Goal: Task Accomplishment & Management: Complete application form

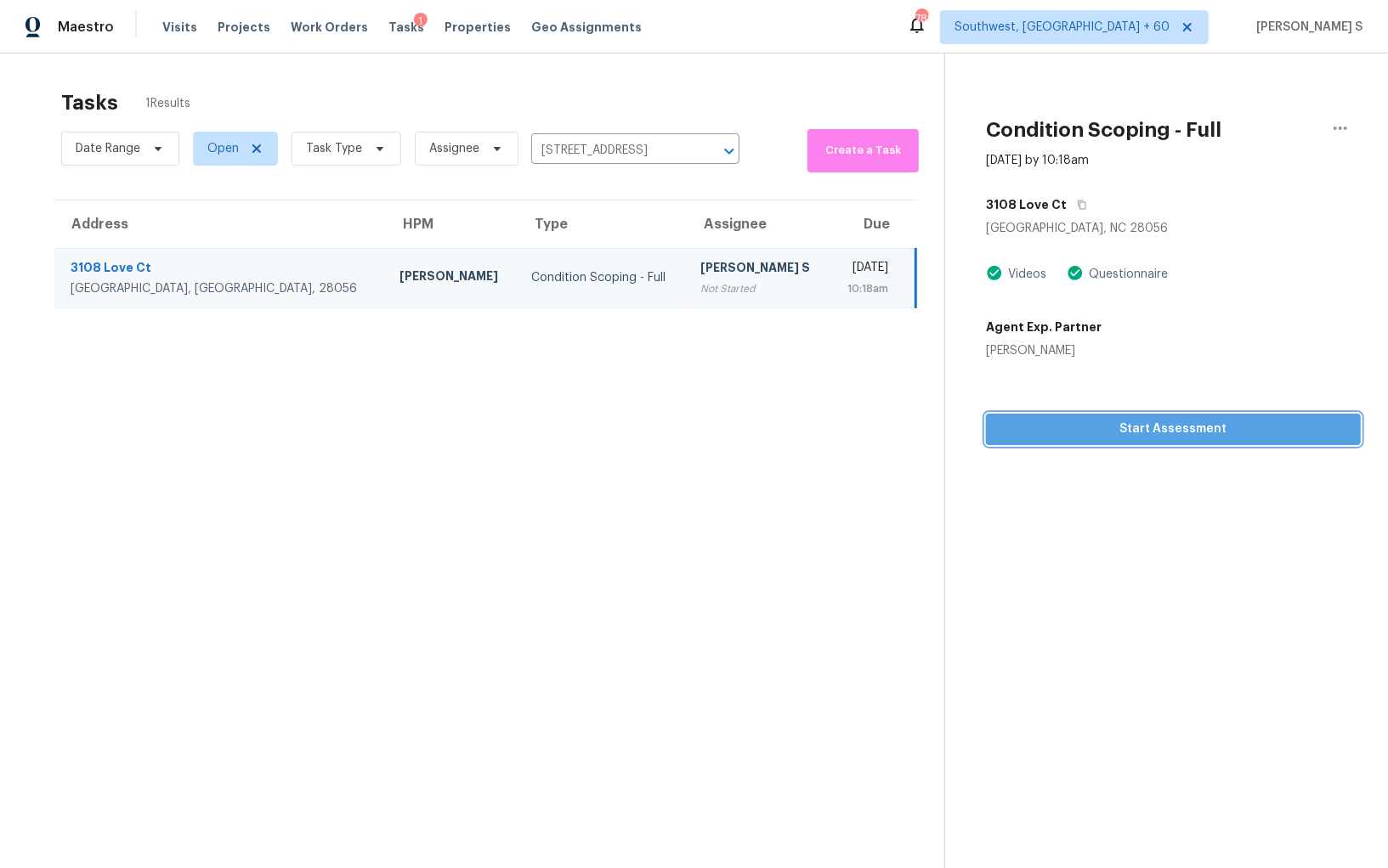
click at [1090, 416] on button "Start Assessment" at bounding box center [1173, 429] width 375 height 31
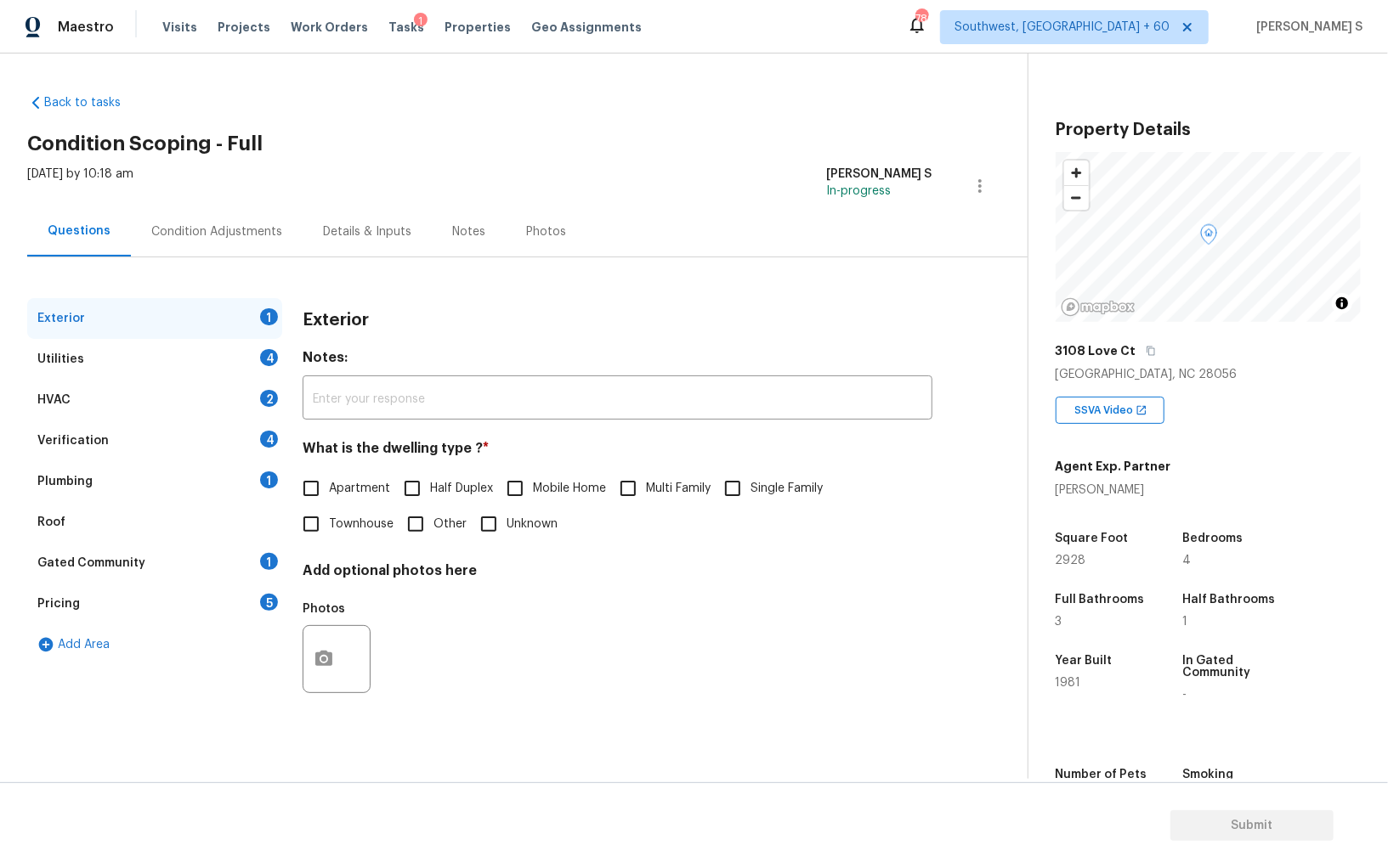
click at [756, 483] on span "Single Family" at bounding box center [786, 488] width 72 height 18
click at [750, 483] on input "Single Family" at bounding box center [732, 488] width 36 height 36
checkbox input "true"
click at [269, 425] on div "Verification 4" at bounding box center [155, 441] width 255 height 41
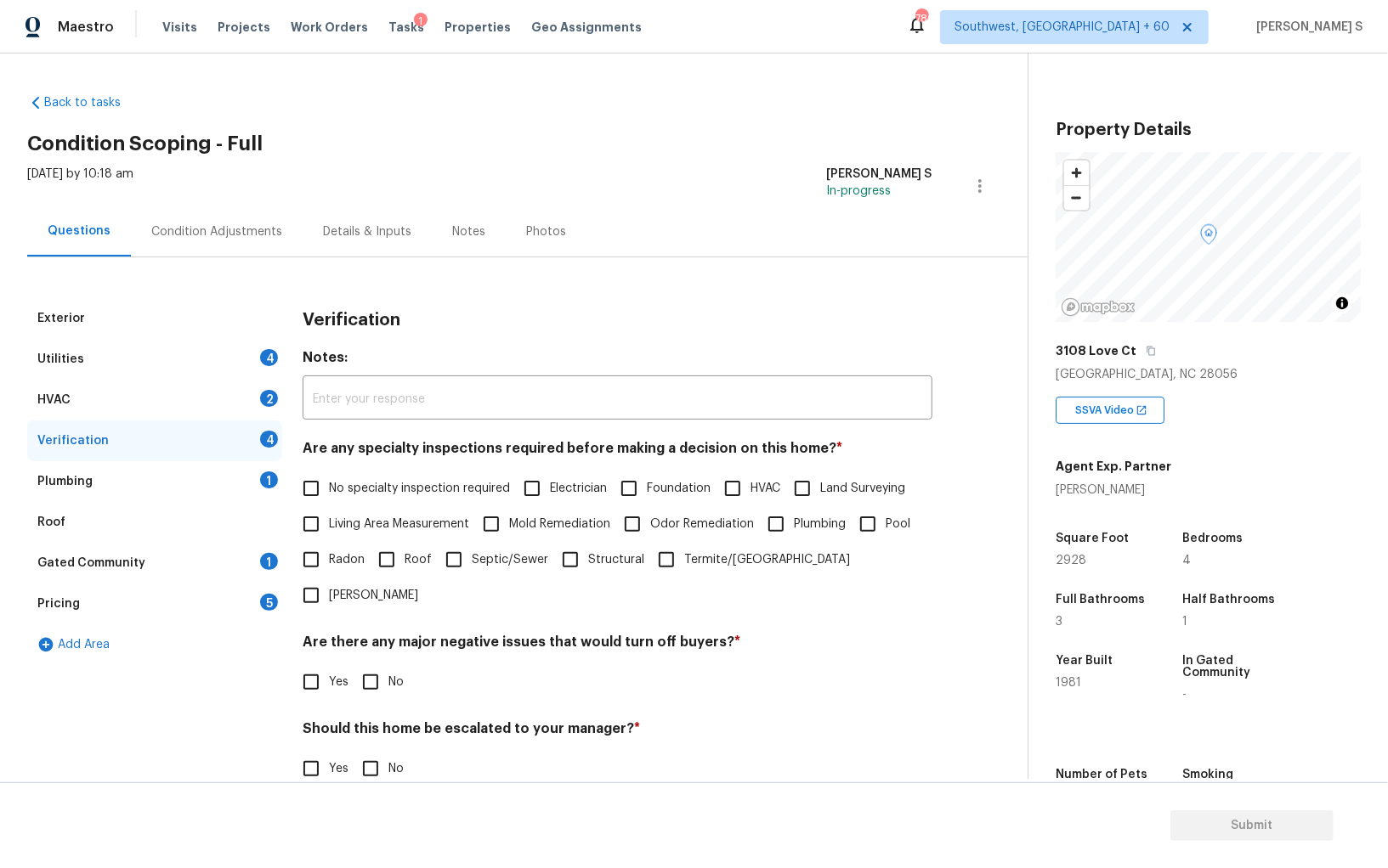
click at [316, 490] on input "No specialty inspection required" at bounding box center [310, 488] width 36 height 36
checkbox input "true"
click at [363, 666] on input "No" at bounding box center [370, 683] width 36 height 36
checkbox input "true"
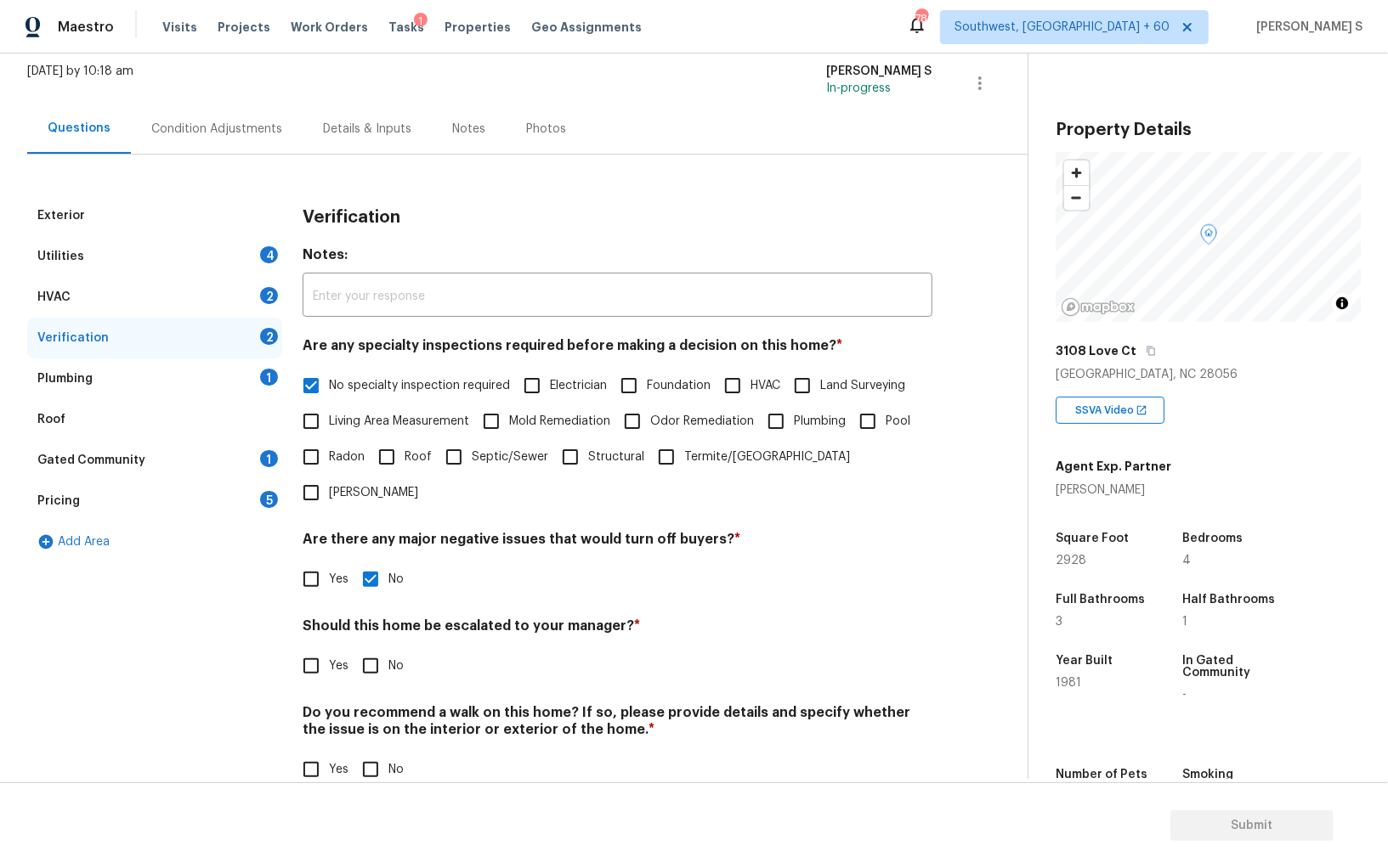
scroll to position [101, 0]
click at [362, 753] on input "No" at bounding box center [370, 771] width 36 height 36
checkbox input "true"
drag, startPoint x: 305, startPoint y: 634, endPoint x: 343, endPoint y: 634, distance: 38.0
click at [305, 650] on input "Yes" at bounding box center [310, 668] width 36 height 36
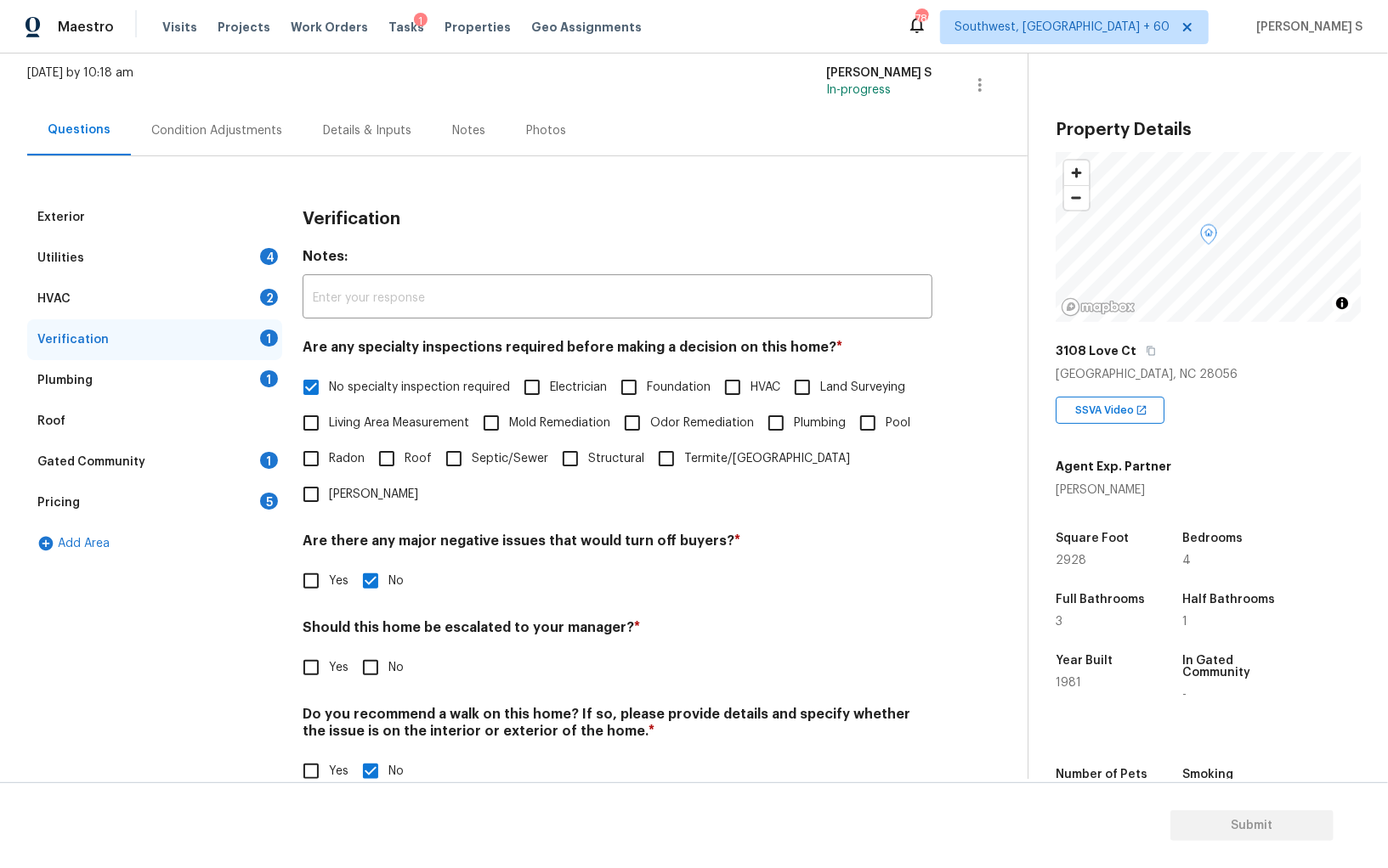
checkbox input "true"
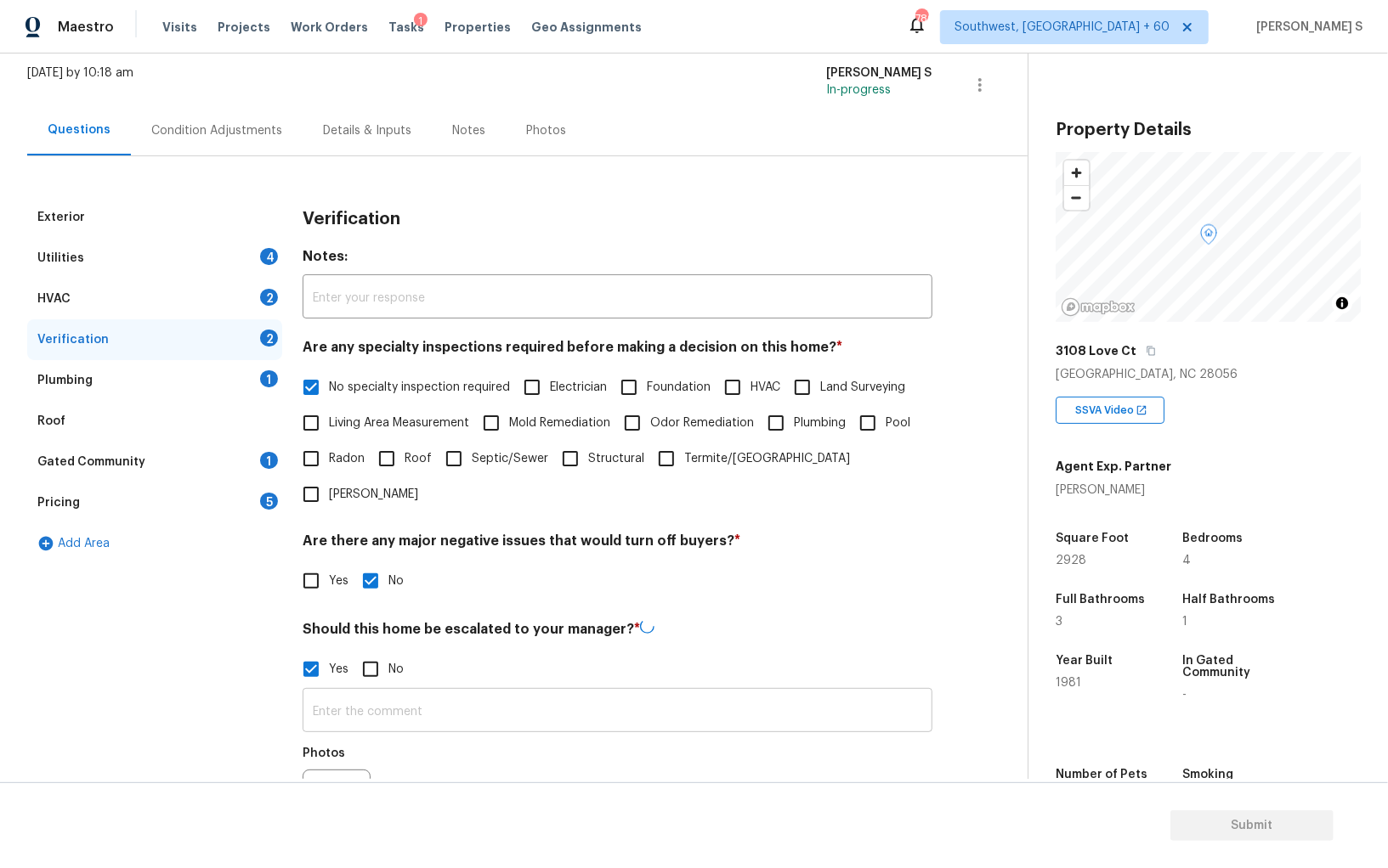
click at [445, 692] on input "text" at bounding box center [617, 711] width 630 height 40
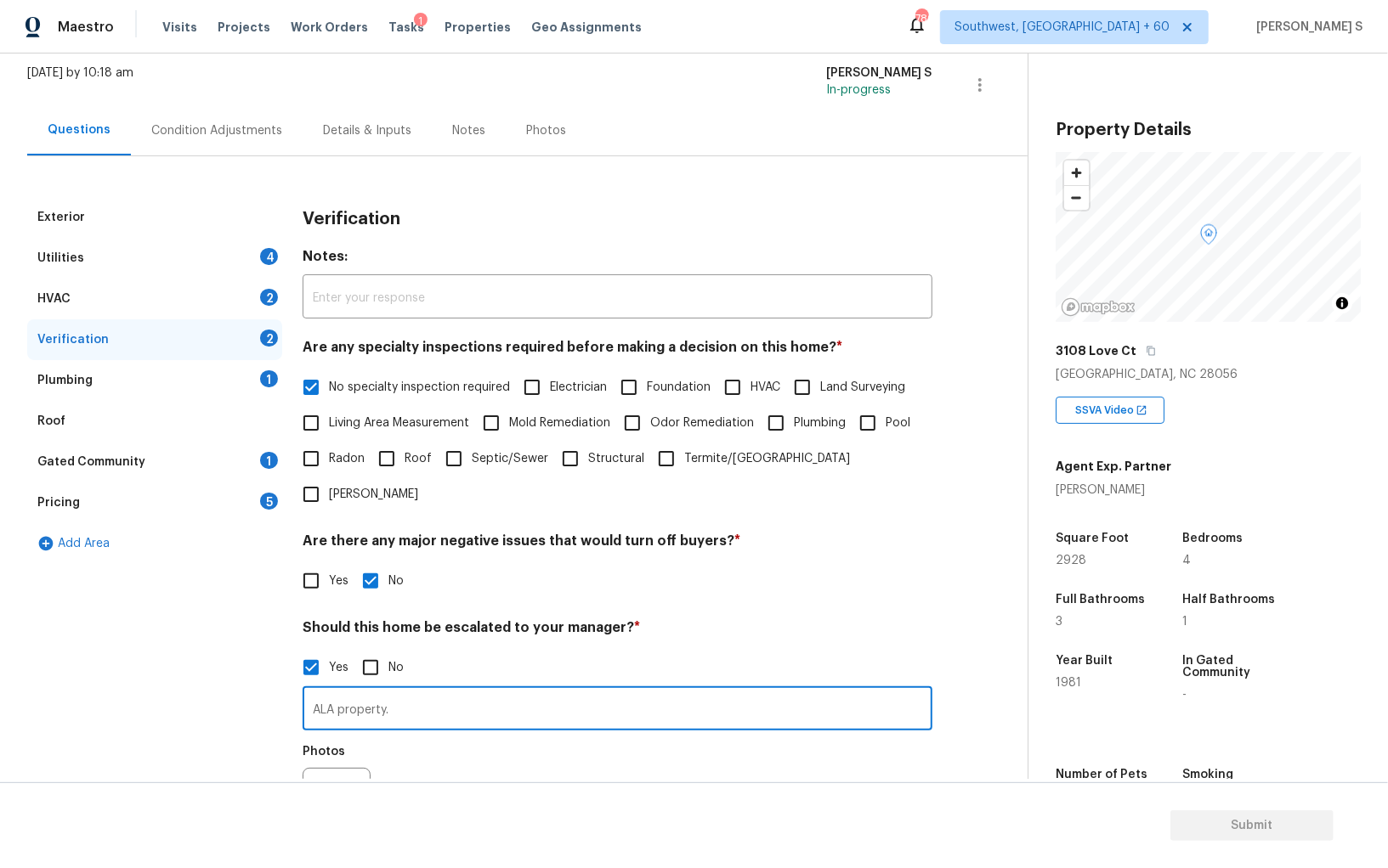
type input "ALA property."
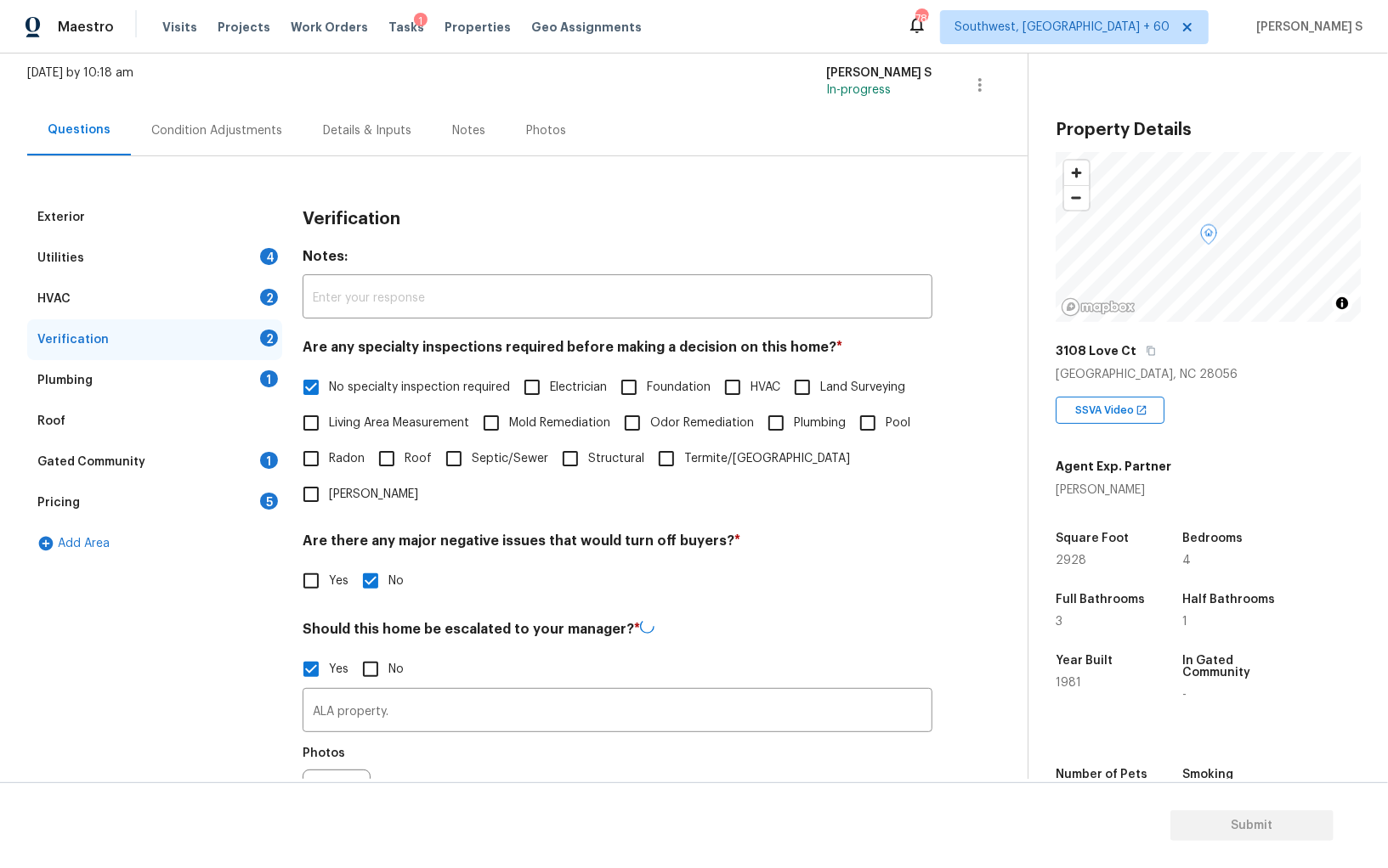
click at [538, 754] on div "Photos" at bounding box center [617, 792] width 630 height 110
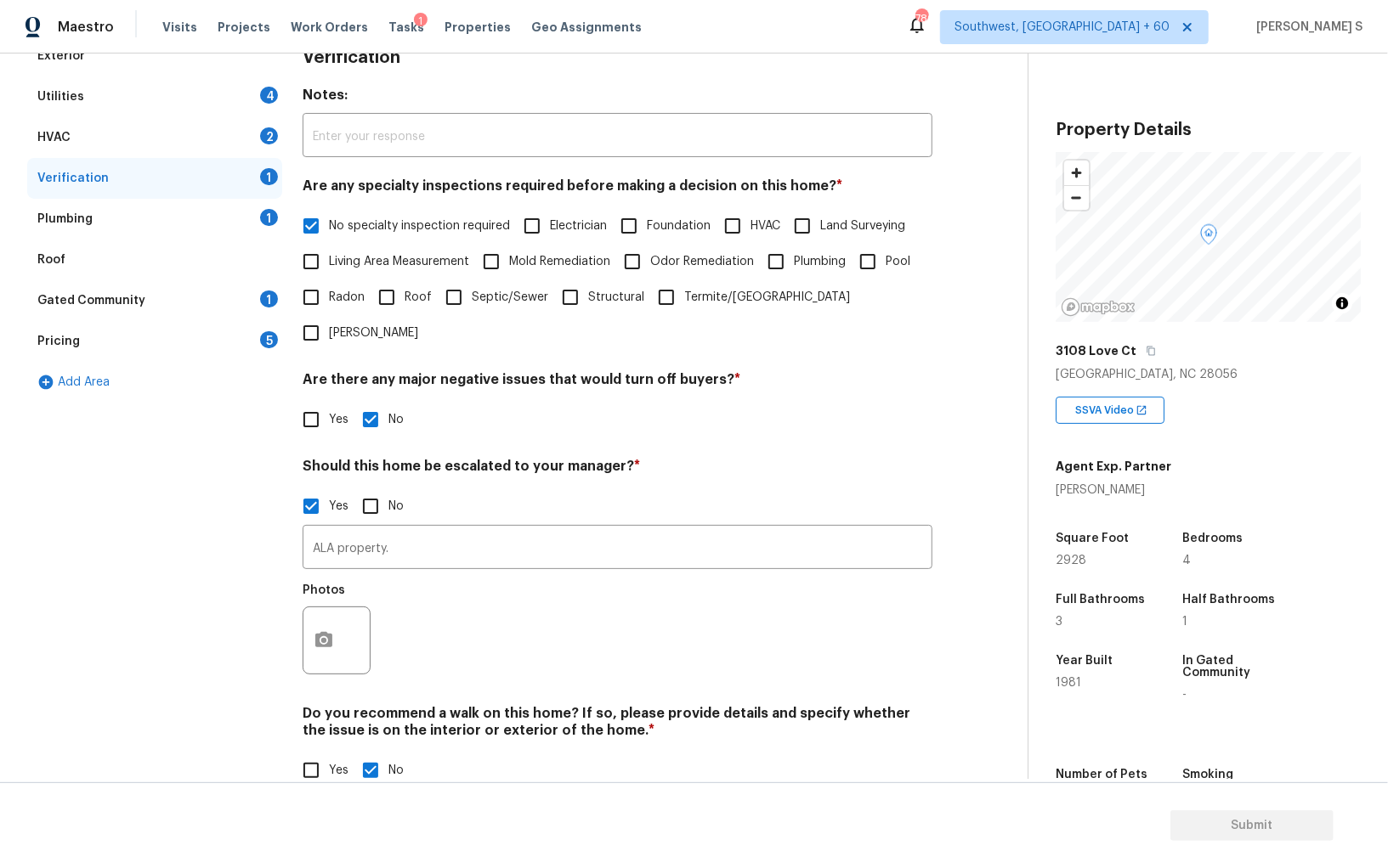
scroll to position [0, 0]
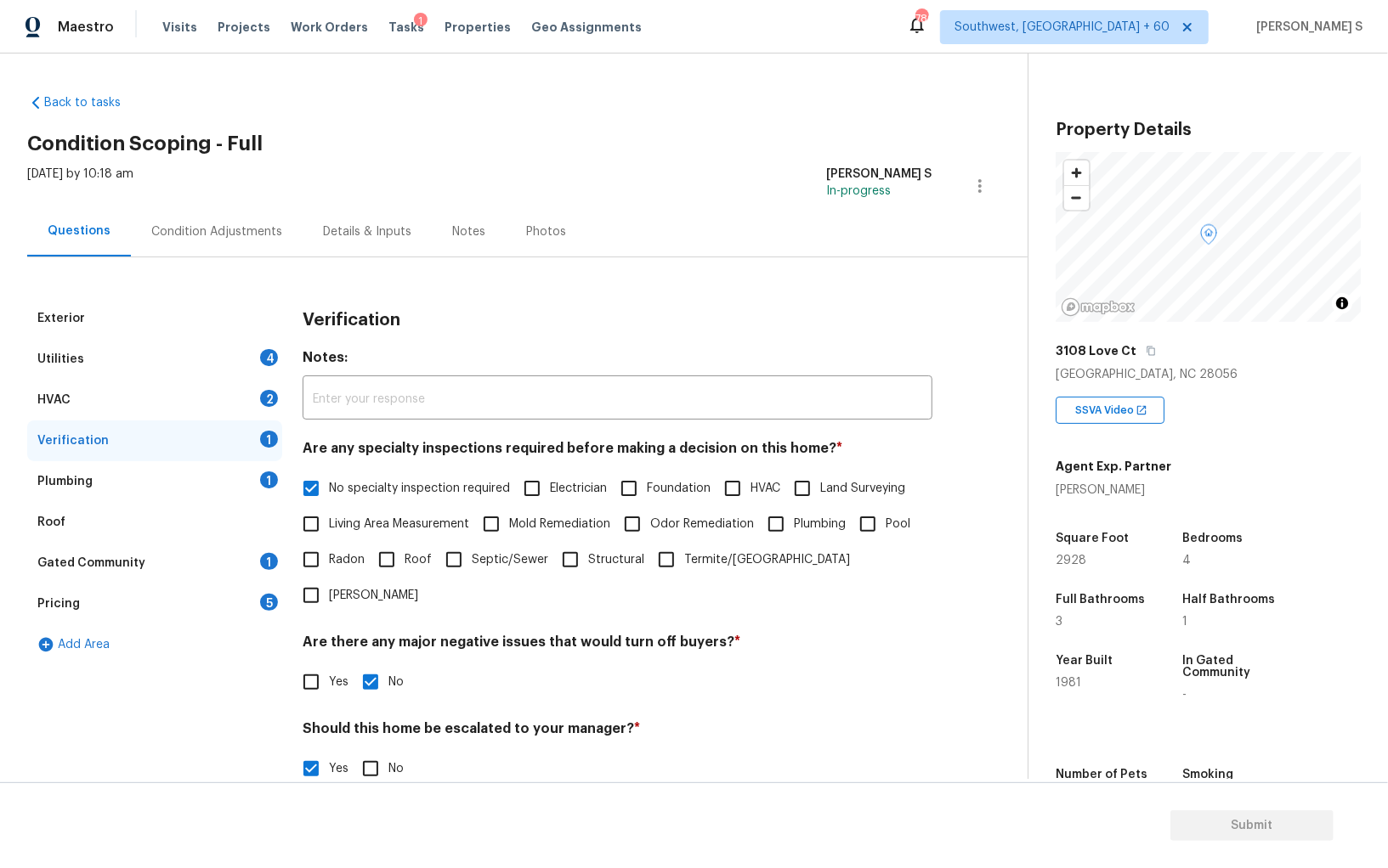
click at [261, 478] on div "1" at bounding box center [269, 480] width 18 height 17
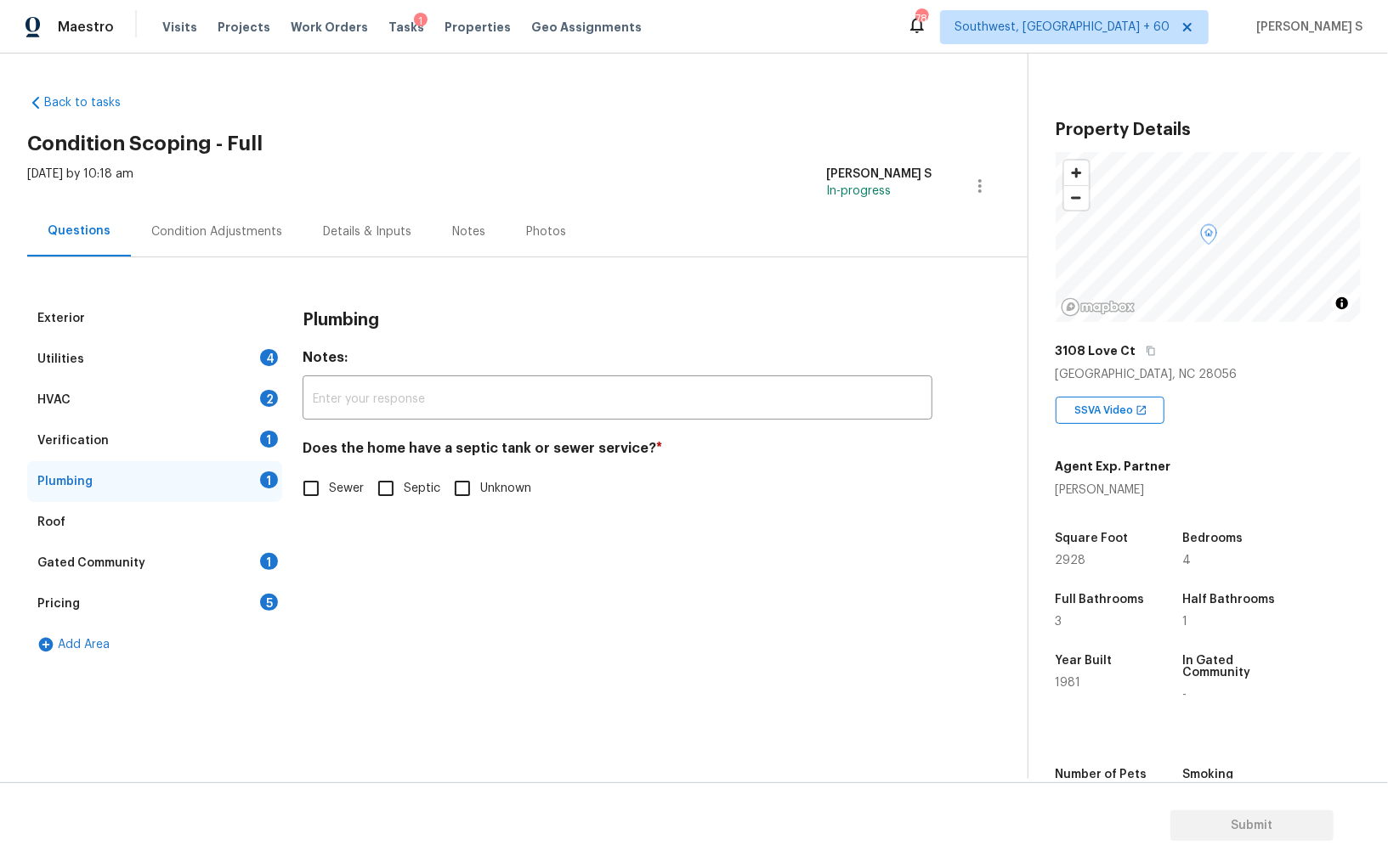
click at [327, 486] on input "Sewer" at bounding box center [310, 488] width 36 height 36
checkbox input "true"
click at [268, 559] on div "1" at bounding box center [269, 561] width 18 height 17
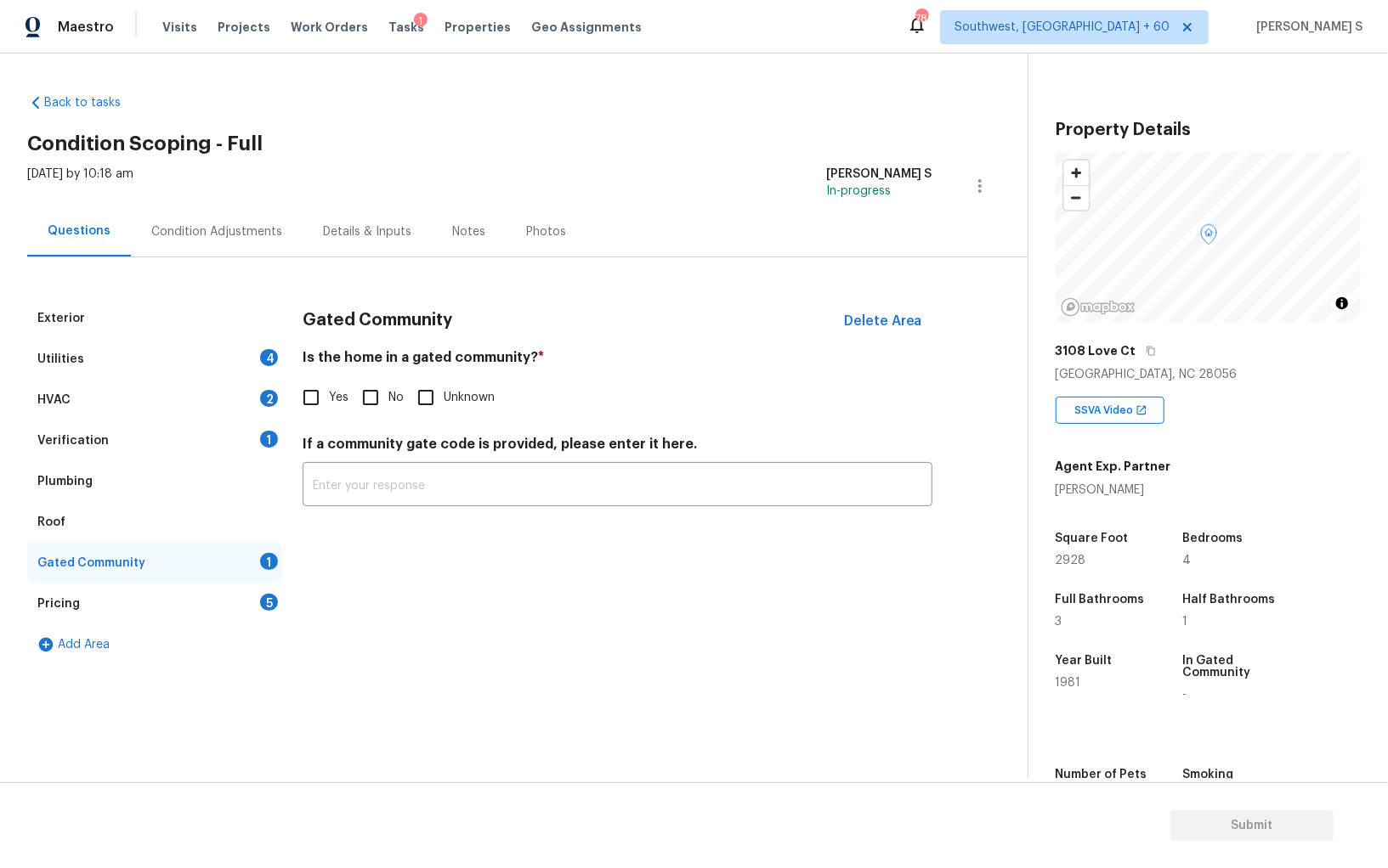
click at [382, 398] on input "No" at bounding box center [370, 397] width 36 height 36
checkbox input "true"
click at [238, 383] on div "HVAC 2" at bounding box center [155, 400] width 255 height 41
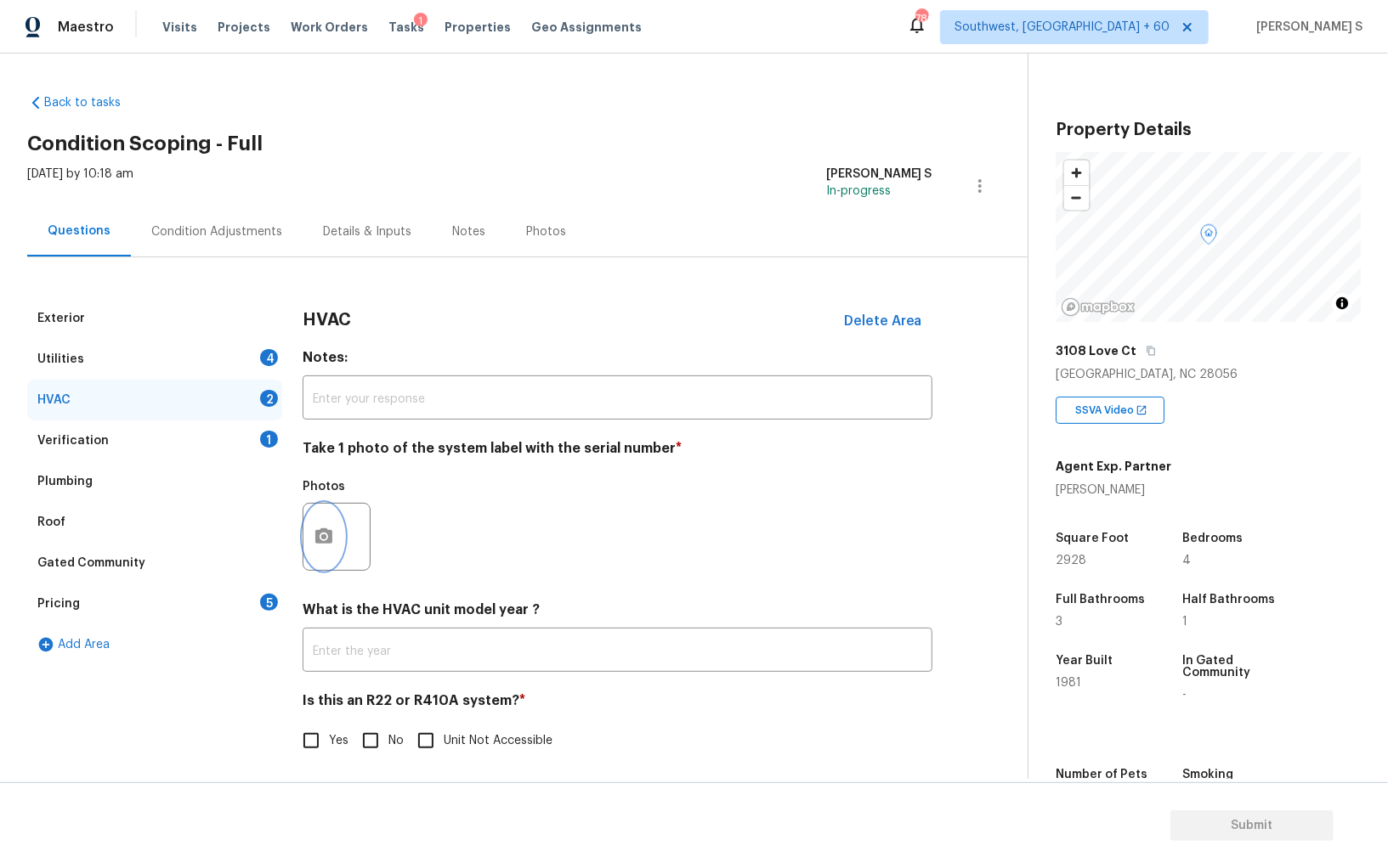
click at [318, 545] on icon "button" at bounding box center [323, 536] width 20 height 20
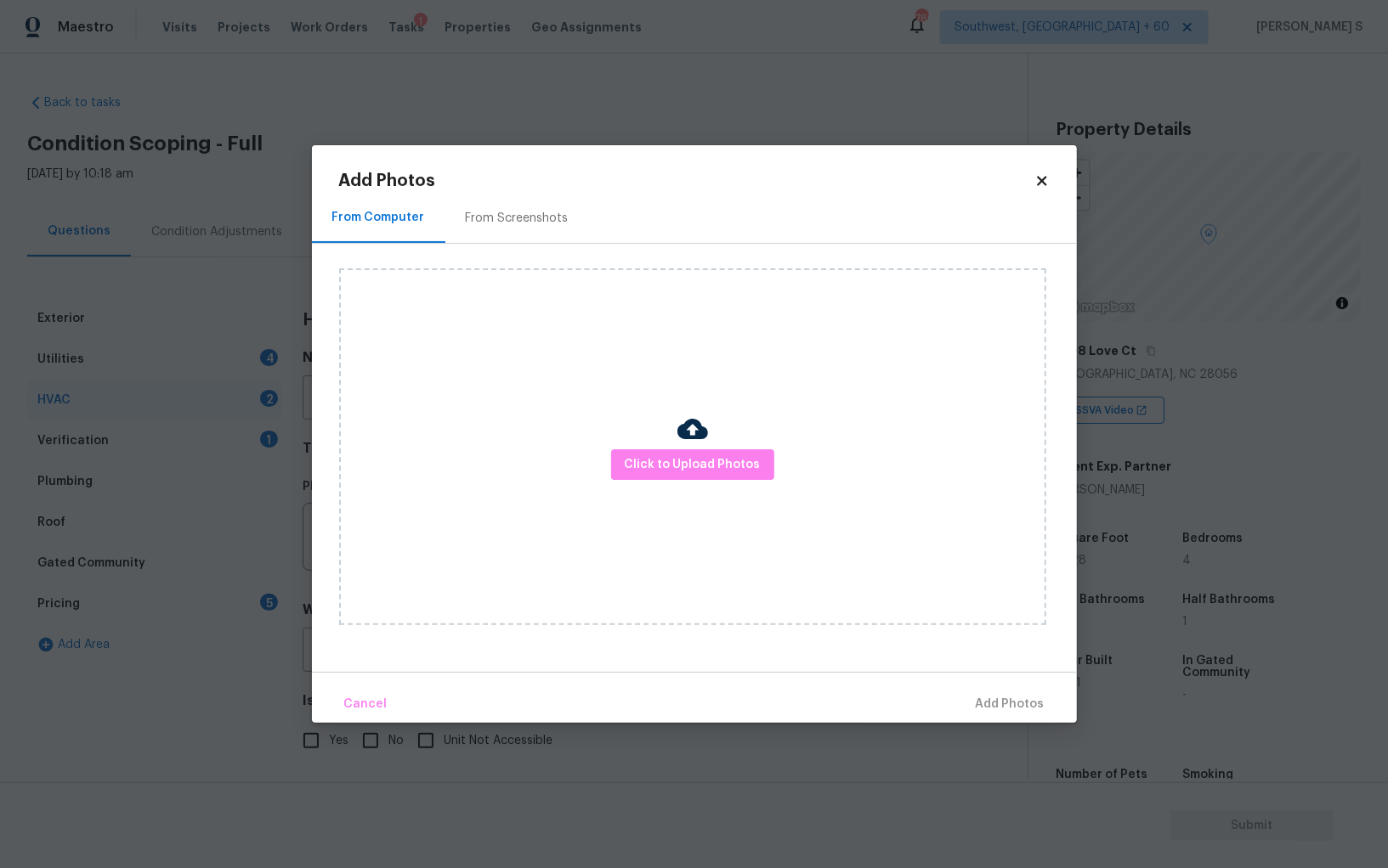
click at [666, 447] on div "Click to Upload Photos" at bounding box center [692, 447] width 707 height 357
click at [666, 452] on button "Click to Upload Photos" at bounding box center [693, 465] width 164 height 31
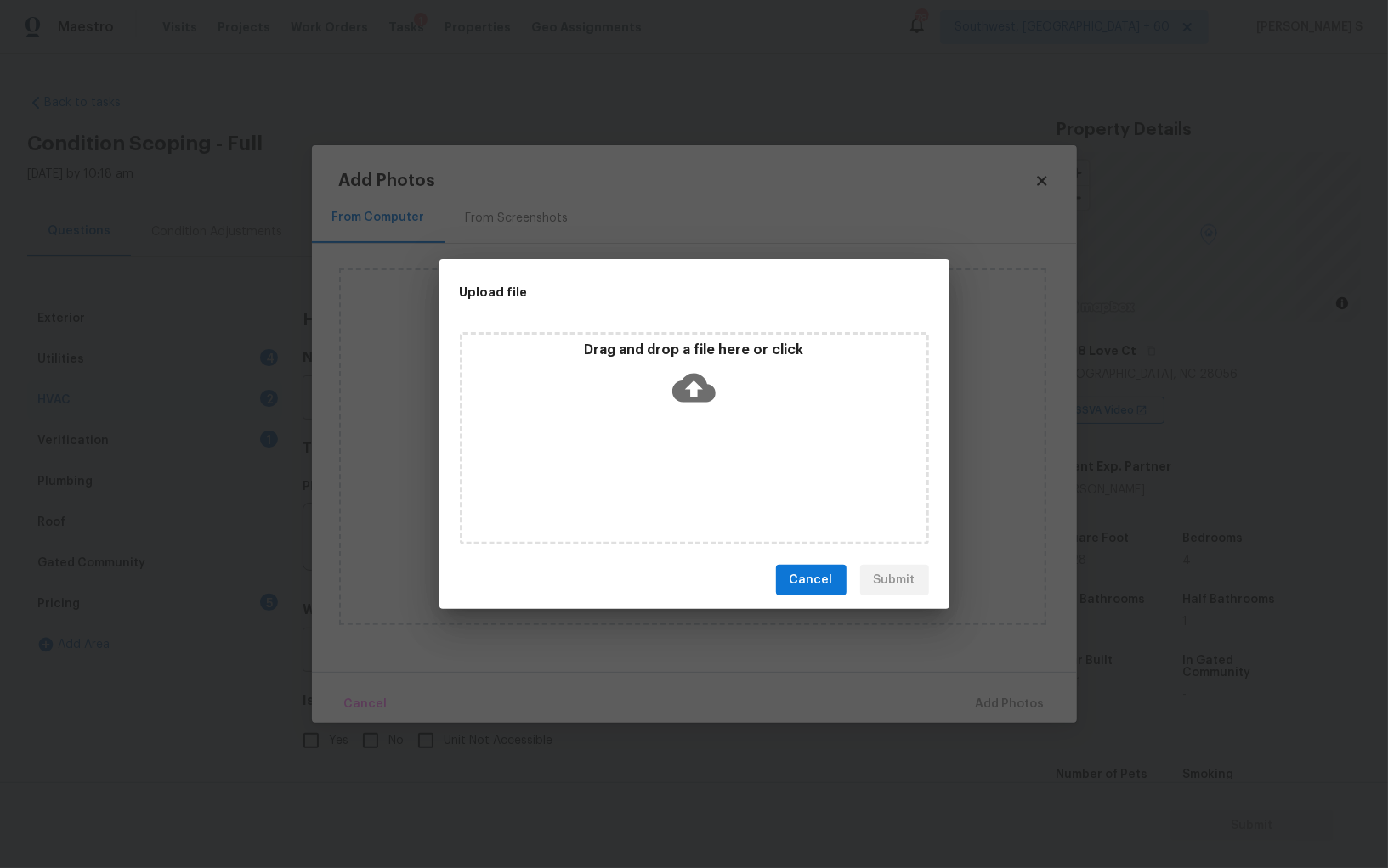
click at [666, 452] on div "Drag and drop a file here or click" at bounding box center [694, 438] width 469 height 212
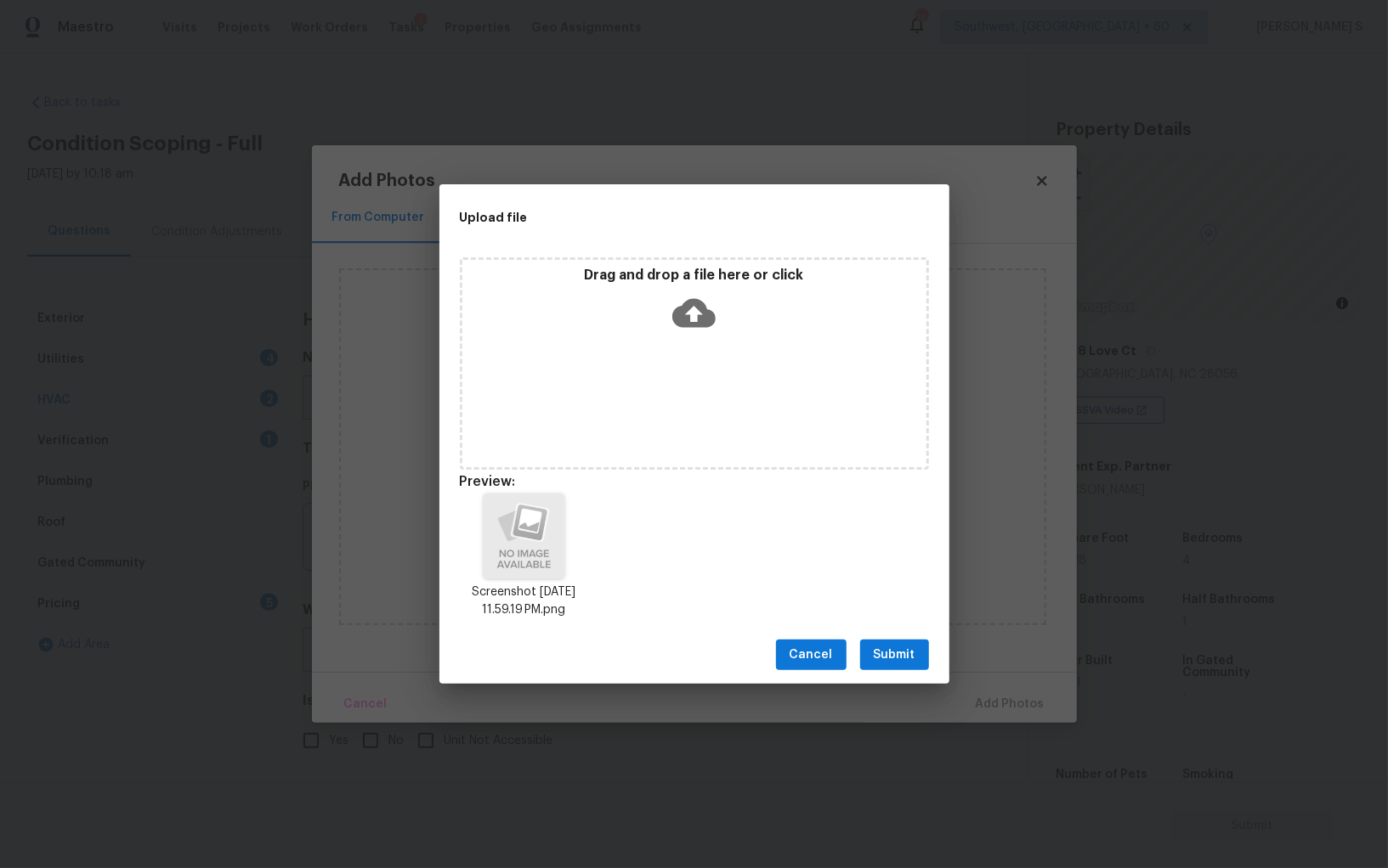
click at [895, 659] on span "Submit" at bounding box center [894, 656] width 42 height 21
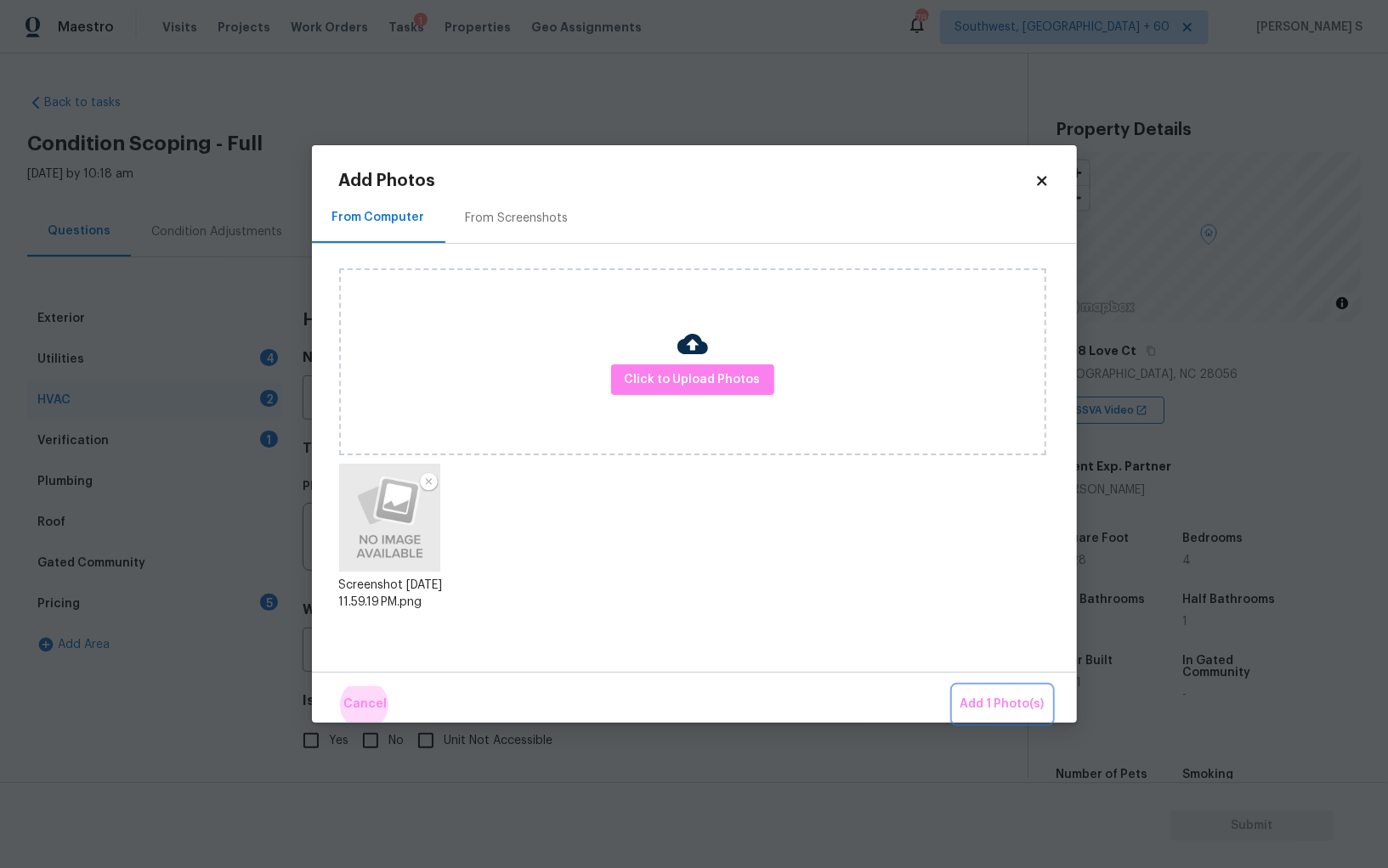
click at [953, 686] on button "Add 1 Photo(s)" at bounding box center [1002, 705] width 97 height 37
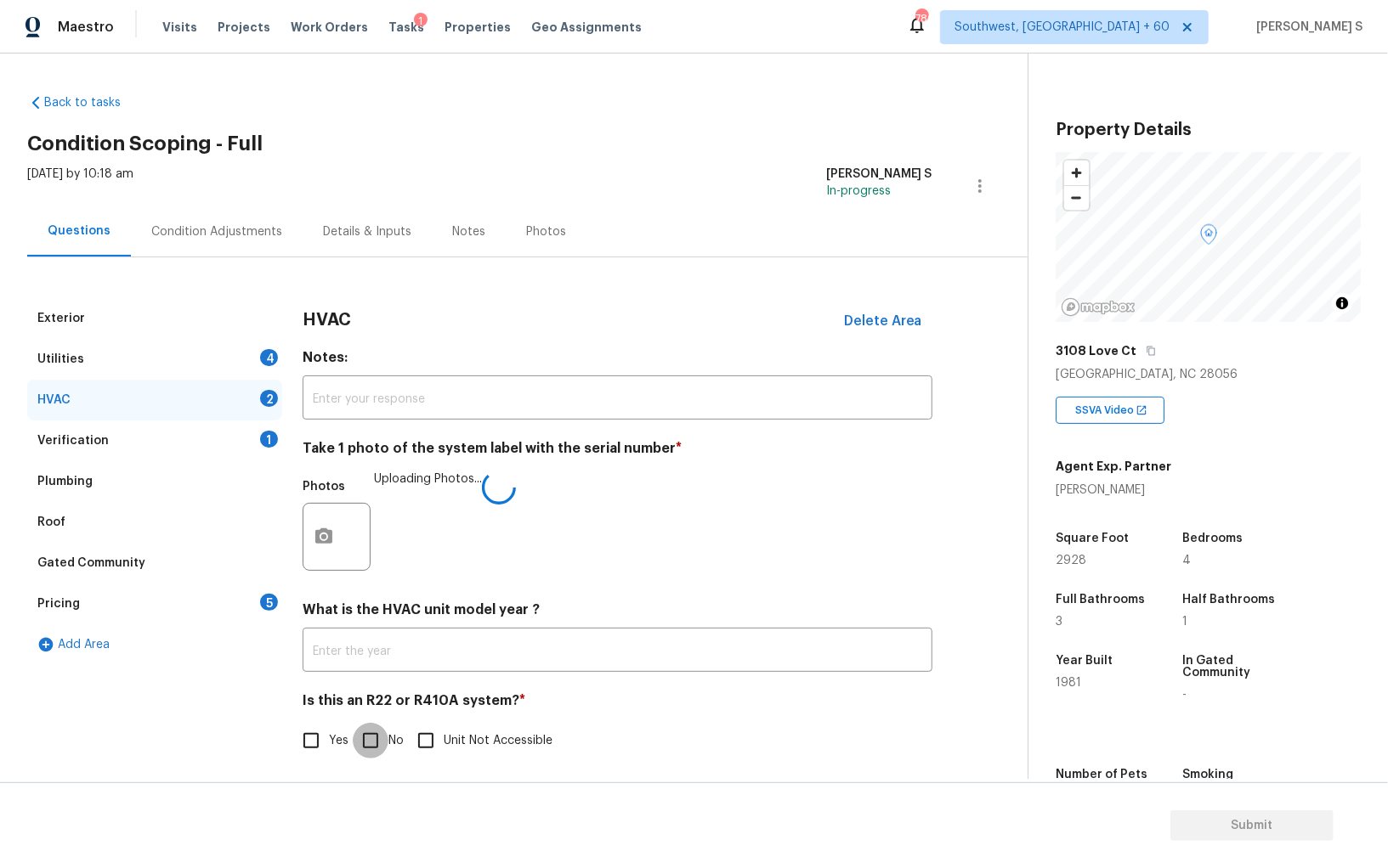
click at [363, 743] on input "No" at bounding box center [370, 741] width 36 height 36
checkbox input "true"
click at [267, 353] on div "4" at bounding box center [269, 357] width 18 height 17
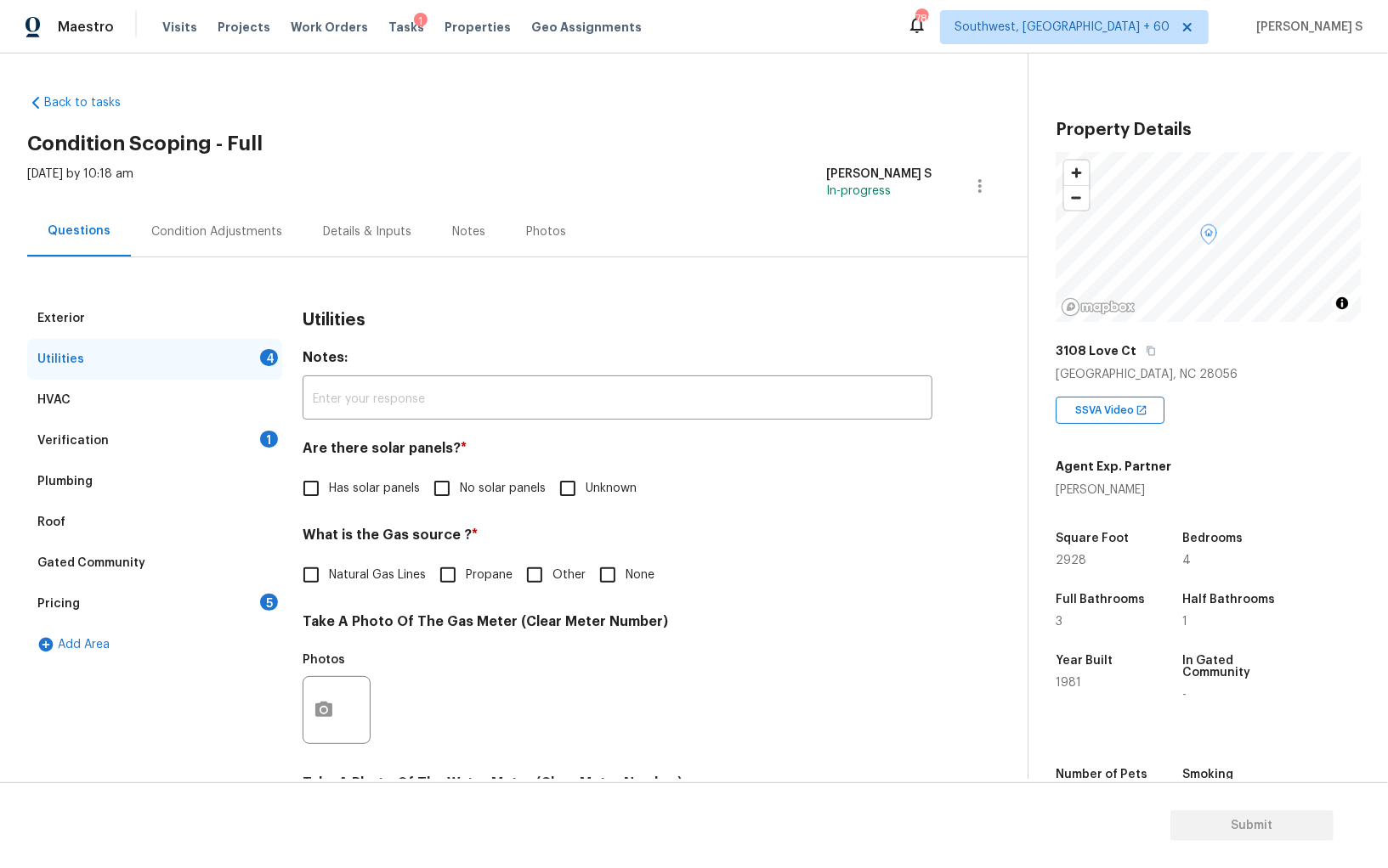
click at [90, 436] on div "Verification" at bounding box center [72, 440] width 71 height 17
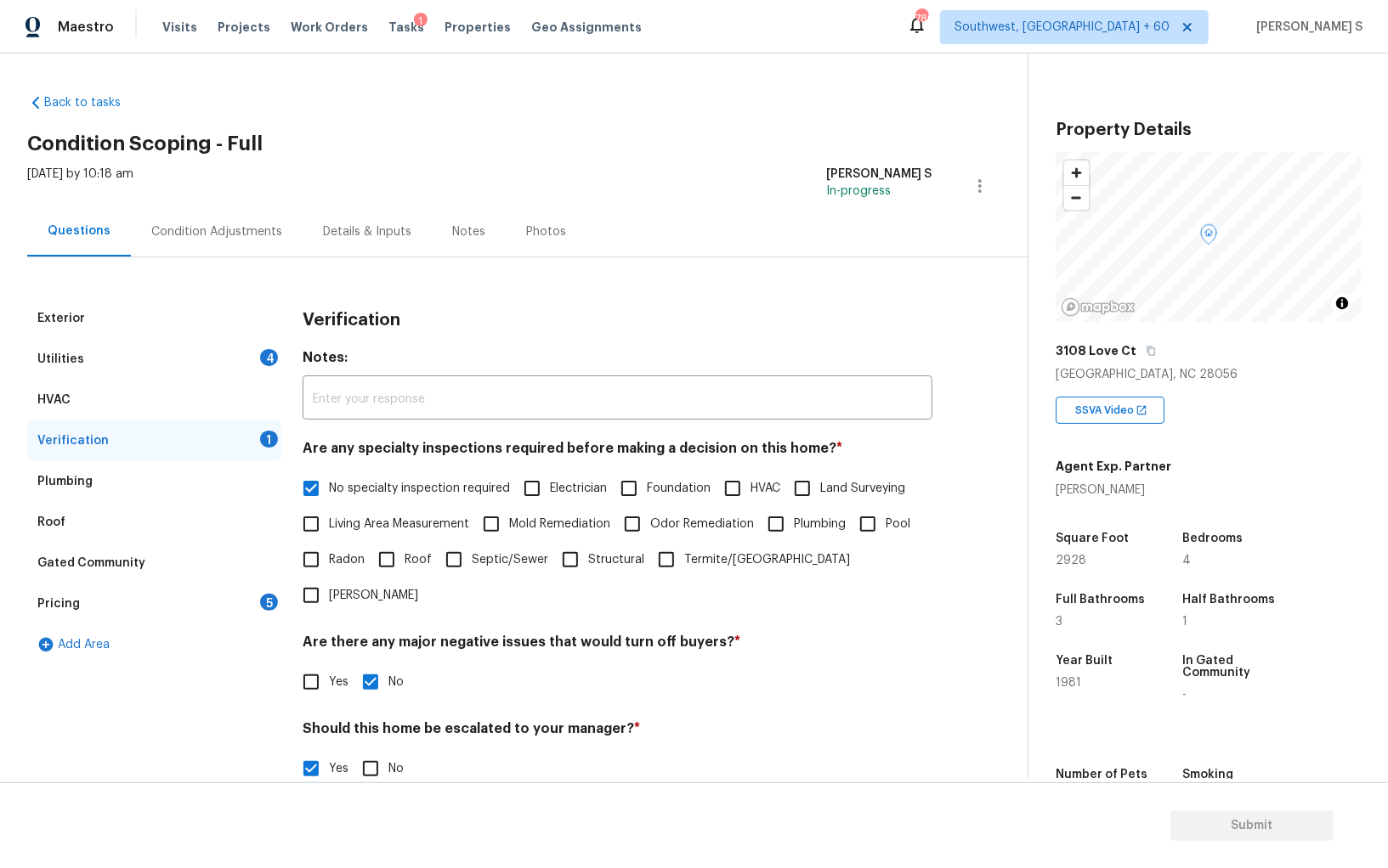
scroll to position [263, 0]
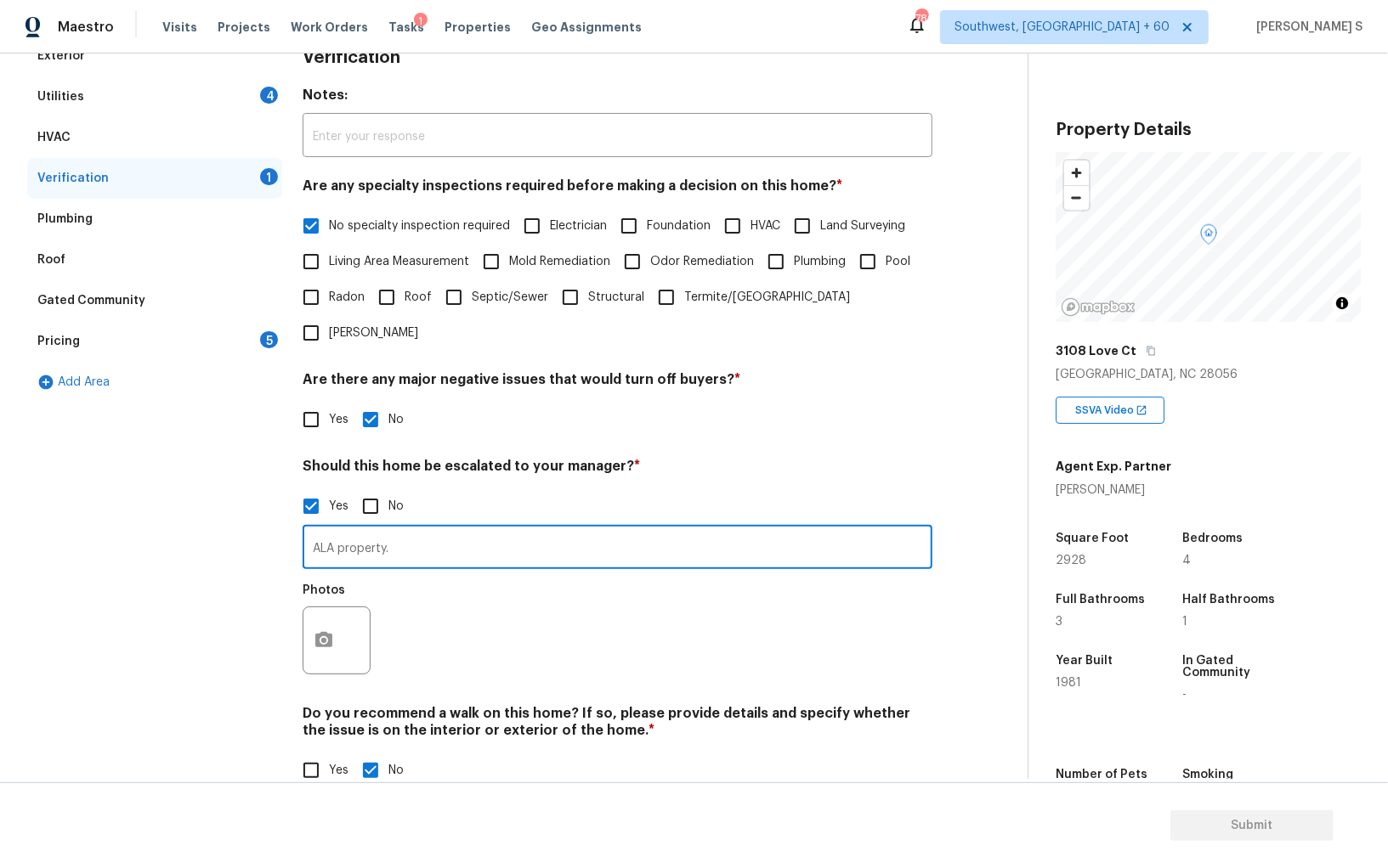
click at [403, 529] on input "ALA property." at bounding box center [617, 549] width 630 height 40
paste input "The deck has signs of organic growth underneath"
type input "ALA property. The deck has signs of organic growth underneath."
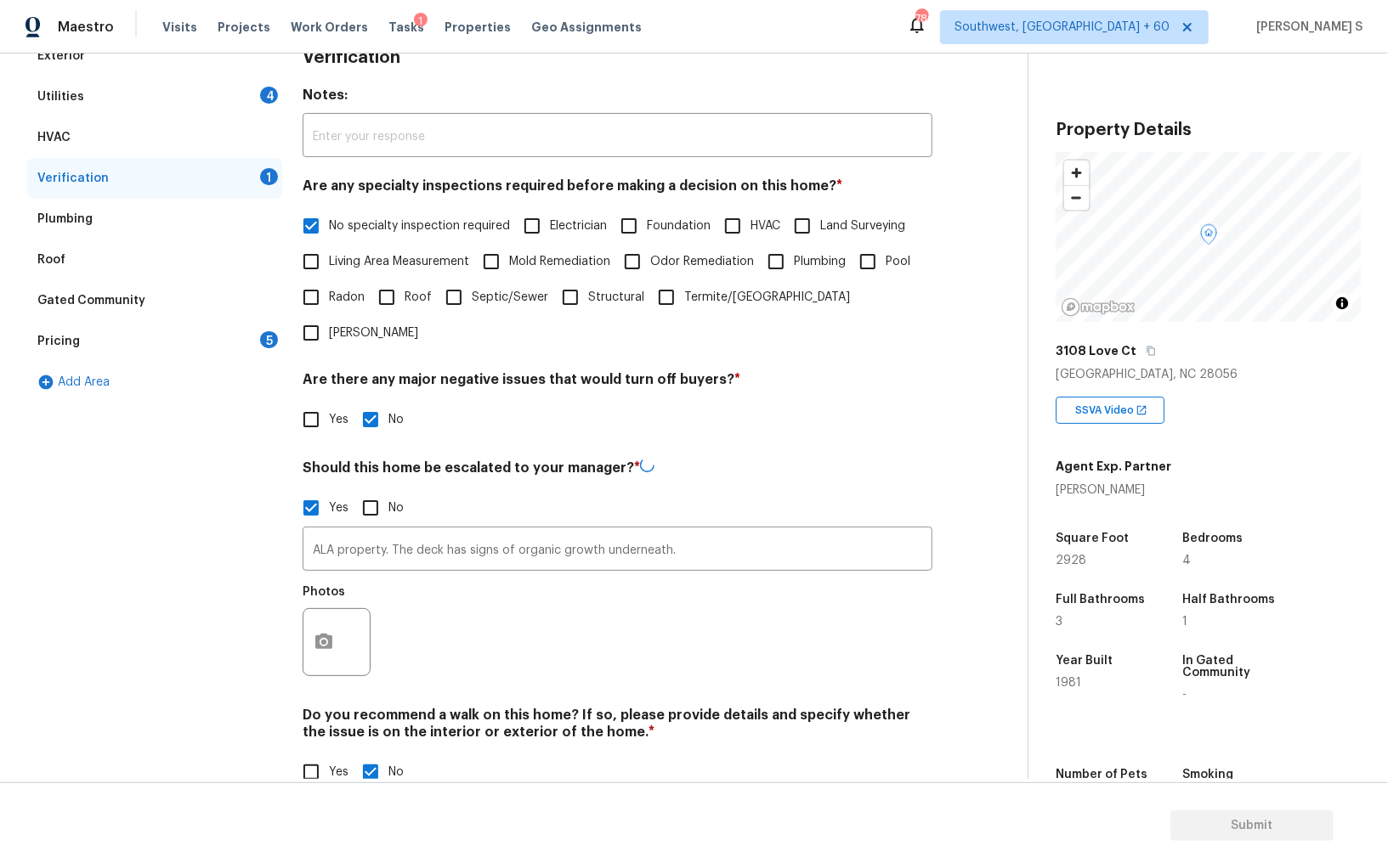
click at [475, 638] on div "Photos" at bounding box center [617, 631] width 630 height 110
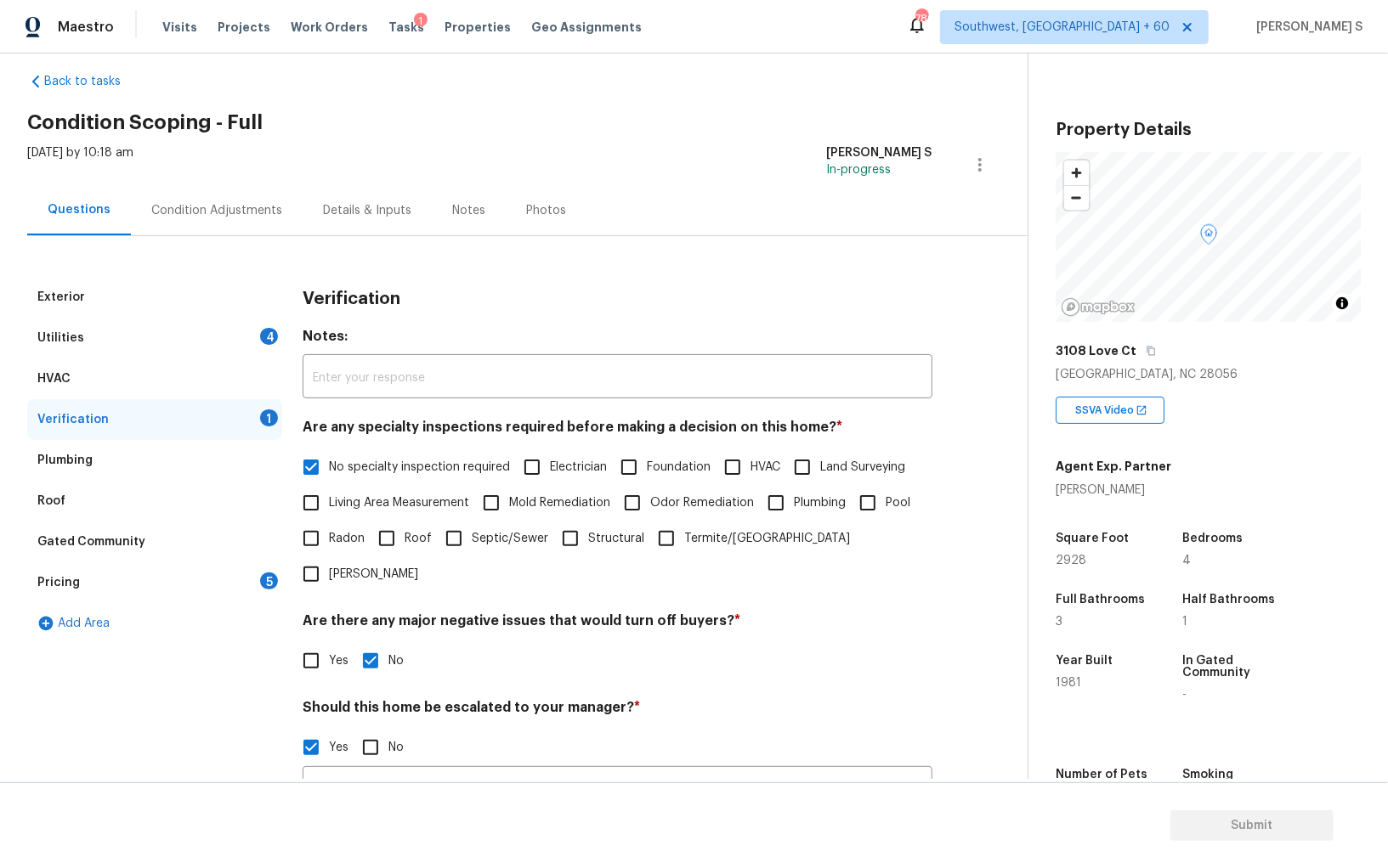
scroll to position [0, 0]
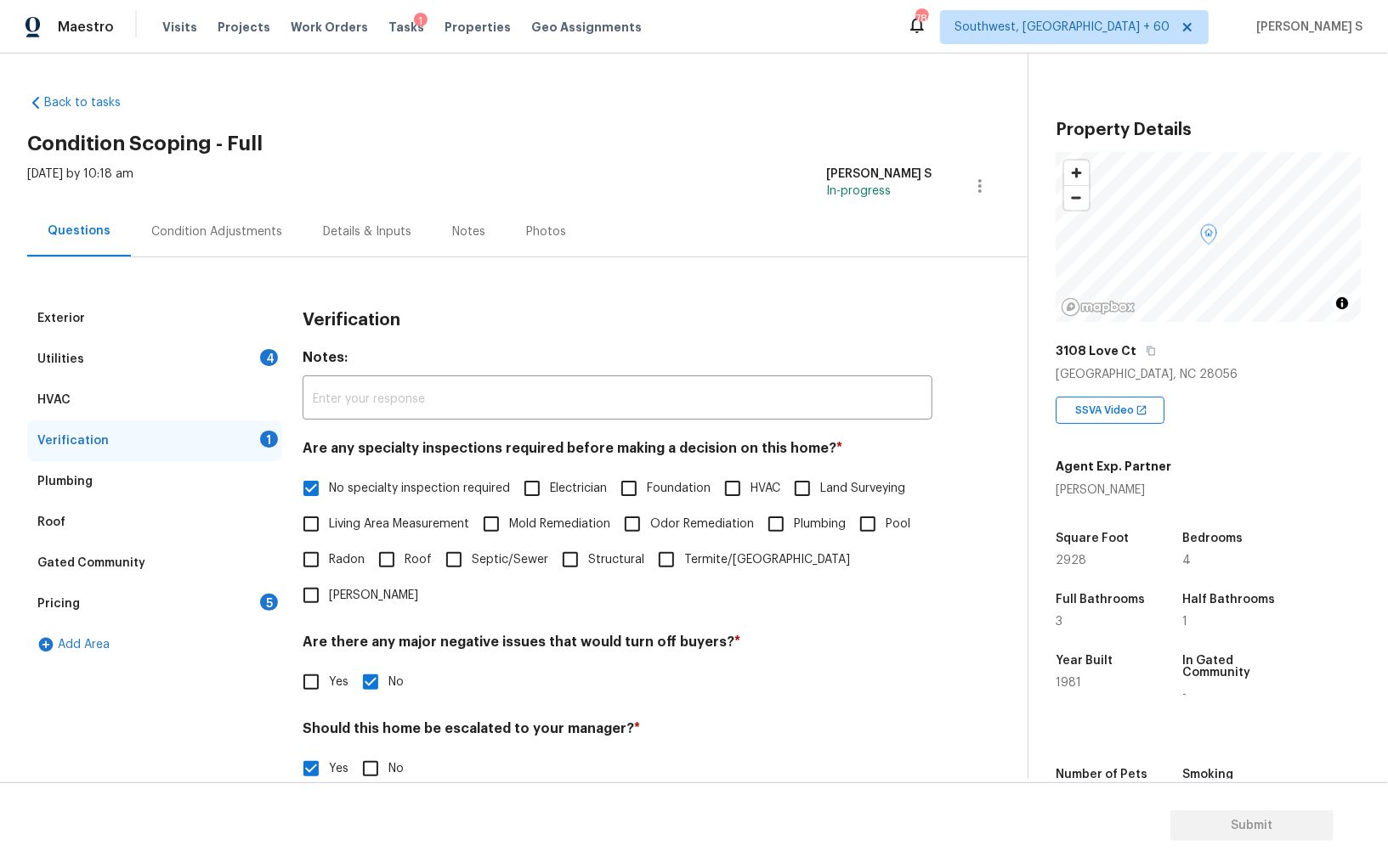
click at [237, 230] on div "Condition Adjustments" at bounding box center [216, 232] width 130 height 17
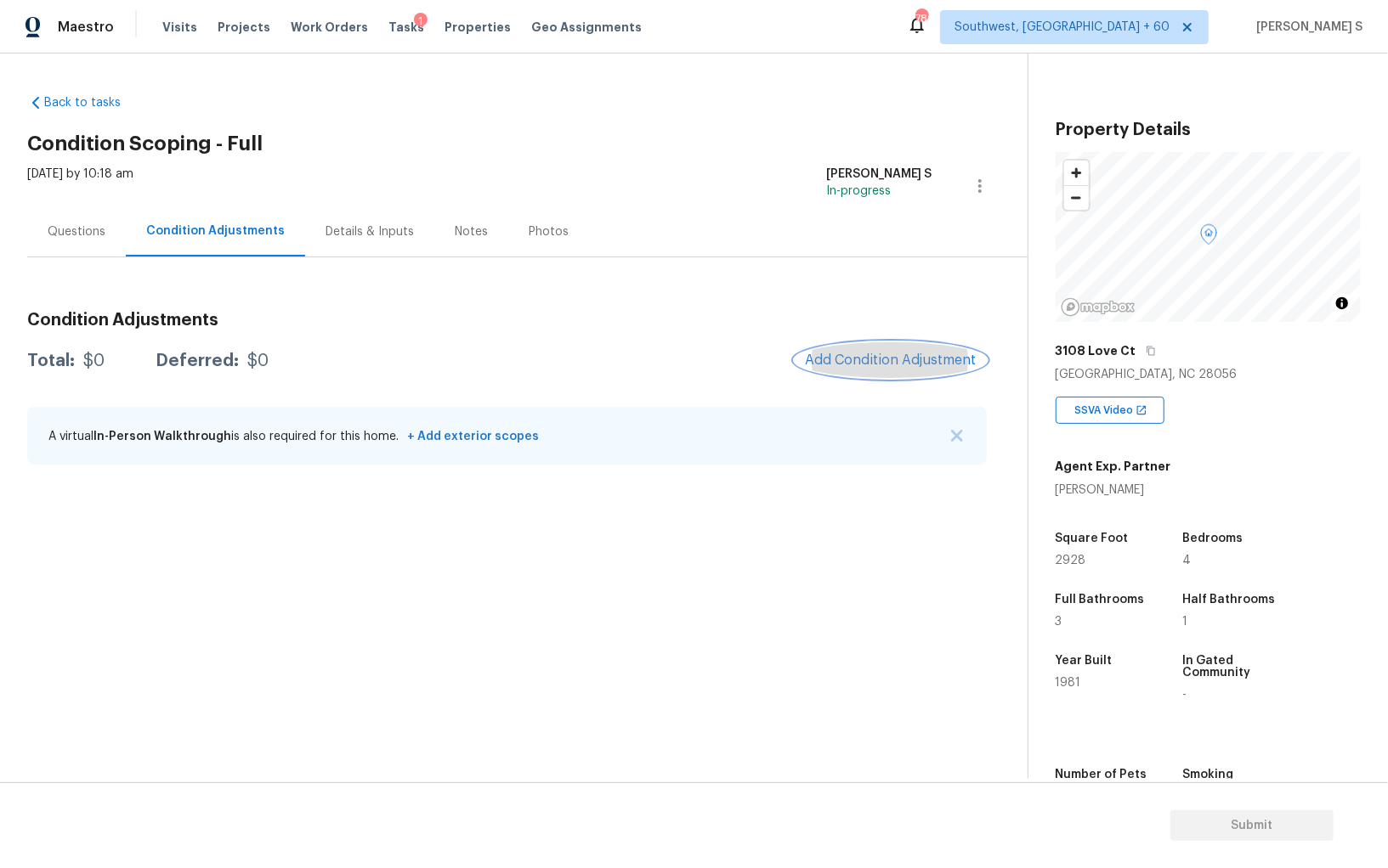
click at [835, 371] on button "Add Condition Adjustment" at bounding box center [890, 360] width 192 height 36
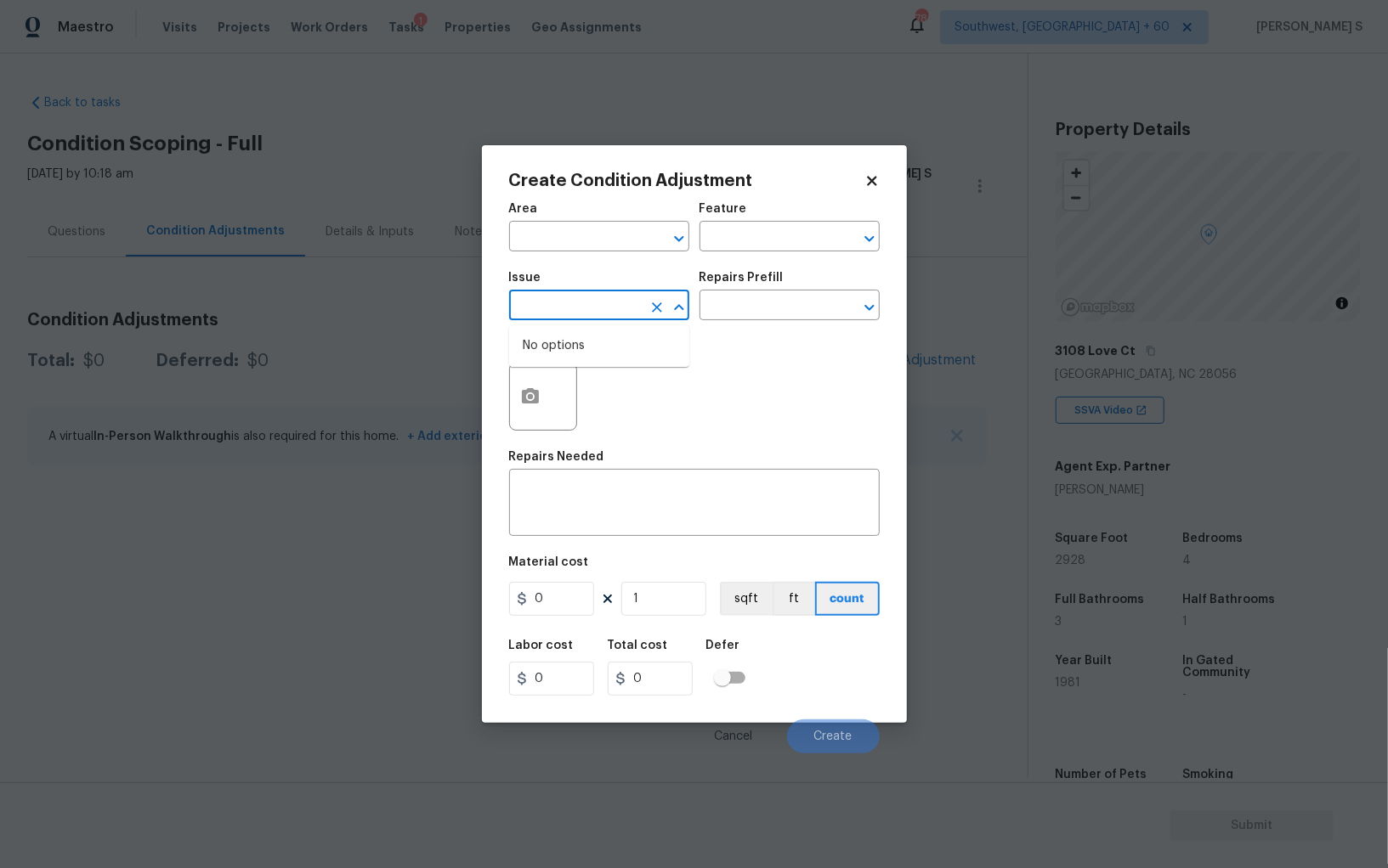
click at [592, 305] on input "text" at bounding box center [575, 307] width 132 height 26
type input "Other Odor"
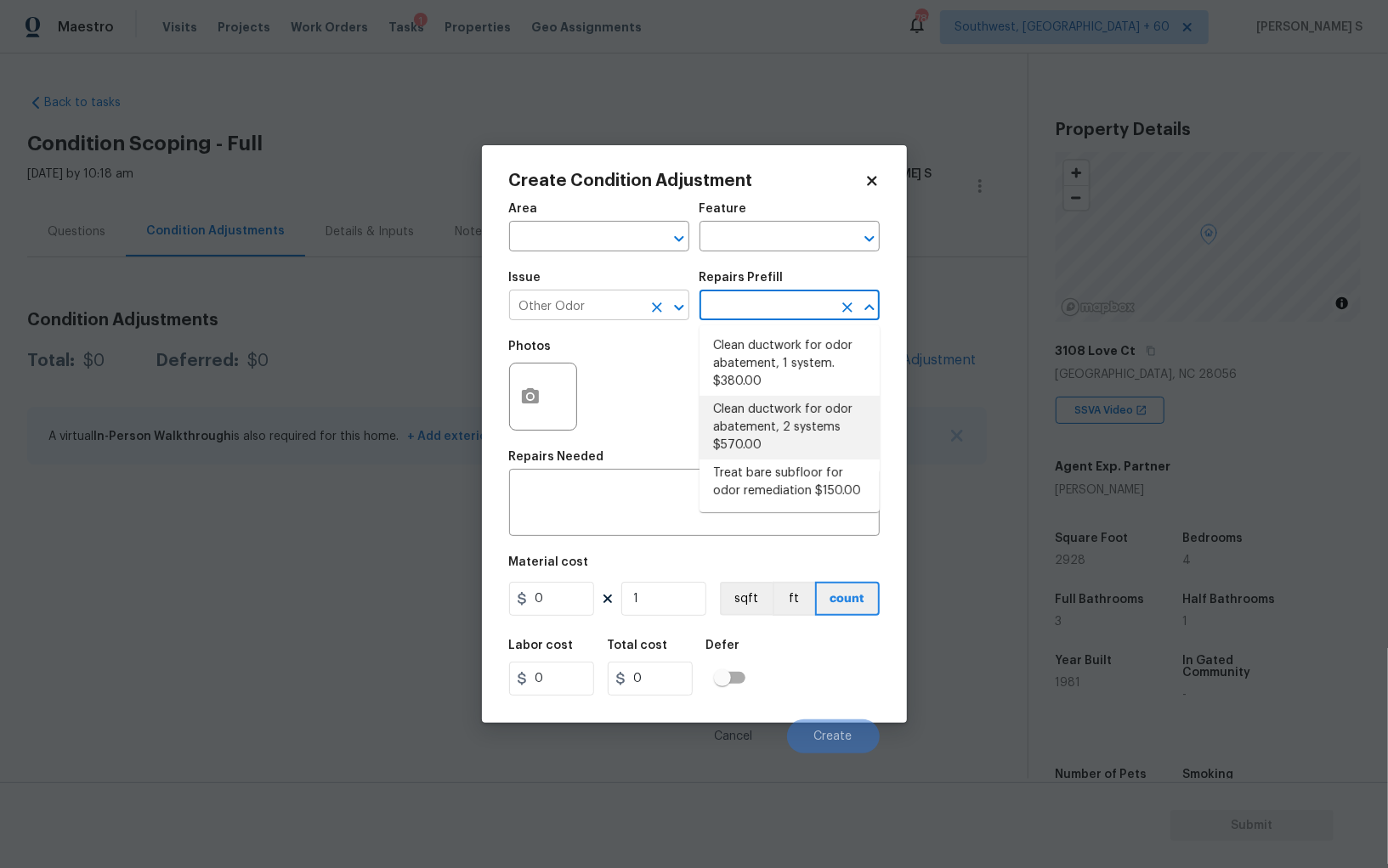
type textarea "Clean ductwork for odor abatement"
type input "570"
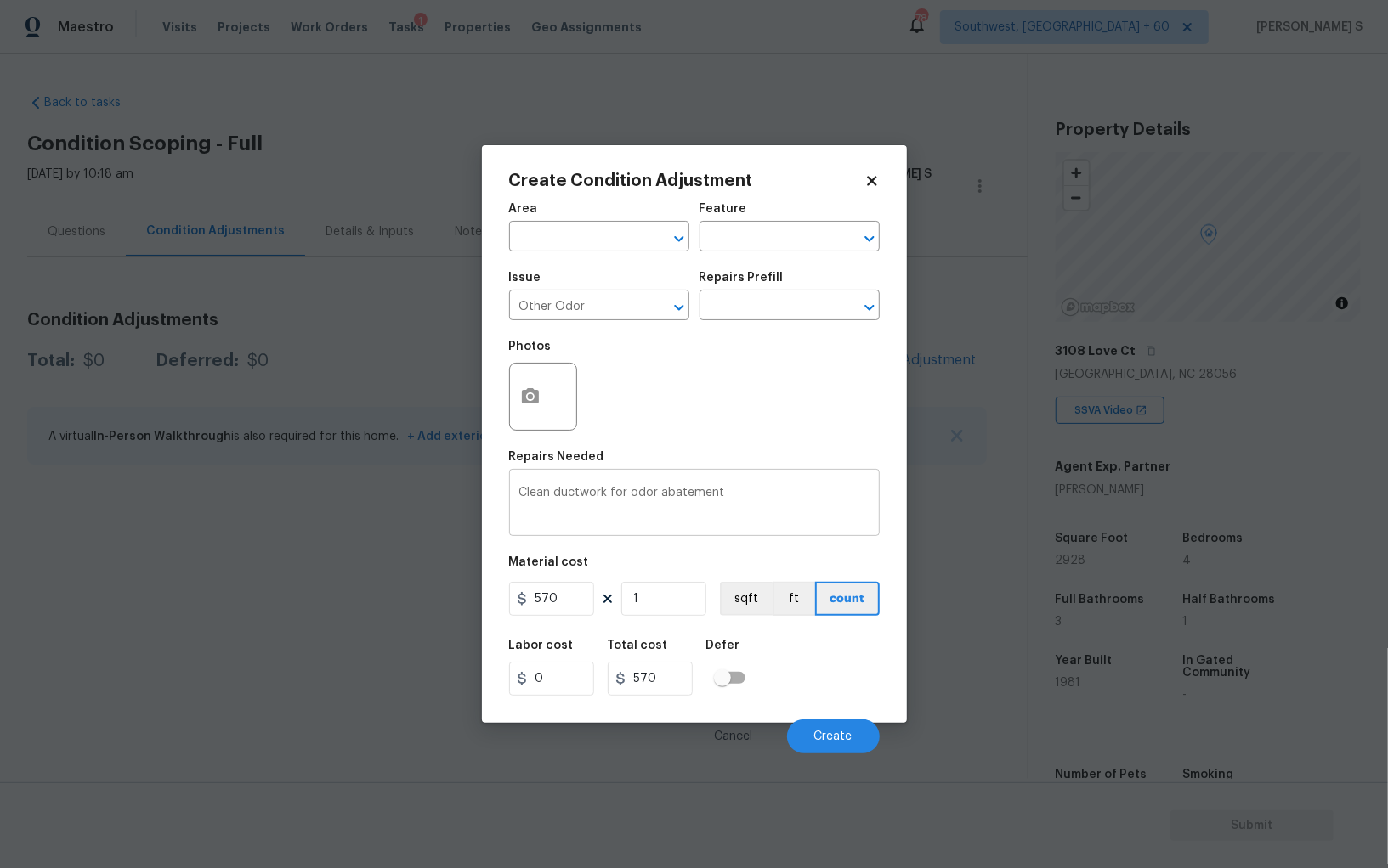
click at [712, 487] on div "Clean ductwork for odor abatement x ​" at bounding box center [694, 504] width 371 height 63
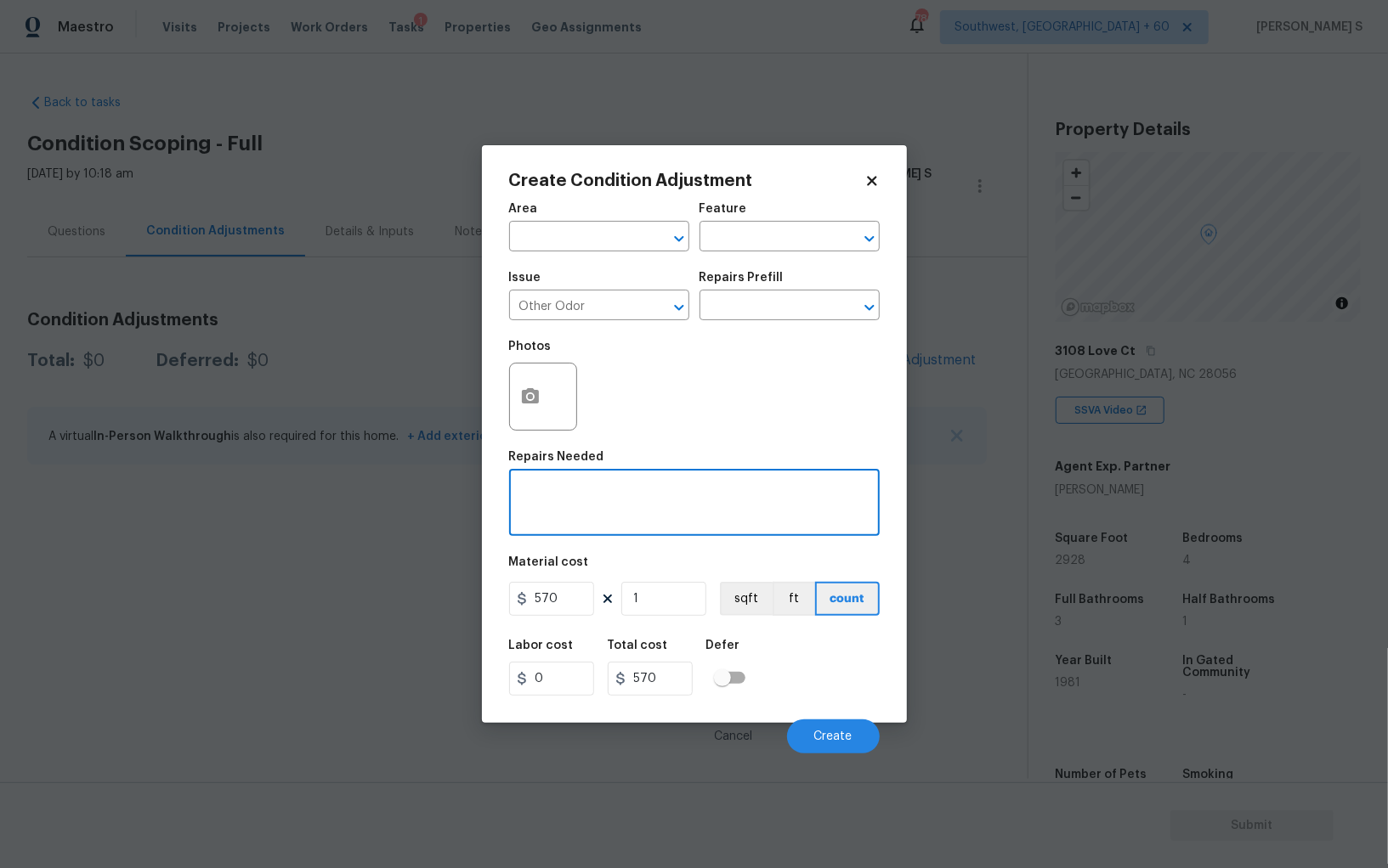
paste textarea "Old/Musty"
click at [712, 487] on div "Old/Musty odor x ​" at bounding box center [694, 504] width 371 height 63
type textarea "Old/Musty odor present."
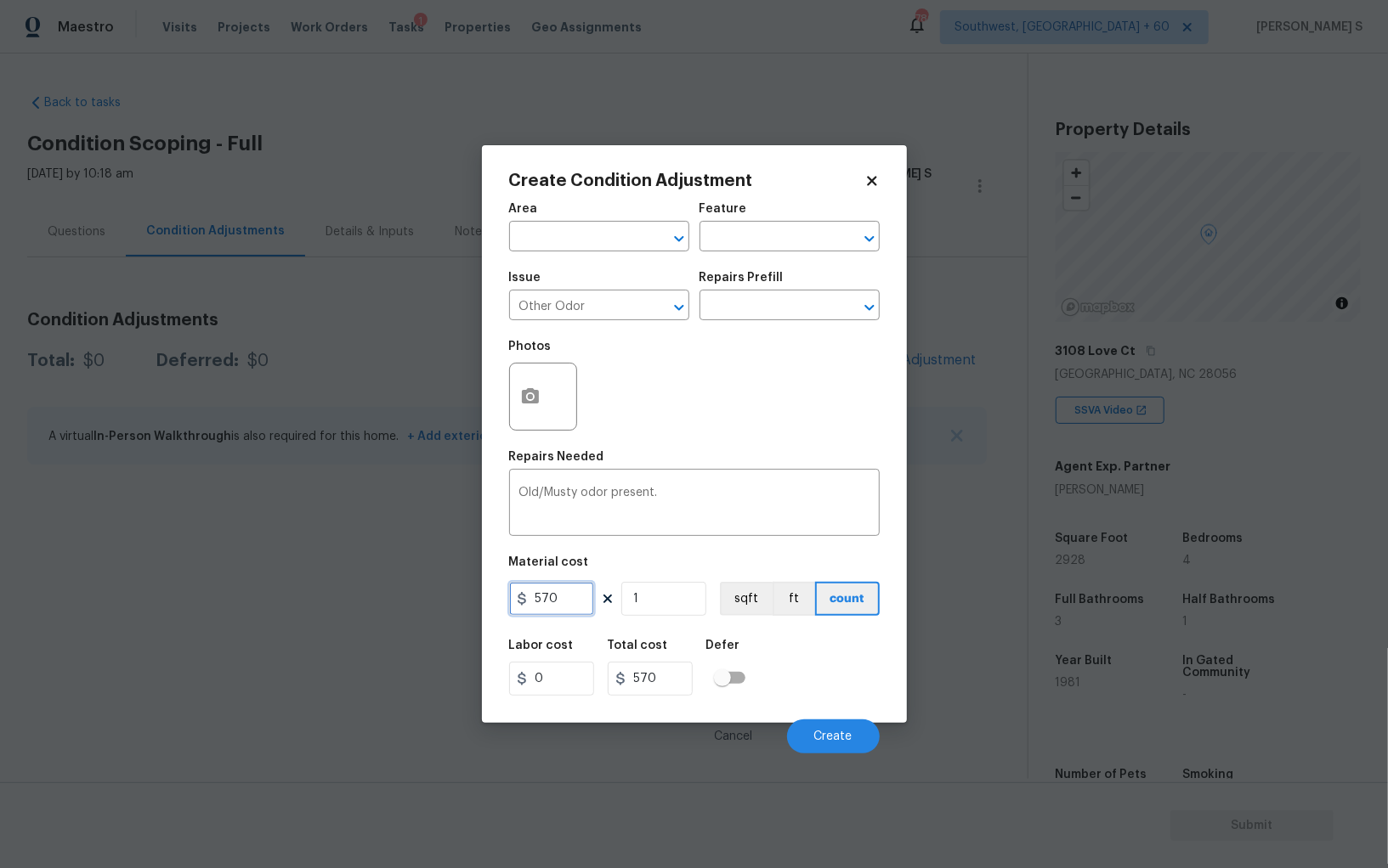
click at [569, 609] on input "570" at bounding box center [551, 598] width 85 height 34
type input "675"
drag, startPoint x: 818, startPoint y: 674, endPoint x: 859, endPoint y: 680, distance: 41.4
click at [818, 674] on div "Labor cost 0 Total cost 675 Defer" at bounding box center [694, 668] width 371 height 77
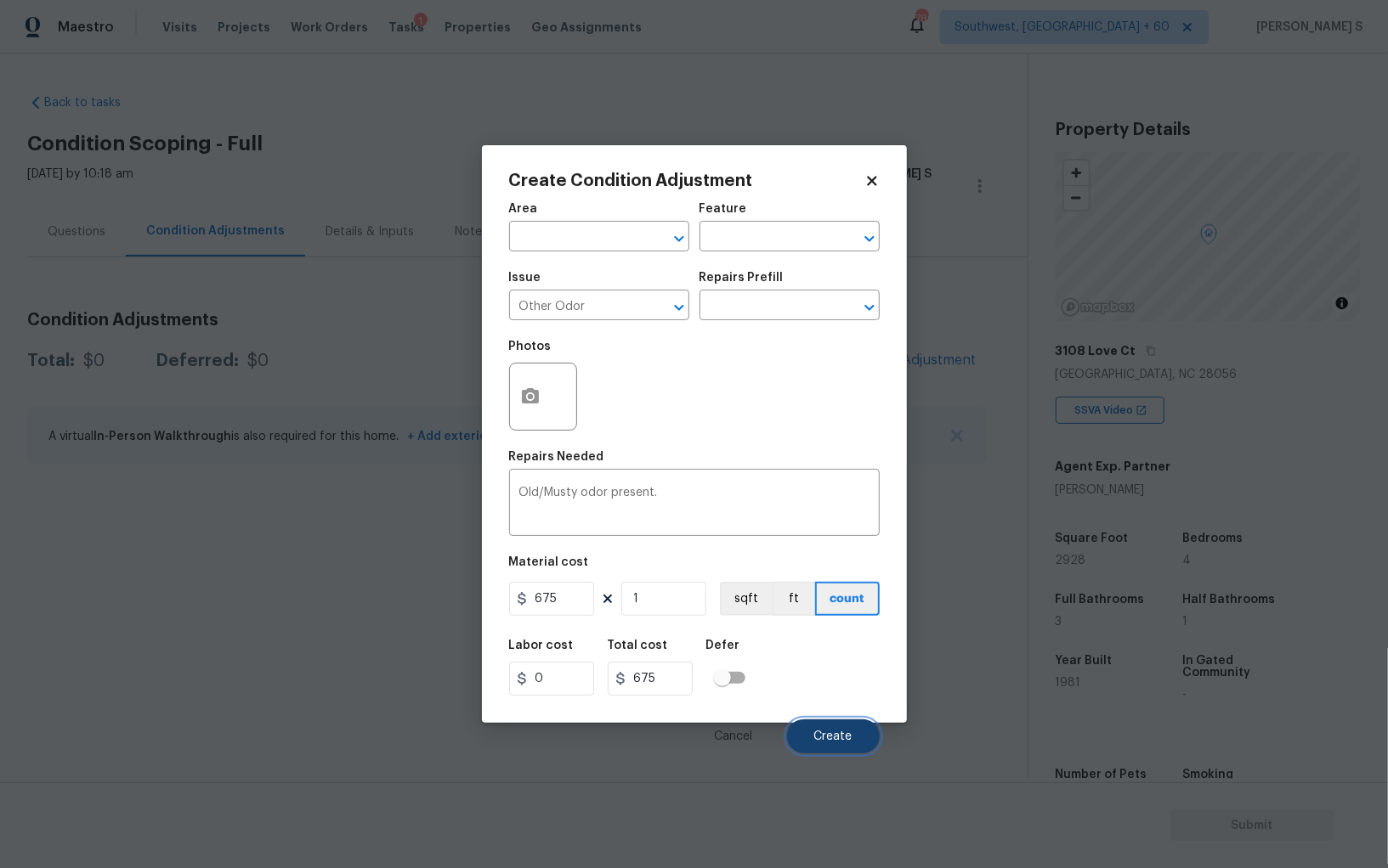
click at [854, 726] on button "Create" at bounding box center [832, 736] width 92 height 34
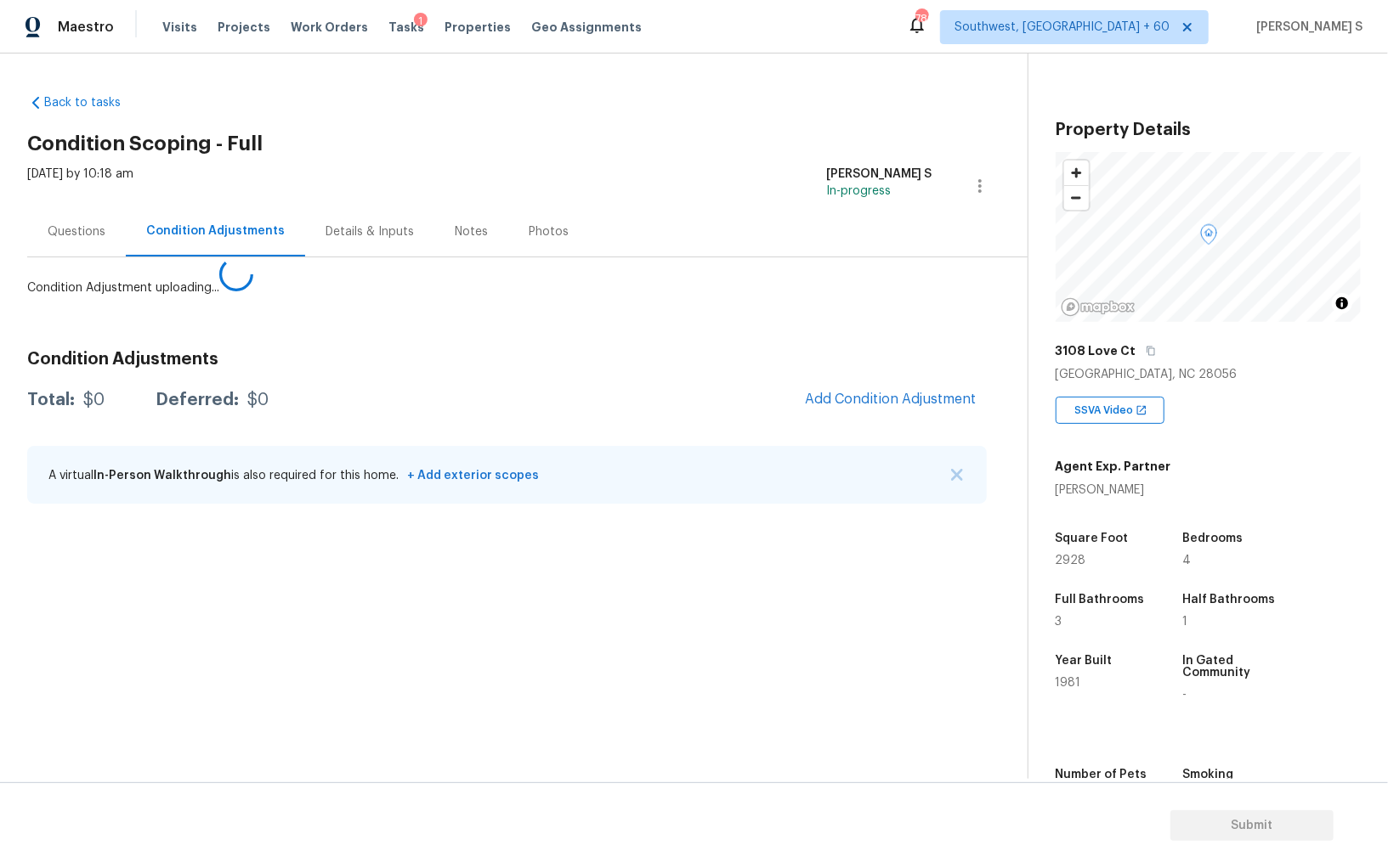
click at [332, 726] on body "Maestro Visits Projects Work Orders Tasks 1 Properties Geo Assignments 780 Sout…" at bounding box center [694, 434] width 1388 height 868
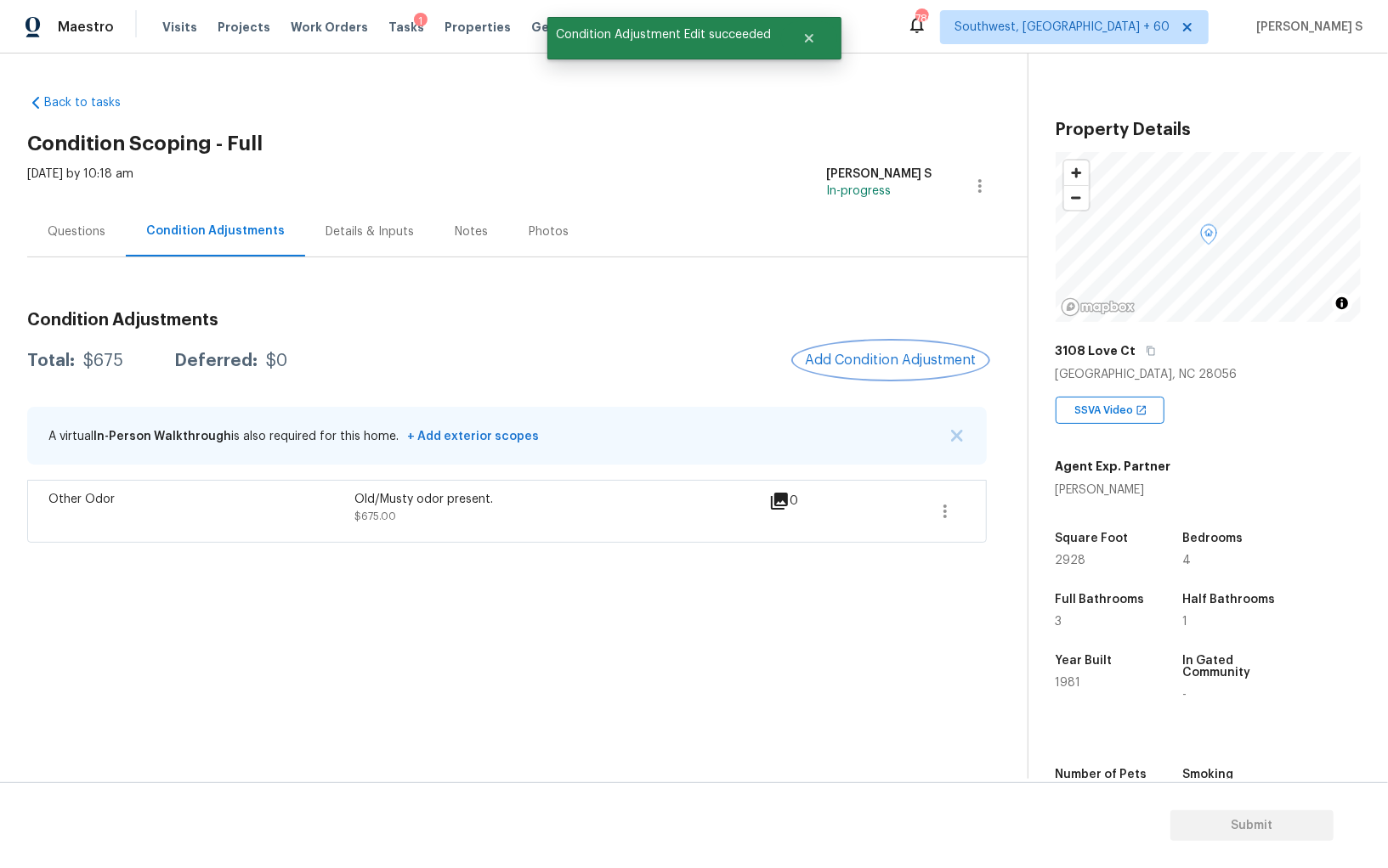
click at [904, 349] on button "Add Condition Adjustment" at bounding box center [890, 360] width 192 height 36
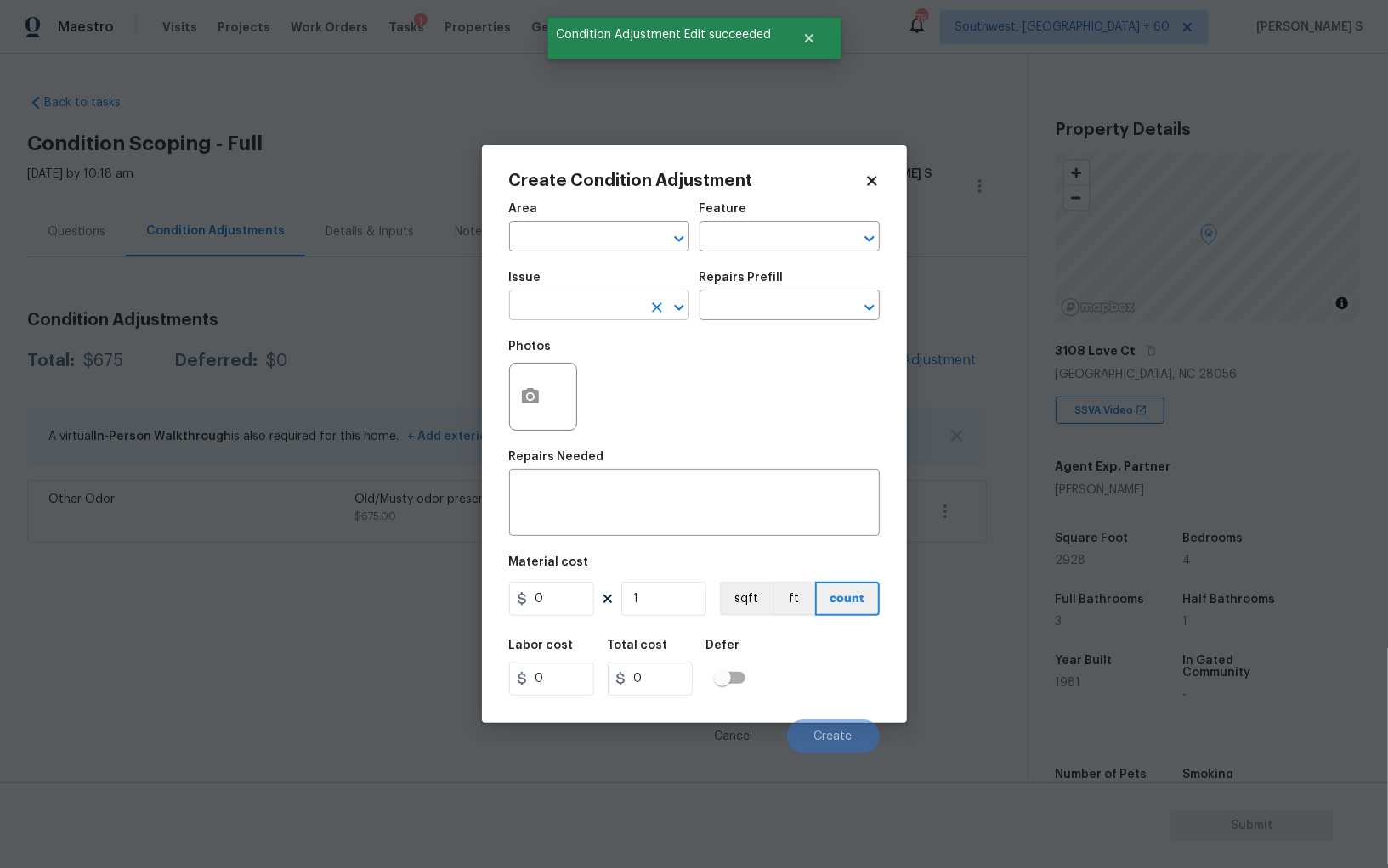
click at [593, 308] on input "text" at bounding box center [575, 307] width 132 height 26
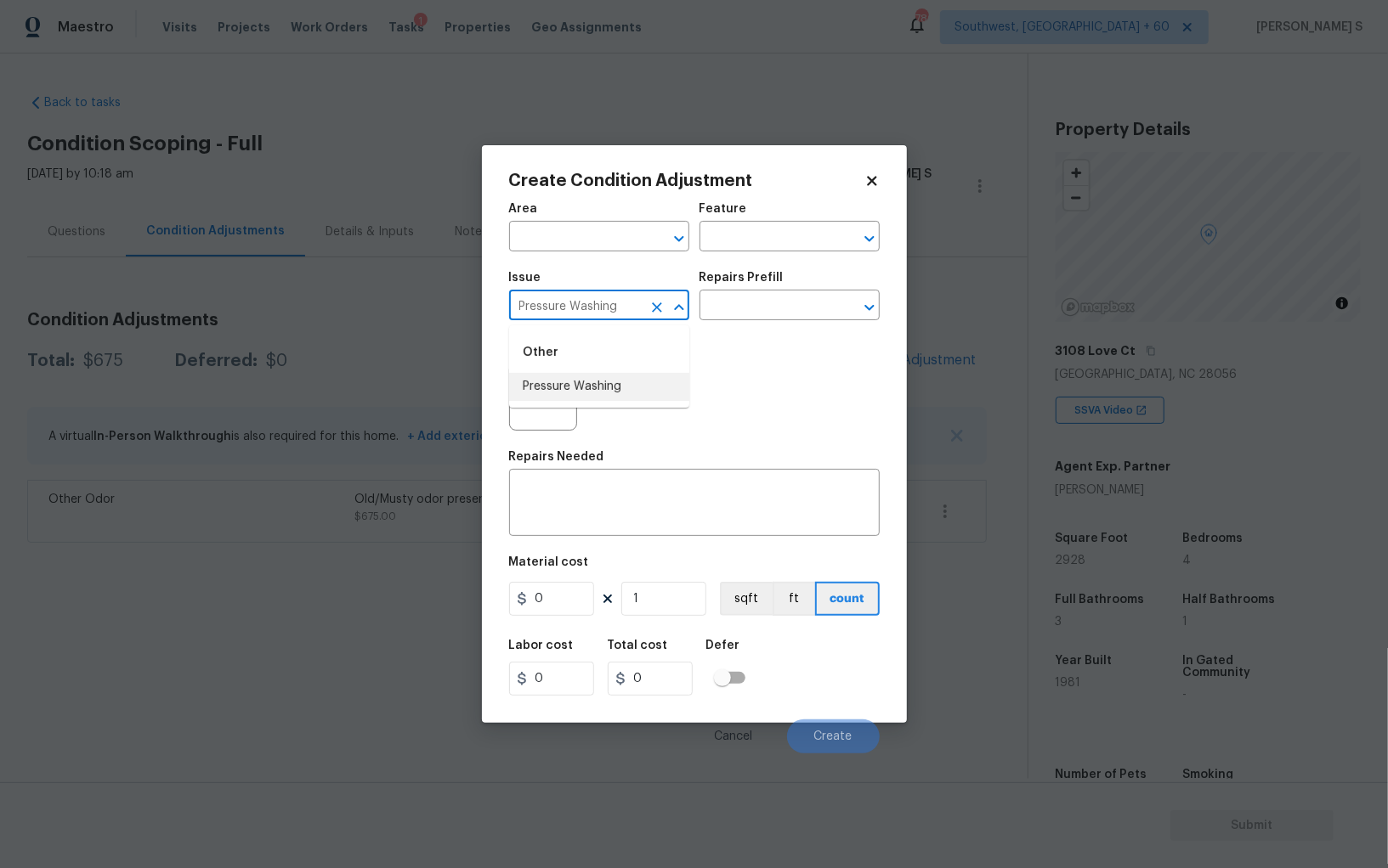
type input "Pressure Washing"
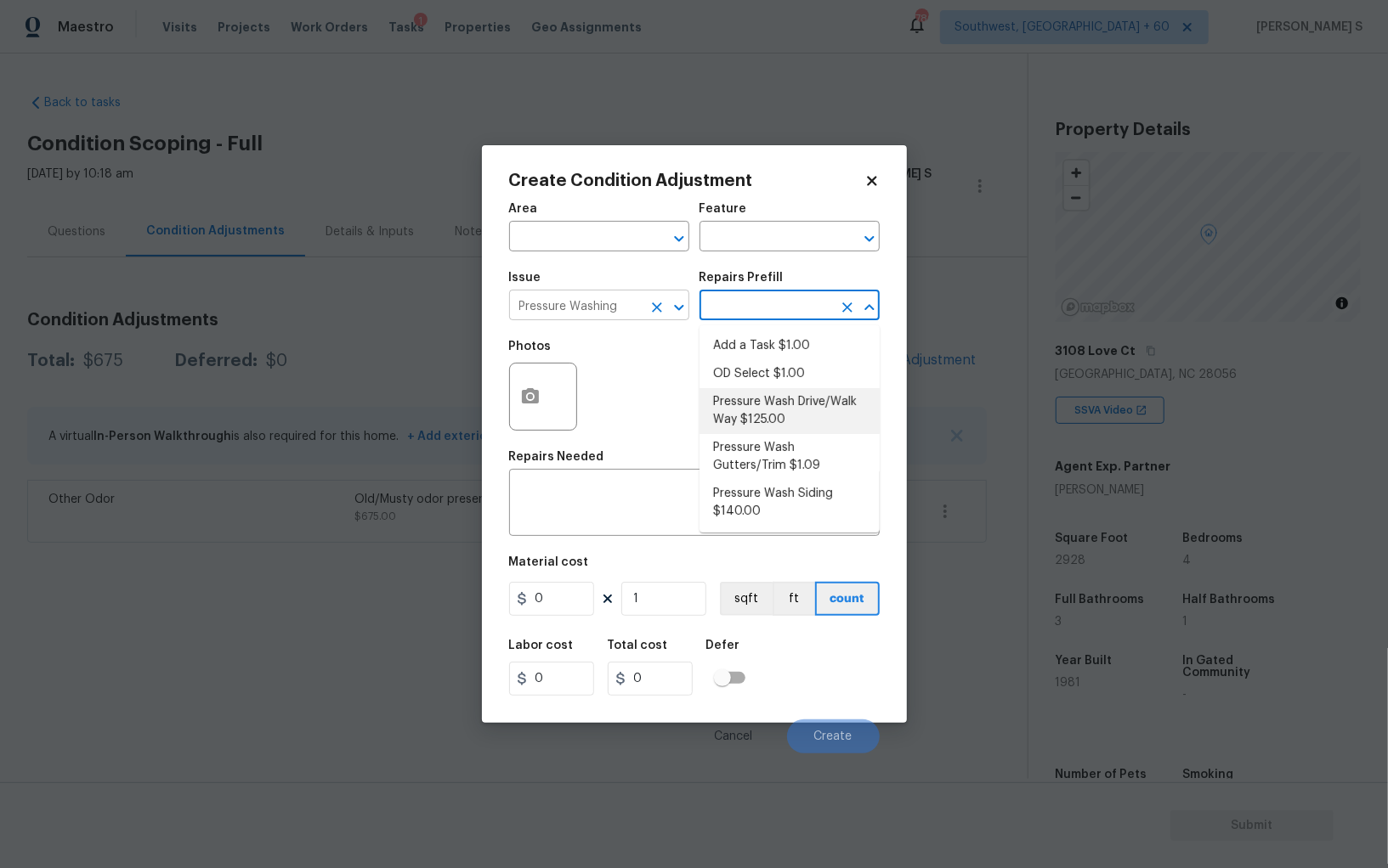
type input "Siding"
type textarea "Pressure wash the driveways/walkways as directed by the PM. Ensure that all deb…"
type input "125"
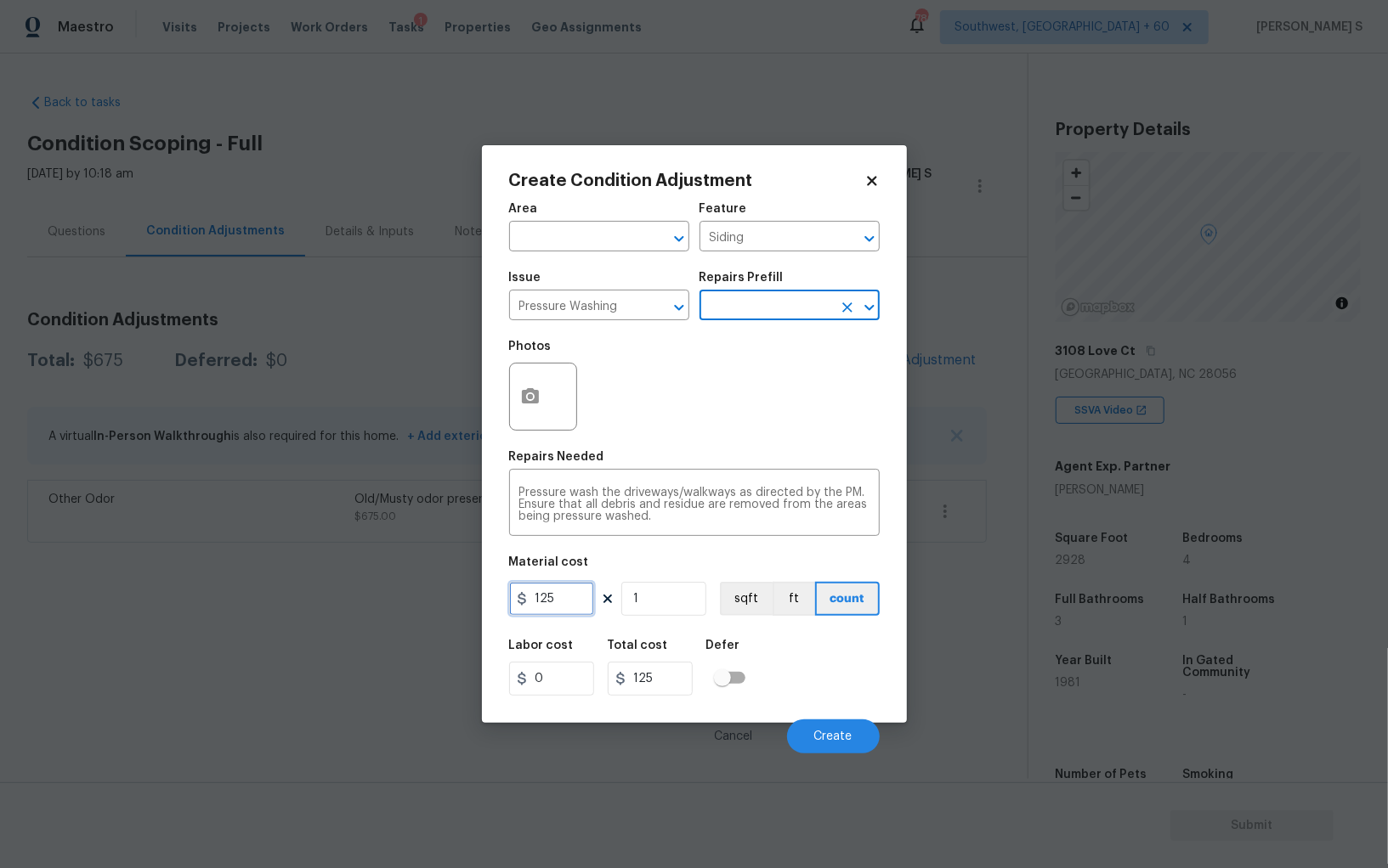
click at [554, 598] on input "125" at bounding box center [551, 598] width 85 height 34
type input "200"
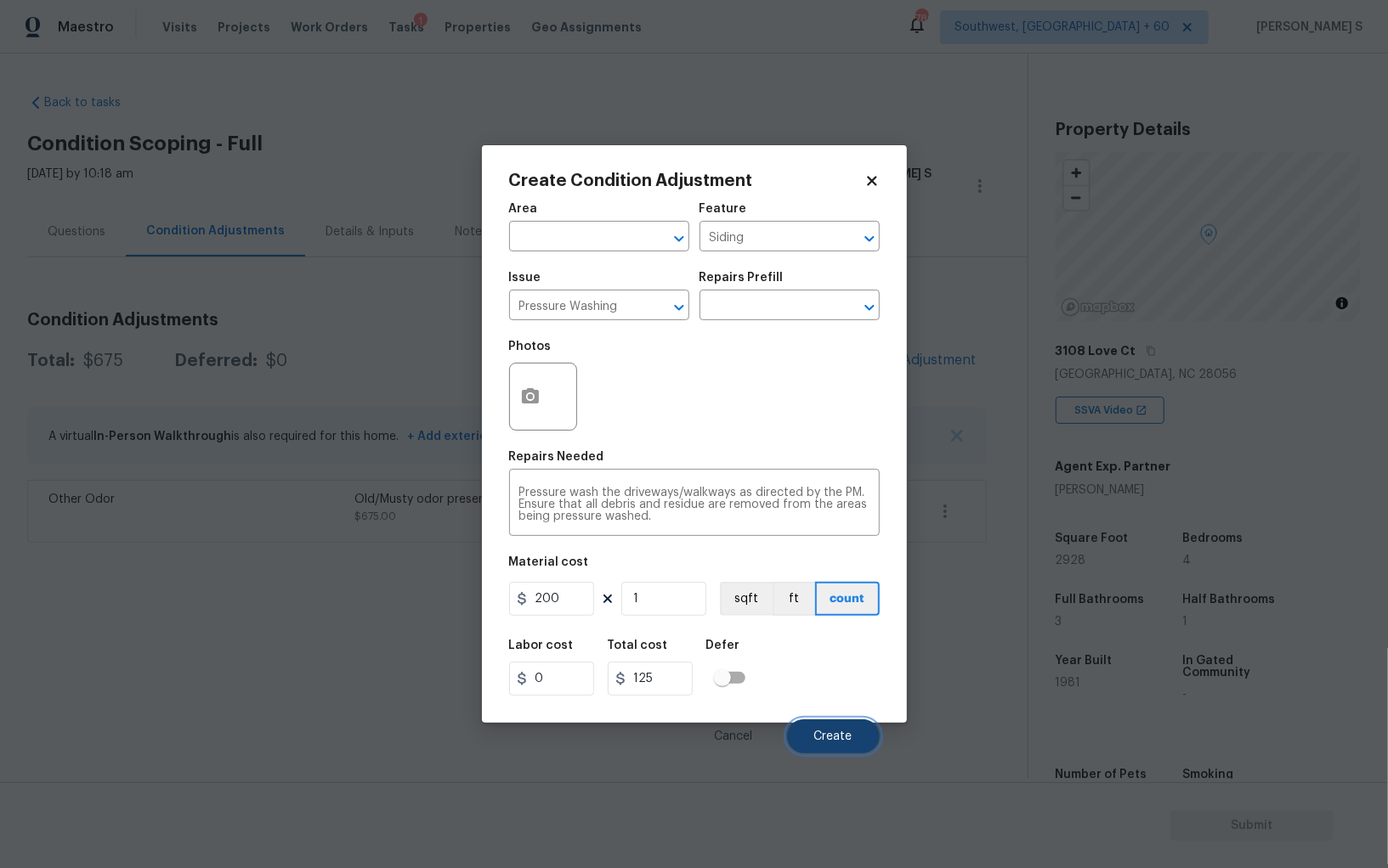
type input "200"
click at [851, 736] on span "Create" at bounding box center [832, 737] width 38 height 13
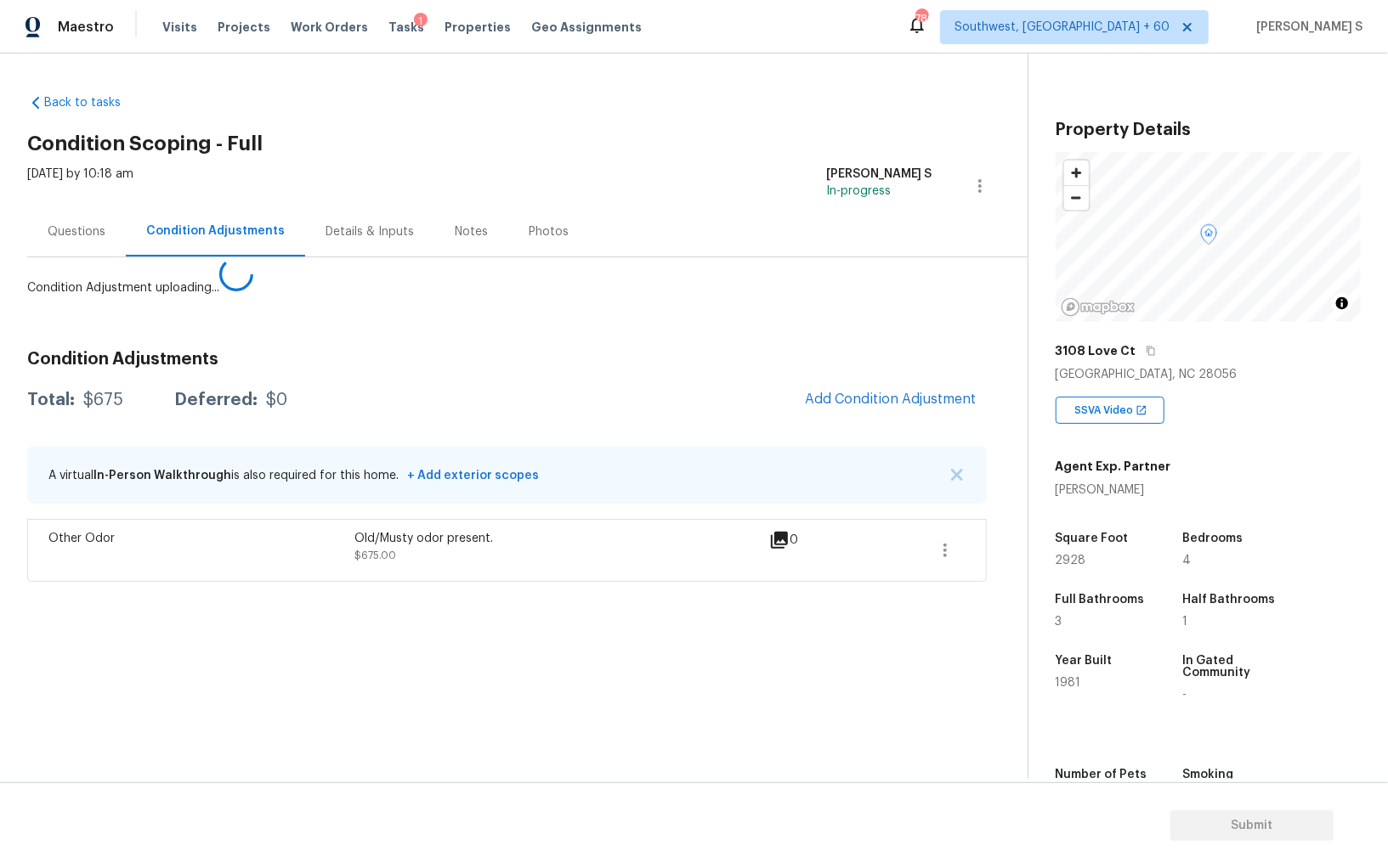
click at [279, 628] on body "Maestro Visits Projects Work Orders Tasks 1 Properties Geo Assignments 780 Sout…" at bounding box center [694, 434] width 1388 height 868
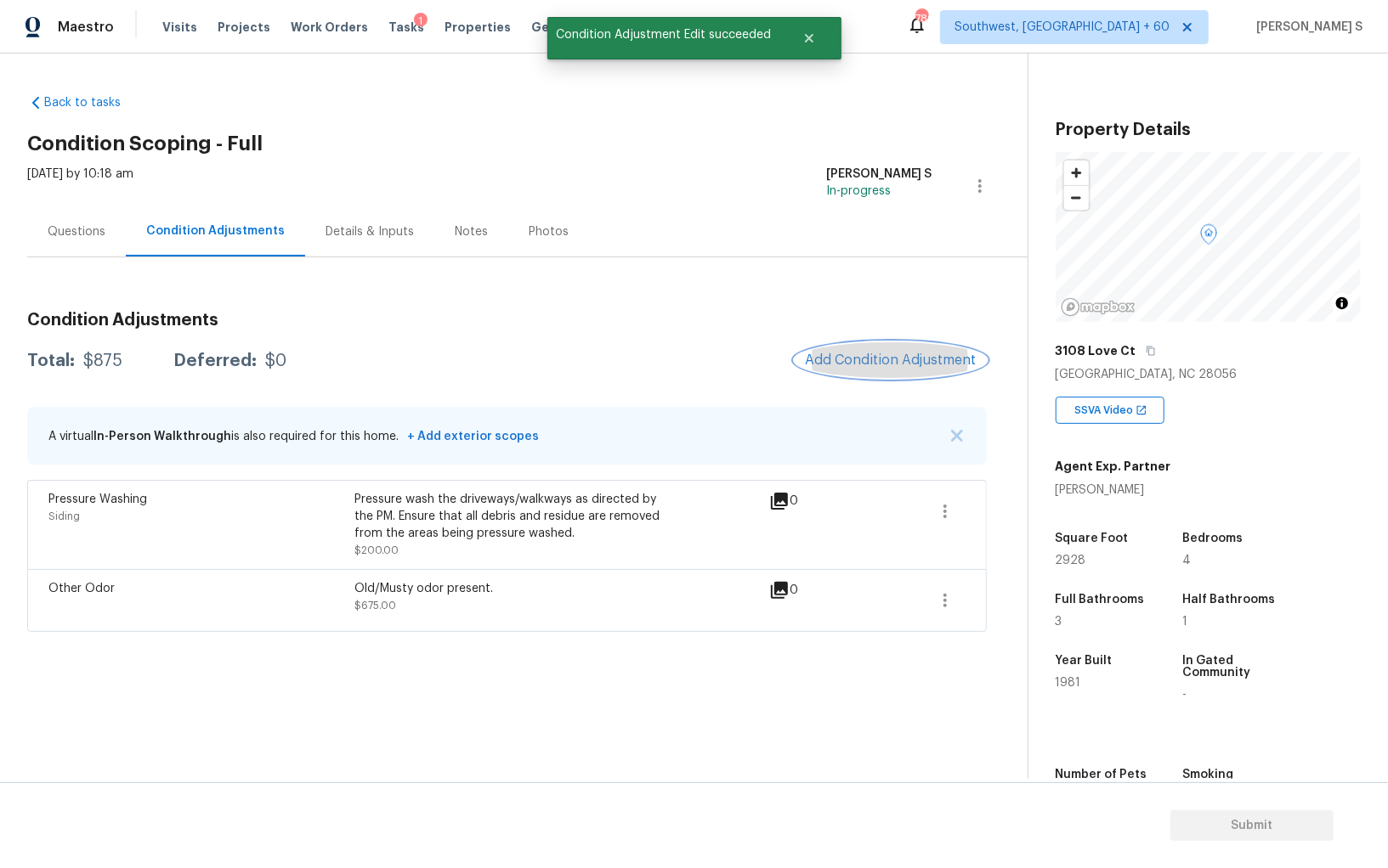
click at [930, 344] on button "Add Condition Adjustment" at bounding box center [890, 360] width 192 height 36
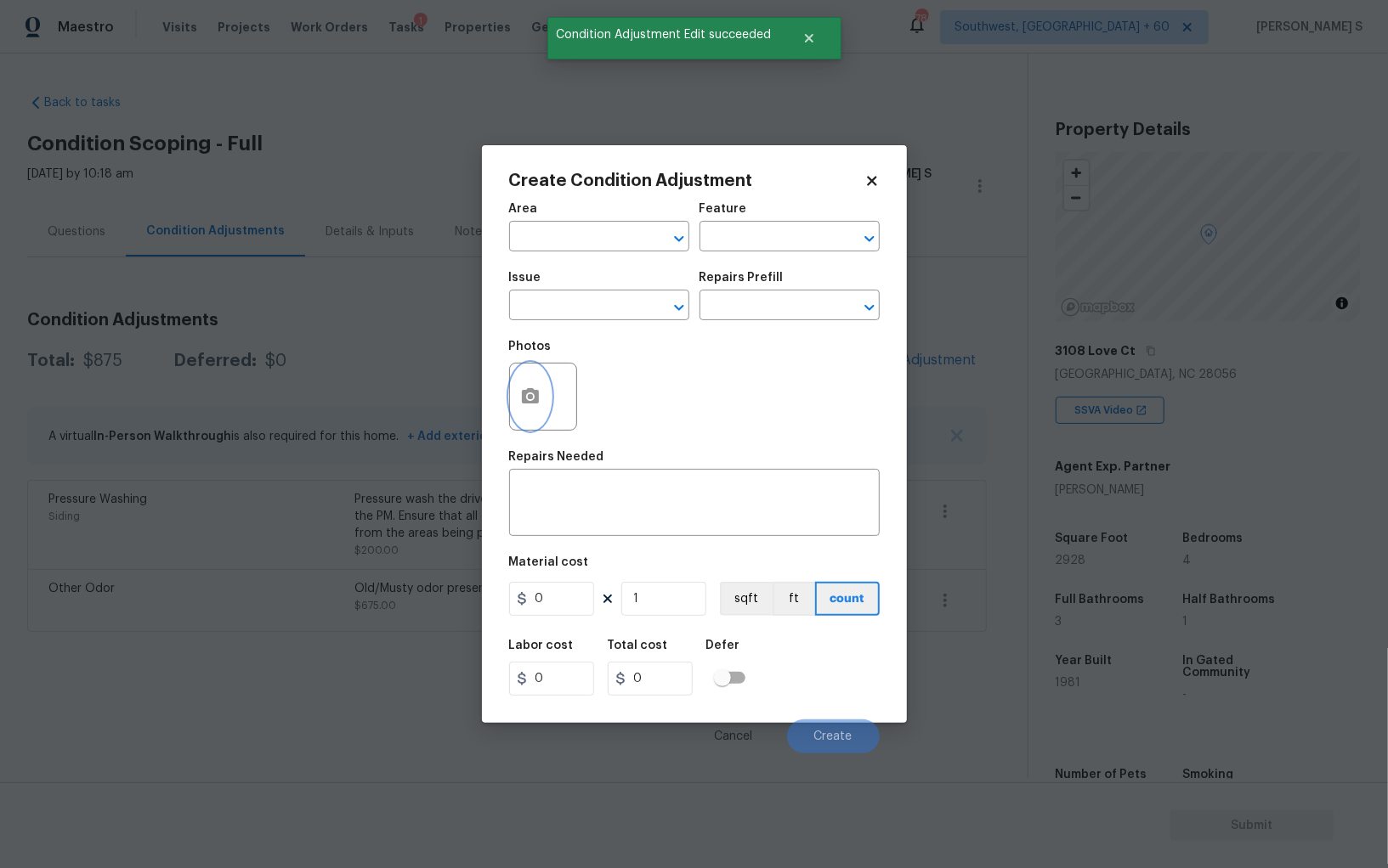
click at [536, 398] on icon "button" at bounding box center [530, 396] width 17 height 16
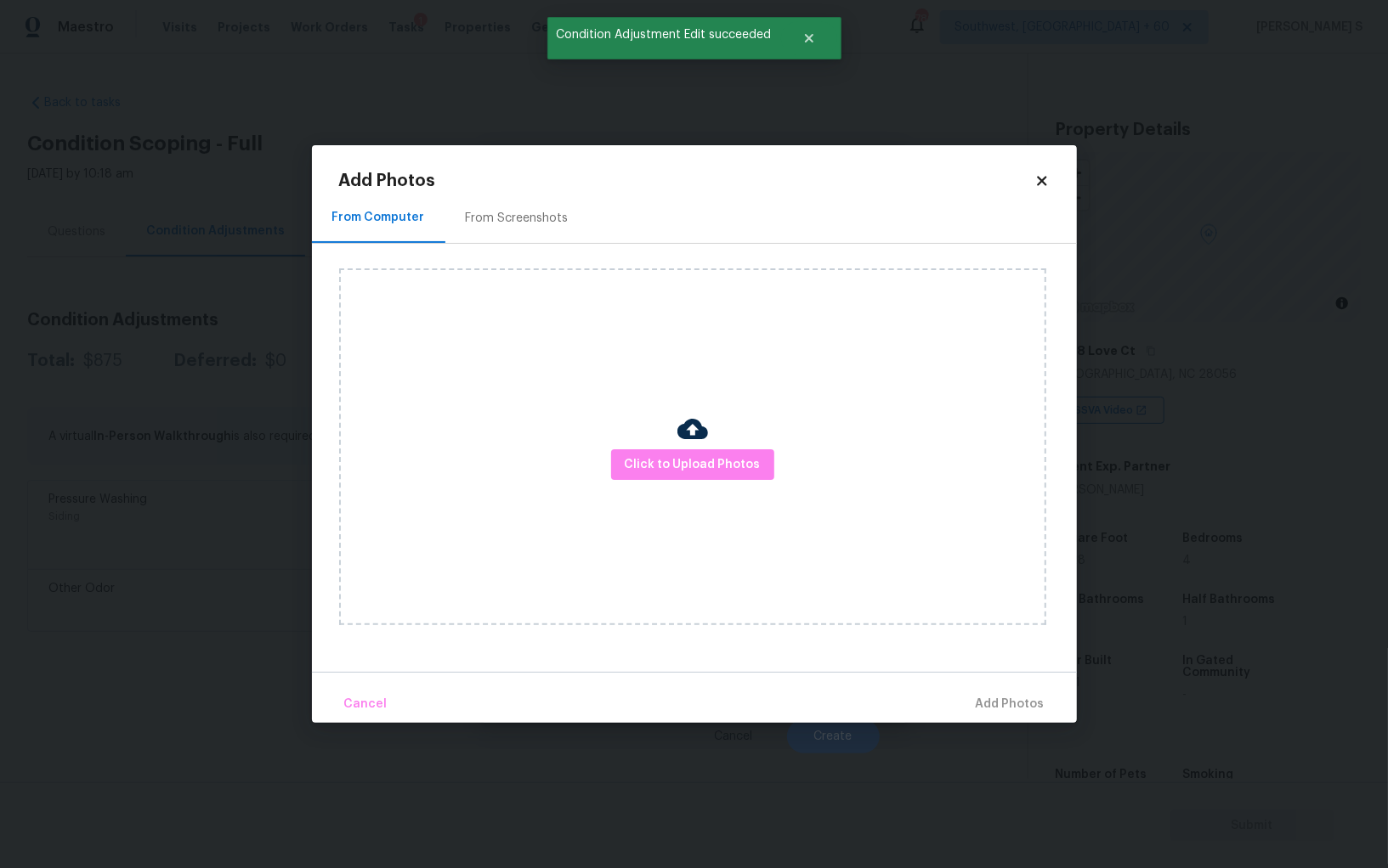
click at [538, 207] on div "From Screenshots" at bounding box center [517, 218] width 144 height 51
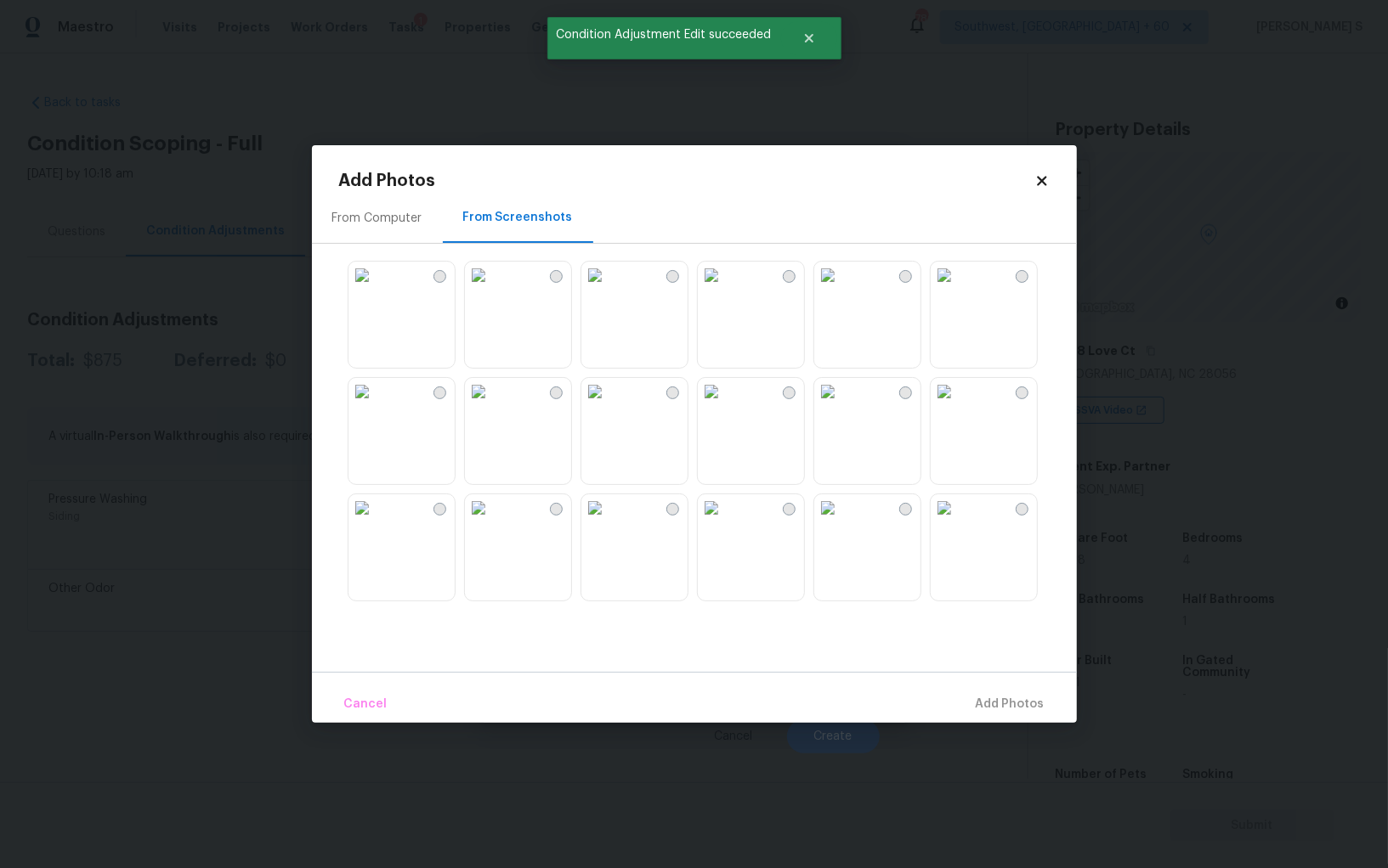
click at [841, 405] on img at bounding box center [827, 391] width 27 height 27
click at [841, 522] on img at bounding box center [827, 508] width 27 height 27
click at [725, 522] on img at bounding box center [712, 508] width 27 height 27
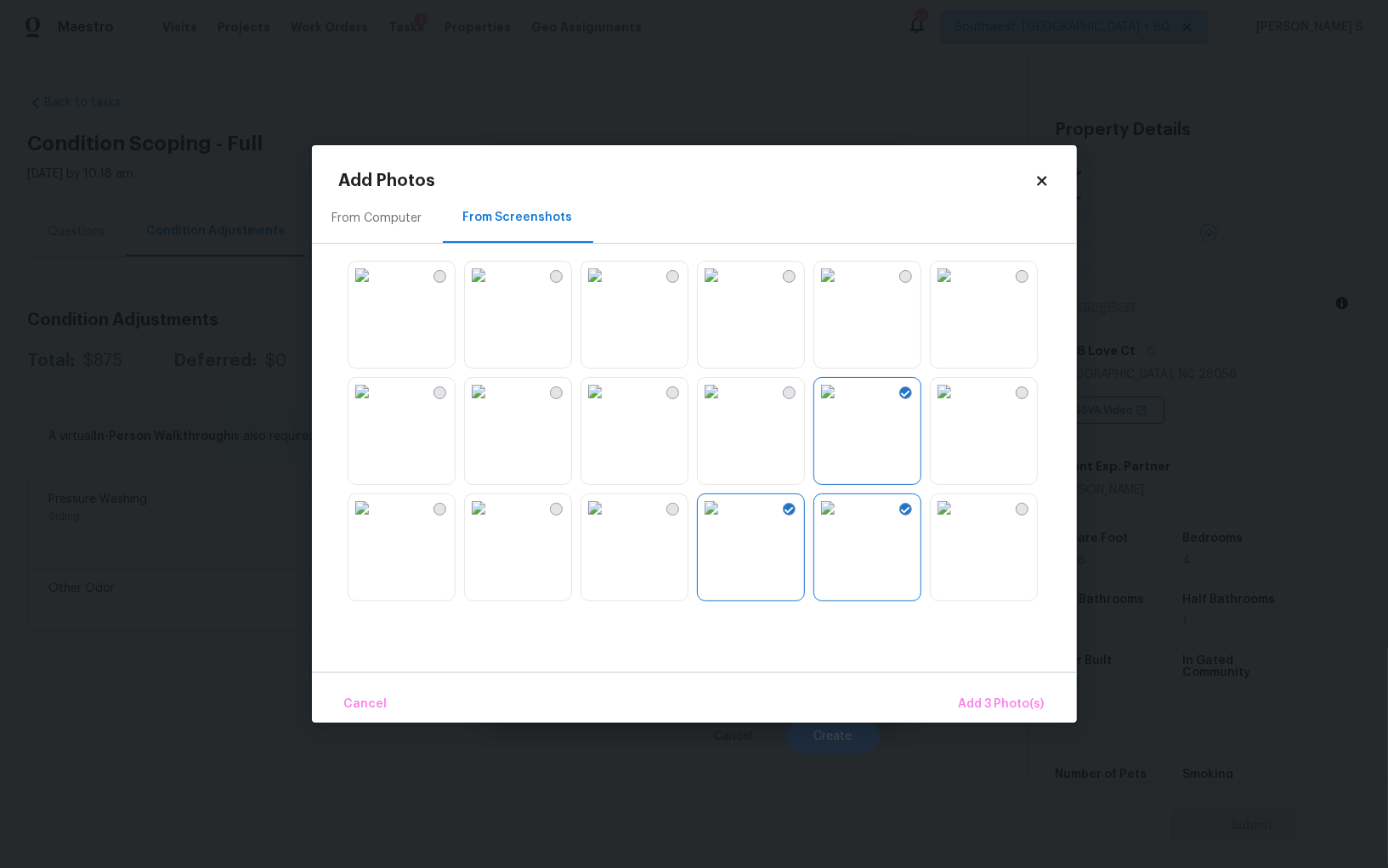
click at [607, 522] on img at bounding box center [595, 508] width 27 height 27
click at [958, 405] on img at bounding box center [944, 391] width 27 height 27
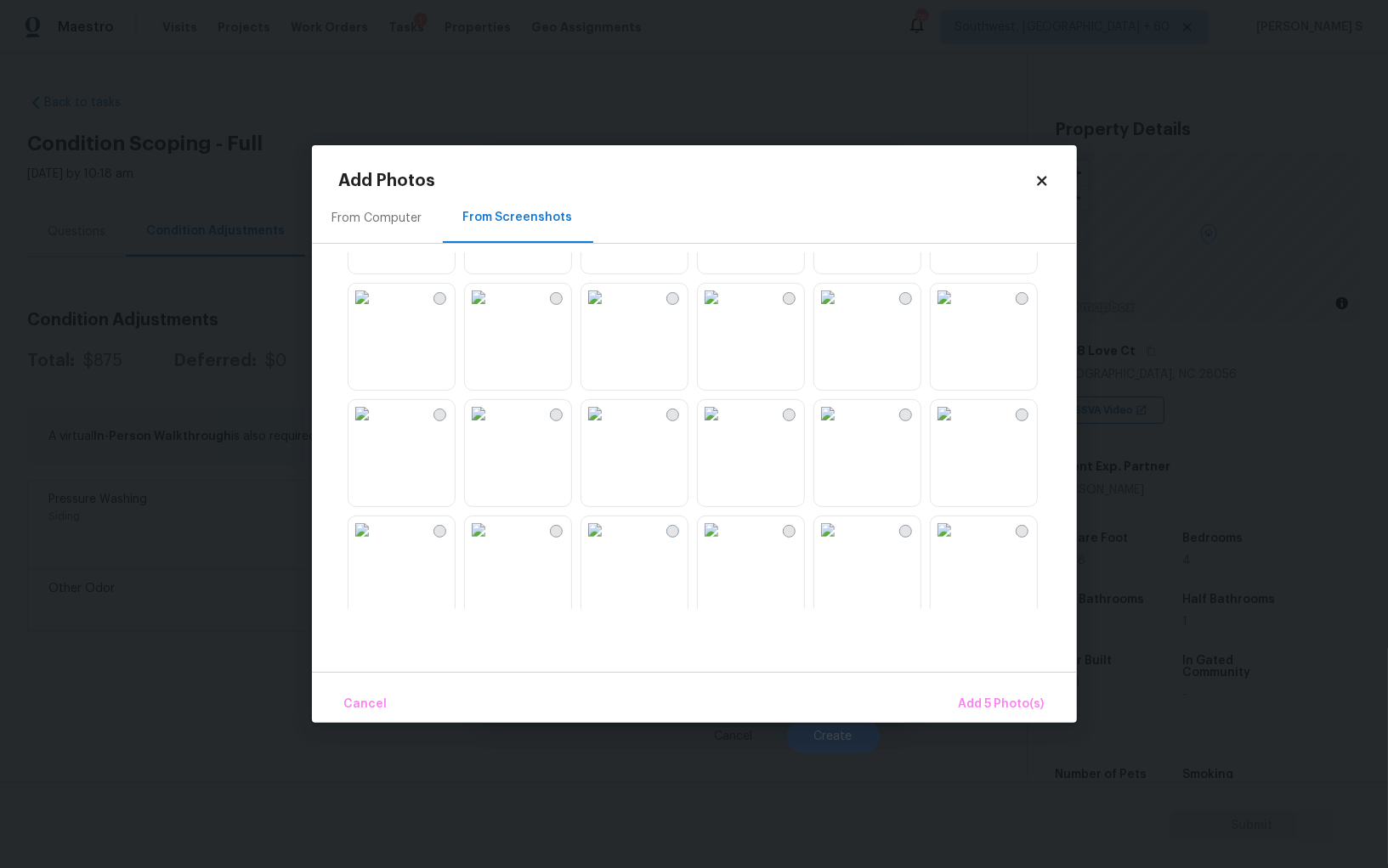
scroll to position [903, 0]
click at [608, 433] on img at bounding box center [595, 419] width 27 height 27
click at [608, 550] on img at bounding box center [595, 536] width 27 height 27
click at [809, 537] on div at bounding box center [708, 430] width 738 height 357
drag, startPoint x: 787, startPoint y: 559, endPoint x: 809, endPoint y: 559, distance: 22.0
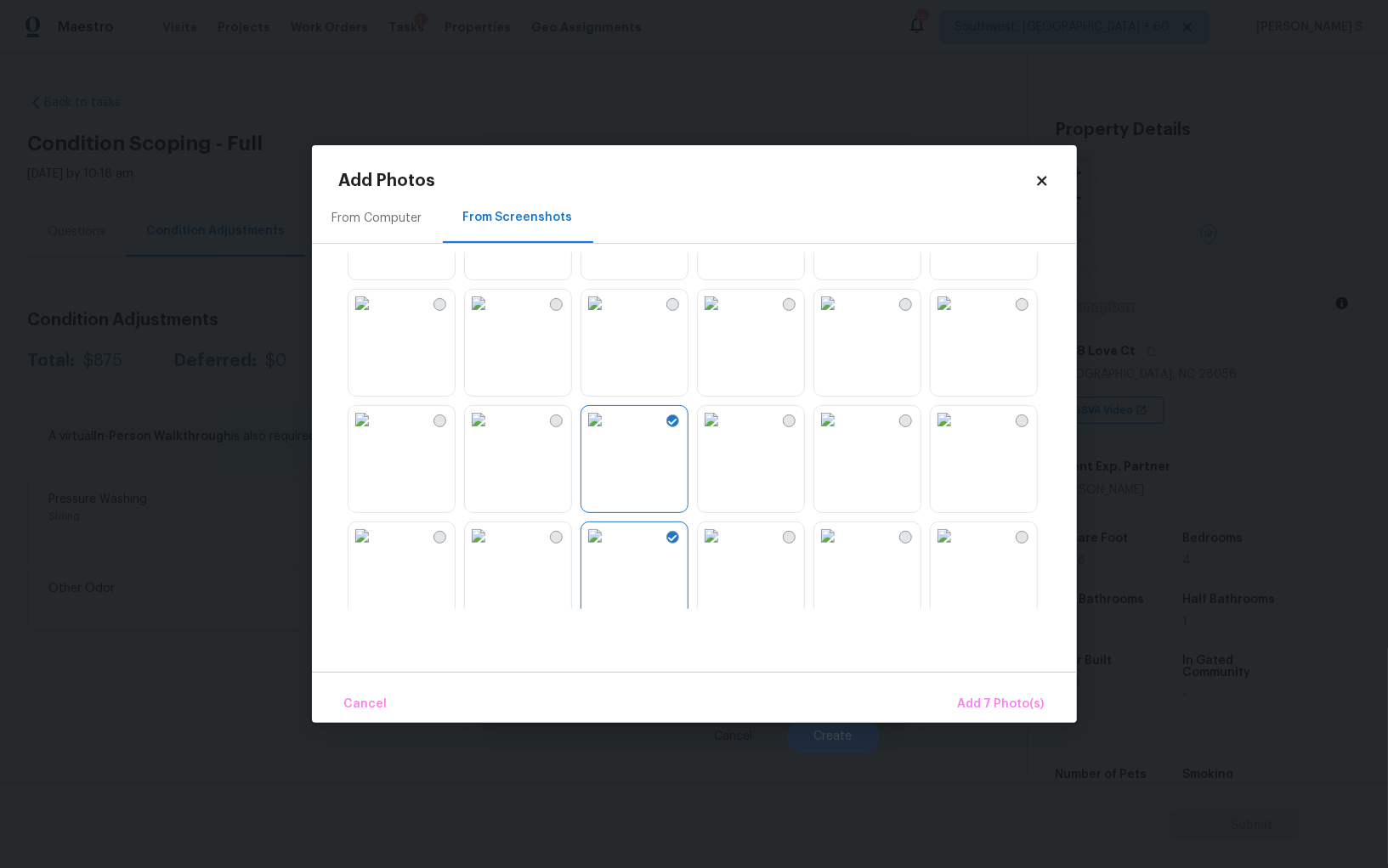
click at [725, 550] on img at bounding box center [712, 536] width 27 height 27
click at [958, 691] on button "Add 8 Photo(s)" at bounding box center [1001, 705] width 100 height 37
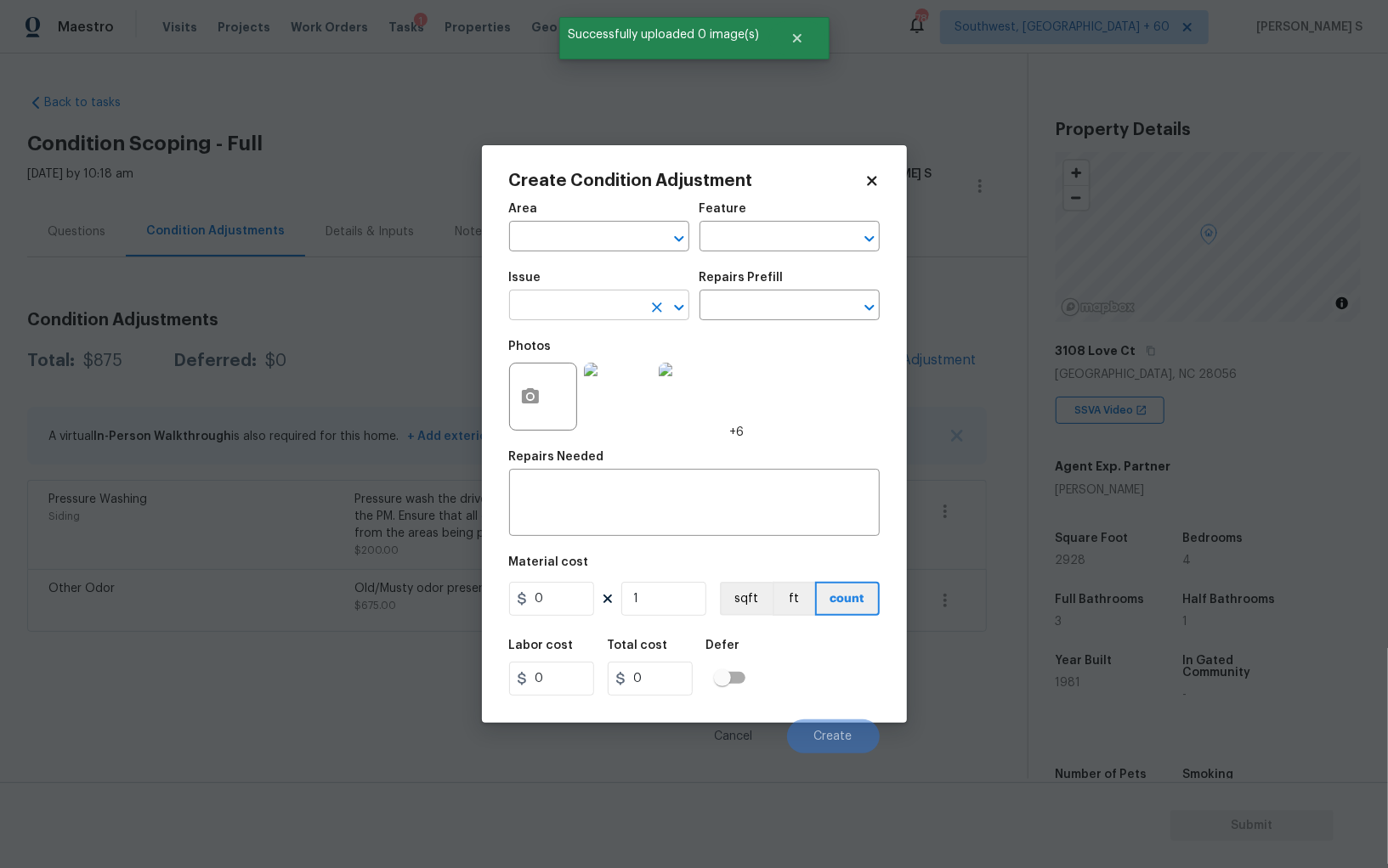
click at [566, 305] on input "text" at bounding box center [575, 307] width 132 height 26
type input "Landscape Package"
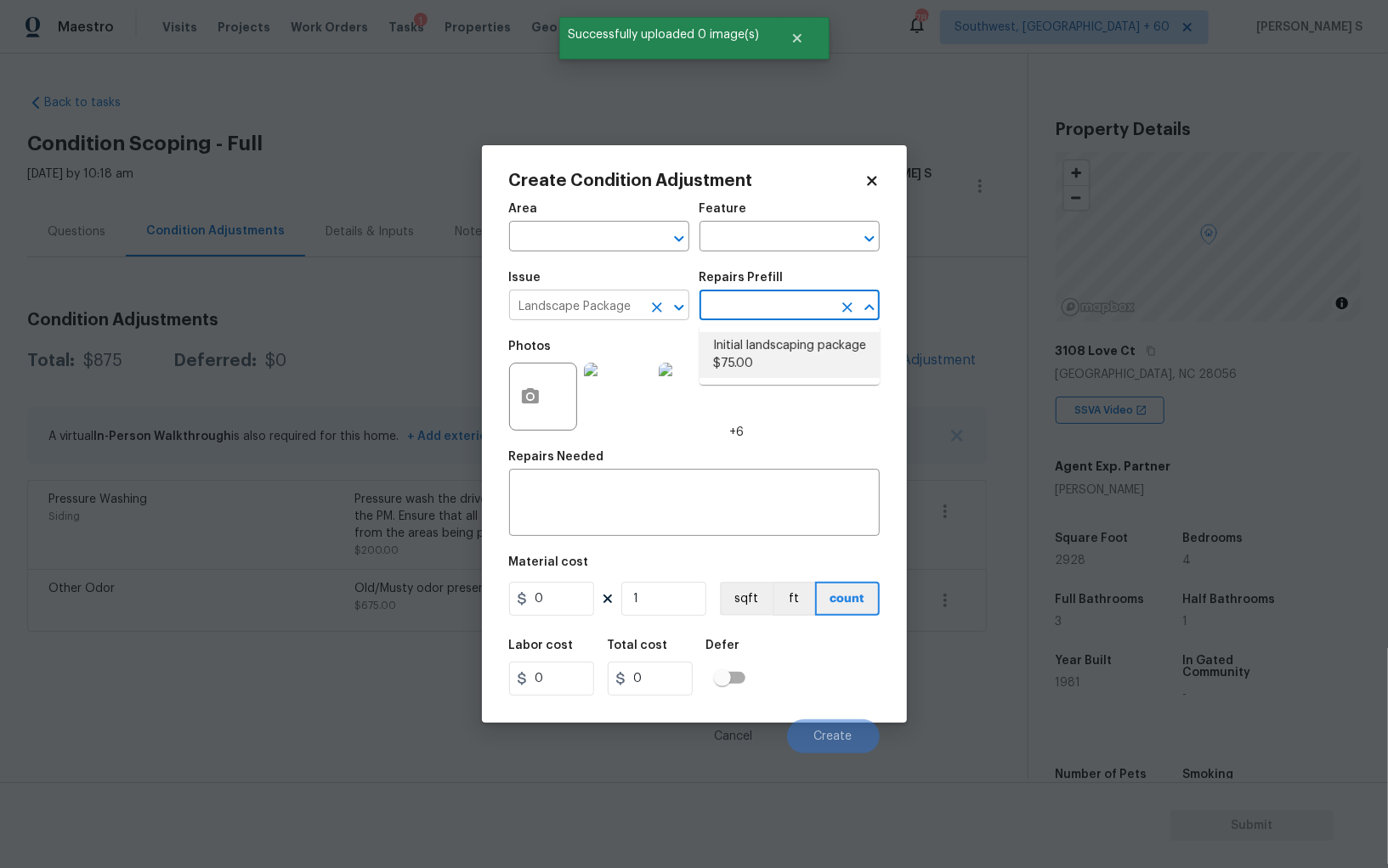
type input "Home Readiness Packages"
type textarea "Mowing of grass up to 6" in height. Mow, edge along driveways & sidewalks, trim…"
type input "75"
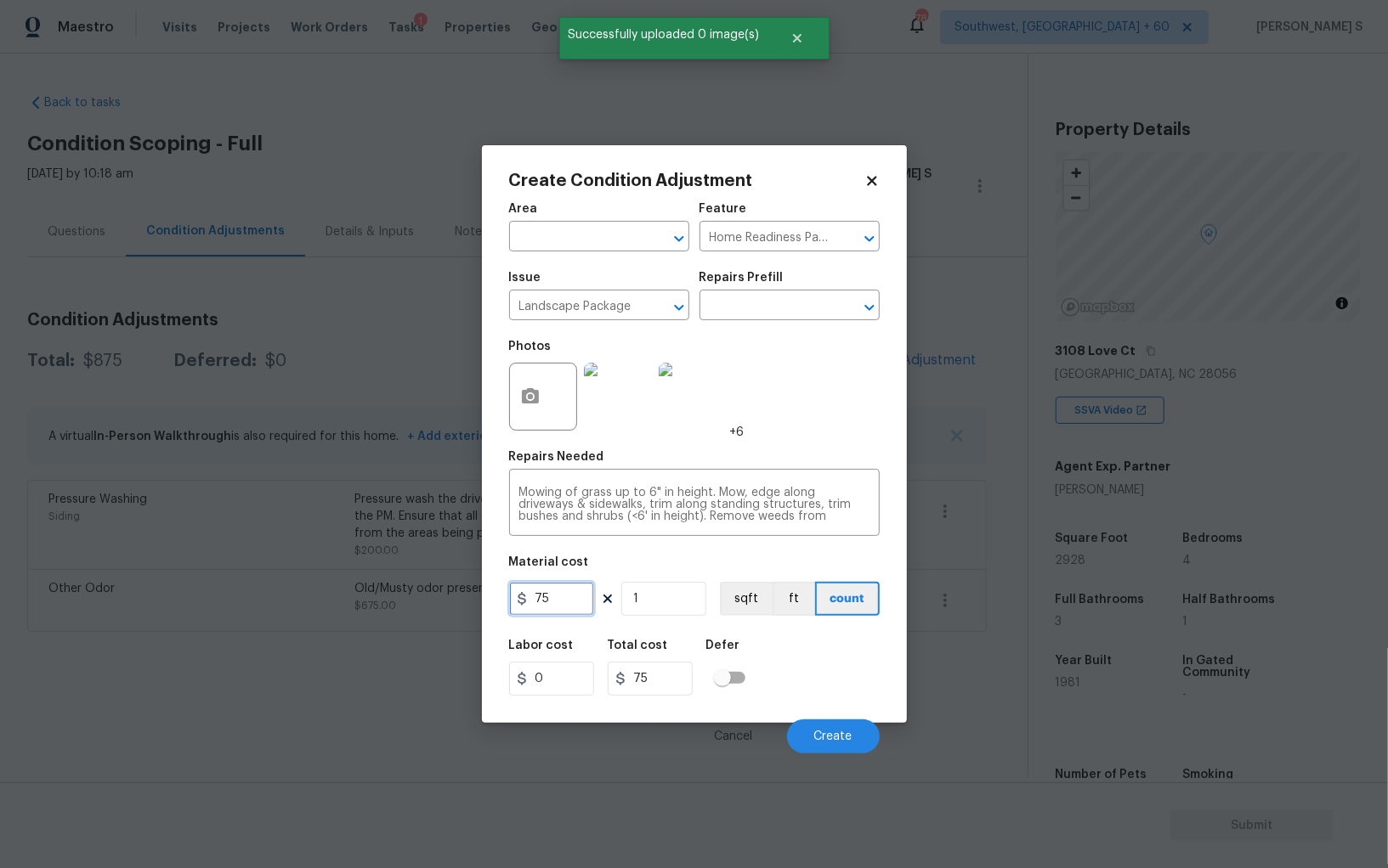
click at [564, 616] on input "75" at bounding box center [551, 598] width 85 height 34
type input "700"
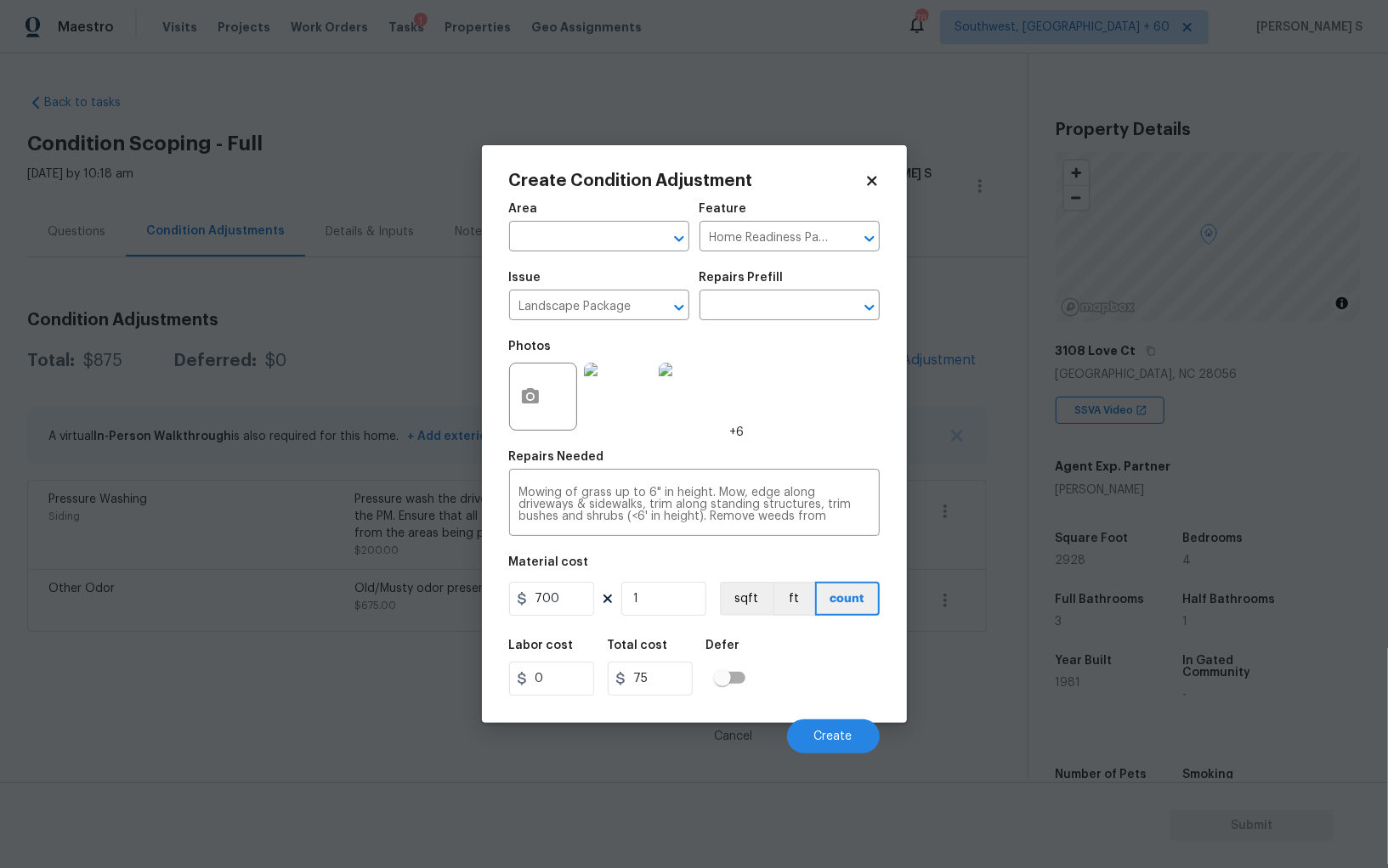
type input "700"
click at [806, 665] on div "Labor cost 0 Total cost 700 Defer" at bounding box center [694, 668] width 371 height 77
click at [853, 742] on button "Create" at bounding box center [832, 736] width 92 height 34
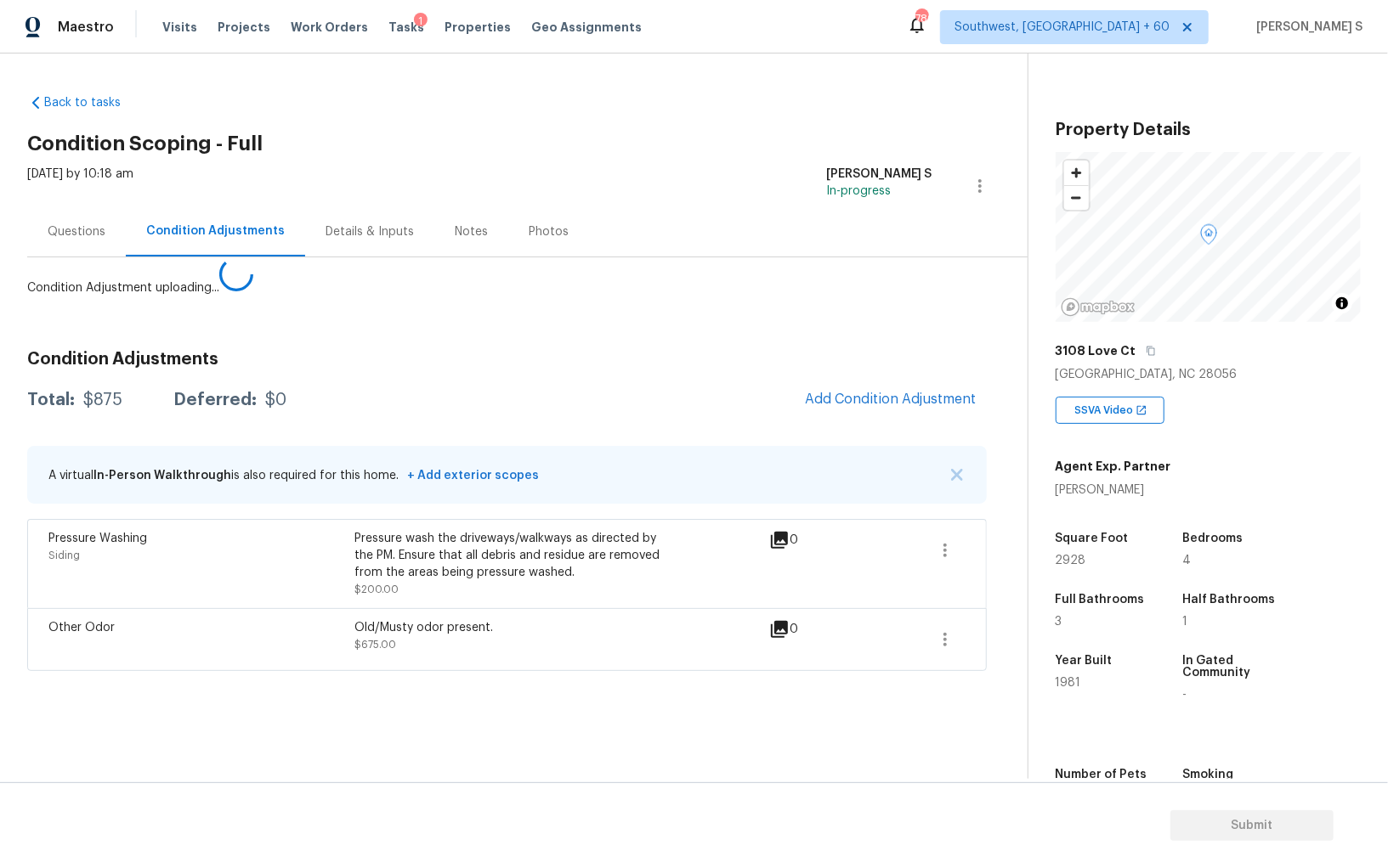
click at [102, 732] on body "Maestro Visits Projects Work Orders Tasks 1 Properties Geo Assignments 780 Sout…" at bounding box center [694, 434] width 1388 height 868
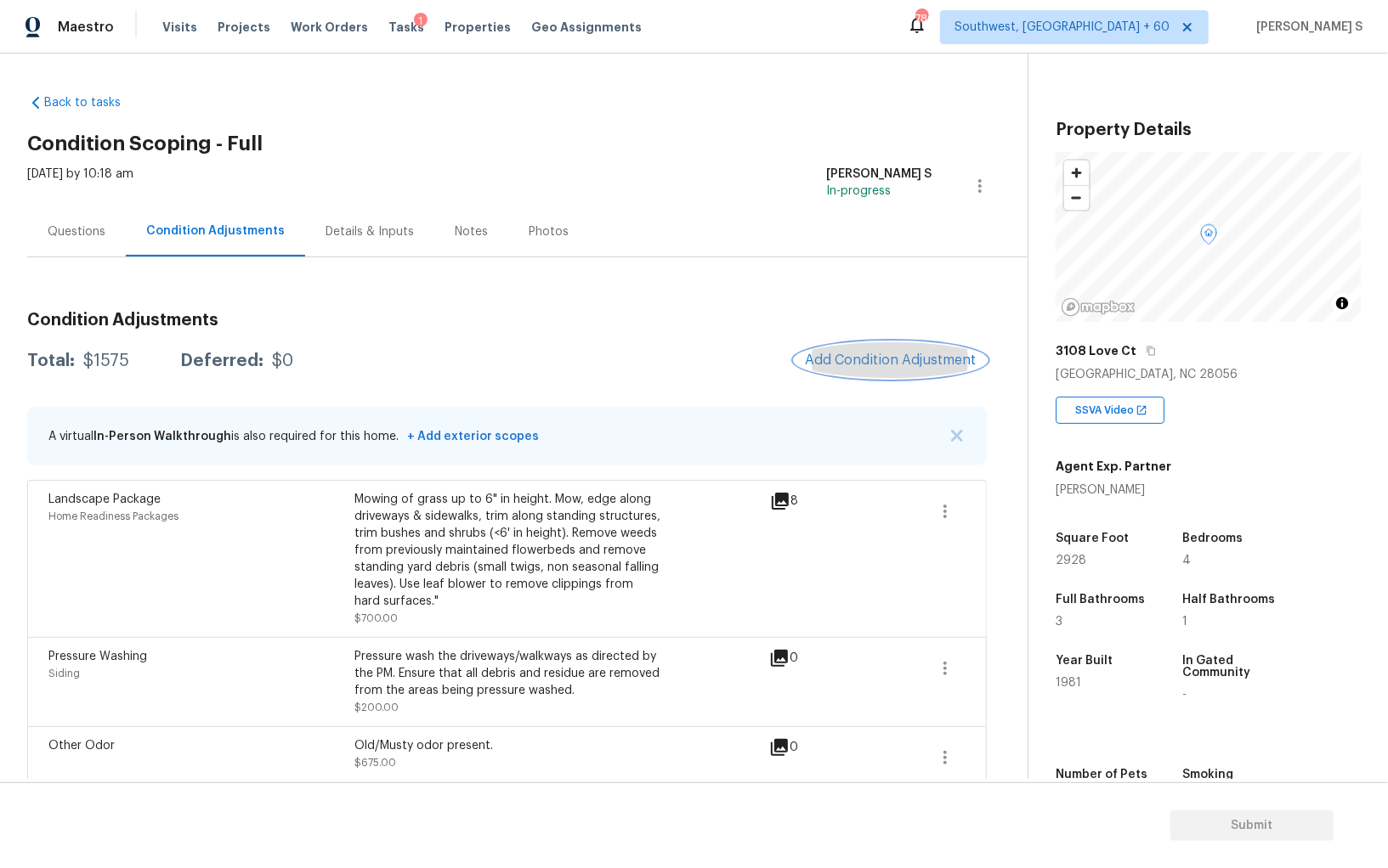
click at [882, 345] on button "Add Condition Adjustment" at bounding box center [890, 360] width 192 height 36
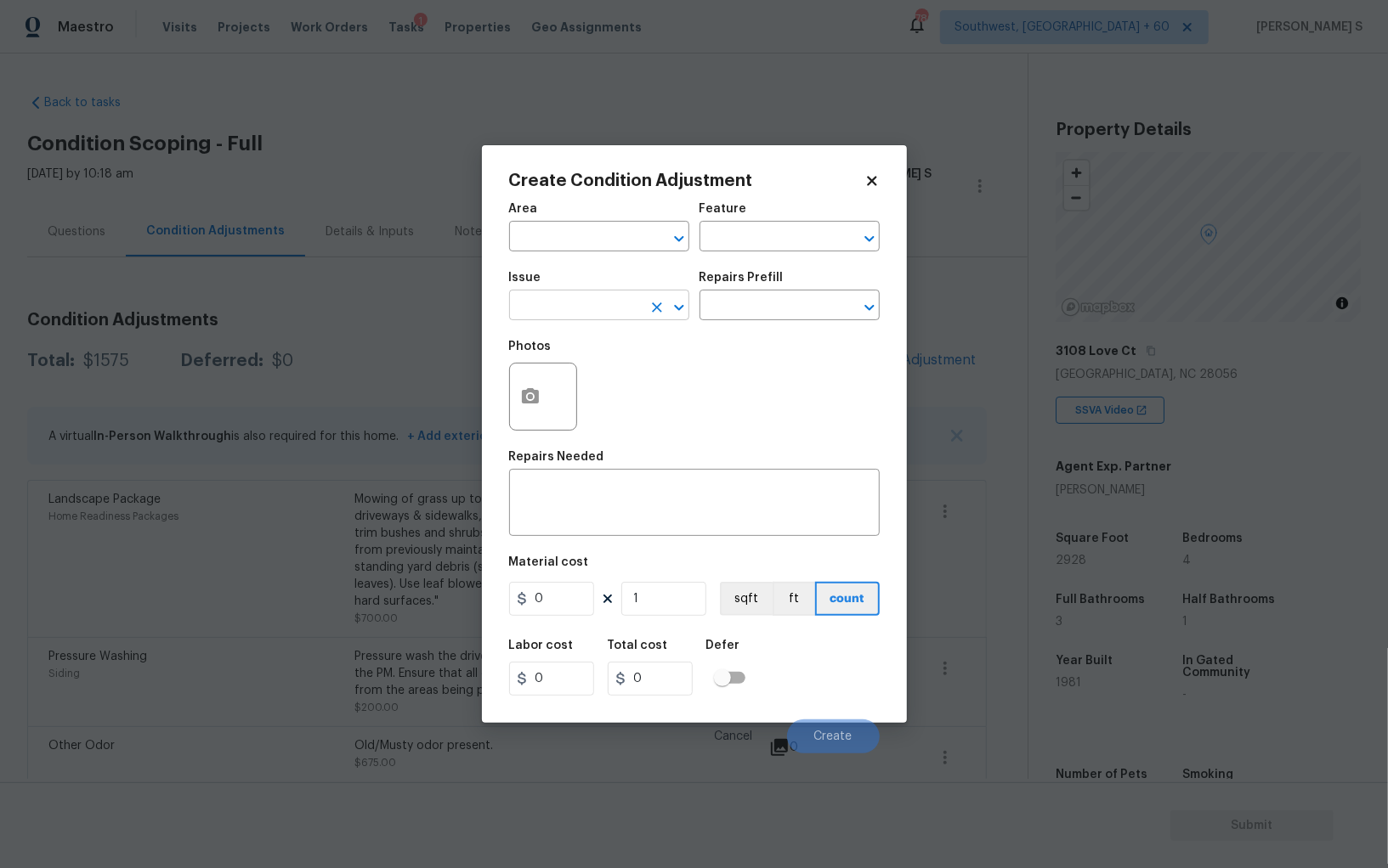
click at [601, 301] on input "text" at bounding box center [575, 307] width 132 height 26
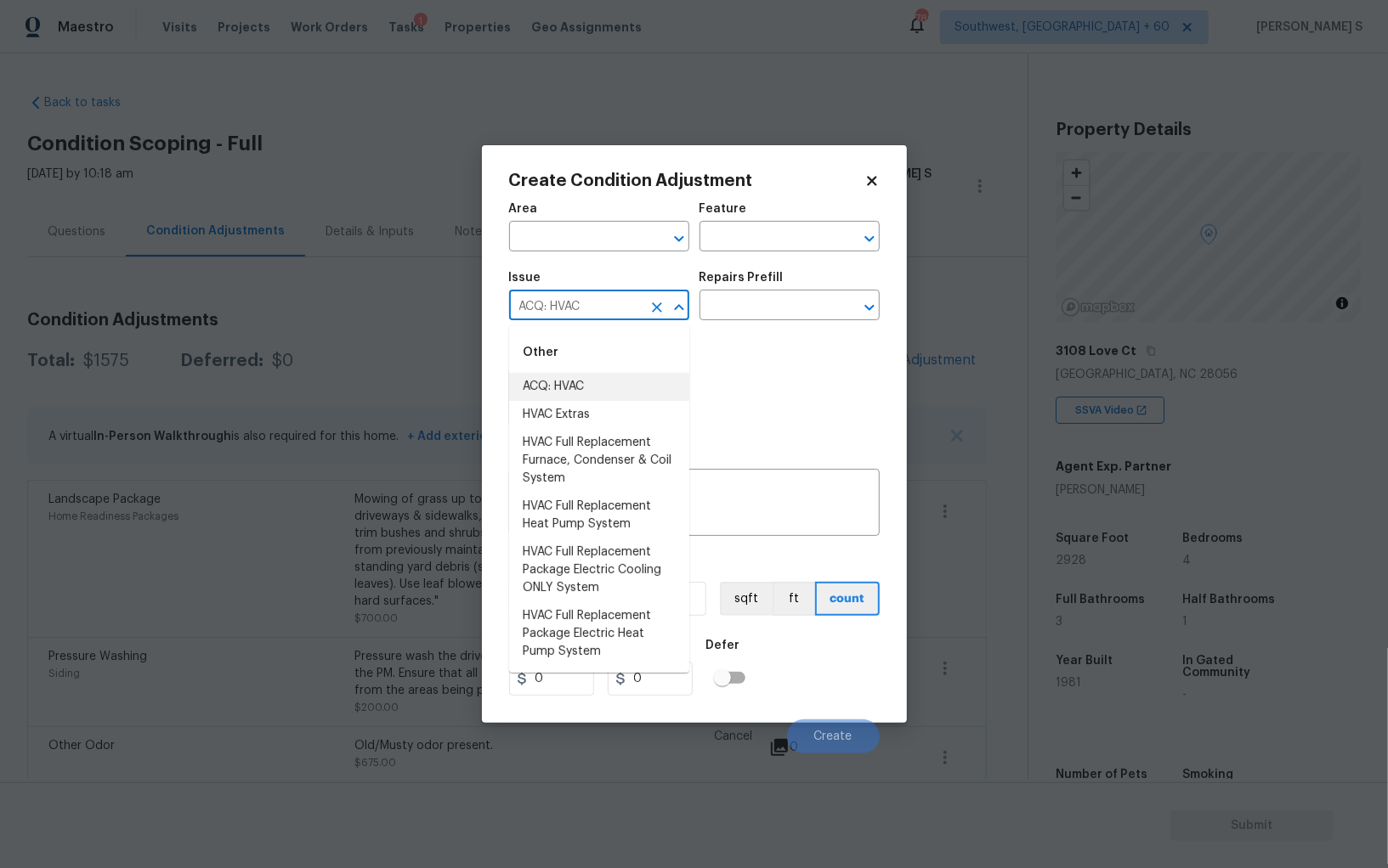
type input "ACQ: HVAC"
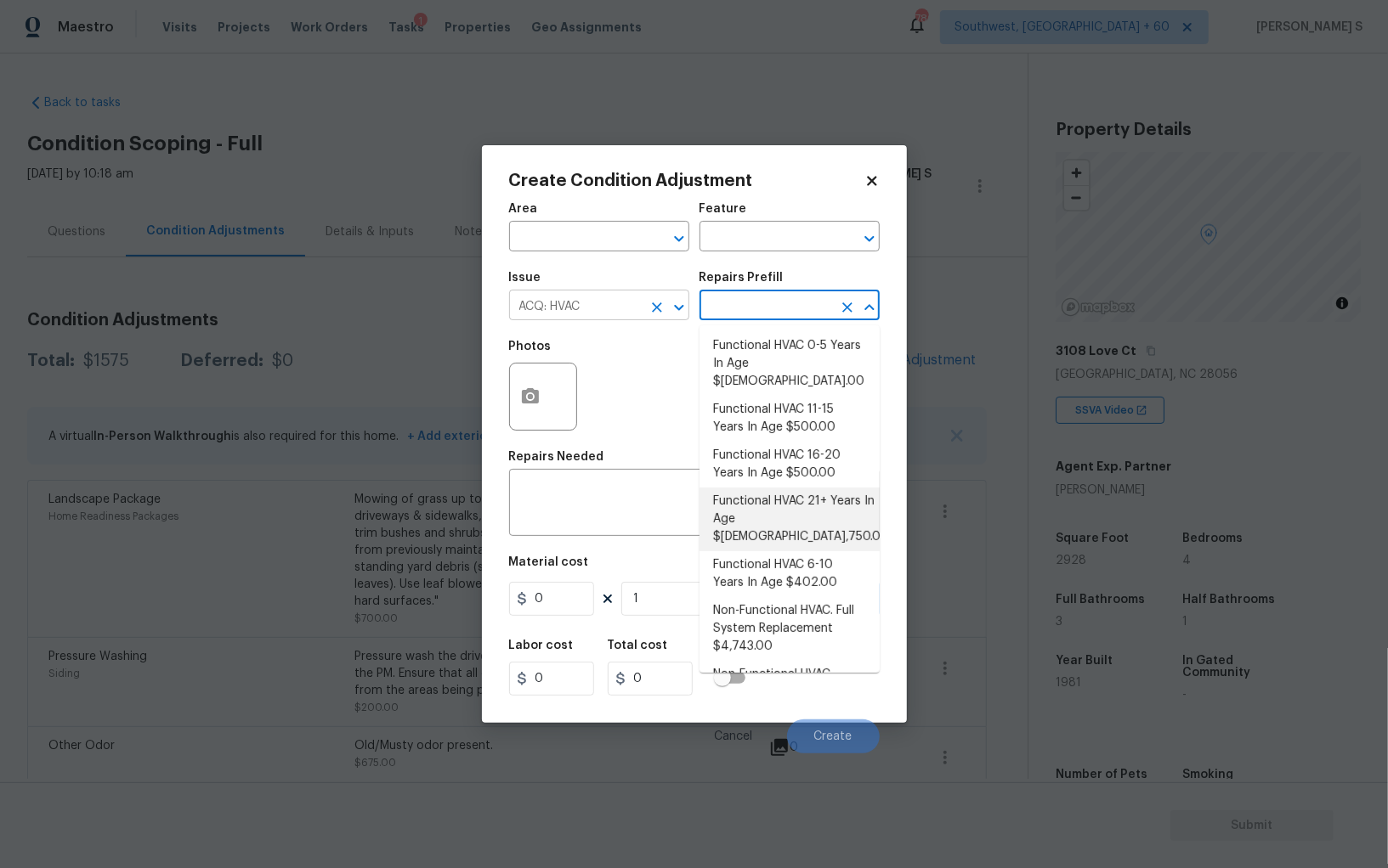
type input "Acquisition"
type textarea "Acquisition Scope: Functional HVAC 21+ years"
type input "5750"
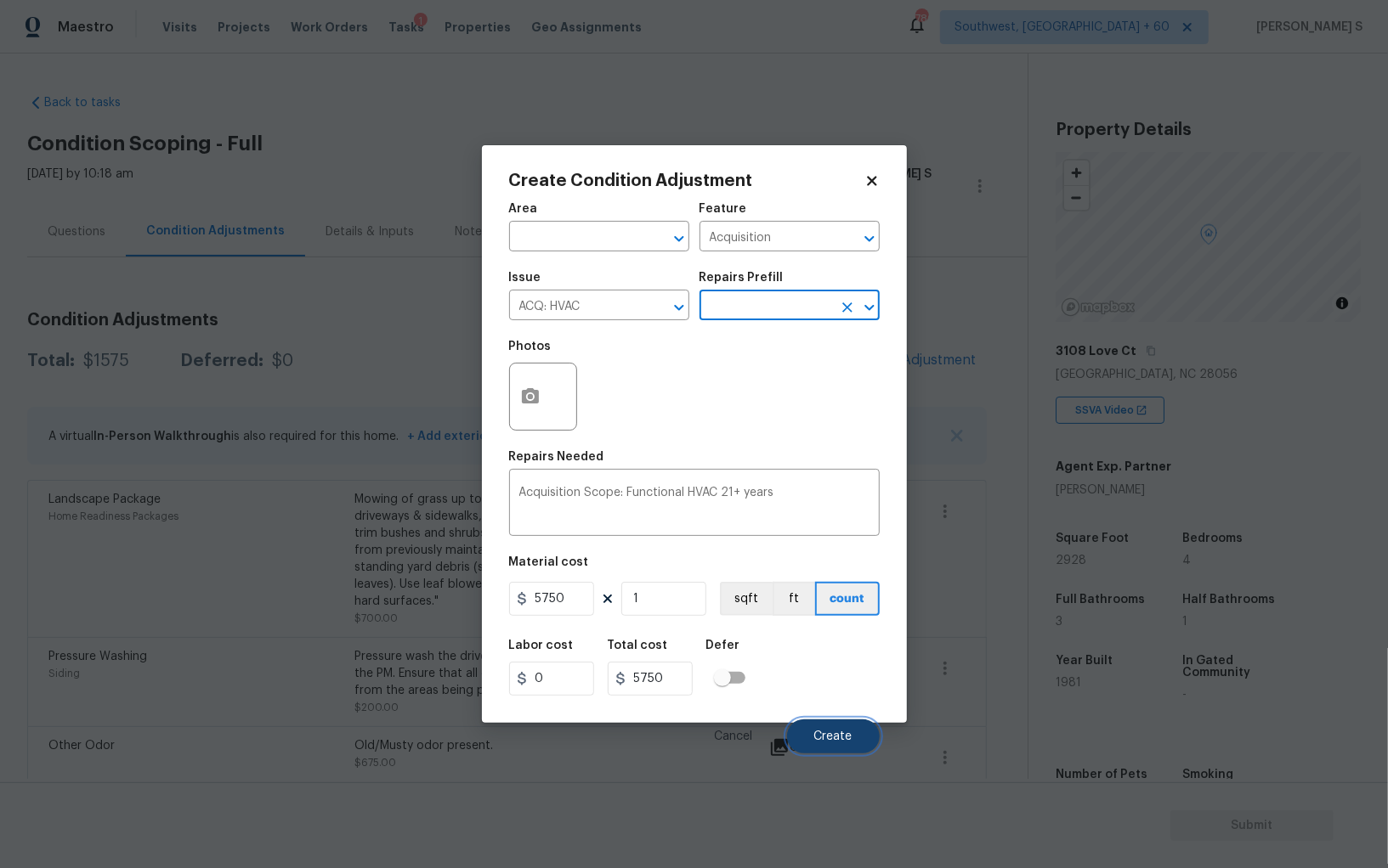
click at [822, 746] on button "Create" at bounding box center [832, 736] width 92 height 34
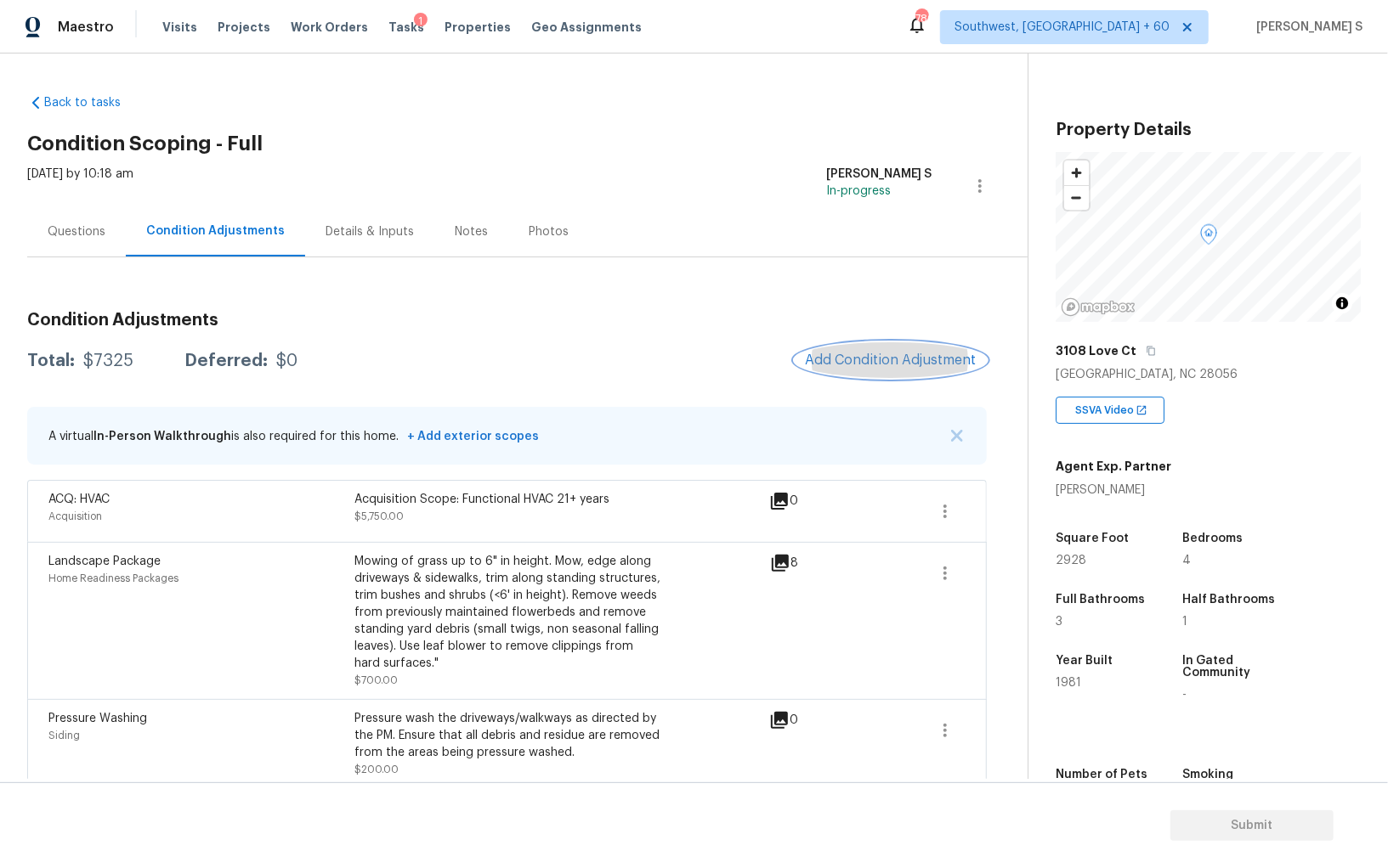
click at [911, 356] on span "Add Condition Adjustment" at bounding box center [891, 360] width 171 height 16
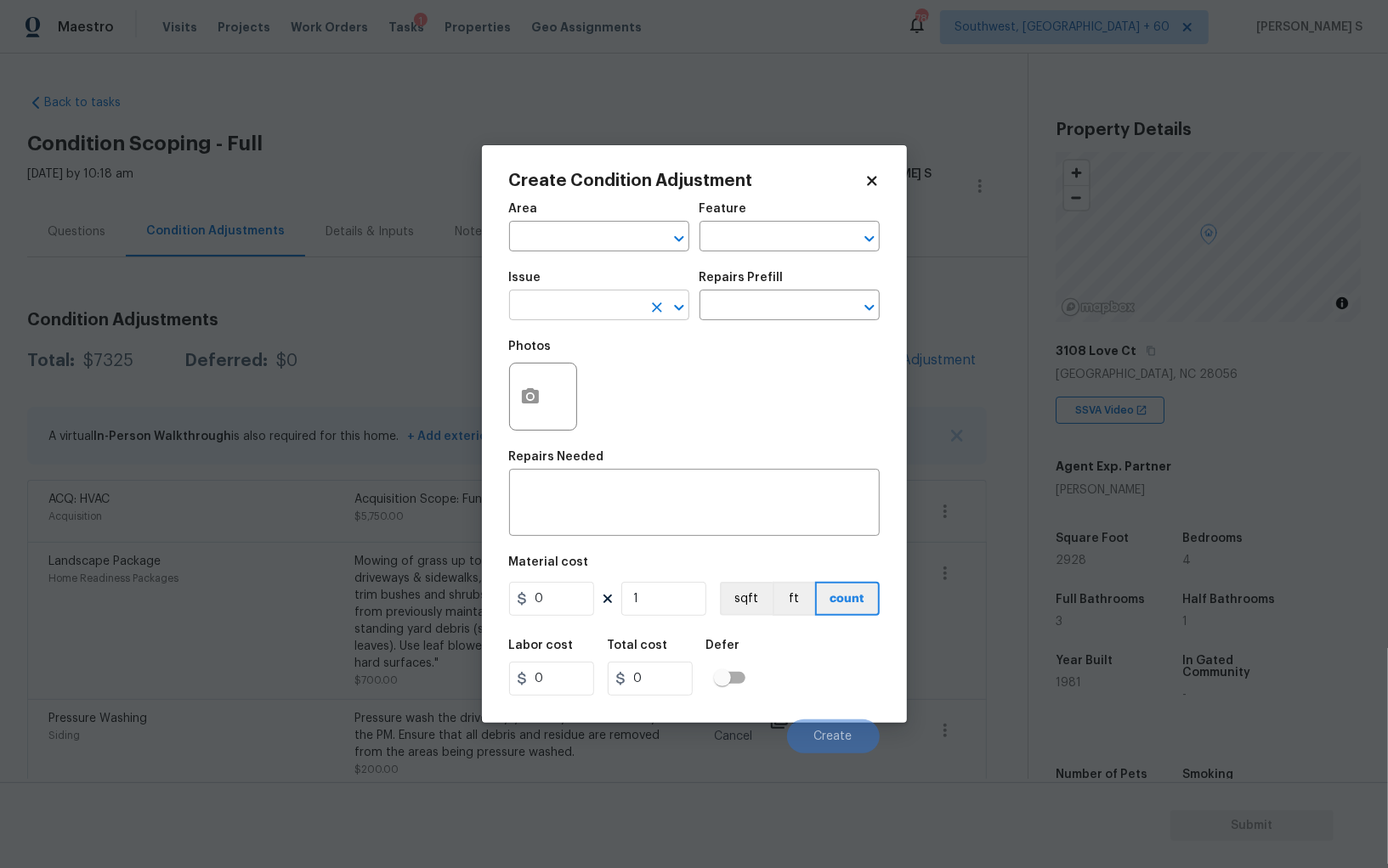
click at [605, 309] on input "text" at bounding box center [575, 307] width 132 height 26
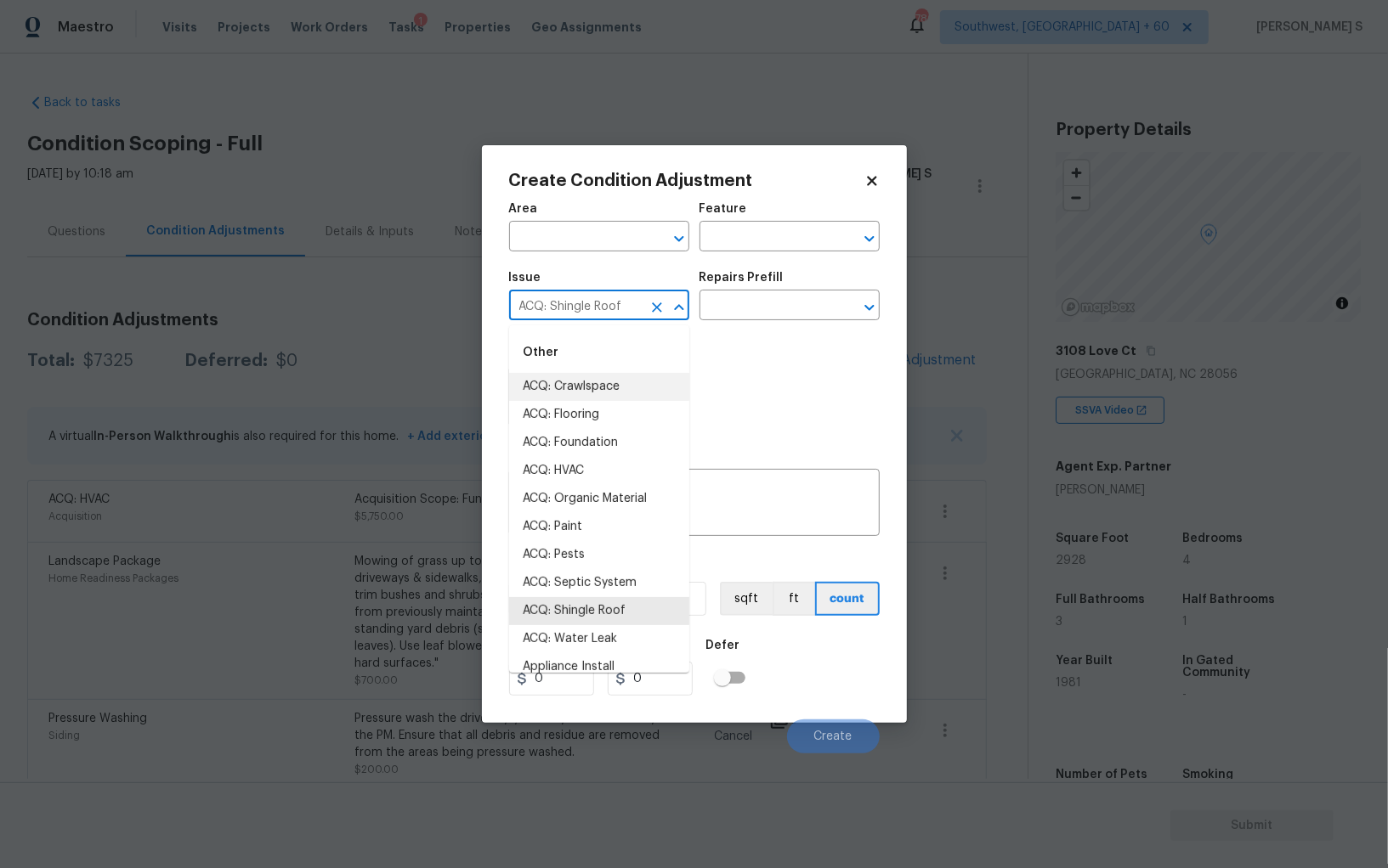
type input "ACQ: Shingle Roof"
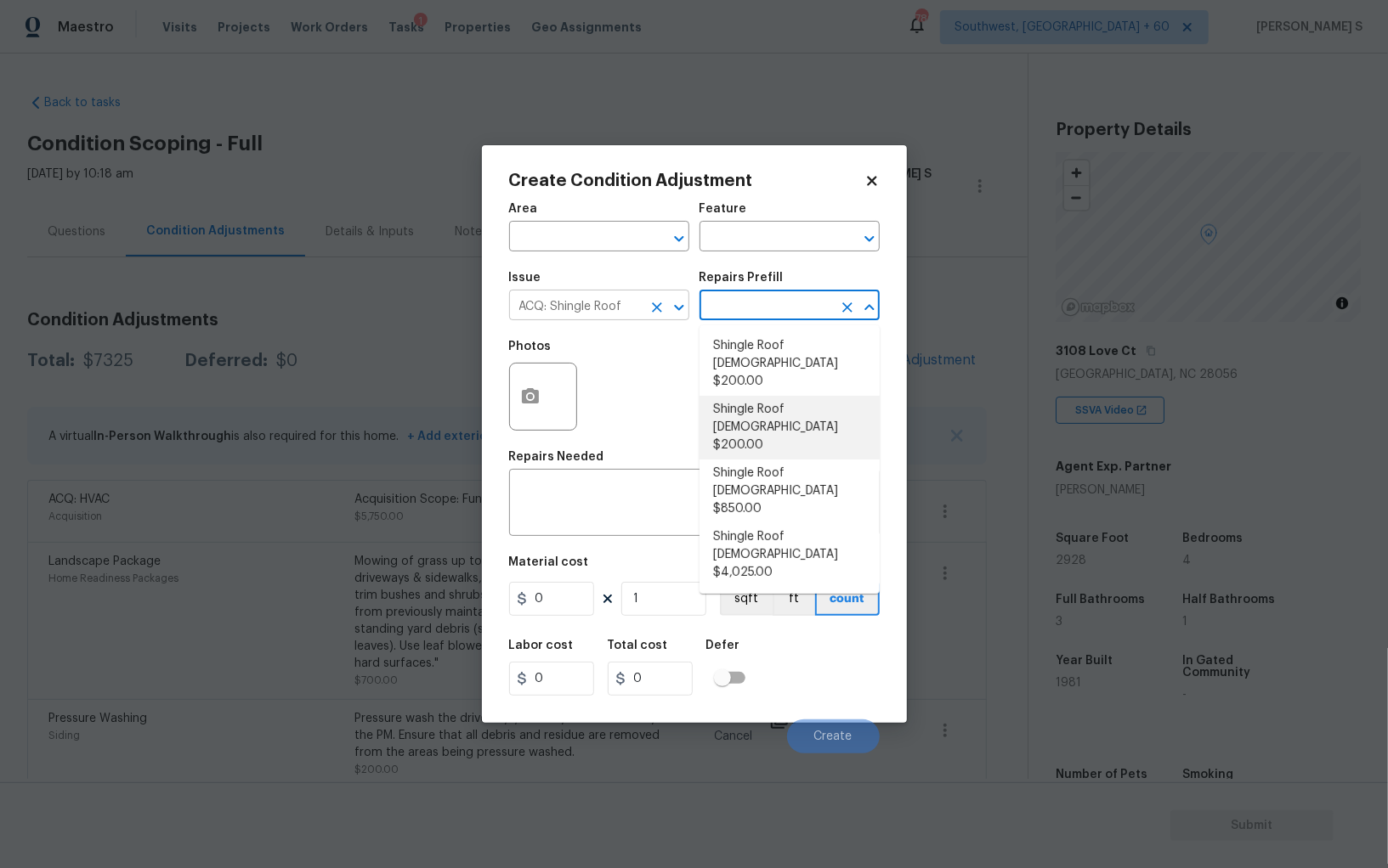
type input "Acquisition"
type textarea "Acquisition Scope: Shingle Roof 11-15 years in age maintenance."
type input "200"
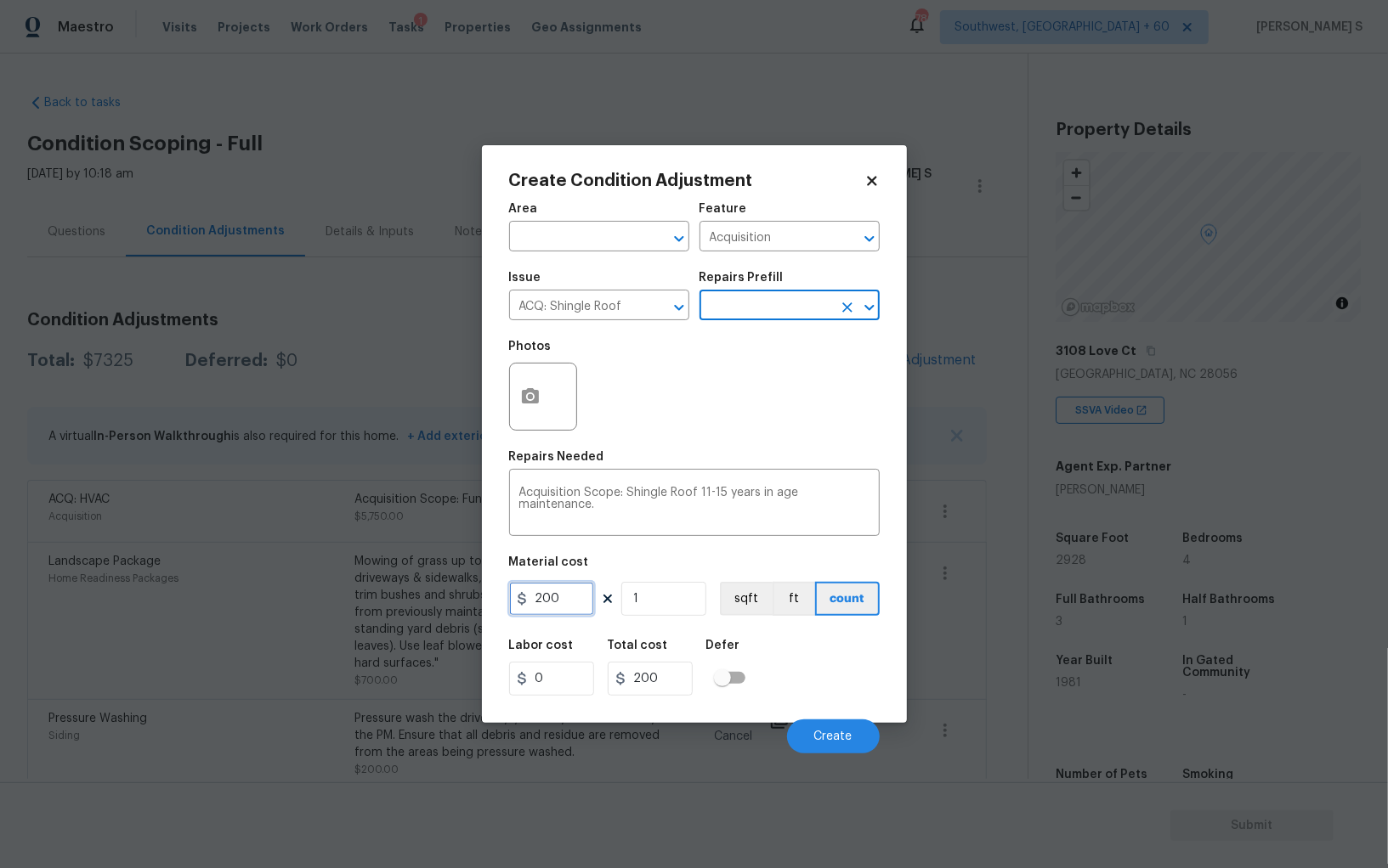
click at [573, 603] on input "200" at bounding box center [551, 598] width 85 height 34
type input "381"
drag, startPoint x: 824, startPoint y: 643, endPoint x: 887, endPoint y: 643, distance: 63.0
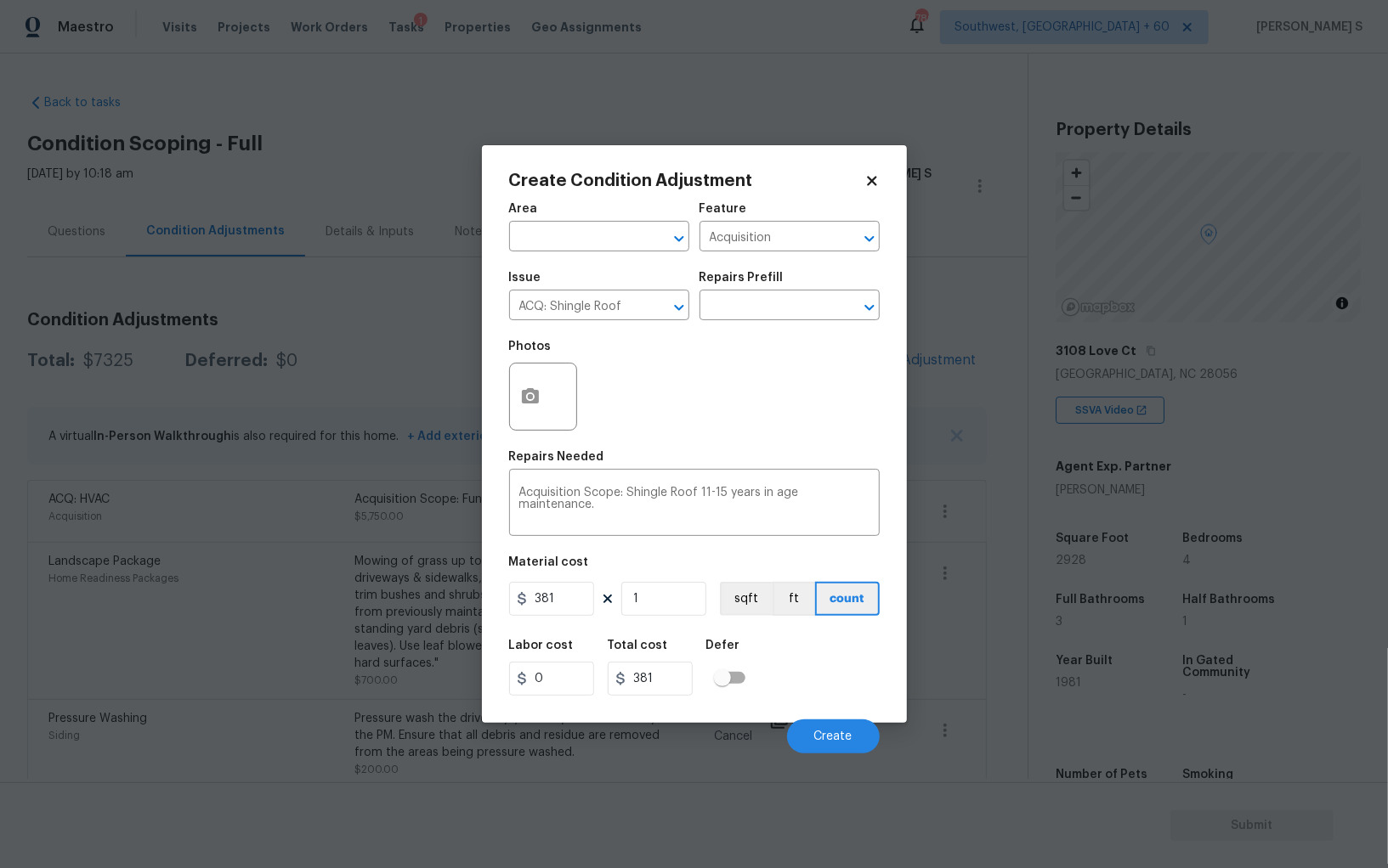
click at [825, 643] on div "Labor cost 0 Total cost 381 Defer" at bounding box center [694, 668] width 371 height 77
click at [864, 730] on button "Create" at bounding box center [832, 736] width 92 height 34
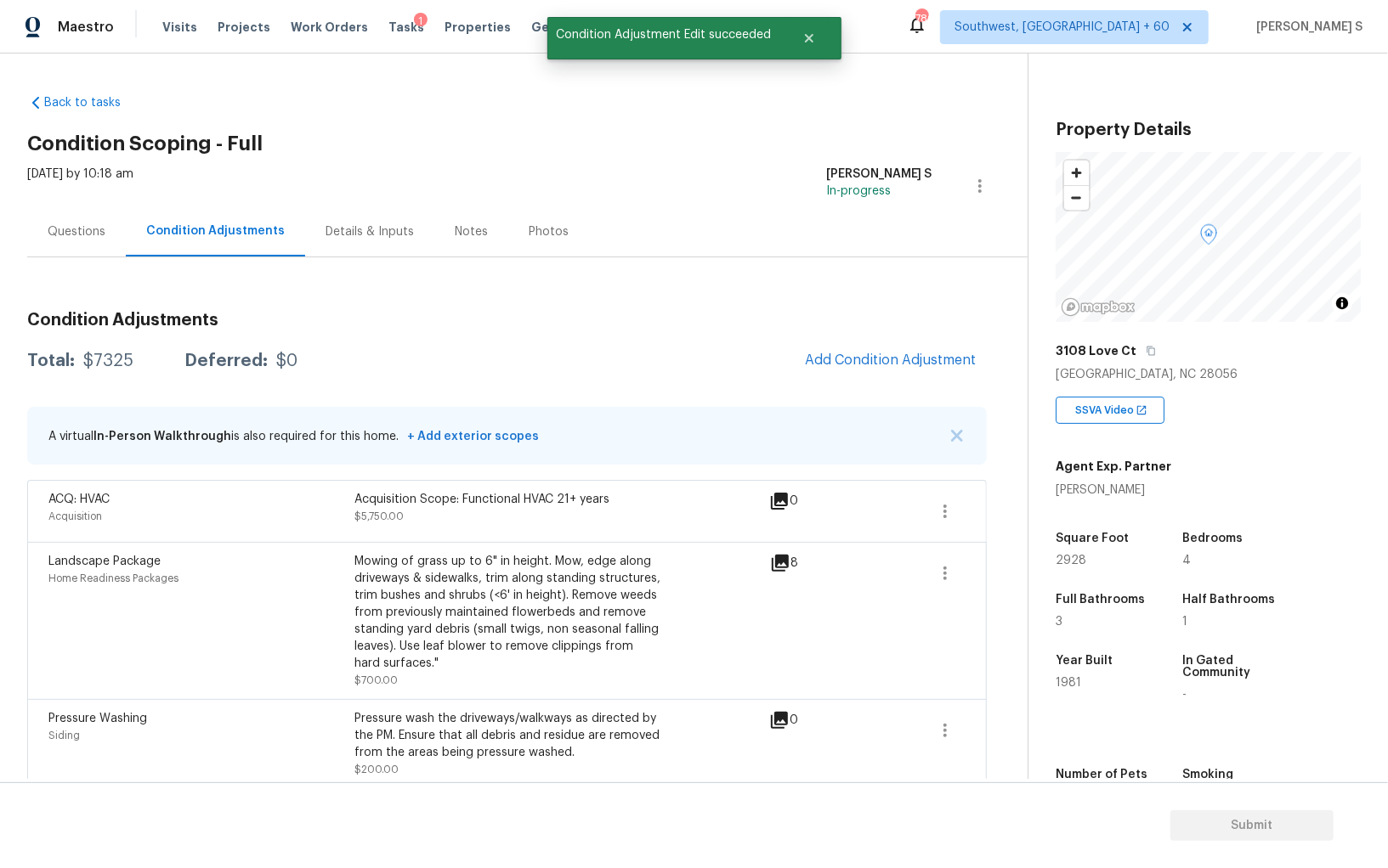
click at [336, 655] on body "Maestro Visits Projects Work Orders Tasks 1 Properties Geo Assignments 780 Sout…" at bounding box center [694, 434] width 1388 height 868
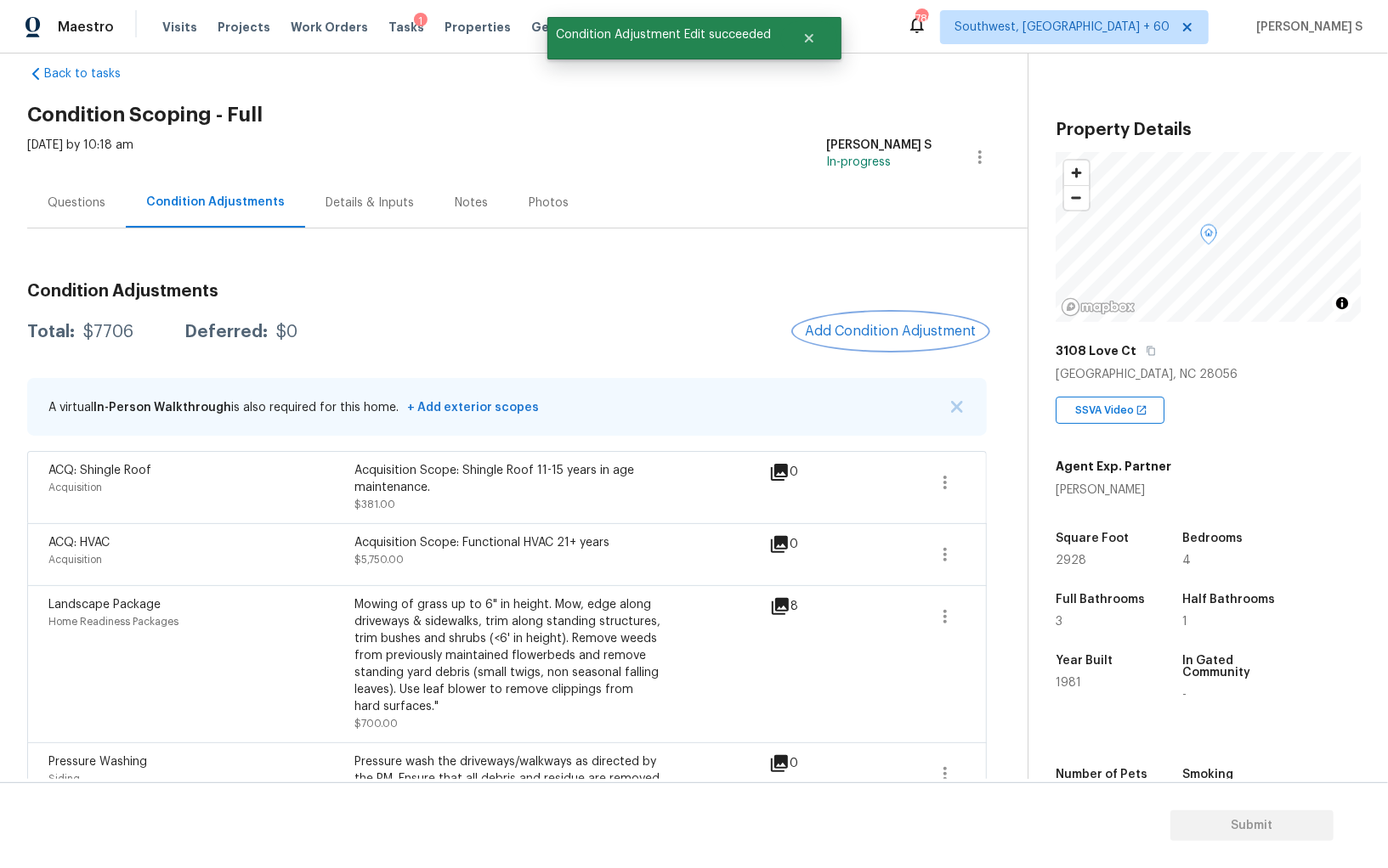
scroll to position [0, 0]
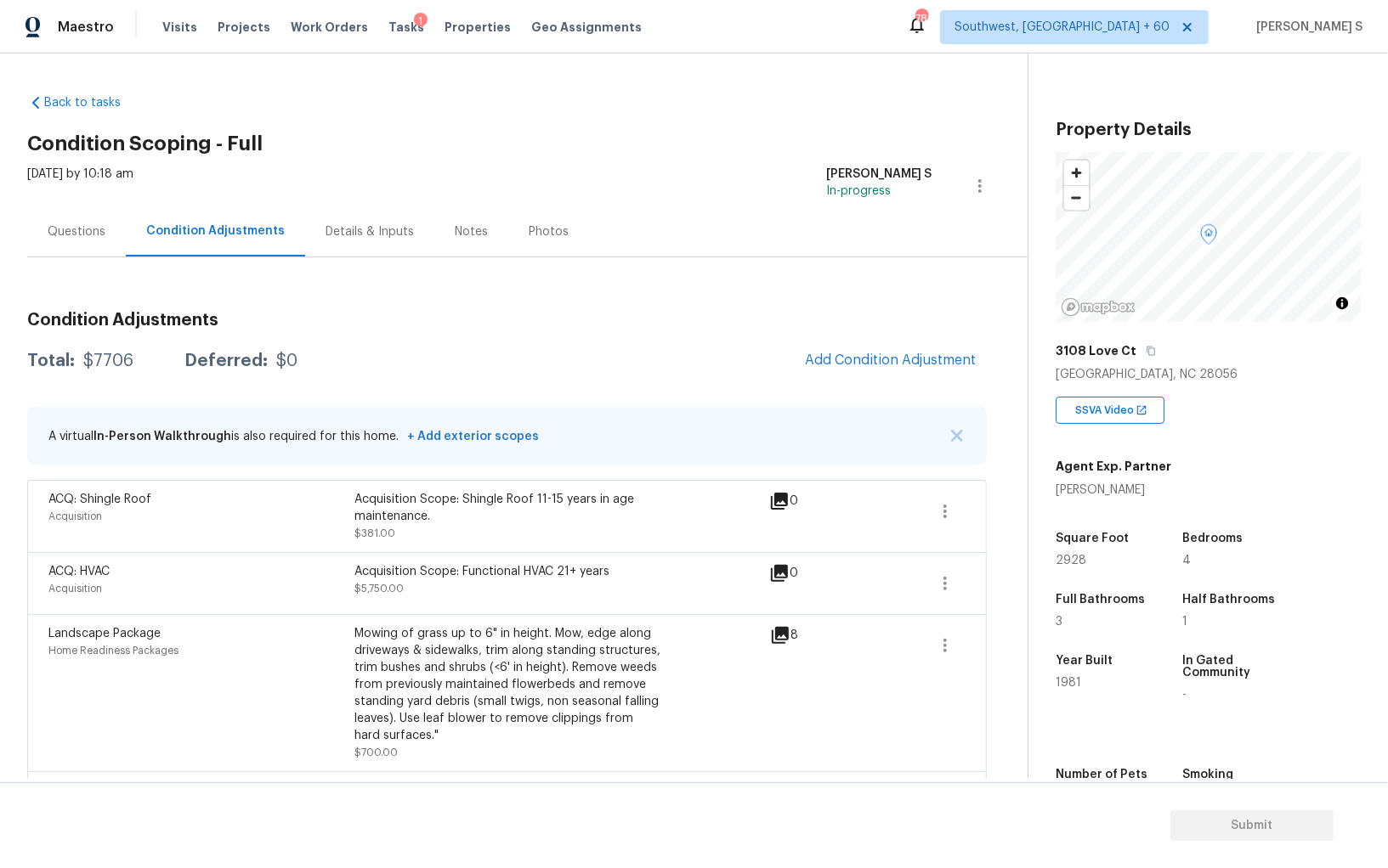
click at [918, 333] on div "Condition Adjustments Total: $7706 Deferred: $0 Add Condition Adjustment A virt…" at bounding box center [507, 610] width 960 height 626
click at [932, 353] on span "Add Condition Adjustment" at bounding box center [891, 360] width 171 height 16
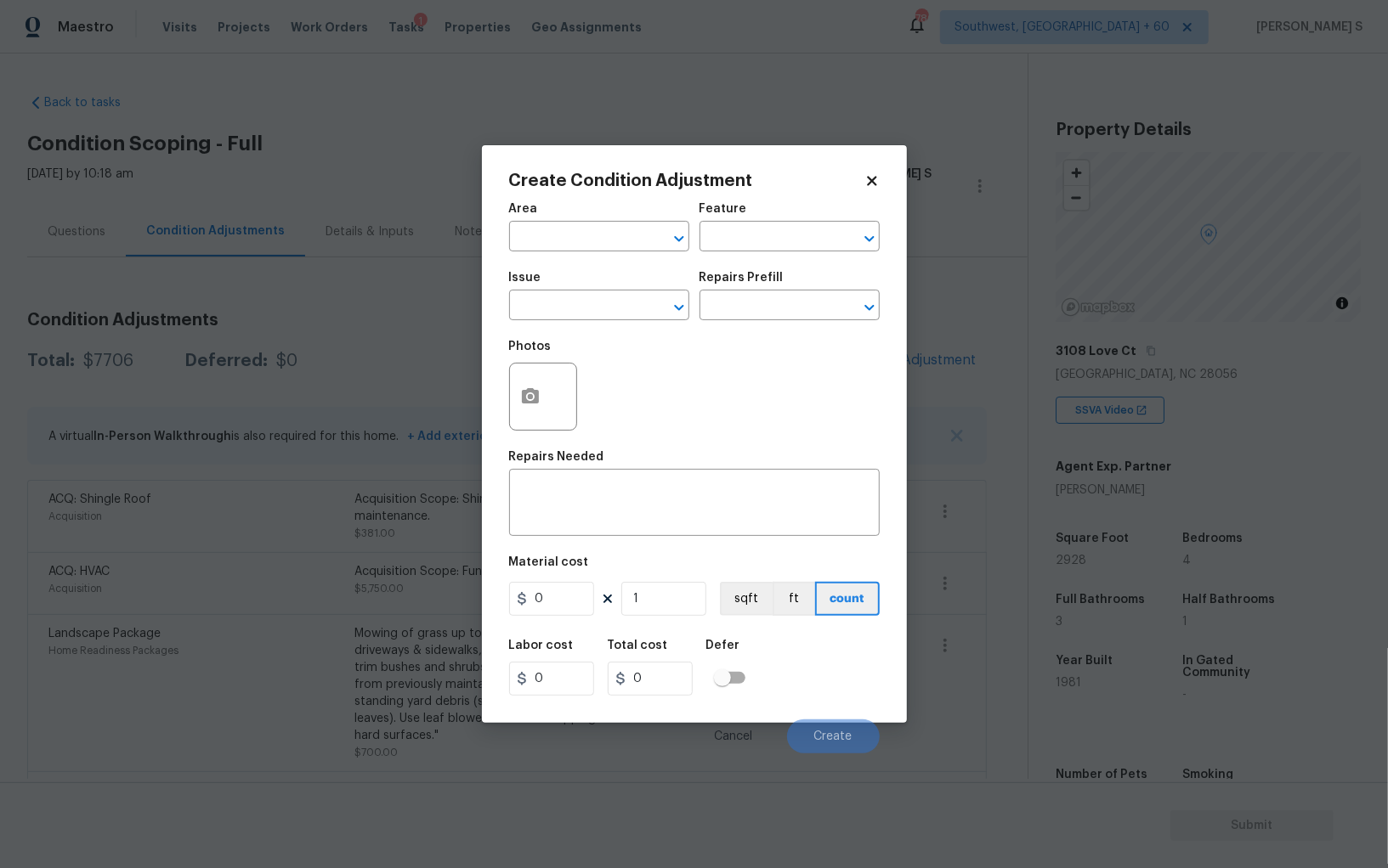
click at [552, 394] on div at bounding box center [543, 397] width 68 height 68
click at [542, 420] on button "button" at bounding box center [530, 397] width 41 height 66
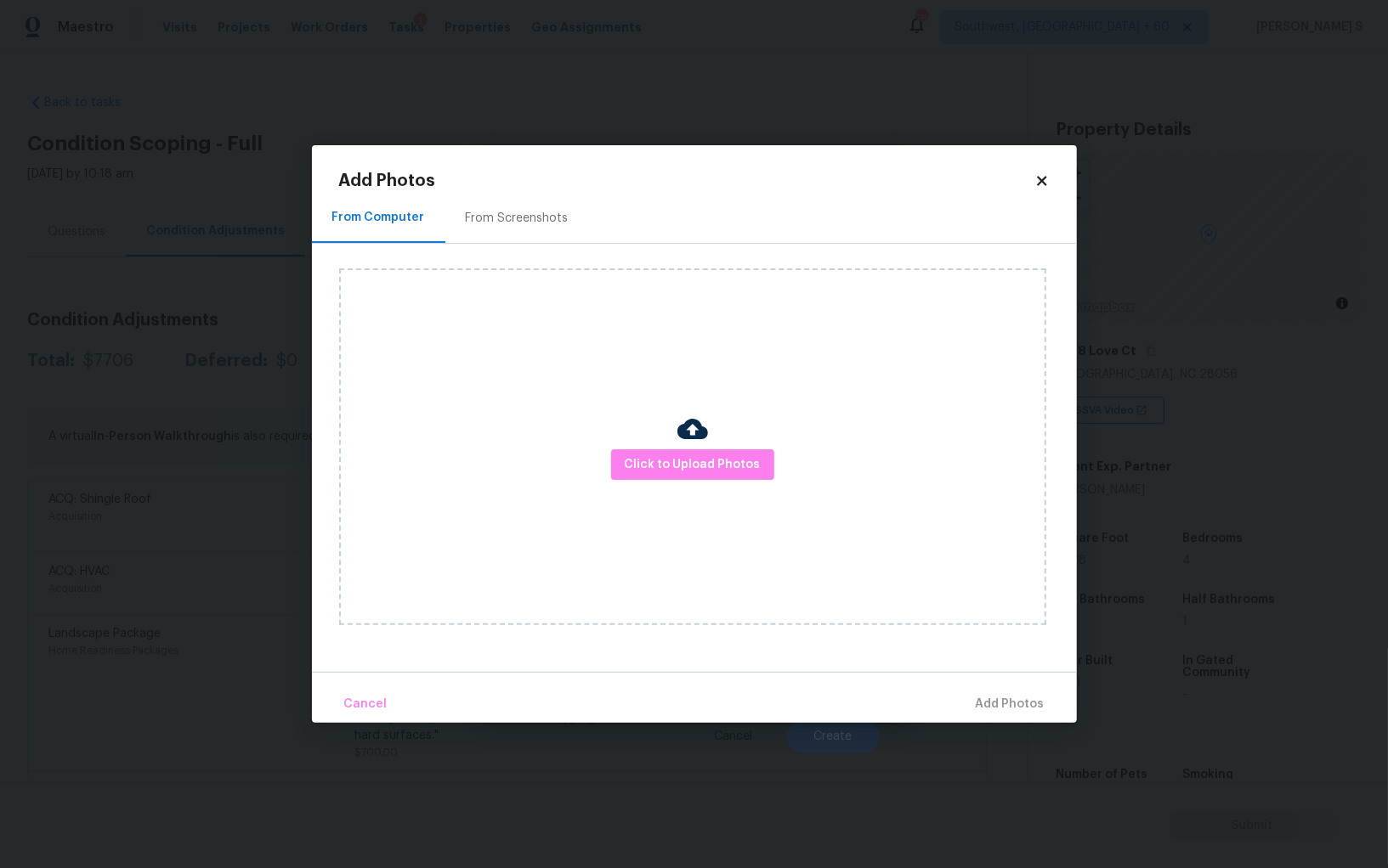
click at [522, 221] on div "From Screenshots" at bounding box center [517, 218] width 103 height 17
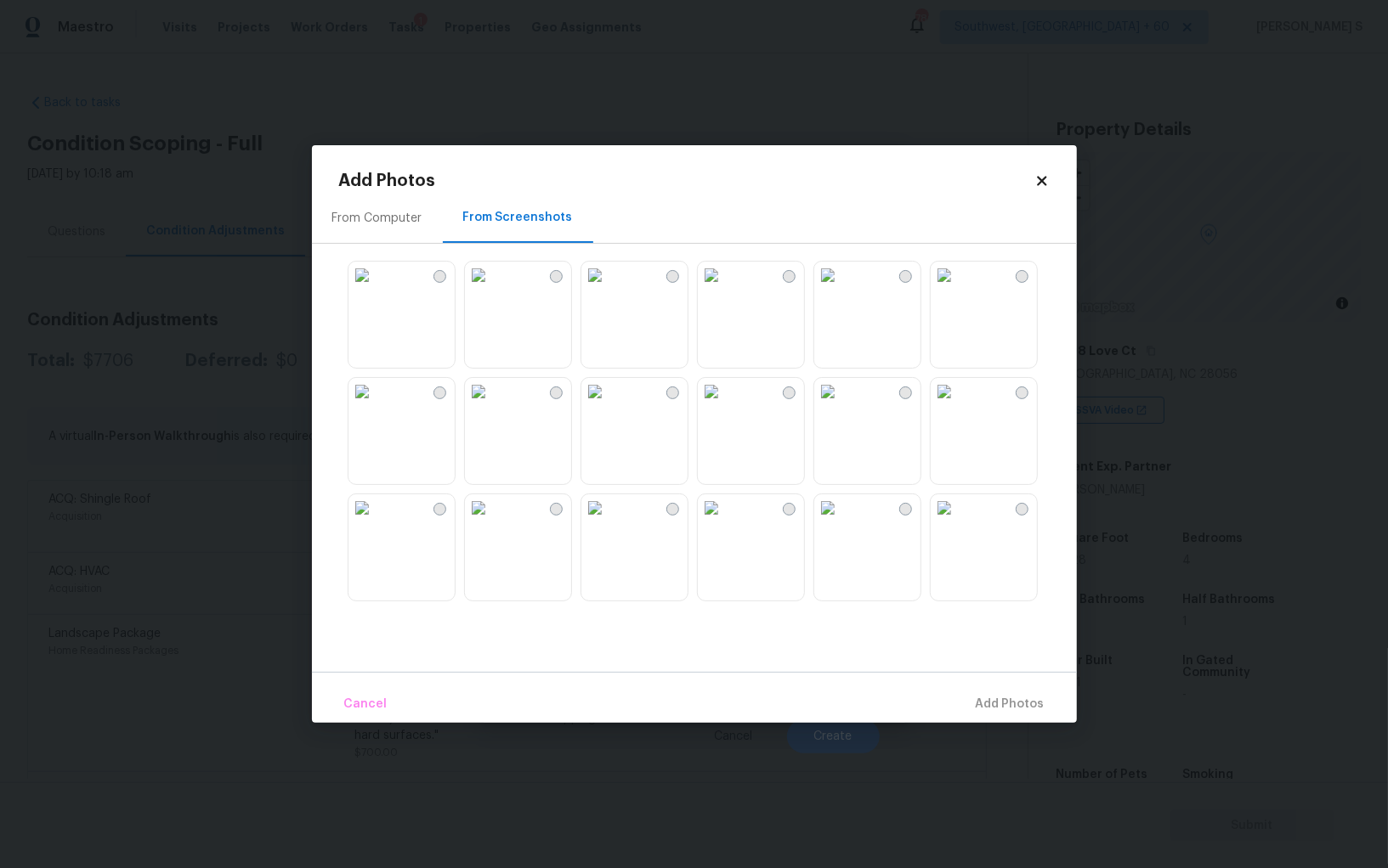
click at [725, 289] on img at bounding box center [712, 275] width 27 height 27
click at [492, 289] on img at bounding box center [479, 275] width 27 height 27
click at [492, 405] on img at bounding box center [479, 391] width 27 height 27
click at [376, 289] on img at bounding box center [362, 275] width 27 height 27
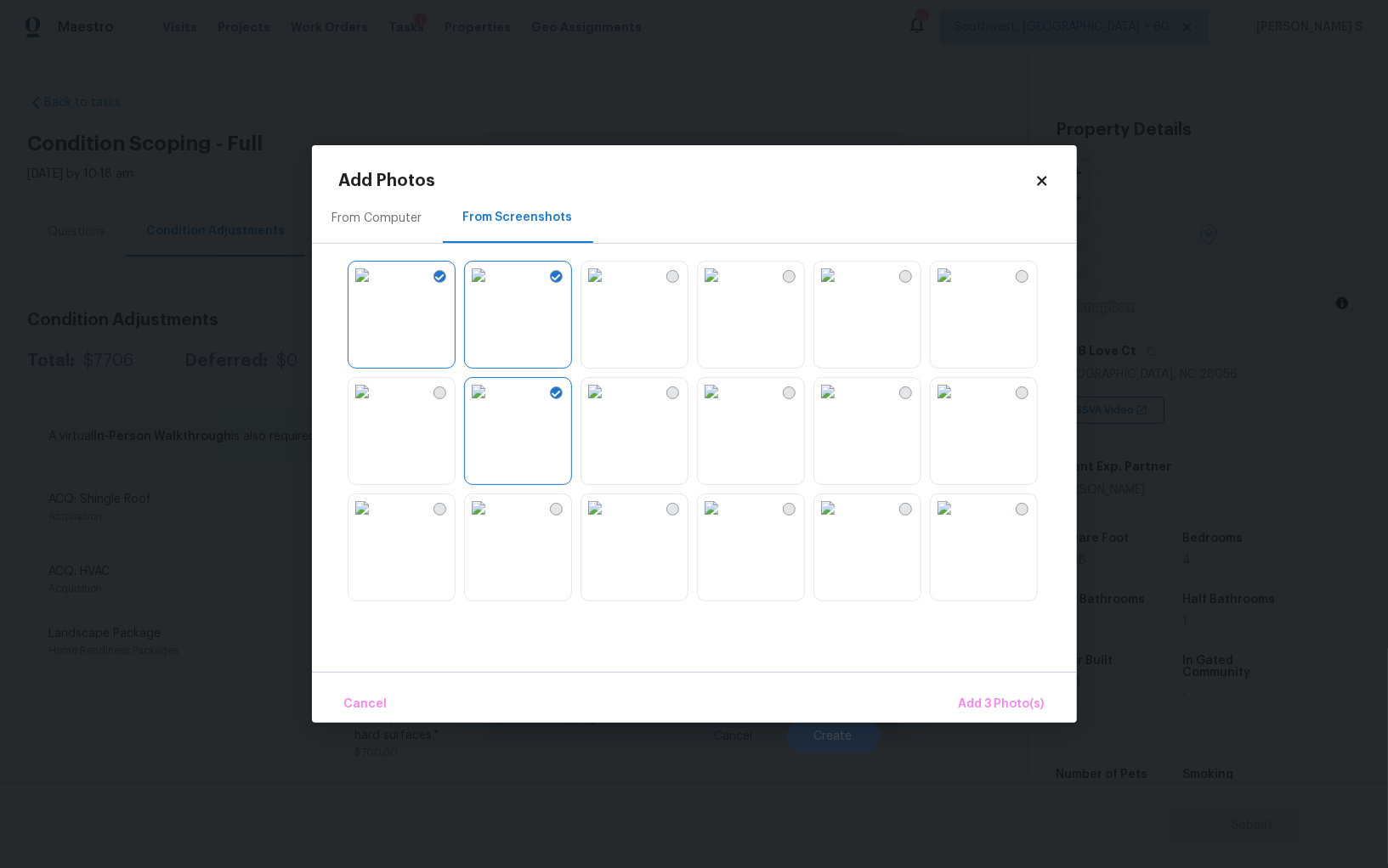
click at [474, 522] on img at bounding box center [479, 508] width 27 height 27
click at [376, 522] on img at bounding box center [362, 508] width 27 height 27
drag, startPoint x: 663, startPoint y: 424, endPoint x: 734, endPoint y: 424, distance: 71.0
click at [608, 405] on img at bounding box center [595, 391] width 27 height 27
click at [725, 405] on img at bounding box center [712, 391] width 27 height 27
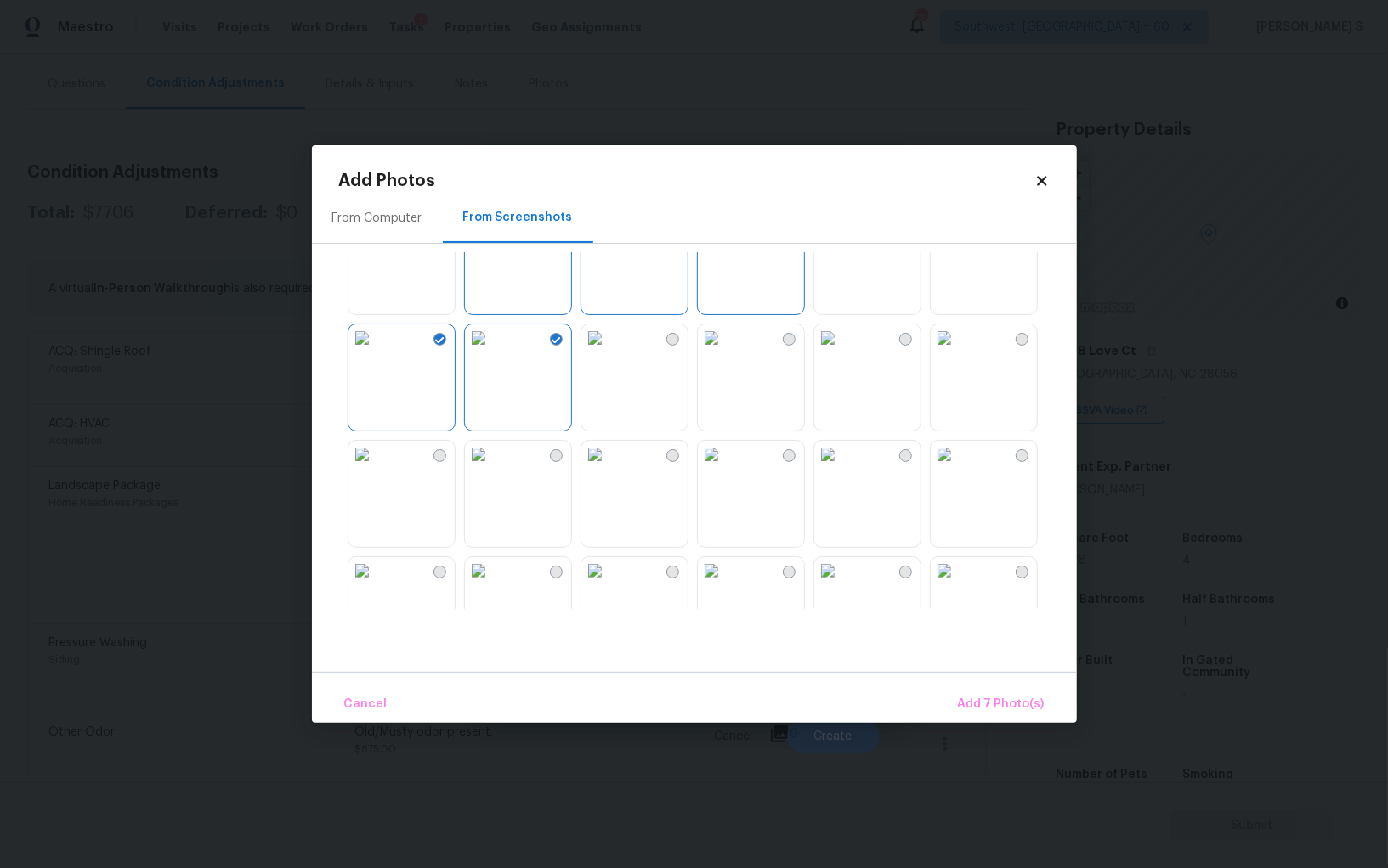
scroll to position [544, 0]
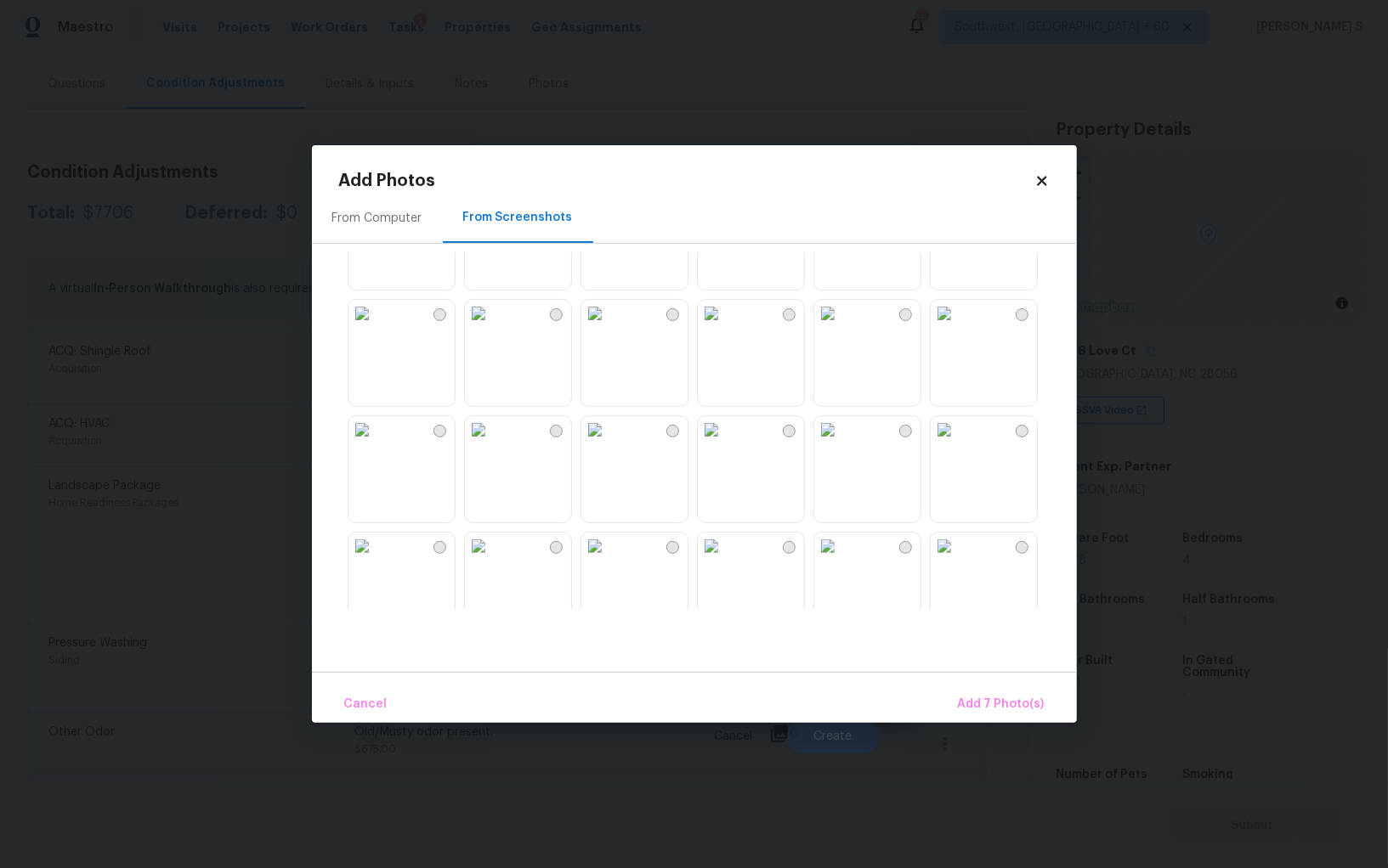
click at [725, 555] on img at bounding box center [712, 546] width 27 height 27
click at [841, 555] on img at bounding box center [827, 546] width 27 height 27
click at [958, 559] on img at bounding box center [944, 546] width 27 height 27
click at [996, 693] on button "Add 10 Photo(s)" at bounding box center [998, 705] width 106 height 37
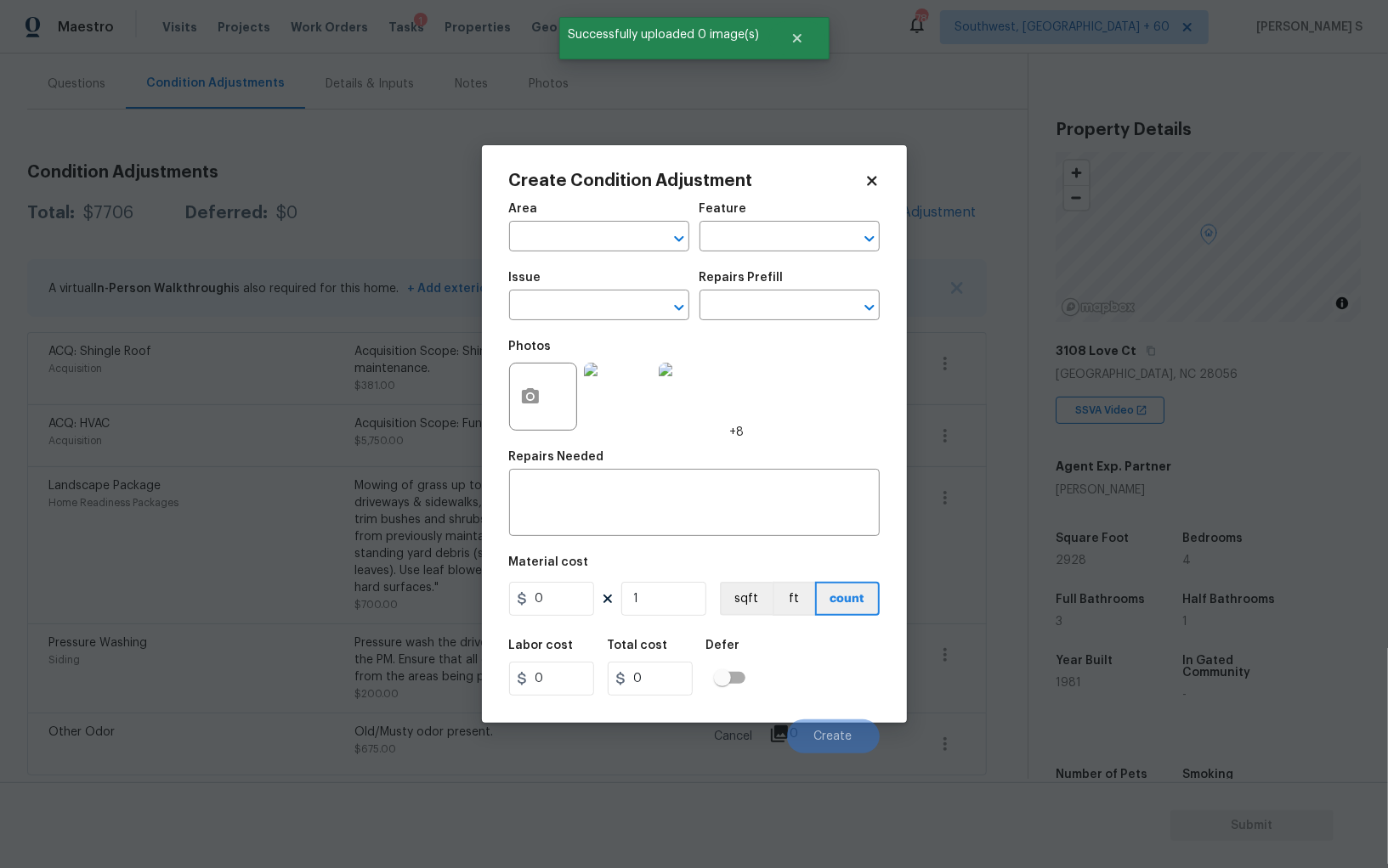
click at [583, 327] on span "Issue ​" at bounding box center [599, 296] width 180 height 69
click at [573, 292] on div "Issue" at bounding box center [599, 282] width 180 height 22
click at [582, 305] on input "text" at bounding box center [575, 307] width 132 height 26
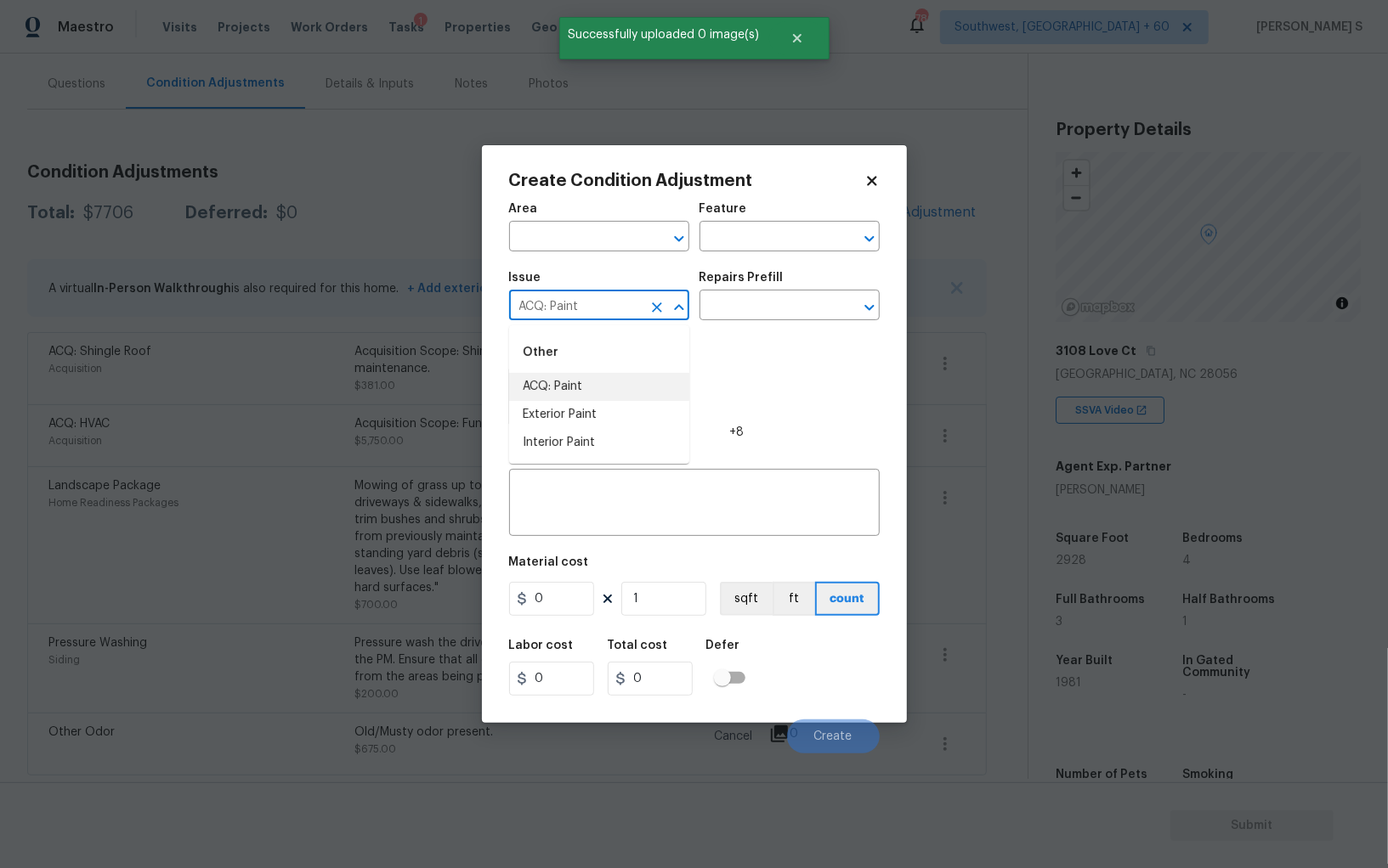
type input "ACQ: Paint"
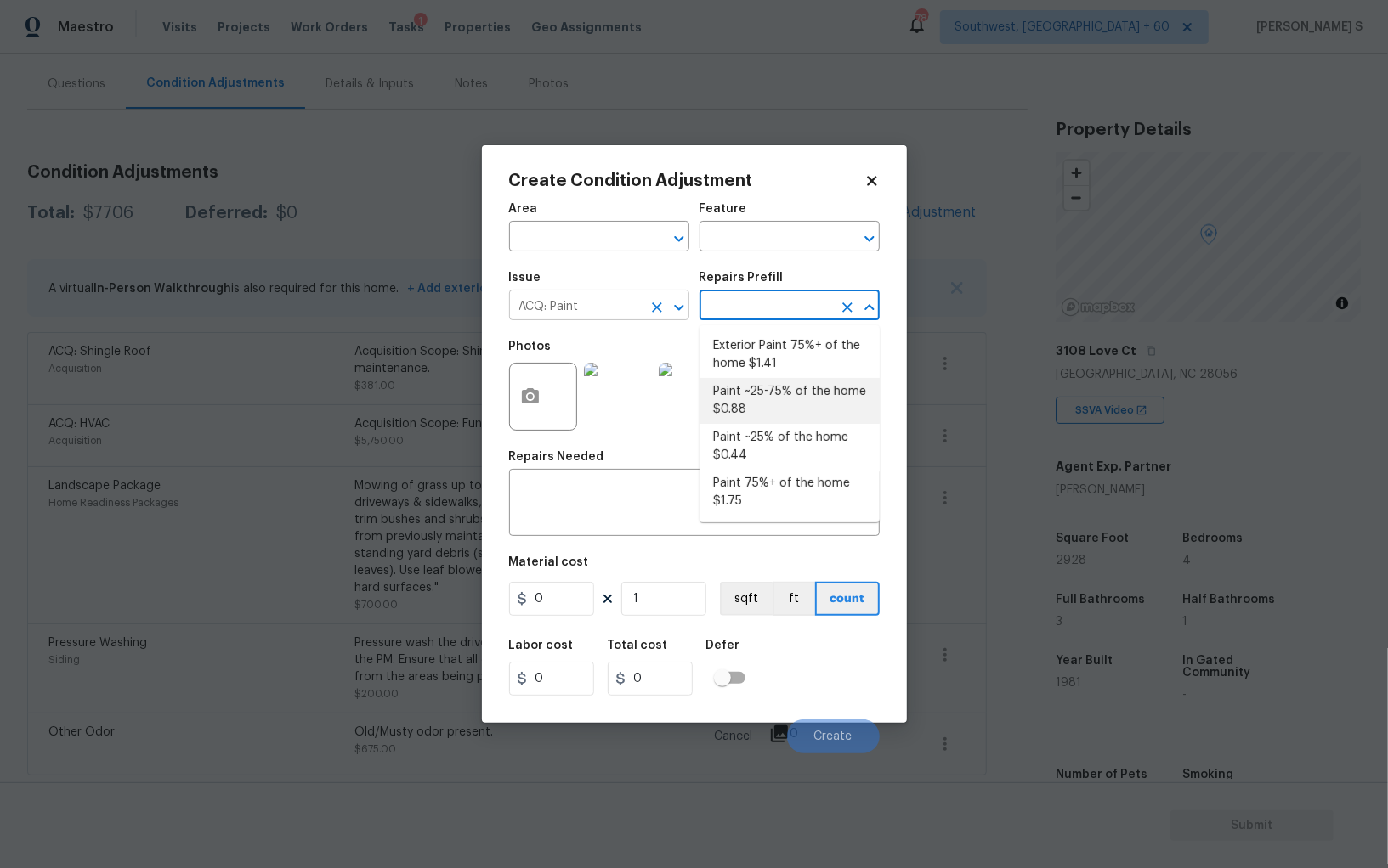
type input "Acquisition"
type textarea "Acquisition Scope: ~25 - 75% of the home needs interior paint"
type input "0.88"
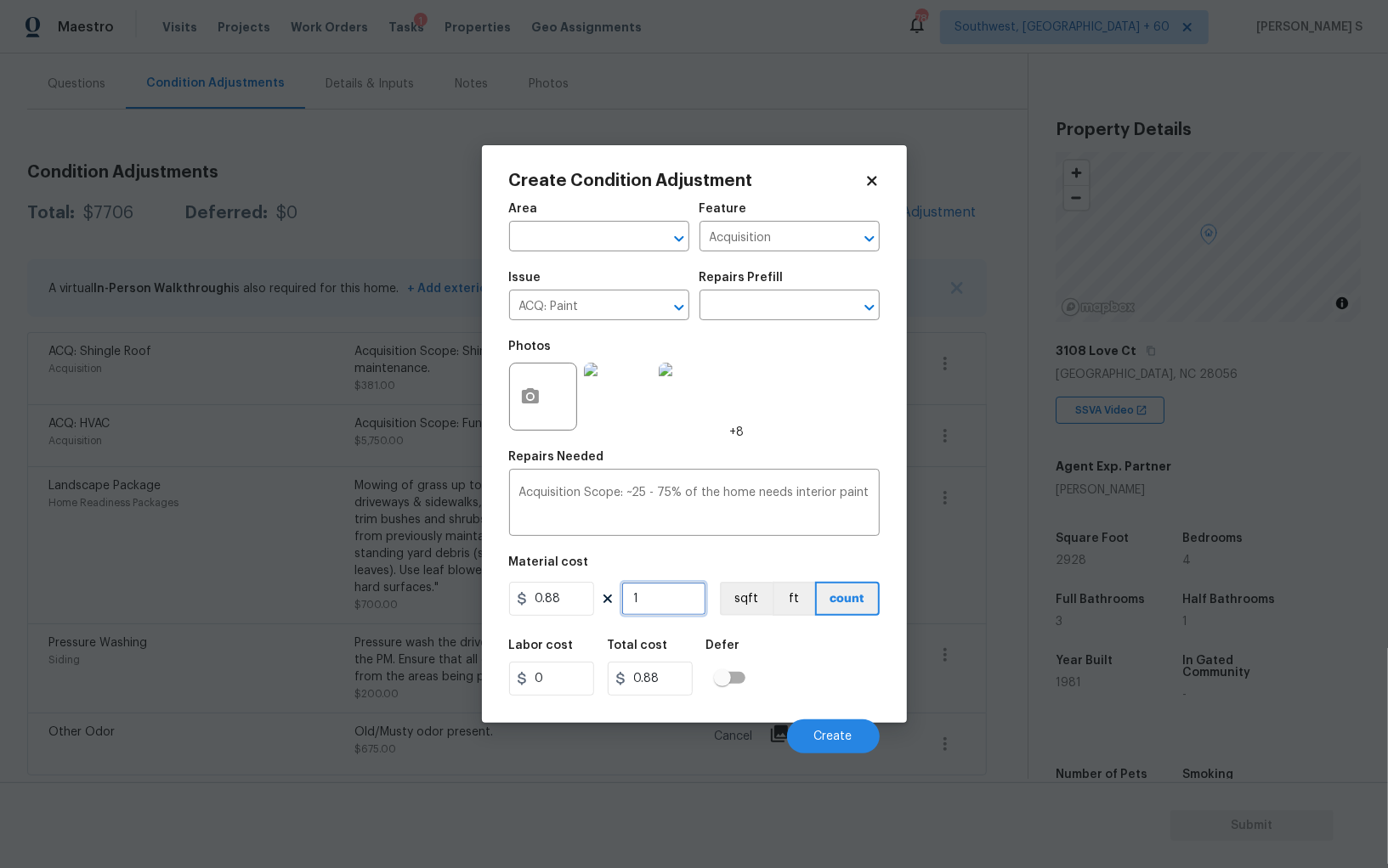
click at [699, 607] on input "1" at bounding box center [663, 598] width 85 height 34
type input "2"
type input "1.76"
type input "29"
type input "25.52"
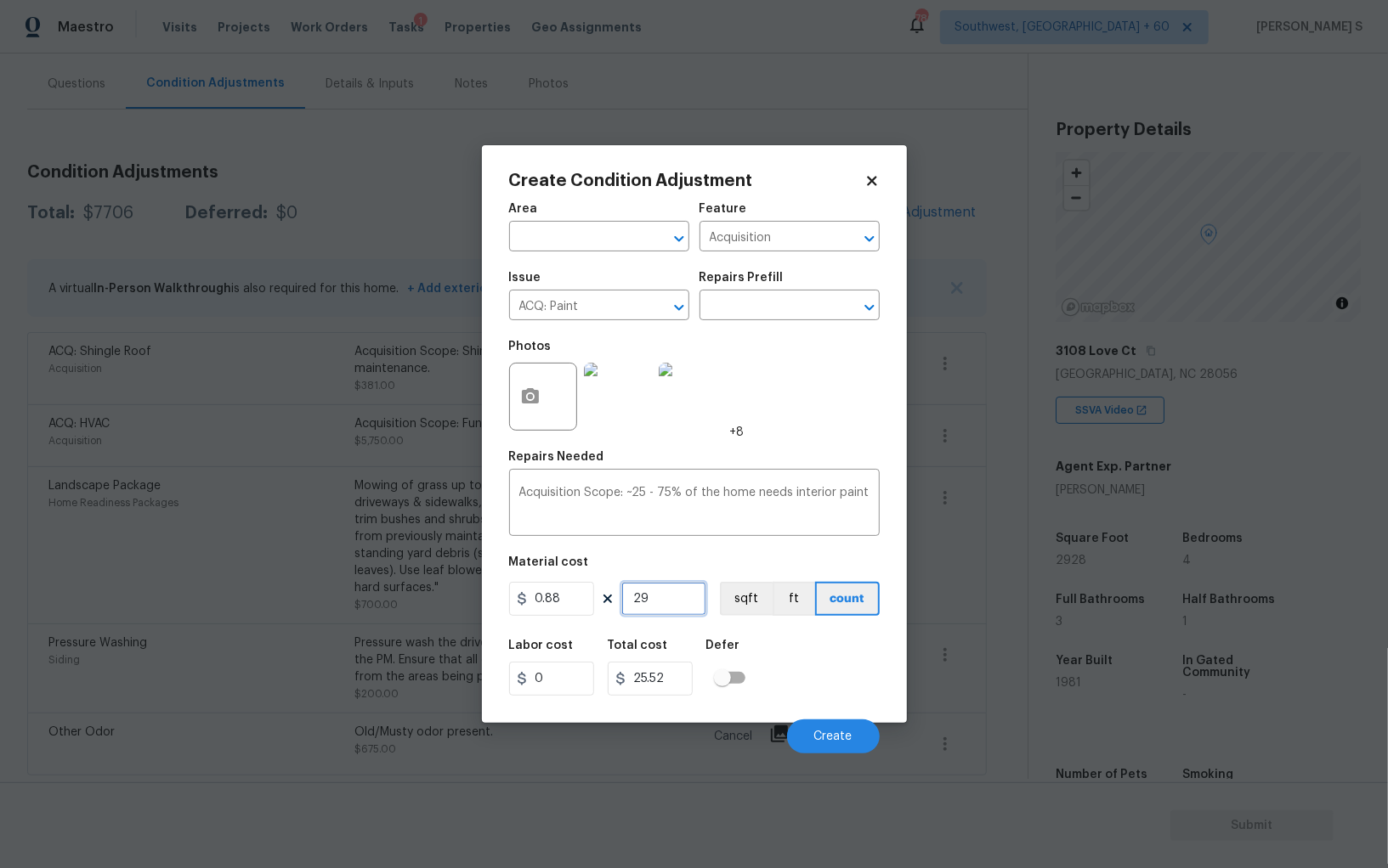
type input "292"
type input "256.96"
type input "2928"
type input "2576.64"
type input "2928"
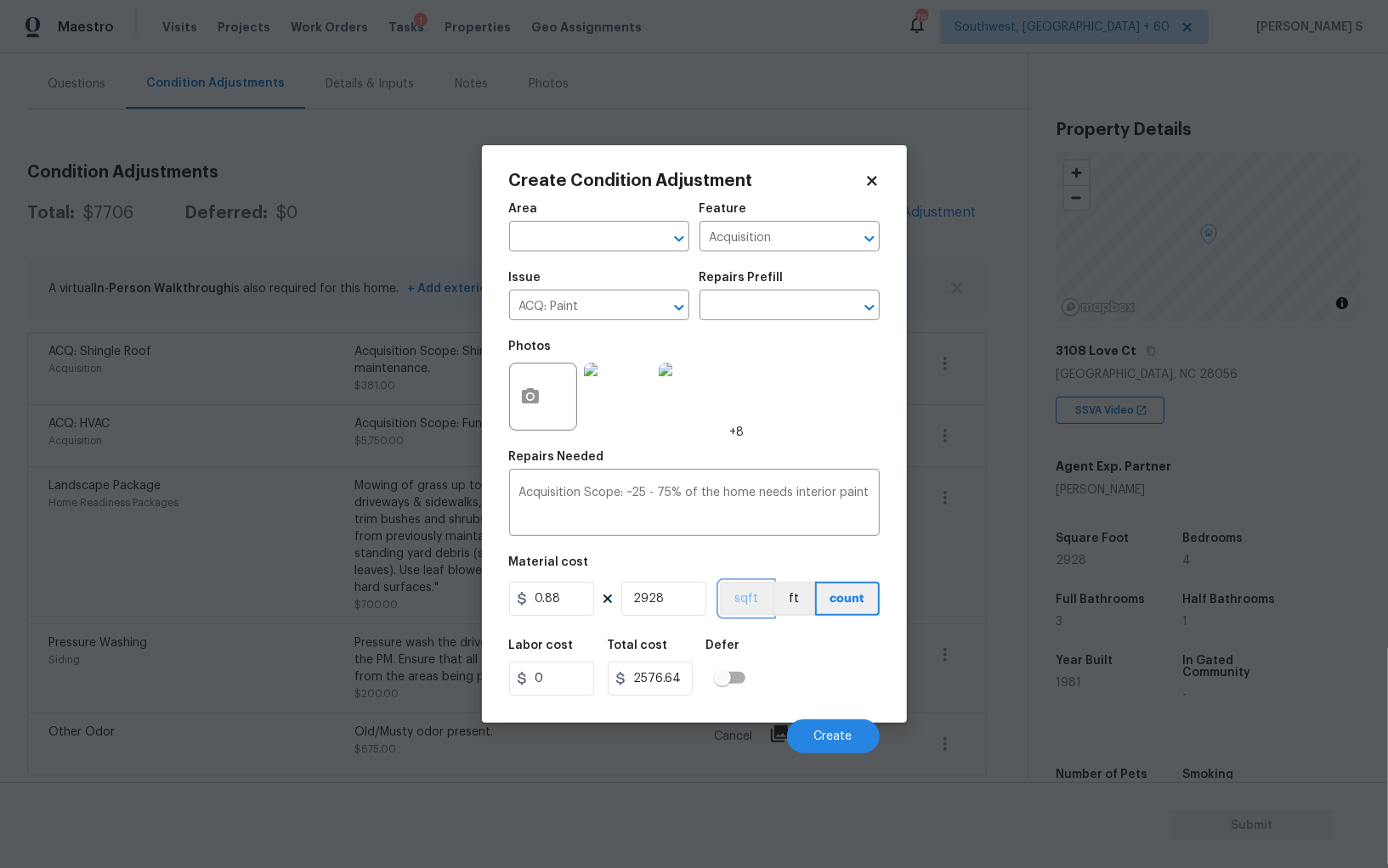
click at [726, 612] on button "sqft" at bounding box center [746, 598] width 53 height 34
click at [776, 646] on div "Labor cost 0 Total cost 2576.64 Defer" at bounding box center [694, 668] width 371 height 77
click at [822, 730] on button "Create" at bounding box center [832, 736] width 92 height 34
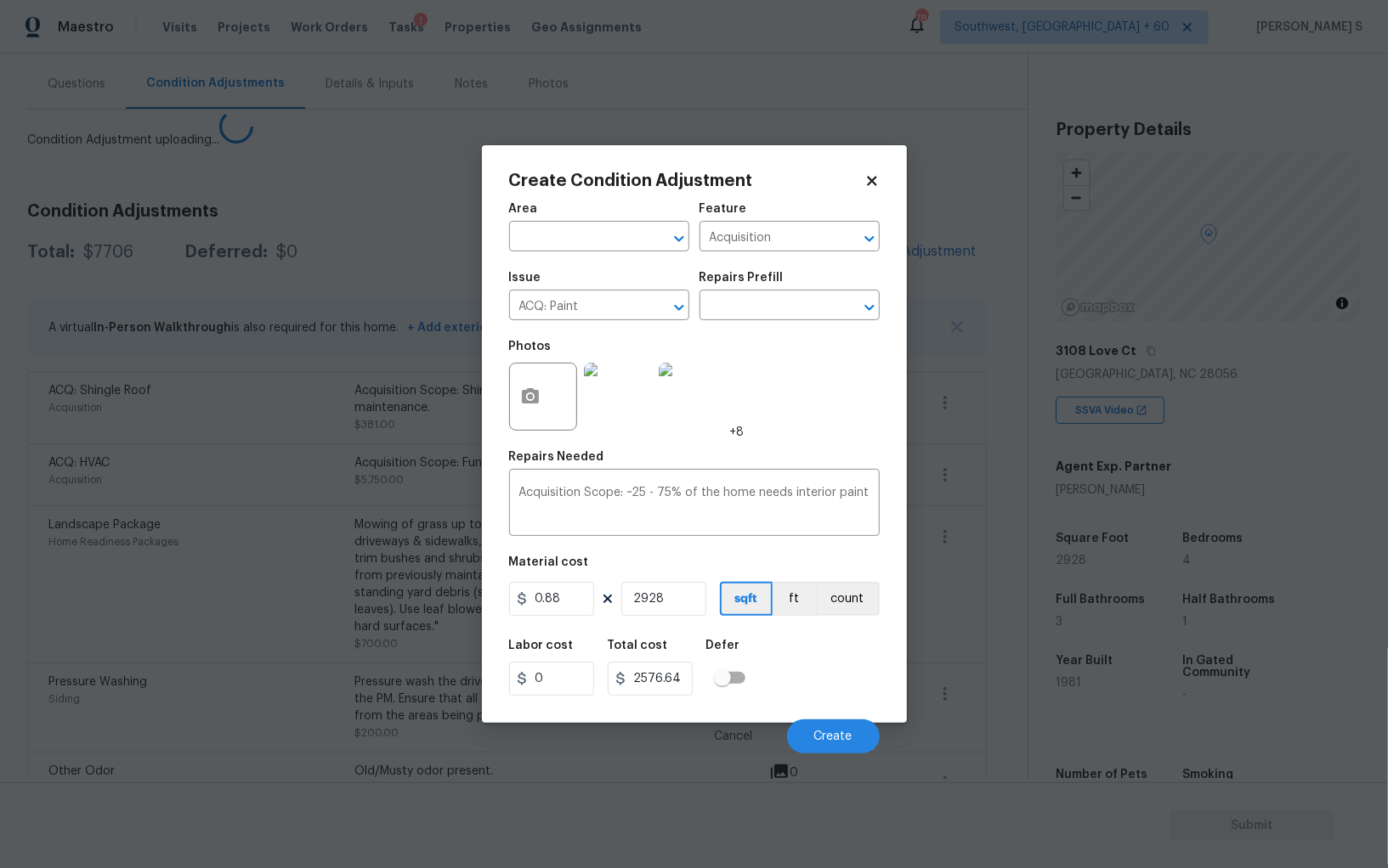
drag, startPoint x: 390, startPoint y: 665, endPoint x: 409, endPoint y: 624, distance: 45.2
click at [389, 665] on body "Maestro Visits Projects Work Orders Tasks 1 Properties Geo Assignments 780 Sout…" at bounding box center [694, 434] width 1388 height 868
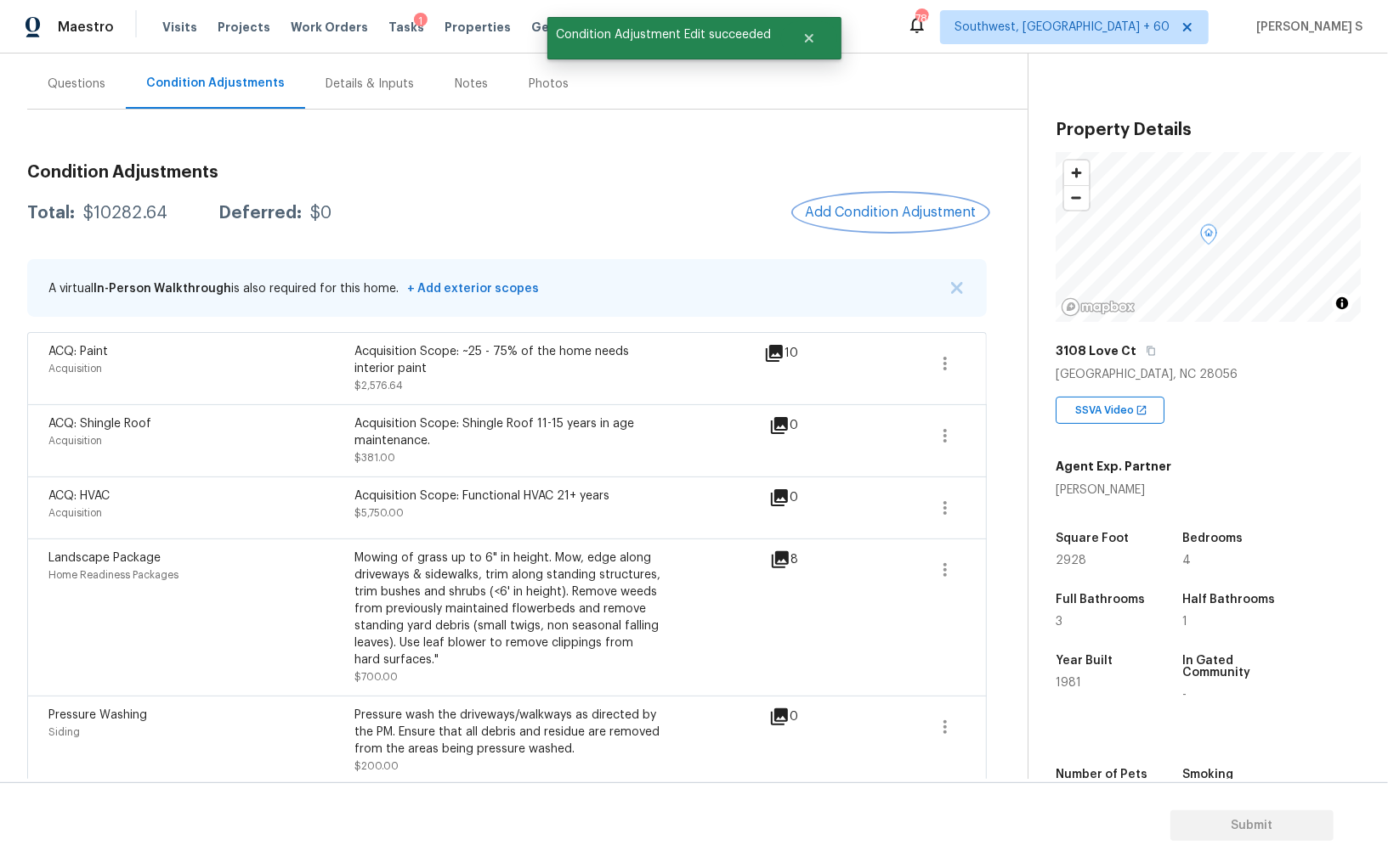
click at [902, 213] on span "Add Condition Adjustment" at bounding box center [891, 212] width 171 height 16
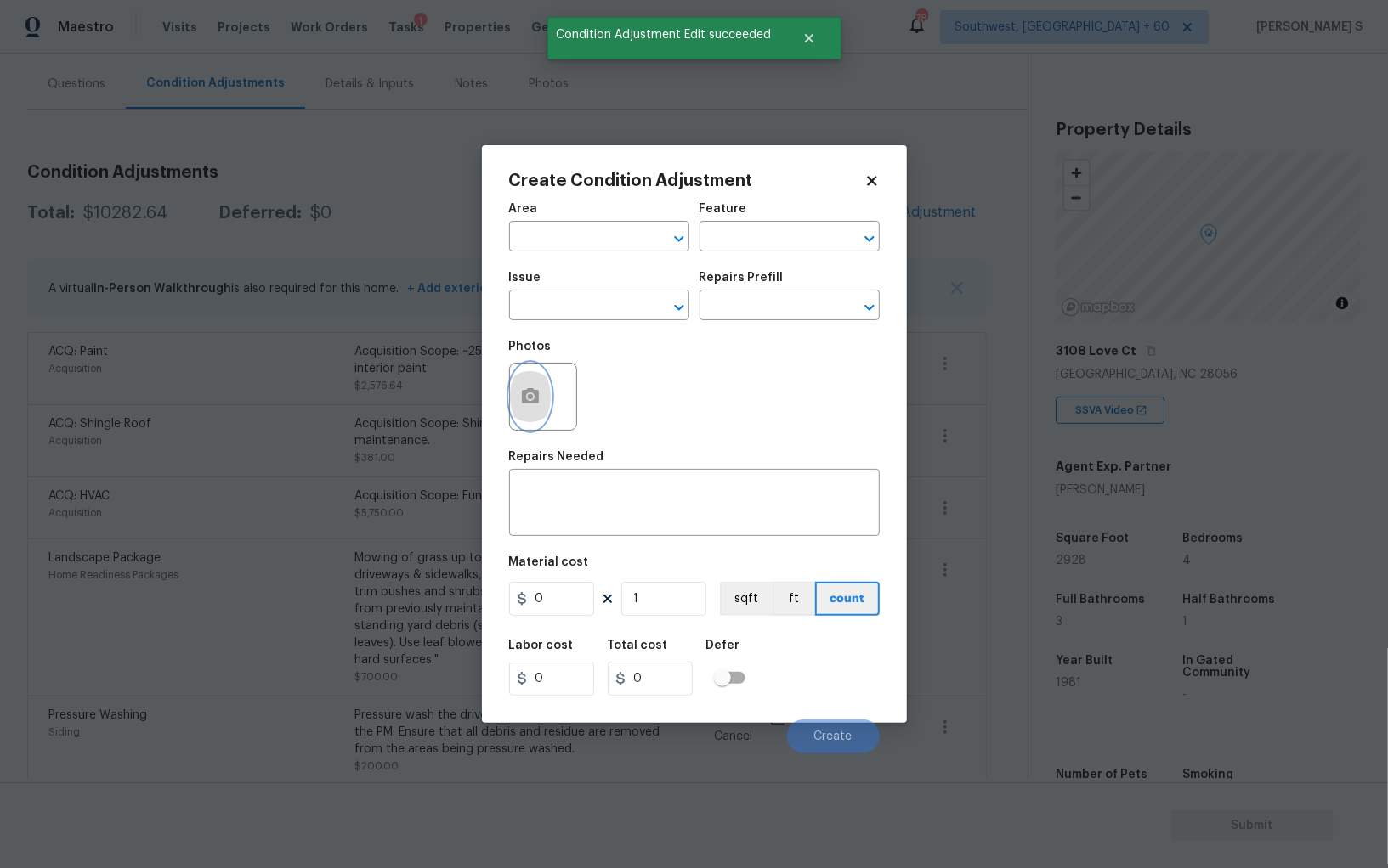
click at [544, 386] on button "button" at bounding box center [530, 397] width 41 height 66
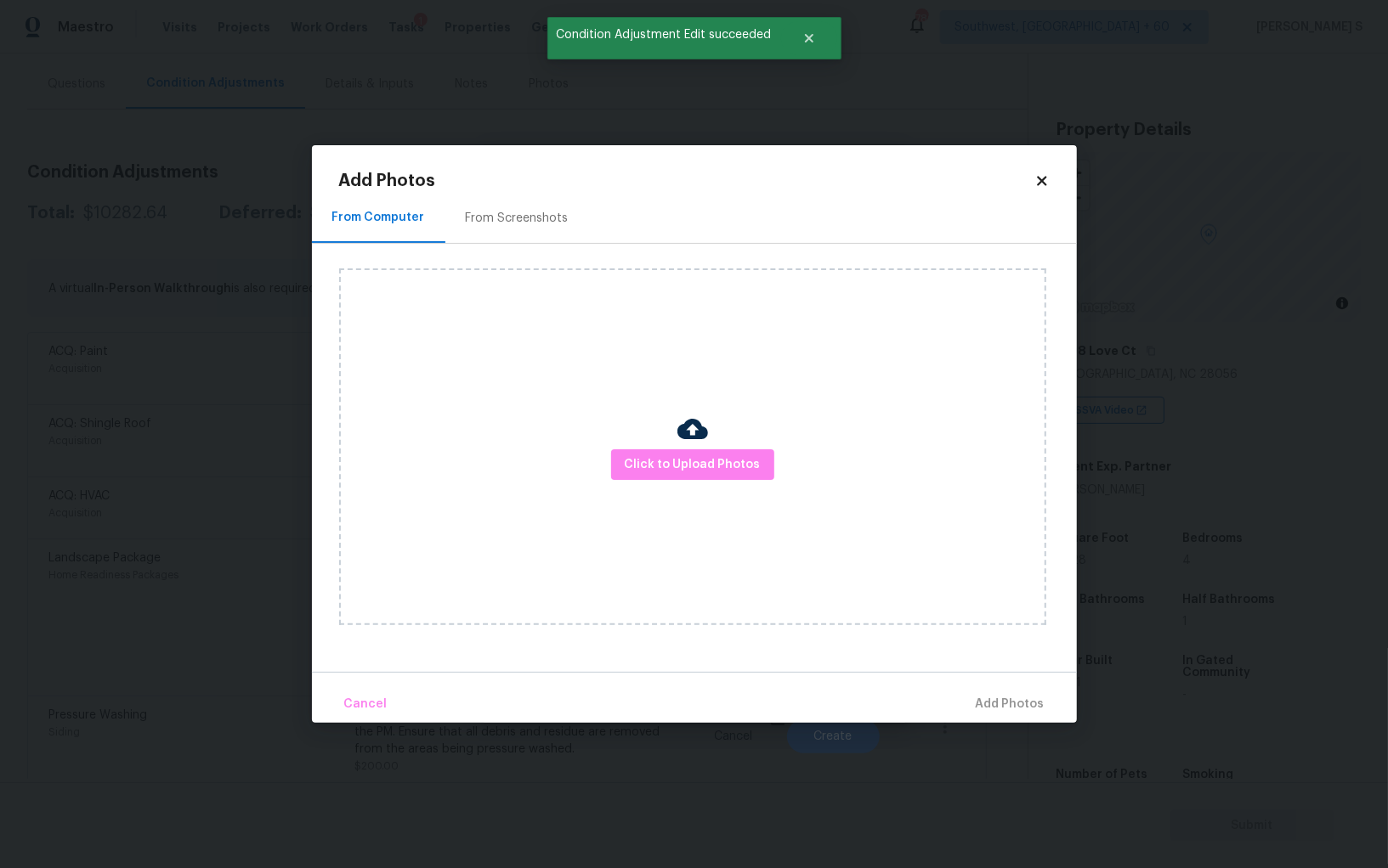
click at [526, 229] on div "From Screenshots" at bounding box center [517, 218] width 144 height 51
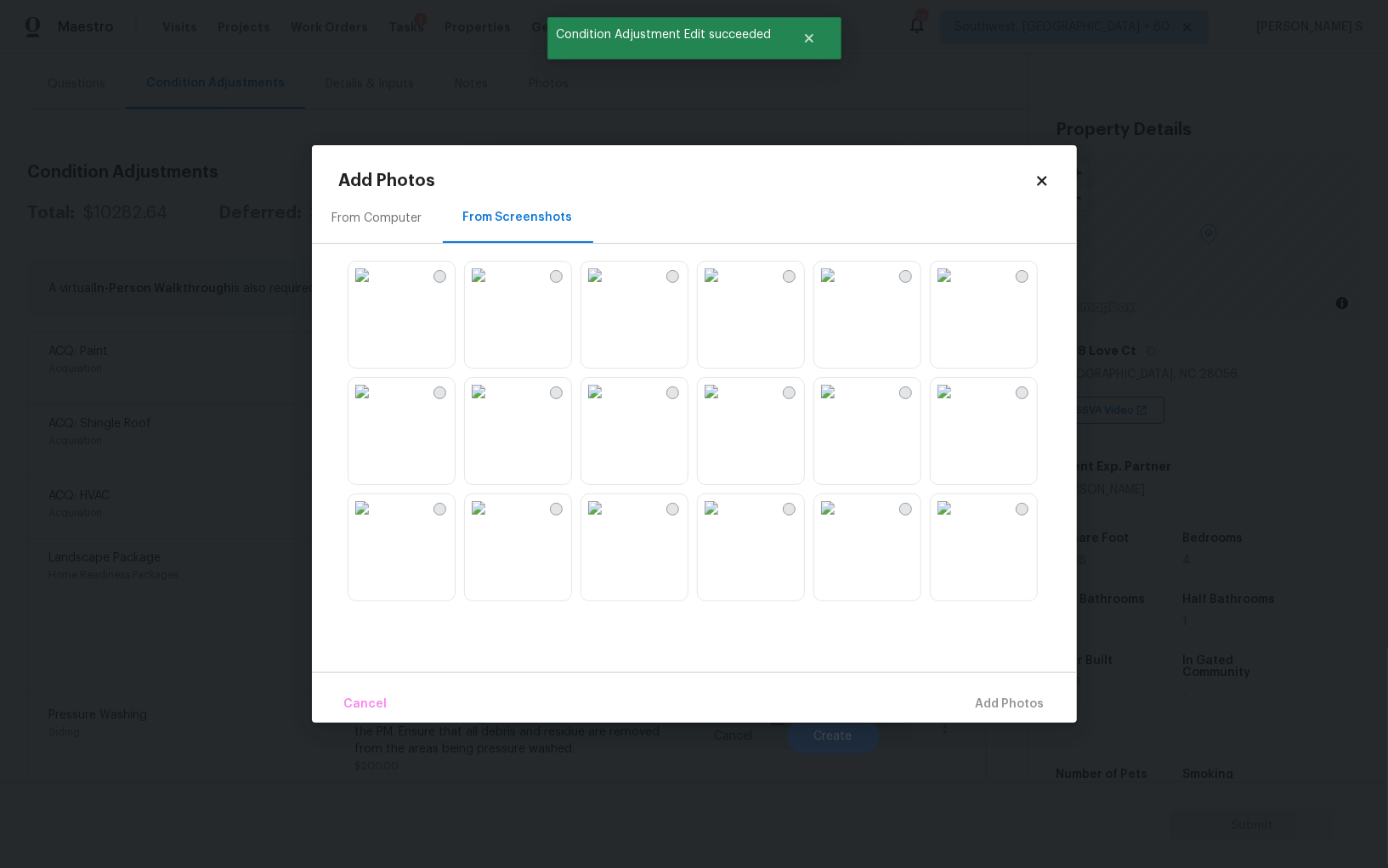
click at [492, 289] on img at bounding box center [479, 275] width 27 height 27
click at [376, 286] on img at bounding box center [362, 275] width 27 height 27
drag, startPoint x: 426, startPoint y: 383, endPoint x: 480, endPoint y: 383, distance: 54.0
click at [376, 383] on img at bounding box center [362, 391] width 27 height 27
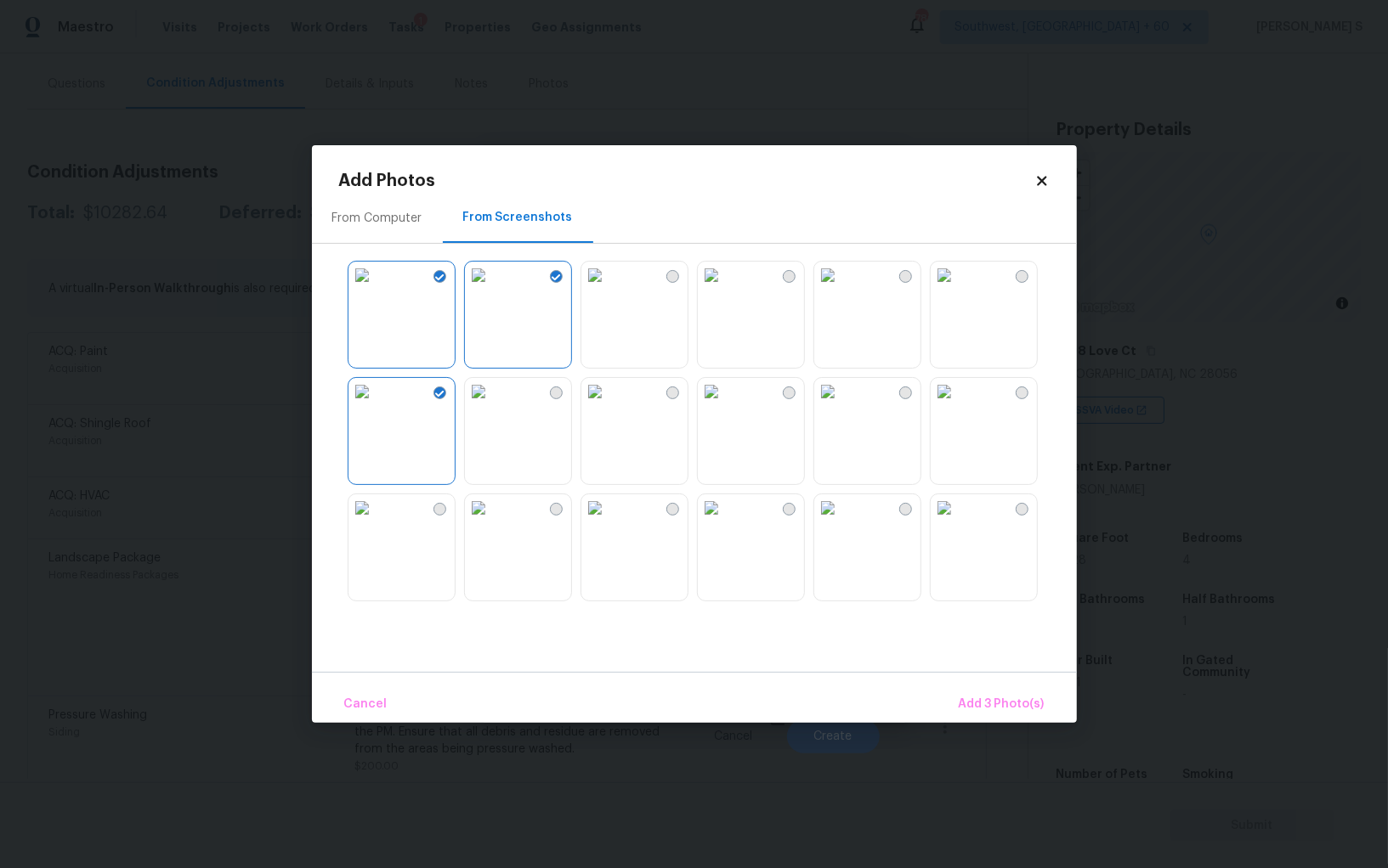
click at [492, 386] on img at bounding box center [479, 391] width 27 height 27
click at [602, 391] on img at bounding box center [595, 391] width 27 height 27
click at [492, 522] on img at bounding box center [479, 508] width 27 height 27
click at [376, 522] on img at bounding box center [362, 508] width 27 height 27
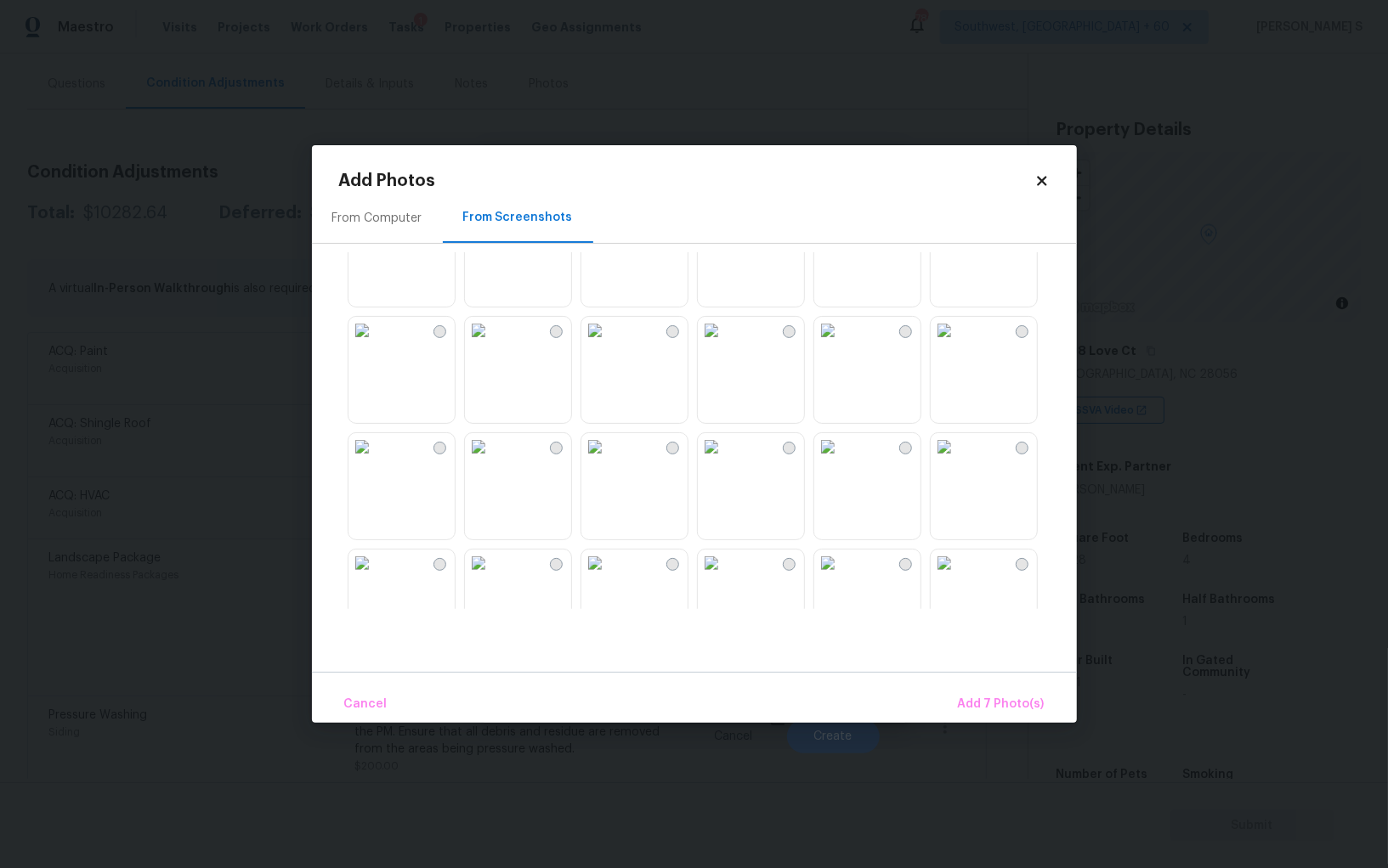
scroll to position [1243, 0]
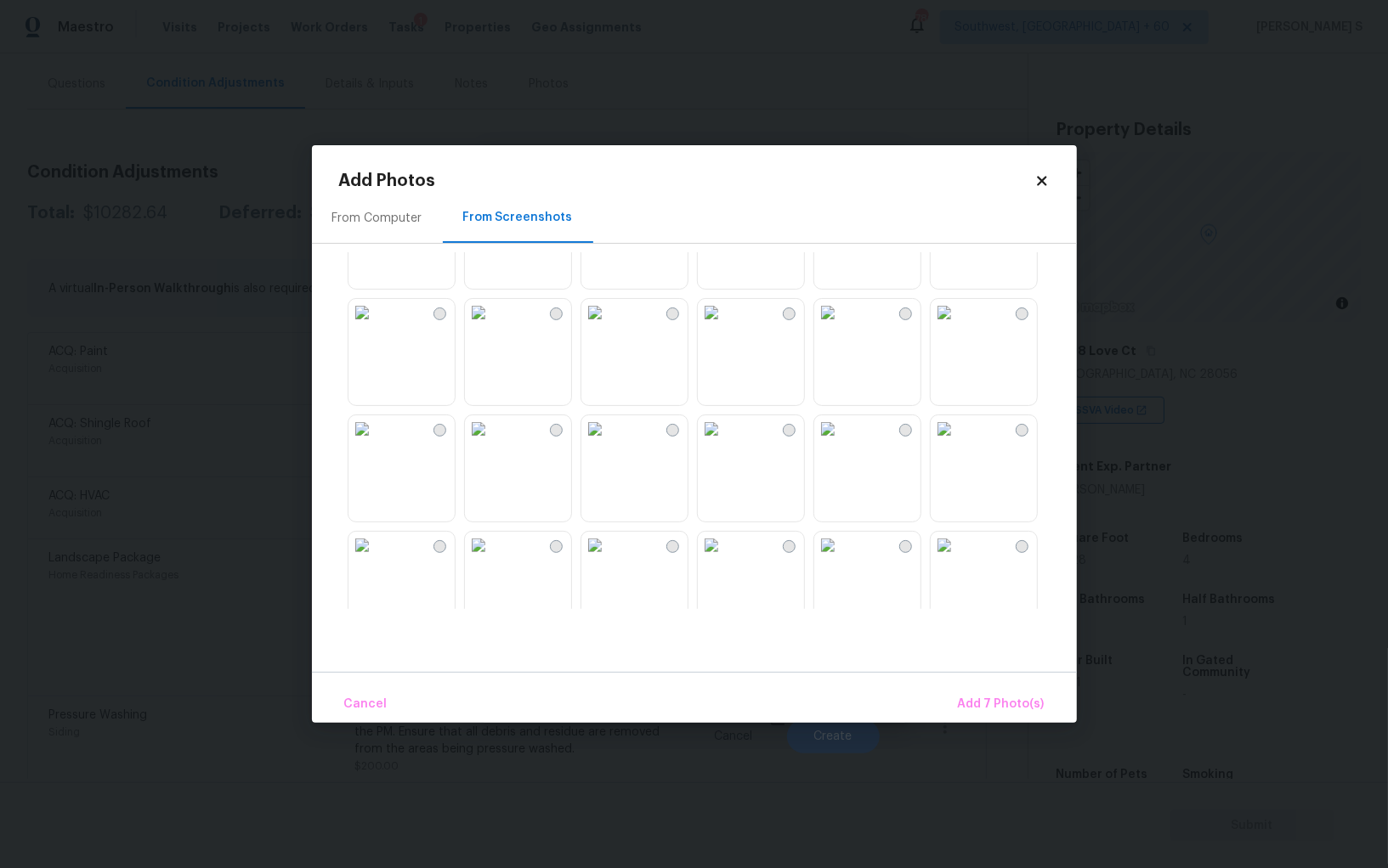
click at [725, 443] on img at bounding box center [712, 429] width 27 height 27
click at [608, 443] on img at bounding box center [595, 429] width 27 height 27
click at [462, 487] on div at bounding box center [708, 430] width 738 height 357
click at [492, 443] on img at bounding box center [479, 429] width 27 height 27
click at [376, 443] on img at bounding box center [362, 429] width 27 height 27
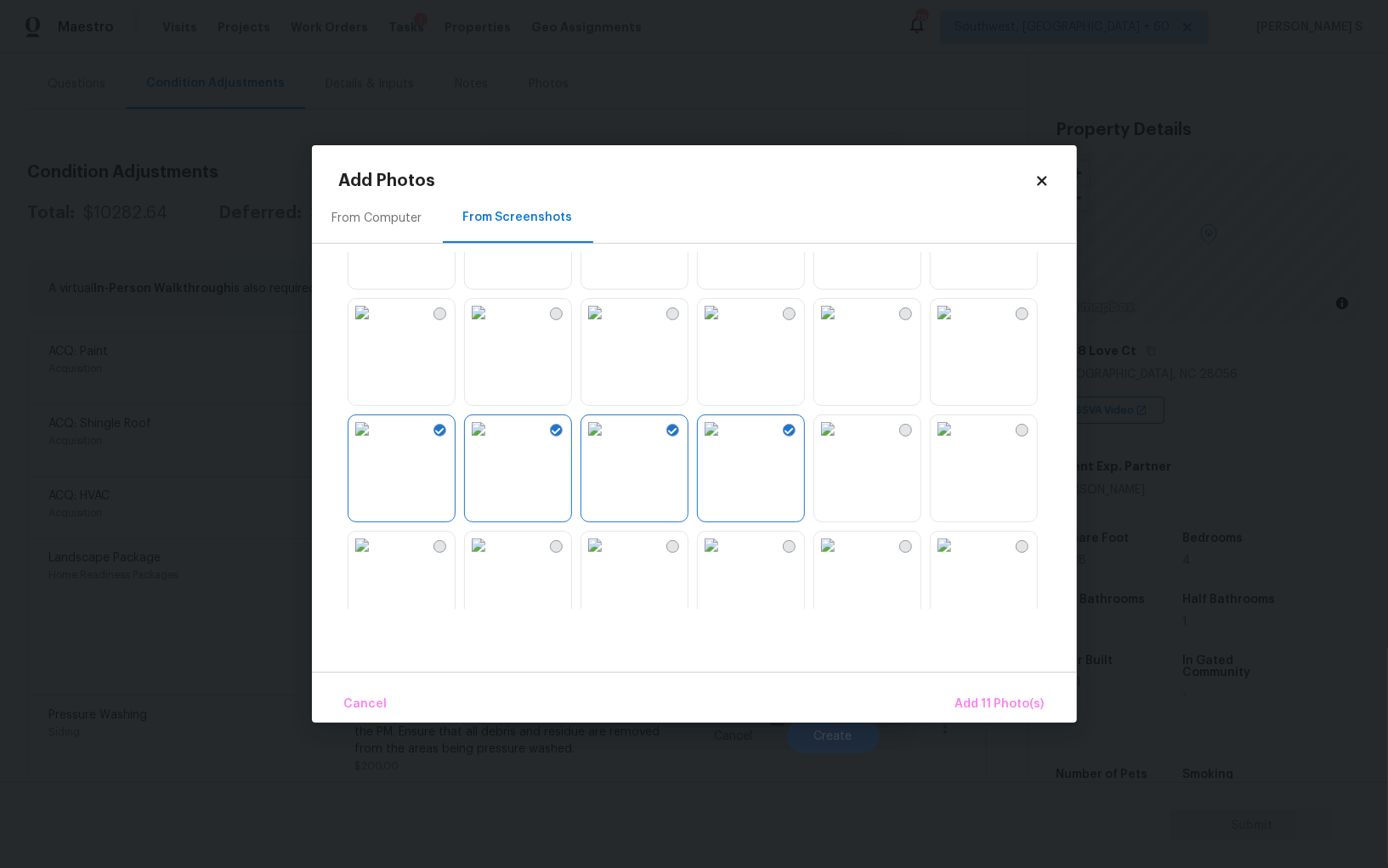
click at [492, 326] on img at bounding box center [479, 312] width 27 height 27
click at [608, 326] on img at bounding box center [595, 312] width 27 height 27
click at [841, 326] on img at bounding box center [827, 312] width 27 height 27
click at [689, 341] on div at bounding box center [708, 430] width 738 height 357
click at [725, 326] on img at bounding box center [712, 312] width 27 height 27
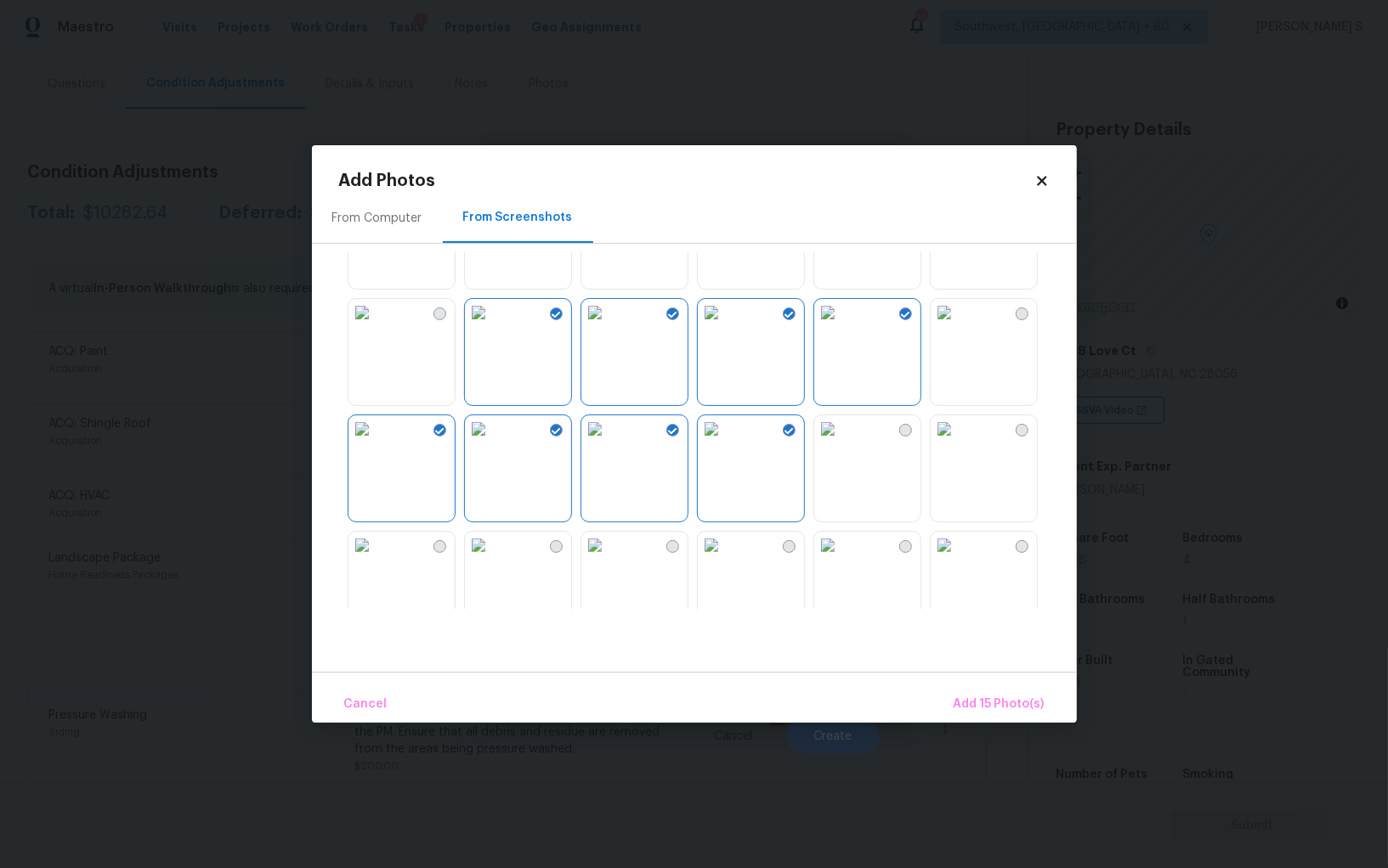
click at [725, 559] on img at bounding box center [712, 545] width 27 height 27
click at [1006, 708] on span "Add 16 Photo(s)" at bounding box center [999, 705] width 91 height 21
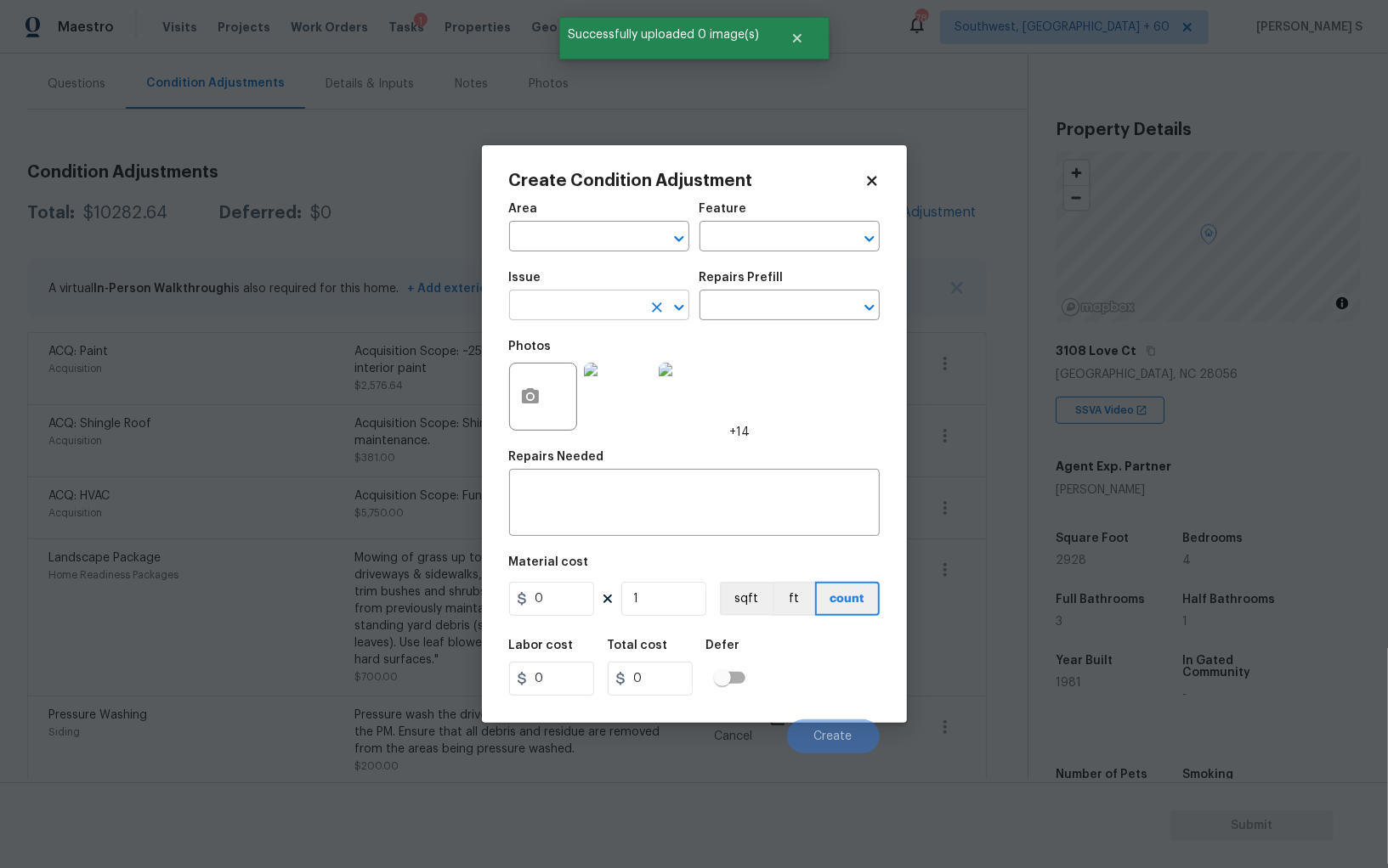
click at [553, 302] on input "text" at bounding box center [575, 307] width 132 height 26
type input "ACQ: Flooring"
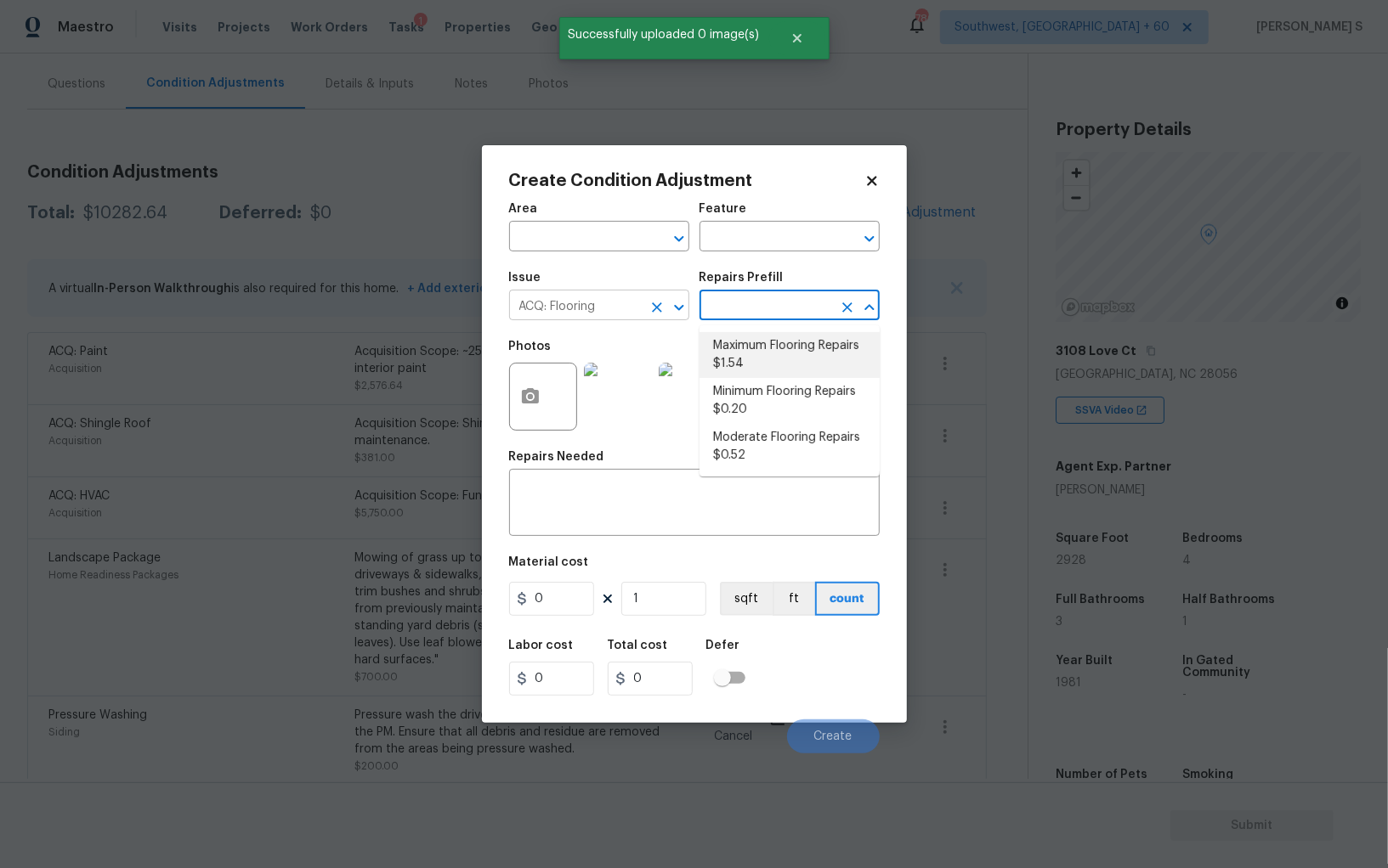
type input "Acquisition"
type textarea "Acquisition Scope: Maximum flooring repairs"
type input "1.54"
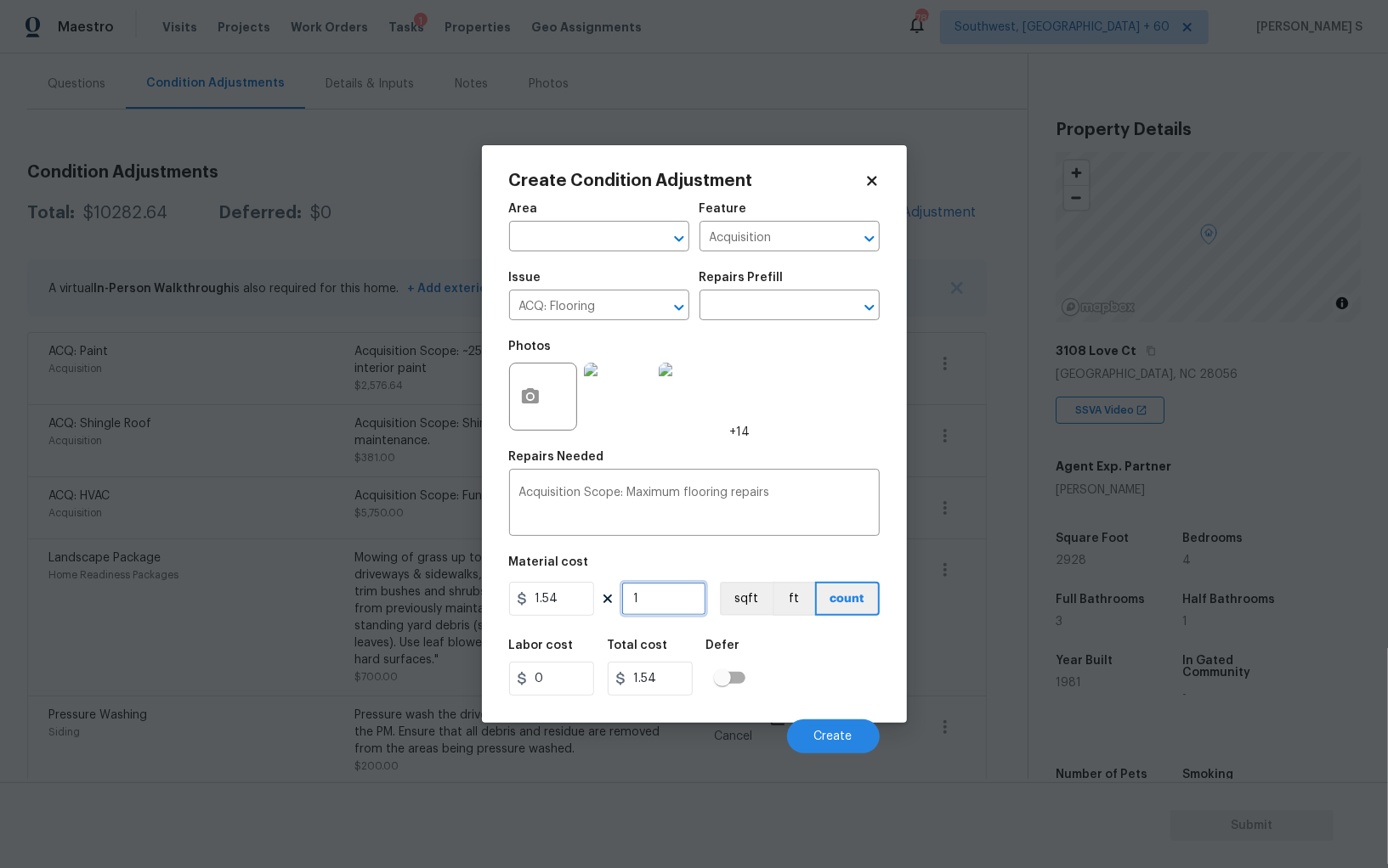
click at [668, 609] on input "1" at bounding box center [663, 598] width 85 height 34
paste input "2928"
type input "2928"
type input "4509.12"
type input "2928"
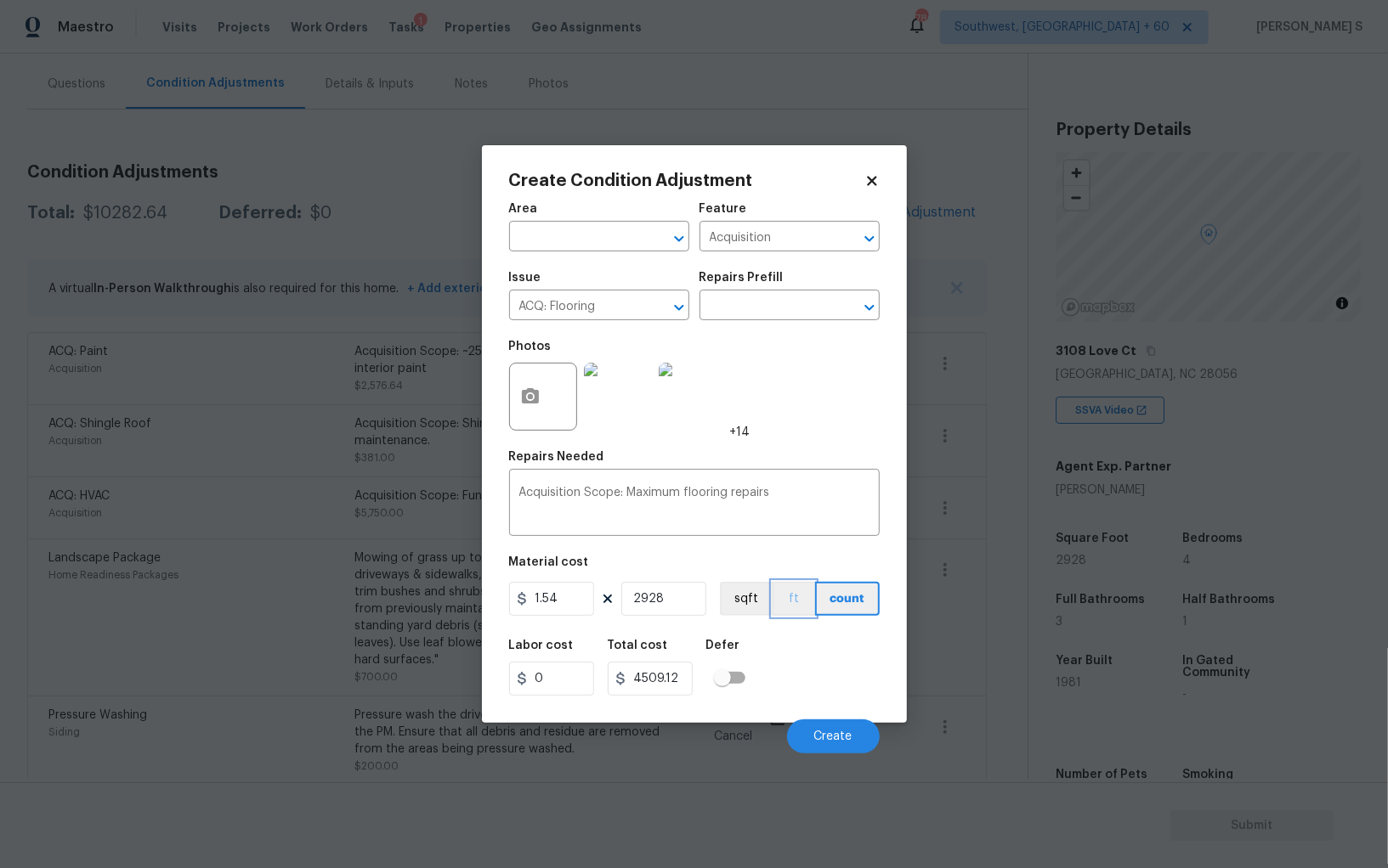
click at [773, 596] on button "ft" at bounding box center [794, 598] width 43 height 34
click at [758, 597] on button "sqft" at bounding box center [746, 598] width 53 height 34
click at [799, 639] on div "Labor cost 0 Total cost 4509.12 Defer" at bounding box center [694, 668] width 371 height 77
click at [833, 745] on button "Create" at bounding box center [832, 736] width 92 height 34
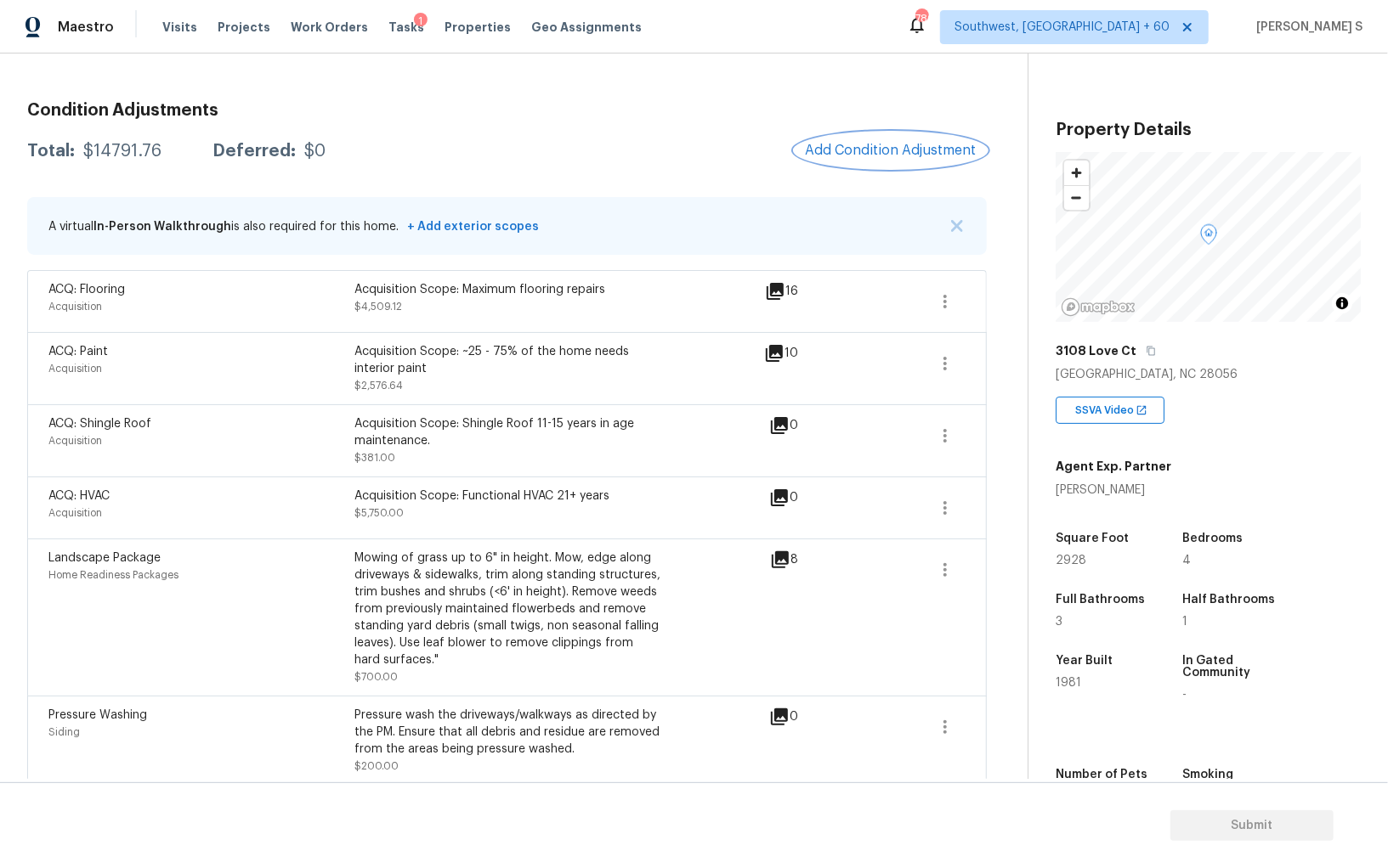
scroll to position [0, 0]
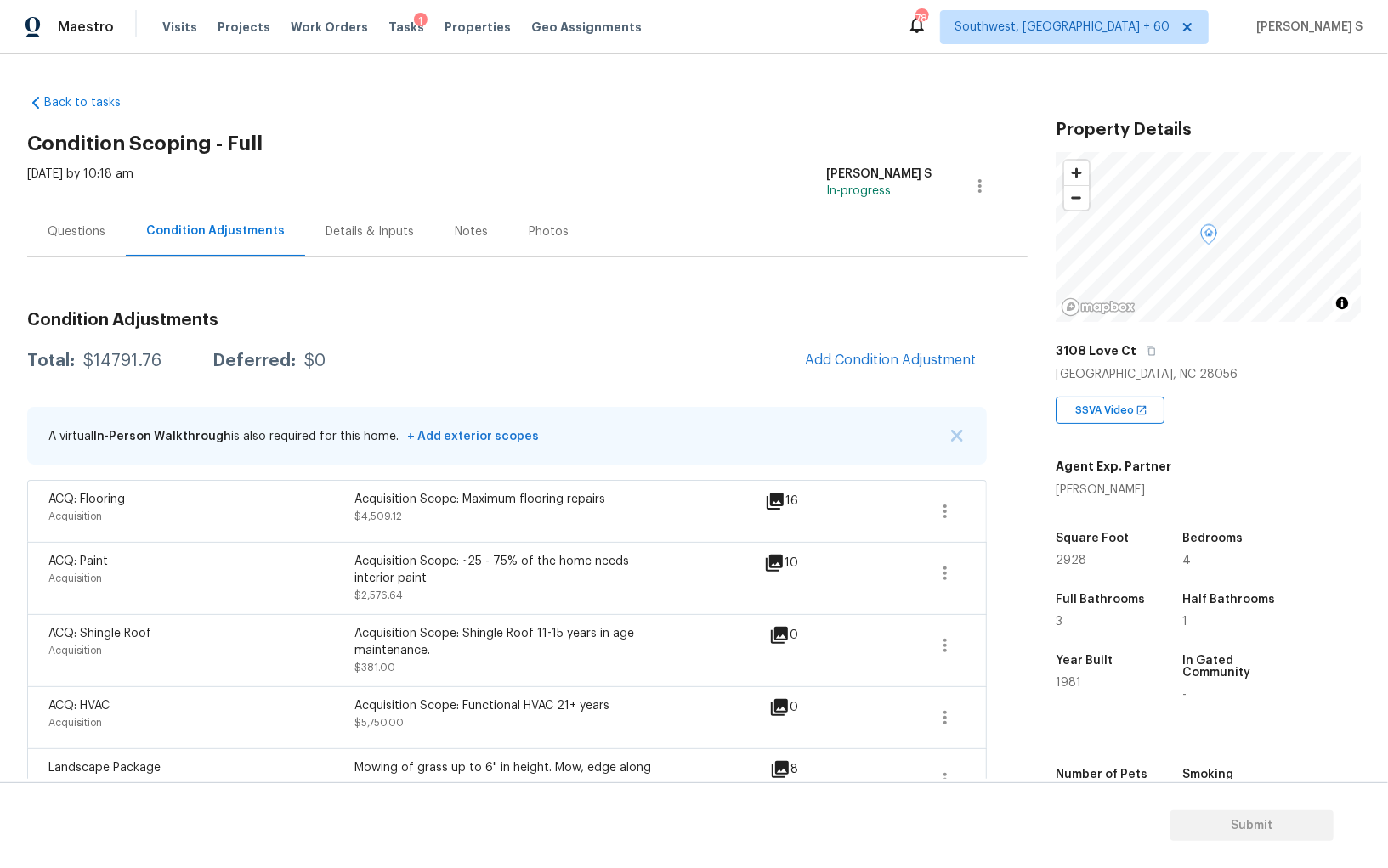
click at [50, 252] on div "Questions" at bounding box center [76, 232] width 98 height 51
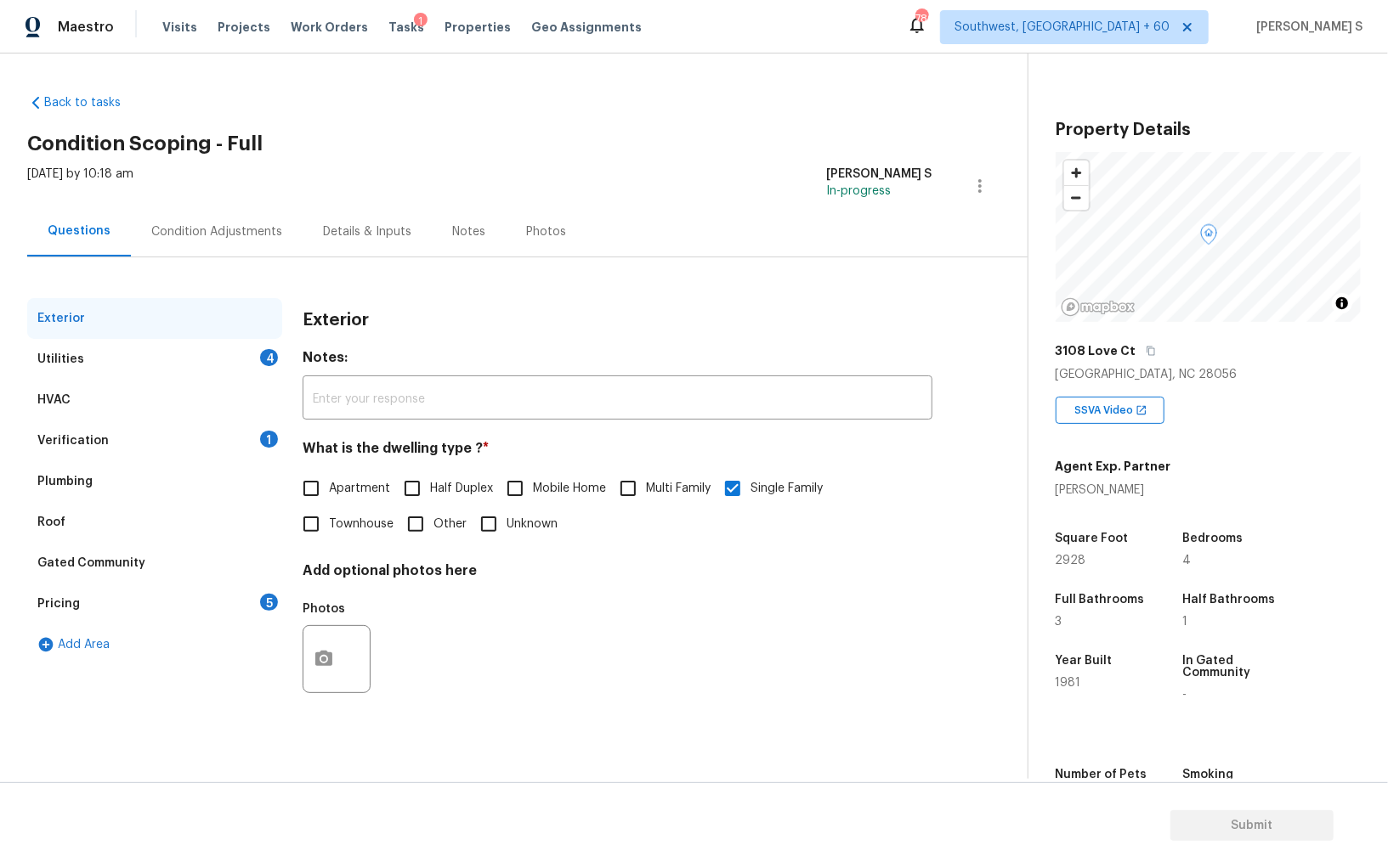
click at [83, 445] on div "Verification" at bounding box center [72, 440] width 71 height 17
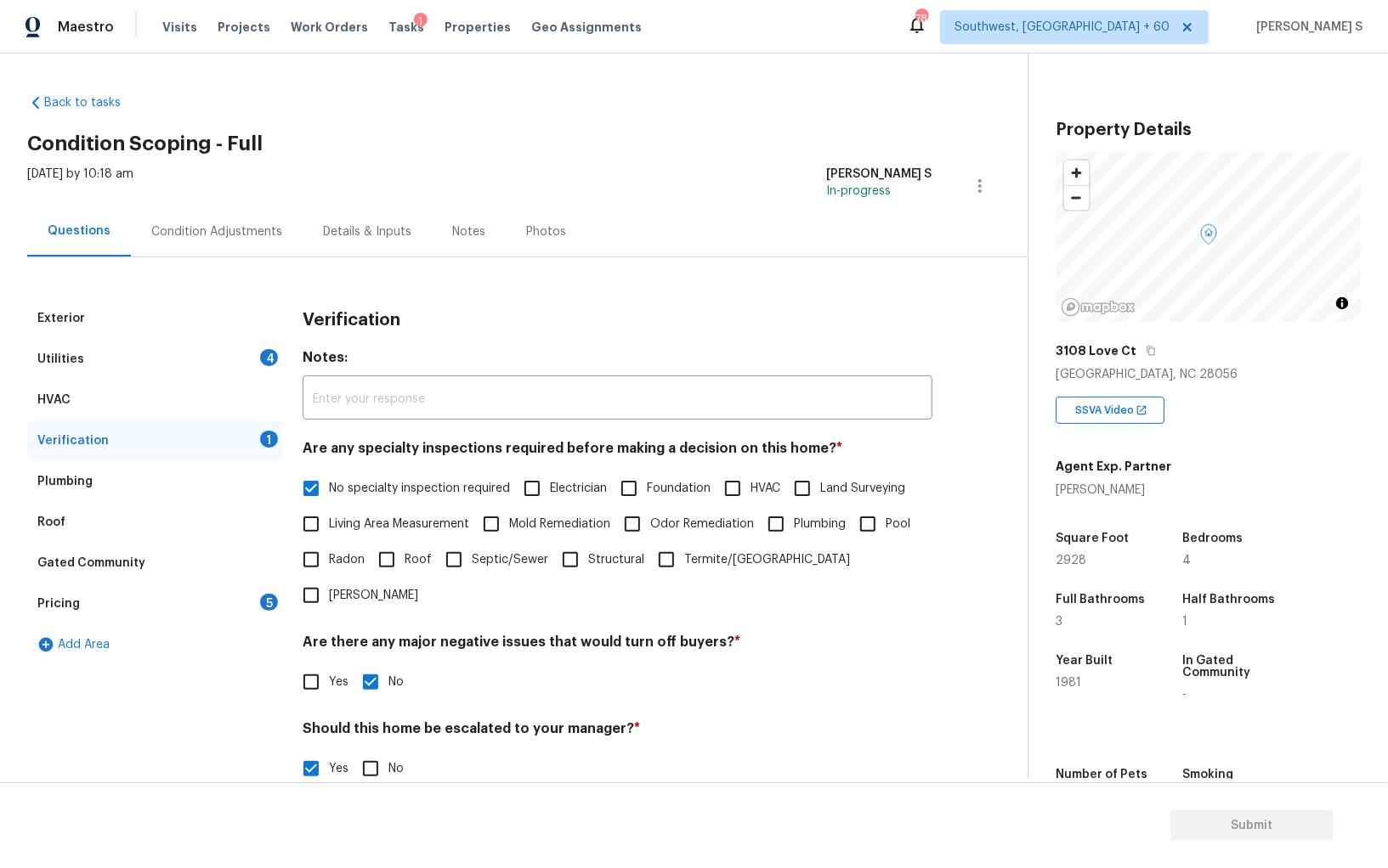
click at [84, 575] on div "Gated Community" at bounding box center [155, 563] width 255 height 41
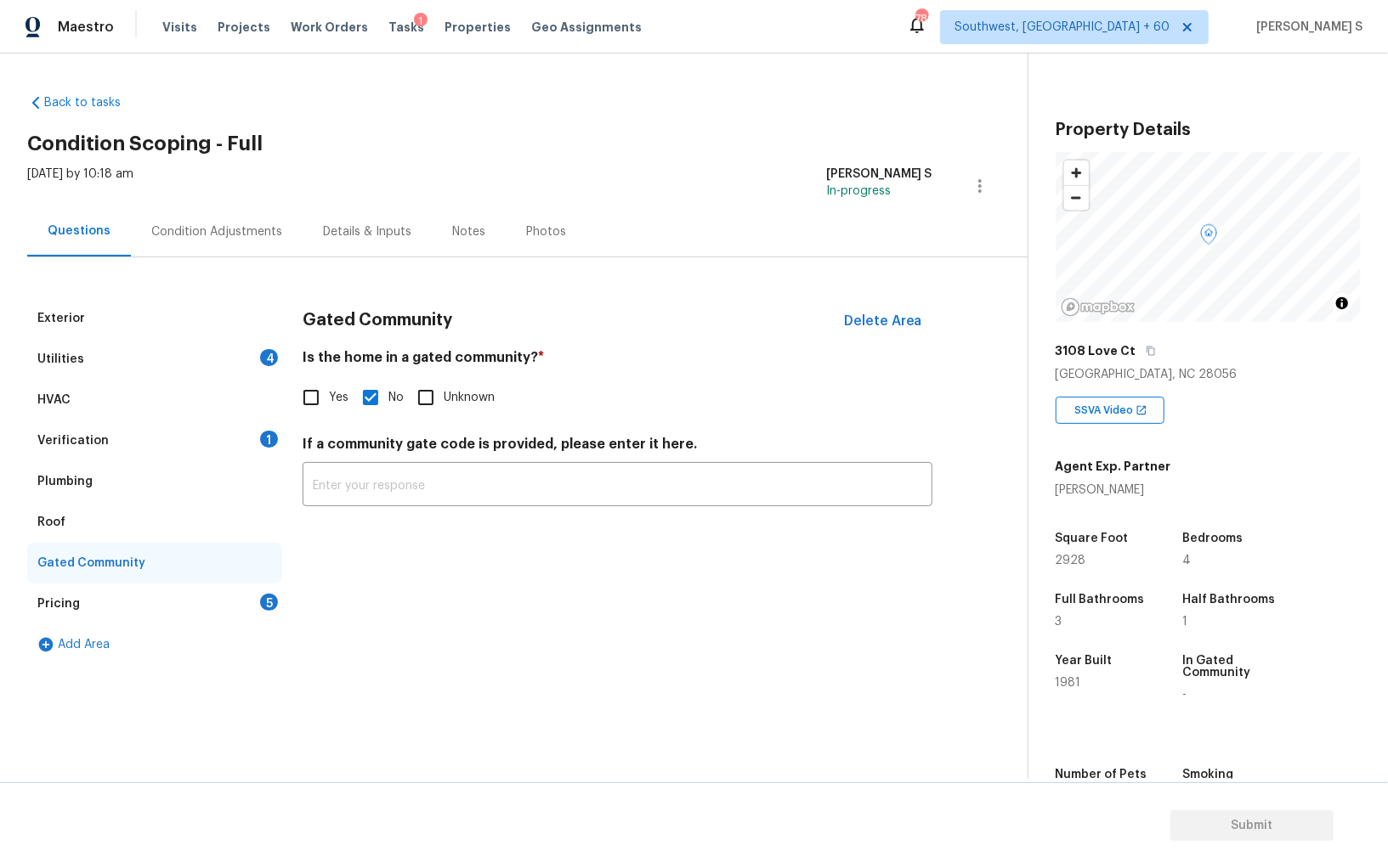
click at [75, 607] on div "Pricing" at bounding box center [58, 603] width 43 height 17
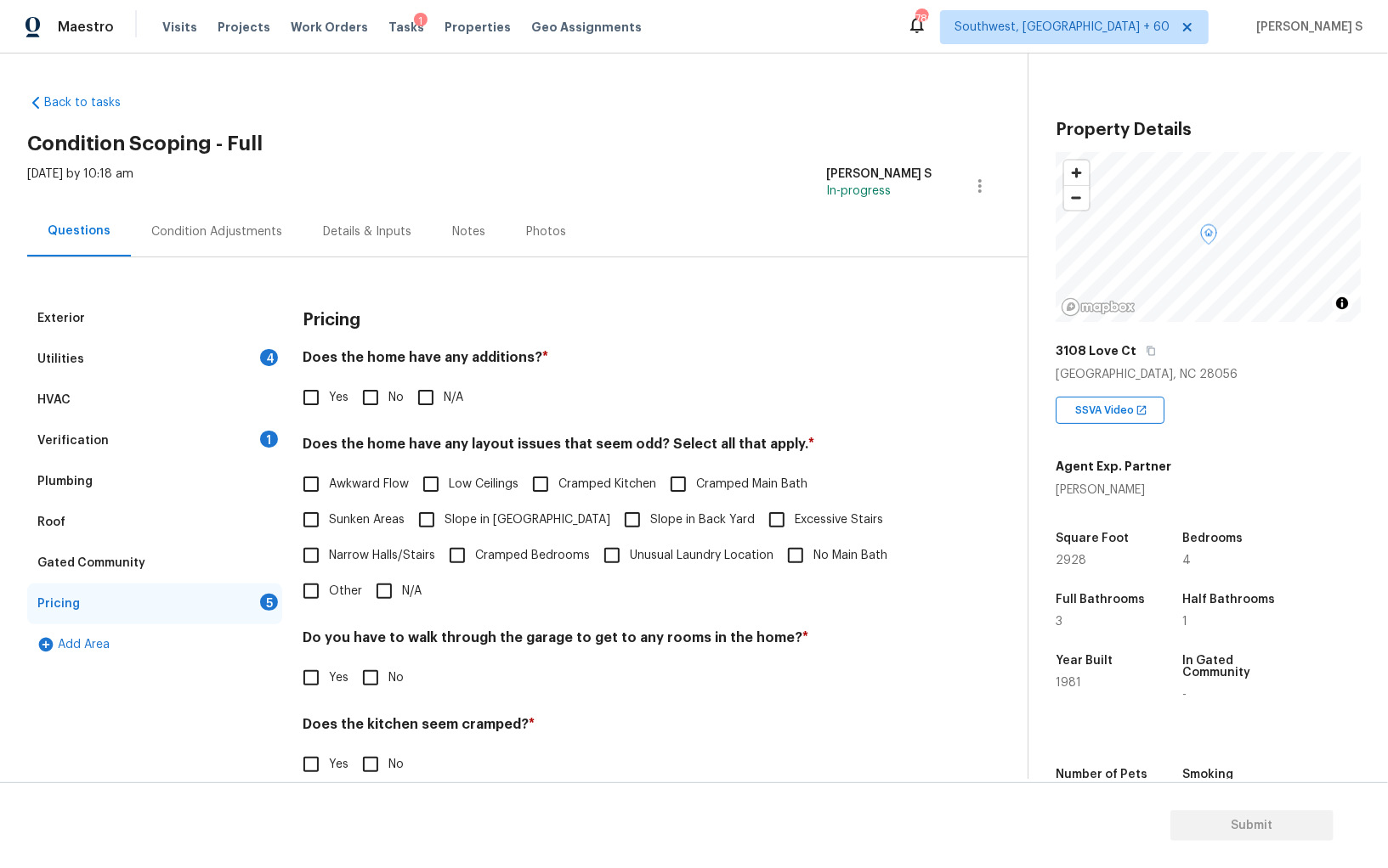
click at [514, 529] on label "Slope in [GEOGRAPHIC_DATA]" at bounding box center [509, 520] width 201 height 36
click at [445, 529] on input "Slope in [GEOGRAPHIC_DATA]" at bounding box center [426, 520] width 36 height 36
checkbox input "true"
click at [650, 529] on span "Slope in Back Yard" at bounding box center [702, 521] width 104 height 18
click at [614, 529] on input "Slope in Back Yard" at bounding box center [632, 520] width 36 height 36
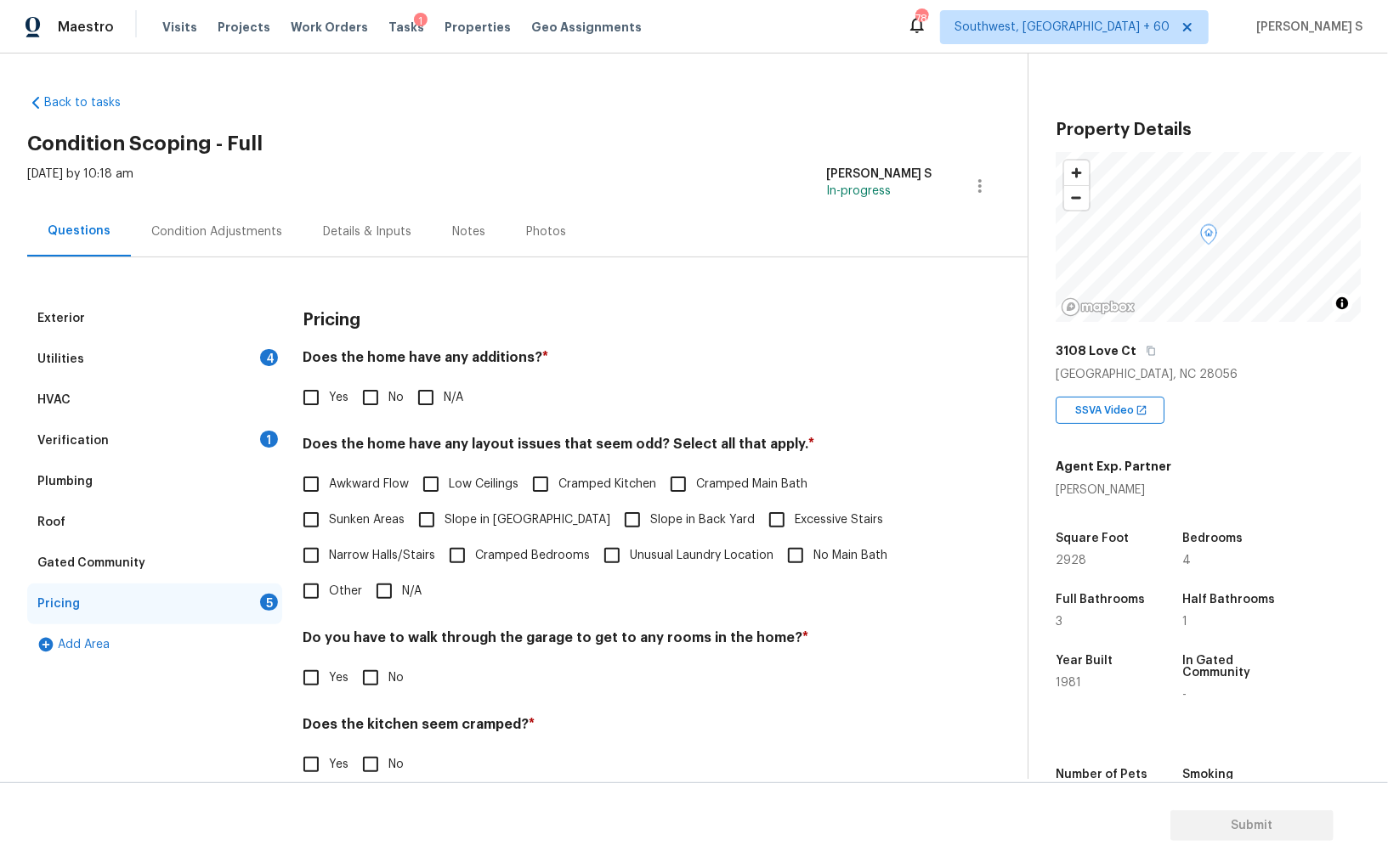
checkbox input "true"
click at [361, 394] on input "No" at bounding box center [370, 397] width 36 height 36
checkbox input "true"
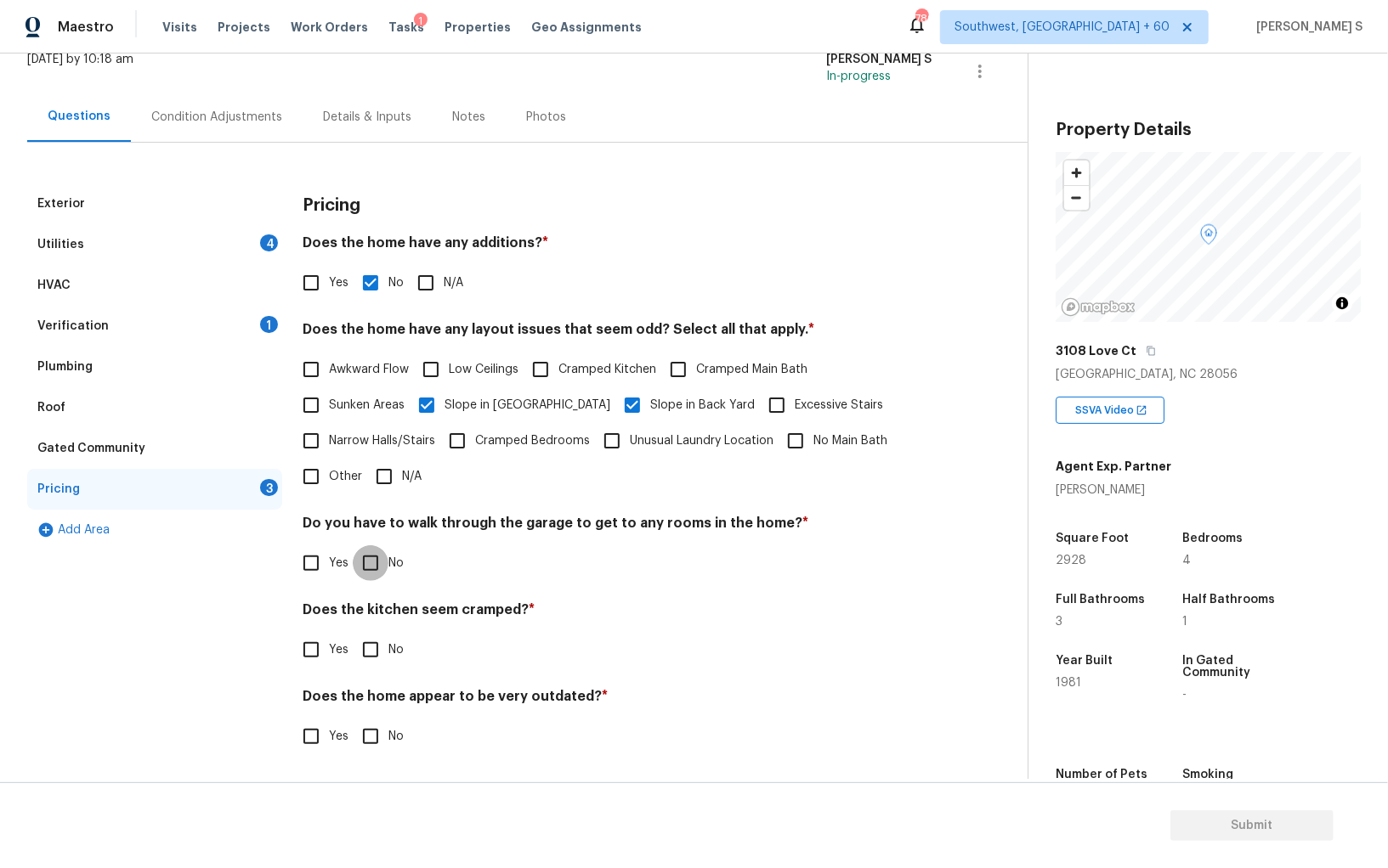
click at [374, 574] on input "No" at bounding box center [370, 562] width 36 height 36
checkbox input "true"
click at [352, 633] on input "No" at bounding box center [370, 651] width 36 height 36
checkbox input "true"
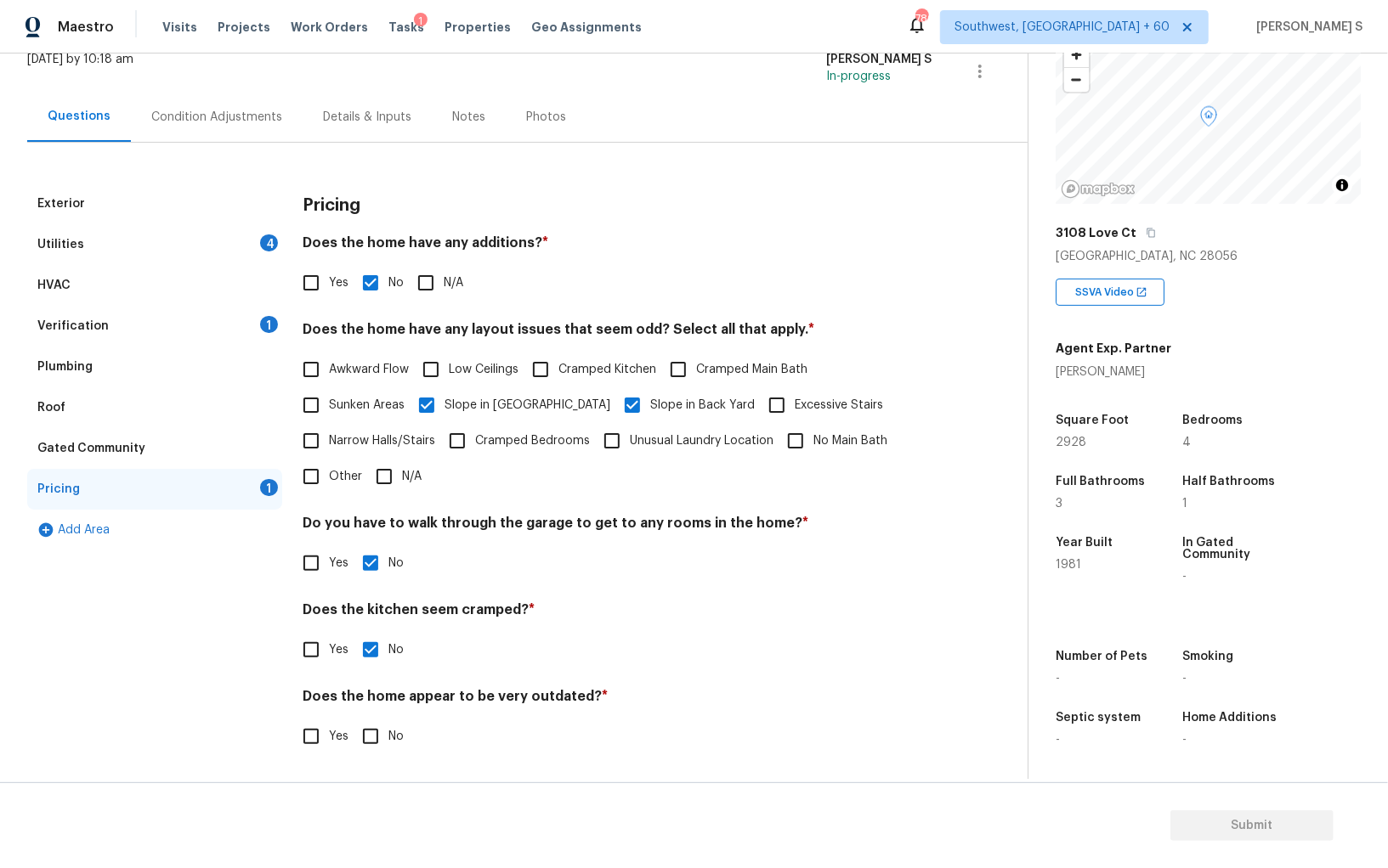
click at [368, 725] on input "No" at bounding box center [370, 737] width 36 height 36
checkbox input "true"
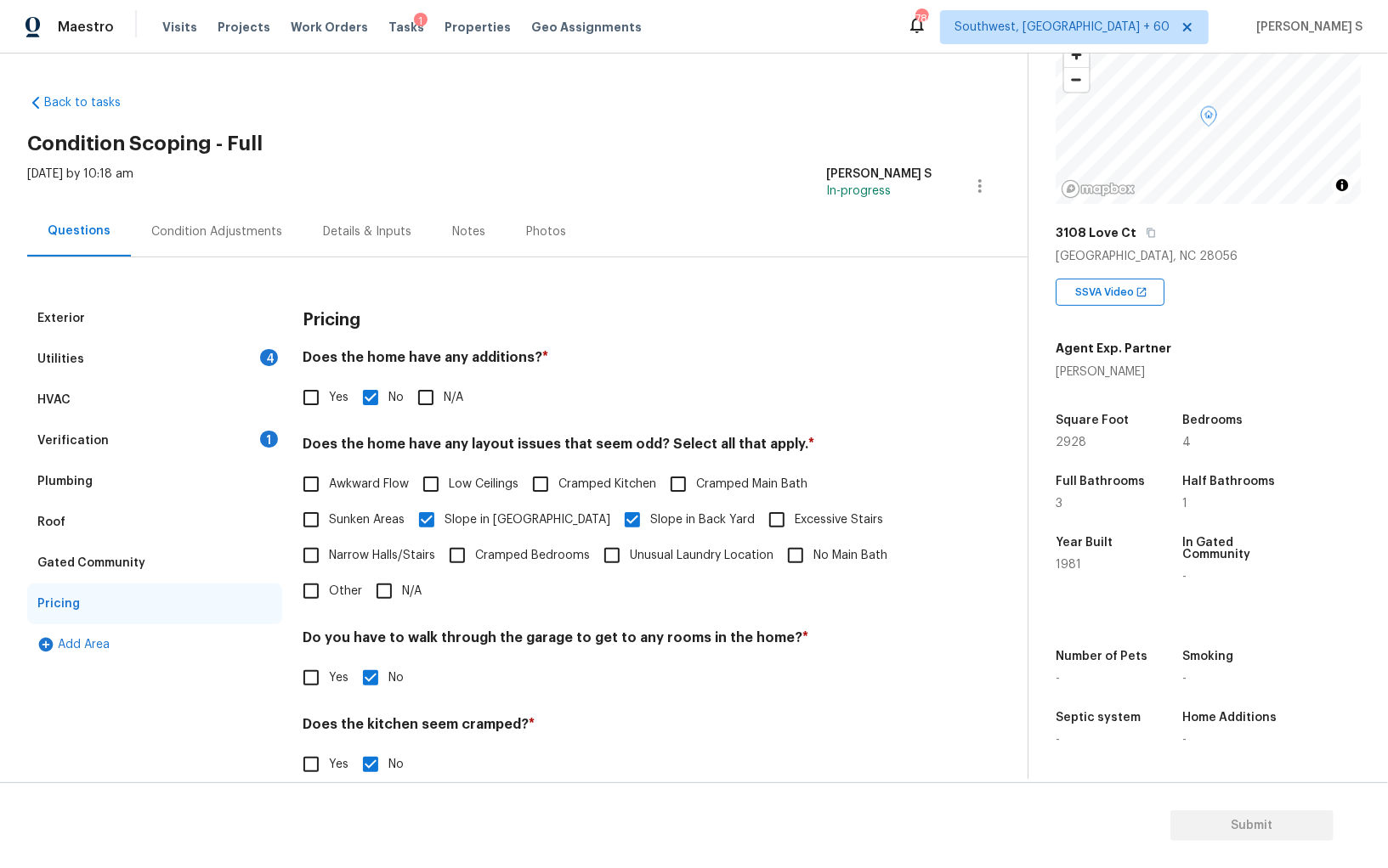
click at [265, 231] on div "Condition Adjustments" at bounding box center [216, 232] width 130 height 17
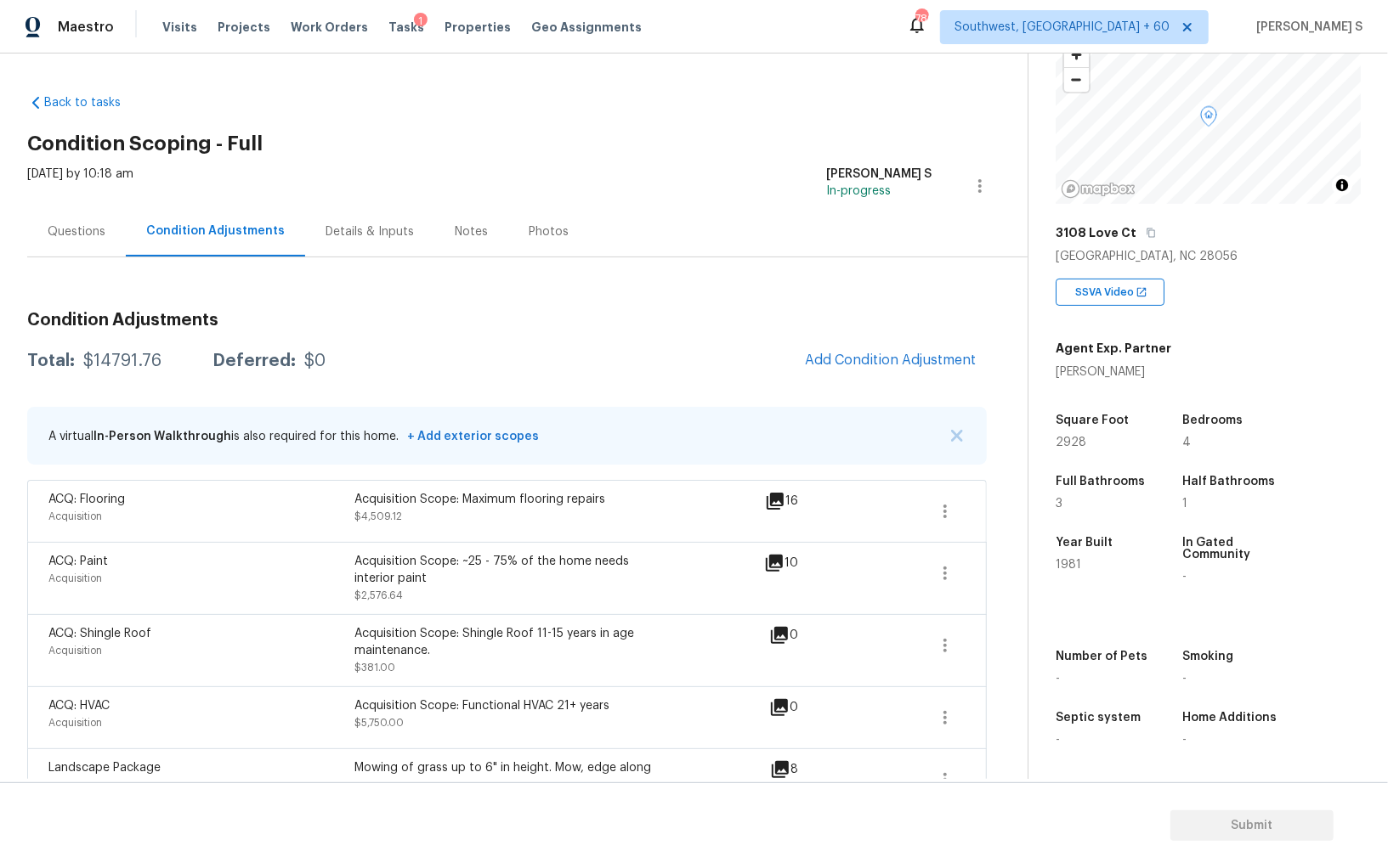
scroll to position [213, 0]
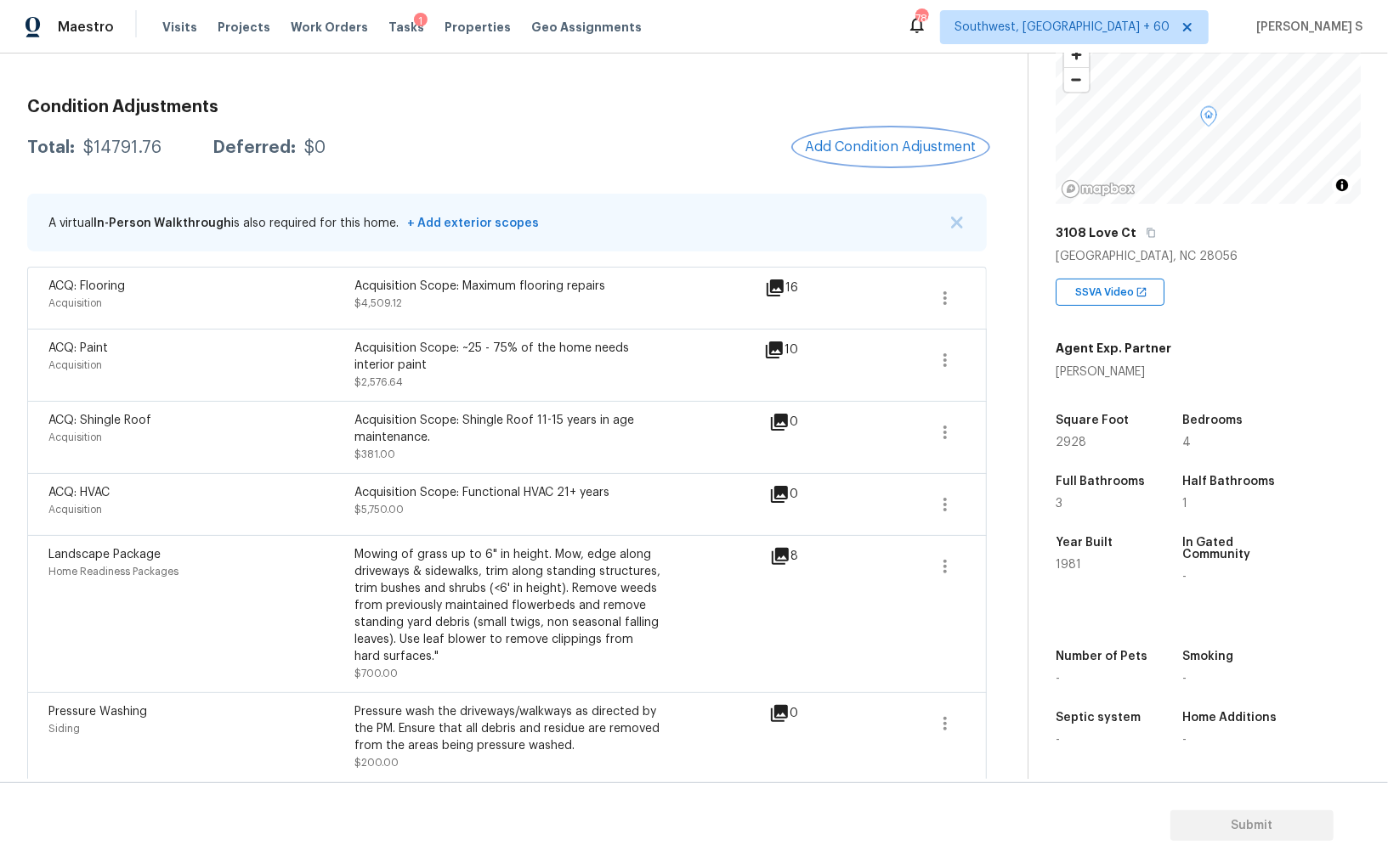
click at [878, 163] on button "Add Condition Adjustment" at bounding box center [890, 147] width 192 height 36
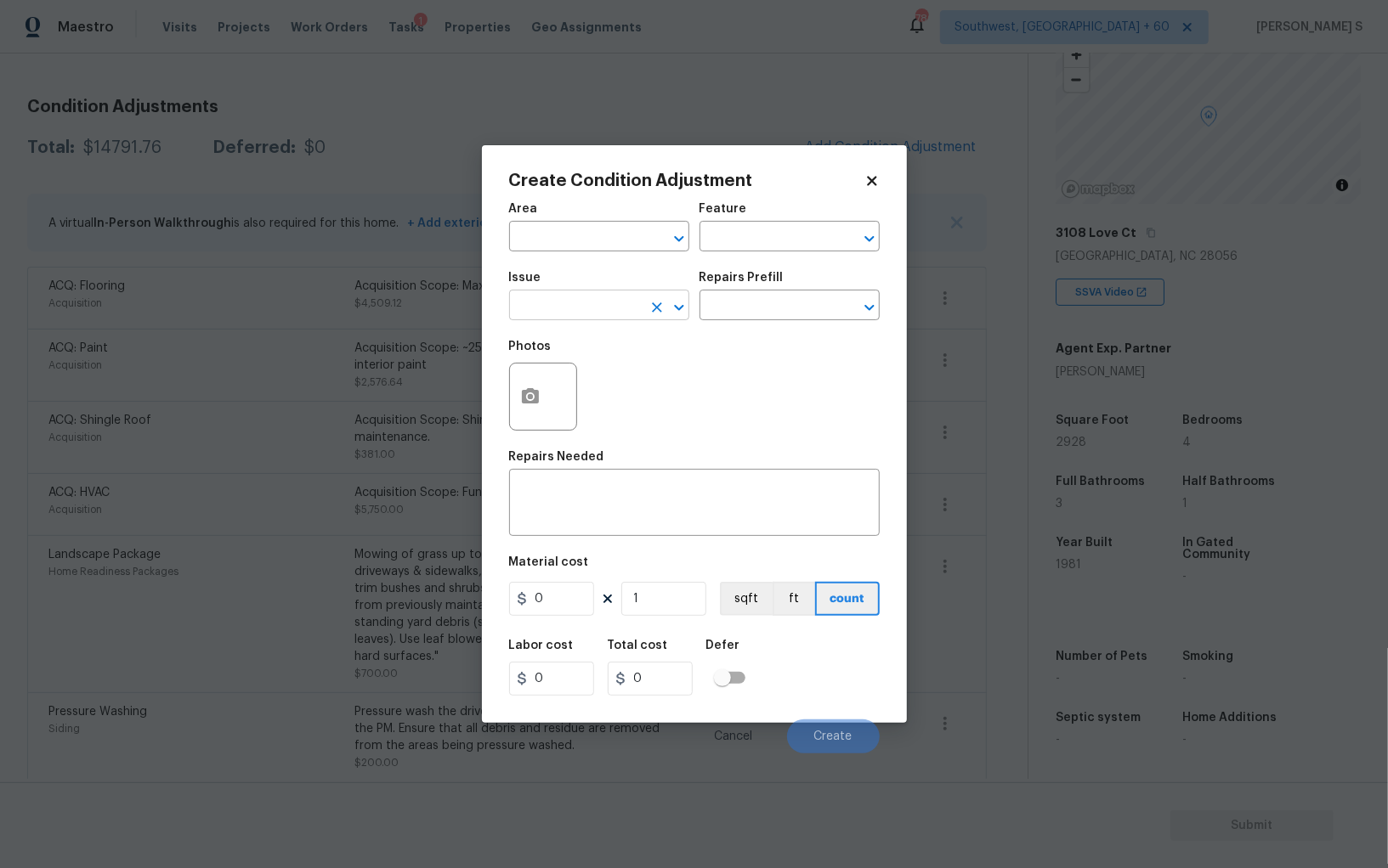
click at [599, 307] on input "text" at bounding box center [575, 307] width 132 height 26
type input "ACQ: Crawlspace"
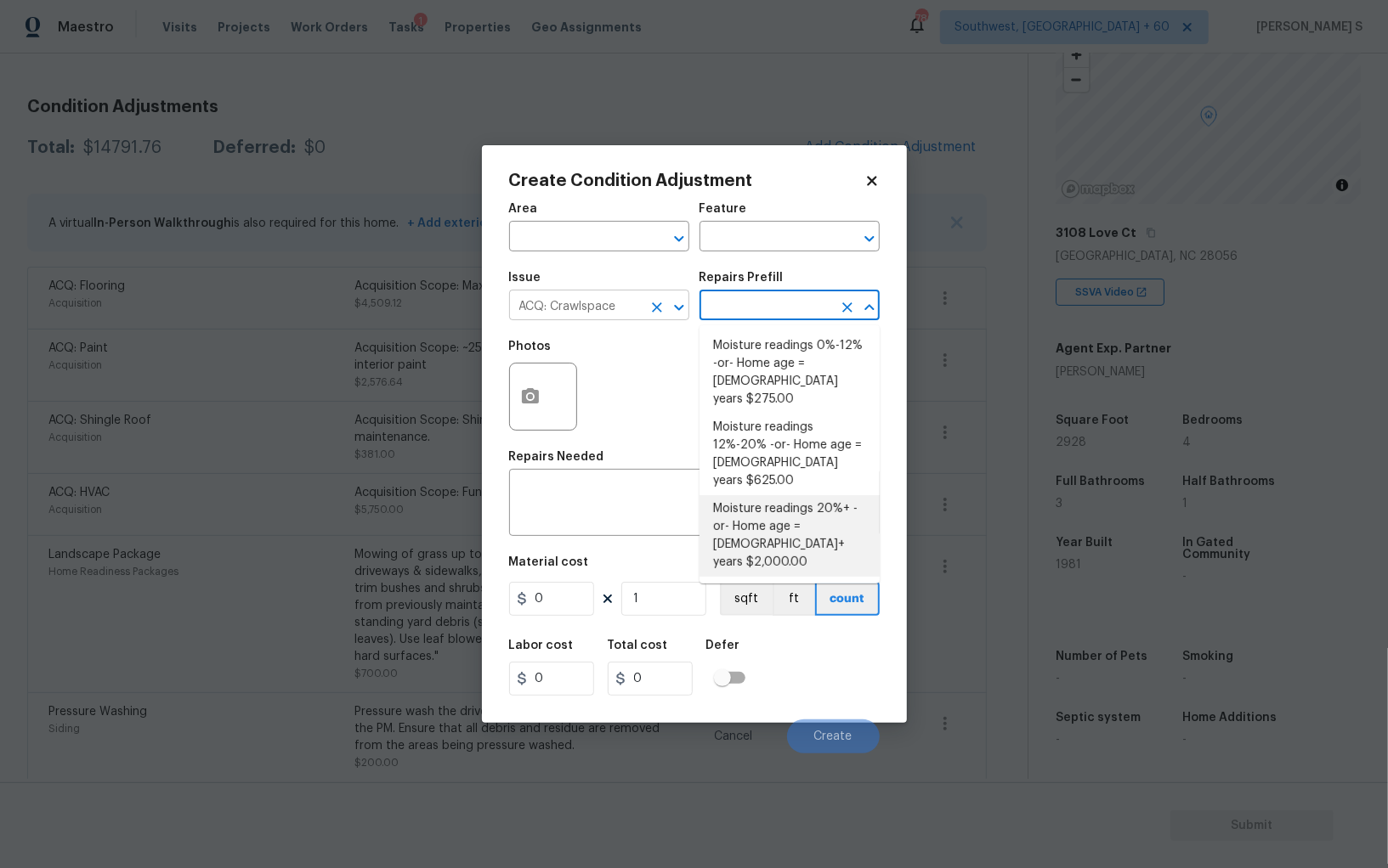
type input "Acquisition"
type textarea "Moisture readings 20%+ -or- Home age = 20+ years"
type input "2000"
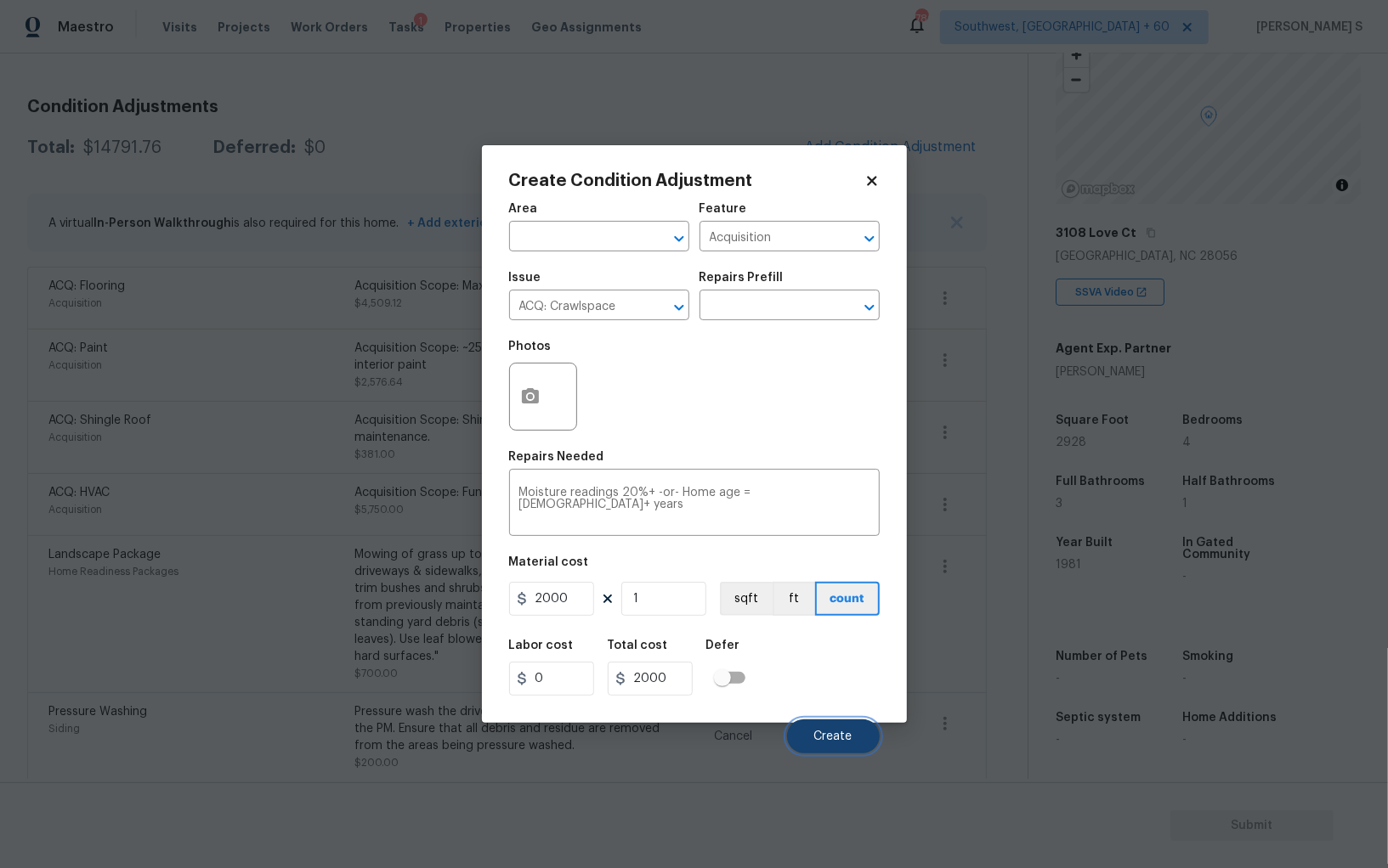
click at [841, 737] on span "Create" at bounding box center [832, 737] width 38 height 13
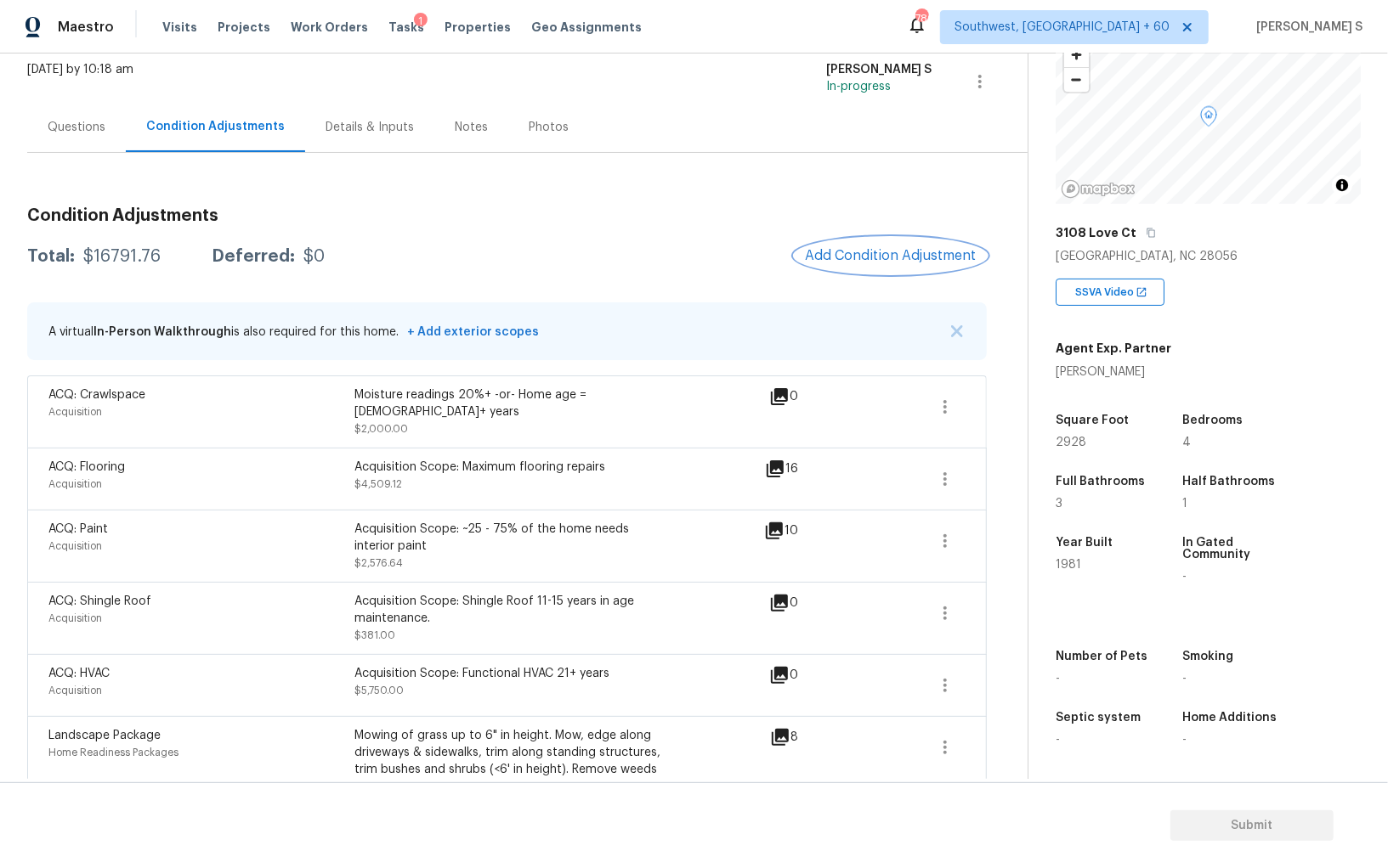
scroll to position [0, 0]
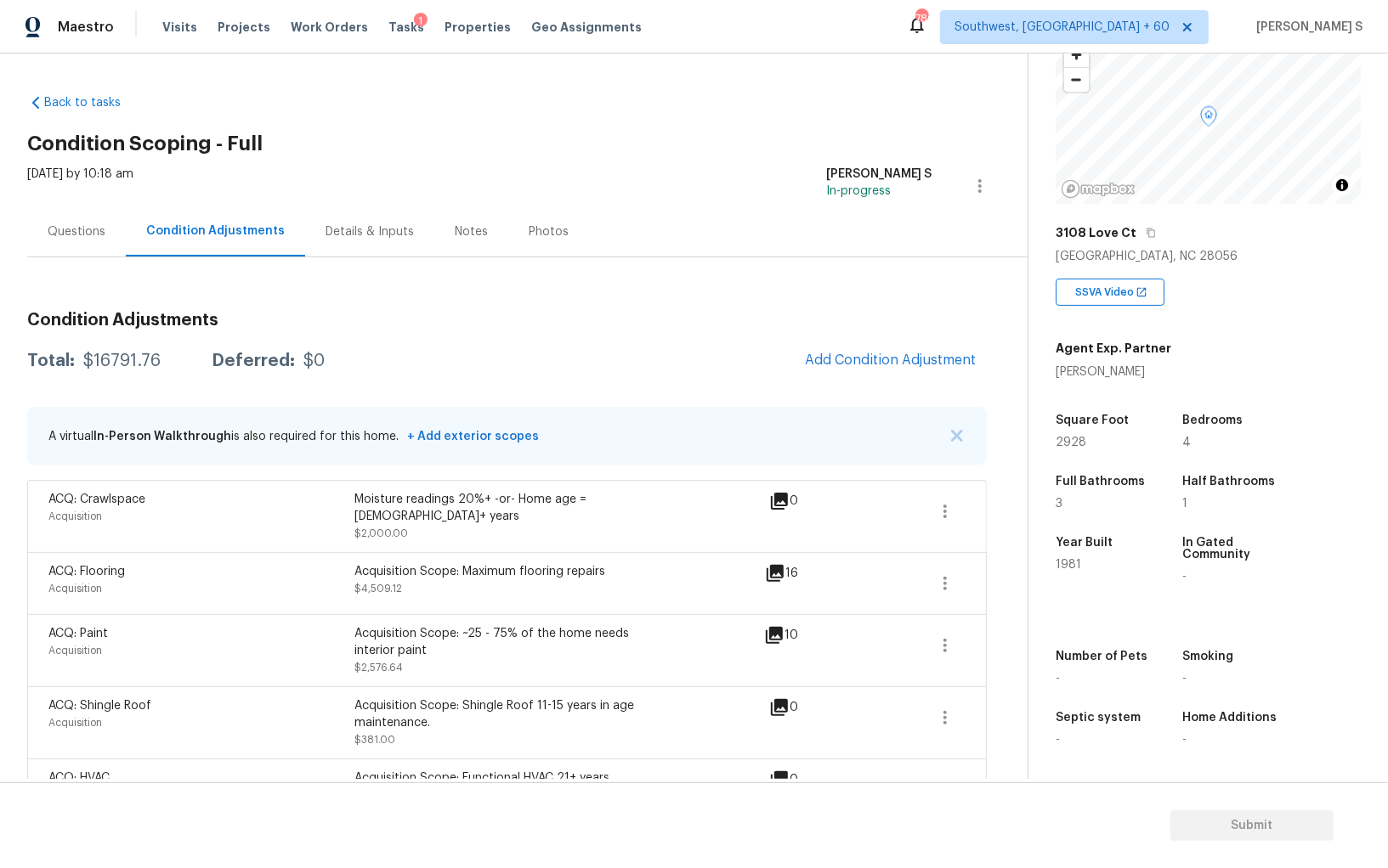
click at [100, 220] on div "Questions" at bounding box center [76, 232] width 98 height 51
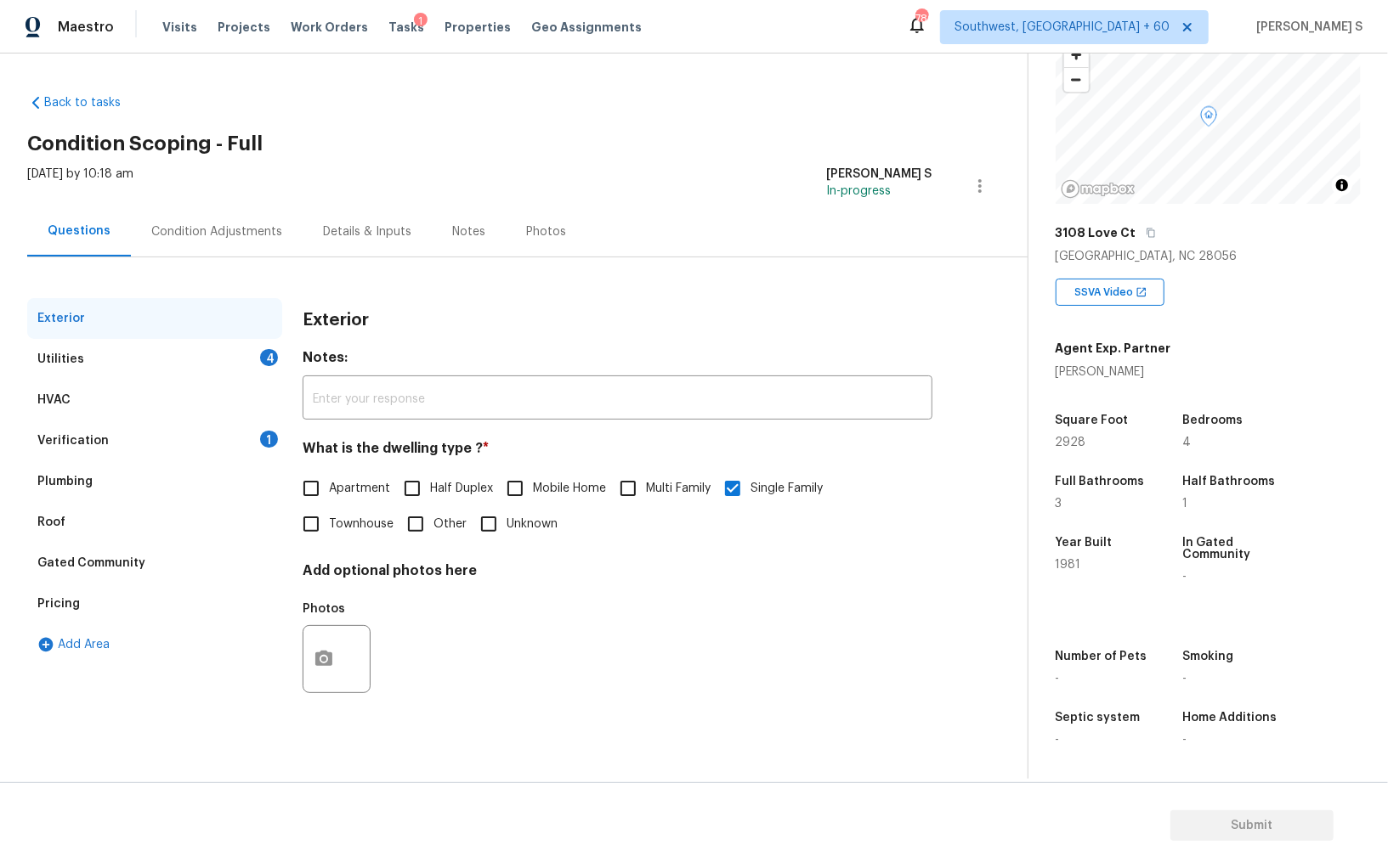
click at [96, 592] on div "Pricing" at bounding box center [155, 604] width 255 height 41
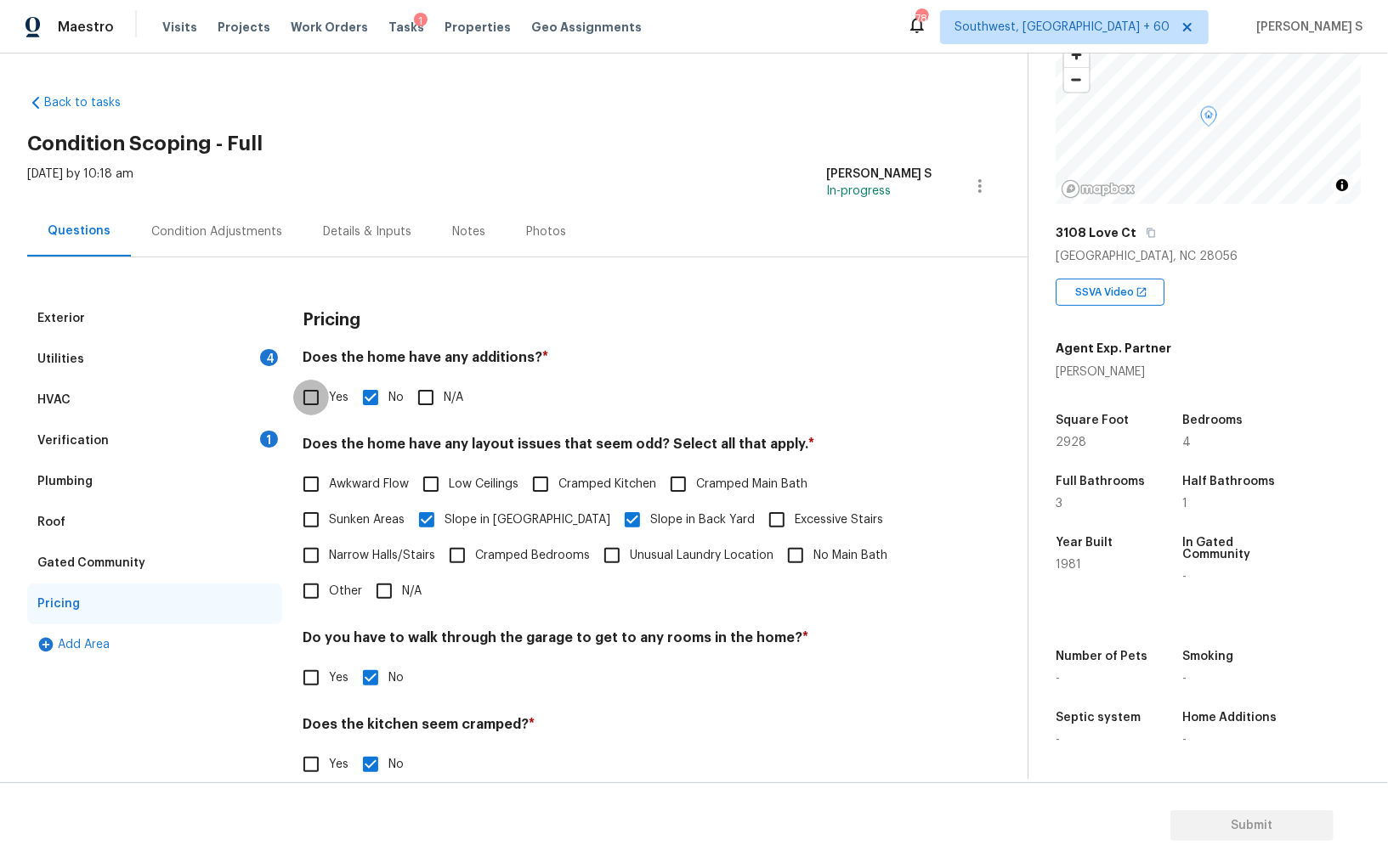
click at [311, 391] on input "Yes" at bounding box center [310, 397] width 36 height 36
checkbox input "true"
checkbox input "false"
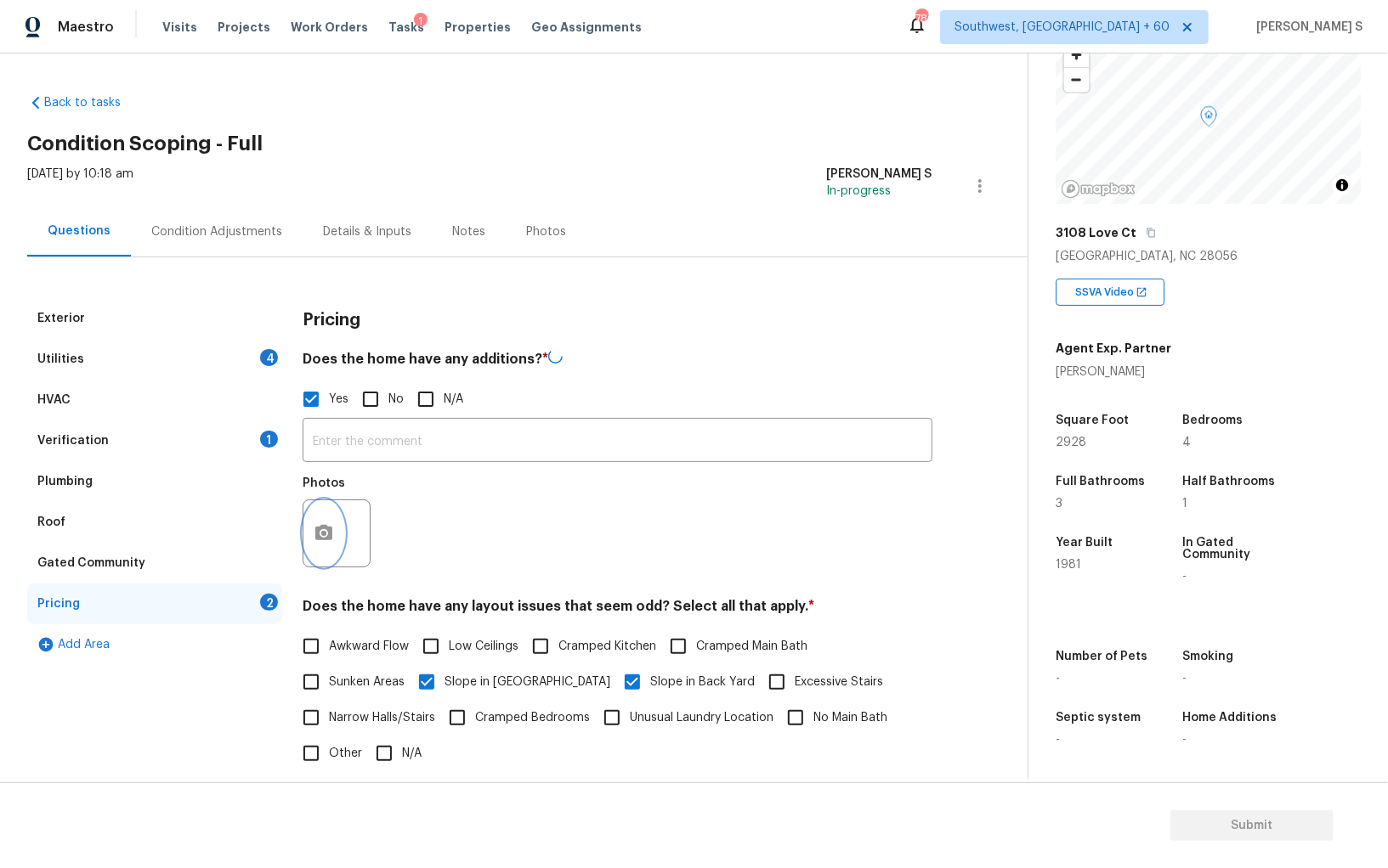
click at [334, 545] on button "button" at bounding box center [324, 533] width 41 height 66
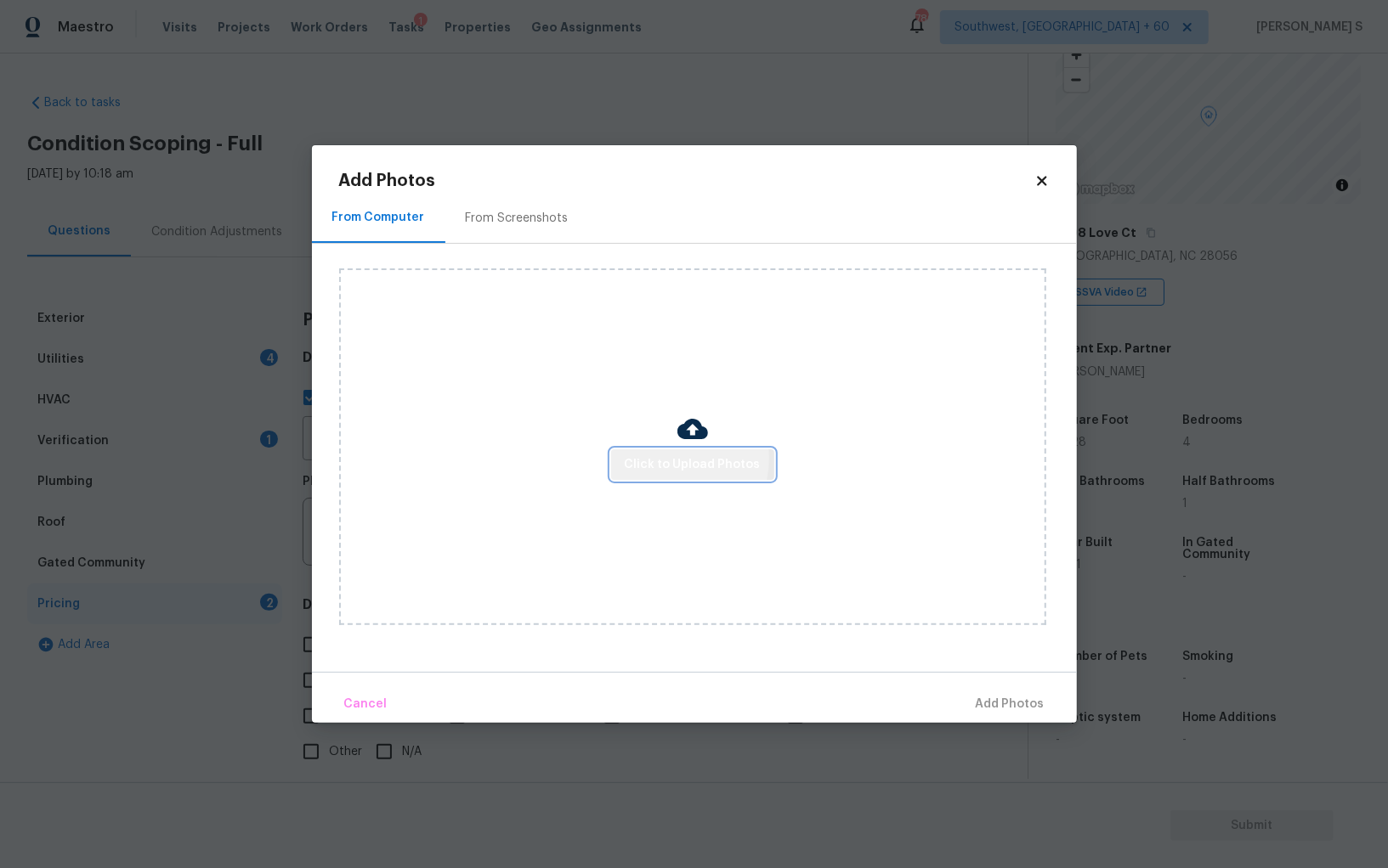
click at [675, 458] on span "Click to Upload Photos" at bounding box center [693, 465] width 136 height 21
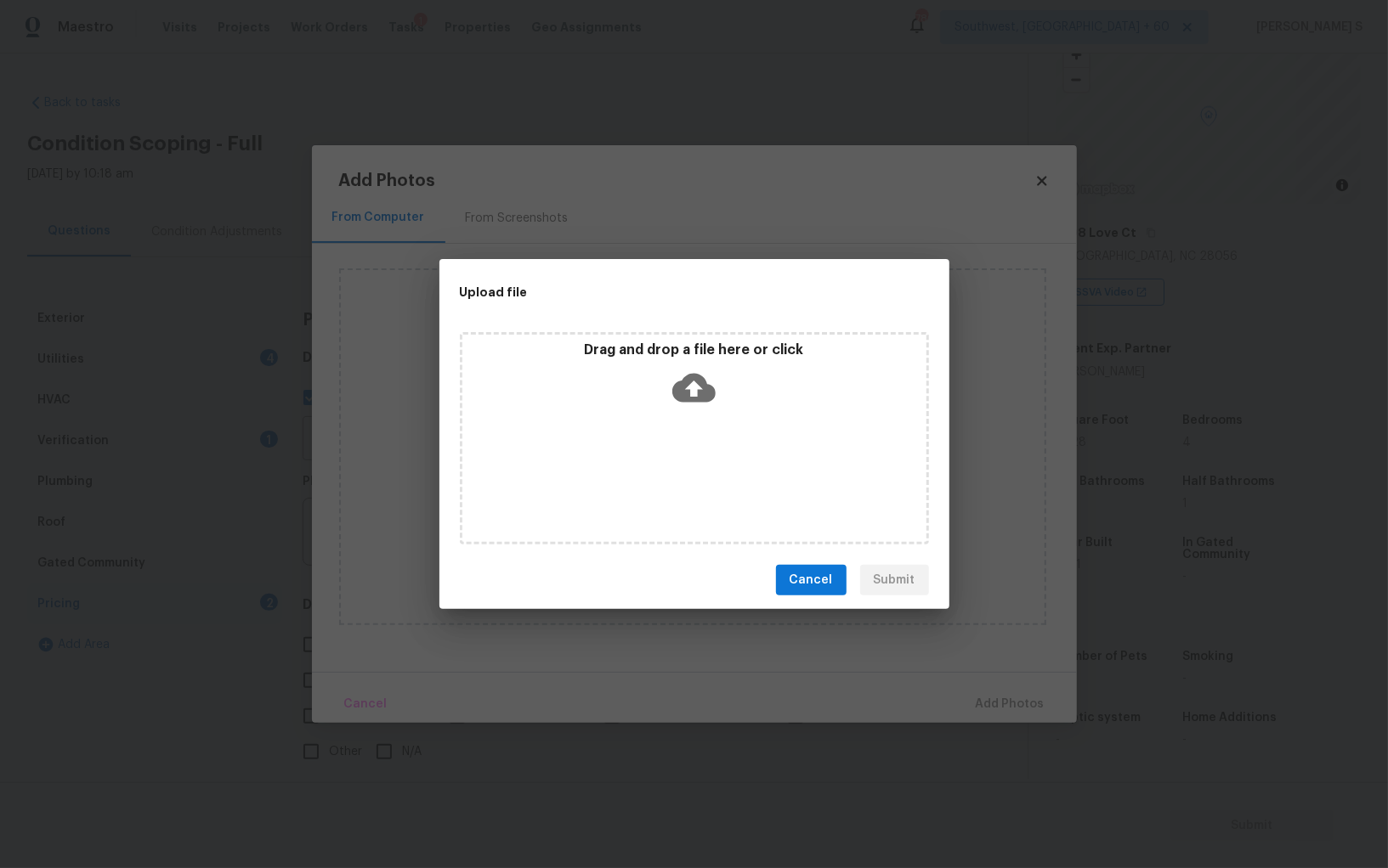
click at [675, 458] on div "Drag and drop a file here or click" at bounding box center [694, 438] width 469 height 212
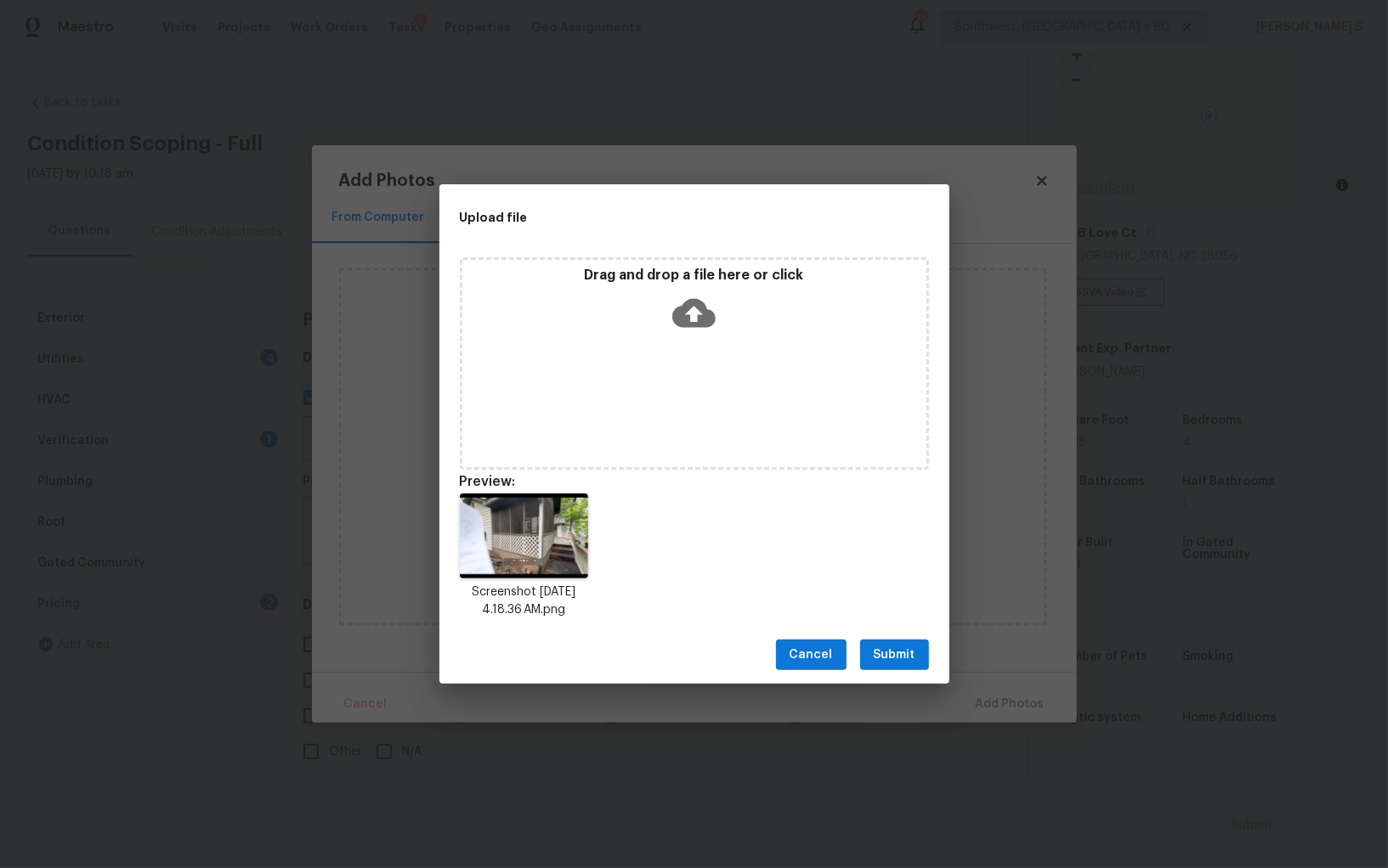
click at [898, 645] on span "Submit" at bounding box center [894, 656] width 42 height 21
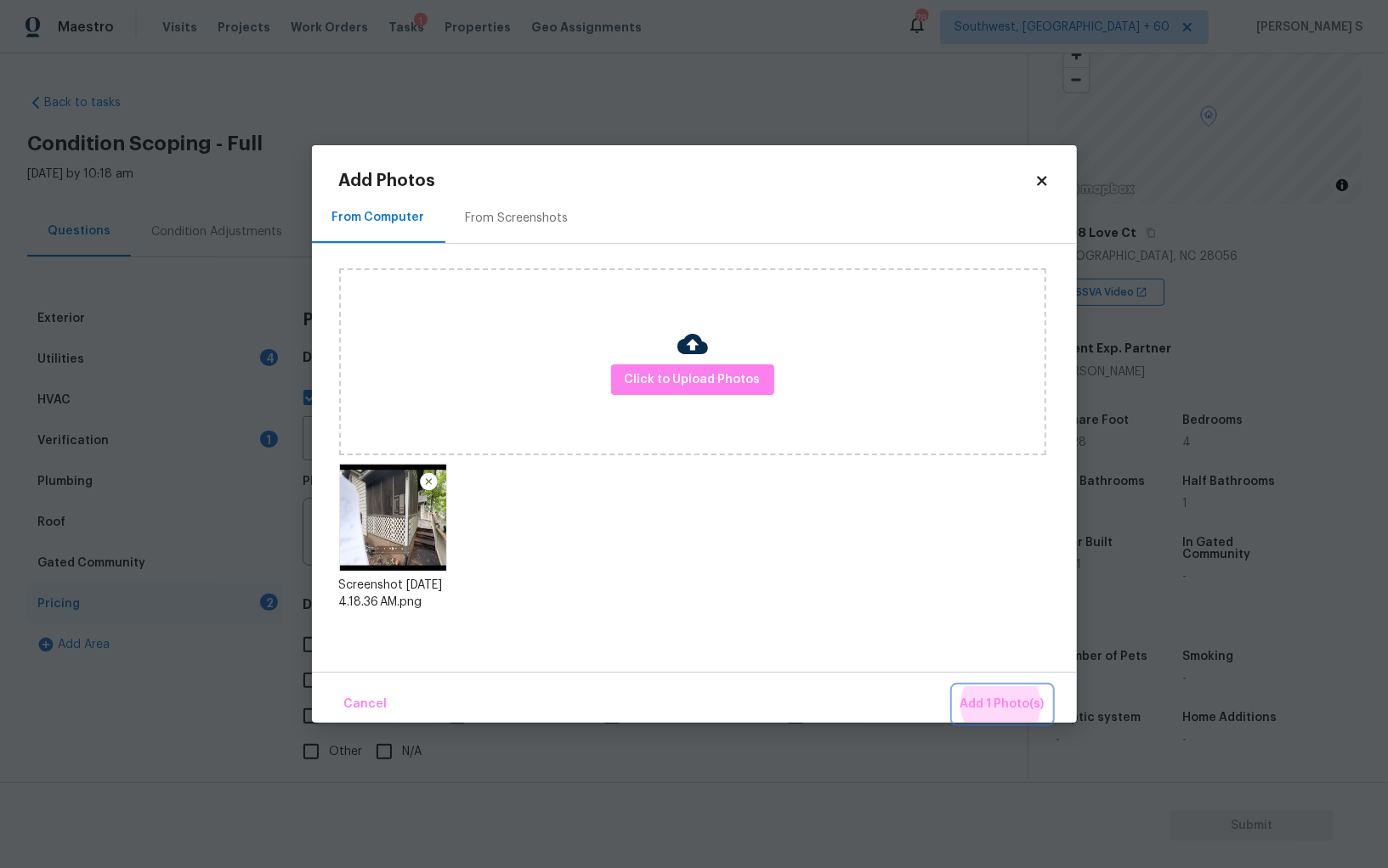
click at [953, 686] on button "Add 1 Photo(s)" at bounding box center [1002, 705] width 97 height 37
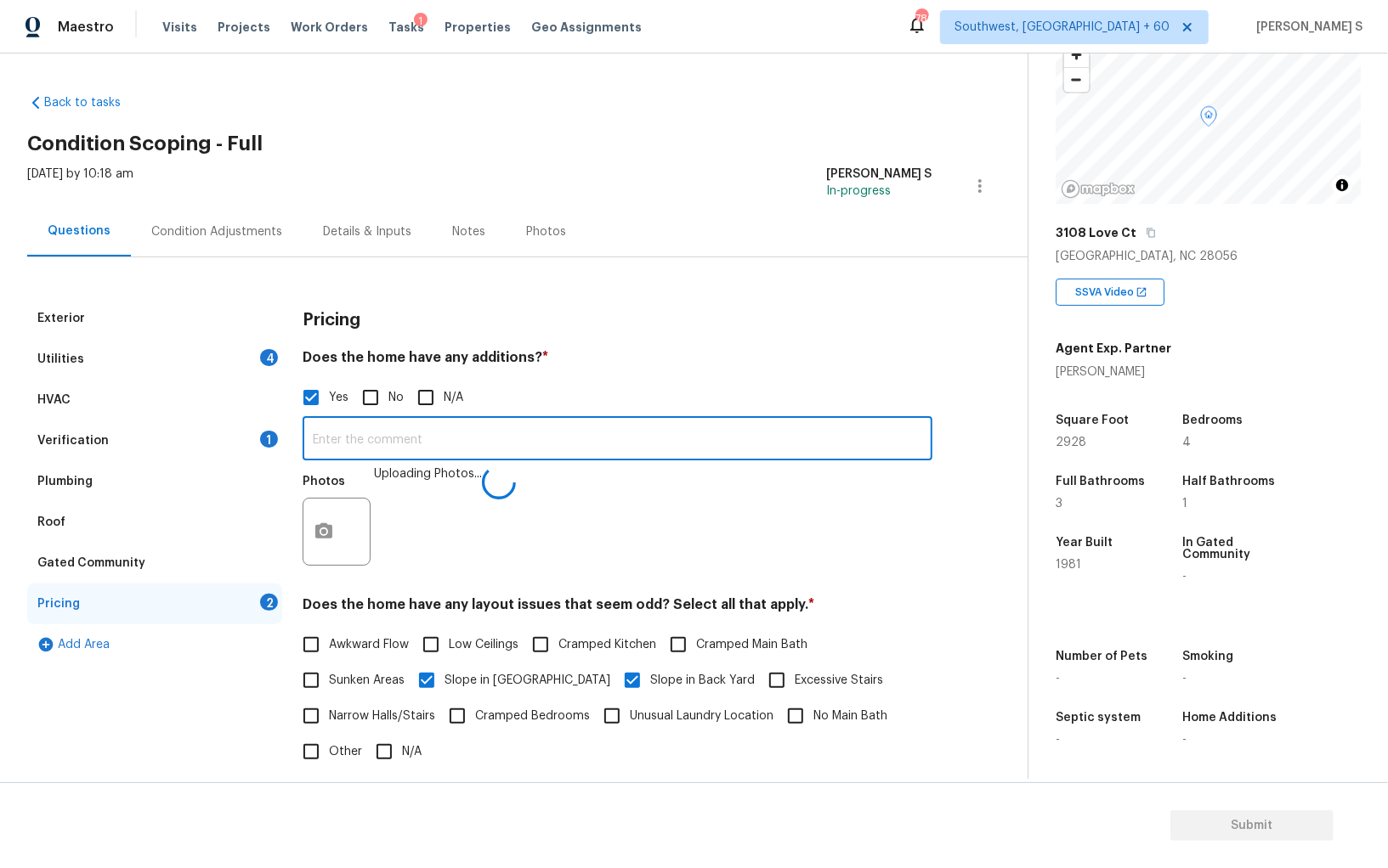
click at [659, 435] on input "text" at bounding box center [617, 440] width 630 height 40
type input "Enclosed patio."
click at [652, 531] on div "Photos" at bounding box center [617, 522] width 630 height 110
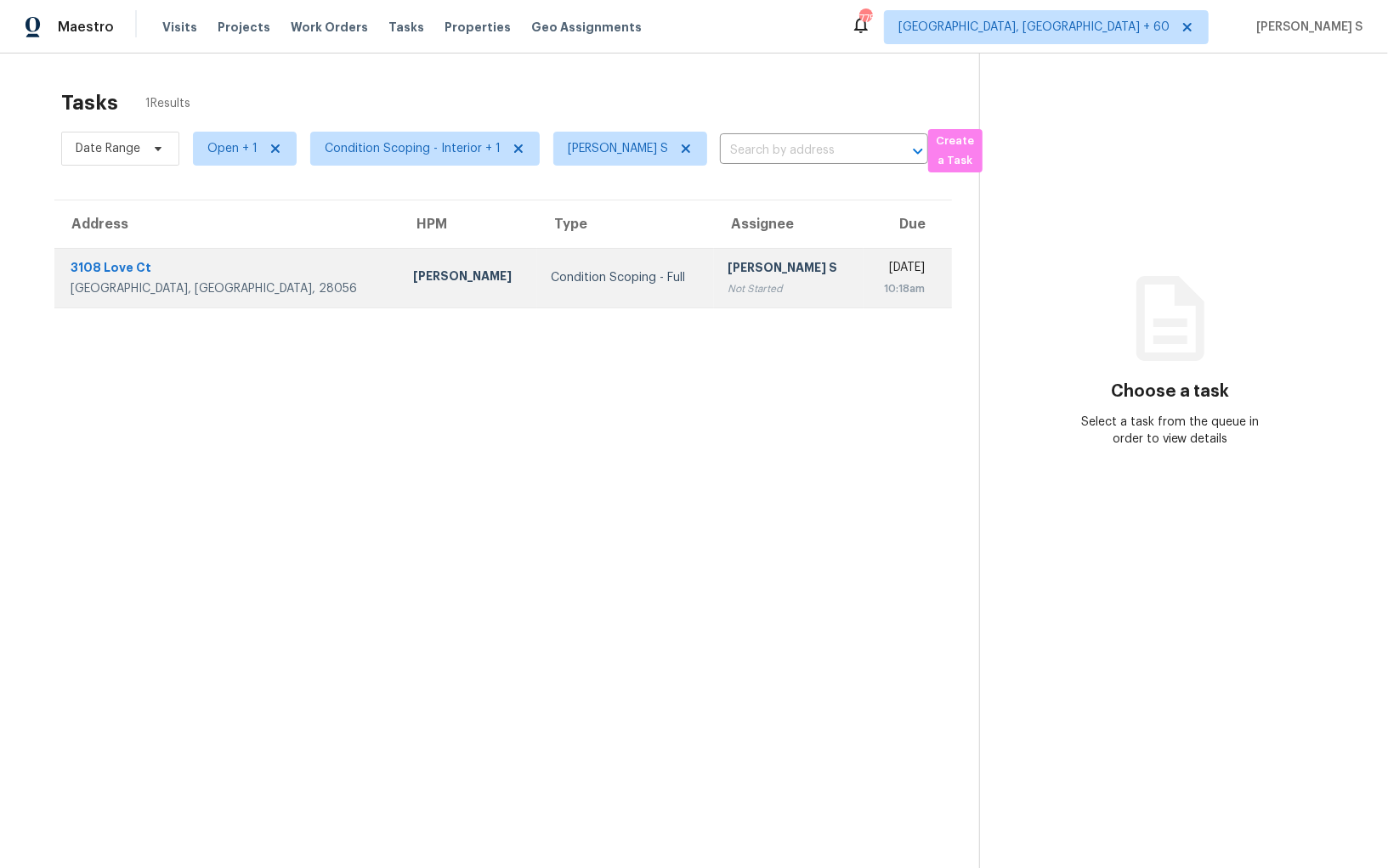
click at [537, 288] on td "Condition Scoping - Full" at bounding box center [626, 277] width 177 height 59
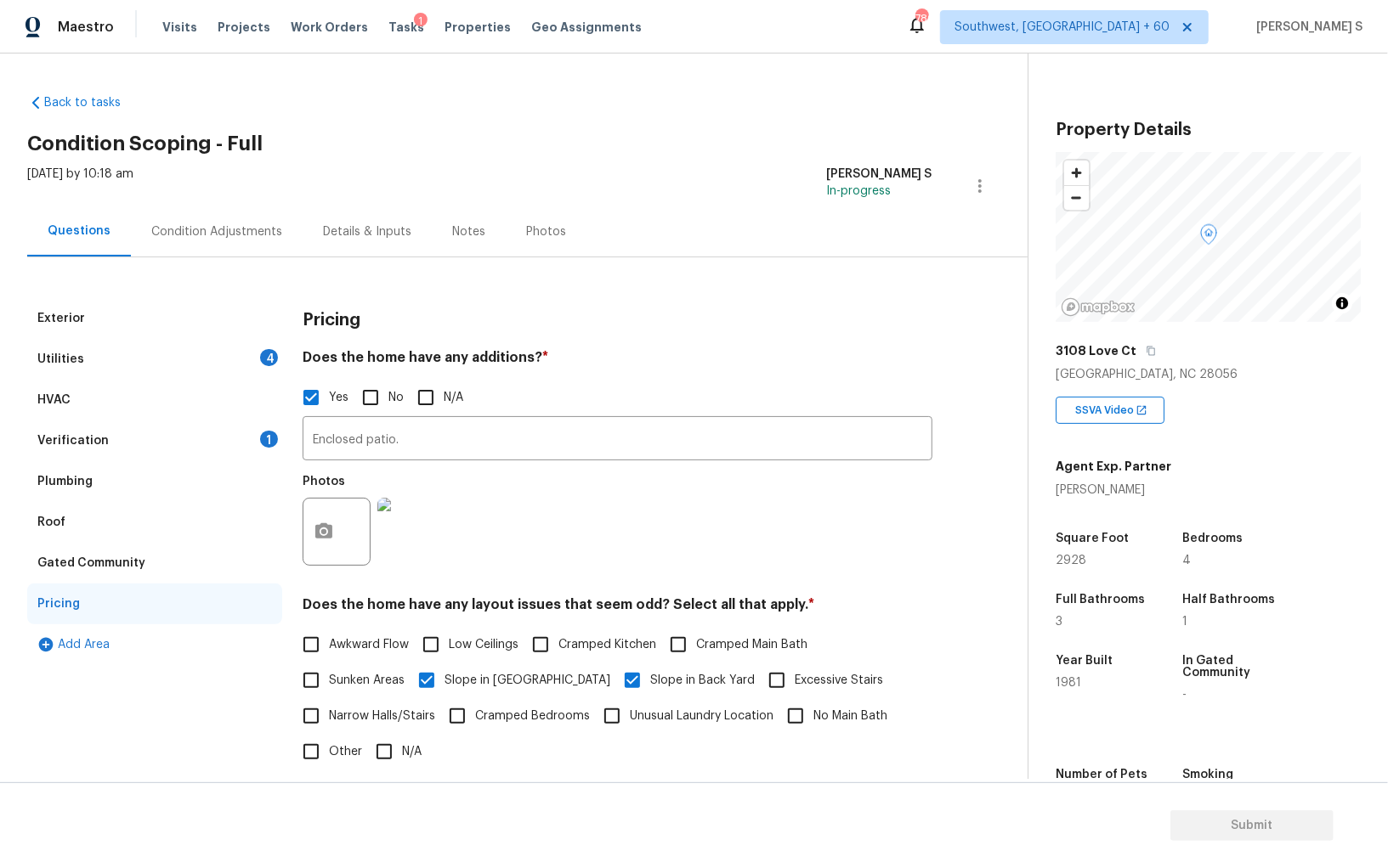
scroll to position [118, 0]
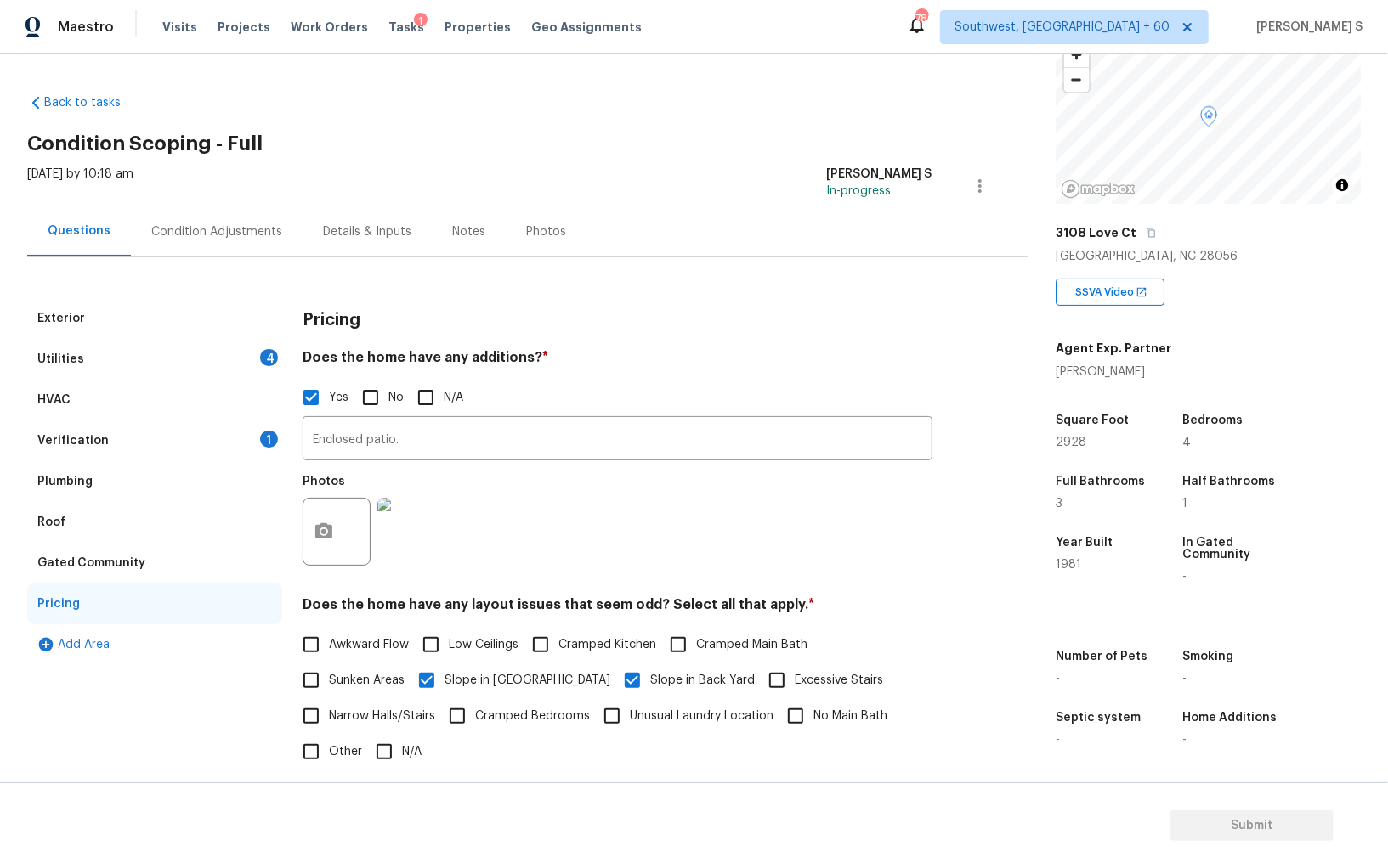
click at [100, 448] on div "Verification" at bounding box center [72, 440] width 71 height 17
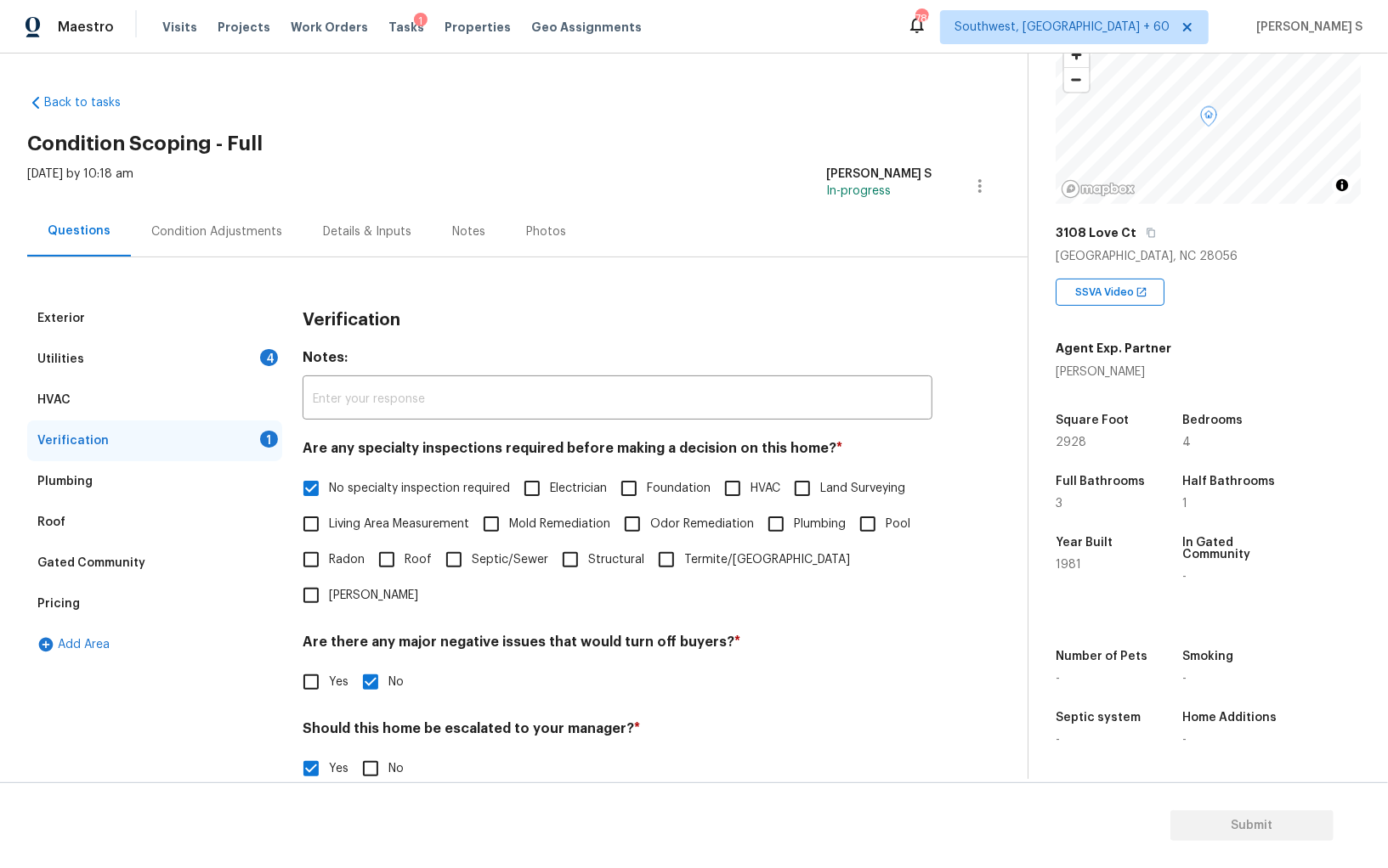
scroll to position [263, 0]
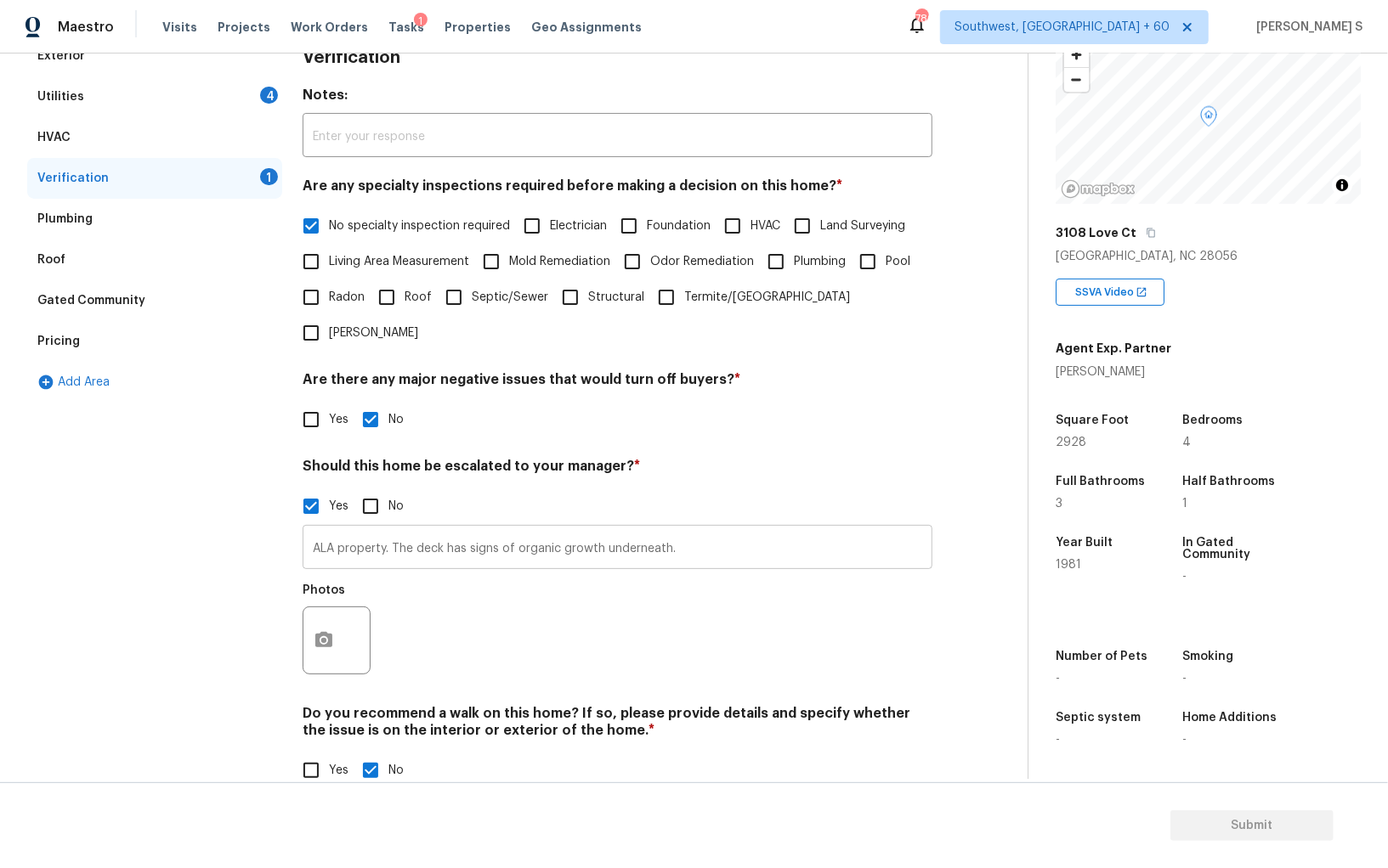
click at [640, 529] on input "ALA property. The deck has signs of organic growth underneath." at bounding box center [617, 549] width 630 height 40
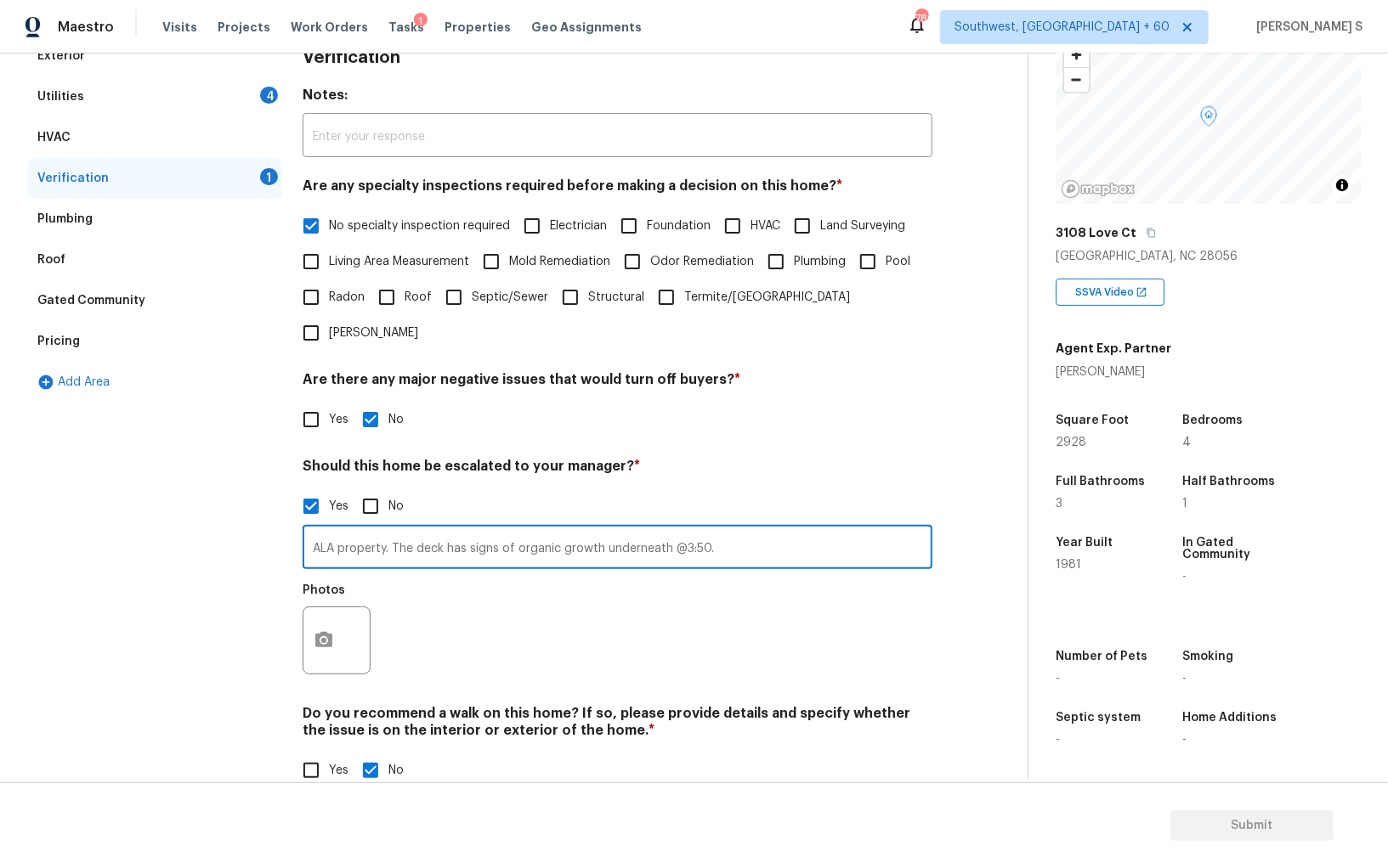
type input "ALA property. The deck has signs of organic growth underneath @3:50."
click at [545, 598] on div "Photos" at bounding box center [617, 629] width 630 height 110
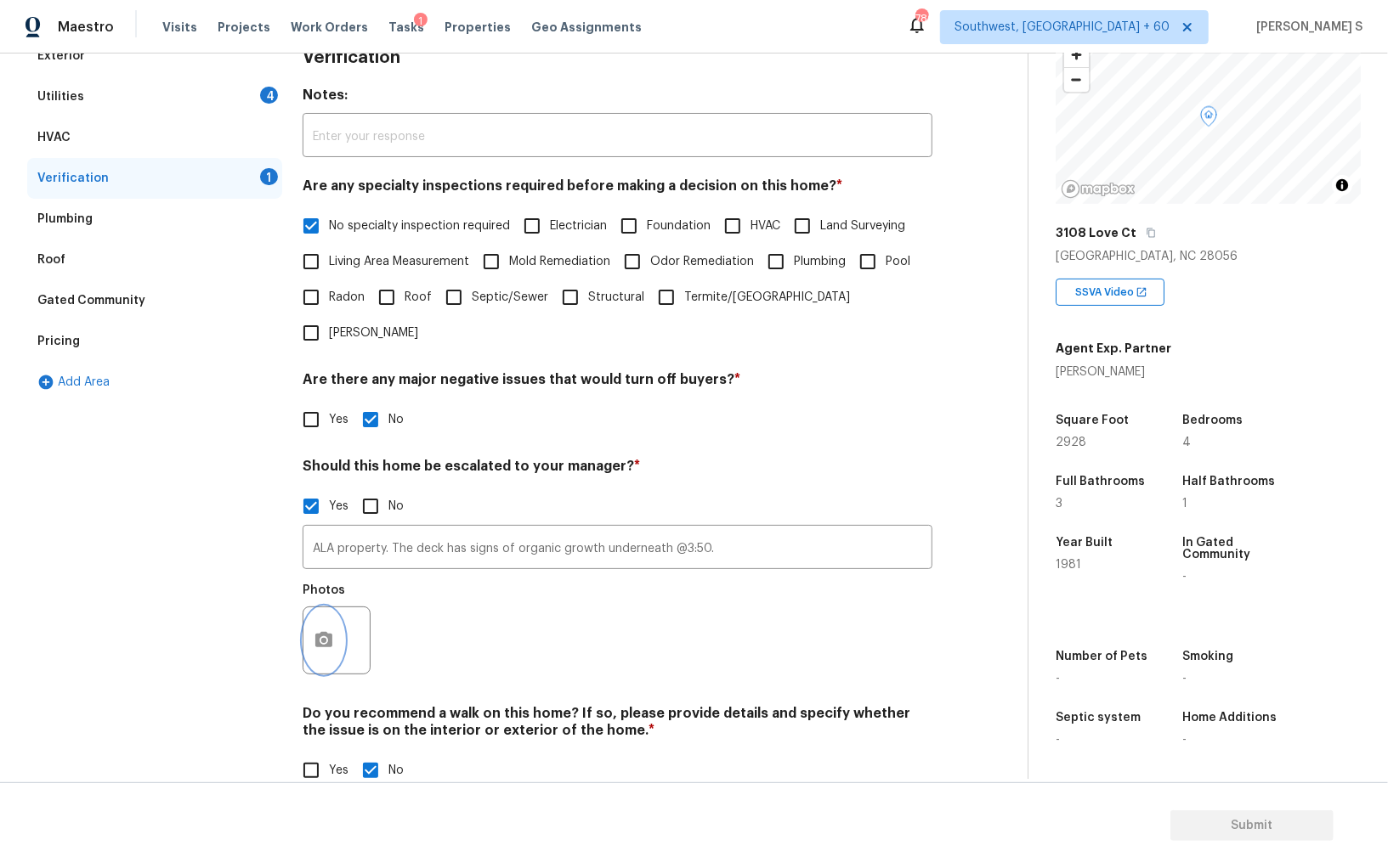
click at [324, 638] on circle "button" at bounding box center [323, 640] width 5 height 5
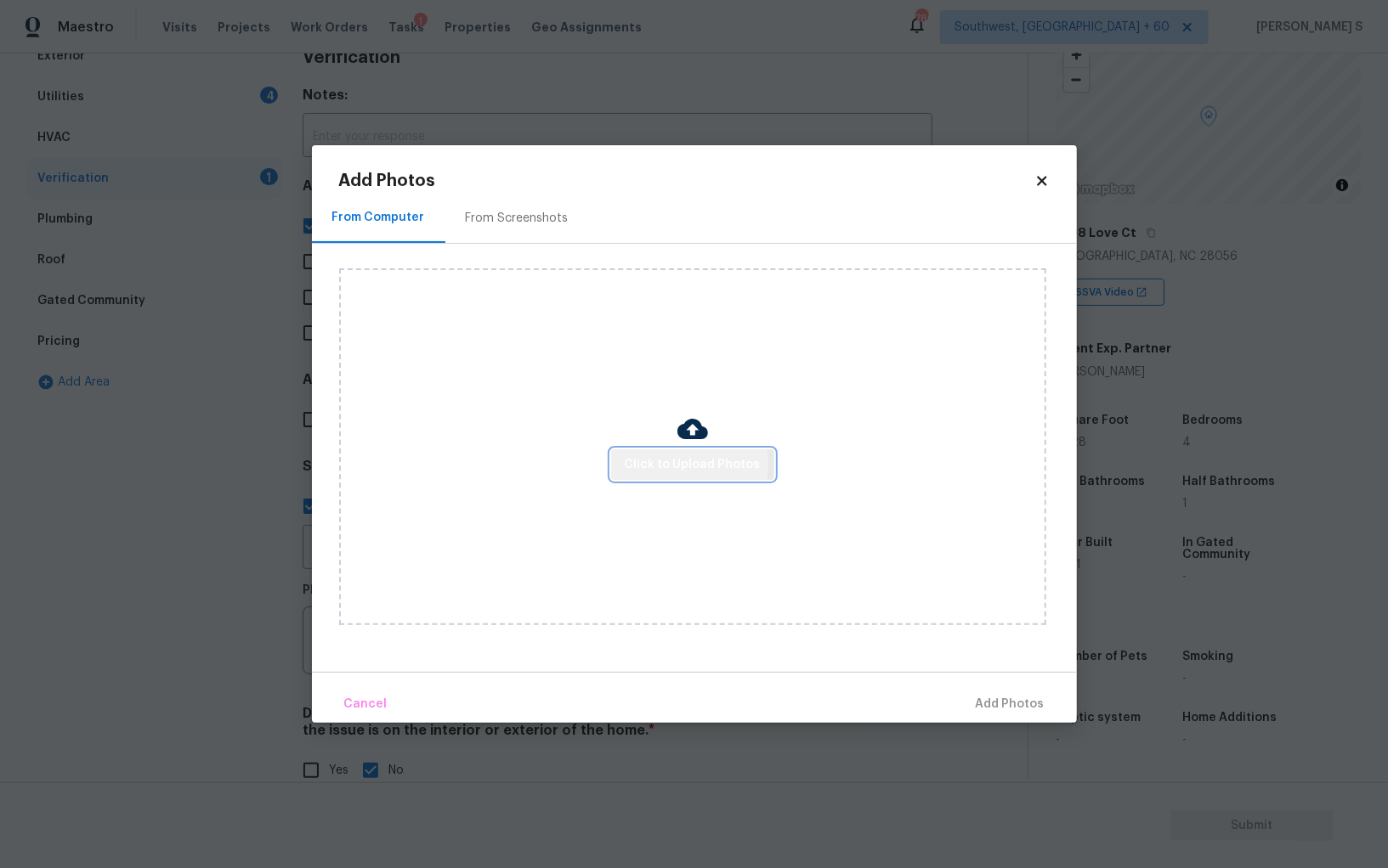
click at [662, 465] on span "Click to Upload Photos" at bounding box center [693, 465] width 136 height 21
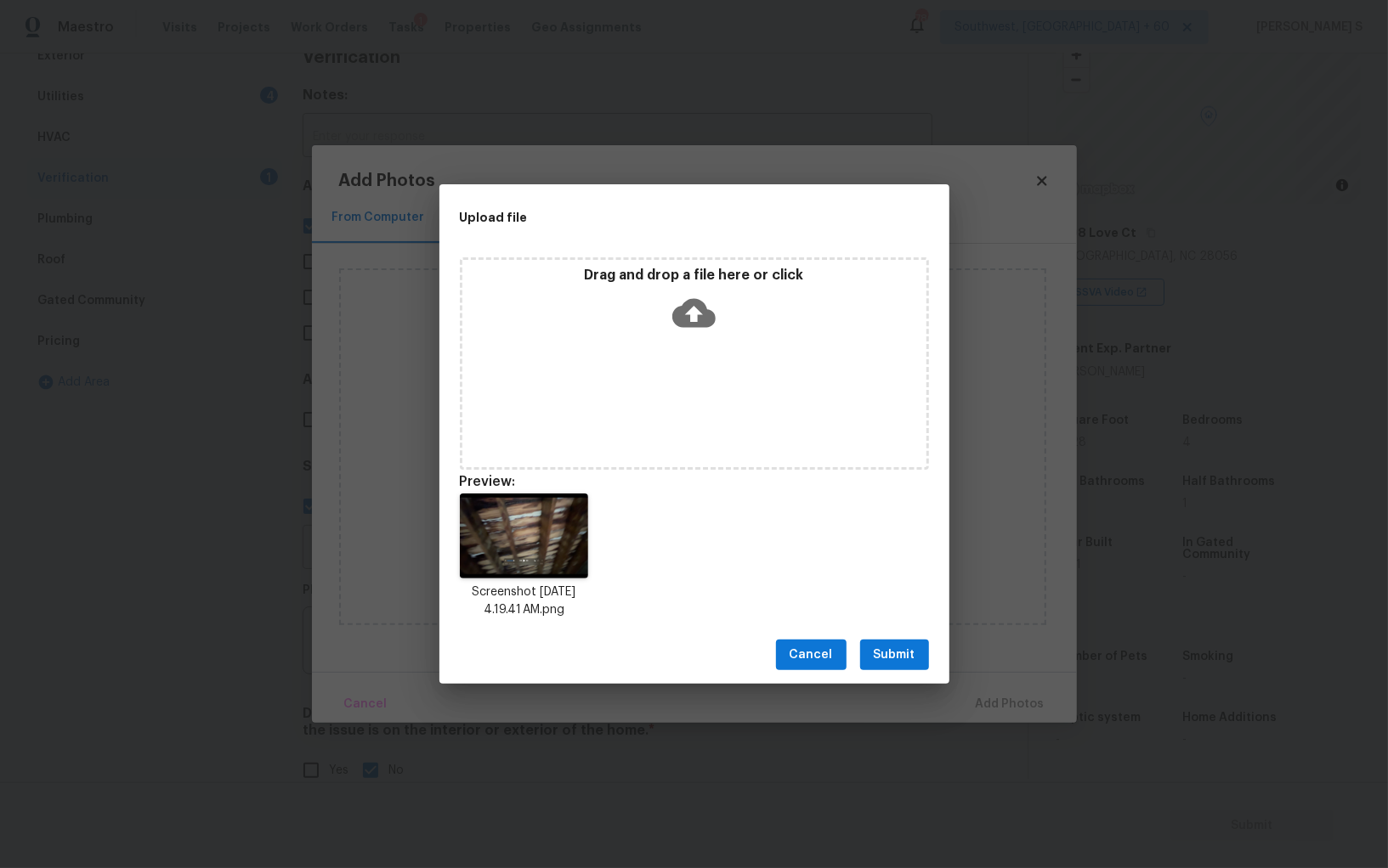
click at [895, 659] on span "Submit" at bounding box center [894, 656] width 42 height 21
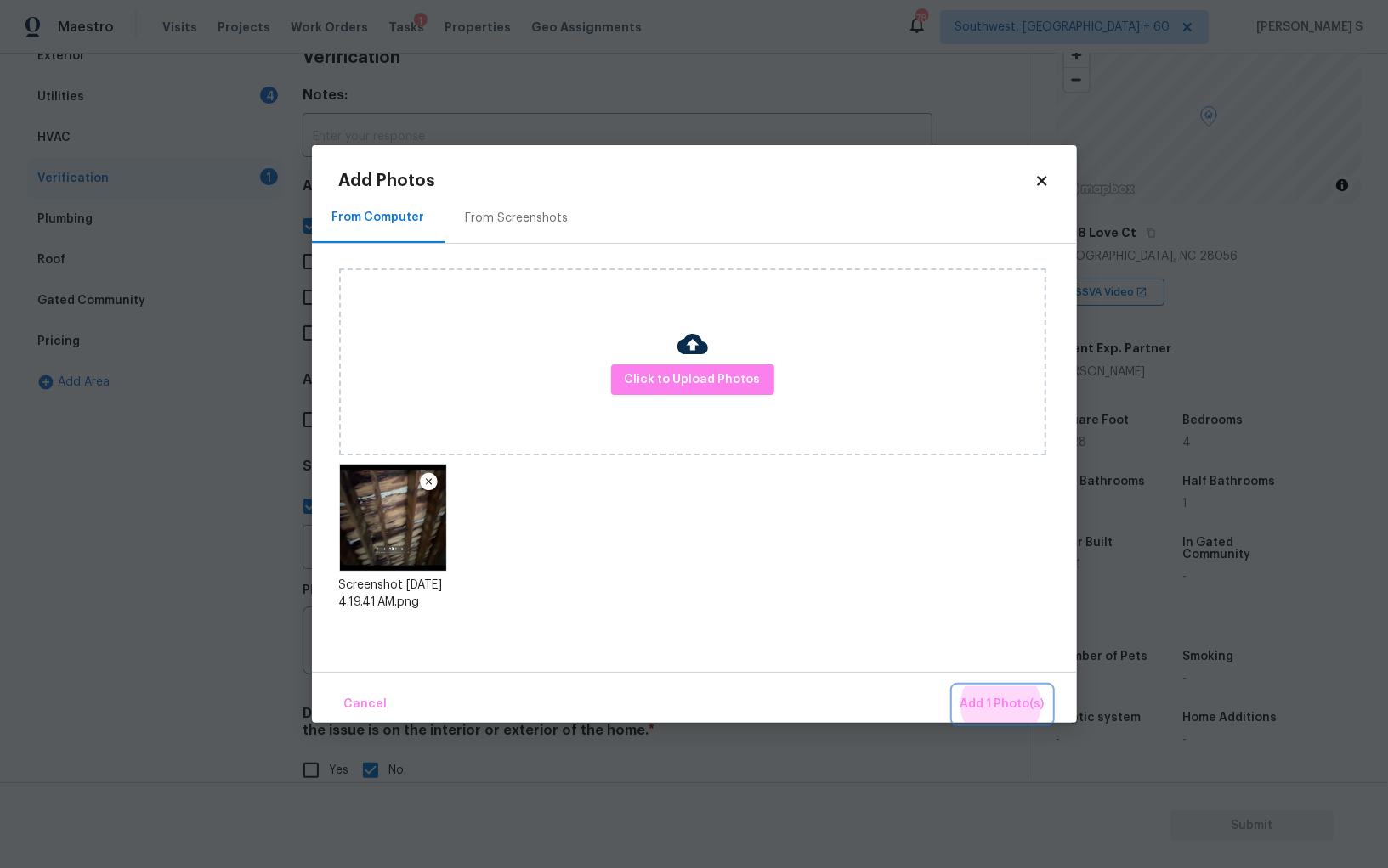
click at [953, 686] on button "Add 1 Photo(s)" at bounding box center [1002, 705] width 97 height 37
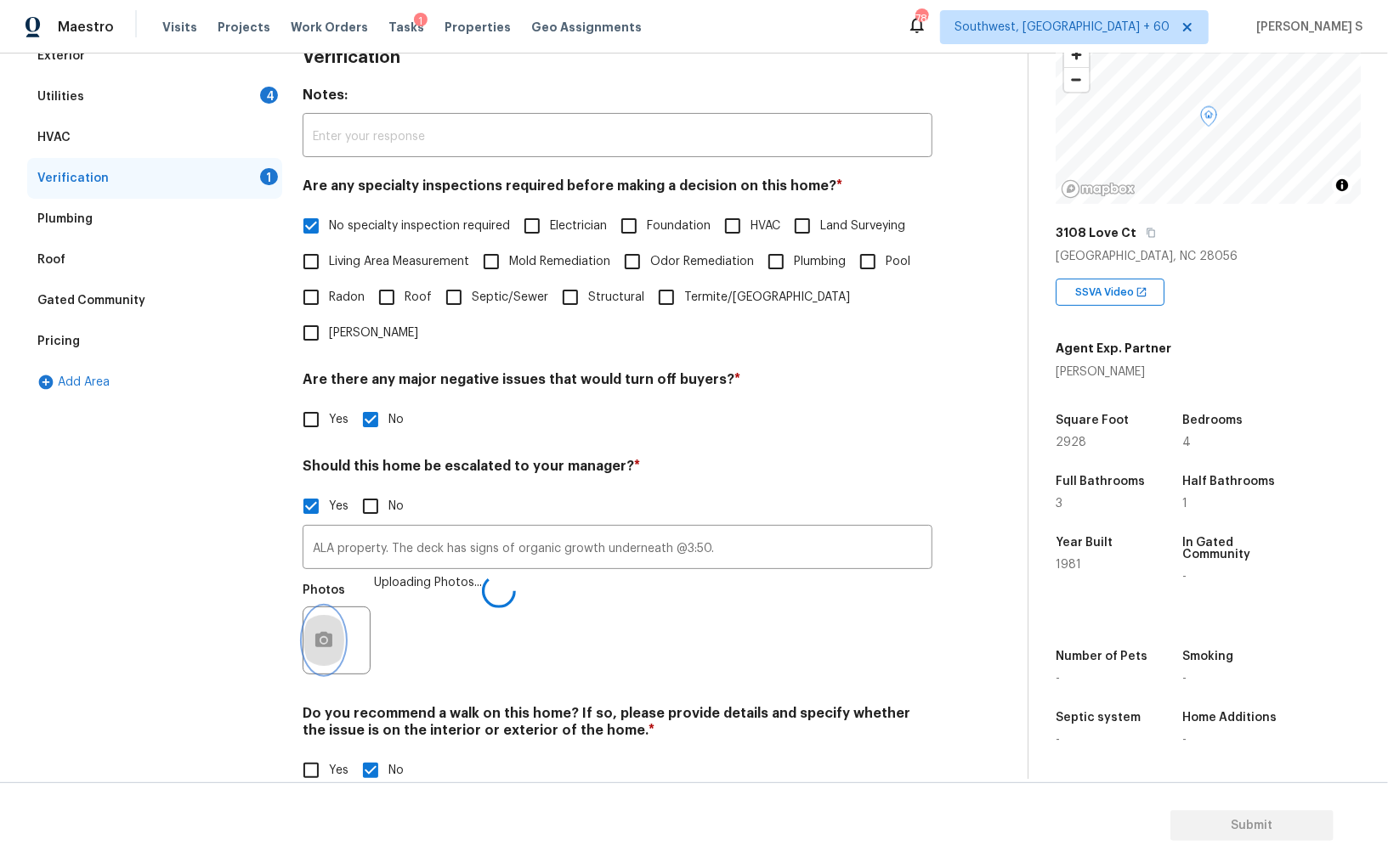
scroll to position [0, 0]
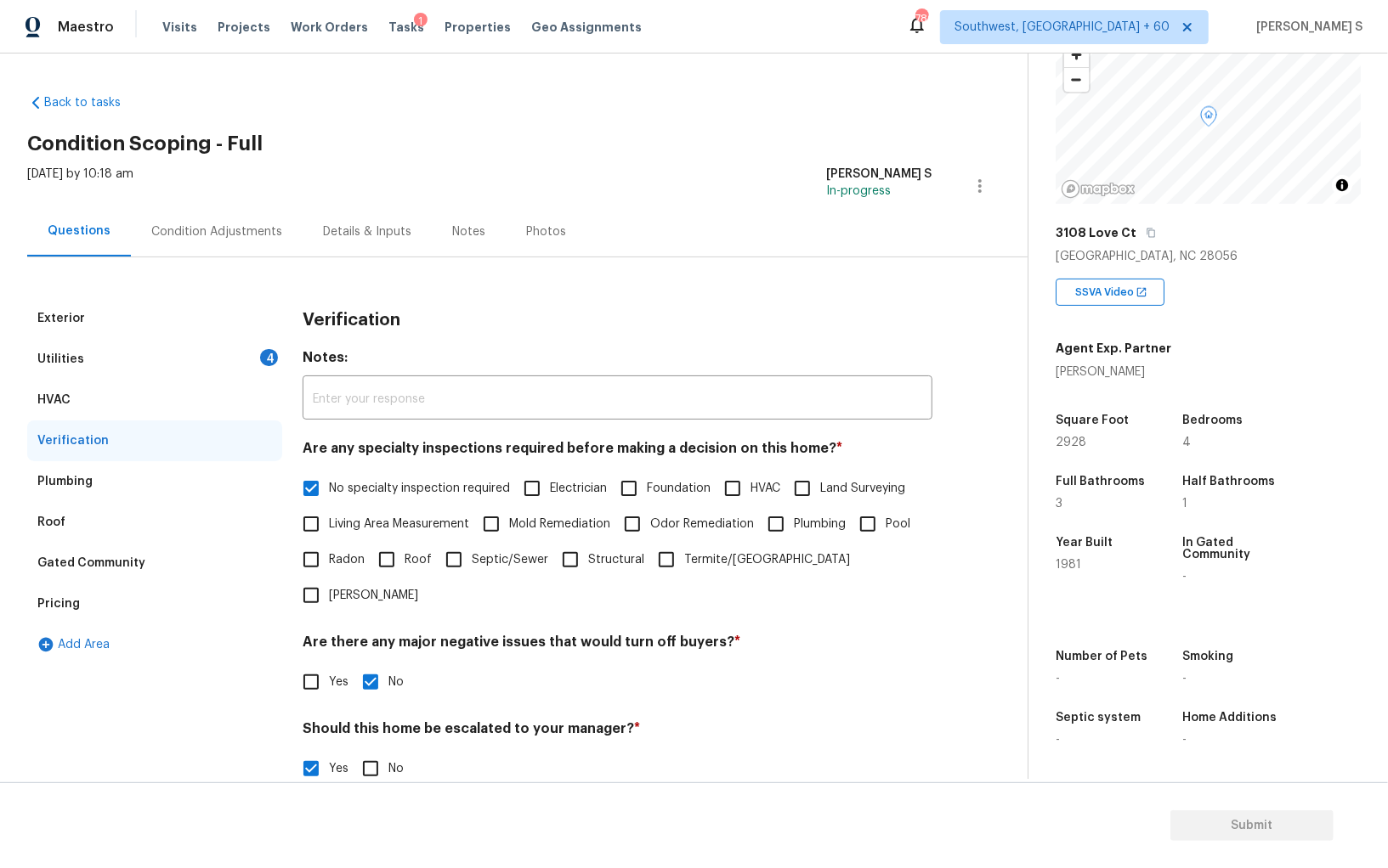
click at [244, 354] on div "Utilities 4" at bounding box center [155, 359] width 255 height 41
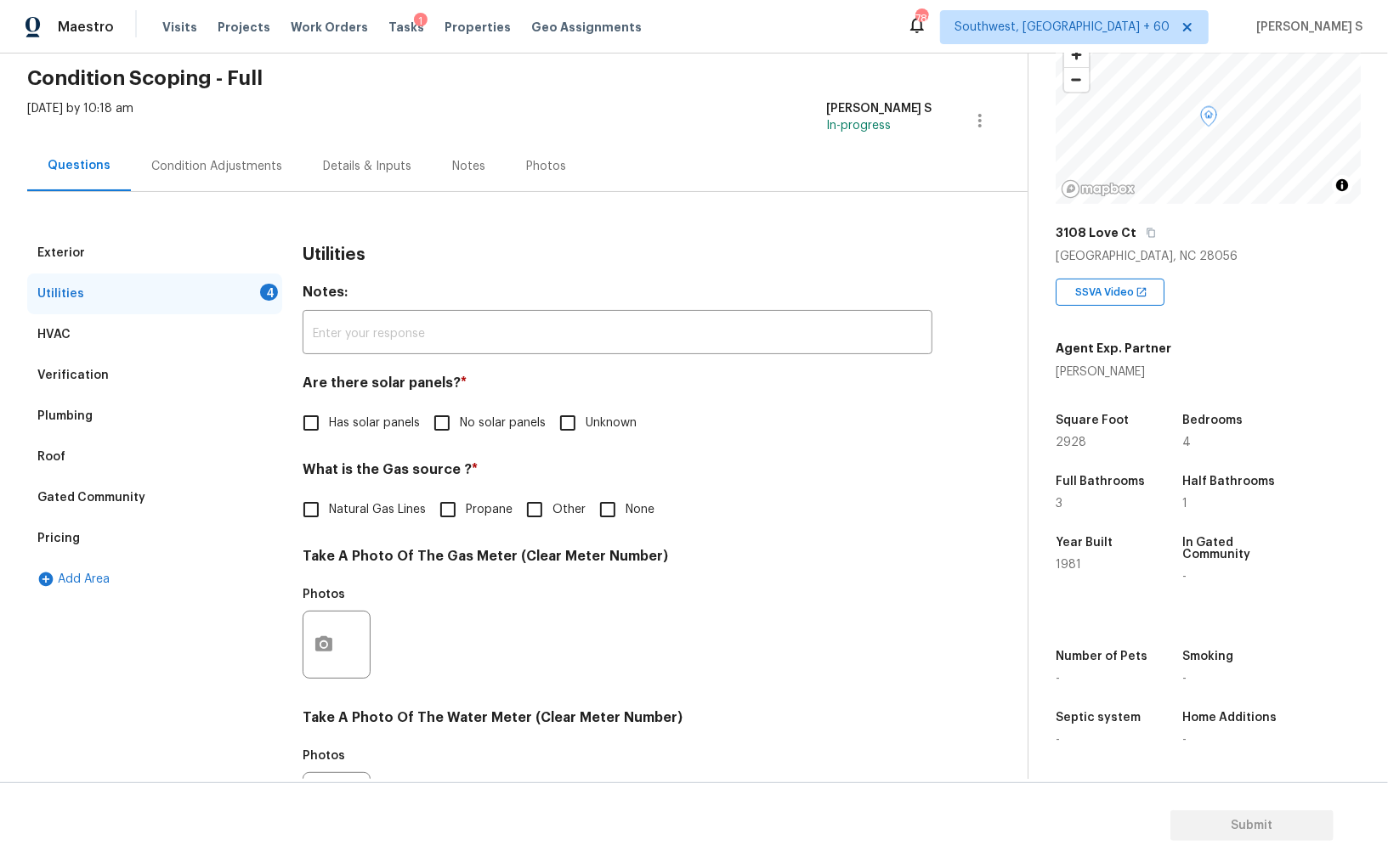
scroll to position [138, 0]
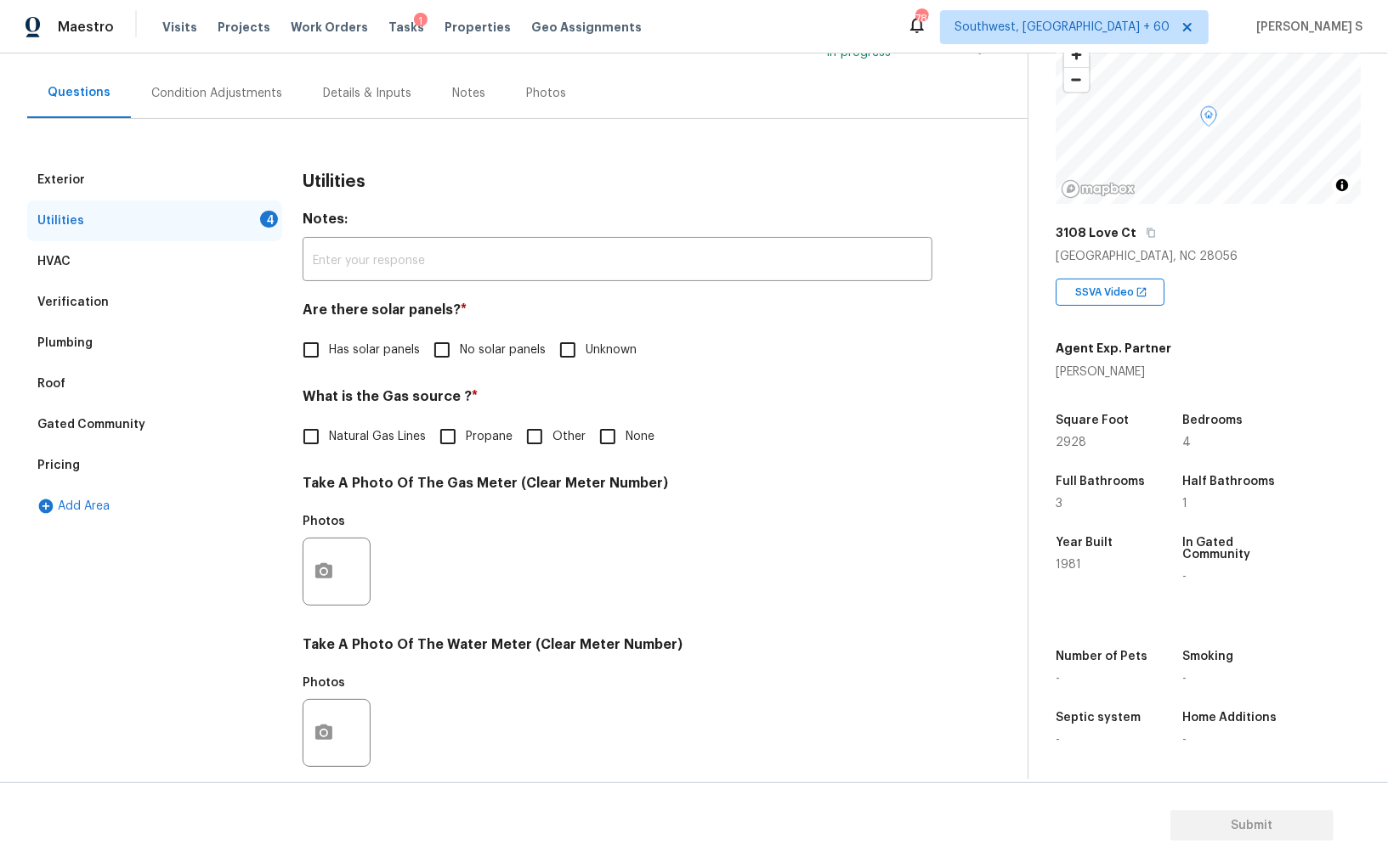
click at [445, 358] on input "No solar panels" at bounding box center [442, 349] width 36 height 36
checkbox input "true"
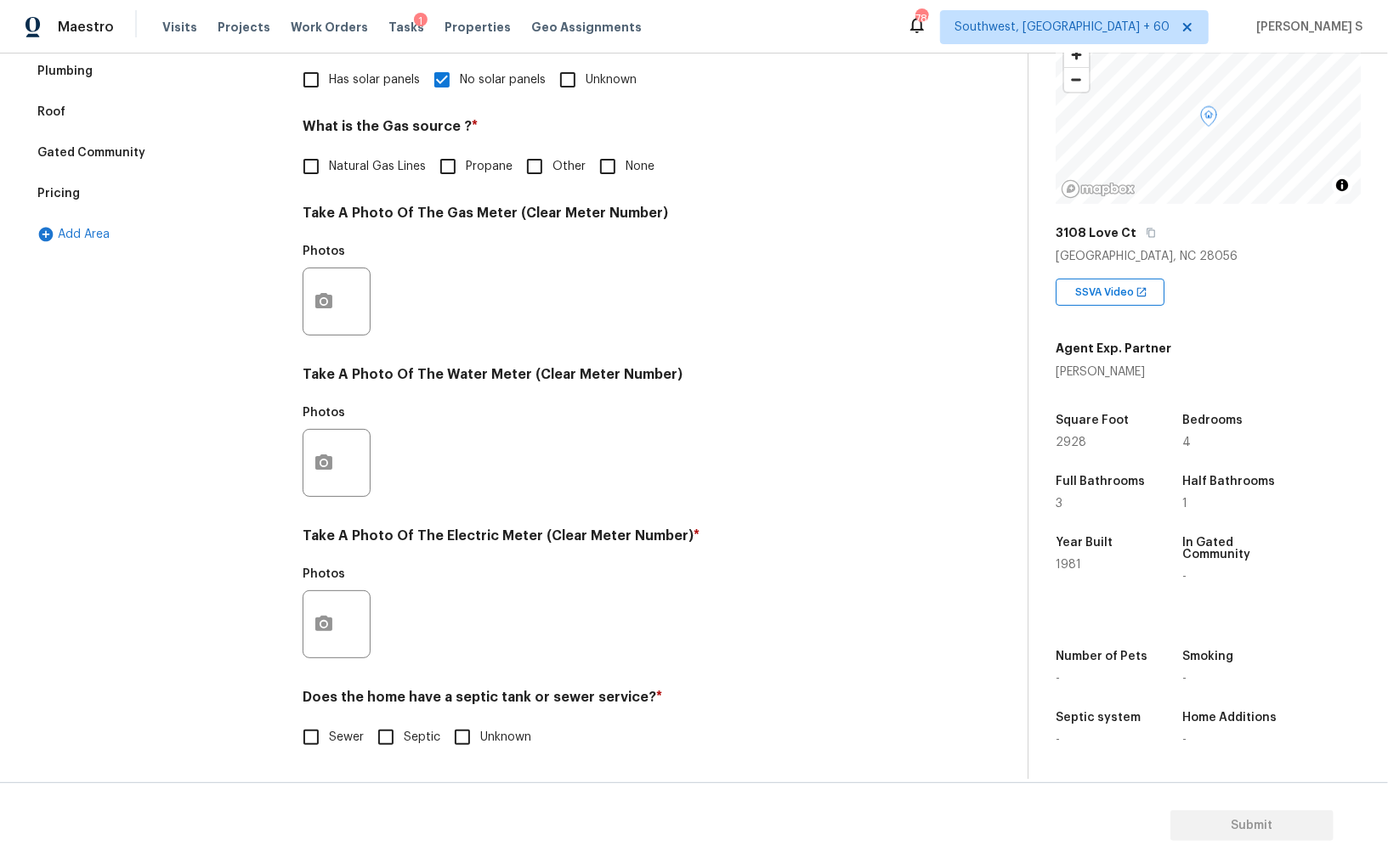
click at [326, 740] on input "Sewer" at bounding box center [310, 737] width 36 height 36
checkbox input "true"
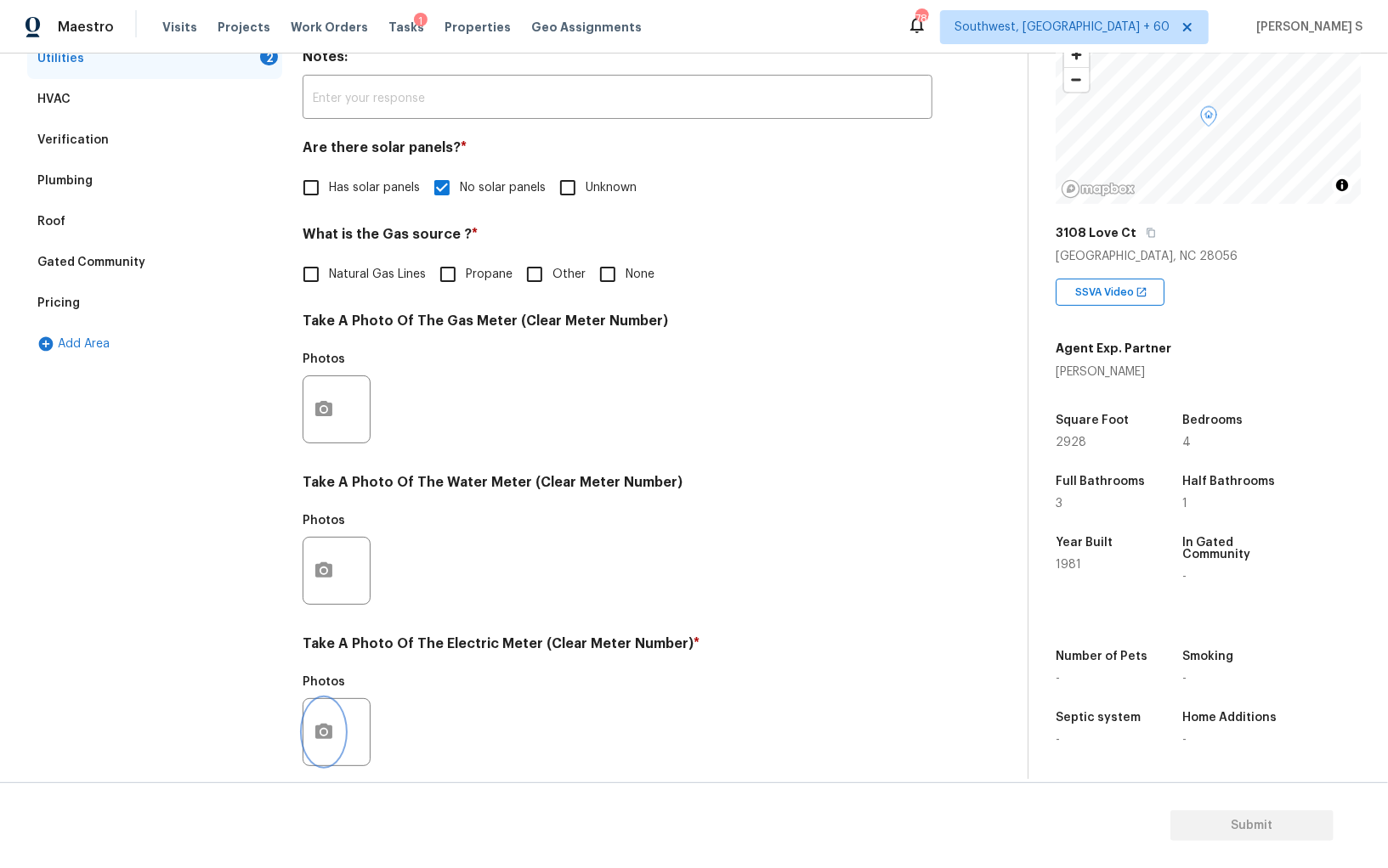
click at [328, 719] on button "button" at bounding box center [324, 732] width 41 height 66
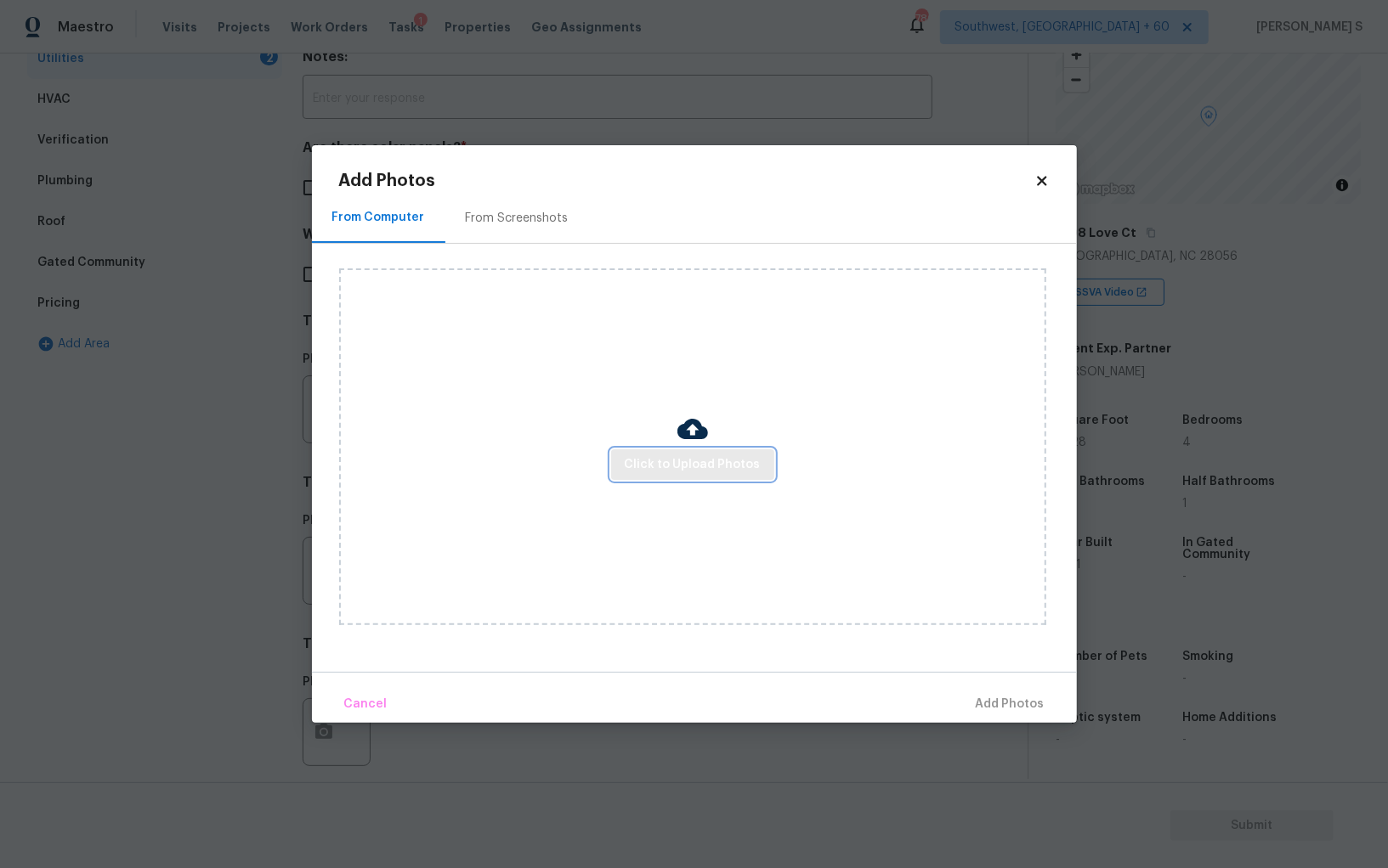
click at [667, 473] on span "Click to Upload Photos" at bounding box center [693, 465] width 136 height 21
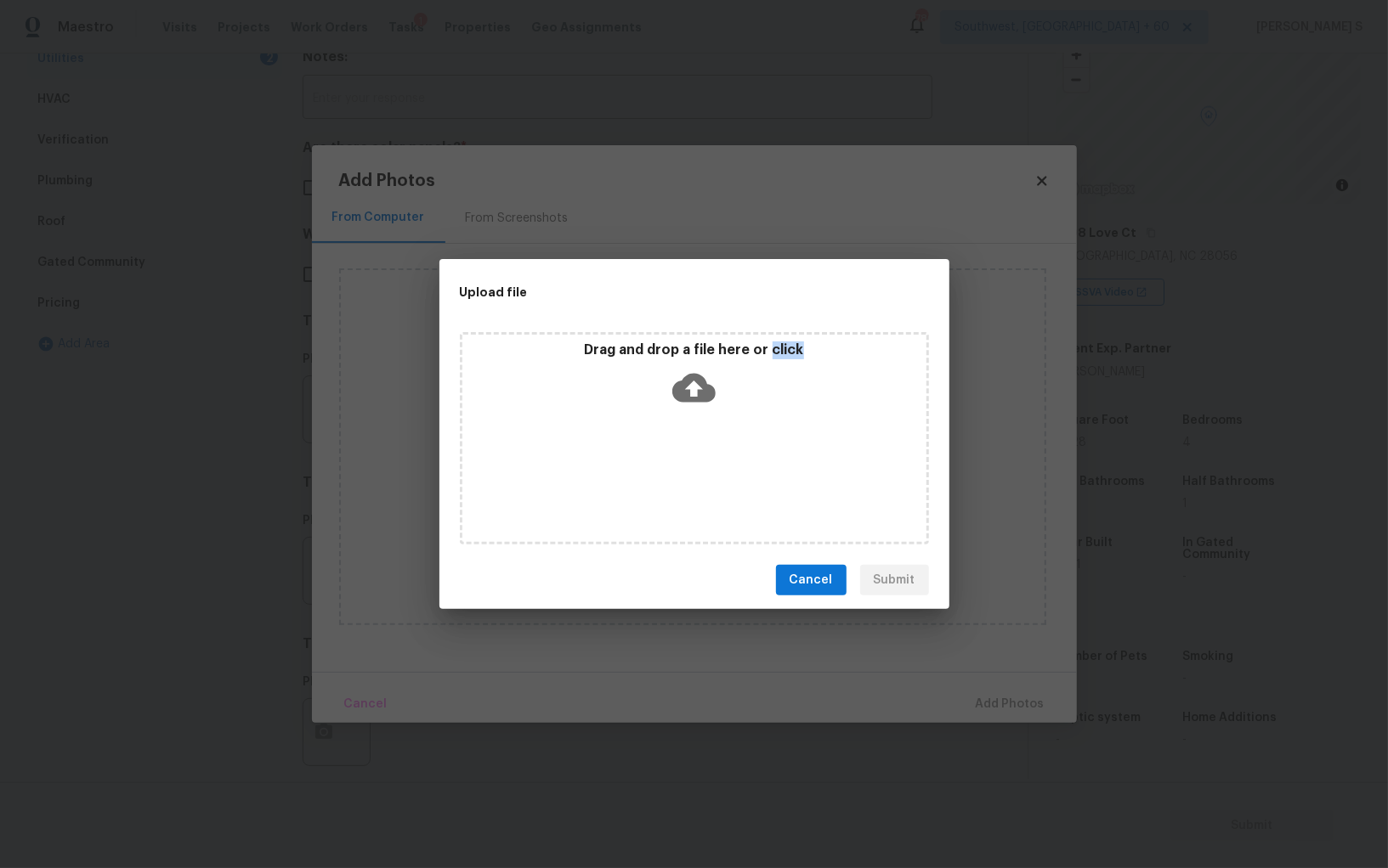
click at [667, 473] on div "Drag and drop a file here or click" at bounding box center [694, 438] width 469 height 212
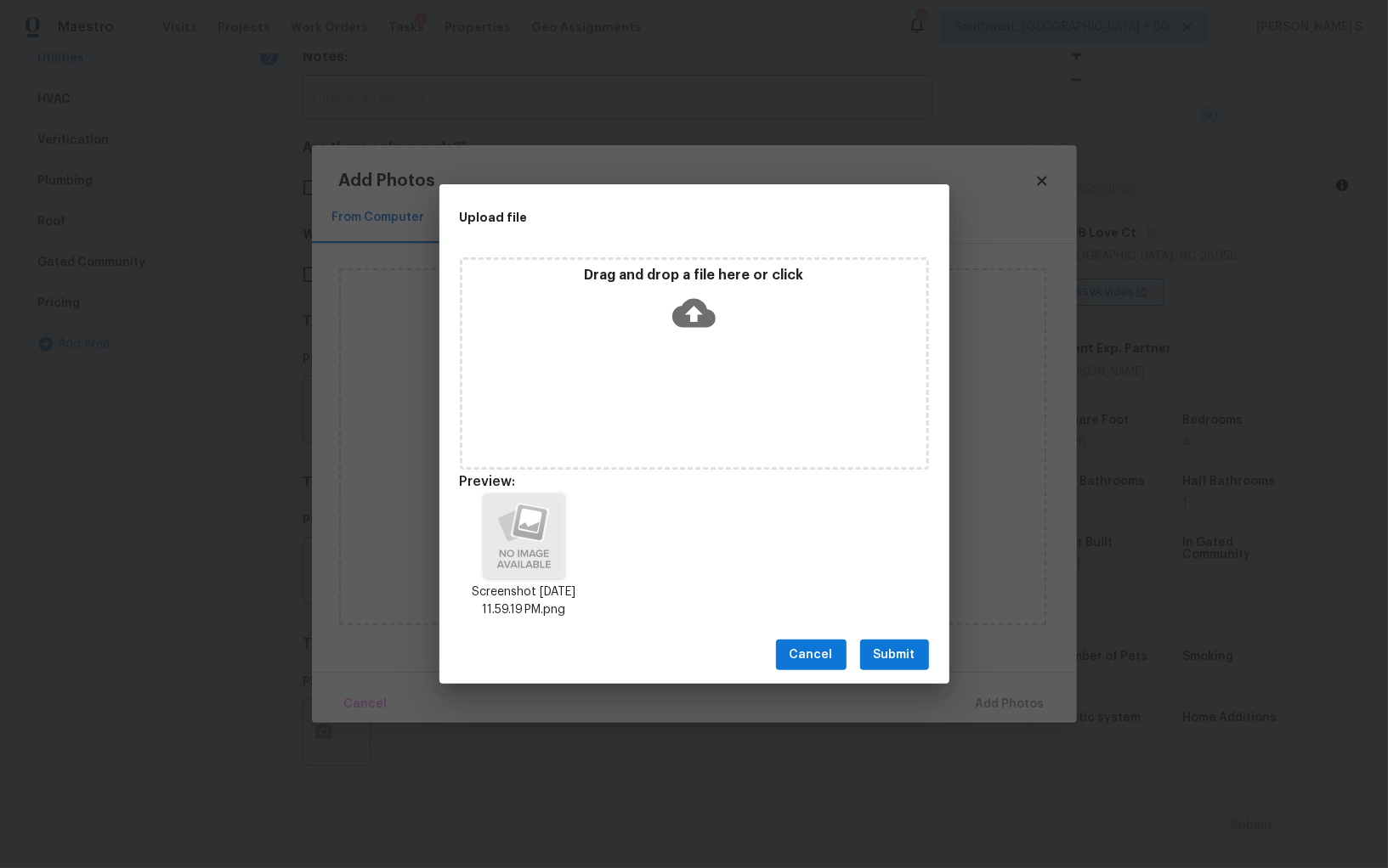
click at [907, 638] on div "Cancel Submit" at bounding box center [694, 655] width 510 height 58
click at [895, 645] on span "Submit" at bounding box center [894, 656] width 42 height 21
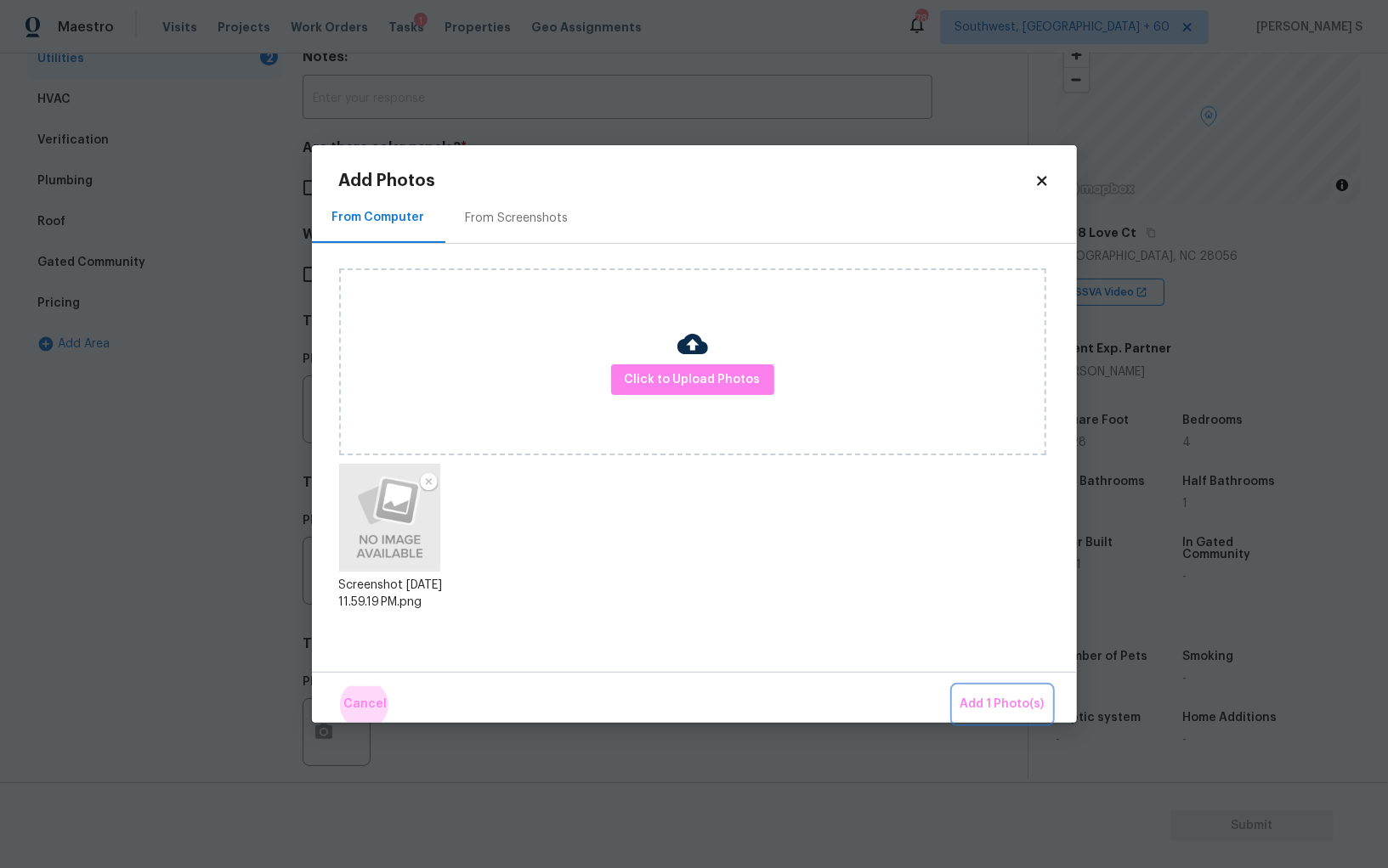
click at [953, 686] on button "Add 1 Photo(s)" at bounding box center [1002, 705] width 97 height 37
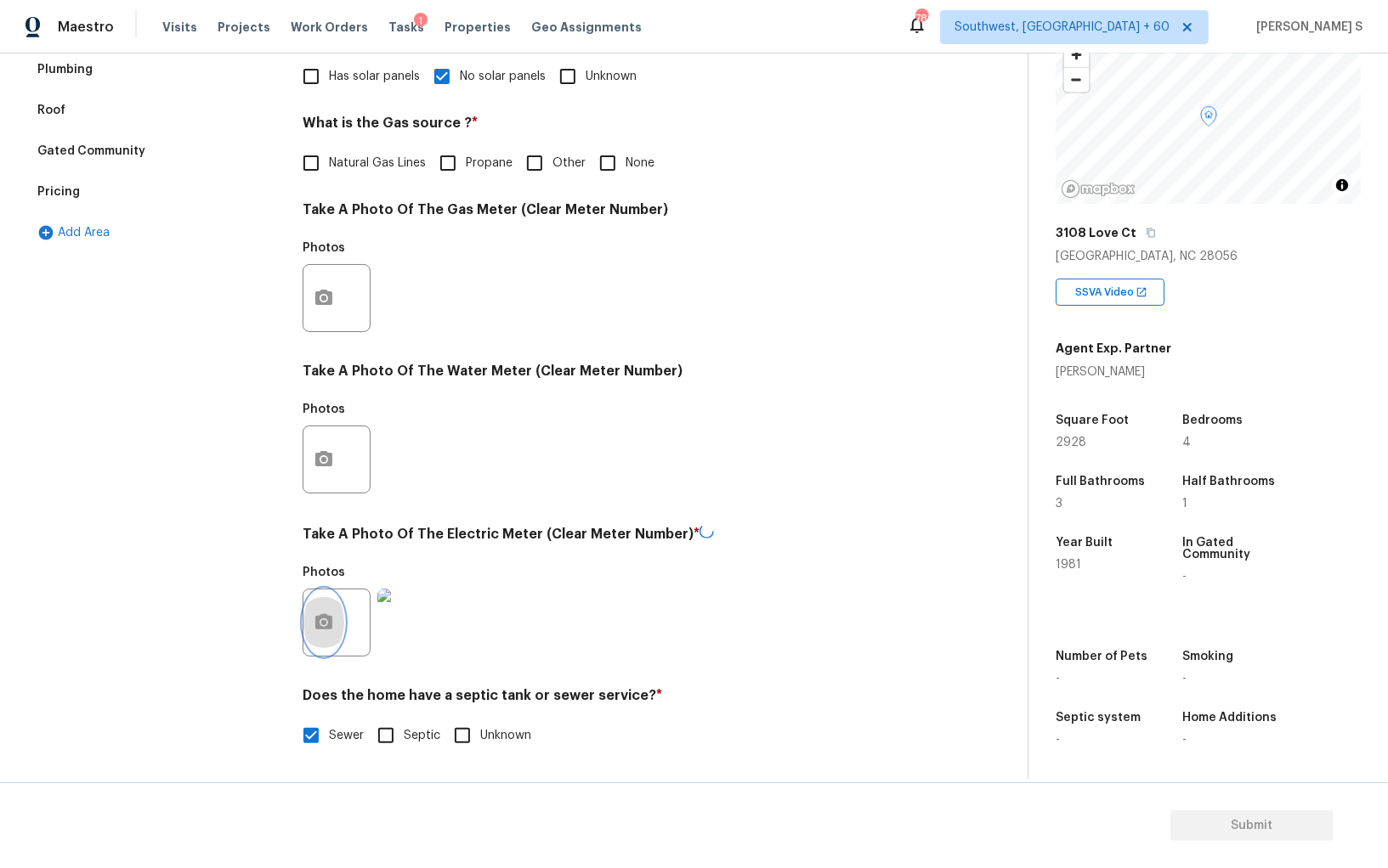
scroll to position [0, 0]
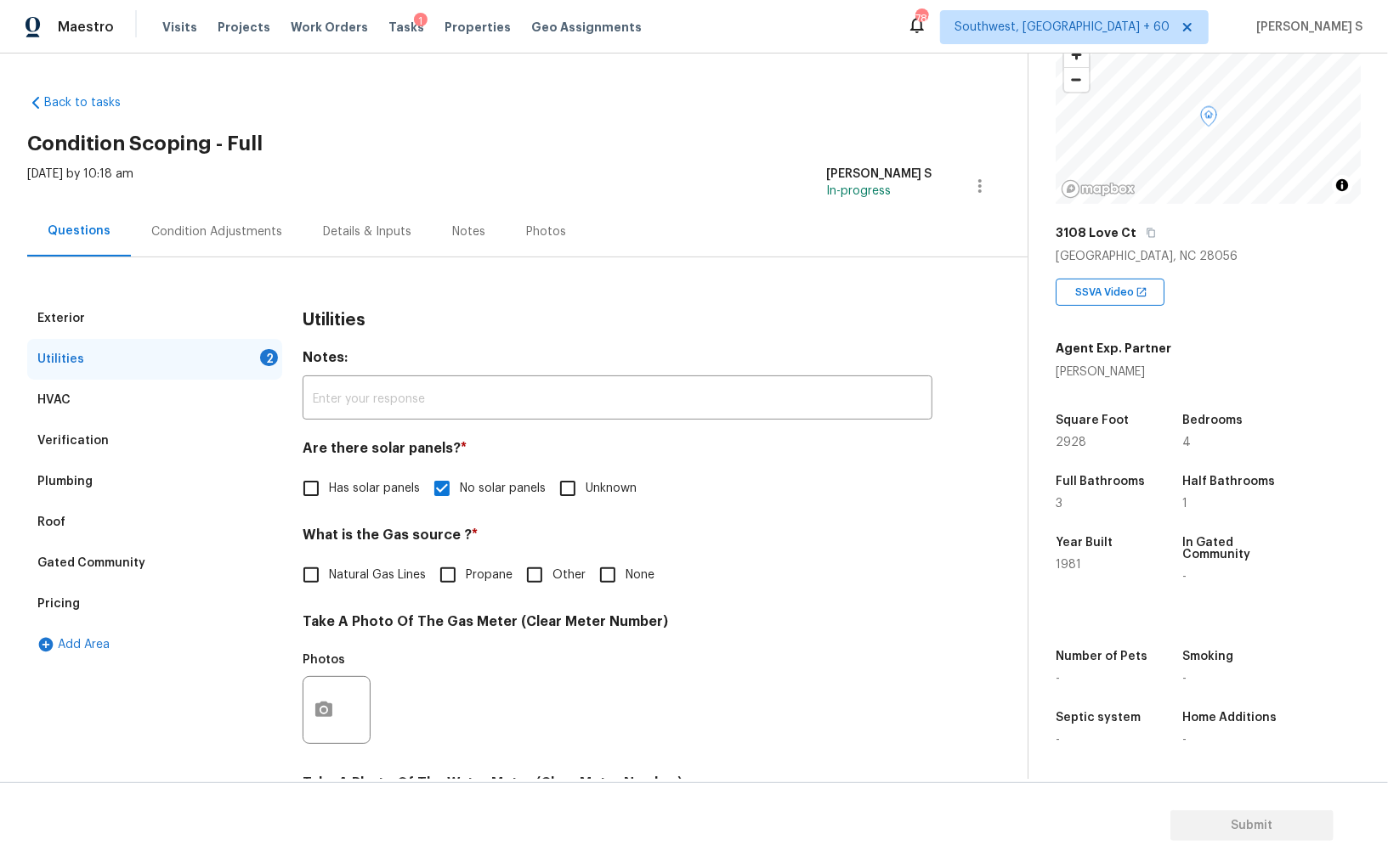
click at [253, 229] on div "Condition Adjustments" at bounding box center [216, 232] width 130 height 17
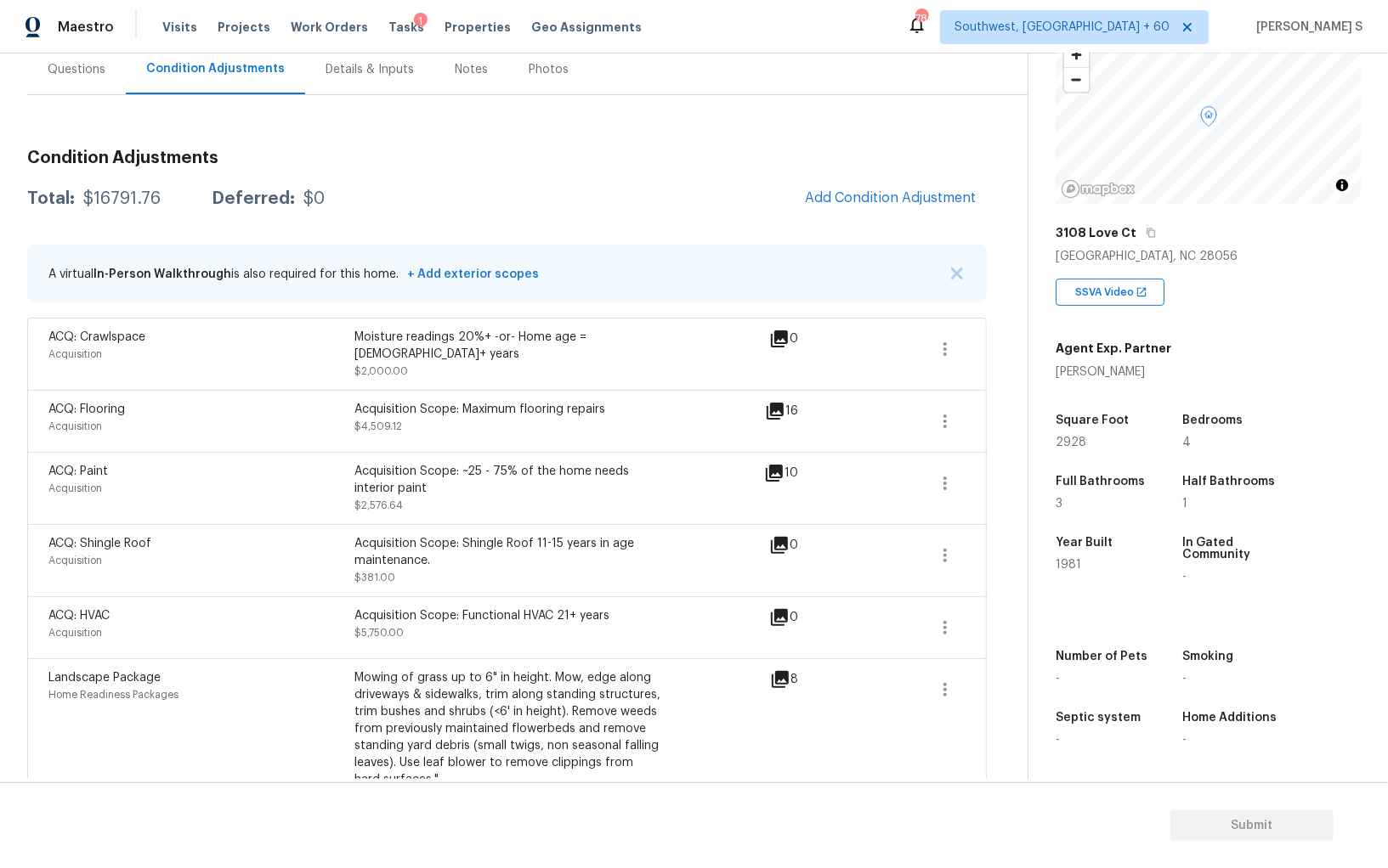
scroll to position [15, 0]
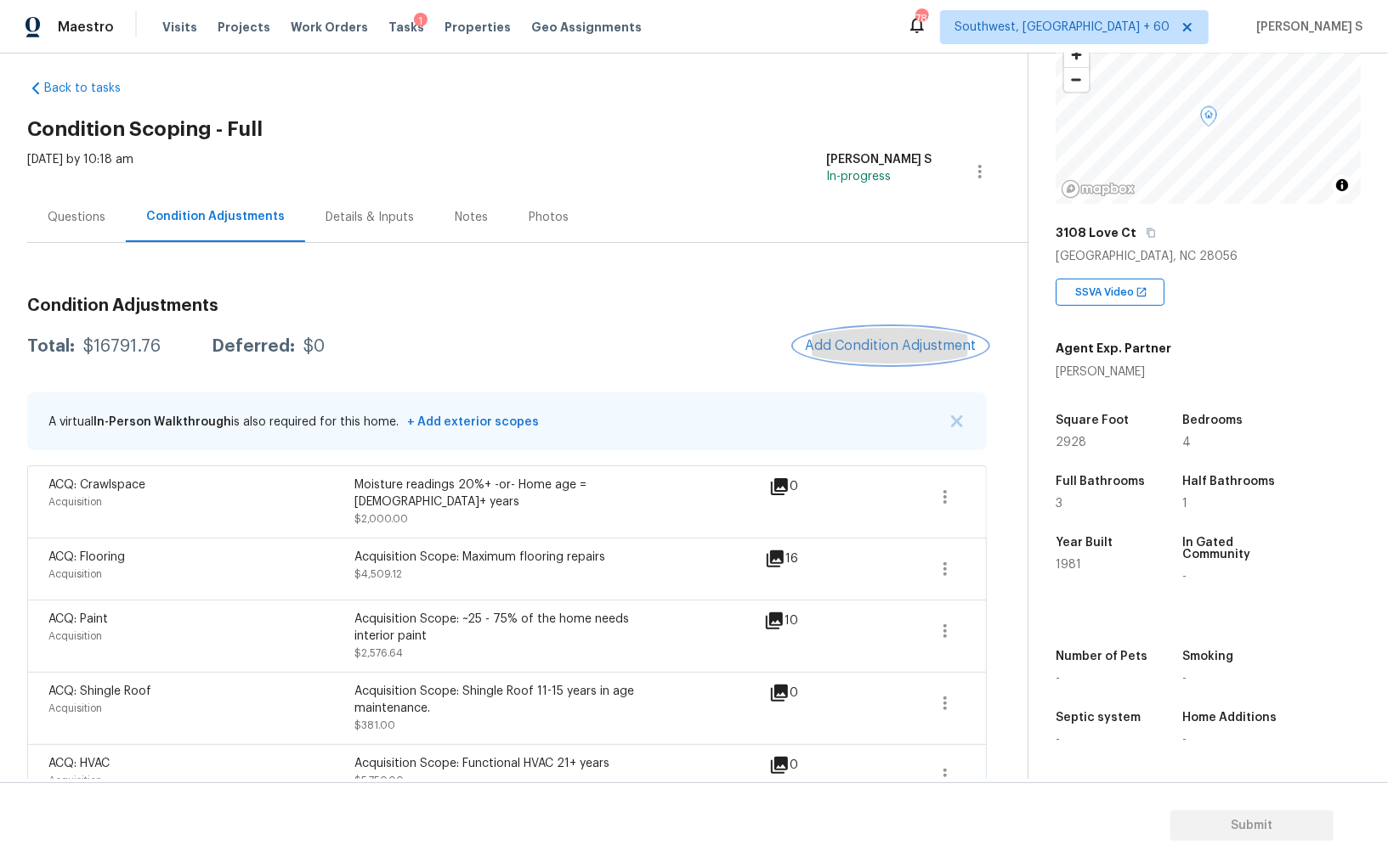
click at [898, 341] on span "Add Condition Adjustment" at bounding box center [891, 345] width 171 height 16
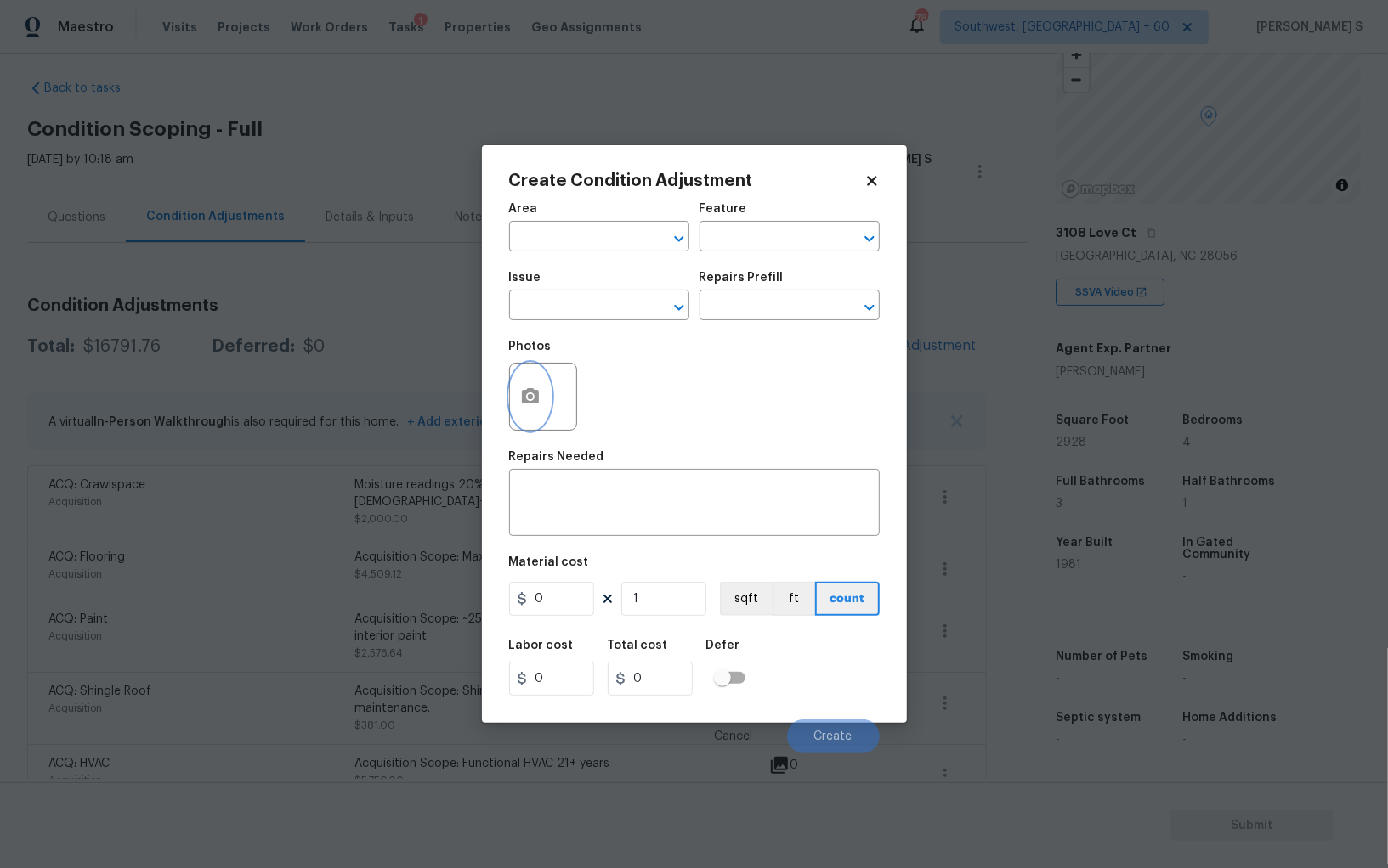
click at [526, 380] on button "button" at bounding box center [530, 397] width 41 height 66
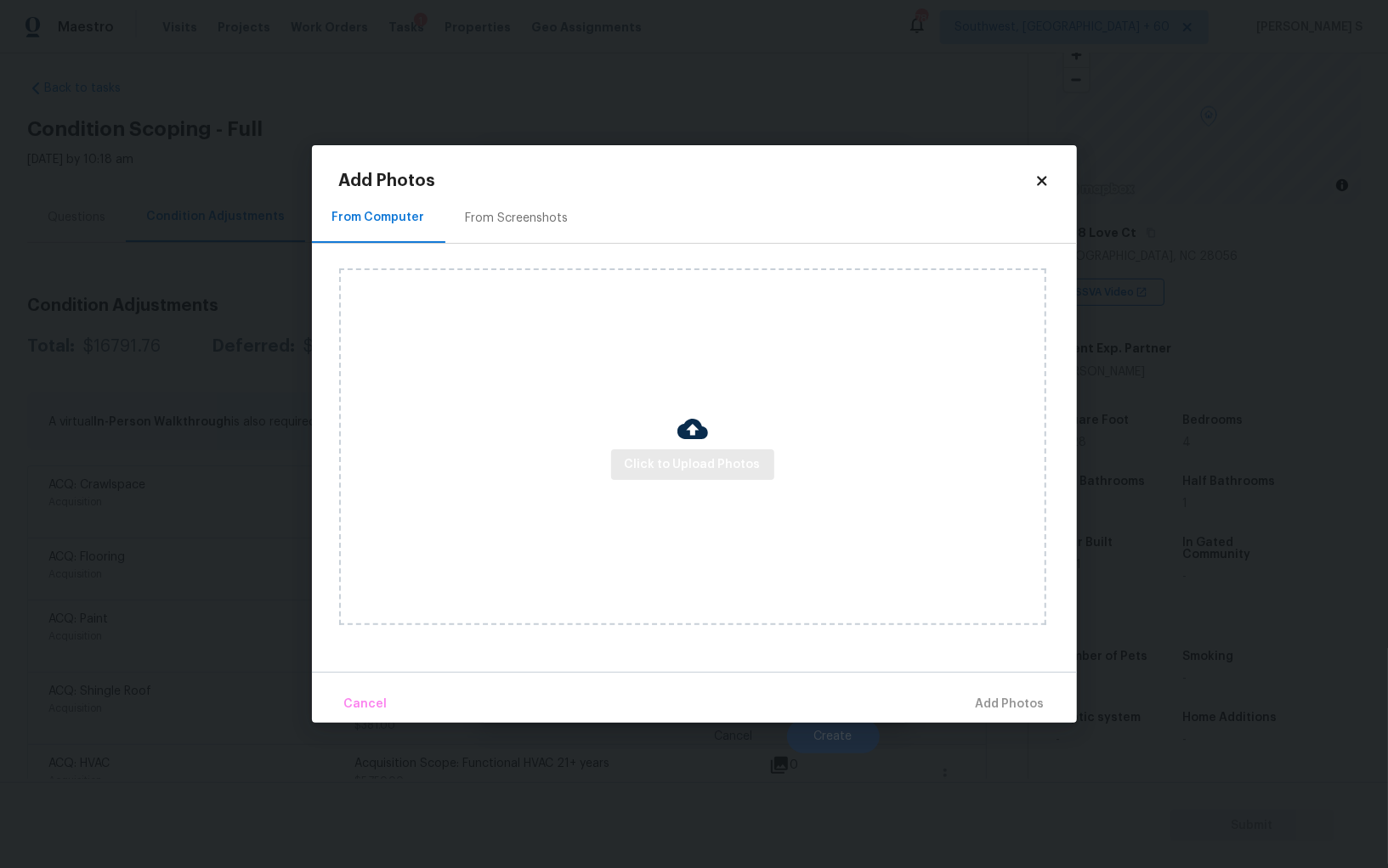
click at [651, 449] on div "Click to Upload Photos" at bounding box center [692, 447] width 707 height 357
click at [651, 450] on button "Click to Upload Photos" at bounding box center [693, 465] width 164 height 31
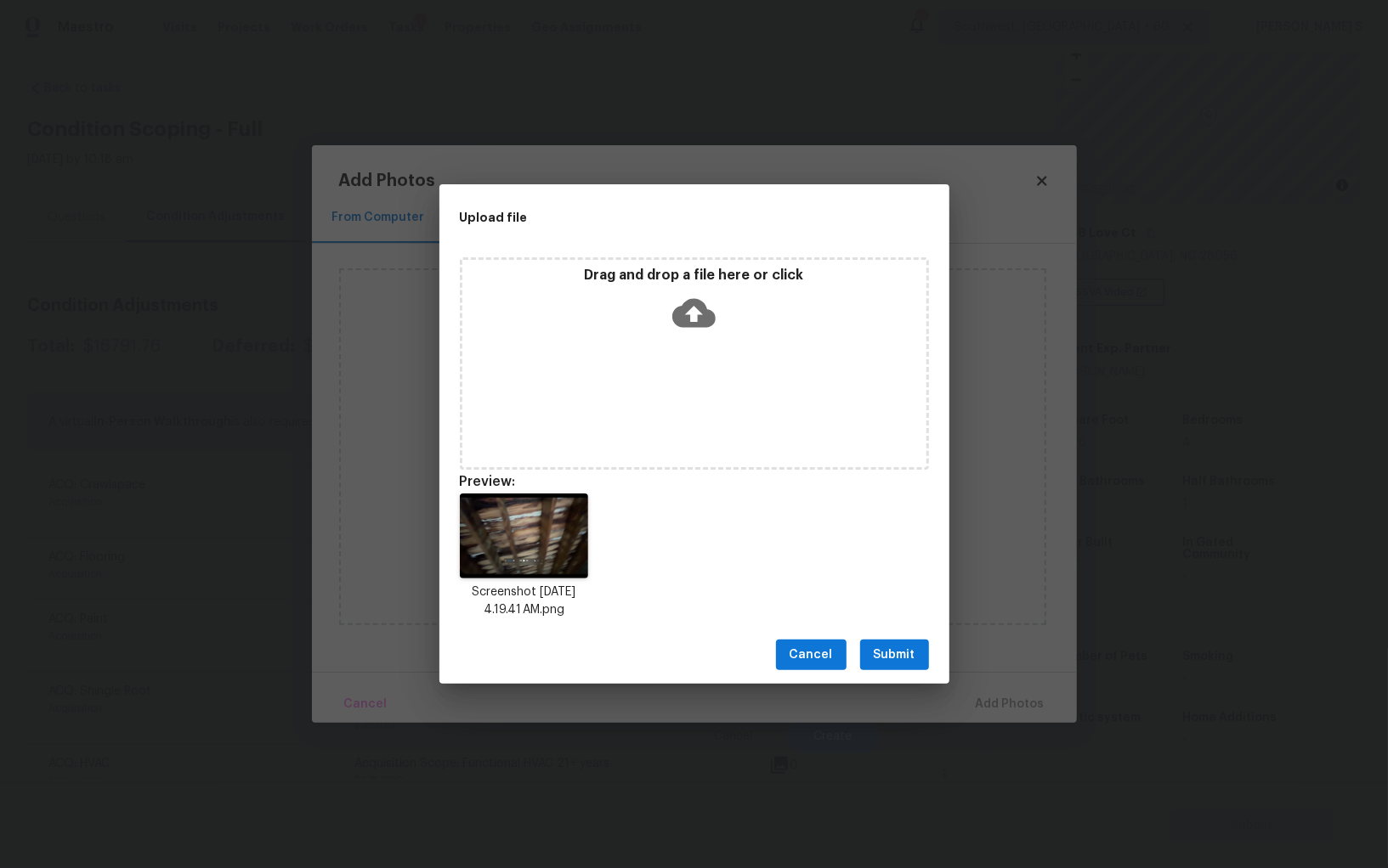
click at [900, 638] on div "Cancel Submit" at bounding box center [694, 655] width 510 height 58
click at [900, 653] on span "Submit" at bounding box center [894, 656] width 42 height 21
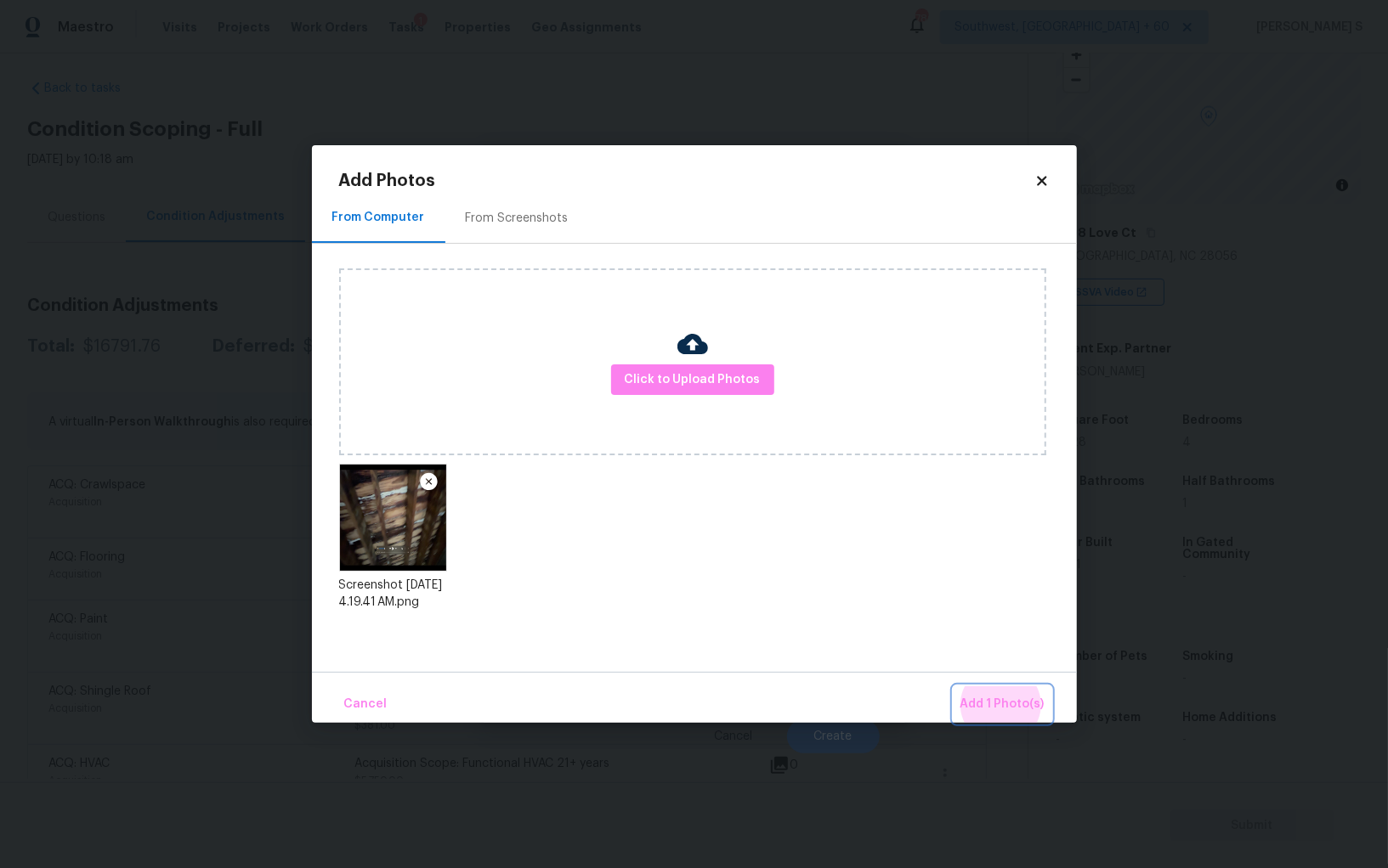
click at [953, 686] on button "Add 1 Photo(s)" at bounding box center [1002, 705] width 97 height 37
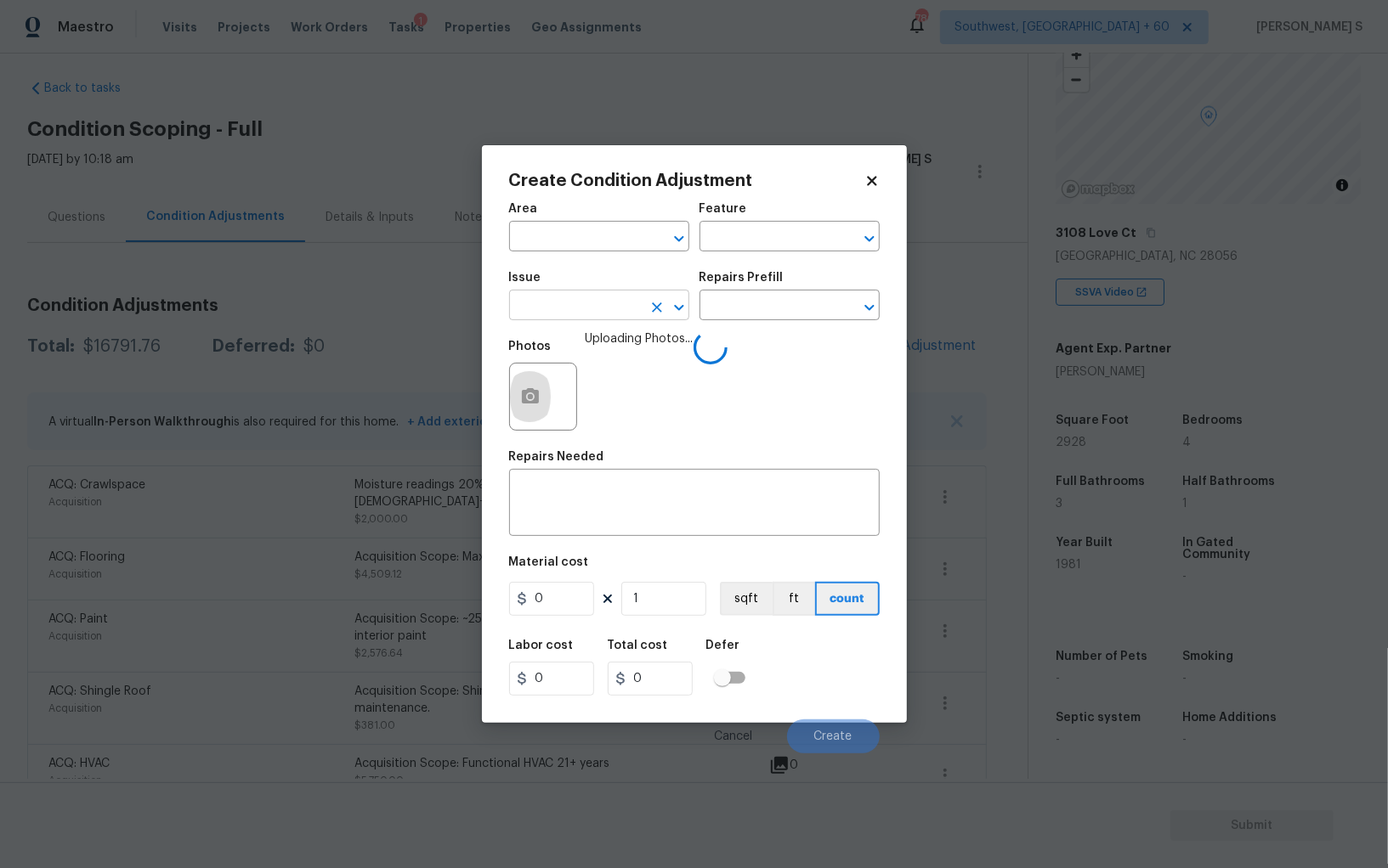
click at [566, 303] on input "text" at bounding box center [575, 307] width 132 height 26
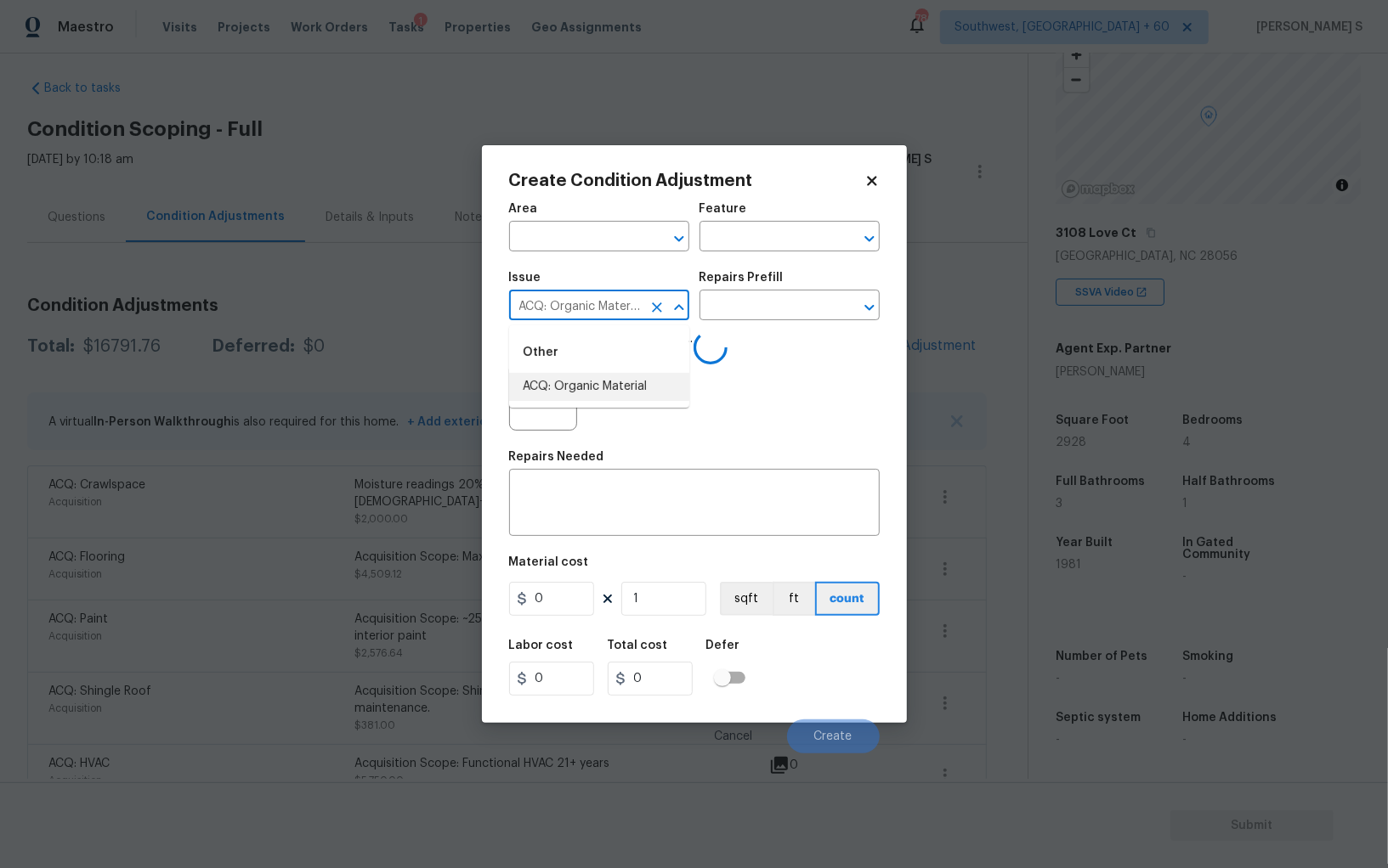
type input "ACQ: Organic Material"
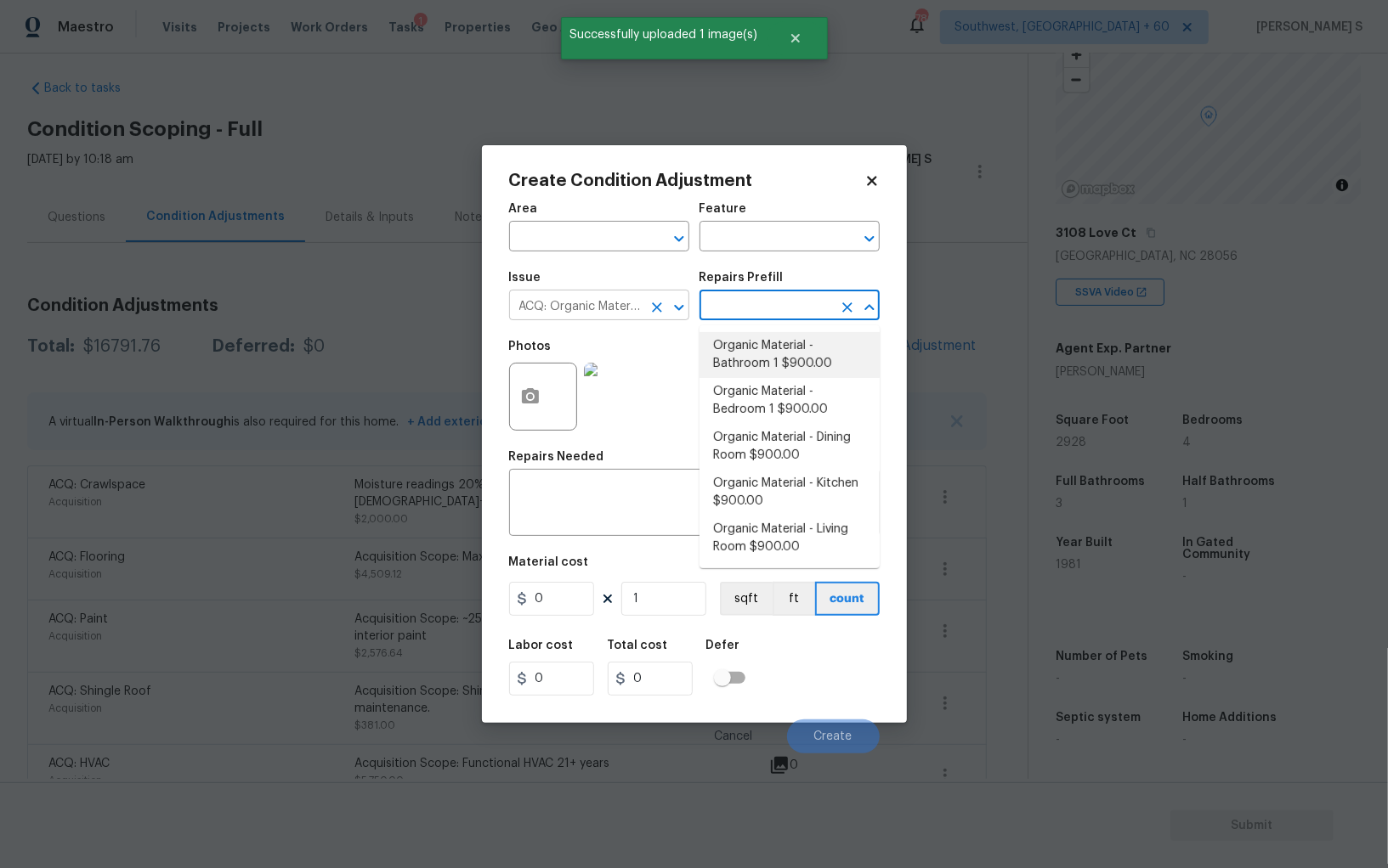
type input "Acquisition"
type textarea "Acquisition Scope: Conditions Conducive to Organic Material - Bathroom 1 Discla…"
type input "900"
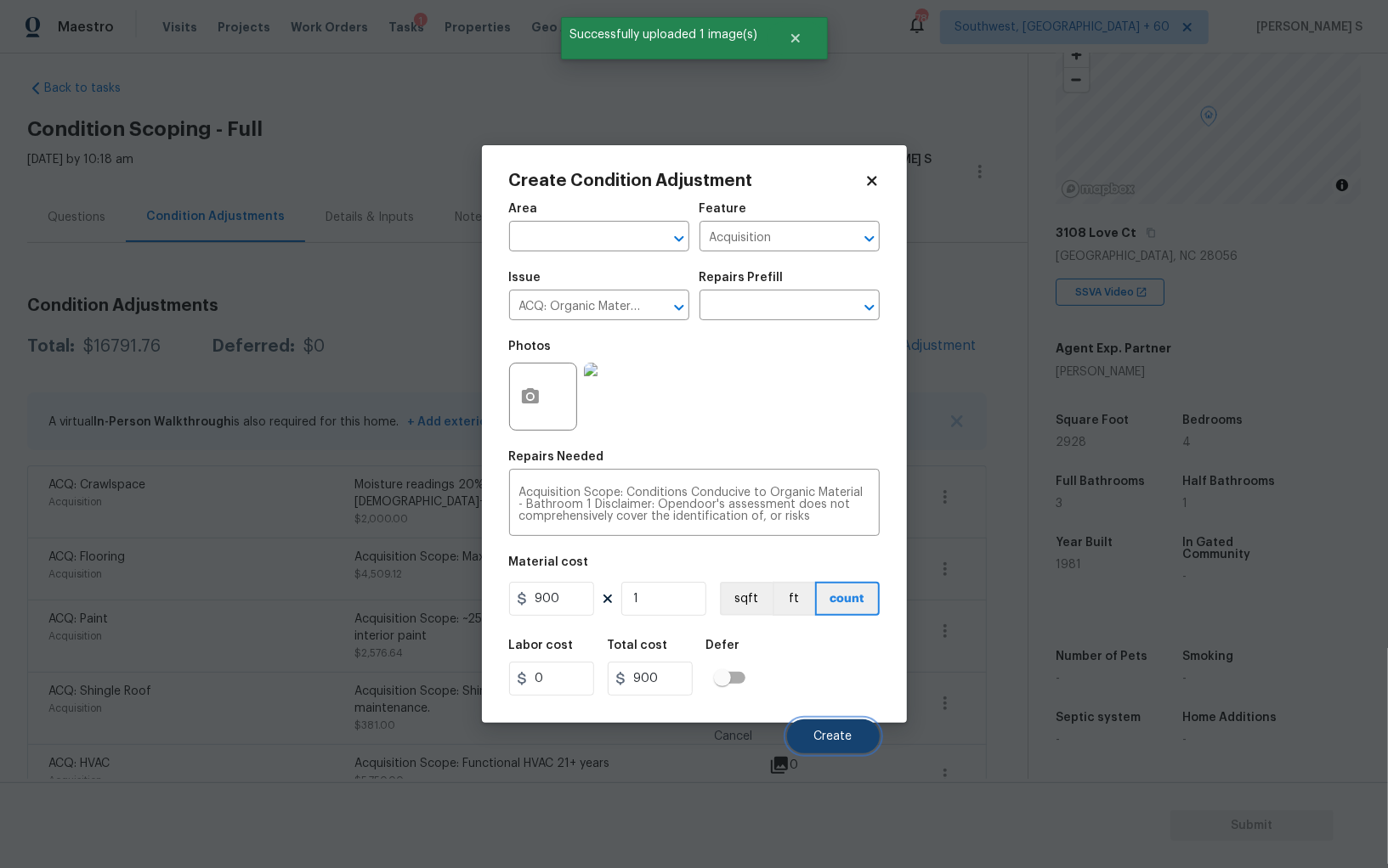
click at [796, 733] on button "Create" at bounding box center [832, 736] width 92 height 34
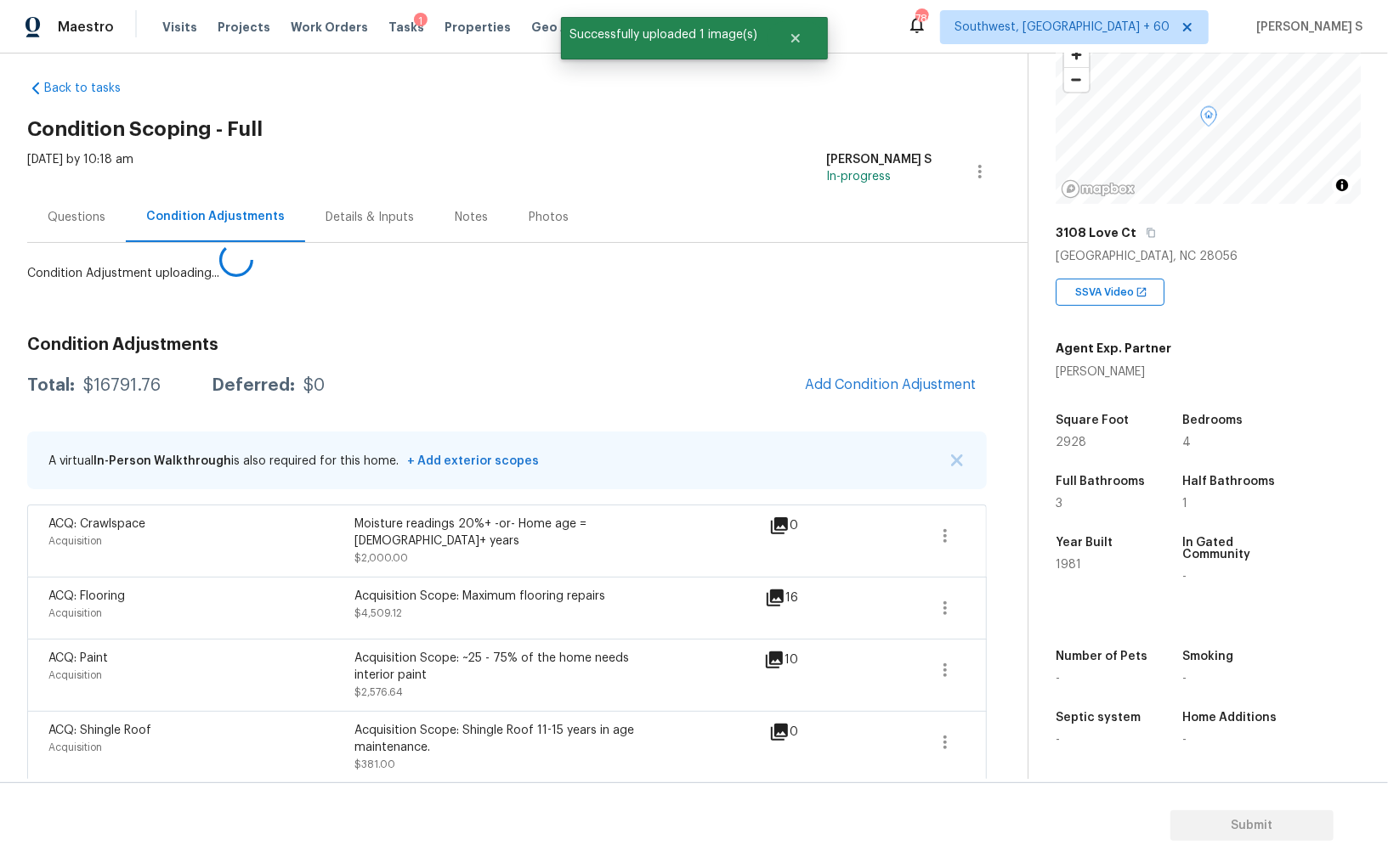
click at [143, 699] on body "Maestro Visits Projects Work Orders Tasks 1 Properties Geo Assignments 780 Sout…" at bounding box center [694, 434] width 1388 height 868
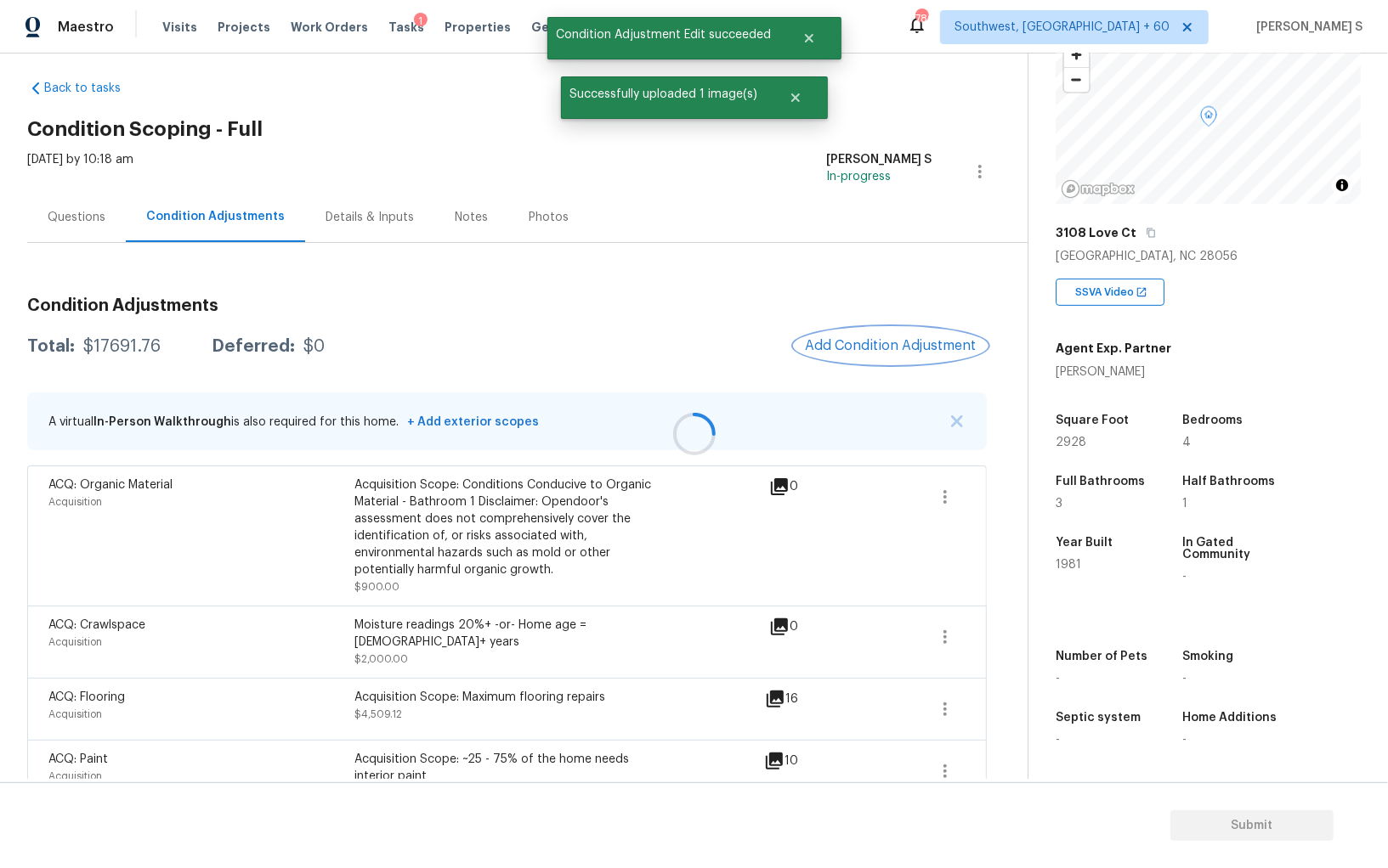
click at [905, 359] on button "Add Condition Adjustment" at bounding box center [890, 345] width 192 height 36
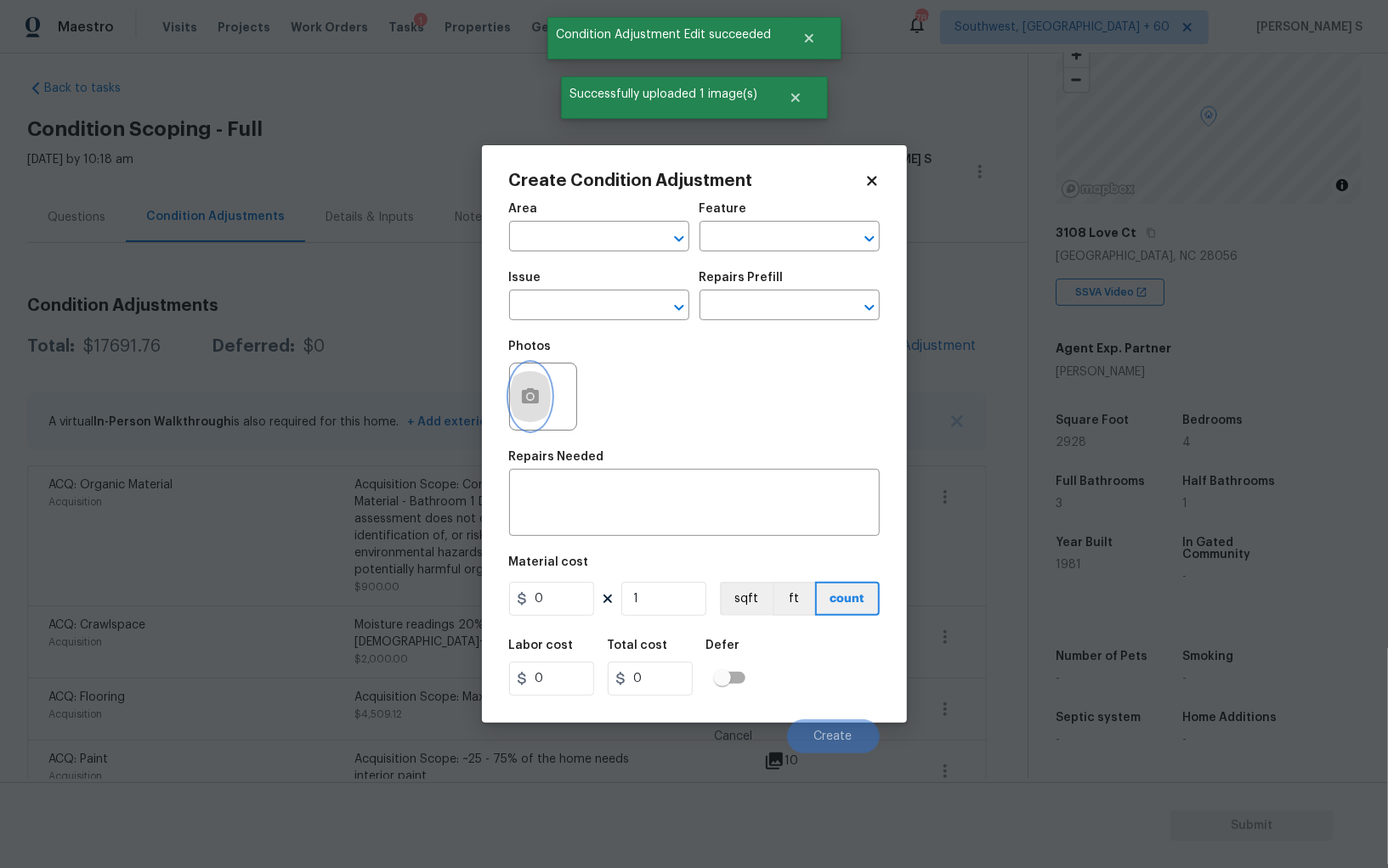
click at [512, 398] on button "button" at bounding box center [530, 397] width 41 height 66
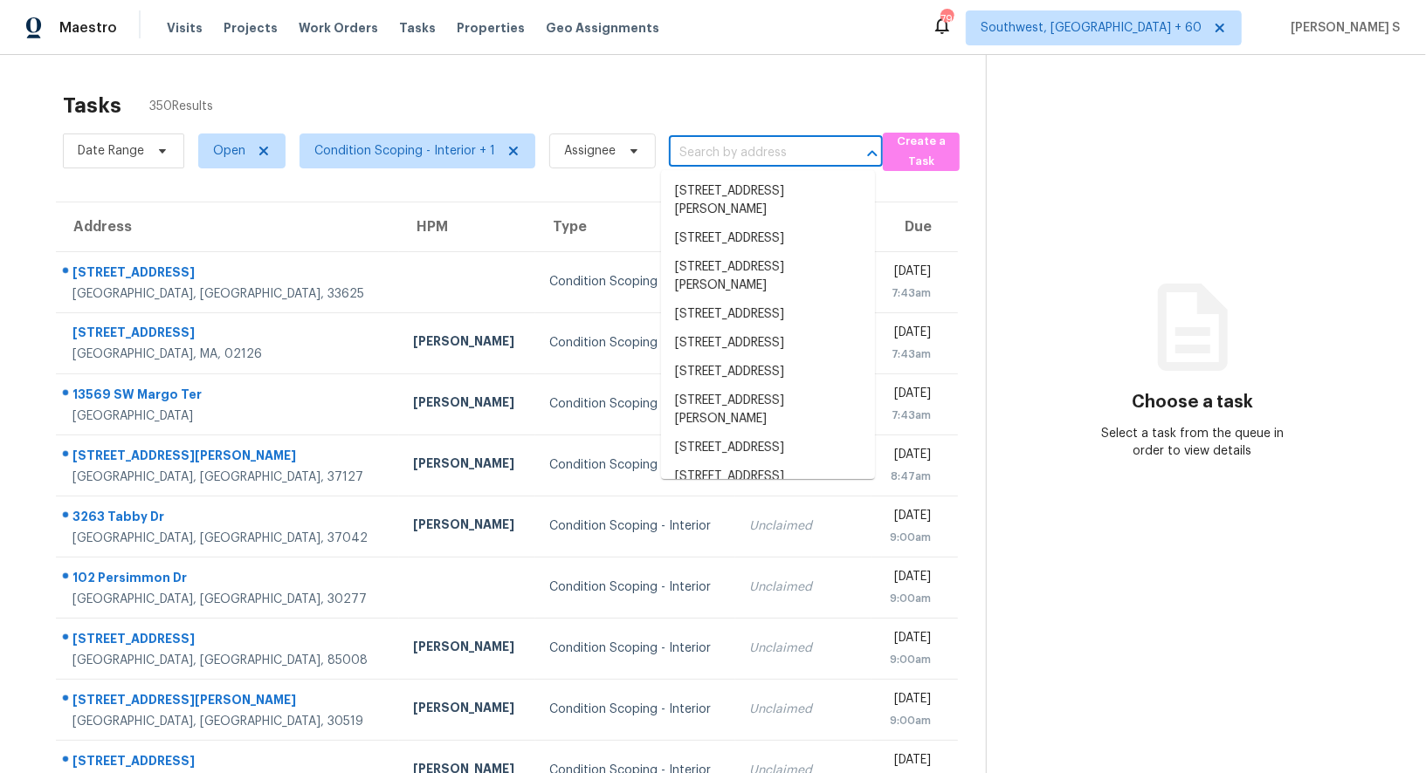
click at [796, 148] on input "text" at bounding box center [751, 153] width 165 height 27
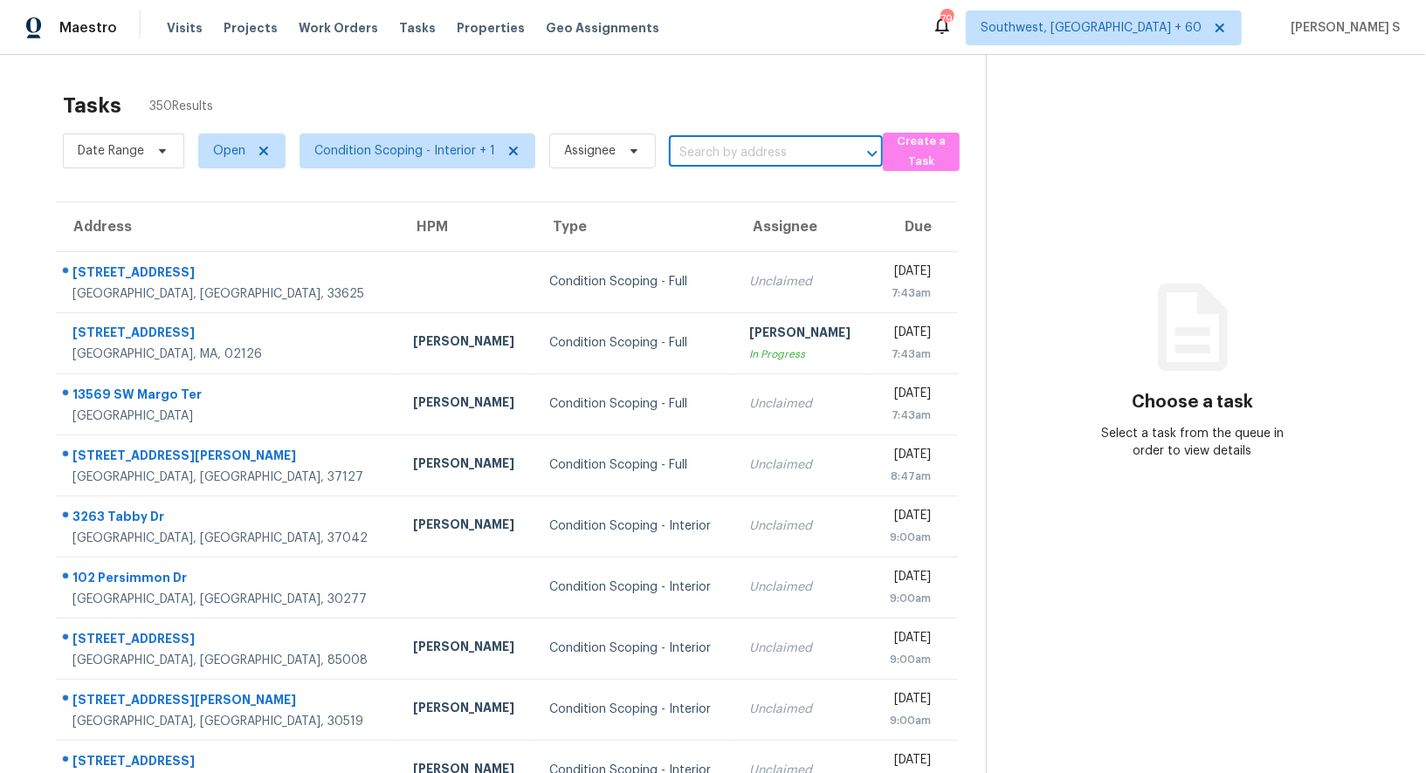
paste input "8346 Juniper Ln, Pendleton, IN 46064"
click at [739, 155] on input "8346 Juniper Ln, Pendleton, IN 46064" at bounding box center [751, 153] width 165 height 27
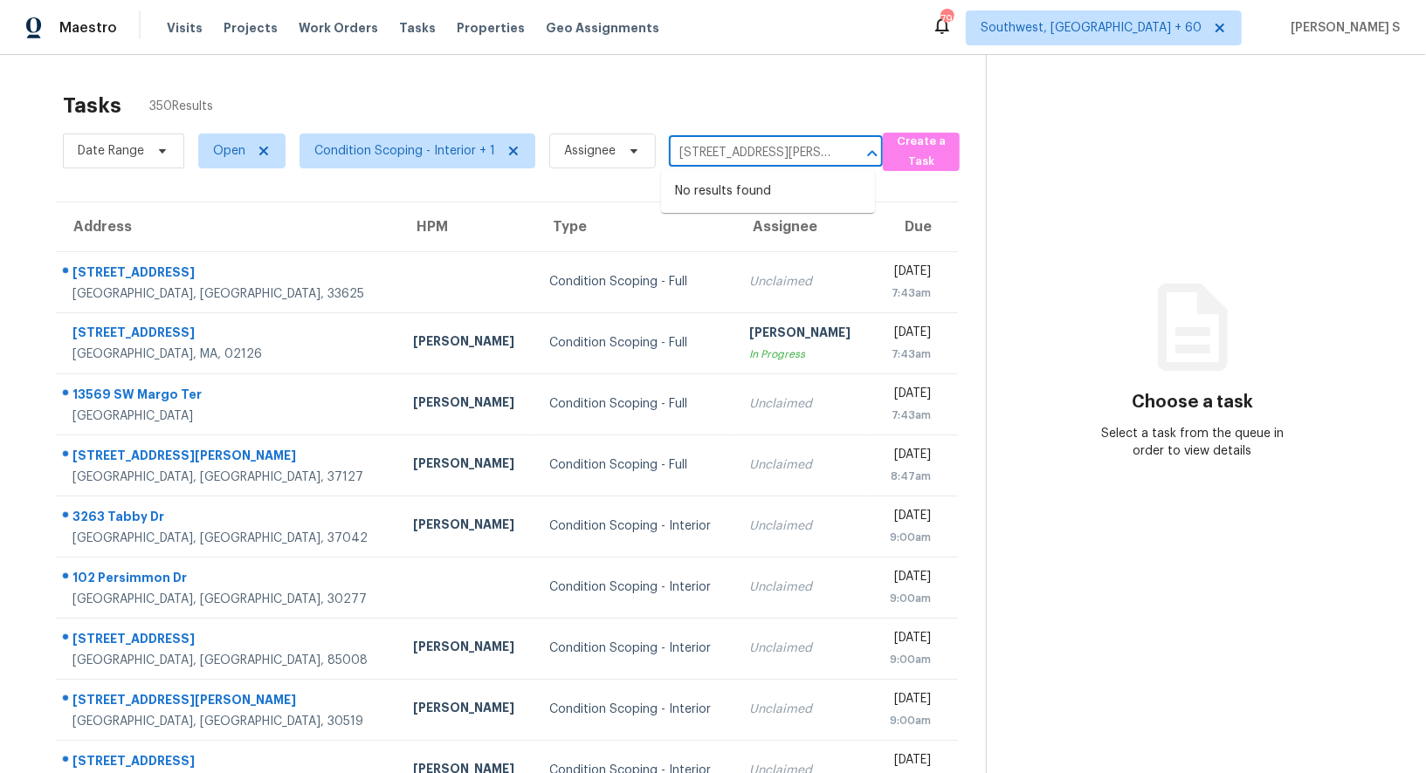
type input "8346 Juniper Ln,"
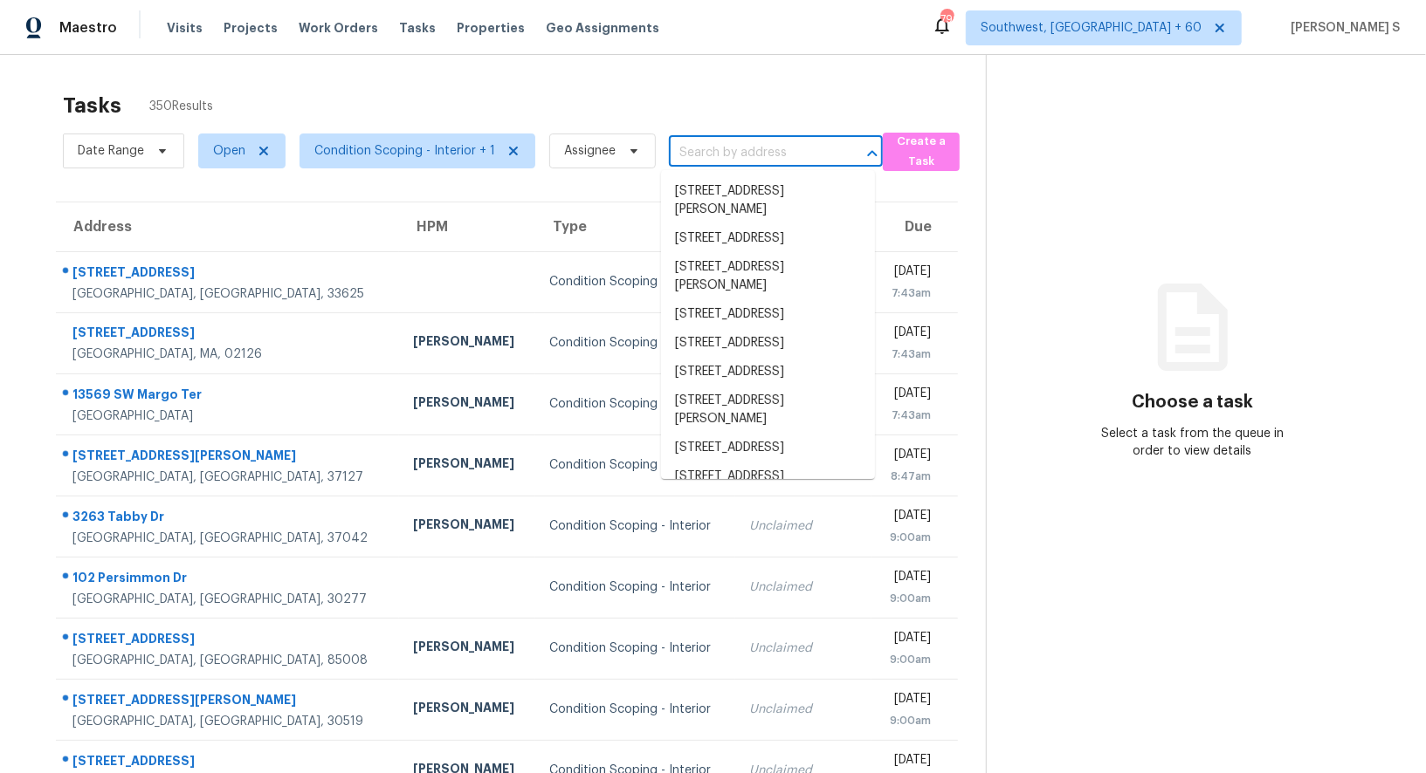
click at [735, 156] on input "text" at bounding box center [751, 153] width 165 height 27
paste input "8346 Juniper Ln, Pendleton, IN 46064"
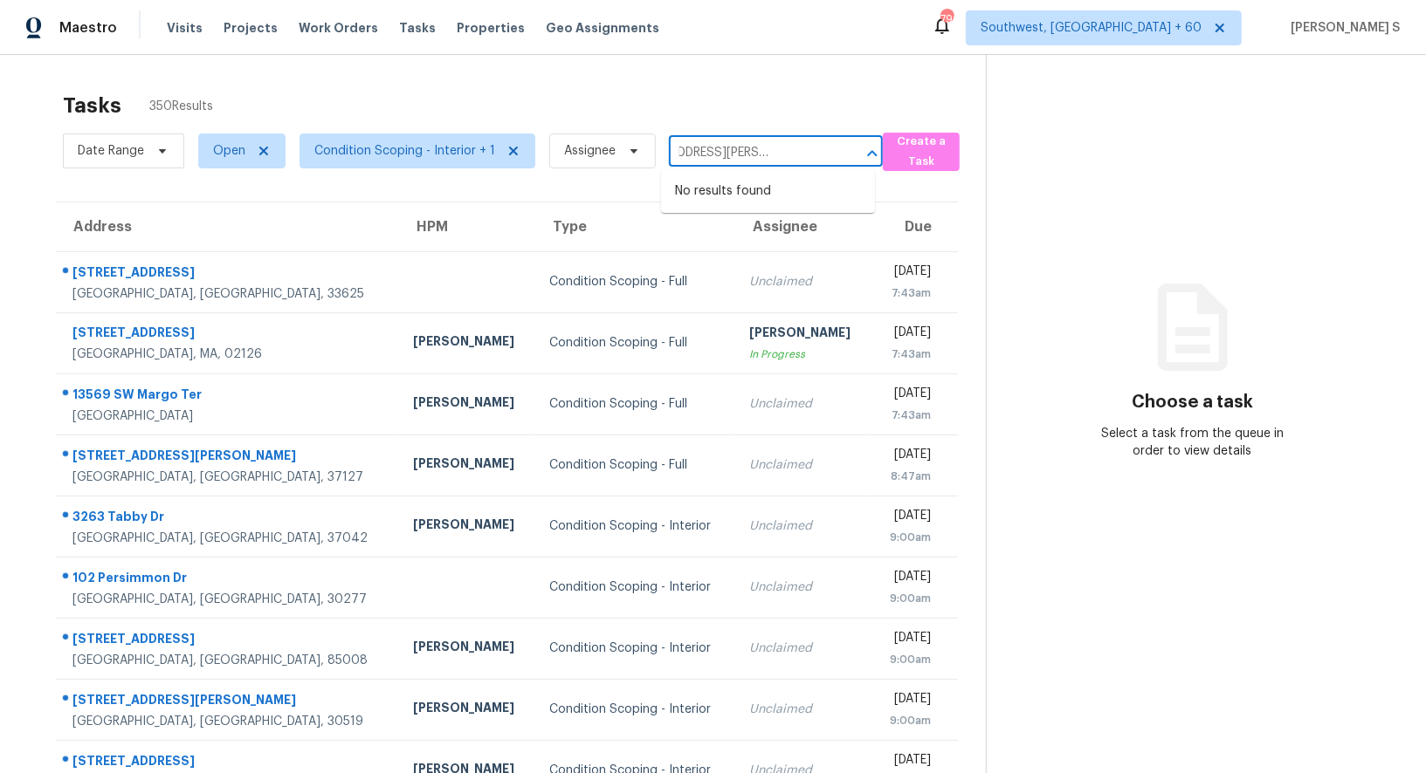
click at [682, 153] on input "8346 Juniper Ln, Pendleton, IN 46064" at bounding box center [751, 153] width 165 height 27
type input "8346"
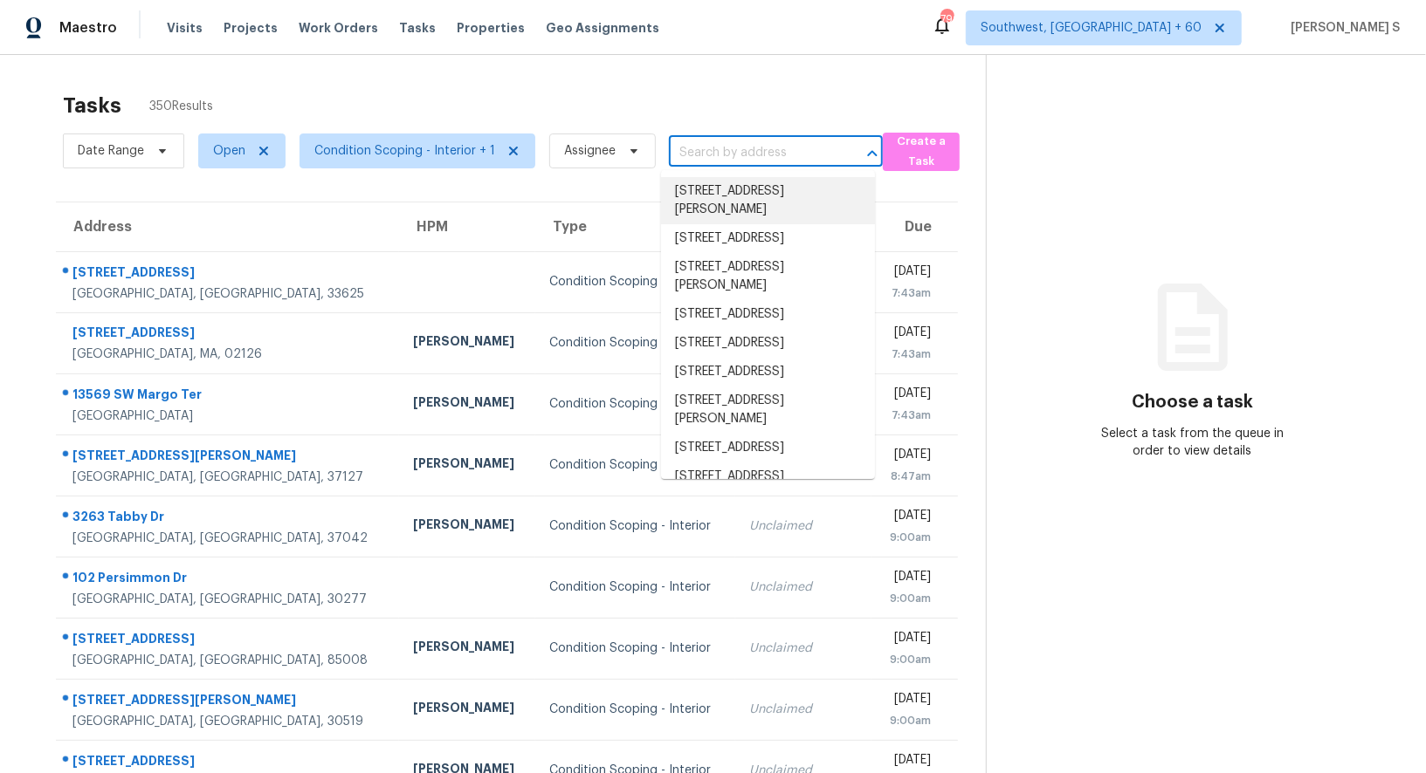
click at [733, 146] on input "text" at bounding box center [751, 153] width 165 height 27
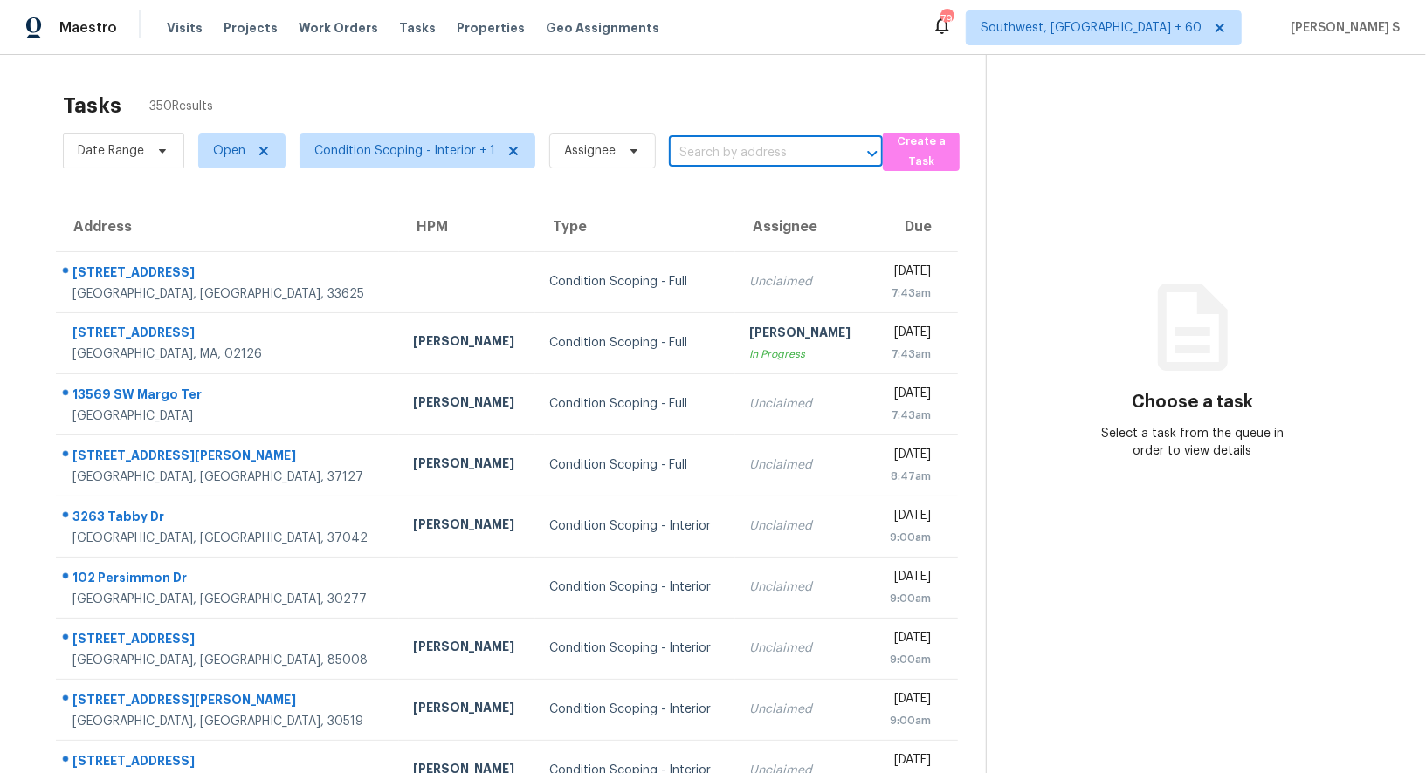
paste input "8346 Juniper Ln, Pendleton, IN 46064"
click at [681, 155] on input "8346 Juniper Ln, Pendleton, IN 46064" at bounding box center [751, 153] width 165 height 27
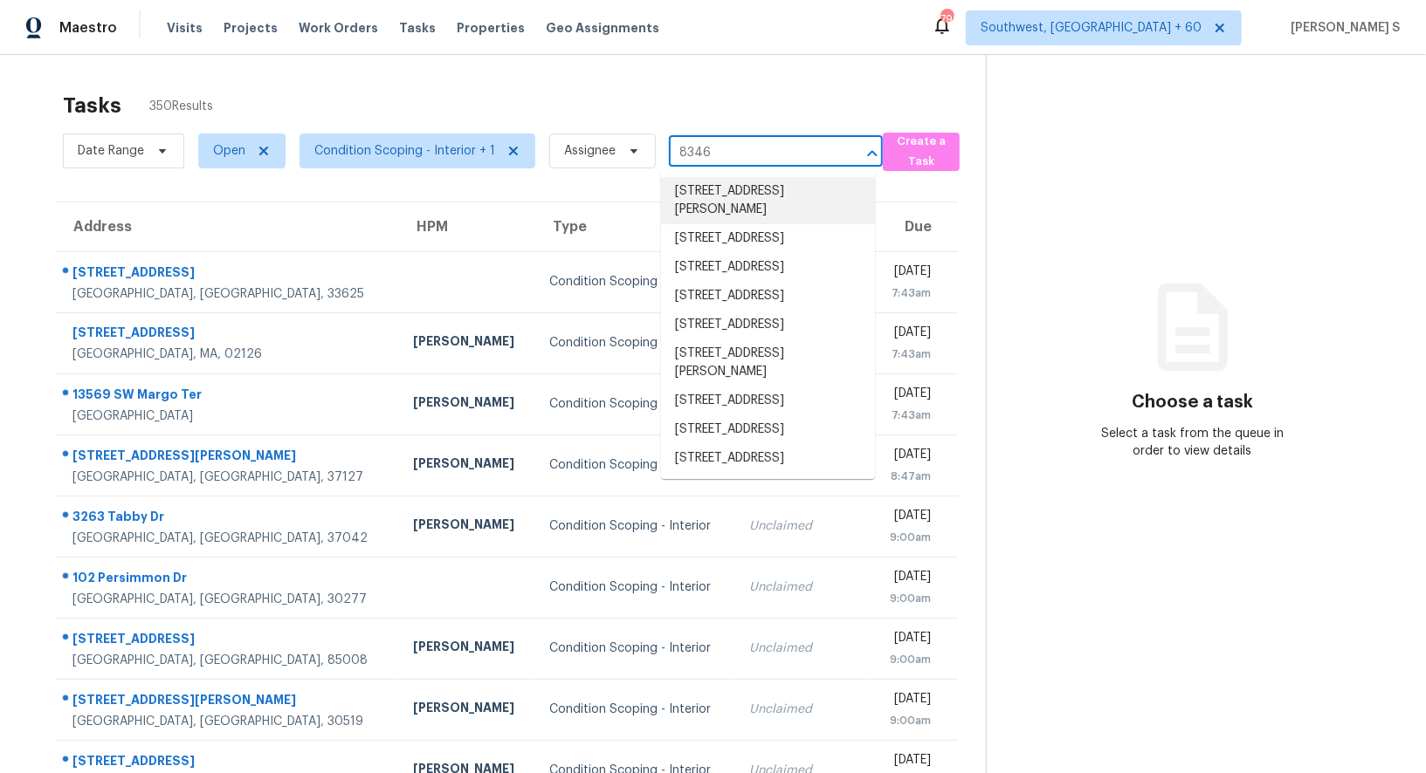
type input "8346"
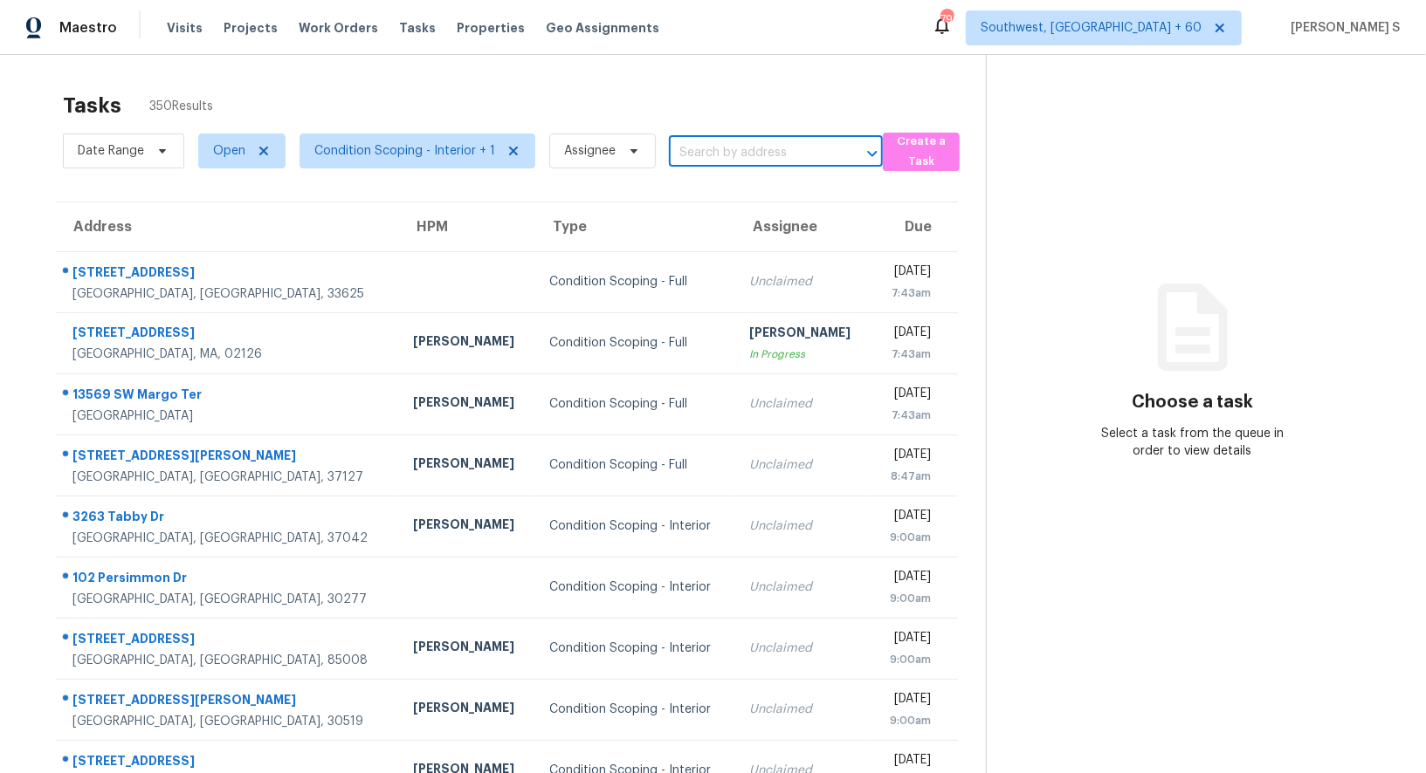
click at [725, 157] on input "text" at bounding box center [751, 153] width 165 height 27
paste input "8346 Juniper Ln, Pendleton, IN 46064"
click at [686, 152] on input "8346 Juniper Ln, Pendleton, IN 46064" at bounding box center [751, 153] width 165 height 27
type input "8346 Juniper"
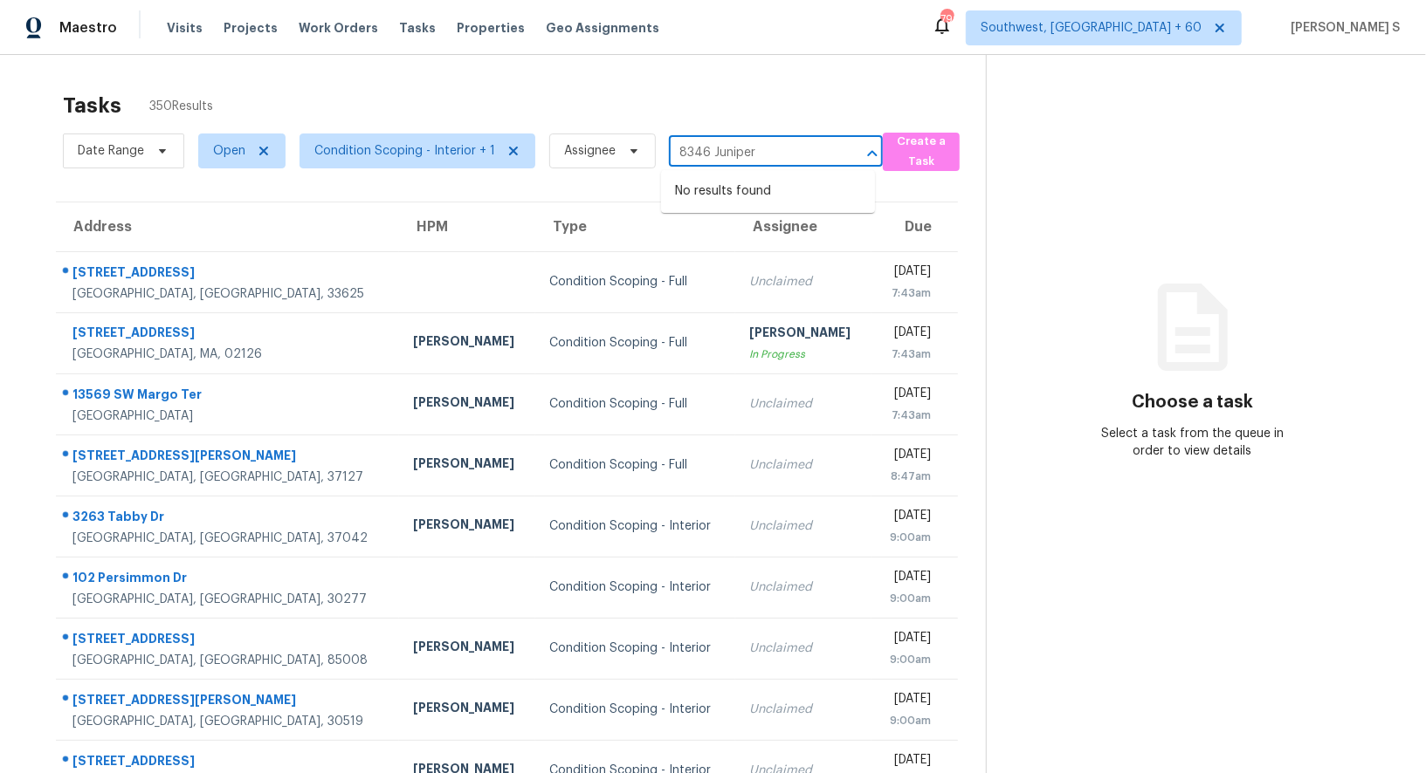
scroll to position [0, 0]
click at [731, 210] on li "8346 Juniper Ln, Pendleton, IN 46064" at bounding box center [768, 200] width 214 height 47
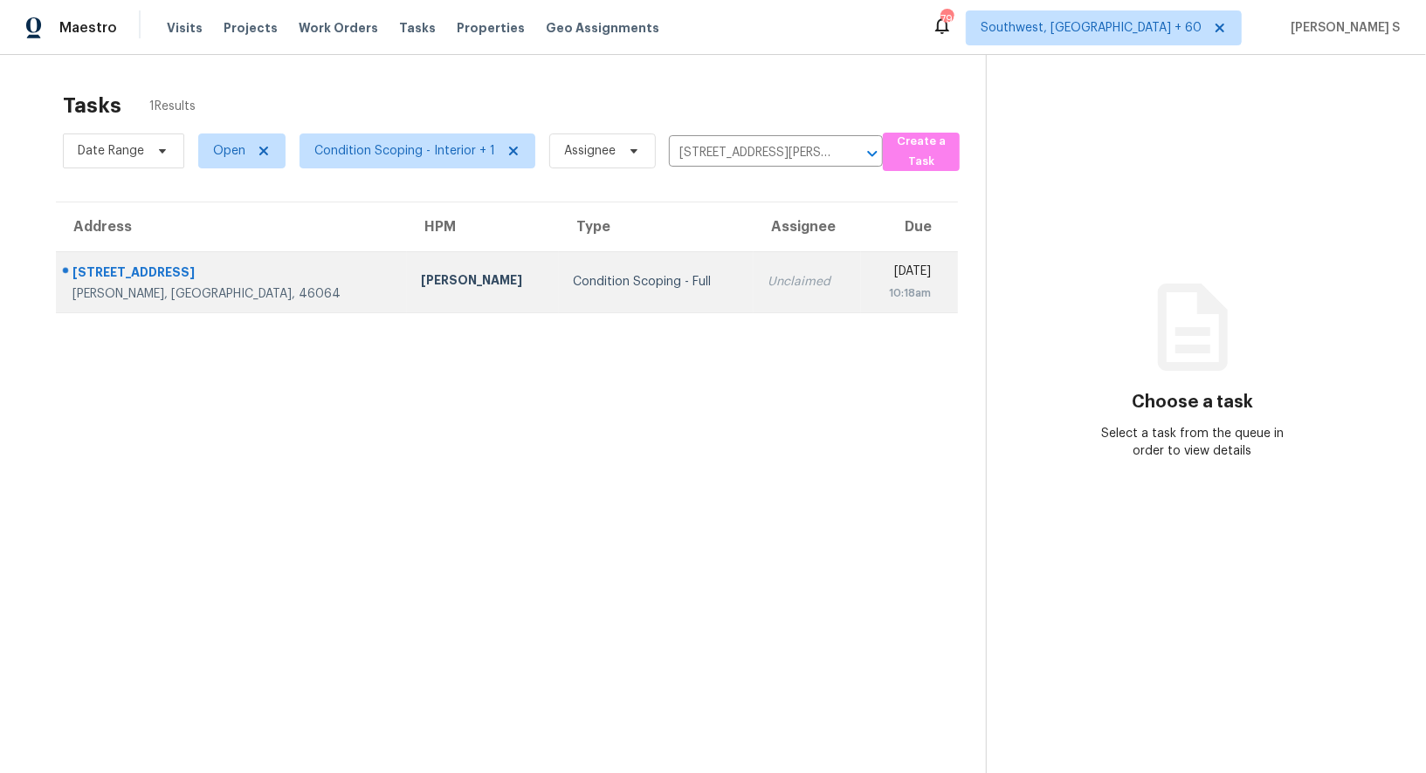
click at [861, 276] on td "Mon, Aug 11th 2025 10:18am" at bounding box center [910, 281] width 98 height 61
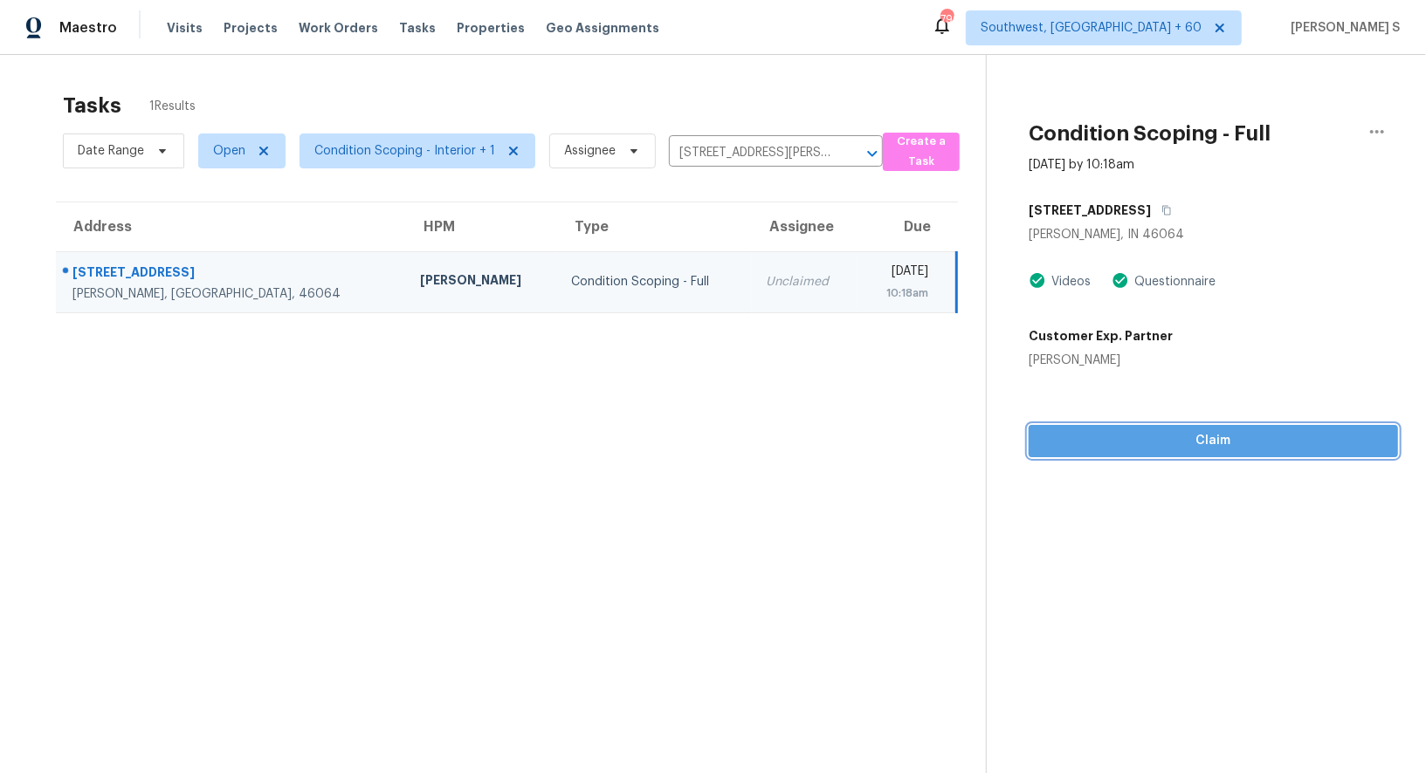
click at [1162, 440] on span "Claim" at bounding box center [1212, 441] width 341 height 22
click at [1136, 443] on span "Start Assessment" at bounding box center [1212, 441] width 341 height 22
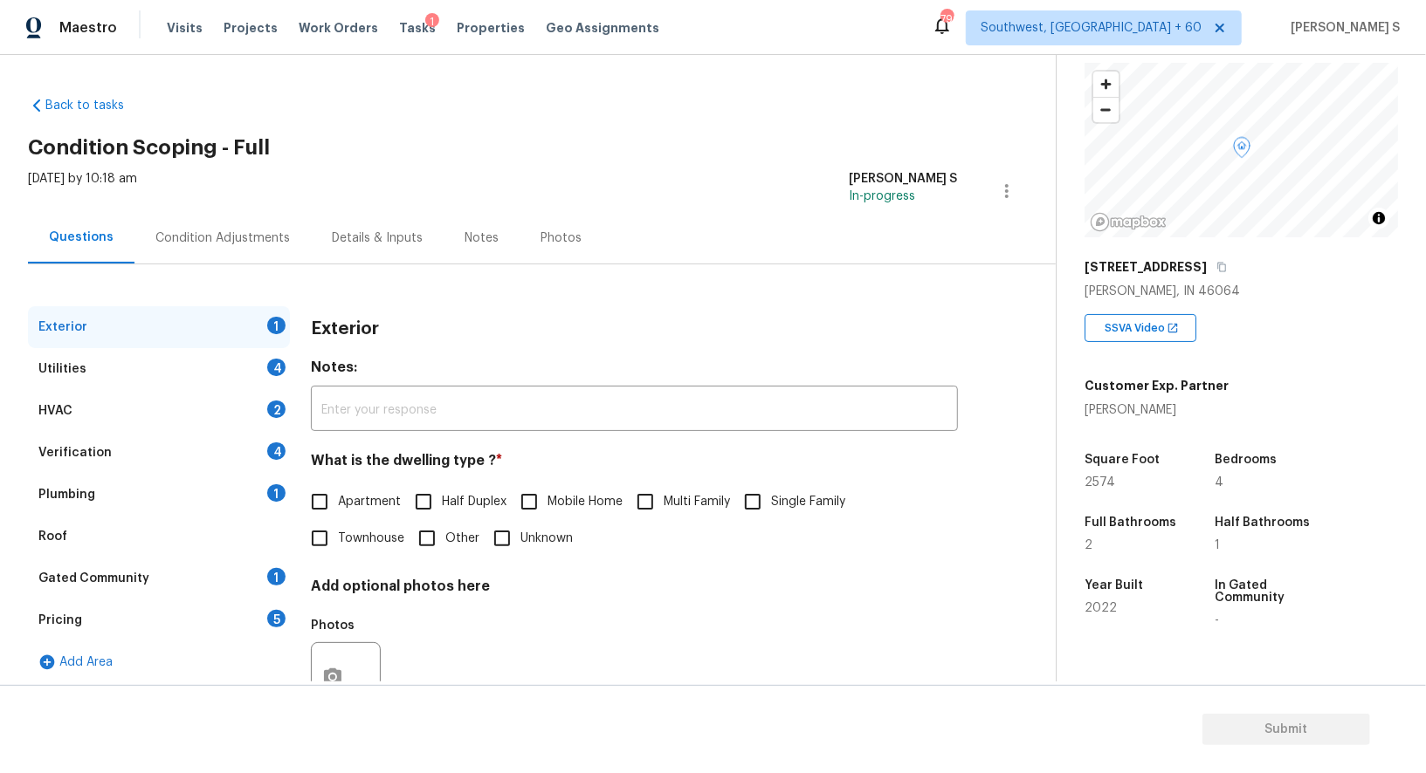
scroll to position [198, 0]
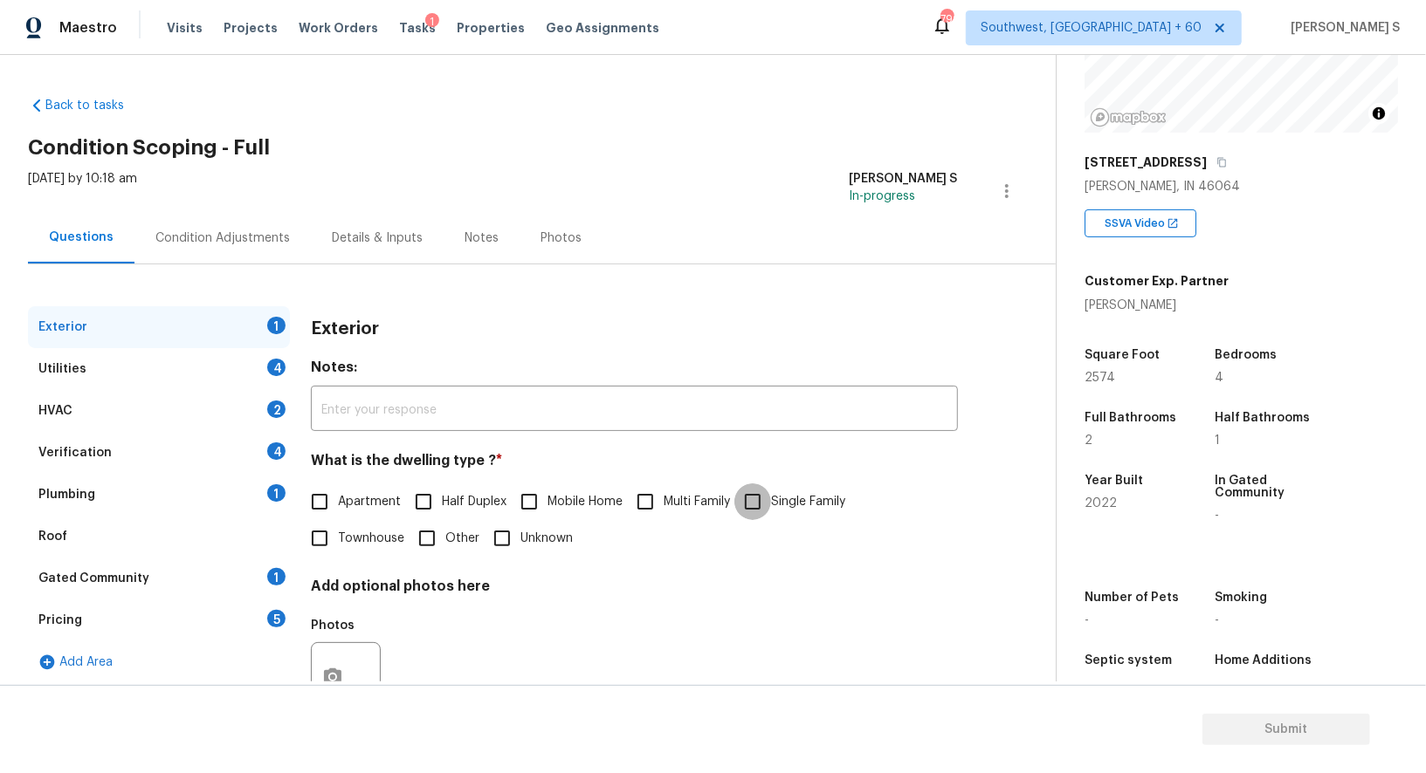
click at [768, 484] on input "Single Family" at bounding box center [752, 502] width 37 height 37
checkbox input "true"
click at [265, 443] on div "Verification 4" at bounding box center [159, 453] width 262 height 42
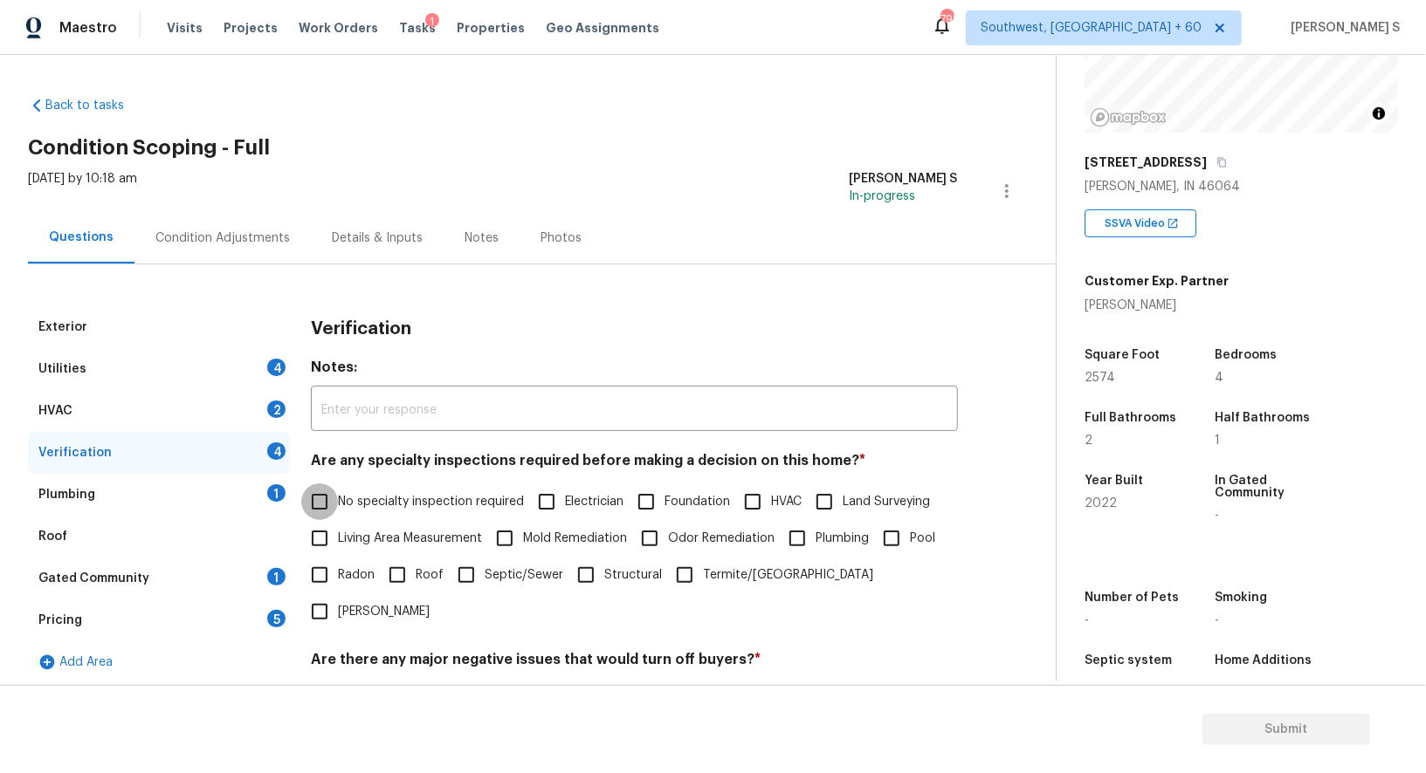
click at [310, 485] on input "No specialty inspection required" at bounding box center [319, 502] width 37 height 37
checkbox input "true"
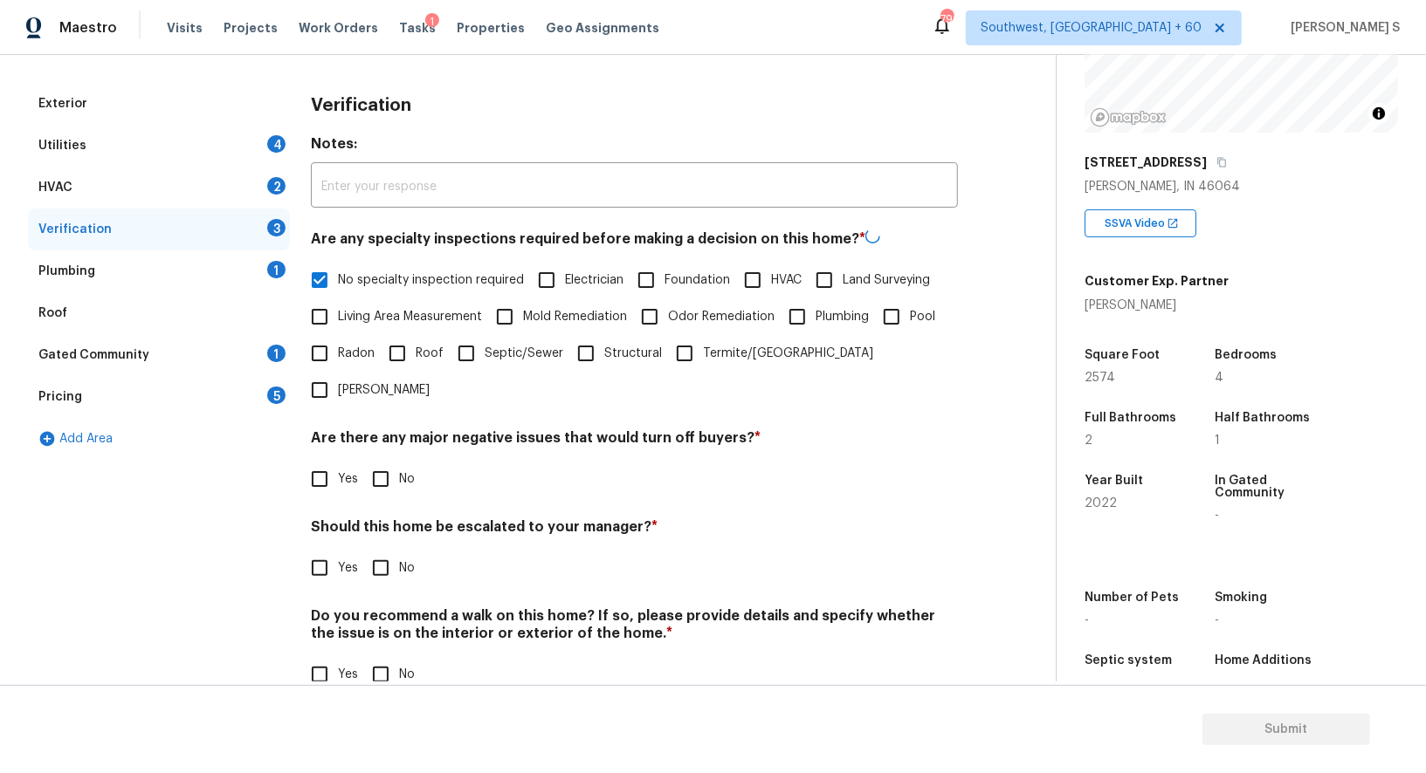
scroll to position [223, 0]
click at [384, 460] on input "No" at bounding box center [380, 478] width 37 height 37
checkbox input "true"
click at [392, 656] on input "No" at bounding box center [380, 674] width 37 height 37
checkbox input "true"
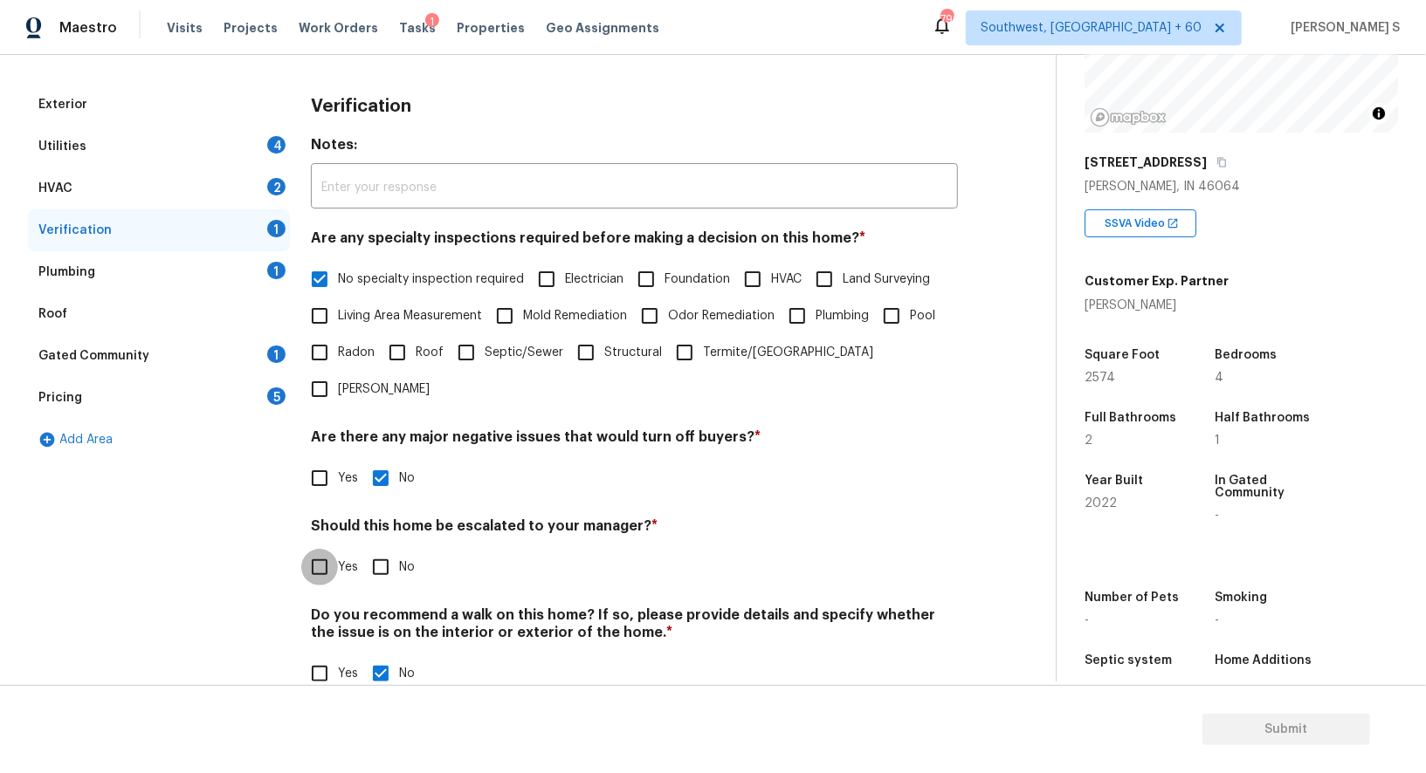
click at [316, 549] on input "Yes" at bounding box center [319, 567] width 37 height 37
checkbox input "true"
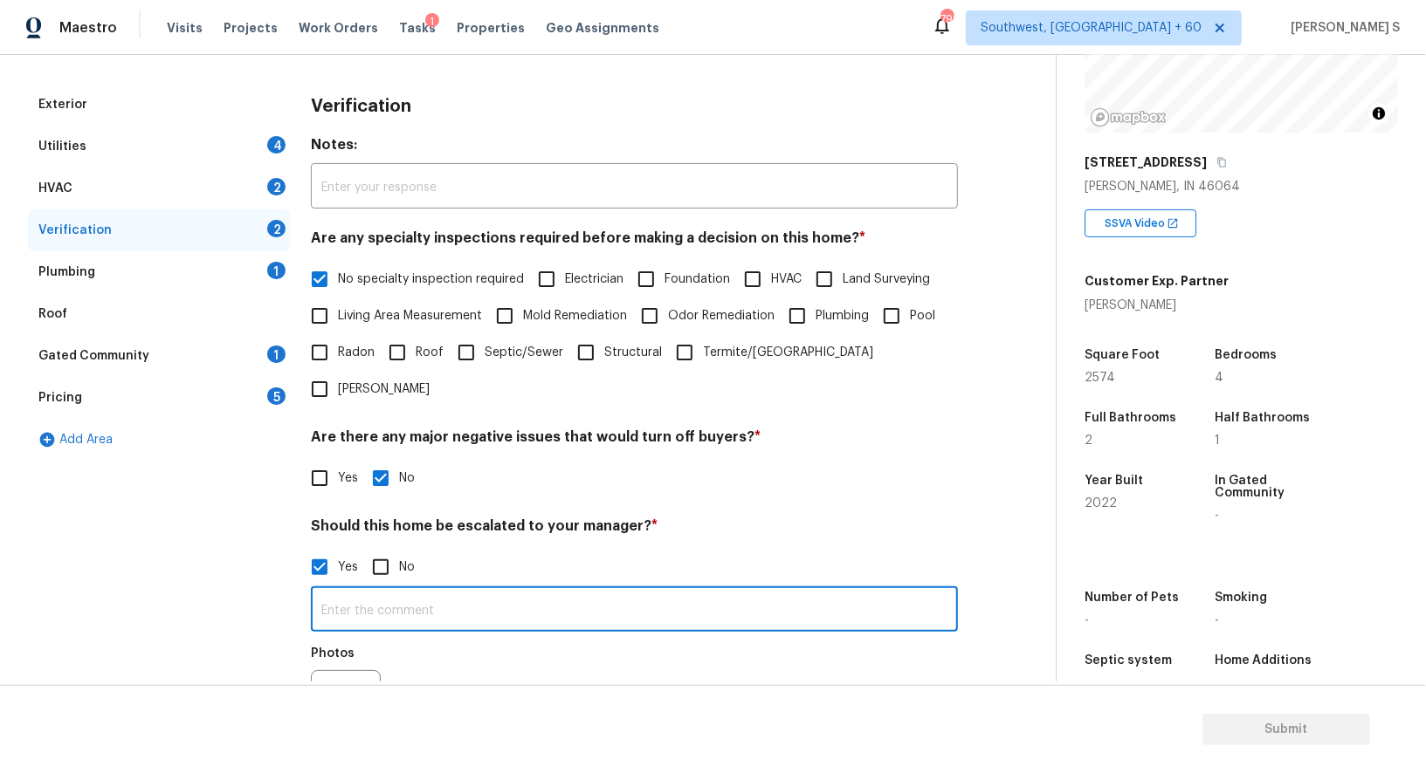
click at [370, 591] on input "text" at bounding box center [634, 611] width 647 height 41
type input "ALA property."
click at [445, 637] on div "Photos" at bounding box center [634, 693] width 647 height 113
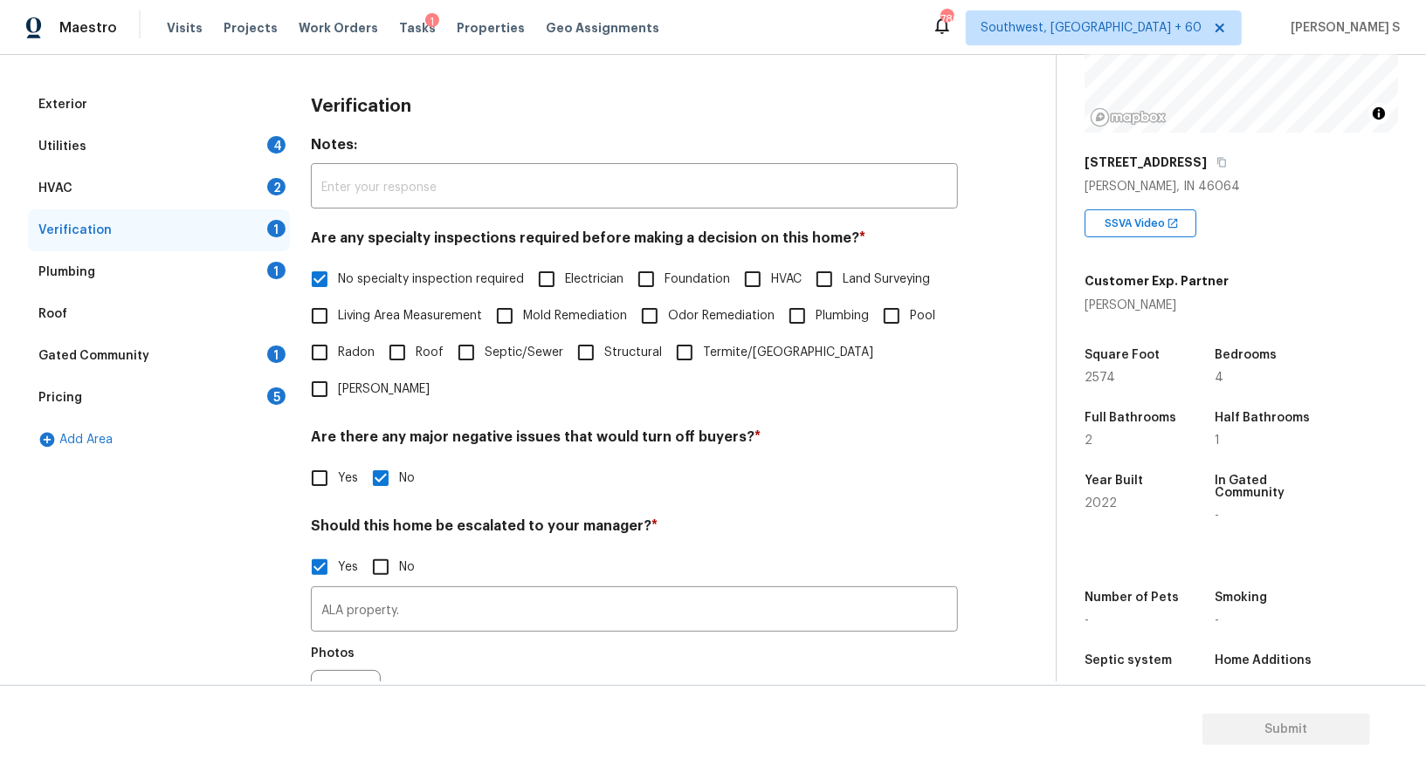
click at [284, 266] on div "1" at bounding box center [276, 270] width 18 height 17
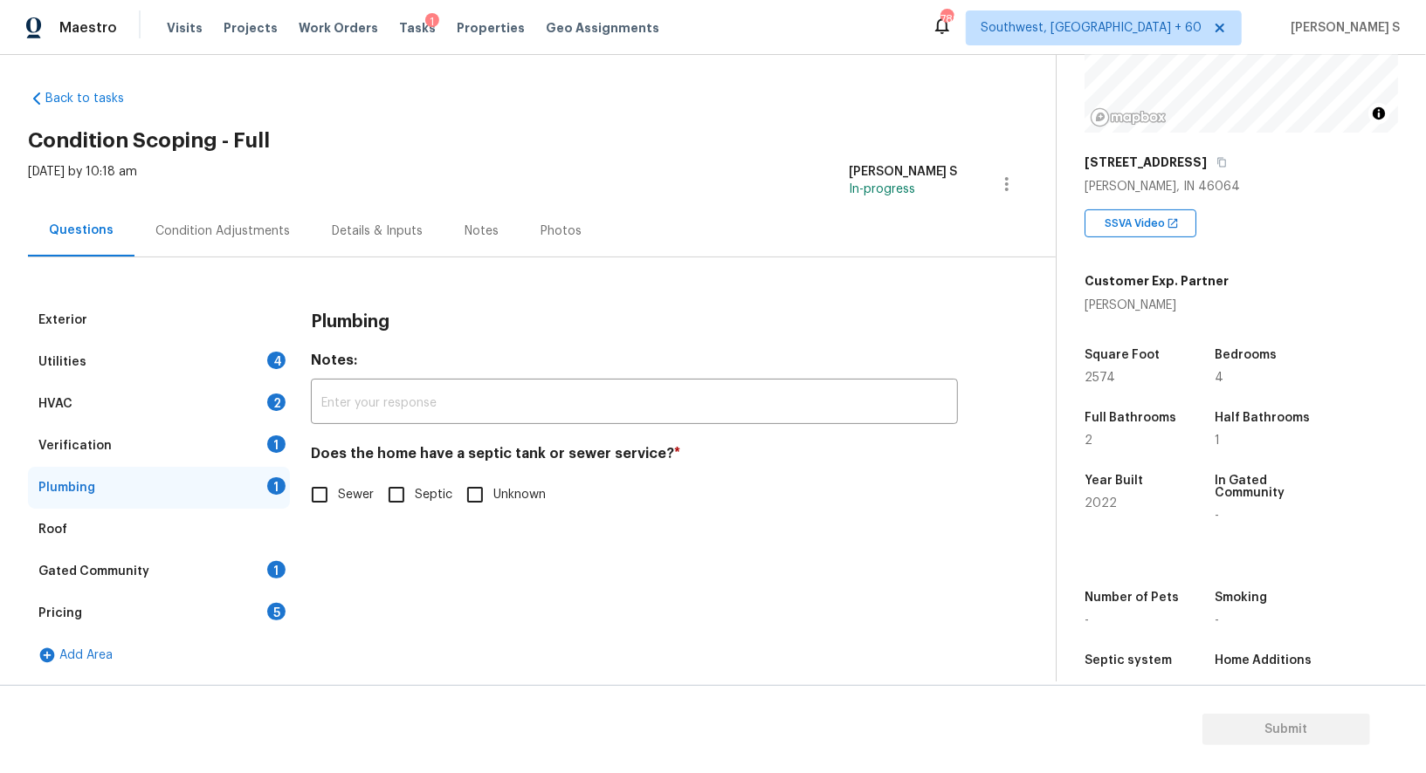
scroll to position [6, 0]
click at [334, 500] on input "Sewer" at bounding box center [319, 496] width 37 height 37
checkbox input "true"
click at [272, 571] on div "1" at bounding box center [276, 570] width 18 height 17
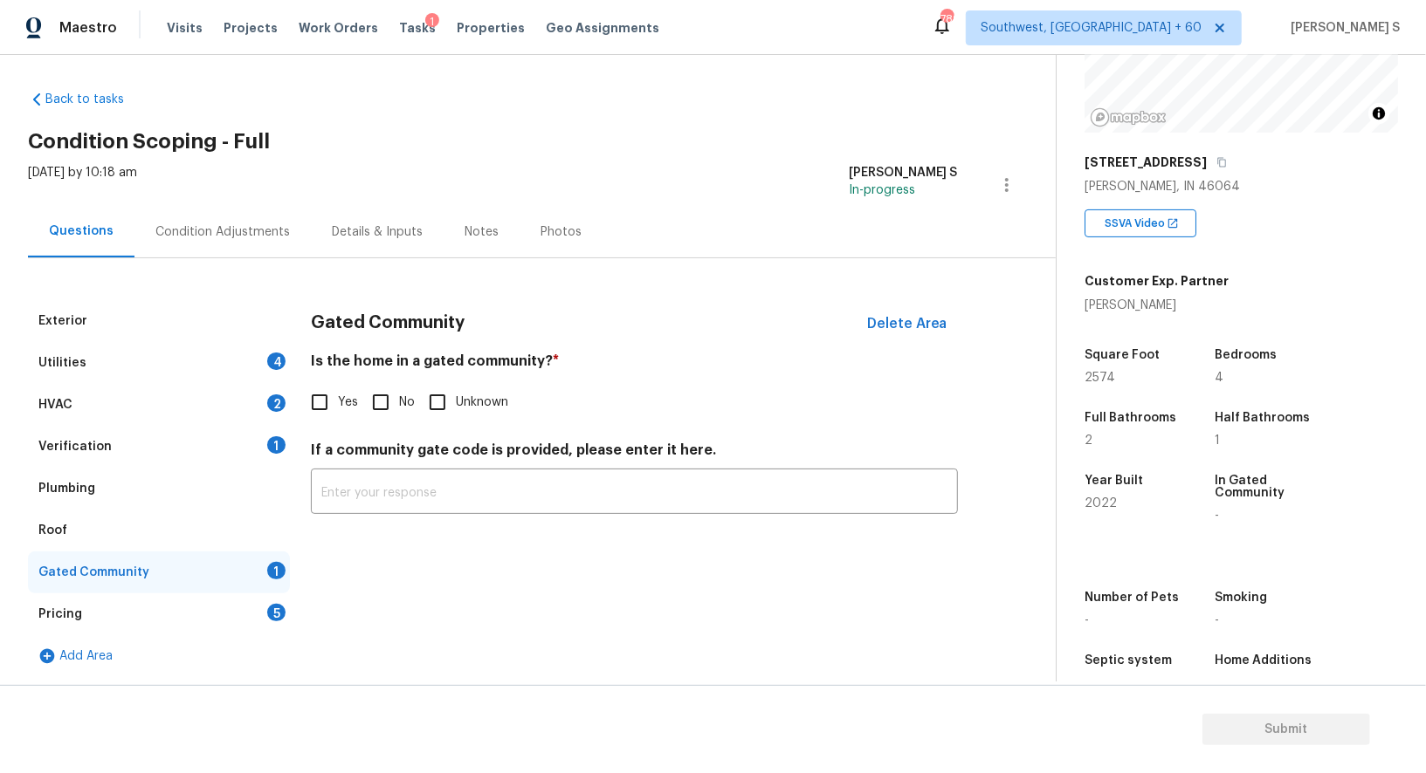
click at [389, 385] on input "No" at bounding box center [380, 402] width 37 height 37
checkbox input "true"
click at [242, 398] on div "HVAC 2" at bounding box center [159, 405] width 262 height 42
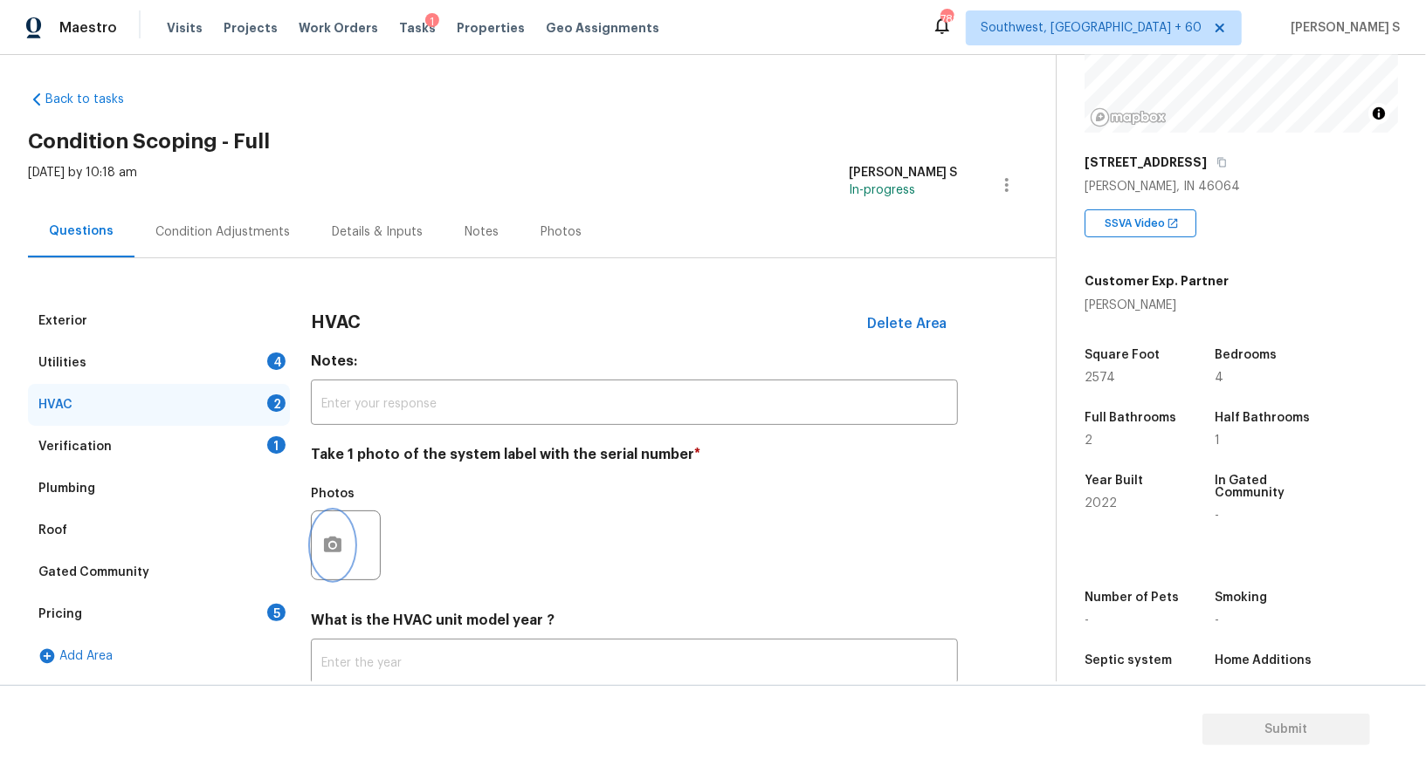
click at [330, 543] on icon "button" at bounding box center [332, 545] width 21 height 21
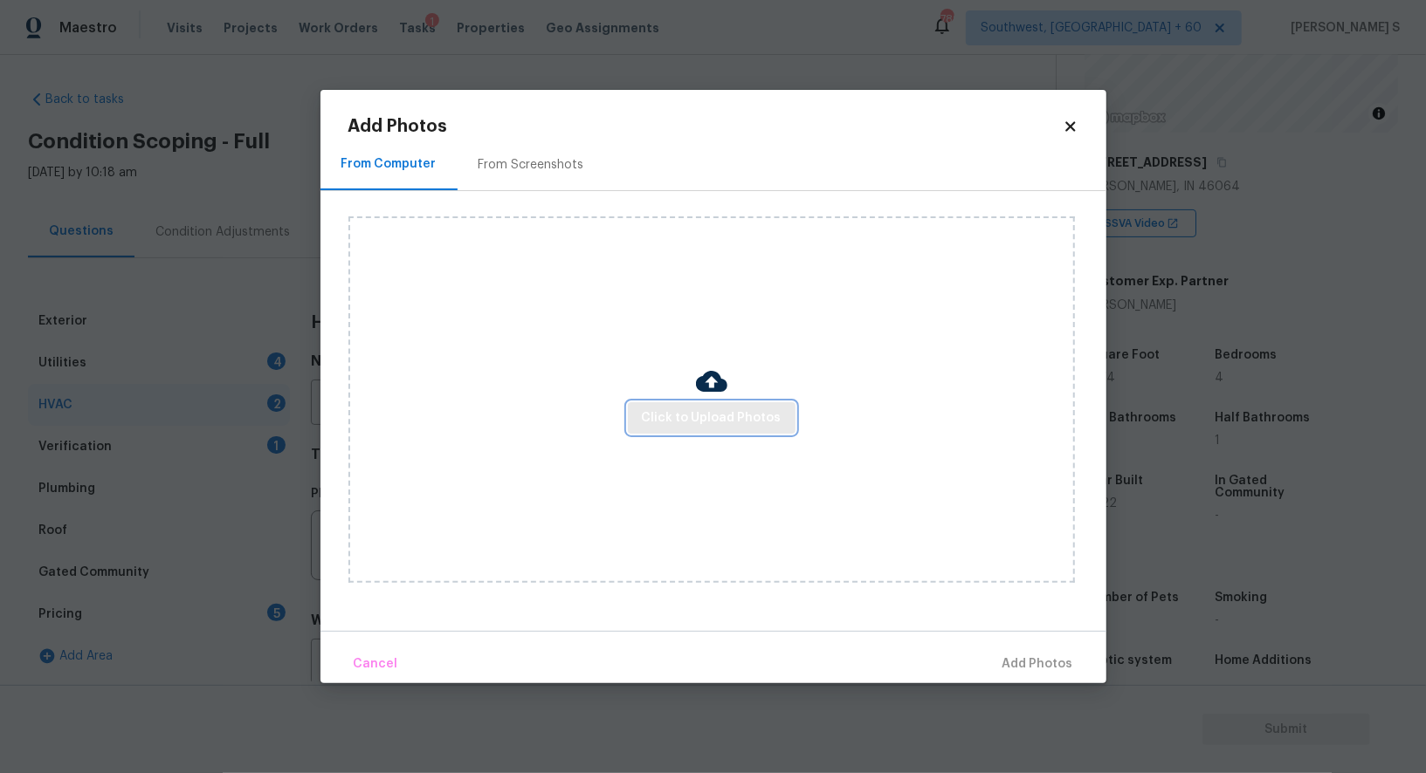
click at [660, 432] on button "Click to Upload Photos" at bounding box center [712, 418] width 168 height 32
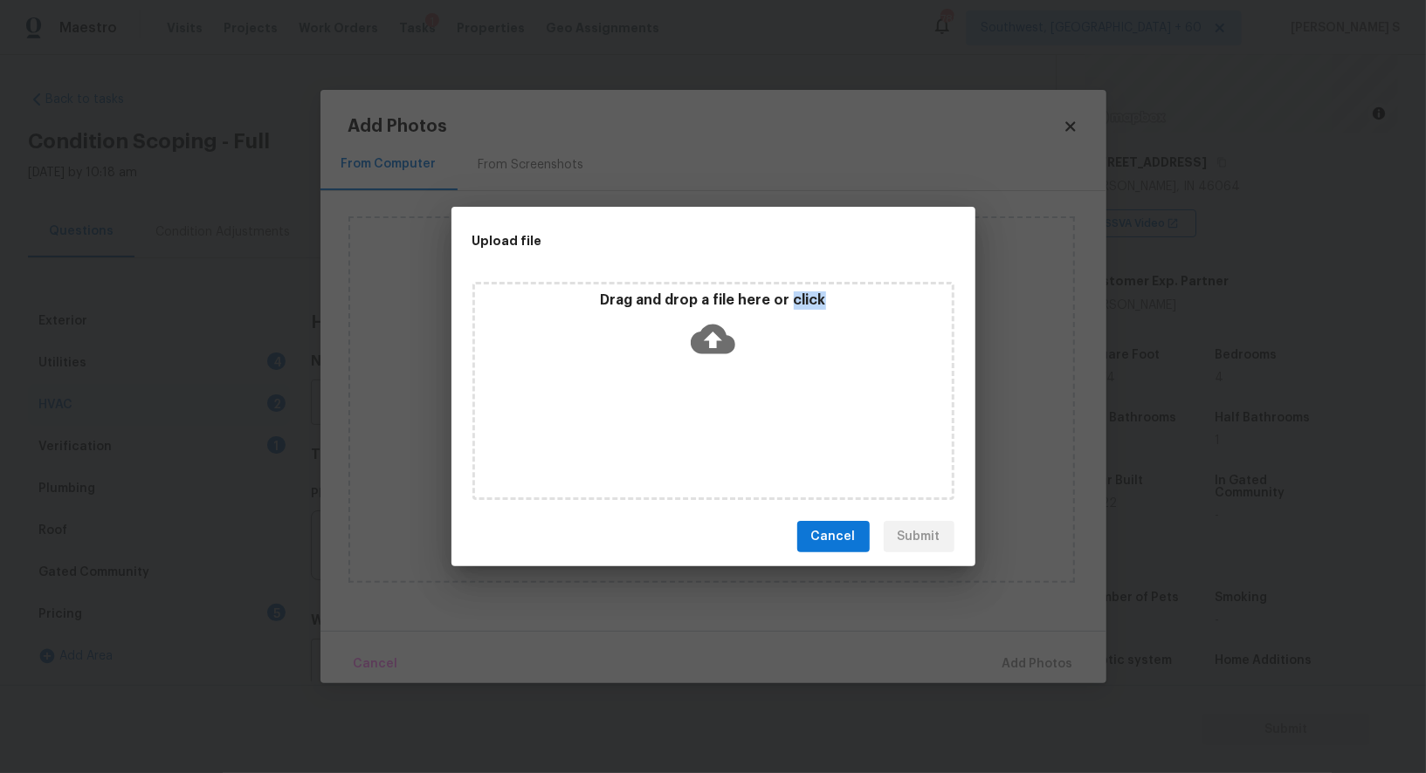
click at [660, 432] on div "Drag and drop a file here or click" at bounding box center [713, 391] width 482 height 218
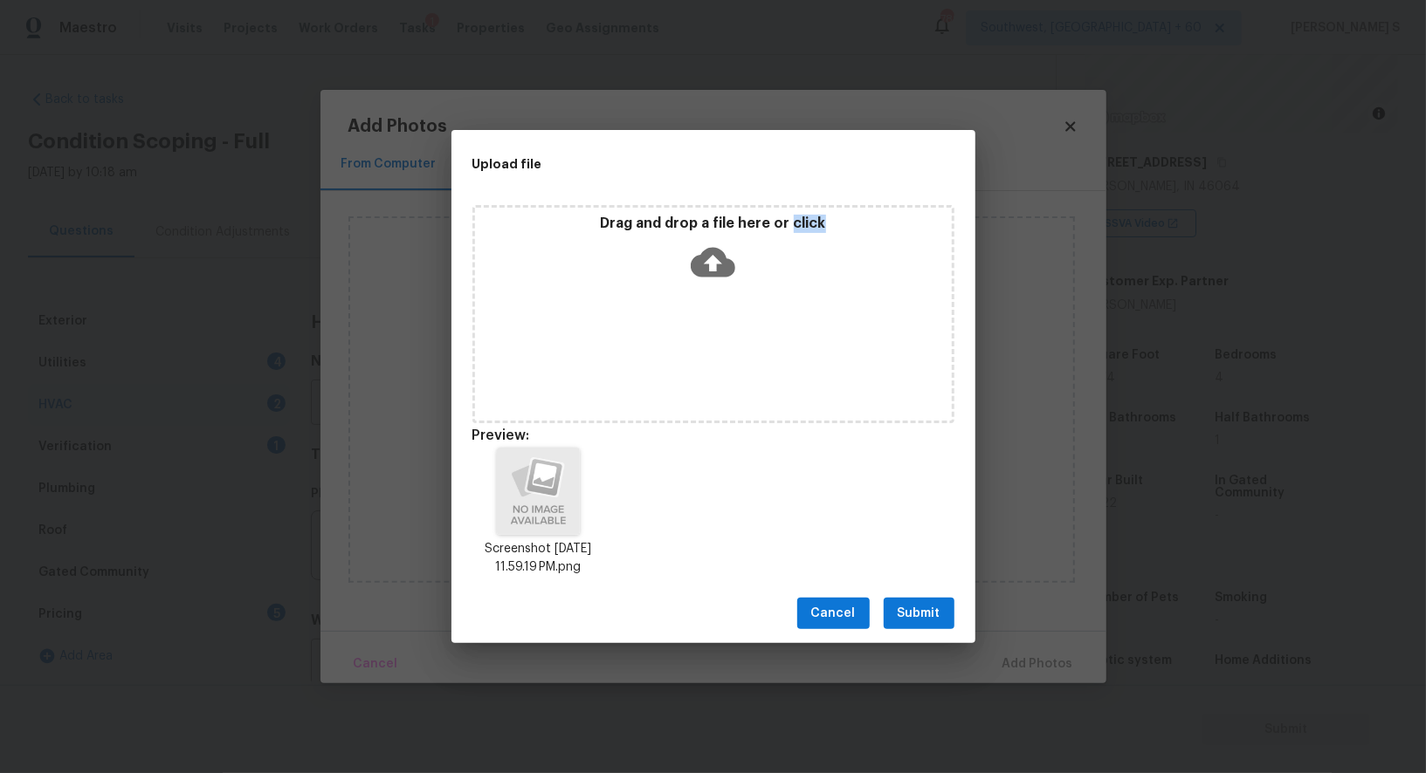
click at [928, 605] on span "Submit" at bounding box center [918, 614] width 43 height 22
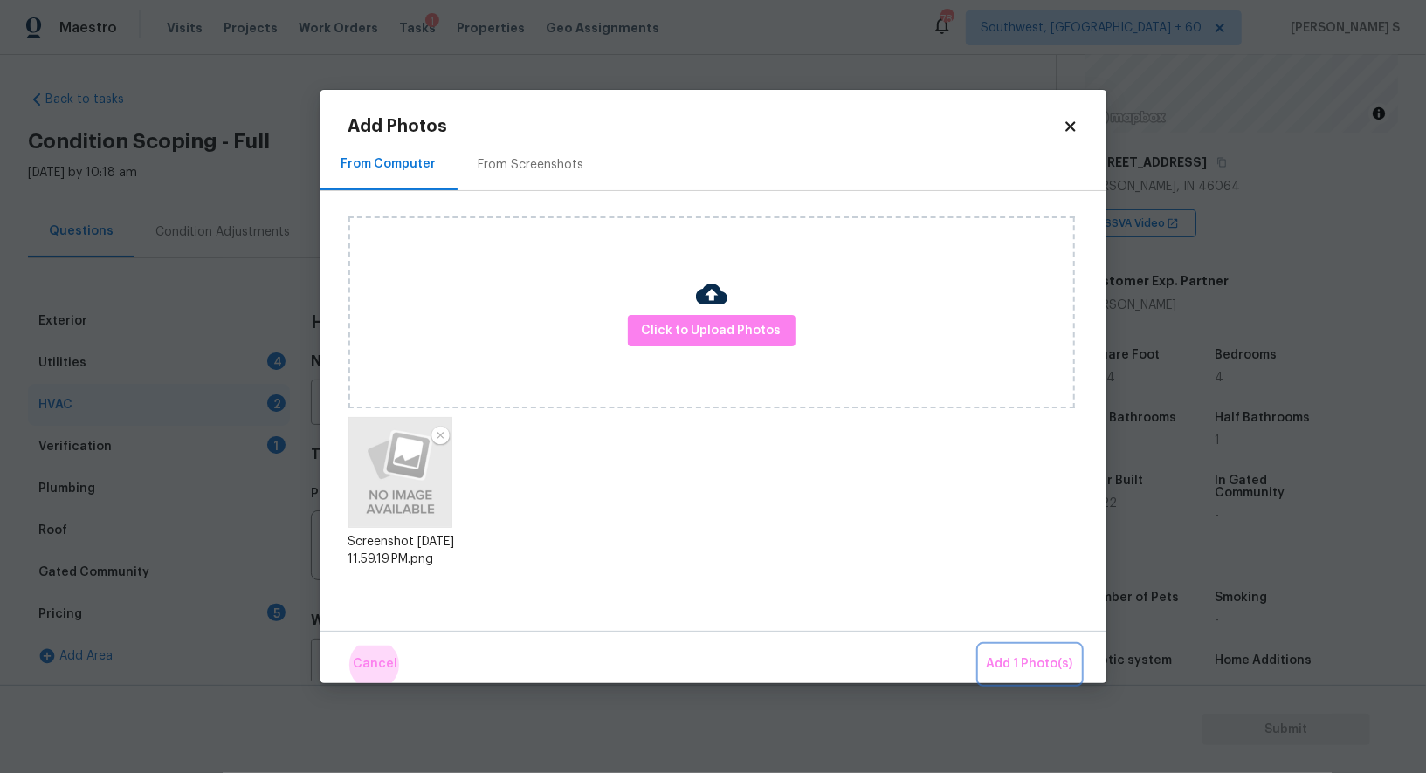
click at [979, 646] on button "Add 1 Photo(s)" at bounding box center [1029, 665] width 100 height 38
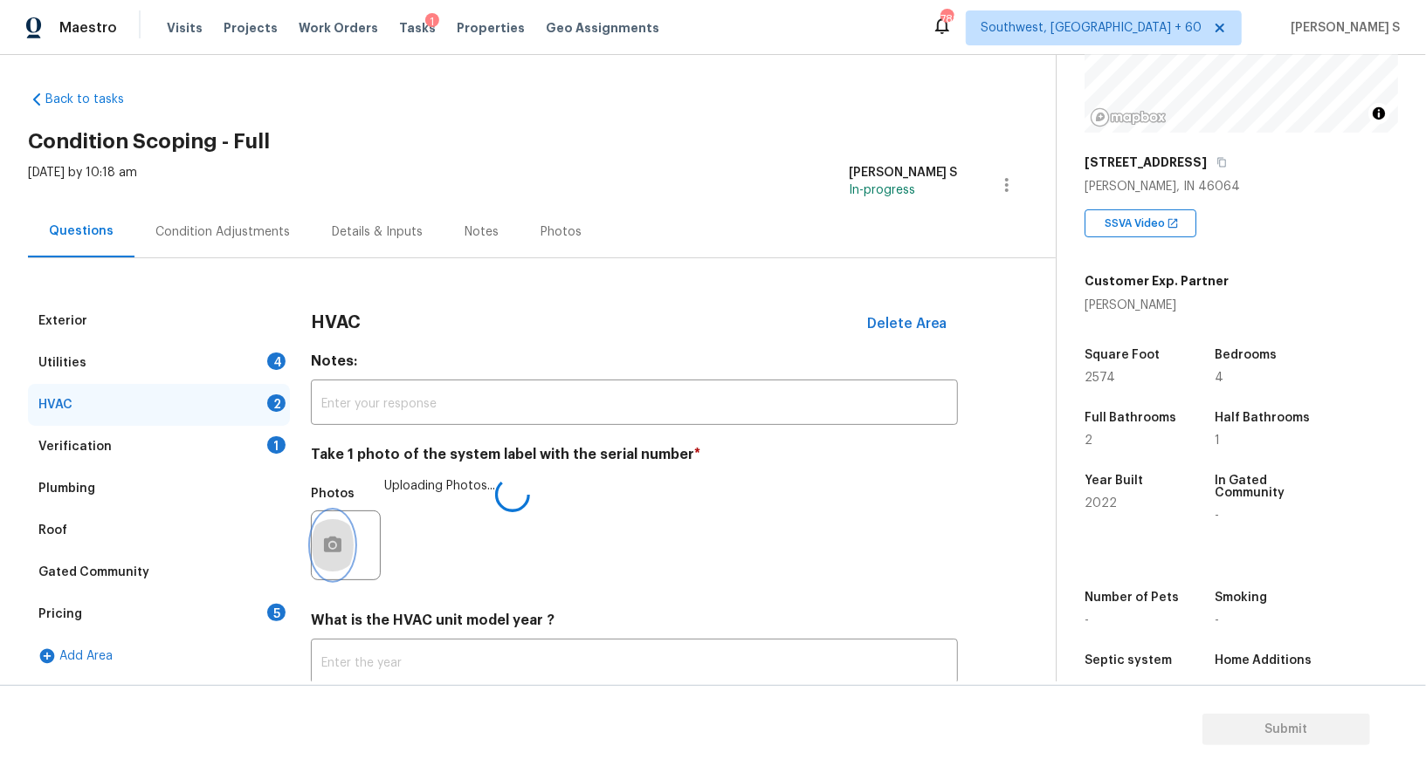
scroll to position [124, 0]
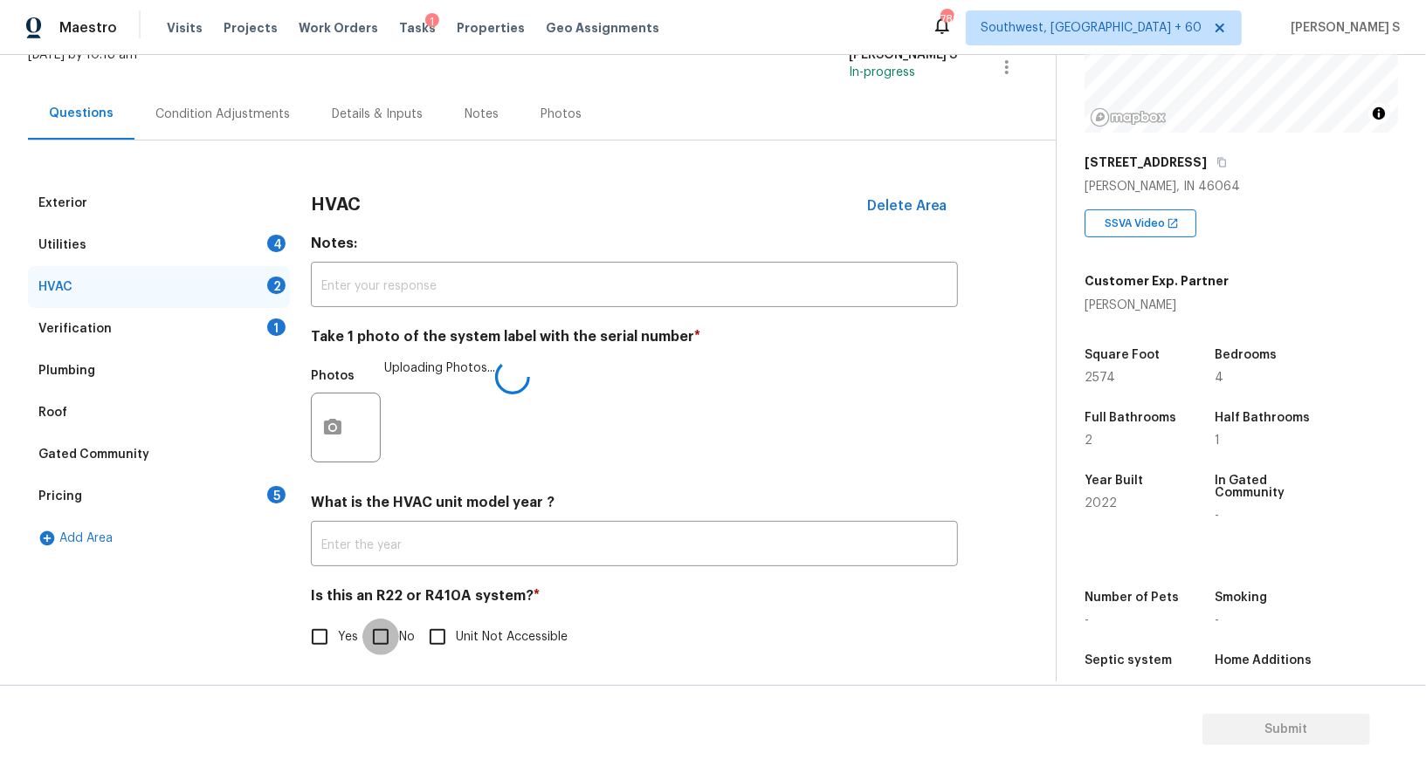
click at [372, 636] on input "No" at bounding box center [380, 637] width 37 height 37
checkbox input "true"
click at [273, 240] on div "4" at bounding box center [276, 243] width 18 height 17
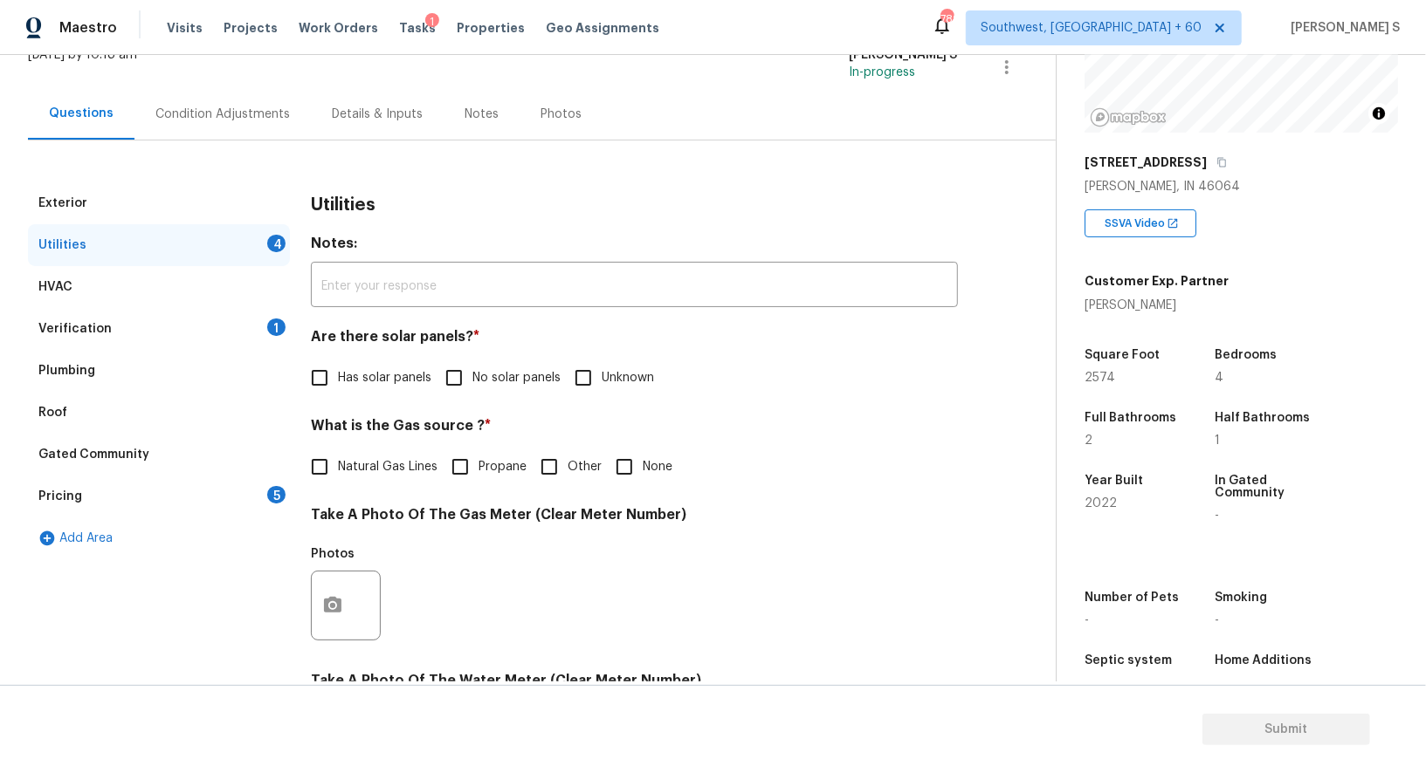
scroll to position [540, 0]
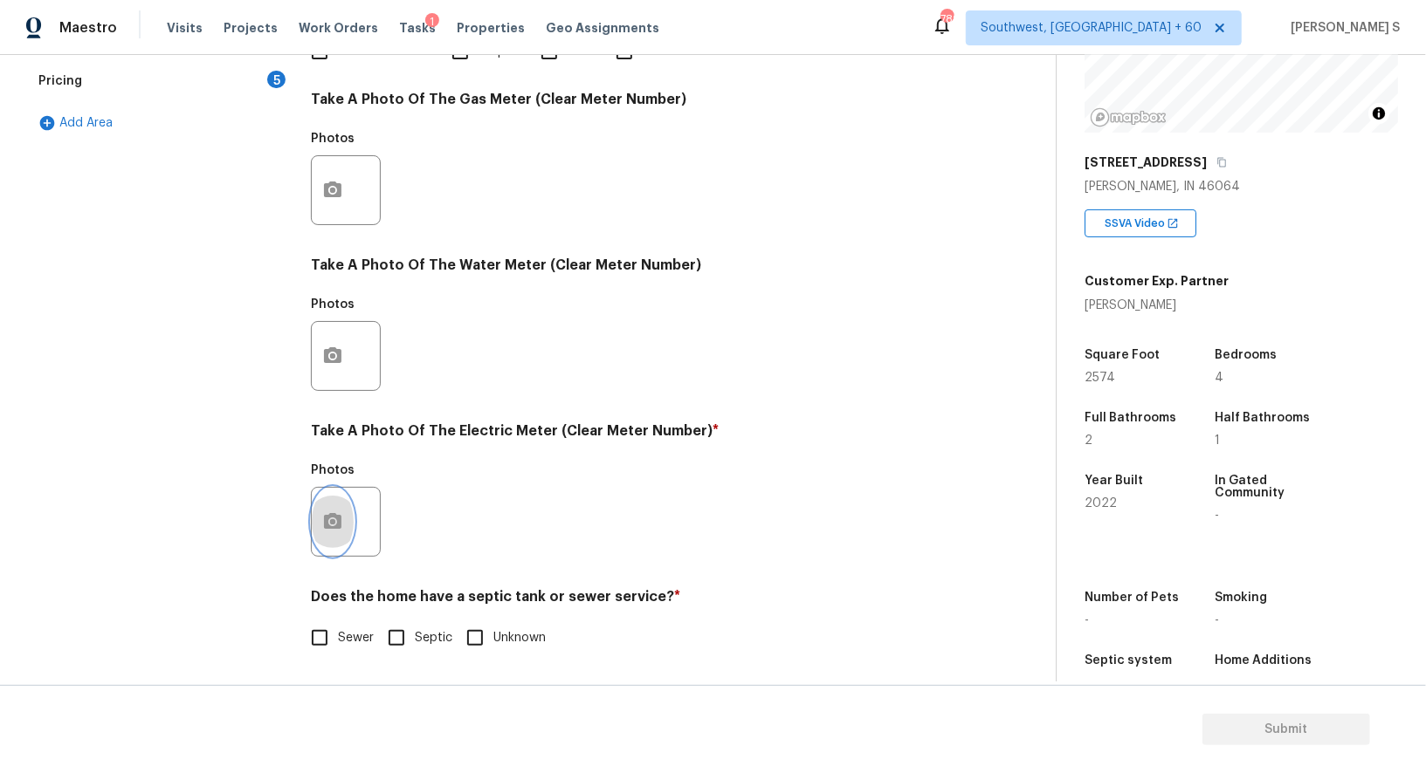
click at [350, 533] on button "button" at bounding box center [333, 522] width 42 height 68
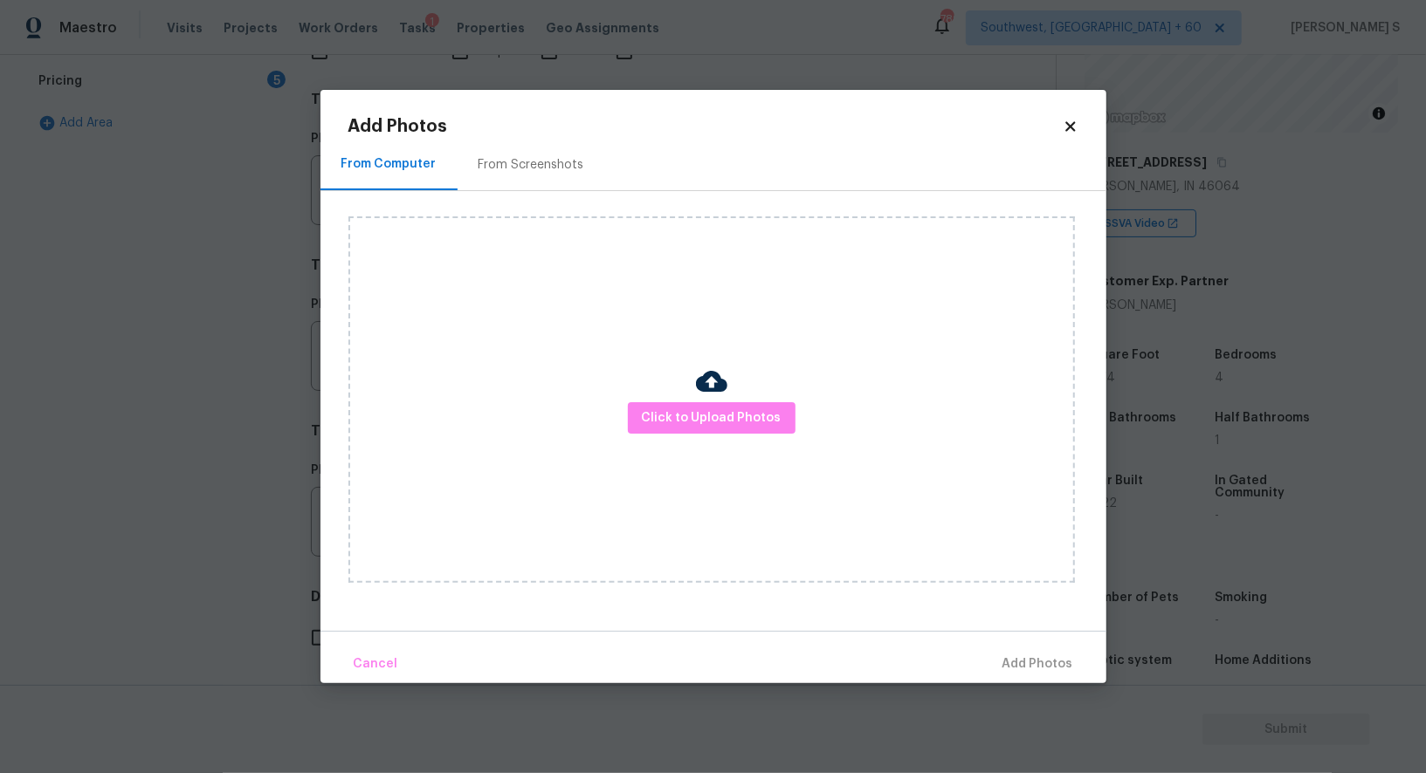
click at [724, 392] on img at bounding box center [711, 381] width 31 height 31
click at [724, 402] on button "Click to Upload Photos" at bounding box center [712, 418] width 168 height 32
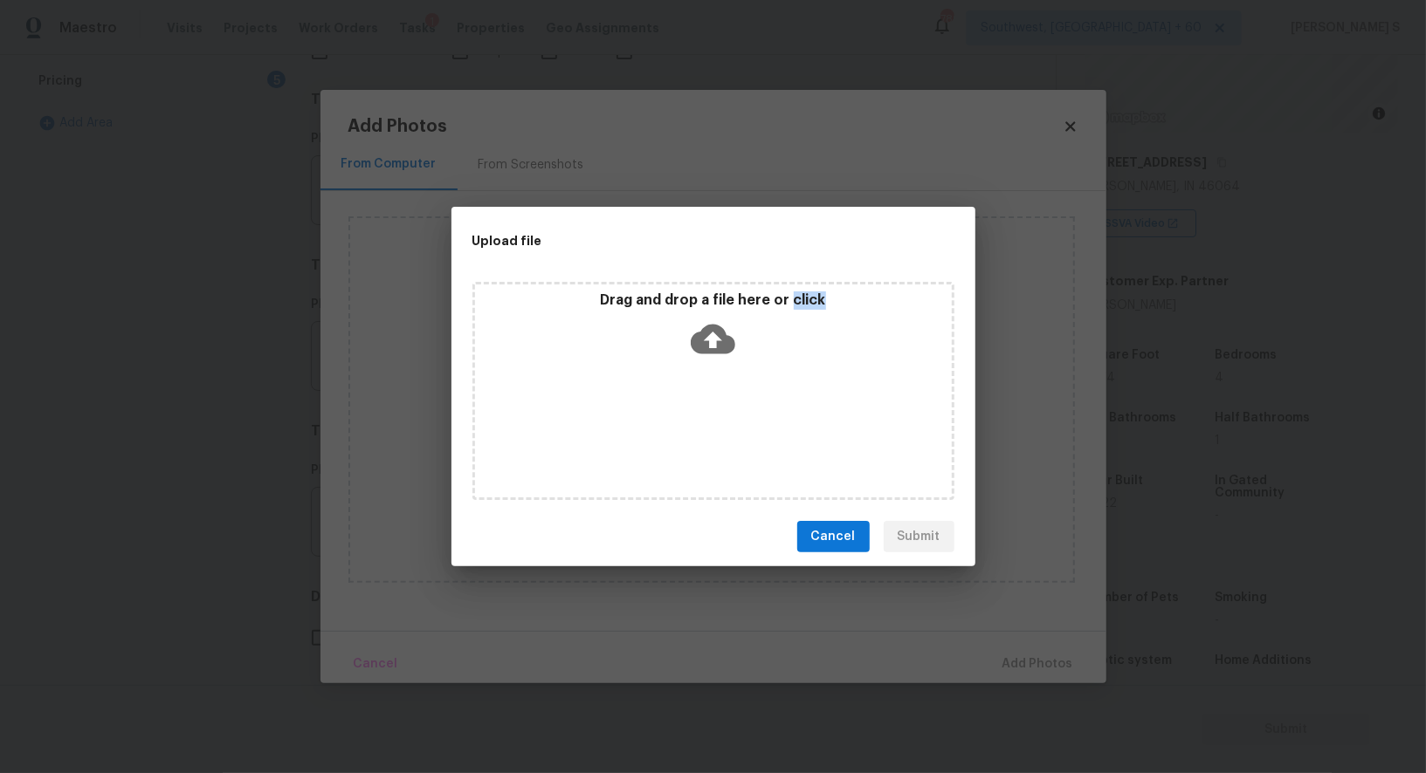
click at [724, 402] on div "Drag and drop a file here or click" at bounding box center [713, 391] width 482 height 218
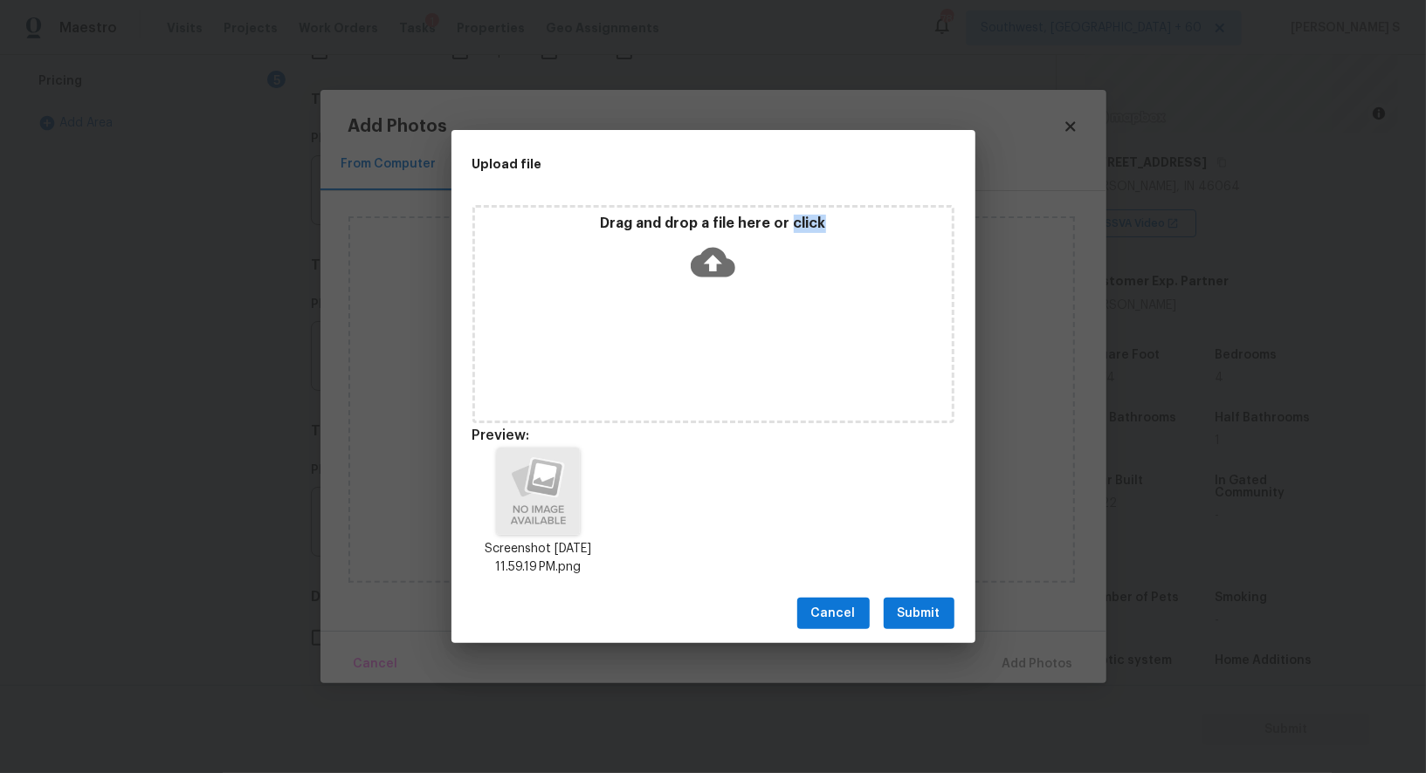
click at [930, 605] on span "Submit" at bounding box center [918, 614] width 43 height 22
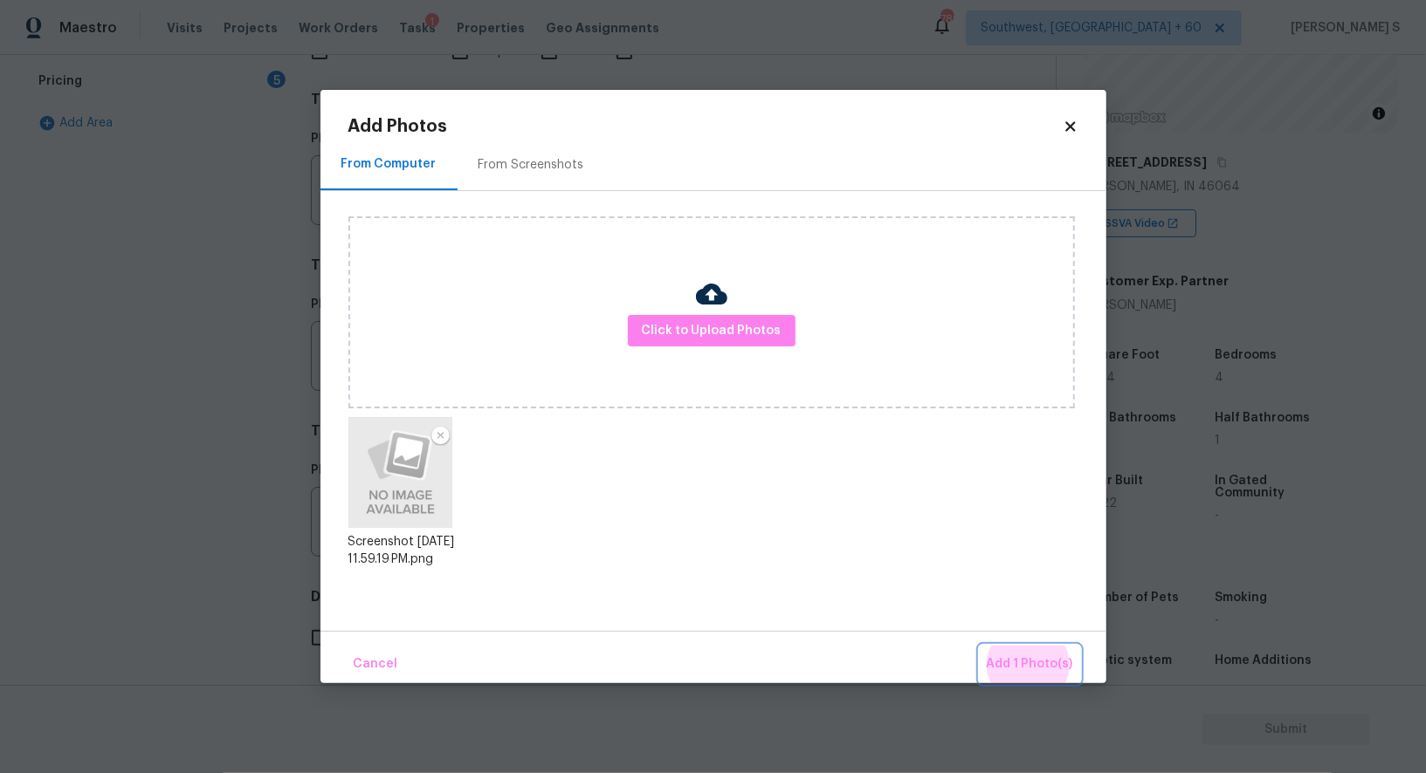
click at [979, 646] on button "Add 1 Photo(s)" at bounding box center [1029, 665] width 100 height 38
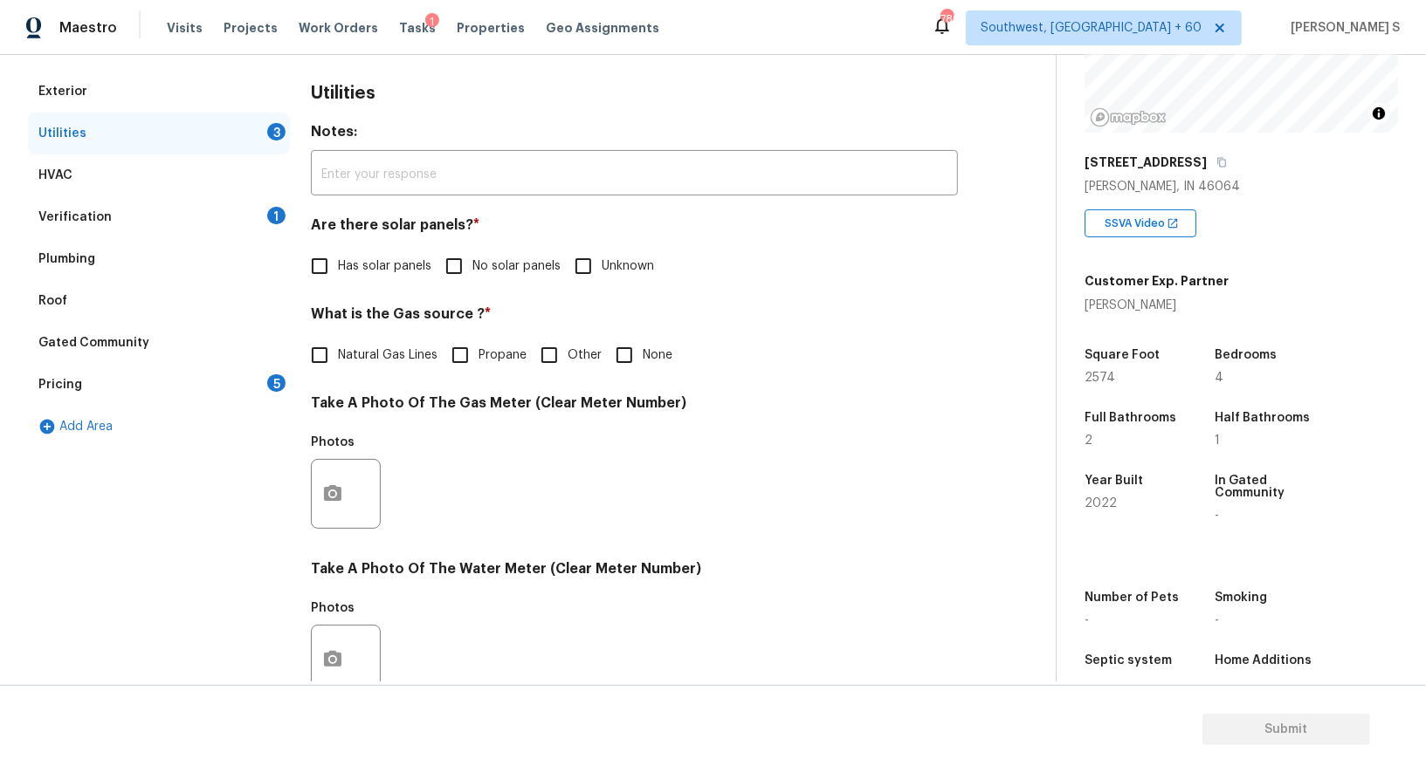
scroll to position [0, 0]
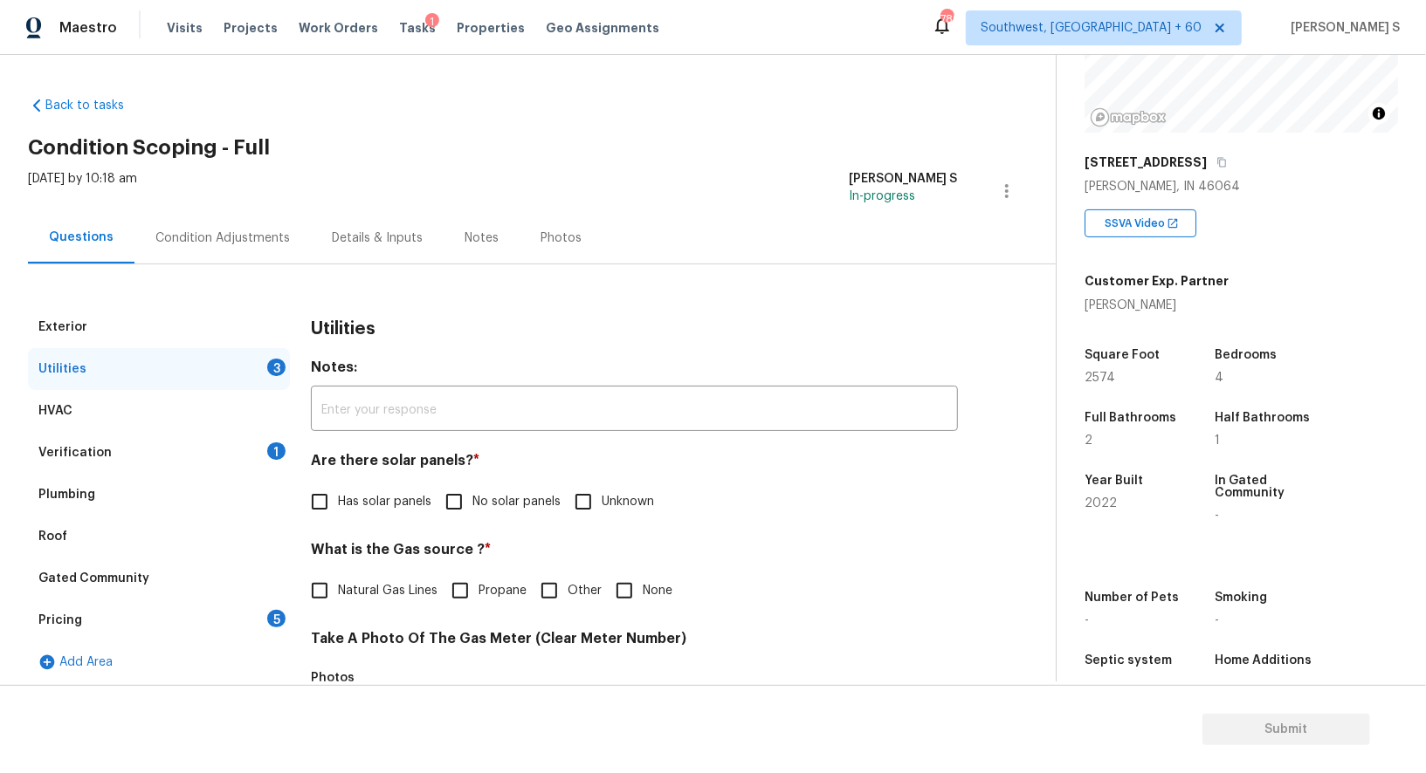
click at [275, 245] on div "Condition Adjustments" at bounding box center [222, 238] width 134 height 17
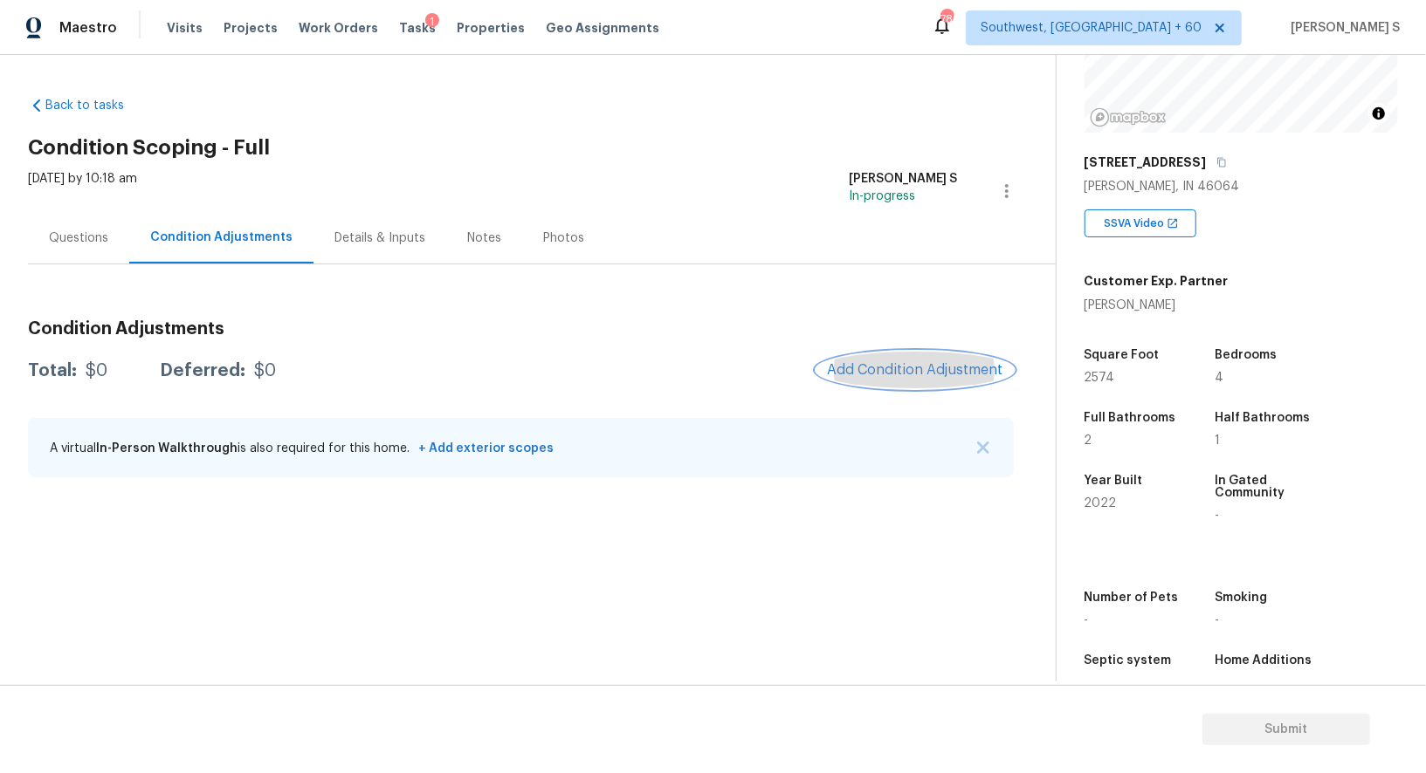
click at [855, 377] on span "Add Condition Adjustment" at bounding box center [915, 370] width 176 height 16
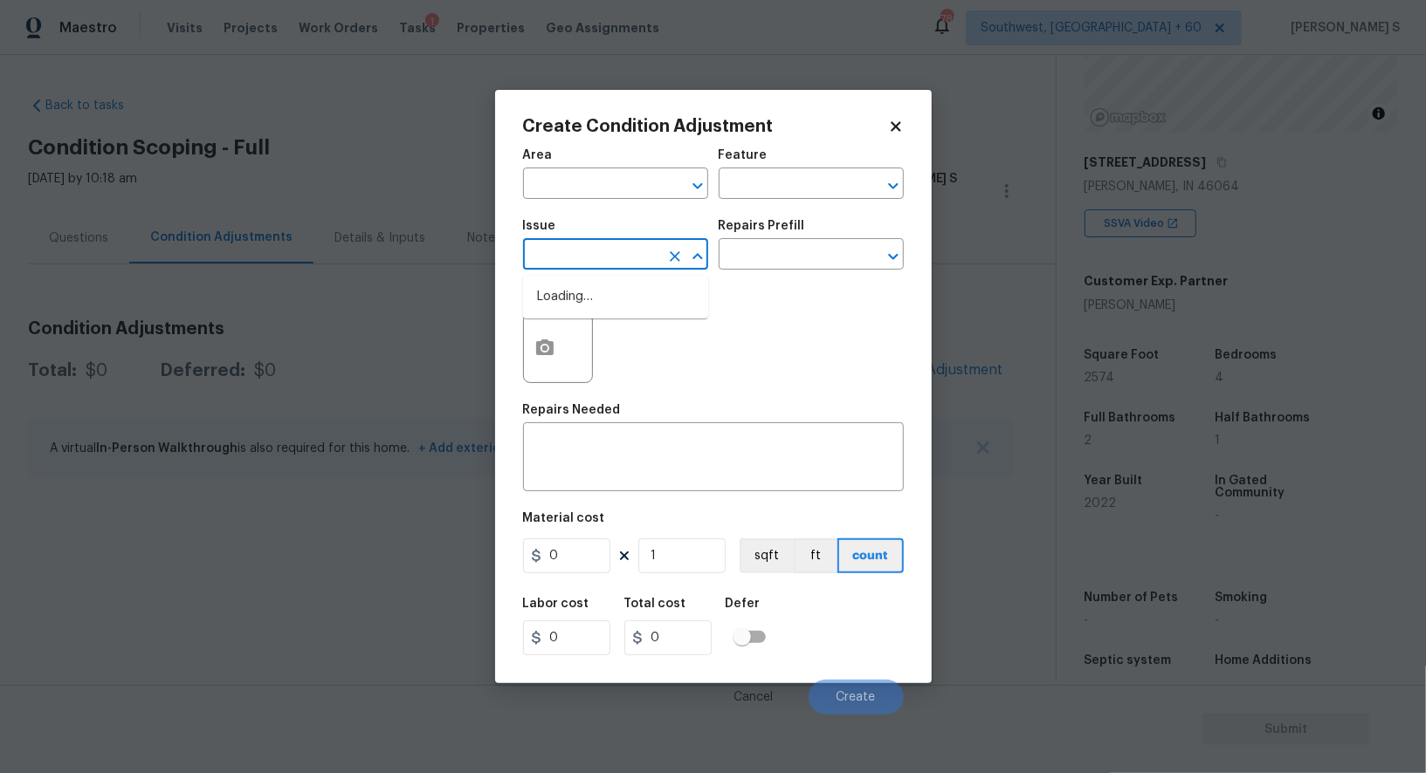
click at [534, 263] on input "text" at bounding box center [591, 256] width 136 height 27
type input "Pressure Washing"
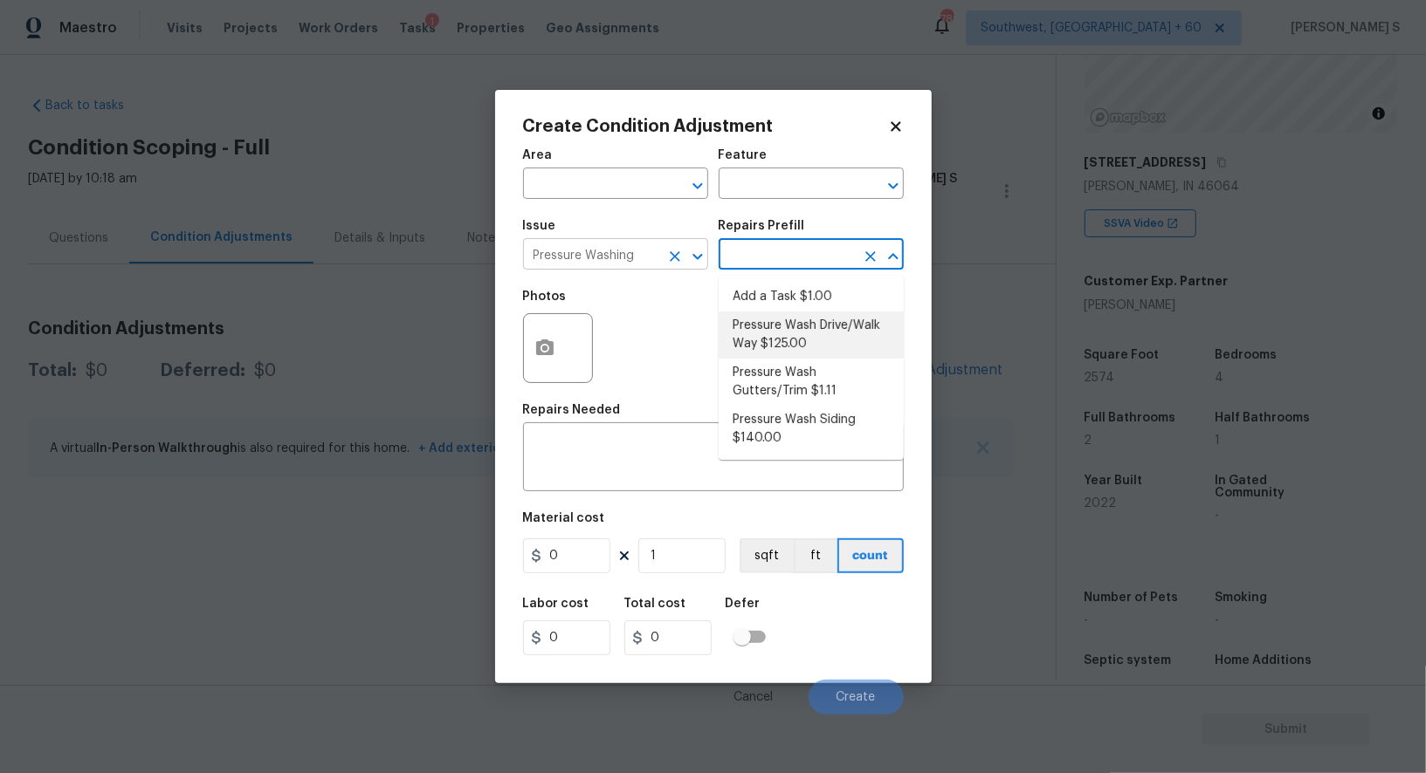
type input "Siding"
type textarea "Pressure wash the driveways/walkways as directed by the PM. Ensure that all deb…"
type input "125"
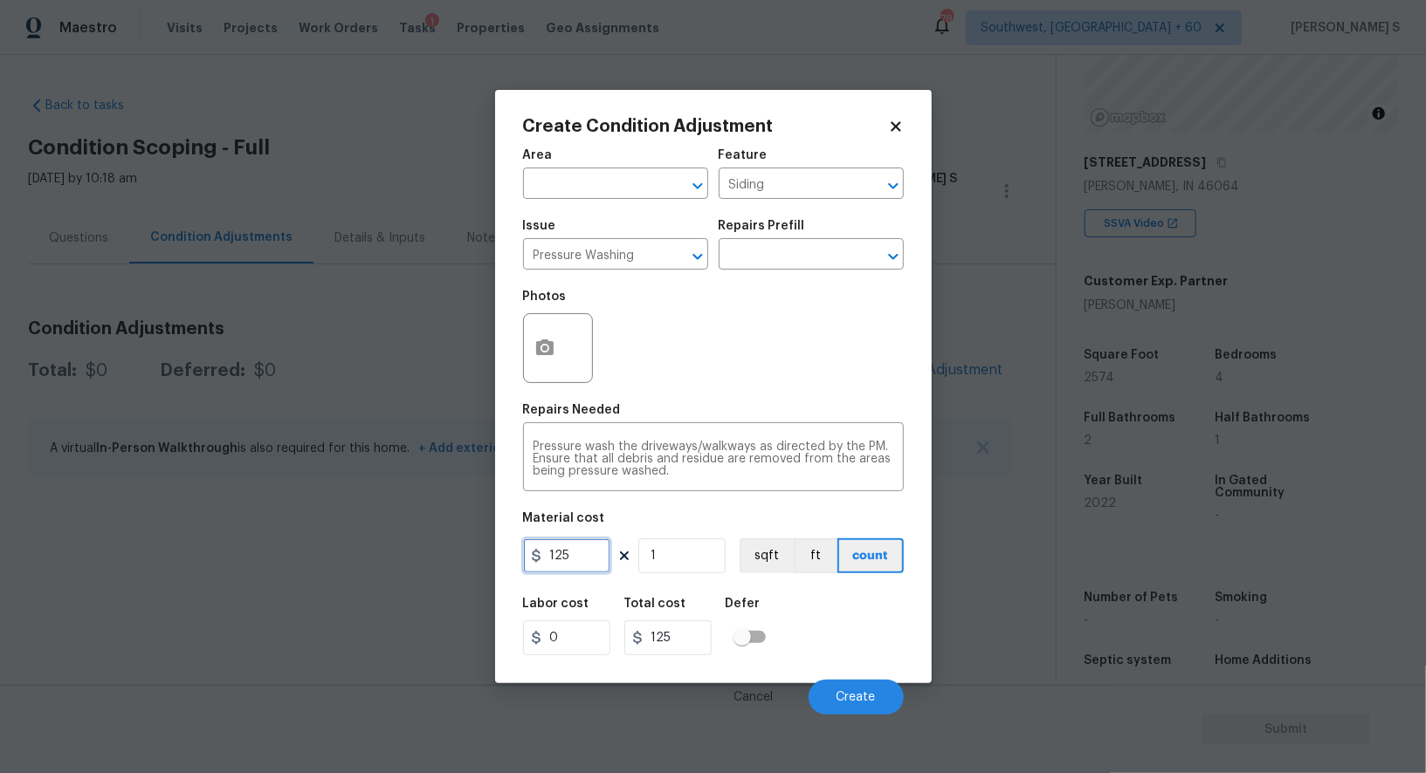
click at [579, 570] on input "125" at bounding box center [566, 556] width 87 height 35
type input "200"
click at [835, 627] on div "Labor cost 0 Total cost 200 Defer" at bounding box center [713, 627] width 381 height 79
click at [879, 702] on button "Create" at bounding box center [855, 697] width 95 height 35
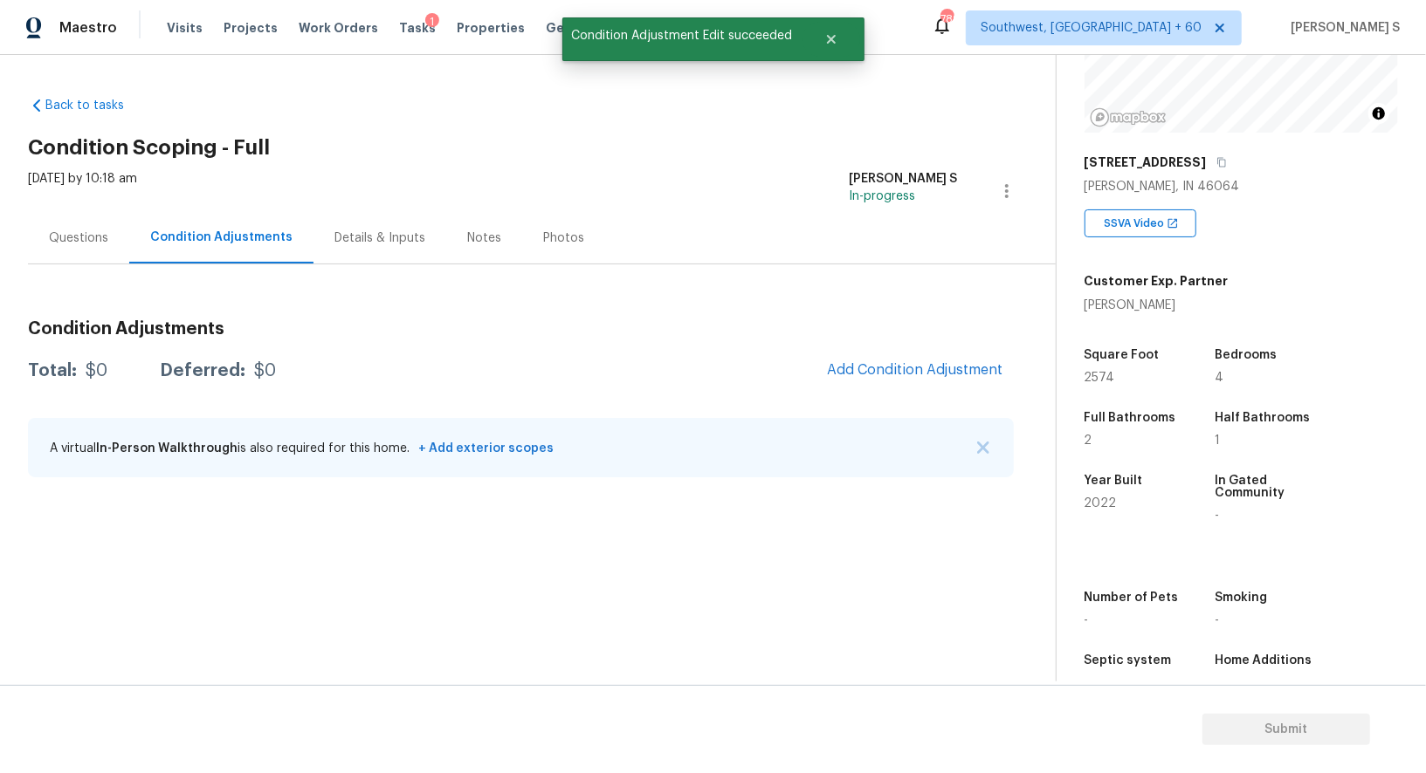
click at [347, 667] on body "Maestro Visits Projects Work Orders Tasks 1 Properties Geo Assignments 789 Sout…" at bounding box center [713, 386] width 1426 height 773
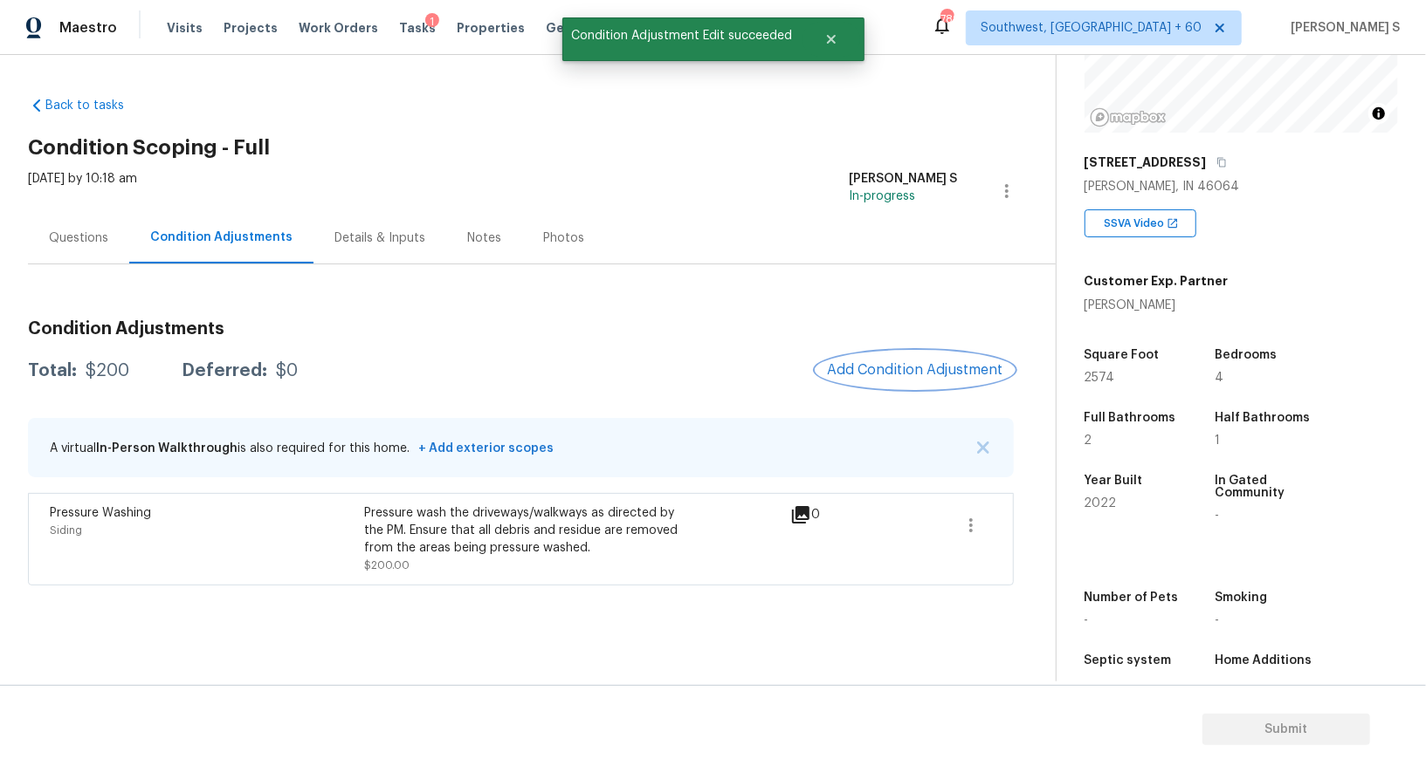
click at [890, 363] on span "Add Condition Adjustment" at bounding box center [915, 370] width 176 height 16
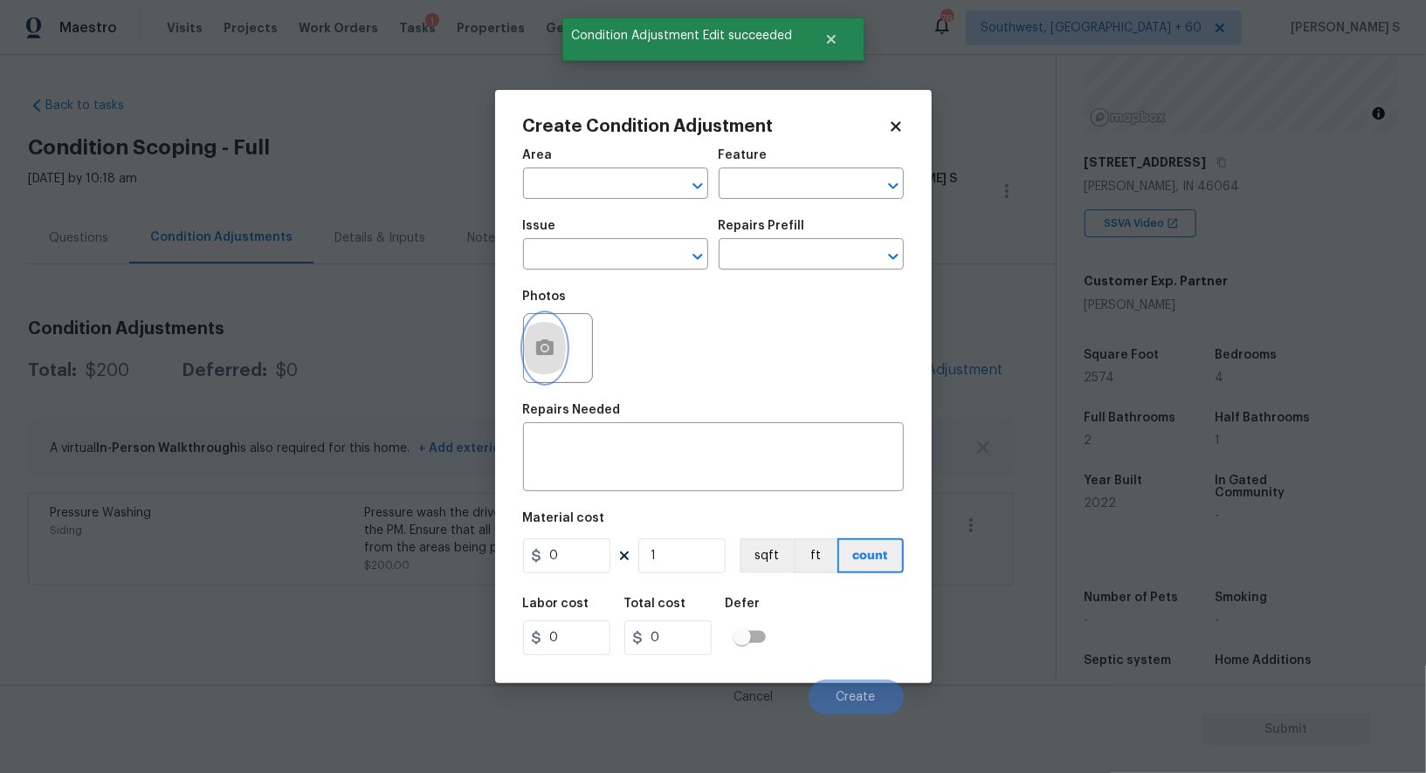
click at [524, 354] on button "button" at bounding box center [545, 348] width 42 height 68
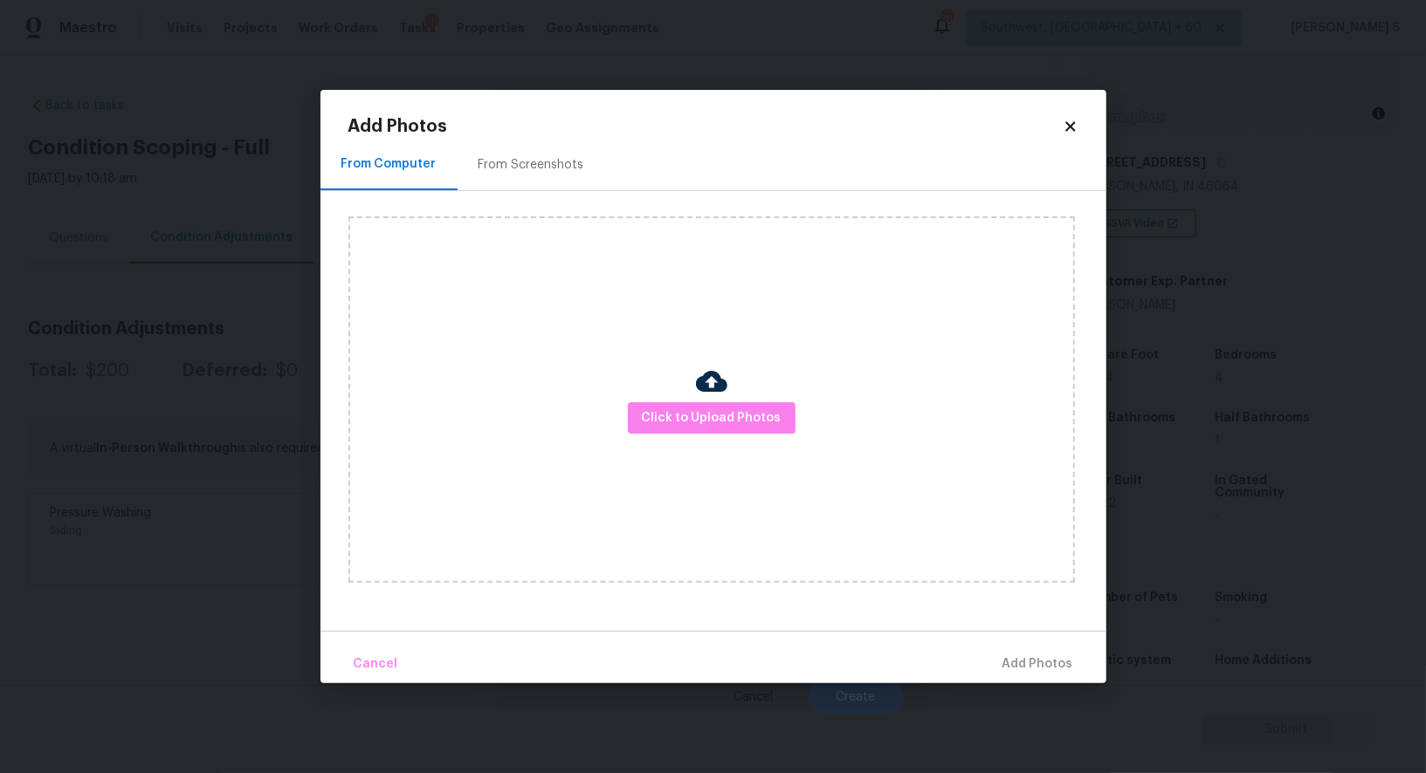
click at [514, 201] on div "Click to Upload Photos" at bounding box center [727, 399] width 758 height 417
click at [512, 181] on div "From Screenshots" at bounding box center [531, 165] width 148 height 52
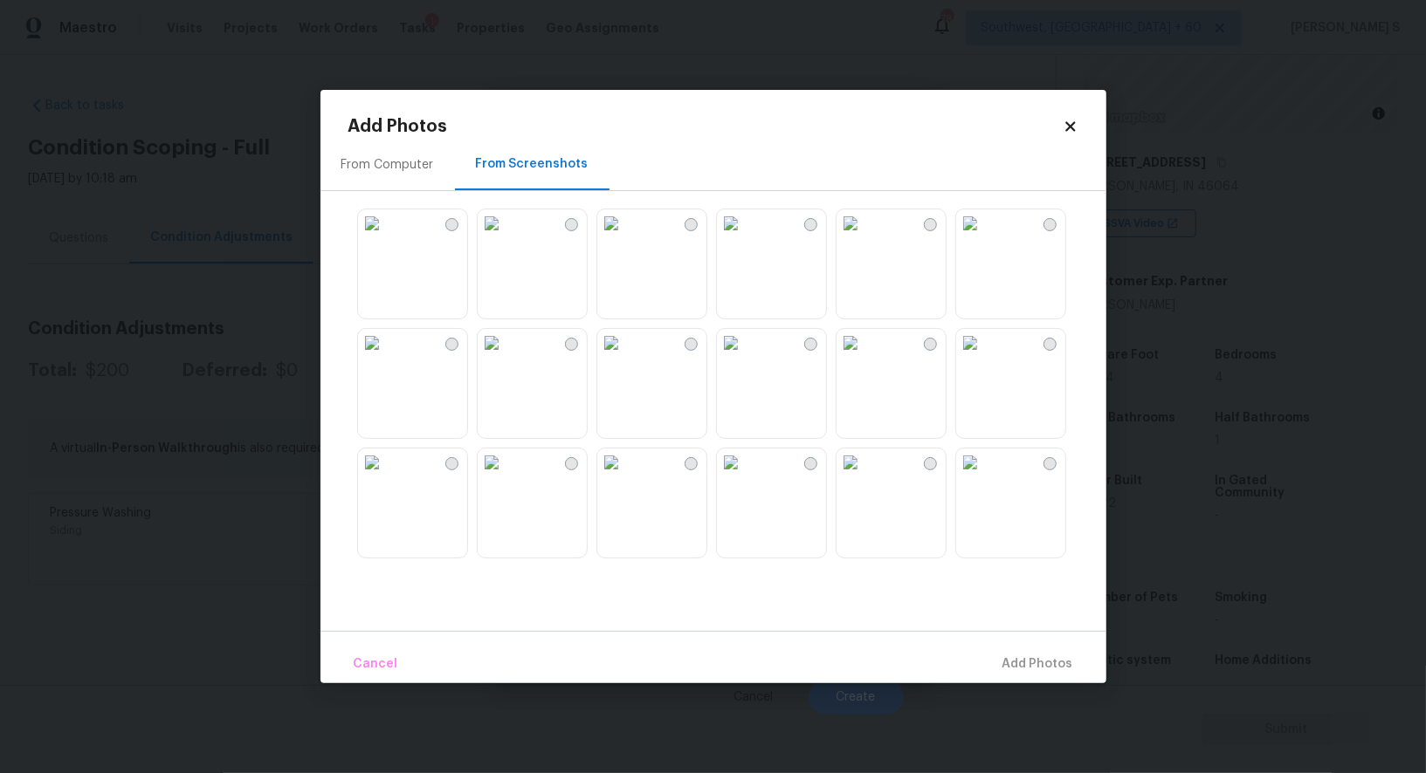
click at [505, 357] on img at bounding box center [492, 343] width 28 height 28
click at [386, 357] on img at bounding box center [372, 343] width 28 height 28
click at [625, 357] on img at bounding box center [611, 343] width 28 height 28
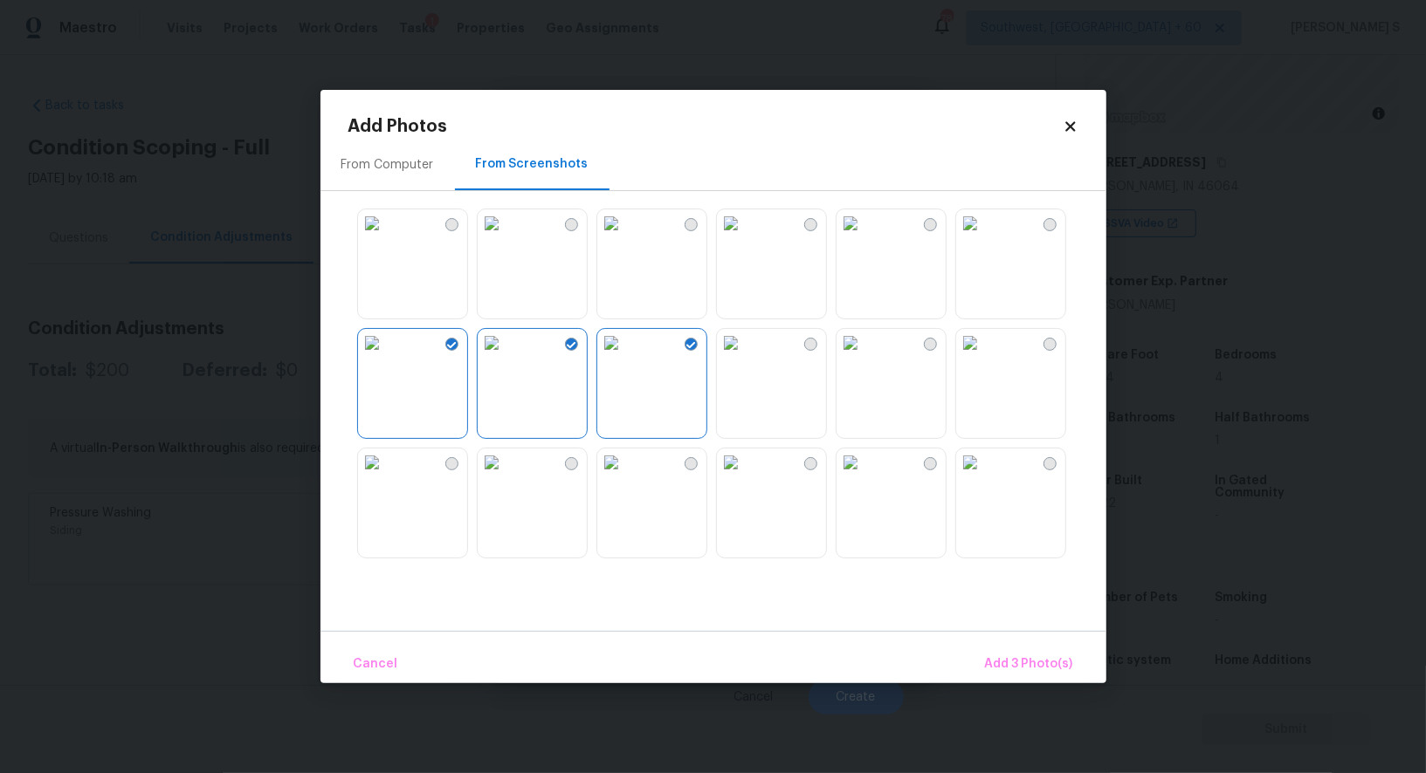
click at [984, 477] on img at bounding box center [970, 463] width 28 height 28
click at [1014, 656] on span "Add 4 Photo(s)" at bounding box center [1028, 665] width 90 height 22
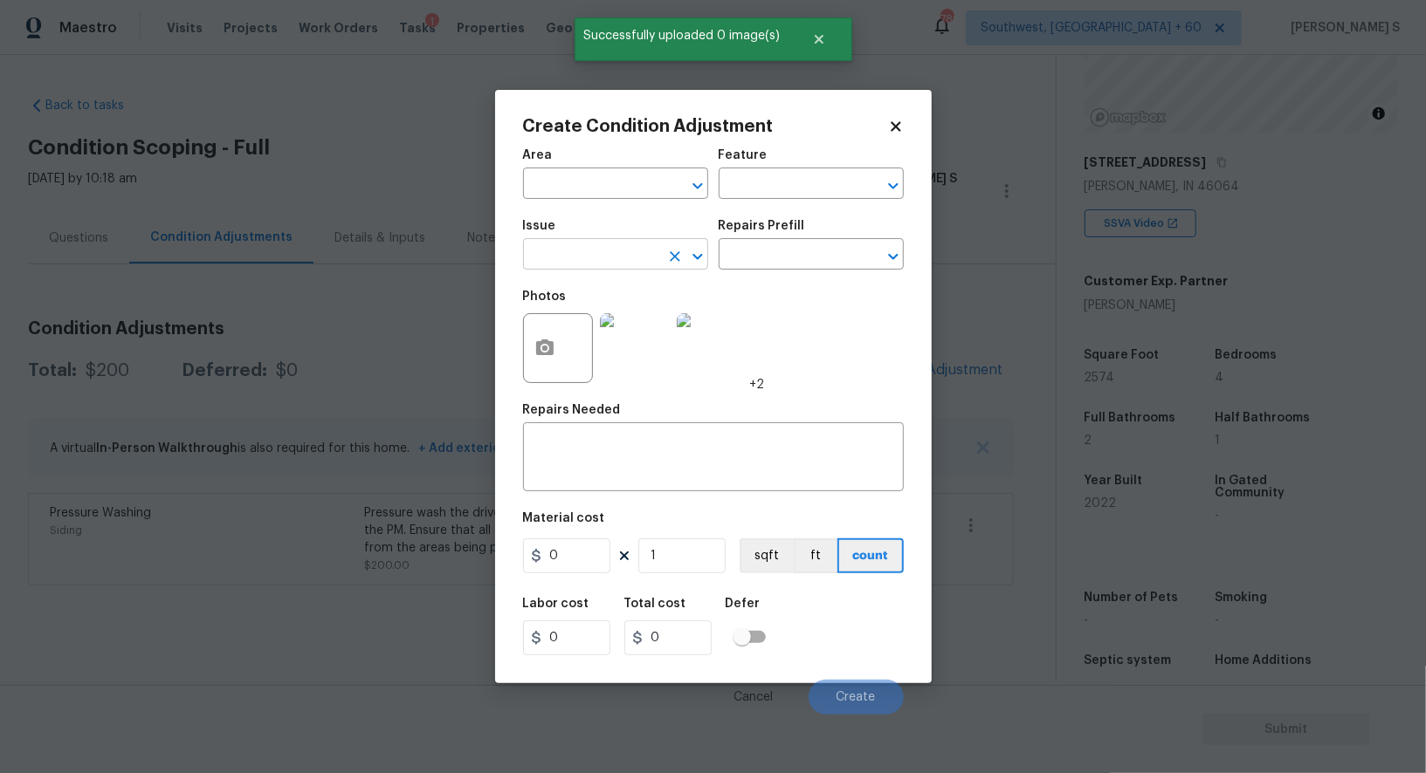
click at [594, 252] on input "text" at bounding box center [591, 256] width 136 height 27
type input "Landscape Package"
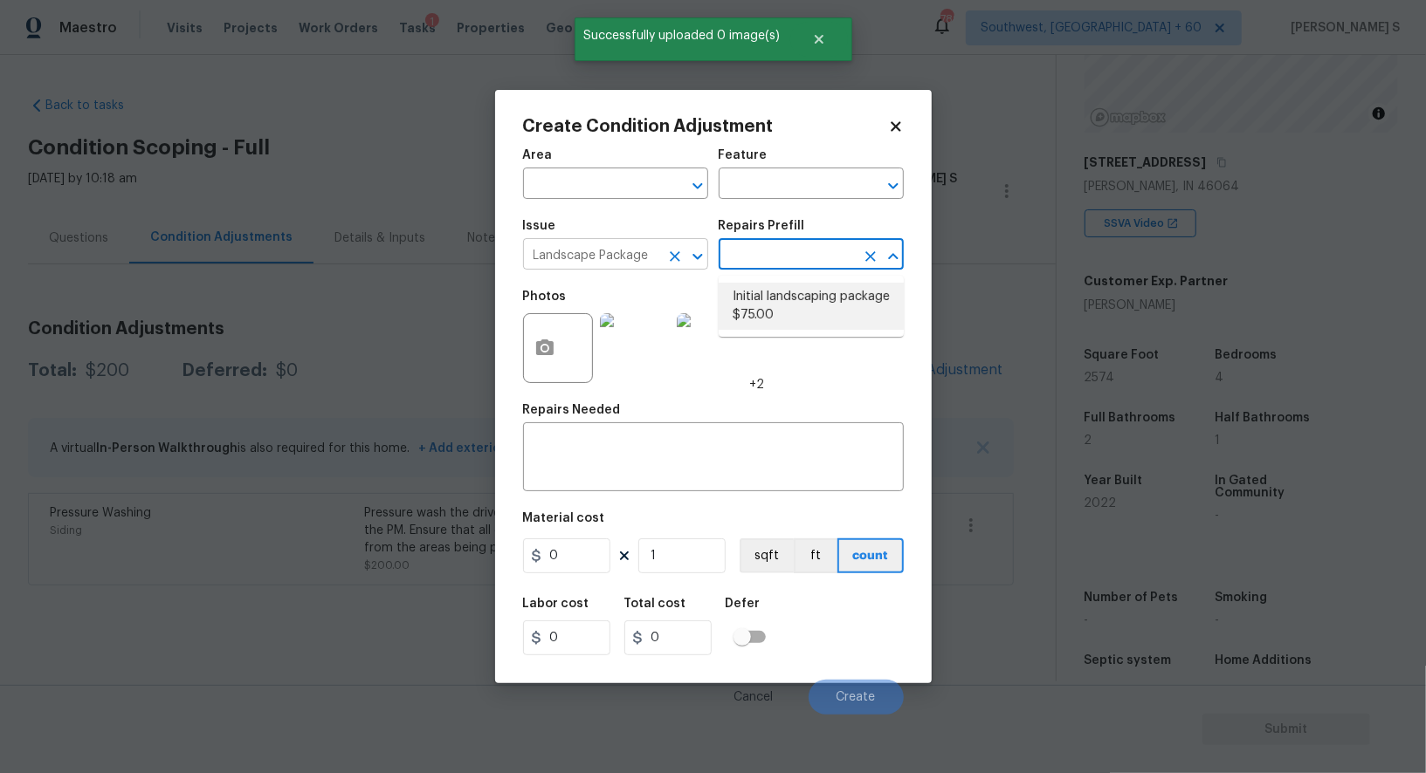
type input "Home Readiness Packages"
type textarea "Mowing of grass up to 6" in height. Mow, edge along driveways & sidewalks, trim…"
type input "75"
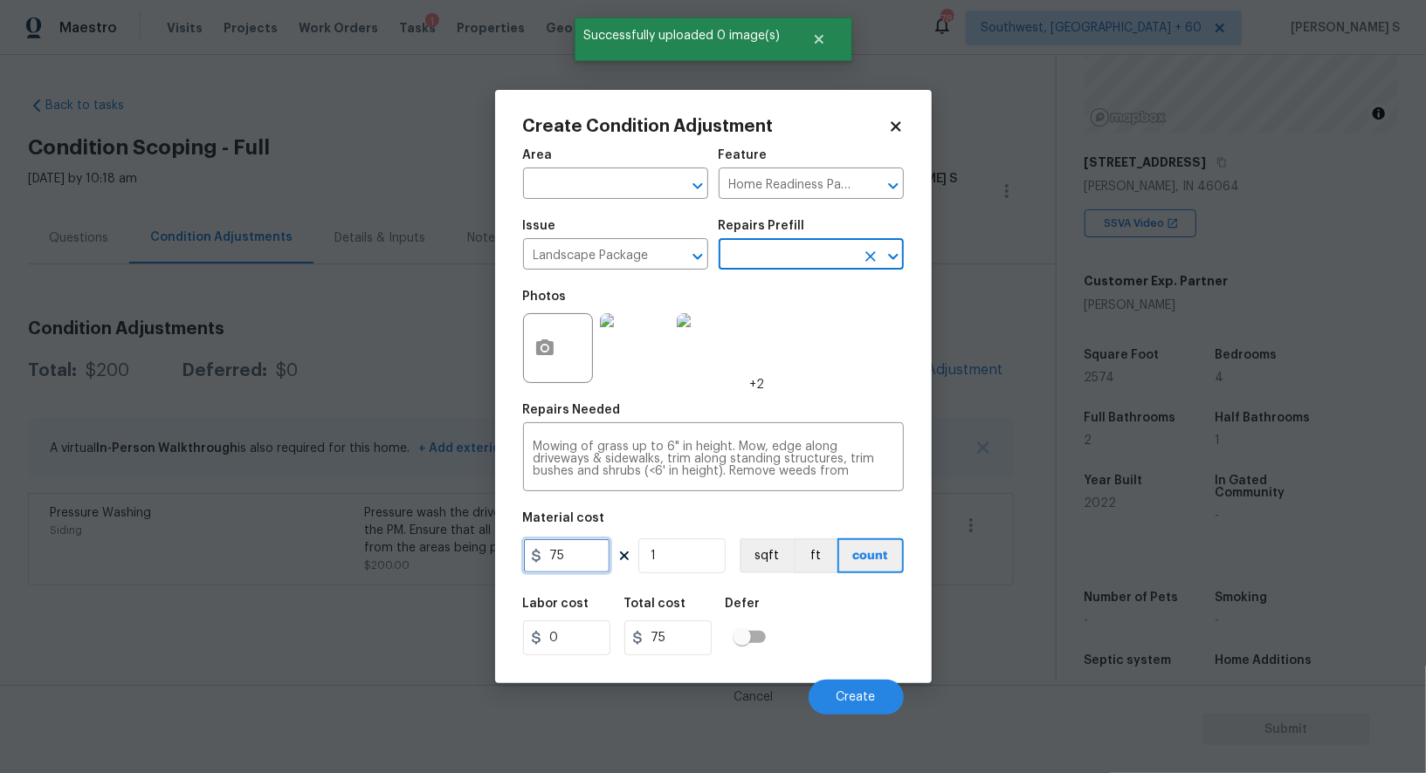
click at [580, 561] on input "75" at bounding box center [566, 556] width 87 height 35
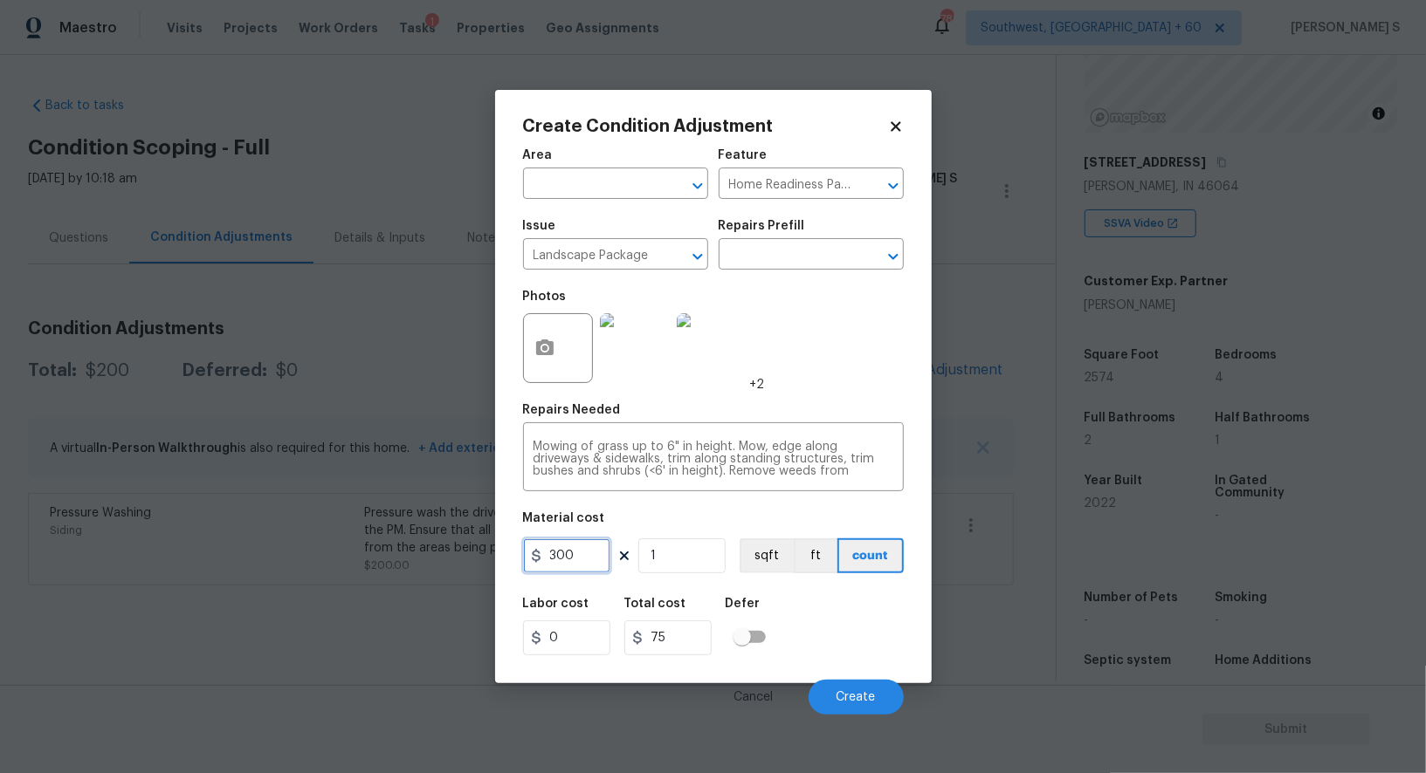
type input "300"
click at [823, 644] on div "Labor cost 0 Total cost 300 Defer" at bounding box center [713, 627] width 381 height 79
click at [877, 696] on button "Create" at bounding box center [855, 697] width 95 height 35
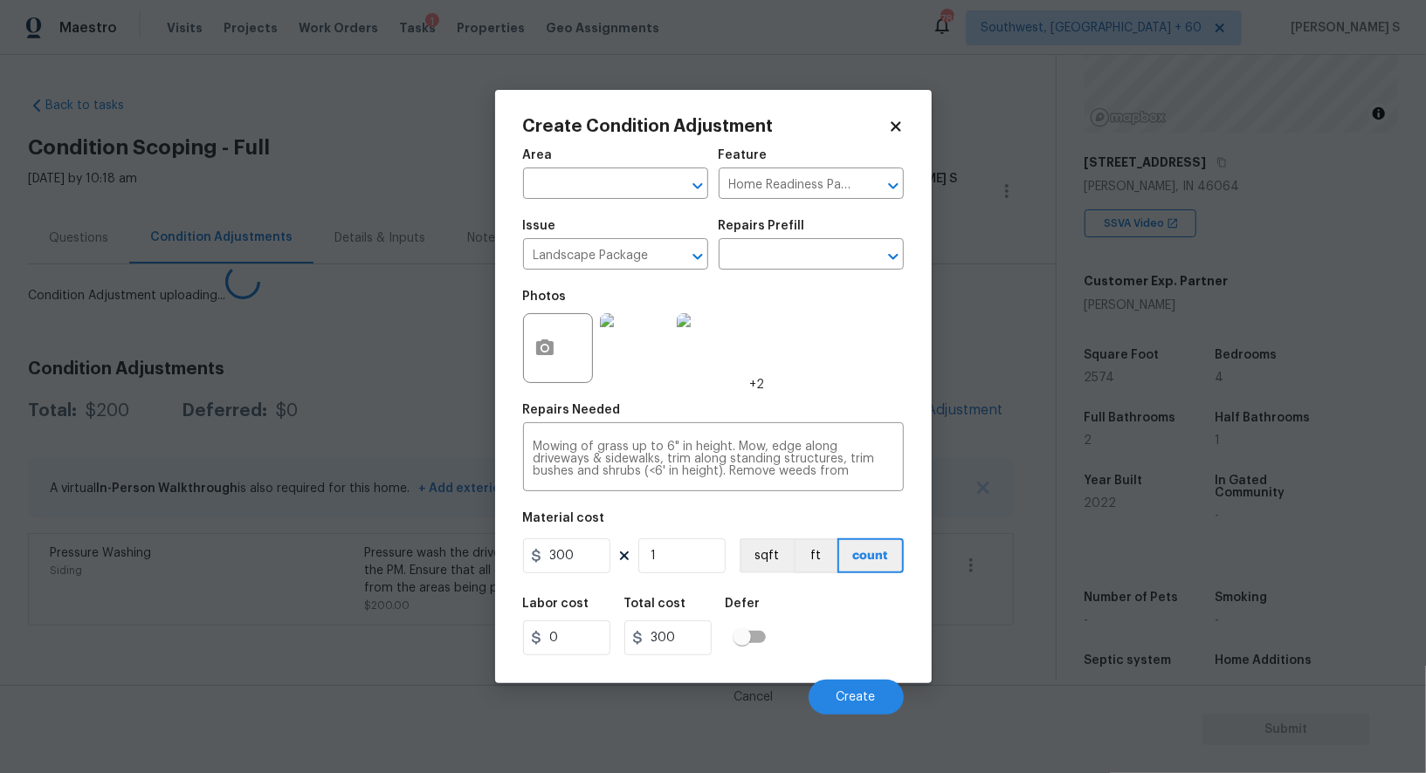
click at [237, 615] on body "Maestro Visits Projects Work Orders Tasks 1 Properties Geo Assignments 789 Sout…" at bounding box center [713, 386] width 1426 height 773
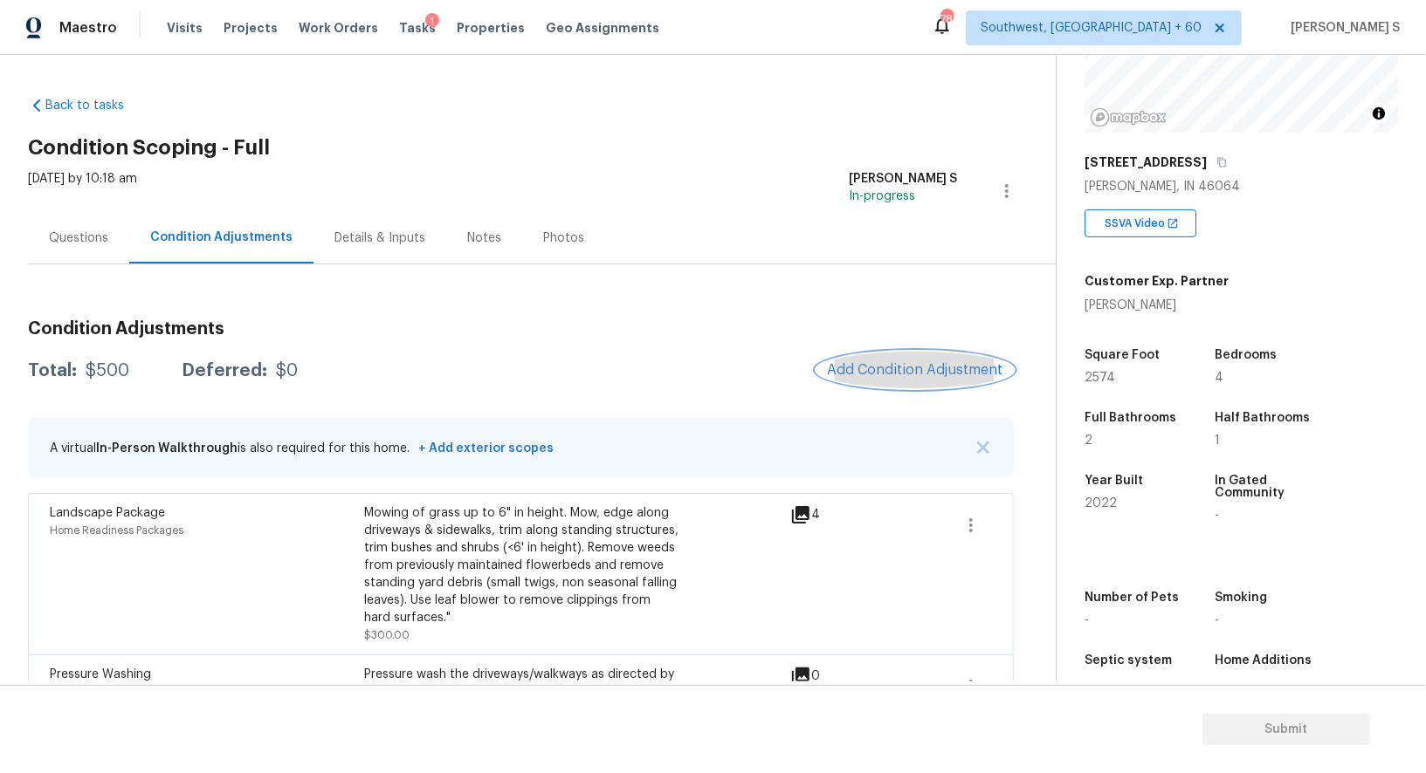
click at [895, 377] on span "Add Condition Adjustment" at bounding box center [915, 370] width 176 height 16
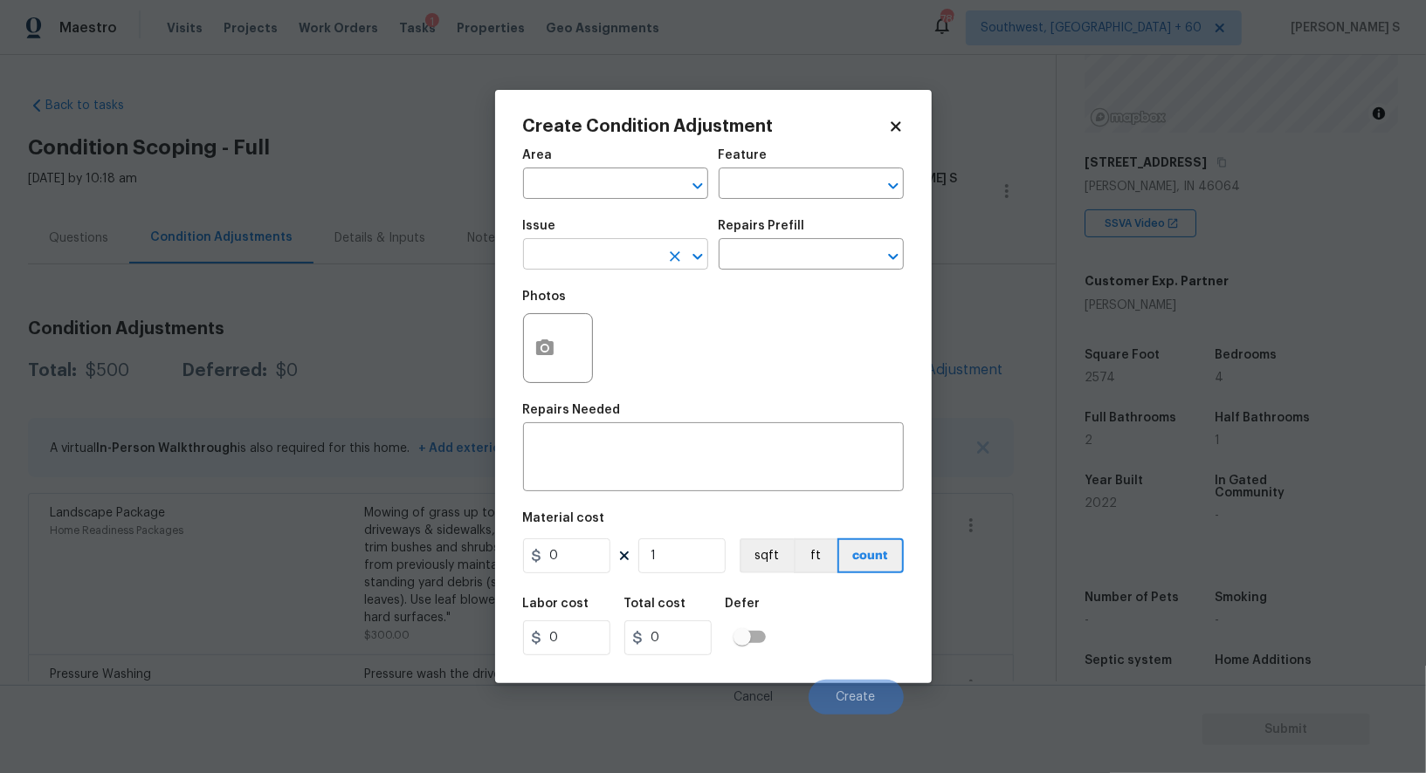
click at [628, 266] on input "text" at bounding box center [591, 256] width 136 height 27
type input "ACQ: Paint"
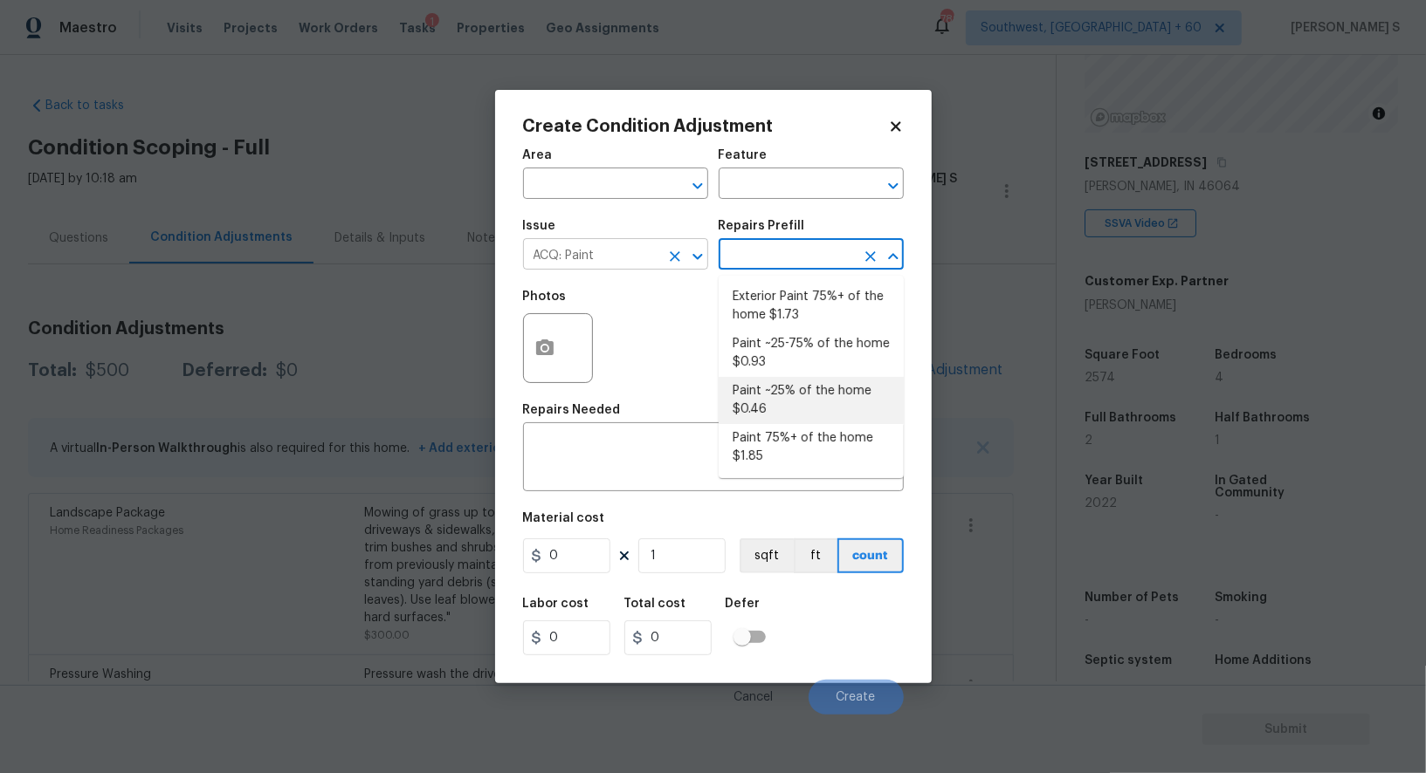
type input "Acquisition"
type textarea "Acquisition Scope: ~25% of the home needs interior paint"
type input "0.46"
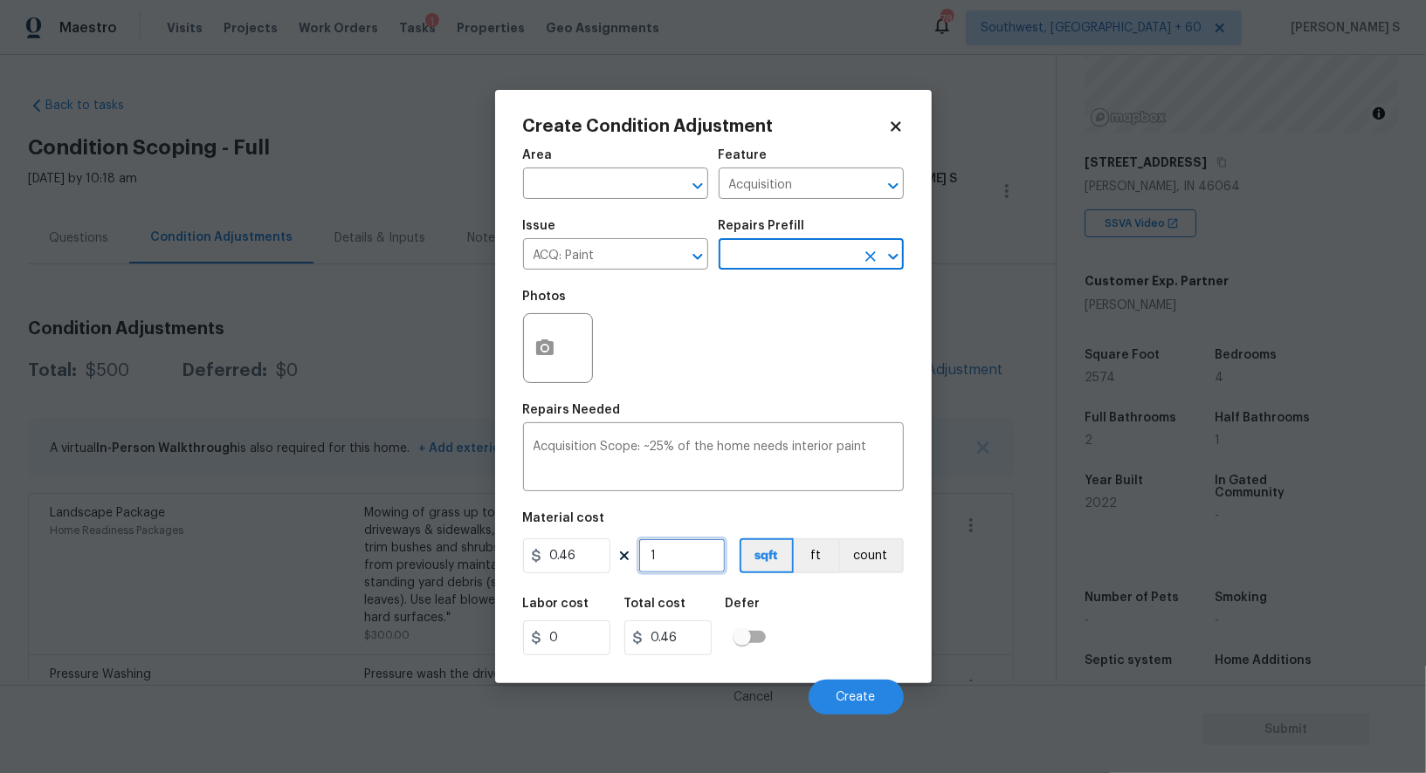
click at [701, 560] on input "1" at bounding box center [681, 556] width 87 height 35
type input "2"
type input "0.92"
type input "25"
type input "11.5"
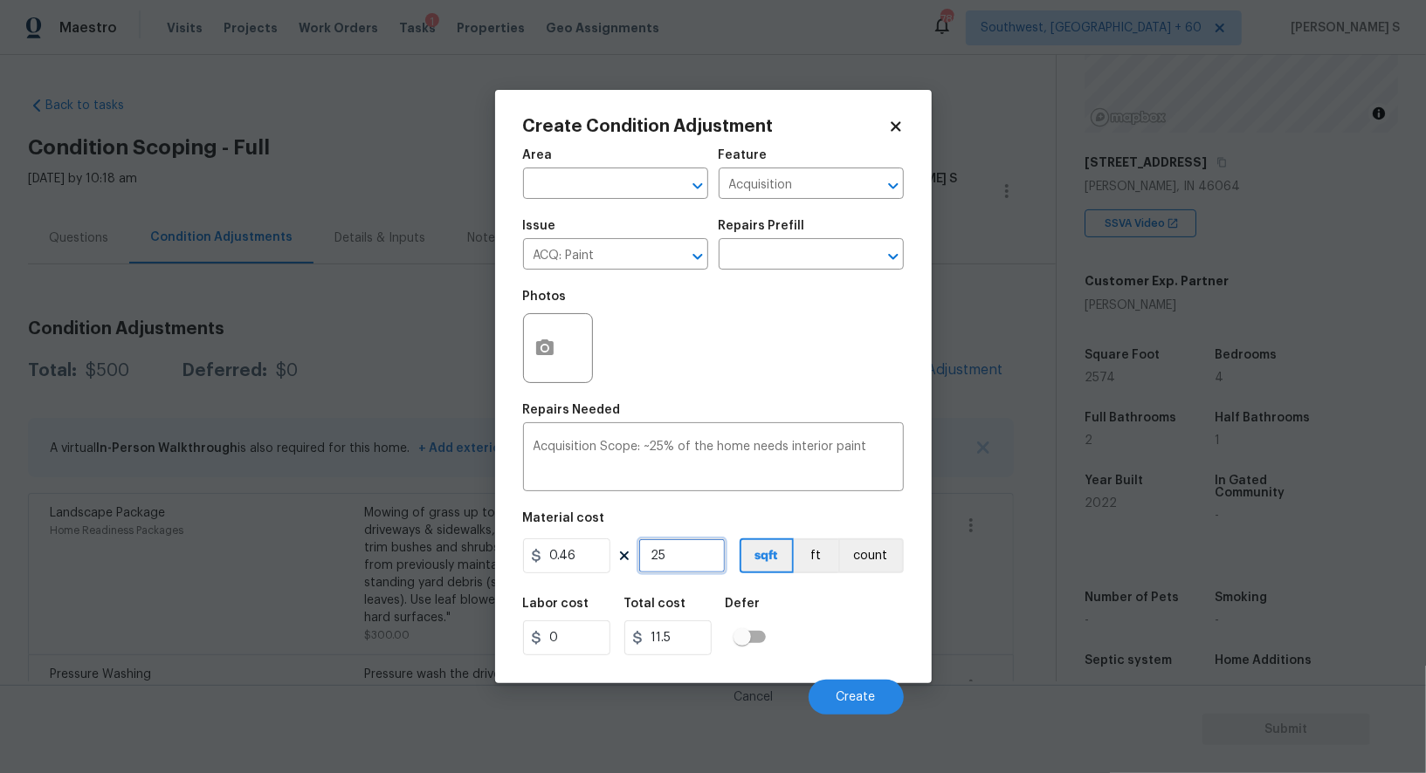
type input "257"
type input "118.22"
type input "2574"
type input "1184.04"
type input "2574"
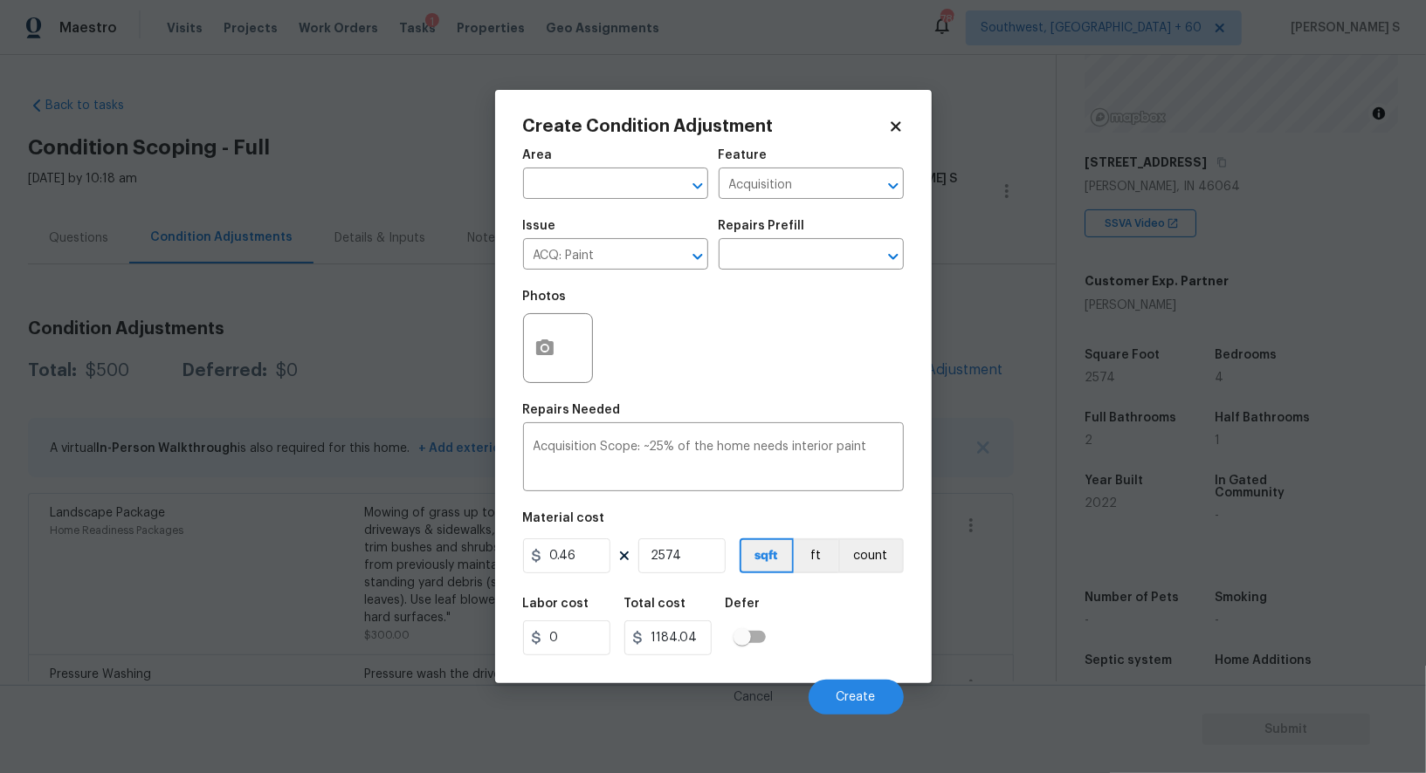
click at [871, 642] on div "Labor cost 0 Total cost 1184.04 Defer" at bounding box center [713, 627] width 381 height 79
click at [856, 687] on button "Create" at bounding box center [855, 697] width 95 height 35
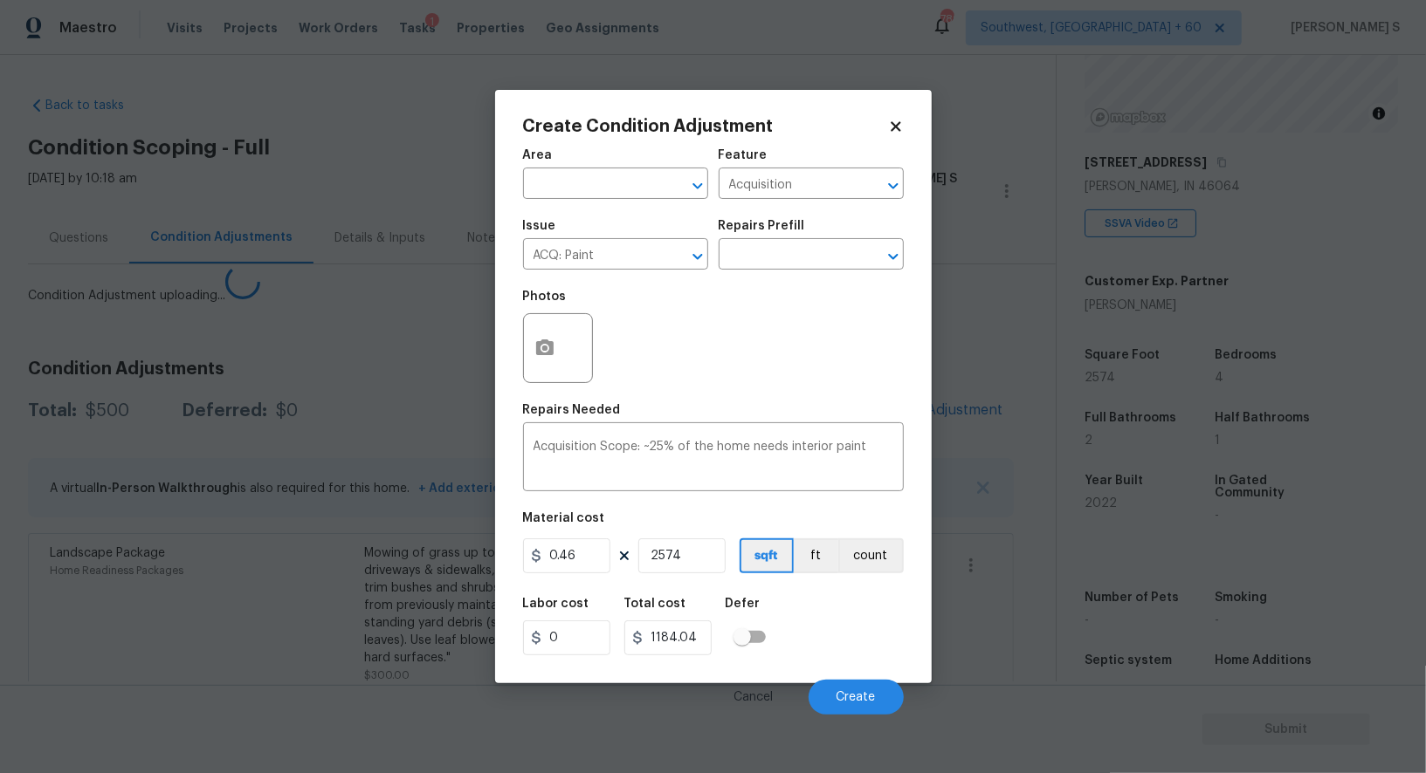
click at [357, 596] on body "Maestro Visits Projects Work Orders Tasks 1 Properties Geo Assignments 789 Sout…" at bounding box center [713, 386] width 1426 height 773
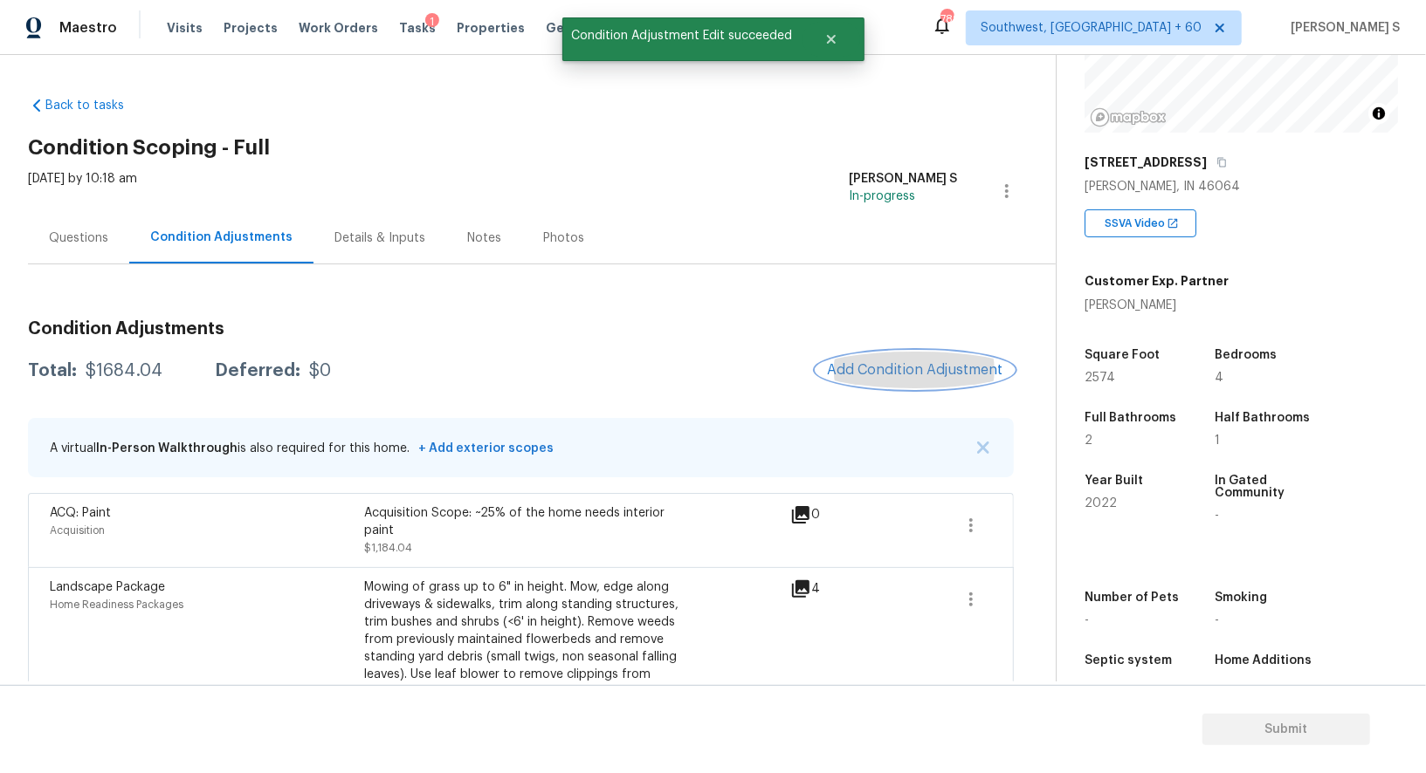
click at [917, 362] on span "Add Condition Adjustment" at bounding box center [915, 370] width 176 height 16
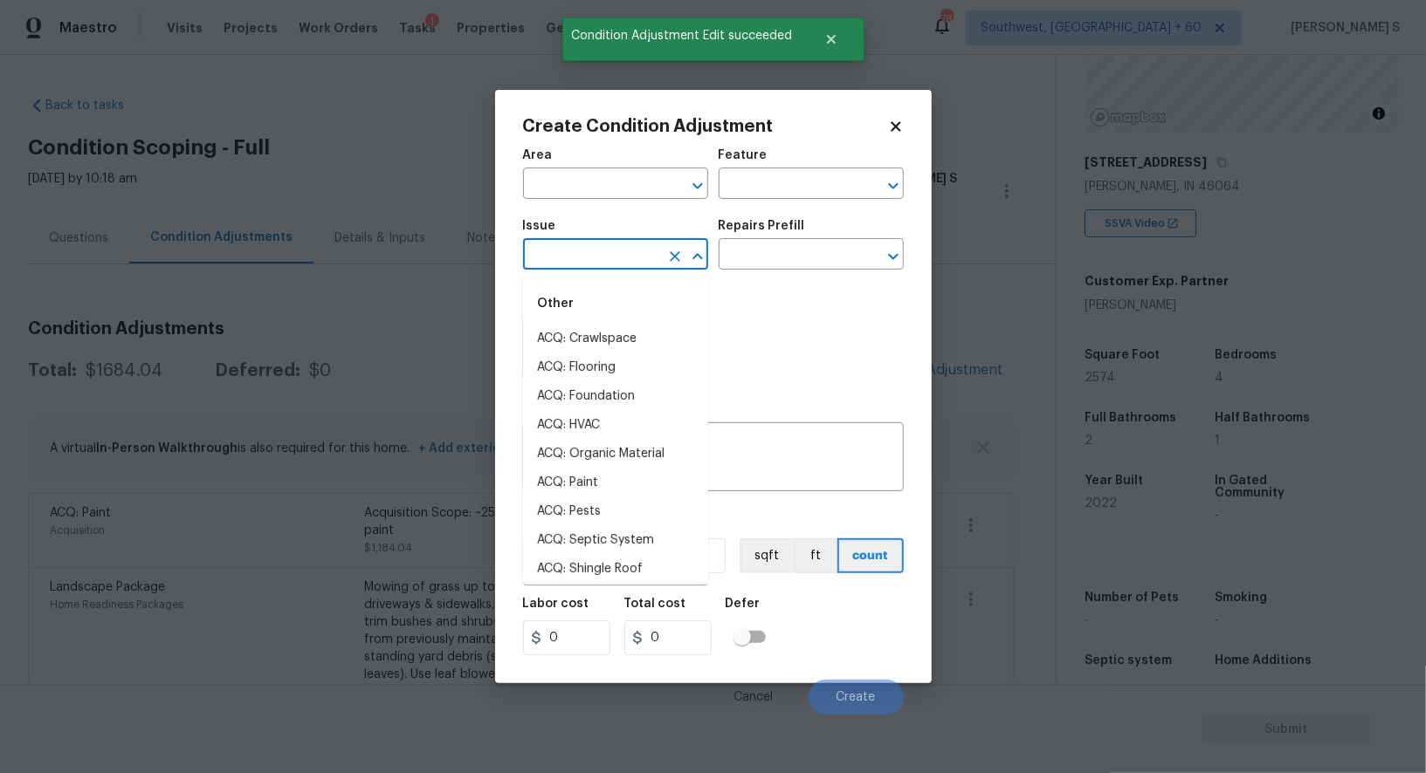
click at [605, 265] on input "text" at bounding box center [591, 256] width 136 height 27
type input "ACQ: Flooring"
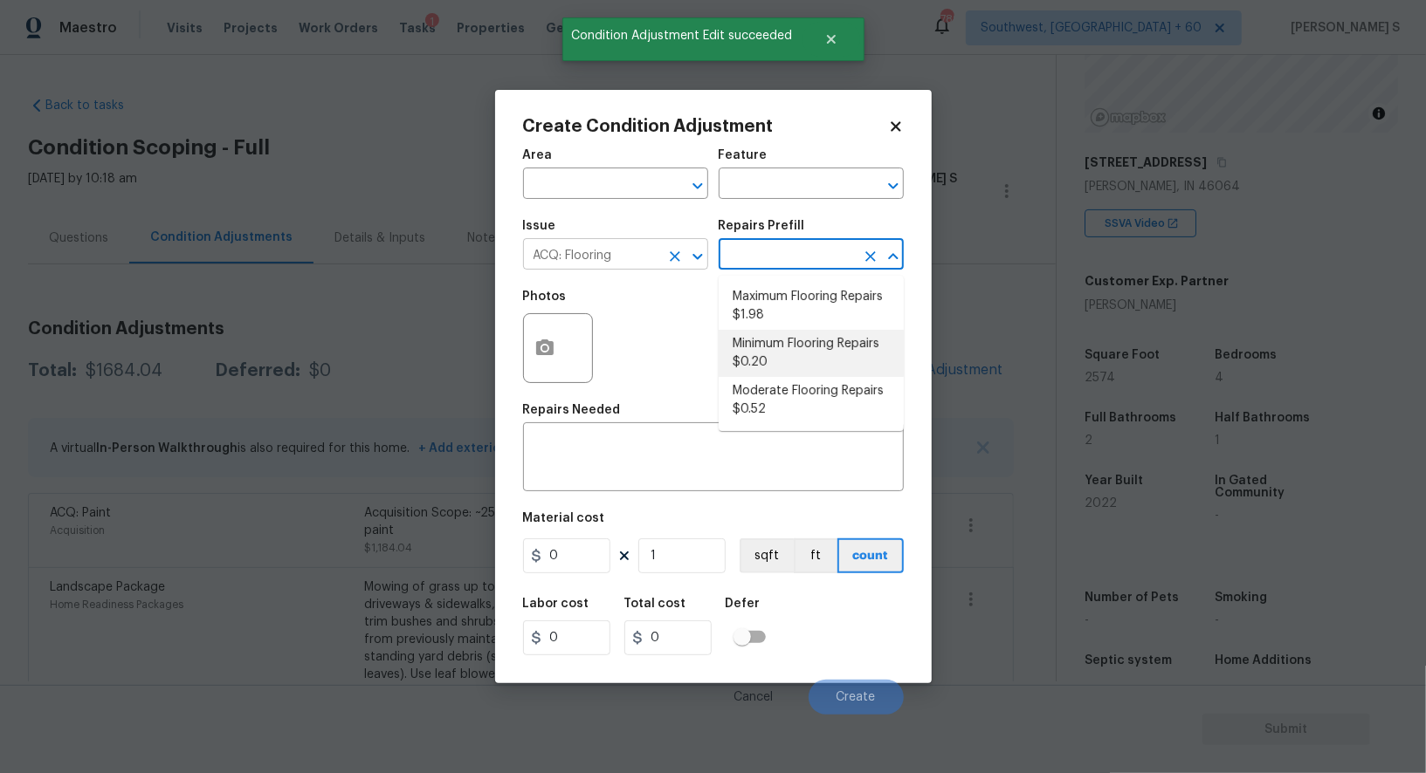
type input "Acquisition"
type textarea "Acquisition Scope: Minimum flooring repairs"
type input "0.2"
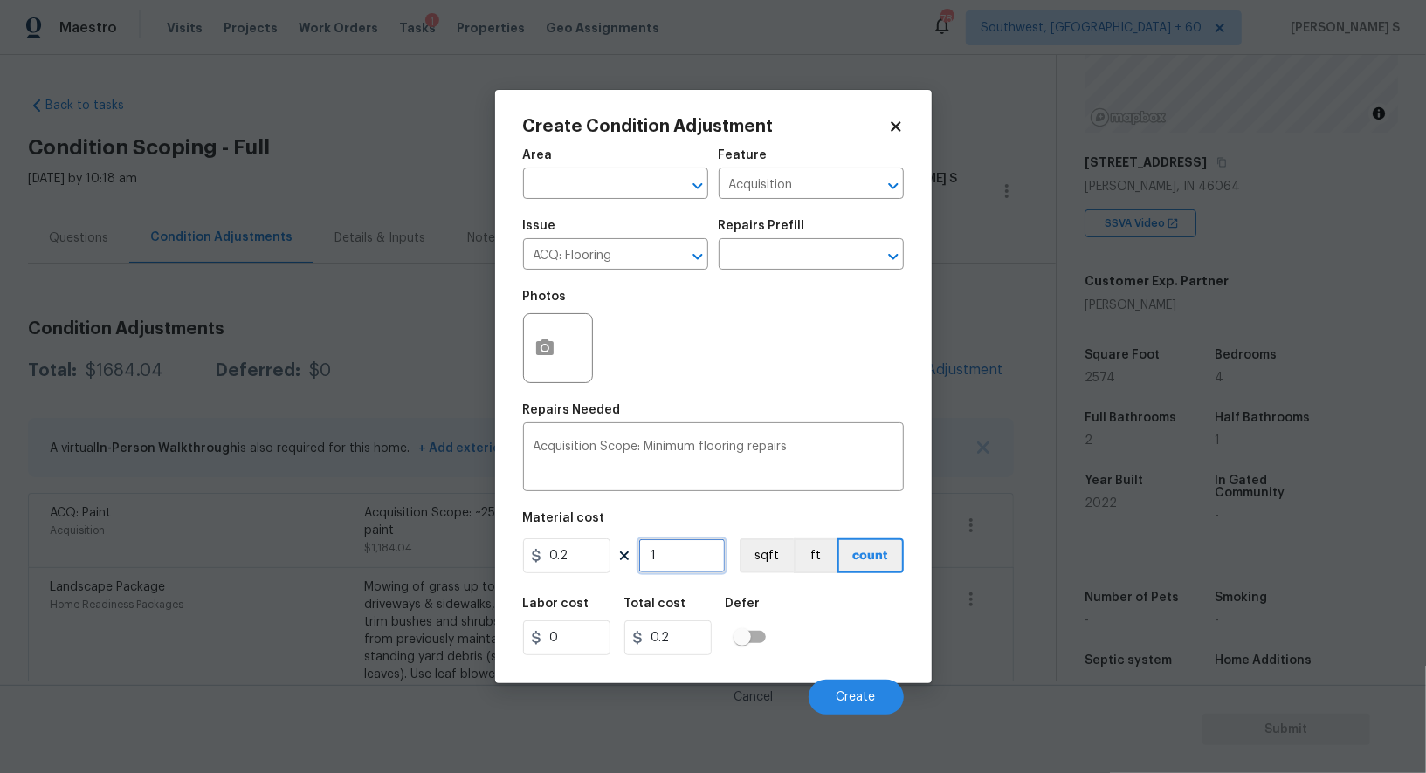
click at [684, 553] on input "1" at bounding box center [681, 556] width 87 height 35
paste input "2574"
type input "2574"
type input "514.8"
type input "2574"
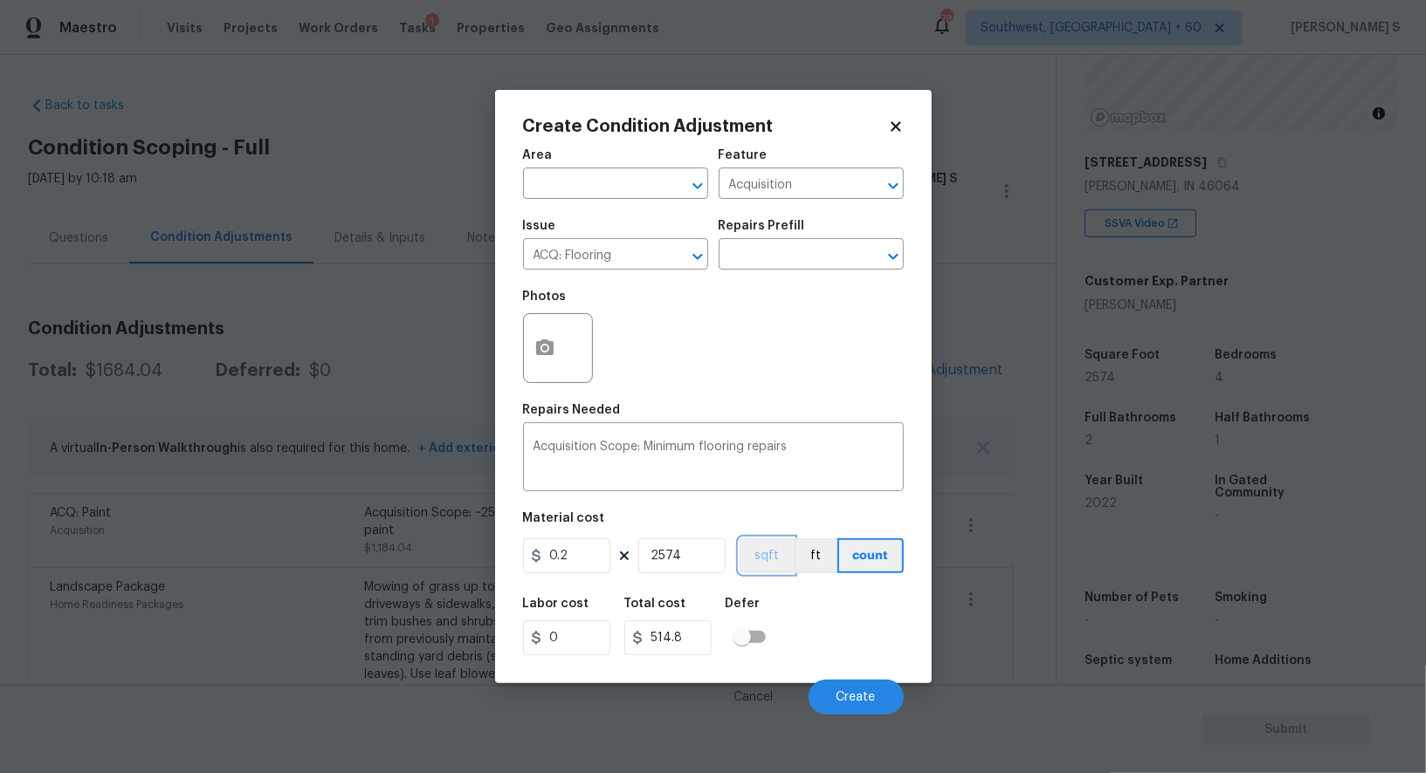
click at [772, 555] on button "sqft" at bounding box center [766, 556] width 54 height 35
click at [801, 596] on div "Labor cost 0 Total cost 514.8 Defer" at bounding box center [713, 627] width 381 height 79
click at [860, 698] on span "Create" at bounding box center [855, 697] width 39 height 13
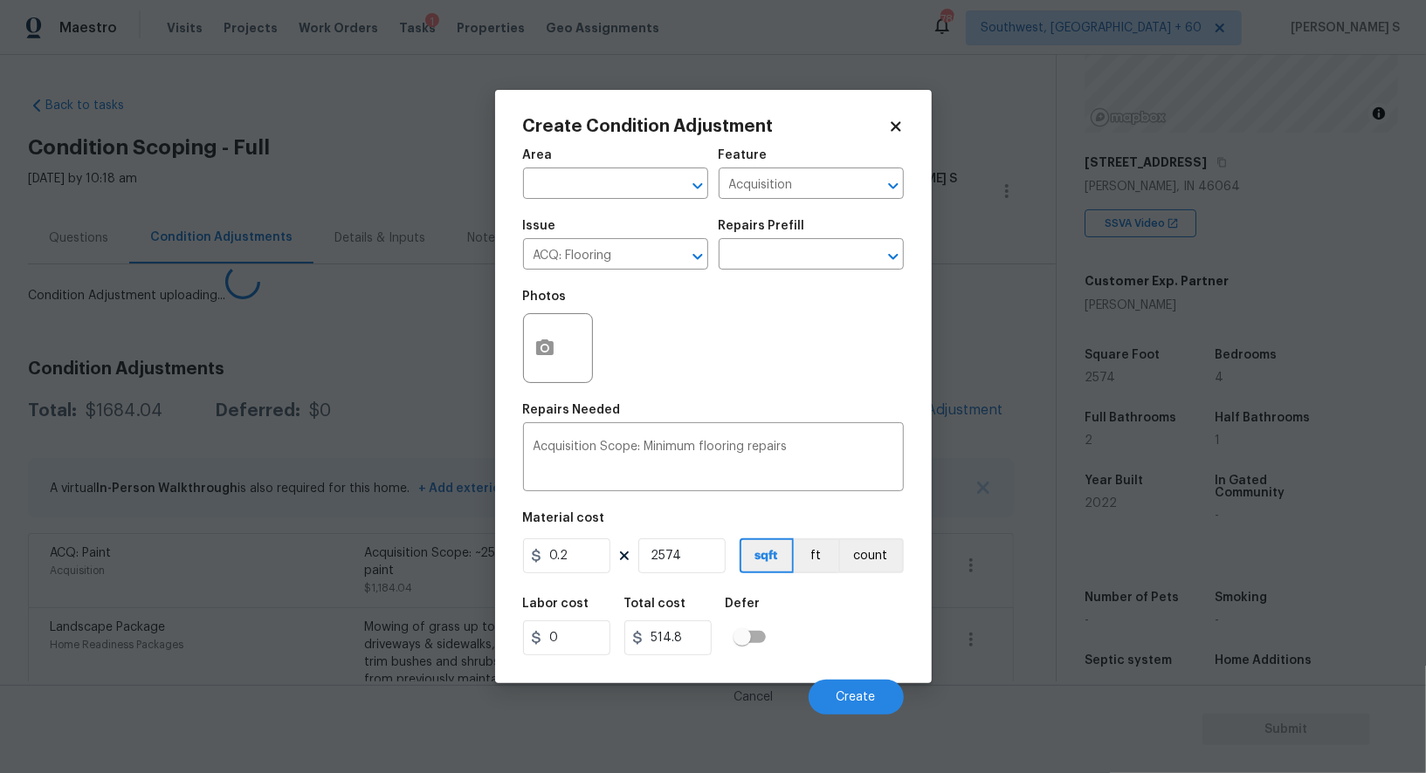
drag, startPoint x: 227, startPoint y: 559, endPoint x: 403, endPoint y: 377, distance: 253.1
click at [225, 558] on body "Maestro Visits Projects Work Orders Tasks 1 Properties Geo Assignments 789 Sout…" at bounding box center [713, 386] width 1426 height 773
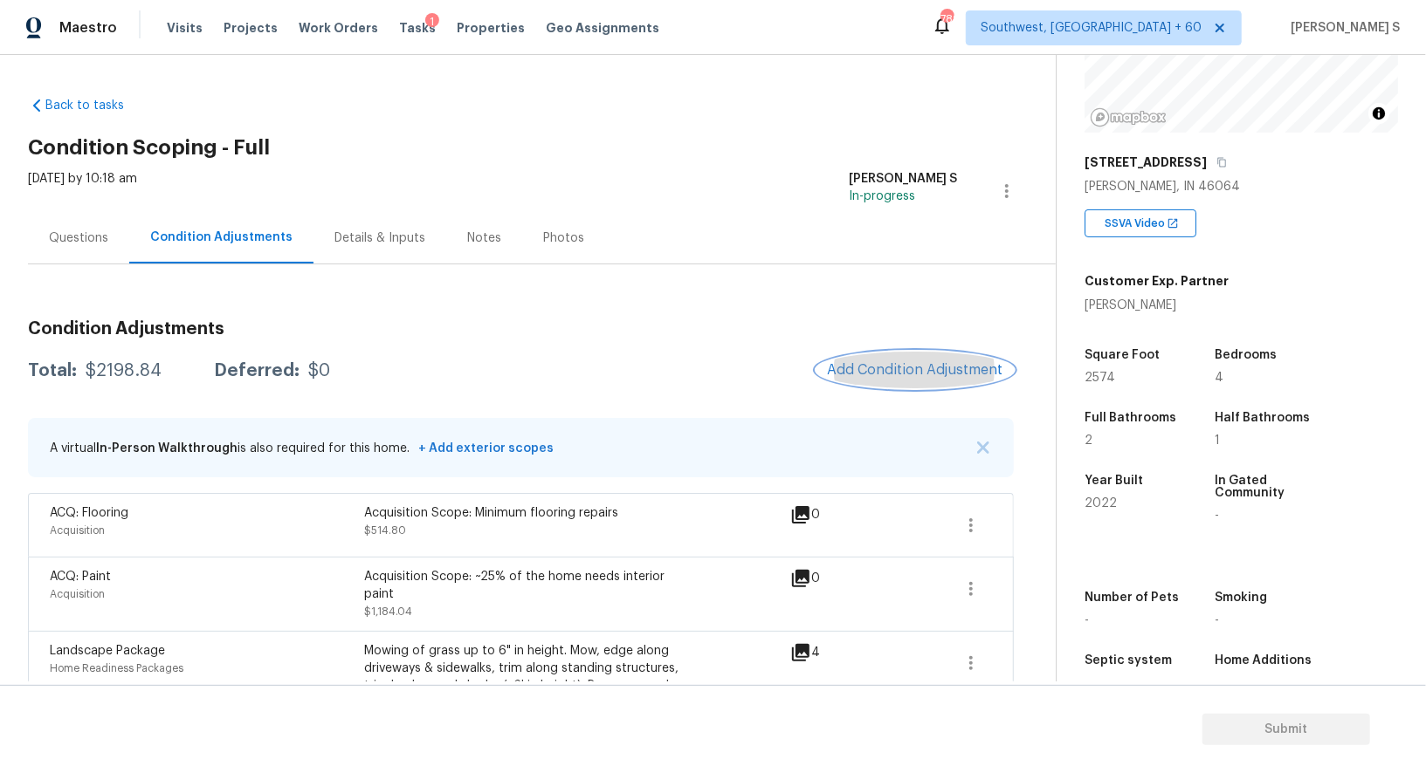
click at [900, 365] on span "Add Condition Adjustment" at bounding box center [915, 370] width 176 height 16
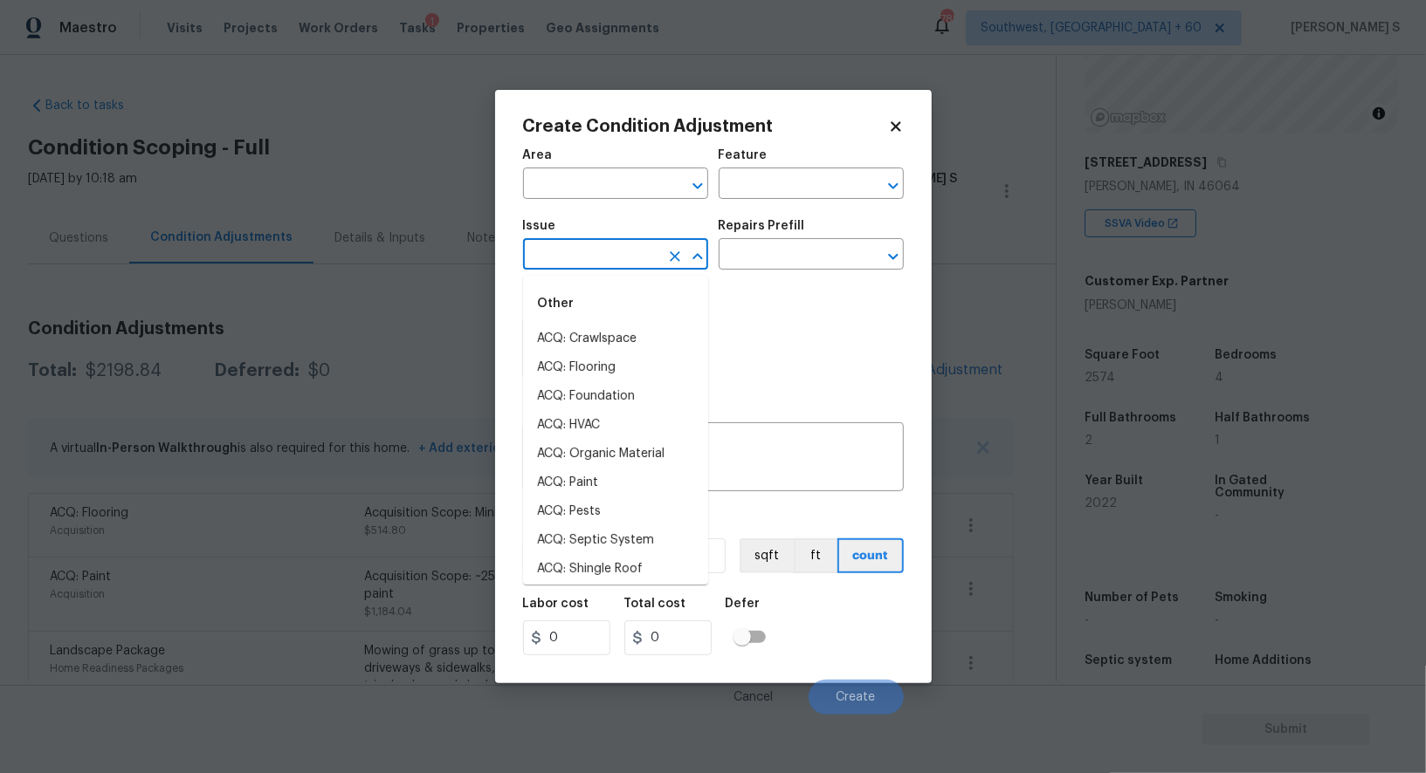
click at [590, 270] on input "text" at bounding box center [591, 256] width 136 height 27
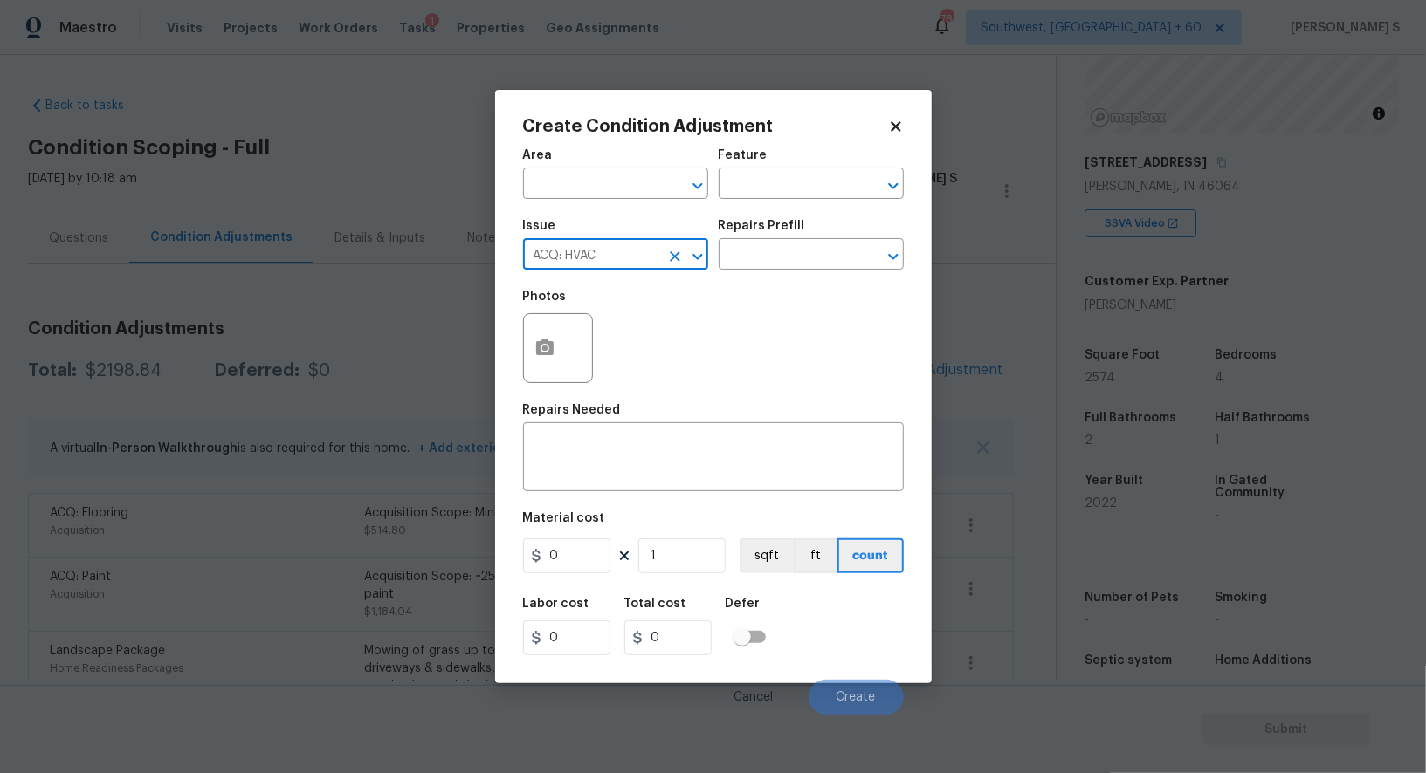
type input "ACQ: HVAC"
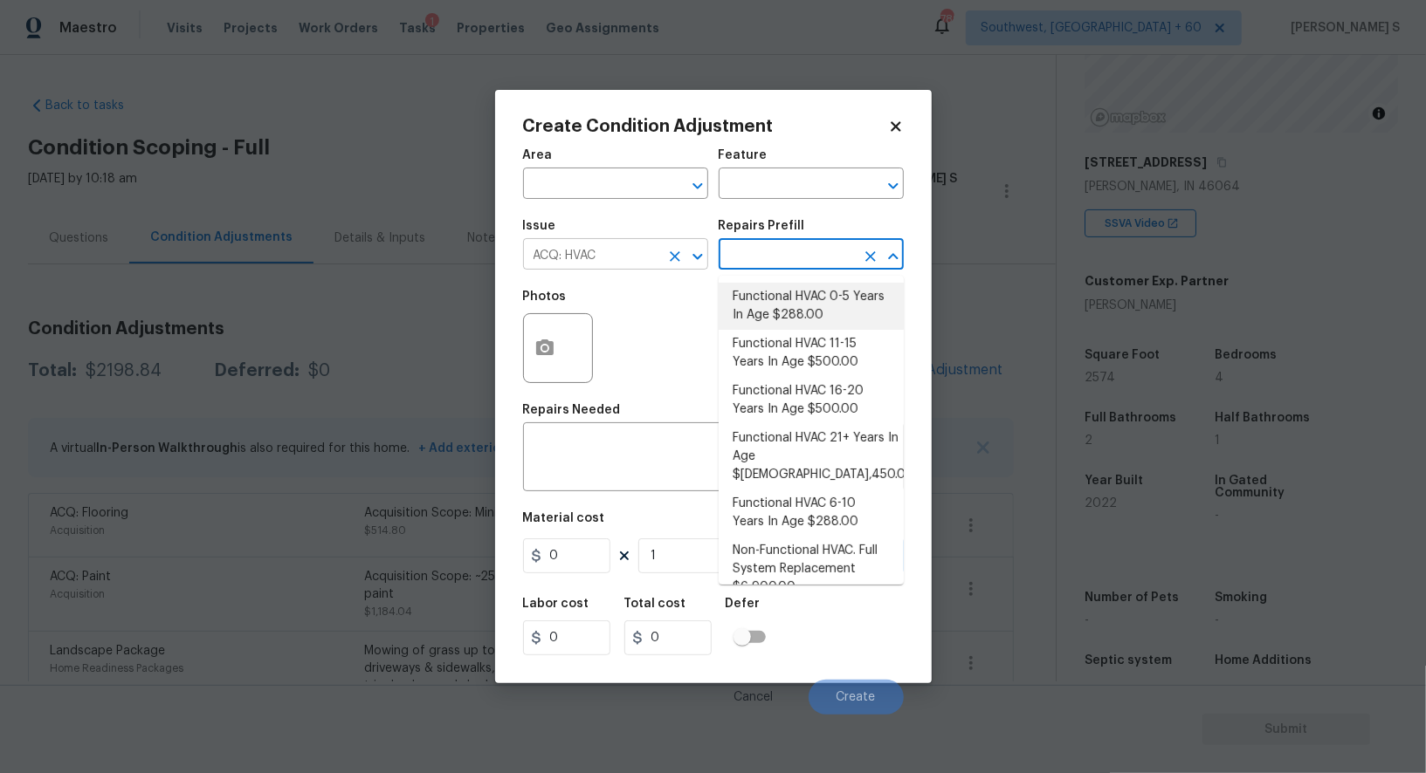
type input "Acquisition"
type textarea "Acquisition Scope: Functional HVAC 0-5 years"
type input "288"
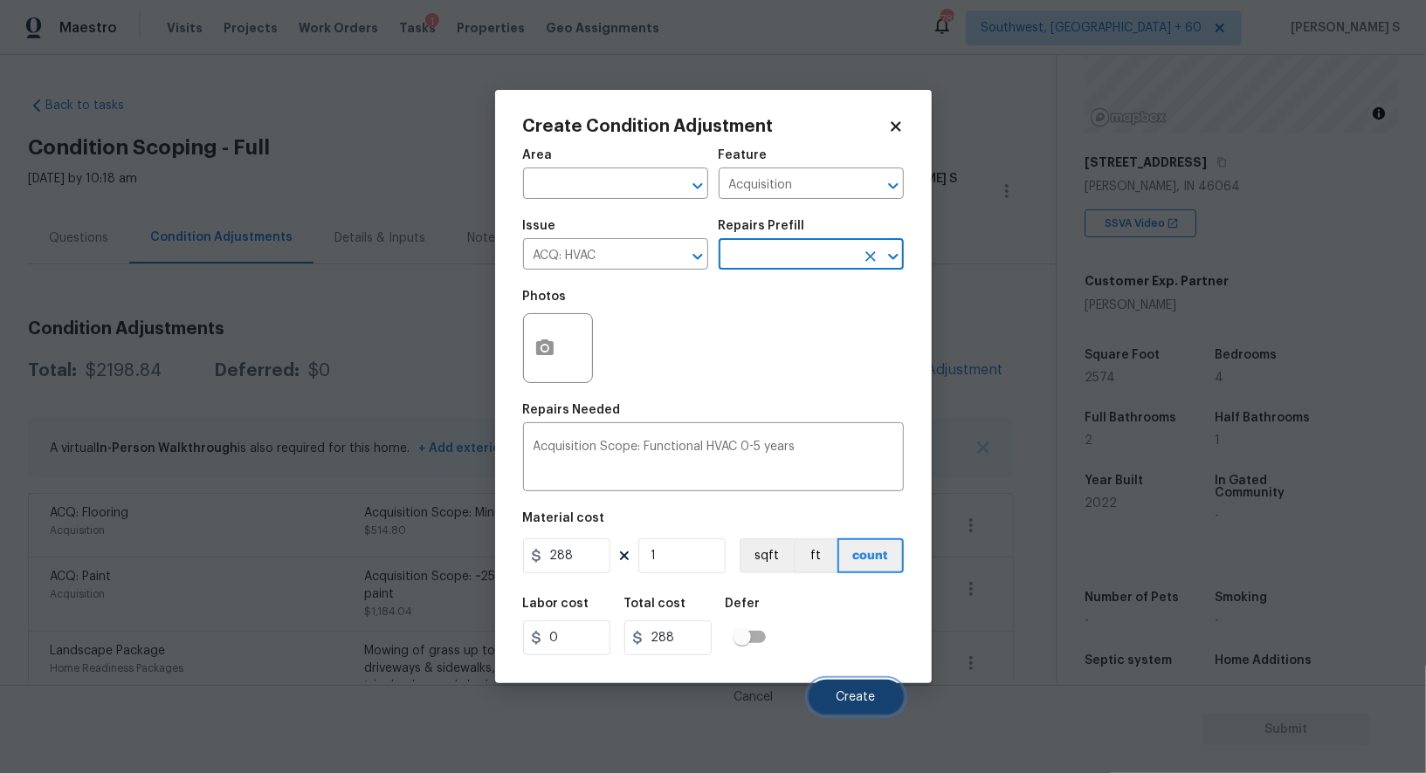
click at [855, 696] on span "Create" at bounding box center [855, 697] width 39 height 13
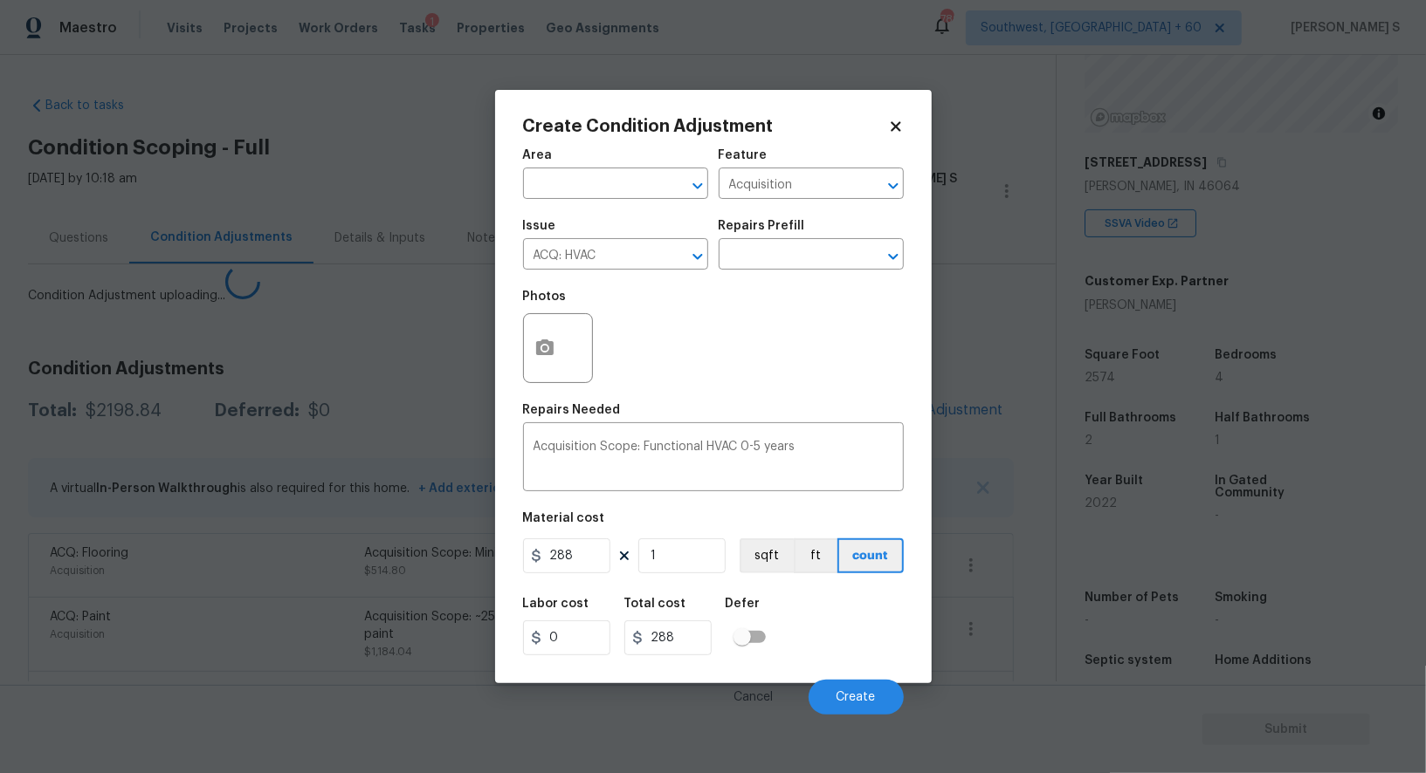
click at [144, 582] on body "Maestro Visits Projects Work Orders Tasks 1 Properties Geo Assignments 789 Sout…" at bounding box center [713, 386] width 1426 height 773
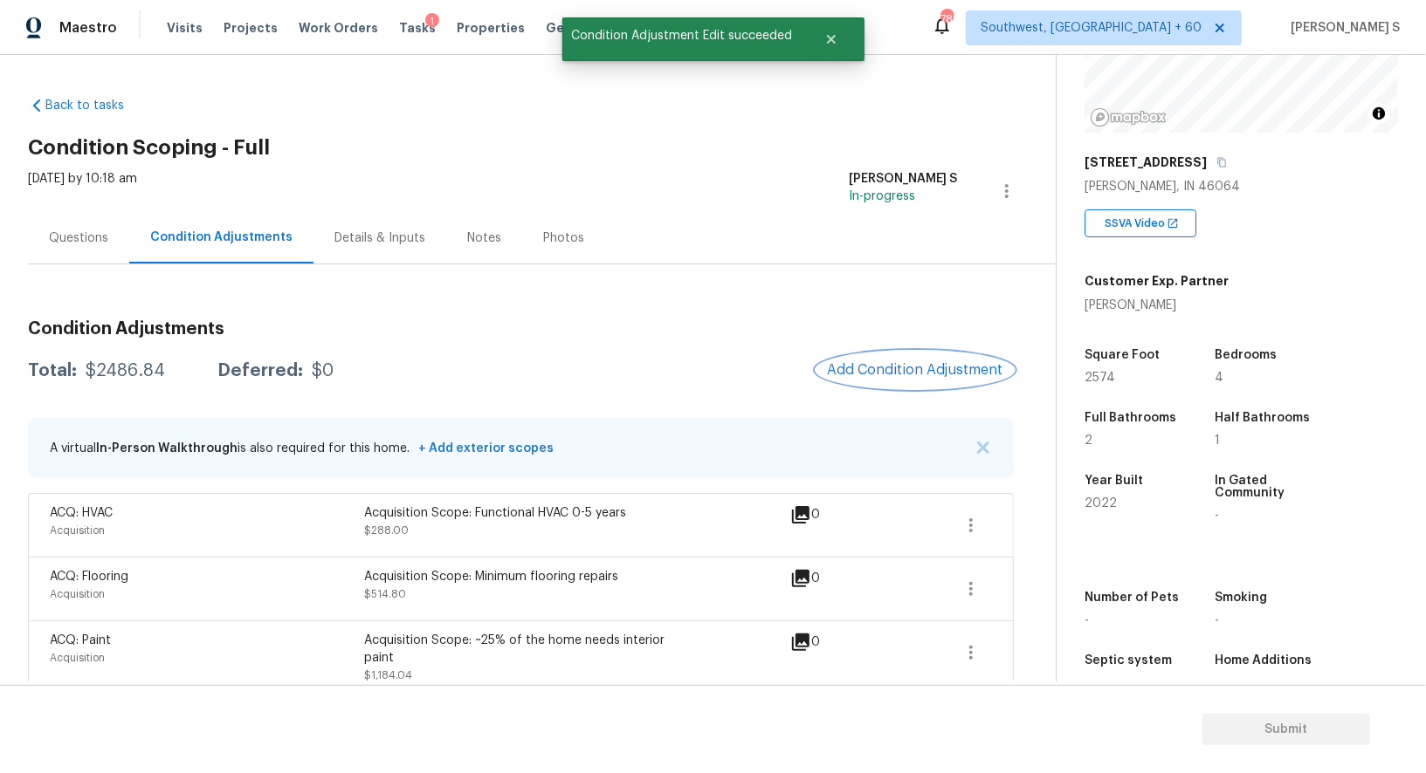
scroll to position [198, 0]
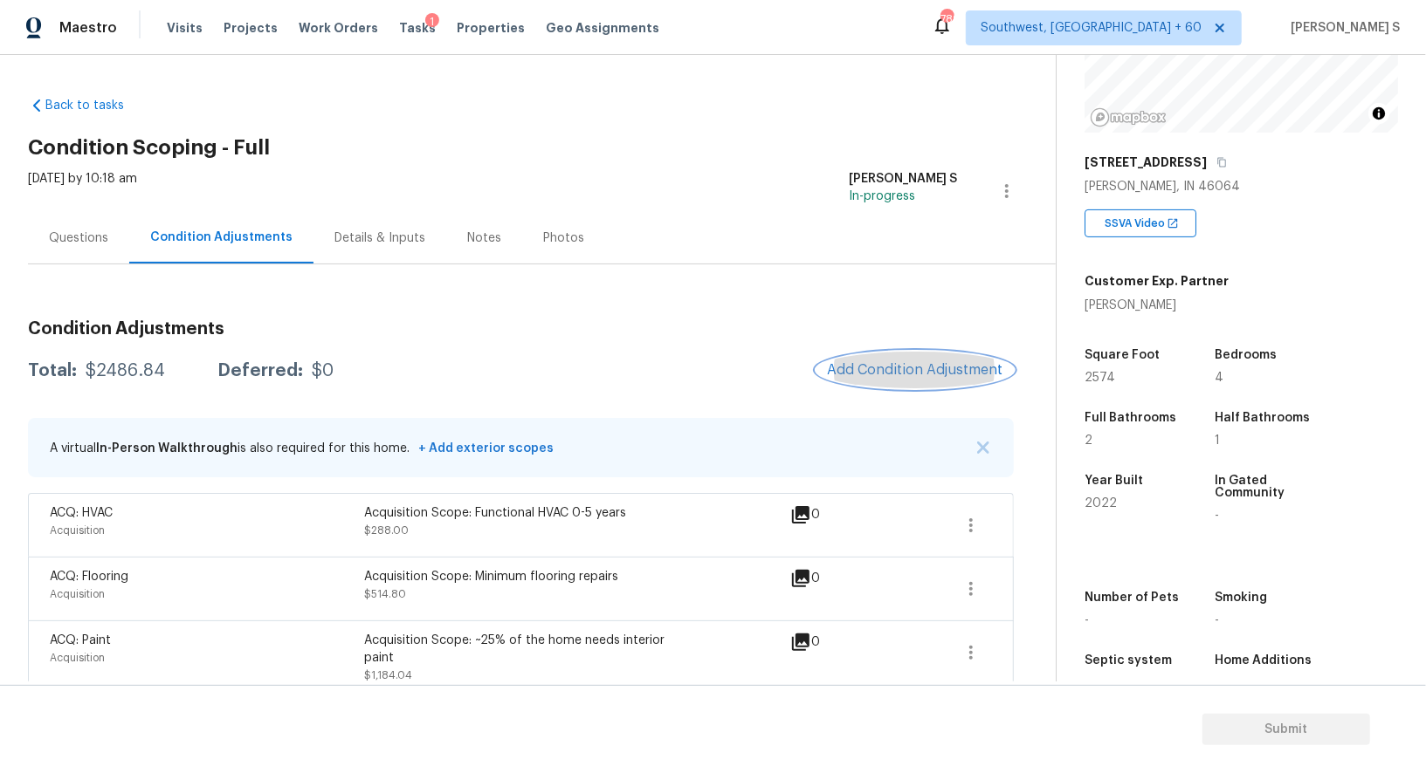
click at [904, 352] on button "Add Condition Adjustment" at bounding box center [914, 370] width 197 height 37
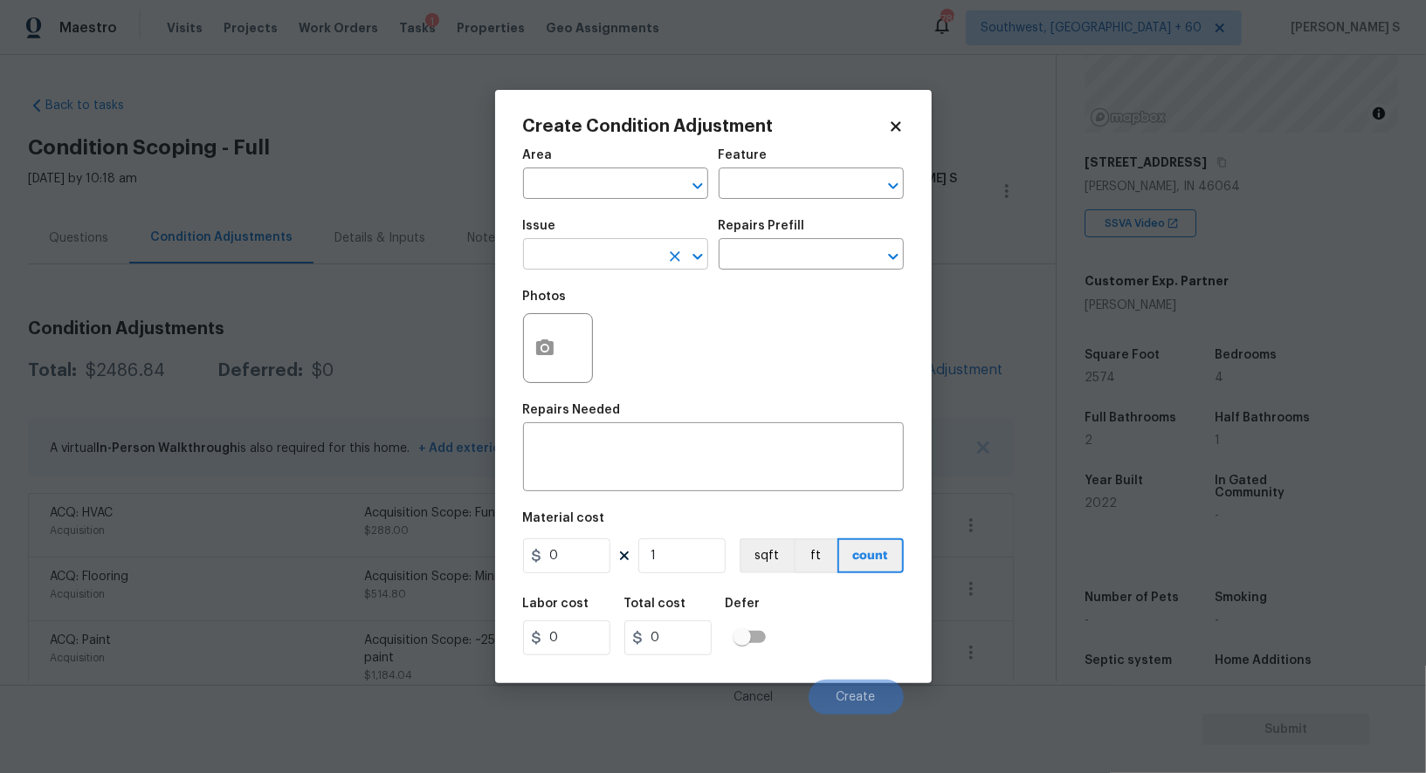
click at [586, 269] on input "text" at bounding box center [591, 256] width 136 height 27
type input "ACQ: Shingle Roof"
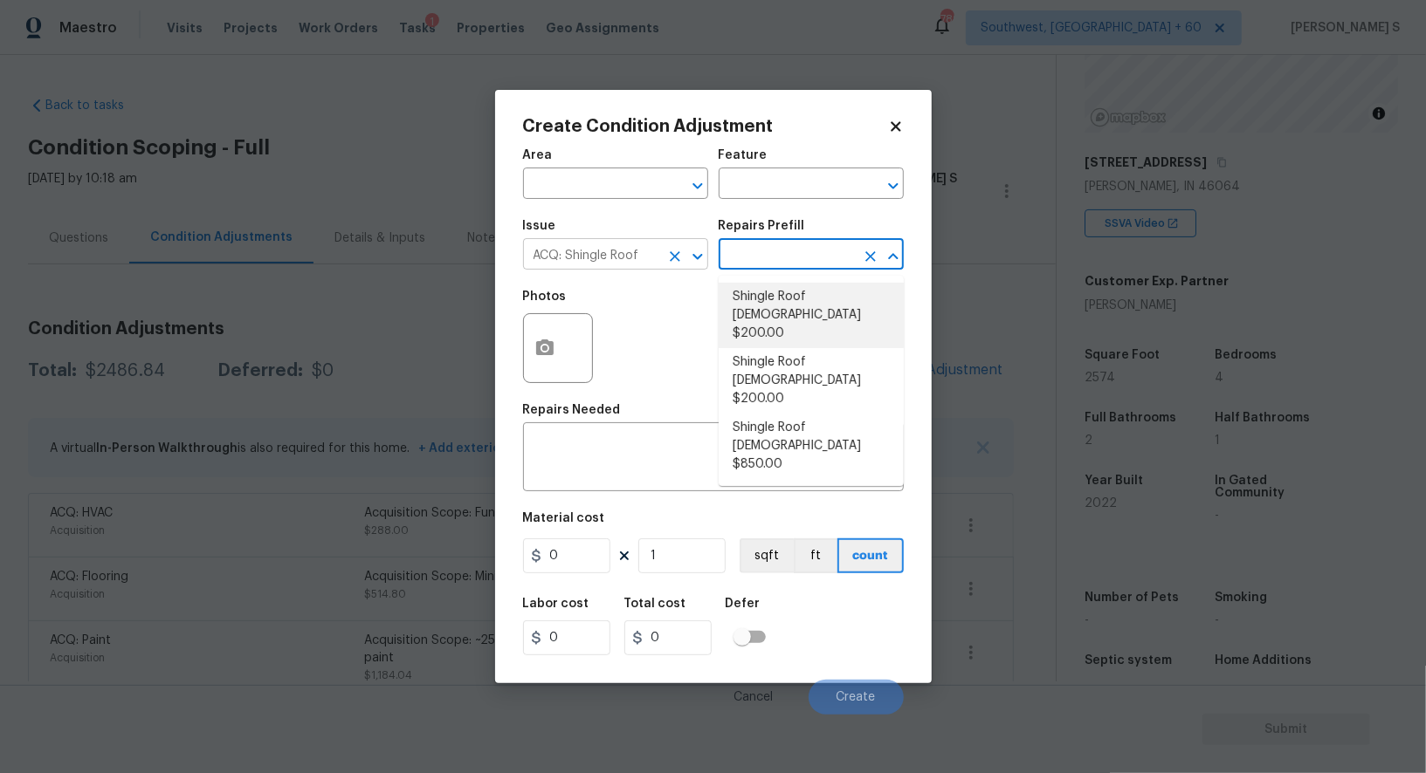
type input "Acquisition"
type textarea "Acquisition Scope: Shingle Roof 0-10 years in age maintenance."
type input "200"
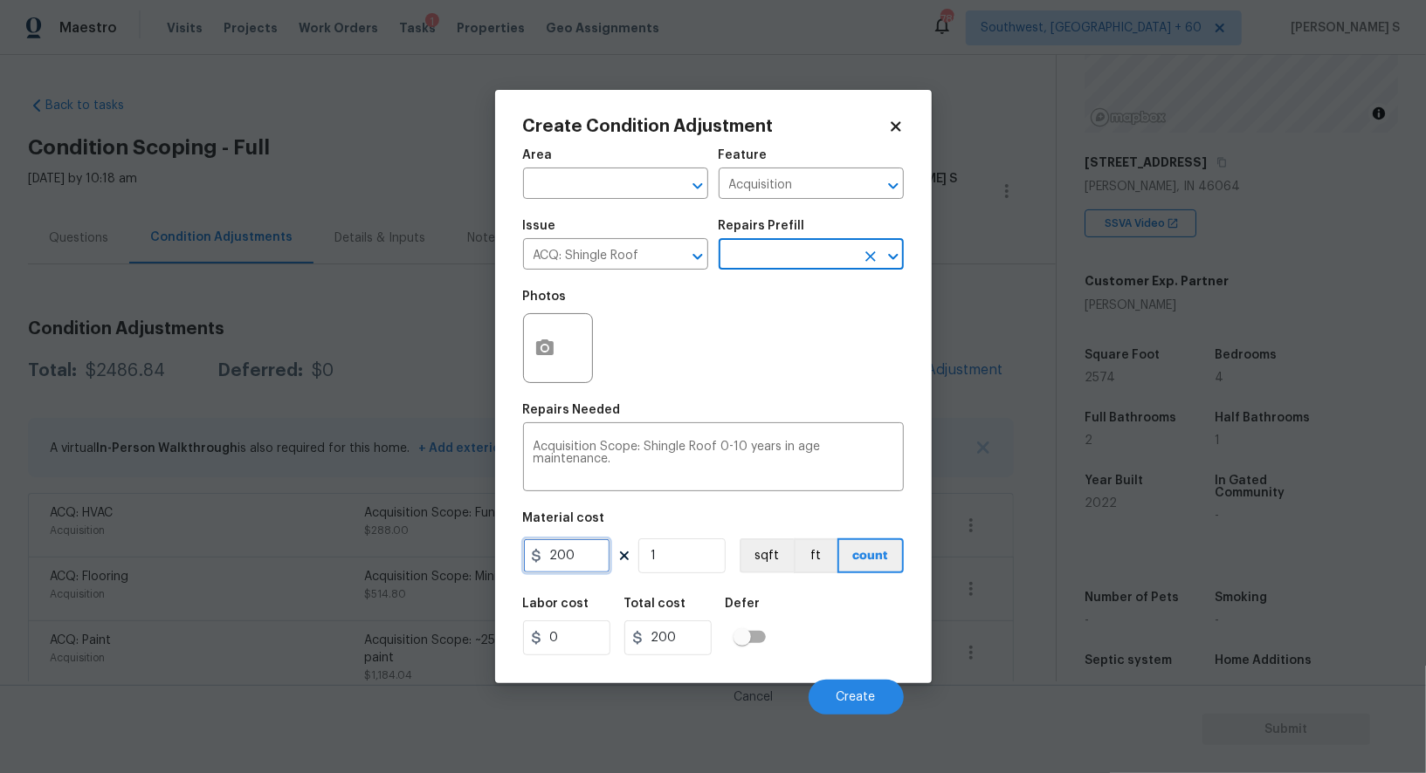
click at [581, 557] on input "200" at bounding box center [566, 556] width 87 height 35
type input "288"
click at [877, 646] on div "Labor cost 0 Total cost 288 Defer" at bounding box center [713, 627] width 381 height 79
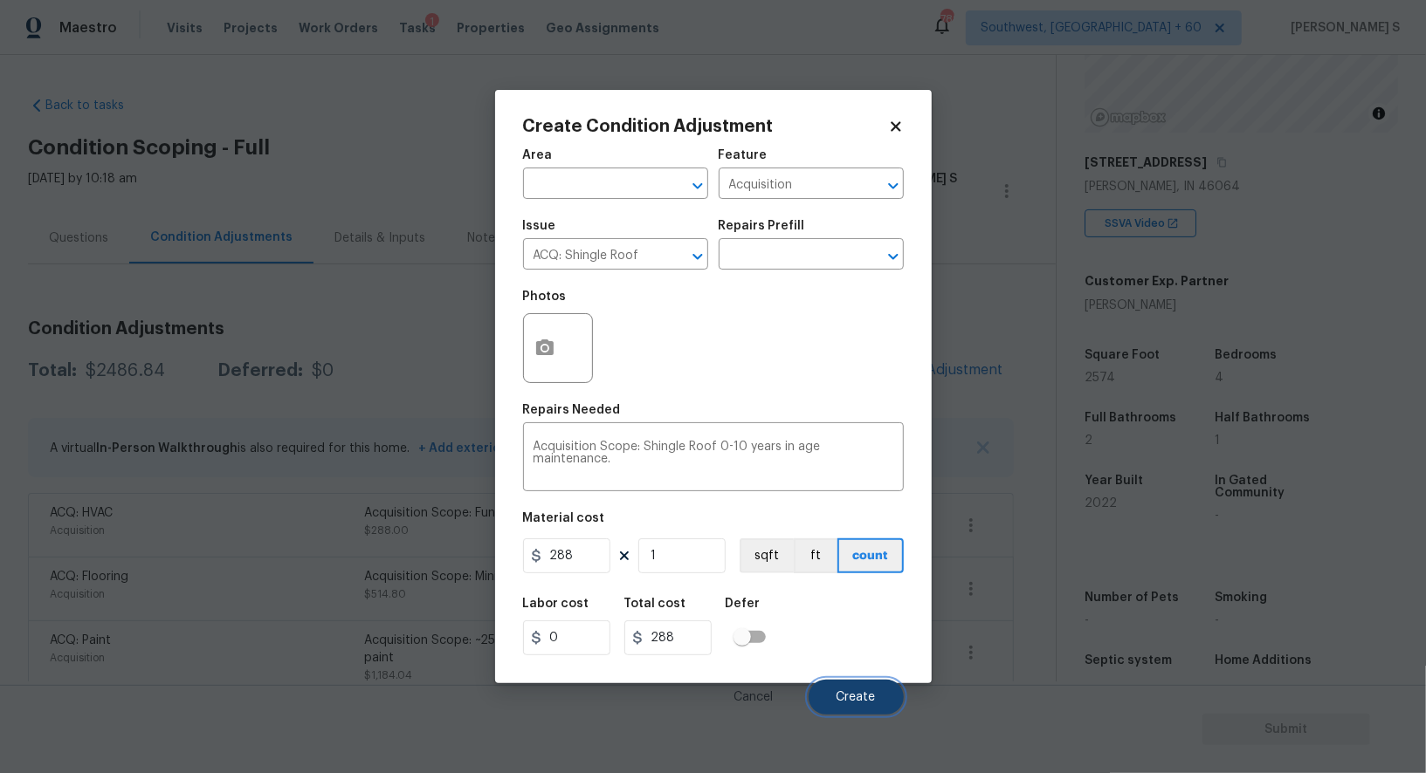
click at [867, 707] on button "Create" at bounding box center [855, 697] width 95 height 35
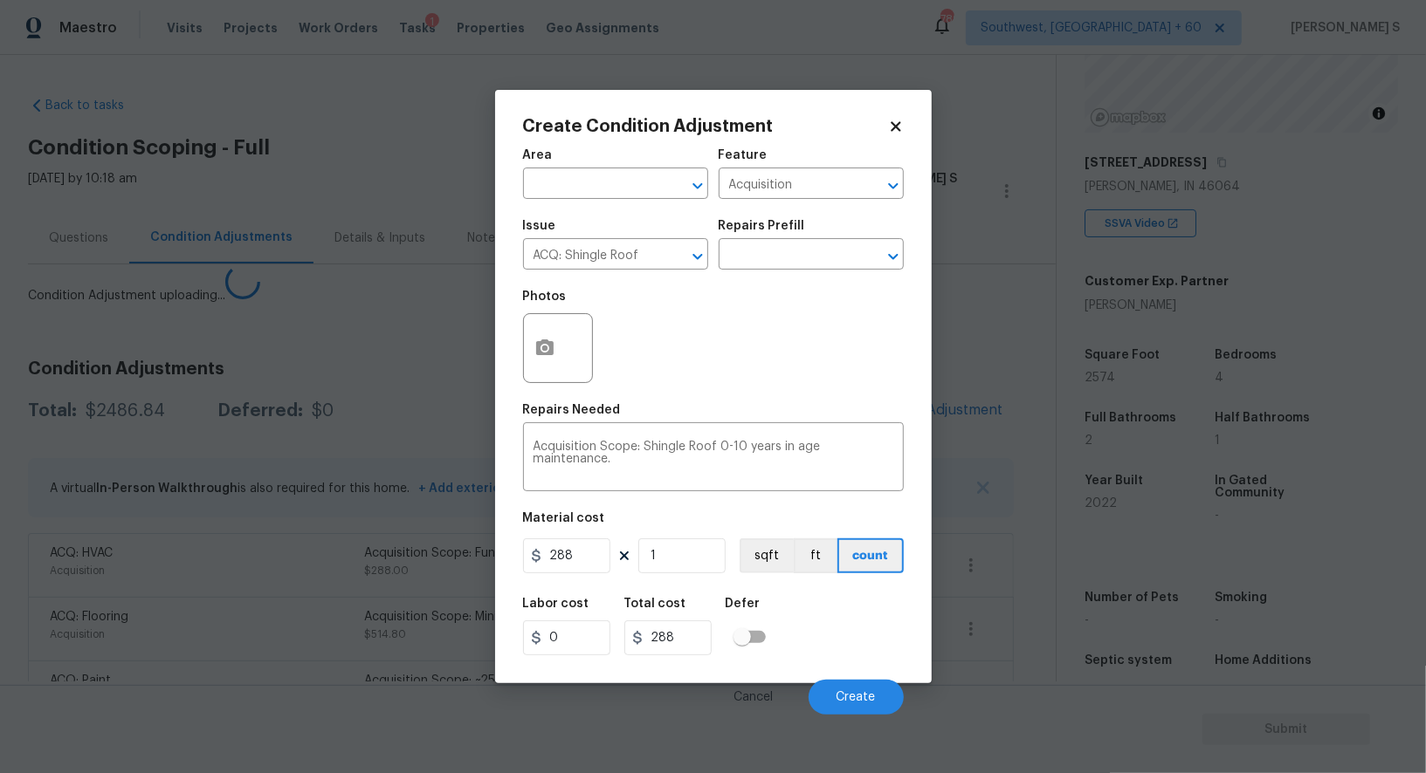
click at [349, 608] on body "Maestro Visits Projects Work Orders Tasks 1 Properties Geo Assignments 789 Sout…" at bounding box center [713, 386] width 1426 height 773
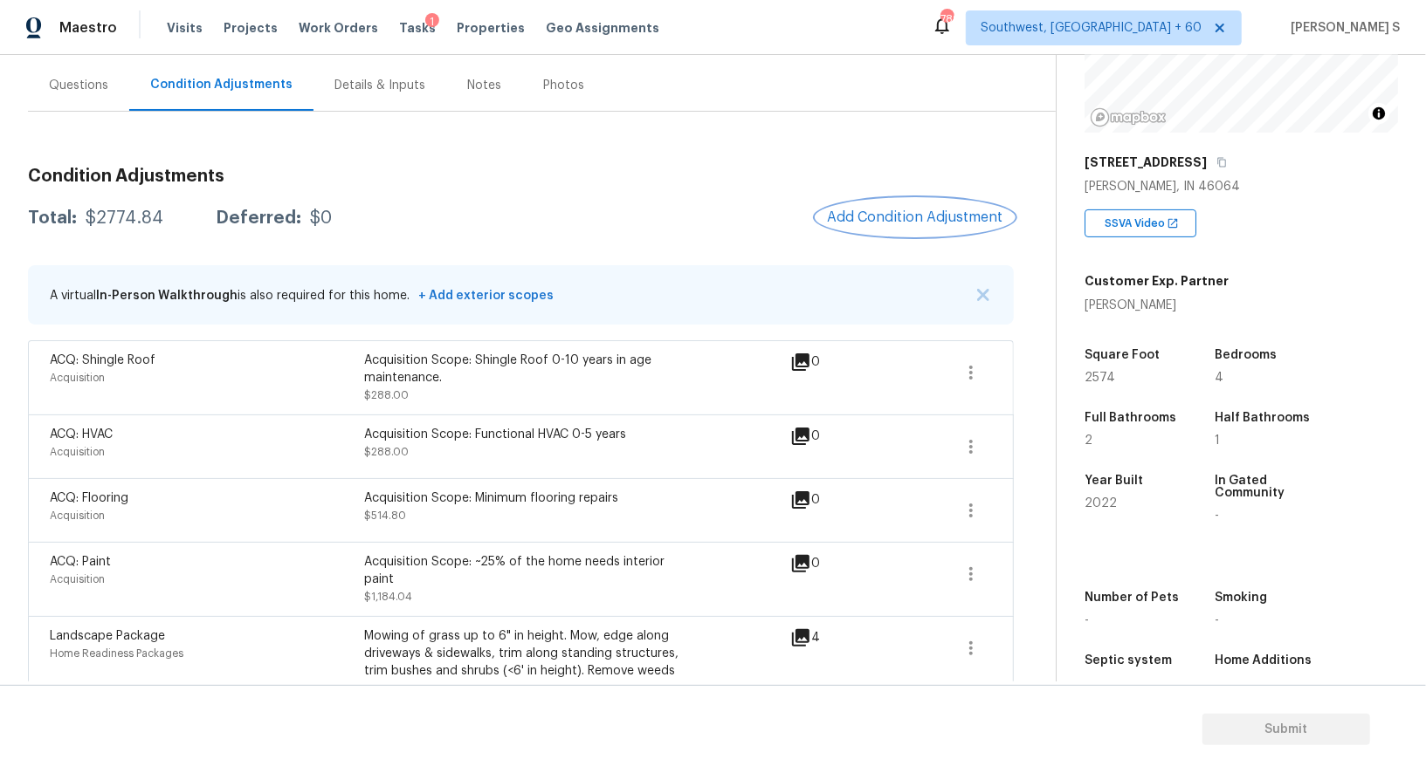
scroll to position [0, 0]
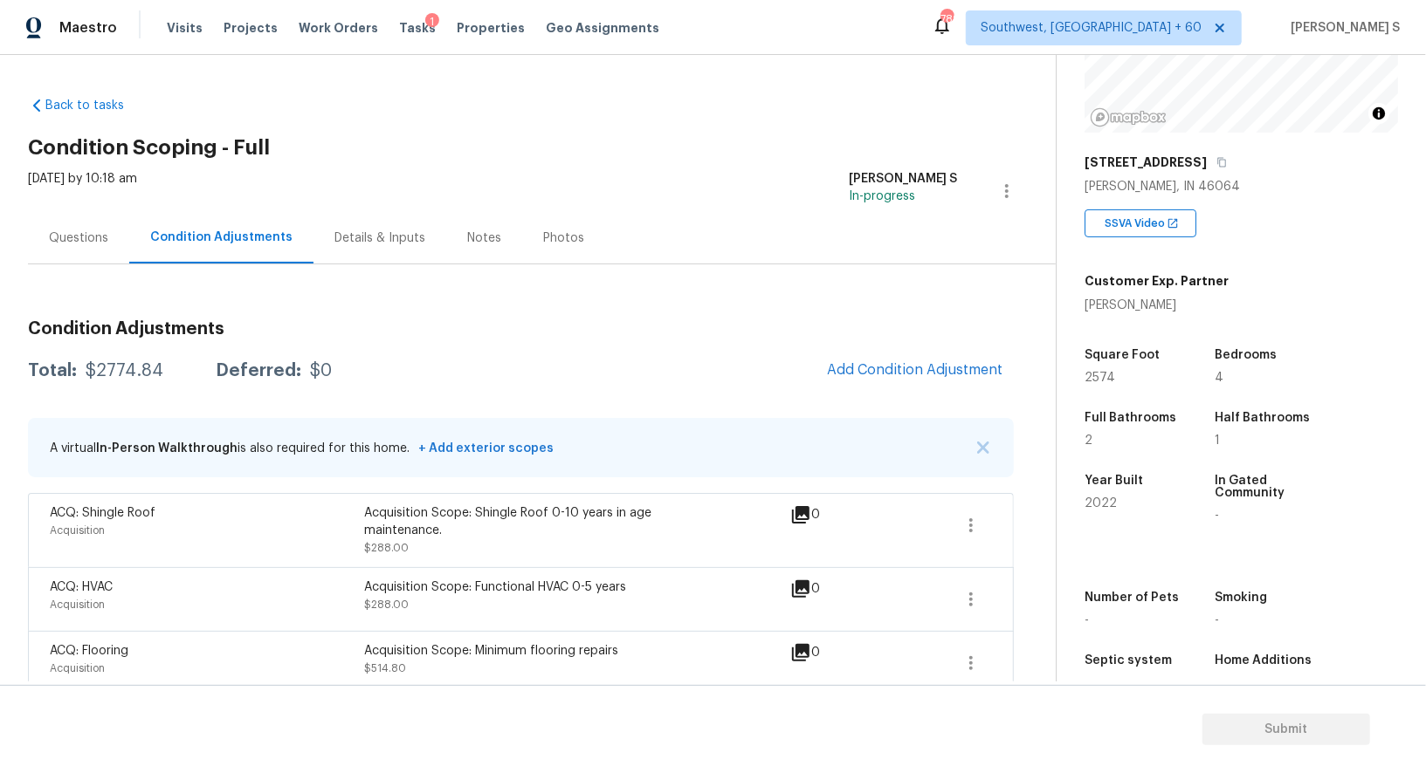
drag, startPoint x: 914, startPoint y: 350, endPoint x: 944, endPoint y: 357, distance: 30.5
click at [914, 352] on span "Add Condition Adjustment" at bounding box center [914, 371] width 197 height 38
click at [882, 384] on button "Add Condition Adjustment" at bounding box center [914, 370] width 197 height 37
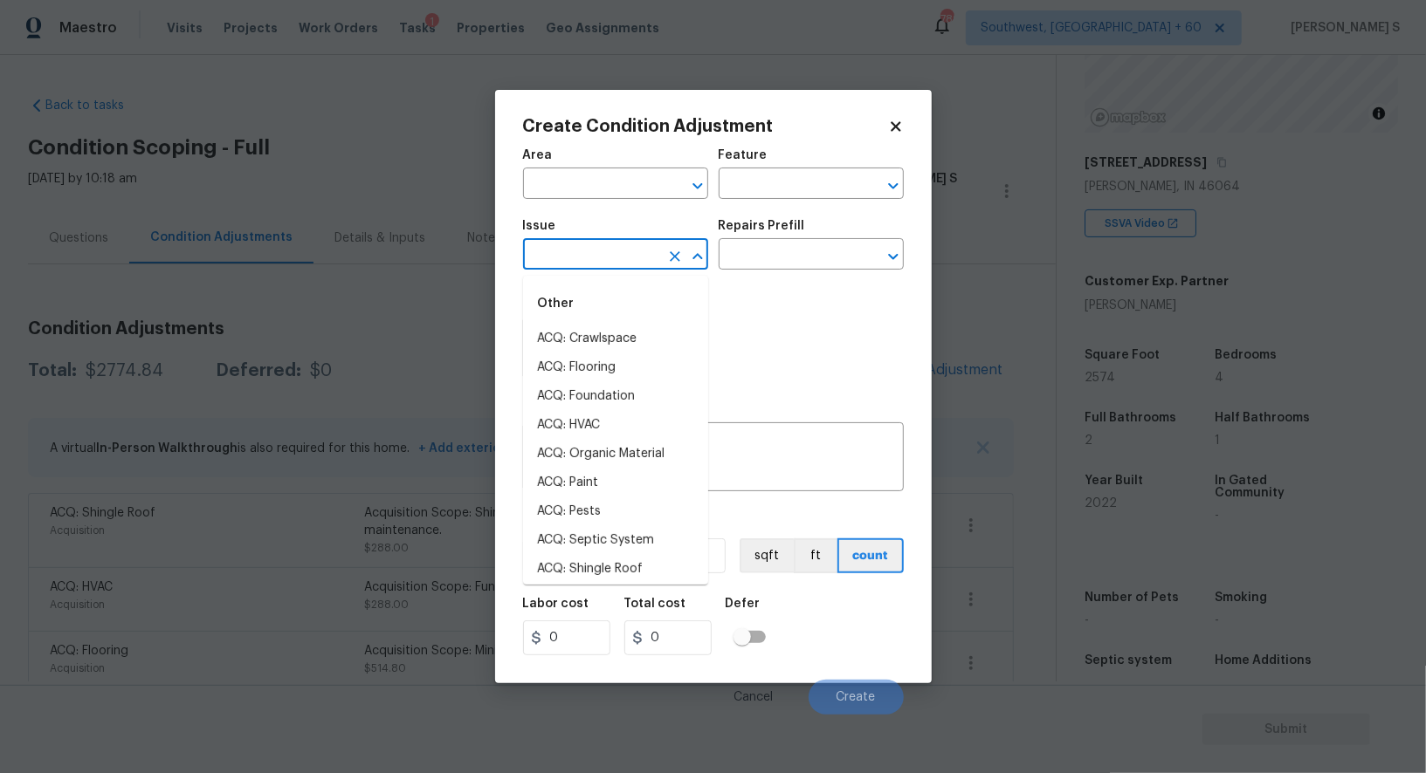
click at [636, 259] on input "text" at bounding box center [591, 256] width 136 height 27
type input "Light Pet Odor"
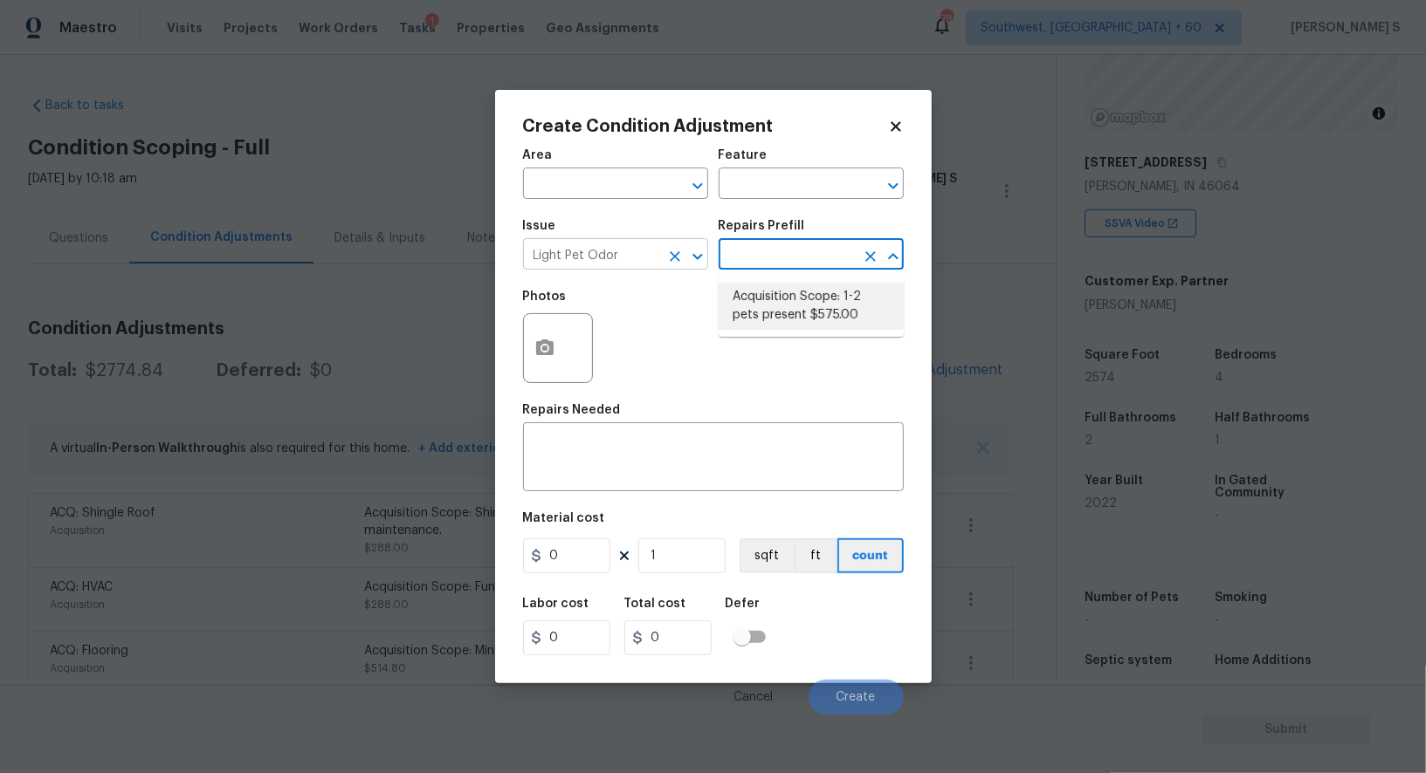
type textarea "Acquisition Scope: 1-2 pets present"
type input "575"
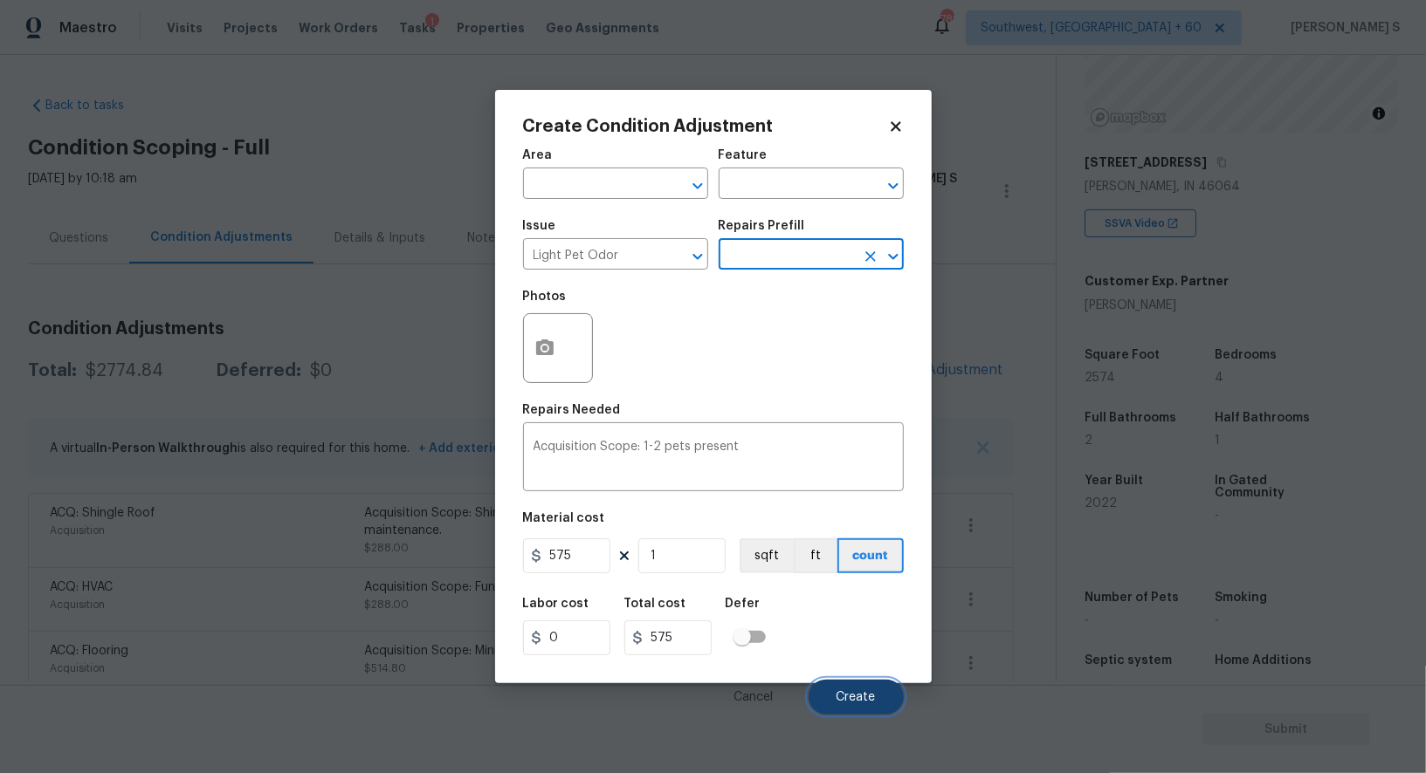
click at [876, 691] on button "Create" at bounding box center [855, 697] width 95 height 35
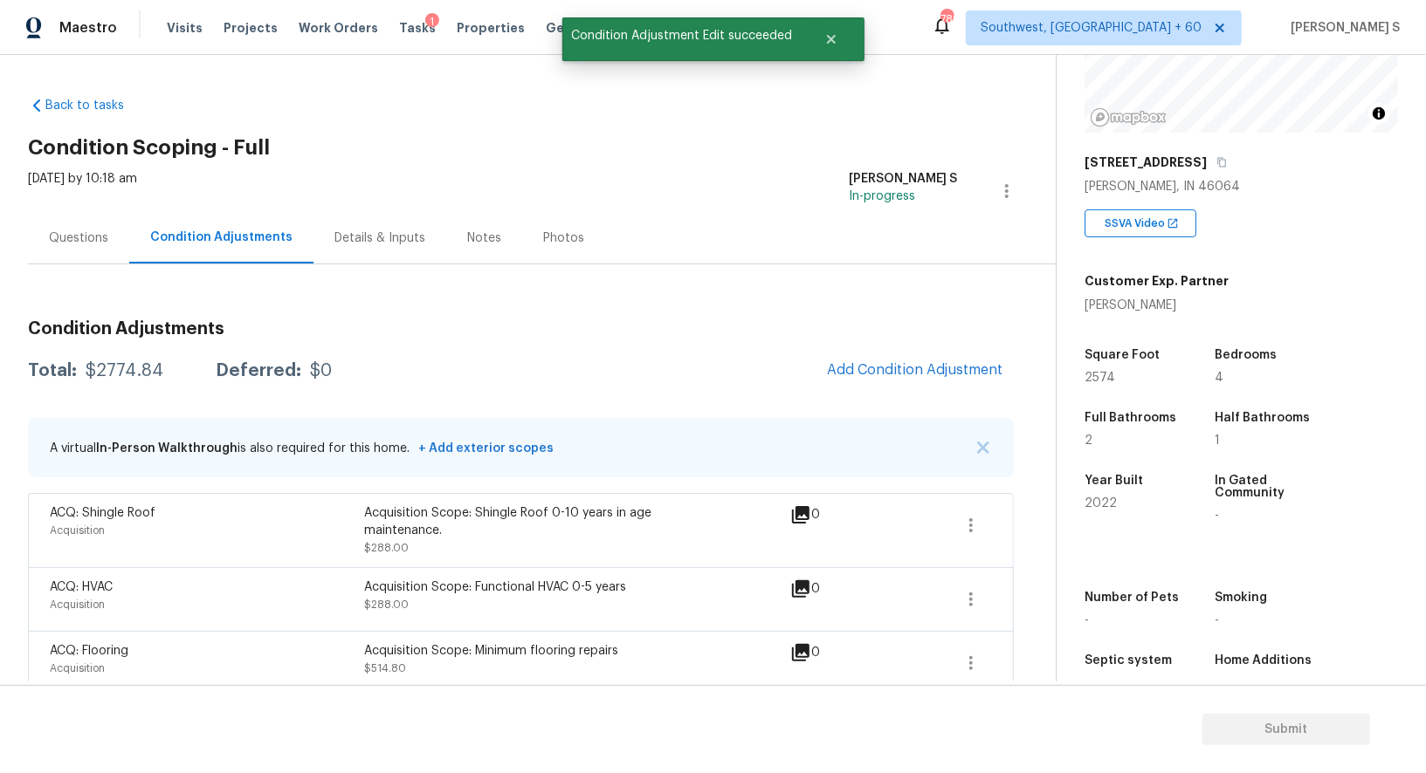
click at [142, 603] on div "Acquisition" at bounding box center [207, 604] width 314 height 17
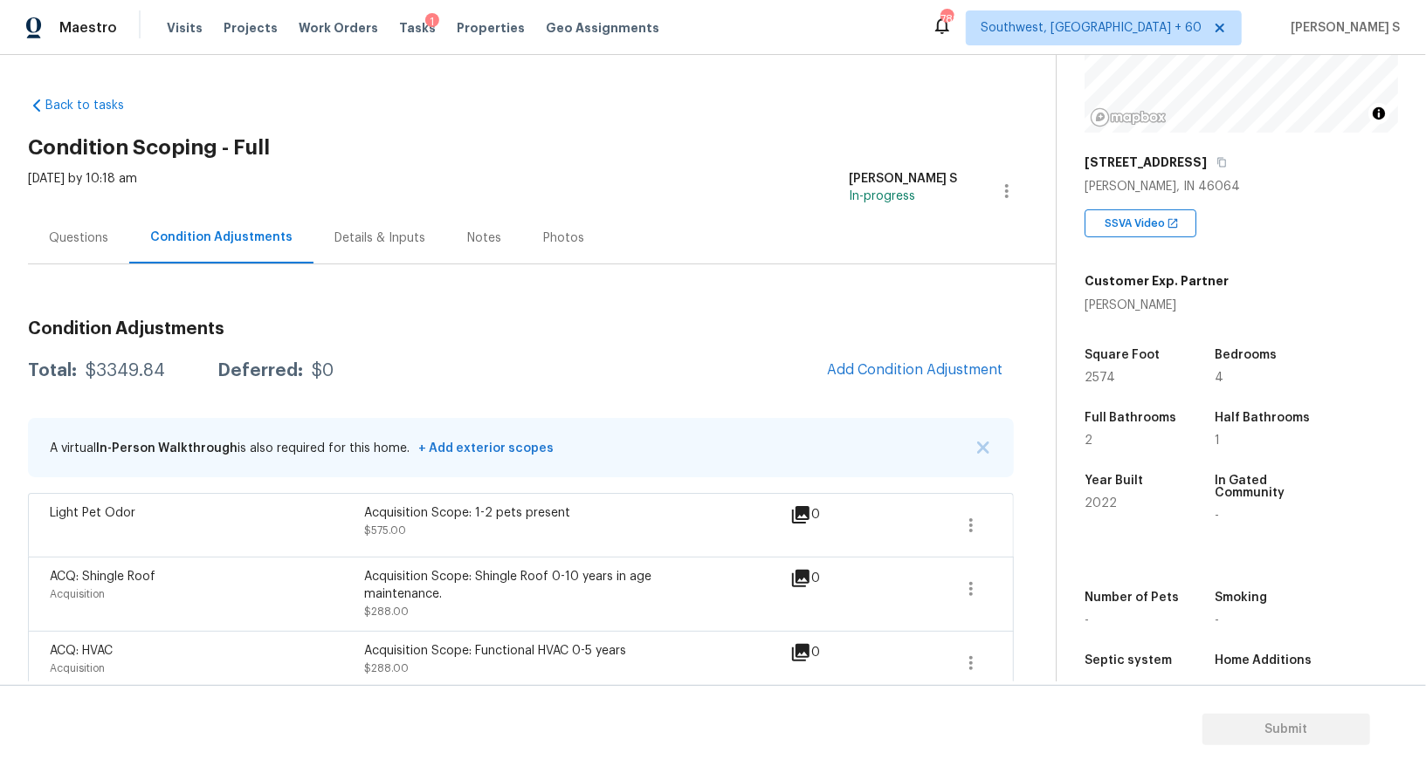
click at [60, 241] on div "Questions" at bounding box center [78, 238] width 59 height 17
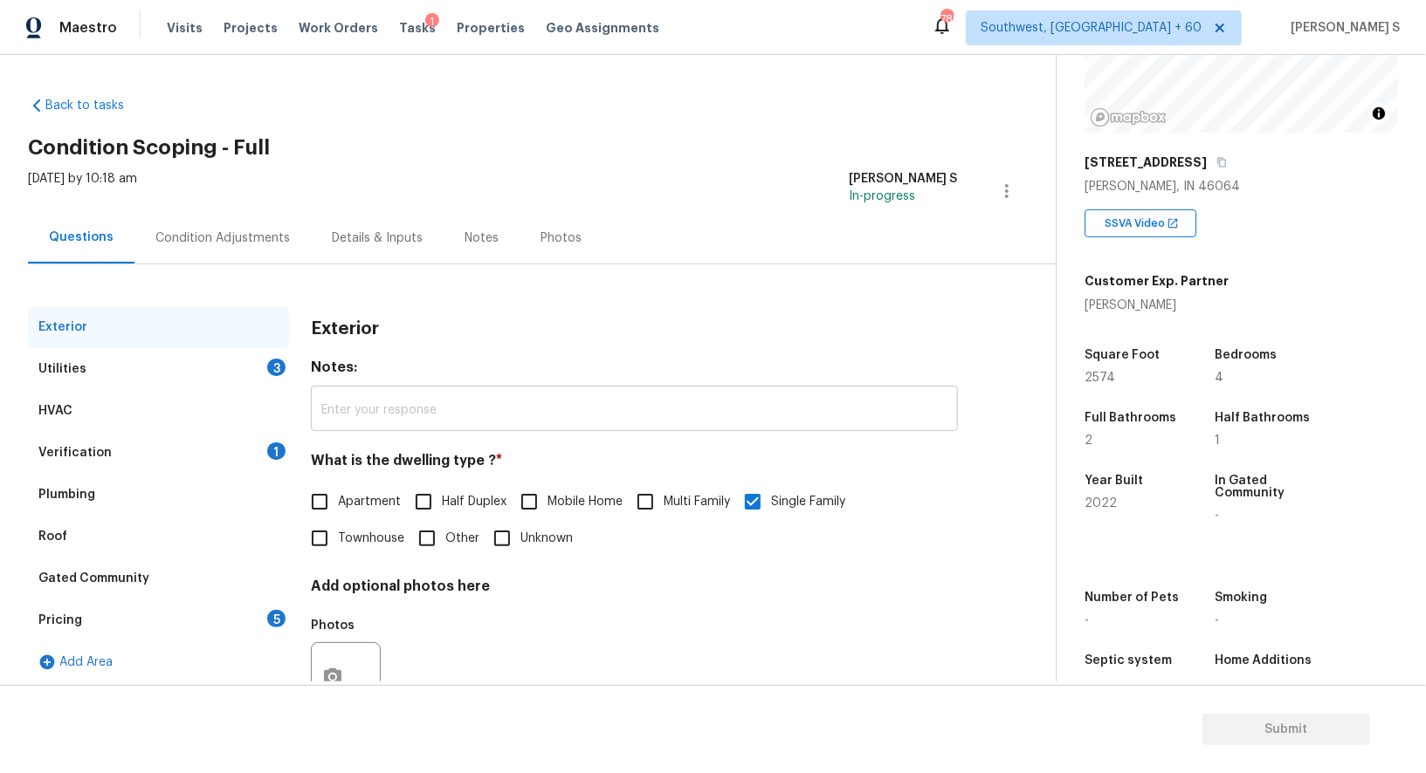
scroll to position [66, 0]
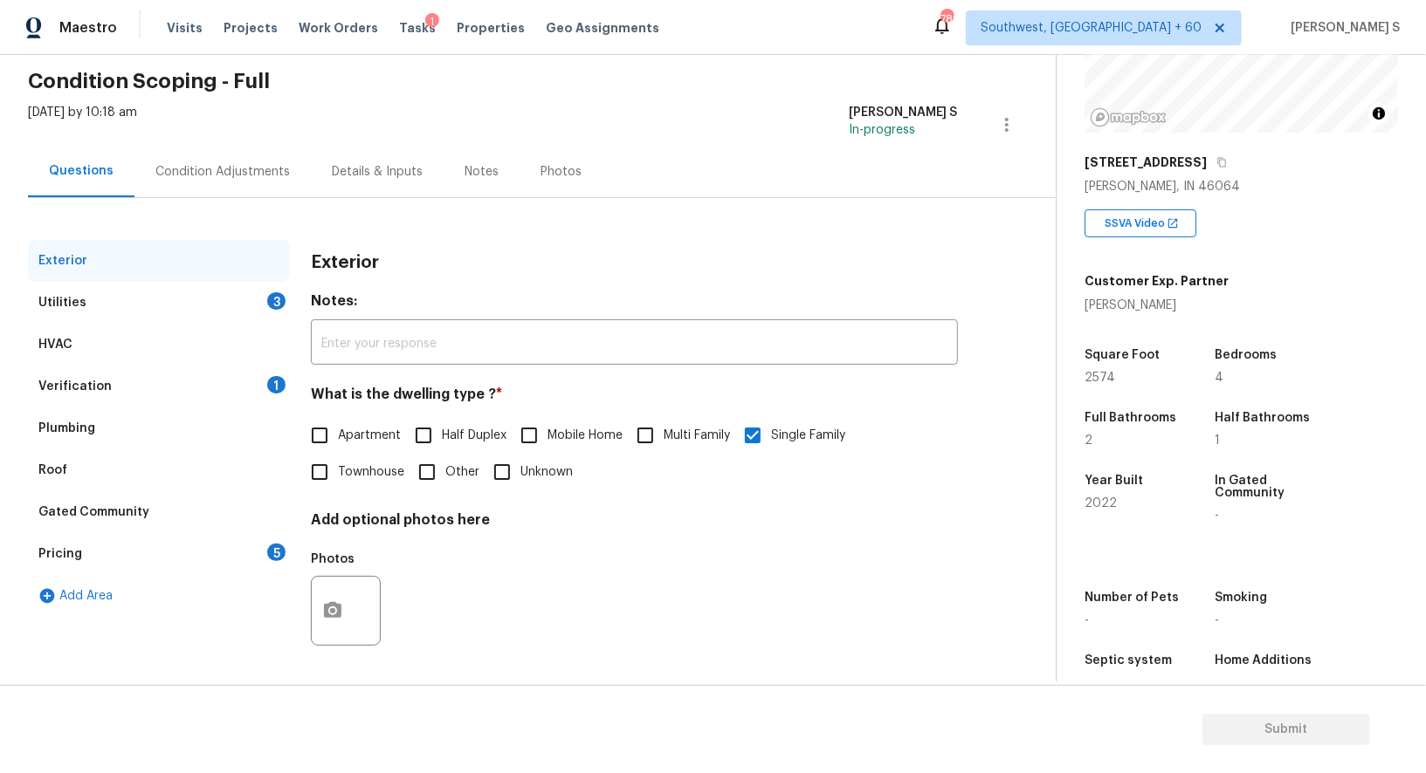
click at [62, 546] on div "Pricing" at bounding box center [60, 554] width 44 height 17
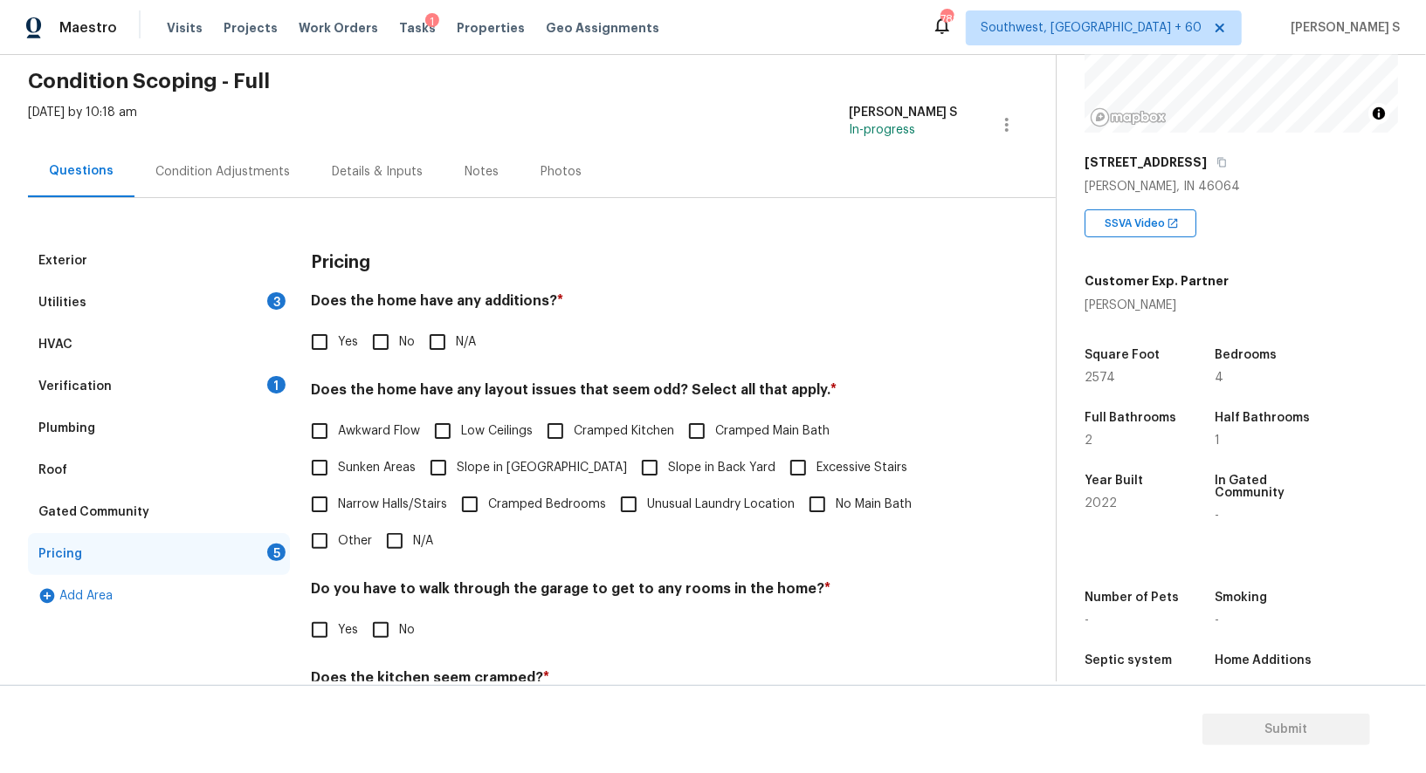
click at [489, 467] on span "Slope in [GEOGRAPHIC_DATA]" at bounding box center [542, 468] width 170 height 18
click at [457, 467] on input "Slope in [GEOGRAPHIC_DATA]" at bounding box center [438, 468] width 37 height 37
checkbox input "true"
click at [362, 354] on input "No" at bounding box center [380, 342] width 37 height 37
checkbox input "true"
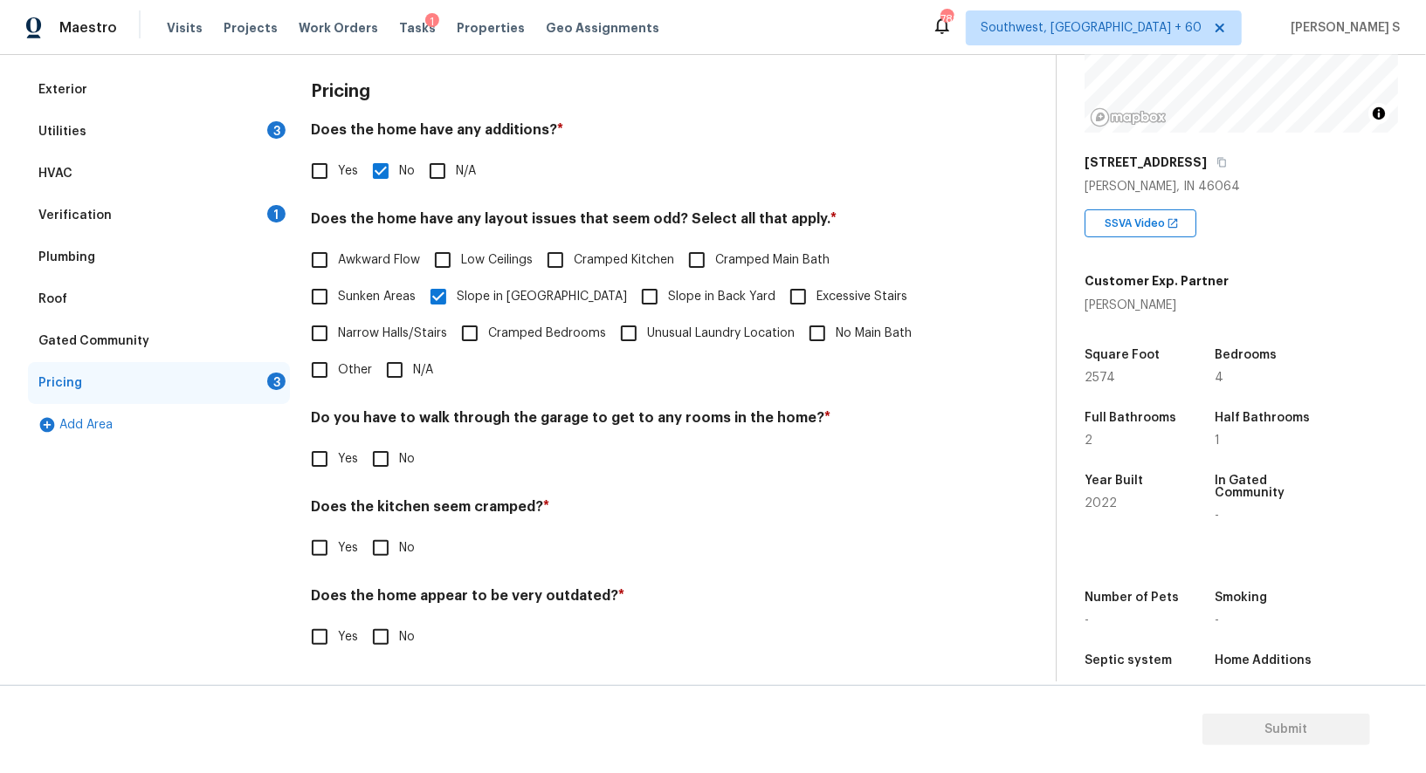
scroll to position [236, 0]
click at [372, 479] on div "Pricing Does the home have any additions? * Yes No N/A Does the home have any l…" at bounding box center [634, 375] width 647 height 608
click at [376, 464] on input "No" at bounding box center [380, 461] width 37 height 37
checkbox input "true"
click at [362, 532] on input "No" at bounding box center [380, 550] width 37 height 37
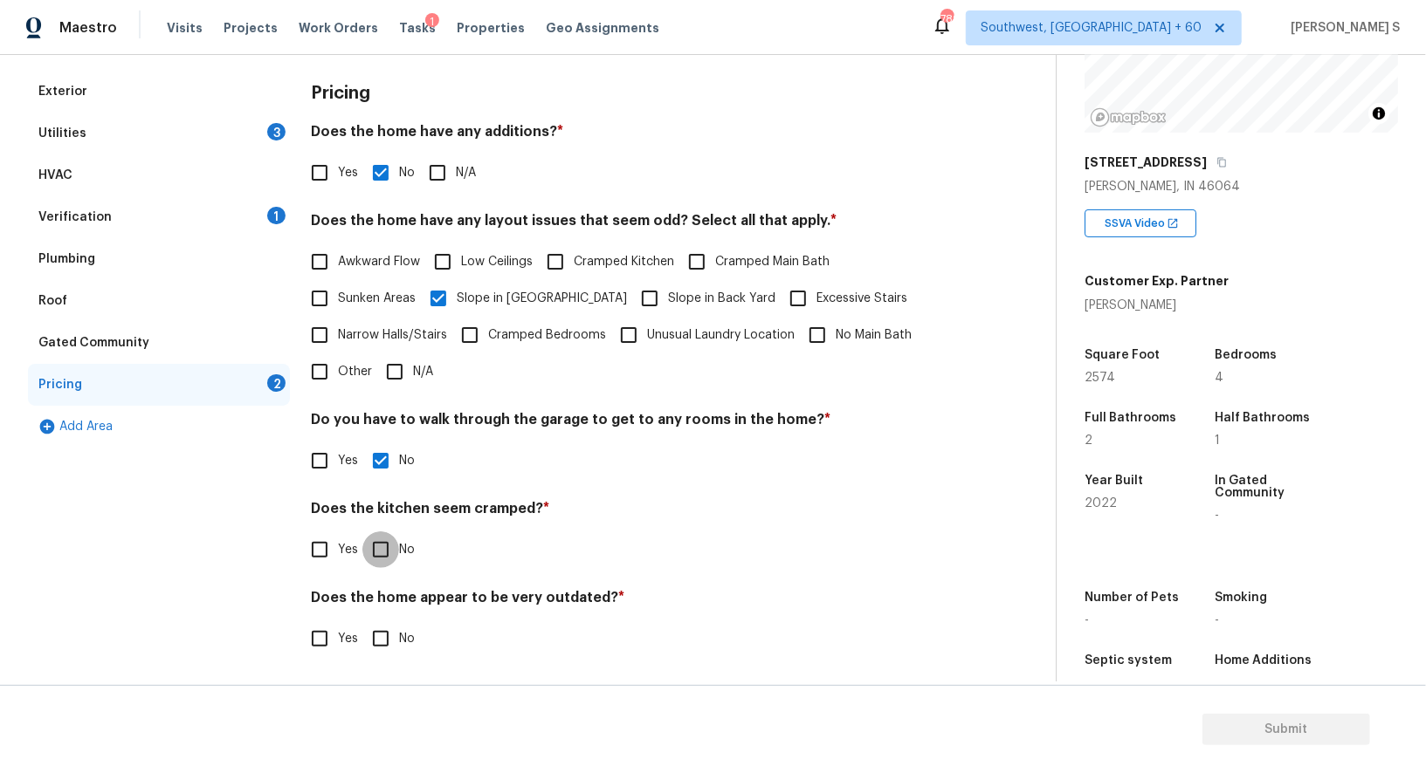
checkbox input "true"
click at [362, 622] on input "No" at bounding box center [380, 640] width 37 height 37
checkbox input "true"
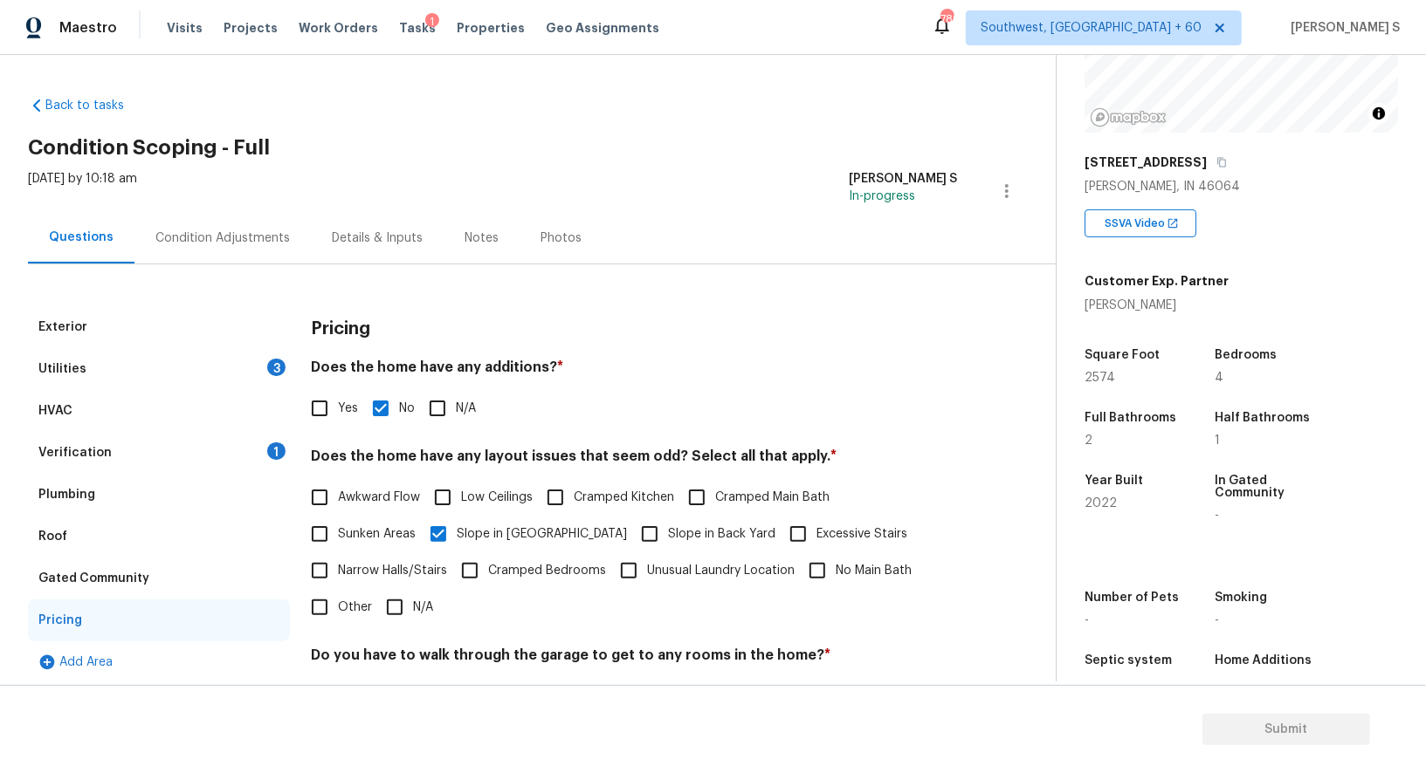
click at [222, 365] on div "Utilities 3" at bounding box center [159, 369] width 262 height 42
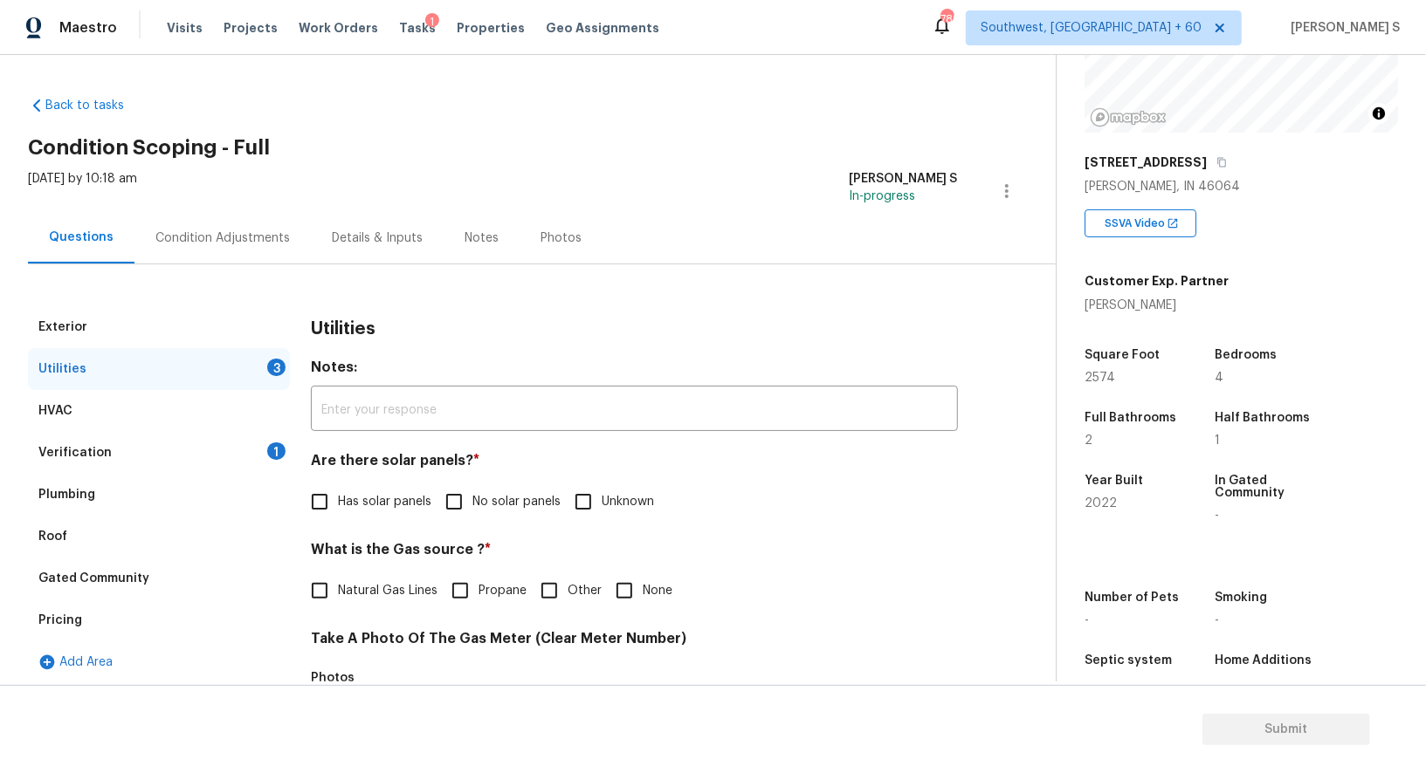
click at [475, 505] on span "No solar panels" at bounding box center [516, 502] width 88 height 18
click at [472, 505] on input "No solar panels" at bounding box center [454, 502] width 37 height 37
checkbox input "true"
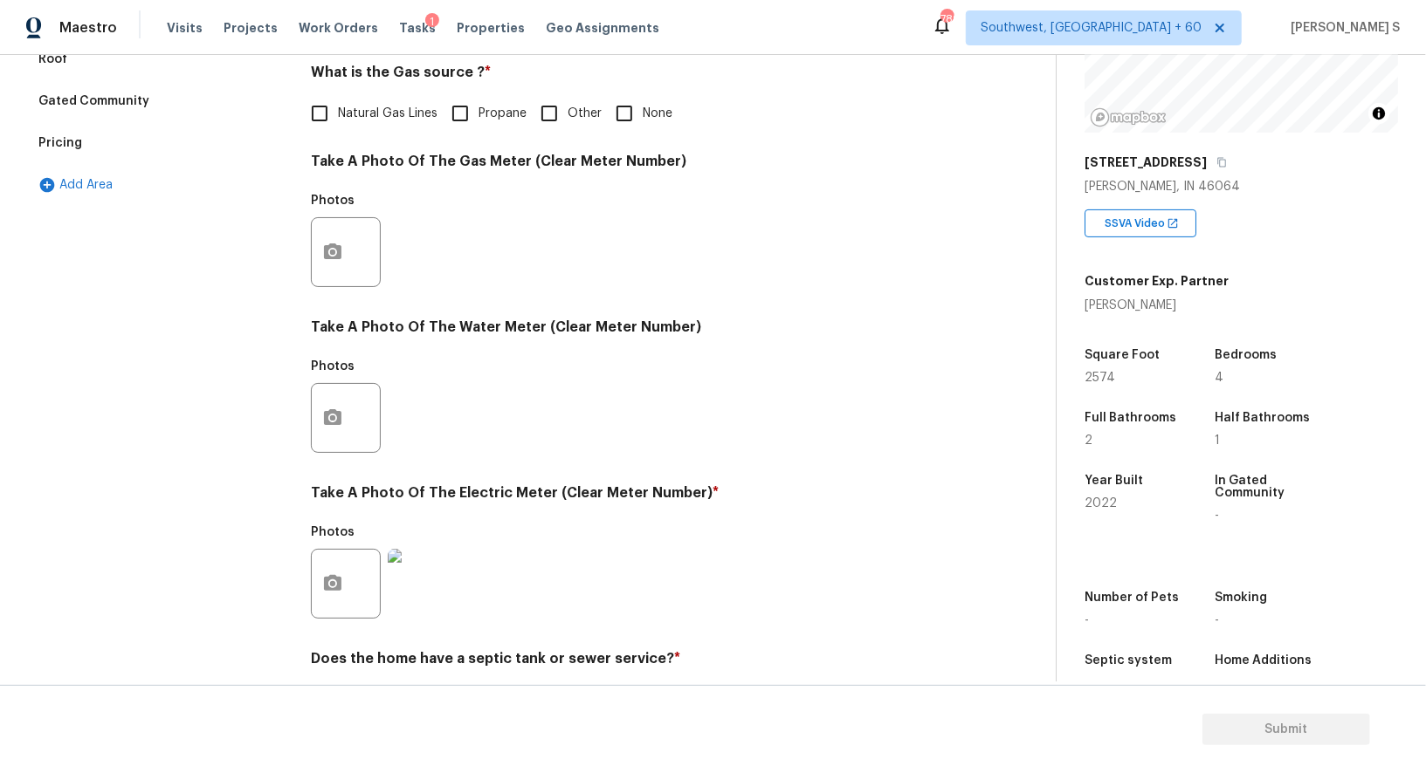
scroll to position [540, 0]
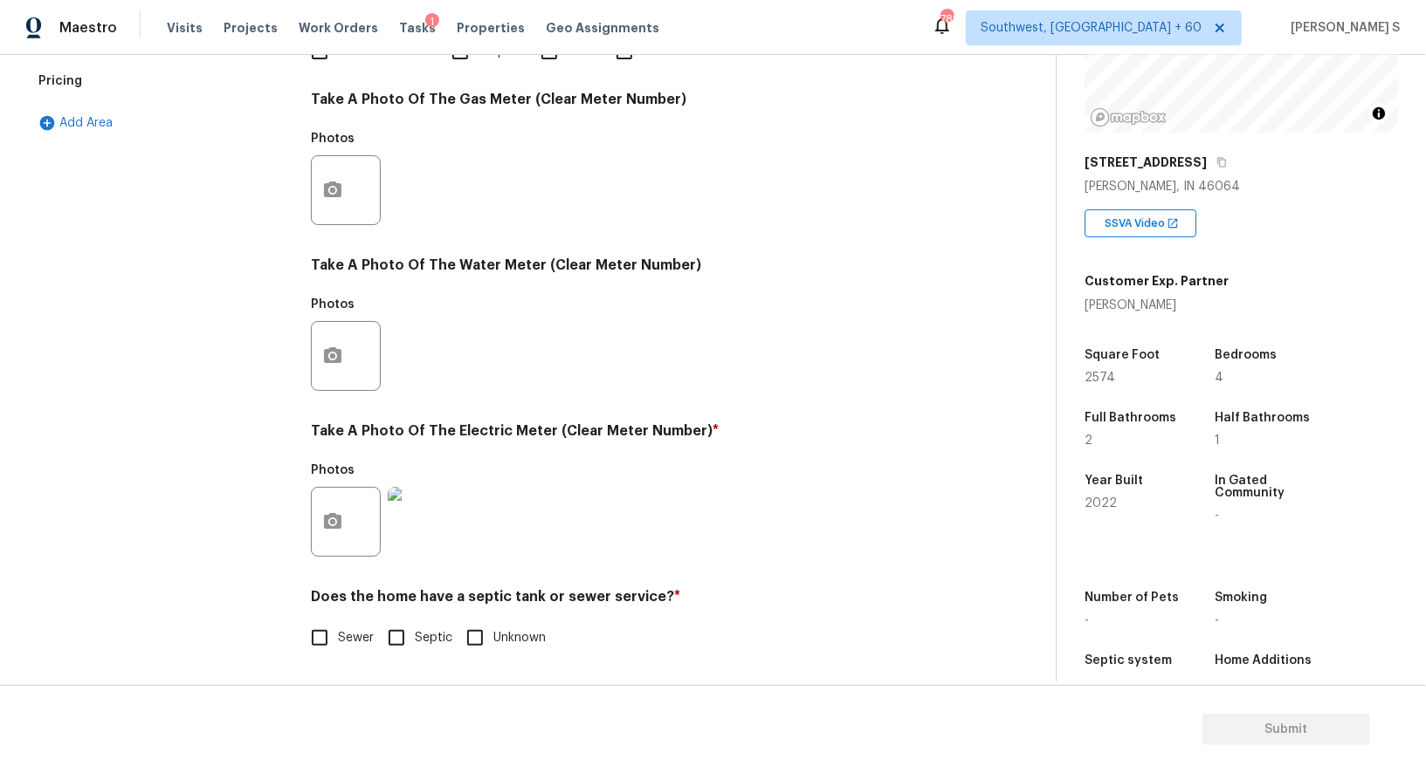
click at [340, 635] on span "Sewer" at bounding box center [356, 638] width 36 height 18
click at [338, 635] on input "Sewer" at bounding box center [319, 638] width 37 height 37
checkbox input "true"
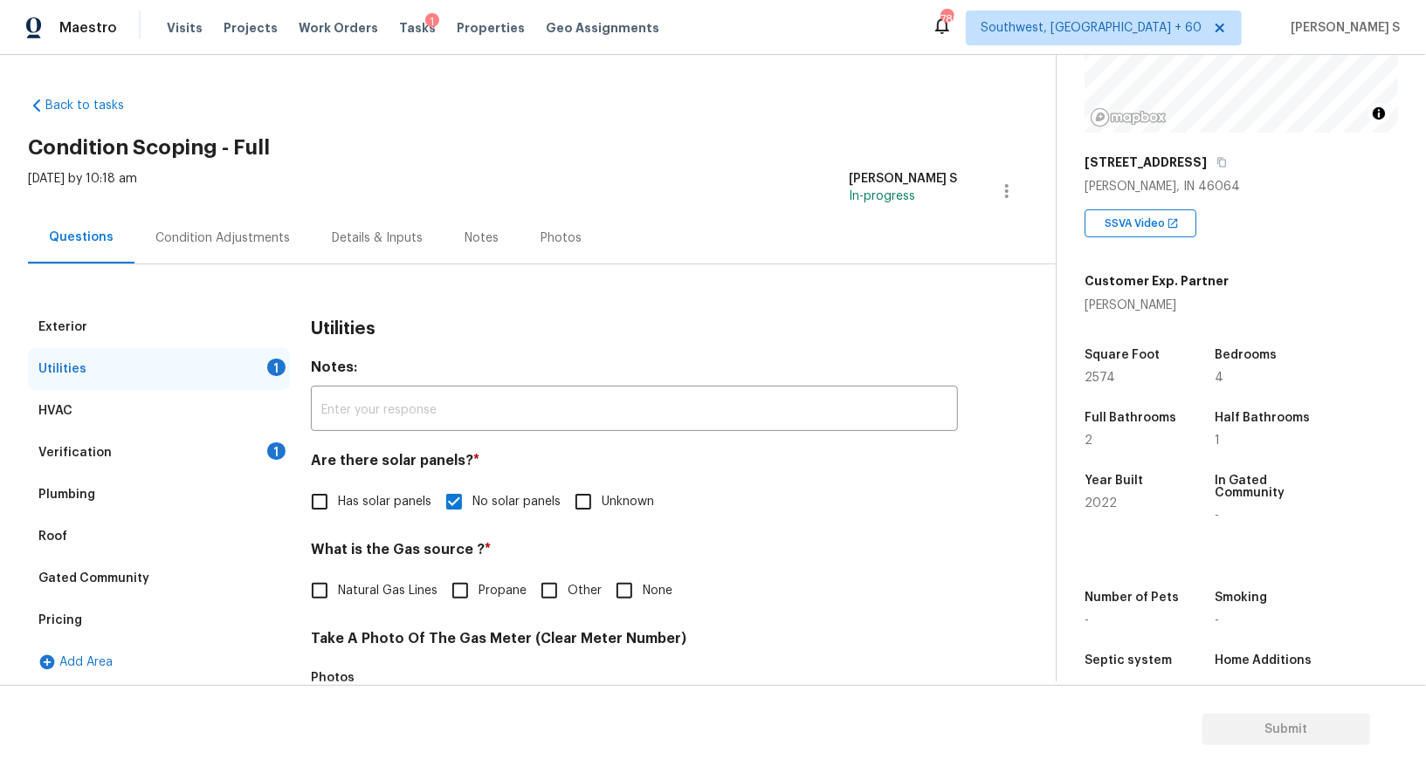
click at [237, 456] on div "Verification 1" at bounding box center [159, 453] width 262 height 42
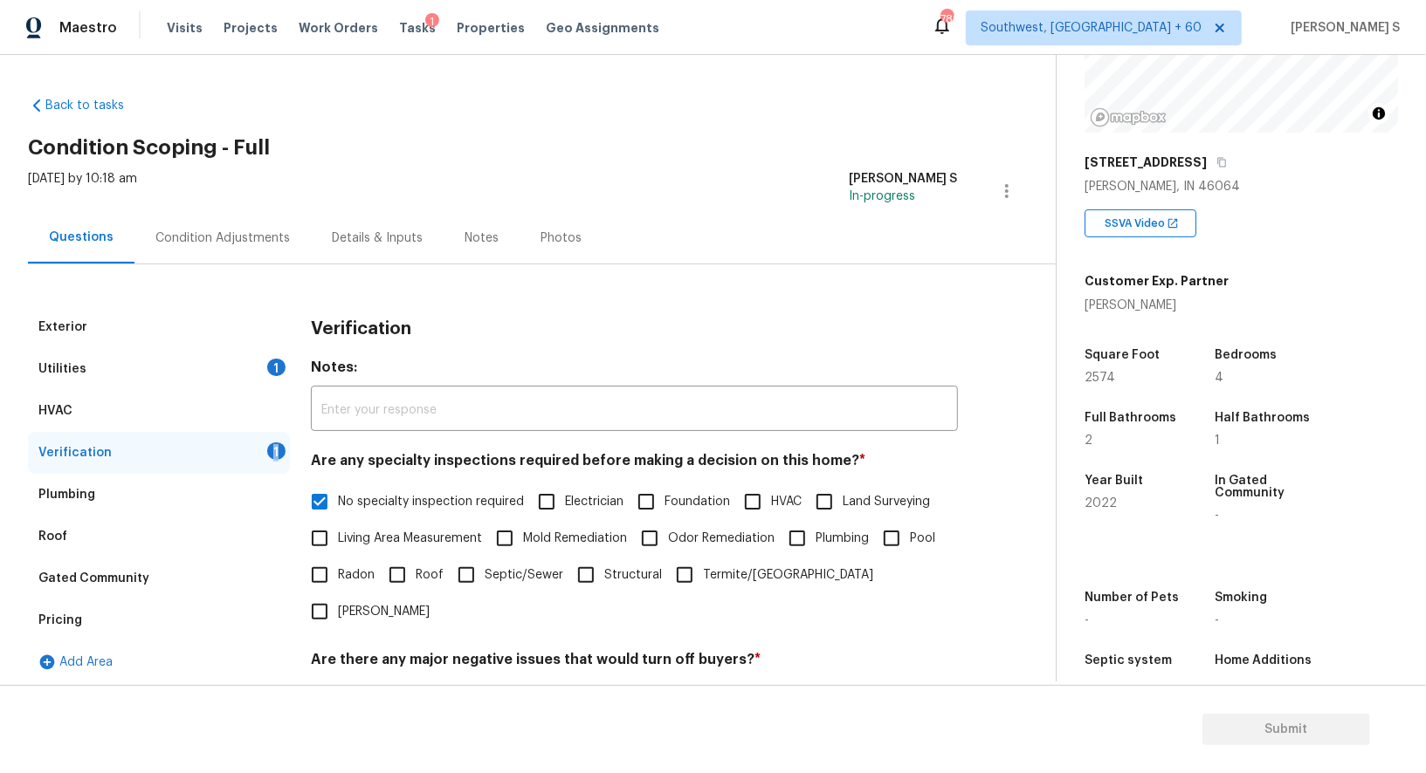
scroll to position [388, 0]
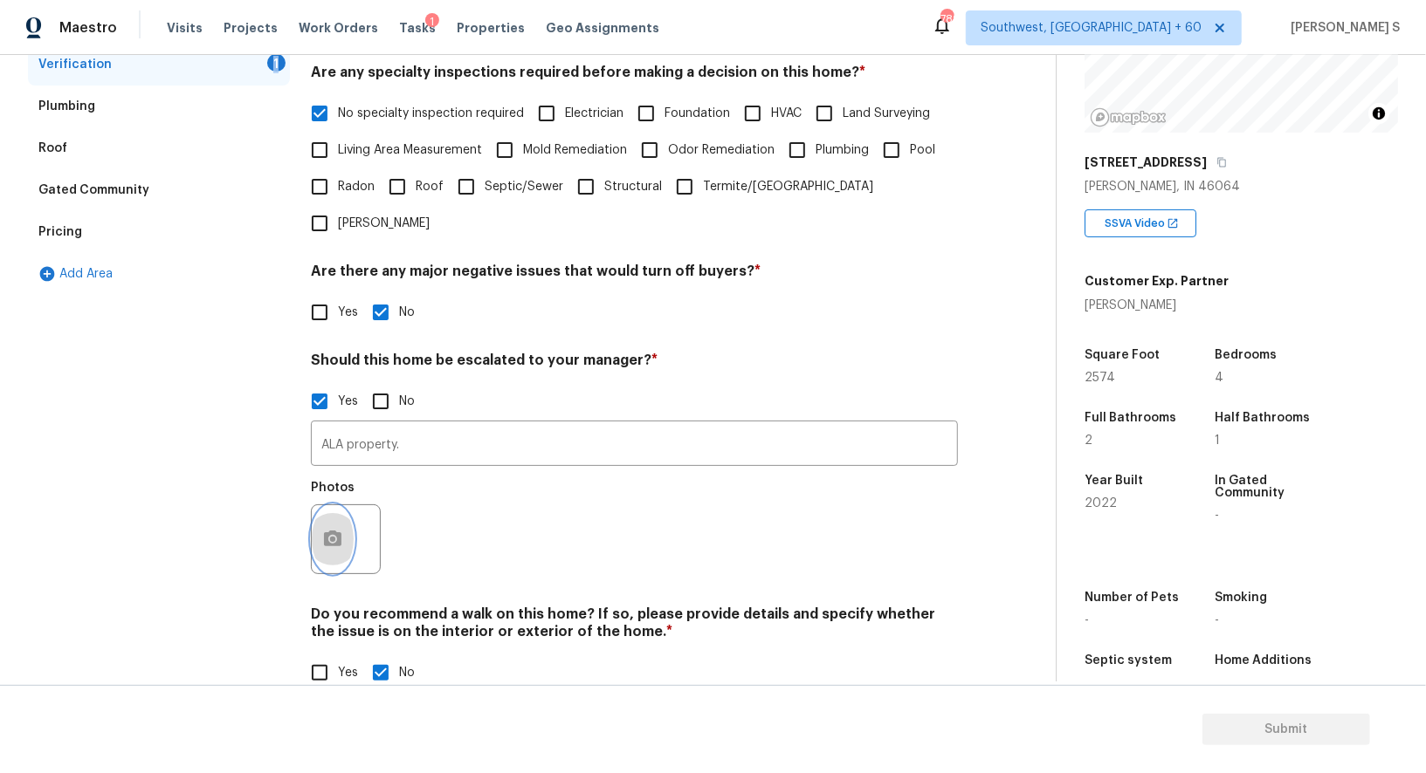
click at [338, 531] on icon "button" at bounding box center [332, 539] width 17 height 16
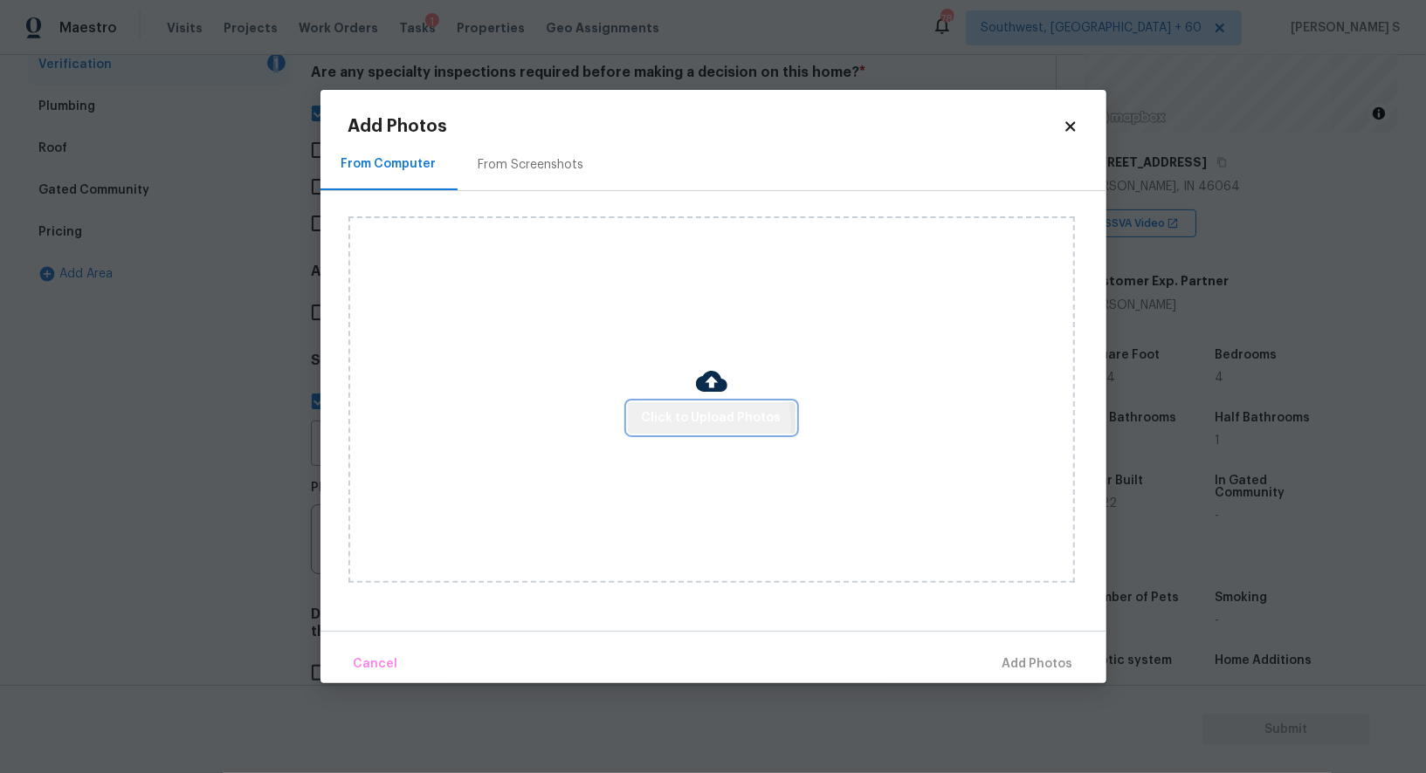
click at [691, 425] on span "Click to Upload Photos" at bounding box center [712, 419] width 140 height 22
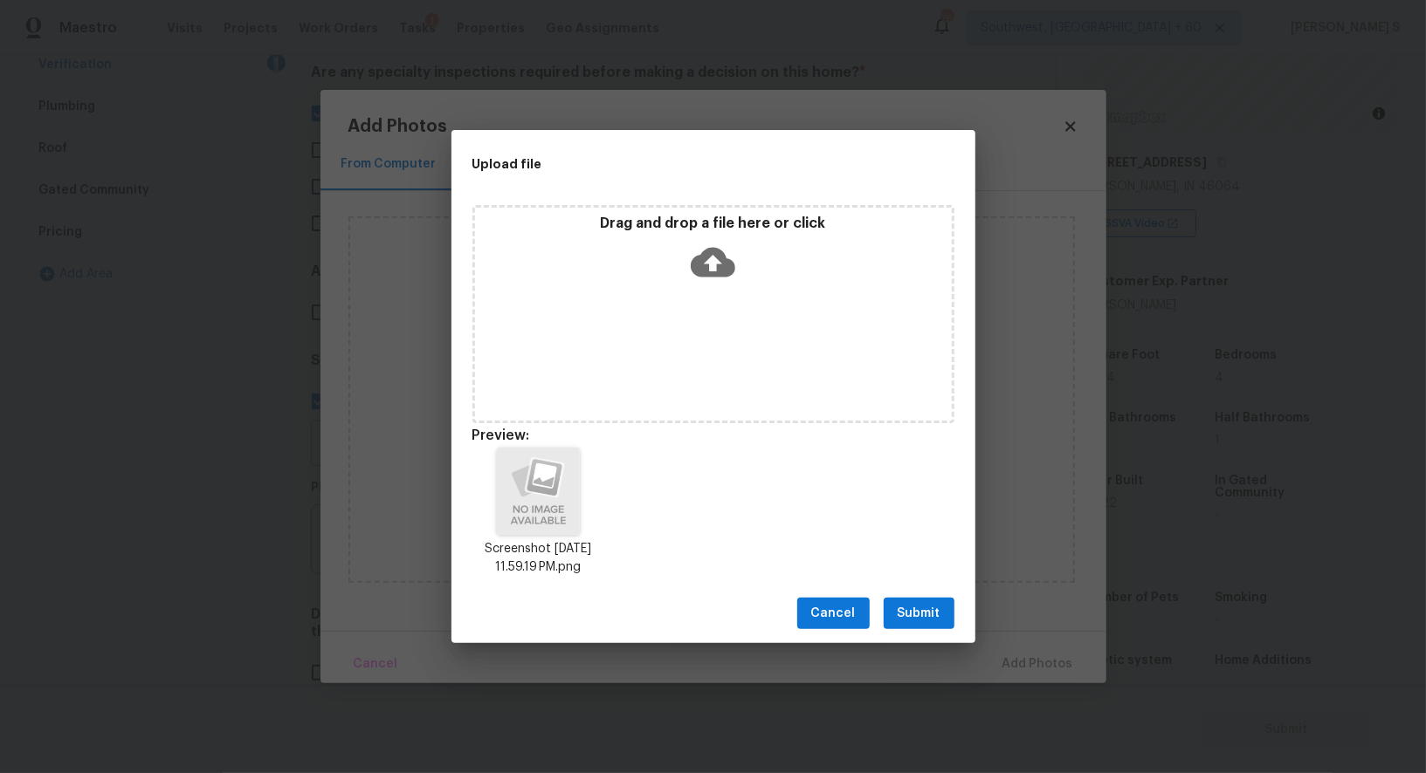
click at [938, 605] on span "Submit" at bounding box center [918, 614] width 43 height 22
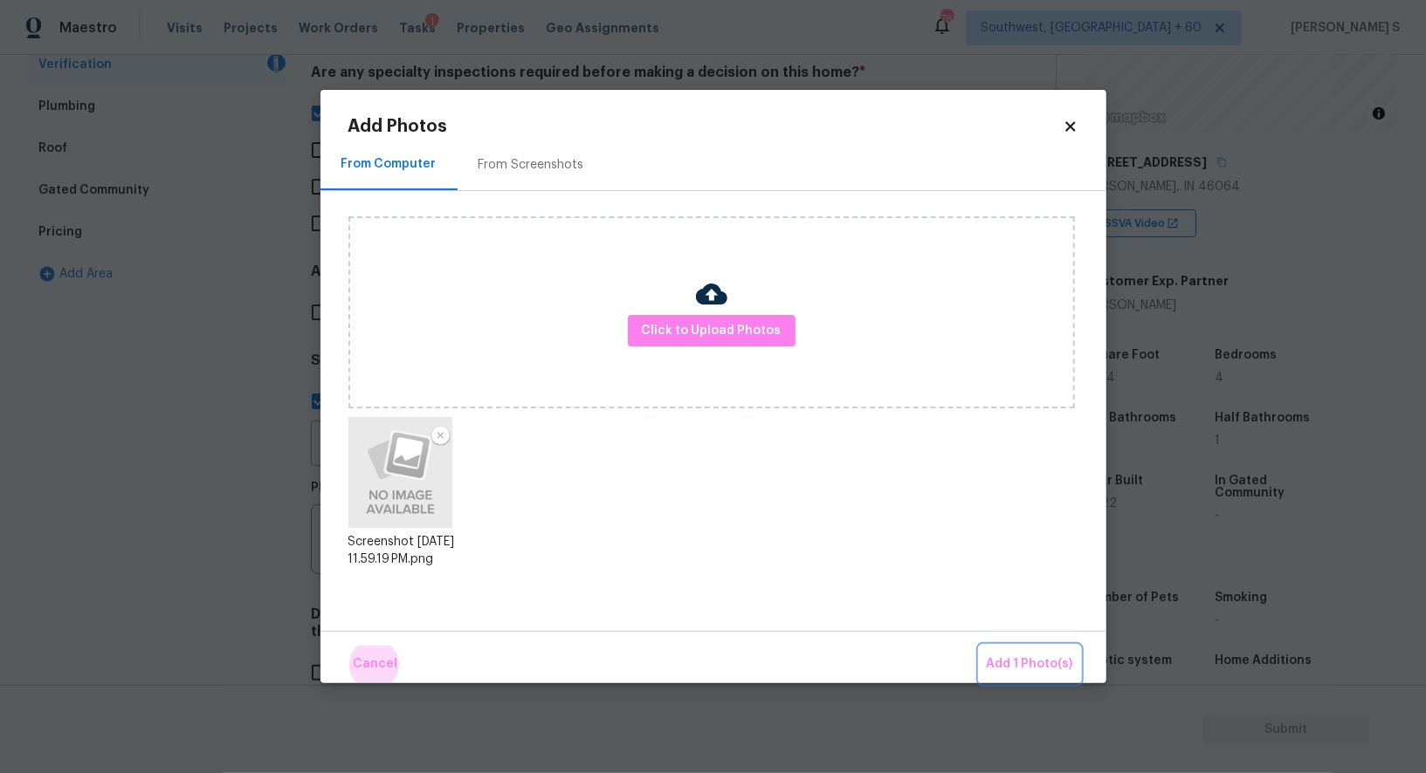
click at [979, 646] on button "Add 1 Photo(s)" at bounding box center [1029, 665] width 100 height 38
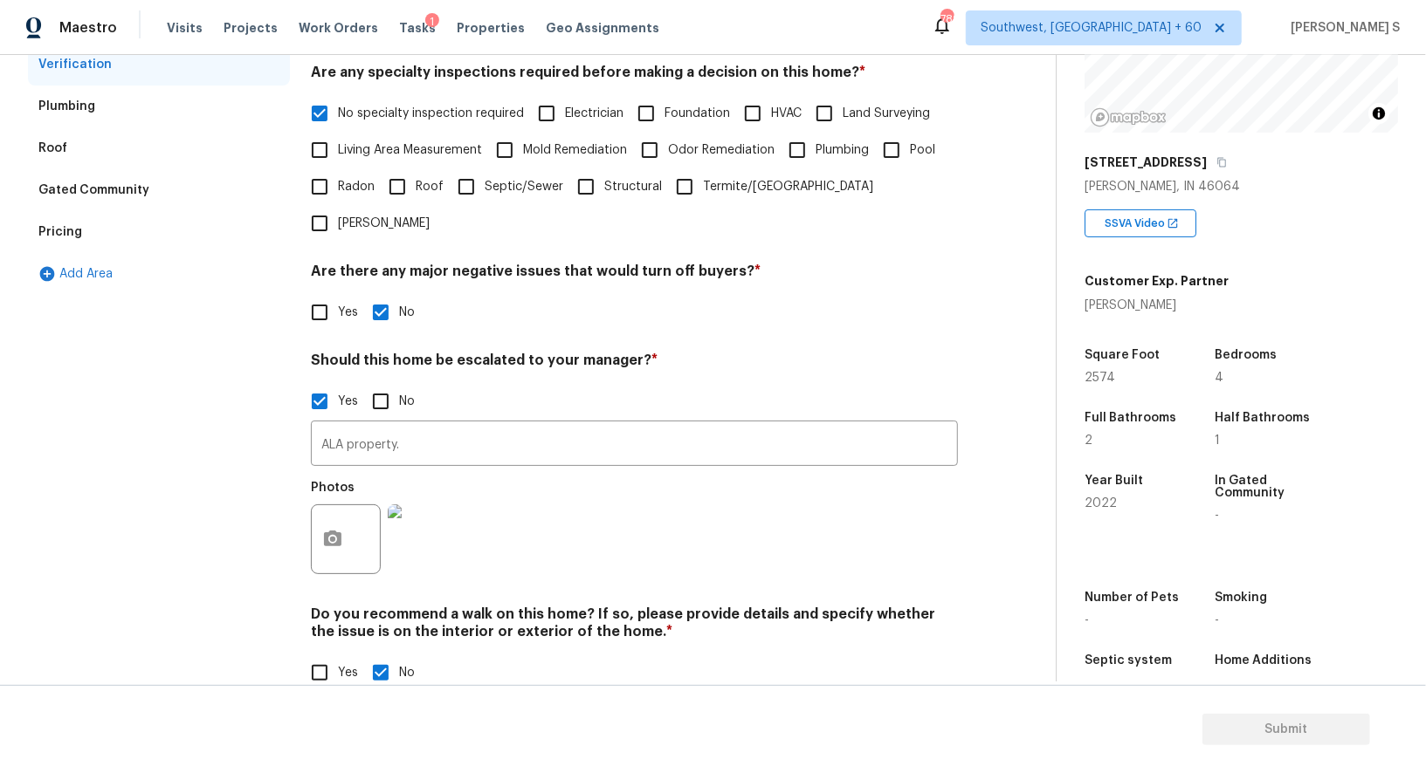
scroll to position [0, 0]
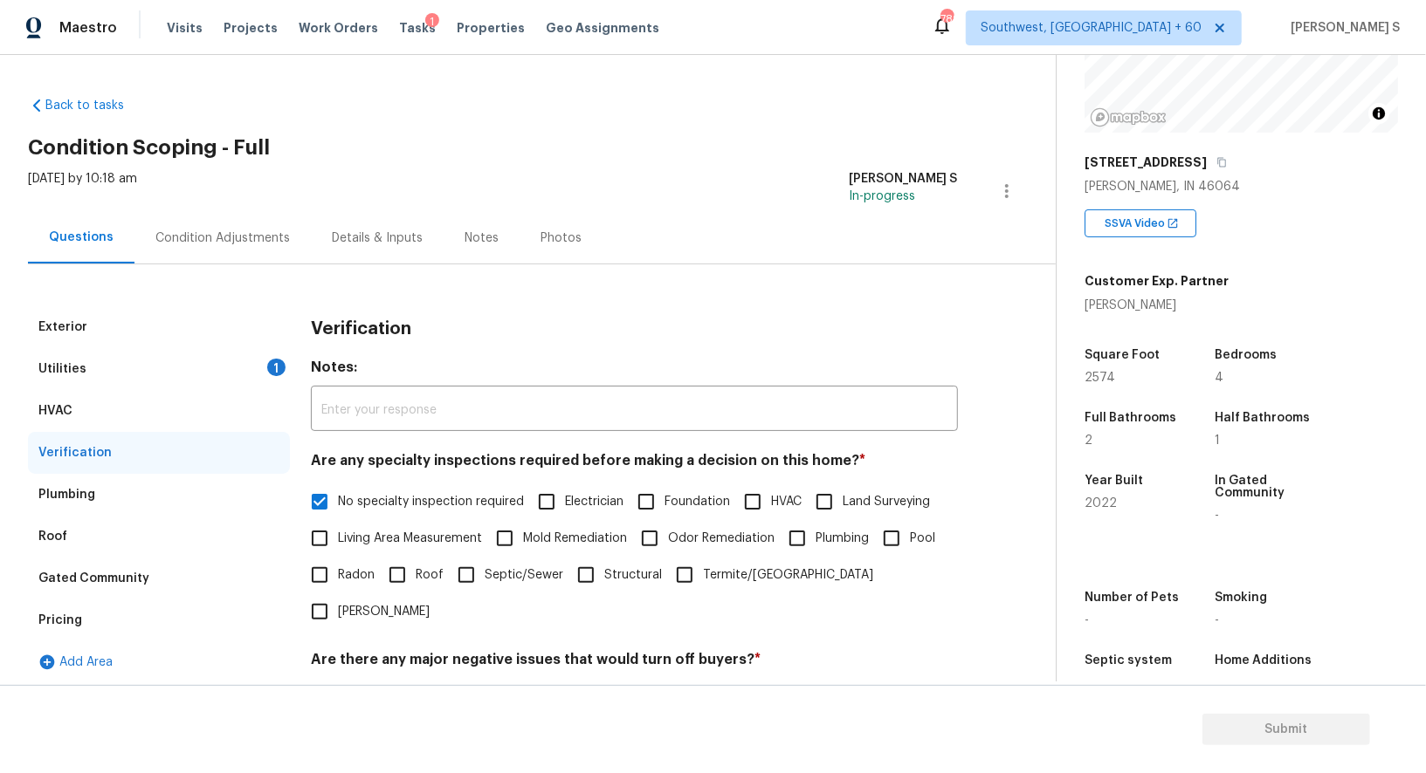
click at [259, 371] on div "Utilities 1" at bounding box center [159, 369] width 262 height 42
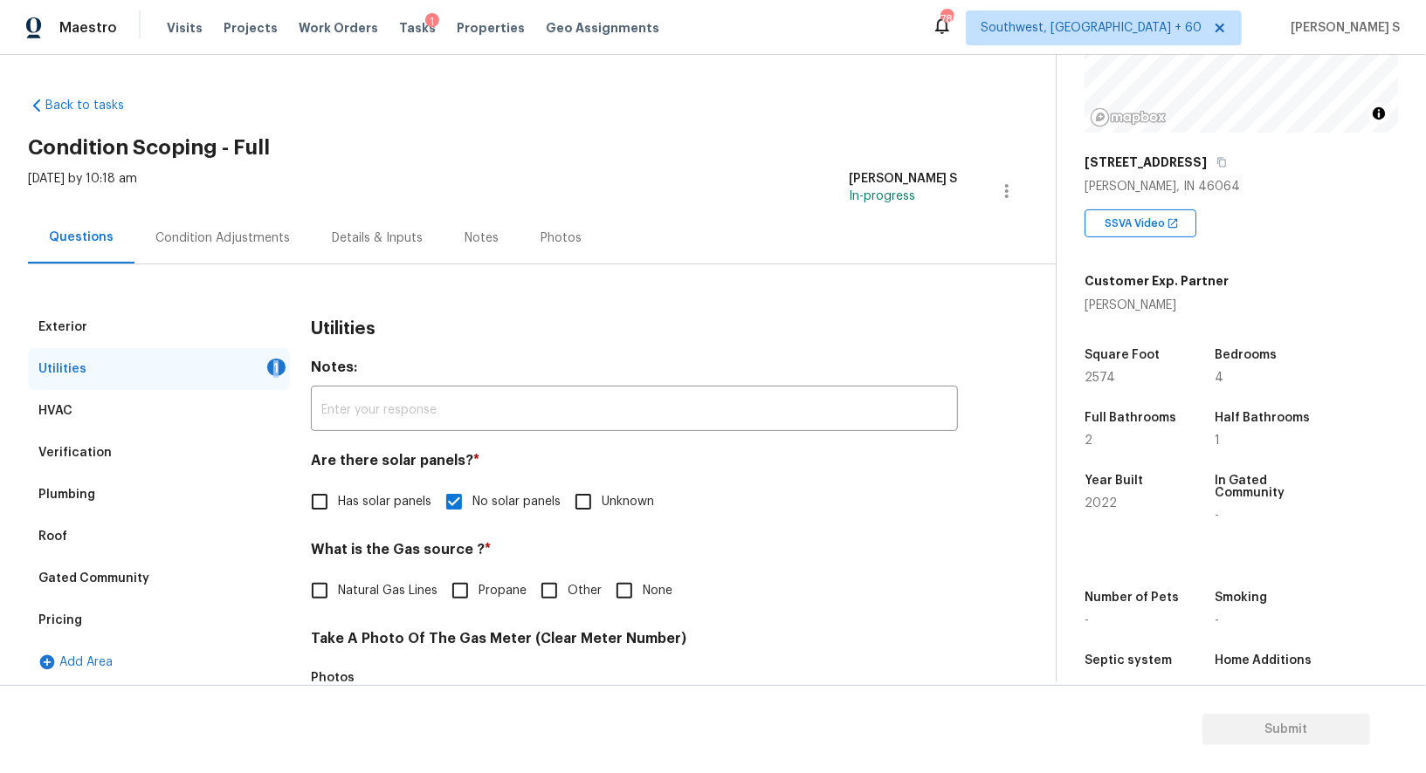
click at [259, 371] on div "Utilities 1" at bounding box center [159, 369] width 262 height 42
click at [633, 593] on input "None" at bounding box center [624, 591] width 37 height 37
checkbox input "true"
click at [238, 234] on div "Condition Adjustments" at bounding box center [222, 238] width 134 height 17
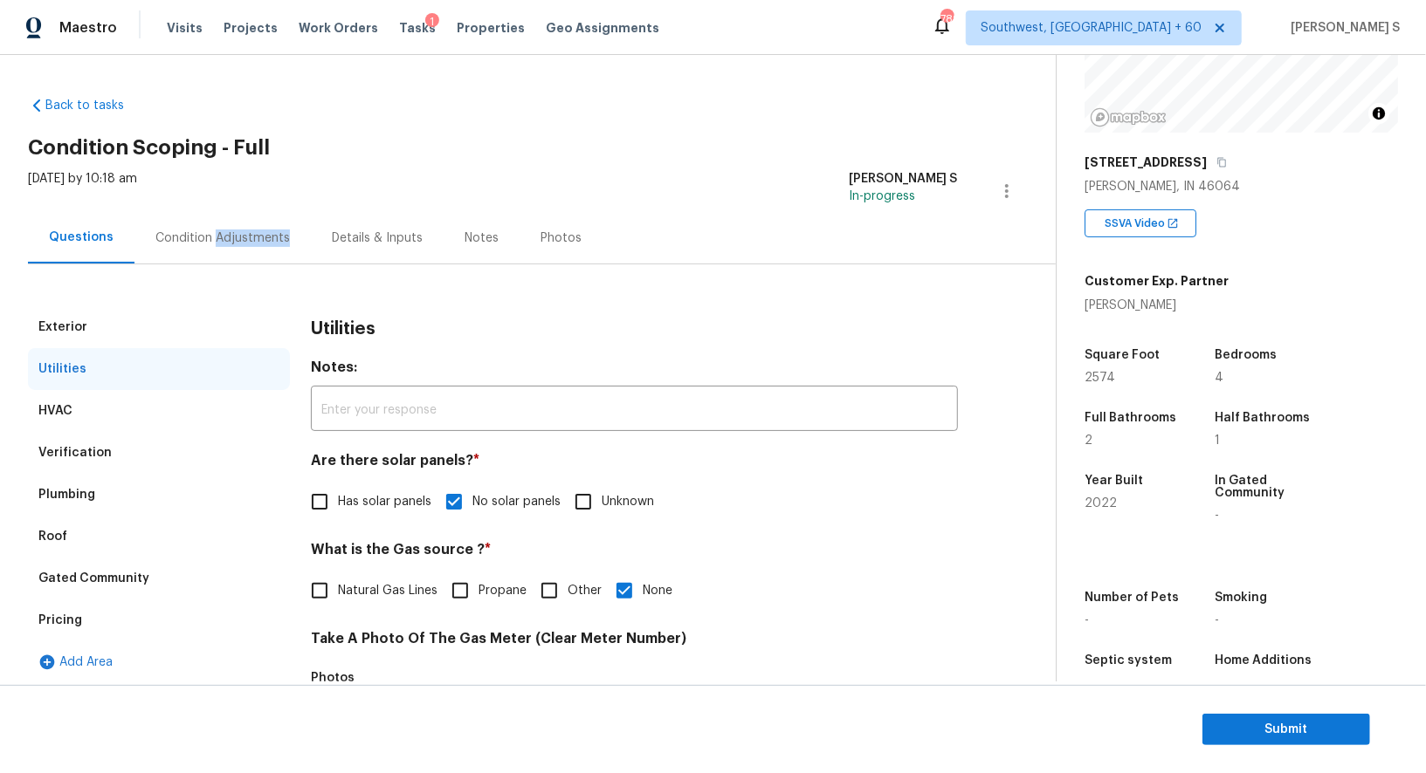
click at [238, 234] on div "Condition Adjustments" at bounding box center [222, 238] width 134 height 17
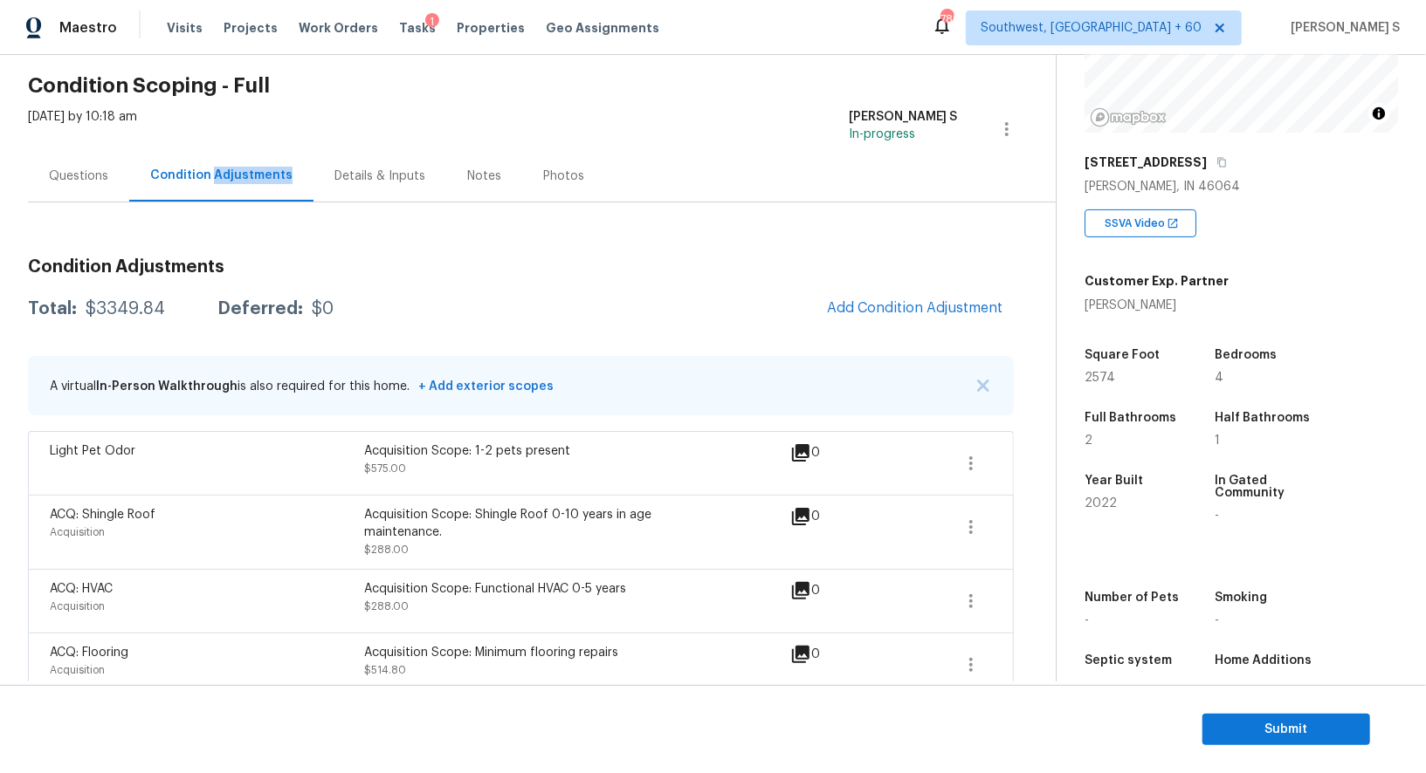
scroll to position [75, 0]
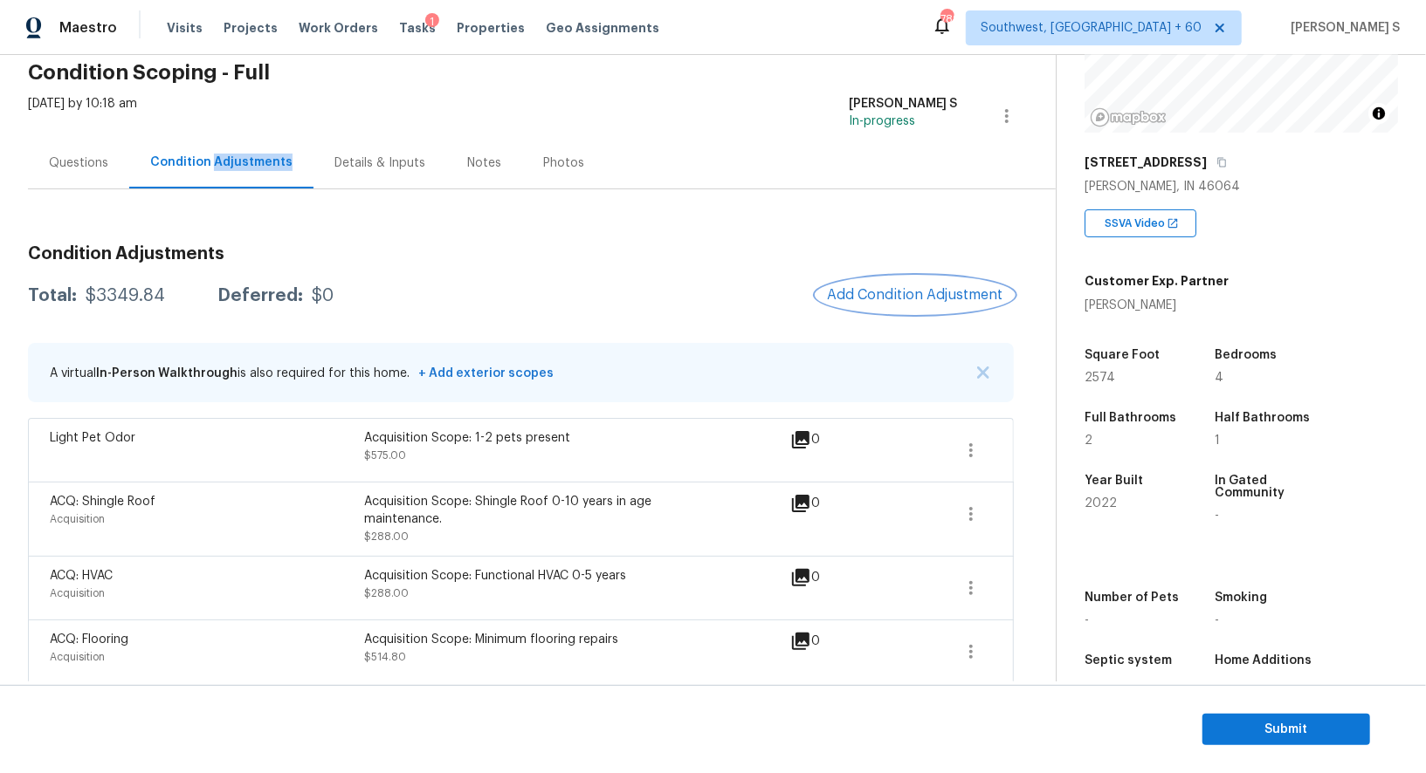
click at [868, 283] on button "Add Condition Adjustment" at bounding box center [914, 295] width 197 height 37
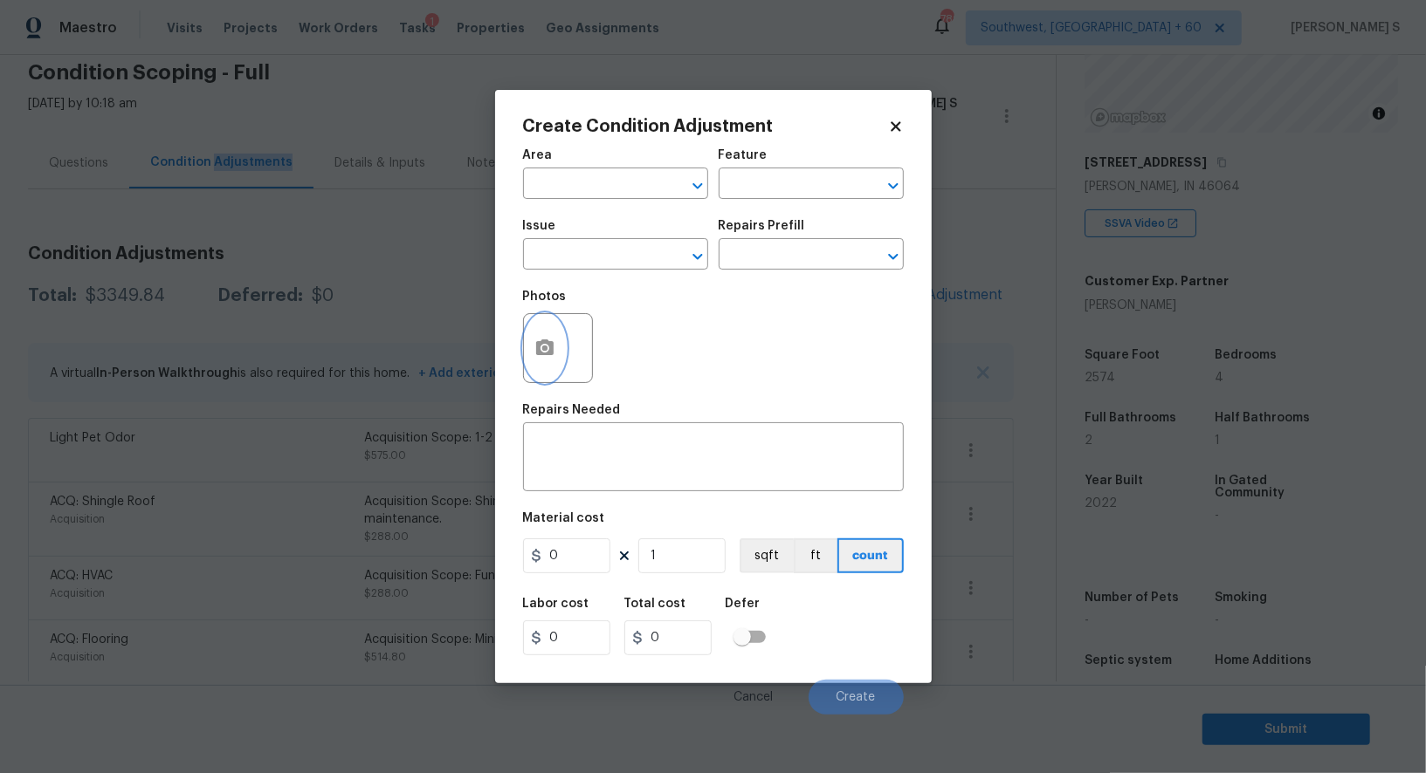
click at [540, 363] on button "button" at bounding box center [545, 348] width 42 height 68
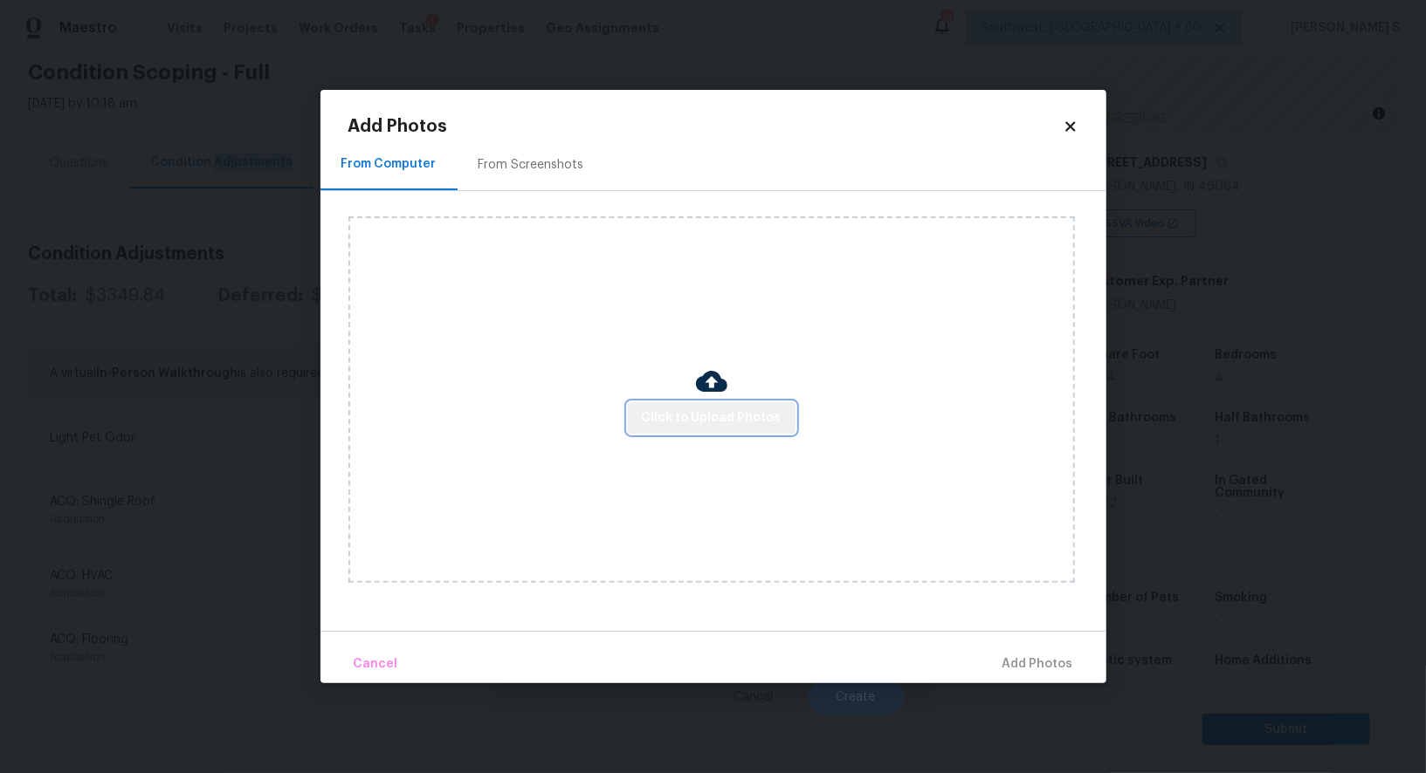
click at [727, 409] on span "Click to Upload Photos" at bounding box center [712, 419] width 140 height 22
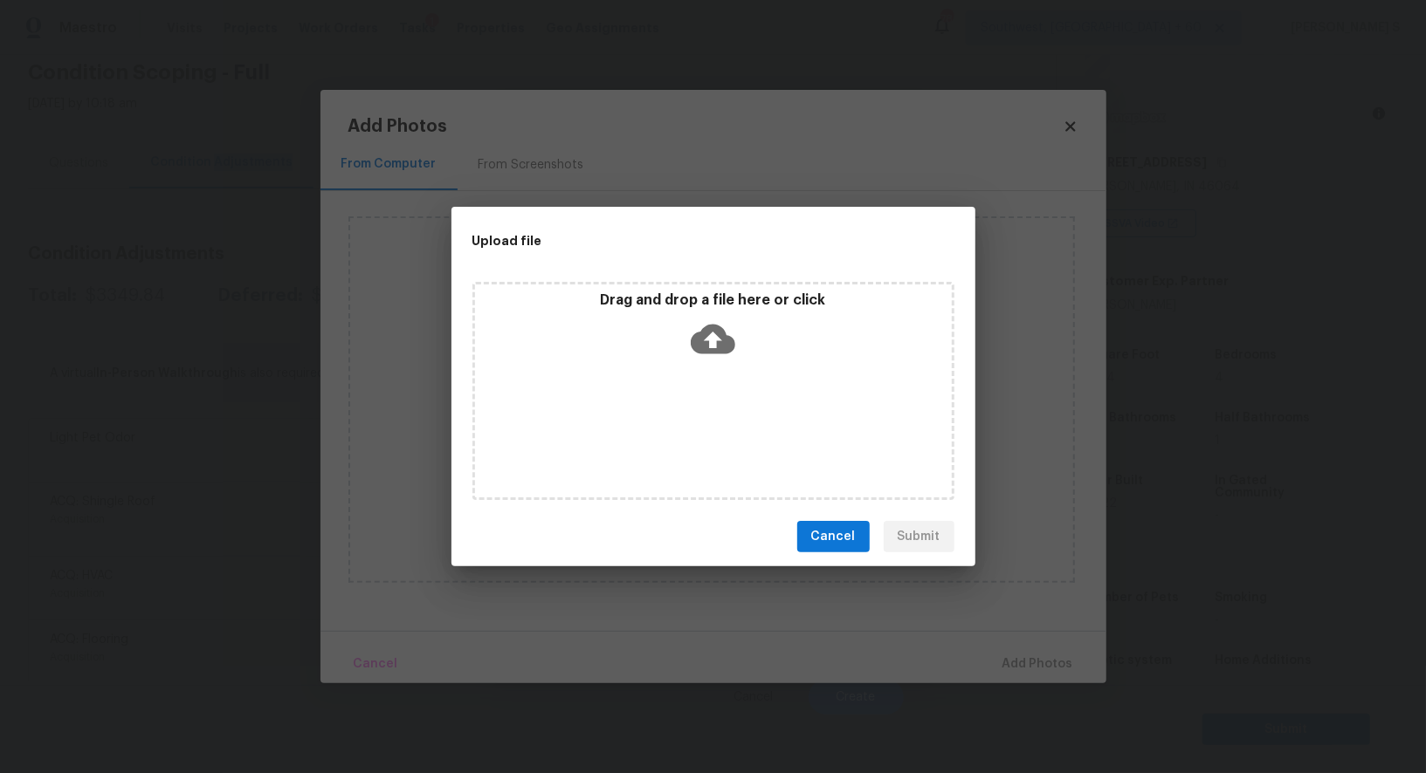
click at [727, 409] on div "Drag and drop a file here or click" at bounding box center [713, 391] width 482 height 218
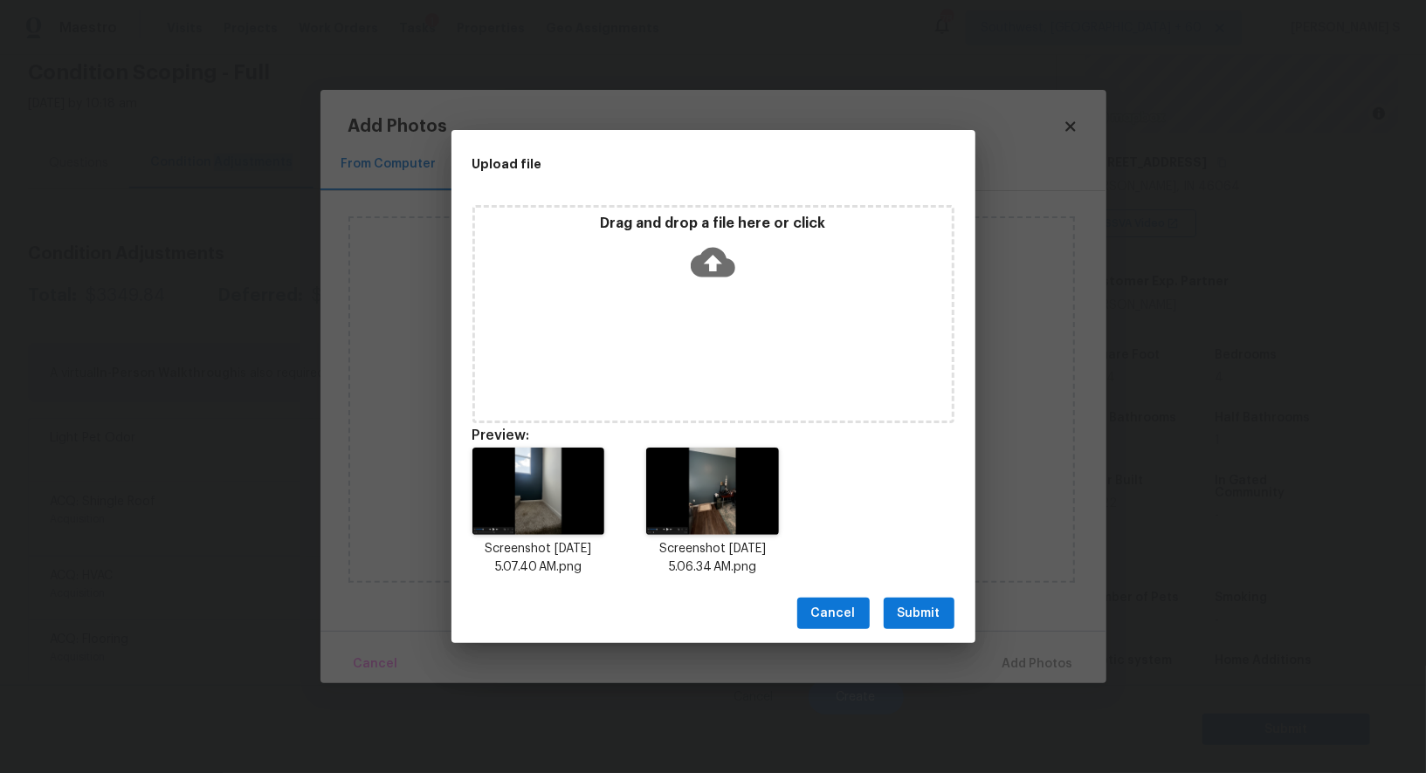
click at [910, 609] on span "Submit" at bounding box center [918, 614] width 43 height 22
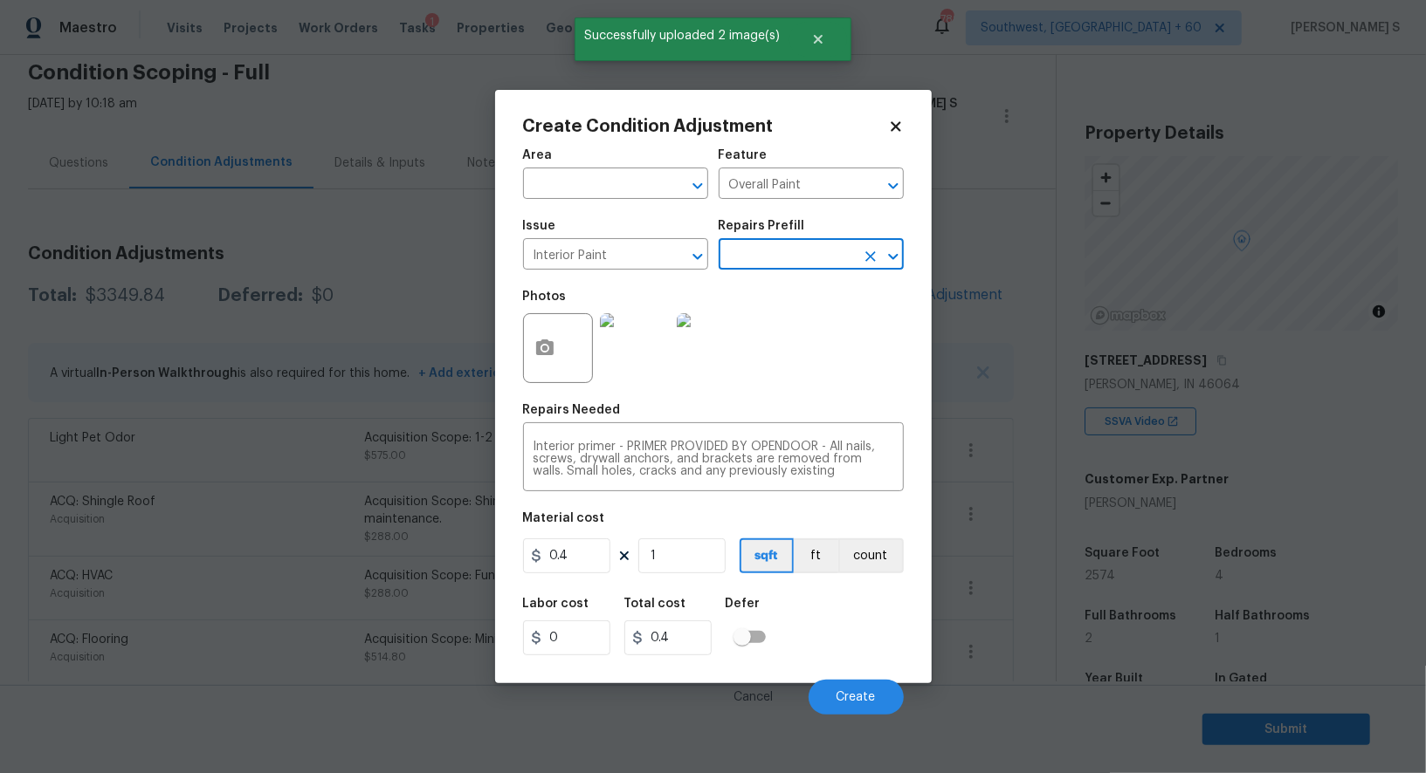
scroll to position [198, 0]
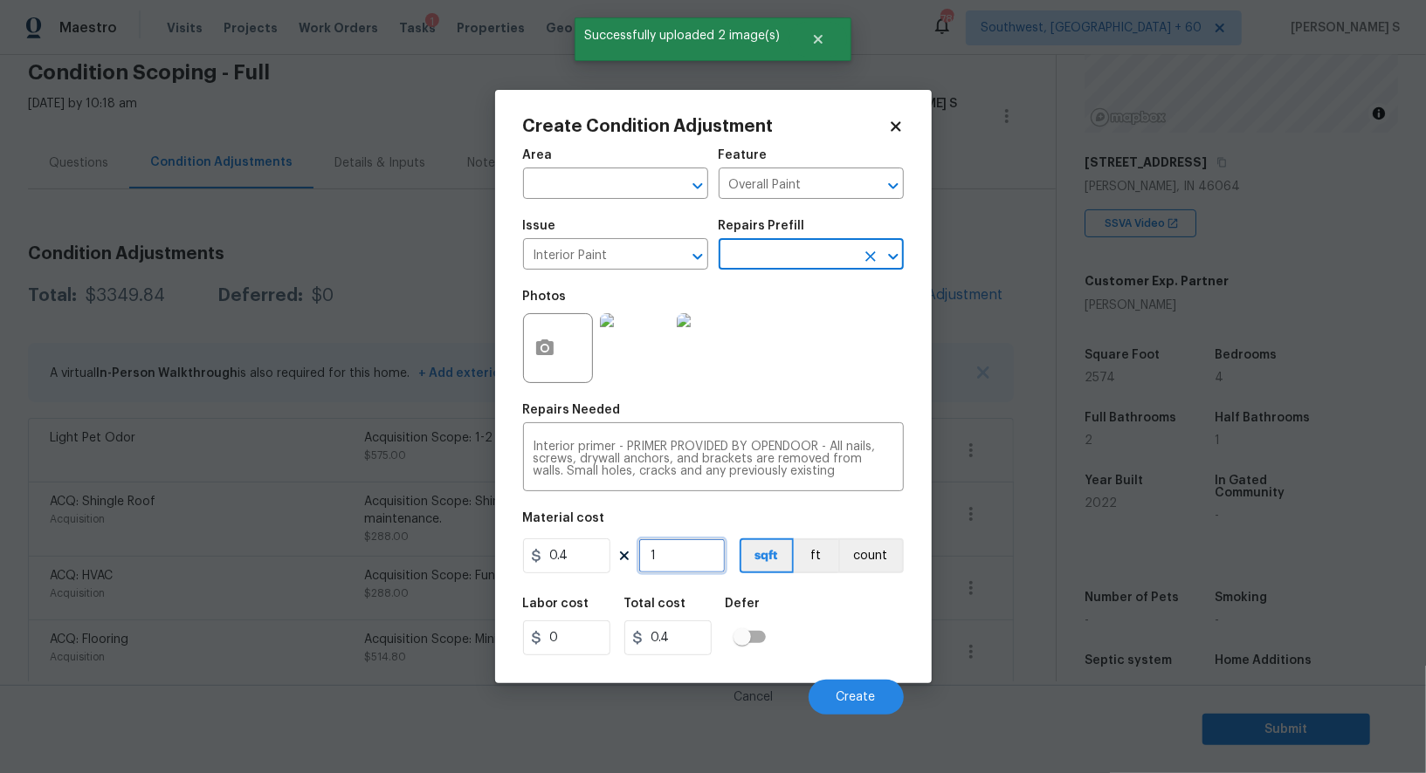
click at [705, 552] on input "1" at bounding box center [681, 556] width 87 height 35
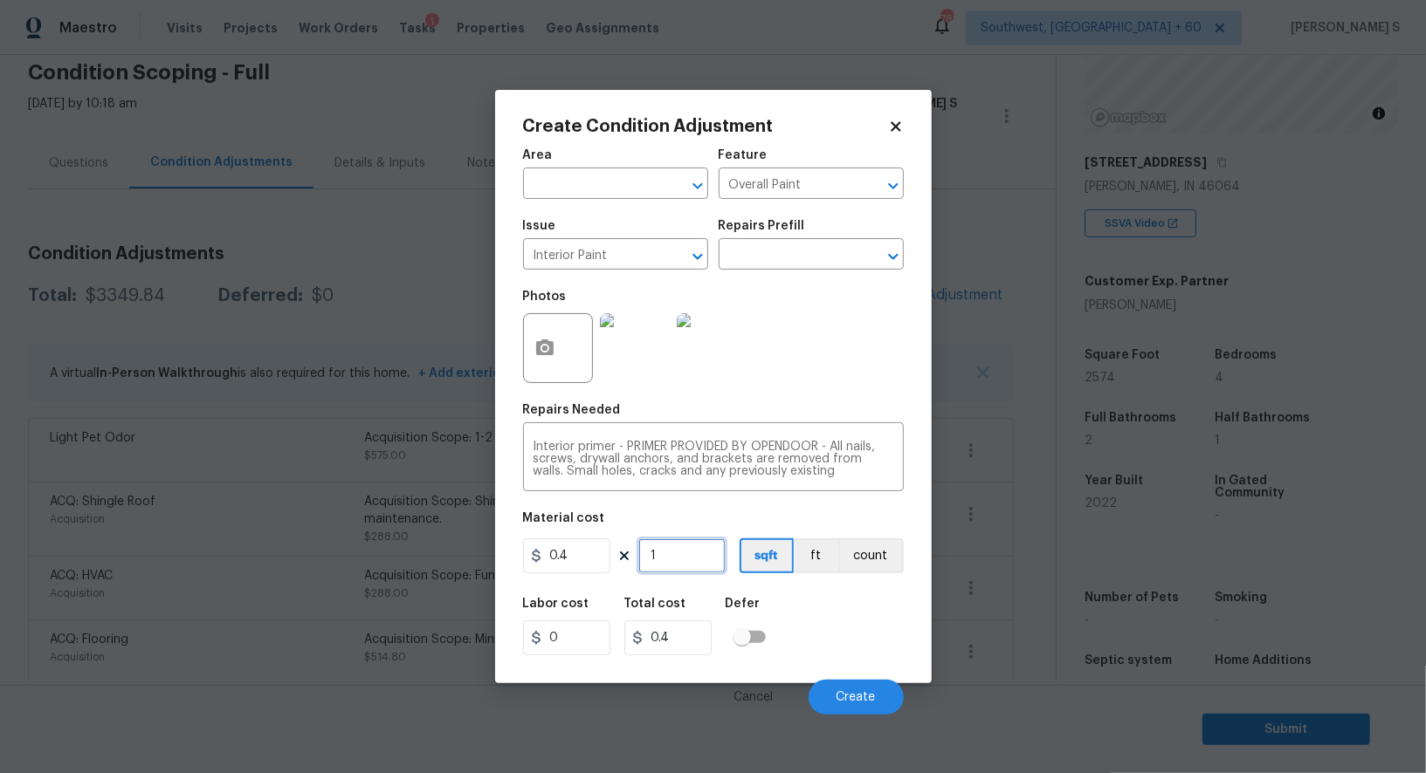
type input "3"
type input "1.2"
type input "30"
type input "12"
type input "300"
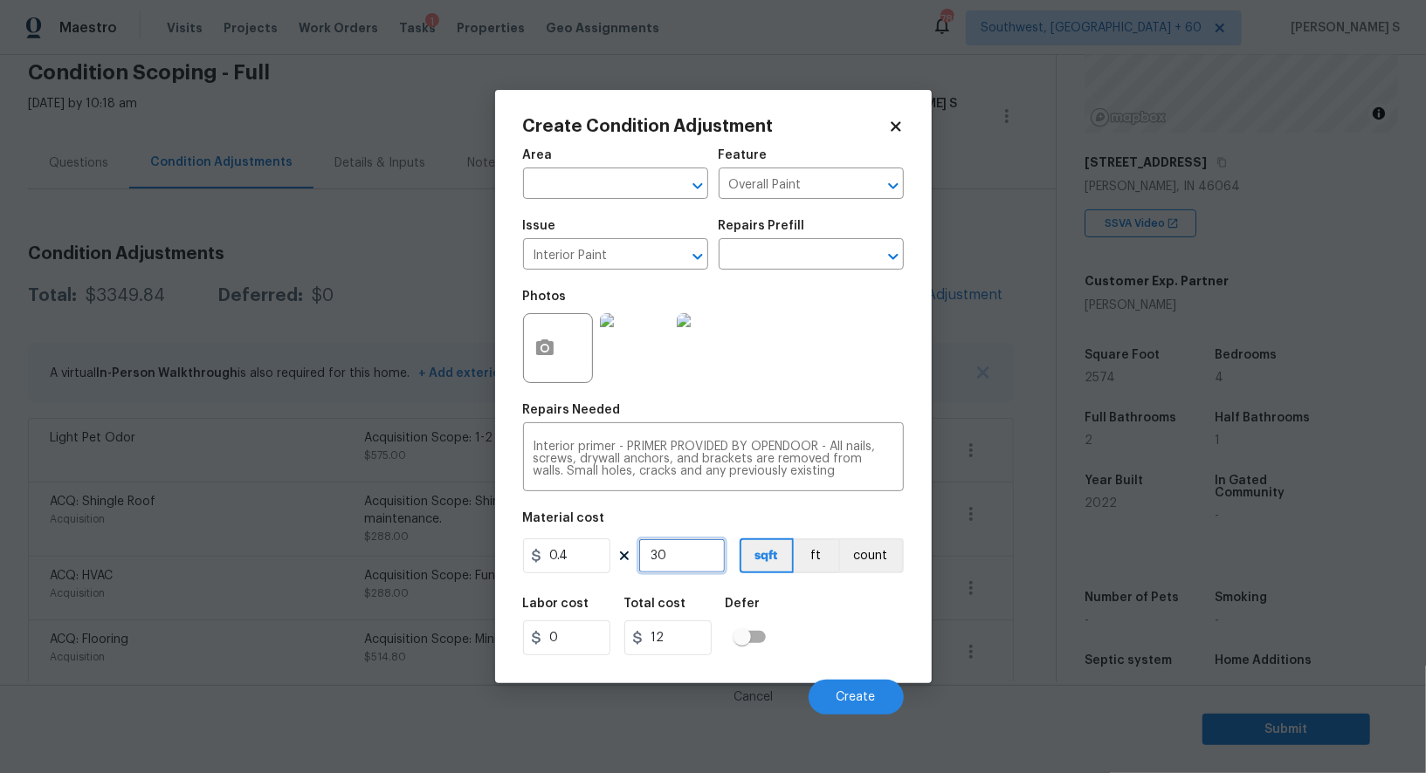
type input "120"
type input "4"
type input "1.6"
type input "40"
type input "16"
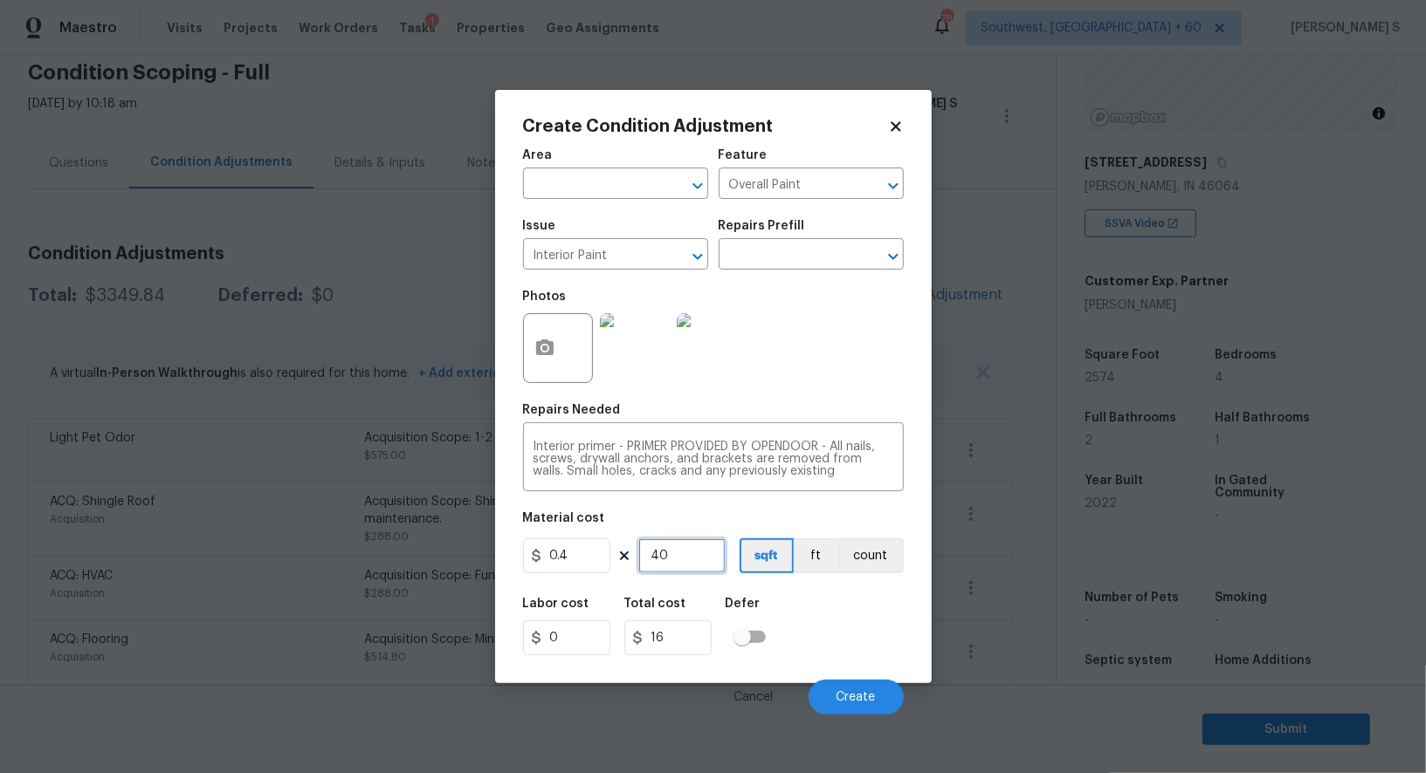
type input "400"
type input "160"
type input "400"
click at [866, 686] on button "Create" at bounding box center [855, 697] width 95 height 35
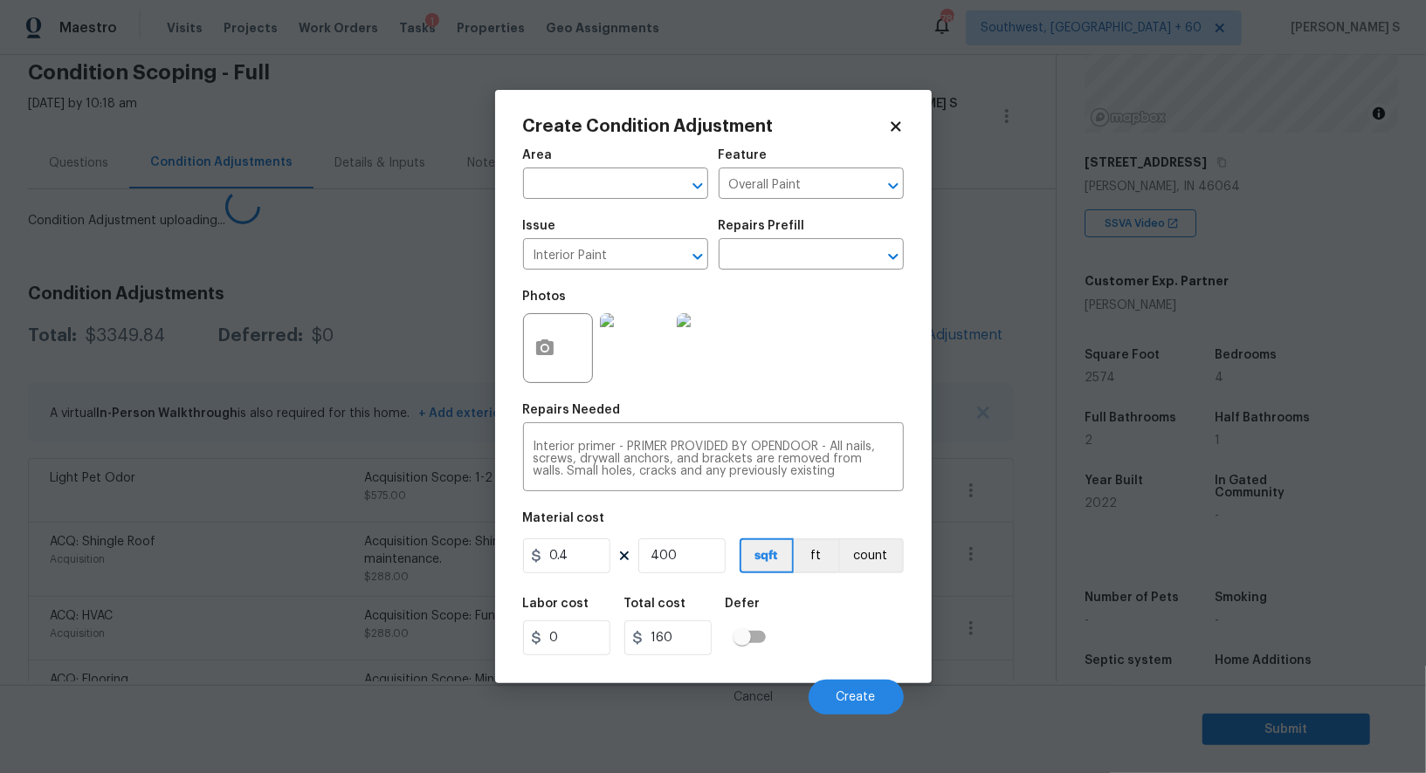
click at [56, 634] on body "Maestro Visits Projects Work Orders Tasks 1 Properties Geo Assignments [GEOGRAP…" at bounding box center [713, 386] width 1426 height 773
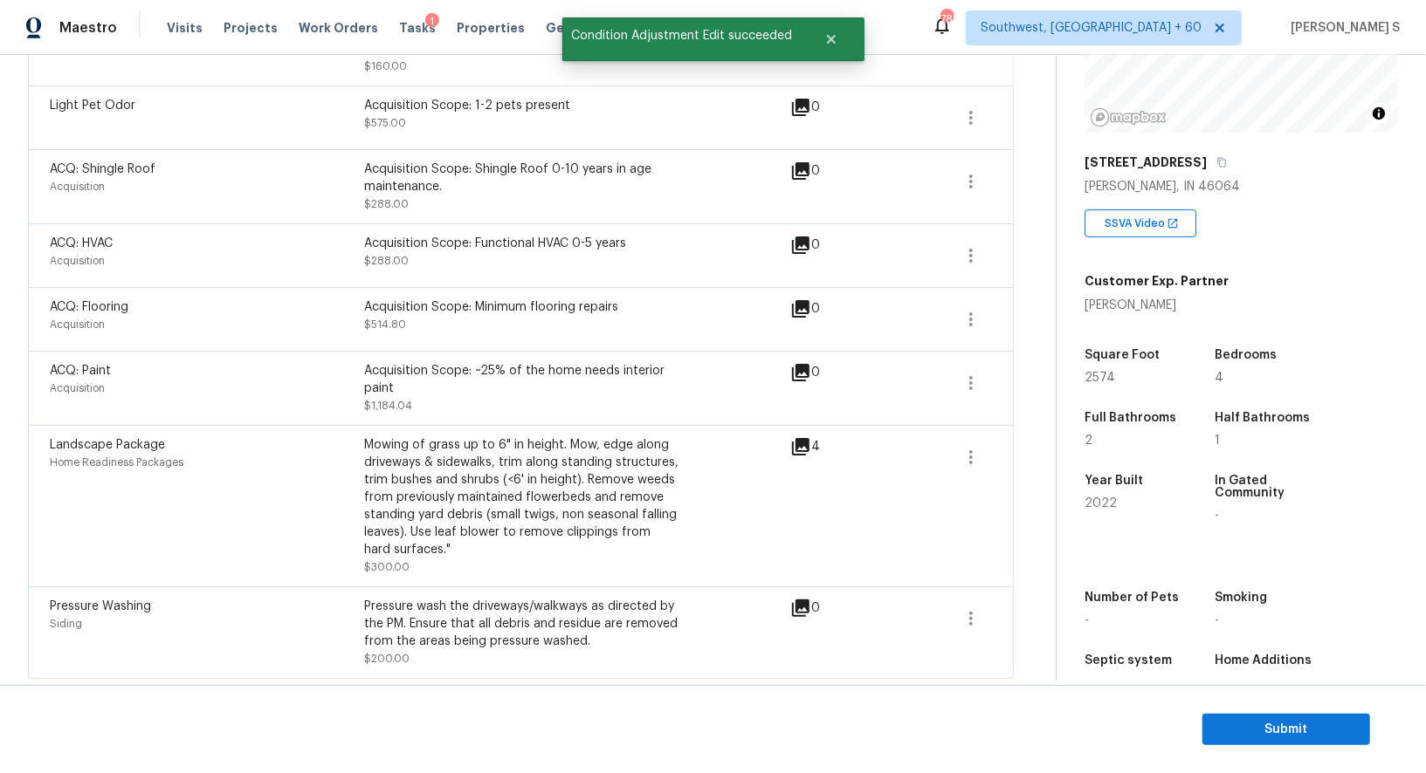
scroll to position [0, 0]
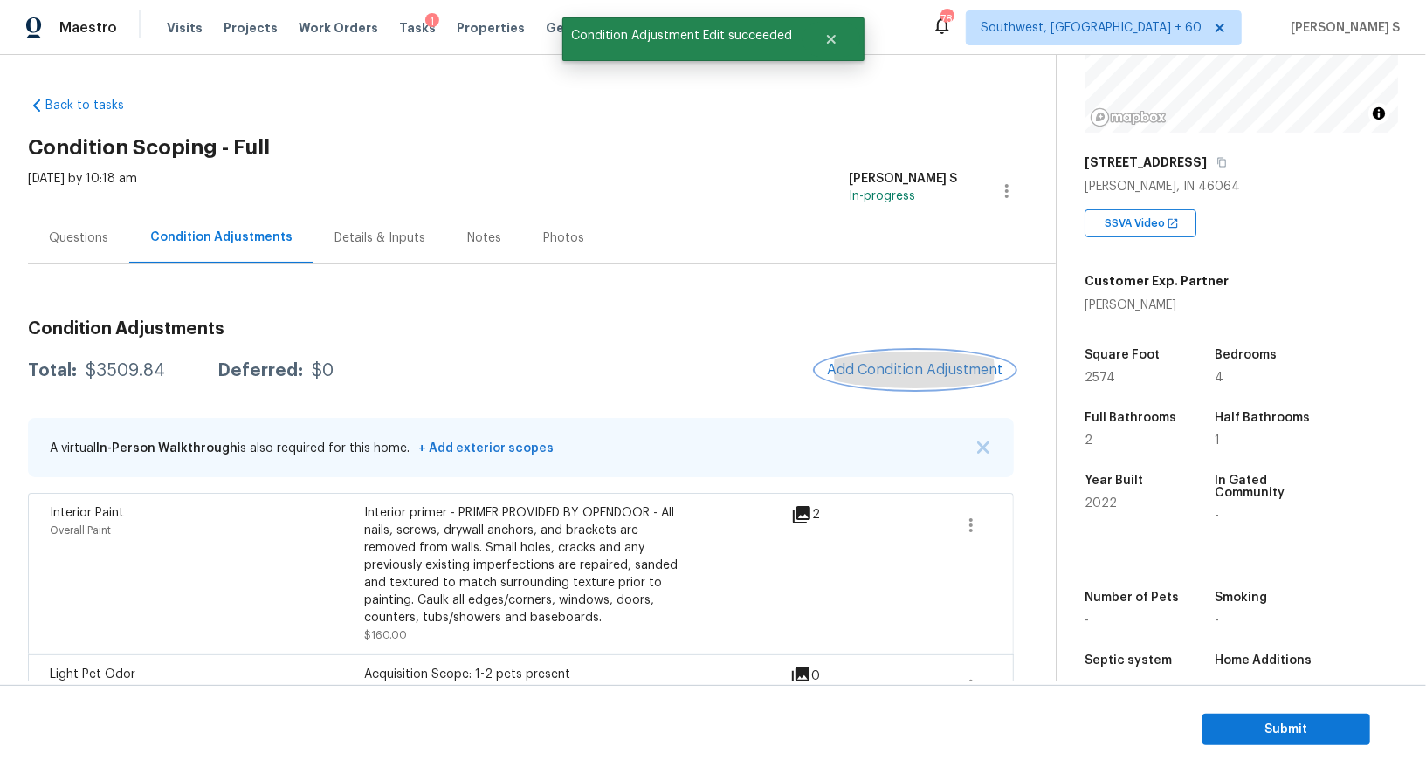
click at [909, 360] on button "Add Condition Adjustment" at bounding box center [914, 370] width 197 height 37
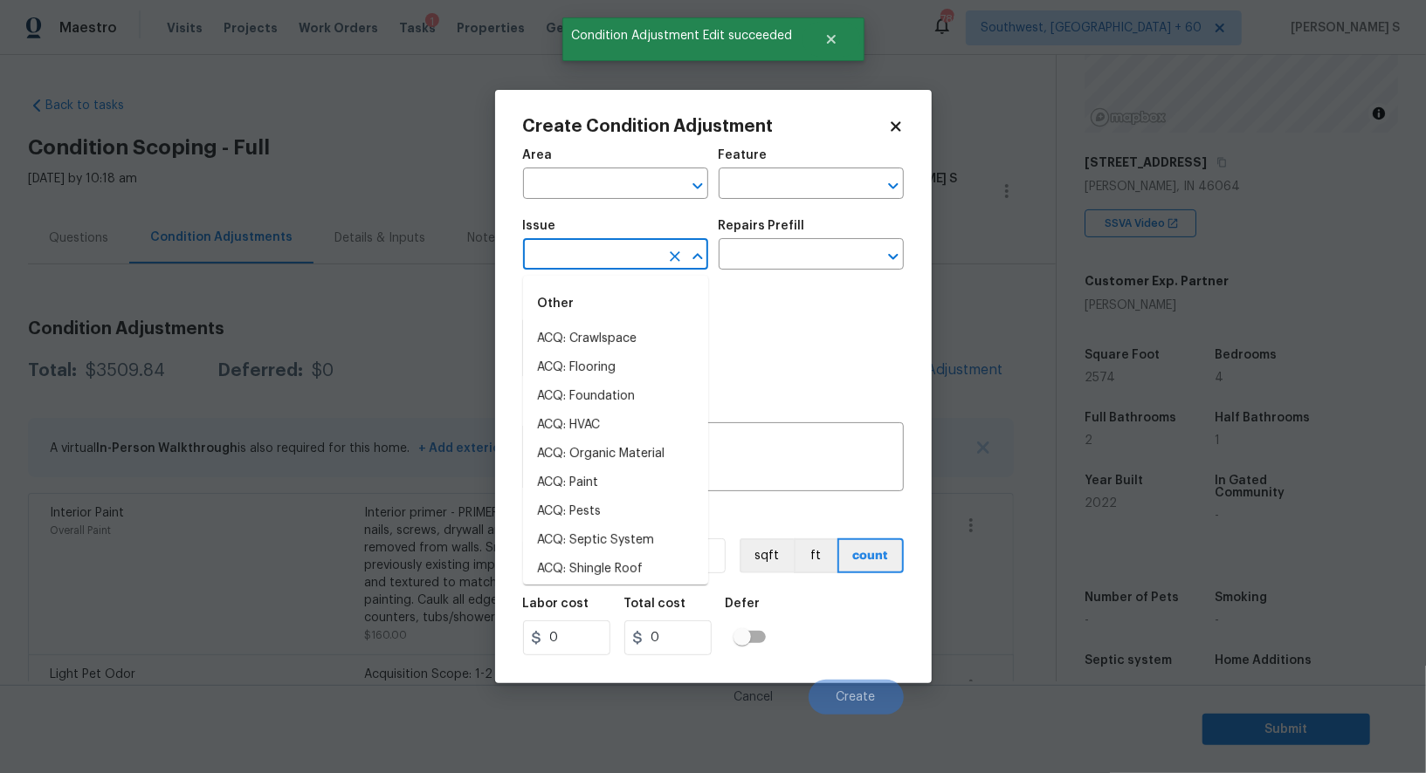
click at [554, 270] on input "text" at bounding box center [591, 256] width 136 height 27
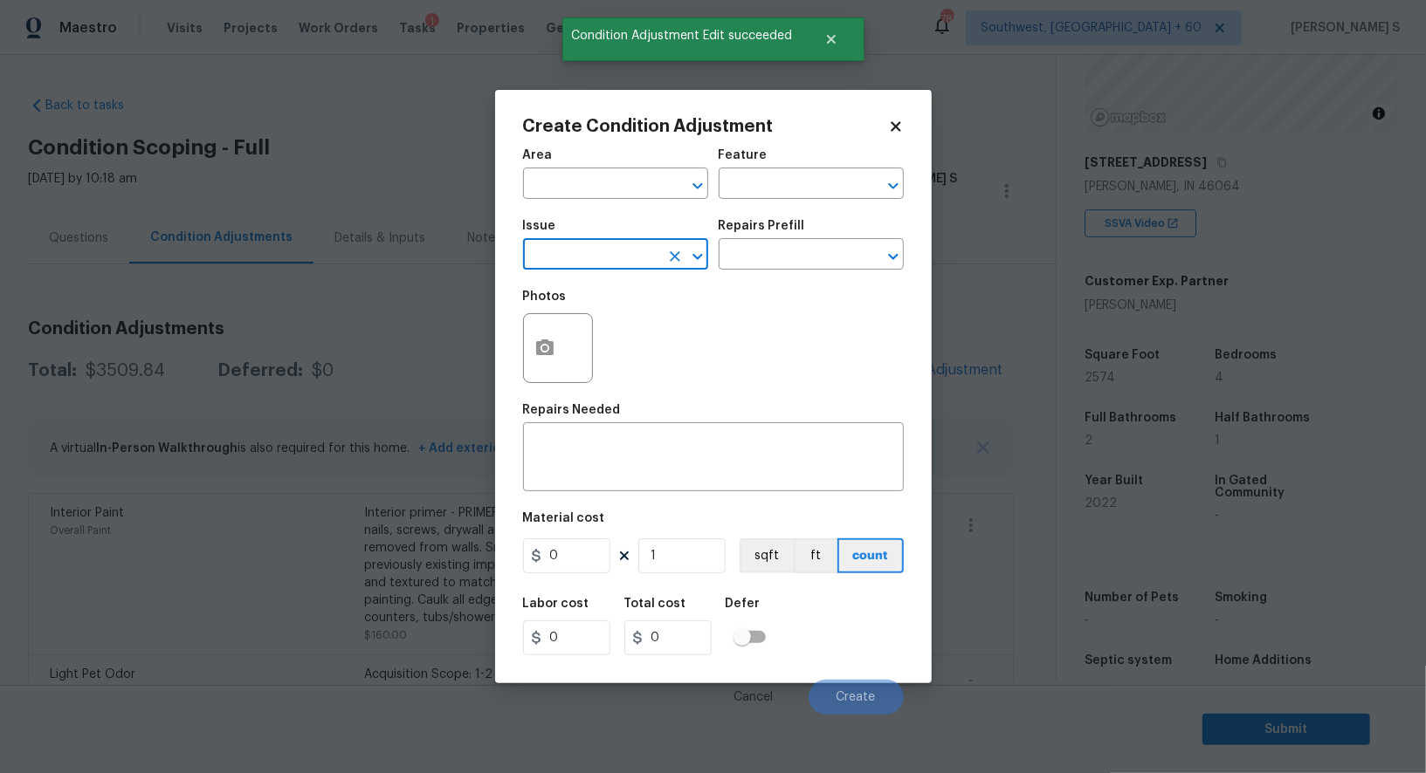
click at [557, 258] on input "text" at bounding box center [591, 256] width 136 height 27
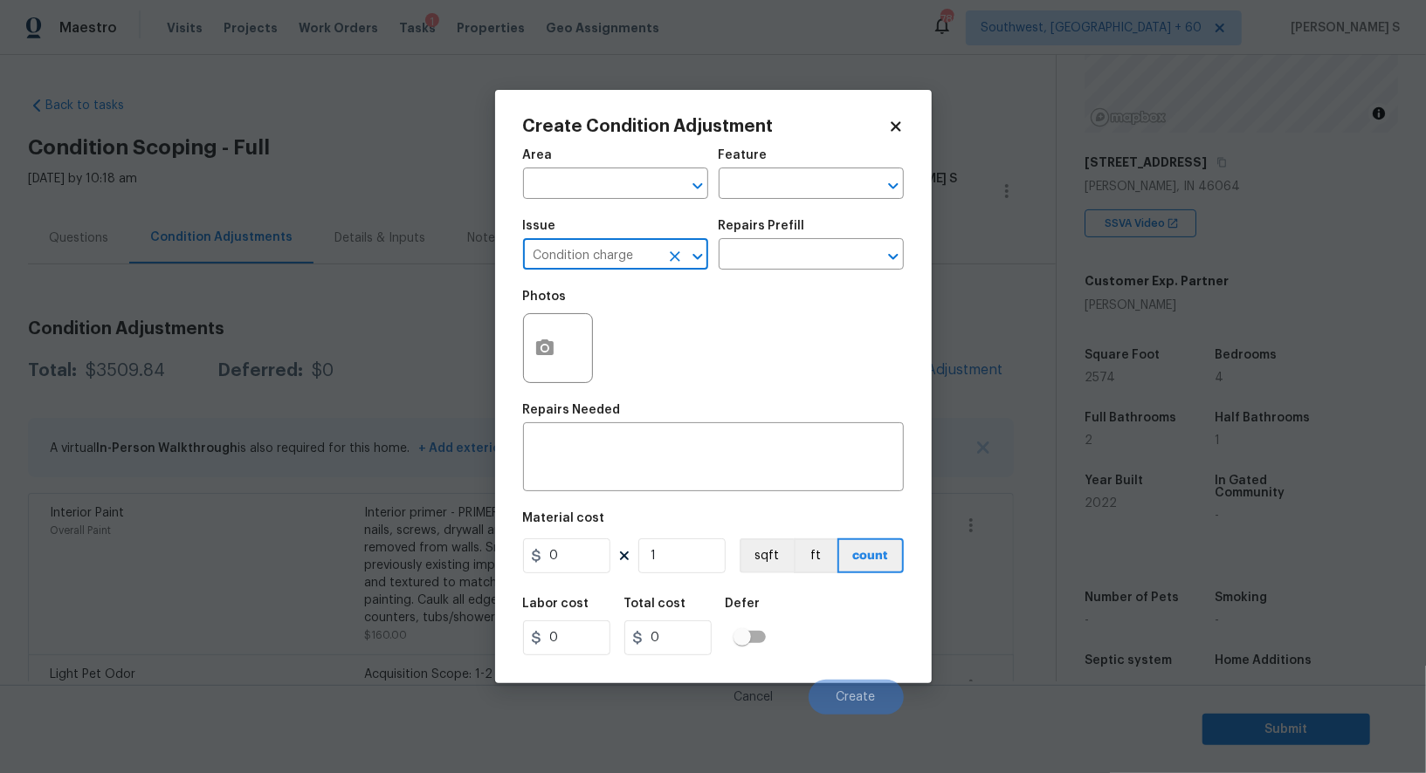
type input "Condition charge"
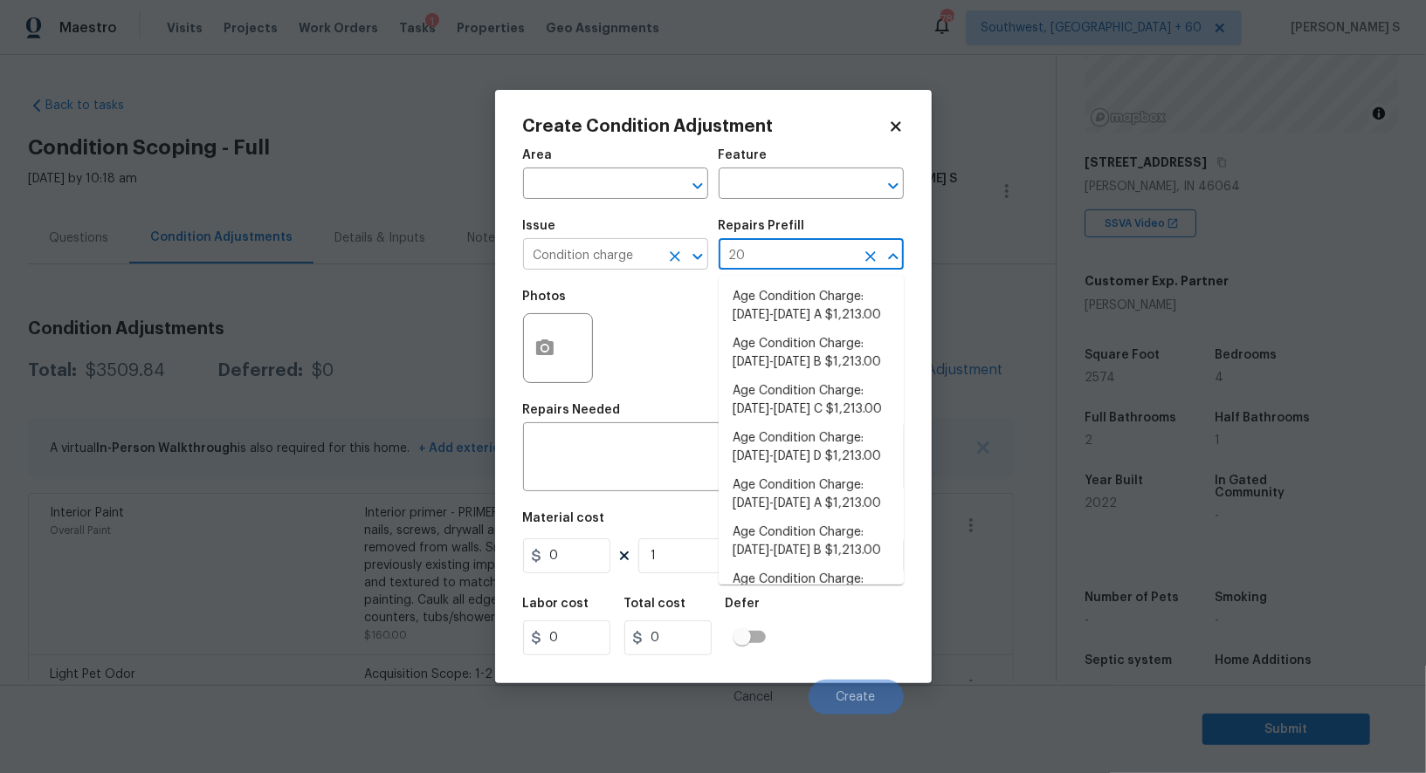
type input "202"
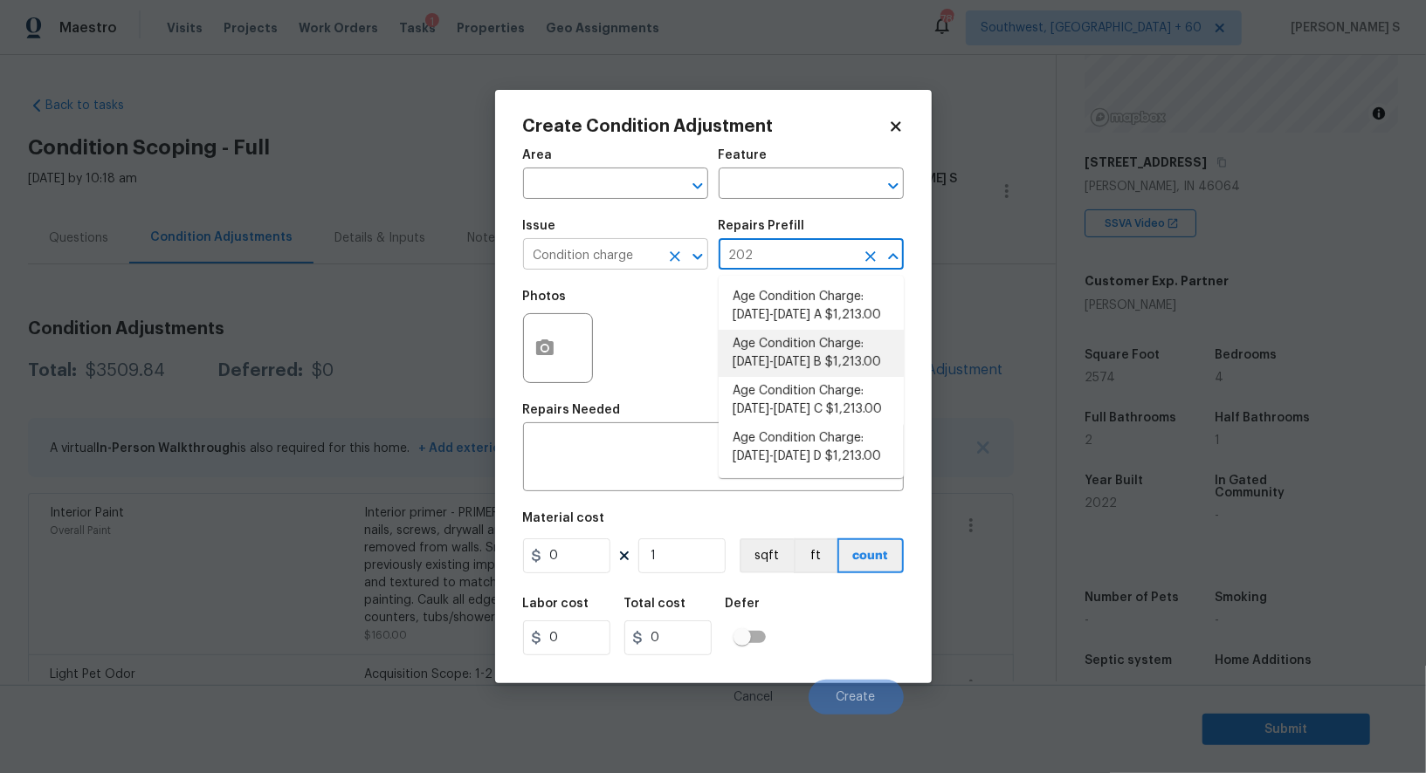
type input "Home Readiness Packages"
type textarea "Age Condition Charge: [DATE]-[DATE] B"
type input "1213"
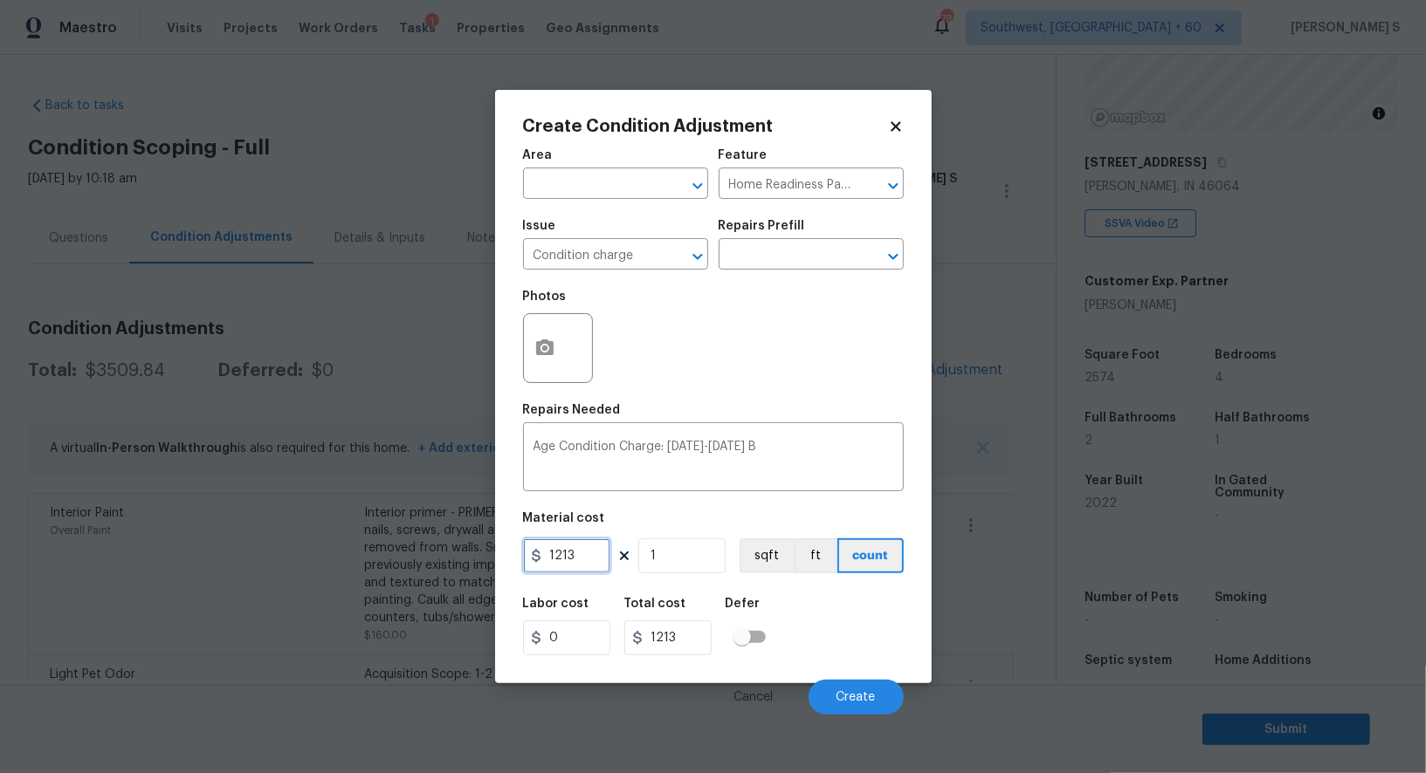
click at [581, 566] on input "1213" at bounding box center [566, 556] width 87 height 35
type input "2000"
click at [885, 652] on div "Labor cost 0 Total cost 2000 Defer" at bounding box center [713, 627] width 381 height 79
click at [855, 691] on button "Create" at bounding box center [855, 697] width 95 height 35
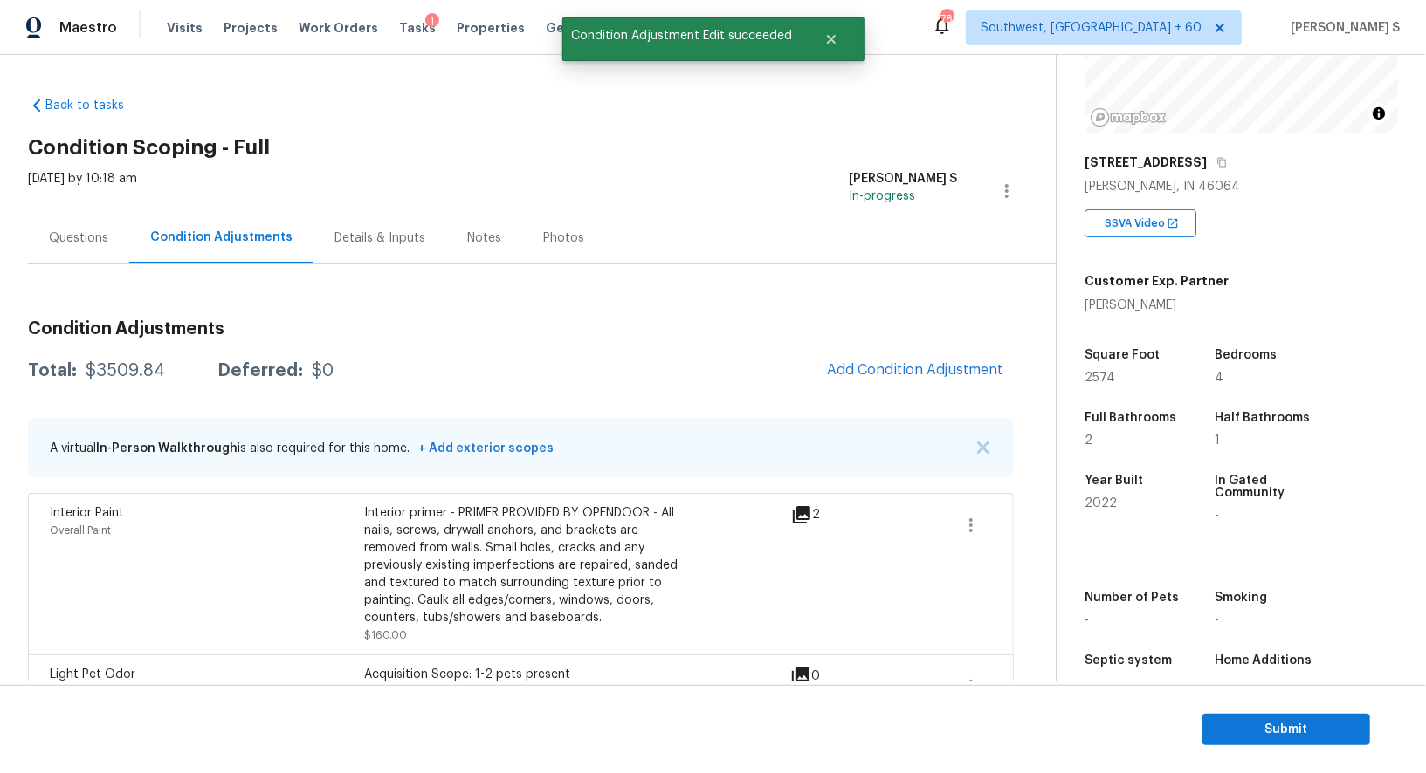
click at [259, 581] on body "Maestro Visits Projects Work Orders Tasks 1 Properties Geo Assignments 789 Sout…" at bounding box center [713, 386] width 1426 height 773
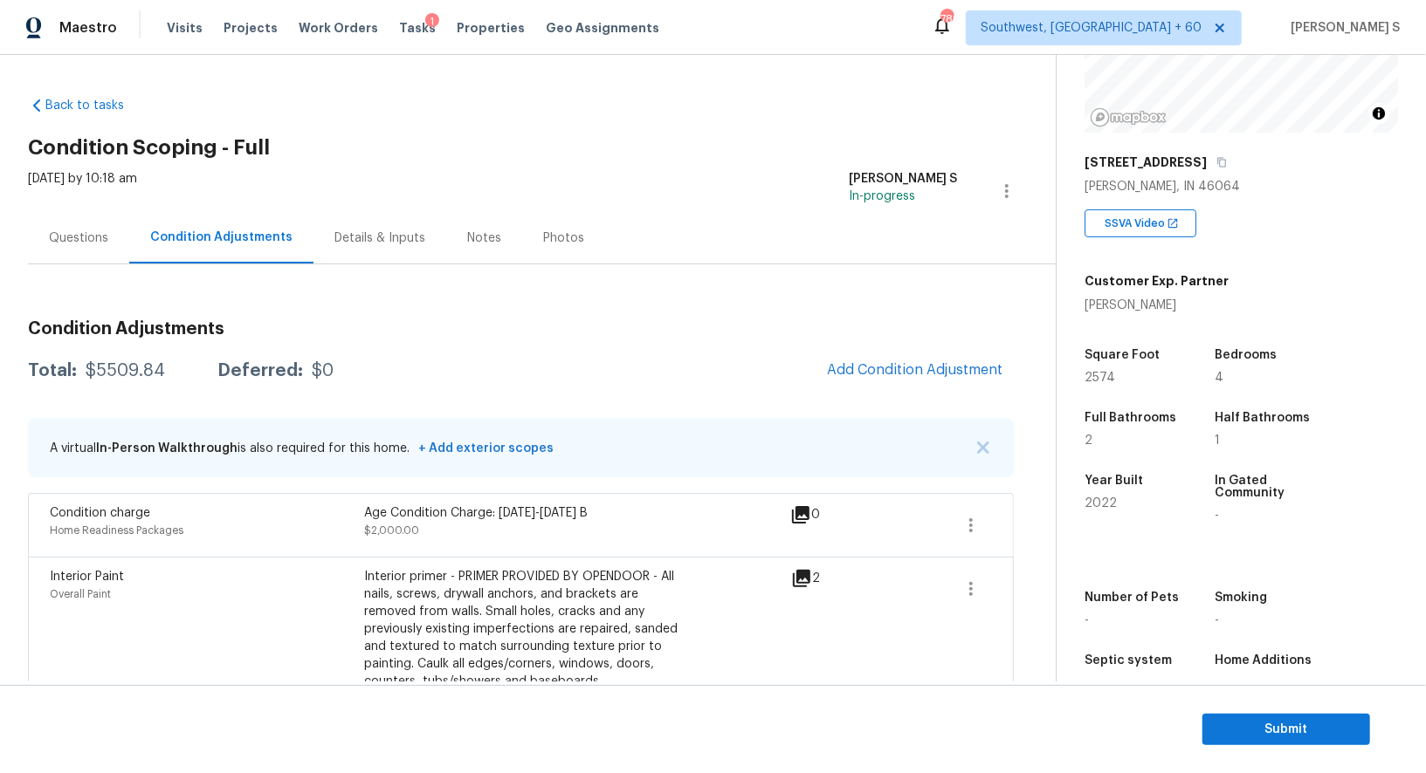
click at [150, 368] on div "$5509.84" at bounding box center [125, 370] width 79 height 17
copy div "5509.84"
click at [158, 375] on div "$5509.84" at bounding box center [125, 370] width 79 height 17
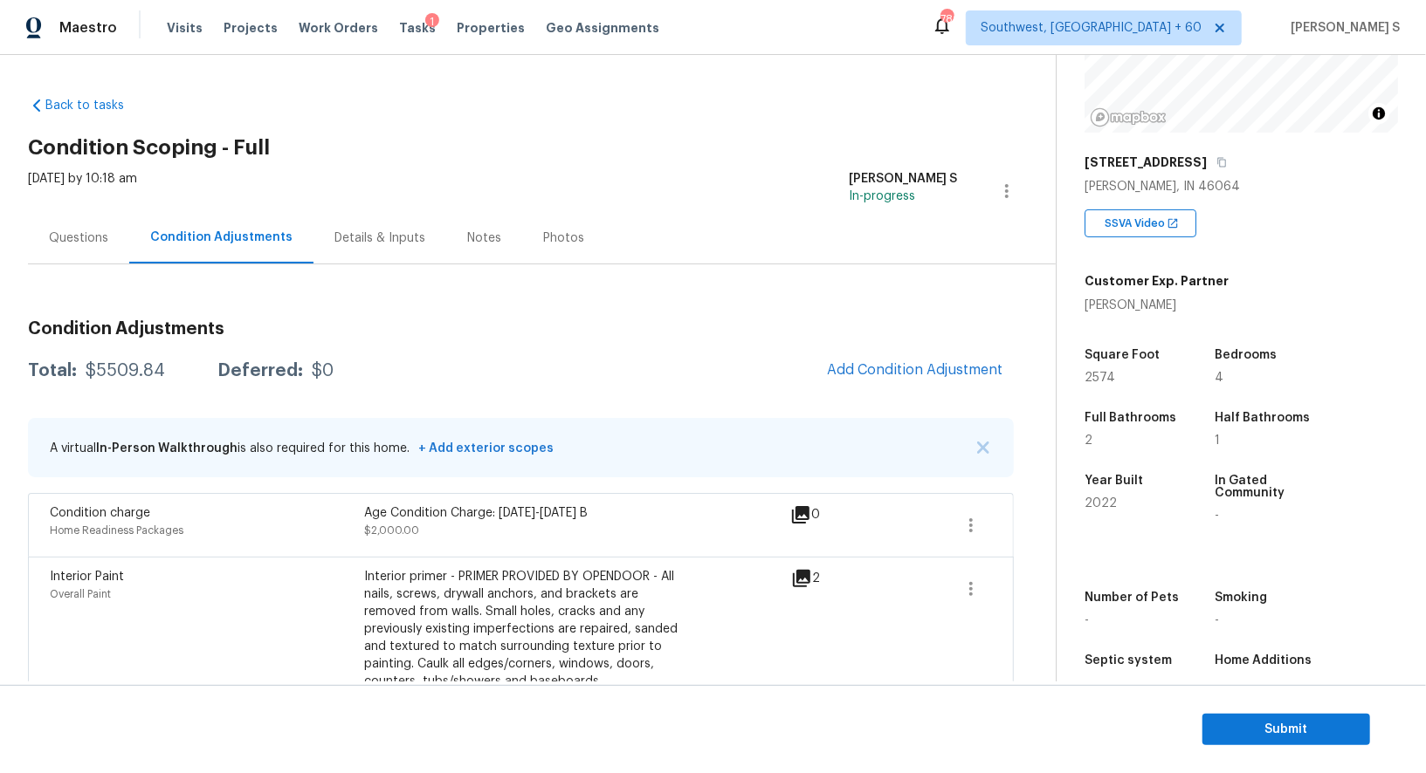
click at [127, 362] on div "$5509.84" at bounding box center [125, 370] width 79 height 17
copy div "5509.84"
click at [112, 237] on div "Questions" at bounding box center [78, 238] width 101 height 52
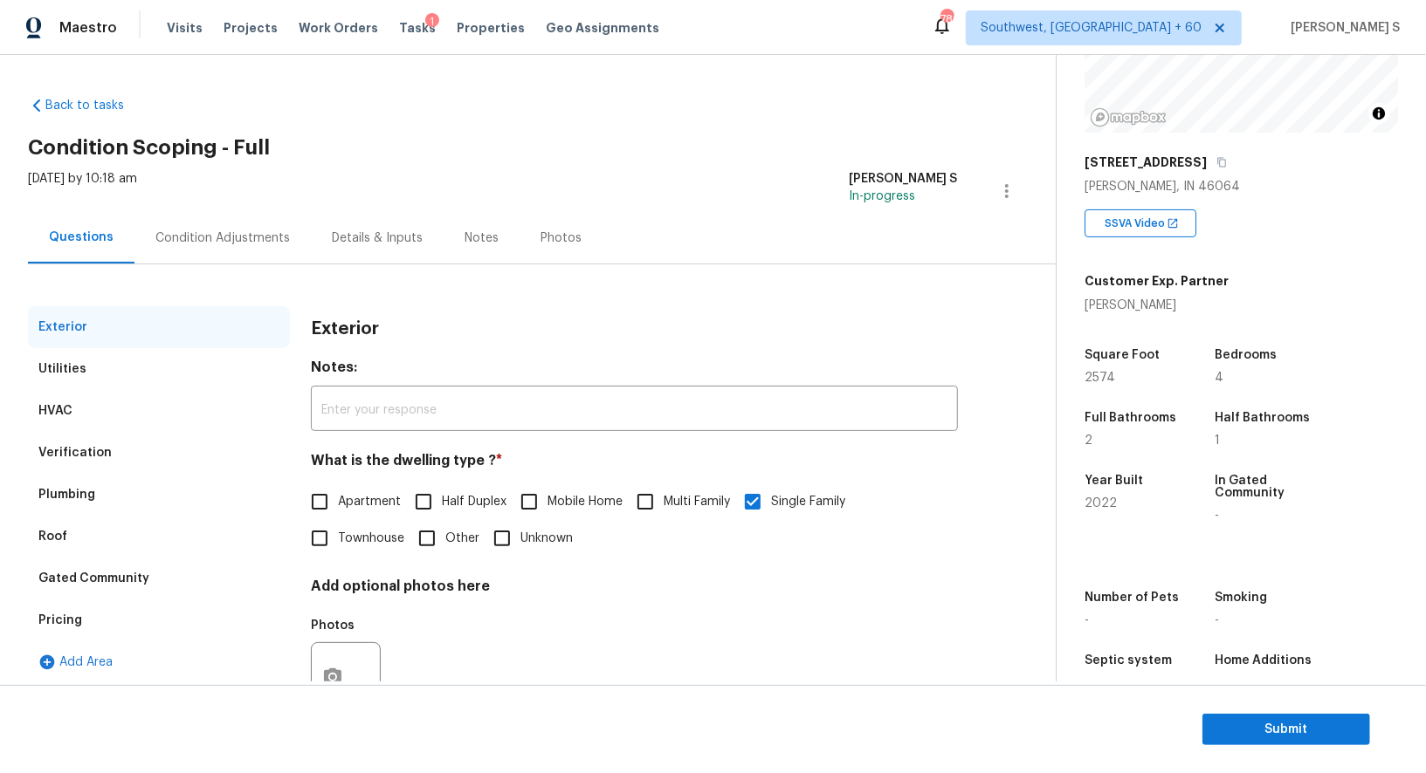
scroll to position [66, 0]
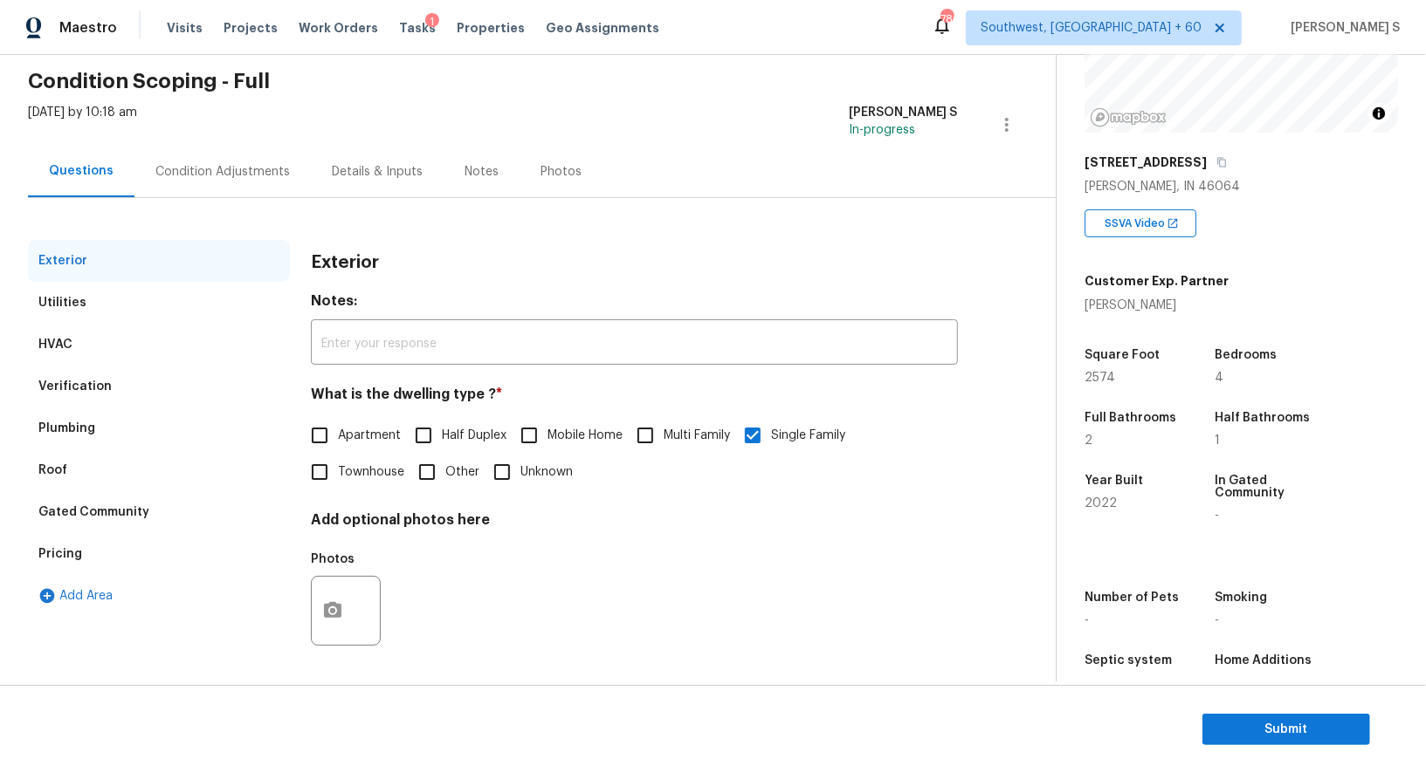
click at [98, 401] on div "Verification" at bounding box center [159, 387] width 262 height 42
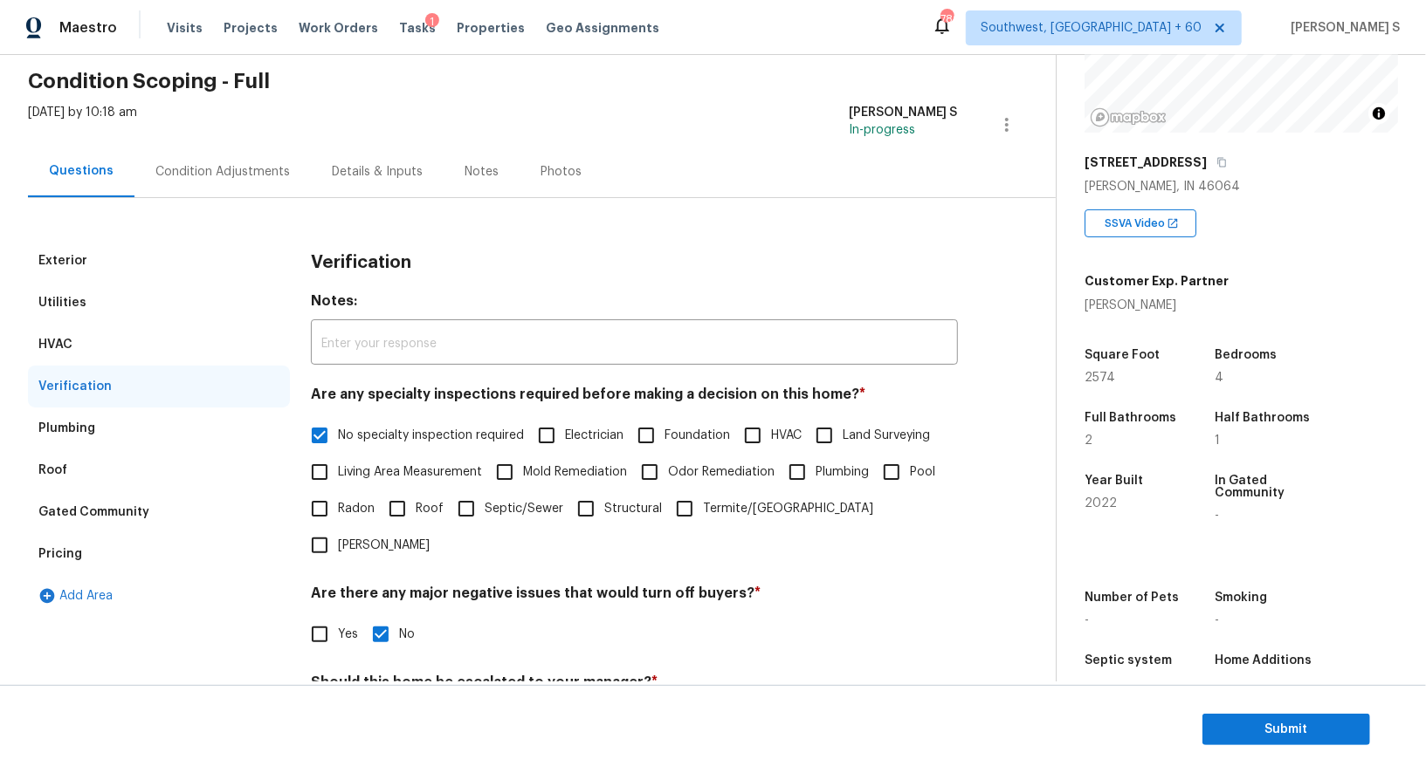
scroll to position [388, 0]
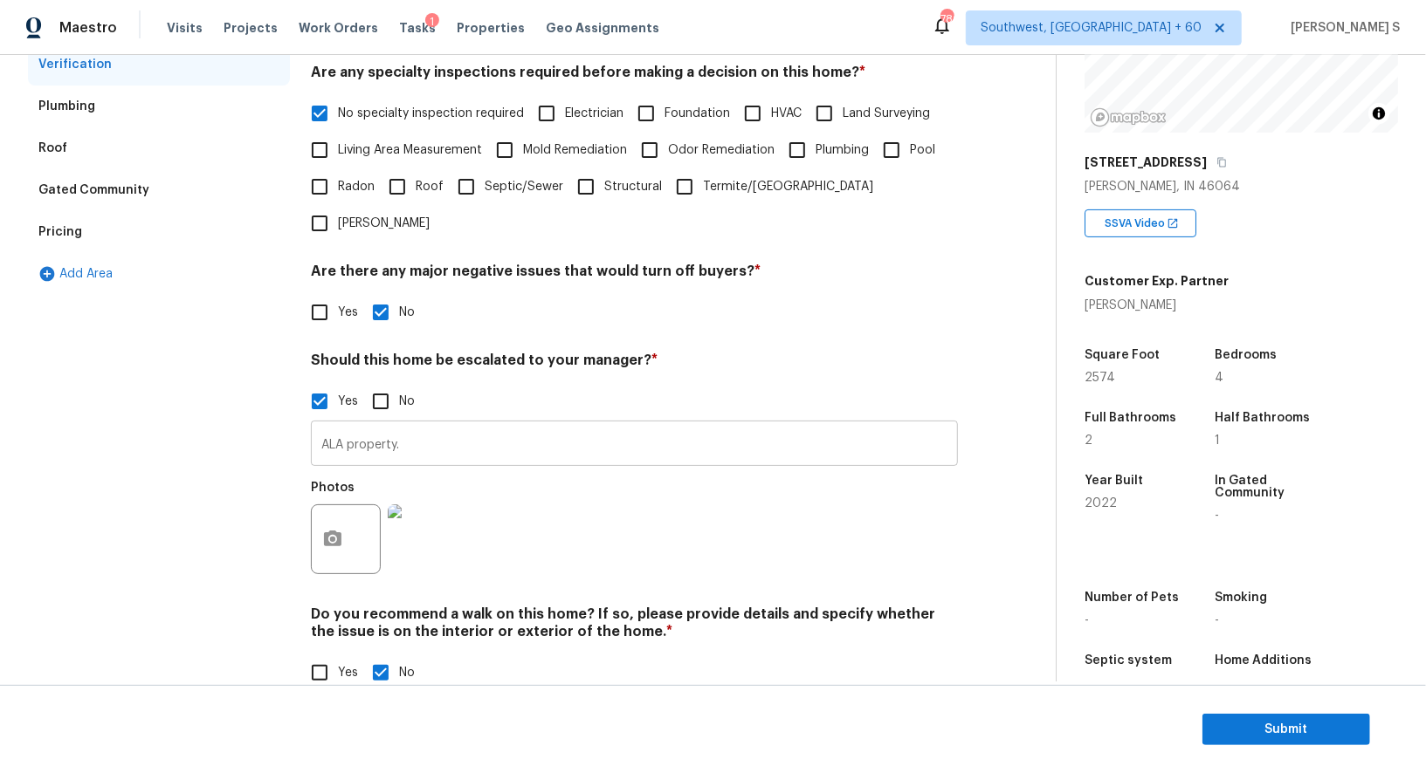
click at [401, 425] on input "ALA property." at bounding box center [634, 445] width 647 height 41
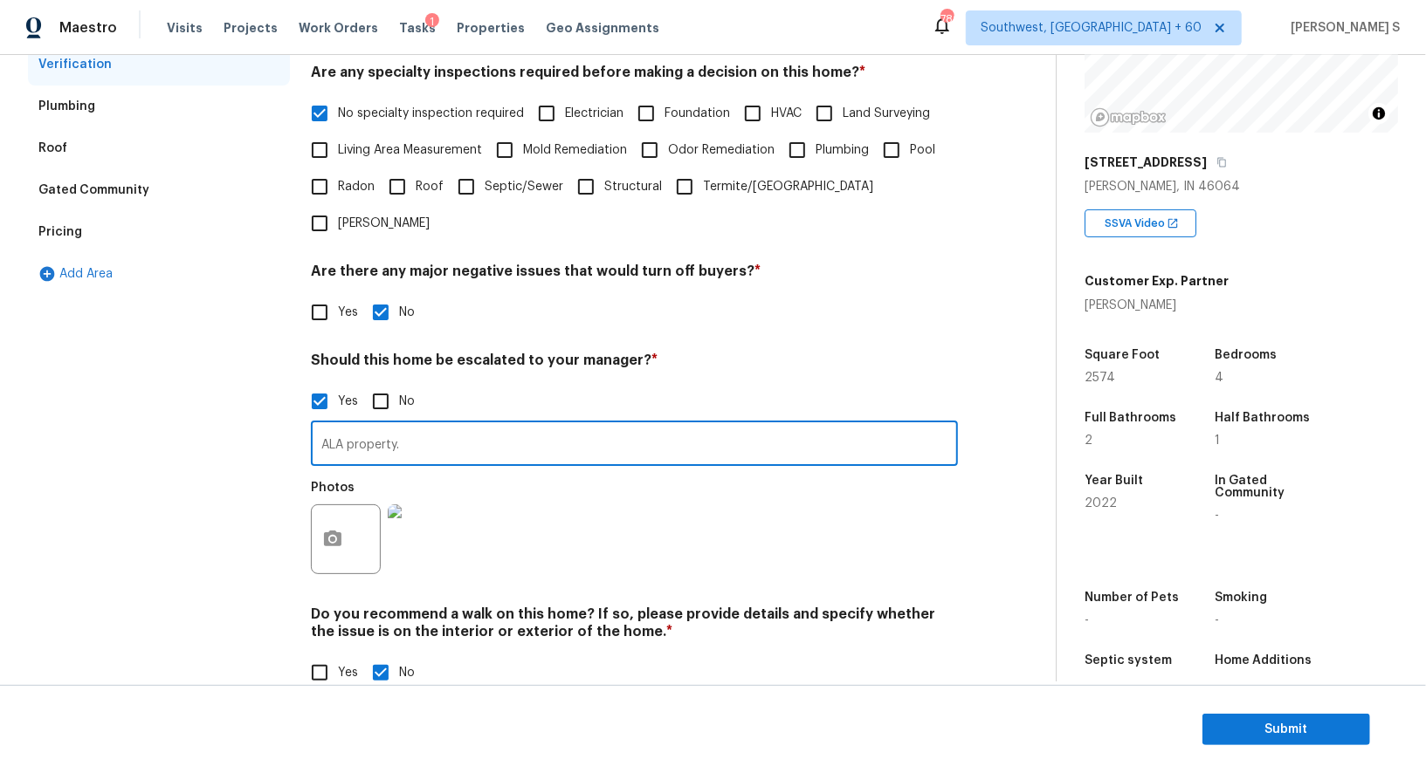
scroll to position [0, 0]
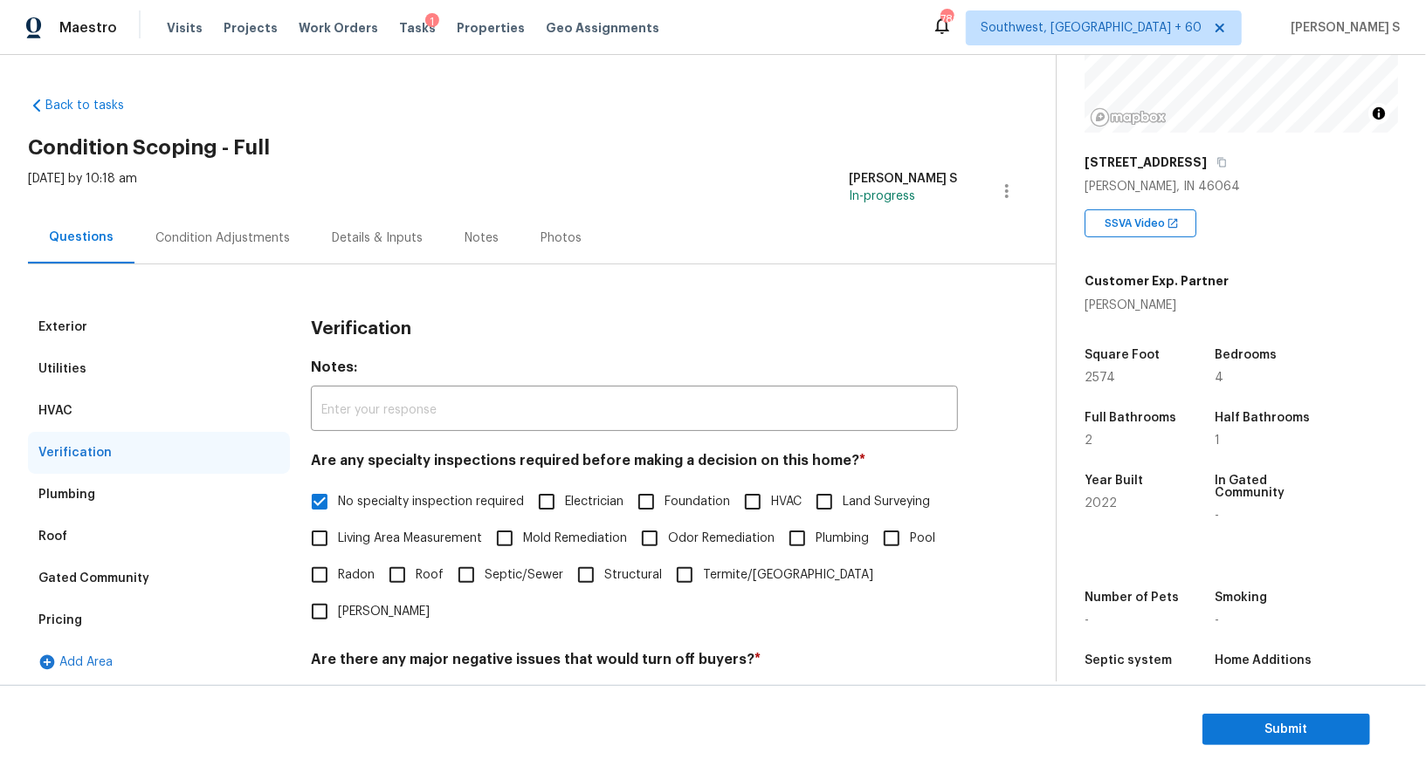
click at [89, 625] on div "Pricing" at bounding box center [159, 621] width 262 height 42
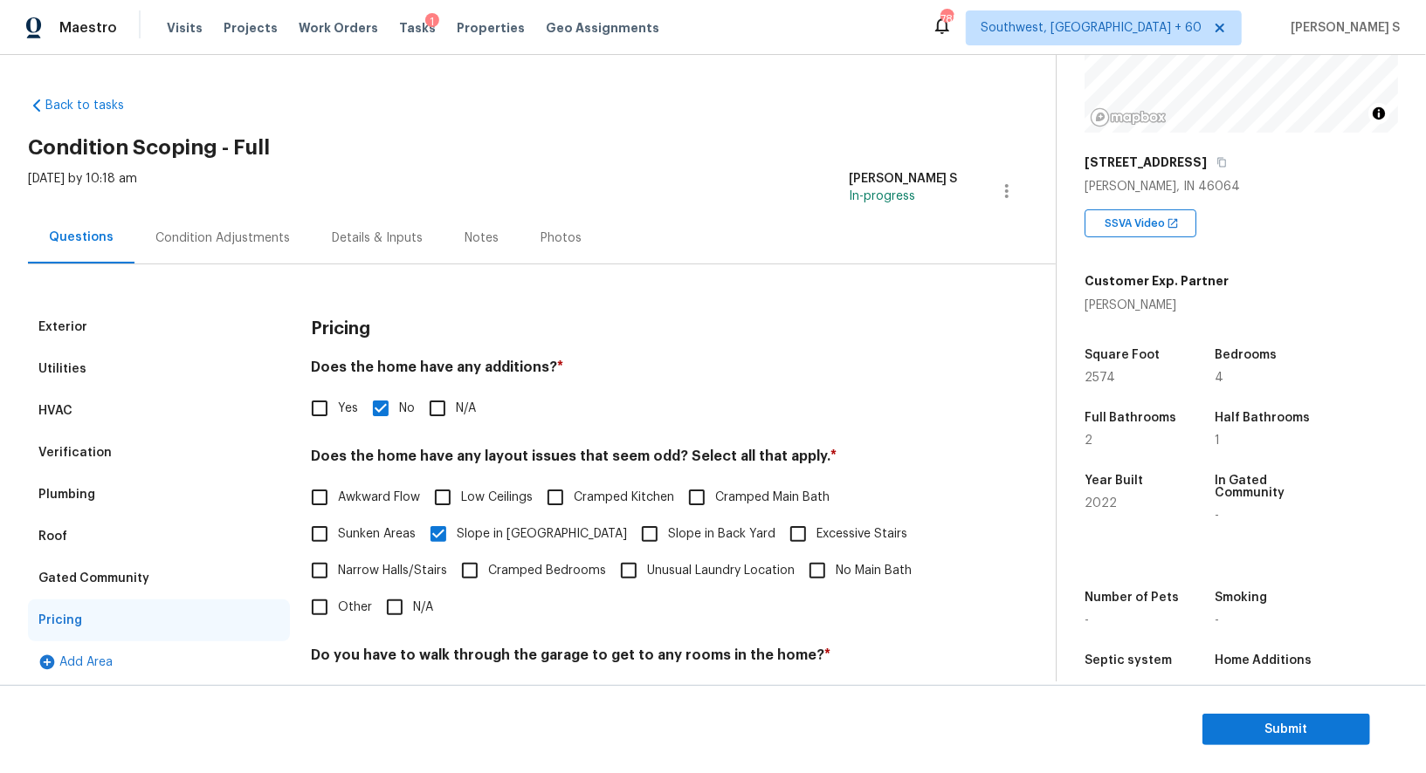
click at [31, 328] on div "Exterior" at bounding box center [159, 327] width 262 height 42
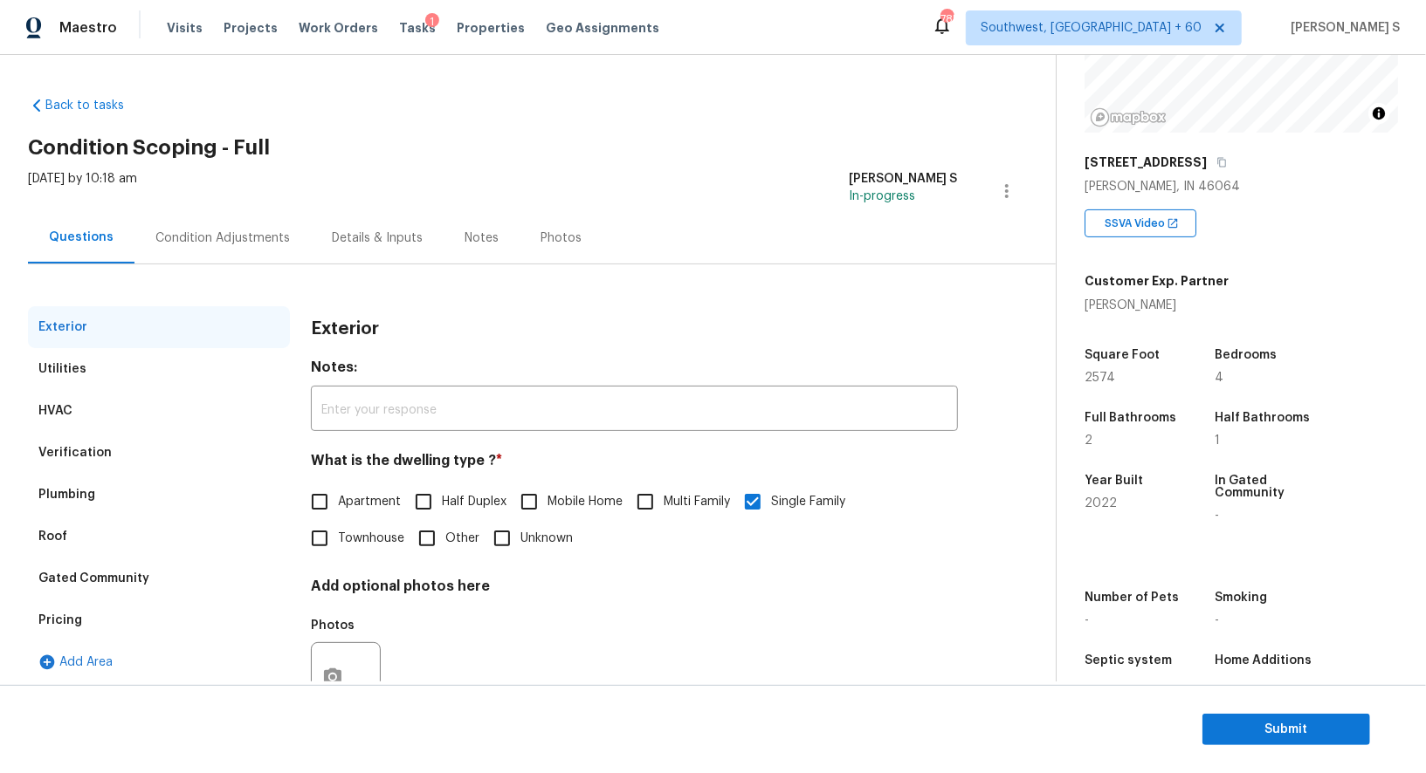
click at [87, 441] on div "Verification" at bounding box center [159, 453] width 262 height 42
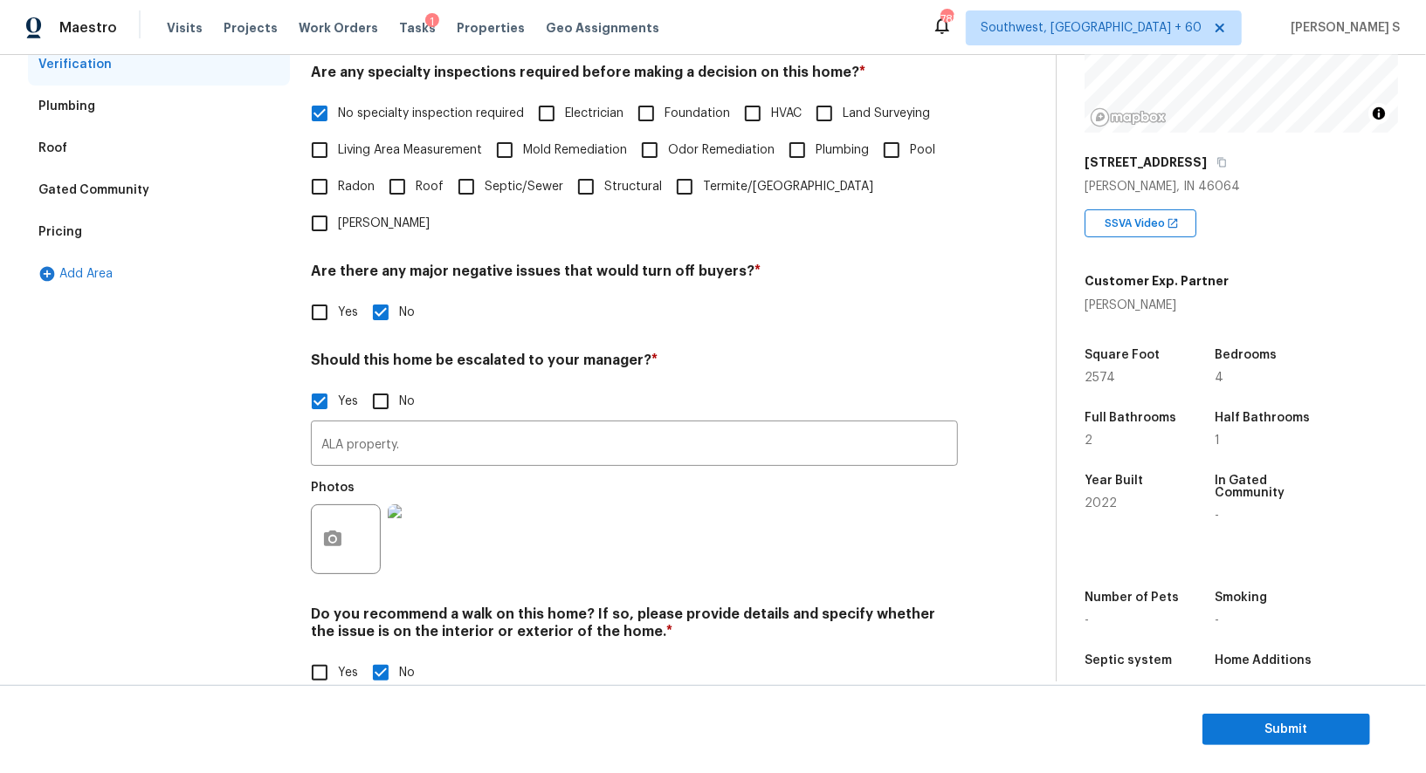
scroll to position [46, 0]
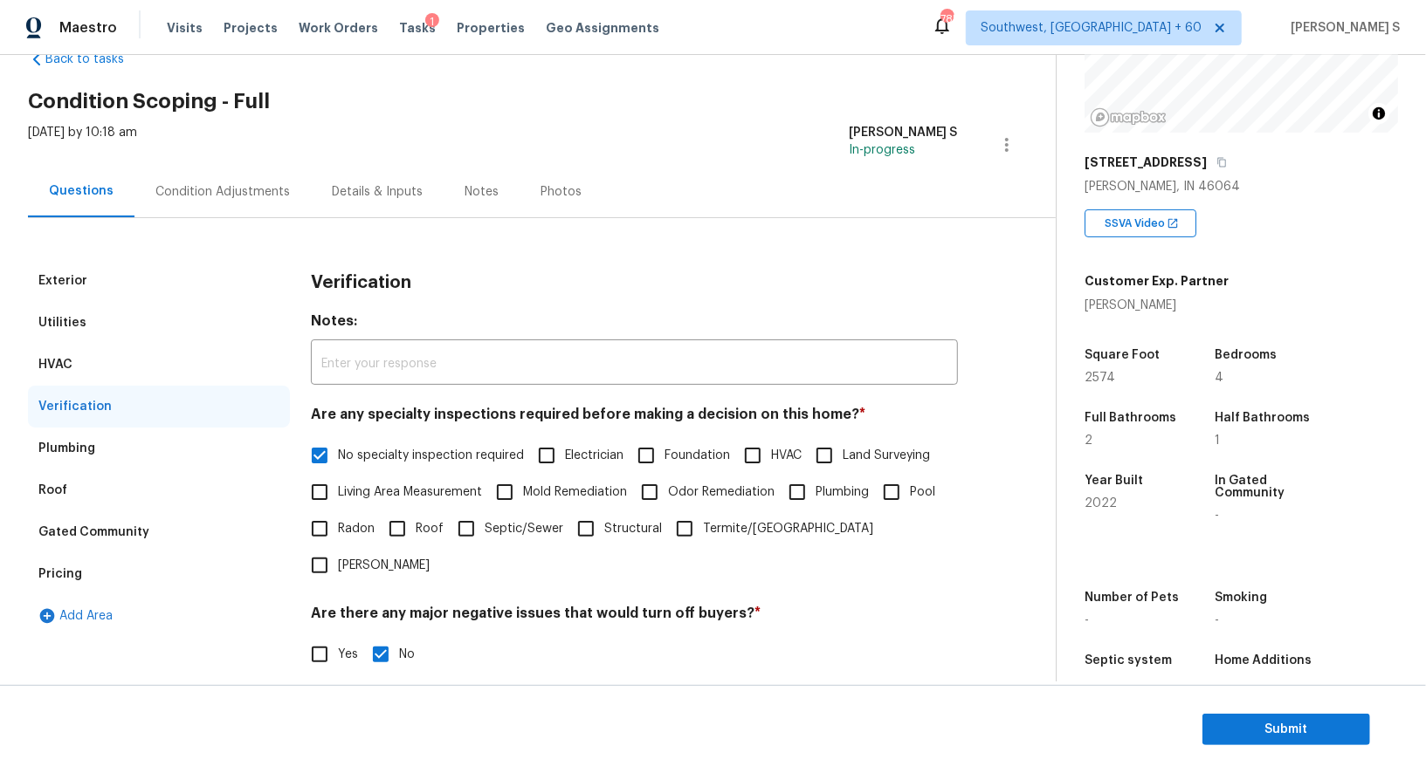
click at [175, 181] on div "Condition Adjustments" at bounding box center [222, 192] width 176 height 52
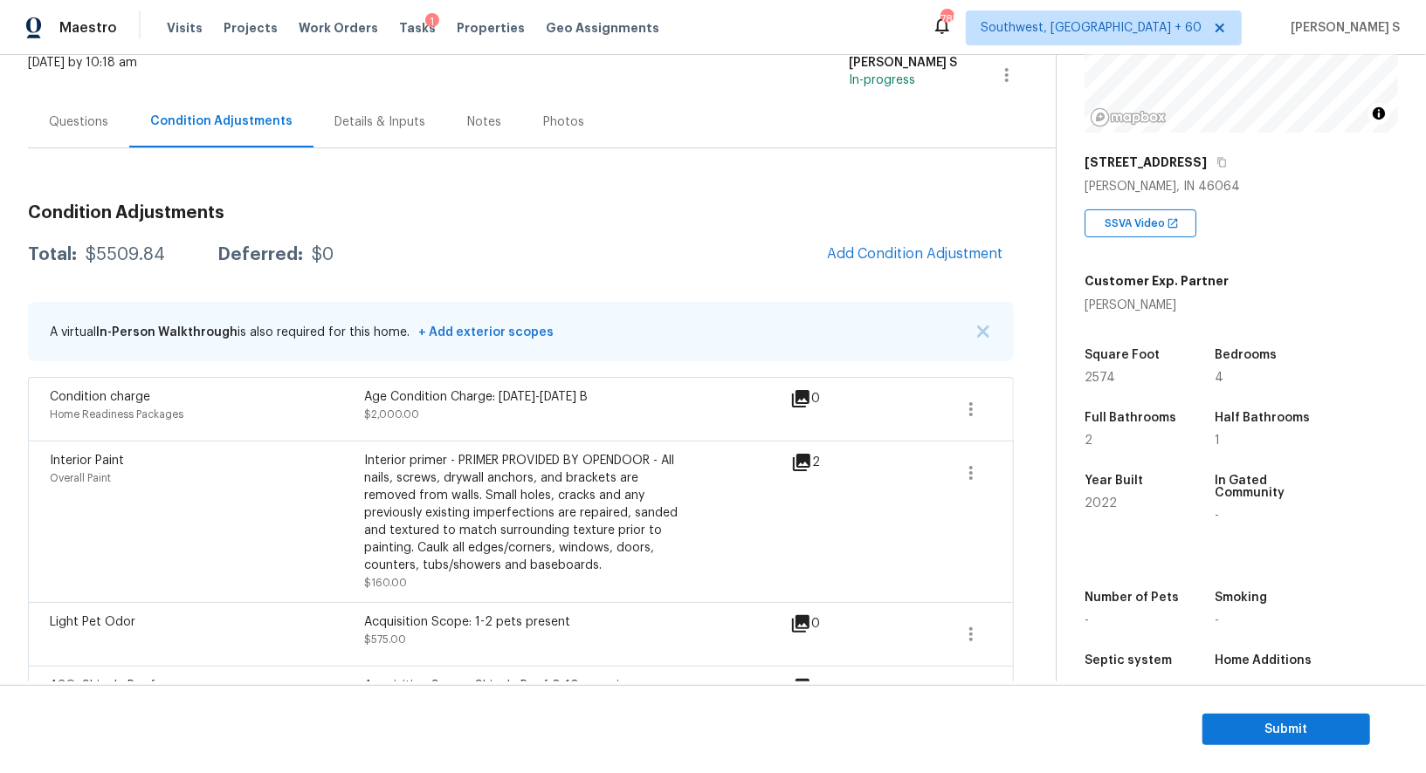
scroll to position [198, 0]
click at [1225, 722] on span "Submit" at bounding box center [1286, 730] width 140 height 22
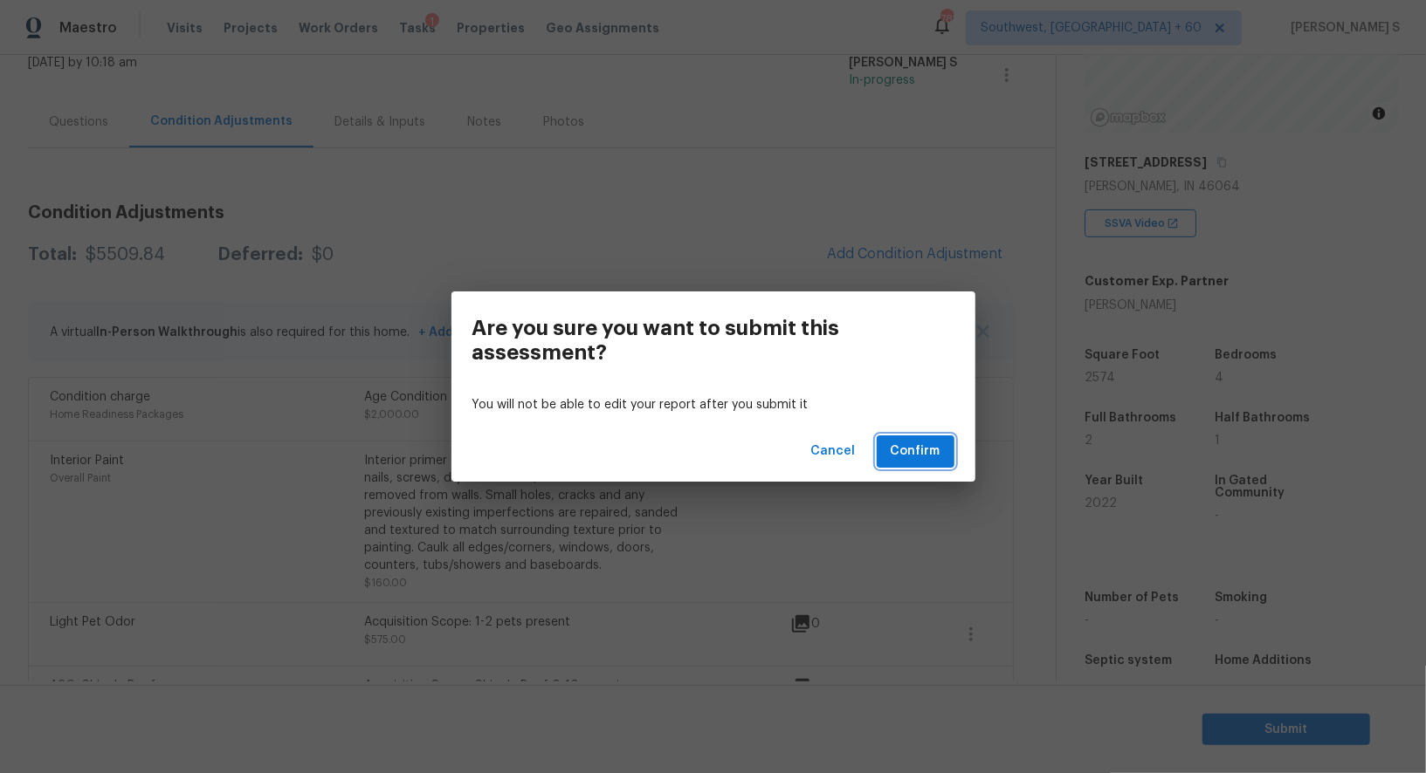
click at [924, 457] on span "Confirm" at bounding box center [915, 452] width 50 height 22
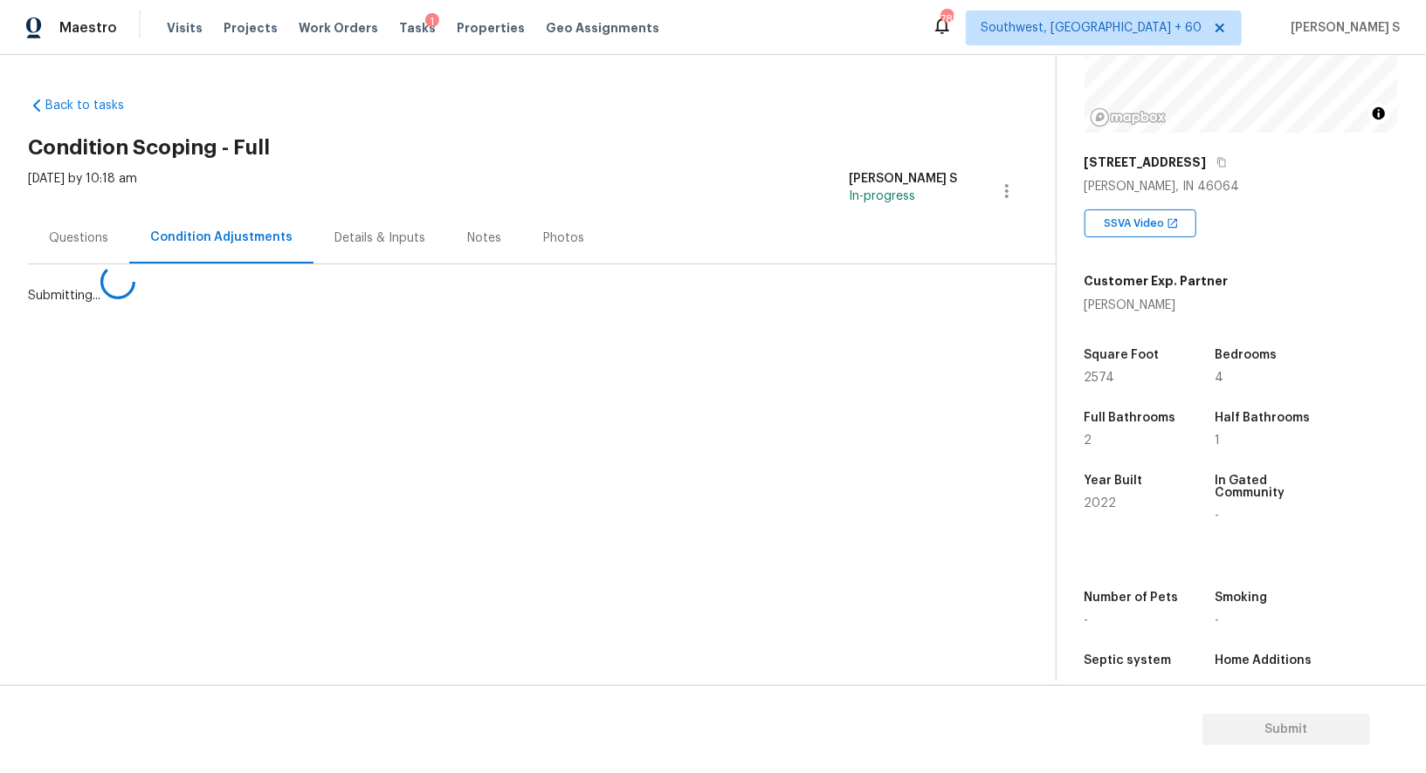
scroll to position [0, 0]
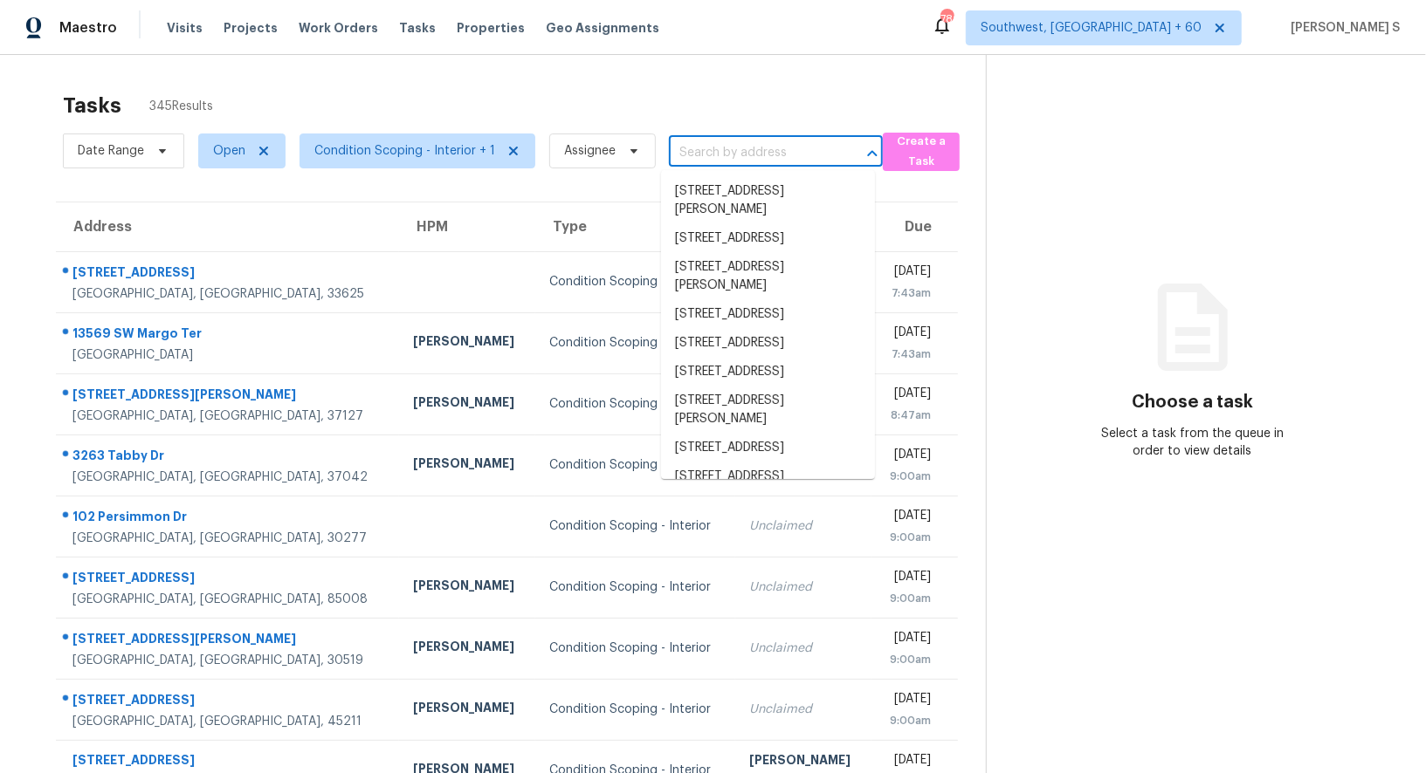
click at [767, 140] on input "text" at bounding box center [751, 153] width 165 height 27
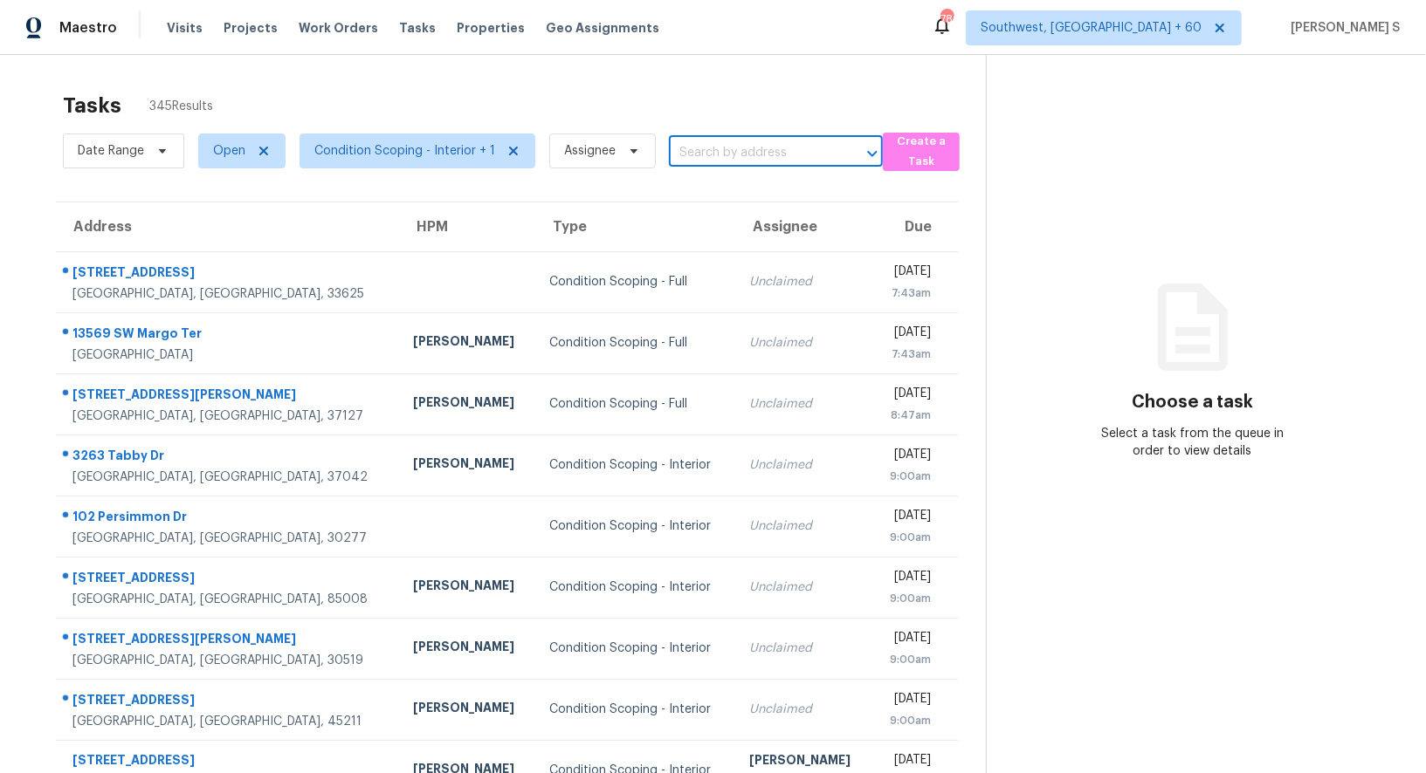
click at [767, 140] on input "text" at bounding box center [751, 153] width 165 height 27
paste input "[STREET_ADDRESS][PERSON_NAME]"
type input "[STREET_ADDRESS][PERSON_NAME]"
click at [701, 191] on li "[STREET_ADDRESS][PERSON_NAME]" at bounding box center [768, 200] width 214 height 47
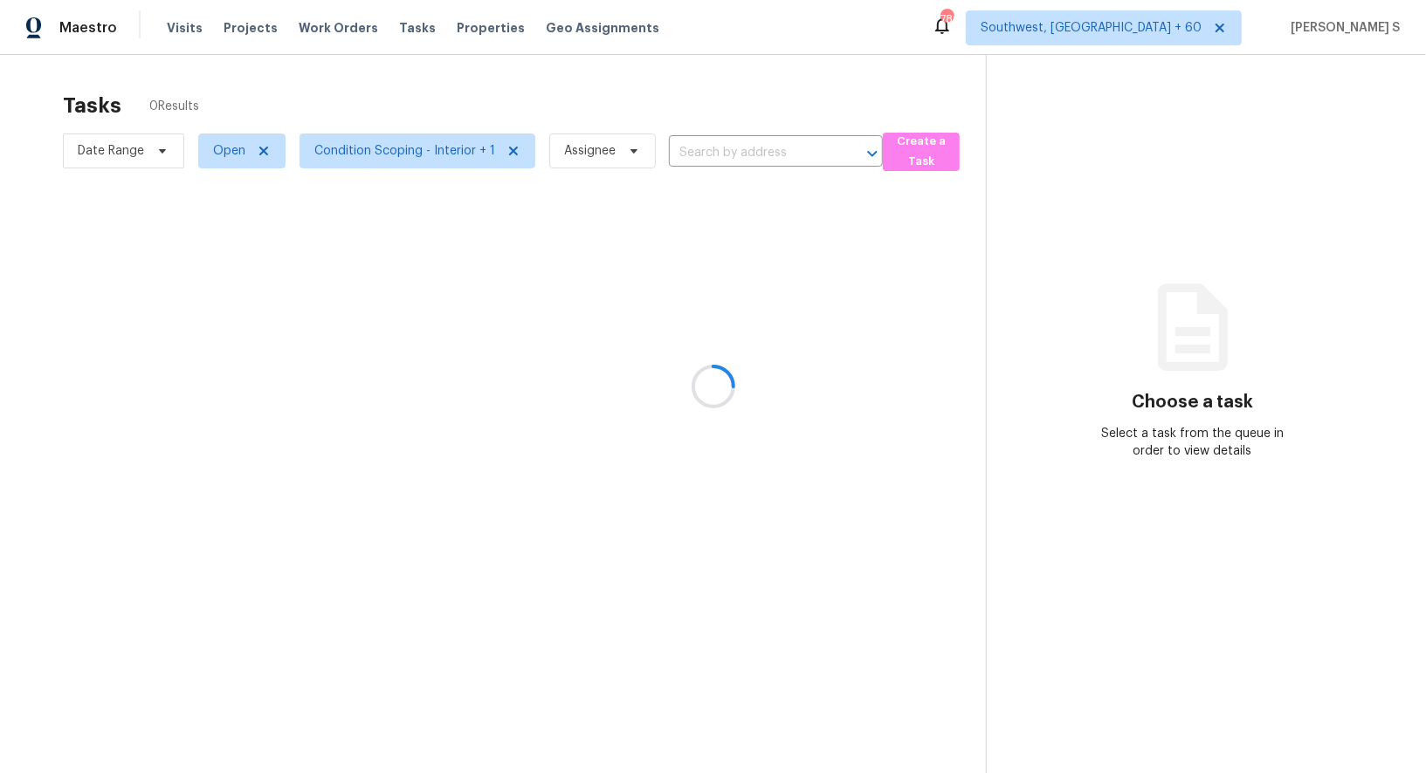
type input "[STREET_ADDRESS][PERSON_NAME]"
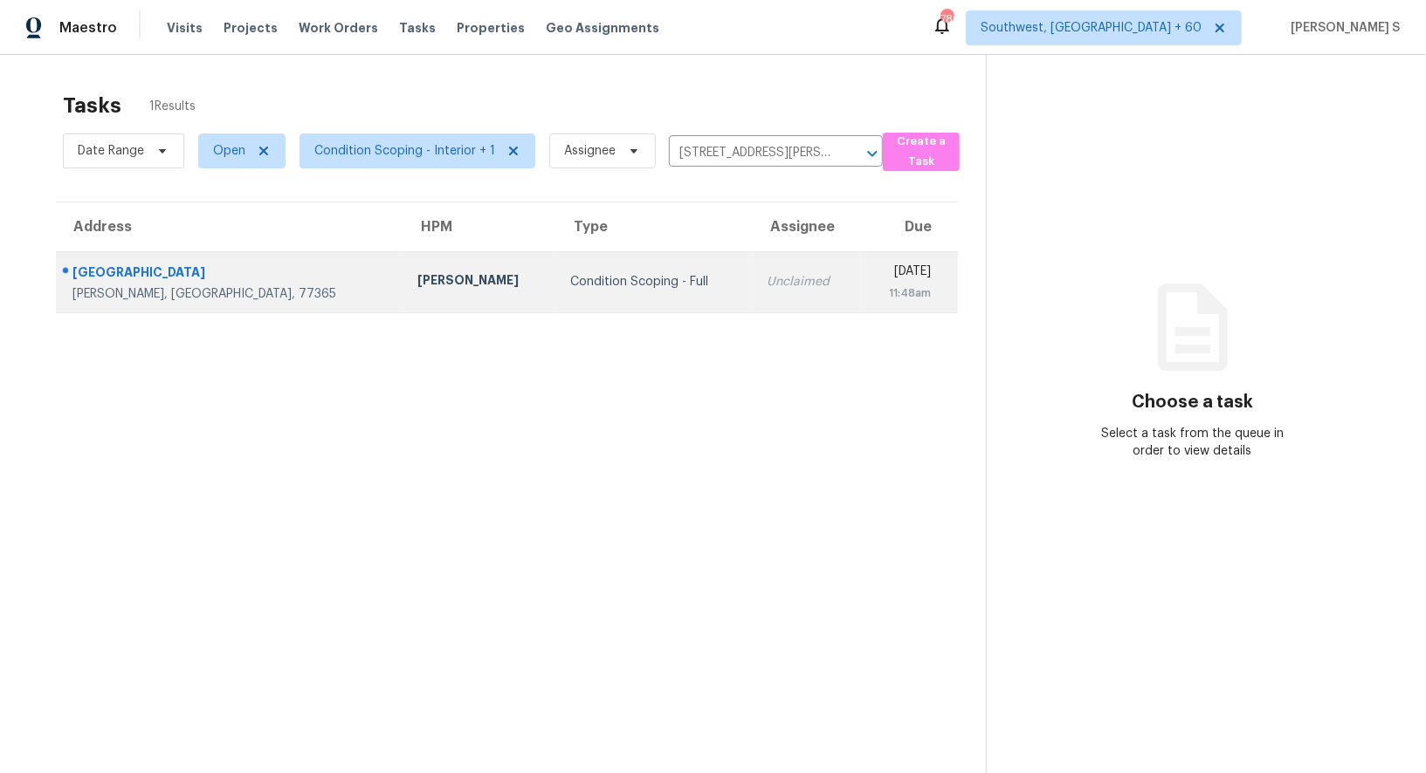
click at [753, 267] on td "Unclaimed" at bounding box center [806, 281] width 107 height 61
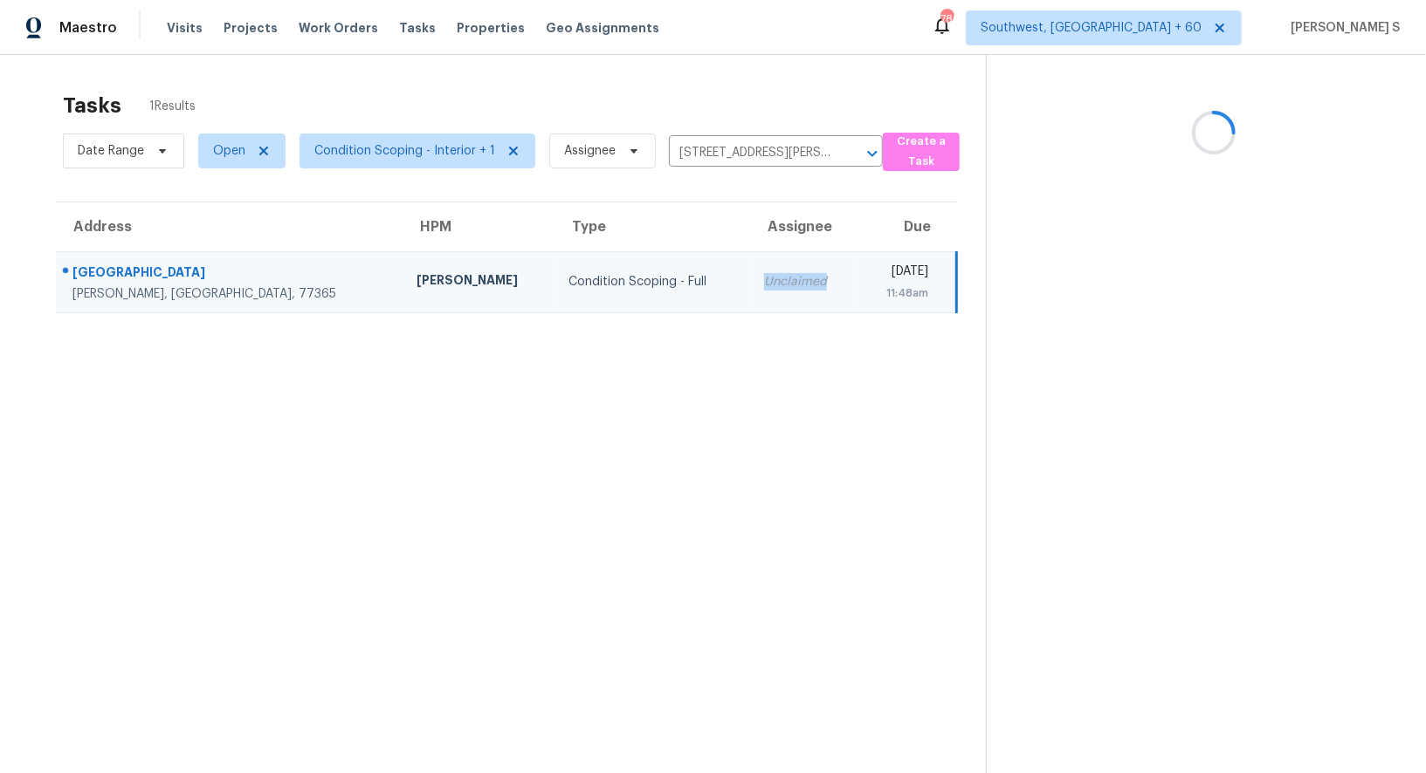
click at [750, 267] on td "Unclaimed" at bounding box center [803, 281] width 107 height 61
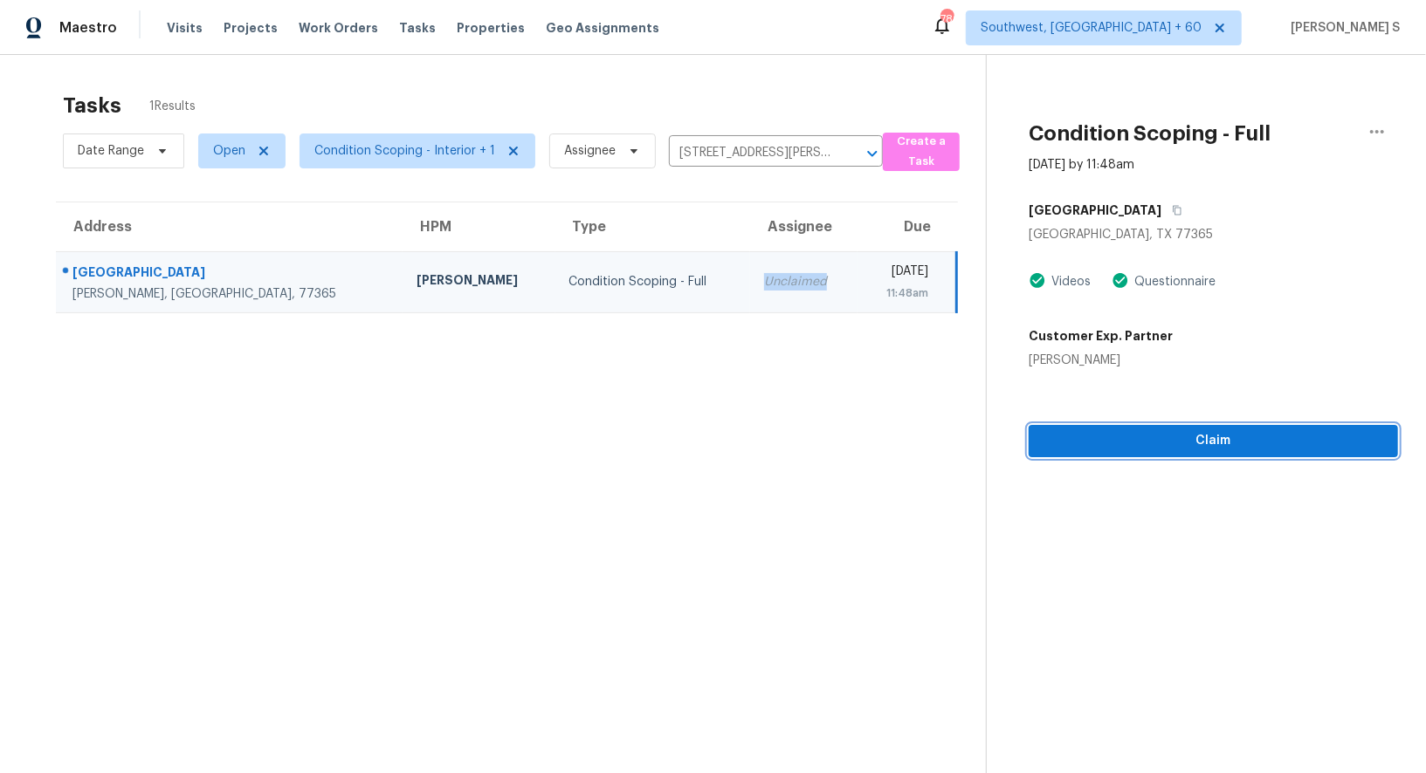
click at [1172, 436] on span "Claim" at bounding box center [1212, 441] width 341 height 22
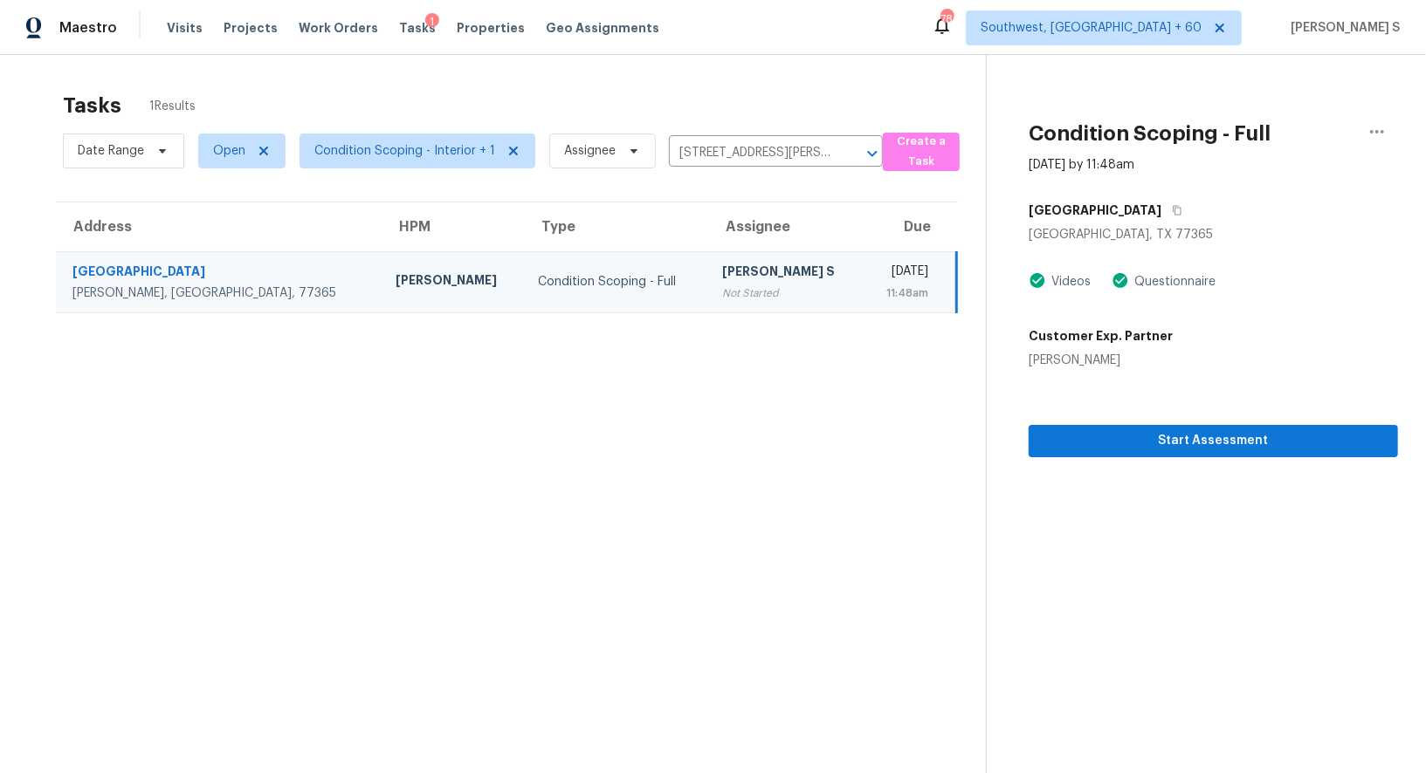
click at [708, 305] on td "[PERSON_NAME] S Not Started" at bounding box center [785, 281] width 155 height 61
click at [1111, 431] on span "Start Assessment" at bounding box center [1212, 441] width 341 height 22
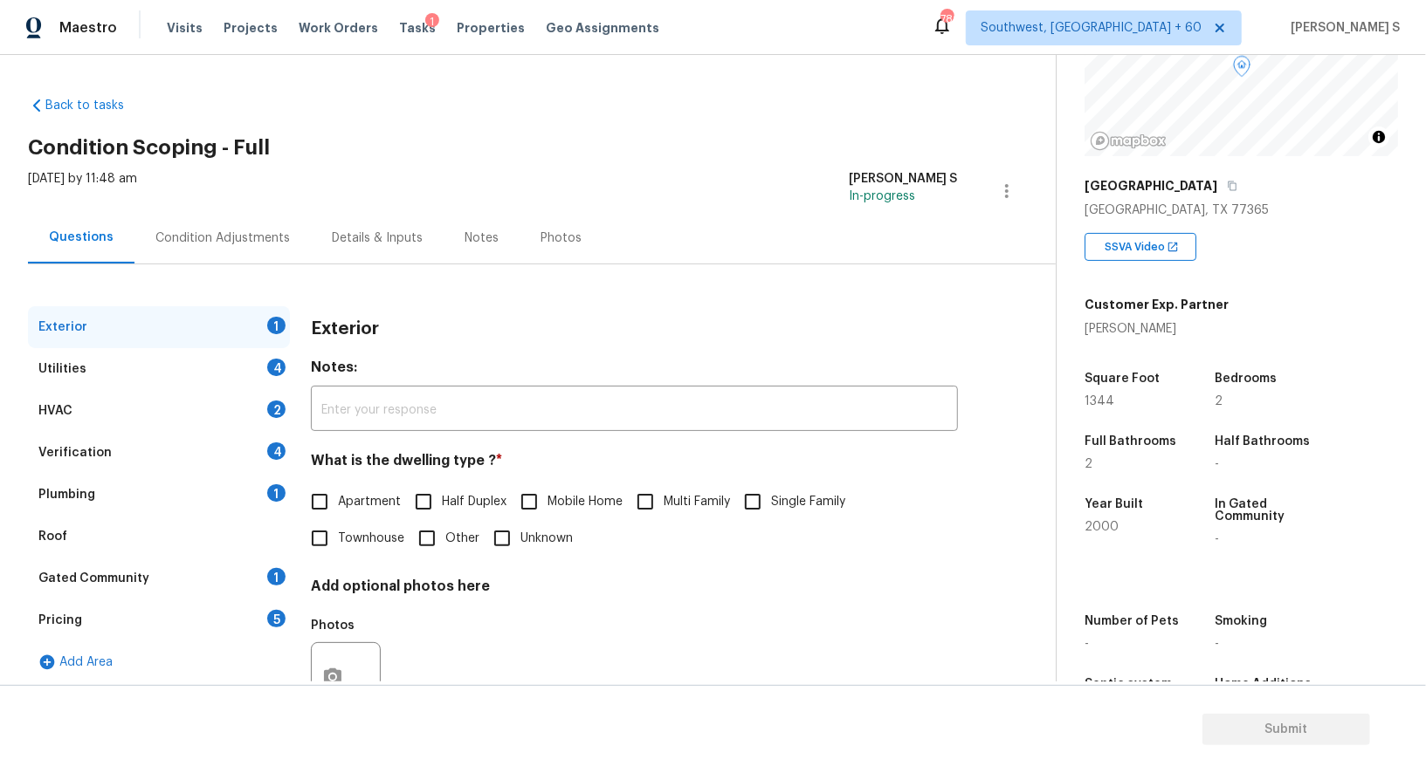
scroll to position [184, 0]
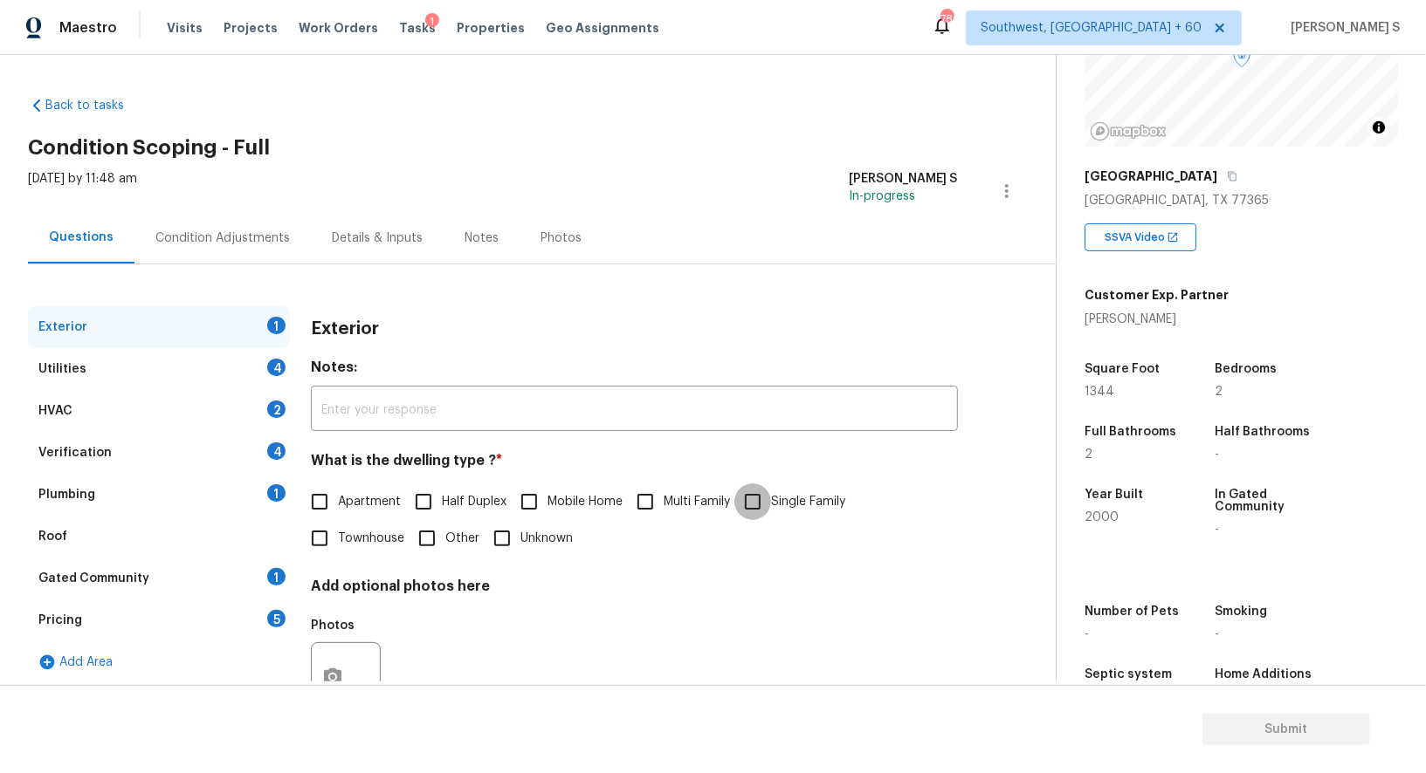
click at [768, 503] on input "Single Family" at bounding box center [752, 502] width 37 height 37
checkbox input "true"
click at [258, 456] on div "Verification 4" at bounding box center [159, 453] width 262 height 42
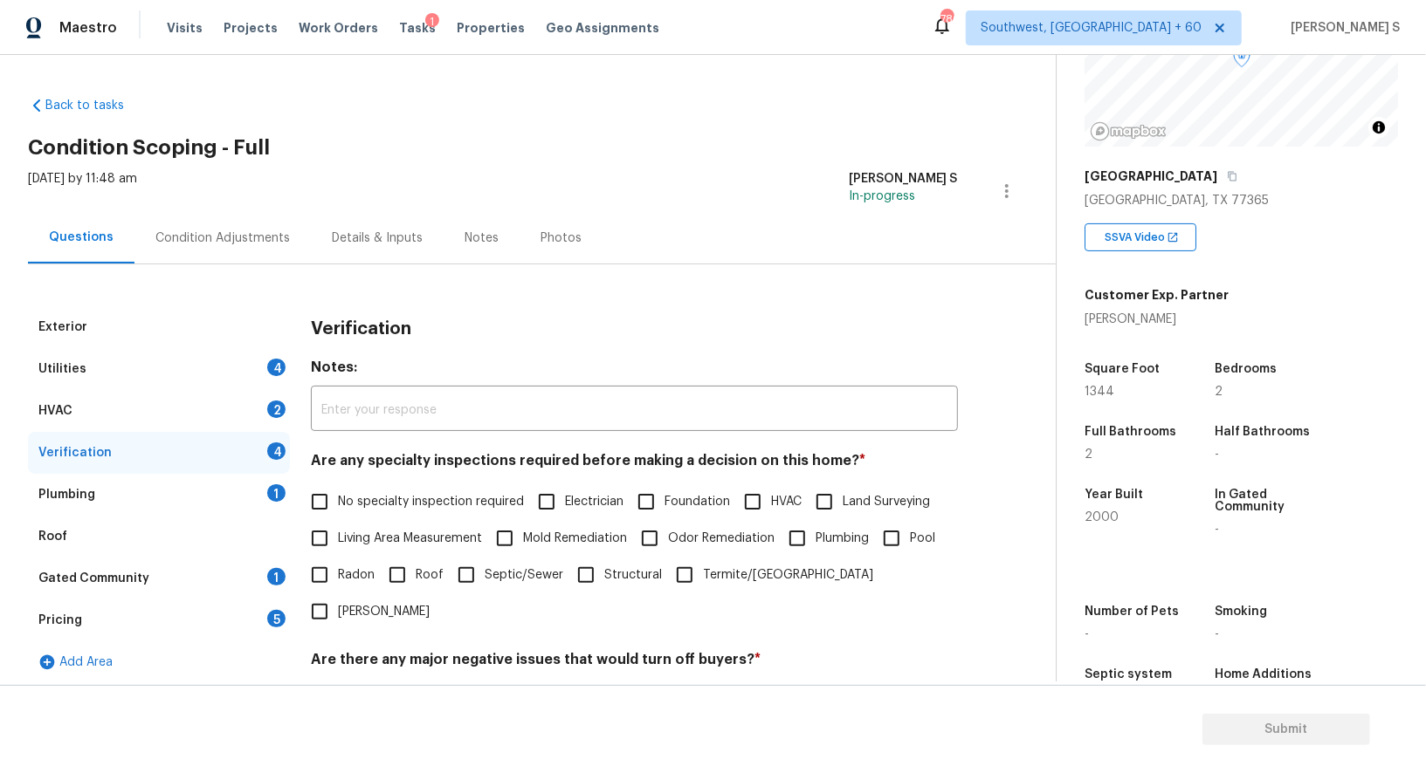
click at [360, 505] on span "No specialty inspection required" at bounding box center [431, 502] width 186 height 18
click at [338, 505] on input "No specialty inspection required" at bounding box center [319, 502] width 37 height 37
checkbox input "true"
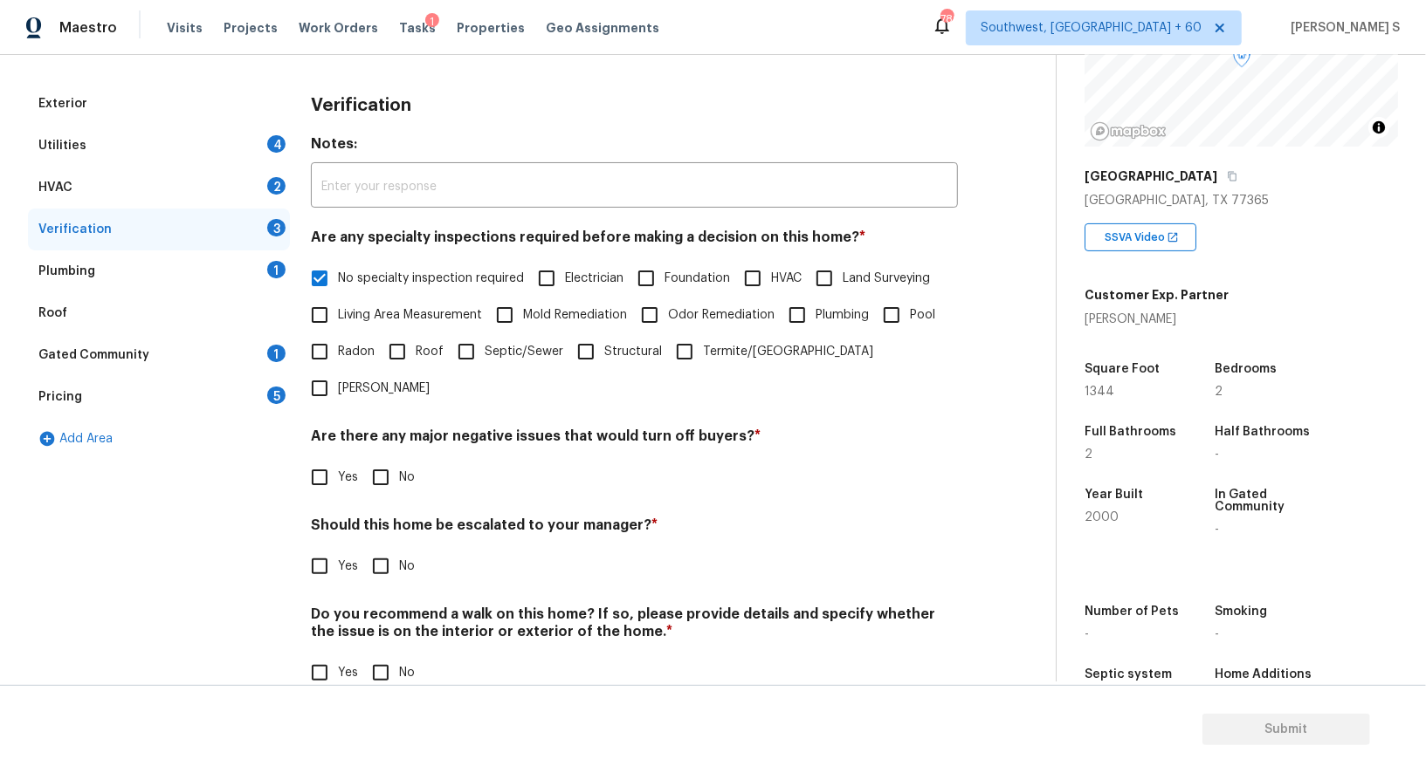
scroll to position [223, 0]
click at [372, 460] on input "No" at bounding box center [380, 478] width 37 height 37
checkbox input "true"
click at [362, 551] on input "No" at bounding box center [380, 569] width 37 height 37
checkbox input "true"
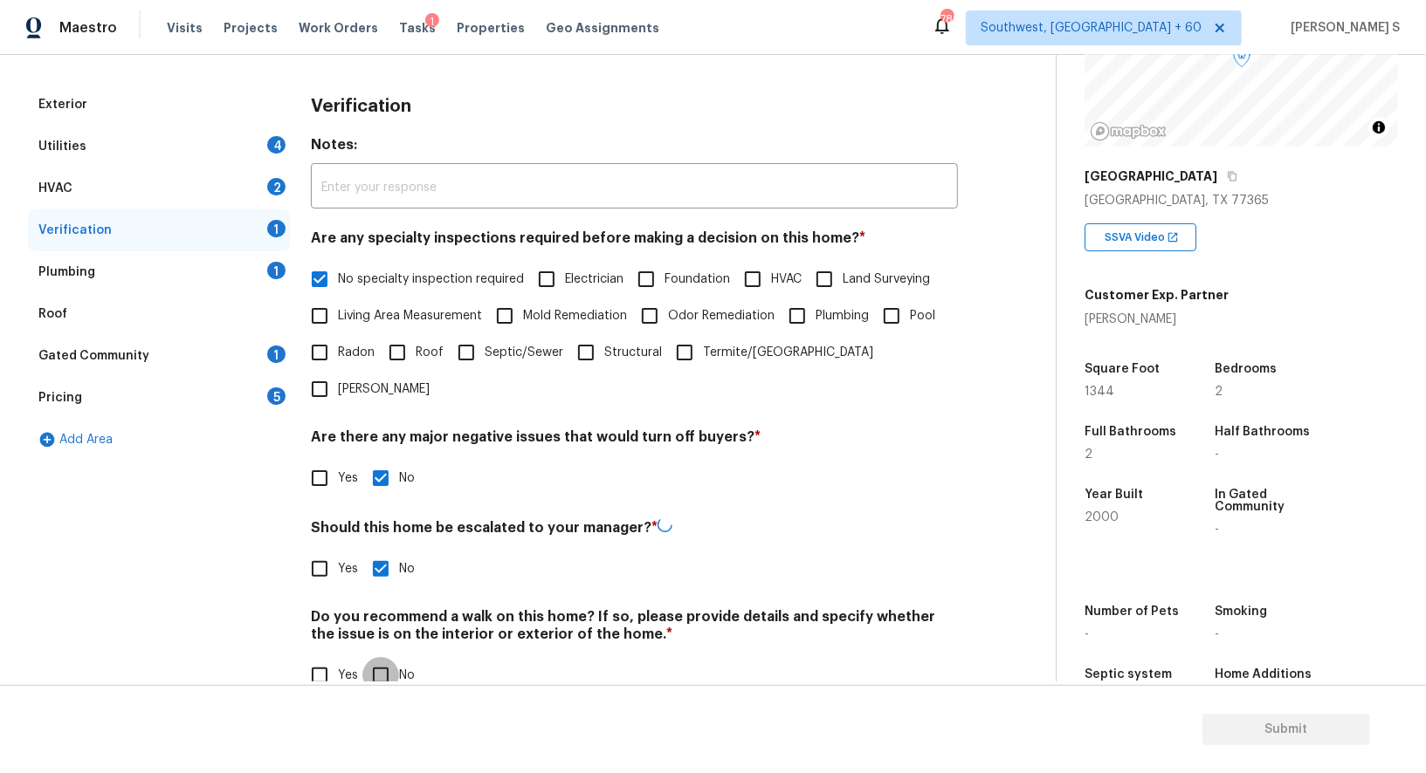
click at [362, 657] on input "No" at bounding box center [380, 675] width 37 height 37
checkbox input "true"
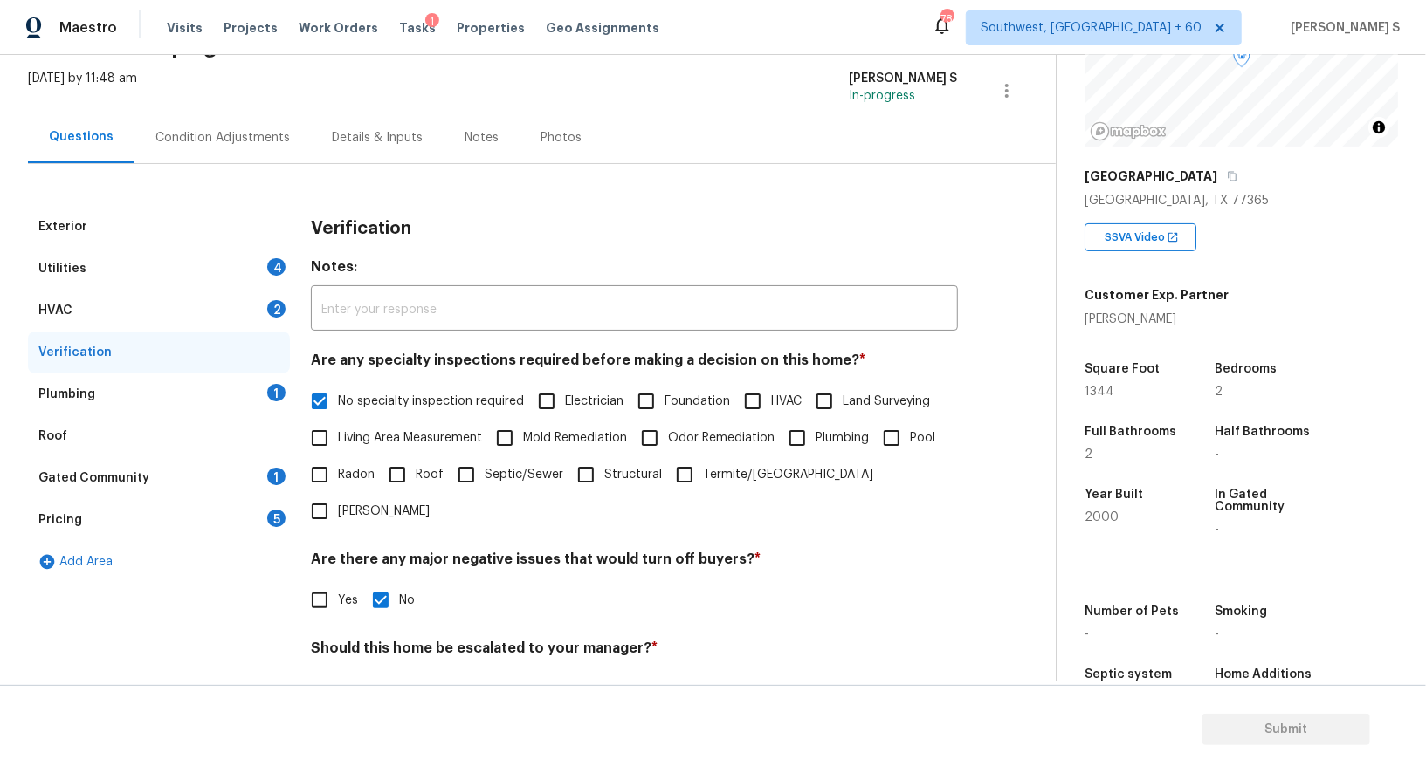
scroll to position [0, 0]
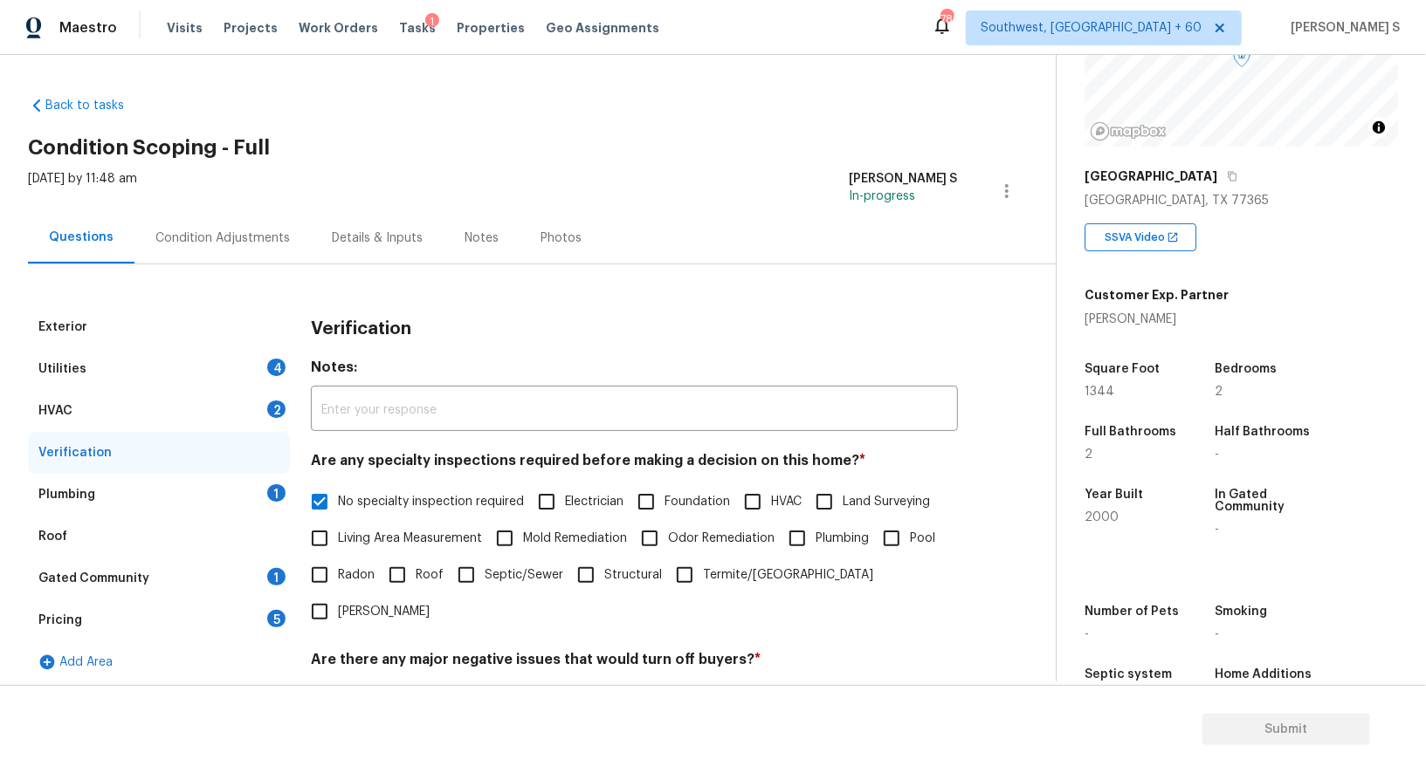
click at [261, 408] on div "HVAC 2" at bounding box center [159, 411] width 262 height 42
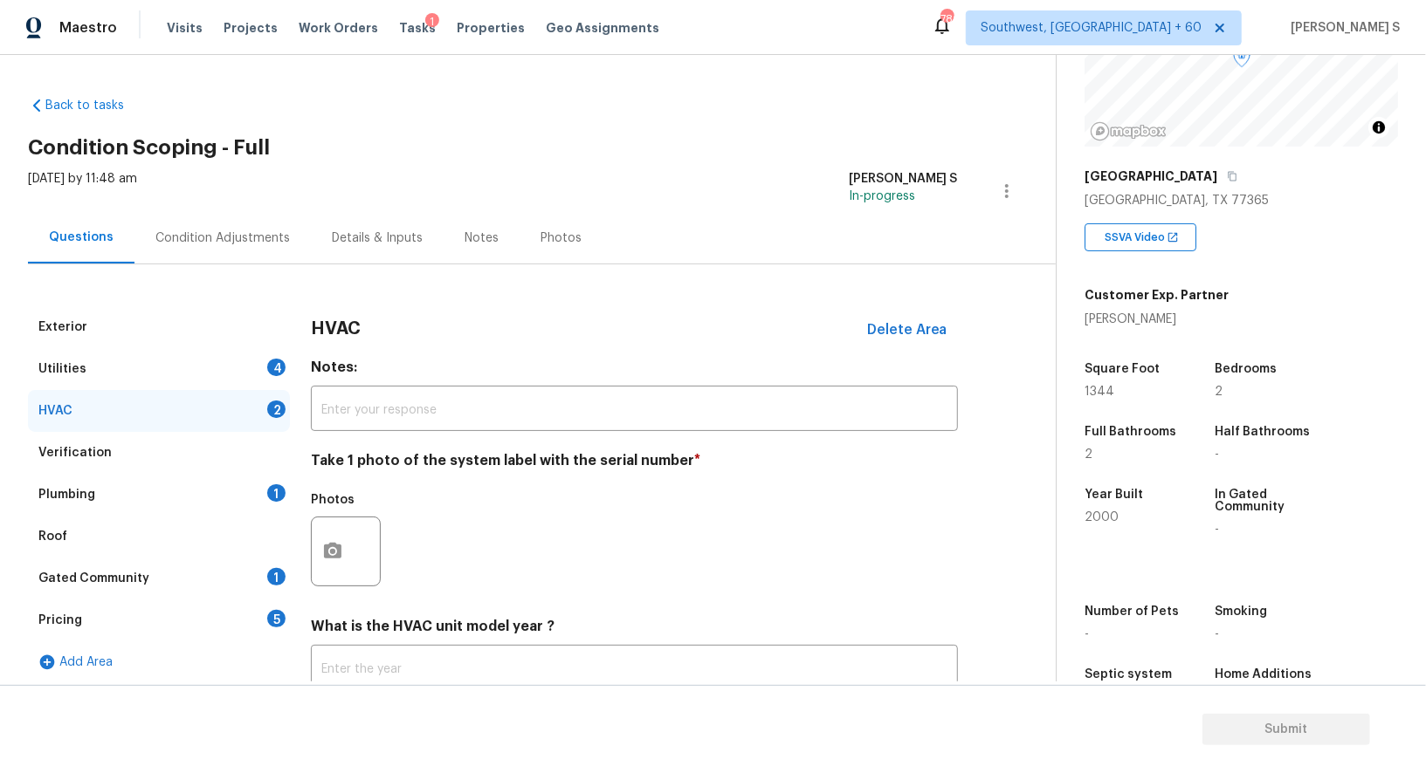
scroll to position [124, 0]
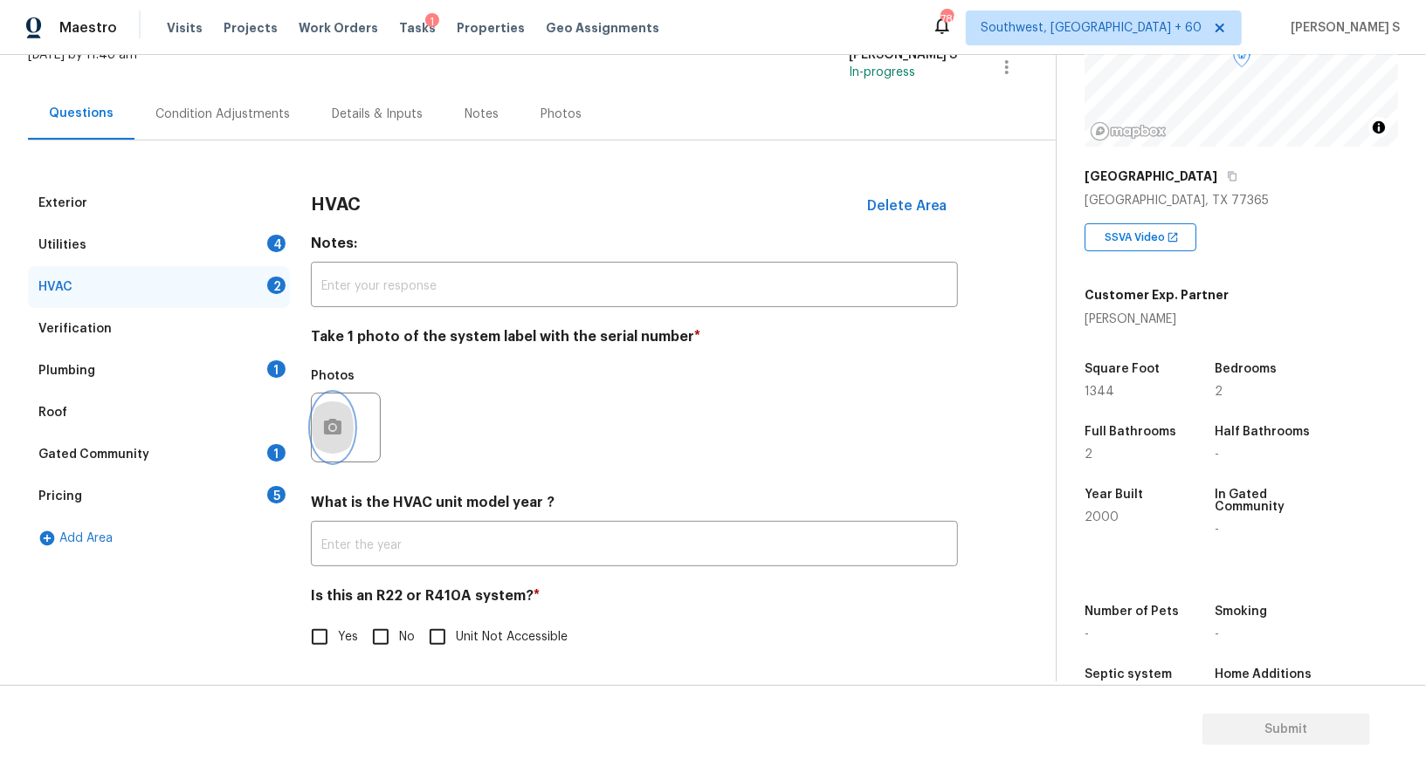
click at [346, 417] on button "button" at bounding box center [333, 428] width 42 height 68
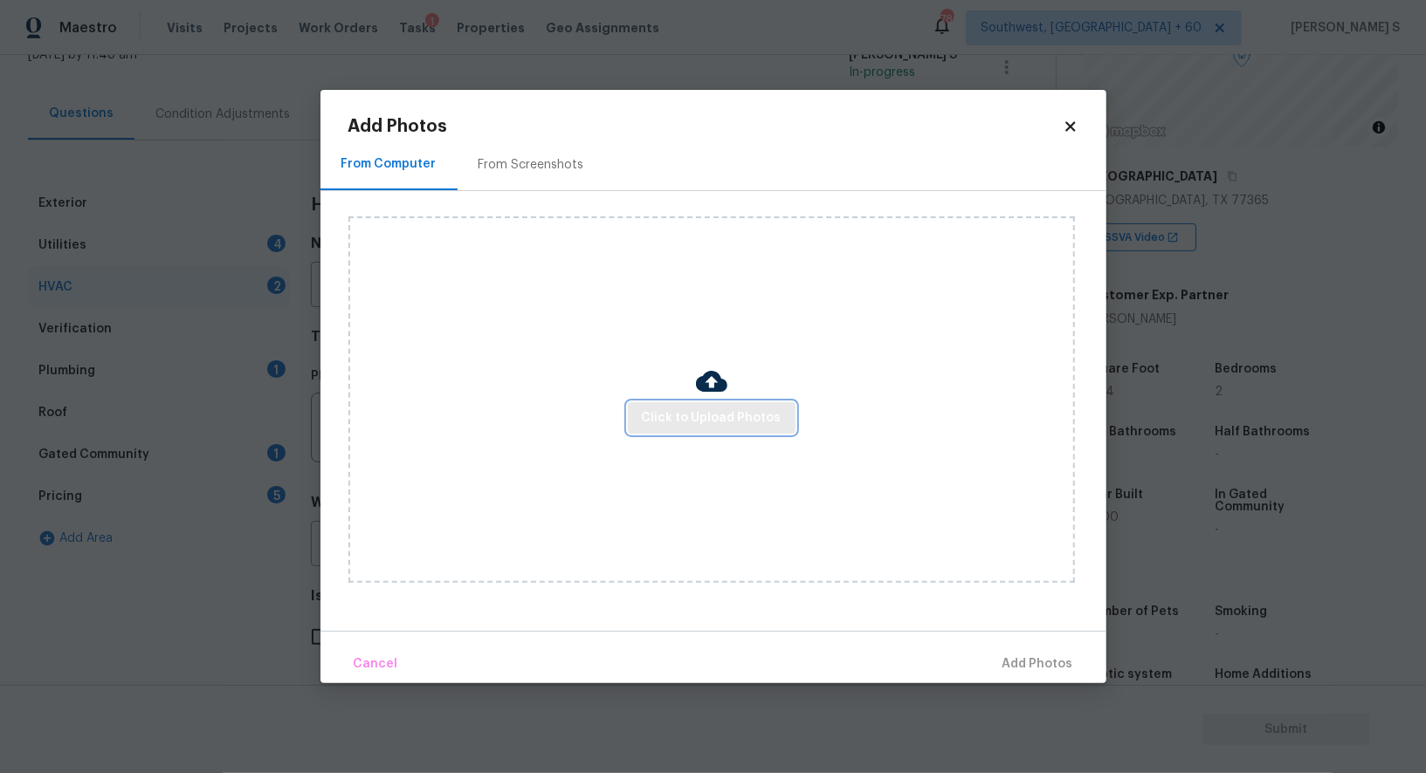
click at [724, 417] on span "Click to Upload Photos" at bounding box center [712, 419] width 140 height 22
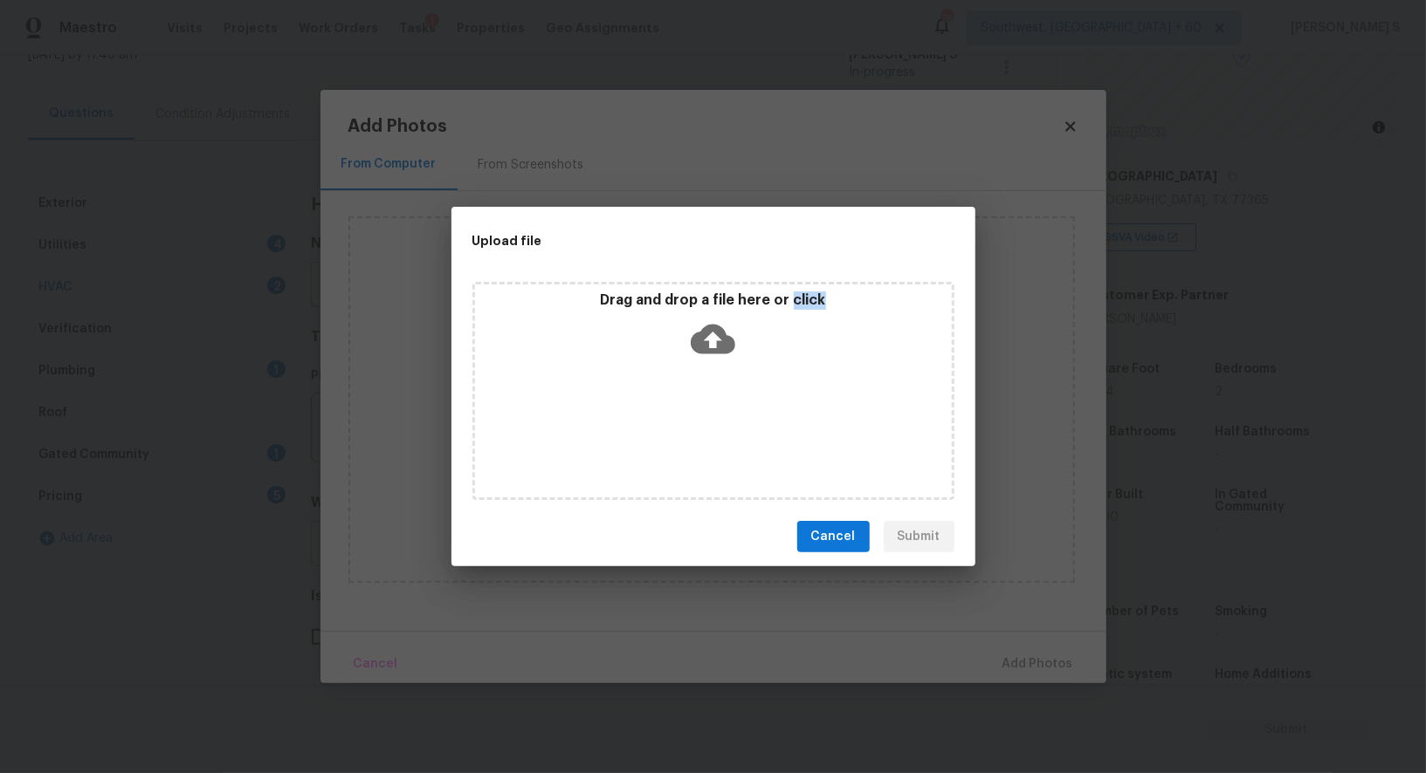
click at [724, 417] on div "Drag and drop a file here or click" at bounding box center [713, 391] width 482 height 218
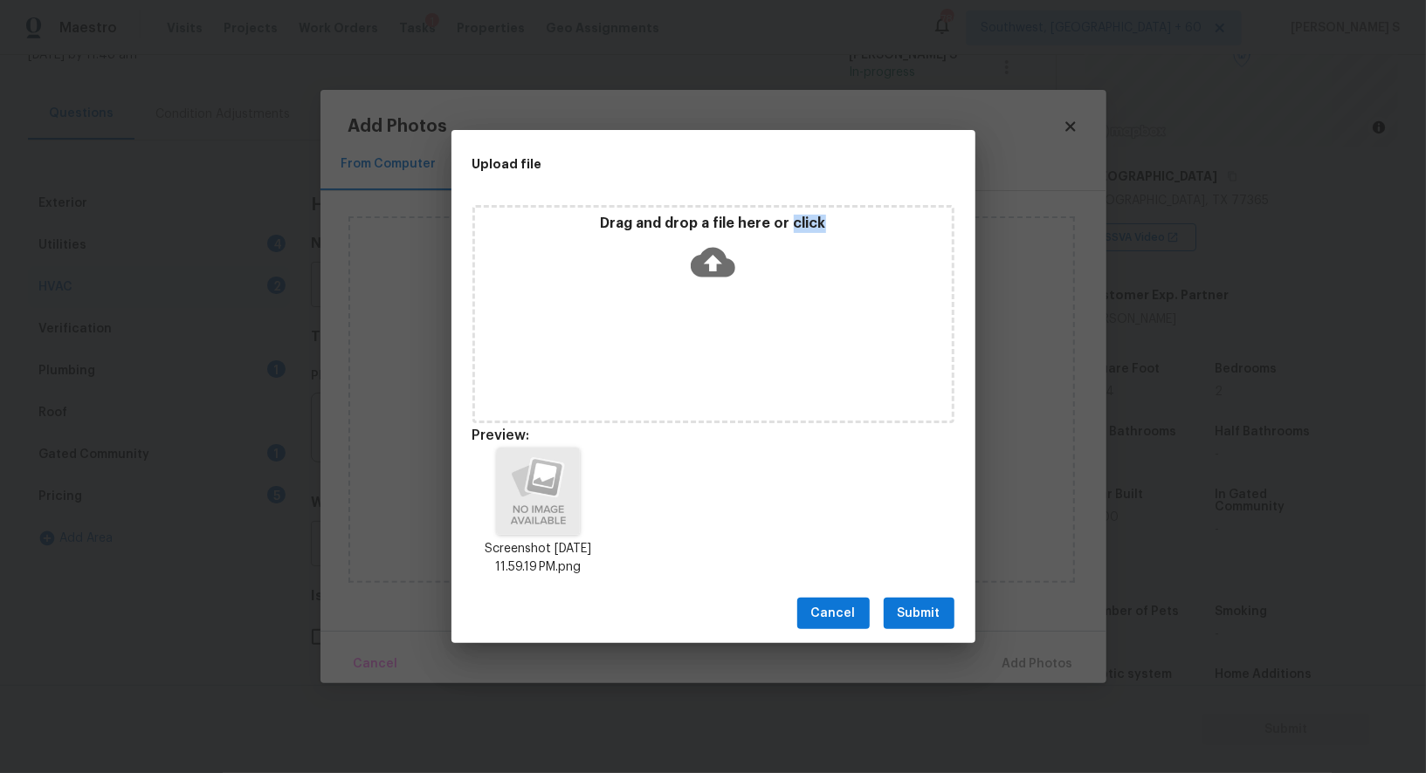
click at [934, 608] on span "Submit" at bounding box center [918, 614] width 43 height 22
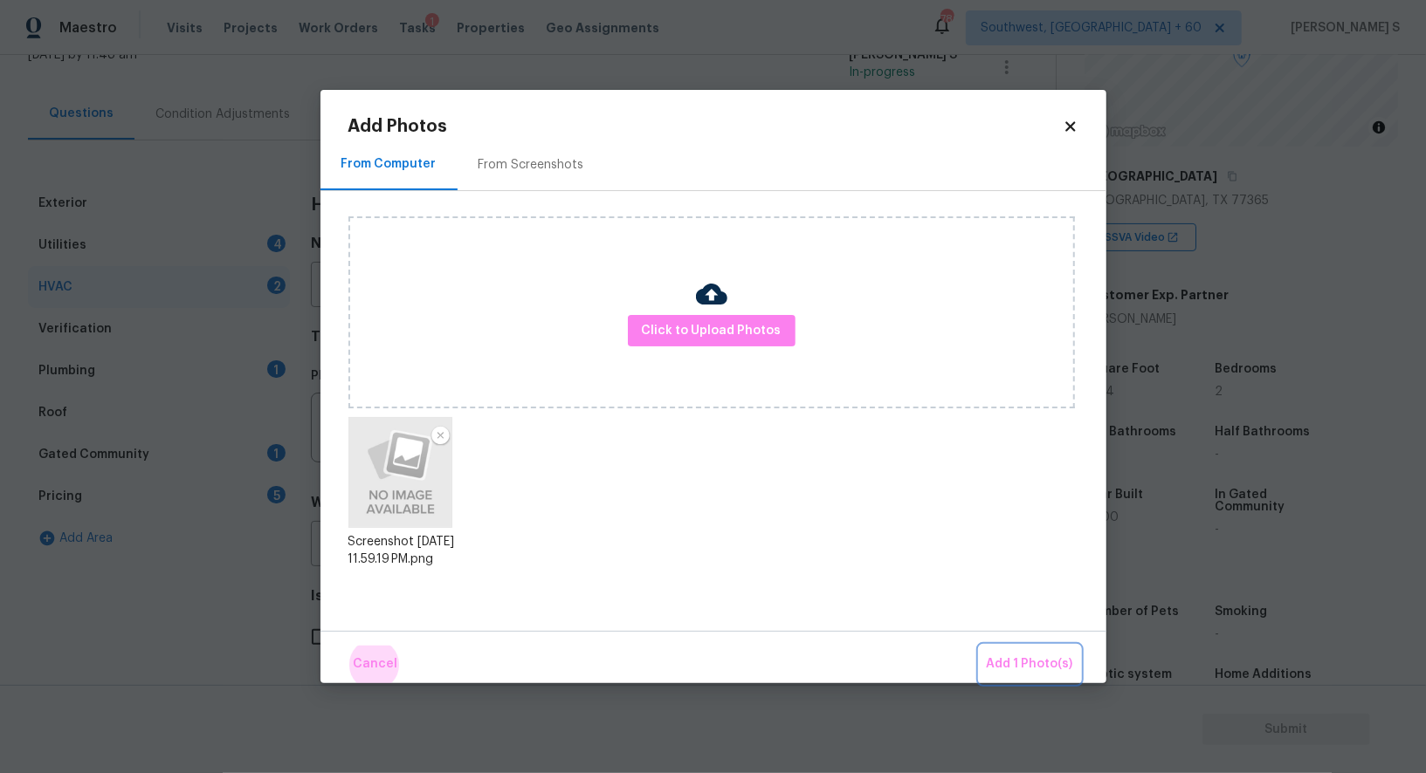
click at [979, 646] on button "Add 1 Photo(s)" at bounding box center [1029, 665] width 100 height 38
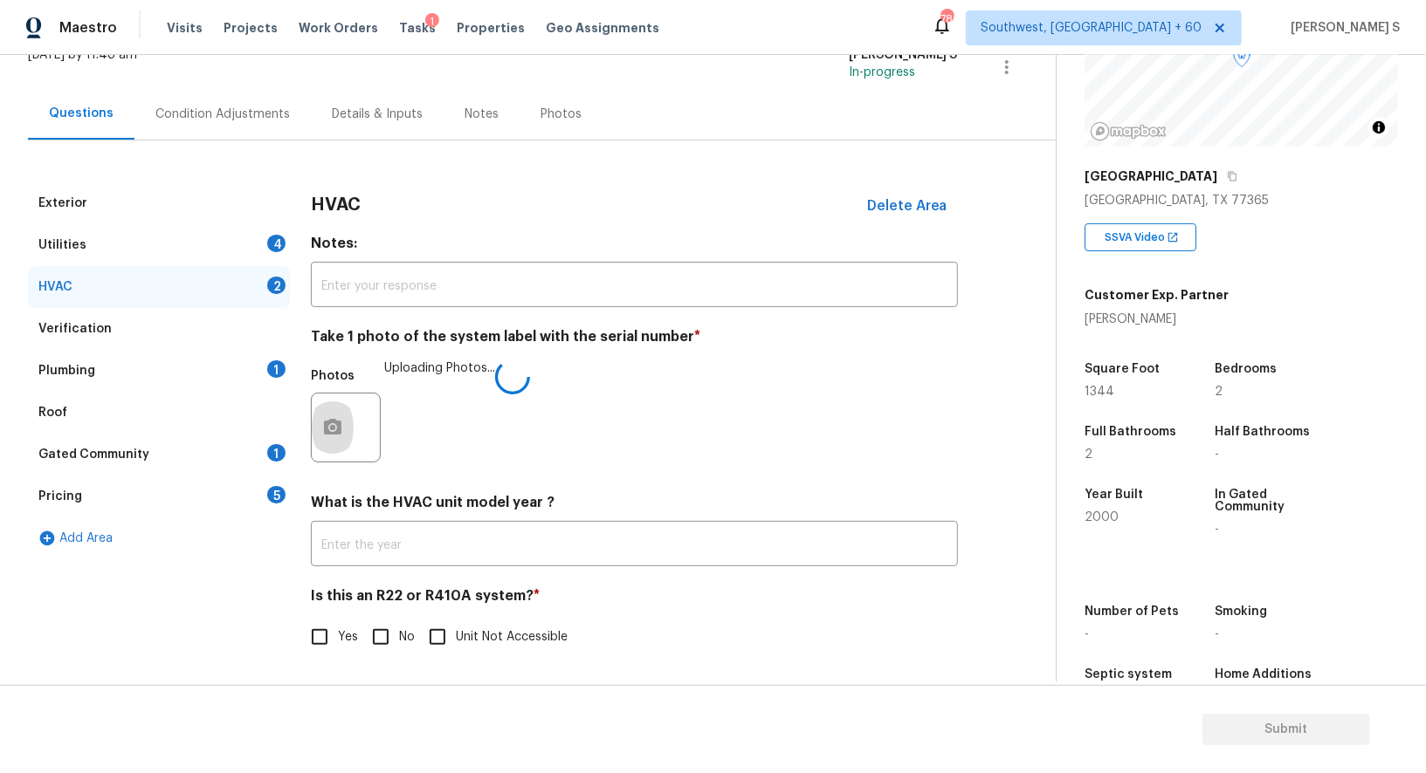
click at [370, 636] on input "No" at bounding box center [380, 637] width 37 height 37
checkbox input "true"
click at [267, 364] on div "1" at bounding box center [276, 369] width 18 height 17
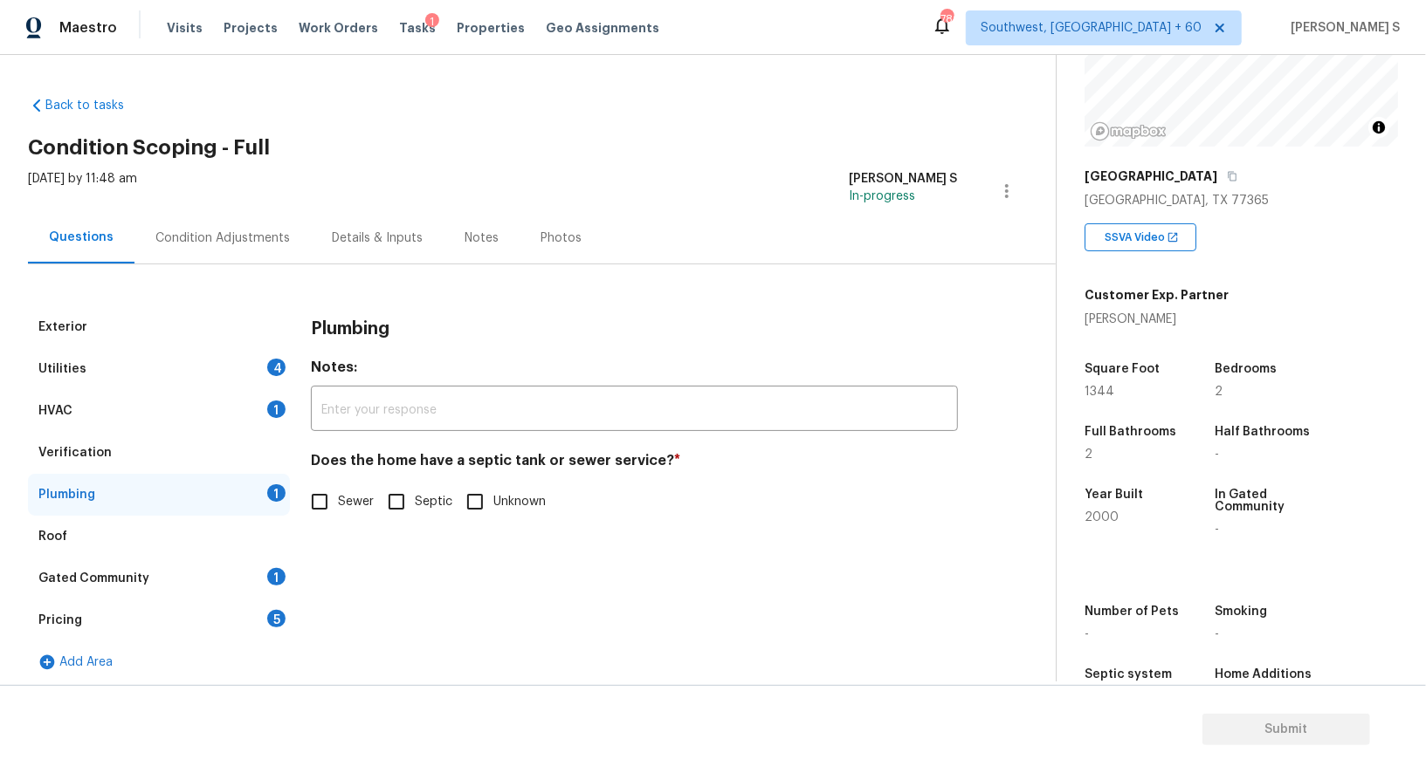
scroll to position [0, 0]
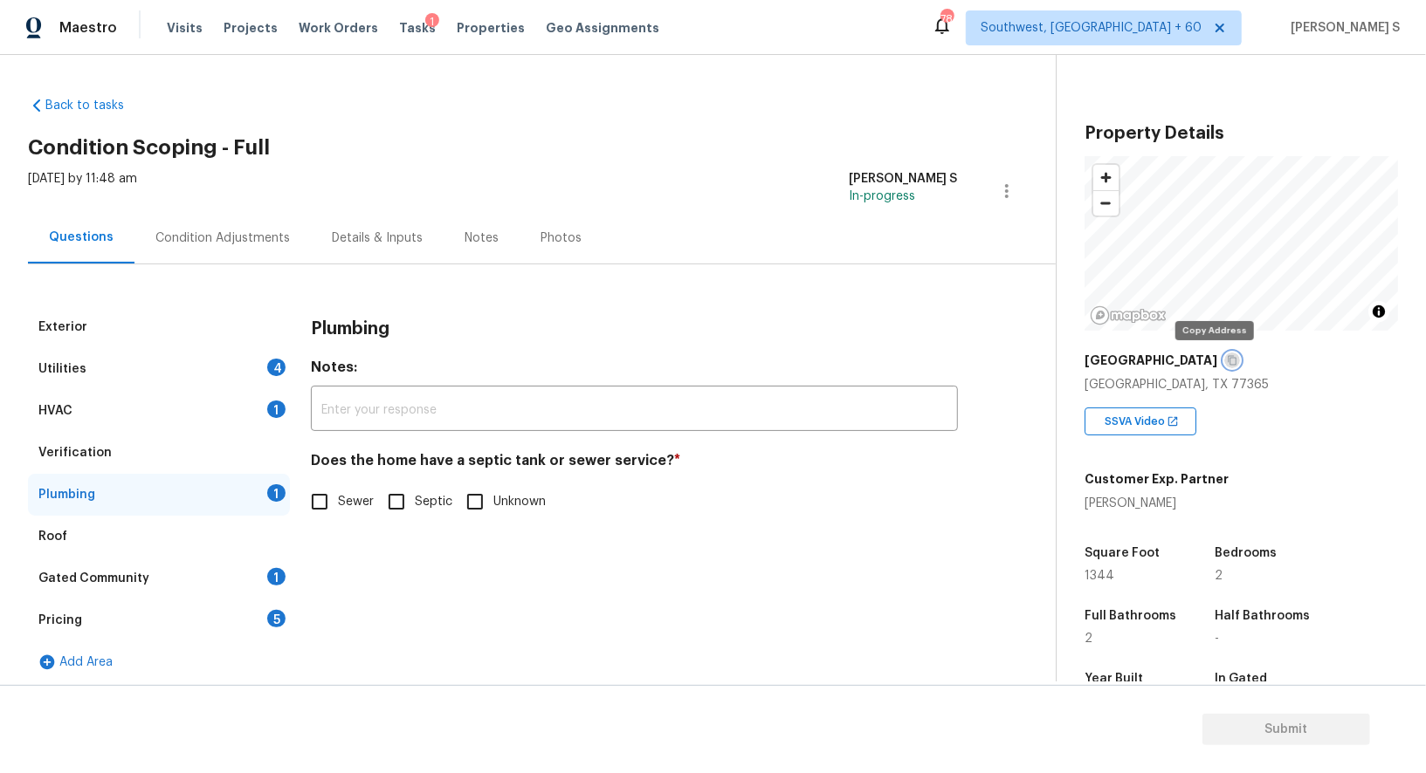
click at [1227, 355] on icon "button" at bounding box center [1232, 360] width 10 height 10
click at [1227, 361] on icon "button" at bounding box center [1232, 360] width 10 height 10
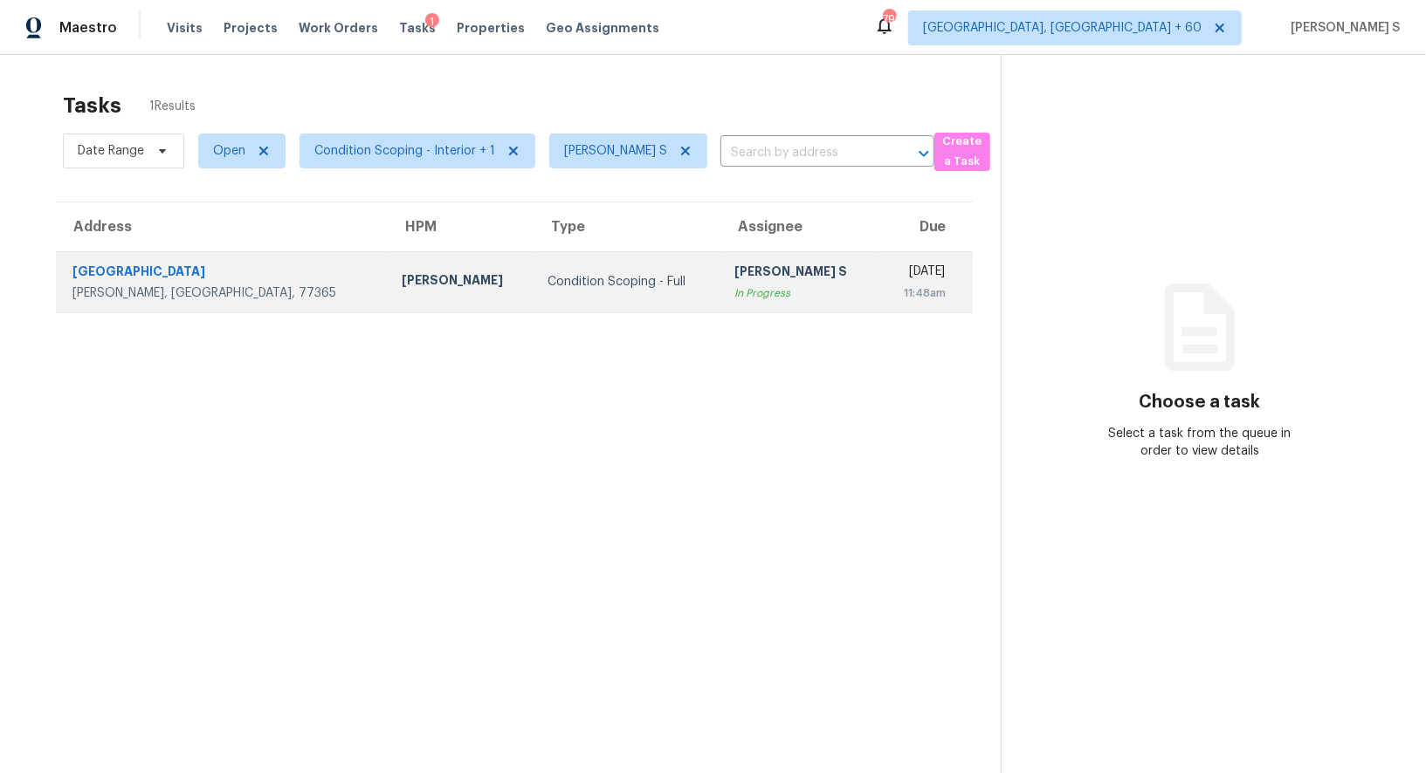
click at [734, 292] on div "In Progress" at bounding box center [799, 293] width 131 height 17
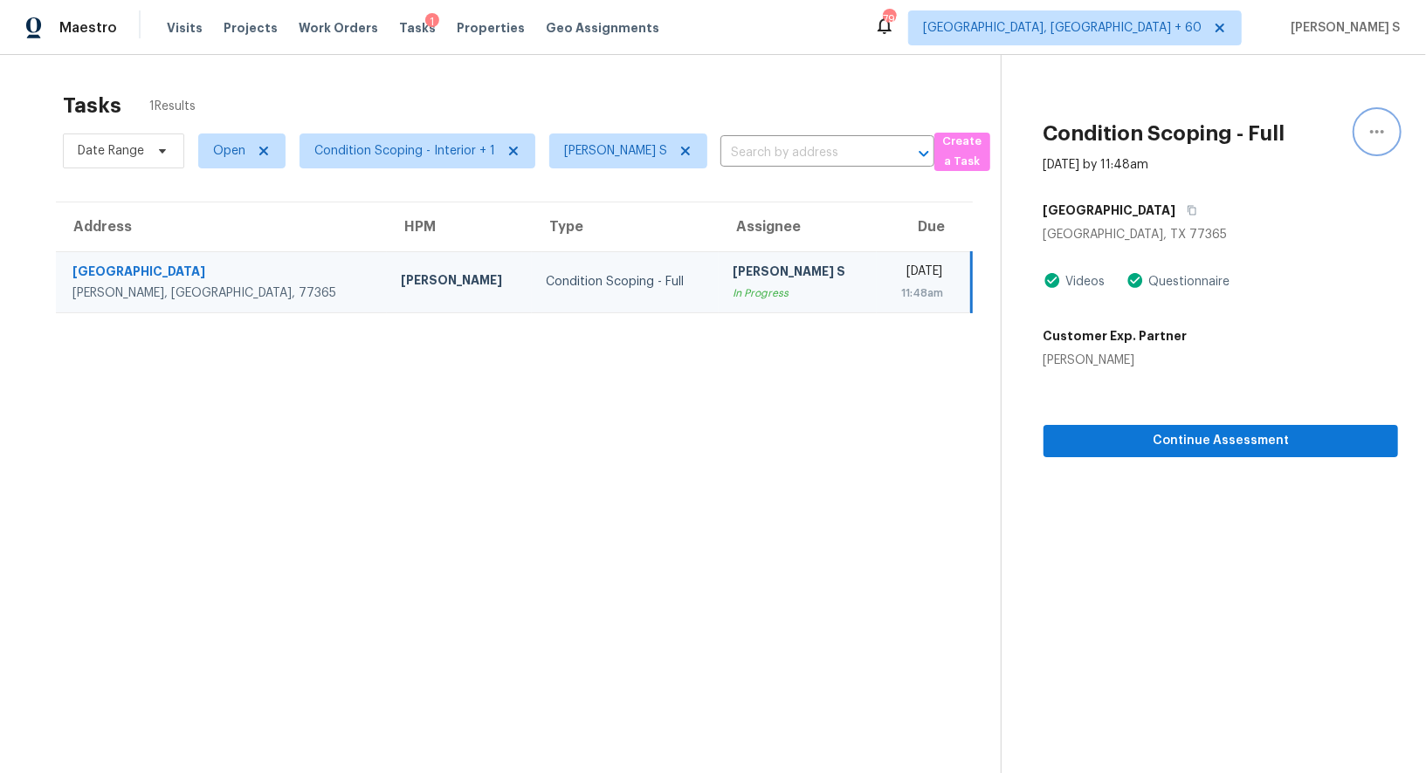
click at [1370, 137] on icon "button" at bounding box center [1376, 131] width 21 height 21
click at [1275, 146] on link "Mark as Blocked" at bounding box center [1277, 135] width 148 height 26
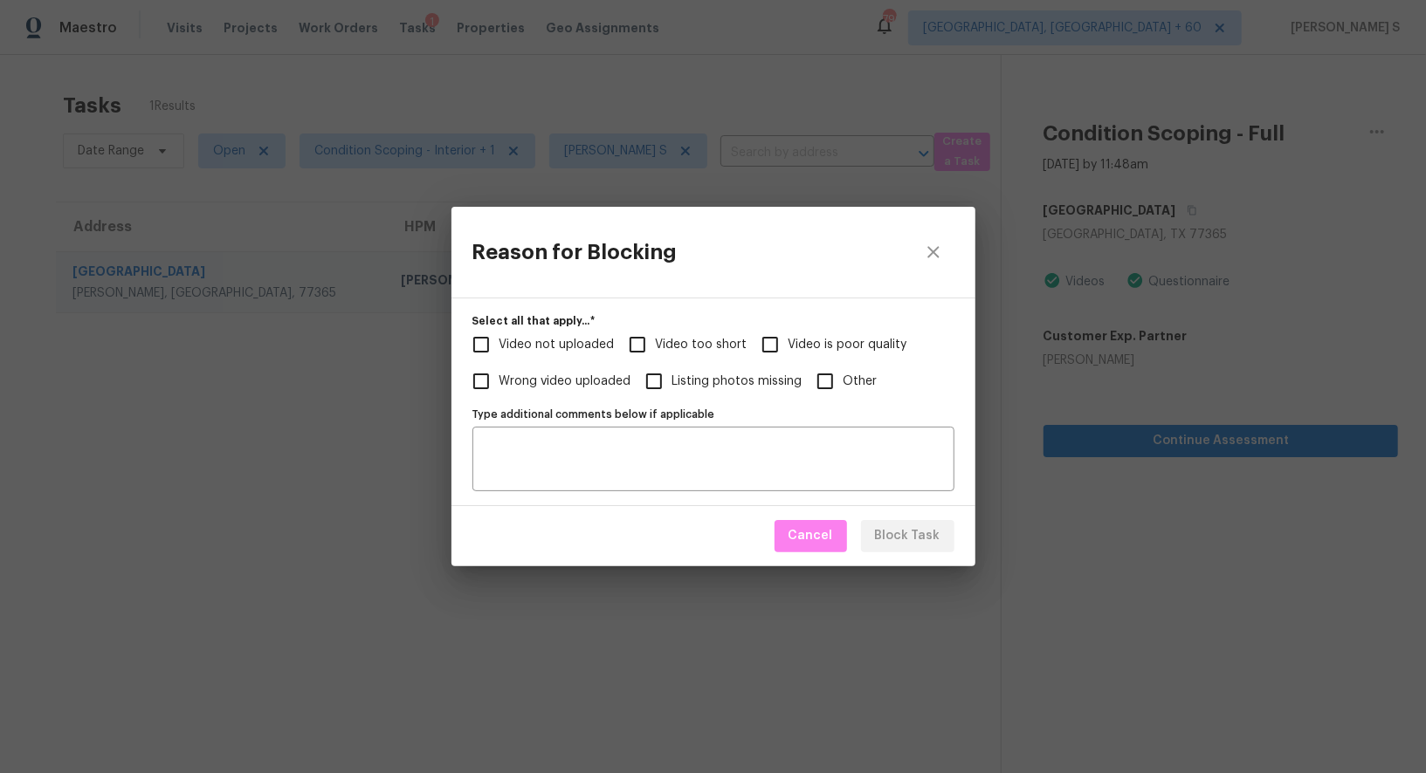
click at [630, 350] on input "Video too short" at bounding box center [637, 344] width 37 height 37
checkbox input "true"
click at [552, 344] on span "Video not uploaded" at bounding box center [556, 345] width 115 height 18
click at [499, 344] on input "Video not uploaded" at bounding box center [481, 344] width 37 height 37
checkbox input "true"
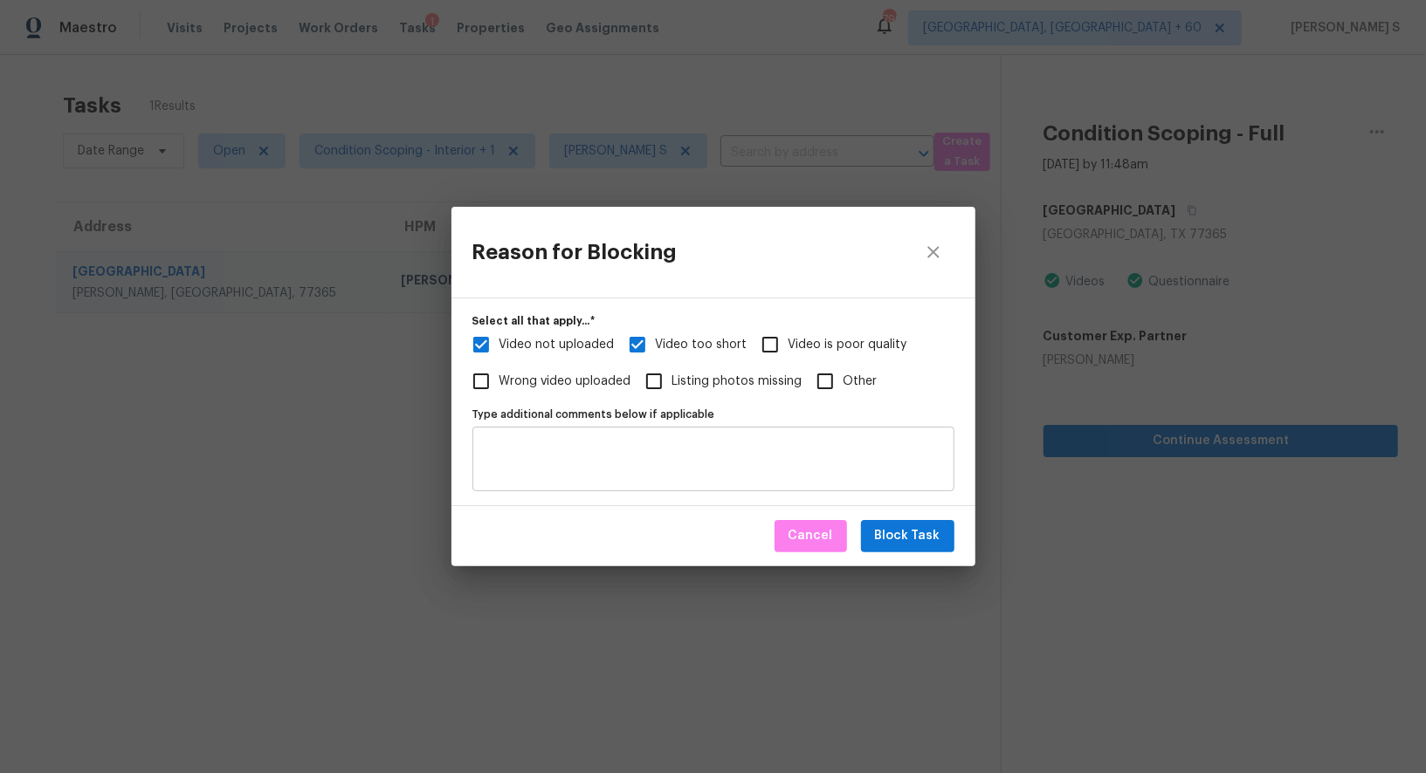
click at [662, 473] on textarea "Type additional comments below if applicable" at bounding box center [713, 459] width 461 height 37
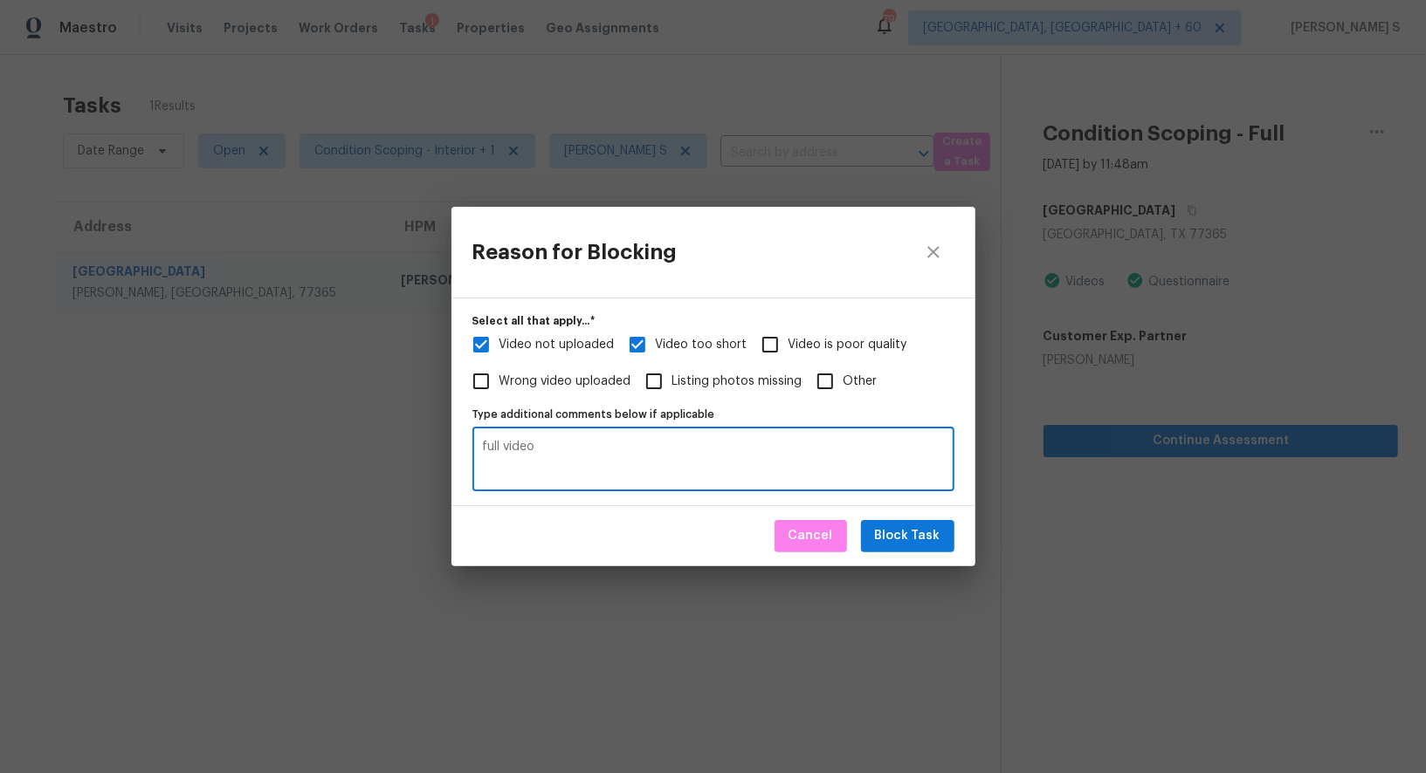
type textarea "full video"
click at [947, 545] on button "Block Task" at bounding box center [907, 536] width 93 height 32
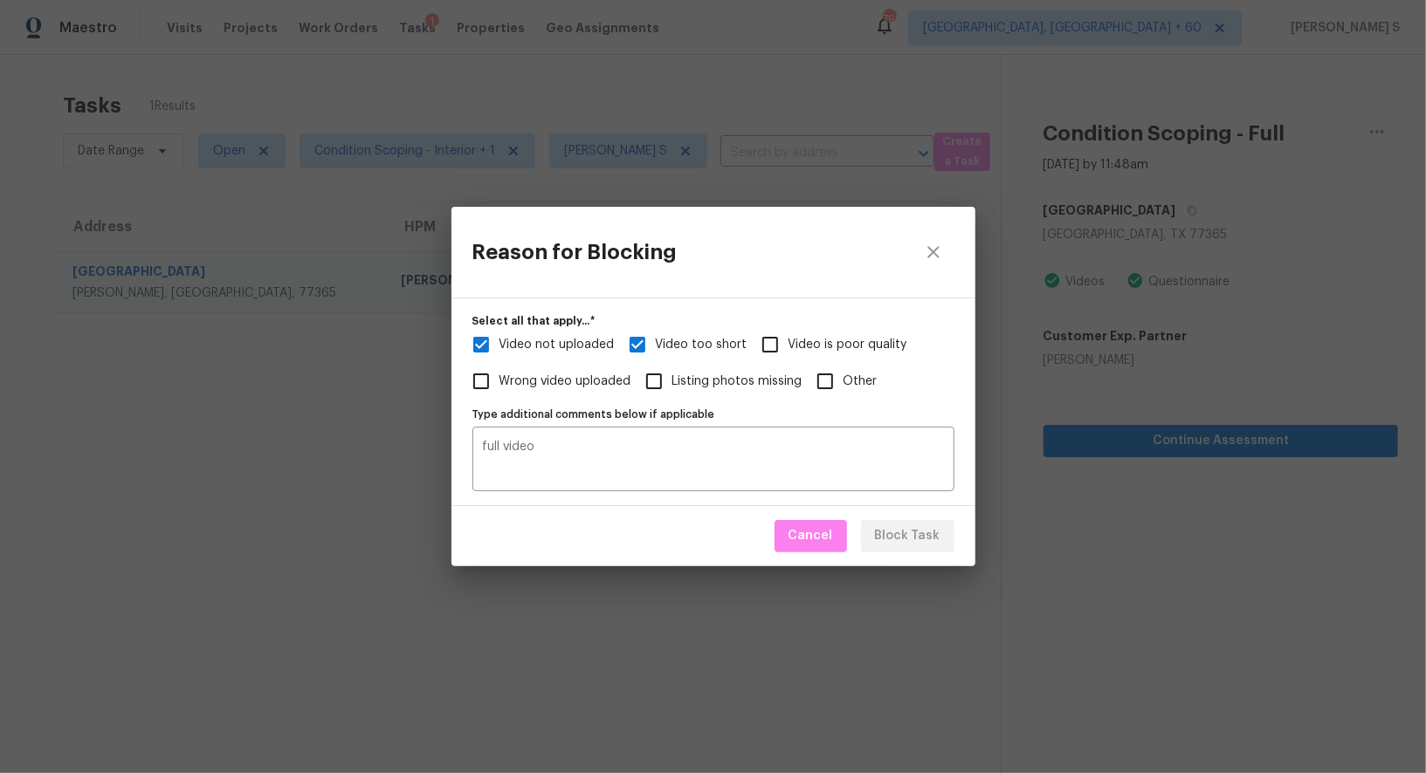
click at [1123, 553] on div "Reason for Blocking Select all that apply...   * Video not uploaded Video too s…" at bounding box center [713, 386] width 1426 height 773
checkbox input "true"
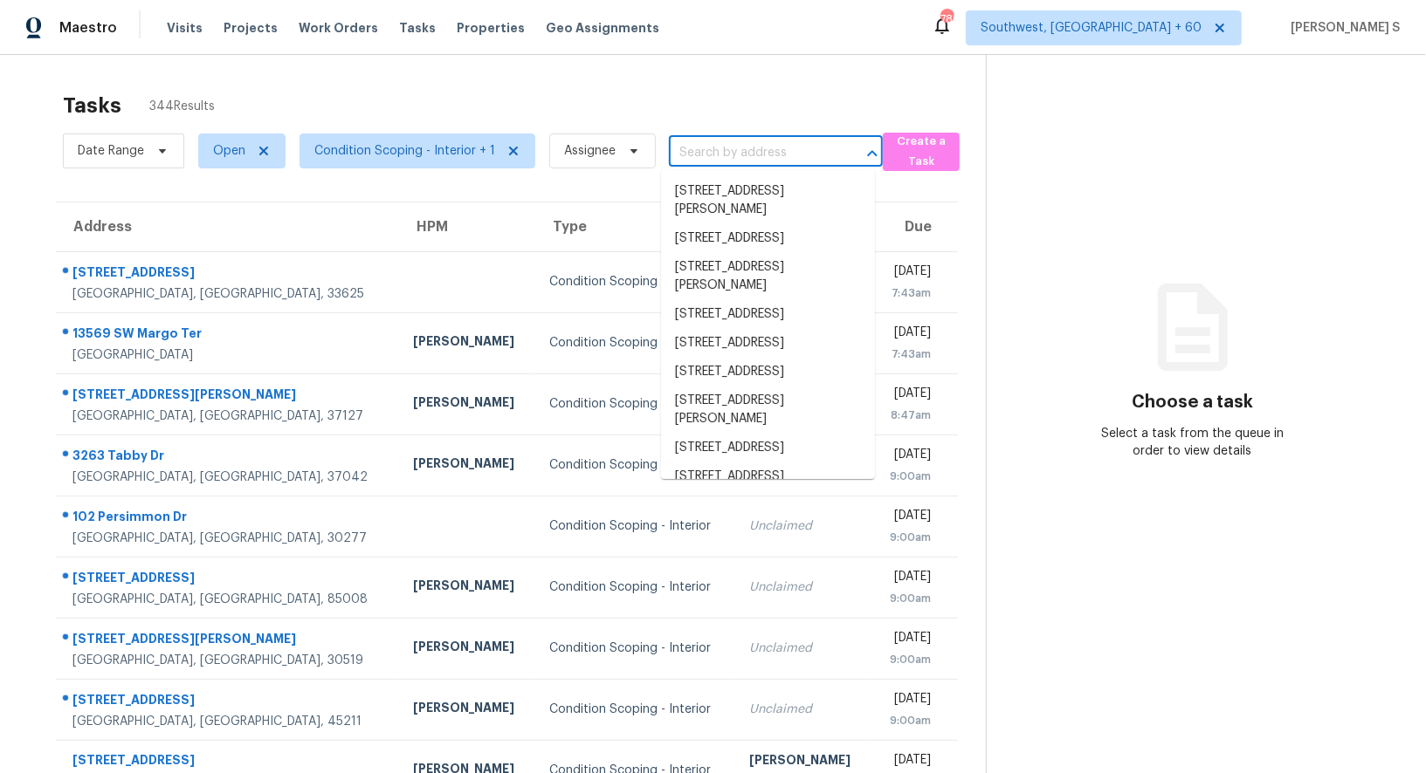
click at [761, 143] on input "text" at bounding box center [751, 153] width 165 height 27
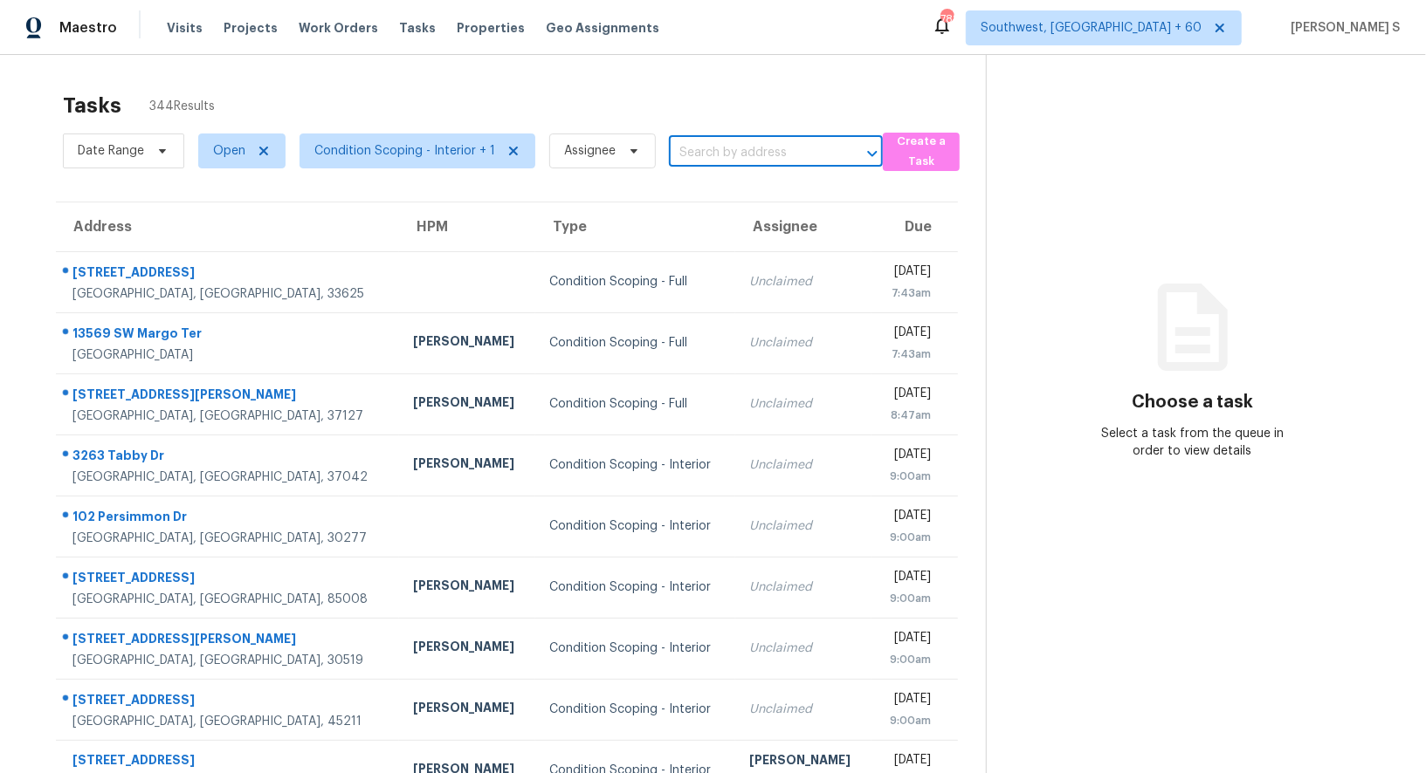
paste input "1431 Piper Ct, [GEOGRAPHIC_DATA]"
type input "1431 Piper Ct, [GEOGRAPHIC_DATA]"
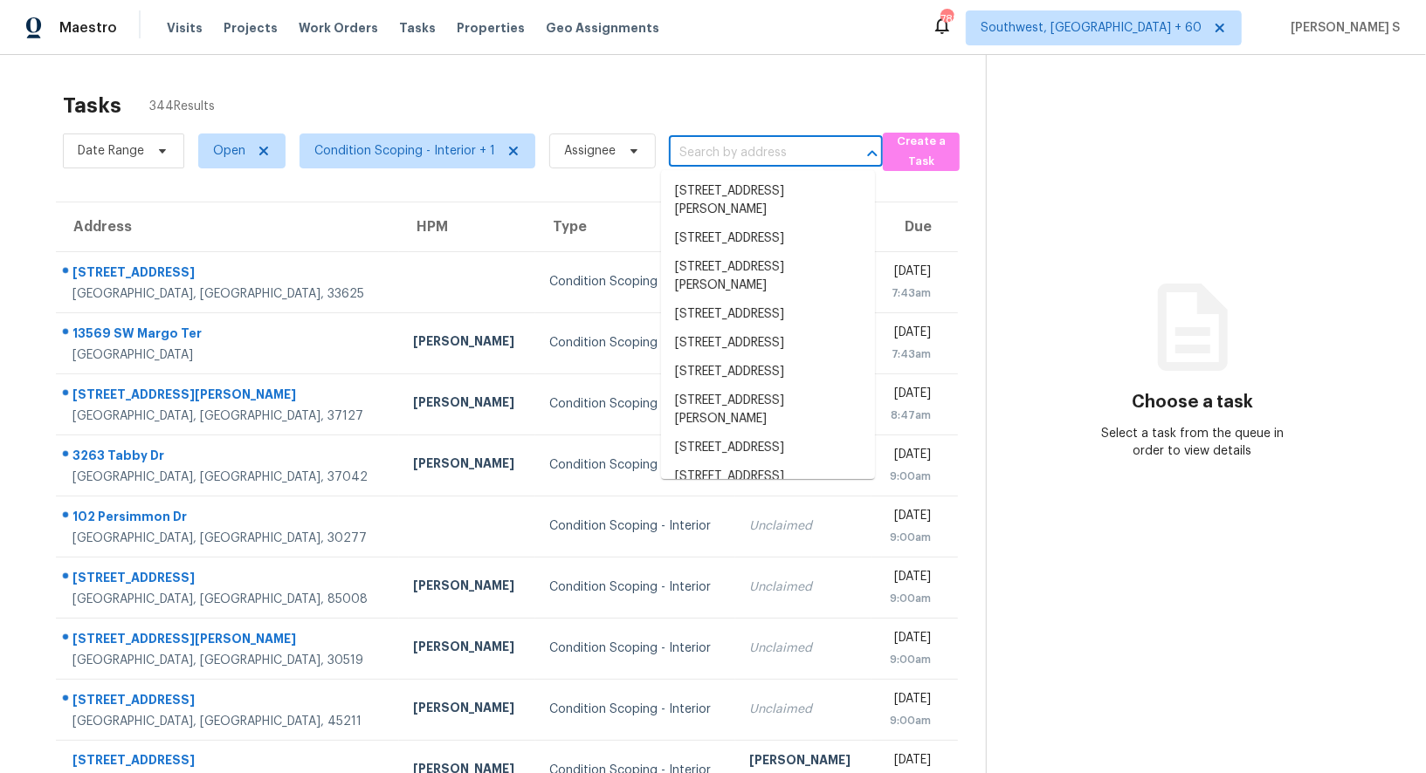
click at [689, 158] on input "text" at bounding box center [751, 153] width 165 height 27
paste input "1431 Piper Ct, [GEOGRAPHIC_DATA]"
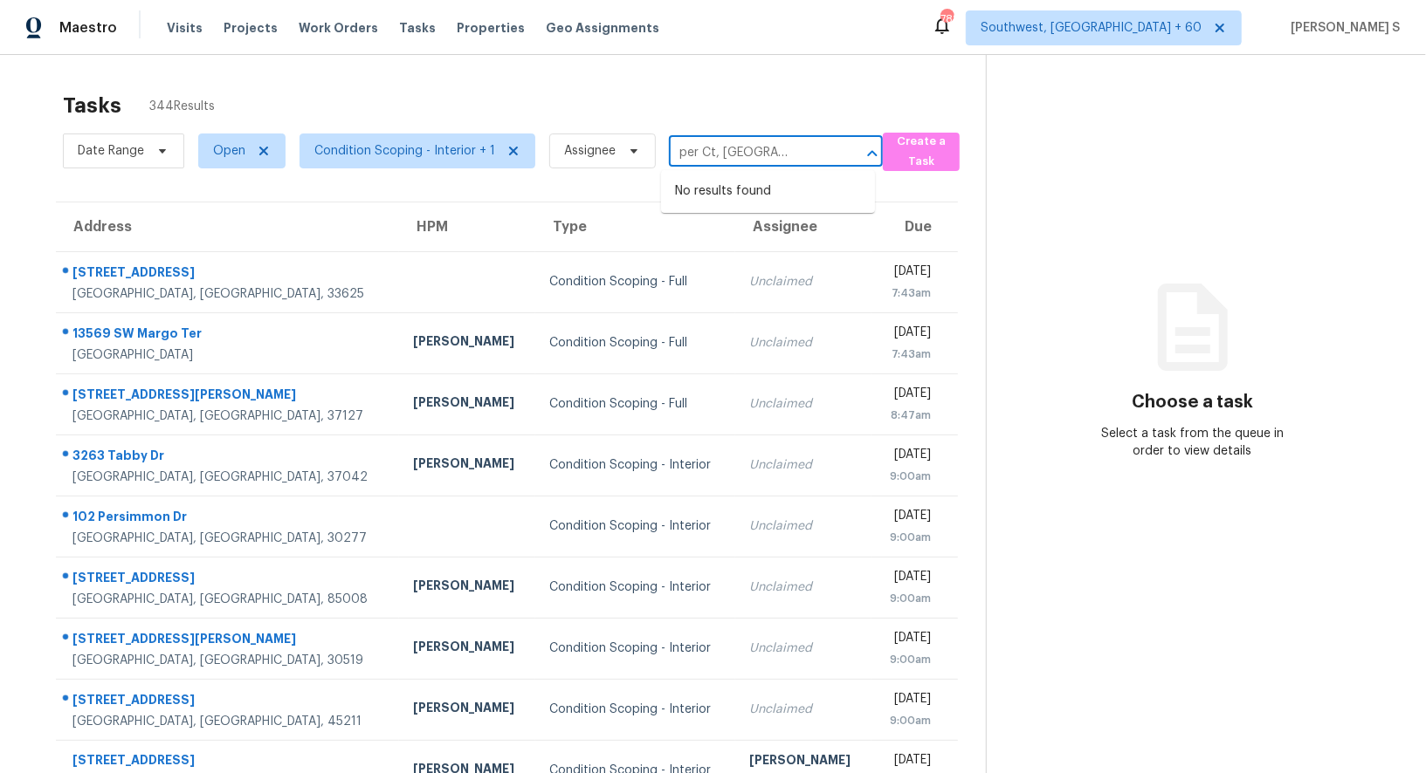
click at [696, 152] on input "1431 Piper Ct, Concord, NC 28025" at bounding box center [751, 153] width 165 height 27
type input "1431 Piper"
click at [718, 203] on li "1431 Piper Ct, Concord, NC 28025" at bounding box center [768, 200] width 214 height 47
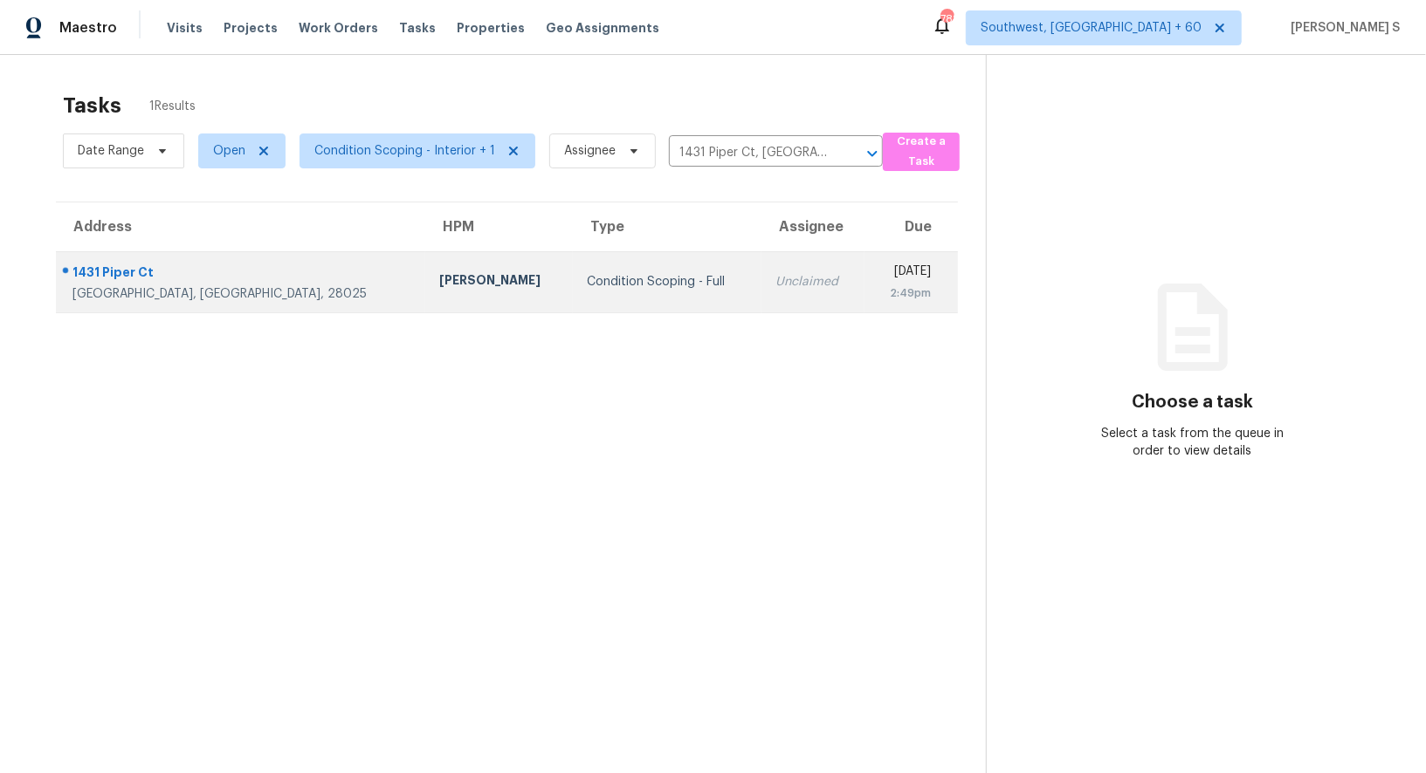
click at [761, 269] on td "Unclaimed" at bounding box center [812, 281] width 103 height 61
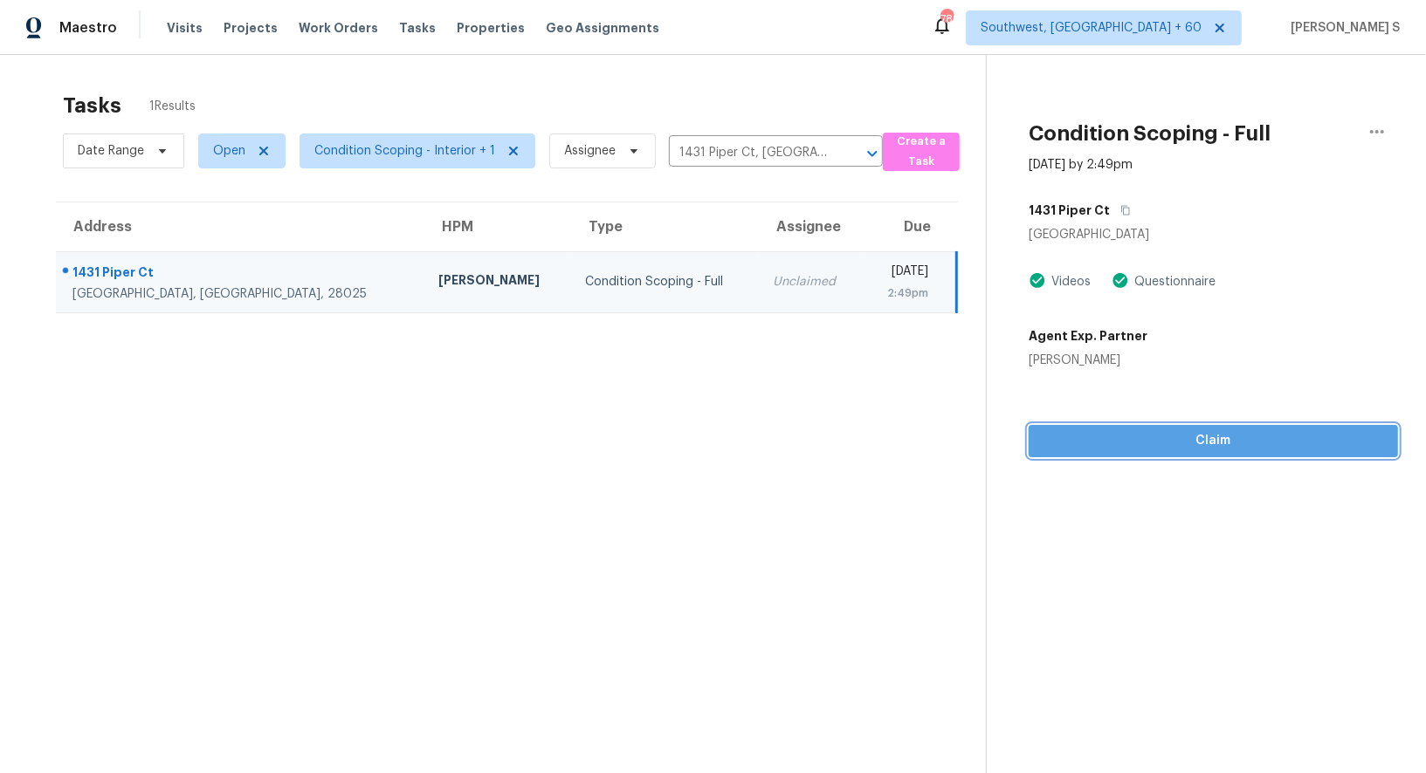
click at [1218, 450] on span "Claim" at bounding box center [1212, 441] width 341 height 22
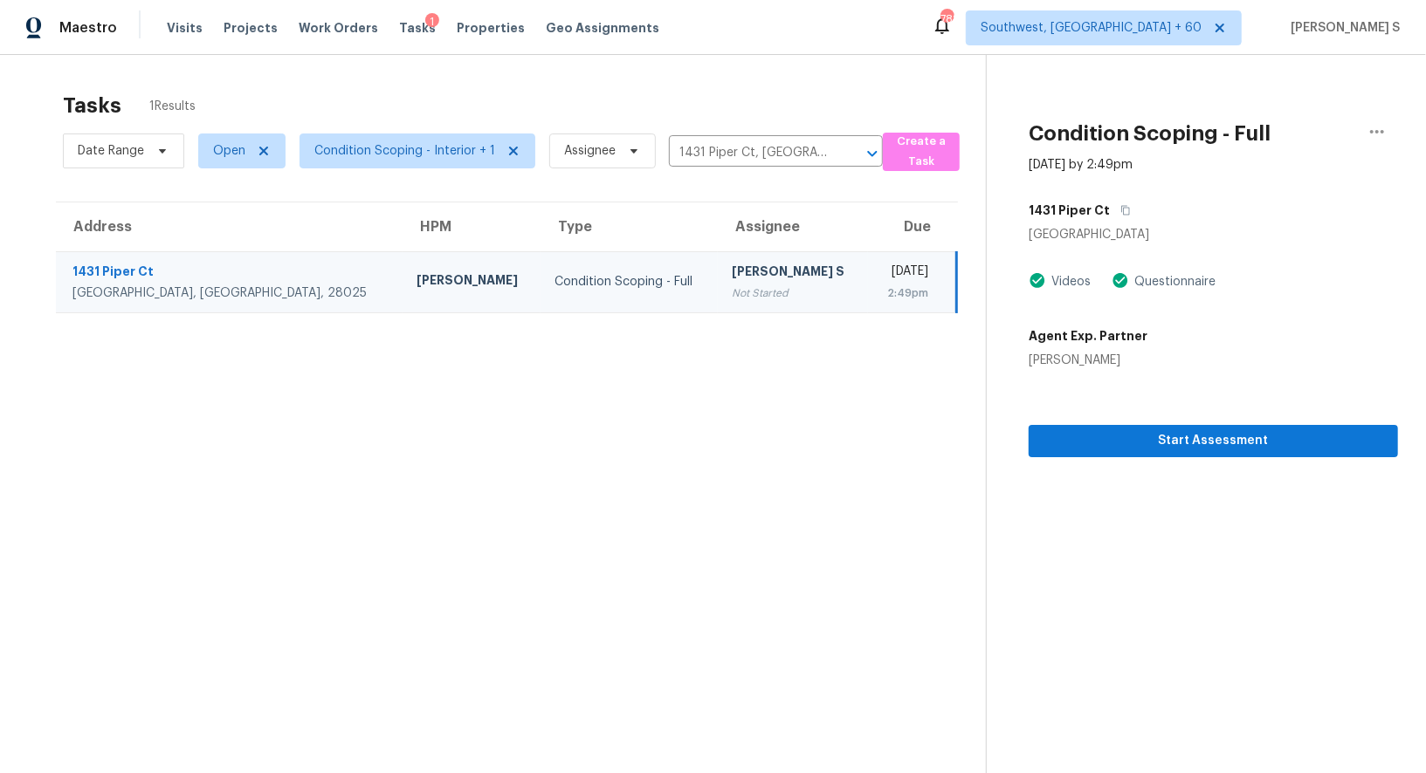
click at [785, 512] on section "Tasks 1 Results Date Range Open Condition Scoping - Interior + 1 Assignee 1431 …" at bounding box center [507, 456] width 958 height 746
click at [732, 278] on div "[PERSON_NAME] S" at bounding box center [793, 274] width 122 height 22
click at [1212, 445] on span "Start Assessment" at bounding box center [1212, 441] width 341 height 22
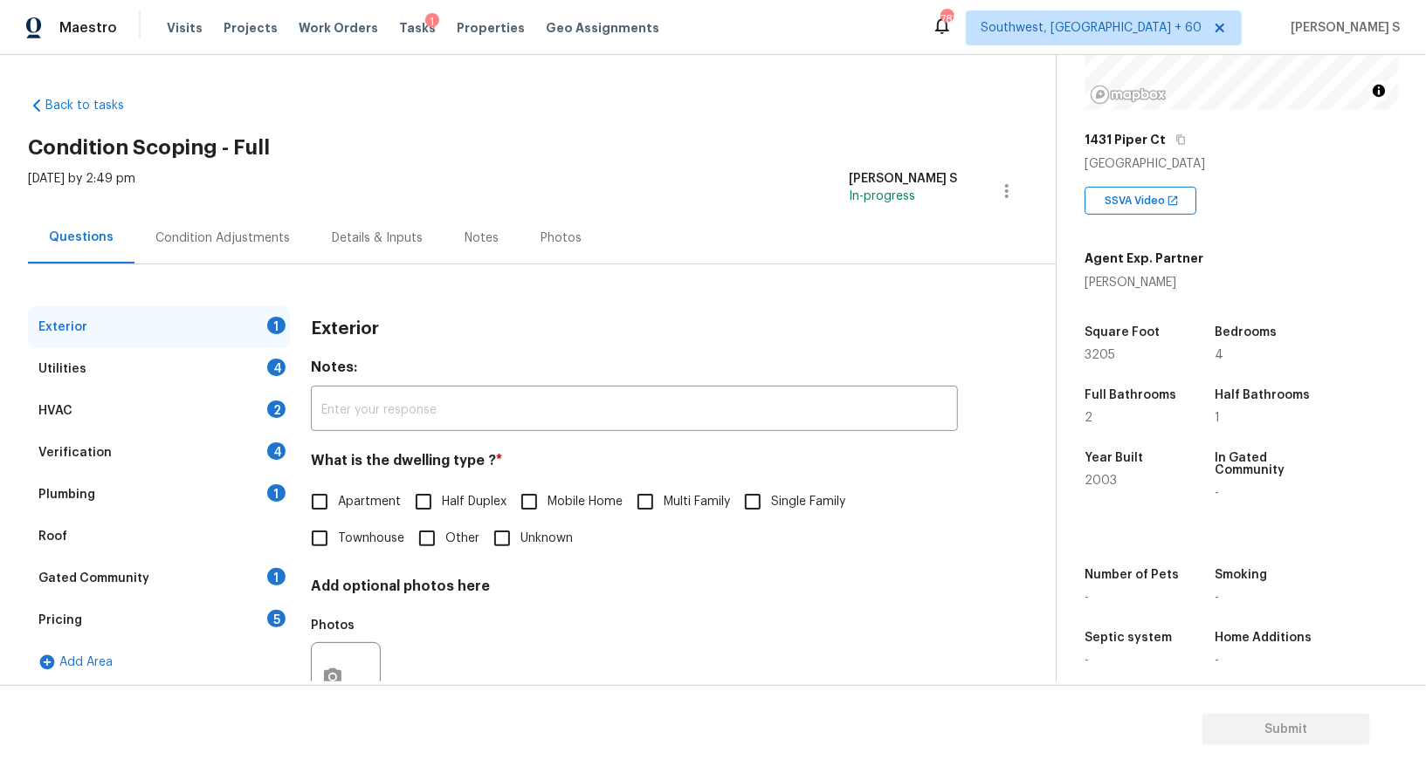
scroll to position [240, 0]
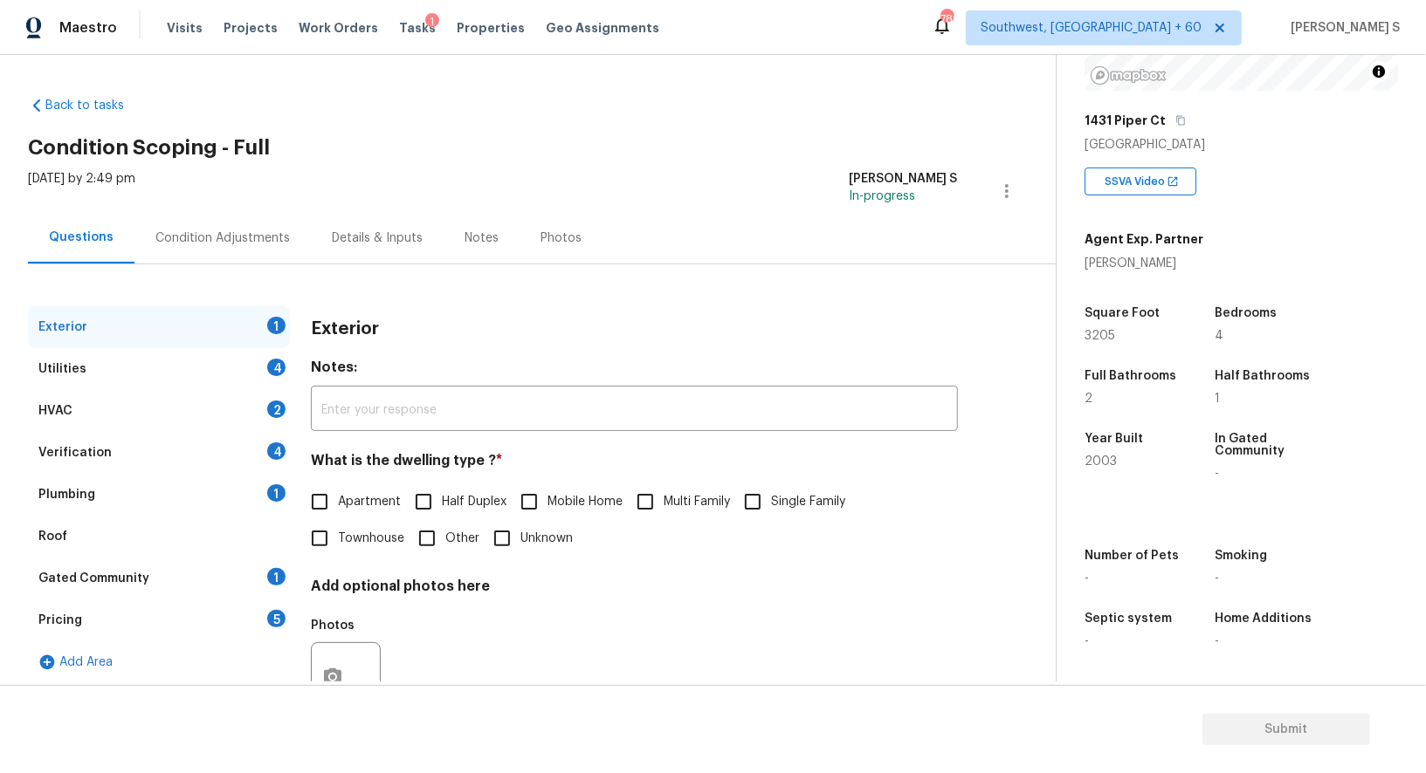
click at [763, 492] on input "Single Family" at bounding box center [752, 502] width 37 height 37
checkbox input "true"
click at [283, 372] on div "4" at bounding box center [276, 367] width 18 height 17
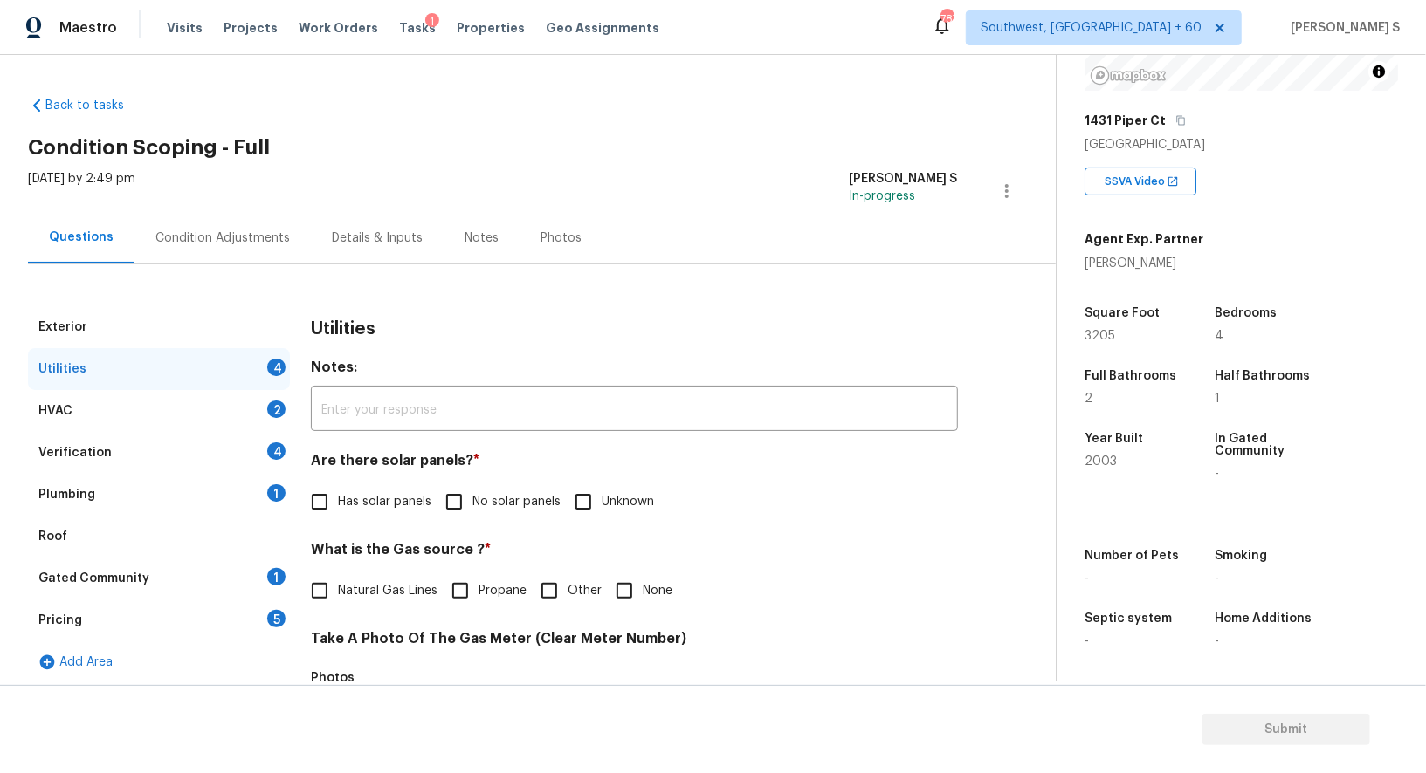
click at [452, 505] on input "No solar panels" at bounding box center [454, 502] width 37 height 37
checkbox input "true"
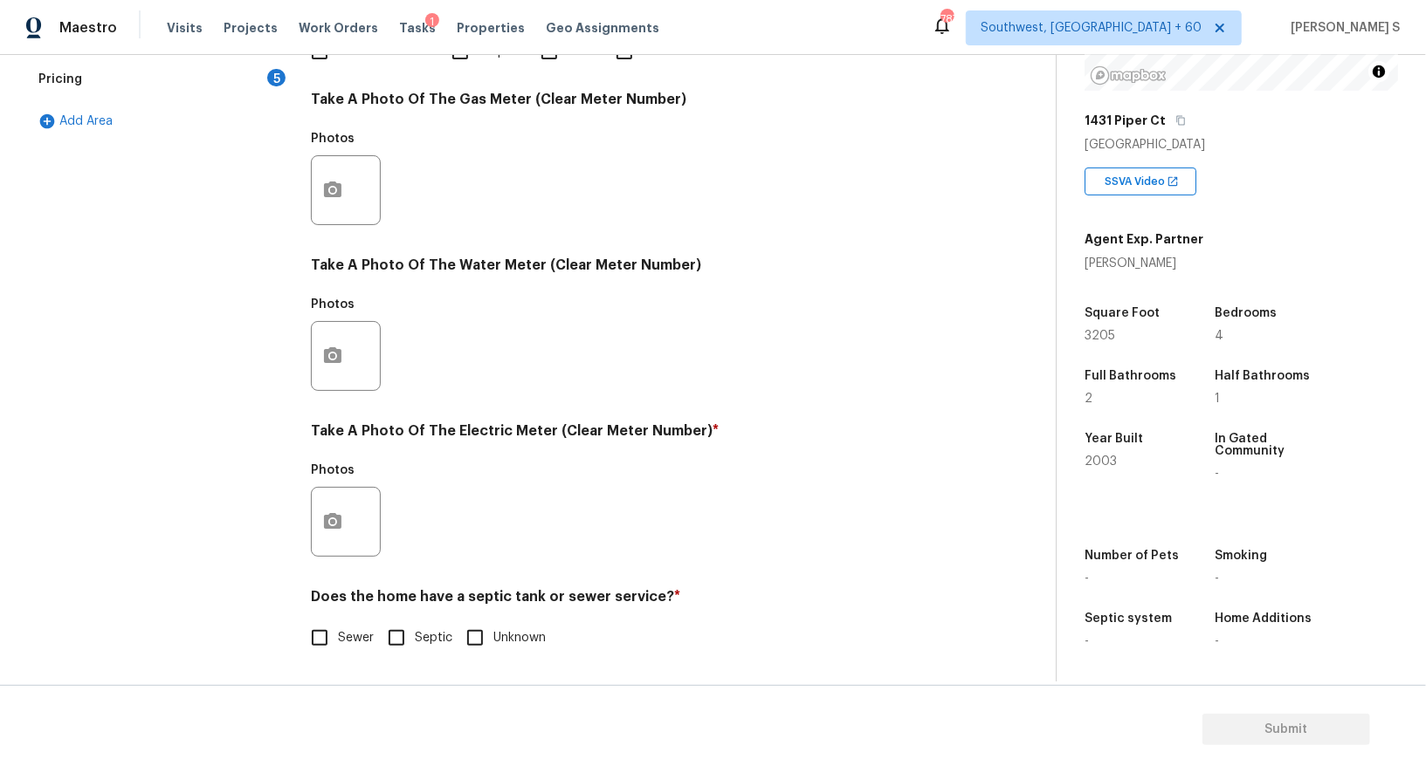
scroll to position [540, 0]
click at [301, 645] on input "Sewer" at bounding box center [319, 638] width 37 height 37
checkbox input "true"
click at [343, 526] on button "button" at bounding box center [333, 522] width 42 height 68
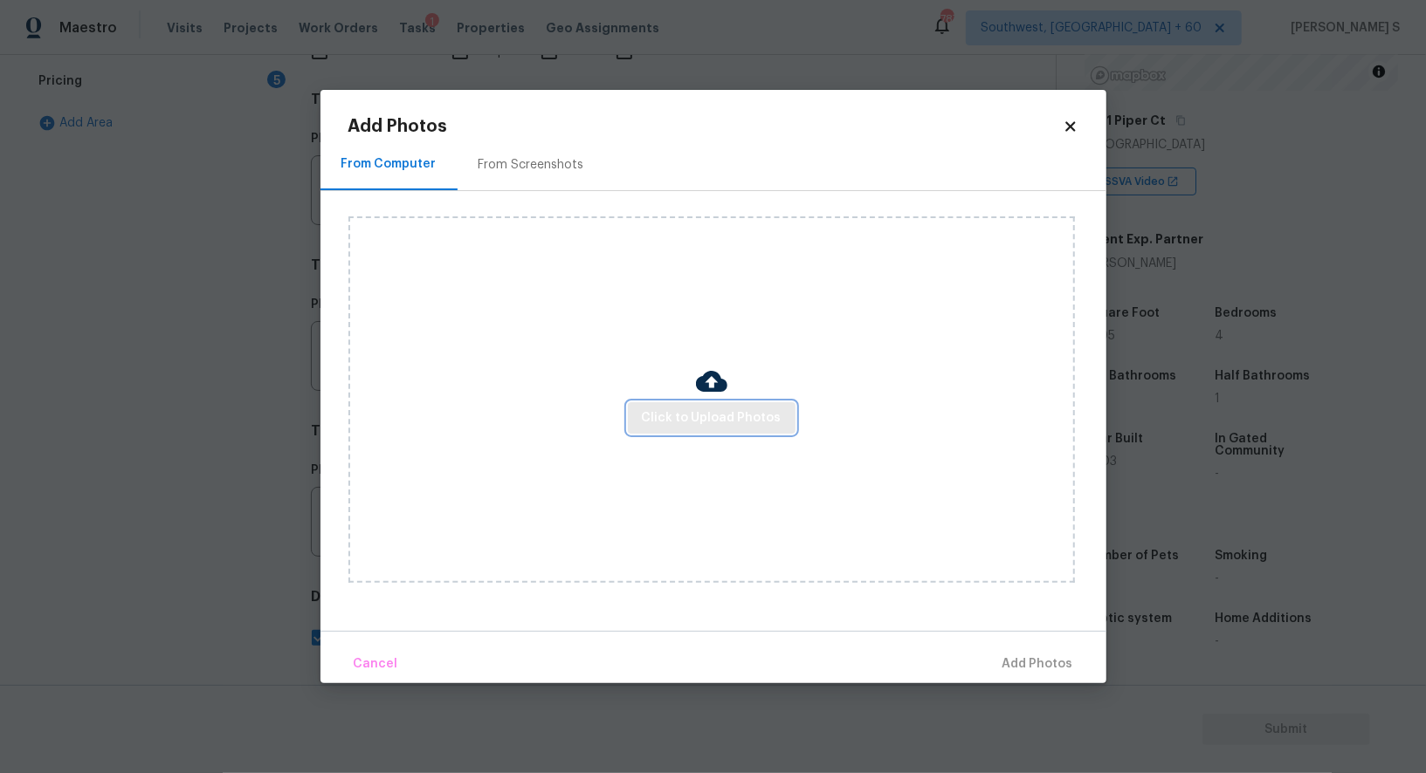
click at [746, 418] on span "Click to Upload Photos" at bounding box center [712, 419] width 140 height 22
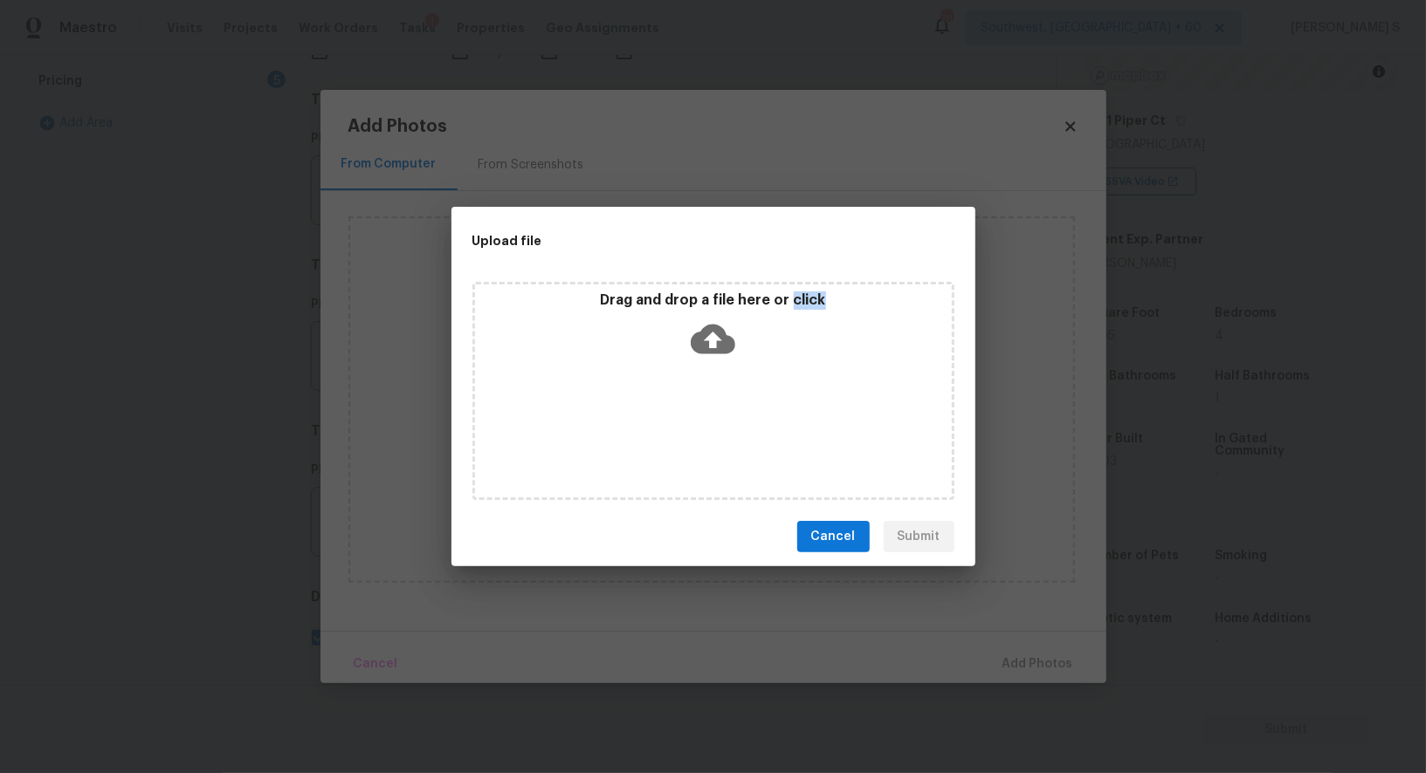
click at [746, 418] on div "Drag and drop a file here or click" at bounding box center [713, 391] width 482 height 218
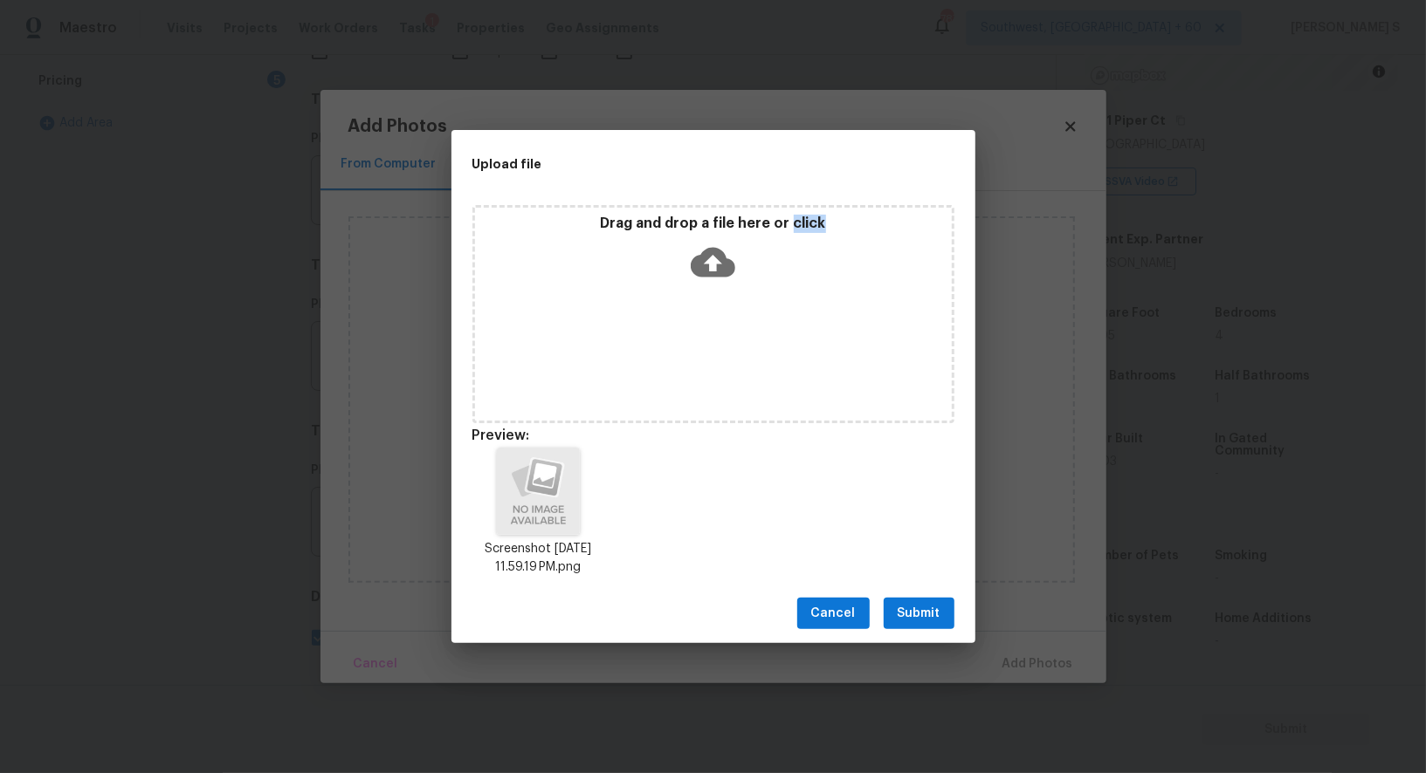
click at [931, 615] on span "Submit" at bounding box center [918, 614] width 43 height 22
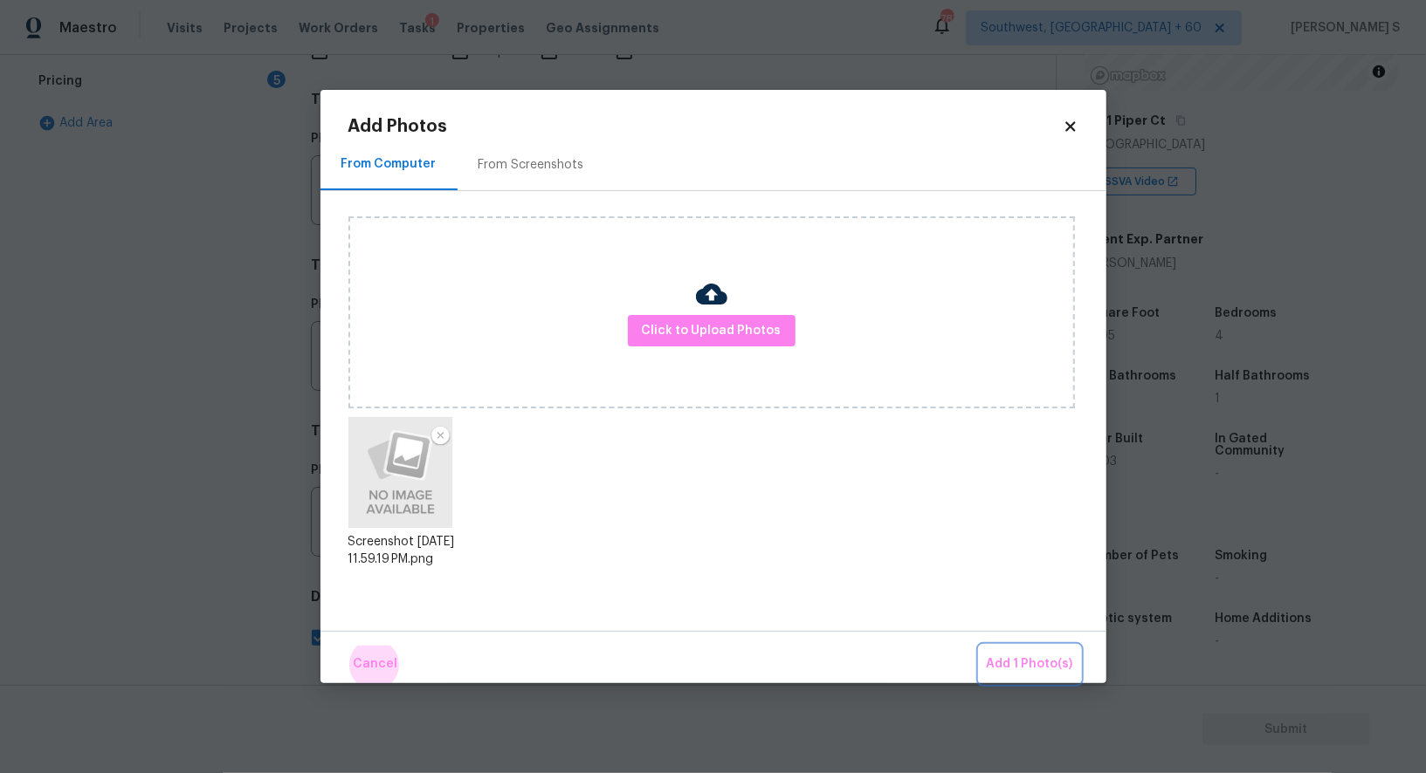
click at [979, 646] on button "Add 1 Photo(s)" at bounding box center [1029, 665] width 100 height 38
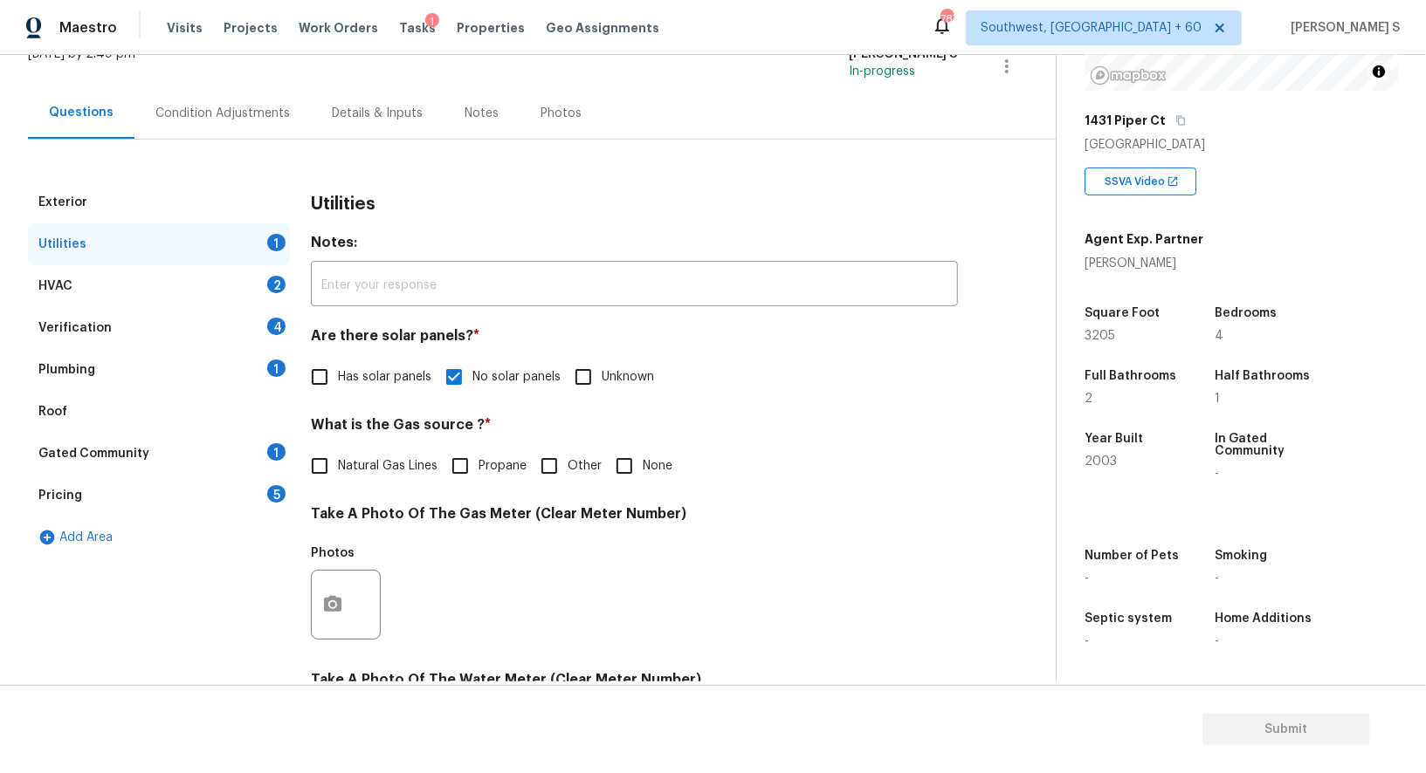
scroll to position [0, 0]
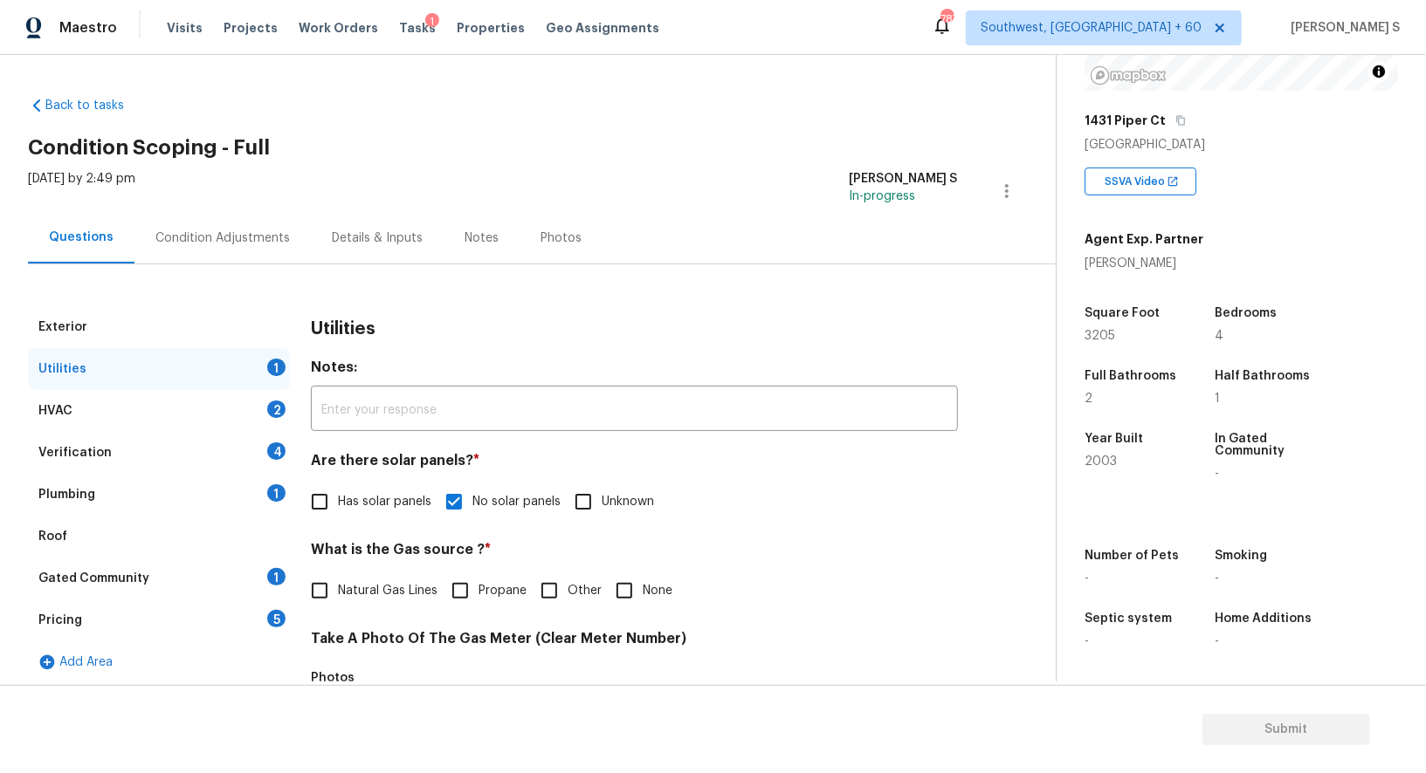
click at [263, 453] on div "Verification 4" at bounding box center [159, 453] width 262 height 42
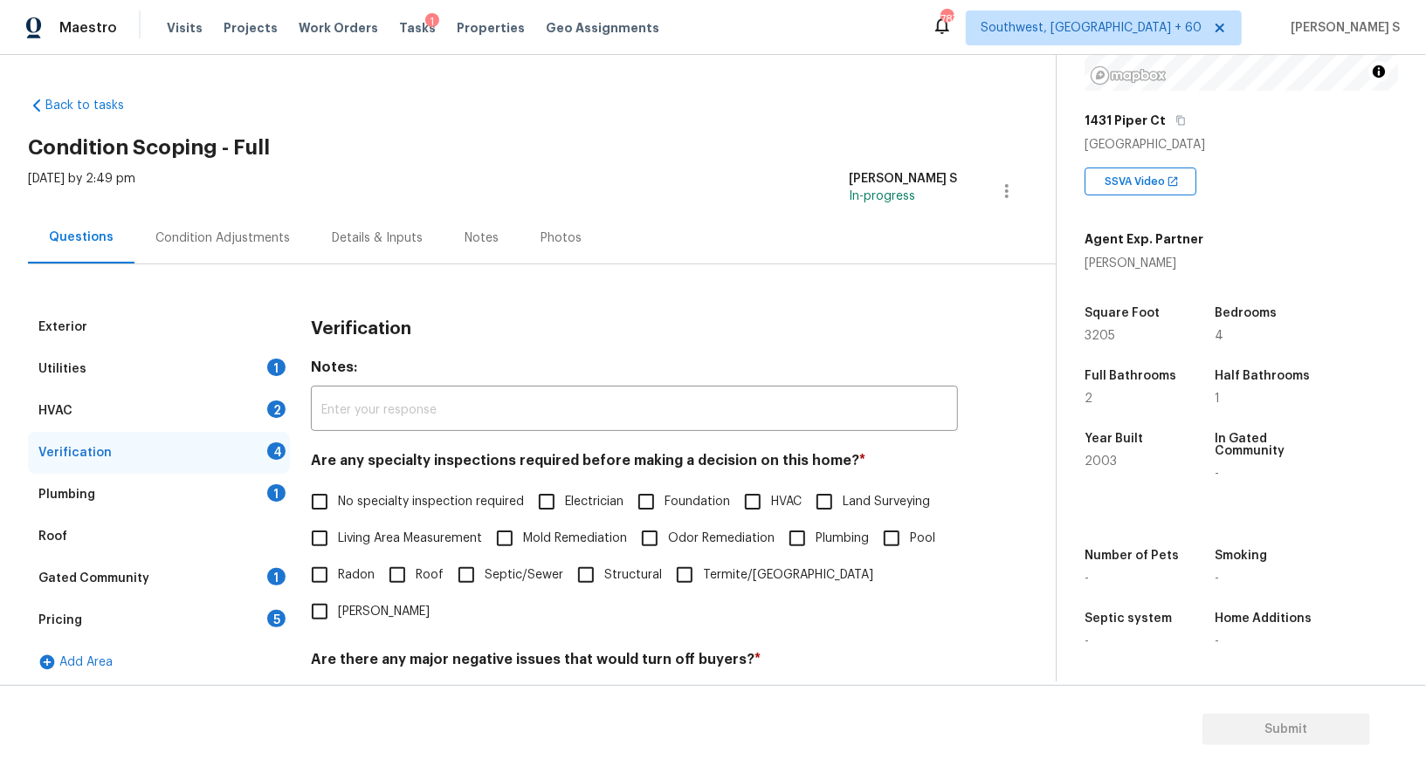
click at [340, 511] on span "No specialty inspection required" at bounding box center [431, 502] width 186 height 18
click at [338, 511] on input "No specialty inspection required" at bounding box center [319, 502] width 37 height 37
checkbox input "true"
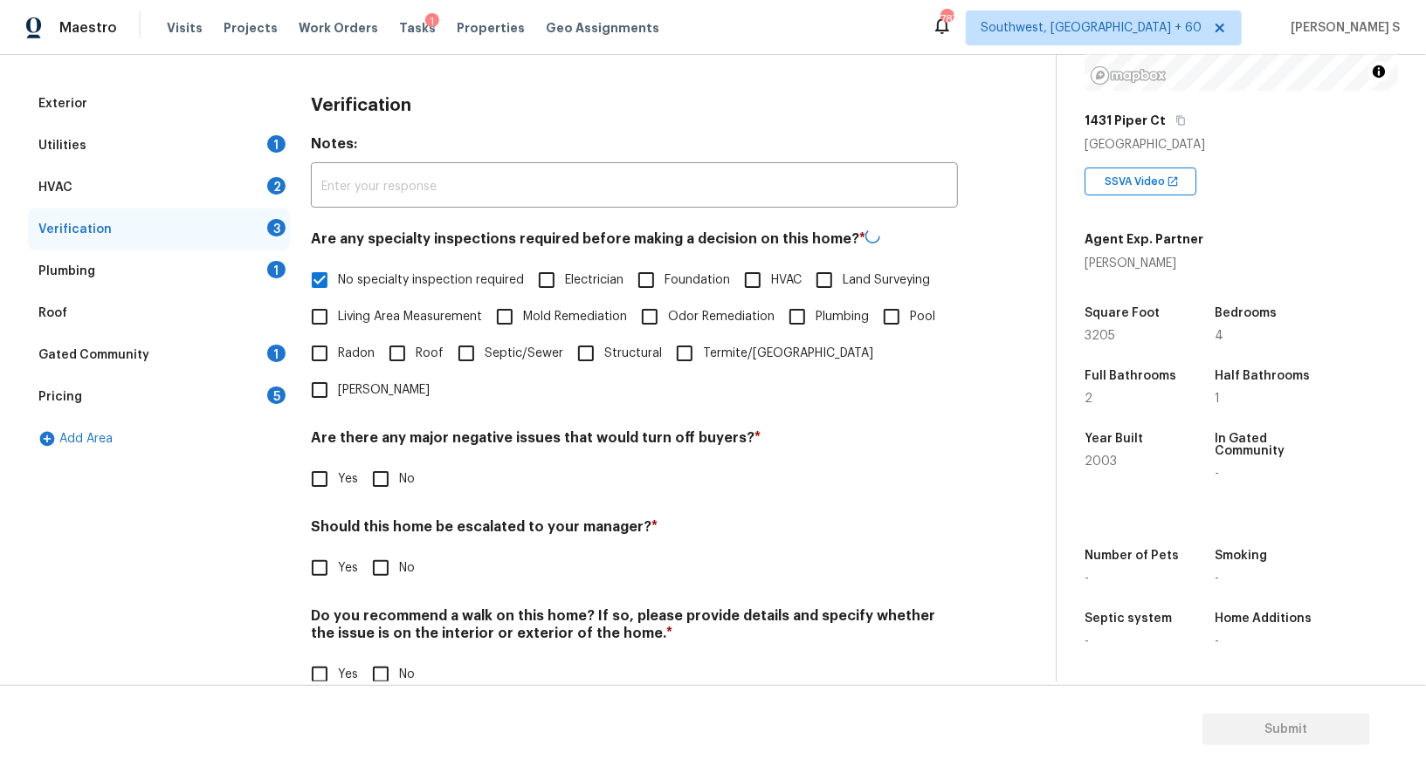
scroll to position [223, 0]
click at [375, 460] on input "No" at bounding box center [380, 478] width 37 height 37
checkbox input "true"
click at [383, 657] on input "No" at bounding box center [380, 675] width 37 height 37
checkbox input "true"
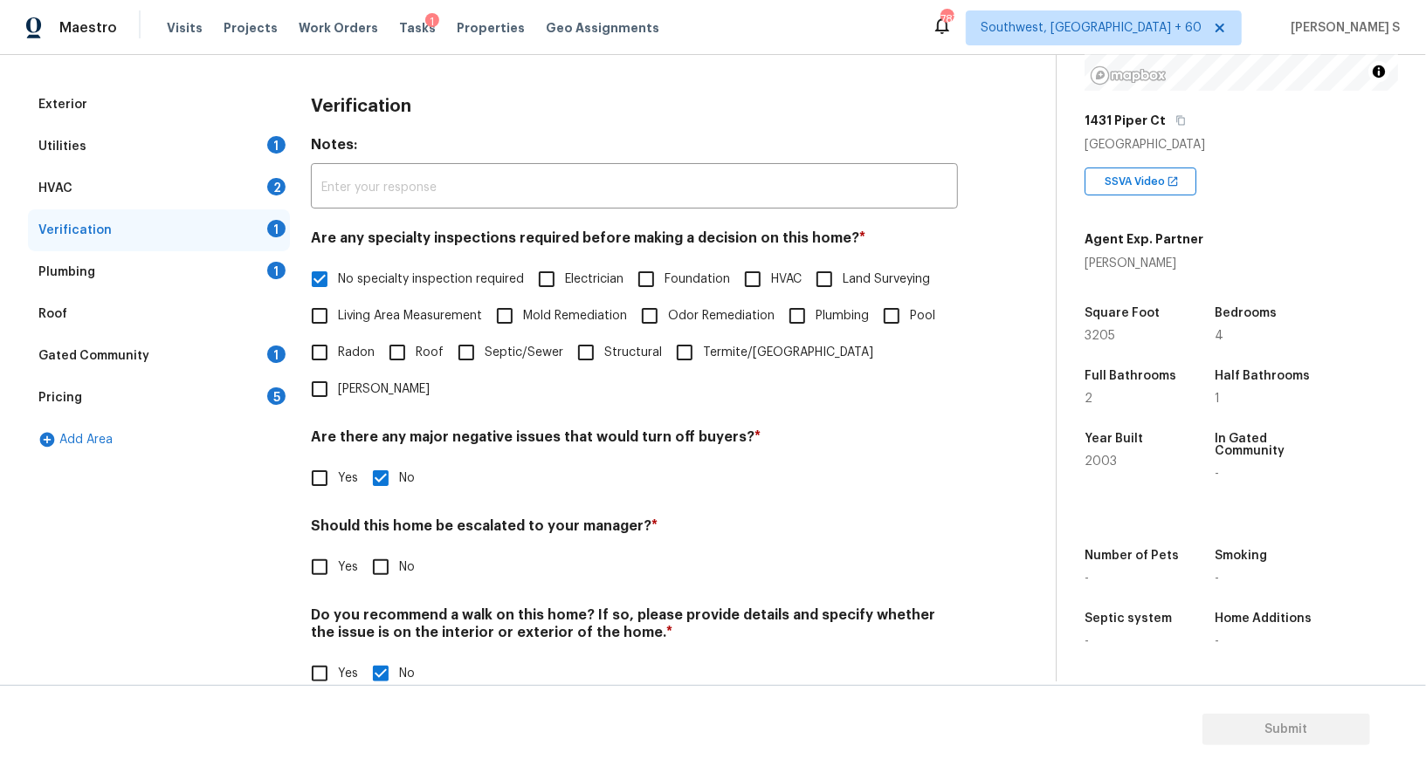
drag, startPoint x: 318, startPoint y: 546, endPoint x: 337, endPoint y: 546, distance: 19.2
click at [318, 549] on input "Yes" at bounding box center [319, 567] width 37 height 37
checkbox input "true"
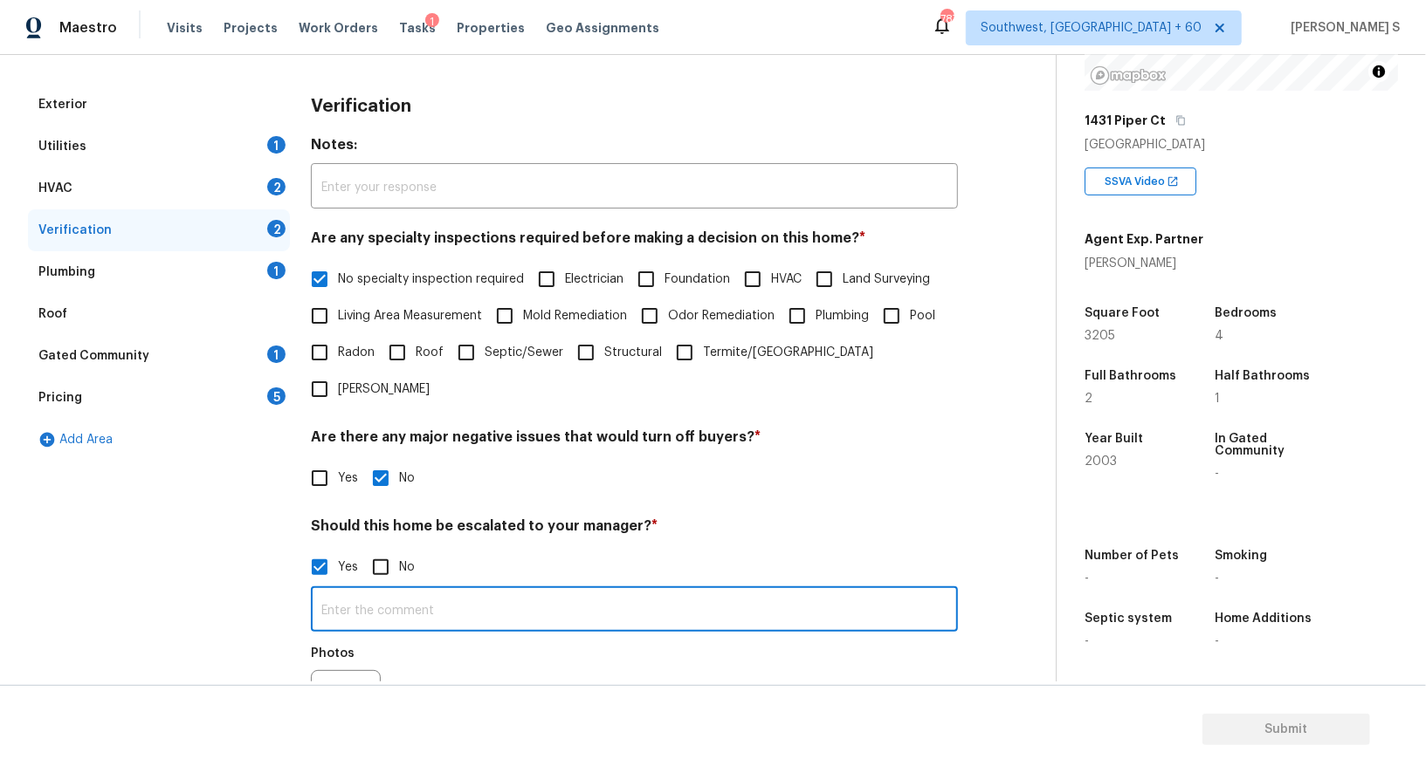
click at [427, 591] on input "text" at bounding box center [634, 611] width 647 height 41
type input "ALA property."
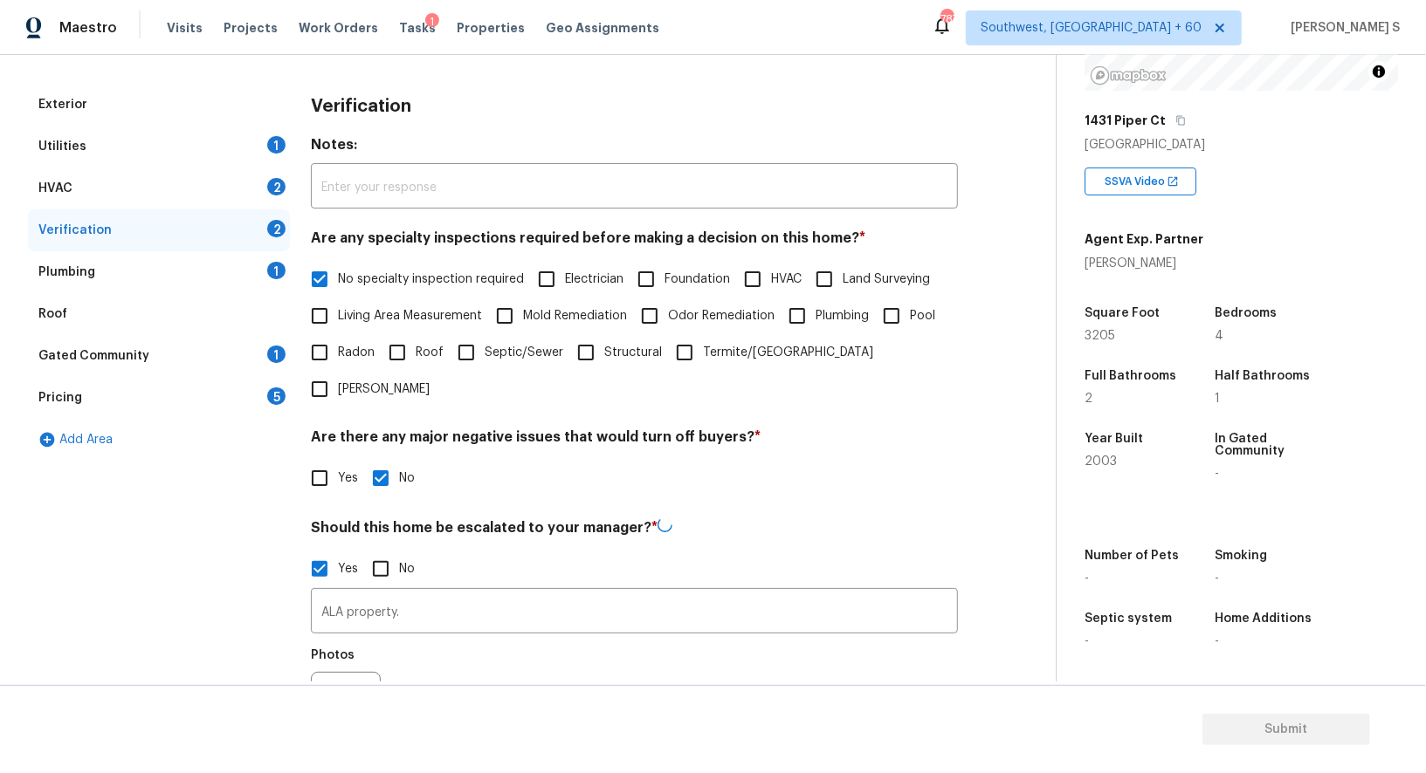
click at [455, 639] on div "Photos" at bounding box center [634, 695] width 647 height 113
click at [260, 275] on div "Plumbing 1" at bounding box center [159, 272] width 262 height 42
click at [260, 275] on div "Exterior Utilities 1 HVAC 2 Verification 1 Plumbing 1 Roof Gated Community 1 Pr…" at bounding box center [521, 460] width 986 height 836
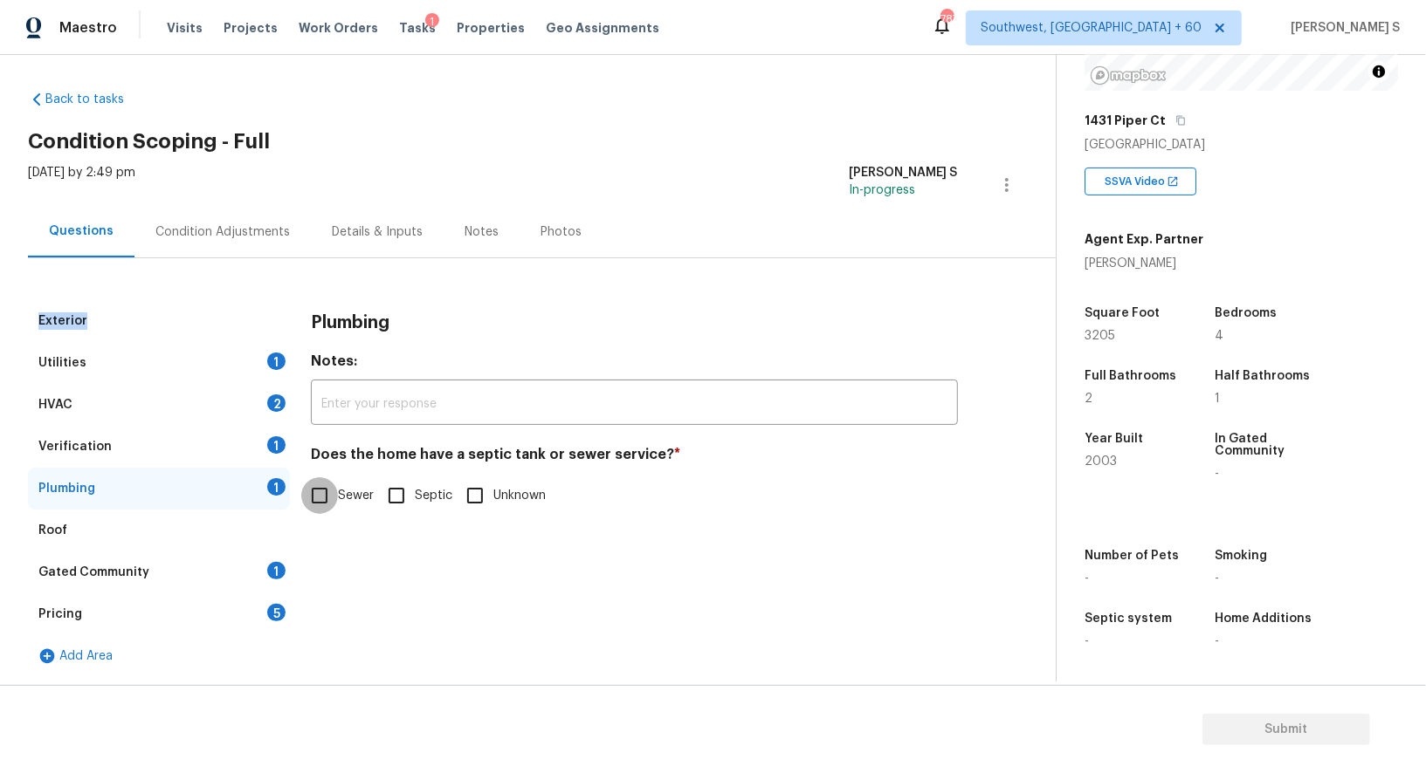
click at [313, 496] on input "Sewer" at bounding box center [319, 496] width 37 height 37
checkbox input "true"
click at [263, 576] on div "Gated Community 1" at bounding box center [159, 573] width 262 height 42
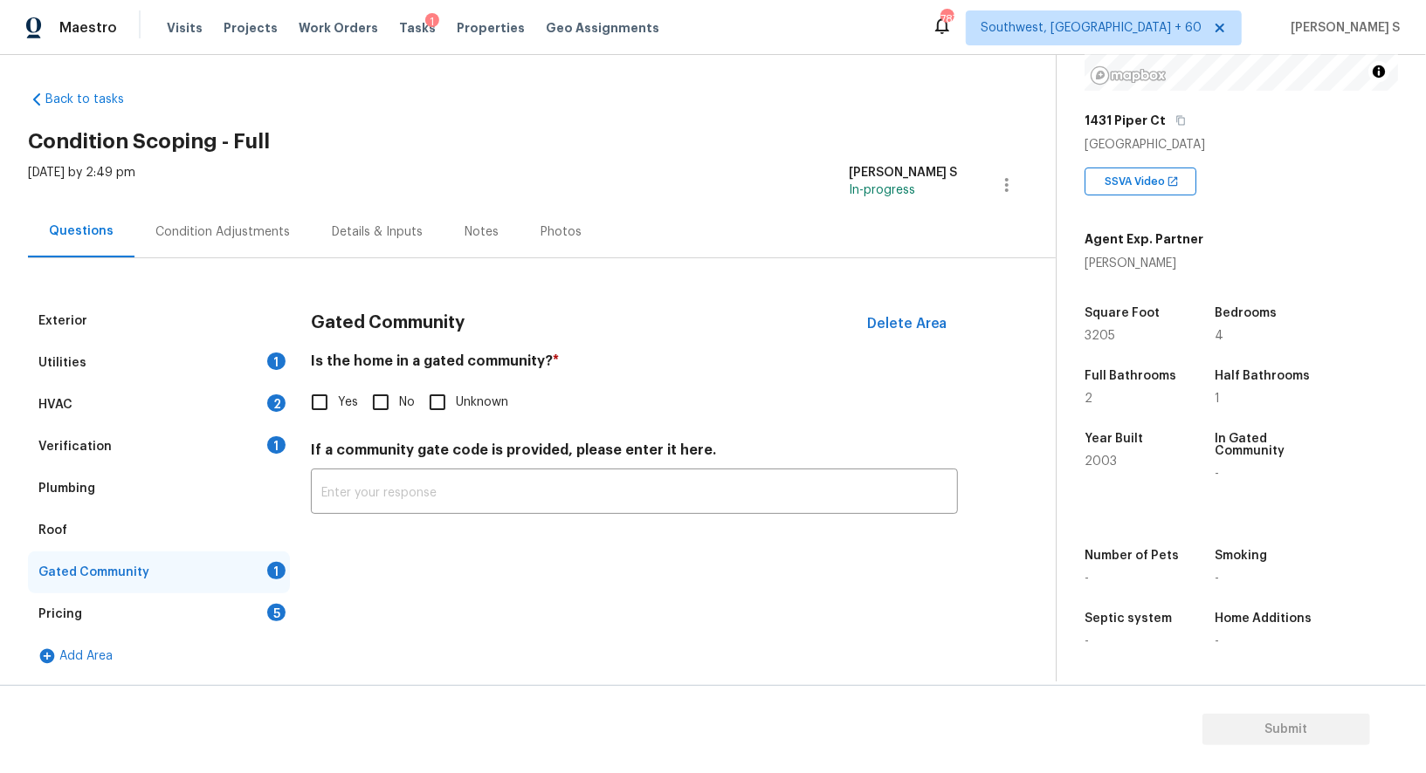
click at [356, 408] on span "Yes" at bounding box center [348, 403] width 20 height 18
click at [338, 408] on input "Yes" at bounding box center [319, 402] width 37 height 37
checkbox input "true"
click at [373, 408] on input "No" at bounding box center [380, 404] width 37 height 37
checkbox input "true"
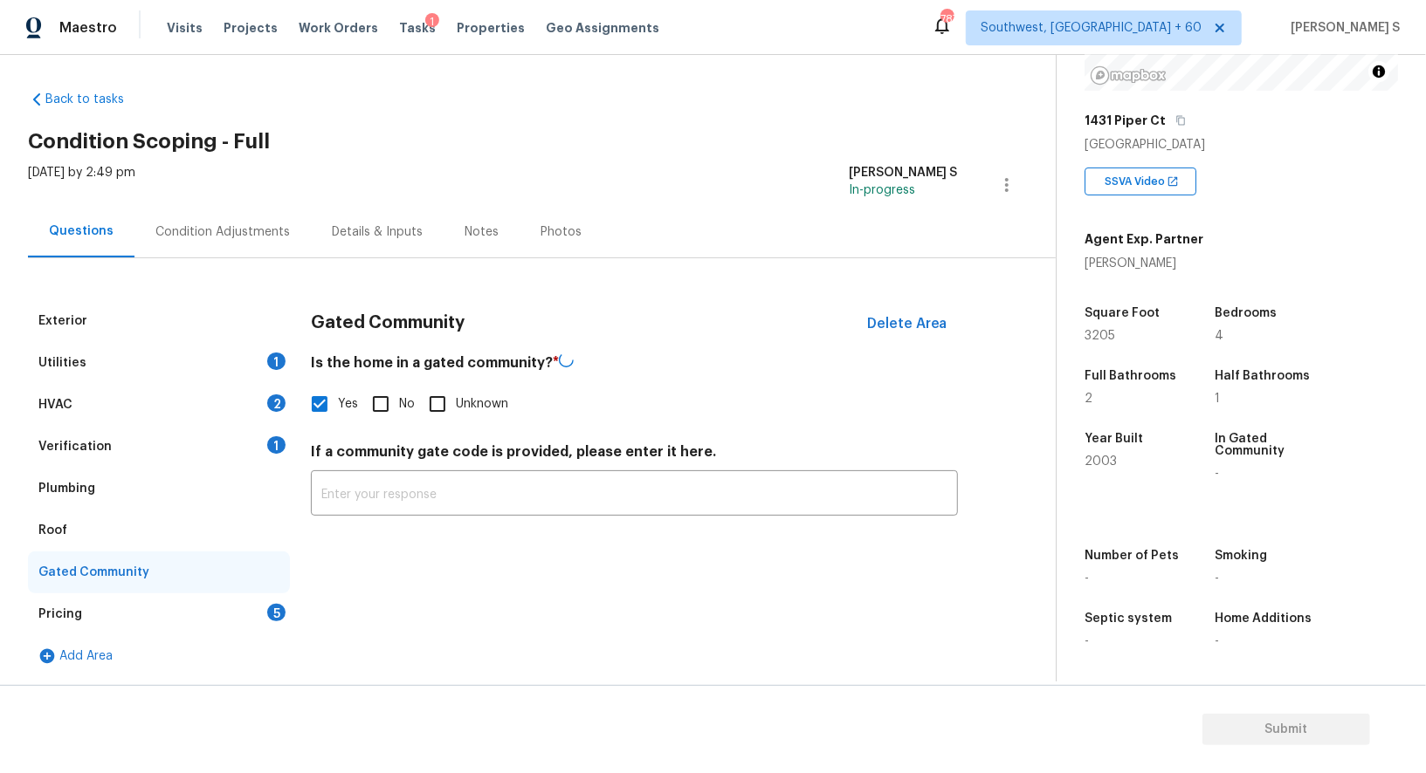
checkbox input "false"
click at [255, 450] on div "Verification 1" at bounding box center [159, 447] width 262 height 42
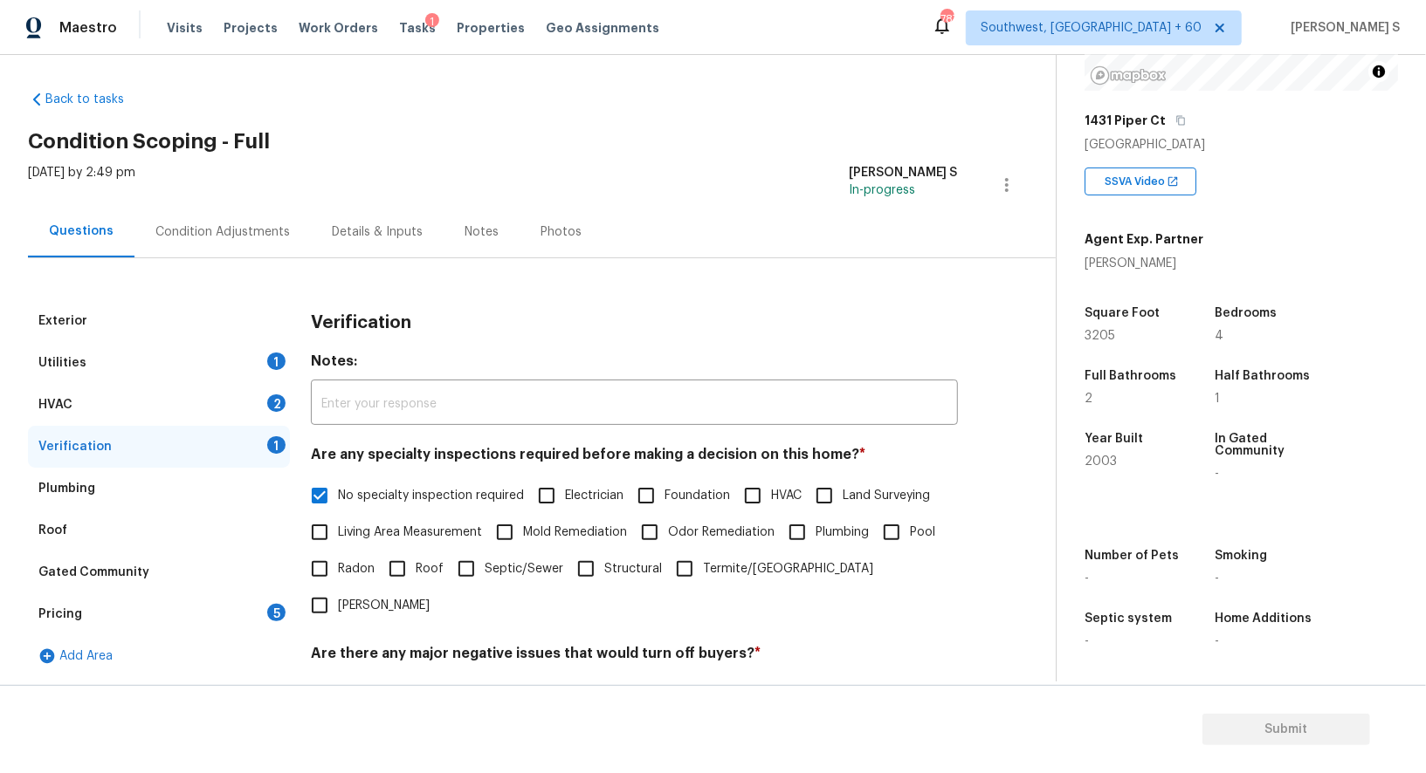
click at [267, 403] on div "2" at bounding box center [276, 403] width 18 height 17
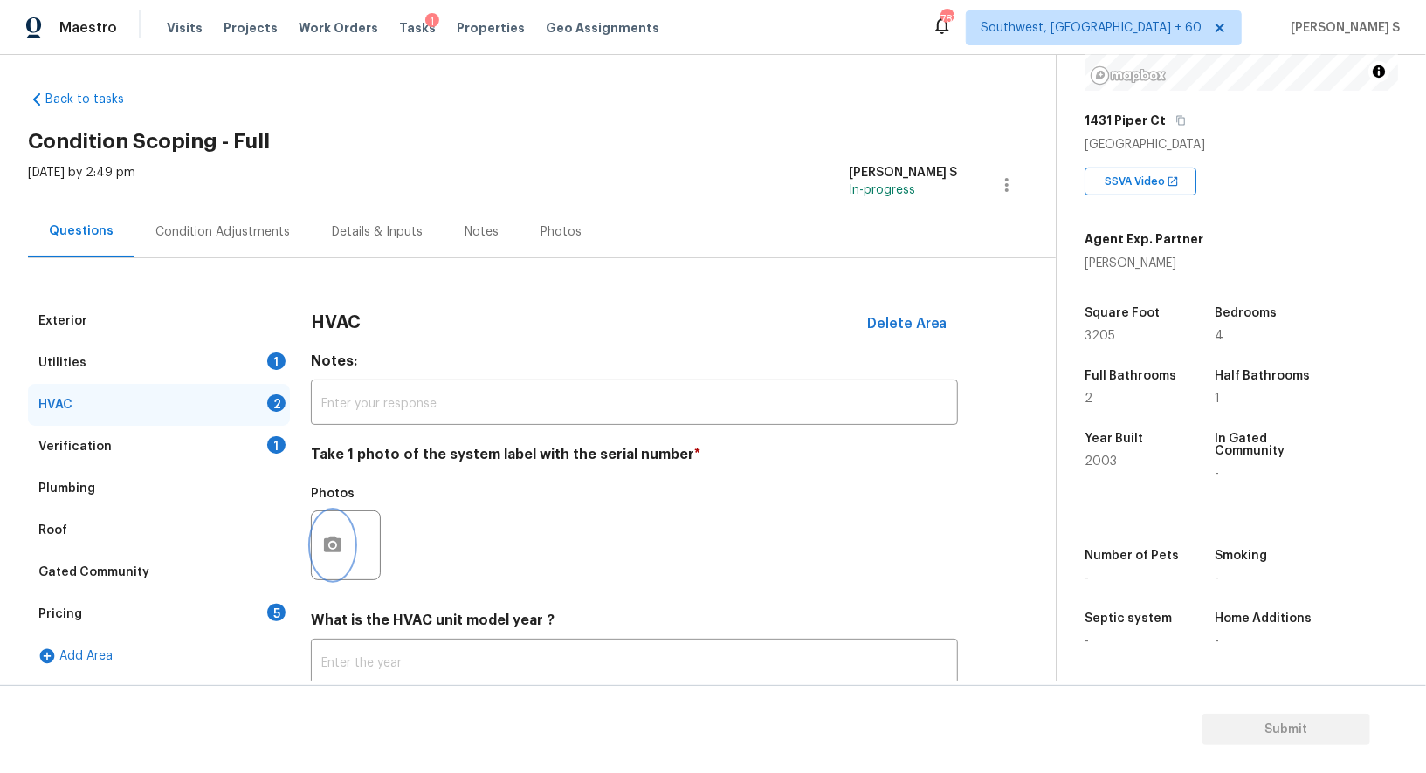
click at [340, 533] on button "button" at bounding box center [333, 546] width 42 height 68
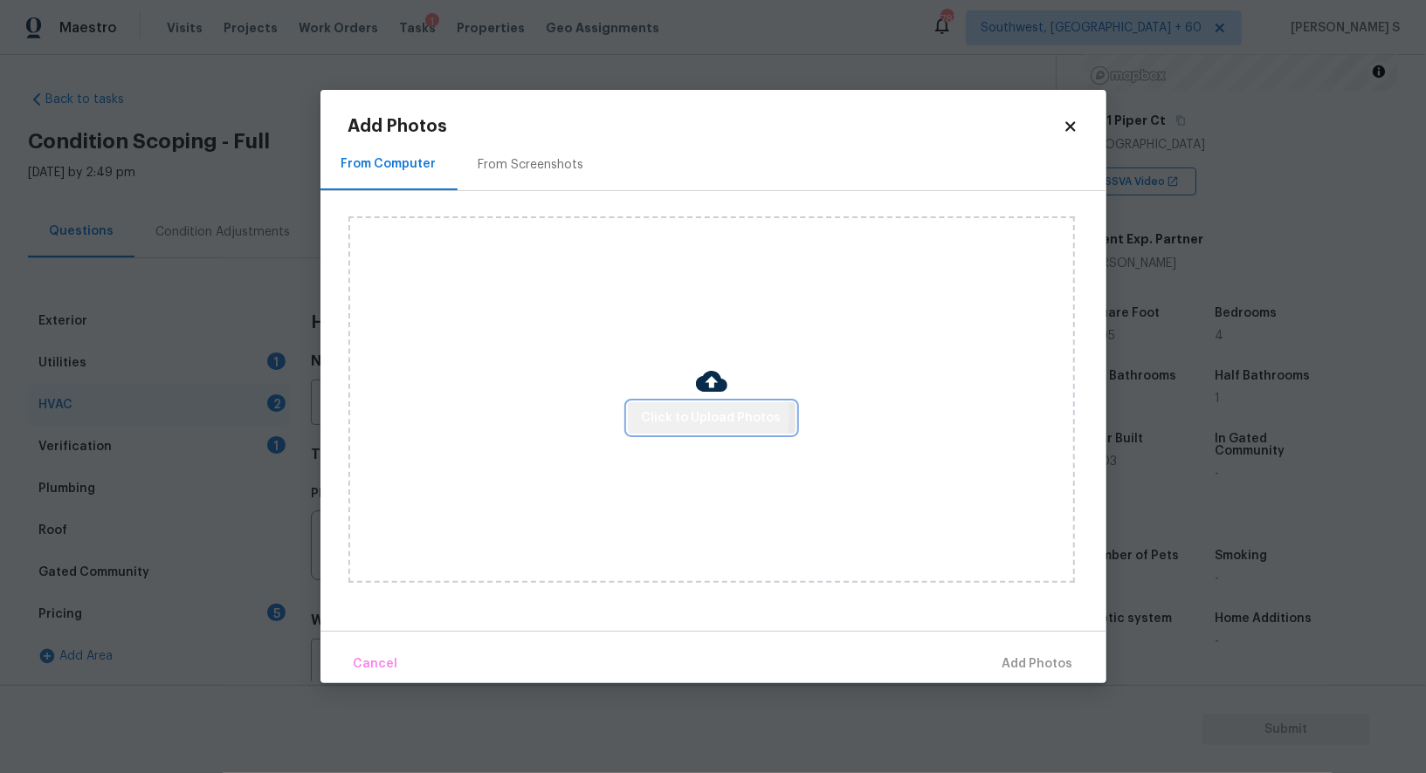
click at [674, 415] on span "Click to Upload Photos" at bounding box center [712, 419] width 140 height 22
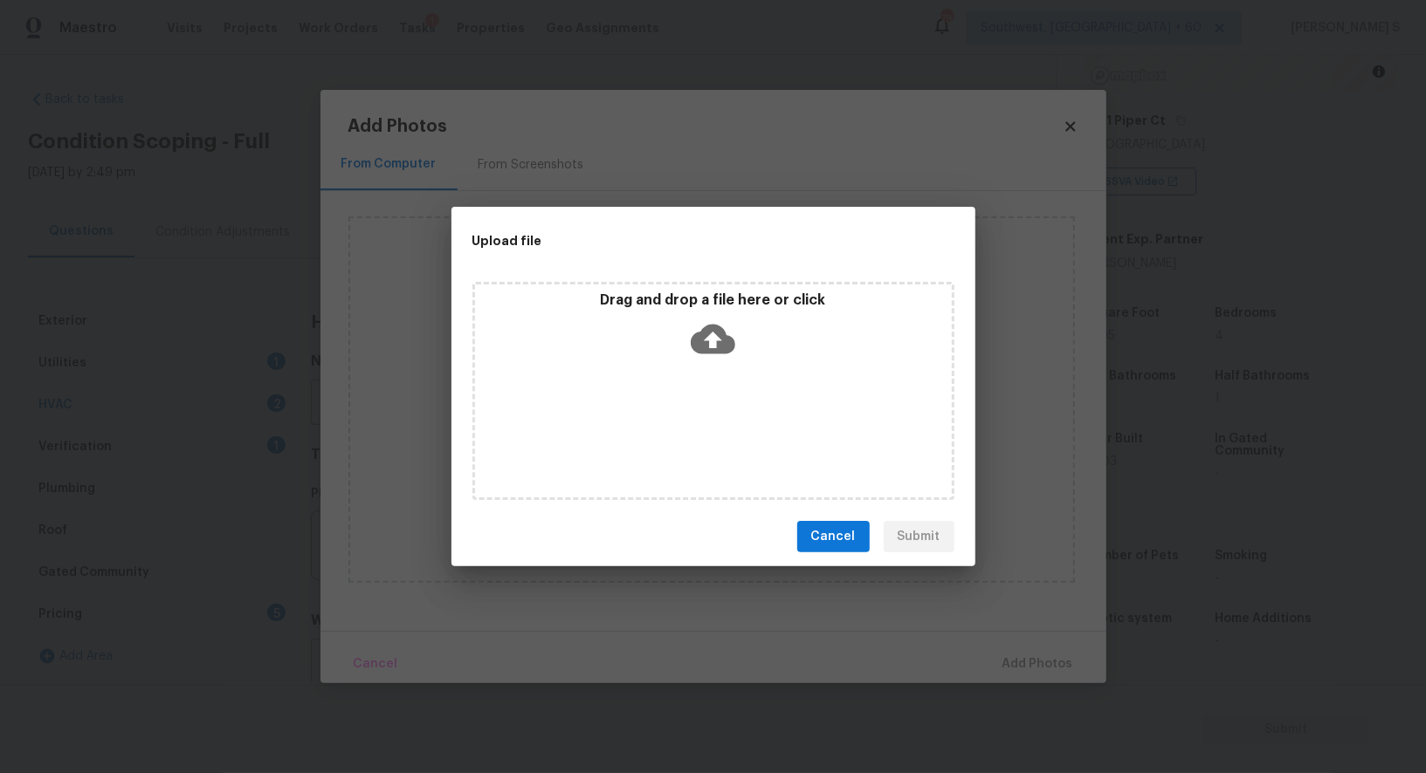
click at [674, 415] on div "Drag and drop a file here or click" at bounding box center [713, 391] width 482 height 218
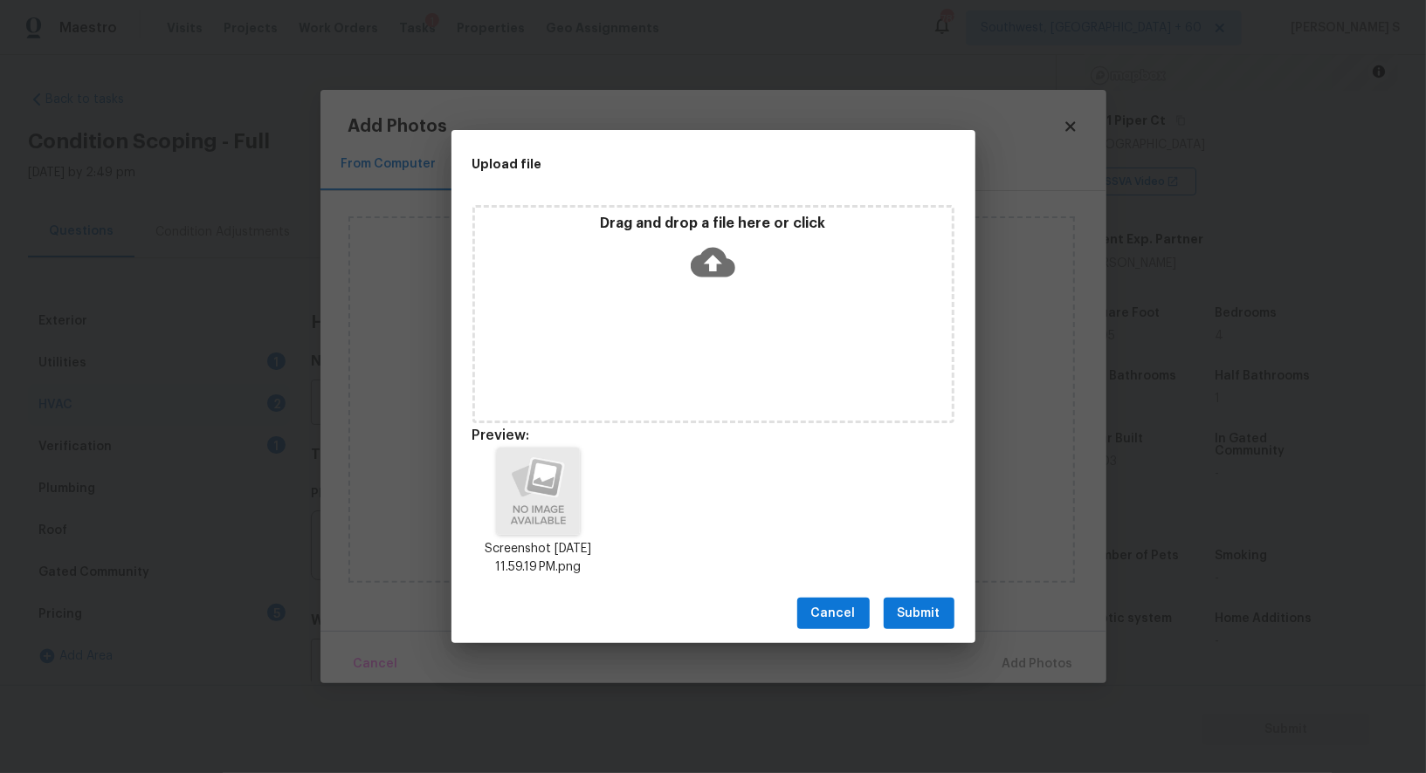
click at [921, 609] on span "Submit" at bounding box center [918, 614] width 43 height 22
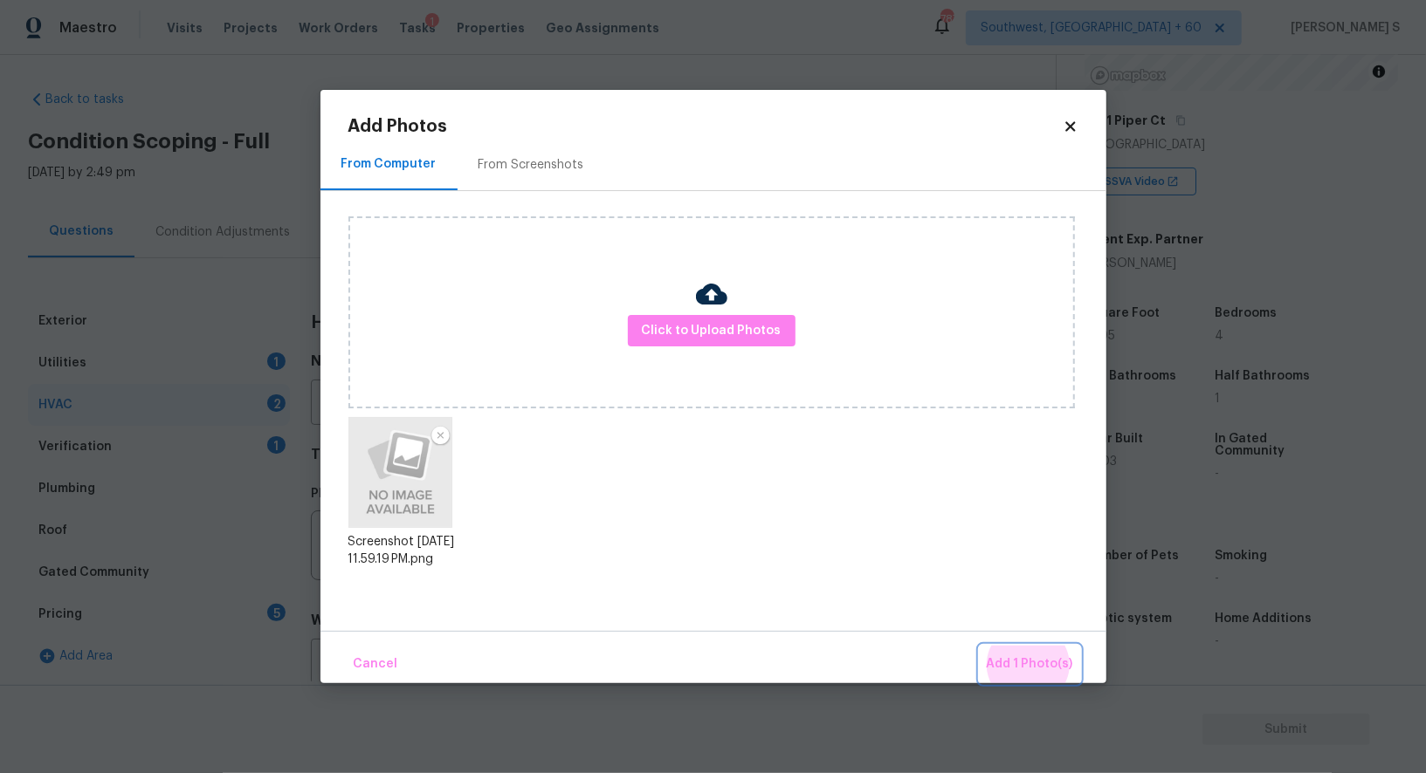
click at [979, 646] on button "Add 1 Photo(s)" at bounding box center [1029, 665] width 100 height 38
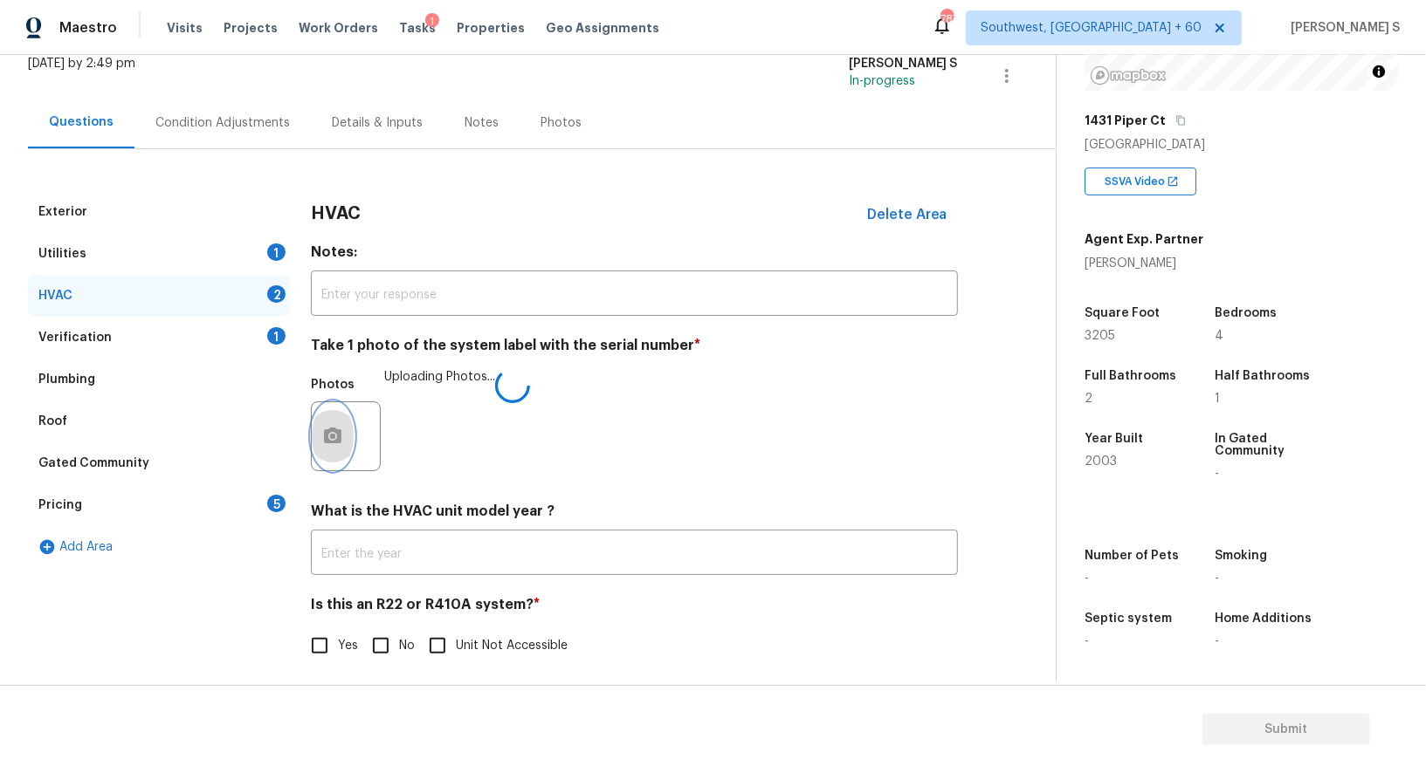
scroll to position [124, 0]
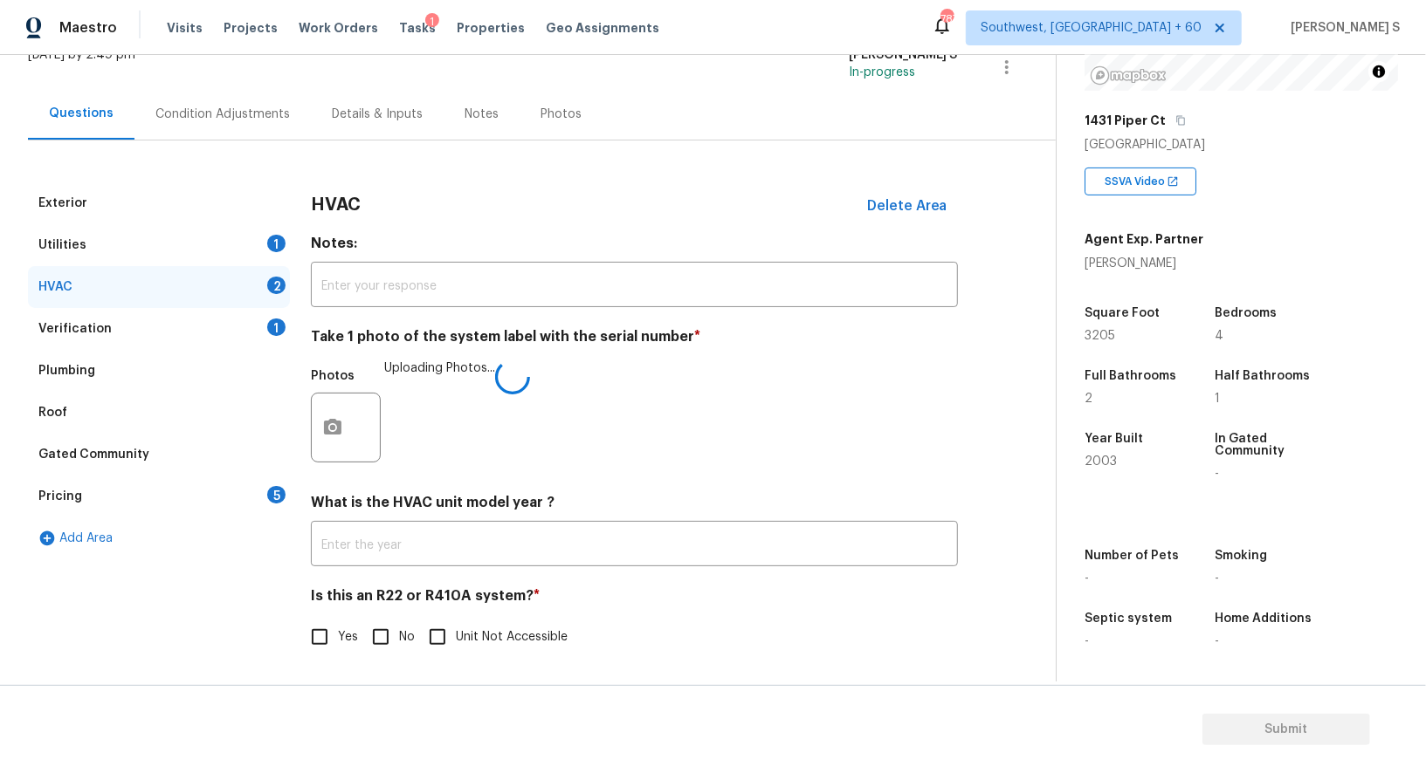
click at [399, 641] on span "No" at bounding box center [407, 638] width 16 height 18
click at [399, 641] on input "No" at bounding box center [380, 637] width 37 height 37
checkbox input "true"
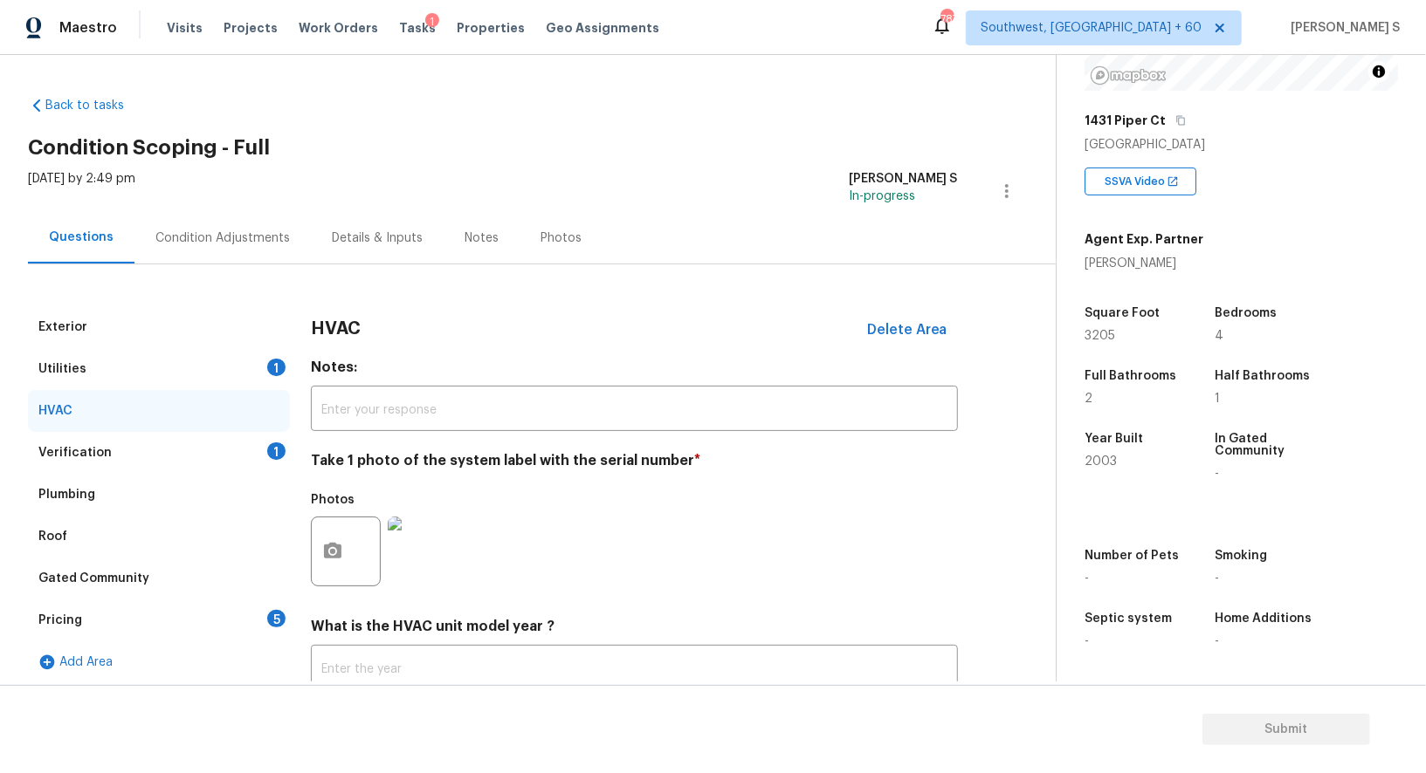
click at [264, 605] on div "Pricing 5" at bounding box center [159, 621] width 262 height 42
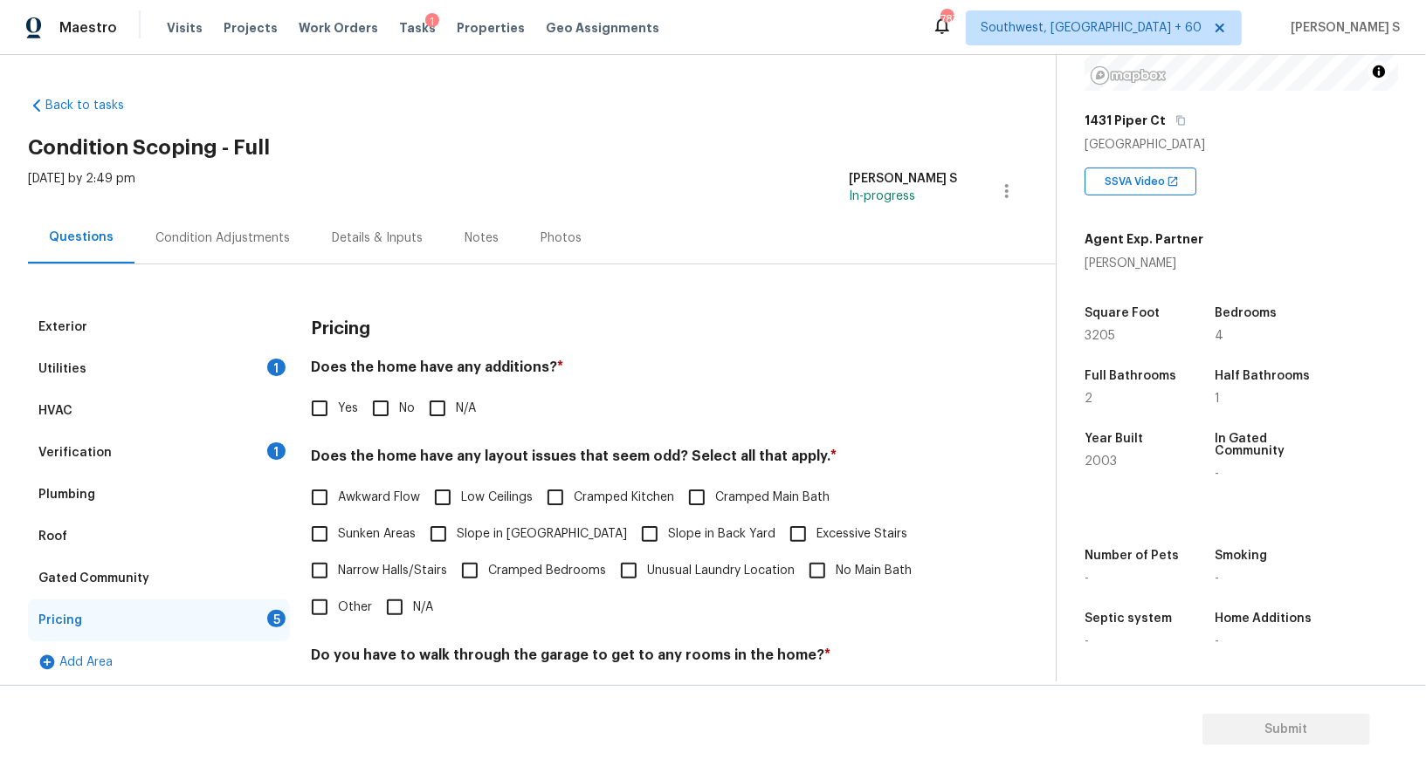
click at [394, 401] on input "No" at bounding box center [380, 408] width 37 height 37
checkbox input "true"
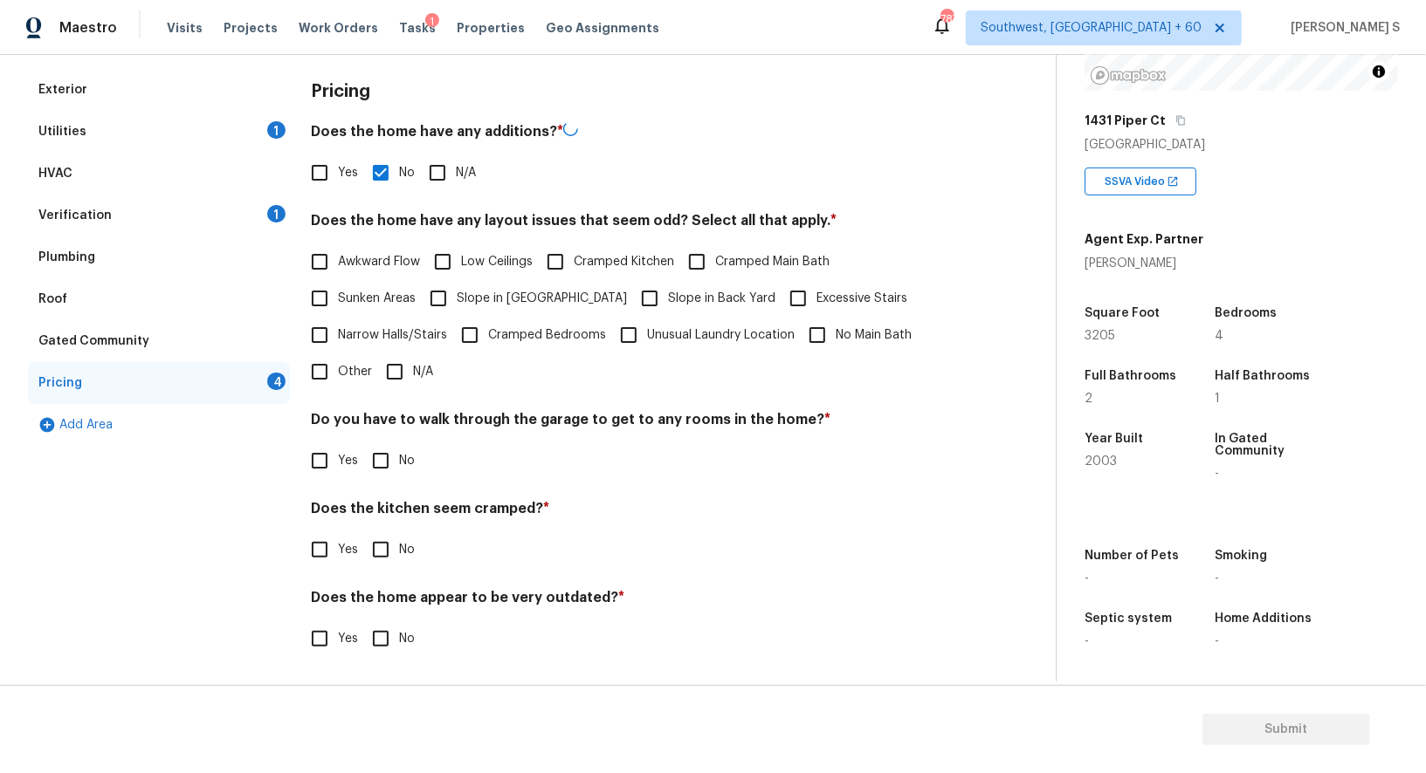
scroll to position [236, 0]
click at [393, 465] on input "No" at bounding box center [380, 461] width 37 height 37
checkbox input "true"
click at [362, 532] on input "No" at bounding box center [380, 550] width 37 height 37
checkbox input "true"
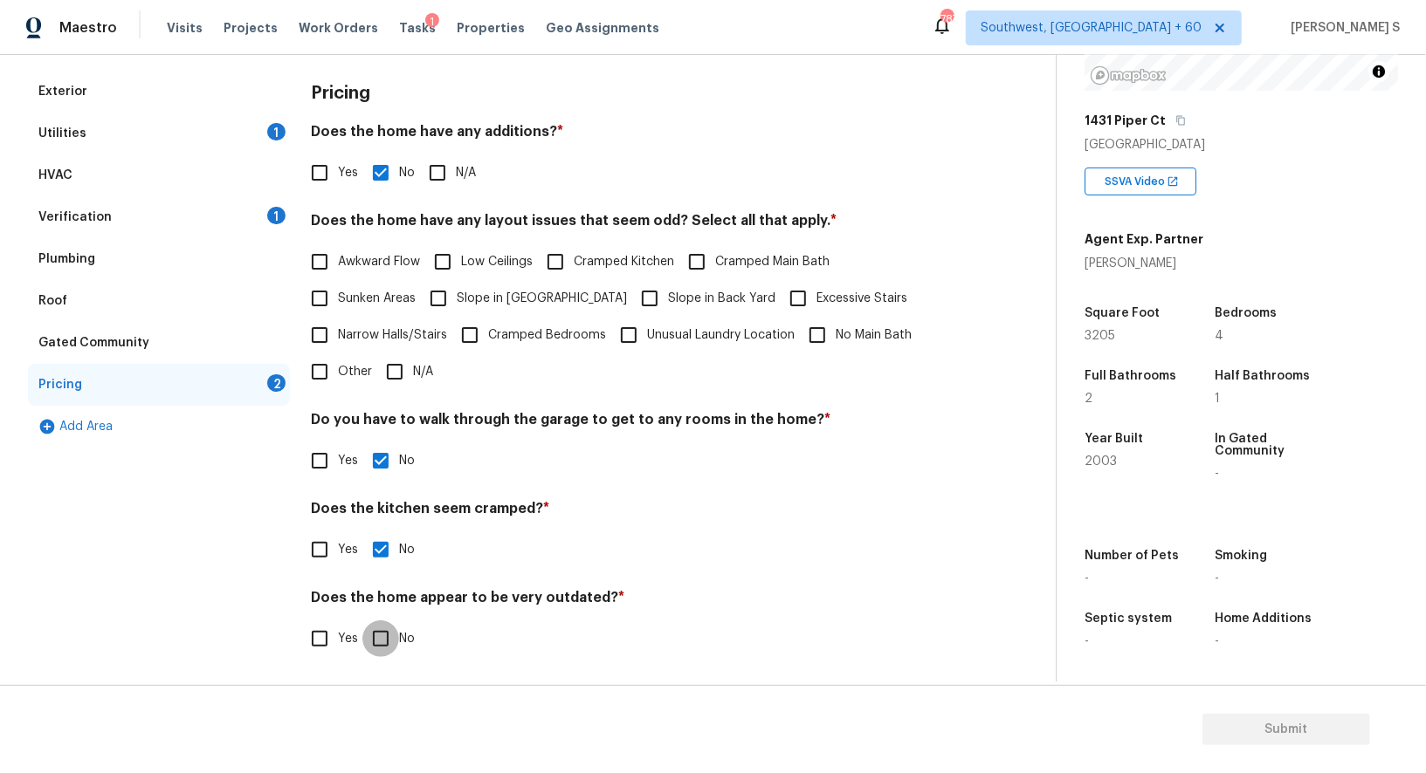
click at [362, 621] on input "No" at bounding box center [380, 639] width 37 height 37
checkbox input "true"
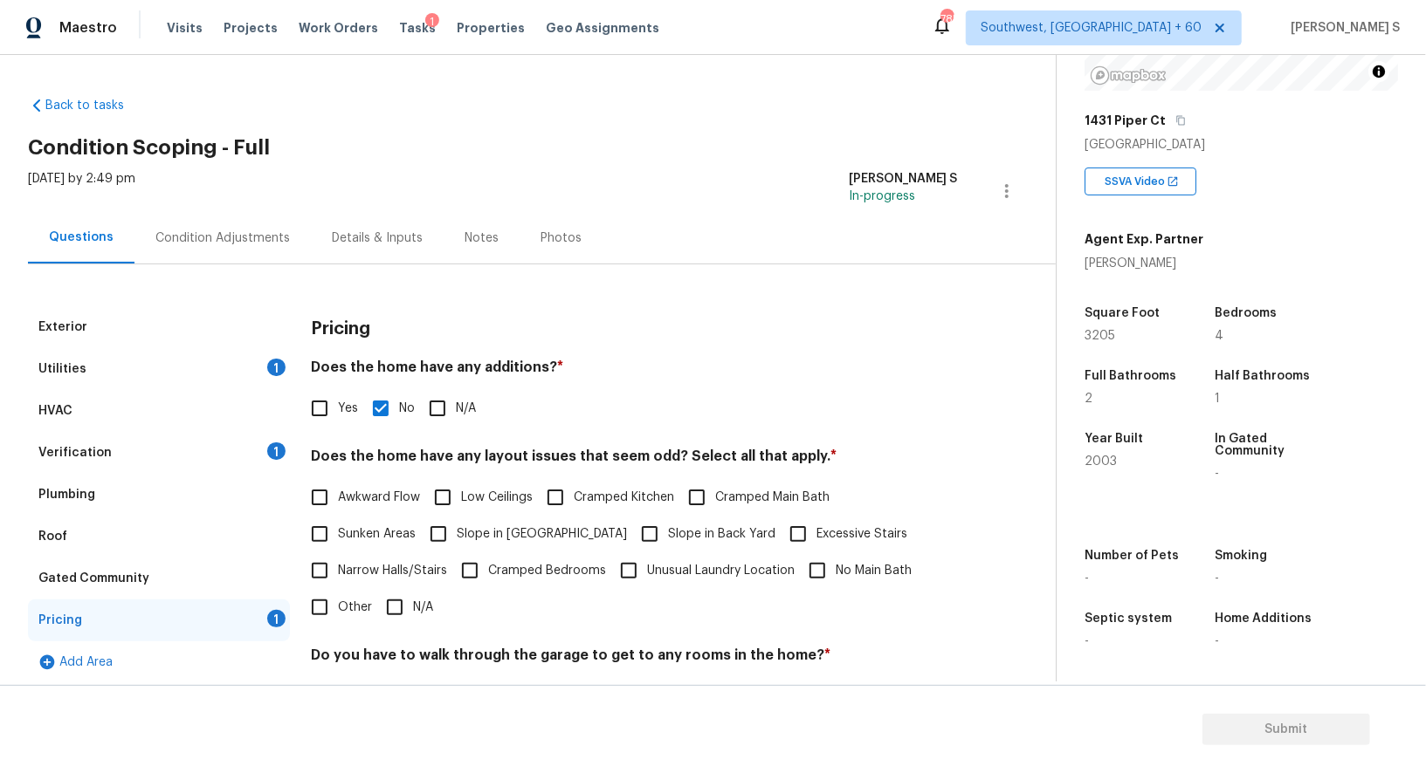
click at [191, 230] on div "Condition Adjustments" at bounding box center [222, 238] width 134 height 17
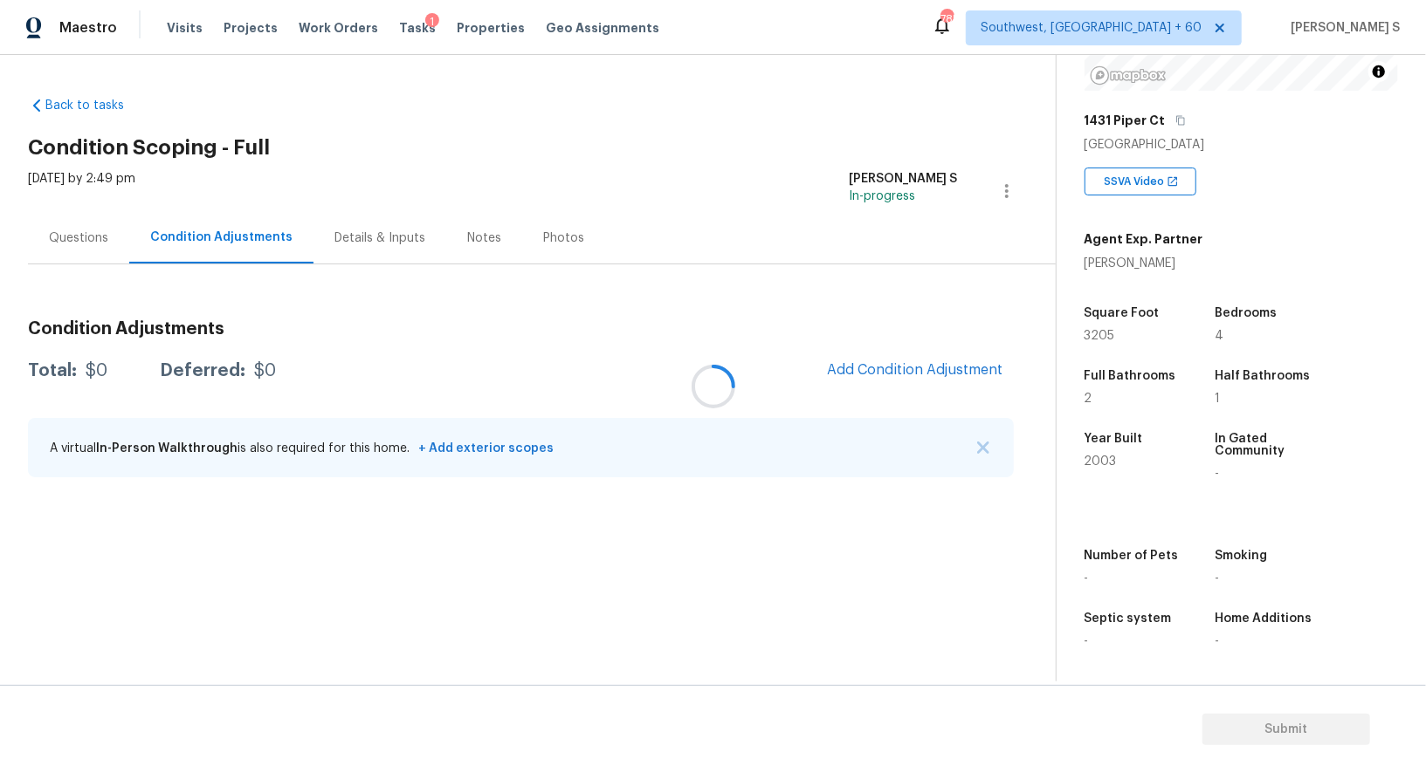
click at [191, 230] on div at bounding box center [713, 386] width 1426 height 773
click at [847, 371] on span "Add Condition Adjustment" at bounding box center [915, 370] width 176 height 16
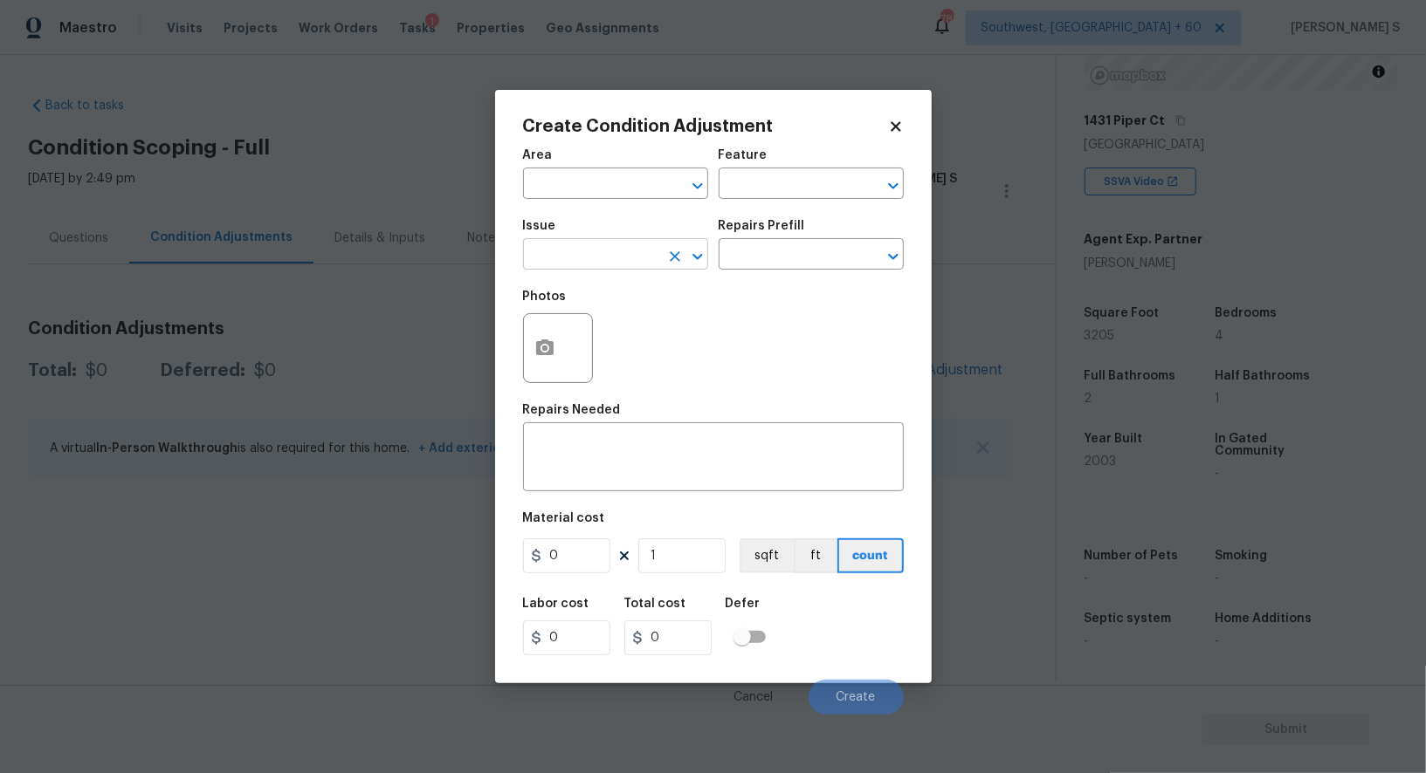
click at [574, 244] on input "text" at bounding box center [591, 256] width 136 height 27
type input "Pressure Washing"
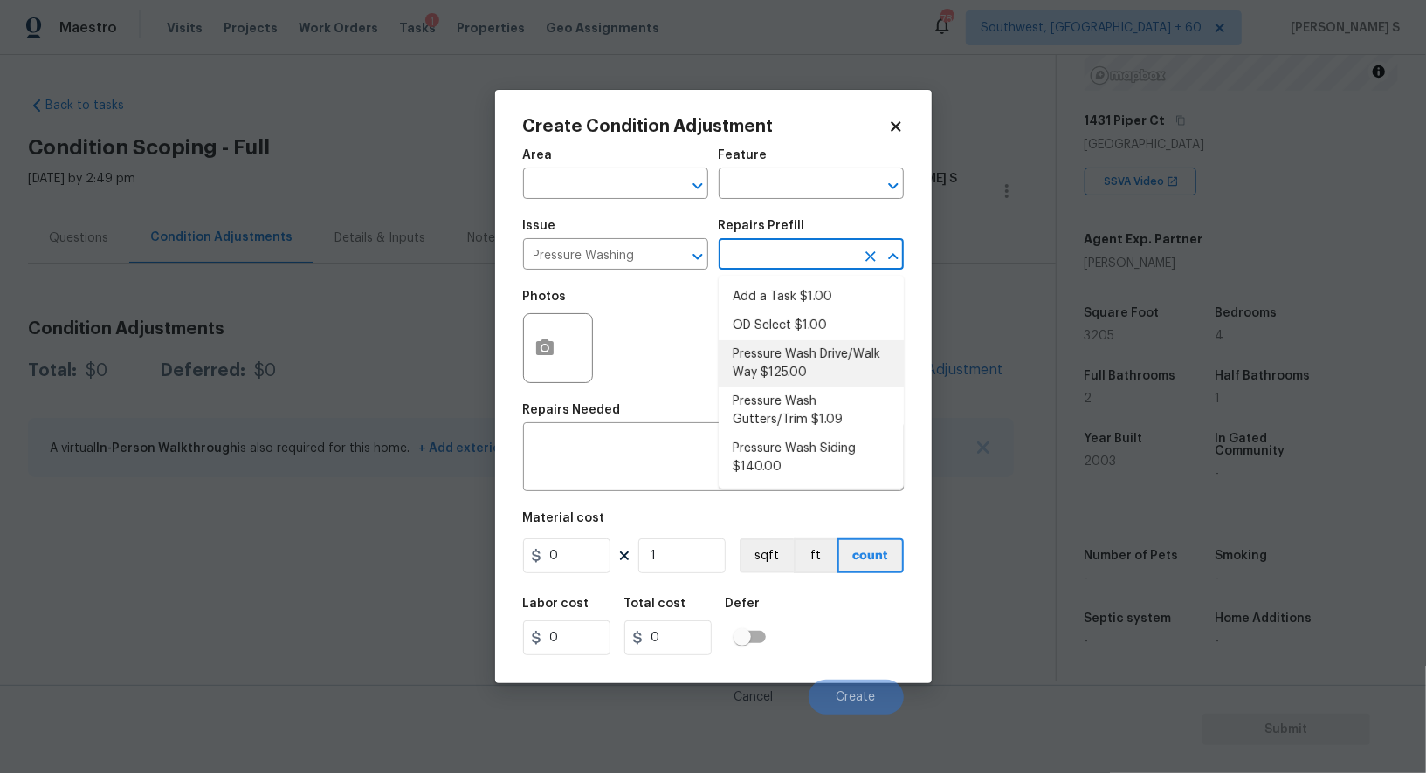
type input "Siding"
type textarea "Pressure wash the driveways/walkways as directed by the PM. Ensure that all deb…"
type input "125"
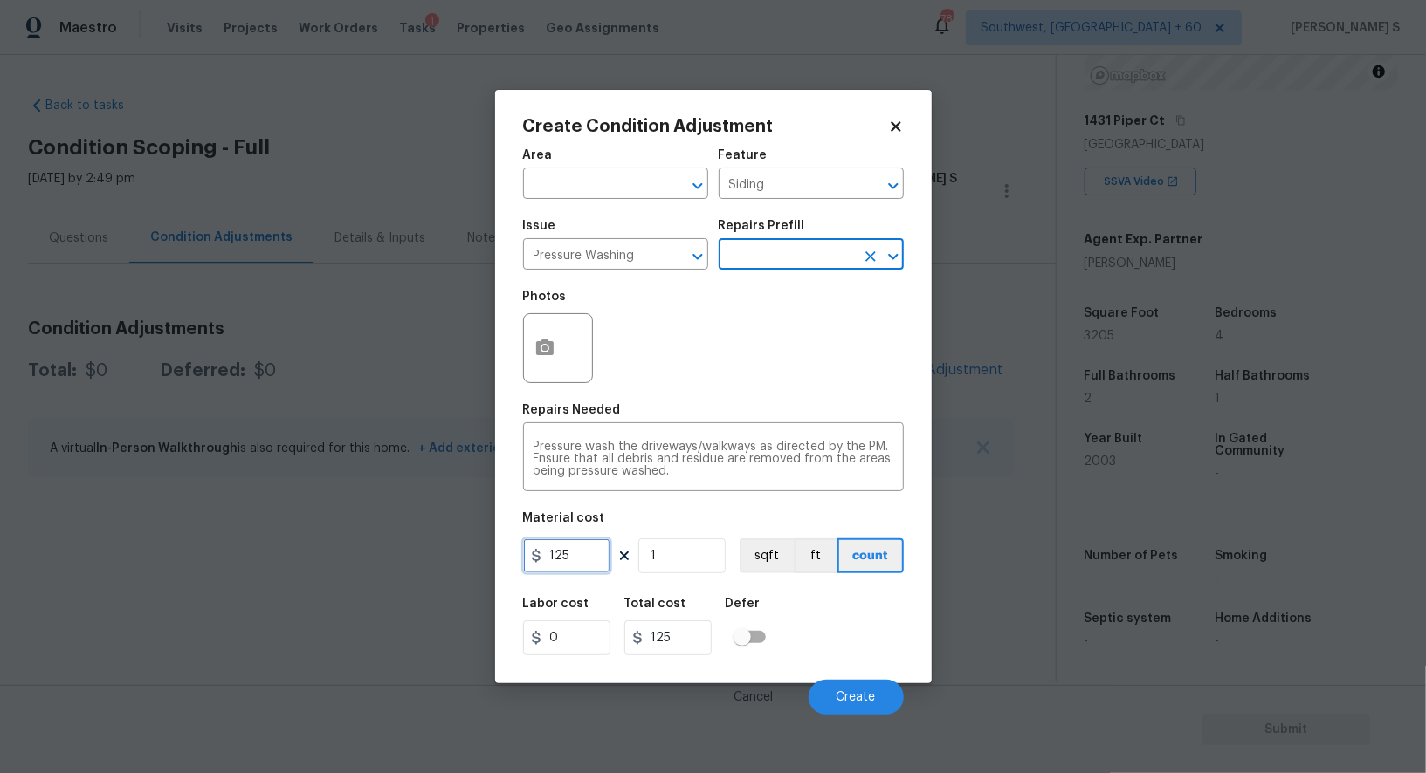
click at [580, 546] on input "125" at bounding box center [566, 556] width 87 height 35
type input "200"
click at [859, 637] on div "Labor cost 0 Total cost 200 Defer" at bounding box center [713, 627] width 381 height 79
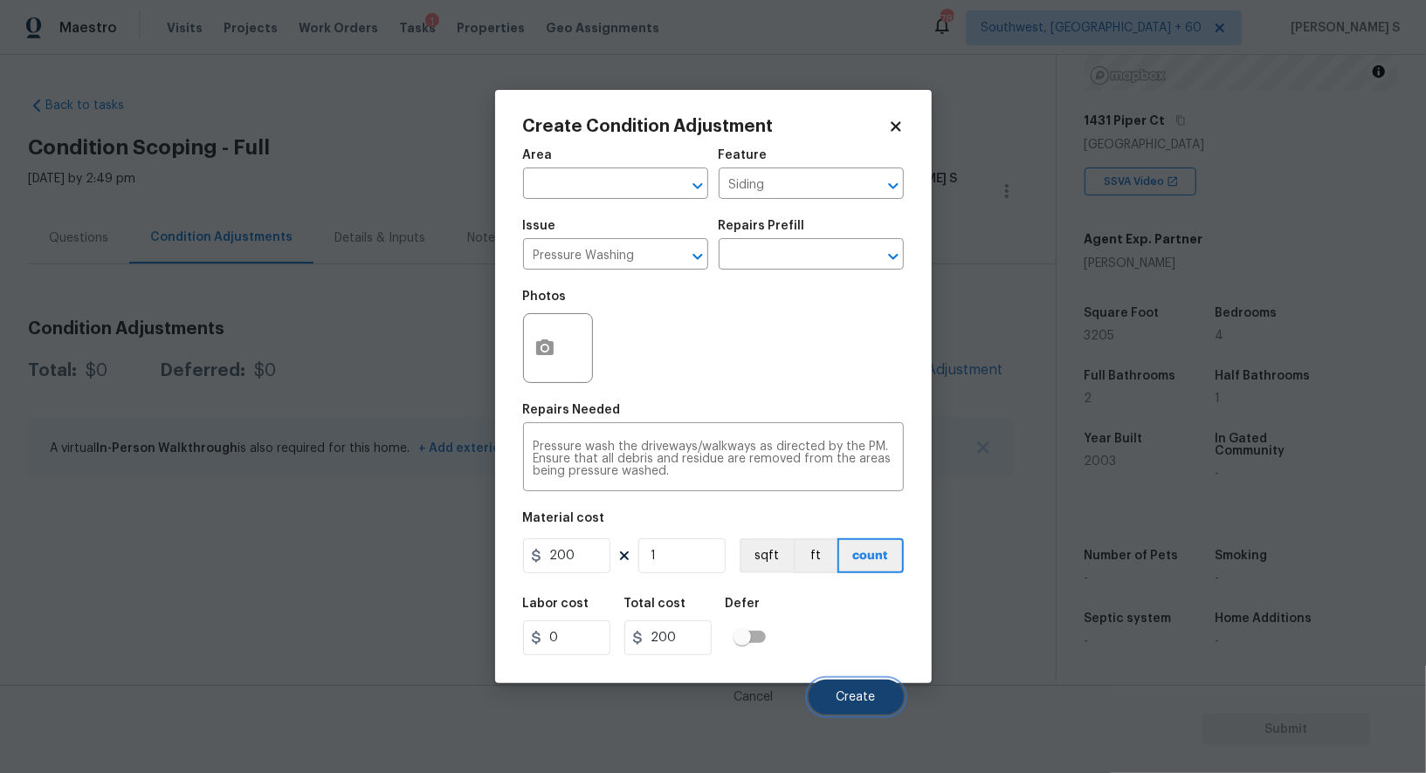
click at [865, 705] on button "Create" at bounding box center [855, 697] width 95 height 35
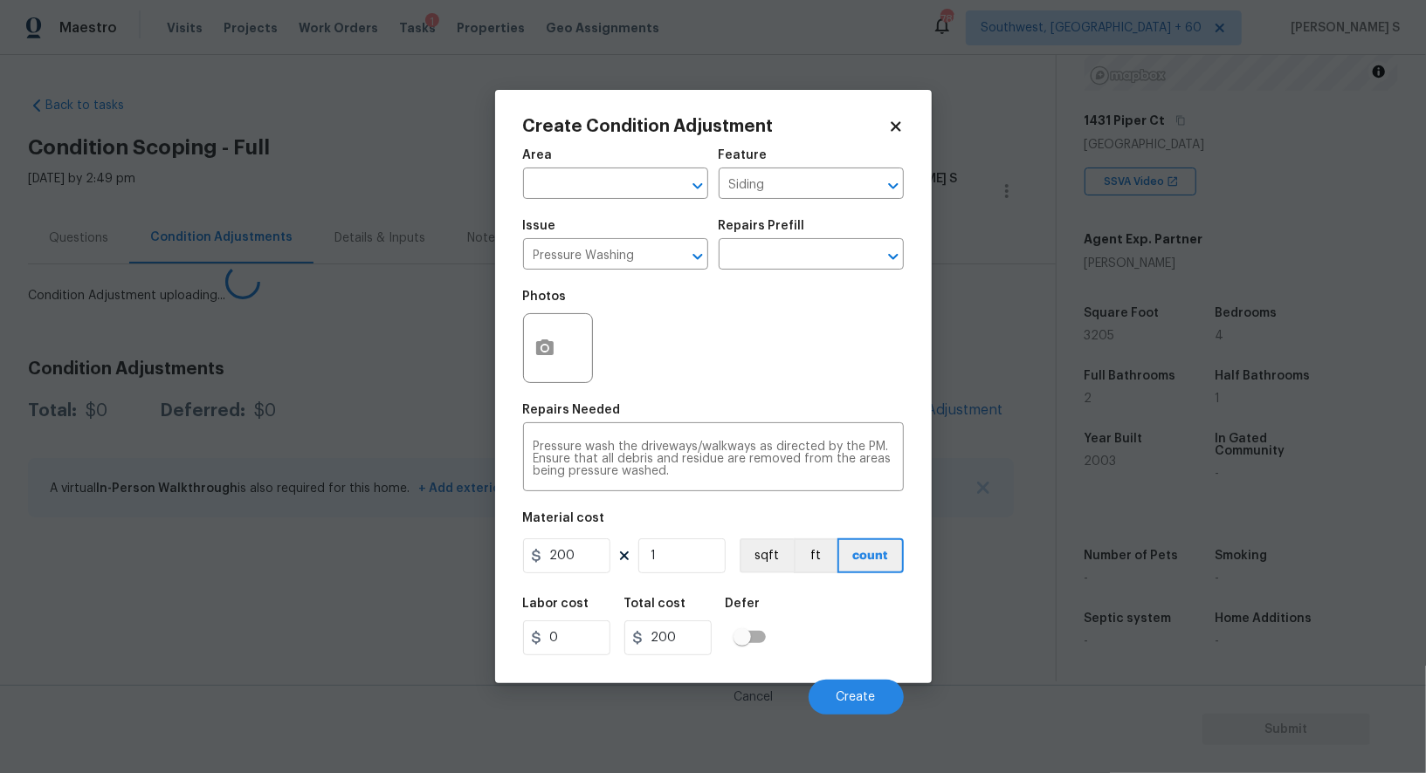
click at [102, 617] on body "Maestro Visits Projects Work Orders Tasks 1 Properties Geo Assignments 785 Sout…" at bounding box center [713, 386] width 1426 height 773
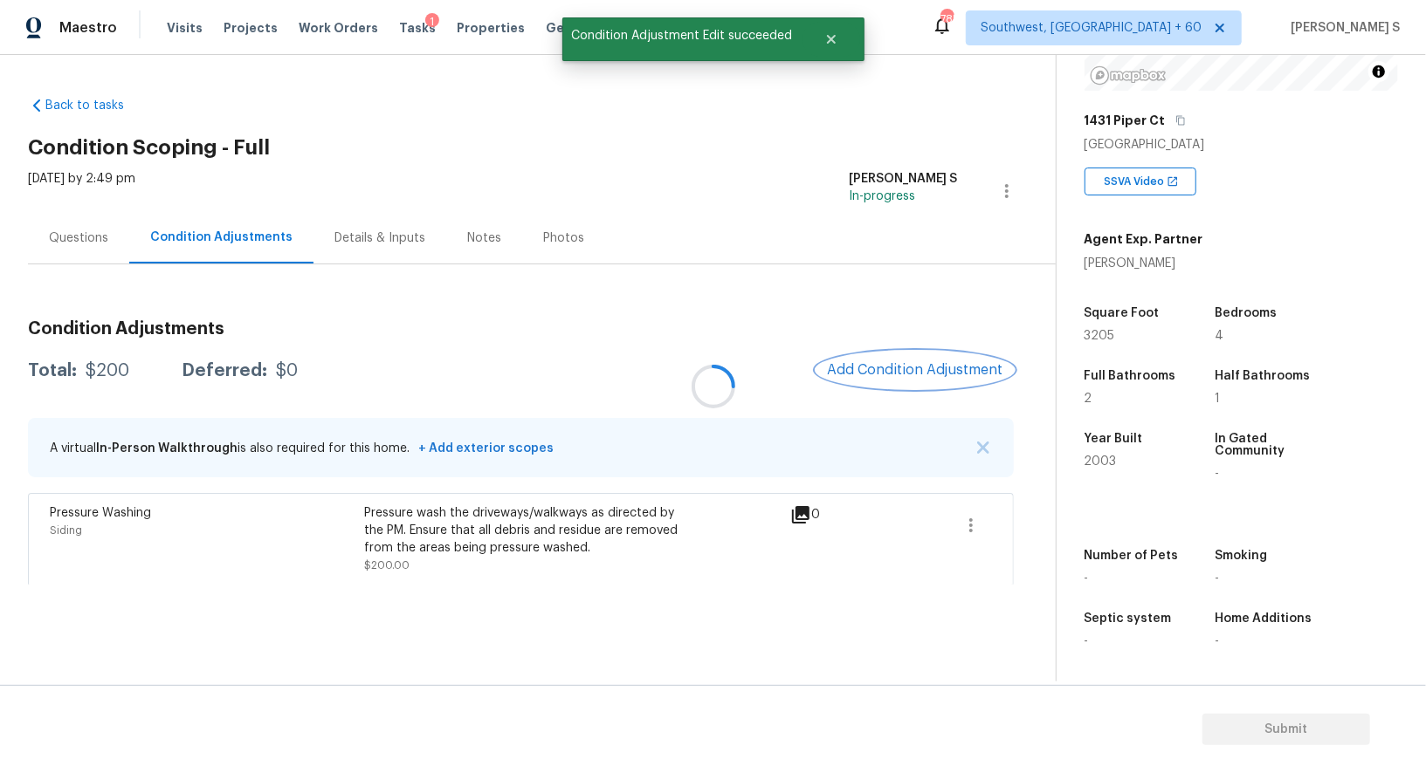
click at [925, 364] on span "Add Condition Adjustment" at bounding box center [915, 370] width 176 height 16
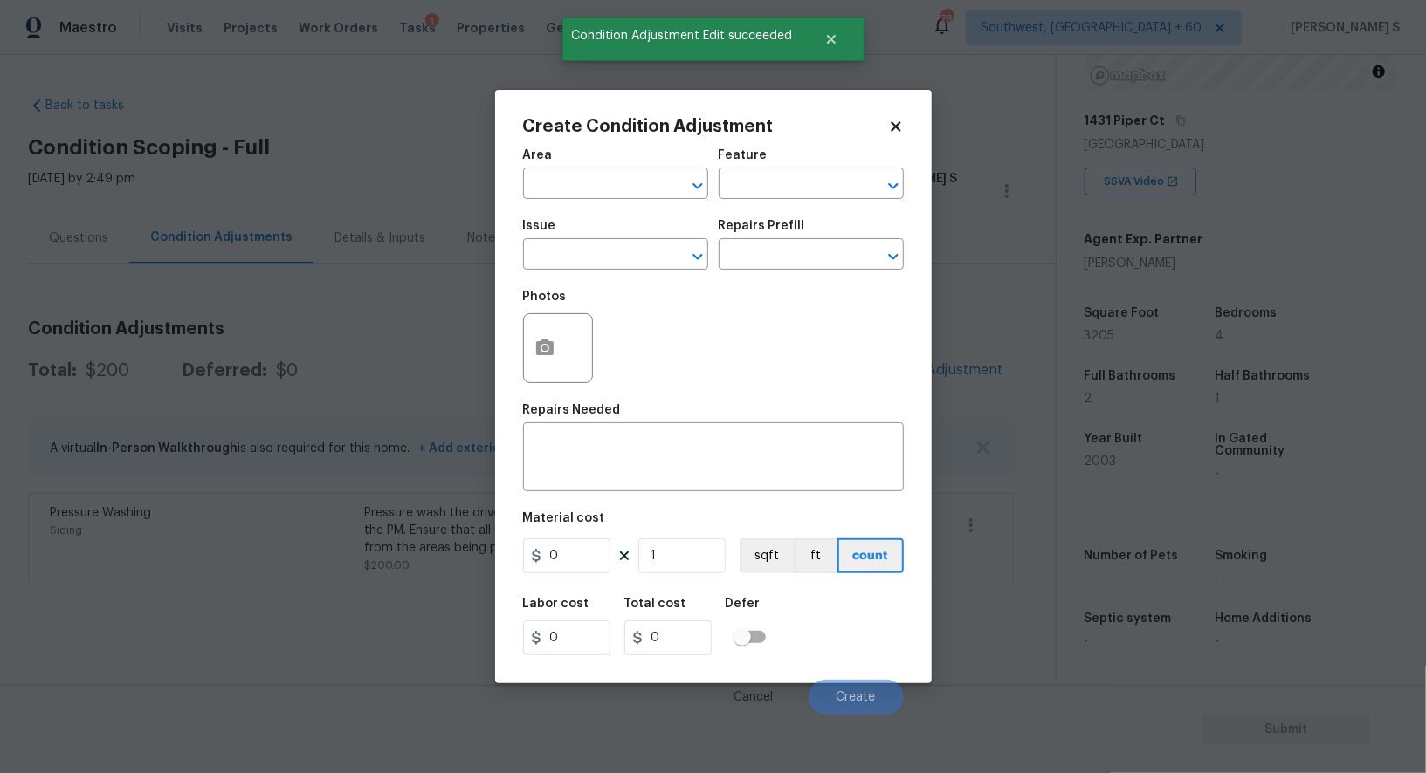
click at [541, 238] on div "Issue" at bounding box center [615, 231] width 185 height 23
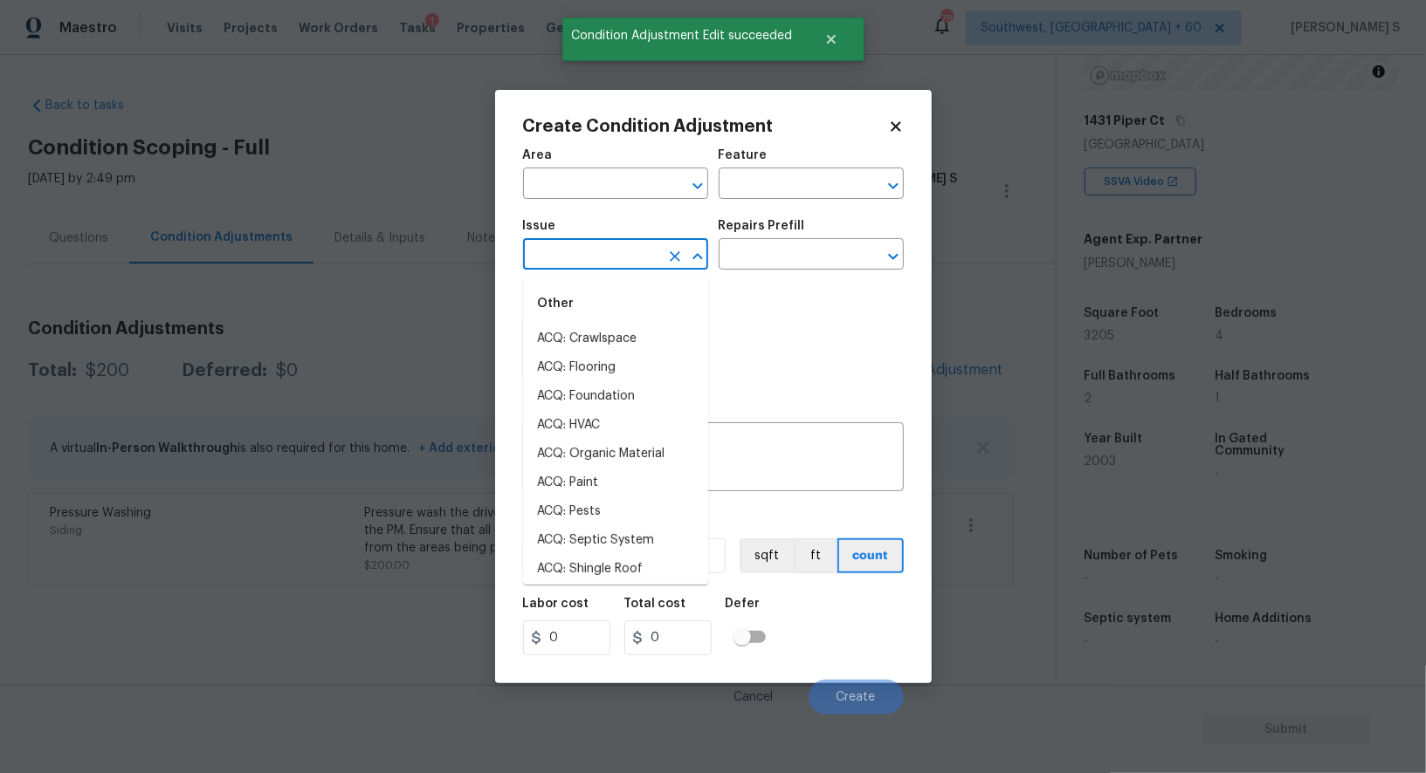
click at [599, 262] on input "text" at bounding box center [591, 256] width 136 height 27
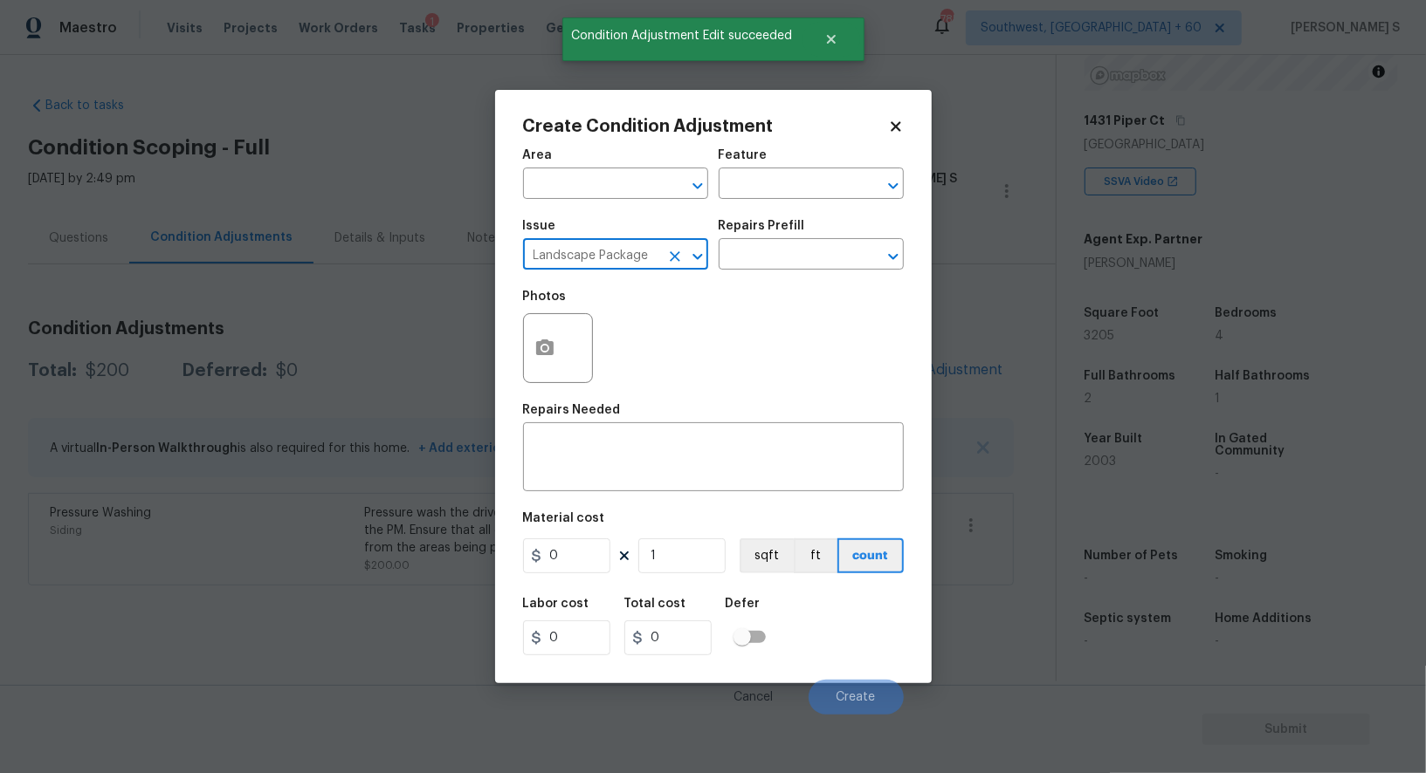
type input "Landscape Package"
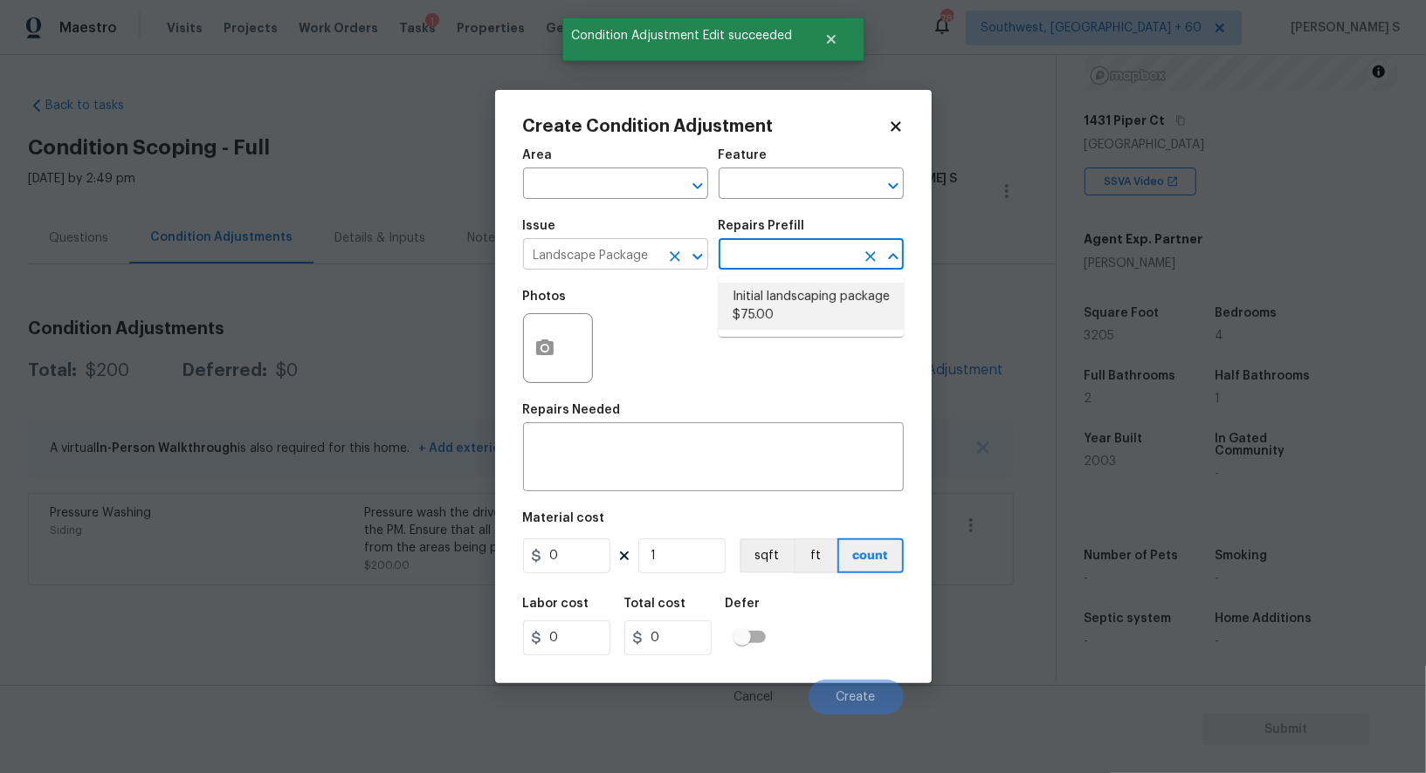
type input "Home Readiness Packages"
type textarea "Mowing of grass up to 6" in height. Mow, edge along driveways & sidewalks, trim…"
type input "75"
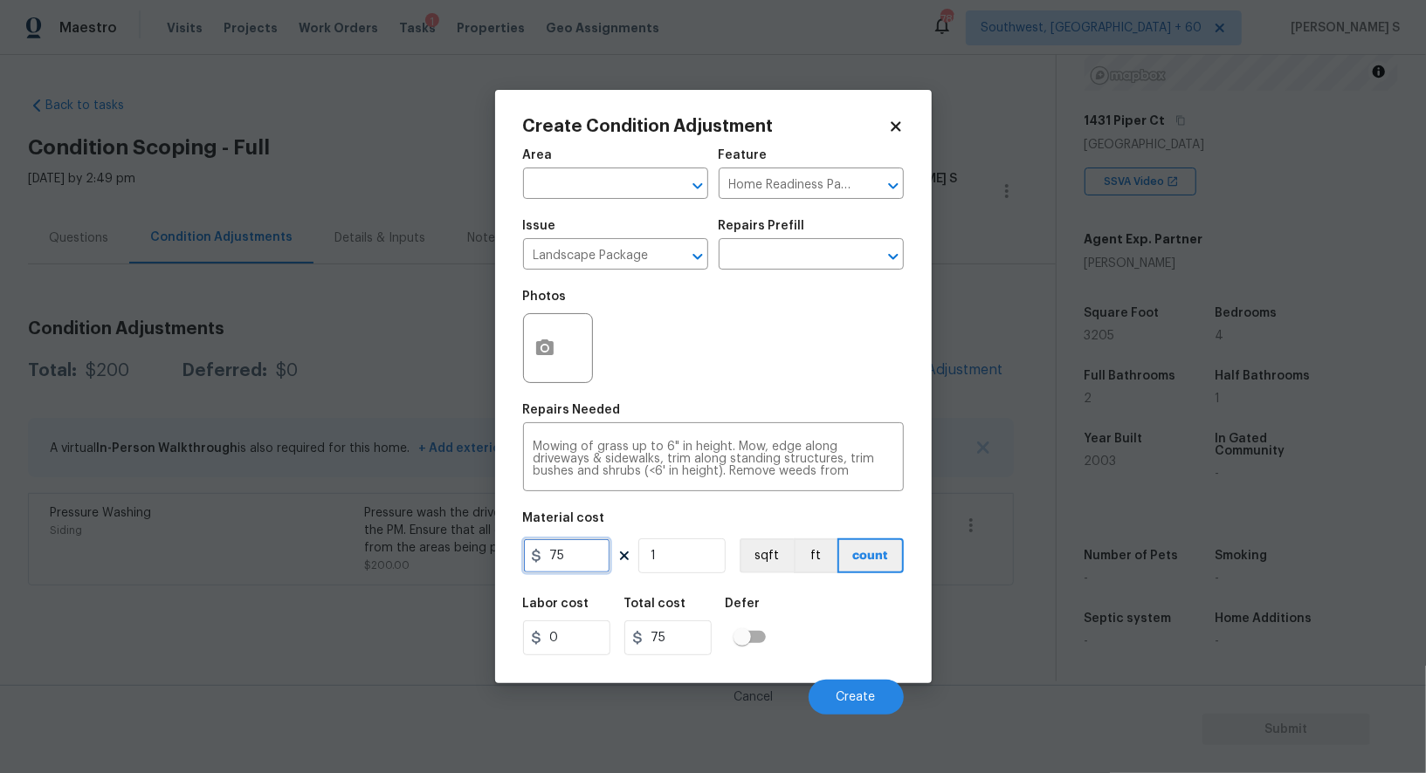
click at [593, 561] on input "75" at bounding box center [566, 556] width 87 height 35
type input "300"
click at [539, 366] on button "button" at bounding box center [545, 348] width 42 height 68
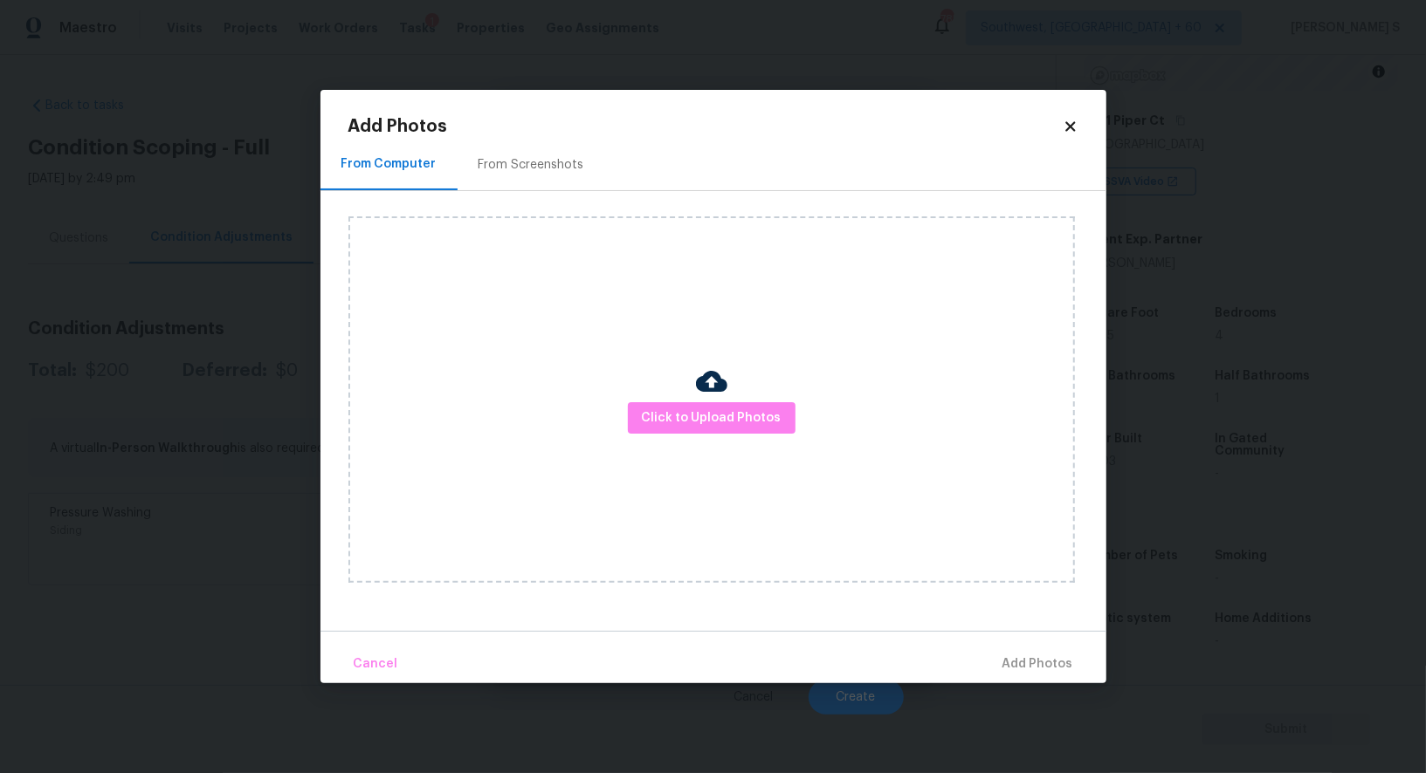
click at [533, 156] on div "From Screenshots" at bounding box center [531, 164] width 106 height 17
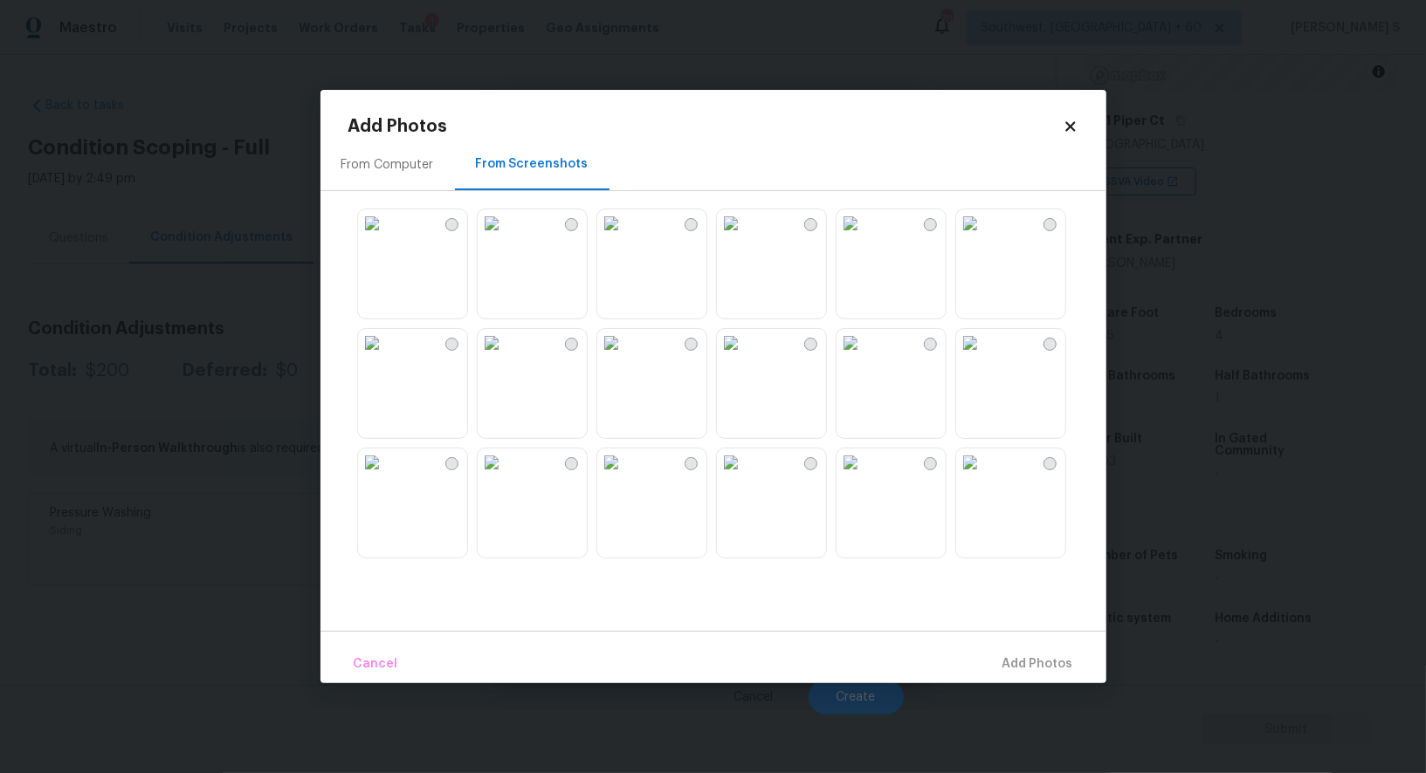
click at [864, 237] on img at bounding box center [850, 224] width 28 height 28
click at [723, 237] on img at bounding box center [731, 224] width 28 height 28
click at [625, 237] on img at bounding box center [611, 224] width 28 height 28
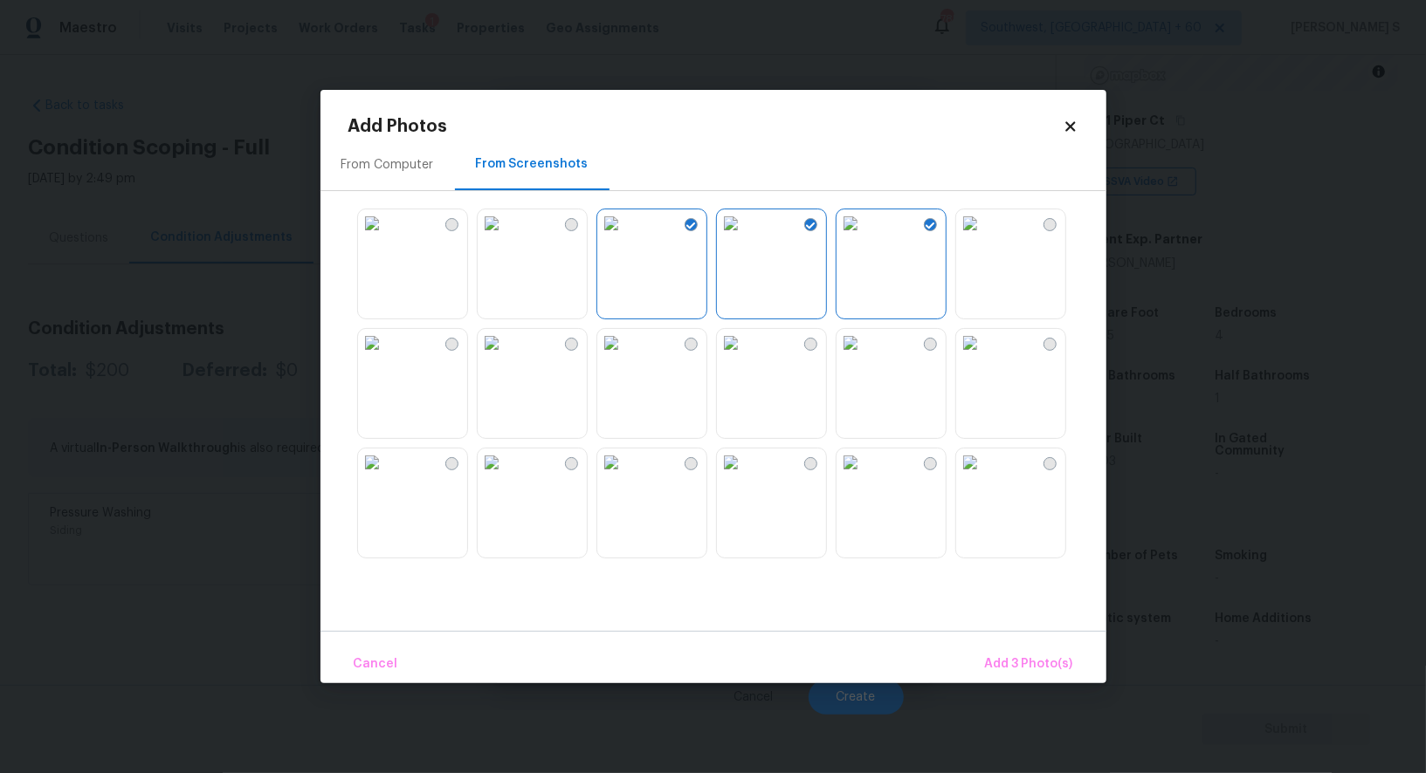
click at [625, 357] on img at bounding box center [611, 343] width 28 height 28
click at [505, 357] on img at bounding box center [492, 343] width 28 height 28
click at [505, 237] on img at bounding box center [492, 224] width 28 height 28
drag, startPoint x: 471, startPoint y: 267, endPoint x: 839, endPoint y: 362, distance: 379.6
click at [472, 267] on div at bounding box center [727, 383] width 758 height 367
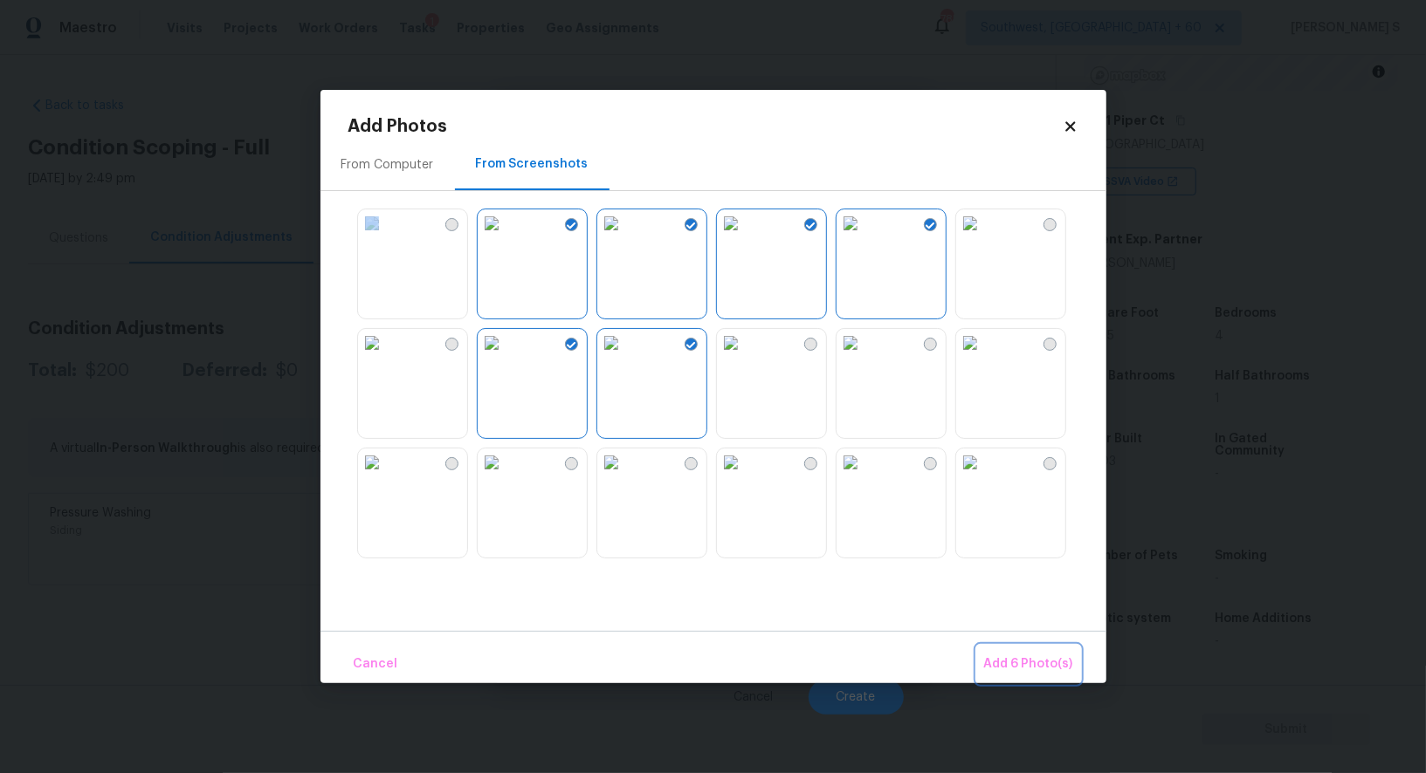
click at [1034, 656] on span "Add 6 Photo(s)" at bounding box center [1028, 665] width 89 height 22
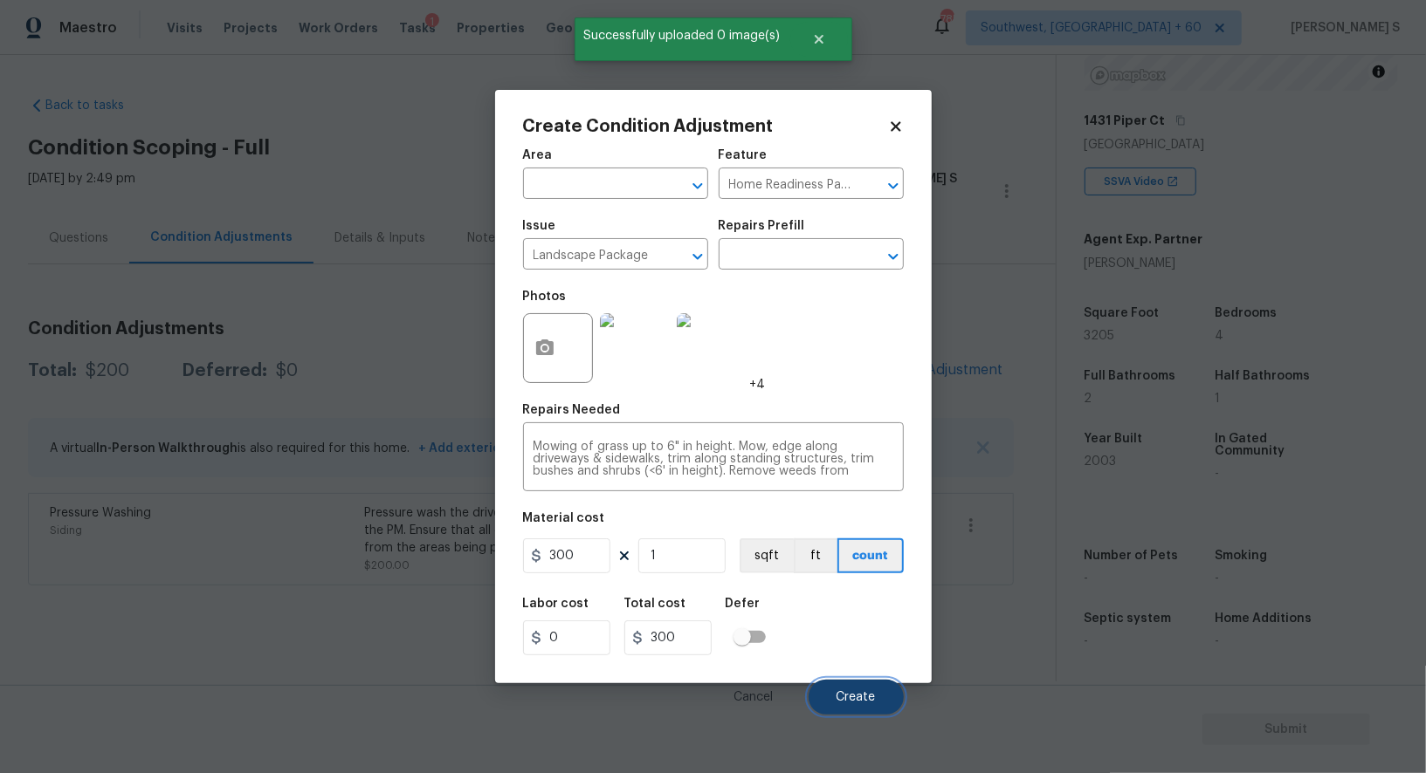
click at [853, 692] on span "Create" at bounding box center [855, 697] width 39 height 13
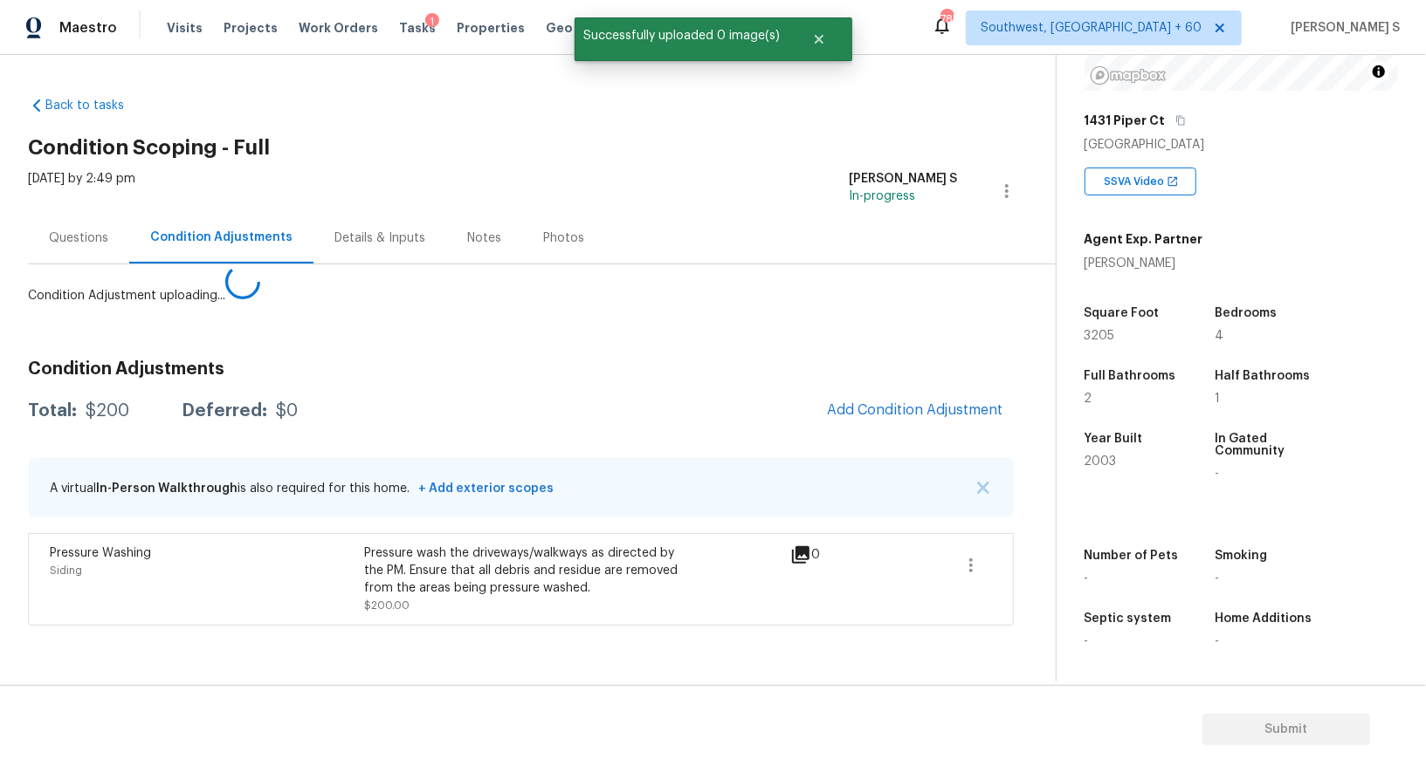
click at [313, 609] on body "Maestro Visits Projects Work Orders Tasks 1 Properties Geo Assignments 785 Sout…" at bounding box center [713, 386] width 1426 height 773
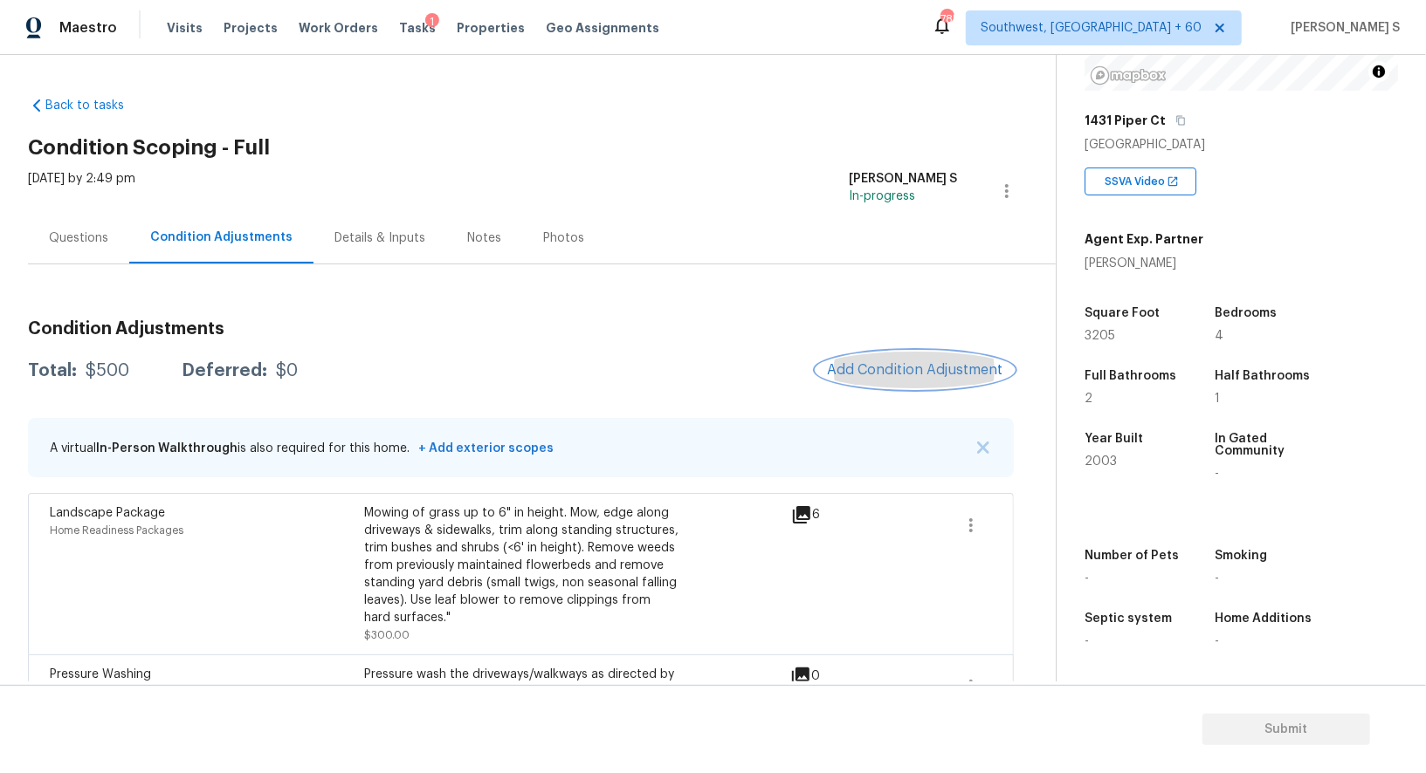
click at [953, 363] on span "Add Condition Adjustment" at bounding box center [915, 370] width 176 height 16
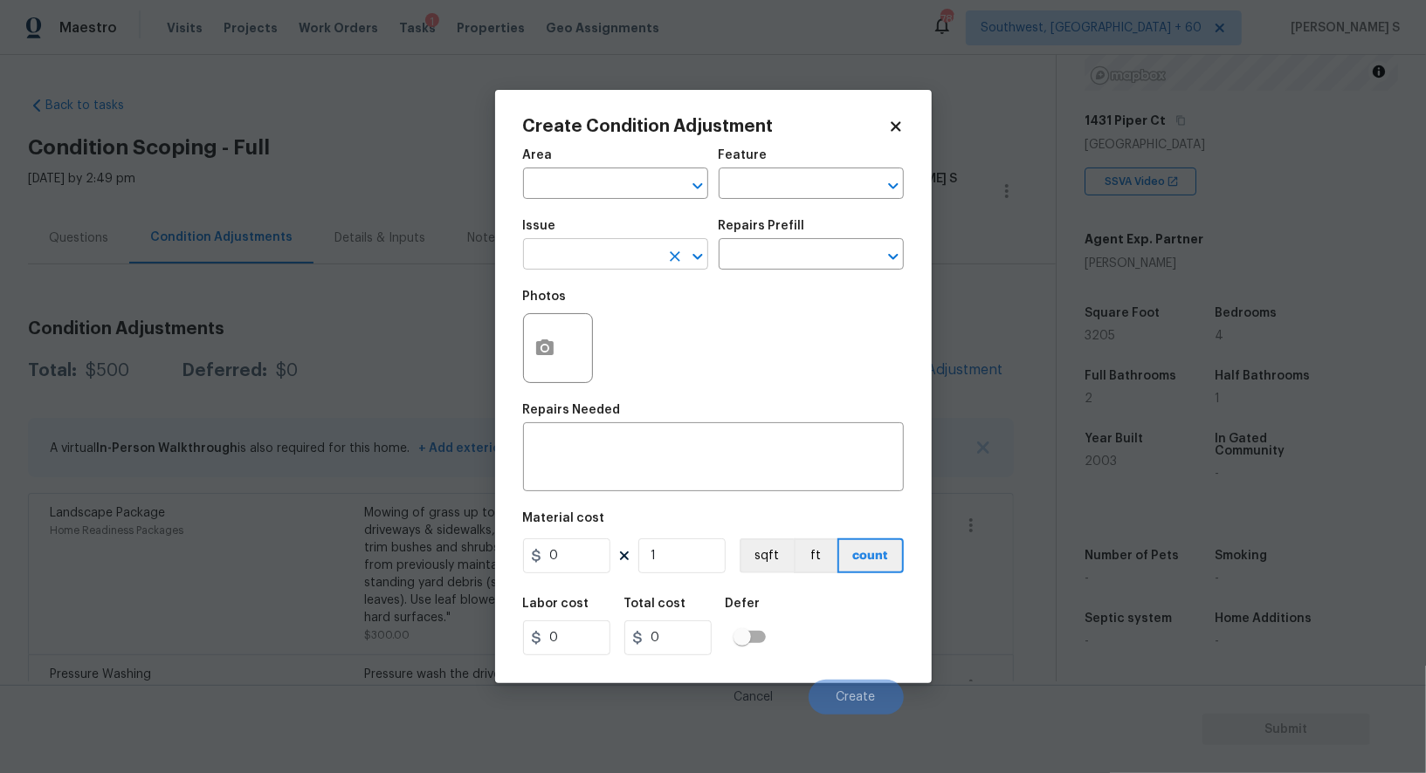
click at [620, 265] on input "text" at bounding box center [591, 256] width 136 height 27
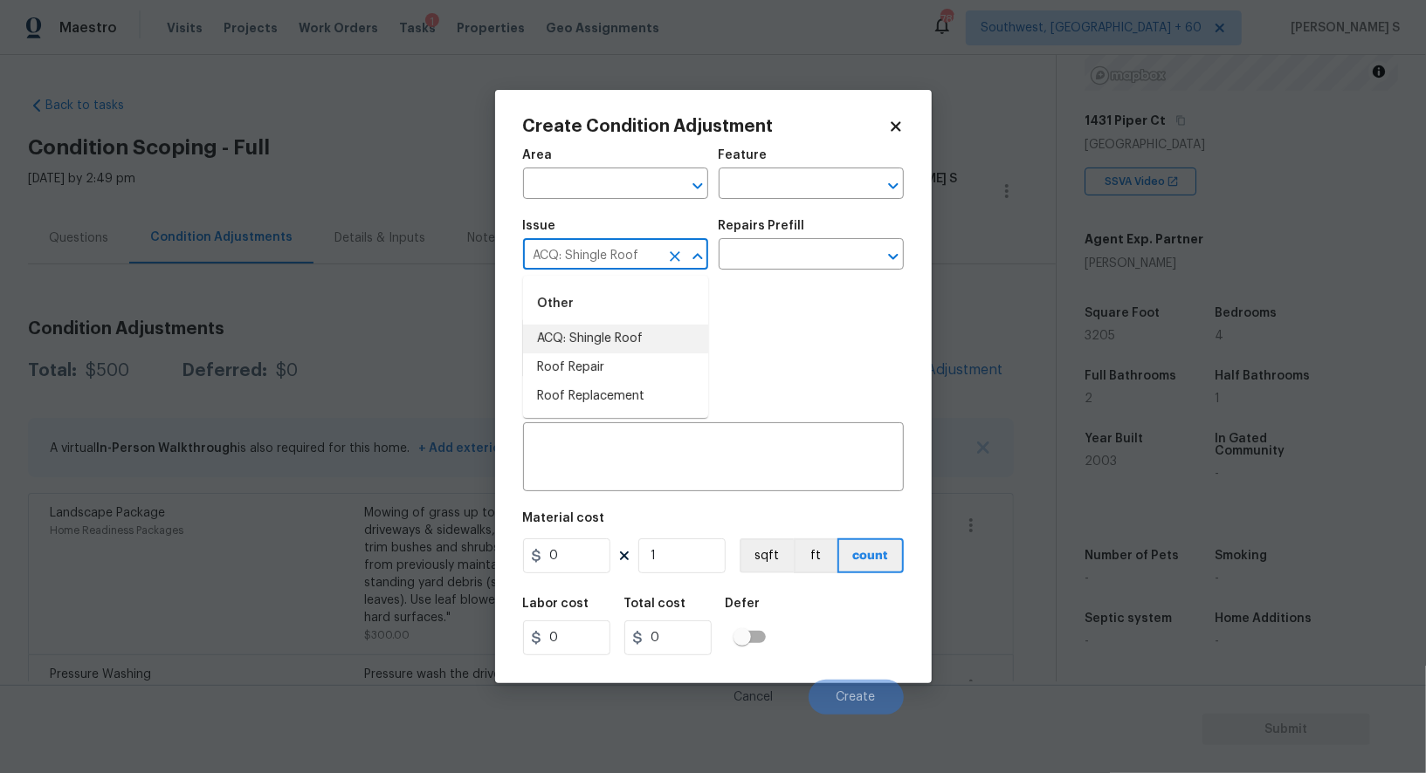
type input "ACQ: Shingle Roof"
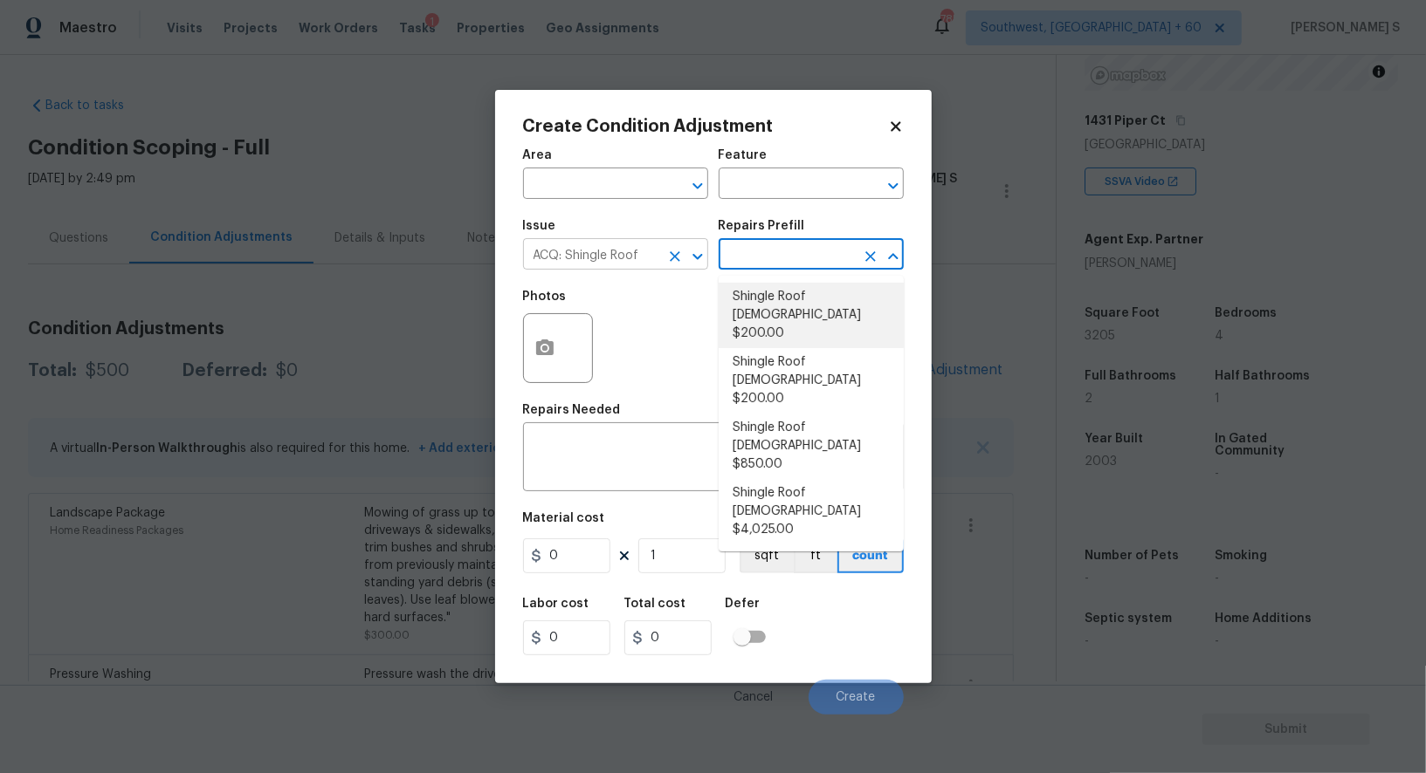
type input "Acquisition"
type textarea "Acquisition Scope: Shingle Roof 0-10 years in age maintenance."
type input "200"
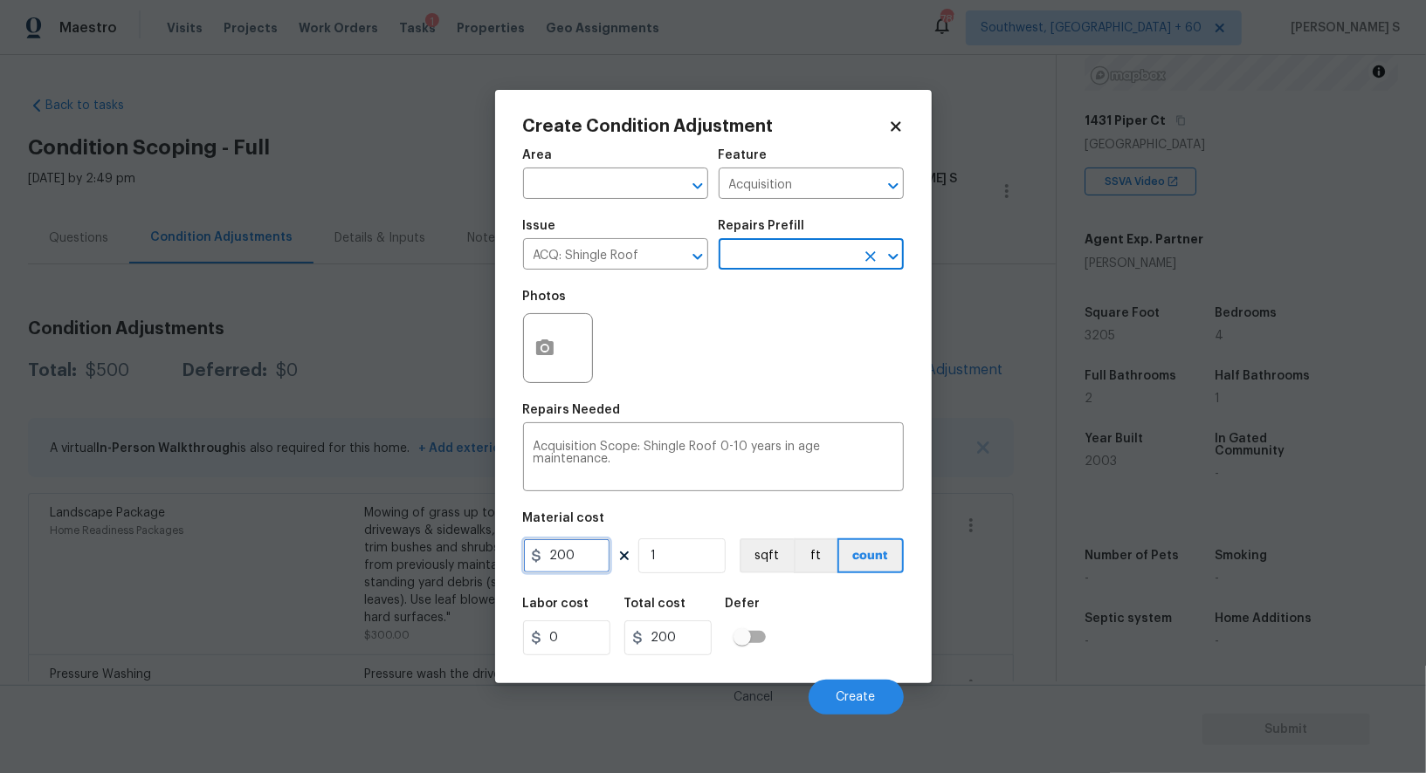
click at [578, 555] on input "200" at bounding box center [566, 556] width 87 height 35
type input "288"
click at [858, 648] on div "Labor cost 0 Total cost 288 Defer" at bounding box center [713, 627] width 381 height 79
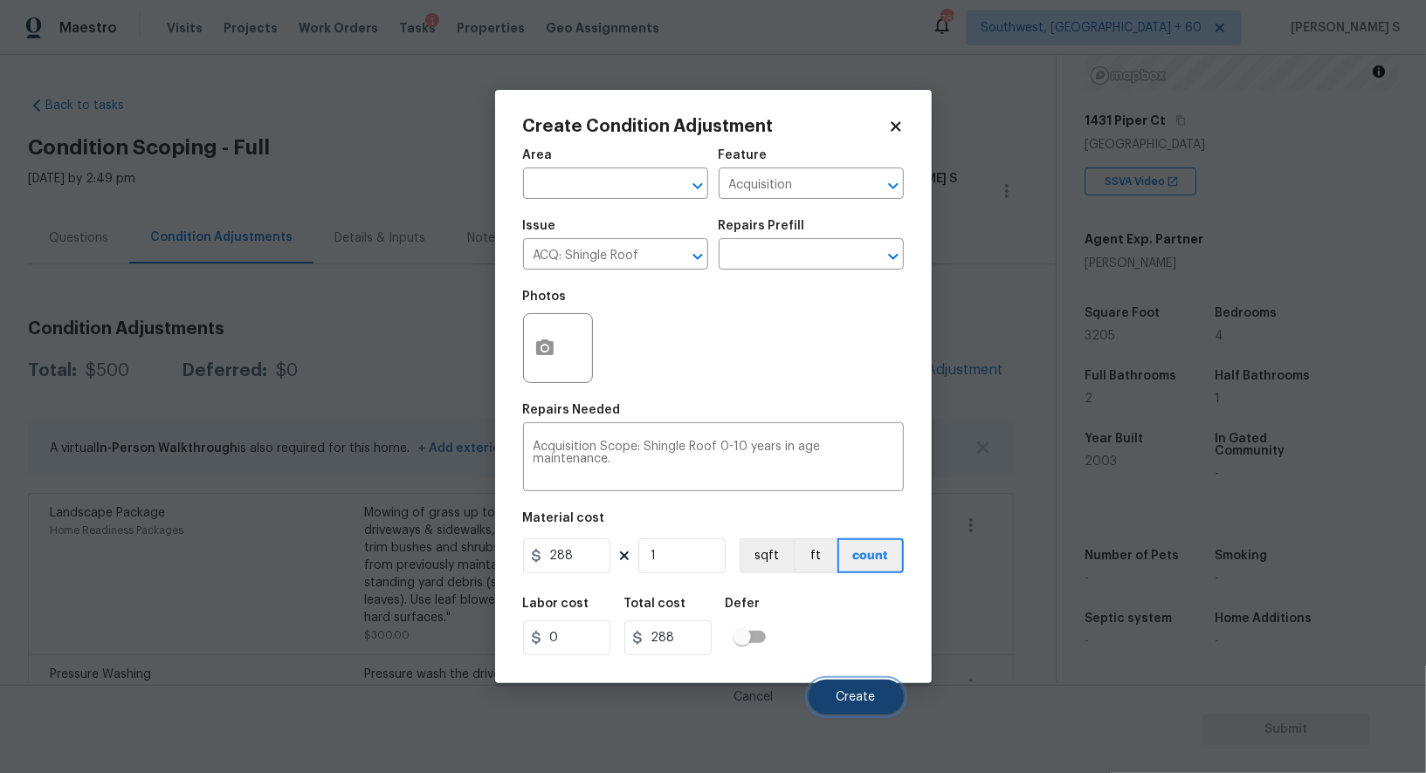
click at [867, 690] on button "Create" at bounding box center [855, 697] width 95 height 35
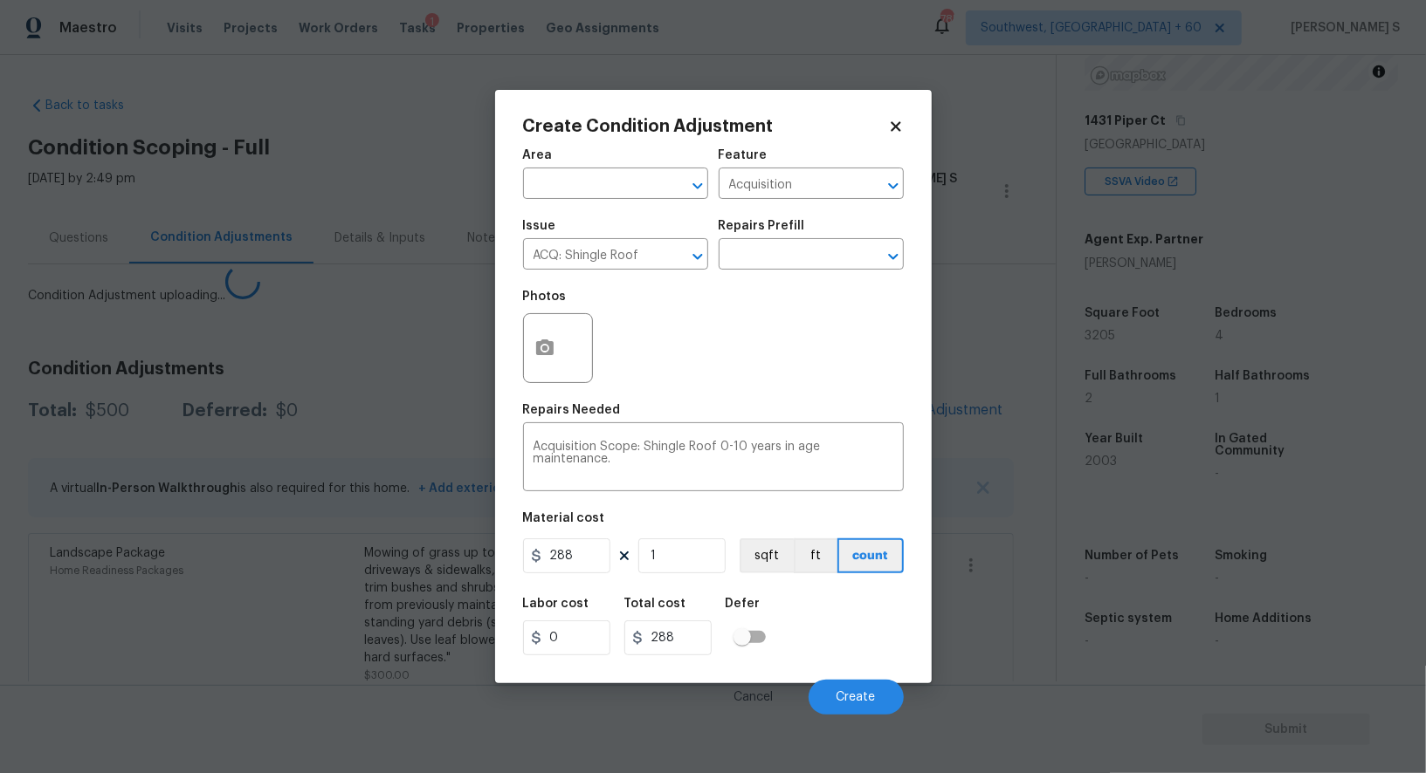
drag, startPoint x: 114, startPoint y: 623, endPoint x: 275, endPoint y: 485, distance: 211.7
click at [114, 623] on body "Maestro Visits Projects Work Orders Tasks 1 Properties Geo Assignments 785 Sout…" at bounding box center [713, 386] width 1426 height 773
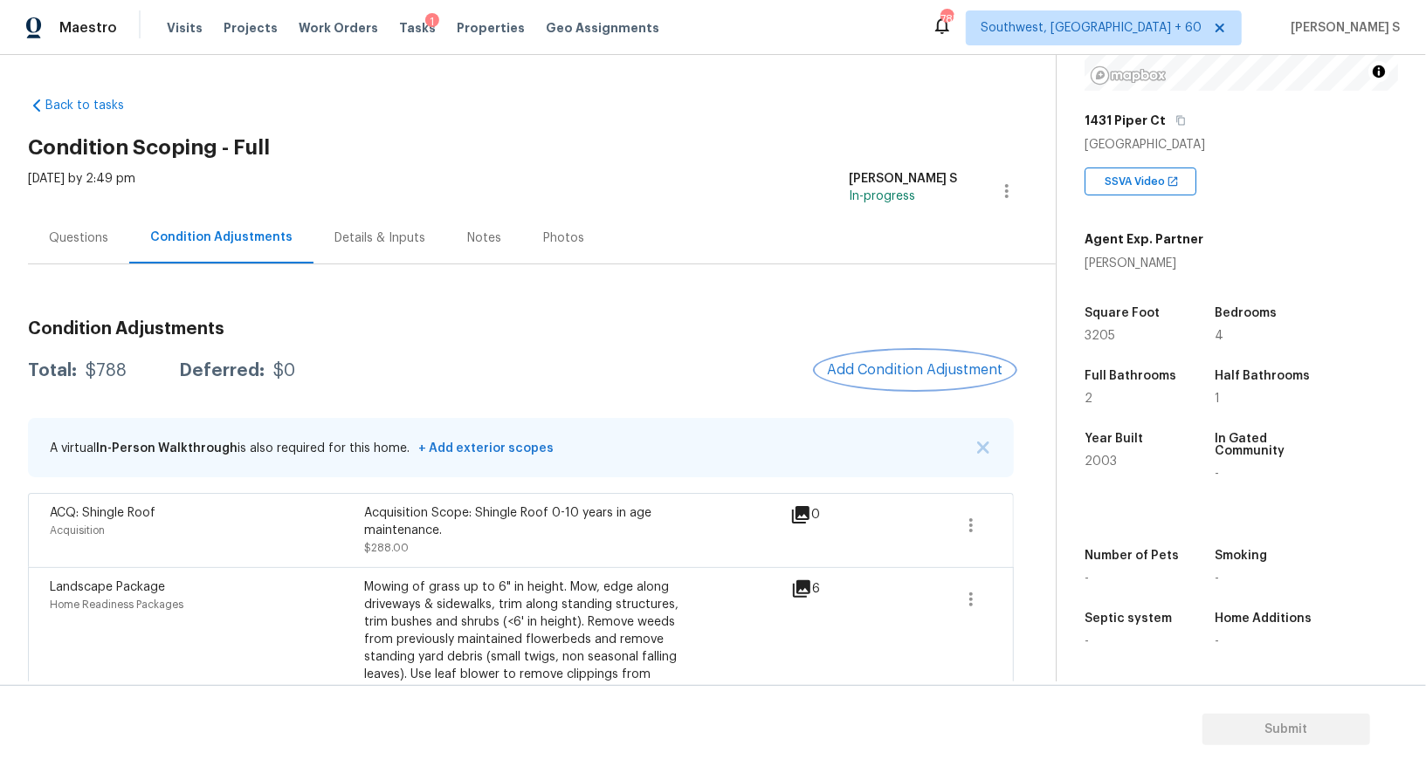
click at [892, 375] on span "Add Condition Adjustment" at bounding box center [915, 370] width 176 height 16
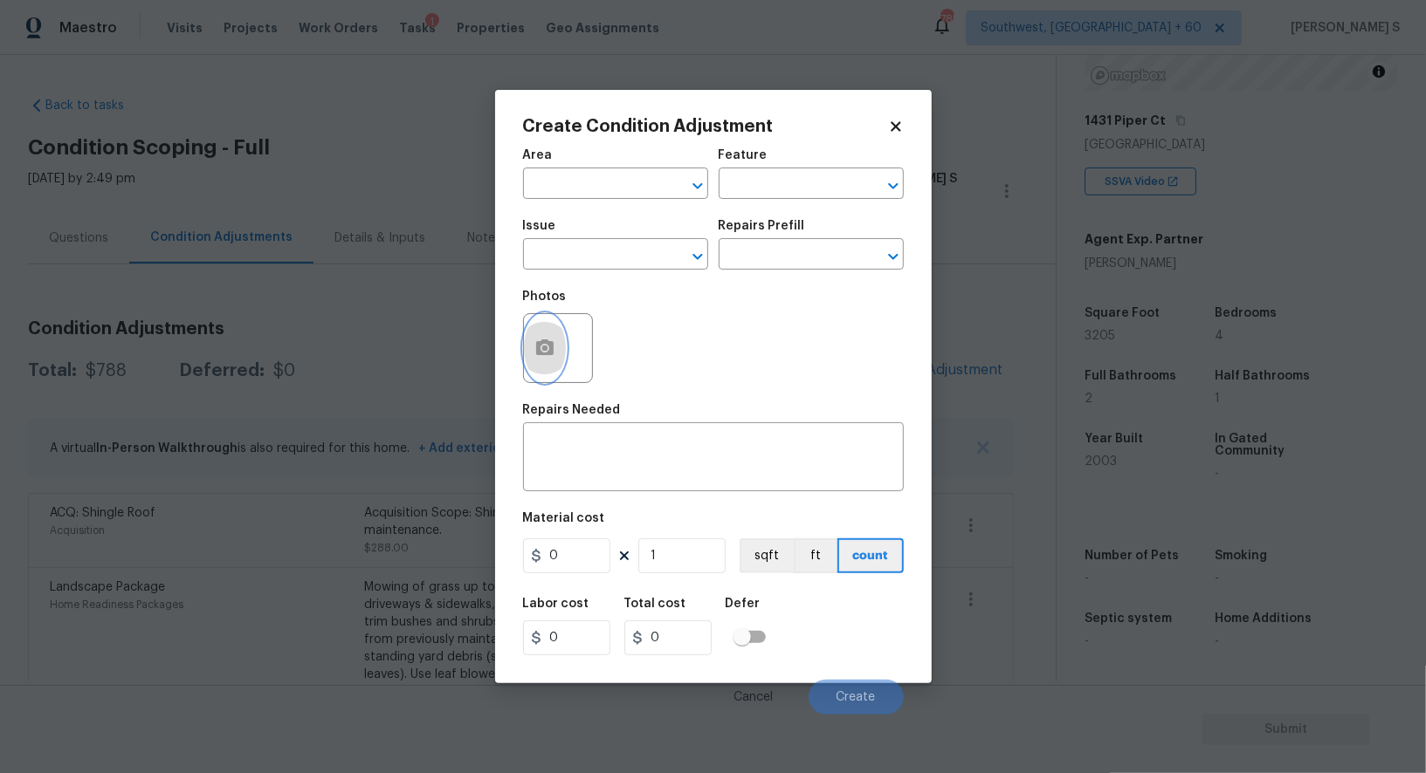
click at [562, 339] on button "button" at bounding box center [545, 348] width 42 height 68
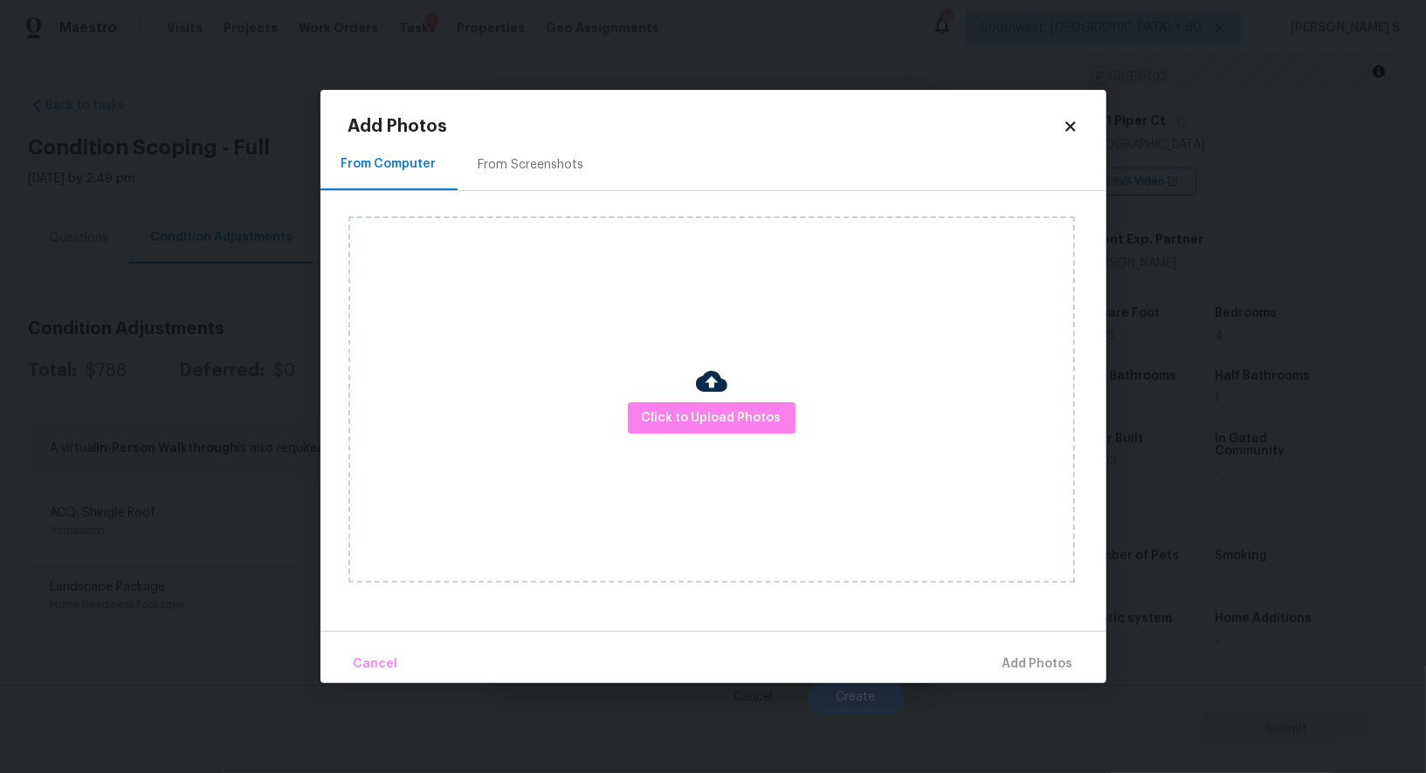
click at [520, 146] on div "From Screenshots" at bounding box center [531, 165] width 148 height 52
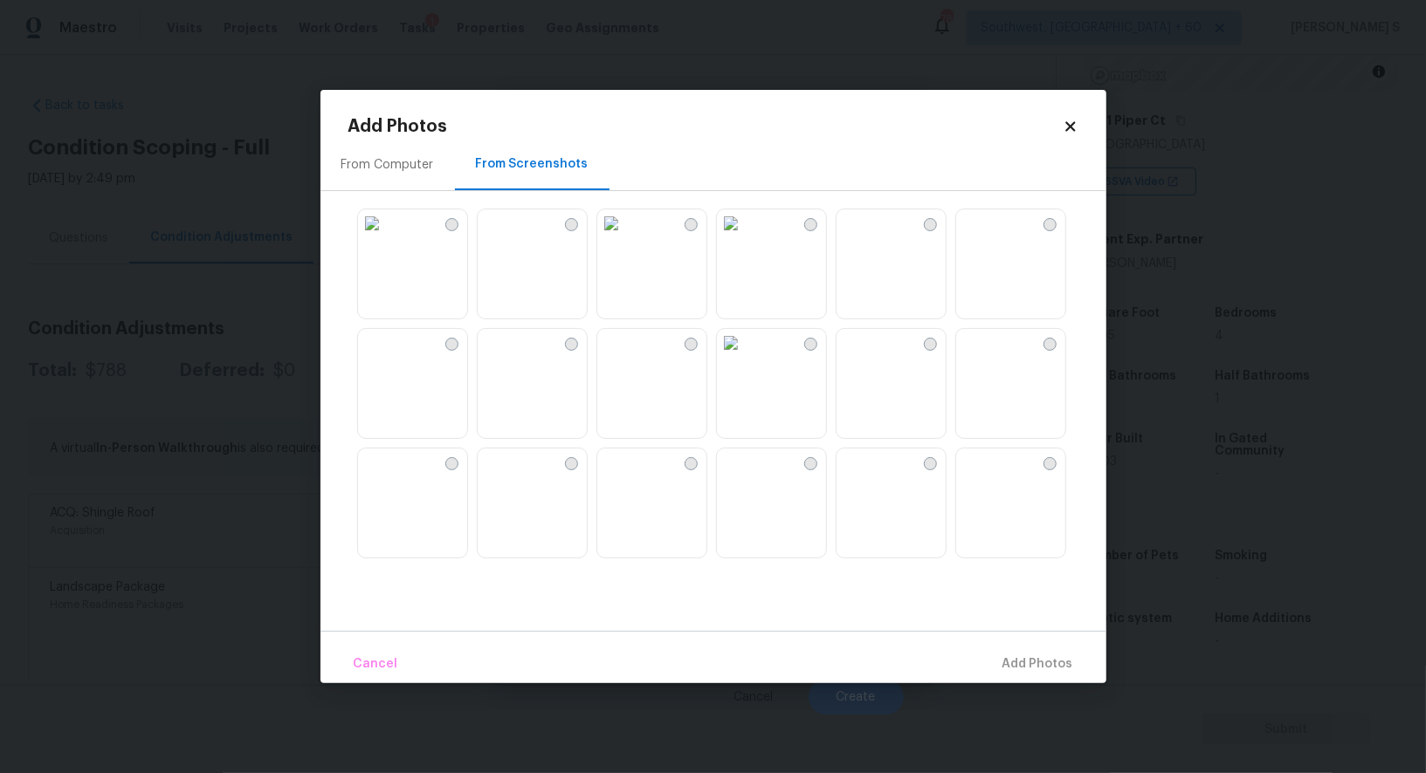
click at [745, 357] on img at bounding box center [731, 343] width 28 height 28
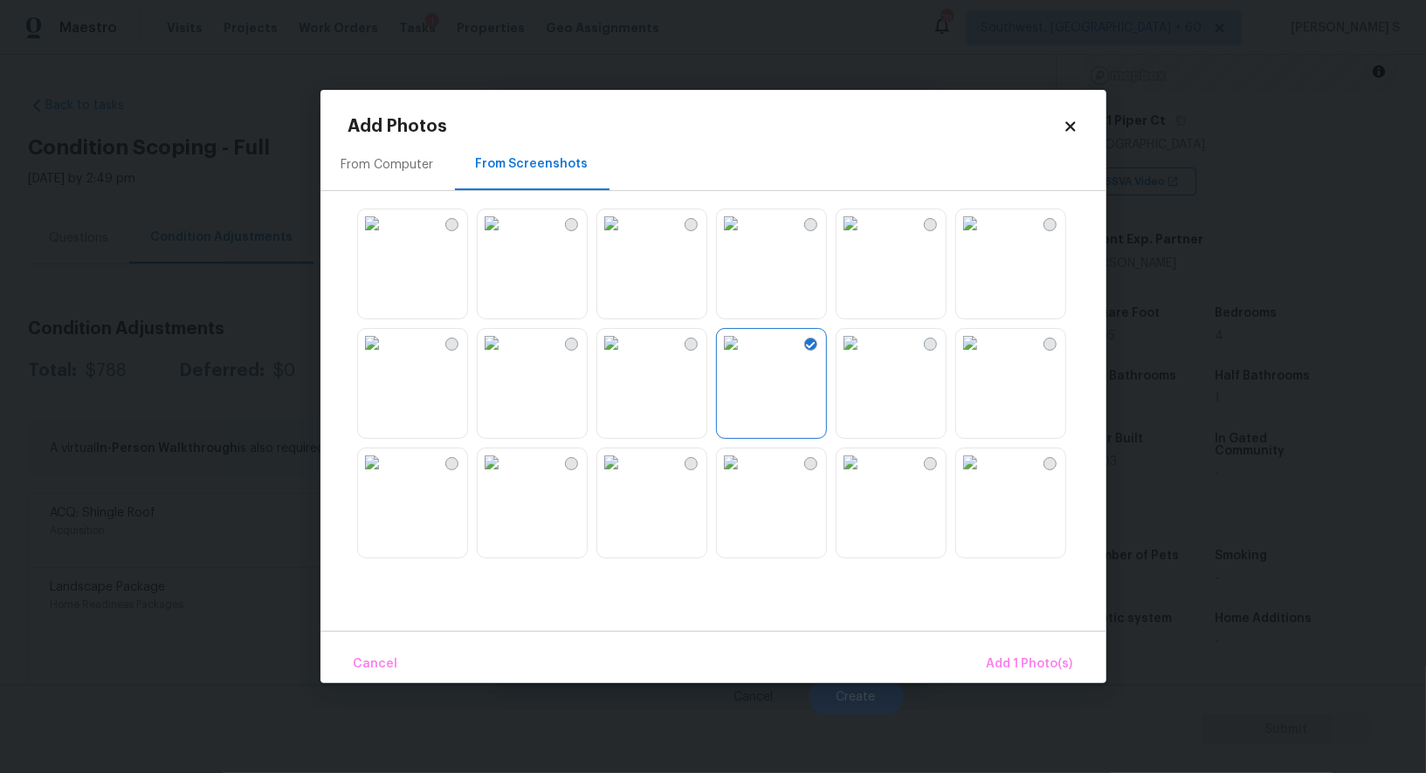
click at [839, 357] on img at bounding box center [850, 343] width 28 height 28
click at [727, 477] on img at bounding box center [731, 463] width 28 height 28
click at [505, 477] on img at bounding box center [492, 463] width 28 height 28
drag, startPoint x: 519, startPoint y: 491, endPoint x: 457, endPoint y: 491, distance: 61.1
click at [505, 477] on img at bounding box center [492, 463] width 28 height 28
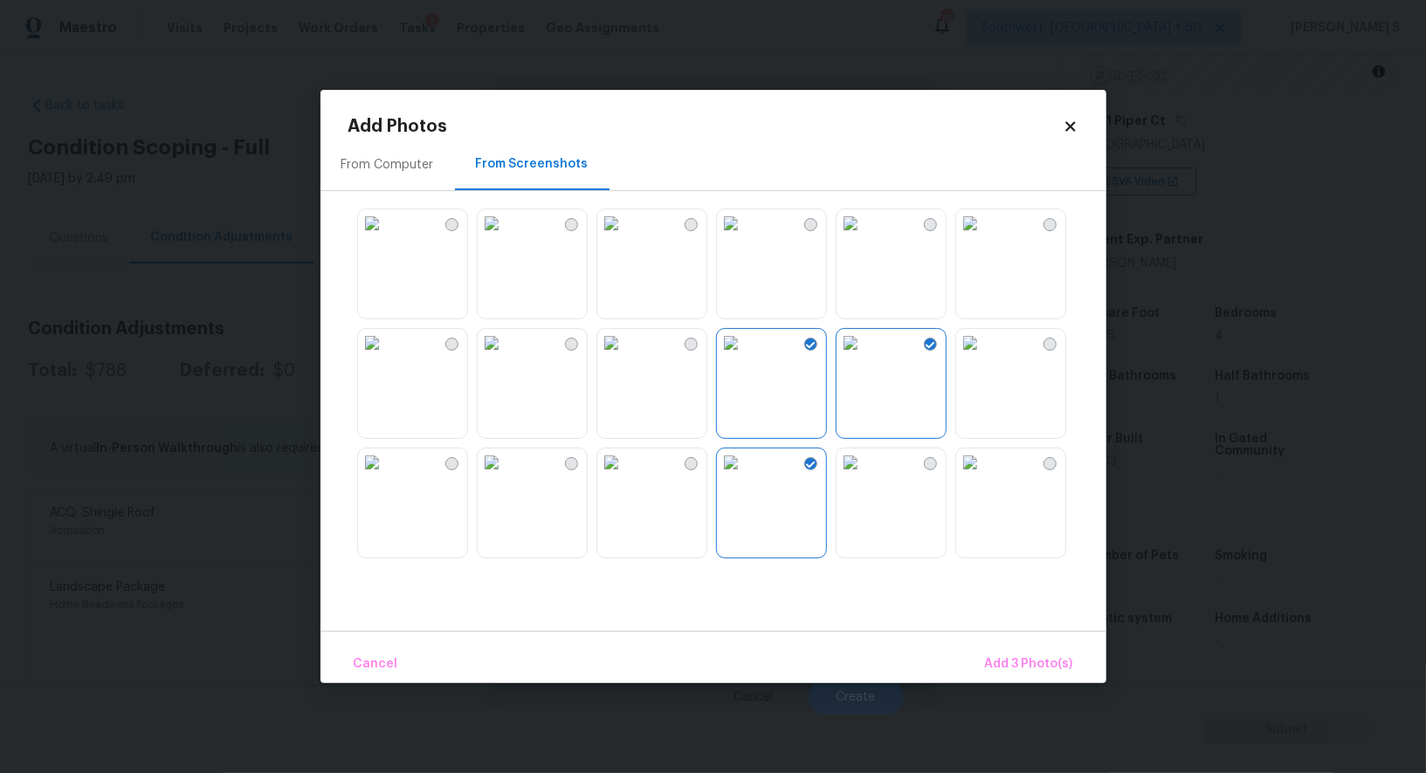
click at [386, 477] on img at bounding box center [372, 463] width 28 height 28
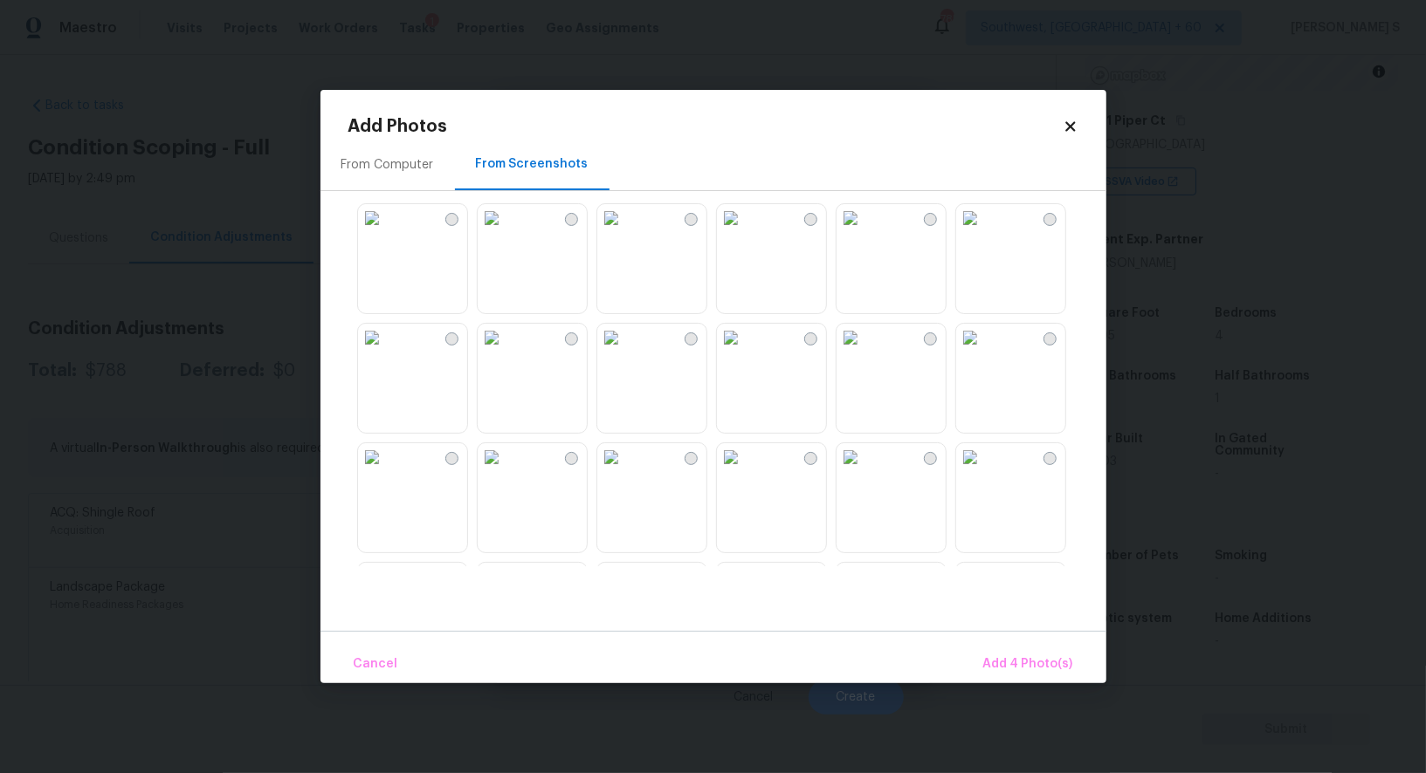
click at [745, 352] on img at bounding box center [731, 338] width 28 height 28
click at [745, 232] on img at bounding box center [731, 218] width 28 height 28
click at [856, 232] on img at bounding box center [850, 218] width 28 height 28
click at [745, 232] on img at bounding box center [731, 218] width 28 height 28
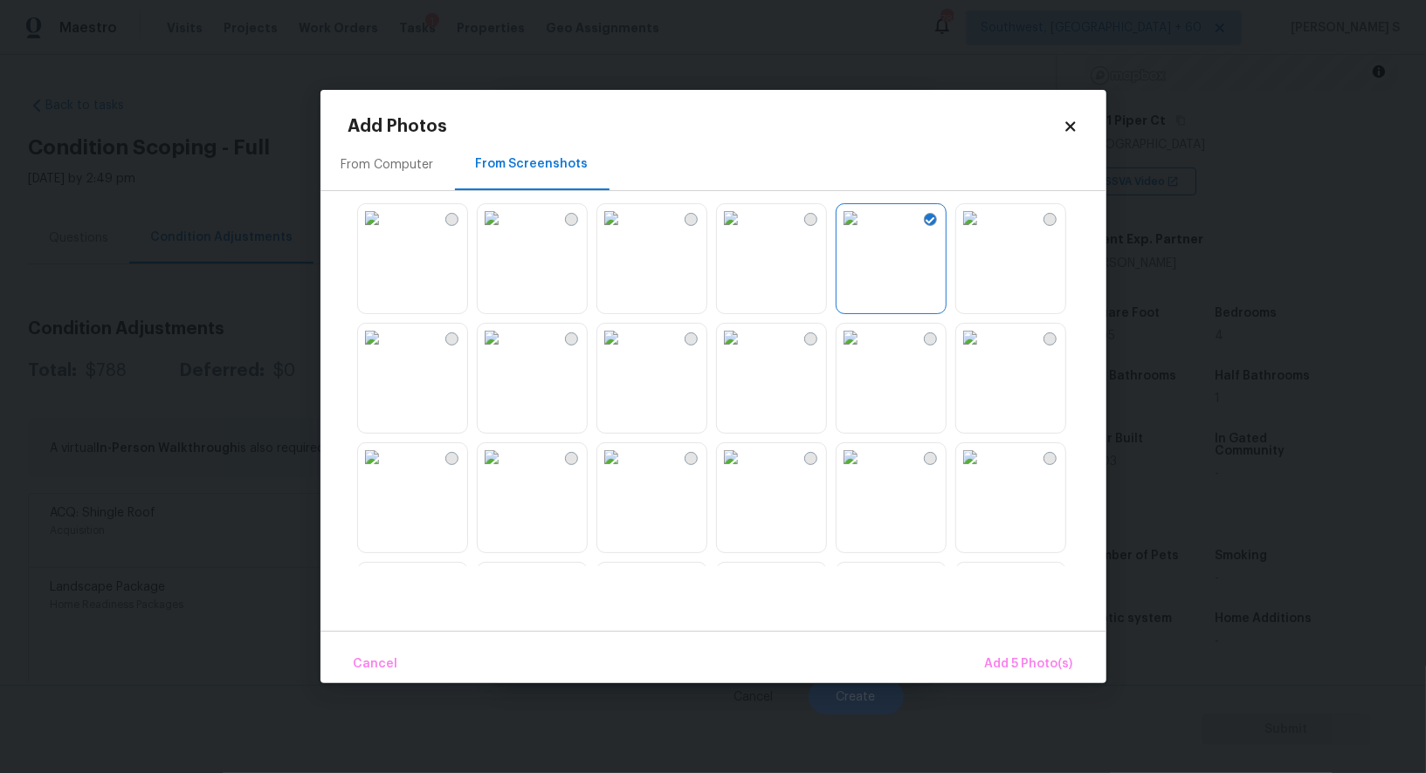
click at [718, 232] on img at bounding box center [731, 218] width 28 height 28
click at [625, 352] on img at bounding box center [611, 338] width 28 height 28
click at [505, 352] on img at bounding box center [492, 338] width 28 height 28
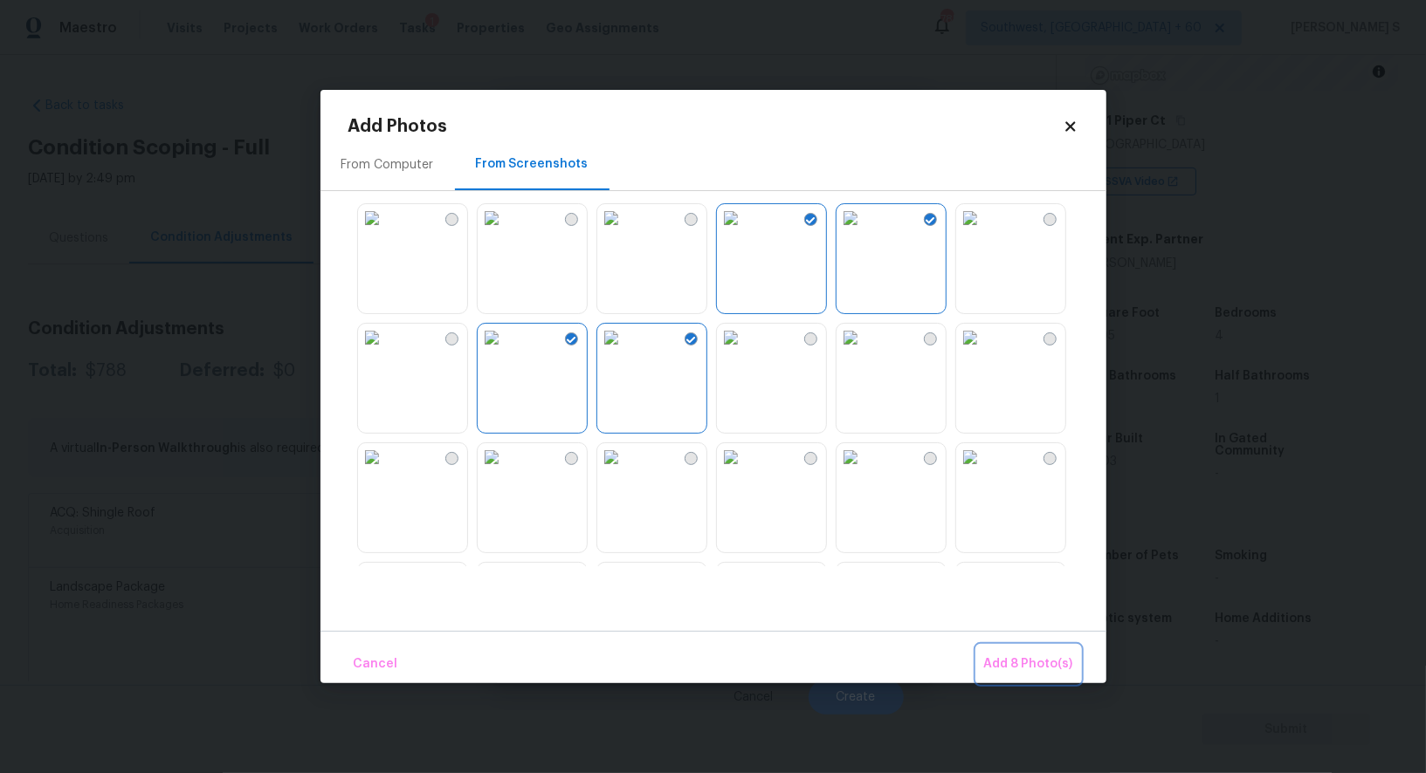
click at [986, 658] on span "Add 8 Photo(s)" at bounding box center [1028, 665] width 89 height 22
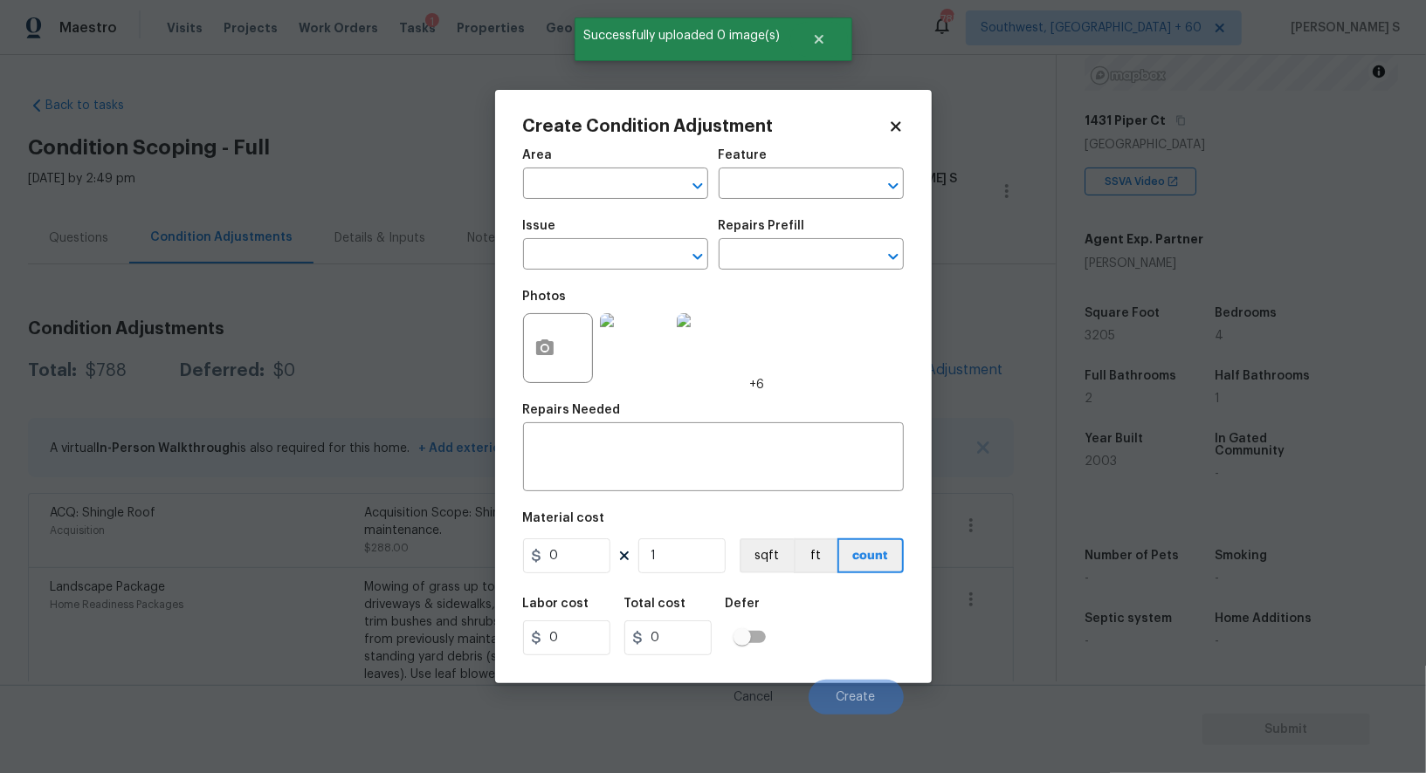
click at [580, 284] on div "Photos" at bounding box center [559, 336] width 73 height 113
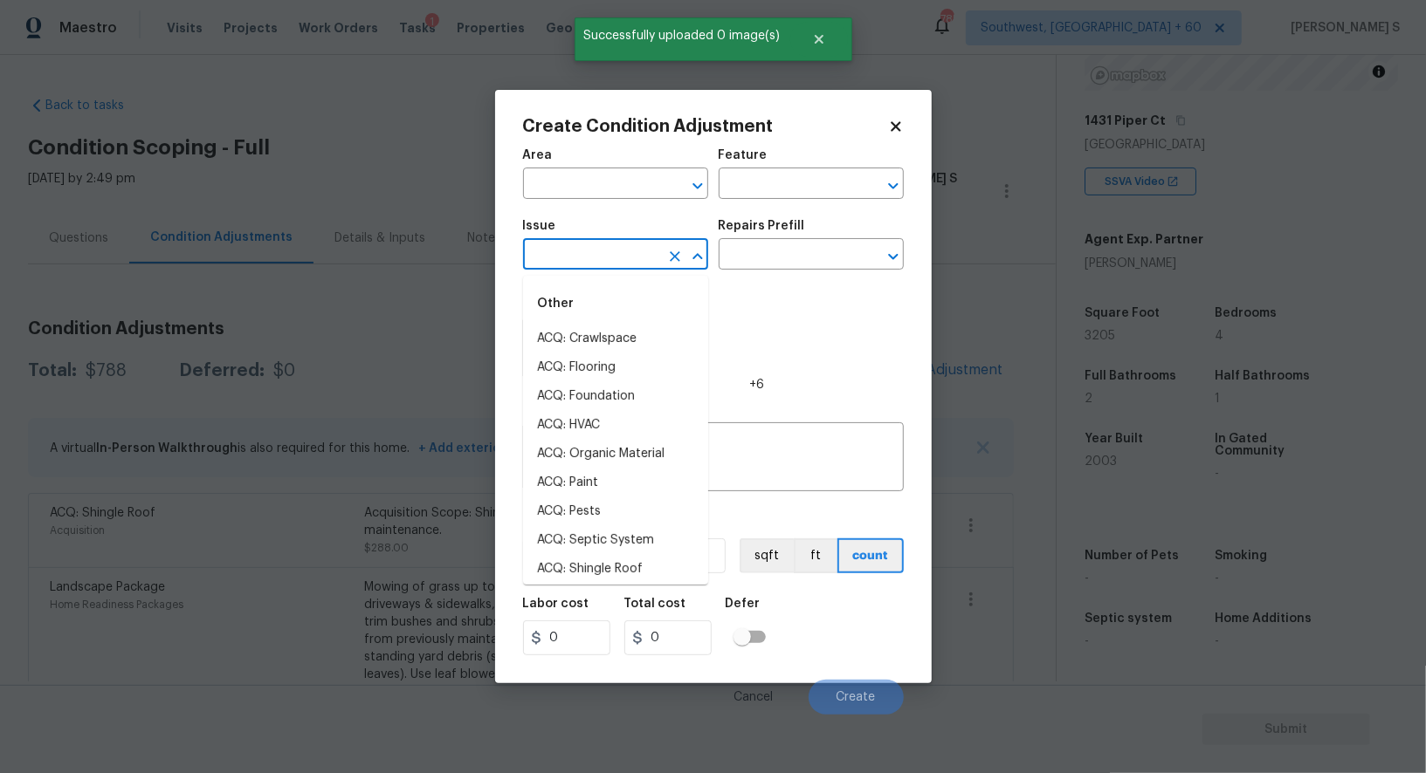
click at [580, 262] on input "text" at bounding box center [591, 256] width 136 height 27
type input "ACQ: Paint"
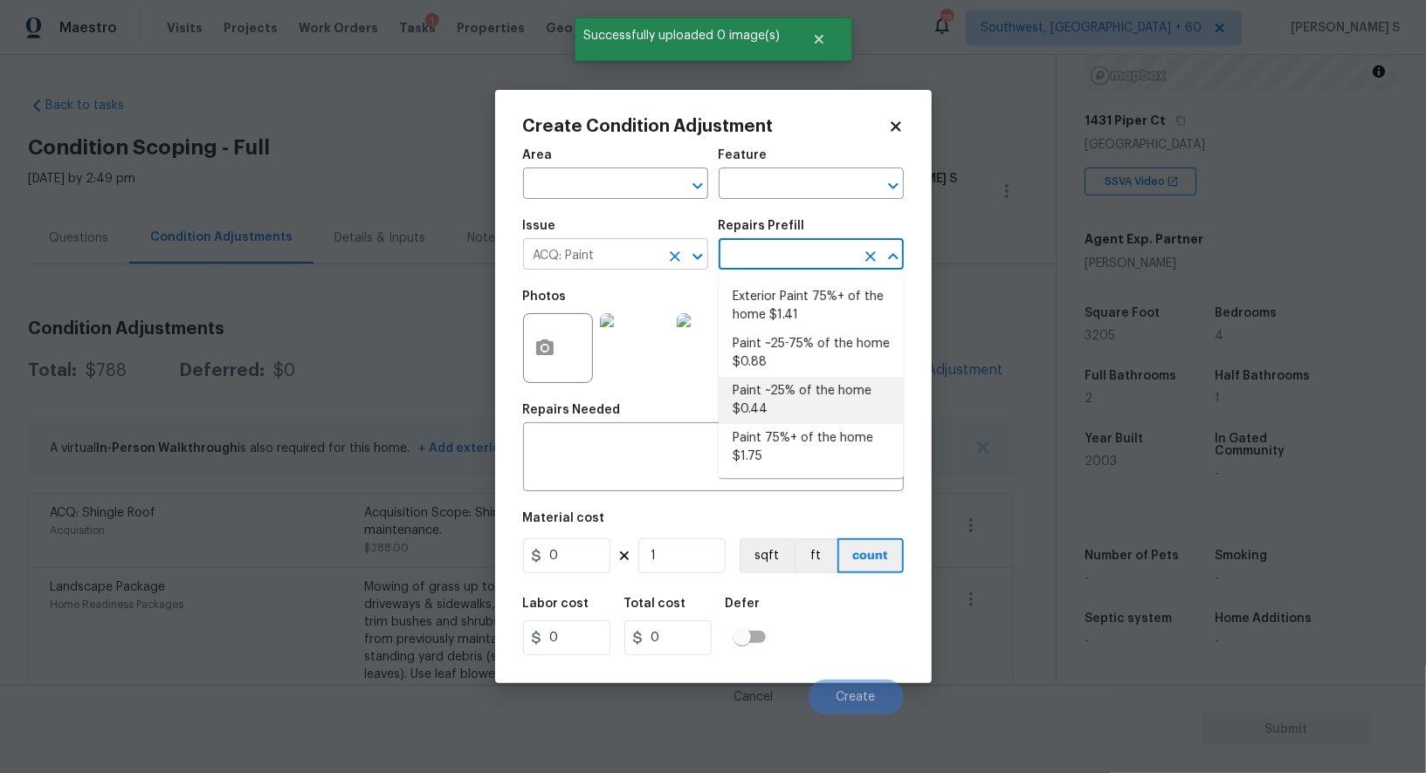
type input "Acquisition"
type textarea "Acquisition Scope: ~25 - 75% of the home needs interior paint"
type input "0.88"
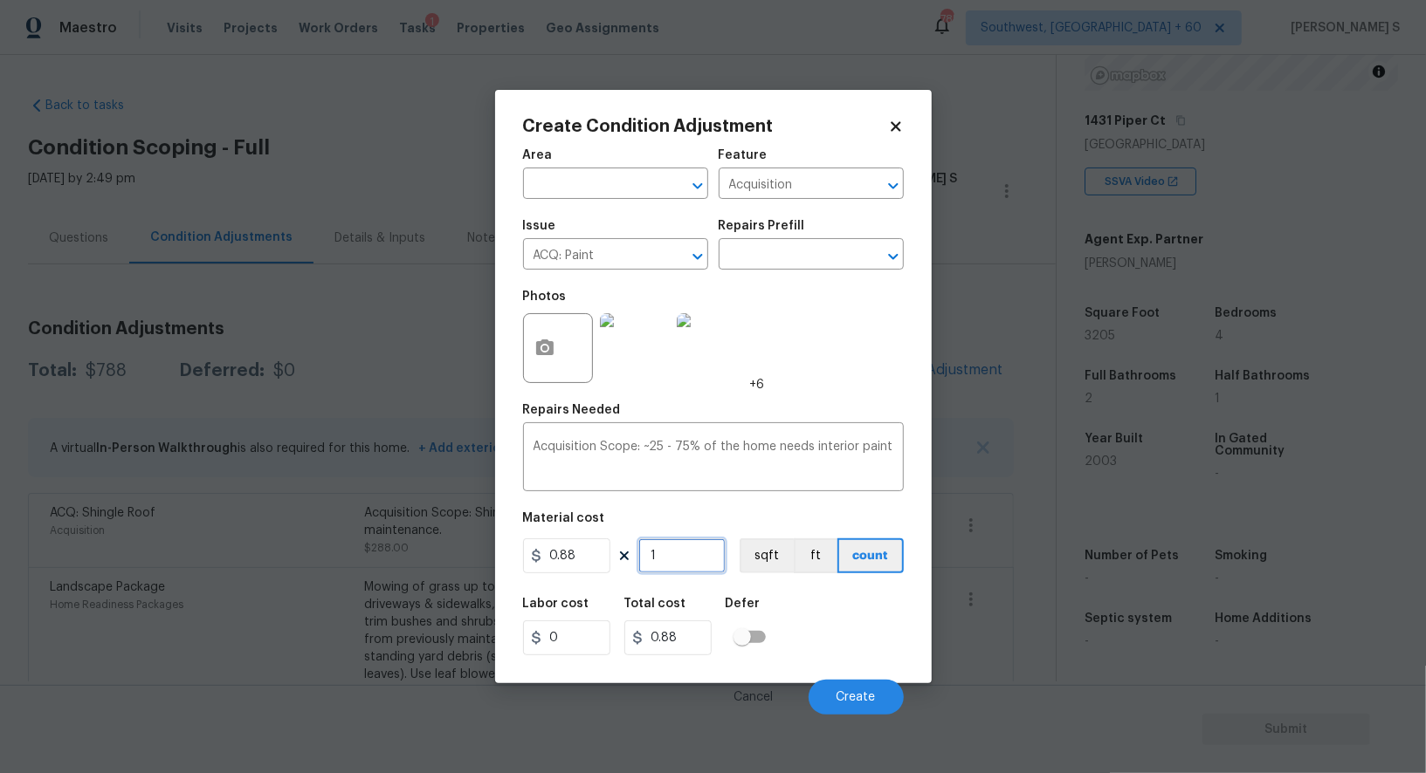
click at [665, 550] on input "1" at bounding box center [681, 556] width 87 height 35
type input "3"
type input "2.64"
type input "32"
type input "28.16"
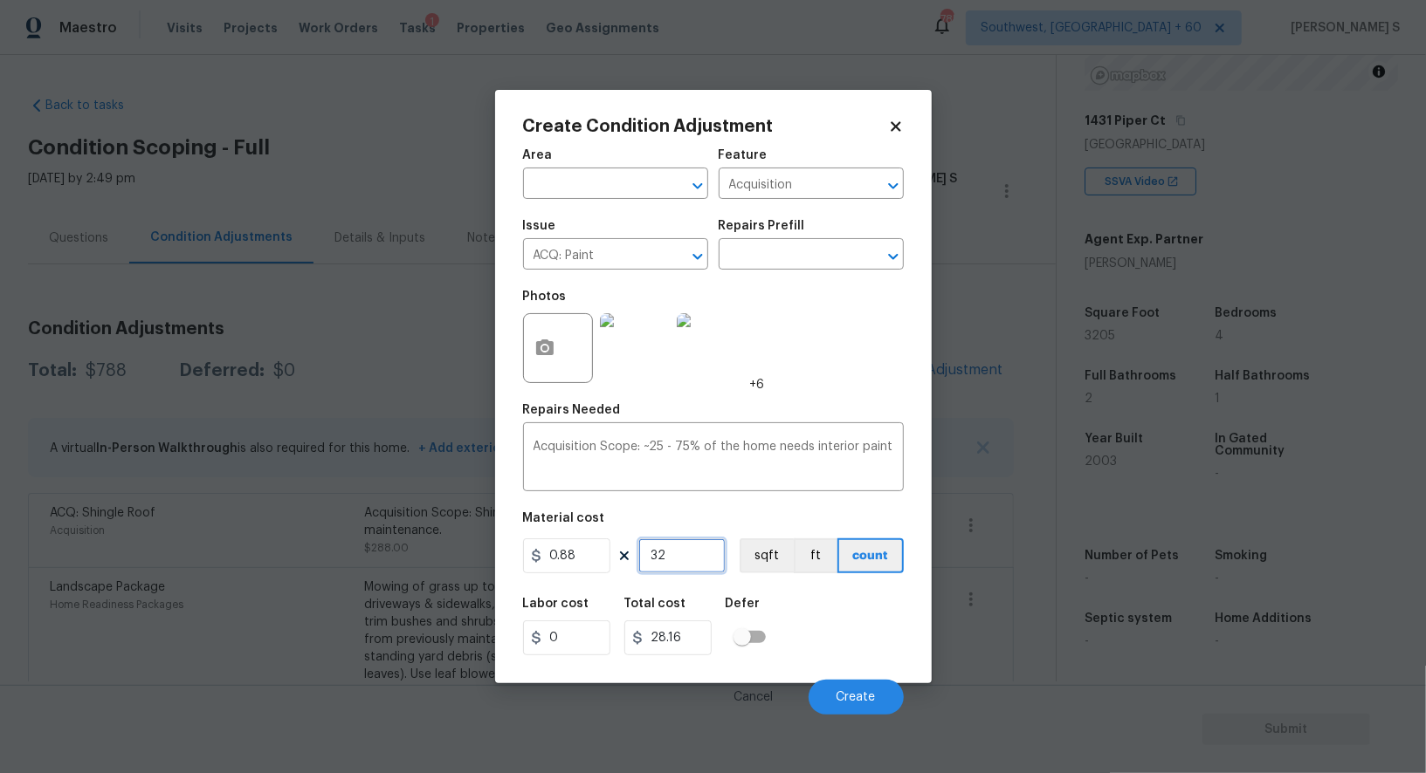
type input "320"
type input "281.6"
type input "3205"
type input "2820.4"
type input "3205"
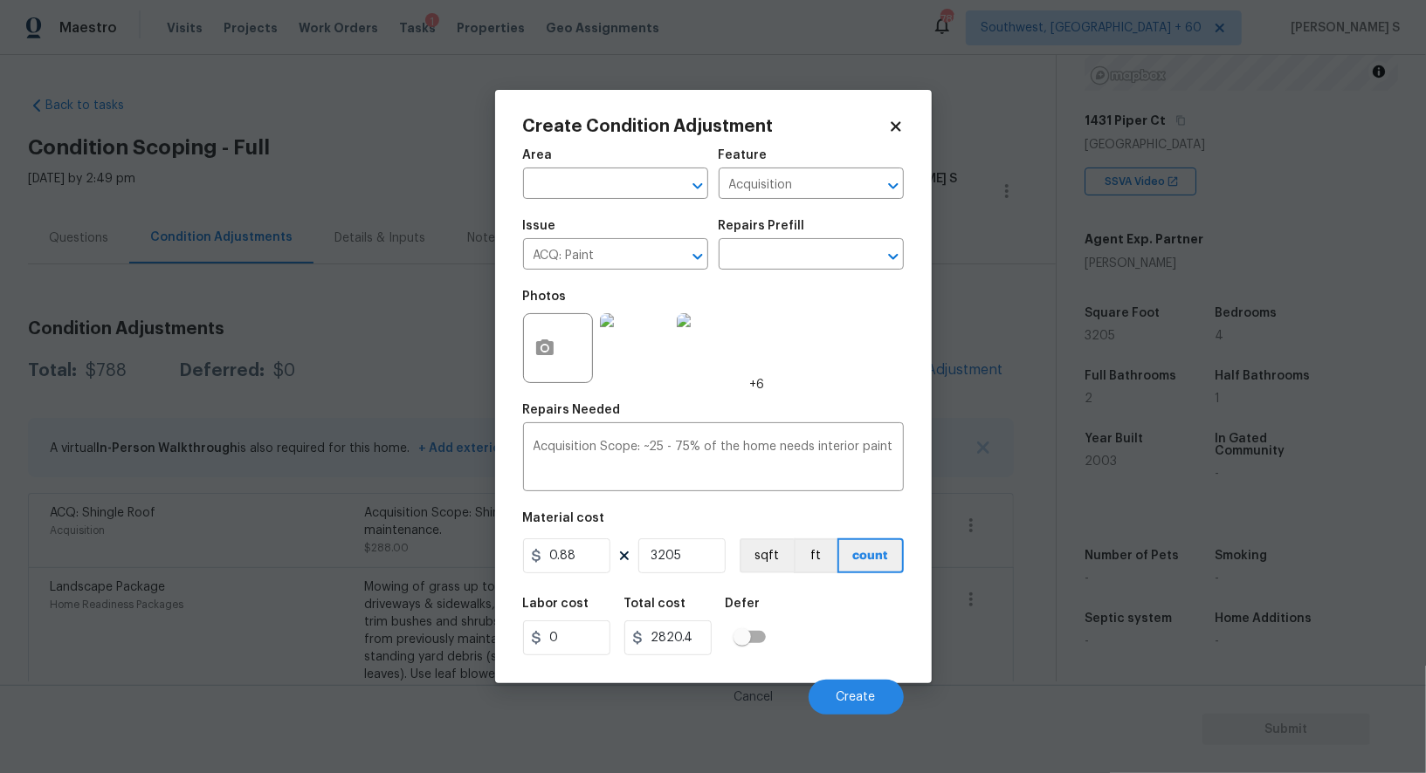
click at [837, 636] on div "Labor cost 0 Total cost 2820.4 Defer" at bounding box center [713, 627] width 381 height 79
drag, startPoint x: 769, startPoint y: 564, endPoint x: 801, endPoint y: 620, distance: 64.5
click at [769, 563] on button "sqft" at bounding box center [766, 556] width 54 height 35
click at [806, 634] on div "Labor cost 0 Total cost 2820.4 Defer" at bounding box center [713, 627] width 381 height 79
click at [859, 696] on span "Create" at bounding box center [855, 697] width 39 height 13
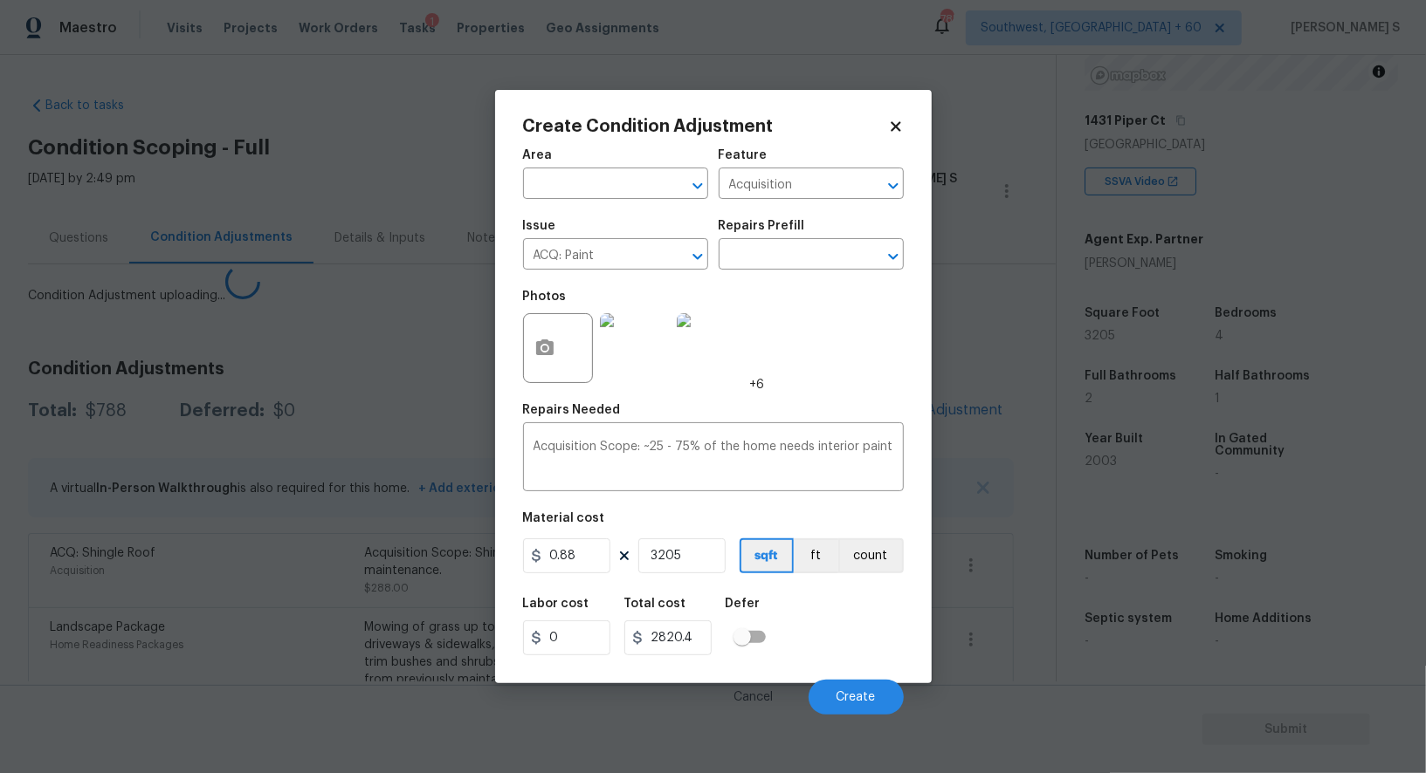
click at [79, 622] on body "Maestro Visits Projects Work Orders Tasks 1 Properties Geo Assignments 785 Sout…" at bounding box center [713, 386] width 1426 height 773
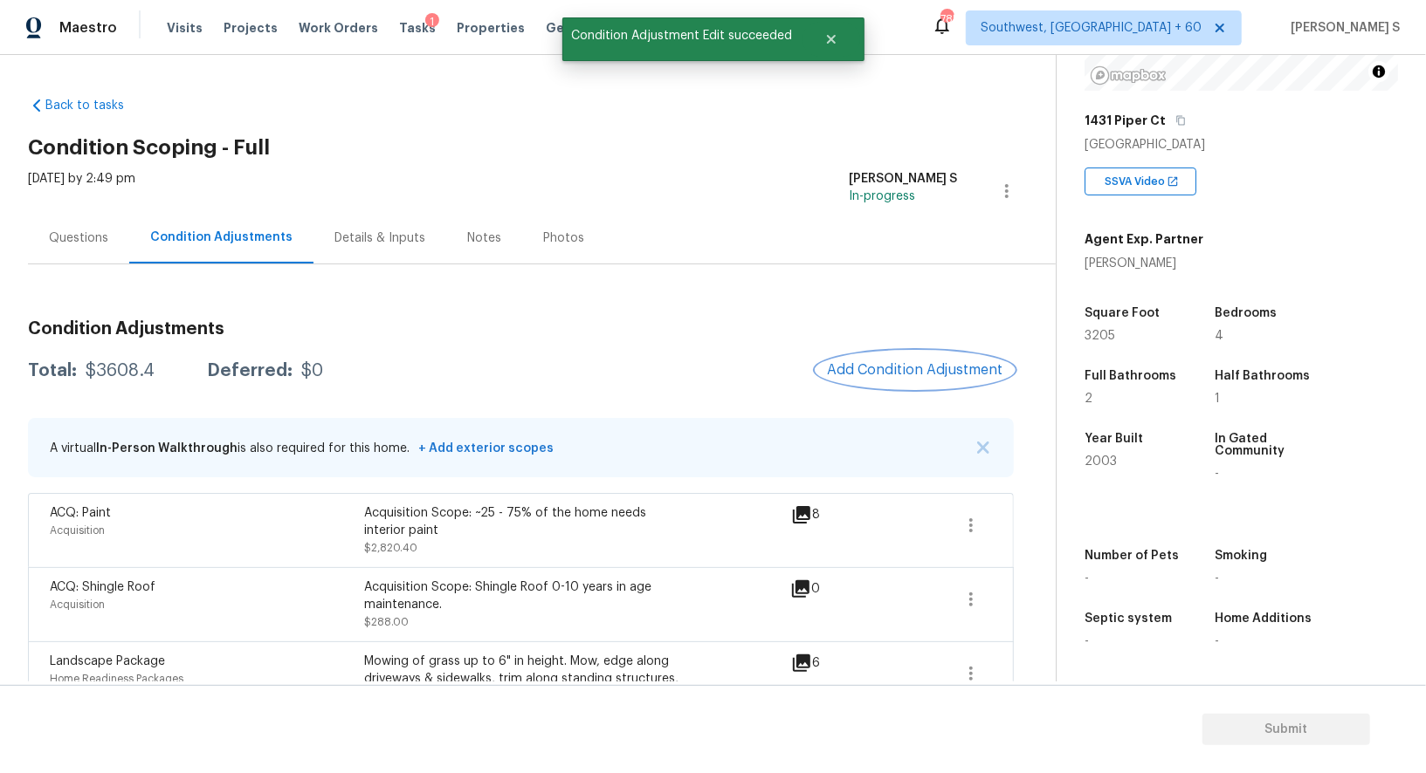
click at [923, 364] on span "Add Condition Adjustment" at bounding box center [915, 370] width 176 height 16
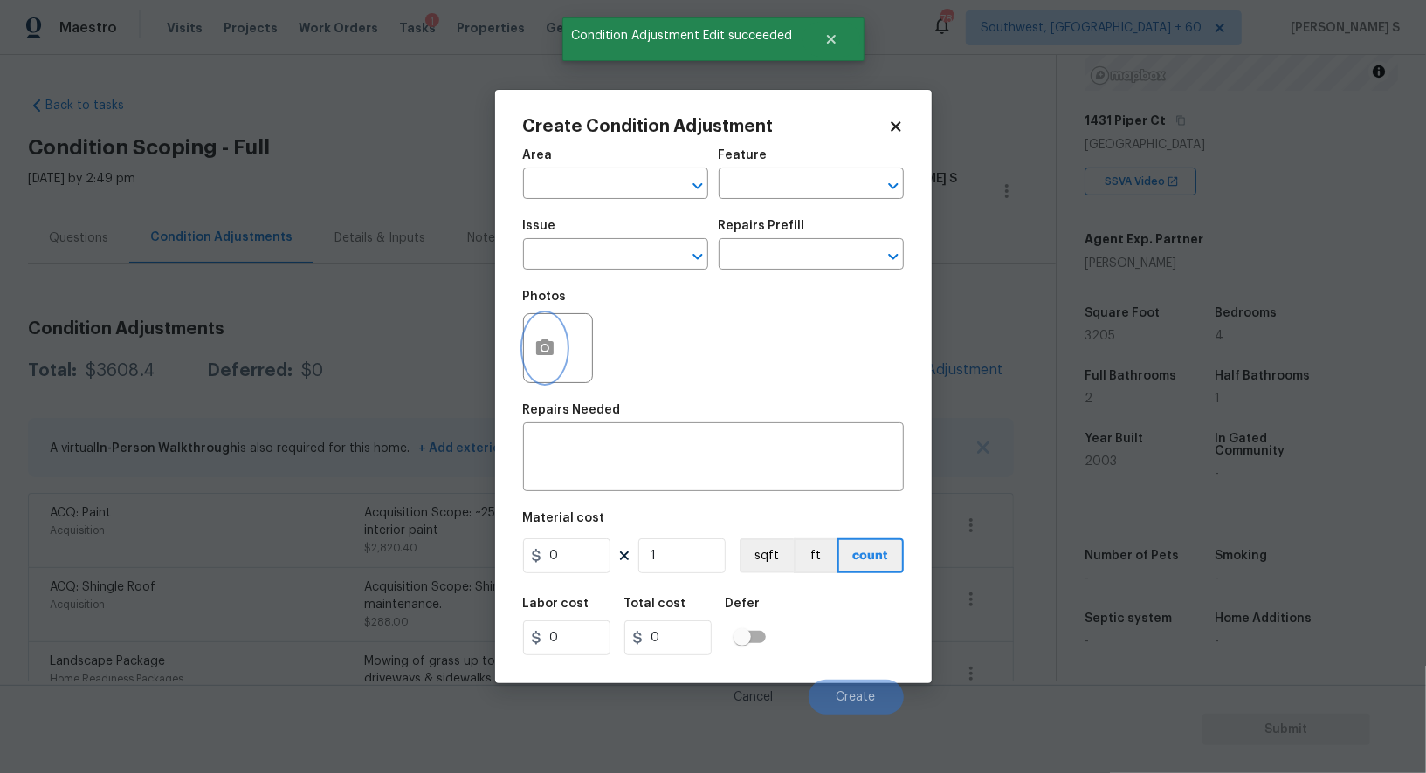
click at [536, 346] on icon "button" at bounding box center [544, 348] width 17 height 16
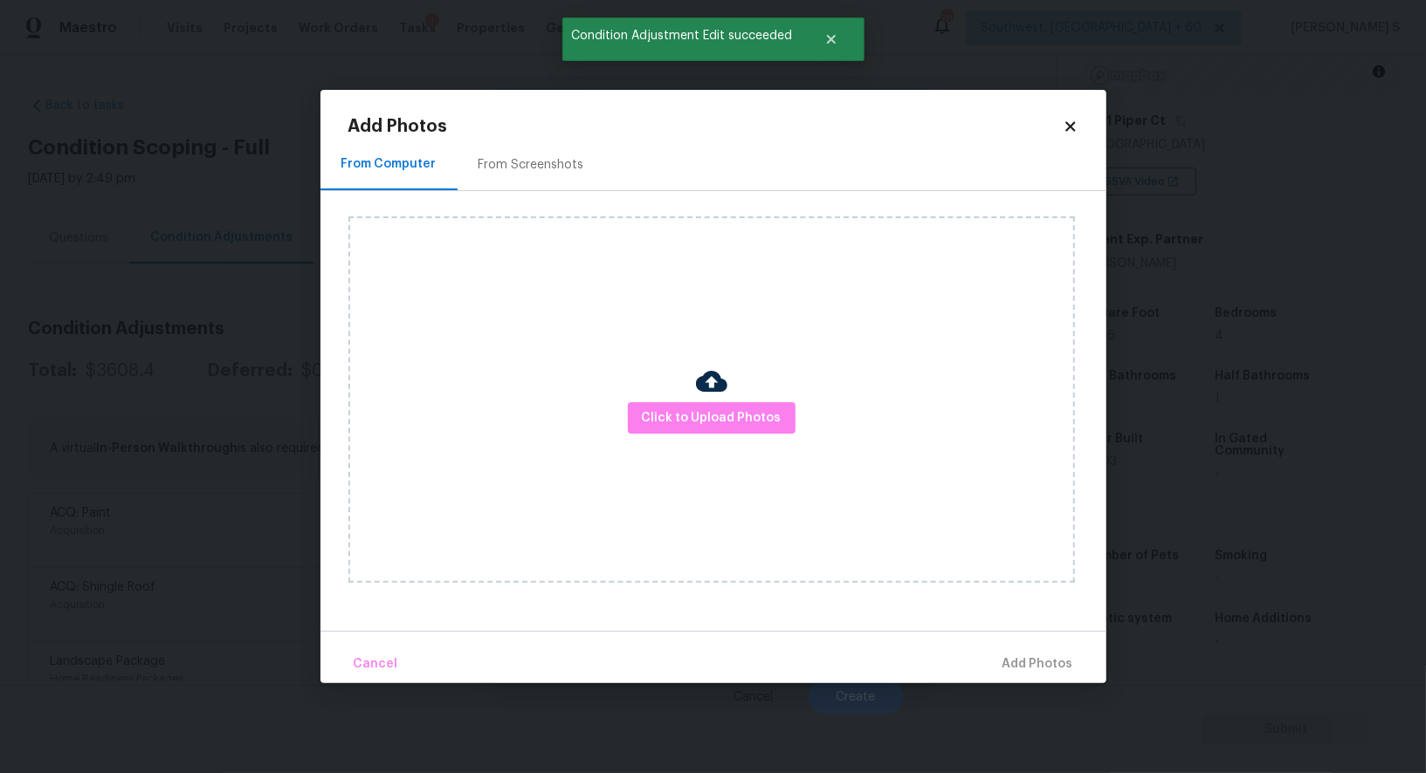
click at [498, 162] on div "From Screenshots" at bounding box center [531, 164] width 106 height 17
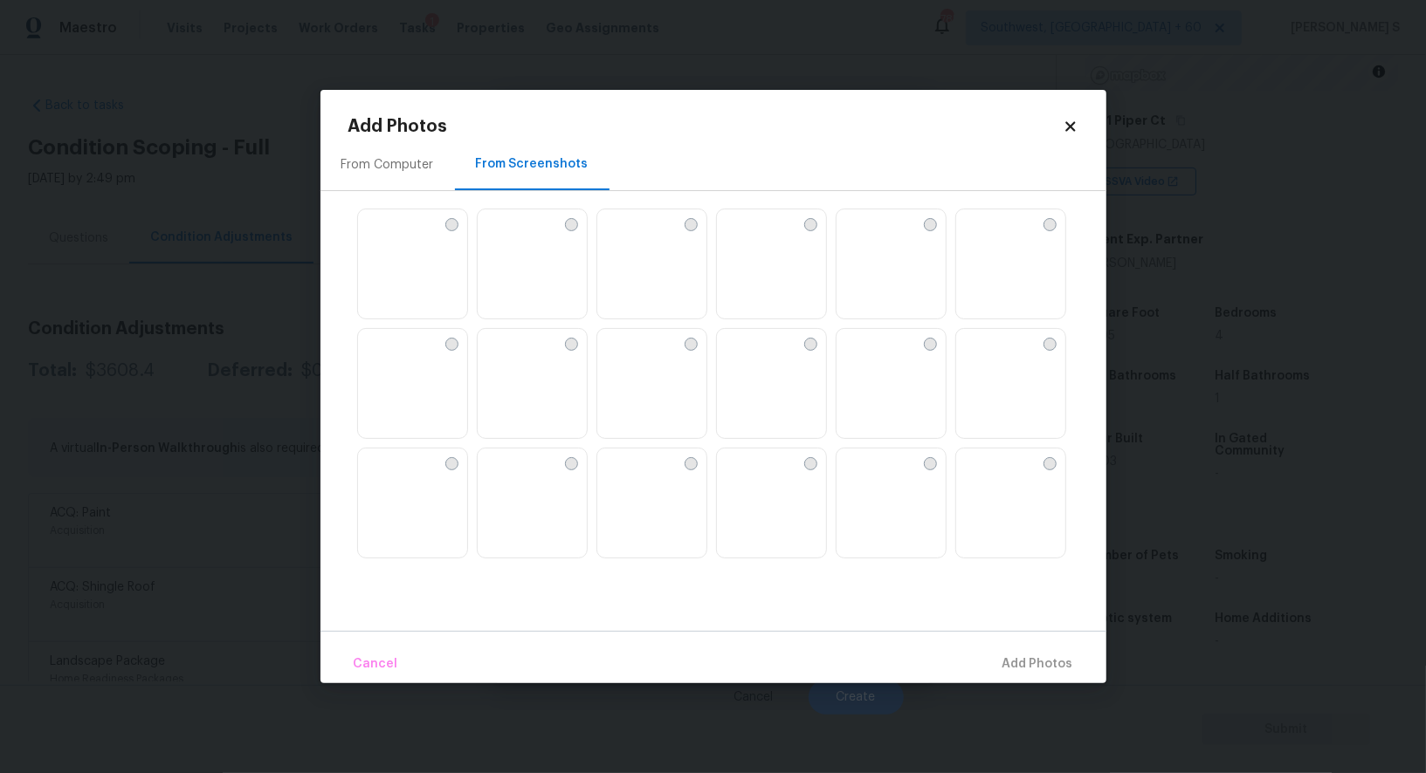
click at [745, 357] on img at bounding box center [731, 343] width 28 height 28
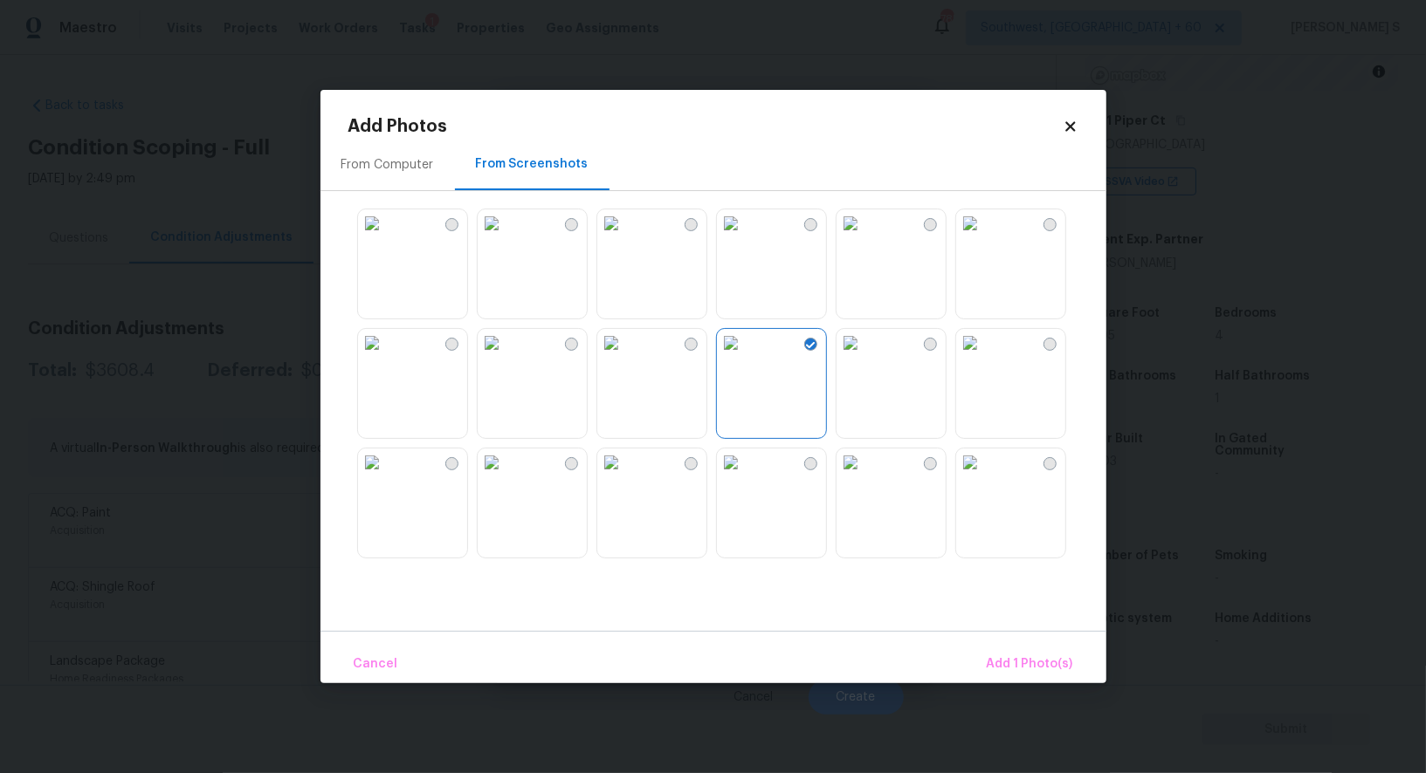
click at [856, 357] on img at bounding box center [850, 343] width 28 height 28
click at [625, 477] on img at bounding box center [611, 463] width 28 height 28
click at [732, 477] on img at bounding box center [731, 463] width 28 height 28
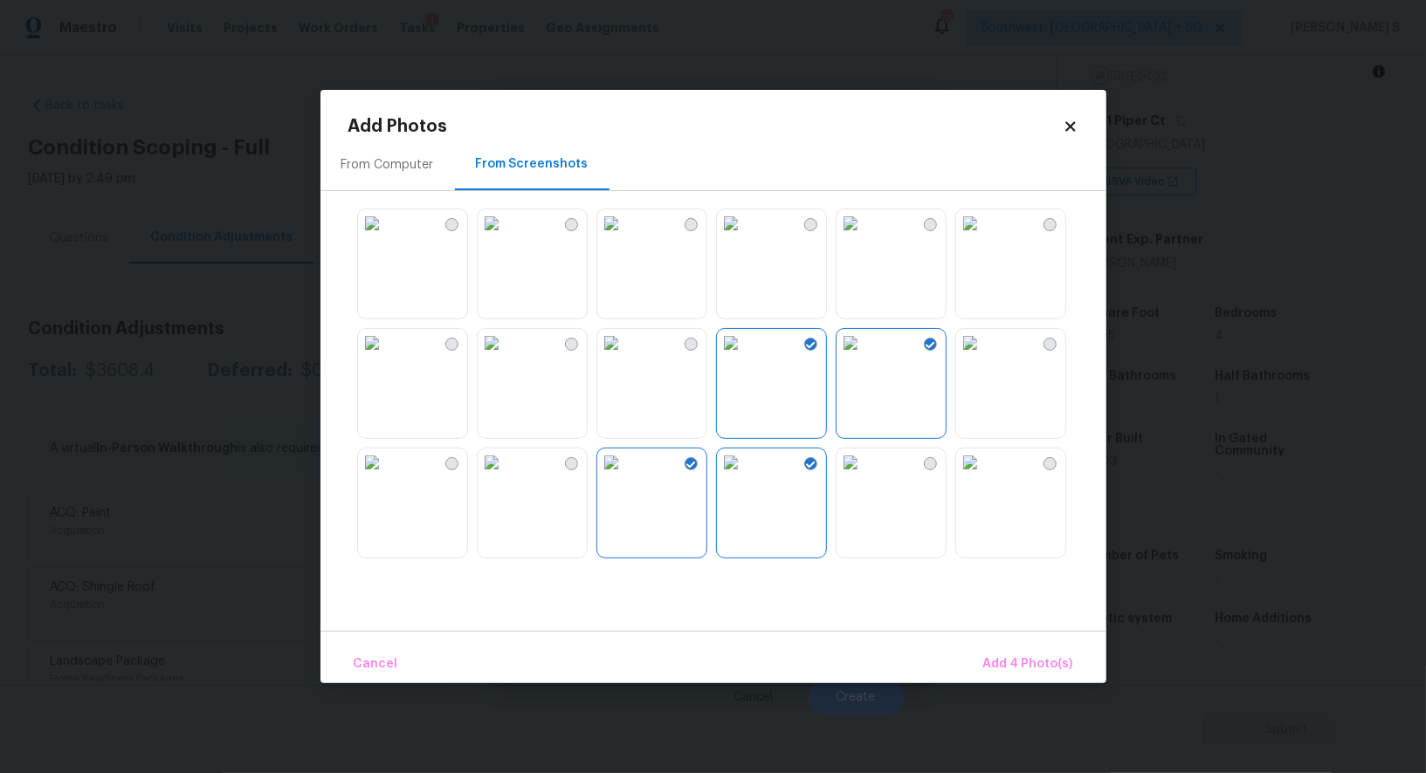
click at [505, 477] on img at bounding box center [492, 463] width 28 height 28
click at [386, 477] on img at bounding box center [372, 463] width 28 height 28
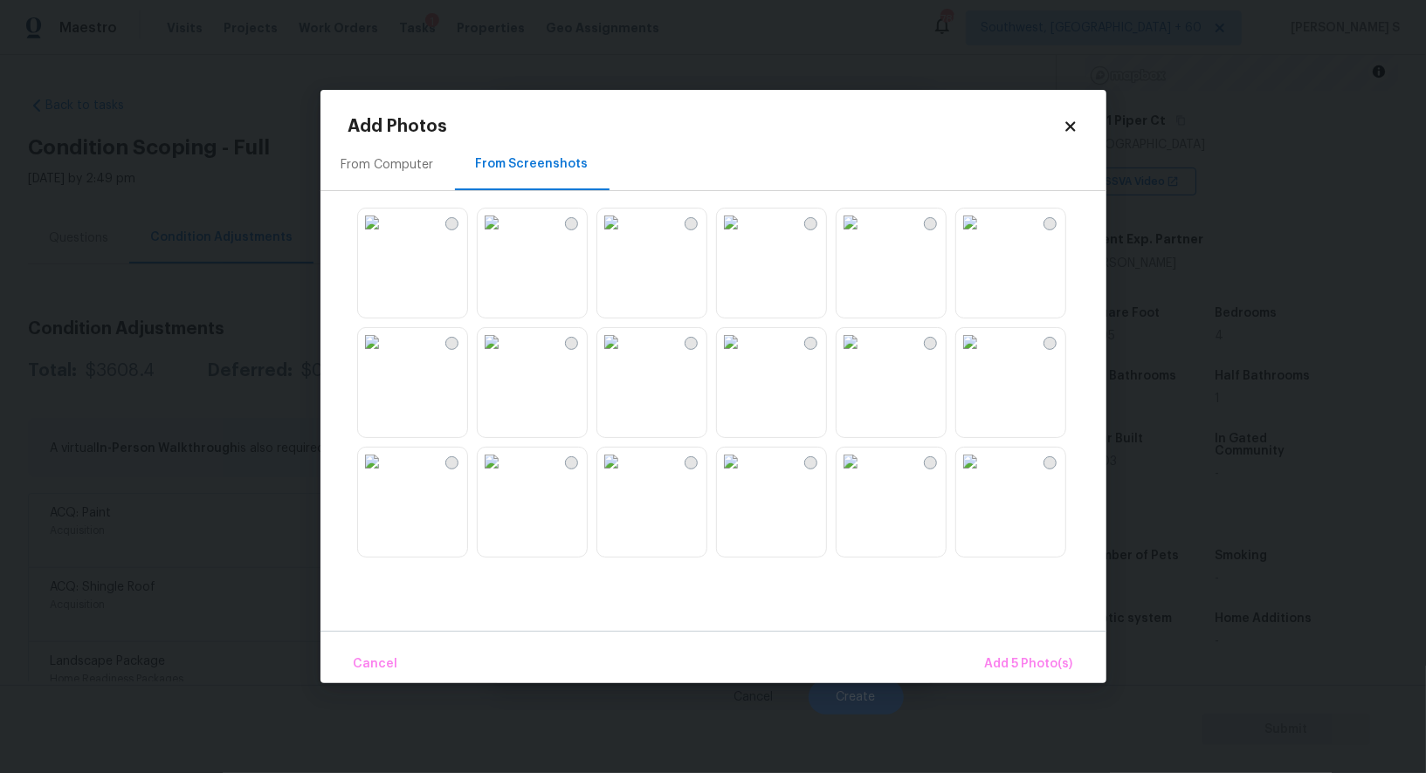
scroll to position [806, 0]
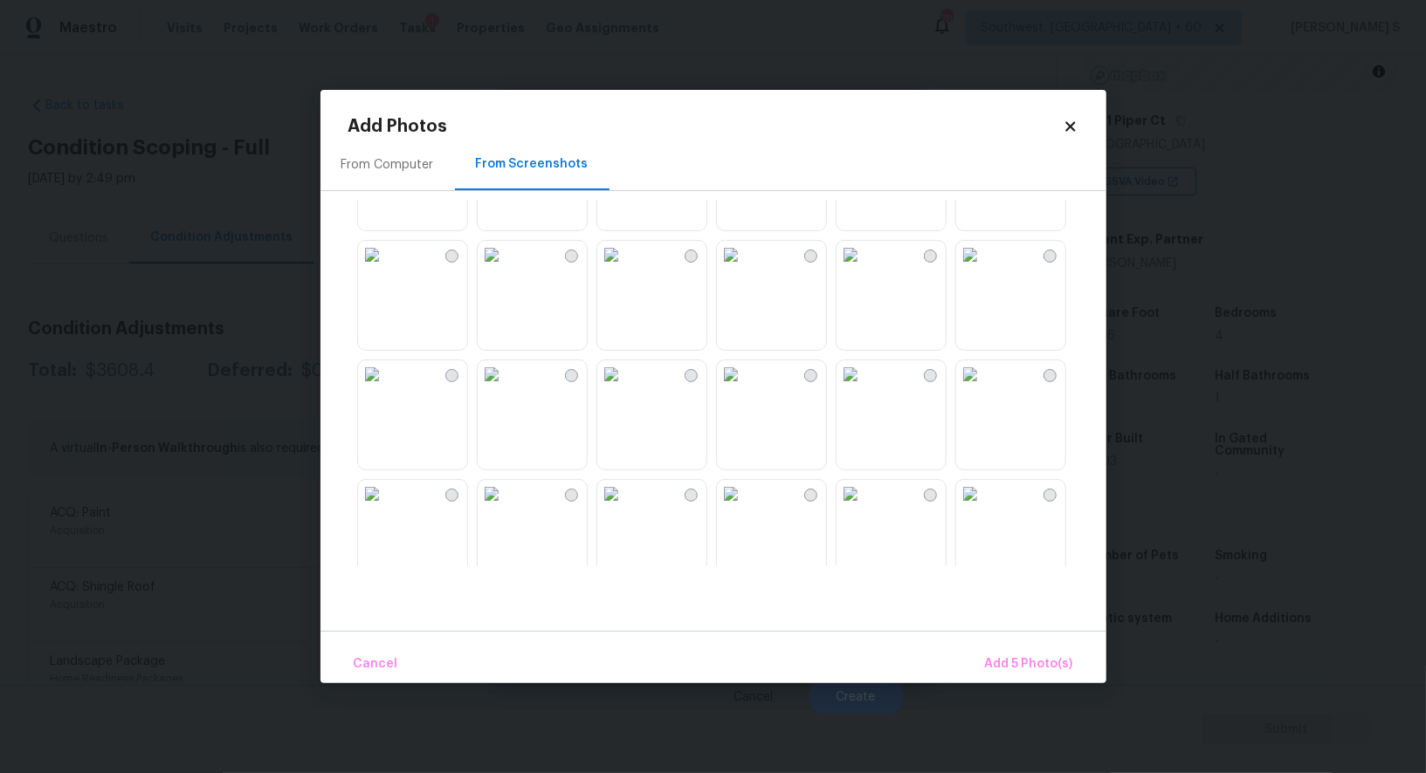
click at [505, 388] on img at bounding box center [492, 375] width 28 height 28
drag, startPoint x: 525, startPoint y: 515, endPoint x: 760, endPoint y: 520, distance: 234.9
click at [505, 508] on img at bounding box center [492, 494] width 28 height 28
click at [625, 508] on img at bounding box center [611, 494] width 28 height 28
click at [745, 508] on img at bounding box center [731, 494] width 28 height 28
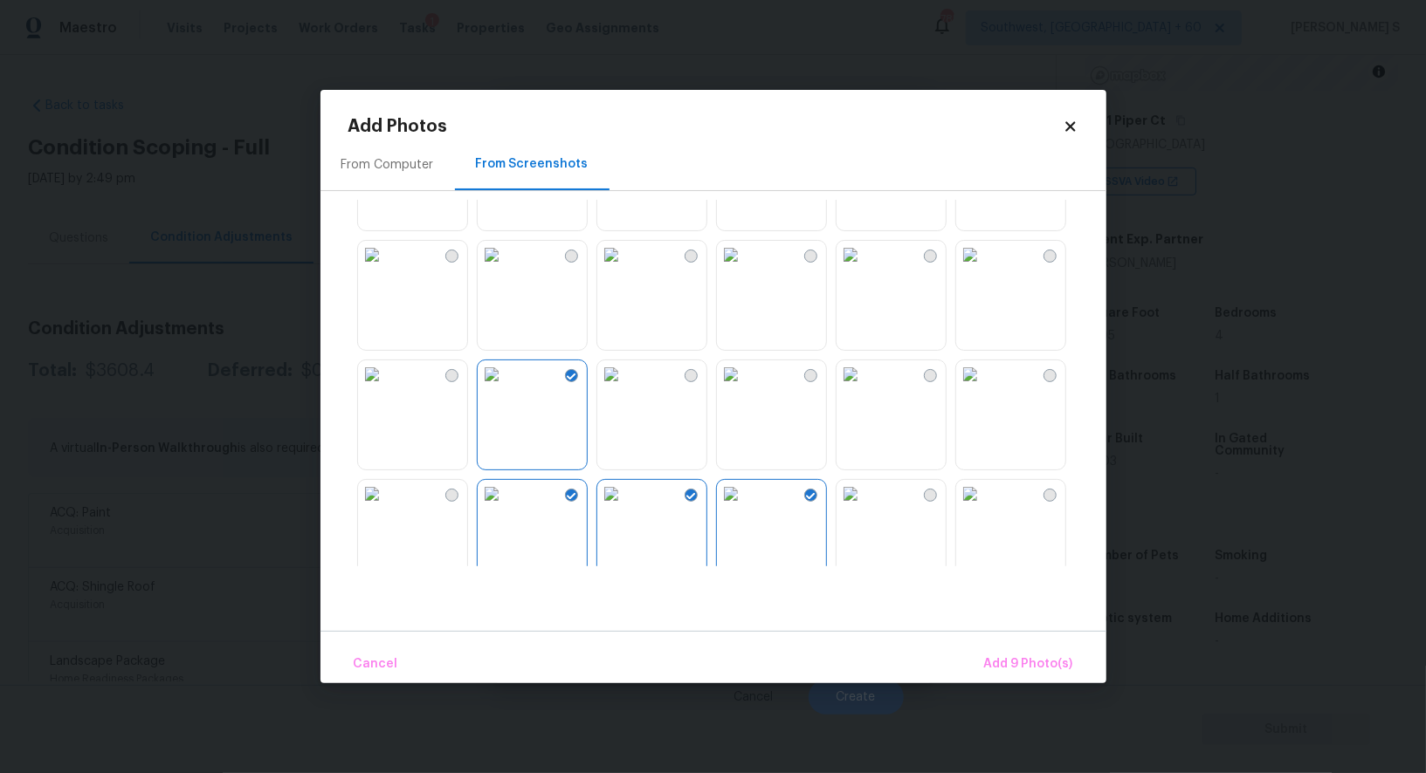
click at [864, 388] on img at bounding box center [850, 375] width 28 height 28
click at [841, 269] on img at bounding box center [850, 255] width 28 height 28
click at [984, 269] on img at bounding box center [970, 255] width 28 height 28
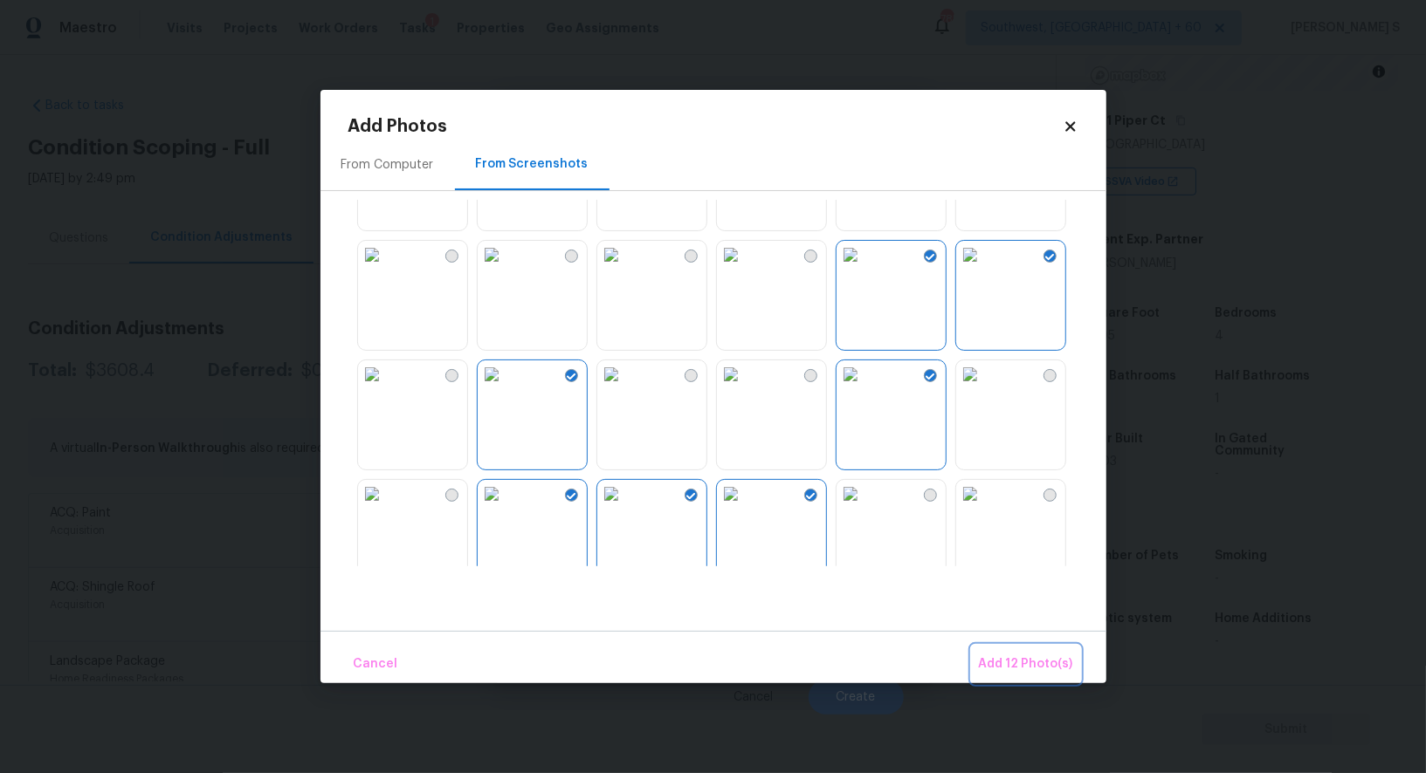
click at [1038, 675] on button "Add 12 Photo(s)" at bounding box center [1026, 665] width 108 height 38
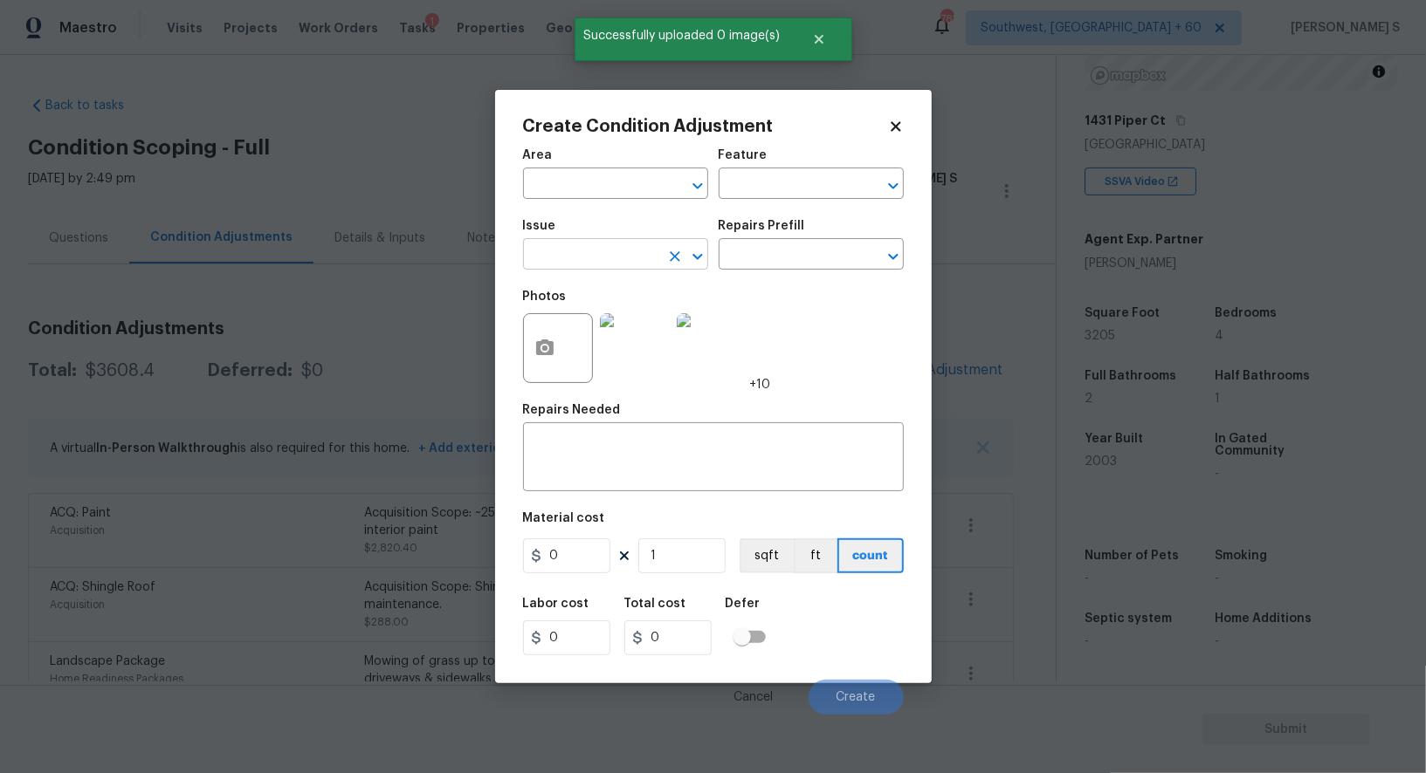
click at [578, 248] on input "text" at bounding box center [591, 256] width 136 height 27
type input "ACQ: Flooring"
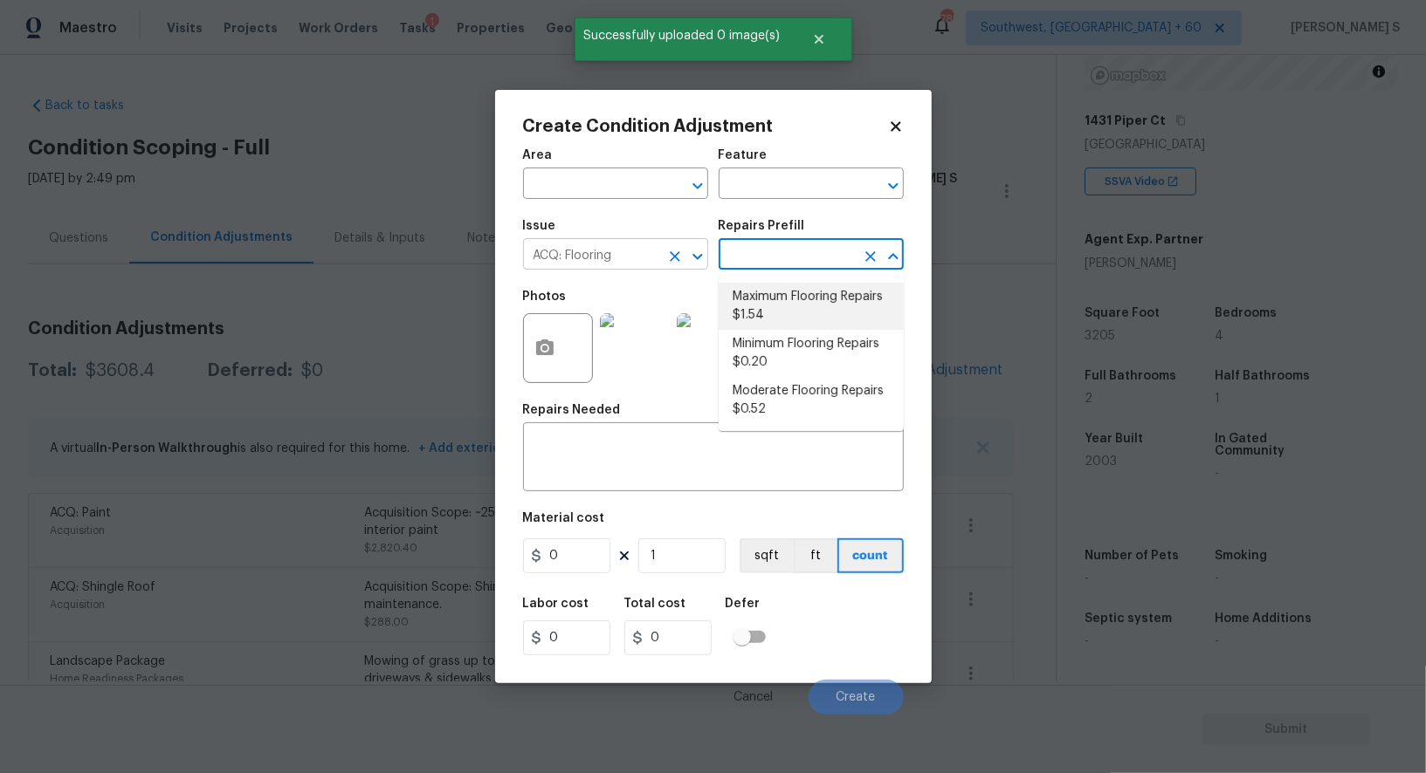
type input "Acquisition"
type textarea "Acquisition Scope: Maximum flooring repairs"
type input "1.54"
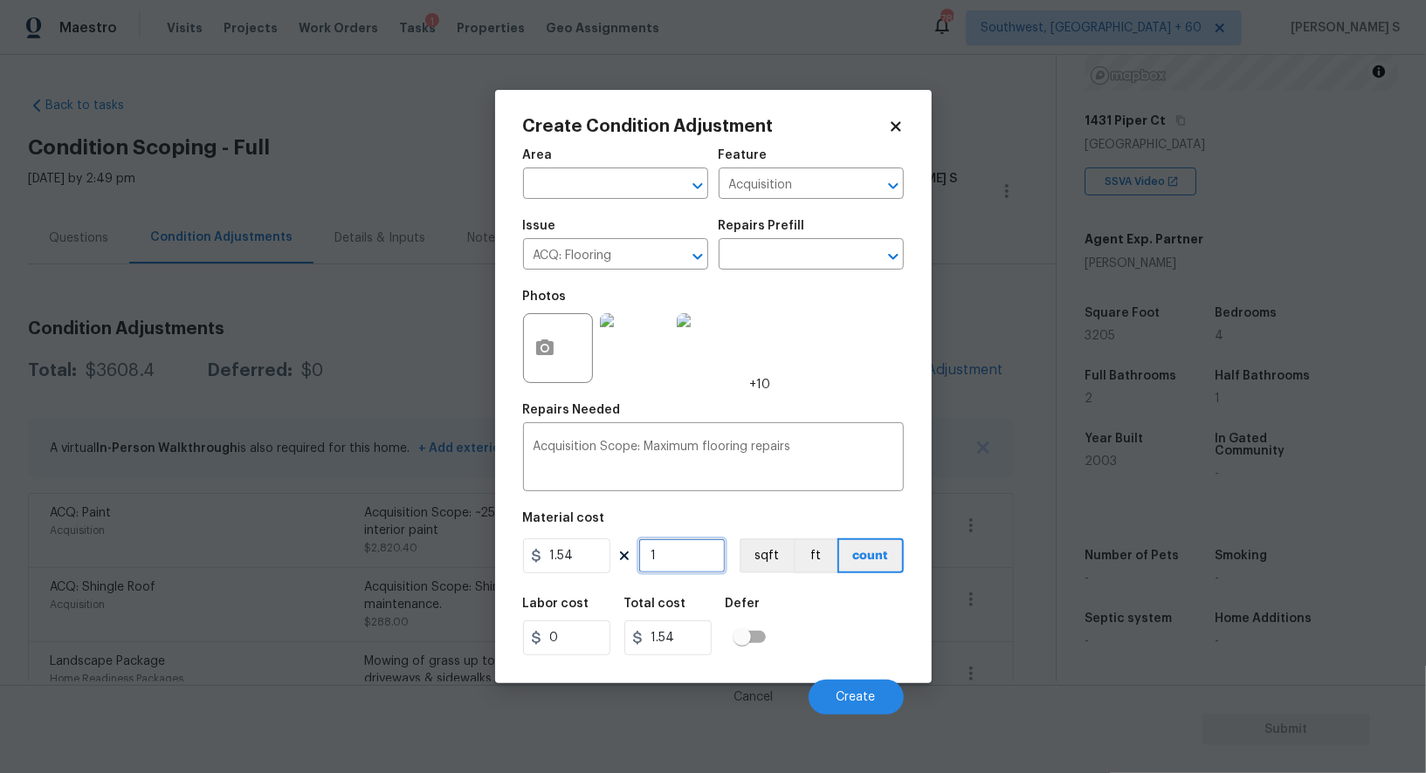
click at [680, 557] on input "1" at bounding box center [681, 556] width 87 height 35
paste input "3205"
type input "3205"
type input "4935.7"
type input "3205"
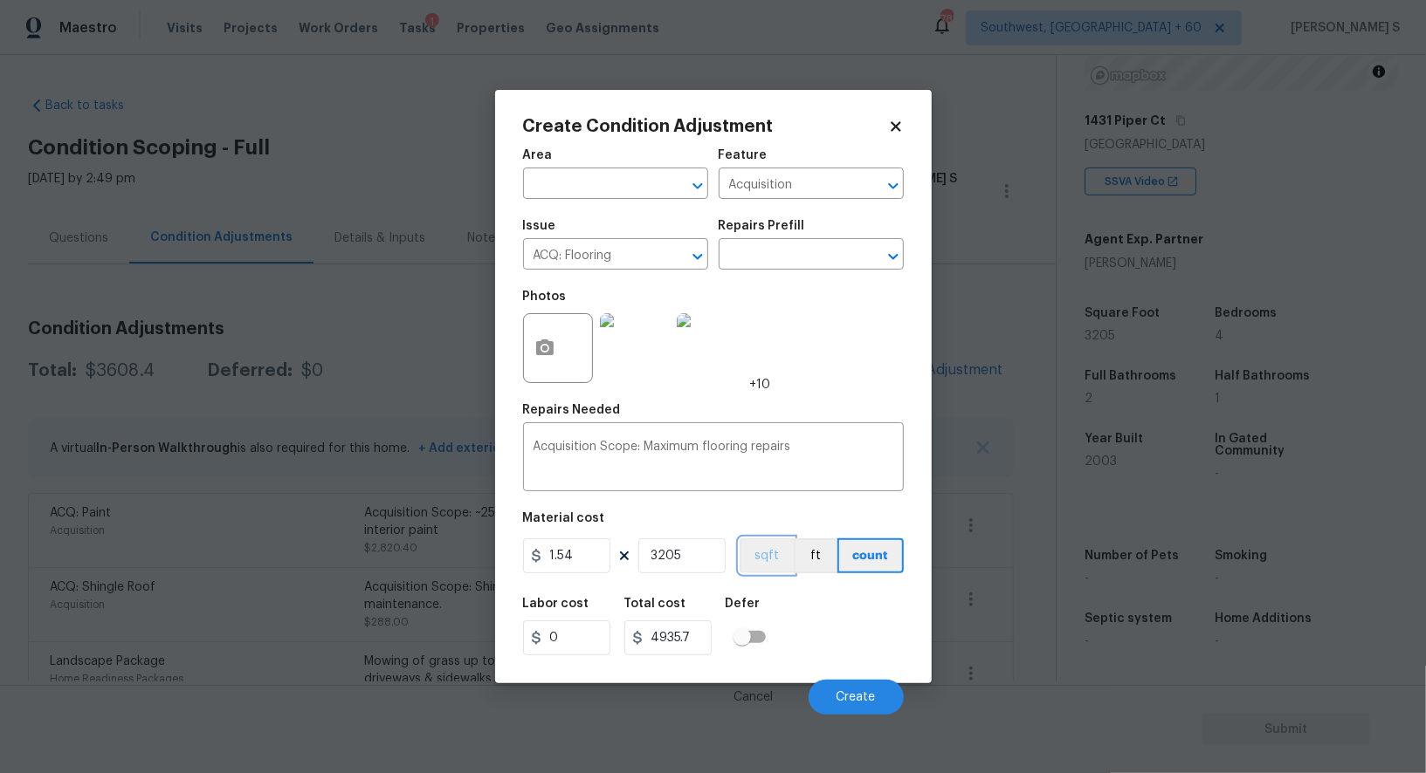
click at [788, 567] on button "sqft" at bounding box center [766, 556] width 54 height 35
click at [794, 605] on div "Labor cost 0 Total cost 4935.7 Defer" at bounding box center [713, 627] width 381 height 79
click at [859, 691] on button "Create" at bounding box center [855, 697] width 95 height 35
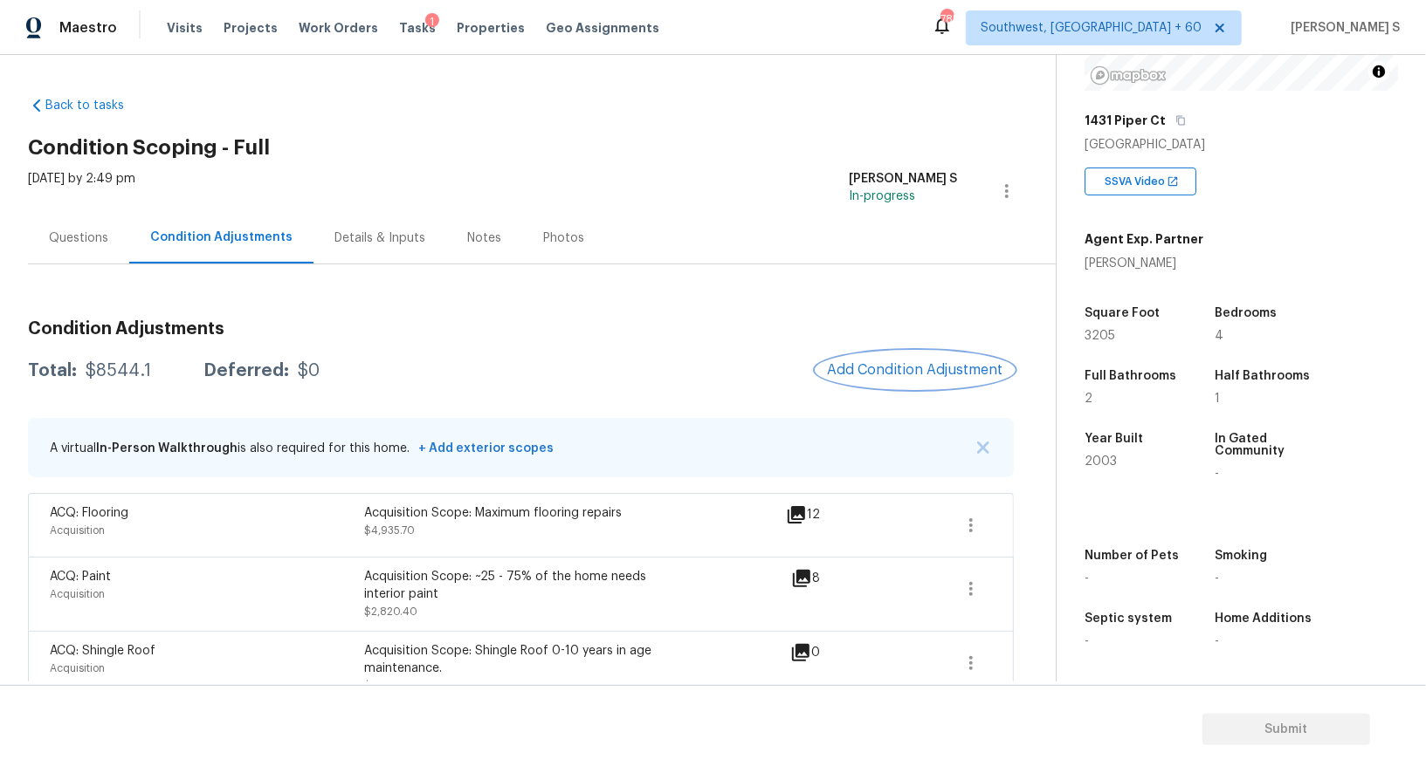
click at [906, 364] on span "Add Condition Adjustment" at bounding box center [915, 370] width 176 height 16
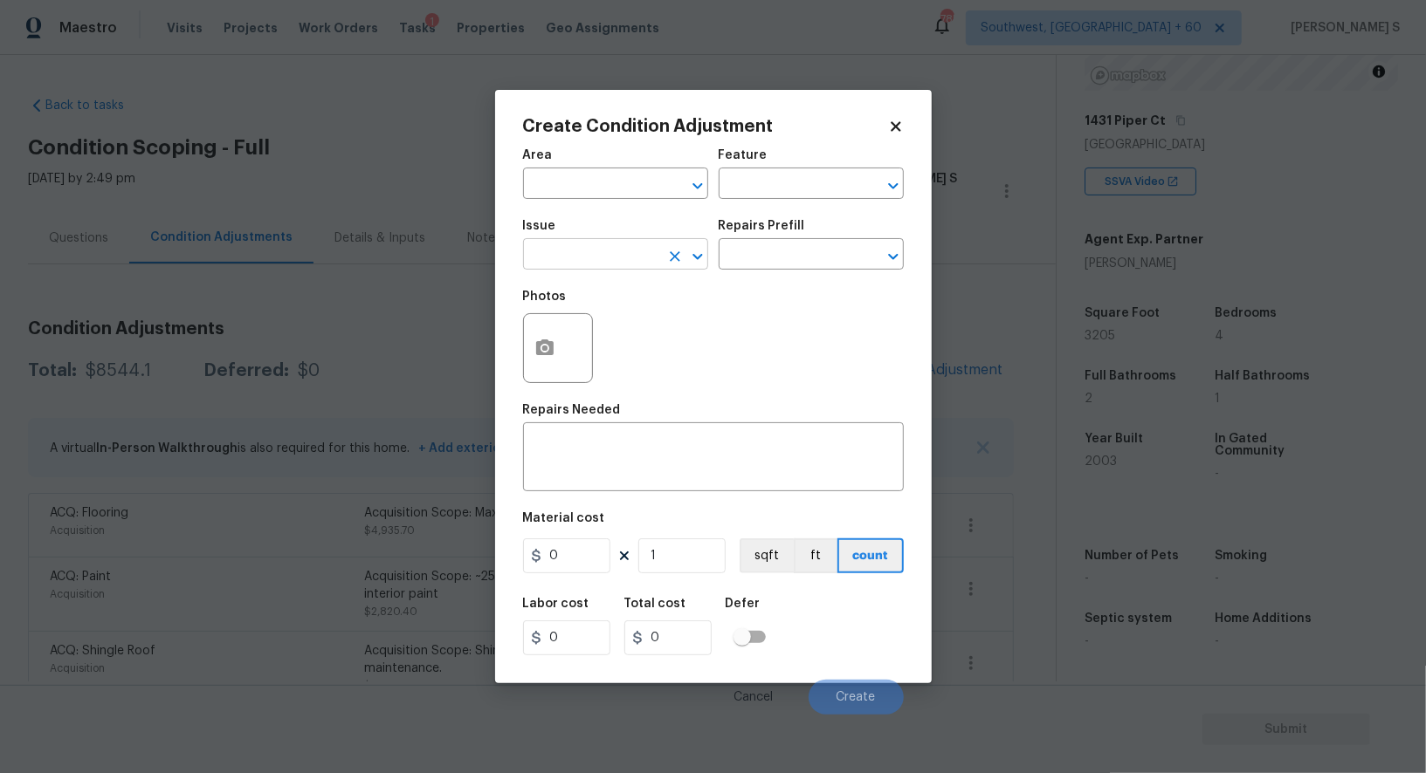
click at [600, 255] on input "text" at bounding box center [591, 256] width 136 height 27
type input "ACQ: HVAC"
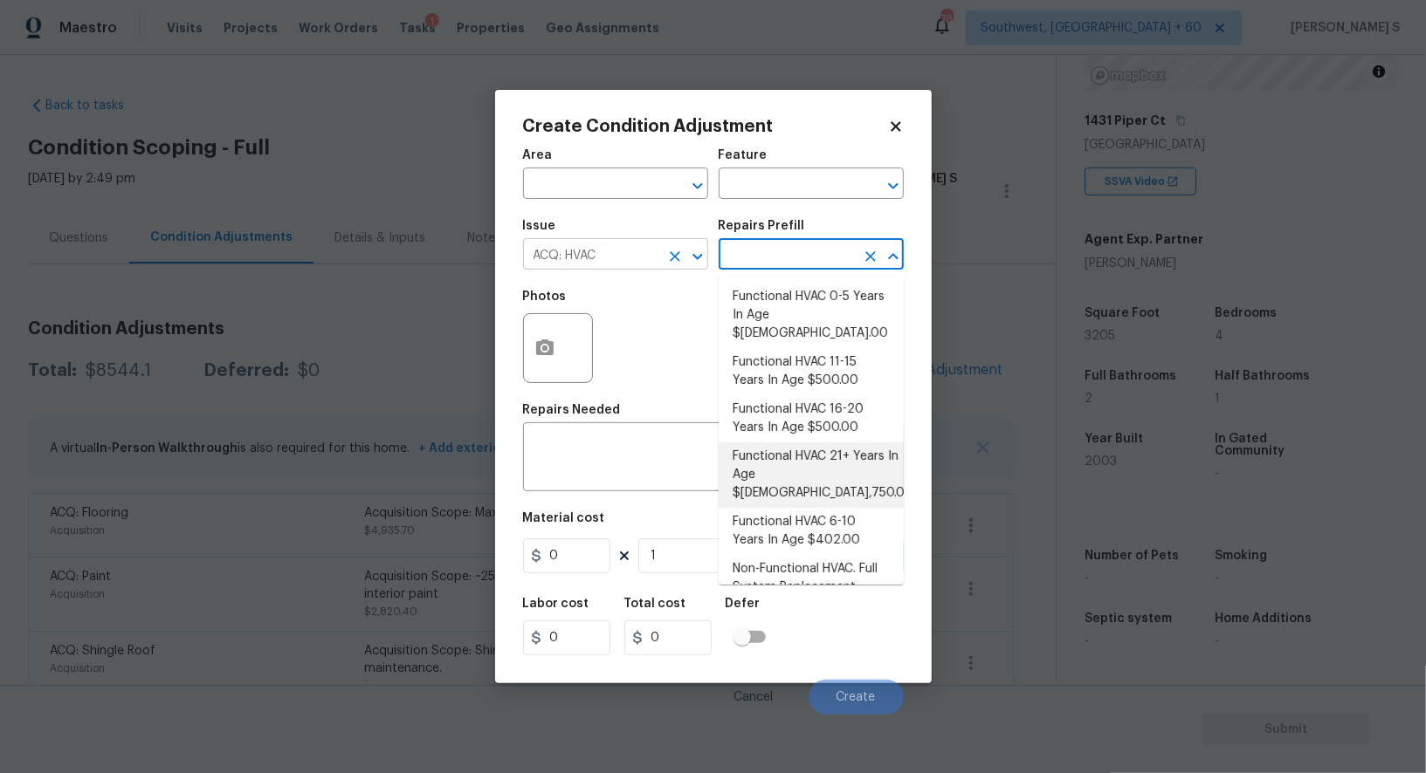
type input "Acquisition"
type textarea "Acquisition Scope: Functional HVAC 21+ years"
type input "5750"
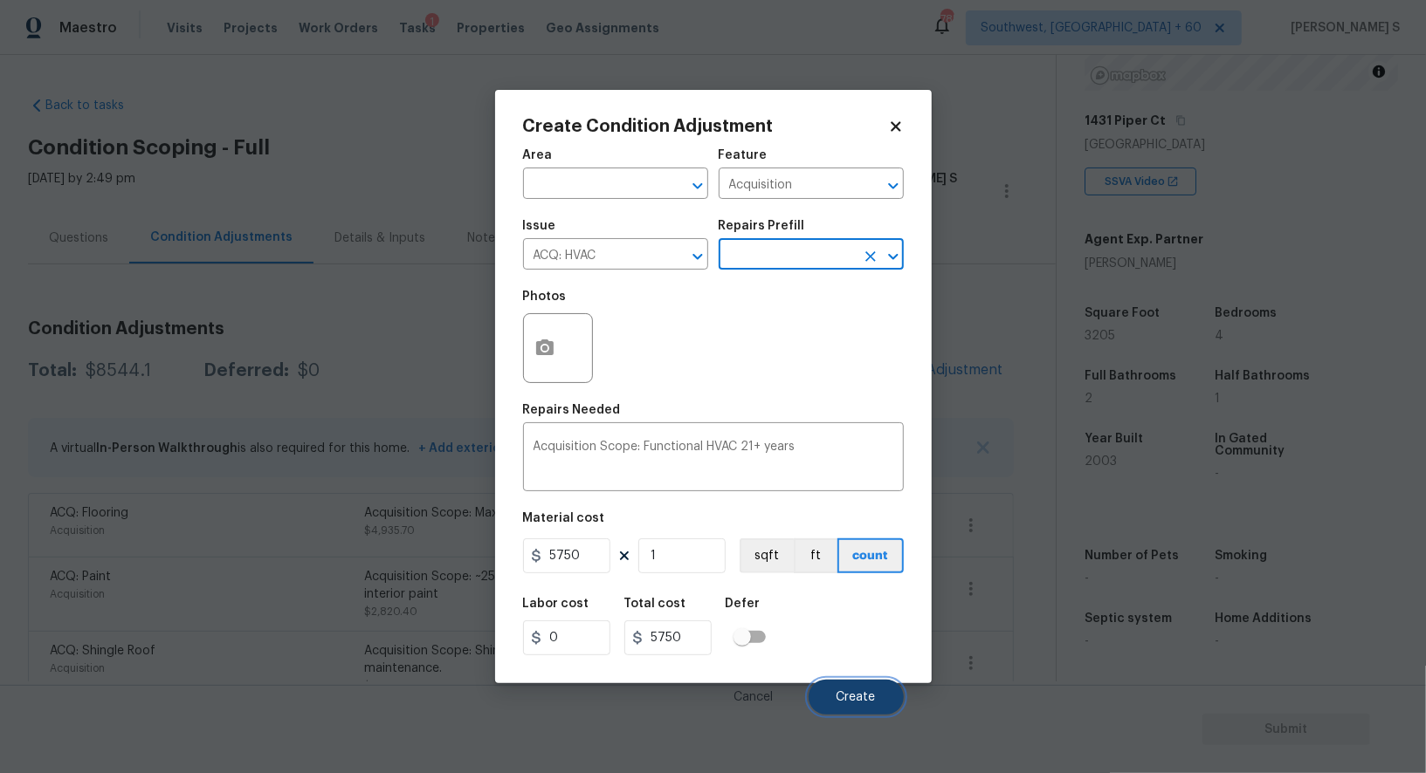
click at [865, 696] on span "Create" at bounding box center [855, 697] width 39 height 13
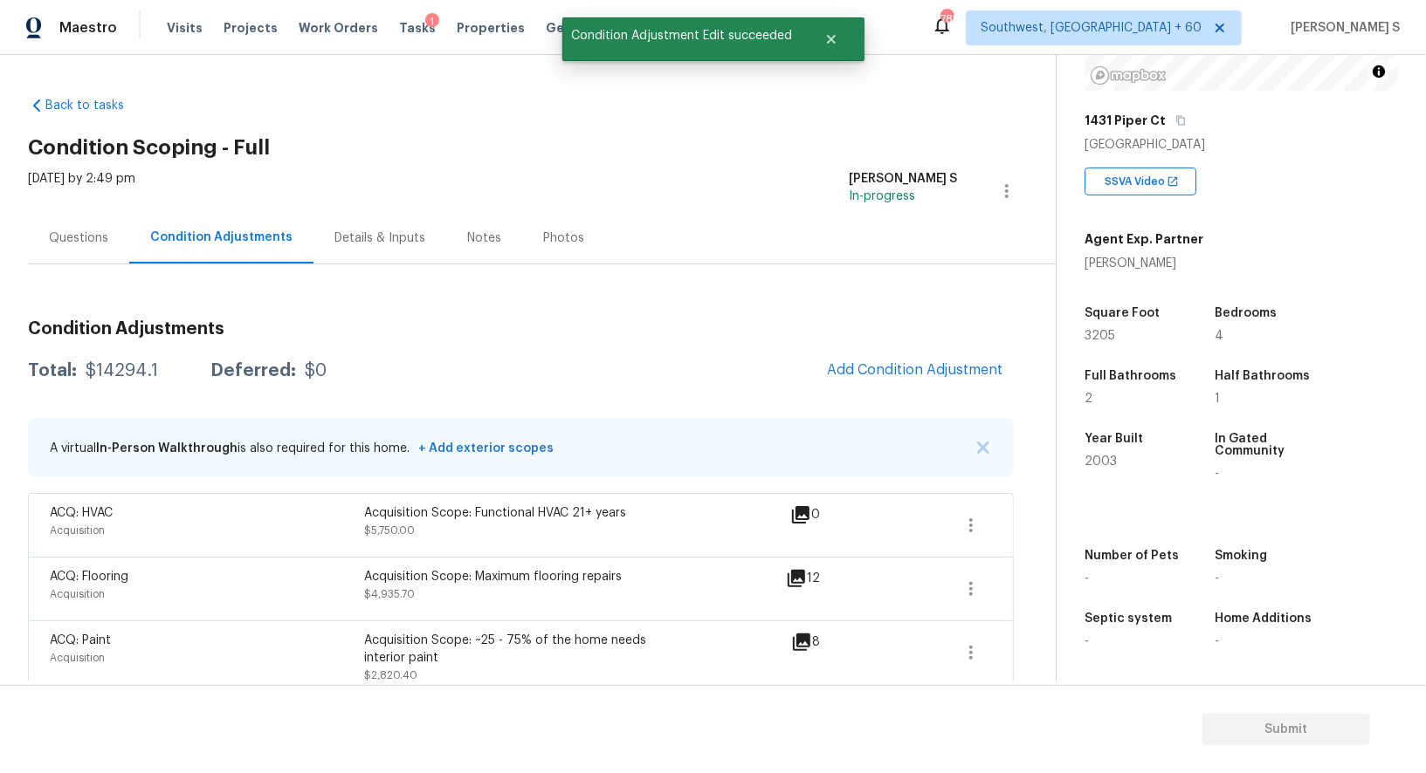
click at [897, 350] on div "Condition Adjustments Total: $14294.1 Deferred: $0 Add Condition Adjustment A v…" at bounding box center [521, 664] width 986 height 717
click at [842, 368] on span "Add Condition Adjustment" at bounding box center [915, 370] width 176 height 16
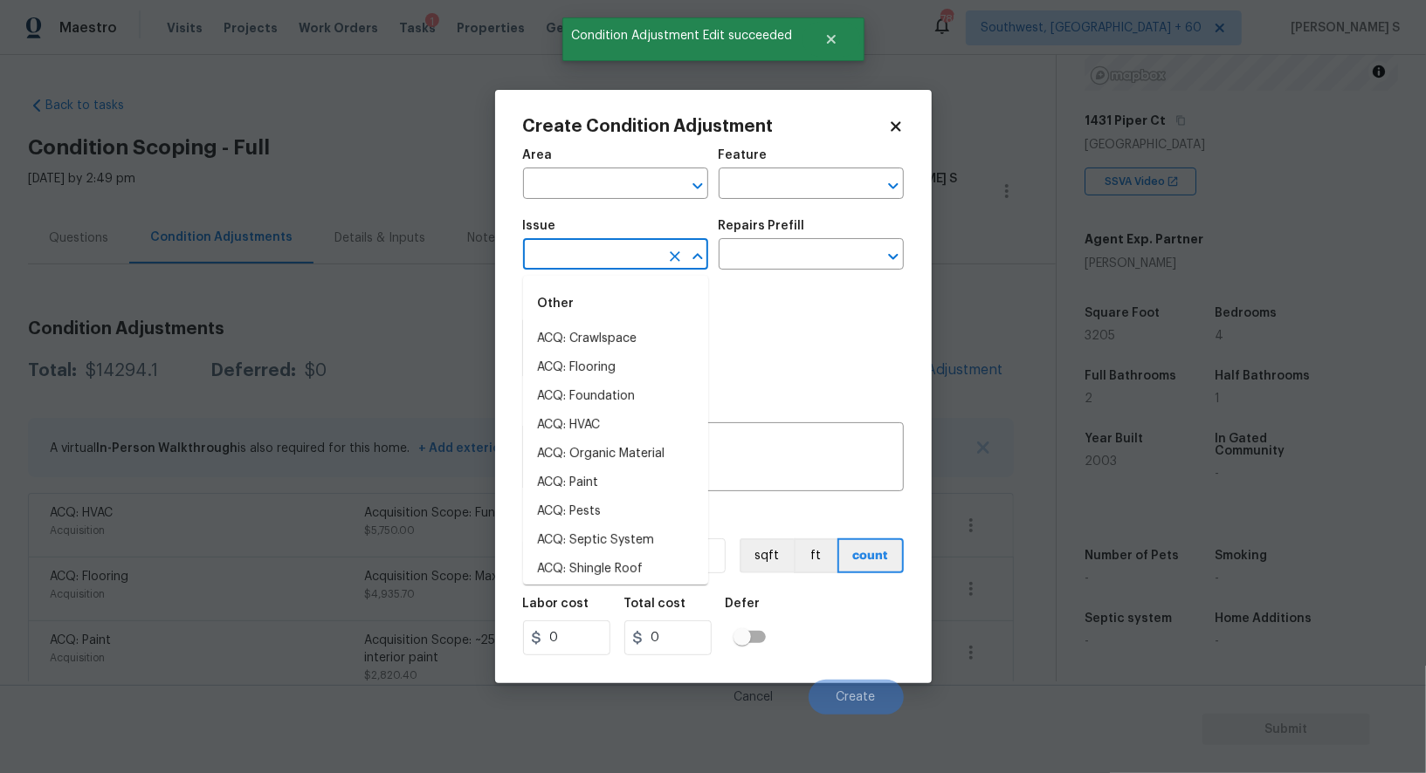
click at [560, 261] on input "text" at bounding box center [591, 256] width 136 height 27
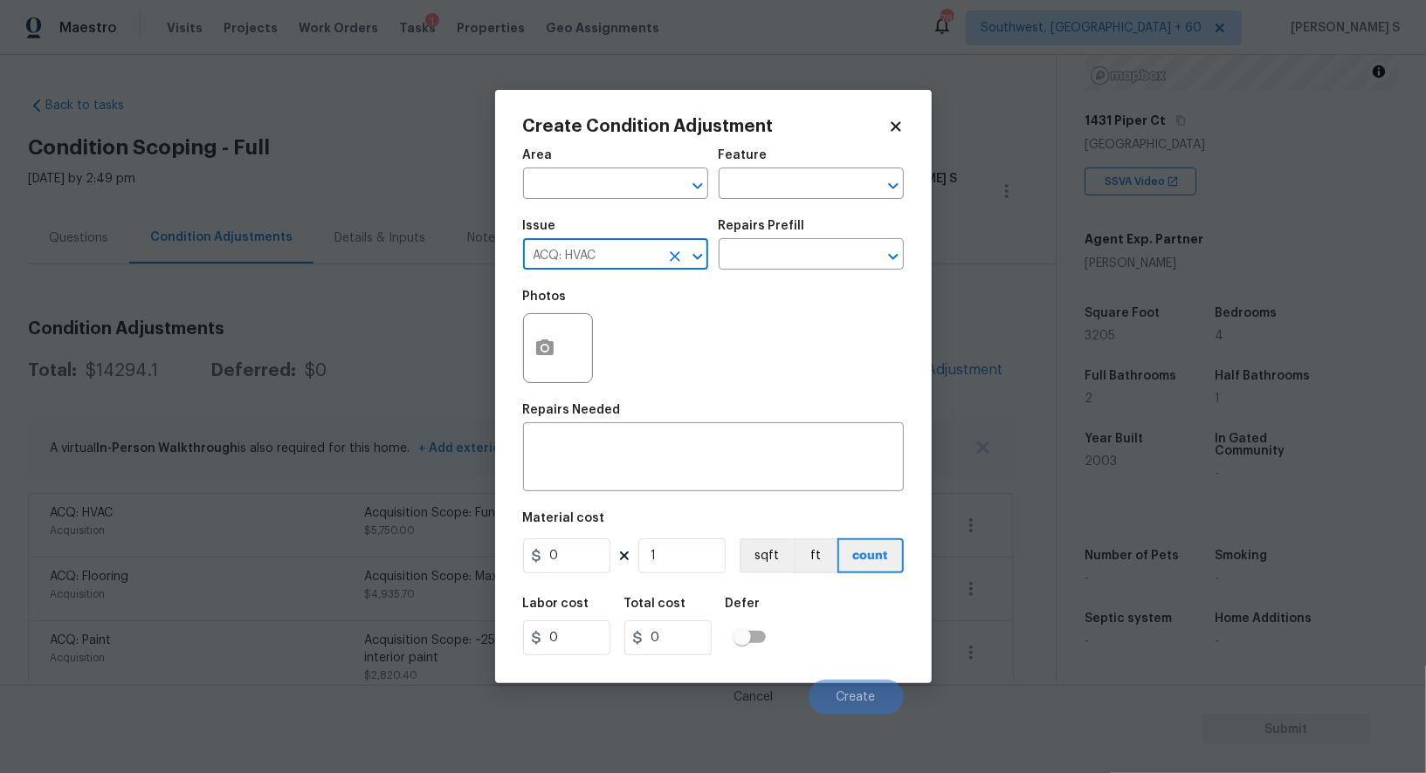
type input "ACQ: HVAC"
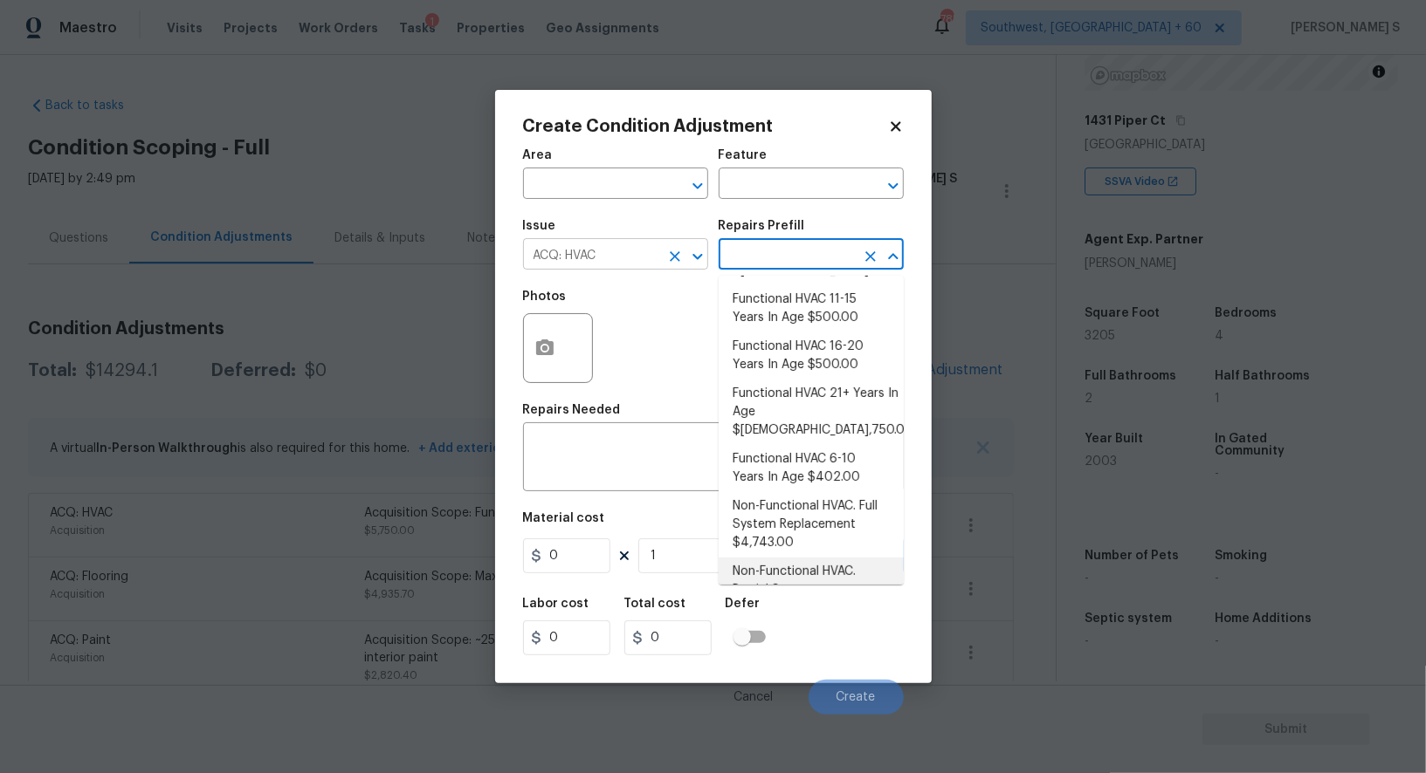
scroll to position [6, 0]
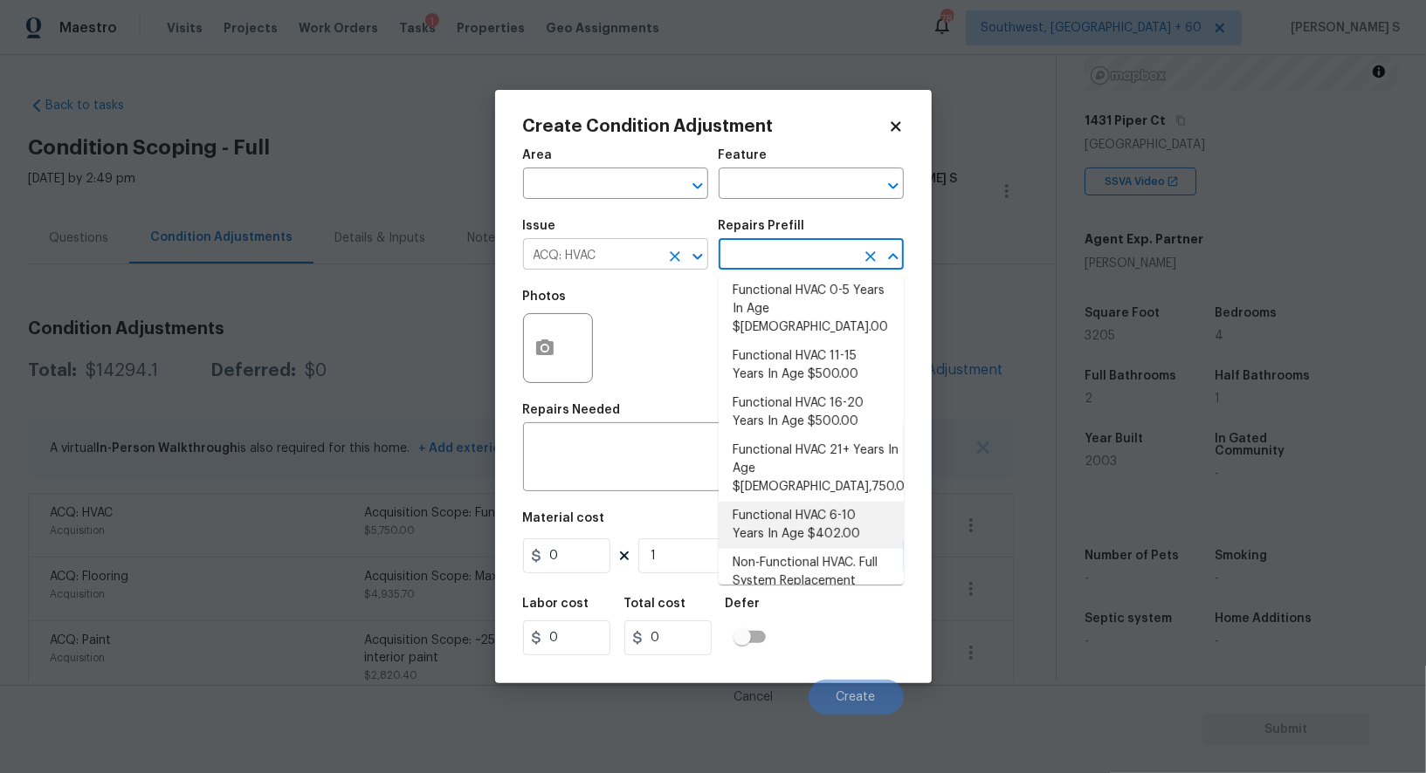
type input "Acquisition"
type textarea "Acquisition Scope: Functional HVAC 6-10 years"
type input "402"
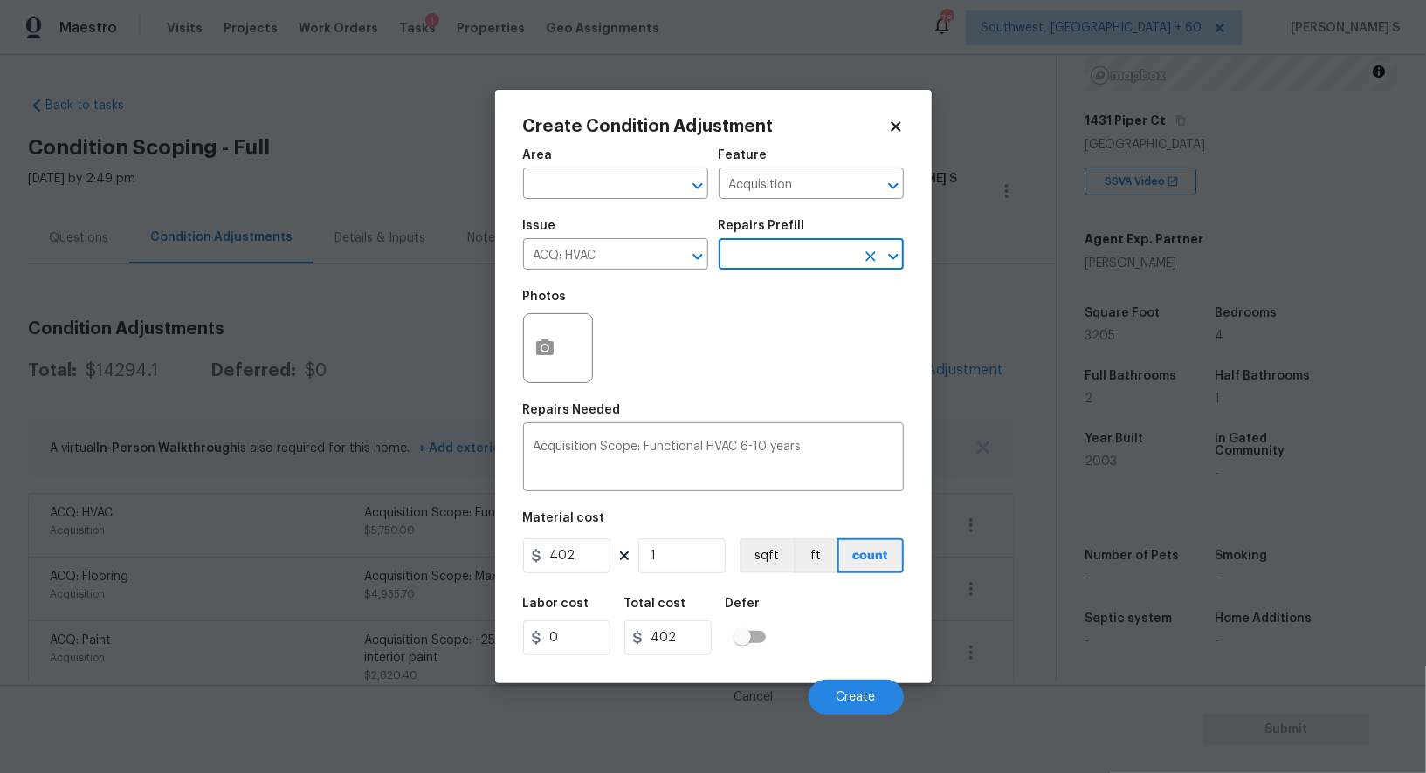
click at [829, 656] on div "Labor cost 0 Total cost 402 Defer" at bounding box center [713, 627] width 381 height 79
click at [873, 688] on button "Create" at bounding box center [855, 697] width 95 height 35
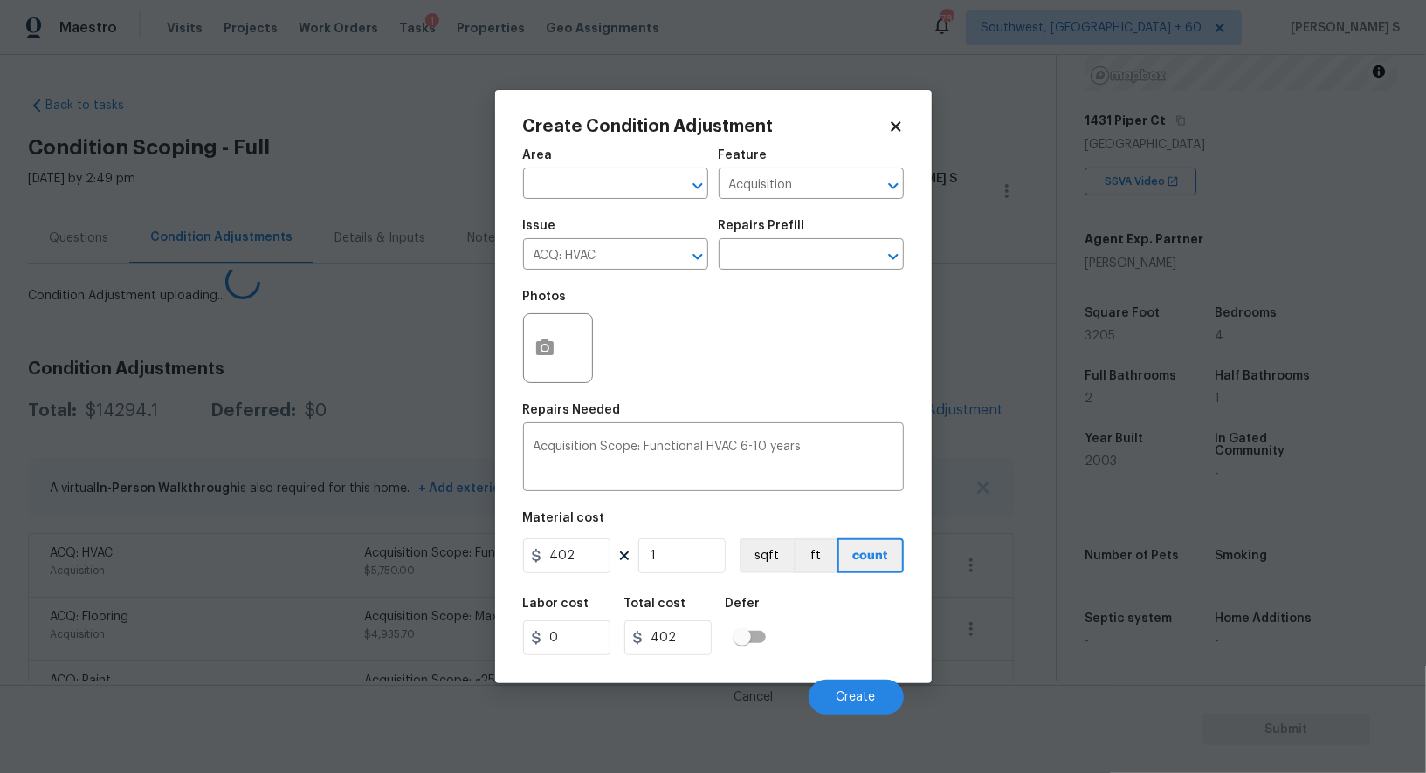
click at [114, 650] on body "Maestro Visits Projects Work Orders Tasks 1 Properties Geo Assignments 785 Sout…" at bounding box center [713, 386] width 1426 height 773
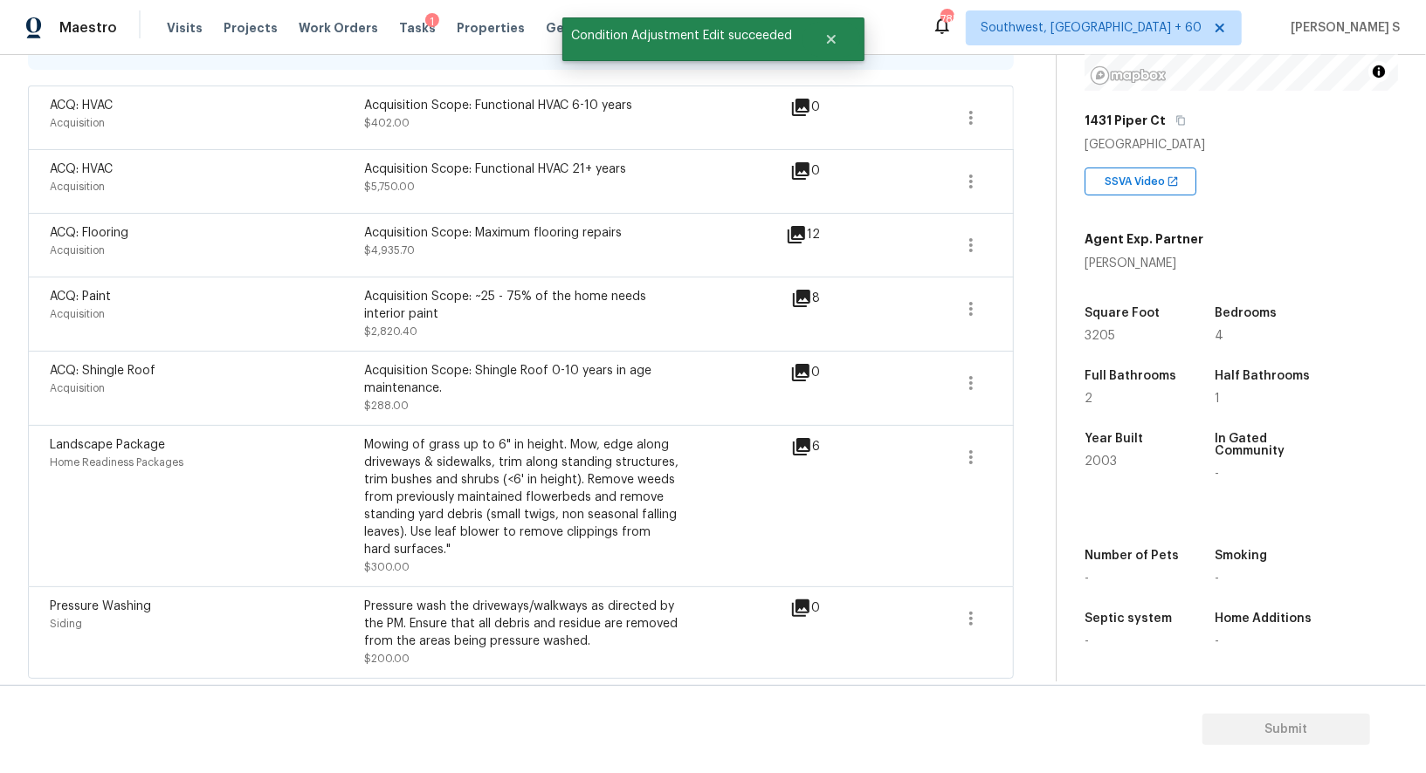
scroll to position [0, 0]
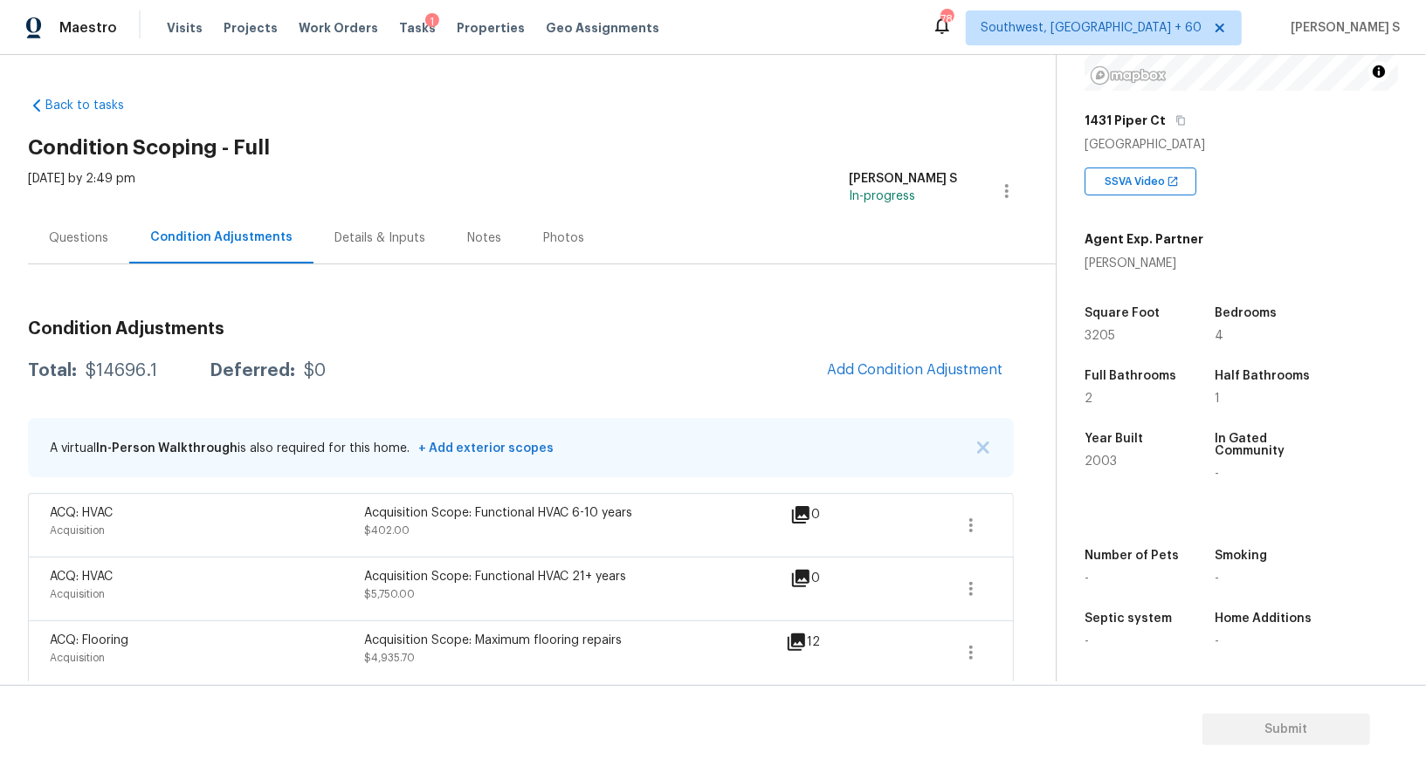
click at [69, 245] on div "Questions" at bounding box center [78, 238] width 59 height 17
click at [69, 245] on div "Questions" at bounding box center [78, 238] width 101 height 52
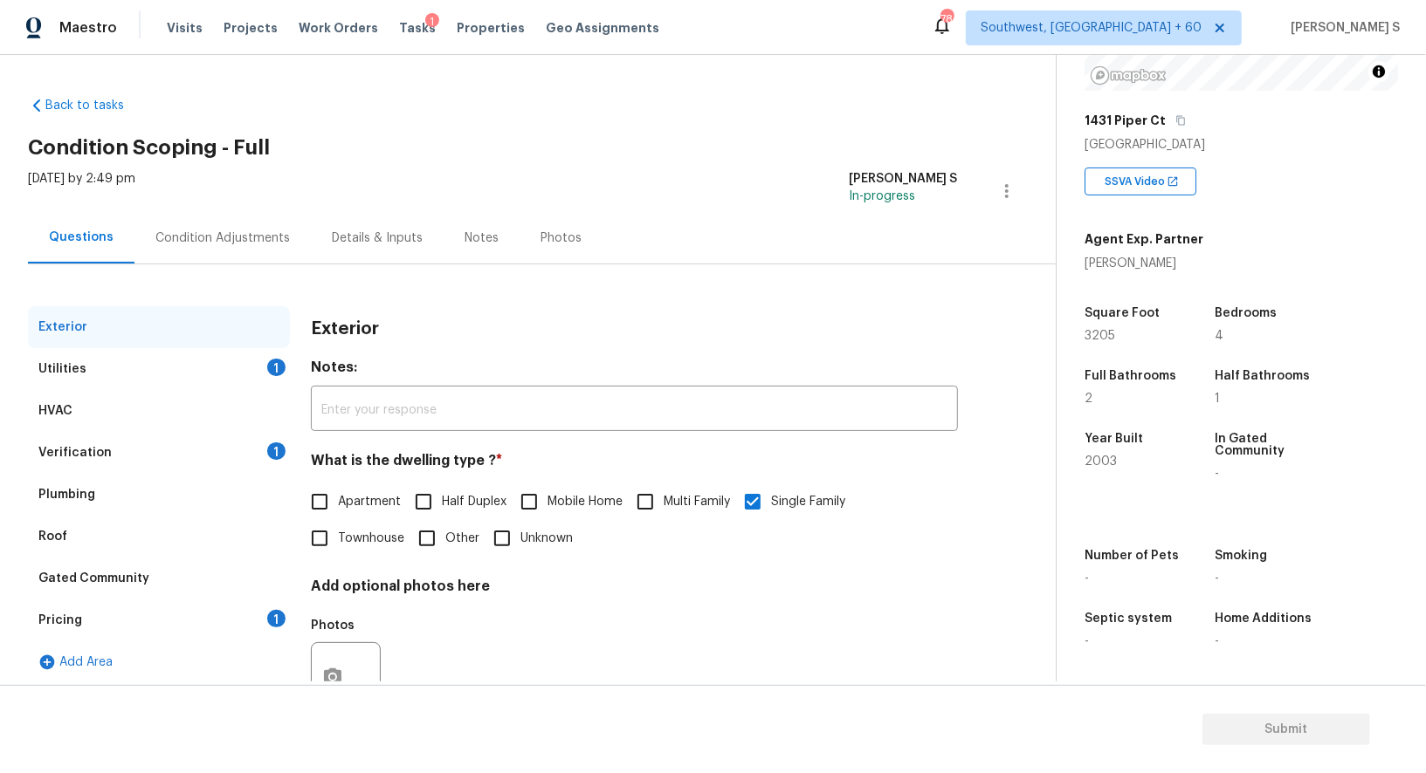
click at [88, 613] on div "Pricing 1" at bounding box center [159, 621] width 262 height 42
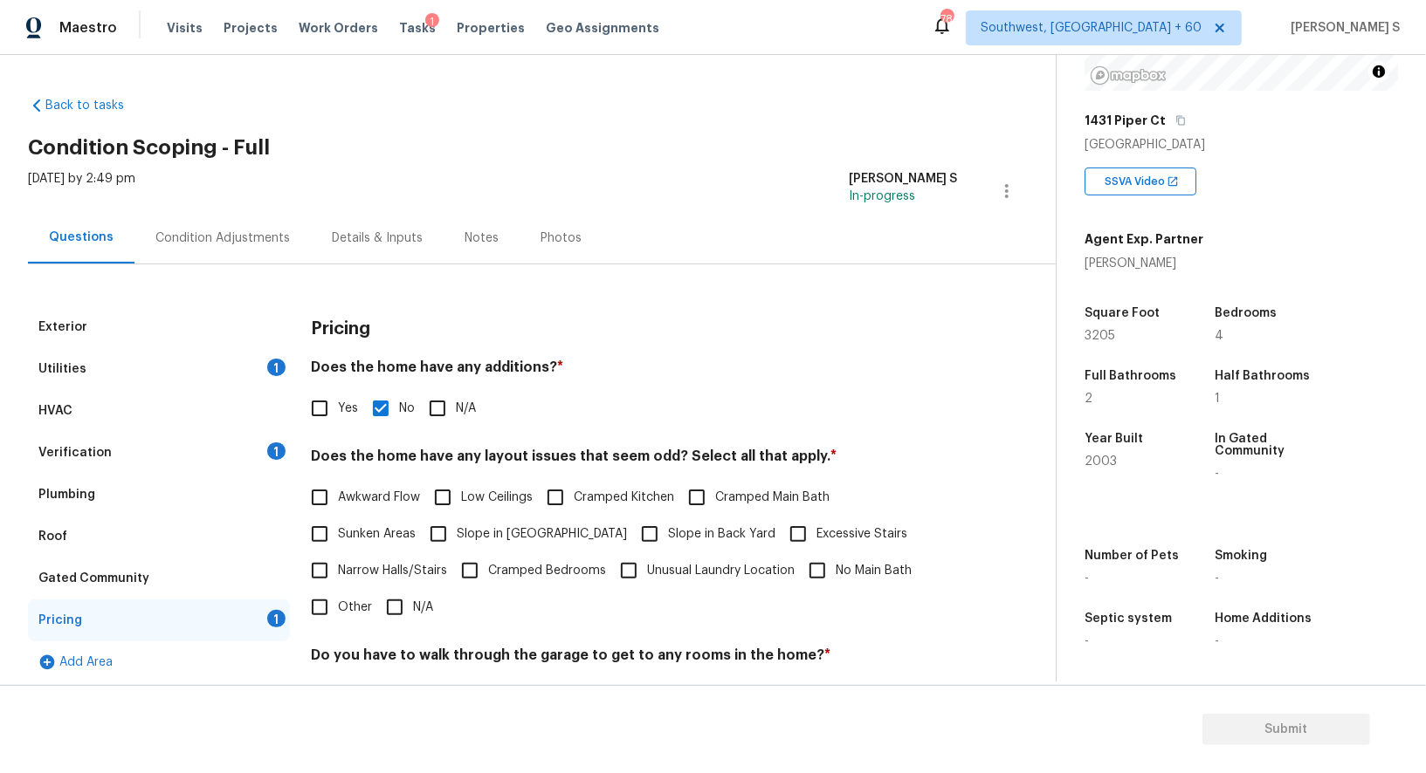
click at [498, 531] on span "Slope in [GEOGRAPHIC_DATA]" at bounding box center [542, 535] width 170 height 18
click at [457, 531] on input "Slope in [GEOGRAPHIC_DATA]" at bounding box center [438, 534] width 37 height 37
checkbox input "true"
click at [668, 531] on span "Slope in Back Yard" at bounding box center [721, 536] width 107 height 18
click at [631, 531] on input "Slope in Back Yard" at bounding box center [649, 536] width 37 height 37
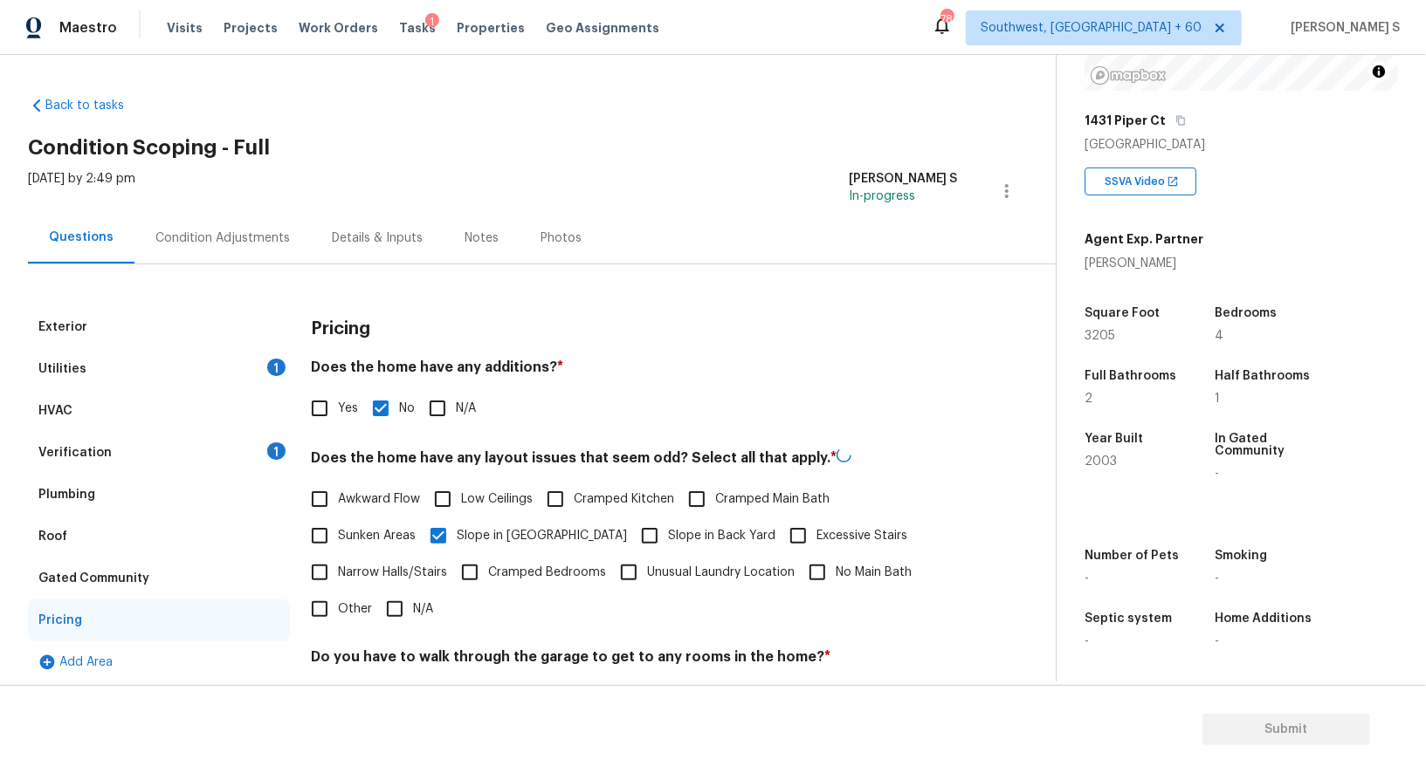
checkbox input "true"
click at [155, 443] on div "Verification 1" at bounding box center [159, 453] width 262 height 42
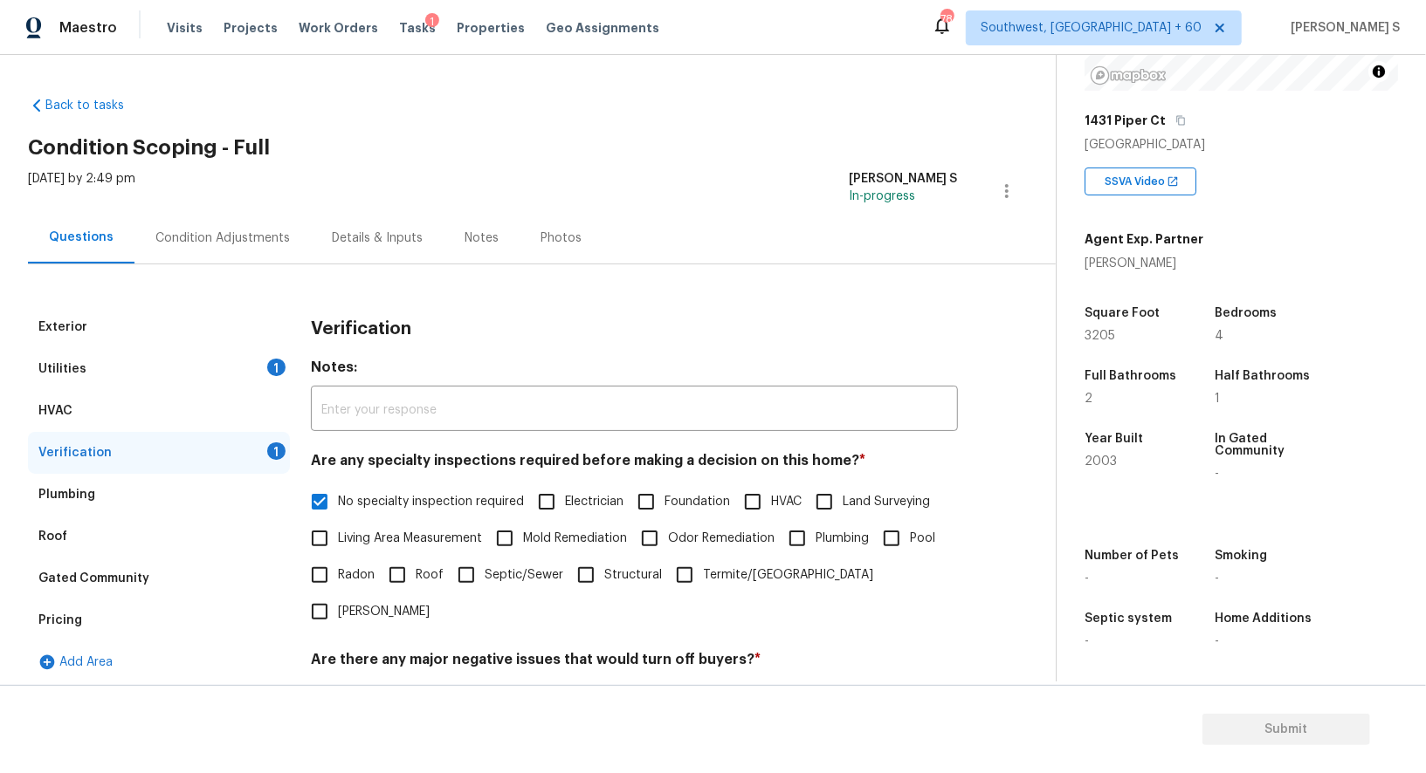
scroll to position [388, 0]
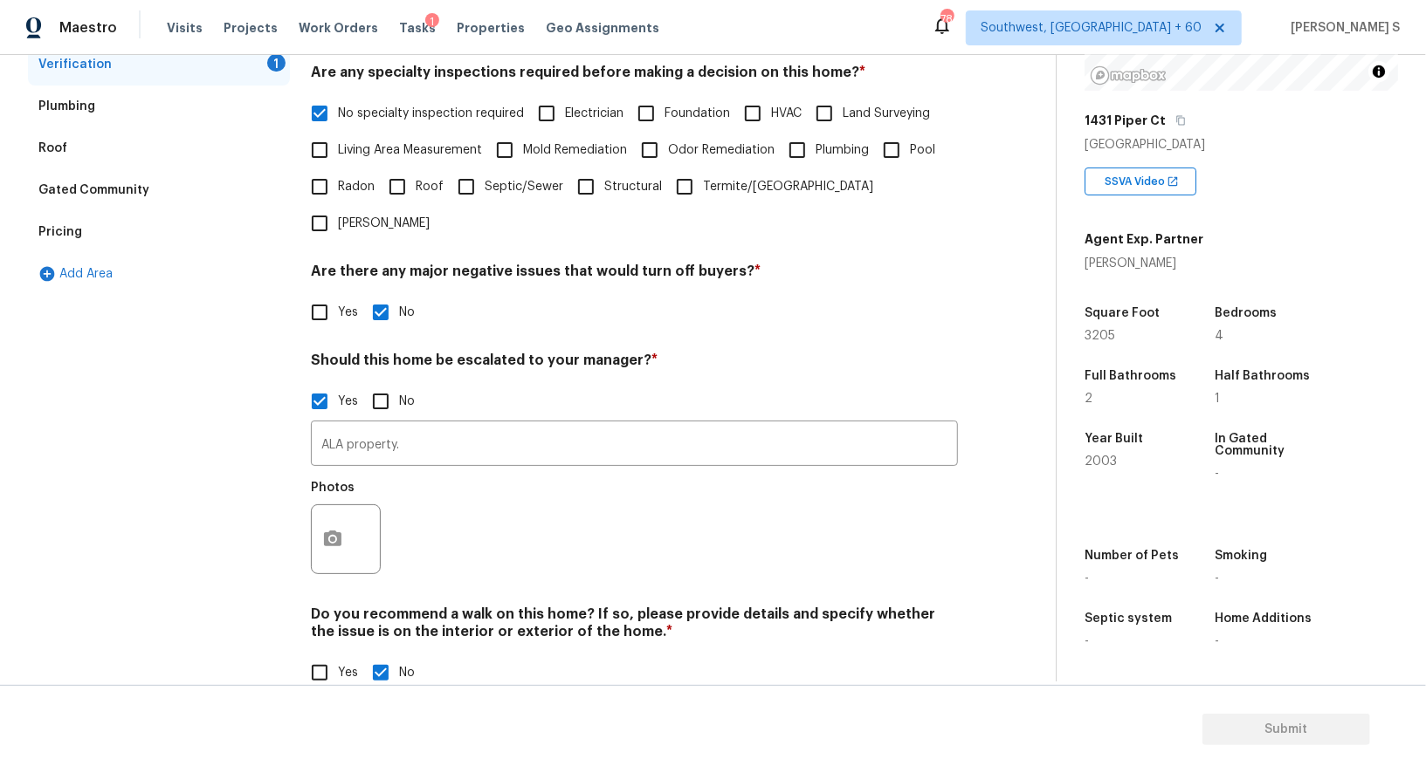
click at [313, 505] on div at bounding box center [346, 540] width 70 height 70
click at [332, 537] on circle "button" at bounding box center [332, 539] width 5 height 5
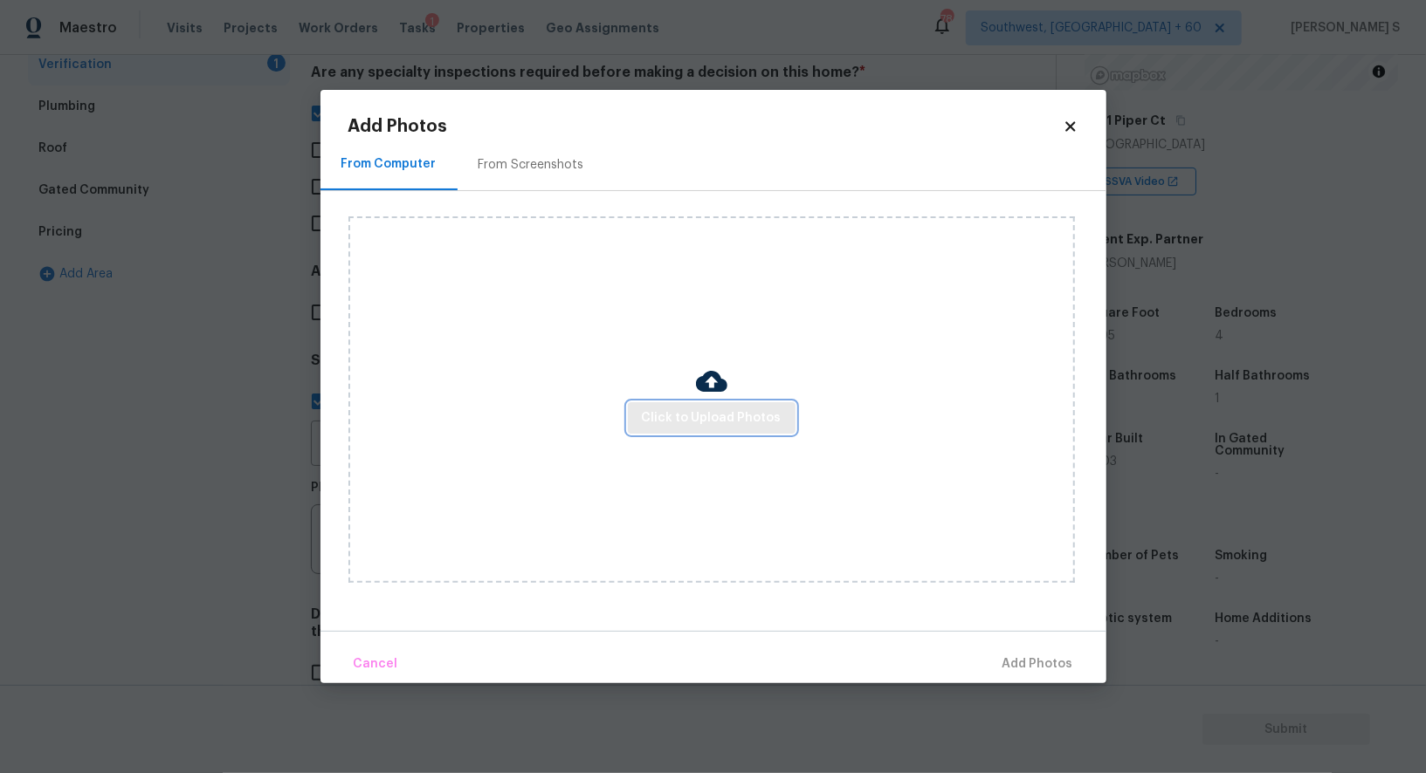
click at [689, 415] on span "Click to Upload Photos" at bounding box center [712, 419] width 140 height 22
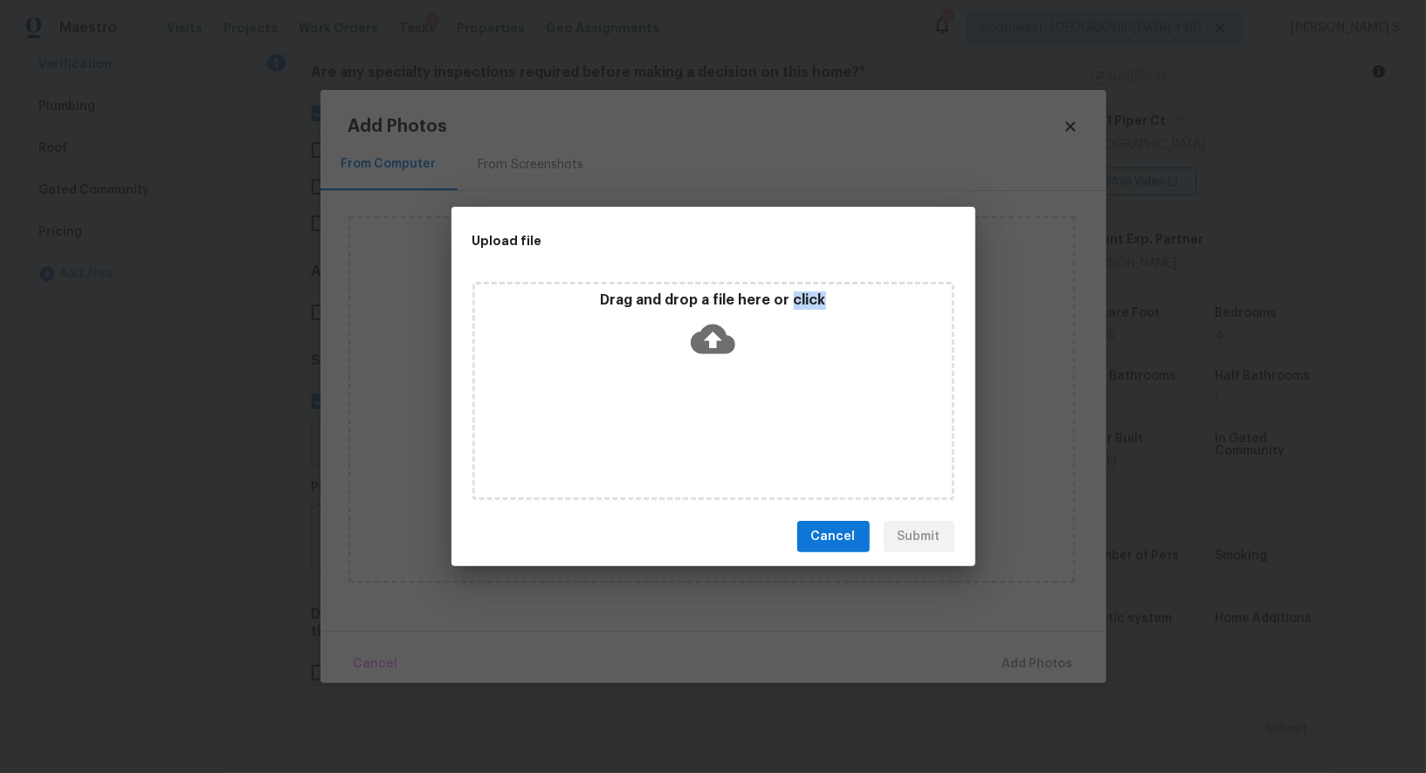
click at [689, 415] on div "Drag and drop a file here or click" at bounding box center [713, 391] width 482 height 218
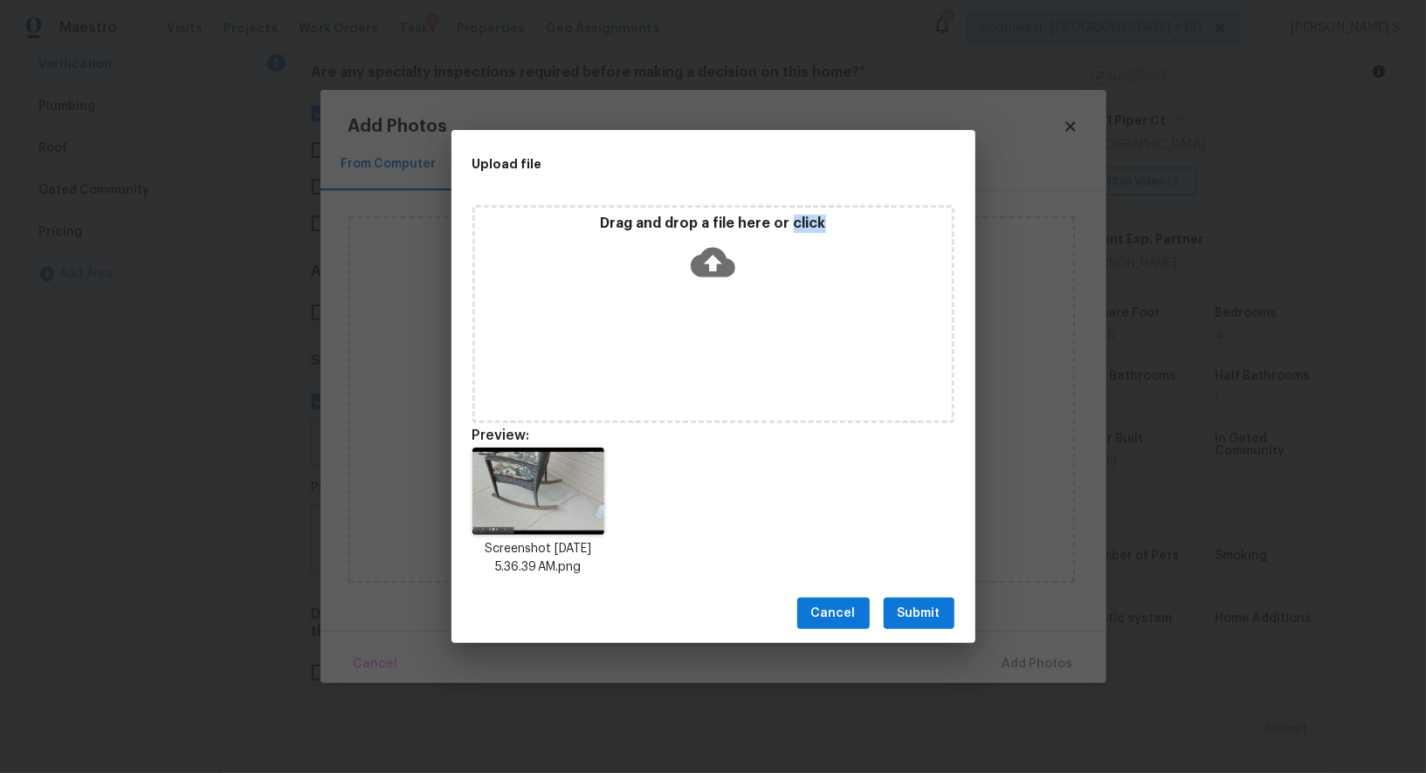
click at [921, 600] on button "Submit" at bounding box center [918, 614] width 71 height 32
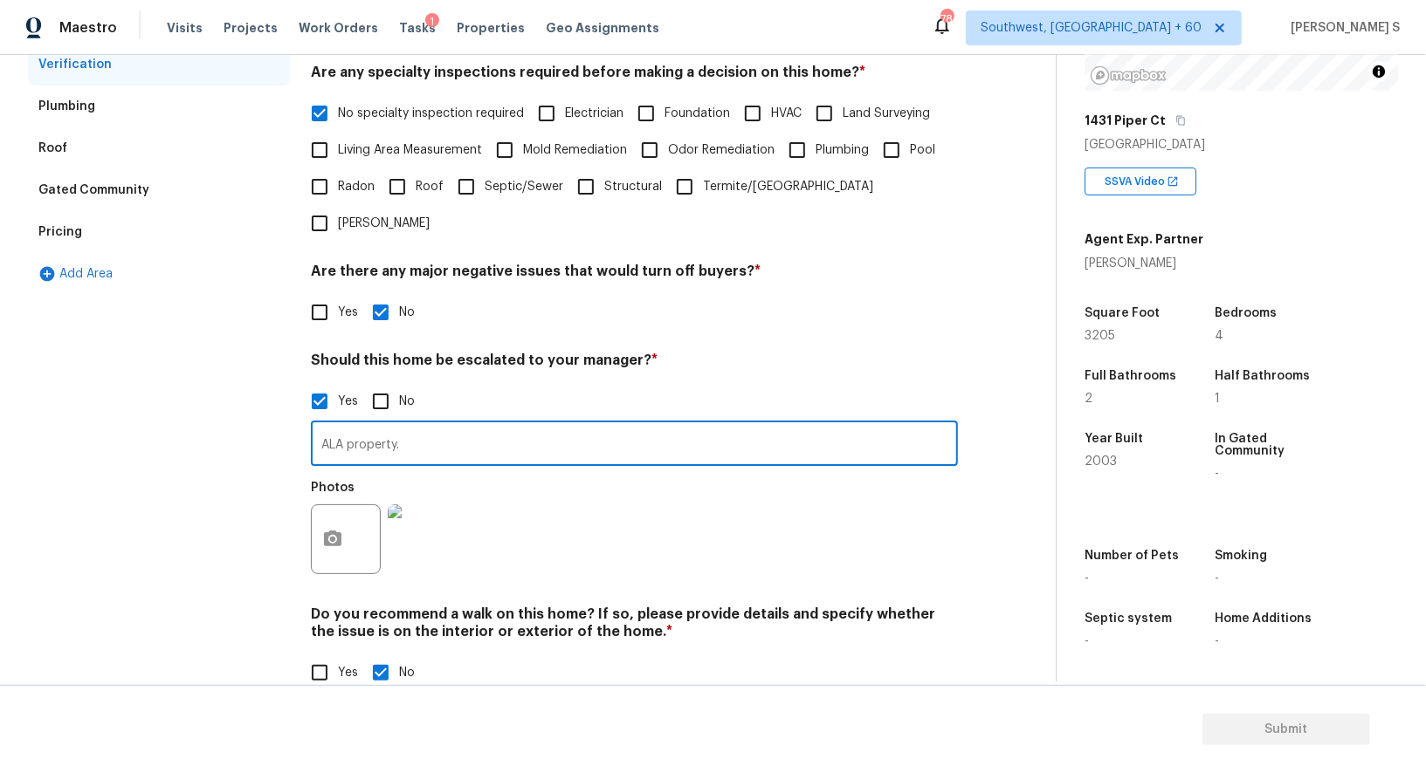
click at [646, 425] on input "ALA property." at bounding box center [634, 445] width 647 height 41
click at [526, 425] on input "ALA property." at bounding box center [634, 445] width 647 height 41
type input "ALA property. possible crack on the exterior floor @0:39."
click at [802, 518] on div "Photos" at bounding box center [634, 527] width 647 height 113
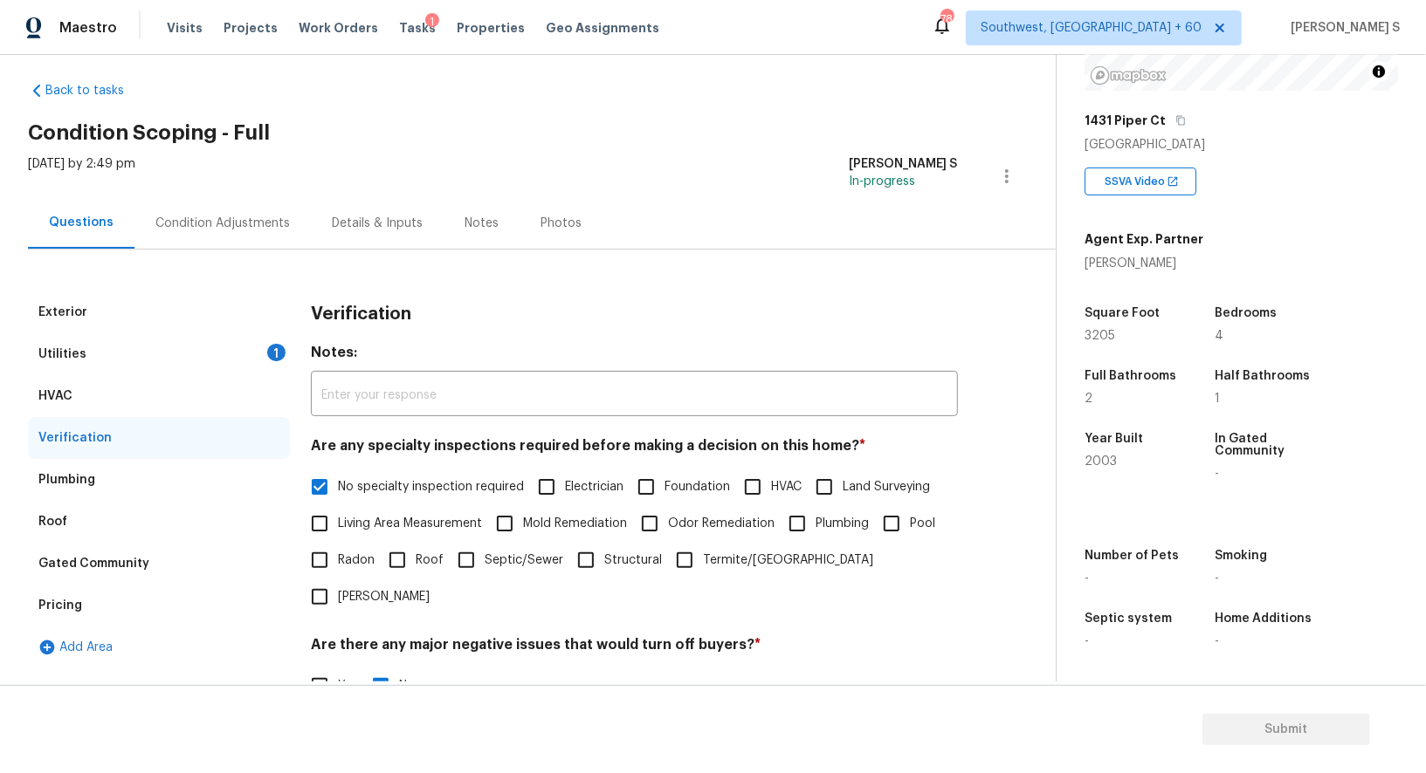
scroll to position [0, 0]
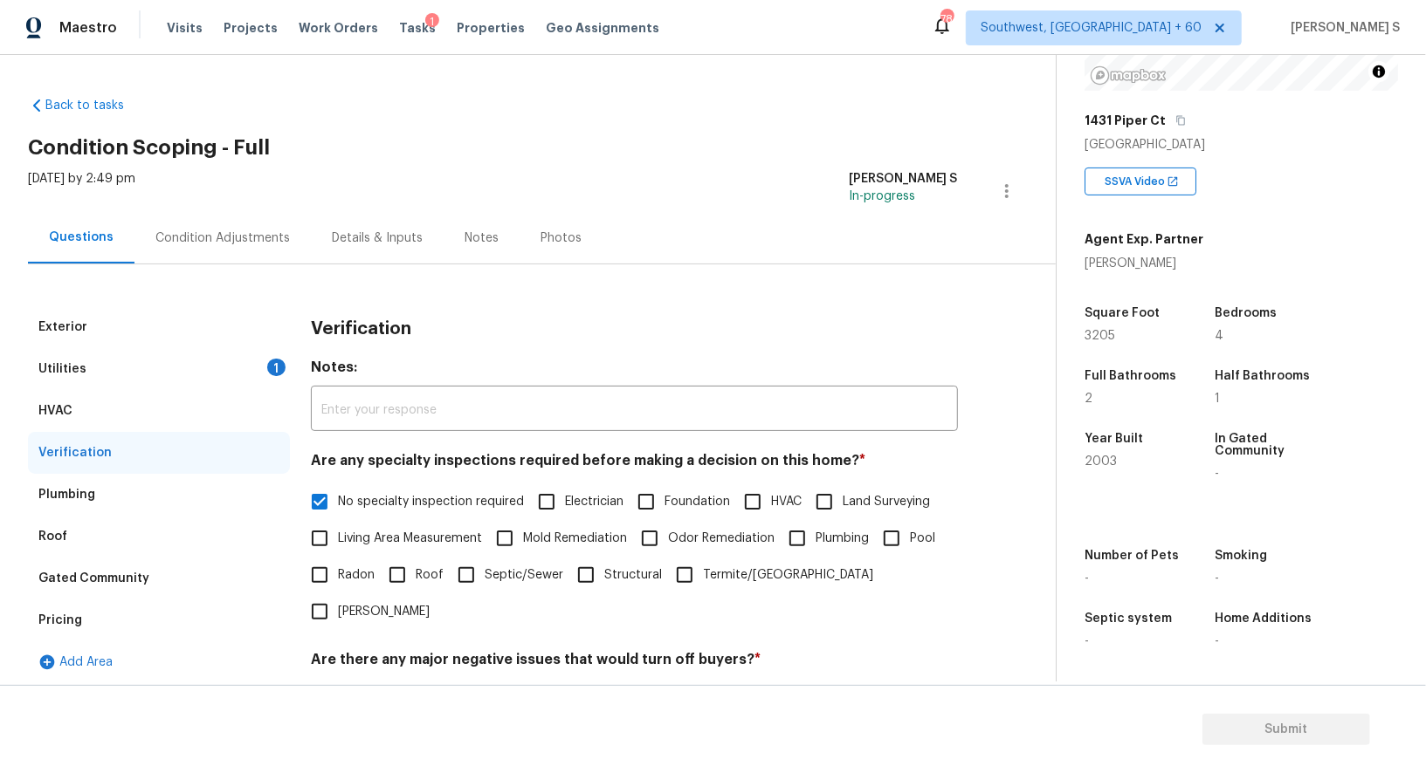
click at [240, 245] on div "Condition Adjustments" at bounding box center [222, 238] width 134 height 17
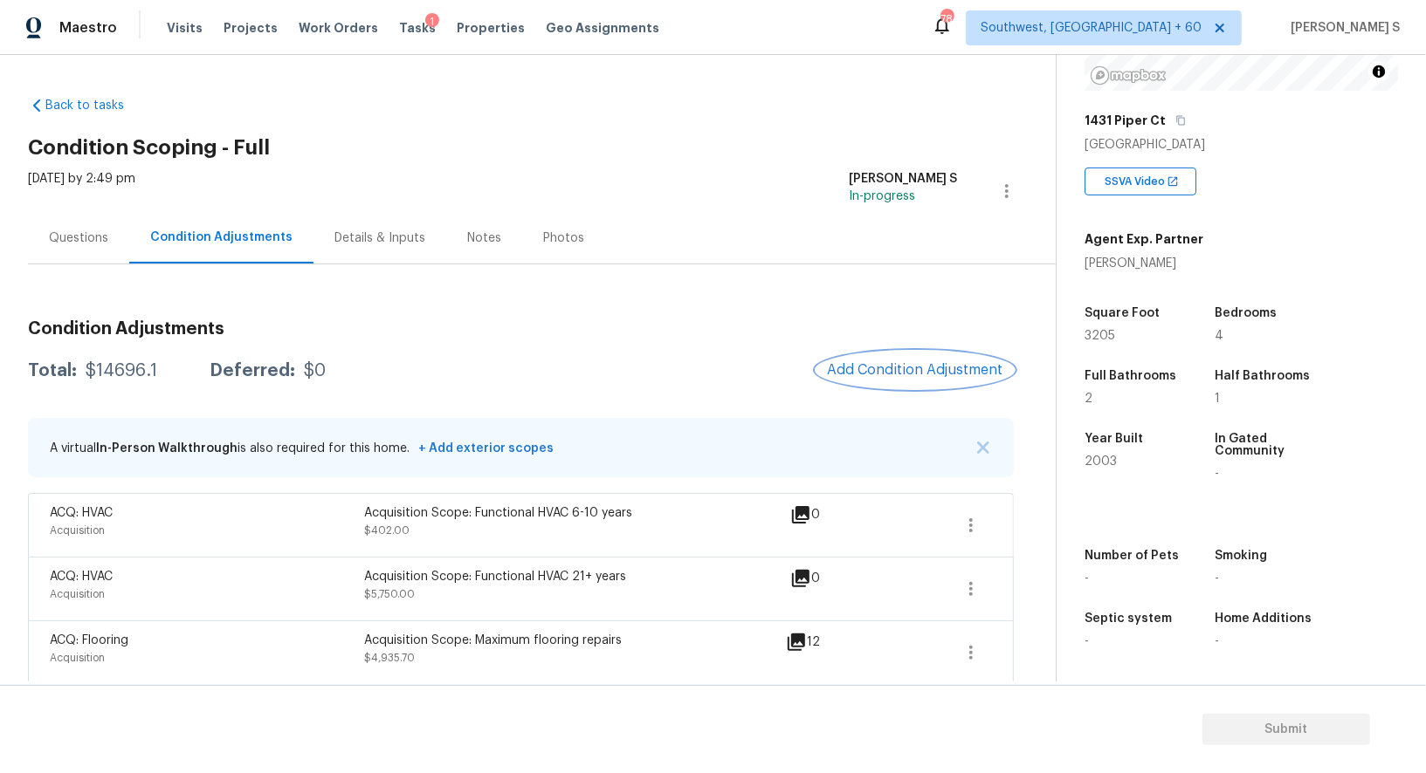
click at [918, 354] on button "Add Condition Adjustment" at bounding box center [914, 370] width 197 height 37
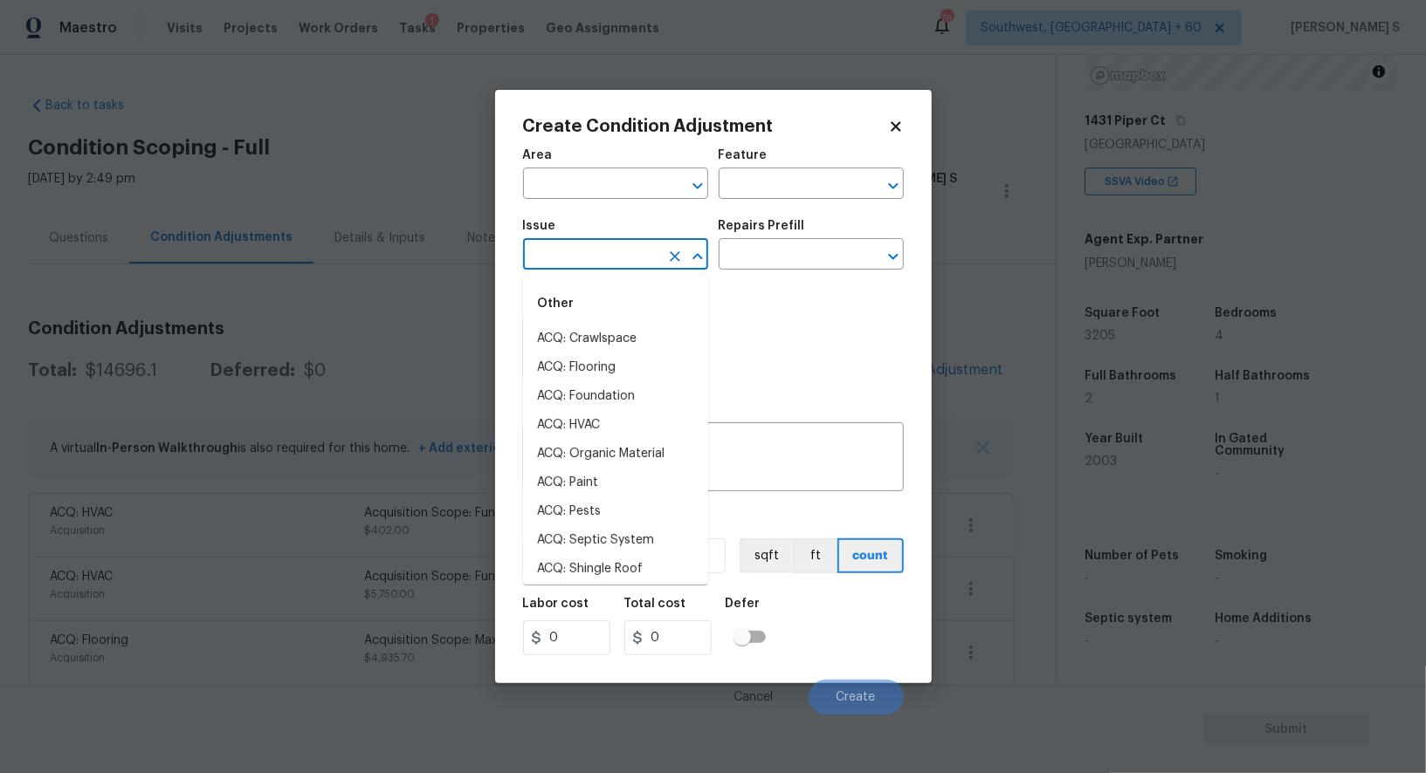
click at [574, 250] on input "text" at bounding box center [591, 256] width 136 height 27
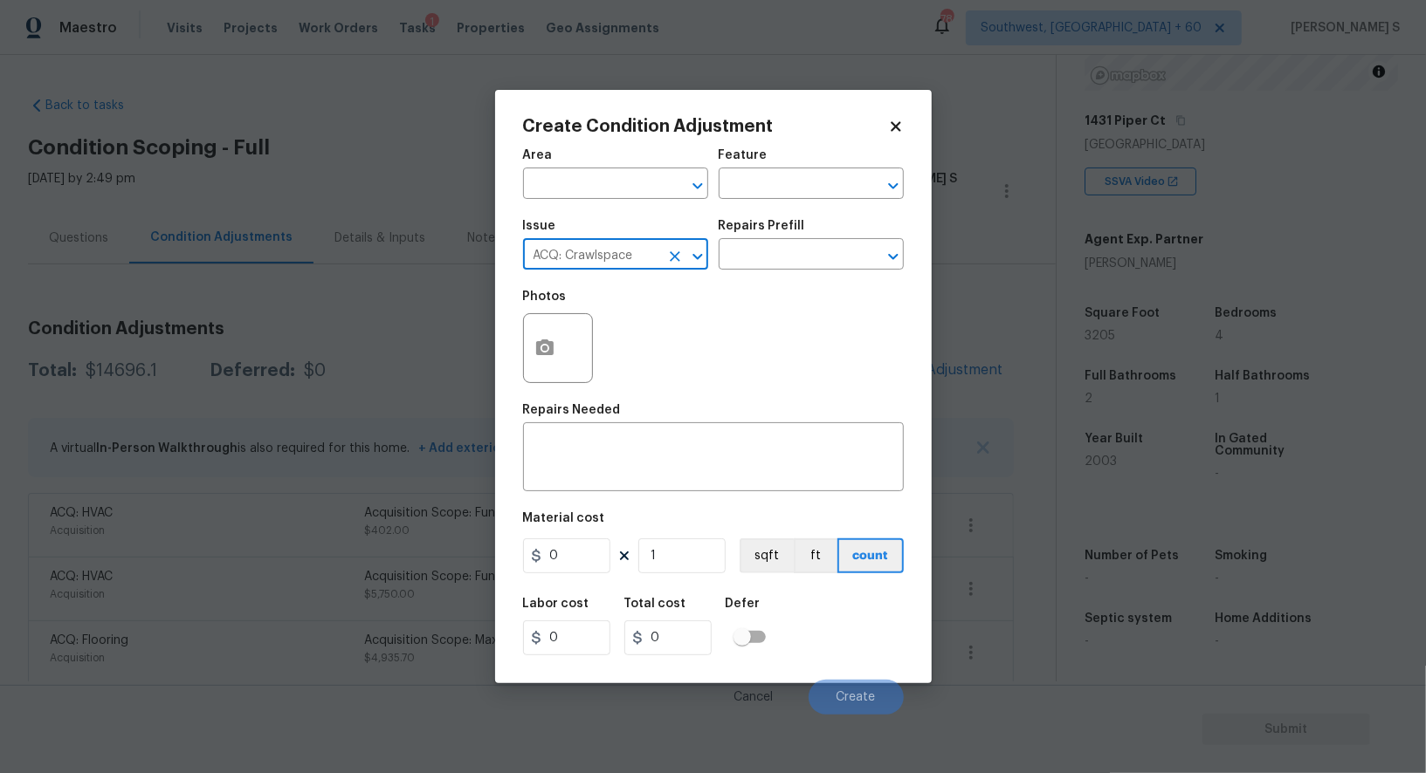
type input "ACQ: Crawlspace"
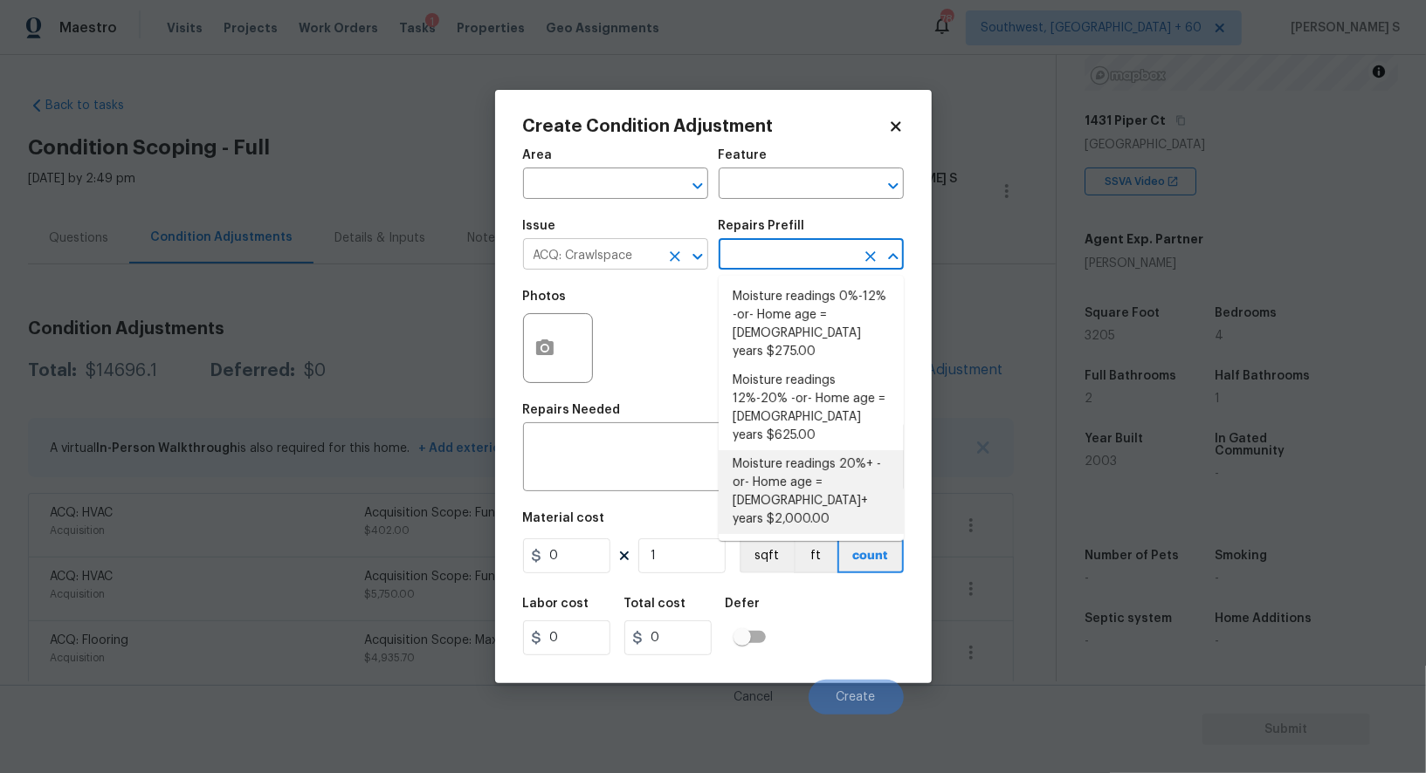
type input "Acquisition"
type textarea "Moisture readings 20%+ -or- Home age = 20+ years"
type input "2000"
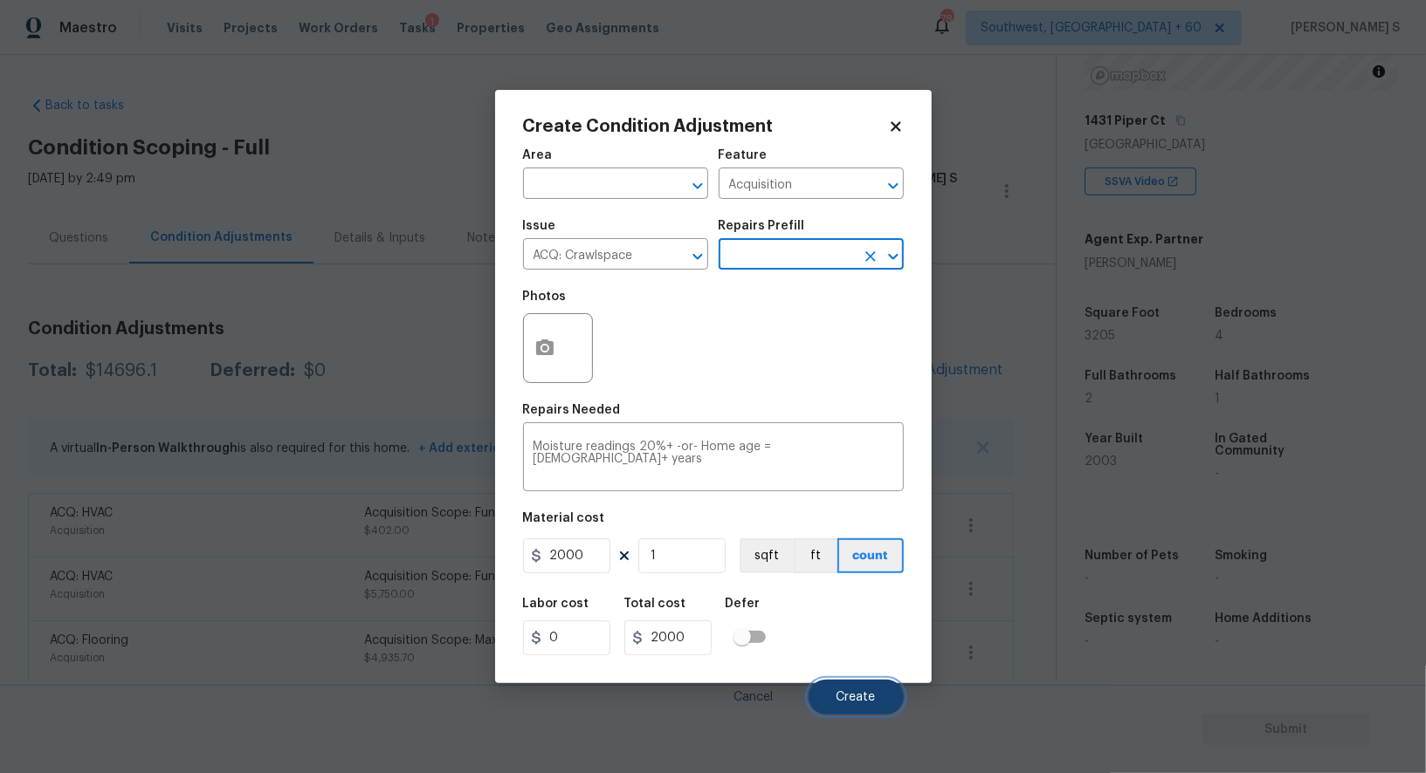
click at [838, 705] on span "Create" at bounding box center [855, 697] width 39 height 13
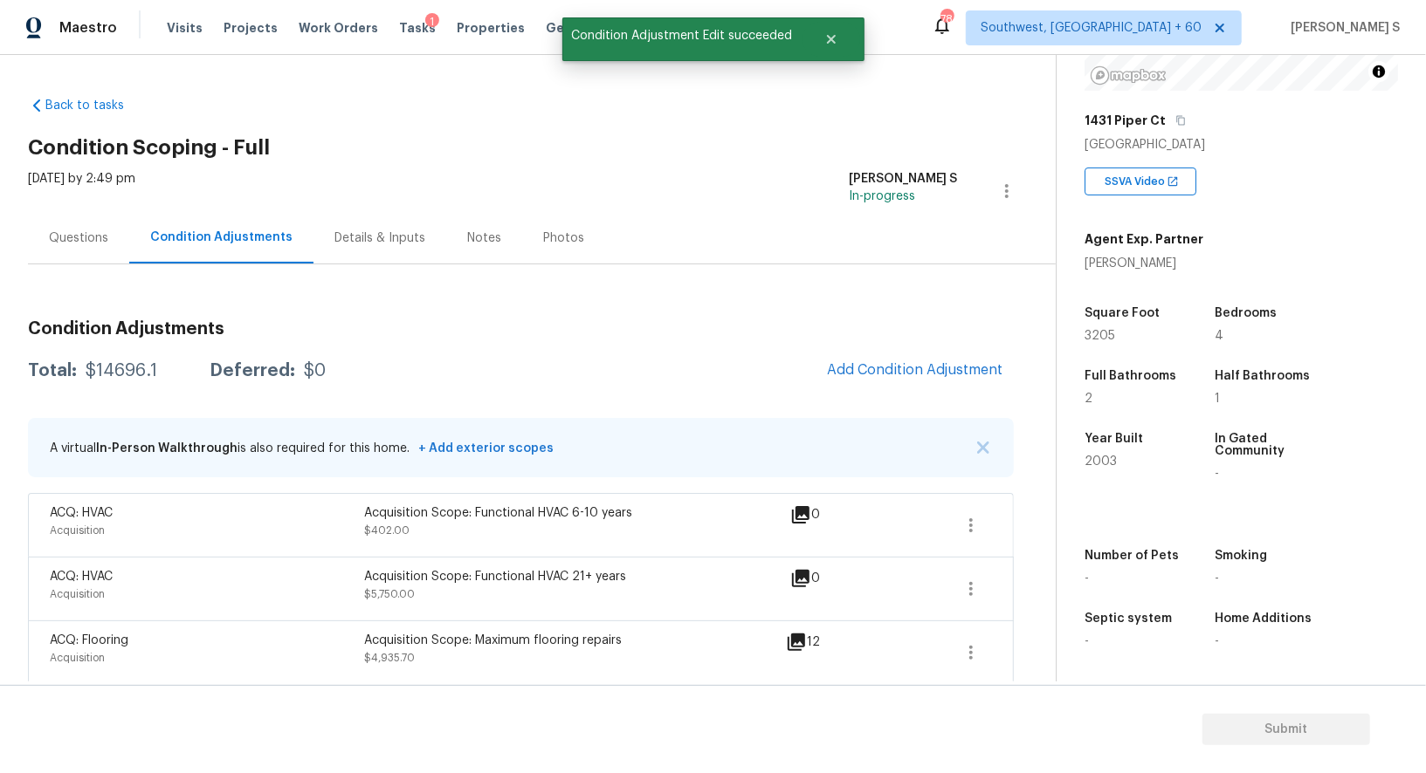
click at [256, 618] on div "ACQ: HVAC Acquisition Acquisition Scope: Functional HVAC 21+ years $5,750.00 0" at bounding box center [521, 589] width 986 height 64
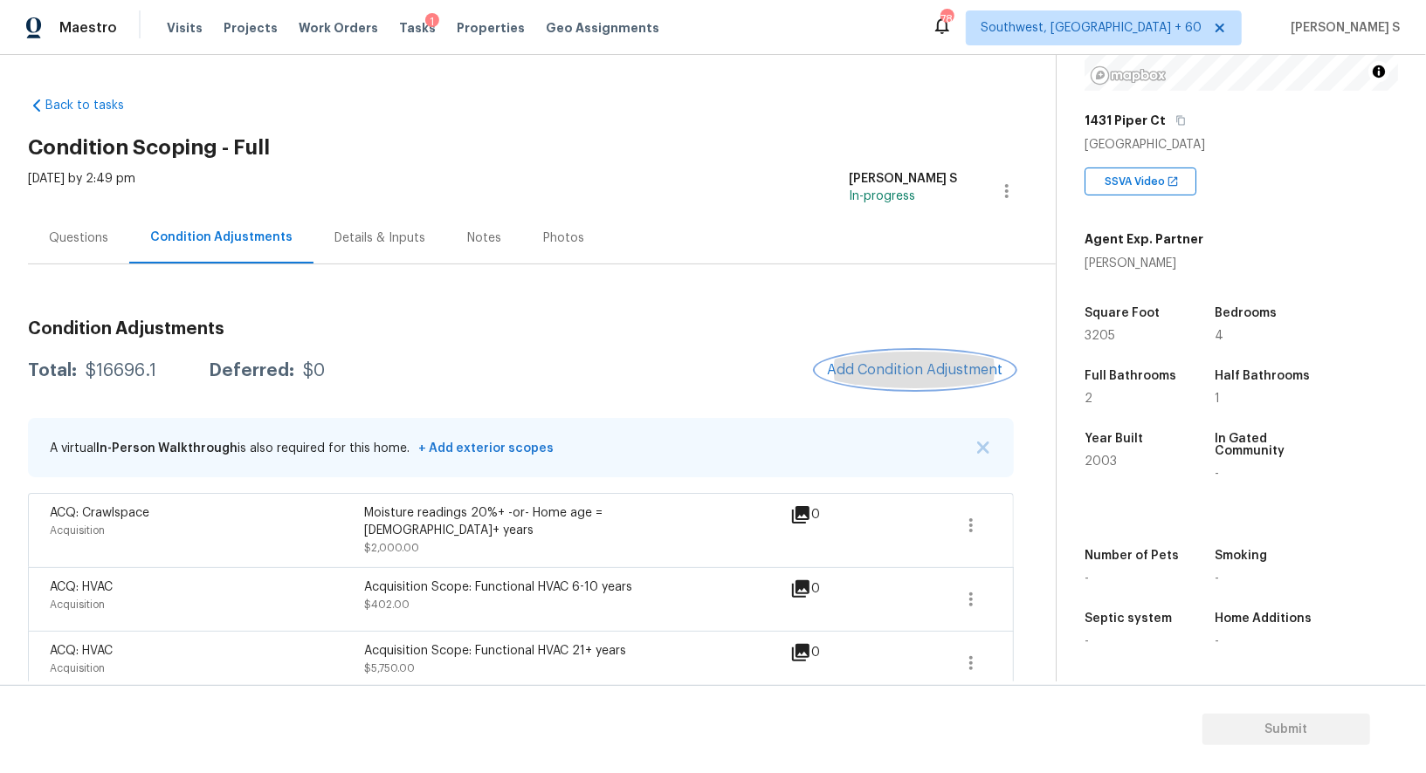
click at [909, 379] on button "Add Condition Adjustment" at bounding box center [914, 370] width 197 height 37
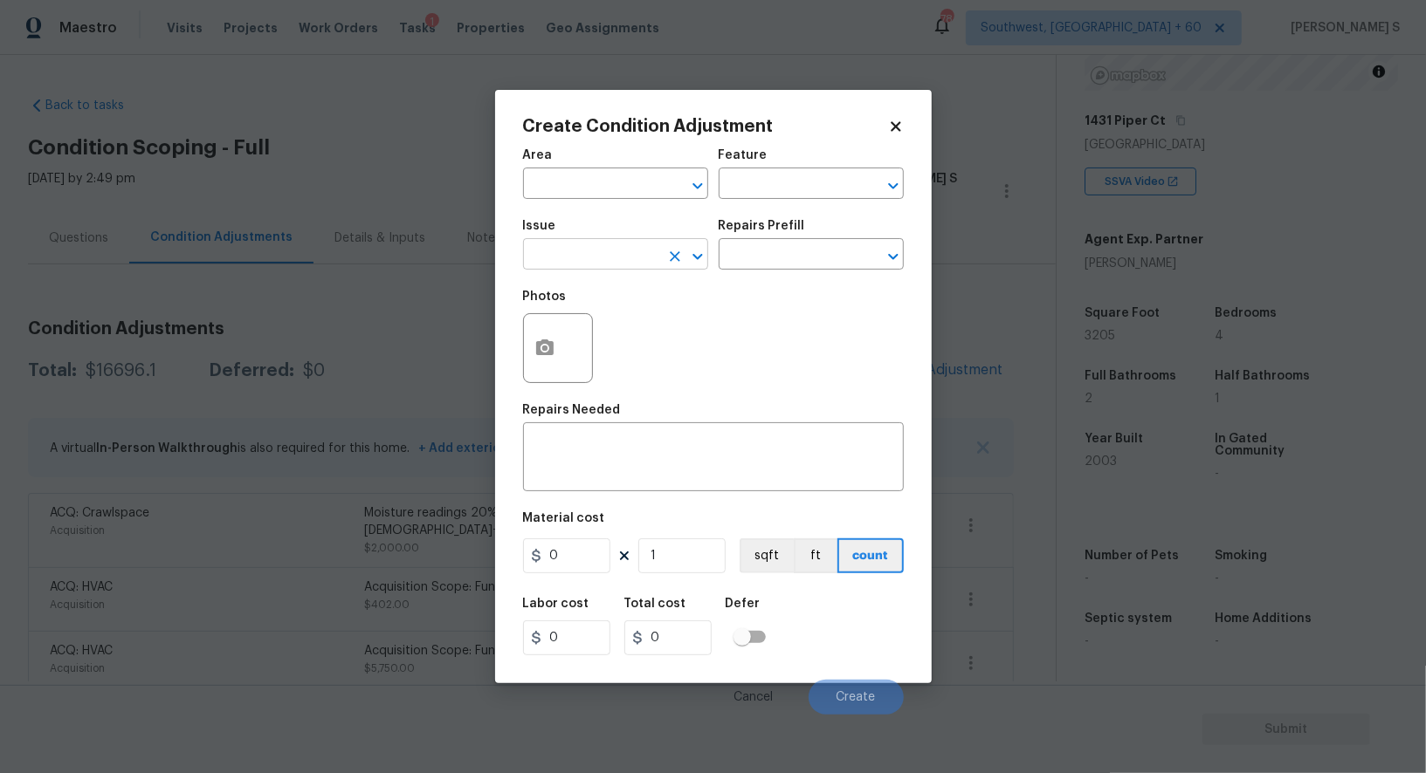
click at [602, 260] on input "text" at bounding box center [591, 256] width 136 height 27
type input "Light Pet Odor"
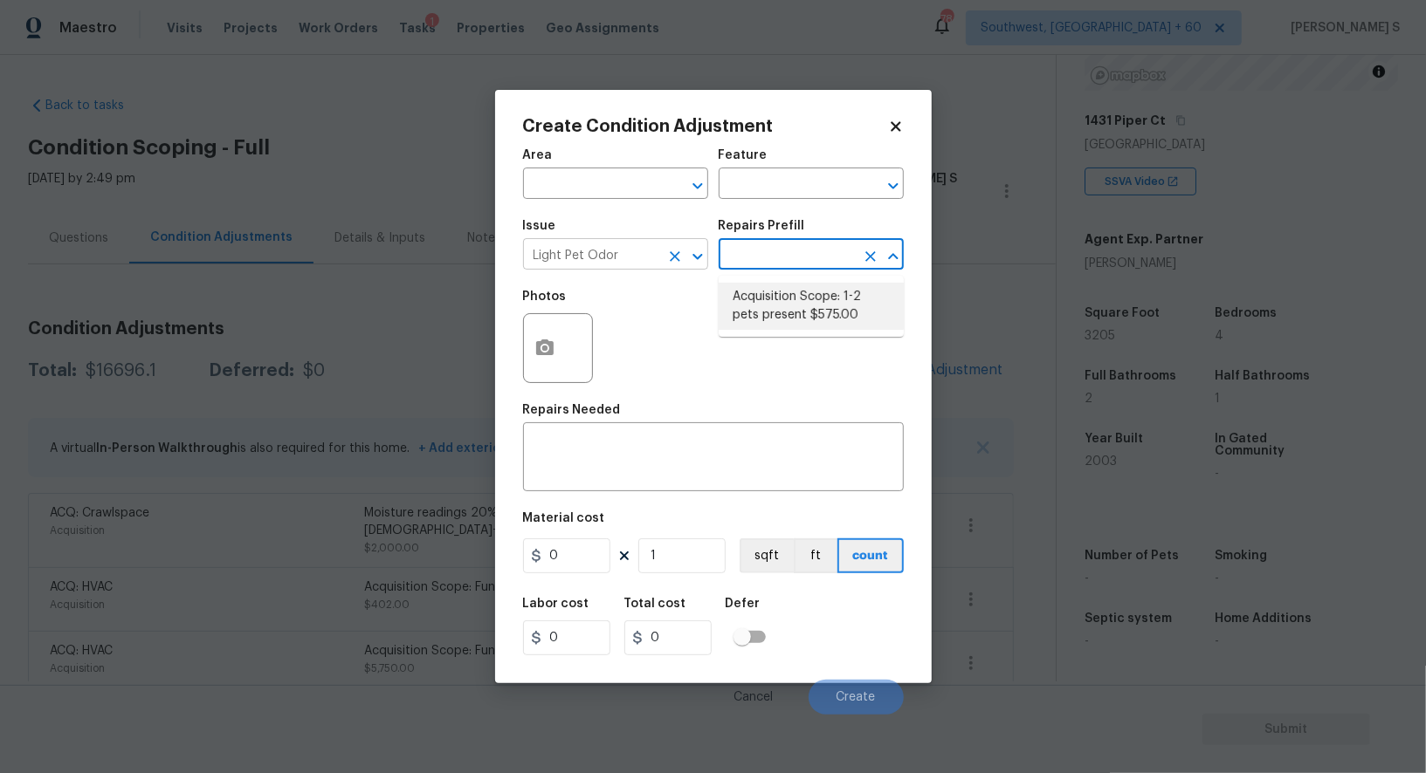
type textarea "Acquisition Scope: 1-2 pets present"
type input "575"
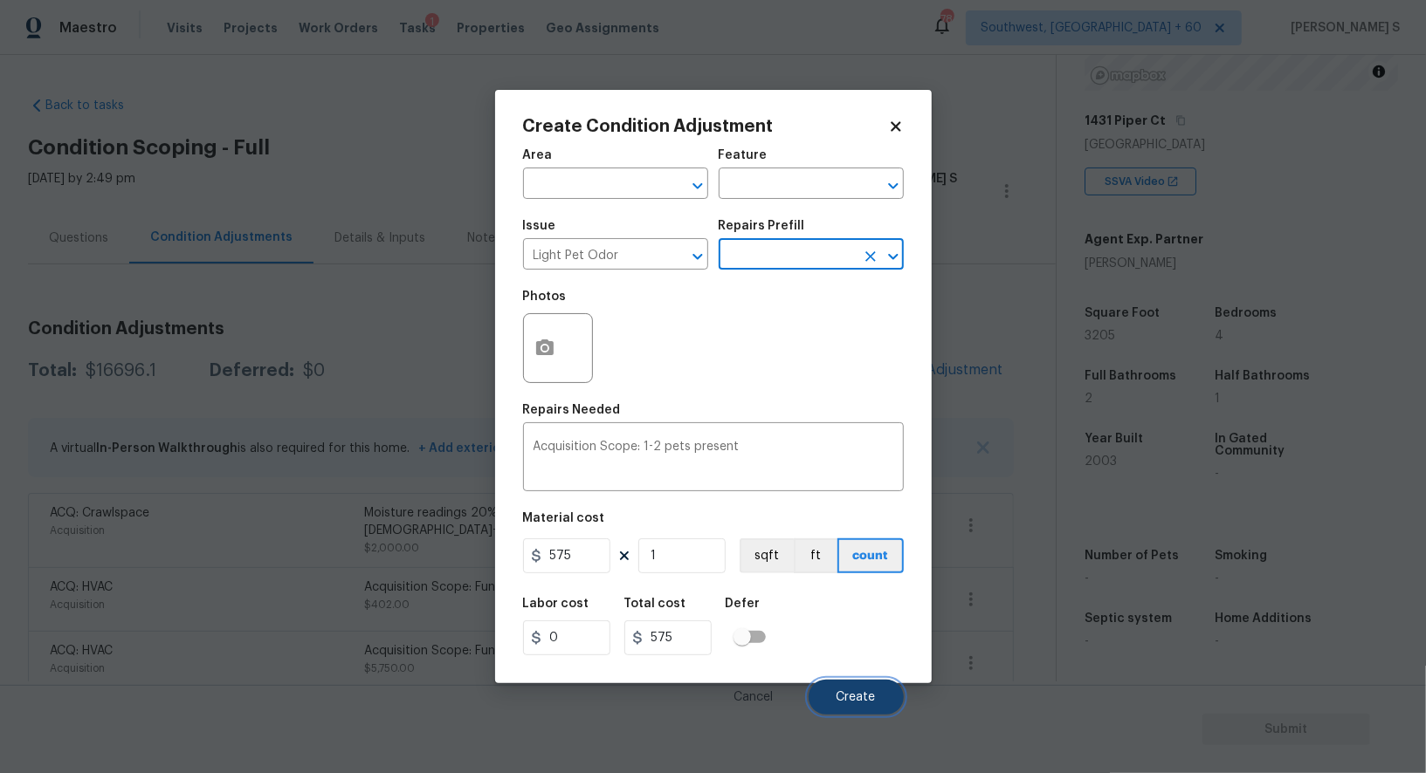
click at [868, 690] on button "Create" at bounding box center [855, 697] width 95 height 35
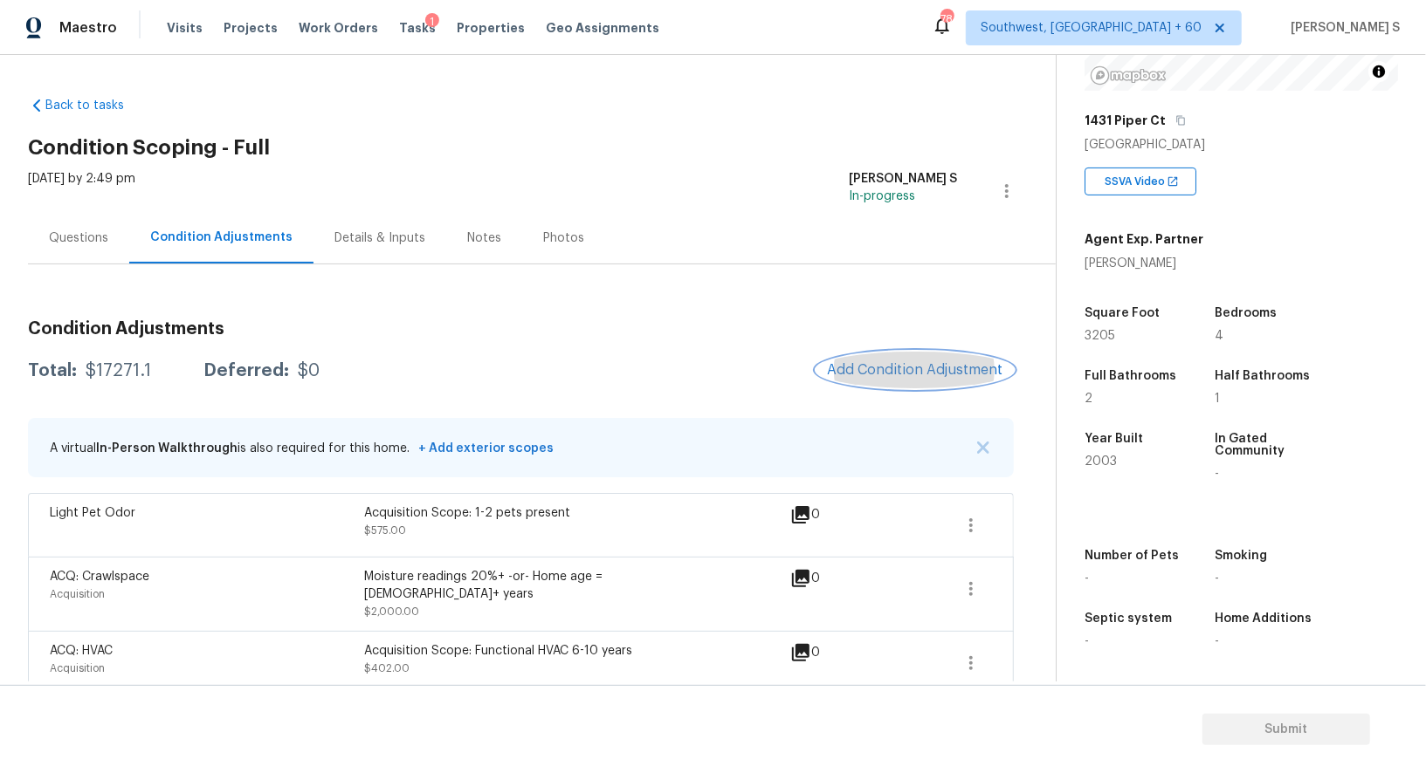
click at [883, 371] on span "Add Condition Adjustment" at bounding box center [915, 370] width 176 height 16
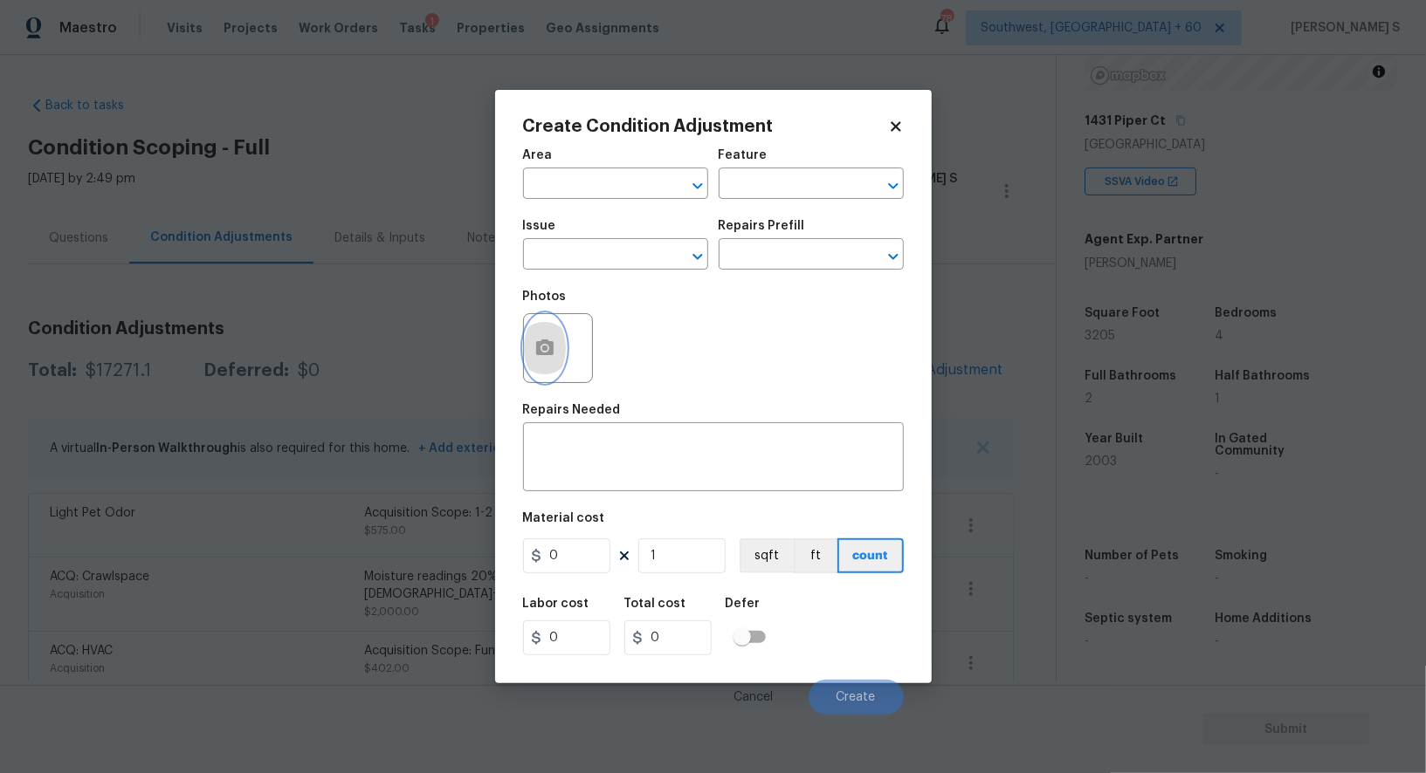
click at [550, 331] on button "button" at bounding box center [545, 348] width 42 height 68
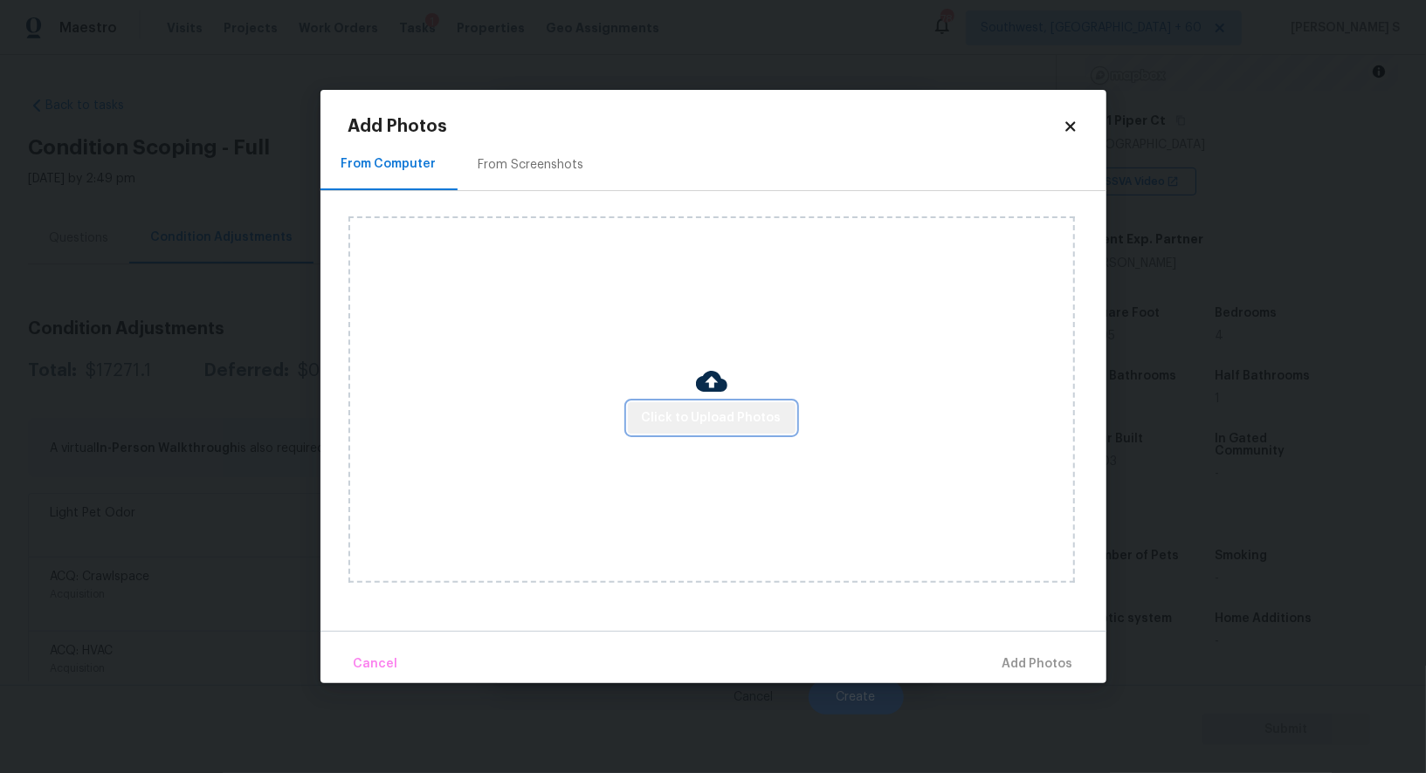
click at [776, 418] on span "Click to Upload Photos" at bounding box center [712, 419] width 140 height 22
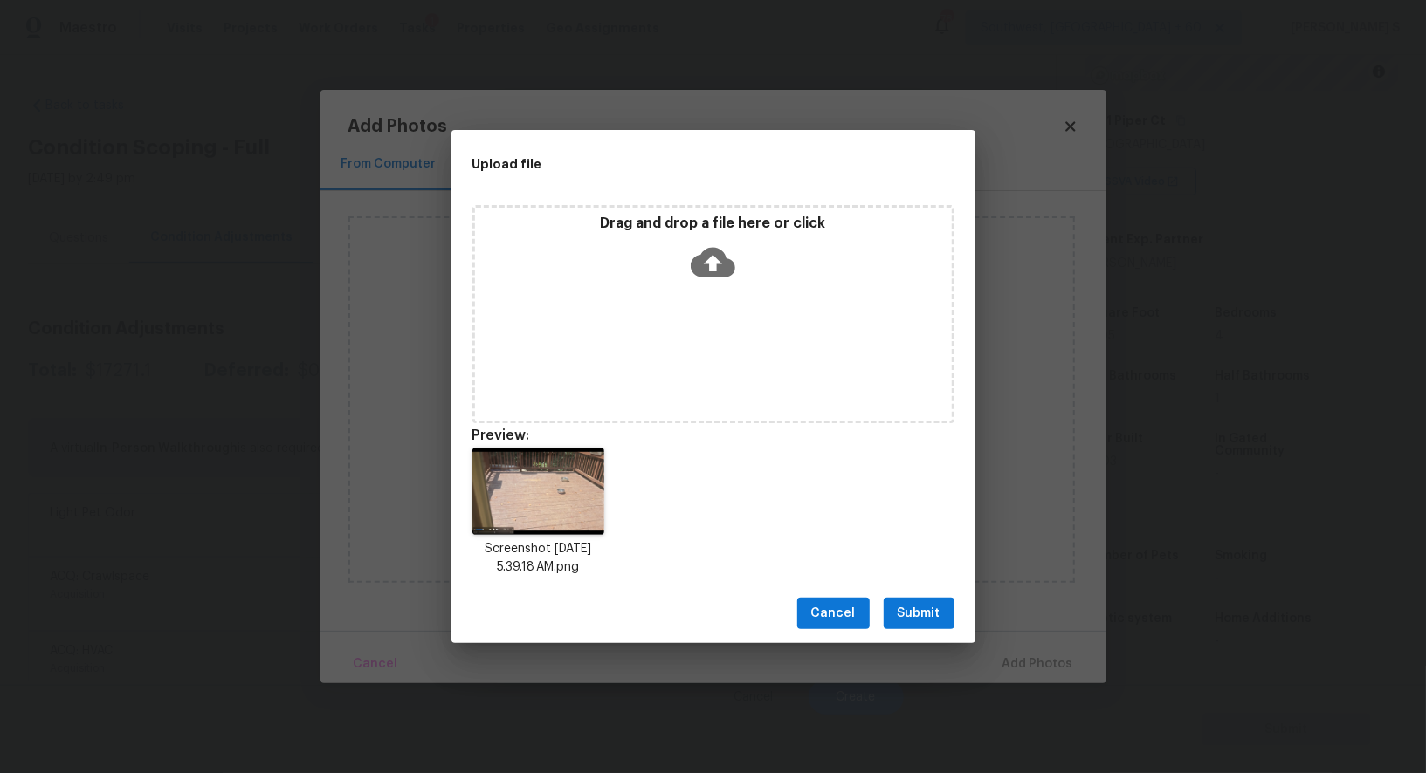
click at [905, 615] on span "Submit" at bounding box center [918, 614] width 43 height 22
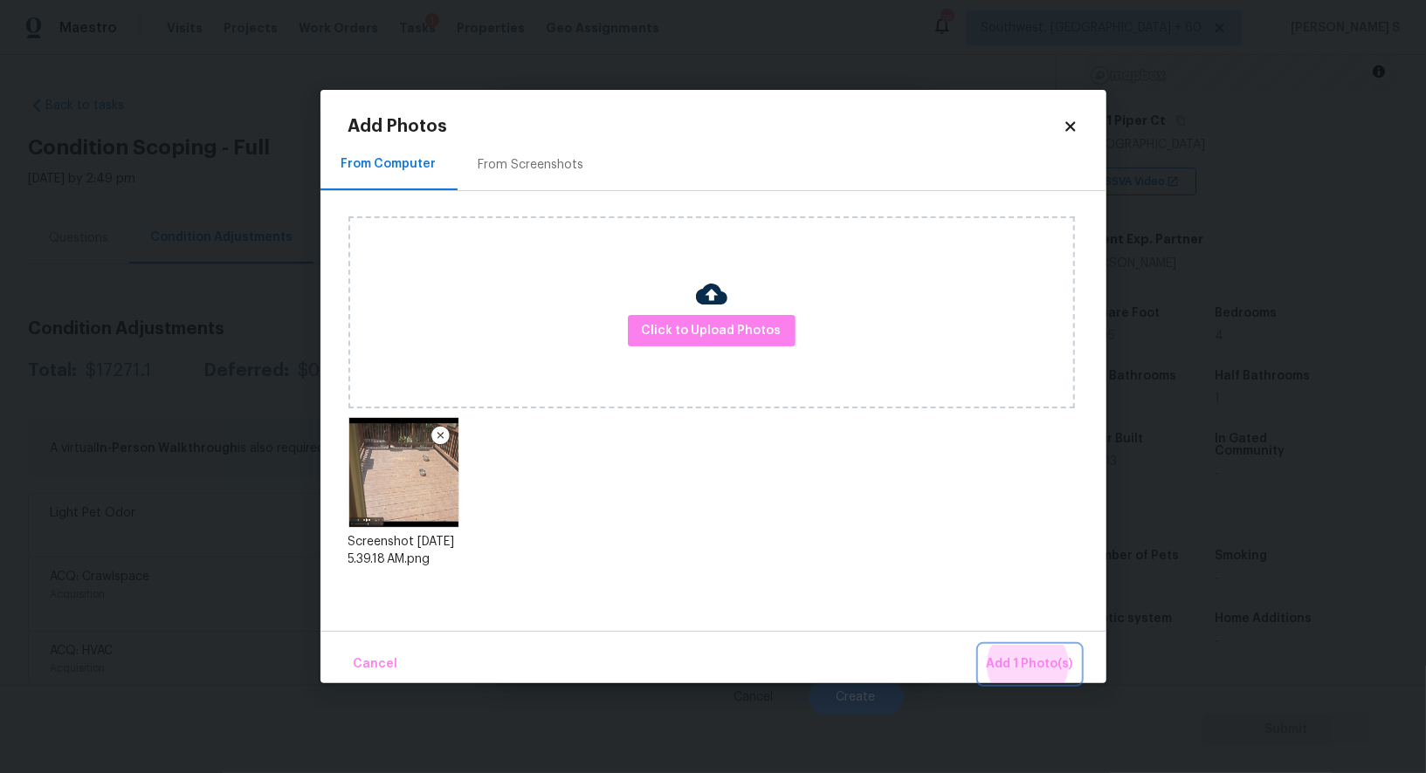
click at [979, 646] on button "Add 1 Photo(s)" at bounding box center [1029, 665] width 100 height 38
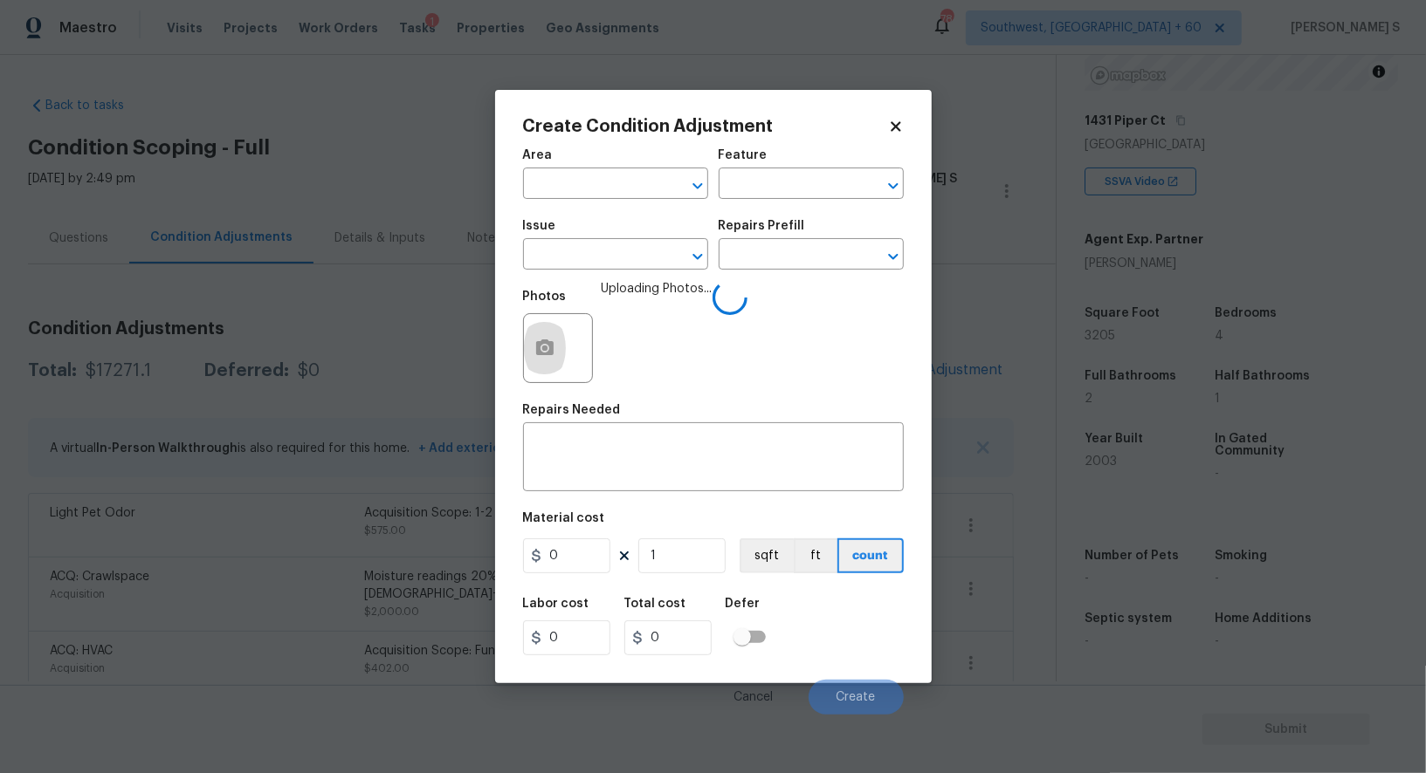
click at [595, 241] on div "Issue" at bounding box center [615, 231] width 185 height 23
click at [606, 274] on span "Issue ​" at bounding box center [615, 245] width 185 height 71
click at [603, 250] on input "text" at bounding box center [591, 256] width 136 height 27
type input "Decks and Patios"
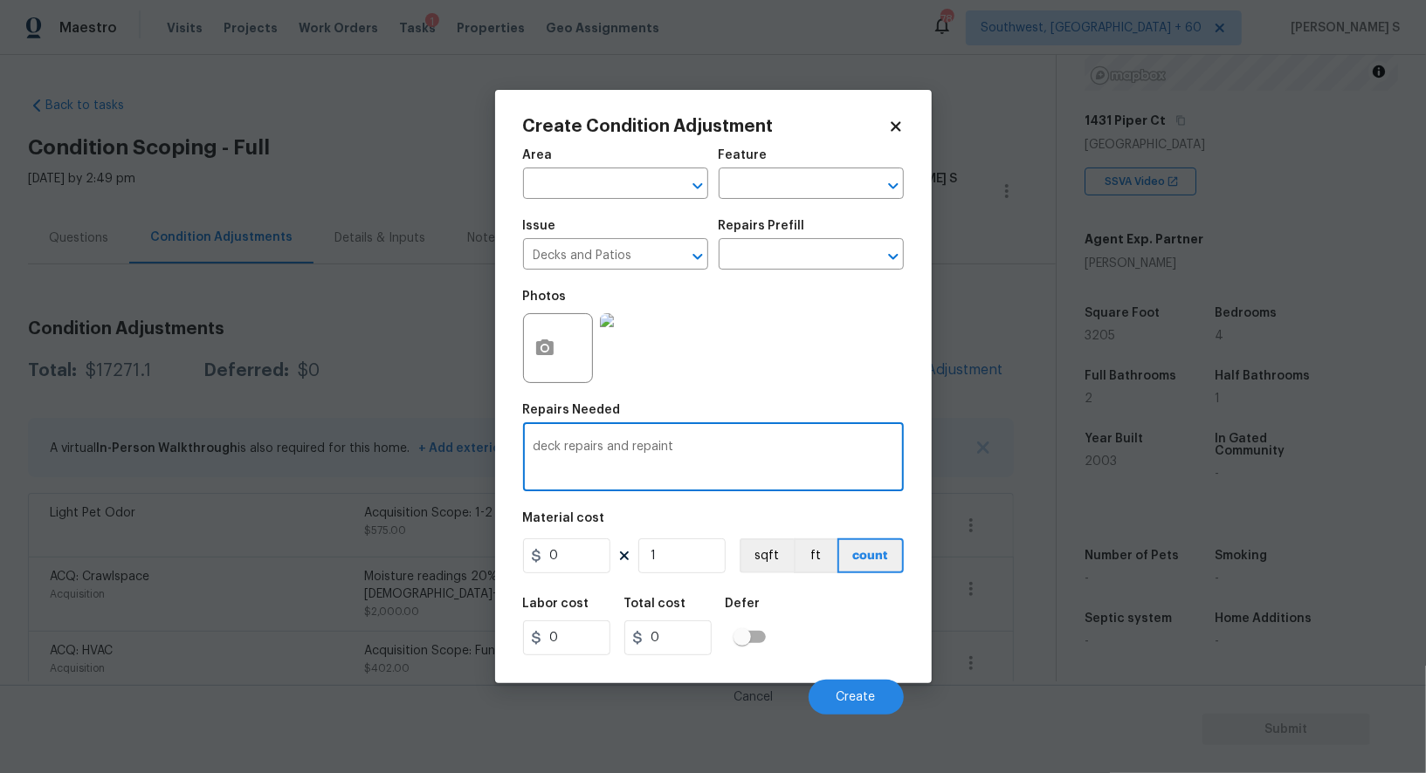
type textarea "deck repairs and repaint"
click at [564, 560] on input "0" at bounding box center [566, 556] width 87 height 35
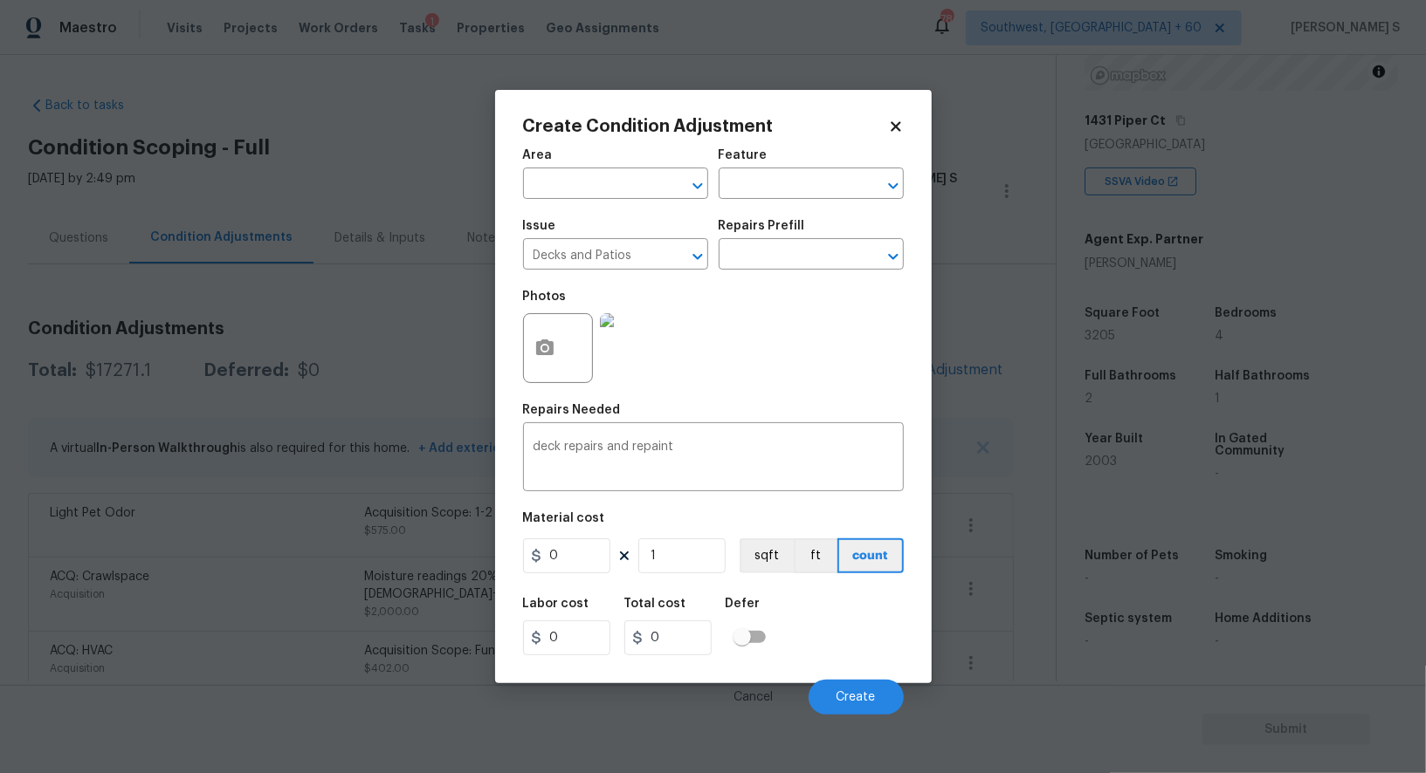
click at [560, 576] on figure "Material cost 0 1 sqft ft count" at bounding box center [713, 544] width 381 height 65
click at [562, 564] on input "0" at bounding box center [566, 556] width 87 height 35
type input "400"
click at [861, 636] on div "Labor cost 0 Total cost 400 Defer" at bounding box center [713, 627] width 381 height 79
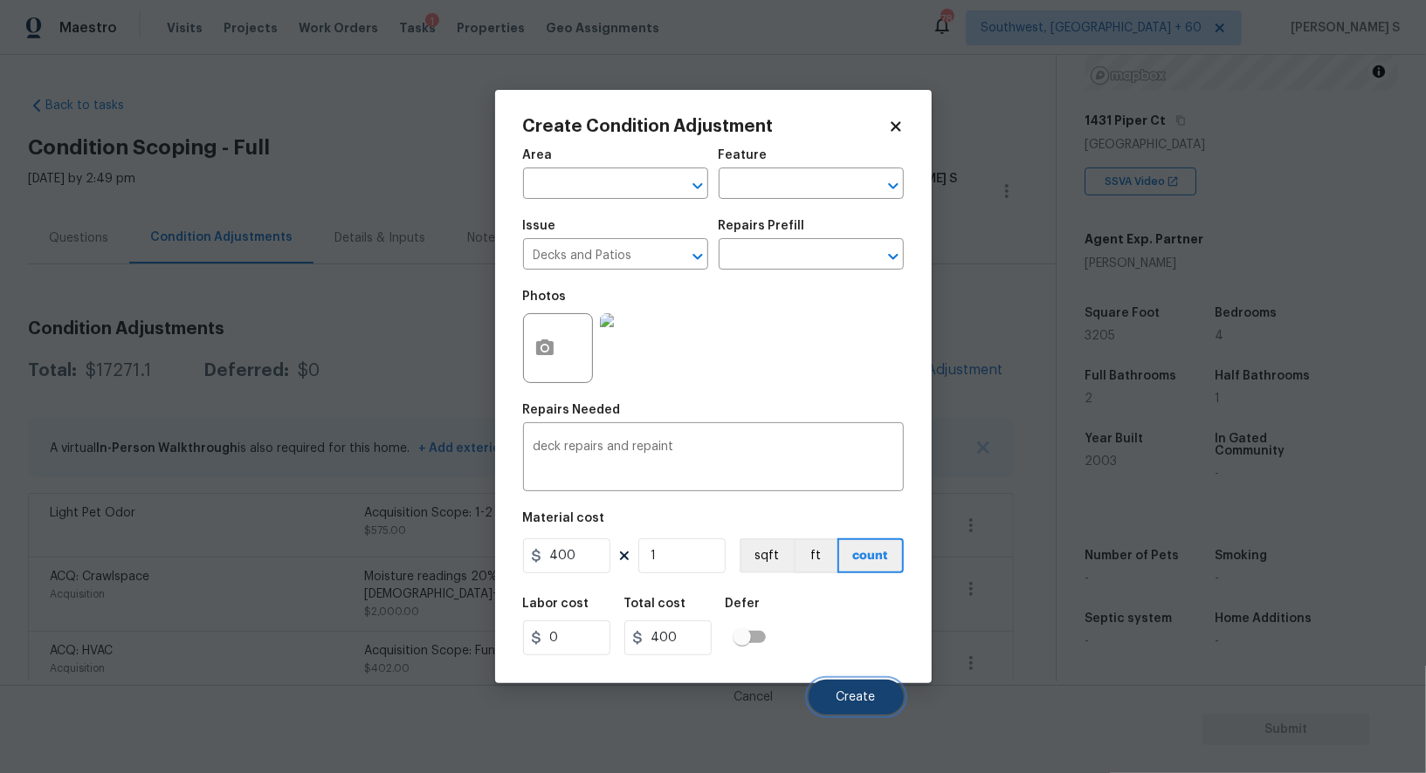
click at [876, 694] on button "Create" at bounding box center [855, 697] width 95 height 35
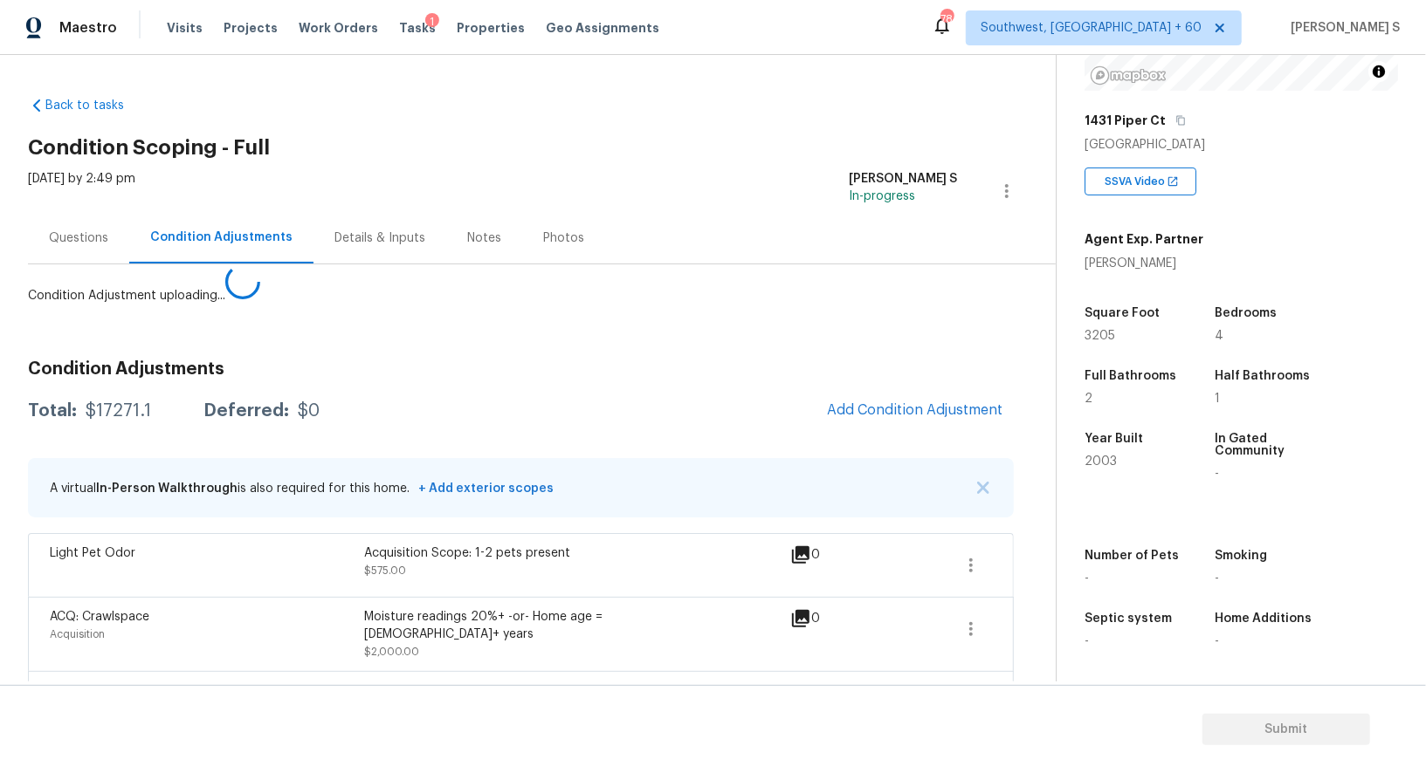
drag, startPoint x: 294, startPoint y: 667, endPoint x: 620, endPoint y: 639, distance: 326.8
click at [294, 649] on body "Maestro Visits Projects Work Orders Tasks 1 Properties Geo Assignments 784 Sout…" at bounding box center [713, 386] width 1426 height 773
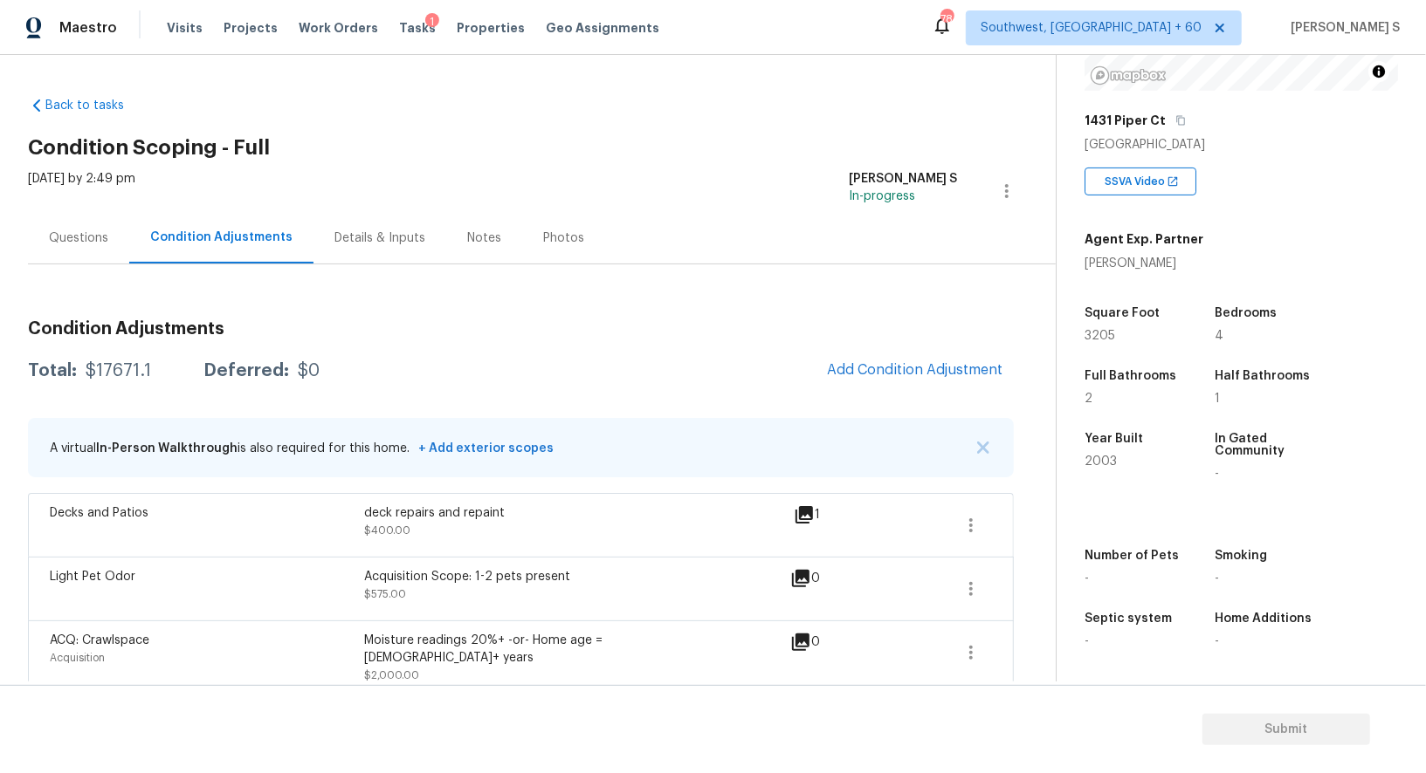
click at [90, 228] on div "Questions" at bounding box center [78, 238] width 101 height 52
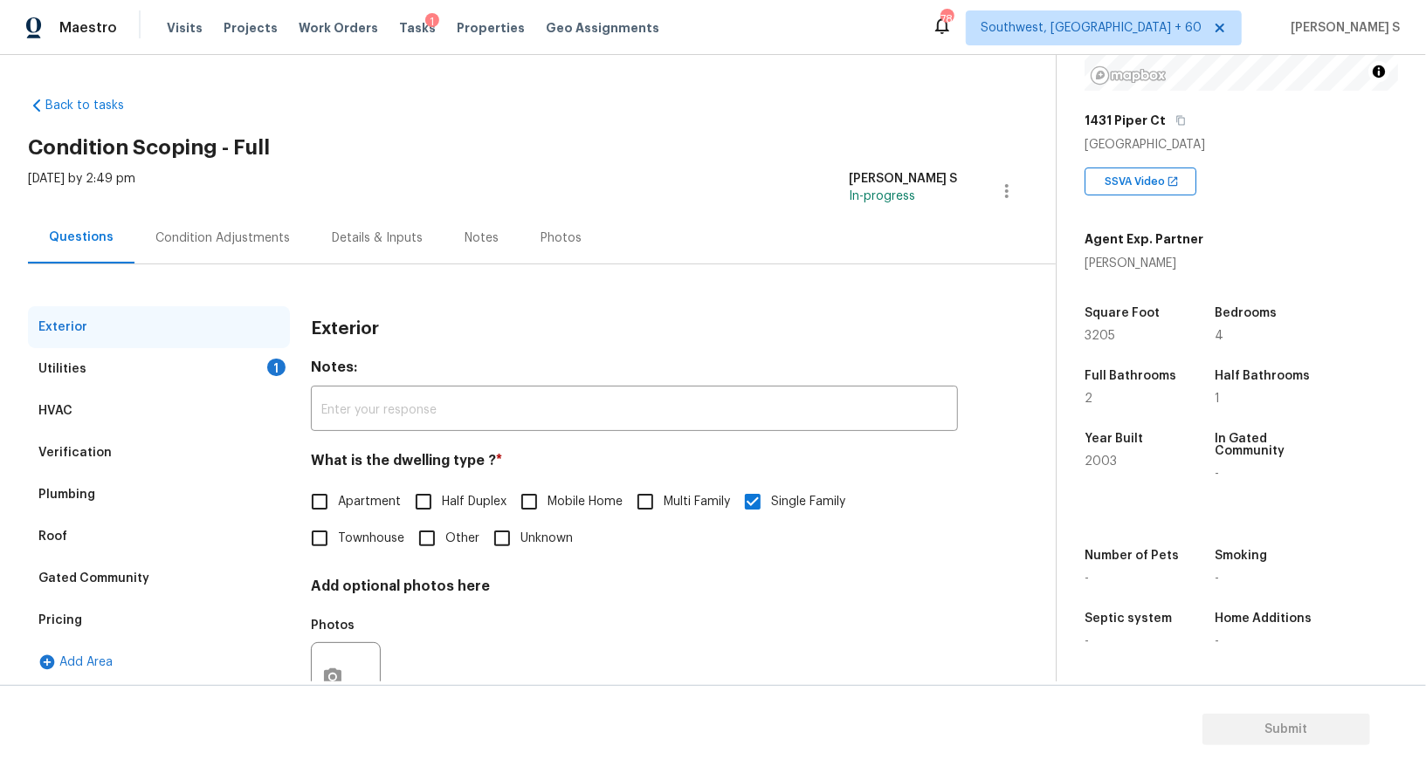
scroll to position [66, 0]
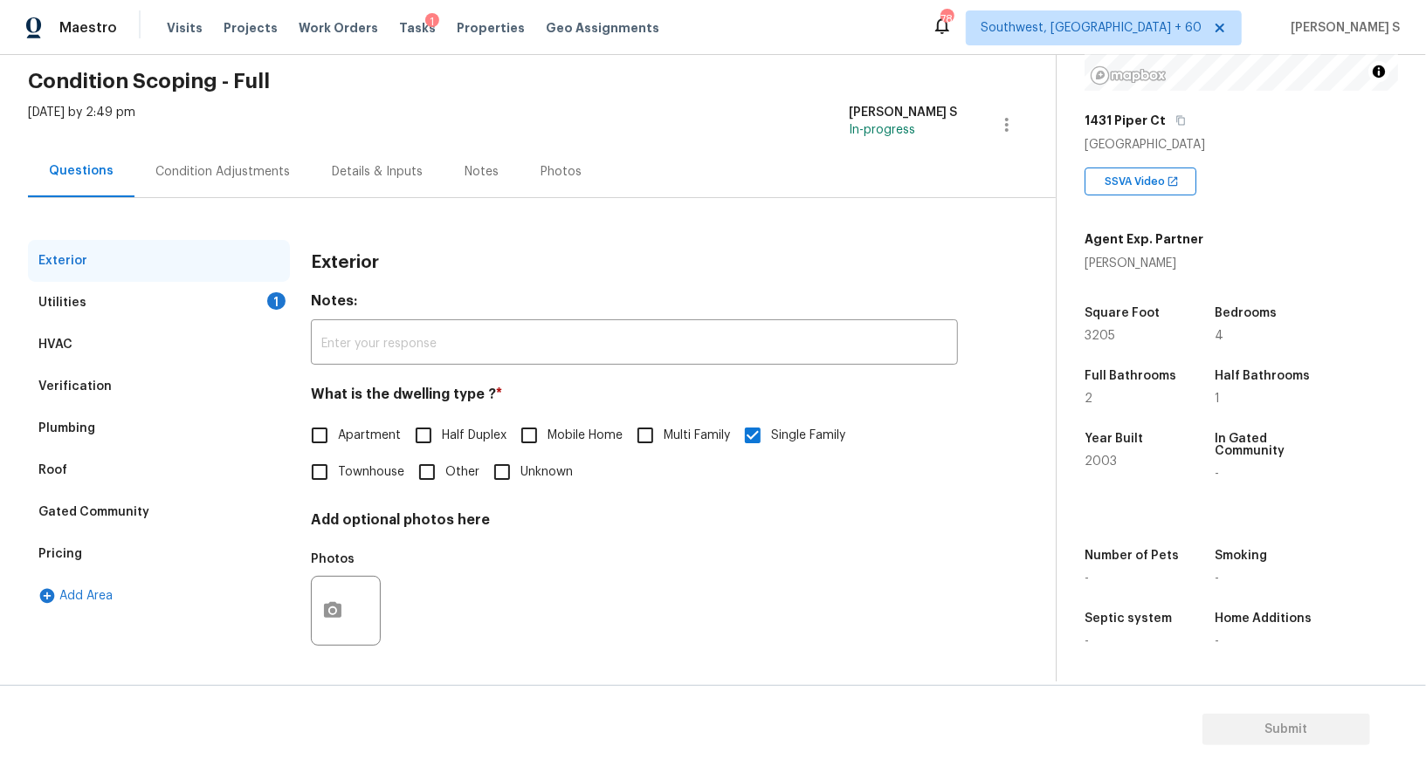
click at [60, 543] on div "Pricing" at bounding box center [159, 554] width 262 height 42
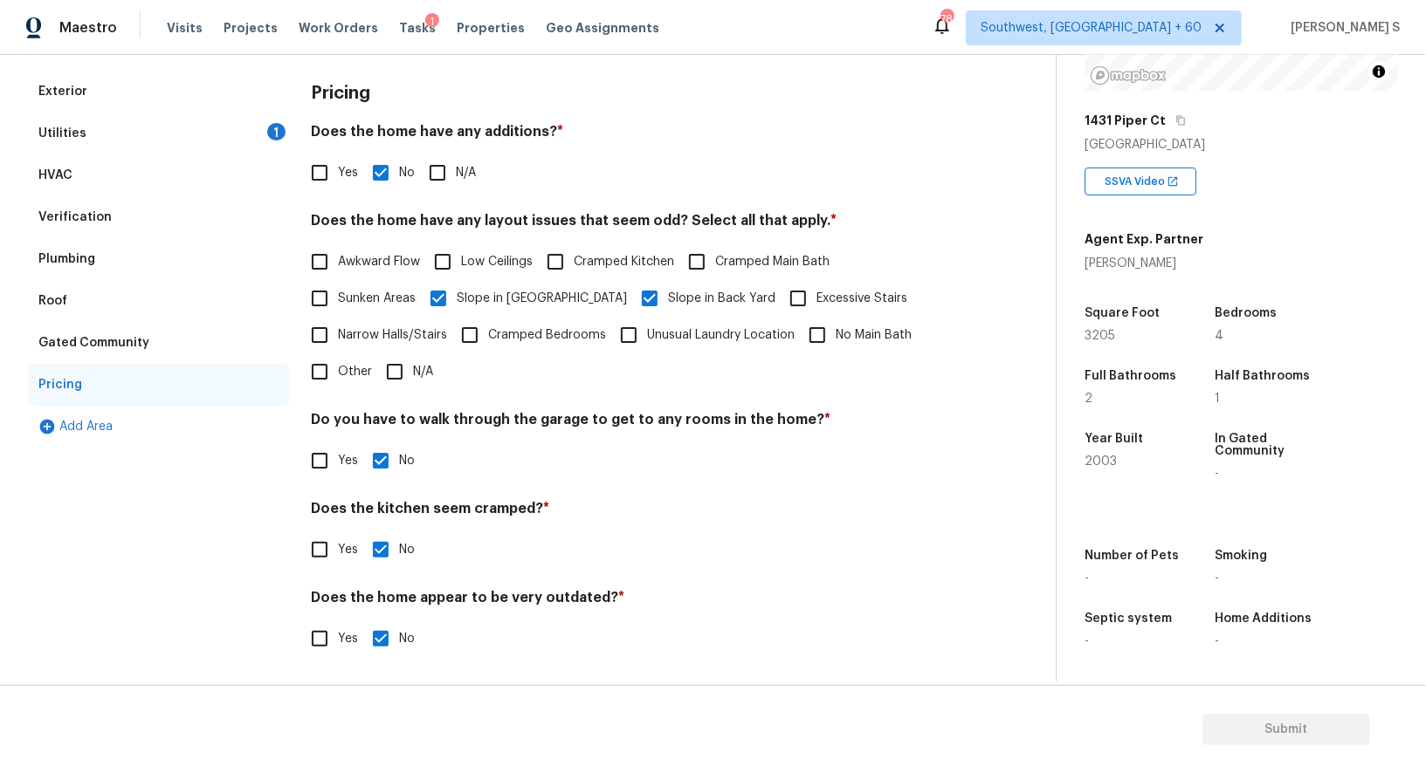
scroll to position [0, 0]
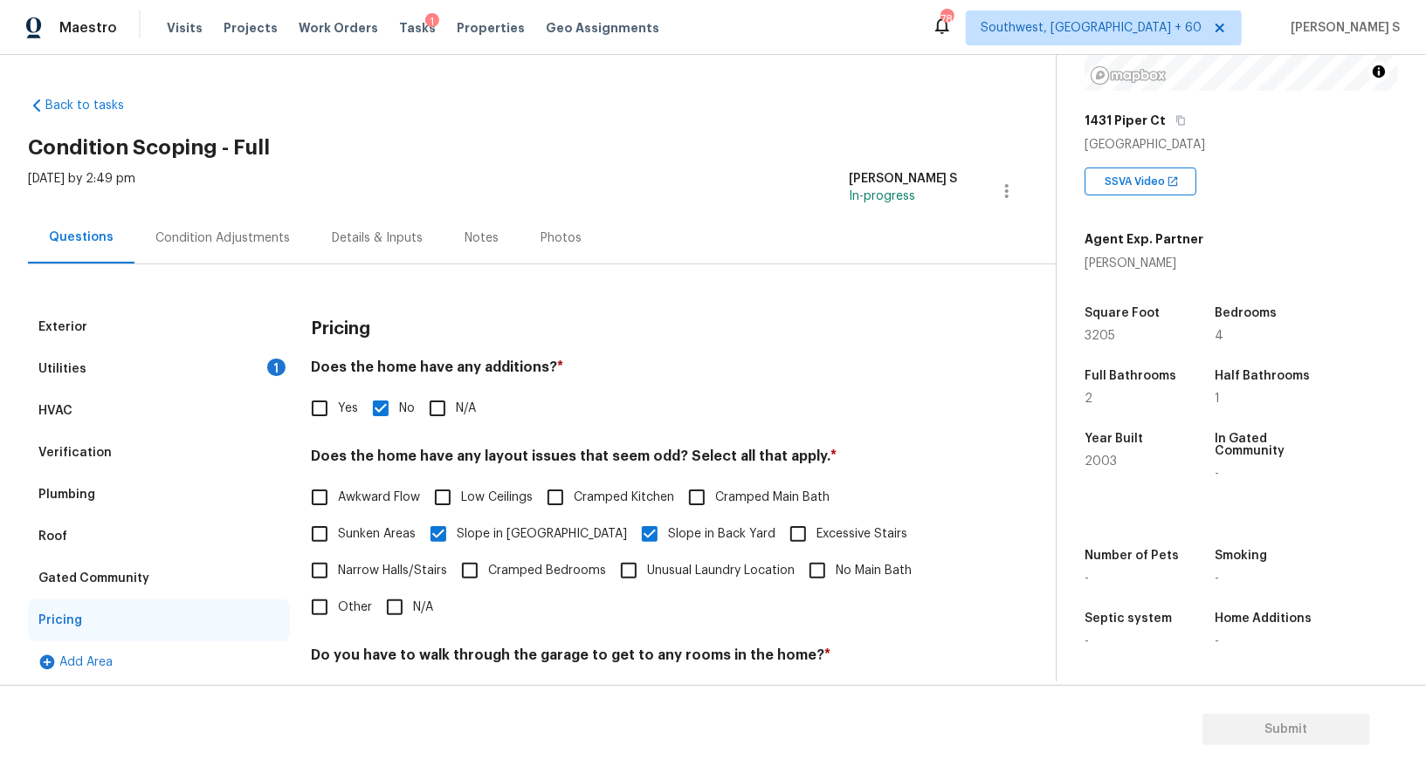
click at [72, 438] on div "Verification" at bounding box center [159, 453] width 262 height 42
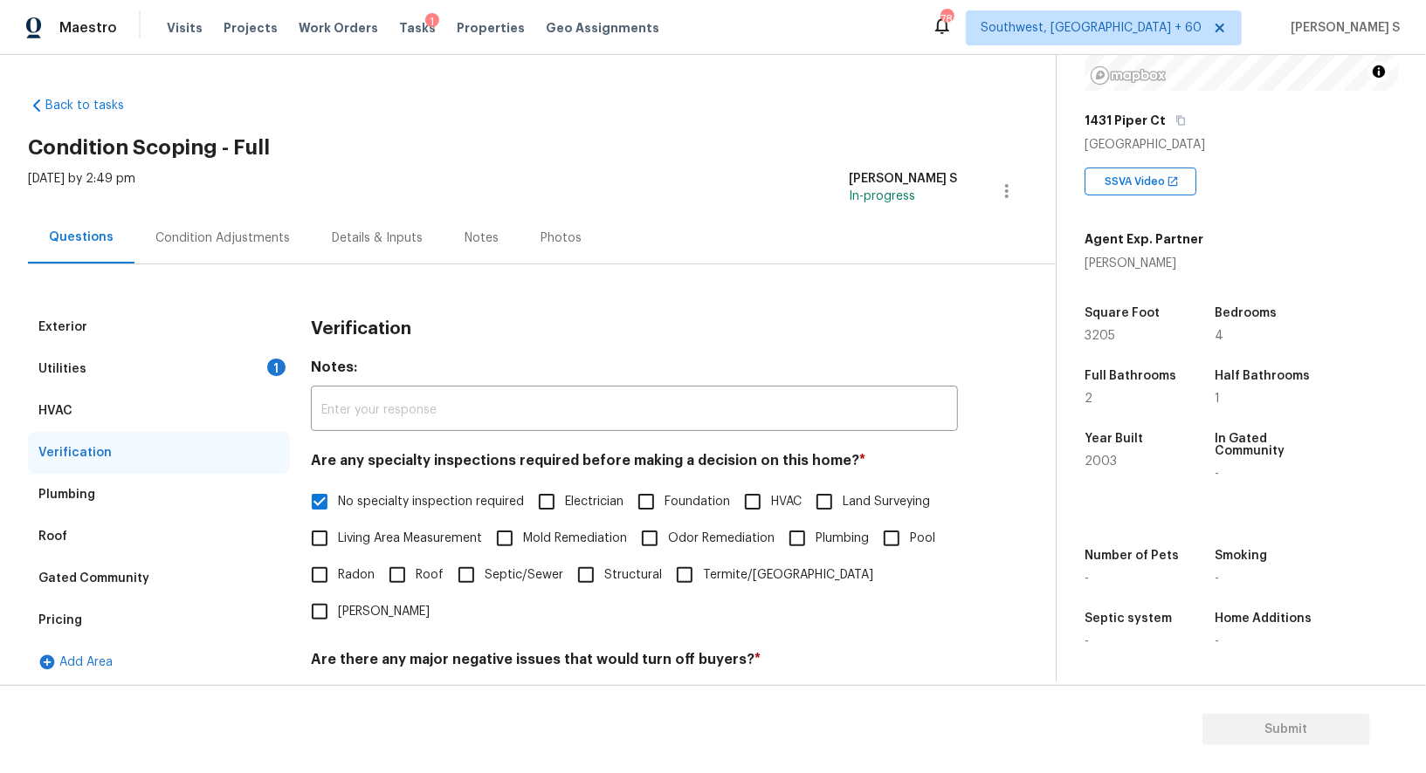
scroll to position [388, 0]
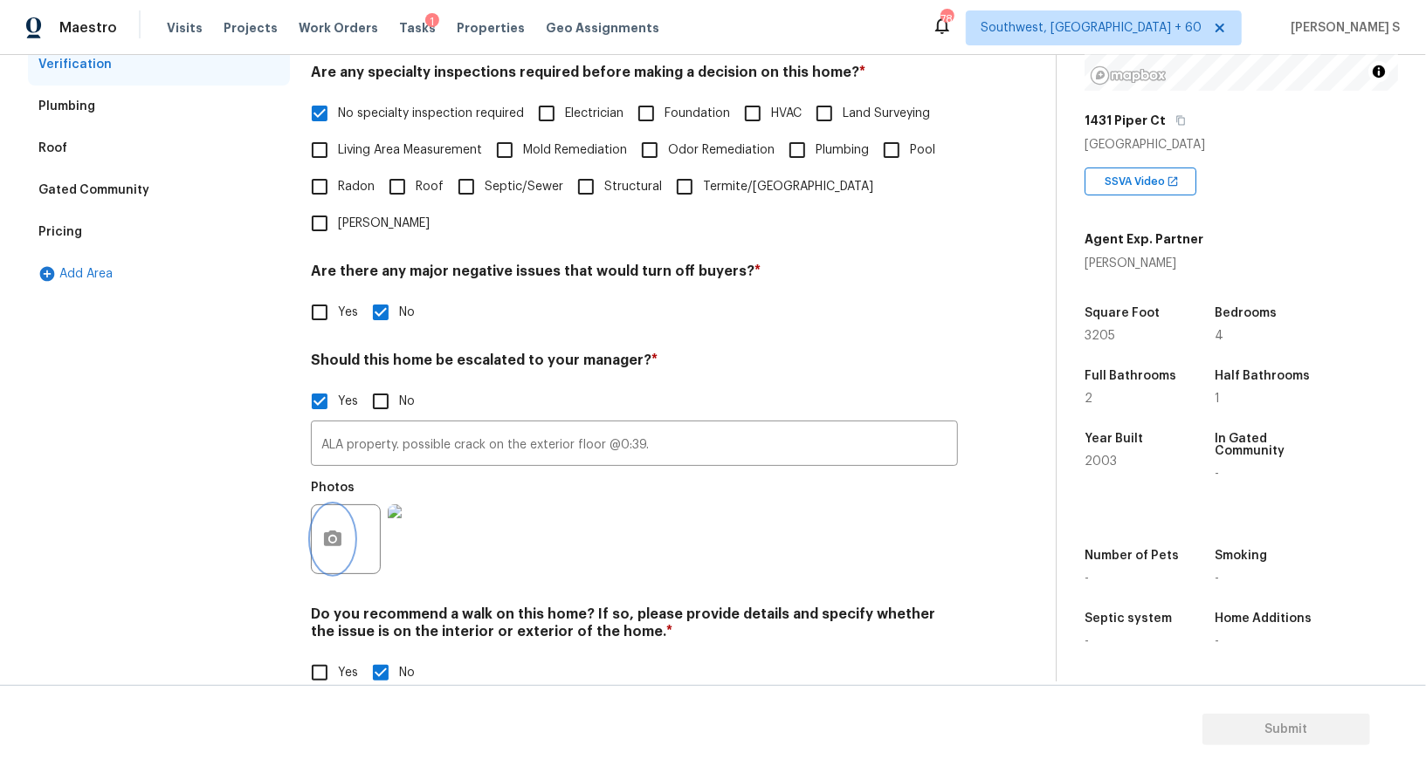
click at [337, 505] on button "button" at bounding box center [333, 539] width 42 height 68
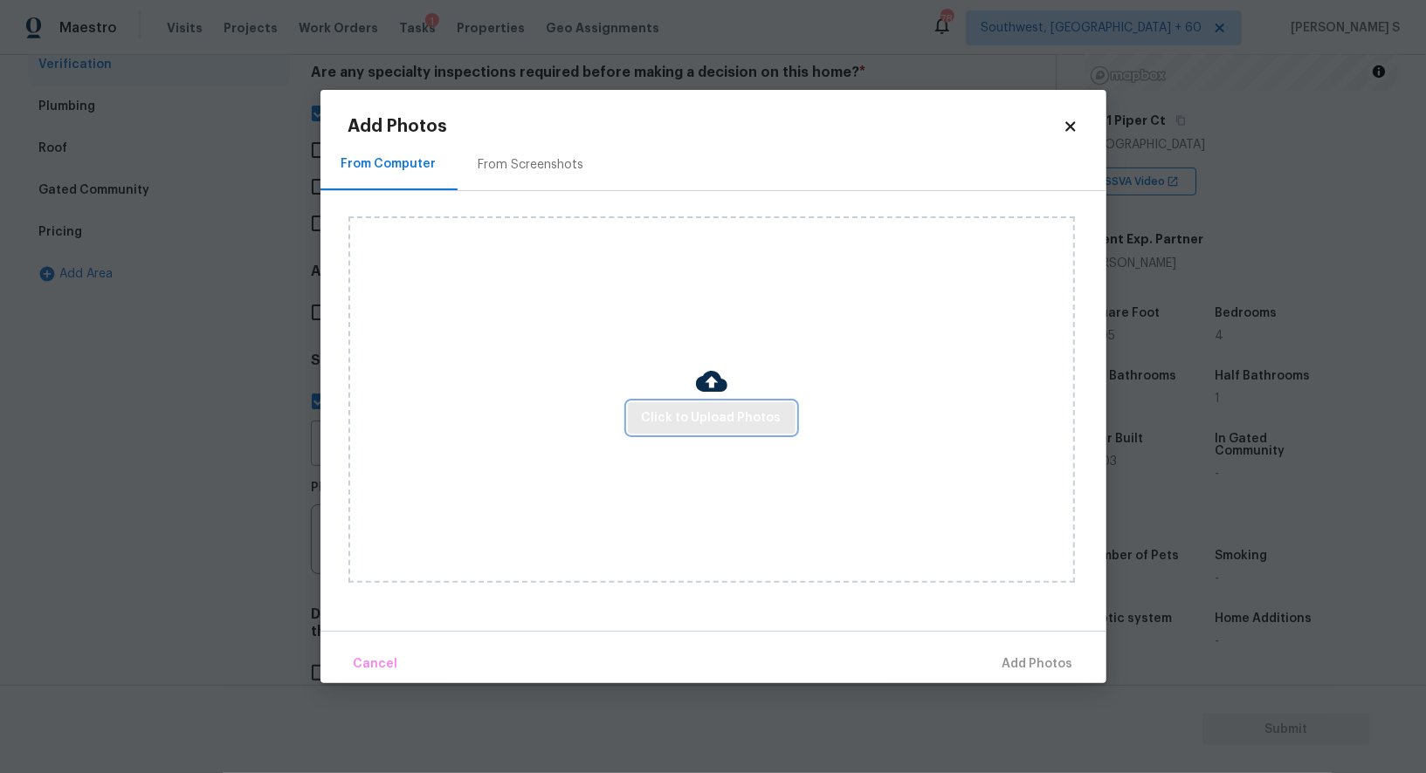
click at [698, 408] on span "Click to Upload Photos" at bounding box center [712, 419] width 140 height 22
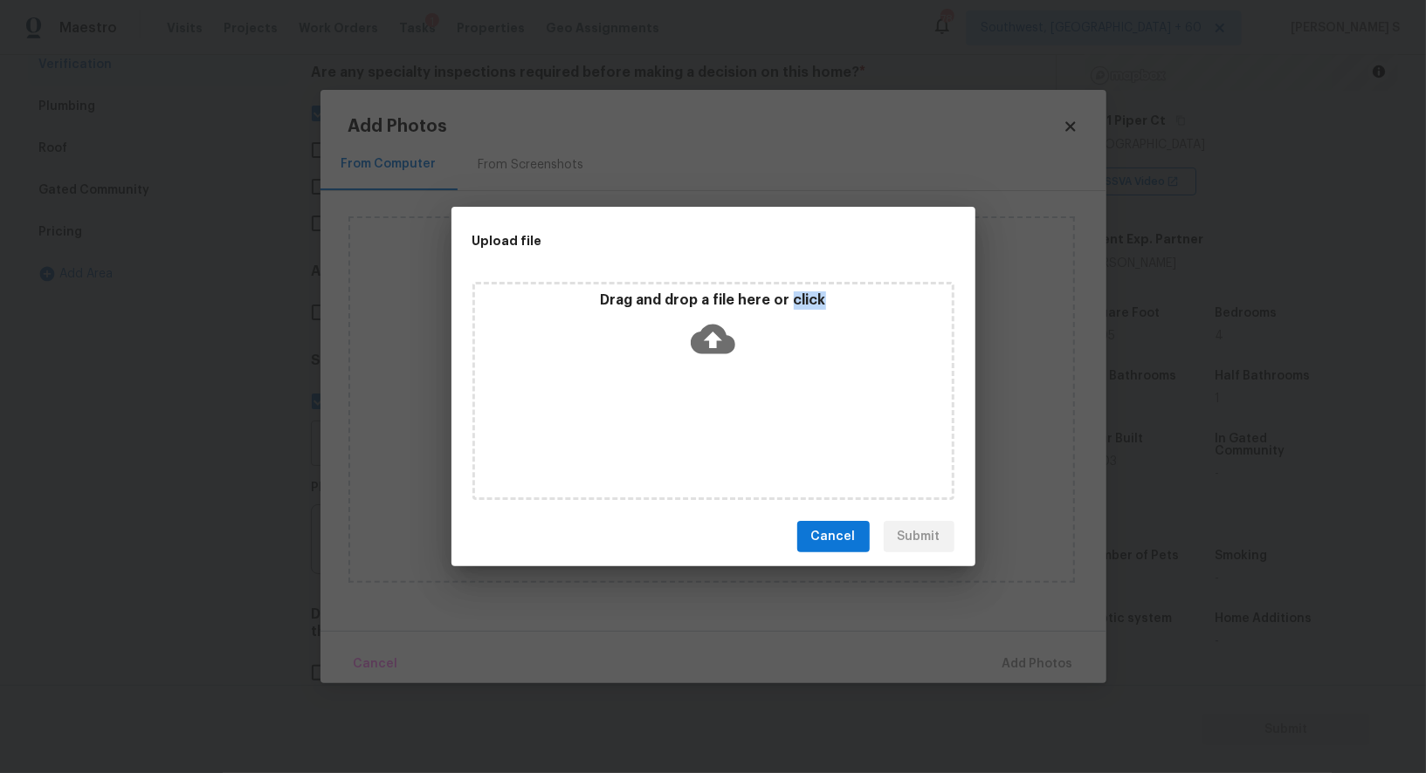
click at [698, 407] on div "Drag and drop a file here or click" at bounding box center [713, 391] width 482 height 218
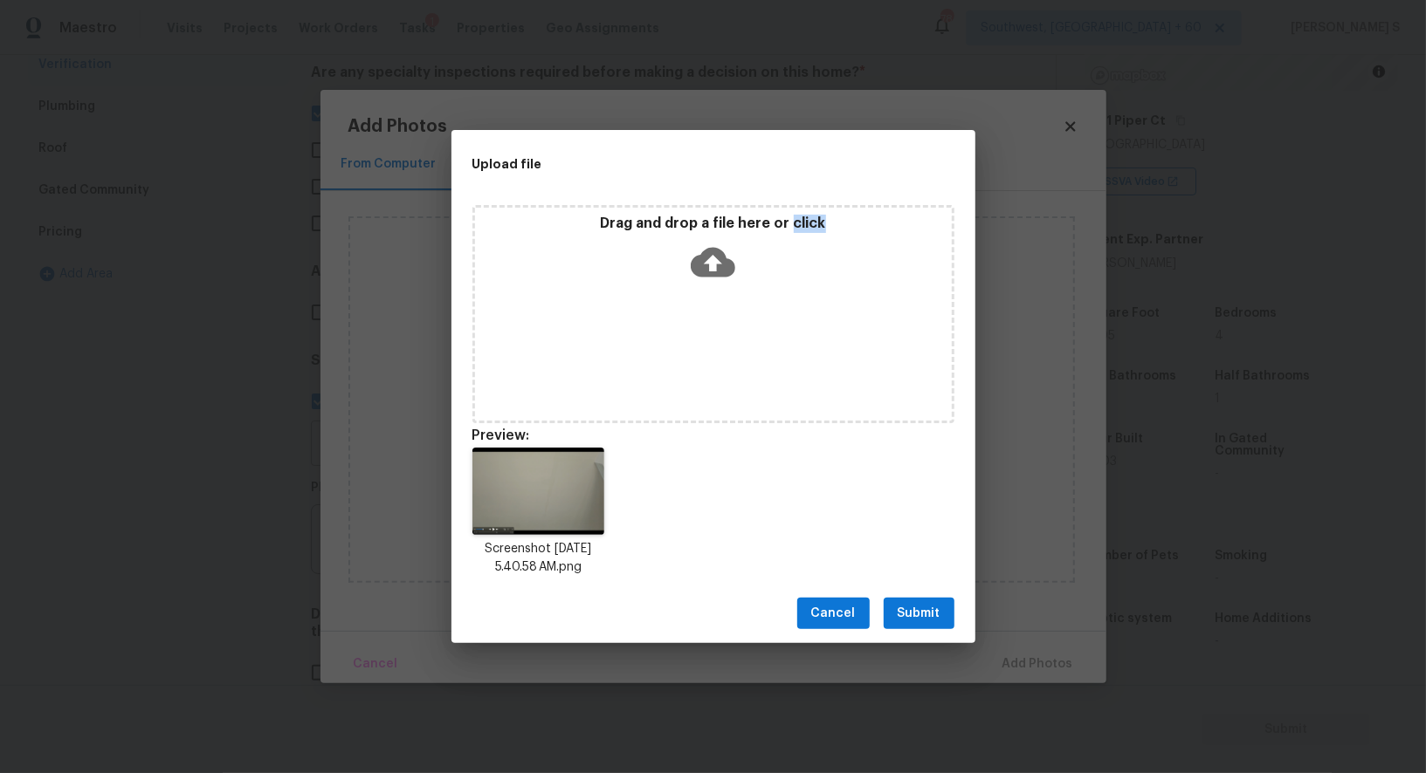
click at [934, 605] on span "Submit" at bounding box center [918, 614] width 43 height 22
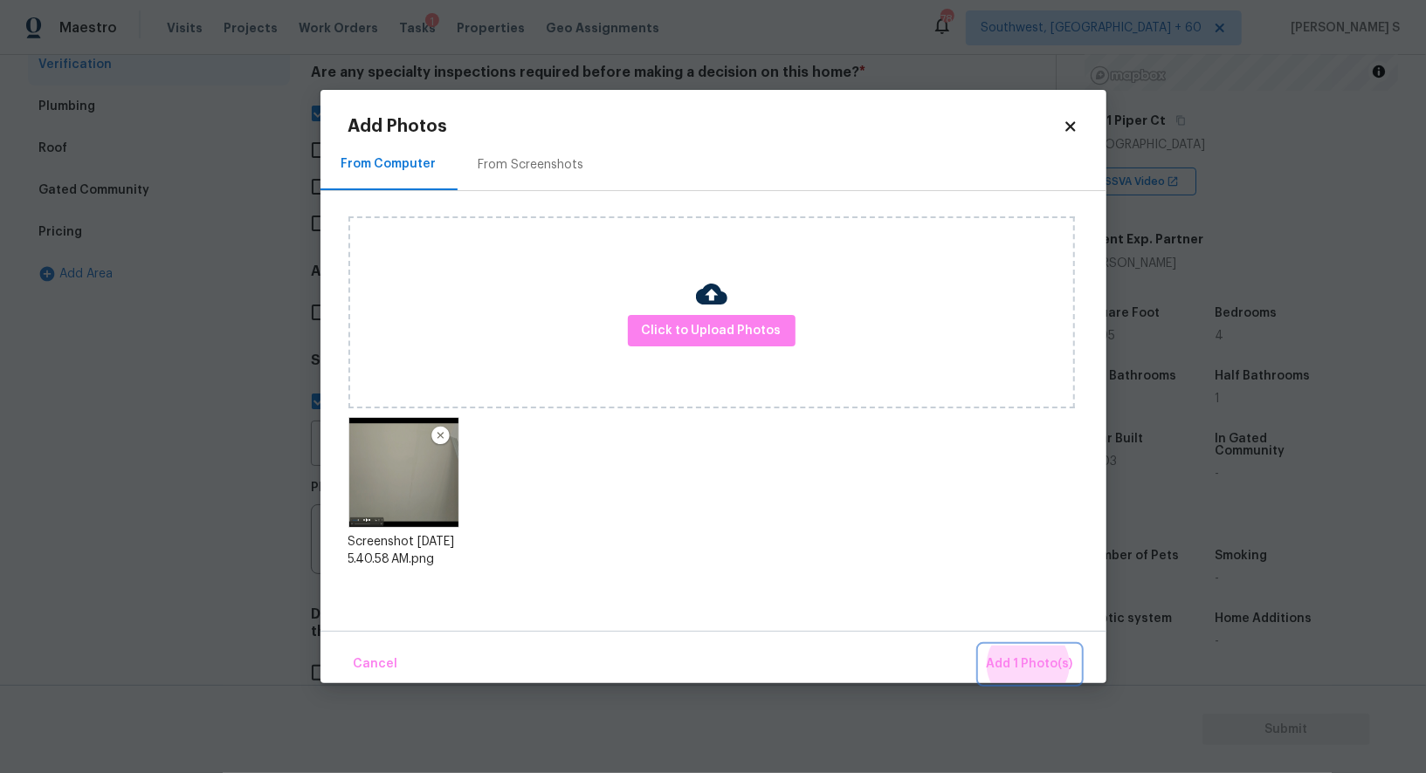
click at [979, 646] on button "Add 1 Photo(s)" at bounding box center [1029, 665] width 100 height 38
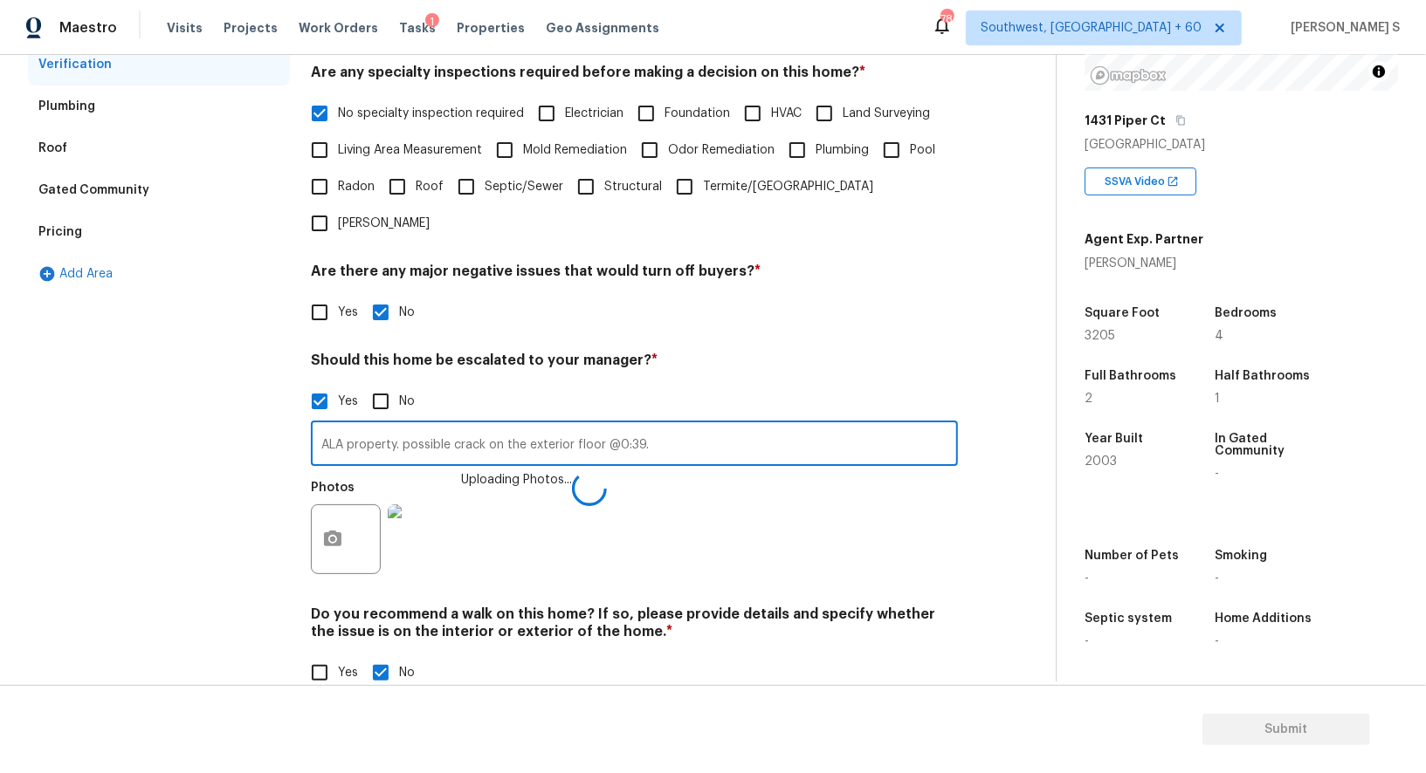
click at [826, 425] on input "ALA property. possible crack on the exterior floor @0:39." at bounding box center [634, 445] width 647 height 41
type input "ALA property. possible crack on the exterior floor @0:39. Possible leak in the …"
click at [784, 508] on div "Photos" at bounding box center [634, 527] width 647 height 113
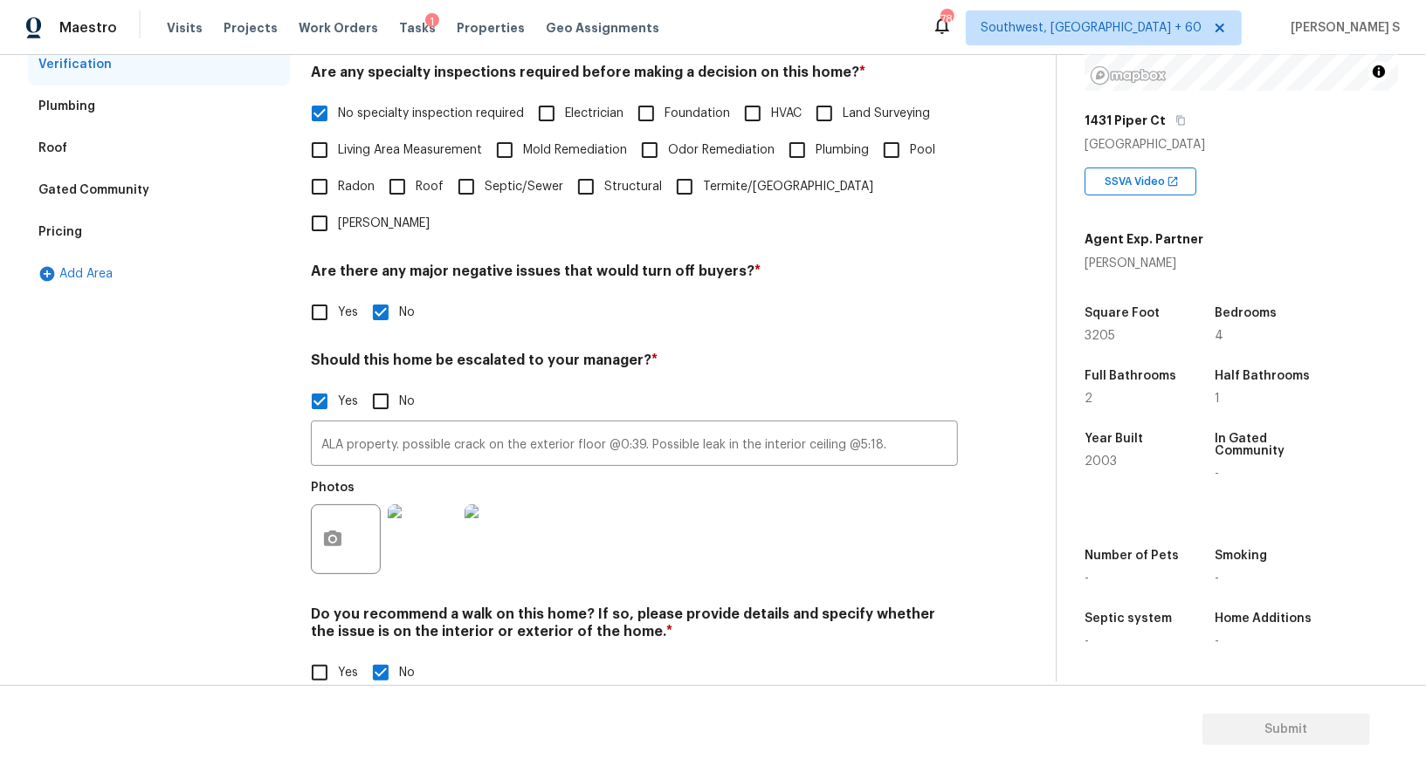
scroll to position [0, 0]
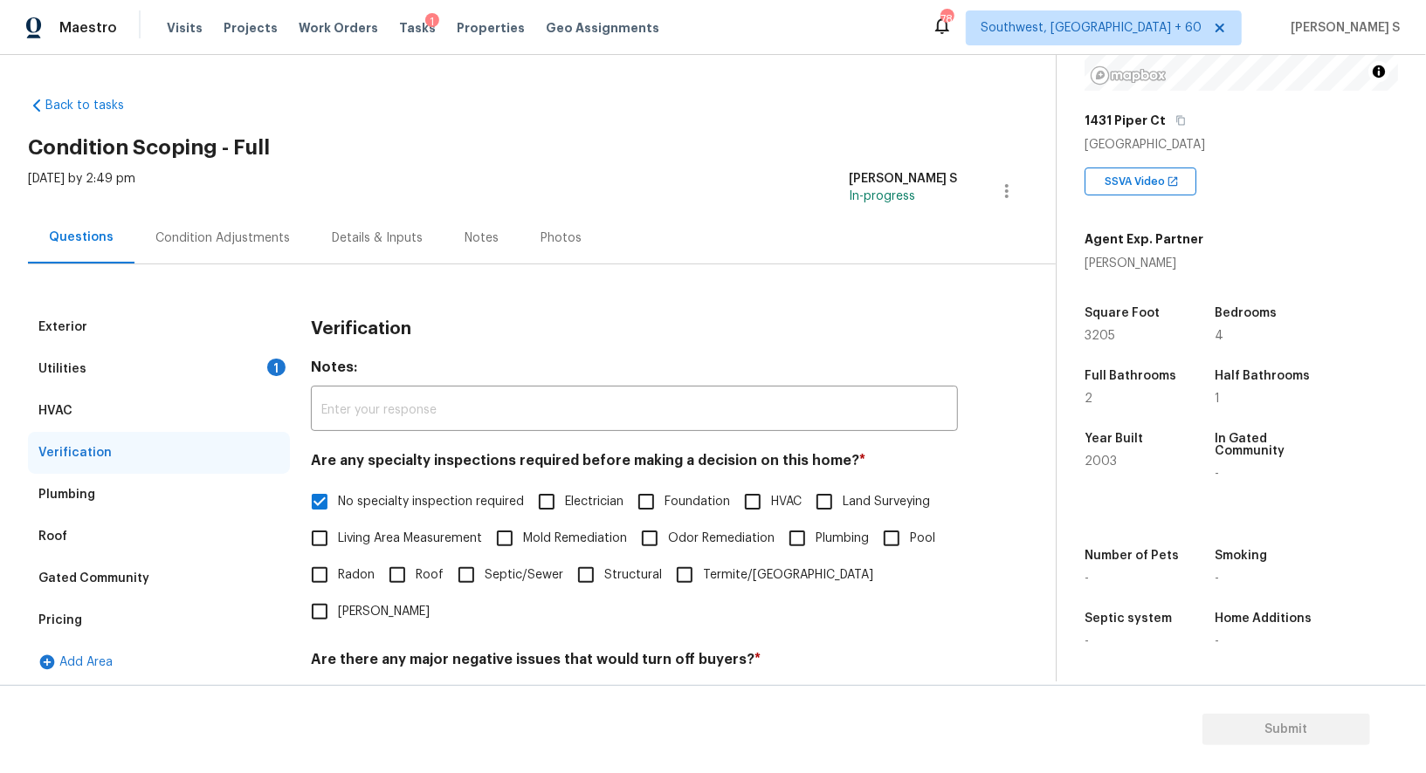
click at [214, 237] on div "Condition Adjustments" at bounding box center [222, 238] width 134 height 17
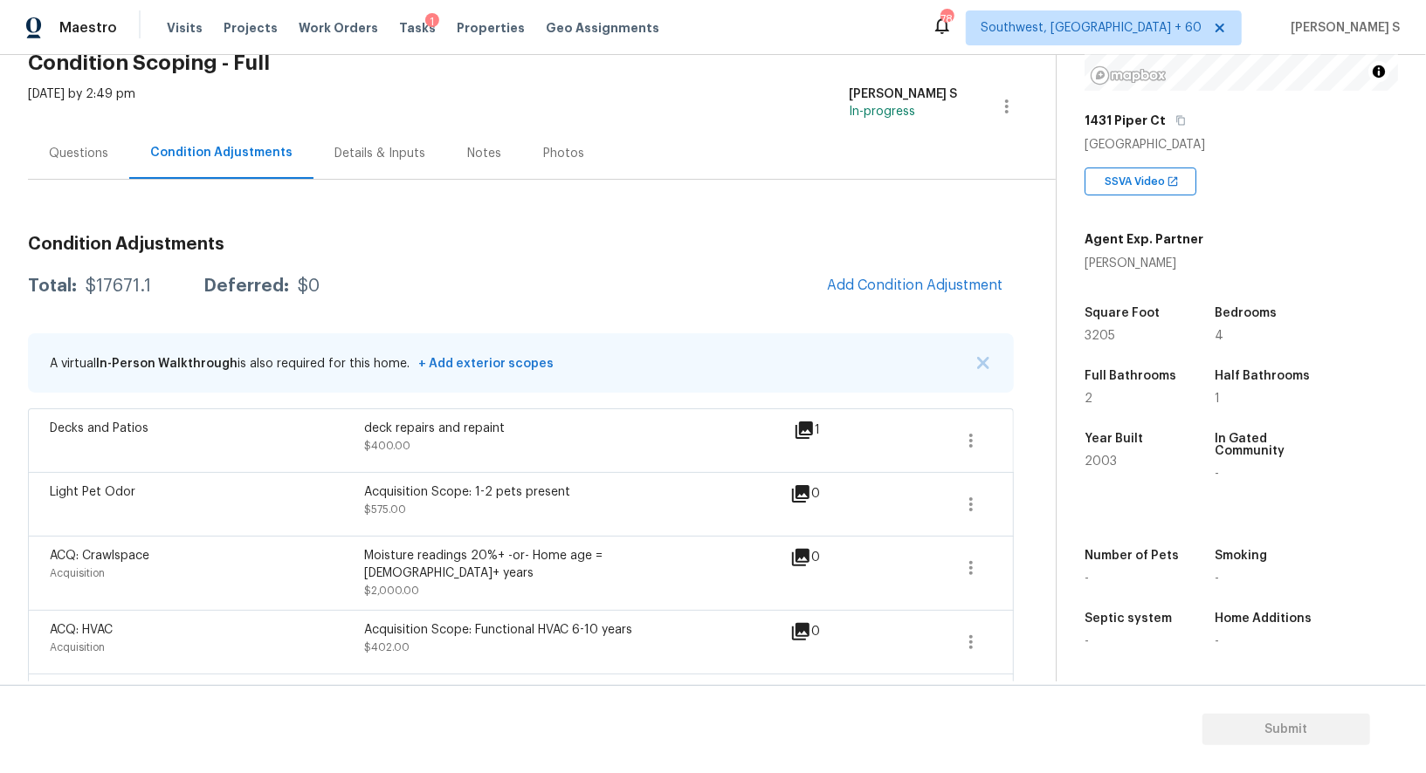
scroll to position [178, 0]
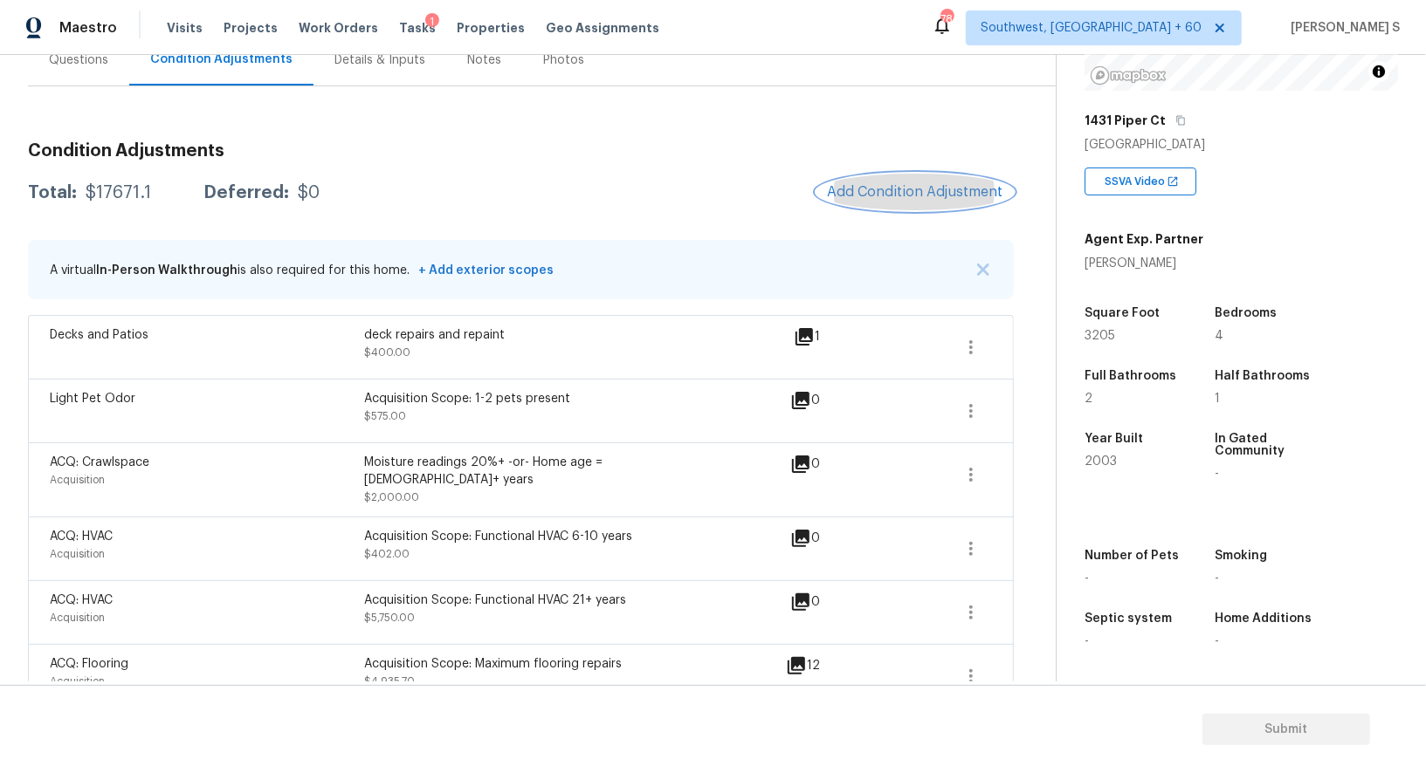
click at [885, 191] on span "Add Condition Adjustment" at bounding box center [915, 192] width 176 height 16
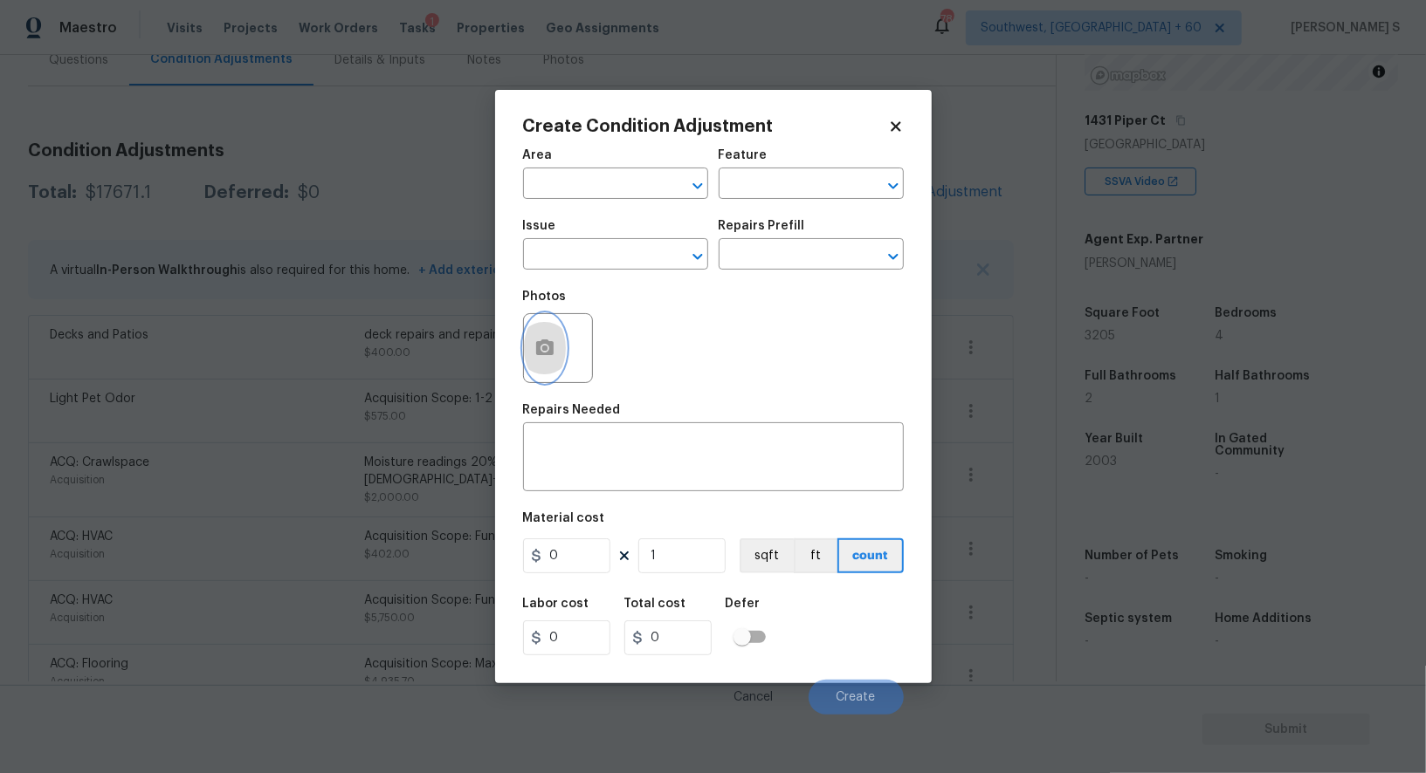
click at [532, 345] on button "button" at bounding box center [545, 348] width 42 height 68
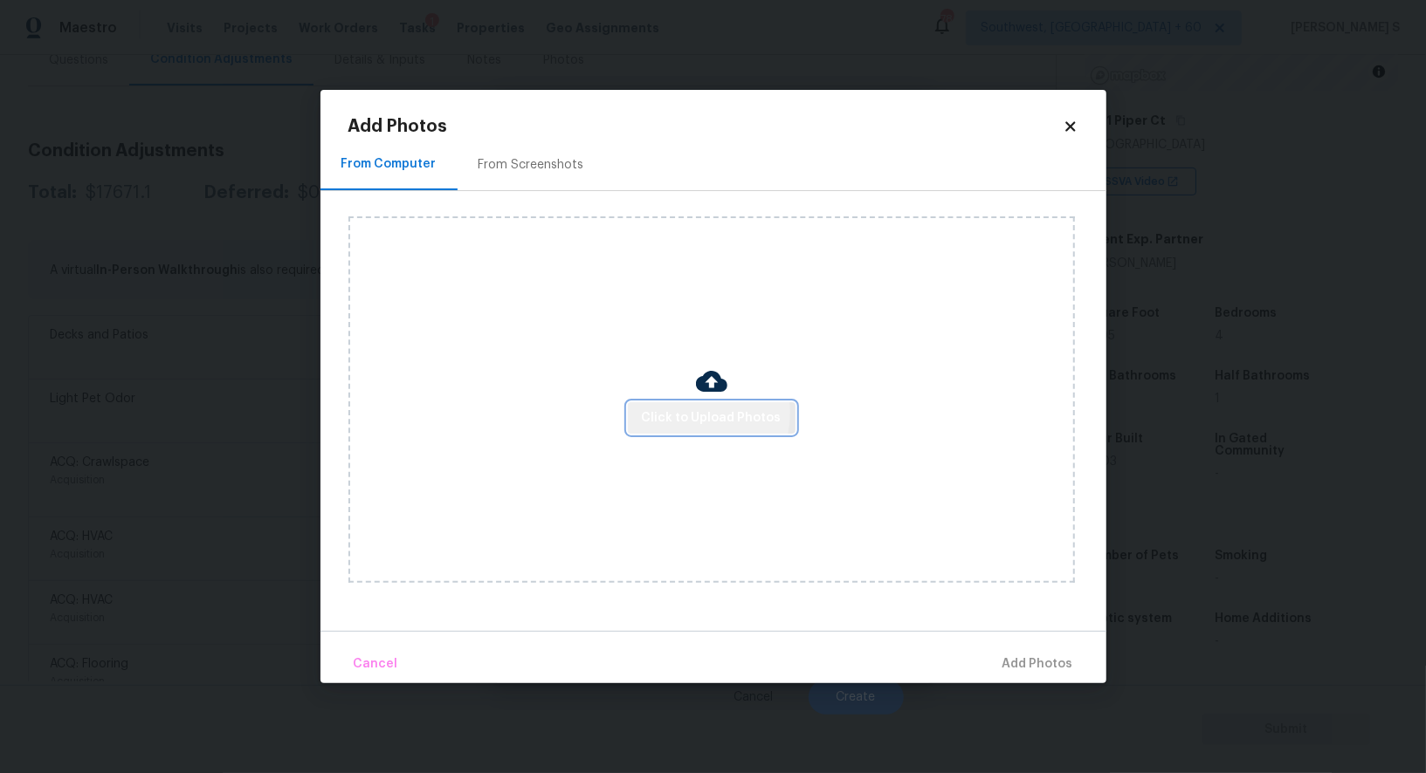
click at [695, 413] on span "Click to Upload Photos" at bounding box center [712, 419] width 140 height 22
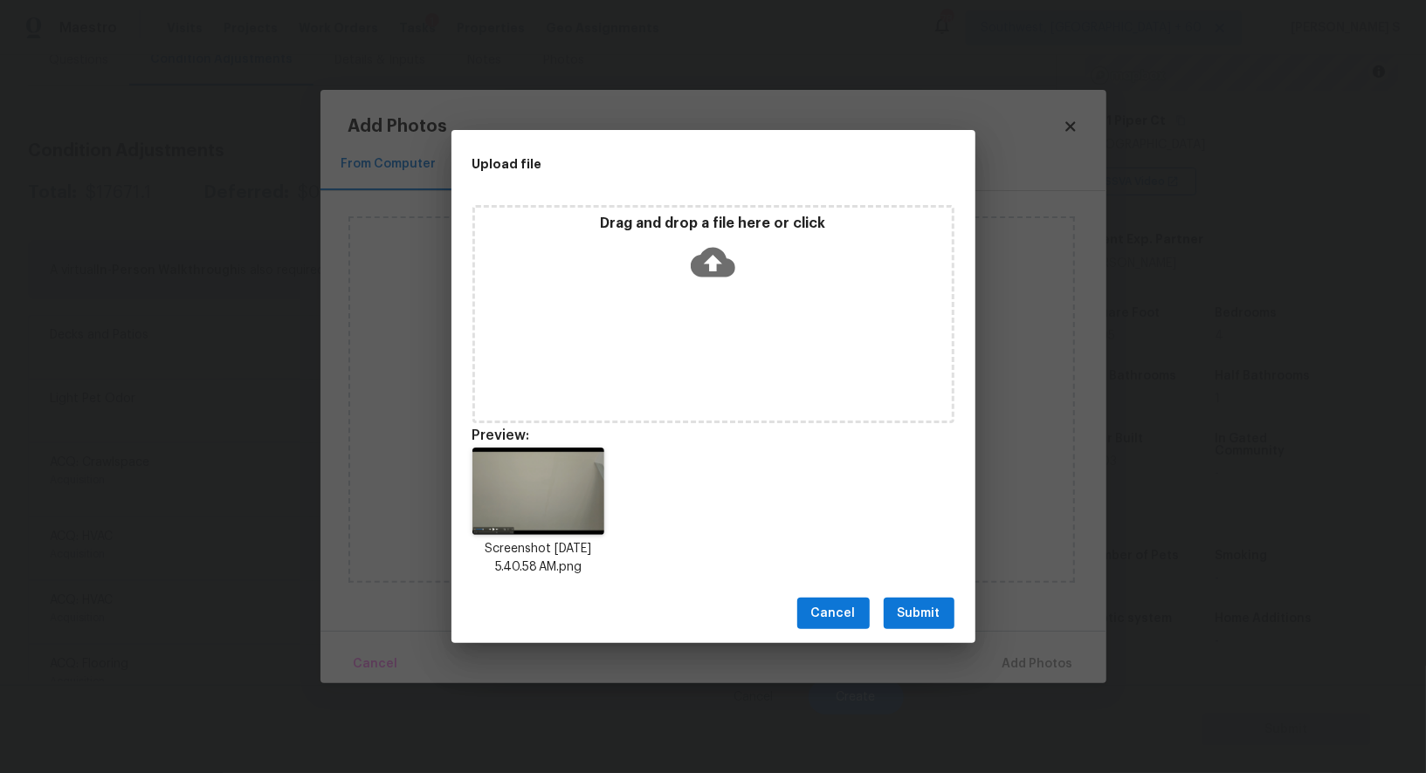
click at [931, 600] on button "Submit" at bounding box center [918, 614] width 71 height 32
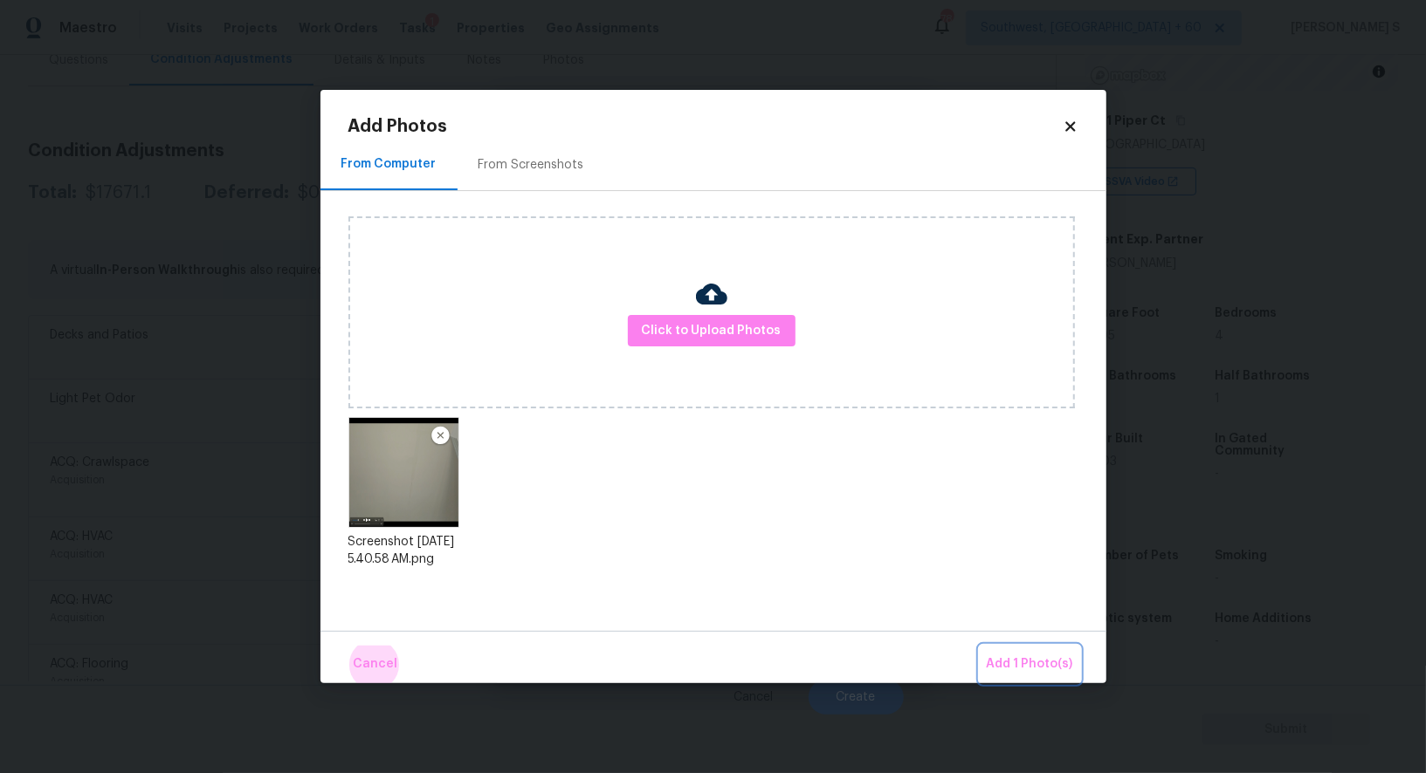
click at [979, 646] on button "Add 1 Photo(s)" at bounding box center [1029, 665] width 100 height 38
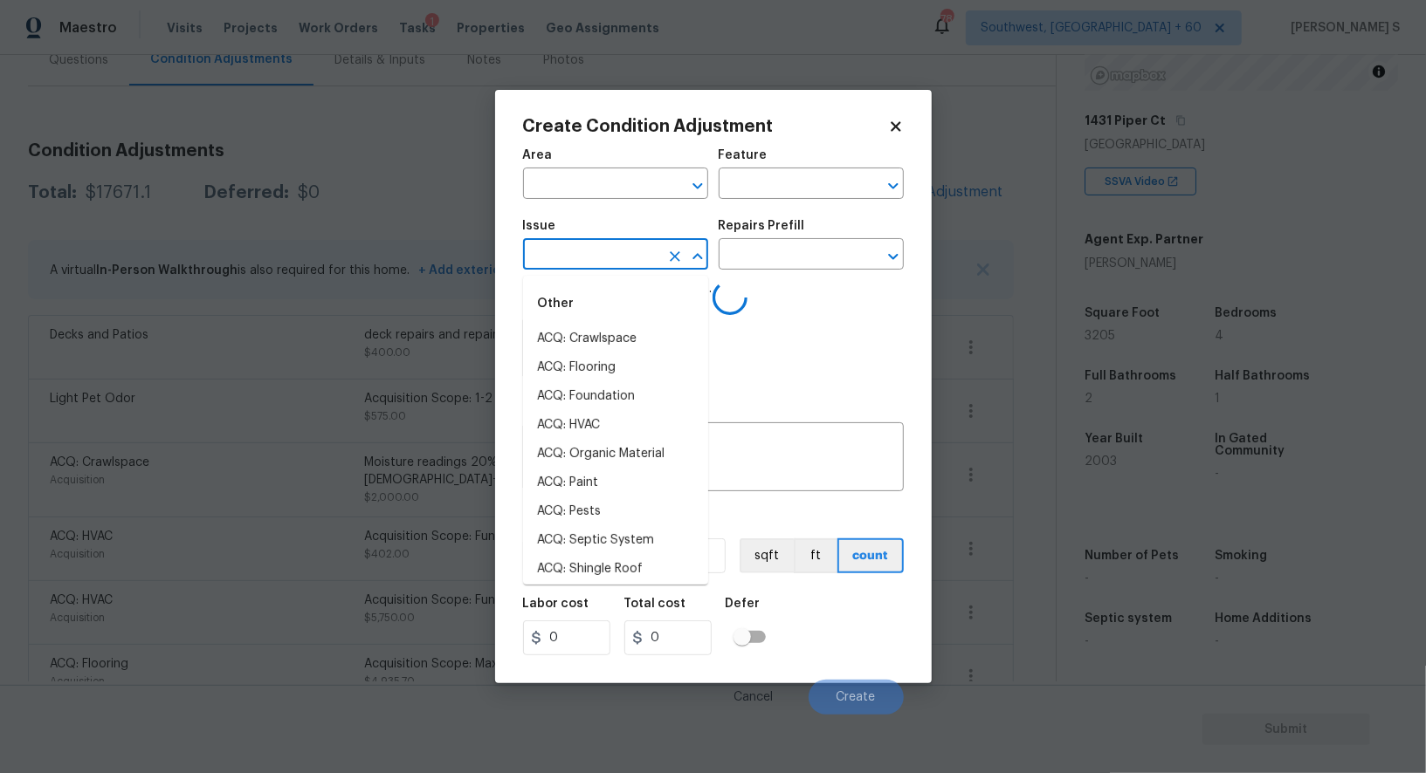
click at [622, 263] on input "text" at bounding box center [591, 256] width 136 height 27
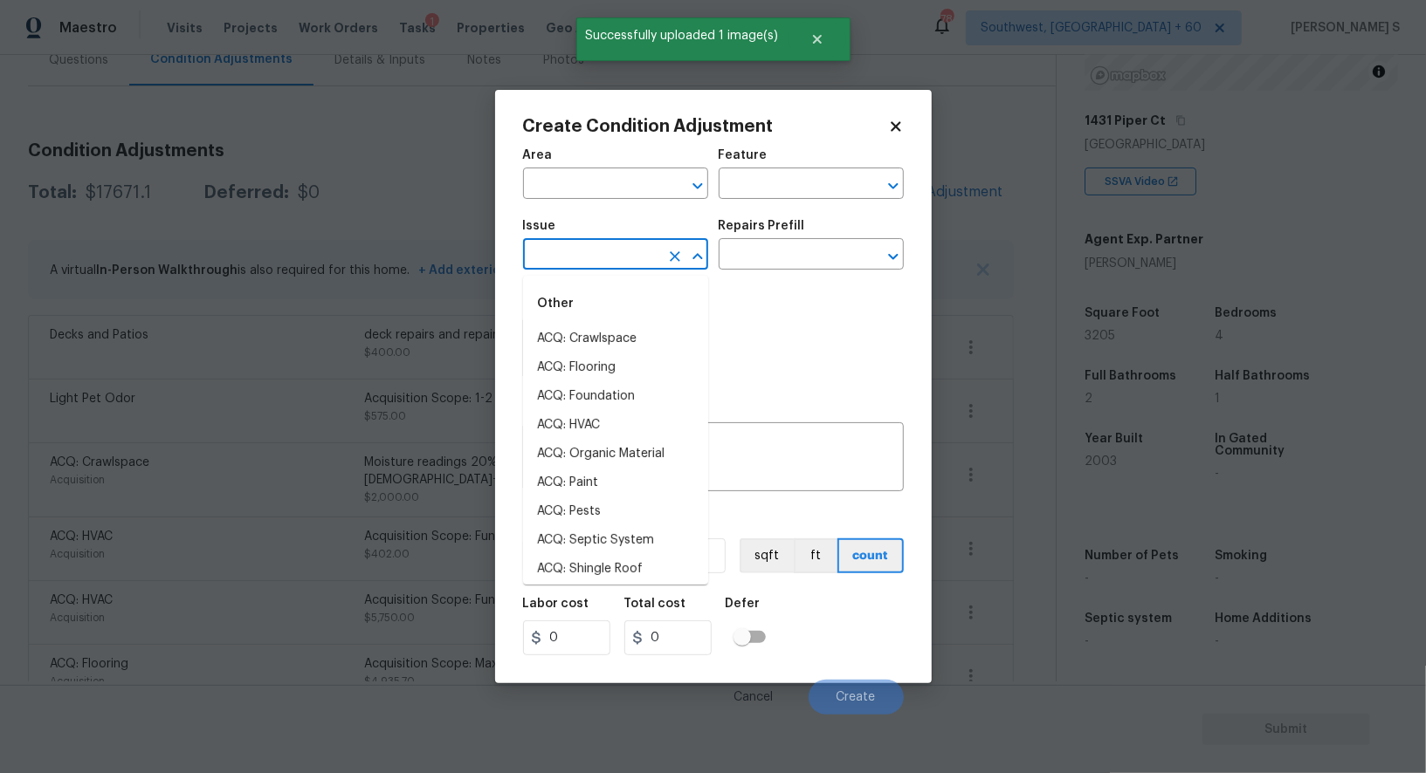
type input "f"
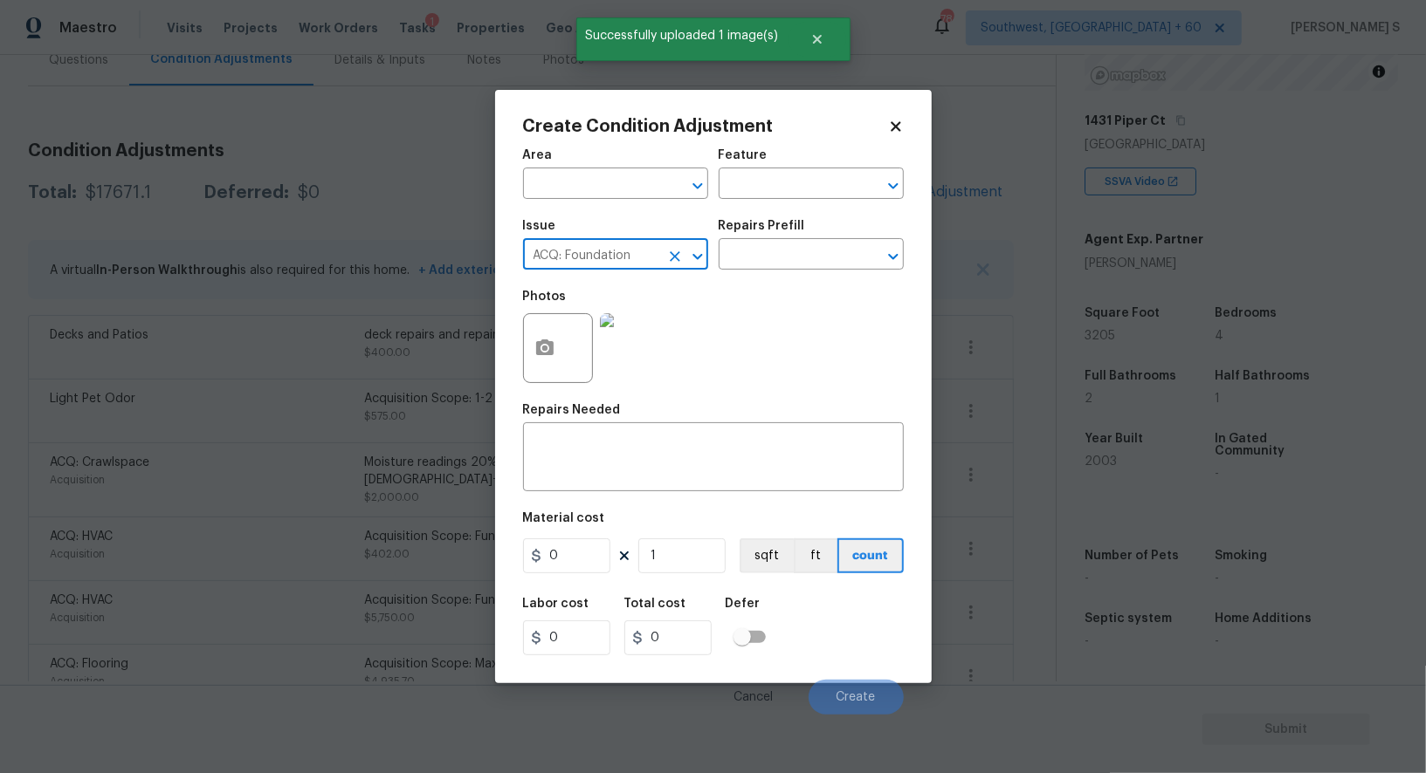
type input "ACQ: Foundation"
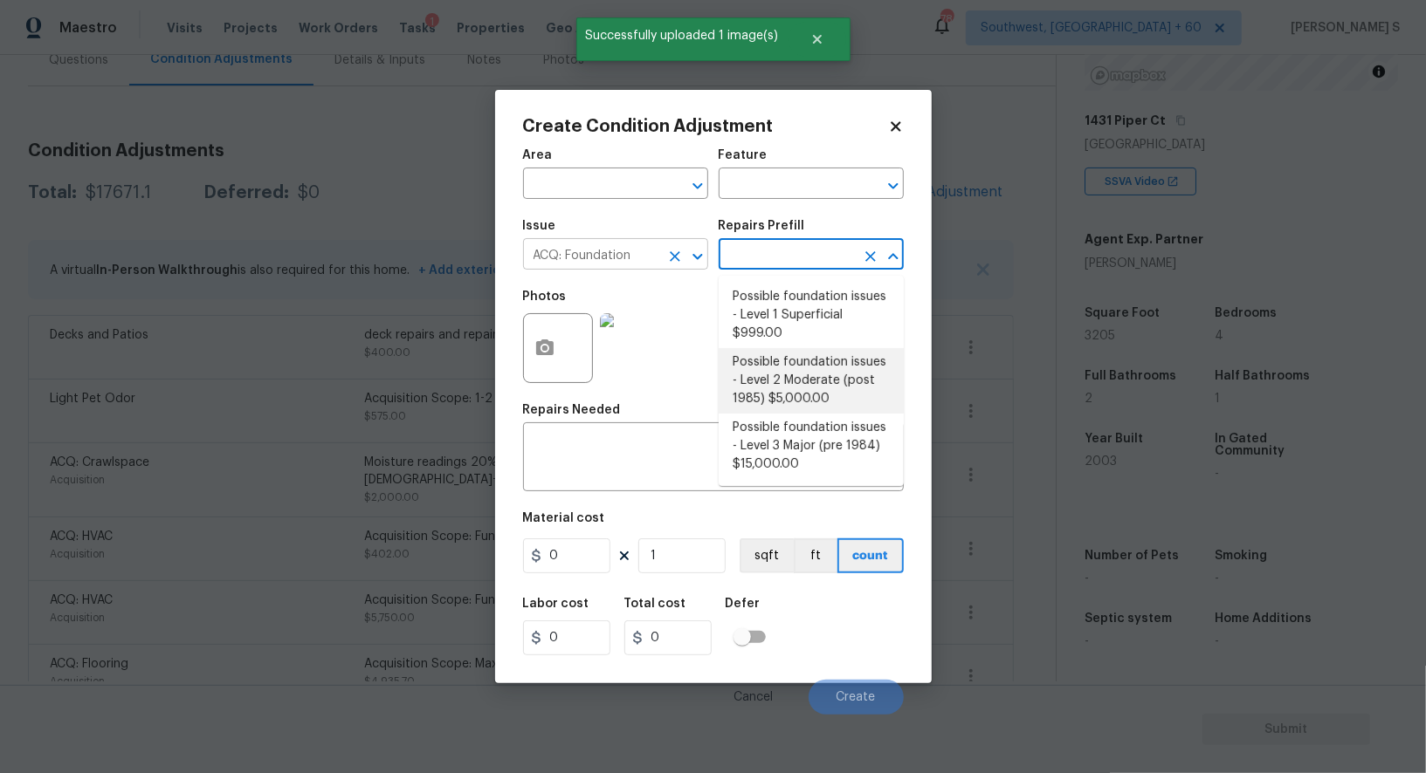
type input "Acquisition"
type textarea "Possible foundation issues - Level 2 Moderate: Disclaimer: This is NOT a techni…"
type input "5000"
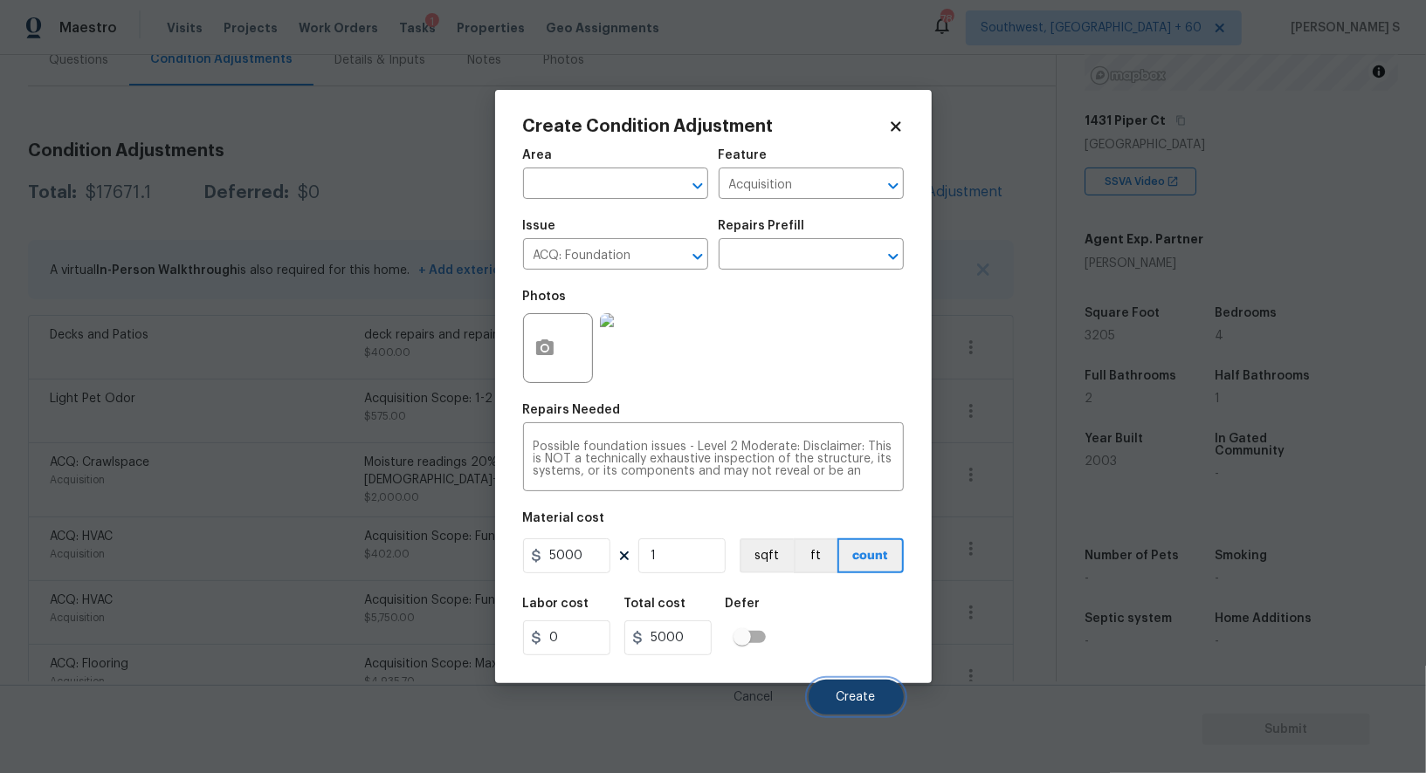
click at [856, 693] on span "Create" at bounding box center [855, 697] width 39 height 13
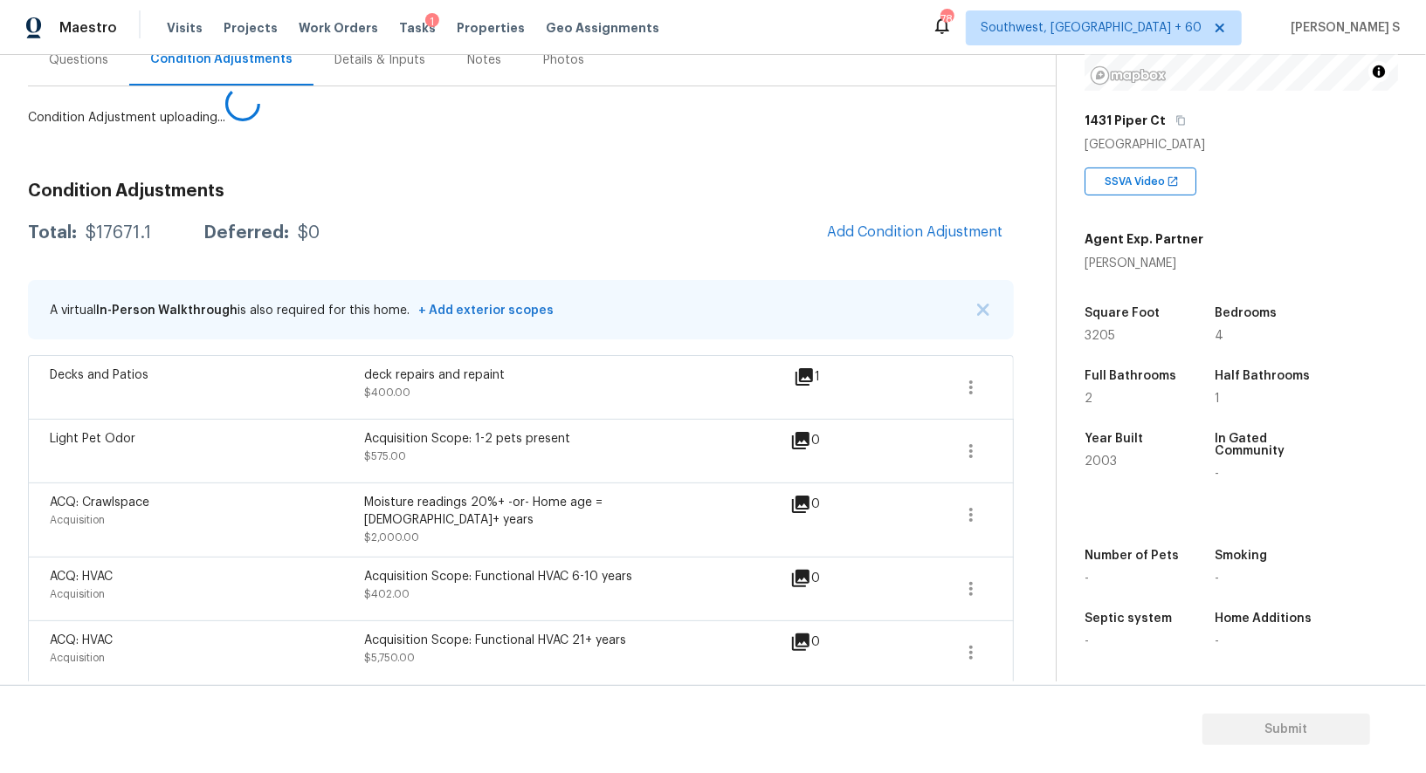
click at [161, 693] on body "Maestro Visits Projects Work Orders Tasks 1 Properties Geo Assignments 784 Sout…" at bounding box center [713, 386] width 1426 height 773
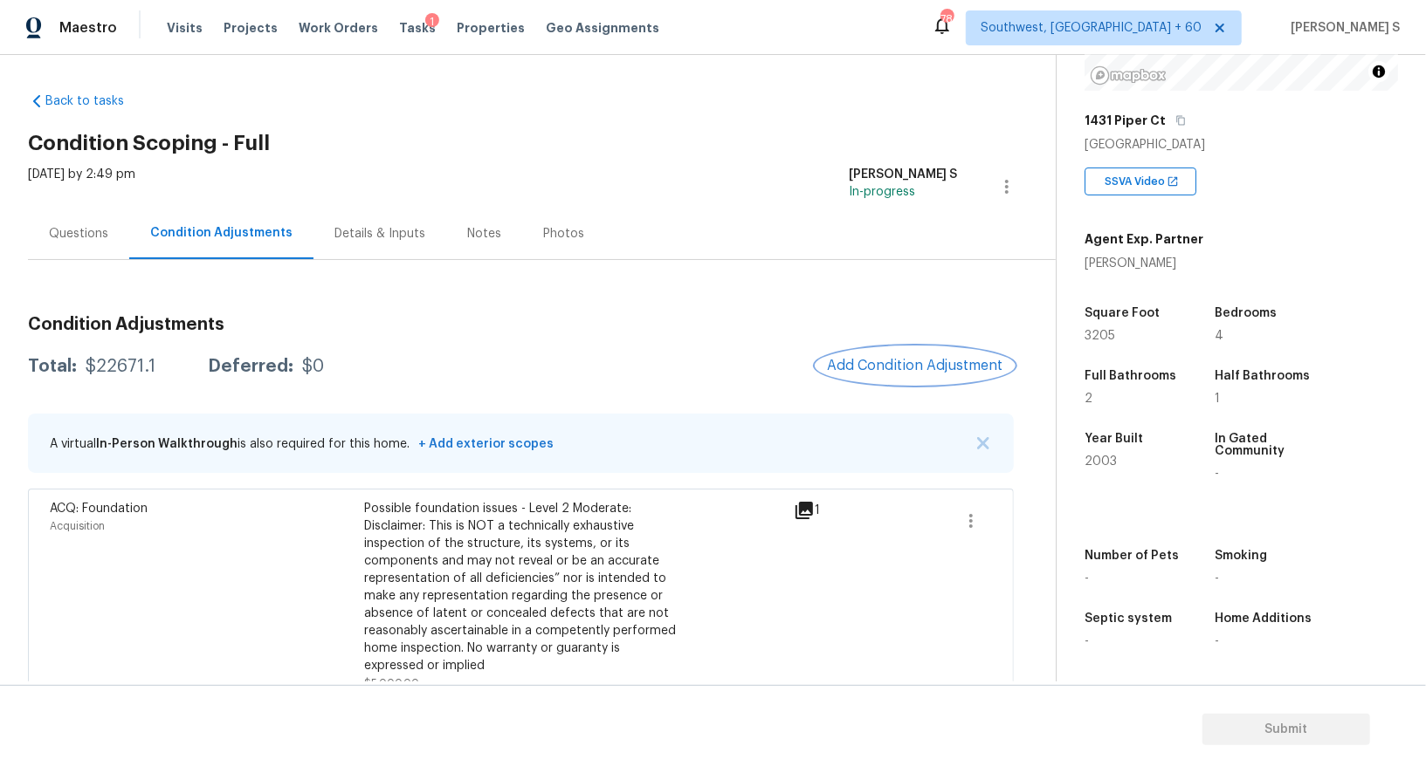
scroll to position [0, 0]
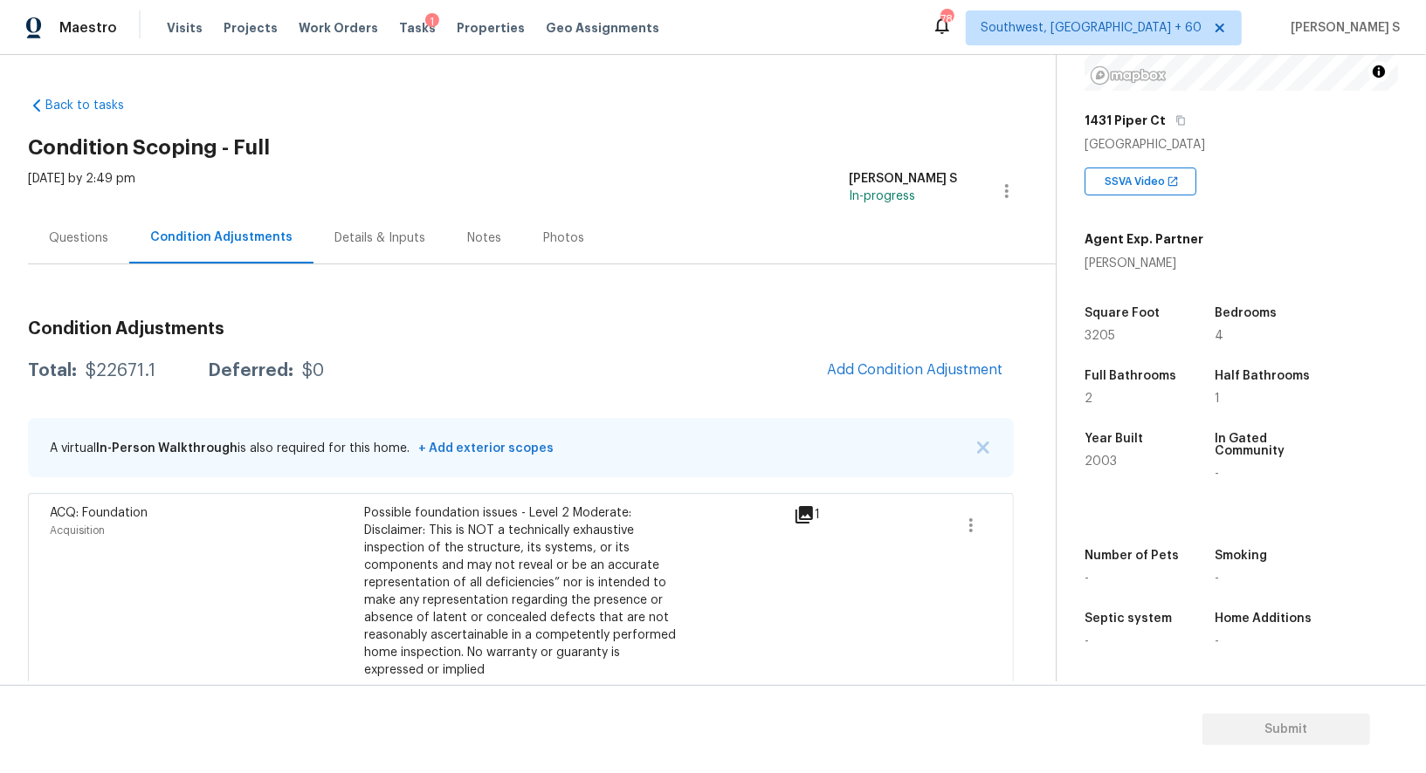
click at [75, 236] on div "Questions" at bounding box center [78, 238] width 59 height 17
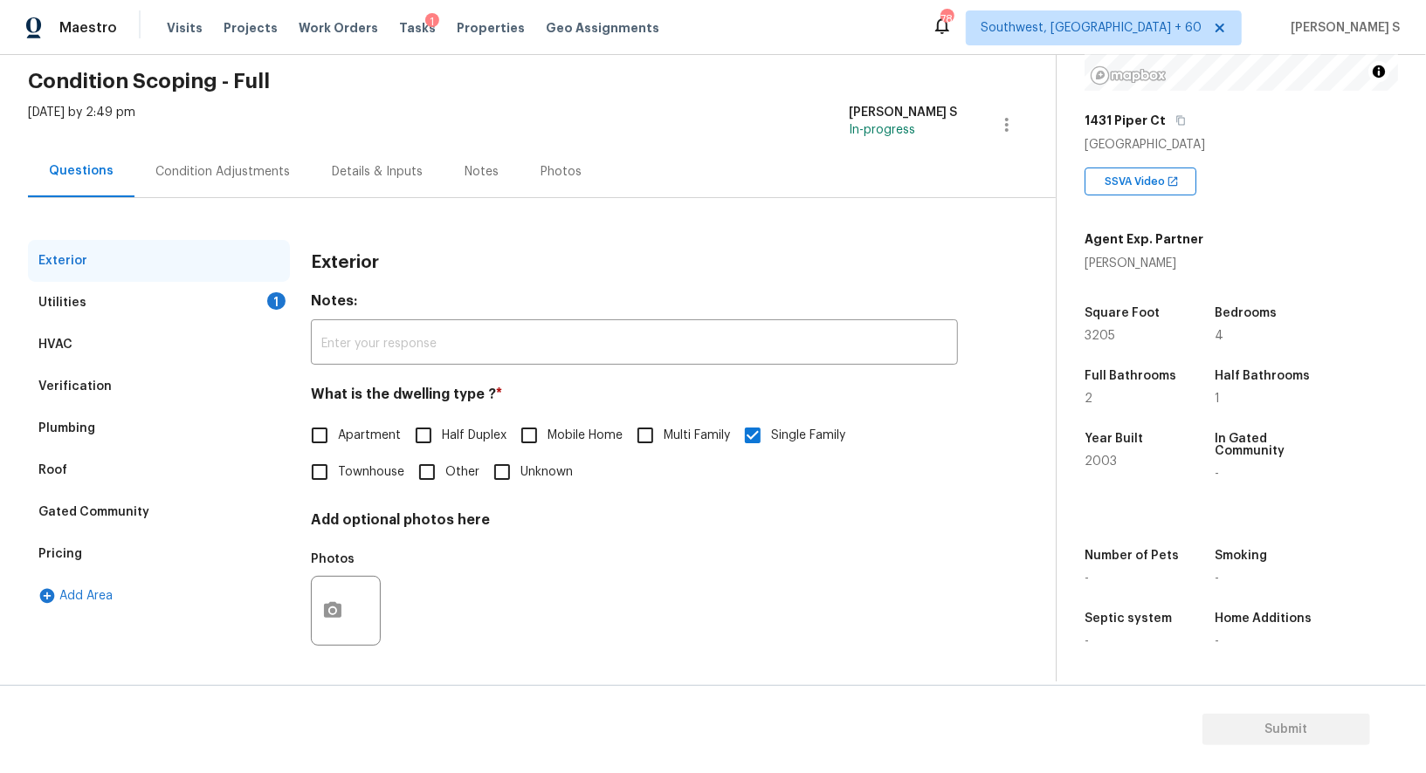
click at [63, 531] on div "Gated Community" at bounding box center [159, 512] width 262 height 42
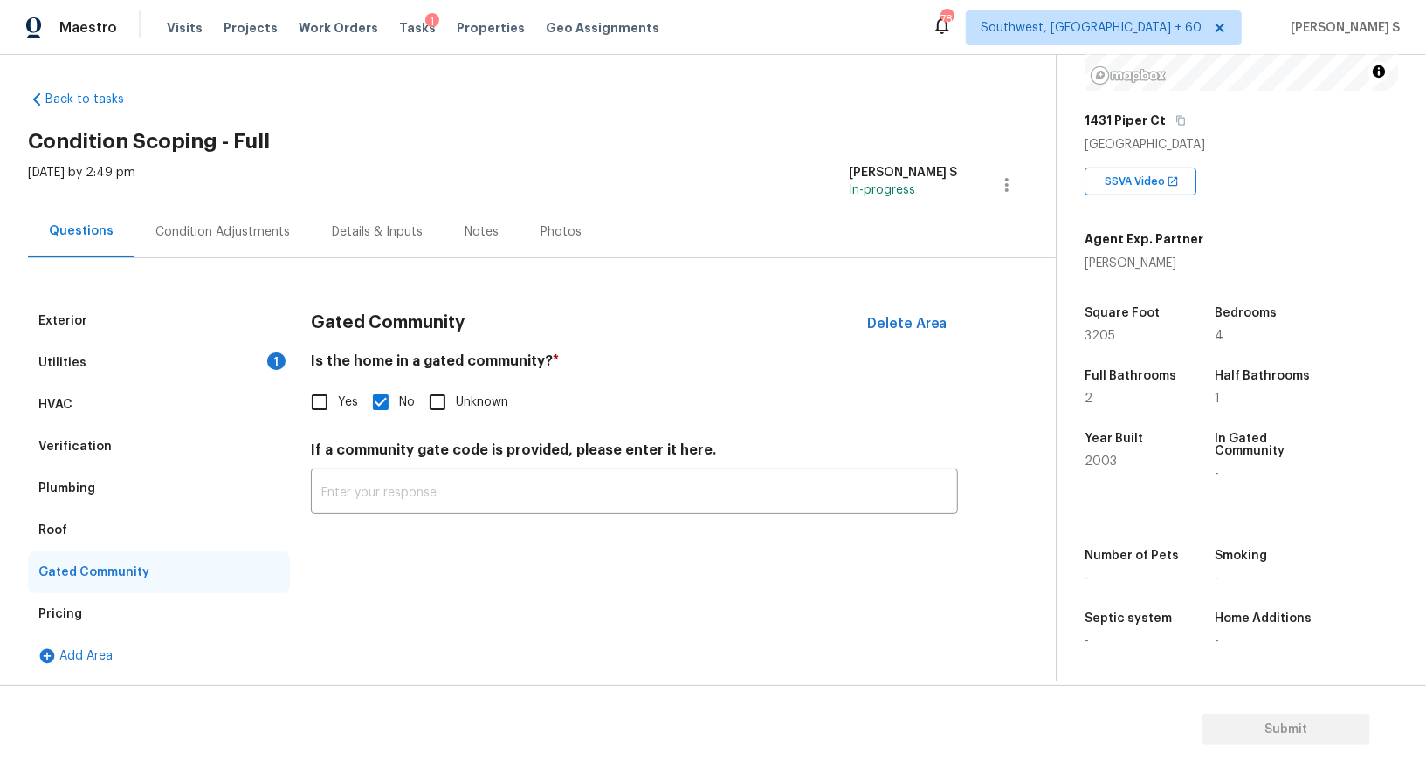
click at [103, 456] on div "Verification" at bounding box center [159, 447] width 262 height 42
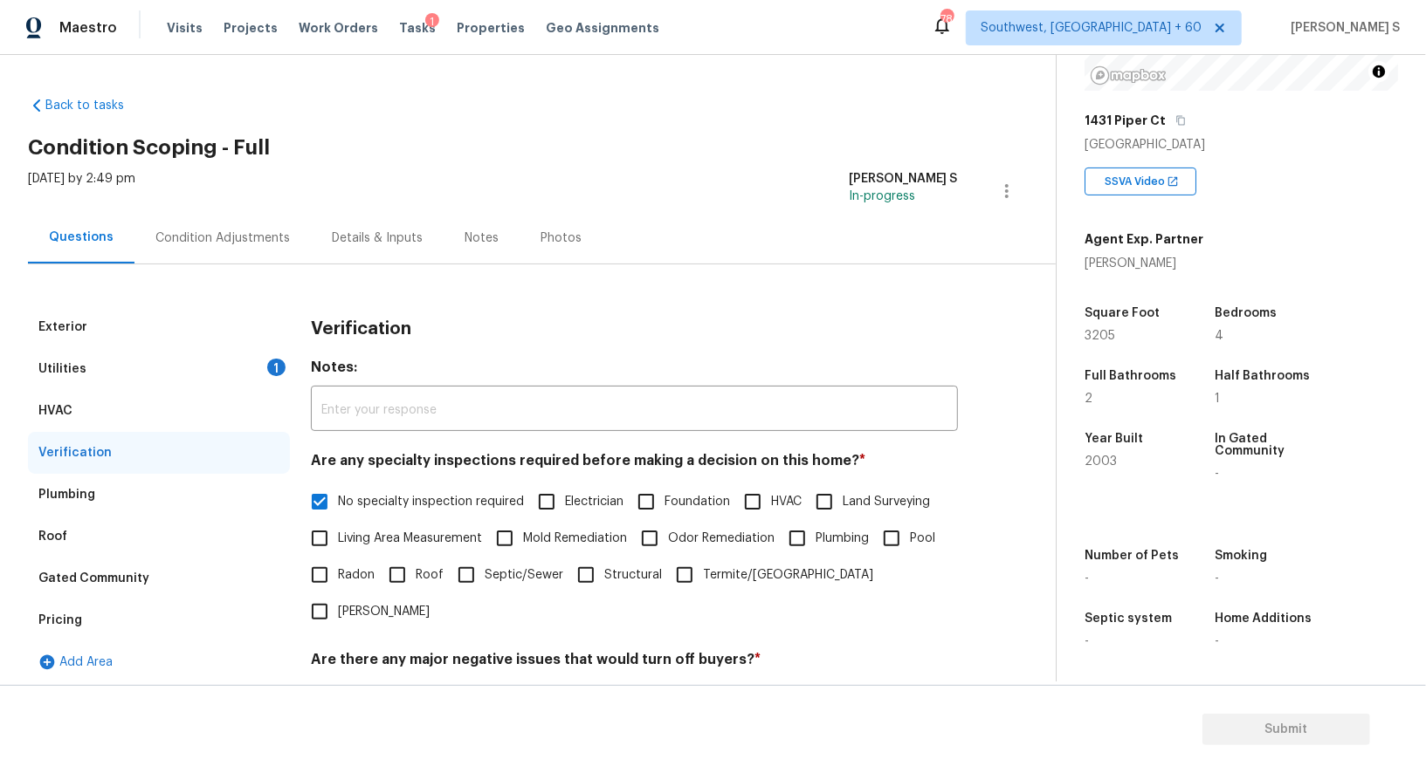
click at [244, 239] on div "Condition Adjustments" at bounding box center [222, 238] width 134 height 17
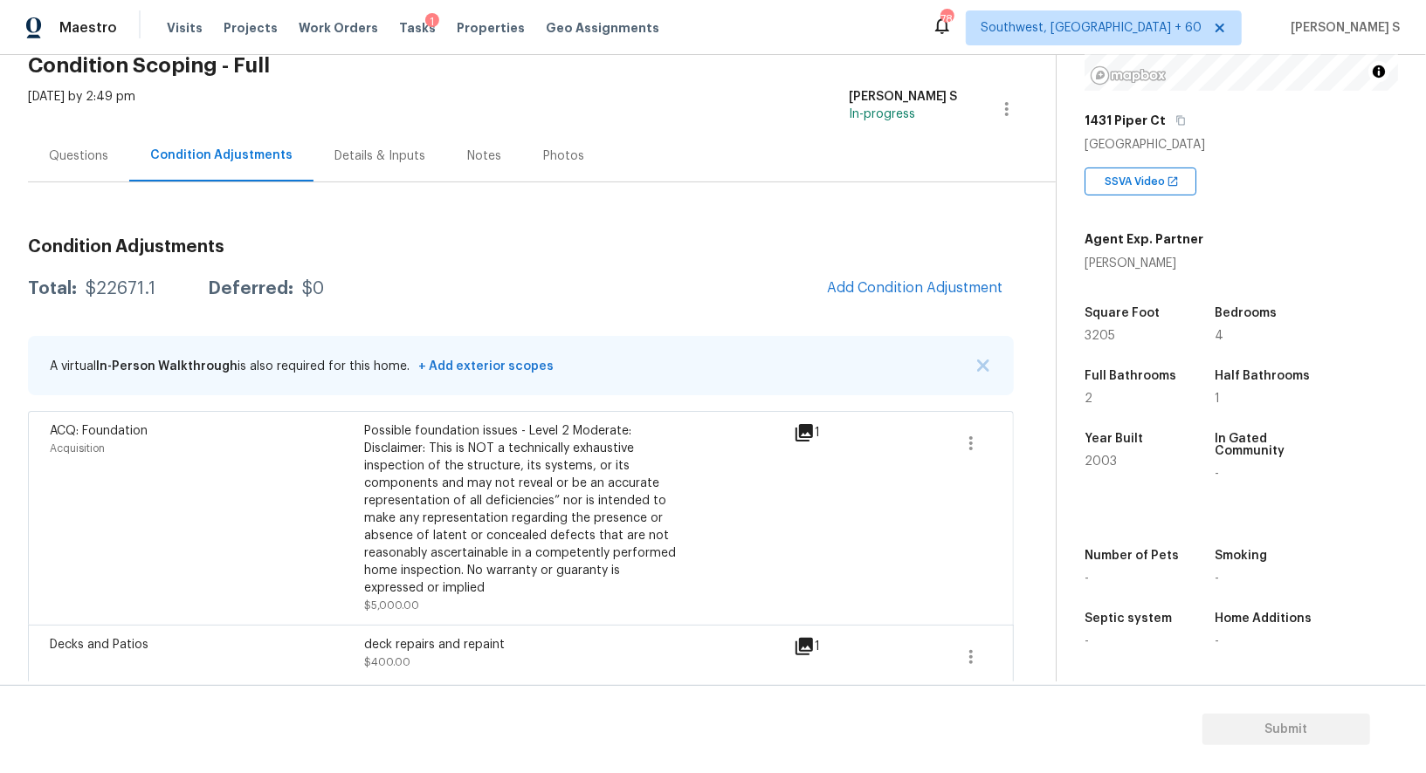
scroll to position [163, 0]
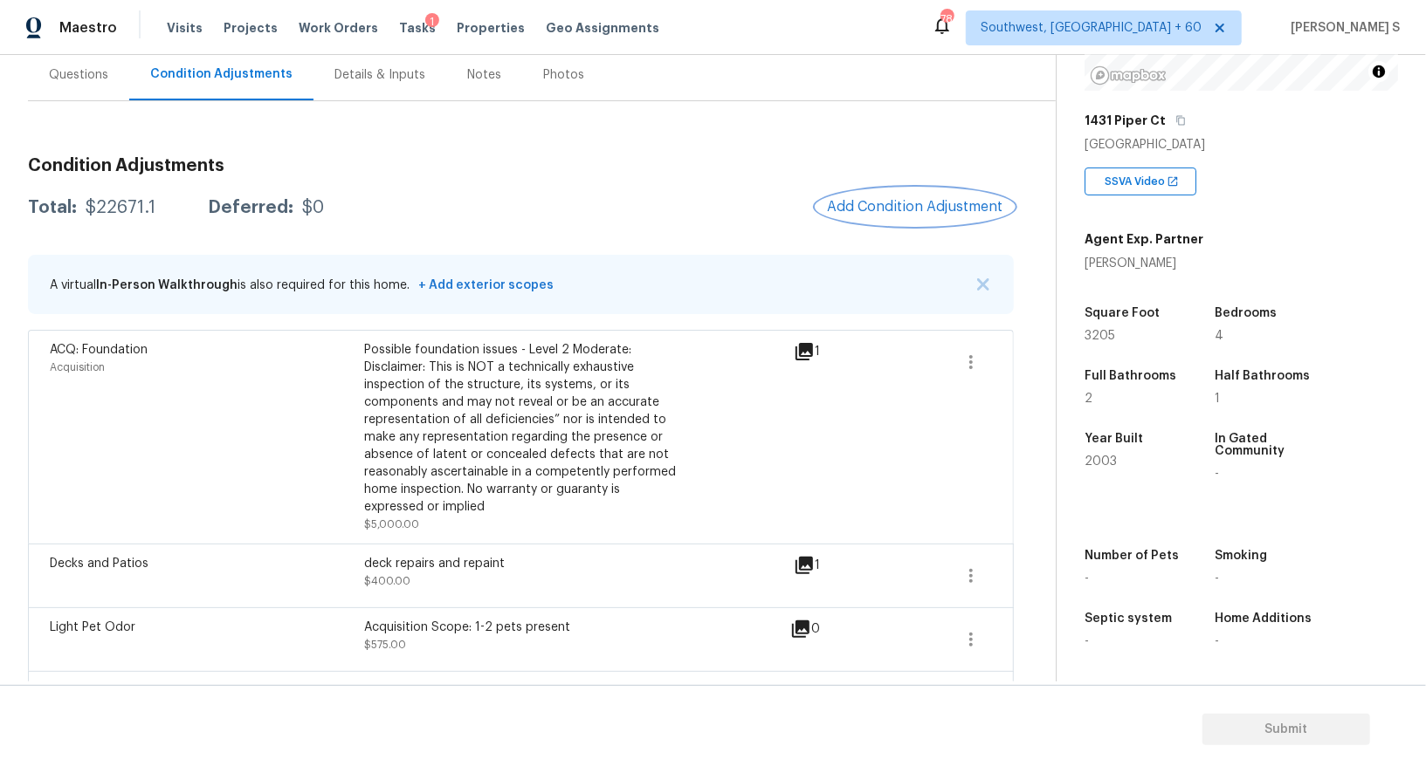
click at [927, 201] on span "Add Condition Adjustment" at bounding box center [915, 207] width 176 height 16
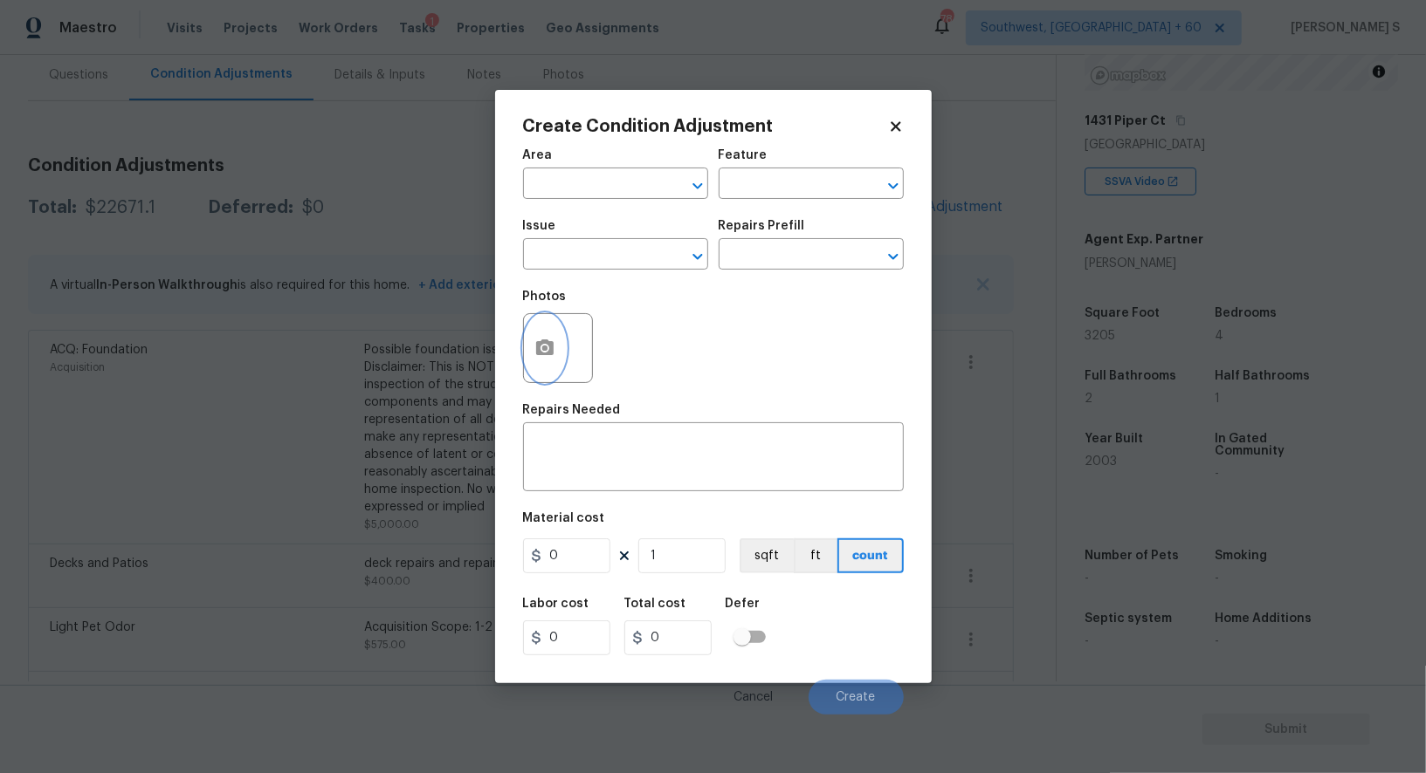
click at [546, 338] on button "button" at bounding box center [545, 348] width 42 height 68
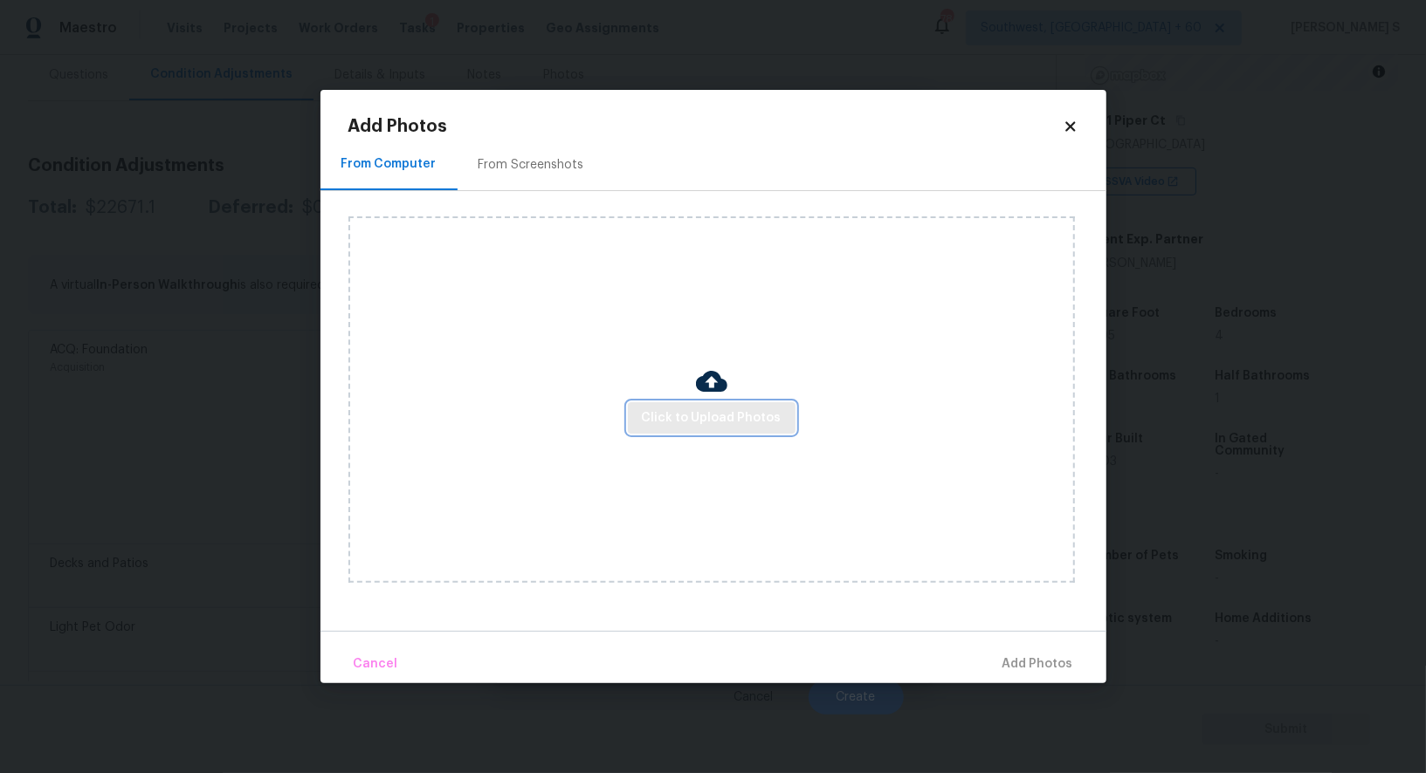
click at [688, 423] on span "Click to Upload Photos" at bounding box center [712, 419] width 140 height 22
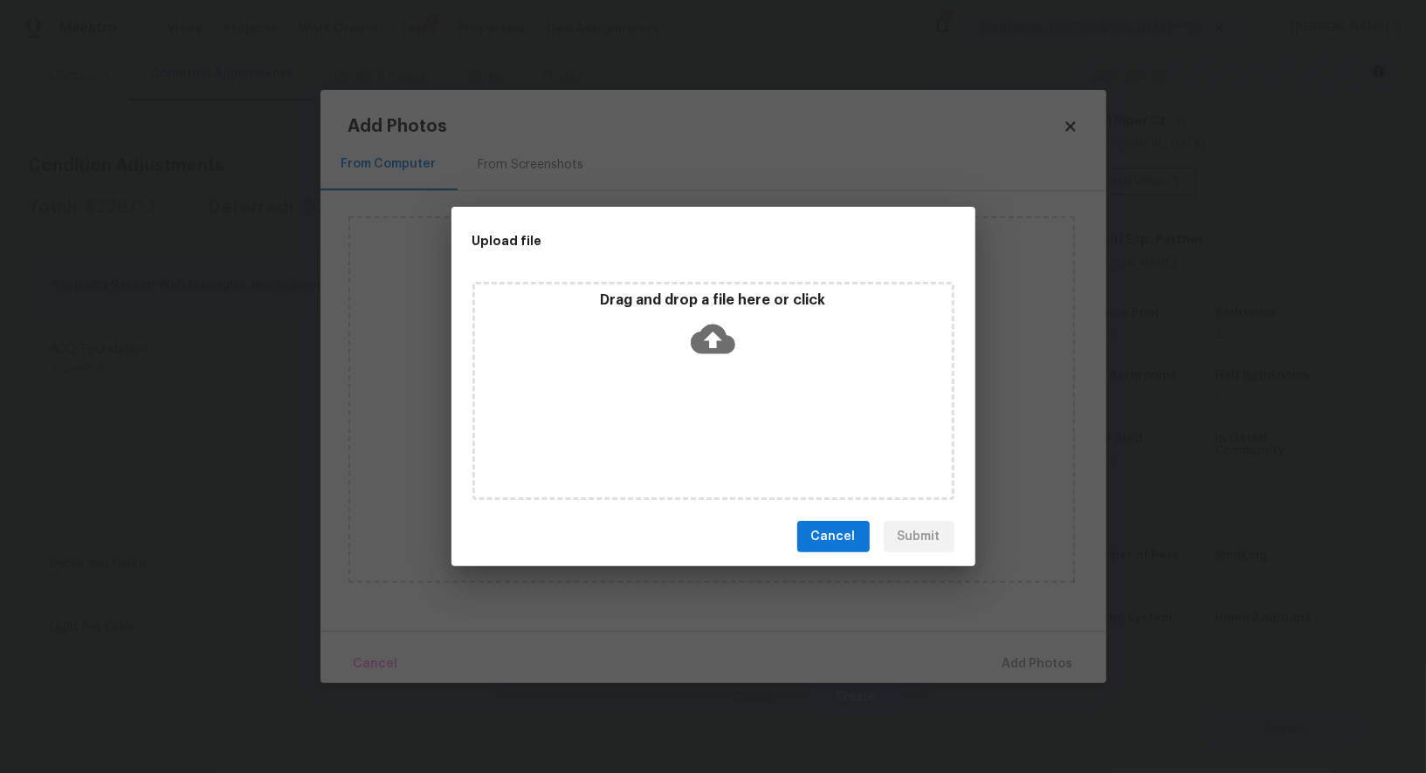
click at [688, 420] on div "Drag and drop a file here or click" at bounding box center [713, 391] width 482 height 218
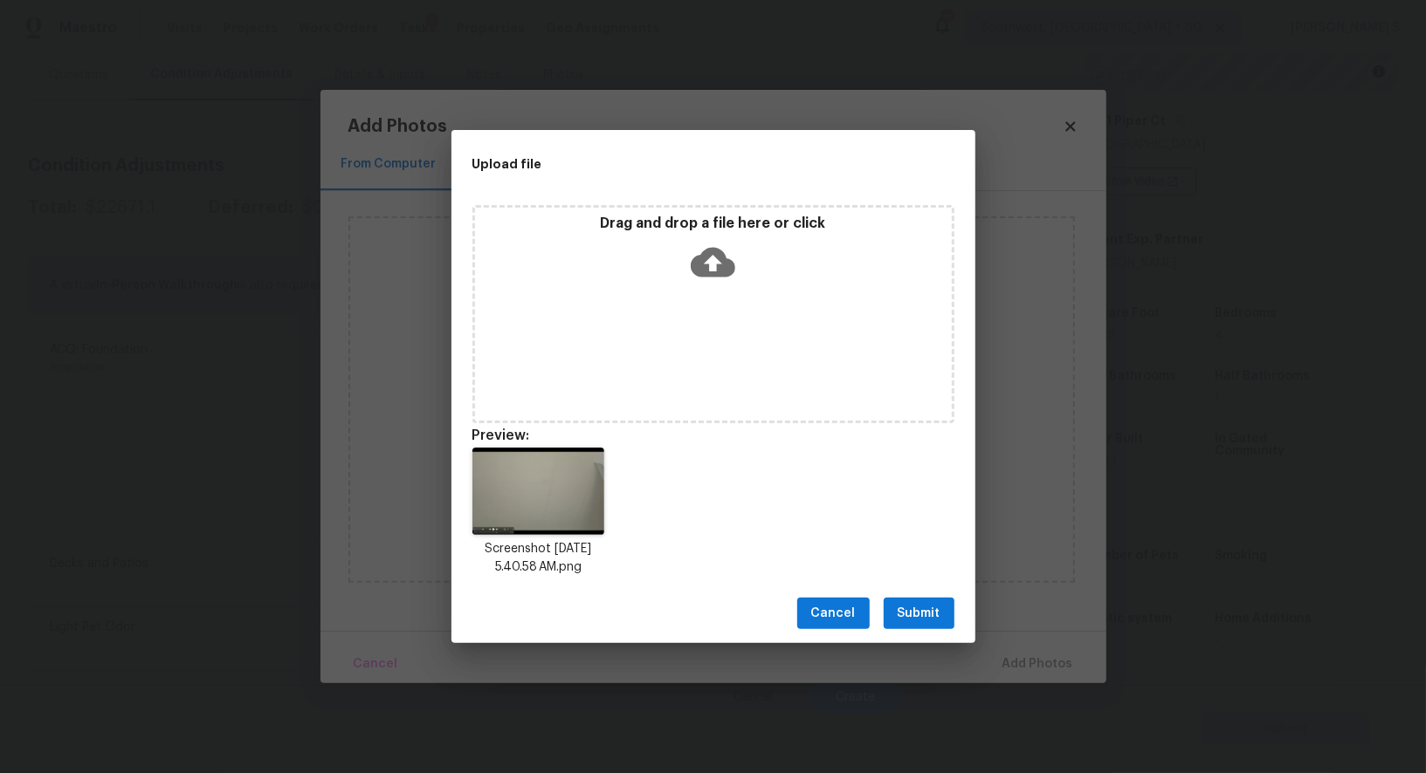
click at [934, 610] on span "Submit" at bounding box center [918, 614] width 43 height 22
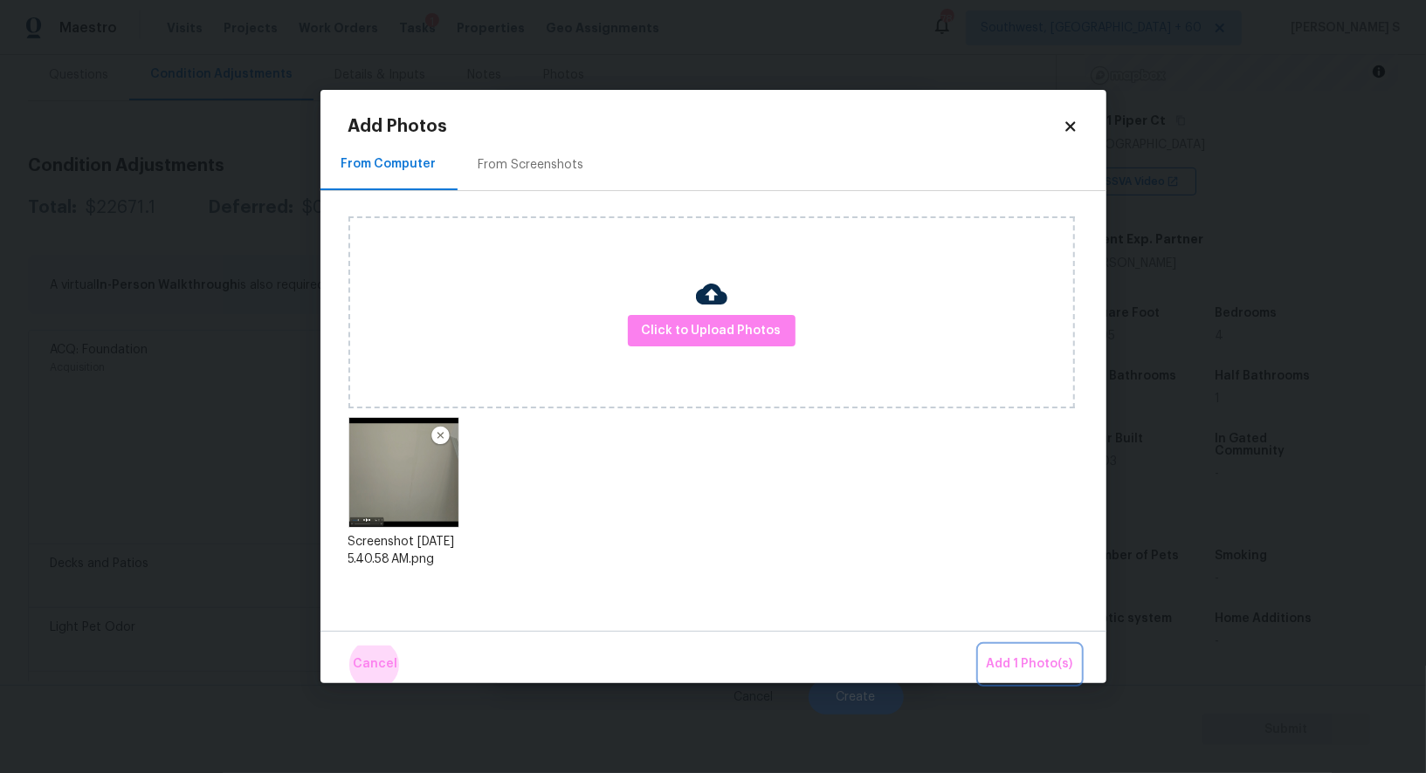
click at [979, 646] on button "Add 1 Photo(s)" at bounding box center [1029, 665] width 100 height 38
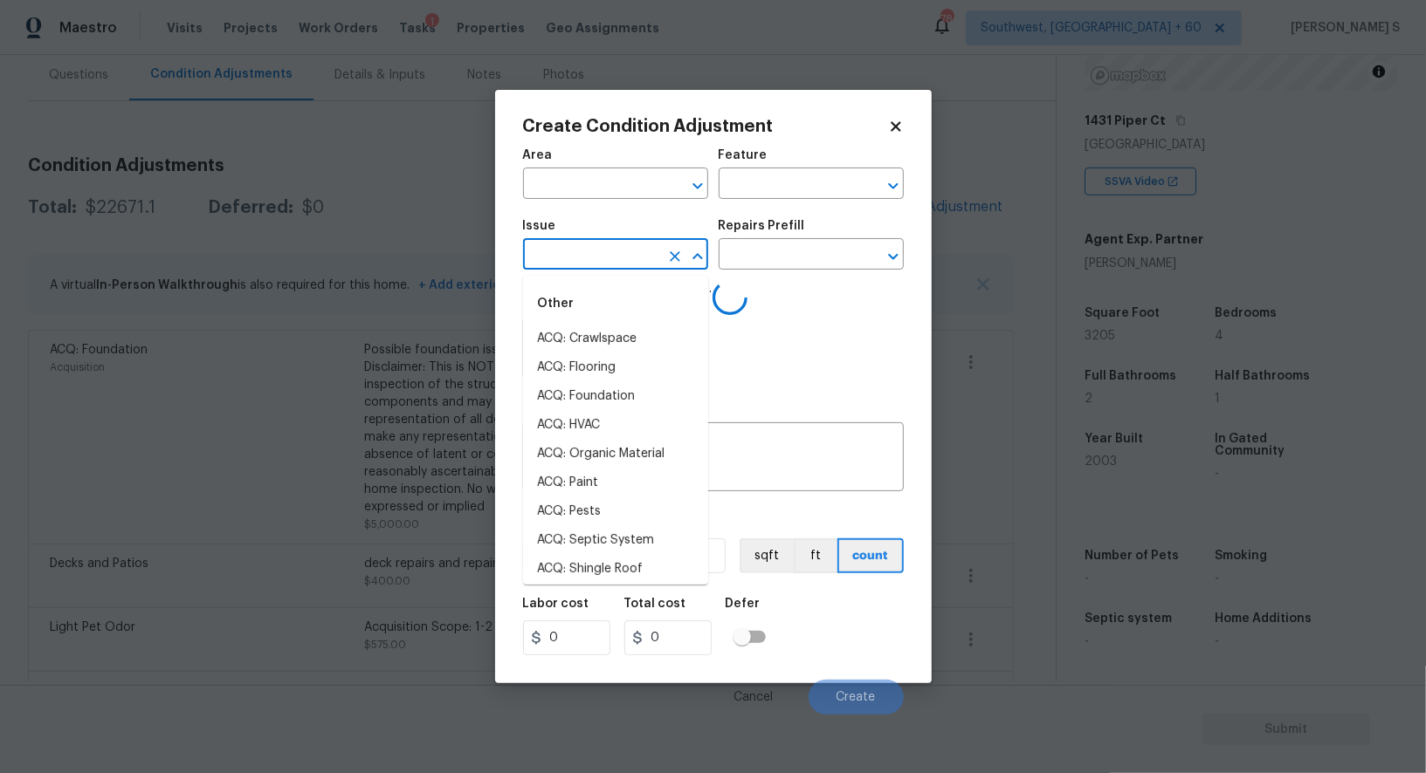
click at [608, 257] on input "text" at bounding box center [591, 256] width 136 height 27
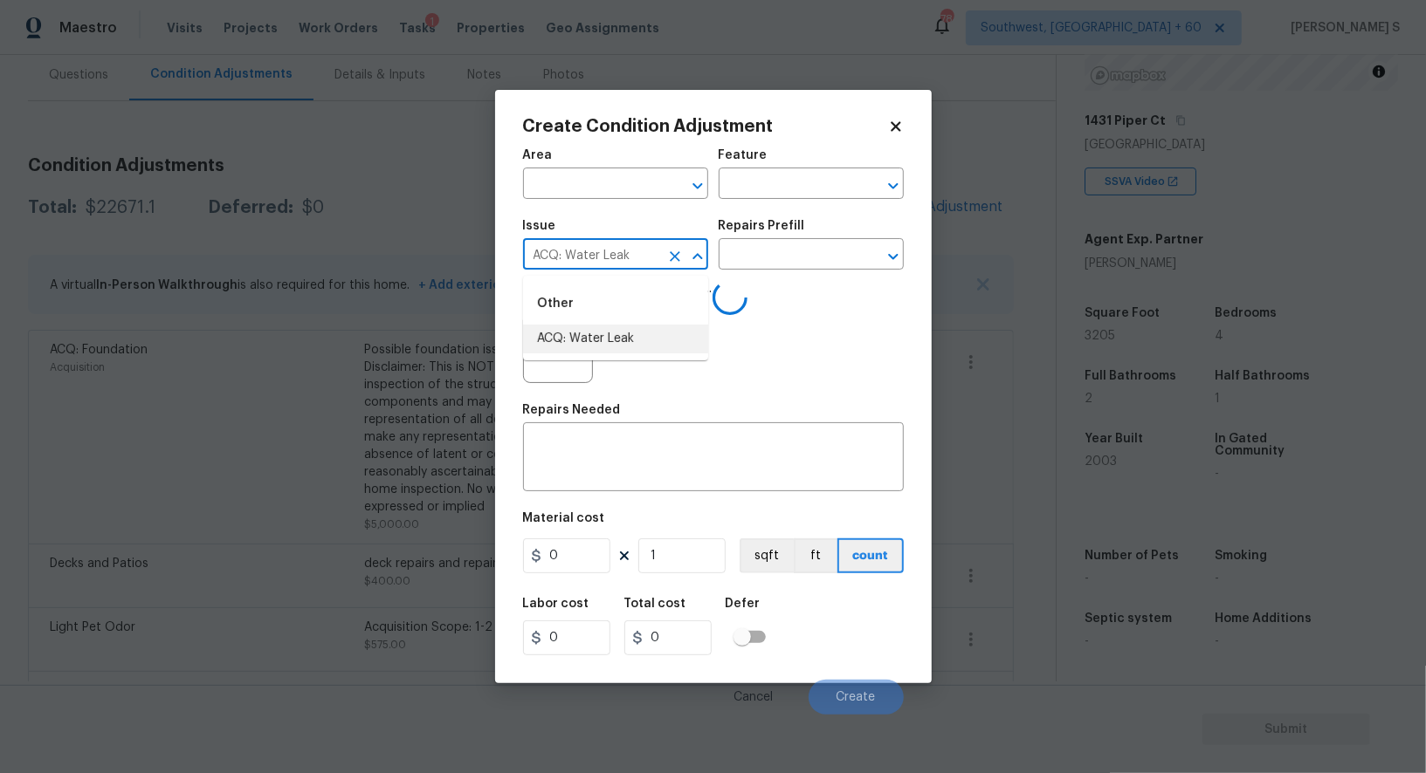
type input "ACQ: Water Leak"
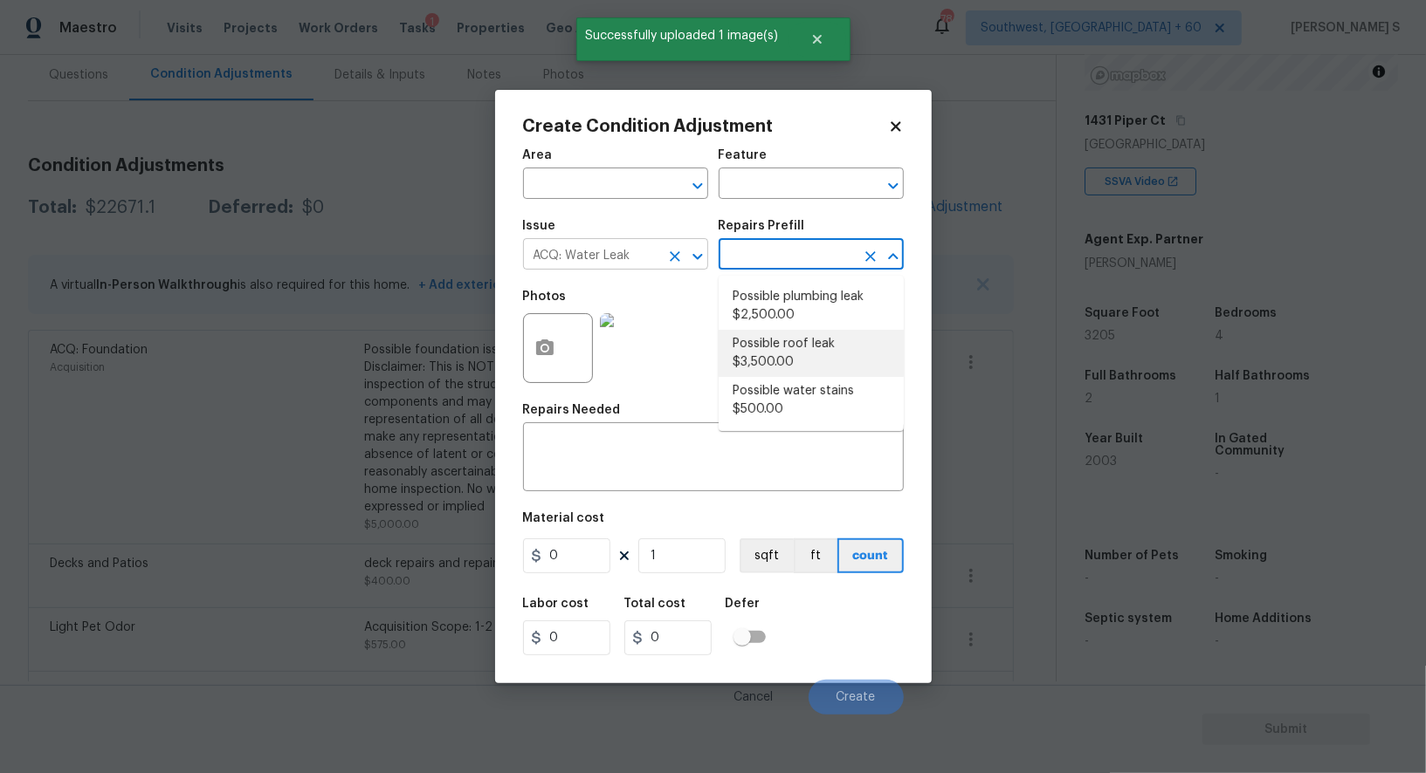
type input "Acquisition"
type textarea "Acquisition Scope: Possible roof leak"
type input "3500"
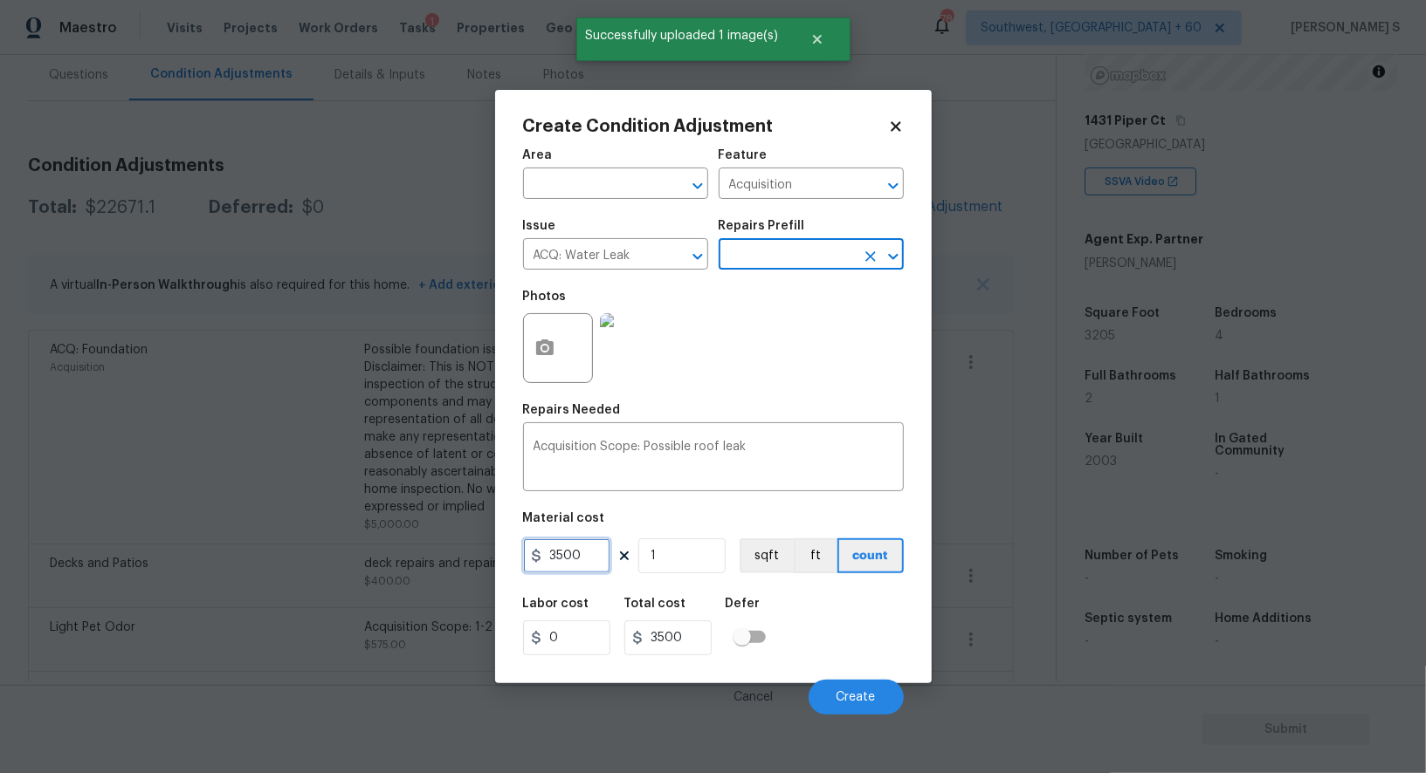
click at [574, 563] on input "3500" at bounding box center [566, 556] width 87 height 35
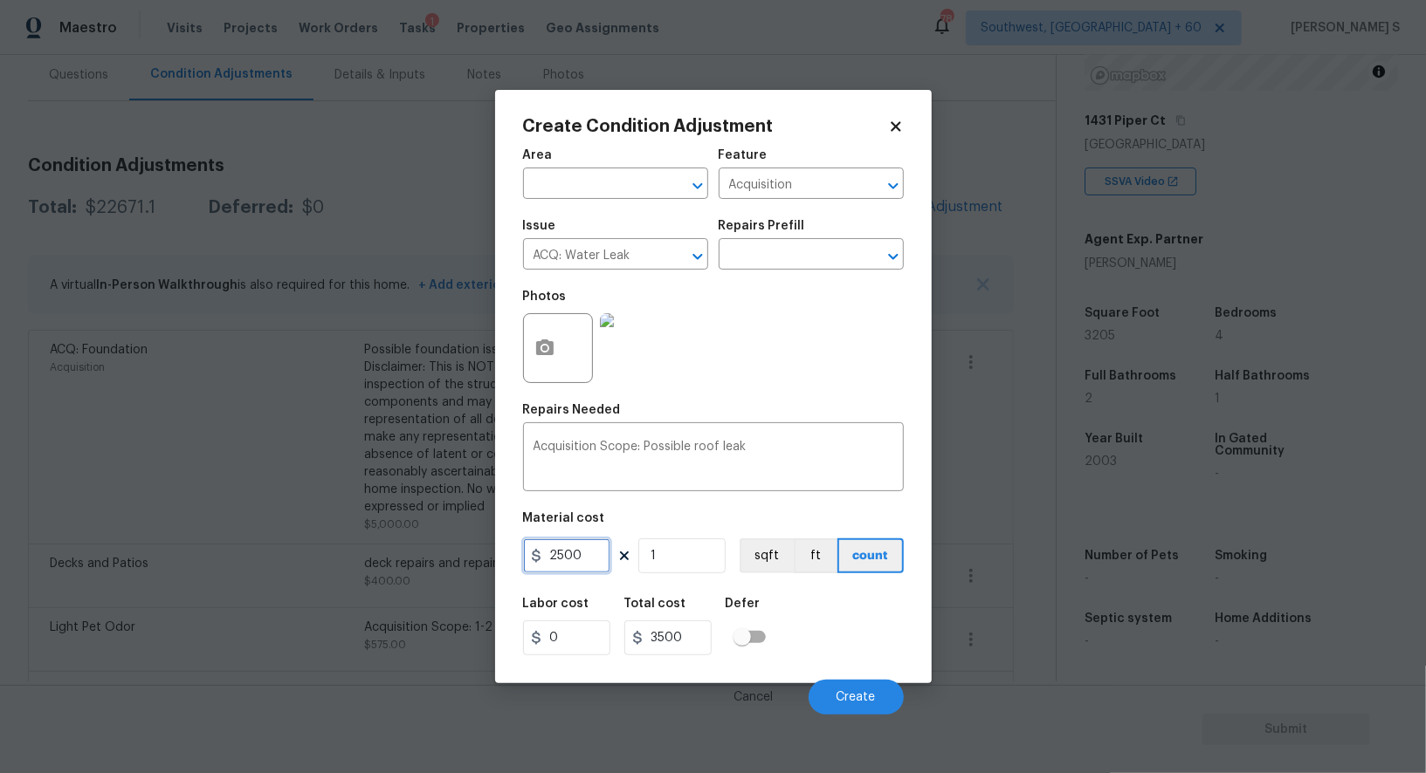
type input "2500"
click at [856, 628] on div "Labor cost 0 Total cost 2500 Defer" at bounding box center [713, 627] width 381 height 79
click at [876, 691] on button "Create" at bounding box center [855, 697] width 95 height 35
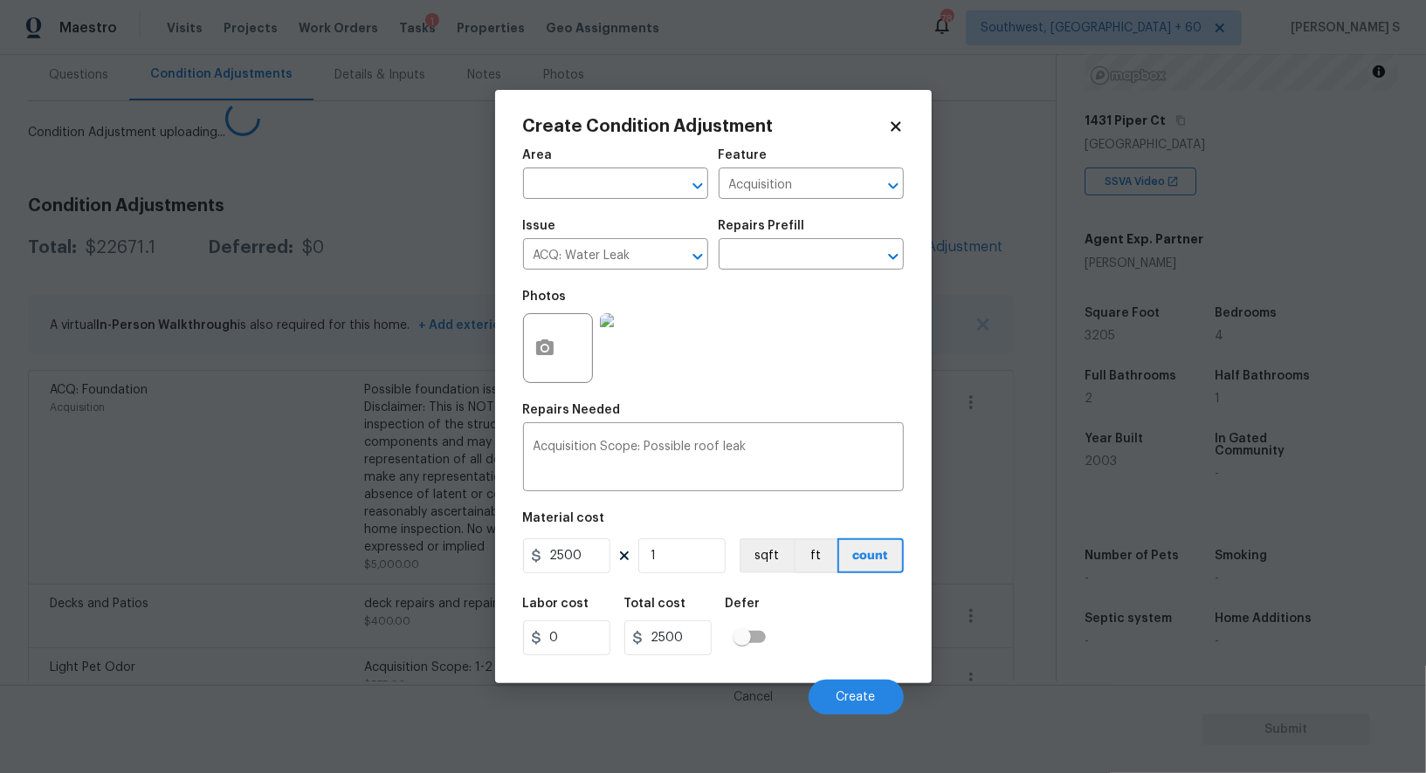
click at [265, 571] on body "Maestro Visits Projects Work Orders Tasks 1 Properties Geo Assignments 784 Sout…" at bounding box center [713, 386] width 1426 height 773
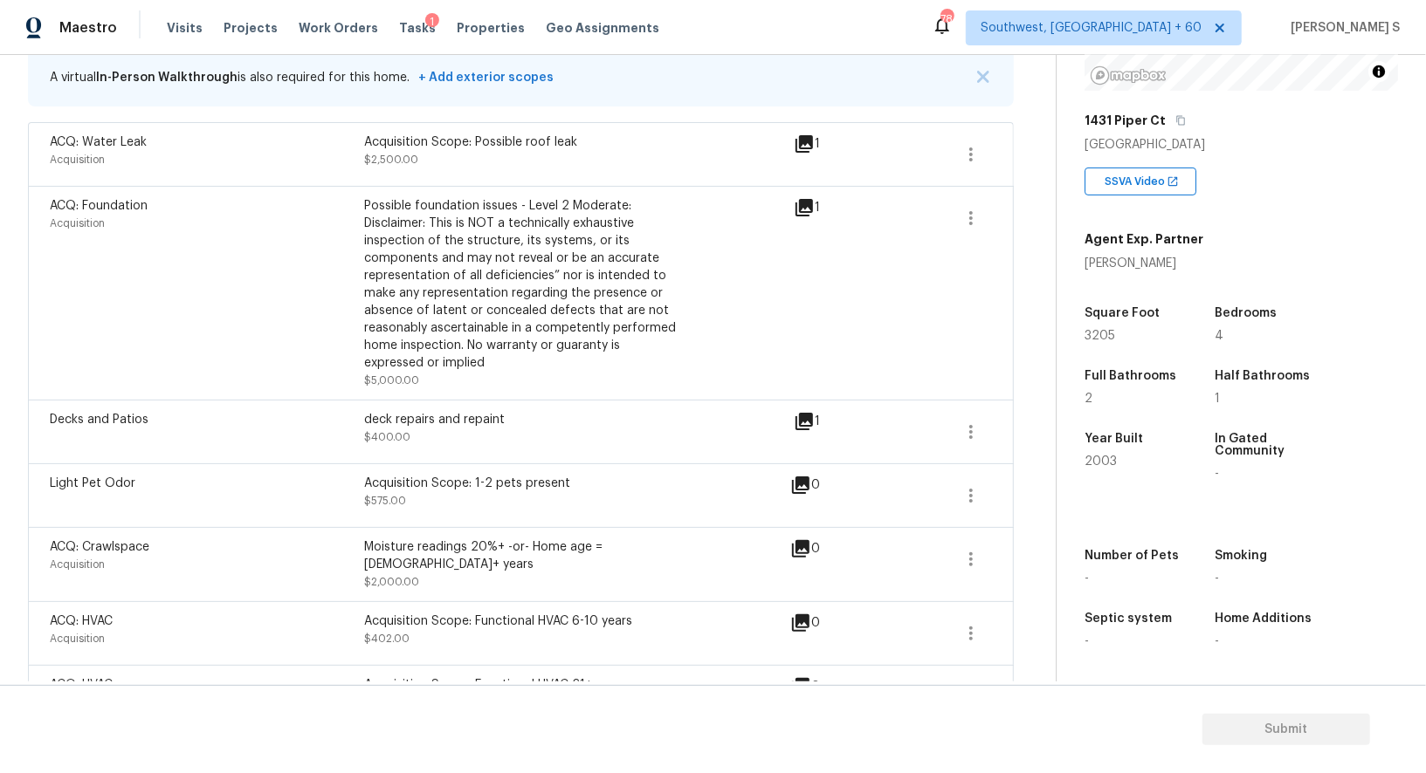
scroll to position [254, 0]
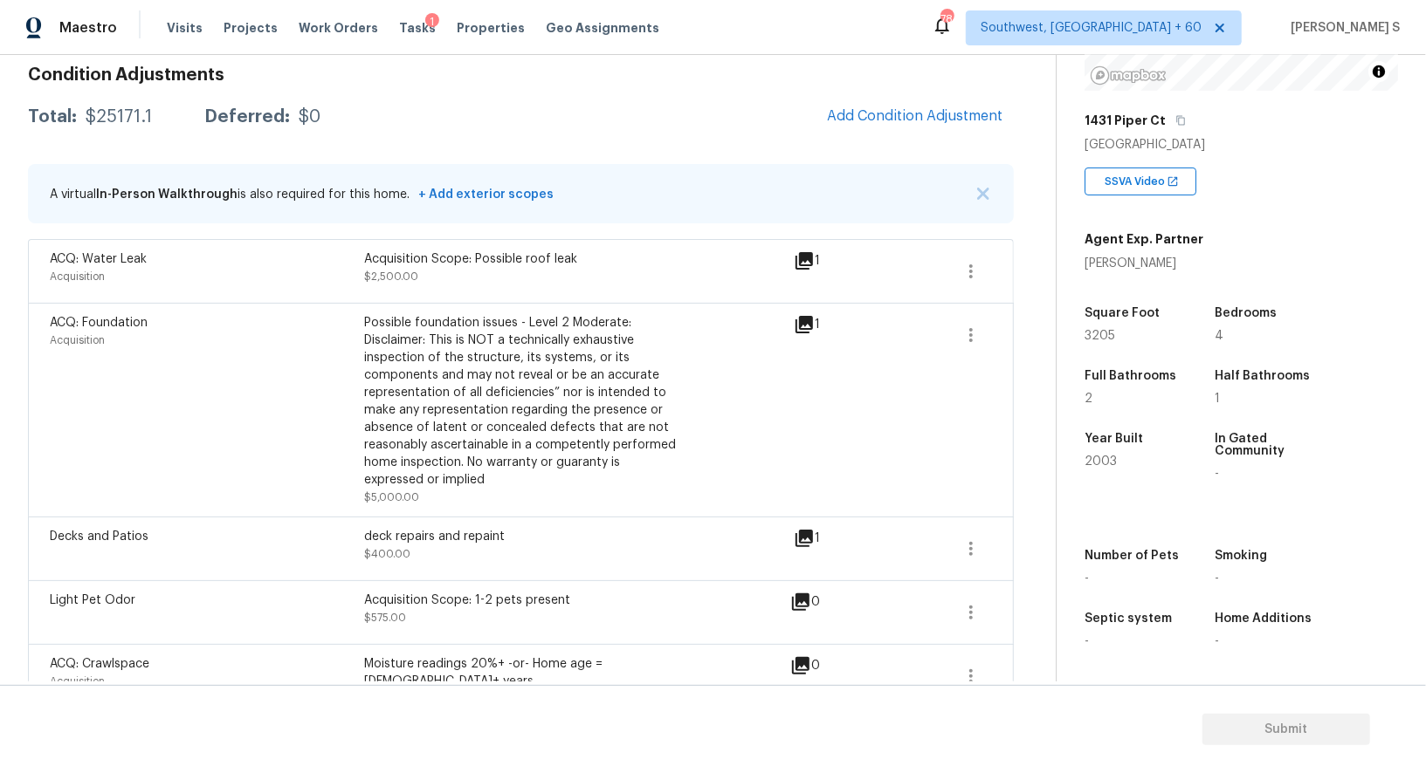
click at [924, 149] on div "Condition Adjustments Total: $25171.1 Deferred: $0 Add Condition Adjustment A v…" at bounding box center [521, 682] width 986 height 1260
click at [917, 68] on h3 "Condition Adjustments" at bounding box center [521, 74] width 986 height 17
click at [917, 92] on div "Condition Adjustments Total: $25171.1 Deferred: $0 Add Condition Adjustment A v…" at bounding box center [521, 682] width 986 height 1260
click at [912, 116] on span "Add Condition Adjustment" at bounding box center [915, 116] width 176 height 16
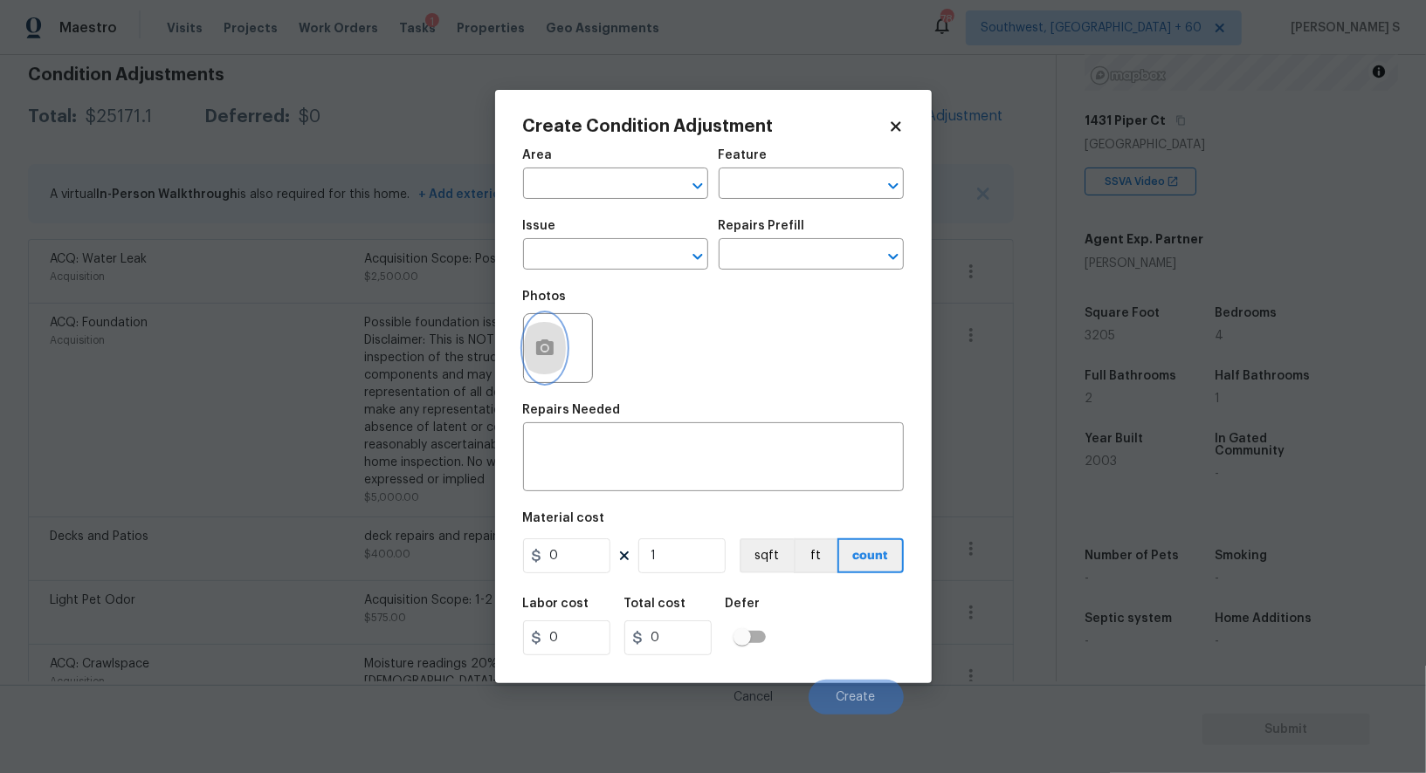
click at [557, 353] on button "button" at bounding box center [545, 348] width 42 height 68
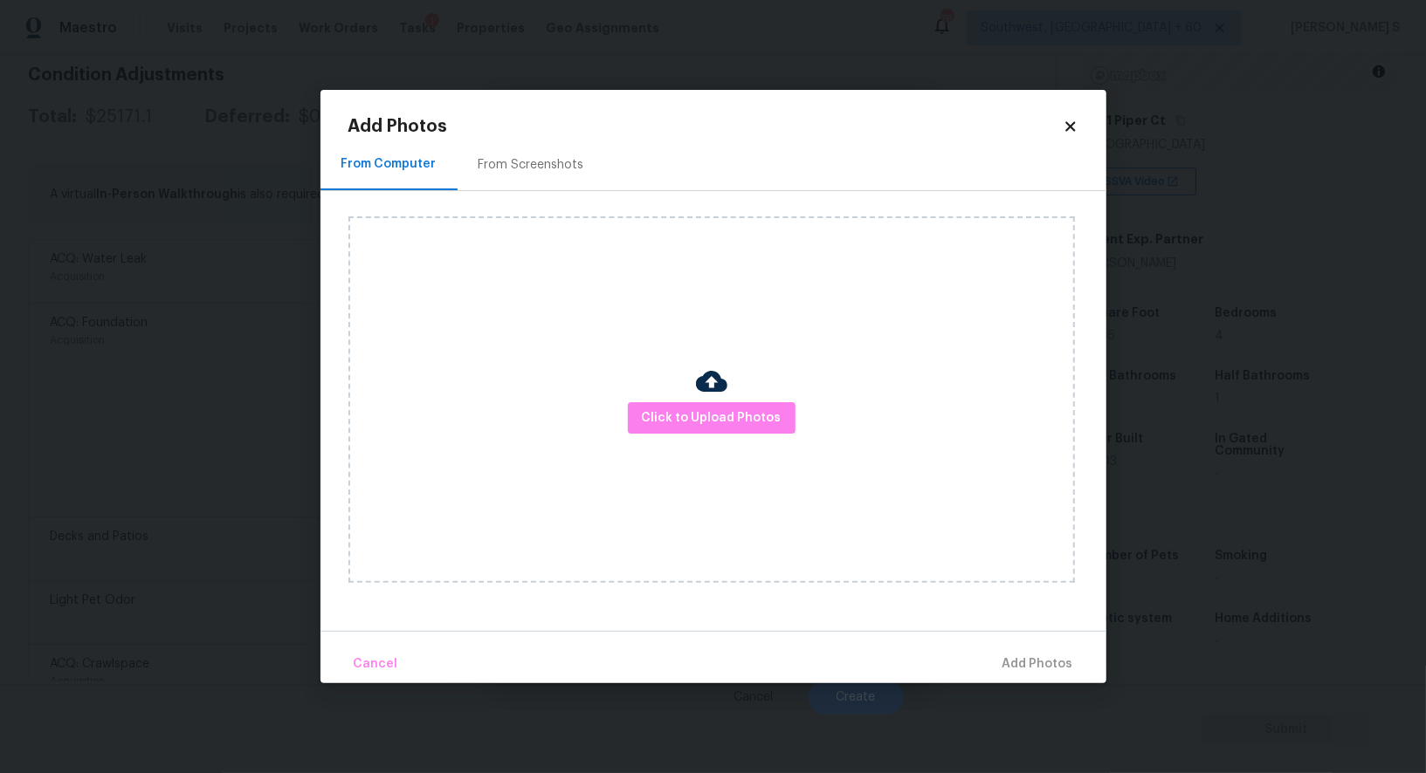
click at [678, 400] on div "Click to Upload Photos" at bounding box center [711, 400] width 726 height 367
click at [682, 419] on span "Click to Upload Photos" at bounding box center [712, 419] width 140 height 22
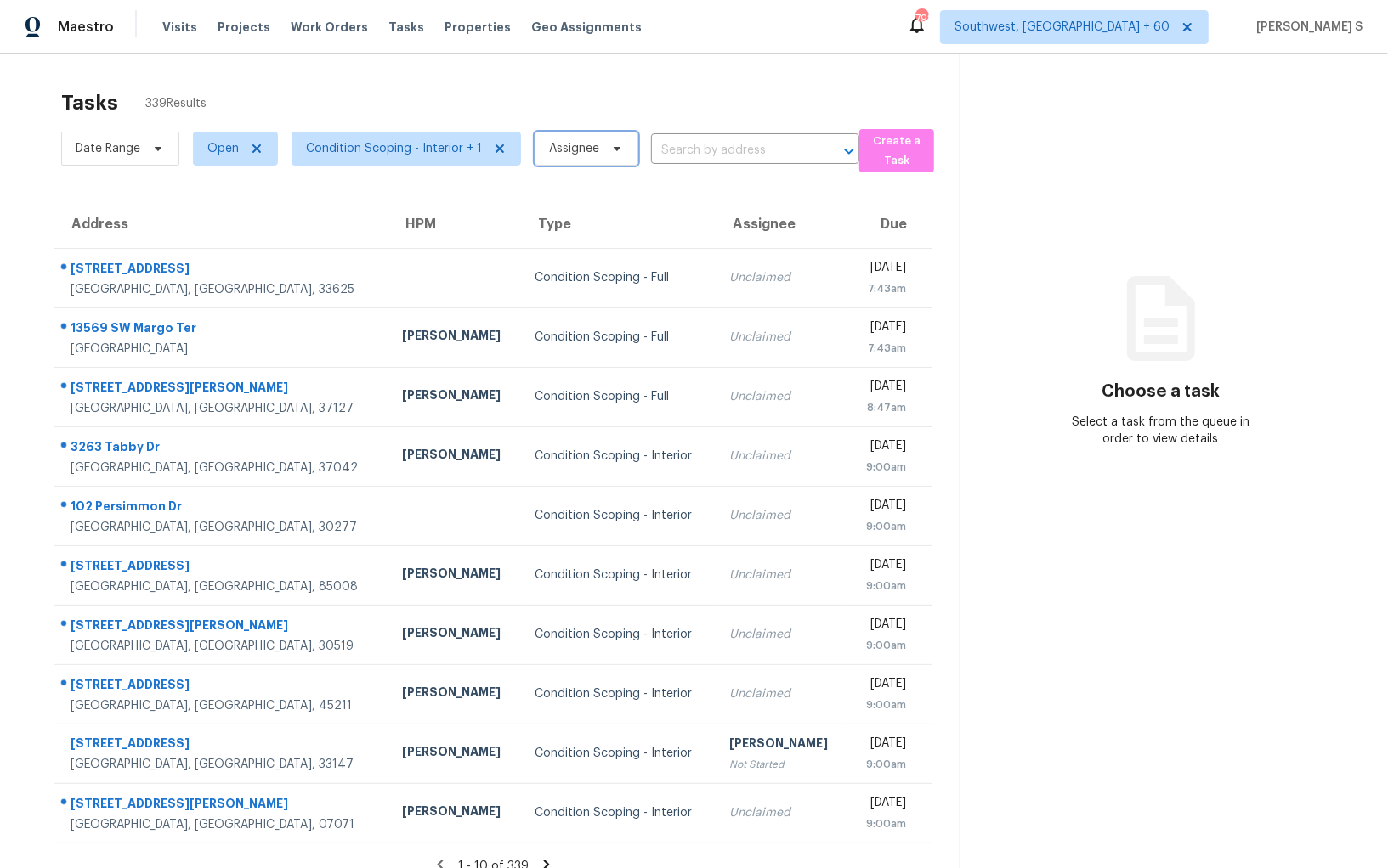
click at [588, 148] on span "Assignee" at bounding box center [574, 148] width 51 height 17
click at [1074, 229] on section "Choose a task Select a task from the queue in order to view details" at bounding box center [1160, 488] width 401 height 868
click at [696, 151] on input "text" at bounding box center [731, 150] width 161 height 26
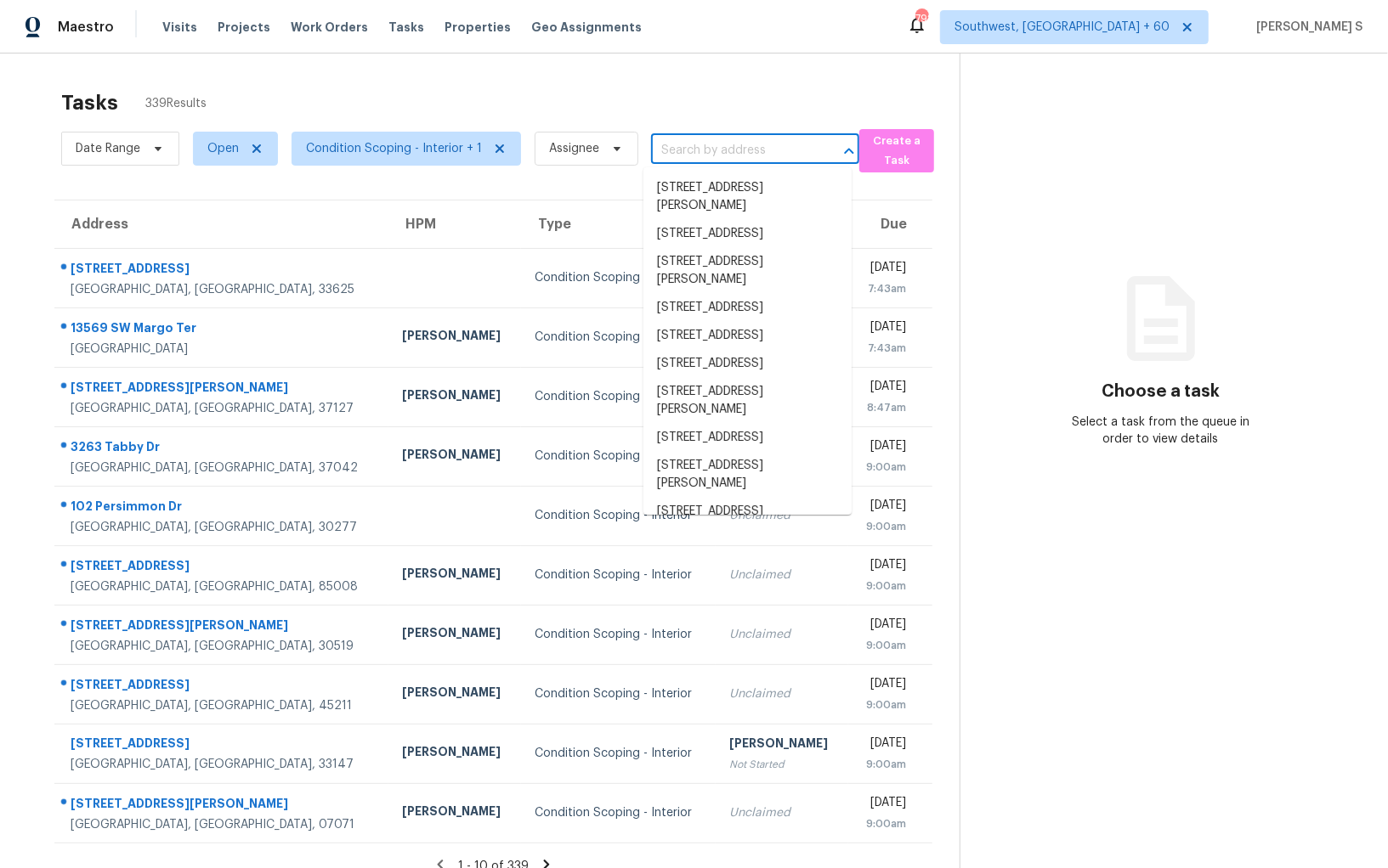
click at [696, 151] on input "text" at bounding box center [731, 150] width 161 height 26
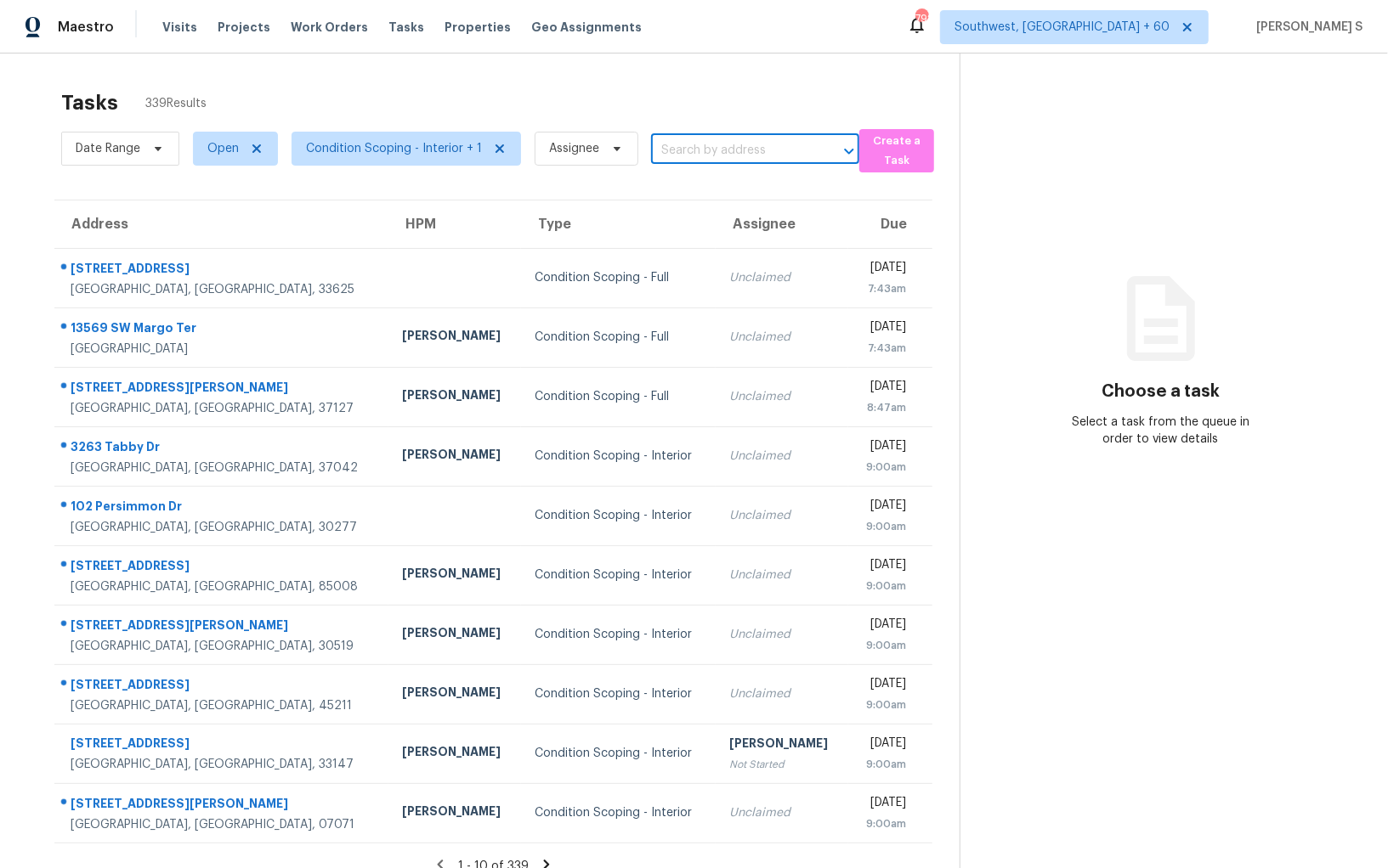
paste input "[STREET_ADDRESS]"
type input "[STREET_ADDRESS]"
click at [690, 183] on li "[STREET_ADDRESS]" at bounding box center [748, 188] width 208 height 28
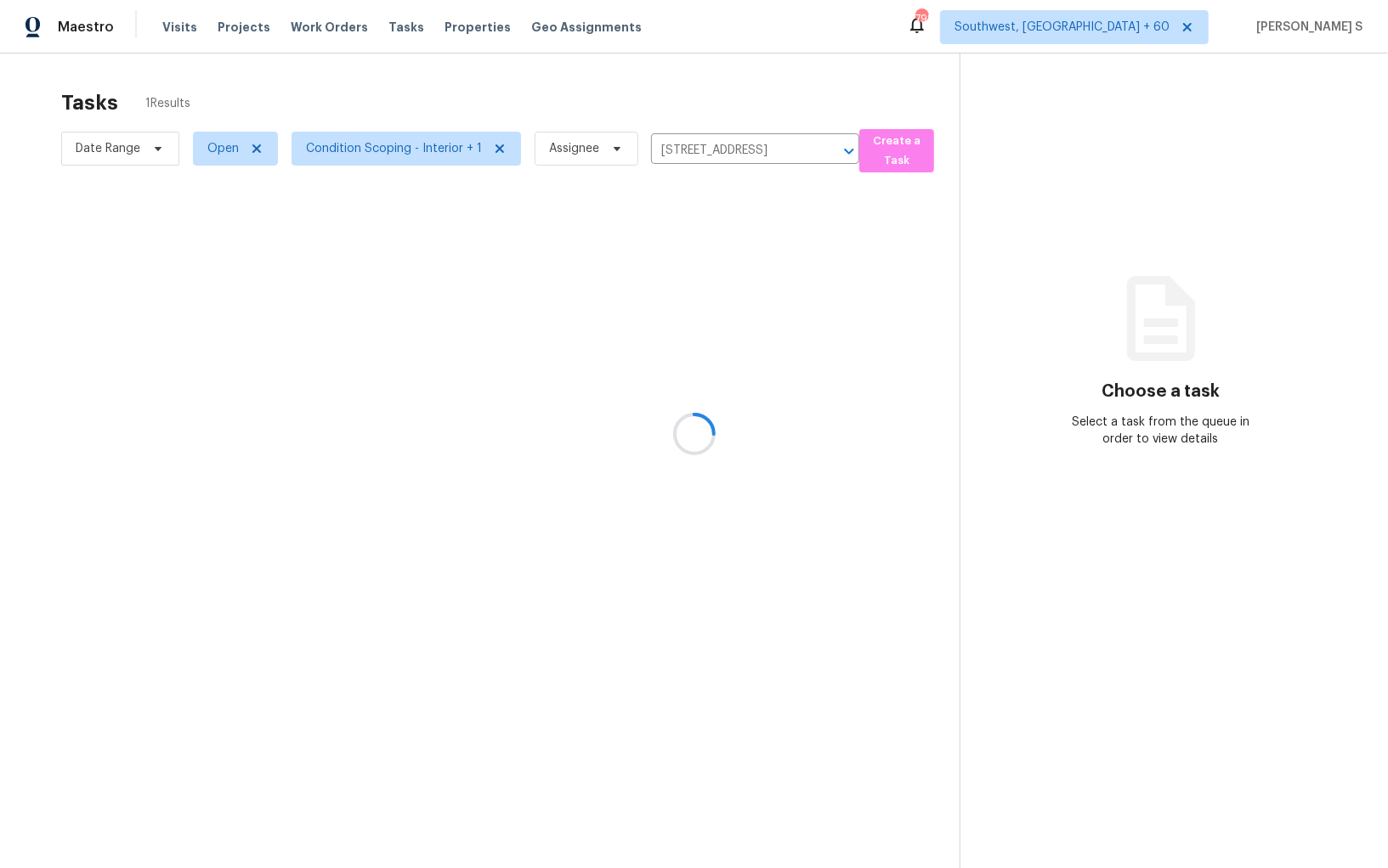
click at [710, 277] on div at bounding box center [694, 434] width 1388 height 868
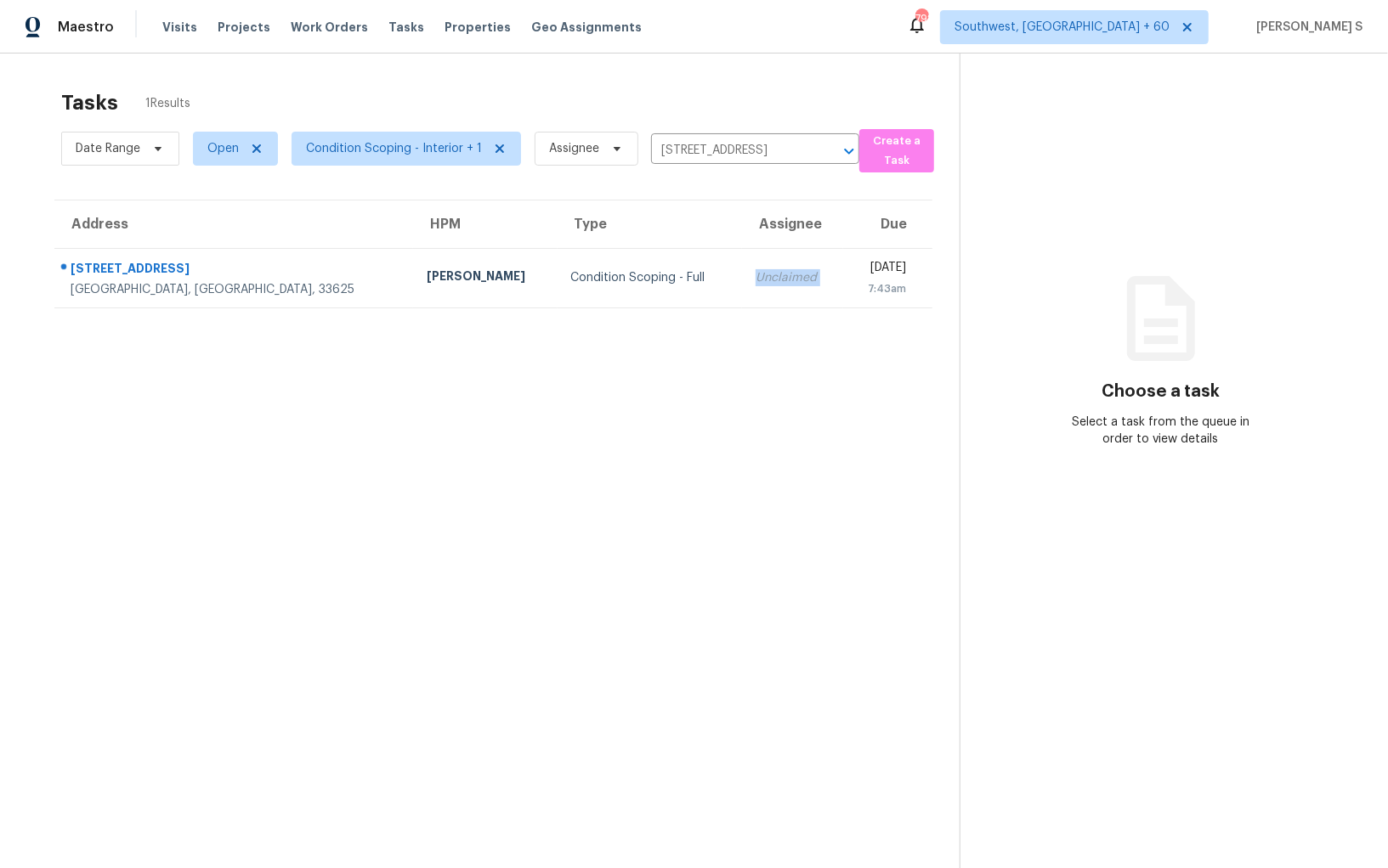
click at [755, 277] on div "Unclaimed" at bounding box center [792, 277] width 74 height 17
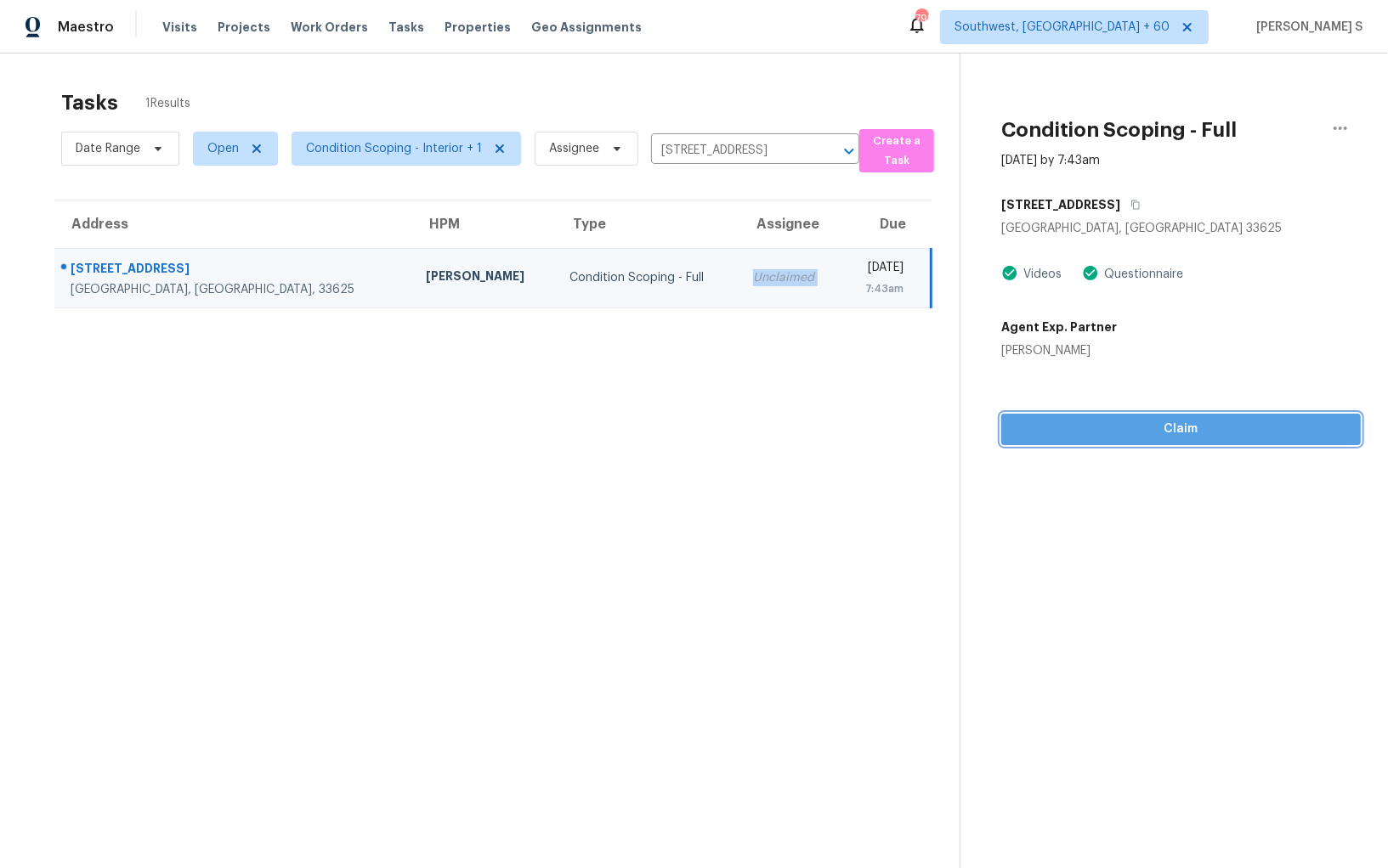
click at [1180, 436] on span "Claim" at bounding box center [1180, 429] width 332 height 21
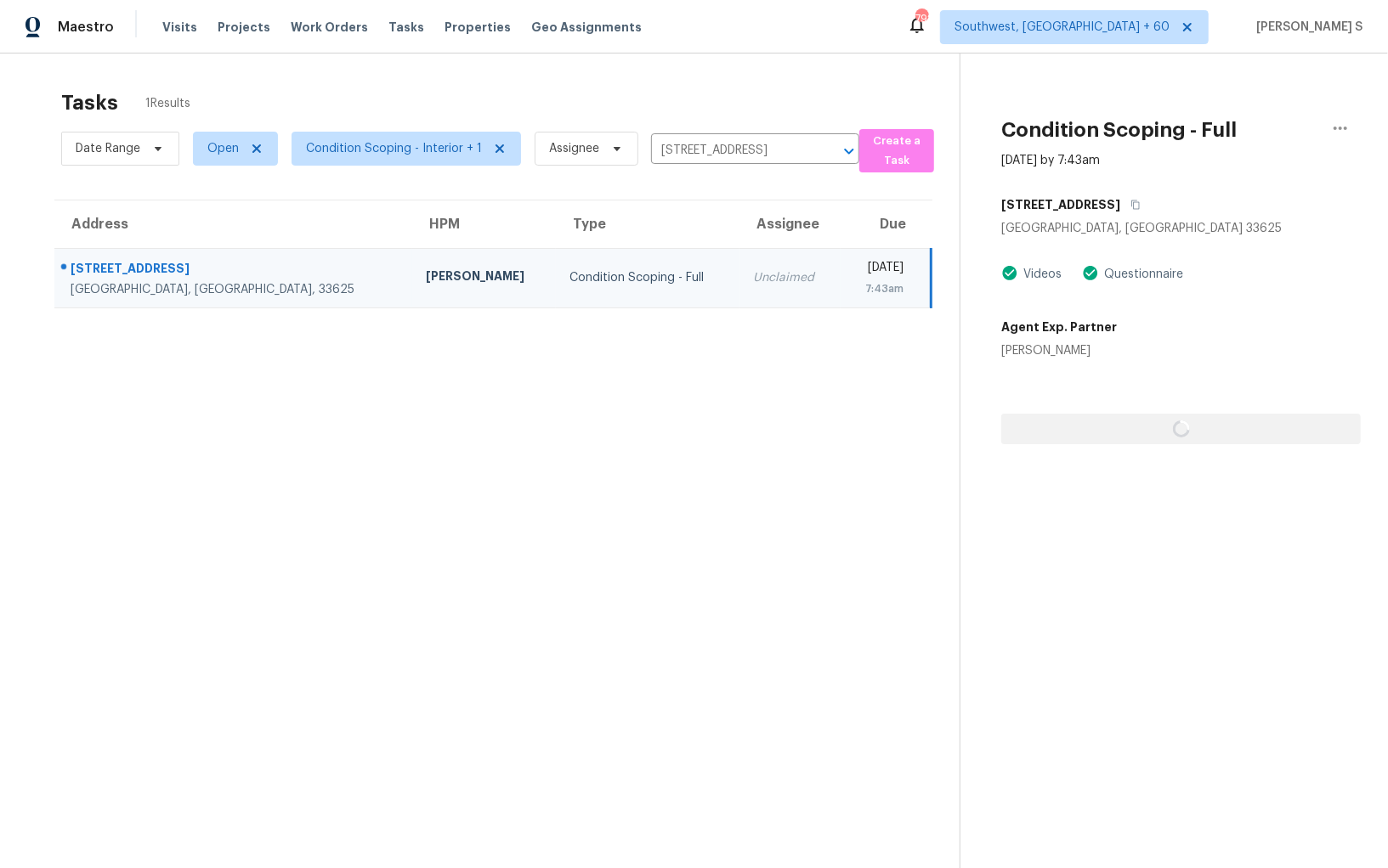
click at [761, 445] on section "Tasks 1 Results Date Range Open Condition Scoping - Interior + 1 Assignee [STRE…" at bounding box center [493, 501] width 932 height 841
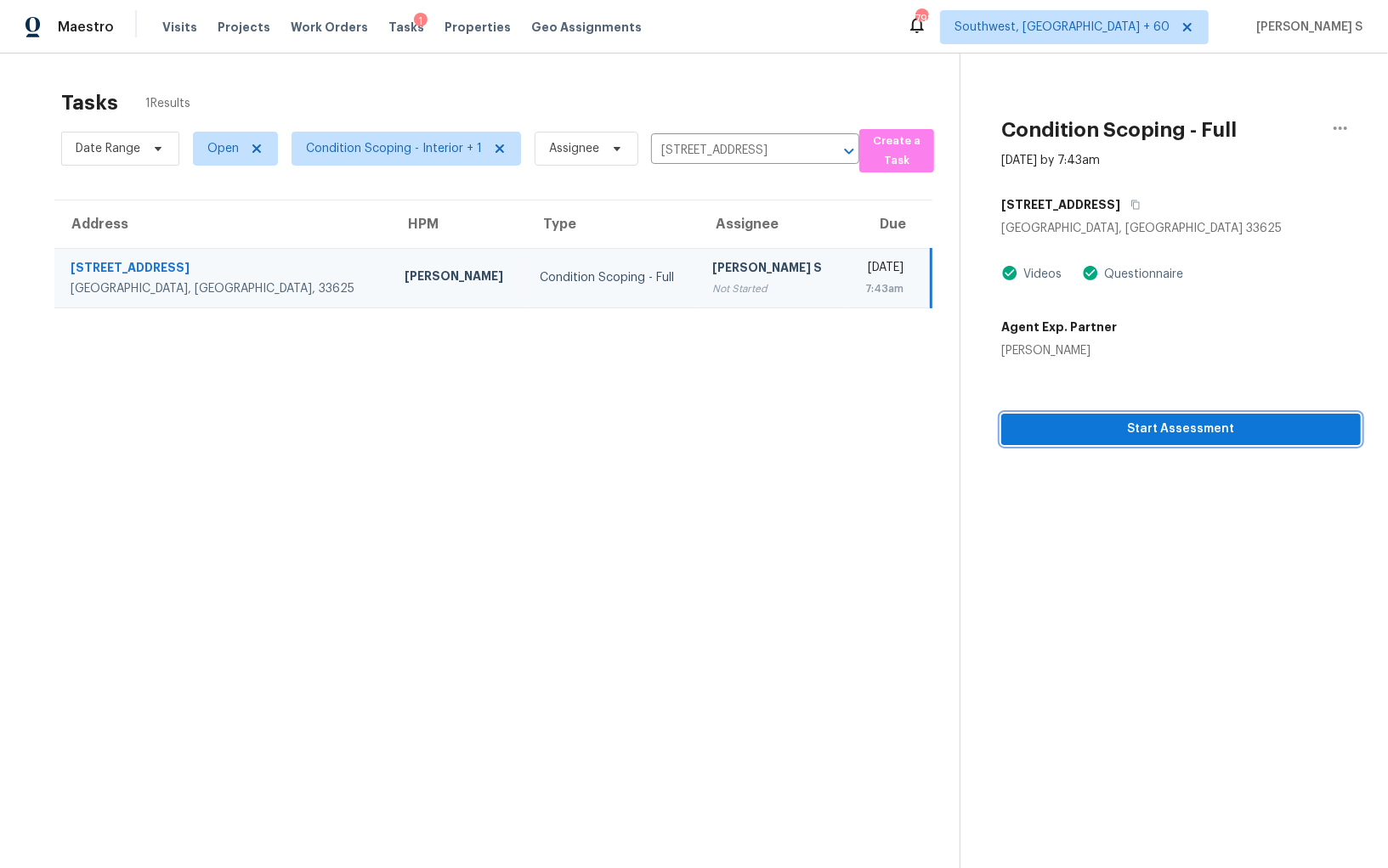
click at [1082, 438] on span "Start Assessment" at bounding box center [1180, 429] width 332 height 21
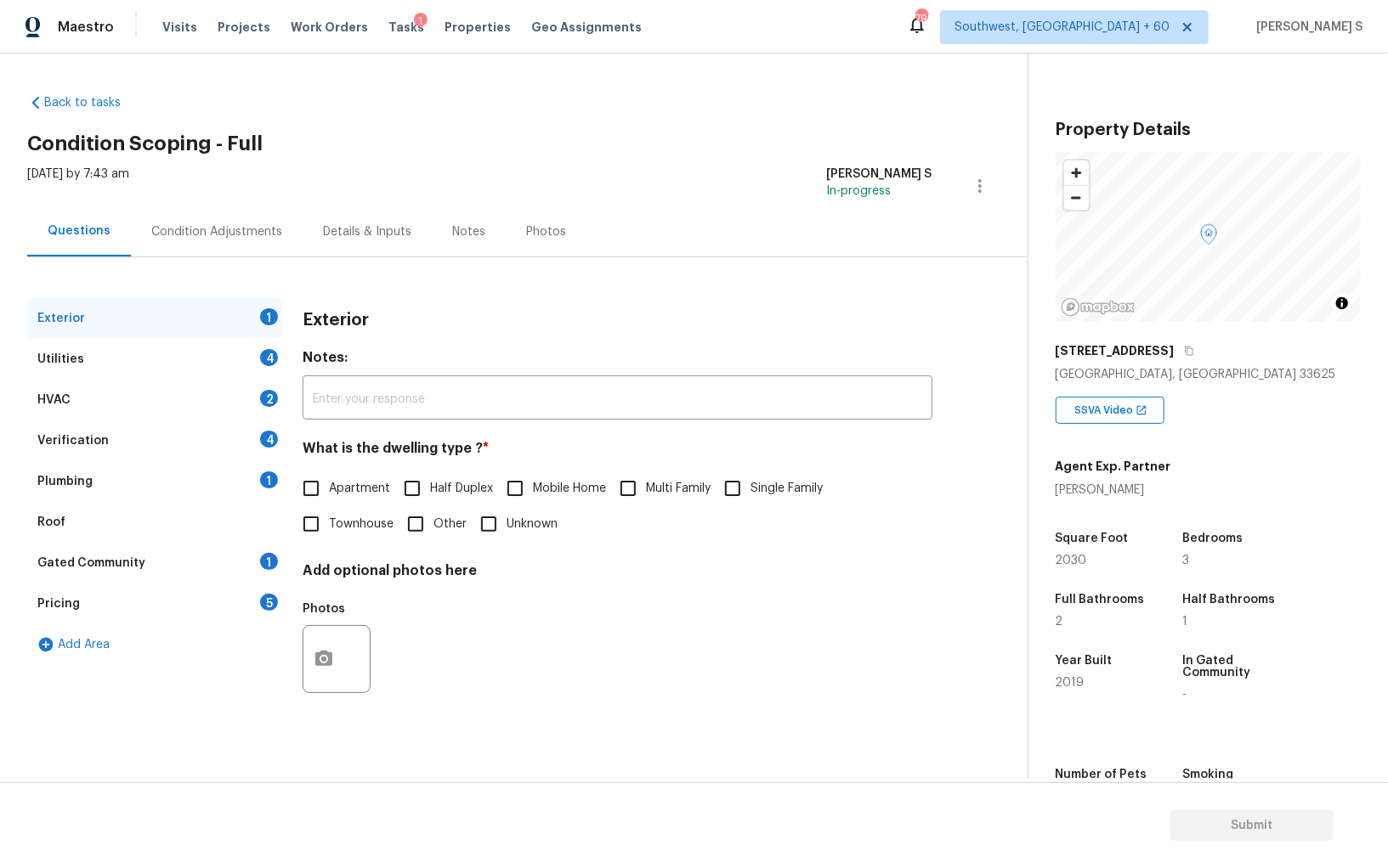
click at [330, 527] on span "Townhouse" at bounding box center [361, 524] width 64 height 18
click at [329, 527] on input "Townhouse" at bounding box center [310, 524] width 36 height 36
checkbox input "true"
click at [269, 355] on div "4" at bounding box center [269, 357] width 18 height 17
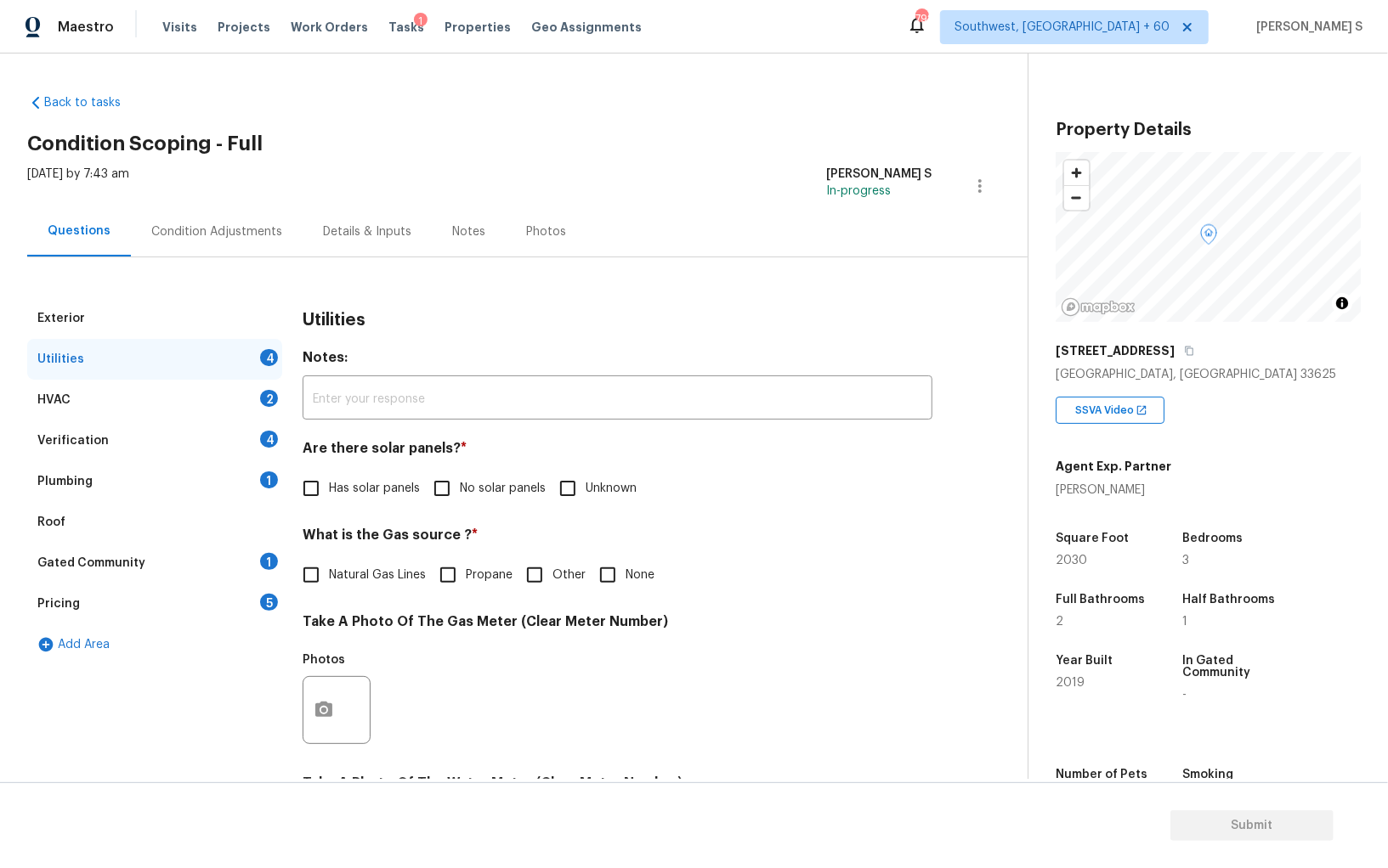
click at [464, 484] on span "No solar panels" at bounding box center [502, 488] width 86 height 18
click at [459, 484] on input "No solar panels" at bounding box center [442, 488] width 36 height 36
checkbox input "true"
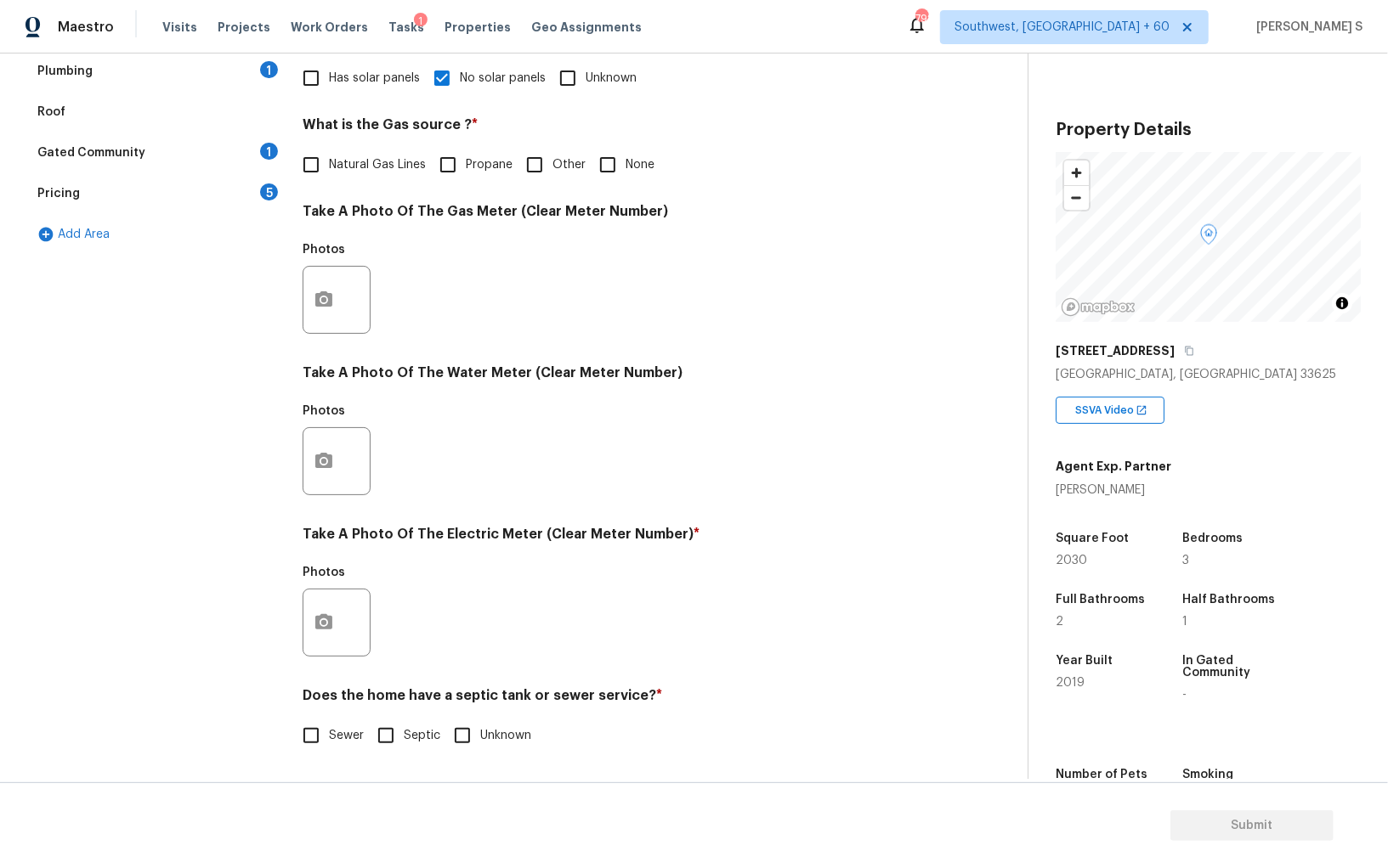
scroll to position [411, 0]
click at [304, 740] on input "Sewer" at bounding box center [310, 736] width 36 height 36
checkbox input "true"
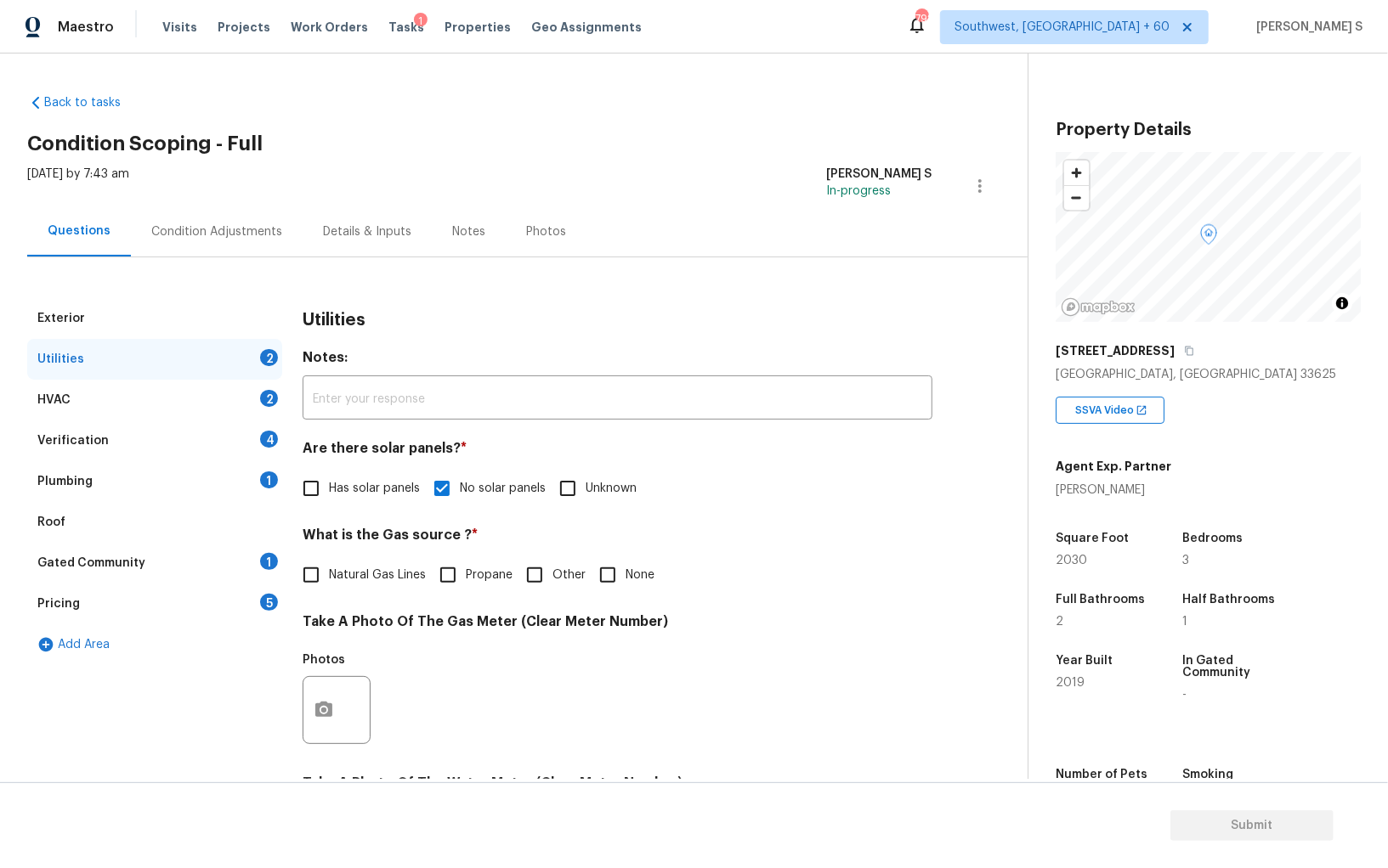
click at [241, 474] on div "Plumbing 1" at bounding box center [155, 482] width 255 height 41
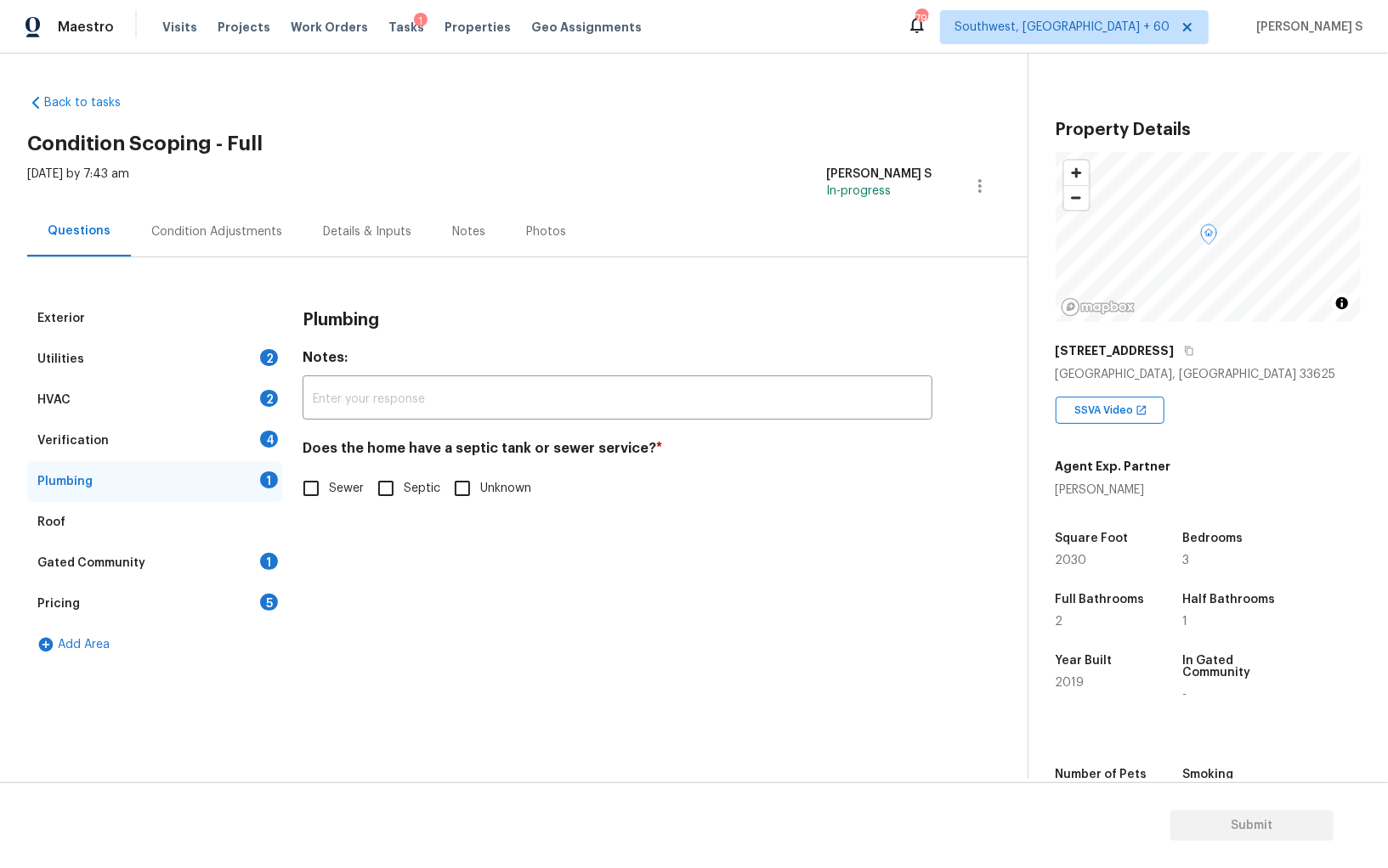
click at [322, 491] on input "Sewer" at bounding box center [310, 488] width 36 height 36
checkbox input "true"
click at [252, 565] on div "Gated Community 1" at bounding box center [155, 563] width 255 height 41
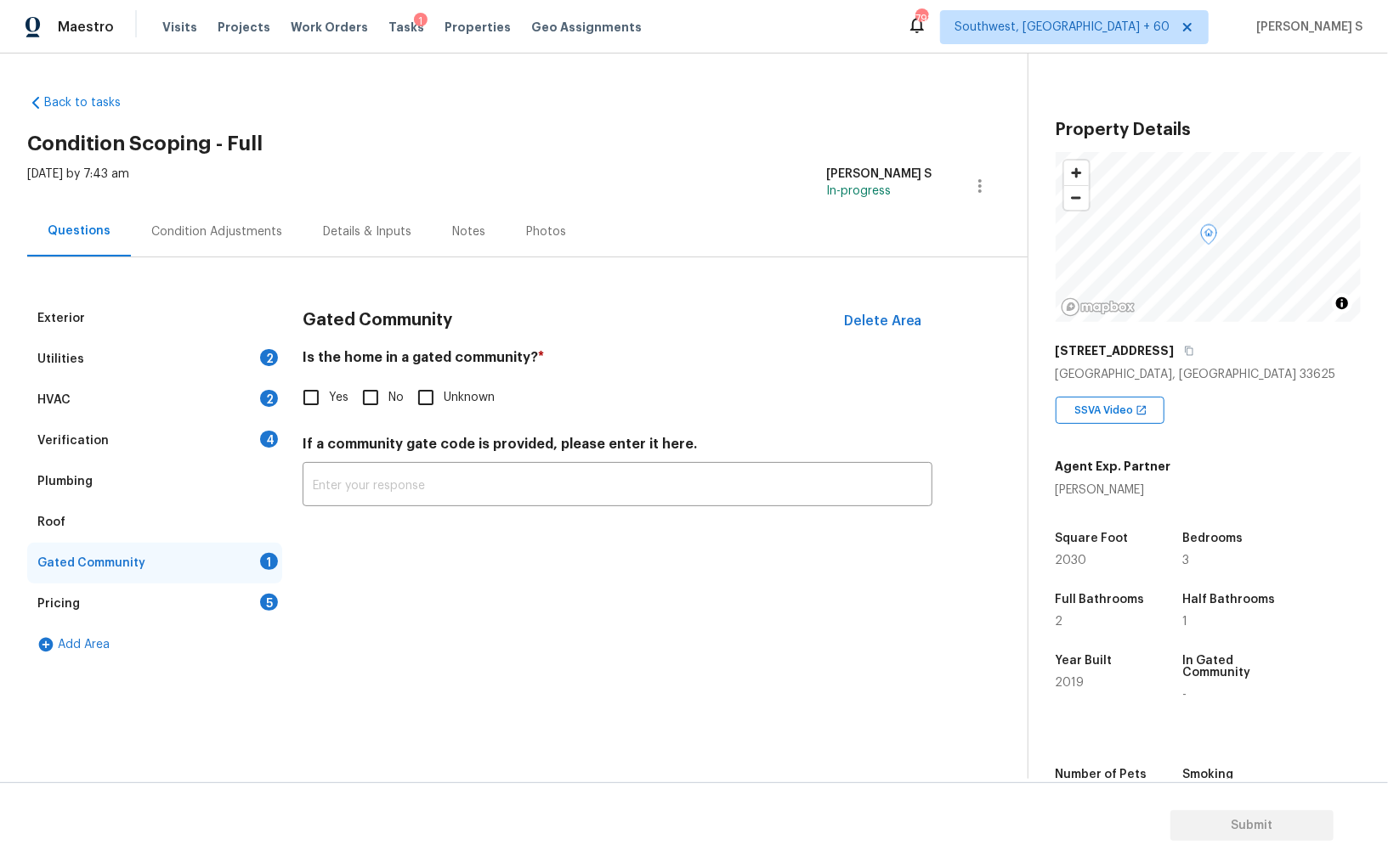
click at [364, 412] on input "No" at bounding box center [370, 397] width 36 height 36
checkbox input "true"
click at [237, 445] on div "Verification 4" at bounding box center [155, 441] width 255 height 41
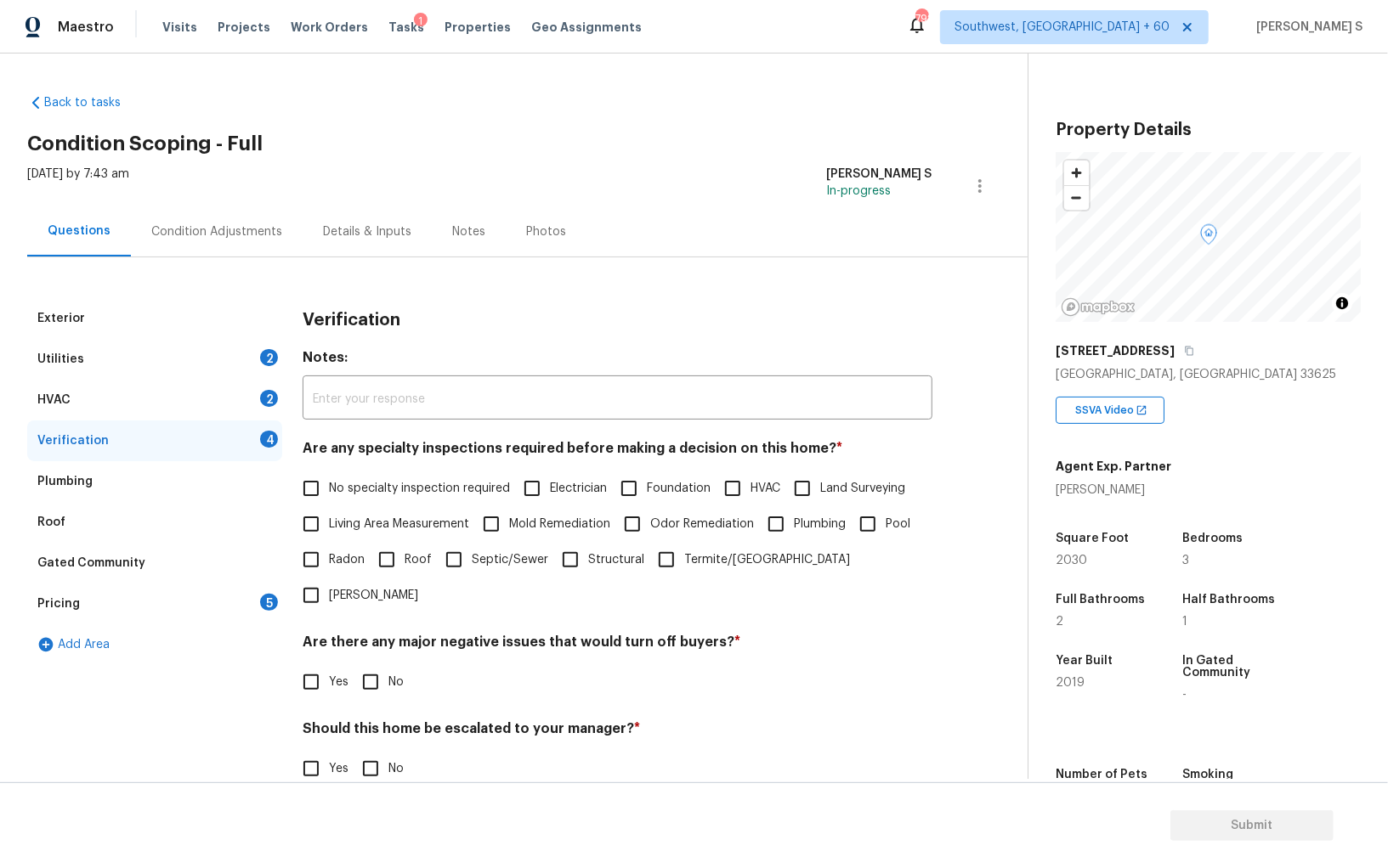
click at [328, 484] on input "No specialty inspection required" at bounding box center [310, 488] width 36 height 36
checkbox input "true"
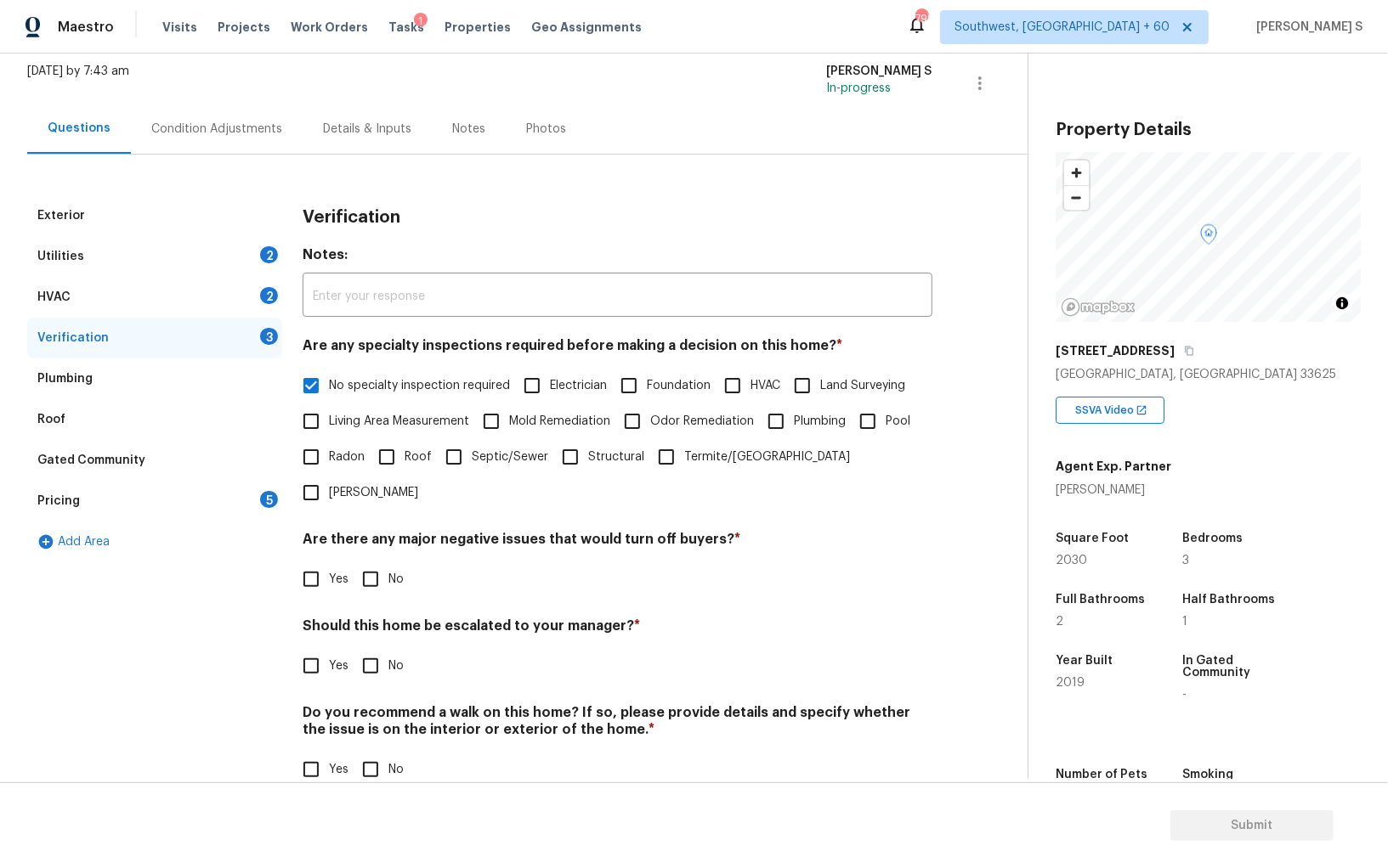
scroll to position [101, 0]
click at [376, 563] on input "No" at bounding box center [370, 581] width 36 height 36
checkbox input "true"
click at [352, 752] on input "No" at bounding box center [370, 771] width 36 height 36
checkbox input "true"
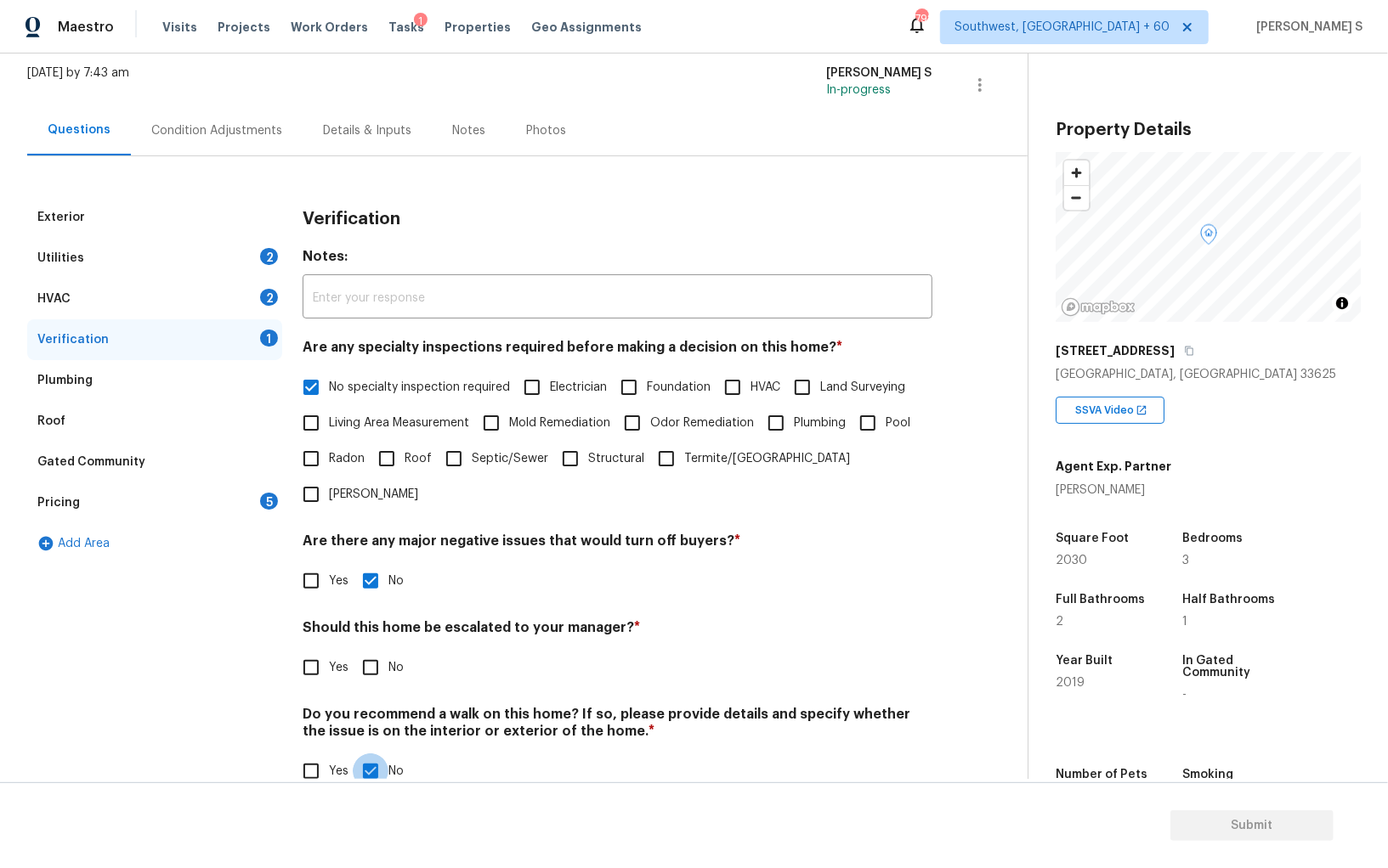
click at [314, 650] on input "Yes" at bounding box center [310, 668] width 36 height 36
checkbox input "true"
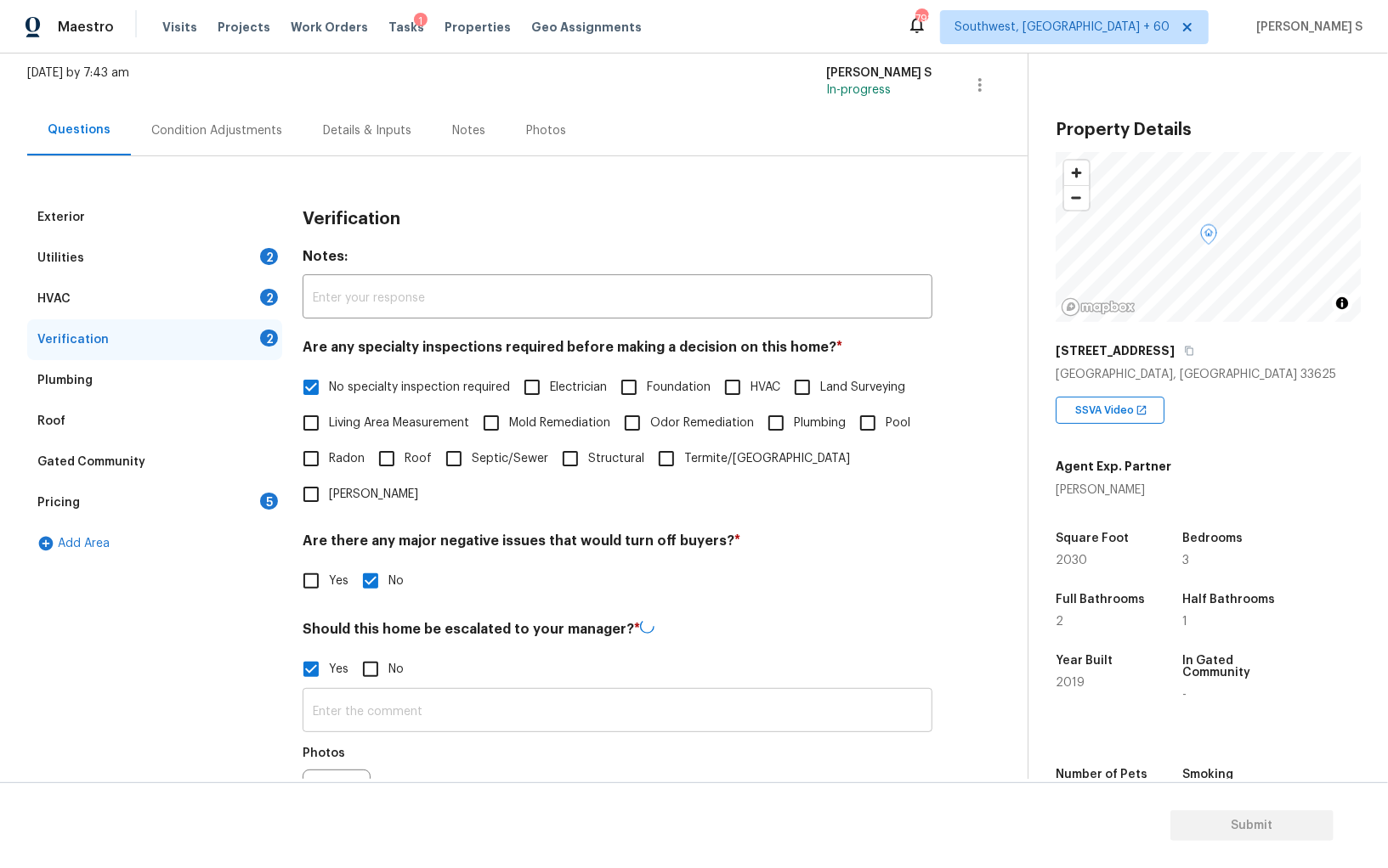
click at [397, 692] on input "text" at bounding box center [617, 711] width 630 height 40
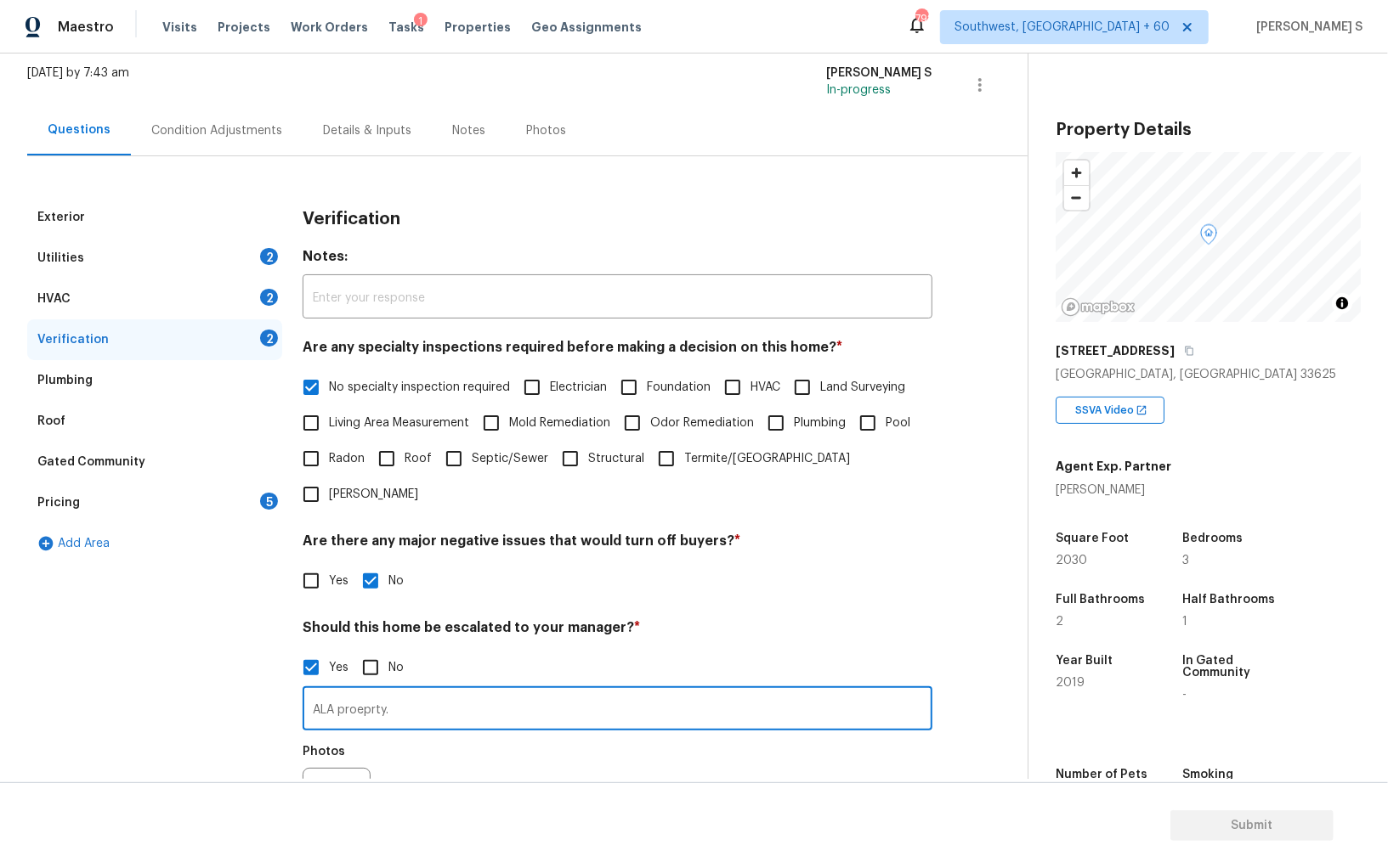
type input "ALA proeprty."
click at [465, 736] on div "Photos" at bounding box center [617, 790] width 630 height 110
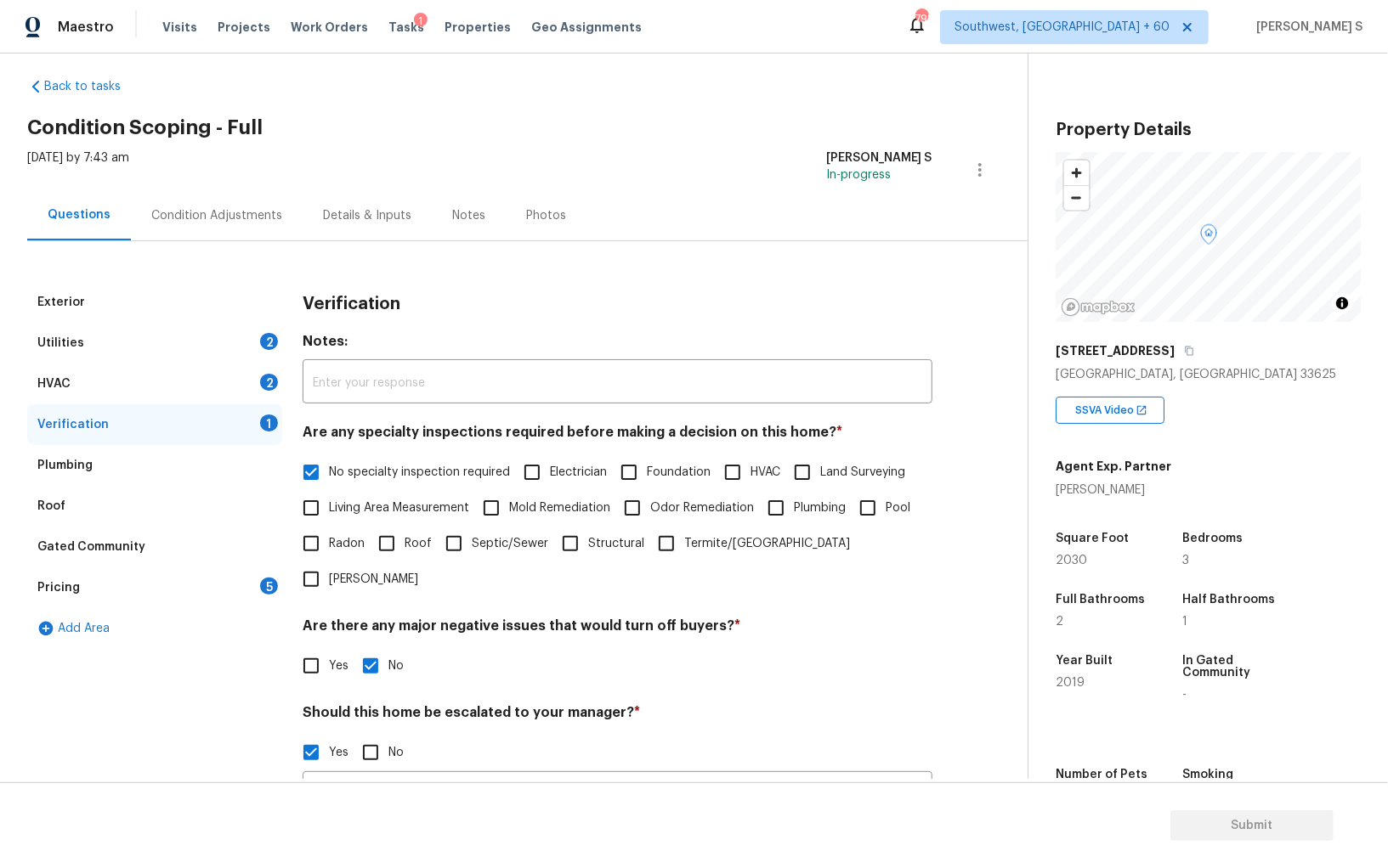
scroll to position [0, 0]
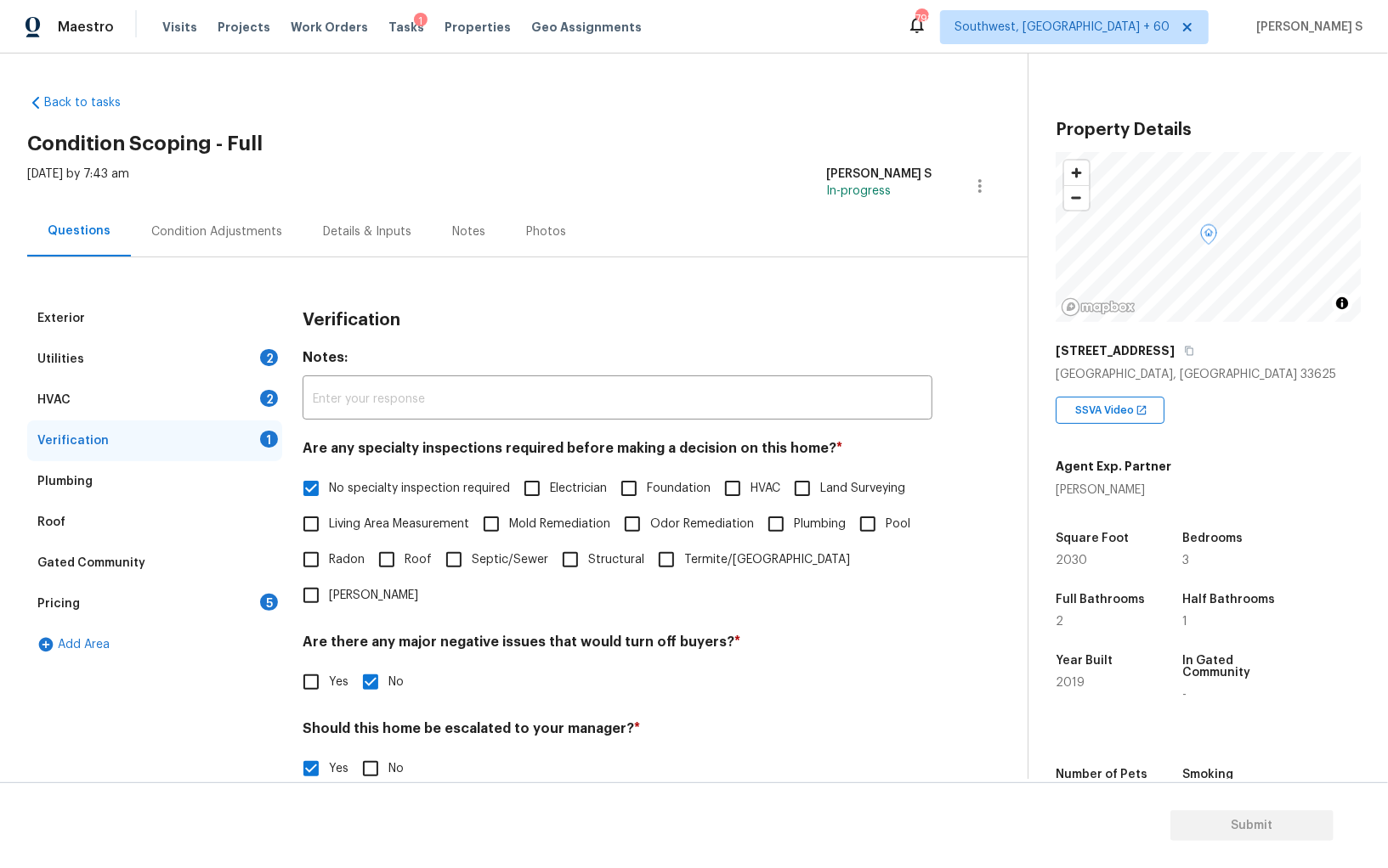
click at [245, 406] on div "HVAC 2" at bounding box center [155, 400] width 255 height 41
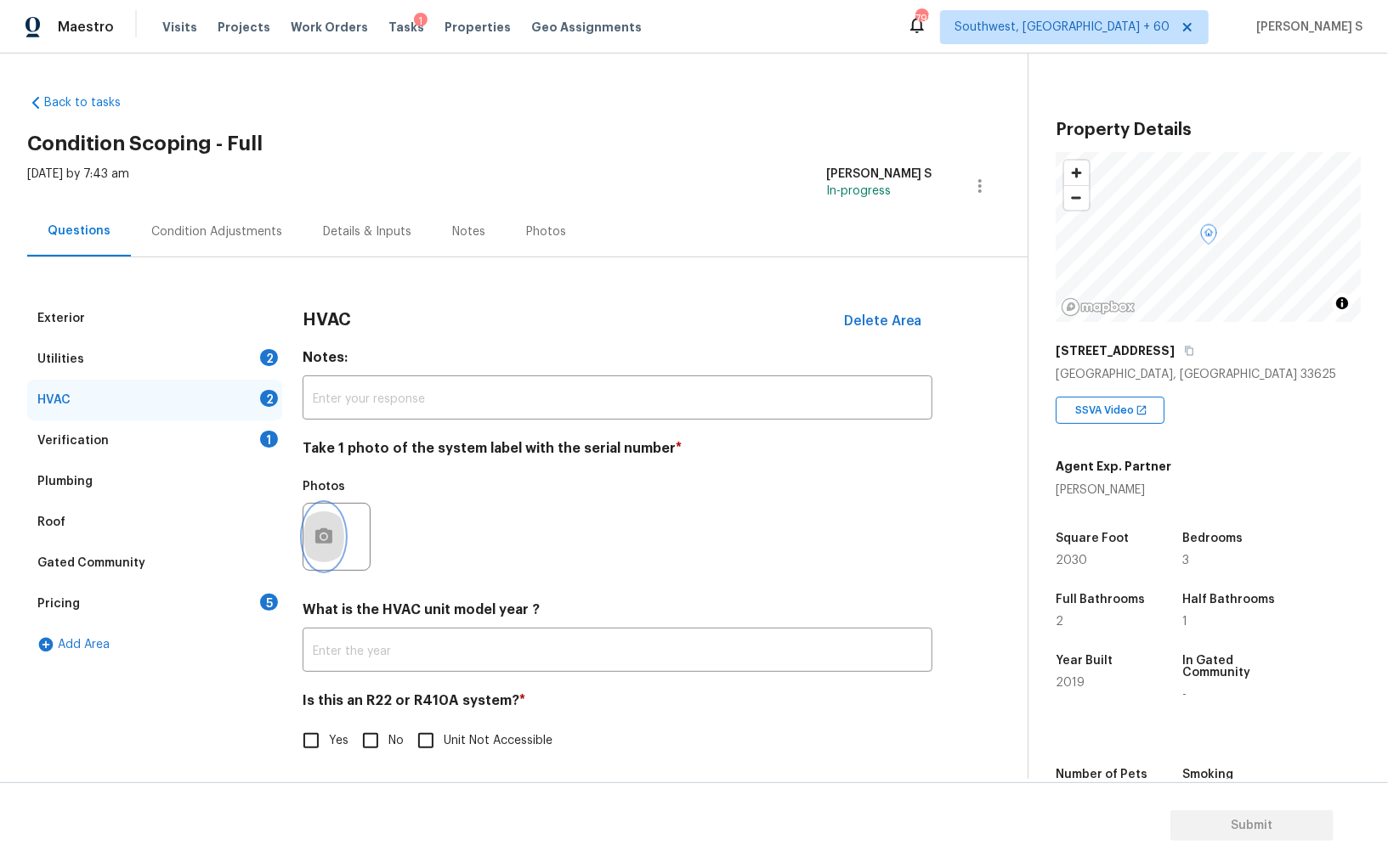
click at [307, 543] on button "button" at bounding box center [324, 537] width 41 height 66
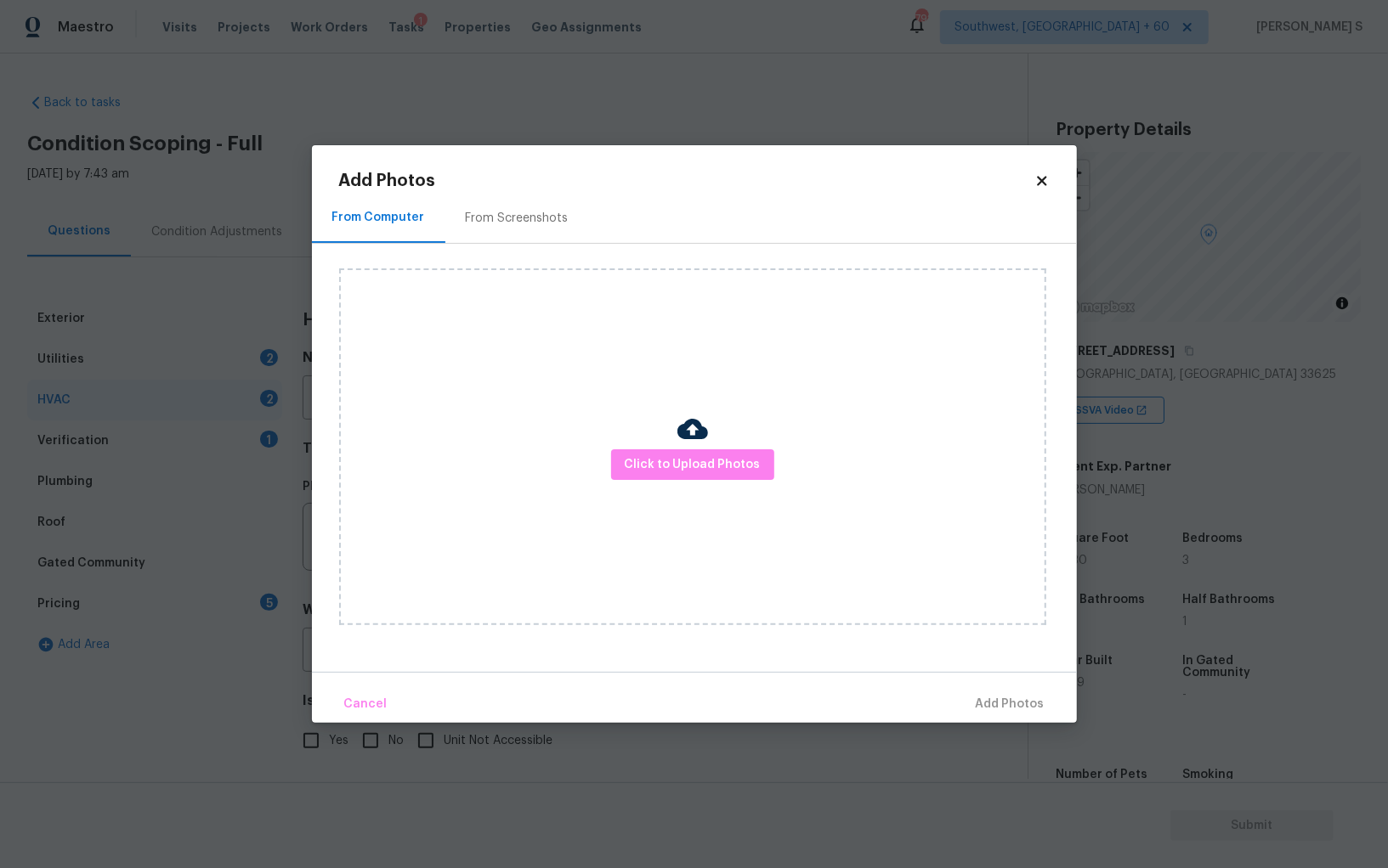
click at [696, 449] on div at bounding box center [692, 431] width 30 height 36
click at [696, 455] on span "Click to Upload Photos" at bounding box center [693, 465] width 136 height 21
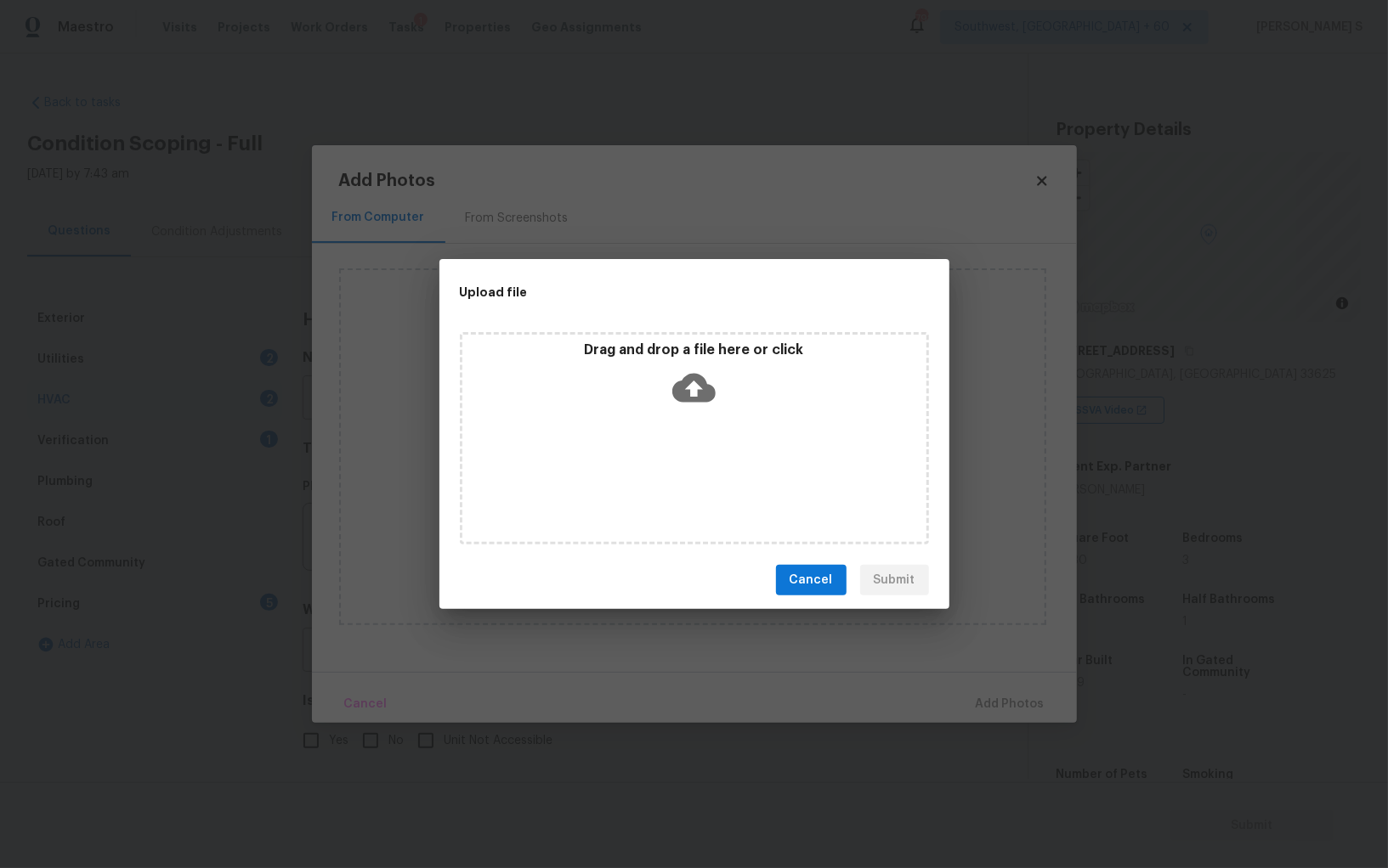
click at [696, 455] on div "Drag and drop a file here or click" at bounding box center [694, 438] width 469 height 212
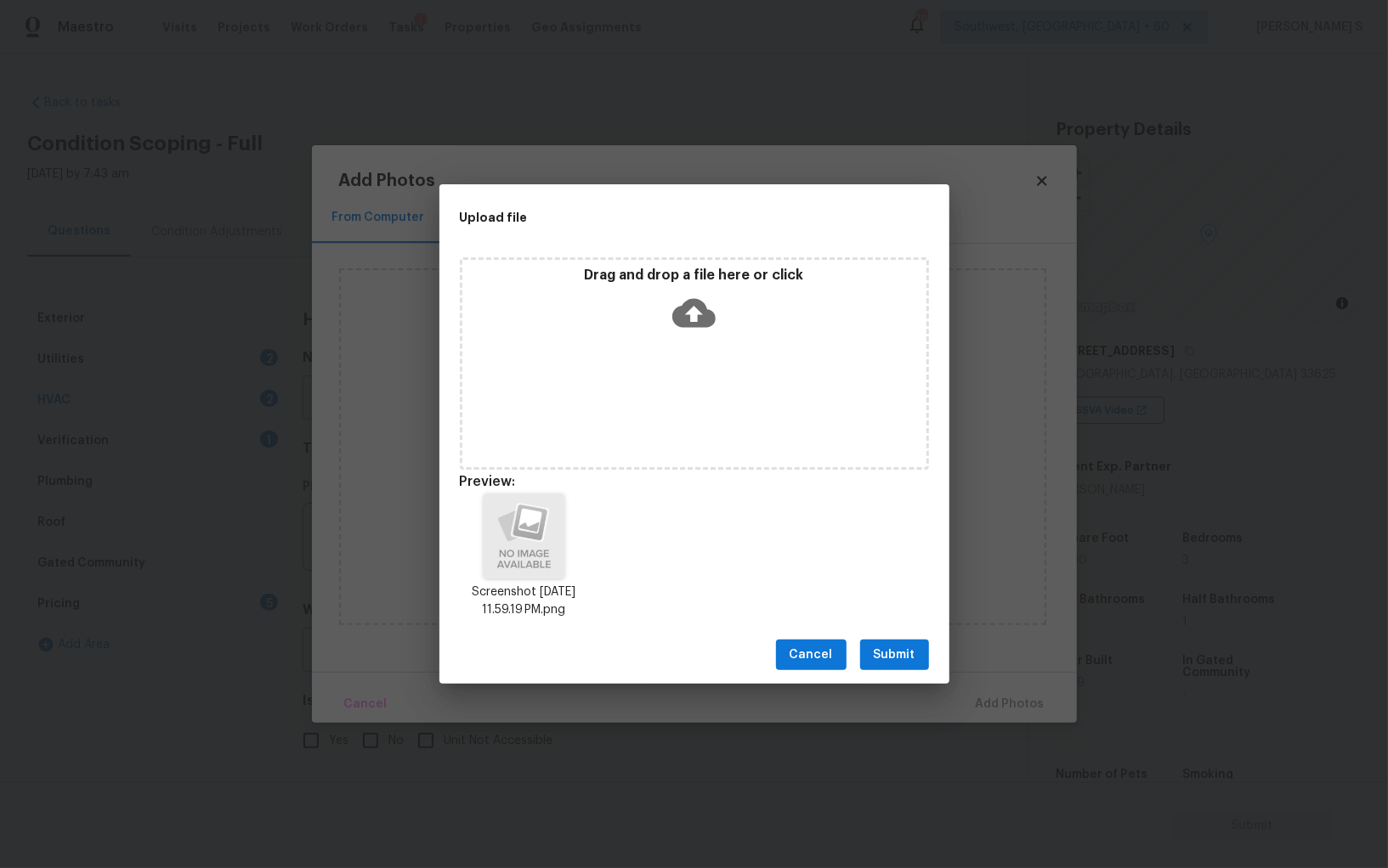
click at [905, 655] on span "Submit" at bounding box center [894, 656] width 42 height 21
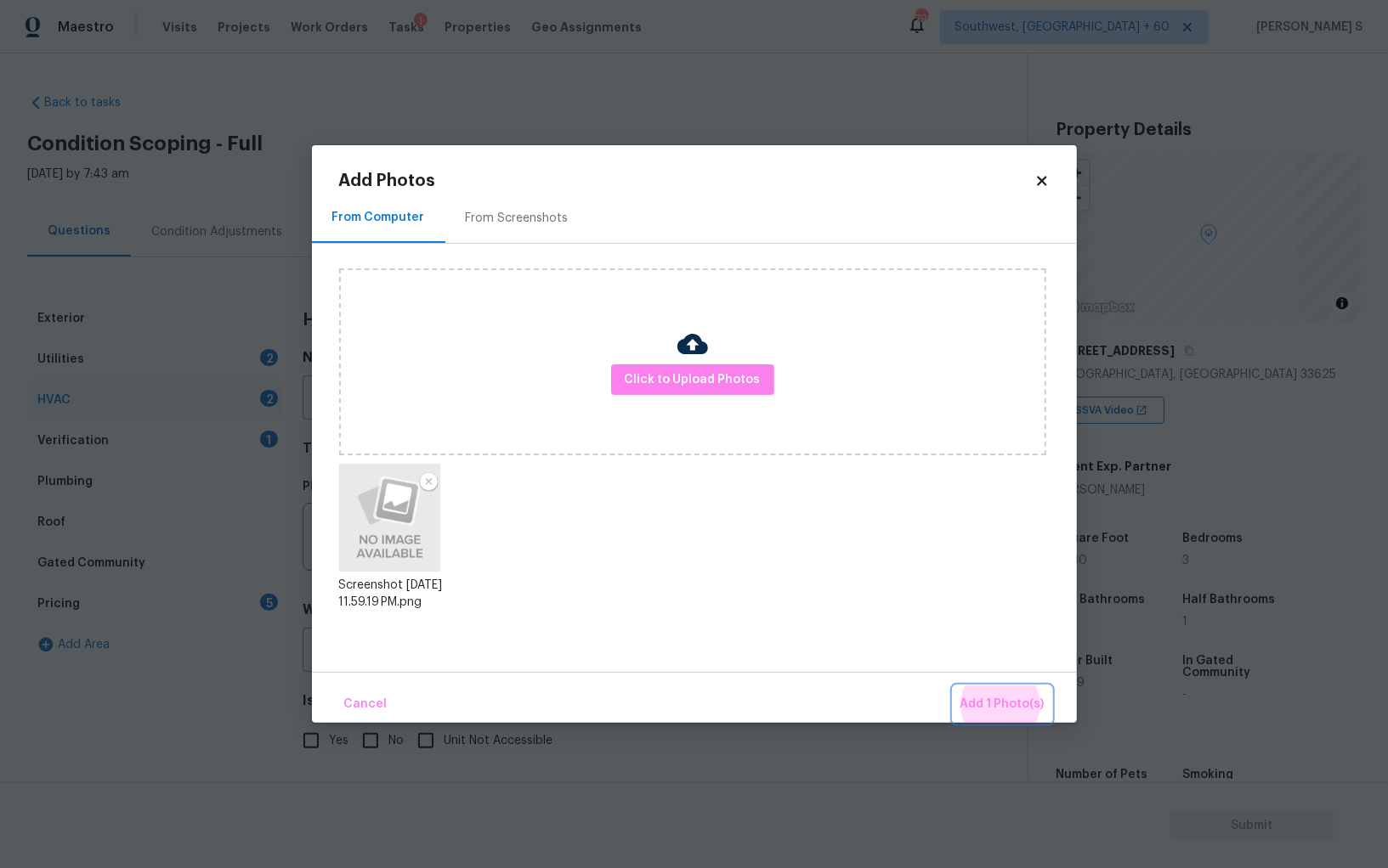
click at [953, 686] on button "Add 1 Photo(s)" at bounding box center [1002, 705] width 97 height 37
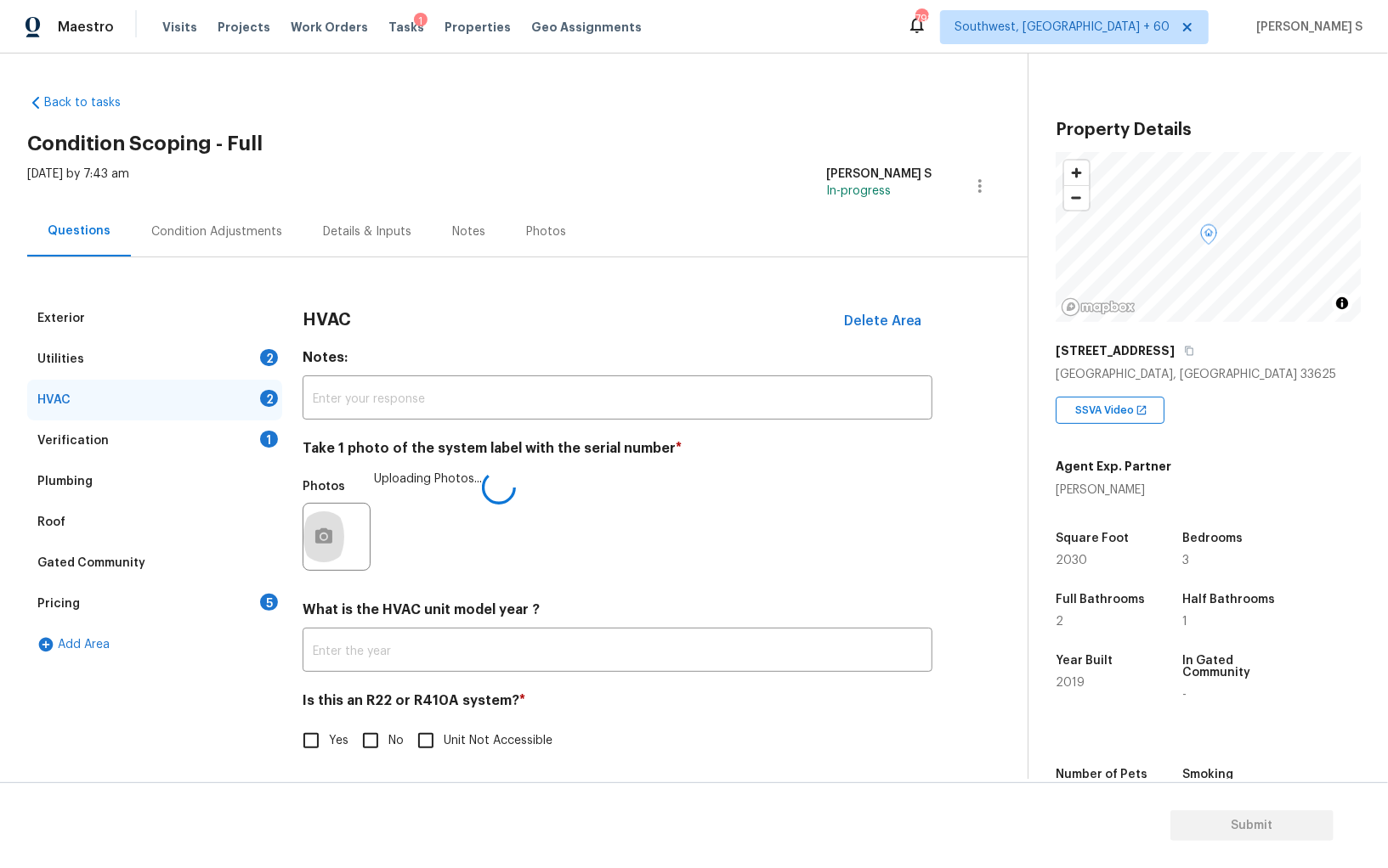
click at [386, 729] on input "No" at bounding box center [370, 741] width 36 height 36
checkbox input "true"
click at [205, 232] on div "Condition Adjustments" at bounding box center [216, 232] width 130 height 17
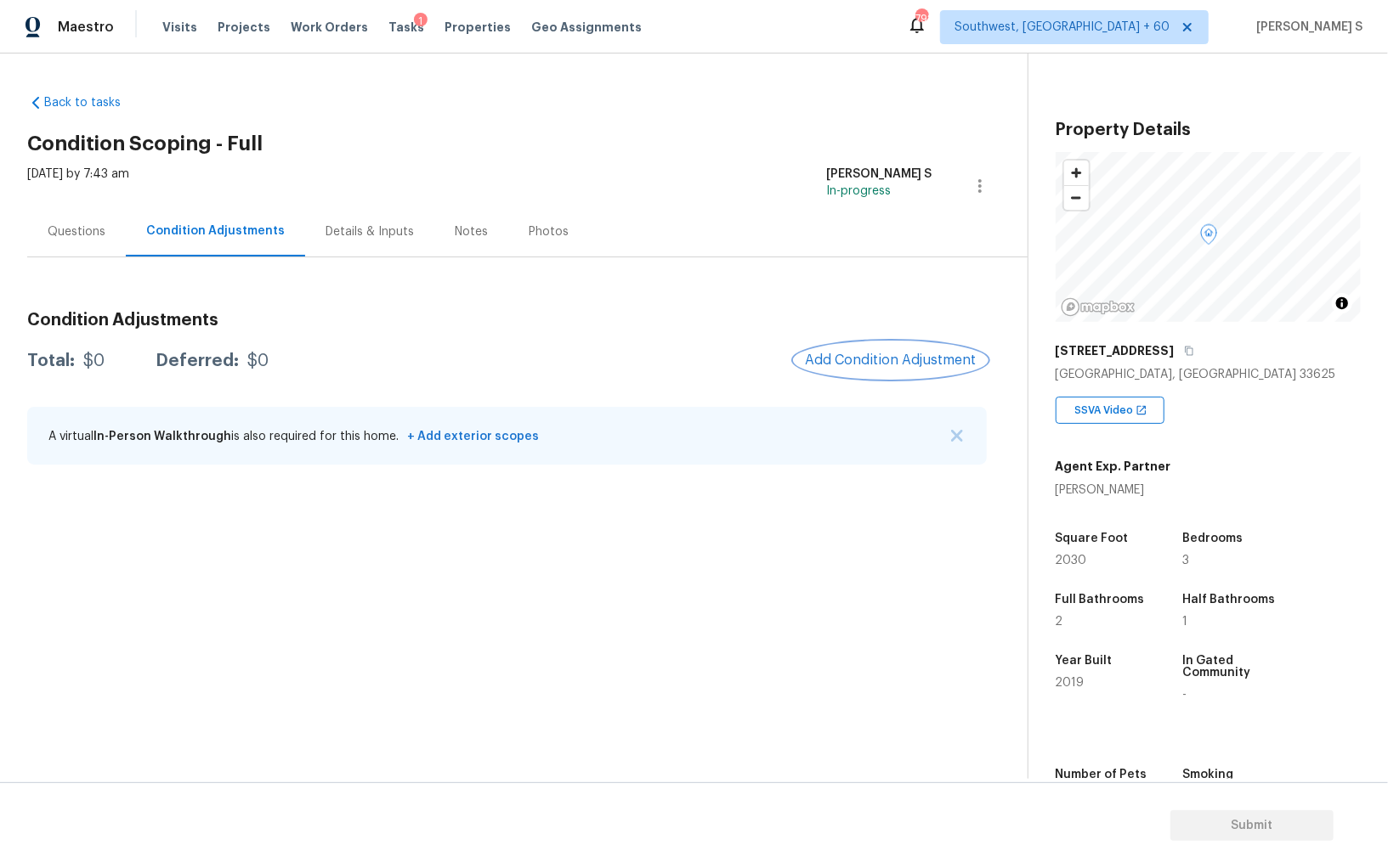
click at [858, 369] on button "Add Condition Adjustment" at bounding box center [890, 360] width 192 height 36
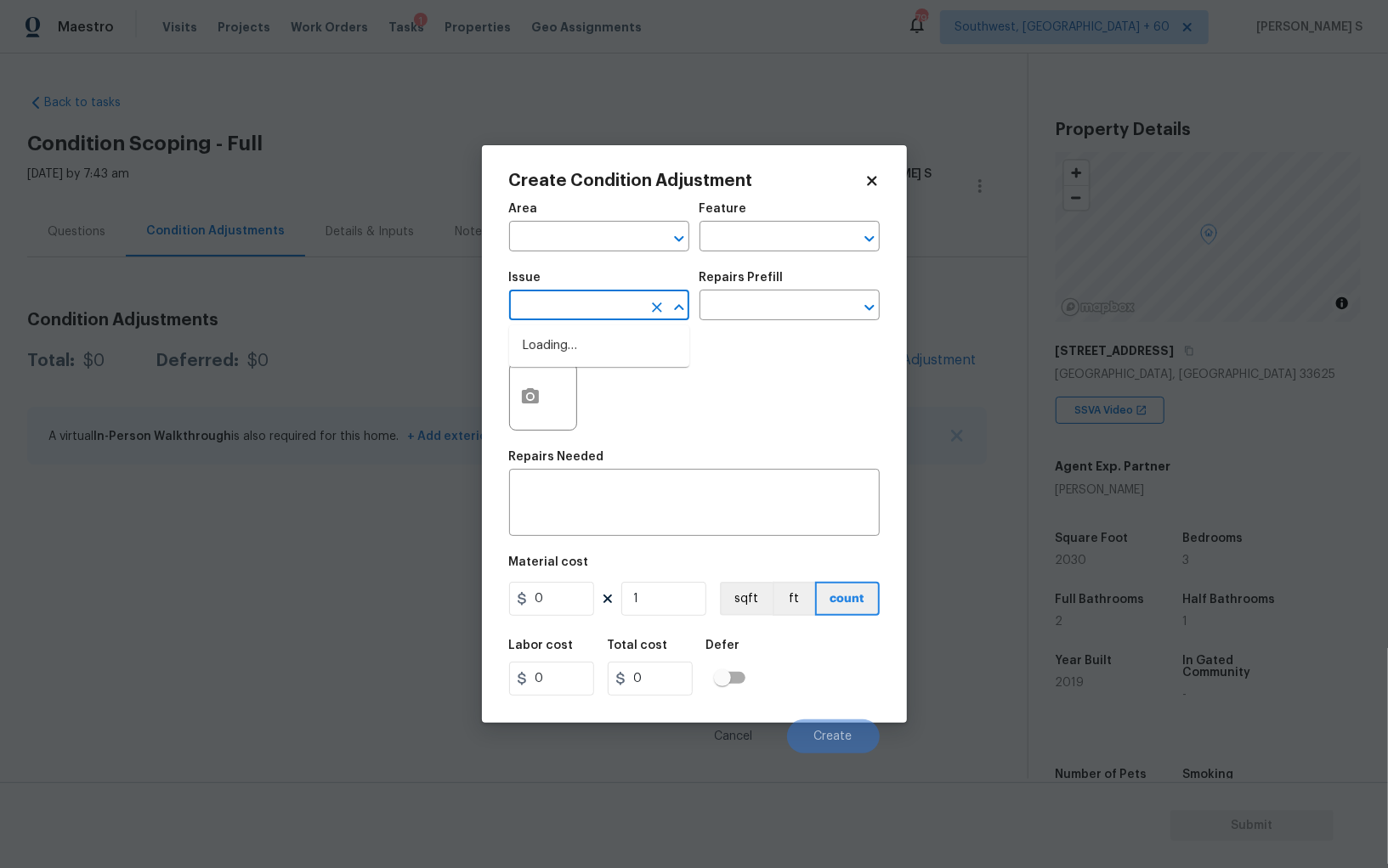
click at [596, 318] on input "text" at bounding box center [575, 307] width 132 height 26
type input "ACQ: HVAC"
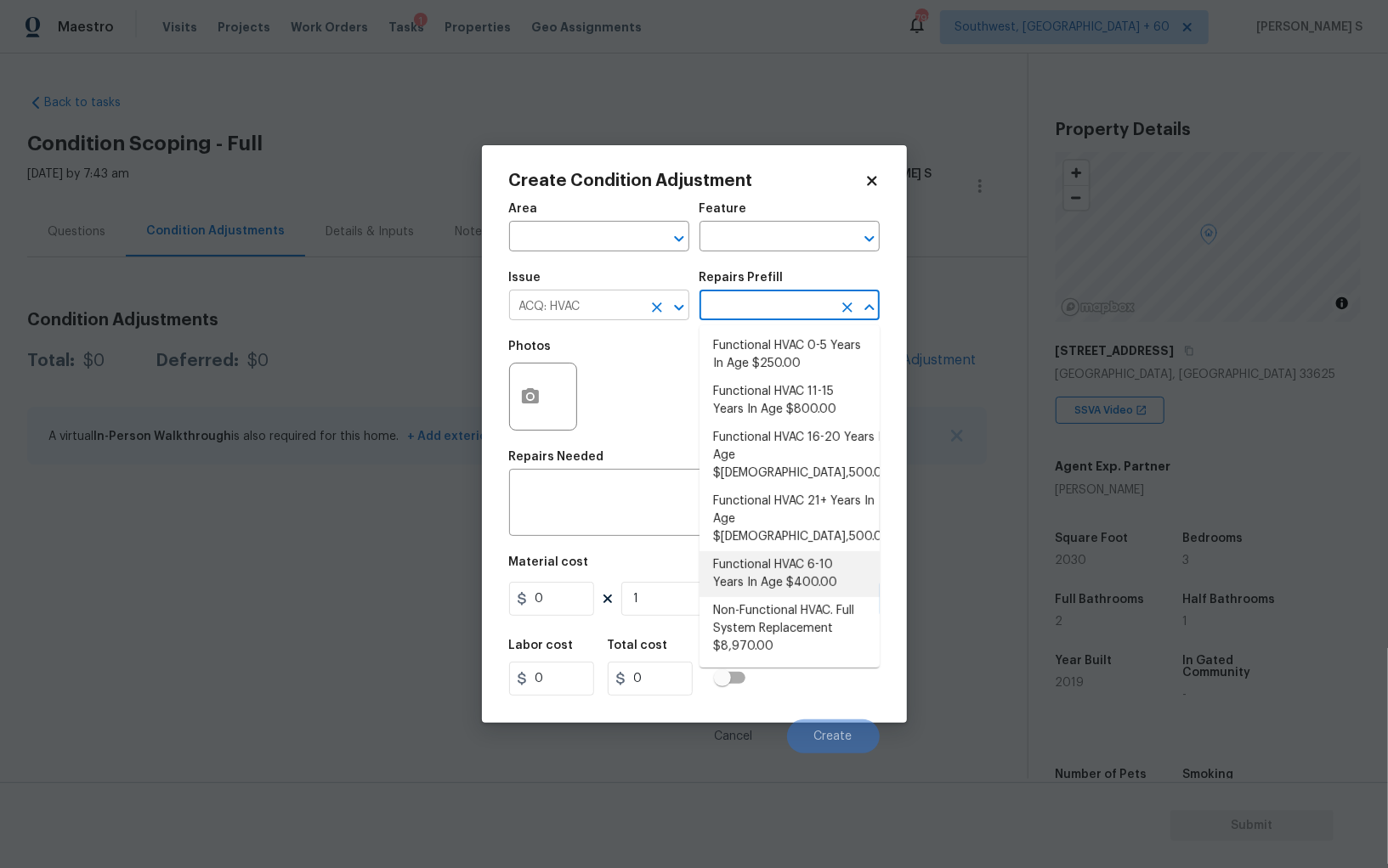
type input "Functional HVAC 6-10 Years In Age $400.00"
type input "Acquisition"
type textarea "Acquisition Scope: Functional HVAC 6-10 years"
type input "400"
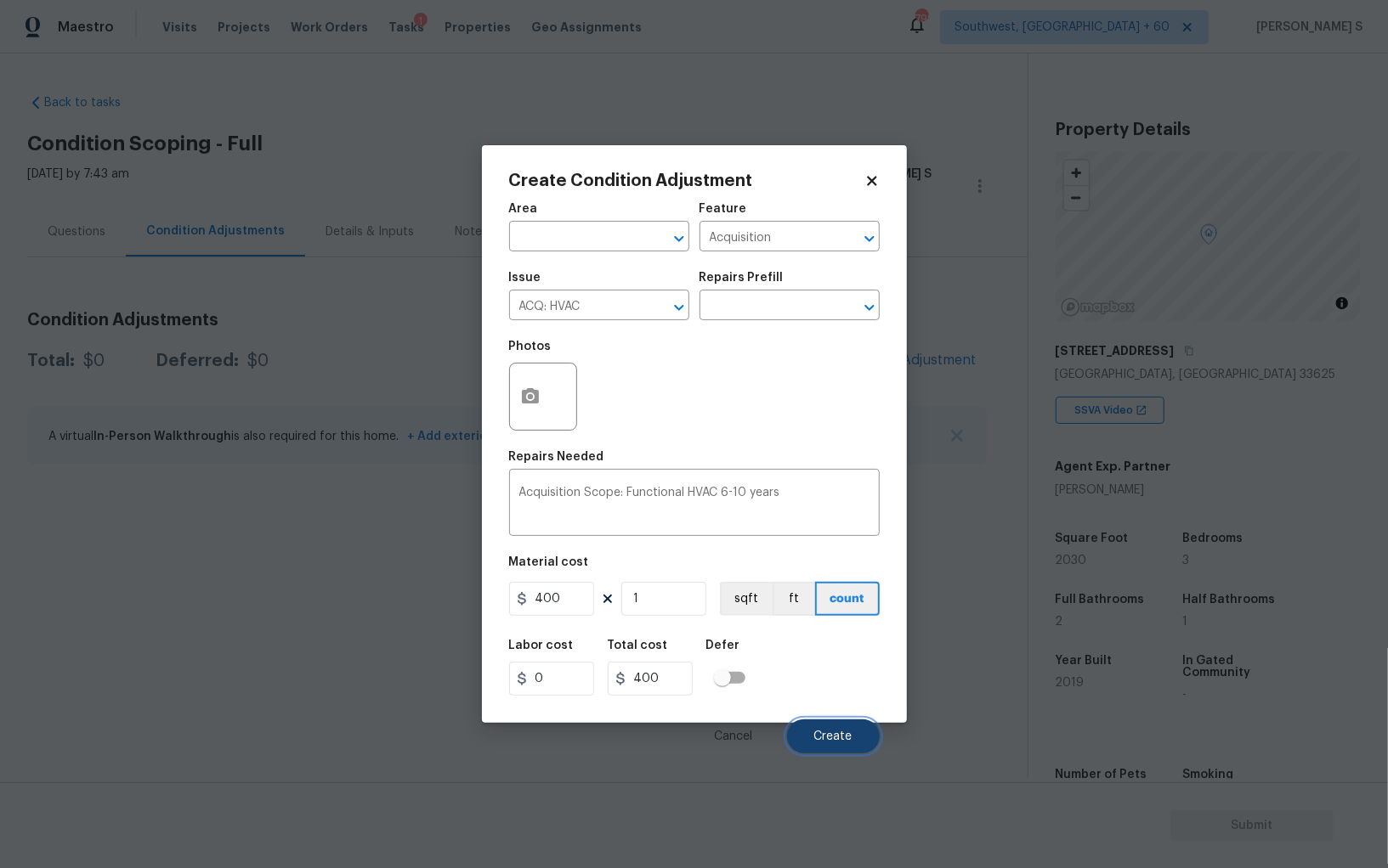
click at [842, 733] on span "Create" at bounding box center [832, 737] width 38 height 13
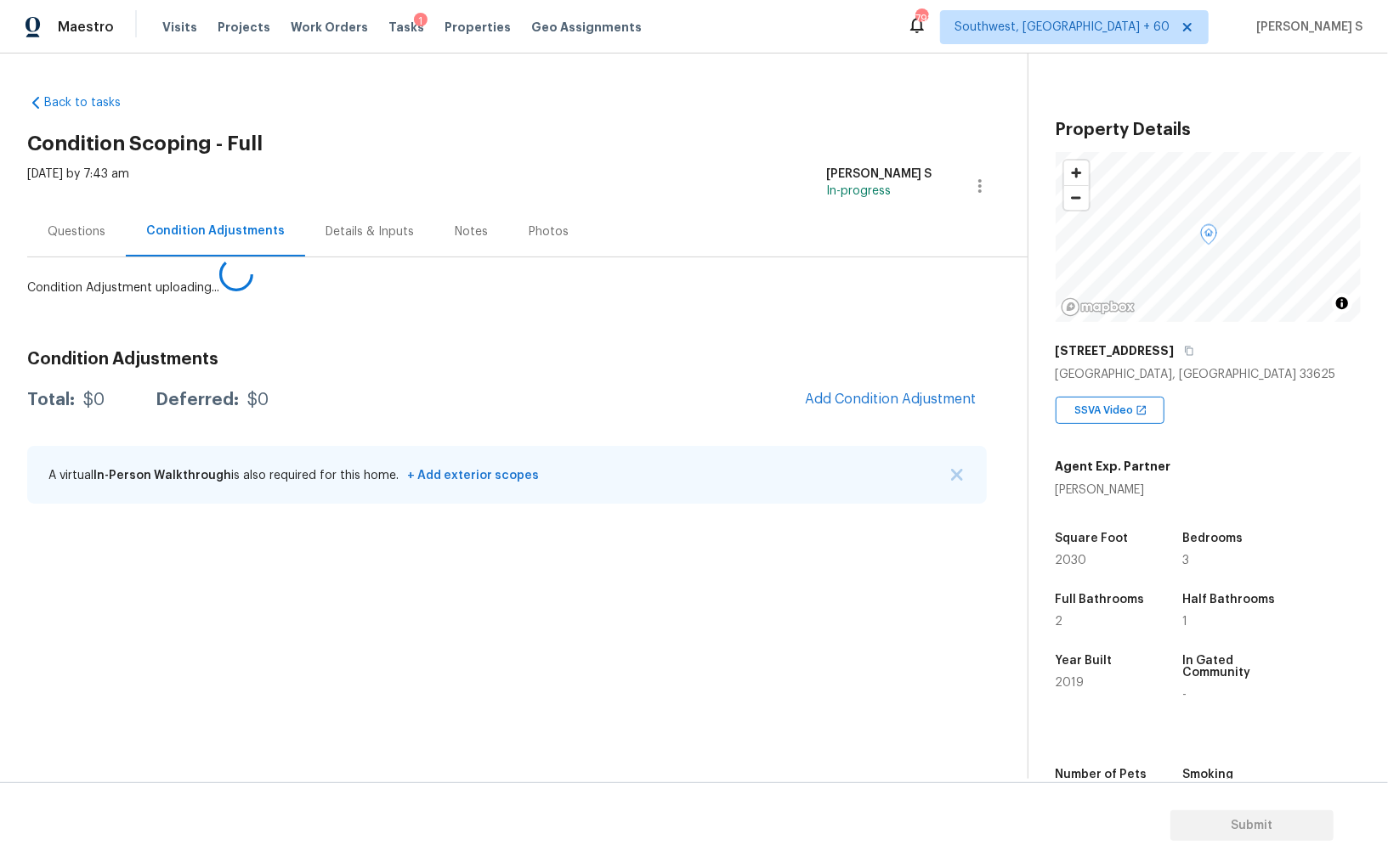
drag, startPoint x: 283, startPoint y: 633, endPoint x: 566, endPoint y: 565, distance: 291.1
click at [283, 632] on body "Maestro Visits Projects Work Orders Tasks 1 Properties Geo Assignments 792 Sout…" at bounding box center [694, 434] width 1388 height 868
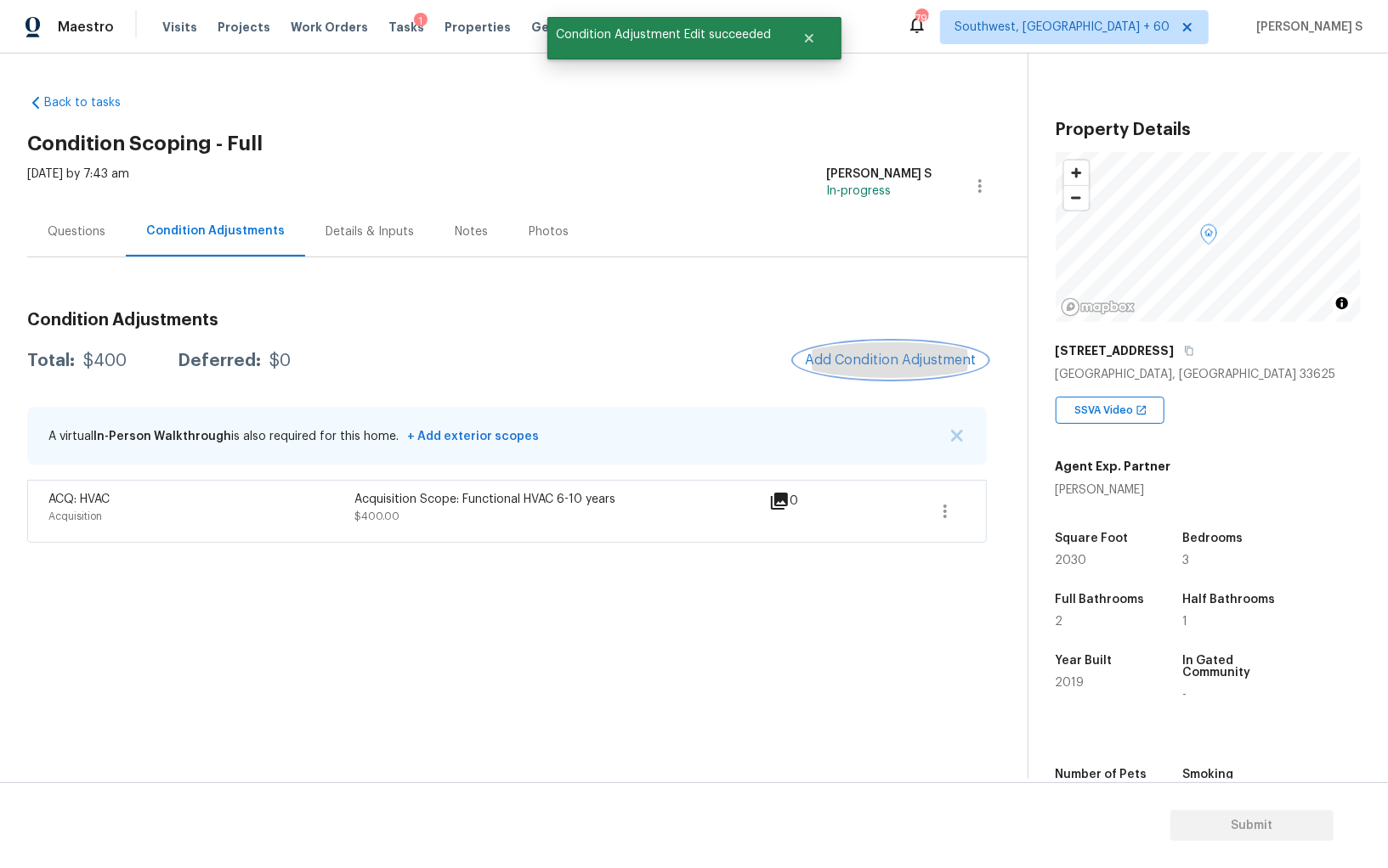
click at [879, 358] on span "Add Condition Adjustment" at bounding box center [891, 360] width 171 height 16
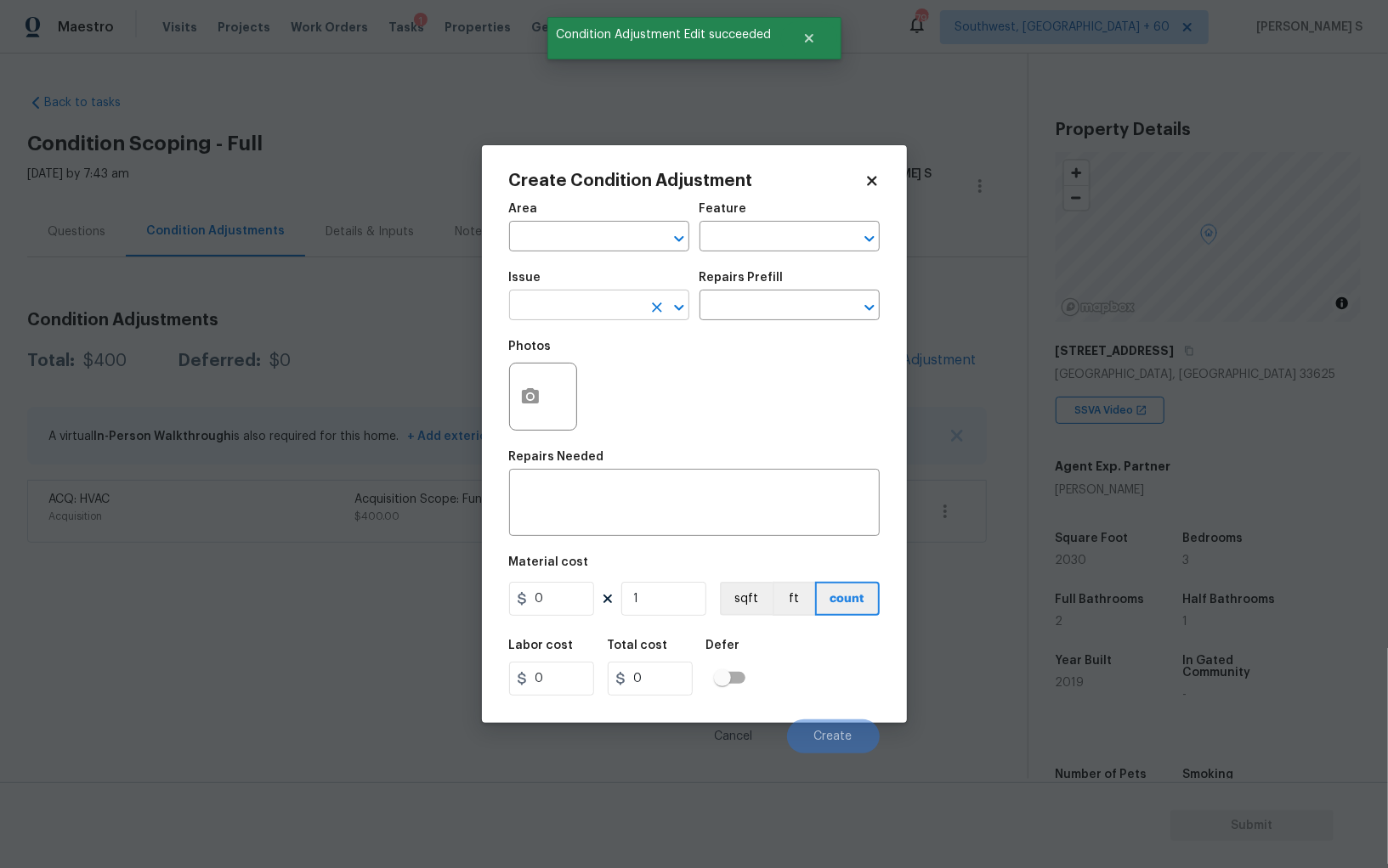
click at [584, 314] on input "text" at bounding box center [575, 307] width 132 height 26
type input "ACQ: Shingle Roof"
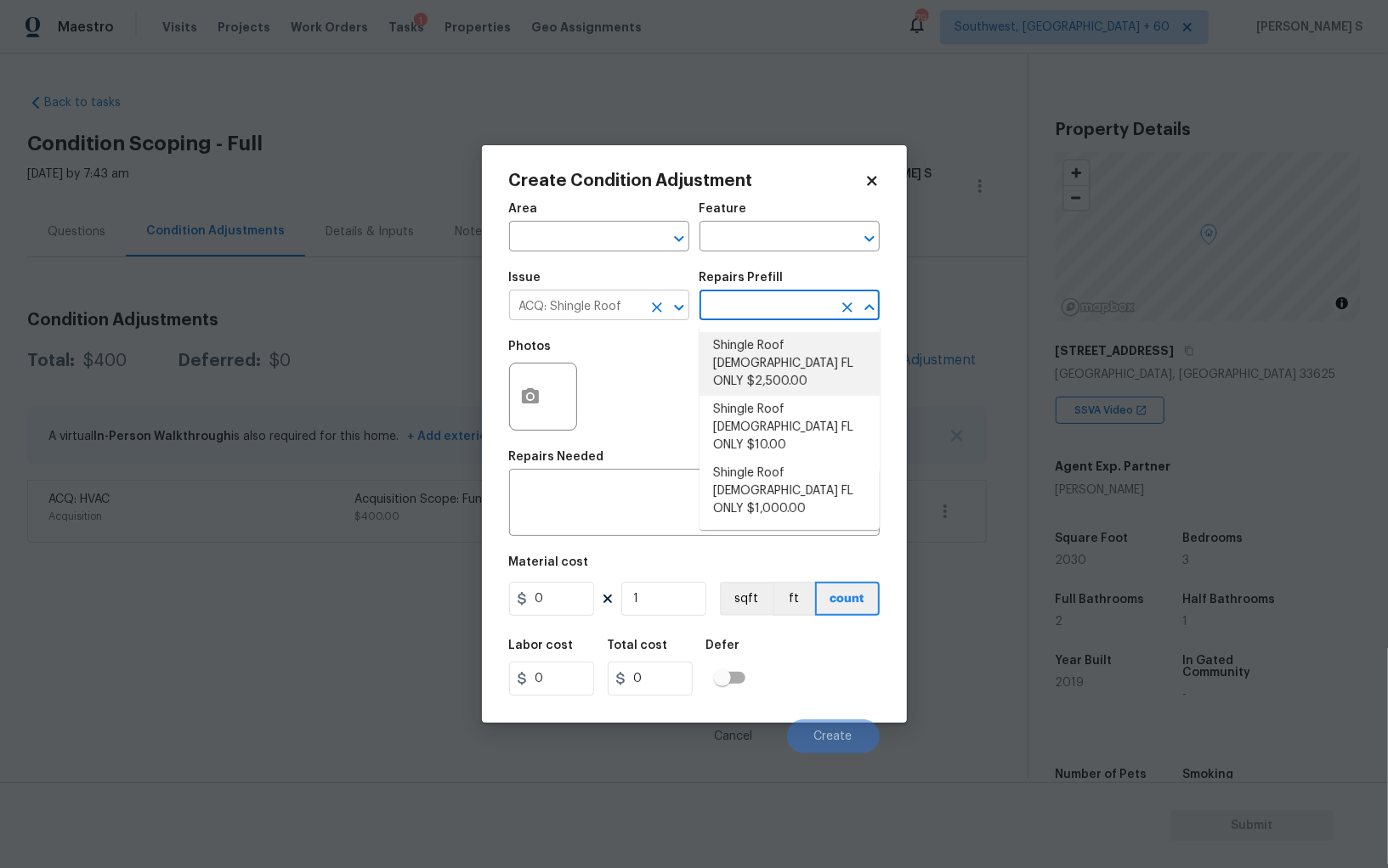
type input "Acquisition"
type textarea "Acquisition Scope (Florida Only): Shingle Roof 10-14 years in age maintenance."
type input "2500"
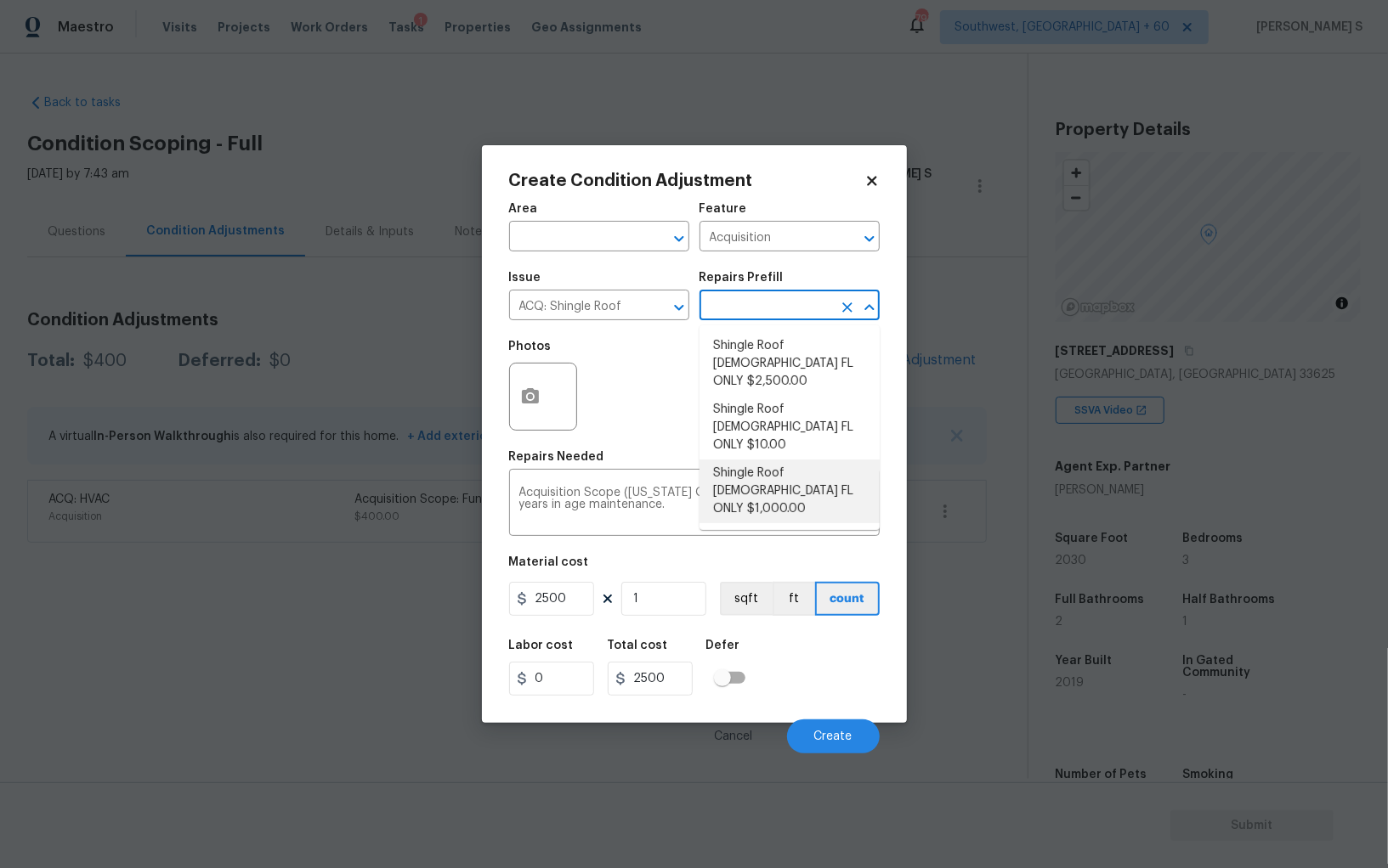
type textarea "Acquisition Scope ([US_STATE] Only): Shingle Roof 5-9 years in age maintenance."
type input "1000"
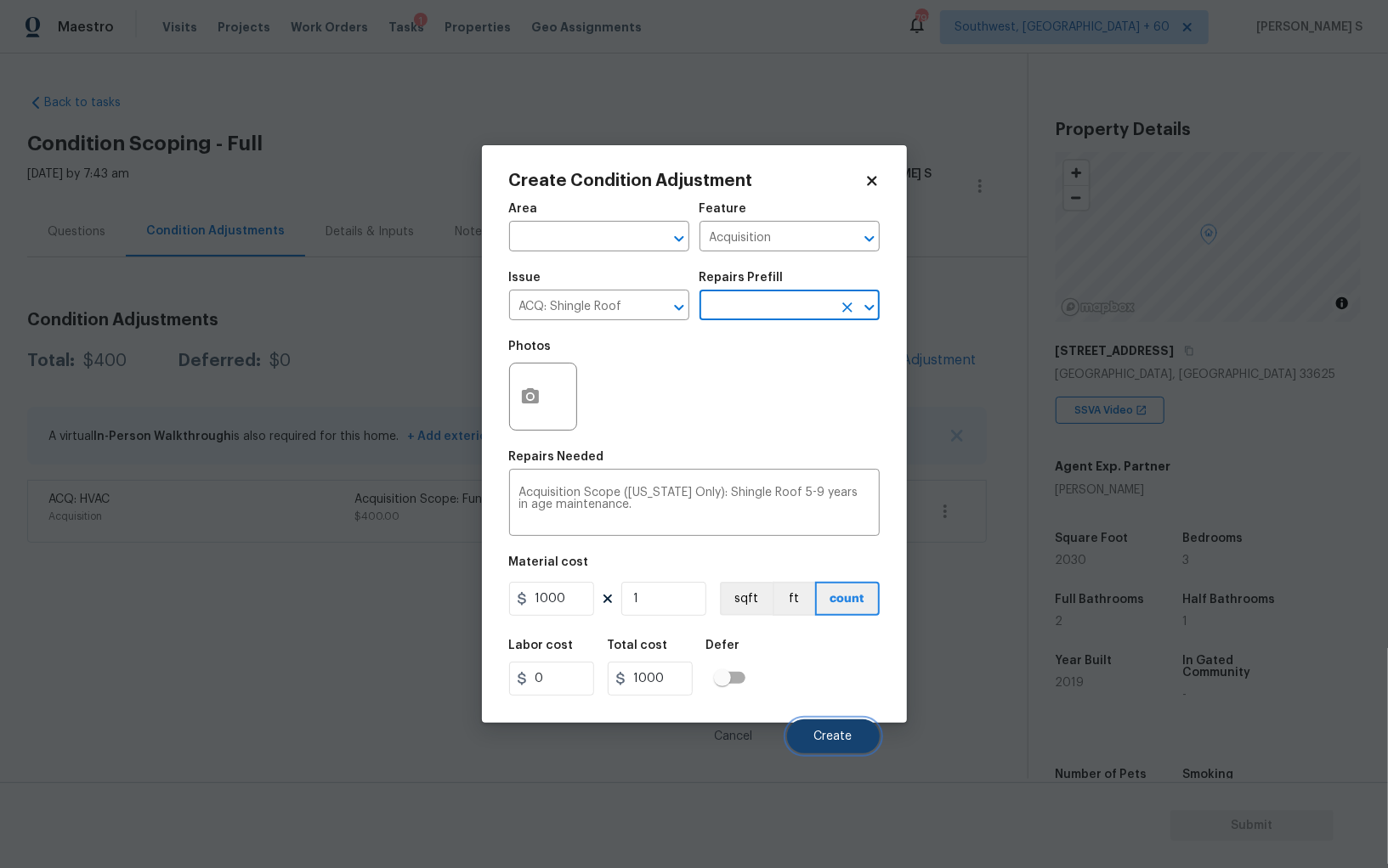
click at [820, 733] on span "Create" at bounding box center [832, 737] width 38 height 13
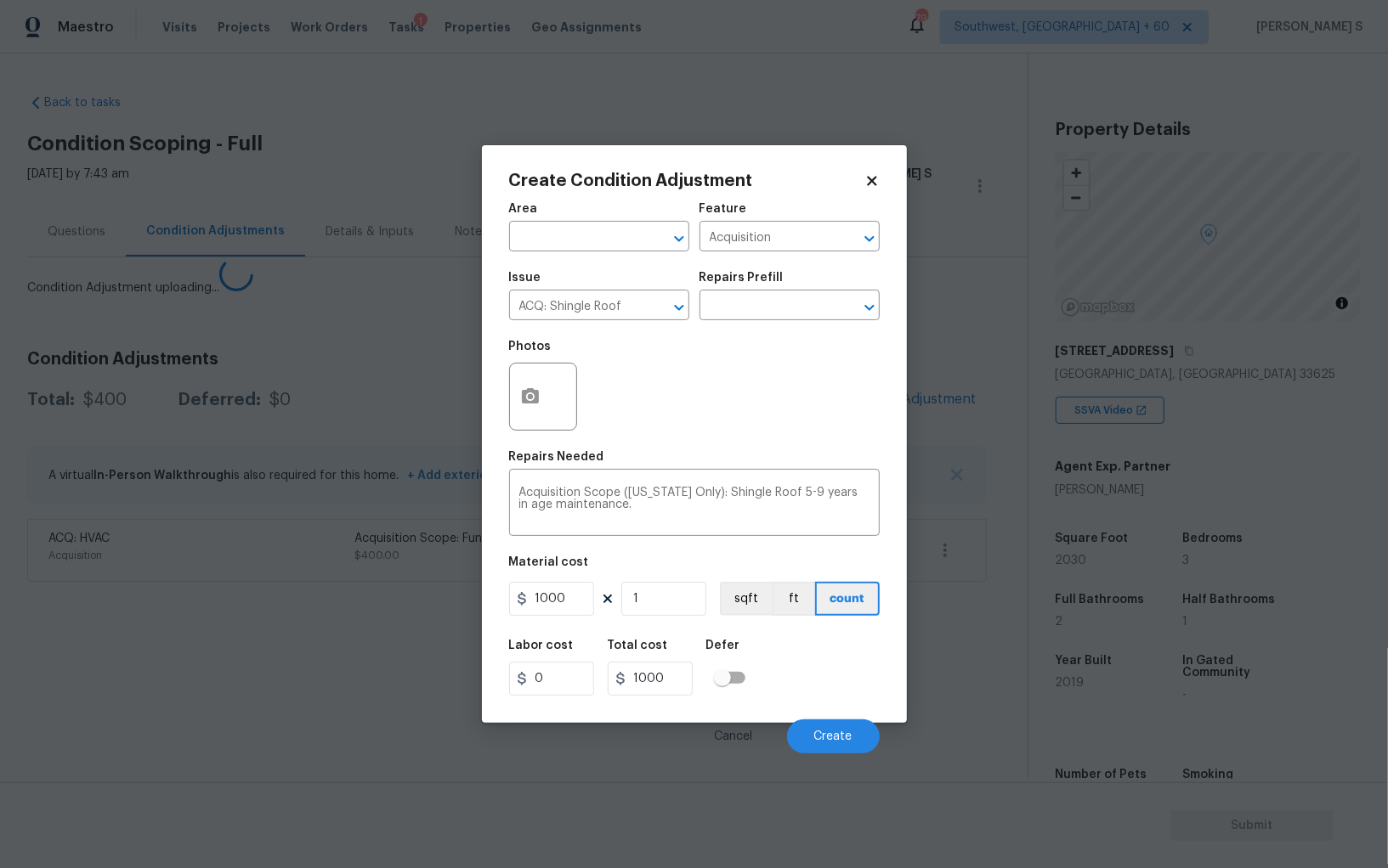
click at [420, 685] on section "Back to tasks Condition Scoping - Full Mon, Aug 11 2025 by 7:43 am Anbu Jebakum…" at bounding box center [528, 430] width 1001 height 699
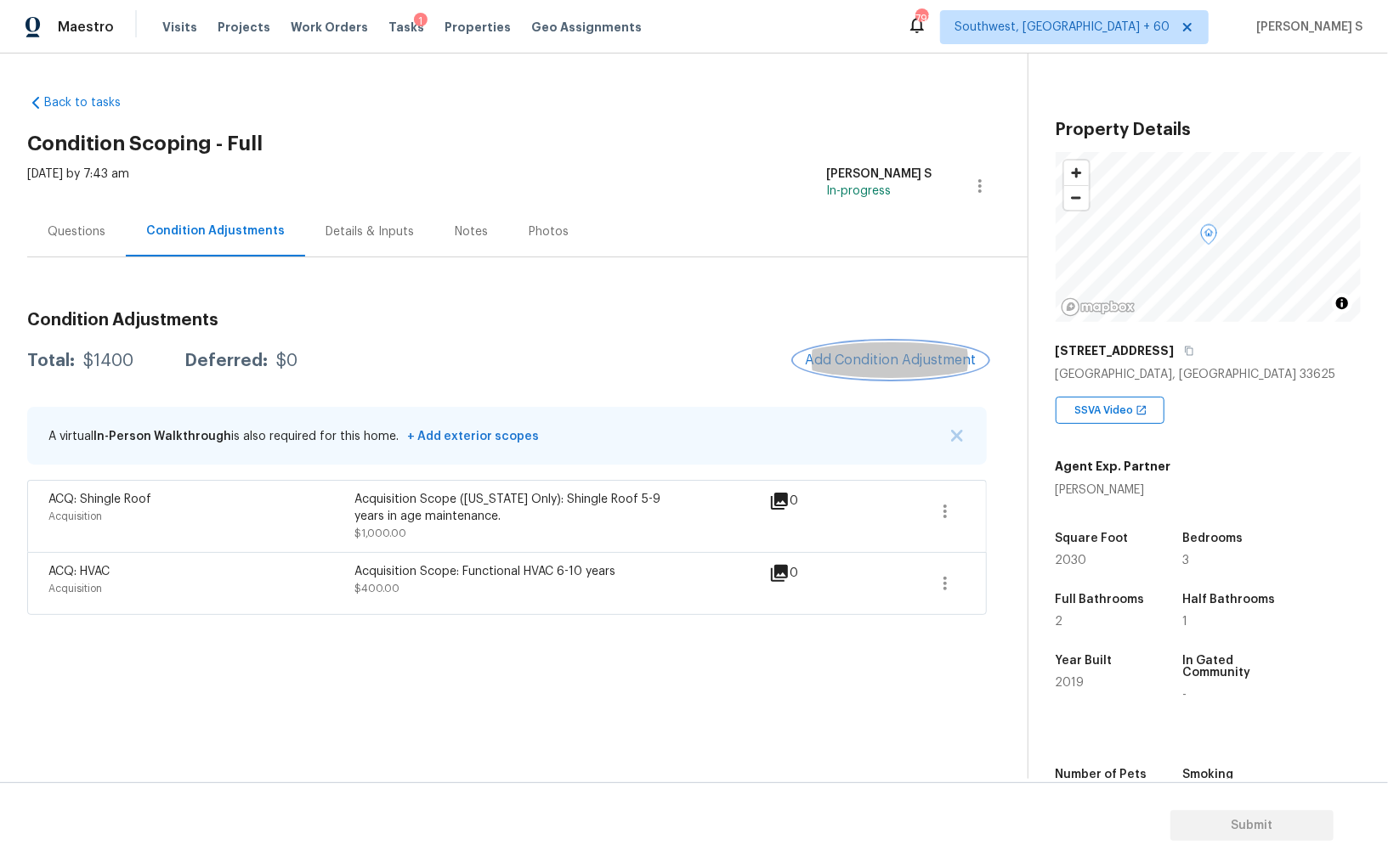
click at [875, 355] on span "Add Condition Adjustment" at bounding box center [891, 360] width 171 height 16
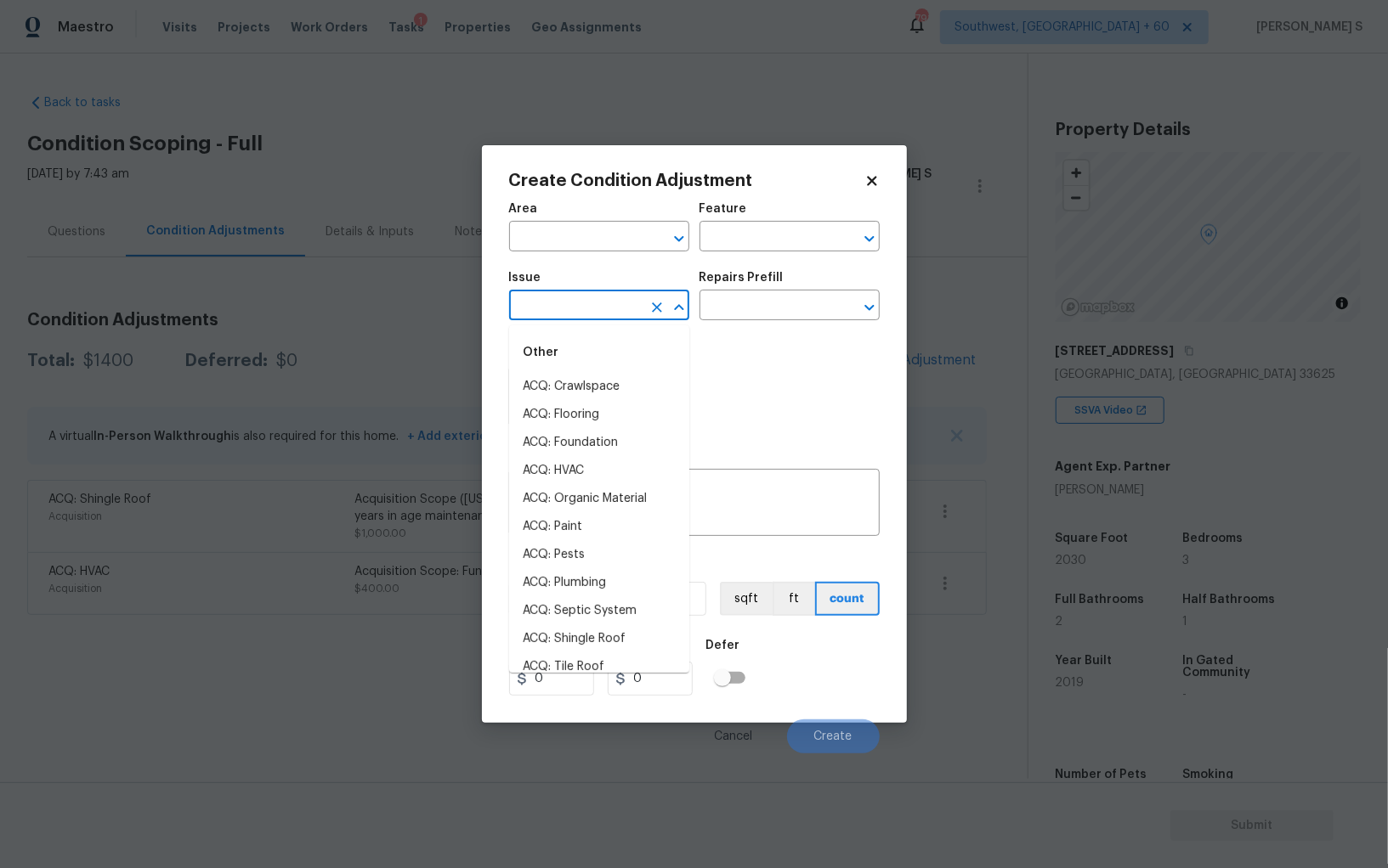
click at [617, 313] on input "text" at bounding box center [575, 307] width 132 height 26
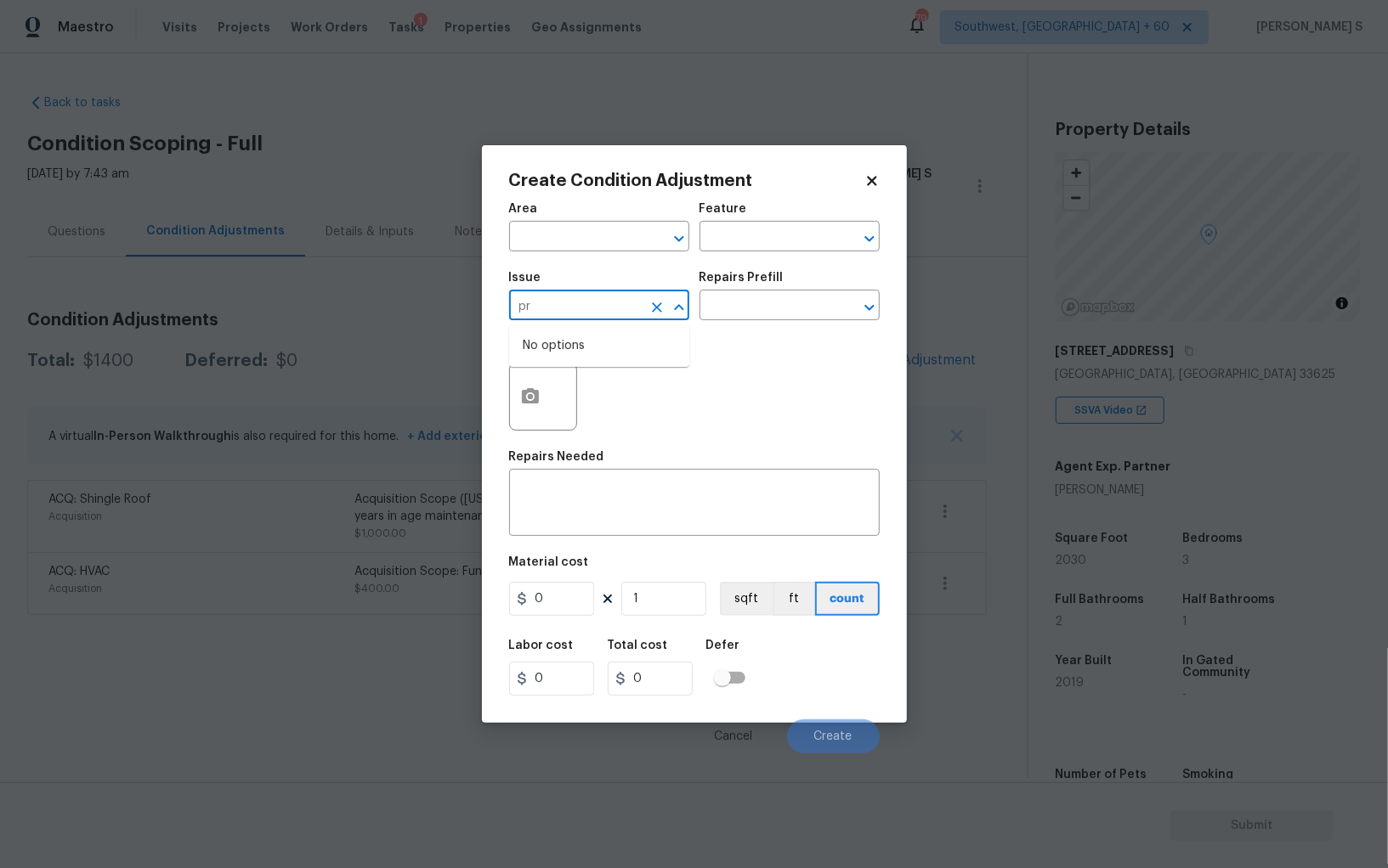
type input "p"
type input "Pressure Washing"
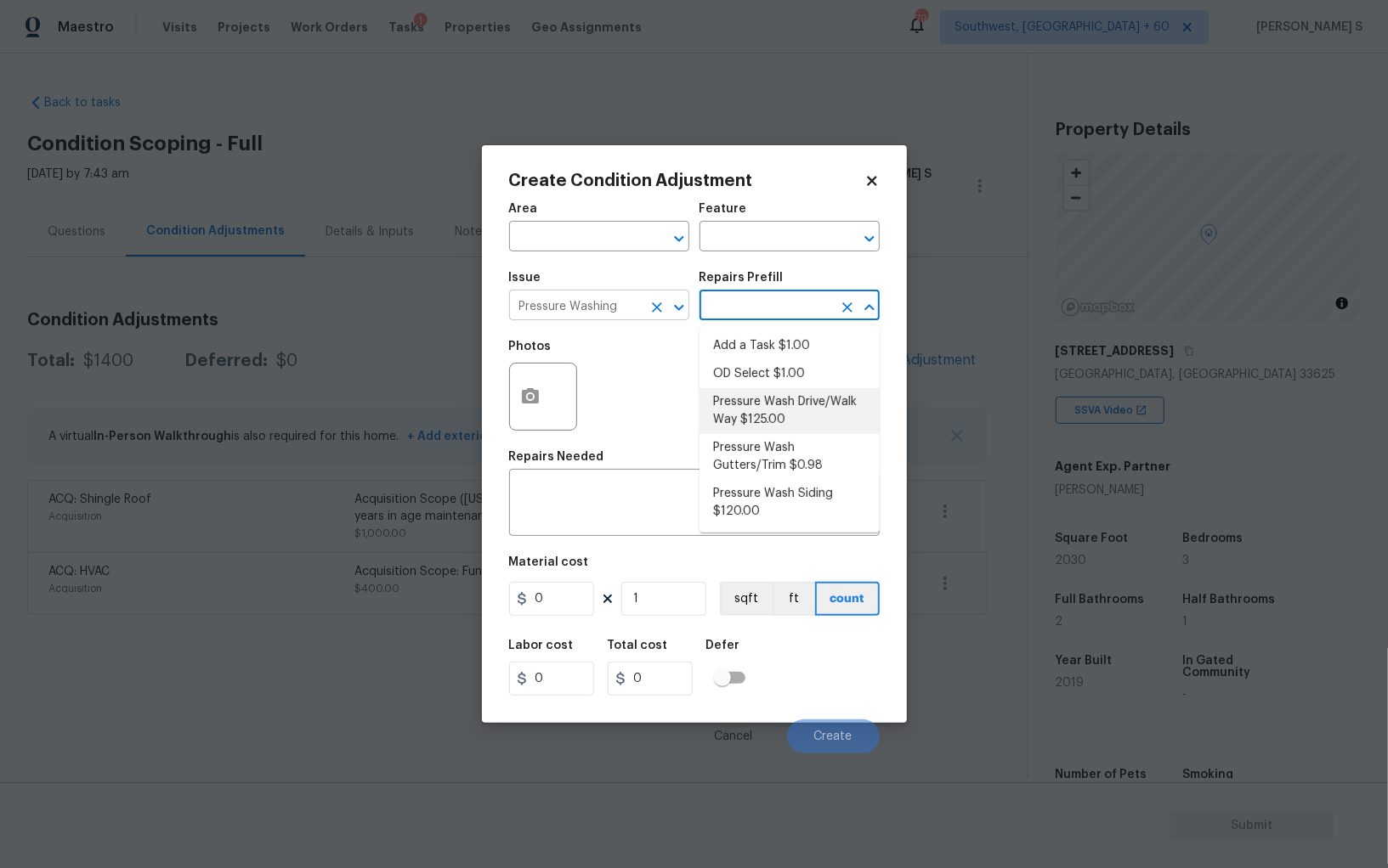
type input "Siding"
type textarea "Pressure wash the driveways/walkways as directed by the PM. Ensure that all deb…"
type input "125"
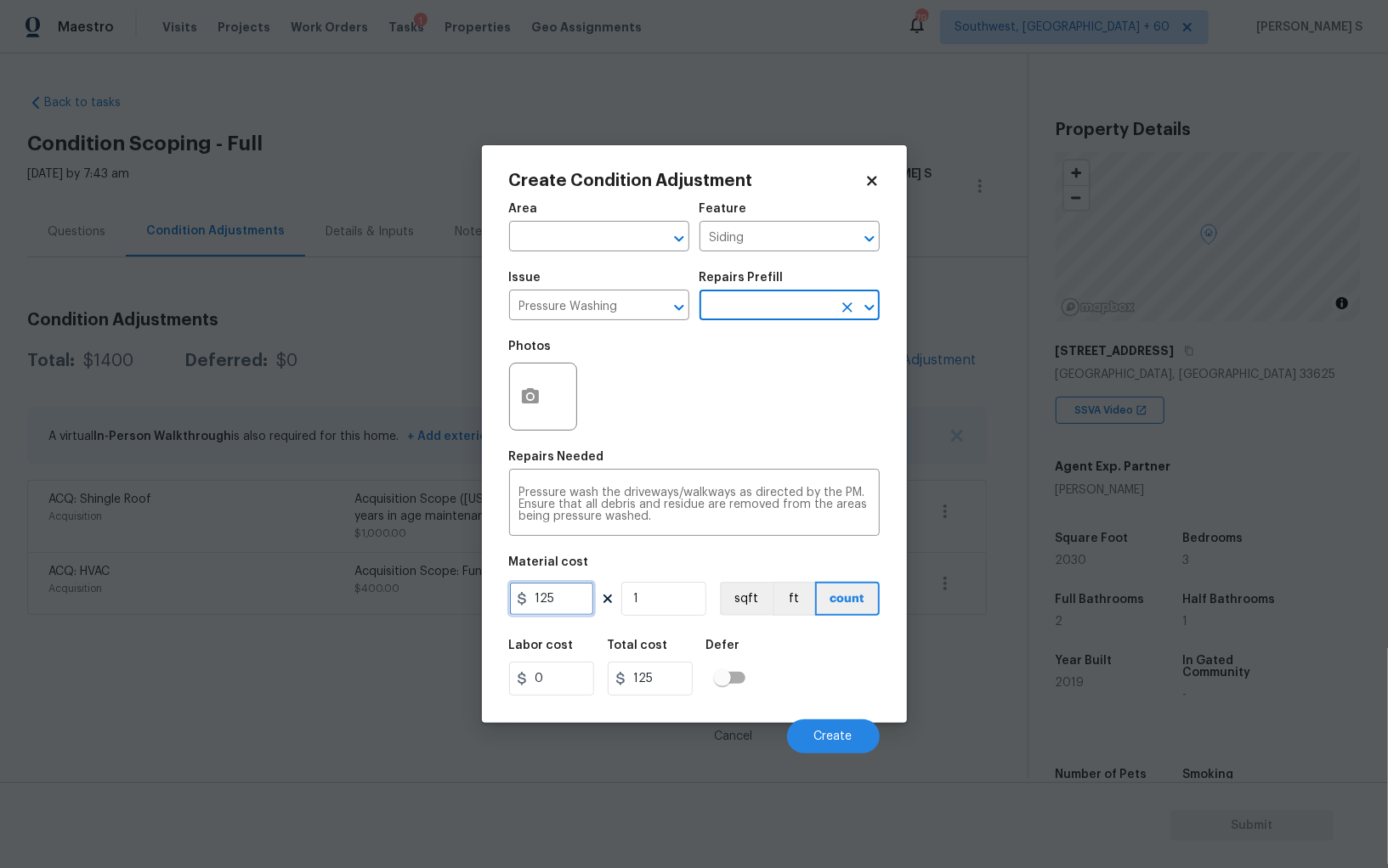
click at [585, 605] on input "125" at bounding box center [551, 598] width 85 height 34
type input "200"
click at [840, 673] on div "Labor cost 0 Total cost 200 Defer" at bounding box center [694, 668] width 371 height 77
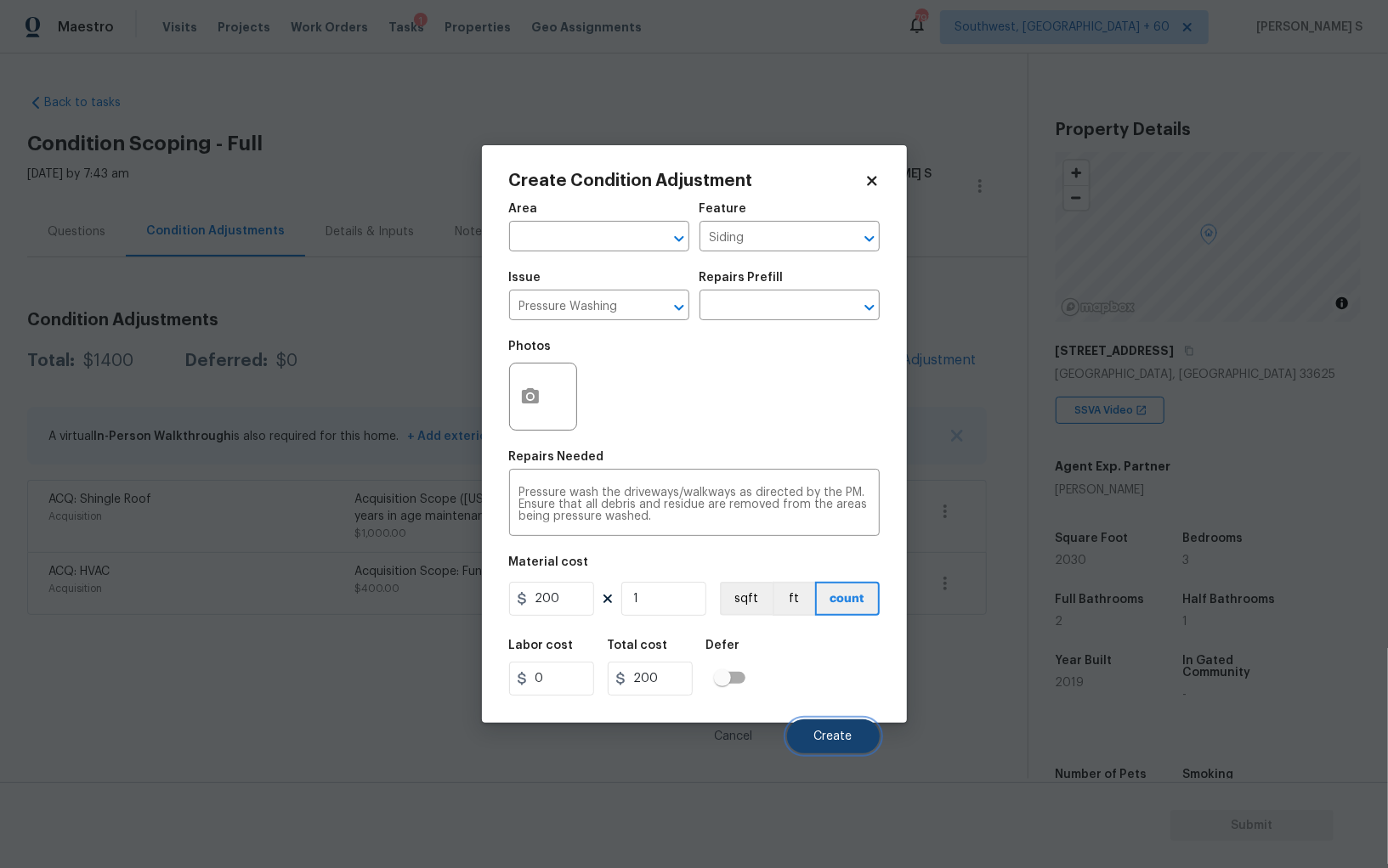
click at [853, 728] on button "Create" at bounding box center [832, 736] width 92 height 34
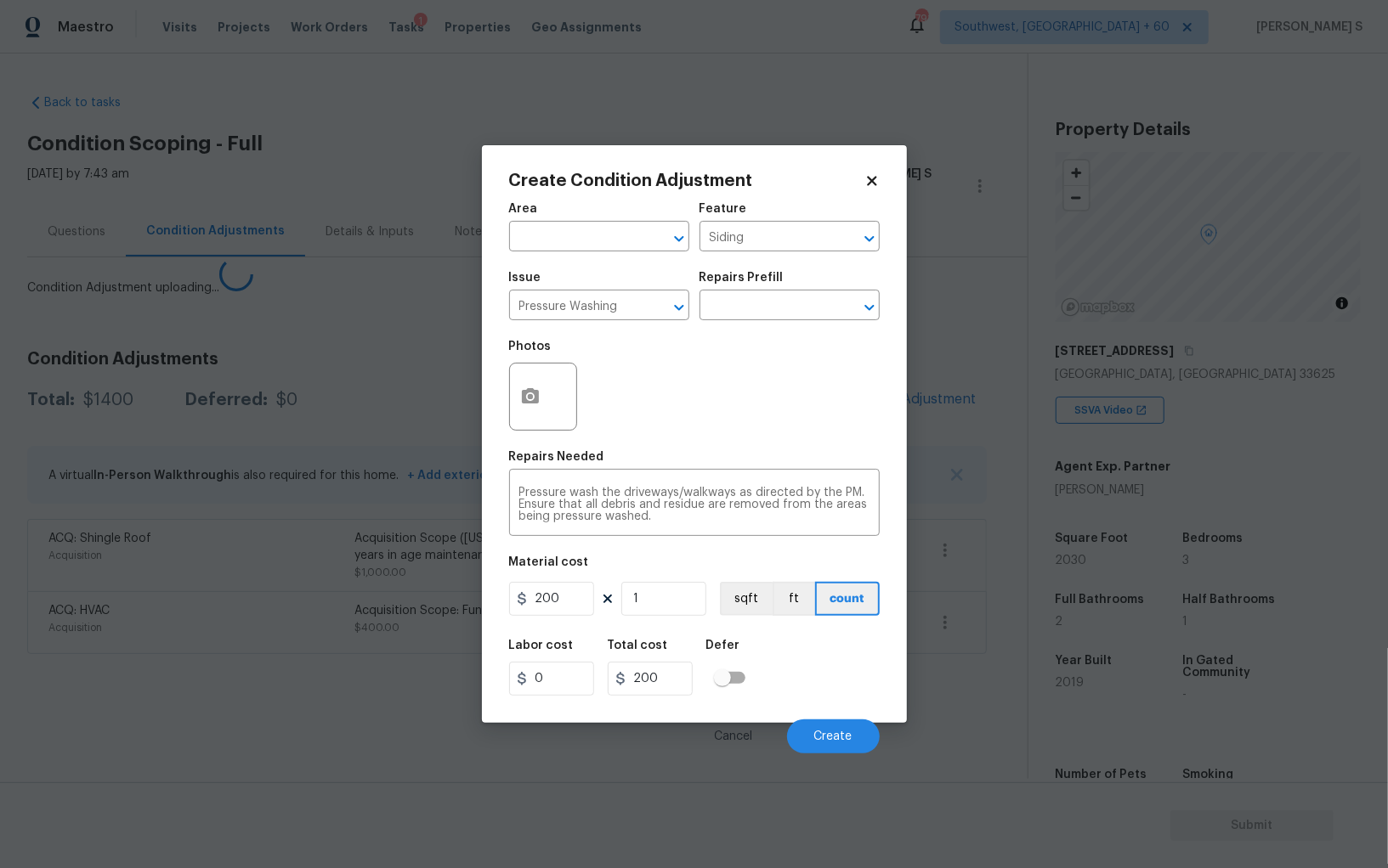
drag, startPoint x: 414, startPoint y: 709, endPoint x: 603, endPoint y: 540, distance: 253.5
click at [413, 709] on body "Maestro Visits Projects Work Orders Tasks 1 Properties Geo Assignments 791 Sout…" at bounding box center [694, 434] width 1388 height 868
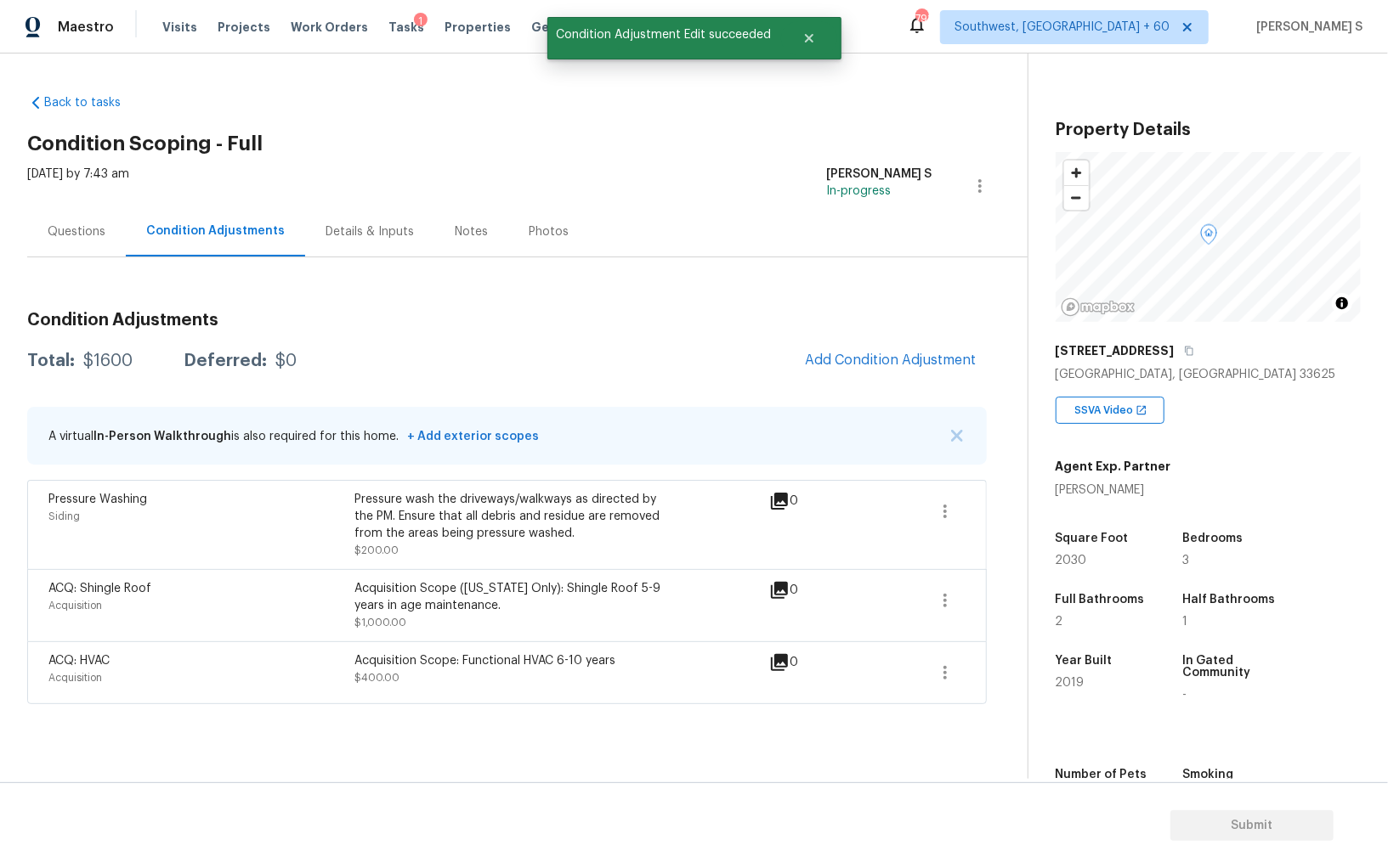
click at [818, 341] on div "Condition Adjustments Total: $1600 Deferred: $0 Add Condition Adjustment A virt…" at bounding box center [507, 500] width 960 height 406
click at [823, 356] on span "Add Condition Adjustment" at bounding box center [891, 360] width 171 height 16
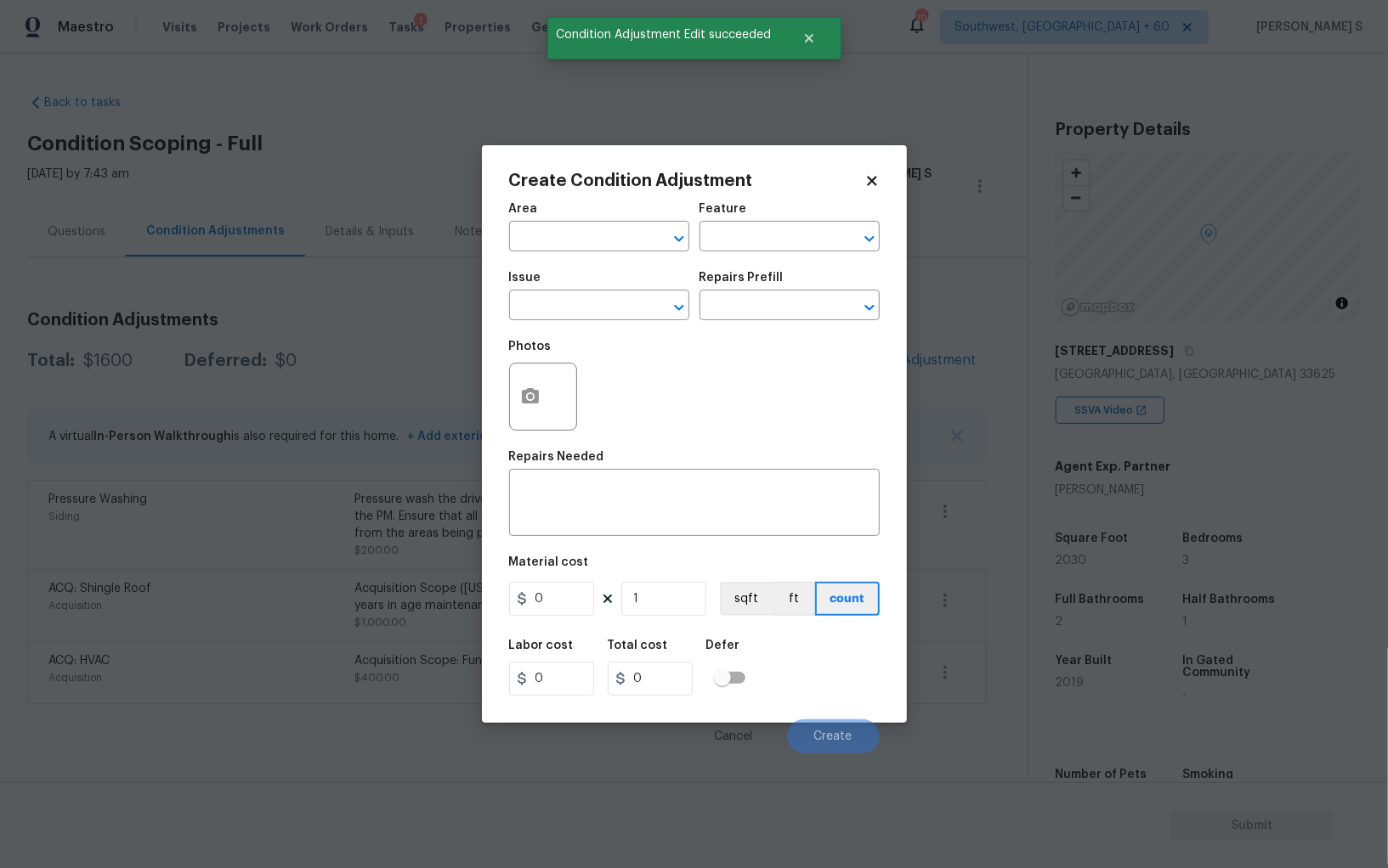
click at [551, 390] on div at bounding box center [543, 397] width 68 height 68
click at [512, 392] on button "button" at bounding box center [530, 397] width 41 height 66
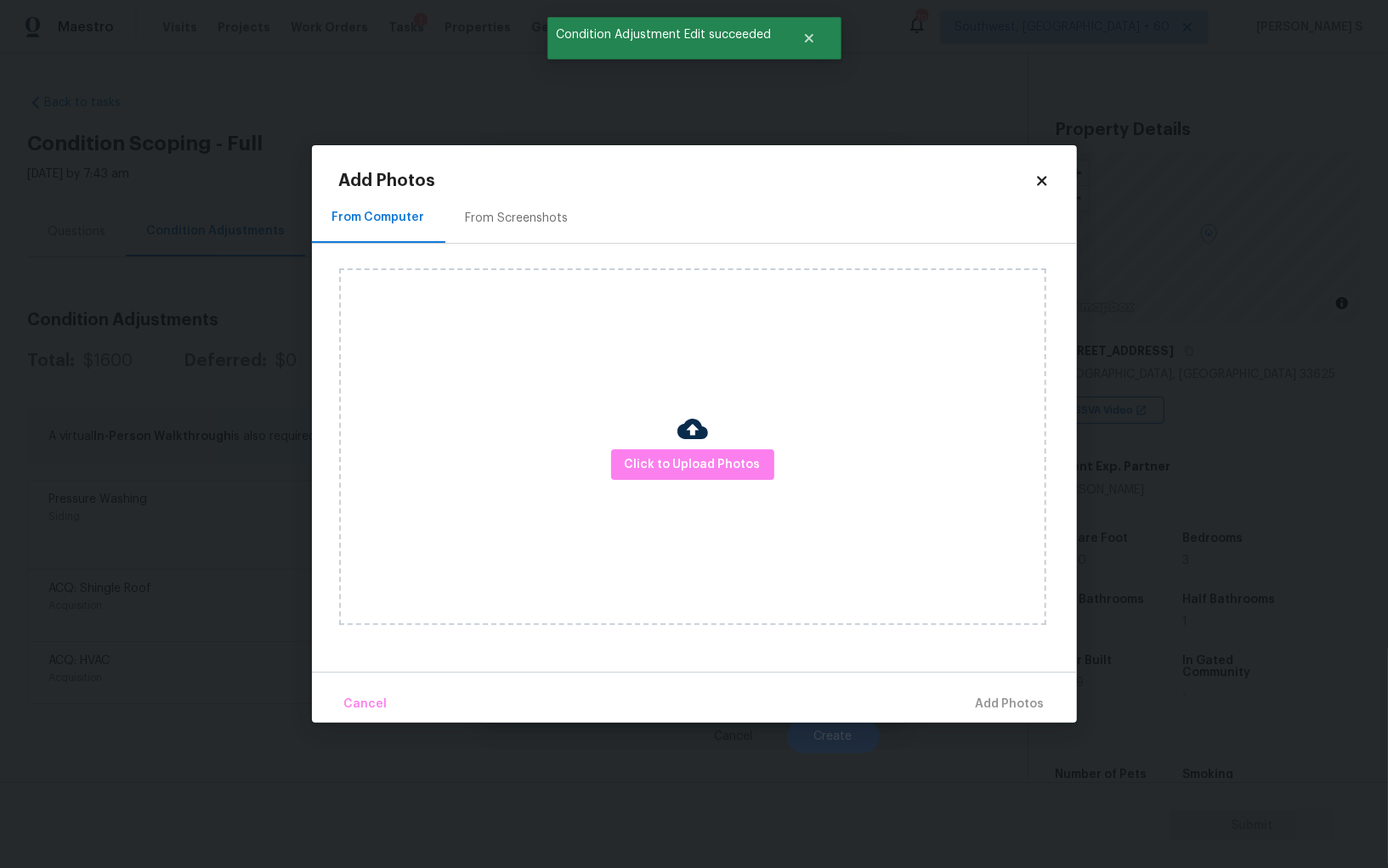
click at [490, 240] on div "From Screenshots" at bounding box center [517, 218] width 144 height 51
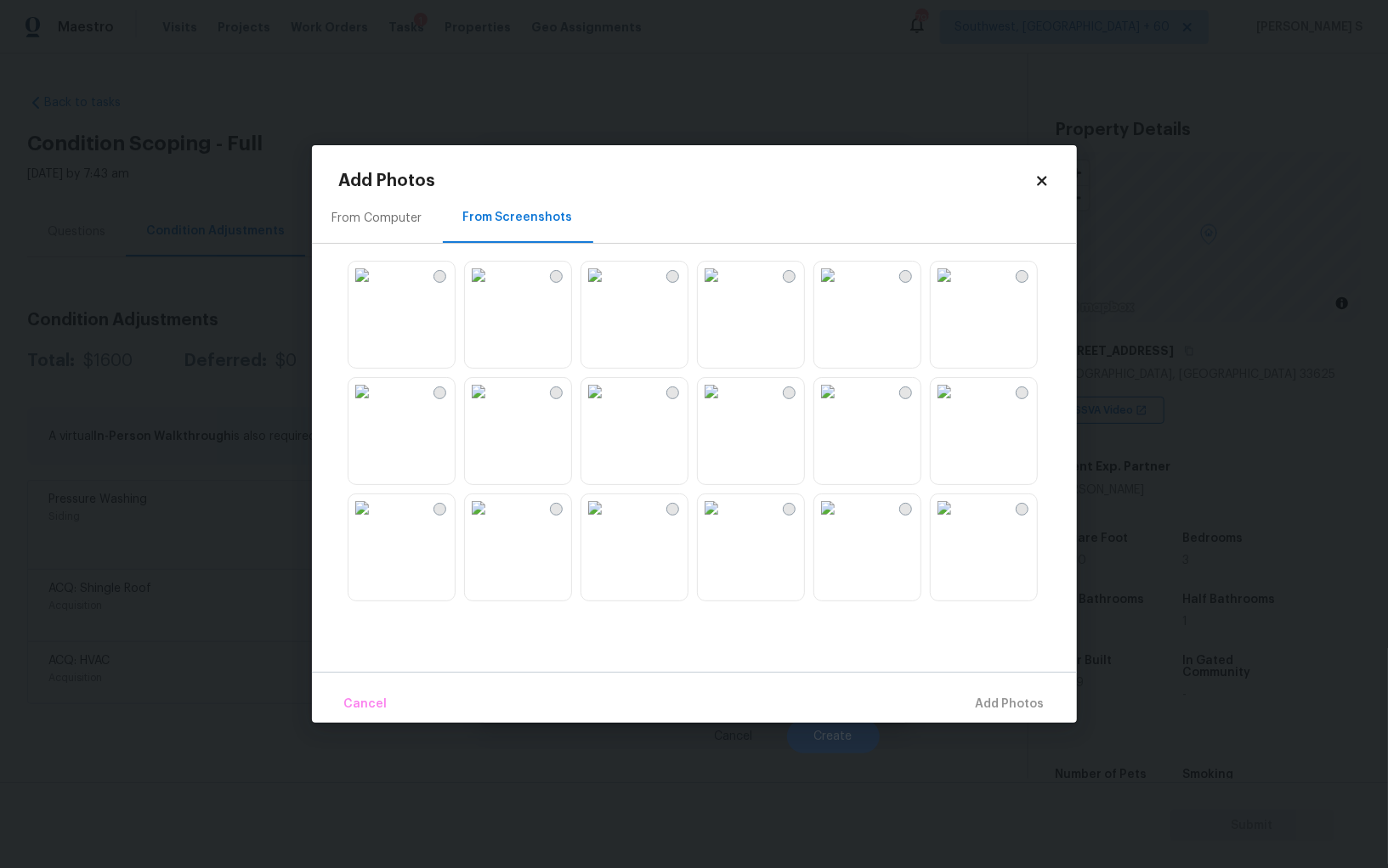
click at [725, 405] on img at bounding box center [712, 391] width 27 height 27
click at [958, 287] on img at bounding box center [944, 275] width 27 height 27
click at [376, 289] on img at bounding box center [362, 275] width 27 height 27
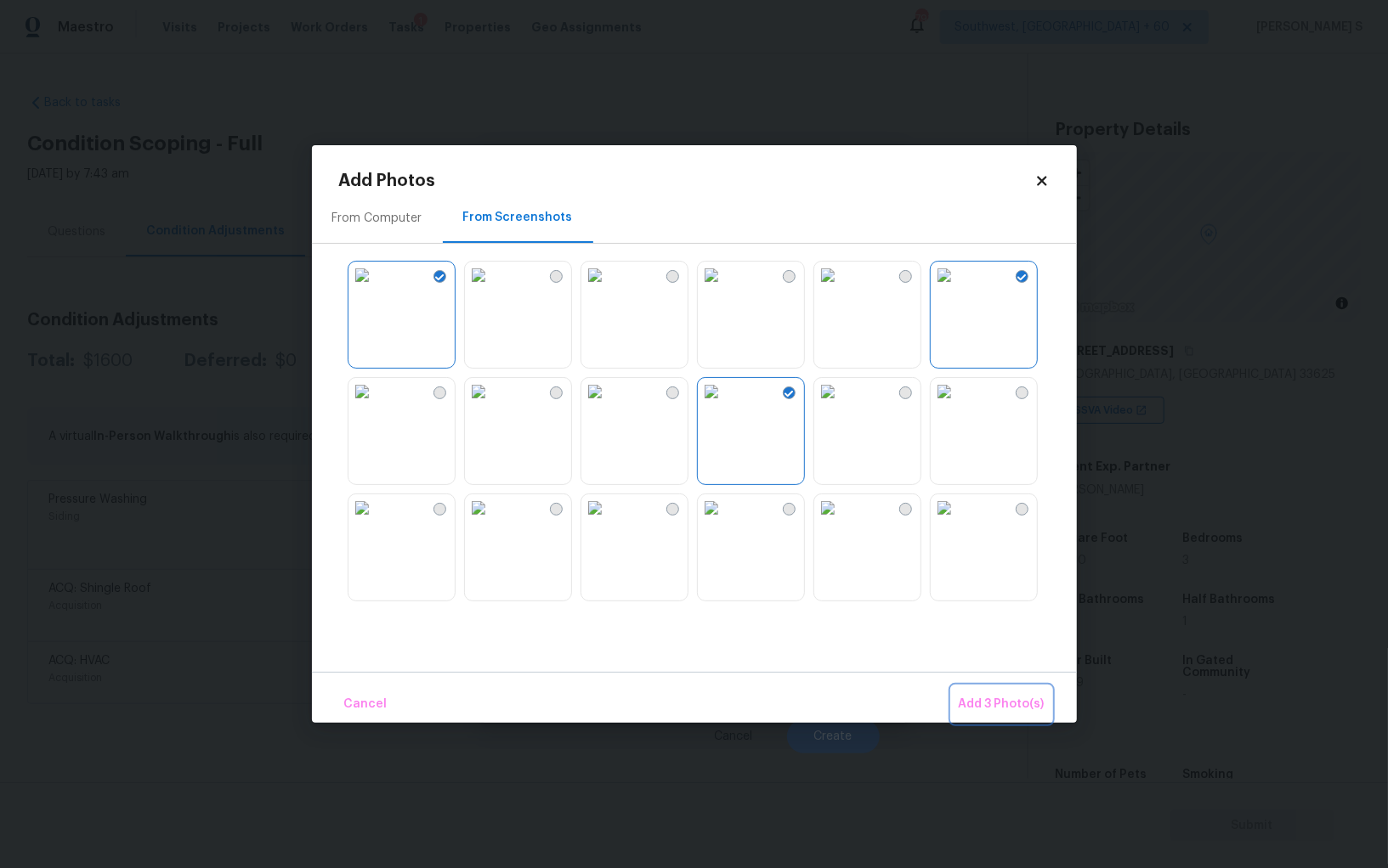
click at [975, 712] on span "Add 3 Photo(s)" at bounding box center [1002, 705] width 86 height 21
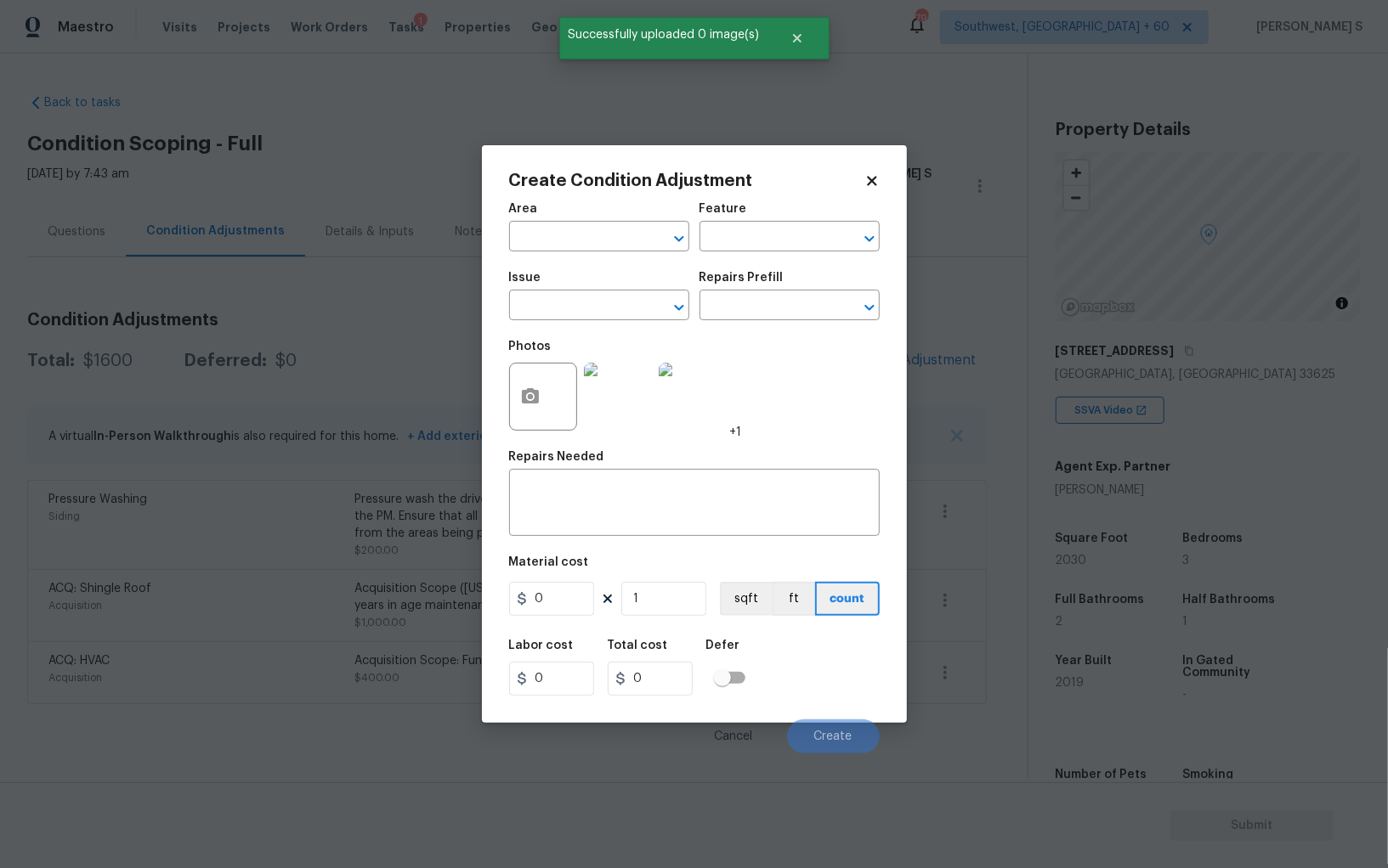
click at [525, 282] on h5 "Issue" at bounding box center [525, 277] width 32 height 12
click at [554, 298] on input "text" at bounding box center [575, 307] width 132 height 26
type input "Landscape Package"
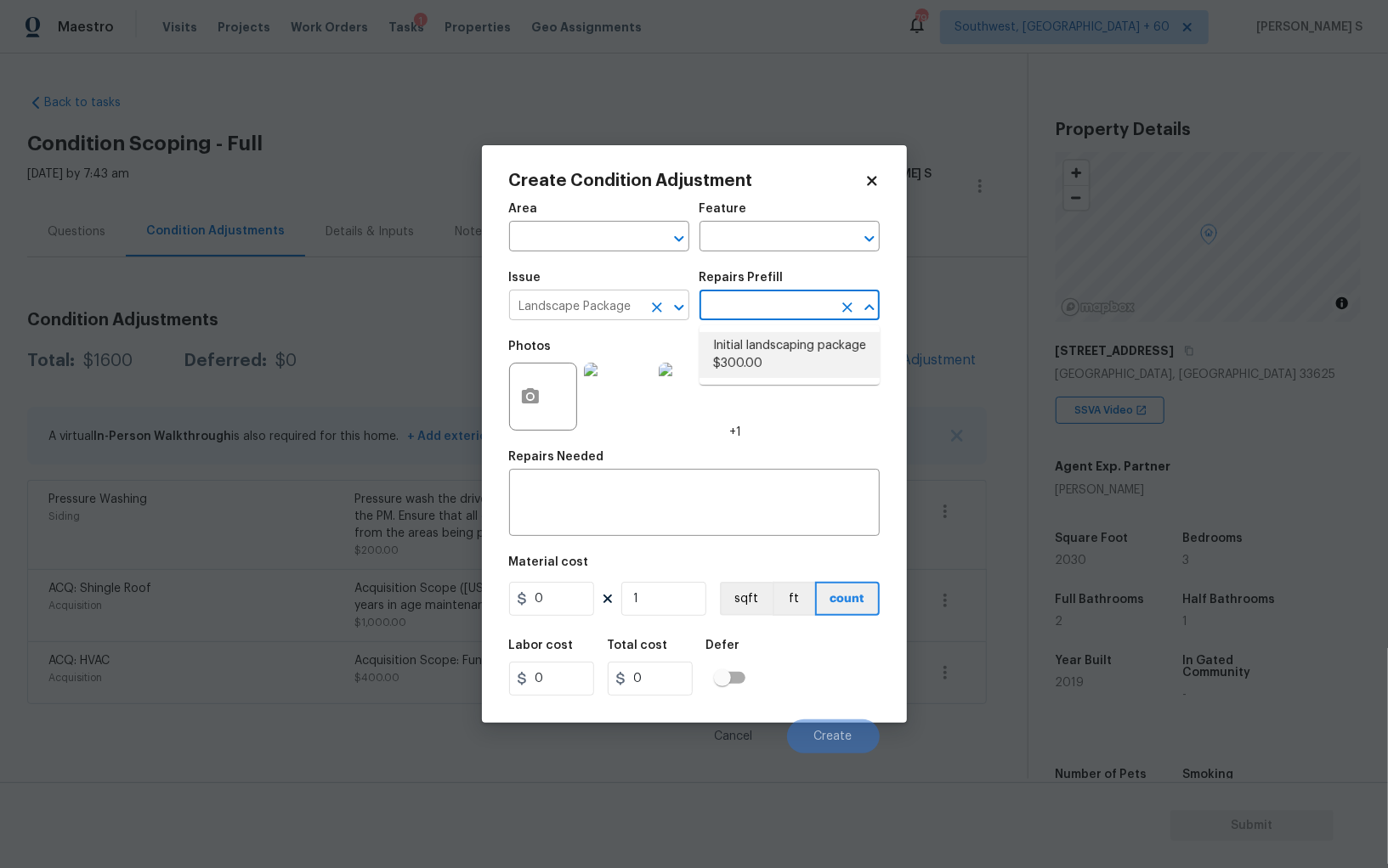
type input "Home Readiness Packages"
type textarea "Mowing of grass up to 6" in height. Mow, edge along driveways & sidewalks, trim…"
type input "300"
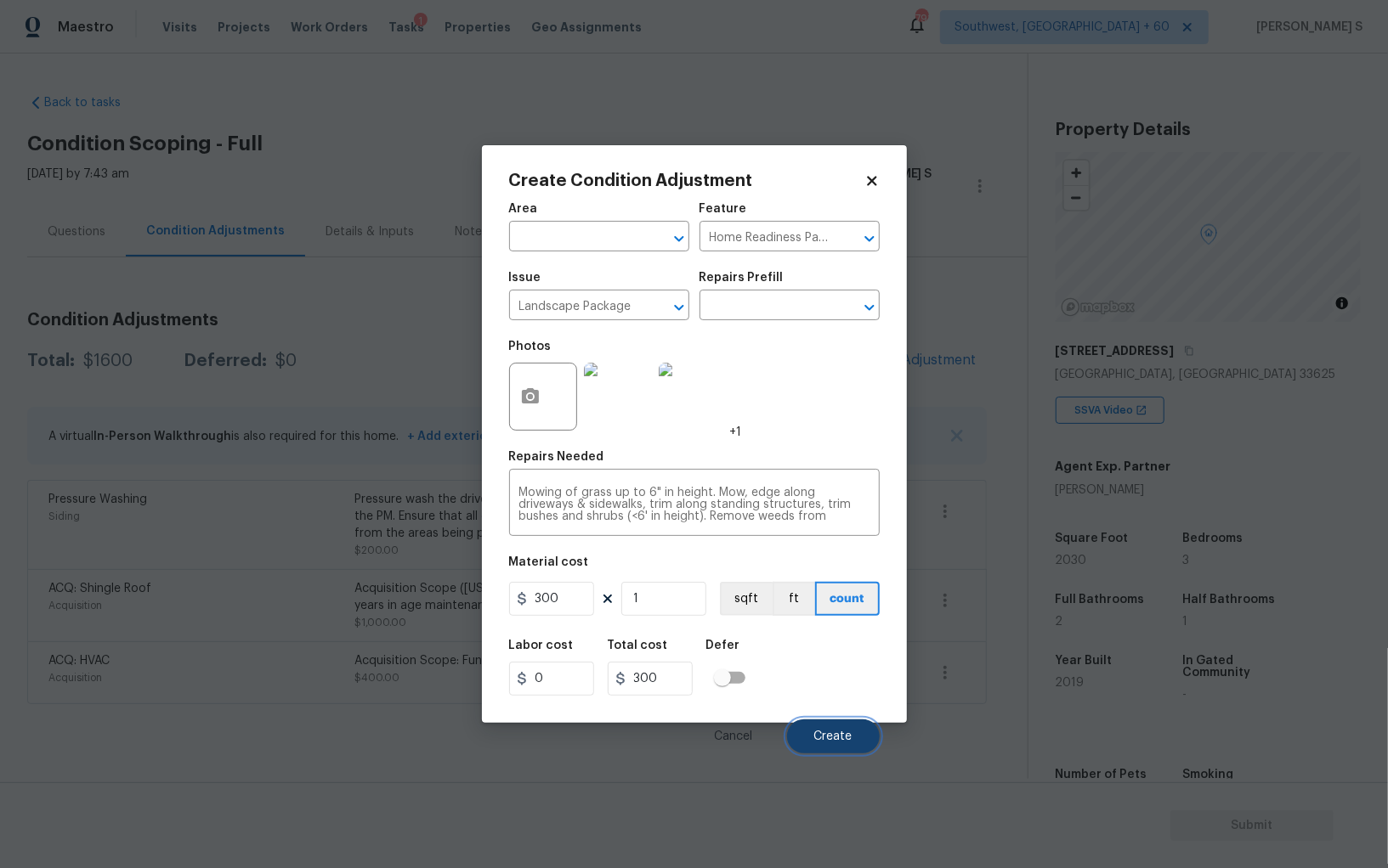
click at [845, 736] on span "Create" at bounding box center [832, 737] width 38 height 13
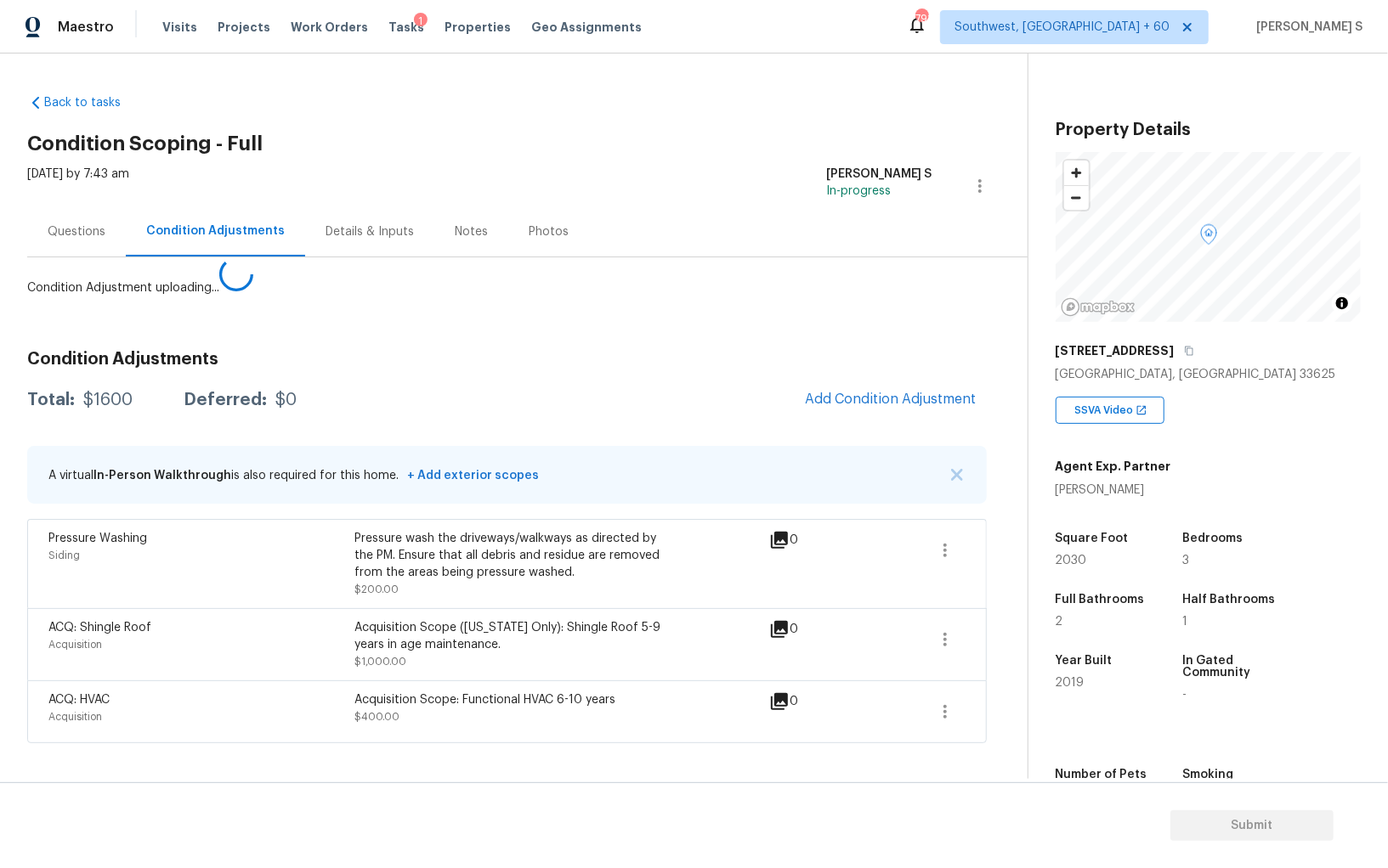
click at [284, 676] on body "Maestro Visits Projects Work Orders Tasks 1 Properties Geo Assignments 791 Sout…" at bounding box center [694, 434] width 1388 height 868
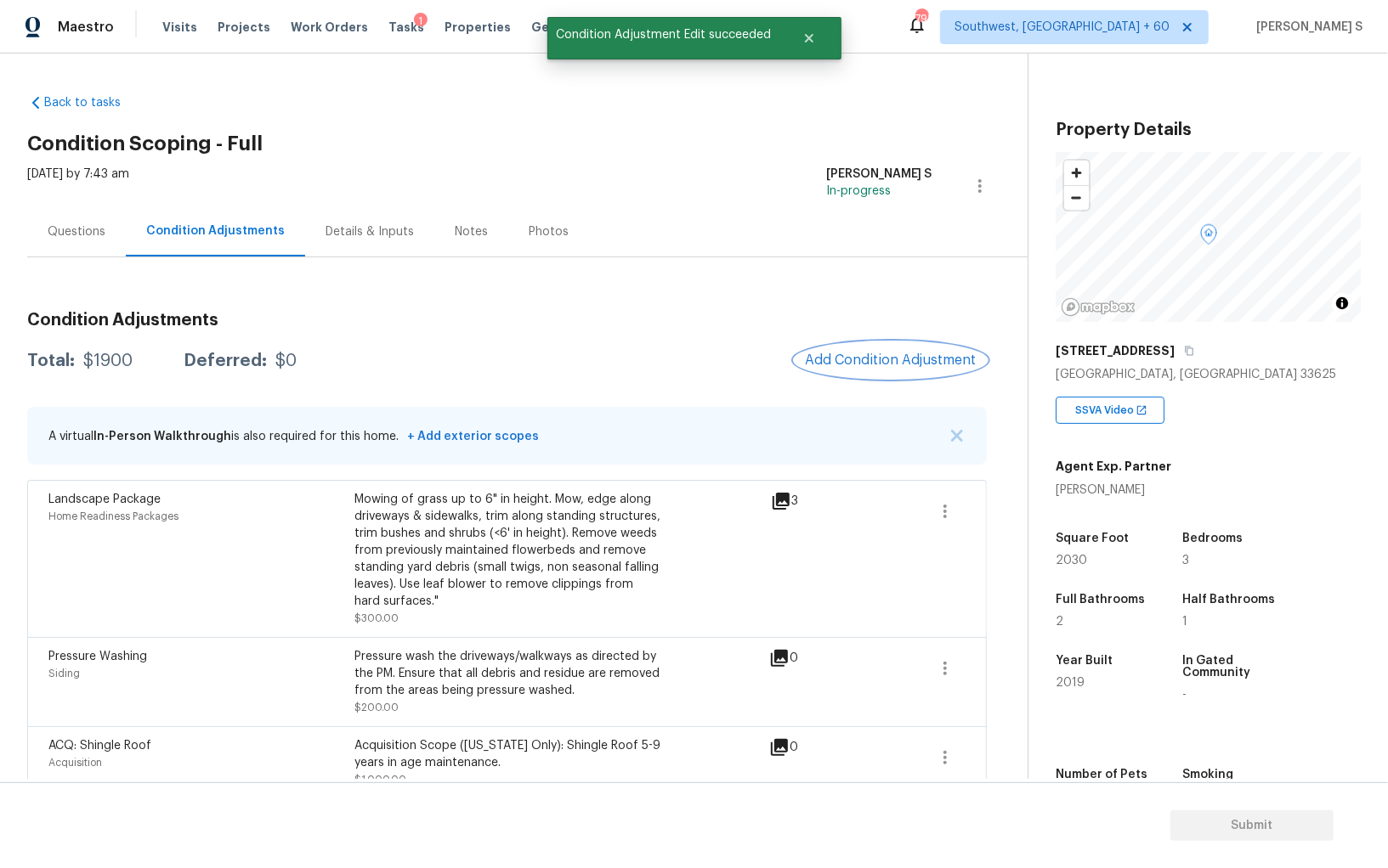
click at [872, 358] on span "Add Condition Adjustment" at bounding box center [891, 360] width 171 height 16
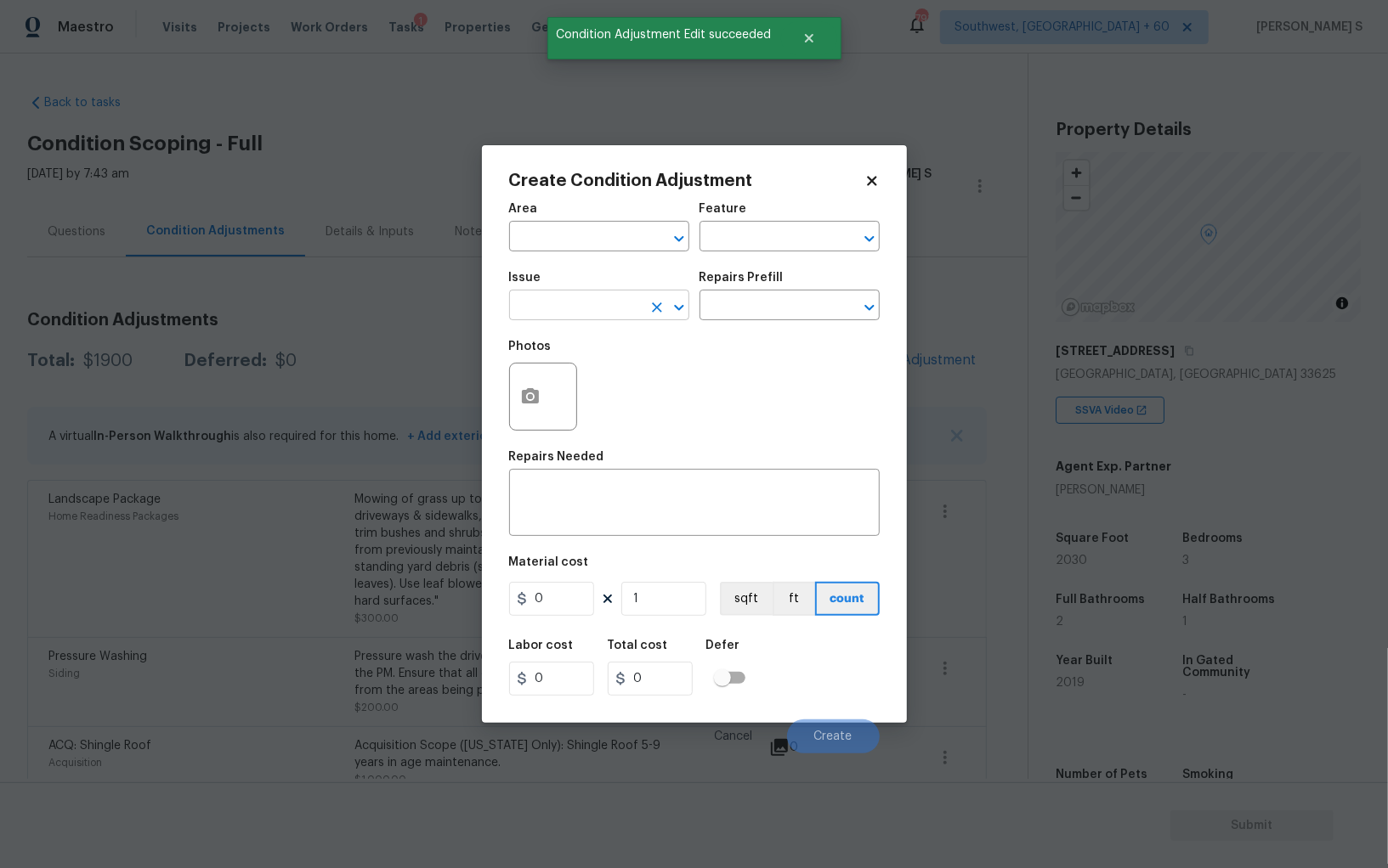
click at [554, 308] on input "text" at bounding box center [575, 307] width 132 height 26
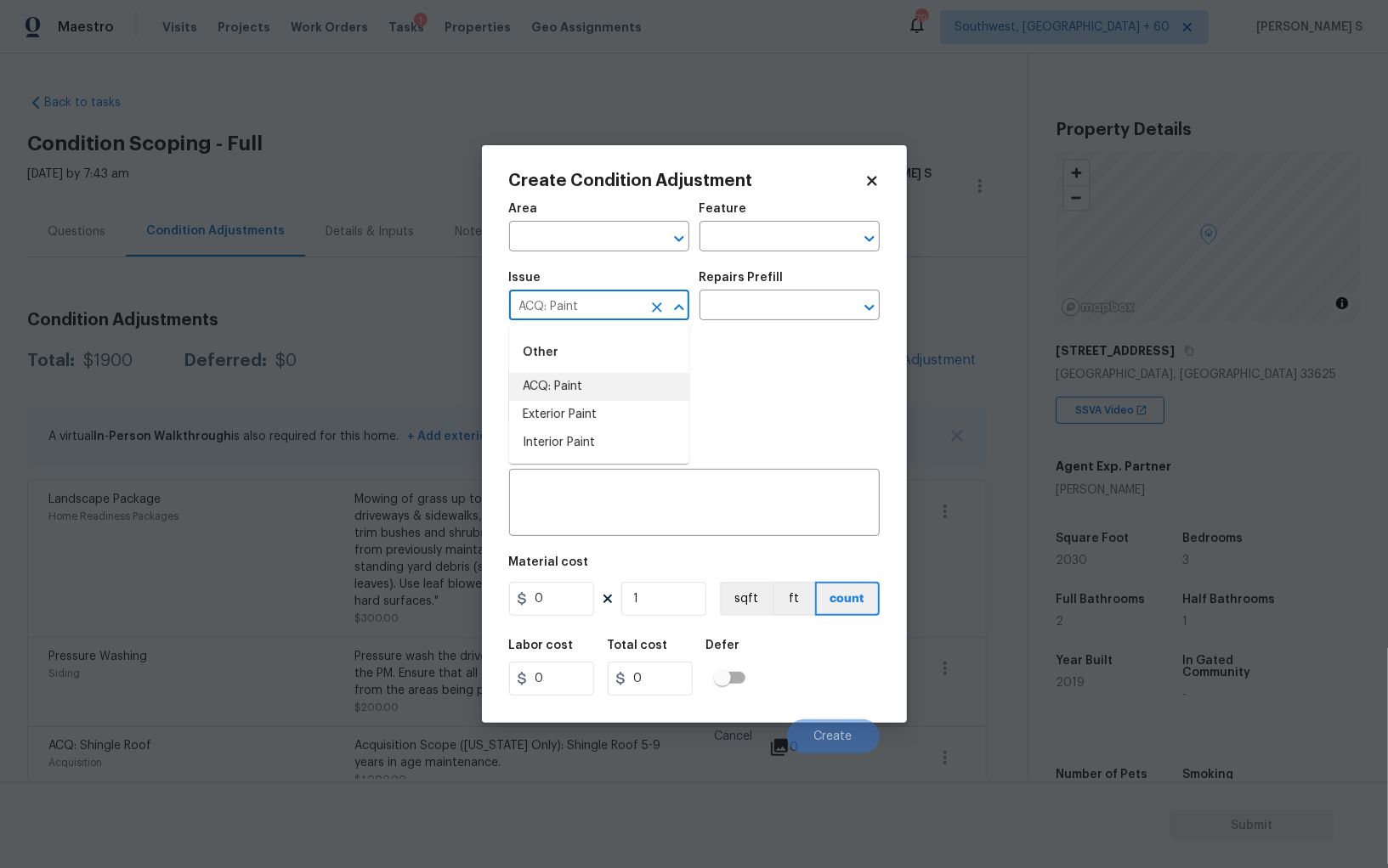
type input "ACQ: Paint"
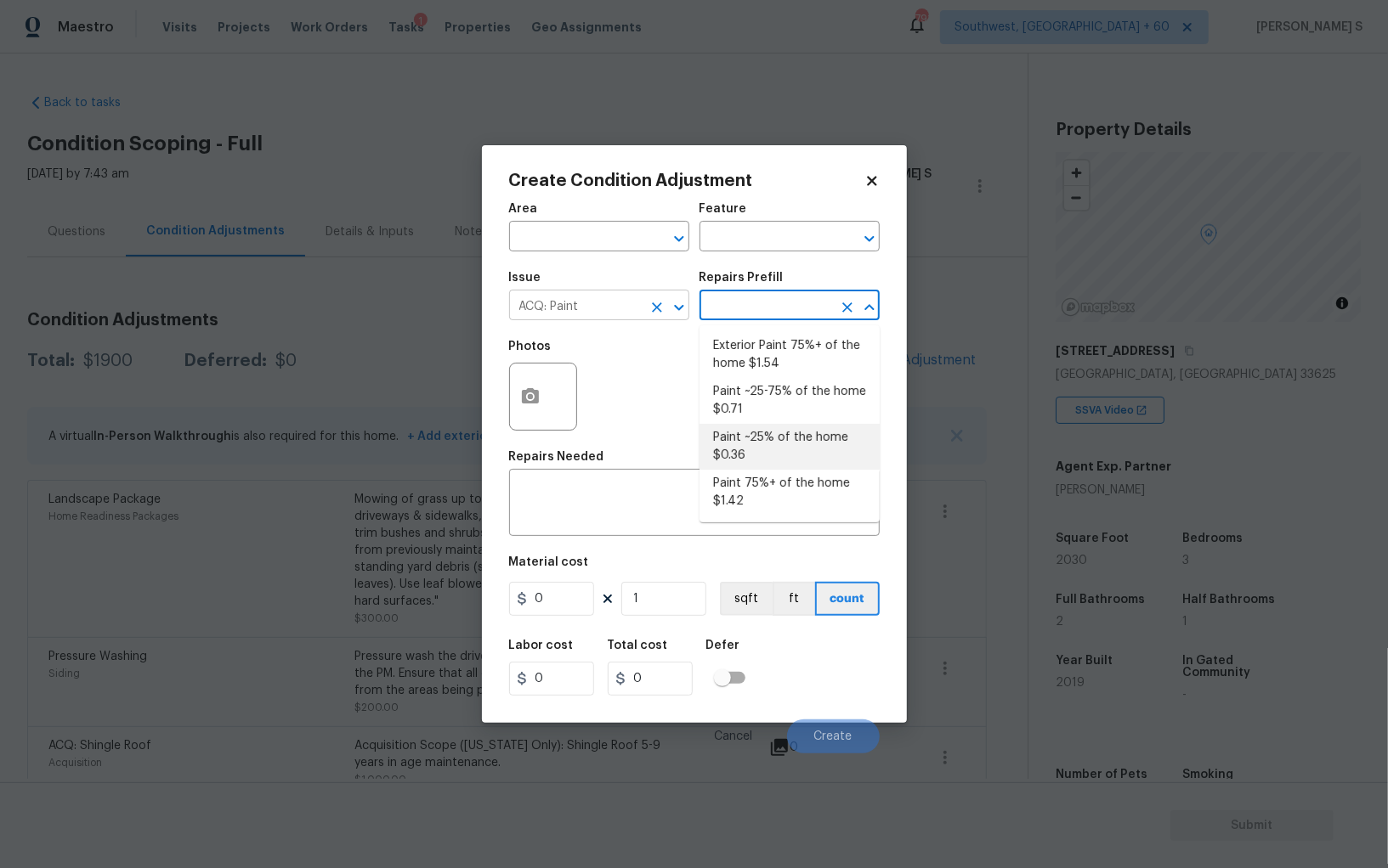
type input "Acquisition"
type textarea "Acquisition Scope: ~25% of the home needs interior paint"
type input "0.36"
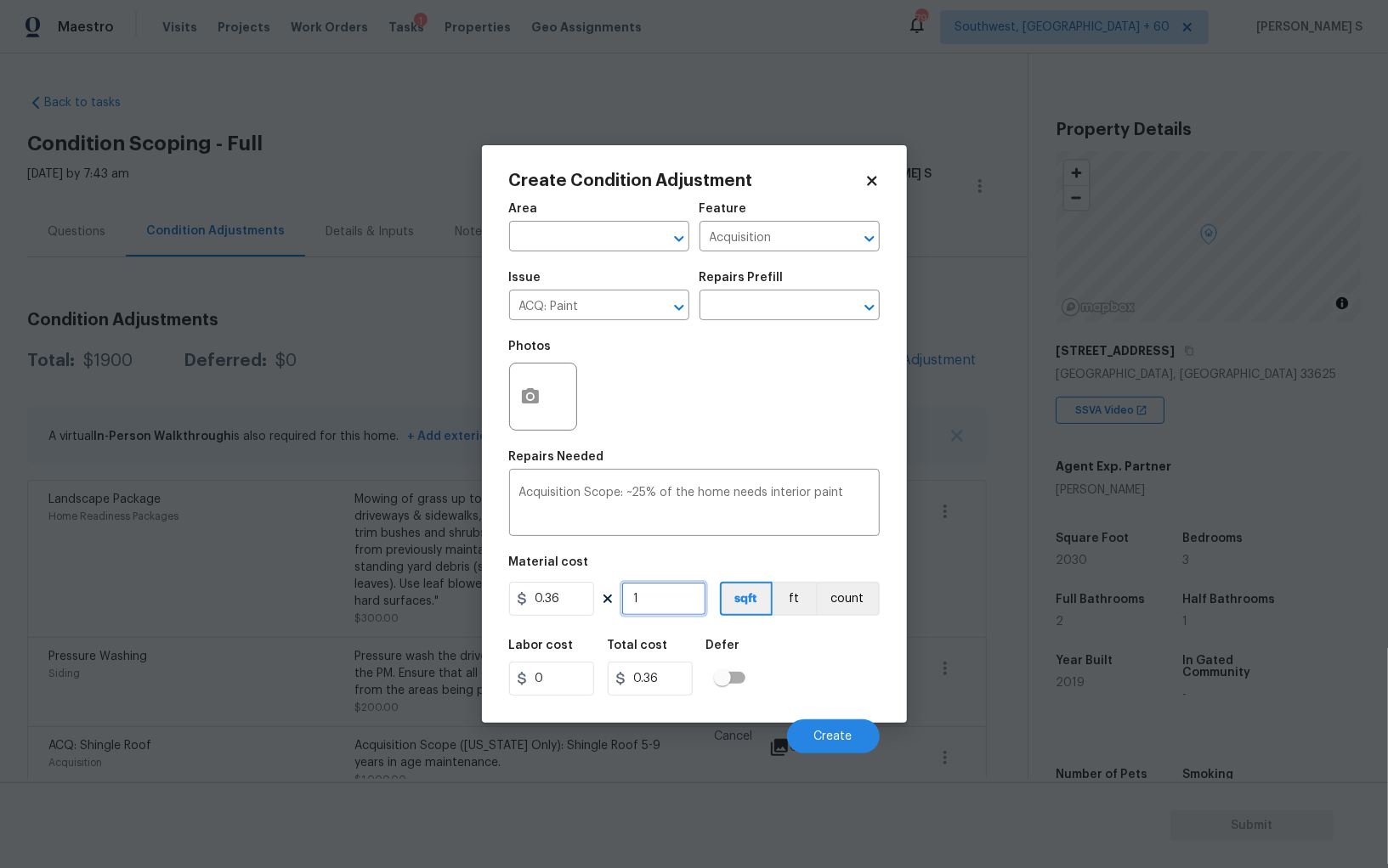
click at [676, 592] on input "1" at bounding box center [663, 598] width 85 height 34
type input "2"
type input "0.72"
type input "20"
type input "7.2"
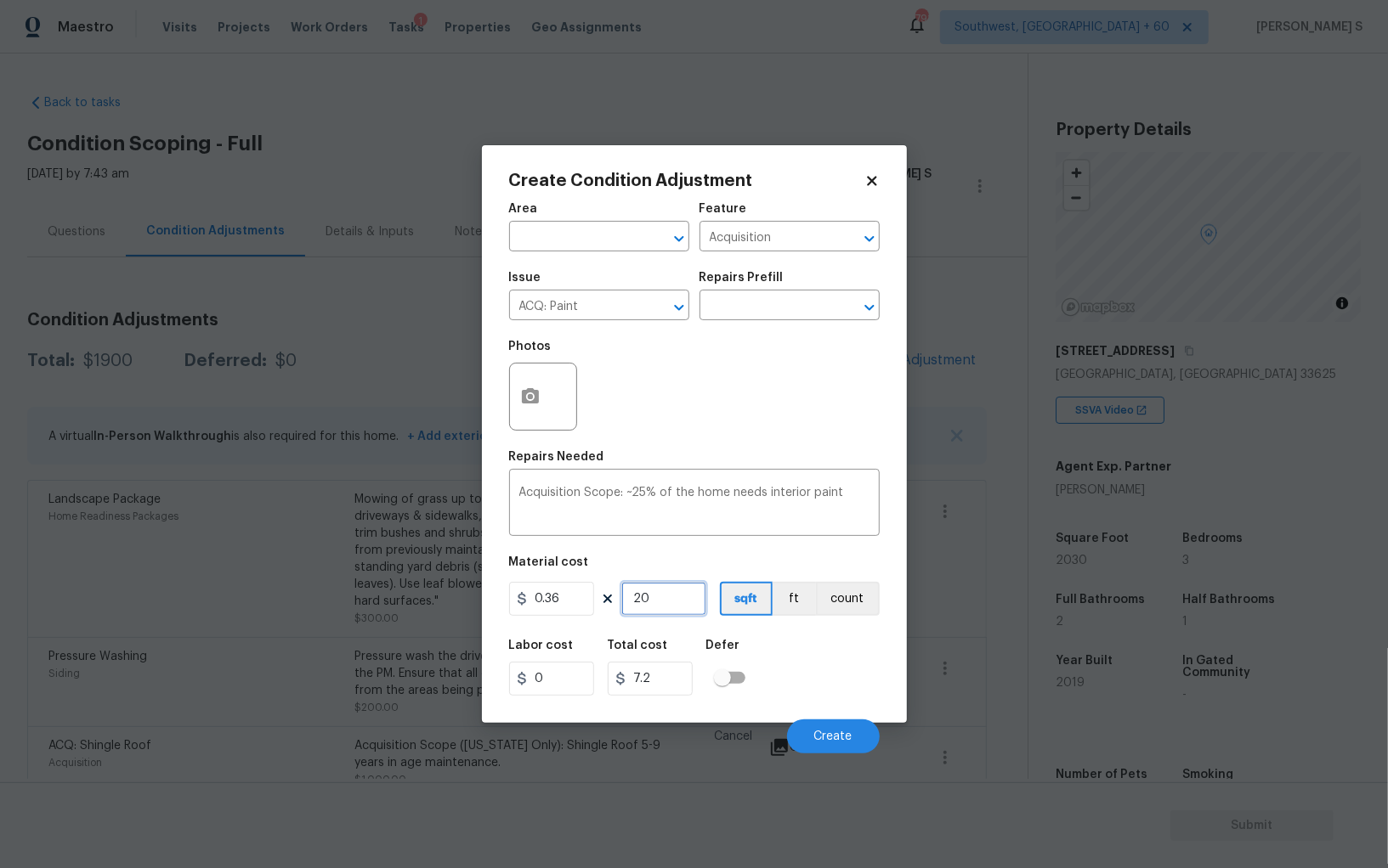
type input "203"
type input "73.08"
type input "2030"
type input "730.8"
type input "2030"
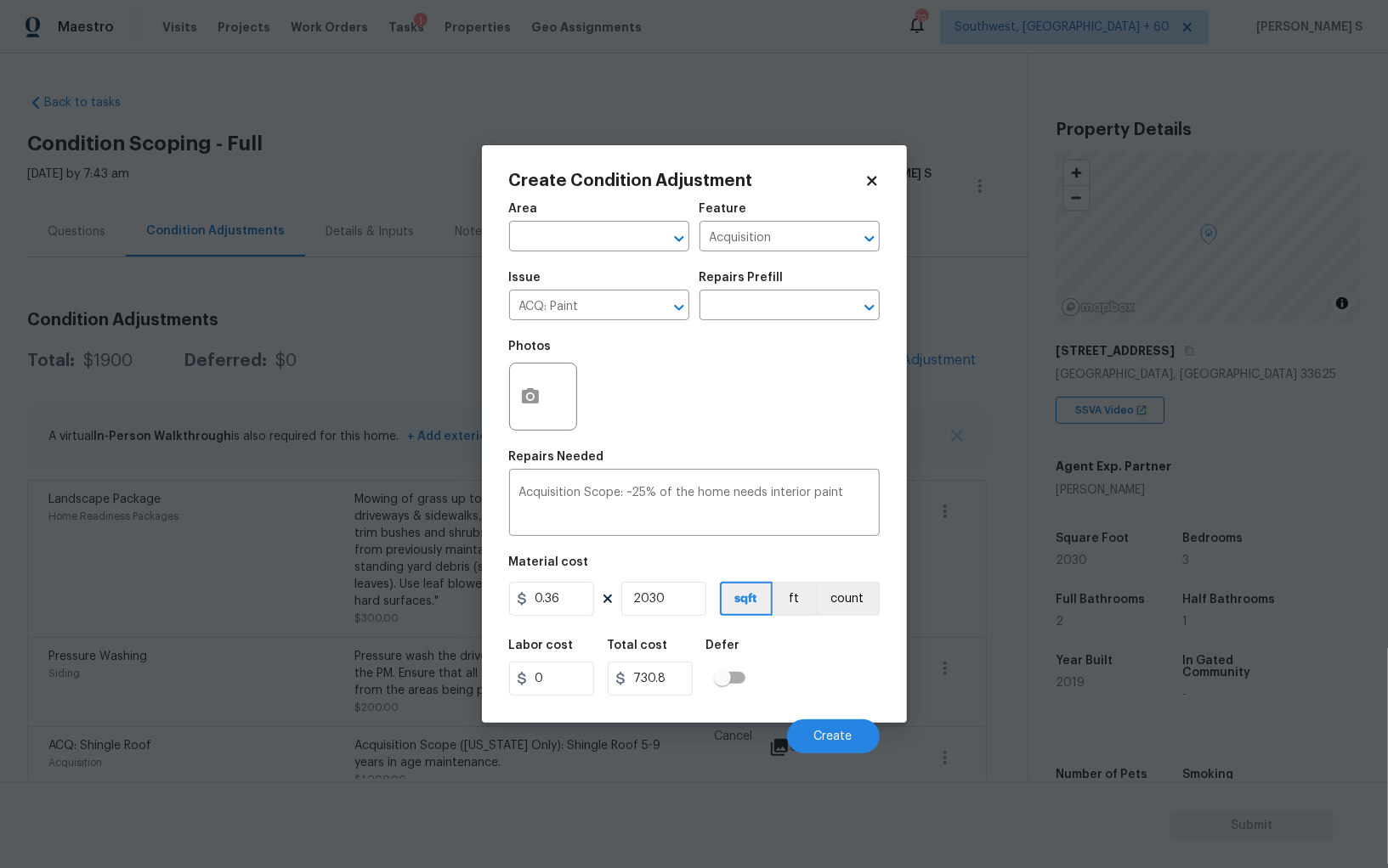
drag, startPoint x: 811, startPoint y: 663, endPoint x: 831, endPoint y: 663, distance: 20.0
click at [811, 663] on div "Labor cost 0 Total cost 730.8 Defer" at bounding box center [694, 668] width 371 height 77
click at [833, 728] on button "Create" at bounding box center [832, 736] width 92 height 34
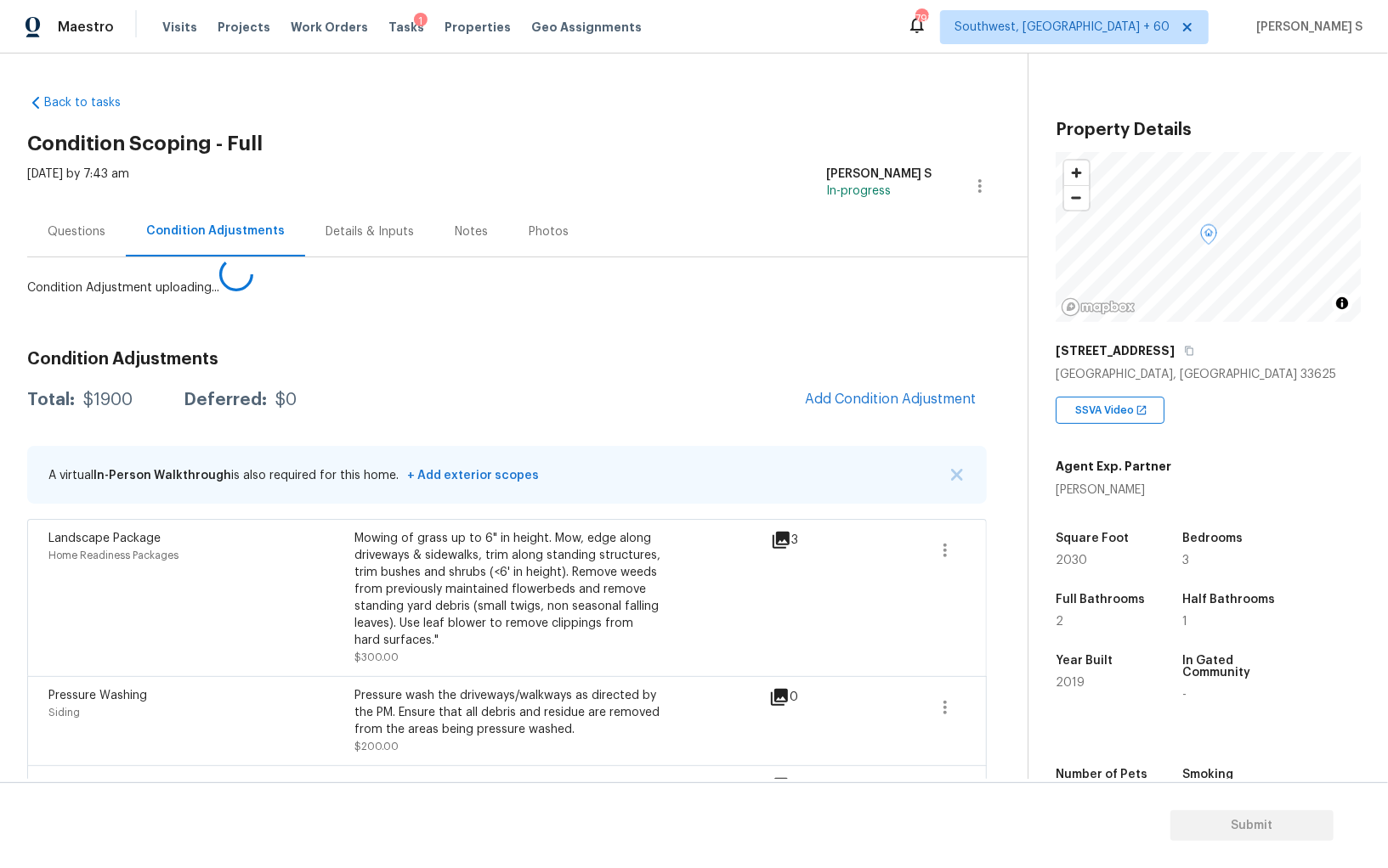
click at [78, 585] on body "Maestro Visits Projects Work Orders Tasks 1 Properties Geo Assignments 791 Sout…" at bounding box center [694, 434] width 1388 height 868
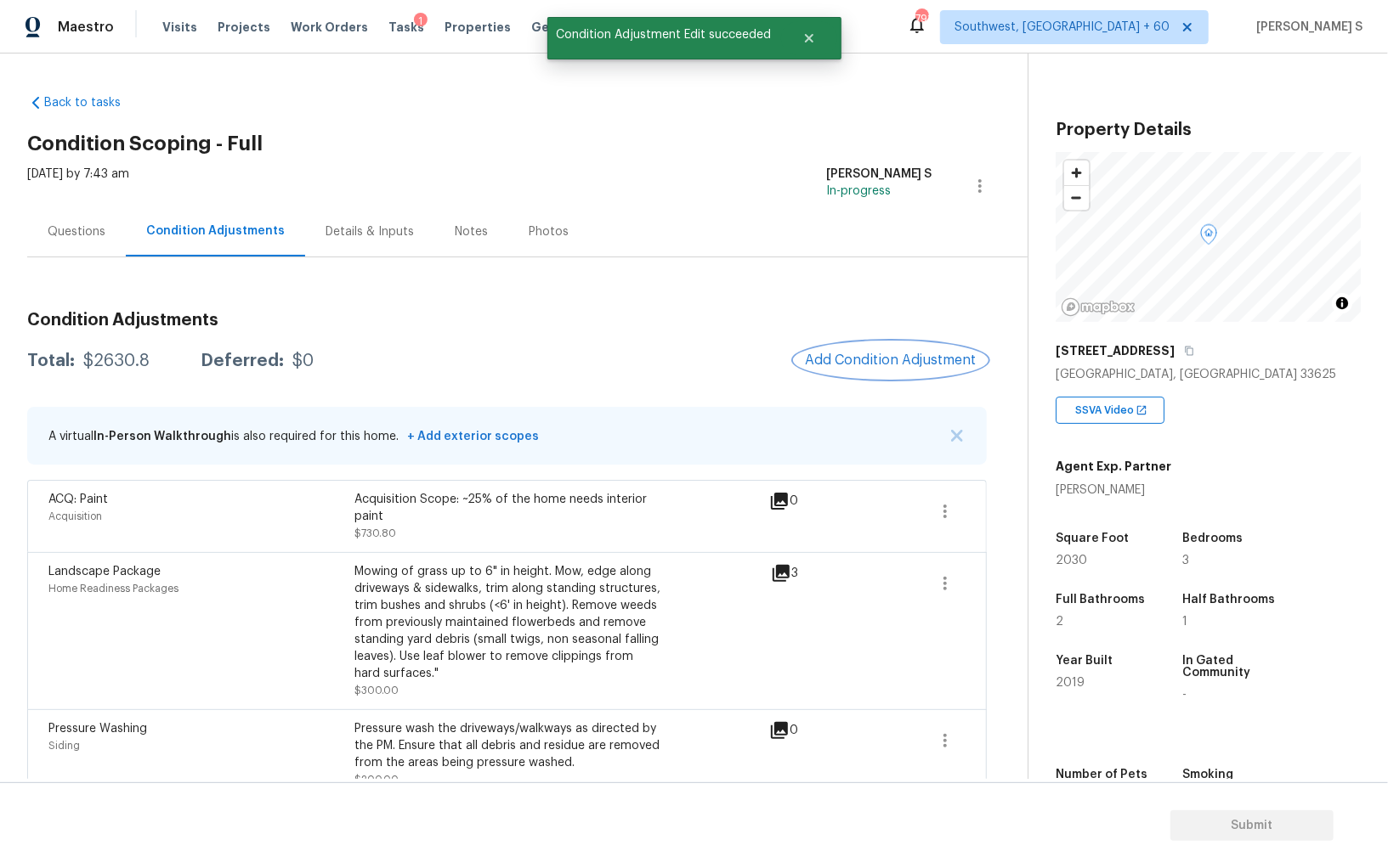
click at [822, 365] on span "Add Condition Adjustment" at bounding box center [891, 360] width 171 height 16
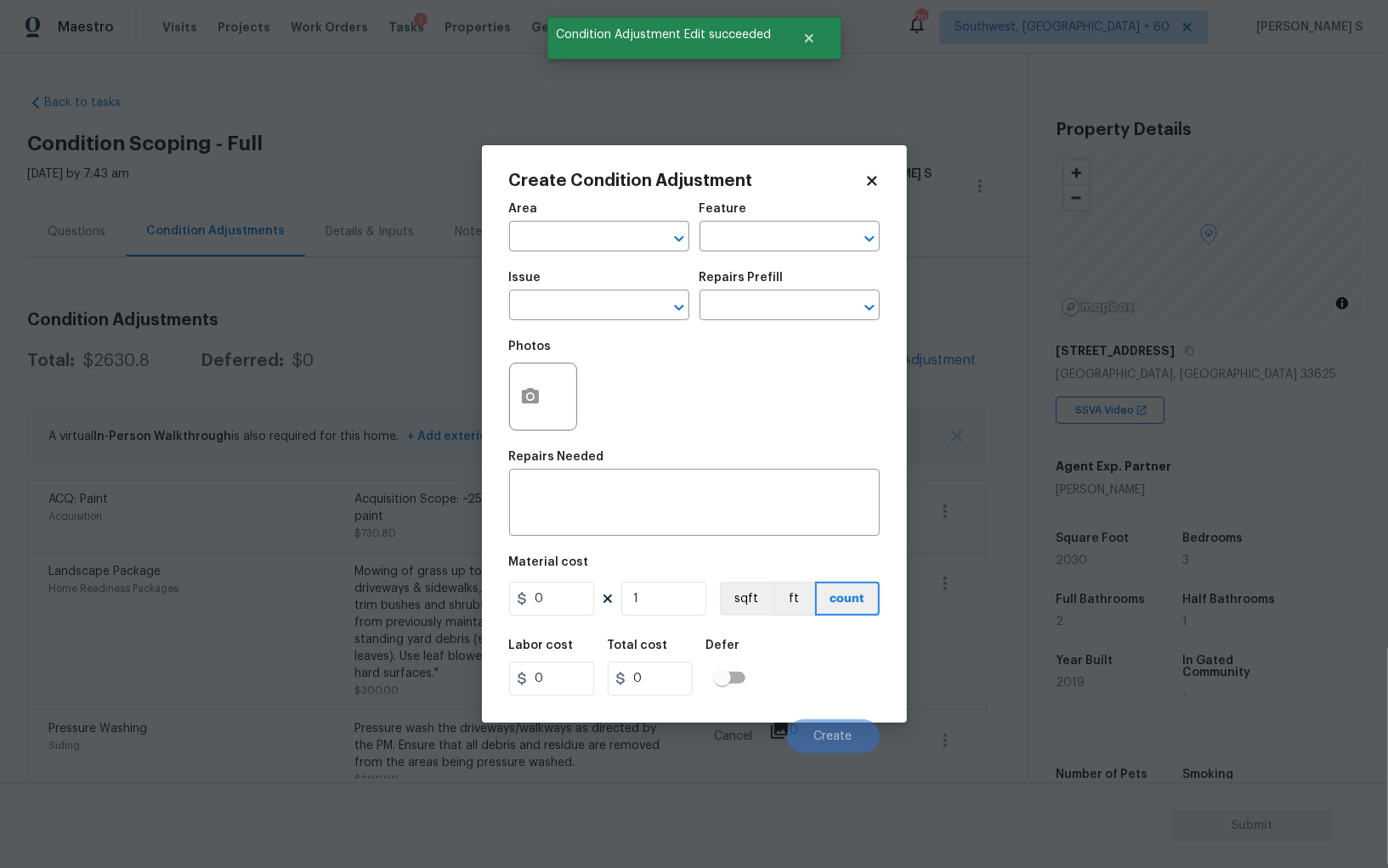
click at [547, 324] on span "Issue ​" at bounding box center [599, 296] width 180 height 69
click at [546, 305] on input "text" at bounding box center [575, 307] width 132 height 26
type input "ACQ: Flooring"
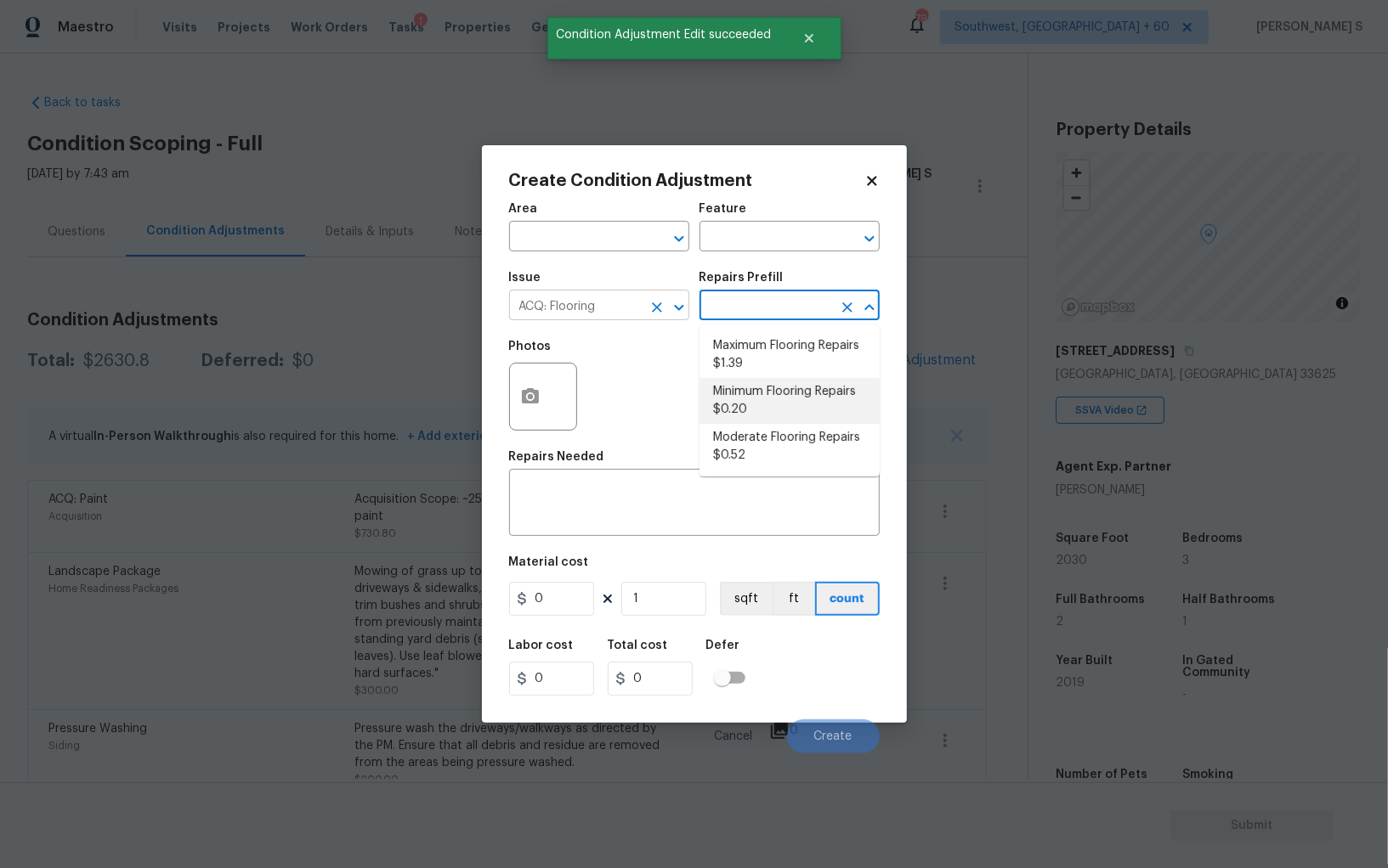
type input "Acquisition"
type textarea "Acquisition Scope: Minimum flooring repairs"
type input "0.2"
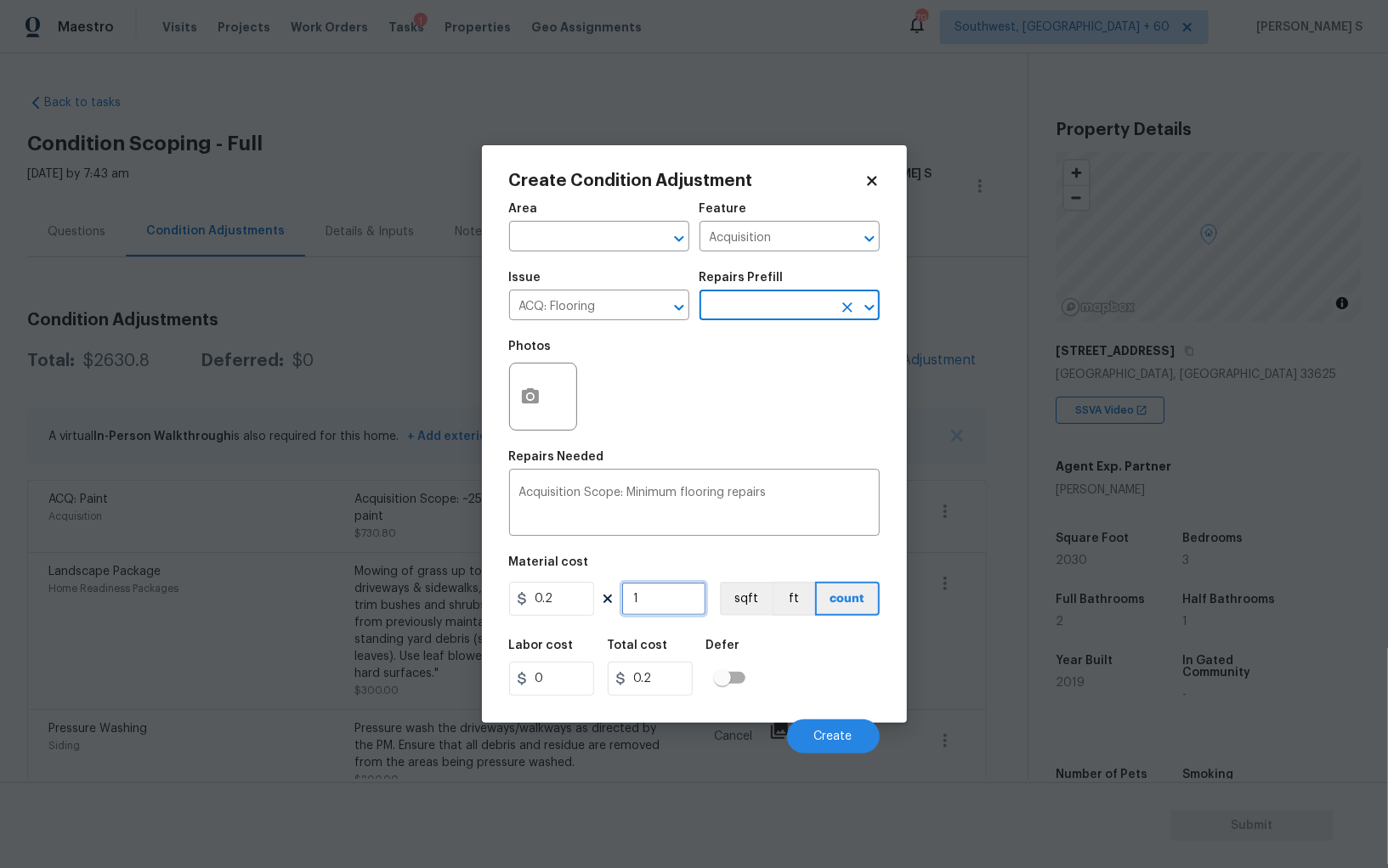
click at [658, 606] on input "1" at bounding box center [663, 598] width 85 height 34
paste input "2030"
type input "2030"
type input "406"
type input "2030"
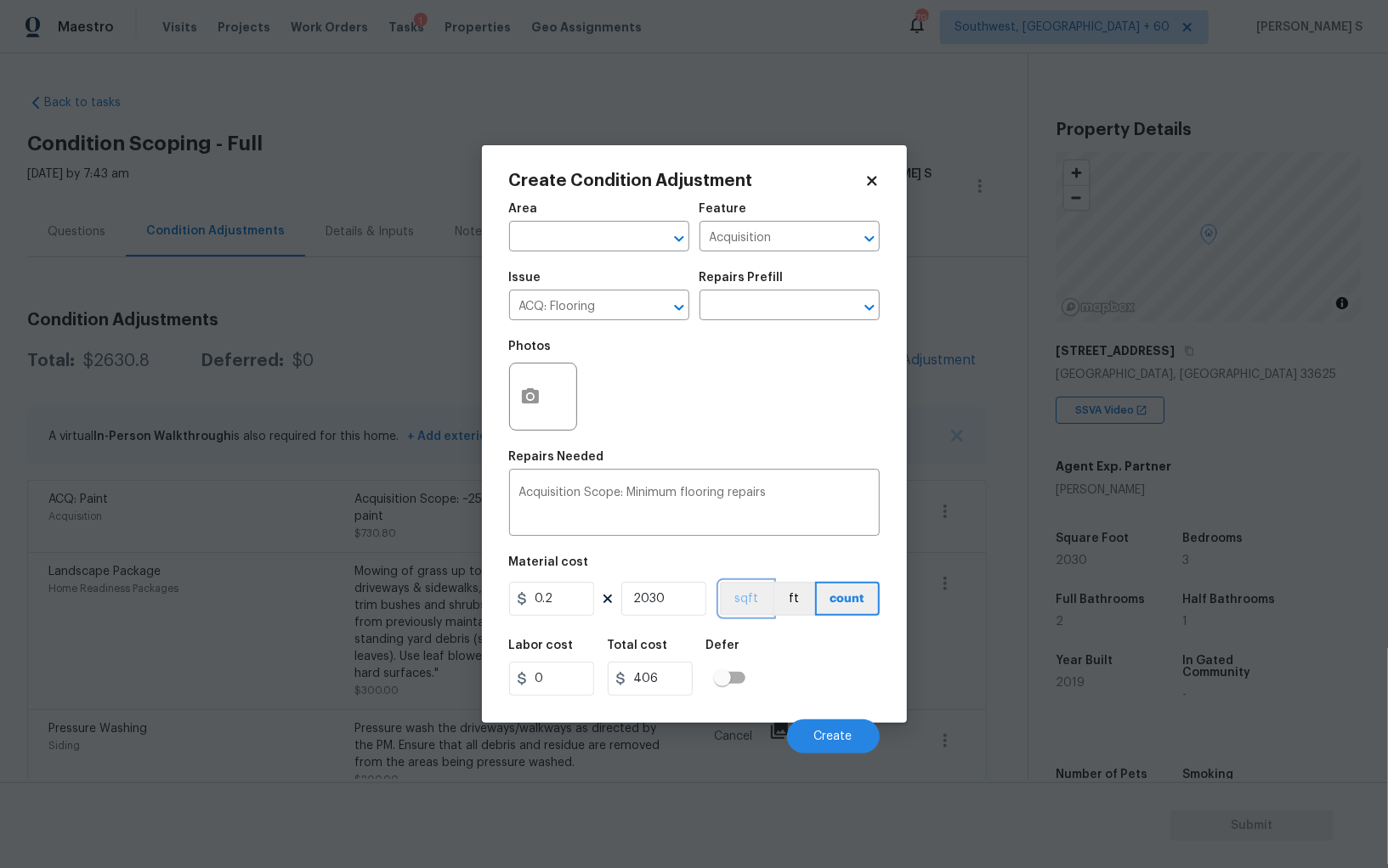
click at [740, 600] on button "sqft" at bounding box center [746, 598] width 53 height 34
click at [749, 630] on div "Area ​ Feature Acquisition ​ Issue ACQ: Flooring ​ Repairs Prefill ​ Photos Rep…" at bounding box center [694, 473] width 371 height 561
click at [853, 742] on button "Create" at bounding box center [832, 736] width 92 height 34
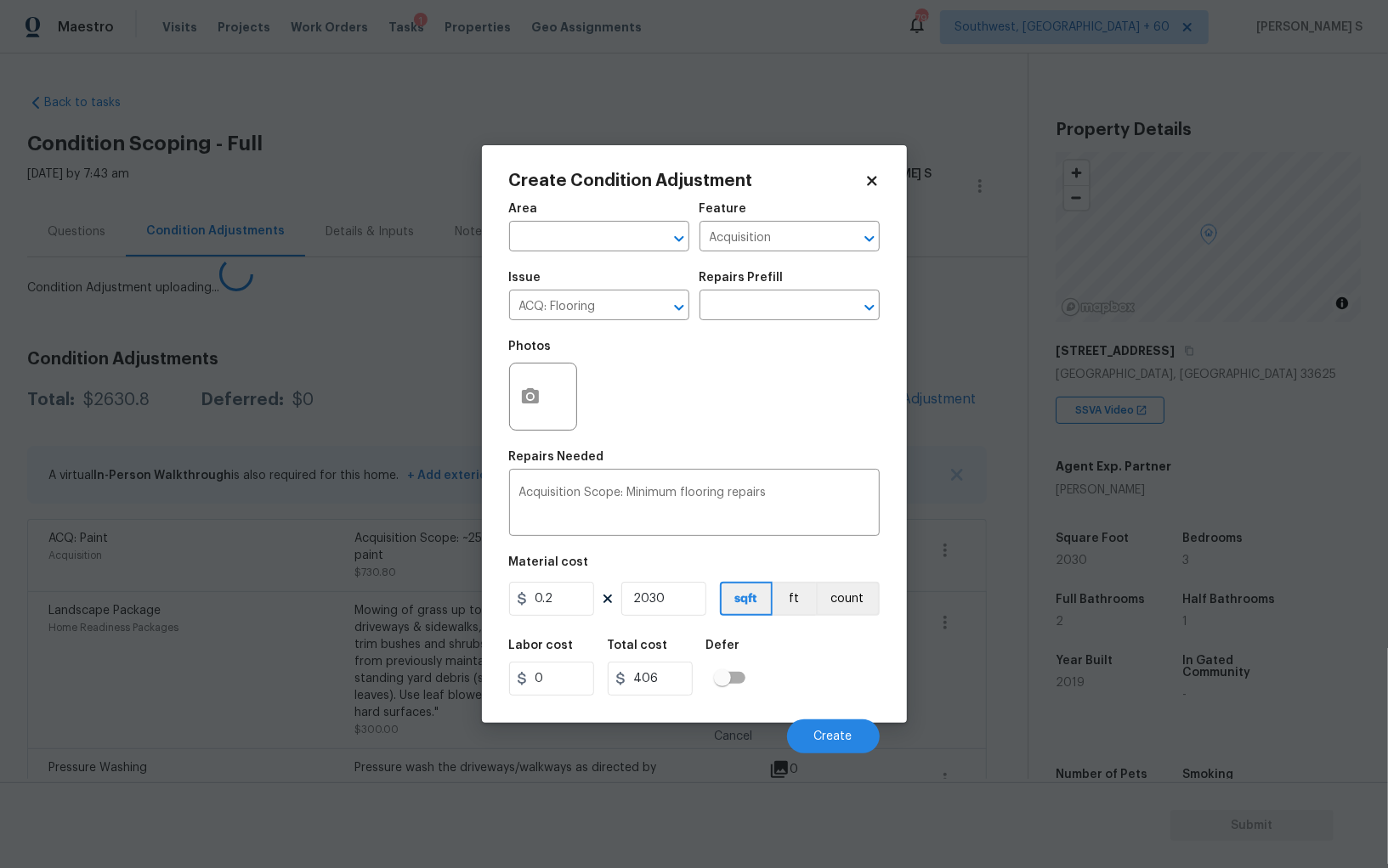
drag, startPoint x: 370, startPoint y: 744, endPoint x: 424, endPoint y: 665, distance: 95.7
click at [370, 740] on body "Maestro Visits Projects Work Orders Tasks 1 Properties Geo Assignments 791 Sout…" at bounding box center [694, 434] width 1388 height 868
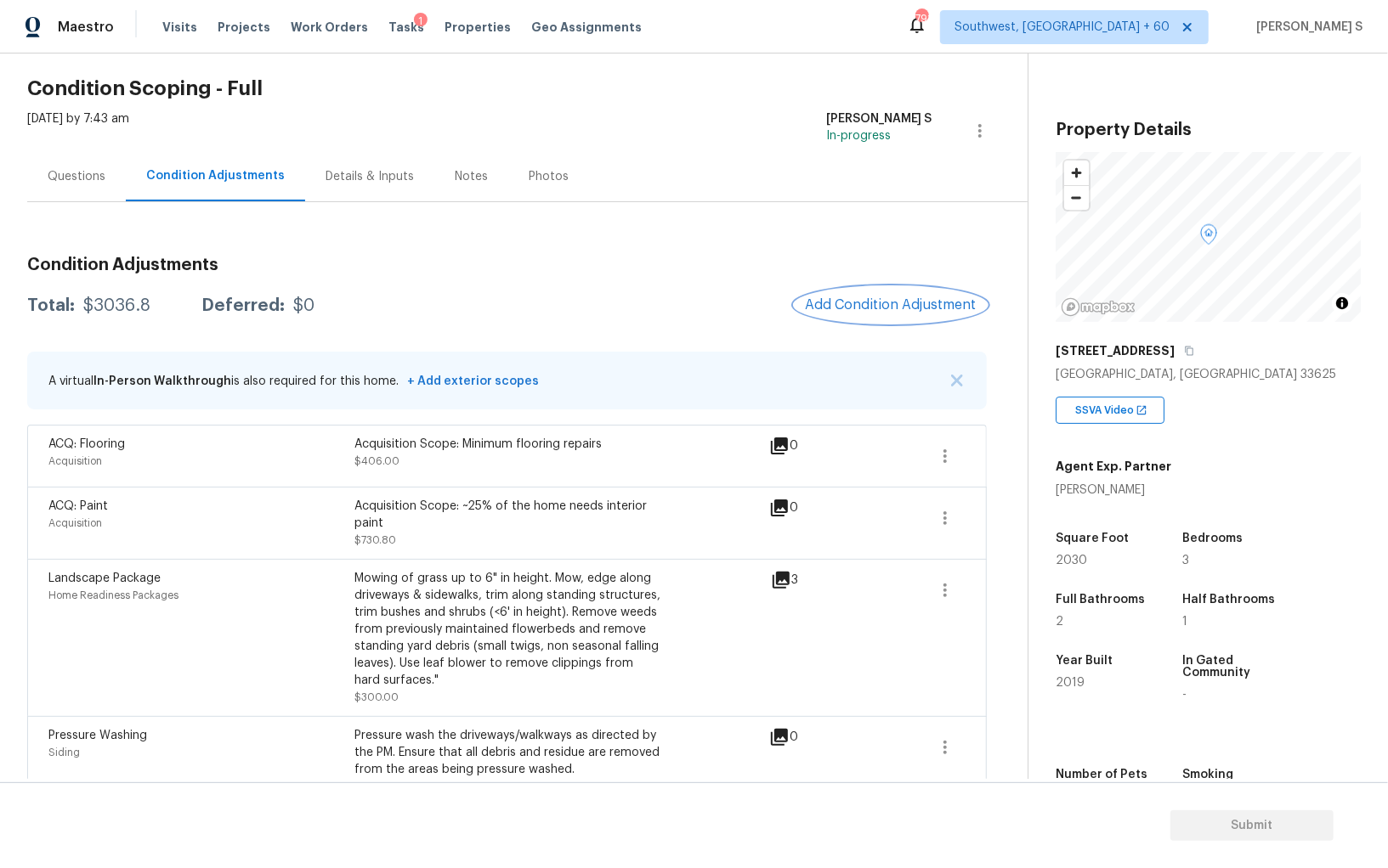
scroll to position [50, 0]
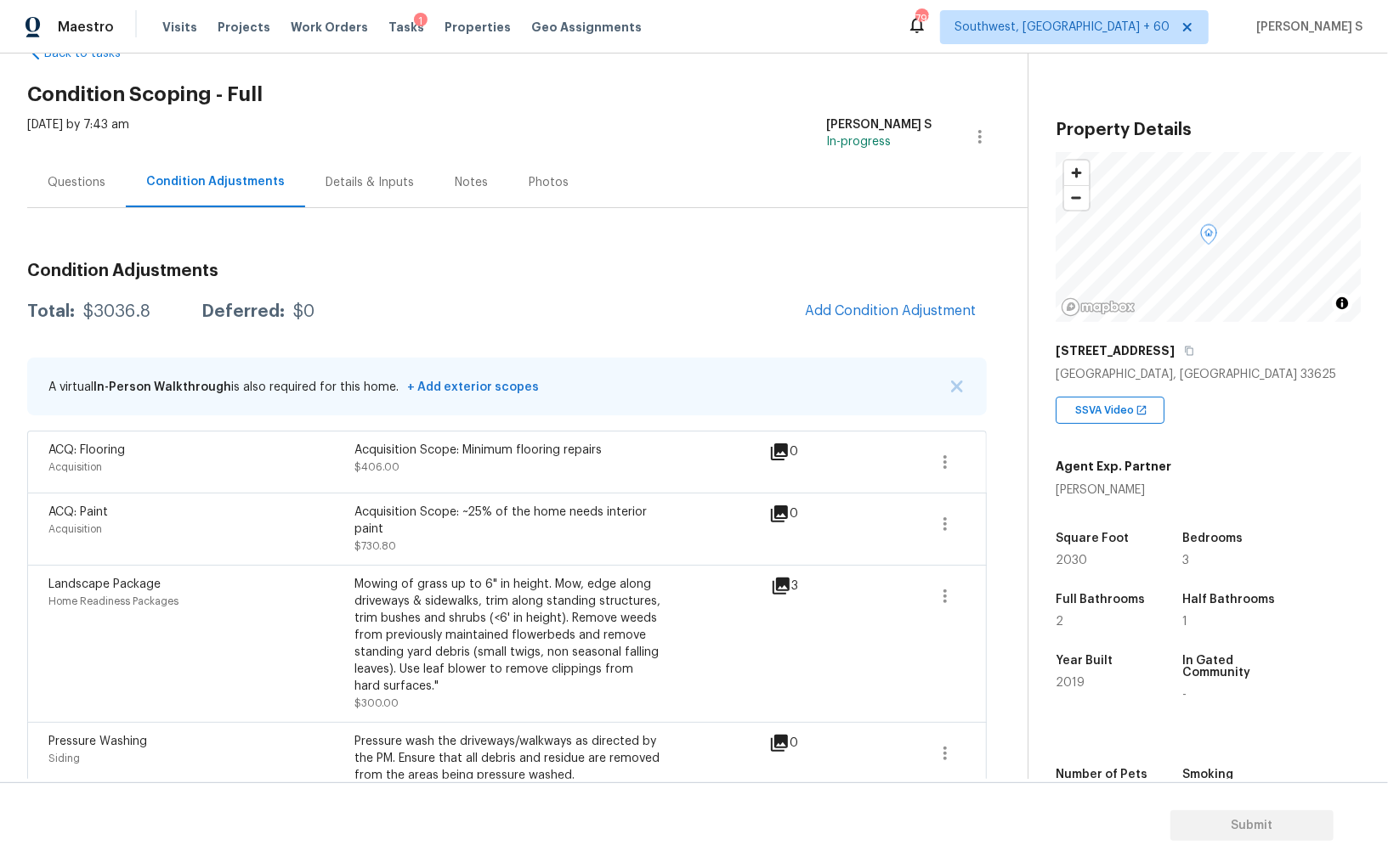
click at [73, 195] on div "Questions" at bounding box center [76, 183] width 98 height 51
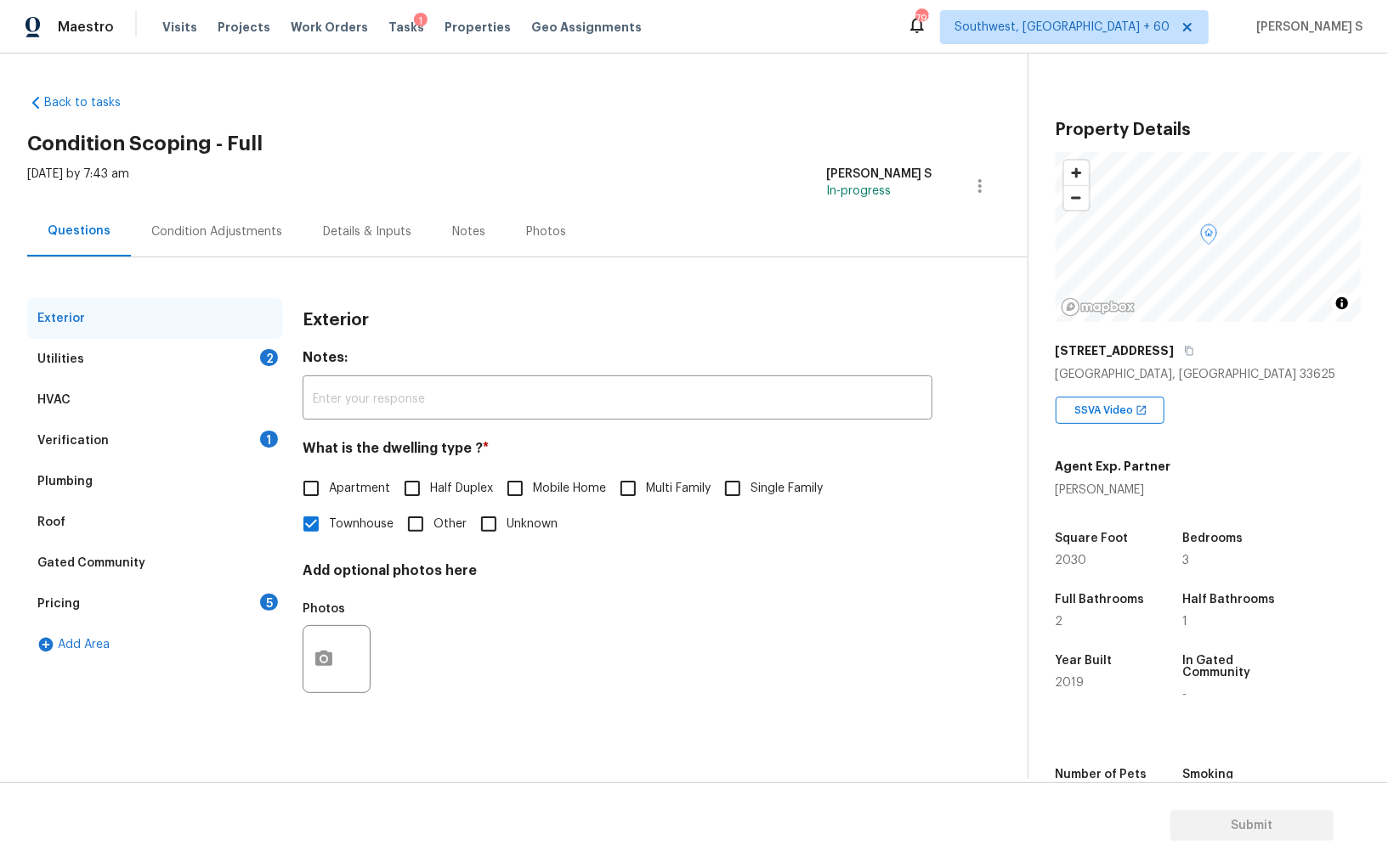
click at [74, 607] on div "Pricing" at bounding box center [58, 603] width 43 height 17
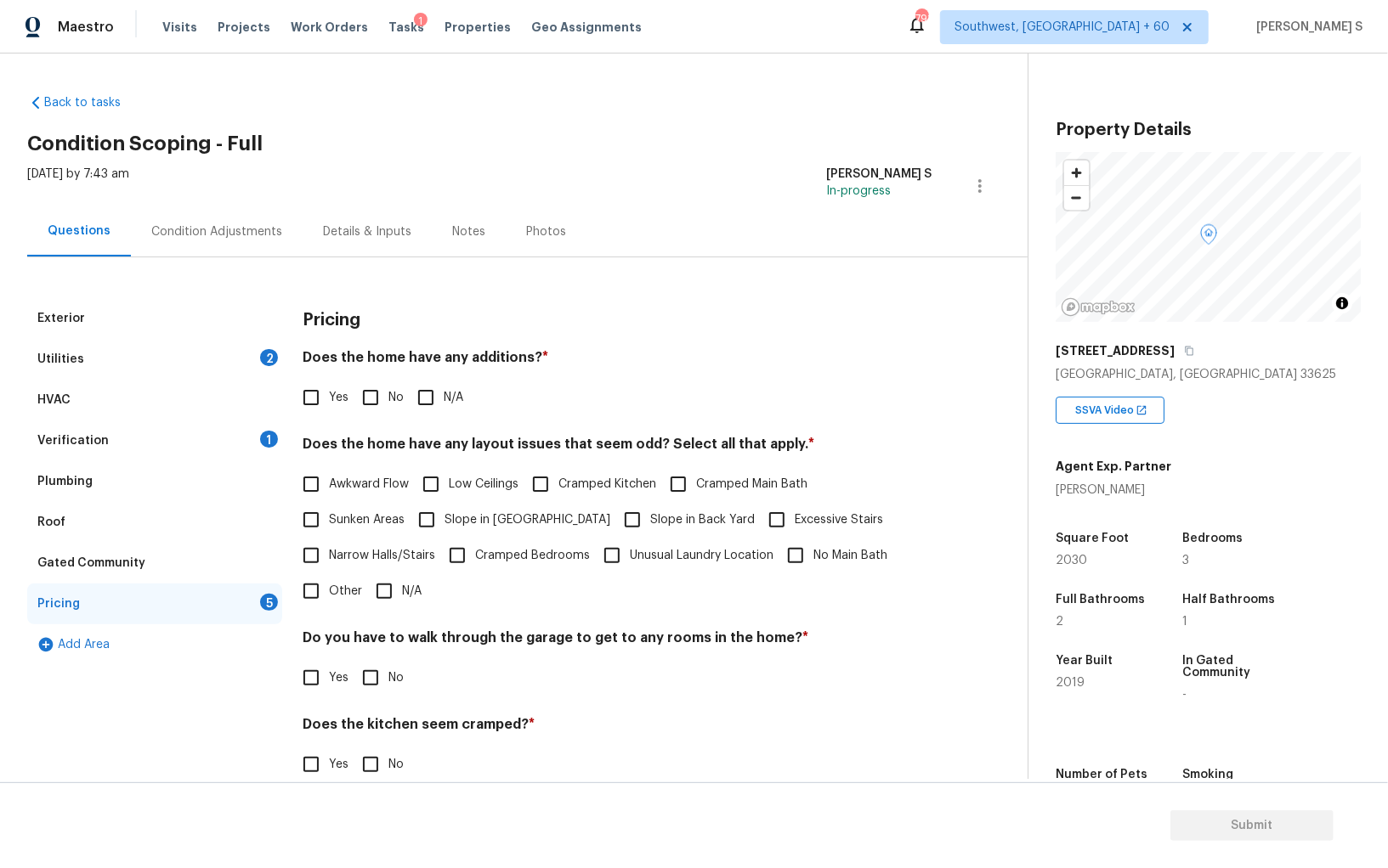
click at [476, 518] on span "Slope in [GEOGRAPHIC_DATA]" at bounding box center [528, 521] width 165 height 18
click at [445, 518] on input "Slope in [GEOGRAPHIC_DATA]" at bounding box center [426, 520] width 36 height 36
checkbox input "true"
click at [371, 381] on input "No" at bounding box center [370, 397] width 36 height 36
checkbox input "true"
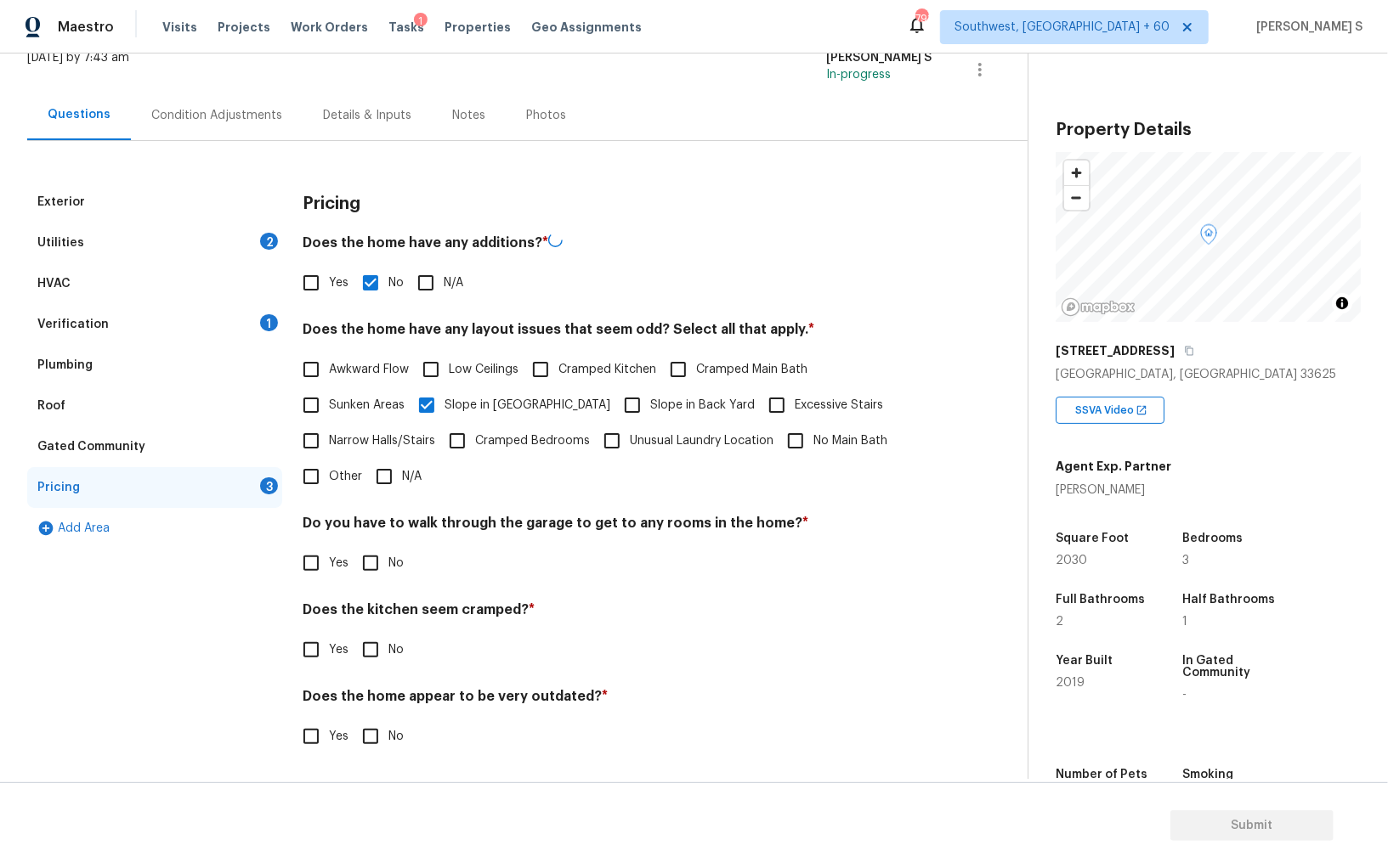
scroll to position [115, 0]
click at [386, 561] on input "No" at bounding box center [370, 562] width 36 height 36
checkbox input "true"
click at [352, 633] on input "No" at bounding box center [370, 651] width 36 height 36
checkbox input "true"
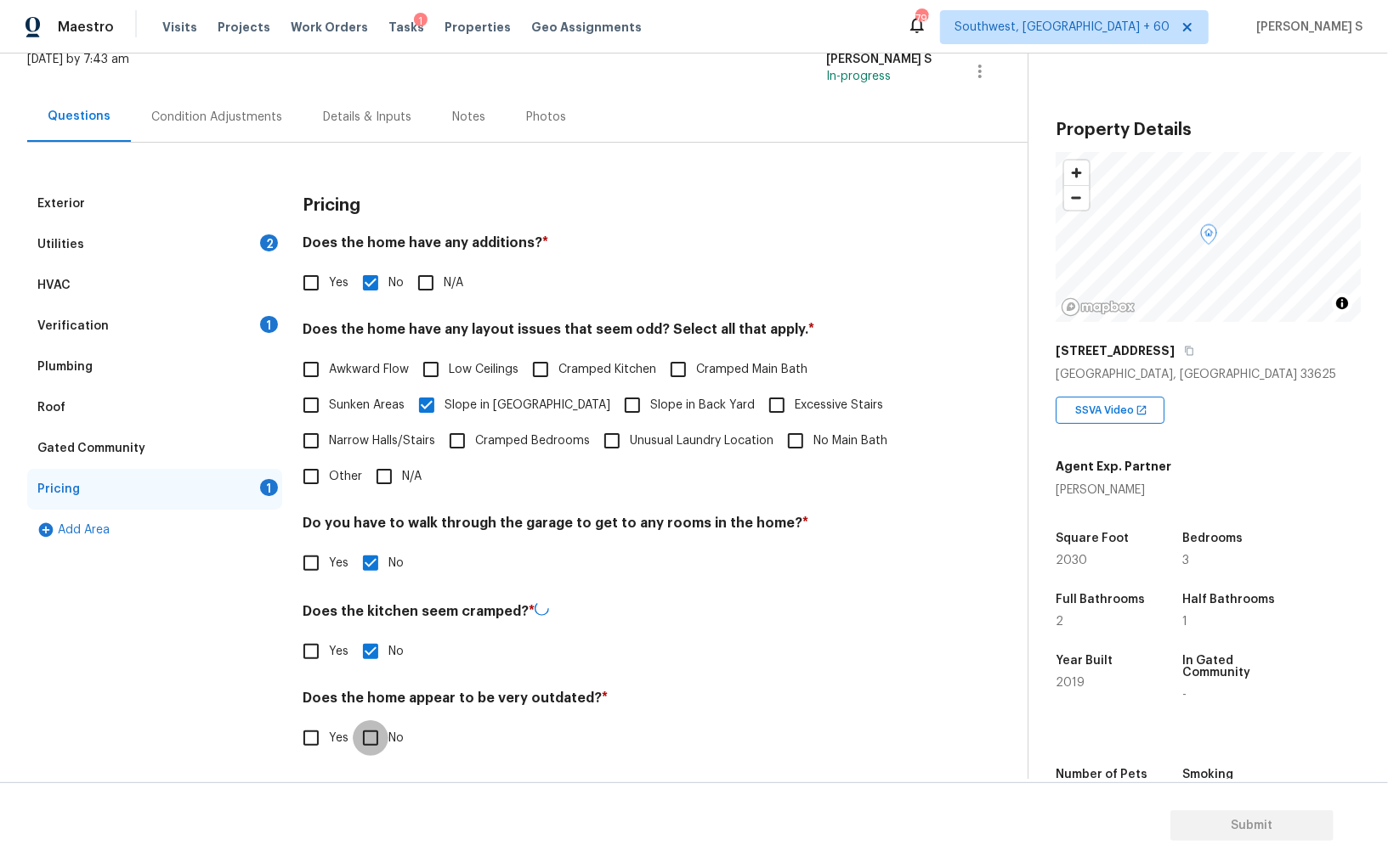
click at [352, 720] on input "No" at bounding box center [370, 738] width 36 height 36
checkbox input "true"
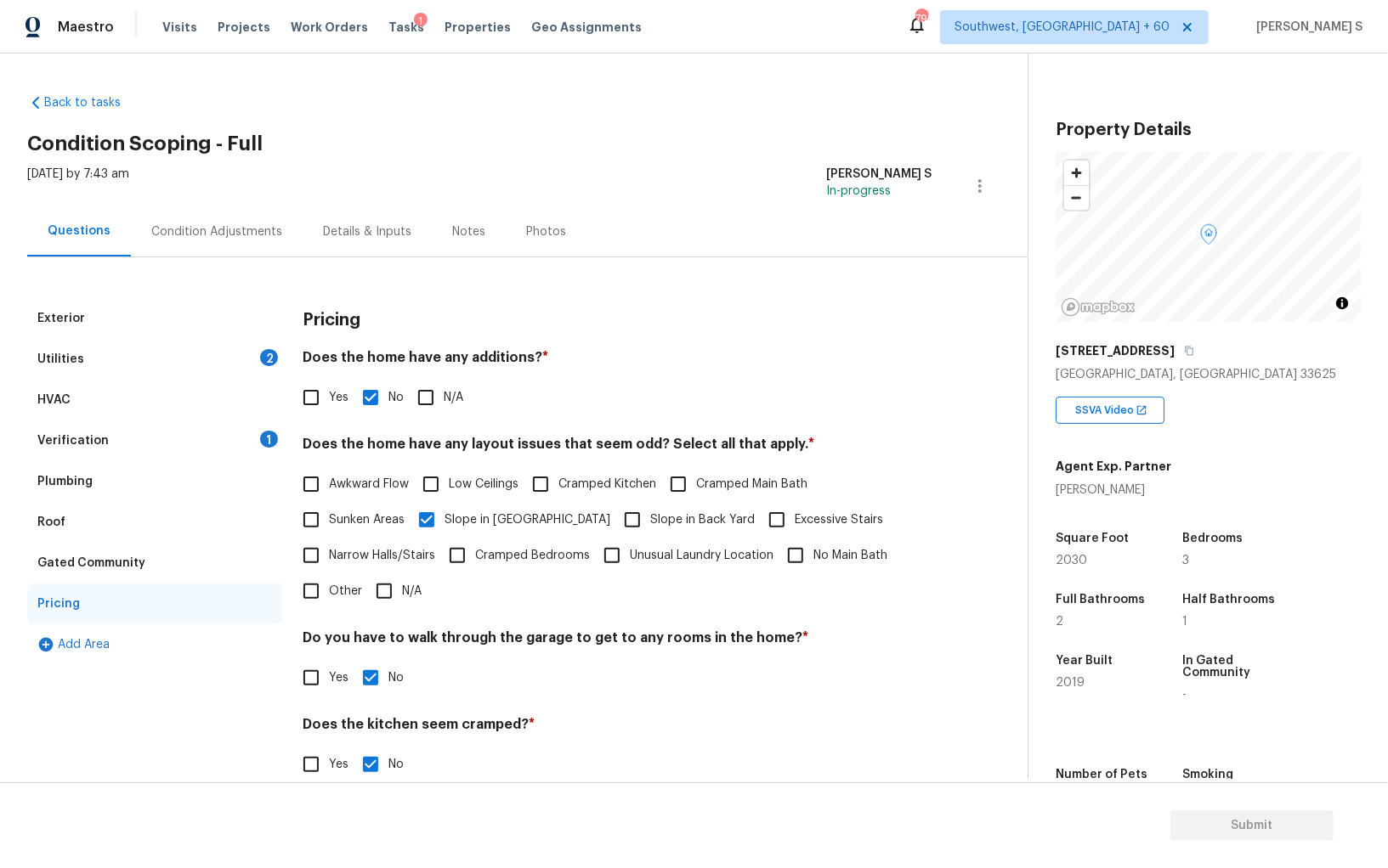
click at [224, 224] on div "Condition Adjustments" at bounding box center [216, 232] width 130 height 17
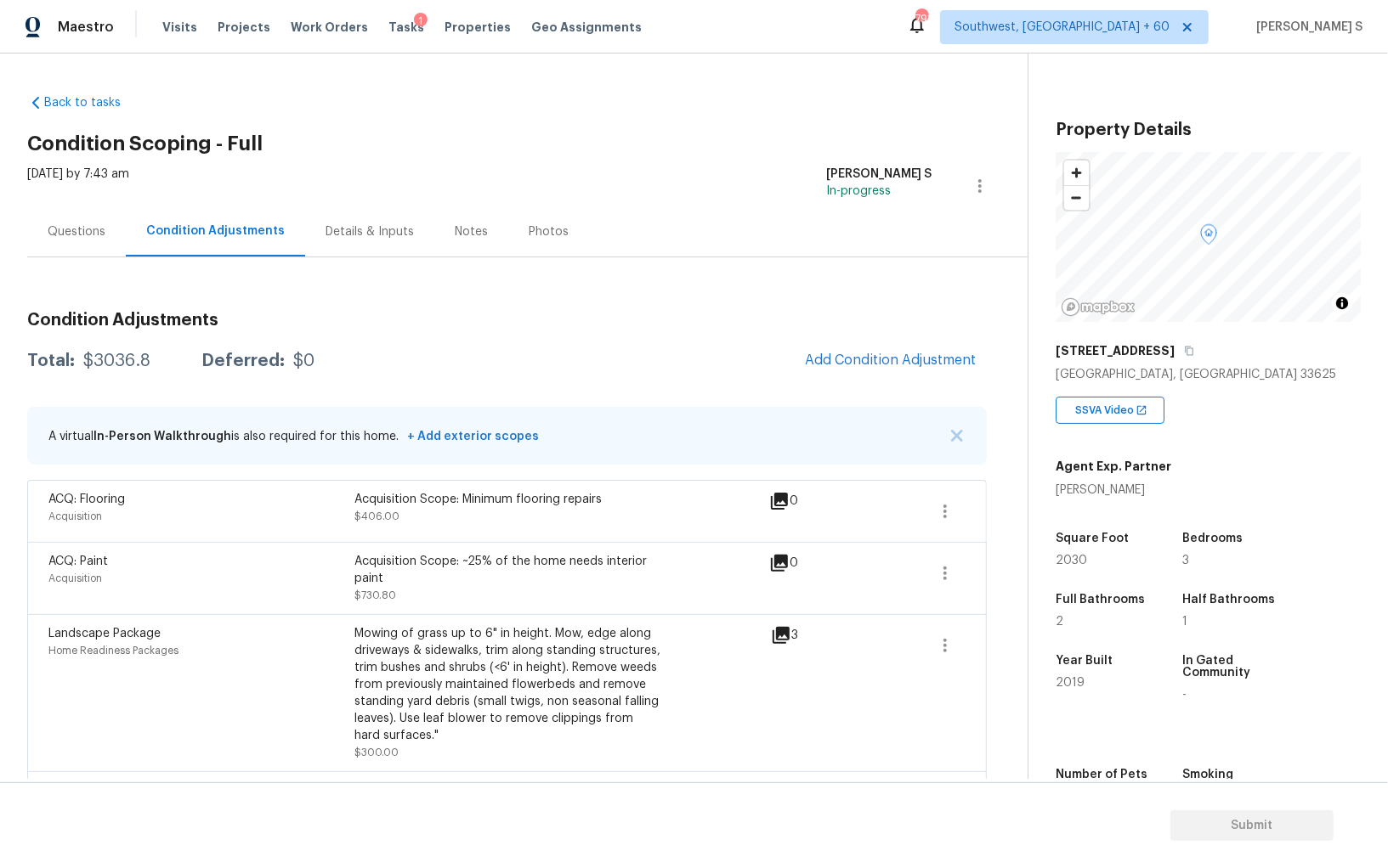
scroll to position [220, 0]
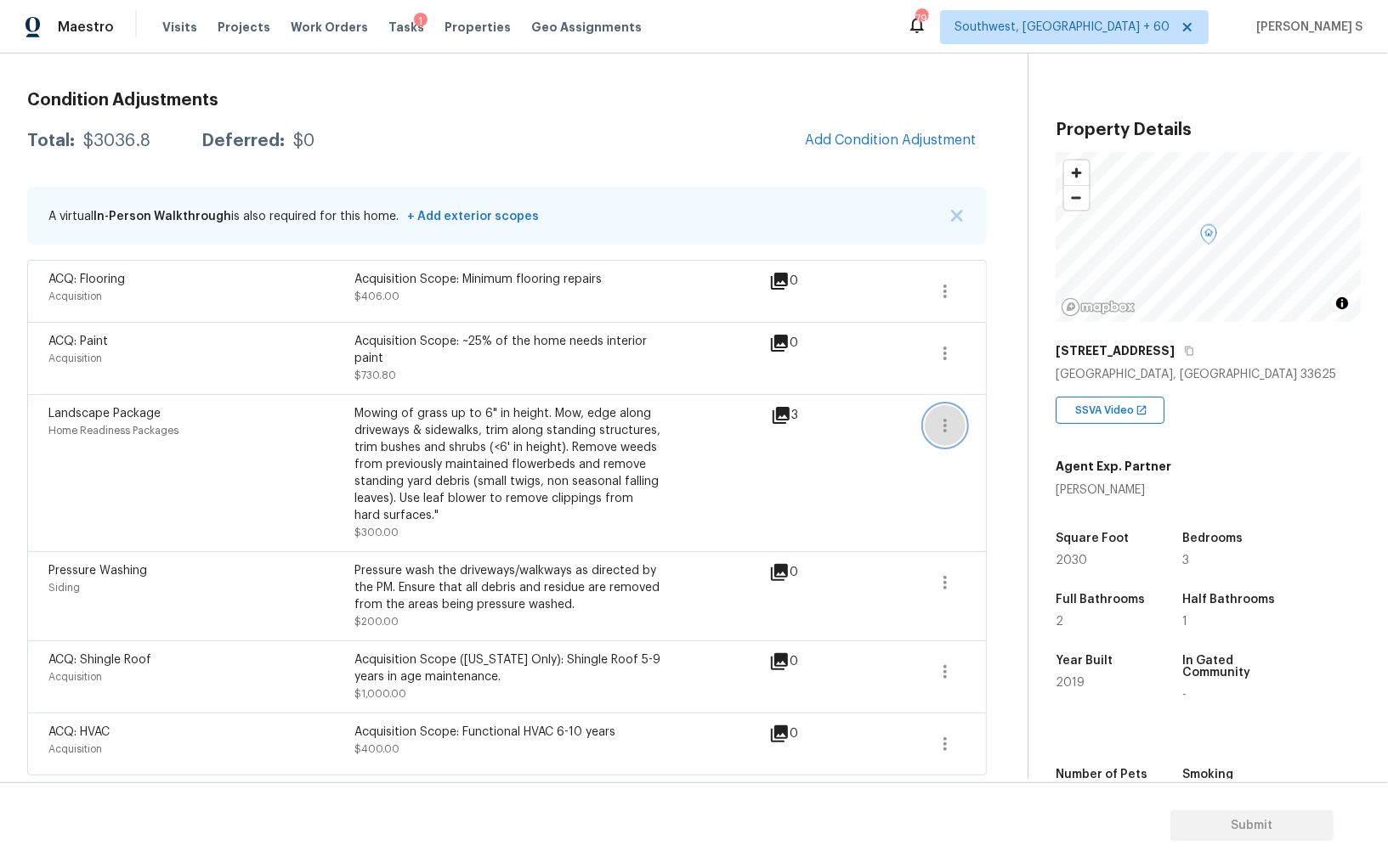
click at [936, 416] on icon "button" at bounding box center [944, 425] width 20 height 20
click at [980, 416] on div "Edit" at bounding box center [1041, 419] width 132 height 17
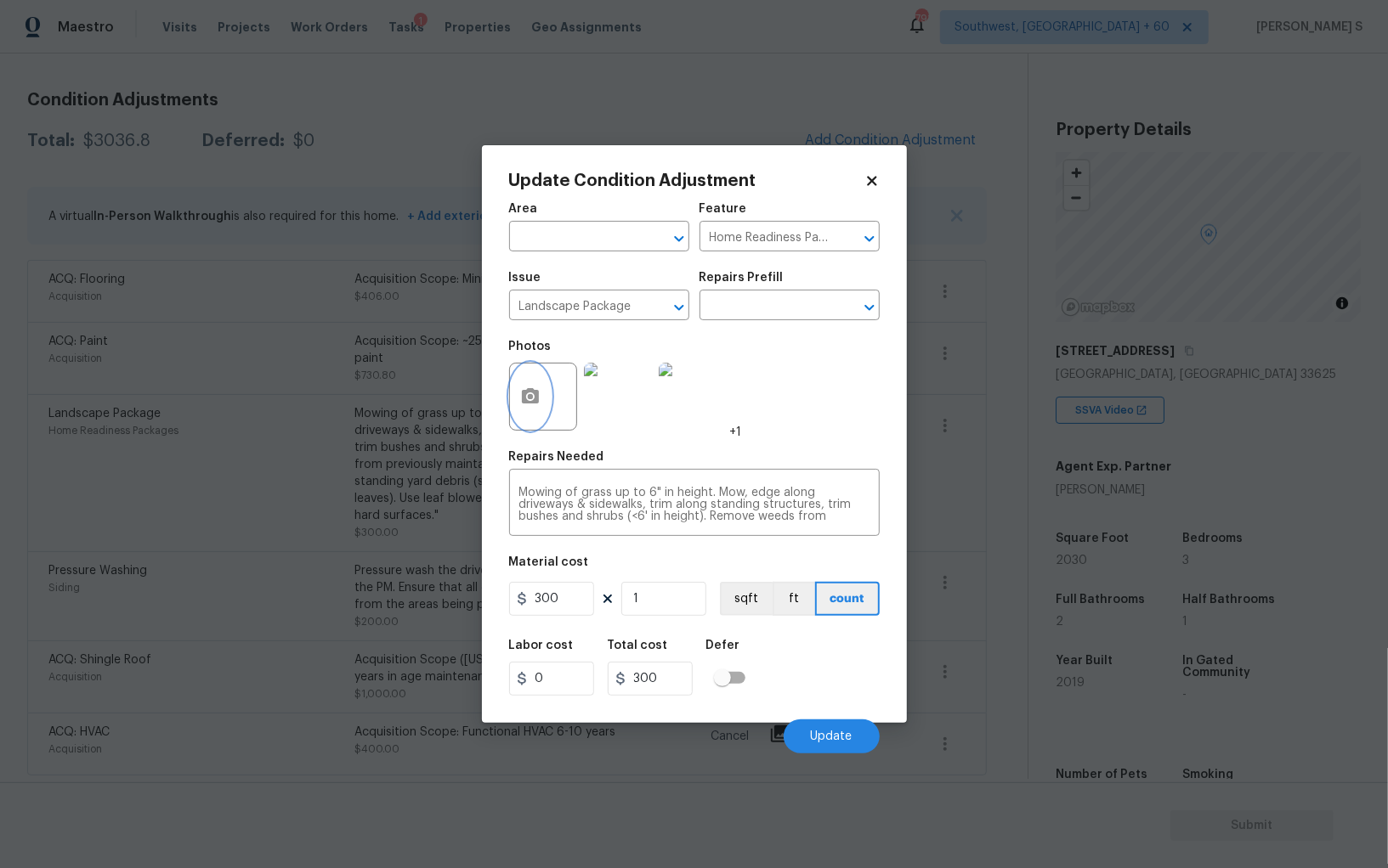
click at [523, 410] on button "button" at bounding box center [530, 397] width 41 height 66
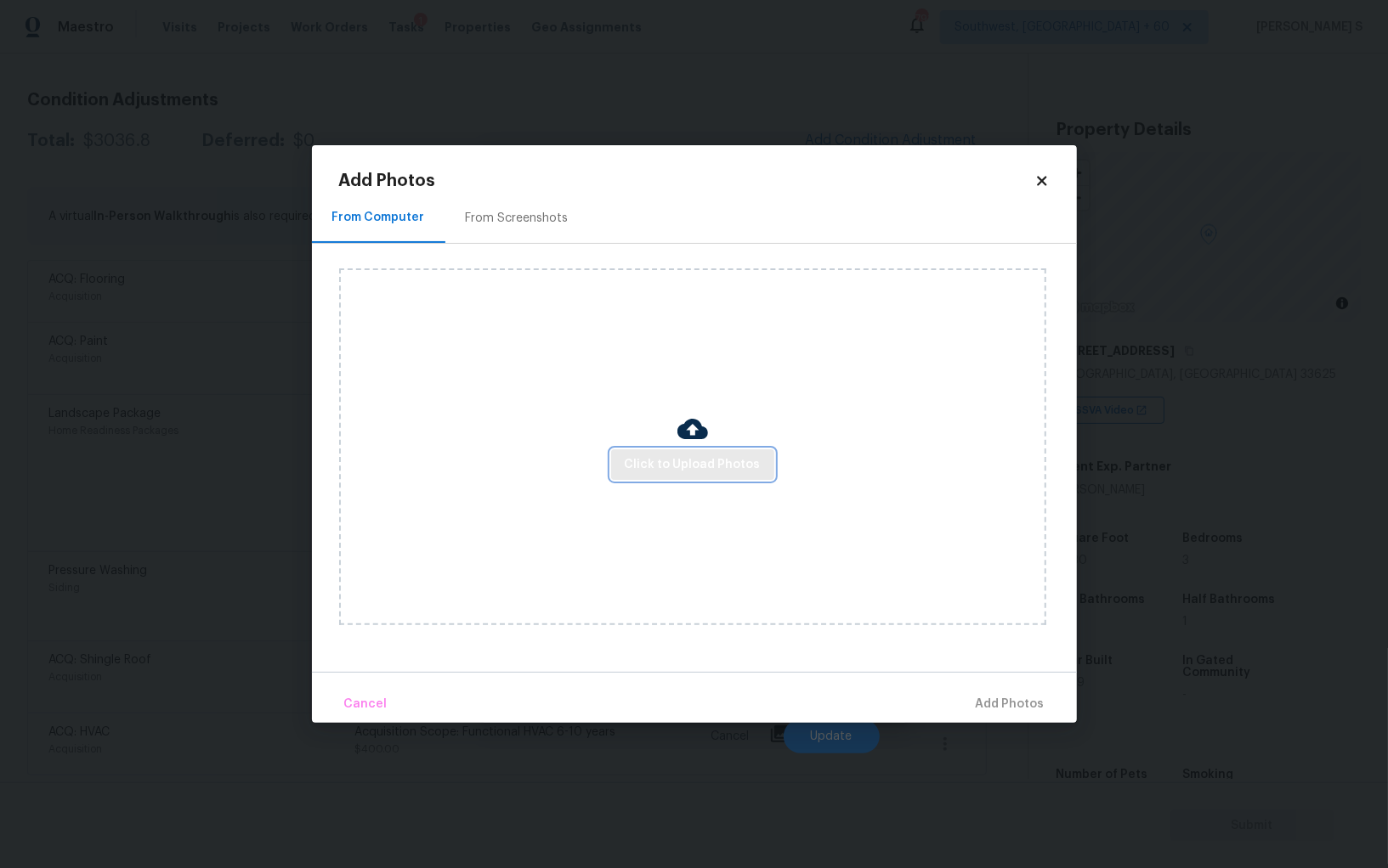
click at [690, 460] on span "Click to Upload Photos" at bounding box center [693, 465] width 136 height 21
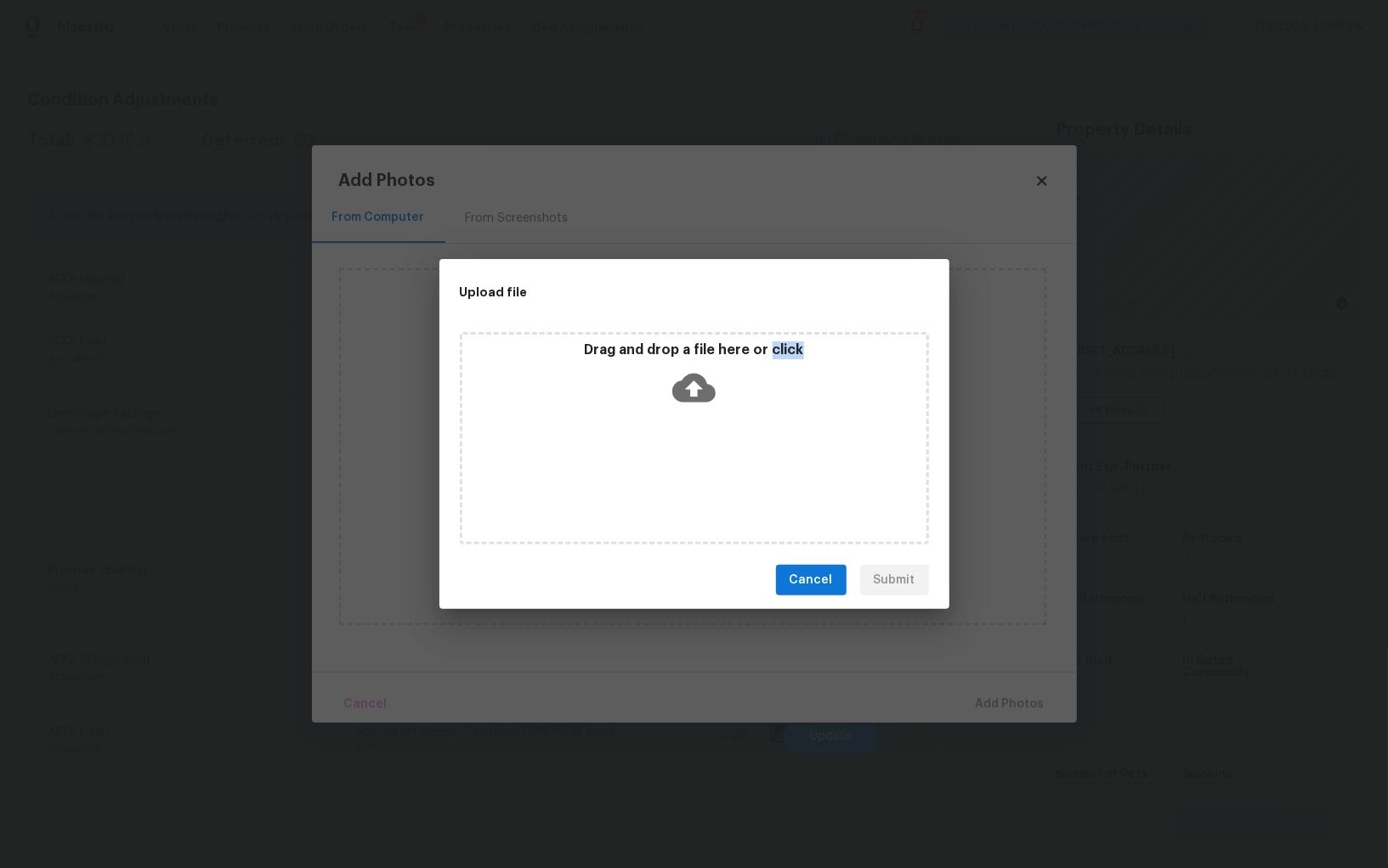
click at [690, 460] on div "Drag and drop a file here or click" at bounding box center [694, 438] width 469 height 212
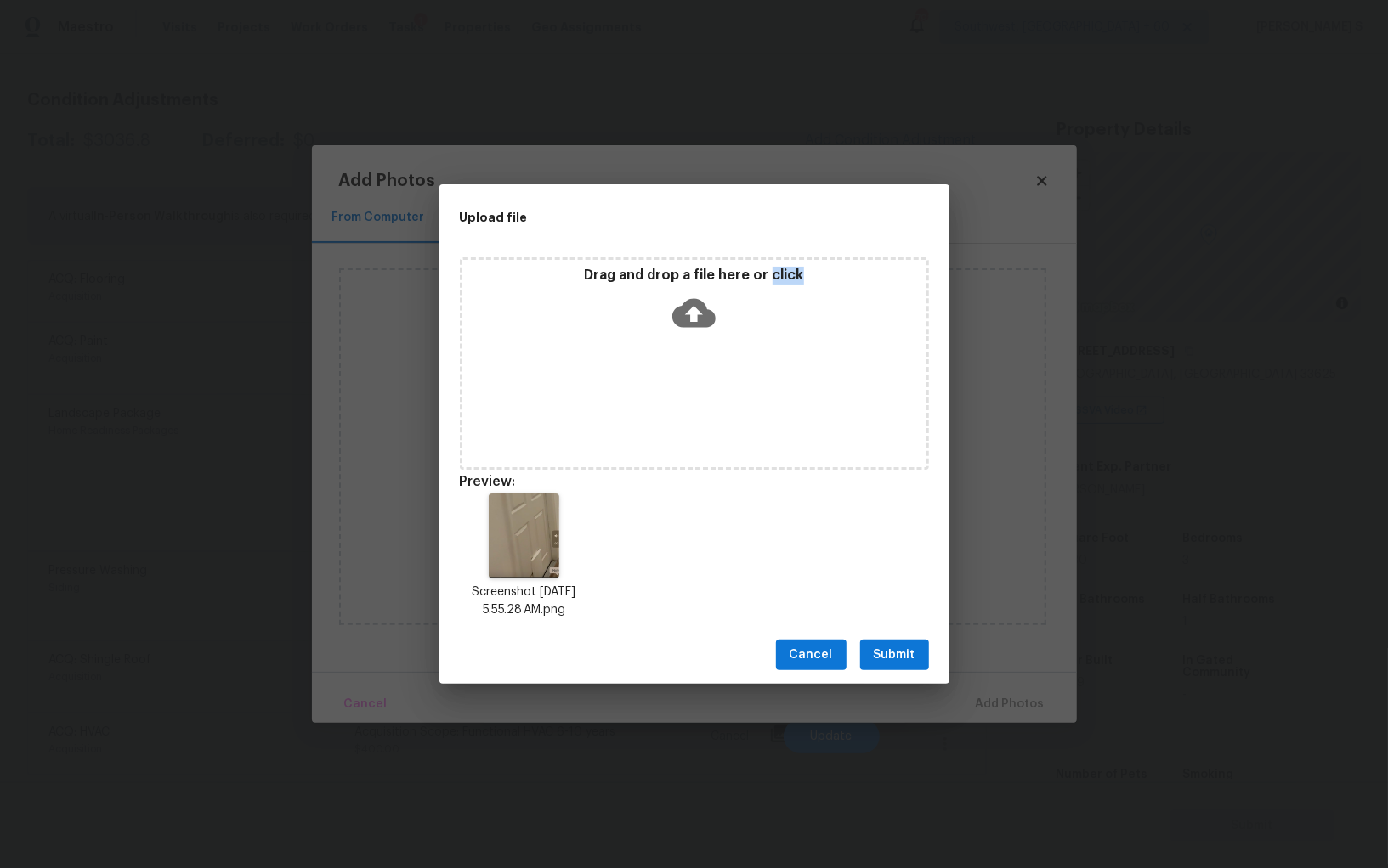
click at [923, 655] on button "Submit" at bounding box center [894, 655] width 69 height 31
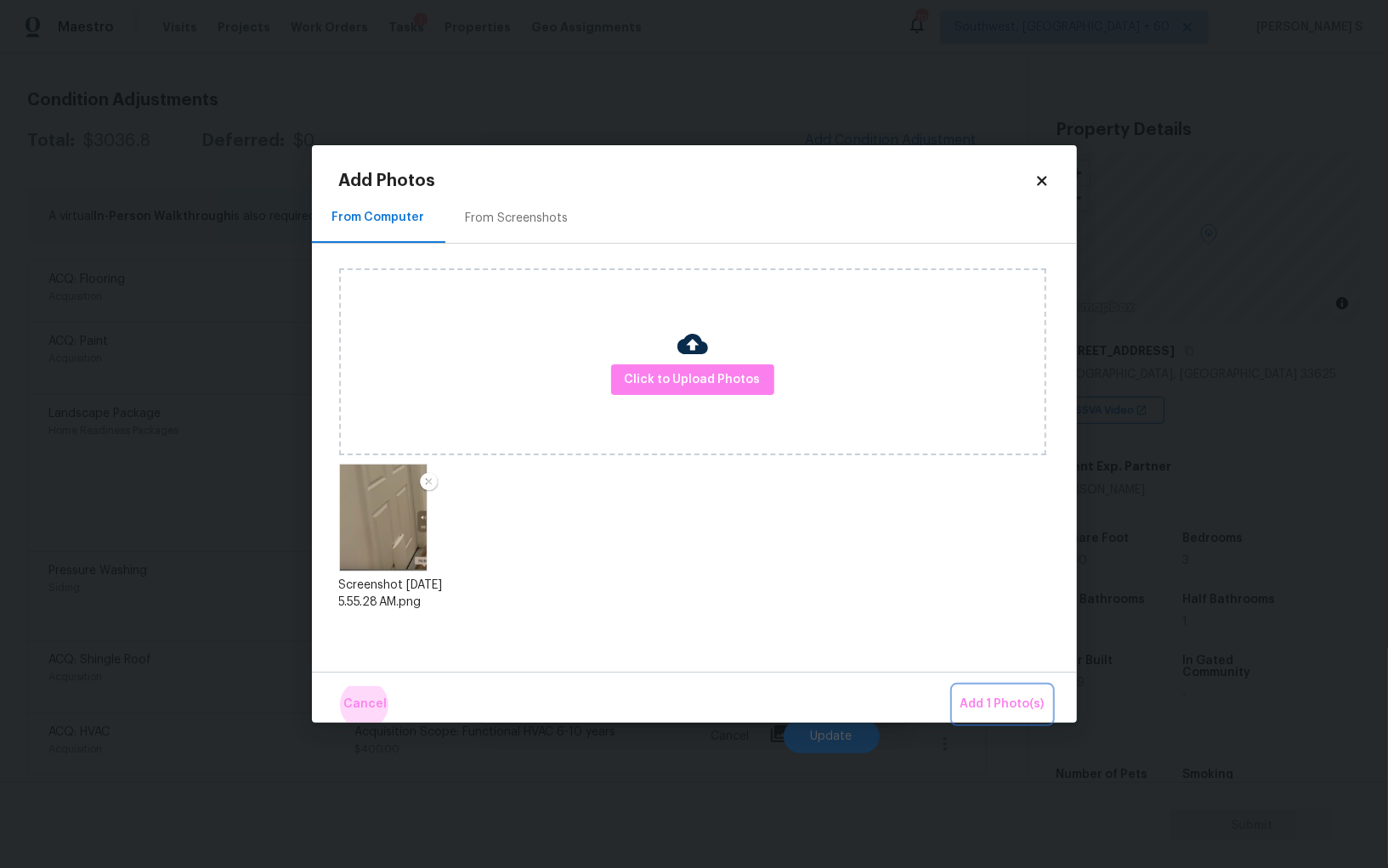
click at [953, 686] on button "Add 1 Photo(s)" at bounding box center [1002, 705] width 97 height 37
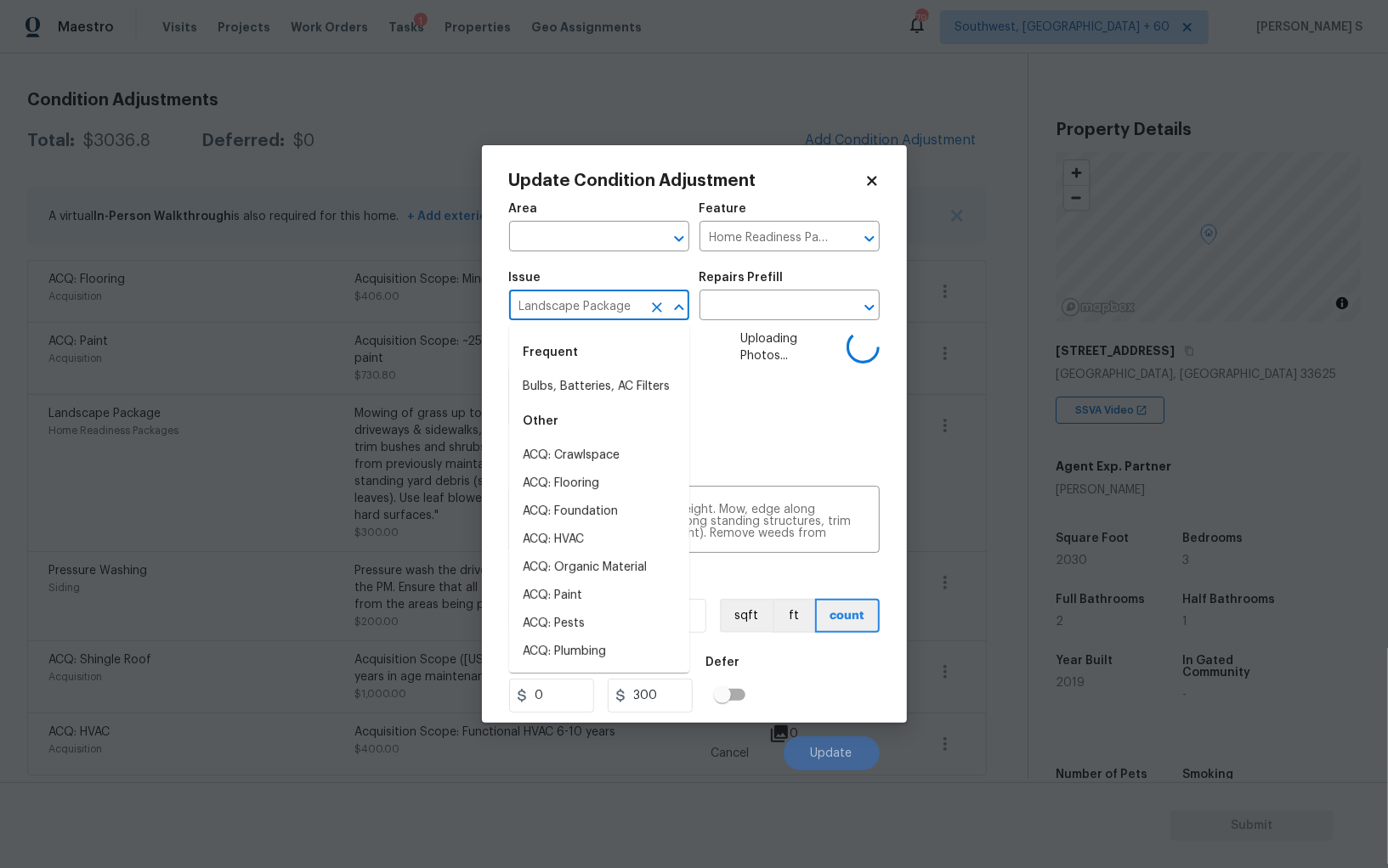
click at [636, 307] on input "Landscape Package" at bounding box center [575, 307] width 132 height 26
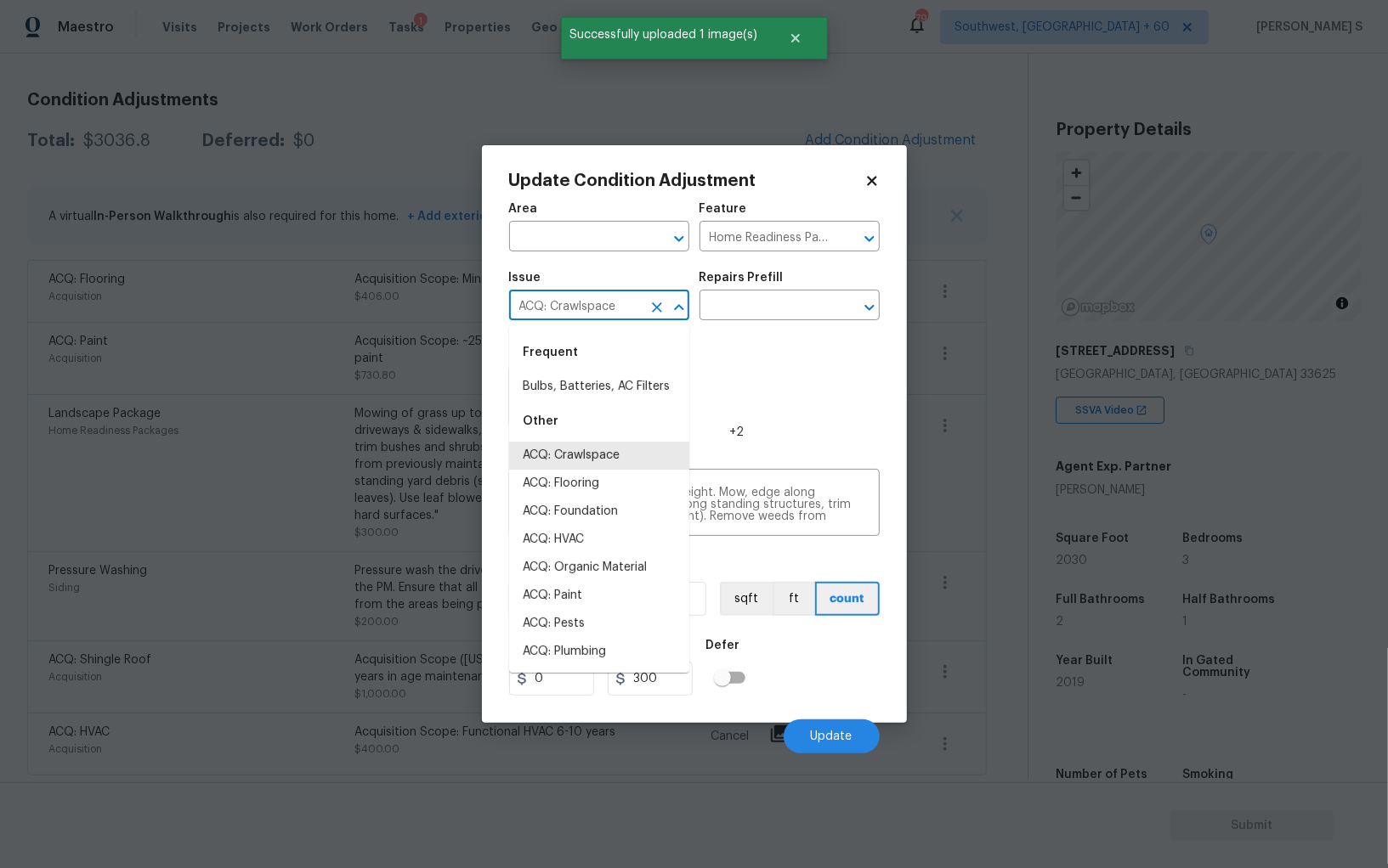
scroll to position [0, 0]
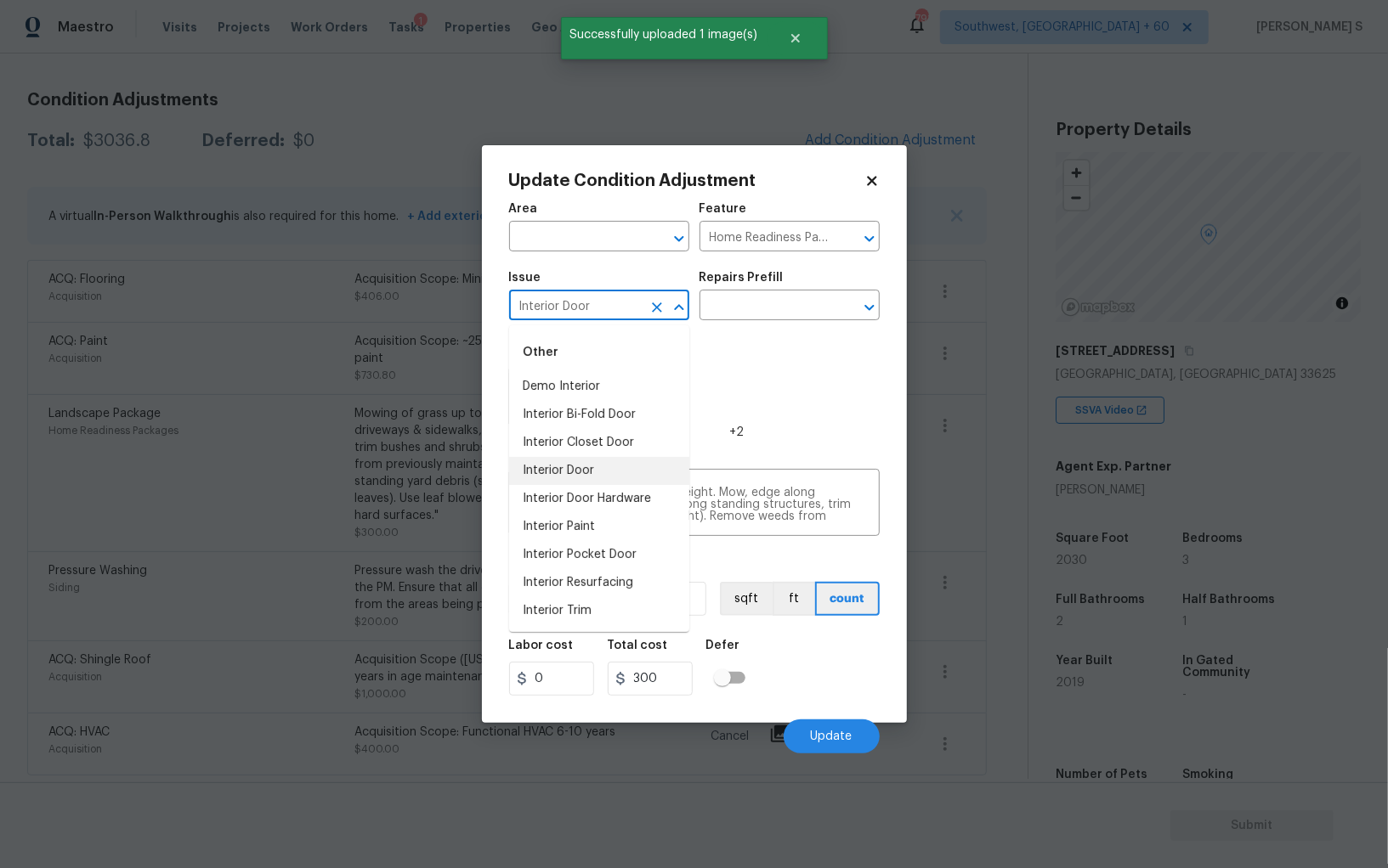
type input "Interior Door"
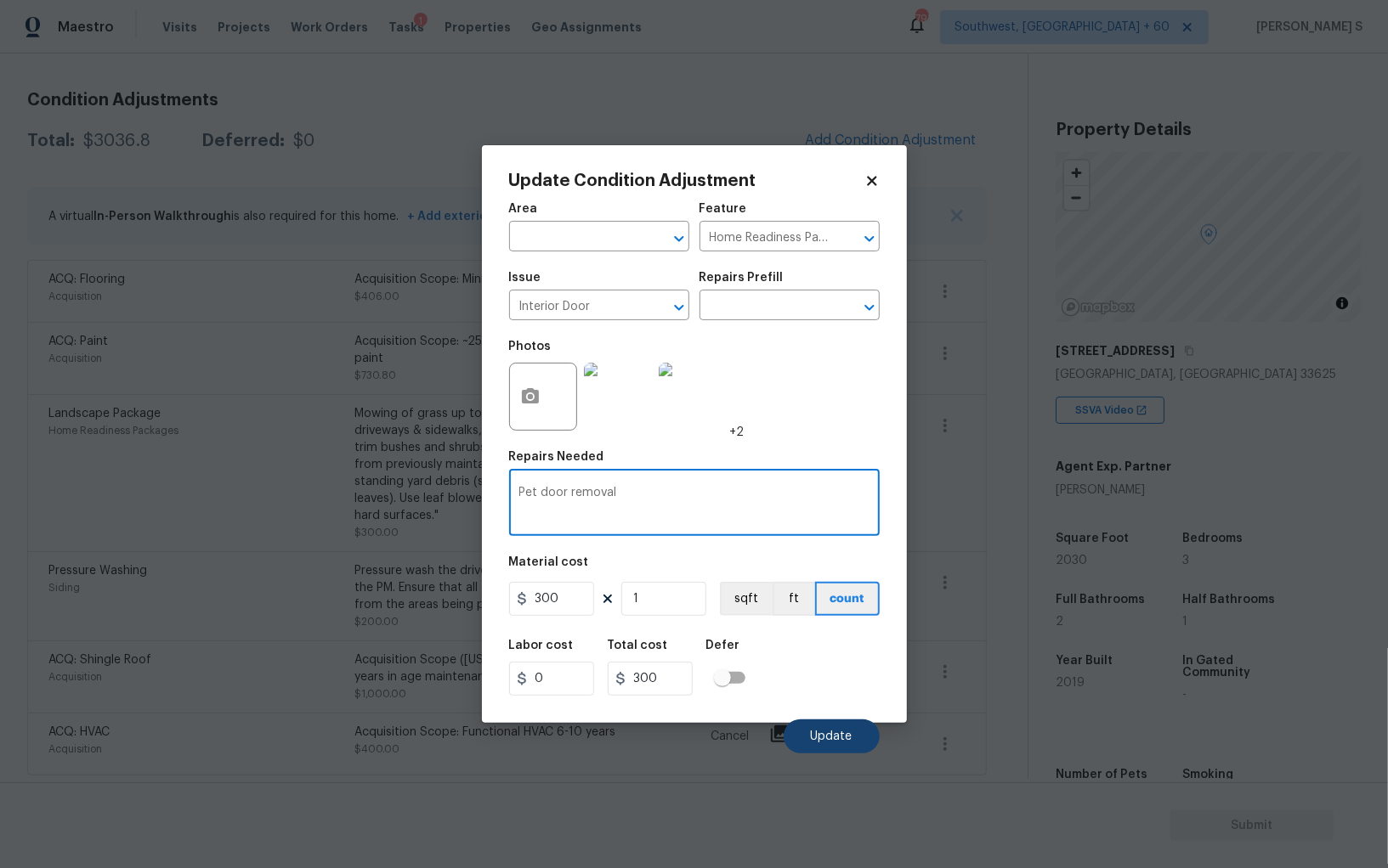
type textarea "Pet door removal"
click at [853, 725] on button "Update" at bounding box center [831, 736] width 96 height 34
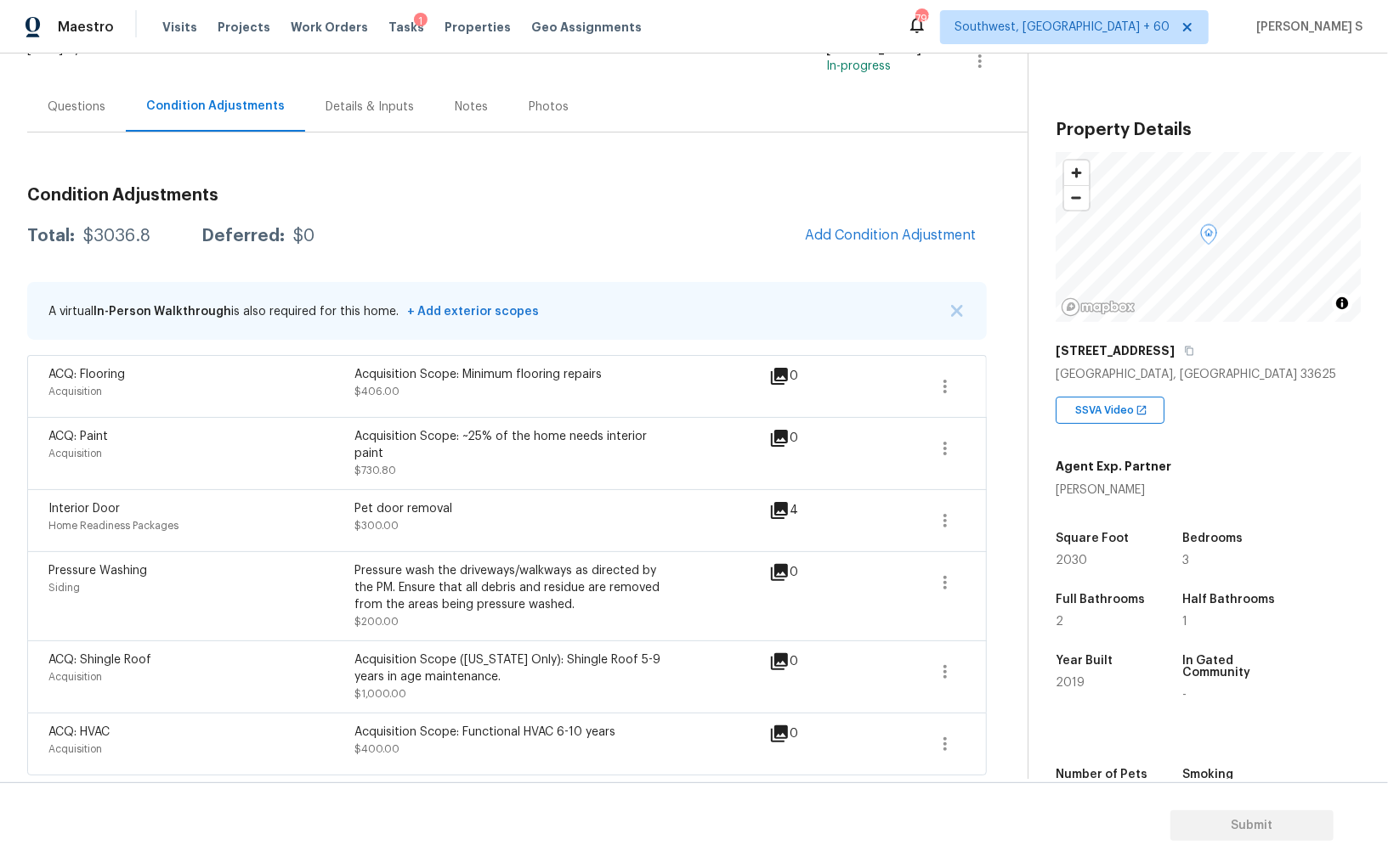
scroll to position [124, 0]
click at [953, 573] on icon "button" at bounding box center [944, 583] width 20 height 20
click at [1001, 572] on div "Edit" at bounding box center [1041, 578] width 132 height 17
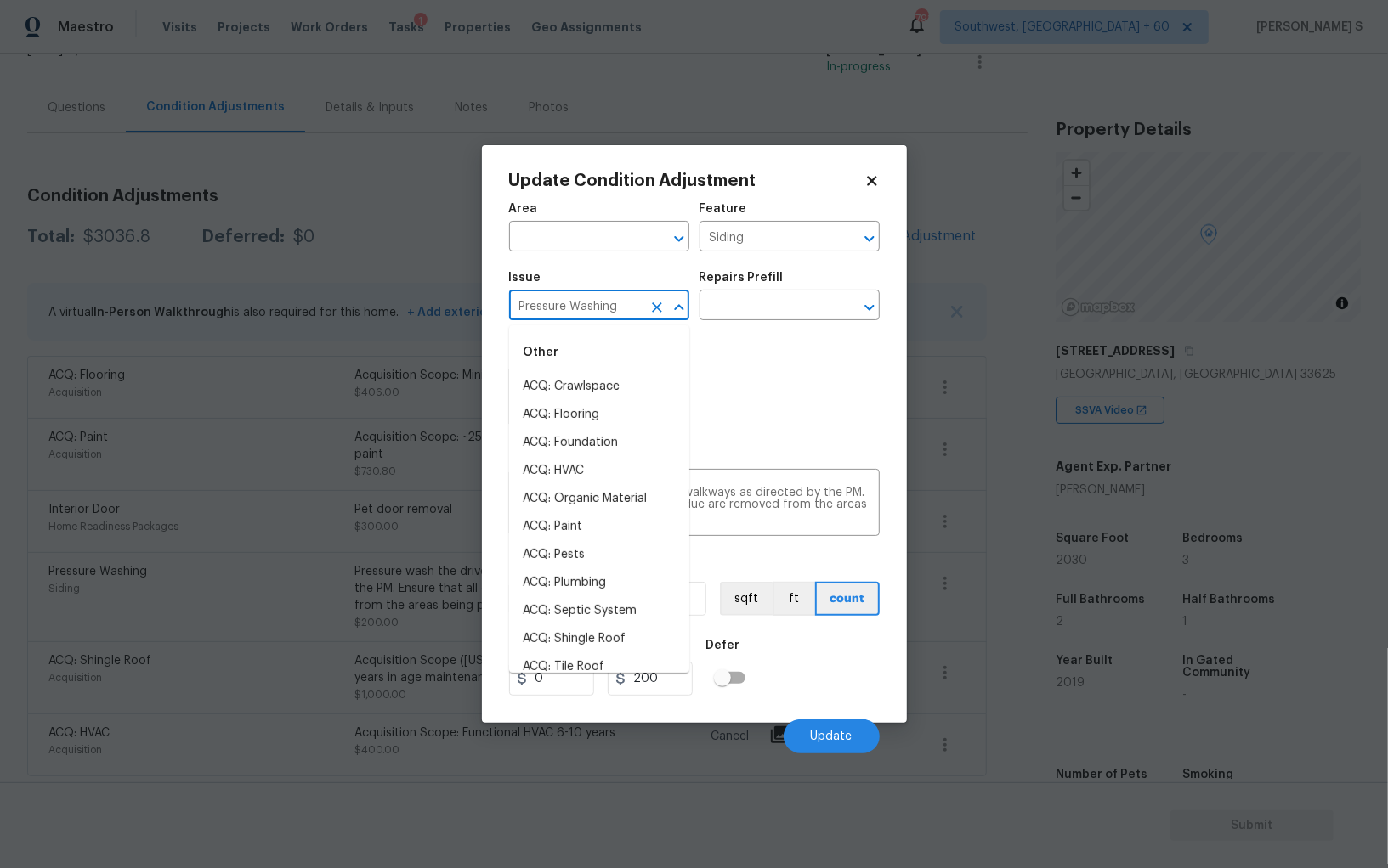
click at [587, 305] on input "Pressure Washing" at bounding box center [575, 307] width 132 height 26
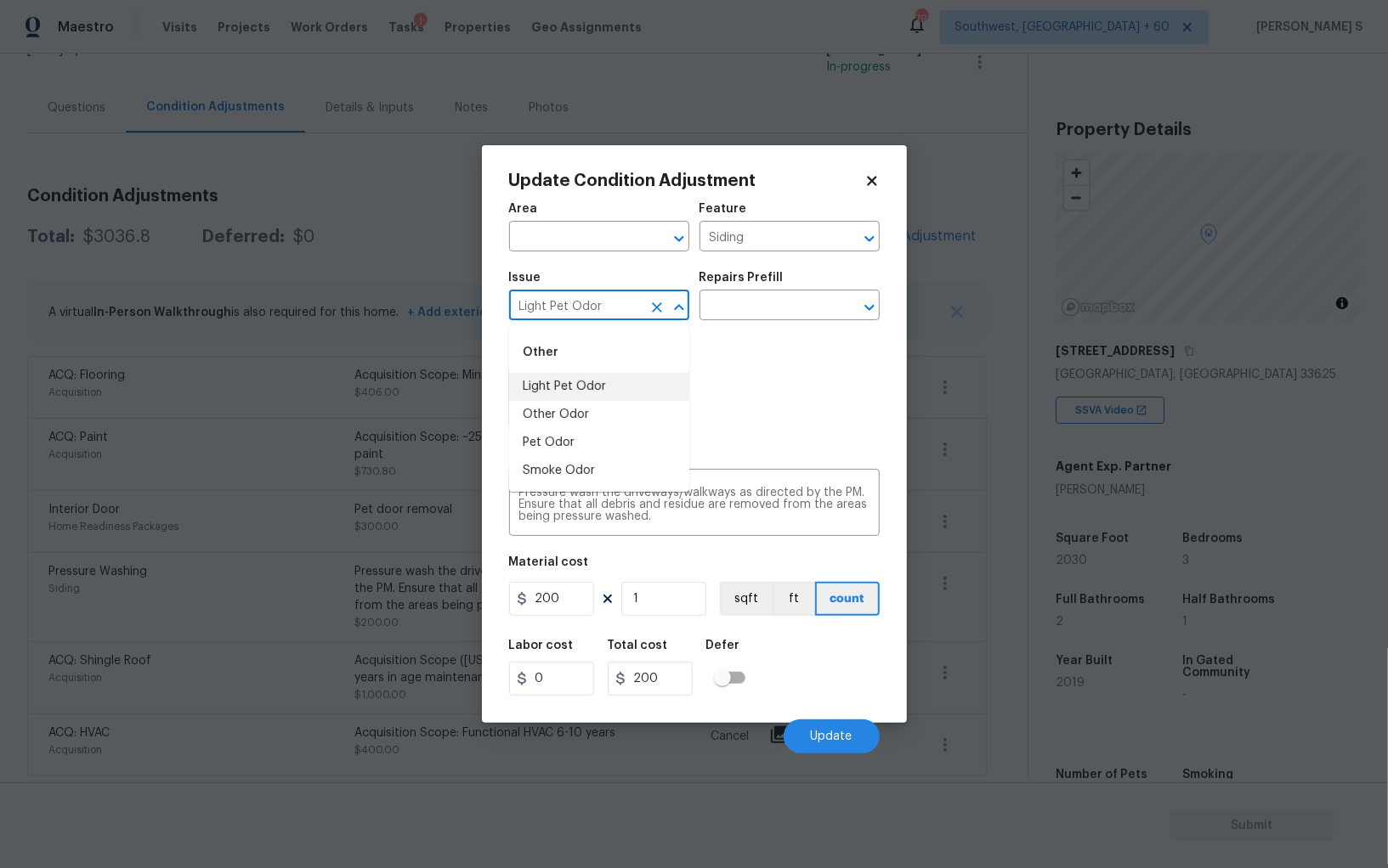
type input "Light Pet Odor"
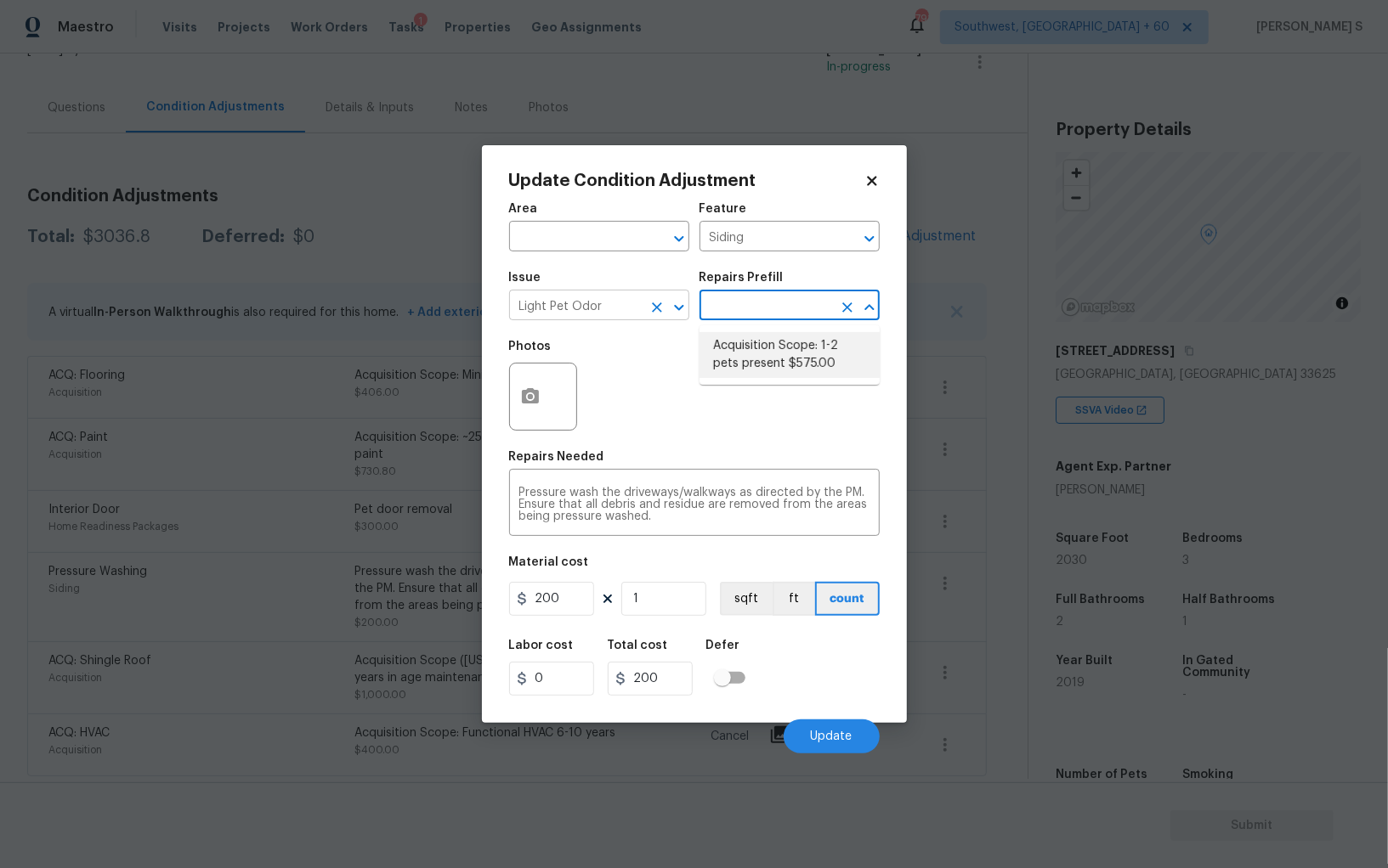
type textarea "Acquisition Scope: 1-2 pets present"
type input "575"
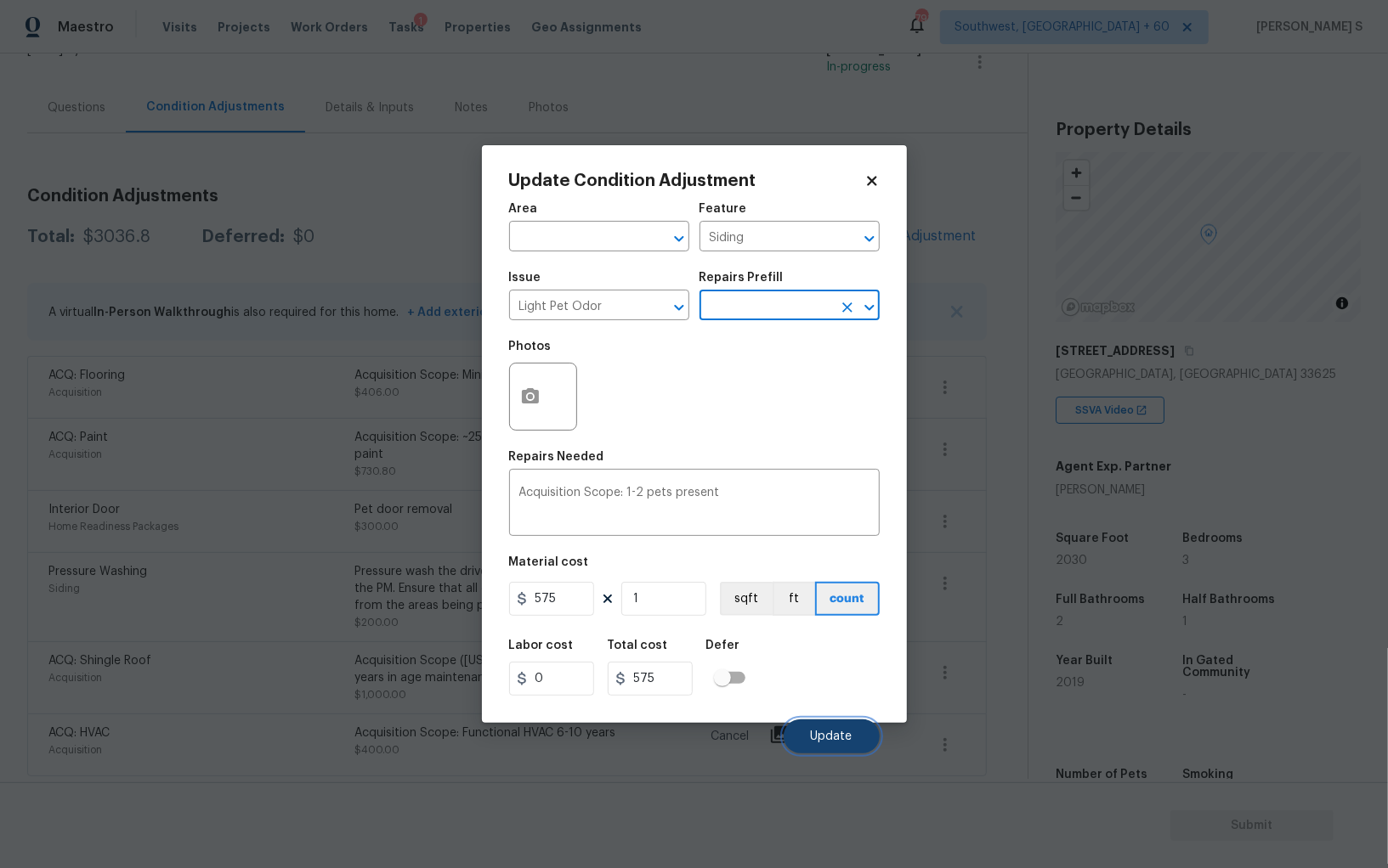
click at [870, 733] on button "Update" at bounding box center [831, 736] width 96 height 34
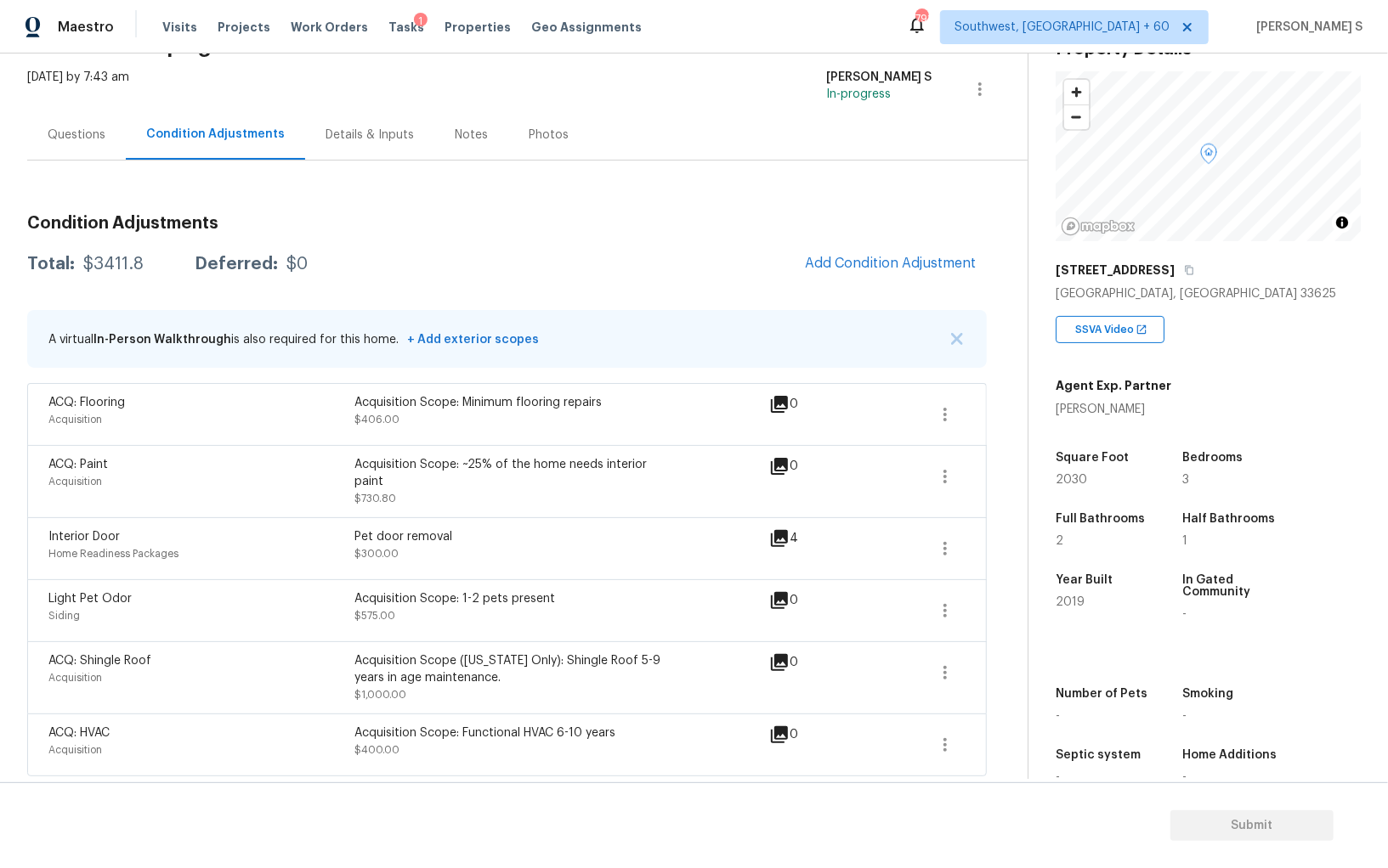
scroll to position [104, 0]
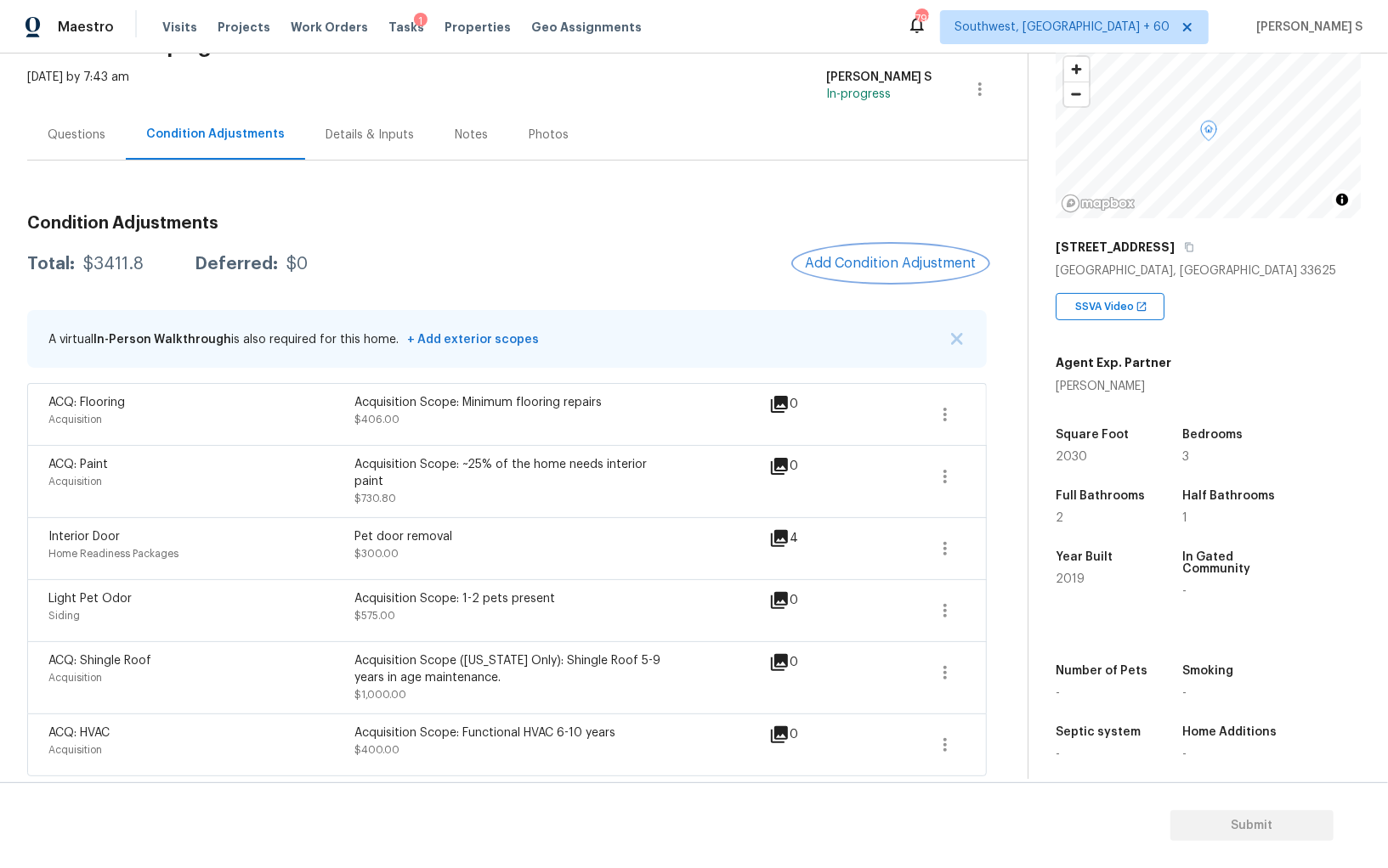
click at [877, 277] on button "Add Condition Adjustment" at bounding box center [890, 263] width 192 height 36
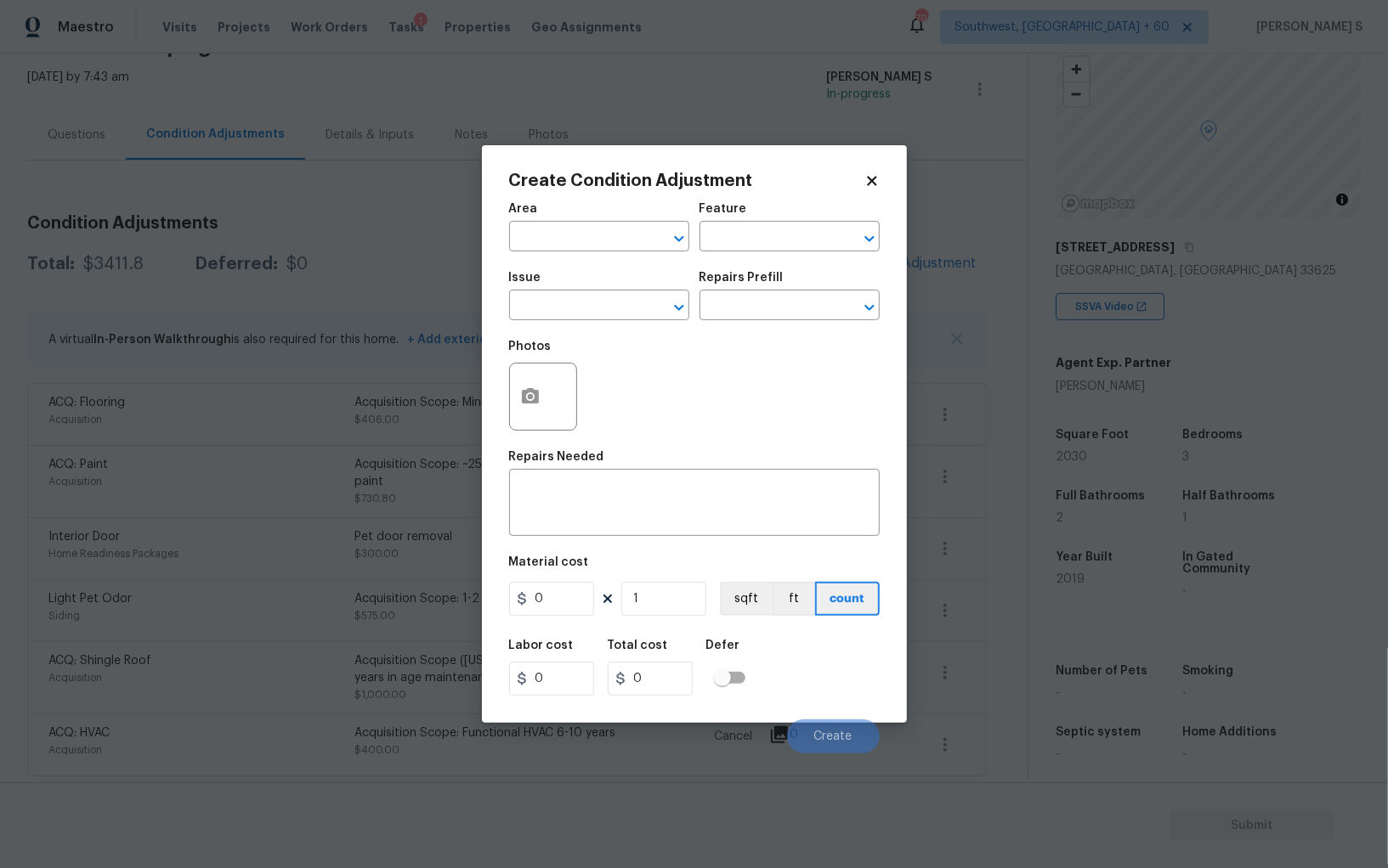
click at [919, 277] on body "Maestro Visits Projects Work Orders Tasks 1 Properties Geo Assignments 791 Sout…" at bounding box center [694, 434] width 1388 height 868
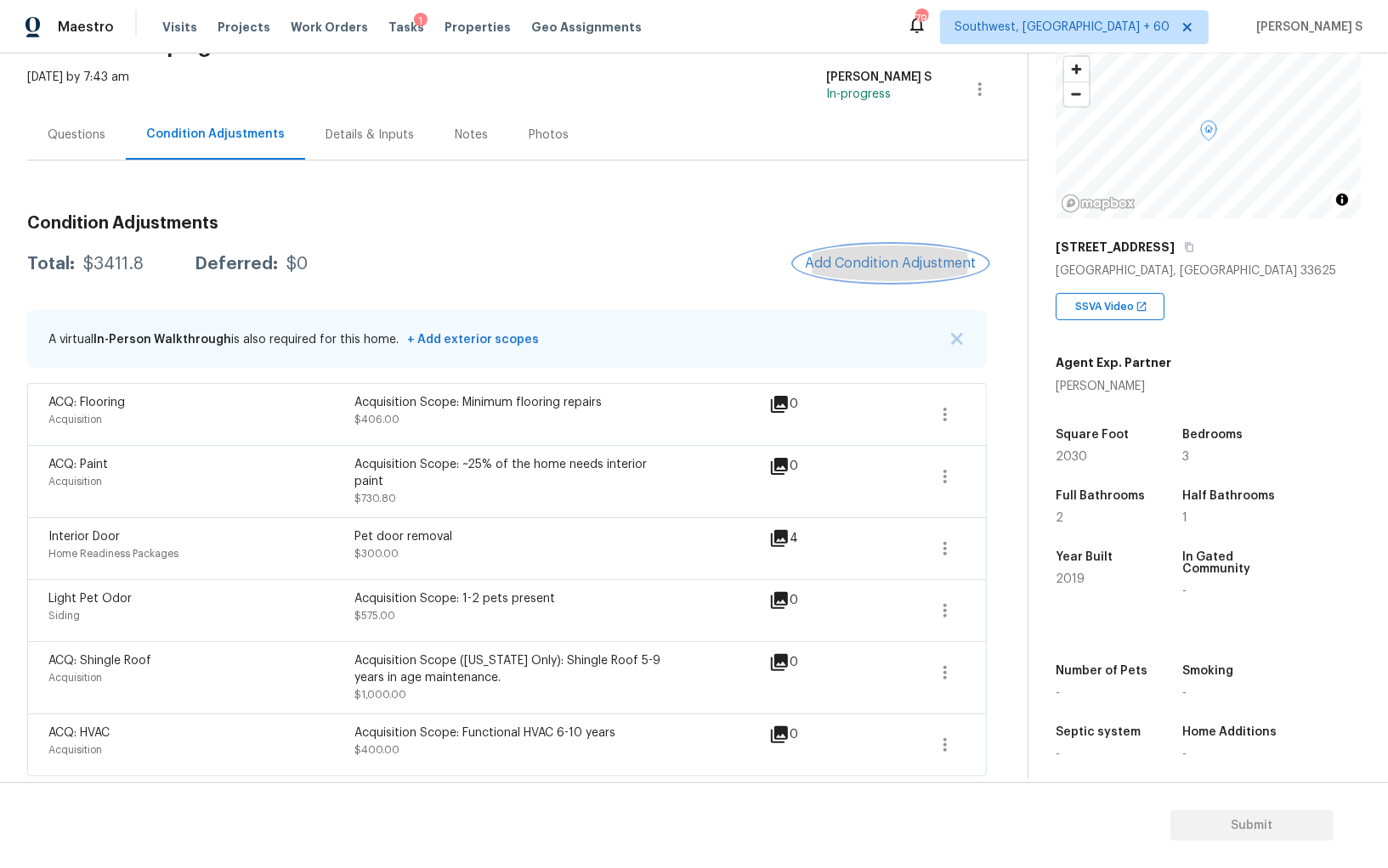
click at [820, 263] on span "Add Condition Adjustment" at bounding box center [891, 264] width 171 height 16
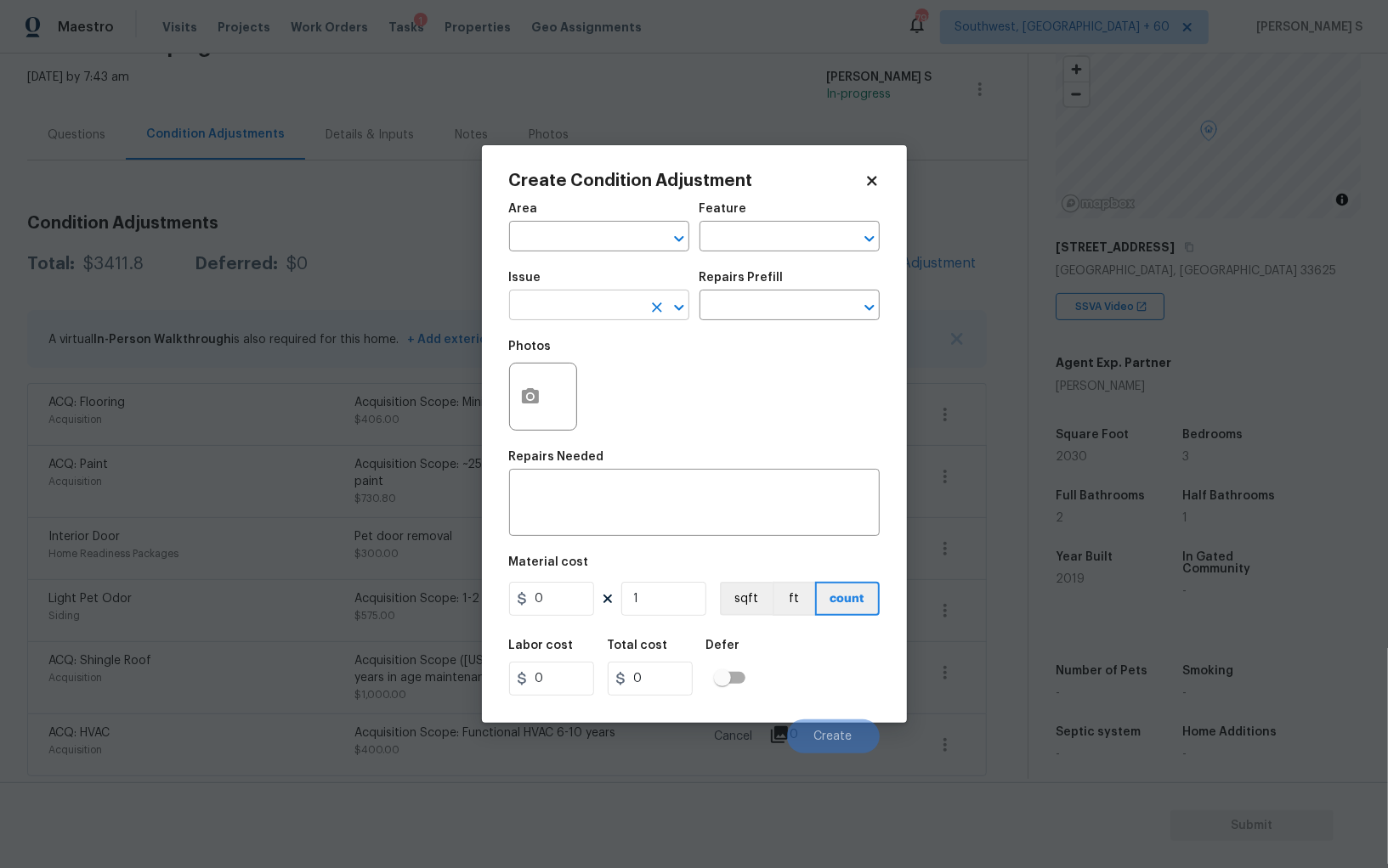
click at [590, 300] on input "text" at bounding box center [575, 307] width 132 height 26
type input "Condition charge"
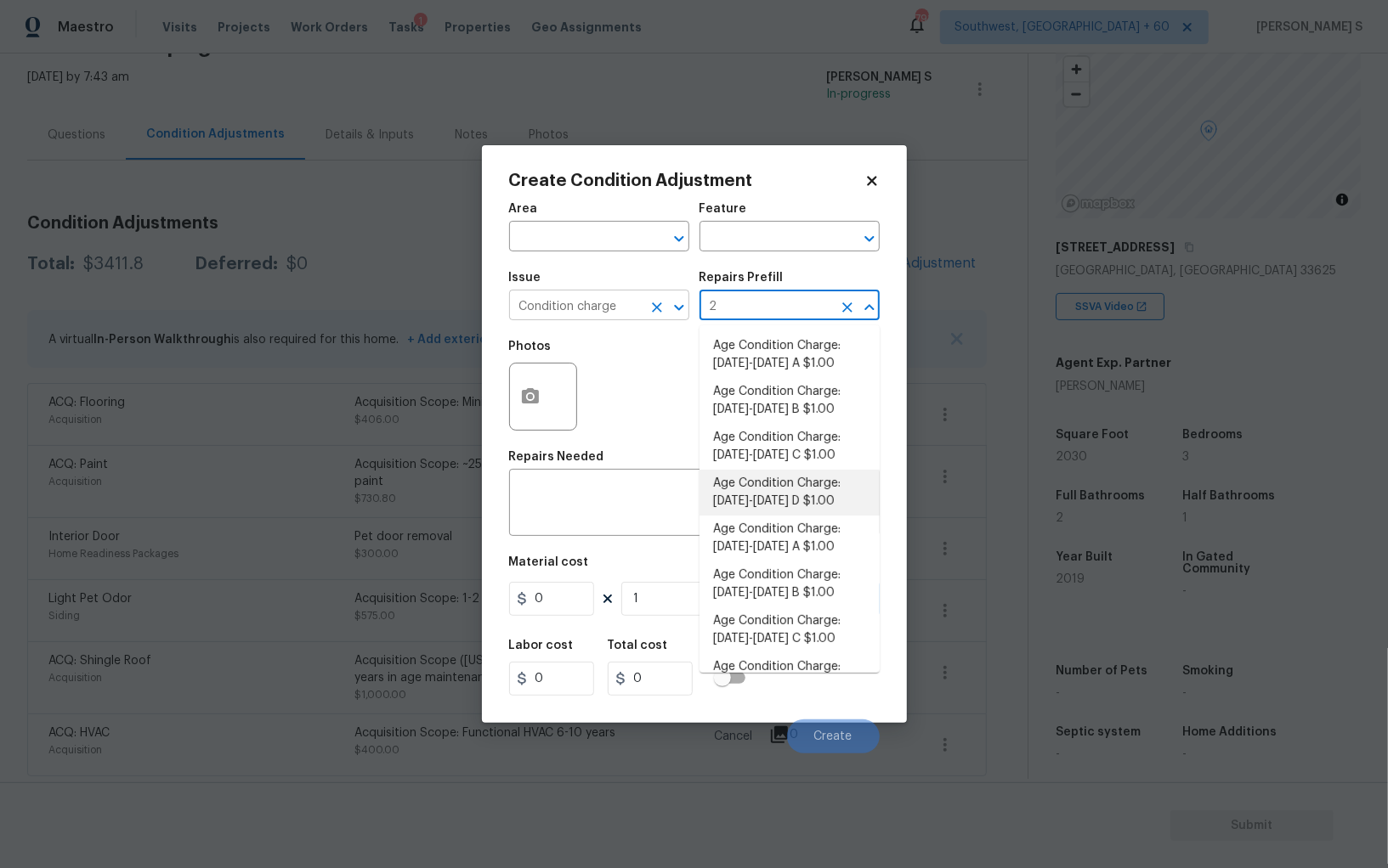
type input "20"
type input "Home Readiness Packages"
type textarea "Age Condition Charge: 2009-2023 C"
type input "1"
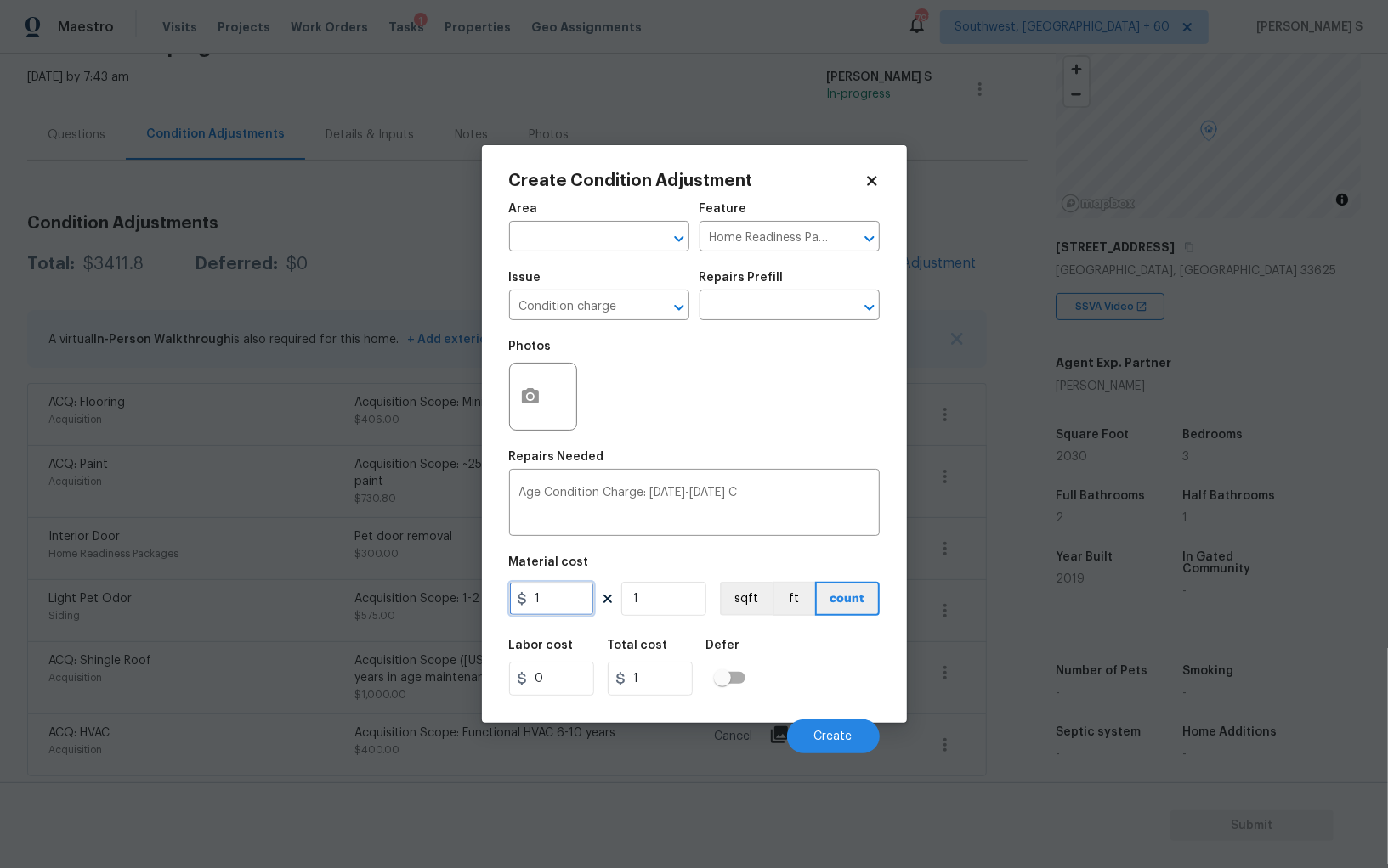
click at [546, 608] on input "1" at bounding box center [551, 598] width 85 height 34
type input "2000"
click at [831, 736] on span "Create" at bounding box center [832, 737] width 38 height 13
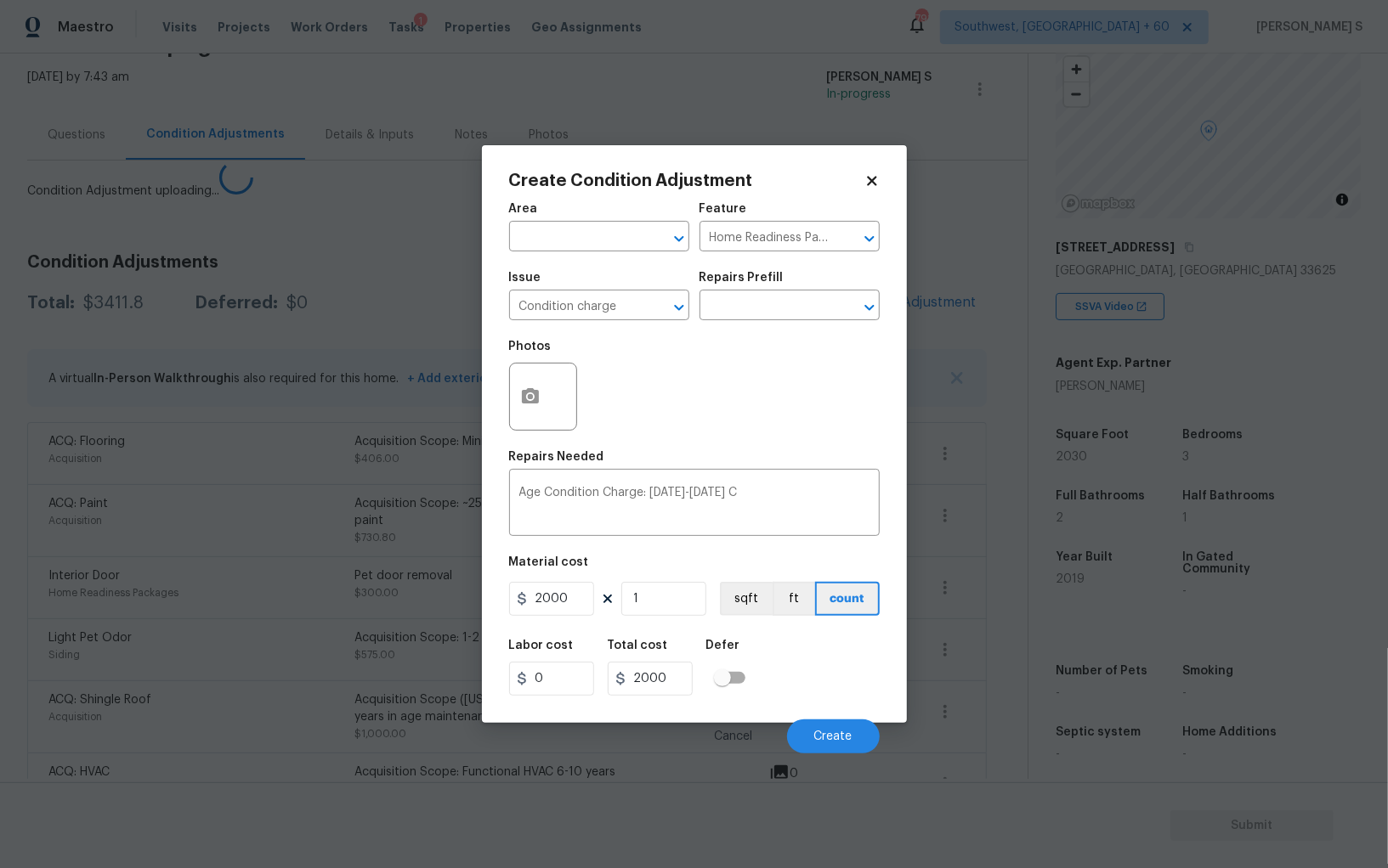
click at [252, 741] on body "Maestro Visits Projects Work Orders Tasks 1 Properties Geo Assignments 791 Sout…" at bounding box center [694, 434] width 1388 height 868
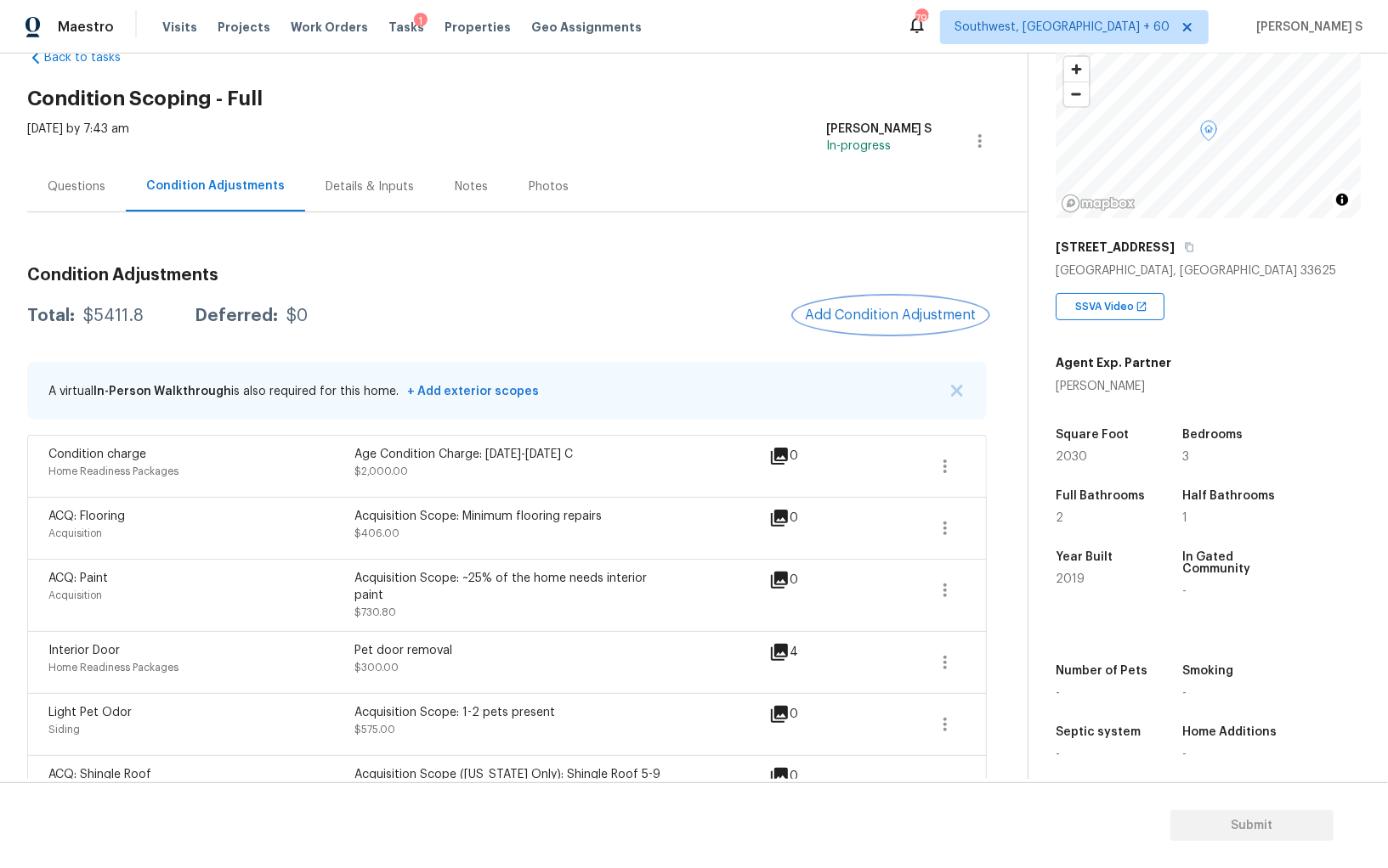
scroll to position [38, 0]
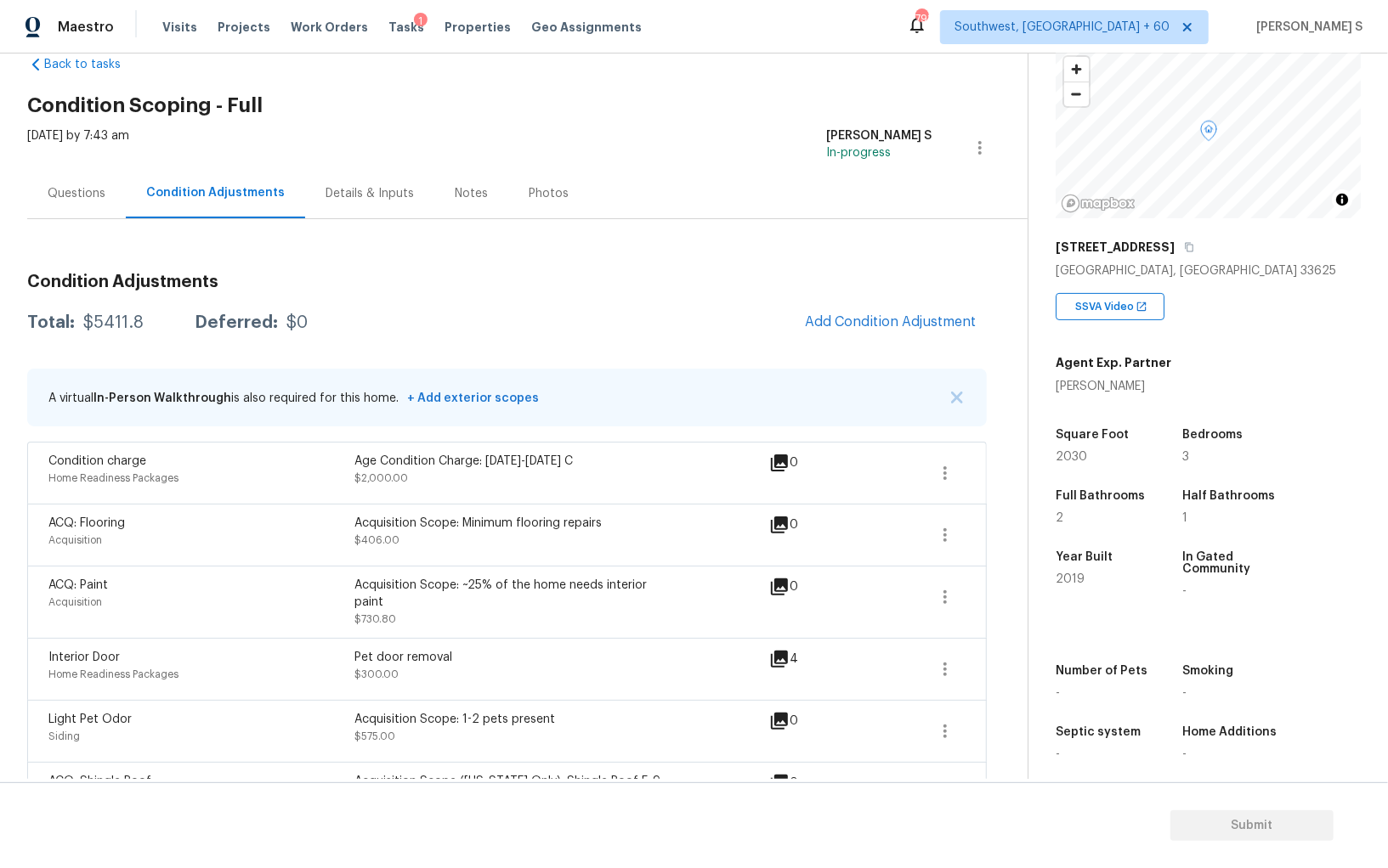
click at [110, 322] on div "$5411.8" at bounding box center [114, 322] width 60 height 17
copy div "5411.8"
click at [91, 219] on div "Condition Adjustments Total: $5411.8 Deferred: $0 Add Condition Adjustment A vi…" at bounding box center [507, 558] width 960 height 678
click at [84, 201] on div "Questions" at bounding box center [76, 194] width 98 height 51
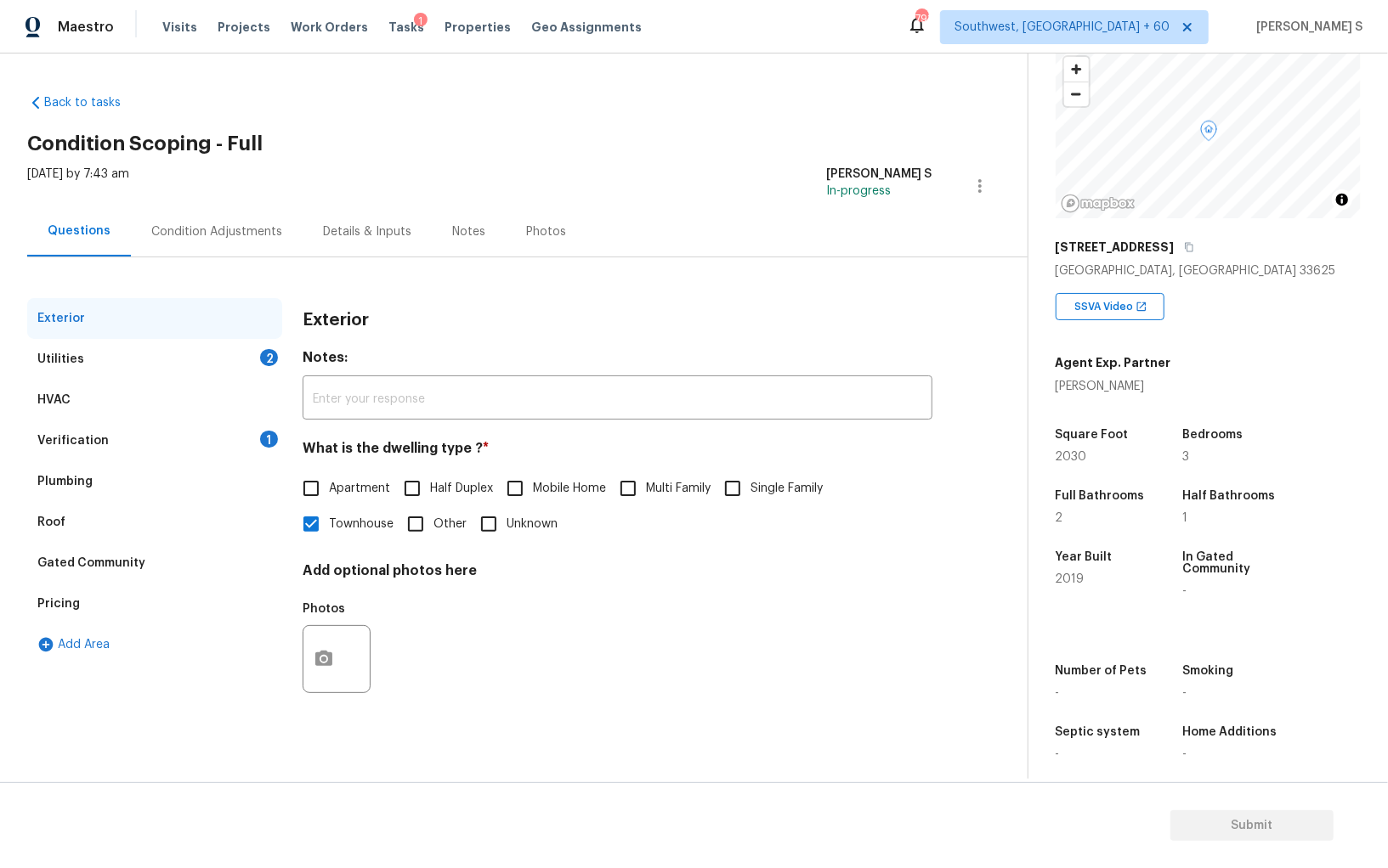
click at [251, 447] on div "Verification 1" at bounding box center [155, 441] width 255 height 41
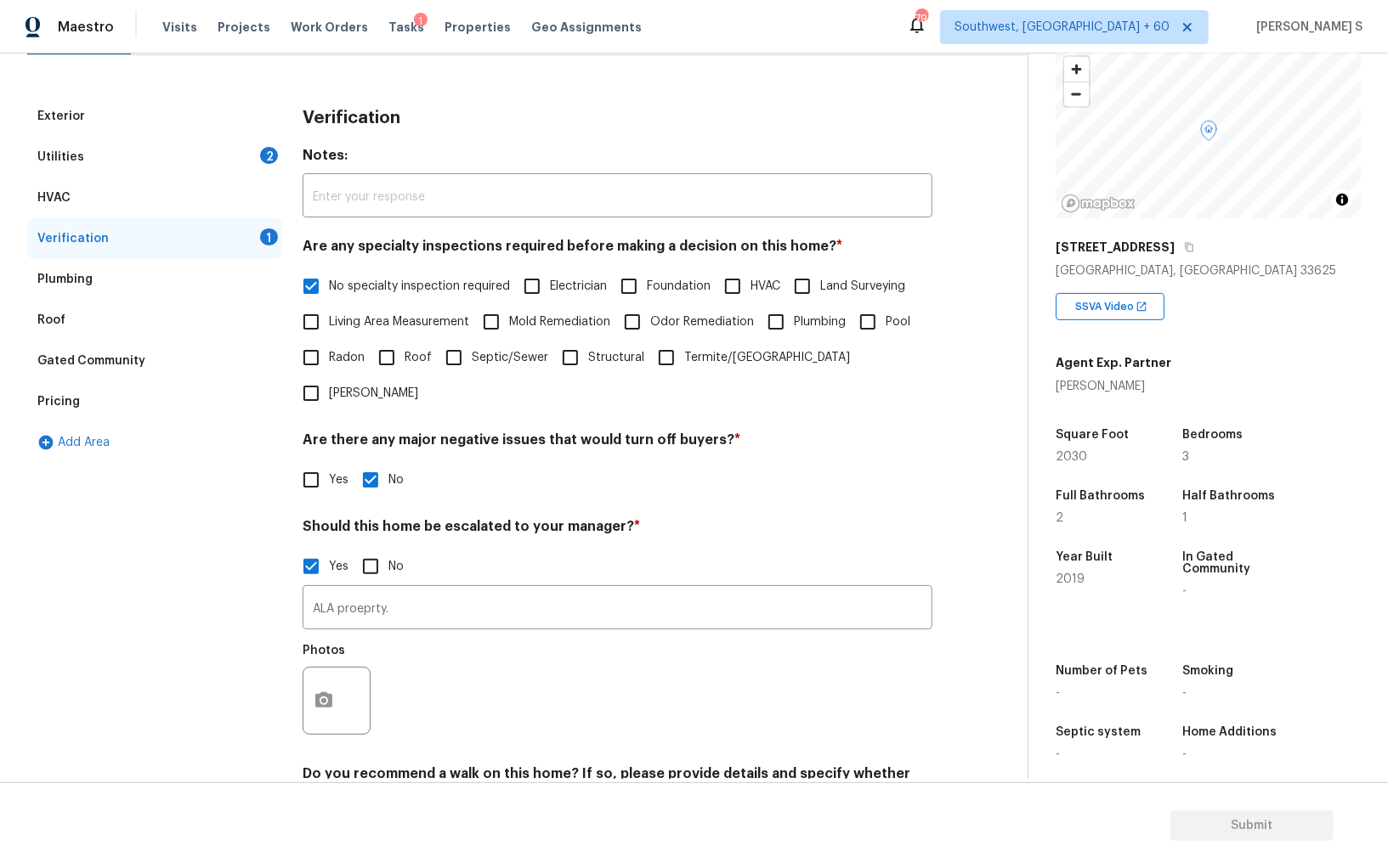
scroll to position [239, 0]
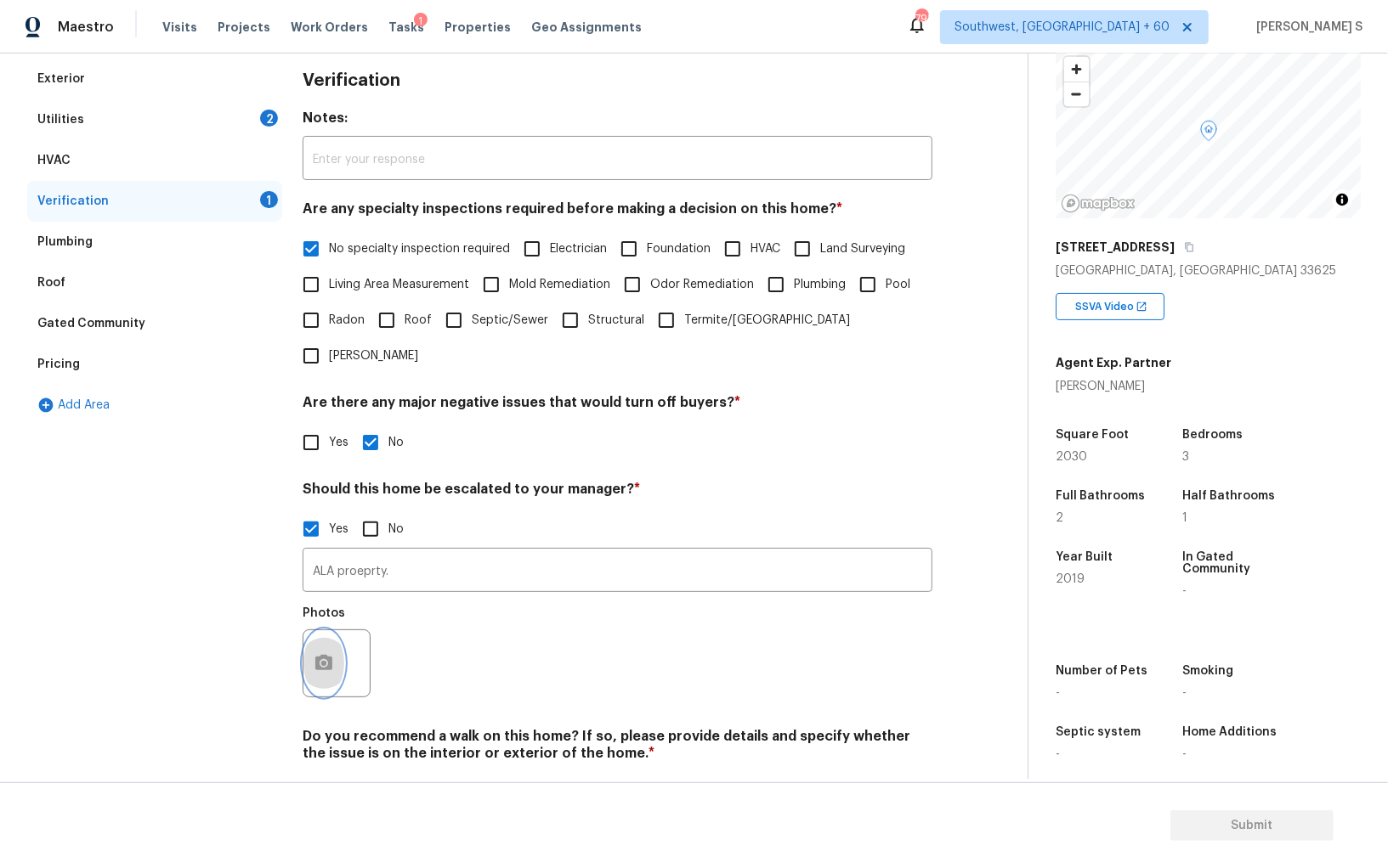
click at [317, 655] on icon "button" at bounding box center [323, 663] width 17 height 16
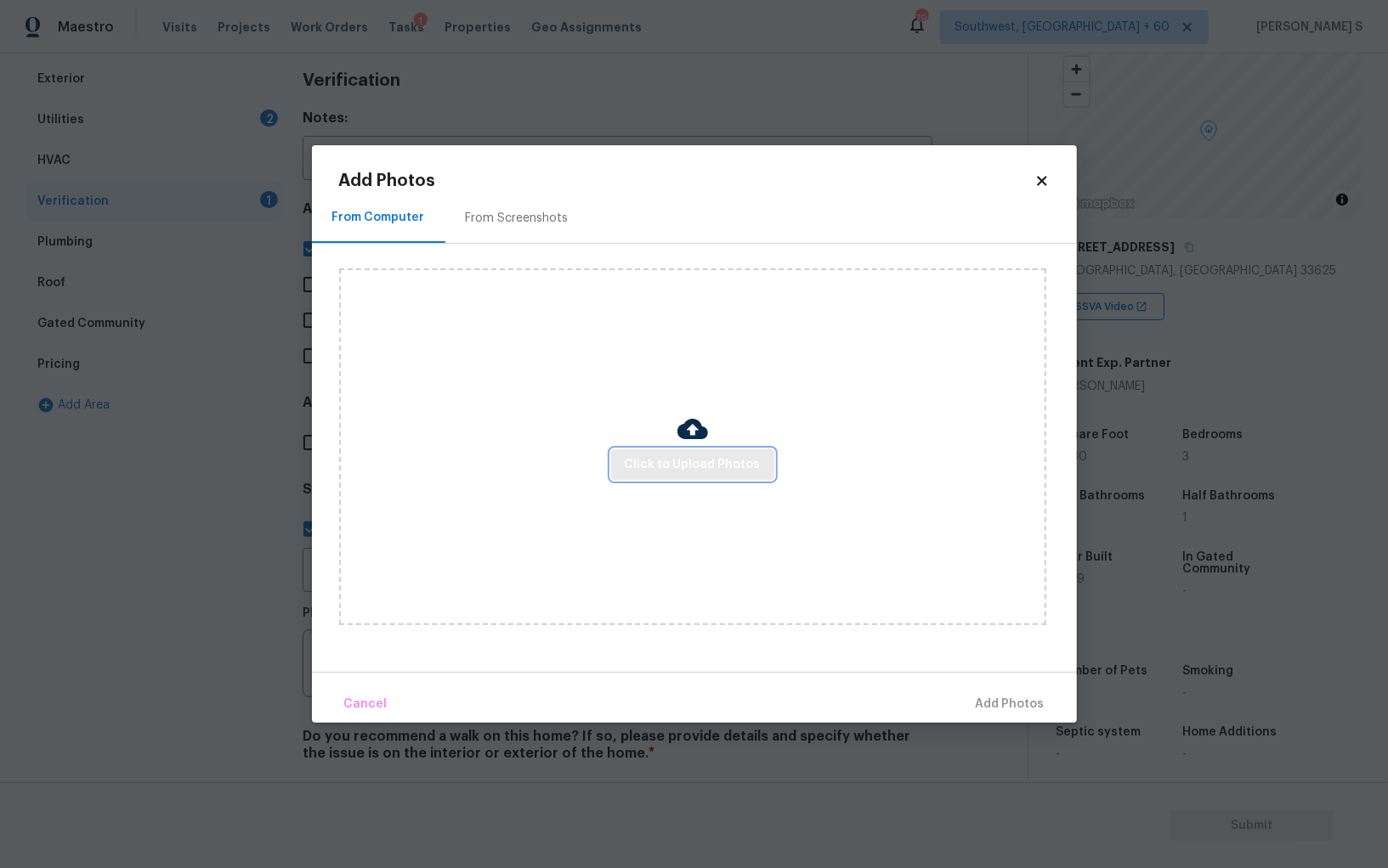
click at [708, 461] on span "Click to Upload Photos" at bounding box center [693, 465] width 136 height 21
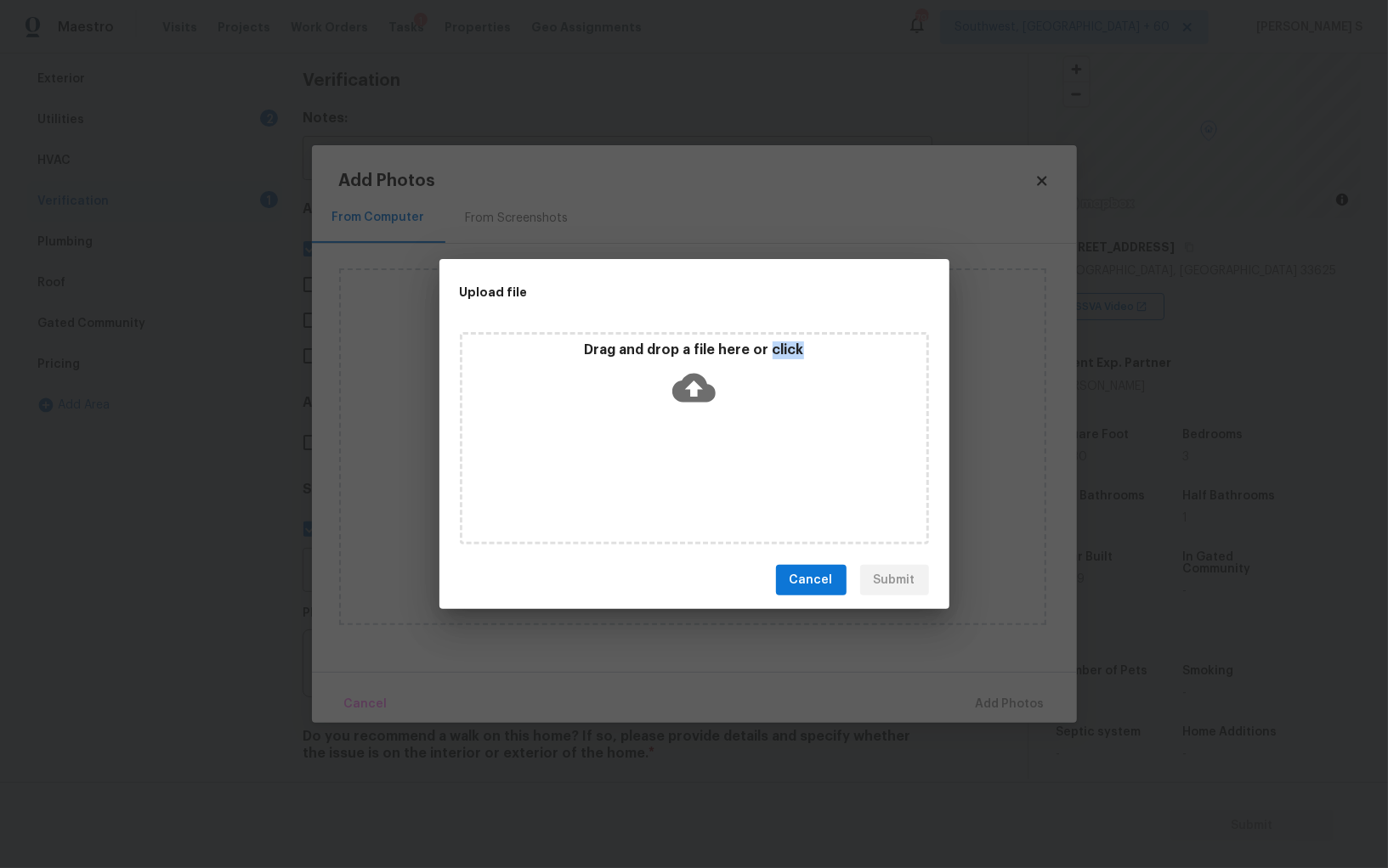
click at [708, 461] on div "Drag and drop a file here or click" at bounding box center [694, 438] width 469 height 212
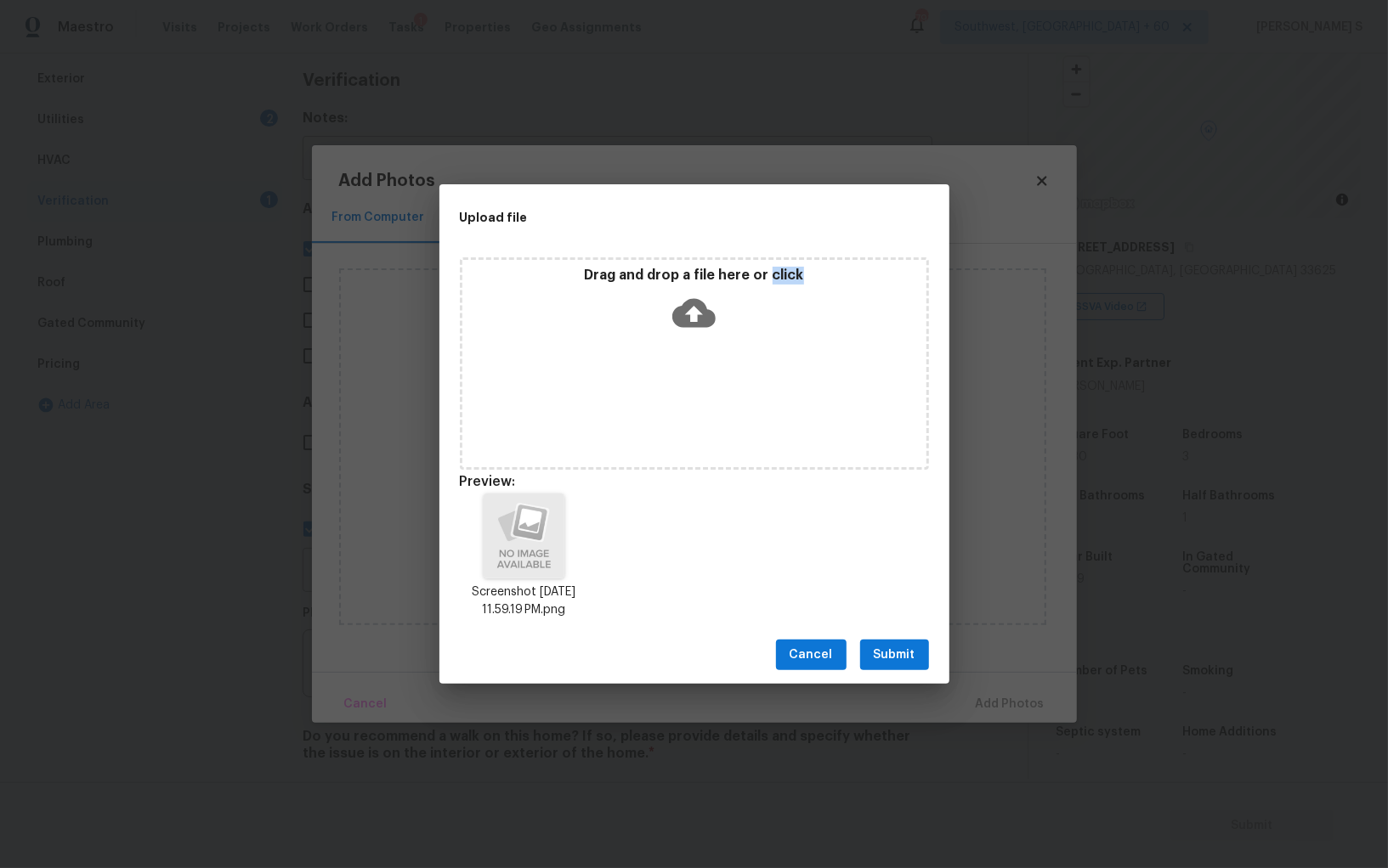
click at [908, 662] on span "Submit" at bounding box center [894, 656] width 42 height 21
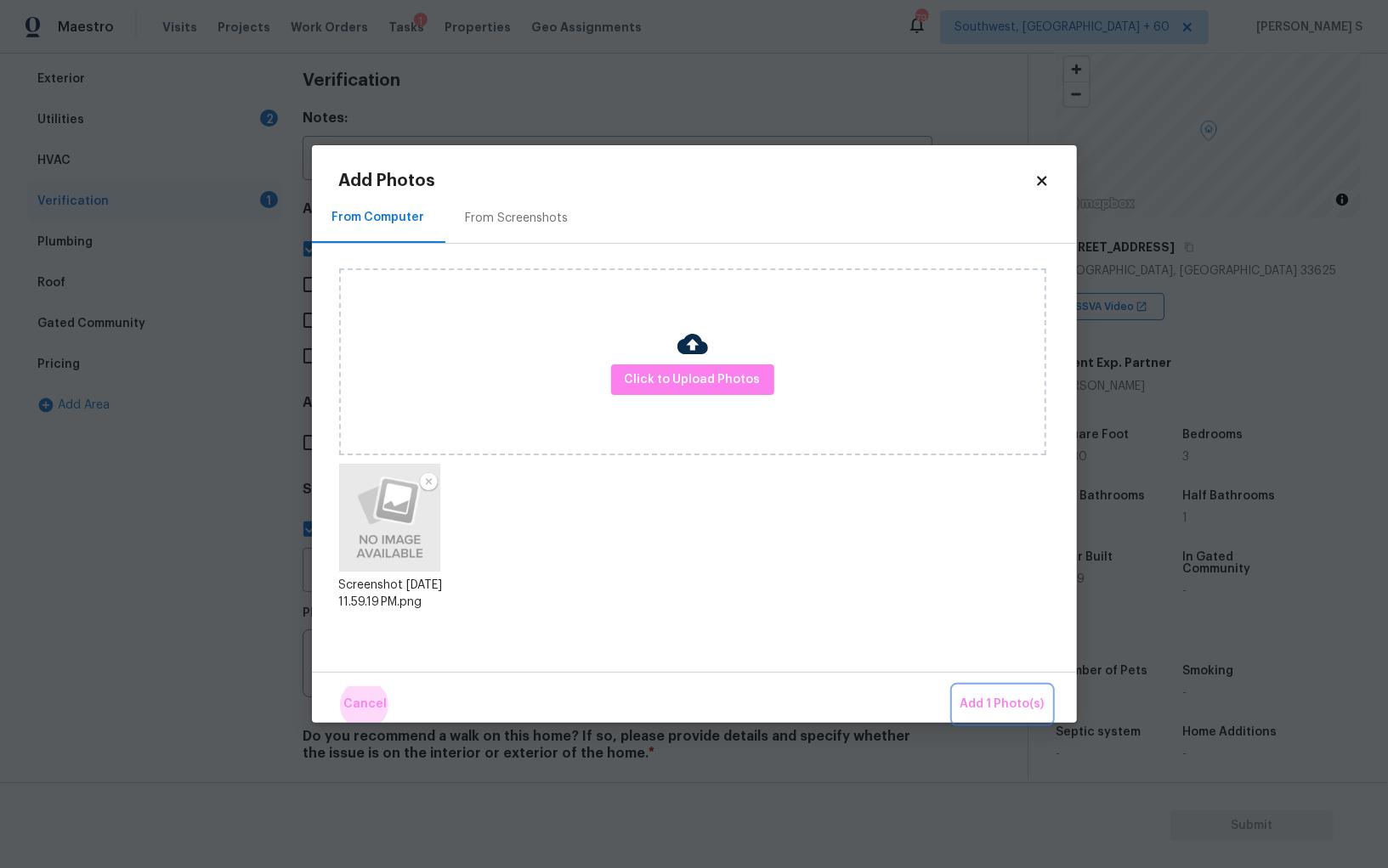
click at [953, 686] on button "Add 1 Photo(s)" at bounding box center [1002, 705] width 97 height 37
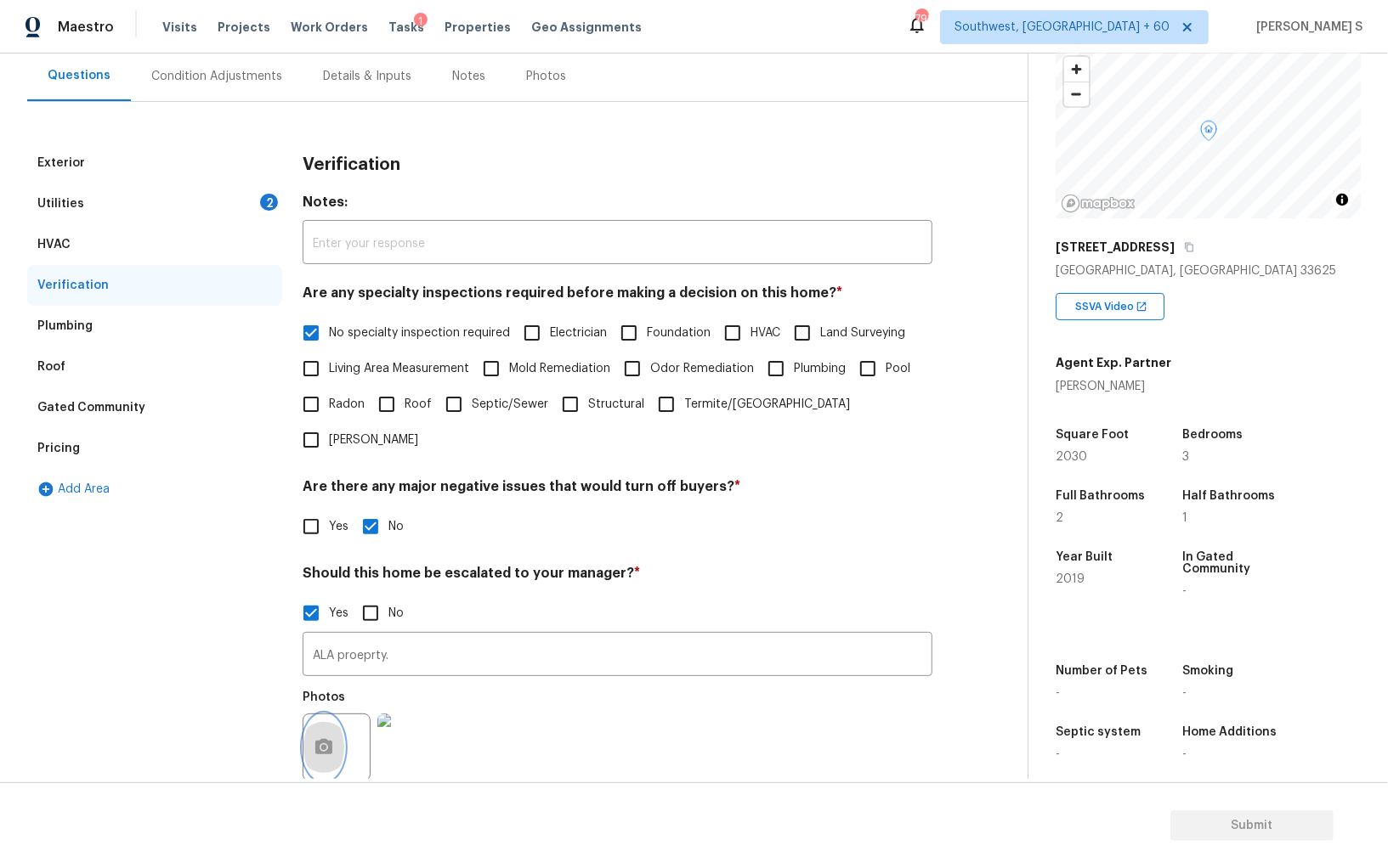
scroll to position [0, 0]
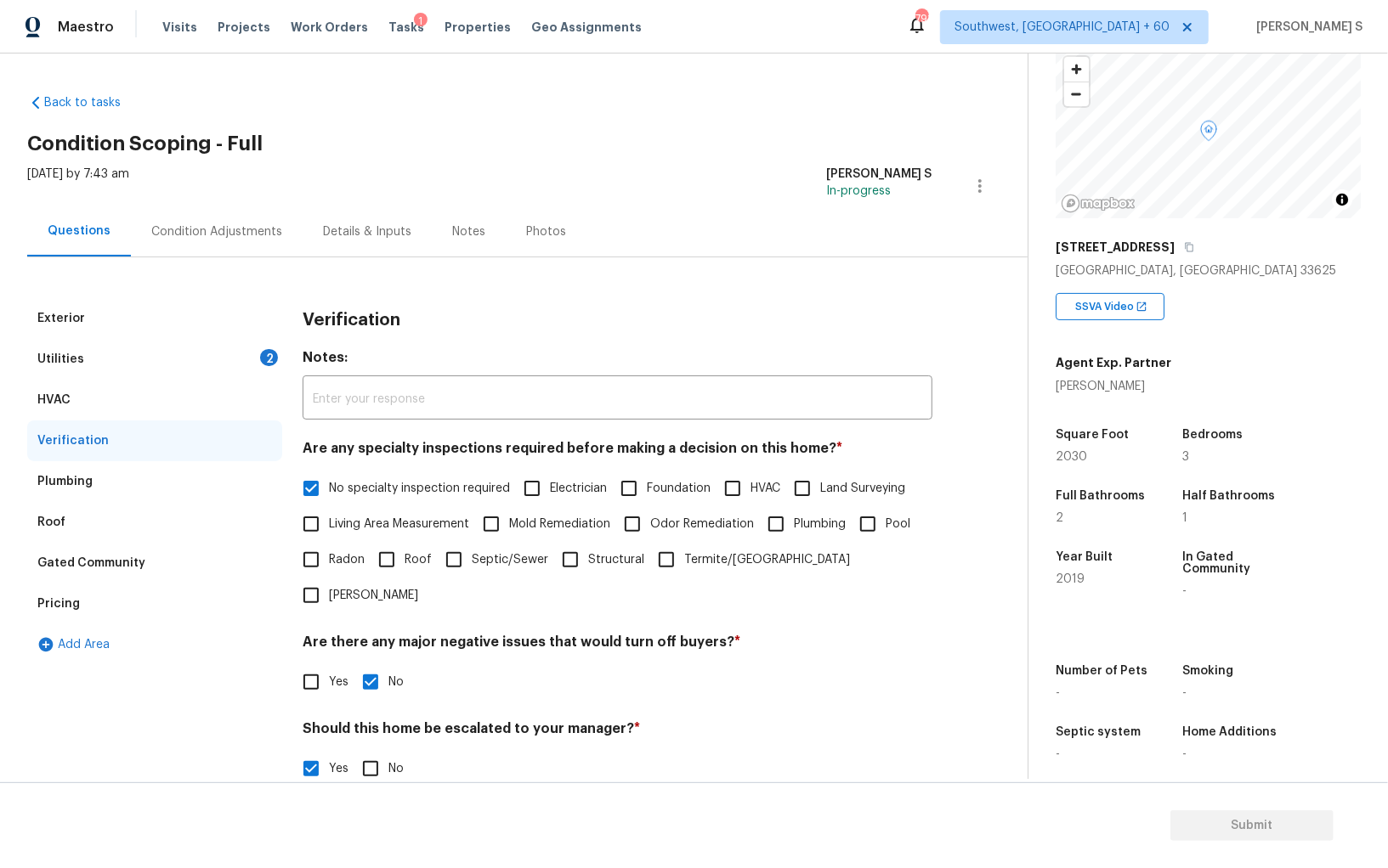
click at [214, 354] on div "Utilities 2" at bounding box center [155, 359] width 255 height 41
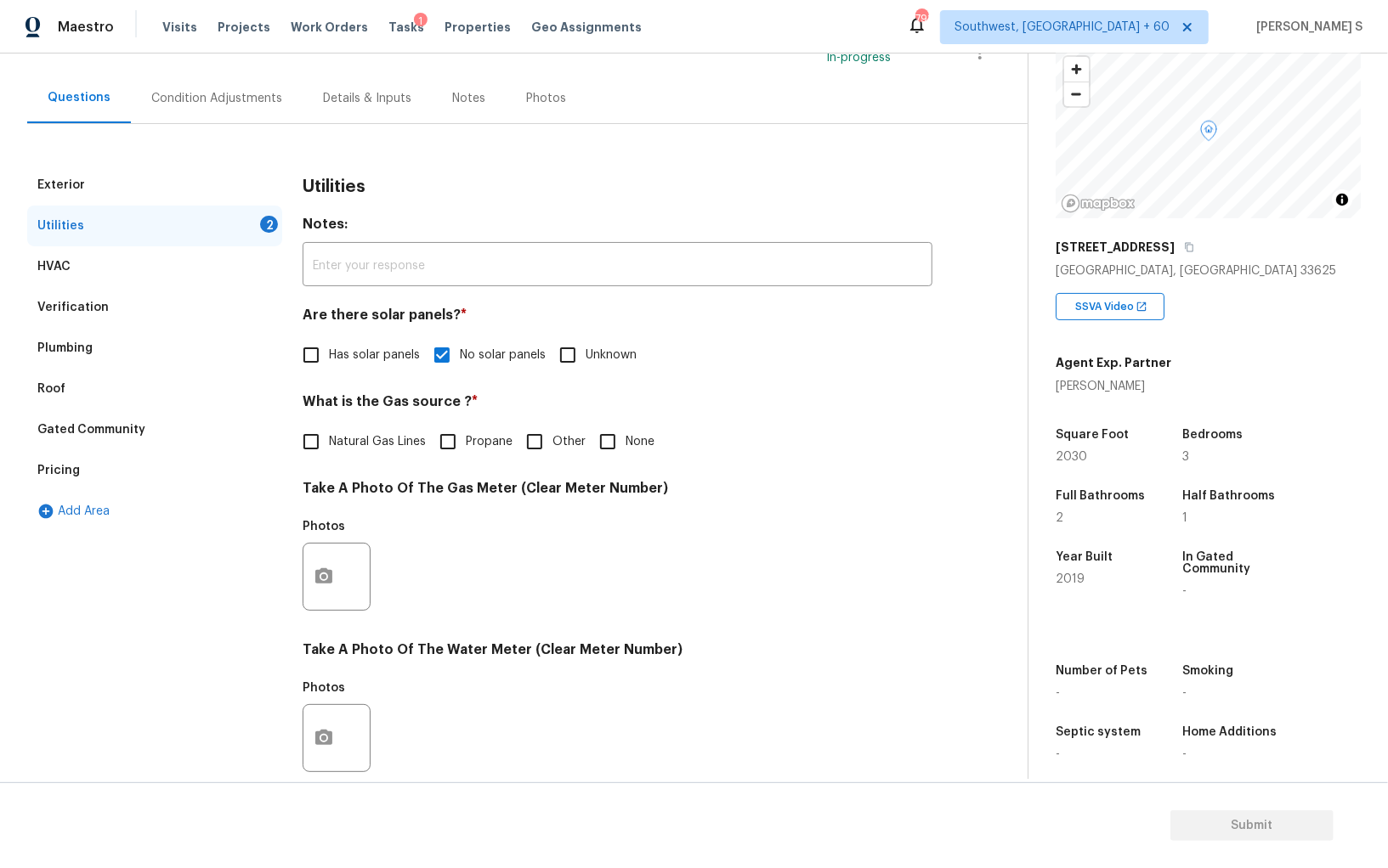
scroll to position [411, 0]
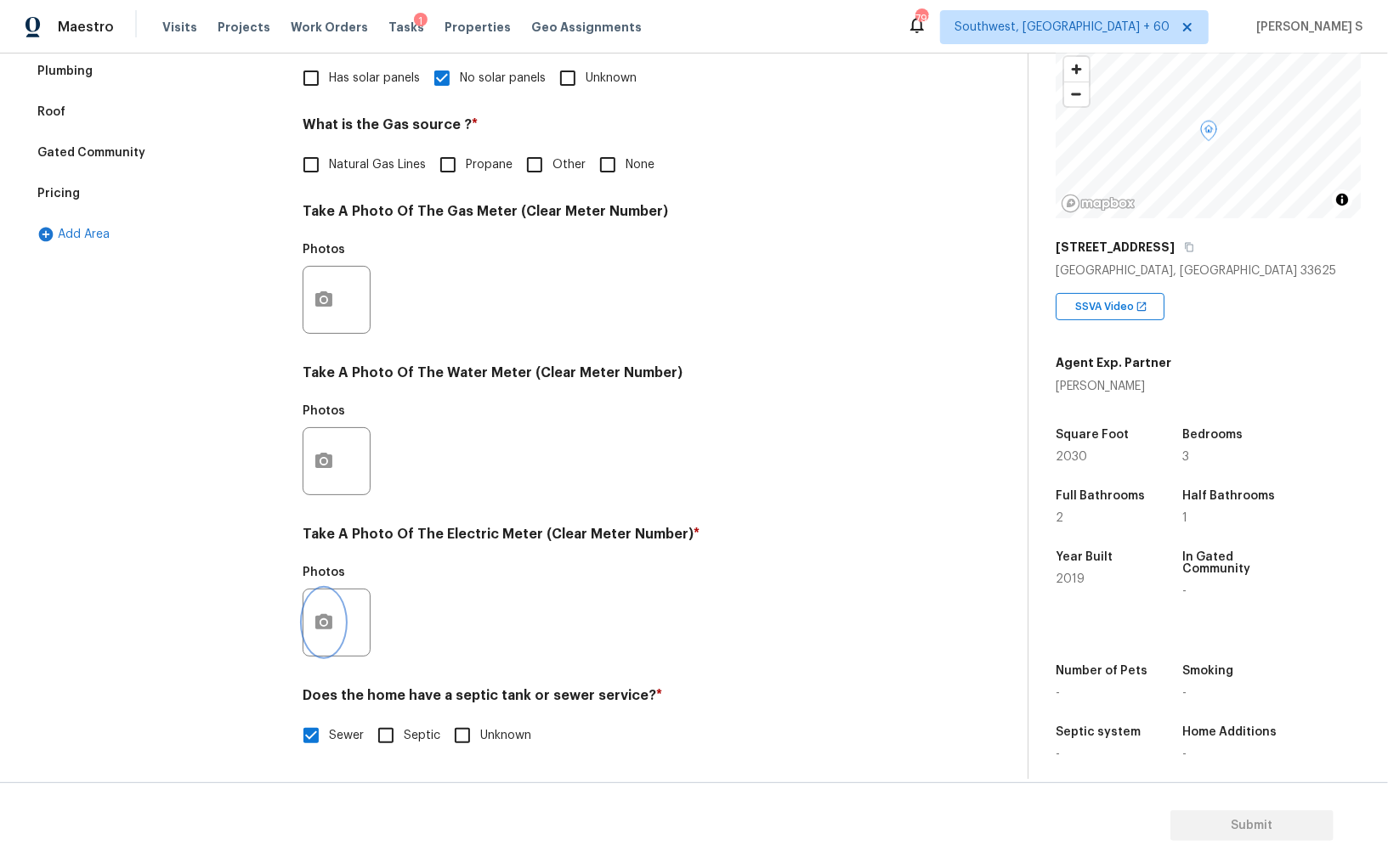
click at [330, 607] on button "button" at bounding box center [324, 623] width 41 height 66
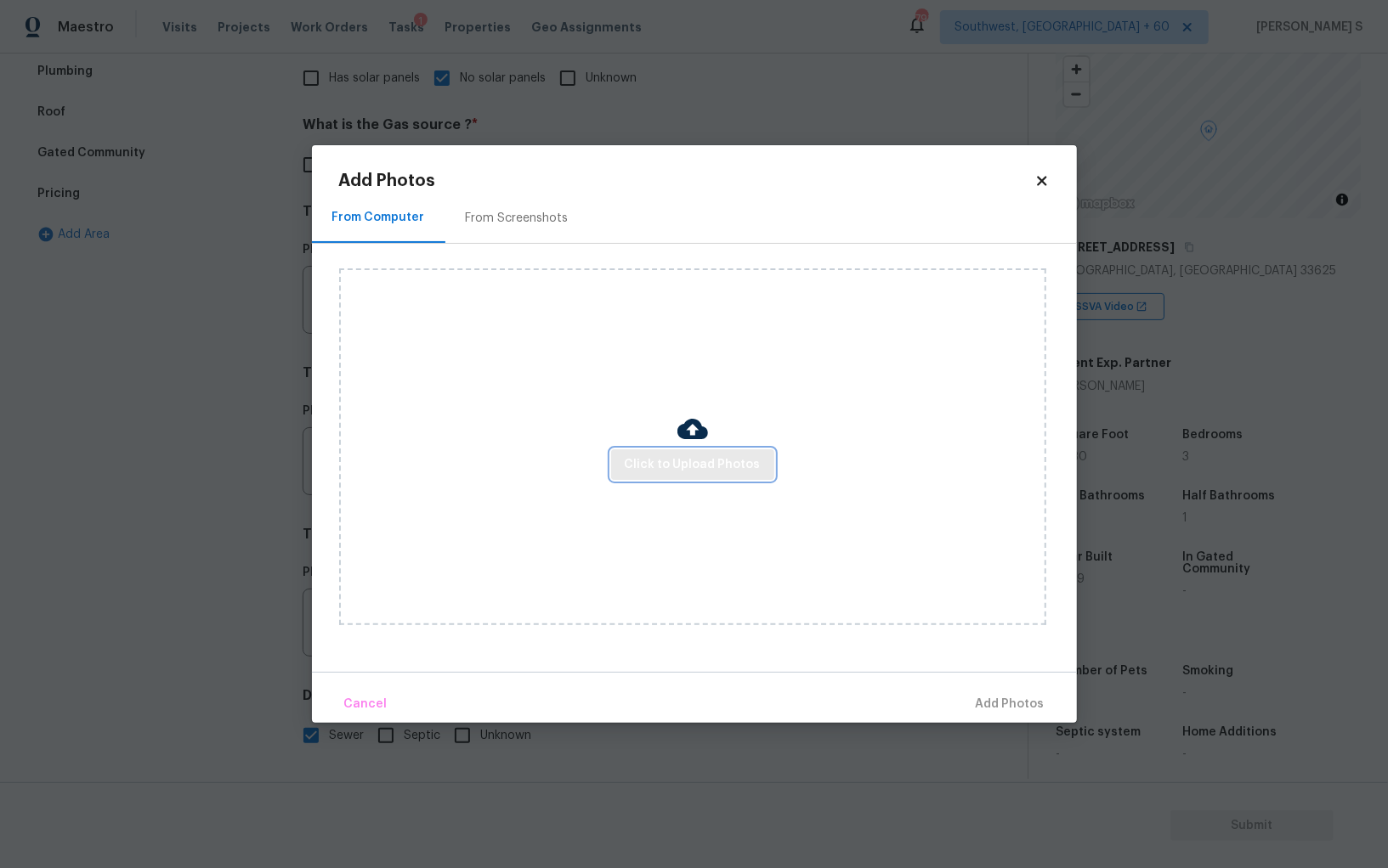
click at [718, 457] on span "Click to Upload Photos" at bounding box center [693, 465] width 136 height 21
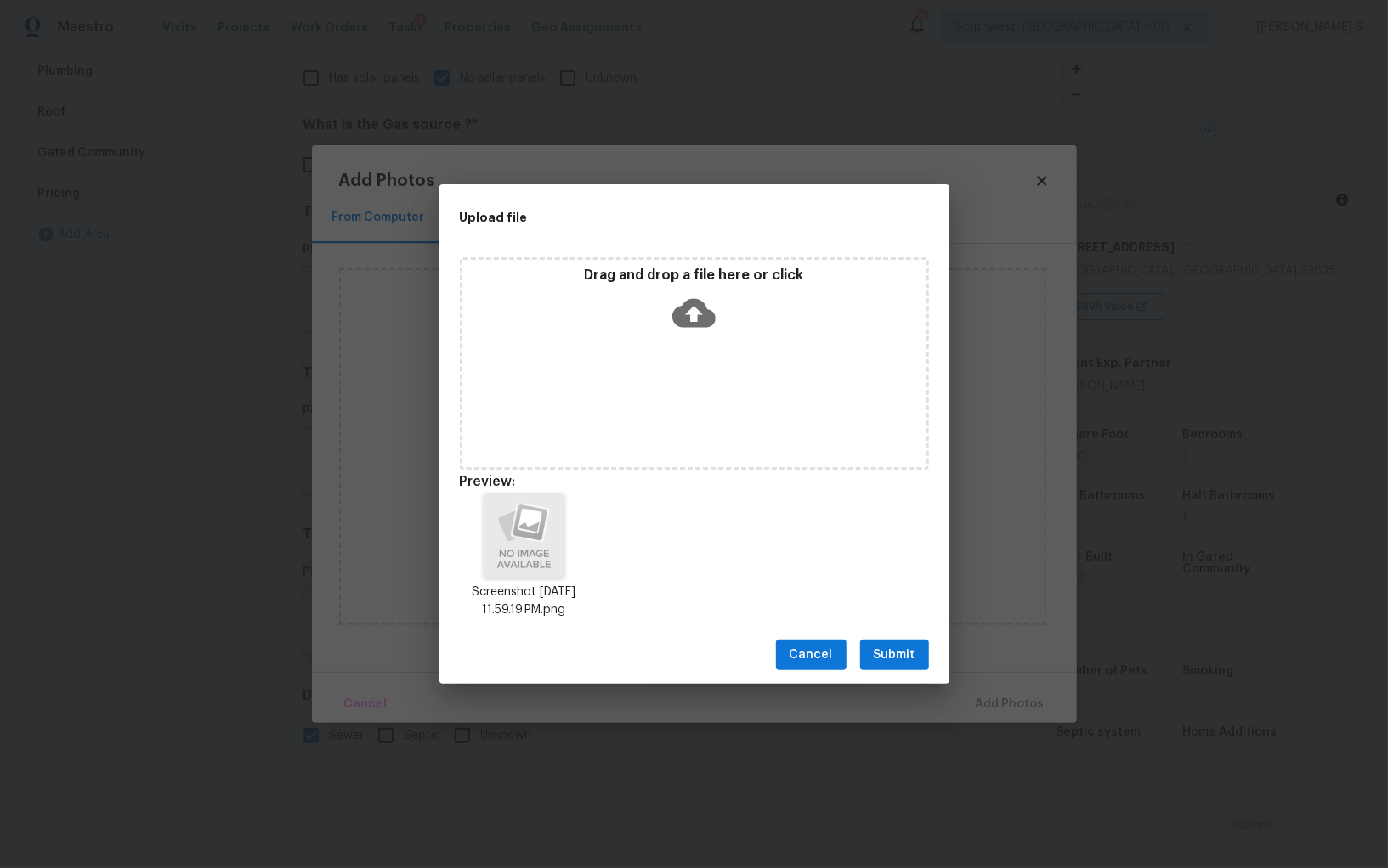
click at [909, 661] on span "Submit" at bounding box center [894, 656] width 42 height 21
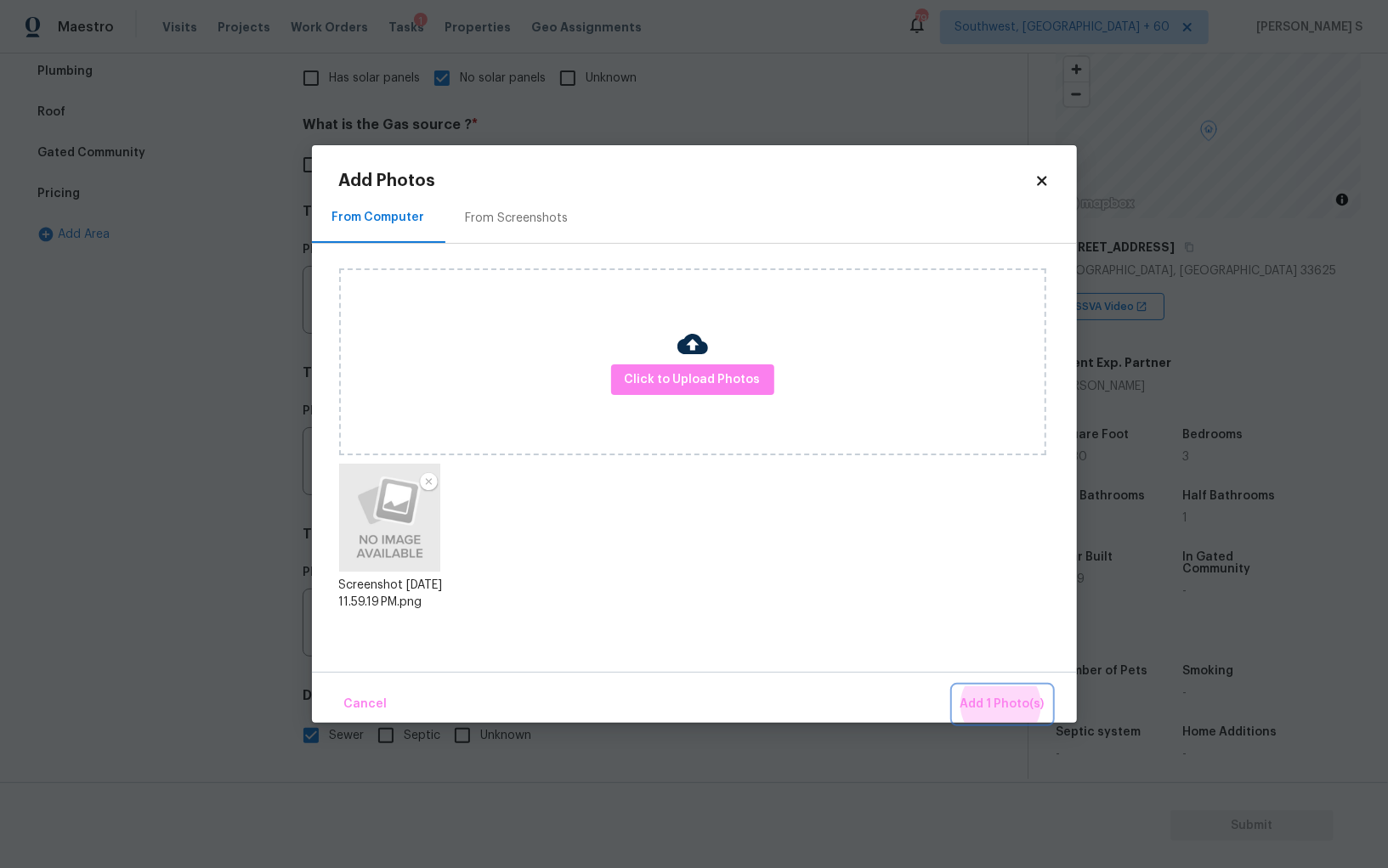
click at [953, 686] on button "Add 1 Photo(s)" at bounding box center [1002, 705] width 97 height 37
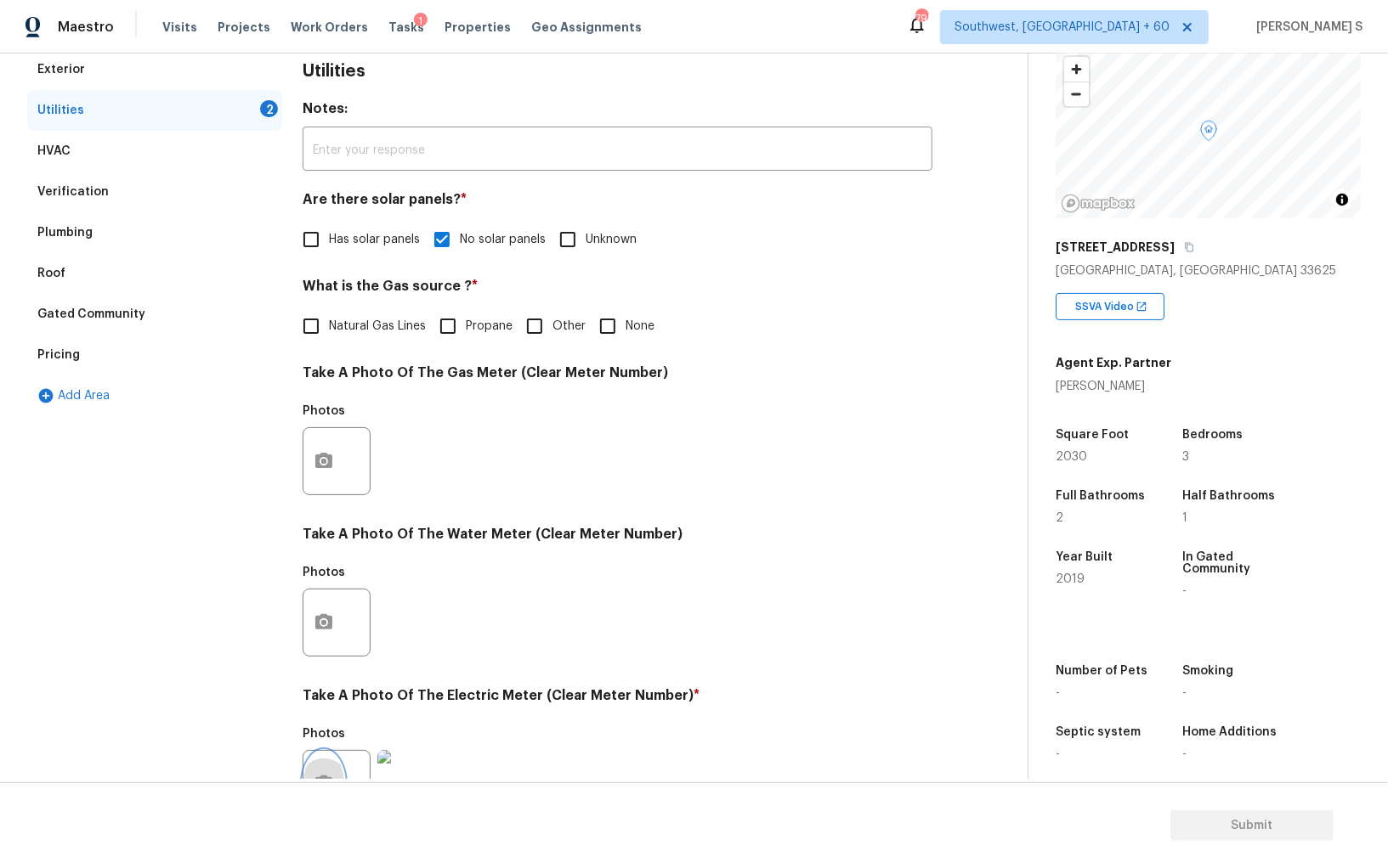
scroll to position [10, 0]
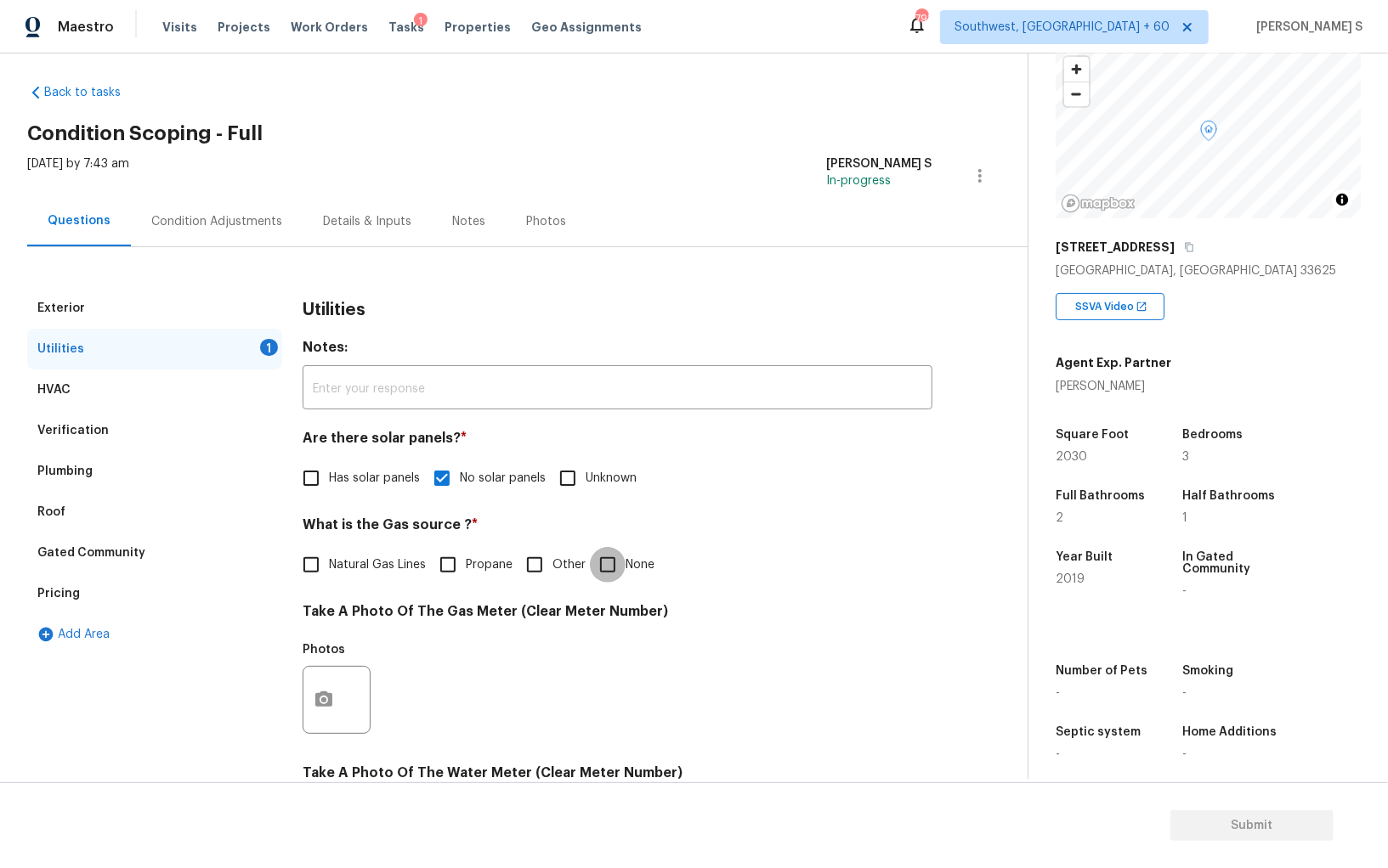
click at [609, 575] on input "None" at bounding box center [607, 564] width 36 height 36
checkbox input "true"
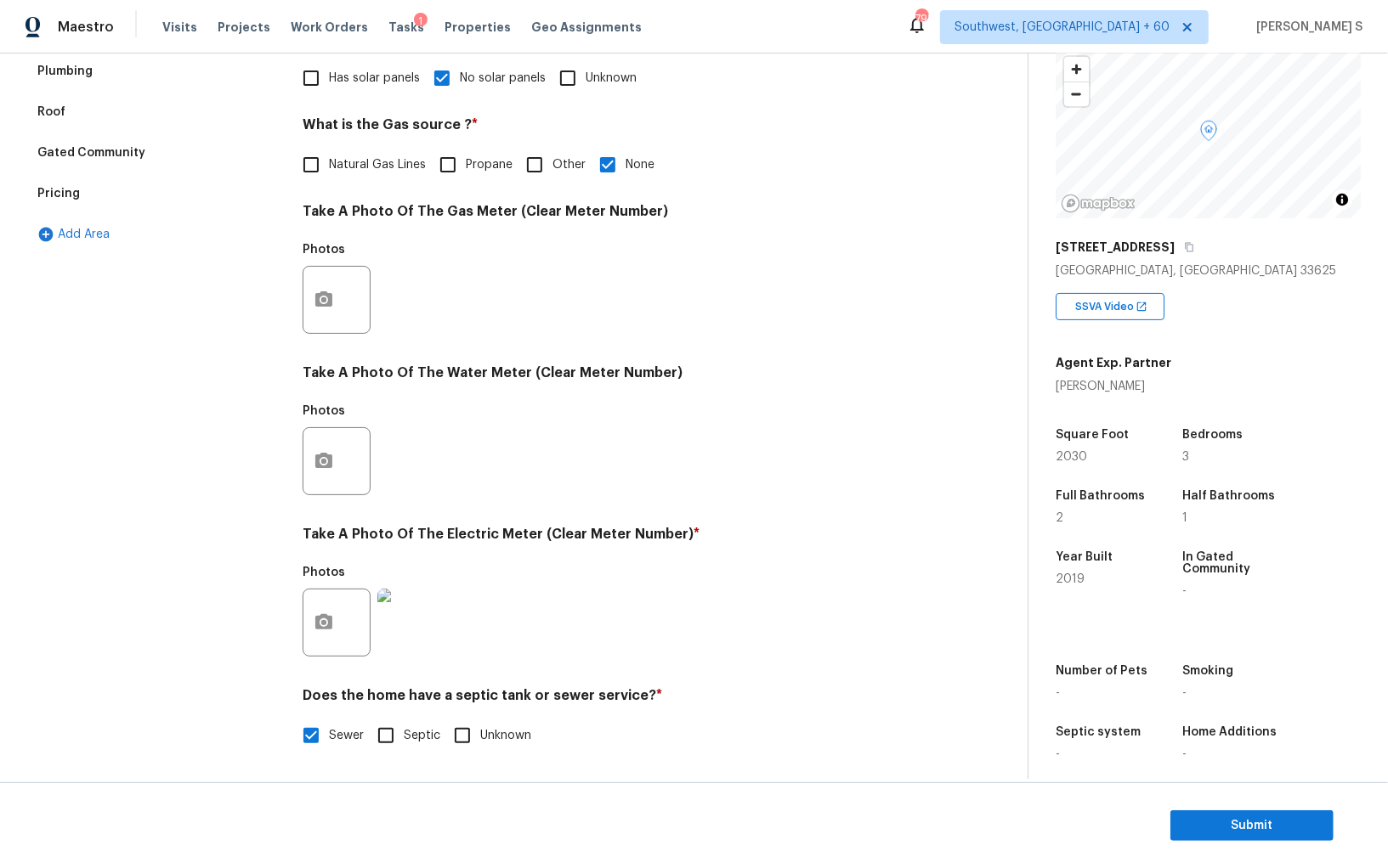
scroll to position [0, 0]
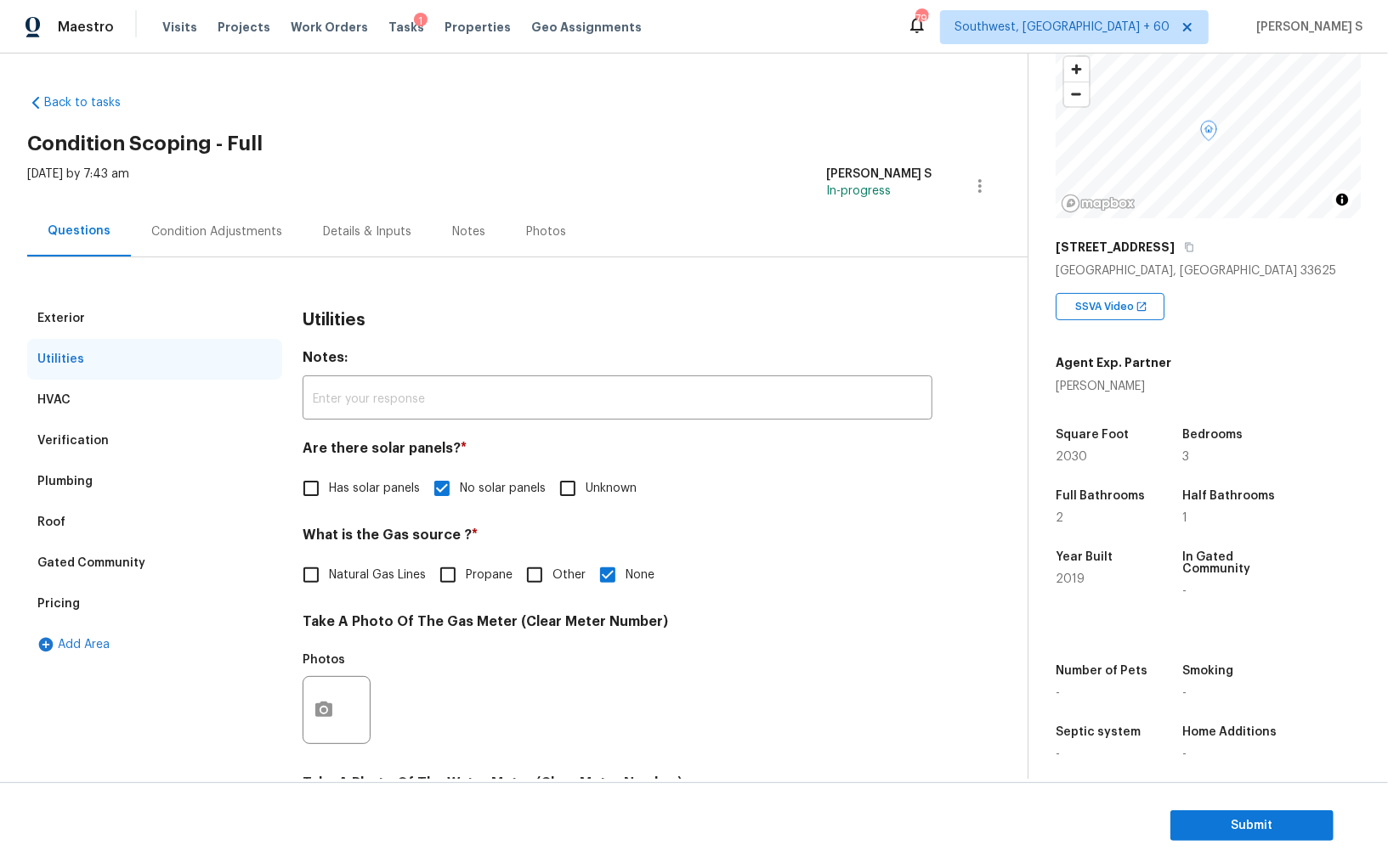
click at [201, 236] on div "Condition Adjustments" at bounding box center [216, 232] width 130 height 17
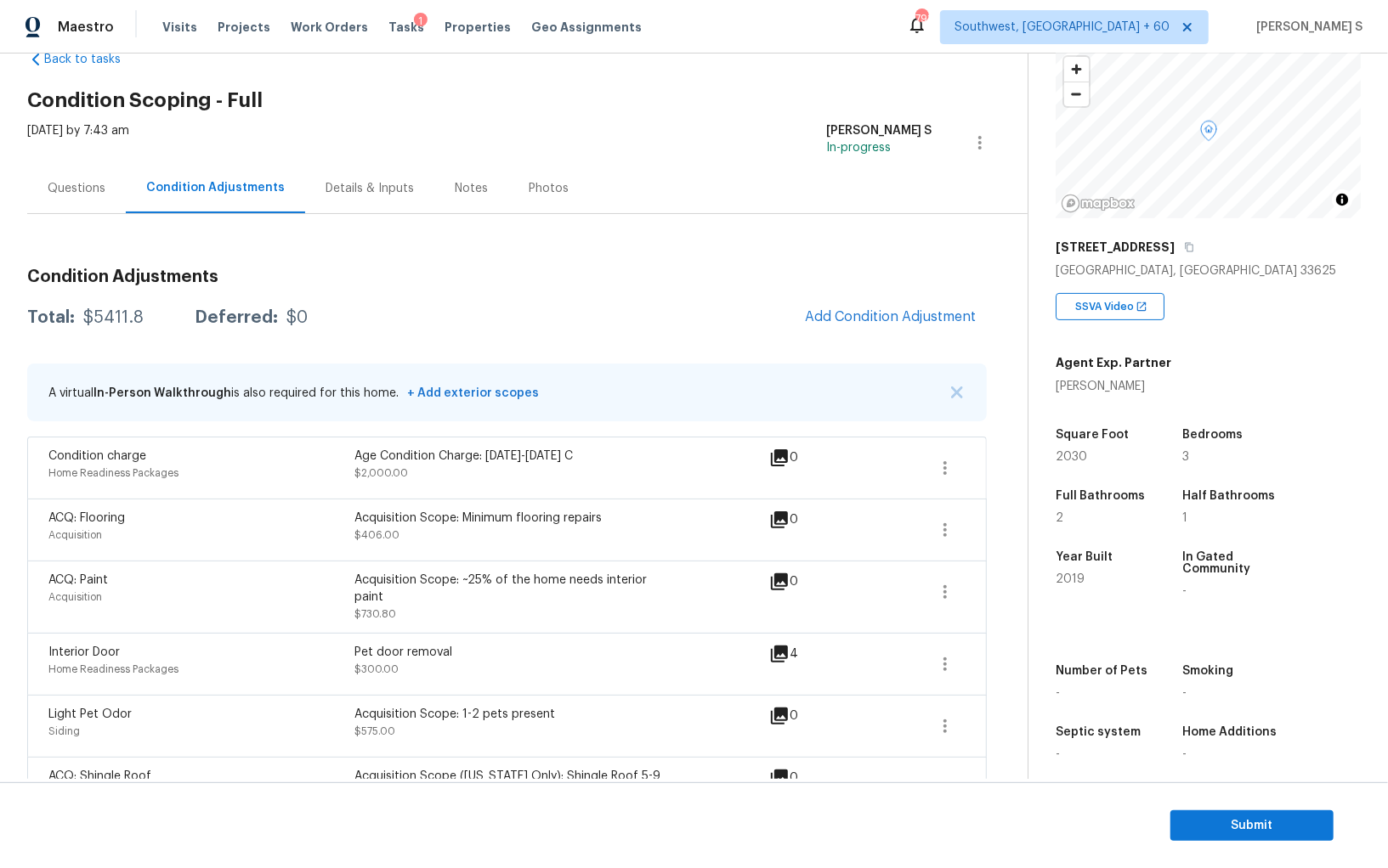
scroll to position [74, 0]
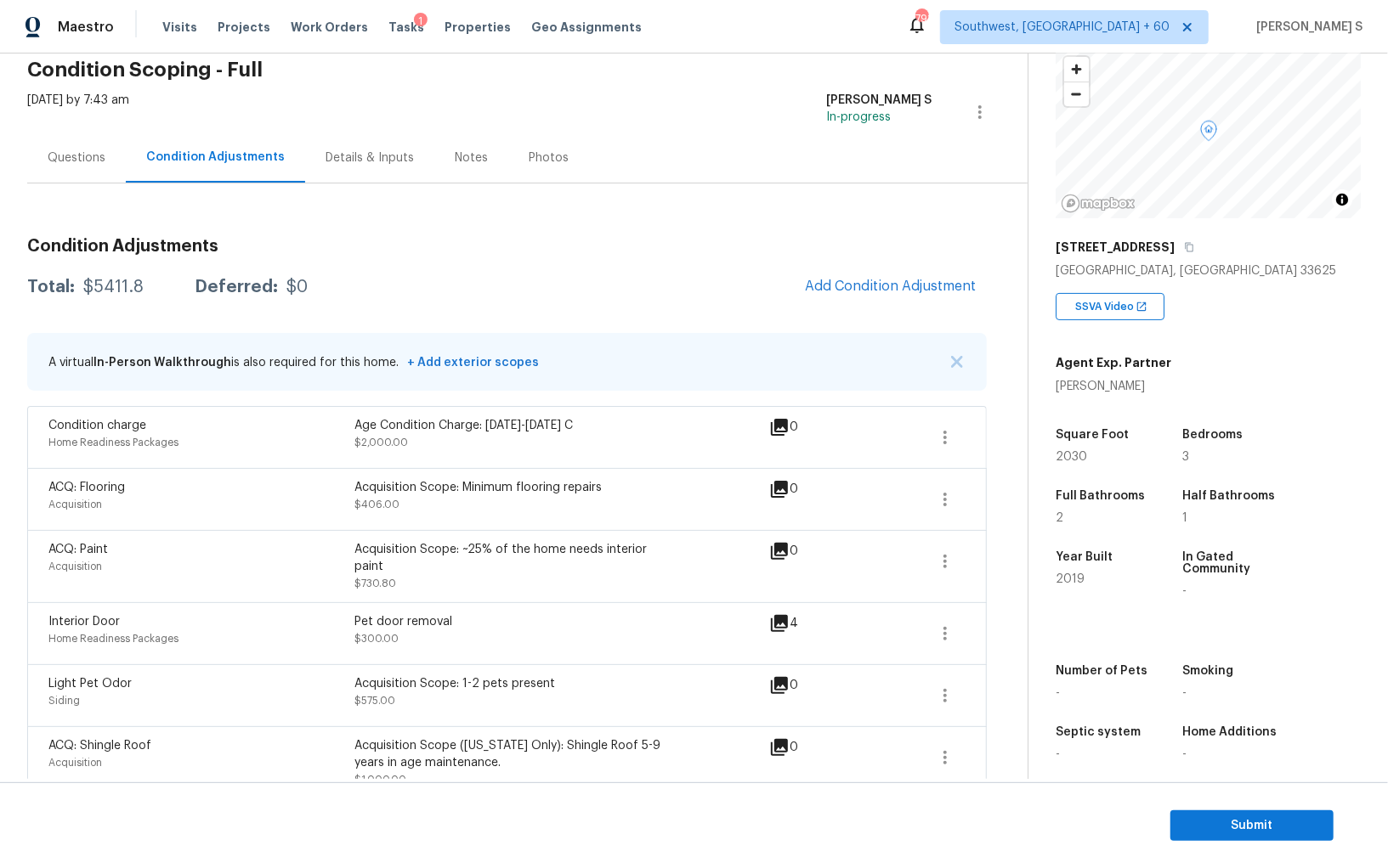
click at [109, 291] on div "$5411.8" at bounding box center [114, 286] width 60 height 17
copy div "5411.8"
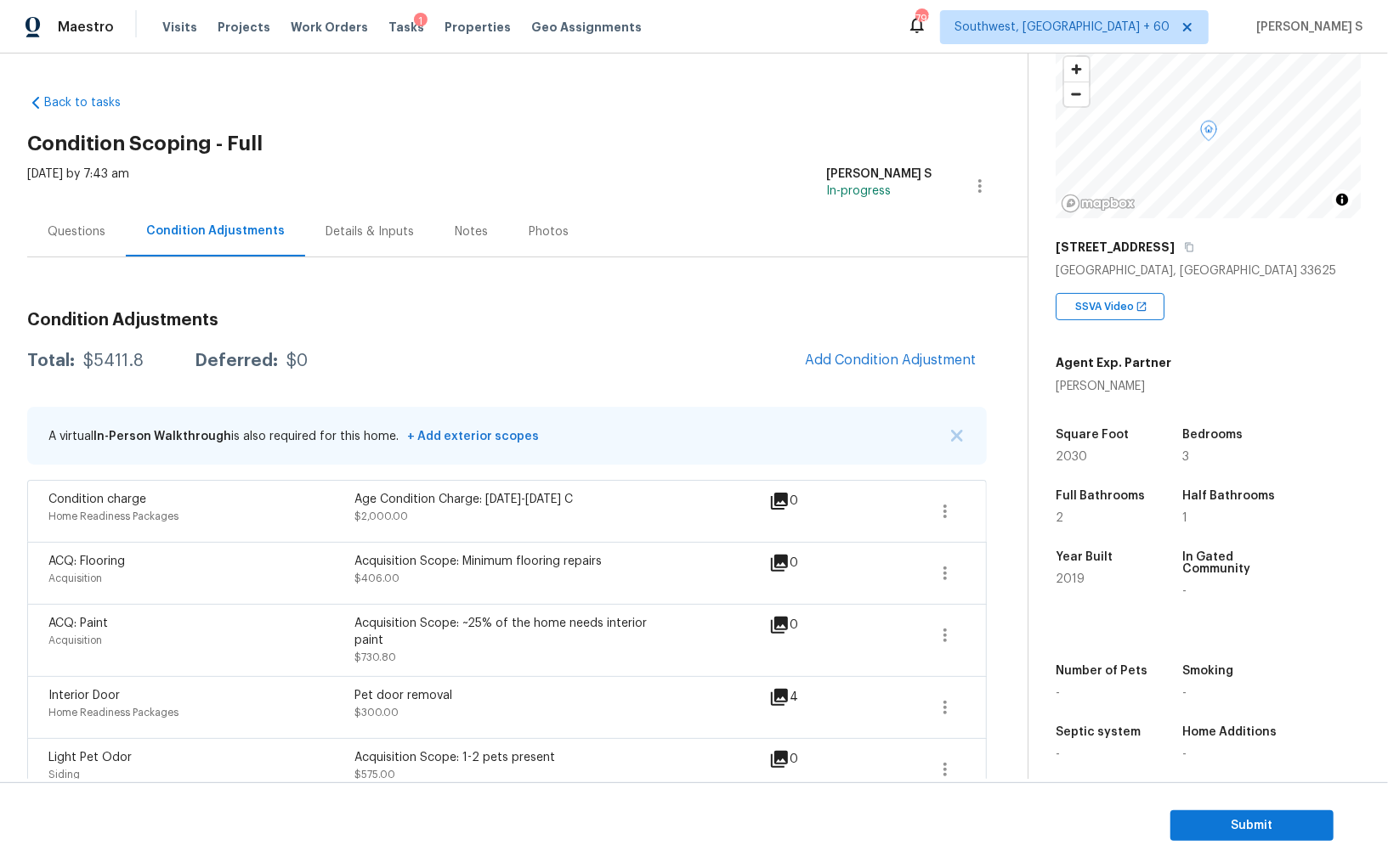
click at [101, 214] on div "Questions" at bounding box center [76, 232] width 98 height 51
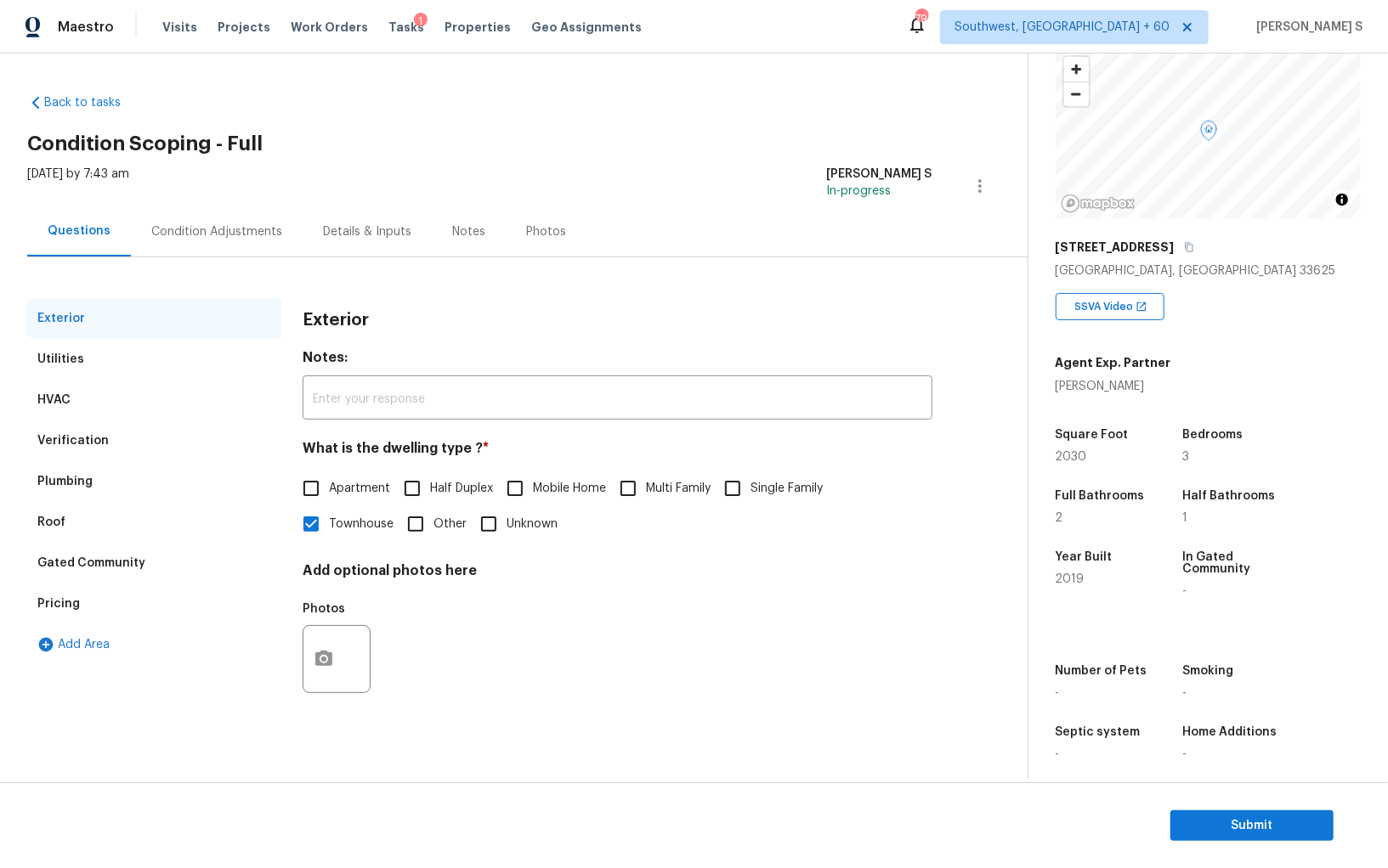
click at [71, 421] on div "Verification" at bounding box center [155, 441] width 255 height 41
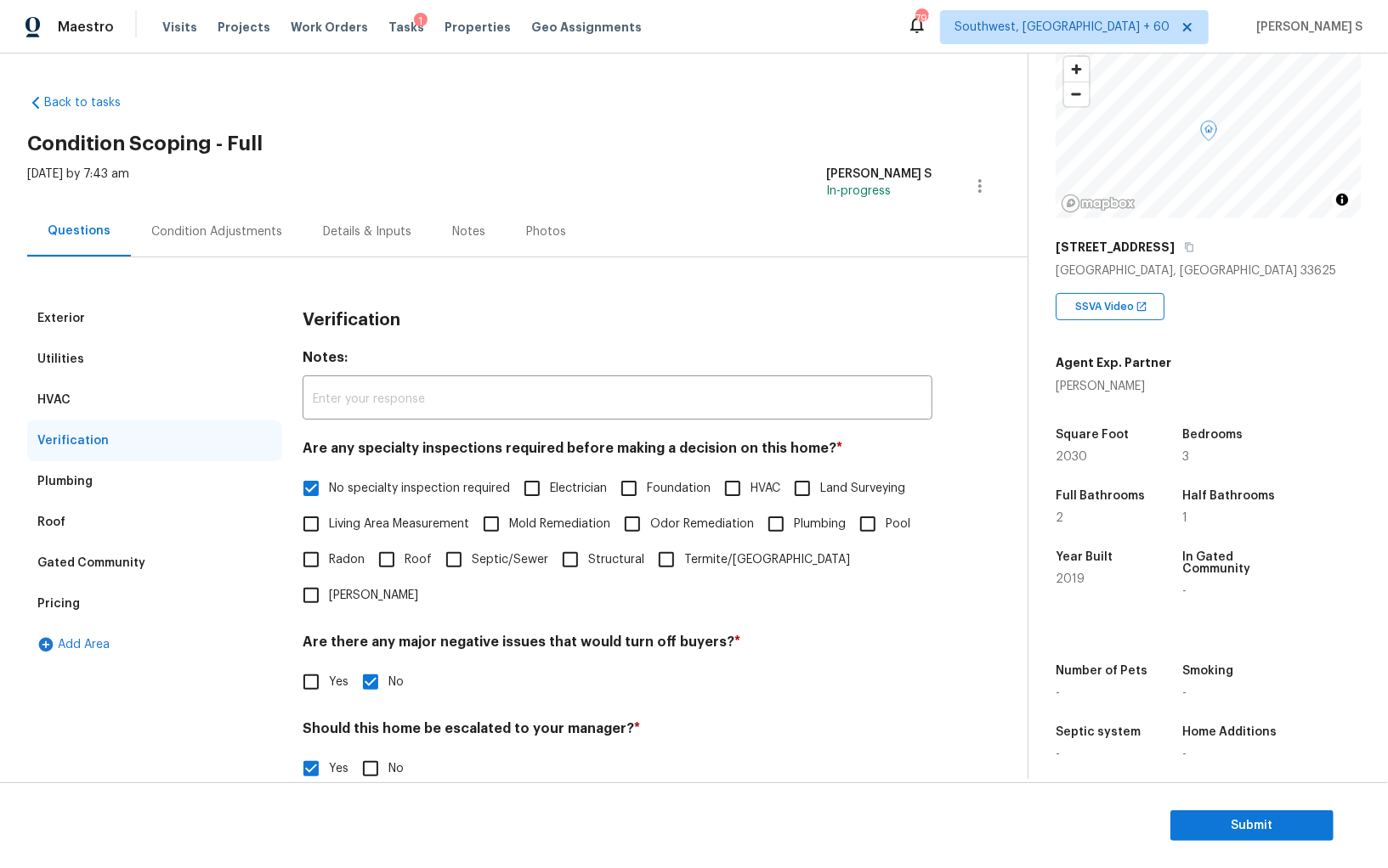
scroll to position [263, 0]
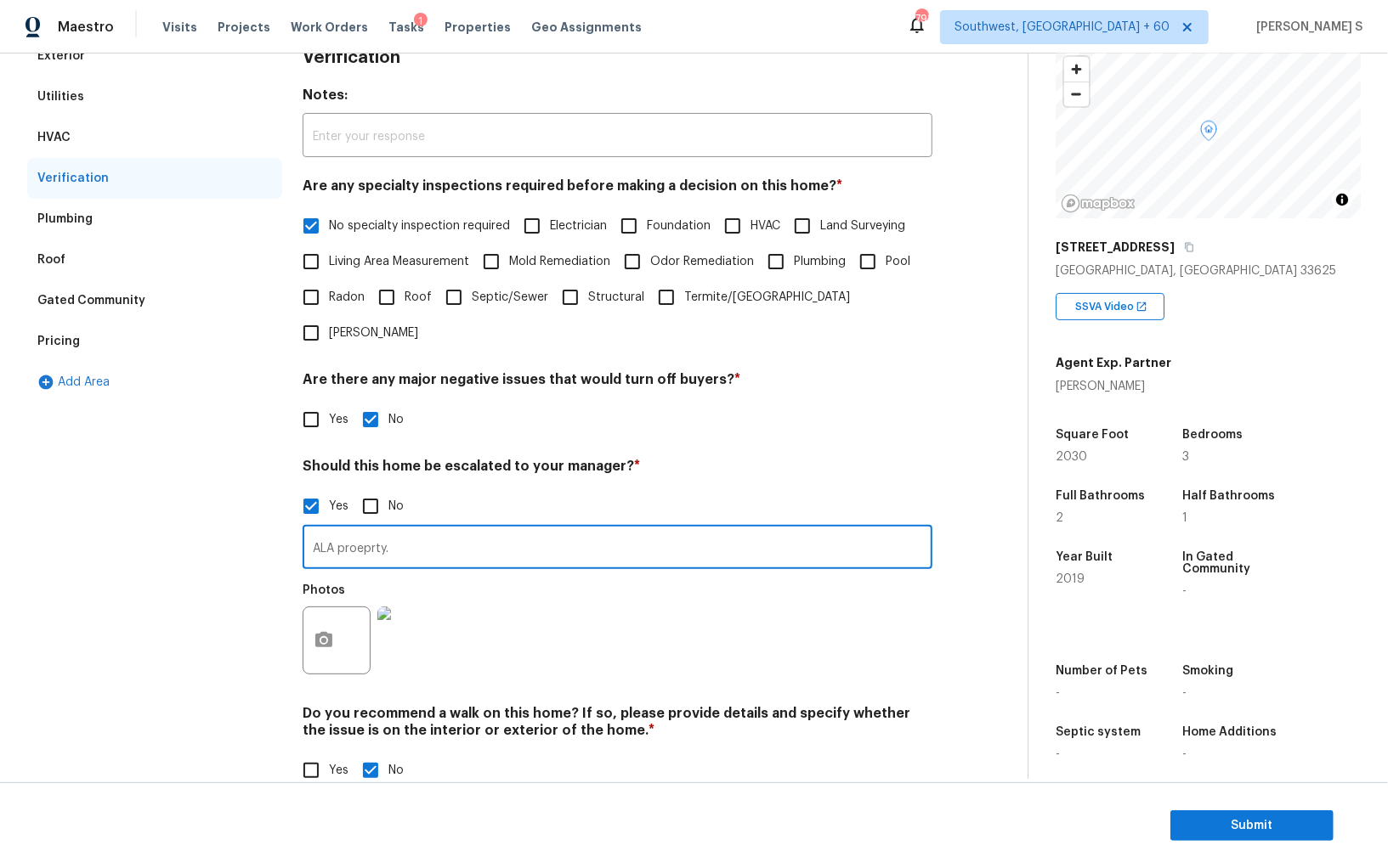
click at [420, 529] on input "ALA proeprty." at bounding box center [617, 549] width 630 height 40
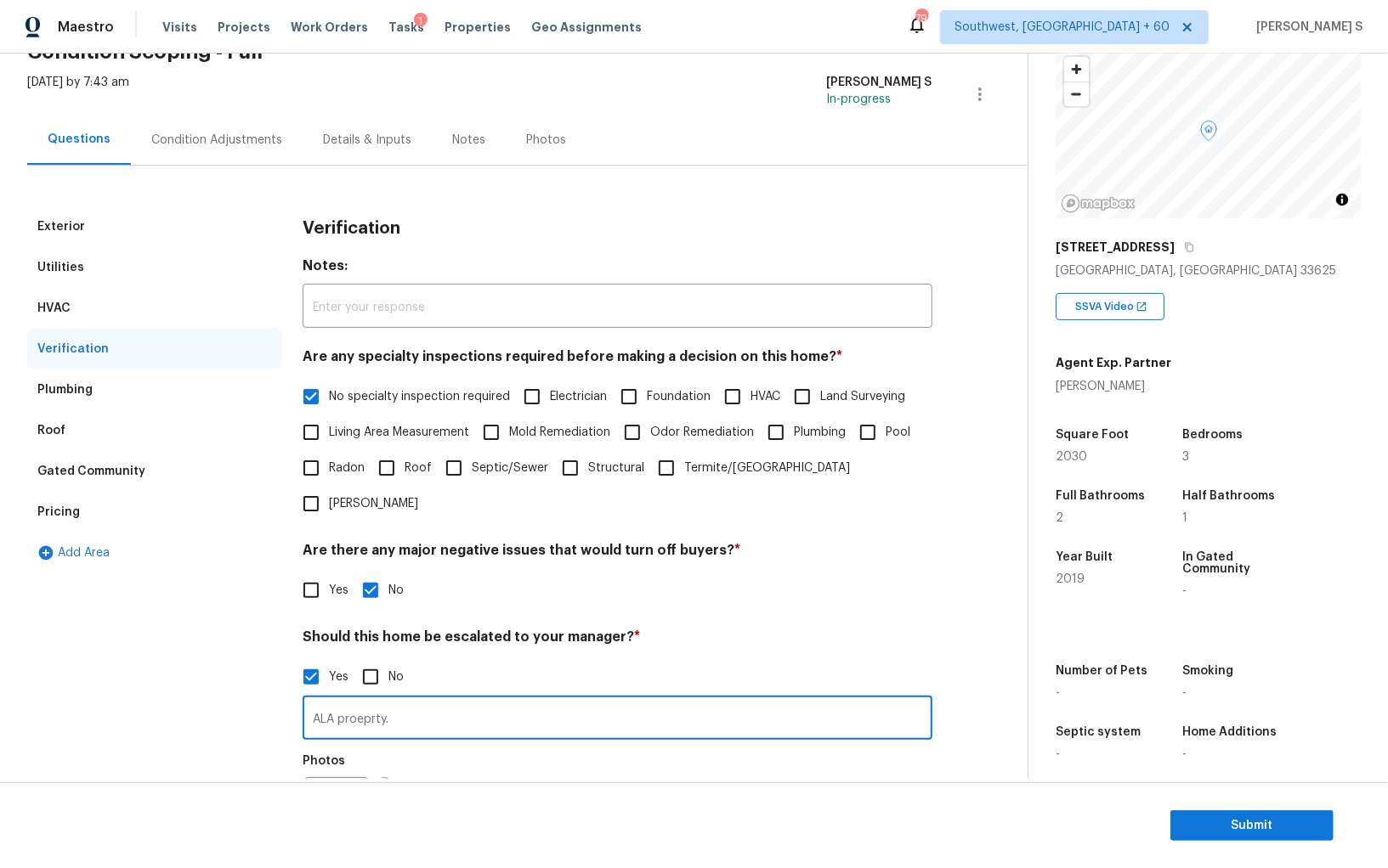
scroll to position [0, 0]
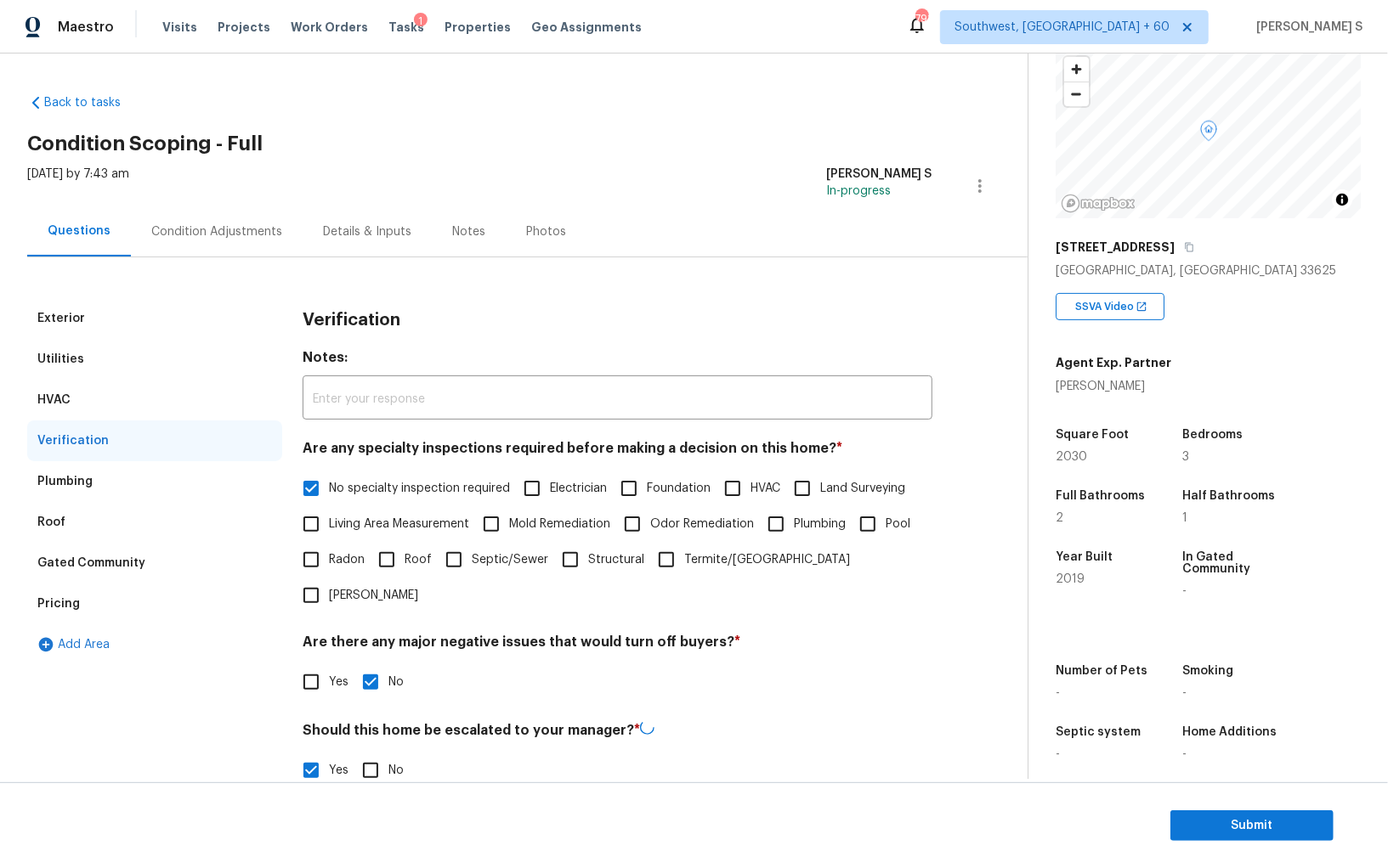
click at [63, 601] on div "Pricing" at bounding box center [58, 603] width 43 height 17
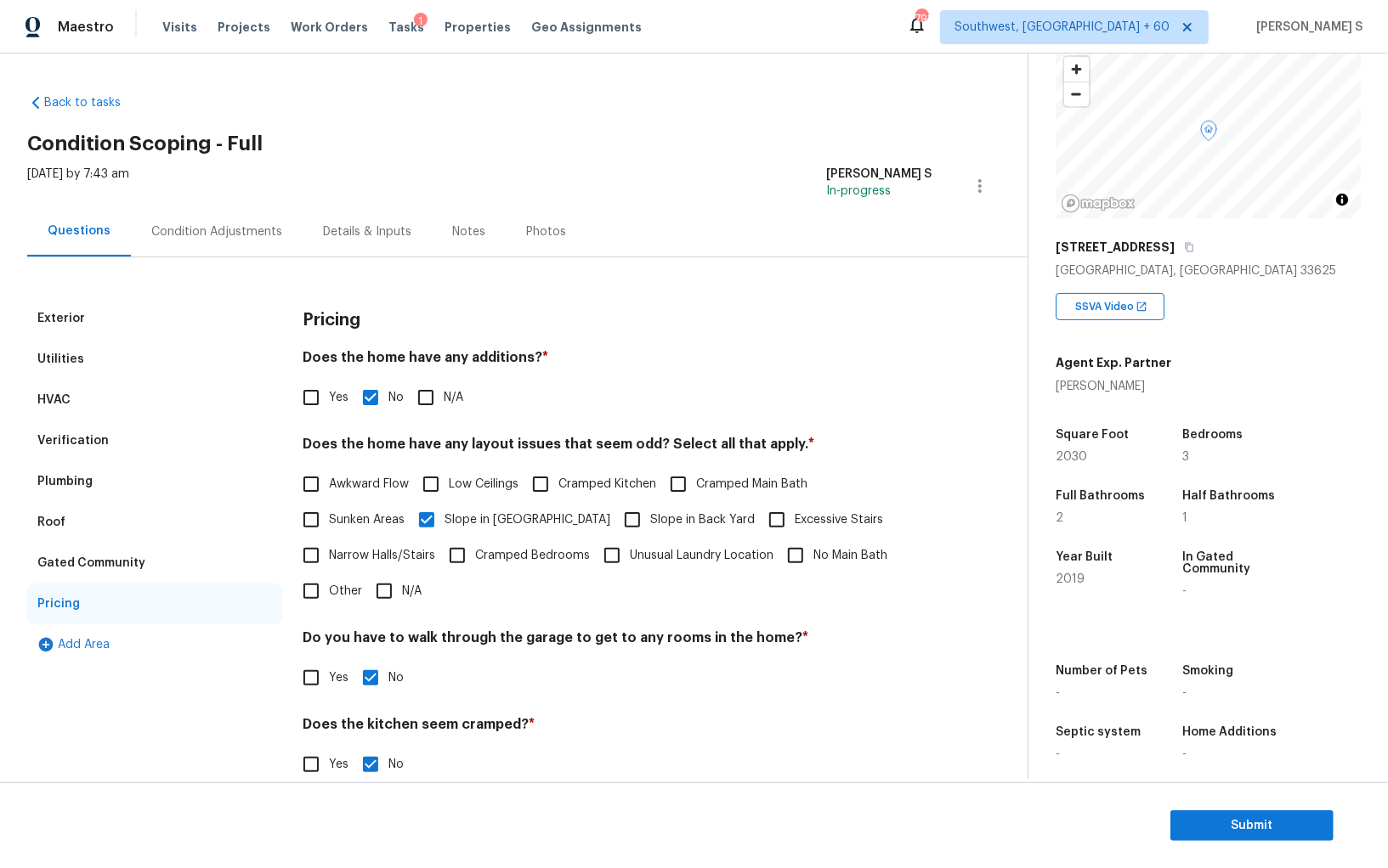
drag, startPoint x: 180, startPoint y: 235, endPoint x: 299, endPoint y: 223, distance: 119.6
click at [180, 235] on div "Condition Adjustments" at bounding box center [216, 232] width 130 height 17
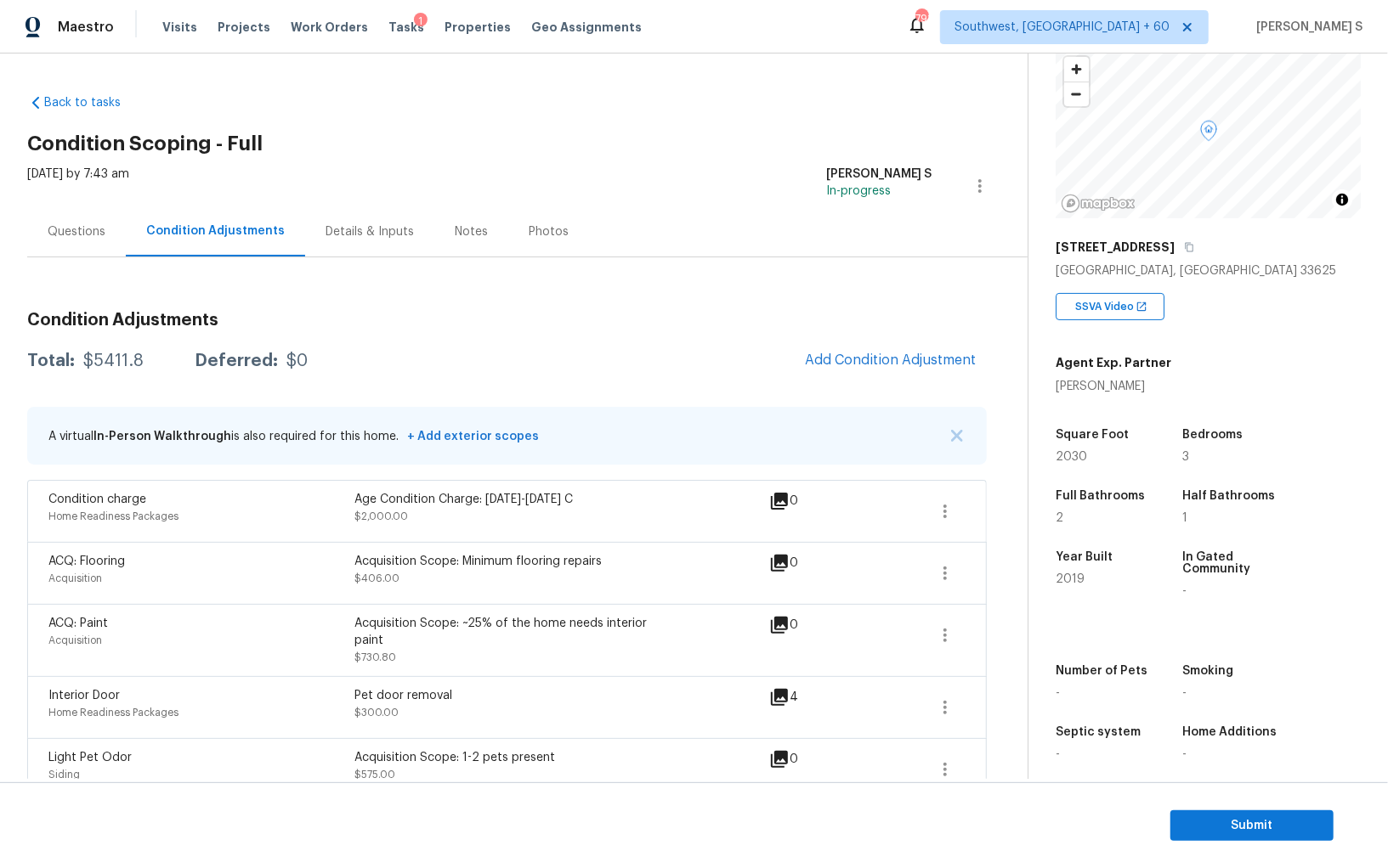
scroll to position [158, 0]
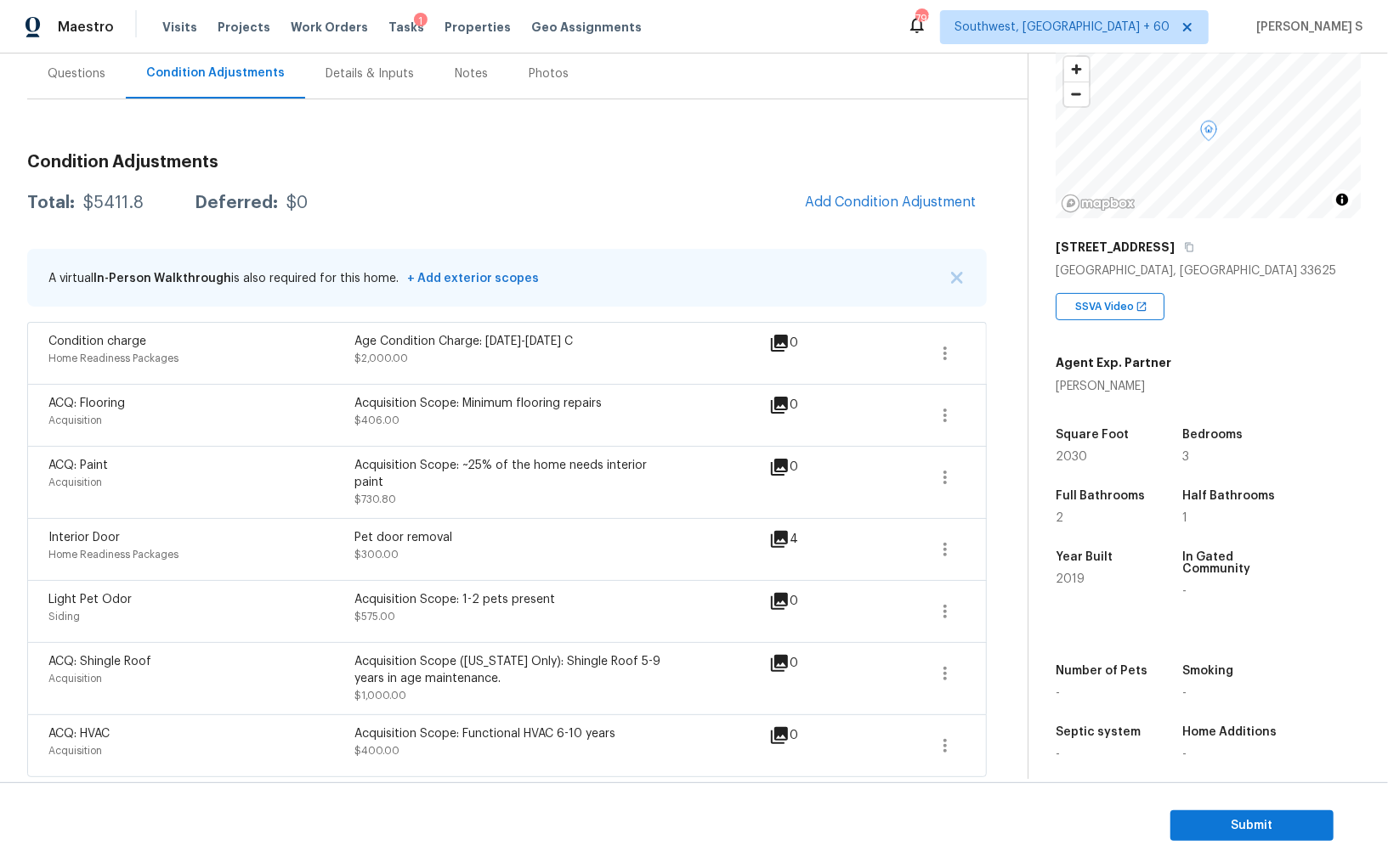
click at [358, 525] on div "Interior Door Home Readiness Packages Pet door removal $300.00 4" at bounding box center [507, 550] width 960 height 62
click at [362, 533] on div "Pet door removal" at bounding box center [507, 537] width 306 height 17
click at [362, 531] on div "Pet door removal" at bounding box center [507, 537] width 306 height 17
click at [418, 531] on div "Pet door removal" at bounding box center [507, 537] width 306 height 17
copy div "Pet door removal"
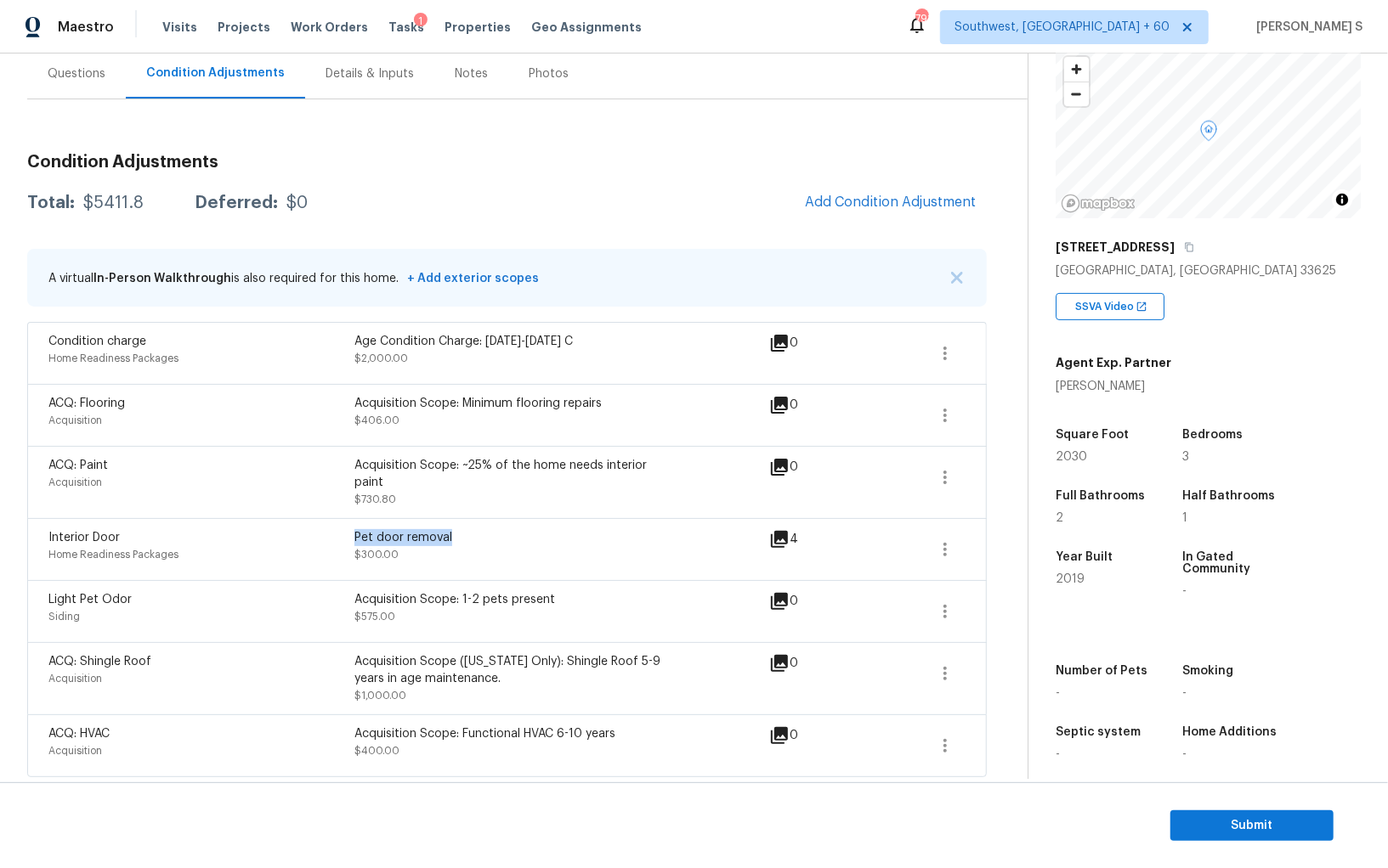
scroll to position [0, 0]
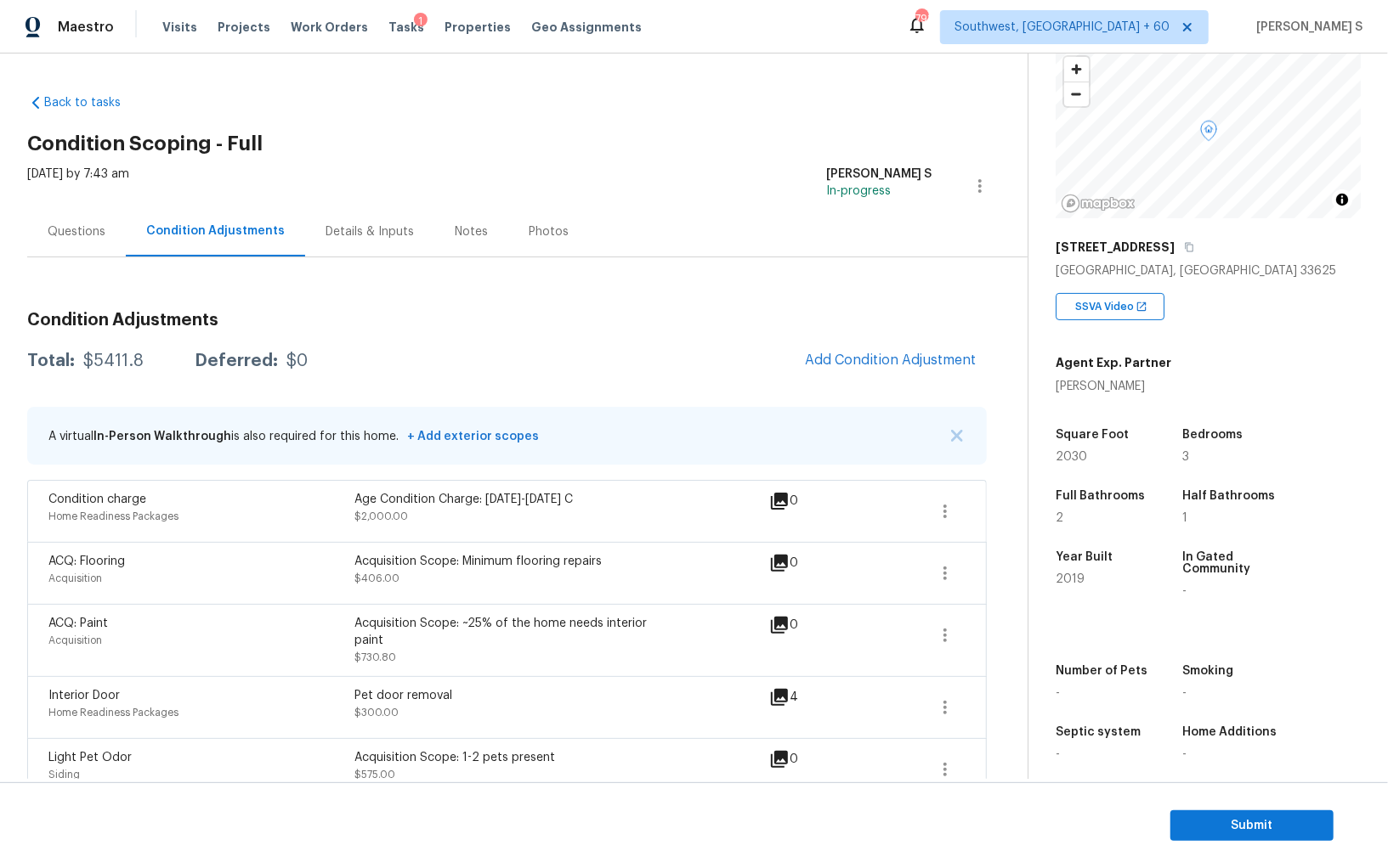
click at [101, 225] on div "Questions" at bounding box center [76, 232] width 57 height 17
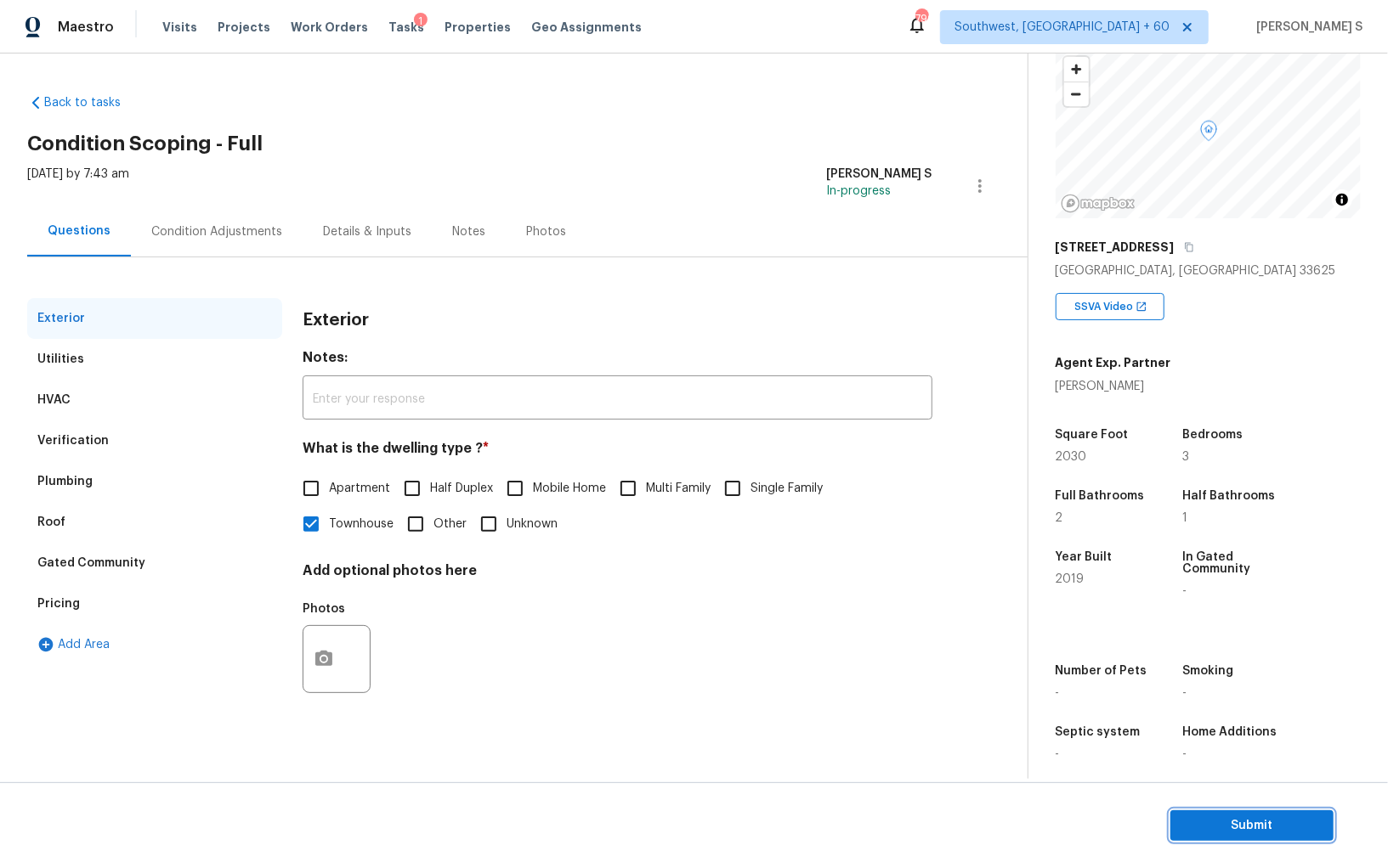
click at [1203, 752] on span "Submit" at bounding box center [1252, 826] width 136 height 21
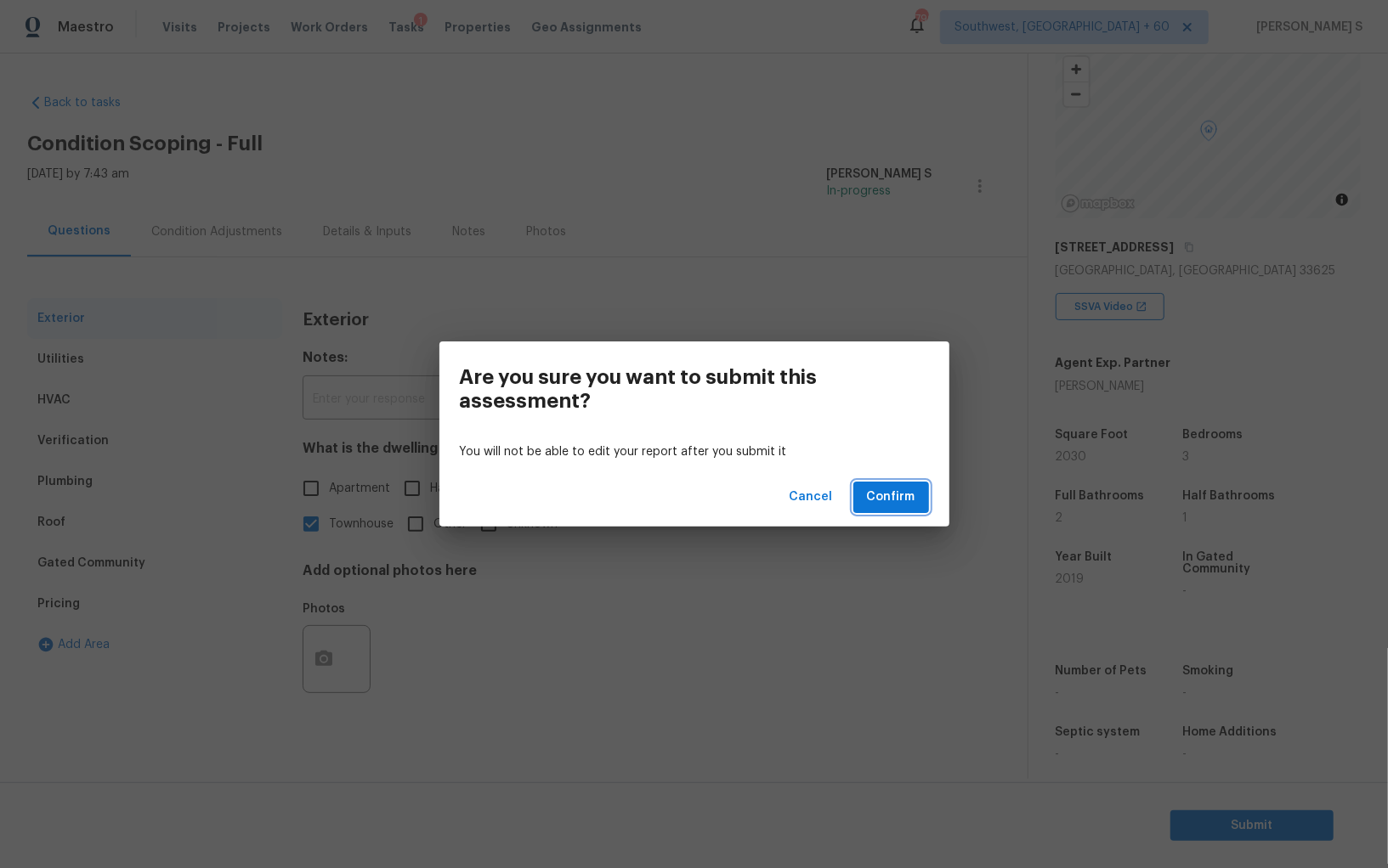
click at [880, 494] on span "Confirm" at bounding box center [891, 497] width 49 height 21
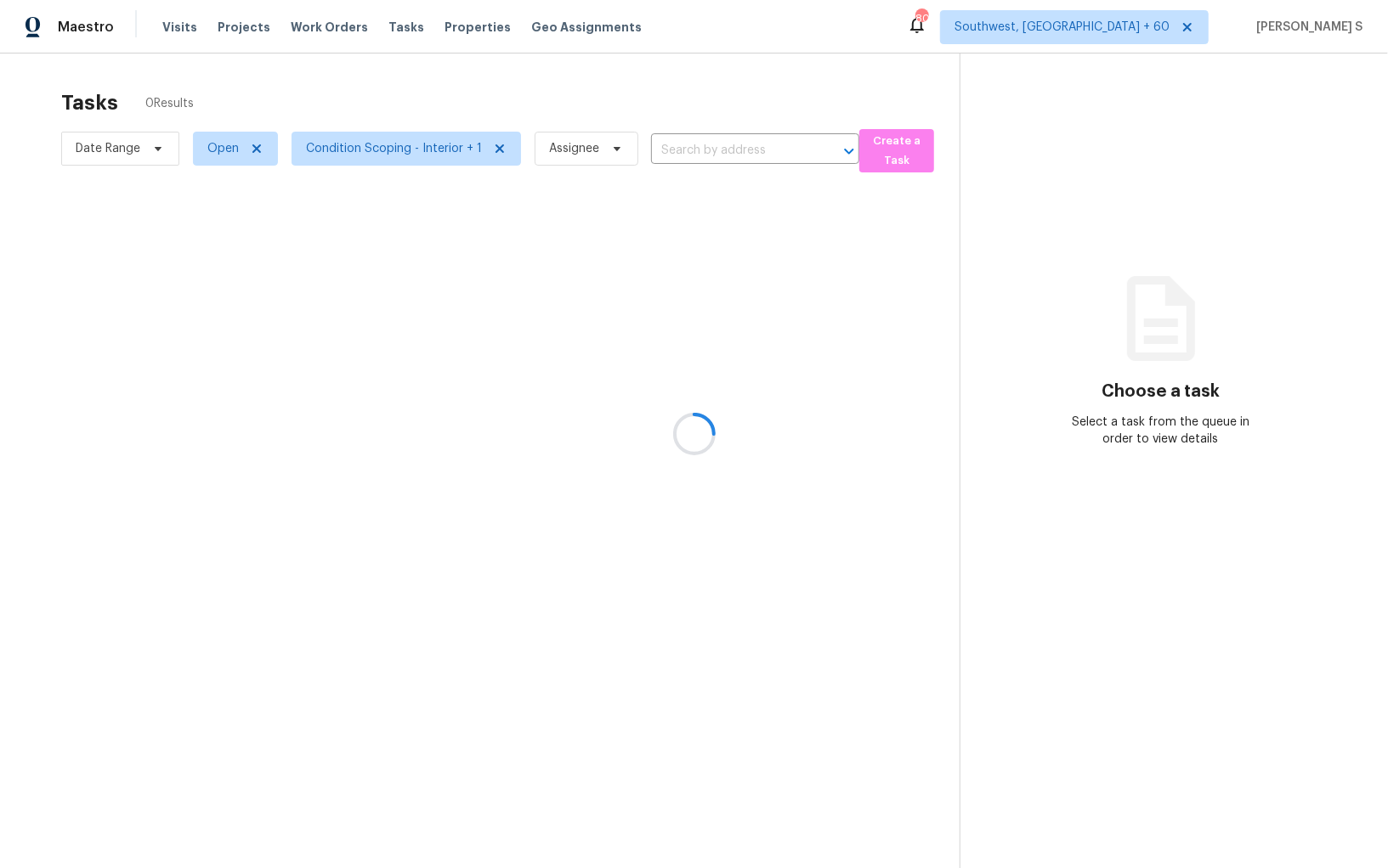
click at [688, 145] on div at bounding box center [694, 434] width 1388 height 868
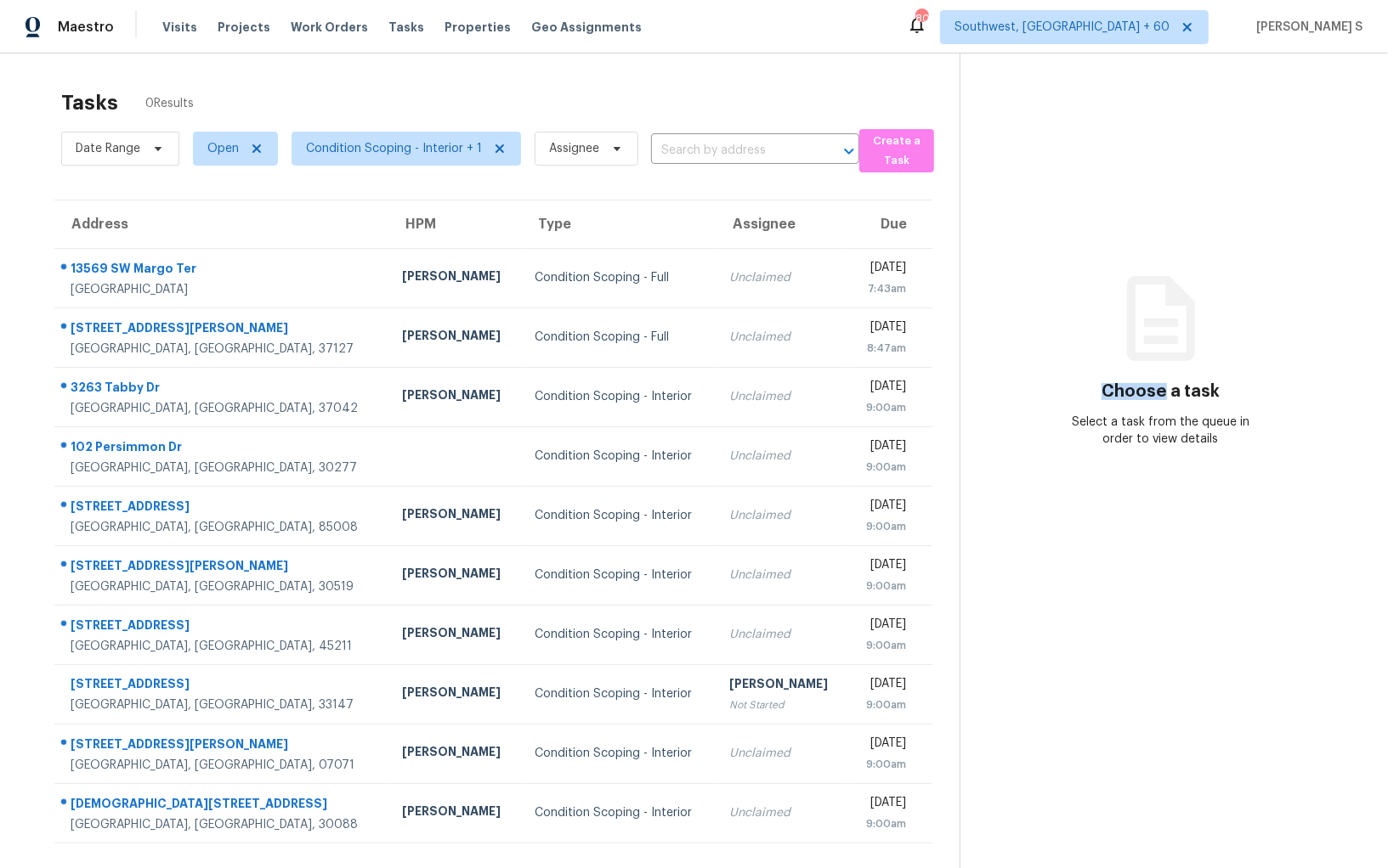
click at [688, 145] on input "text" at bounding box center [731, 150] width 161 height 26
paste input "[STREET_ADDRESS]"
click at [696, 148] on input "[STREET_ADDRESS]" at bounding box center [731, 150] width 161 height 26
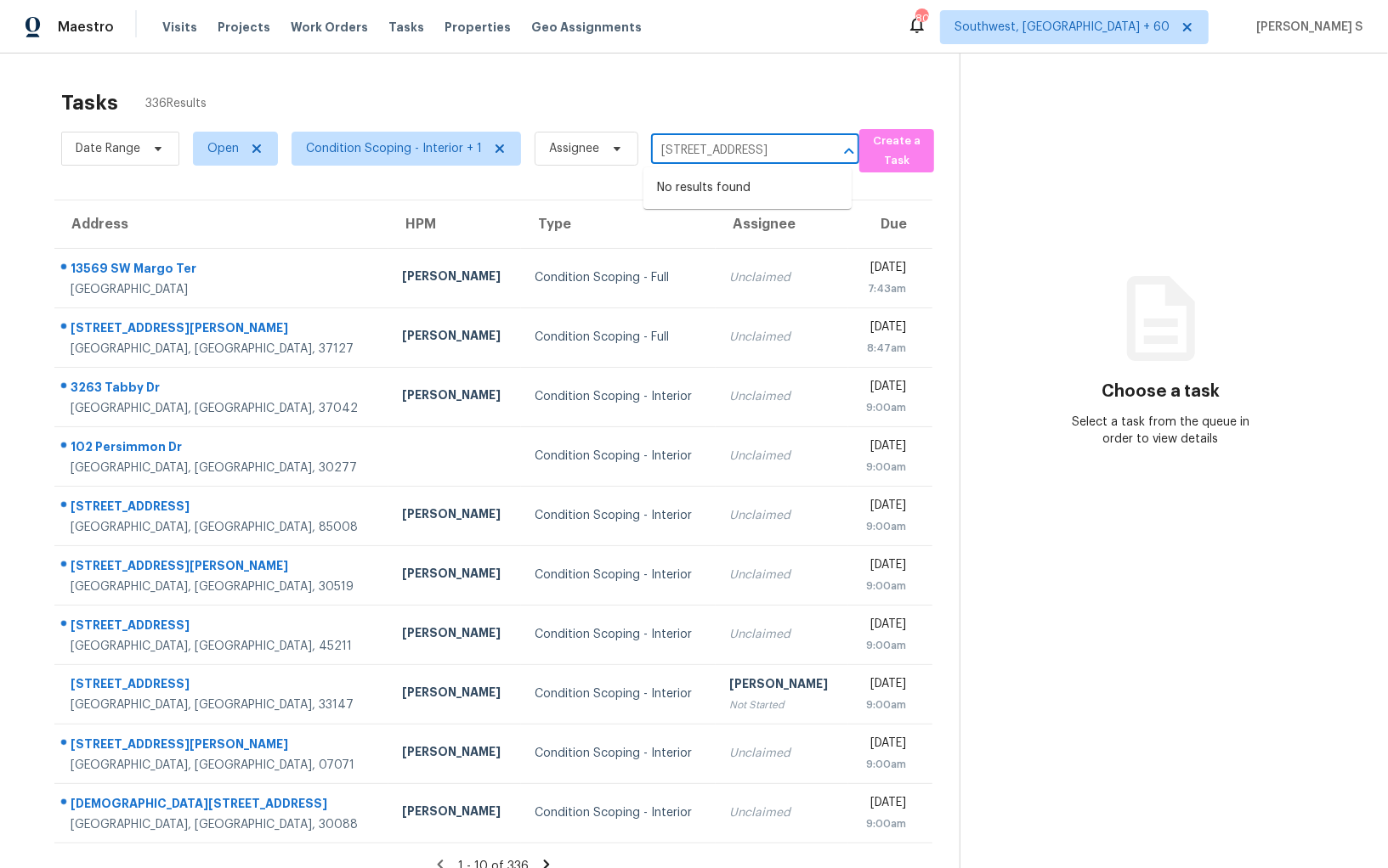
click at [696, 148] on input "[STREET_ADDRESS]" at bounding box center [731, 150] width 161 height 26
type input "[STREET_ADDRESS]"
click at [717, 149] on input "text" at bounding box center [731, 150] width 161 height 26
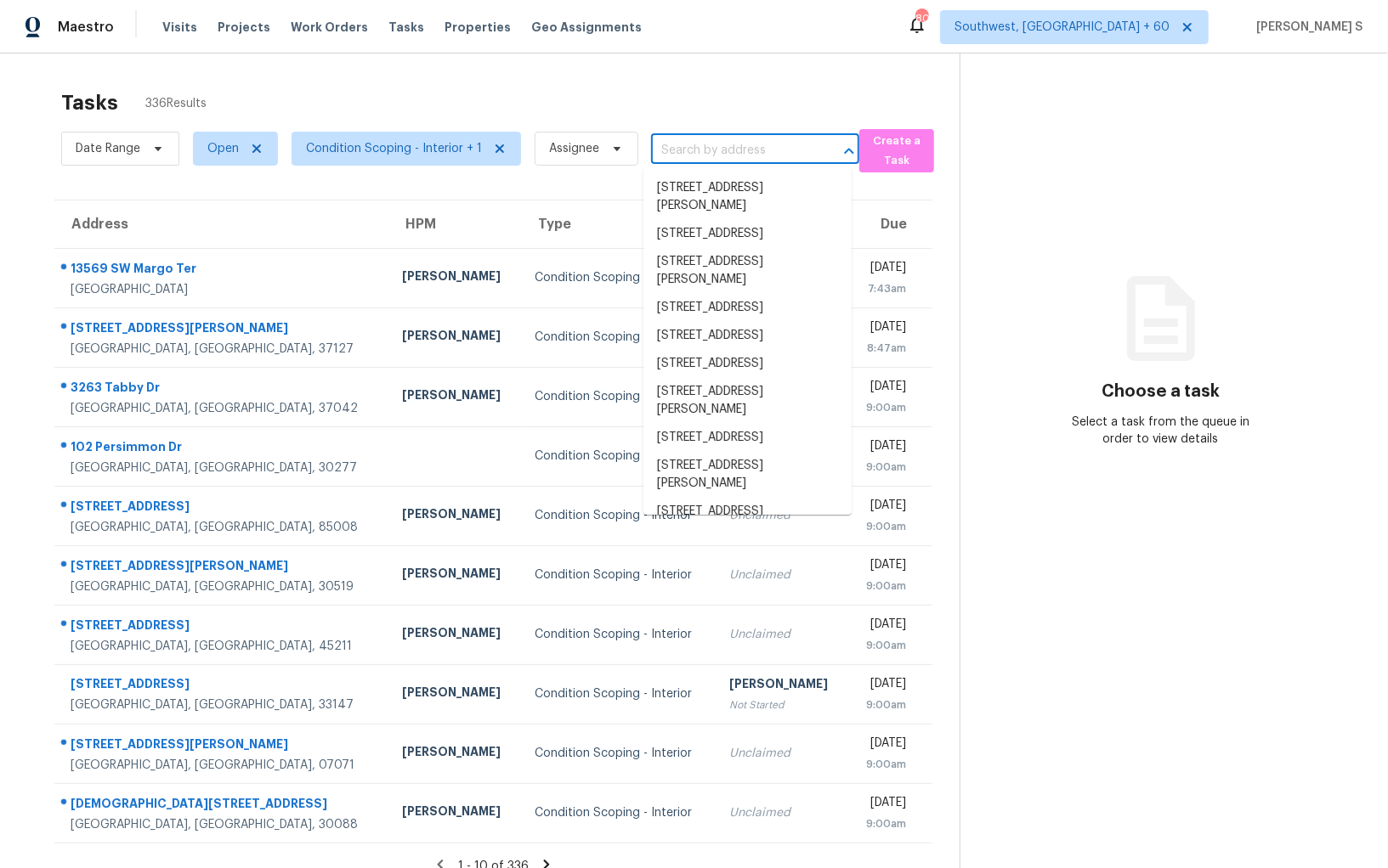
click at [717, 149] on input "text" at bounding box center [731, 150] width 161 height 26
paste input "[STREET_ADDRESS]"
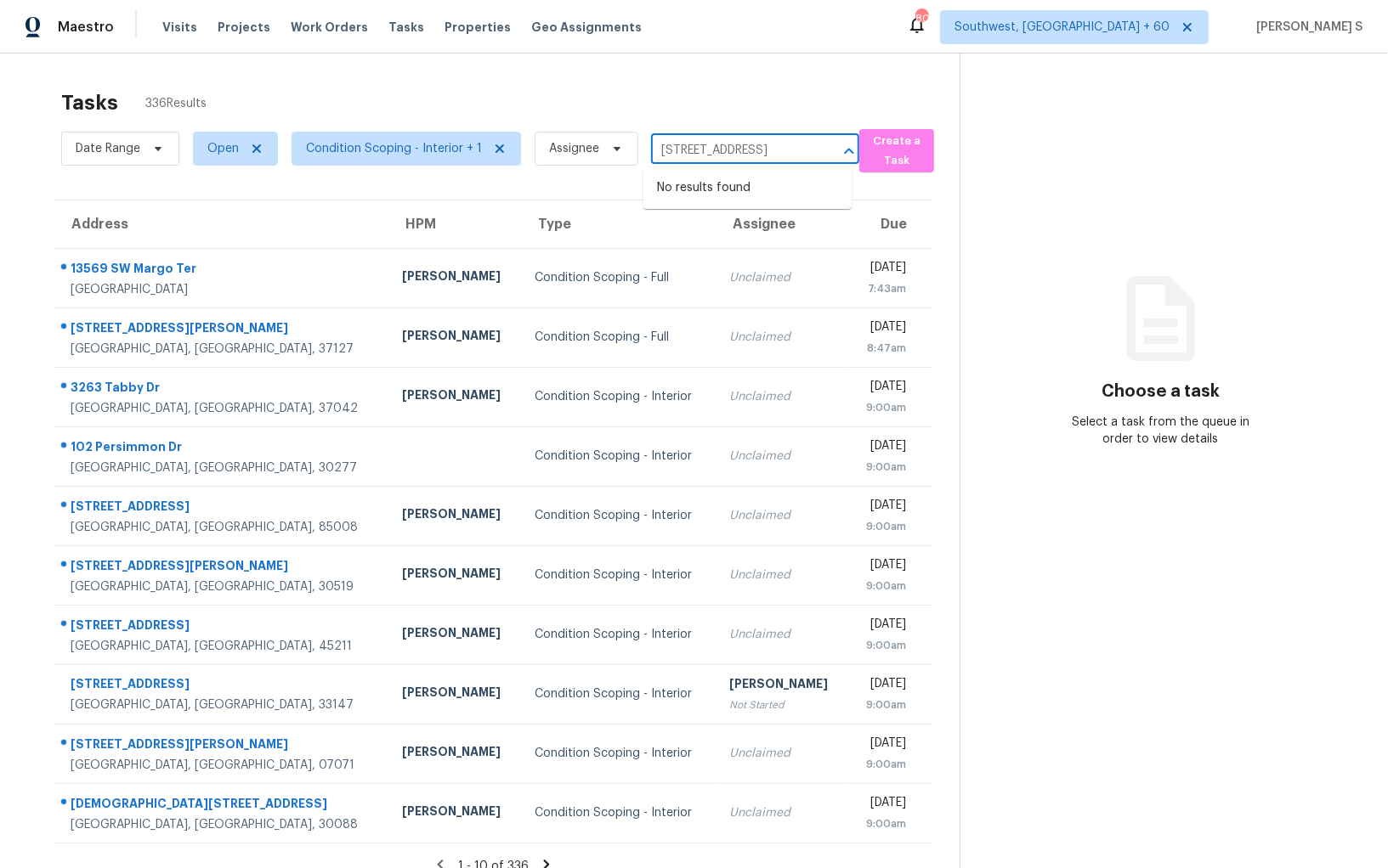
scroll to position [0, 70]
click at [675, 150] on input "[STREET_ADDRESS]" at bounding box center [731, 150] width 161 height 26
type input "[STREET_ADDRESS]"
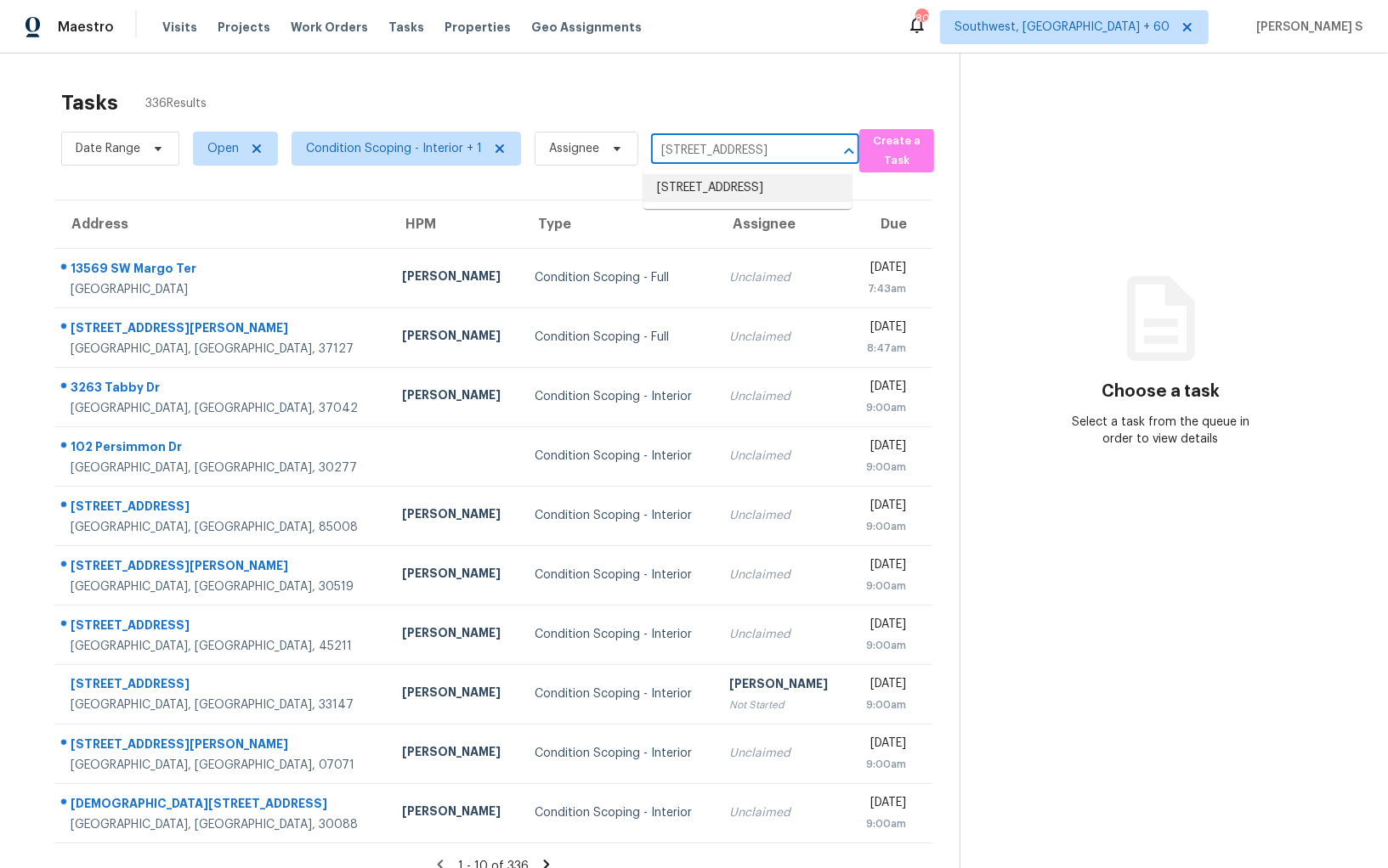
click at [715, 188] on li "[STREET_ADDRESS]" at bounding box center [748, 188] width 208 height 28
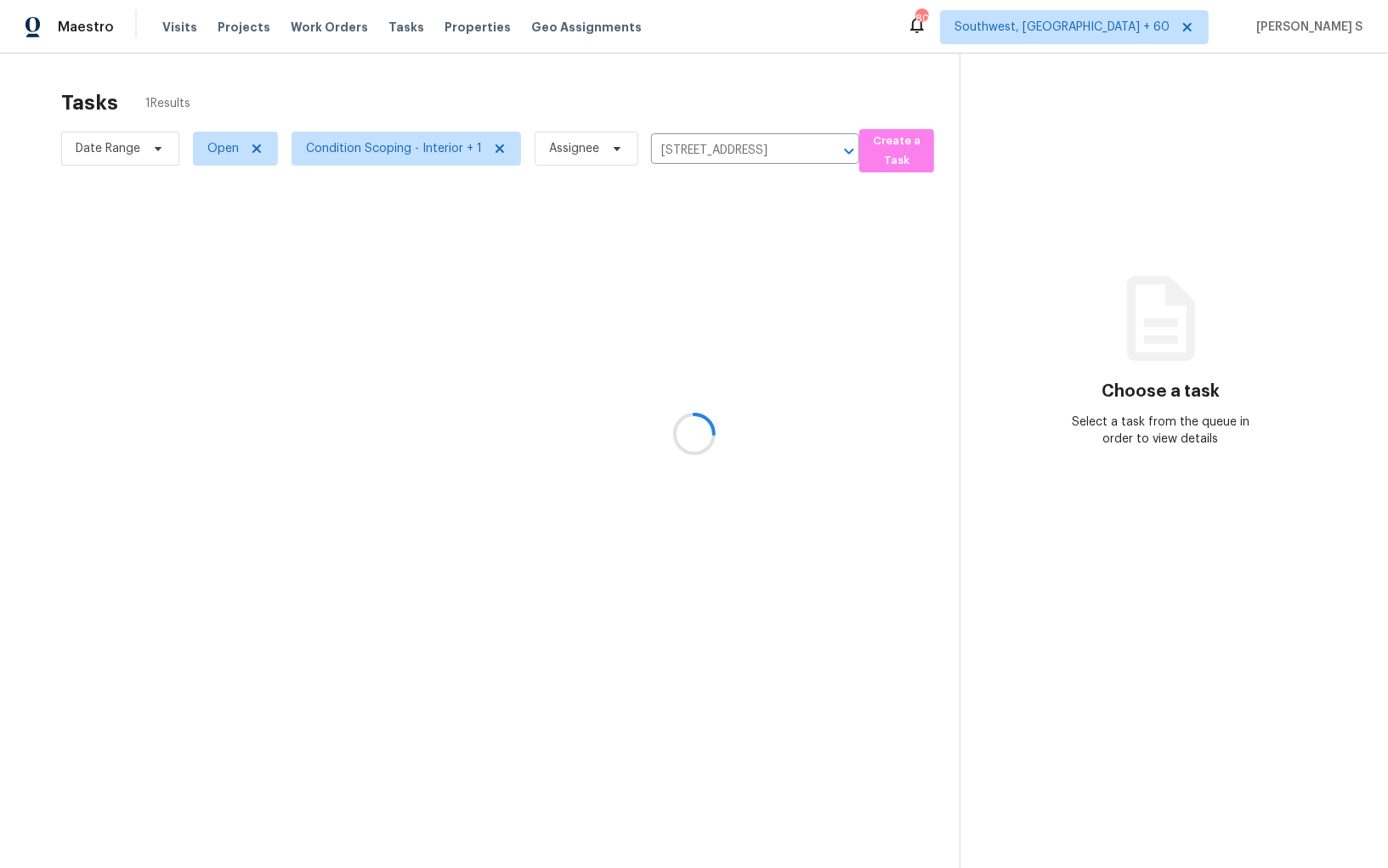
click at [677, 218] on div at bounding box center [694, 434] width 1388 height 868
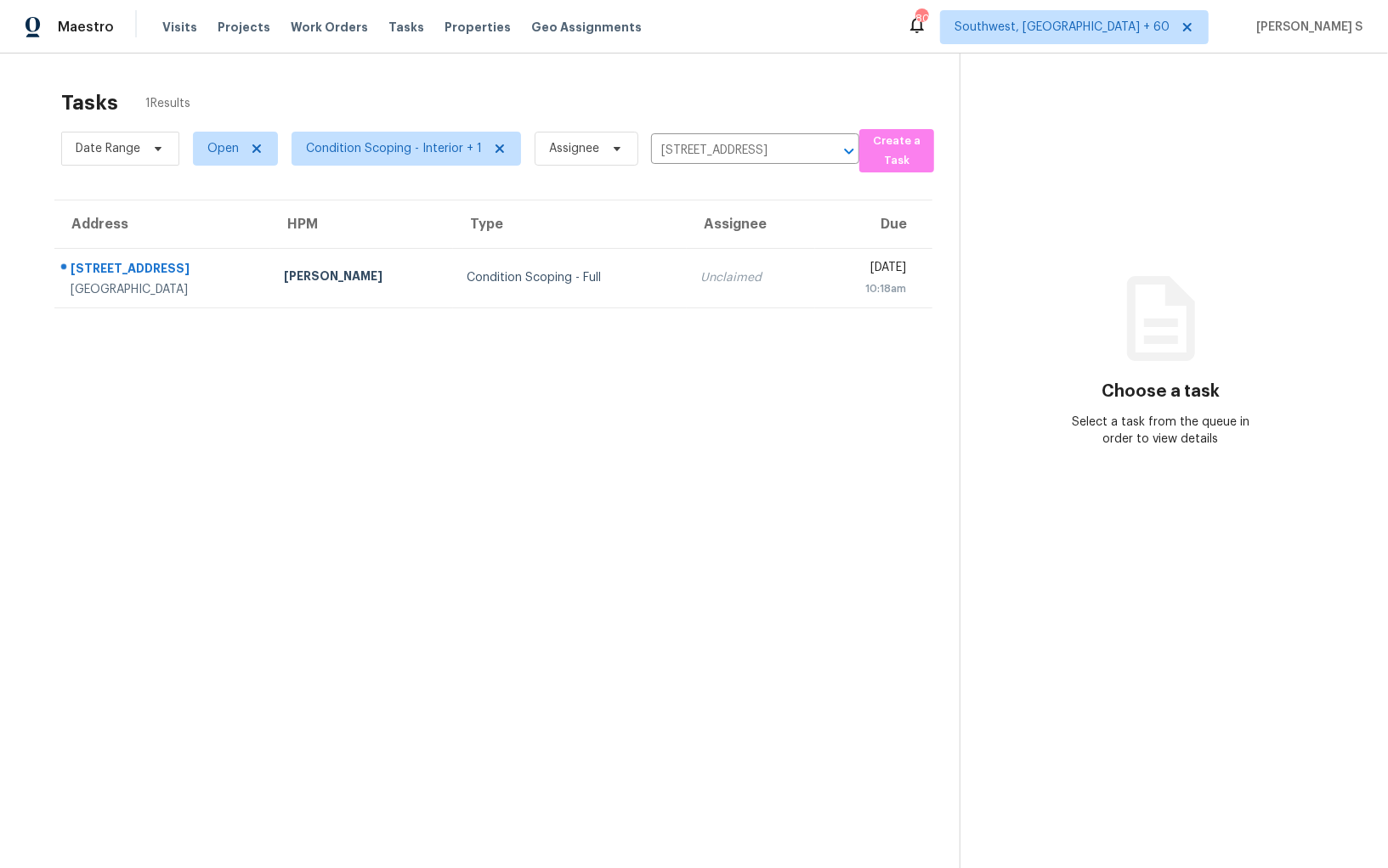
click at [711, 271] on div "Unclaimed" at bounding box center [750, 277] width 101 height 17
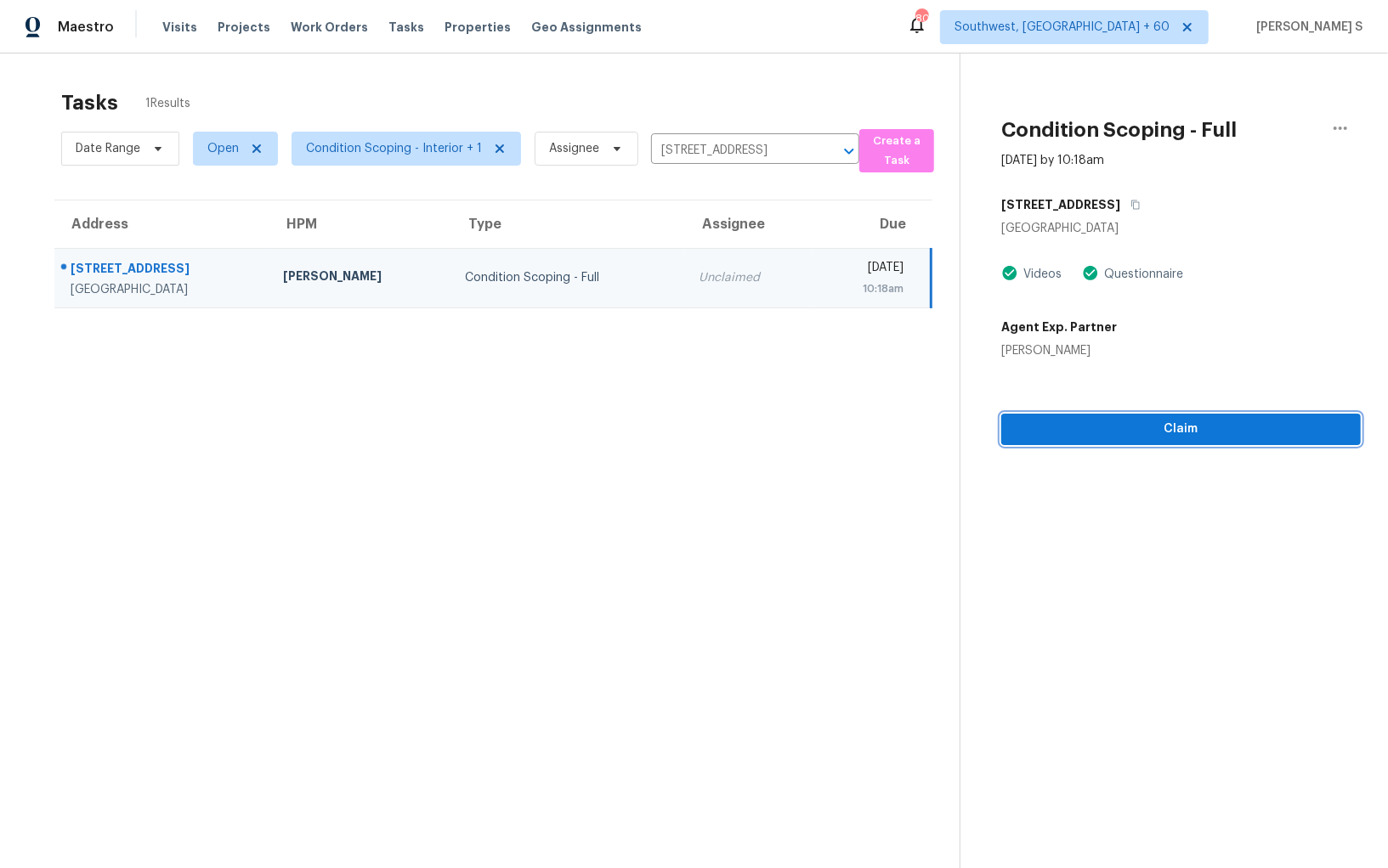
click at [1092, 414] on button "Claim" at bounding box center [1180, 429] width 359 height 31
click at [858, 405] on section "Tasks 1 Results Date Range Open Condition Scoping - Interior + 1 Assignee [STRE…" at bounding box center [493, 501] width 932 height 841
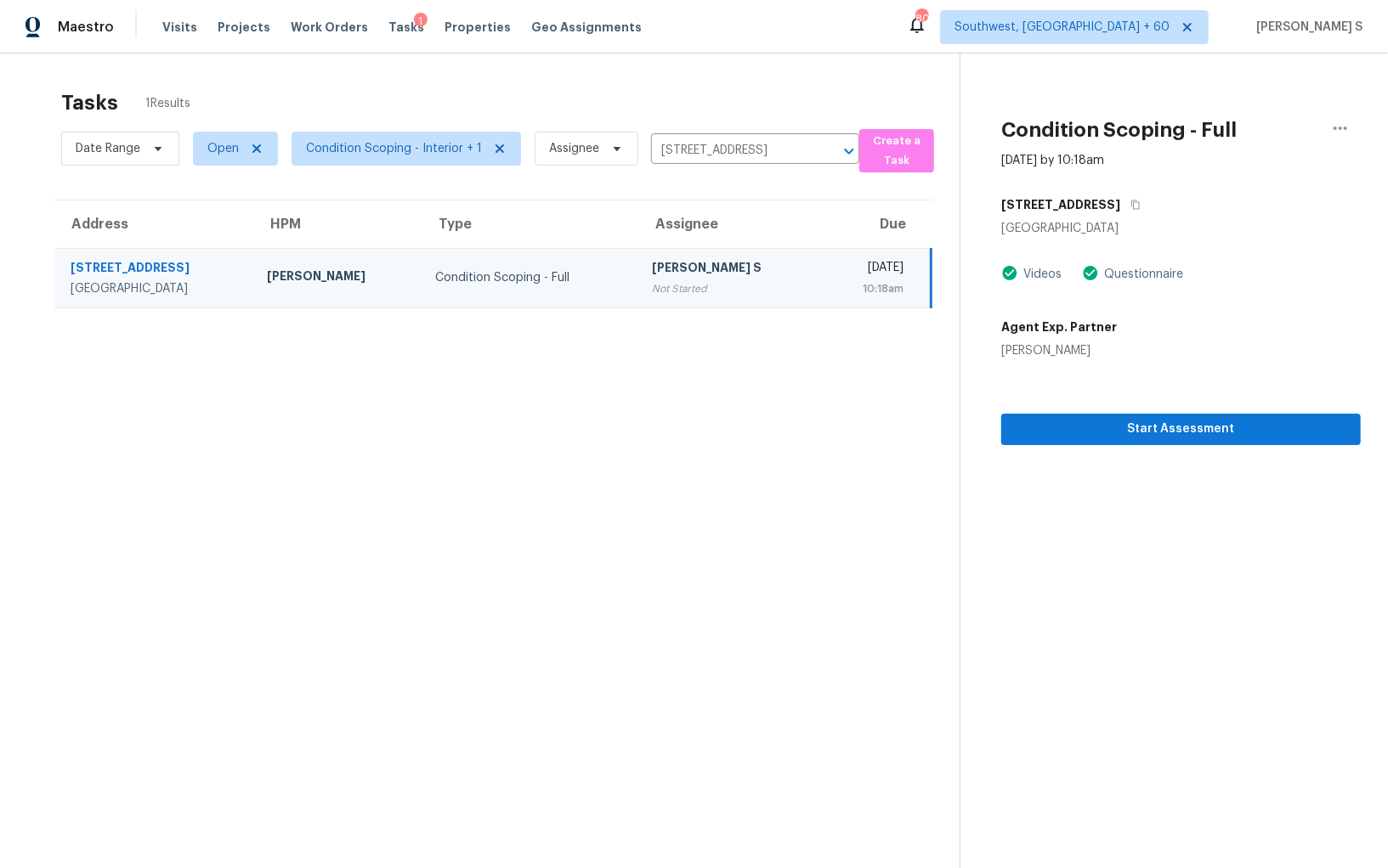
click at [652, 286] on div "Not Started" at bounding box center [730, 288] width 157 height 17
click at [1109, 434] on span "Start Assessment" at bounding box center [1180, 429] width 332 height 21
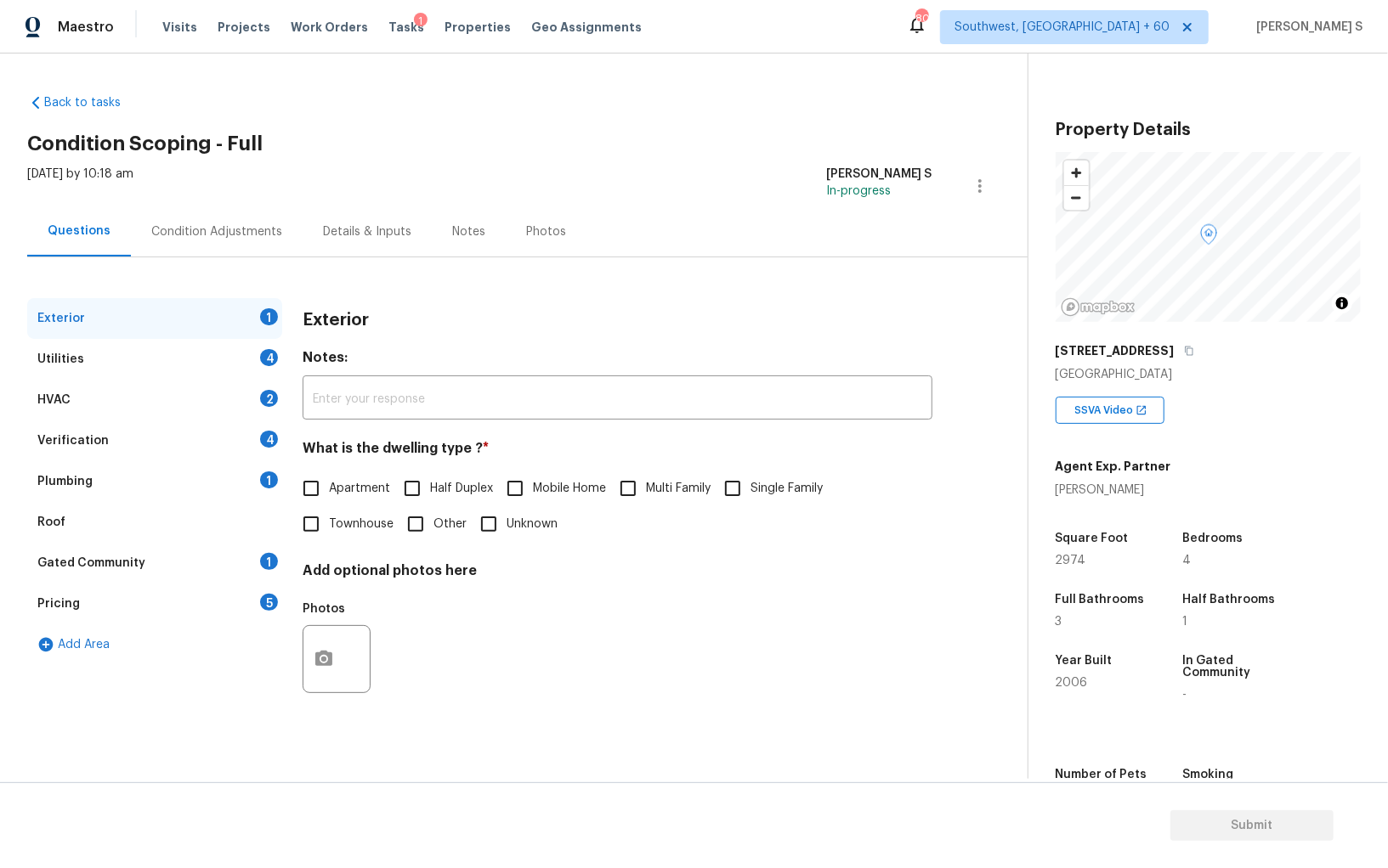
click at [723, 499] on input "Single Family" at bounding box center [732, 488] width 36 height 36
checkbox input "true"
click at [261, 478] on div "1" at bounding box center [269, 480] width 18 height 17
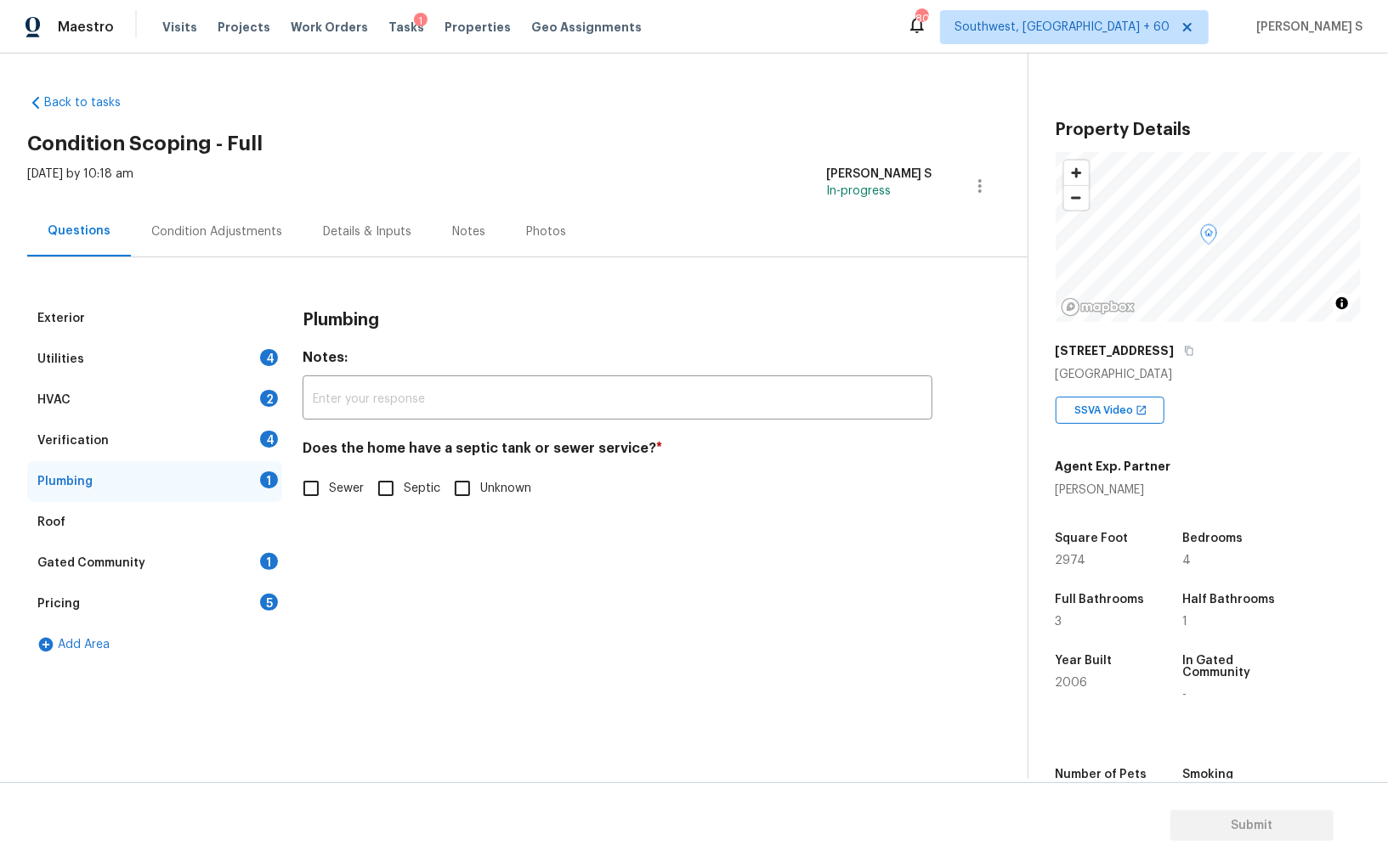
click at [255, 352] on div "Utilities 4" at bounding box center [155, 359] width 255 height 41
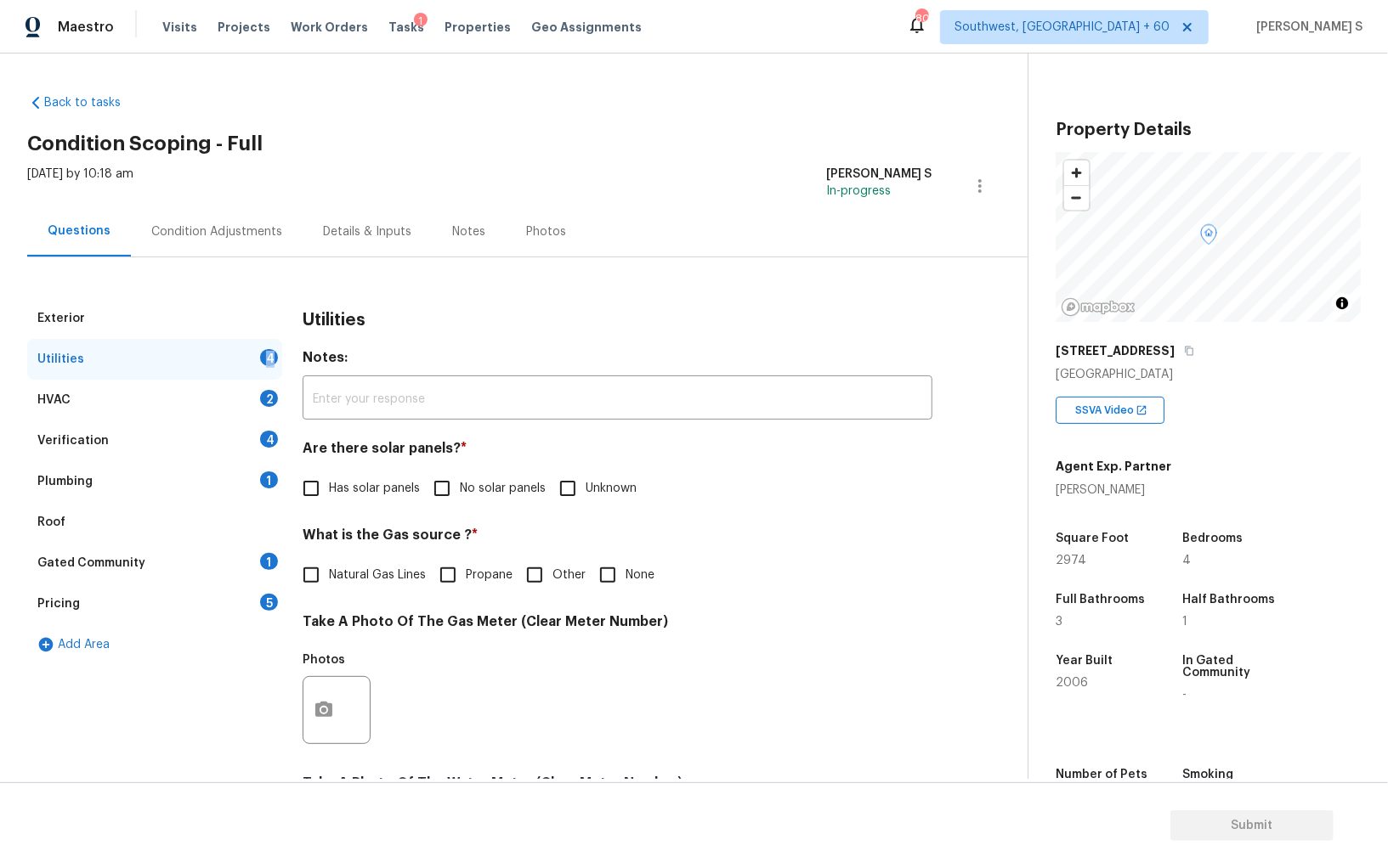
click at [255, 352] on div "Utilities 4" at bounding box center [155, 359] width 255 height 41
click at [445, 482] on input "No solar panels" at bounding box center [442, 488] width 36 height 36
checkbox input "true"
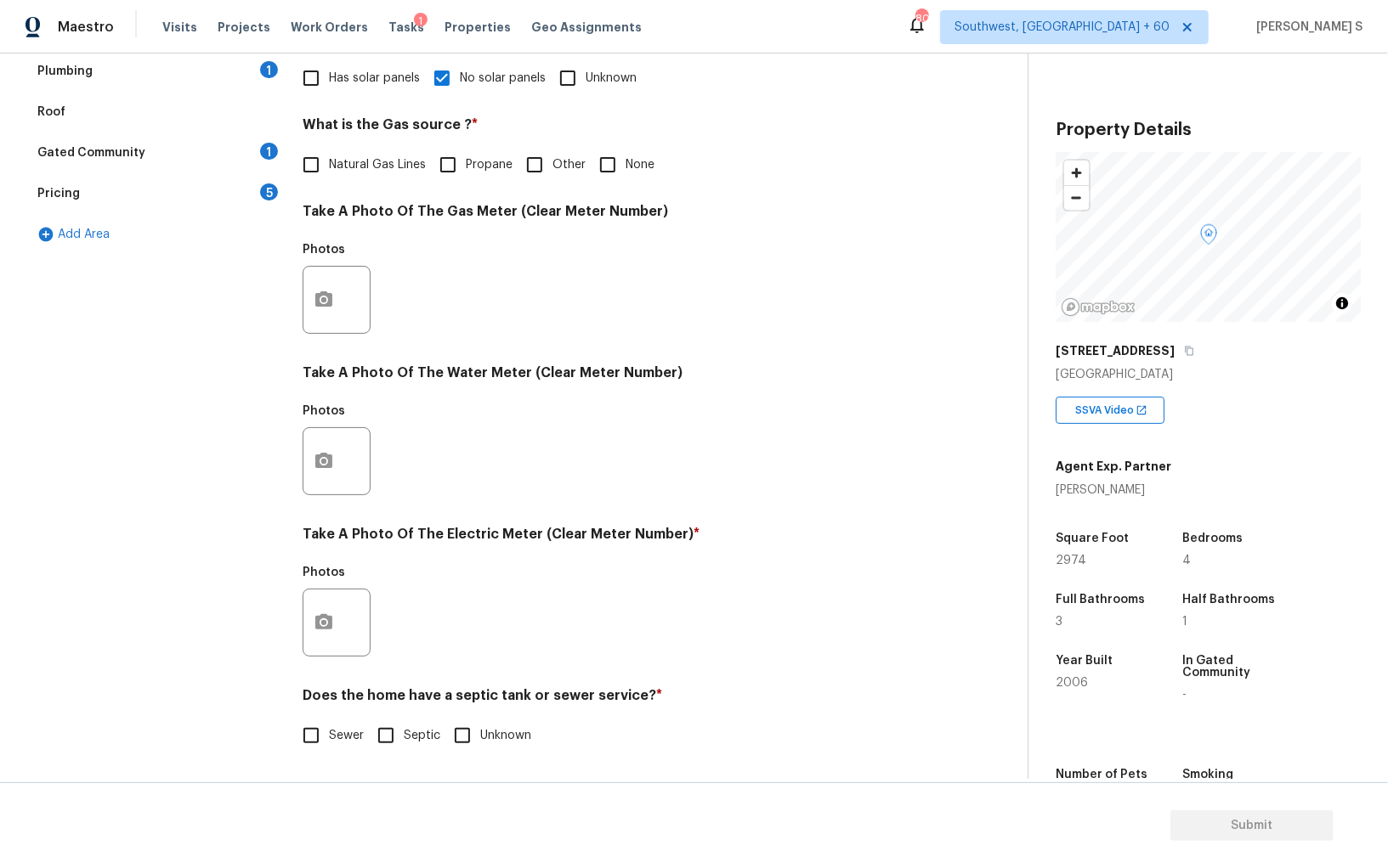
click at [319, 731] on input "Sewer" at bounding box center [310, 736] width 36 height 36
checkbox input "true"
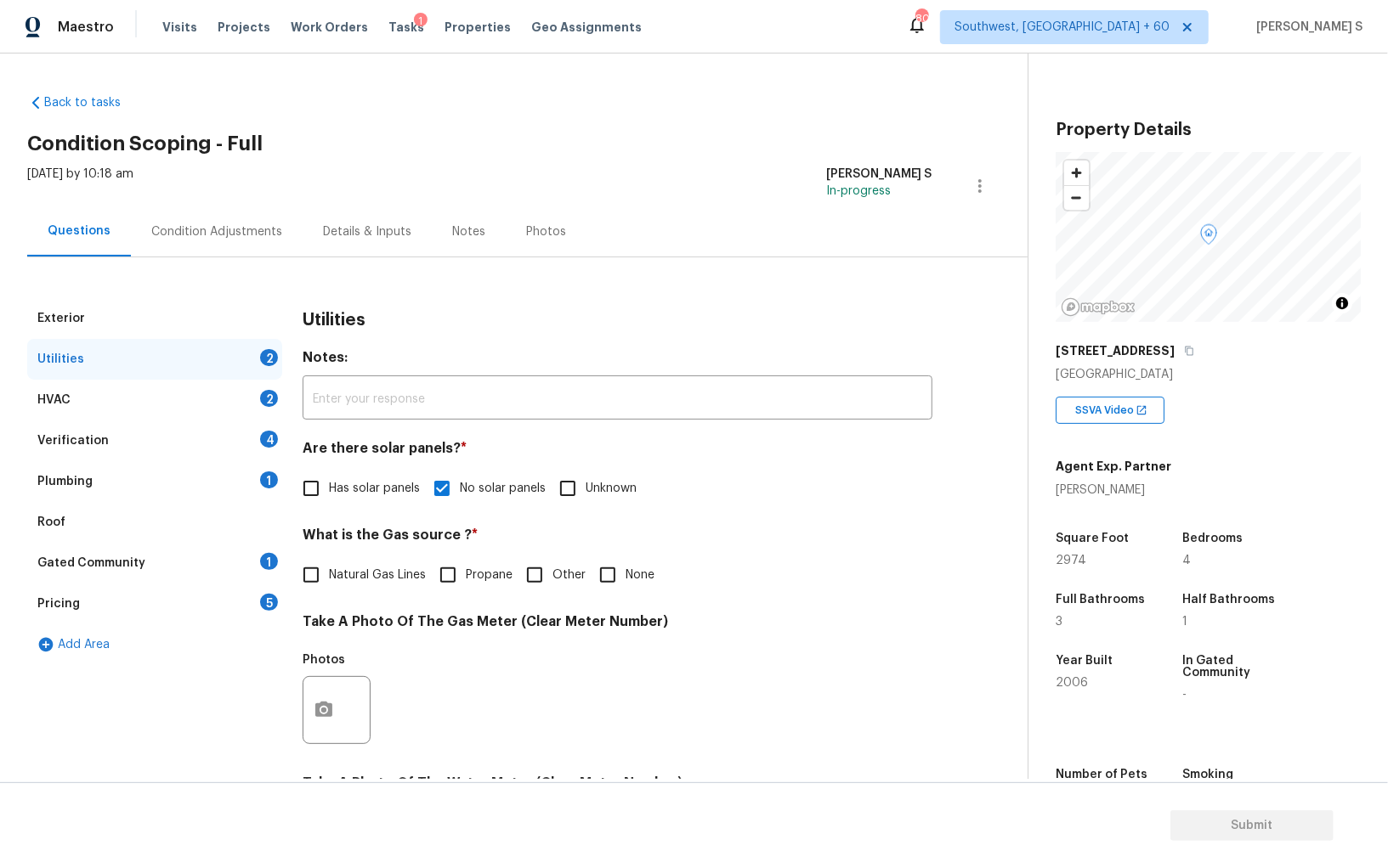
click at [257, 475] on div "Plumbing 1" at bounding box center [155, 482] width 255 height 41
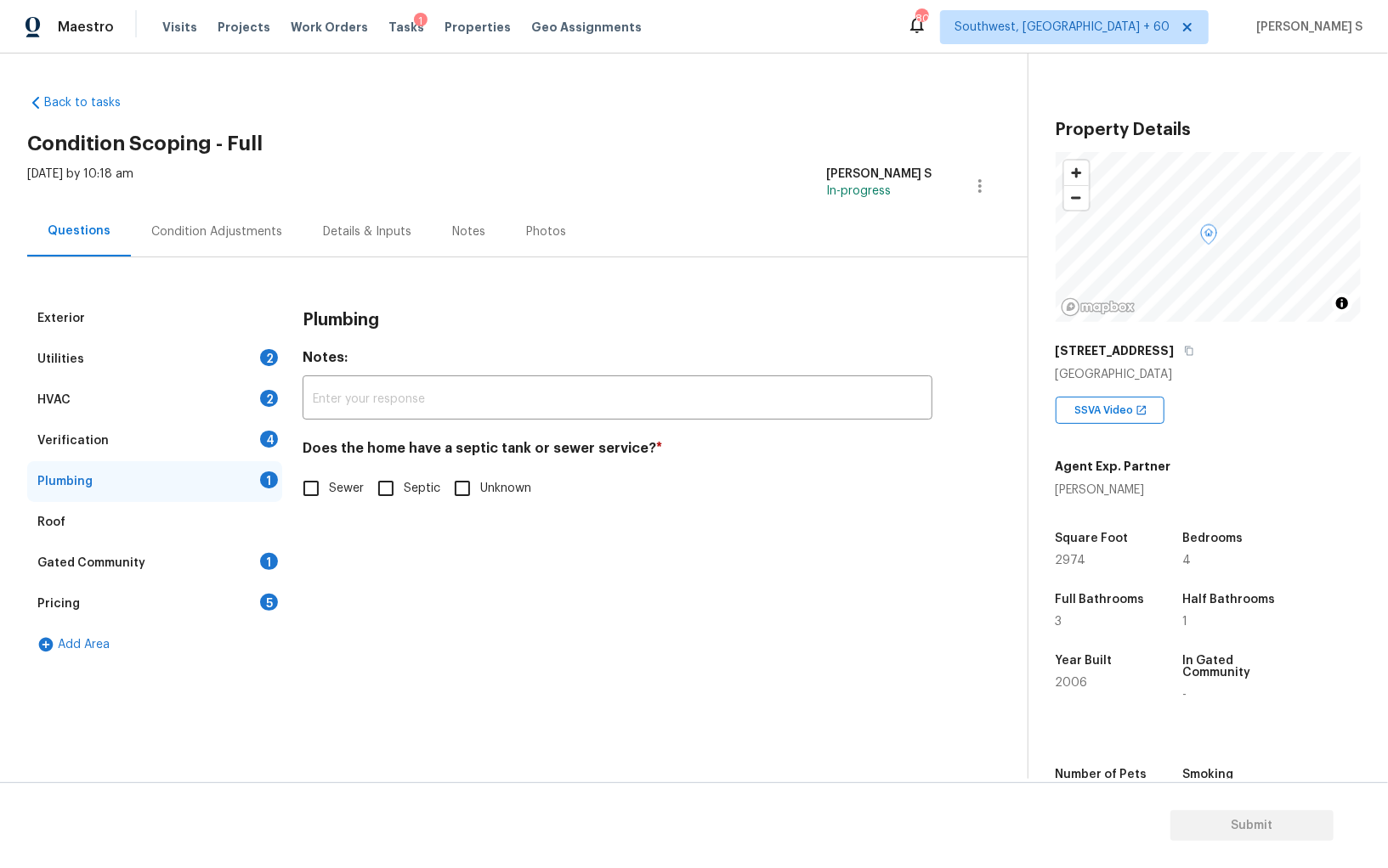
click at [324, 492] on input "Sewer" at bounding box center [310, 488] width 36 height 36
checkbox input "true"
click at [264, 570] on div "Gated Community 1" at bounding box center [155, 563] width 255 height 41
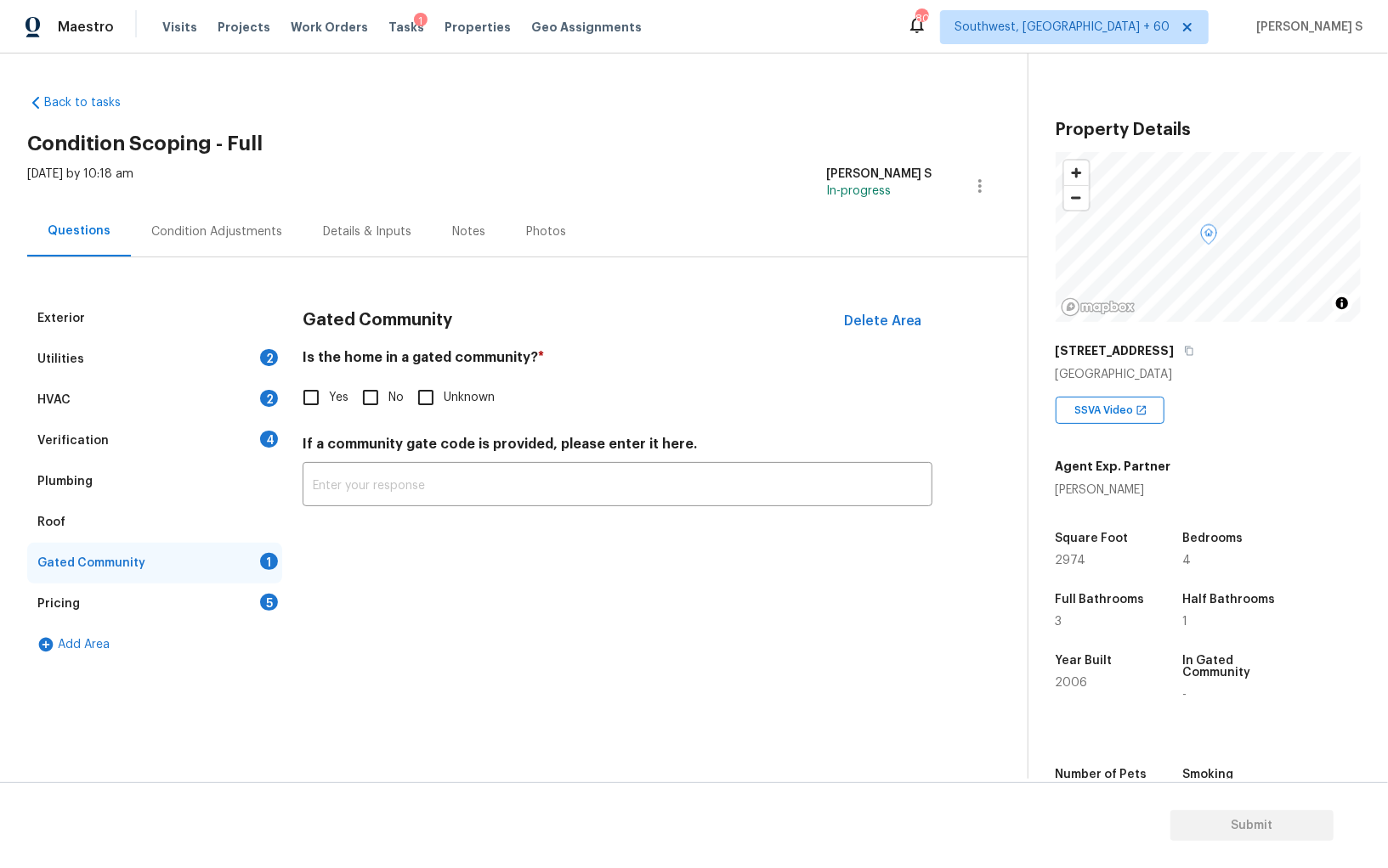
click at [379, 393] on input "No" at bounding box center [370, 397] width 36 height 36
checkbox input "true"
click at [255, 424] on div "Verification 4" at bounding box center [155, 441] width 255 height 41
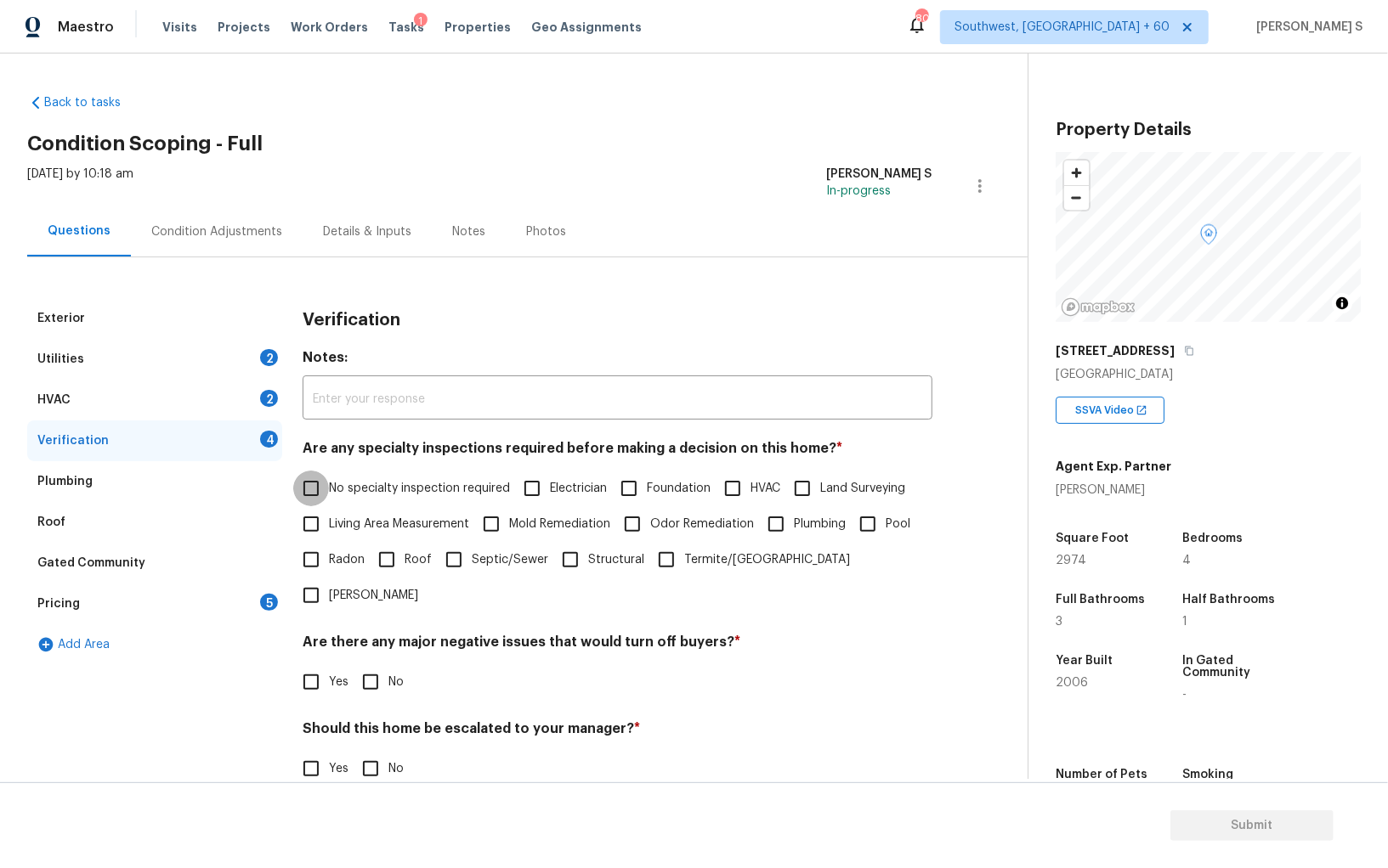
click at [310, 485] on input "No specialty inspection required" at bounding box center [310, 488] width 36 height 36
checkbox input "true"
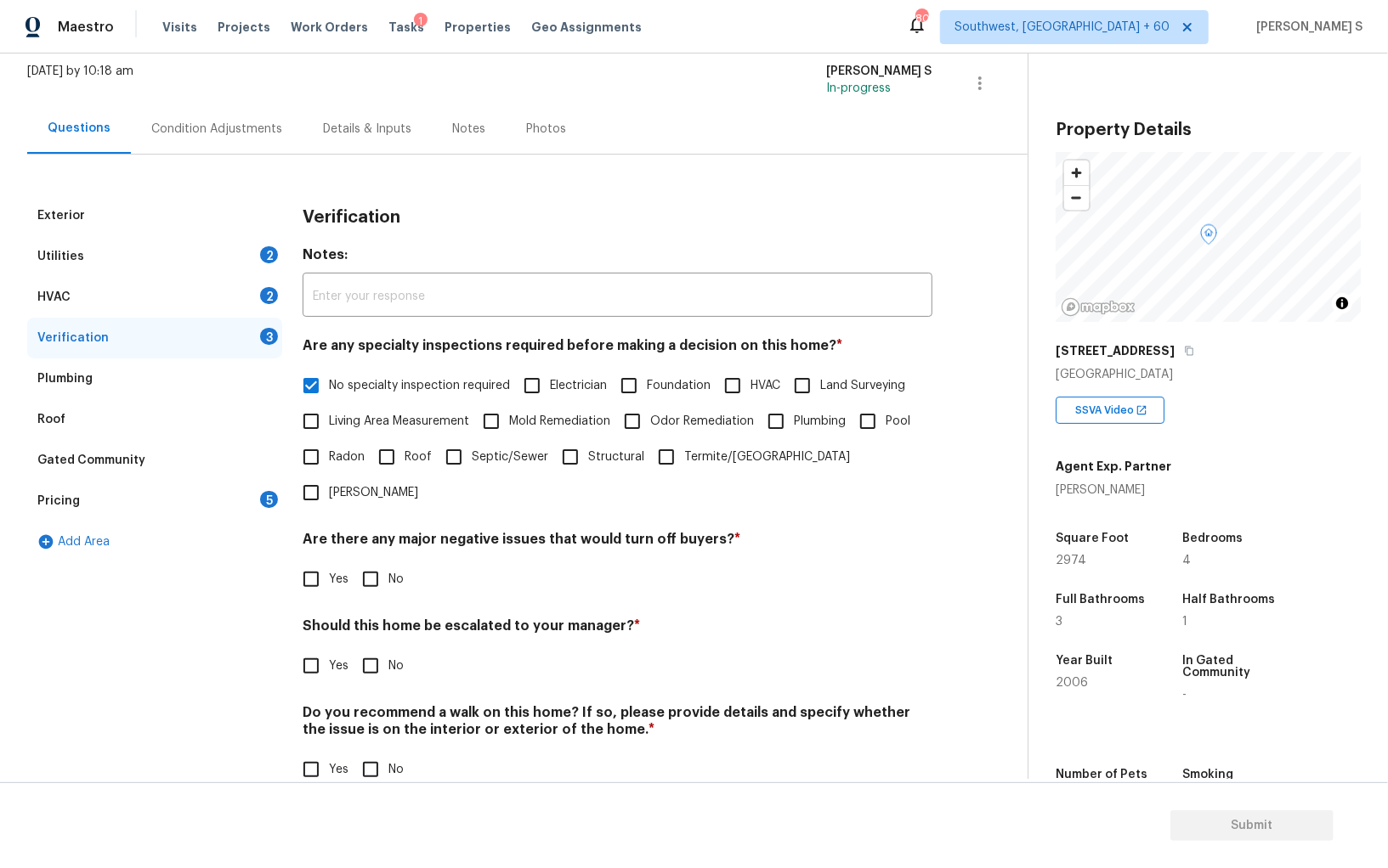
scroll to position [101, 0]
click at [378, 573] on div "Verification Notes: ​ Are any specialty inspections required before making a de…" at bounding box center [617, 503] width 630 height 612
click at [376, 563] on input "No" at bounding box center [370, 581] width 36 height 36
checkbox input "true"
click at [359, 753] on input "No" at bounding box center [370, 771] width 36 height 36
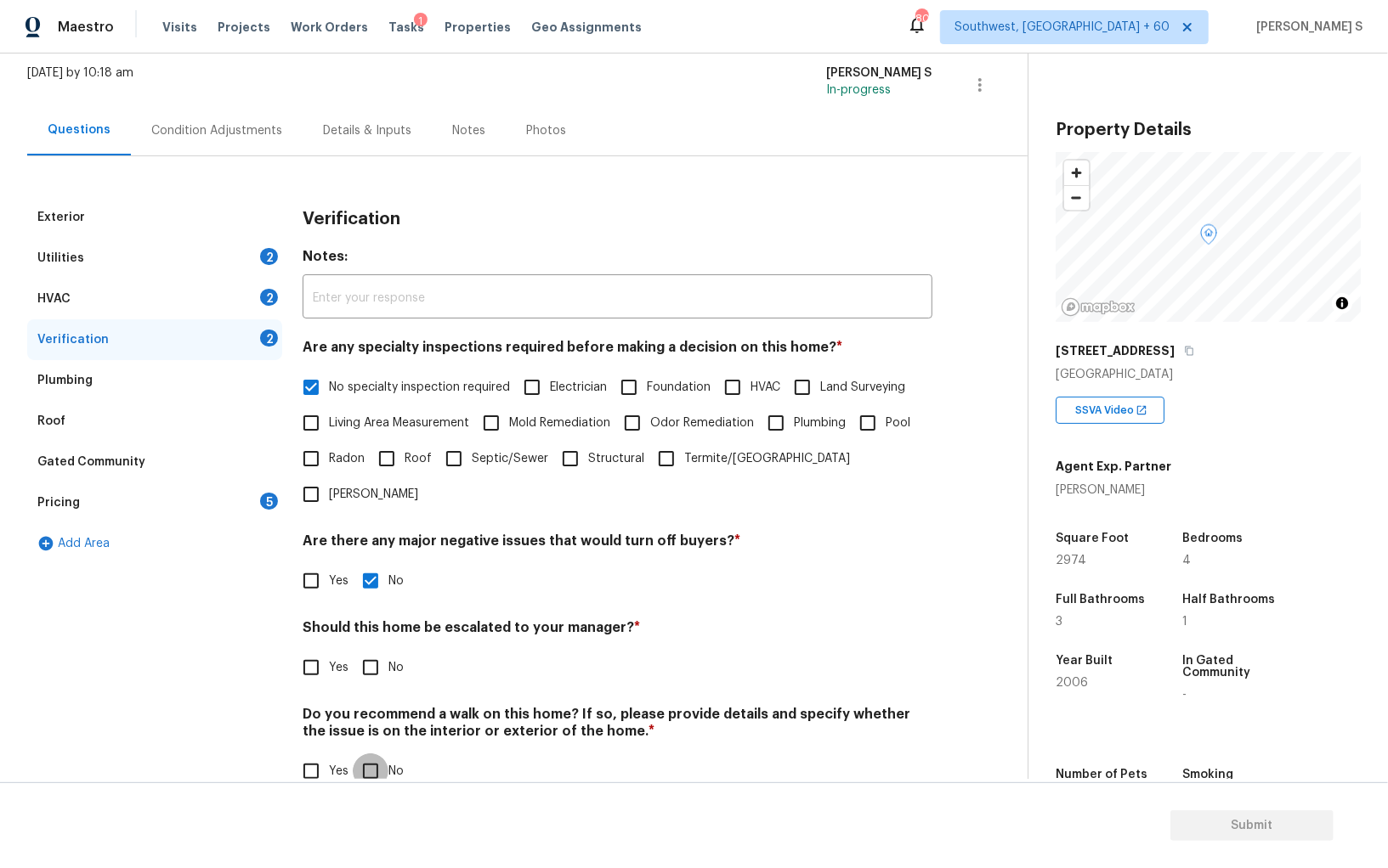
checkbox input "true"
click at [310, 650] on input "Yes" at bounding box center [310, 668] width 36 height 36
checkbox input "true"
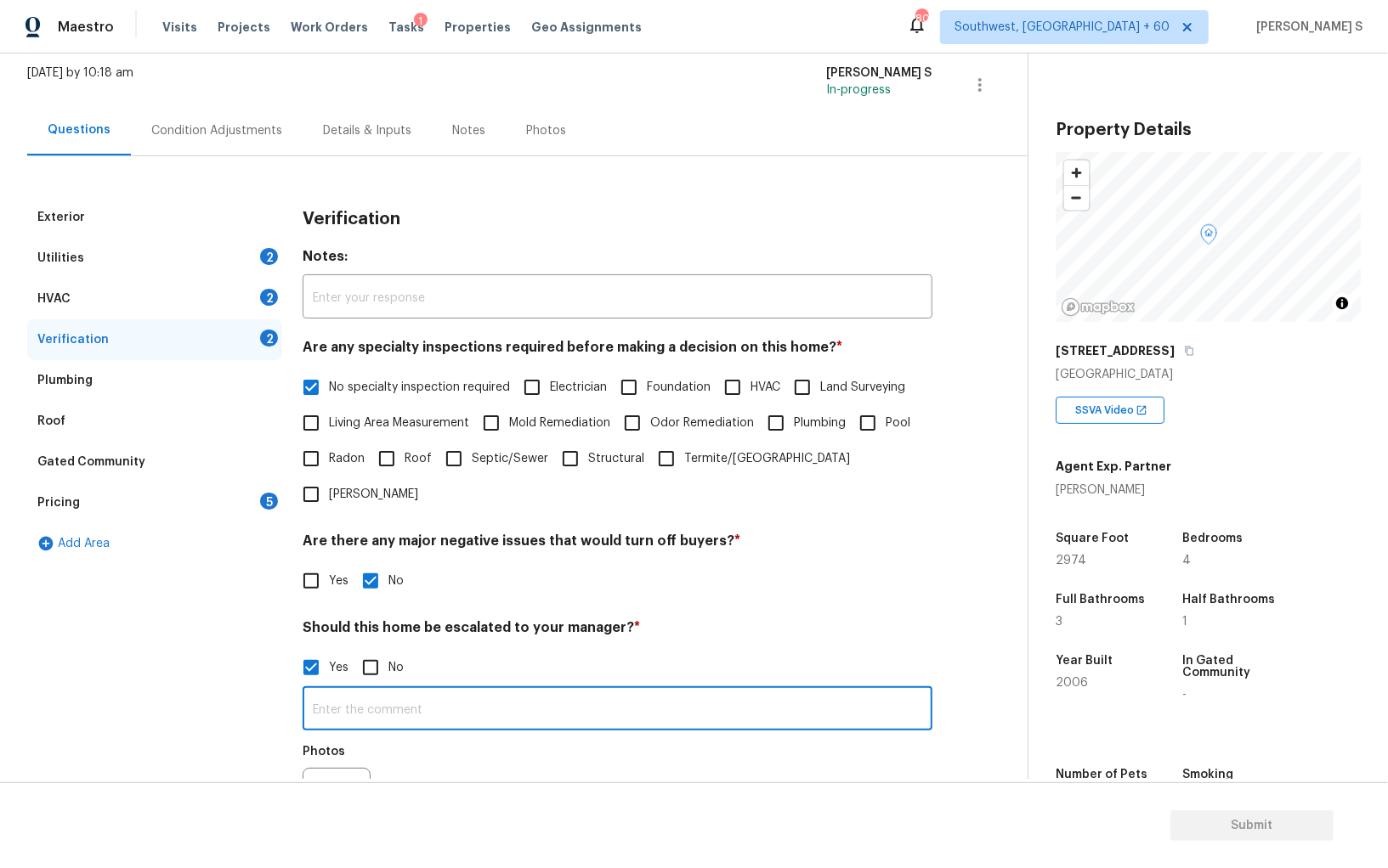
click at [438, 691] on input "text" at bounding box center [617, 710] width 630 height 40
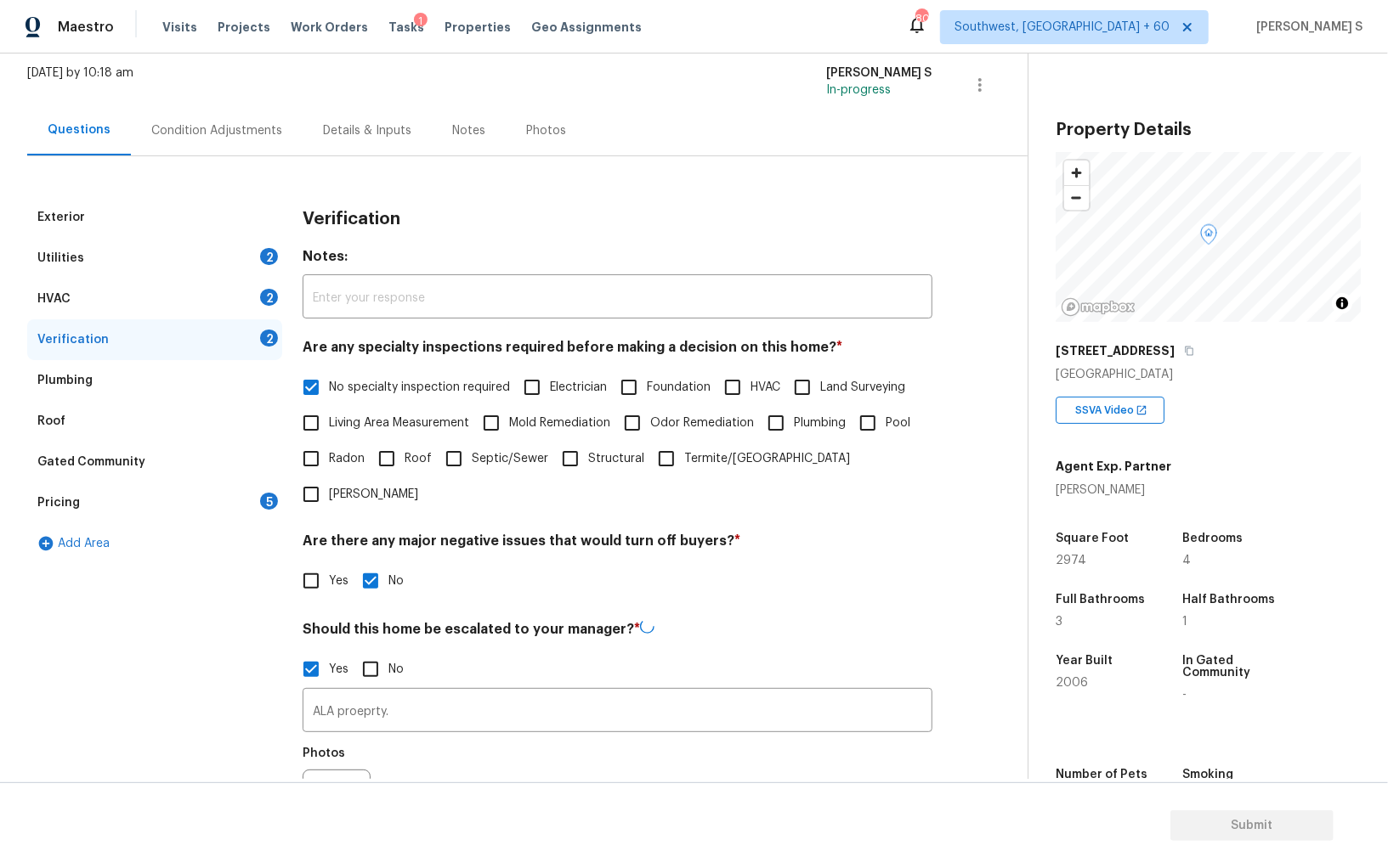
click at [452, 738] on div "Photos" at bounding box center [617, 792] width 630 height 110
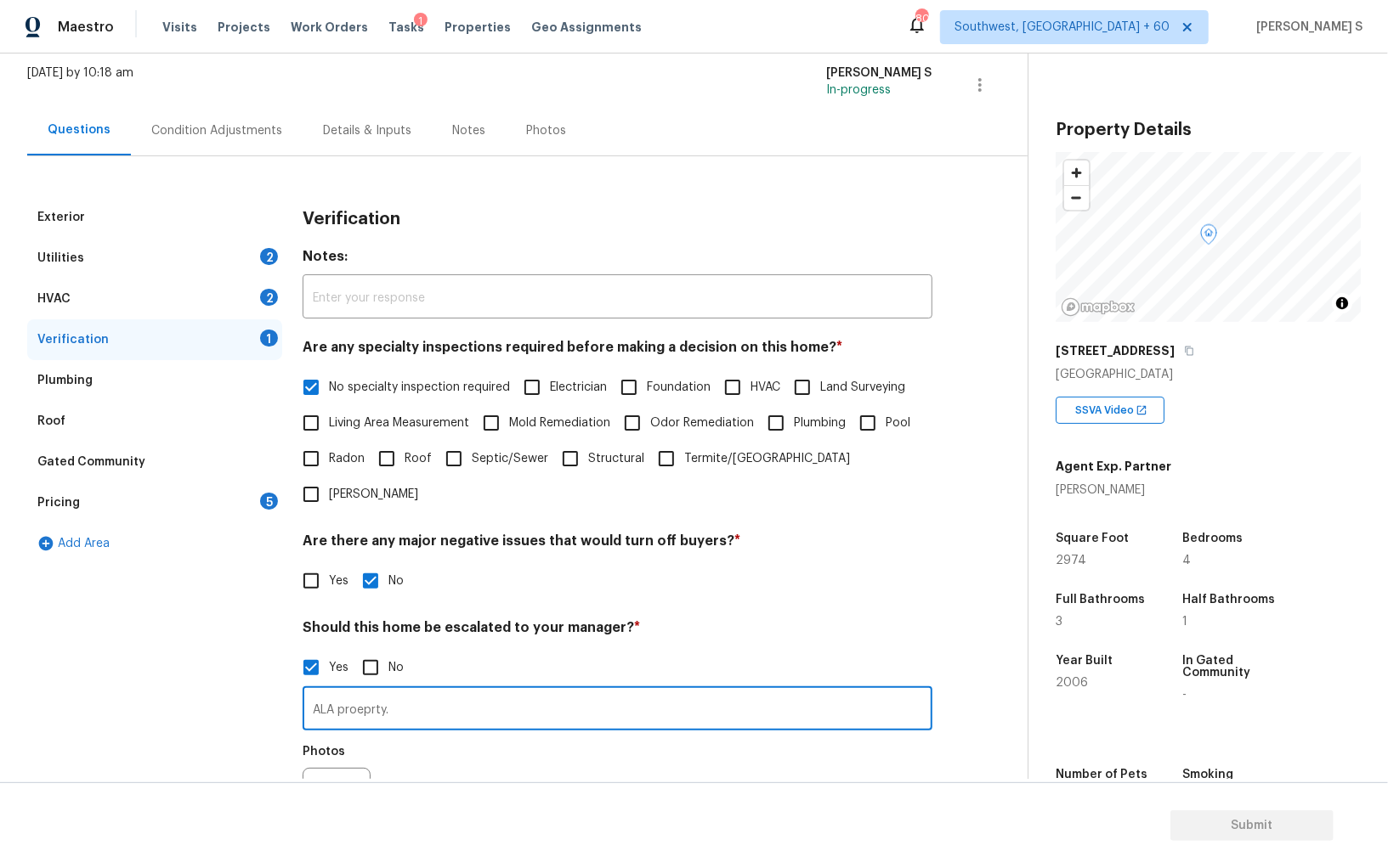
click at [372, 691] on input "ALA proeprty." at bounding box center [617, 710] width 630 height 40
click at [371, 691] on input "ALA Proeprty." at bounding box center [617, 710] width 630 height 40
type input "ALA property."
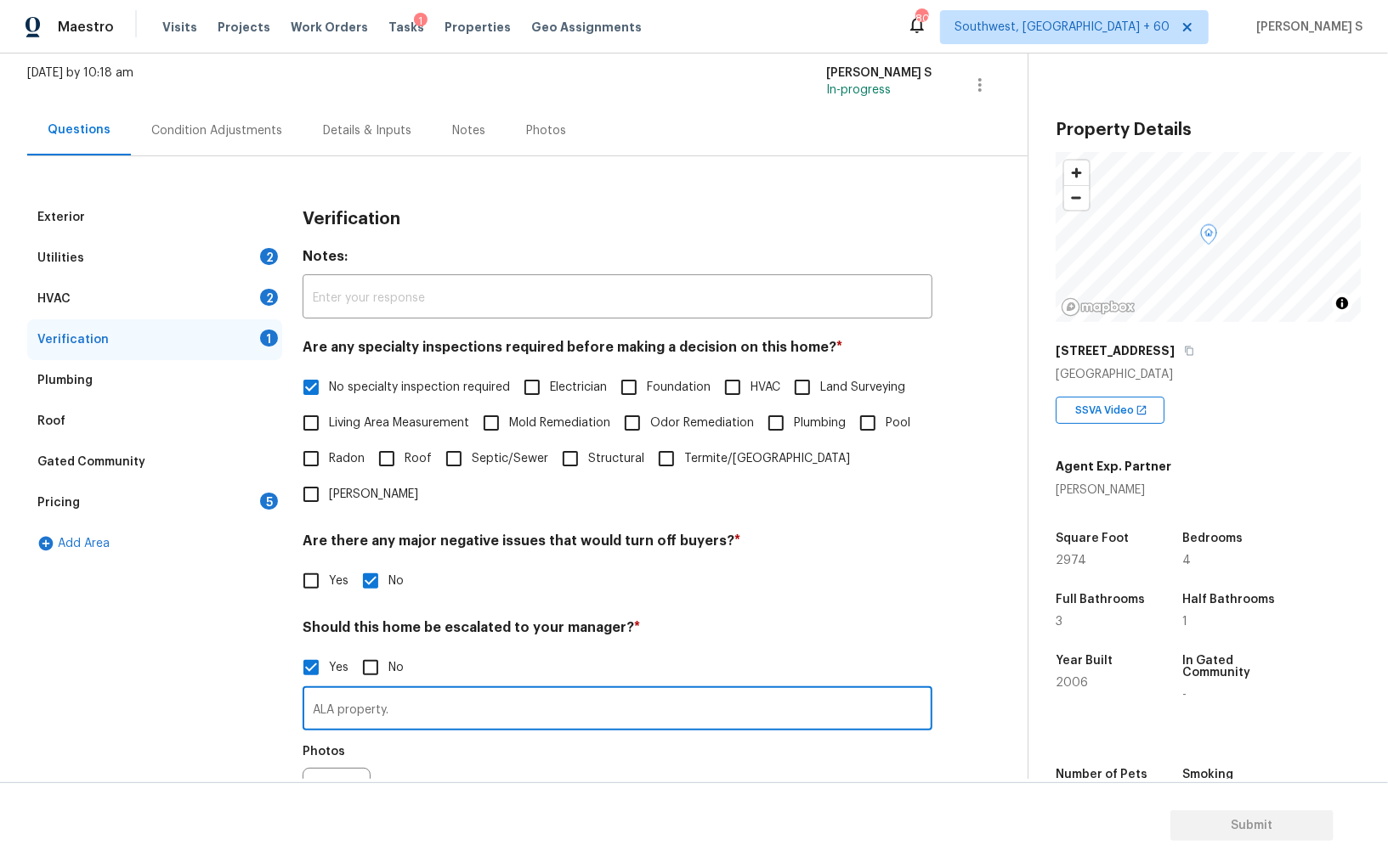
click at [458, 756] on div "Photos" at bounding box center [617, 790] width 630 height 110
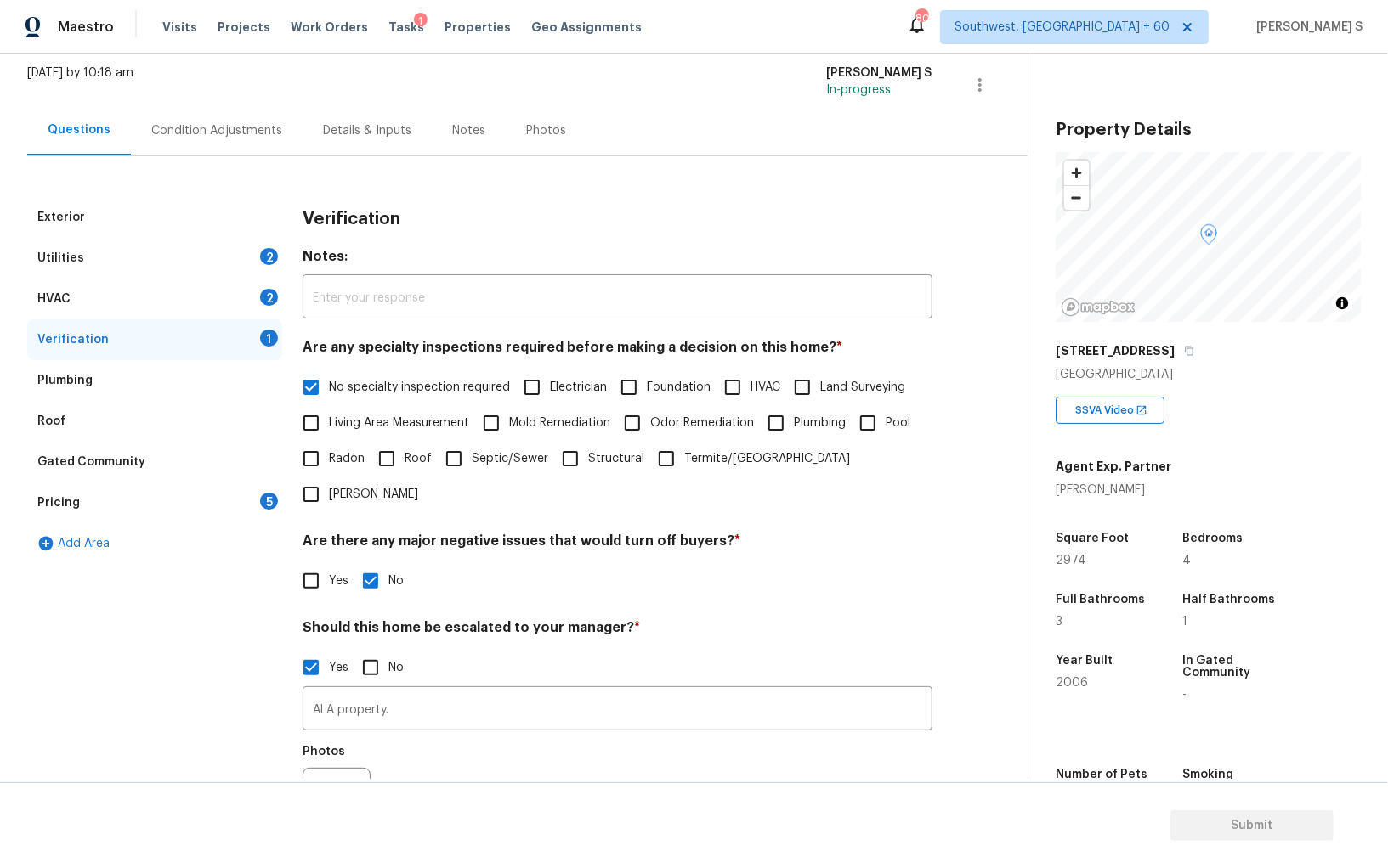
scroll to position [0, 0]
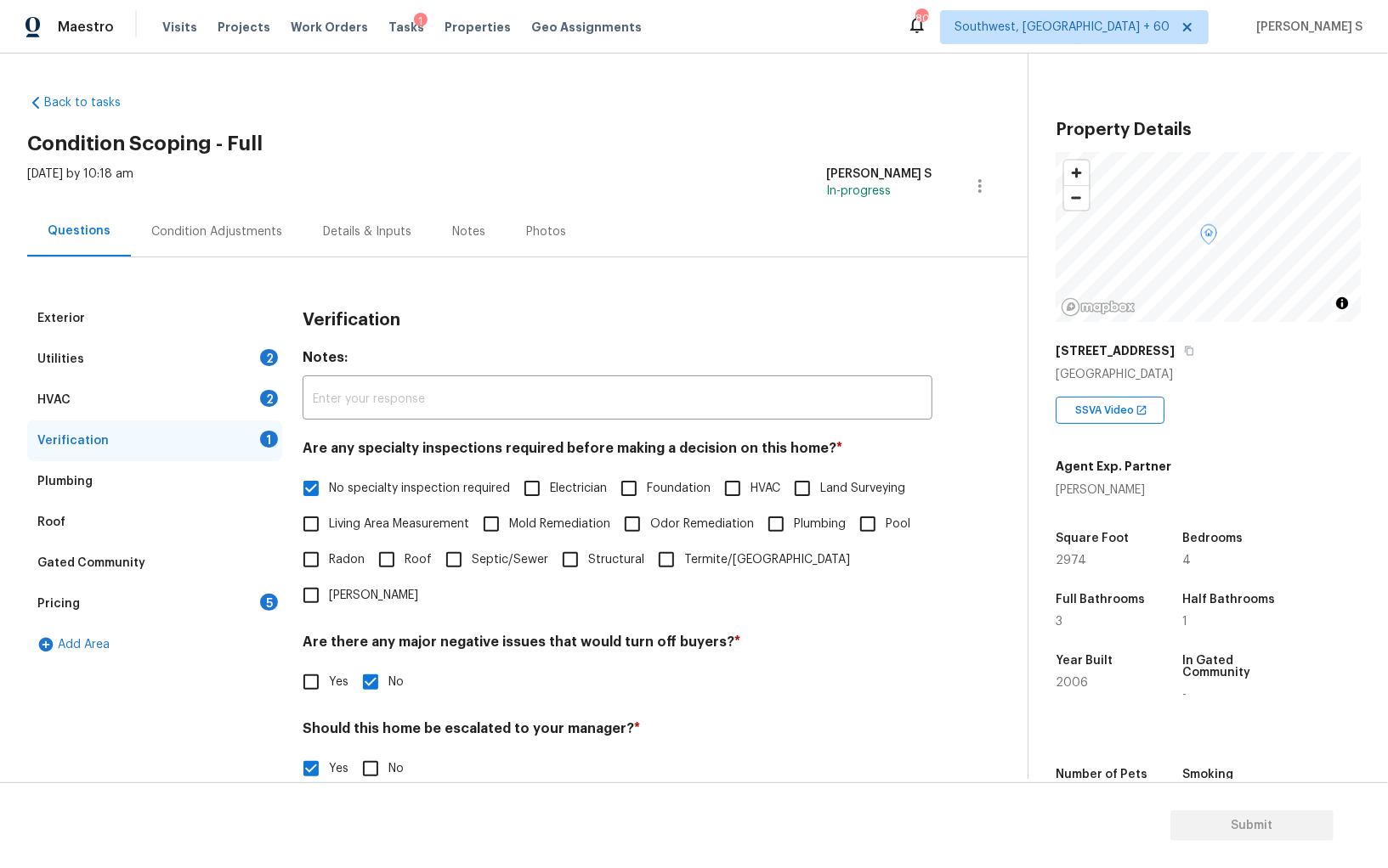
click at [247, 402] on div "HVAC 2" at bounding box center [155, 400] width 255 height 41
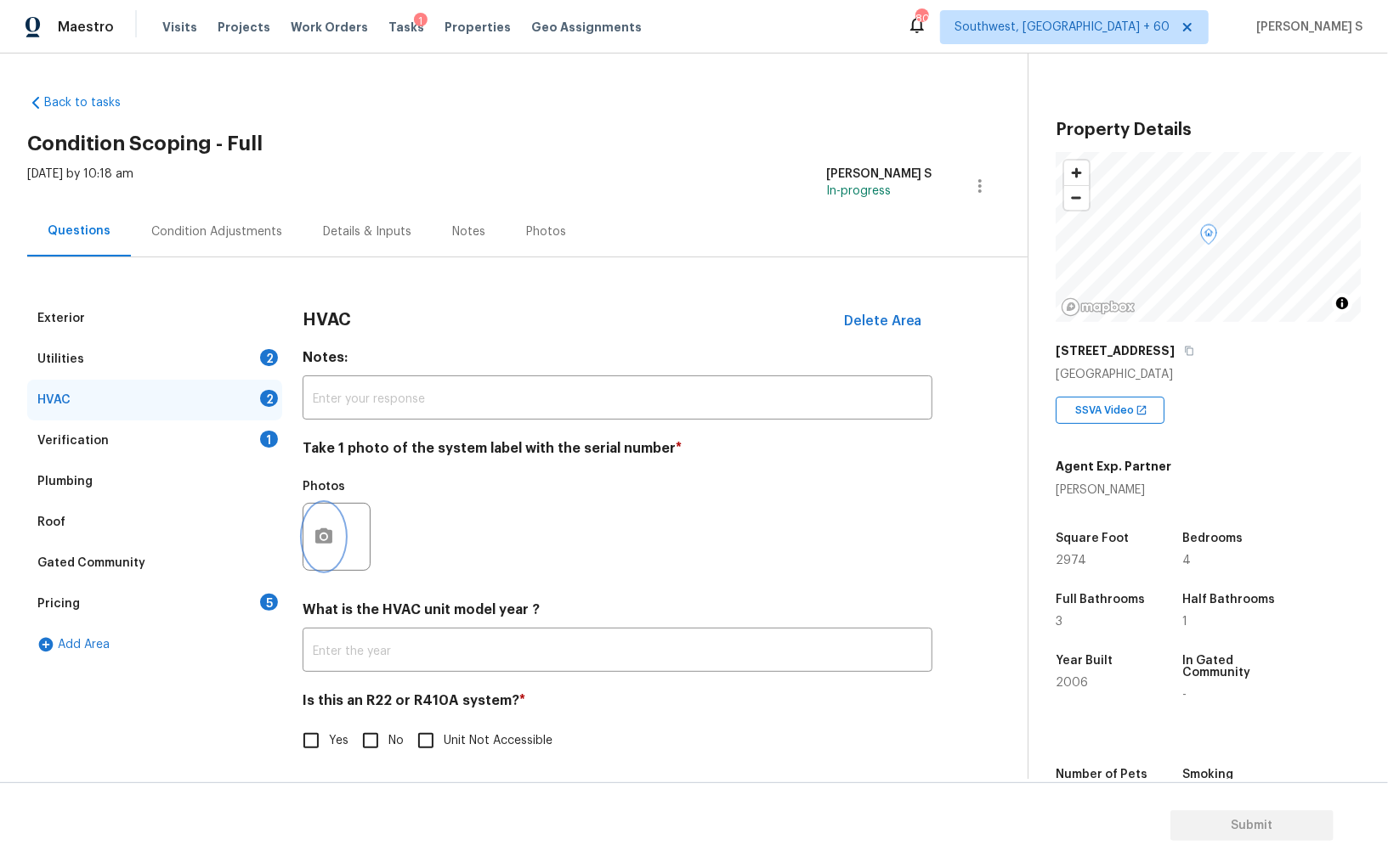
click at [333, 540] on button "button" at bounding box center [324, 537] width 41 height 66
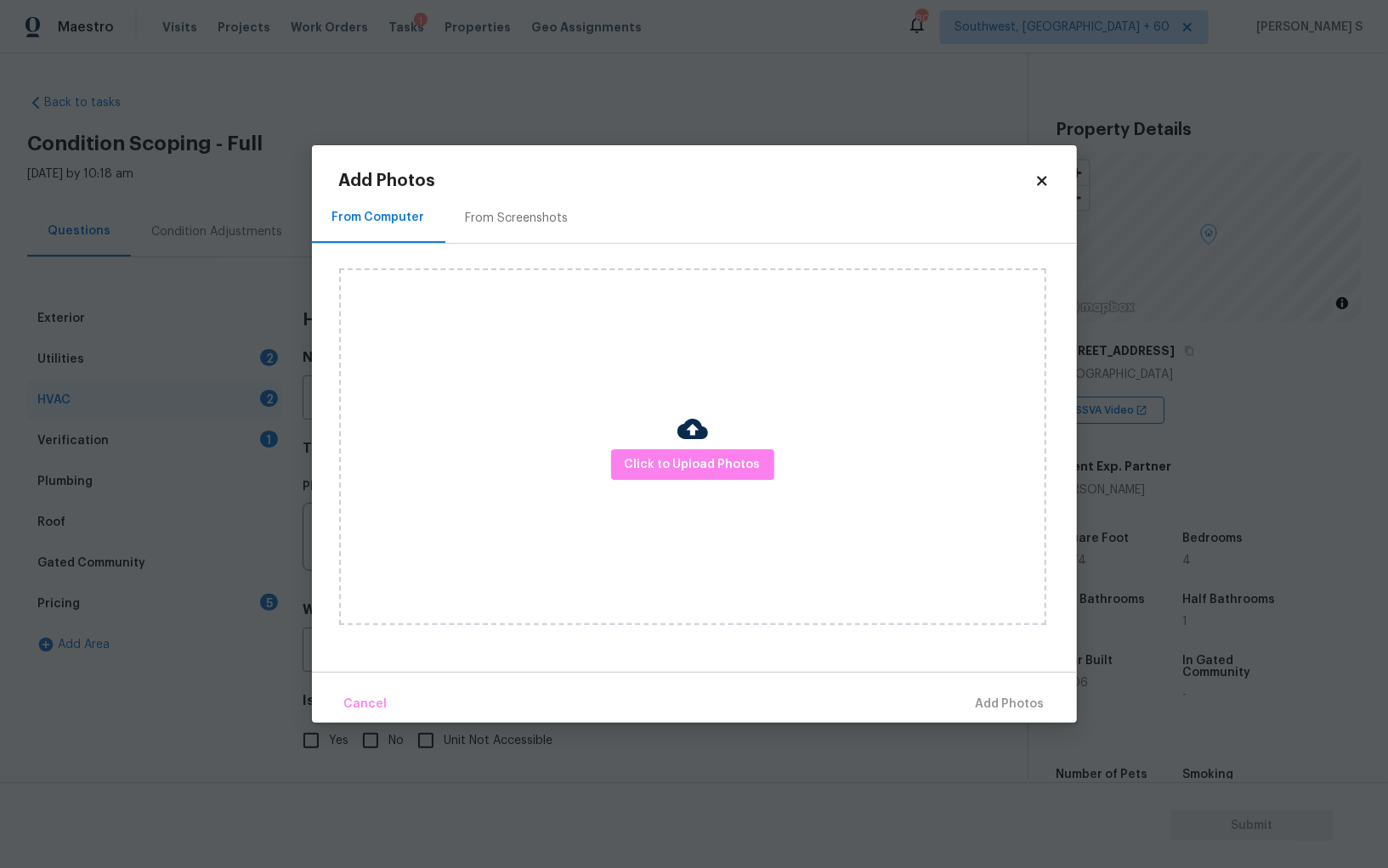
click at [645, 481] on div "Click to Upload Photos" at bounding box center [692, 447] width 707 height 357
click at [639, 458] on span "Click to Upload Photos" at bounding box center [693, 465] width 136 height 21
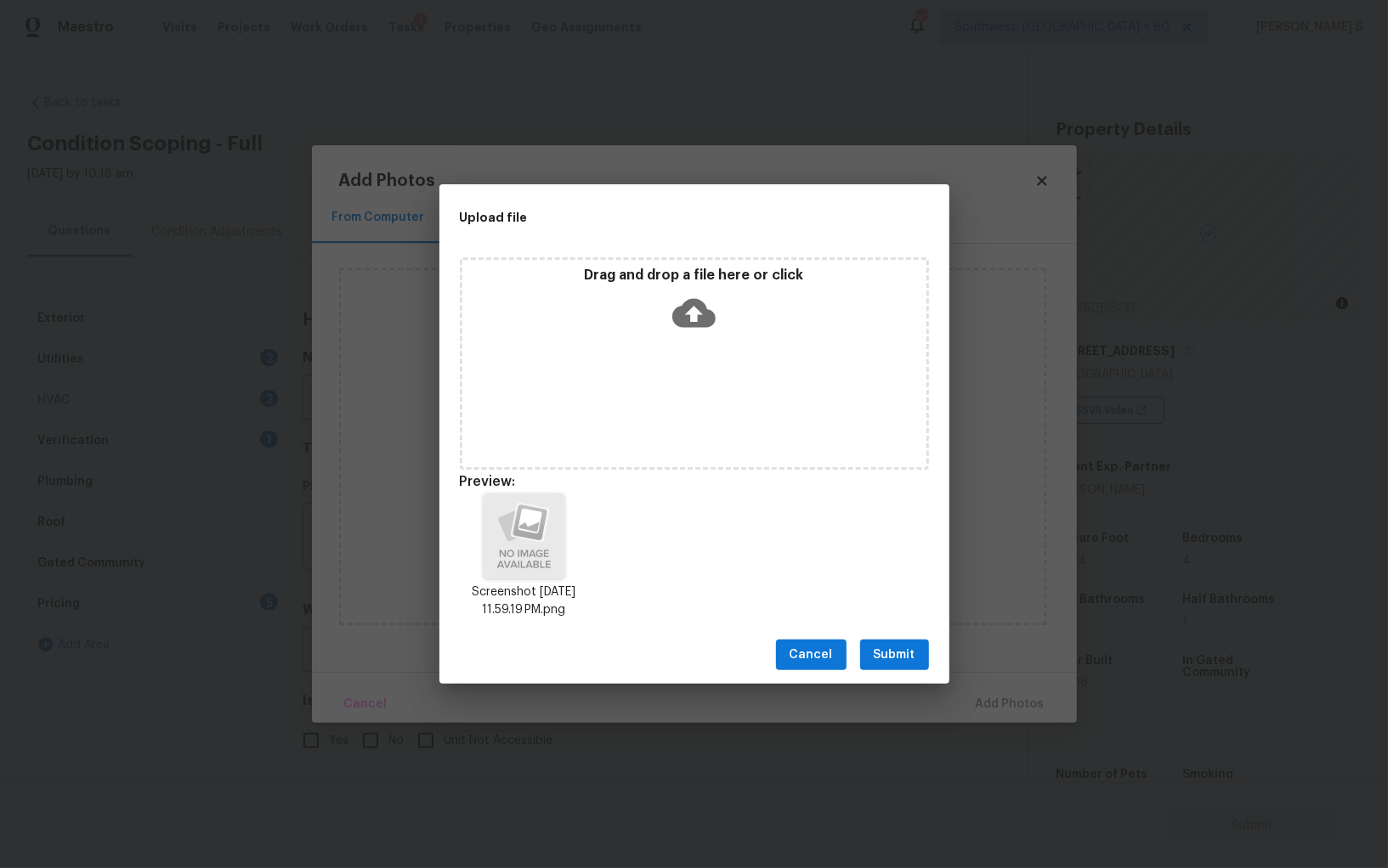
click at [873, 658] on button "Submit" at bounding box center [894, 655] width 69 height 31
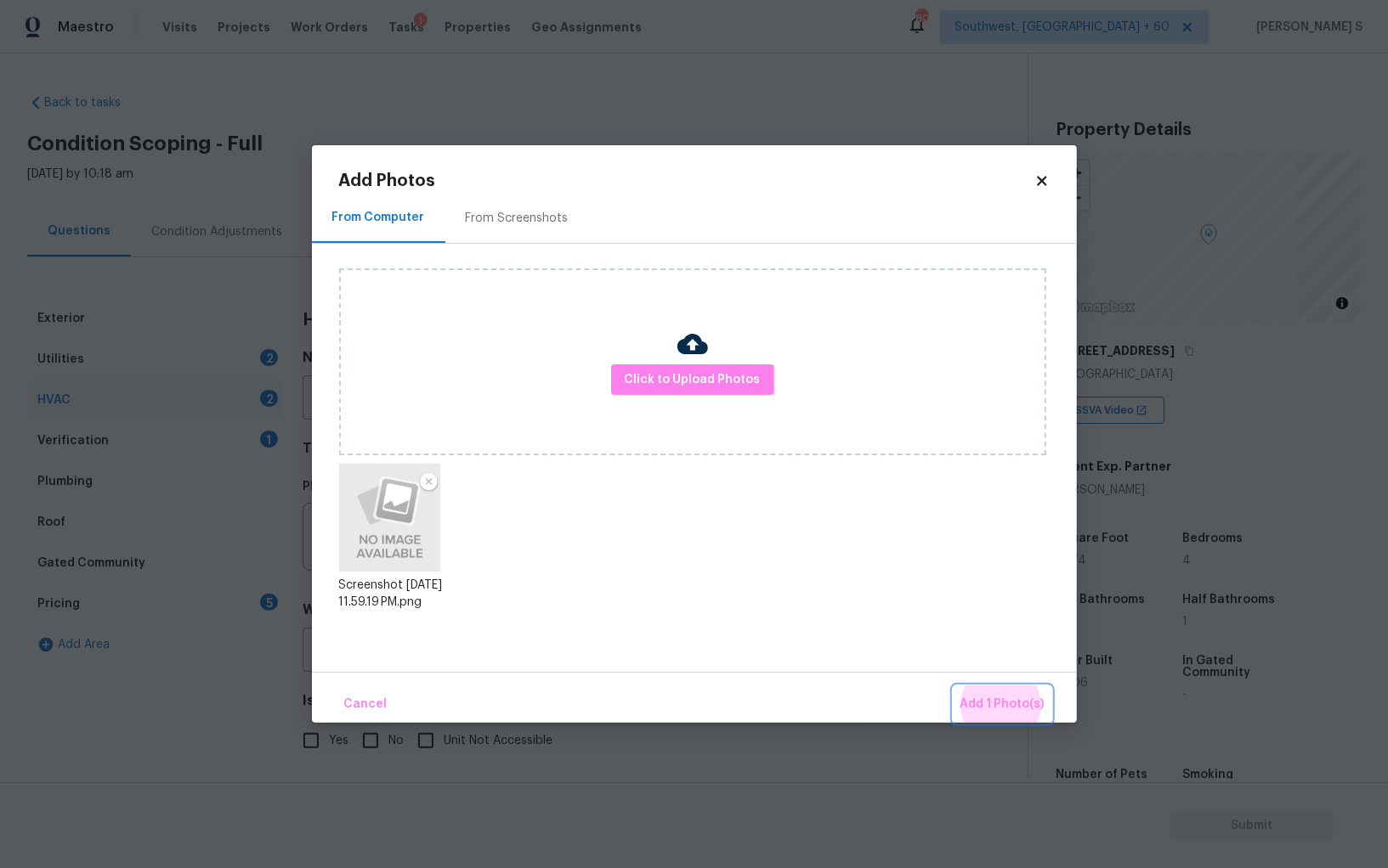
click at [953, 686] on button "Add 1 Photo(s)" at bounding box center [1002, 705] width 97 height 37
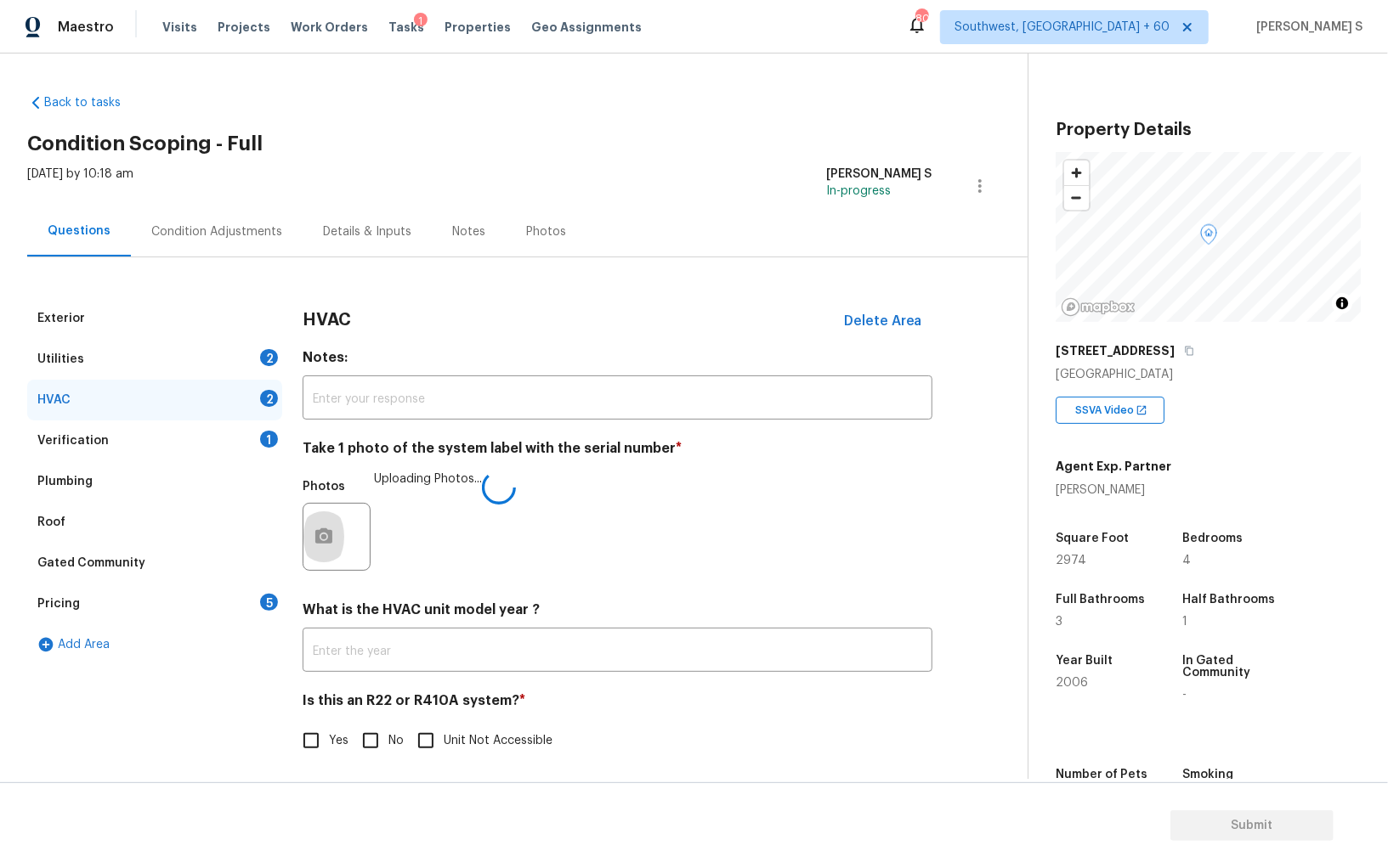
click at [369, 739] on input "No" at bounding box center [370, 741] width 36 height 36
checkbox input "true"
click at [269, 353] on div "2" at bounding box center [269, 357] width 18 height 17
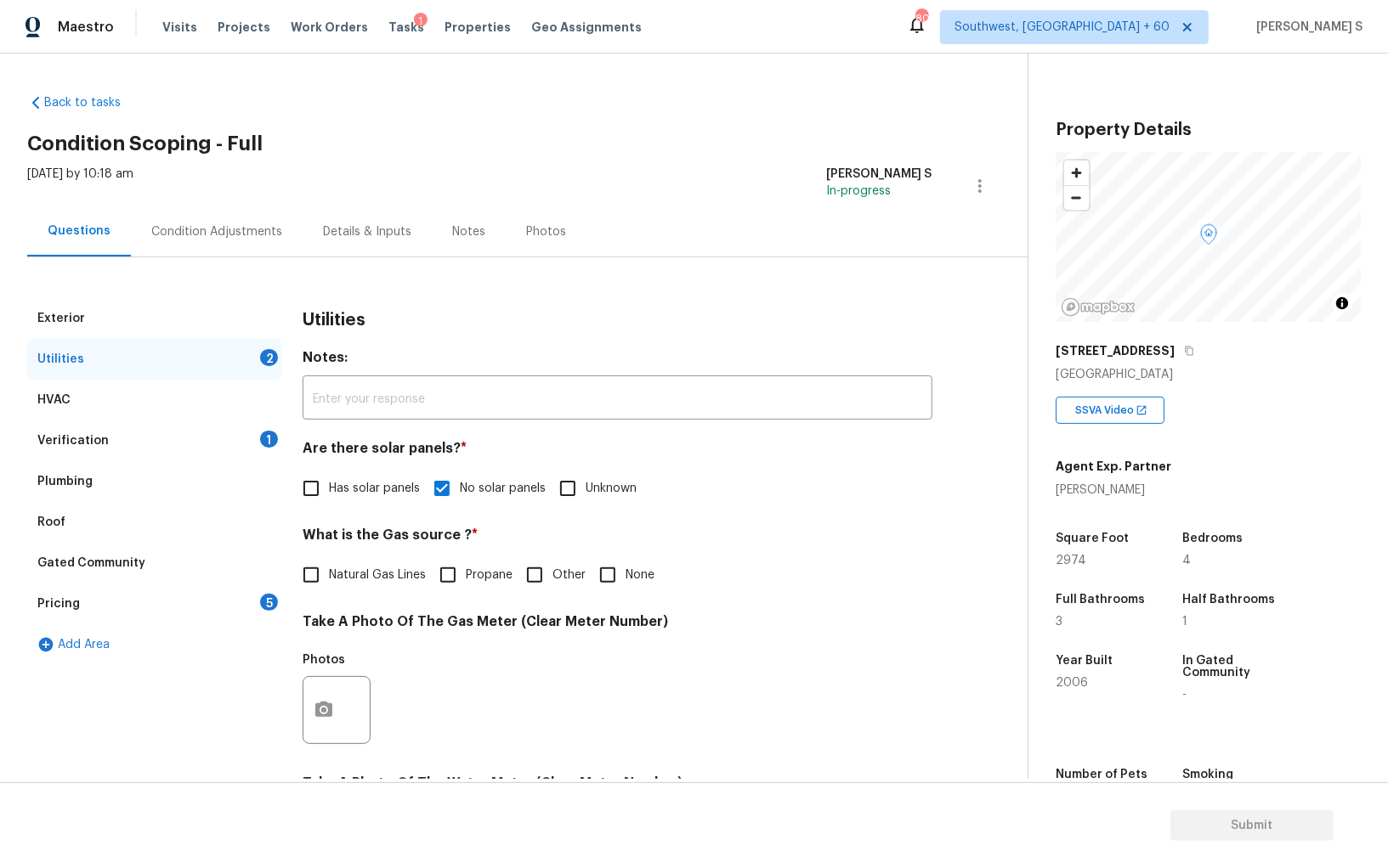
scroll to position [411, 0]
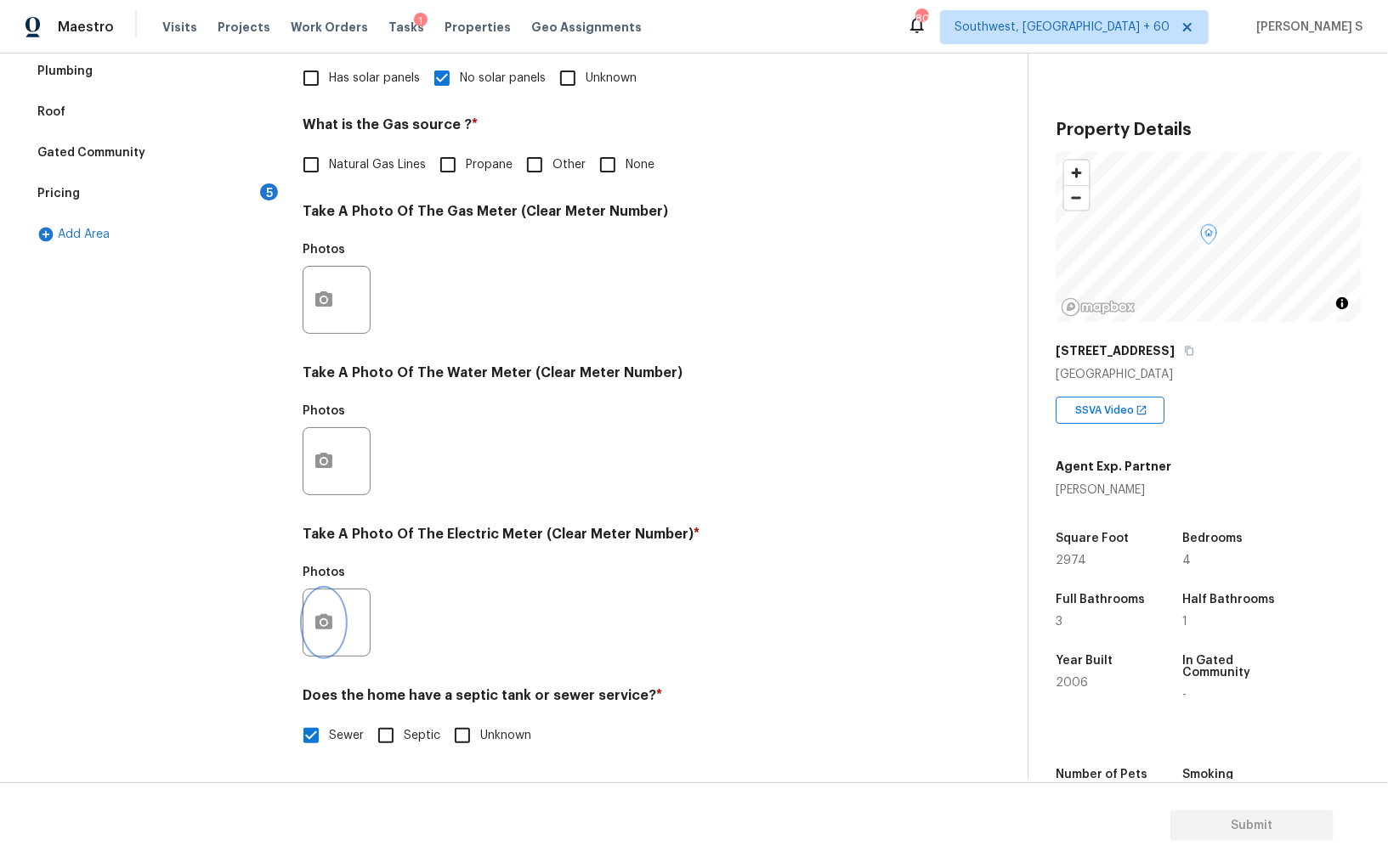
click at [324, 612] on button "button" at bounding box center [324, 623] width 41 height 66
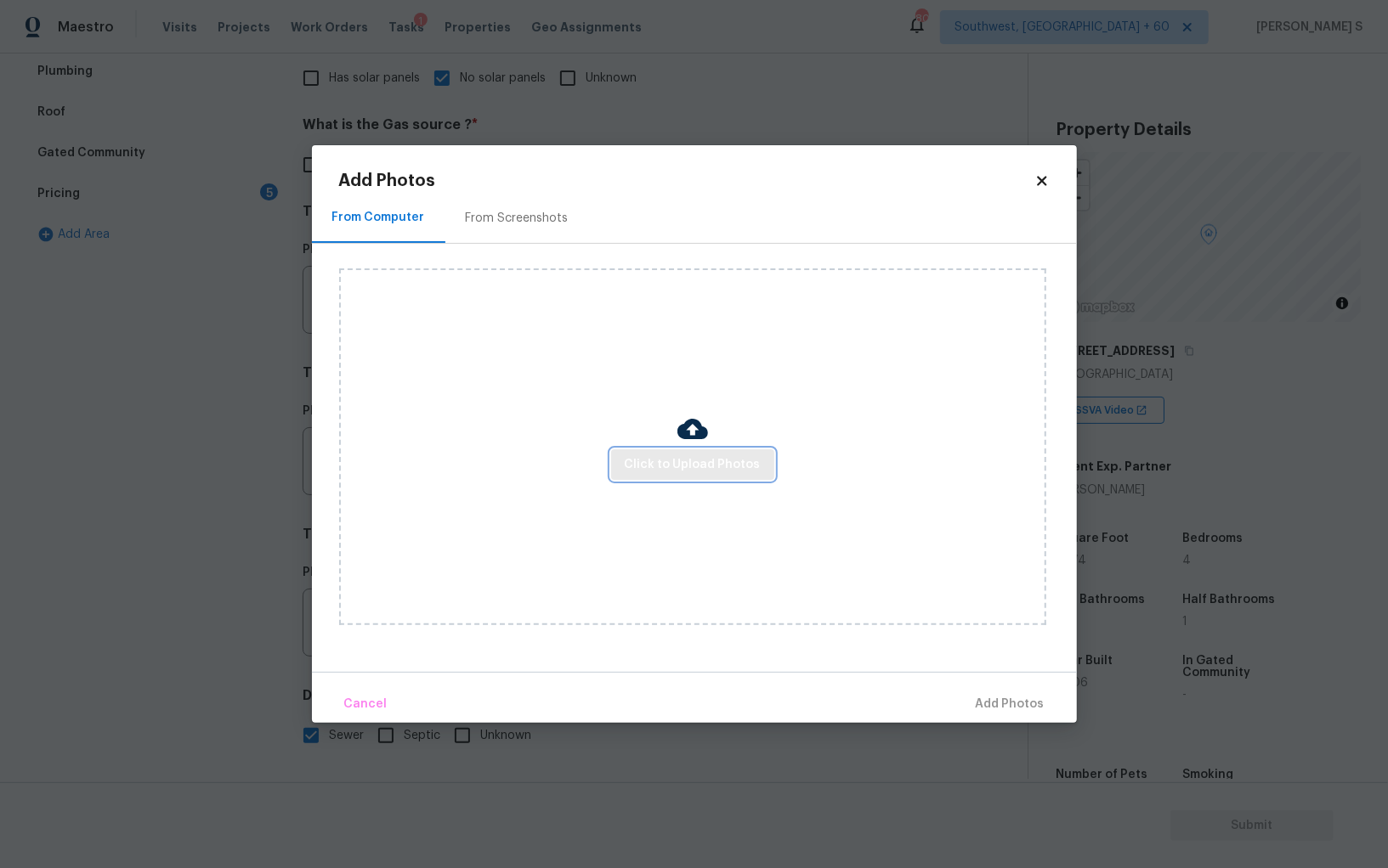
click at [663, 458] on span "Click to Upload Photos" at bounding box center [693, 465] width 136 height 21
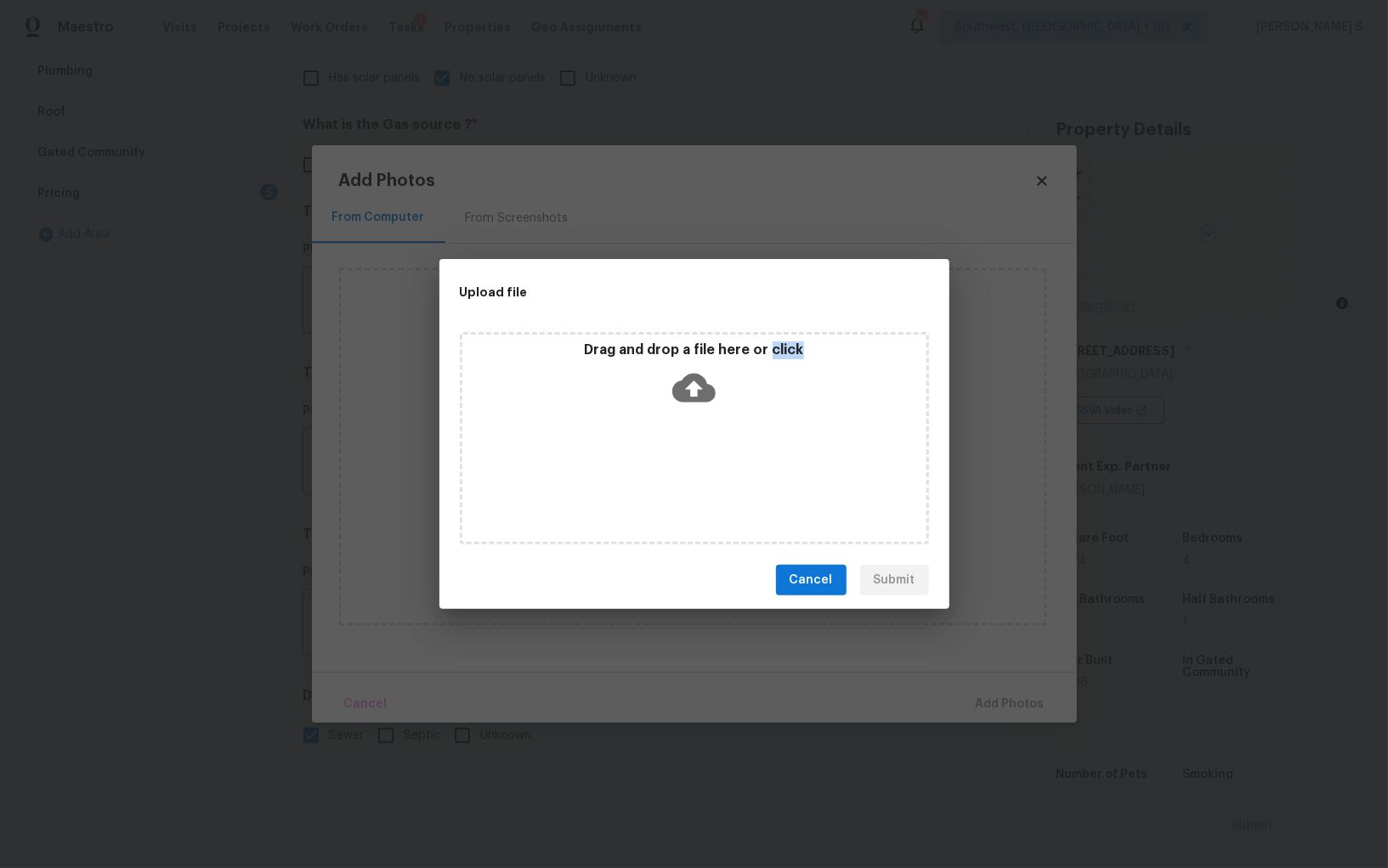
click at [663, 458] on div "Drag and drop a file here or click" at bounding box center [694, 438] width 469 height 212
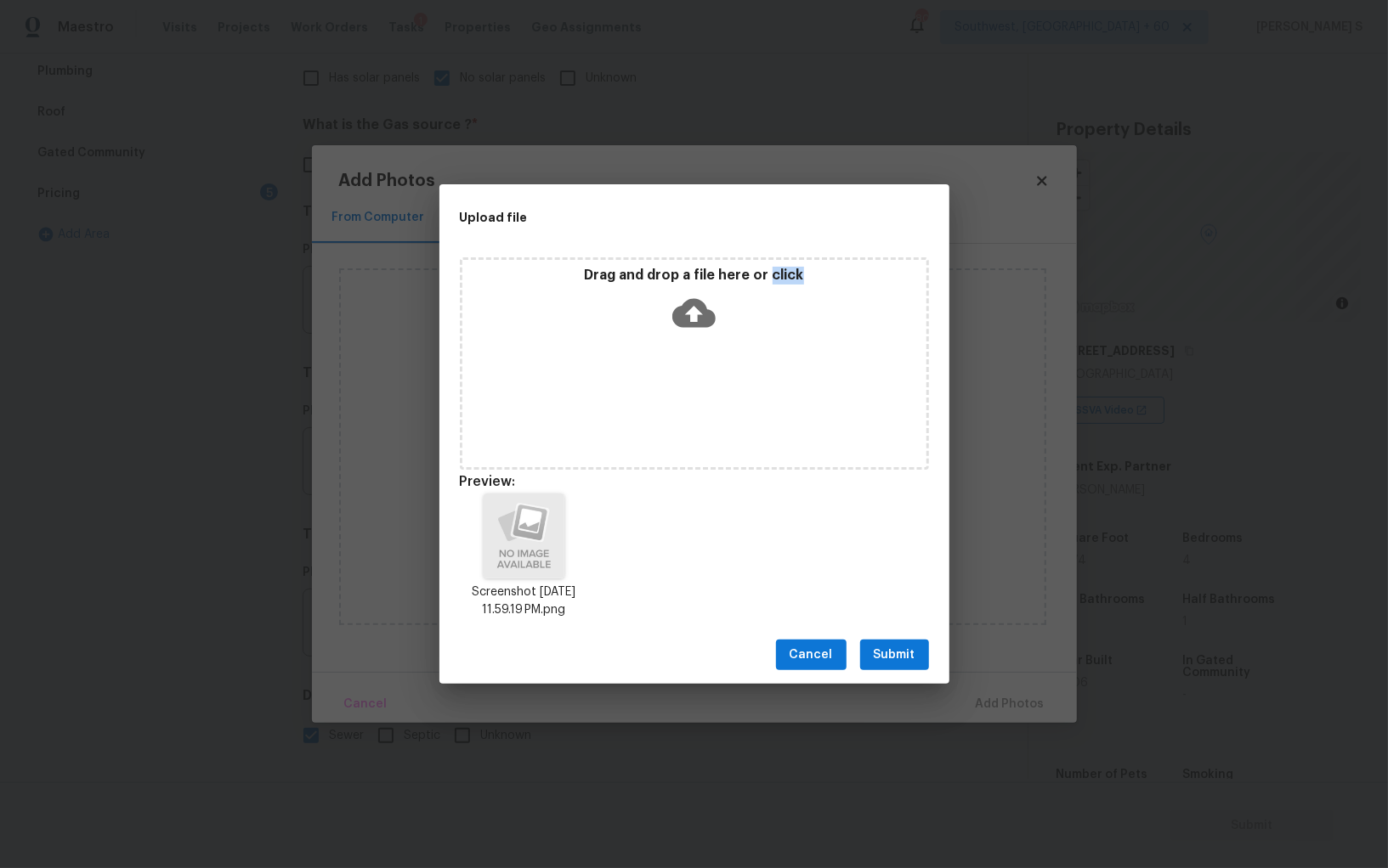
click at [898, 659] on span "Submit" at bounding box center [894, 656] width 42 height 21
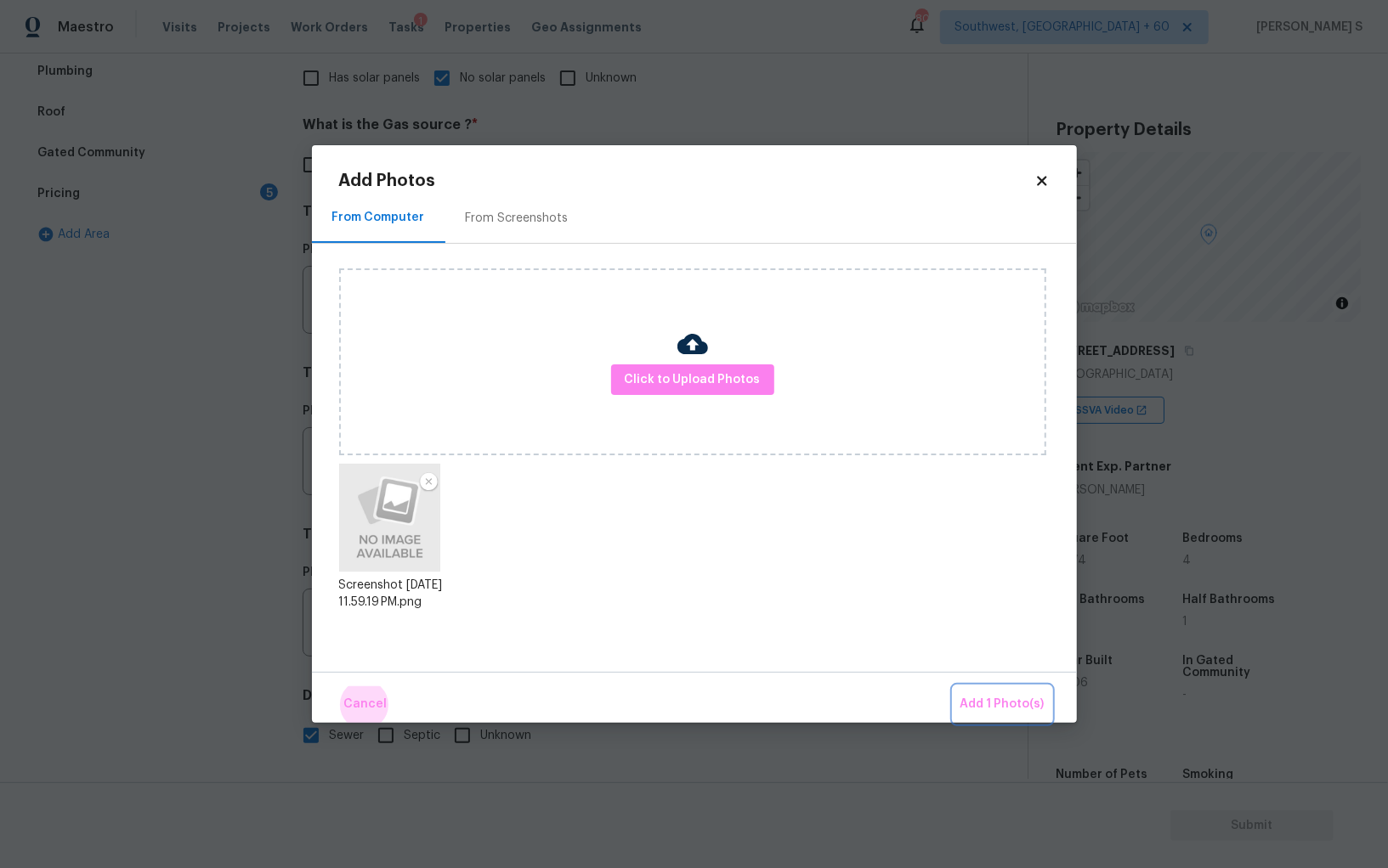
click at [953, 686] on button "Add 1 Photo(s)" at bounding box center [1002, 705] width 97 height 37
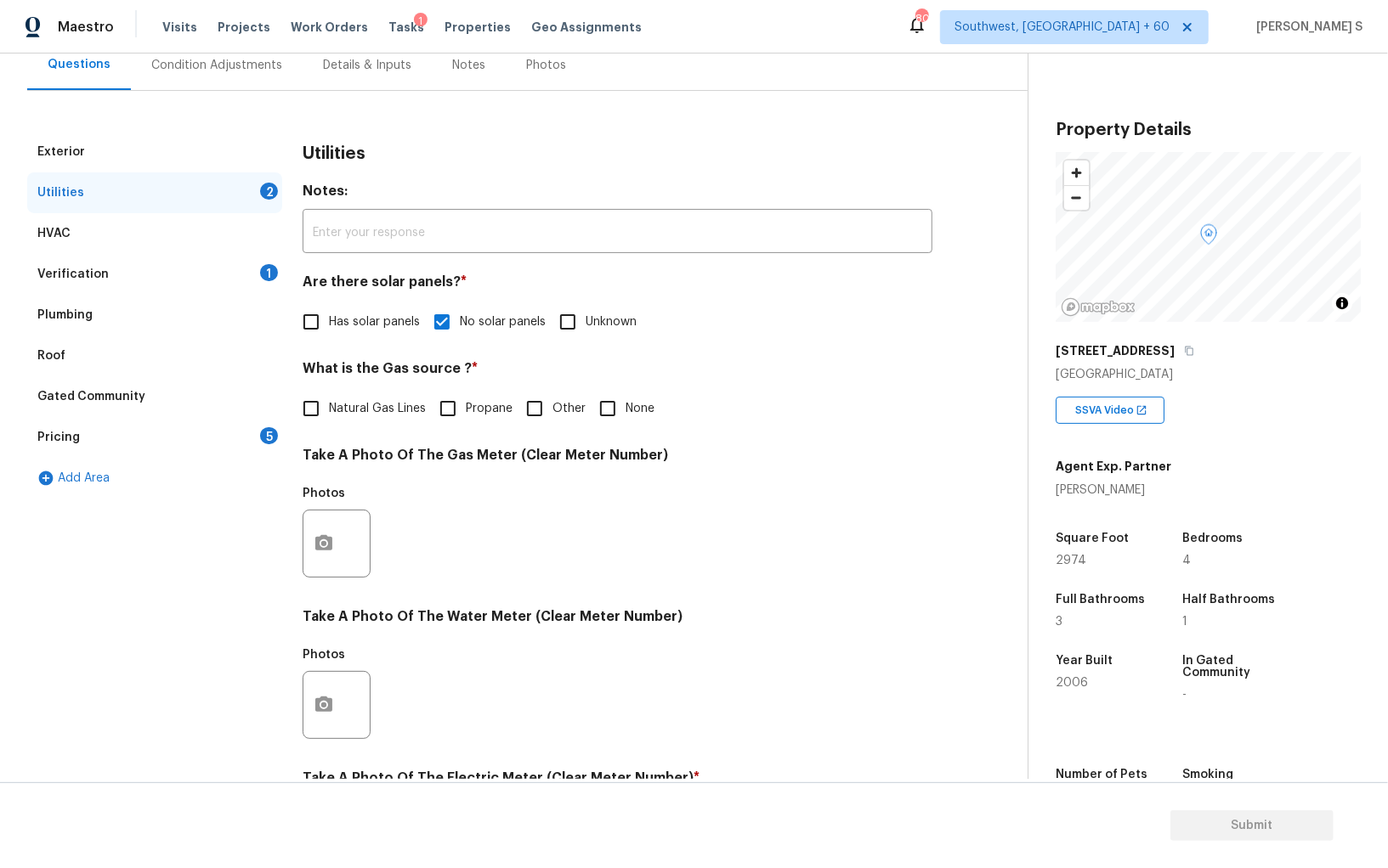
scroll to position [0, 0]
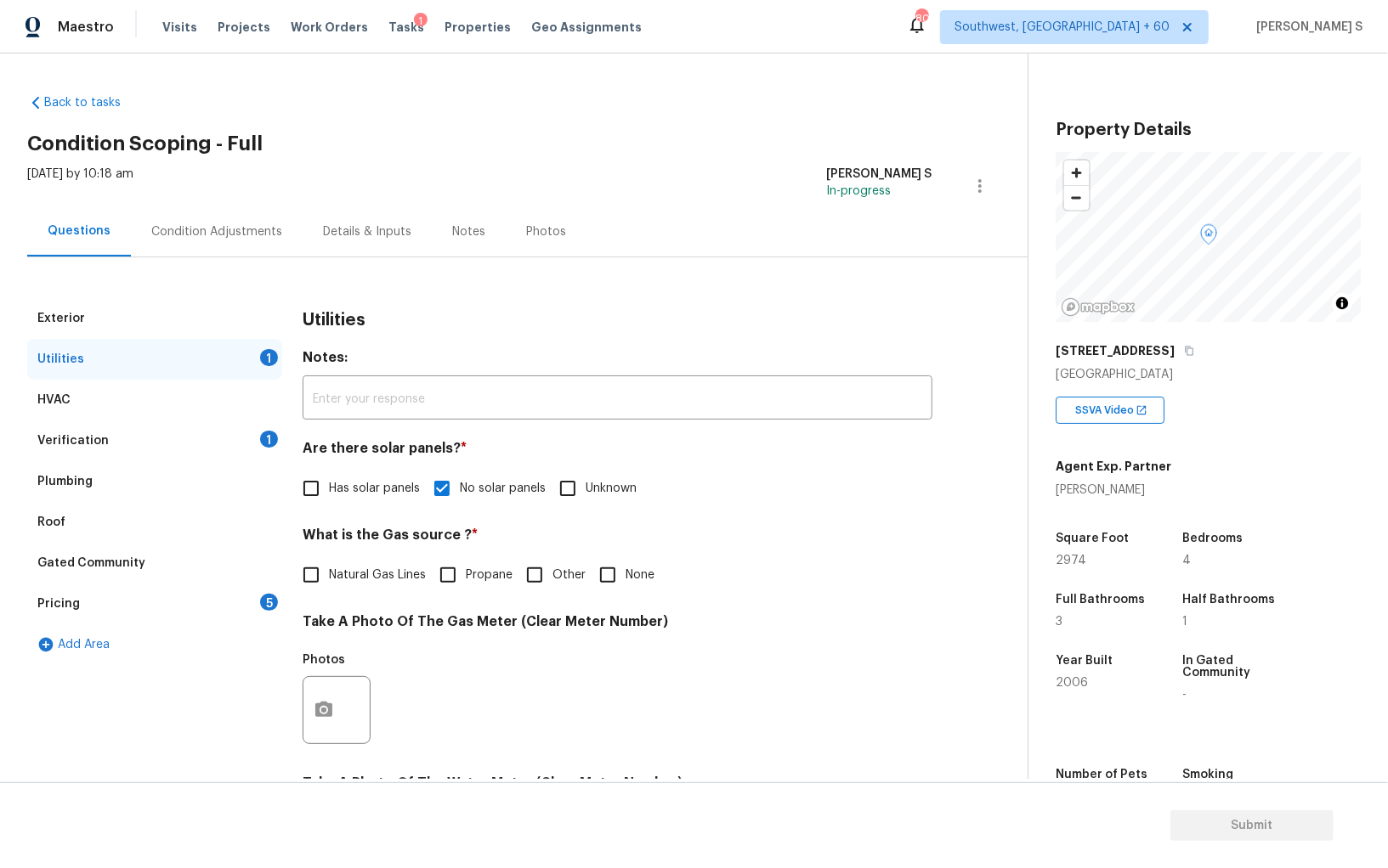
click at [255, 219] on div "Condition Adjustments" at bounding box center [216, 232] width 171 height 51
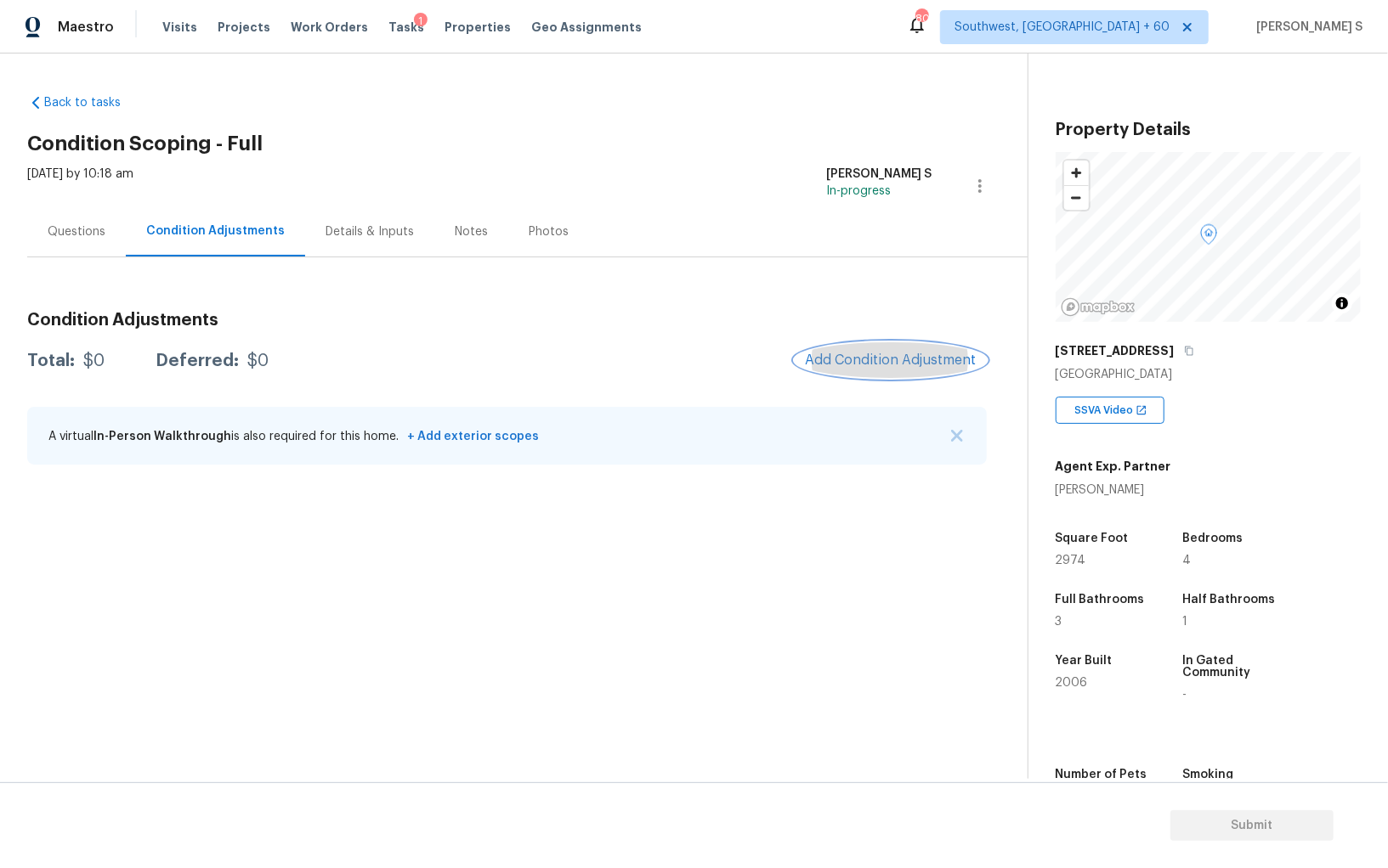
click at [876, 362] on span "Add Condition Adjustment" at bounding box center [891, 360] width 171 height 16
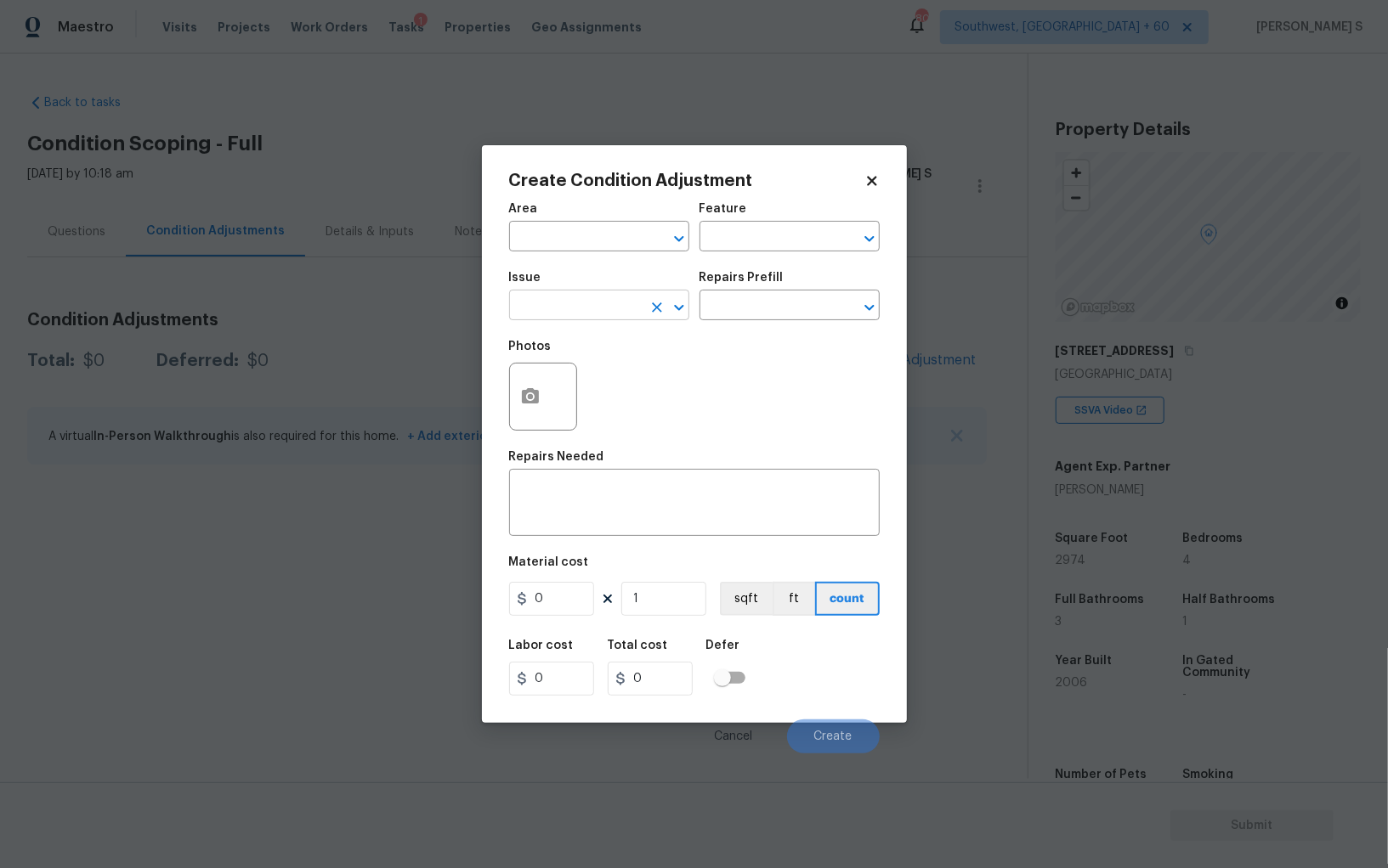
click at [571, 322] on body "Maestro Visits Projects Work Orders Tasks 1 Properties Geo Assignments 802 Sout…" at bounding box center [694, 434] width 1388 height 868
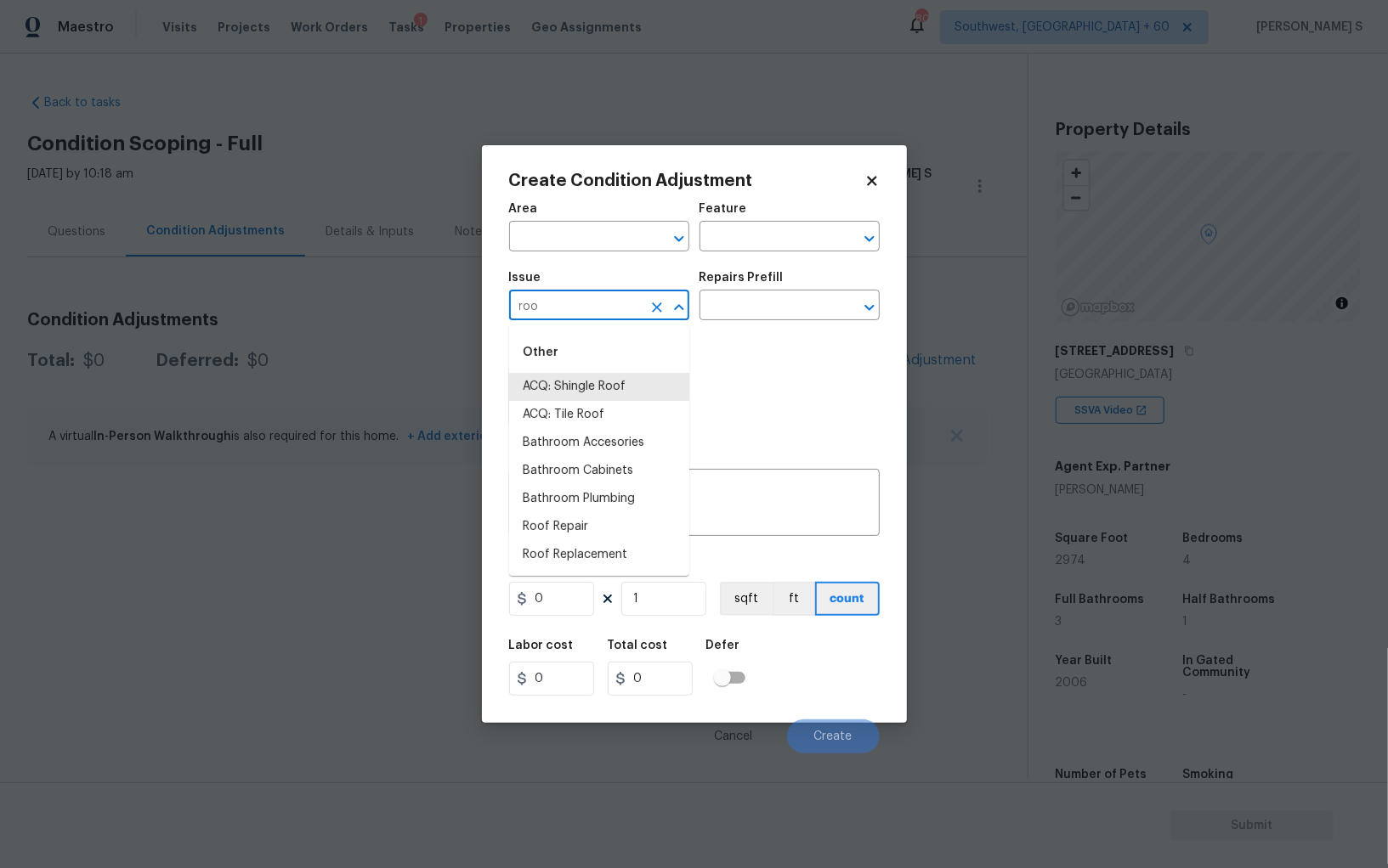
type input "ACQ: Shingle Roof"
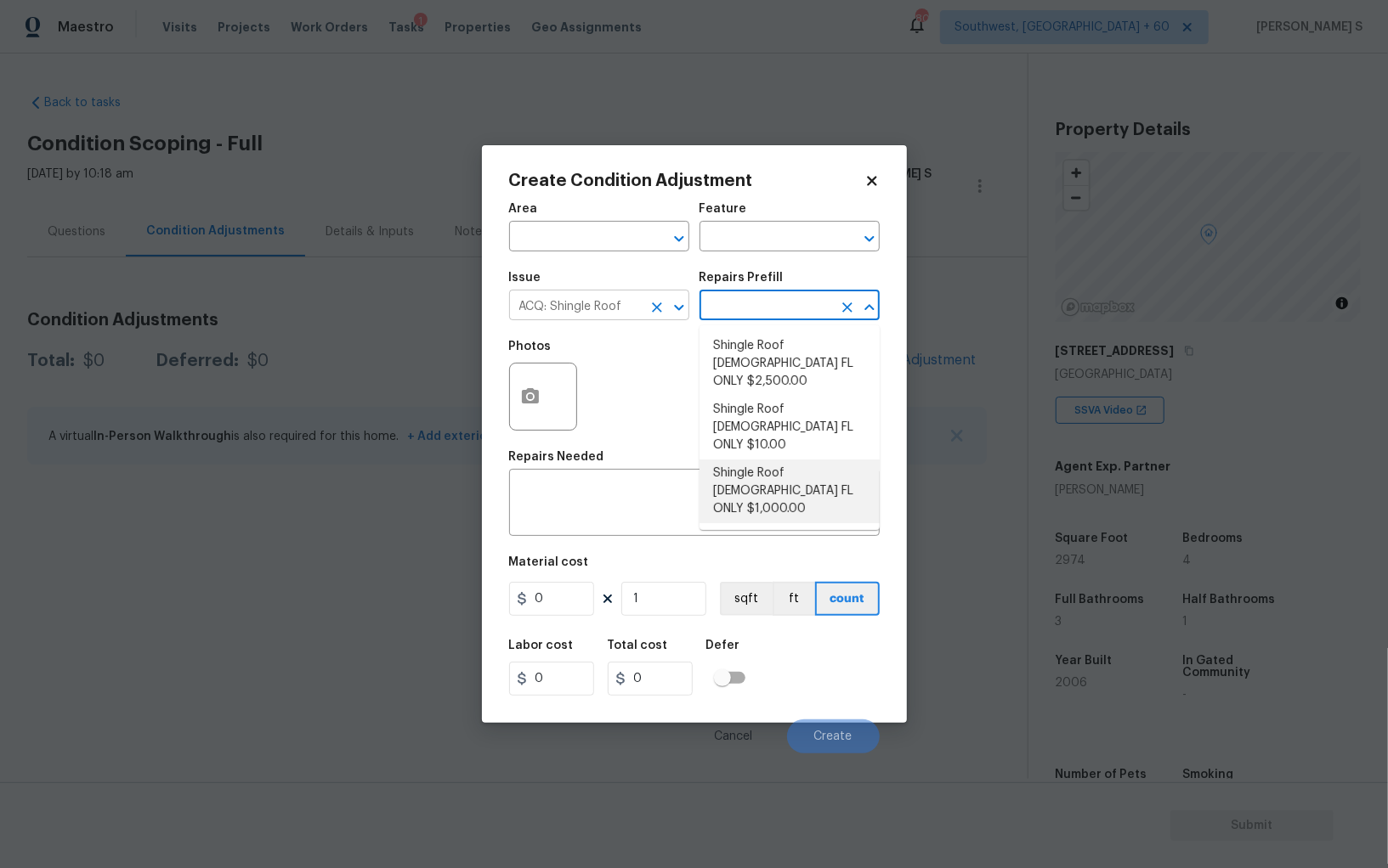
type input "Acquisition"
type textarea "Acquisition Scope (Florida Only): Shingle Roof 5-9 years in age maintenance."
type input "1000"
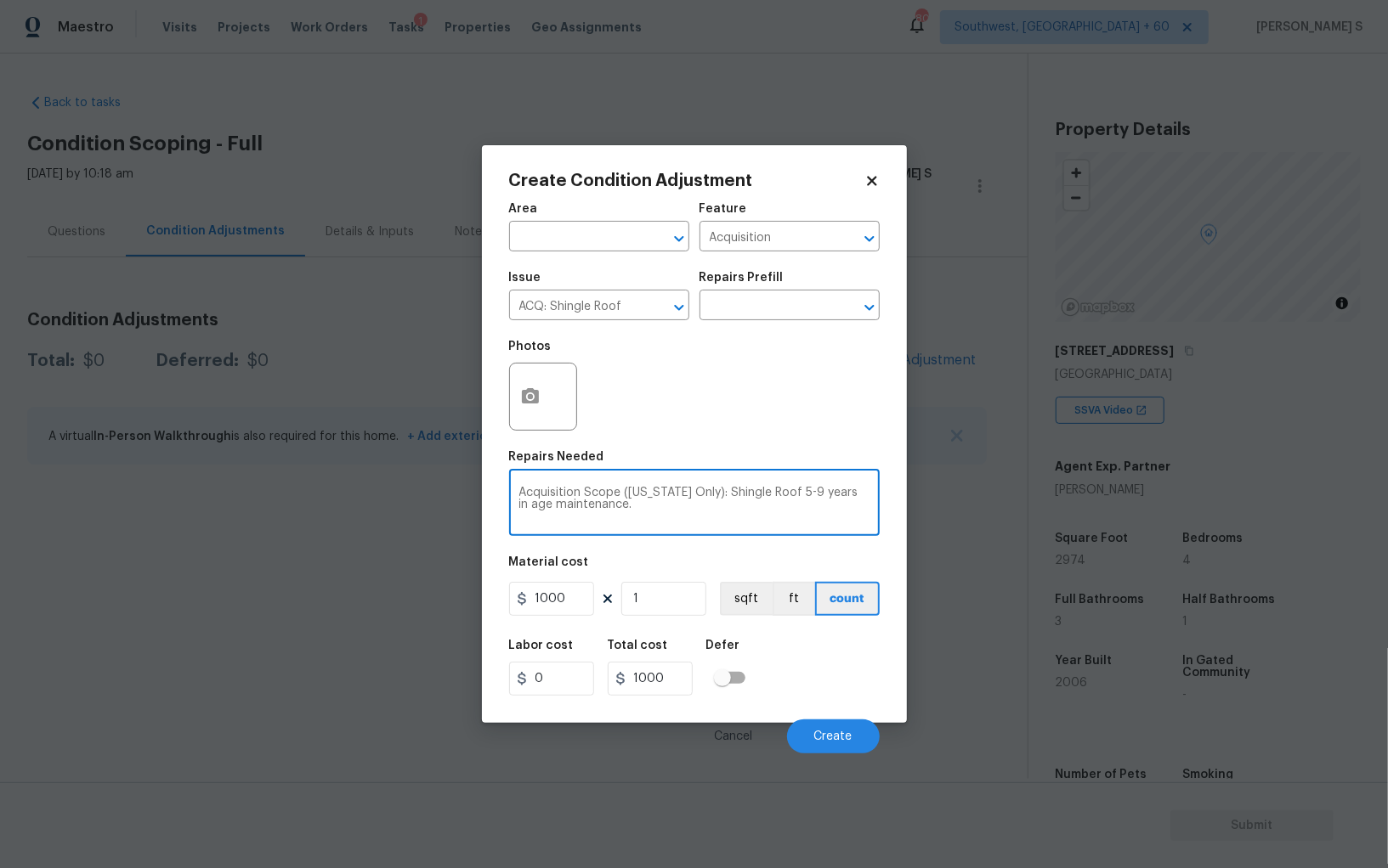
click at [783, 496] on textarea "Acquisition Scope (Florida Only): Shingle Roof 5-9 years in age maintenance." at bounding box center [694, 504] width 350 height 36
type textarea "Acquisition Scope (Florida Only): Shingle Roof 0-9 years in age maintenance."
click at [848, 699] on div "Labor cost 0 Total cost 1000 Defer" at bounding box center [694, 668] width 371 height 77
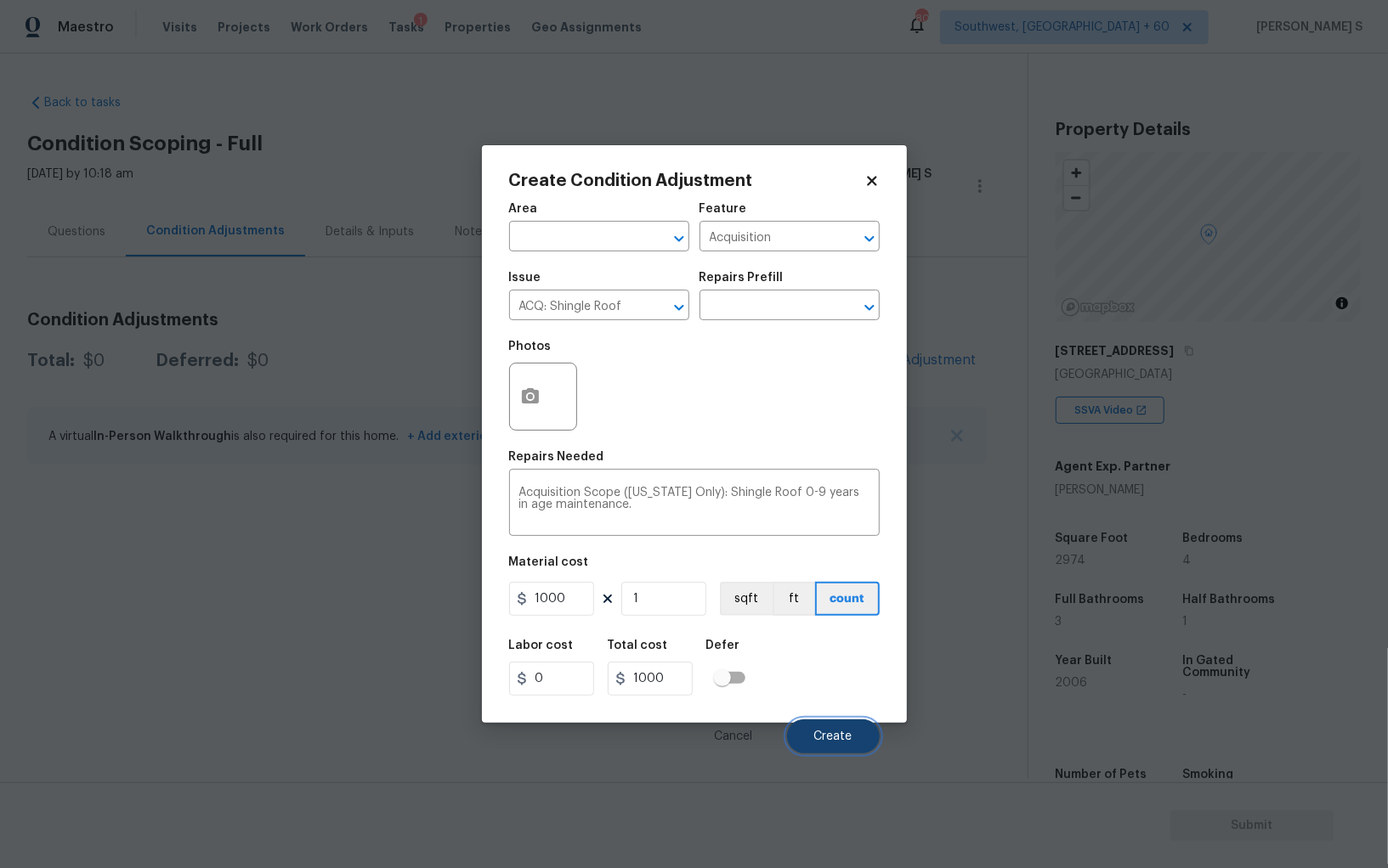
click at [864, 723] on button "Create" at bounding box center [832, 736] width 92 height 34
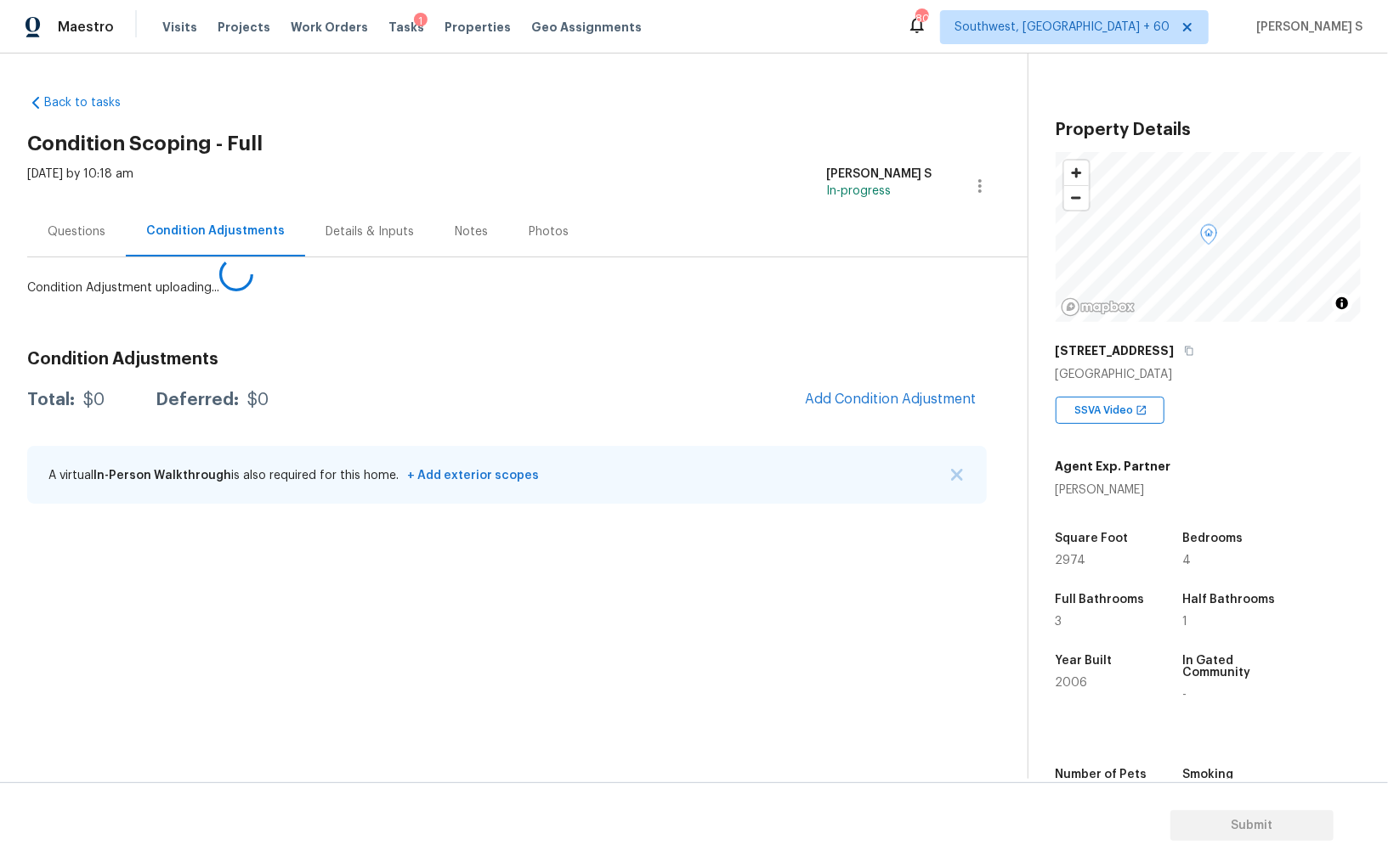
click at [219, 688] on body "Maestro Visits Projects Work Orders Tasks 1 Properties Geo Assignments 802 Sout…" at bounding box center [694, 434] width 1388 height 868
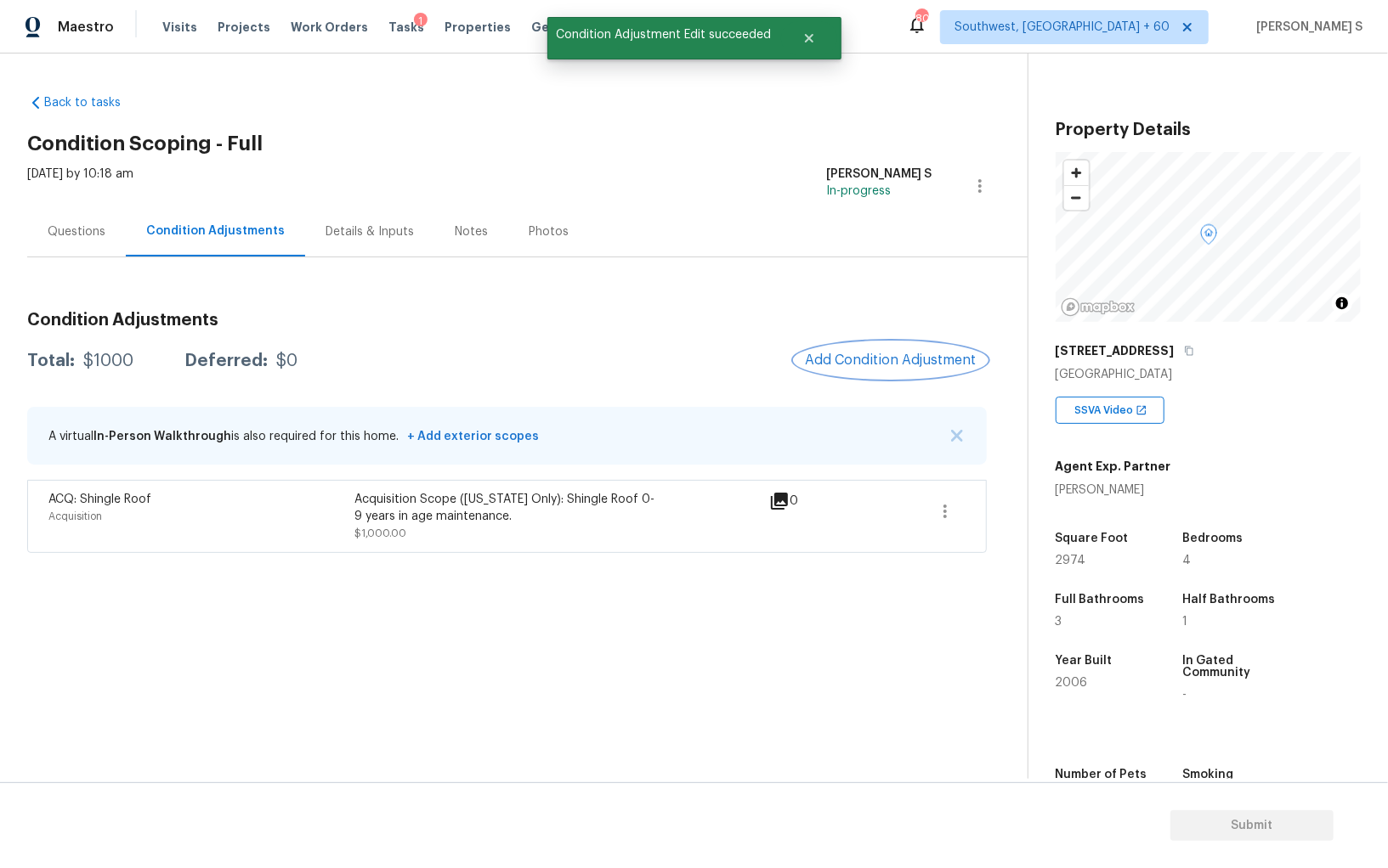
click at [901, 360] on span "Add Condition Adjustment" at bounding box center [891, 360] width 171 height 16
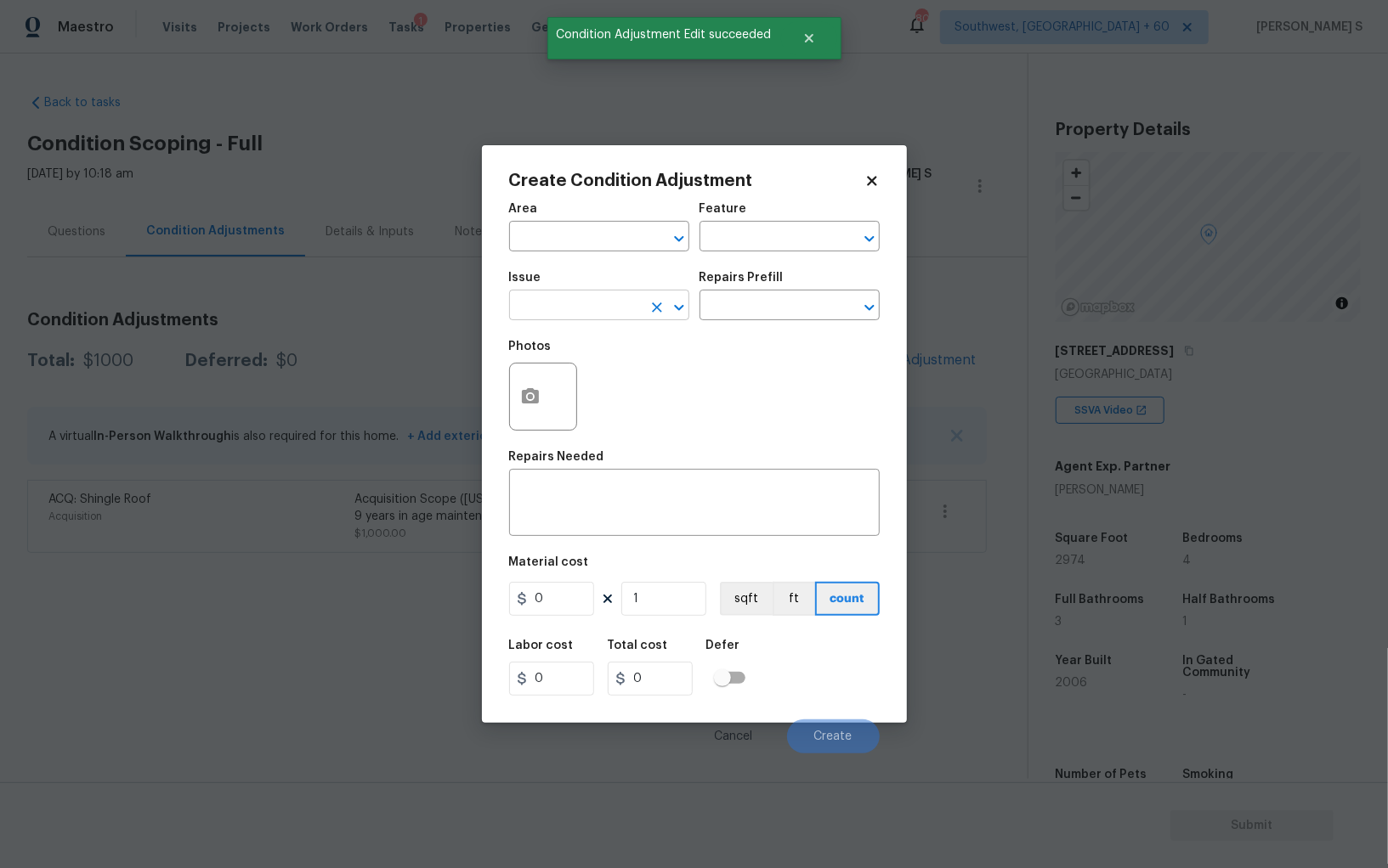
click at [536, 311] on input "text" at bounding box center [575, 307] width 132 height 26
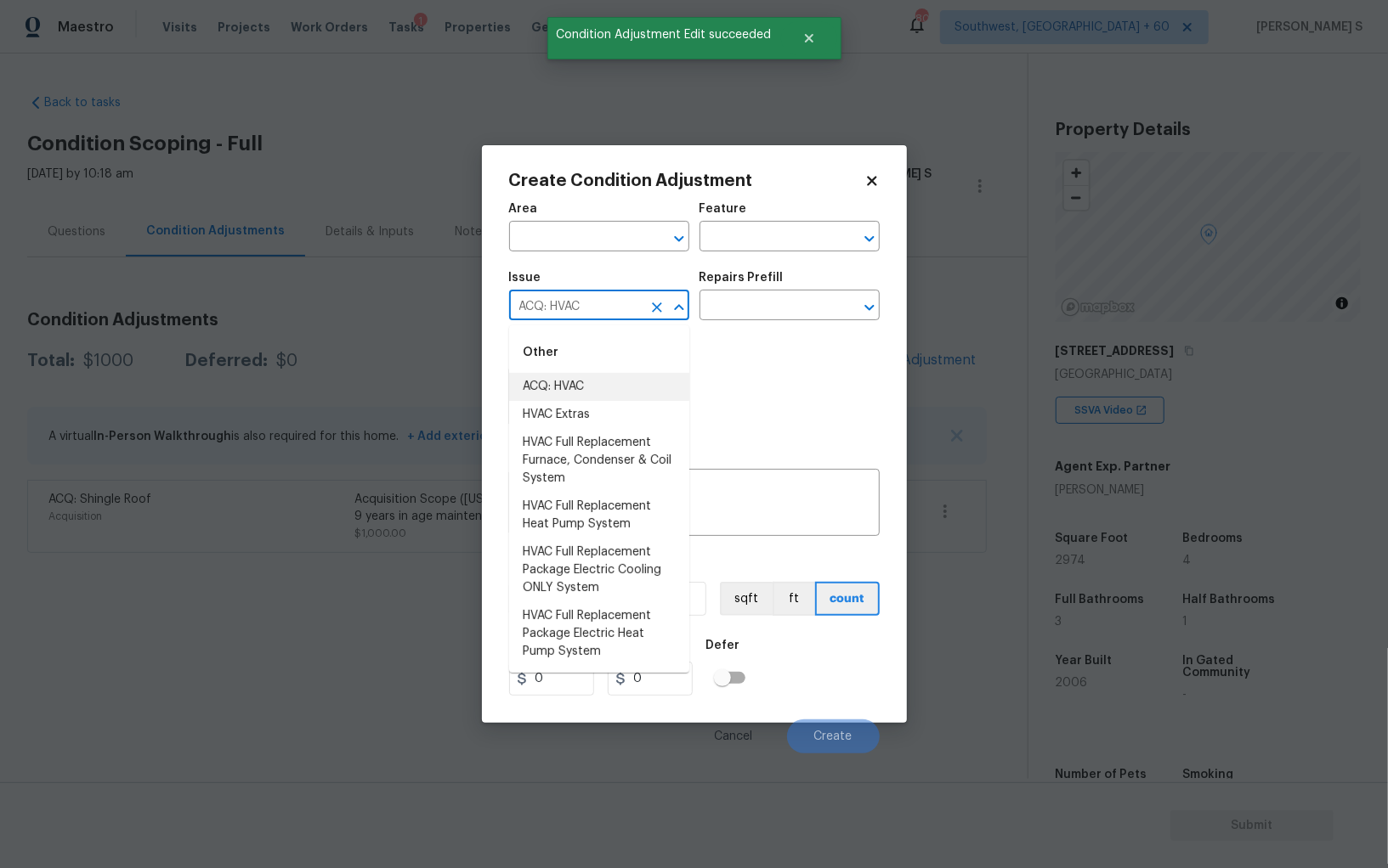
type input "ACQ: HVAC"
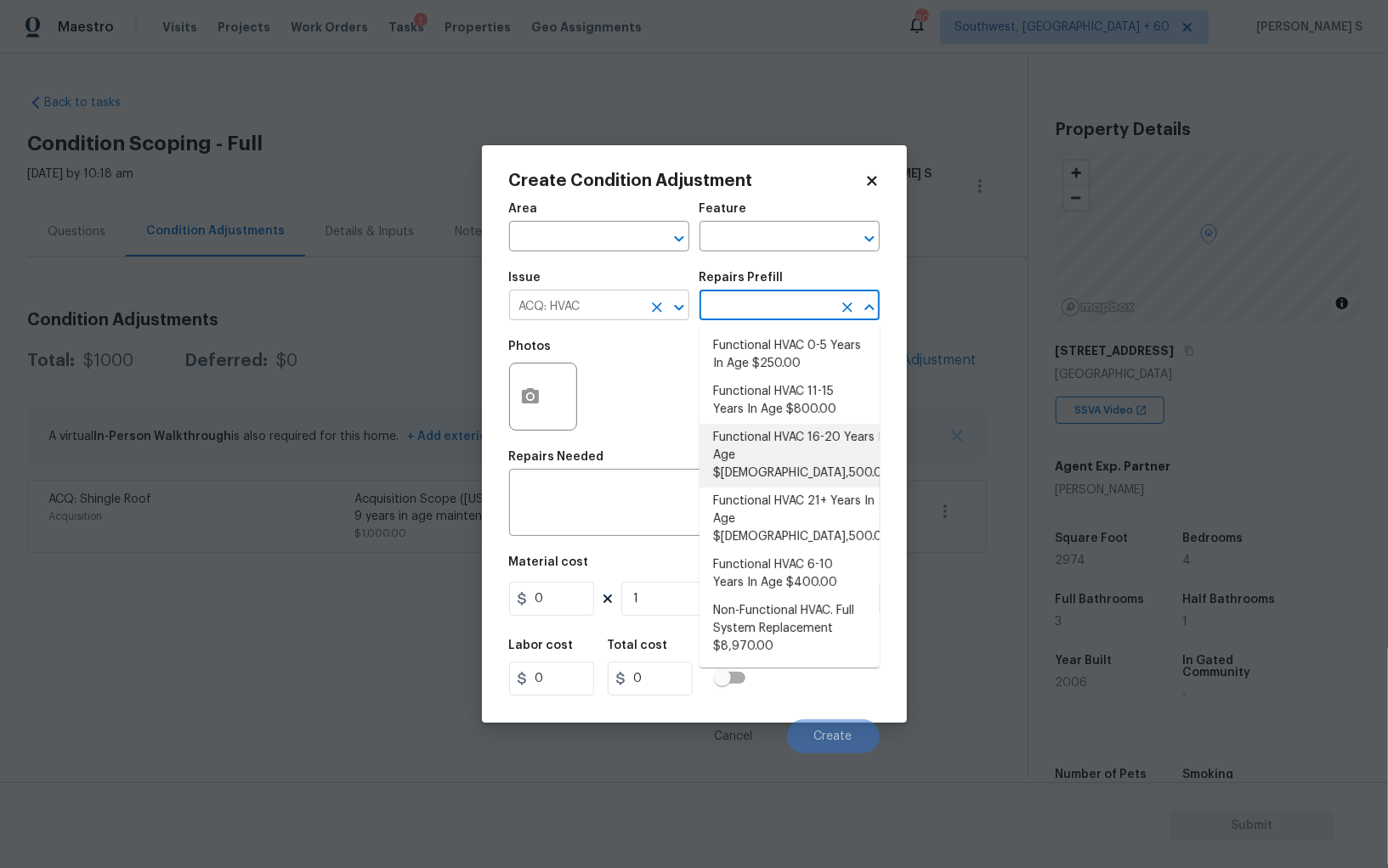
type input "Acquisition"
type textarea "Acquisition Scope: Functional HVAC 16-20 years"
type input "1500"
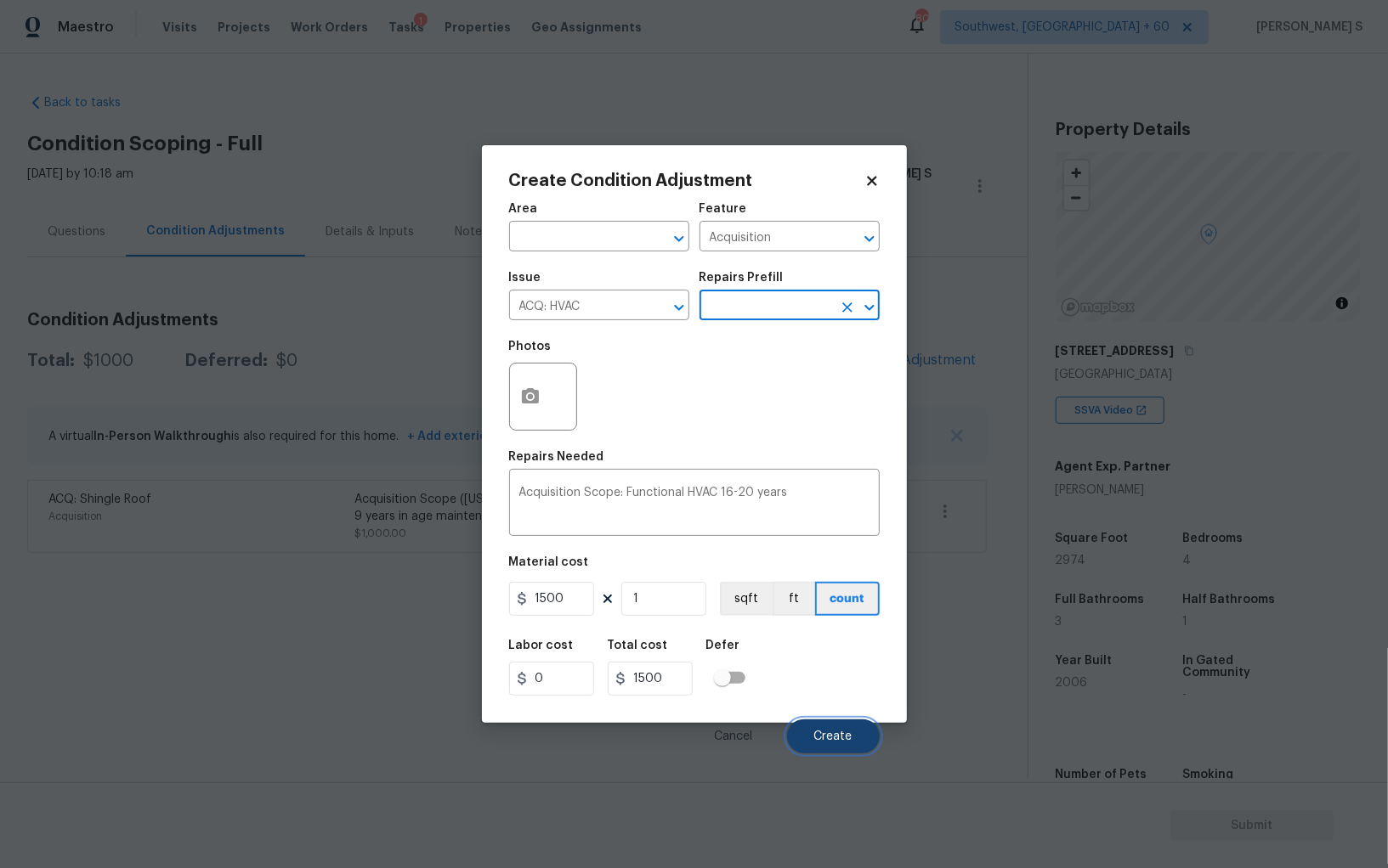
click at [853, 733] on button "Create" at bounding box center [832, 736] width 92 height 34
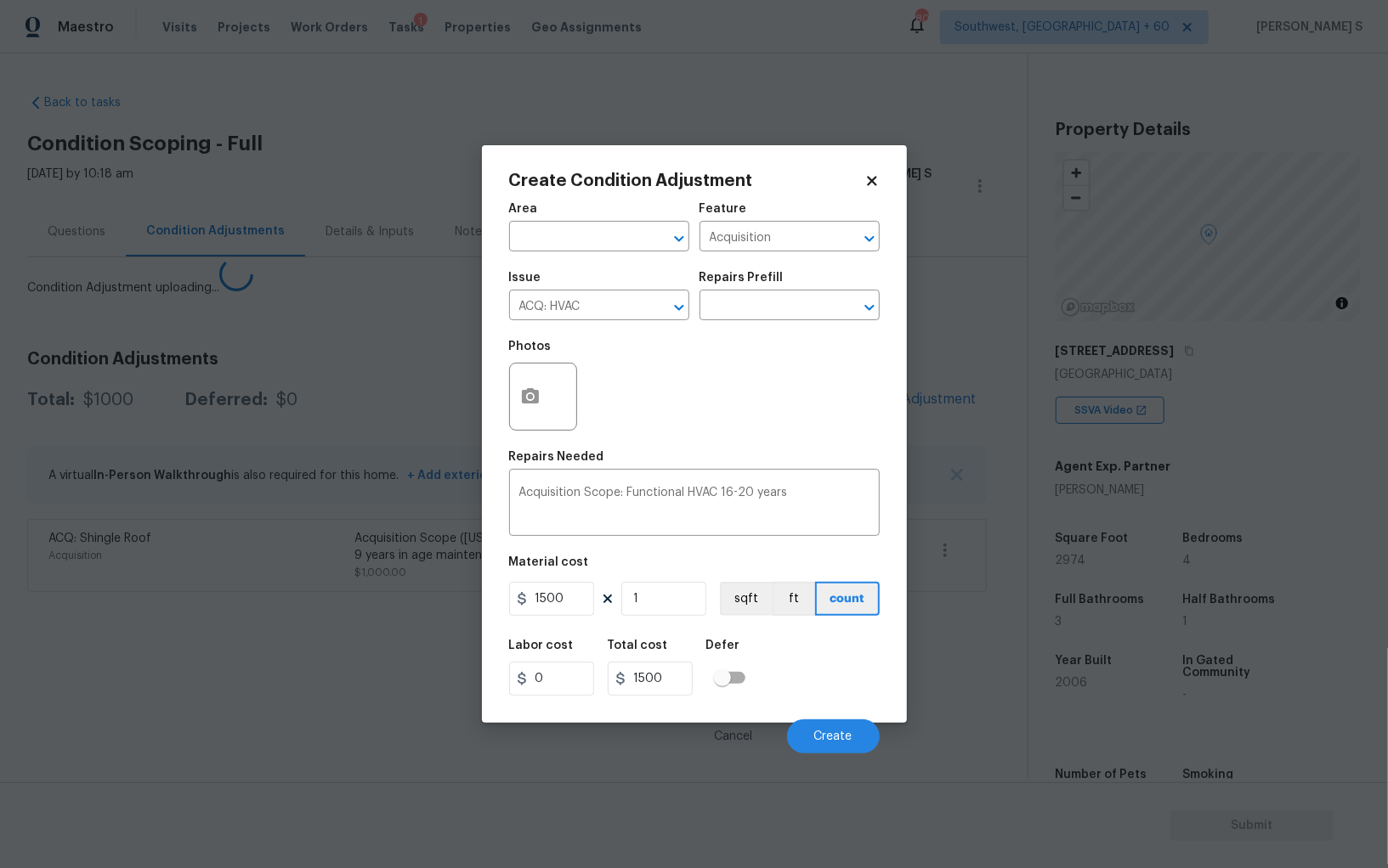
drag, startPoint x: 279, startPoint y: 704, endPoint x: 350, endPoint y: 649, distance: 89.8
click at [279, 704] on body "Maestro Visits Projects Work Orders Tasks 1 Properties Geo Assignments 802 Sout…" at bounding box center [694, 434] width 1388 height 868
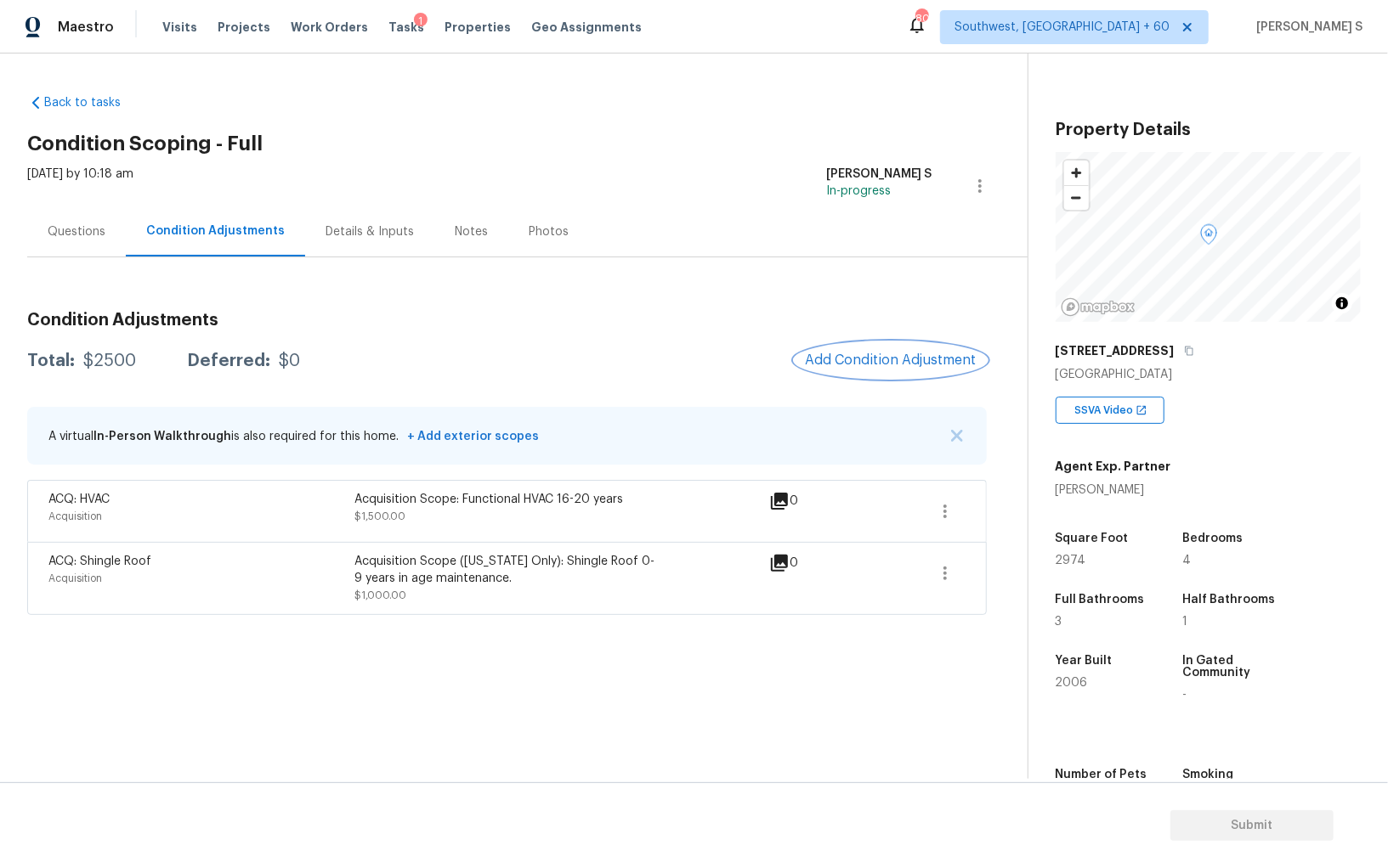
click at [896, 365] on span "Add Condition Adjustment" at bounding box center [891, 360] width 171 height 16
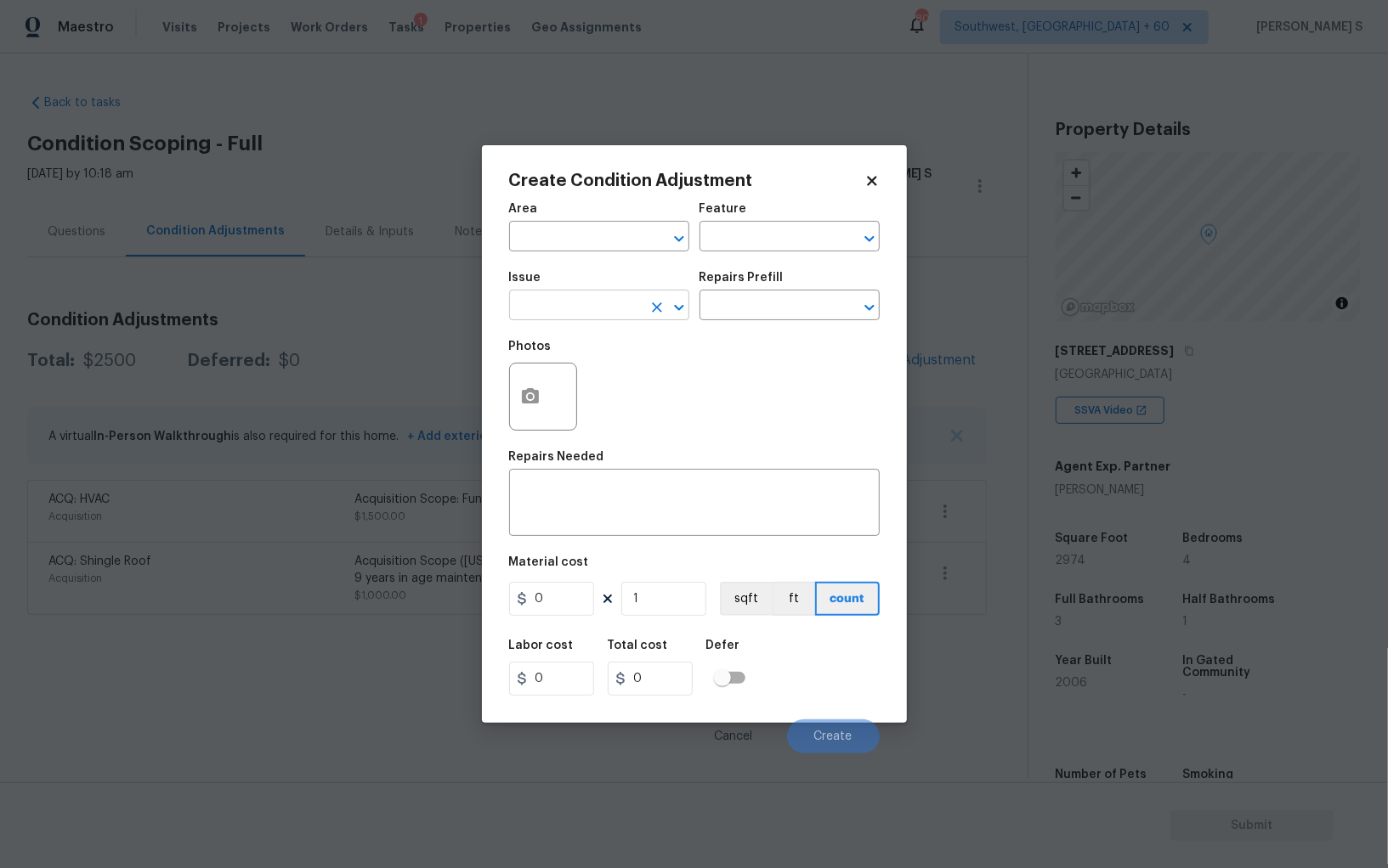
click at [645, 307] on button "Clear" at bounding box center [657, 307] width 23 height 23
type input "Pressure Washing"
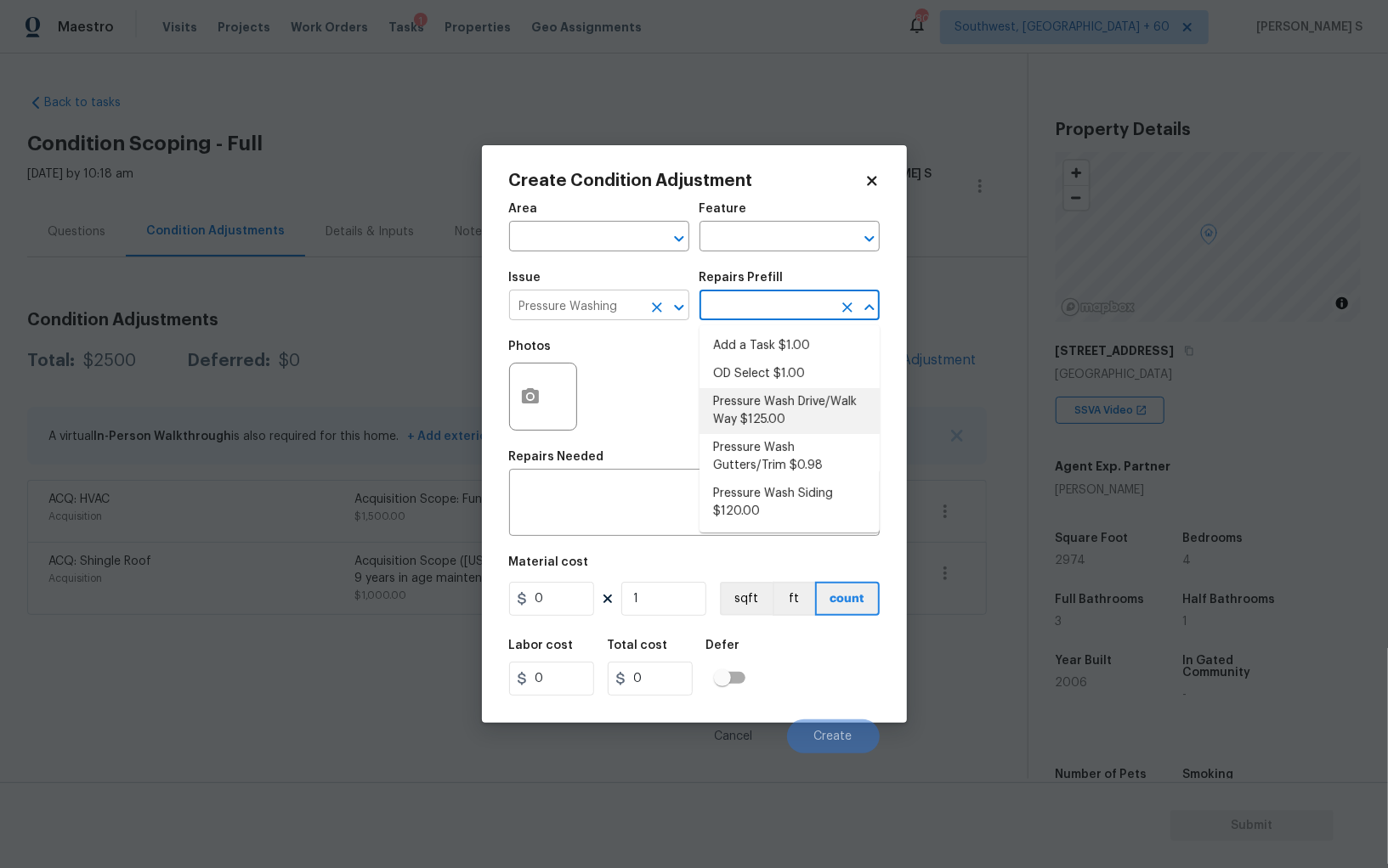
type input "Siding"
type textarea "Pressure wash the driveways/walkways as directed by the PM. Ensure that all deb…"
type input "125"
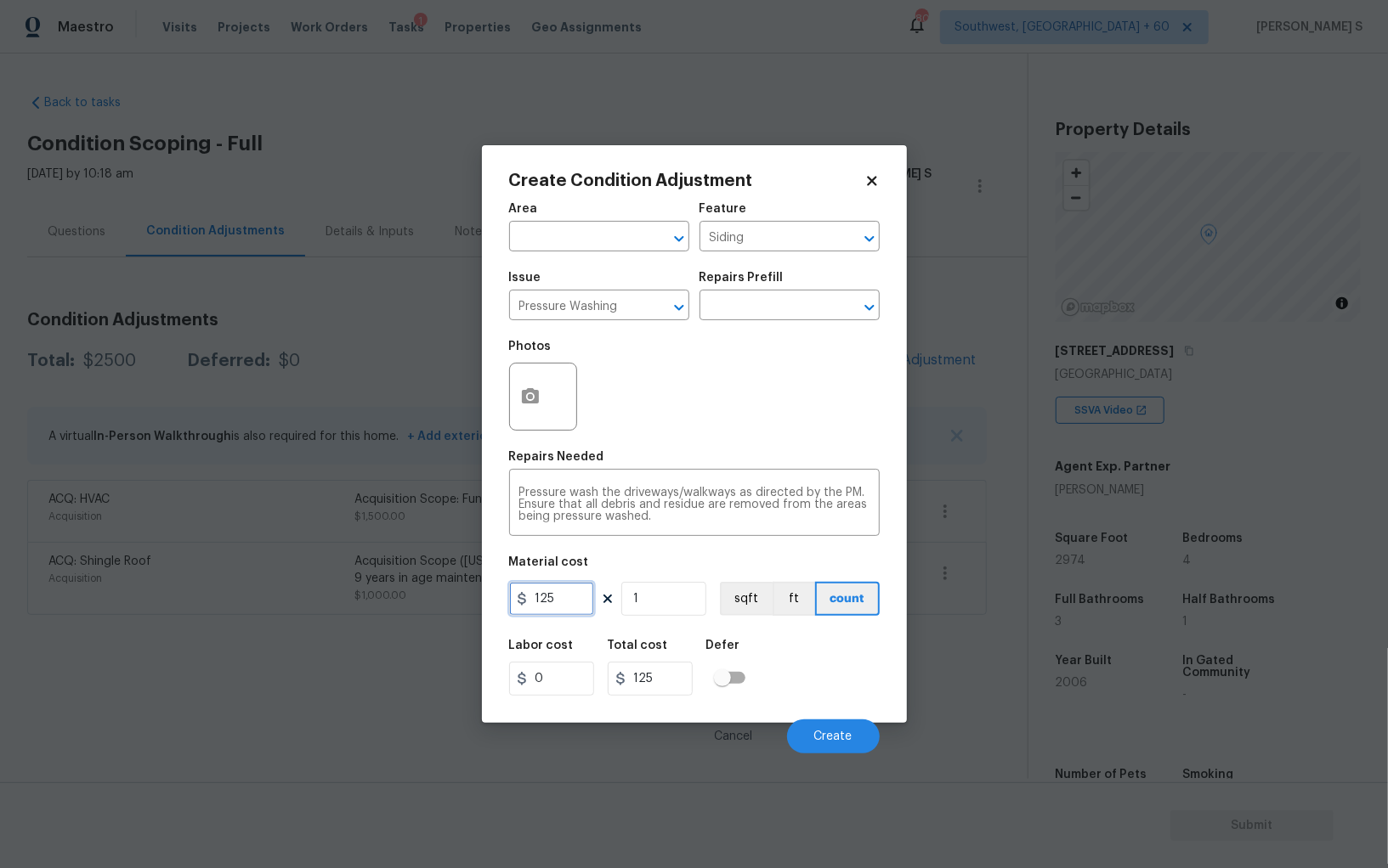
click at [553, 603] on input "125" at bounding box center [551, 598] width 85 height 34
type input "200"
click at [845, 731] on button "Create" at bounding box center [832, 736] width 92 height 34
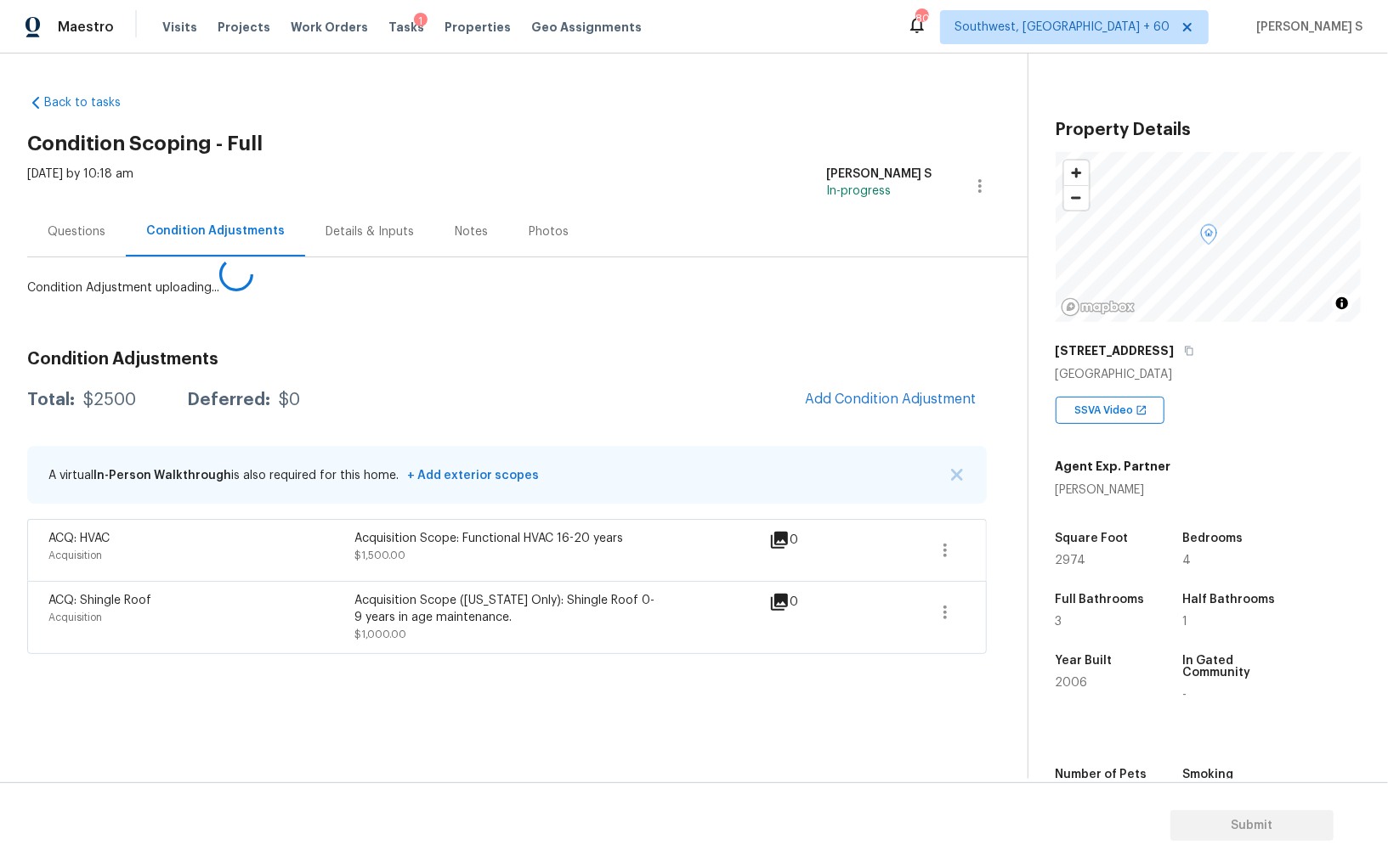
click at [132, 692] on body "Maestro Visits Projects Work Orders Tasks 1 Properties Geo Assignments 802 Sout…" at bounding box center [694, 434] width 1388 height 868
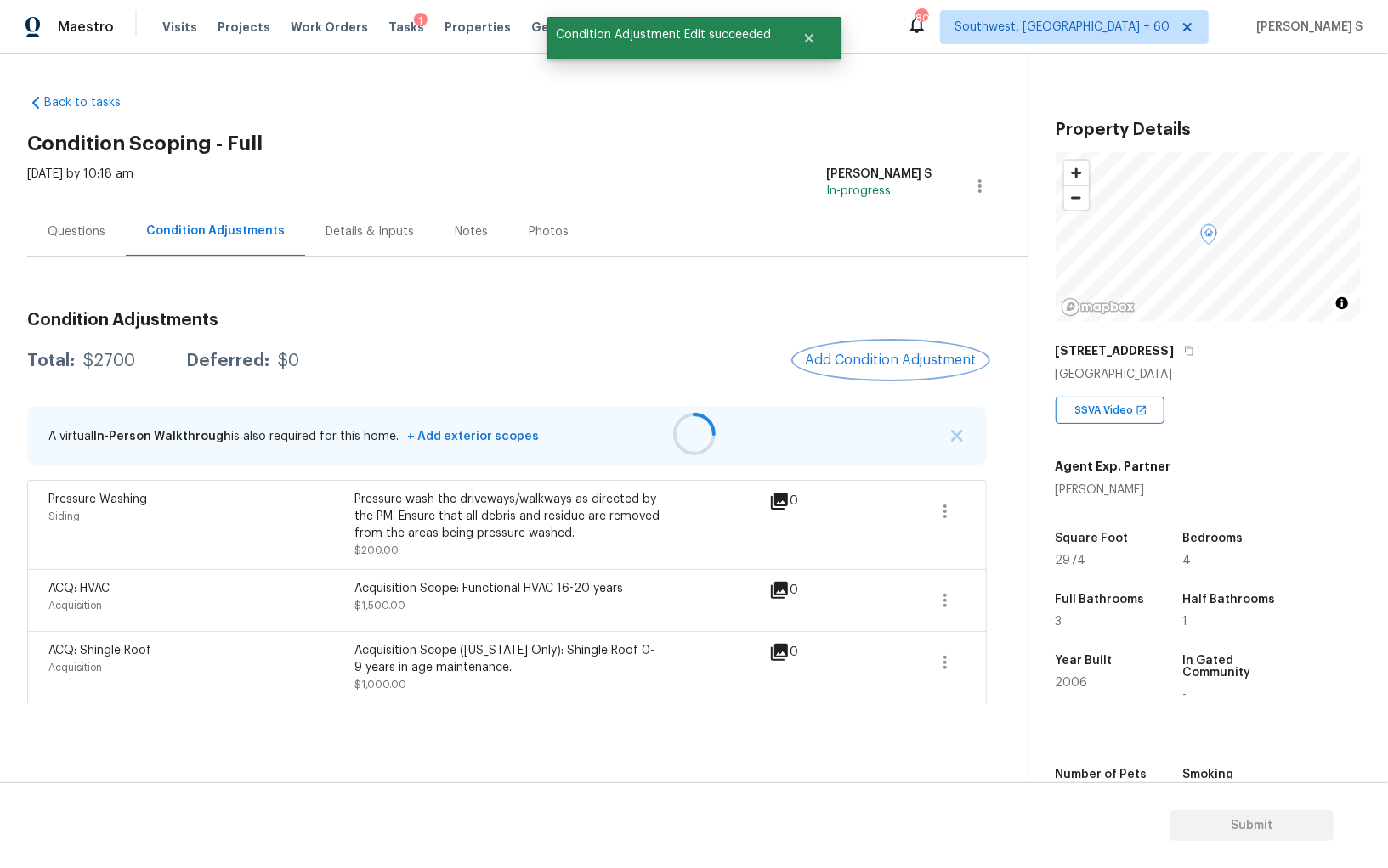
click at [910, 360] on span "Add Condition Adjustment" at bounding box center [891, 360] width 171 height 16
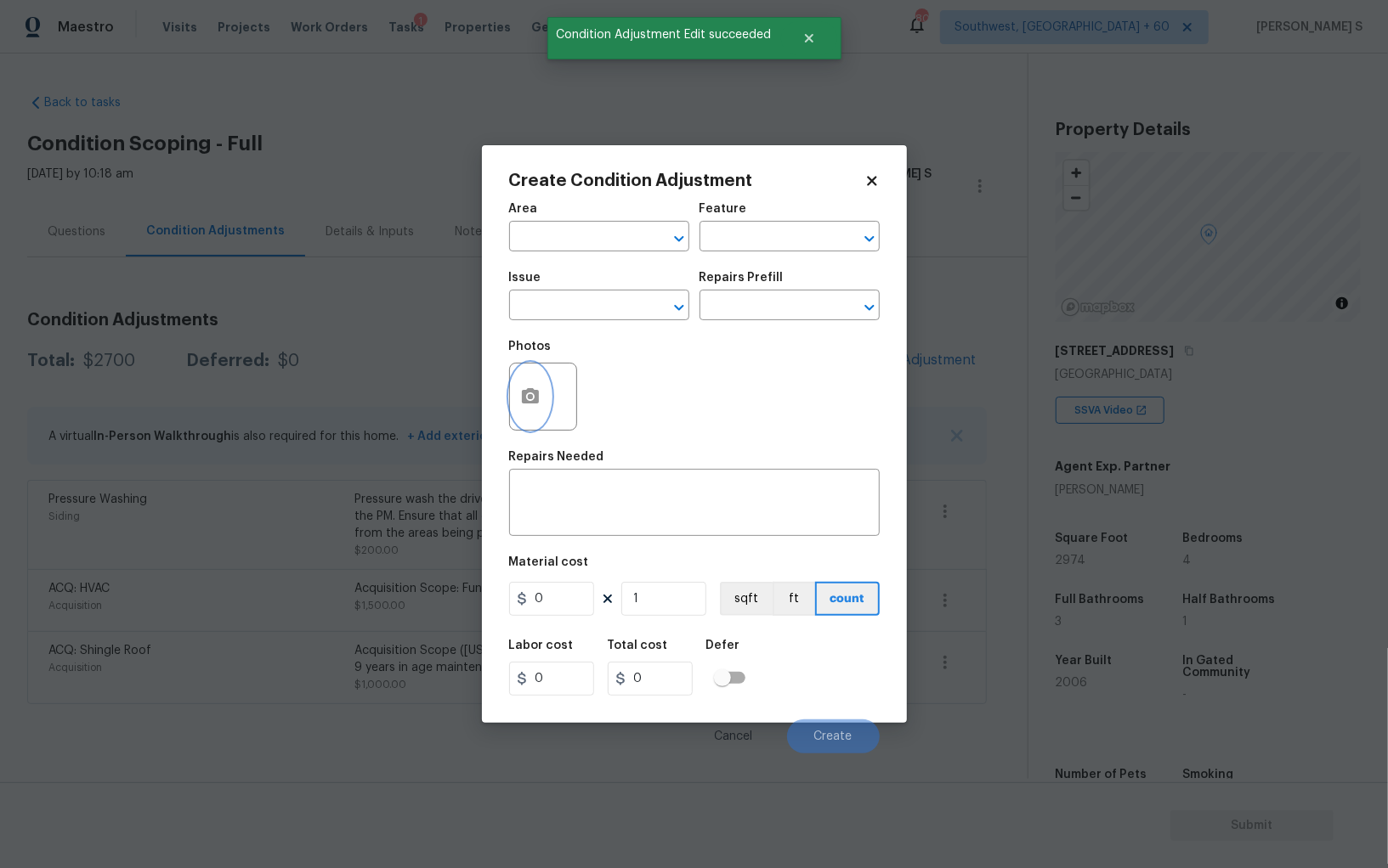
click at [524, 400] on icon "button" at bounding box center [530, 396] width 17 height 16
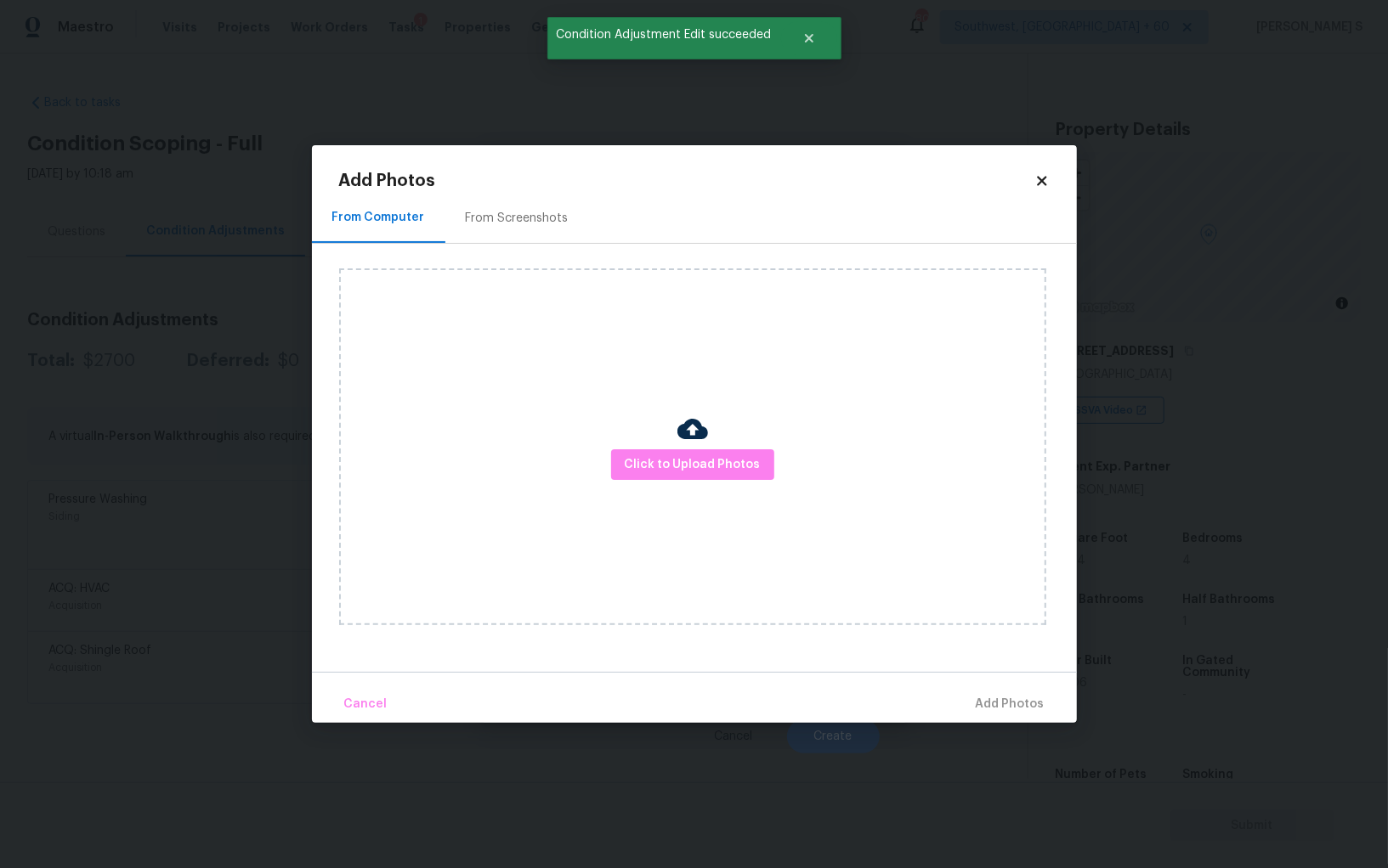
click at [531, 231] on div "From Screenshots" at bounding box center [517, 218] width 144 height 51
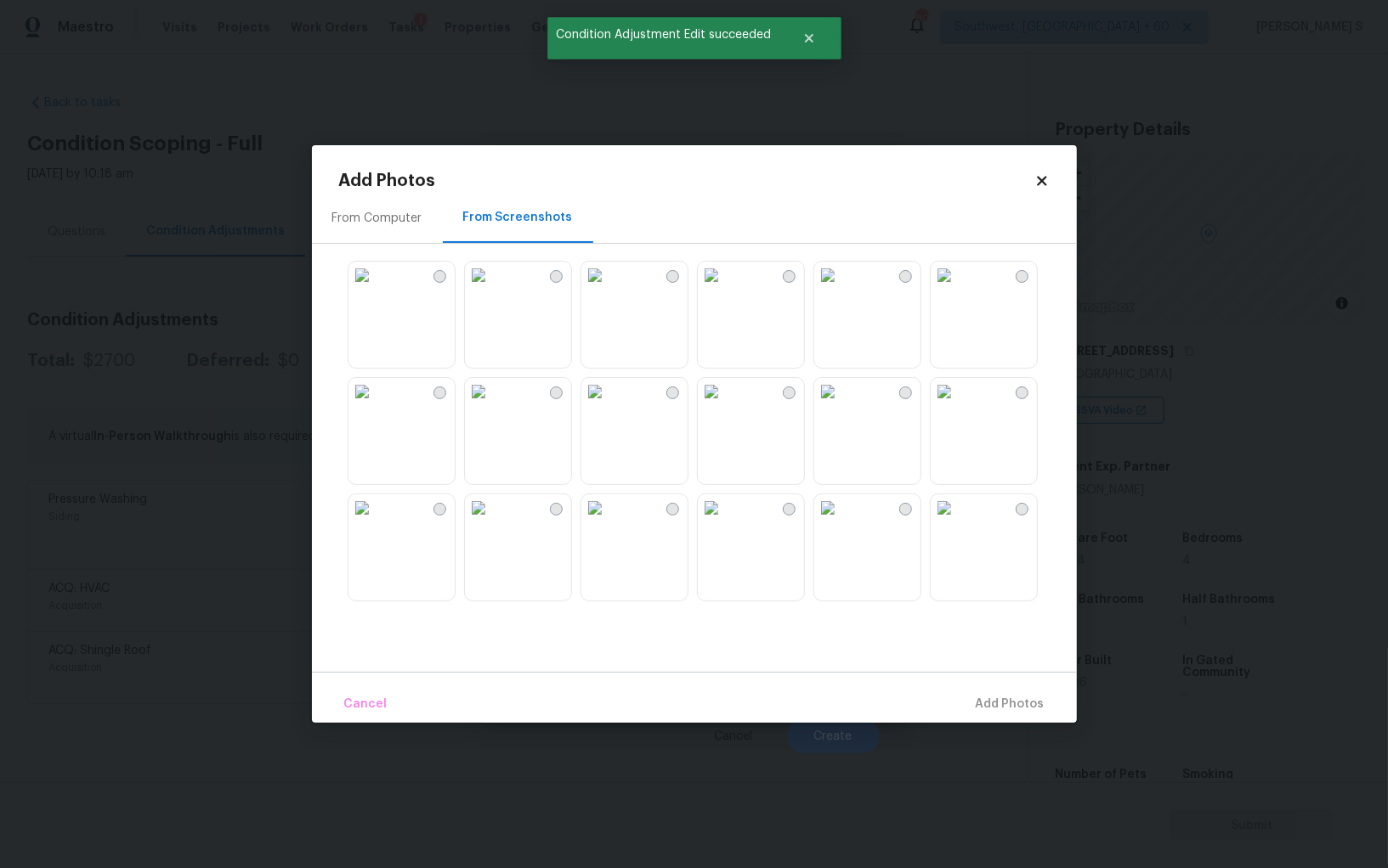
click at [725, 289] on img at bounding box center [712, 275] width 27 height 27
click at [608, 289] on img at bounding box center [595, 275] width 27 height 27
click at [376, 289] on img at bounding box center [362, 275] width 27 height 27
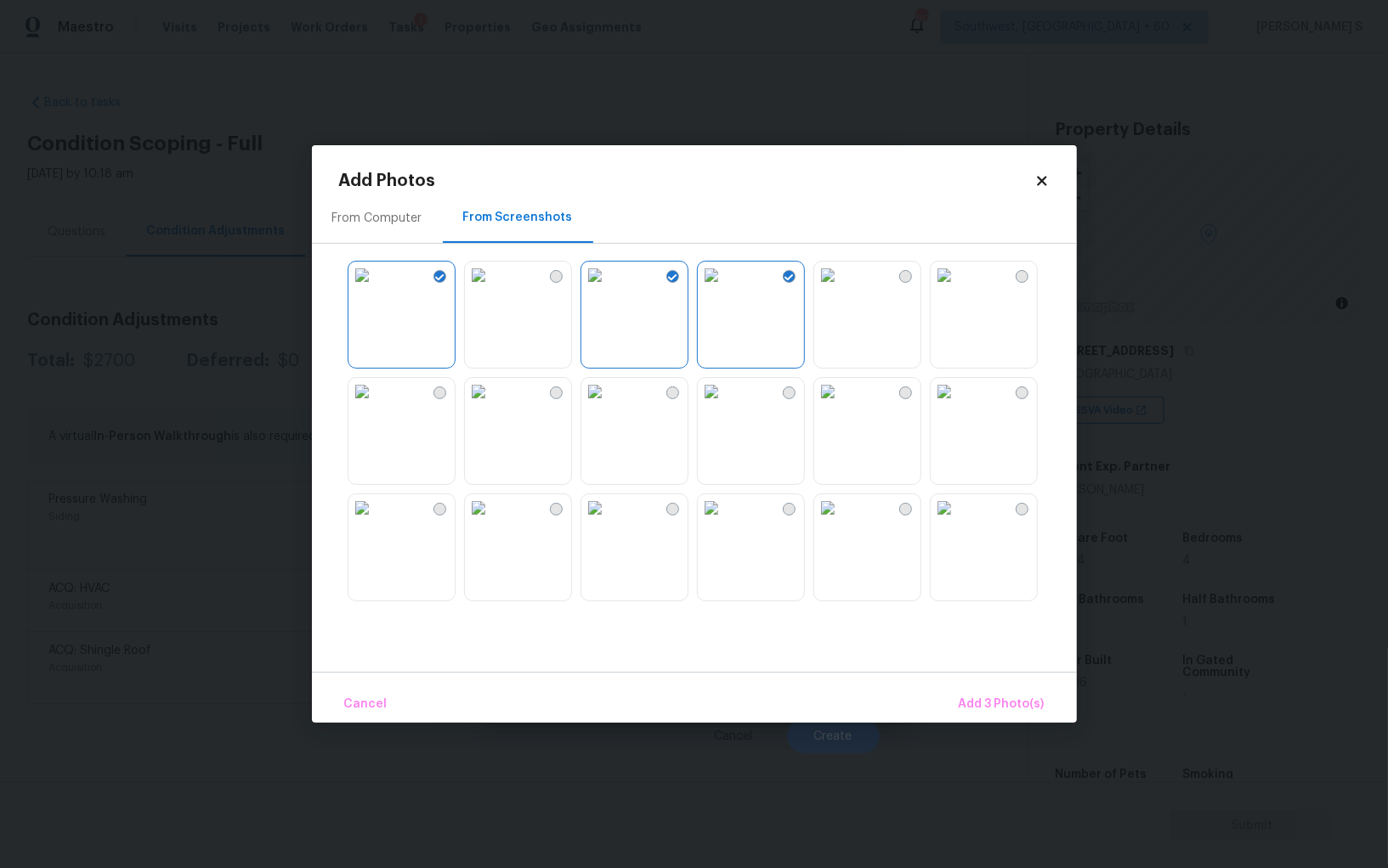
click at [479, 289] on img at bounding box center [479, 275] width 27 height 27
click at [840, 405] on img at bounding box center [827, 391] width 27 height 27
click at [1011, 699] on span "Add 5 Photo(s)" at bounding box center [1002, 705] width 86 height 21
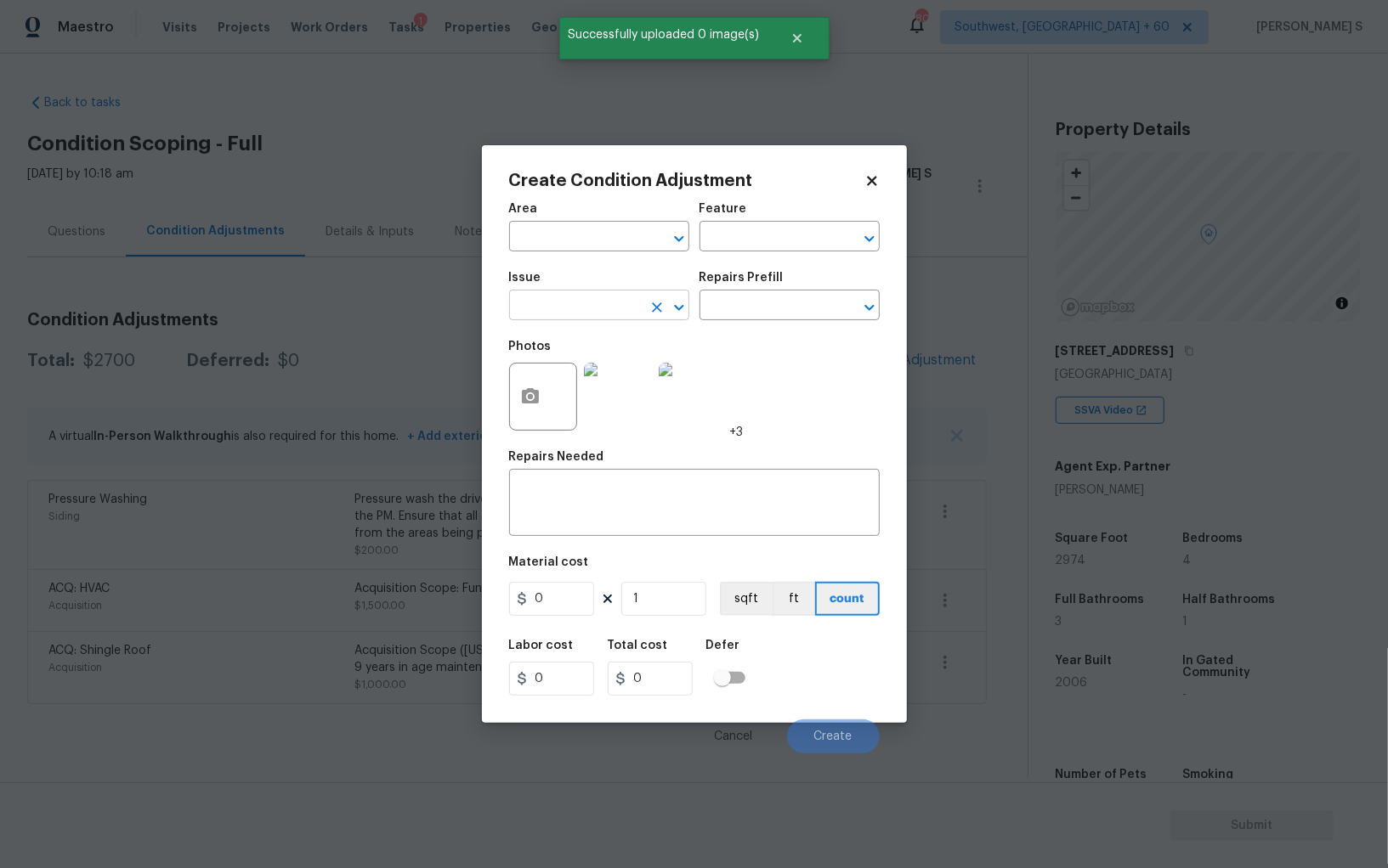
click at [570, 303] on input "text" at bounding box center [575, 307] width 132 height 26
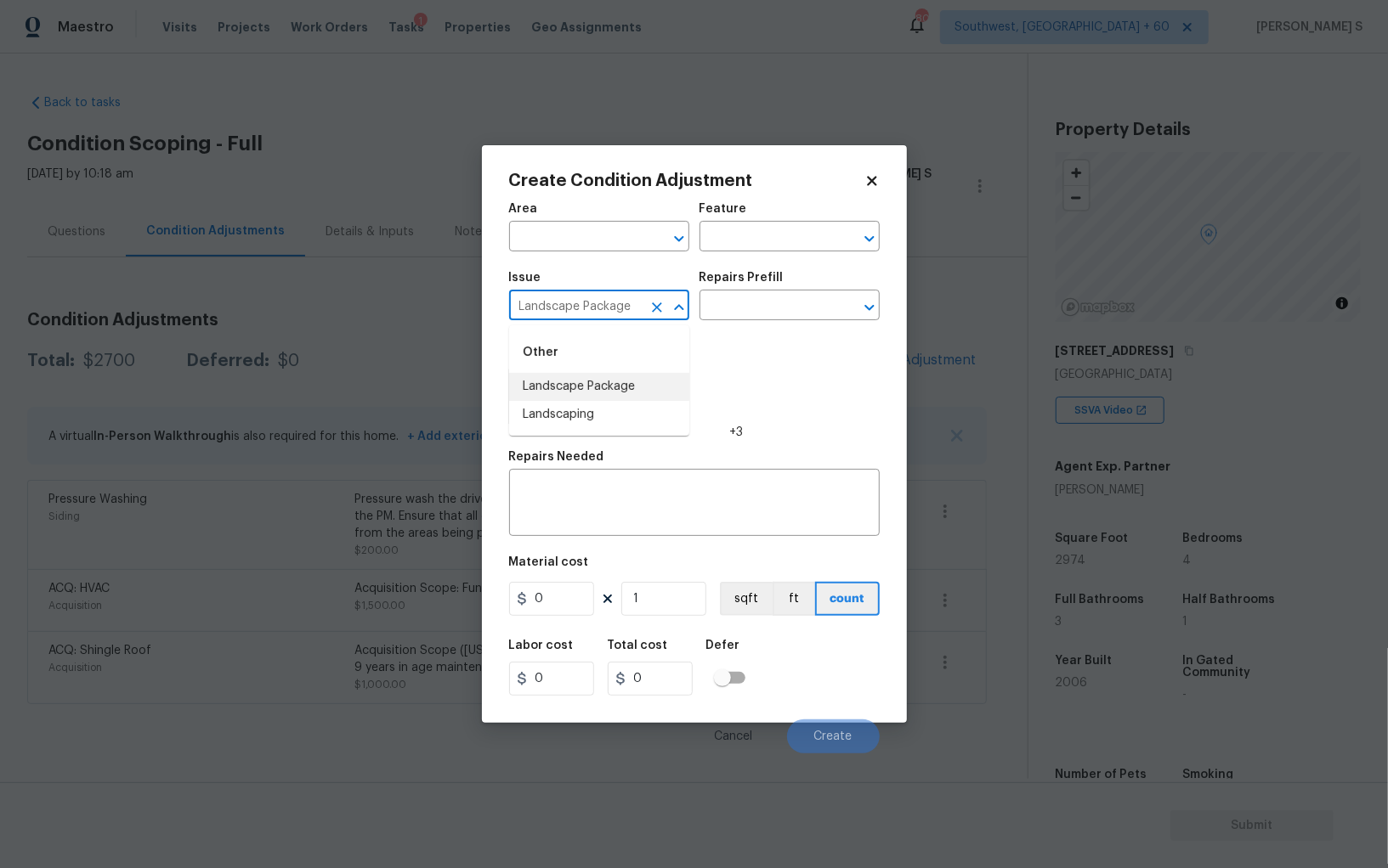
type input "Landscape Package"
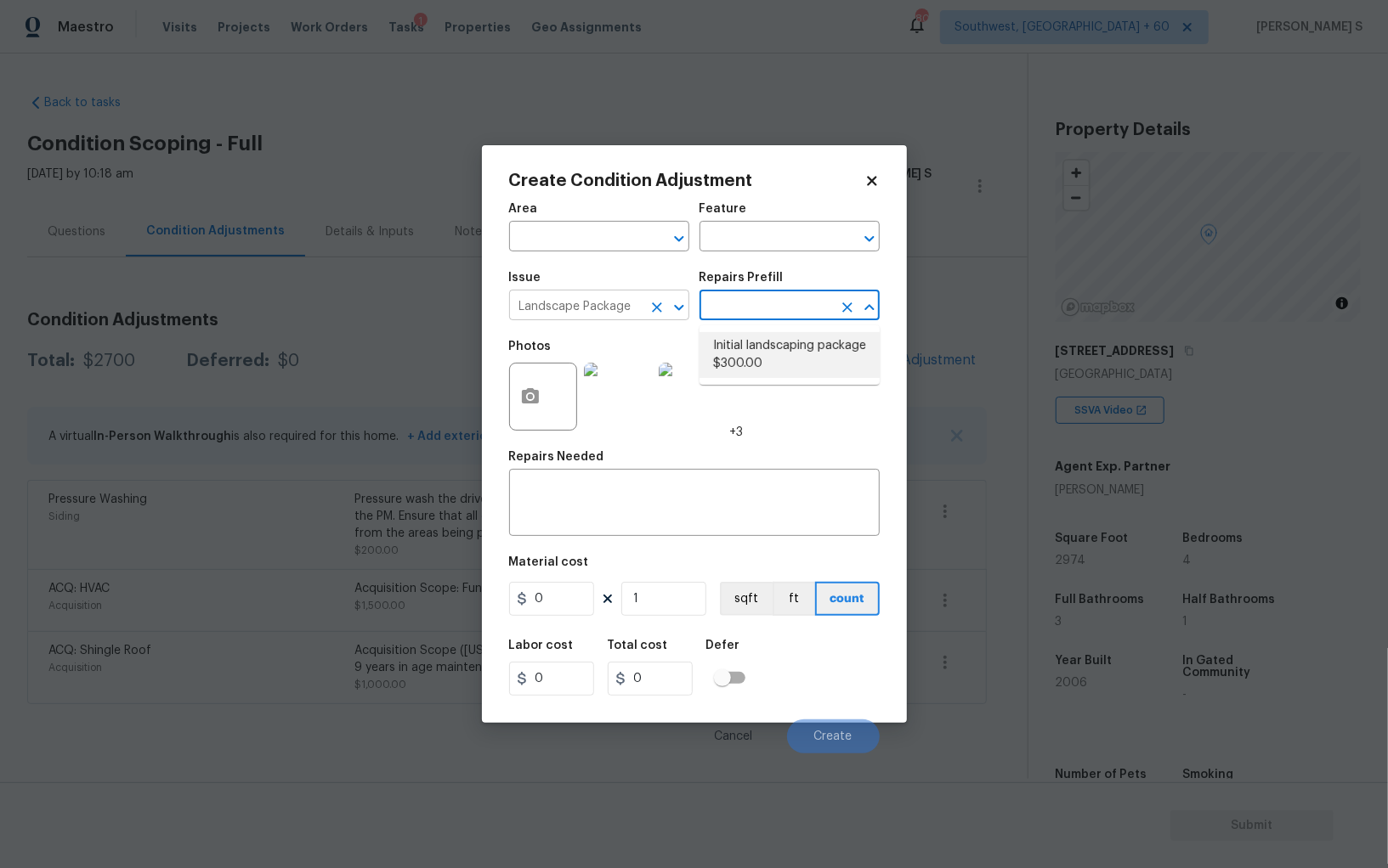
type input "Home Readiness Packages"
type textarea "Mowing of grass up to 6" in height. Mow, edge along driveways & sidewalks, trim…"
type input "300"
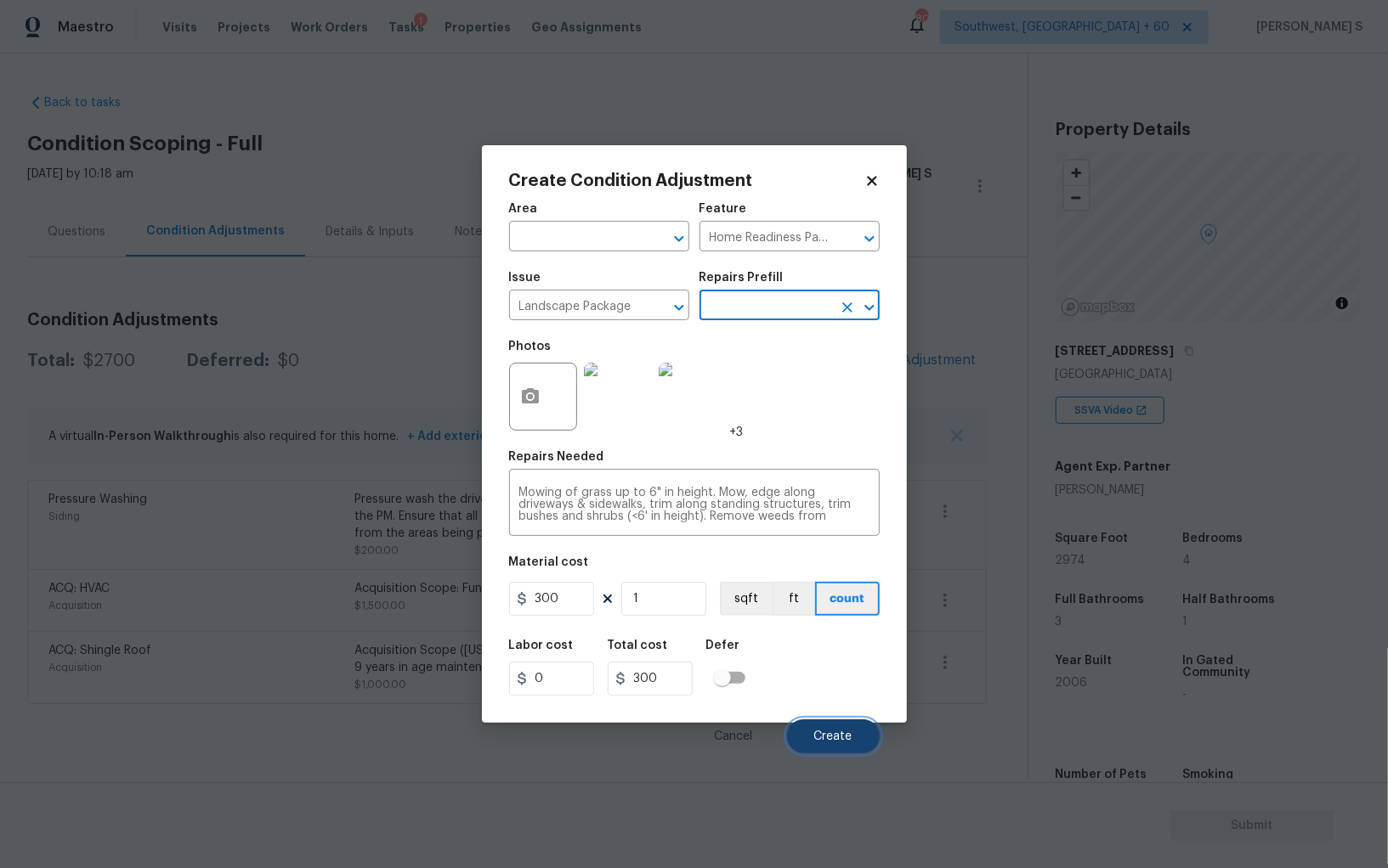
click at [820, 745] on button "Create" at bounding box center [832, 736] width 92 height 34
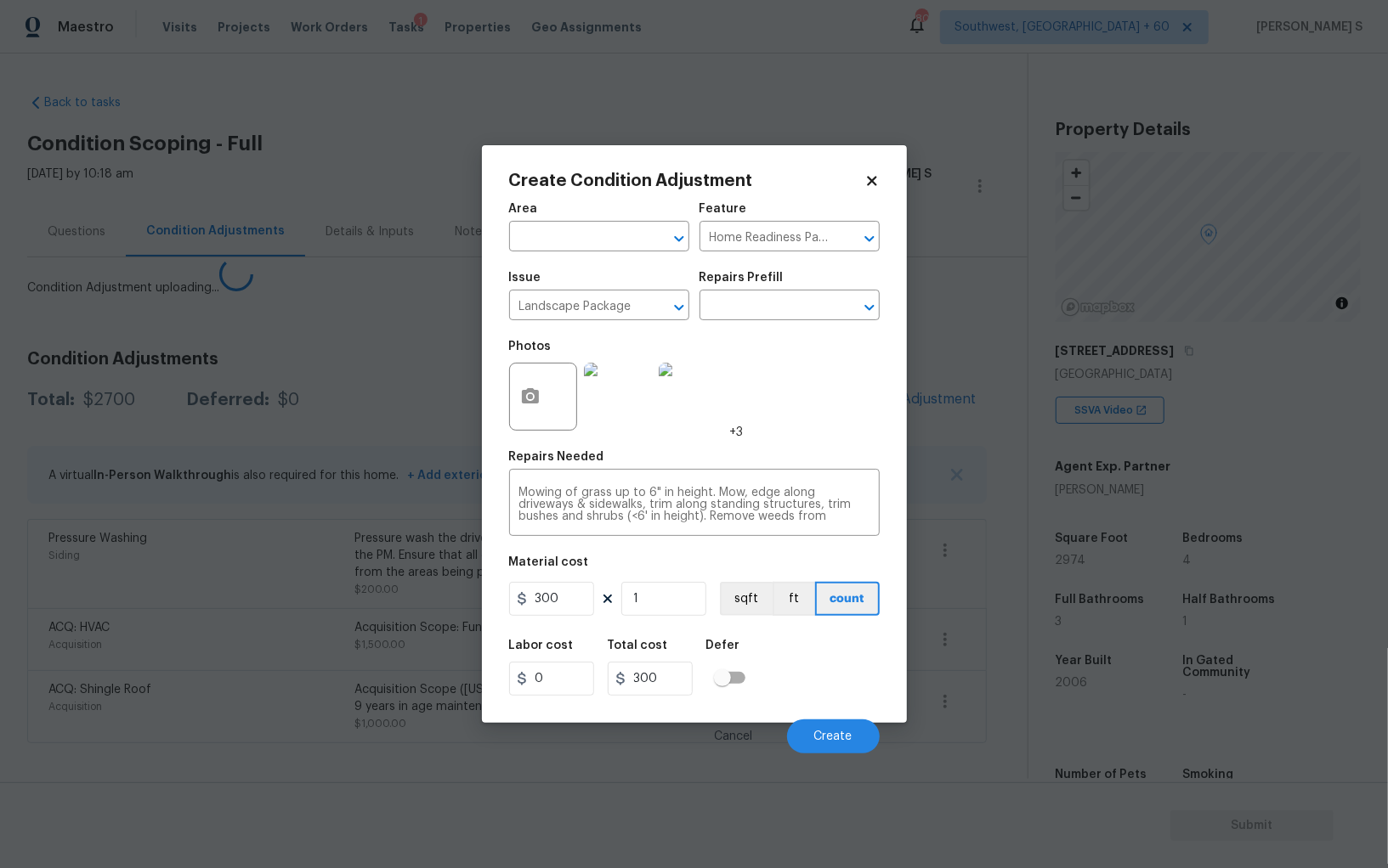
click at [0, 733] on body "Maestro Visits Projects Work Orders Tasks 1 Properties Geo Assignments 802 Sout…" at bounding box center [694, 434] width 1388 height 868
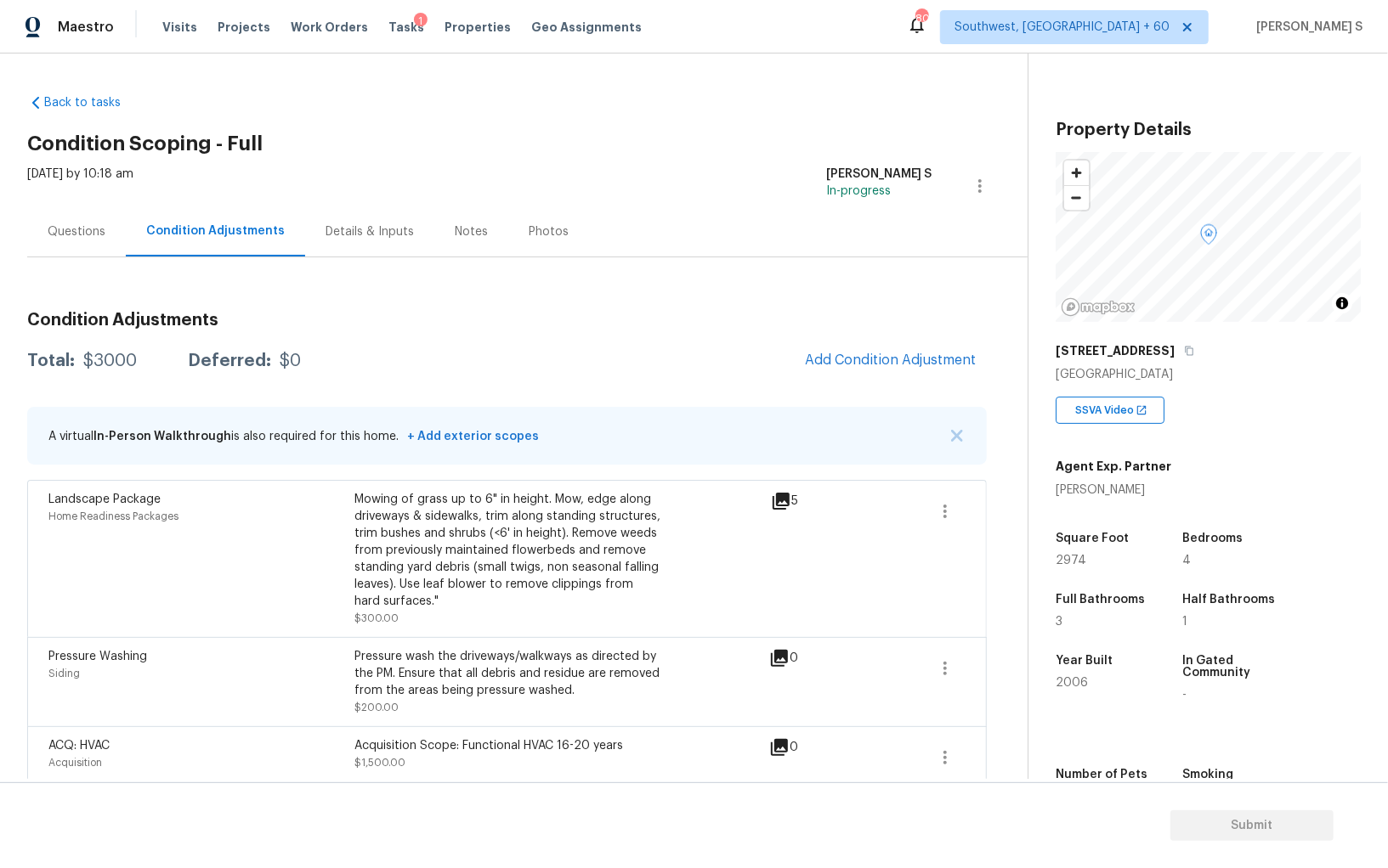
click at [853, 320] on h3 "Condition Adjustments" at bounding box center [507, 319] width 960 height 17
click at [859, 359] on span "Add Condition Adjustment" at bounding box center [891, 360] width 171 height 16
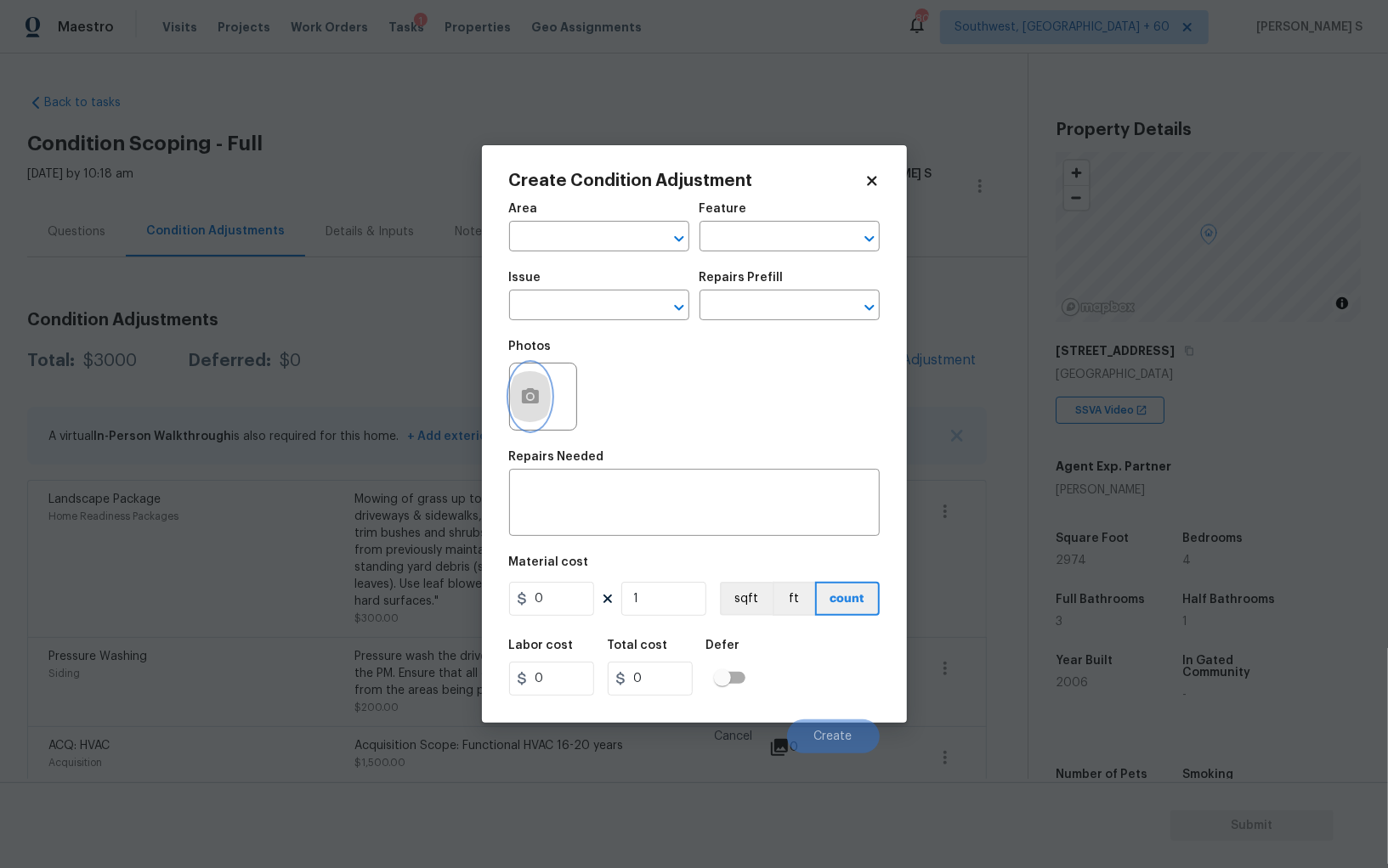
click at [540, 399] on button "button" at bounding box center [530, 397] width 41 height 66
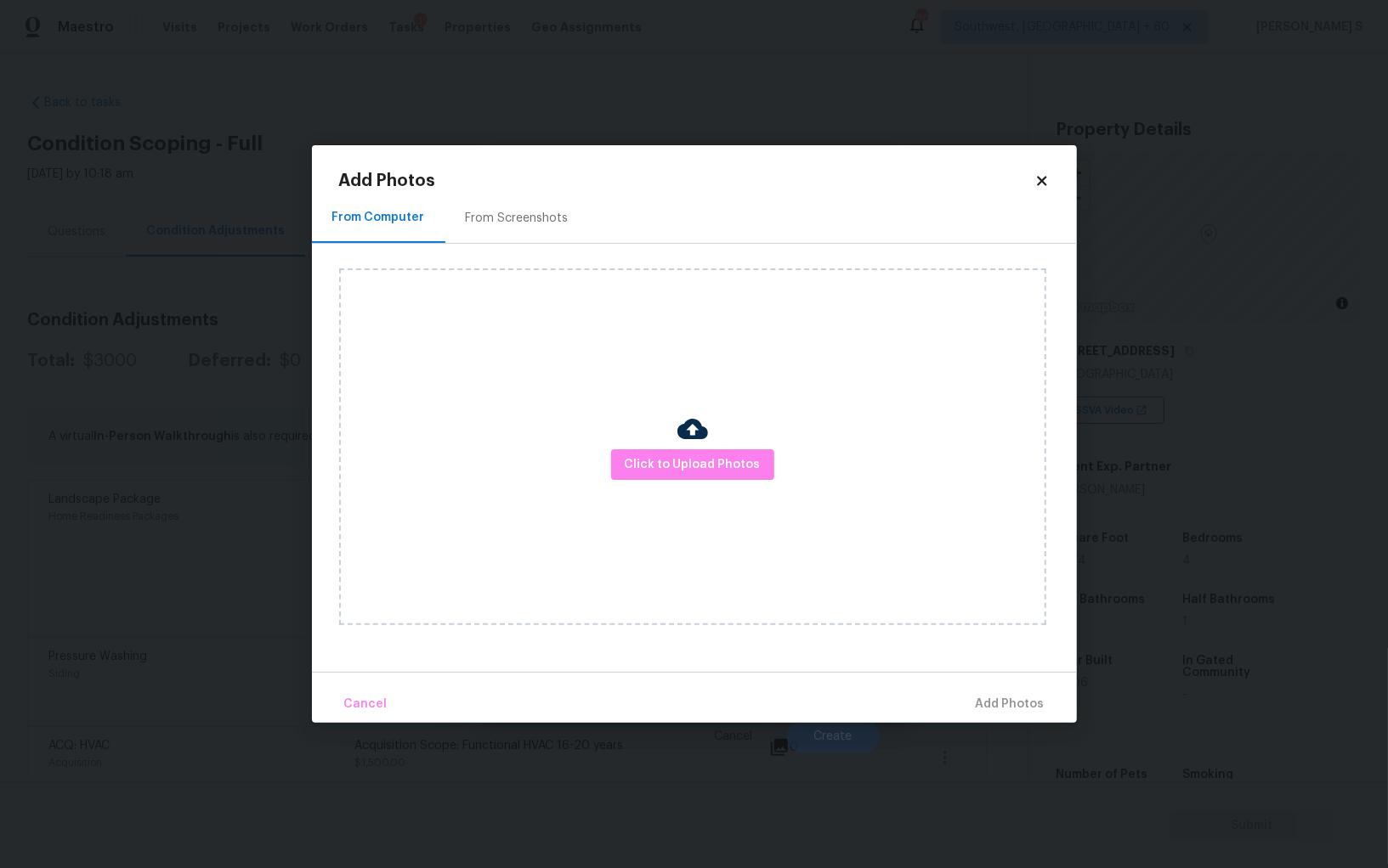
click at [552, 206] on div "From Screenshots" at bounding box center [517, 218] width 144 height 51
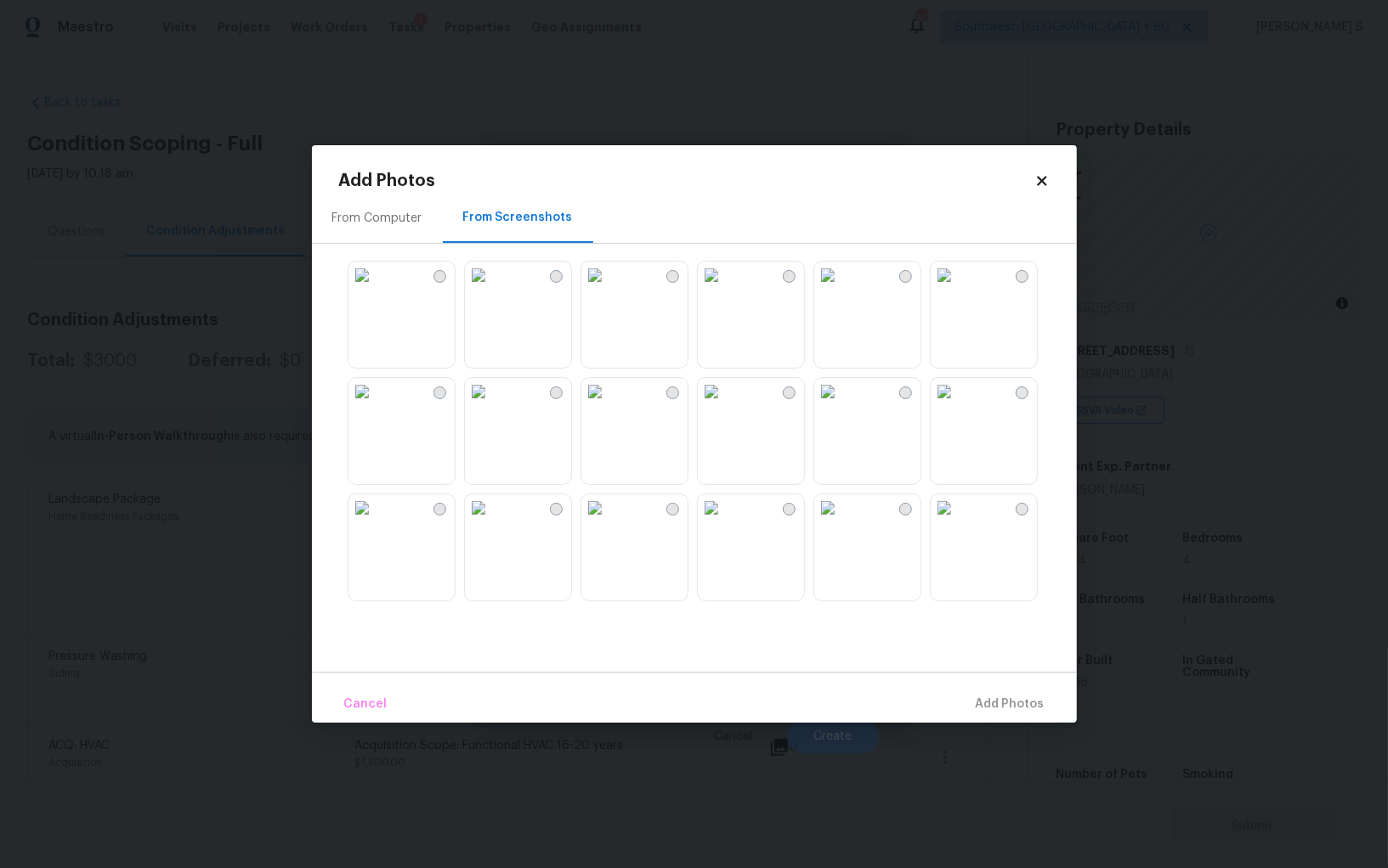
click at [608, 405] on img at bounding box center [595, 391] width 27 height 27
click at [492, 405] on img at bounding box center [479, 391] width 27 height 27
click at [492, 514] on img at bounding box center [479, 508] width 27 height 27
click at [608, 522] on img at bounding box center [595, 508] width 27 height 27
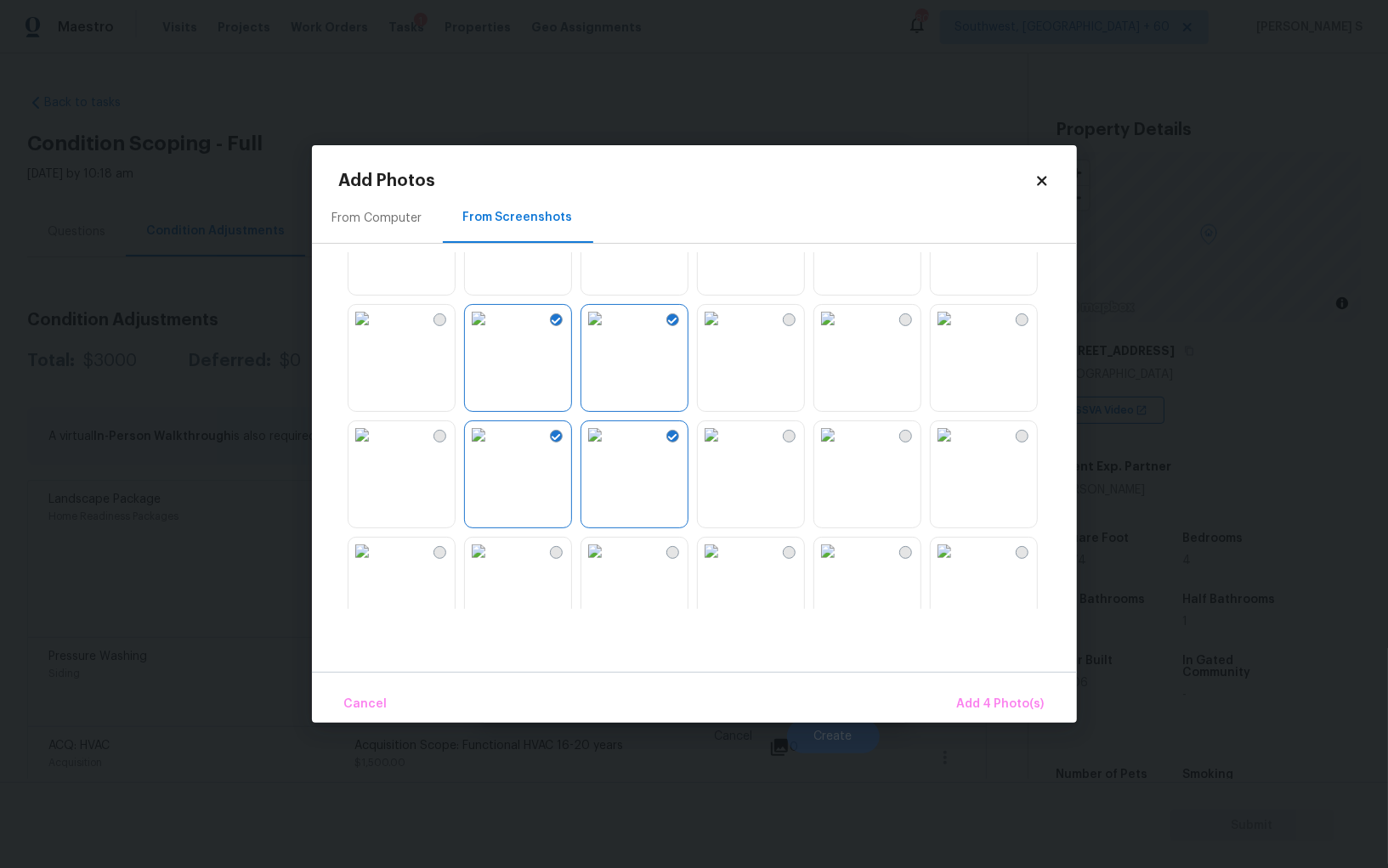
scroll to position [80, 0]
click at [725, 442] on img at bounding box center [712, 428] width 27 height 27
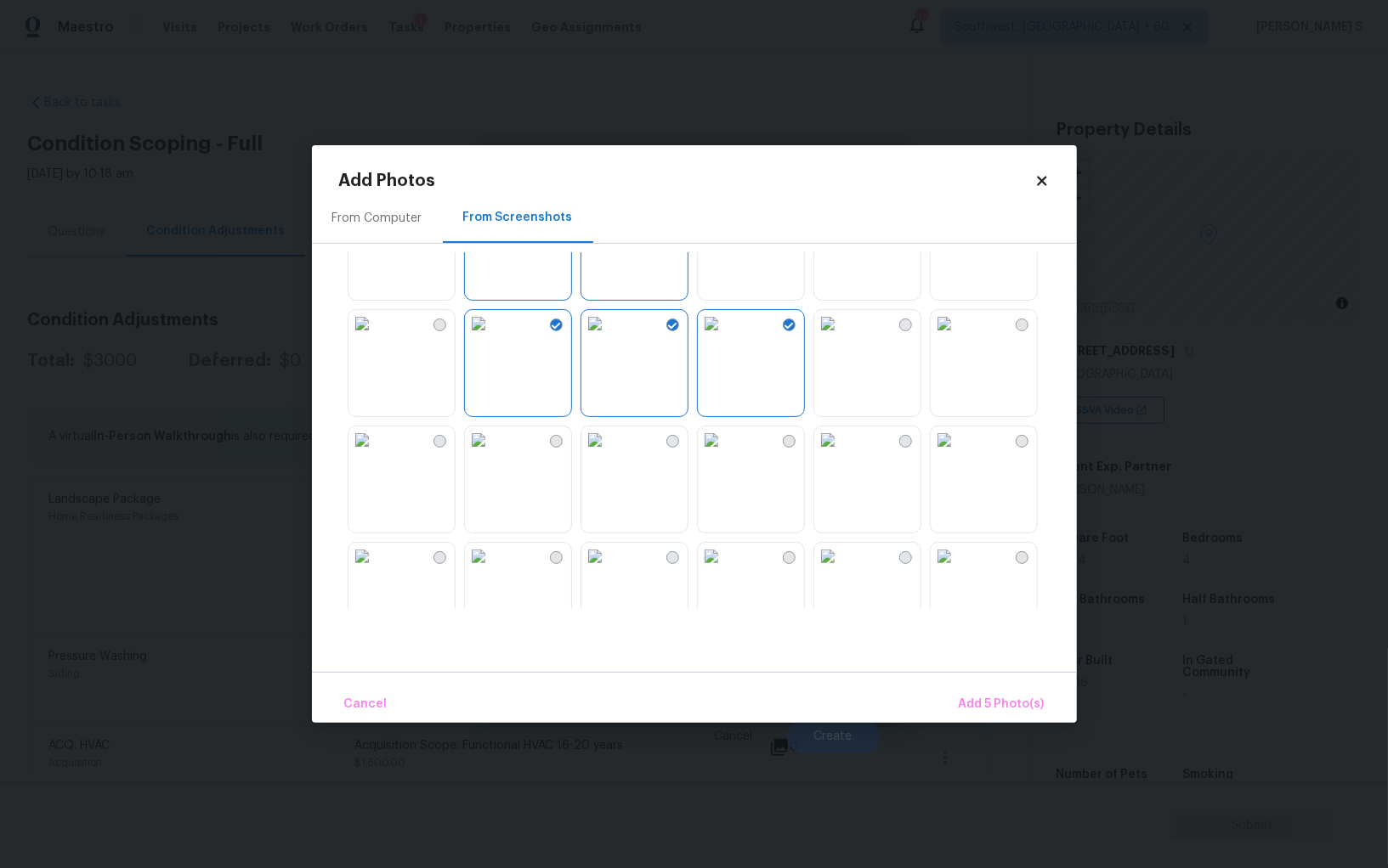
click at [958, 453] on img at bounding box center [944, 440] width 27 height 27
click at [723, 453] on img at bounding box center [712, 440] width 27 height 27
click at [841, 453] on img at bounding box center [827, 440] width 27 height 27
click at [608, 453] on img at bounding box center [595, 440] width 27 height 27
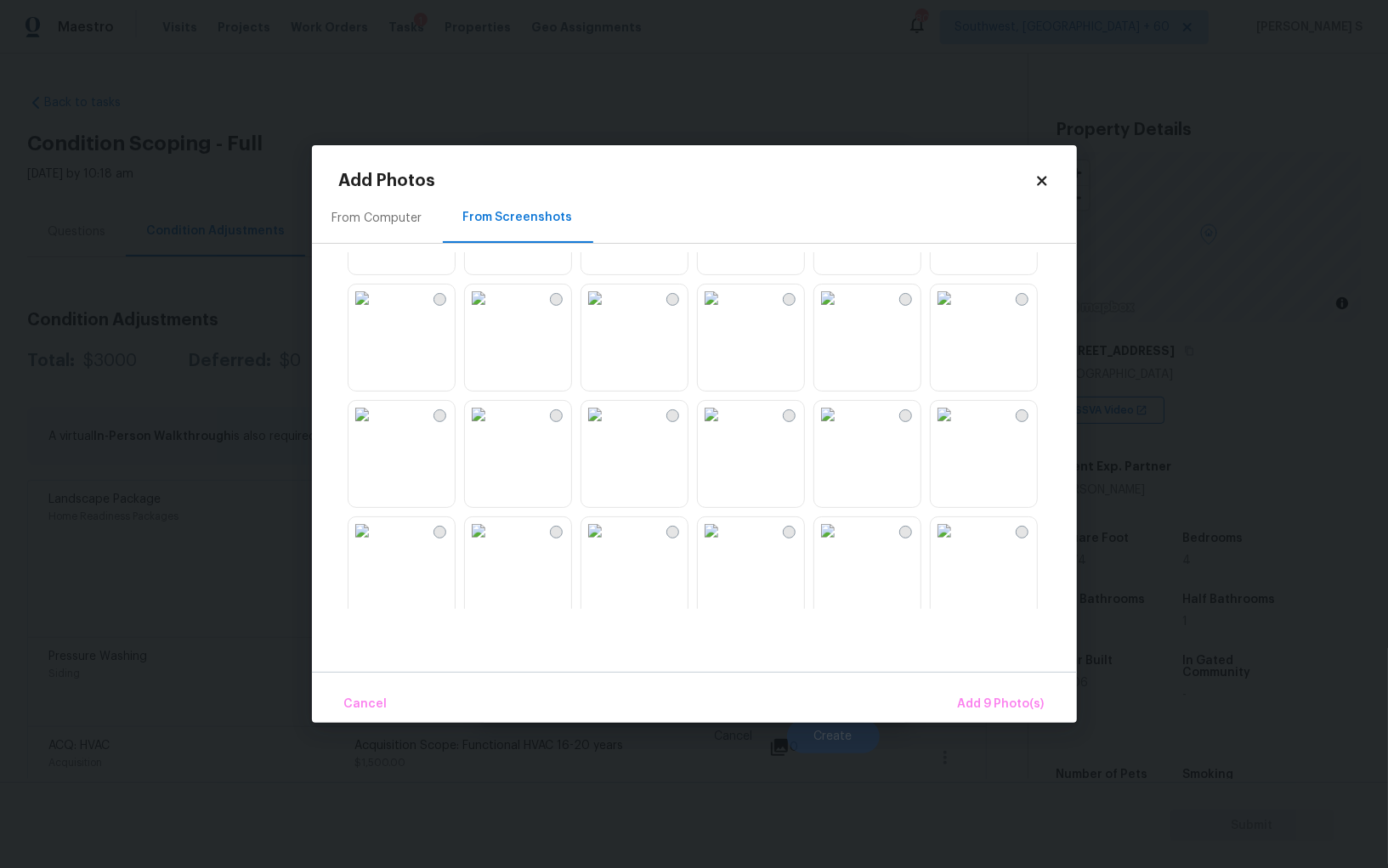
scroll to position [819, 0]
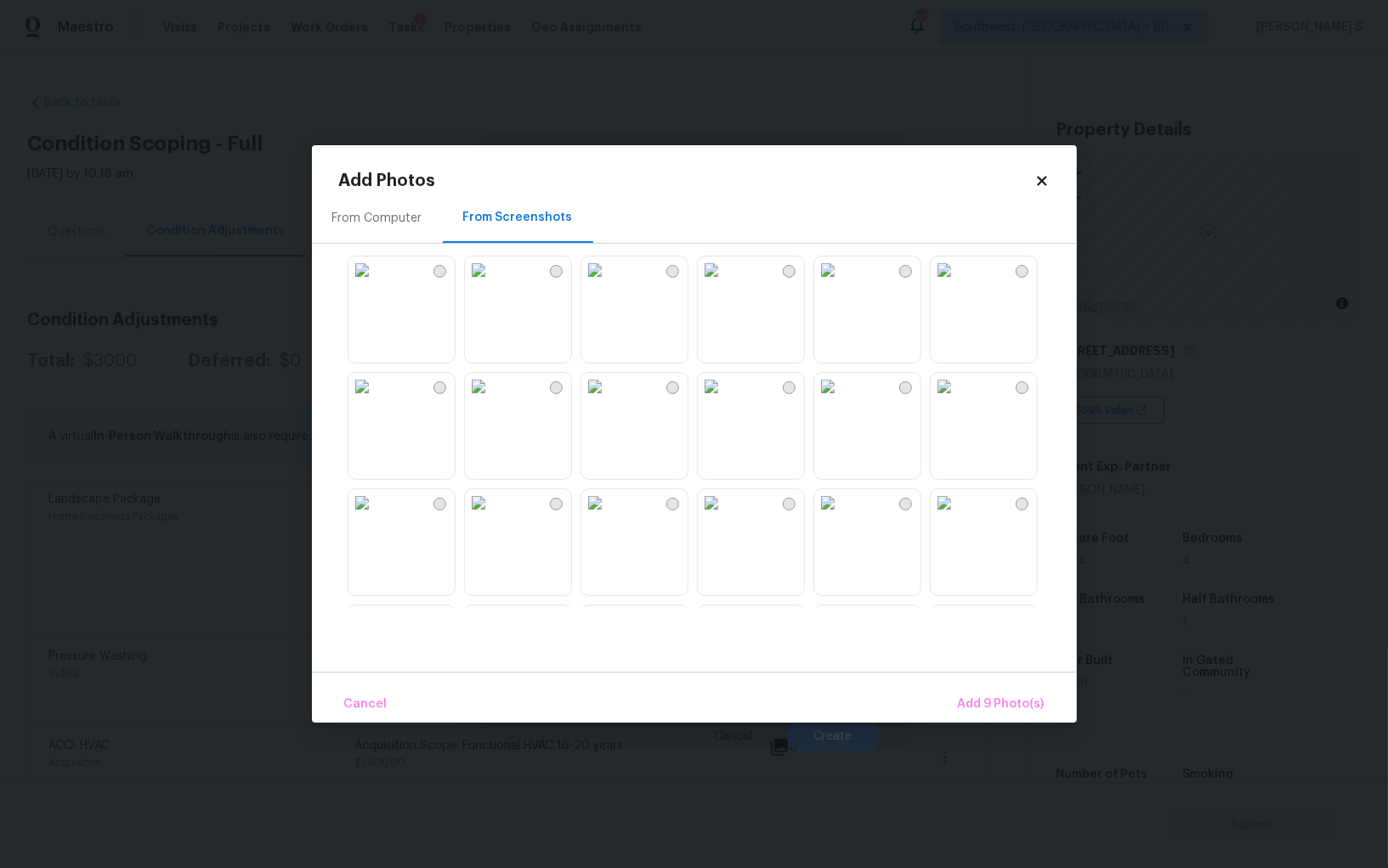
drag, startPoint x: 514, startPoint y: 308, endPoint x: 449, endPoint y: 308, distance: 65.0
click at [492, 284] on img at bounding box center [479, 271] width 27 height 27
click at [320, 308] on div "From Computer From Screenshots" at bounding box center [694, 432] width 765 height 479
click at [376, 284] on img at bounding box center [362, 271] width 27 height 27
click at [1004, 691] on button "Add 11 Photo(s)" at bounding box center [1000, 705] width 103 height 37
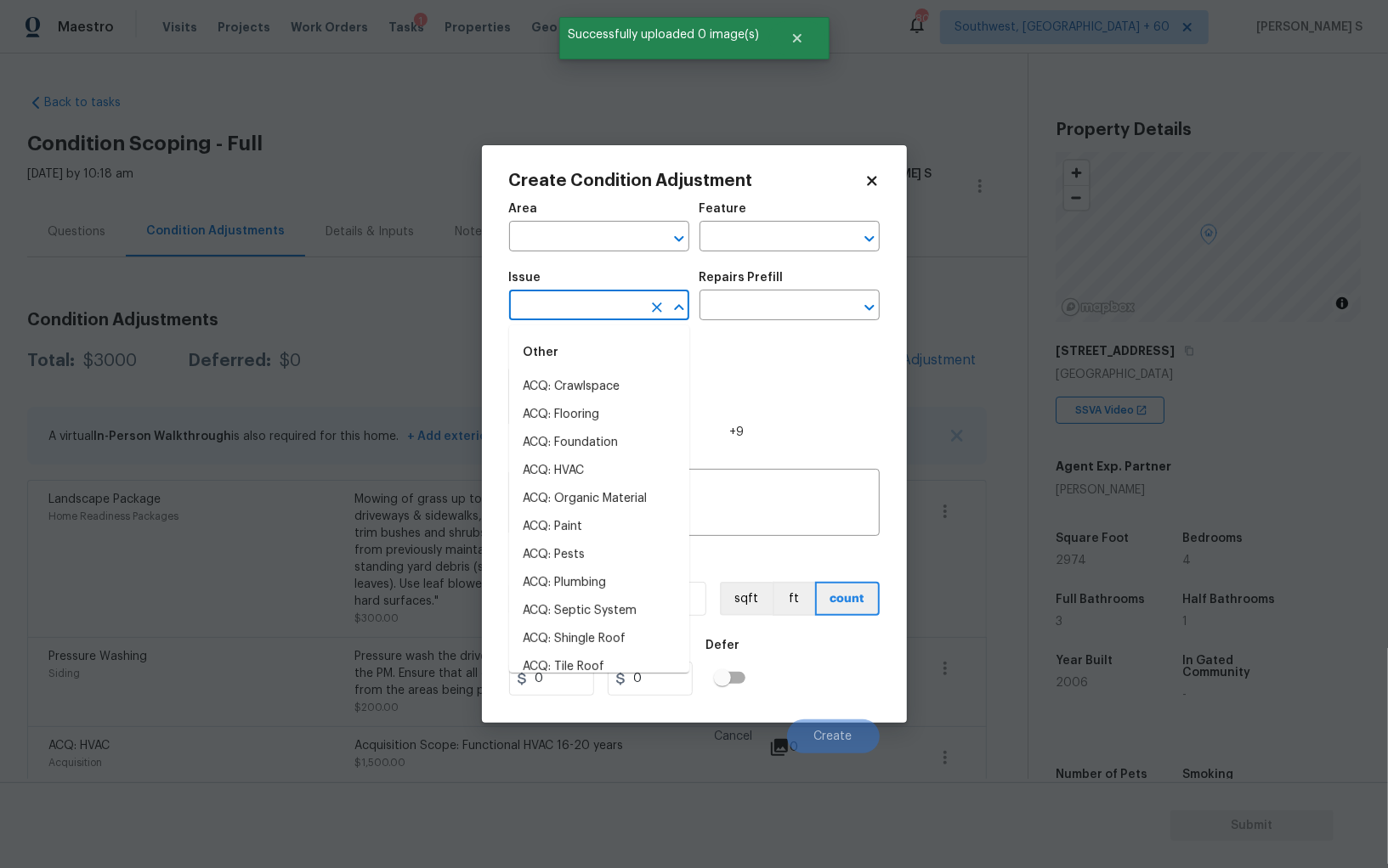
click at [559, 296] on input "text" at bounding box center [575, 307] width 132 height 26
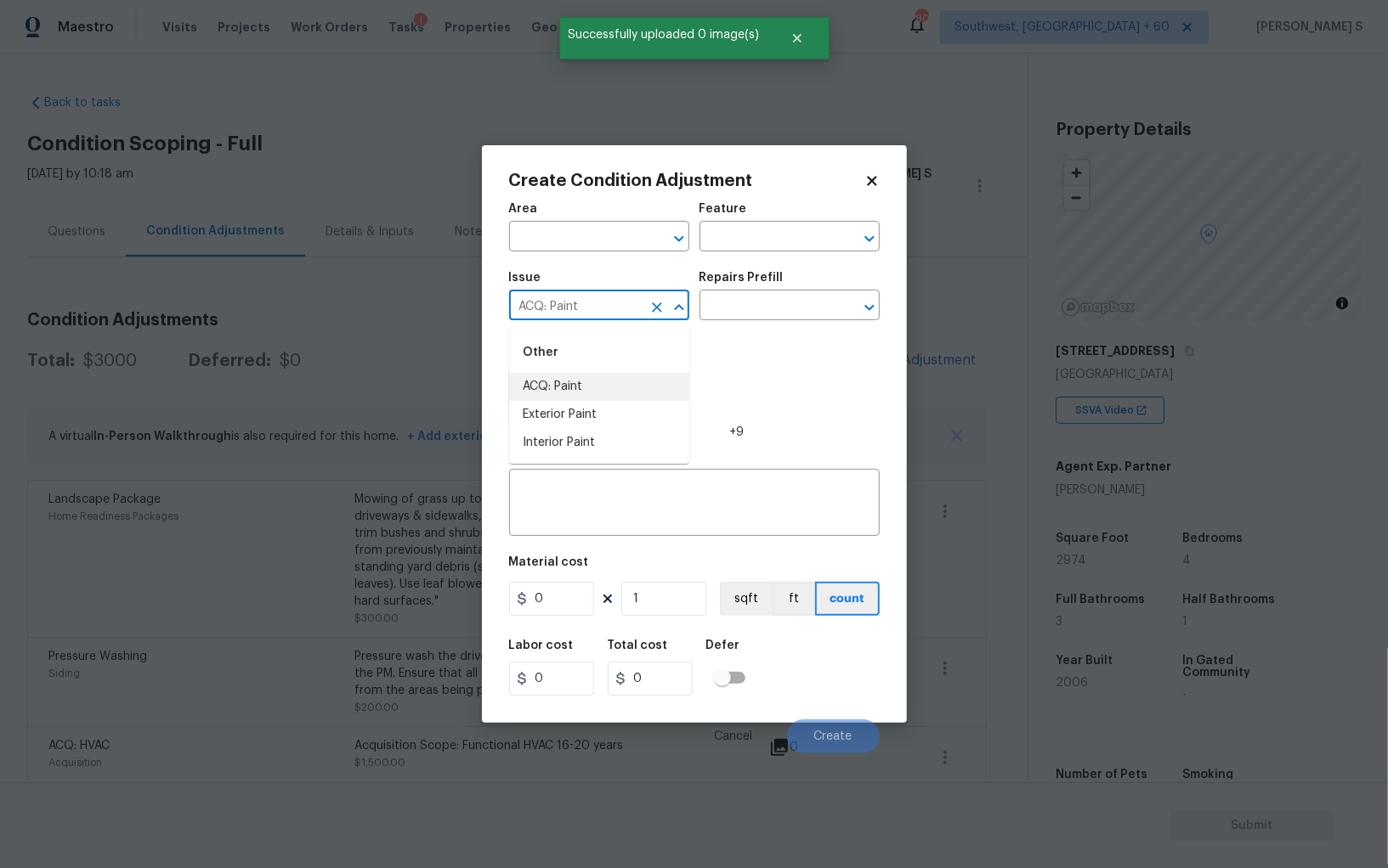
type input "ACQ: Paint"
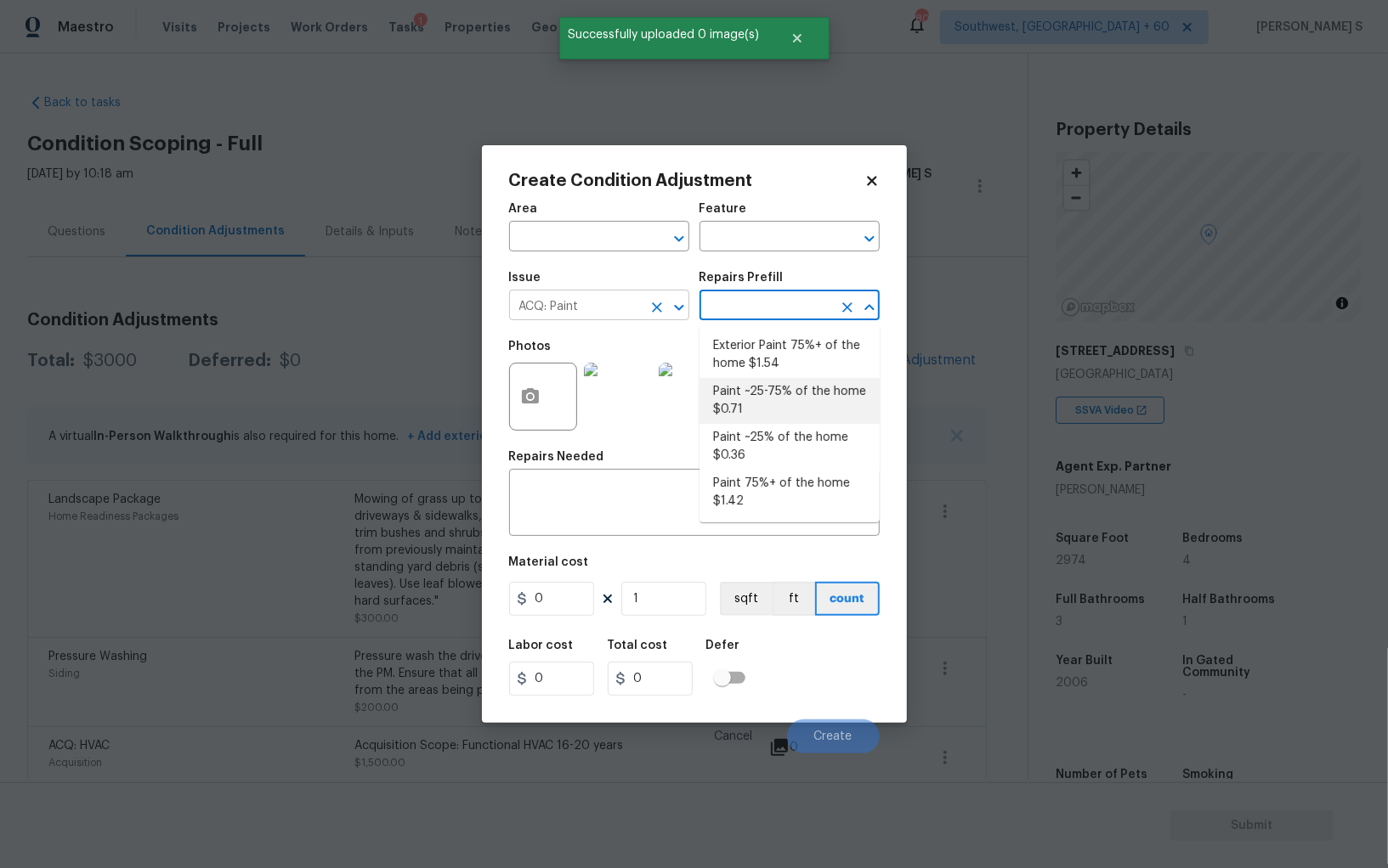
type input "Acquisition"
type textarea "Acquisition Scope: ~25 - 75% of the home needs interior paint"
type input "0.71"
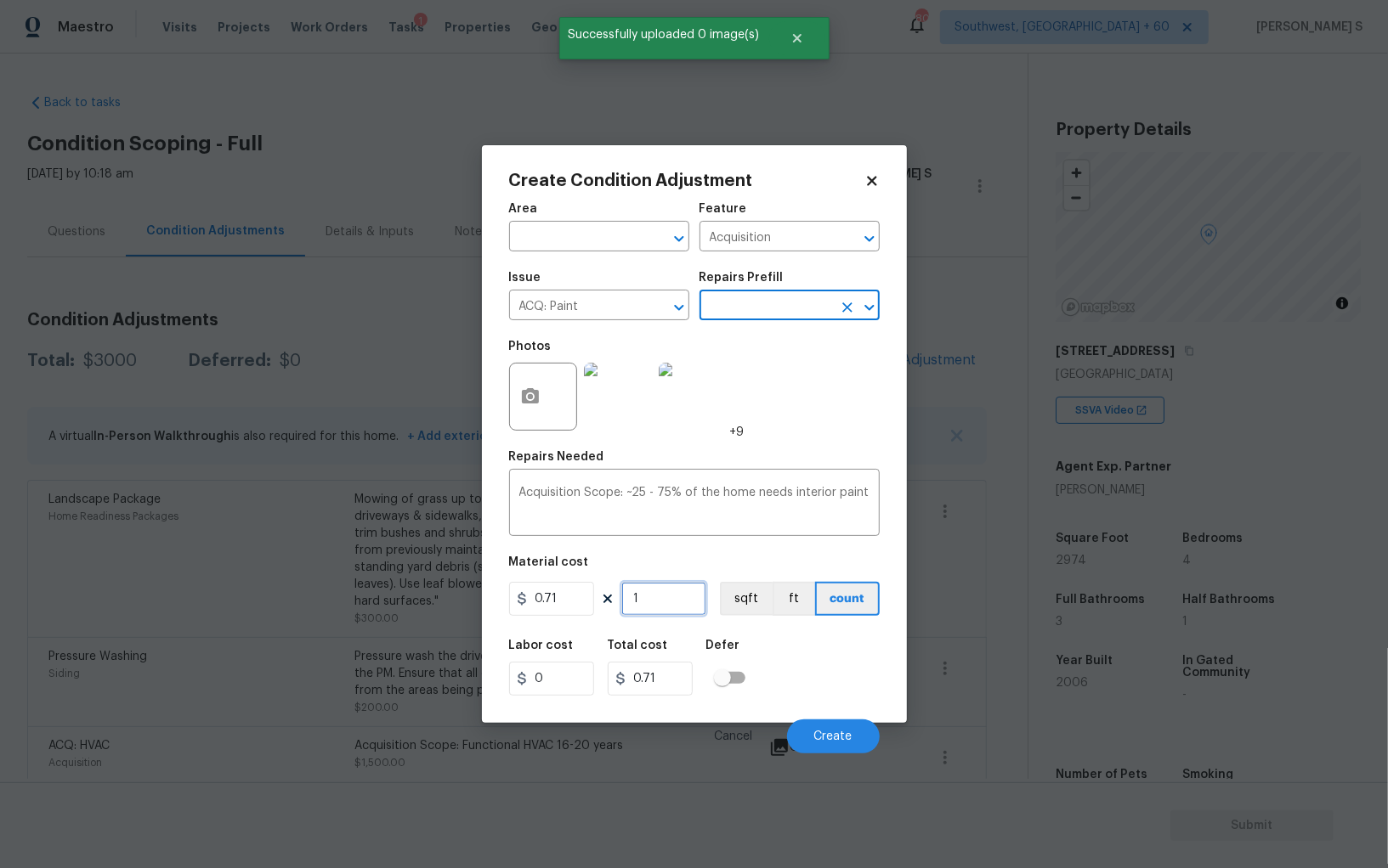
click at [653, 596] on input "1" at bounding box center [663, 598] width 85 height 34
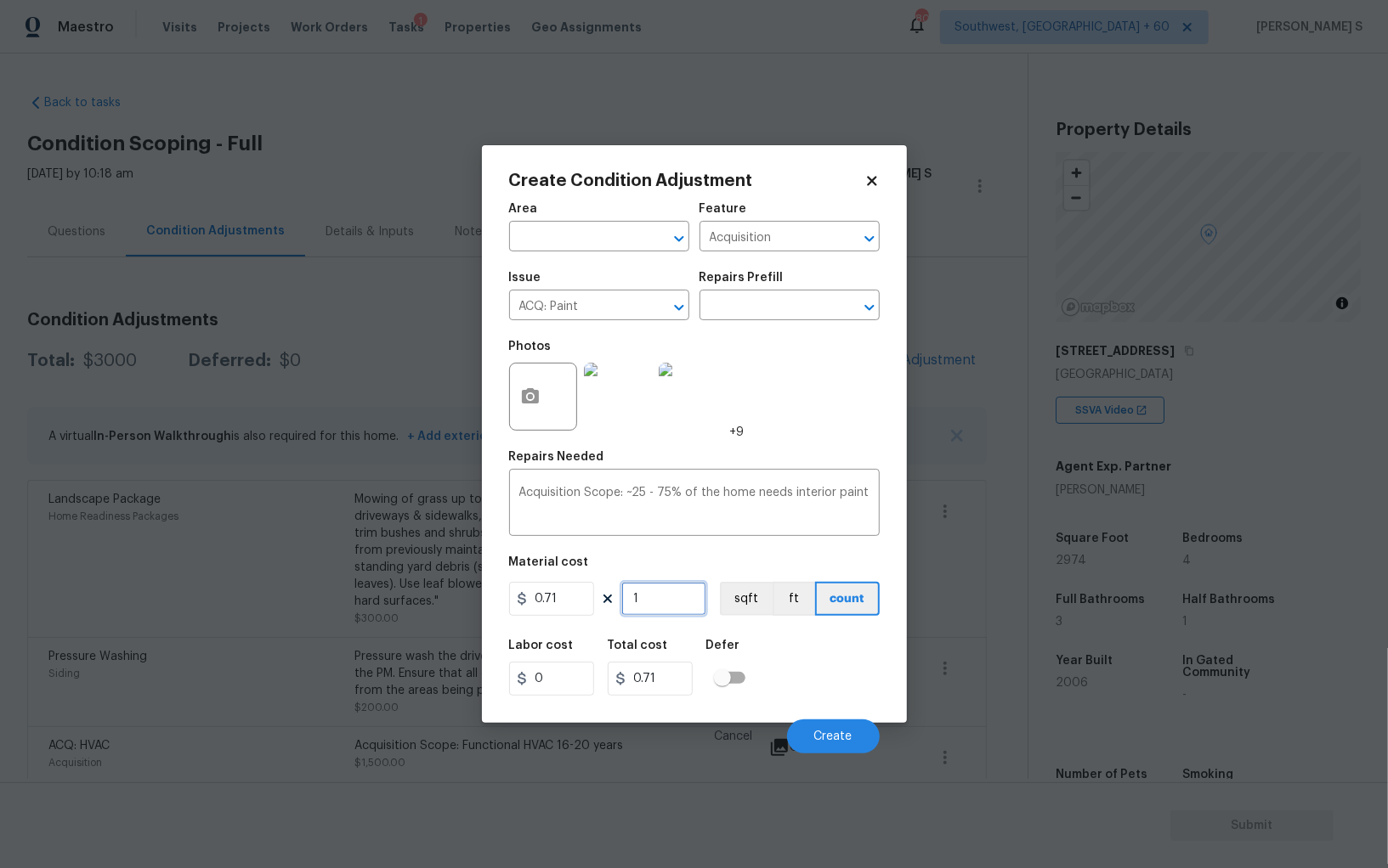
type input "2"
type input "1.42"
type input "29"
type input "20.59"
type input "297"
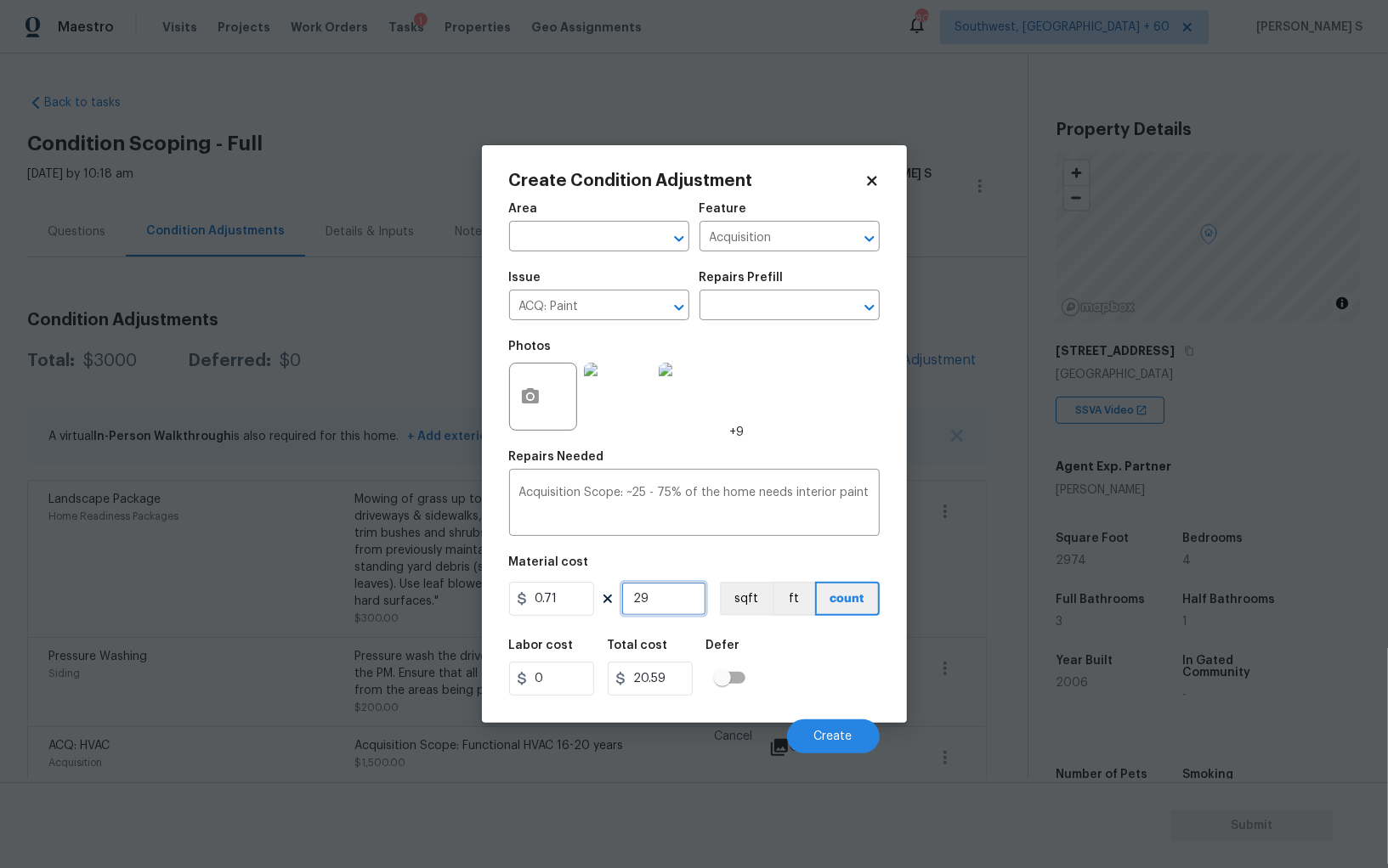
type input "210.87"
type input "2974"
type input "2111.54"
type input "2974"
click at [725, 610] on button "sqft" at bounding box center [746, 598] width 53 height 34
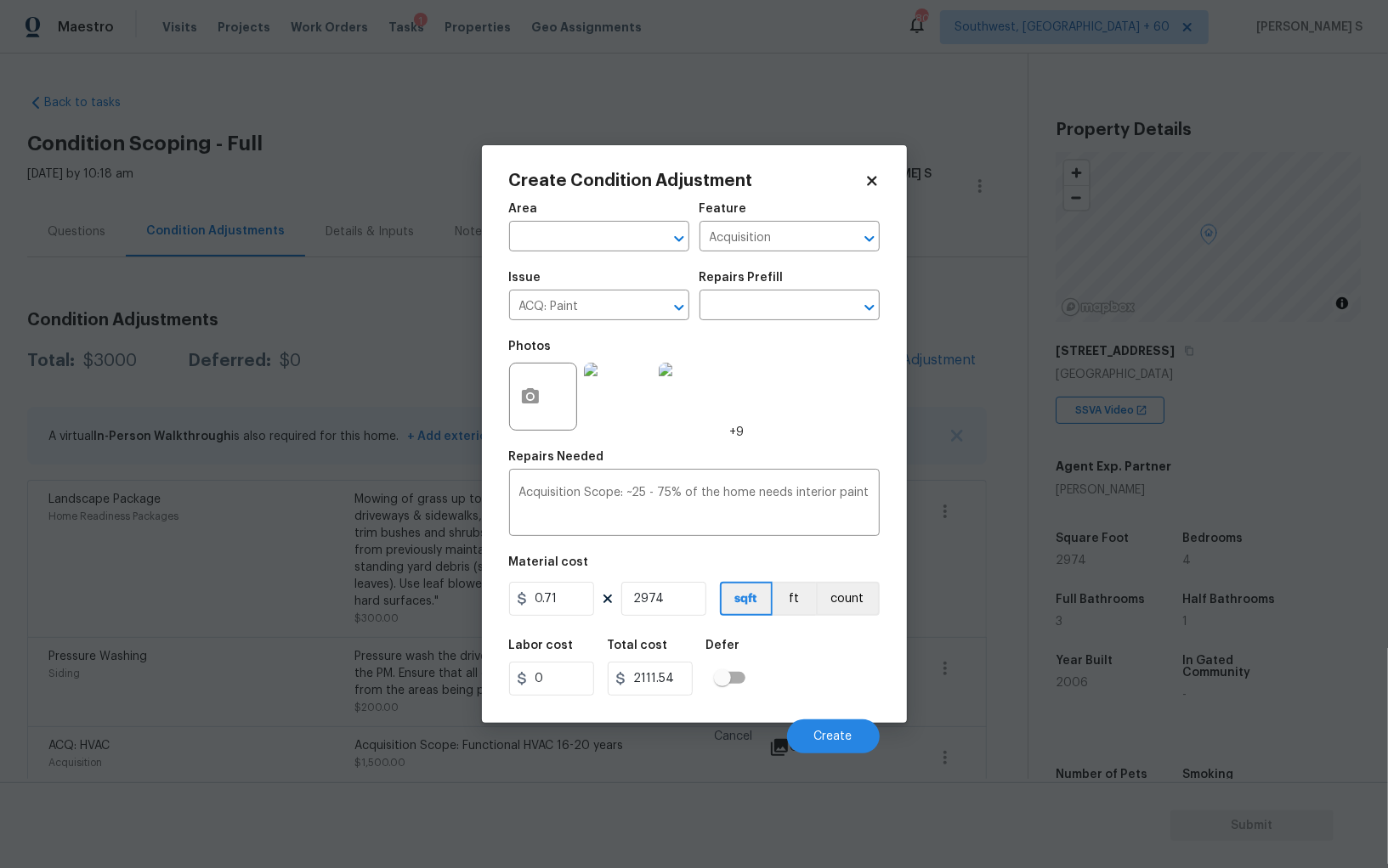
click at [754, 619] on figure "Material cost 0.71 2974 sqft ft count" at bounding box center [694, 588] width 371 height 63
click at [843, 730] on button "Create" at bounding box center [832, 736] width 92 height 34
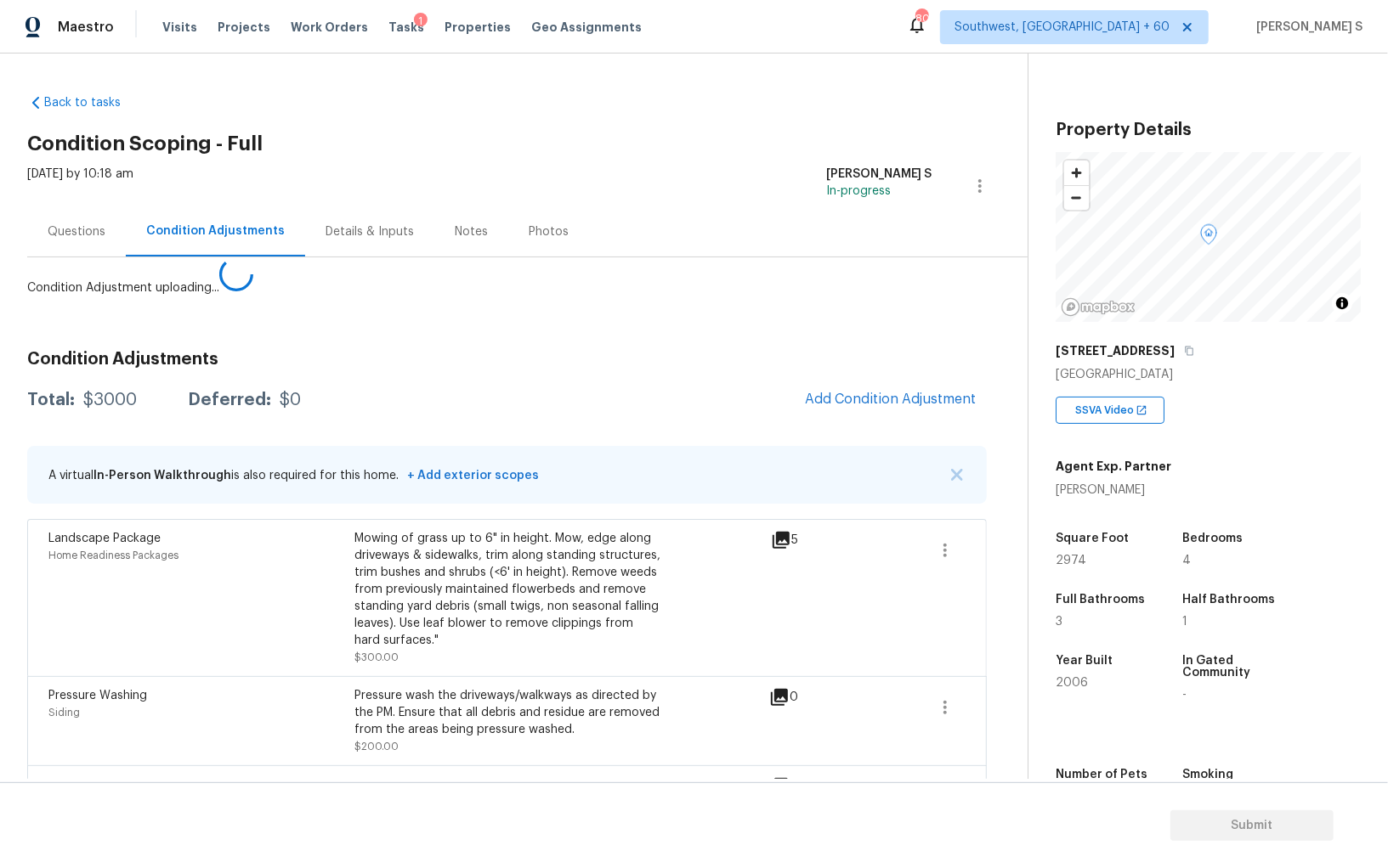
click at [245, 678] on body "Maestro Visits Projects Work Orders Tasks 1 Properties Geo Assignments 802 Sout…" at bounding box center [694, 434] width 1388 height 868
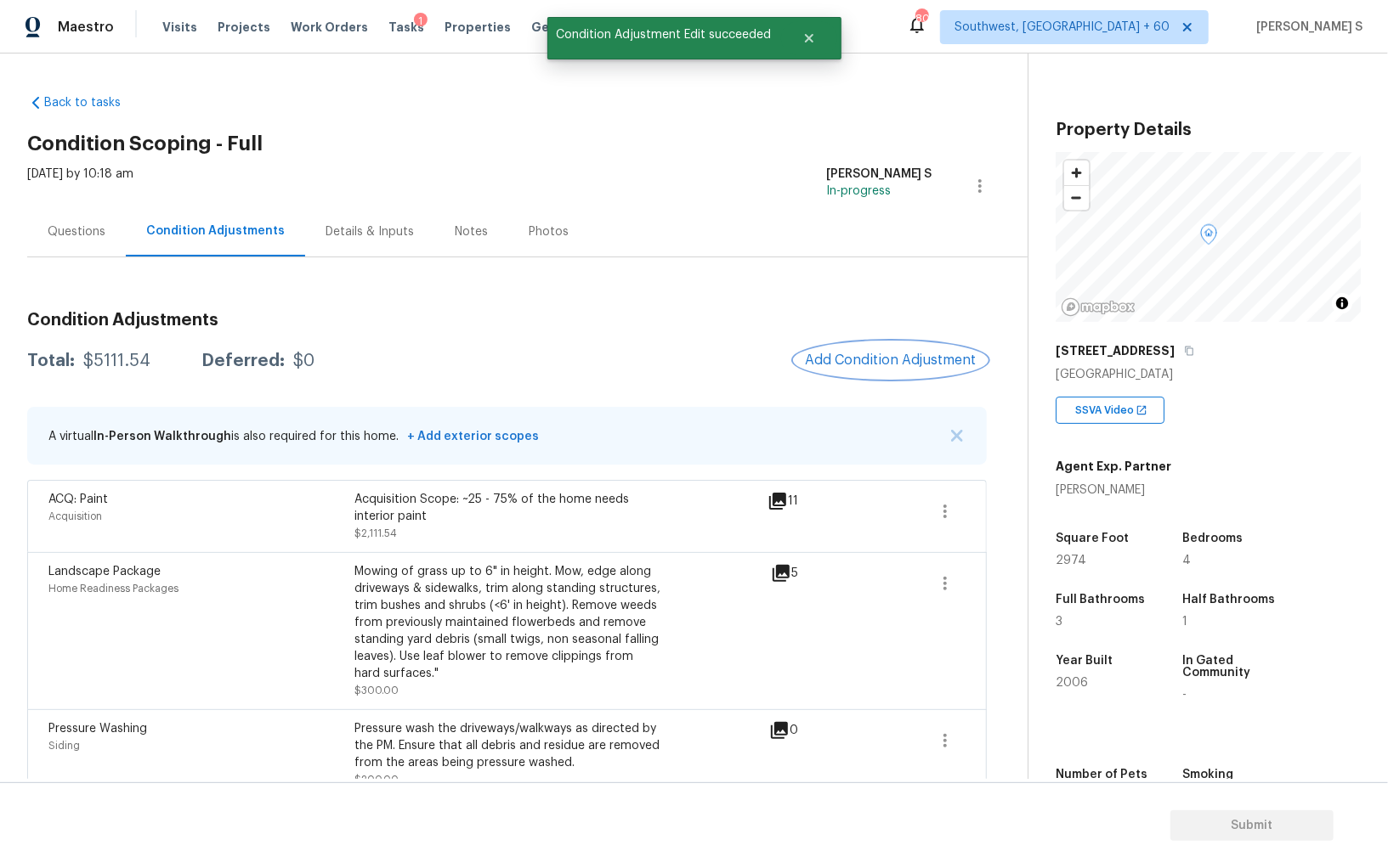
click at [903, 352] on span "Add Condition Adjustment" at bounding box center [891, 360] width 171 height 16
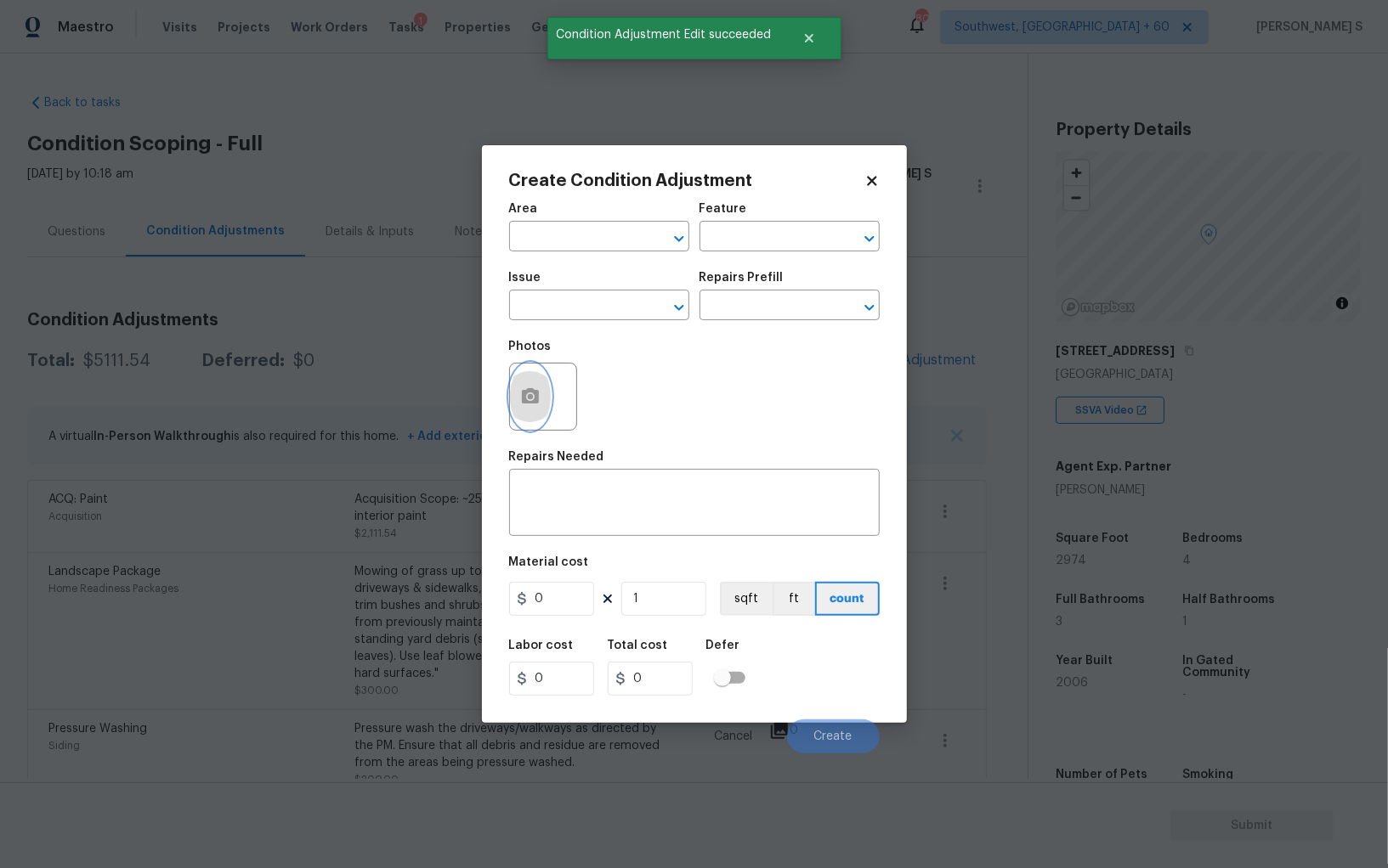
click at [532, 396] on icon "button" at bounding box center [530, 396] width 17 height 16
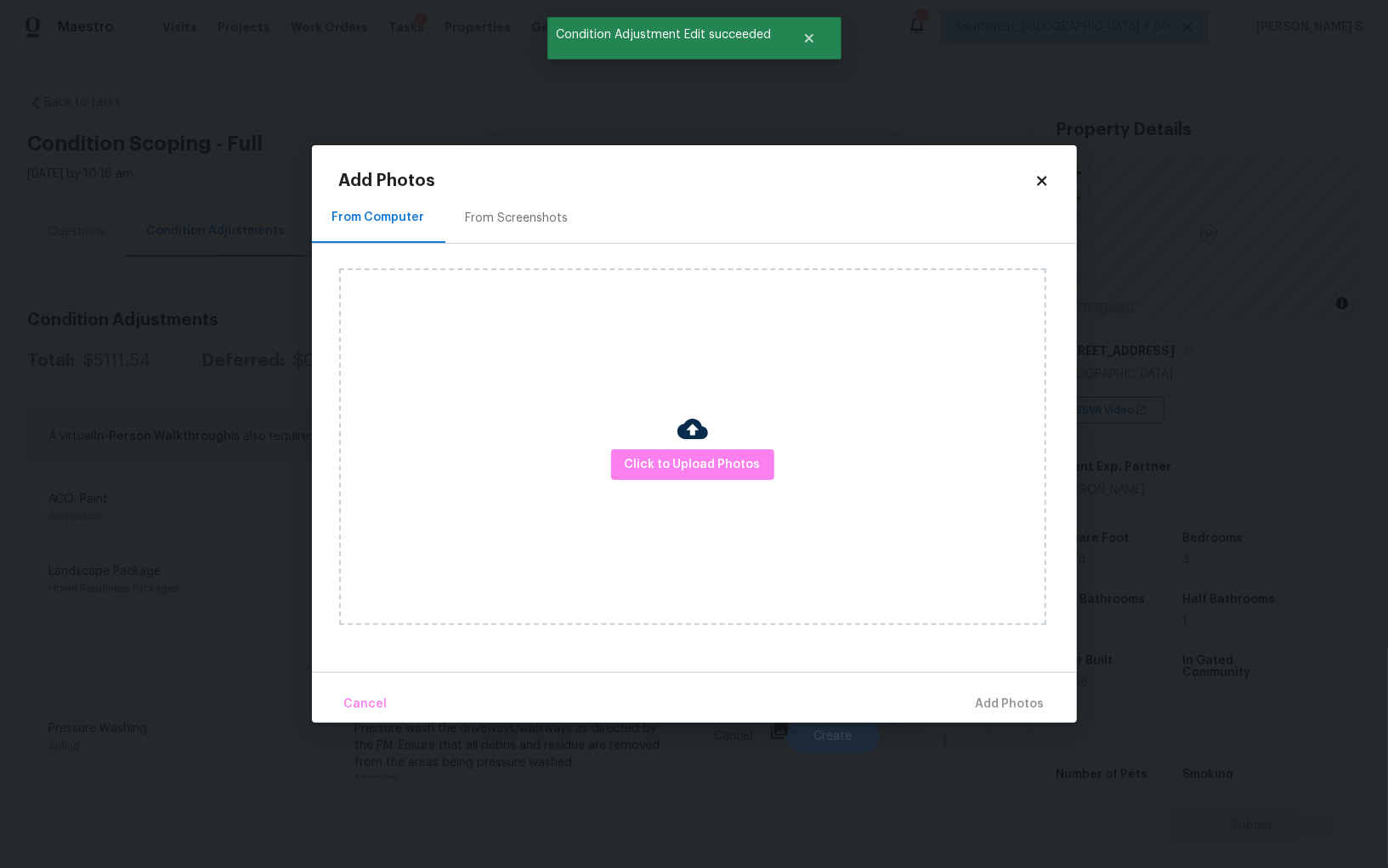
click at [479, 221] on div "From Screenshots" at bounding box center [517, 218] width 103 height 17
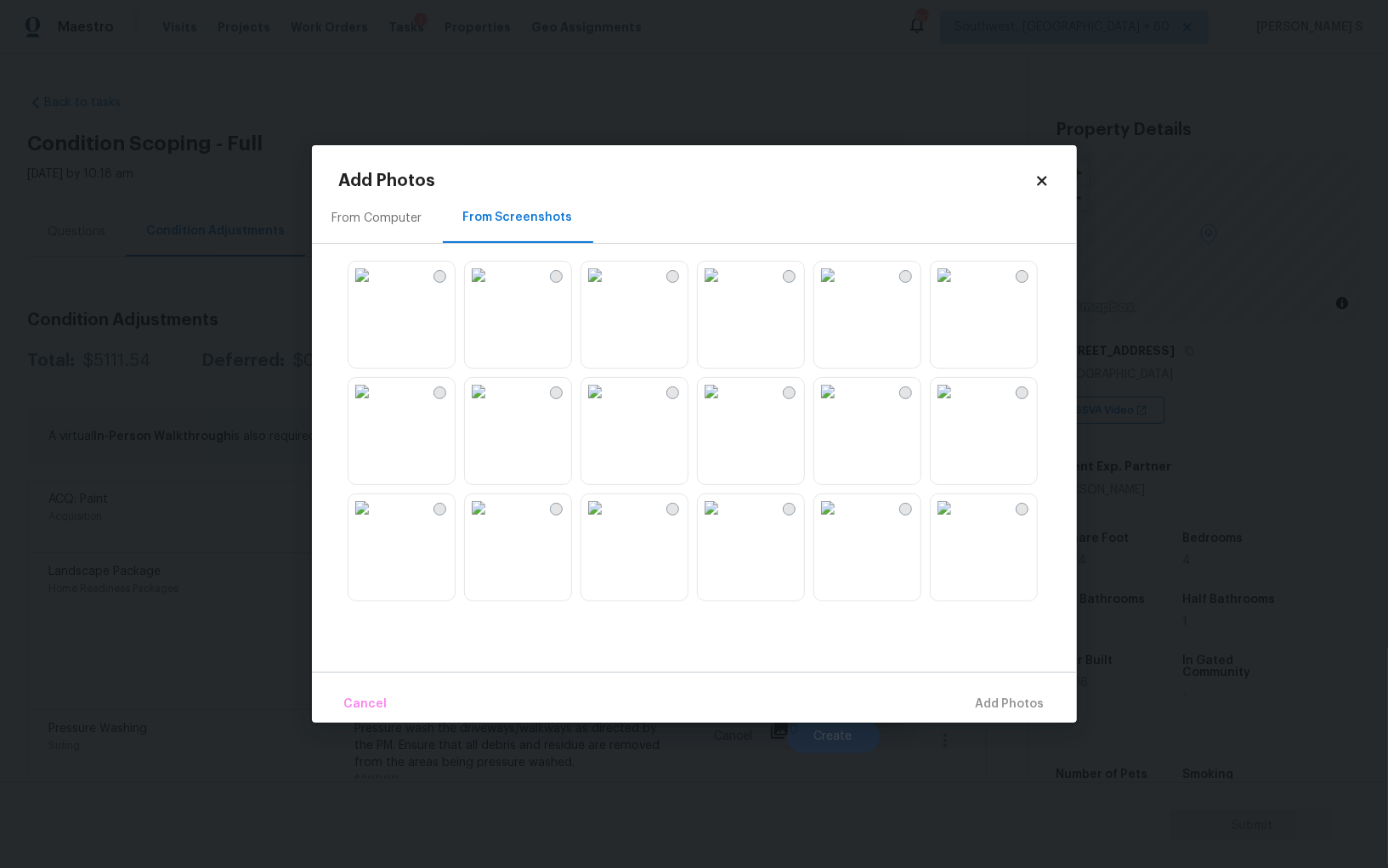
click at [725, 405] on img at bounding box center [712, 391] width 27 height 27
click at [691, 392] on div at bounding box center [708, 430] width 738 height 357
click at [492, 405] on img at bounding box center [479, 391] width 27 height 27
click at [608, 405] on img at bounding box center [595, 391] width 27 height 27
click at [608, 522] on img at bounding box center [595, 508] width 27 height 27
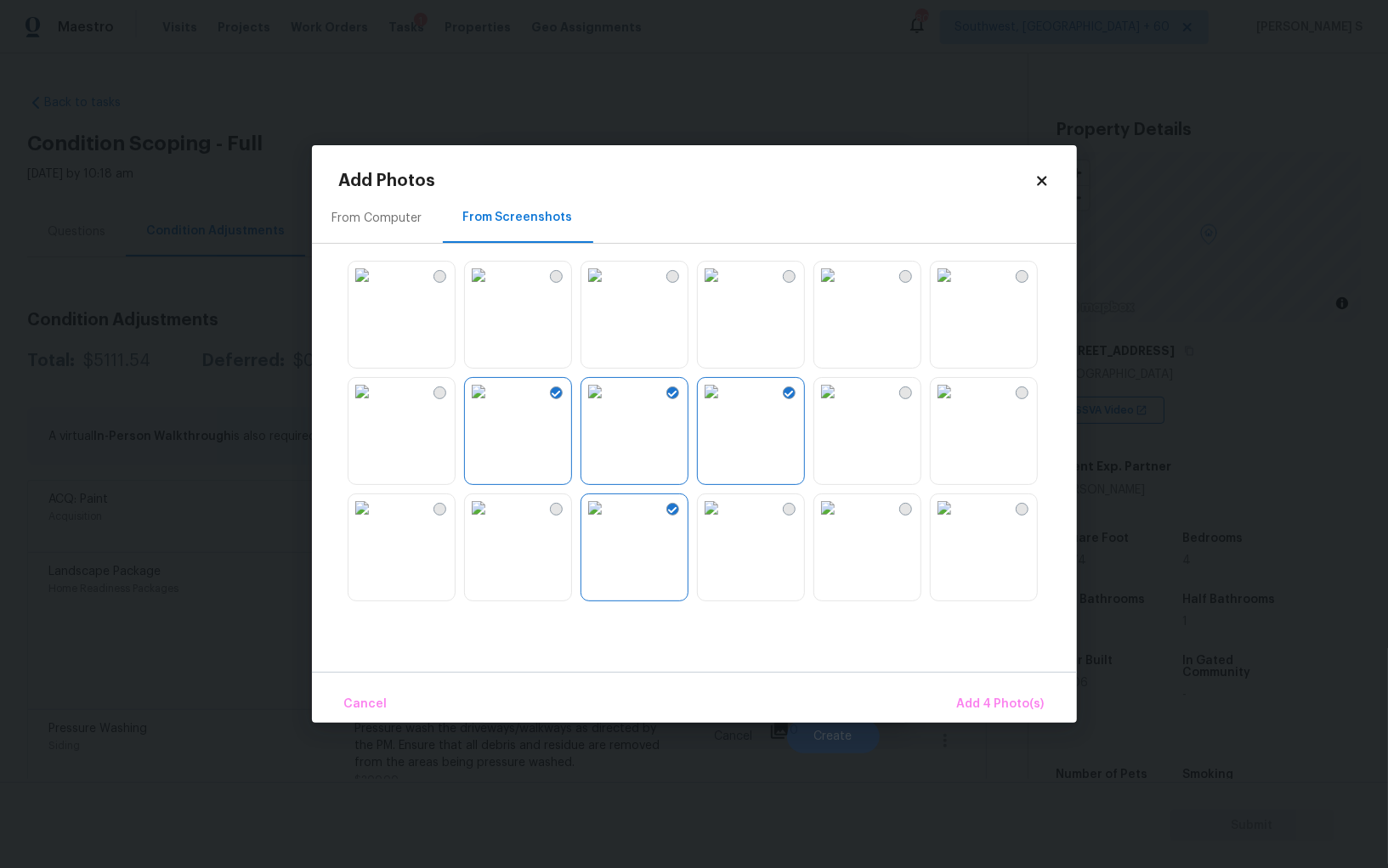
click at [492, 522] on img at bounding box center [479, 508] width 27 height 27
click at [725, 508] on img at bounding box center [712, 508] width 27 height 27
click at [1051, 535] on div at bounding box center [708, 430] width 738 height 357
click at [958, 522] on img at bounding box center [944, 508] width 27 height 27
click at [958, 405] on img at bounding box center [944, 391] width 27 height 27
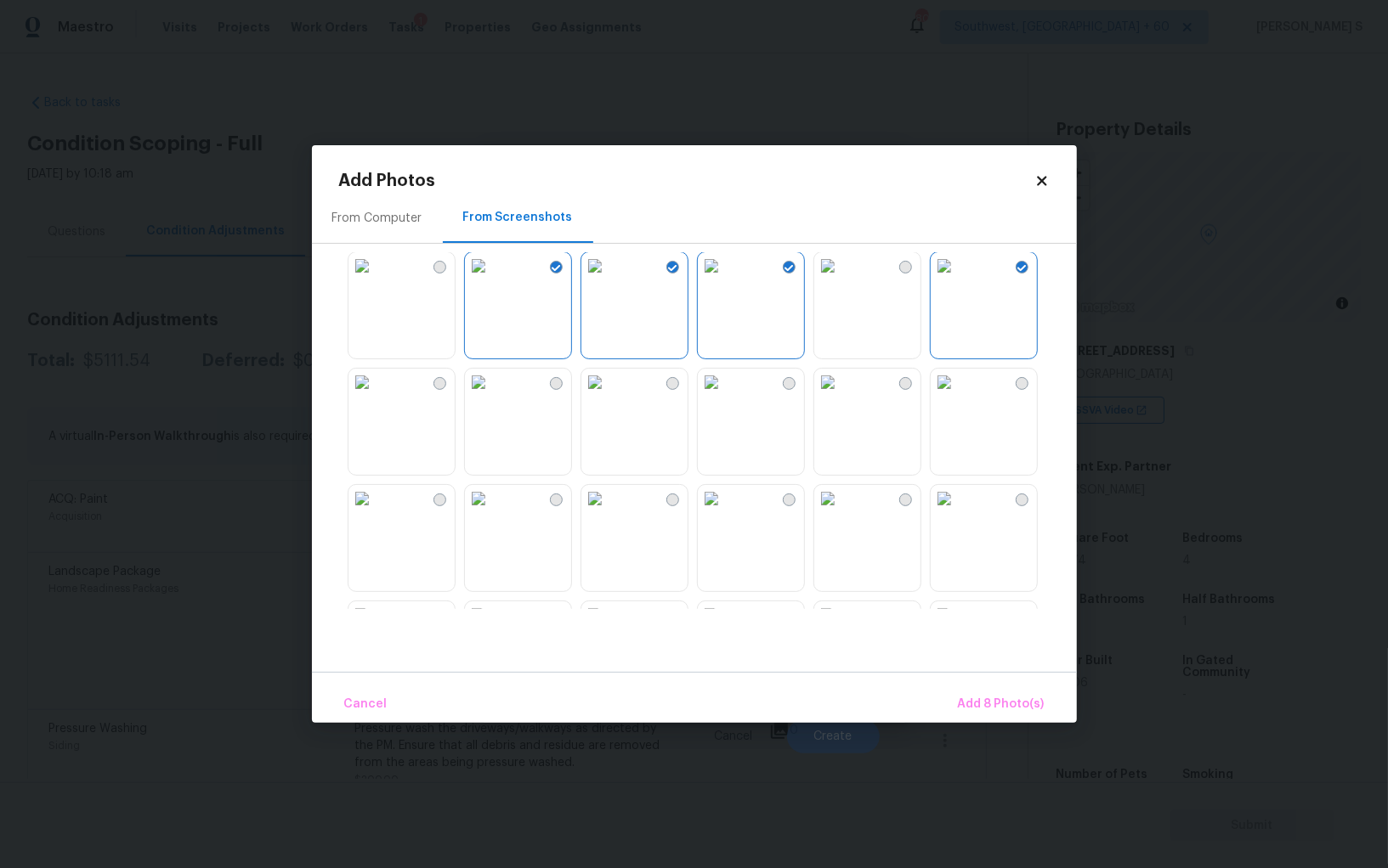
scroll to position [643, 0]
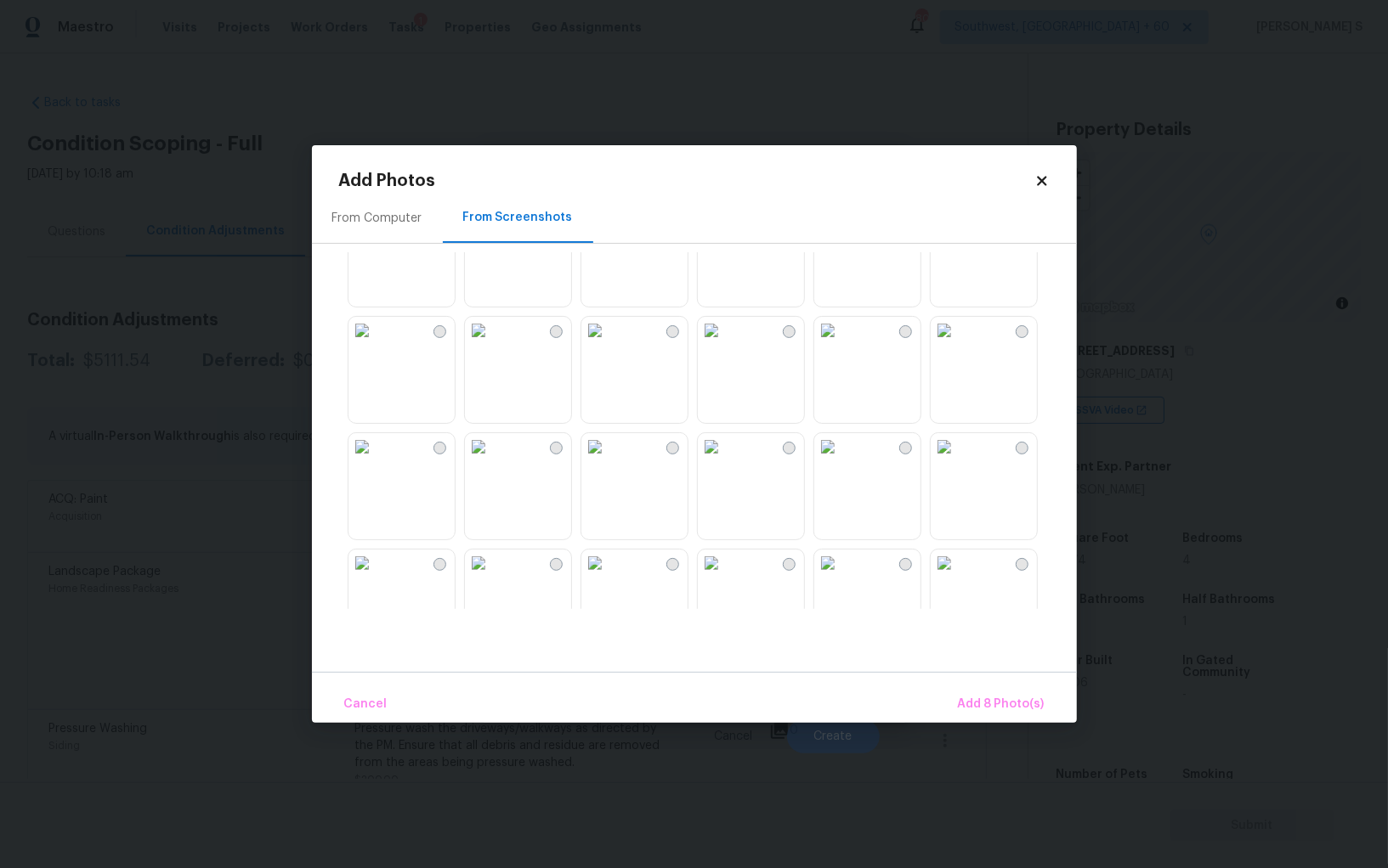
click at [492, 344] on img at bounding box center [479, 331] width 27 height 27
click at [376, 344] on img at bounding box center [362, 331] width 27 height 27
click at [376, 458] on img at bounding box center [362, 447] width 27 height 27
click at [492, 453] on img at bounding box center [479, 447] width 27 height 27
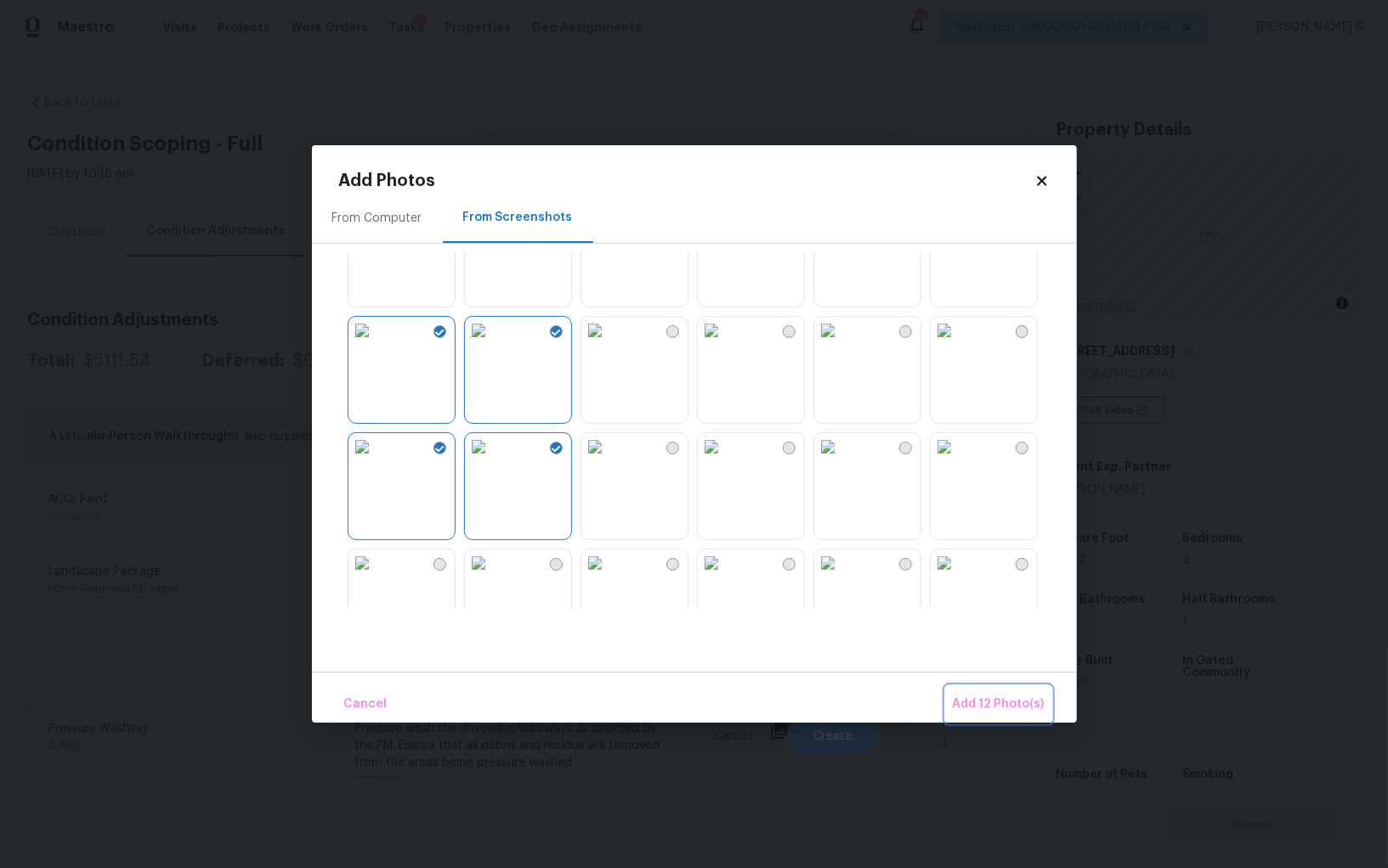
click at [1033, 720] on button "Add 12 Photo(s)" at bounding box center [999, 705] width 105 height 37
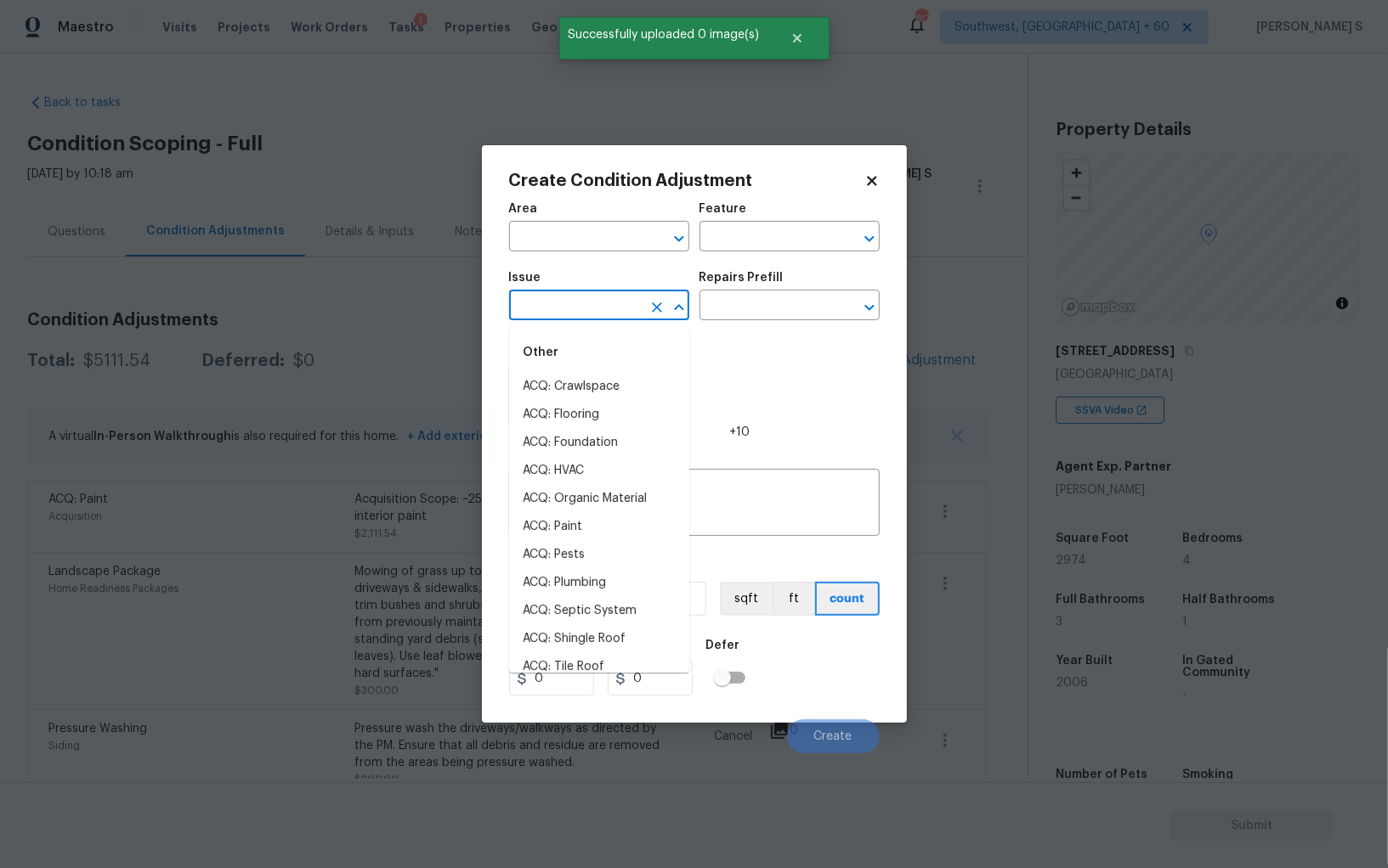
click at [628, 316] on input "text" at bounding box center [575, 307] width 132 height 26
type input "floo\"
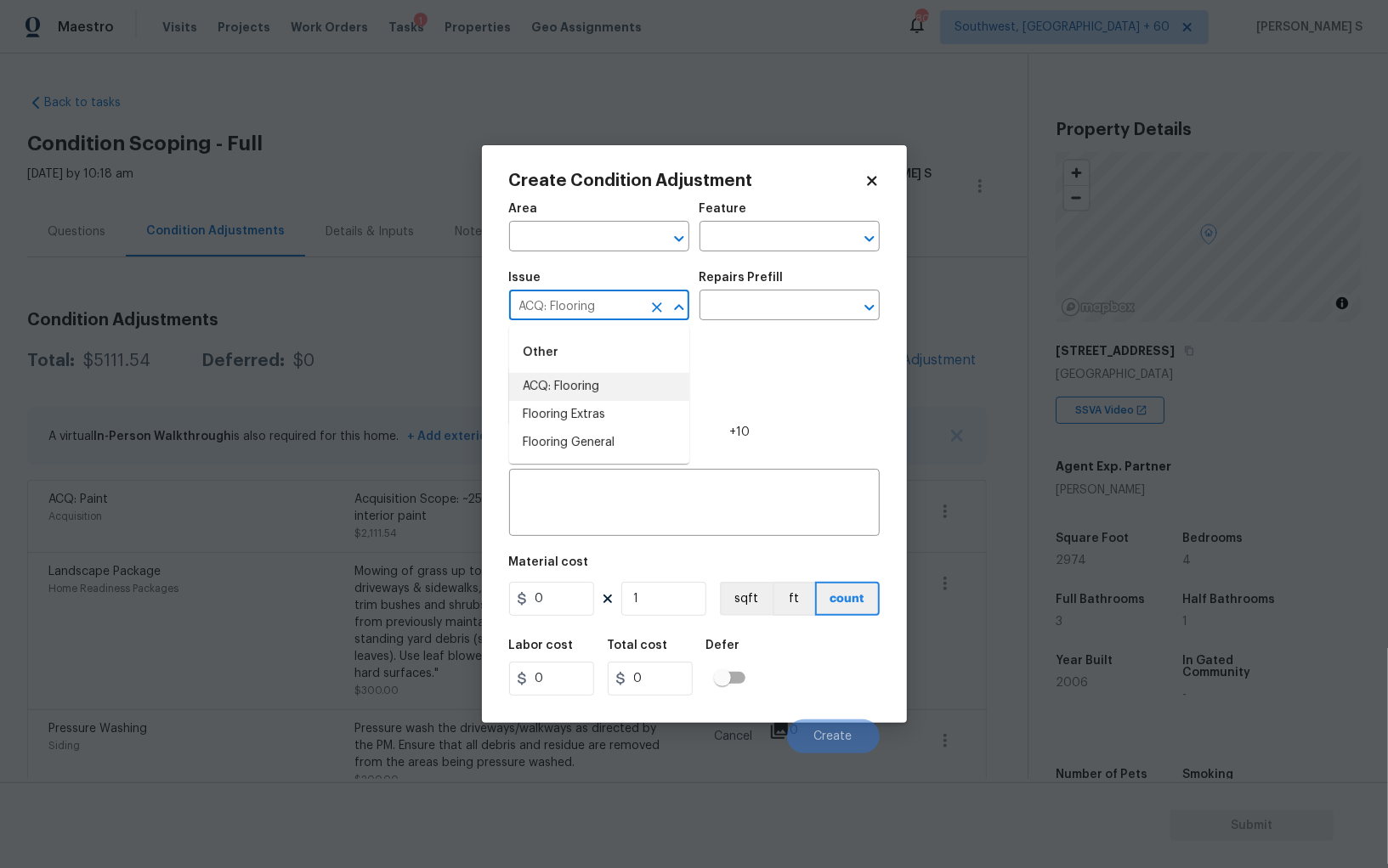
type input "ACQ: Flooring"
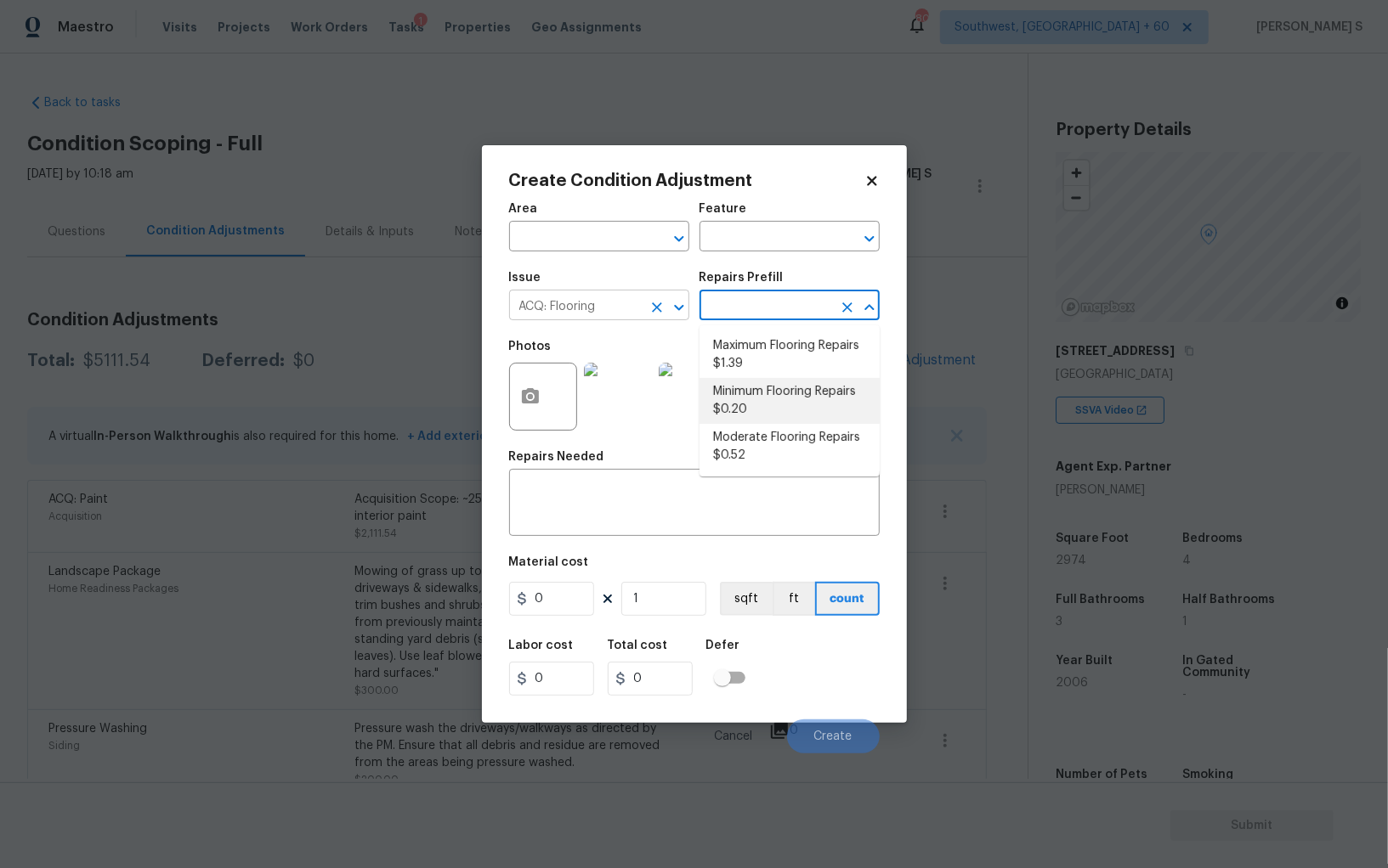
type input "Acquisition"
type textarea "Acquisition Scope: Moderate flooring repairs"
type input "0.52"
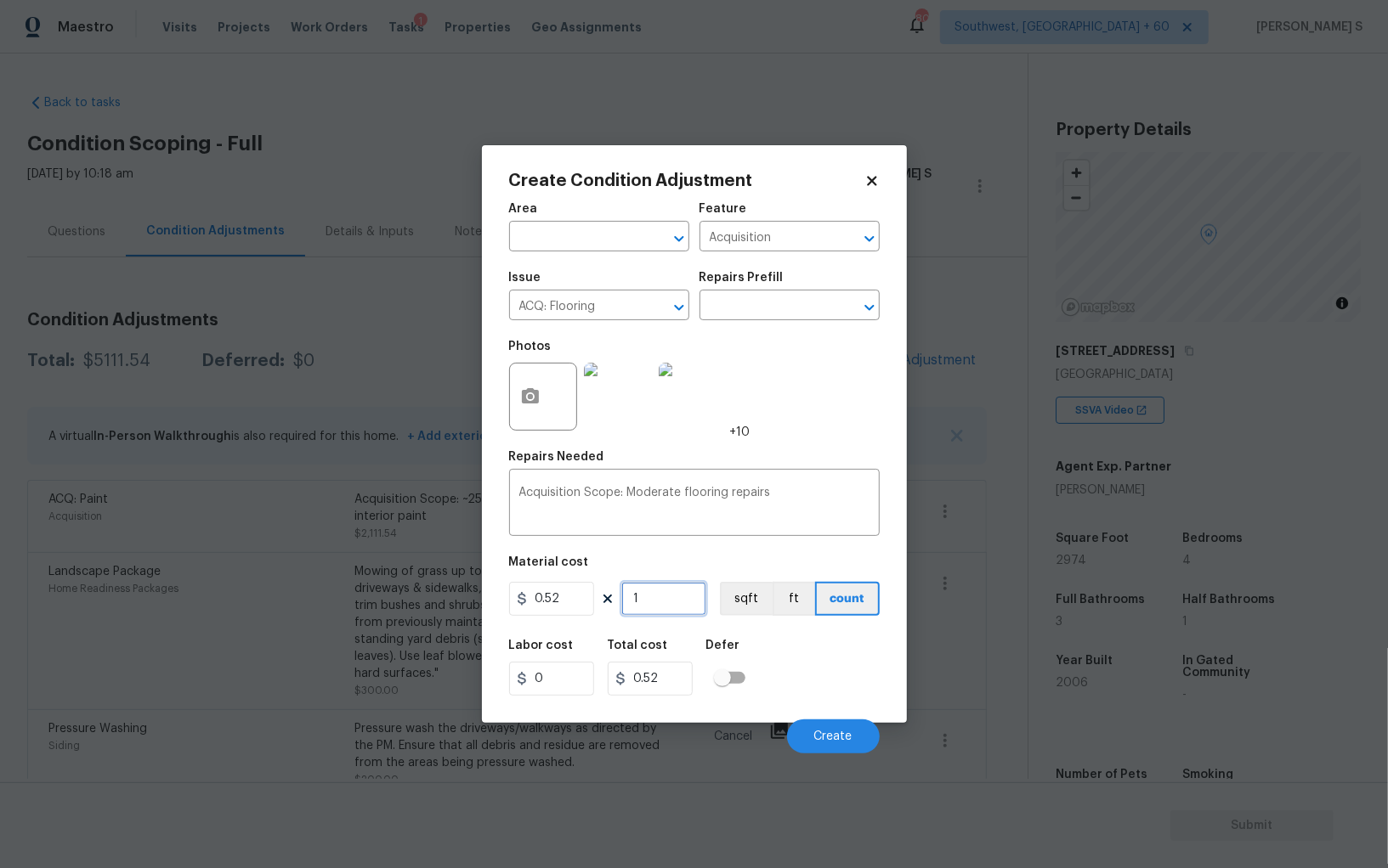
click at [665, 605] on input "1" at bounding box center [663, 598] width 85 height 34
paste input "2974"
type input "2974"
type input "1546.48"
type input "2974"
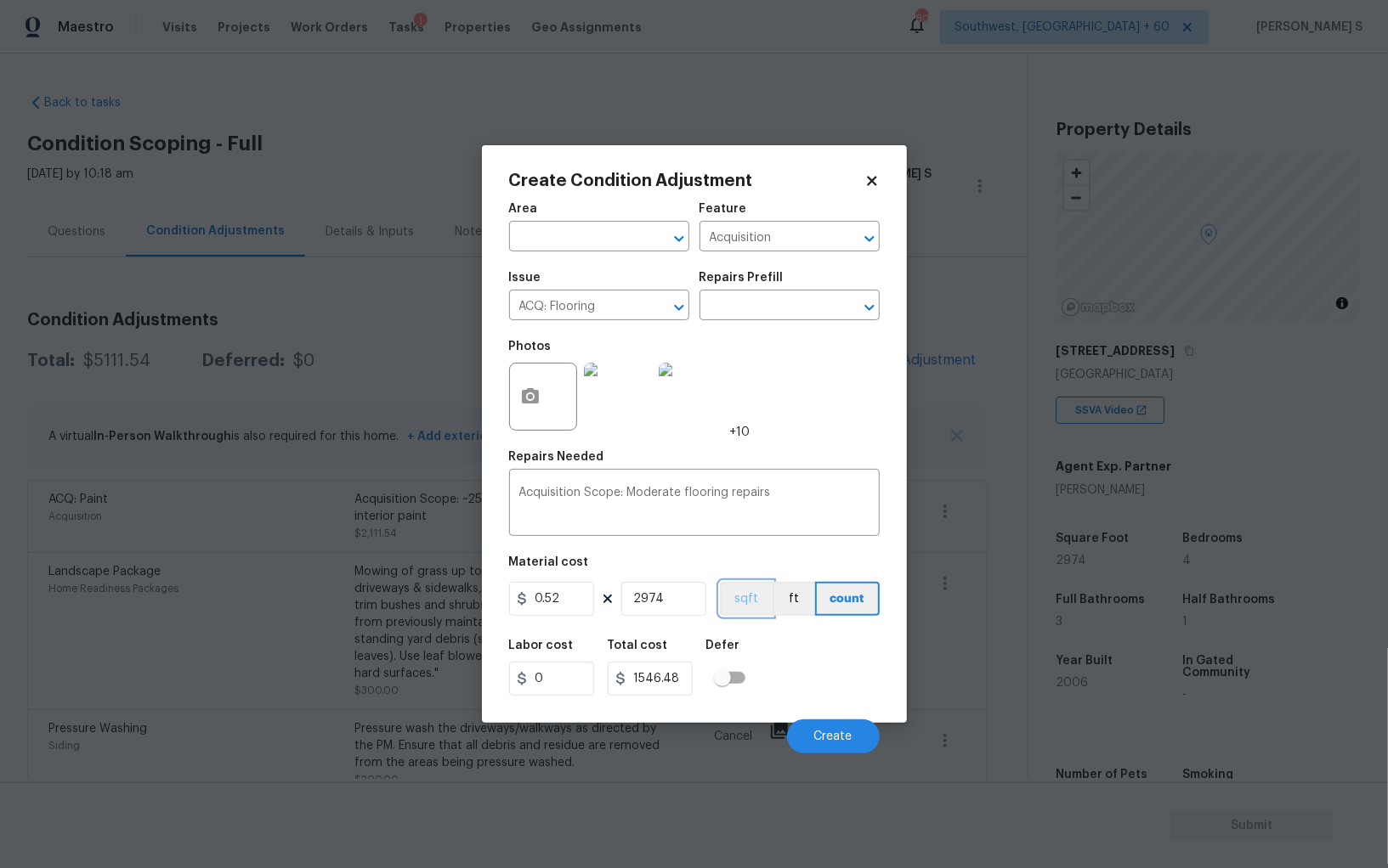
click at [738, 605] on button "sqft" at bounding box center [746, 598] width 53 height 34
click at [762, 676] on div "Labor cost 0 Total cost 1546.48 Defer" at bounding box center [694, 668] width 371 height 77
click at [847, 740] on span "Create" at bounding box center [832, 737] width 38 height 13
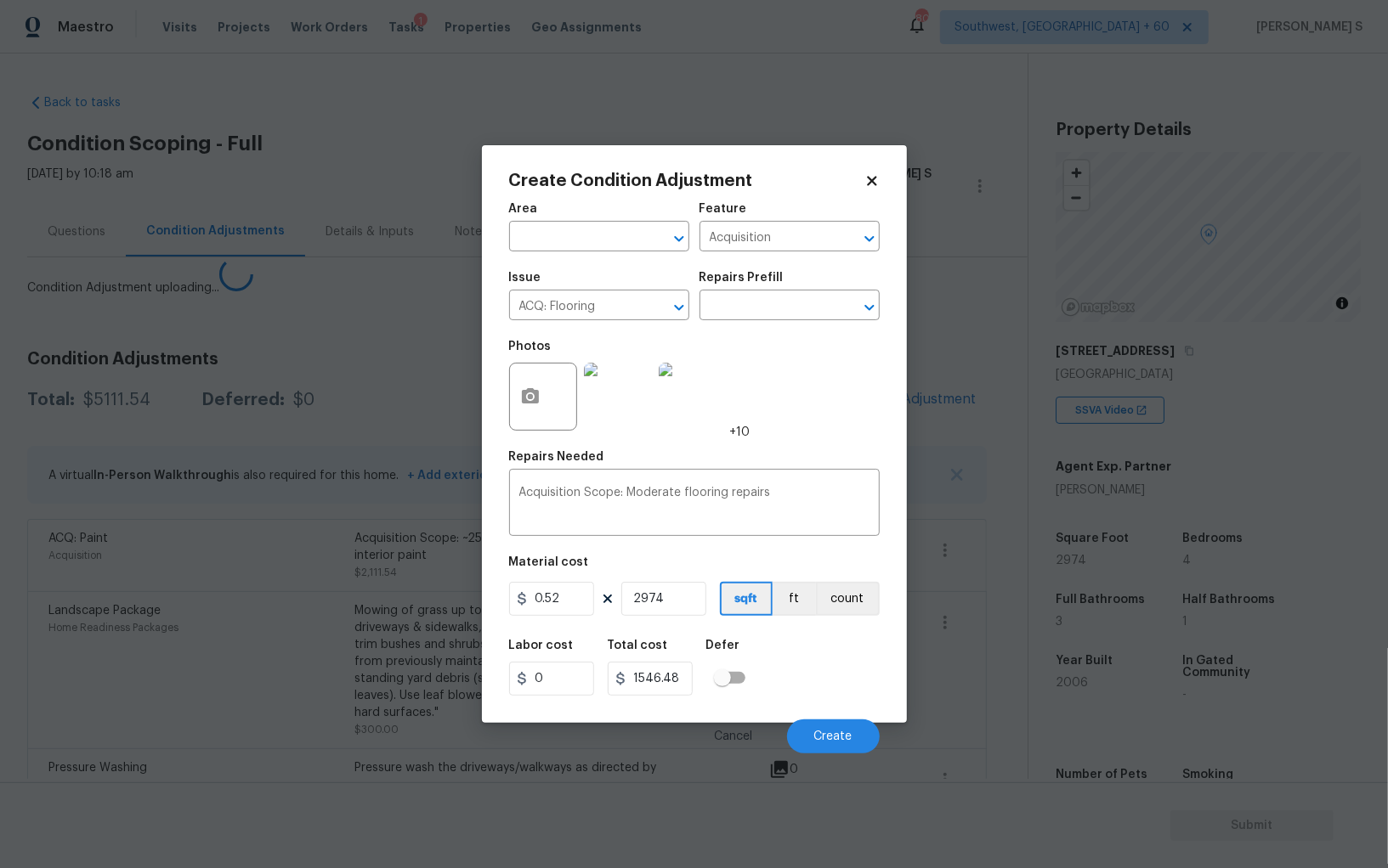
drag, startPoint x: 398, startPoint y: 746, endPoint x: 397, endPoint y: 725, distance: 21.0
click at [397, 746] on body "Maestro Visits Projects Work Orders Tasks 1 Properties Geo Assignments 802 Sout…" at bounding box center [694, 434] width 1388 height 868
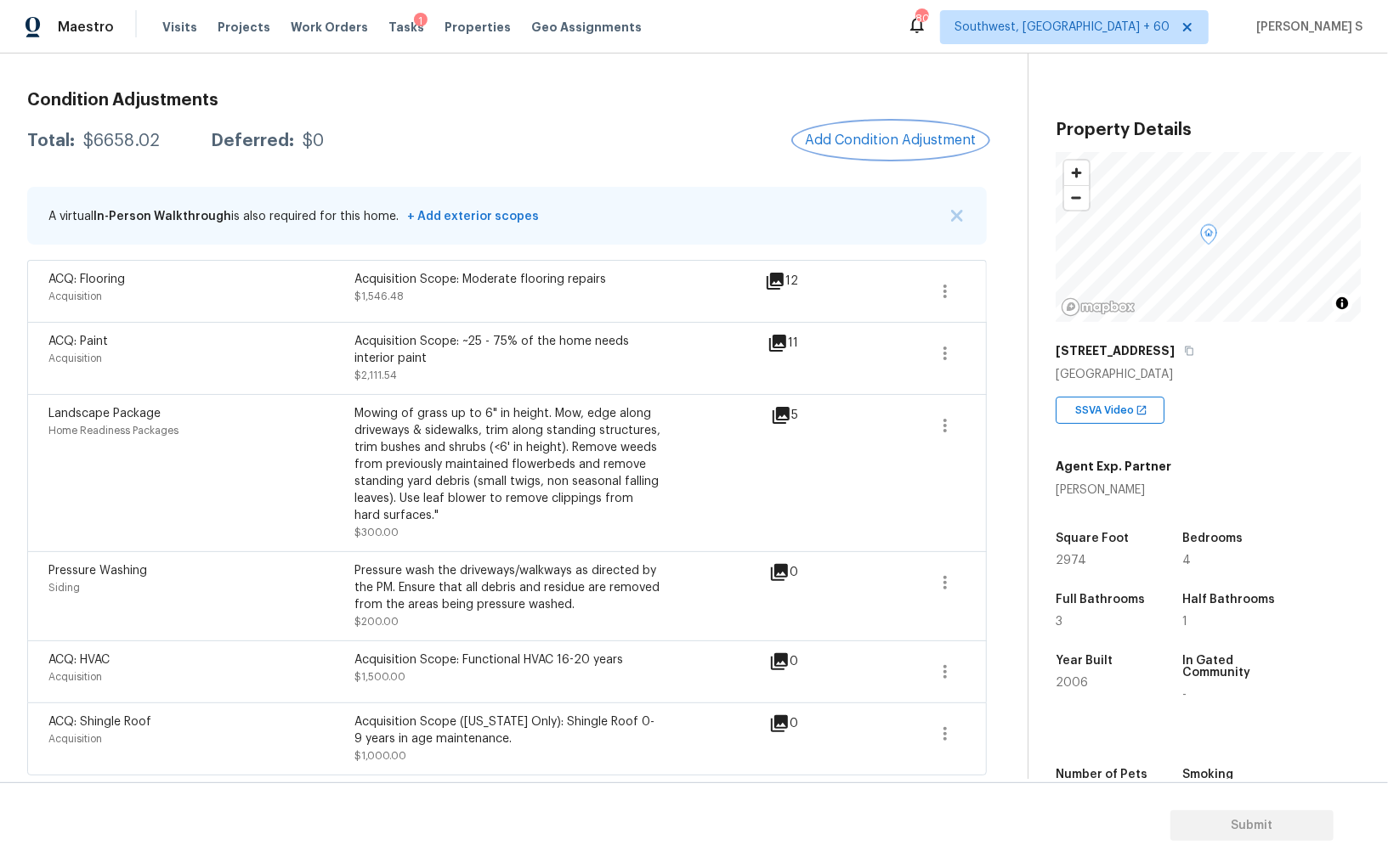
scroll to position [0, 0]
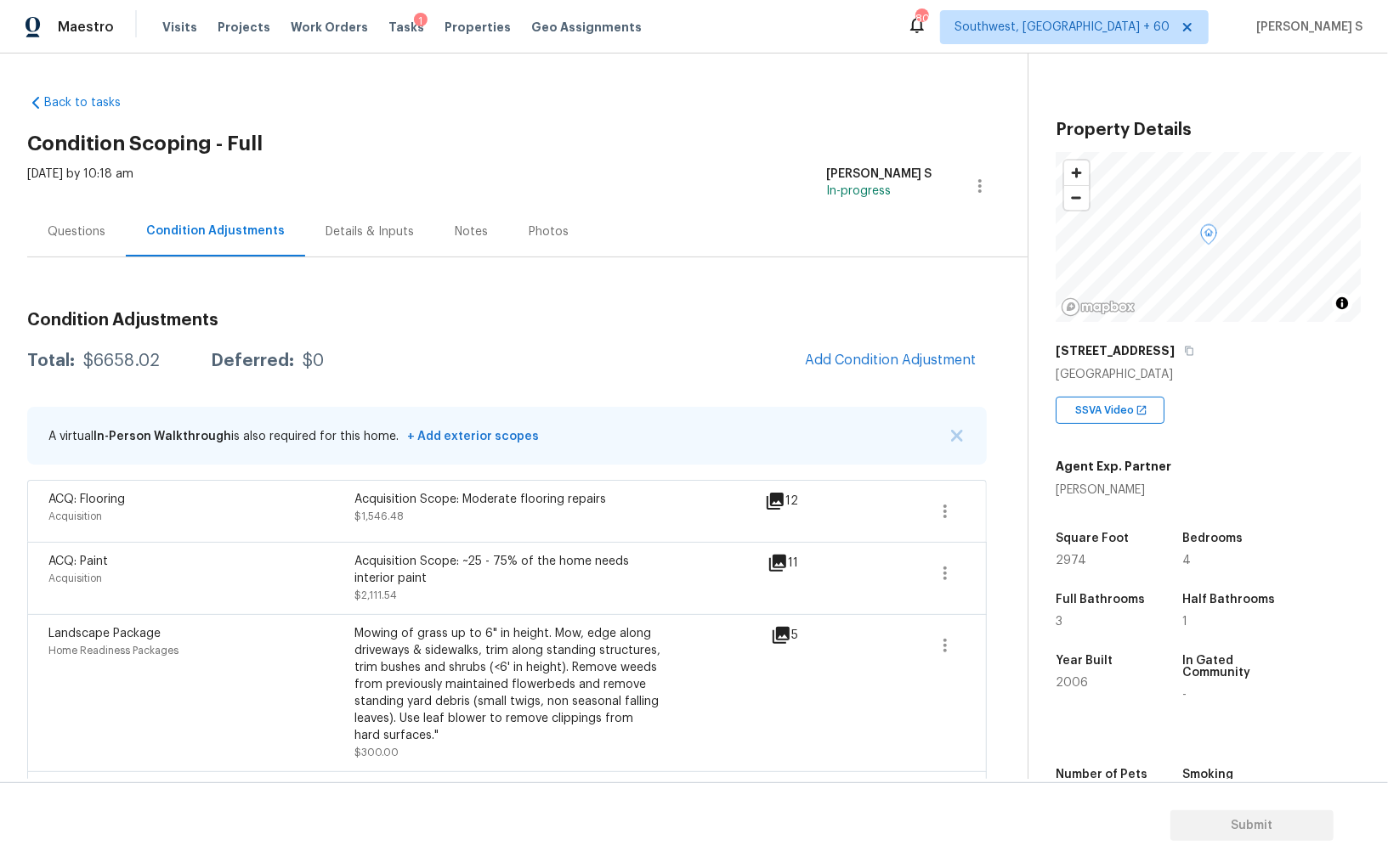
click at [509, 564] on div "Acquisition Scope: ~25 - 75% of the home needs interior paint" at bounding box center [507, 569] width 306 height 34
click at [616, 324] on h3 "Condition Adjustments" at bounding box center [507, 319] width 960 height 17
click at [83, 216] on div "Questions" at bounding box center [76, 232] width 98 height 51
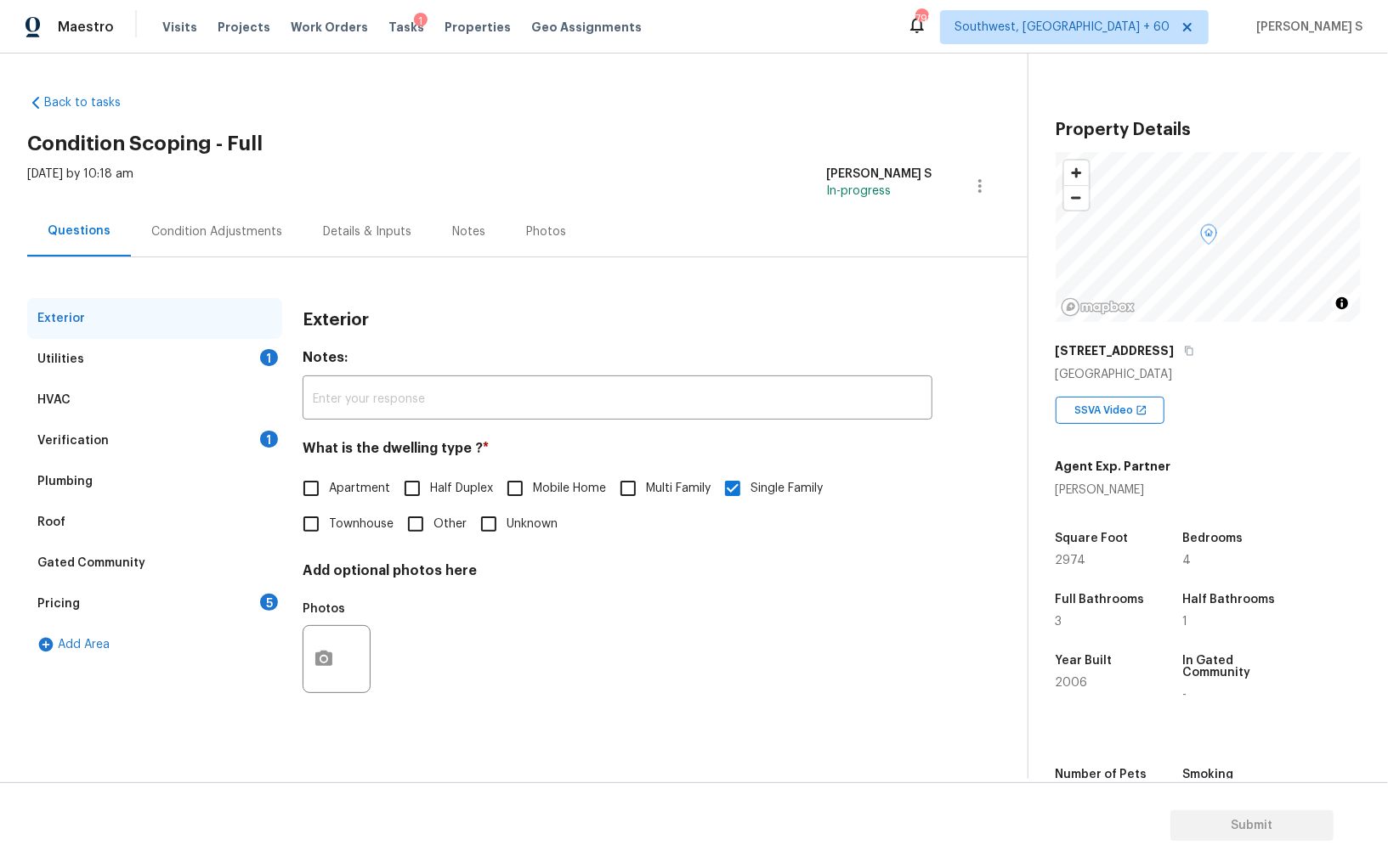
click at [185, 598] on div "Pricing 5" at bounding box center [155, 604] width 255 height 41
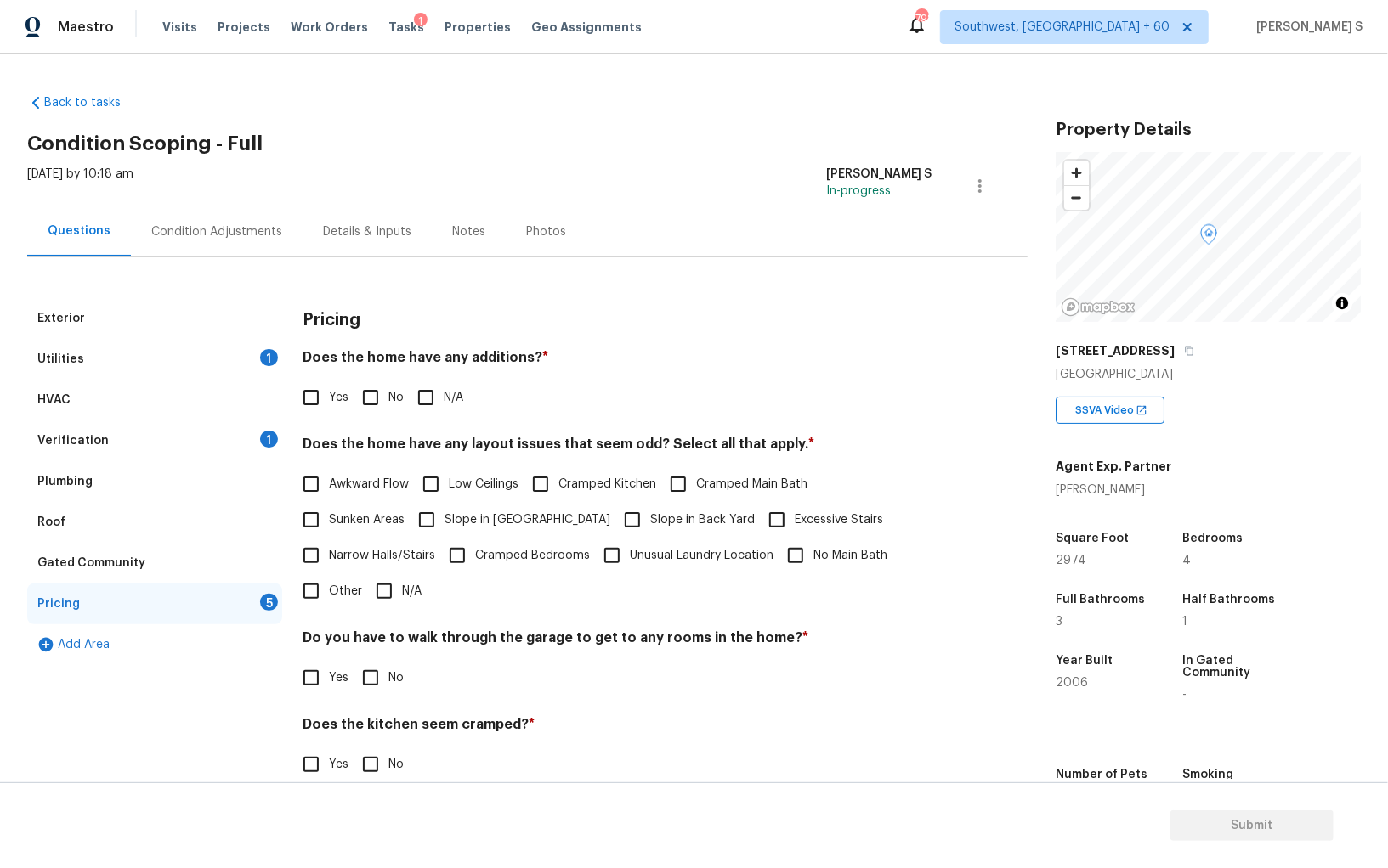
click at [449, 509] on label "Slope in Front Yard" at bounding box center [509, 520] width 201 height 36
click at [445, 509] on input "Slope in Front Yard" at bounding box center [426, 520] width 36 height 36
checkbox input "true"
click at [217, 244] on div "Condition Adjustments" at bounding box center [216, 232] width 171 height 51
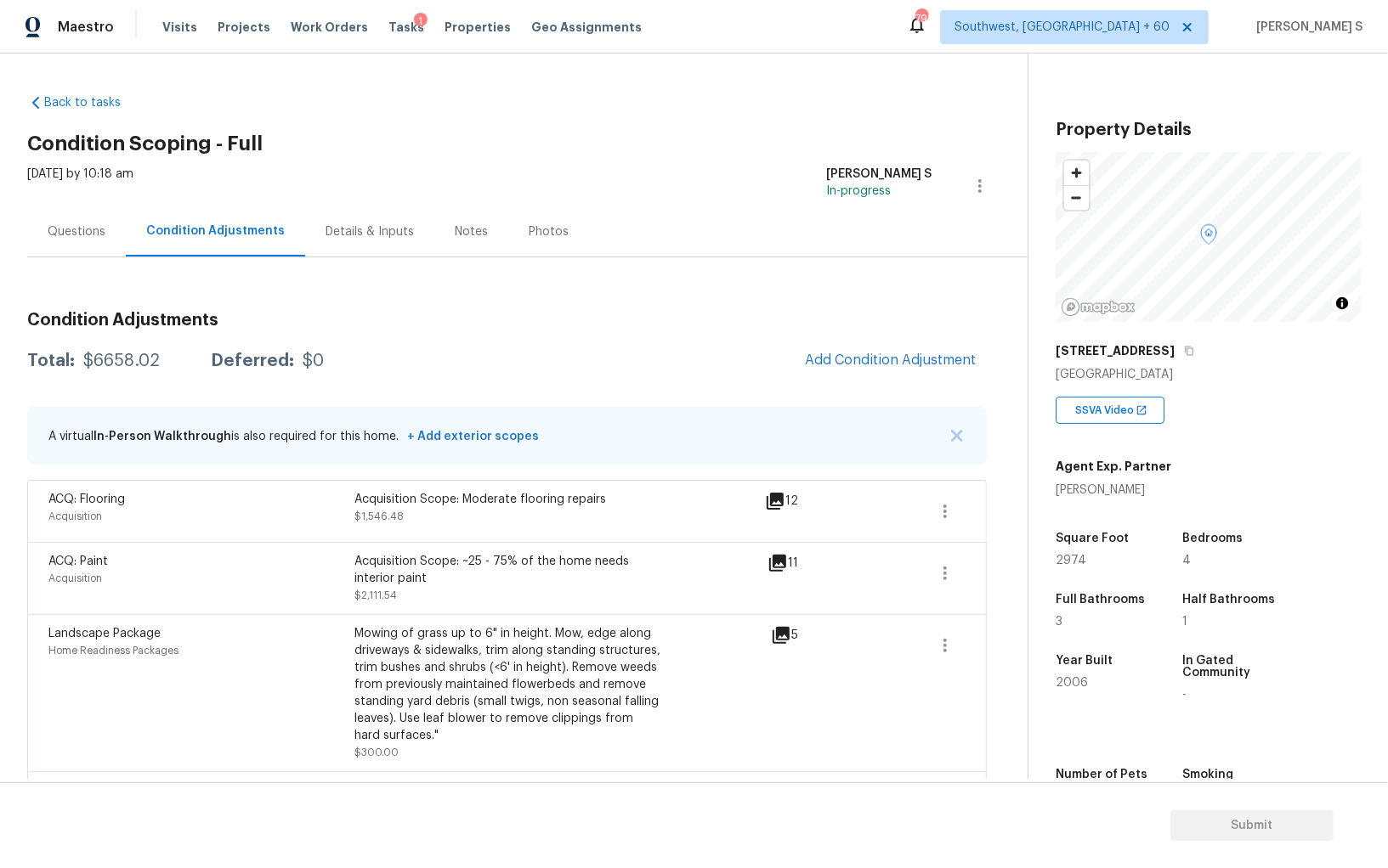
scroll to position [220, 0]
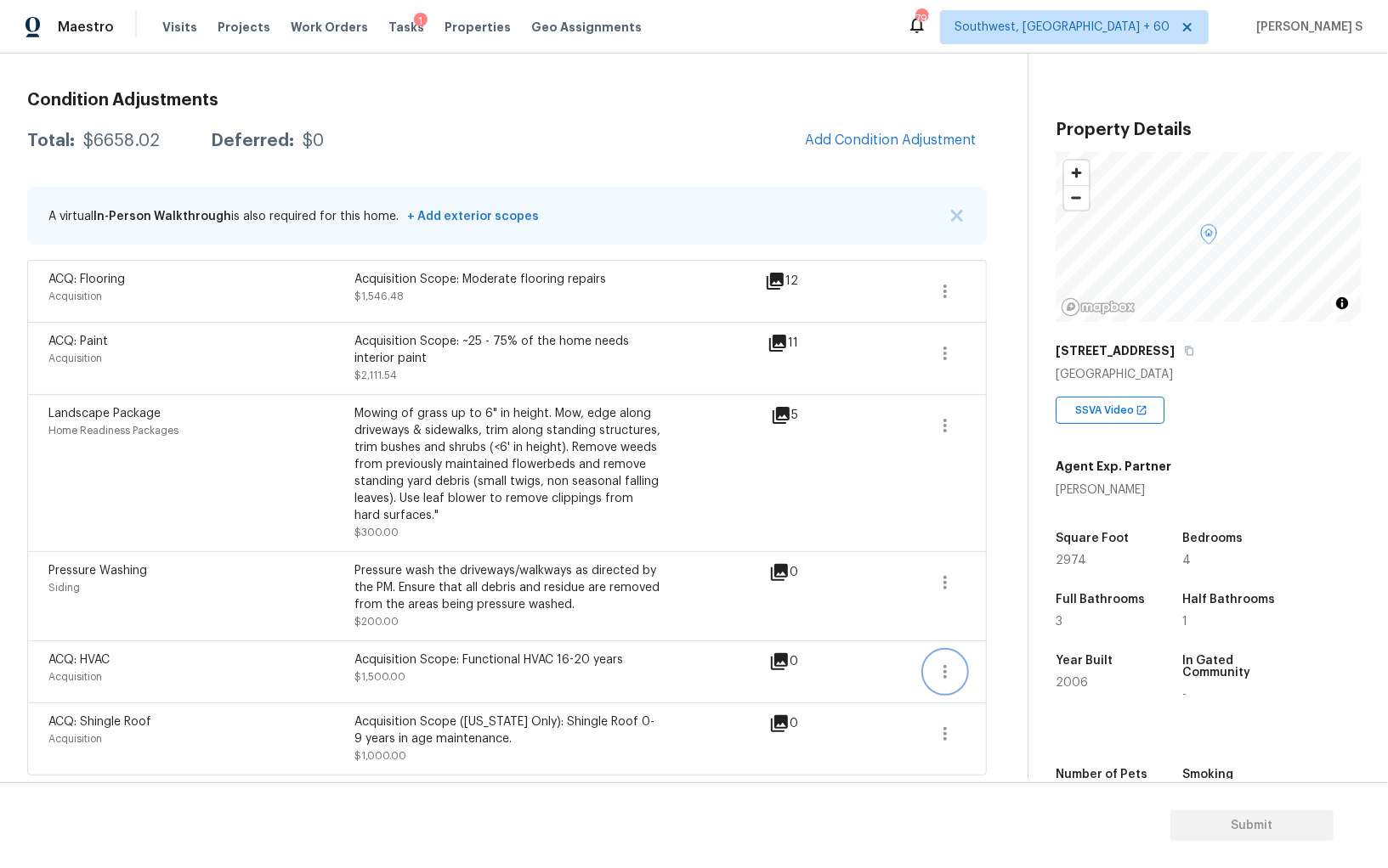
click at [939, 659] on button "button" at bounding box center [945, 672] width 41 height 41
click at [1015, 659] on div "Edit" at bounding box center [1041, 667] width 132 height 17
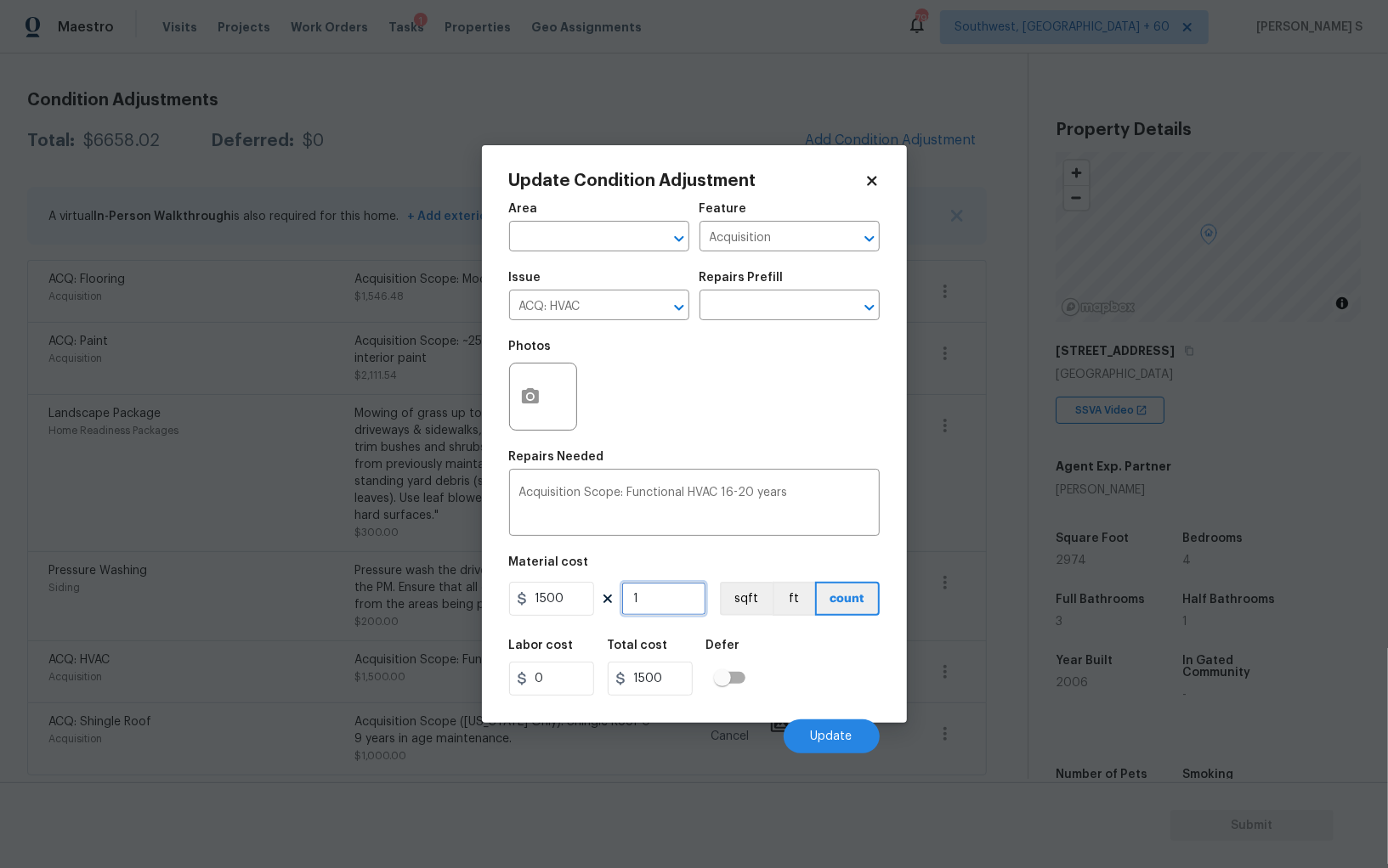
click at [684, 610] on input "1" at bounding box center [663, 598] width 85 height 34
type input "2"
type input "3000"
type input "2"
click at [833, 666] on div "Labor cost 0 Total cost 3000 Defer" at bounding box center [694, 668] width 371 height 77
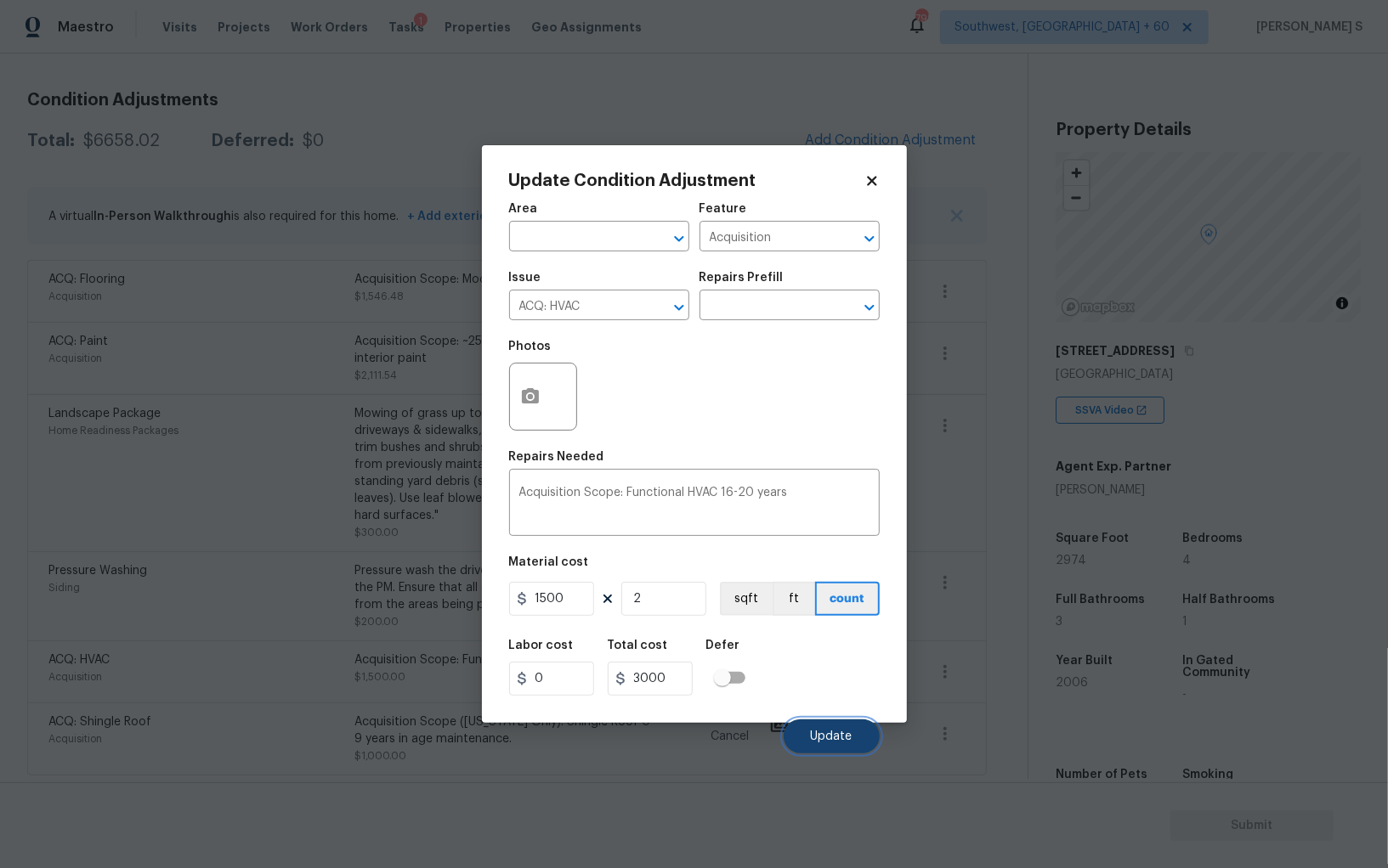
click at [816, 726] on button "Update" at bounding box center [831, 736] width 96 height 34
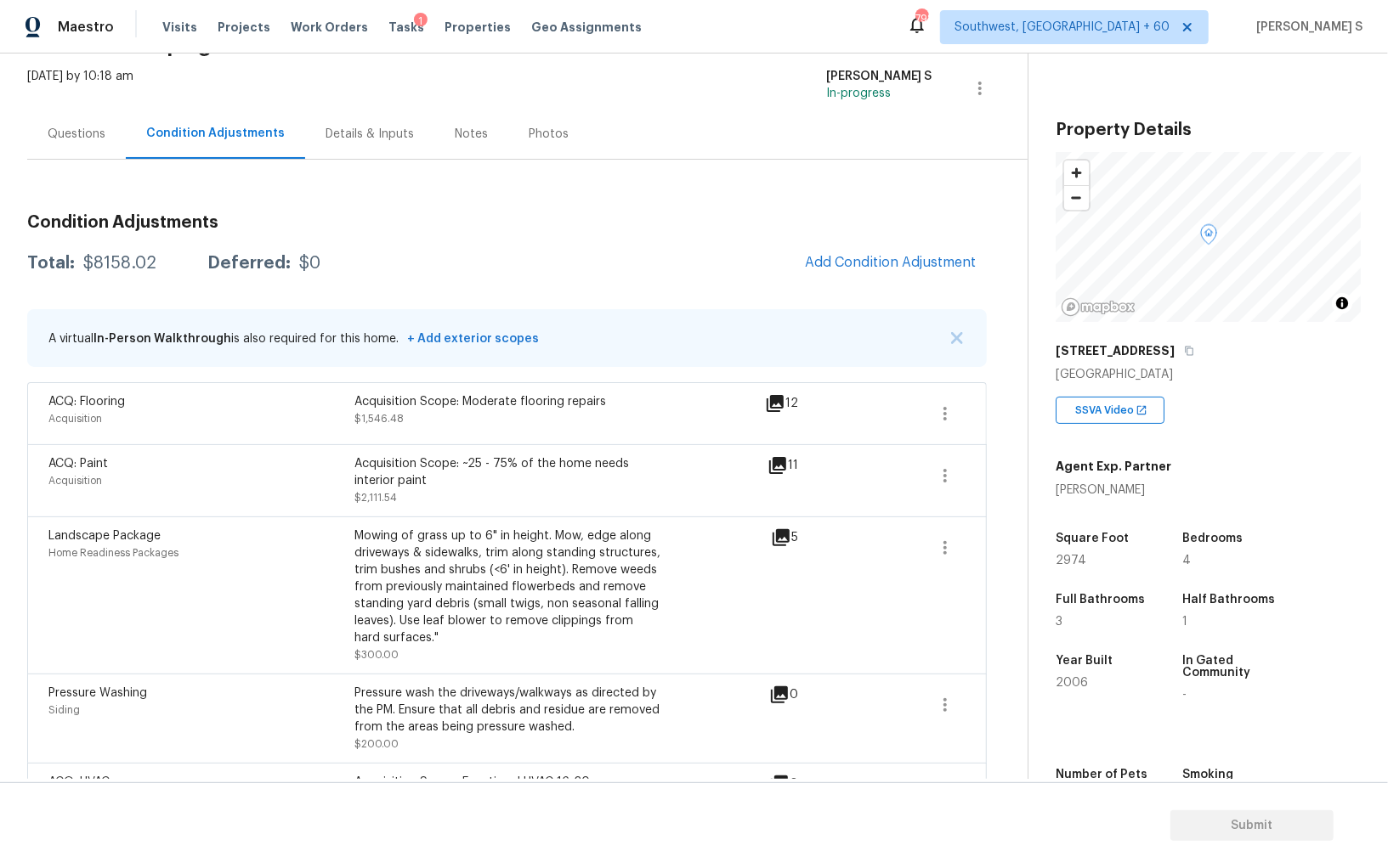
scroll to position [10, 0]
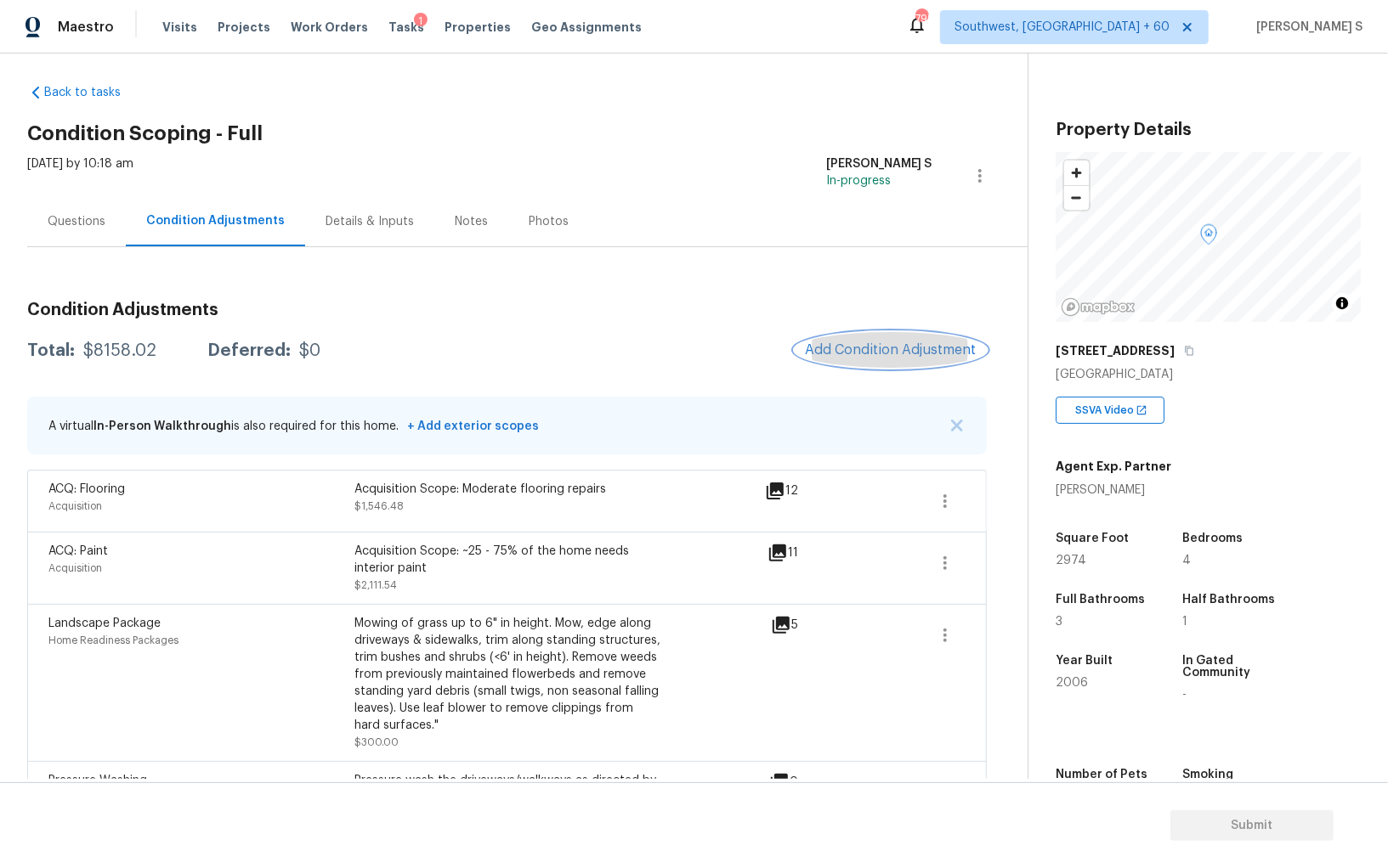
click at [891, 332] on button "Add Condition Adjustment" at bounding box center [890, 349] width 192 height 36
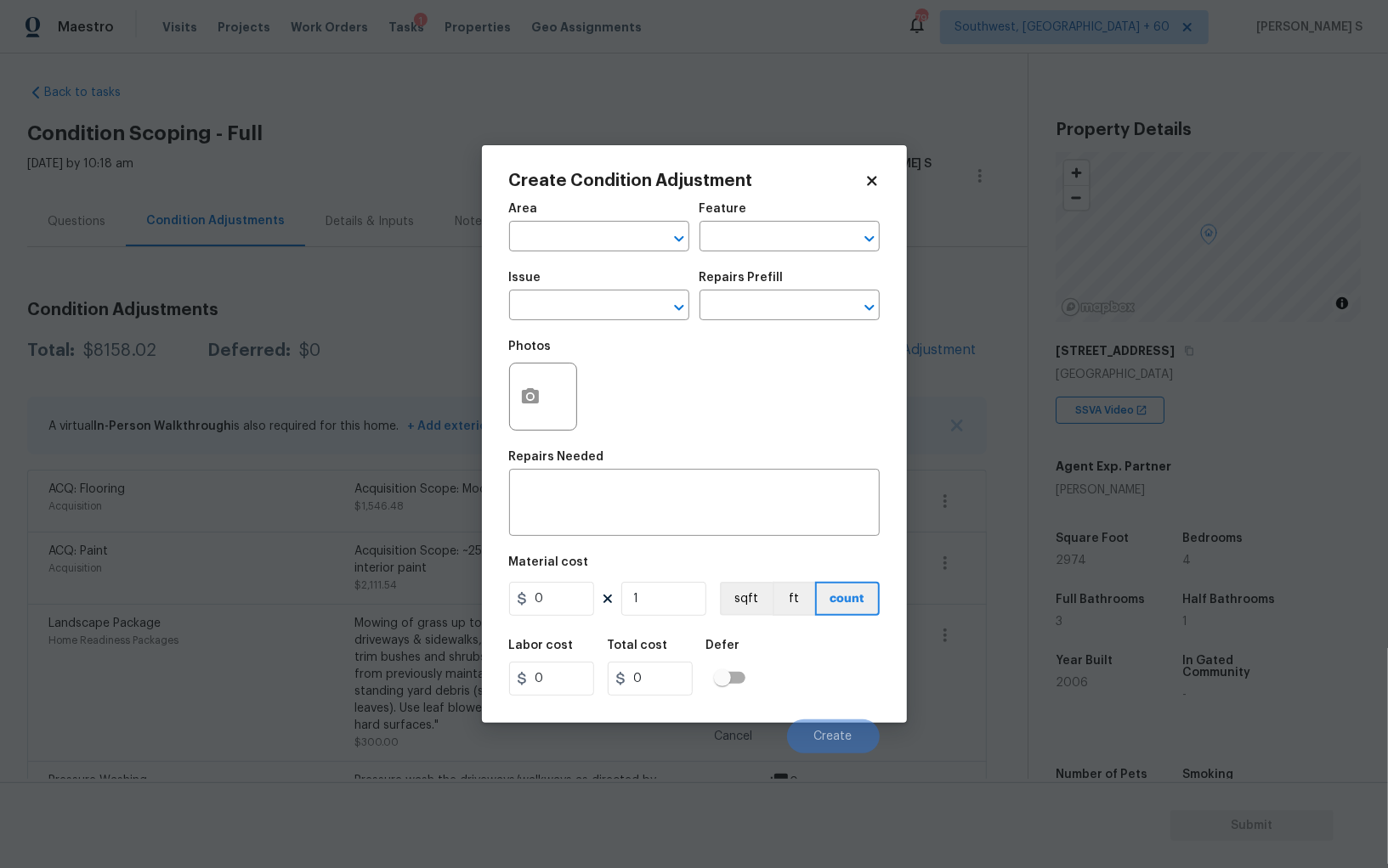
click at [553, 404] on div at bounding box center [543, 397] width 68 height 68
click at [524, 401] on icon "button" at bounding box center [530, 396] width 17 height 16
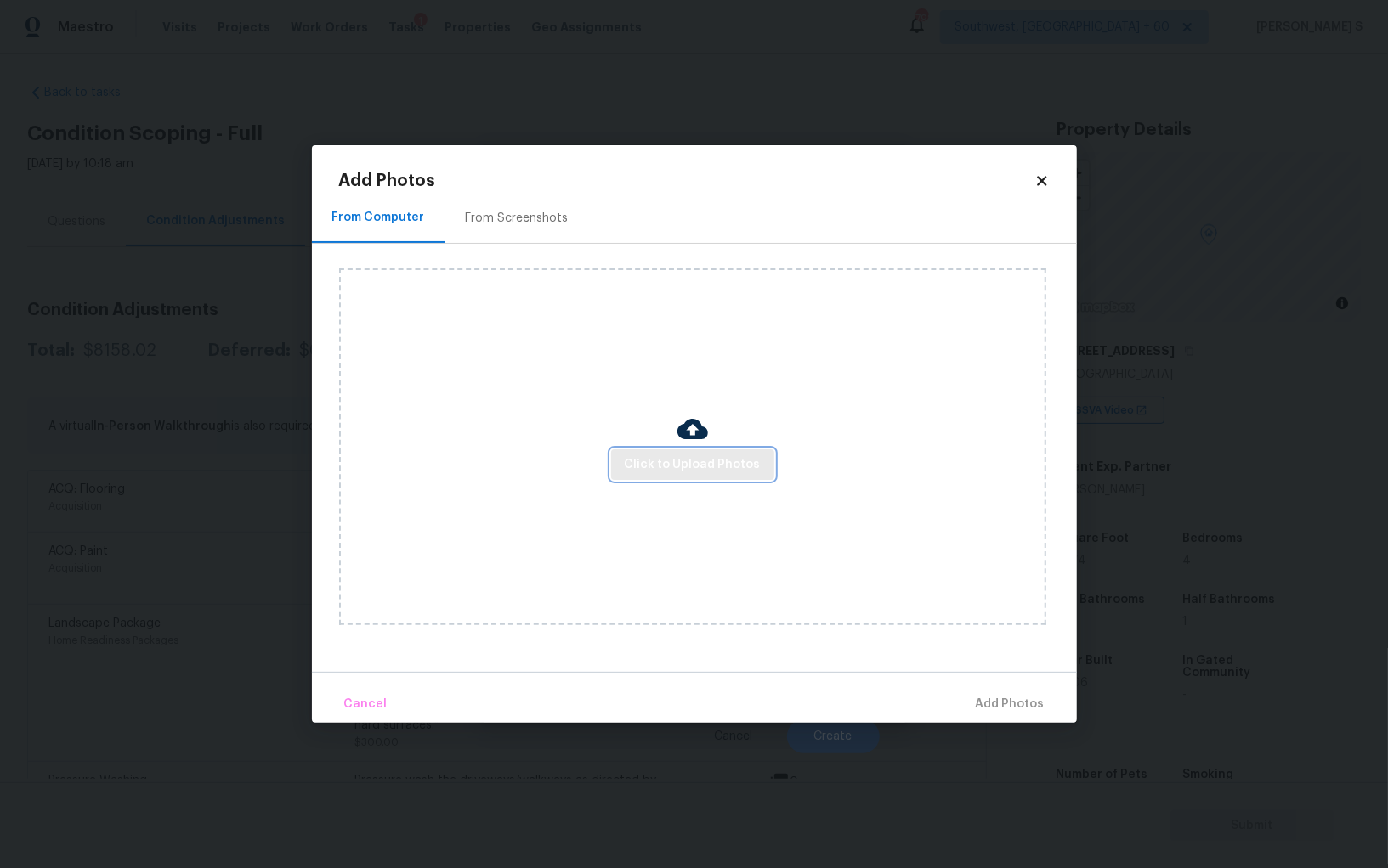
click at [710, 471] on span "Click to Upload Photos" at bounding box center [693, 465] width 136 height 21
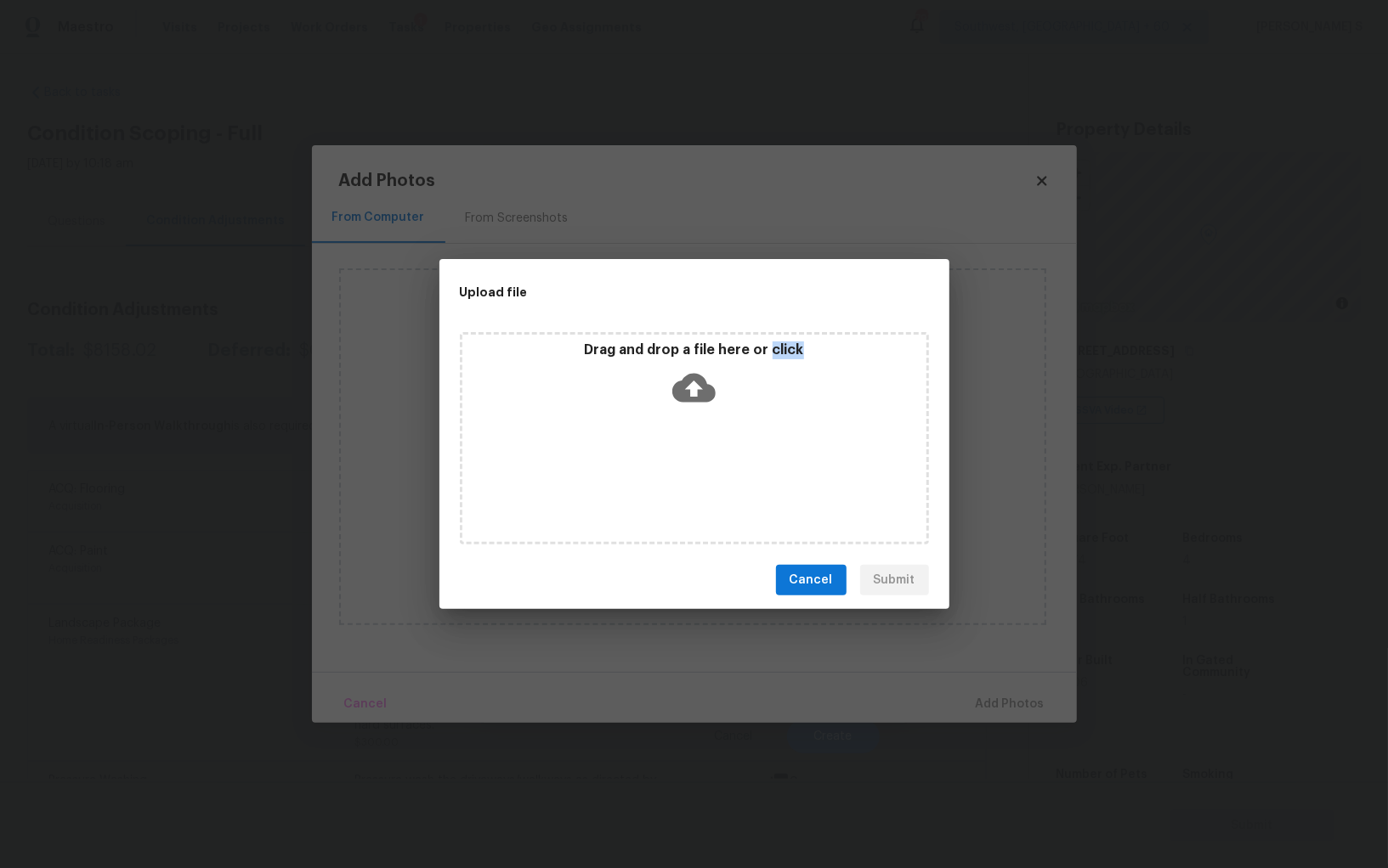
click at [710, 471] on div "Drag and drop a file here or click" at bounding box center [694, 438] width 469 height 212
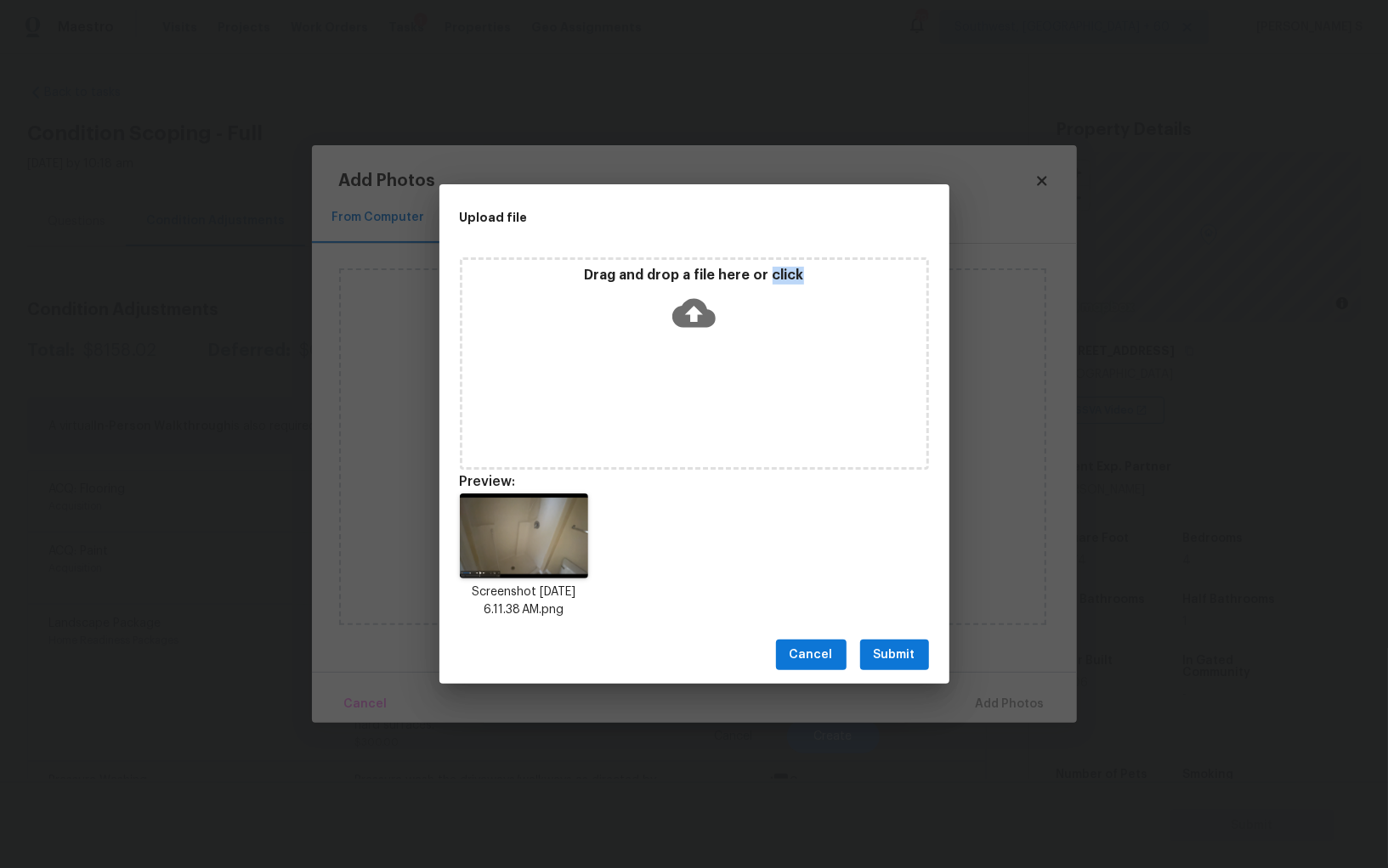
click at [899, 646] on span "Submit" at bounding box center [894, 656] width 42 height 21
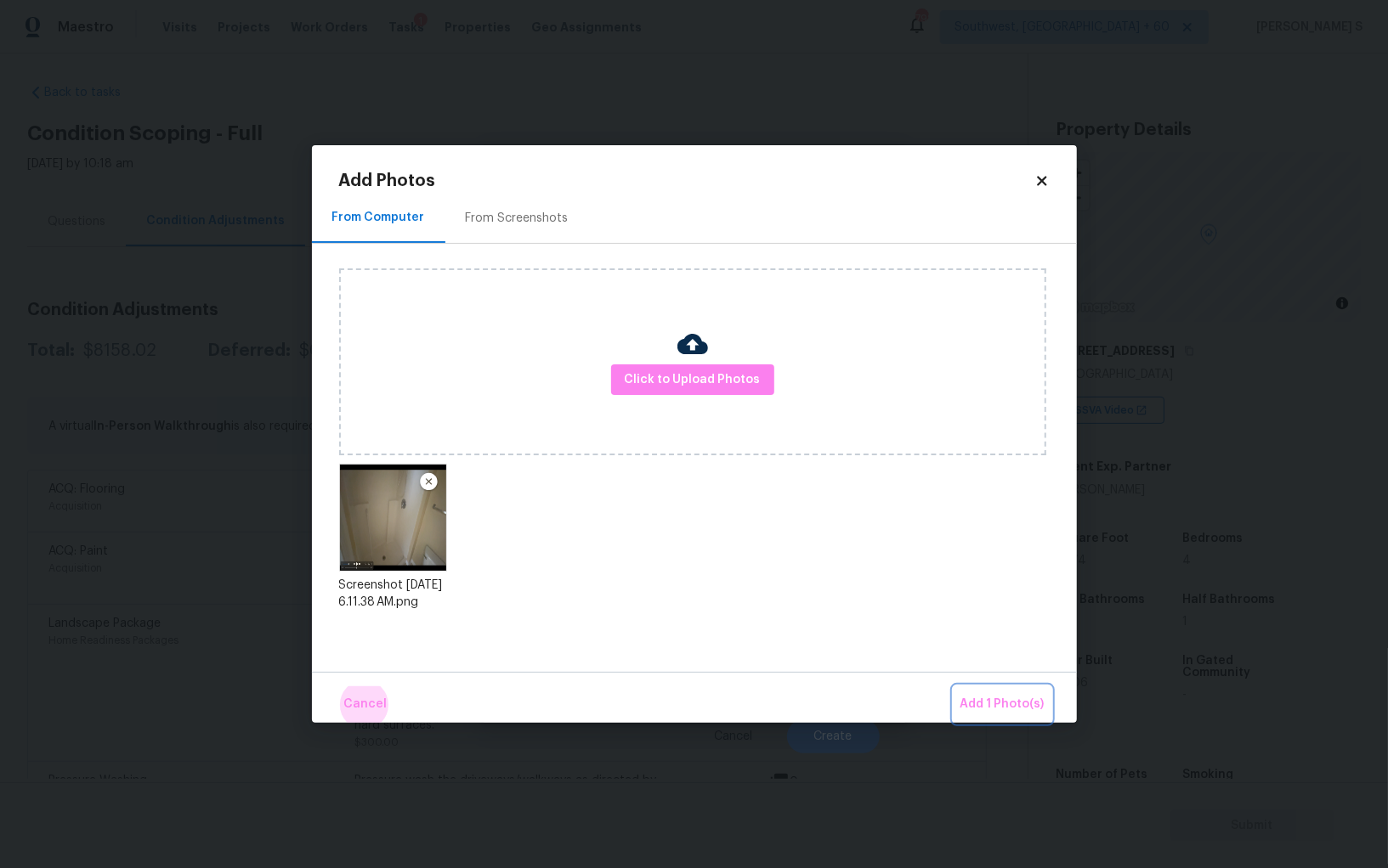
click at [953, 686] on button "Add 1 Photo(s)" at bounding box center [1002, 705] width 97 height 37
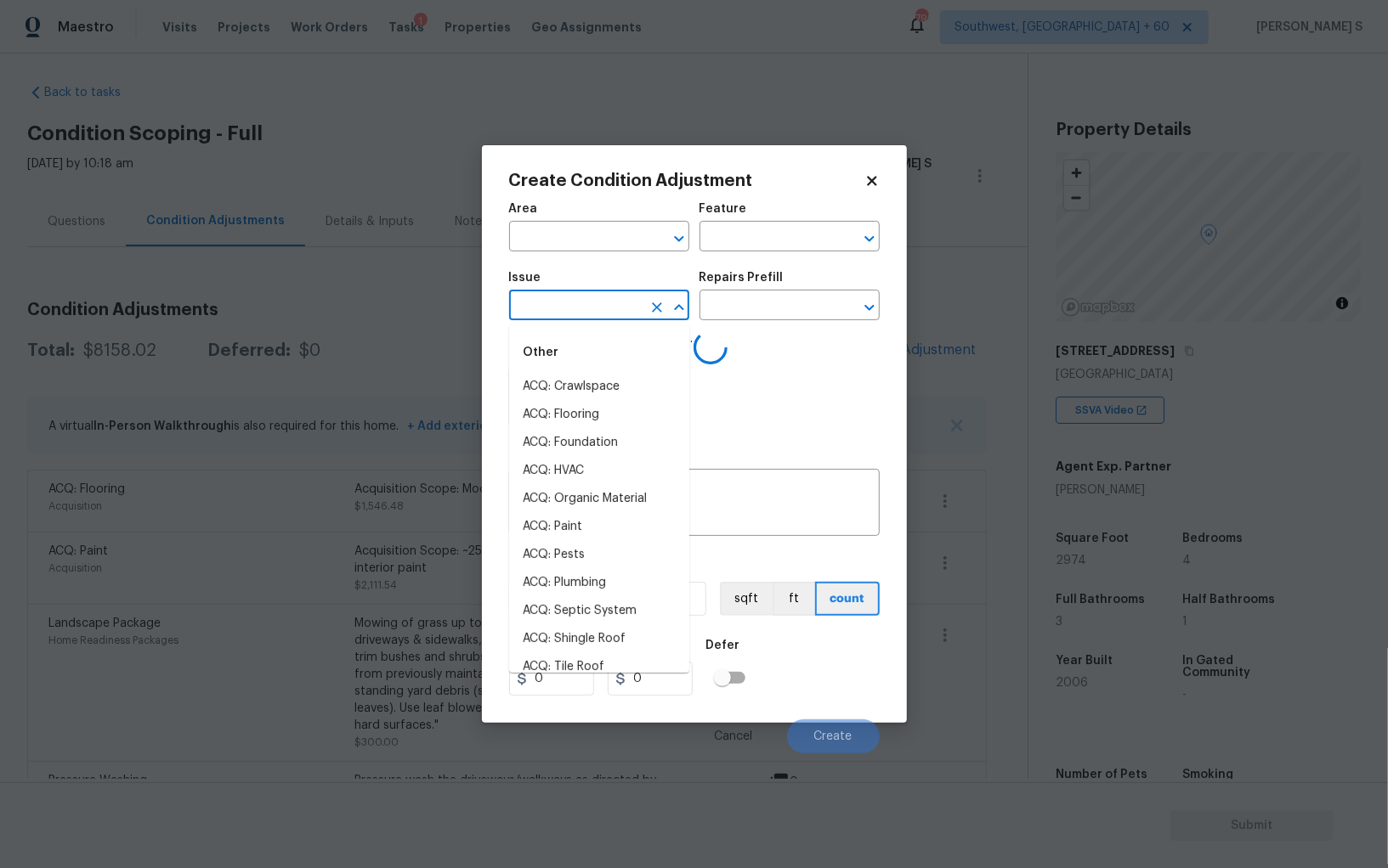
click at [604, 312] on input "text" at bounding box center [575, 307] width 132 height 26
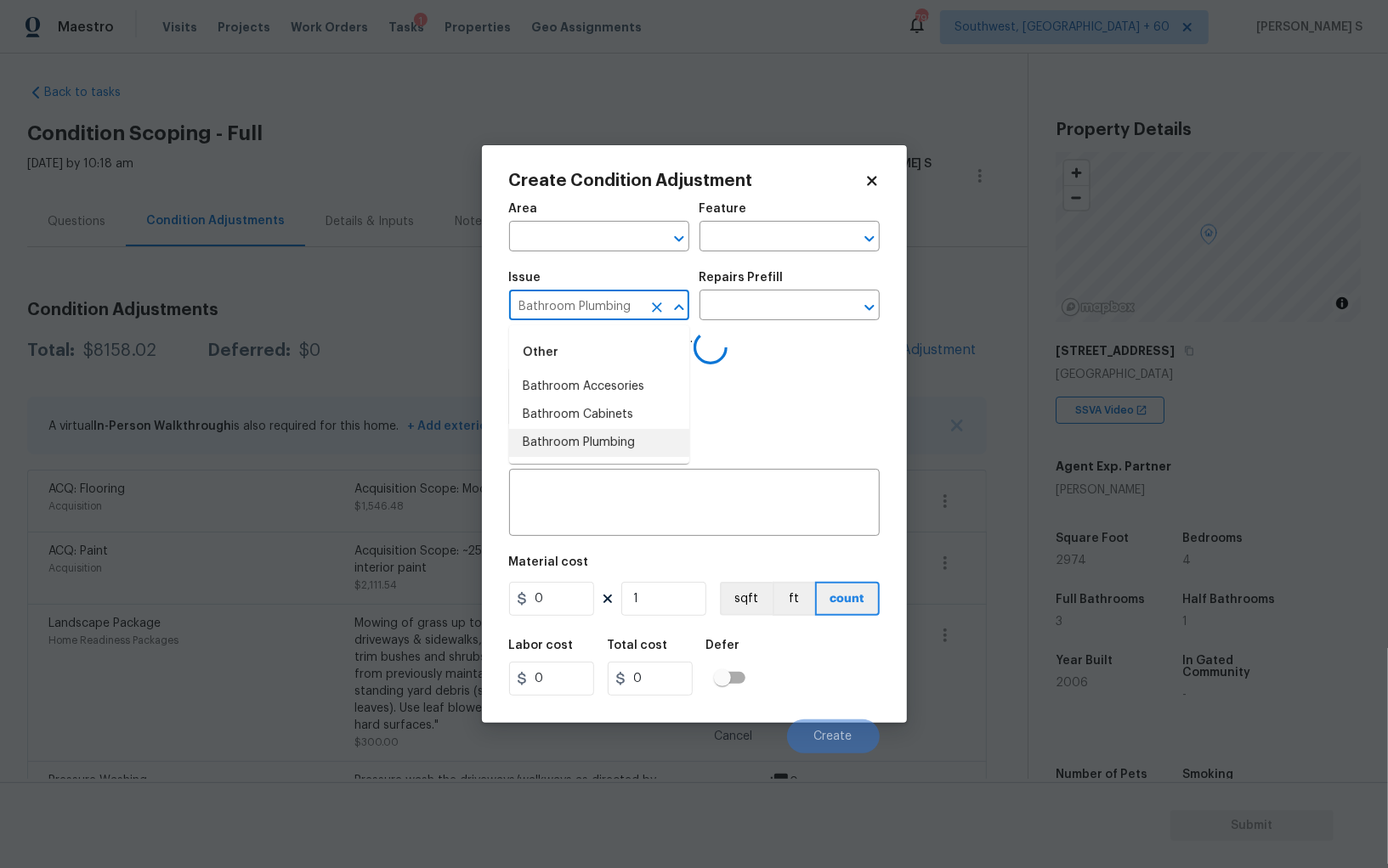
type input "Bathroom Plumbing"
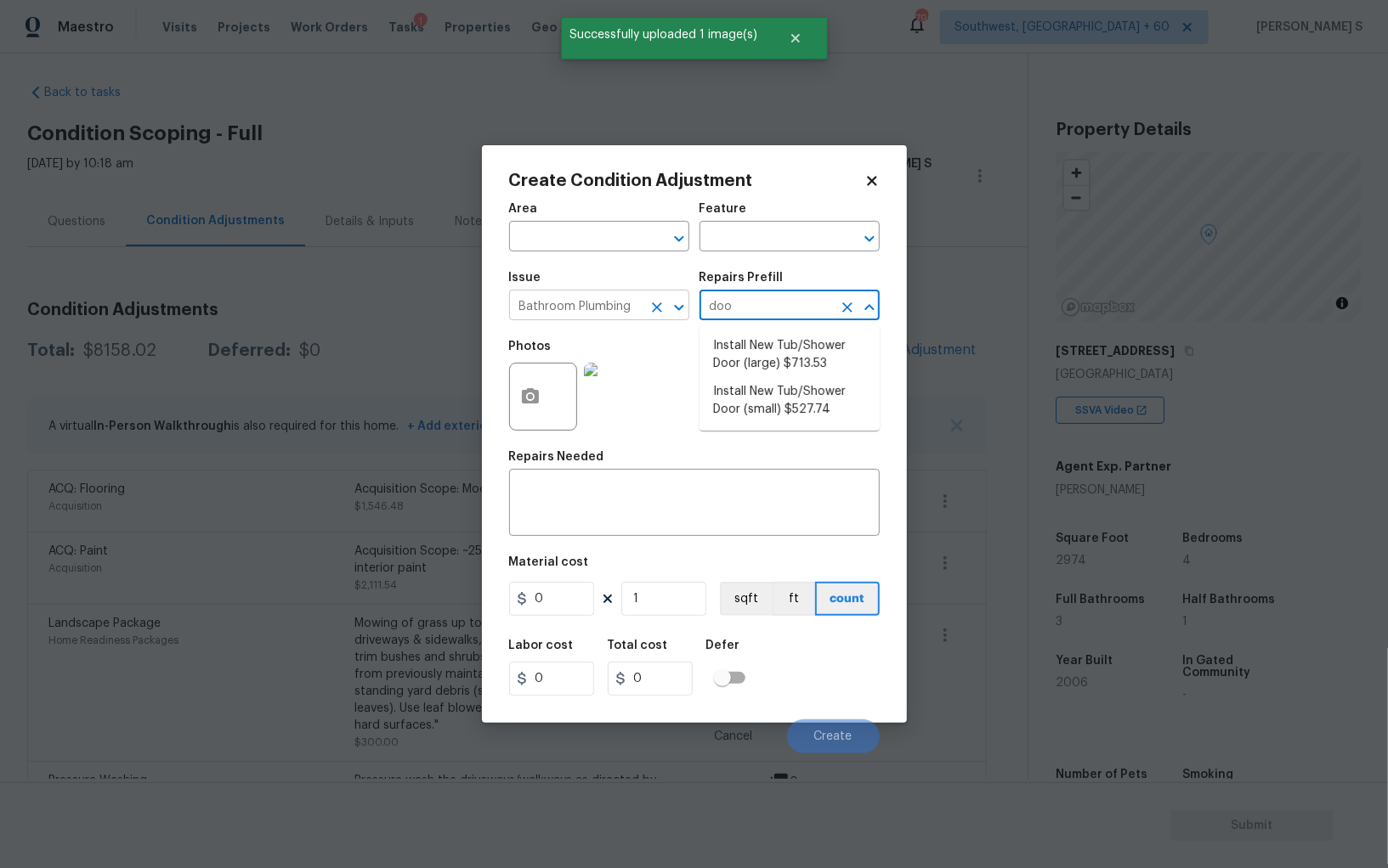
type input "door"
type input "Plumbing"
type textarea "Prep the tub/shower surround and install a new 52''-58'' tempered shower door. …"
type input "713.53"
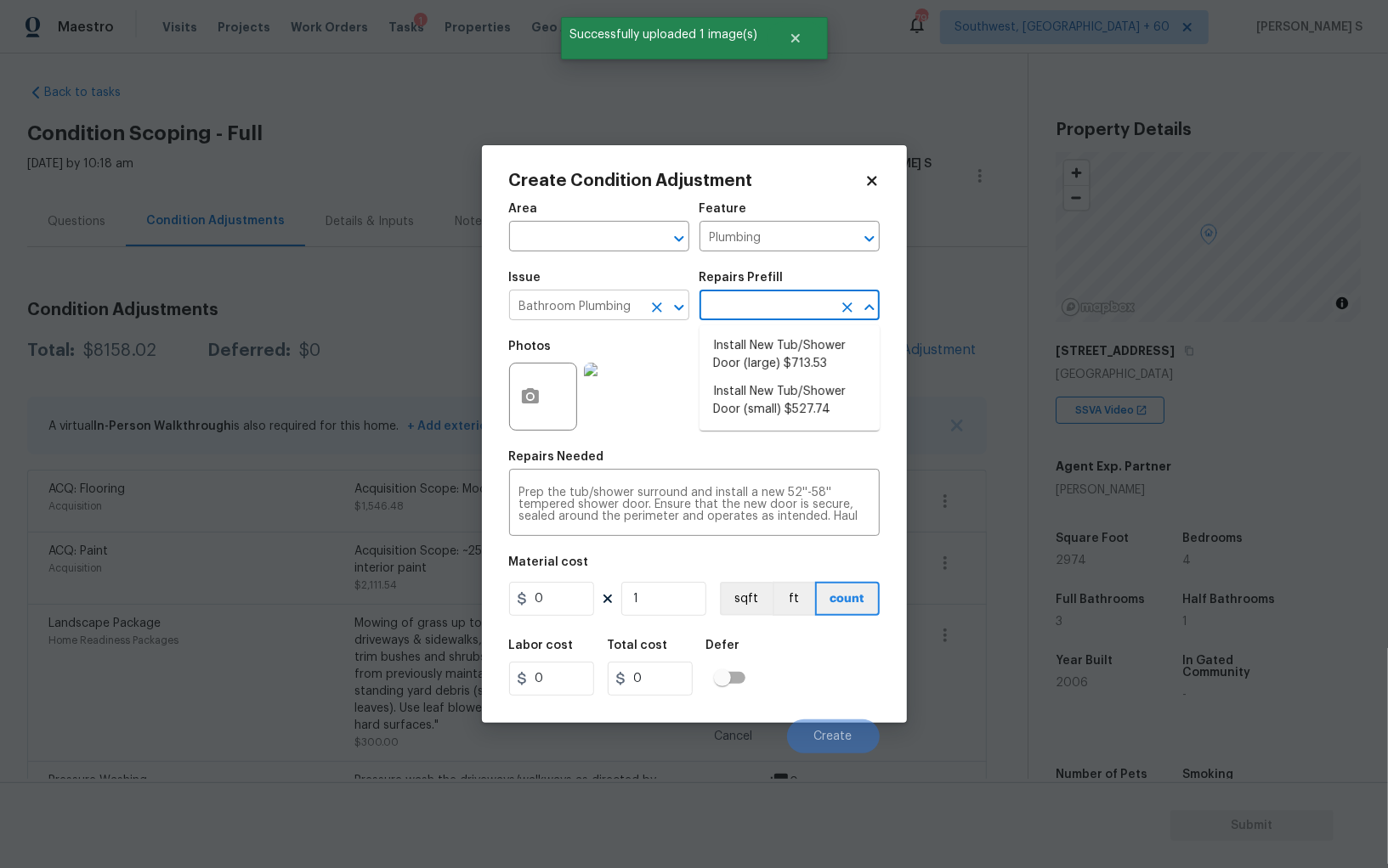
type input "713.53"
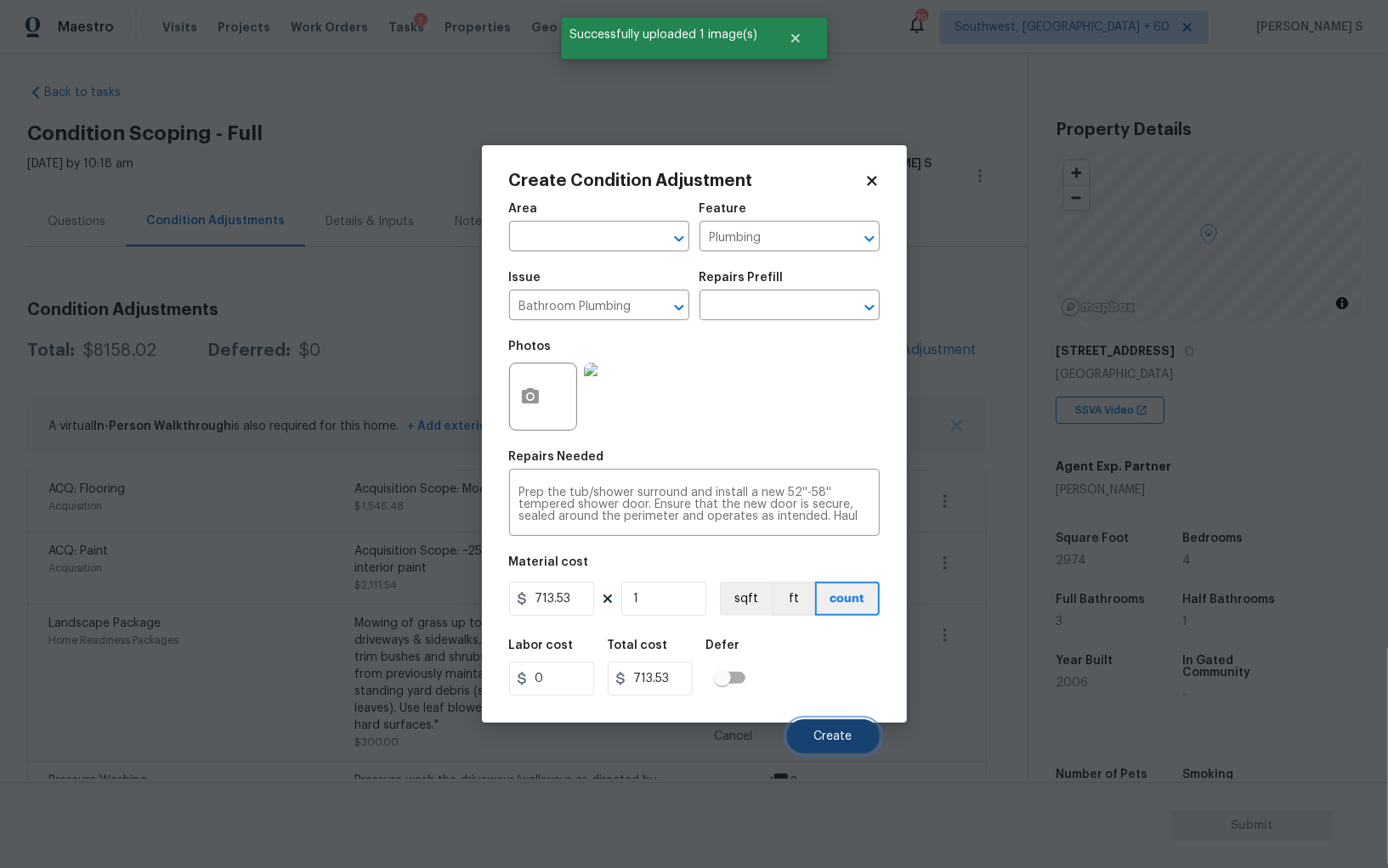
click at [845, 728] on button "Create" at bounding box center [832, 736] width 92 height 34
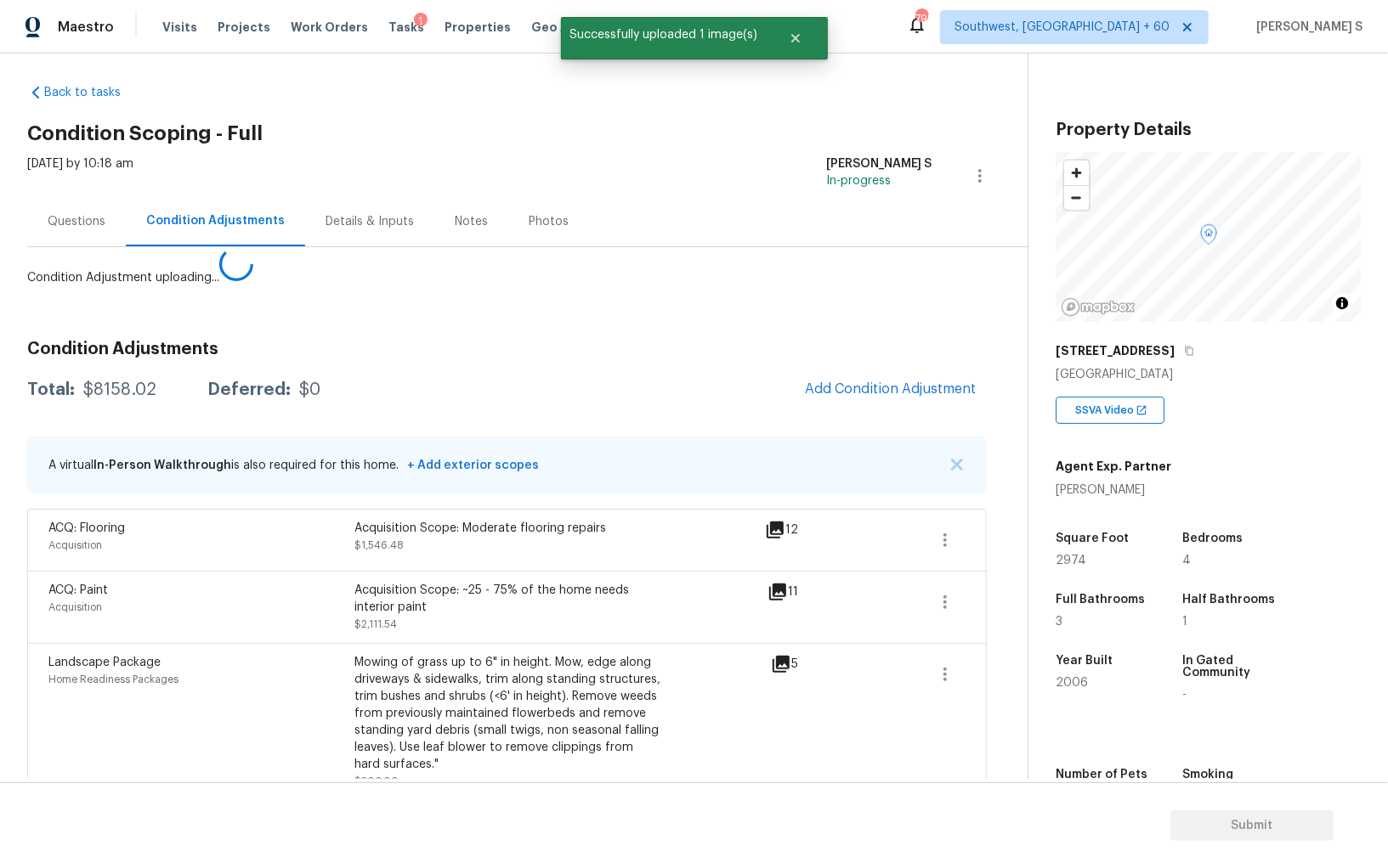
click at [168, 666] on body "Maestro Visits Projects Work Orders Tasks 1 Properties Geo Assignments 798 Sout…" at bounding box center [694, 434] width 1388 height 868
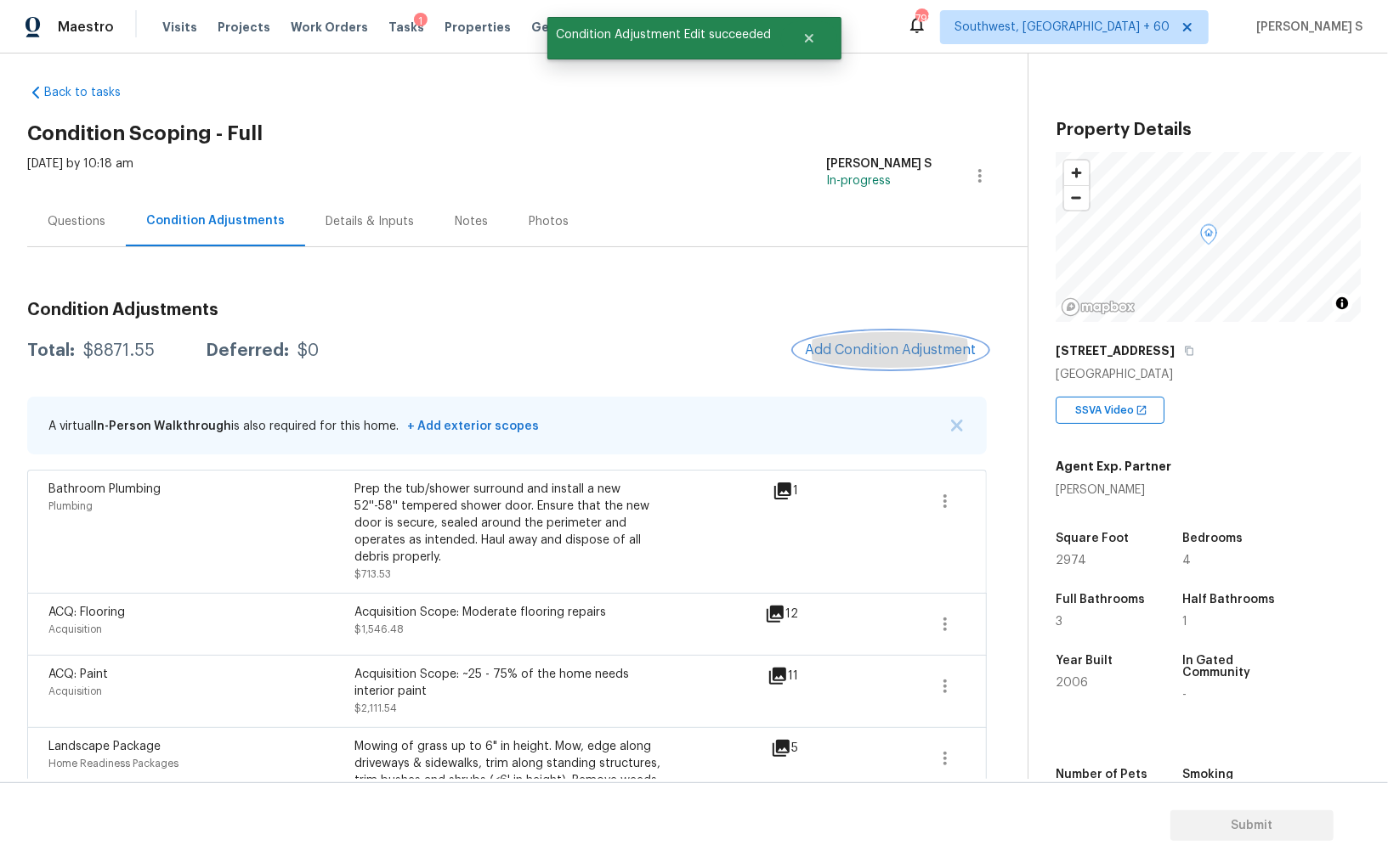
click at [883, 363] on button "Add Condition Adjustment" at bounding box center [890, 349] width 192 height 36
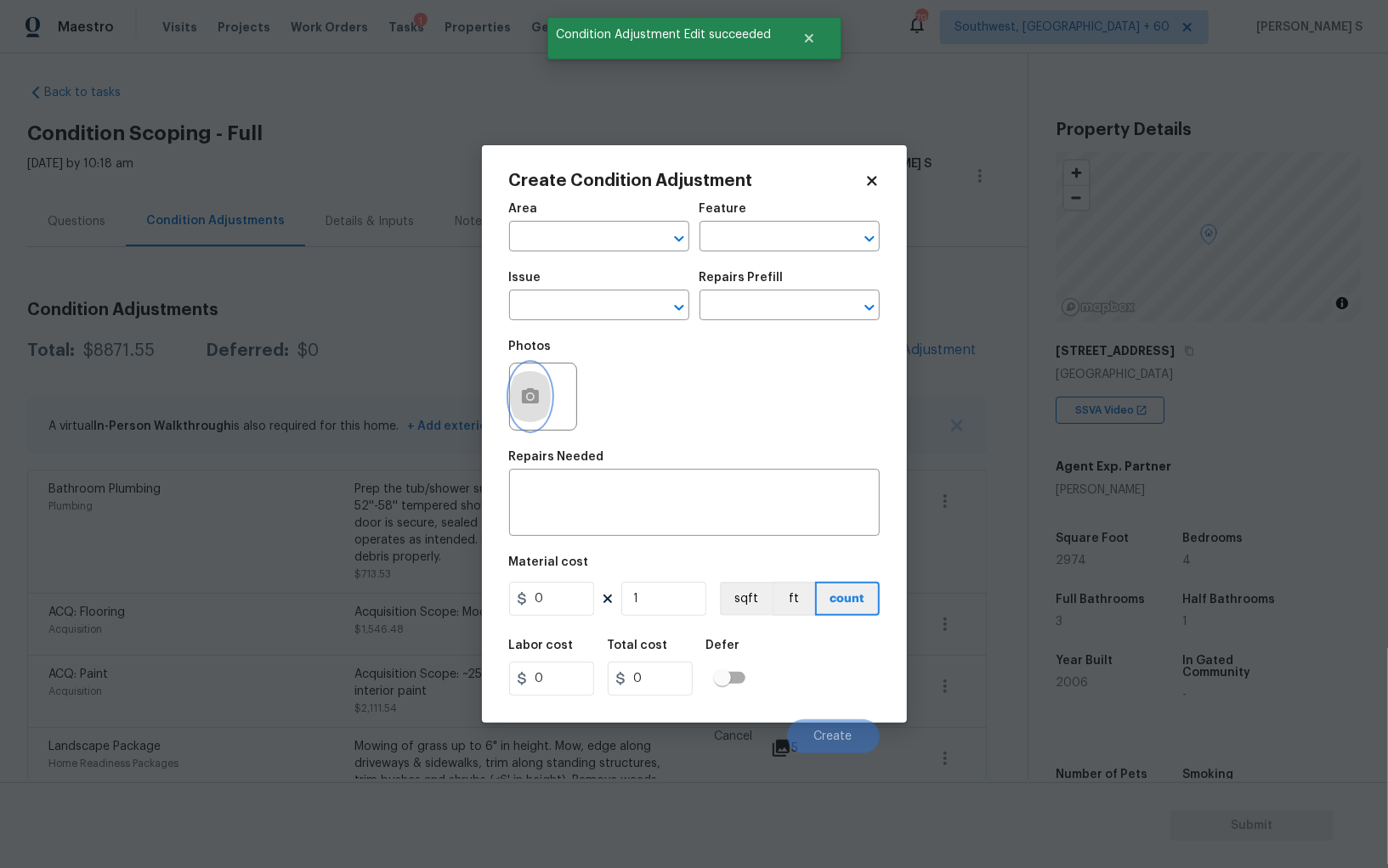
click at [519, 402] on button "button" at bounding box center [530, 397] width 41 height 66
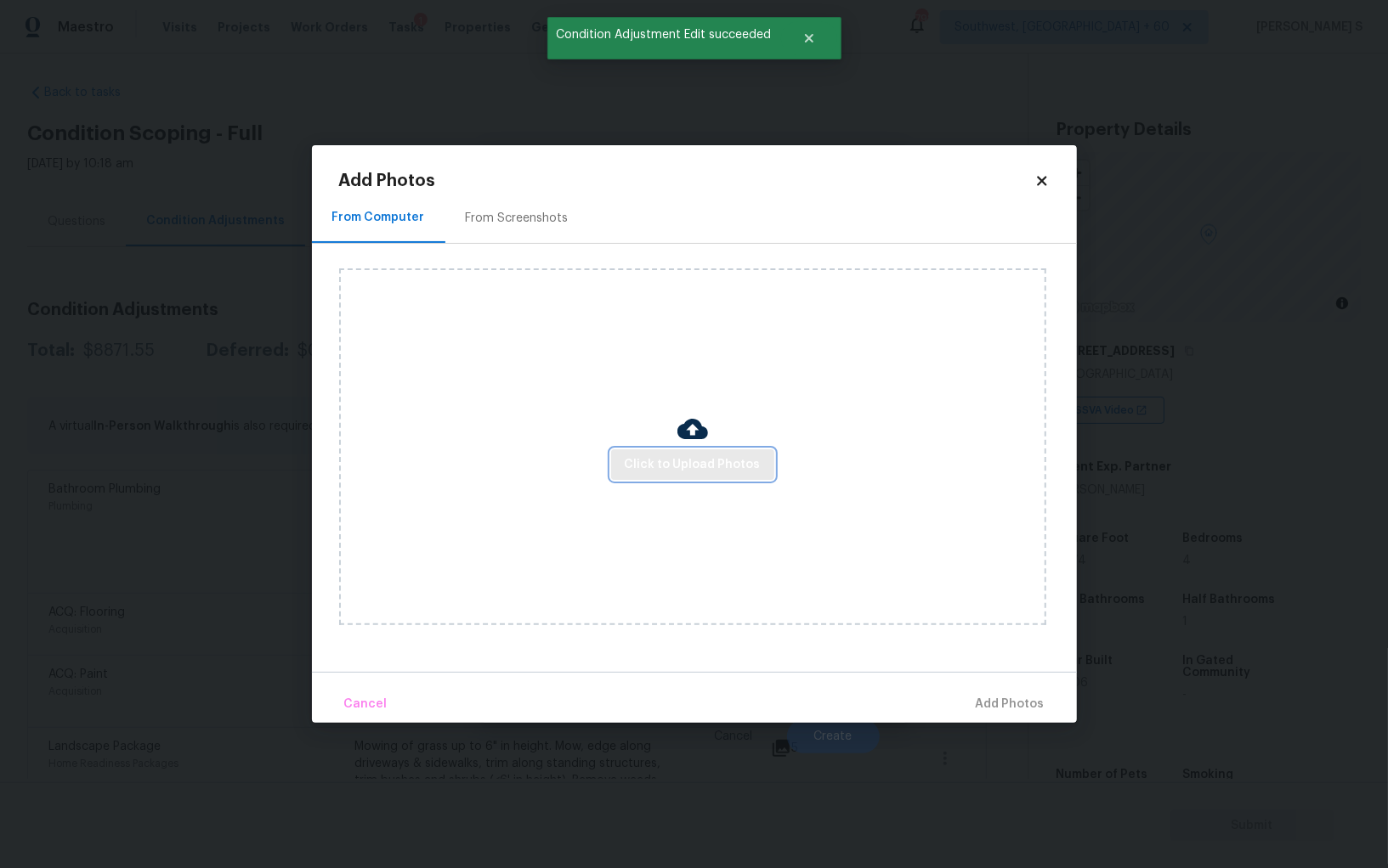
click at [649, 472] on span "Click to Upload Photos" at bounding box center [693, 465] width 136 height 21
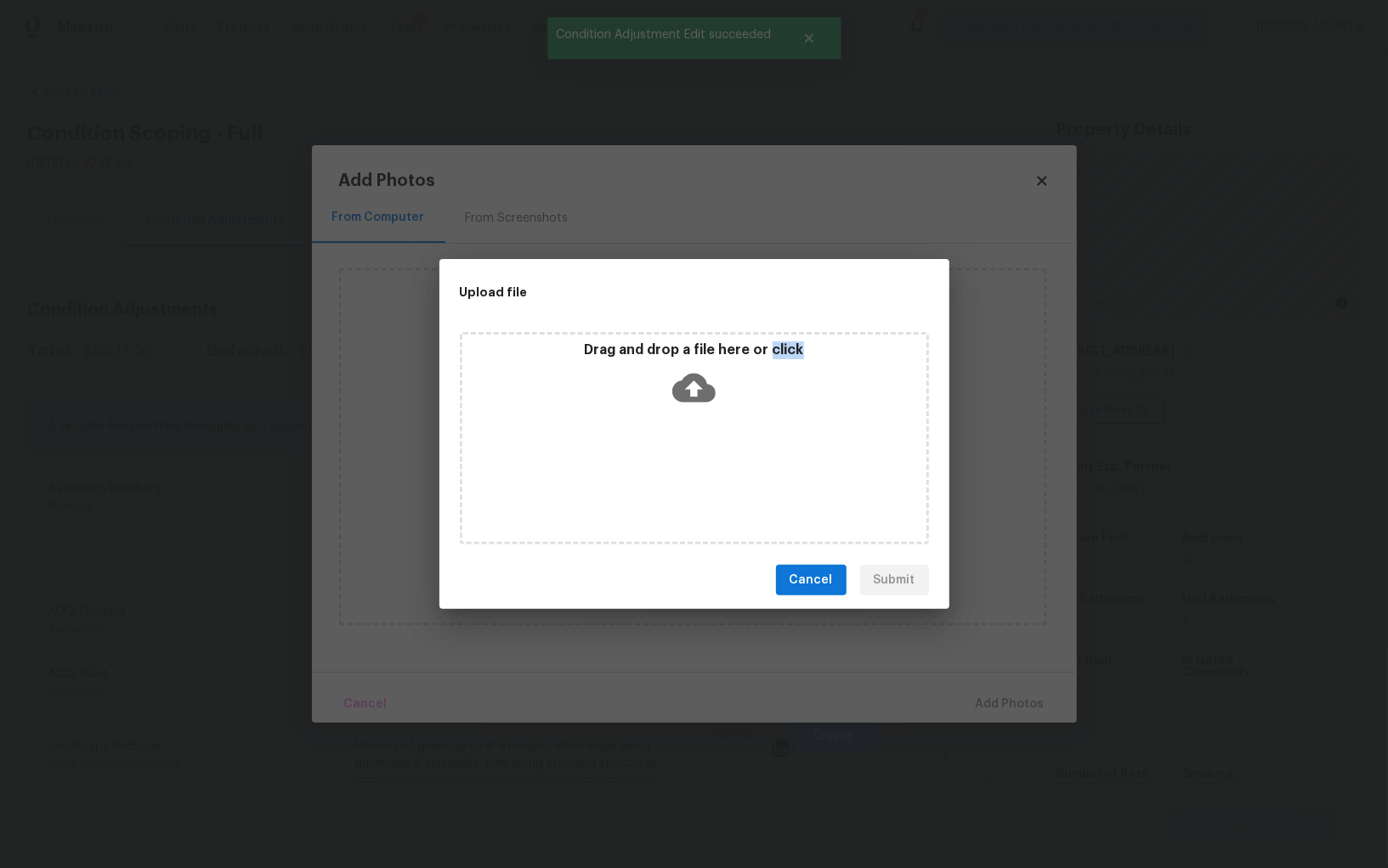
click at [649, 472] on div "Drag and drop a file here or click" at bounding box center [694, 438] width 469 height 212
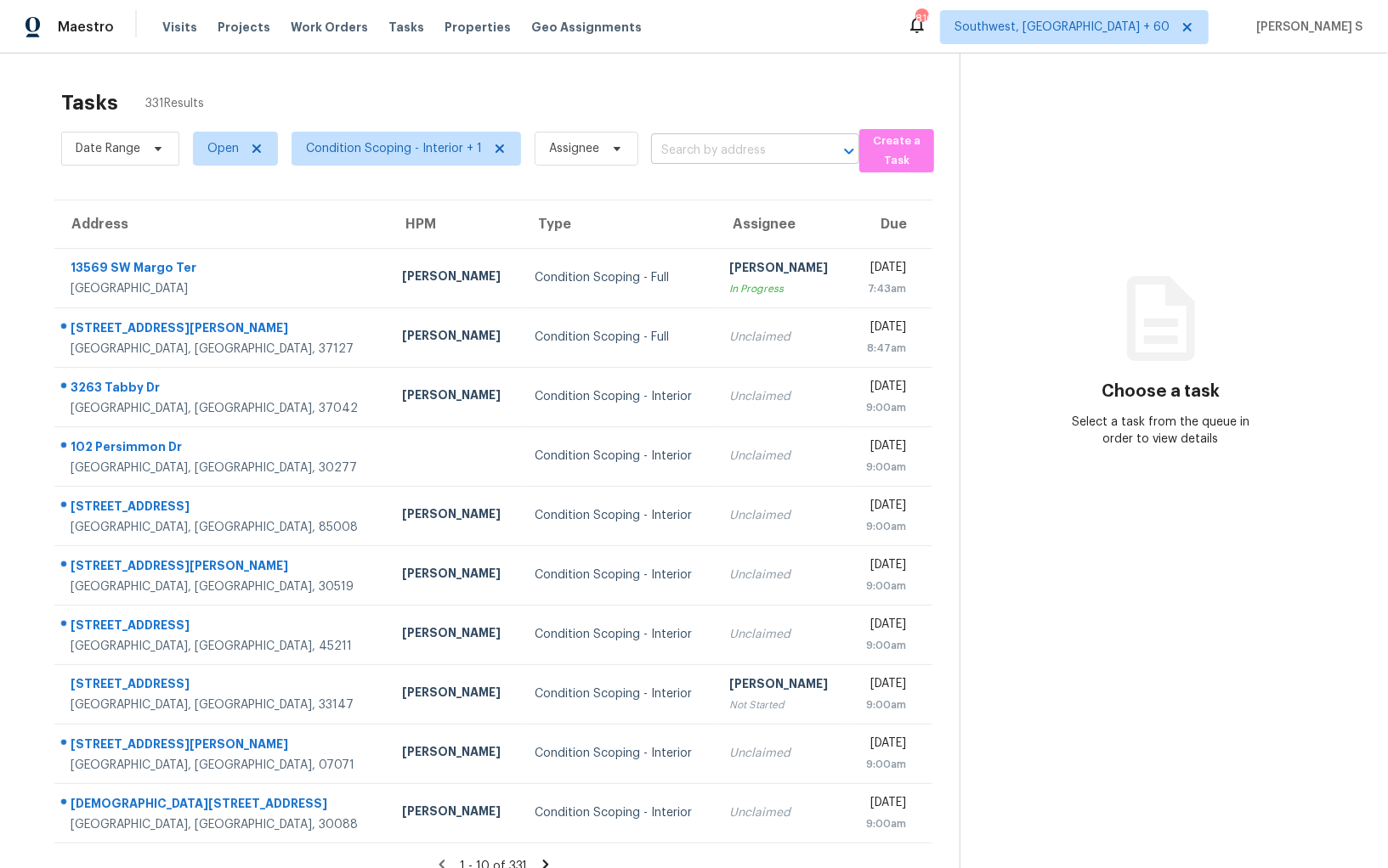
click at [721, 148] on input "text" at bounding box center [731, 150] width 161 height 26
paste input "[STREET_ADDRESS][PERSON_NAME][PERSON_NAME]"
type input "[STREET_ADDRESS][PERSON_NAME][PERSON_NAME]"
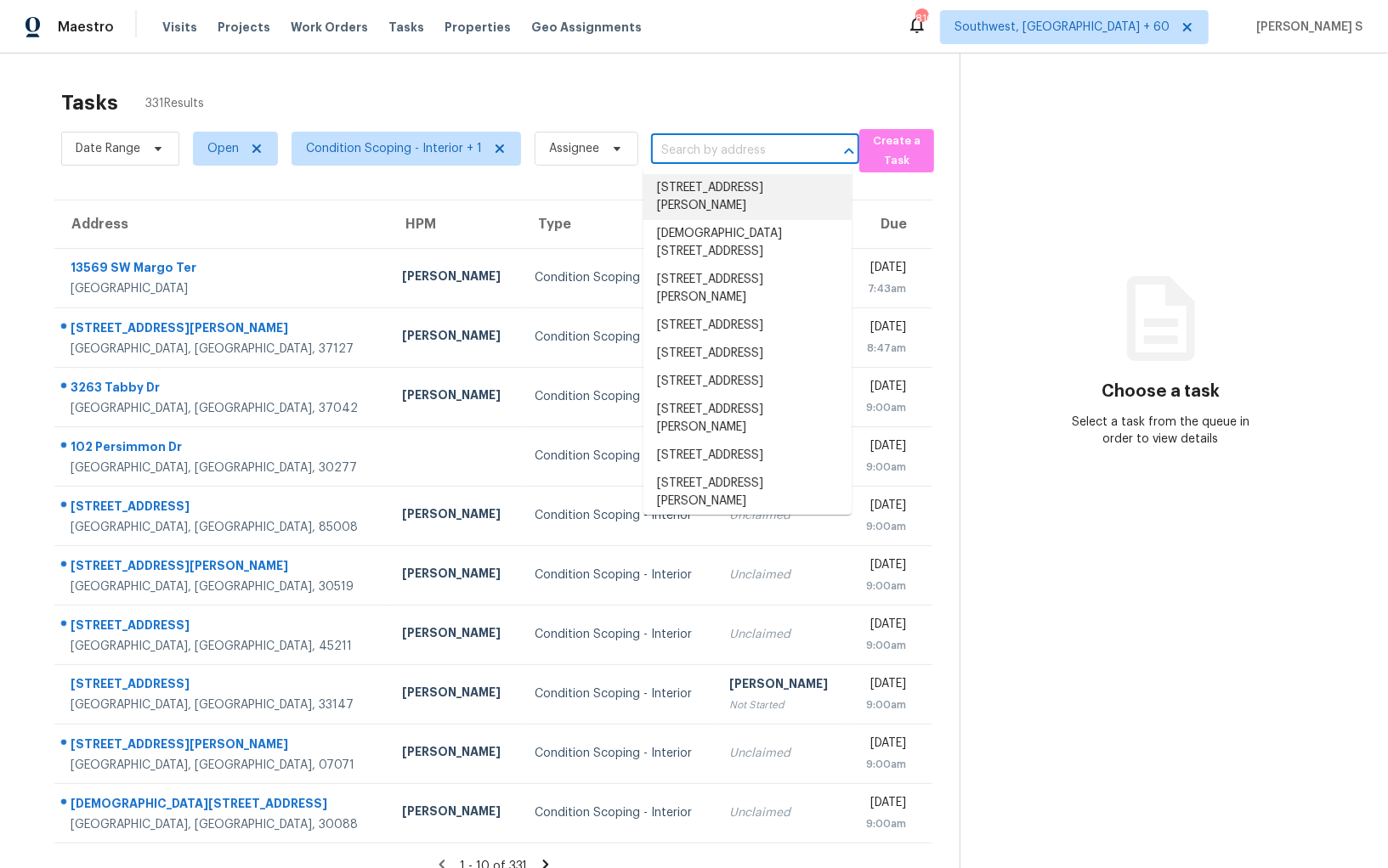
scroll to position [0, 0]
click at [677, 146] on input "text" at bounding box center [731, 150] width 161 height 26
paste input "[STREET_ADDRESS][PERSON_NAME][PERSON_NAME]"
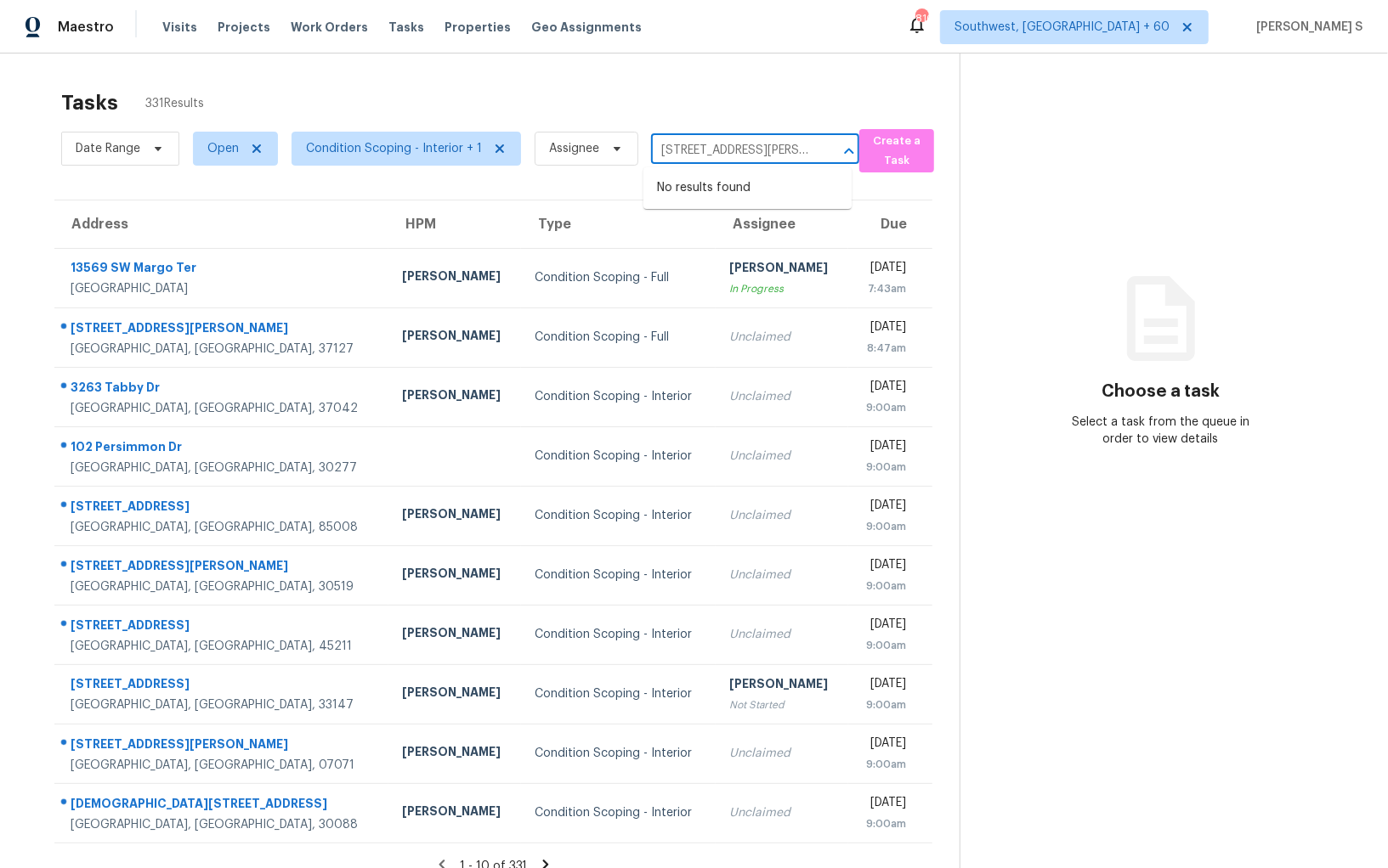
scroll to position [0, 159]
click at [670, 150] on input "[STREET_ADDRESS][PERSON_NAME][PERSON_NAME]" at bounding box center [731, 150] width 161 height 26
click at [724, 152] on input "[STREET_ADDRESS][PERSON_NAME]" at bounding box center [731, 150] width 161 height 26
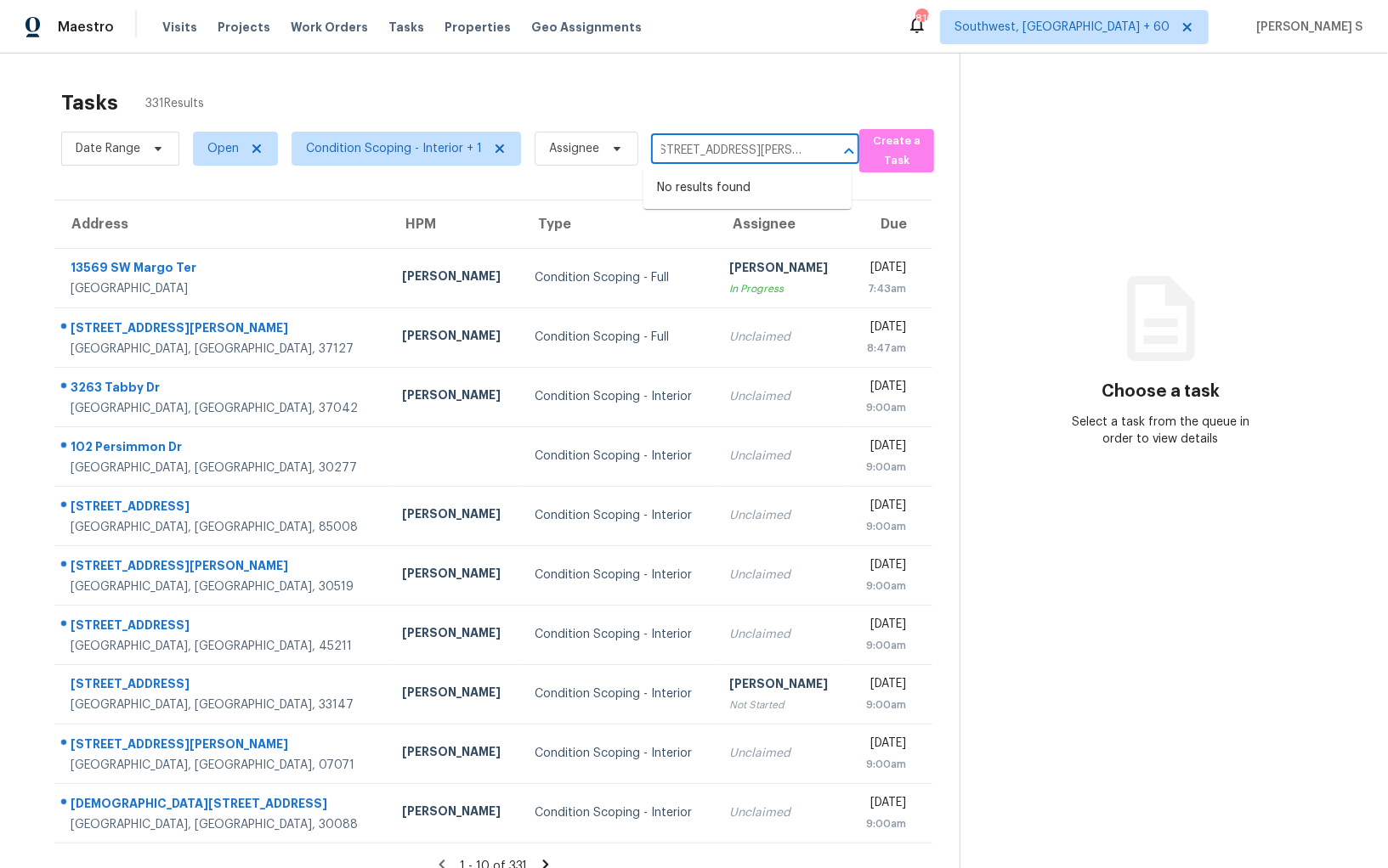
click at [724, 152] on input "[STREET_ADDRESS][PERSON_NAME]" at bounding box center [731, 150] width 161 height 26
type input "[STREET_ADDRESS][PERSON_NAME]"
click at [719, 200] on li "[STREET_ADDRESS][PERSON_NAME][PERSON_NAME]" at bounding box center [748, 197] width 208 height 46
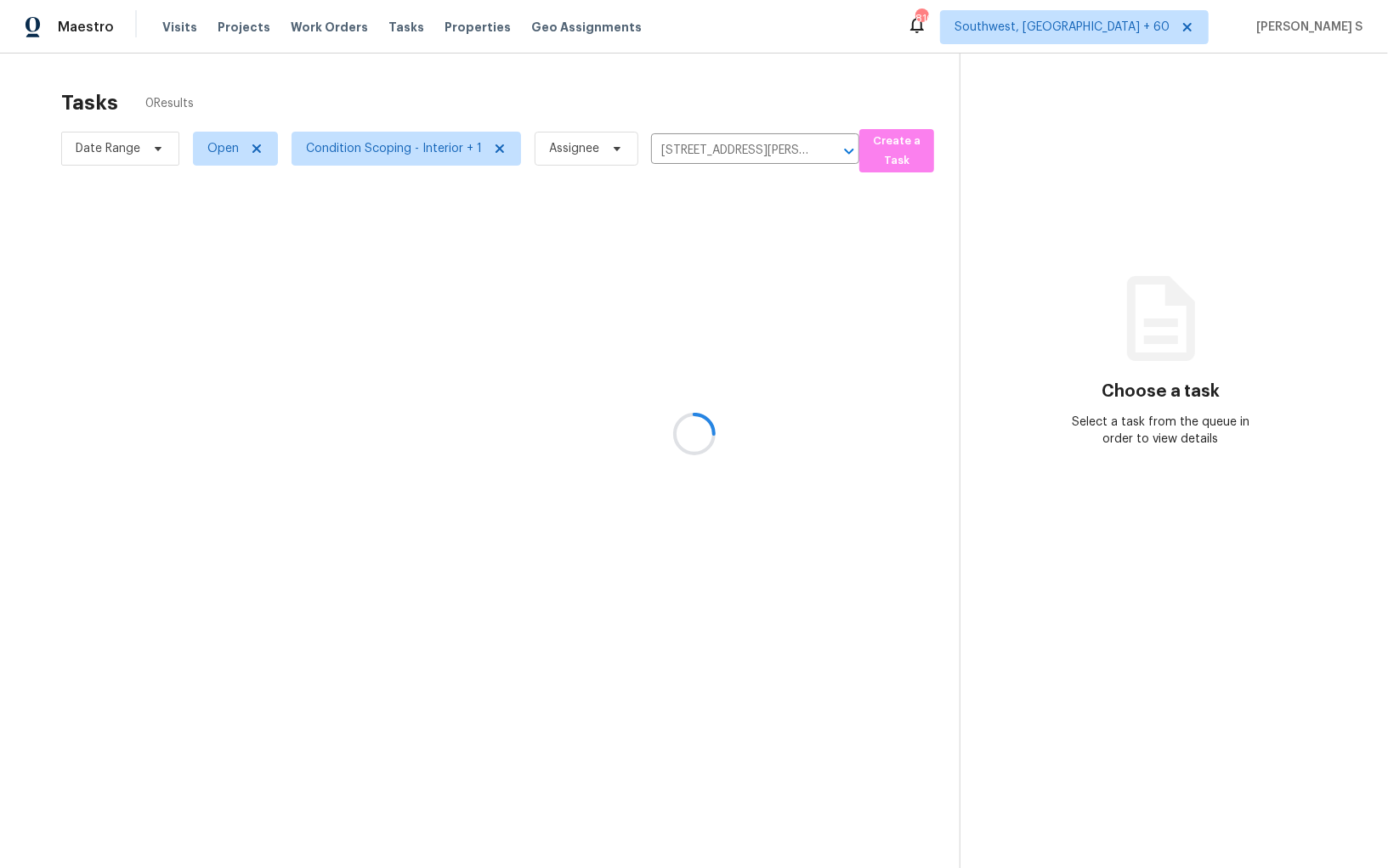
click at [699, 242] on div at bounding box center [694, 434] width 1388 height 868
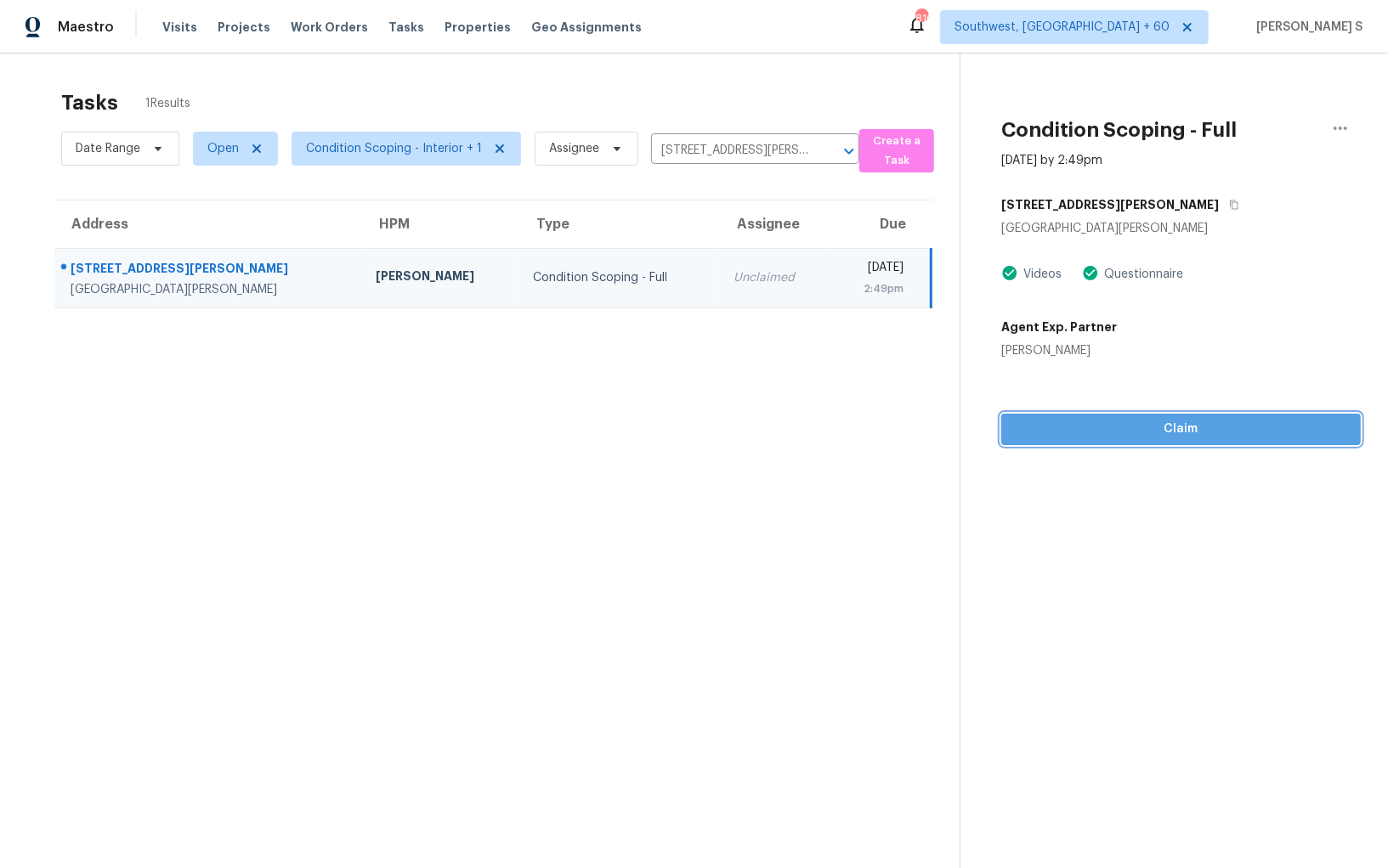
click at [1180, 424] on span "Claim" at bounding box center [1180, 429] width 332 height 21
click at [741, 471] on section "Tasks 1 Results Date Range Open Condition Scoping - Interior + 1 Assignee [STRE…" at bounding box center [493, 501] width 932 height 841
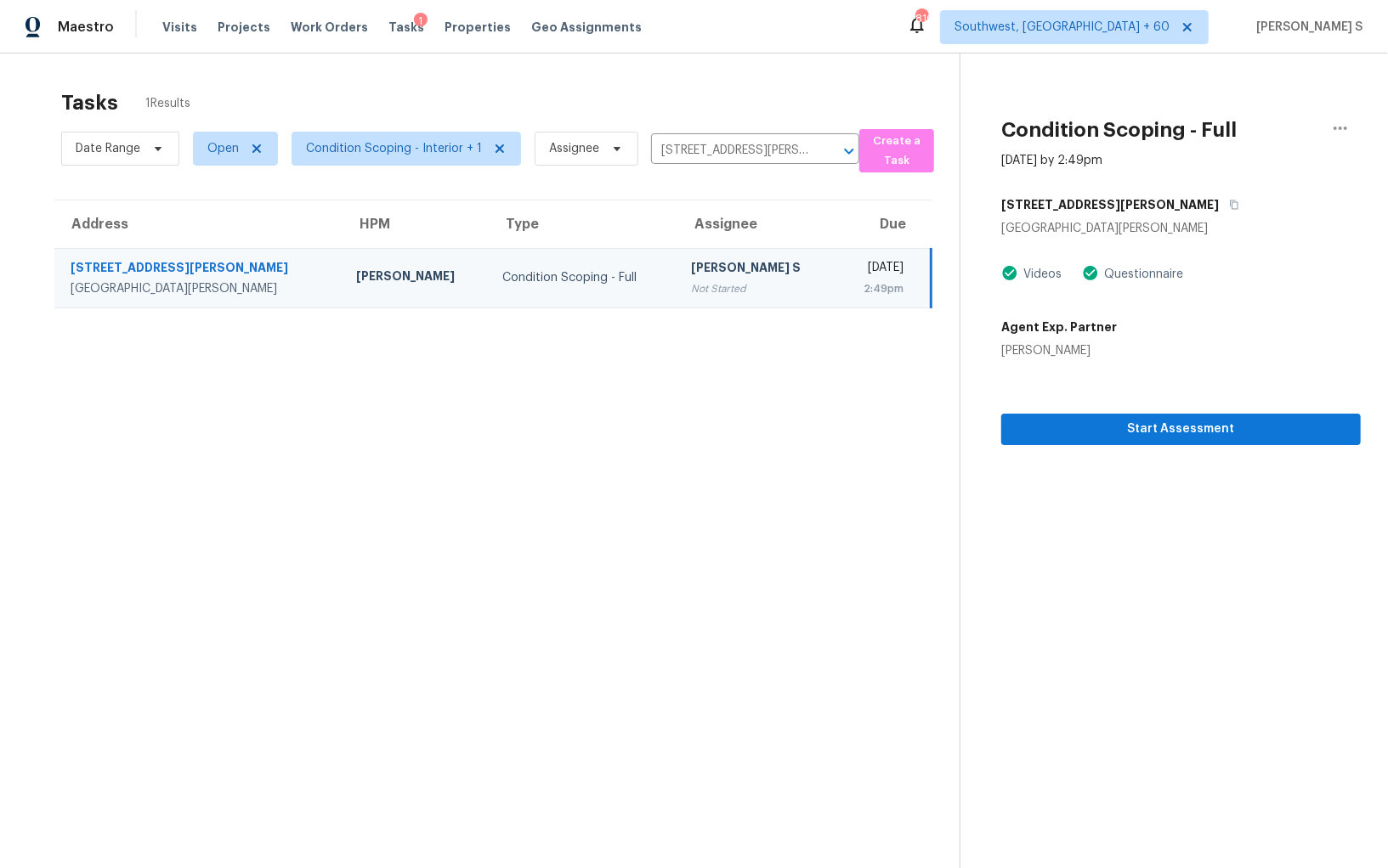
click at [581, 271] on td "Condition Scoping - Full" at bounding box center [583, 277] width 188 height 59
click at [1190, 425] on span "Start Assessment" at bounding box center [1180, 429] width 332 height 21
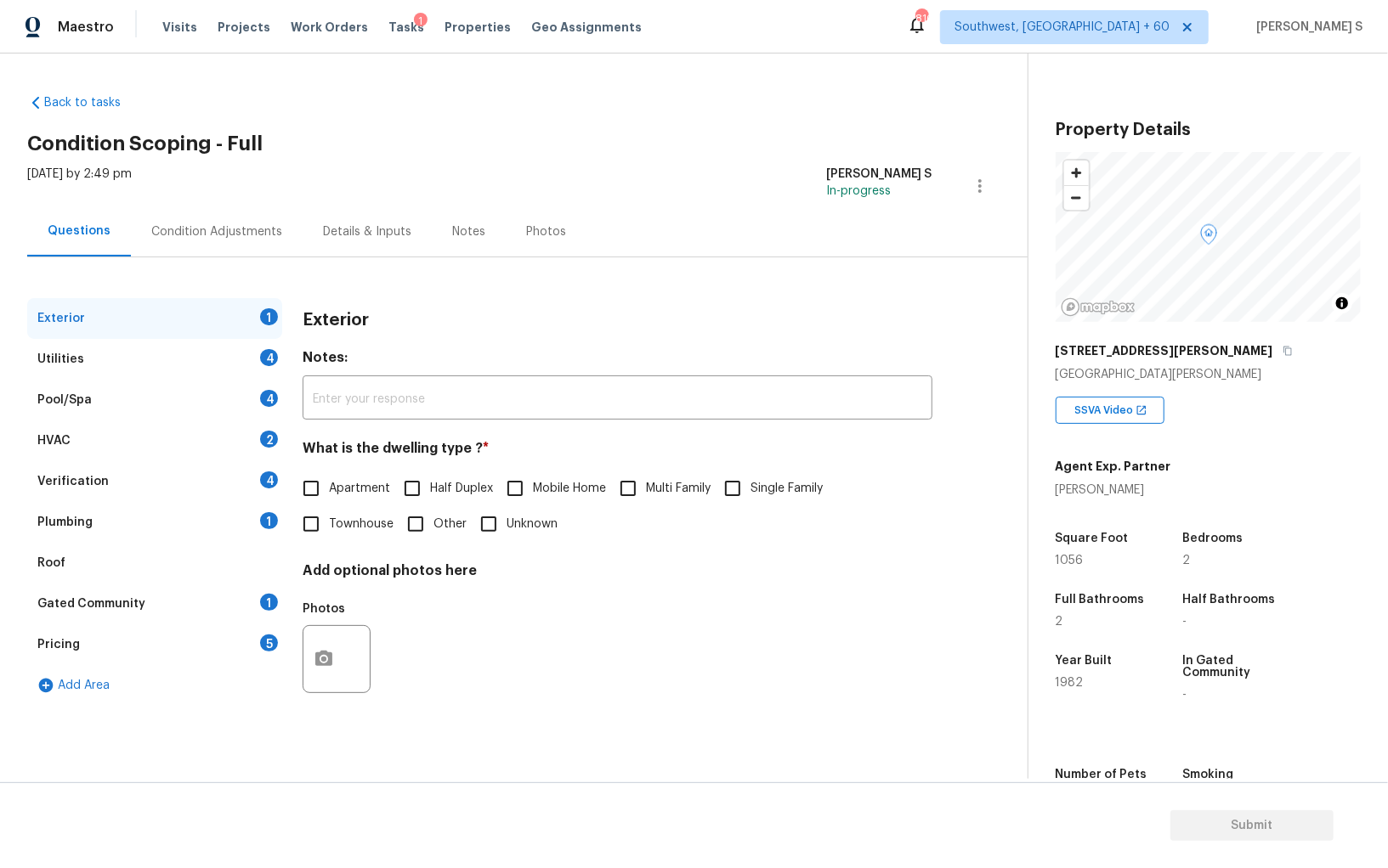
click at [332, 482] on span "Apartment" at bounding box center [359, 488] width 61 height 18
click at [329, 482] on input "Apartment" at bounding box center [310, 488] width 36 height 36
checkbox input "true"
click at [262, 358] on div "4" at bounding box center [269, 357] width 18 height 17
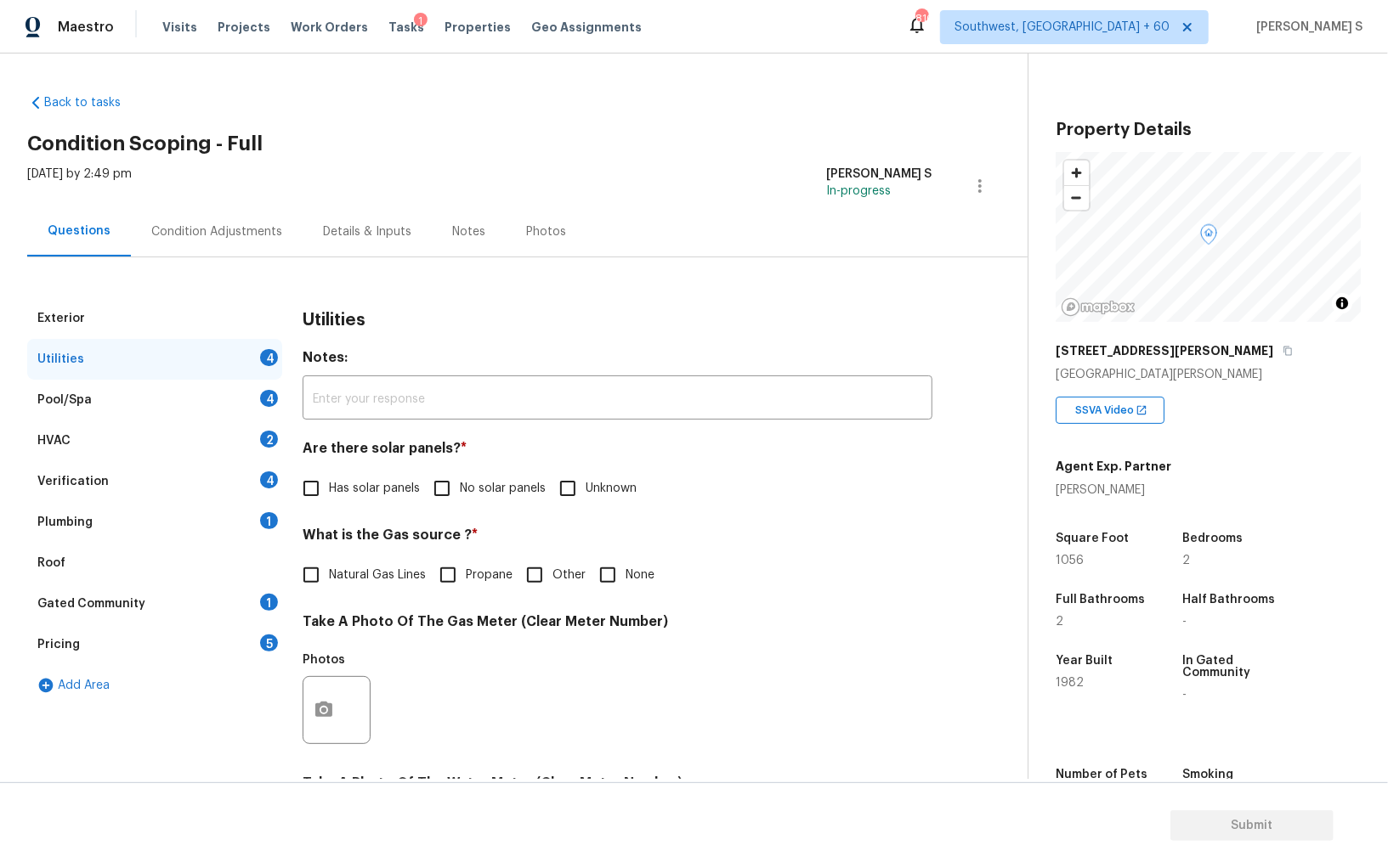
click at [447, 486] on input "No solar panels" at bounding box center [442, 488] width 36 height 36
checkbox input "true"
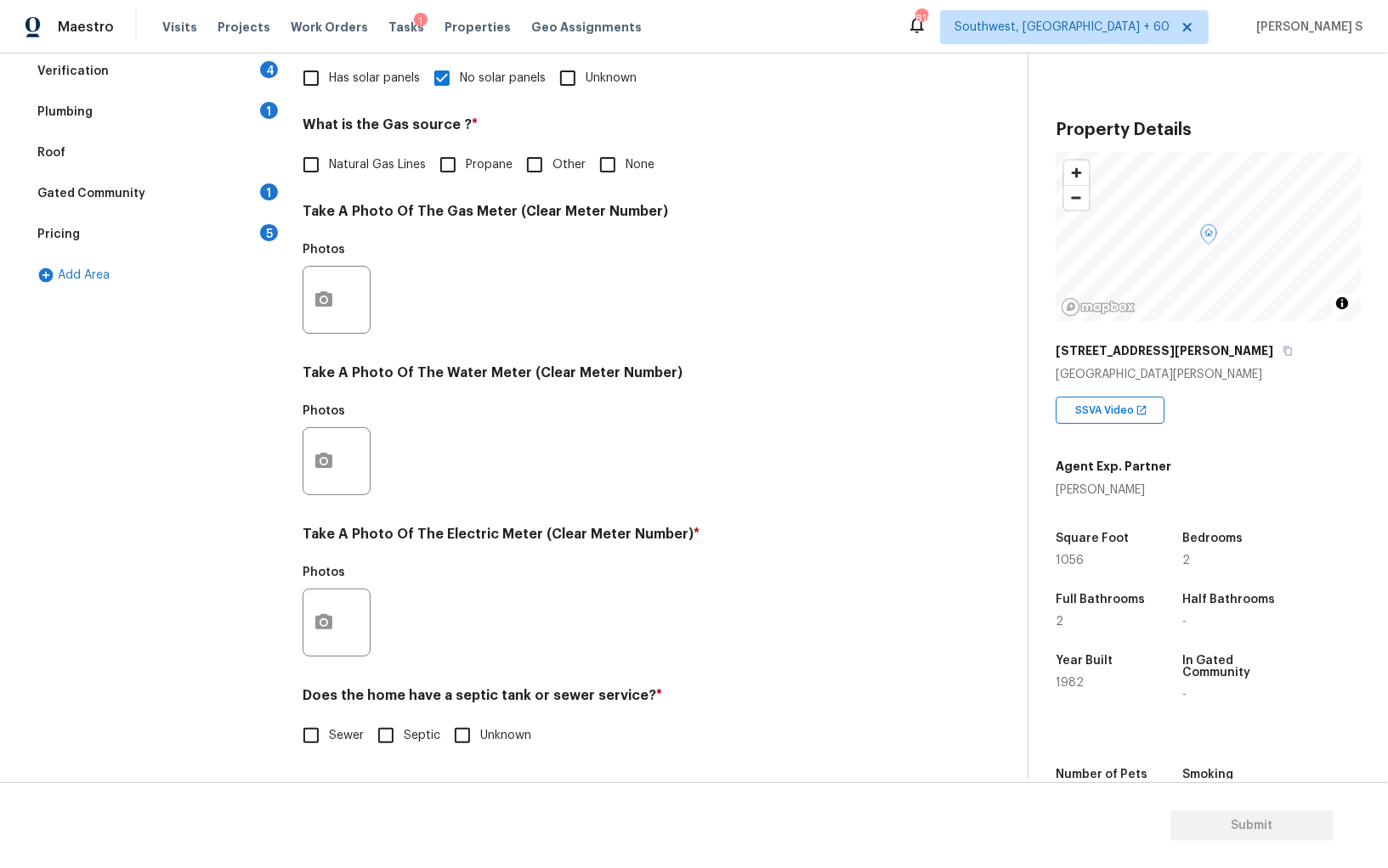
scroll to position [411, 0]
click at [305, 725] on input "Sewer" at bounding box center [310, 736] width 36 height 36
checkbox input "true"
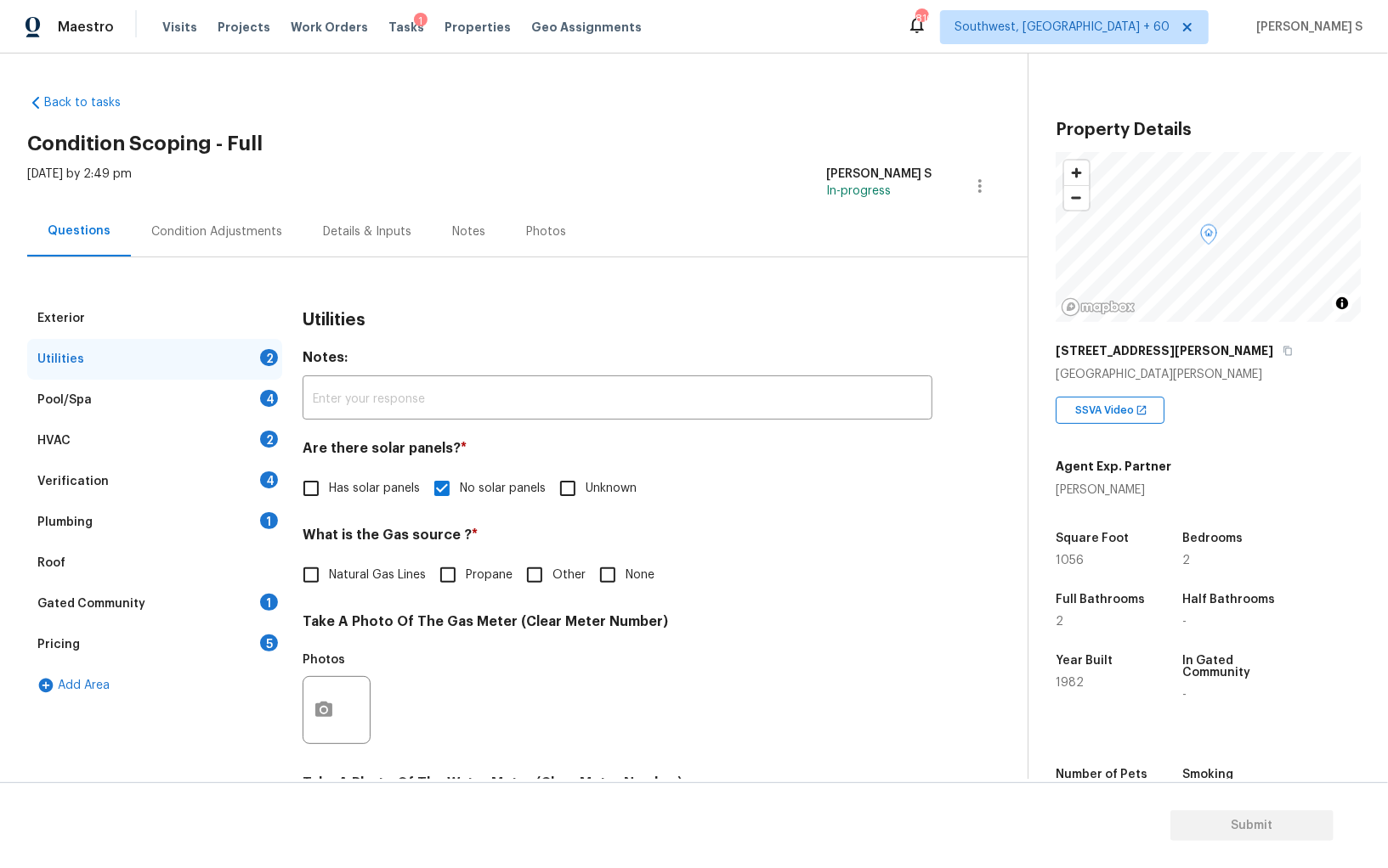
drag, startPoint x: 255, startPoint y: 512, endPoint x: 347, endPoint y: 512, distance: 92.0
click at [255, 512] on div "Plumbing 1" at bounding box center [155, 523] width 255 height 41
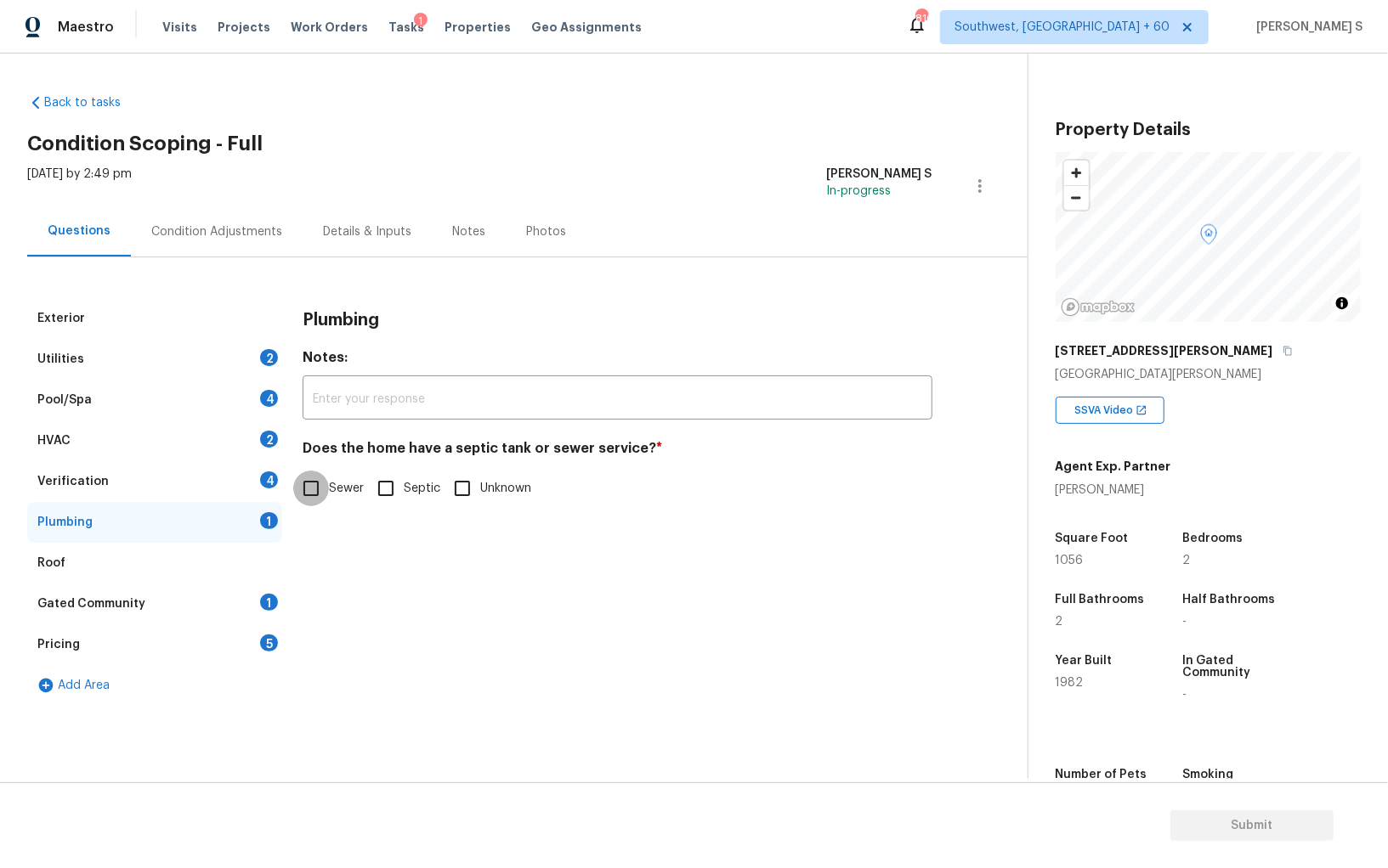
click at [320, 496] on input "Sewer" at bounding box center [310, 488] width 36 height 36
checkbox input "true"
drag, startPoint x: 270, startPoint y: 598, endPoint x: 420, endPoint y: 424, distance: 229.7
click at [270, 598] on div "1" at bounding box center [269, 601] width 18 height 17
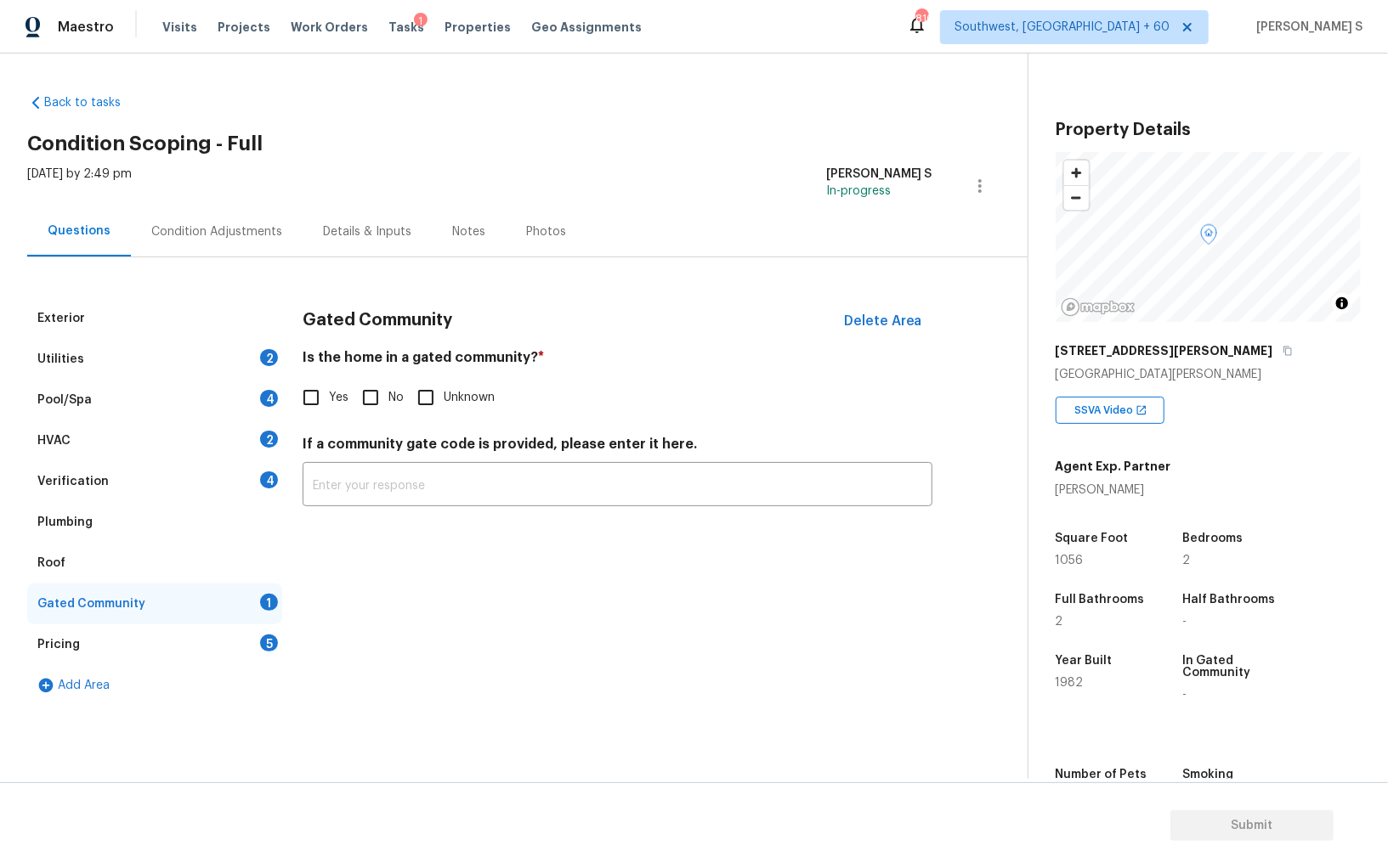
click at [375, 405] on input "No" at bounding box center [370, 397] width 36 height 36
checkbox input "true"
click at [262, 485] on div "Verification 4" at bounding box center [155, 482] width 255 height 41
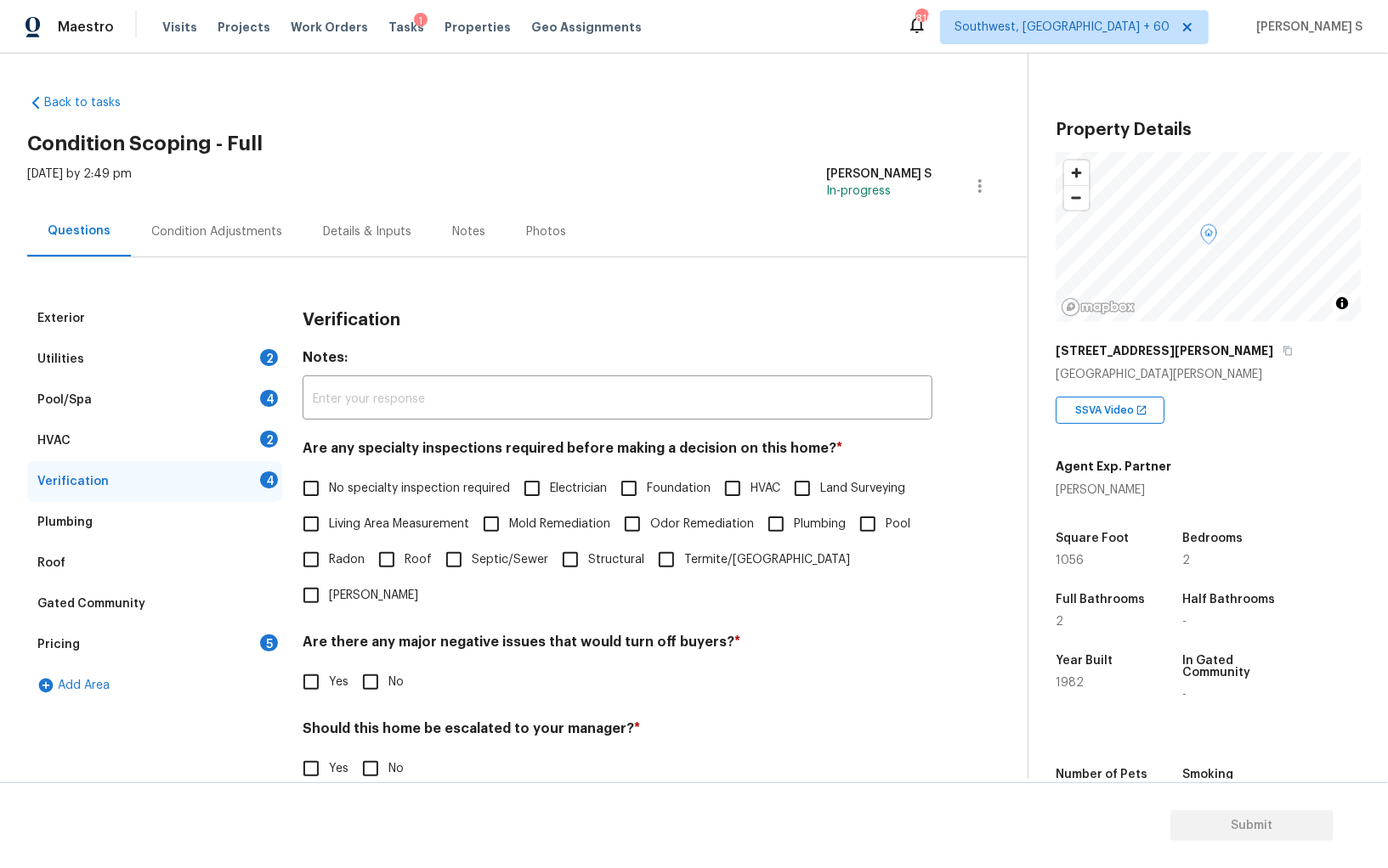
click at [315, 486] on input "No specialty inspection required" at bounding box center [310, 488] width 36 height 36
checkbox input "true"
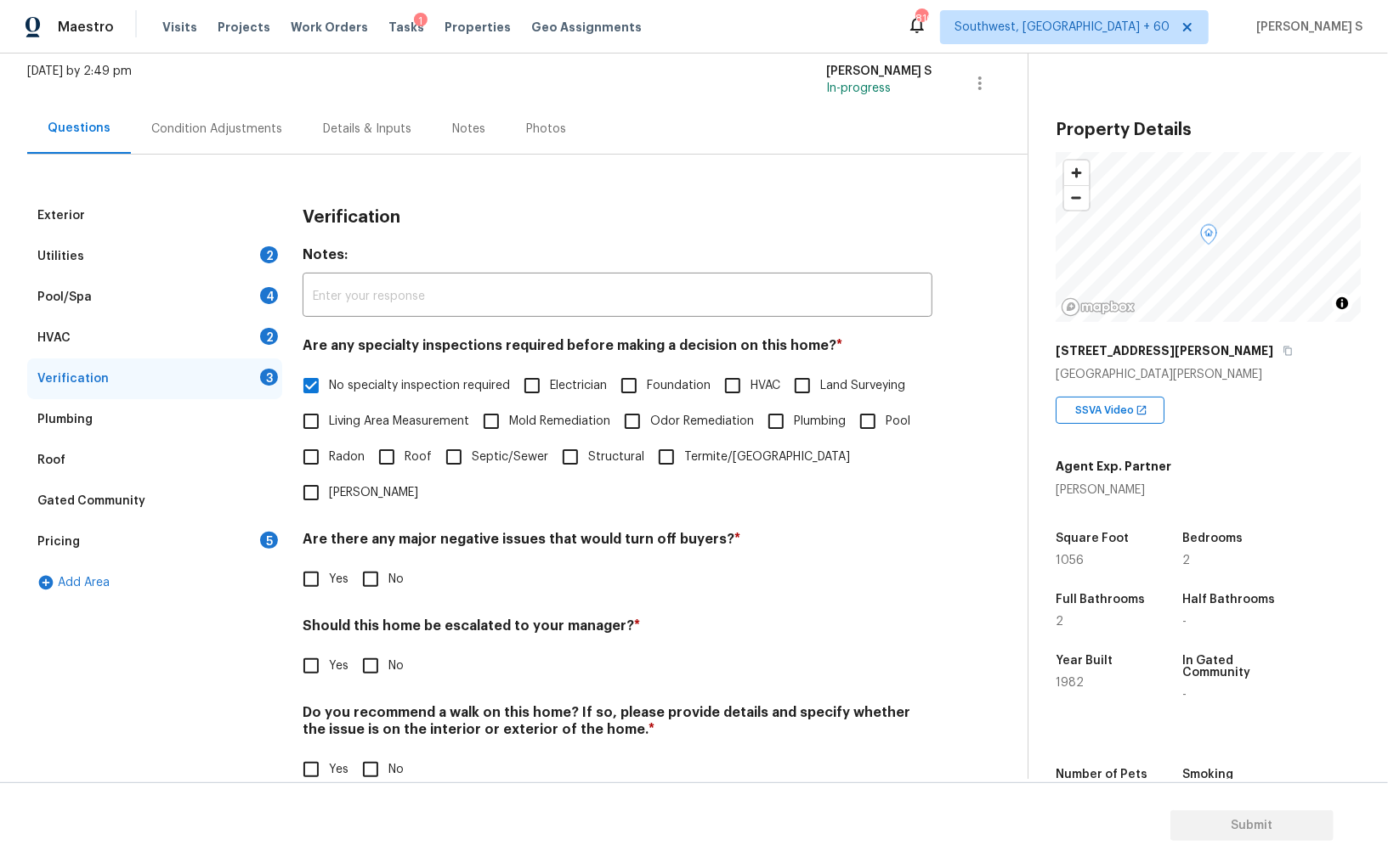
scroll to position [101, 0]
click at [365, 563] on input "No" at bounding box center [370, 581] width 36 height 36
checkbox input "true"
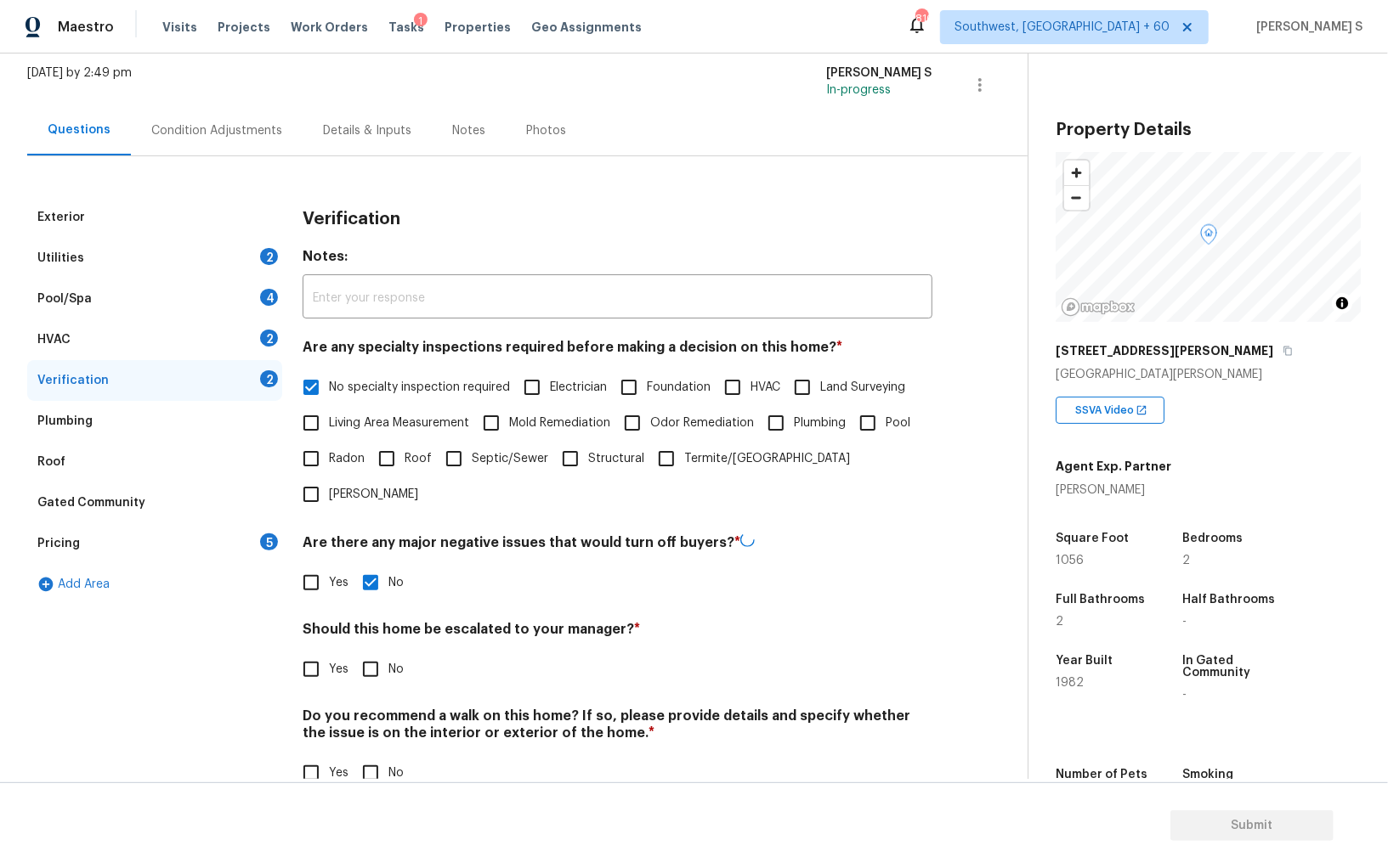
click at [370, 752] on input "No" at bounding box center [370, 773] width 36 height 36
checkbox input "true"
drag, startPoint x: 310, startPoint y: 632, endPoint x: 329, endPoint y: 625, distance: 20.2
click at [310, 650] on input "Yes" at bounding box center [310, 668] width 36 height 36
checkbox input "true"
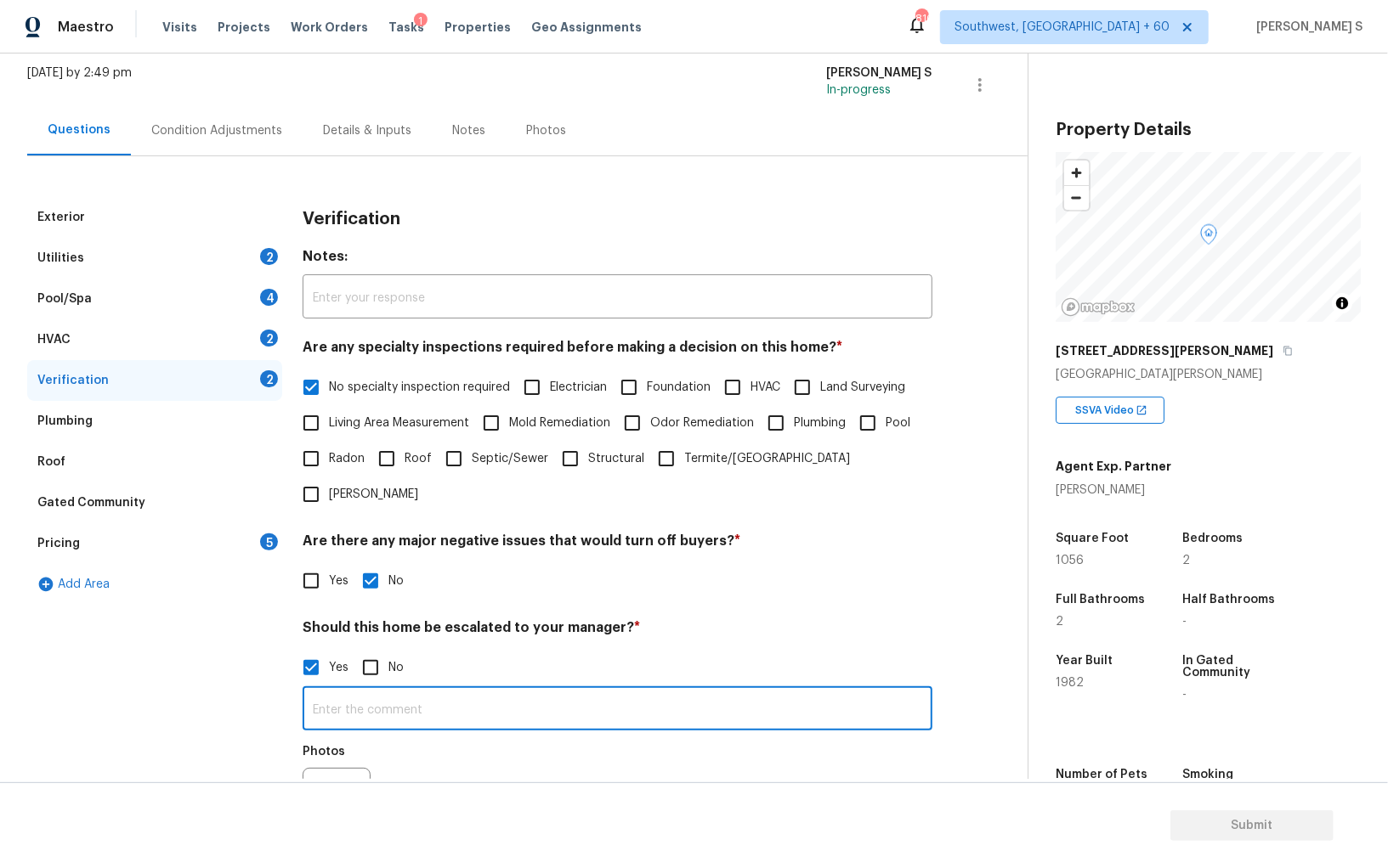
click at [412, 691] on input "text" at bounding box center [617, 710] width 630 height 40
click at [420, 736] on div "Photos" at bounding box center [617, 790] width 630 height 110
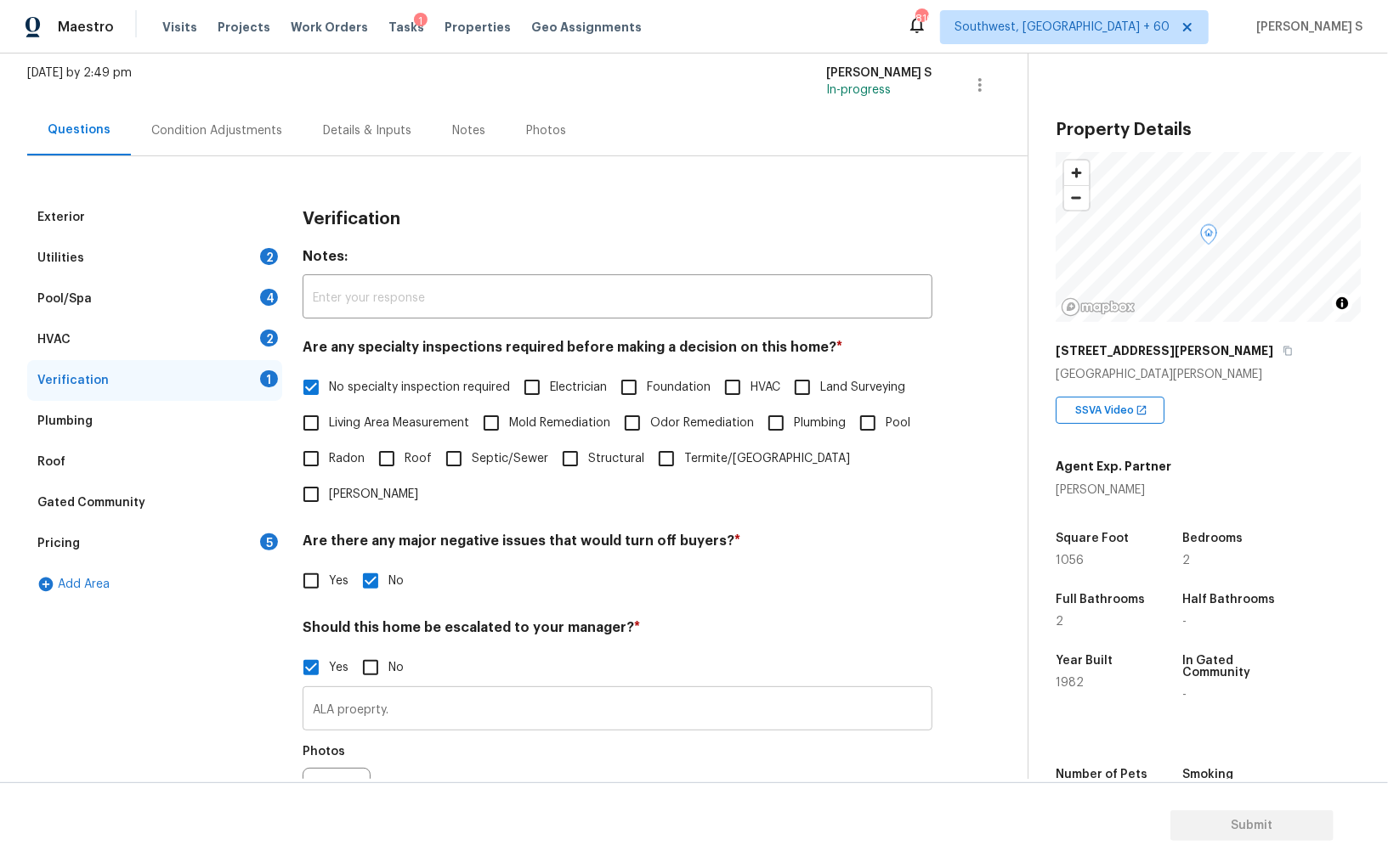
click at [365, 691] on input "ALA proeprty." at bounding box center [617, 710] width 630 height 40
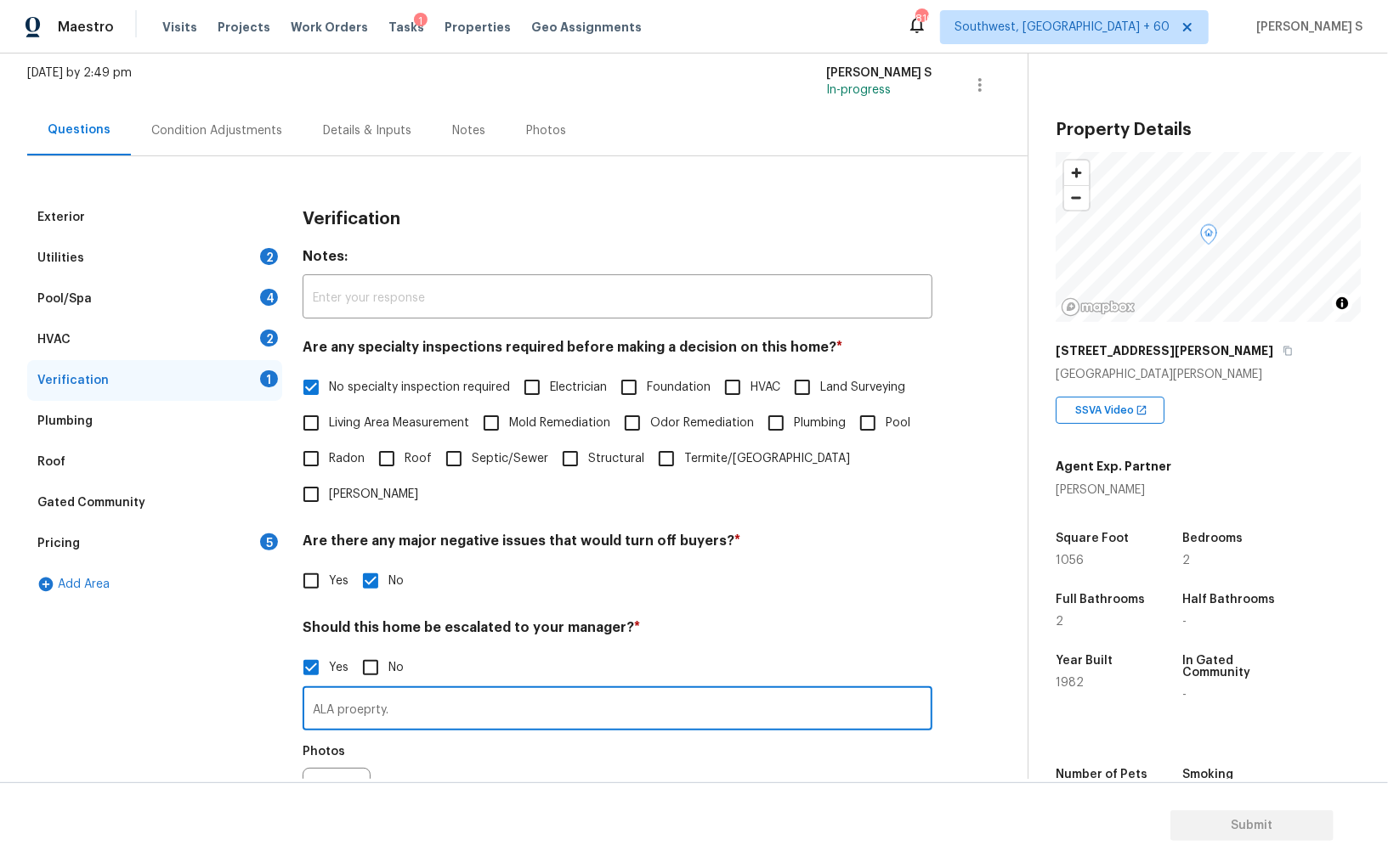
click at [365, 691] on input "ALA proeprty." at bounding box center [617, 710] width 630 height 40
type input "ALA property."
click at [255, 627] on div "Exterior Utilities 2 Pool/Spa 4 HVAC 2 Verification 1 Plumbing Roof Gated Commu…" at bounding box center [155, 584] width 255 height 773
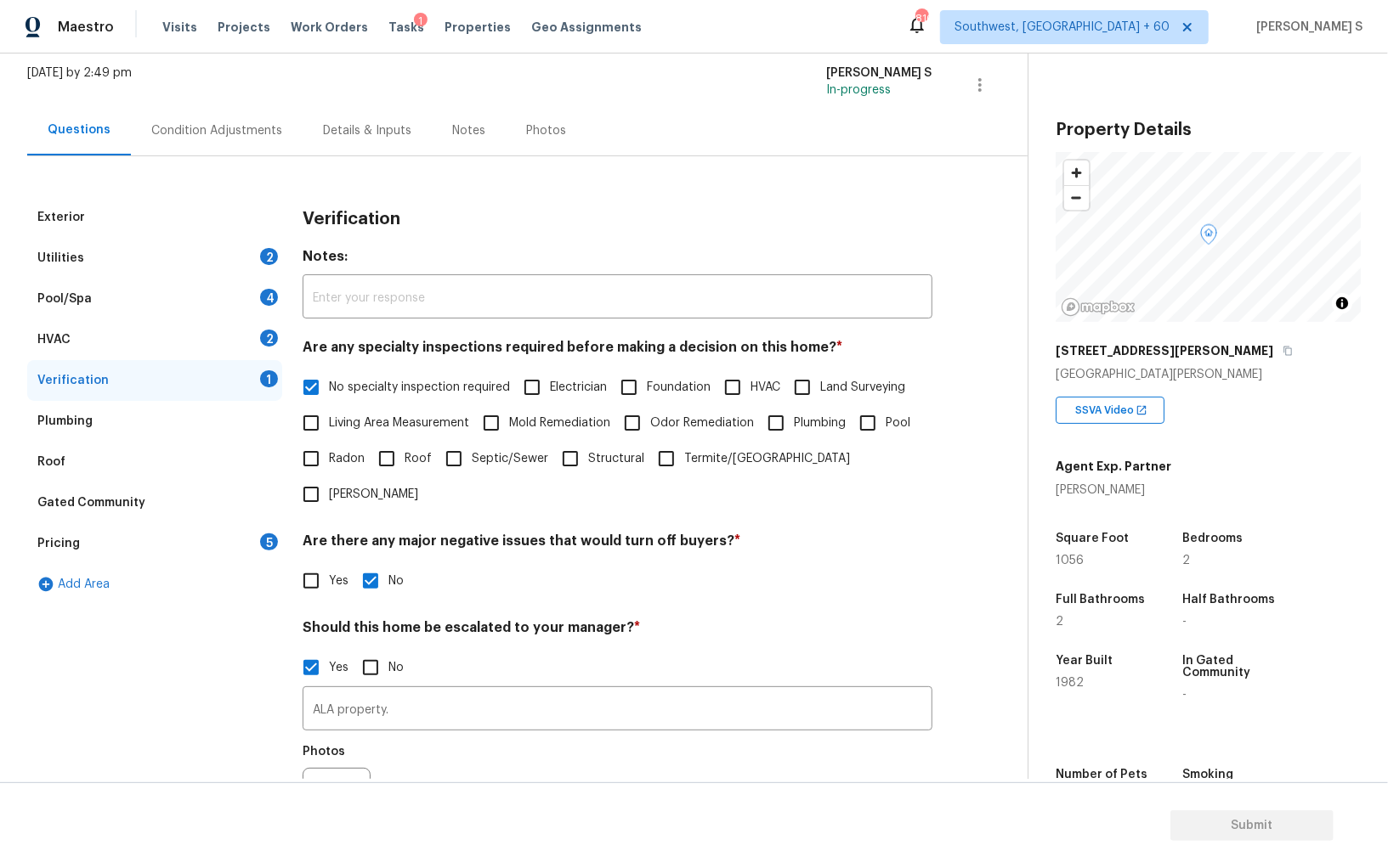
click at [244, 339] on div "HVAC 2" at bounding box center [155, 340] width 255 height 41
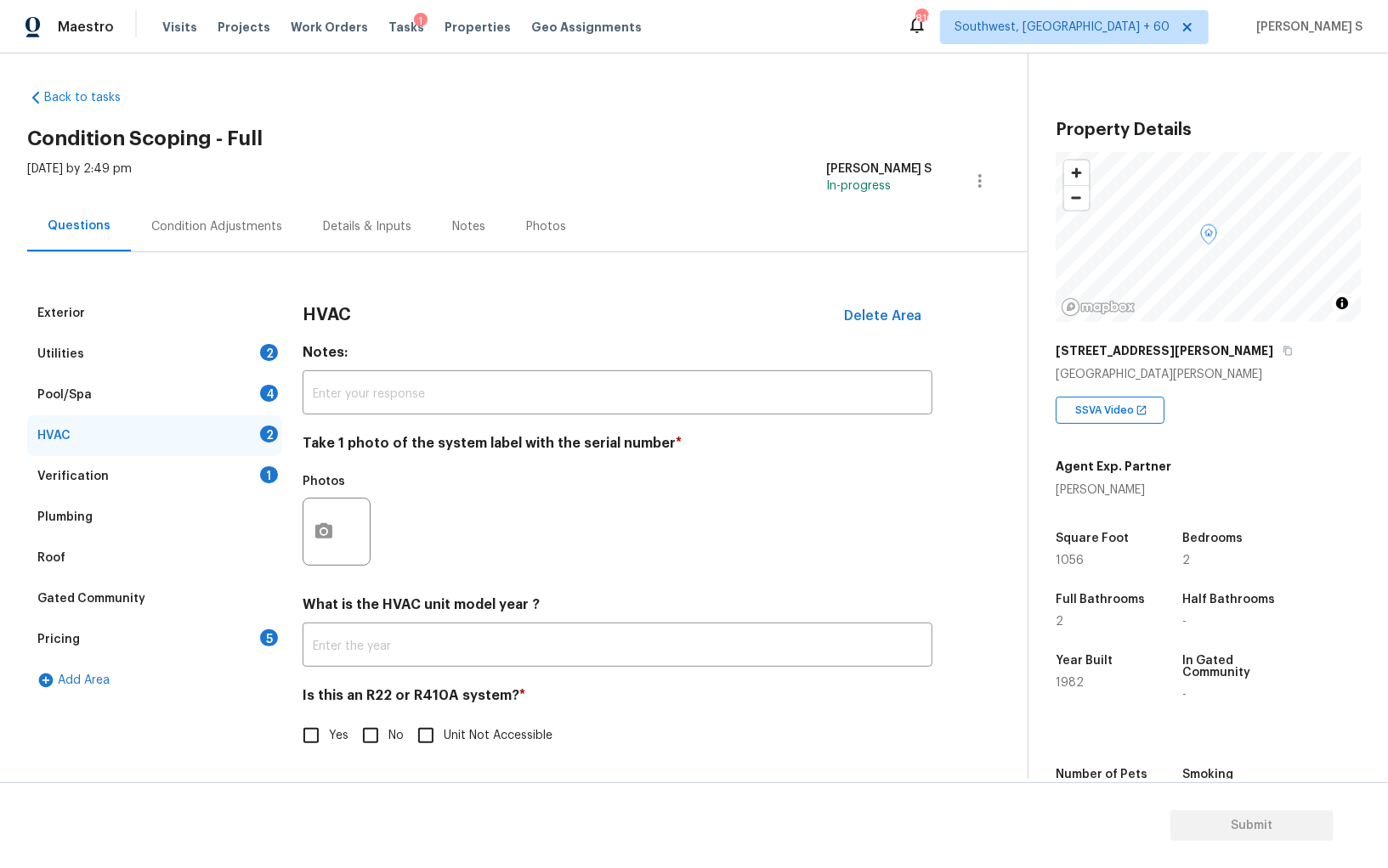
scroll to position [6, 0]
click at [323, 538] on icon "button" at bounding box center [323, 531] width 20 height 20
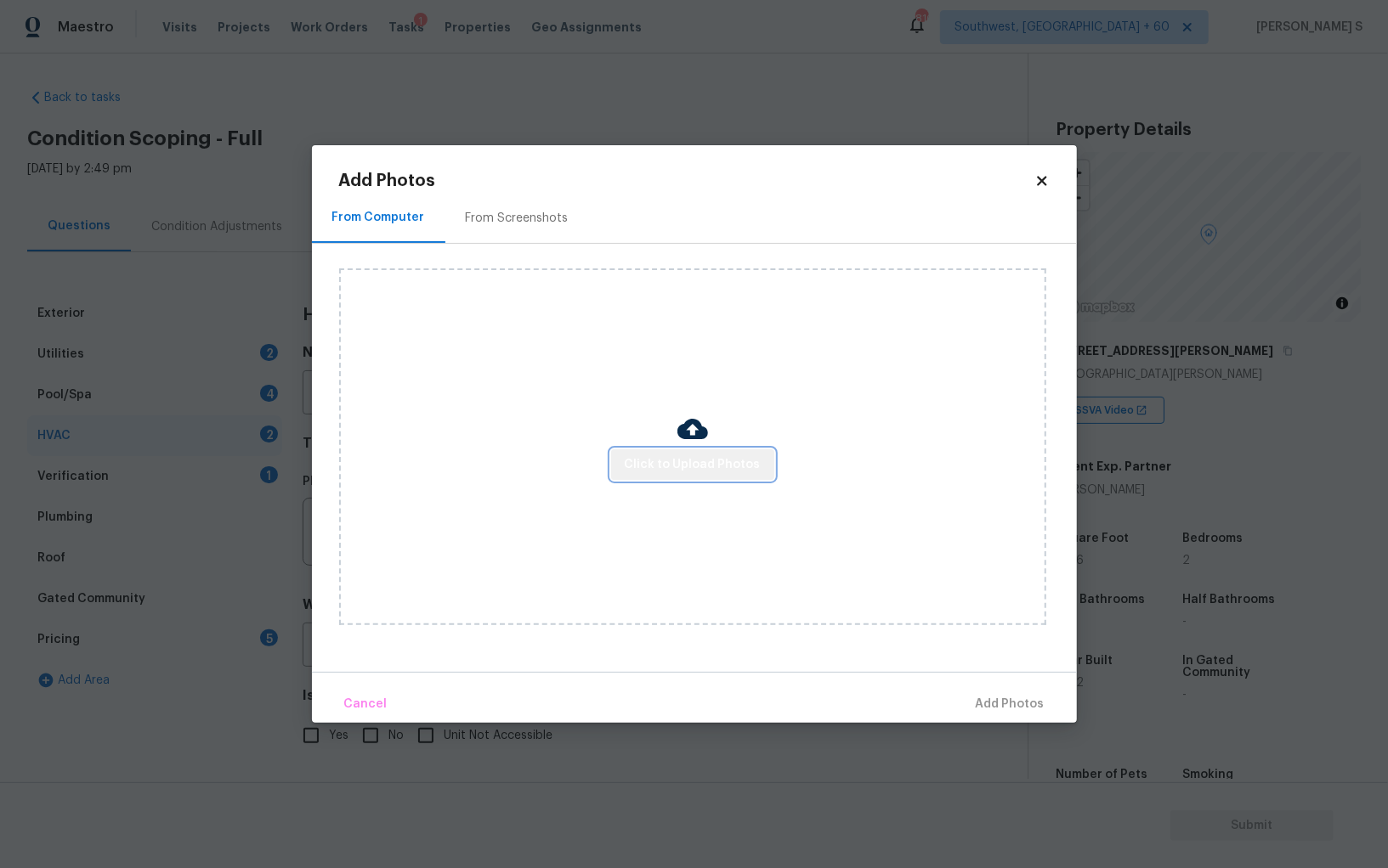
click at [709, 471] on span "Click to Upload Photos" at bounding box center [693, 465] width 136 height 21
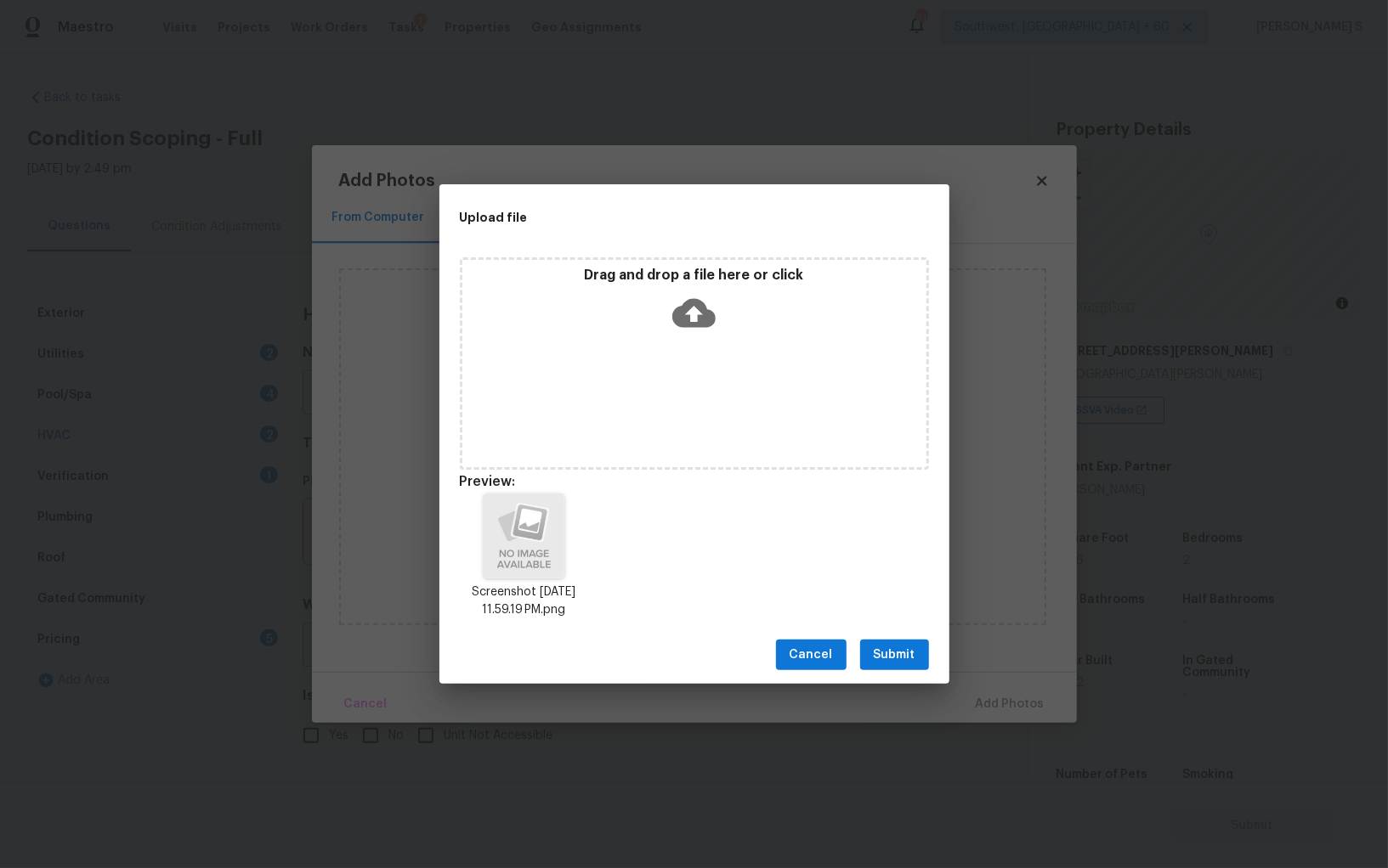
click at [870, 652] on button "Submit" at bounding box center [894, 655] width 69 height 31
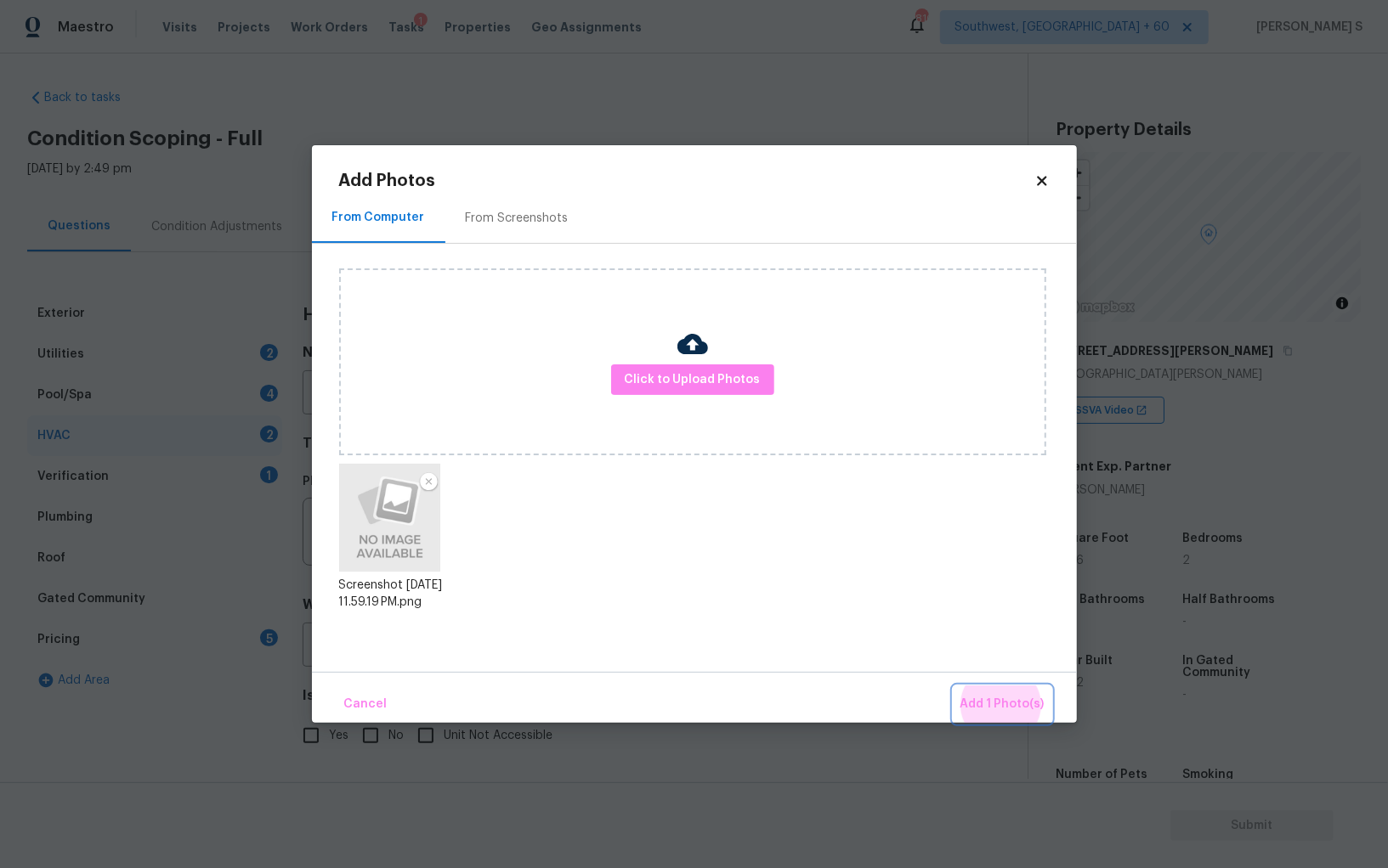
click at [953, 686] on button "Add 1 Photo(s)" at bounding box center [1002, 705] width 97 height 37
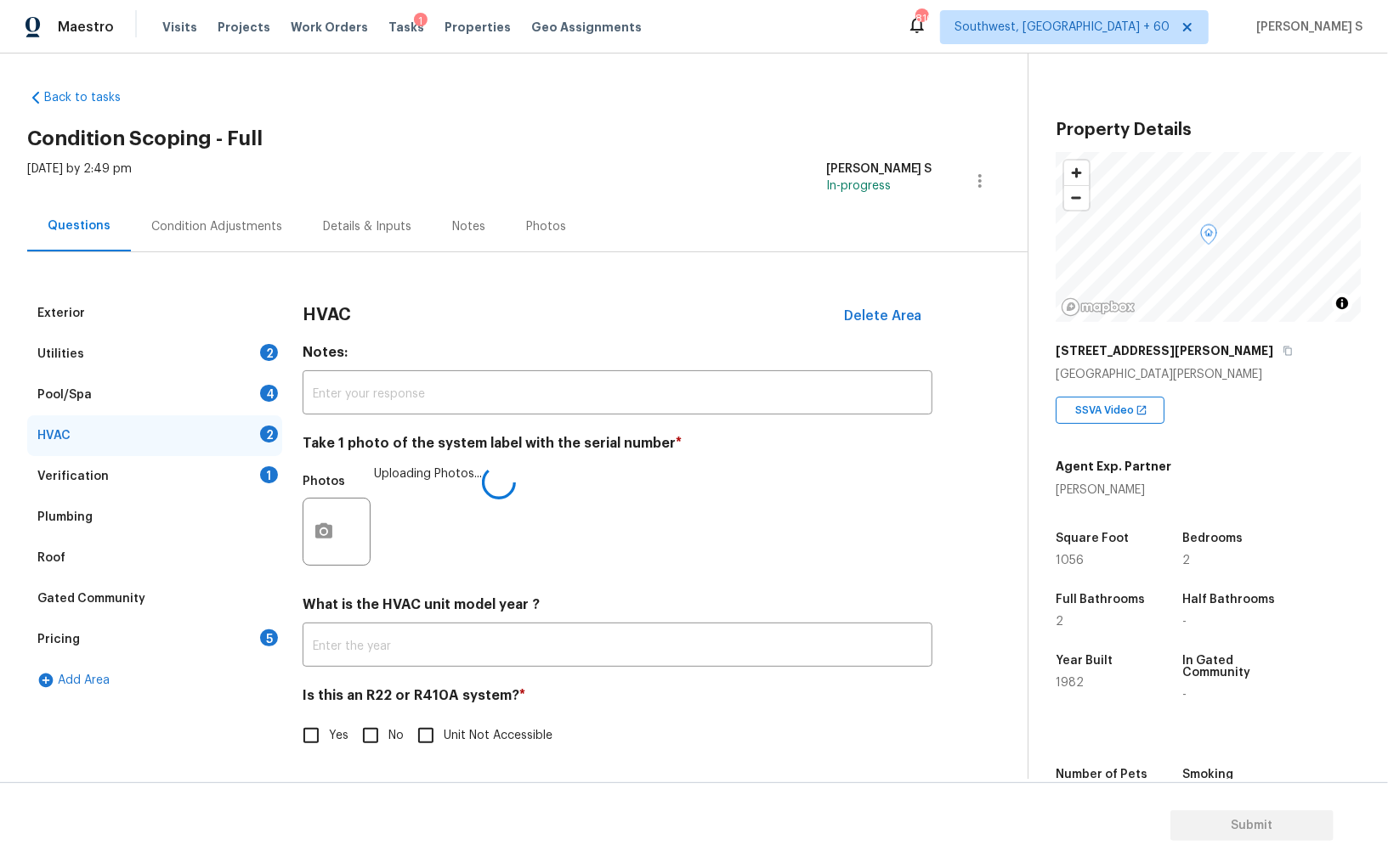
click at [390, 732] on span "No" at bounding box center [396, 736] width 16 height 18
click at [388, 732] on input "No" at bounding box center [370, 736] width 36 height 36
checkbox input "true"
click at [258, 392] on div "Pool/Spa 4" at bounding box center [155, 395] width 255 height 41
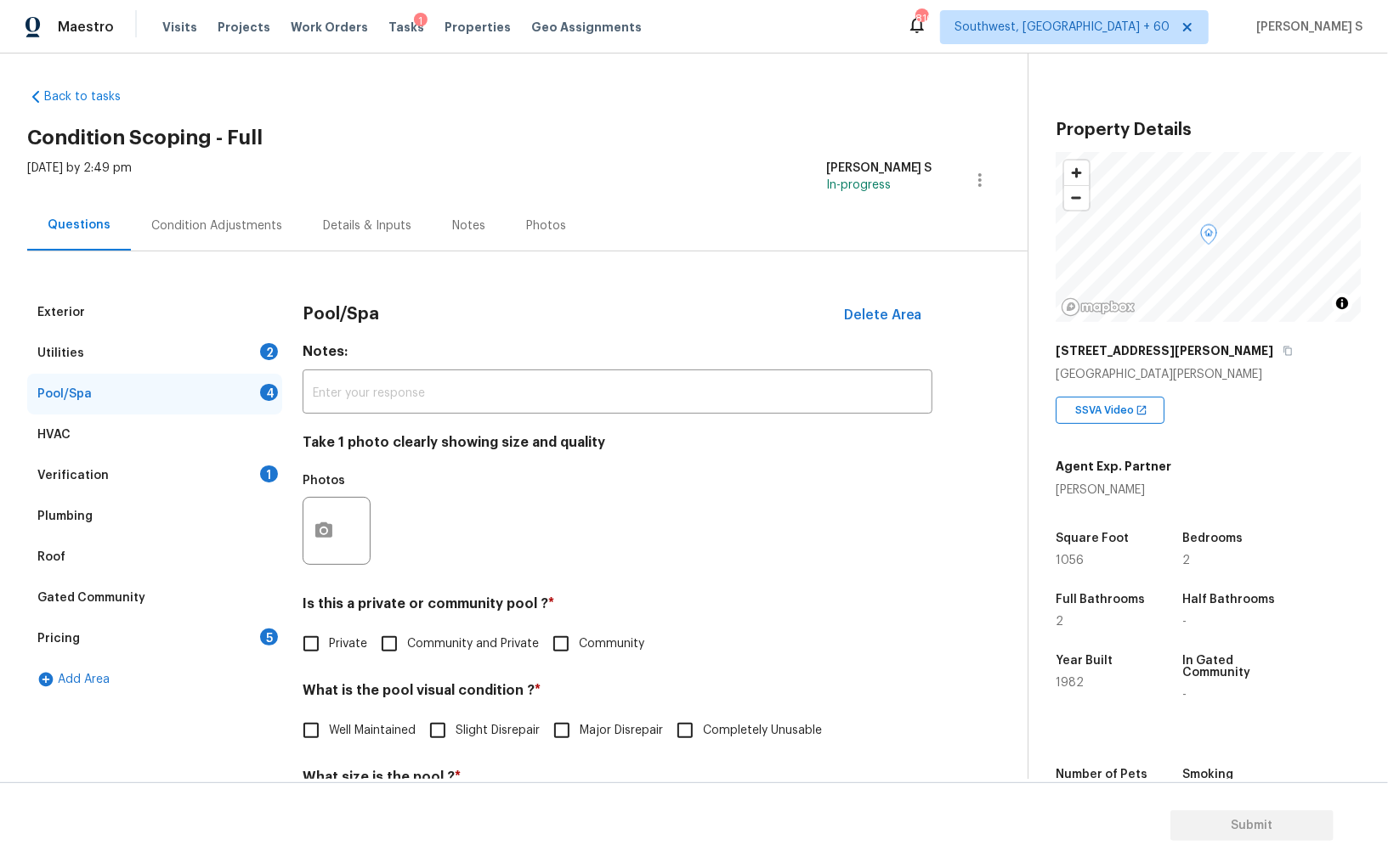
scroll to position [137, 0]
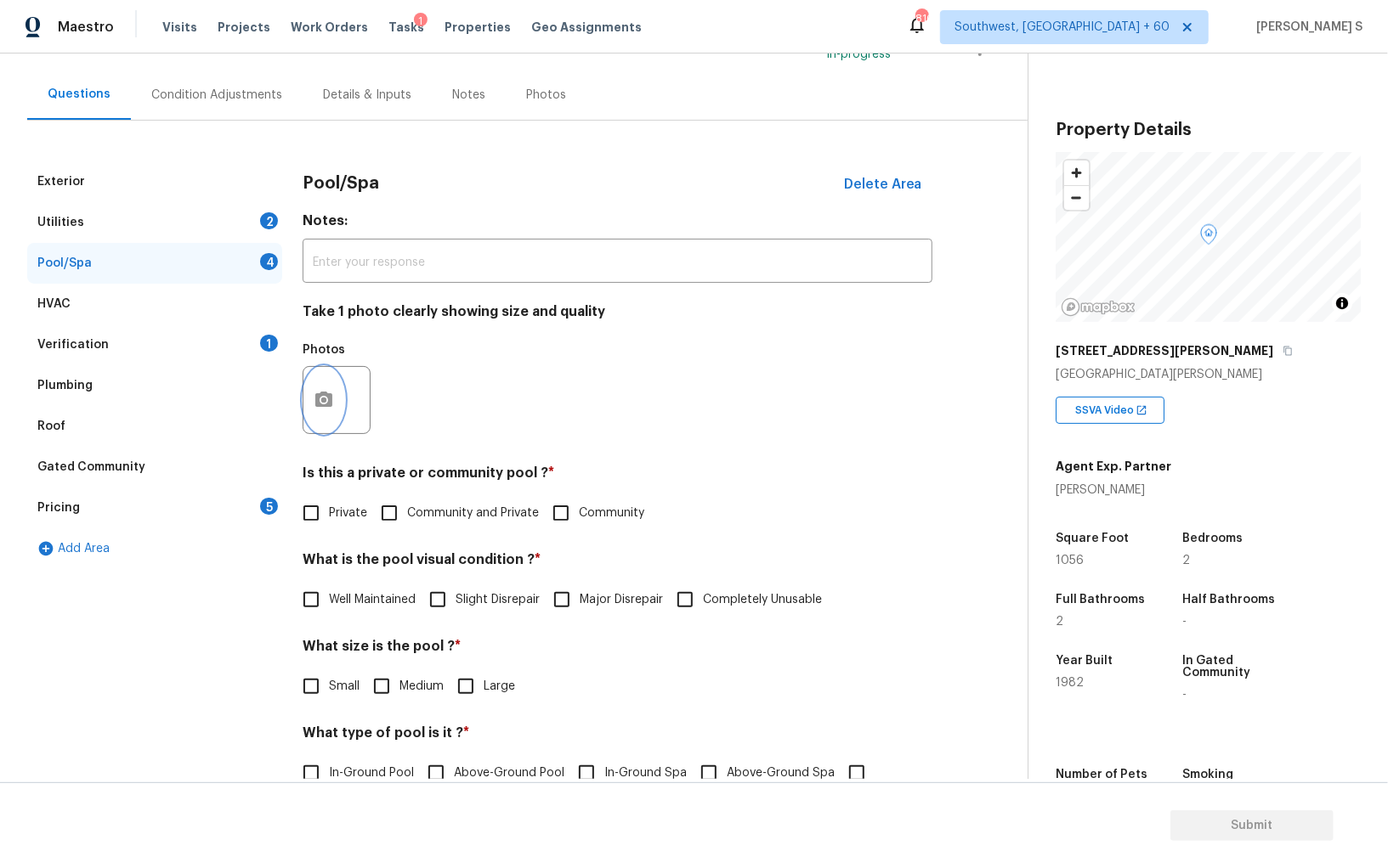
click at [325, 401] on icon "button" at bounding box center [323, 400] width 20 height 20
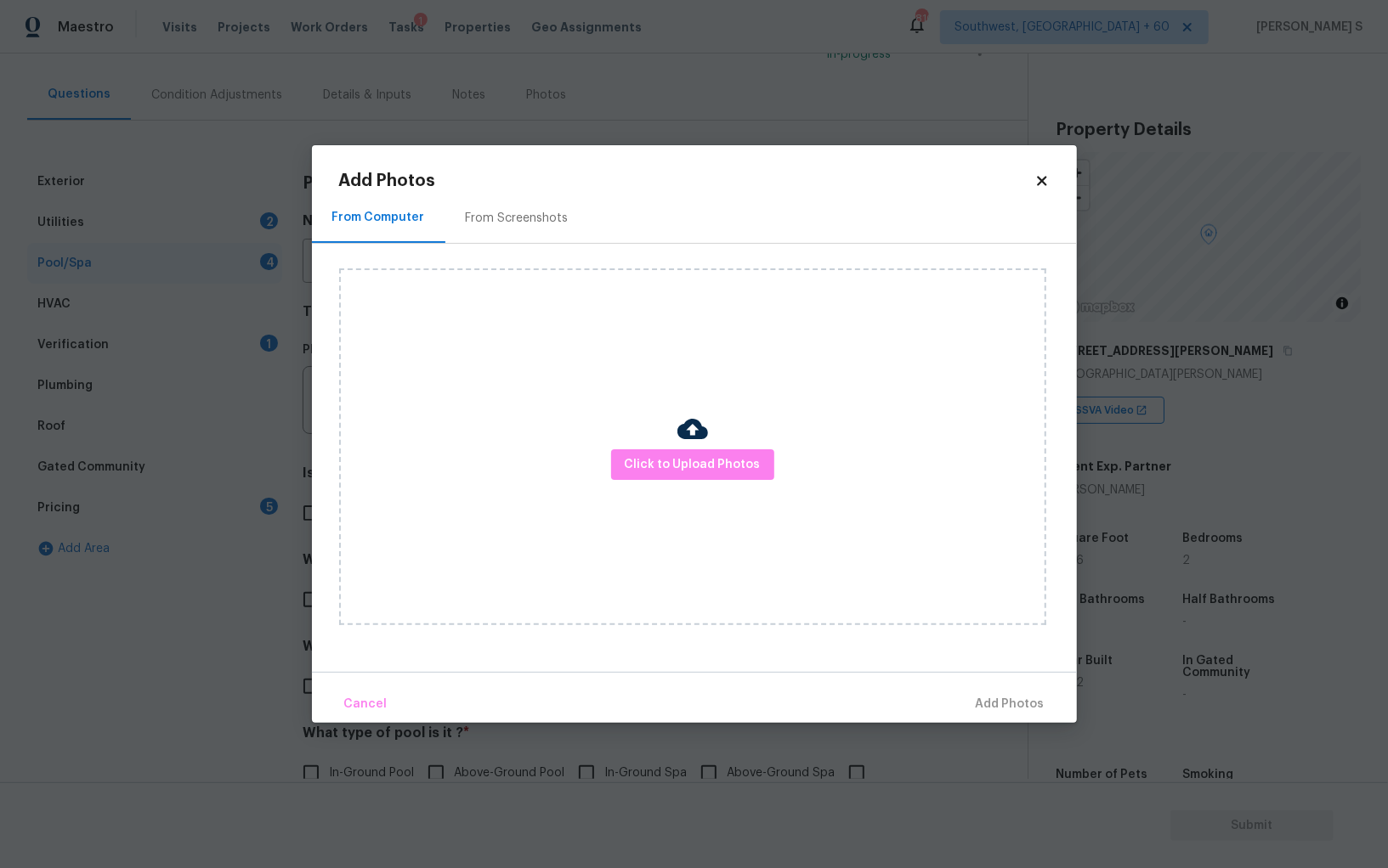
click at [712, 448] on div "Click to Upload Photos" at bounding box center [692, 447] width 707 height 357
click at [712, 457] on span "Click to Upload Photos" at bounding box center [693, 465] width 136 height 21
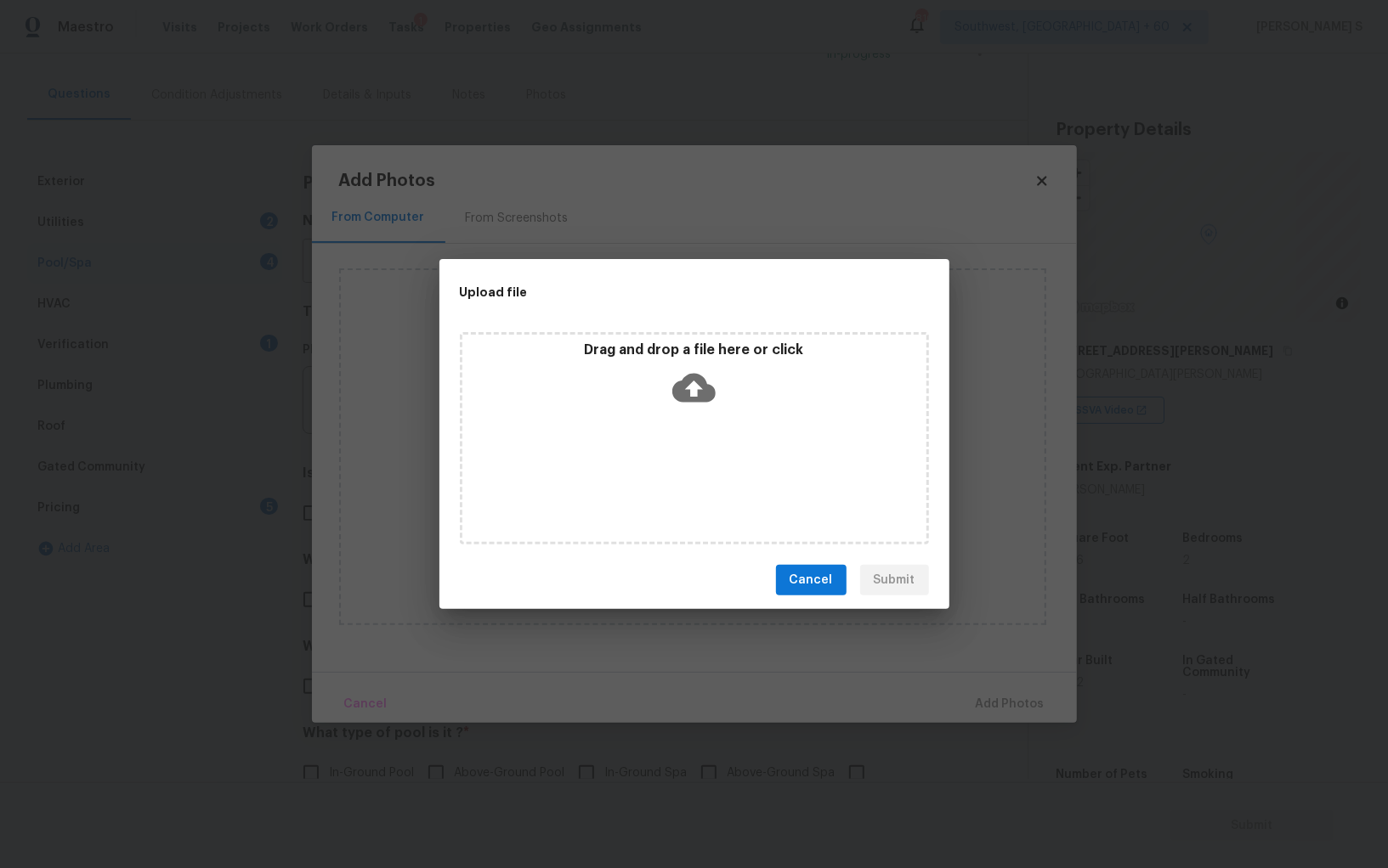
click at [712, 457] on div "Drag and drop a file here or click" at bounding box center [694, 438] width 469 height 212
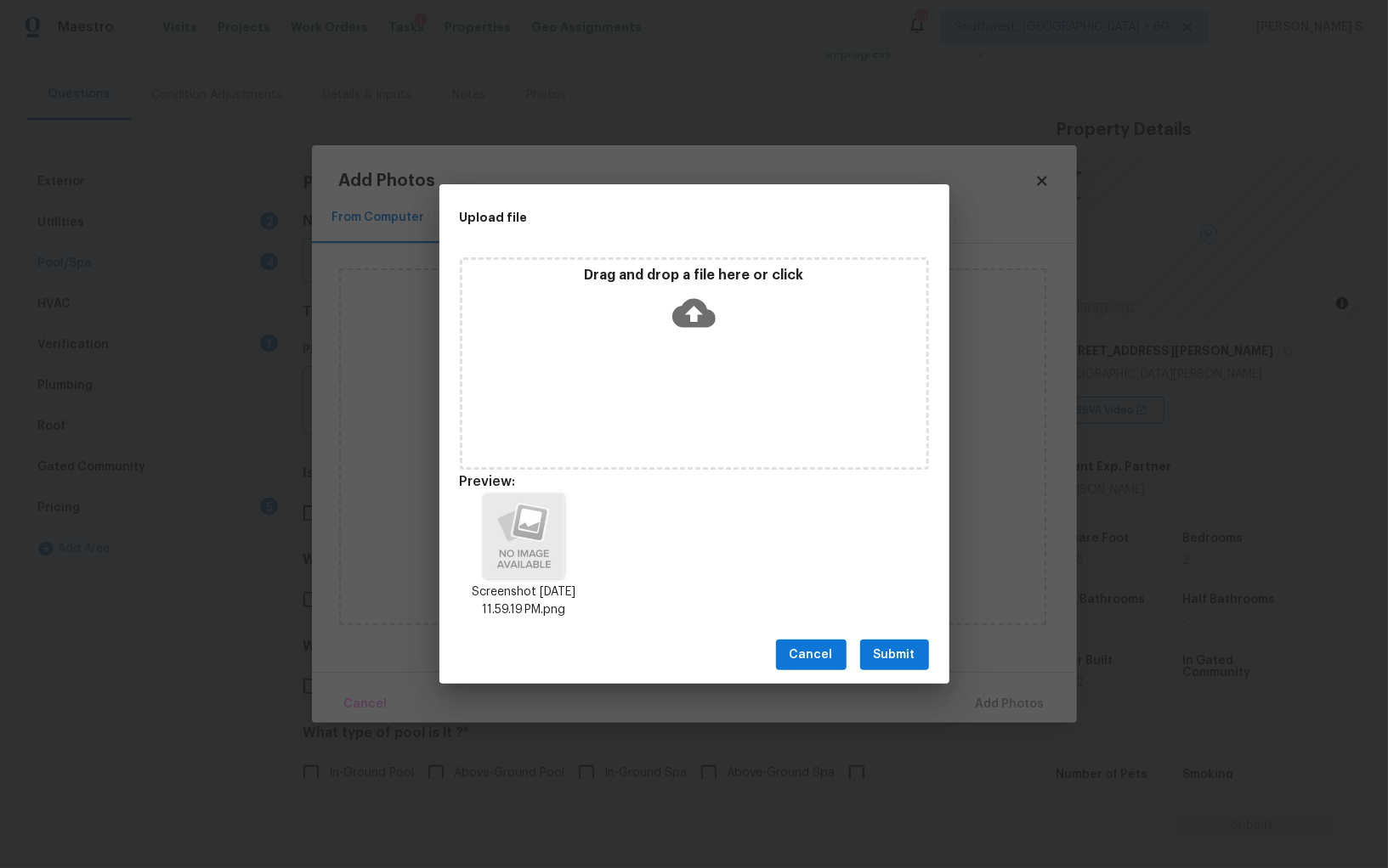
click at [915, 643] on button "Submit" at bounding box center [894, 655] width 69 height 31
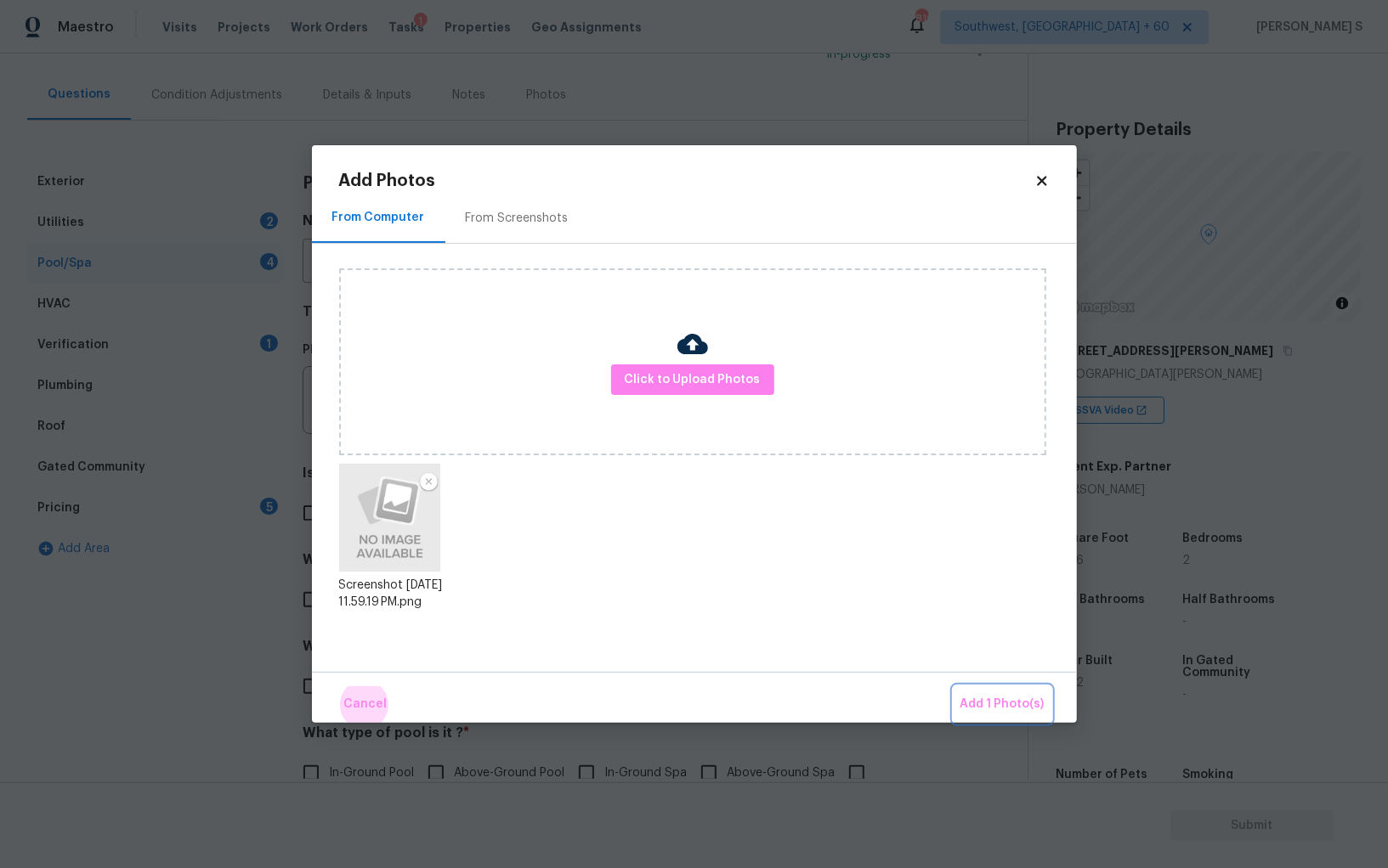
click at [953, 686] on button "Add 1 Photo(s)" at bounding box center [1002, 705] width 97 height 37
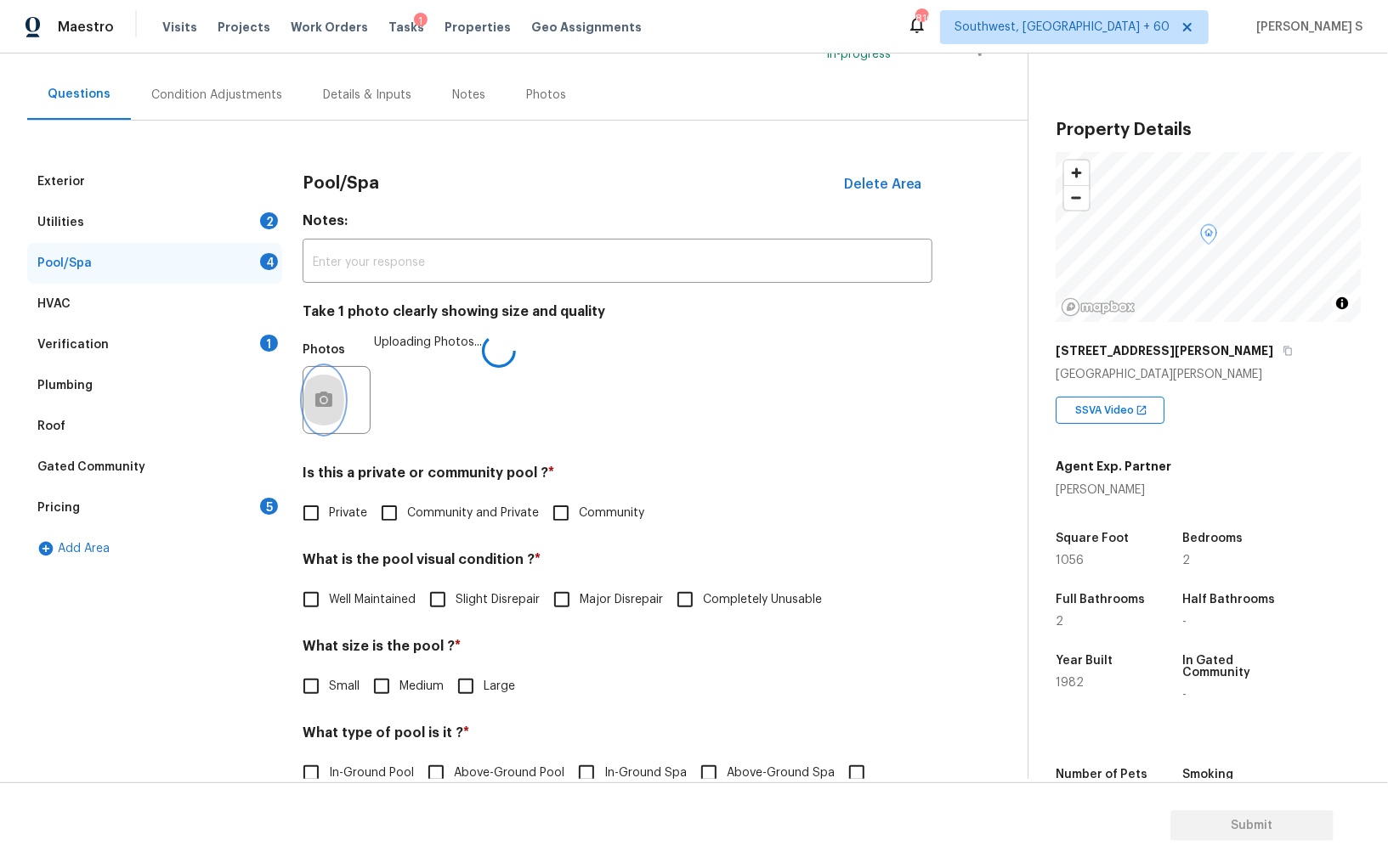
scroll to position [174, 0]
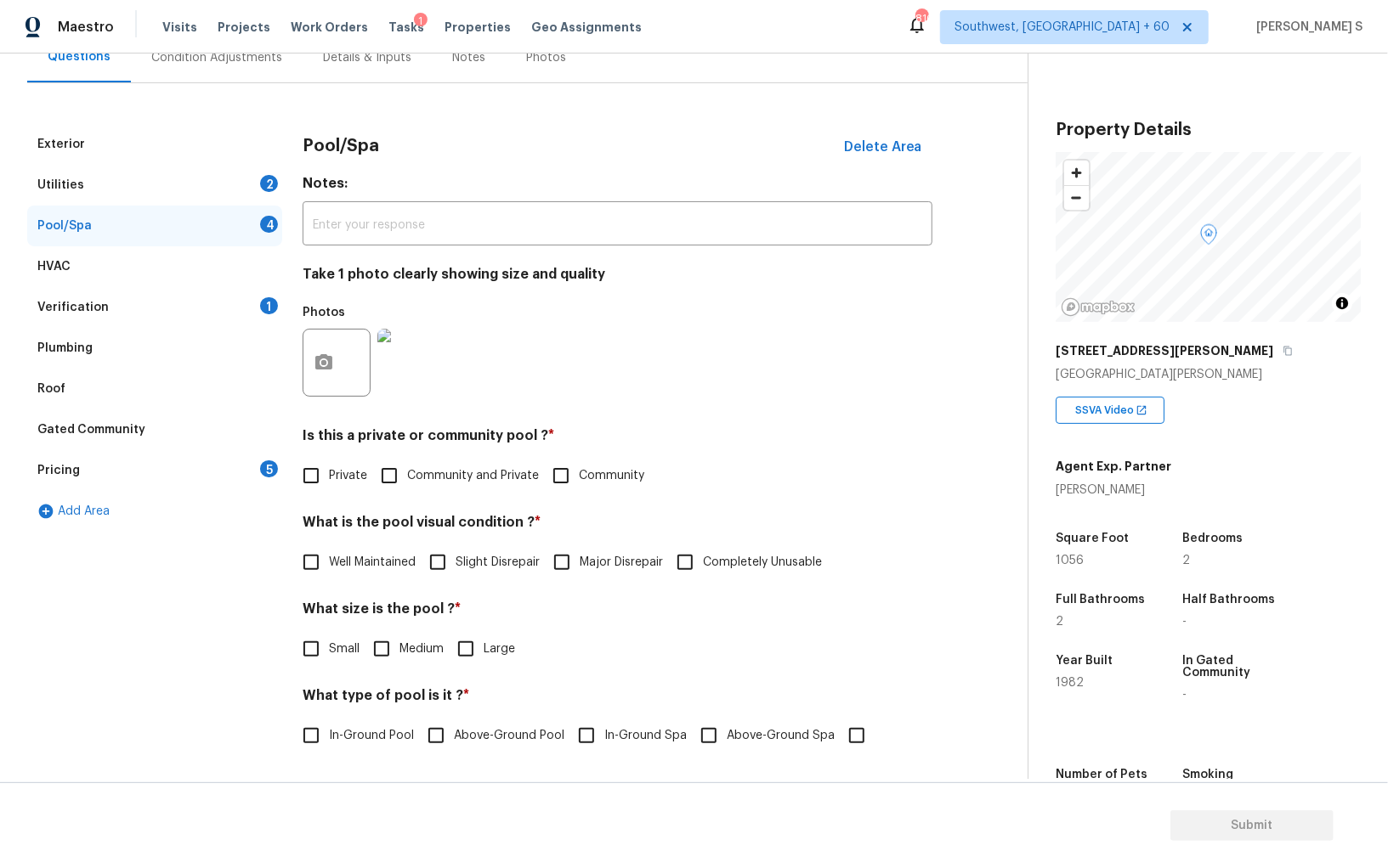
click at [271, 177] on div "2" at bounding box center [269, 183] width 18 height 17
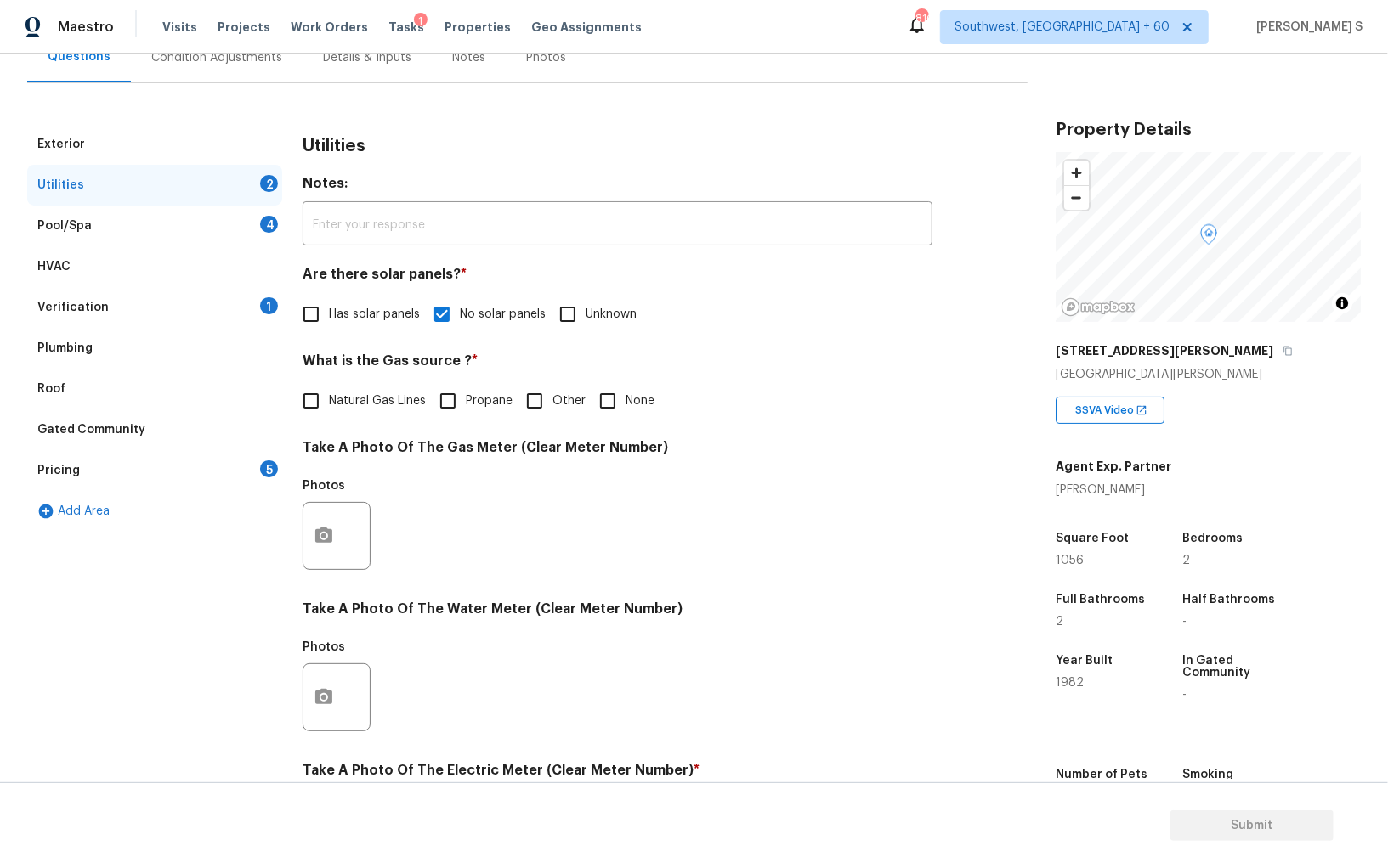
scroll to position [411, 0]
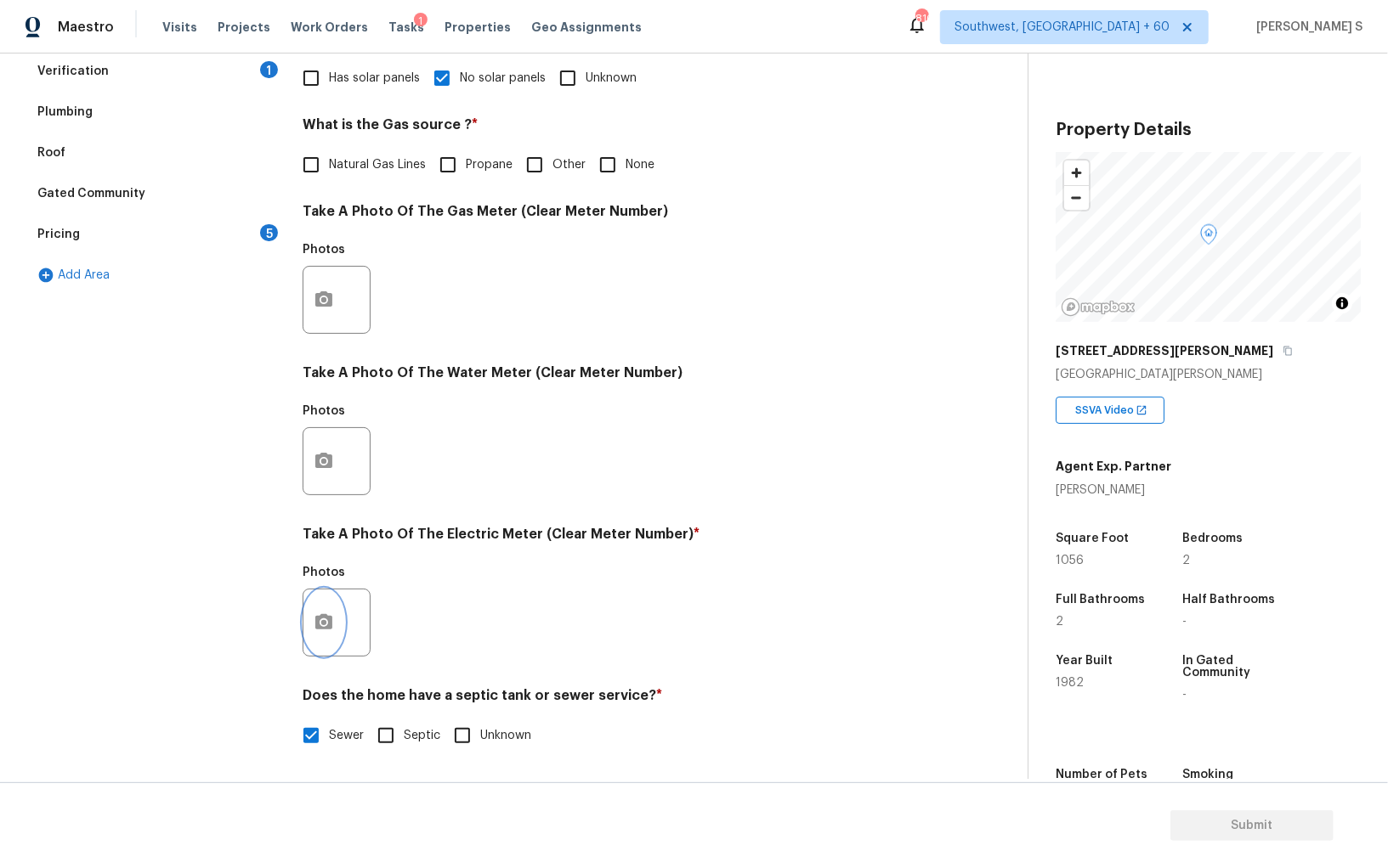
click at [317, 615] on icon "button" at bounding box center [323, 622] width 20 height 20
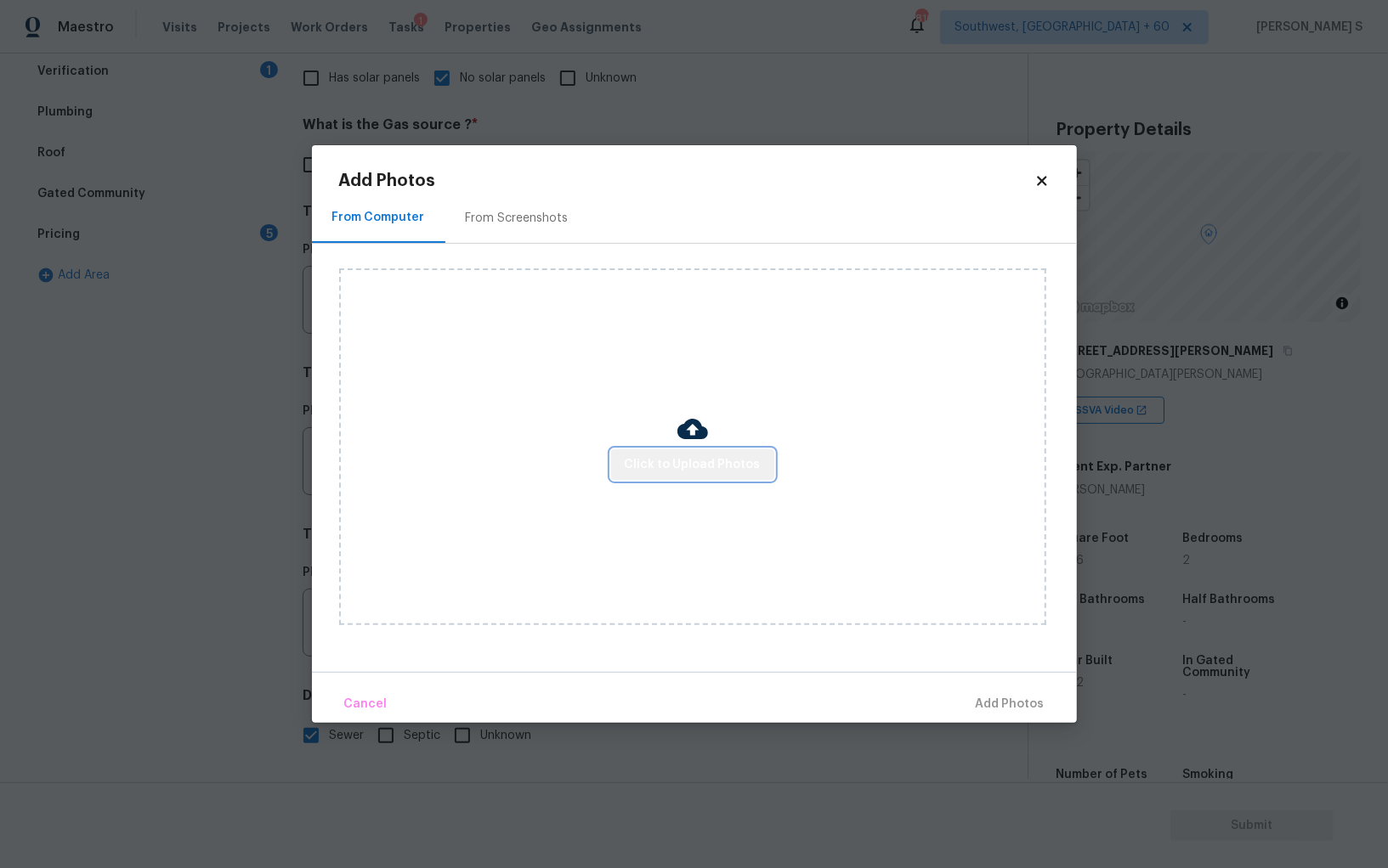
click at [736, 463] on span "Click to Upload Photos" at bounding box center [693, 465] width 136 height 21
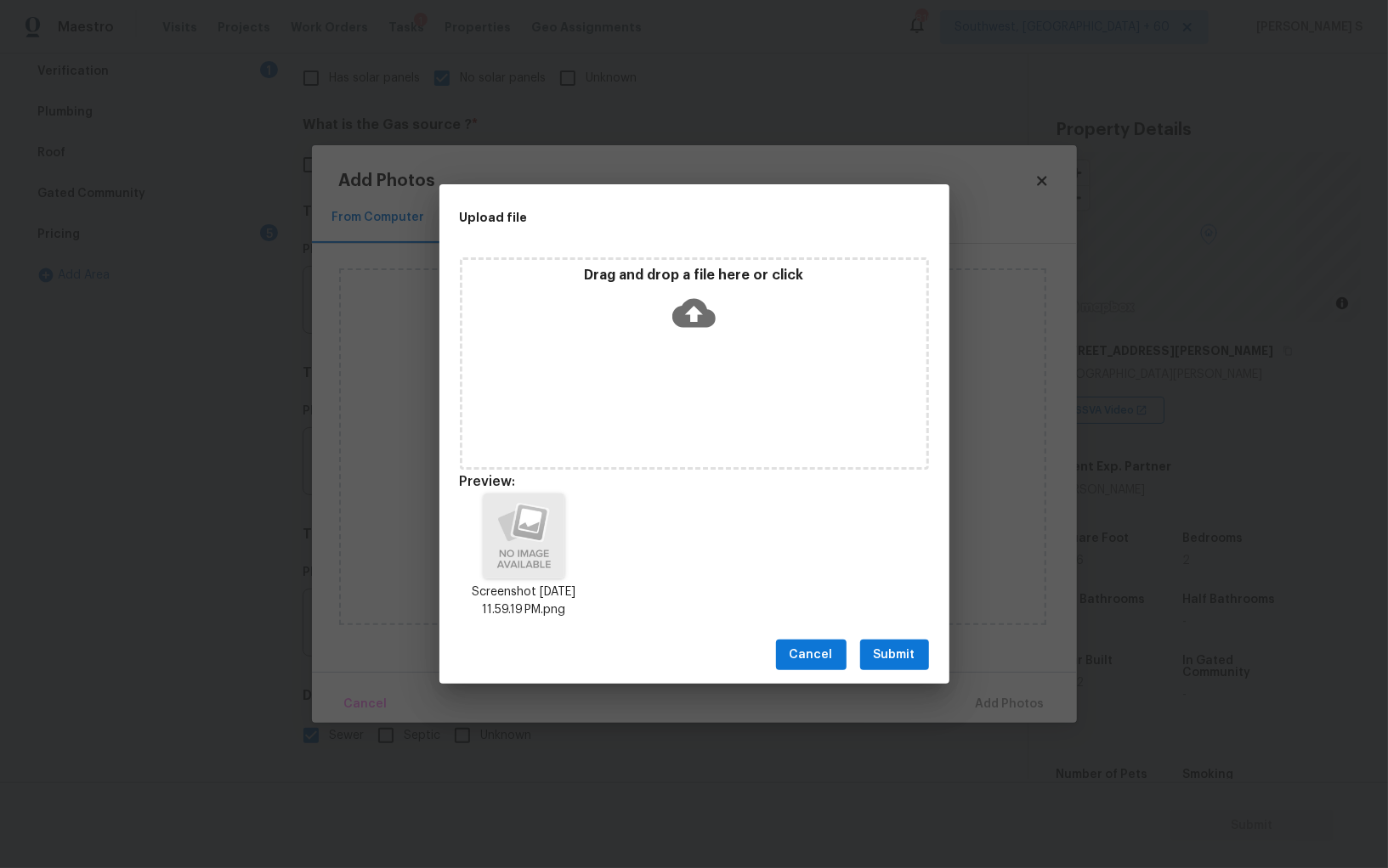
click at [906, 656] on span "Submit" at bounding box center [894, 656] width 42 height 21
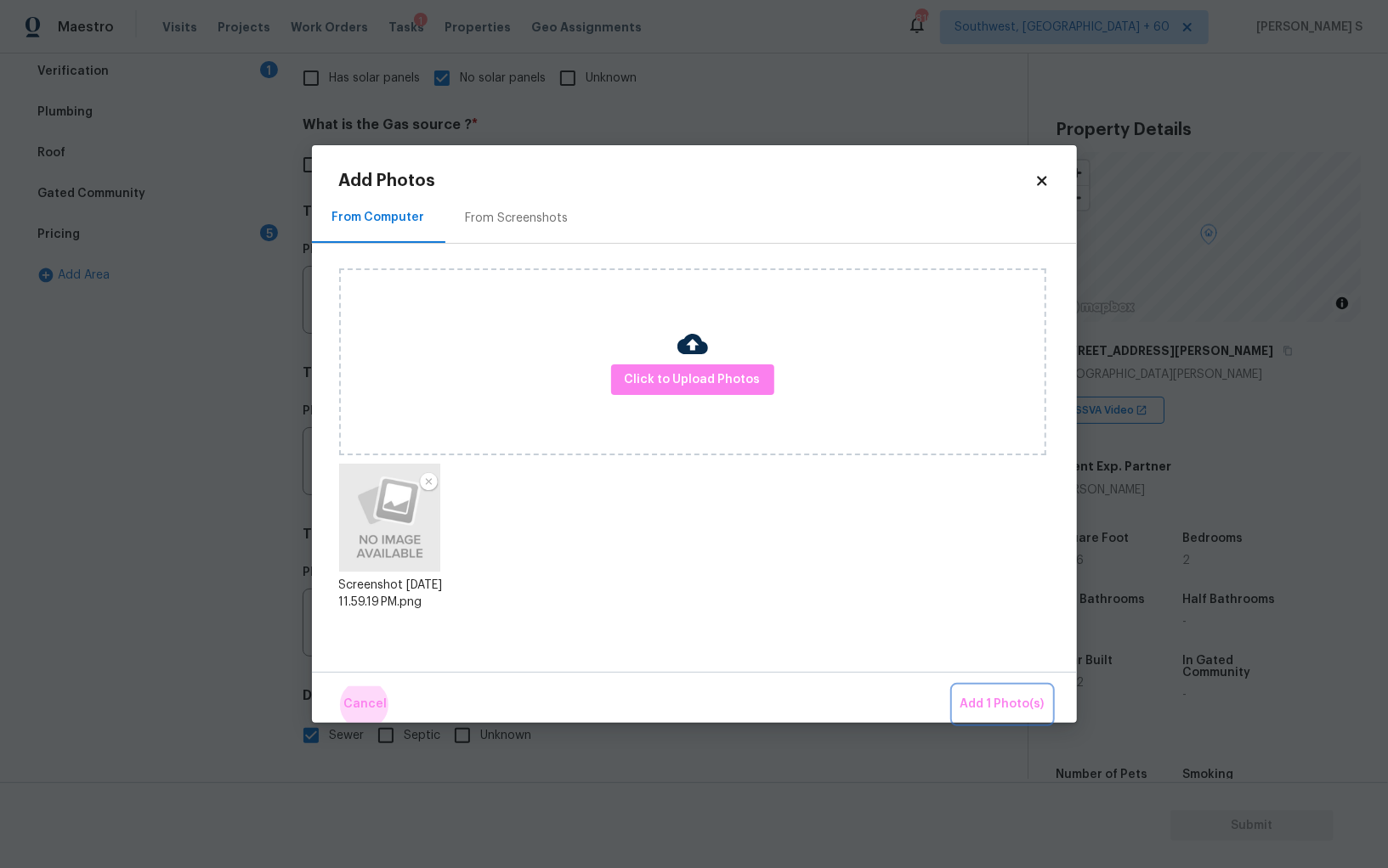
click at [953, 686] on button "Add 1 Photo(s)" at bounding box center [1002, 705] width 97 height 37
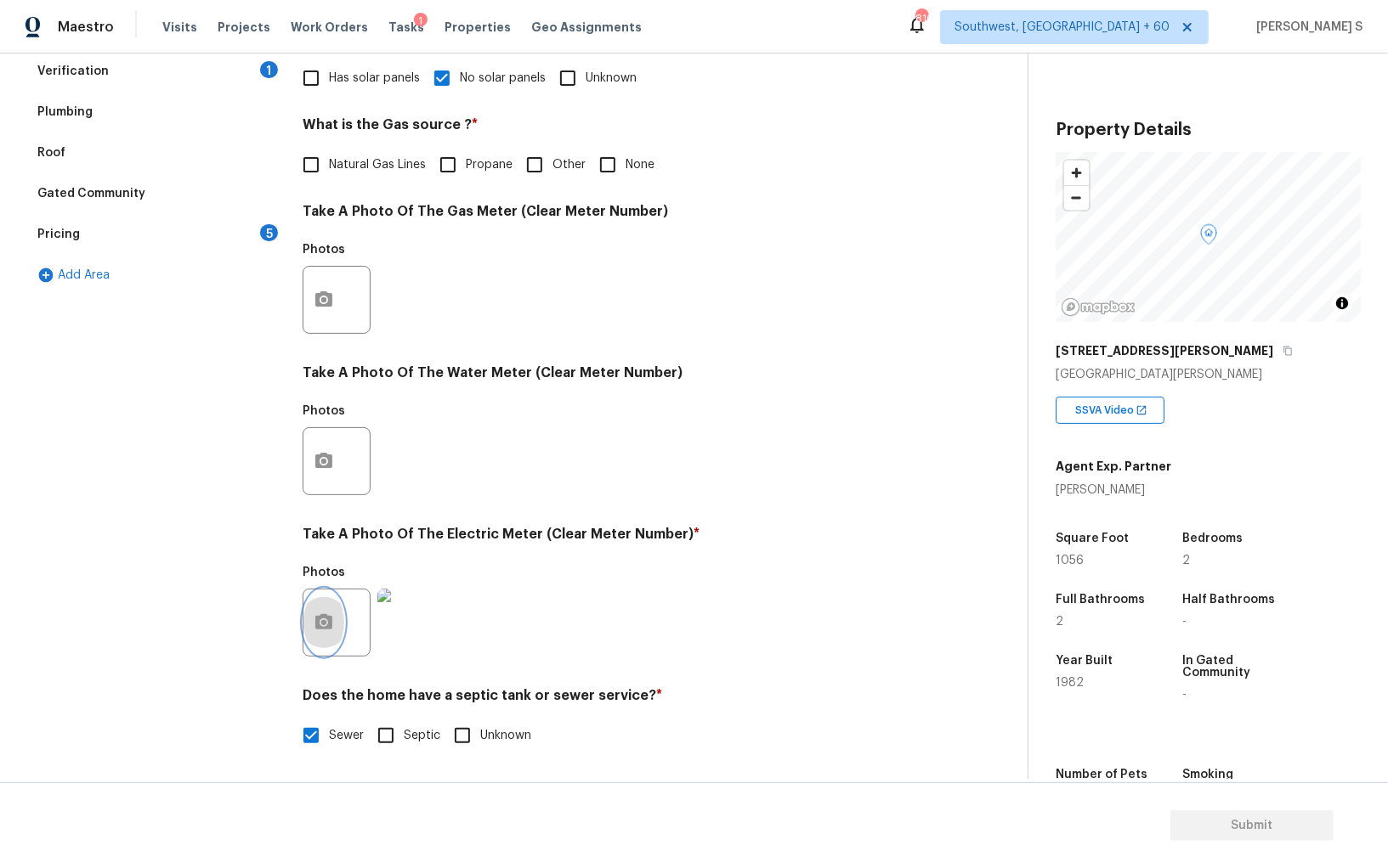
scroll to position [0, 0]
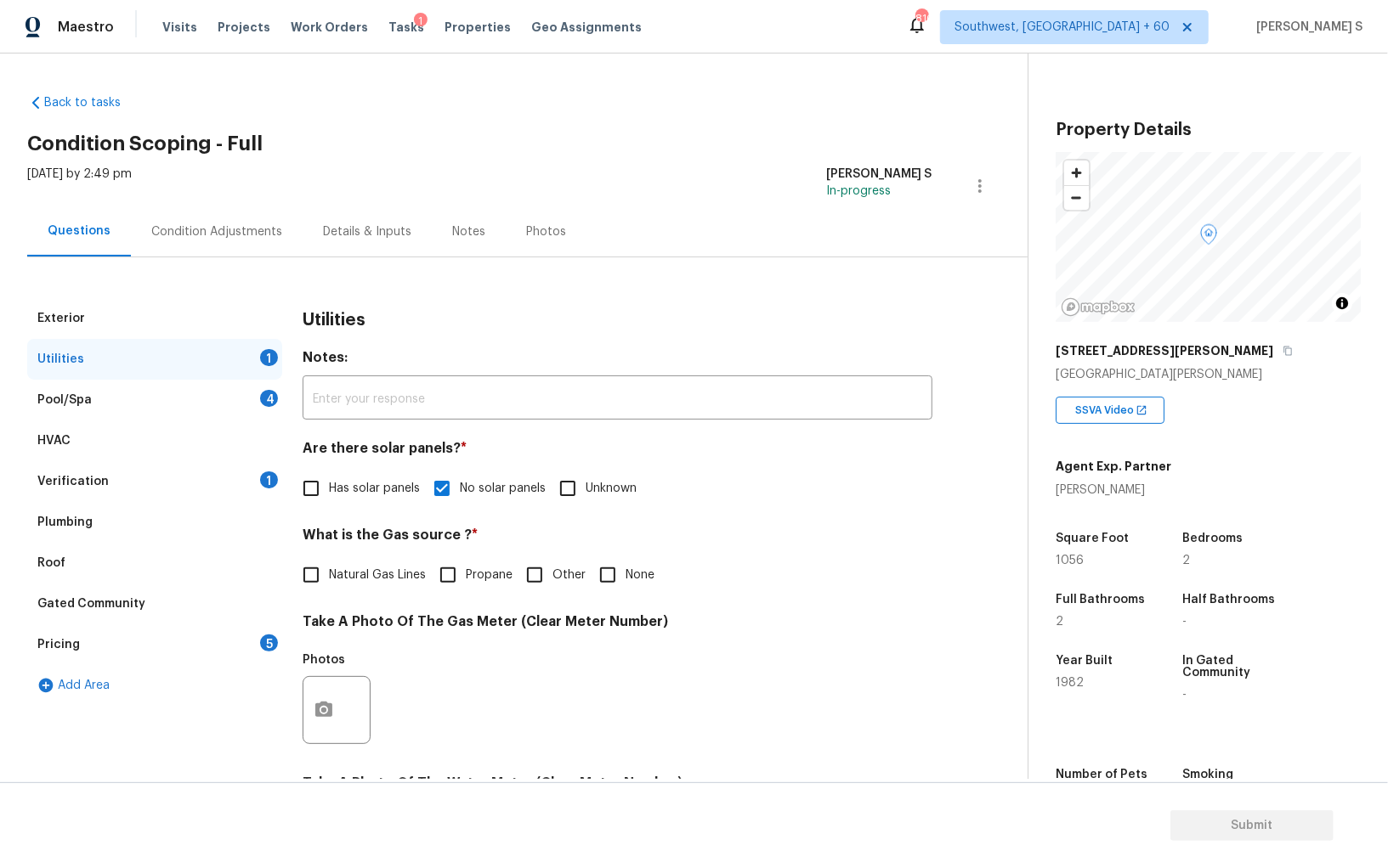
click at [238, 225] on div "Condition Adjustments" at bounding box center [216, 232] width 130 height 17
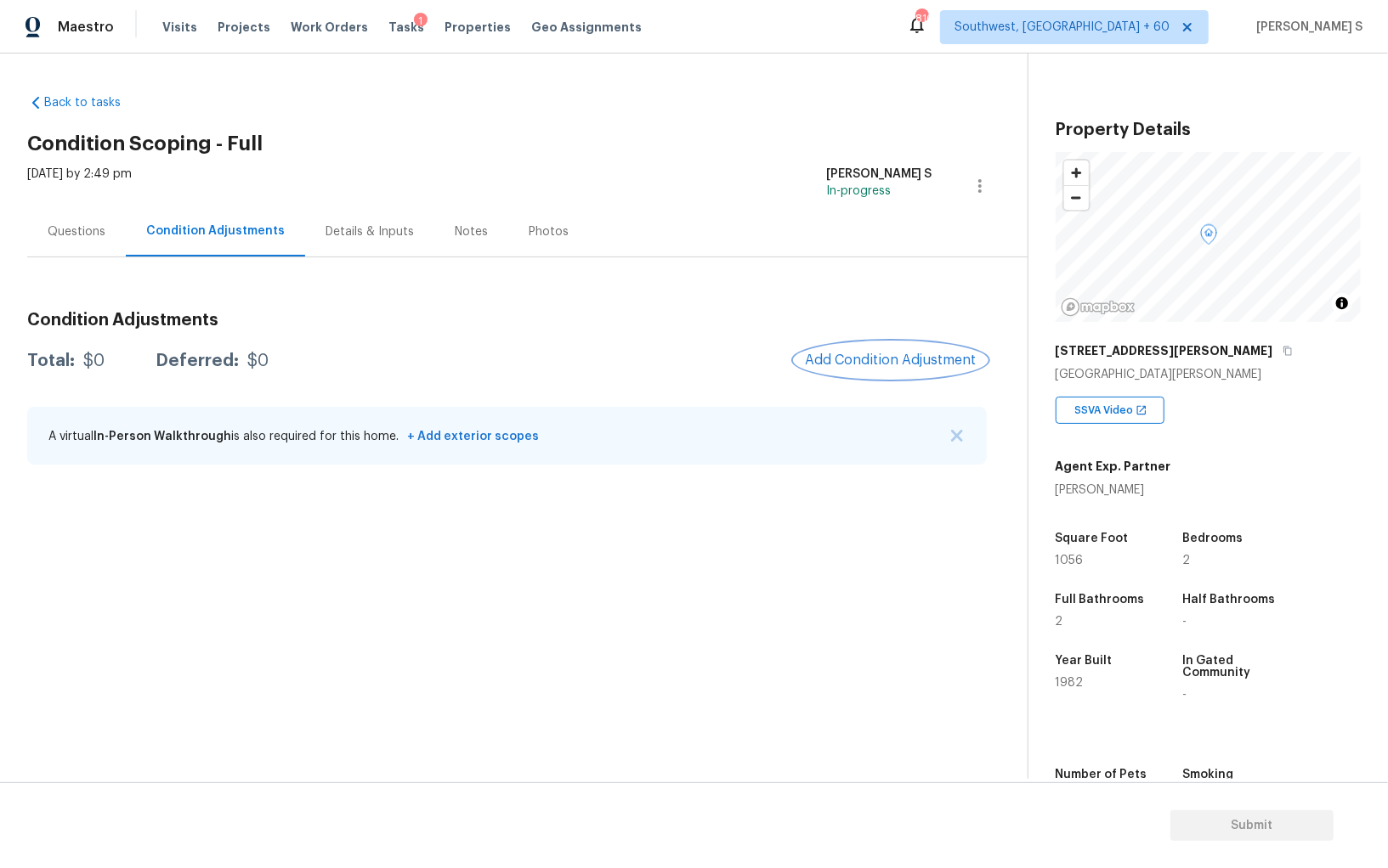
click at [894, 346] on button "Add Condition Adjustment" at bounding box center [890, 360] width 192 height 36
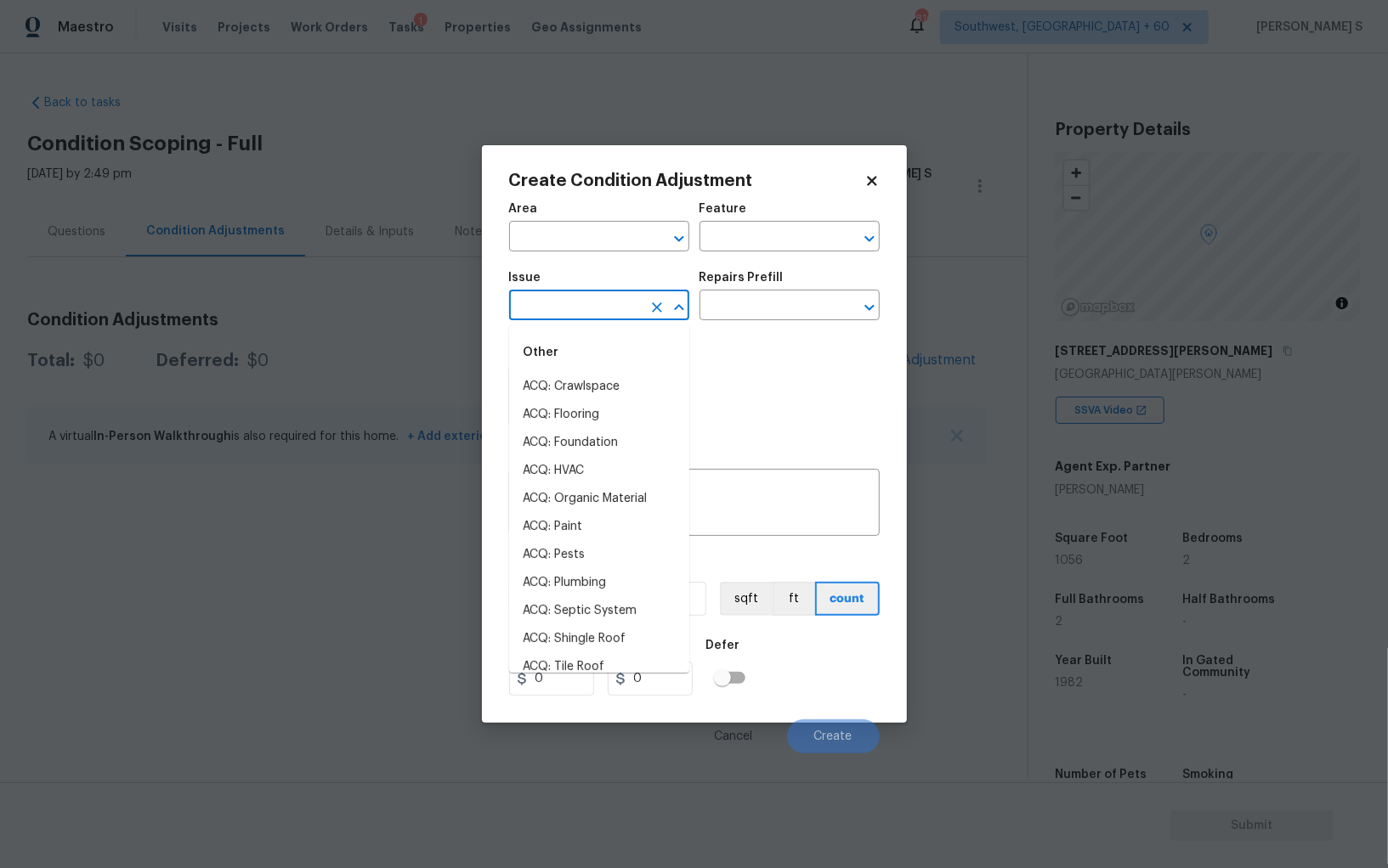
click at [612, 306] on input "text" at bounding box center [575, 307] width 132 height 26
type input "r"
type input "o"
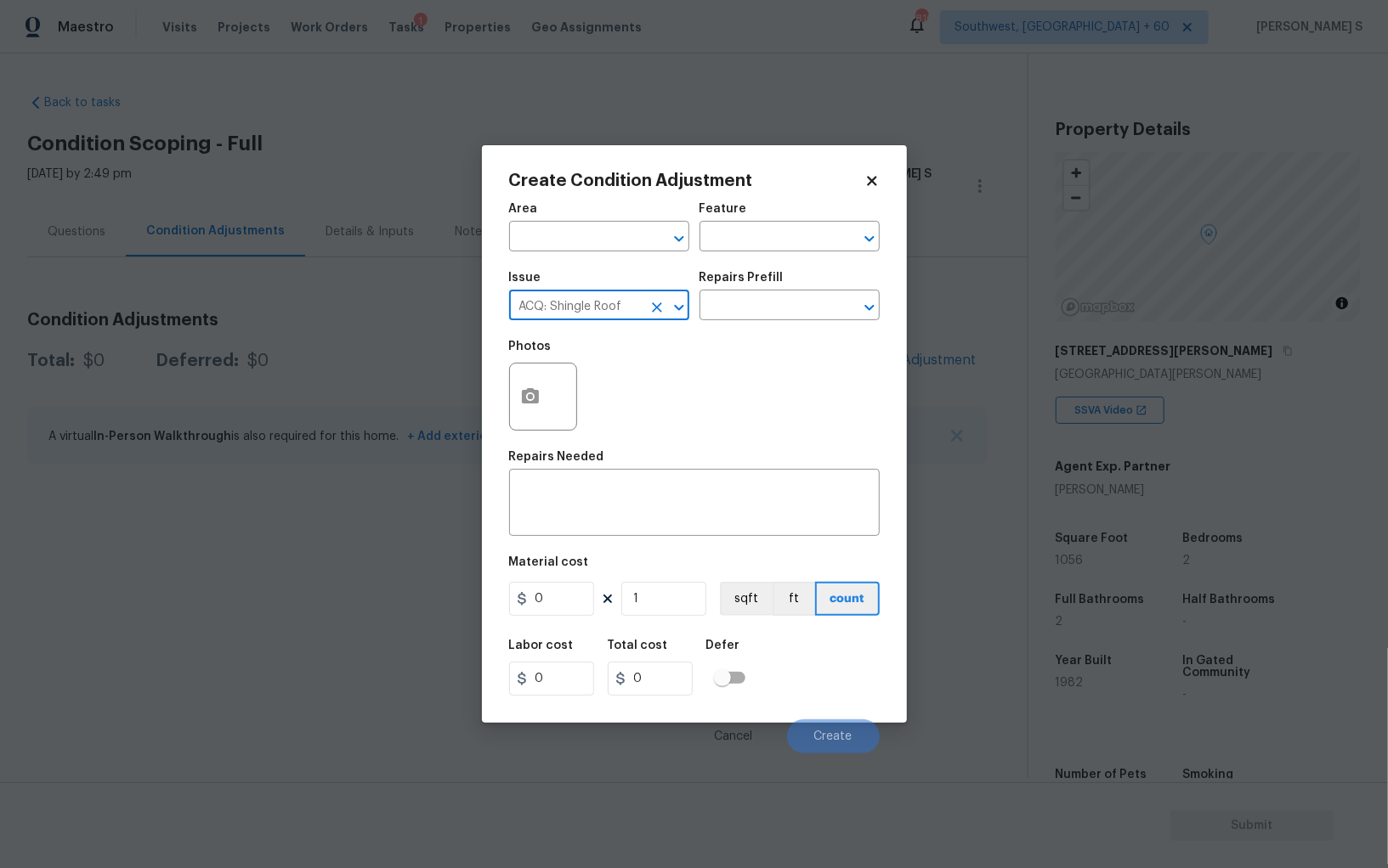
type input "ACQ: Shingle Roof"
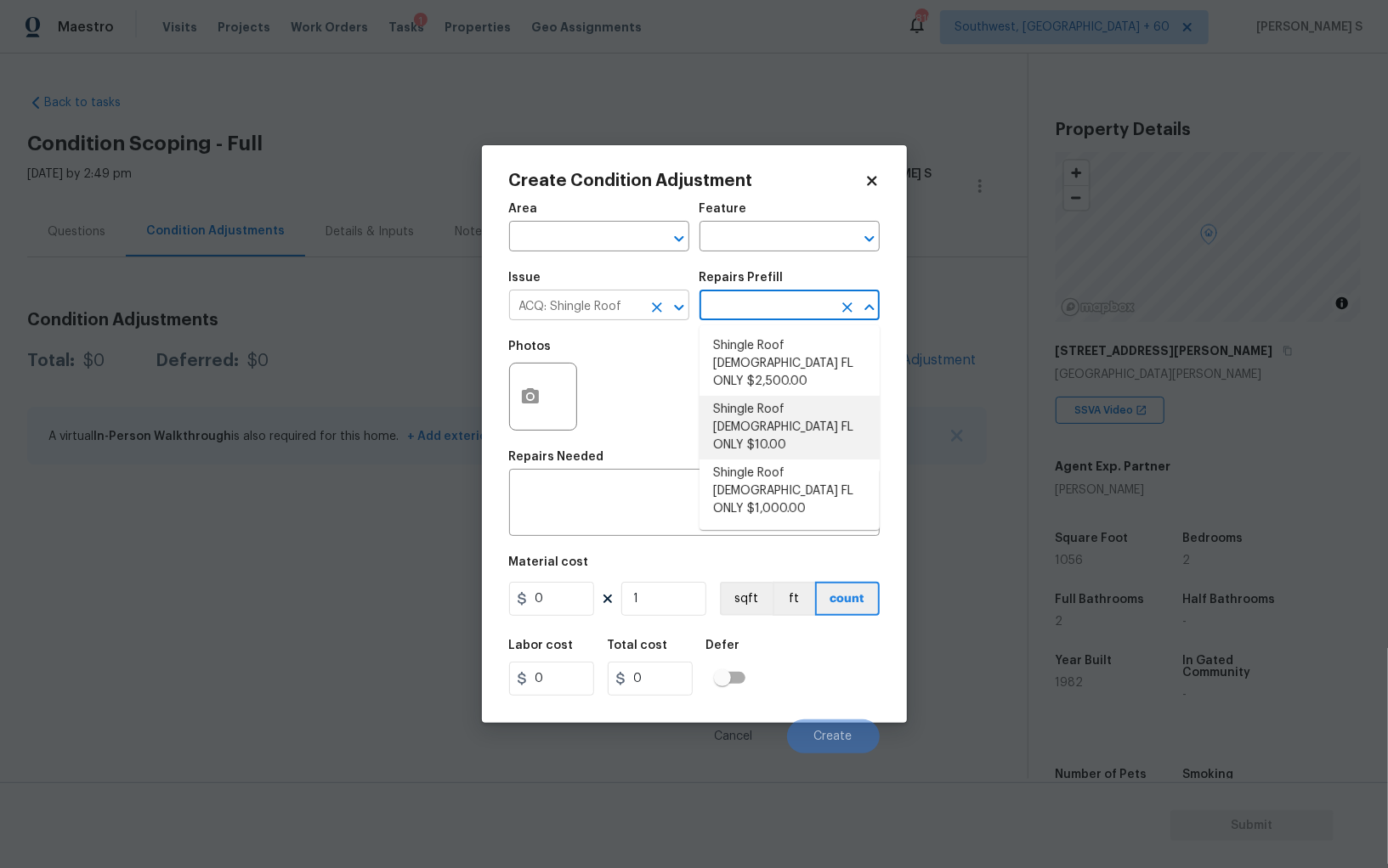
type input "Acquisition"
type textarea "Acquisition Scope ([US_STATE] Only): Shingle Roof 15+ years in age maintenance."
type input "10"
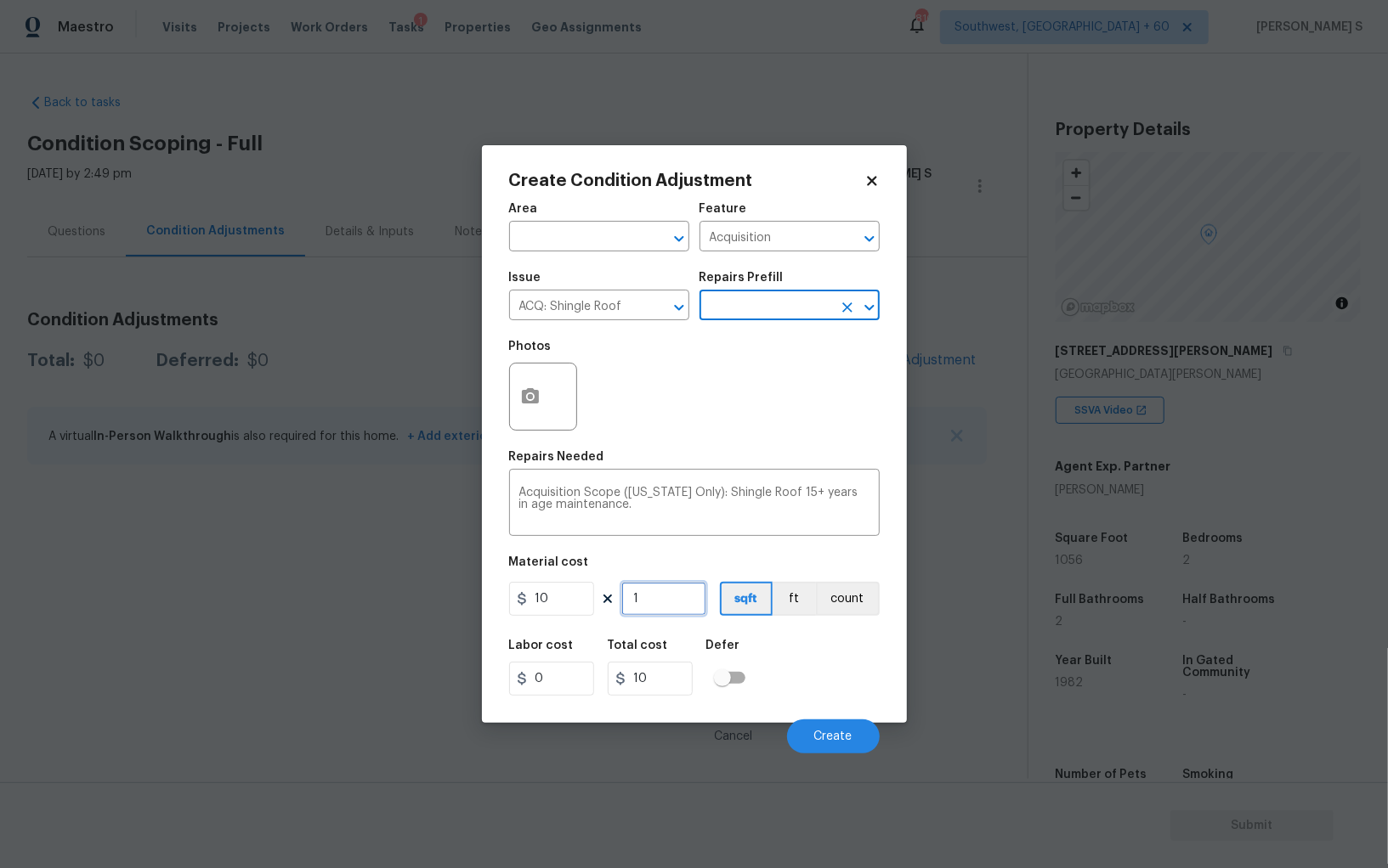
click at [663, 605] on input "1" at bounding box center [663, 598] width 85 height 34
type input "10"
type input "100"
type input "105"
type input "1050"
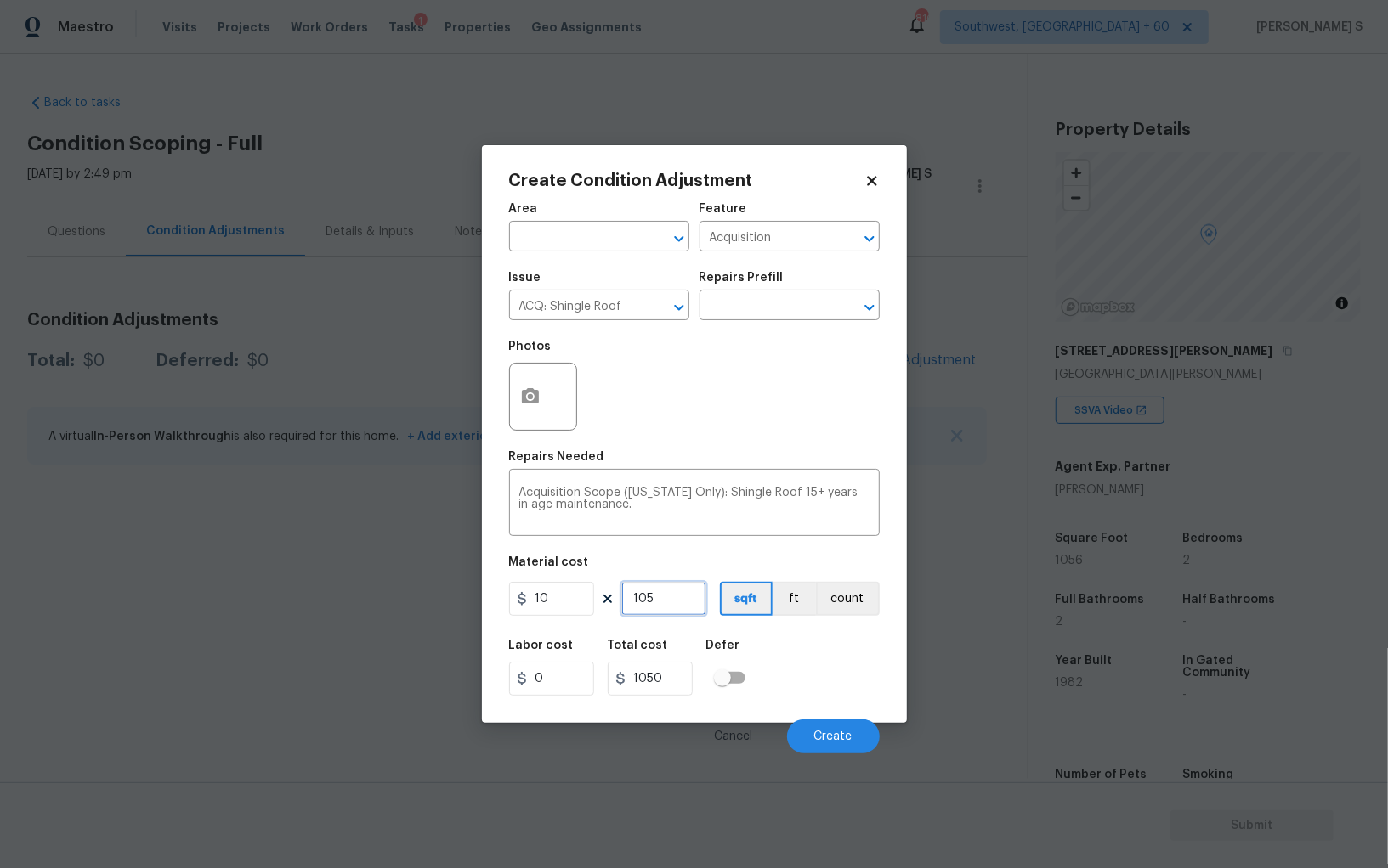
type input "1056"
type input "10560"
type input "1056"
click at [754, 690] on input "checkbox" at bounding box center [722, 677] width 97 height 32
click at [715, 683] on input "checkbox" at bounding box center [740, 677] width 97 height 32
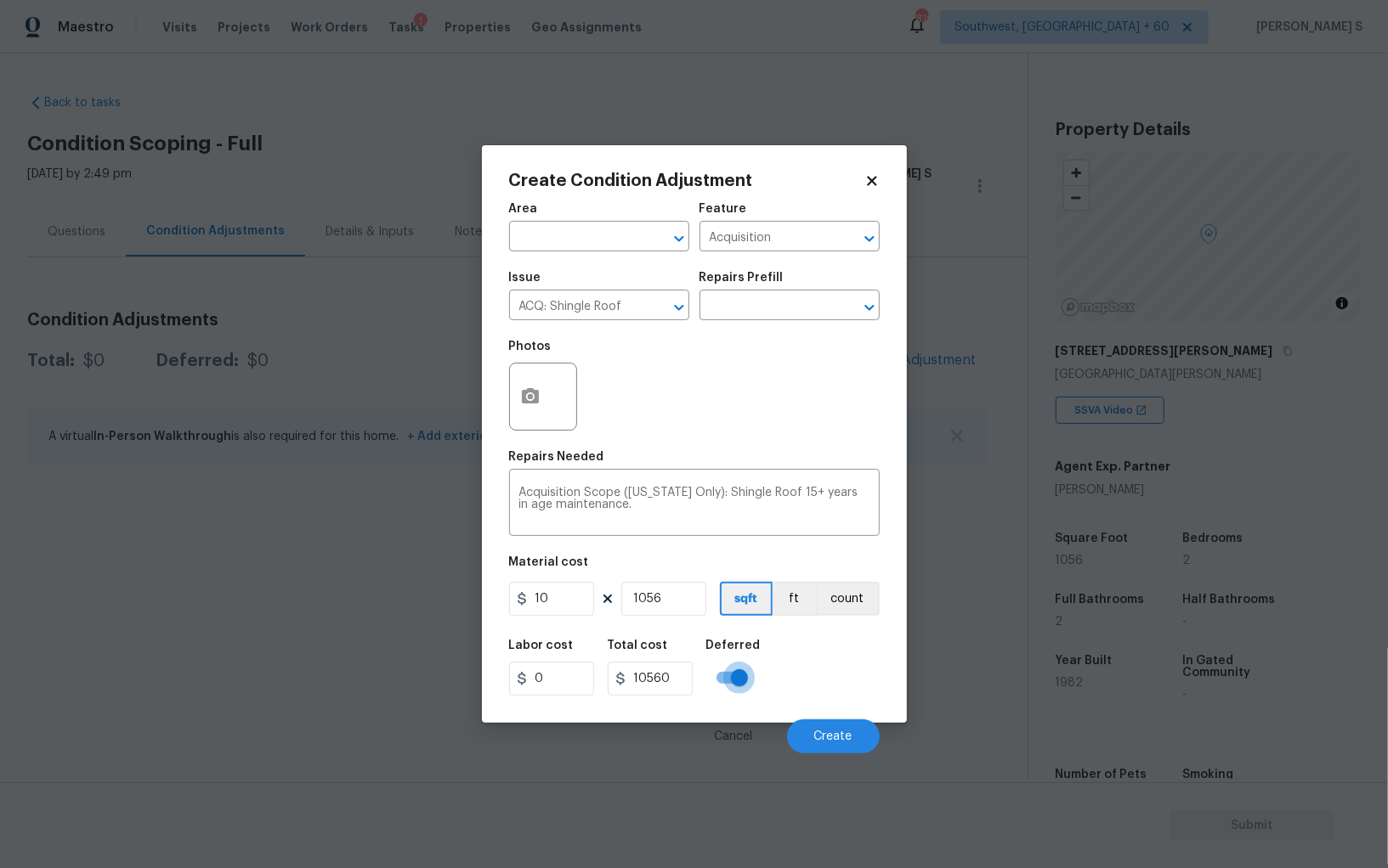
checkbox input "false"
click at [806, 689] on div "Labor cost 0 Total cost 10560 Defer" at bounding box center [694, 668] width 371 height 77
click at [806, 733] on button "Create" at bounding box center [832, 736] width 92 height 34
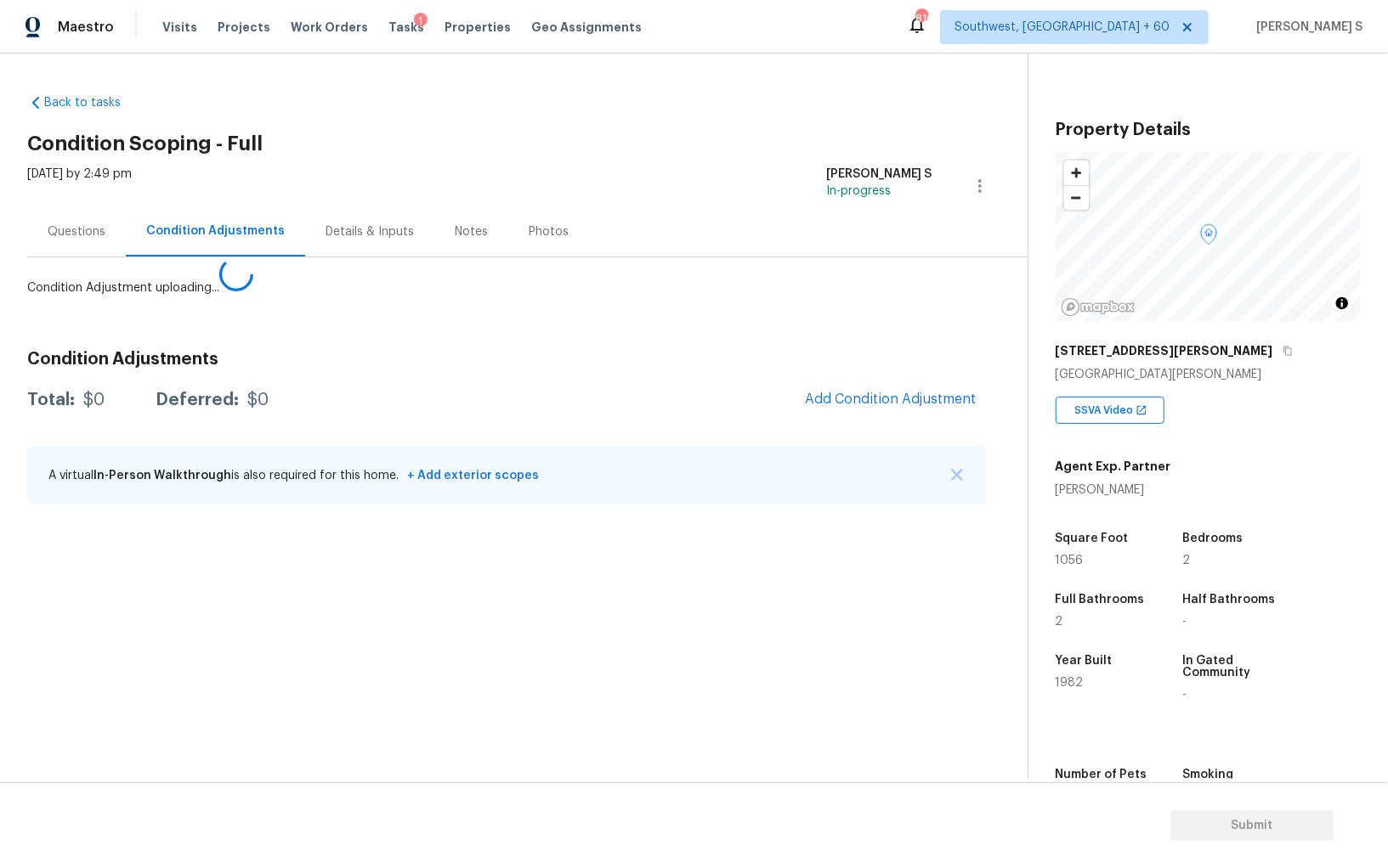
click at [77, 718] on body "Maestro Visits Projects Work Orders Tasks 1 Properties Geo Assignments [GEOGRAP…" at bounding box center [694, 434] width 1388 height 868
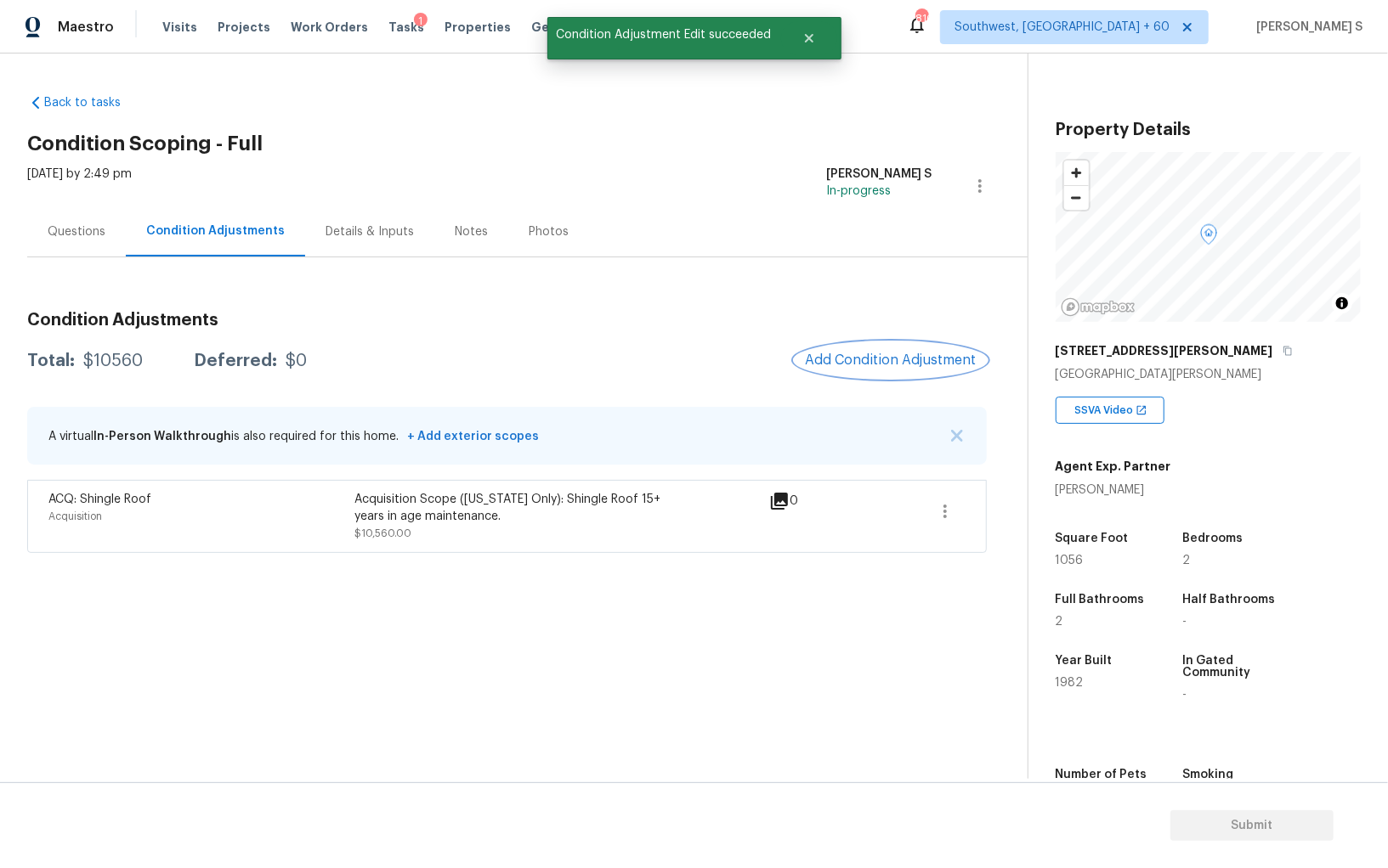
click at [895, 365] on span "Add Condition Adjustment" at bounding box center [891, 360] width 171 height 16
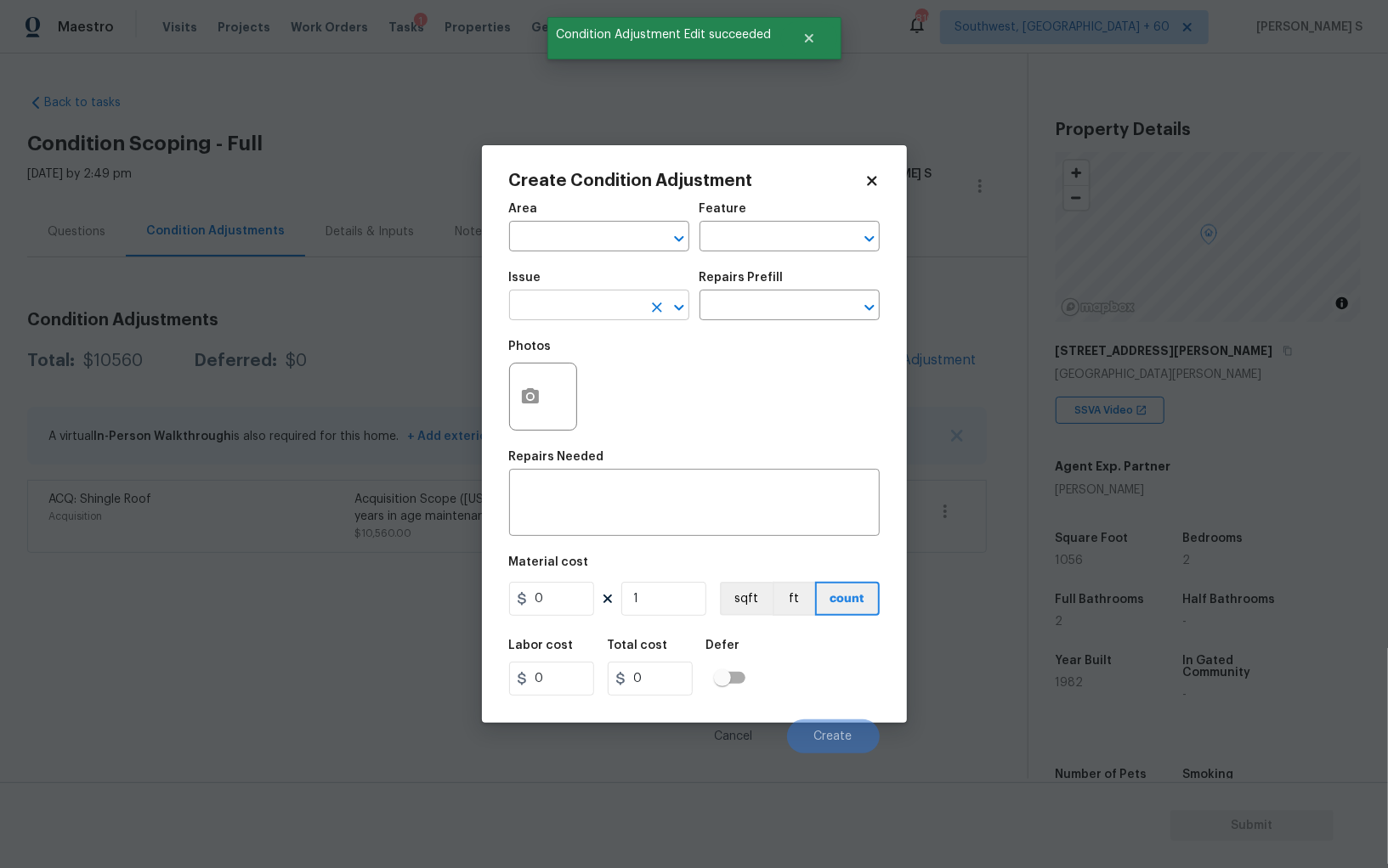
click at [614, 306] on input "text" at bounding box center [575, 307] width 132 height 26
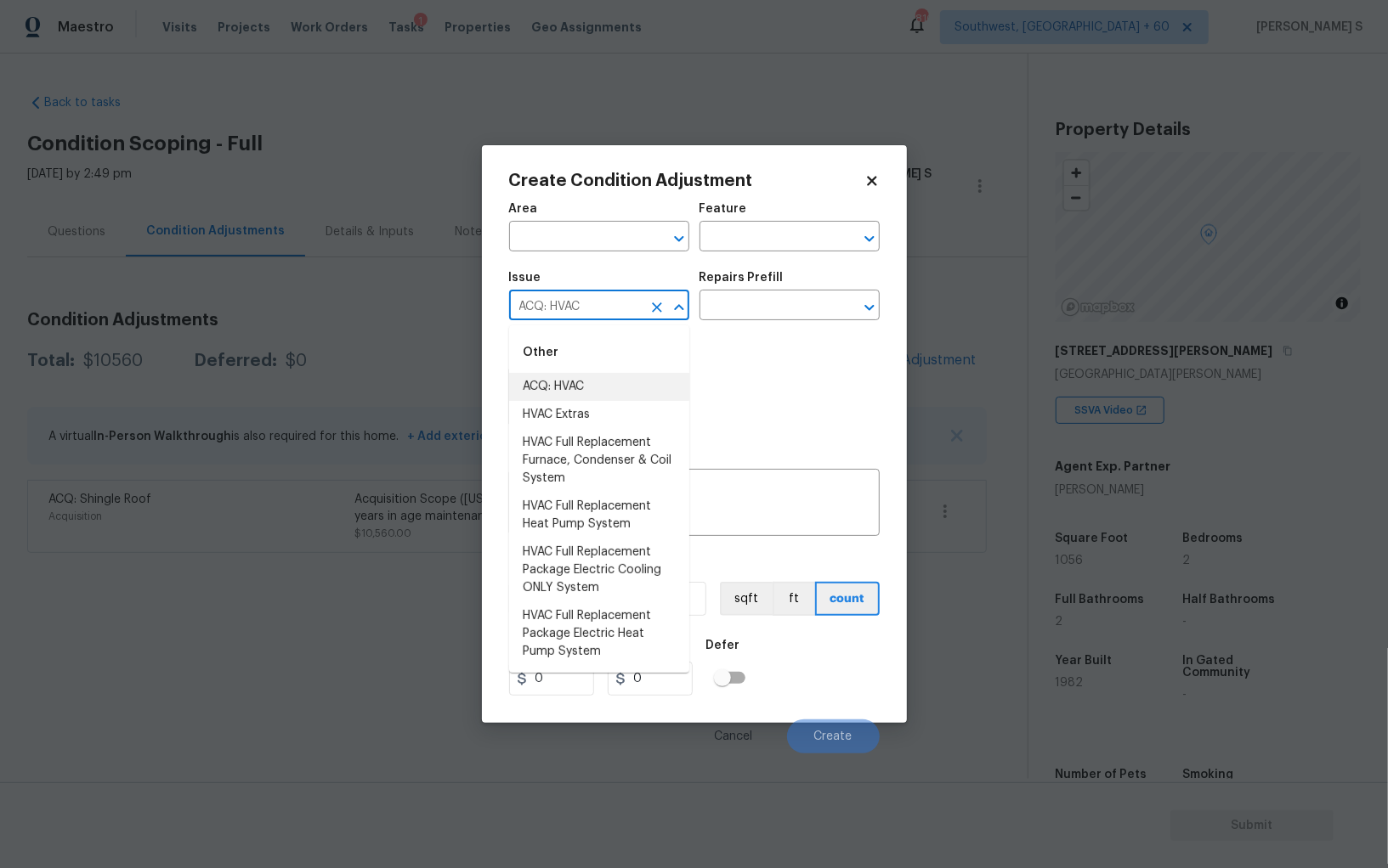
type input "ACQ: HVAC"
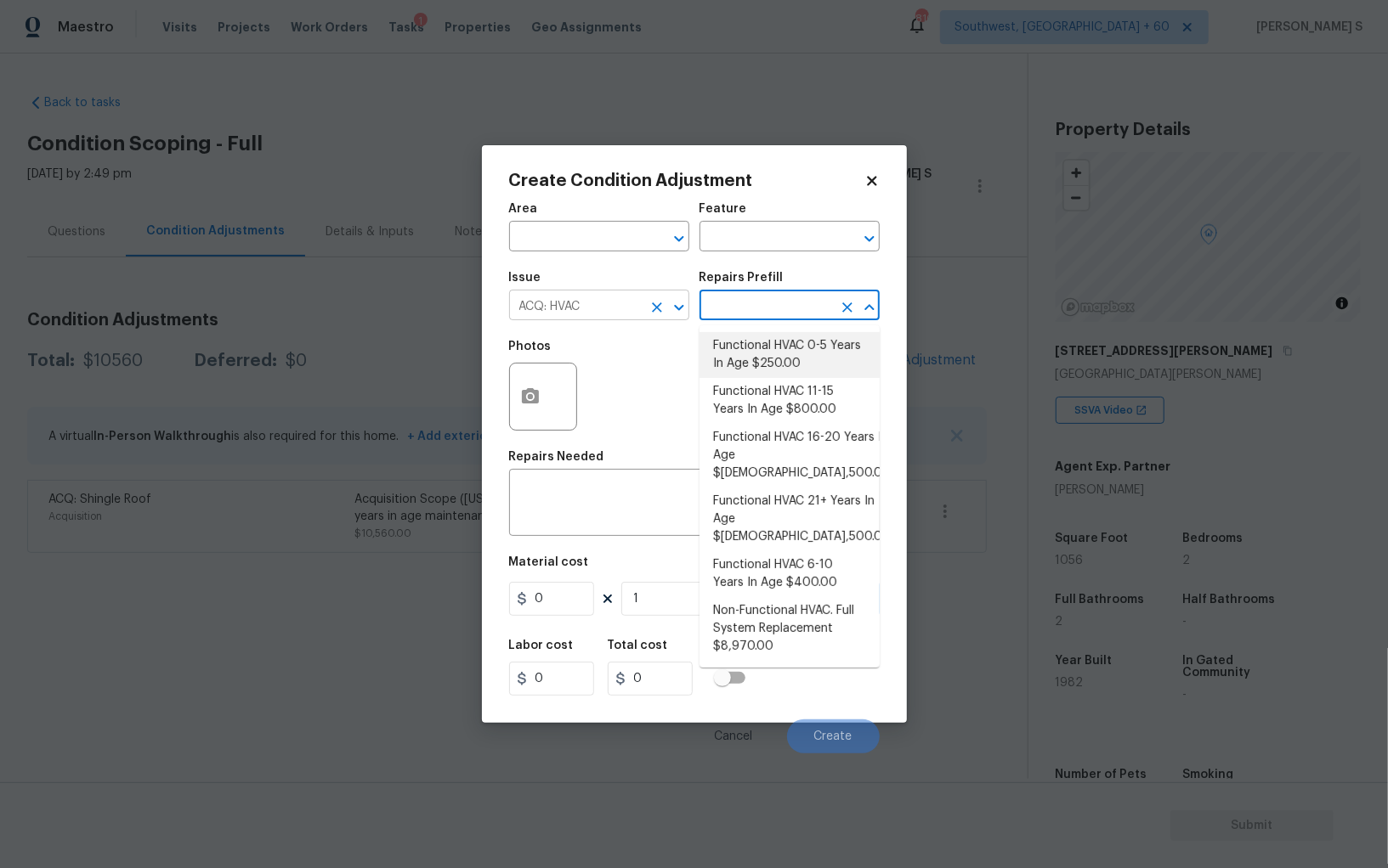
type input "Acquisition"
type textarea "Acquisition Scope: Functional HVAC 0-5 years"
type input "250"
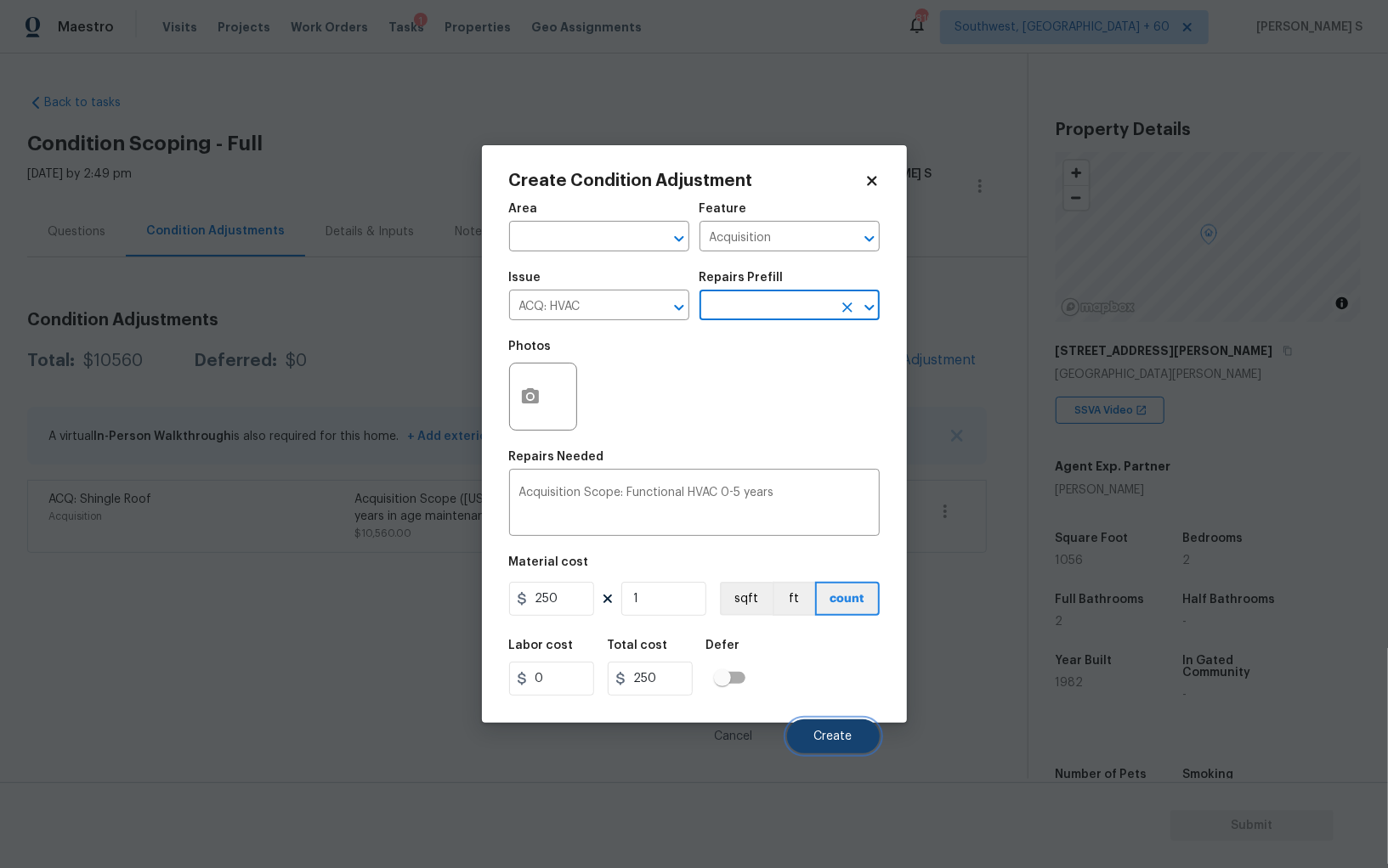
click at [838, 739] on span "Create" at bounding box center [832, 737] width 38 height 13
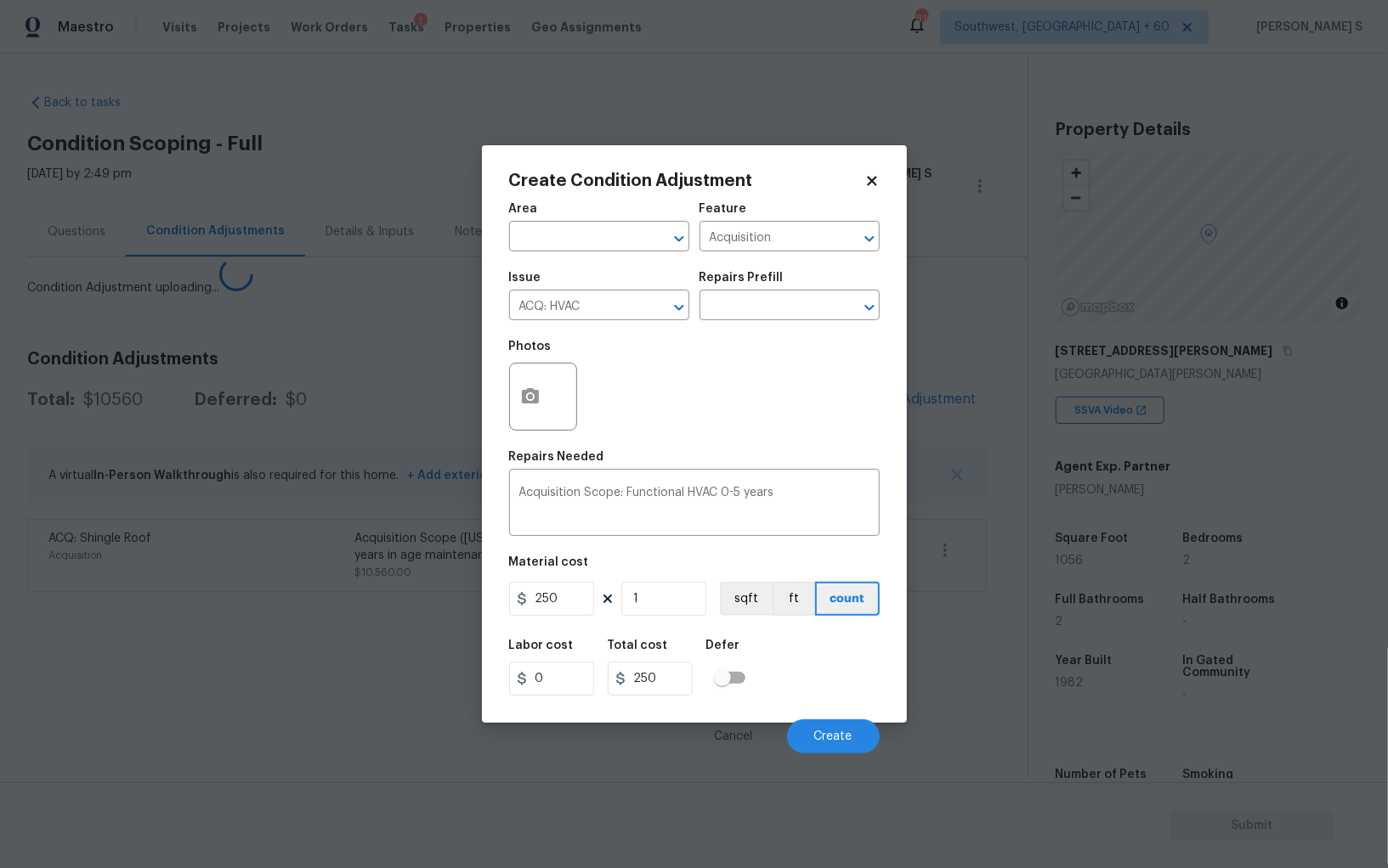
click at [142, 669] on body "Maestro Visits Projects Work Orders Tasks 1 Properties Geo Assignments [GEOGRAP…" at bounding box center [694, 434] width 1388 height 868
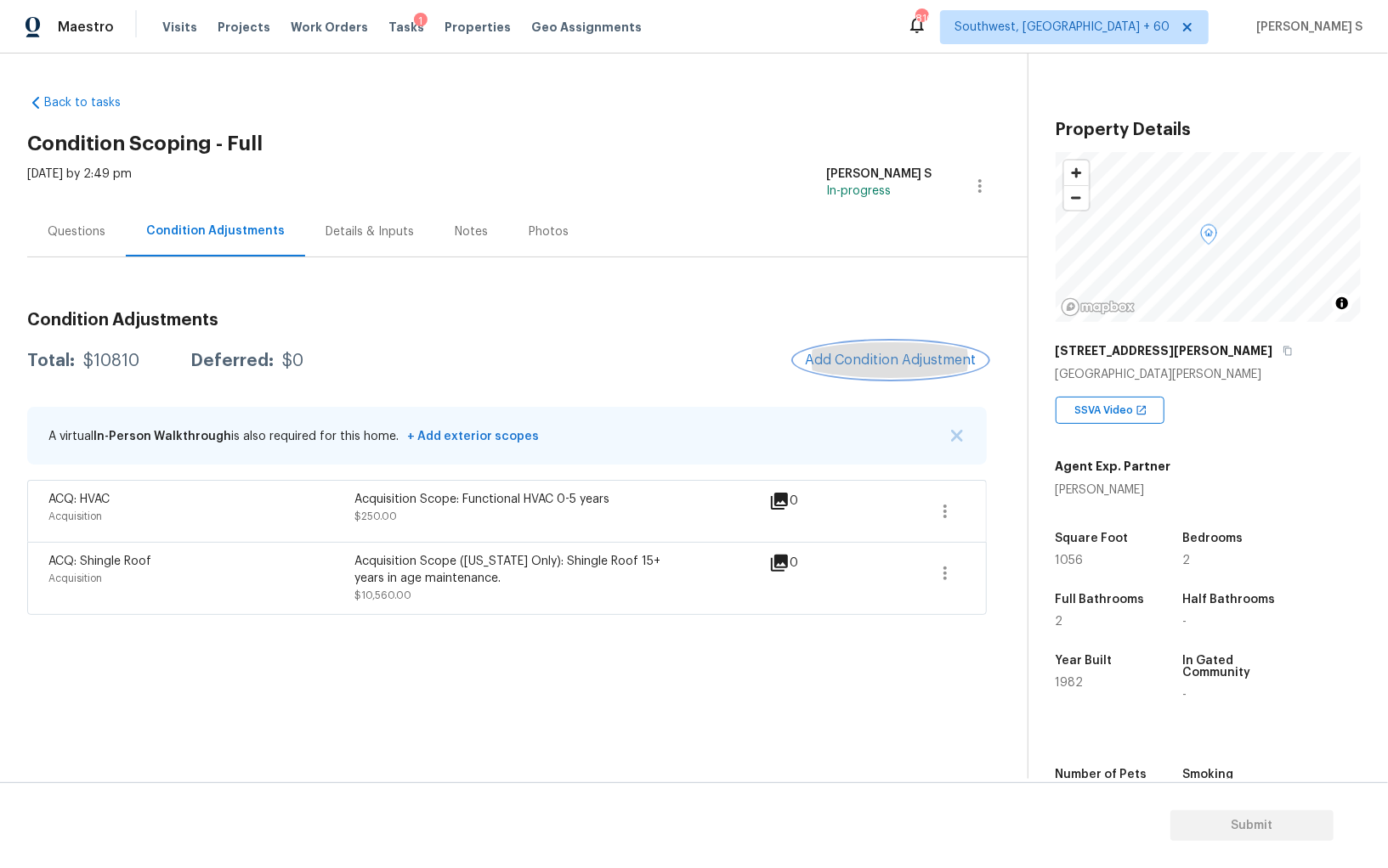
click at [873, 369] on button "Add Condition Adjustment" at bounding box center [890, 360] width 192 height 36
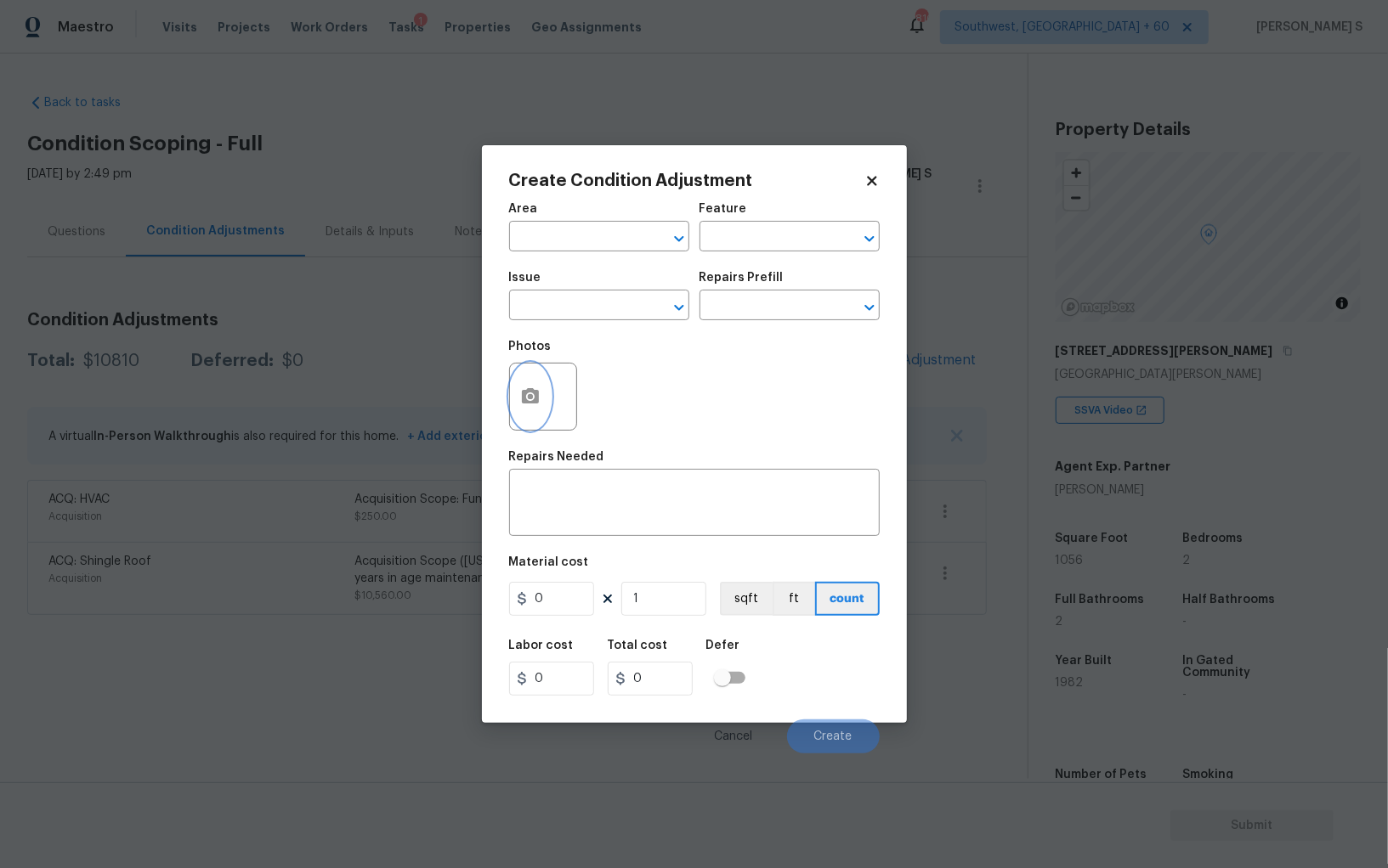
click at [526, 392] on icon "button" at bounding box center [530, 396] width 17 height 16
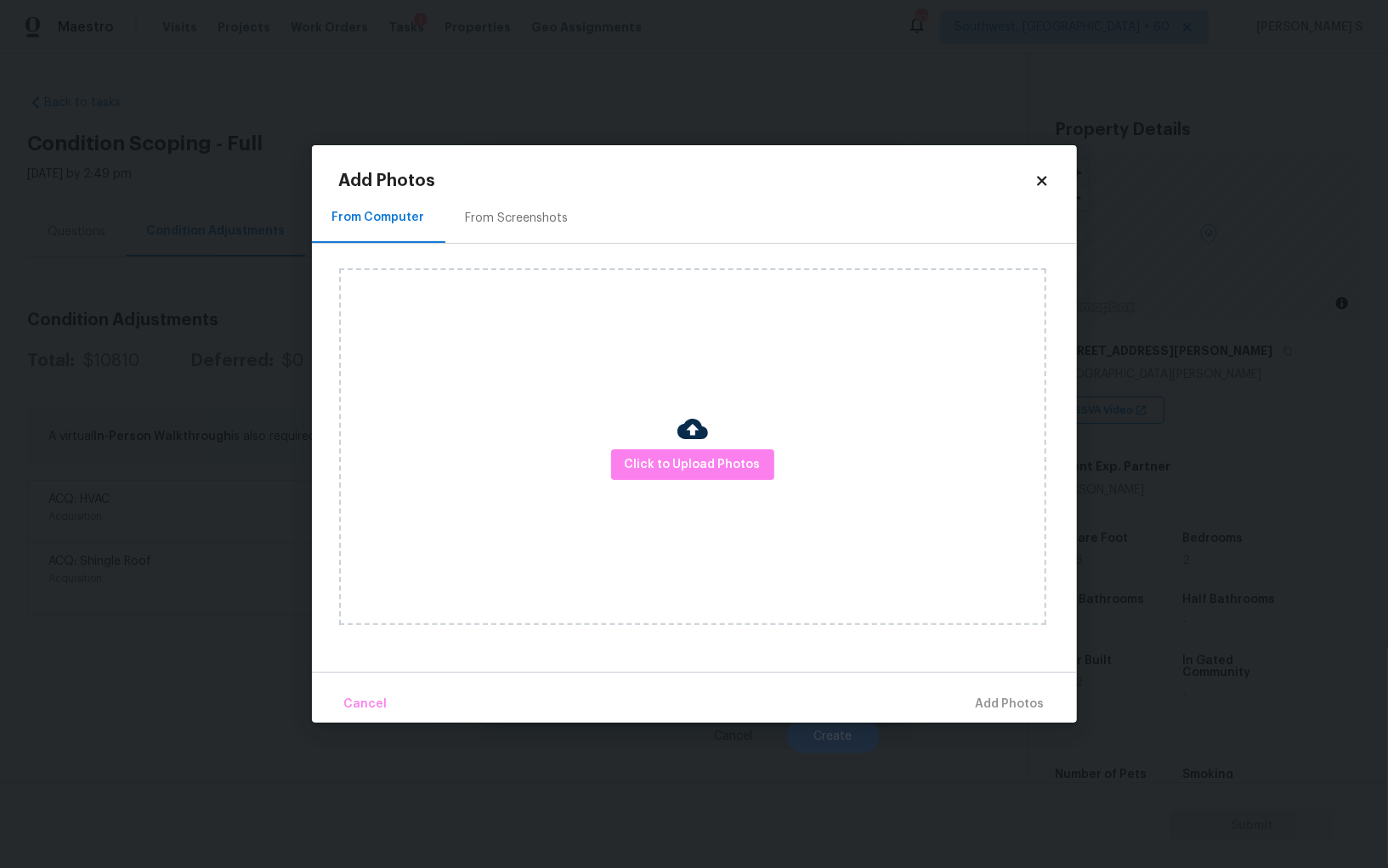
click at [502, 222] on div "From Screenshots" at bounding box center [517, 218] width 103 height 17
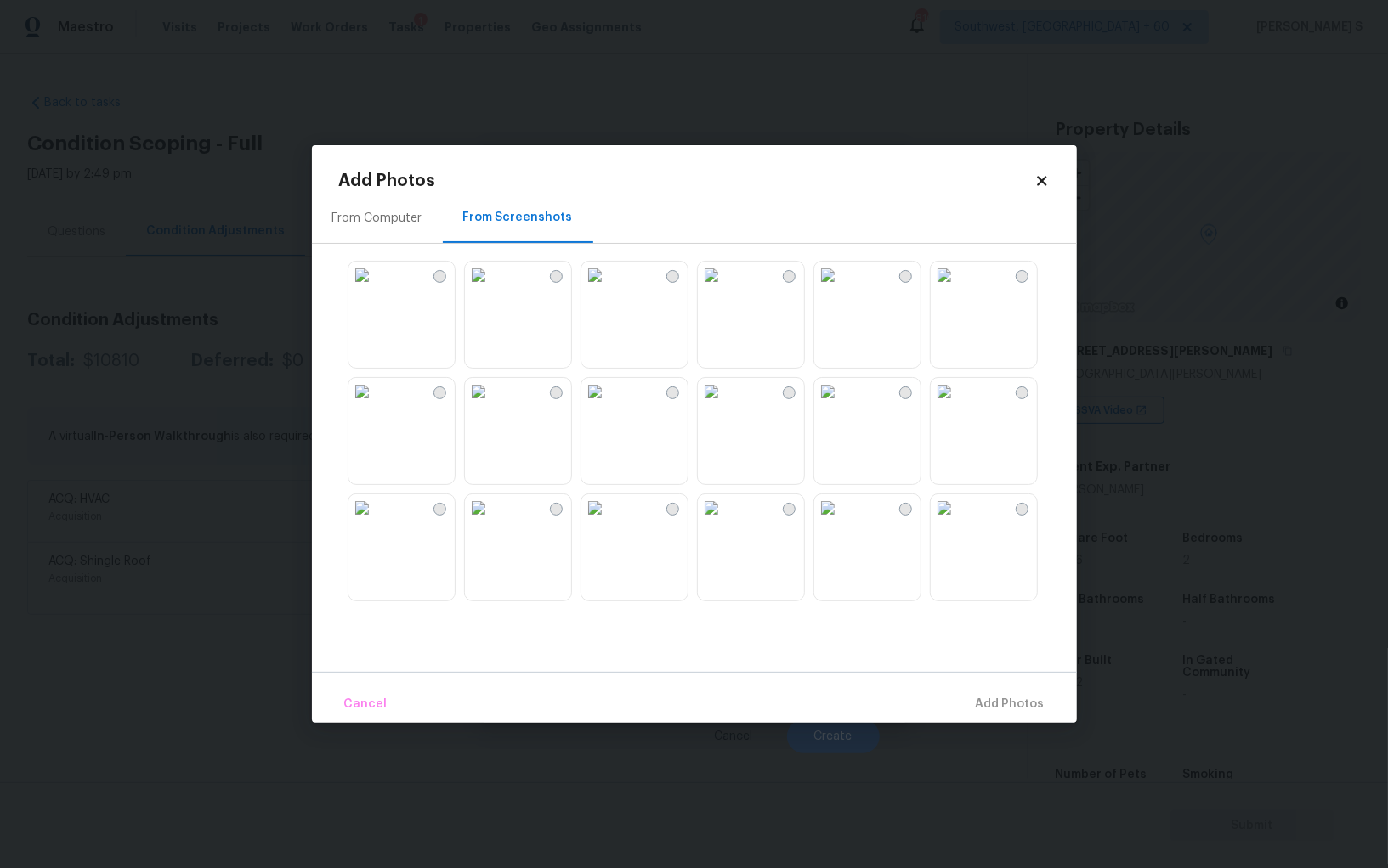
click at [725, 289] on img at bounding box center [712, 275] width 27 height 27
click at [608, 289] on img at bounding box center [595, 275] width 27 height 27
click at [492, 289] on img at bounding box center [479, 275] width 27 height 27
click at [376, 289] on img at bounding box center [362, 275] width 27 height 27
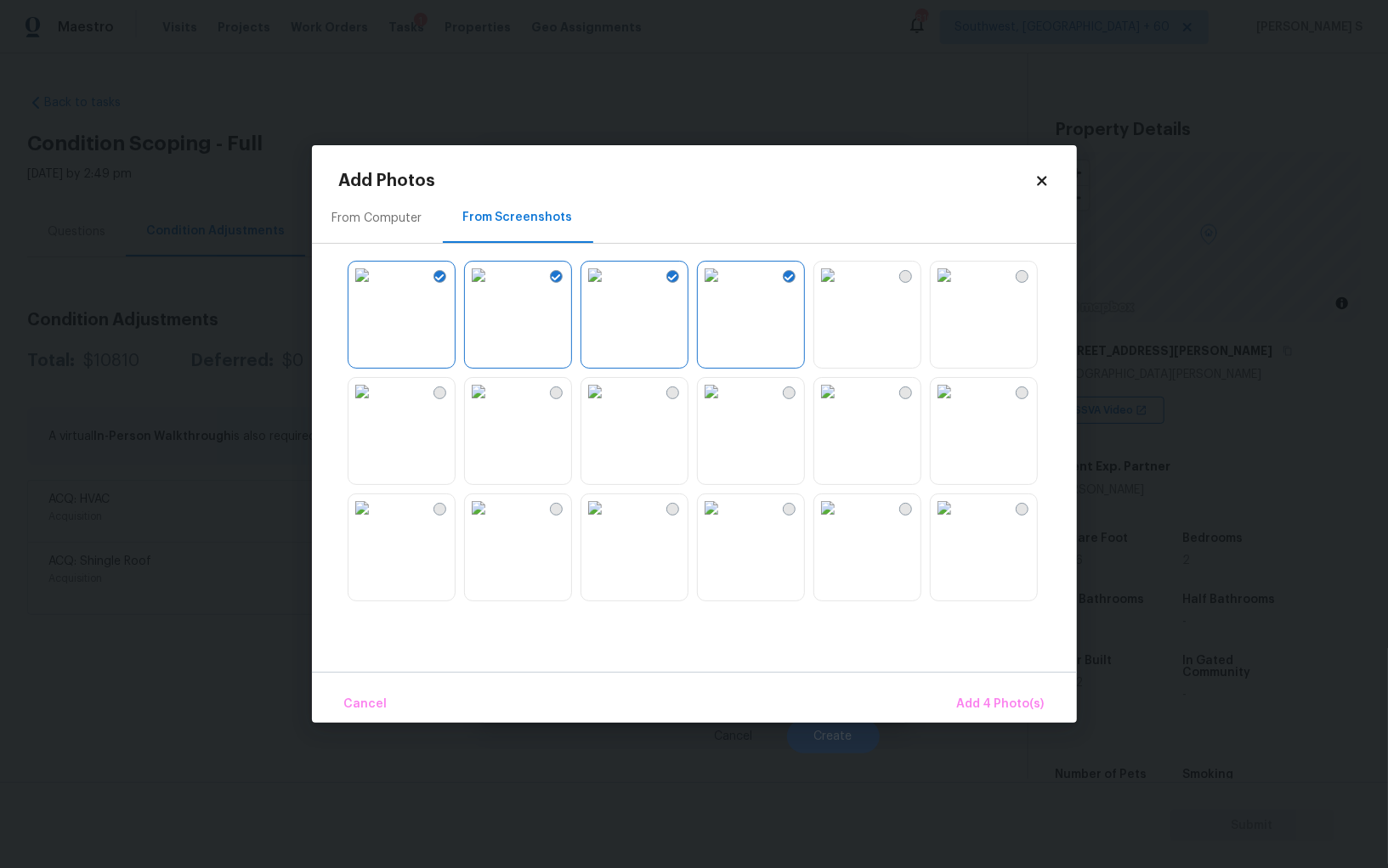
click at [376, 400] on img at bounding box center [362, 391] width 27 height 27
click at [552, 397] on div at bounding box center [556, 392] width 13 height 13
click at [608, 400] on img at bounding box center [595, 391] width 27 height 27
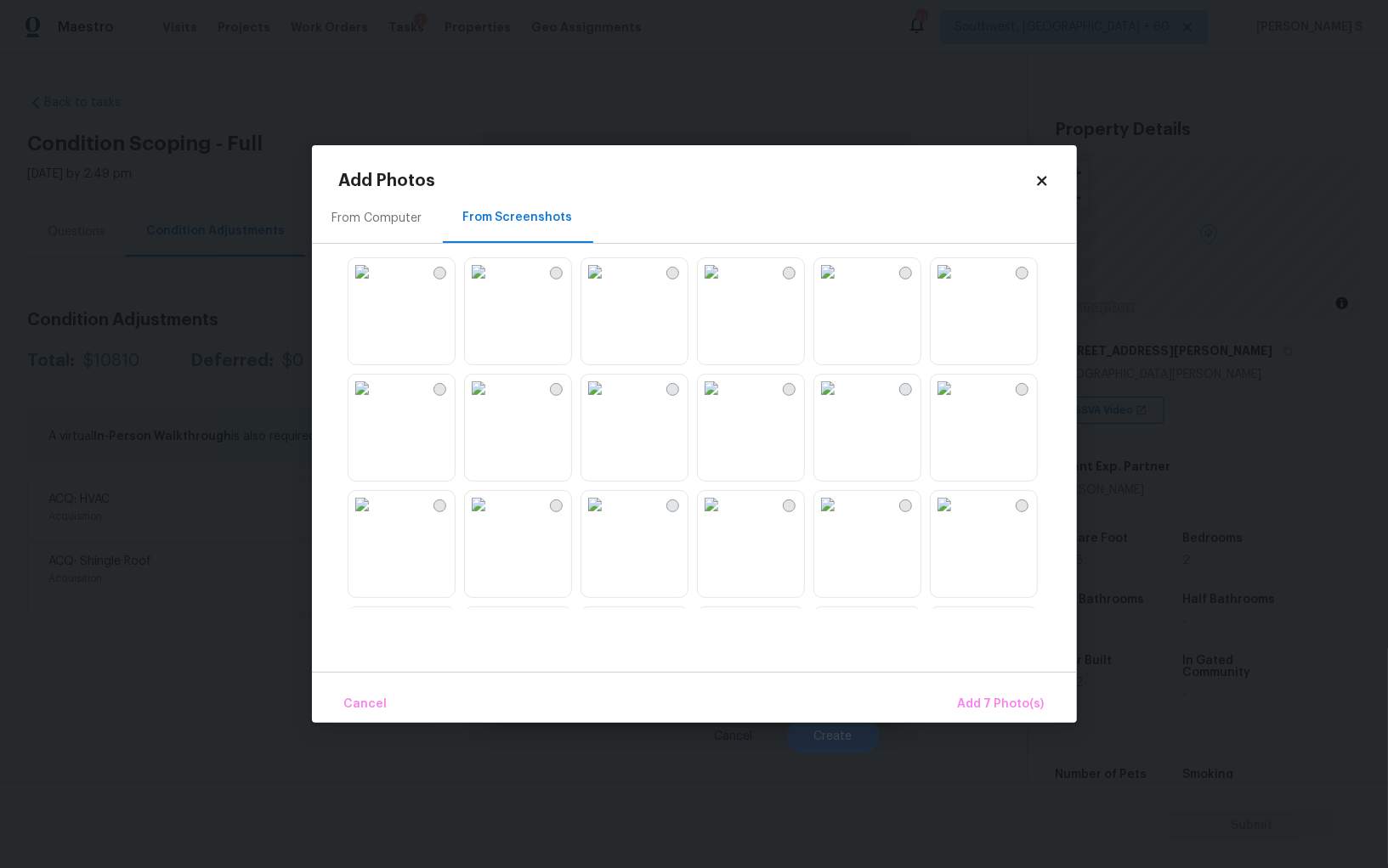
click at [608, 285] on img at bounding box center [595, 271] width 27 height 27
click at [608, 402] on img at bounding box center [595, 388] width 27 height 27
click at [492, 402] on img at bounding box center [479, 388] width 27 height 27
click at [492, 519] on img at bounding box center [479, 505] width 27 height 27
click at [608, 519] on img at bounding box center [595, 505] width 27 height 27
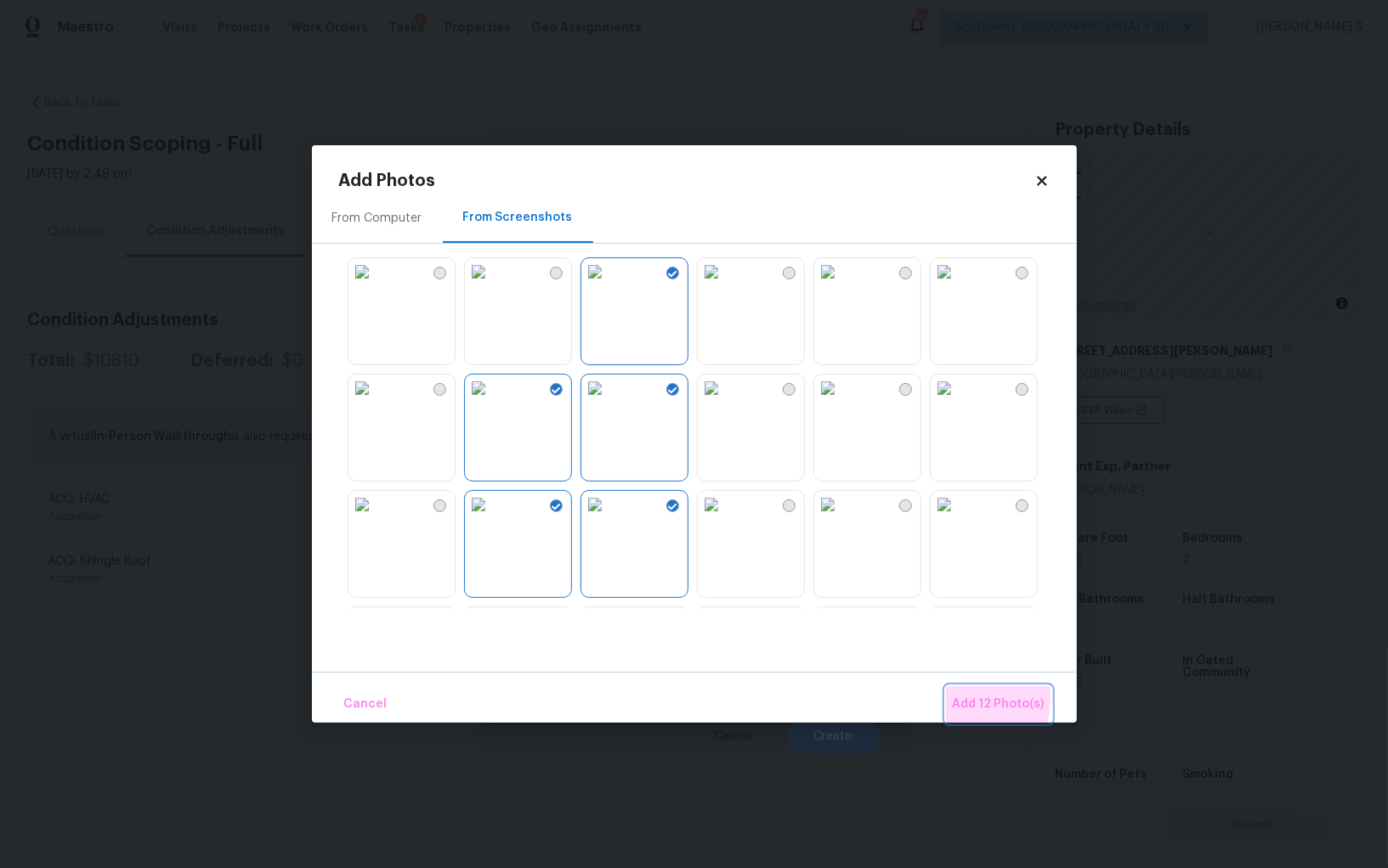
click at [961, 699] on span "Add 12 Photo(s)" at bounding box center [999, 705] width 91 height 21
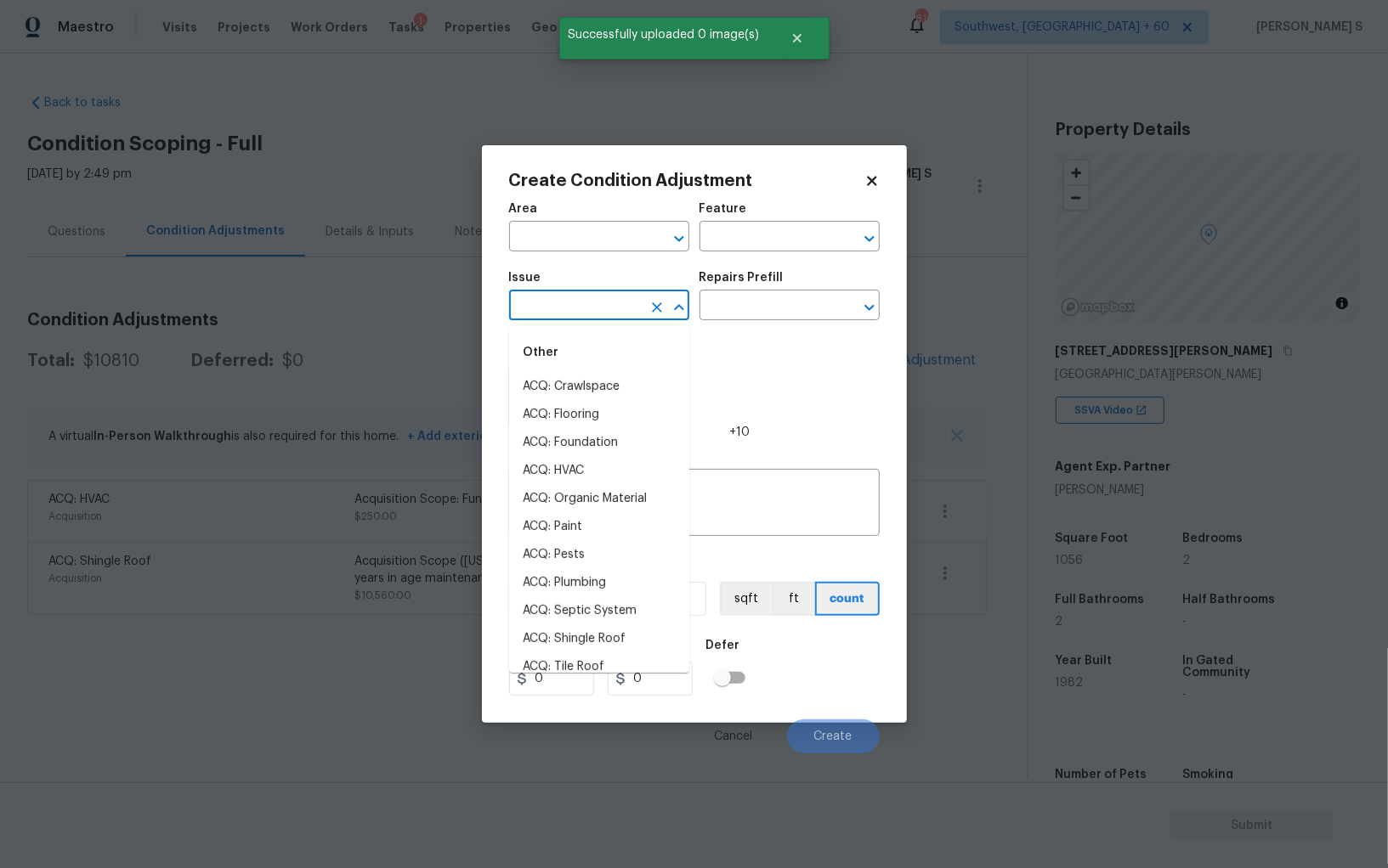
click at [618, 305] on input "text" at bounding box center [575, 307] width 132 height 26
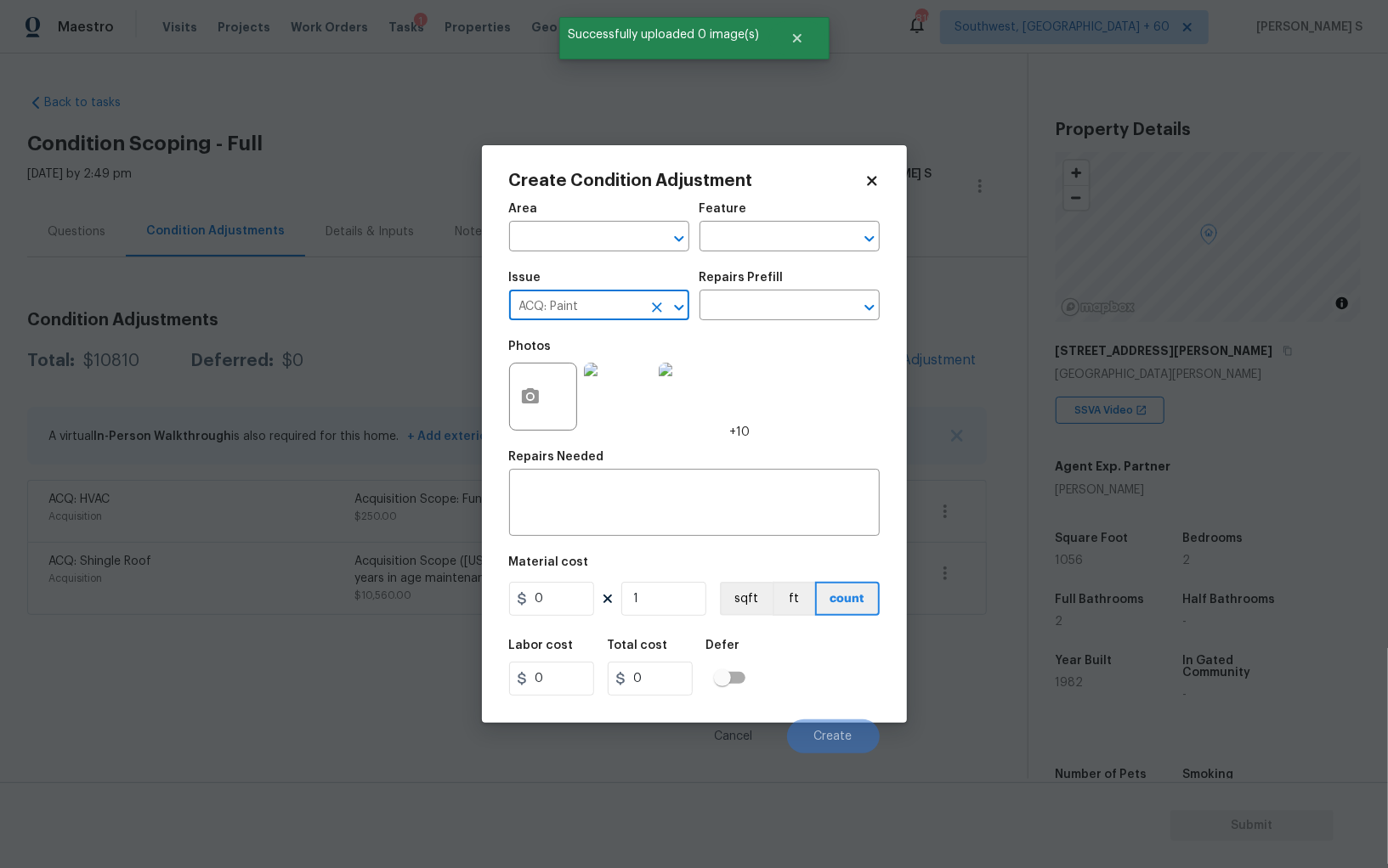
type input "ACQ: Paint"
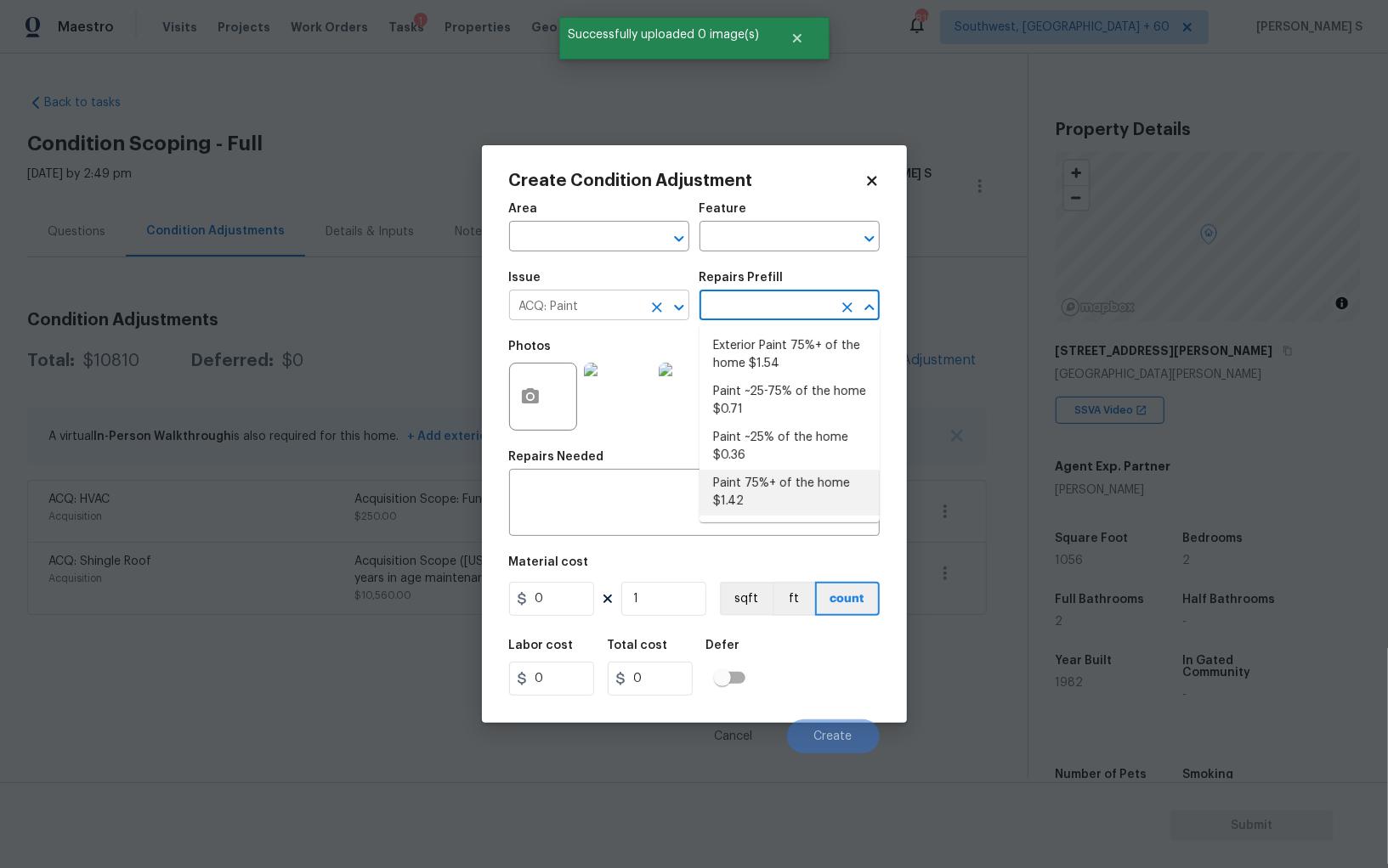
type input "Acquisition"
type textarea "Acquisition Scope: 75%+ of the home will likely require interior paint"
type input "1.42"
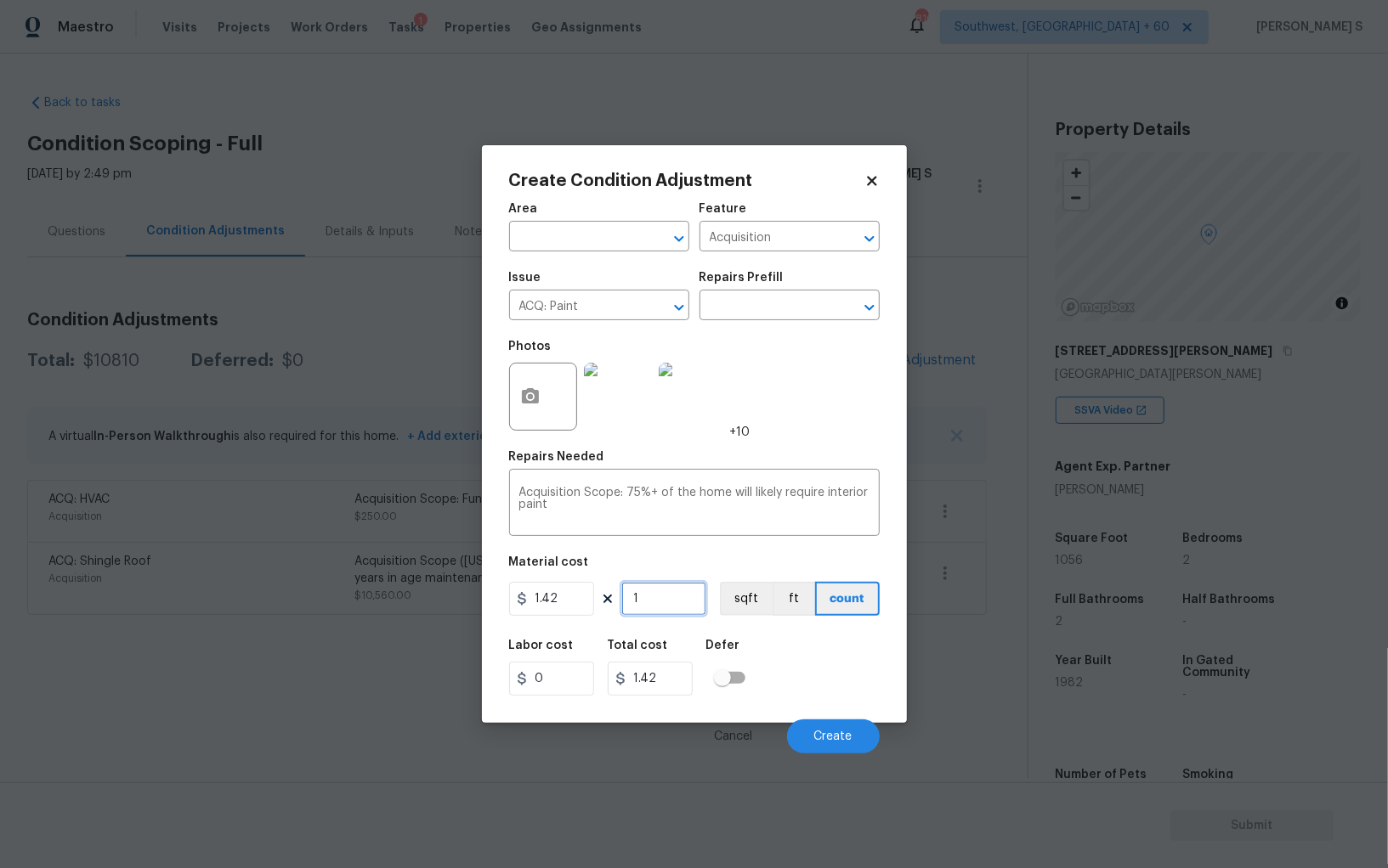
click at [639, 592] on input "1" at bounding box center [663, 598] width 85 height 34
type input "10"
type input "14.2"
type input "105"
type input "149.1"
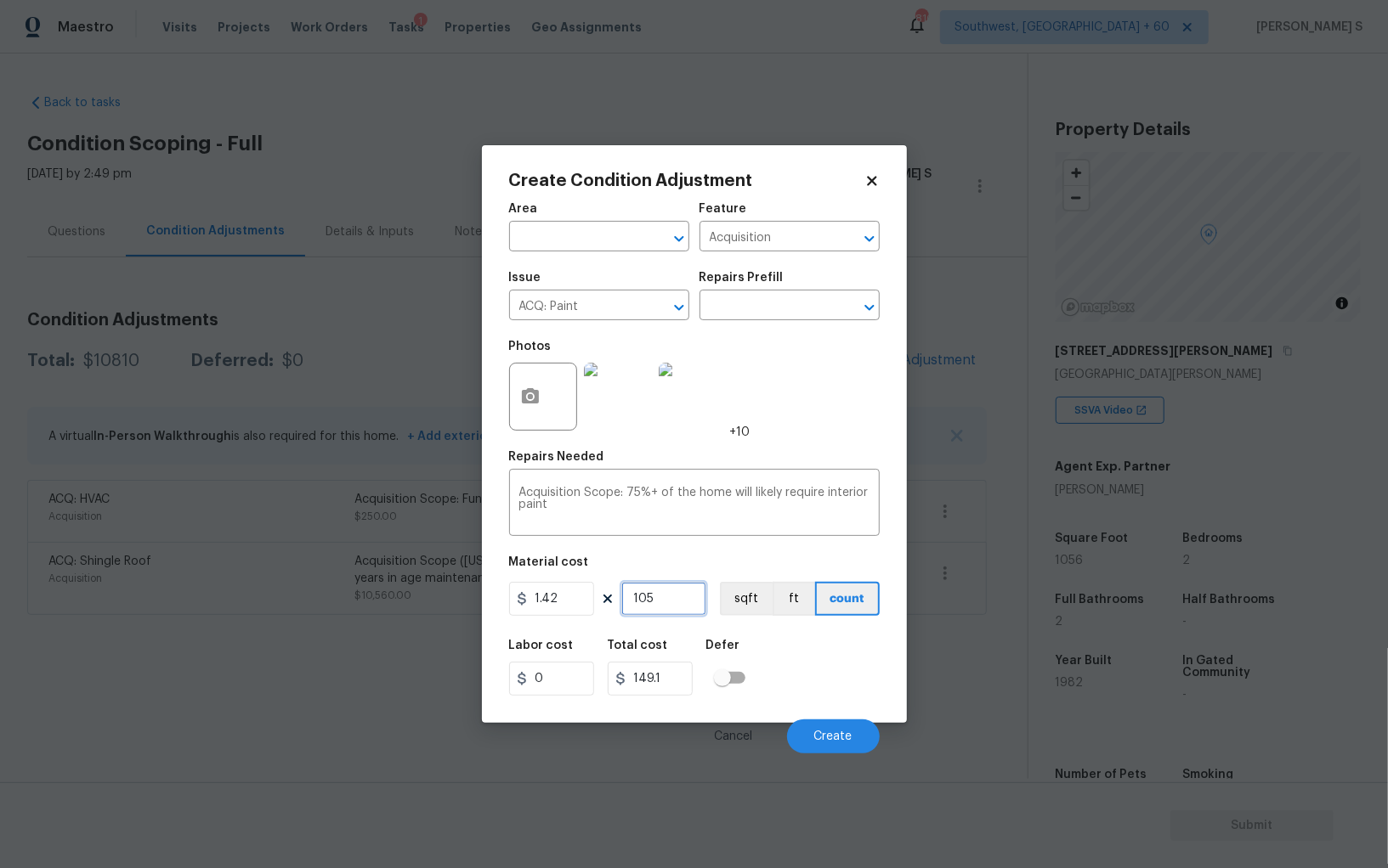
type input "1056"
type input "1499.52"
type input "1056"
click at [740, 605] on button "sqft" at bounding box center [746, 598] width 53 height 34
click at [773, 664] on div "Labor cost 0 Total cost 1499.52 Defer" at bounding box center [694, 668] width 371 height 77
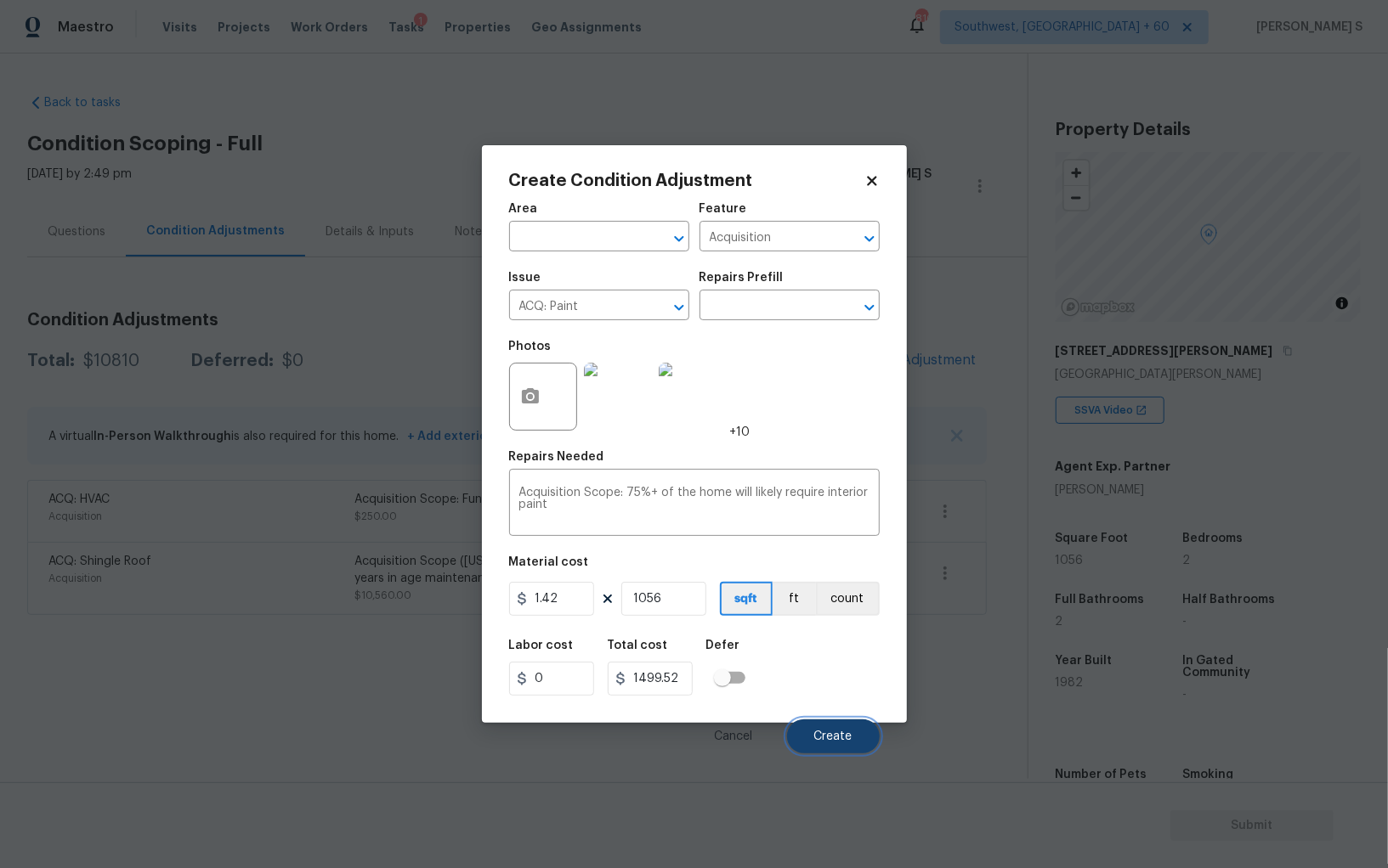
click at [824, 724] on button "Create" at bounding box center [832, 736] width 92 height 34
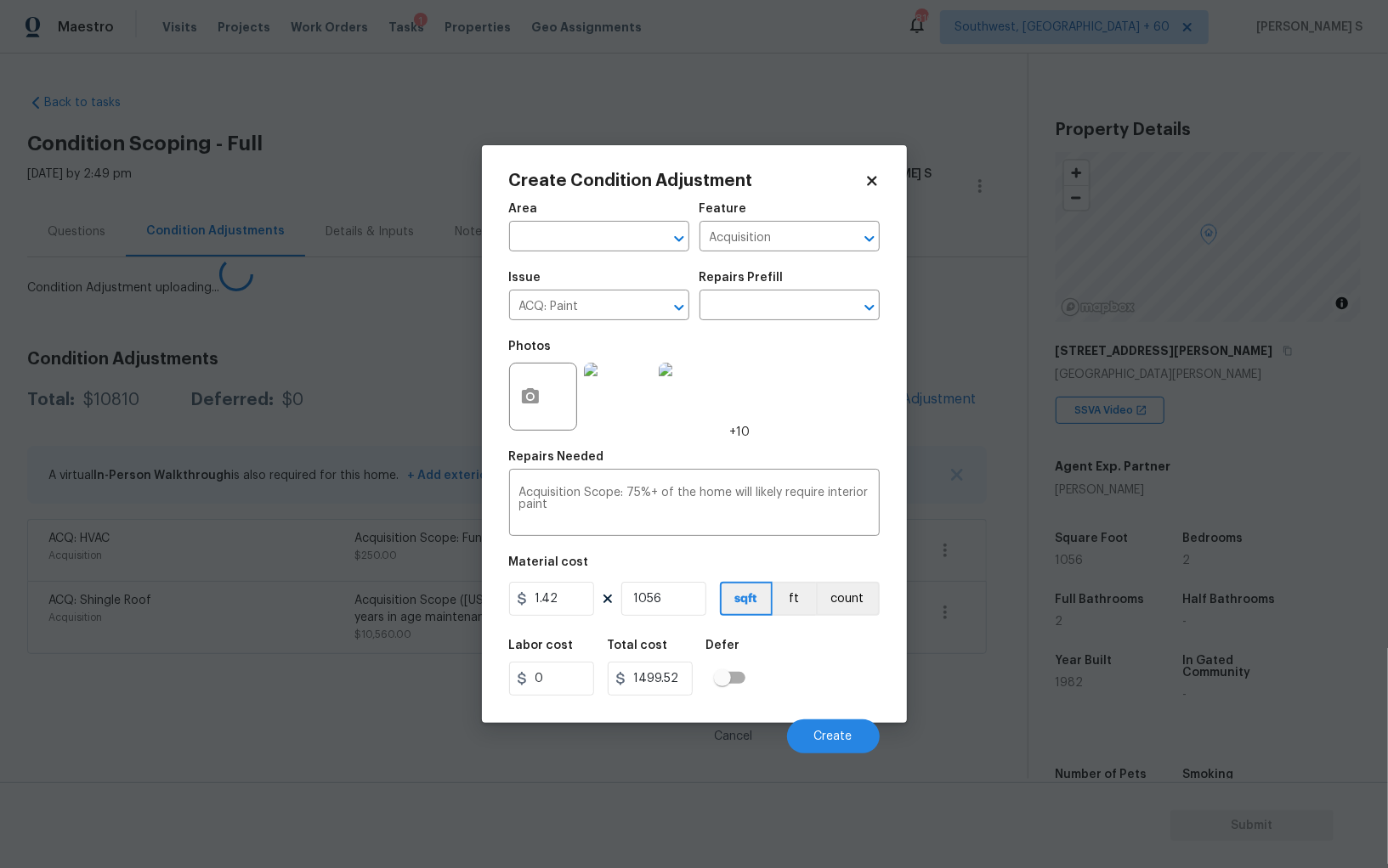
click at [92, 649] on body "Maestro Visits Projects Work Orders Tasks 1 Properties Geo Assignments [GEOGRAP…" at bounding box center [694, 434] width 1388 height 868
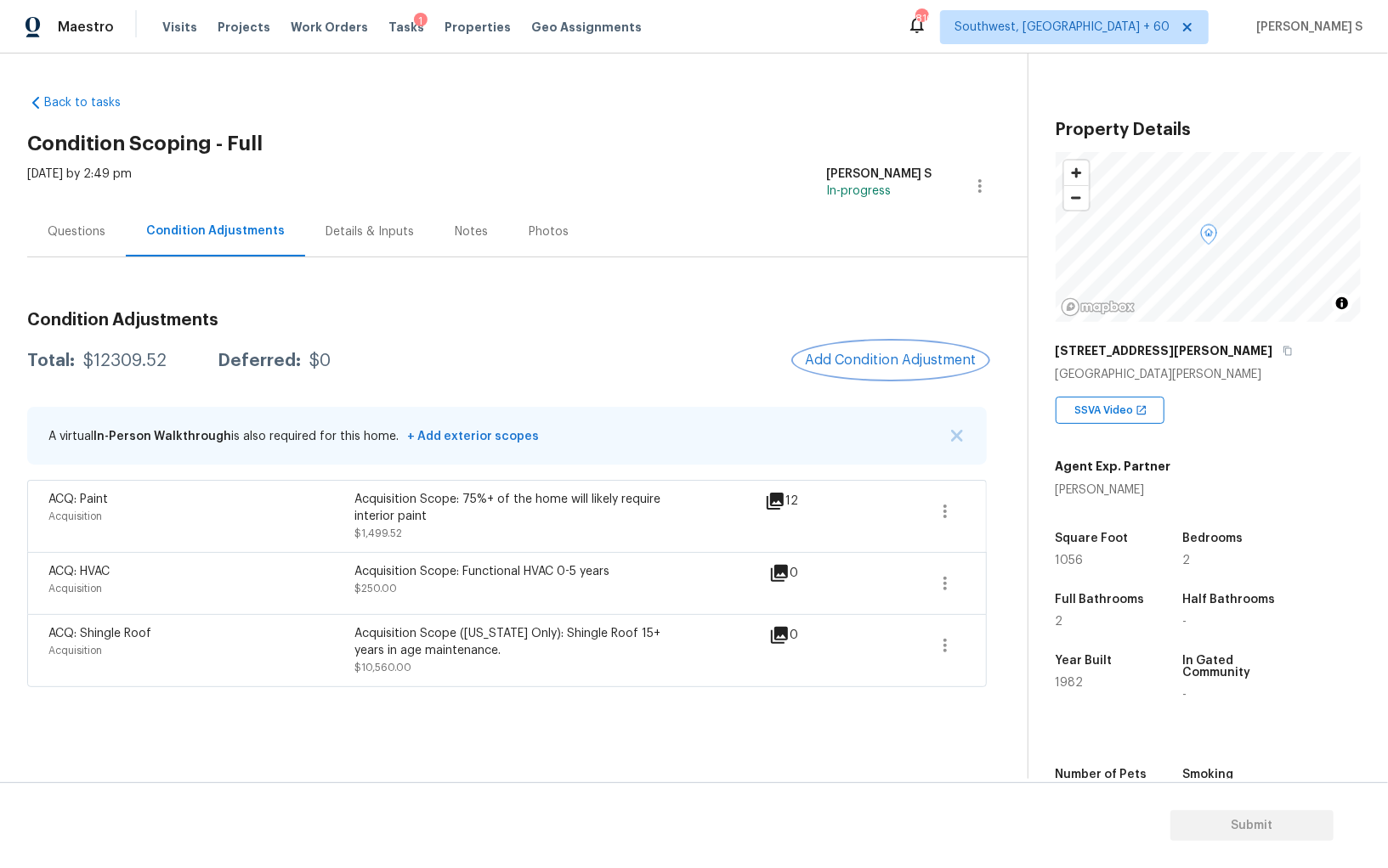
click at [879, 368] on button "Add Condition Adjustment" at bounding box center [890, 360] width 192 height 36
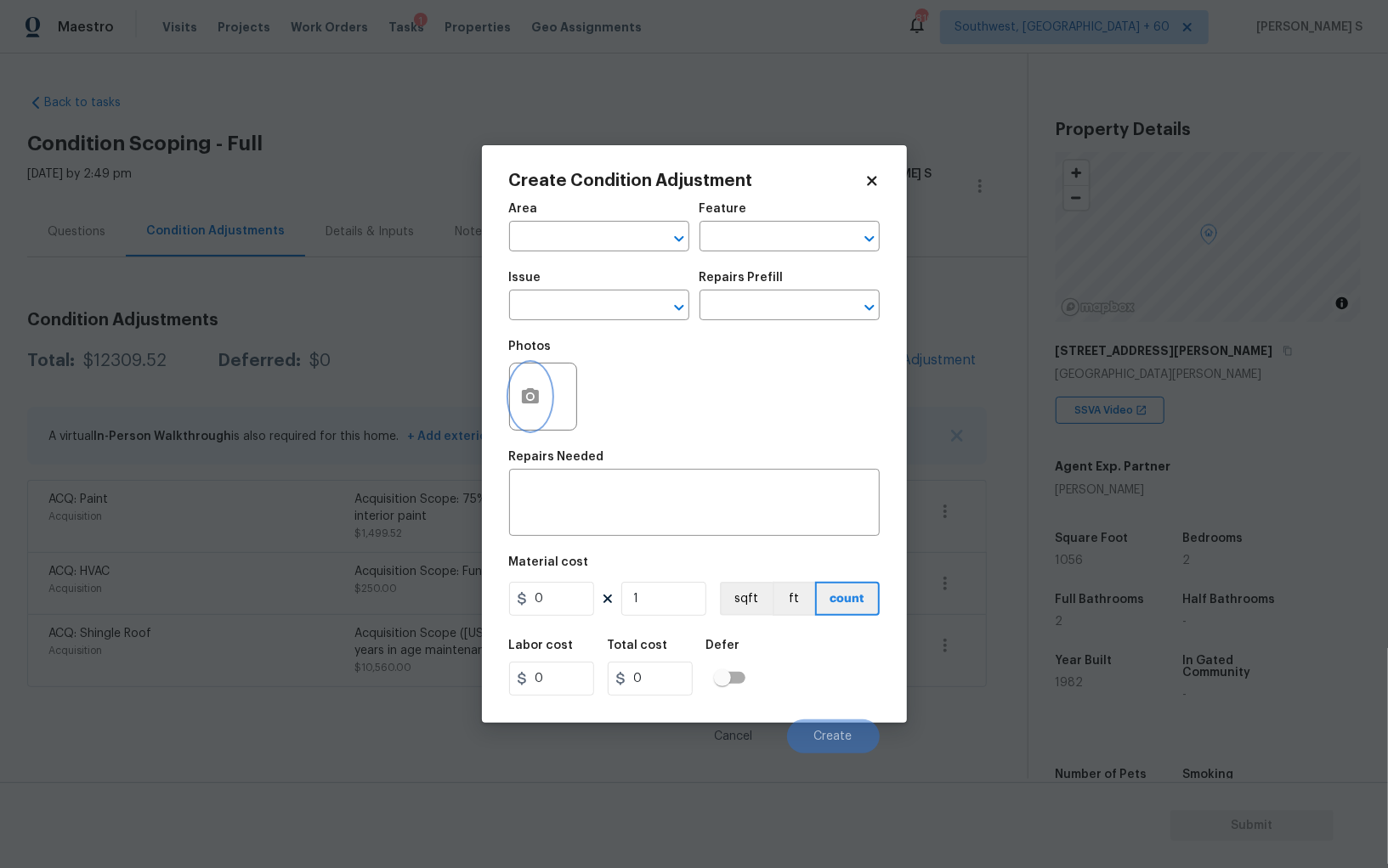
click at [549, 397] on button "button" at bounding box center [530, 397] width 41 height 66
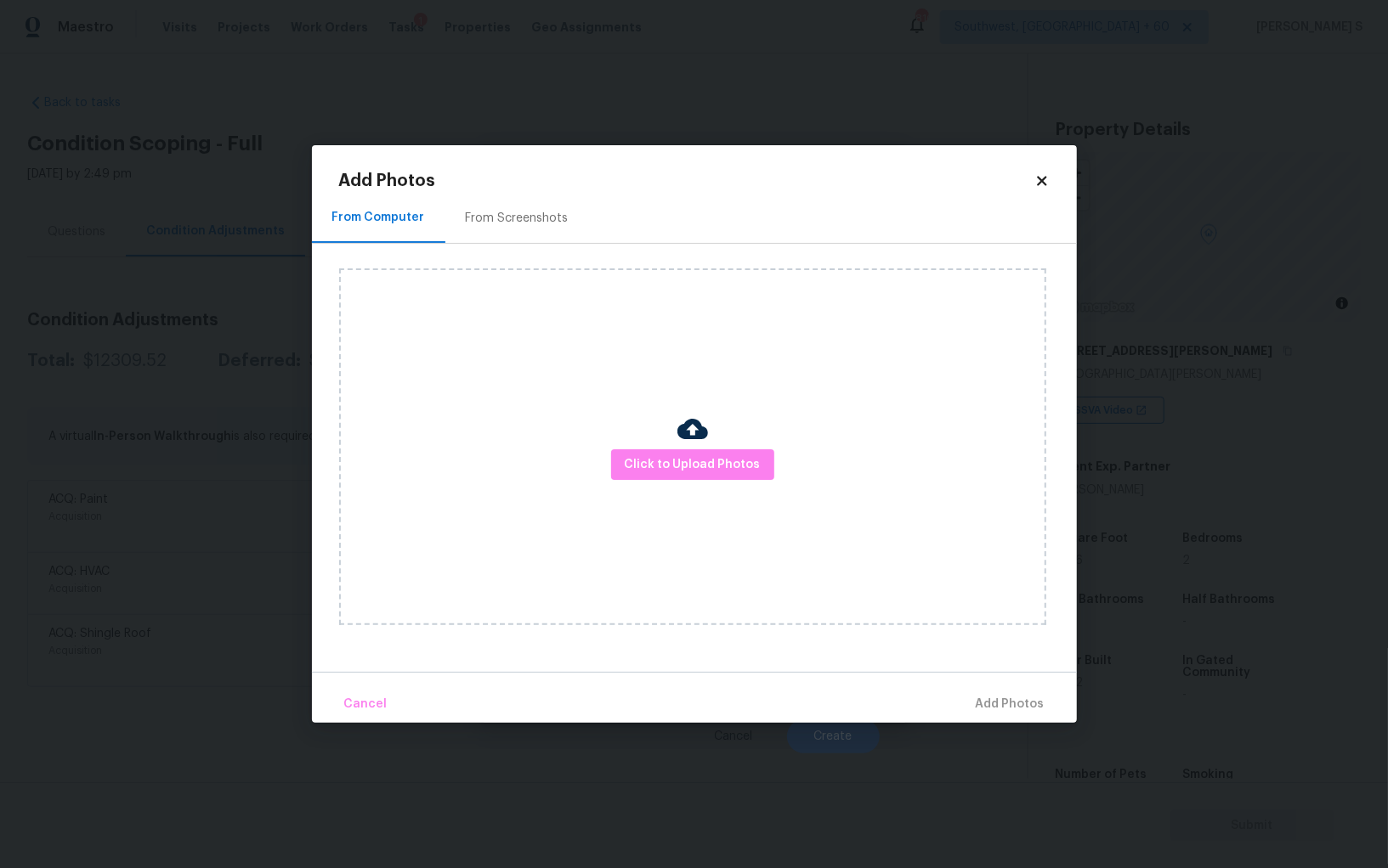
click at [547, 227] on div "From Screenshots" at bounding box center [517, 218] width 144 height 51
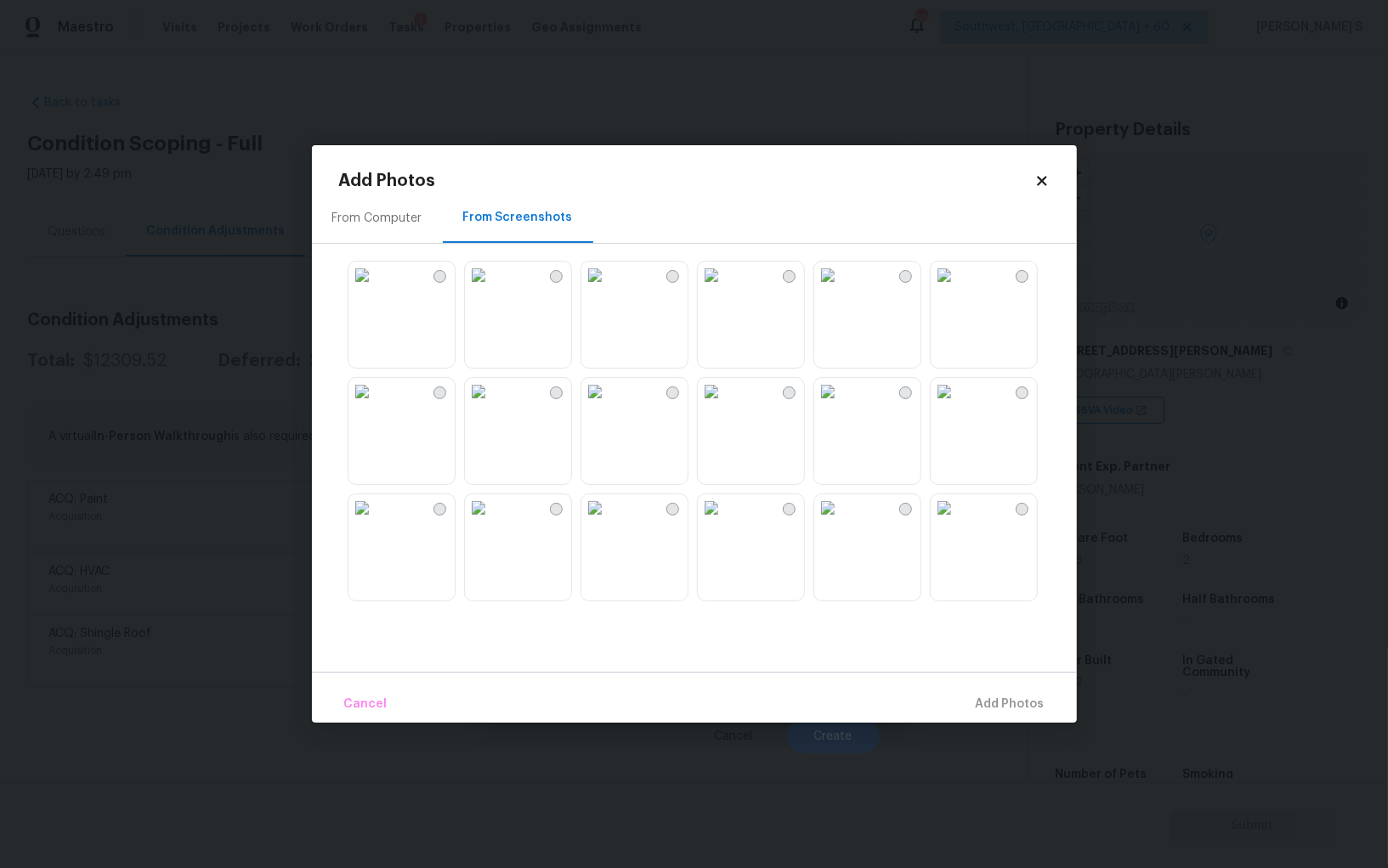
click at [492, 289] on img at bounding box center [479, 275] width 27 height 27
click at [376, 289] on img at bounding box center [362, 275] width 27 height 27
click at [376, 384] on img at bounding box center [362, 391] width 27 height 27
click at [492, 395] on img at bounding box center [479, 391] width 27 height 27
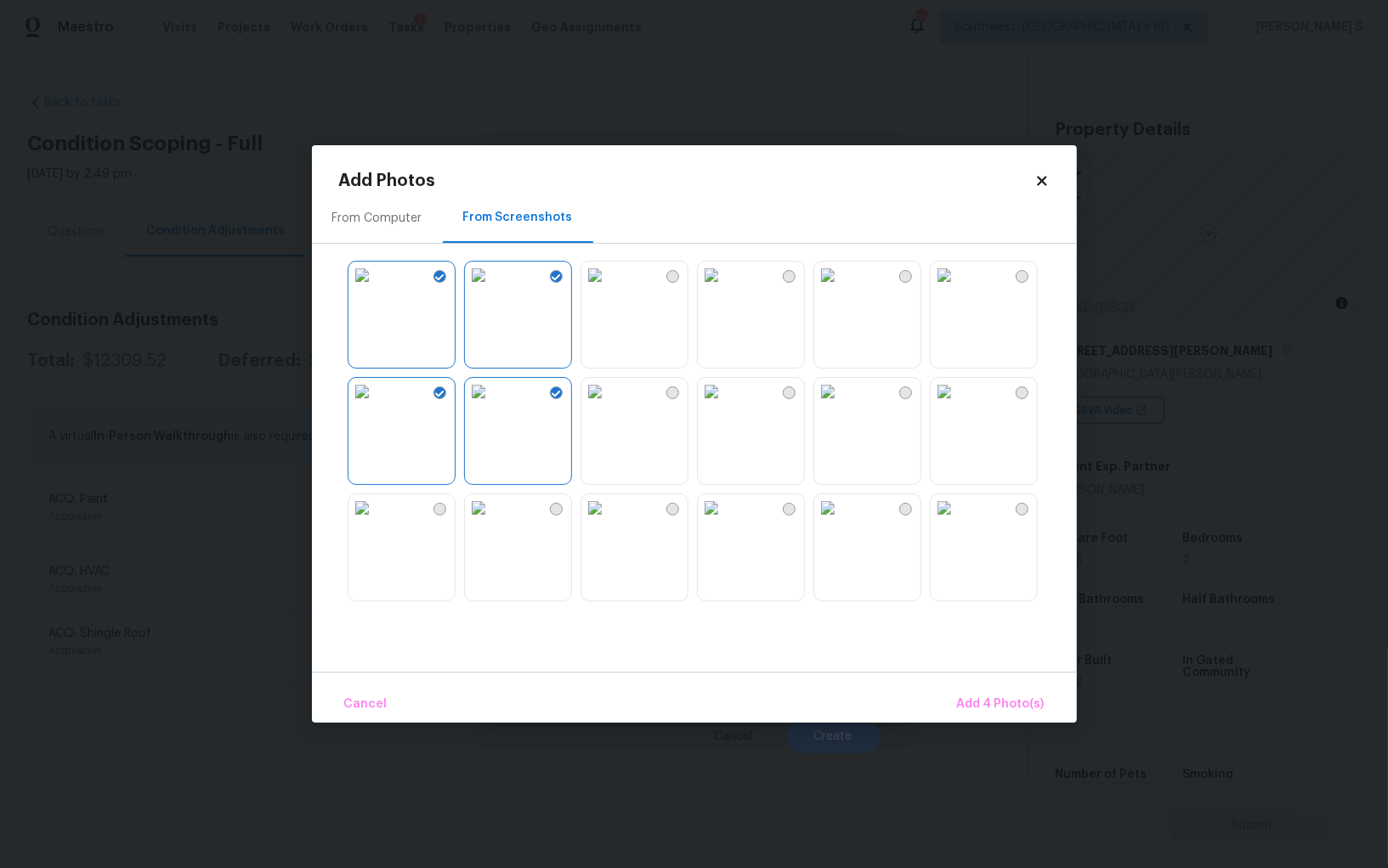
click at [608, 405] on img at bounding box center [595, 391] width 27 height 27
click at [659, 375] on div at bounding box center [708, 430] width 738 height 357
click at [608, 289] on img at bounding box center [595, 275] width 27 height 27
click at [608, 405] on img at bounding box center [595, 391] width 27 height 27
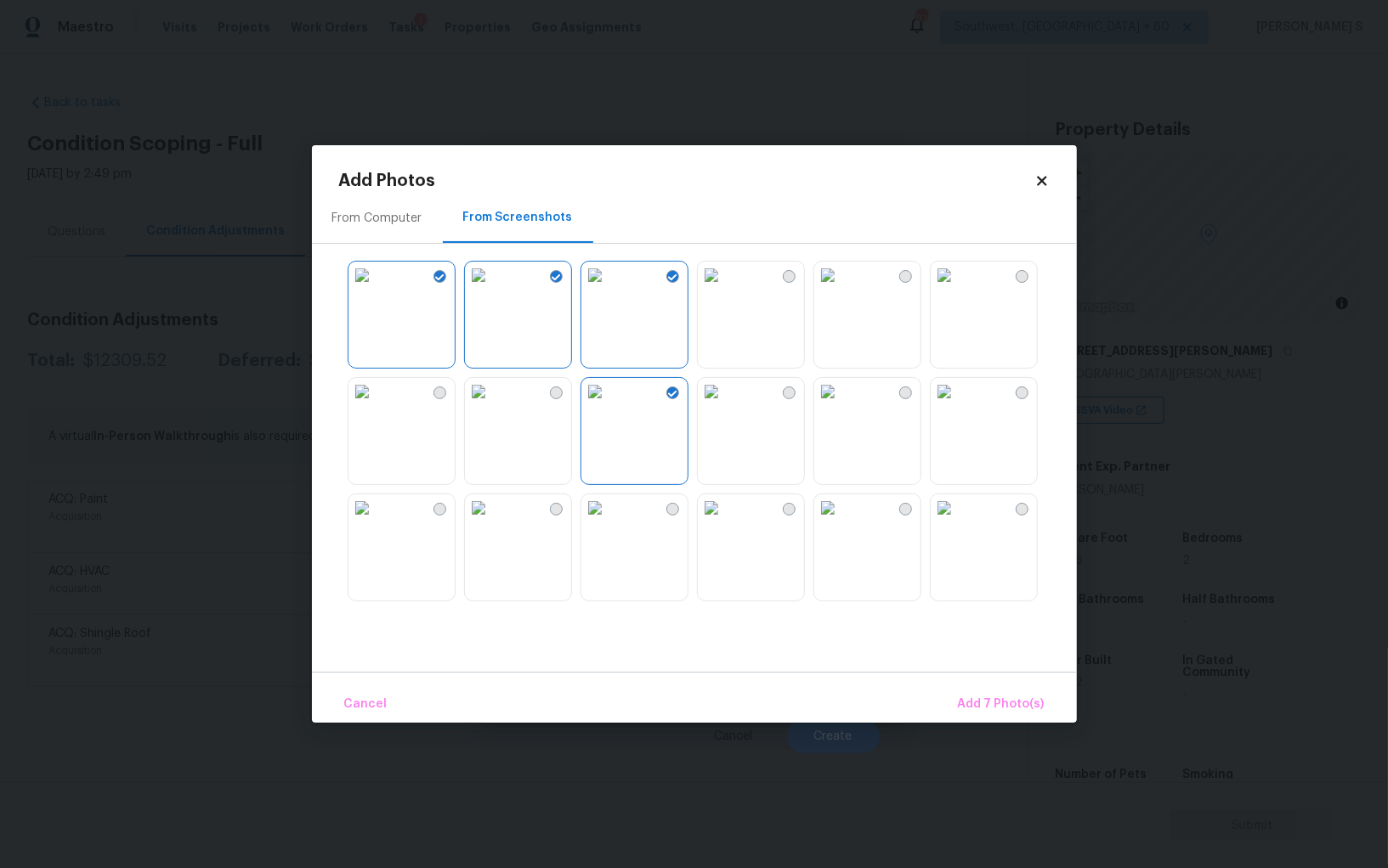
click at [492, 522] on img at bounding box center [479, 508] width 27 height 27
click at [608, 522] on img at bounding box center [595, 508] width 27 height 27
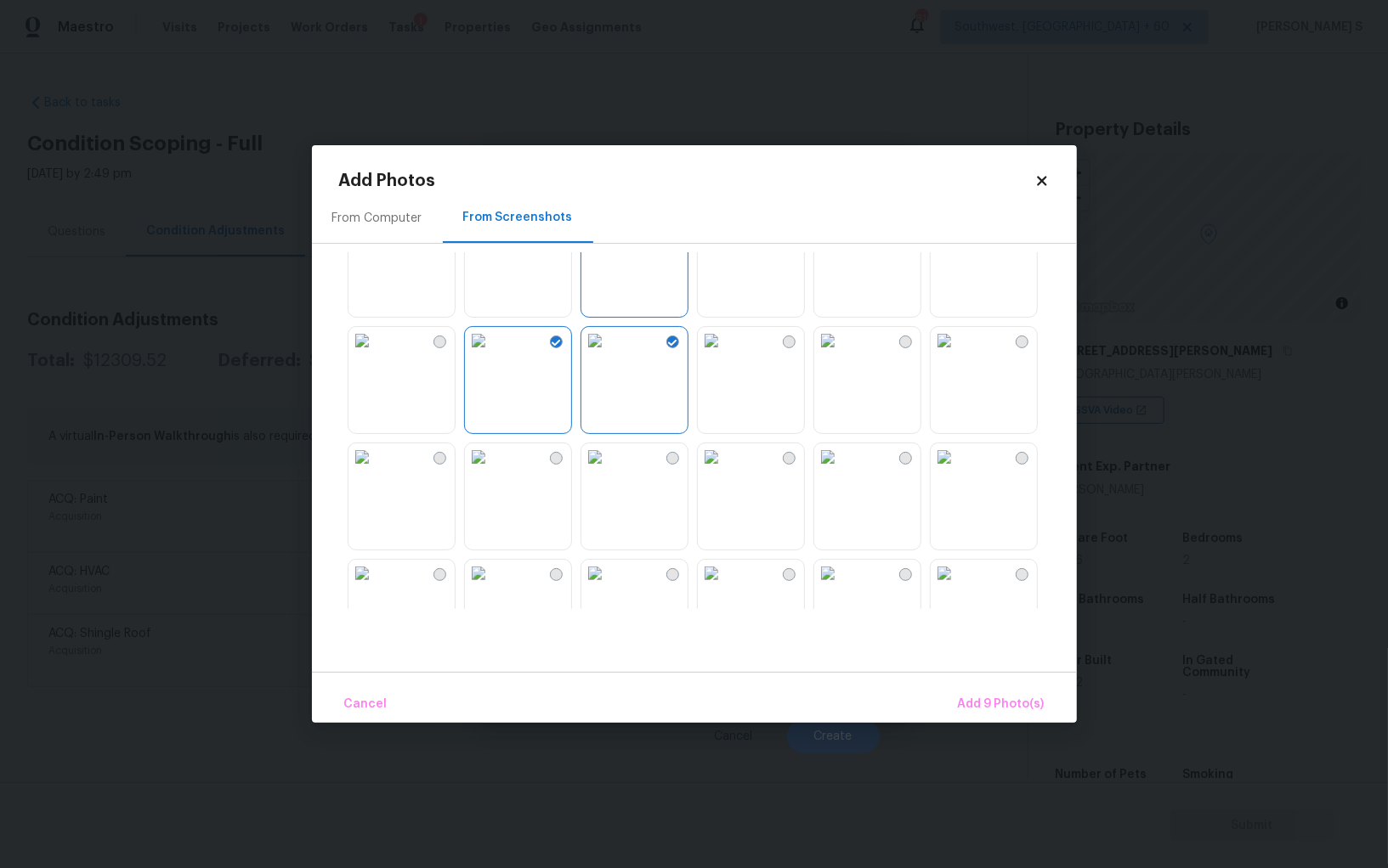
scroll to position [391, 0]
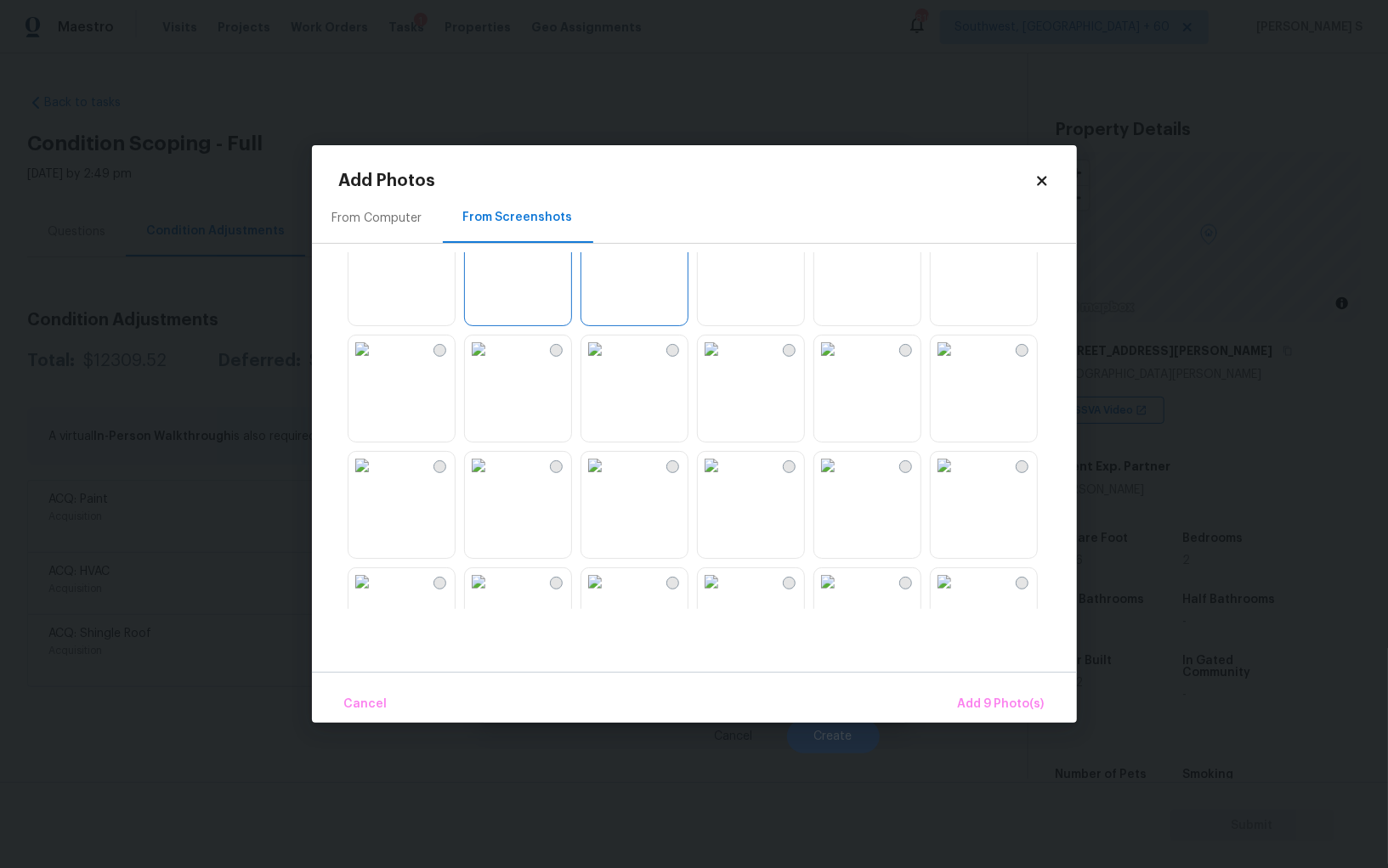
click at [841, 246] on img at bounding box center [827, 233] width 27 height 27
click at [958, 363] on img at bounding box center [944, 349] width 27 height 27
click at [958, 479] on img at bounding box center [944, 465] width 27 height 27
click at [981, 697] on span "Add 12 Photo(s)" at bounding box center [999, 705] width 91 height 21
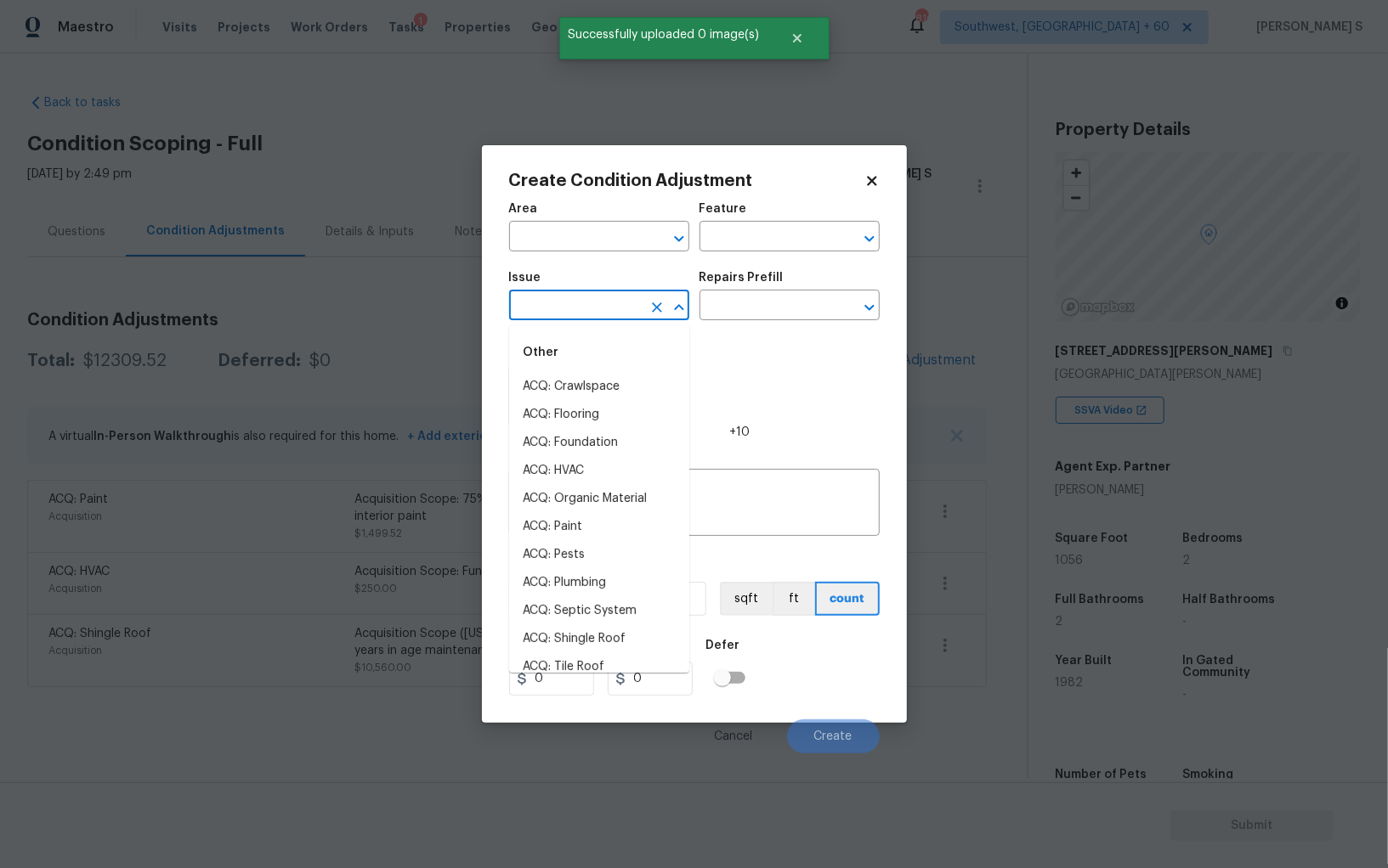
click at [578, 311] on input "text" at bounding box center [575, 307] width 132 height 26
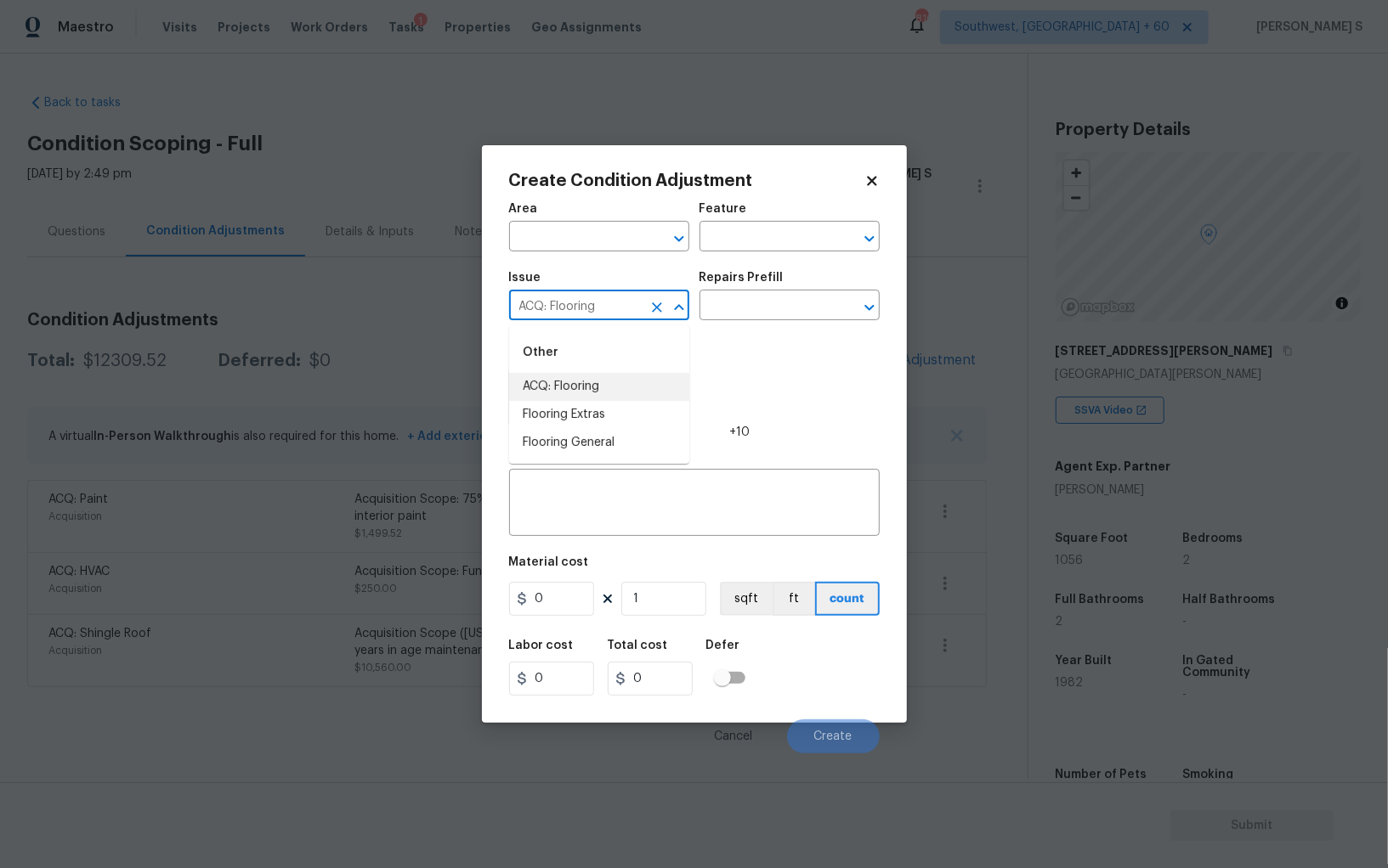
type input "ACQ: Flooring"
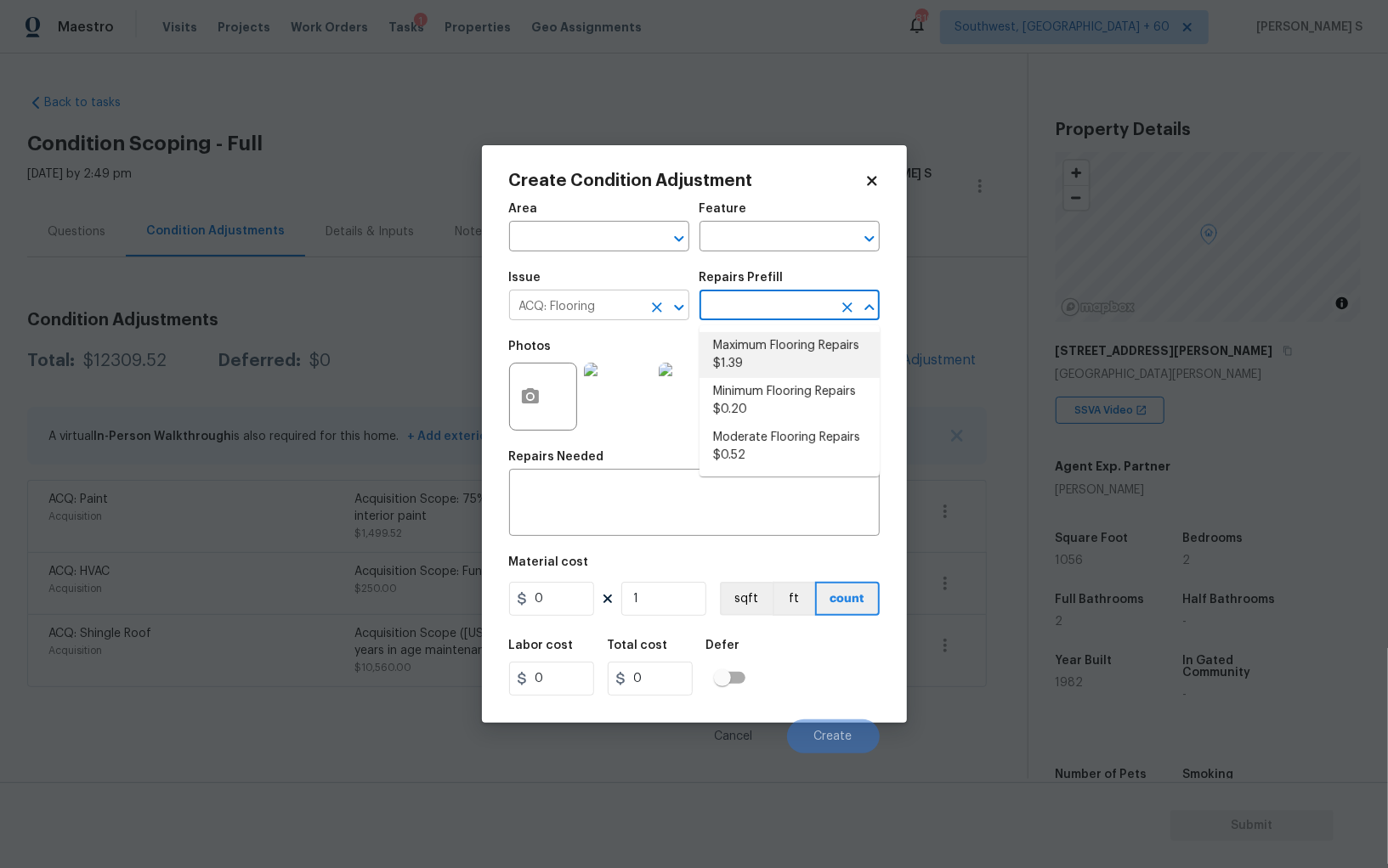
type input "Acquisition"
type textarea "Acquisition Scope: Maximum flooring repairs"
type input "1.39"
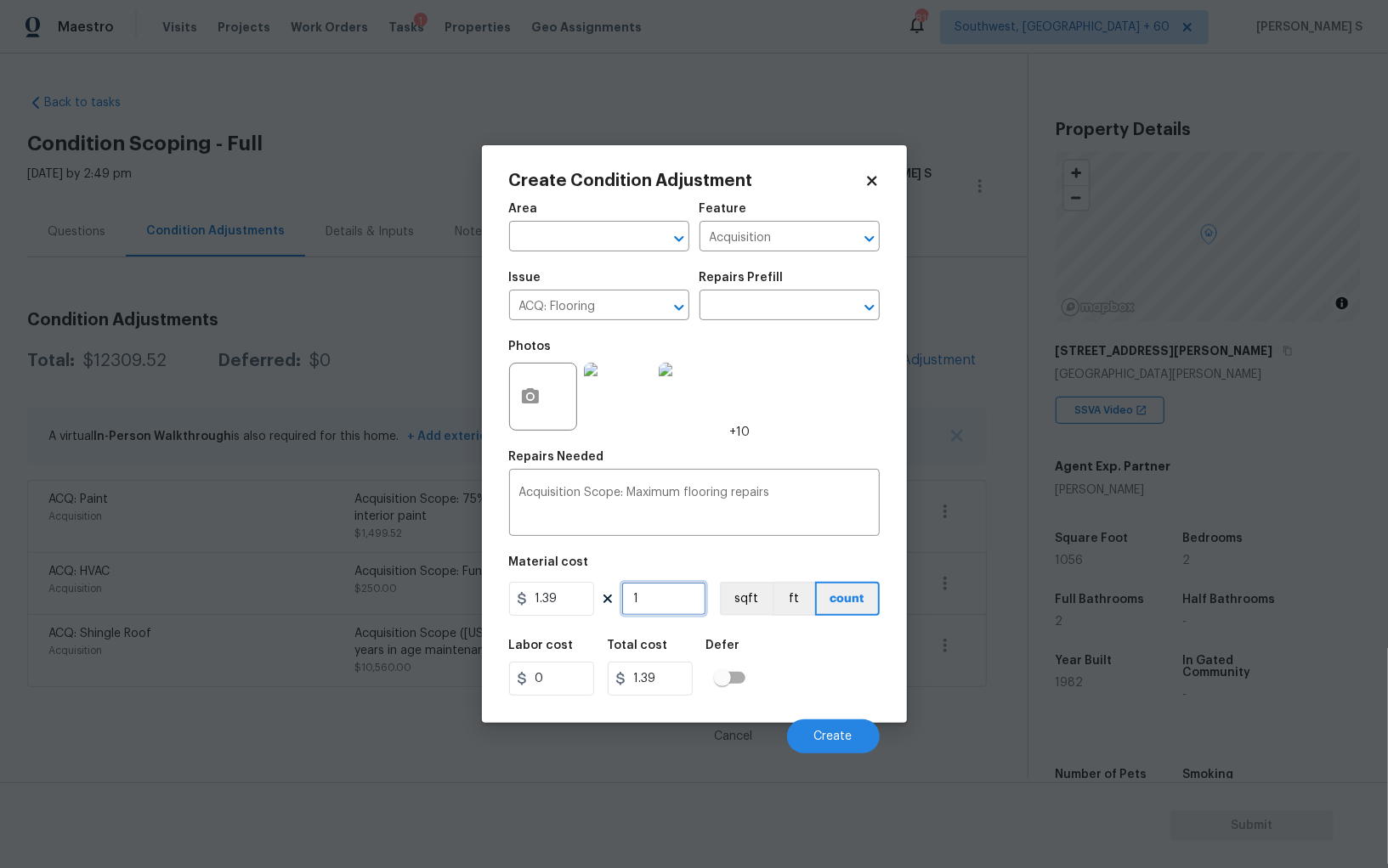
click at [679, 592] on input "1" at bounding box center [663, 598] width 85 height 34
paste input "056"
type input "1056"
type input "1467.84"
type input "1056"
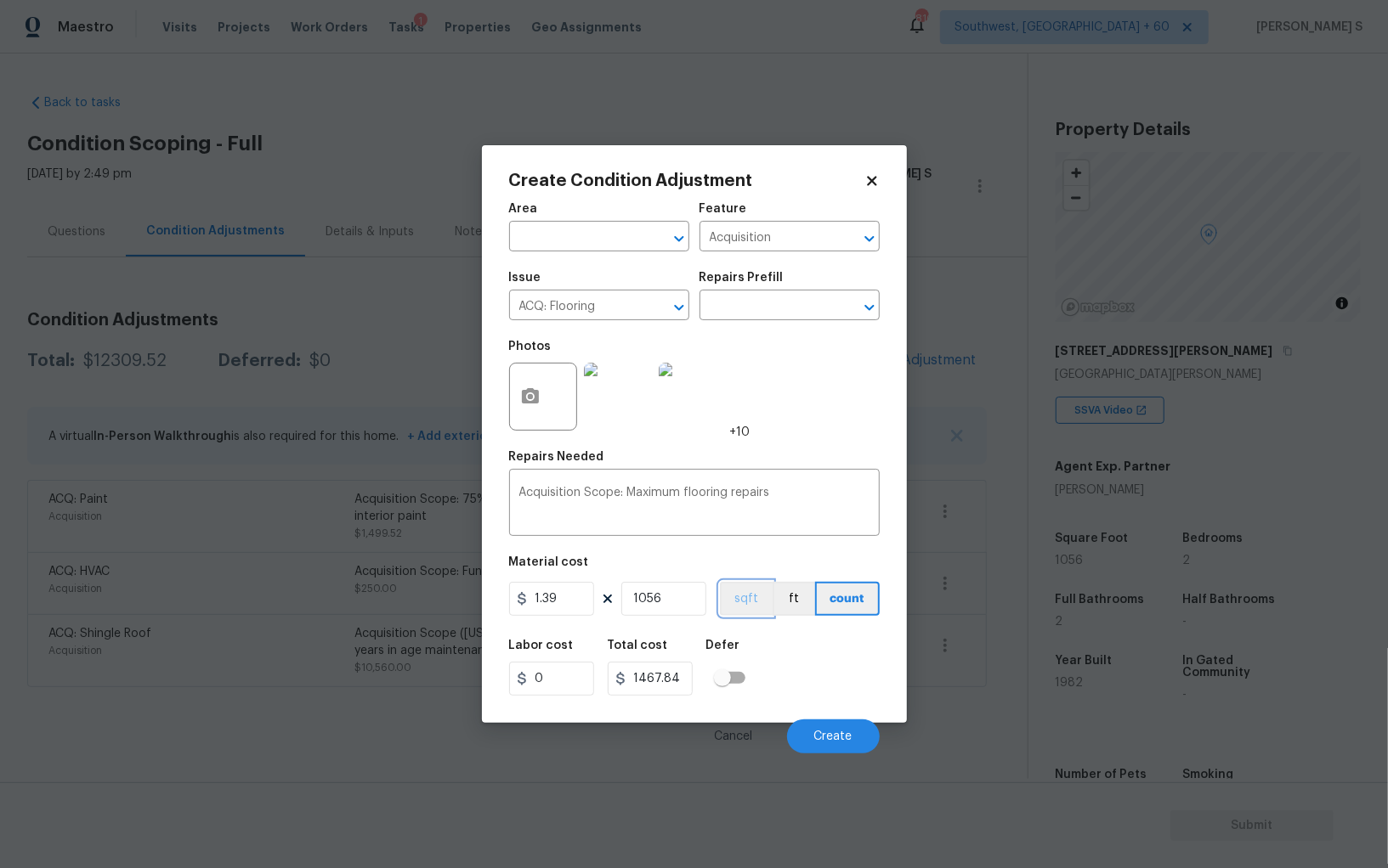
click at [752, 598] on button "sqft" at bounding box center [746, 598] width 53 height 34
click at [776, 647] on div "Labor cost 0 Total cost 1467.84 Defer" at bounding box center [694, 668] width 371 height 77
click at [814, 730] on button "Create" at bounding box center [832, 736] width 92 height 34
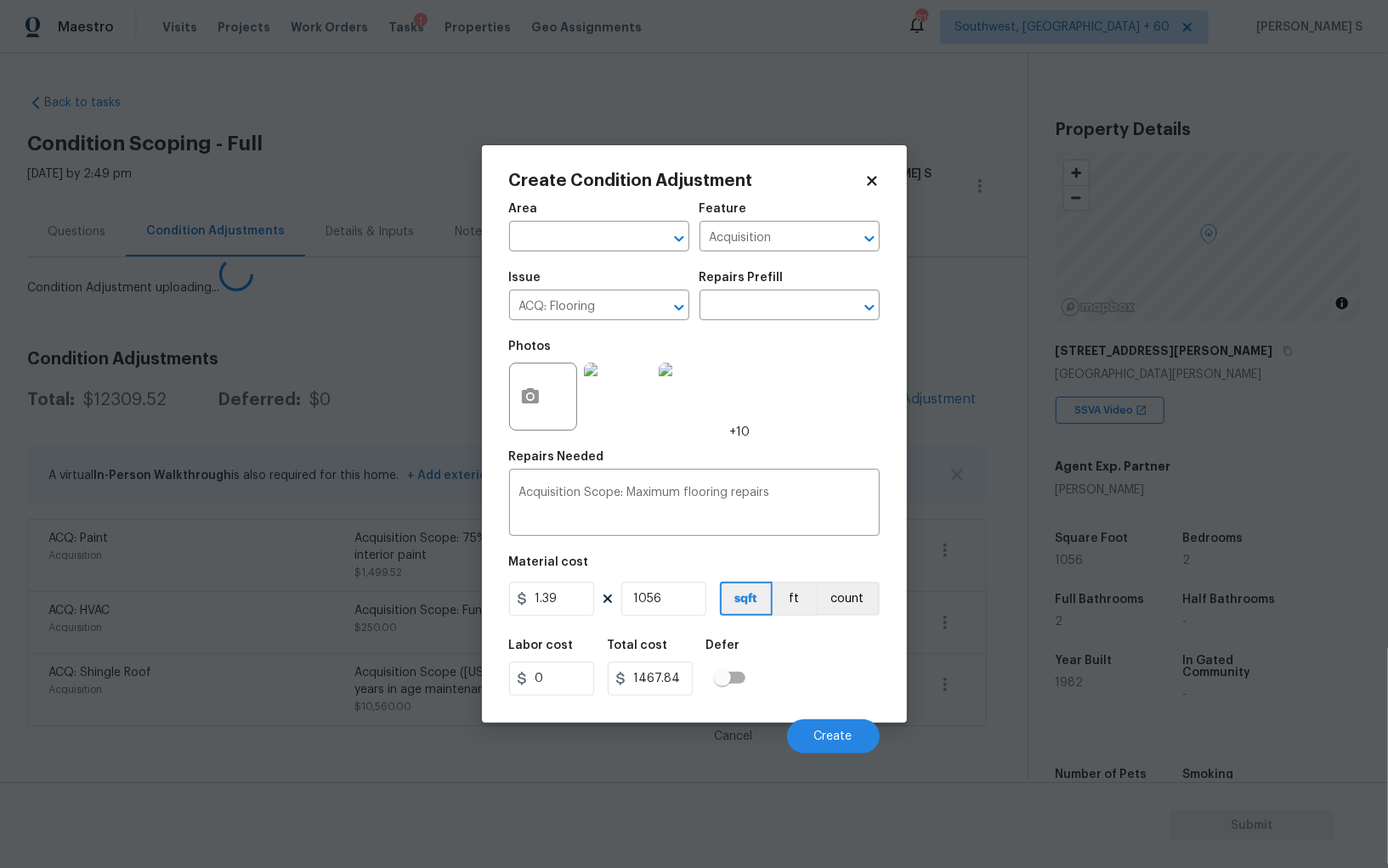
click at [265, 613] on body "Maestro Visits Projects Work Orders Tasks 1 Properties Geo Assignments 810 Sout…" at bounding box center [694, 434] width 1388 height 868
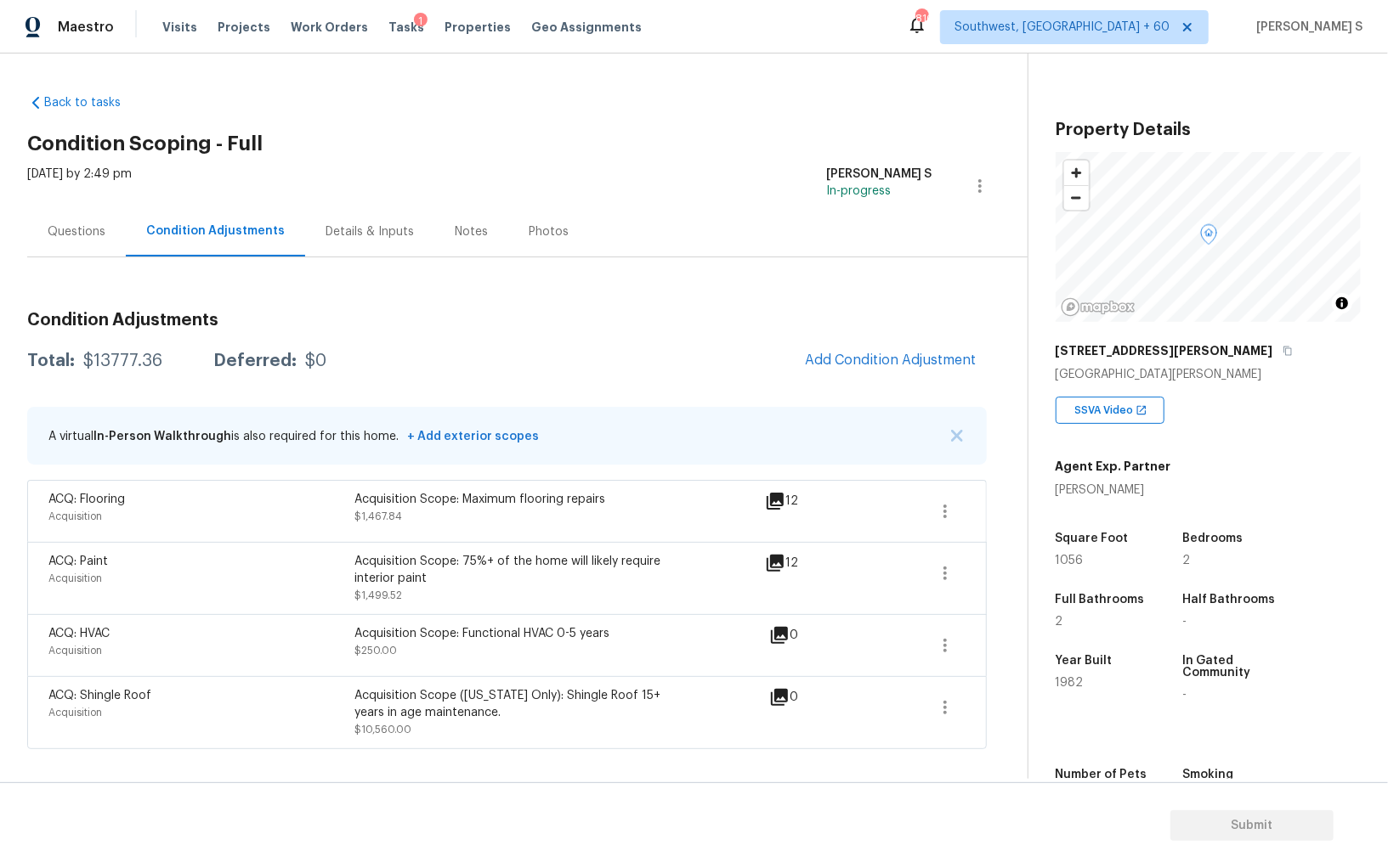
click at [73, 224] on div "Questions" at bounding box center [76, 232] width 57 height 17
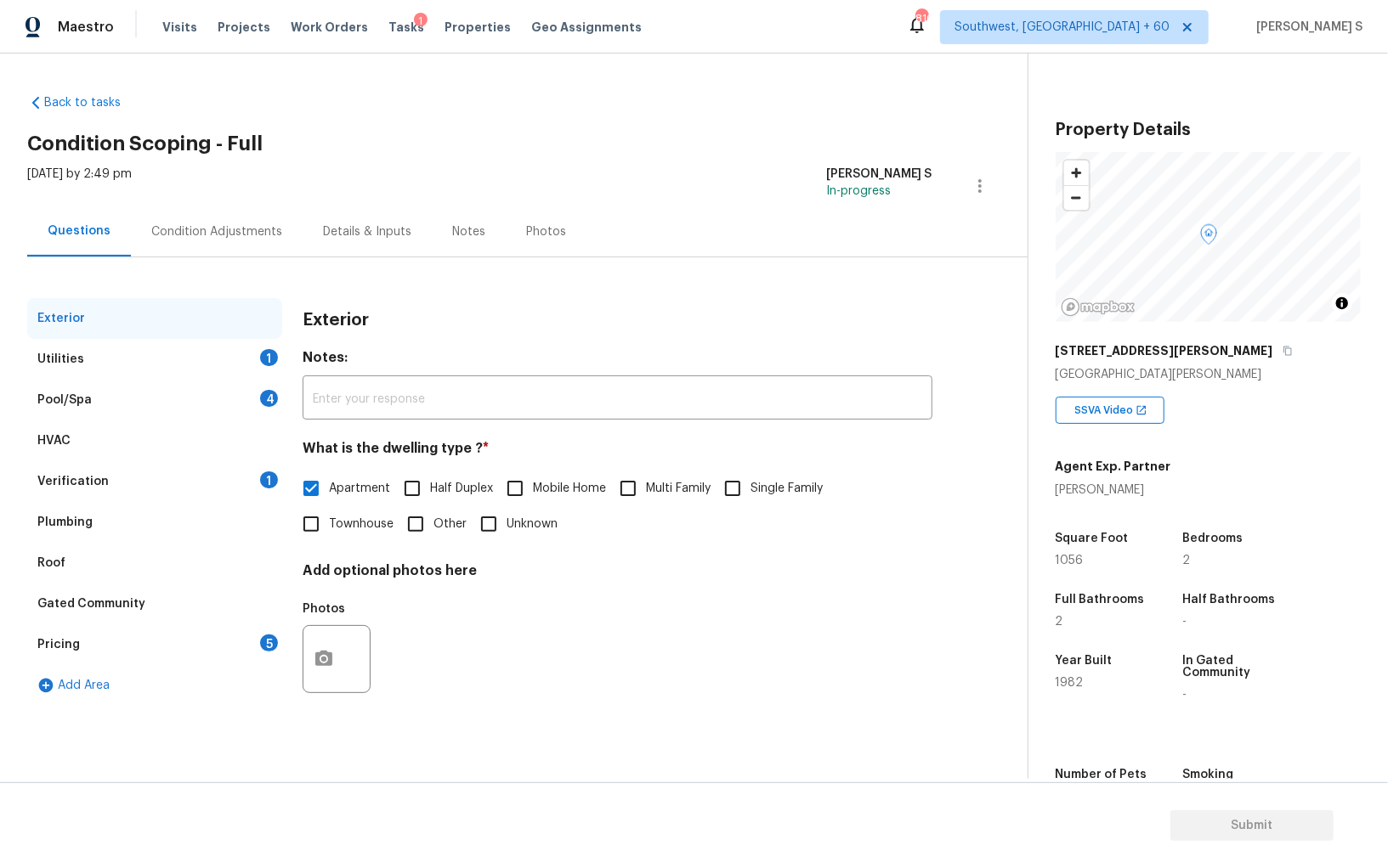
click at [208, 360] on div "Utilities 1" at bounding box center [155, 359] width 255 height 41
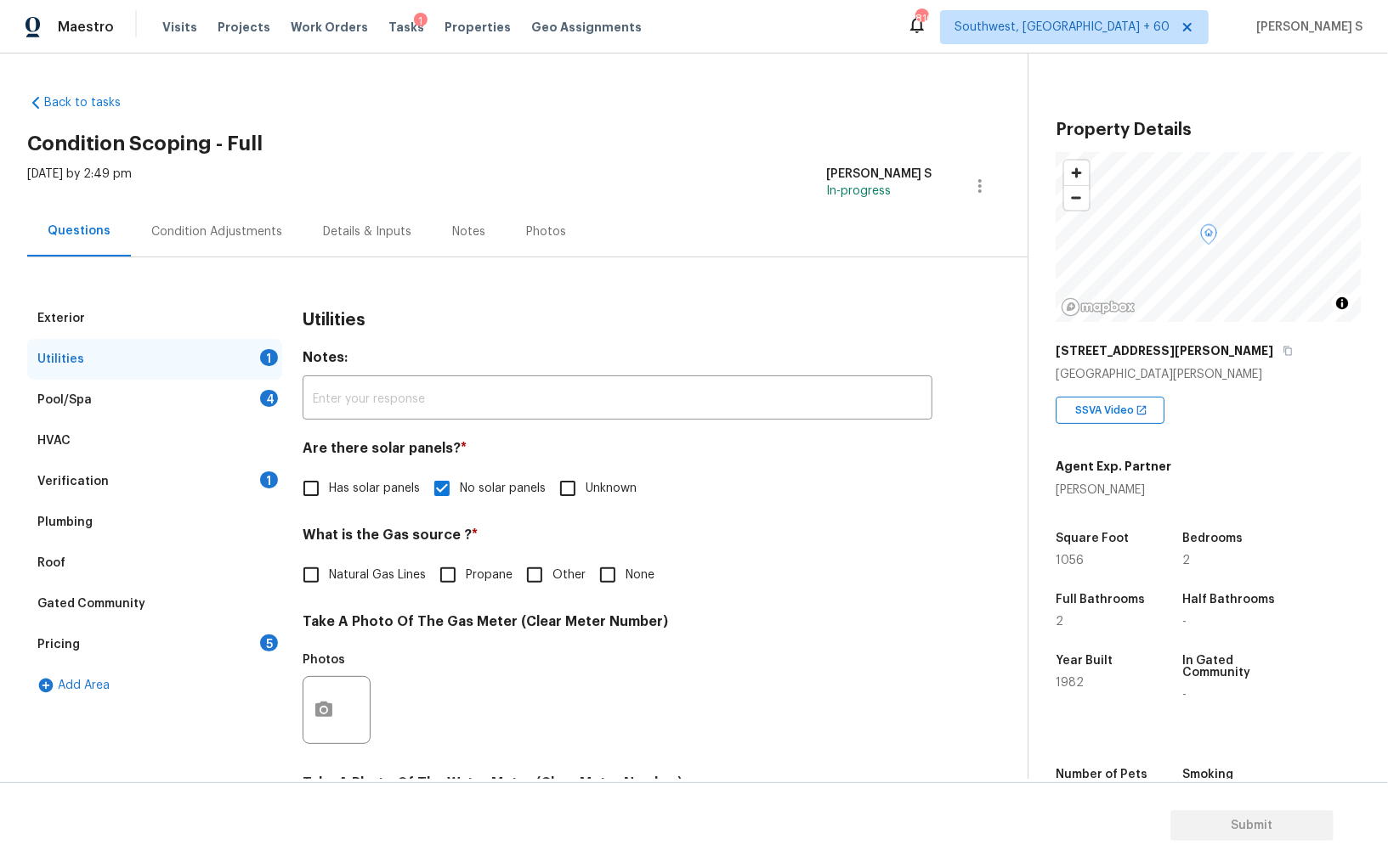
click at [613, 566] on input "None" at bounding box center [607, 575] width 36 height 36
checkbox input "true"
click at [270, 398] on div "4" at bounding box center [269, 398] width 18 height 17
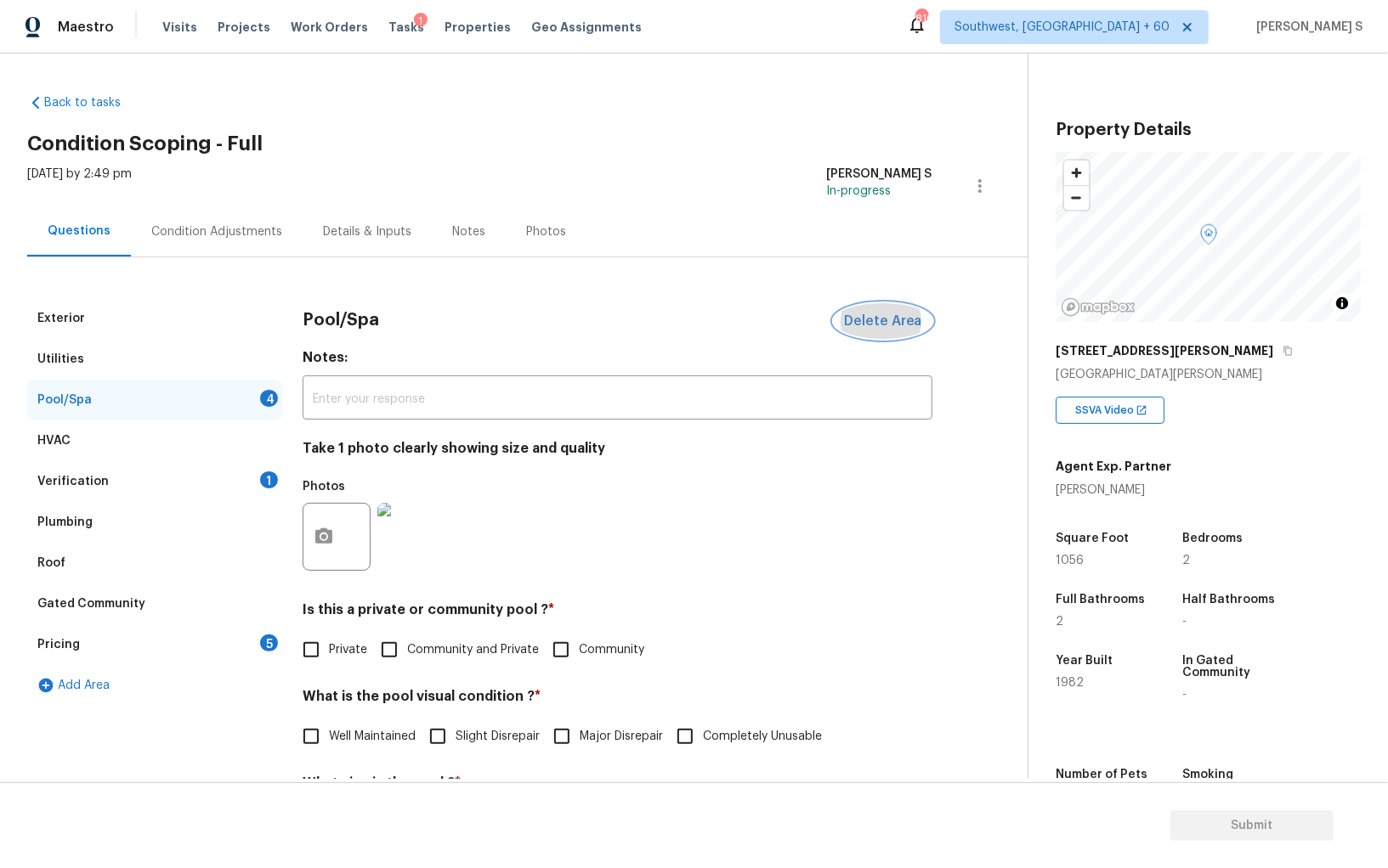
click at [915, 318] on span "Delete Area" at bounding box center [883, 321] width 78 height 16
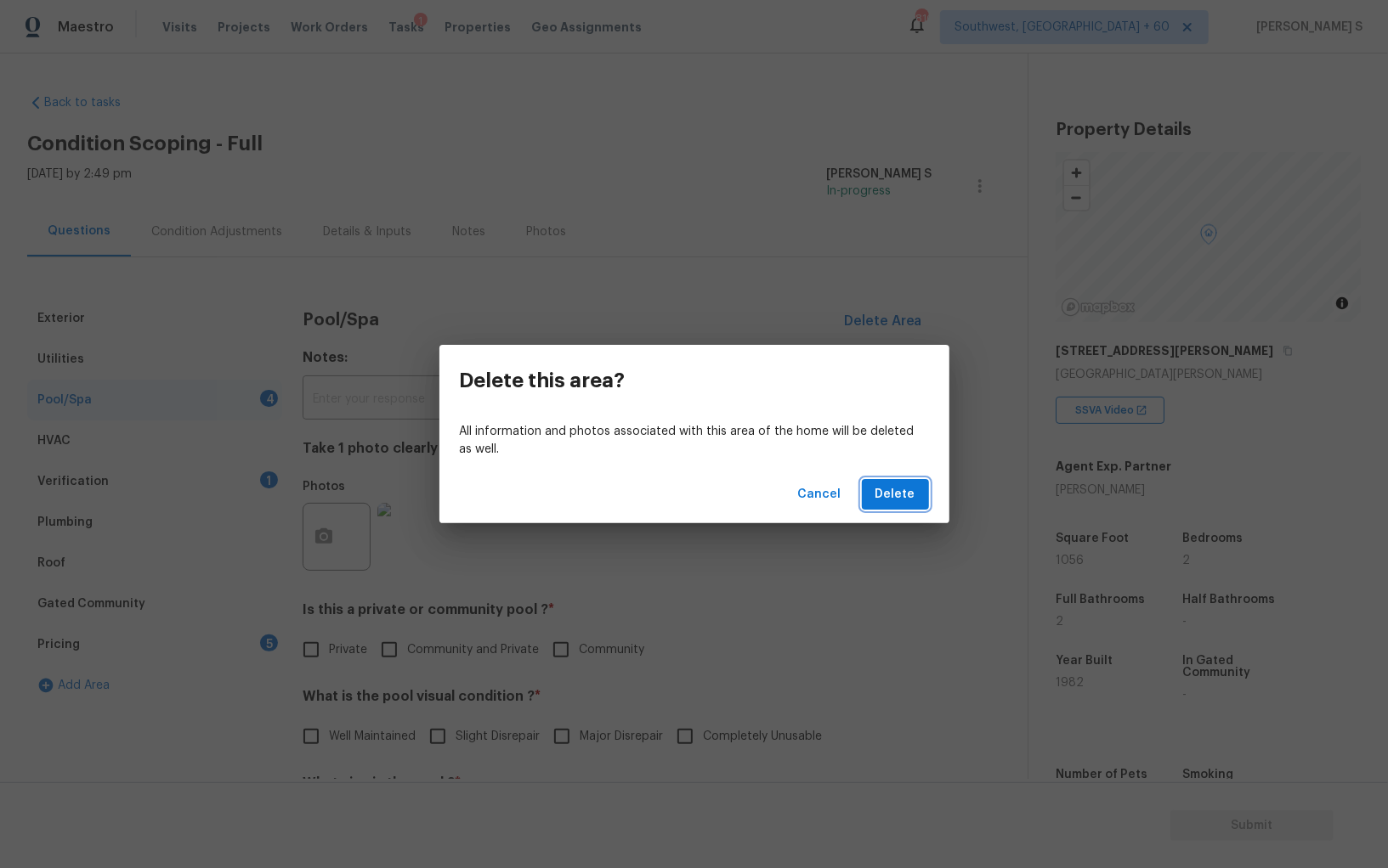
click at [920, 498] on button "Delete" at bounding box center [895, 494] width 67 height 31
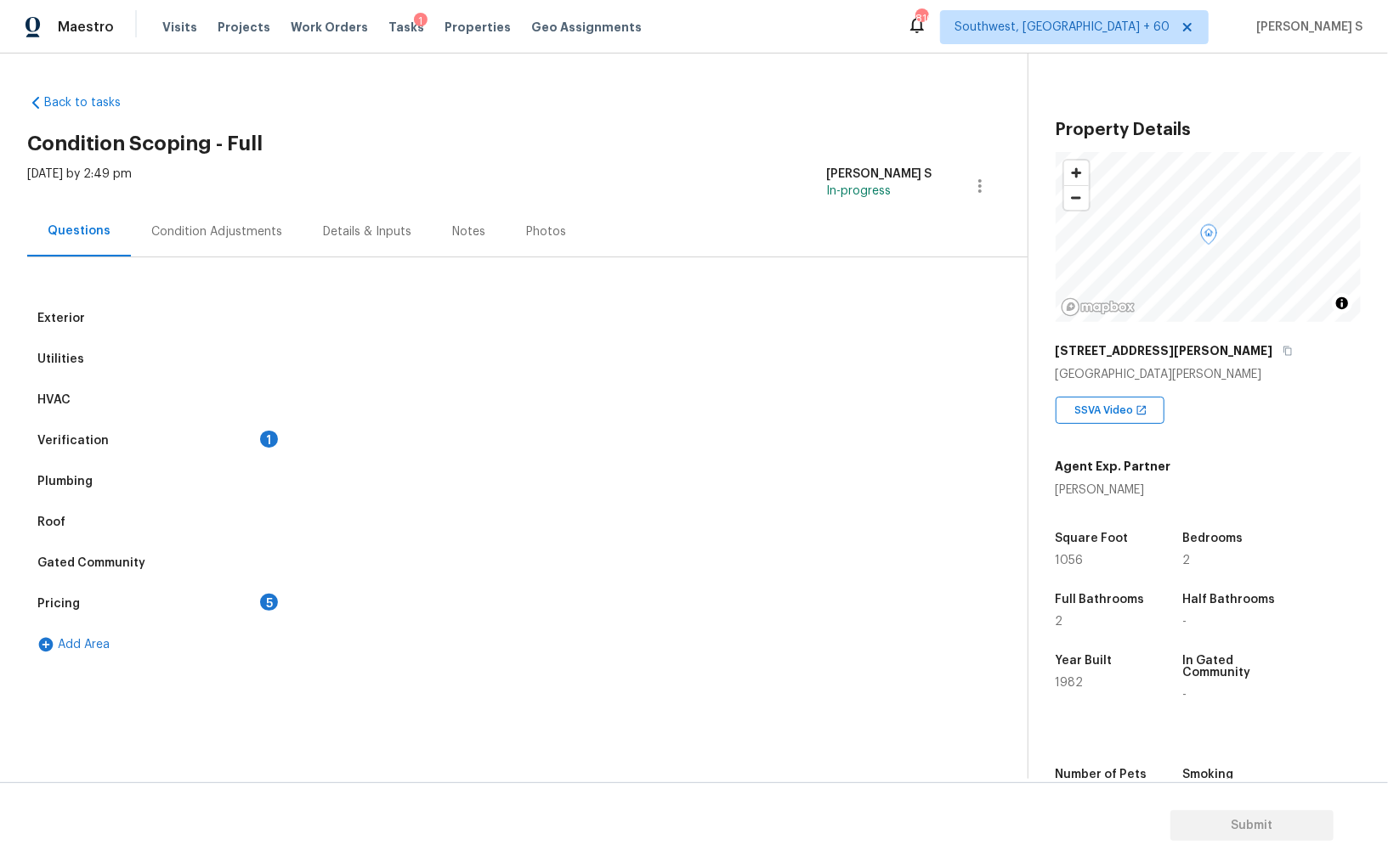
click at [215, 452] on div "Verification 1" at bounding box center [155, 441] width 255 height 41
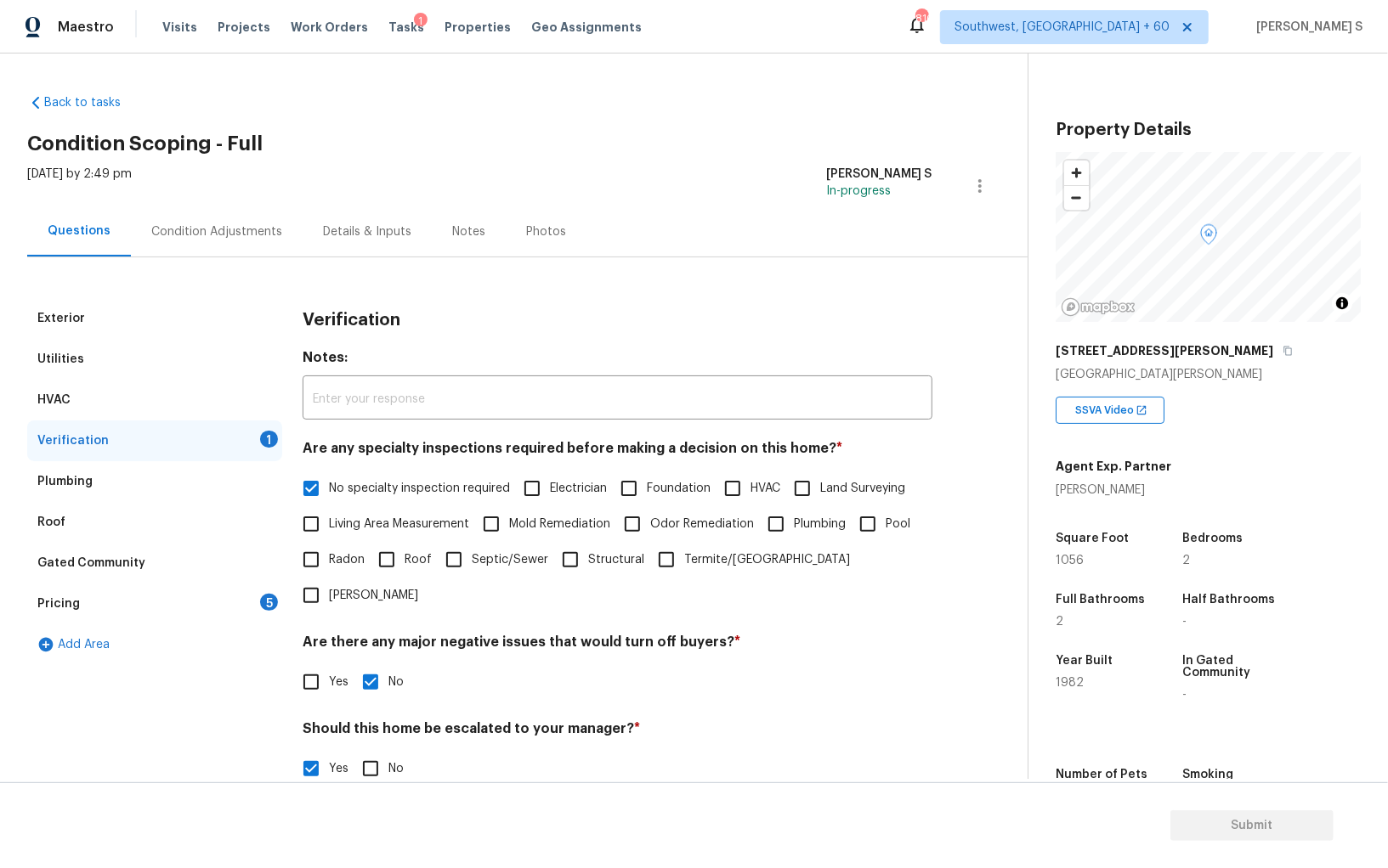
scroll to position [263, 0]
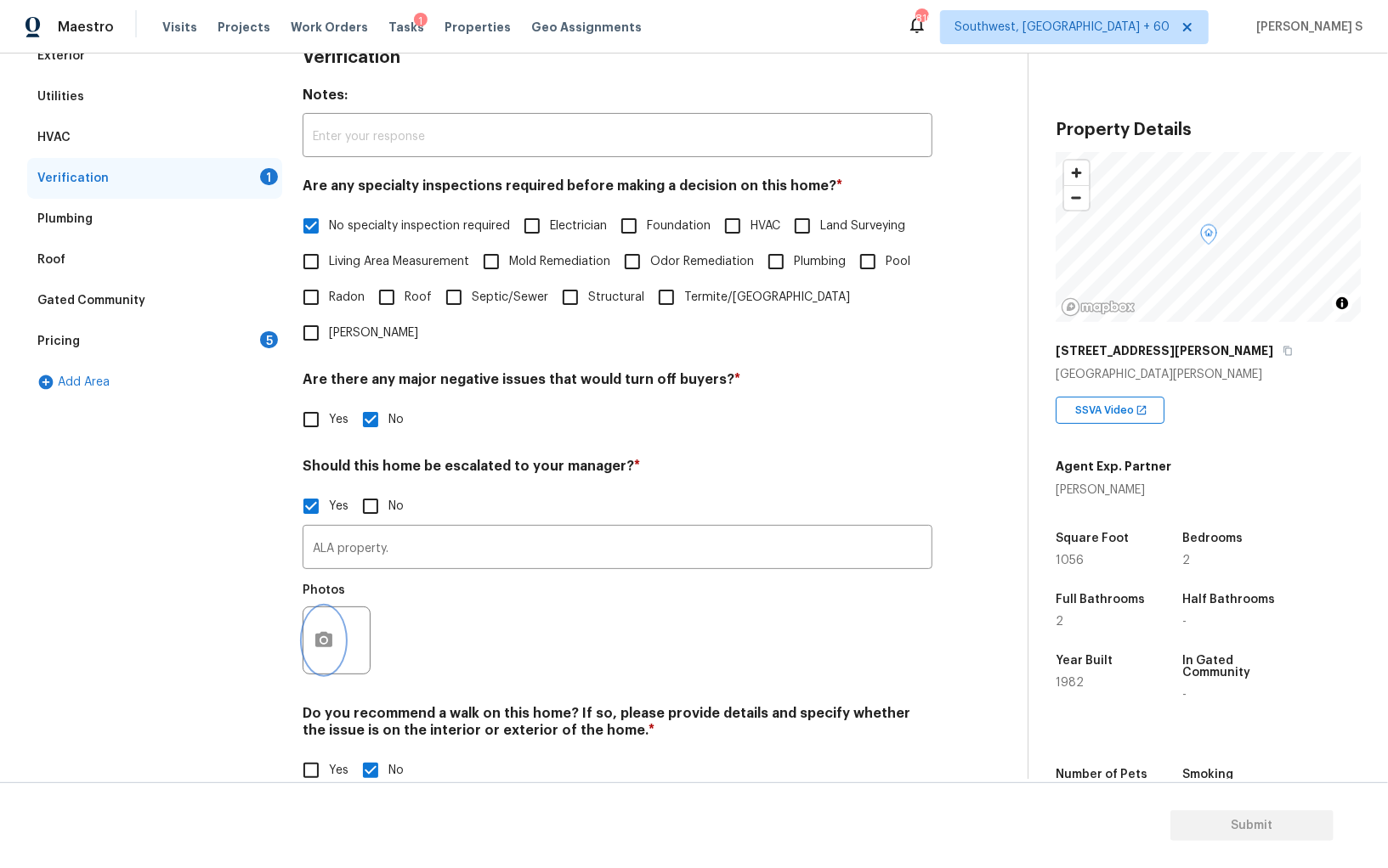
click at [329, 633] on icon "button" at bounding box center [323, 640] width 17 height 16
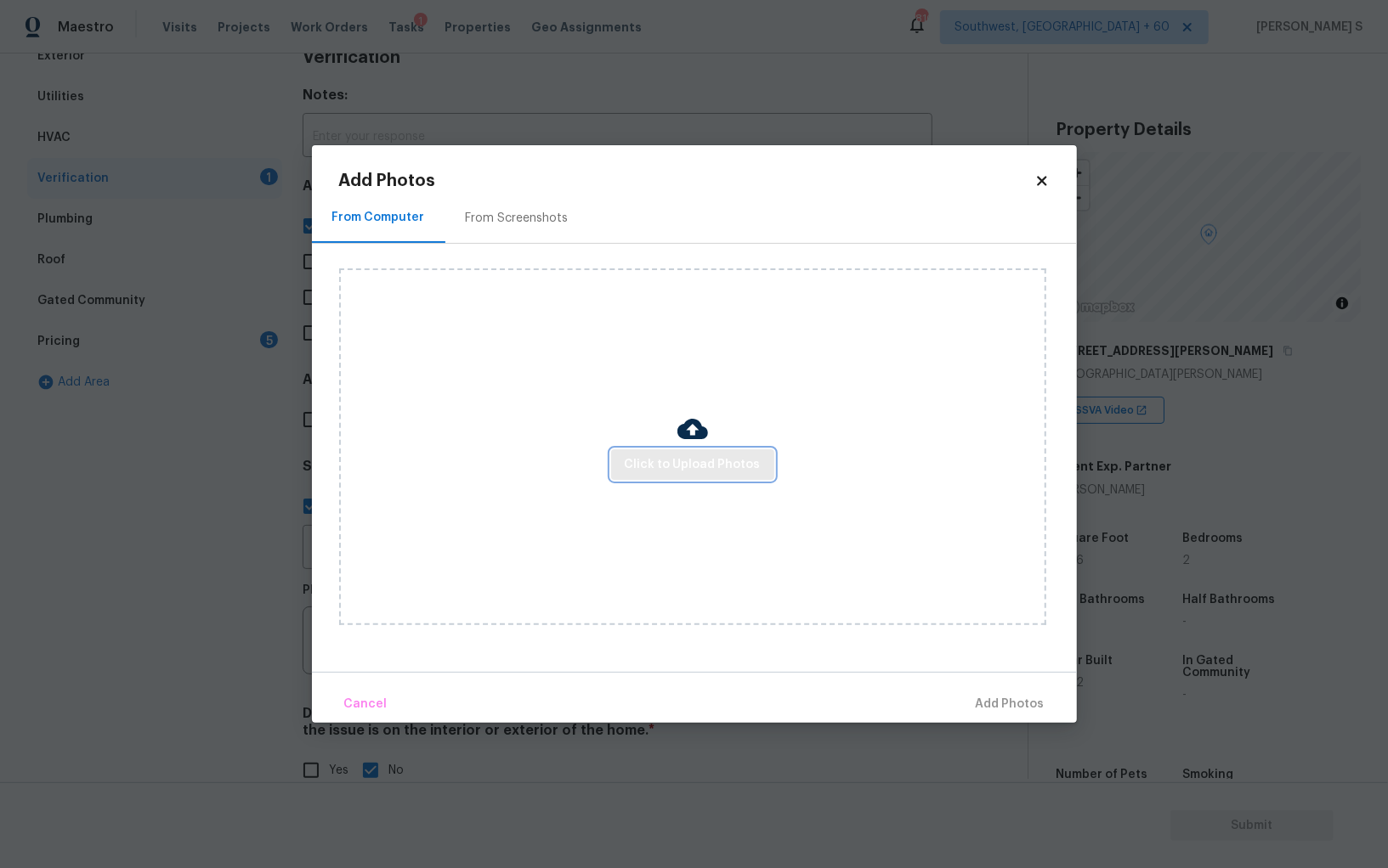
click at [651, 466] on span "Click to Upload Photos" at bounding box center [693, 465] width 136 height 21
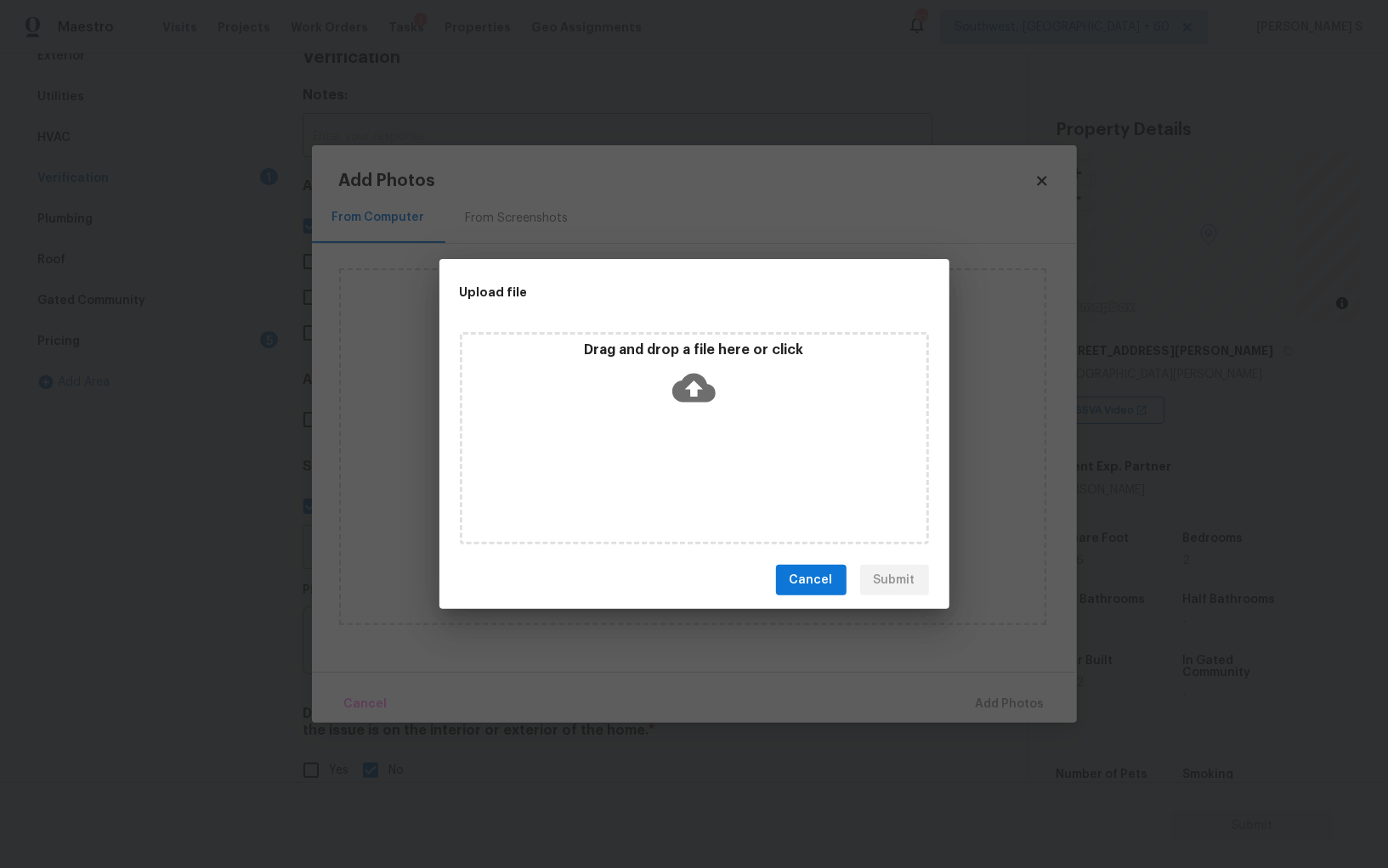
click at [651, 466] on div "Drag and drop a file here or click" at bounding box center [694, 438] width 469 height 212
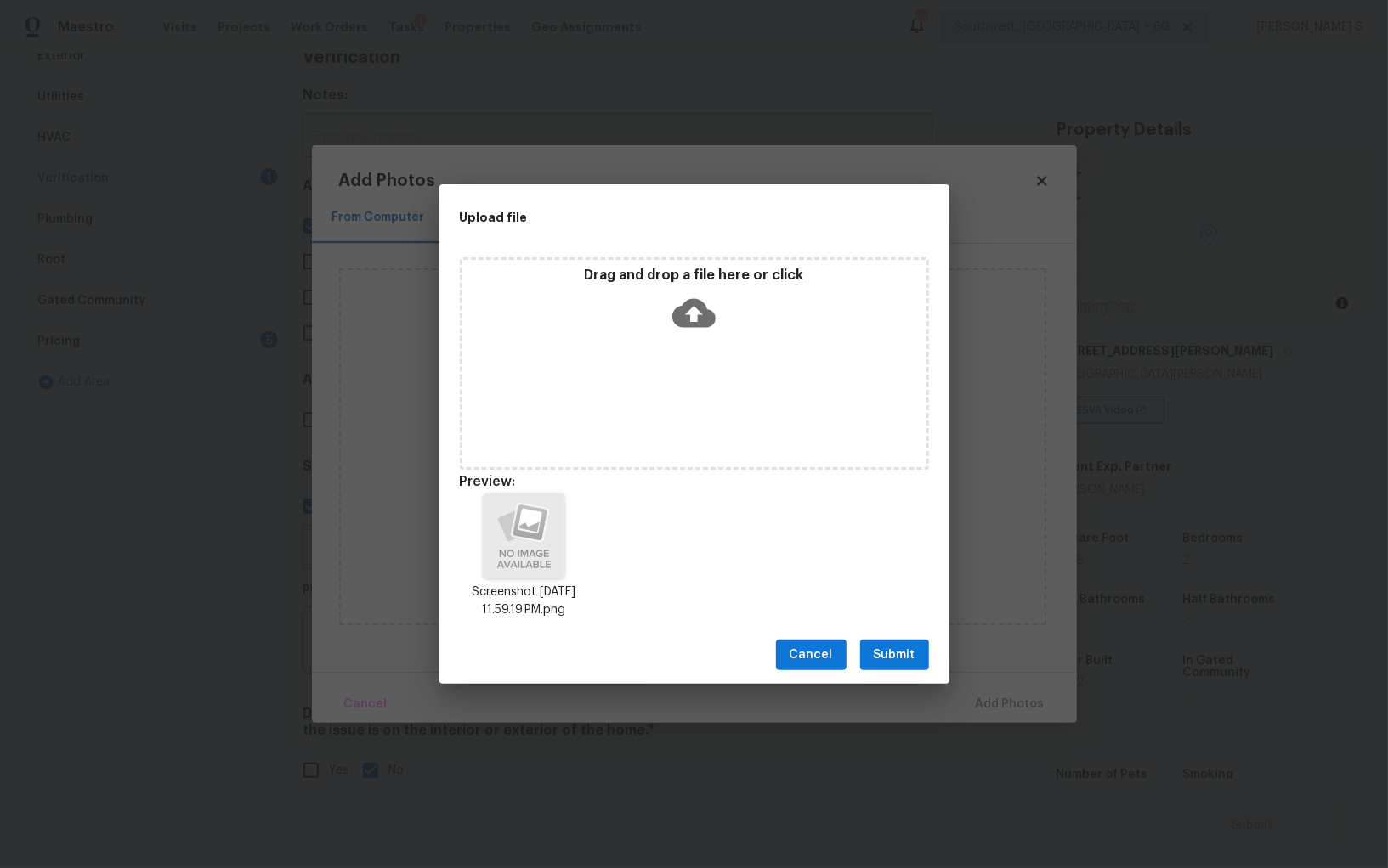
click at [895, 645] on span "Submit" at bounding box center [894, 656] width 42 height 21
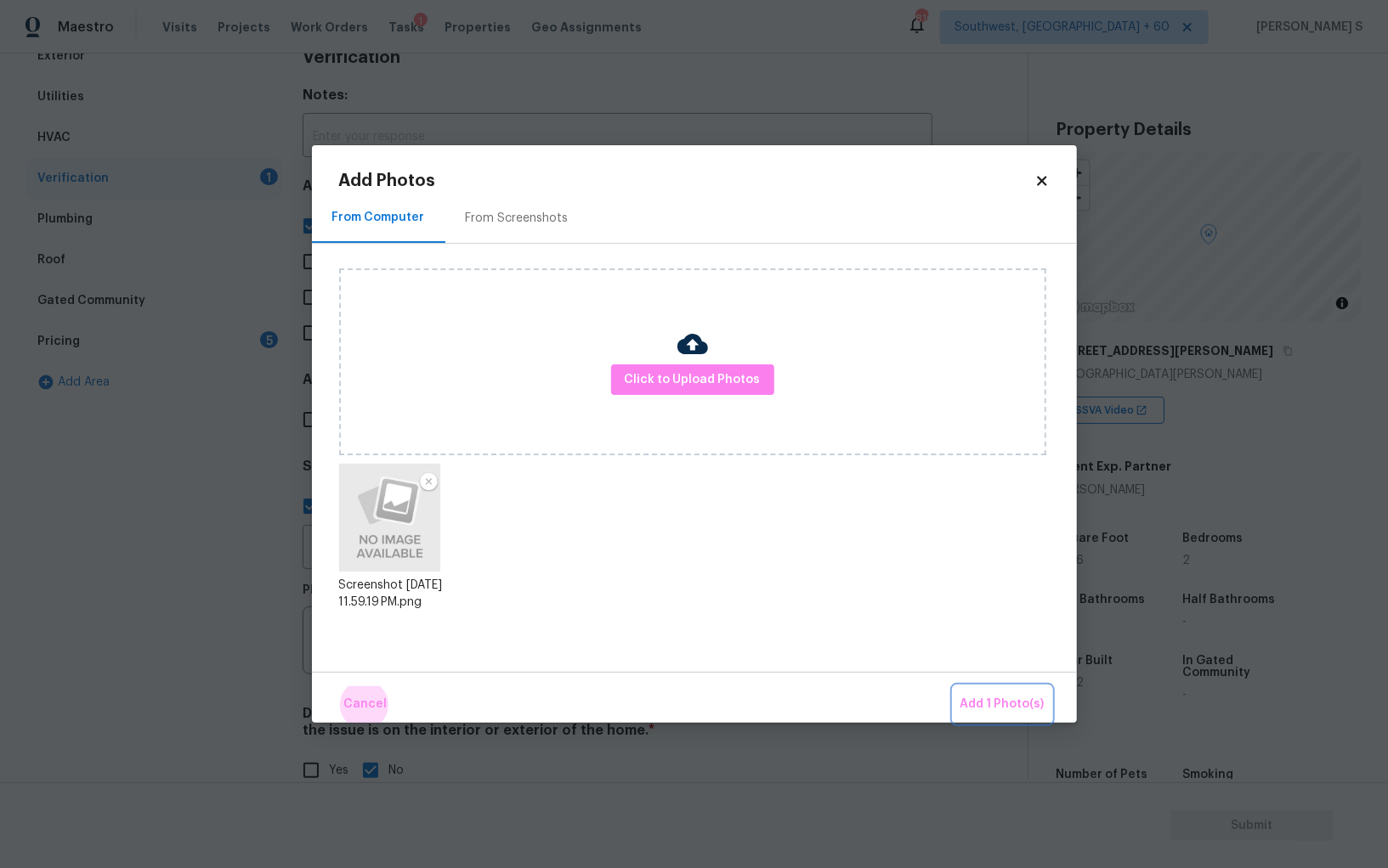
click at [953, 686] on button "Add 1 Photo(s)" at bounding box center [1002, 705] width 97 height 37
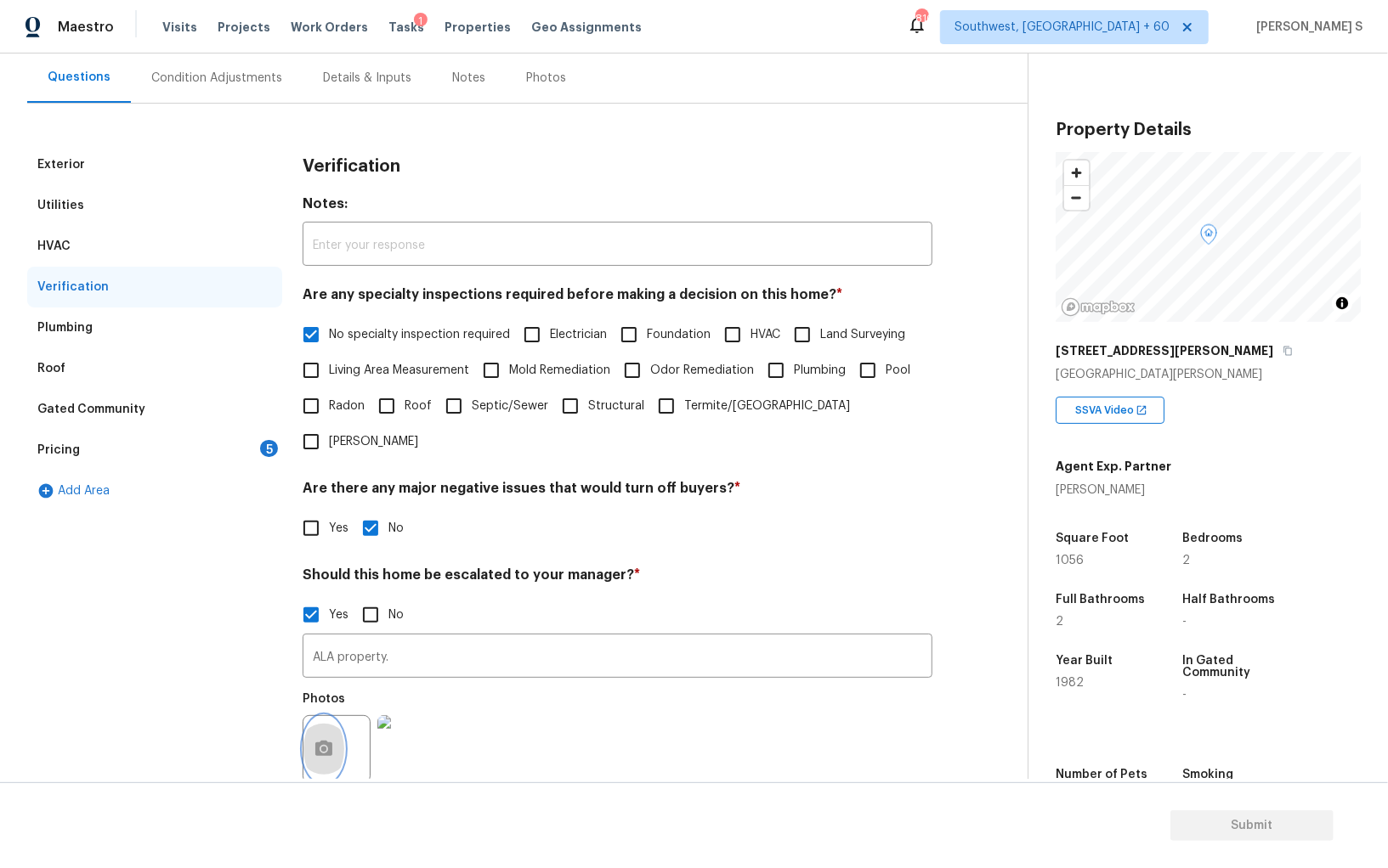
scroll to position [30, 0]
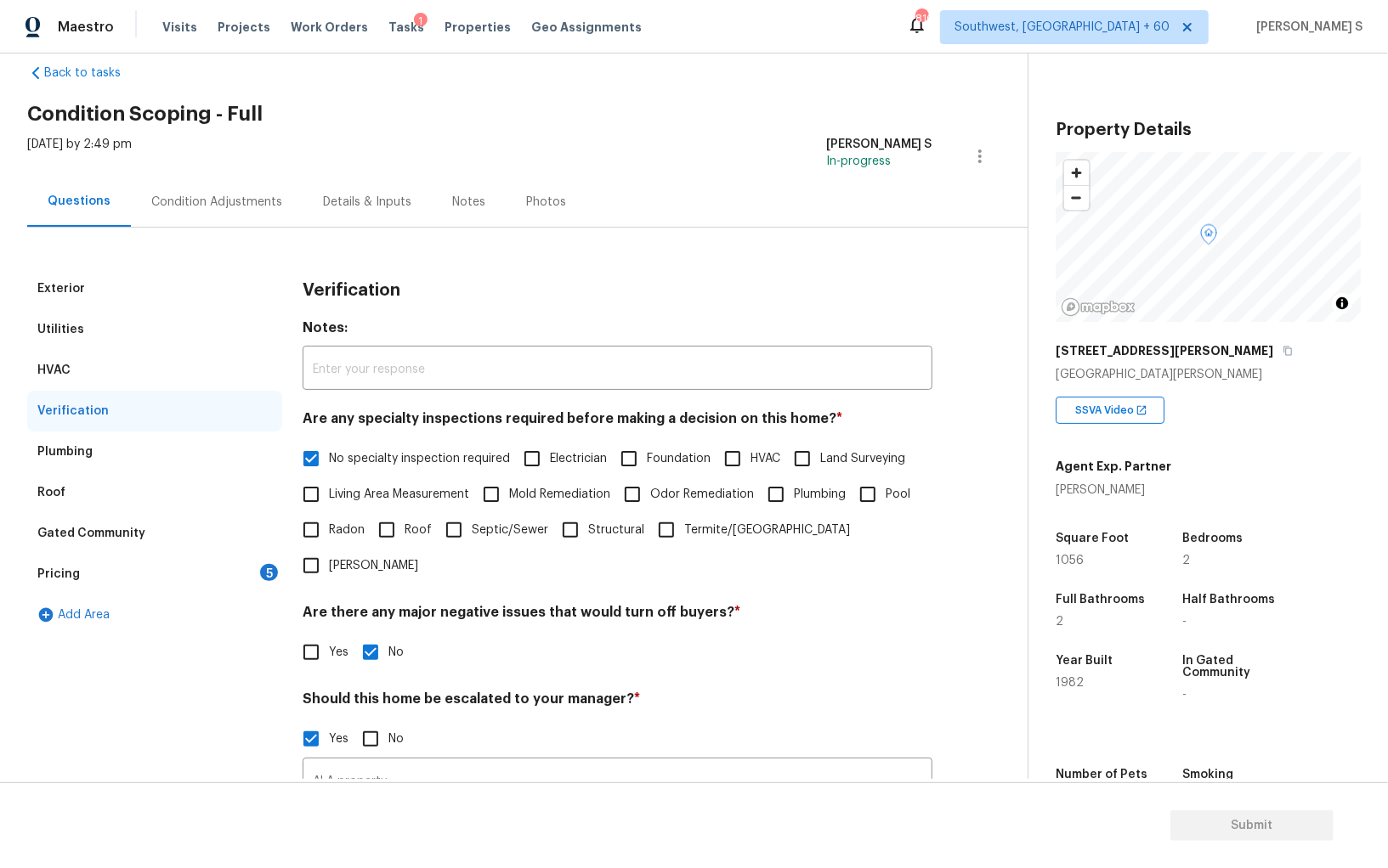
click at [262, 565] on div "5" at bounding box center [269, 572] width 18 height 17
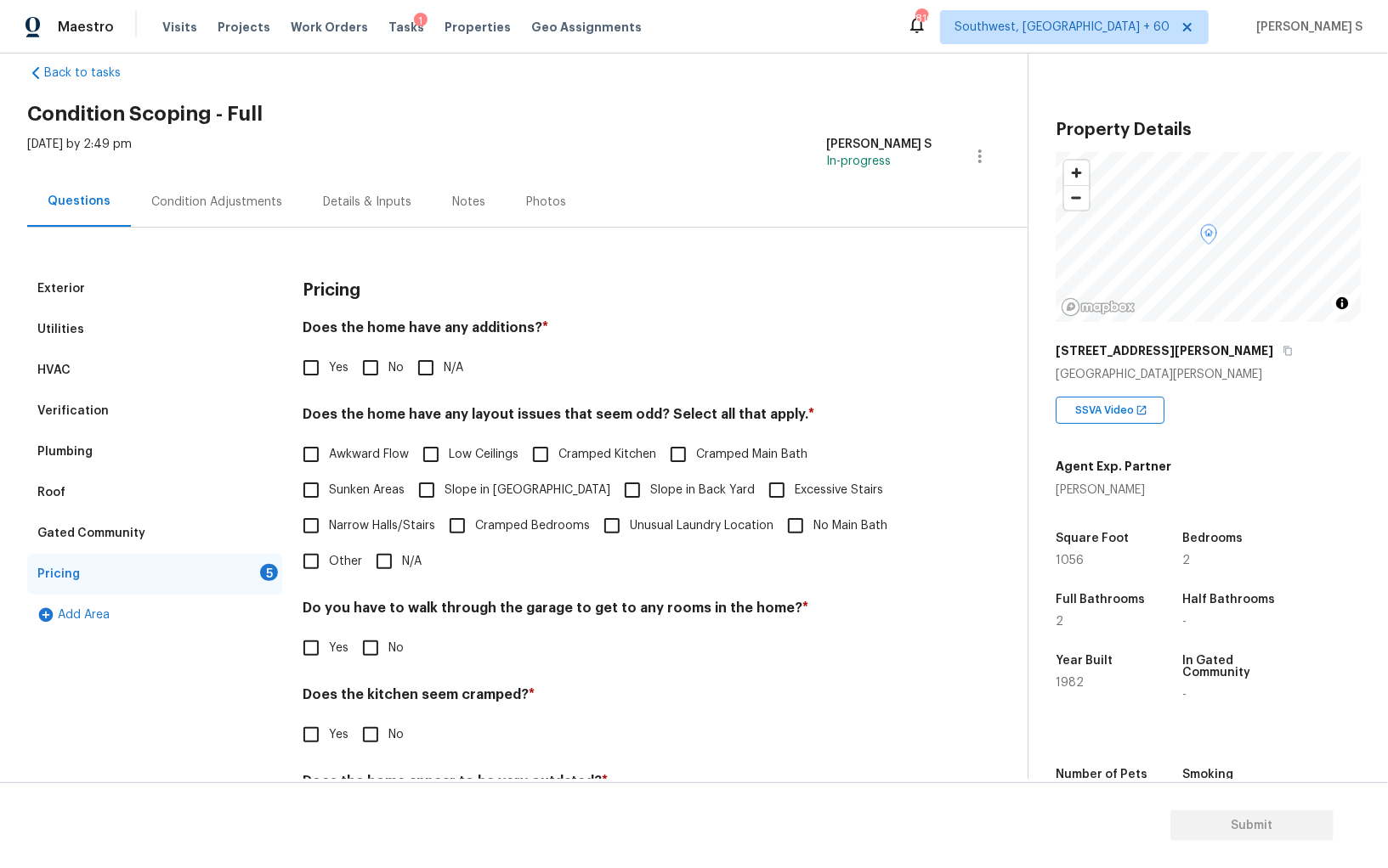
click at [375, 365] on input "No" at bounding box center [370, 368] width 36 height 36
checkbox input "true"
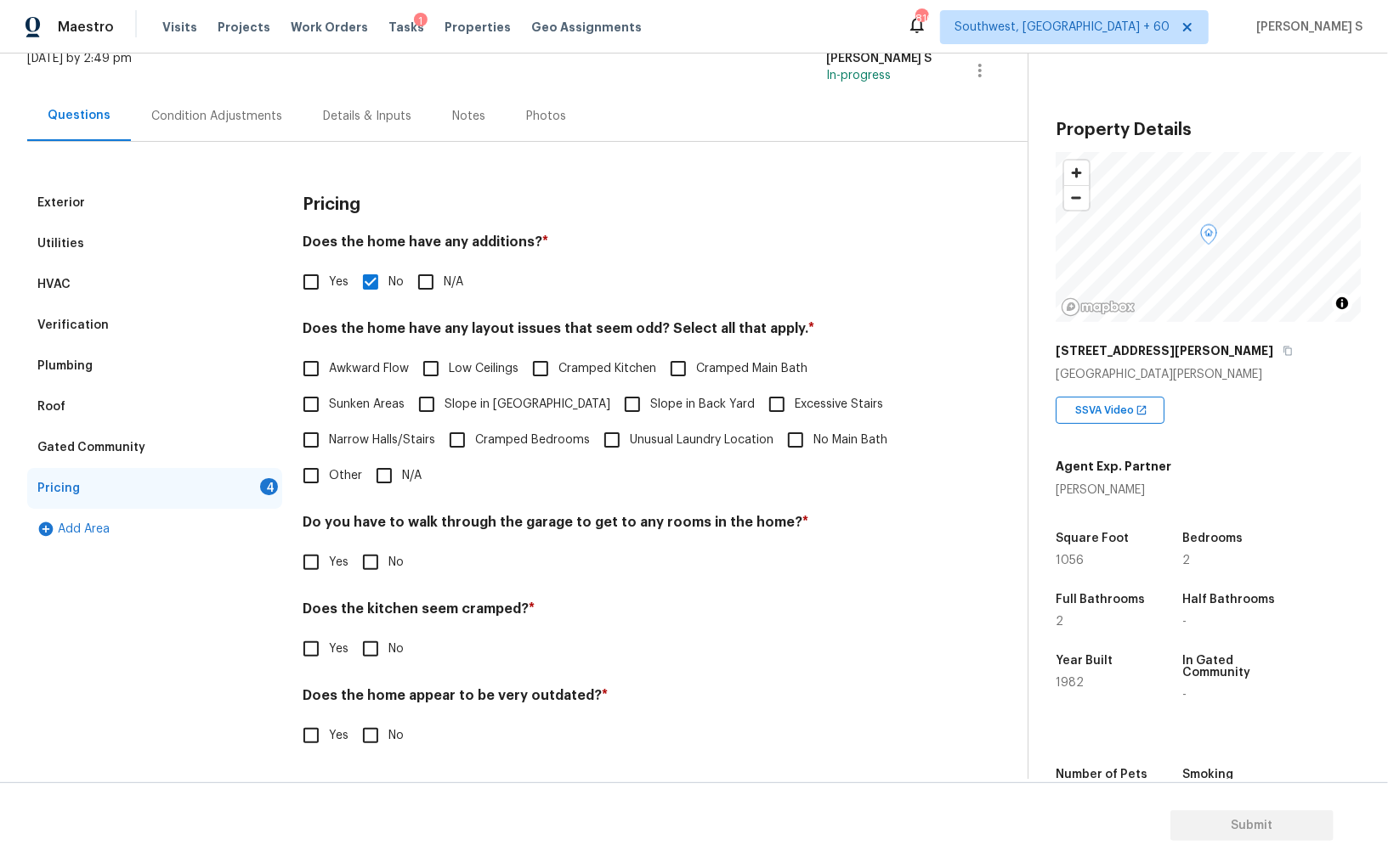
scroll to position [115, 0]
click at [376, 555] on input "No" at bounding box center [370, 562] width 36 height 36
checkbox input "true"
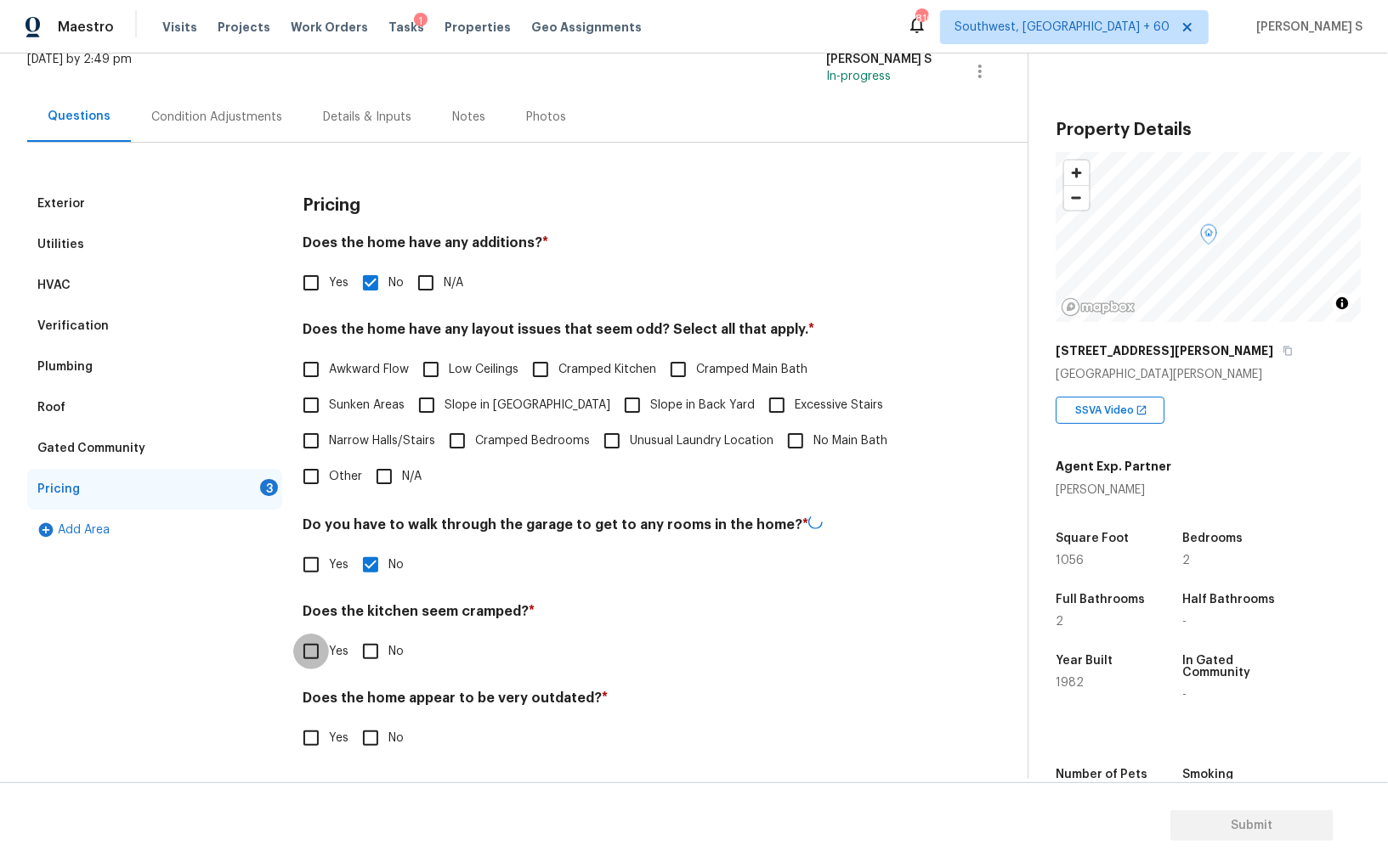
click at [352, 633] on input "No" at bounding box center [370, 651] width 36 height 36
checkbox input "true"
click at [352, 720] on input "No" at bounding box center [370, 738] width 36 height 36
checkbox input "true"
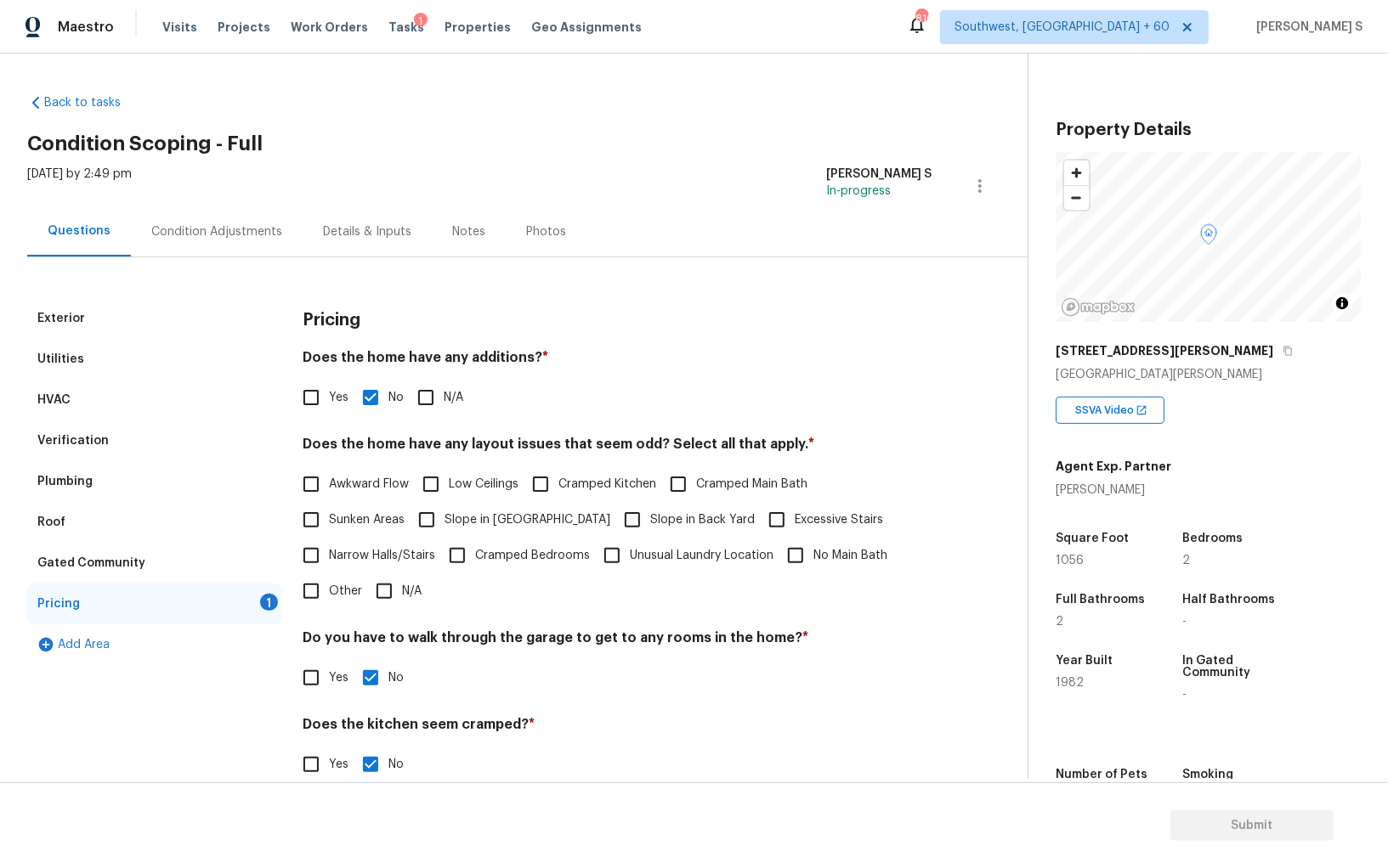
click at [310, 585] on input "Other" at bounding box center [310, 591] width 36 height 36
checkbox input "true"
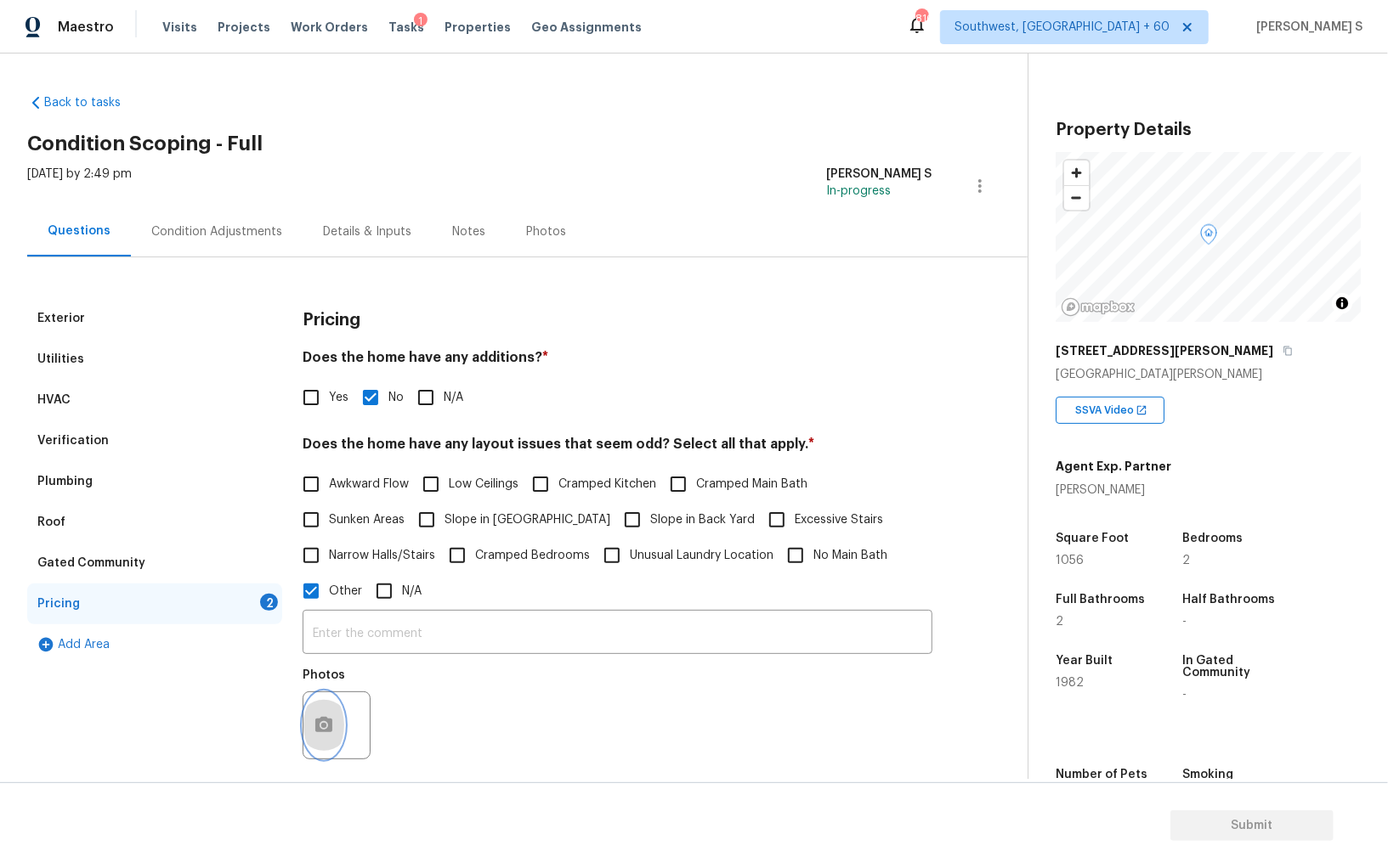
click at [325, 712] on button "button" at bounding box center [324, 725] width 41 height 66
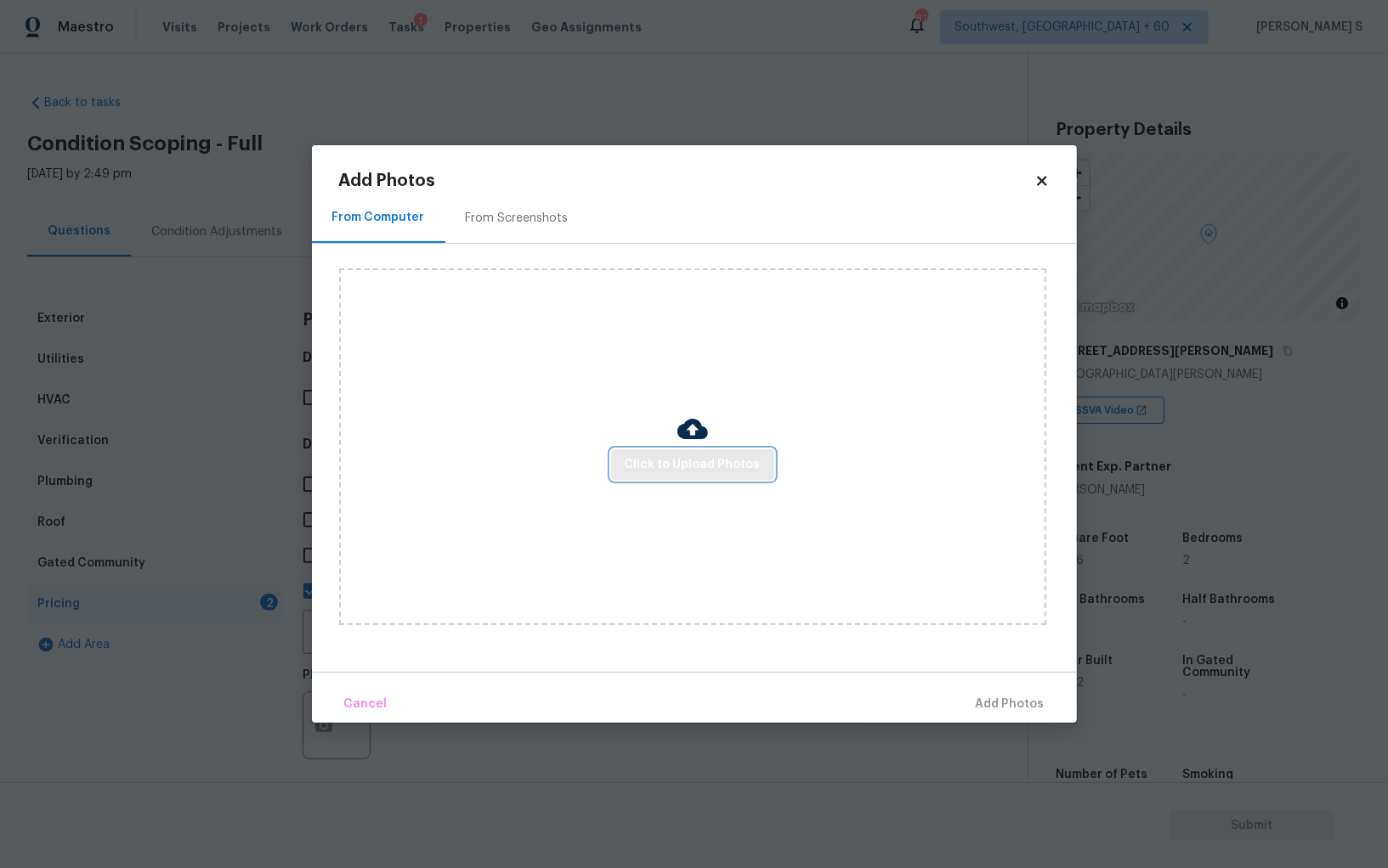
click at [669, 471] on span "Click to Upload Photos" at bounding box center [693, 465] width 136 height 21
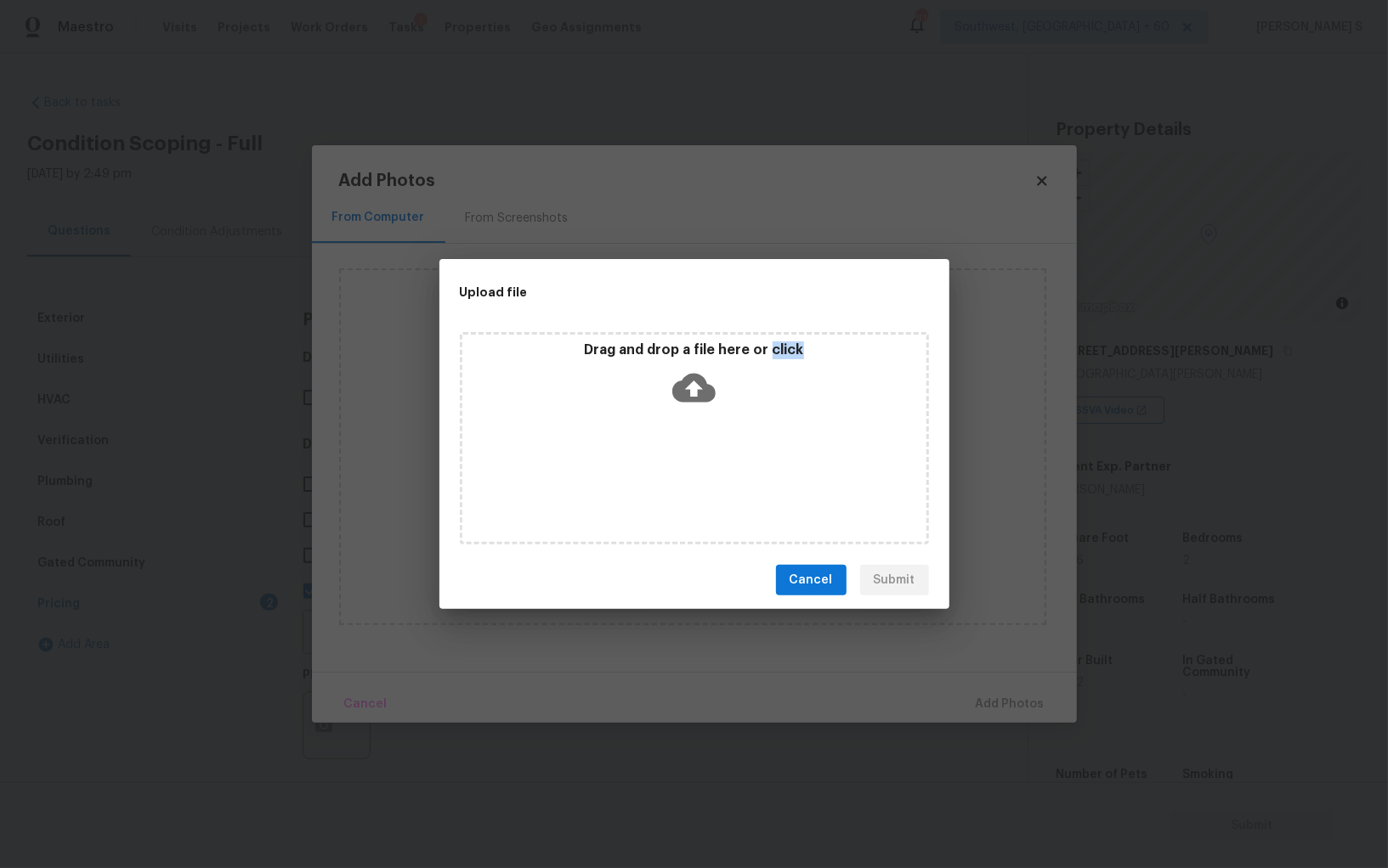
click at [669, 471] on div "Drag and drop a file here or click" at bounding box center [694, 438] width 469 height 212
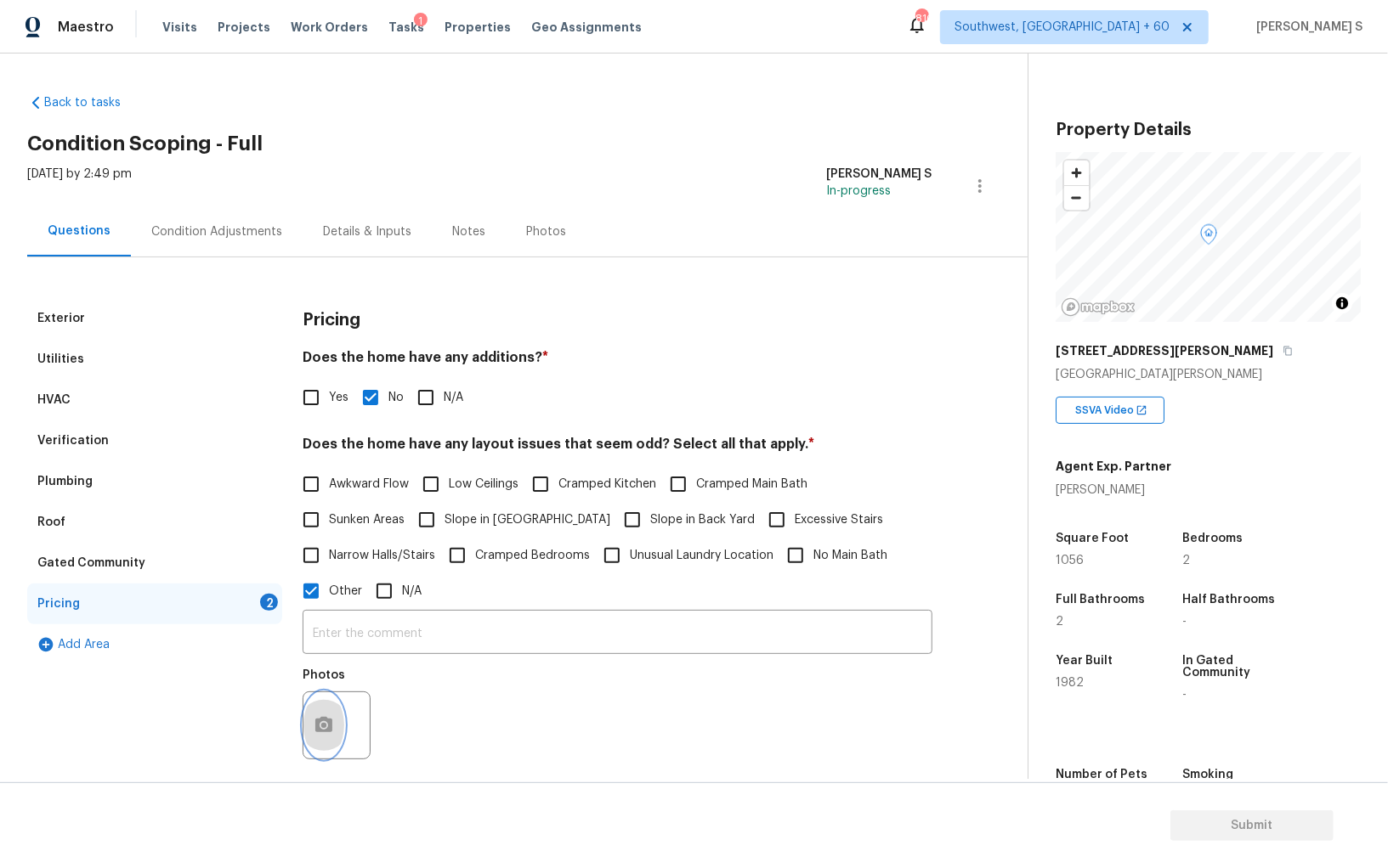
click at [324, 721] on icon "button" at bounding box center [323, 725] width 20 height 20
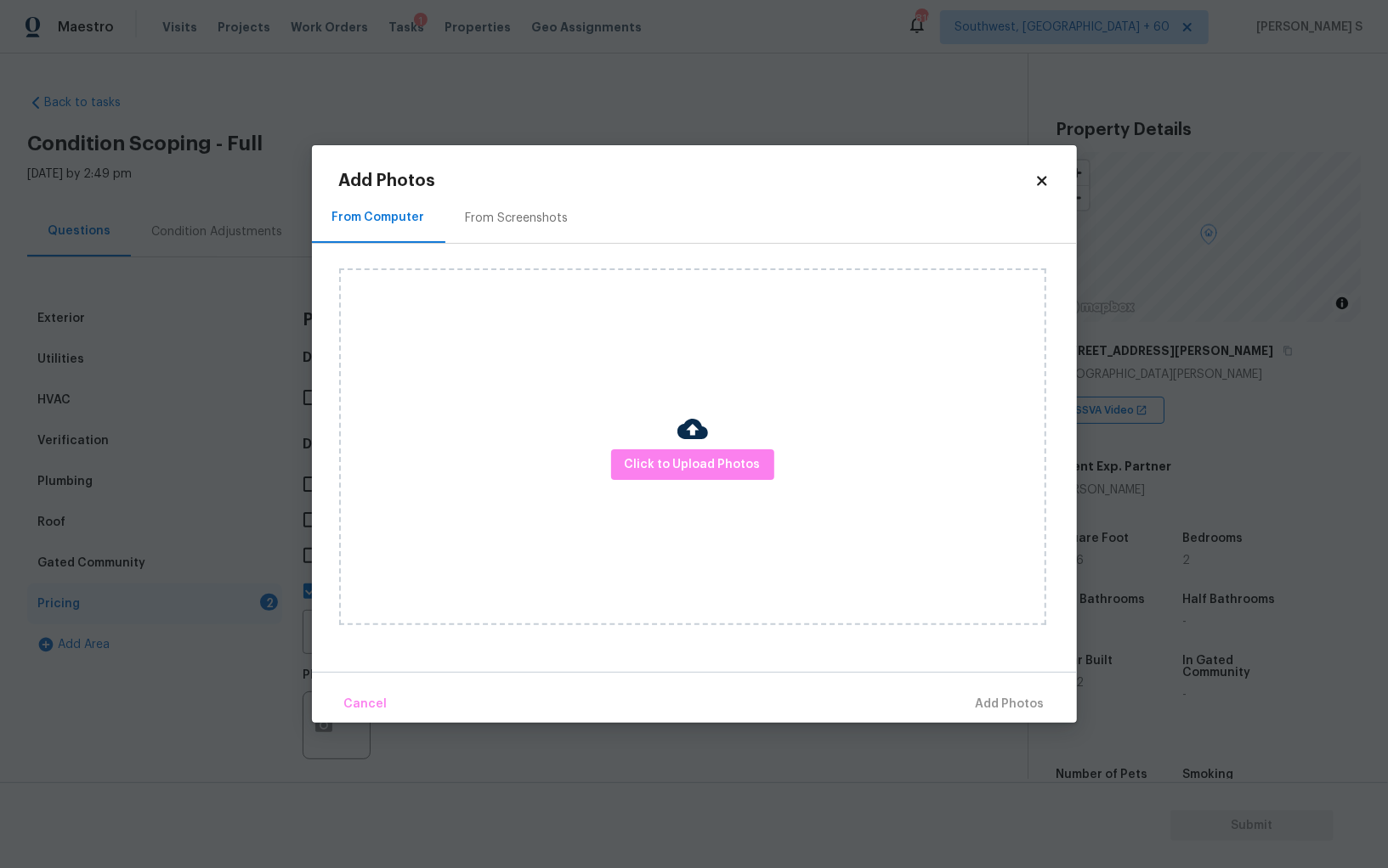
click at [652, 447] on div "Click to Upload Photos" at bounding box center [692, 447] width 707 height 357
click at [652, 448] on div "Click to Upload Photos" at bounding box center [692, 447] width 707 height 357
click at [652, 461] on span "Click to Upload Photos" at bounding box center [693, 465] width 136 height 21
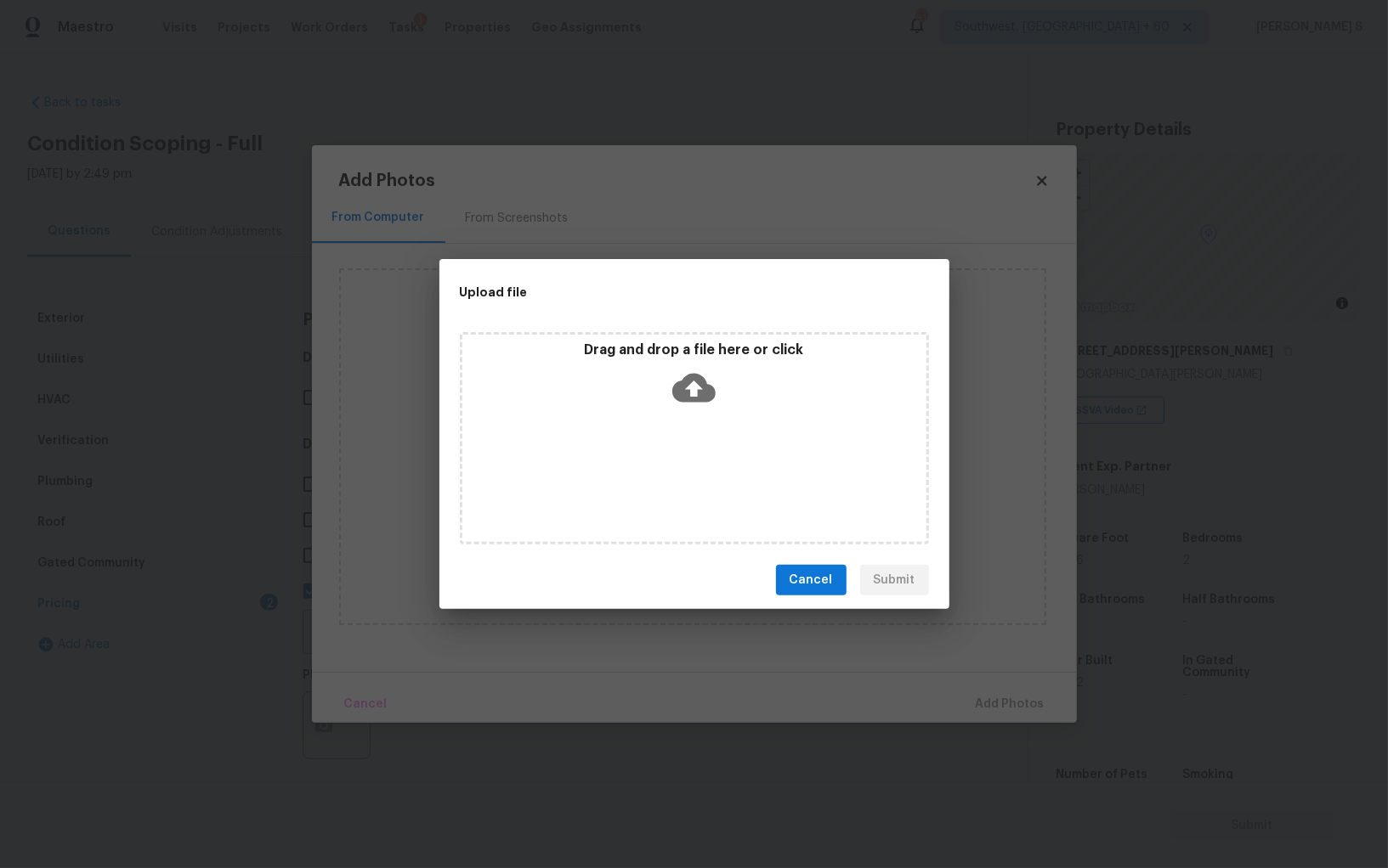
click at [652, 461] on div "Drag and drop a file here or click" at bounding box center [694, 438] width 469 height 212
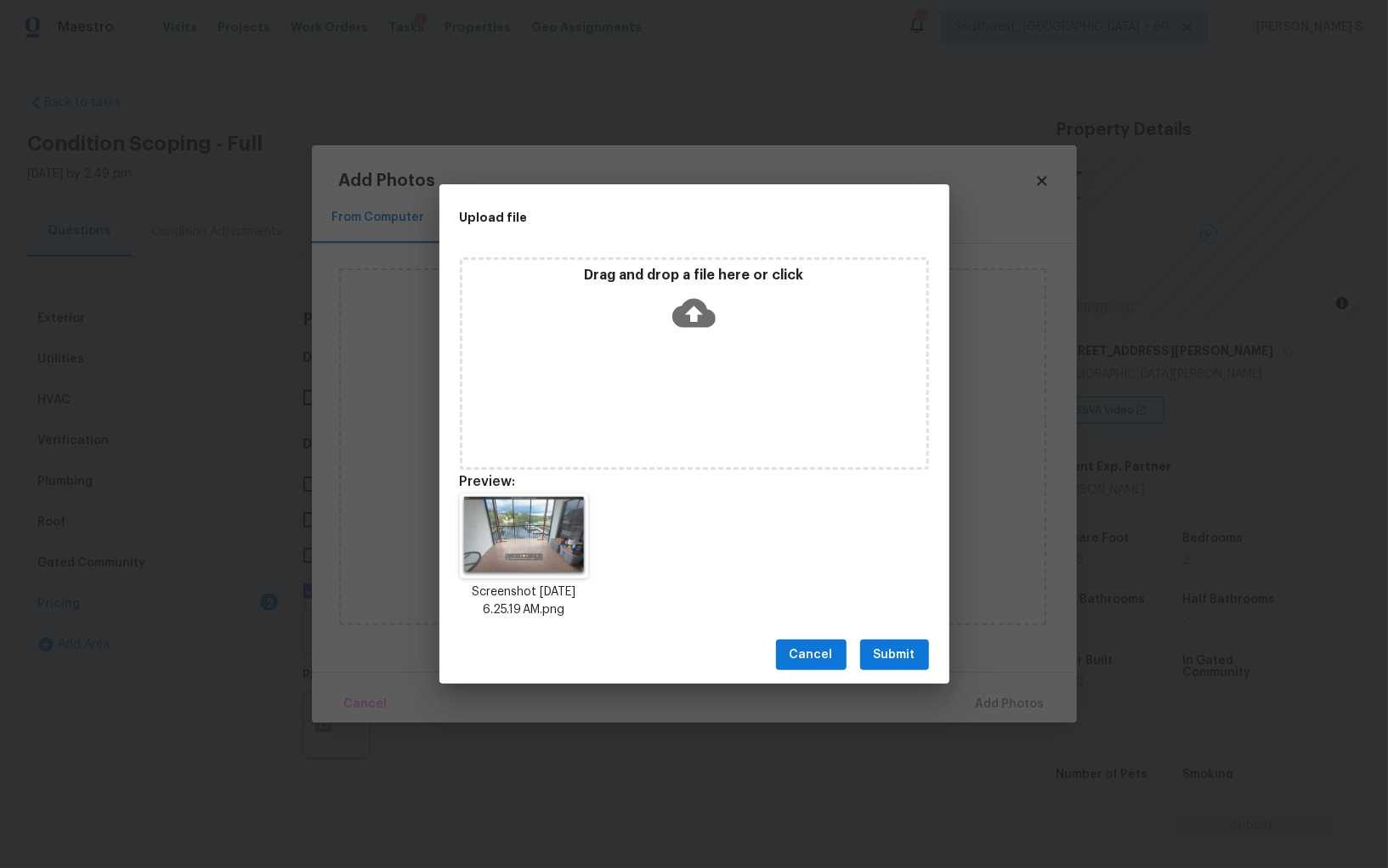
click at [889, 652] on span "Submit" at bounding box center [894, 656] width 42 height 21
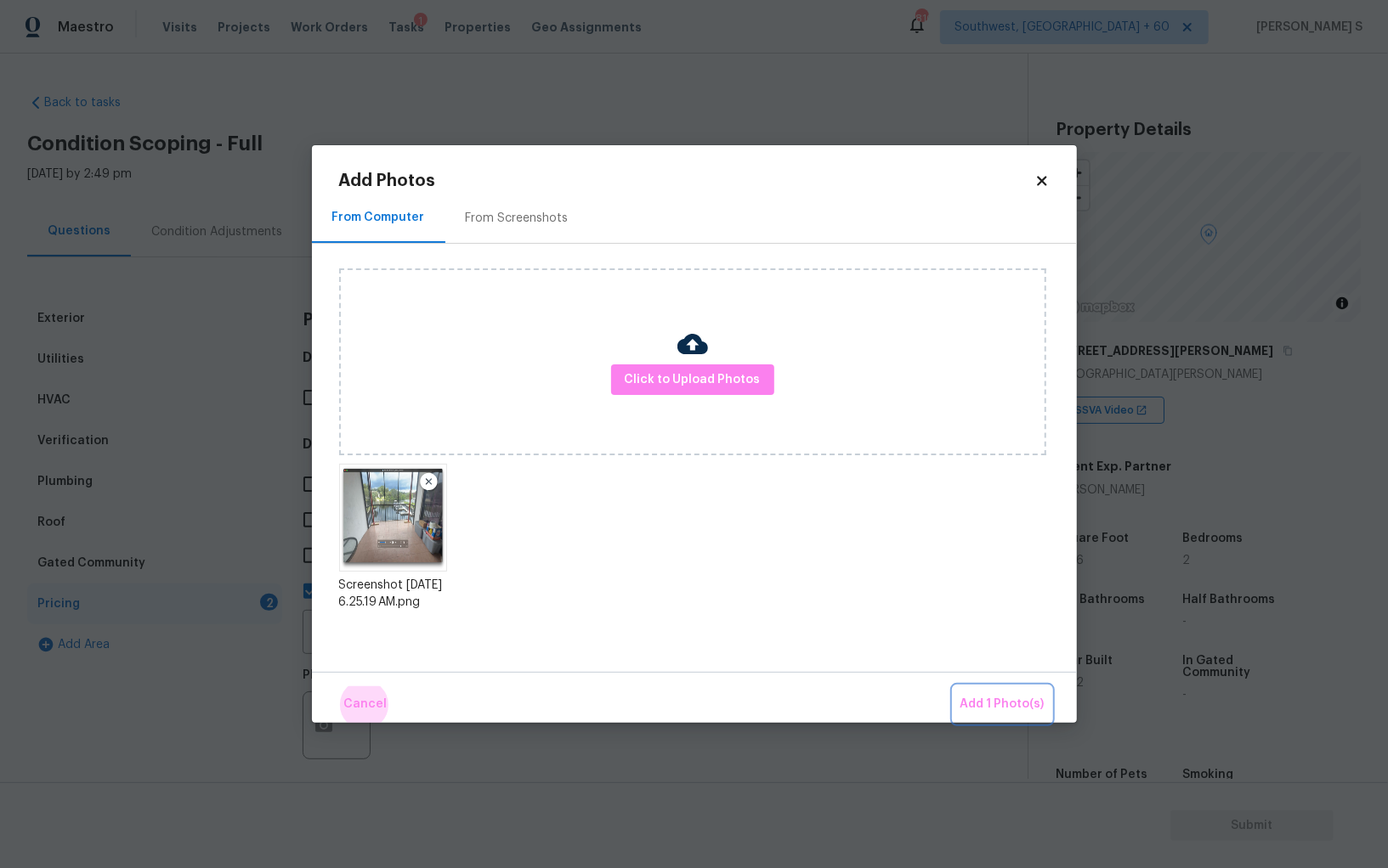
click at [953, 686] on button "Add 1 Photo(s)" at bounding box center [1002, 705] width 97 height 37
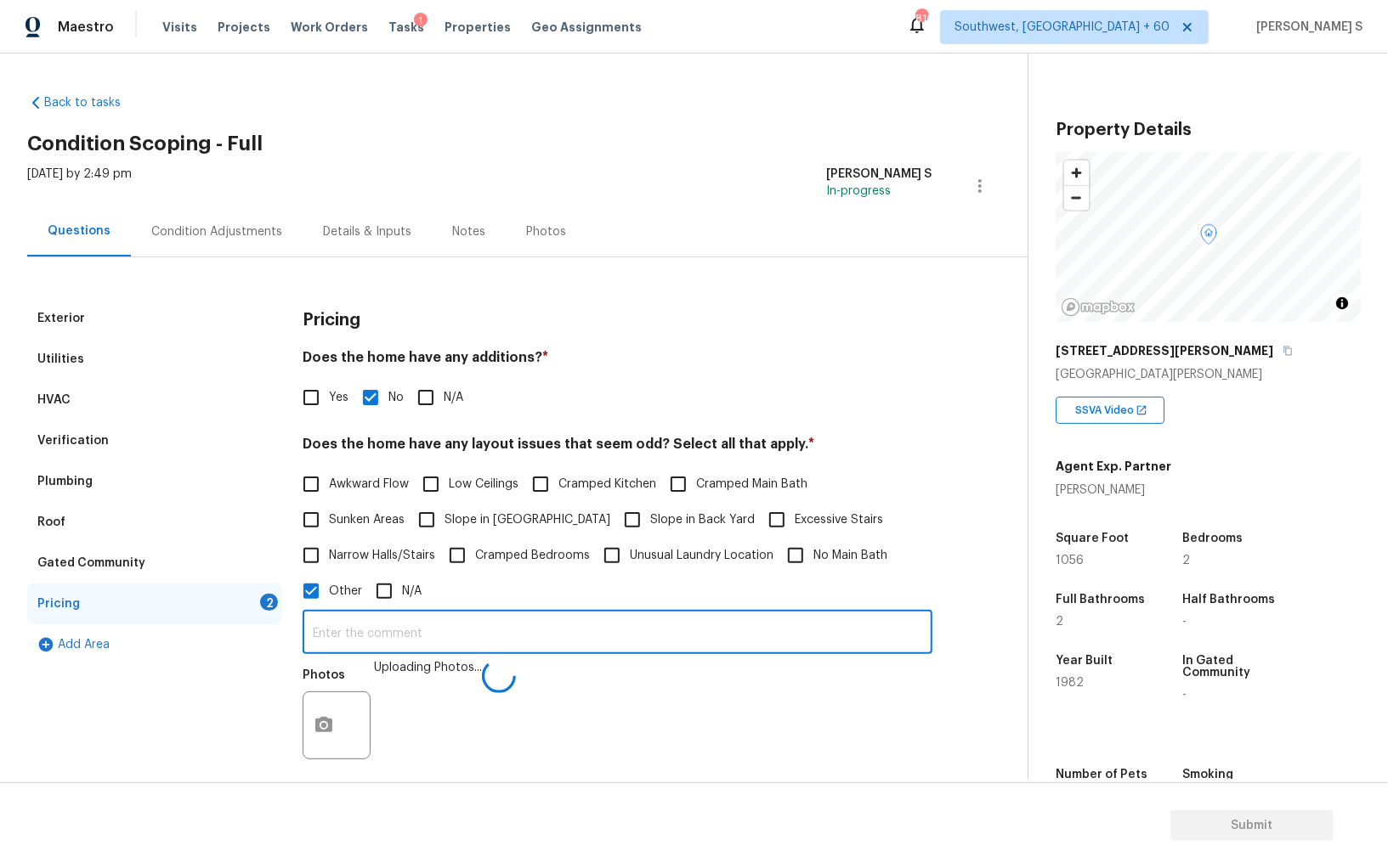
click at [799, 626] on input "text" at bounding box center [617, 633] width 630 height 40
type input "Lake in the backyard."
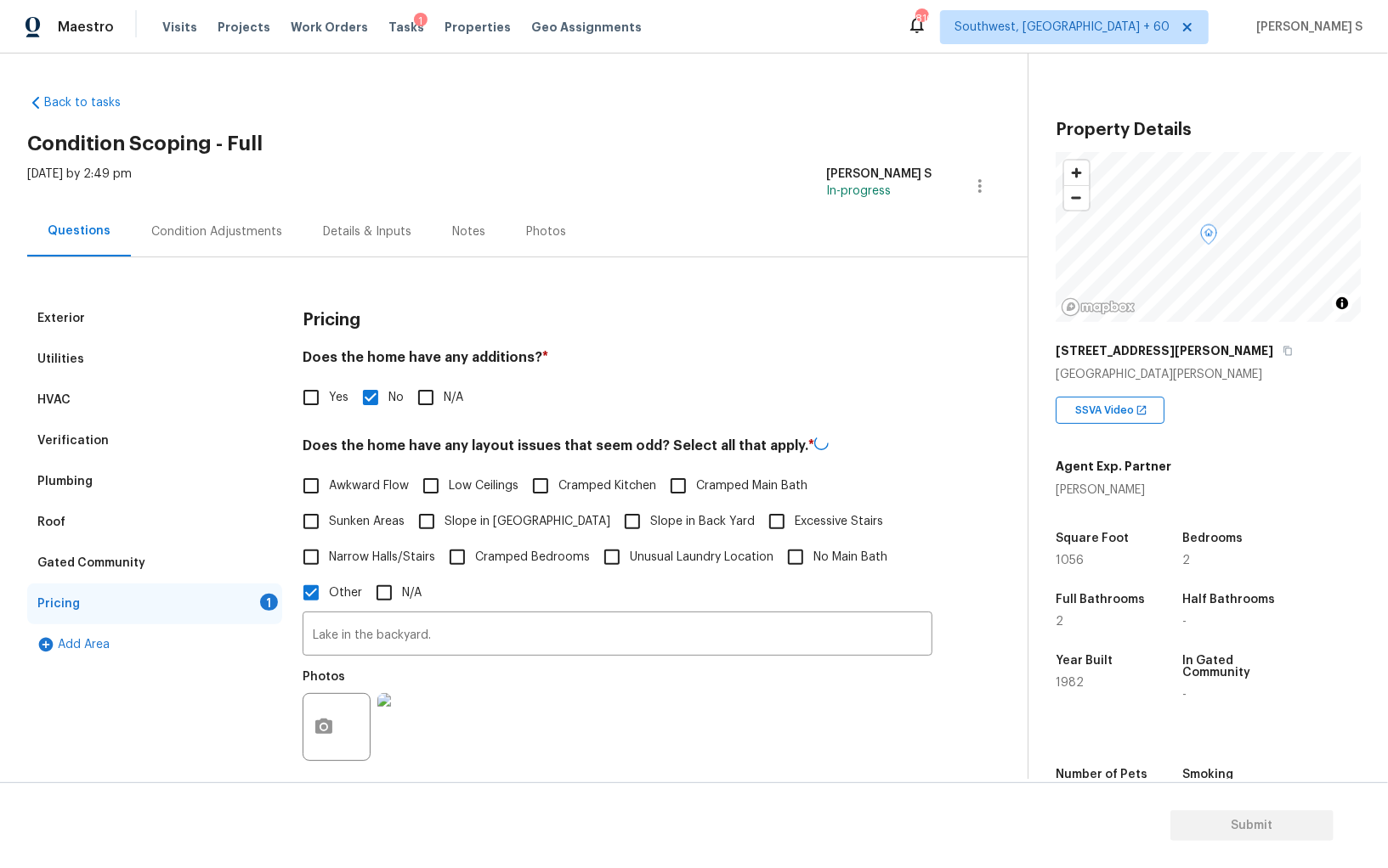
click at [753, 722] on div "Photos" at bounding box center [617, 715] width 630 height 110
click at [217, 234] on div "Condition Adjustments" at bounding box center [216, 232] width 130 height 17
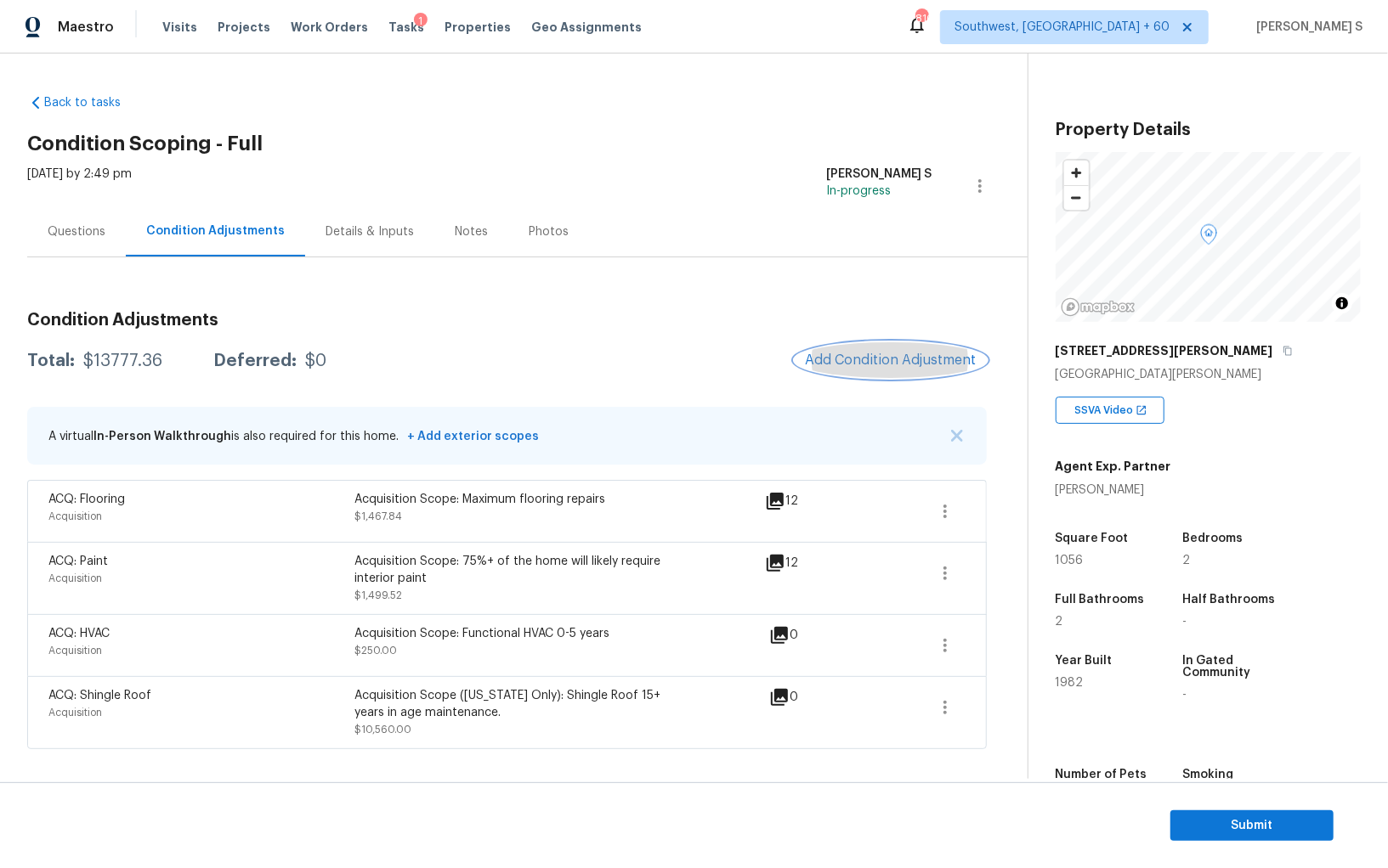
click at [859, 370] on button "Add Condition Adjustment" at bounding box center [890, 360] width 192 height 36
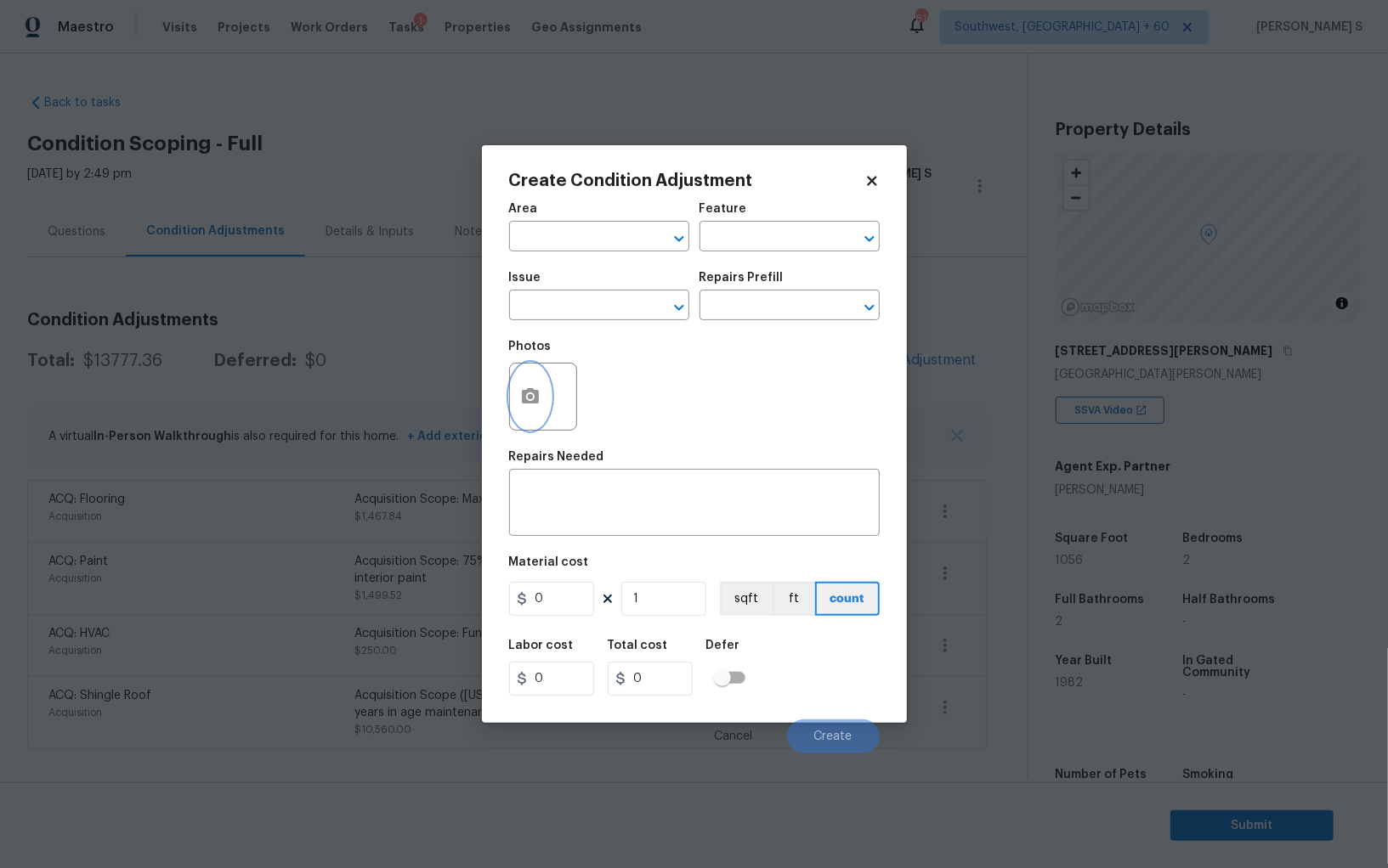
click at [523, 398] on icon "button" at bounding box center [530, 396] width 17 height 16
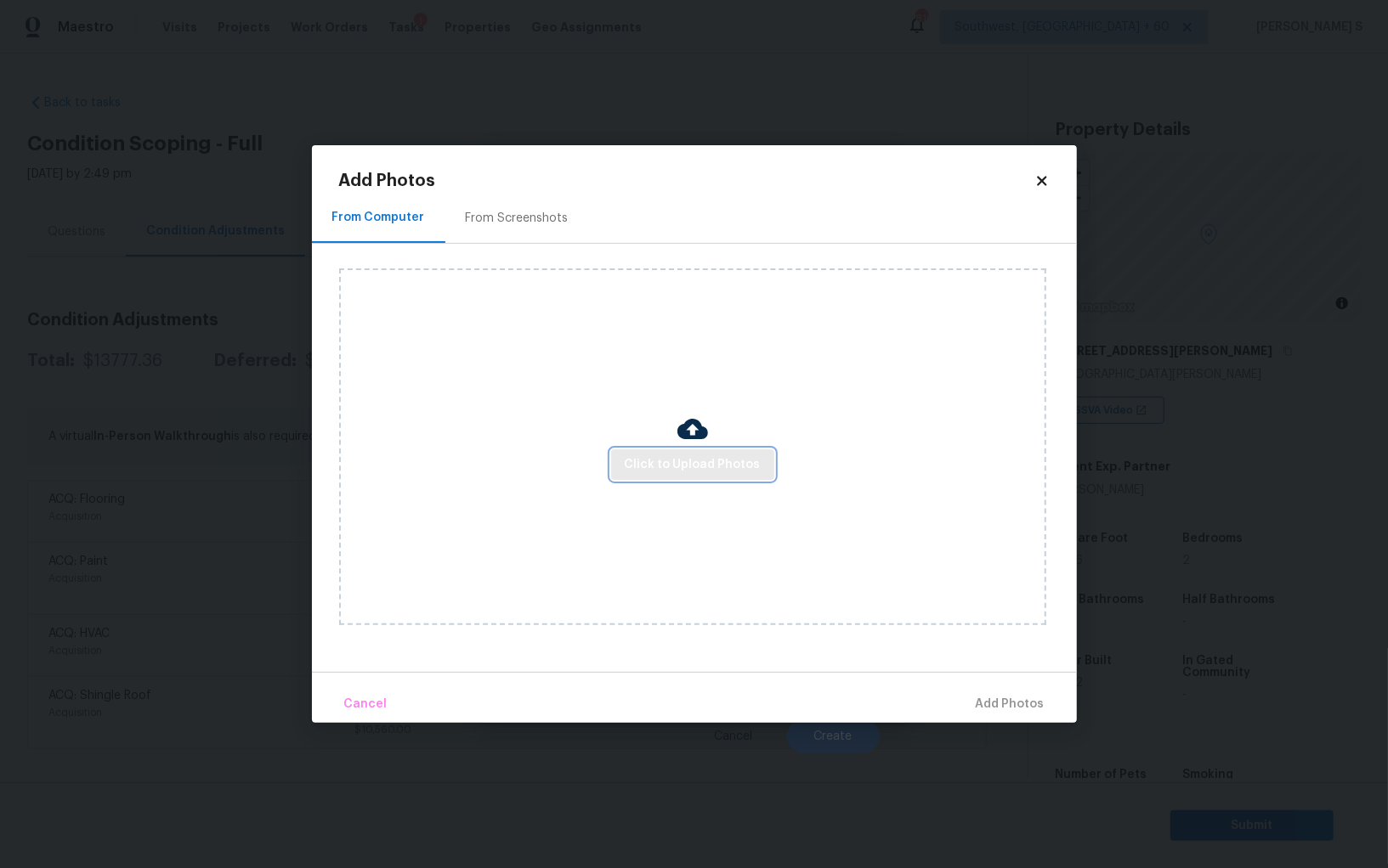
click at [685, 452] on button "Click to Upload Photos" at bounding box center [693, 465] width 164 height 31
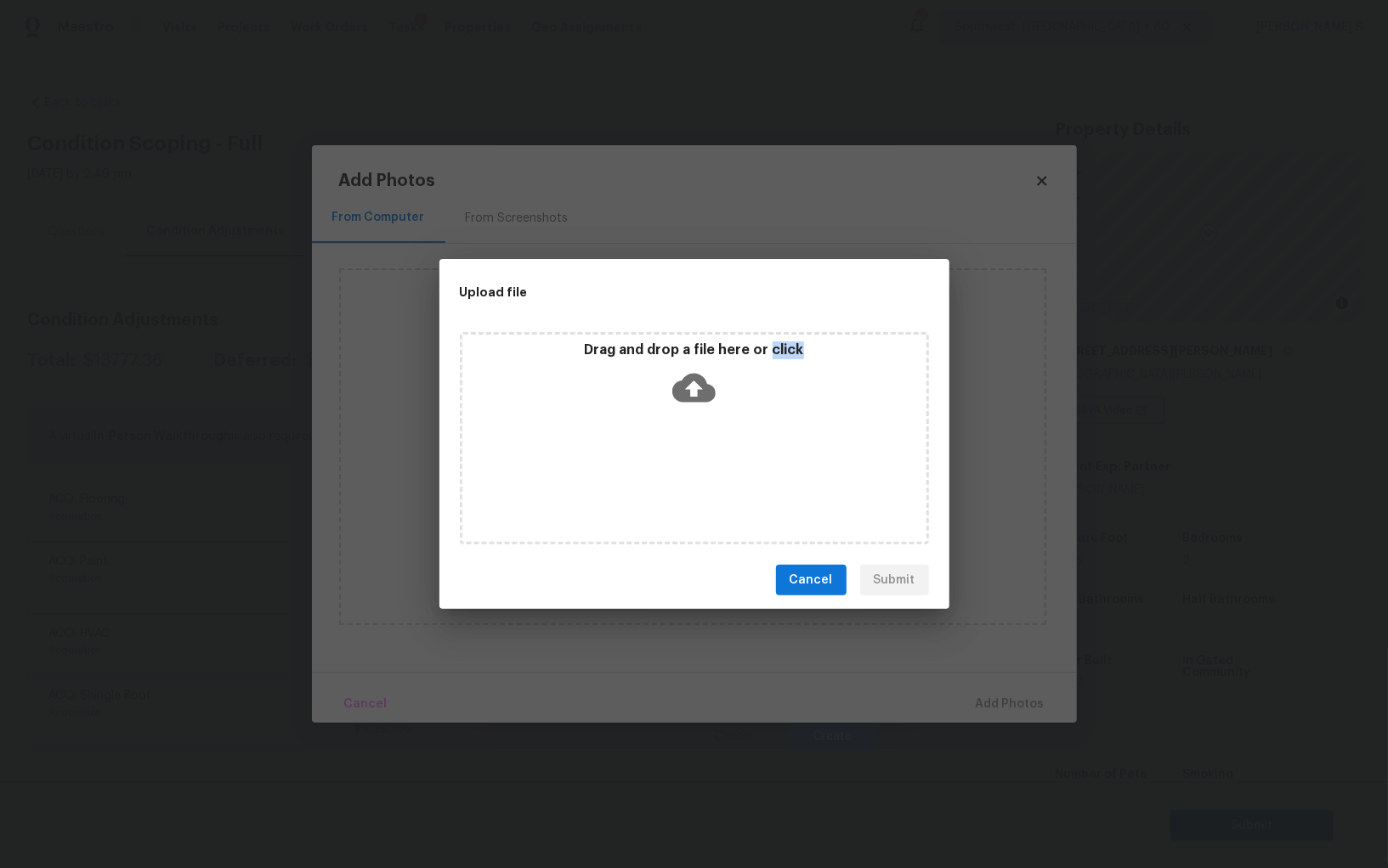
click at [685, 452] on div "Drag and drop a file here or click" at bounding box center [694, 438] width 469 height 212
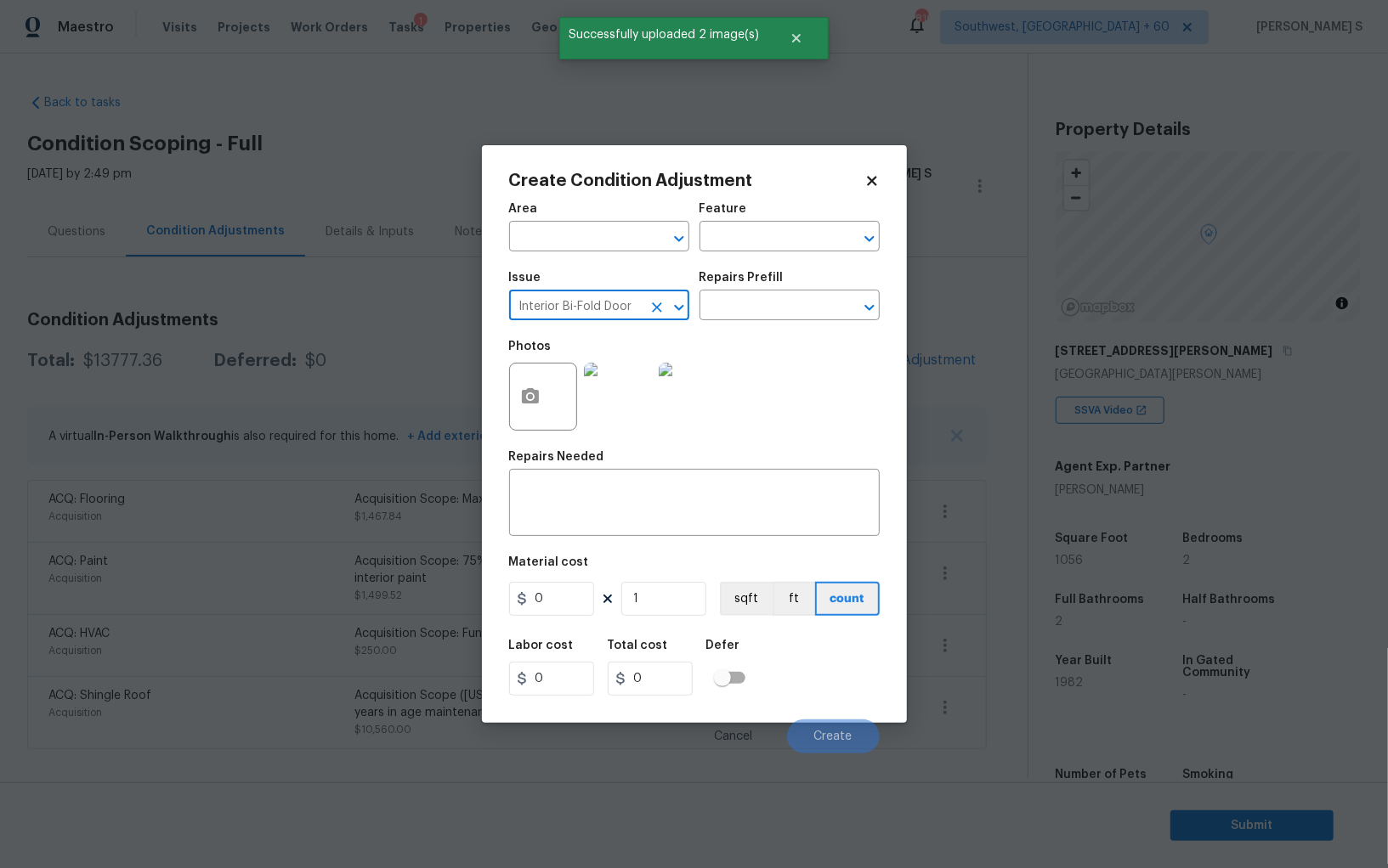
type input "Interior Bi-Fold Door"
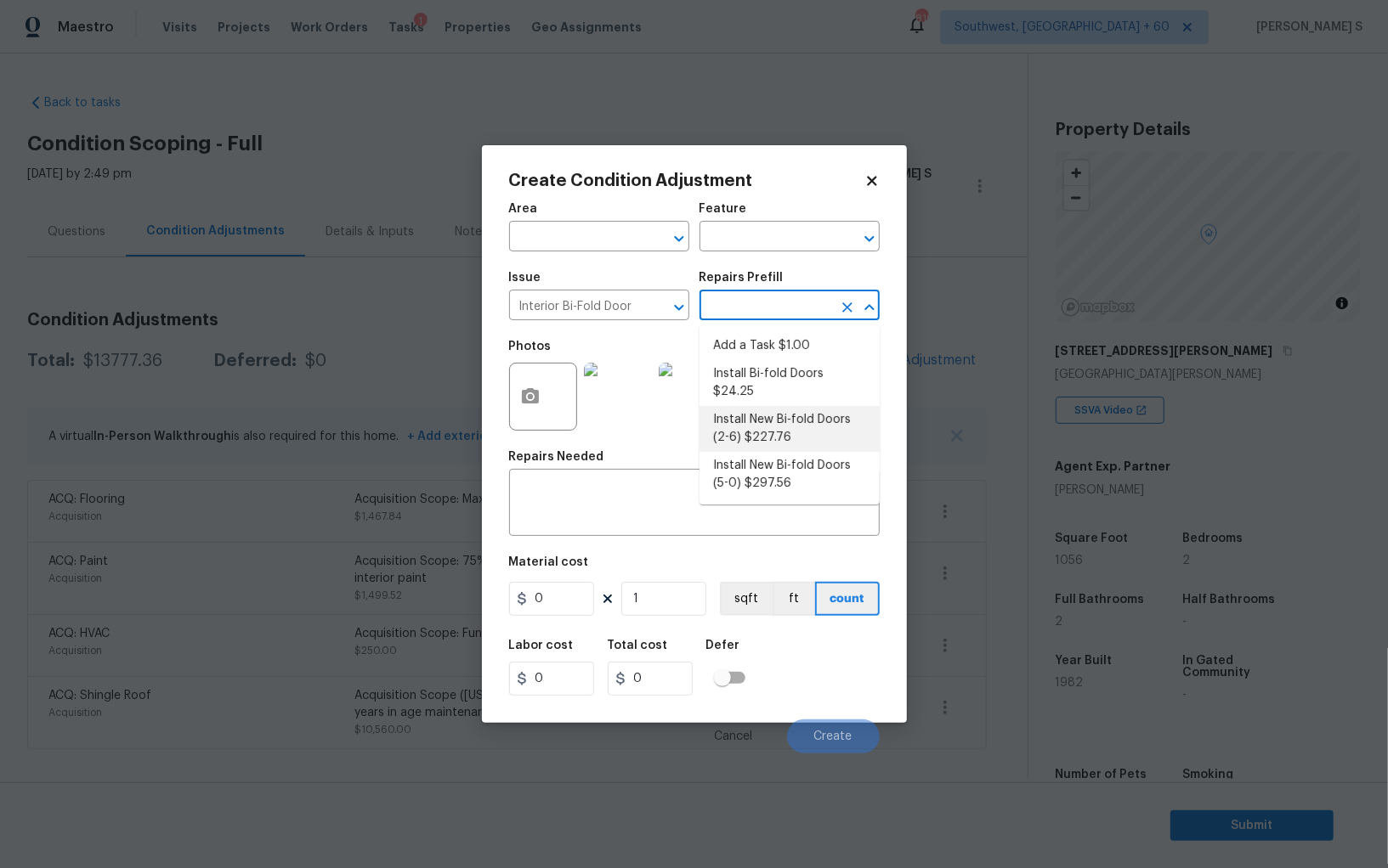
type input "Interior Door"
type input "227.76"
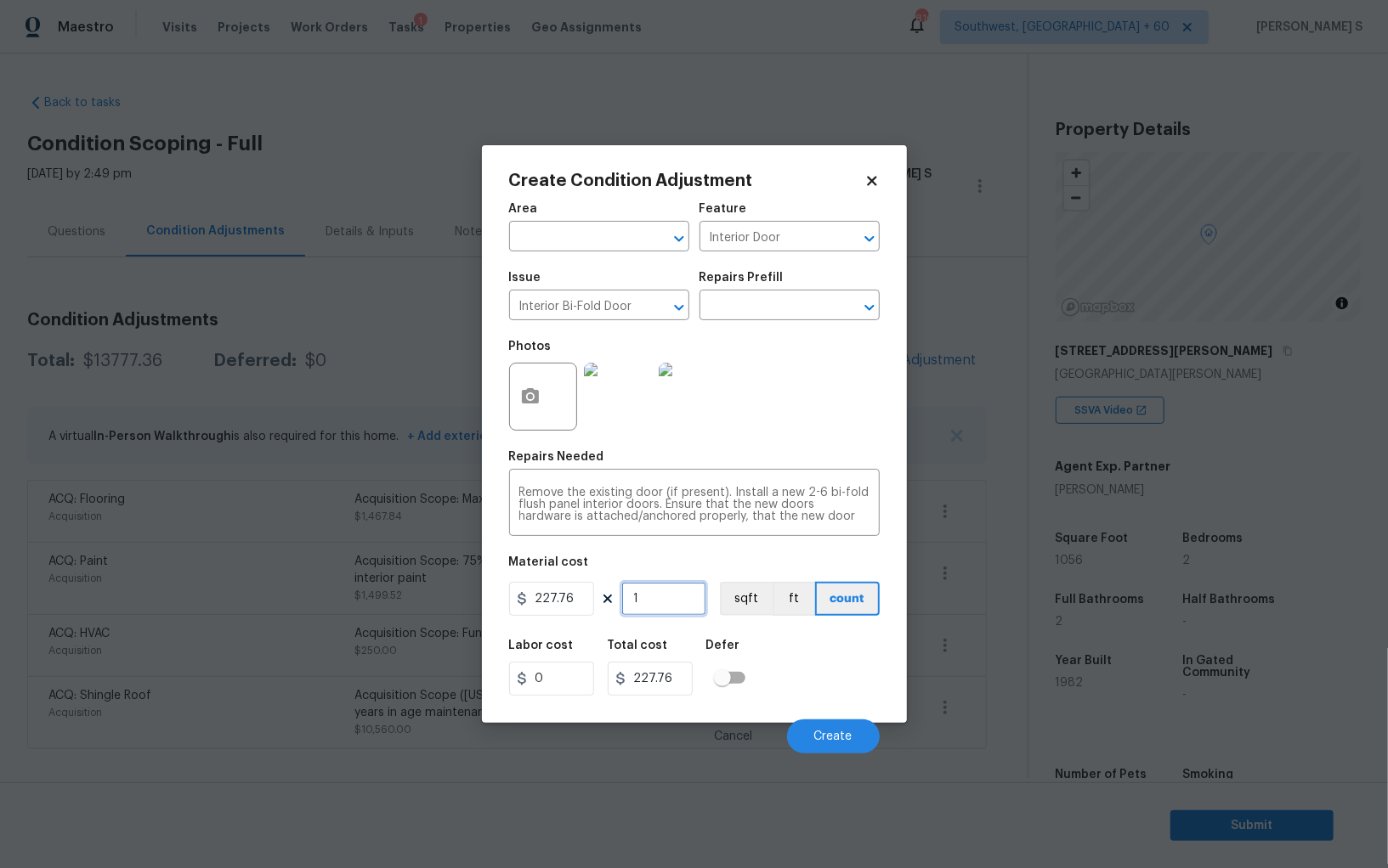
click at [645, 609] on input "1" at bounding box center [663, 598] width 85 height 34
type input "2"
type input "455.52"
type input "2"
click at [793, 667] on div "Labor cost 0 Total cost 455.52 Defer" at bounding box center [694, 668] width 371 height 77
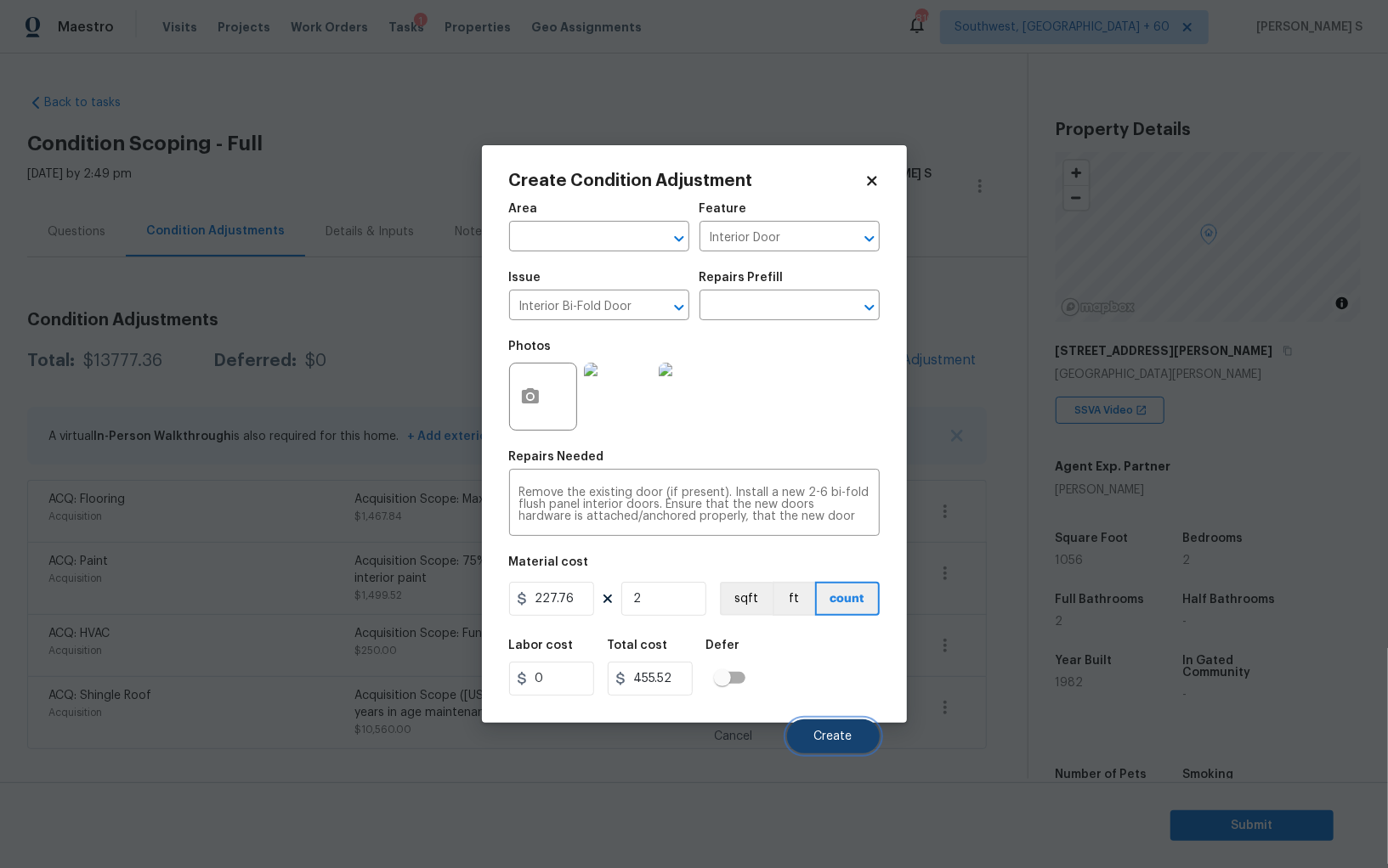
click at [842, 742] on span "Create" at bounding box center [832, 737] width 38 height 13
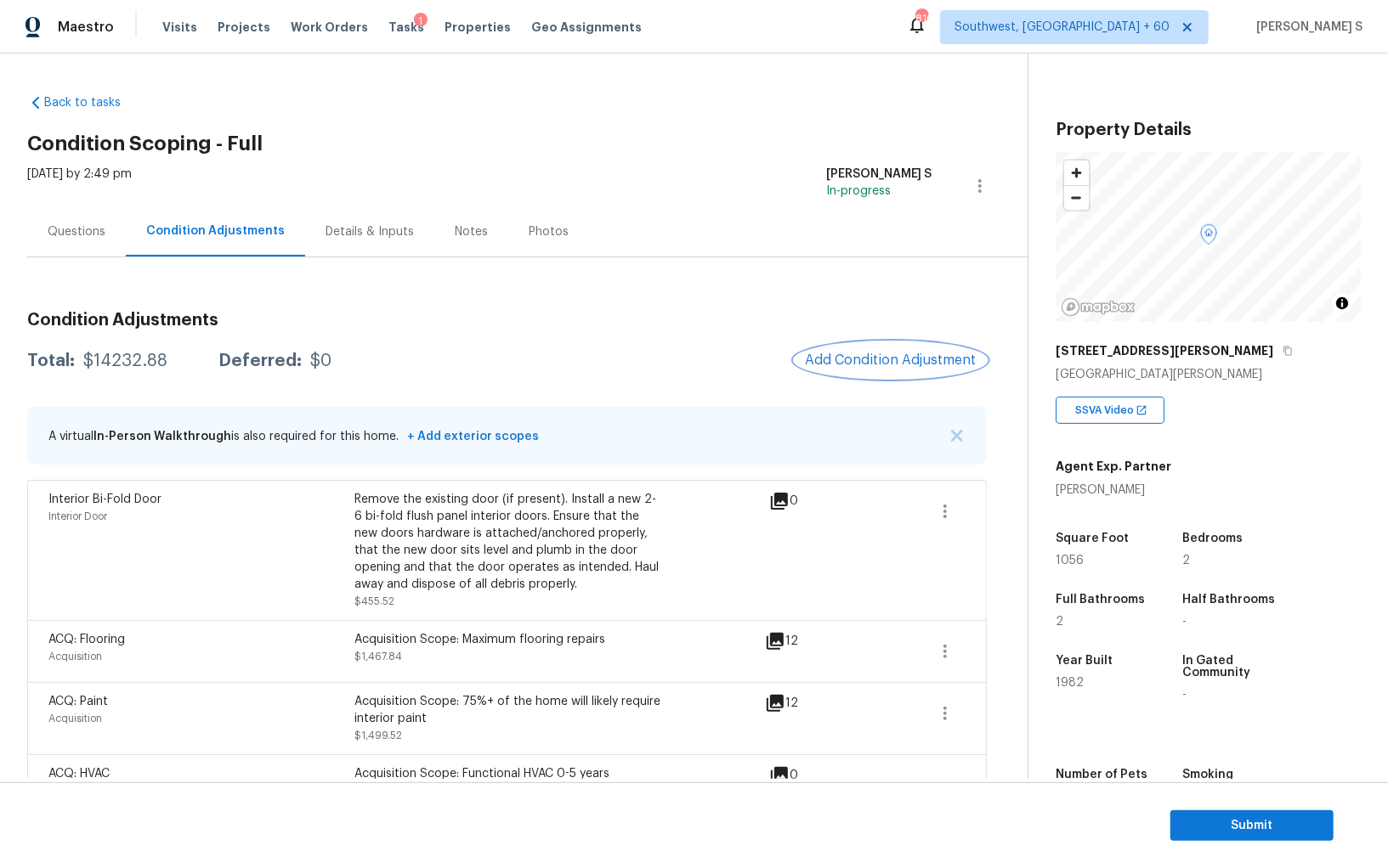
click at [853, 354] on span "Add Condition Adjustment" at bounding box center [891, 360] width 171 height 16
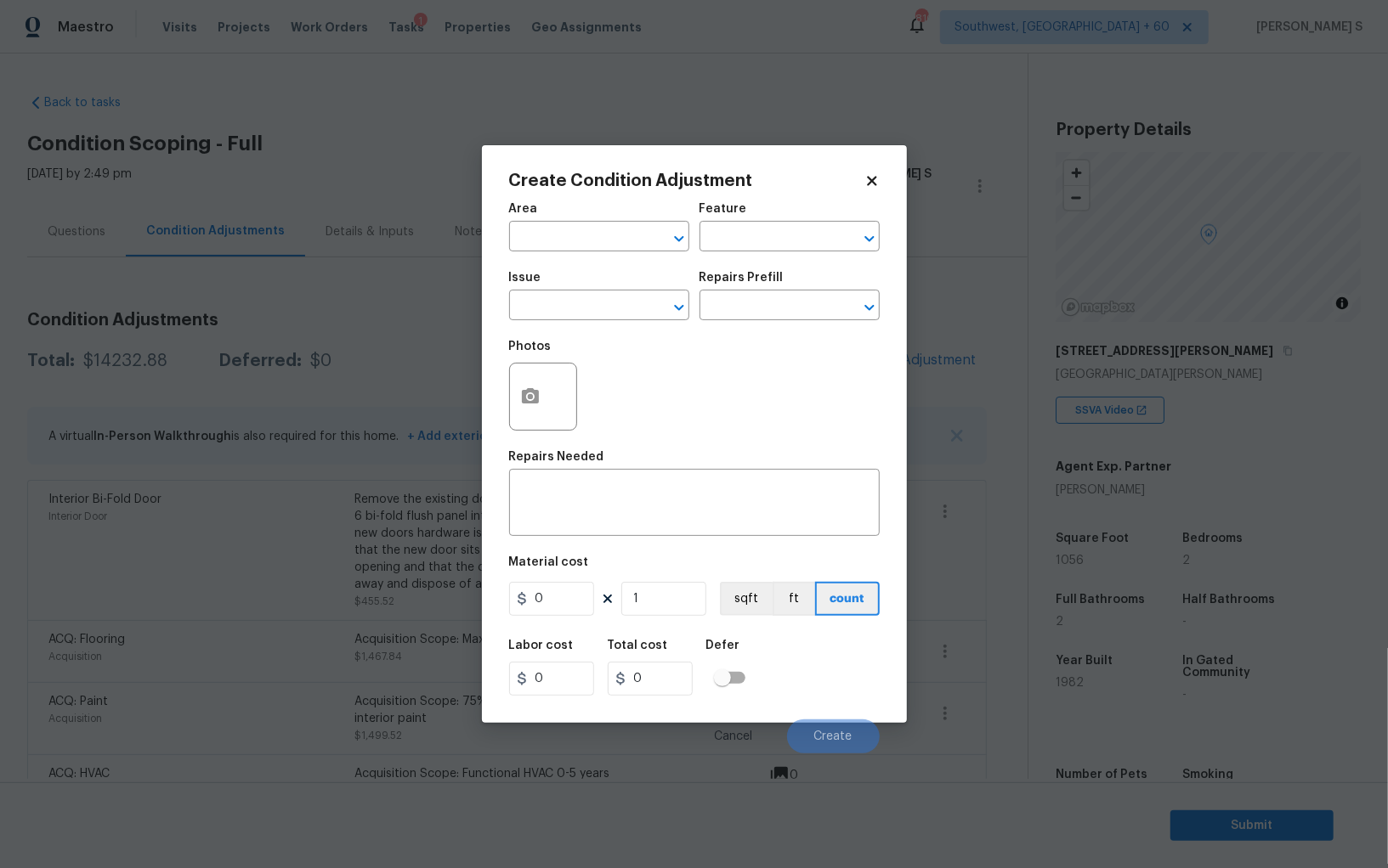
click at [500, 375] on div "Create Condition Adjustment Area ​ Feature ​ Issue ​ Repairs Prefill ​ Photos R…" at bounding box center [694, 434] width 424 height 578
click at [532, 391] on icon "button" at bounding box center [530, 396] width 17 height 16
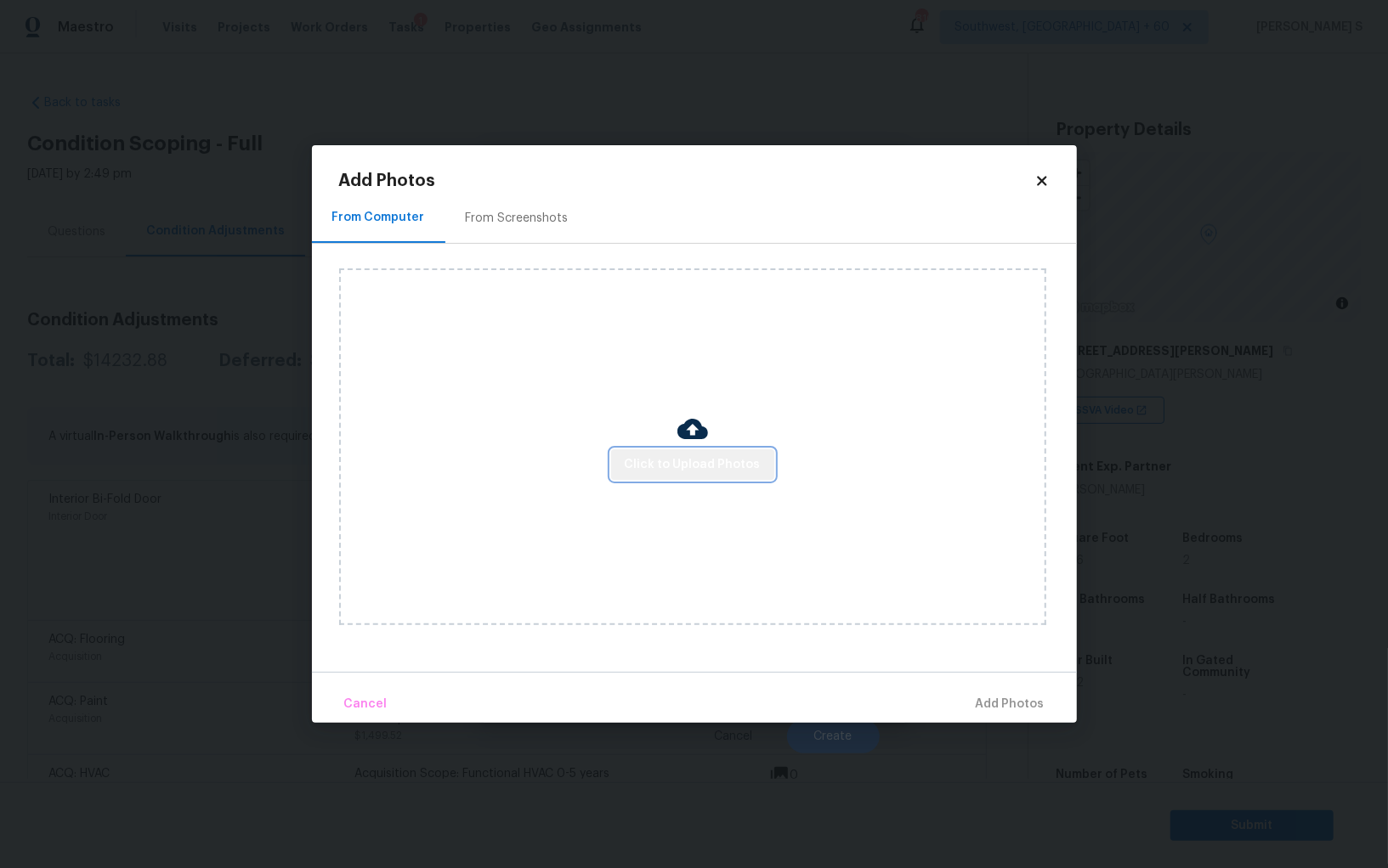
click at [710, 466] on span "Click to Upload Photos" at bounding box center [693, 465] width 136 height 21
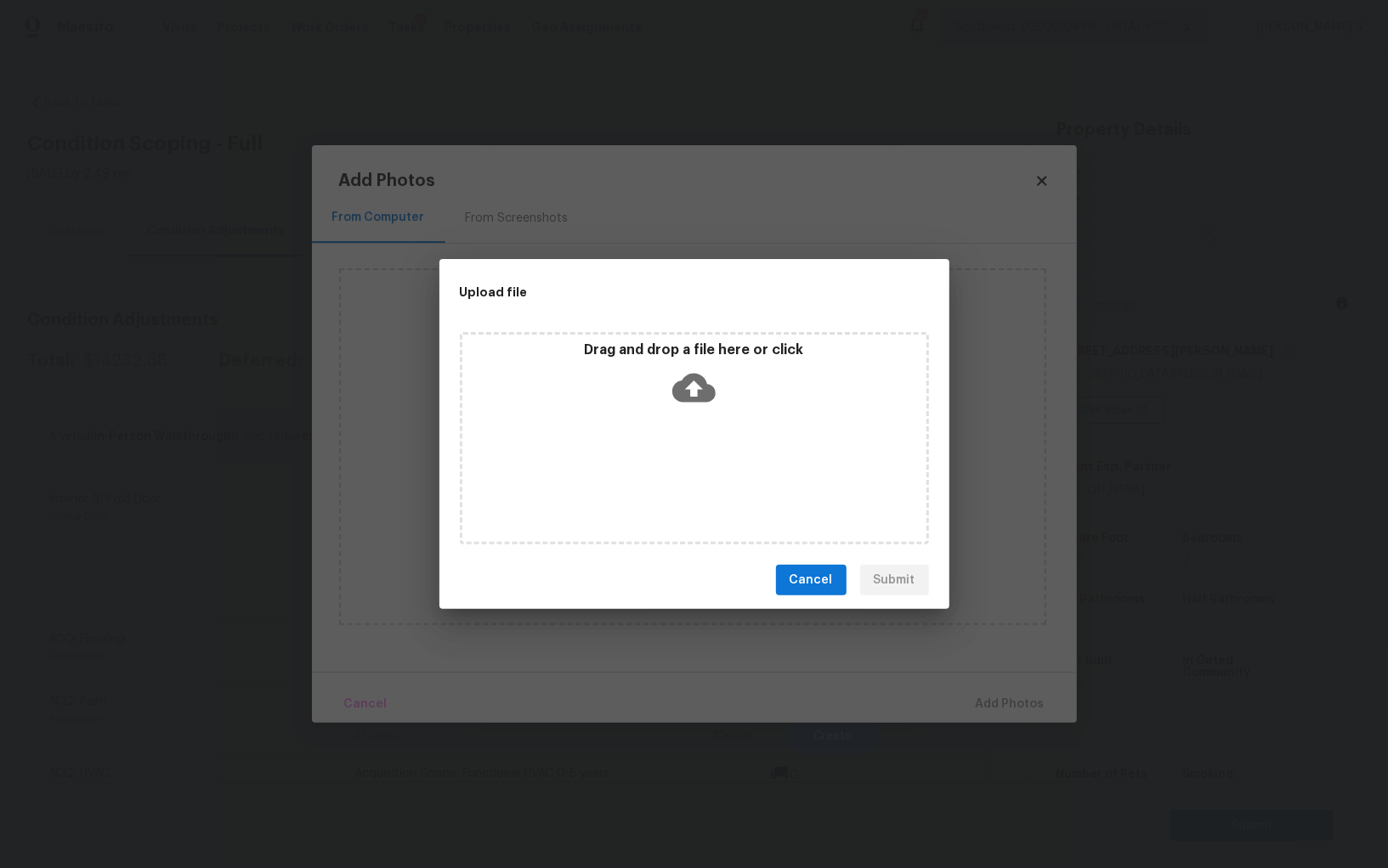
click at [710, 466] on div "Drag and drop a file here or click" at bounding box center [694, 438] width 469 height 212
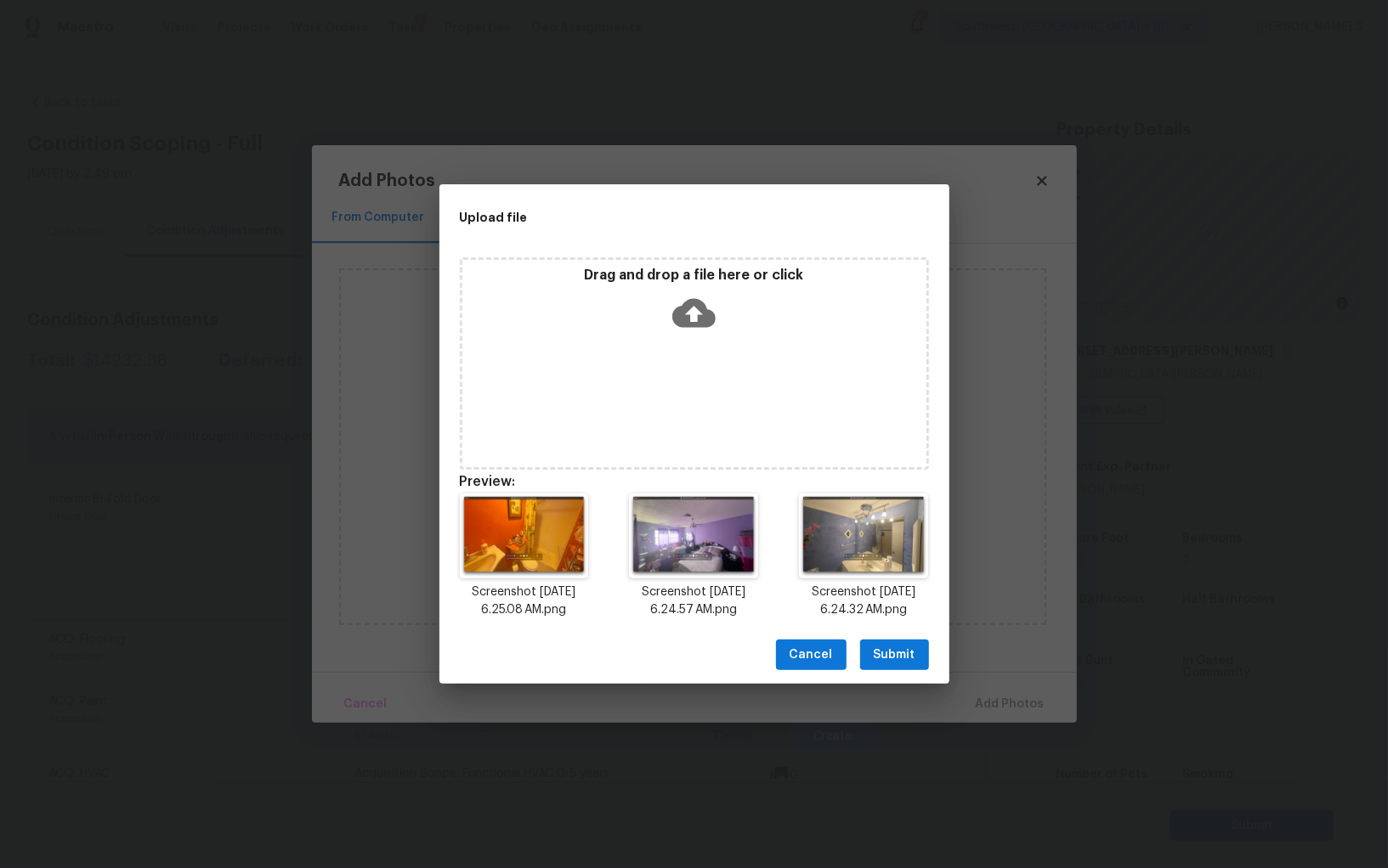
click at [895, 657] on span "Submit" at bounding box center [894, 656] width 42 height 21
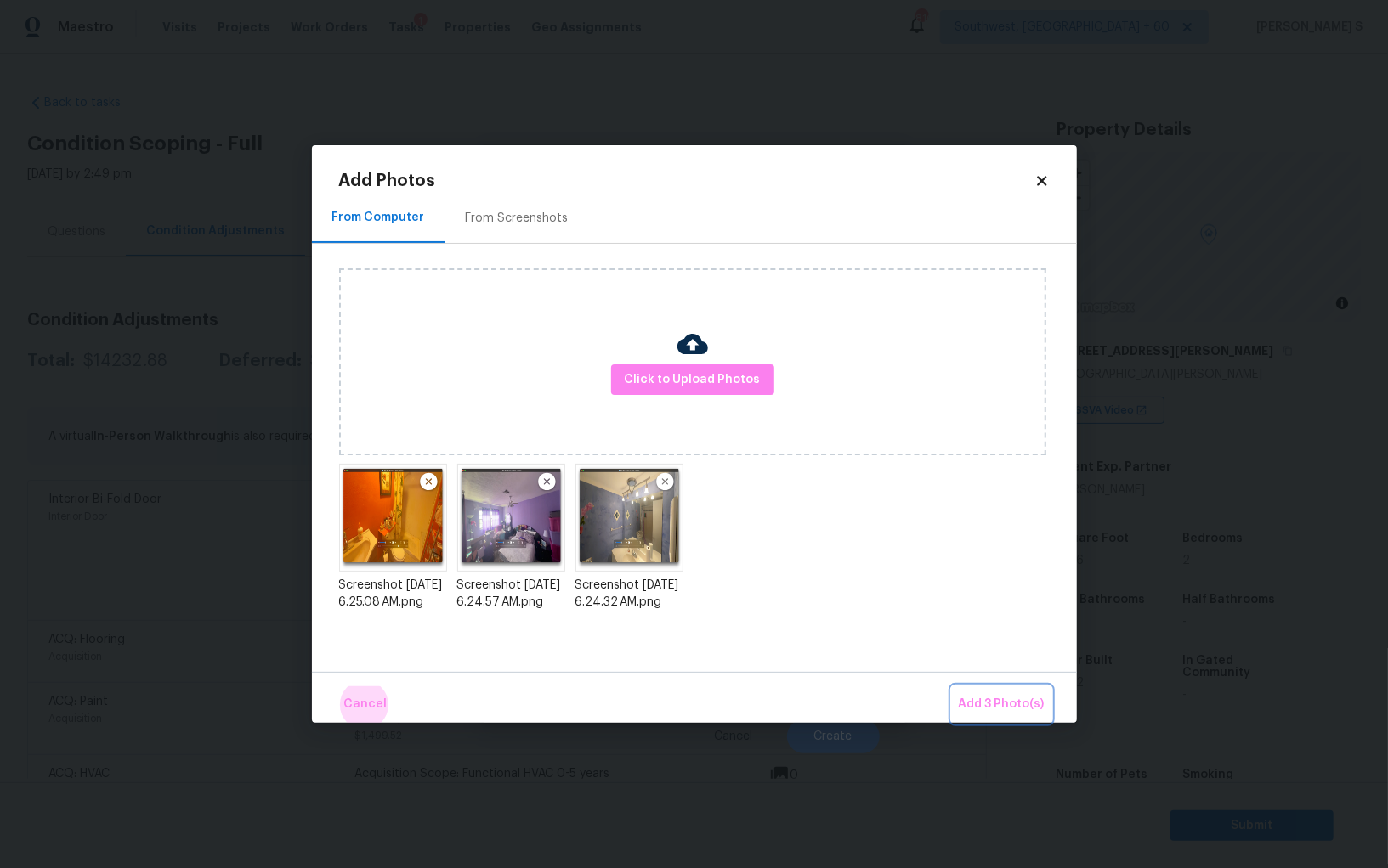
click at [952, 686] on button "Add 3 Photo(s)" at bounding box center [1002, 705] width 99 height 37
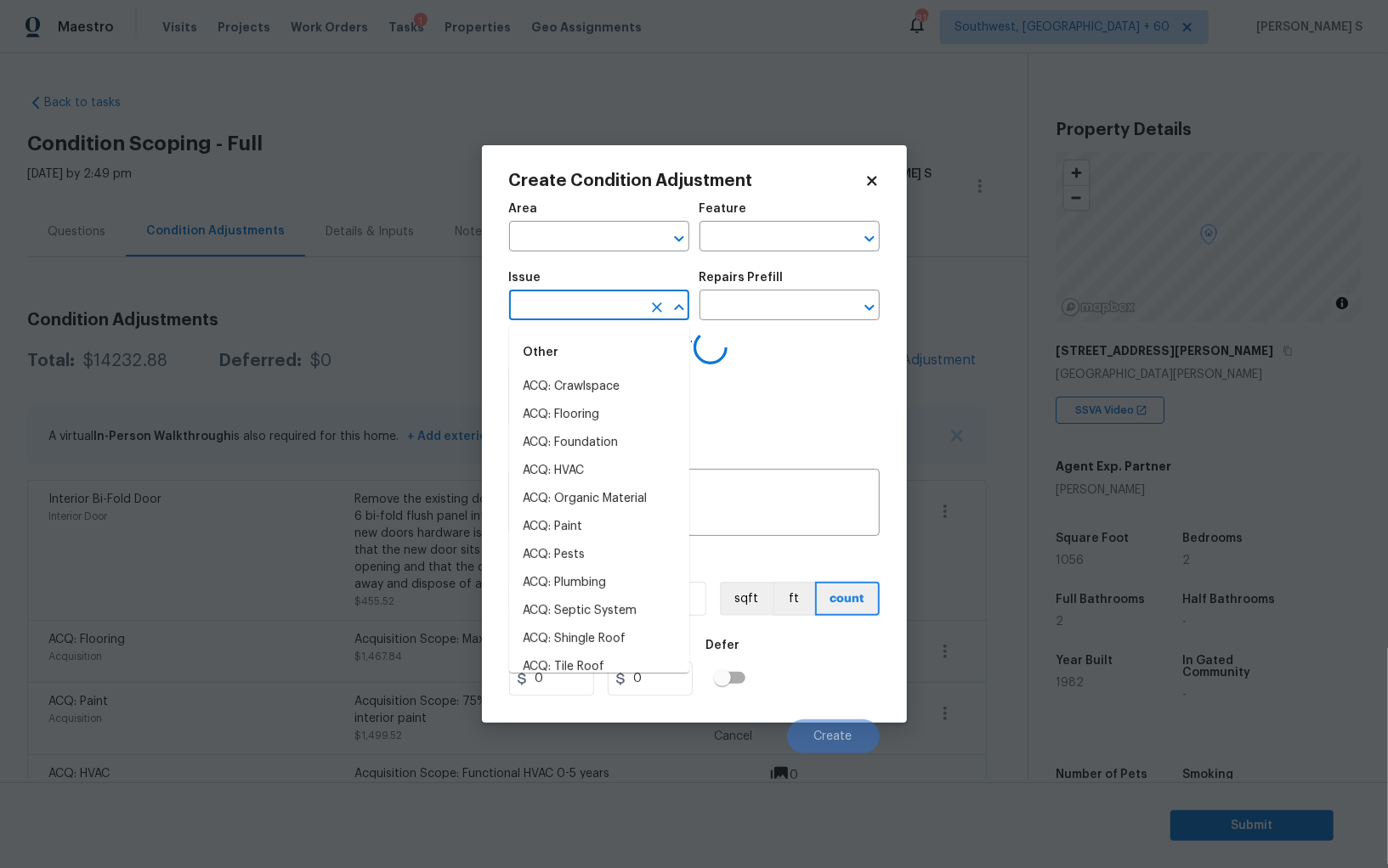
click at [629, 302] on input "text" at bounding box center [575, 307] width 132 height 26
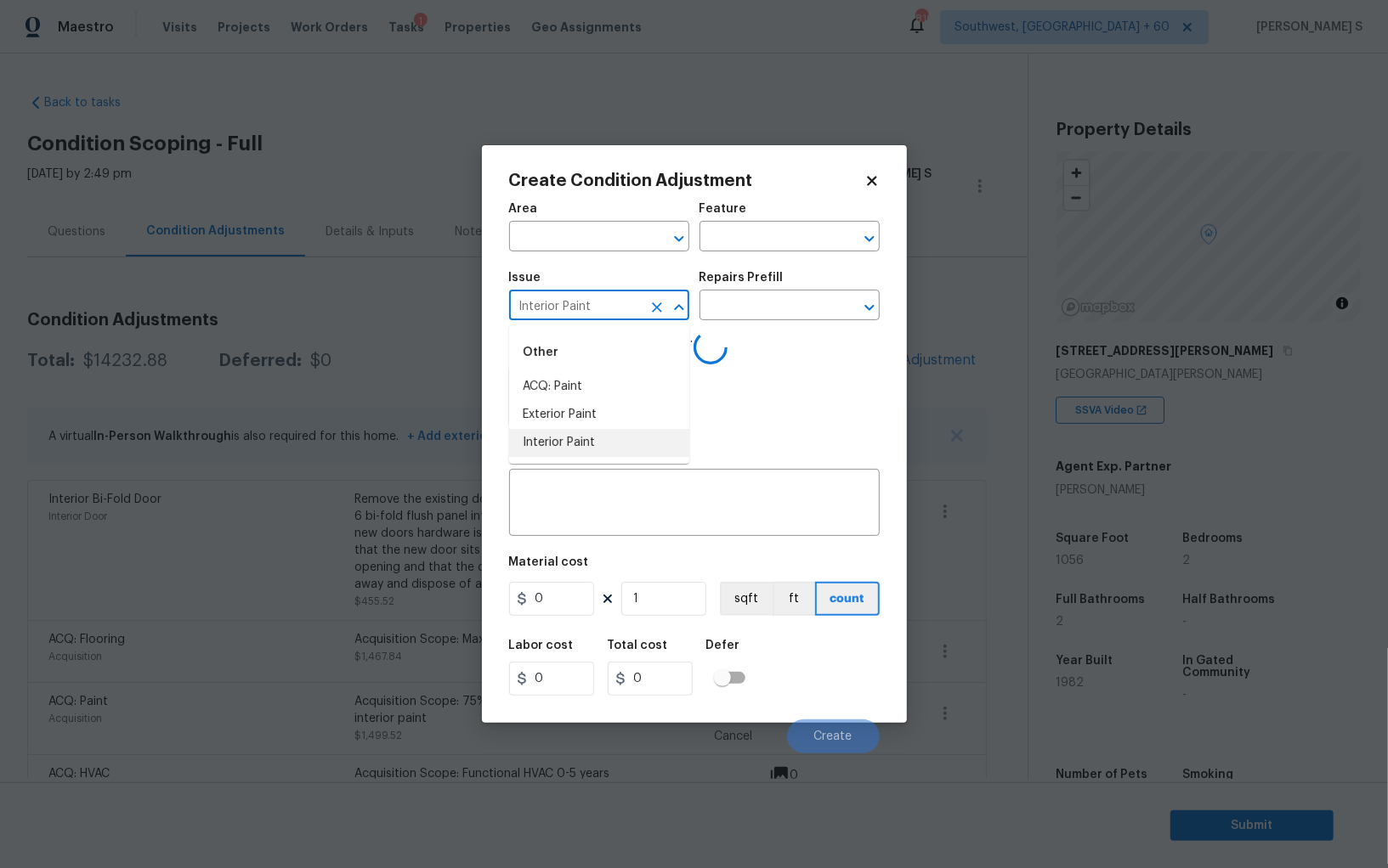
type input "Interior Paint"
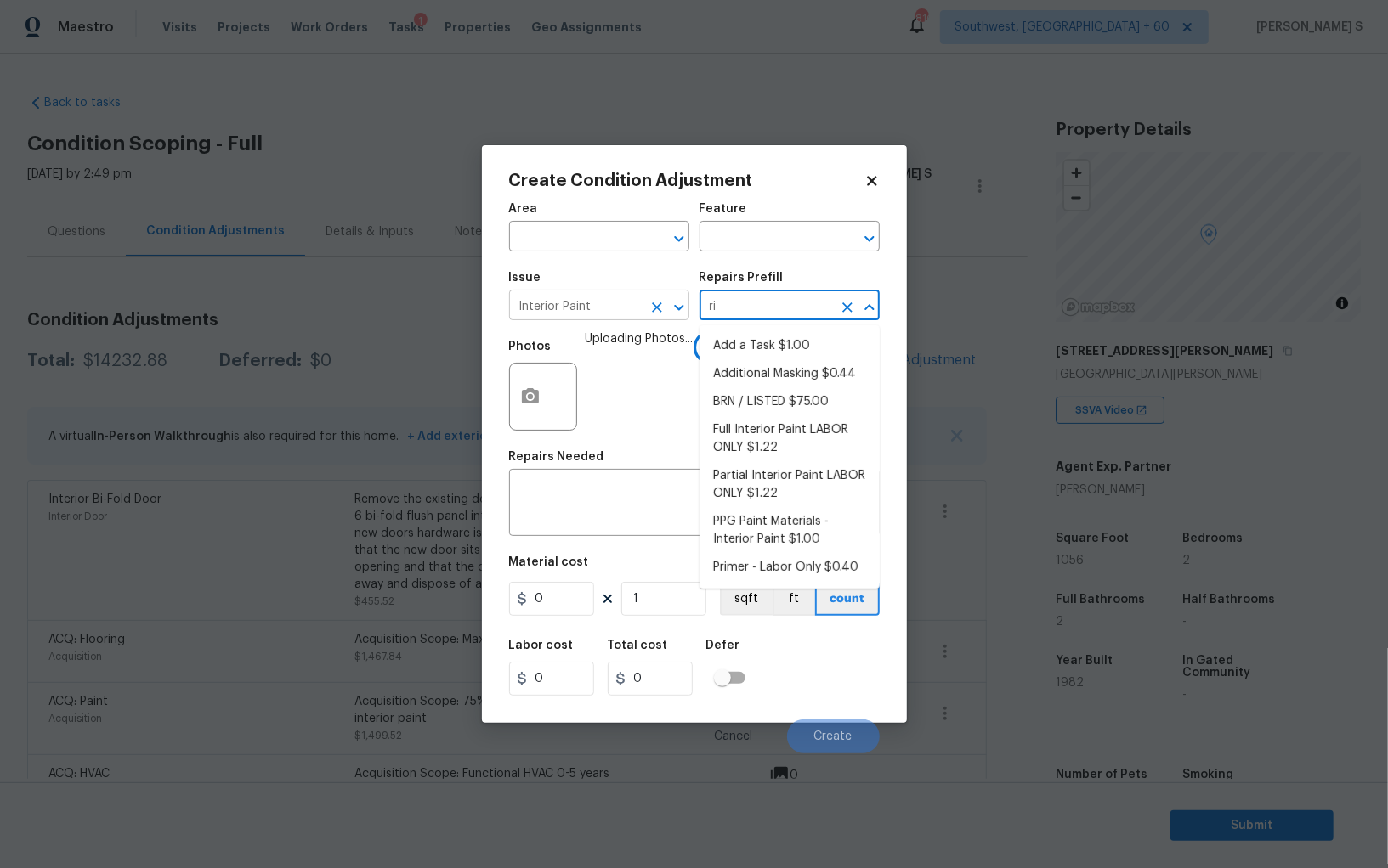
type input "rim"
type input "er"
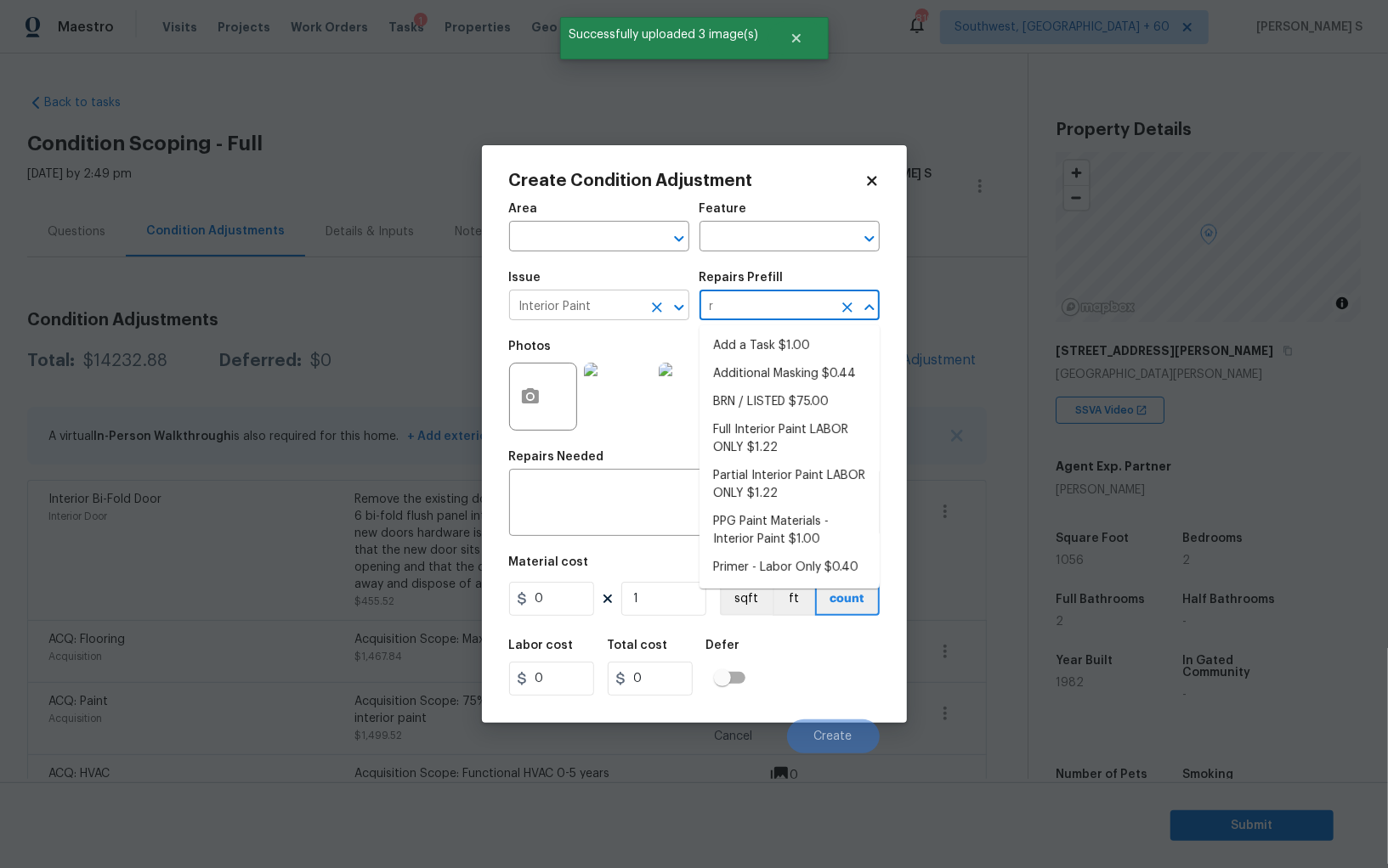
type input "ri"
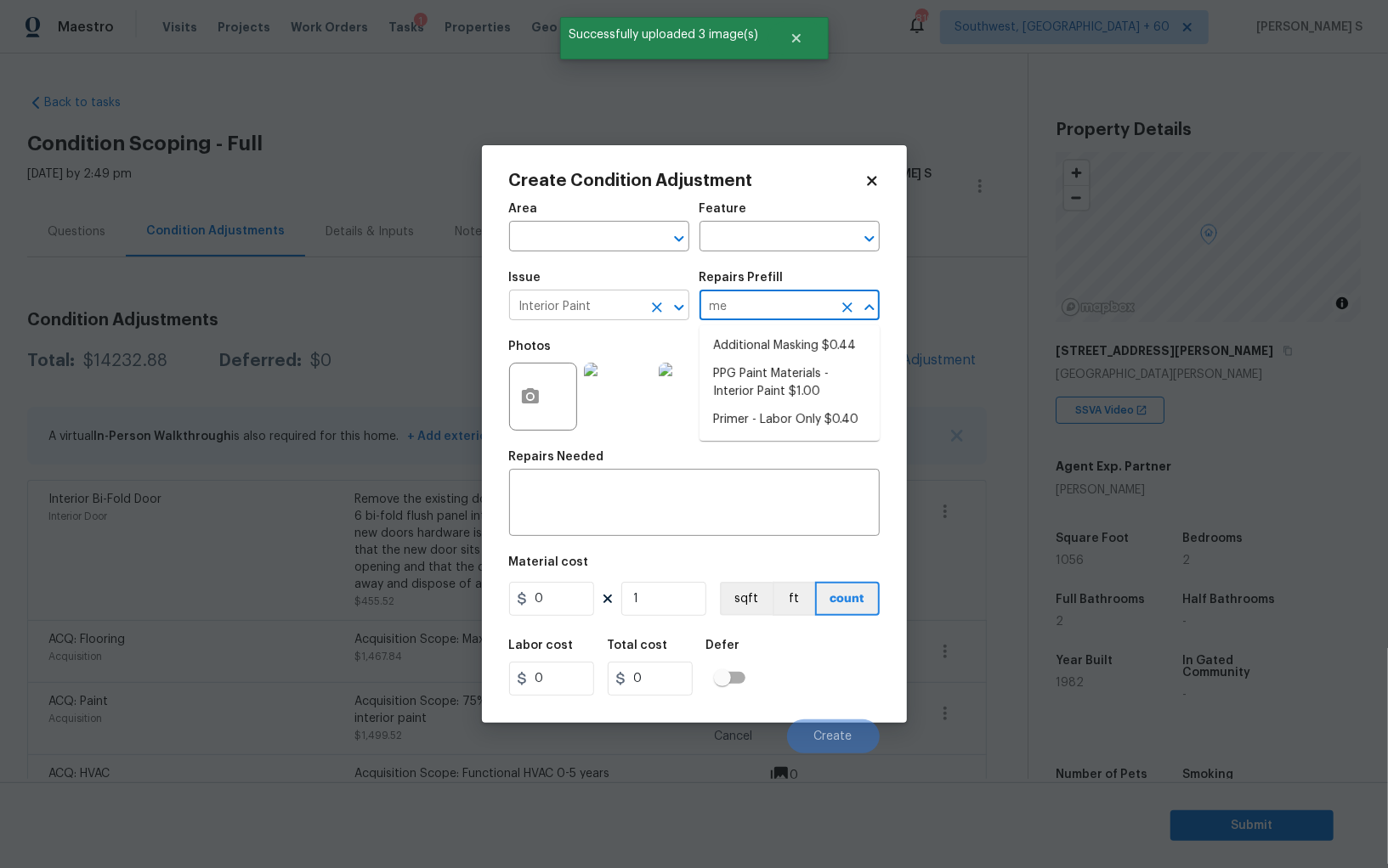
type input "mer"
type input "Overall Paint"
type textarea "Interior primer - PRIMER PROVIDED BY OPENDOOR - All nails, screws, drywall anch…"
type input "0.4"
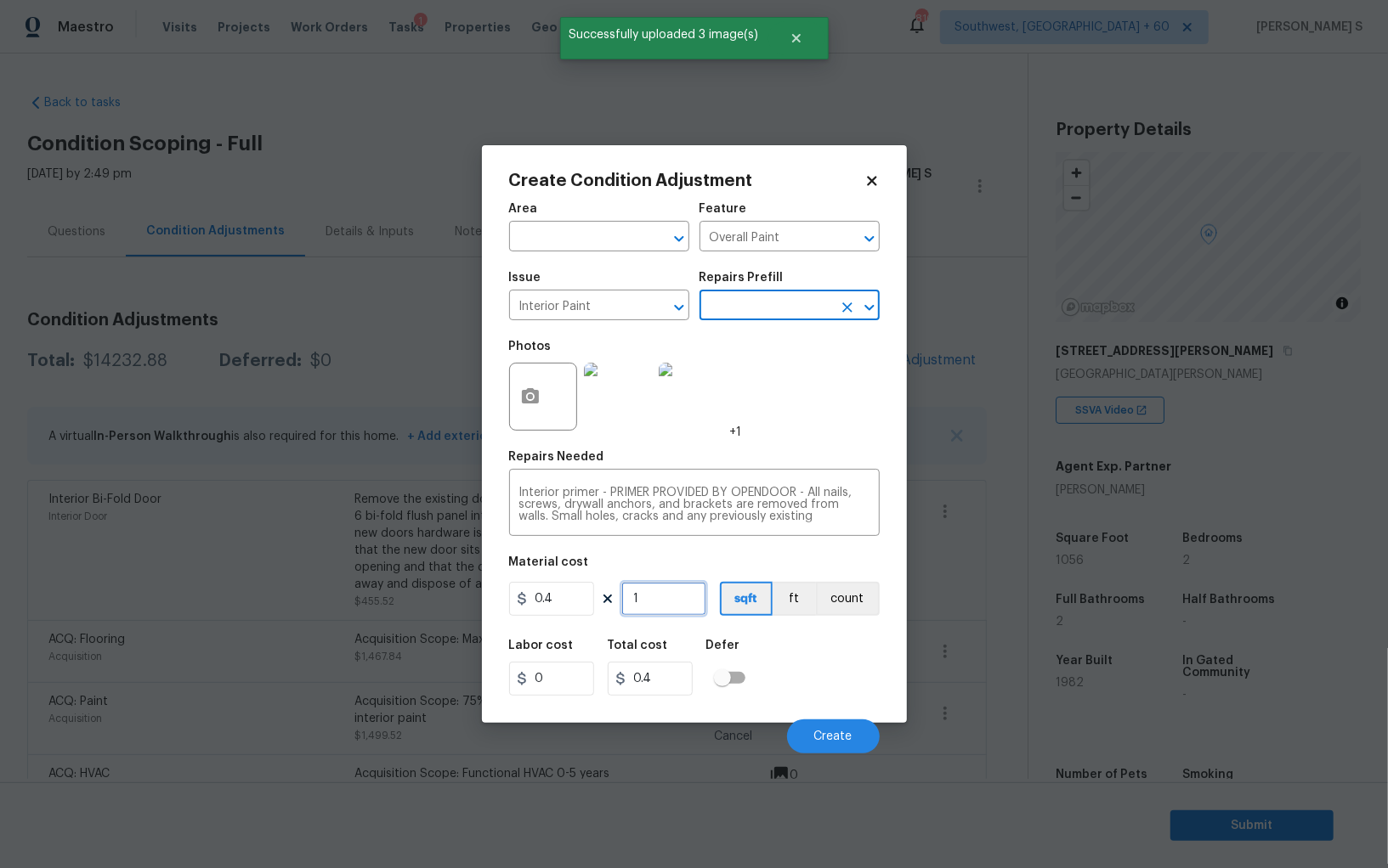
click at [659, 601] on input "1" at bounding box center [663, 598] width 85 height 34
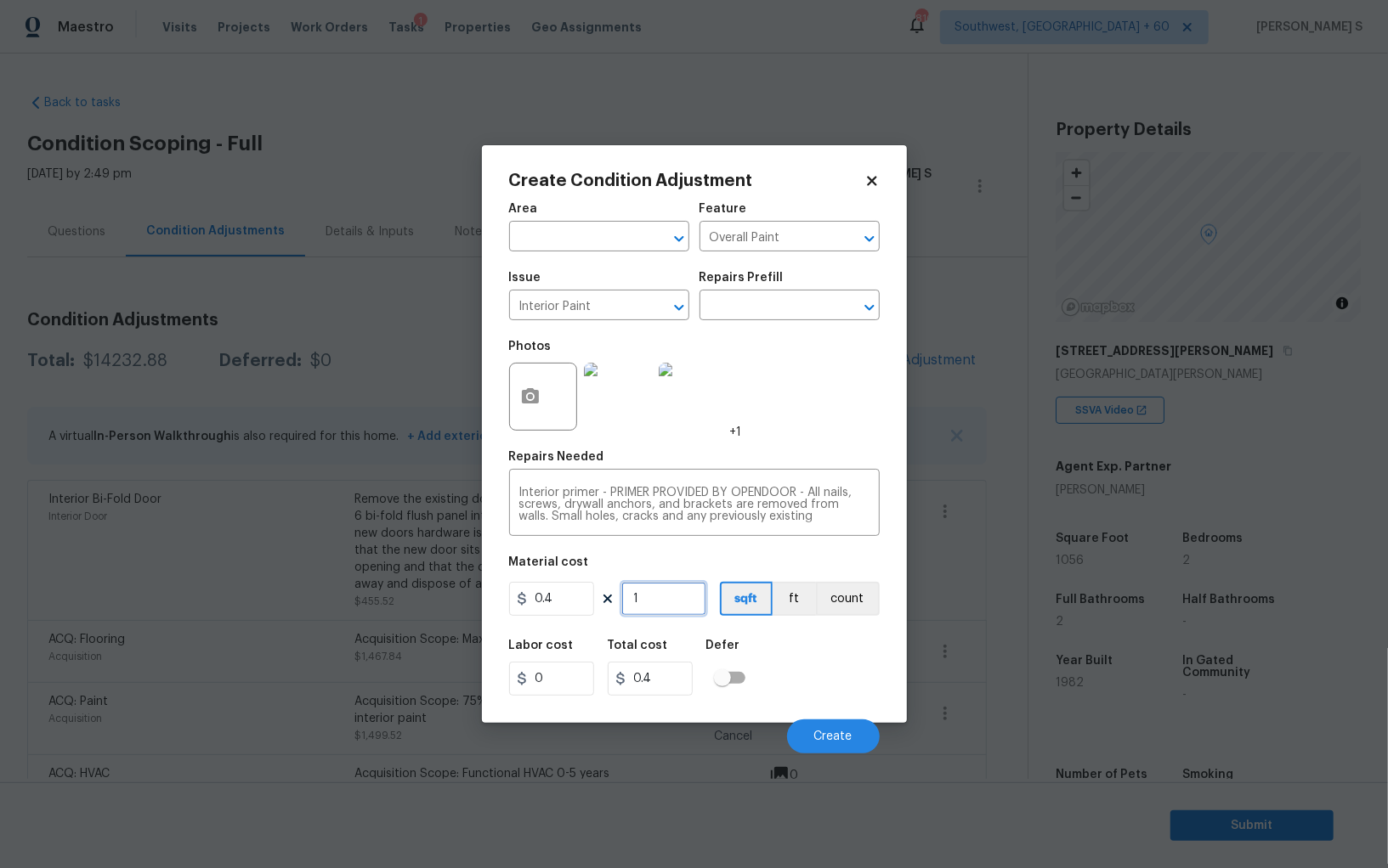
type input "8"
type input "3.2"
type input "80"
type input "32"
type input "800"
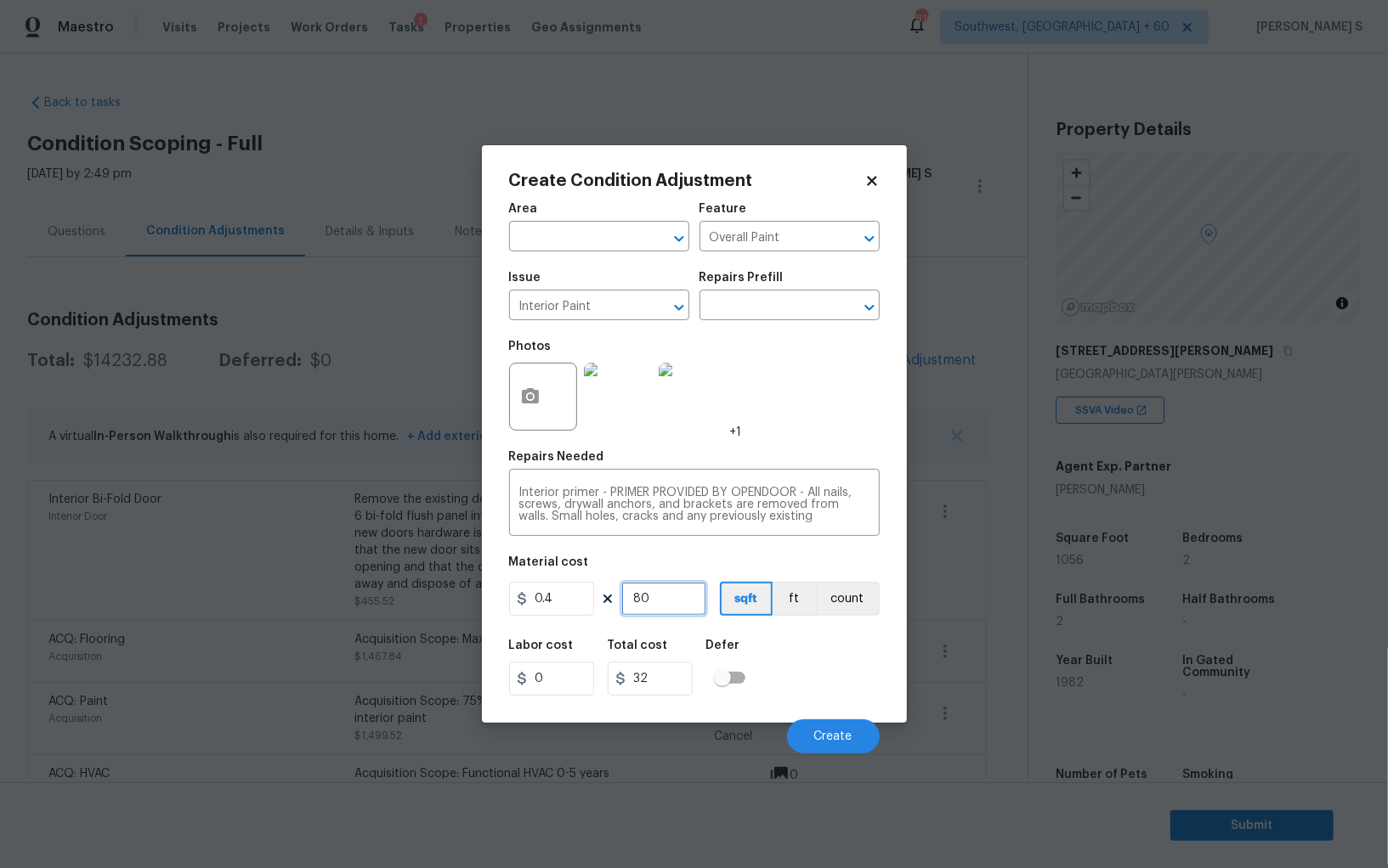
type input "320"
type input "800"
click at [834, 745] on button "Create" at bounding box center [832, 736] width 92 height 34
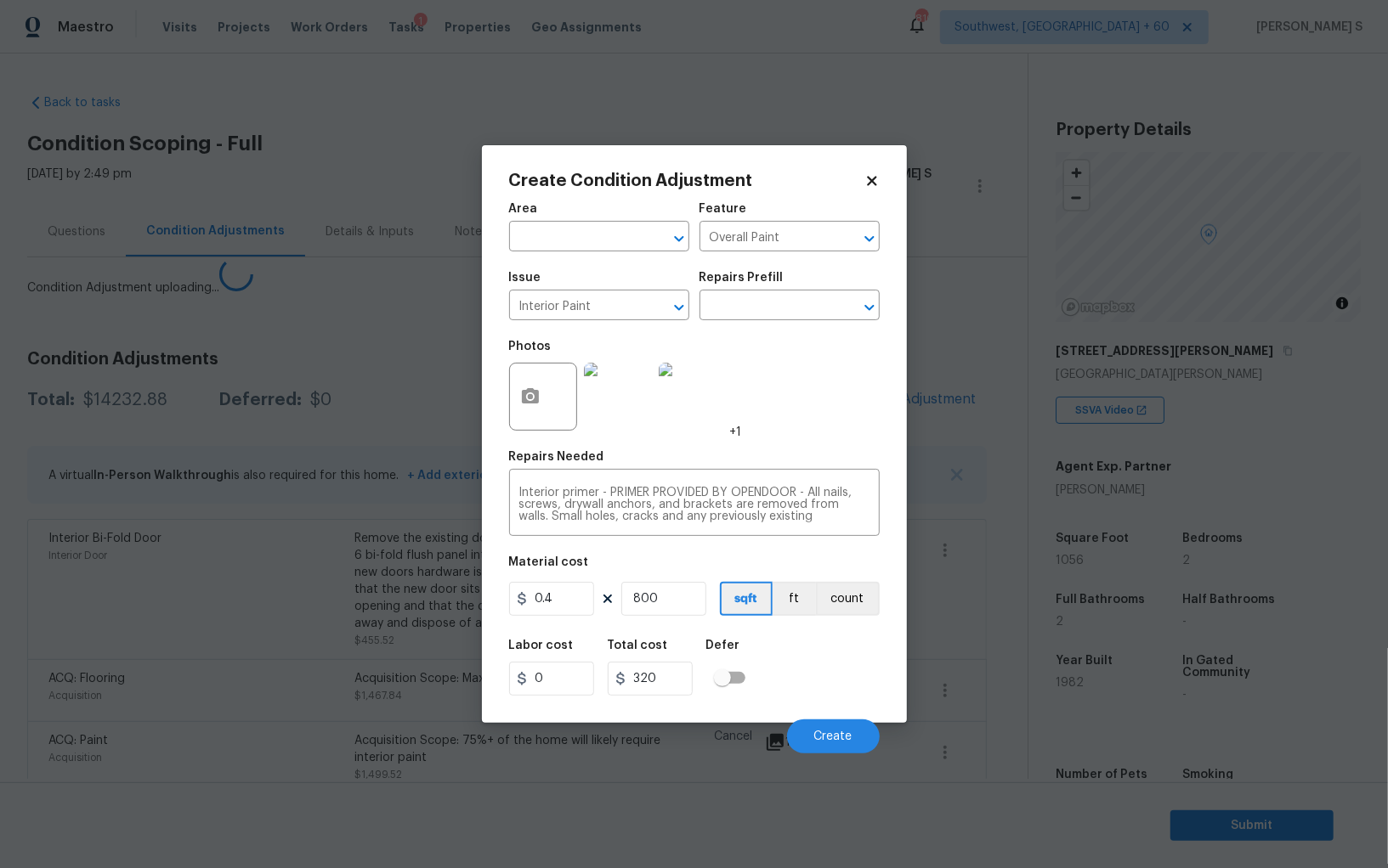
click at [241, 713] on body "Maestro Visits Projects Work Orders Tasks 1 Properties Geo Assignments [GEOGRAP…" at bounding box center [694, 434] width 1388 height 868
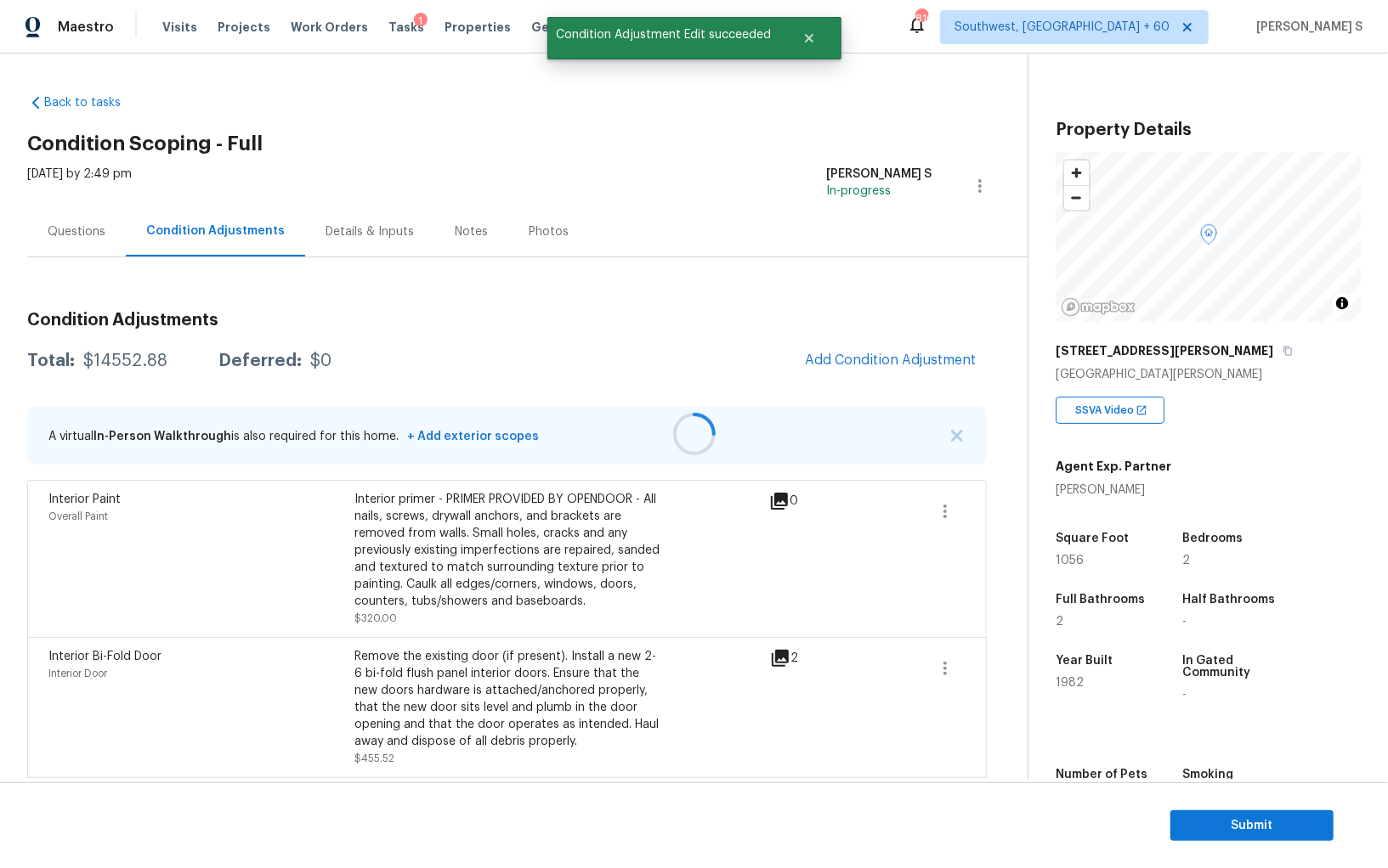
click at [859, 391] on div at bounding box center [694, 434] width 1388 height 868
click at [859, 350] on button "Add Condition Adjustment" at bounding box center [890, 360] width 192 height 36
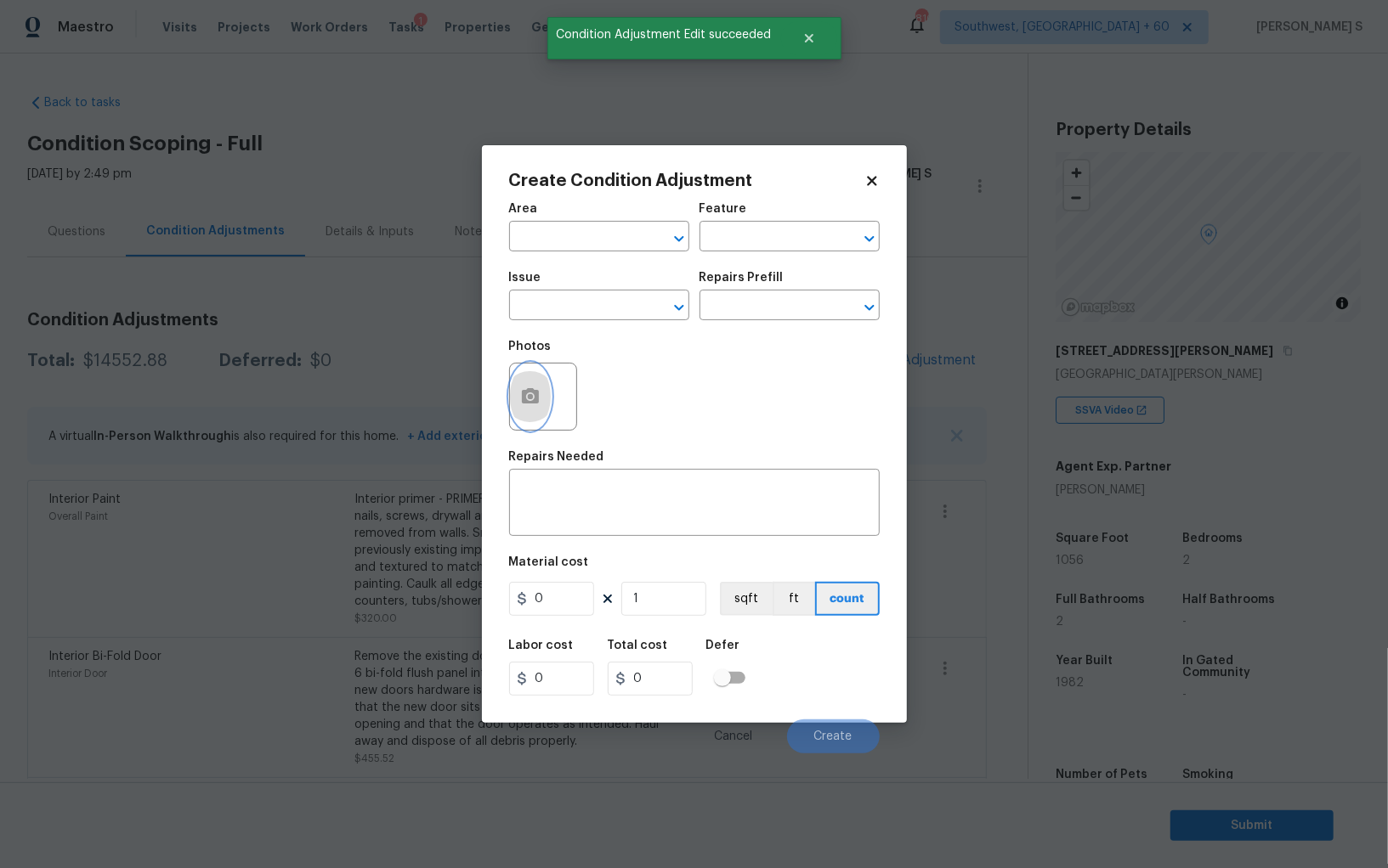
click at [527, 398] on circle "button" at bounding box center [529, 396] width 5 height 5
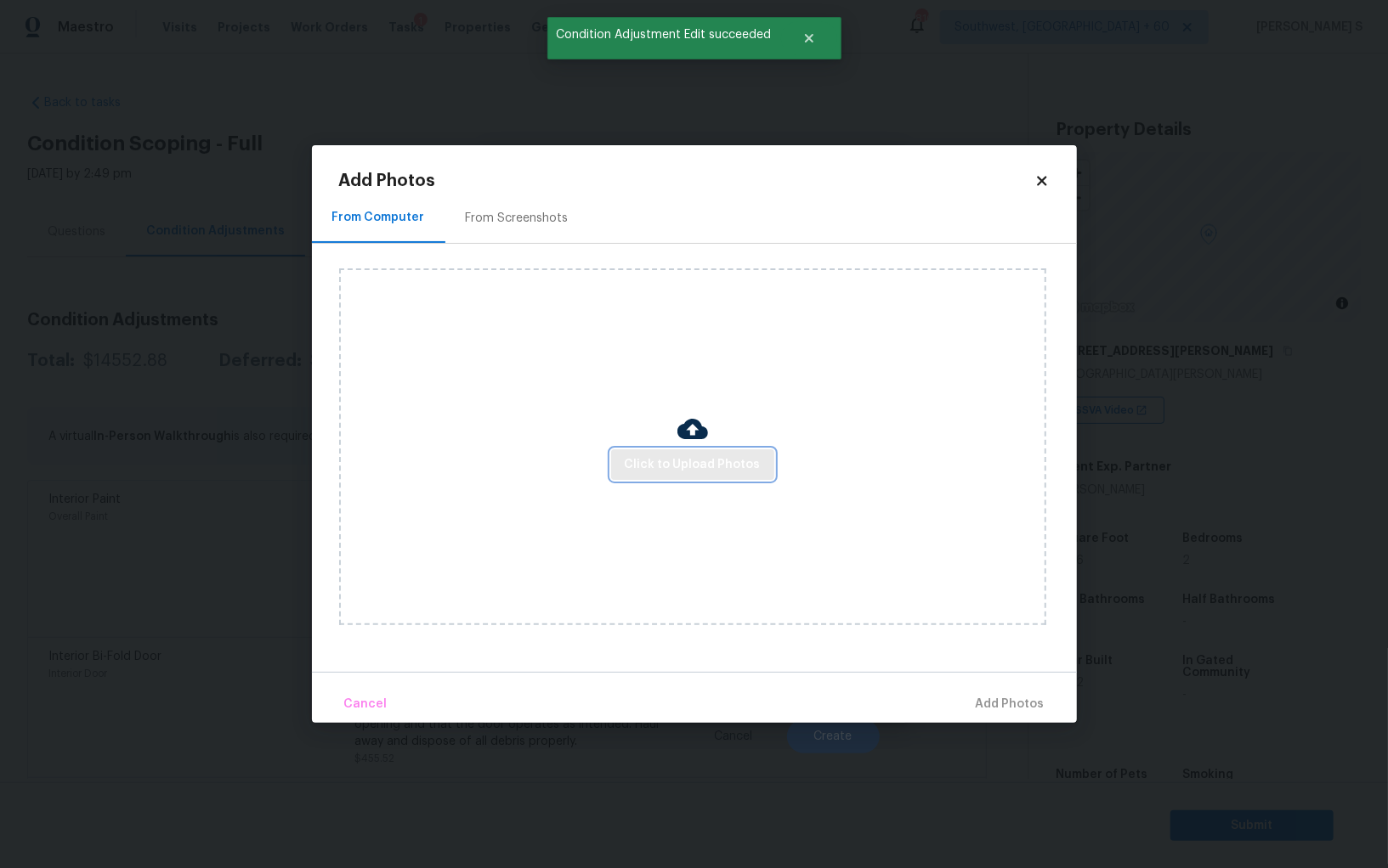
click at [738, 472] on span "Click to Upload Photos" at bounding box center [693, 465] width 136 height 21
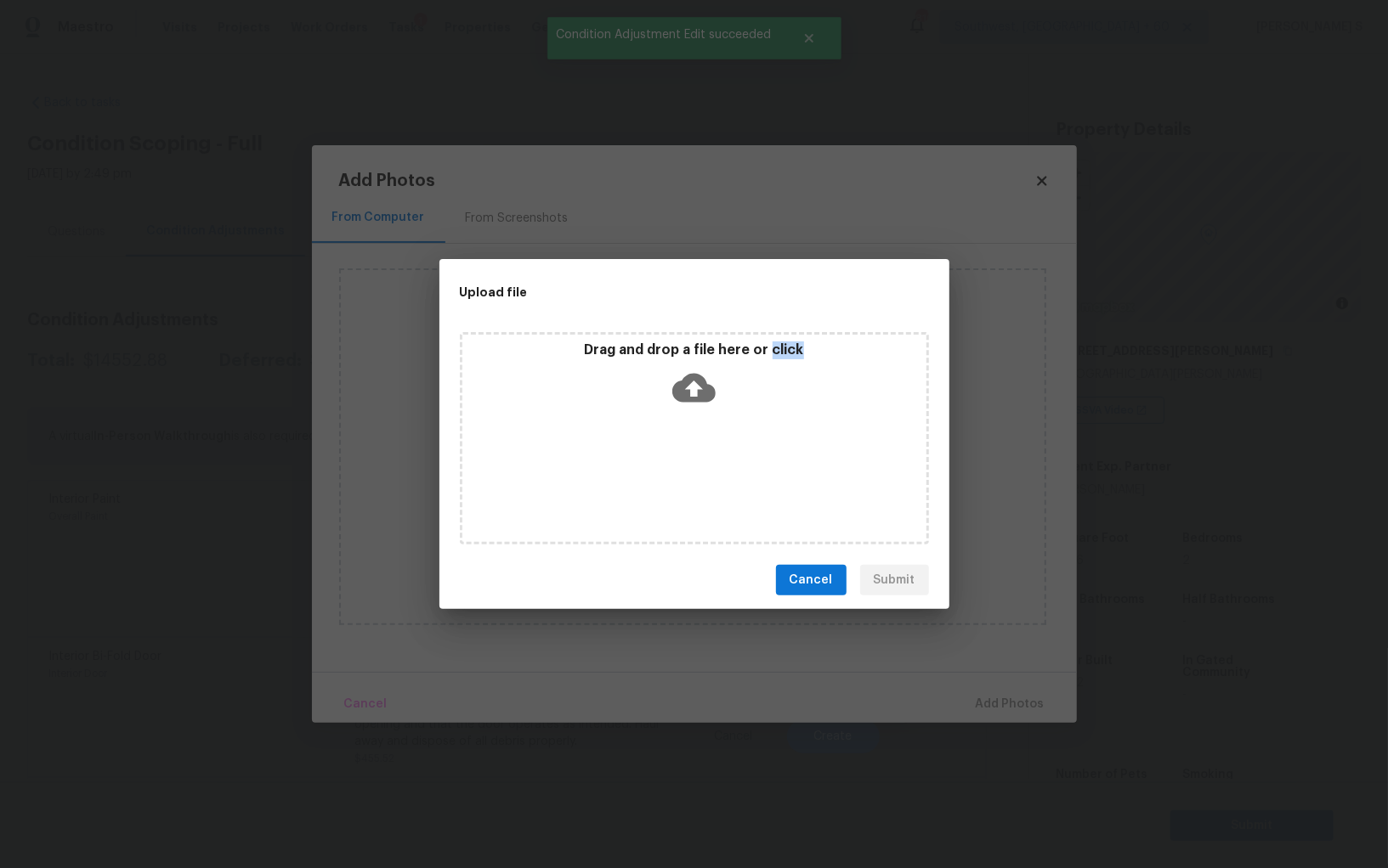
click at [738, 472] on div "Drag and drop a file here or click" at bounding box center [694, 438] width 469 height 212
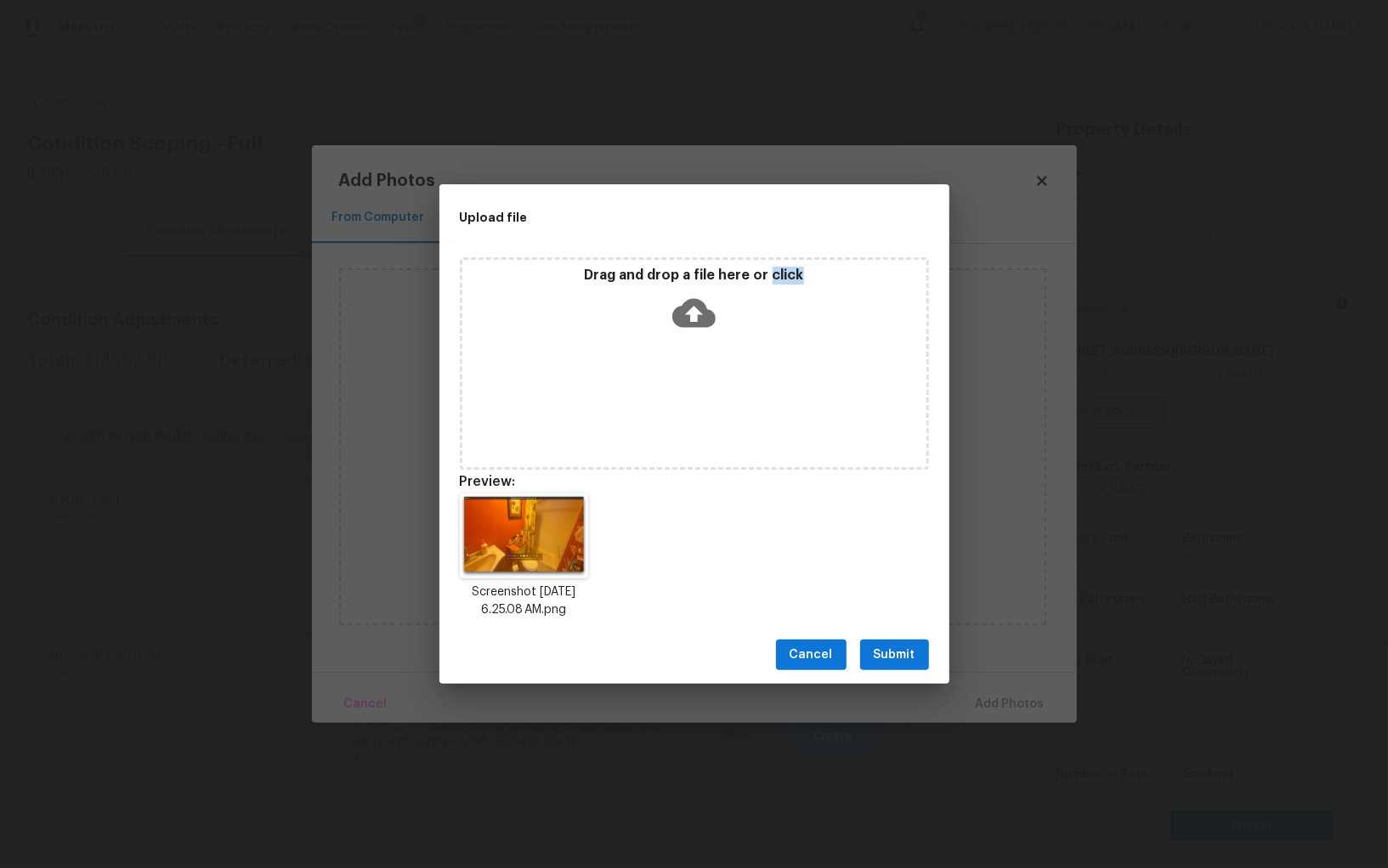
click at [893, 653] on span "Submit" at bounding box center [894, 656] width 42 height 21
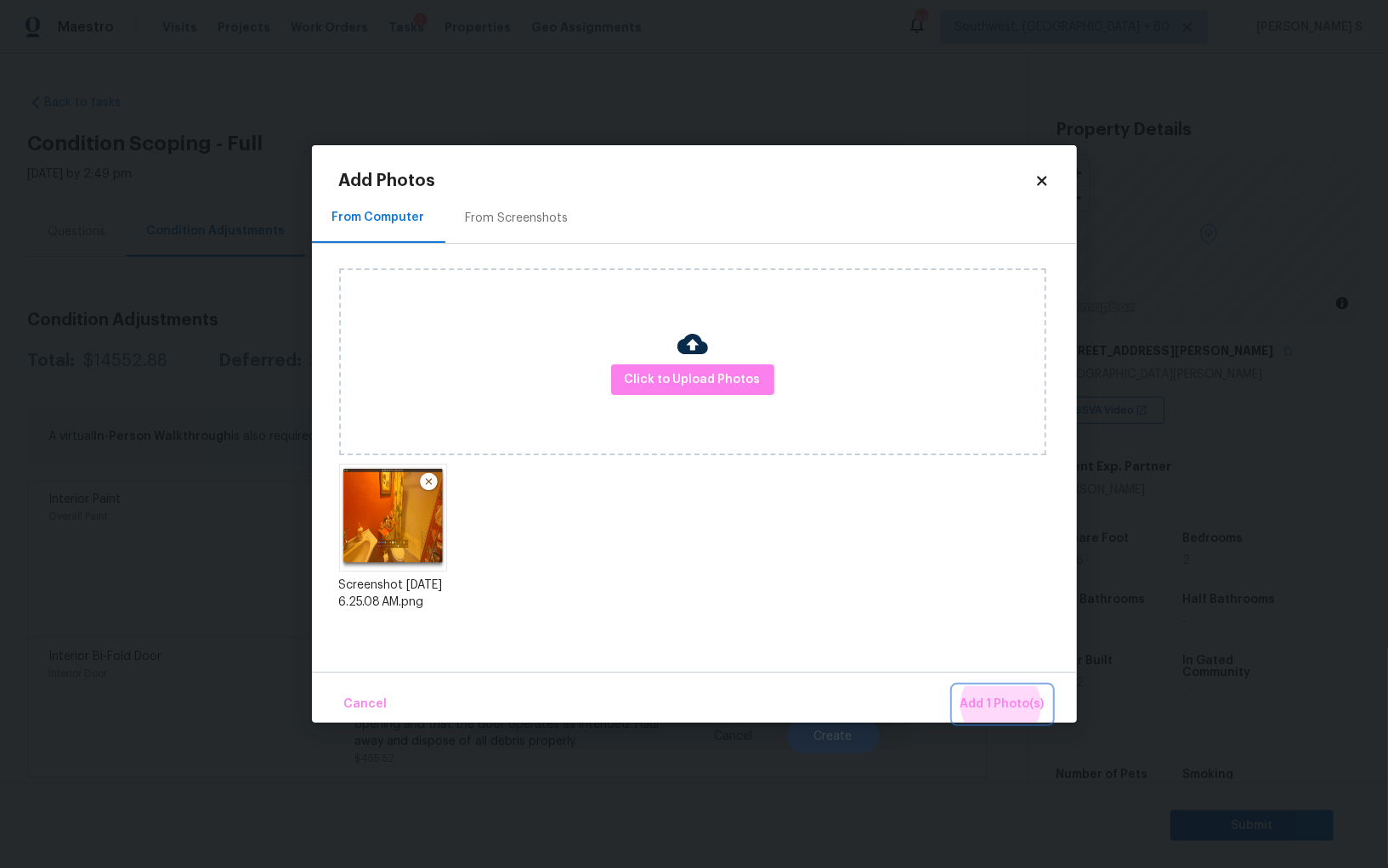
click at [953, 686] on button "Add 1 Photo(s)" at bounding box center [1002, 705] width 97 height 37
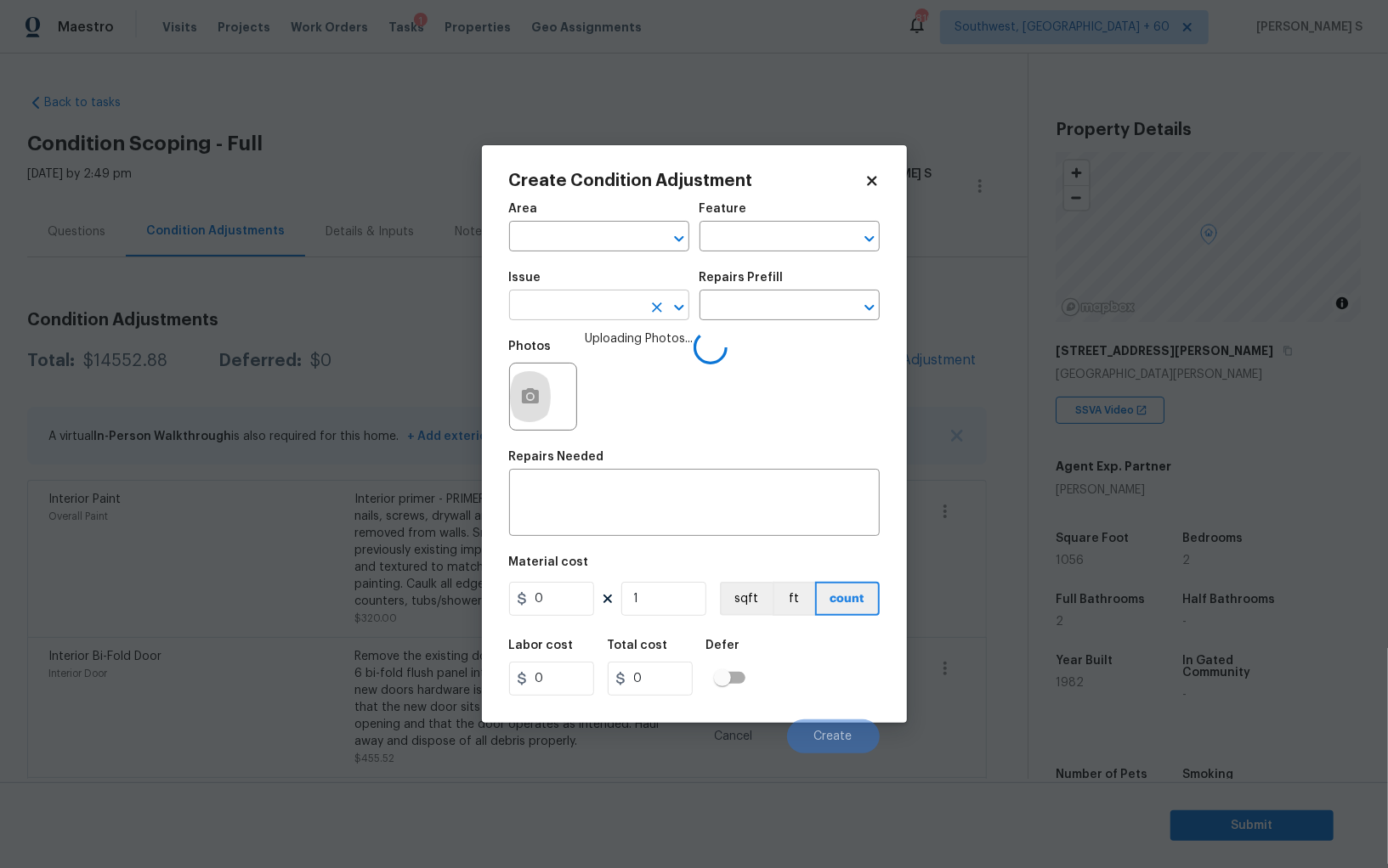
click at [612, 319] on input "text" at bounding box center [575, 307] width 132 height 26
type input "Interior Resurfacing"
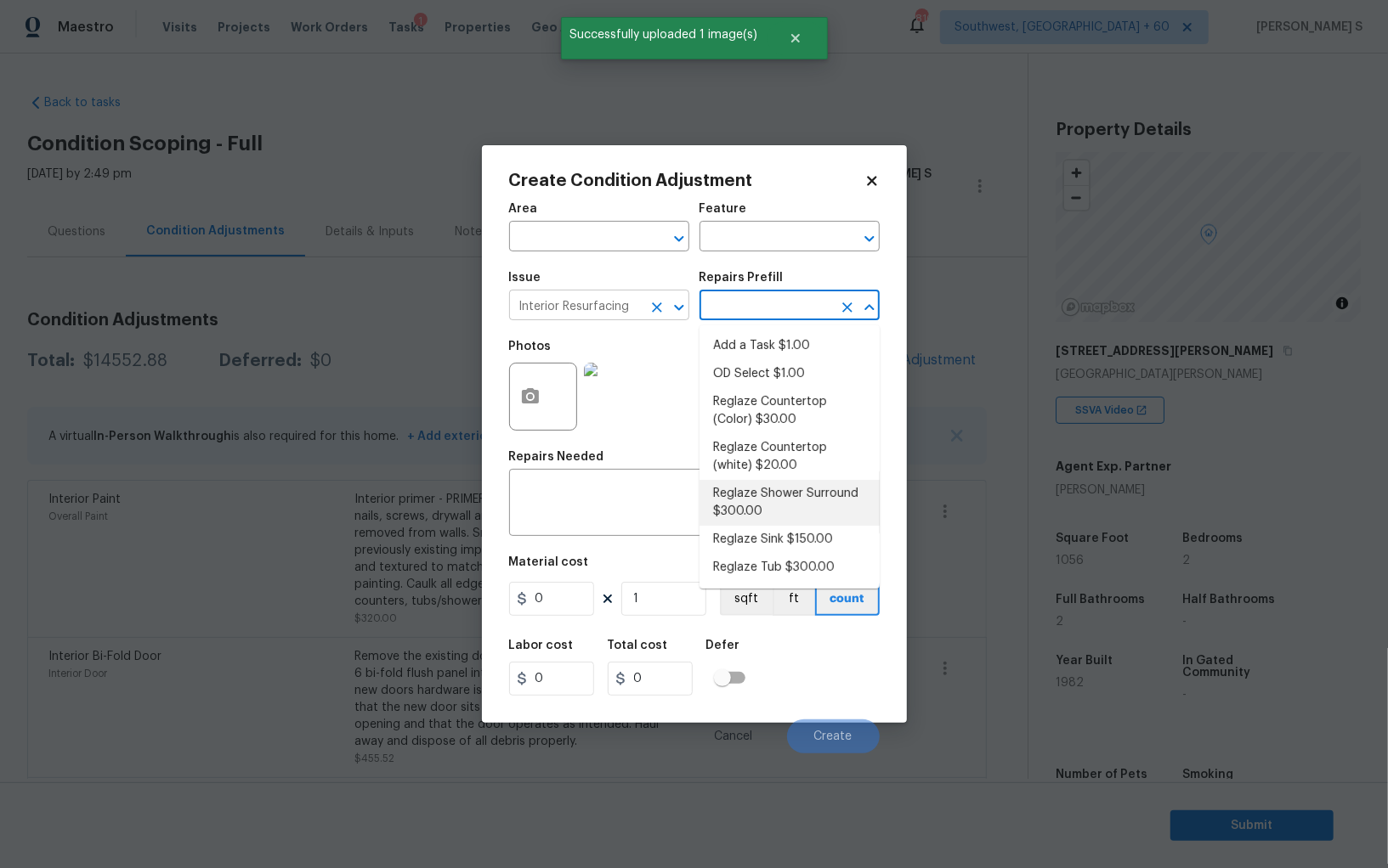
type textarea "Prep, mask, clean and reglaze the fiberglass shower surround (white) both on th…"
type input "300"
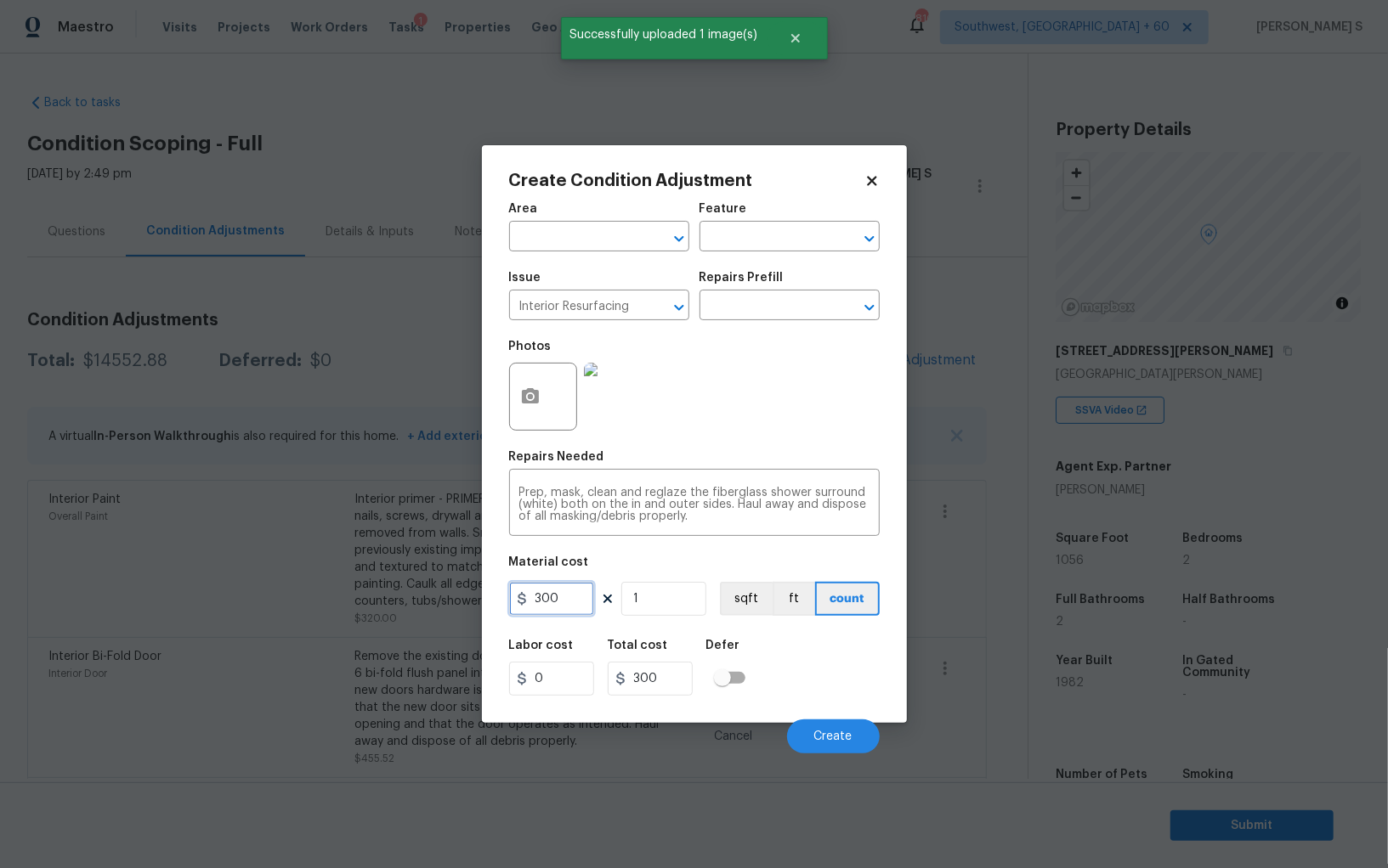
click at [572, 603] on input "300" at bounding box center [551, 598] width 85 height 34
type input "400"
click at [815, 743] on span "Create" at bounding box center [832, 737] width 38 height 13
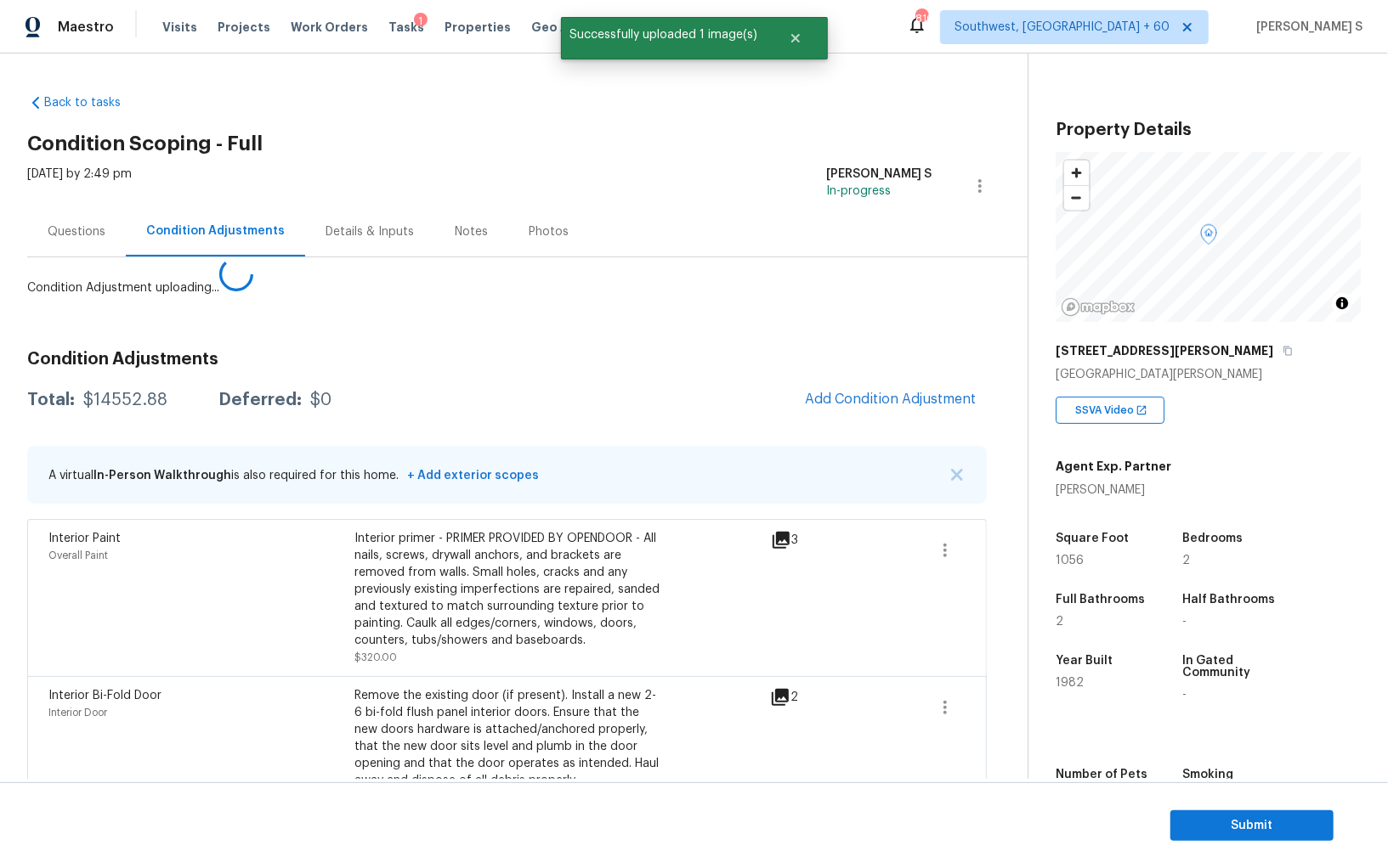
click at [89, 720] on body "Maestro Visits Projects Work Orders Tasks 1 Properties Geo Assignments [GEOGRAP…" at bounding box center [694, 434] width 1388 height 868
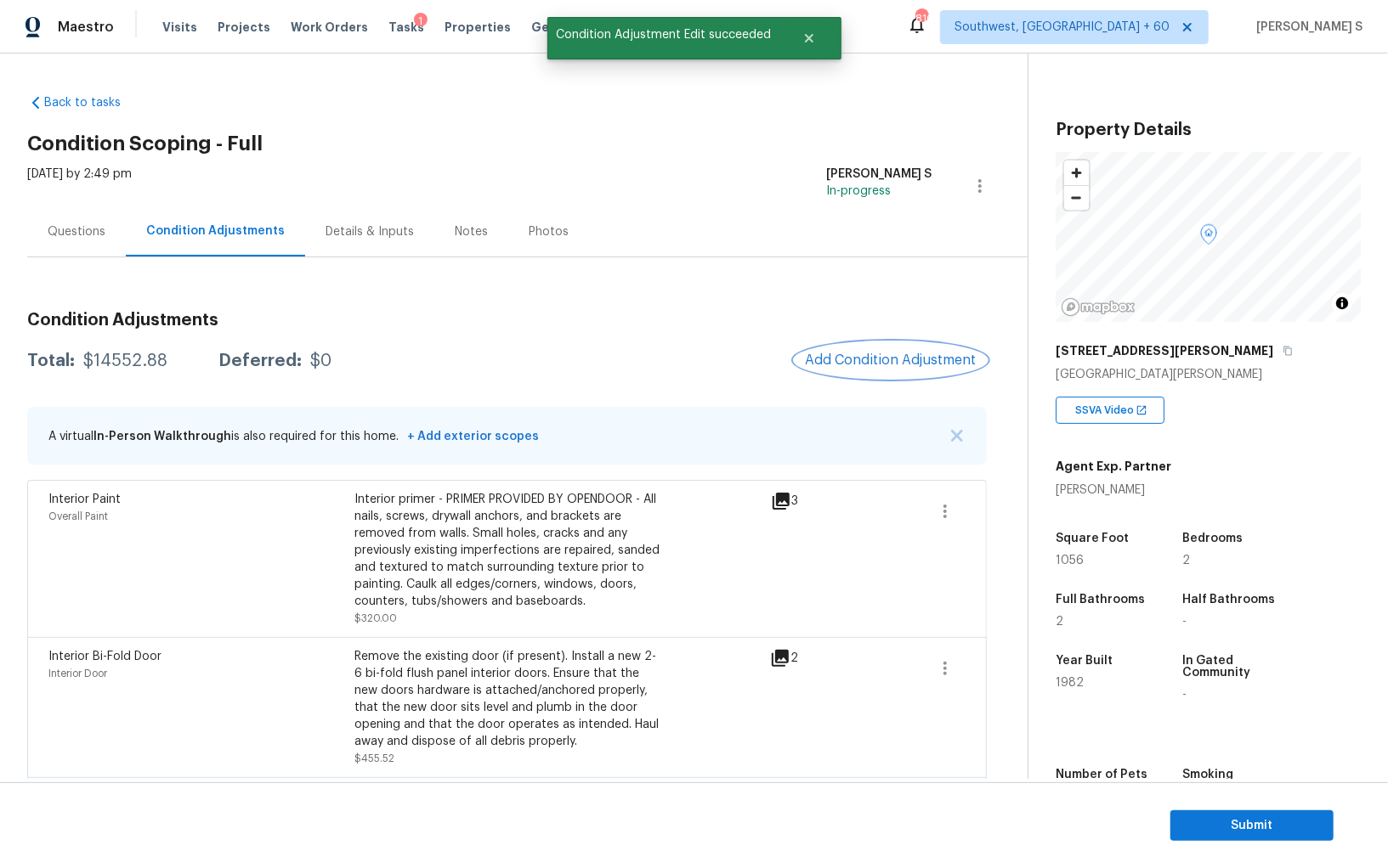
click at [900, 362] on div "Condition Adjustments Total: $14552.88 Deferred: $0 Add Condition Adjustment A …" at bounding box center [507, 671] width 960 height 748
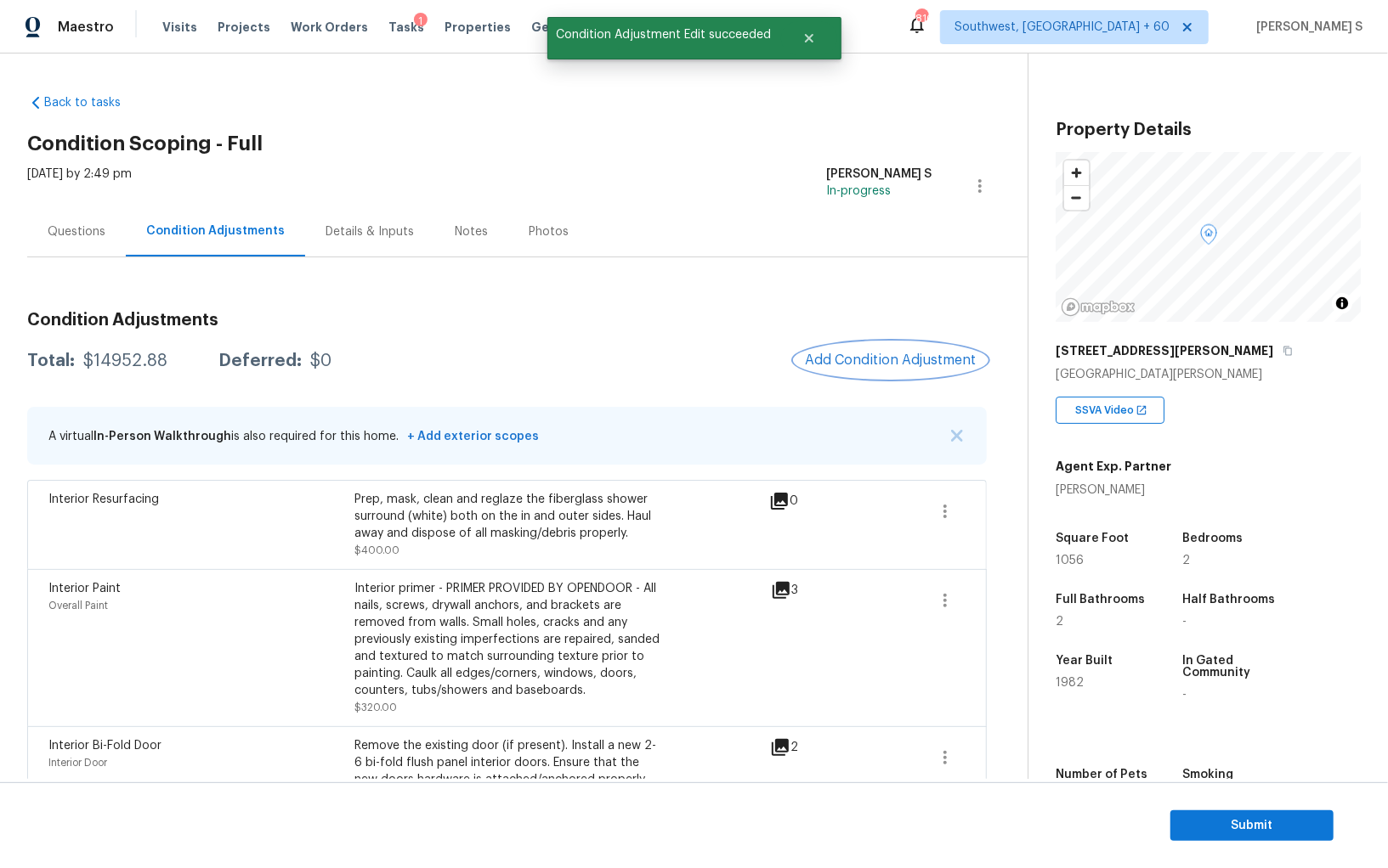
click at [892, 357] on span "Add Condition Adjustment" at bounding box center [891, 360] width 171 height 16
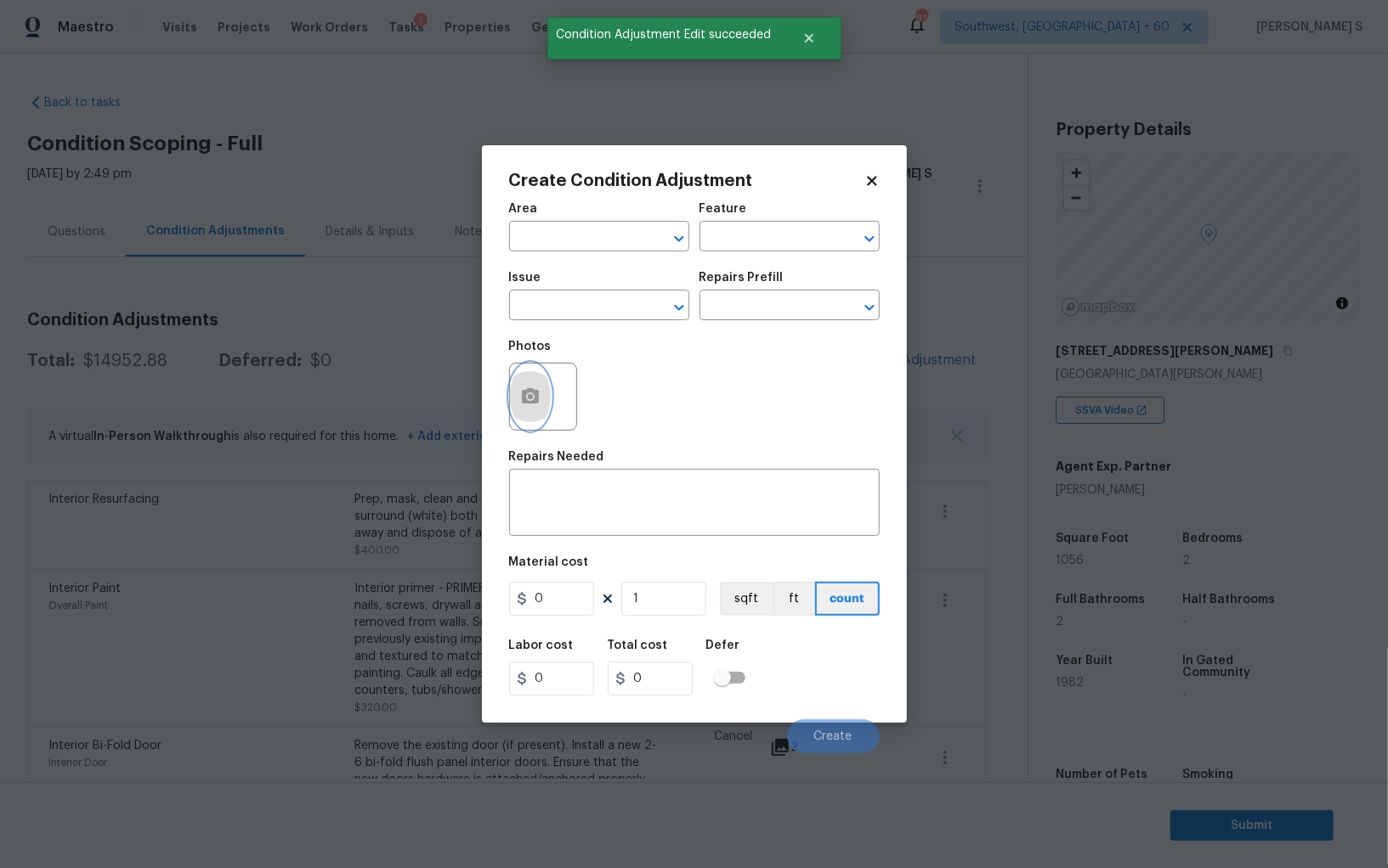
click at [544, 414] on button "button" at bounding box center [530, 397] width 41 height 66
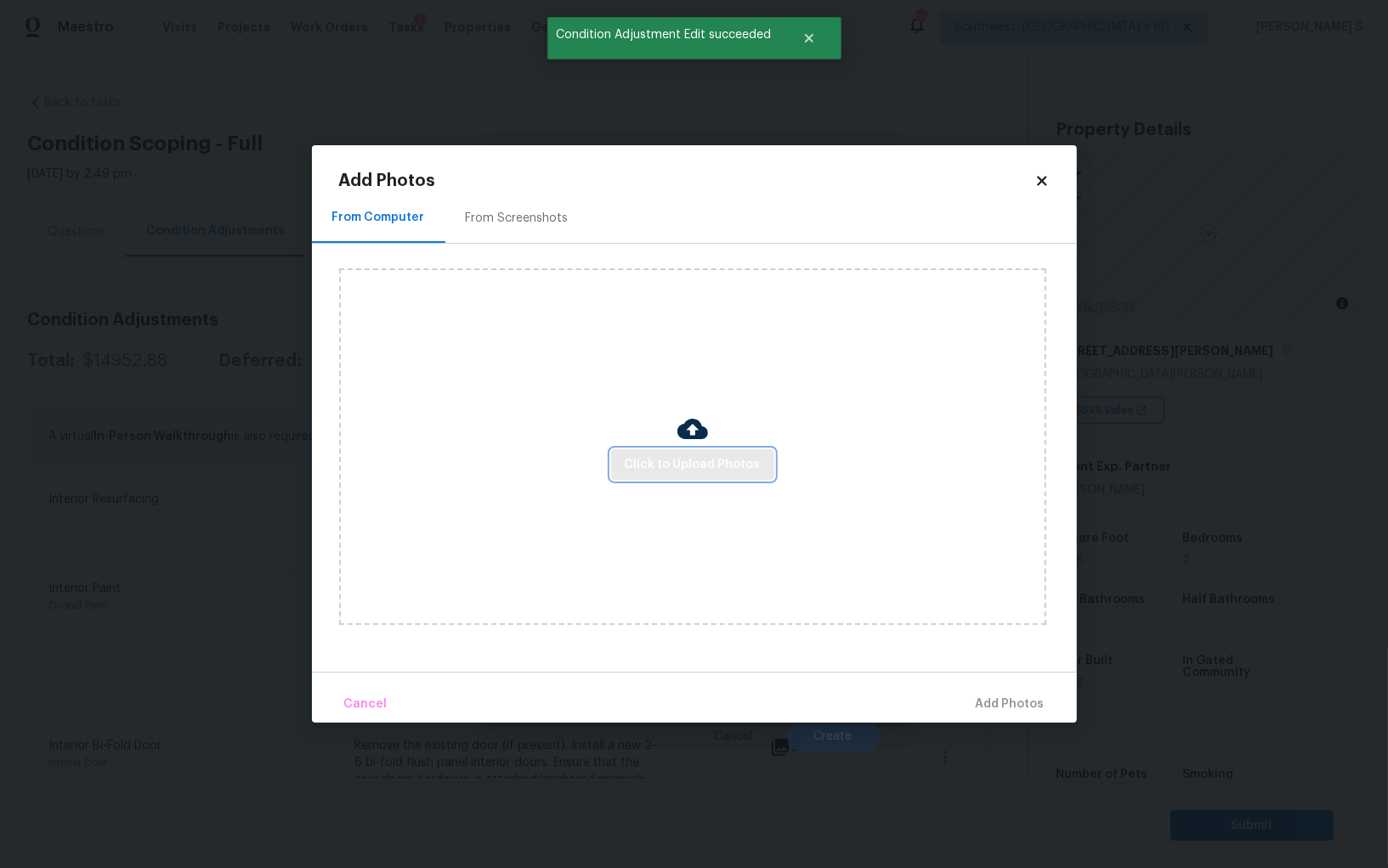
click at [694, 462] on span "Click to Upload Photos" at bounding box center [693, 465] width 136 height 21
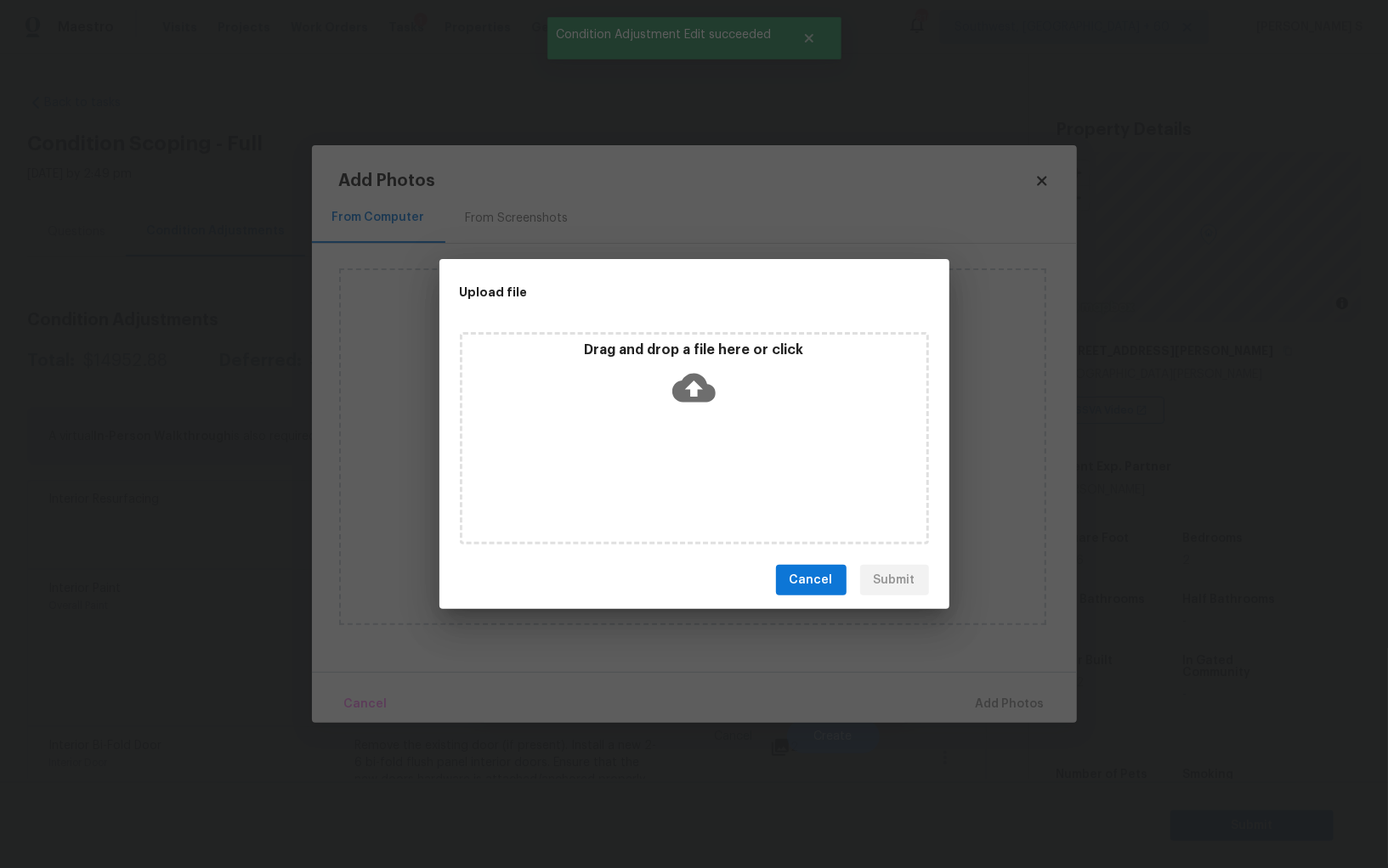
click at [694, 462] on div "Drag and drop a file here or click" at bounding box center [694, 438] width 469 height 212
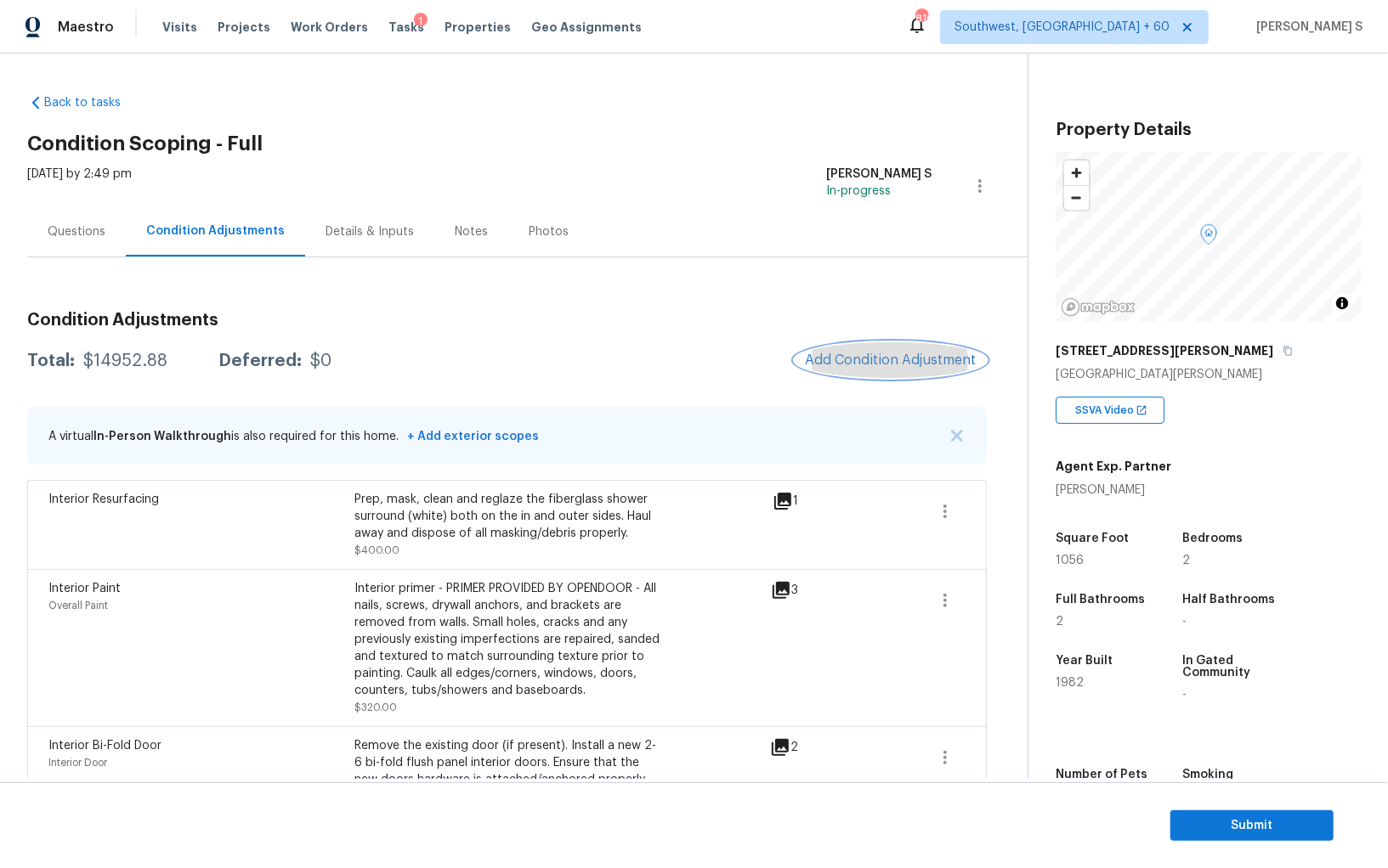
click at [889, 350] on button "Add Condition Adjustment" at bounding box center [890, 360] width 192 height 36
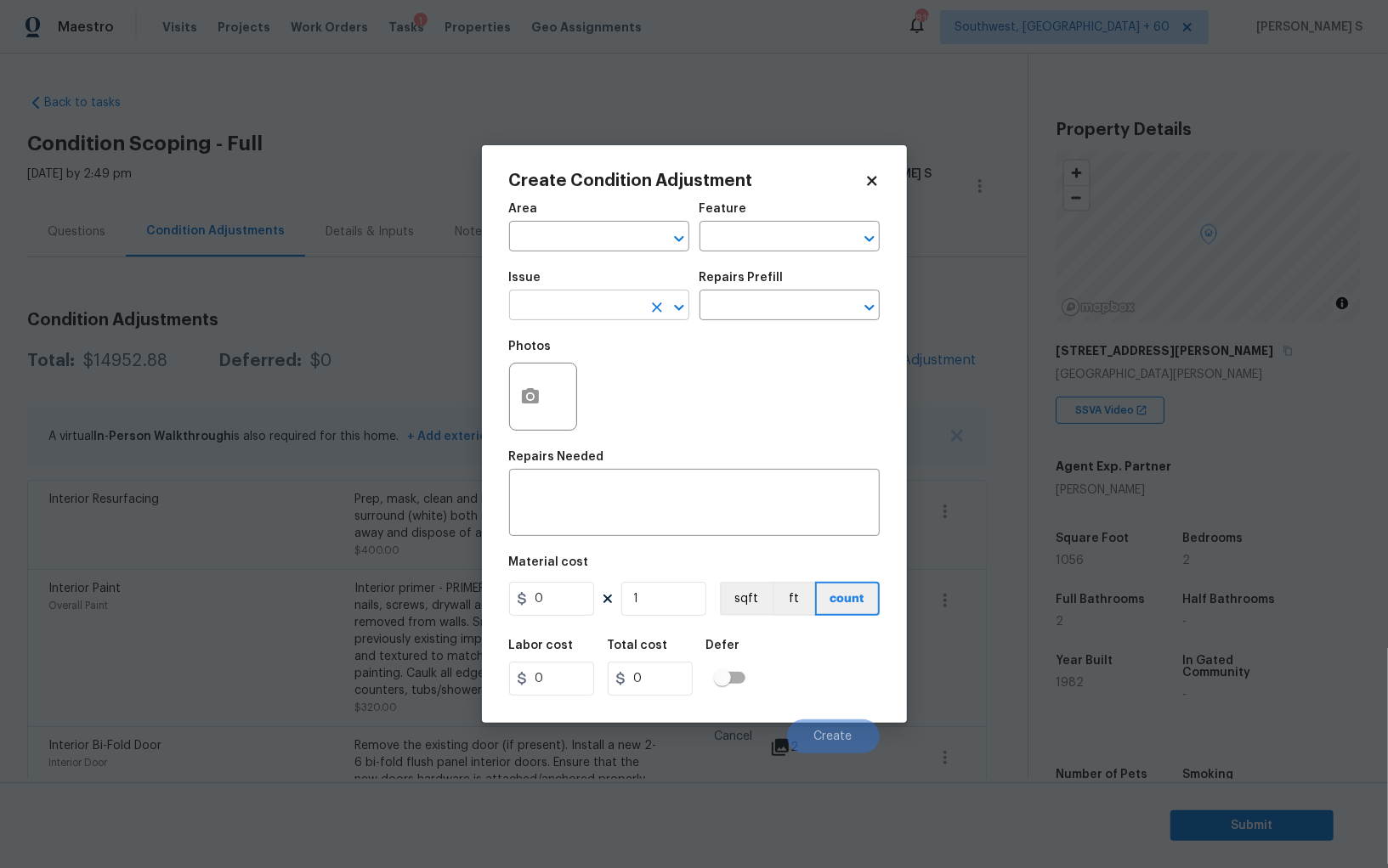
click at [585, 311] on input "text" at bounding box center [575, 307] width 132 height 26
type input "Condition charge"
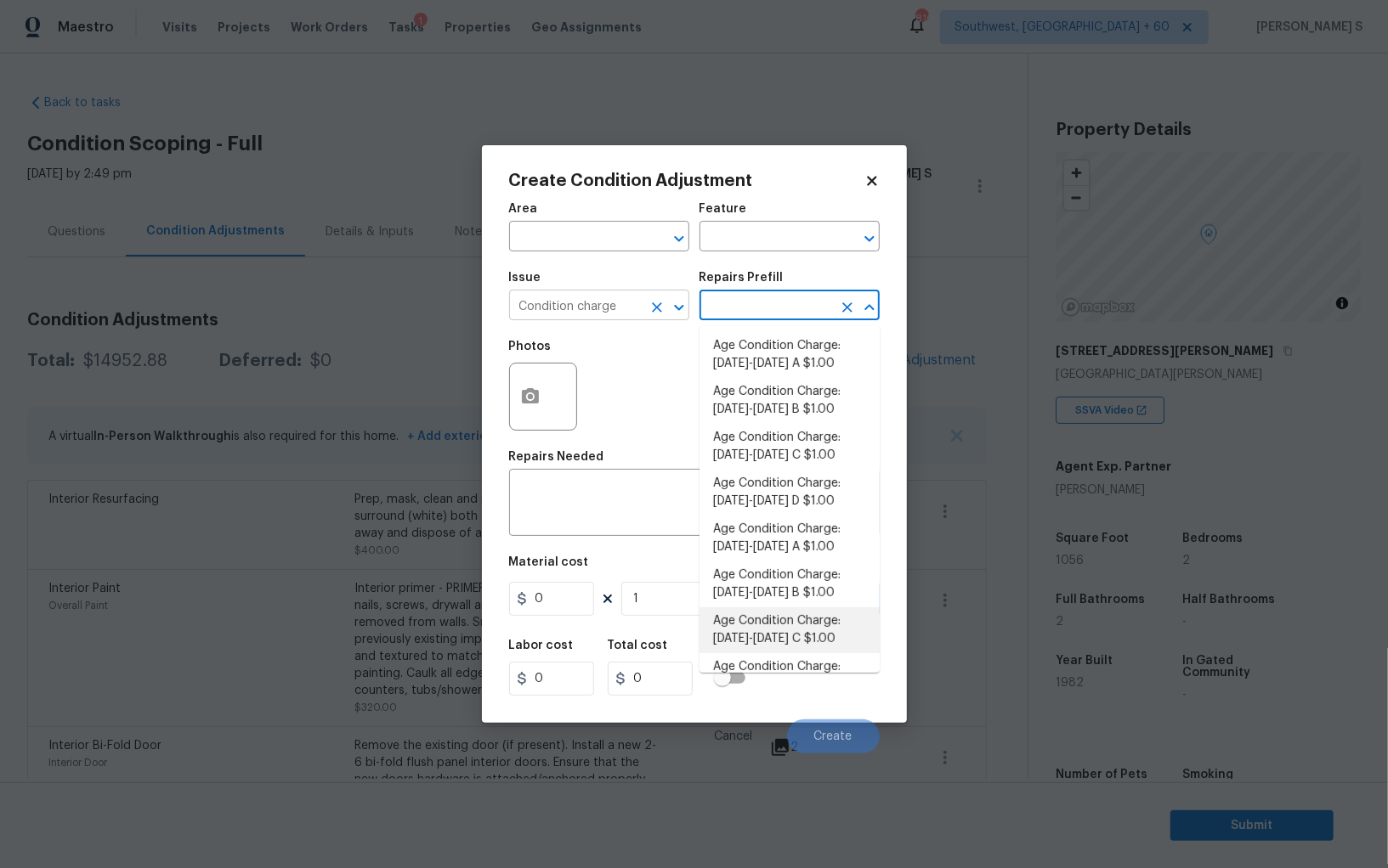
type input "Home Readiness Packages"
type textarea "Age Condition Charge: [DATE]-[DATE] C"
type input "1"
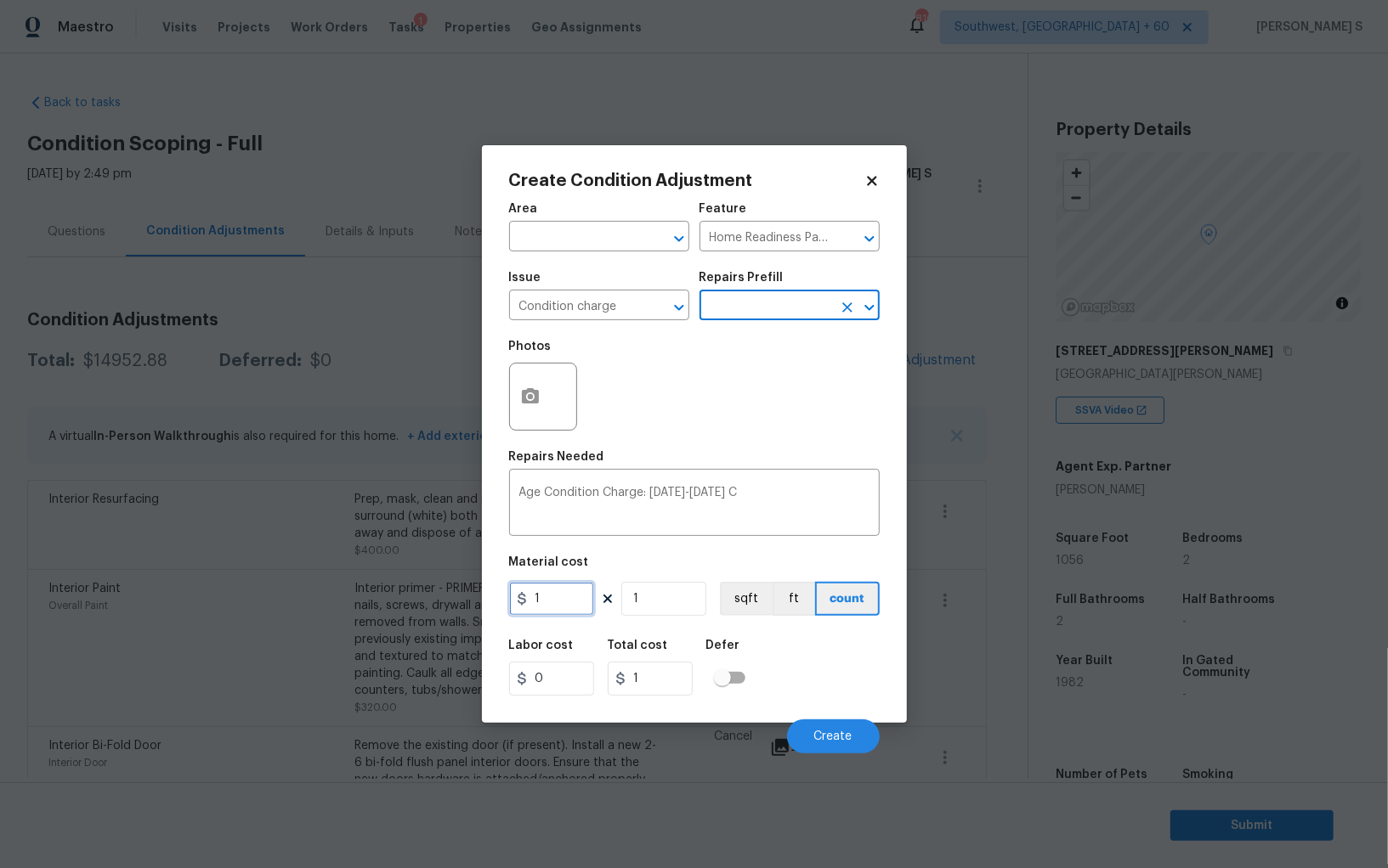
click at [570, 593] on input "1" at bounding box center [551, 598] width 85 height 34
type input "2000"
drag, startPoint x: 824, startPoint y: 689, endPoint x: 840, endPoint y: 689, distance: 16.0
click at [824, 689] on div "Labor cost 0 Total cost 2000 Defer" at bounding box center [694, 668] width 371 height 77
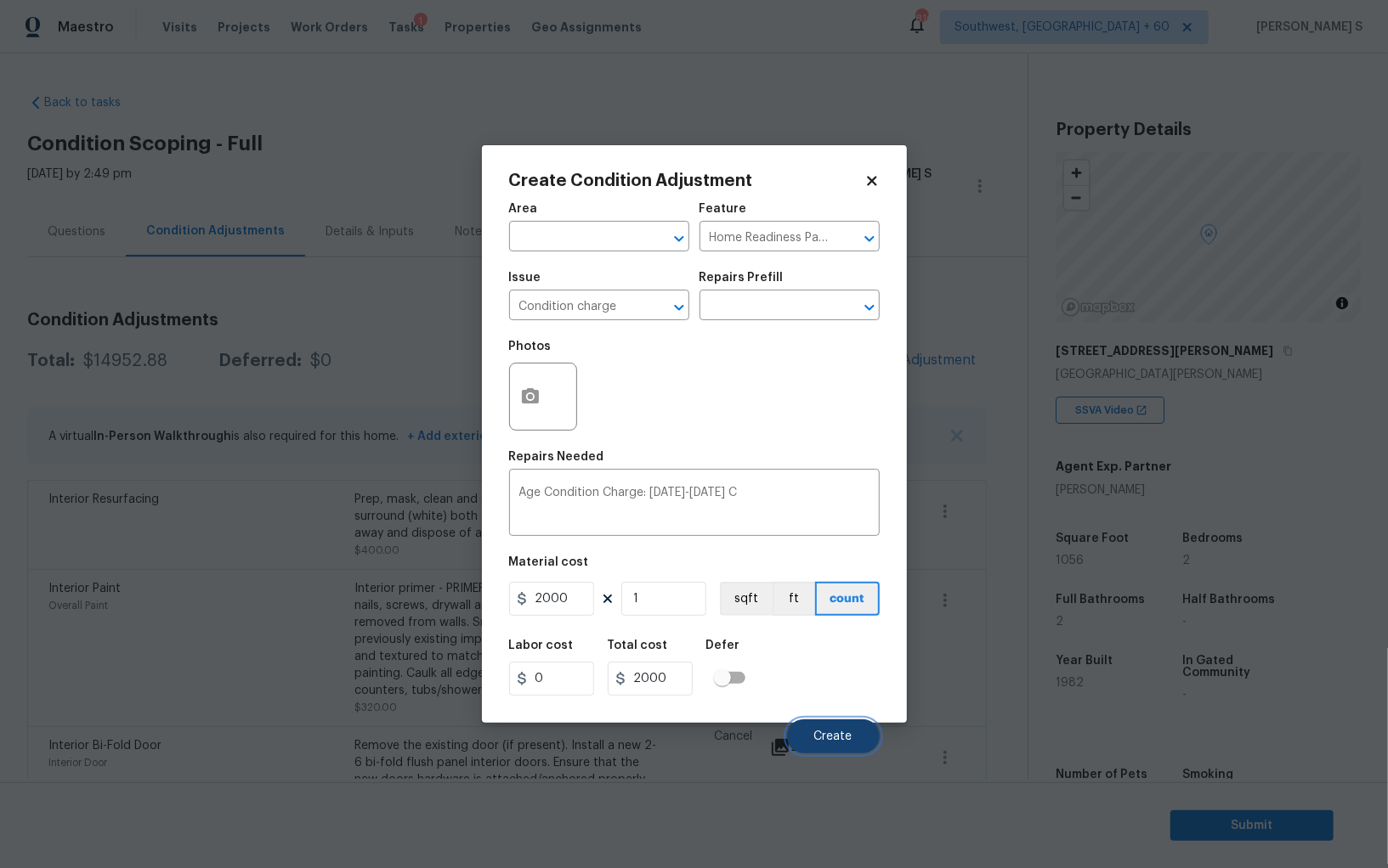
click at [840, 727] on button "Create" at bounding box center [832, 736] width 92 height 34
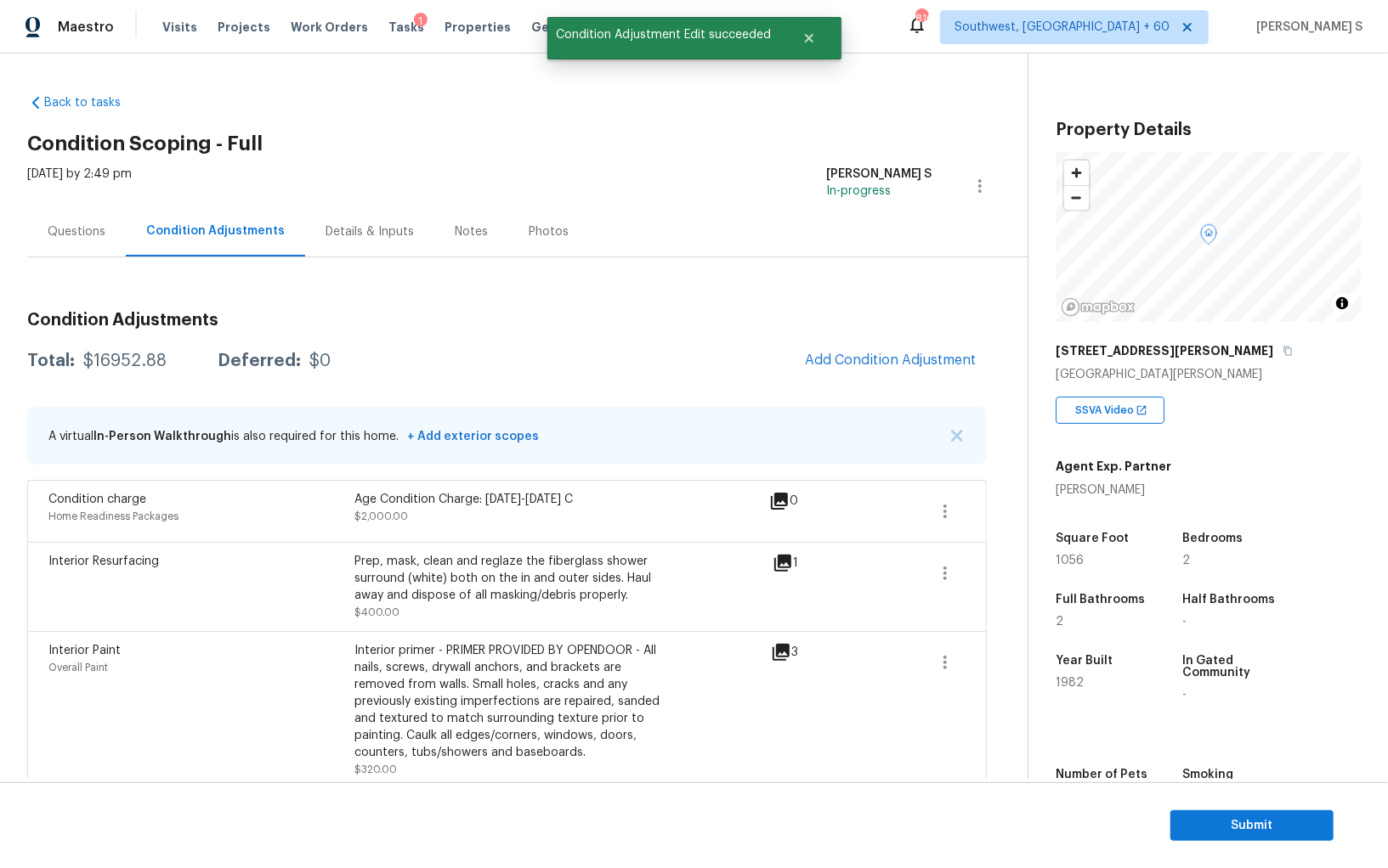
click at [137, 359] on div "$16952.88" at bounding box center [126, 360] width 84 height 17
copy div "16952.88"
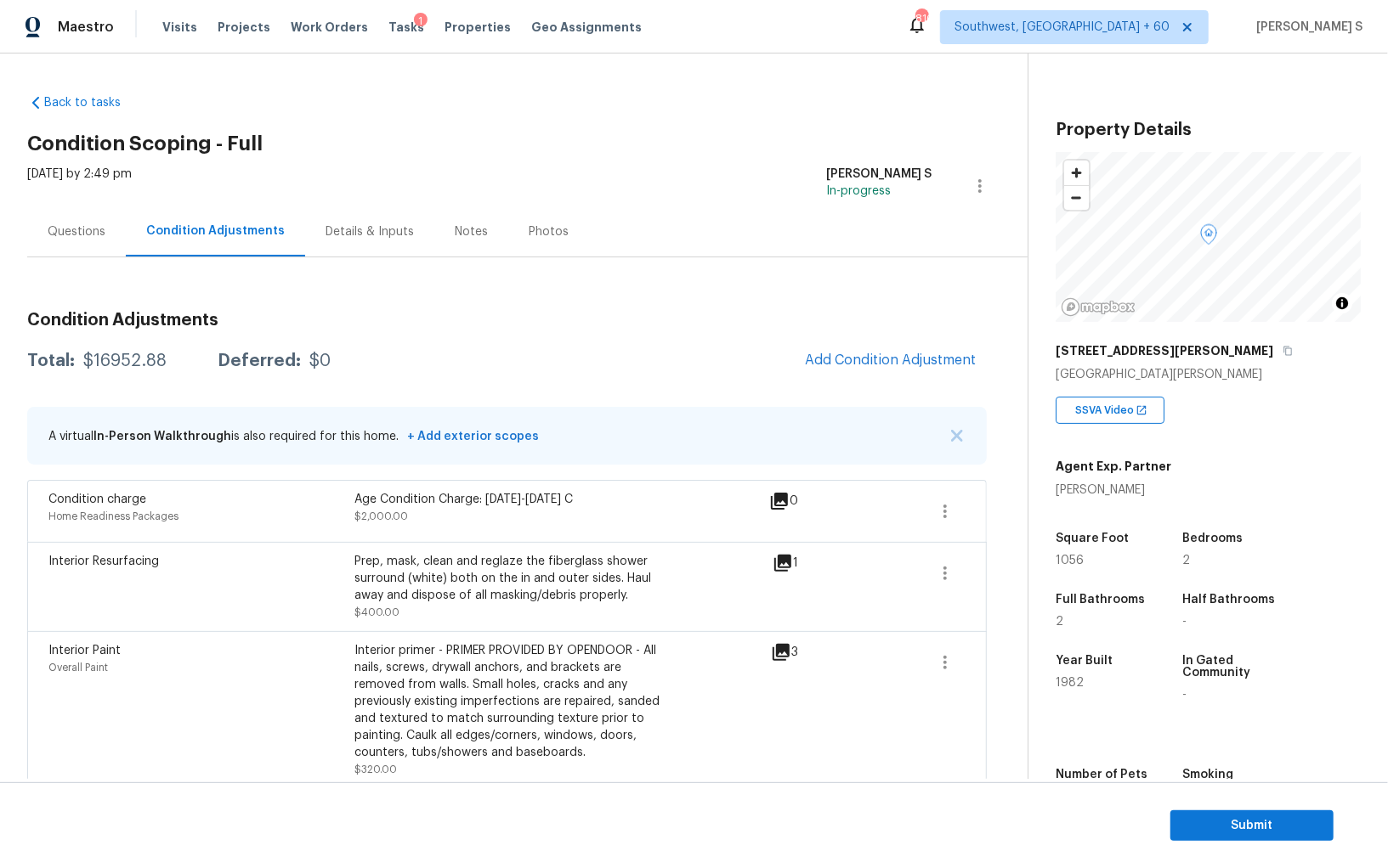
click at [85, 238] on div "Questions" at bounding box center [76, 232] width 57 height 17
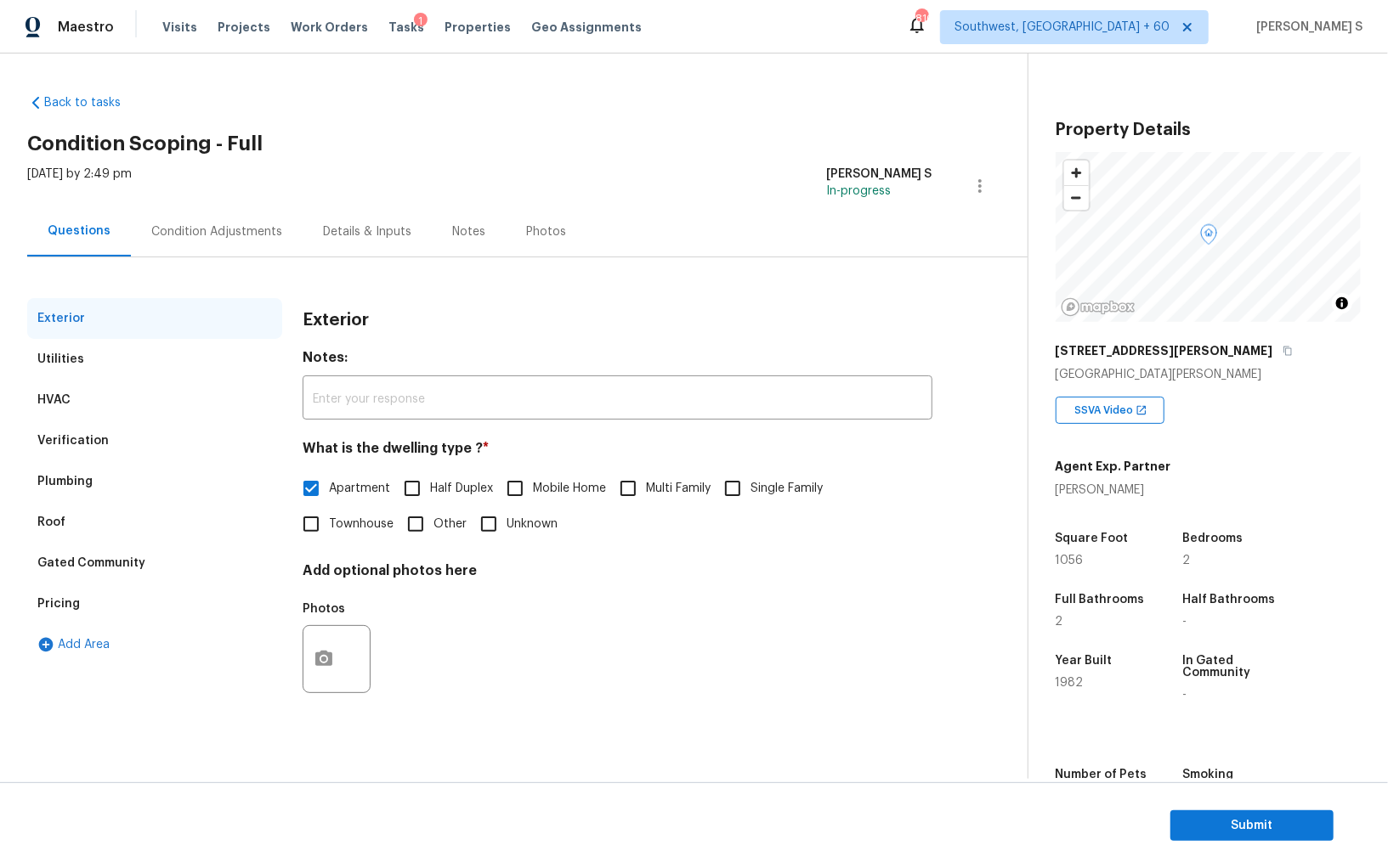
click at [53, 473] on div "Plumbing" at bounding box center [64, 481] width 55 height 17
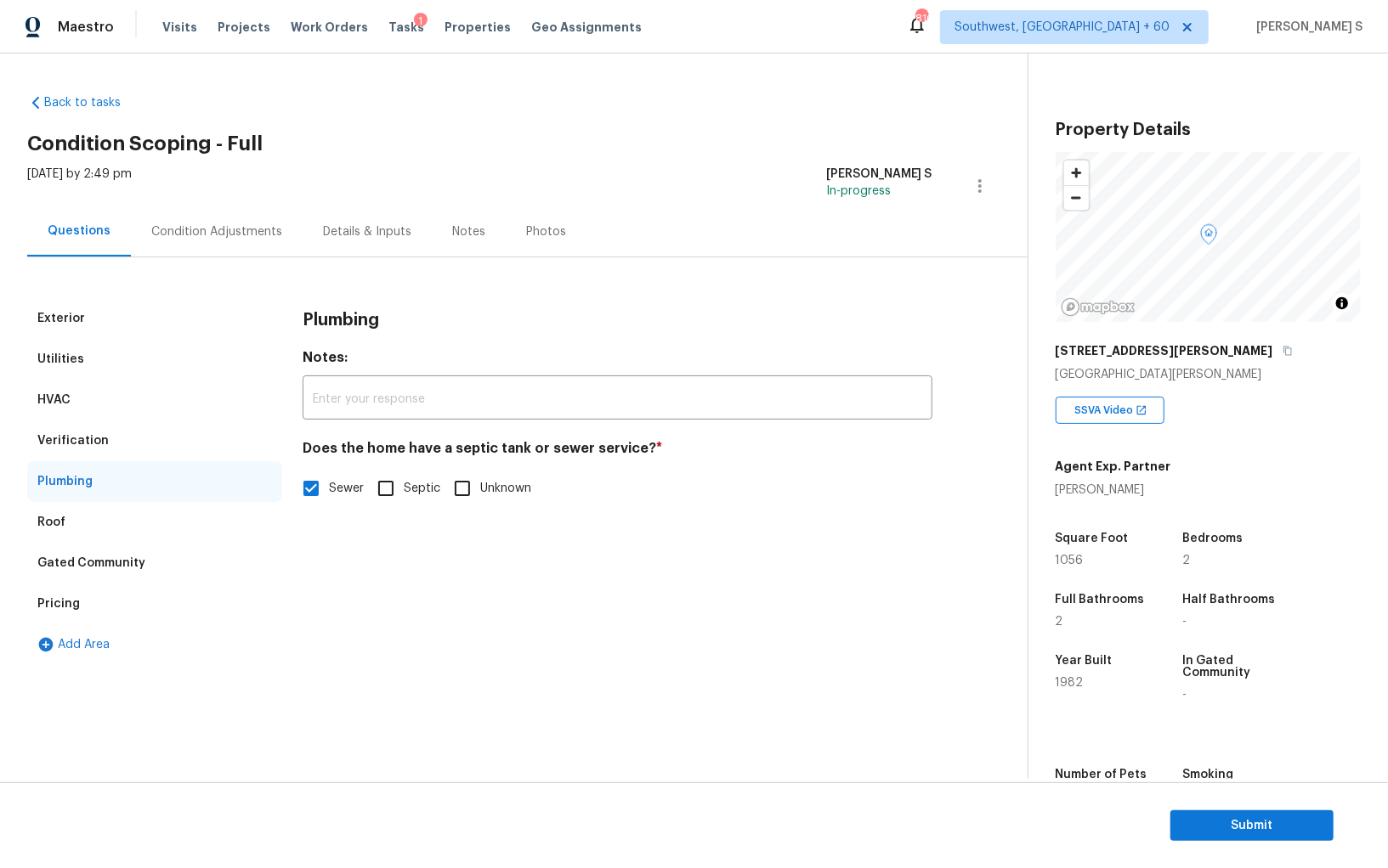
drag, startPoint x: 102, startPoint y: 433, endPoint x: 308, endPoint y: 433, distance: 206.0
click at [102, 433] on div "Verification" at bounding box center [72, 440] width 71 height 17
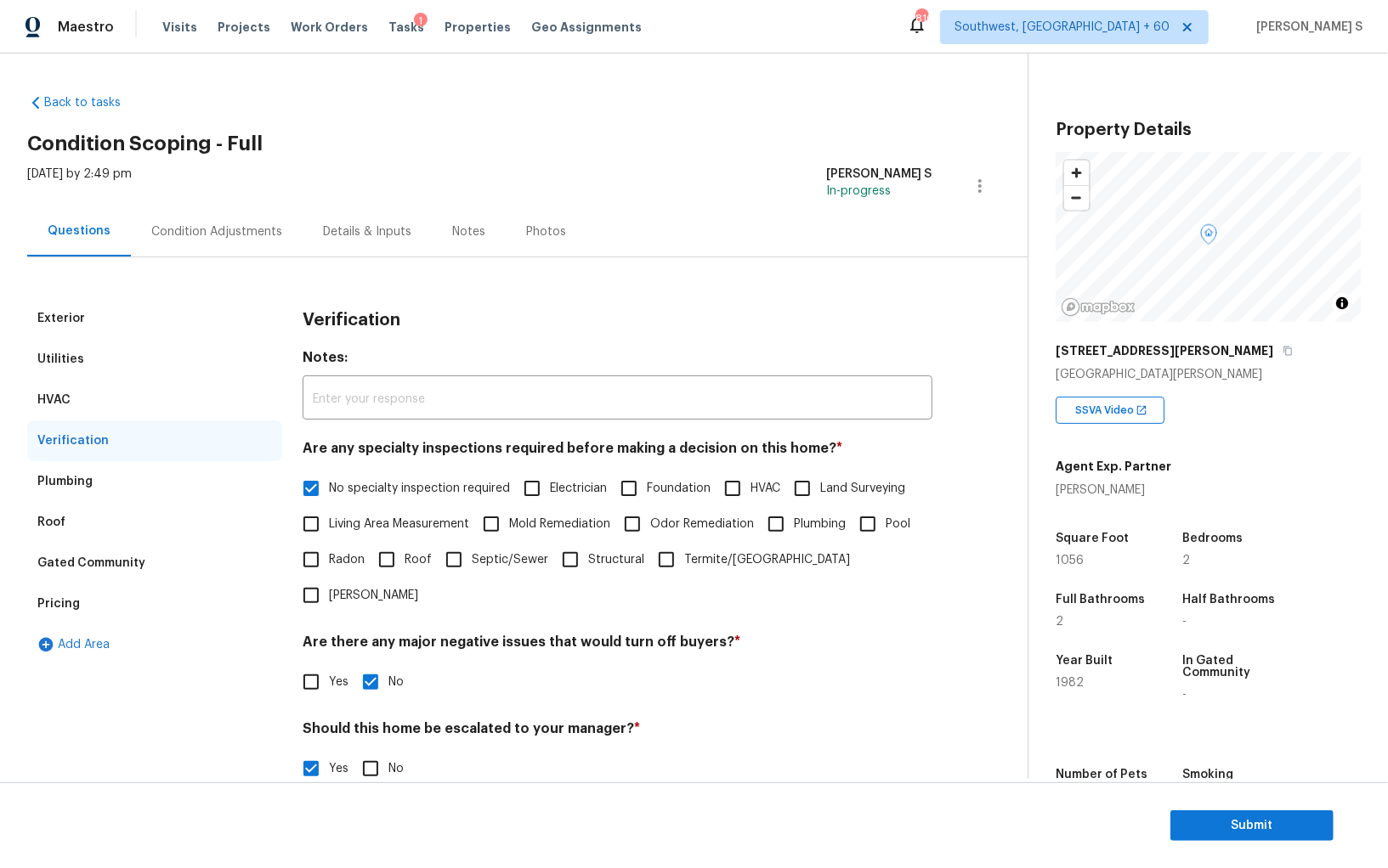
scroll to position [263, 0]
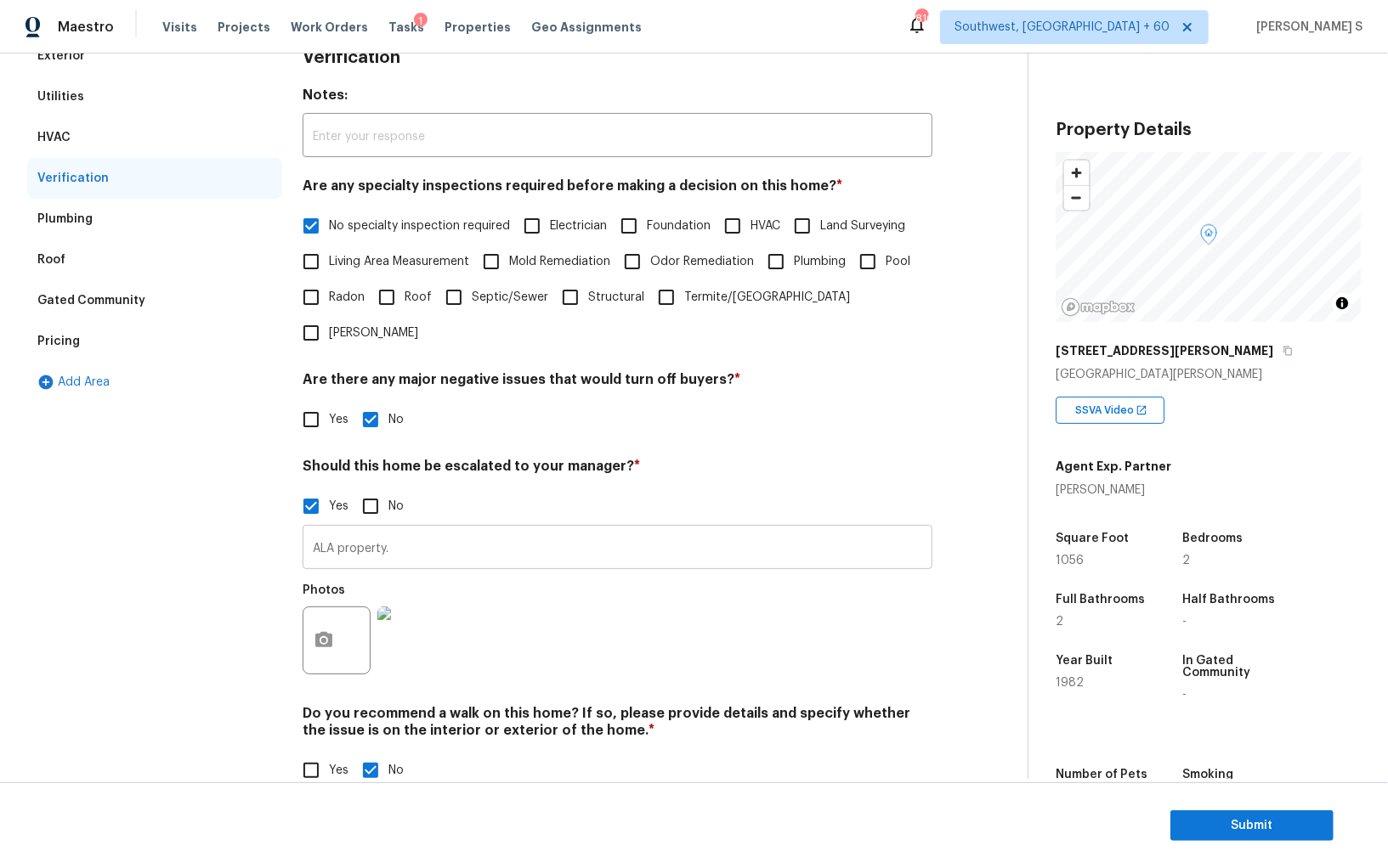
click at [447, 529] on input "ALA property." at bounding box center [617, 549] width 630 height 40
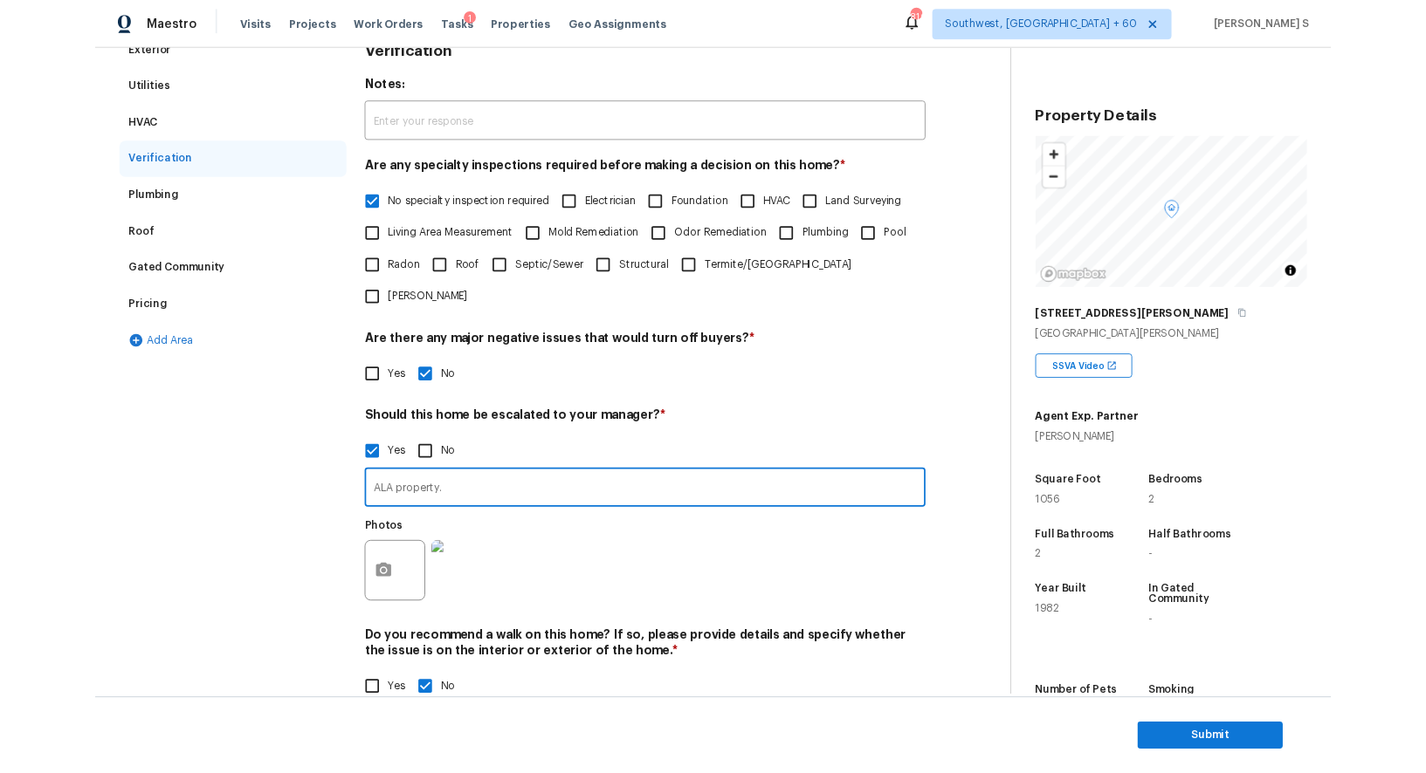
scroll to position [0, 0]
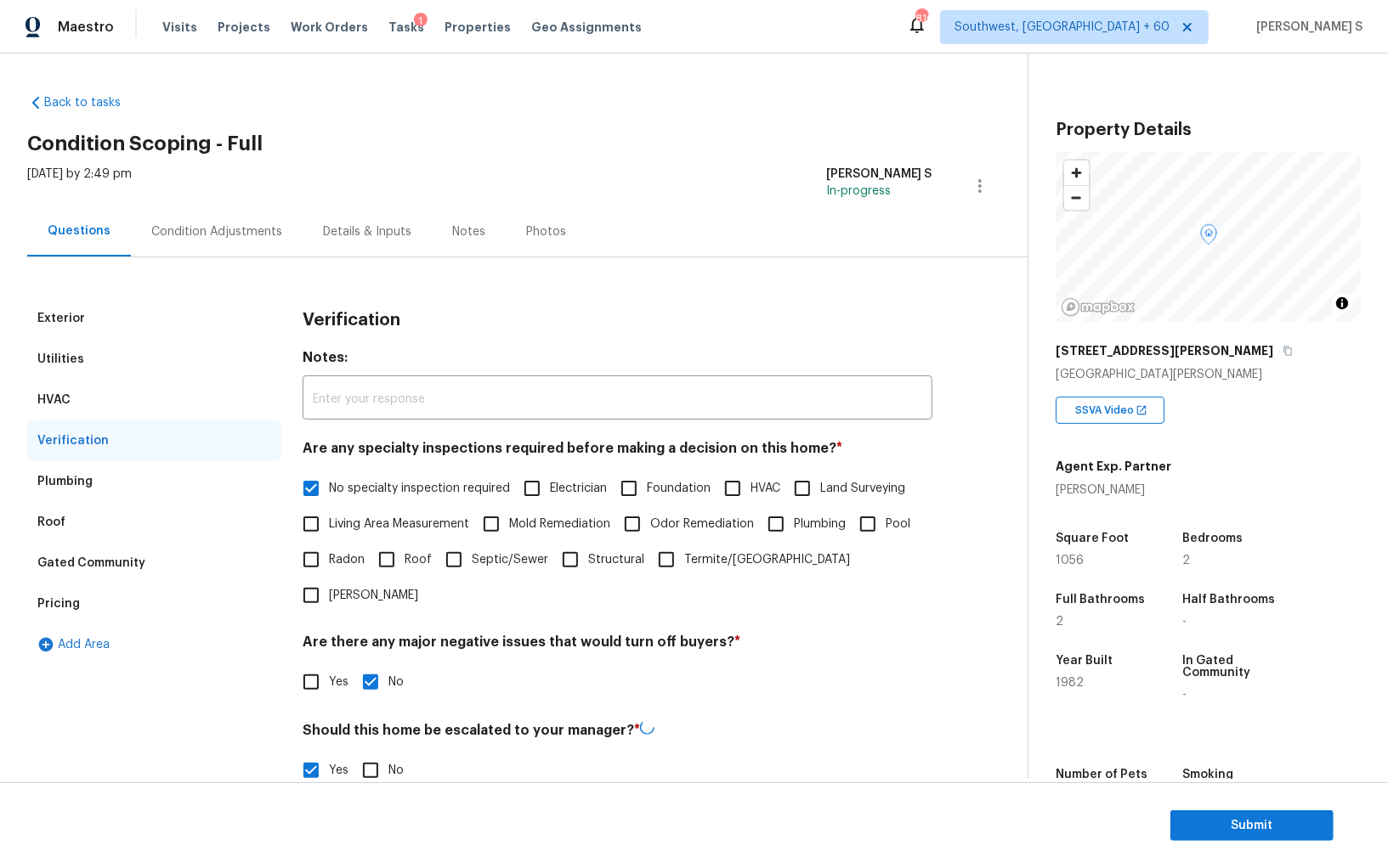
click at [225, 231] on div "Condition Adjustments" at bounding box center [216, 232] width 130 height 17
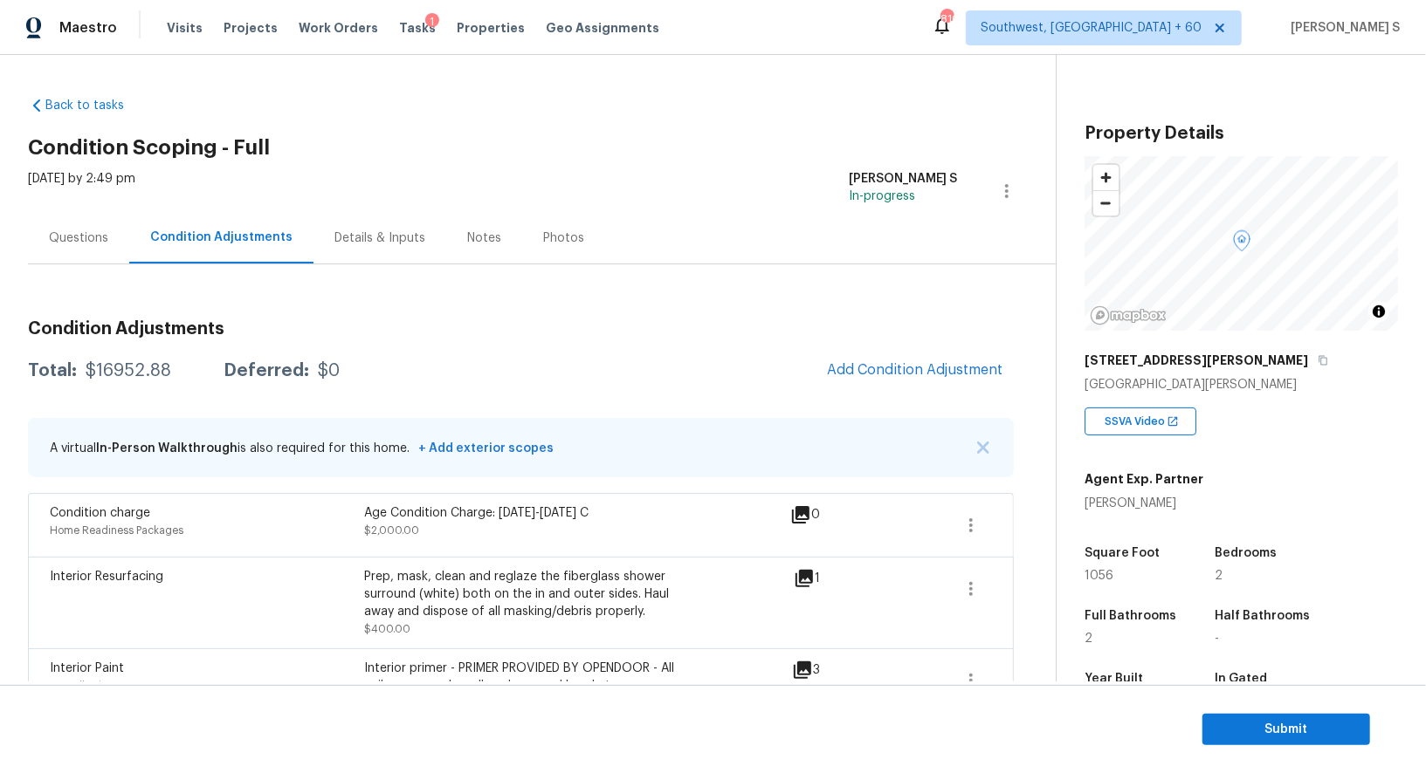
click at [72, 237] on div "Questions" at bounding box center [78, 238] width 59 height 17
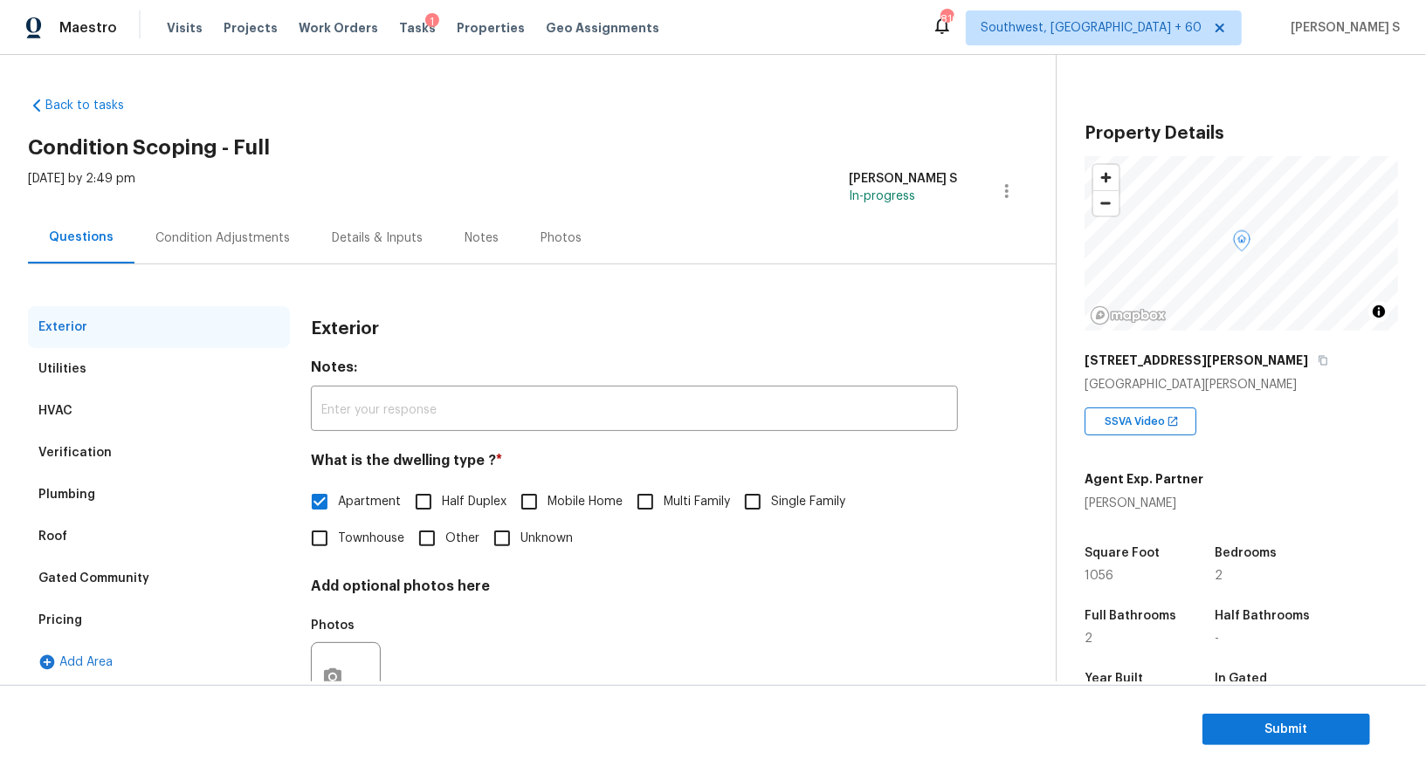
scroll to position [66, 0]
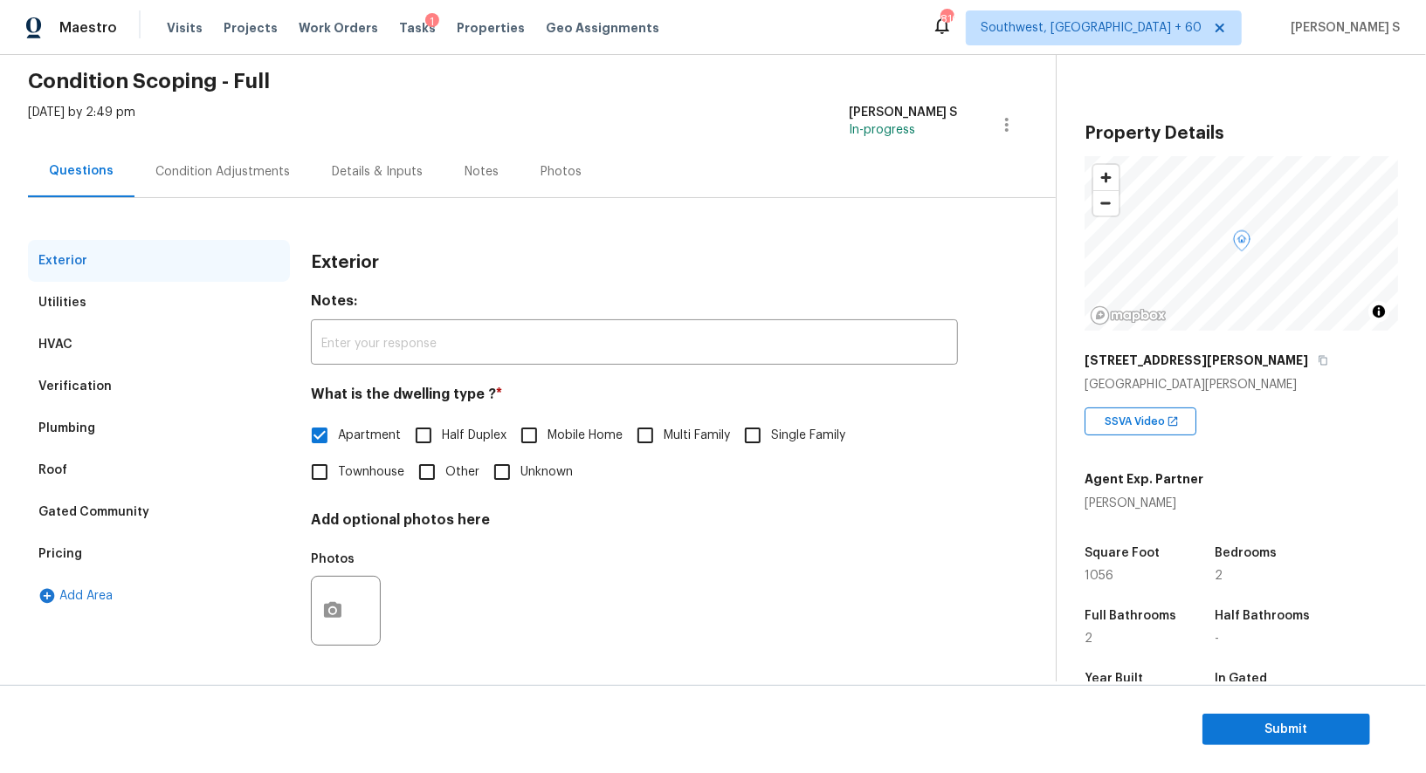
click at [70, 381] on div "Verification" at bounding box center [74, 386] width 73 height 17
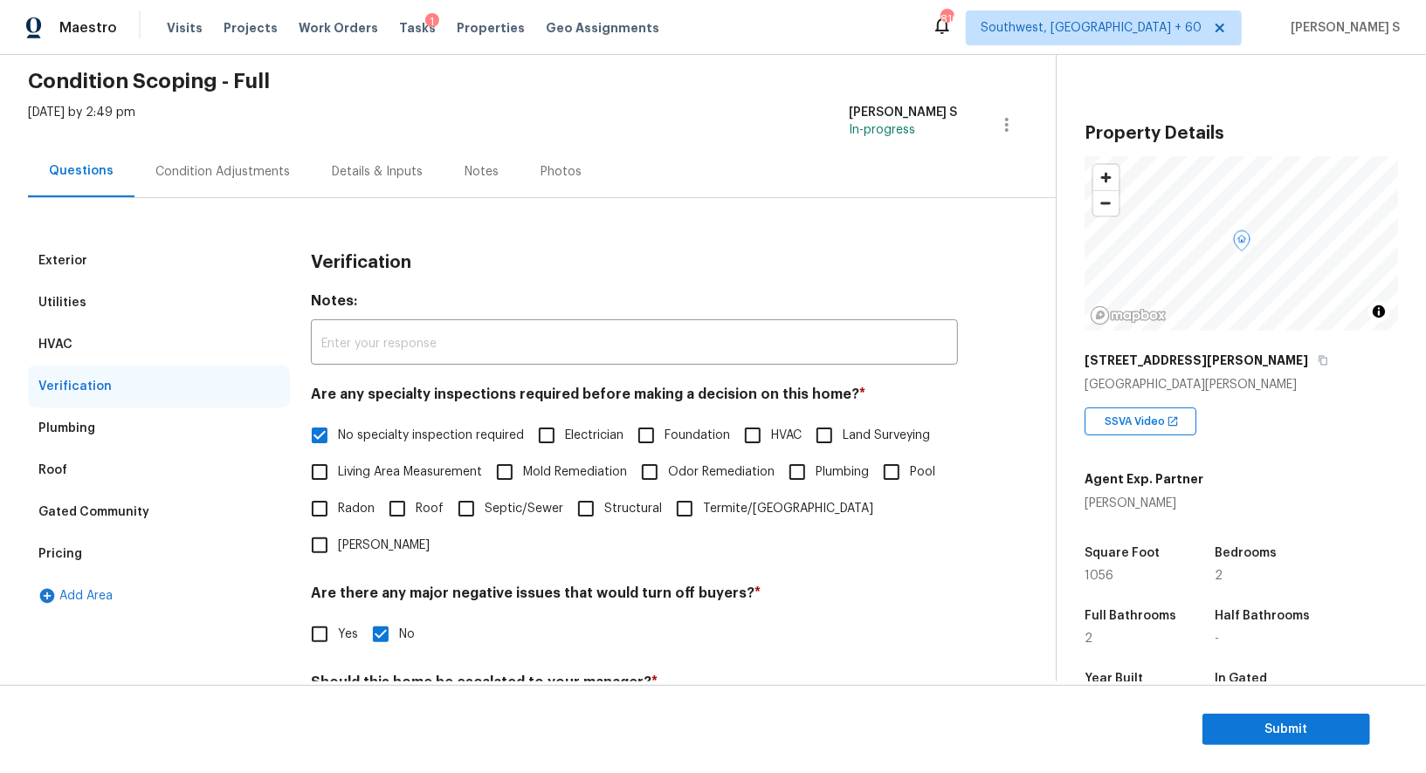
scroll to position [388, 0]
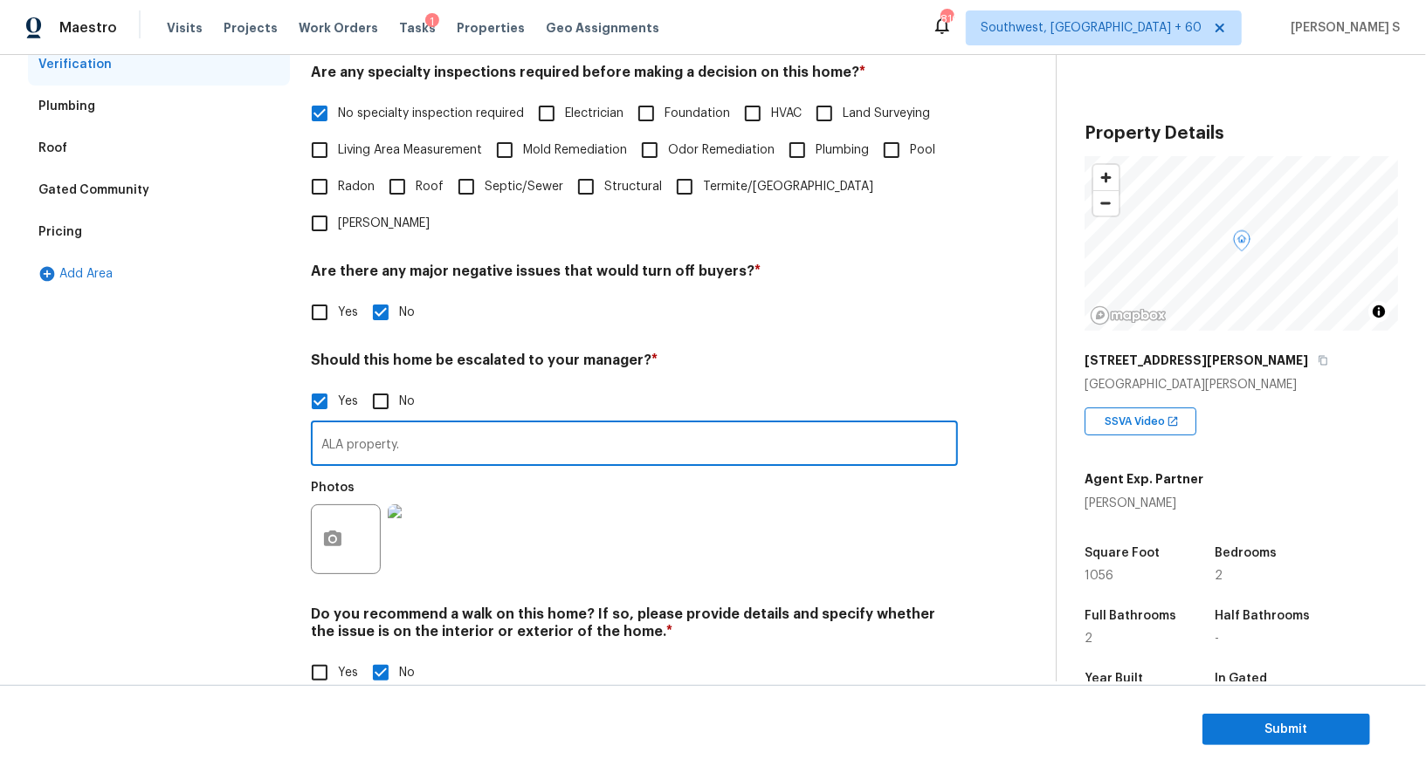
click at [440, 425] on input "ALA property." at bounding box center [634, 445] width 647 height 41
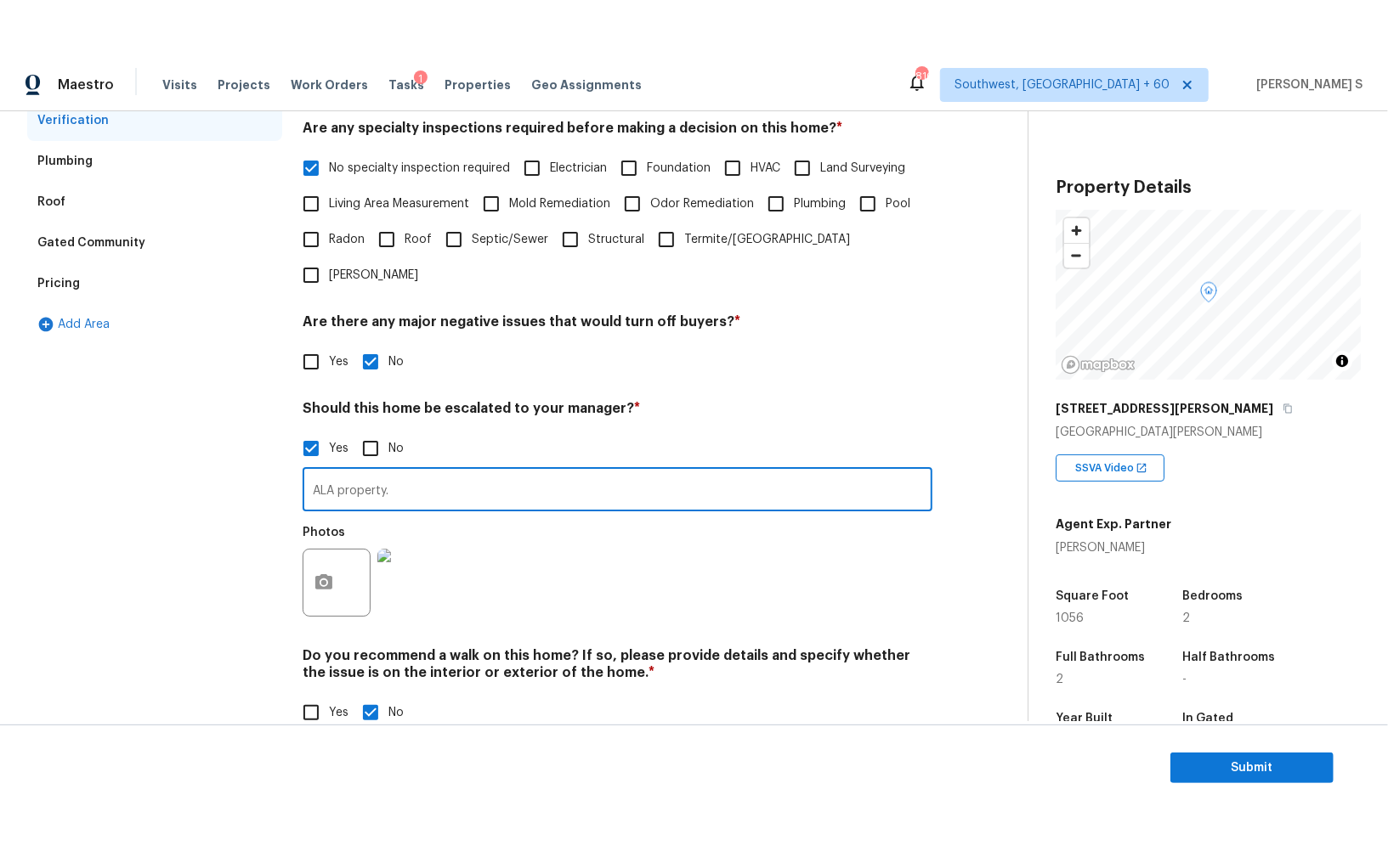
scroll to position [0, 0]
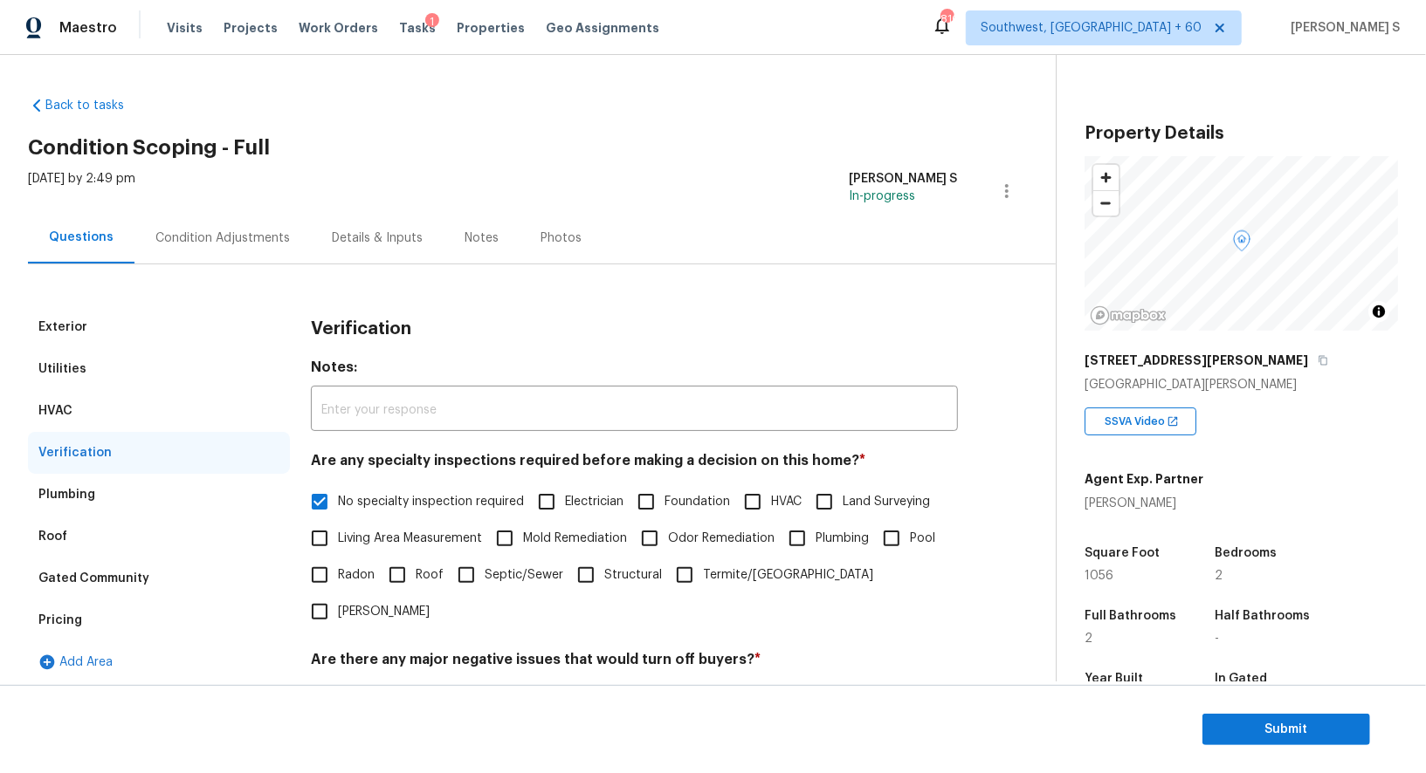
click at [63, 647] on div "Add Area" at bounding box center [159, 663] width 262 height 42
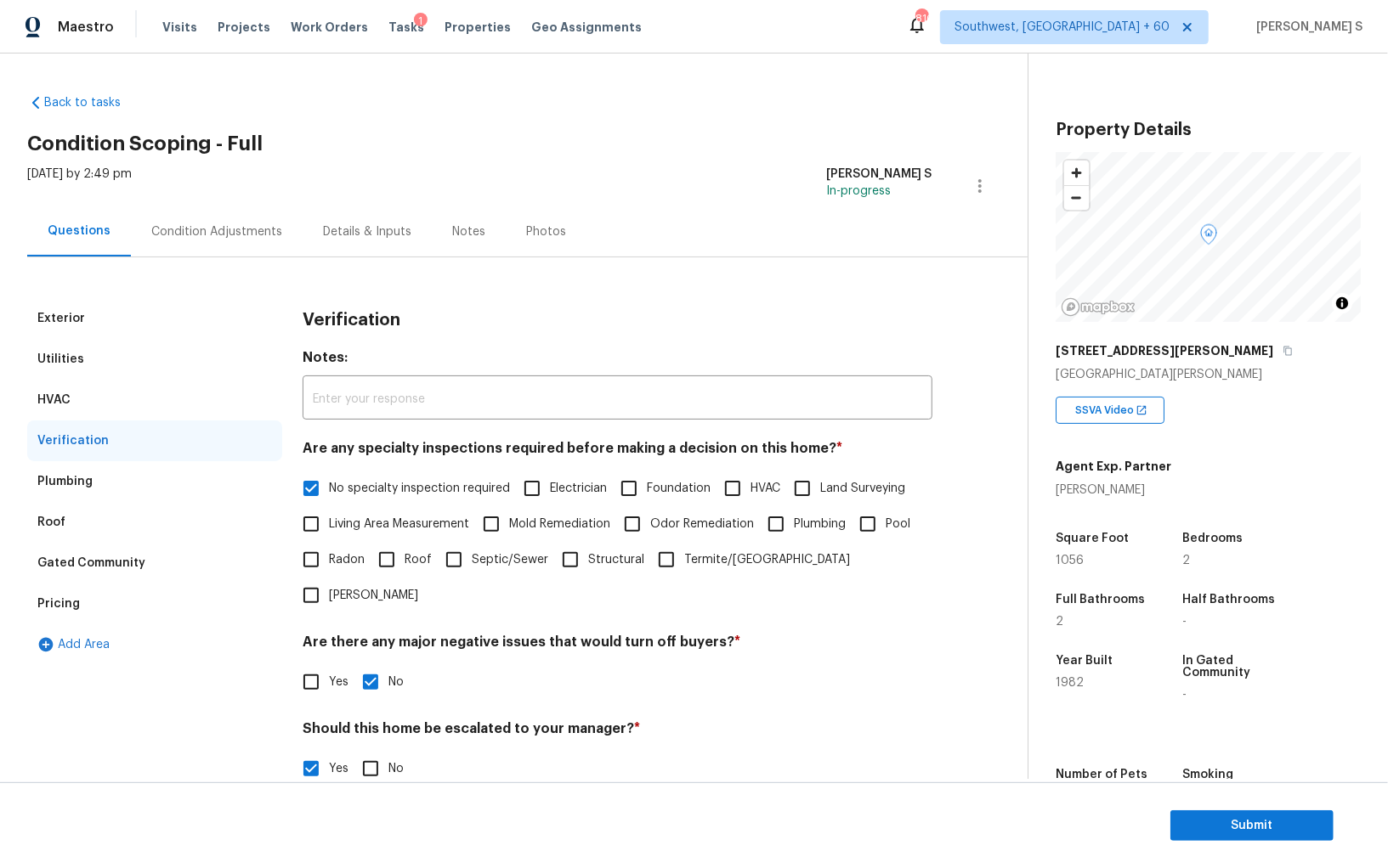
click at [79, 711] on div "Exterior Utilities HVAC Verification Plumbing Roof Gated Community Pricing Add …" at bounding box center [155, 684] width 255 height 773
click at [82, 602] on div "Pricing" at bounding box center [155, 604] width 255 height 41
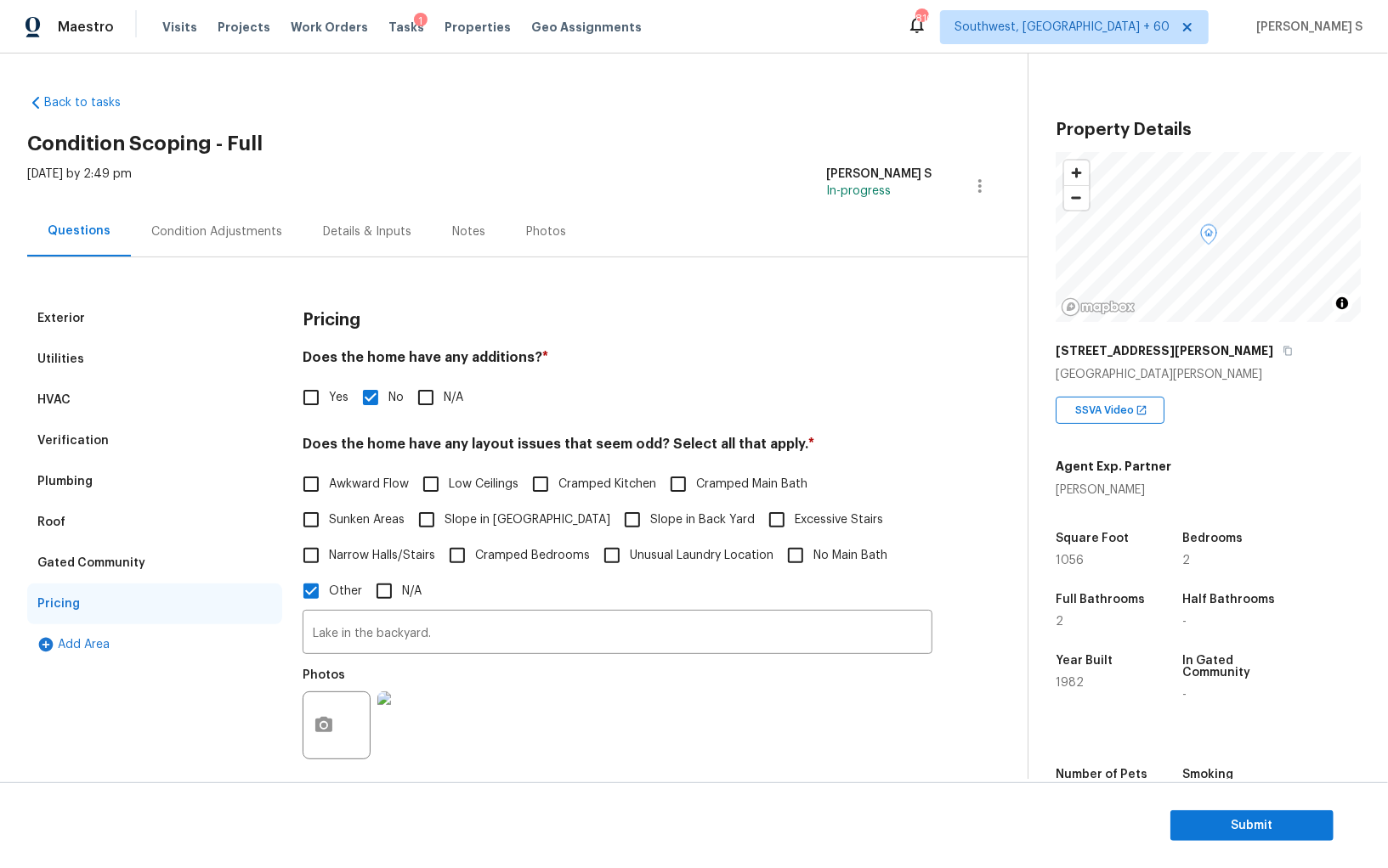
scroll to position [106, 0]
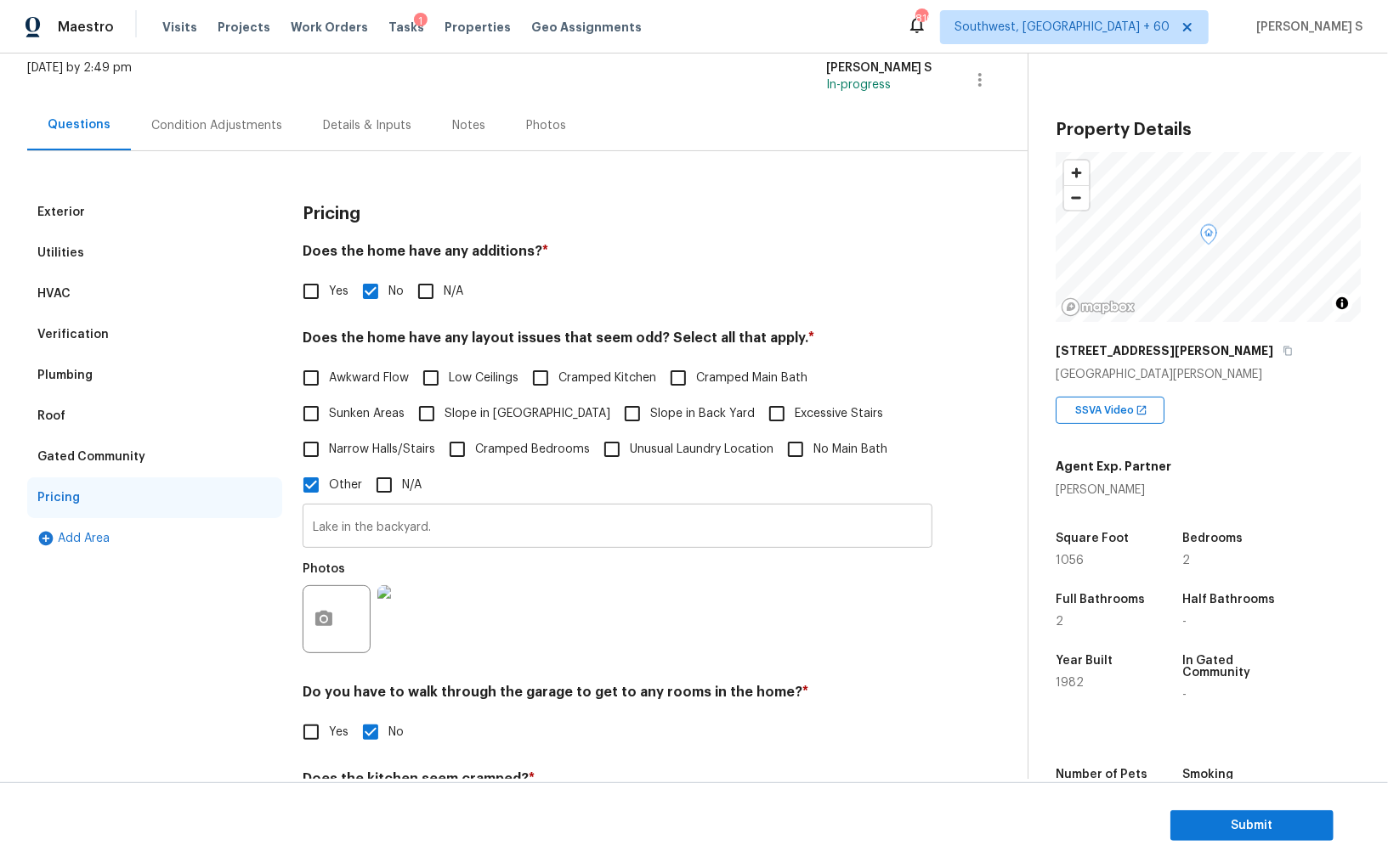
click at [429, 528] on input "Lake in the backyard." at bounding box center [617, 527] width 630 height 40
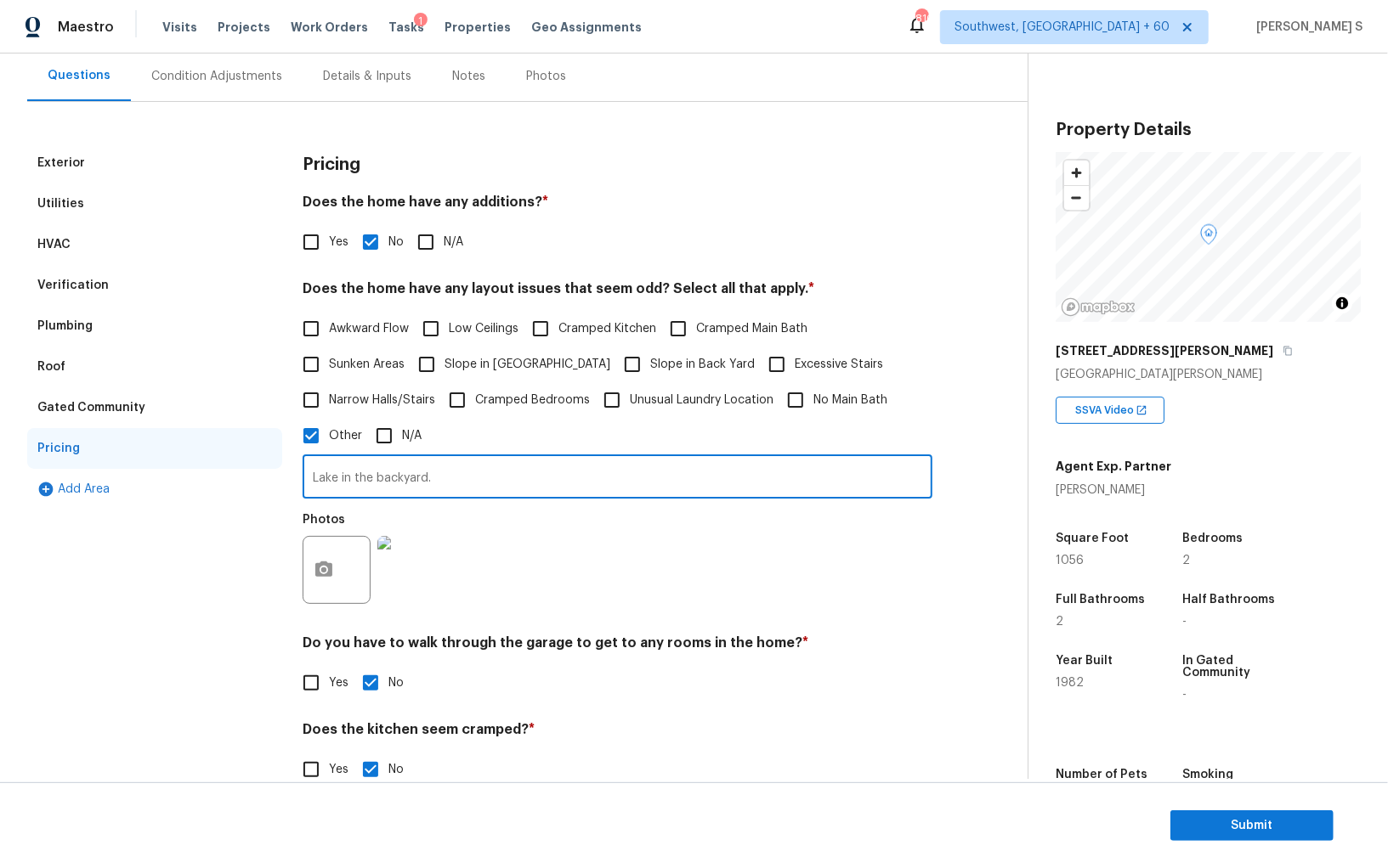
scroll to position [0, 0]
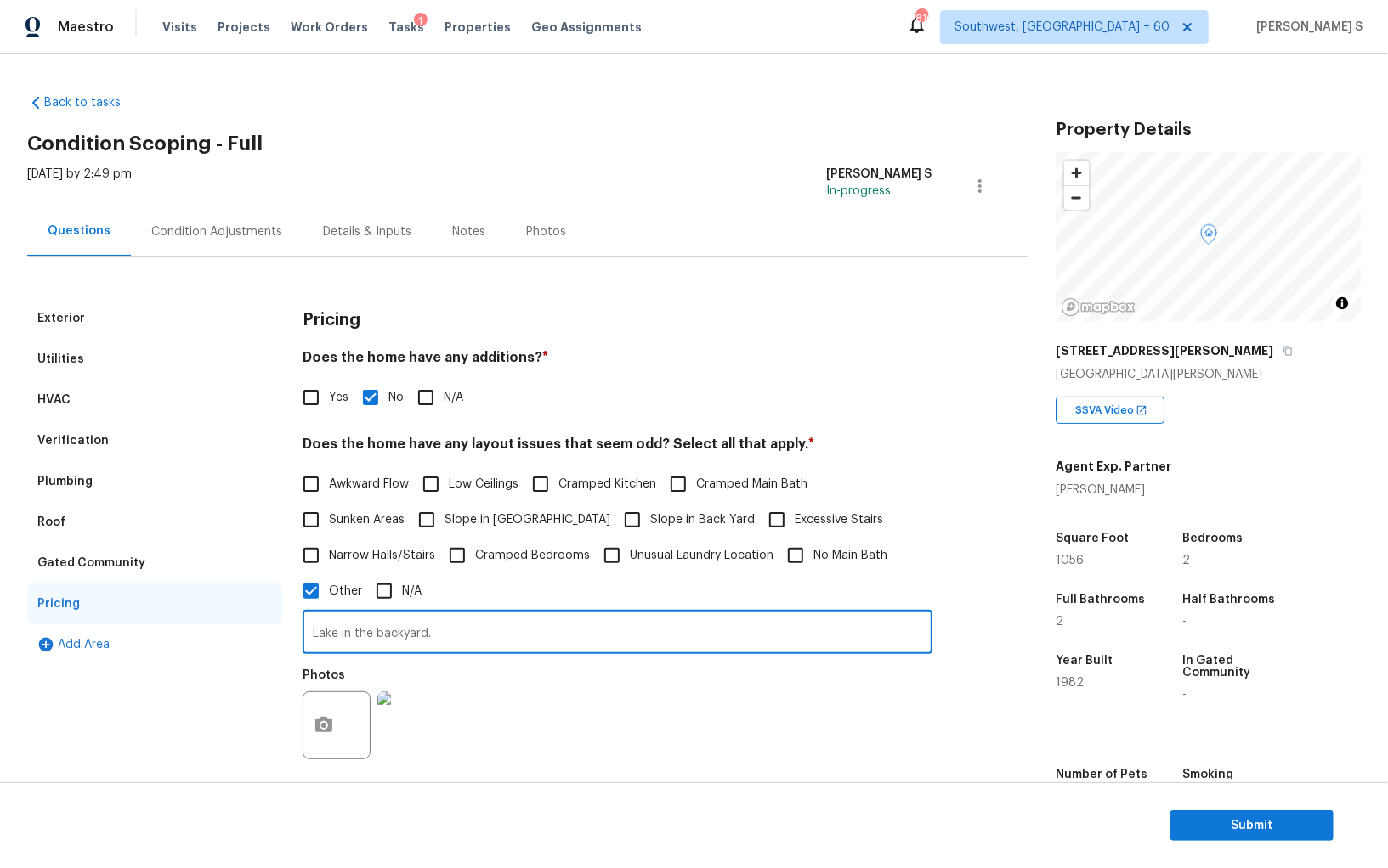
click at [106, 451] on div "Verification" at bounding box center [155, 441] width 255 height 41
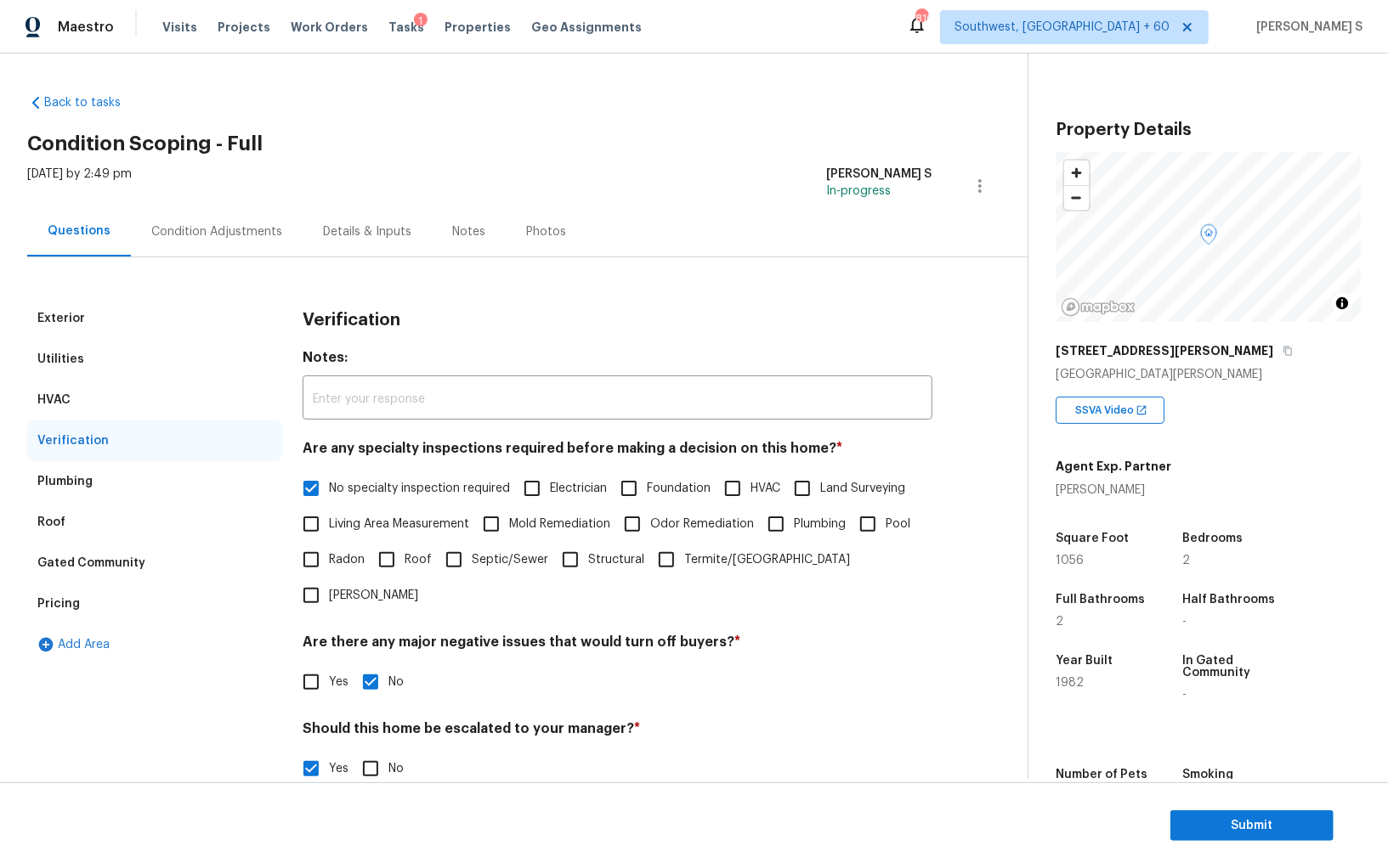
click at [240, 218] on div "Condition Adjustments" at bounding box center [216, 232] width 171 height 51
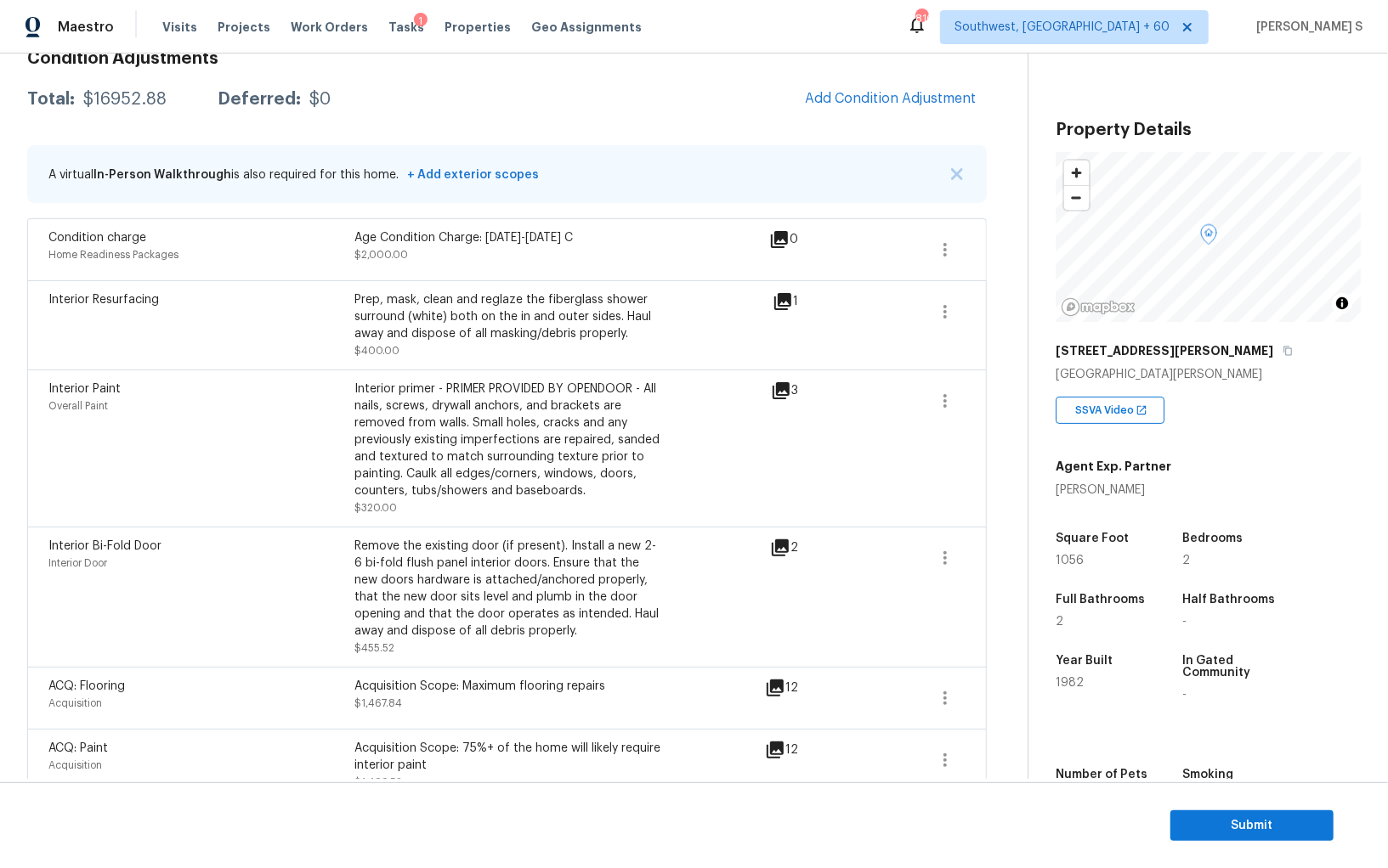
scroll to position [422, 0]
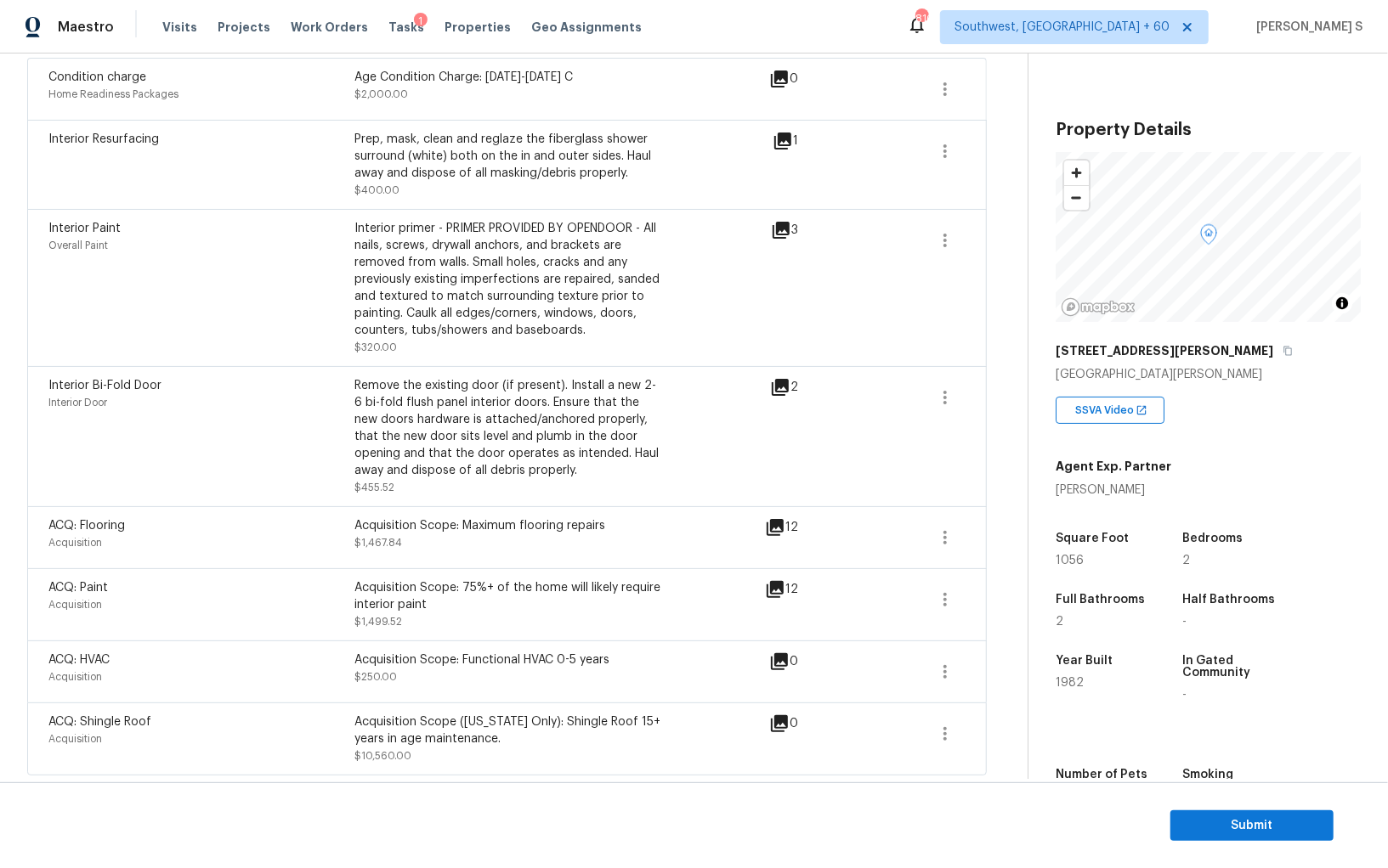
click at [556, 713] on div "Acquisition Scope ([US_STATE] Only): Shingle Roof 15+ years in age maintenance." at bounding box center [507, 730] width 306 height 34
click at [379, 740] on div "Acquisition Scope ([US_STATE] Only): Shingle Roof 15+ years in age maintenance." at bounding box center [507, 730] width 306 height 34
copy div "Shingle Roof 15+ years"
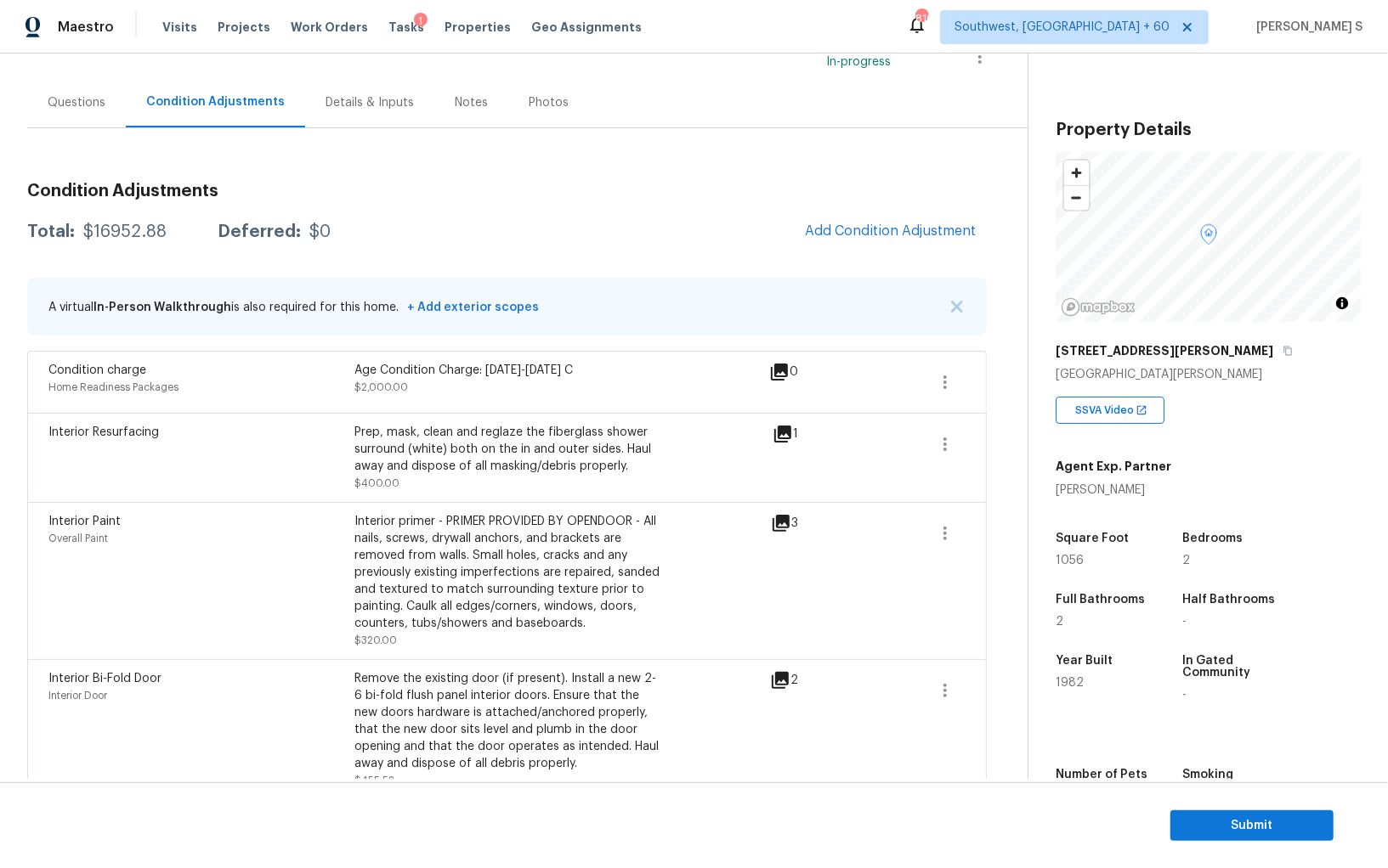
scroll to position [107, 0]
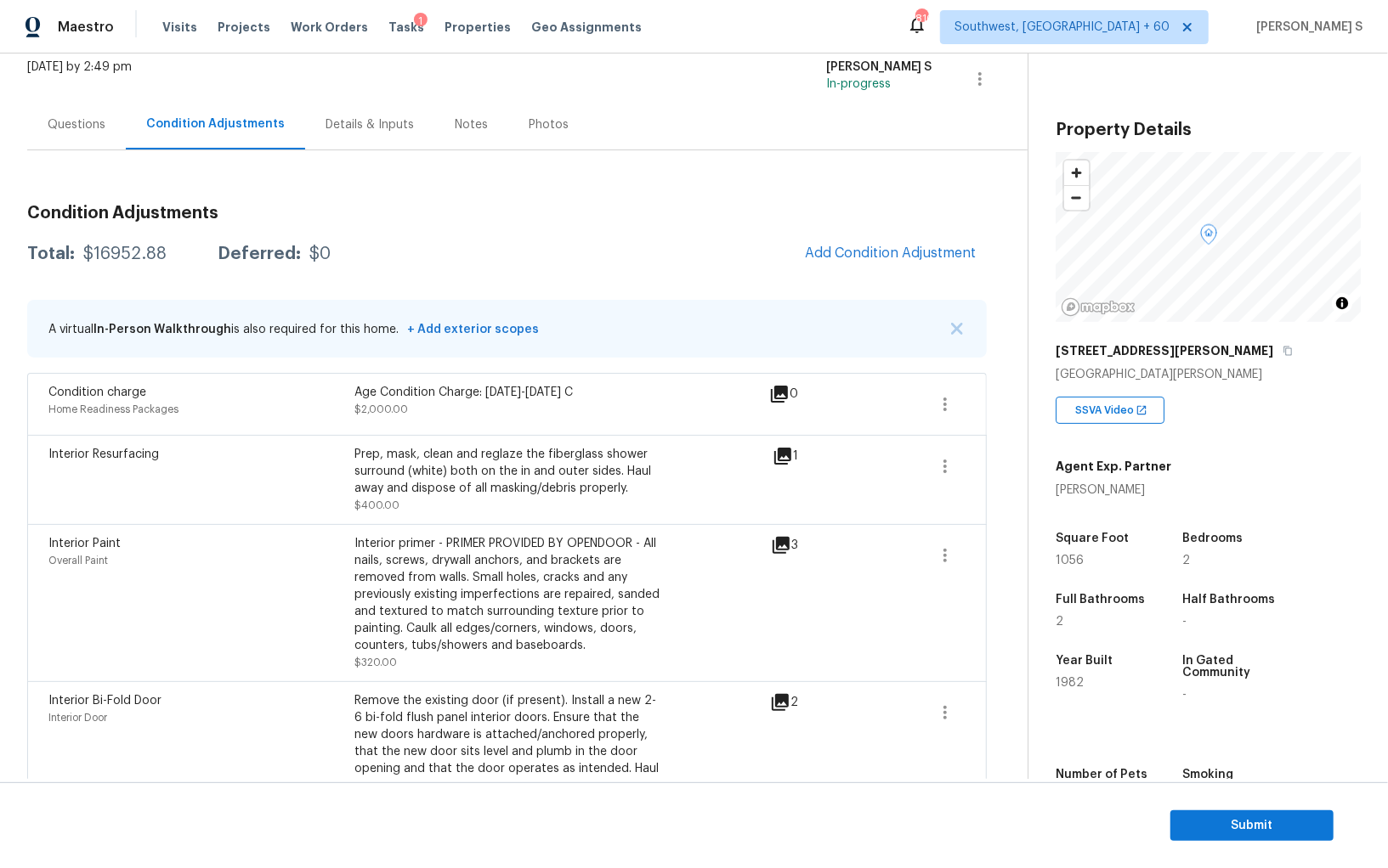
click at [77, 699] on span "Interior Bi-Fold Door" at bounding box center [105, 701] width 113 height 12
click at [148, 700] on span "Interior Bi-Fold Door" at bounding box center [105, 701] width 113 height 12
copy span "Interior Bi-Fold Door"
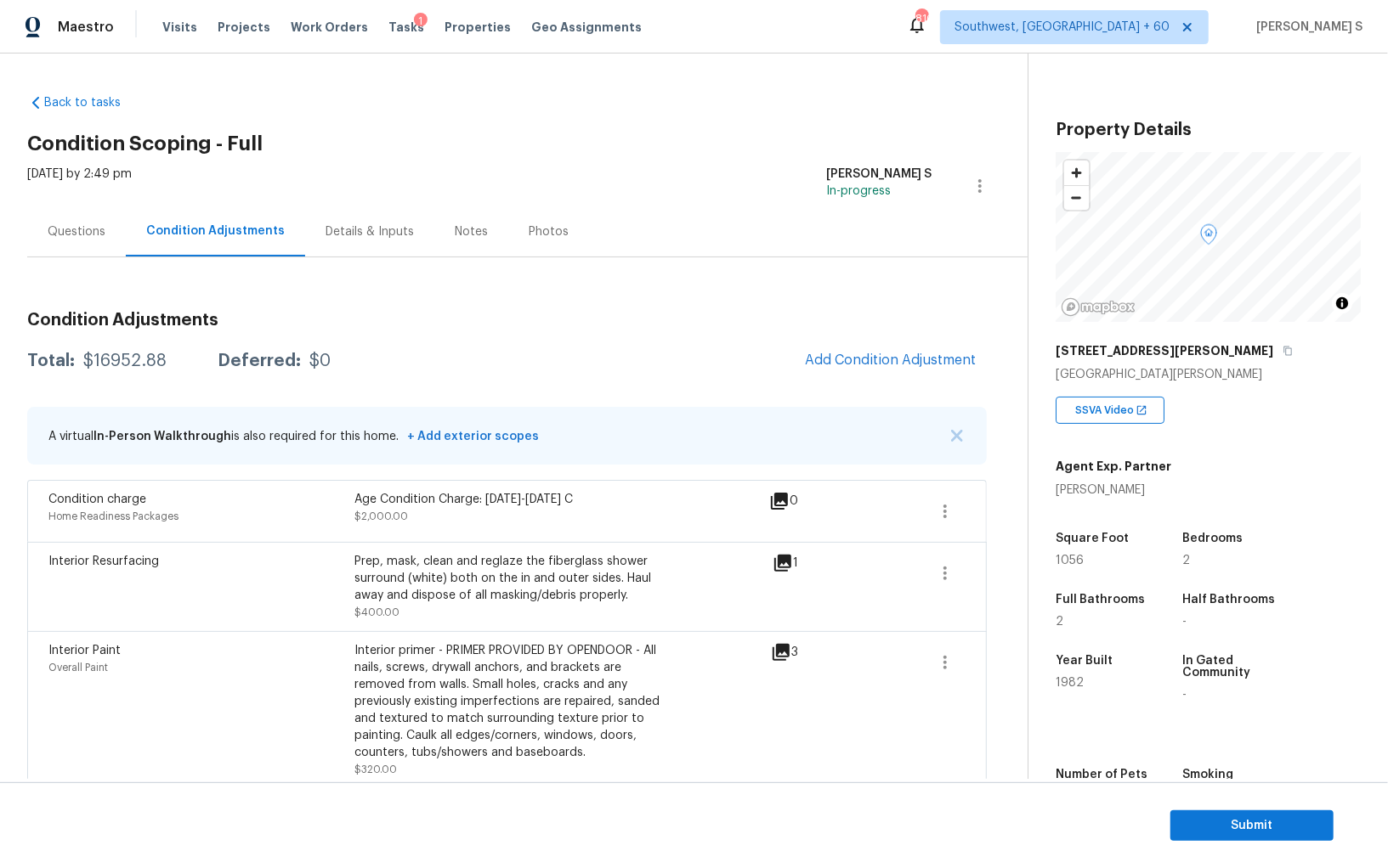
click at [84, 225] on div "Questions" at bounding box center [76, 232] width 57 height 17
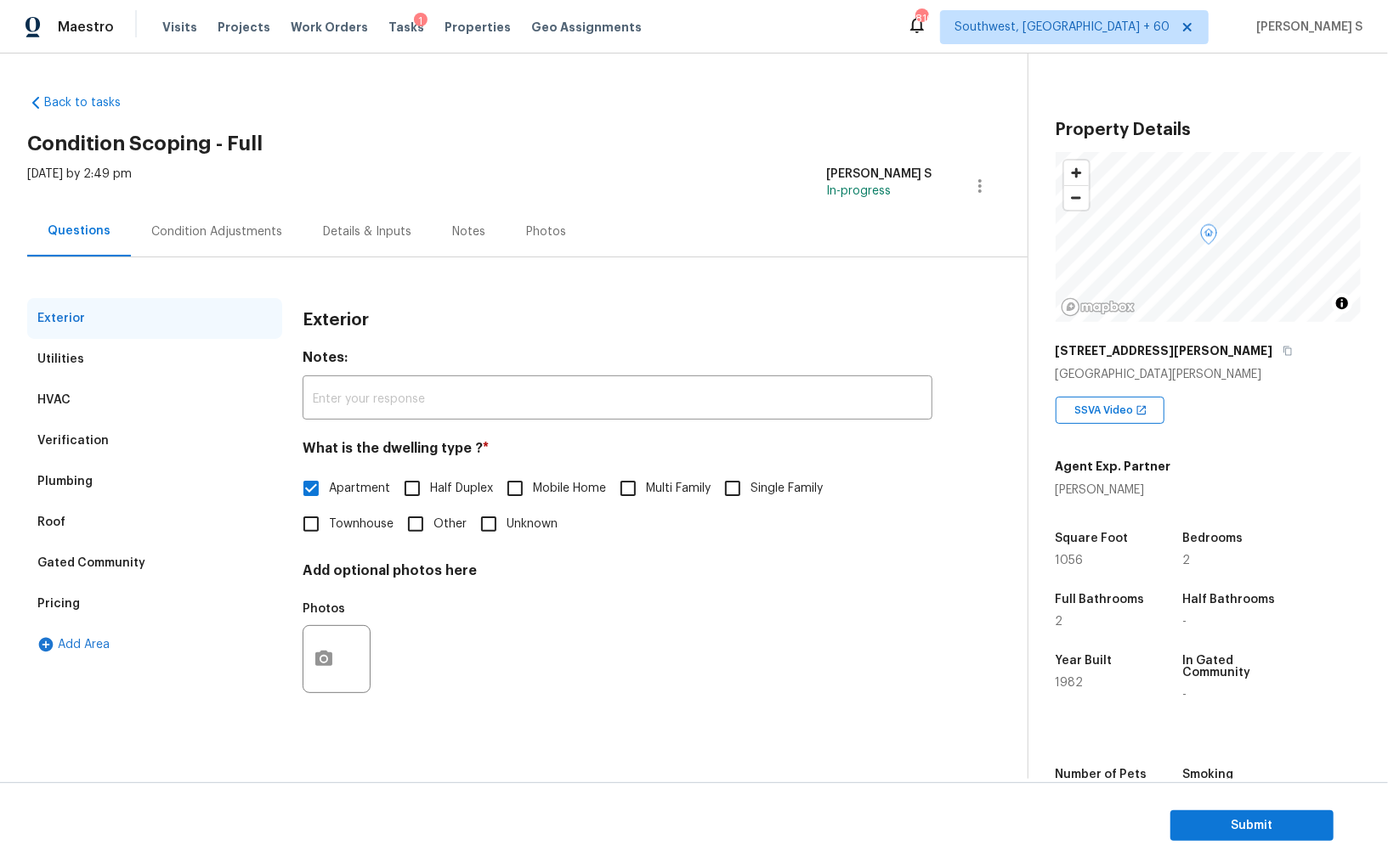
click at [55, 605] on div "Pricing" at bounding box center [58, 603] width 43 height 17
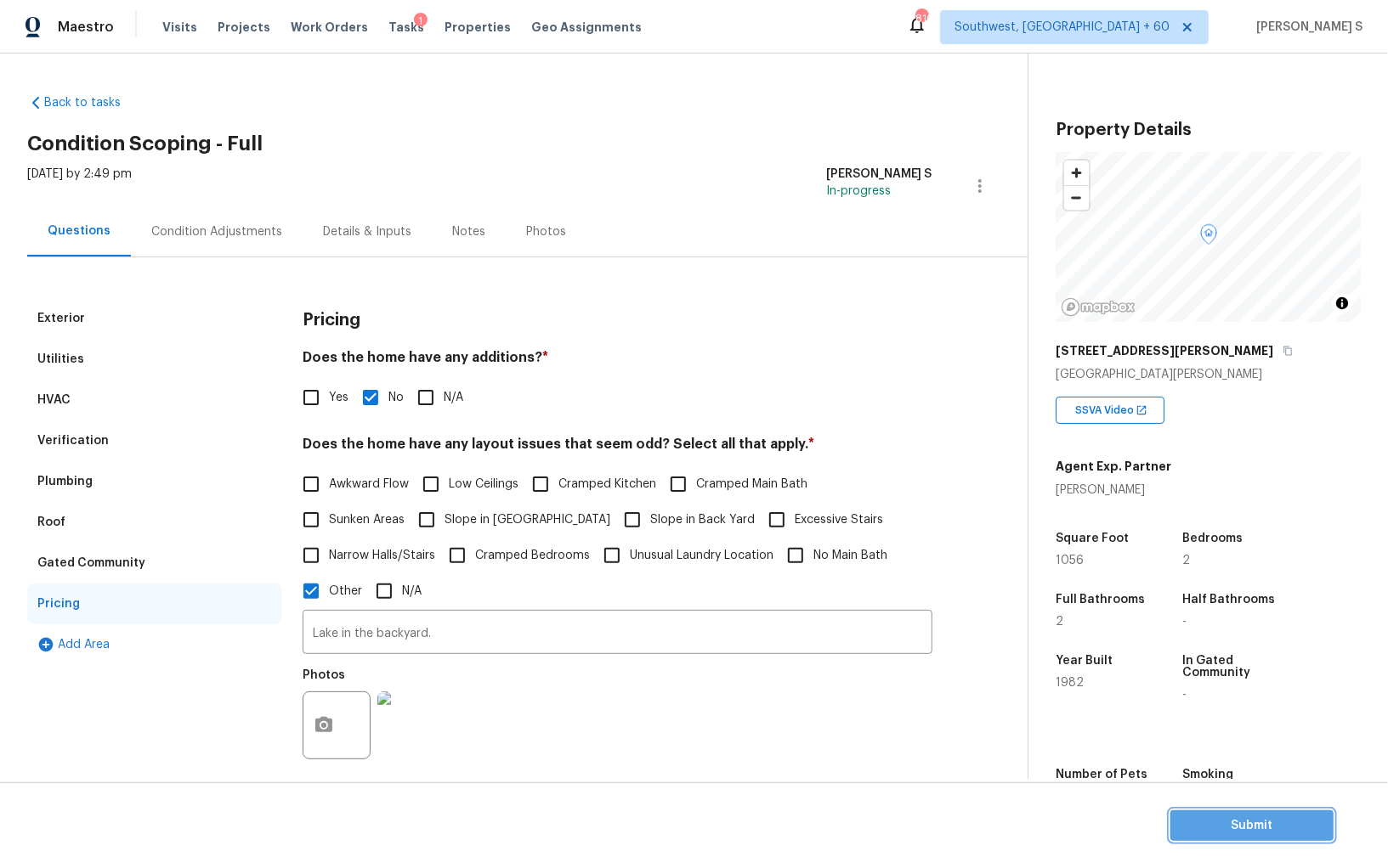
click at [1207, 820] on span "Submit" at bounding box center [1252, 826] width 136 height 21
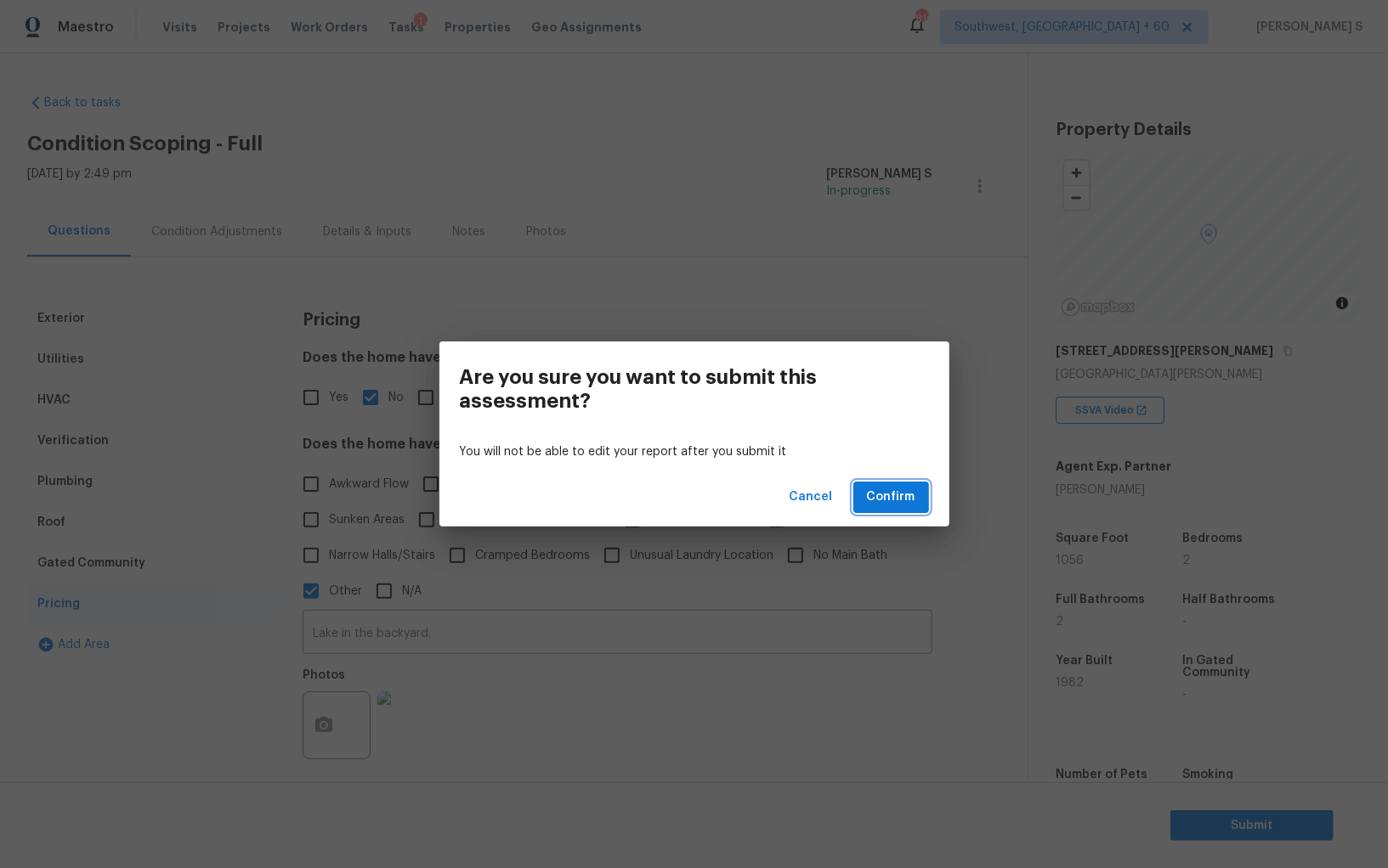
click at [898, 495] on span "Confirm" at bounding box center [891, 497] width 49 height 21
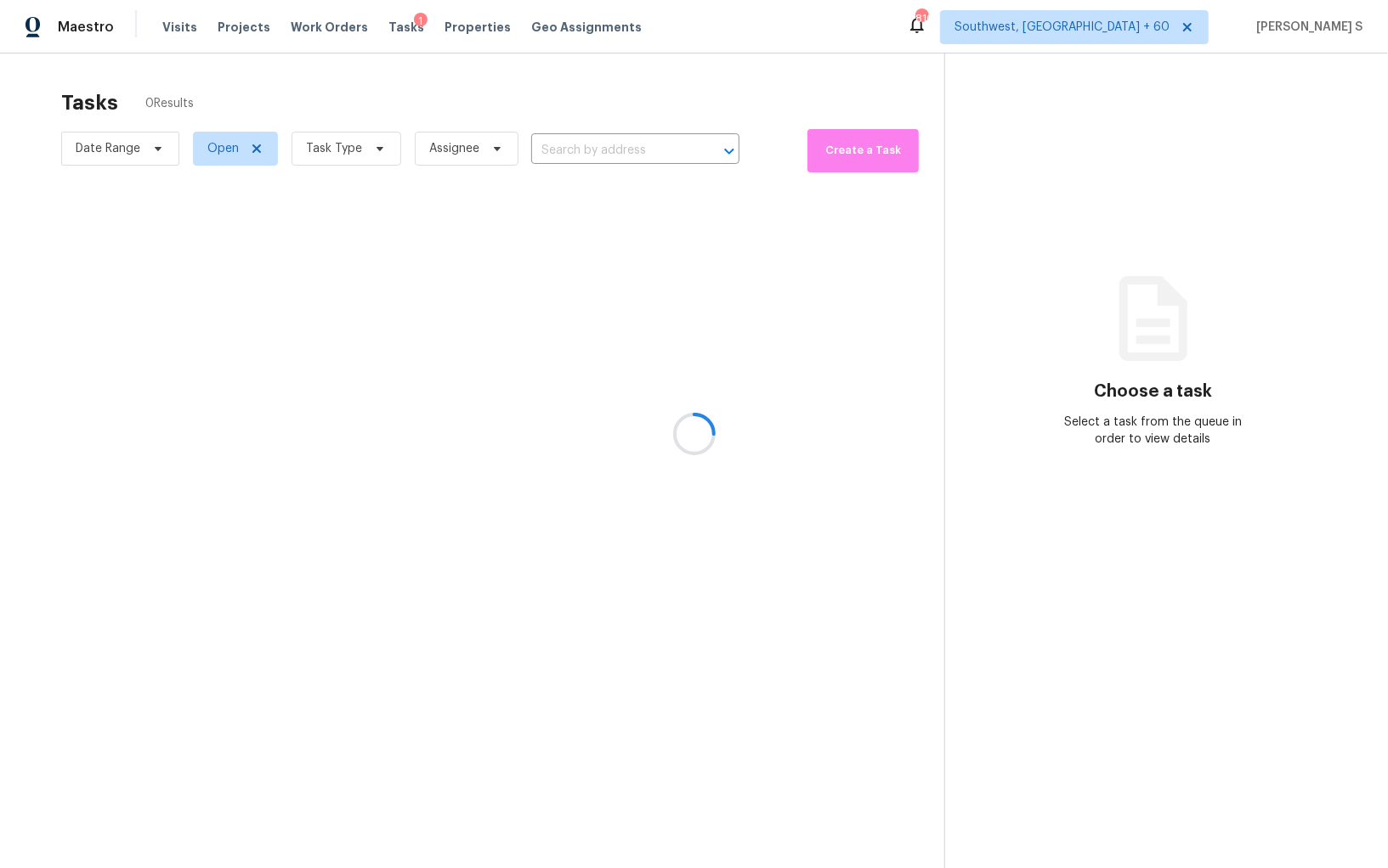
click at [649, 147] on div at bounding box center [694, 434] width 1388 height 868
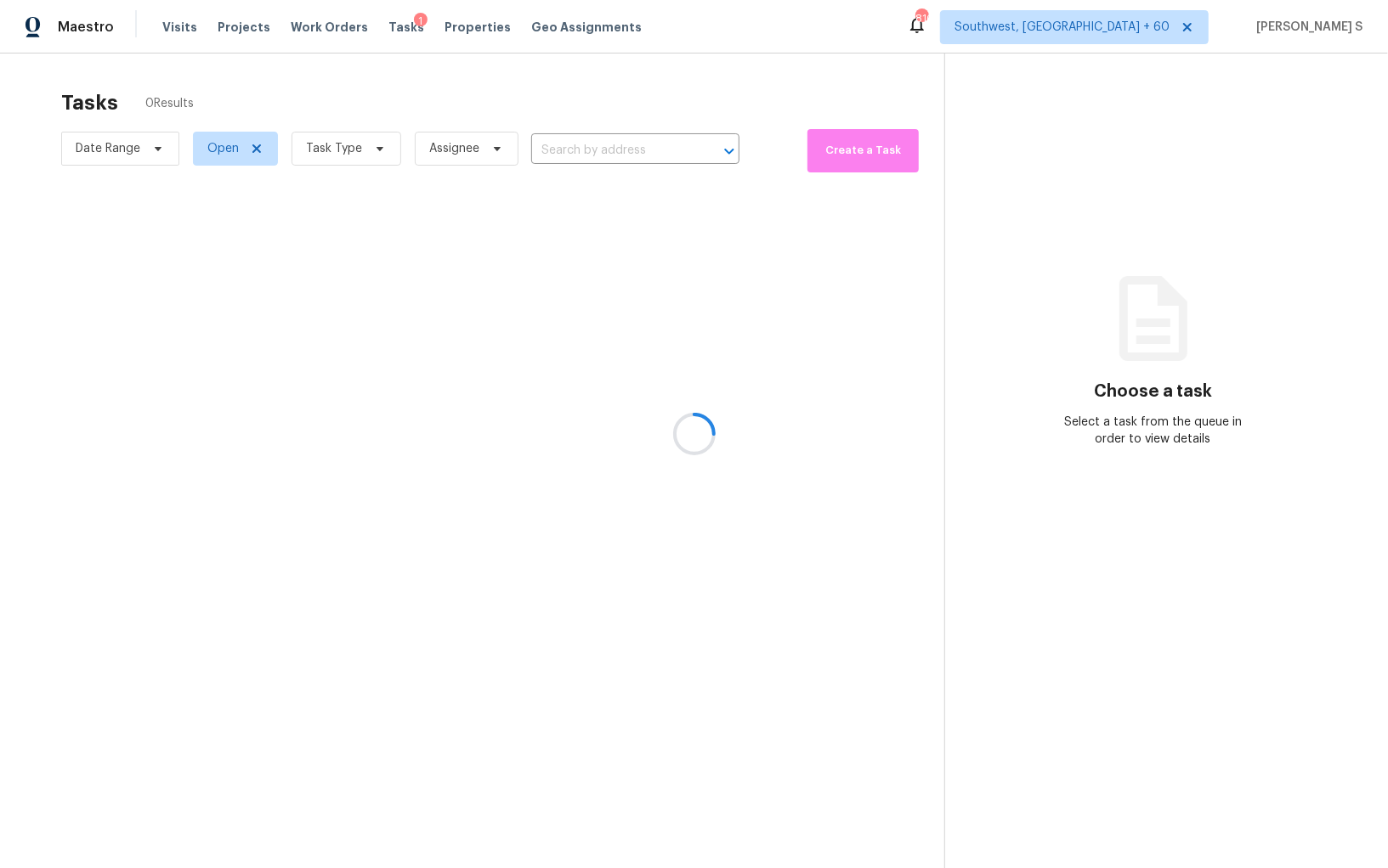
click at [649, 147] on div at bounding box center [694, 434] width 1388 height 868
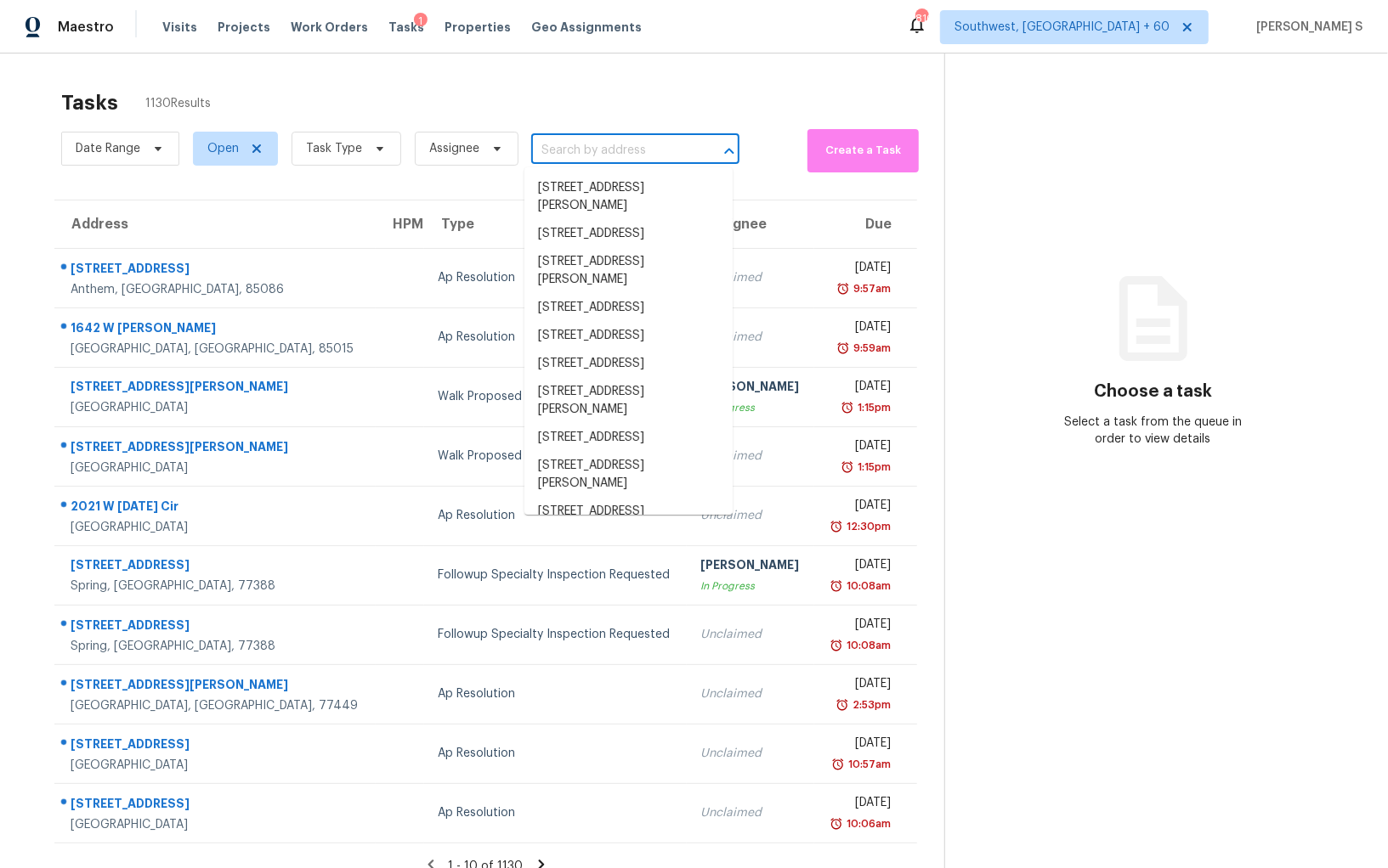
click at [622, 151] on input "text" at bounding box center [611, 150] width 161 height 26
paste input "[STREET_ADDRESS]"
type input "[STREET_ADDRESS]"
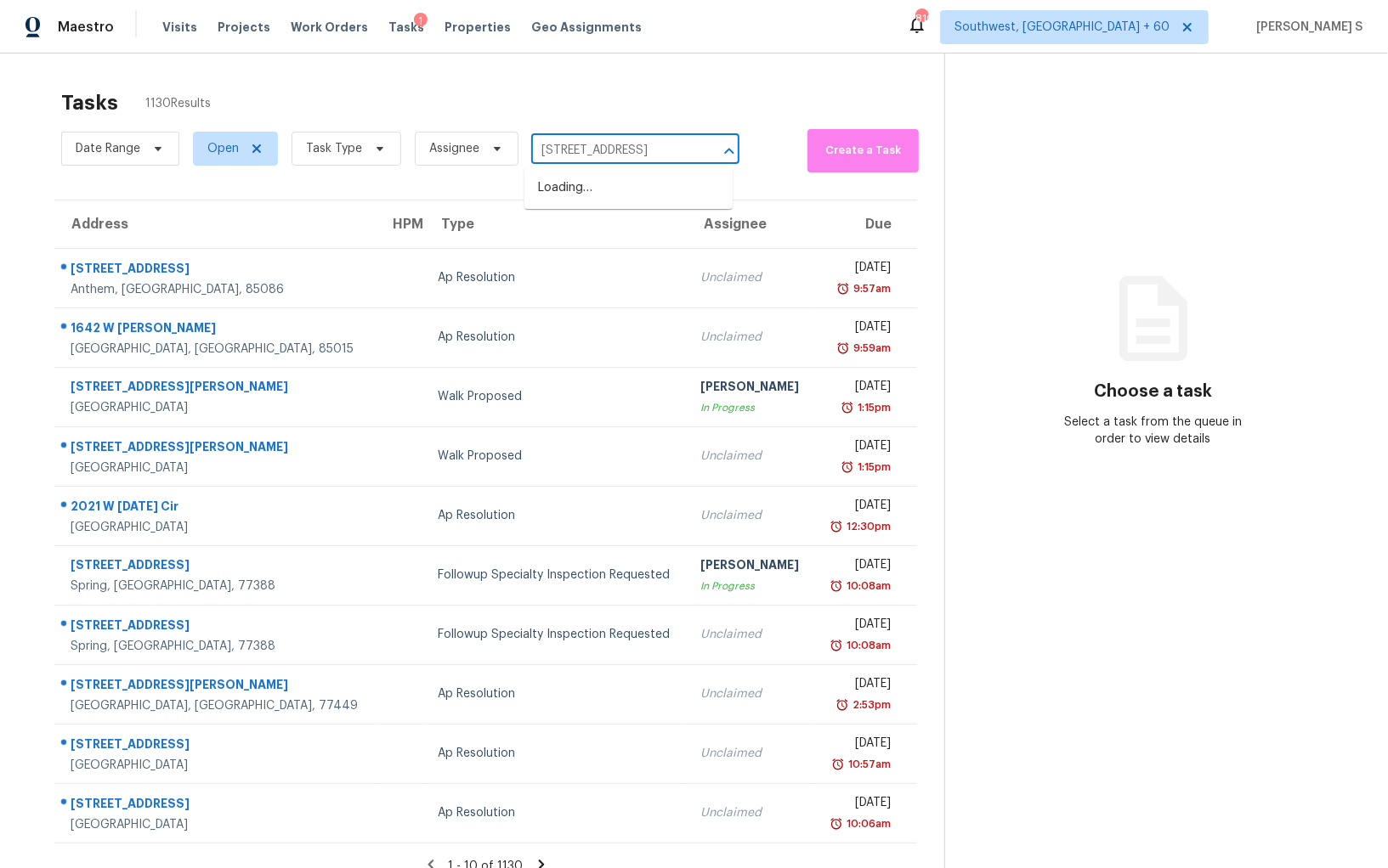
scroll to position [0, 93]
click at [597, 190] on li "[STREET_ADDRESS]" at bounding box center [629, 188] width 208 height 28
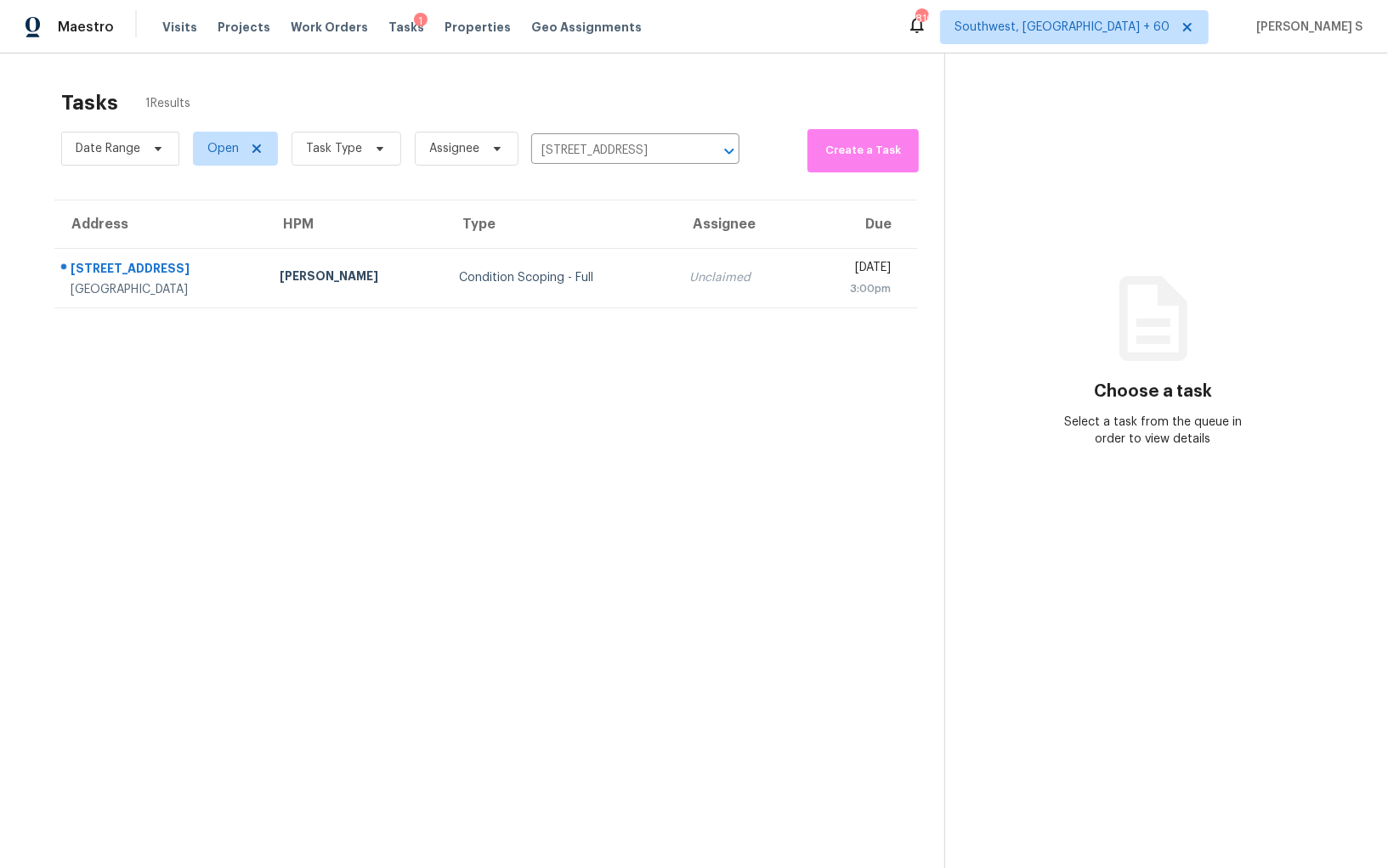
click at [520, 241] on th "Type" at bounding box center [561, 224] width 231 height 48
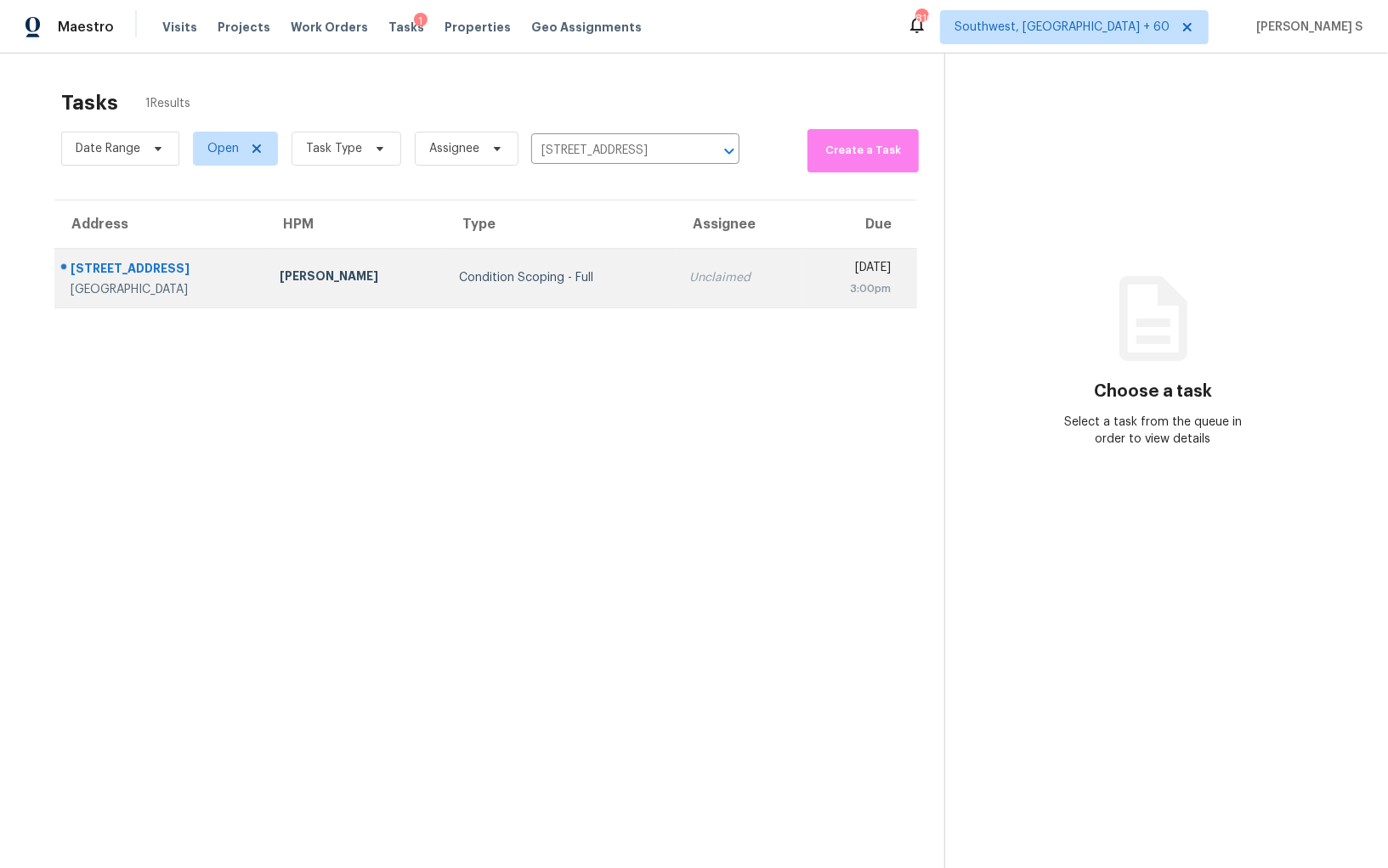
click at [524, 264] on td "Condition Scoping - Full" at bounding box center [561, 277] width 231 height 59
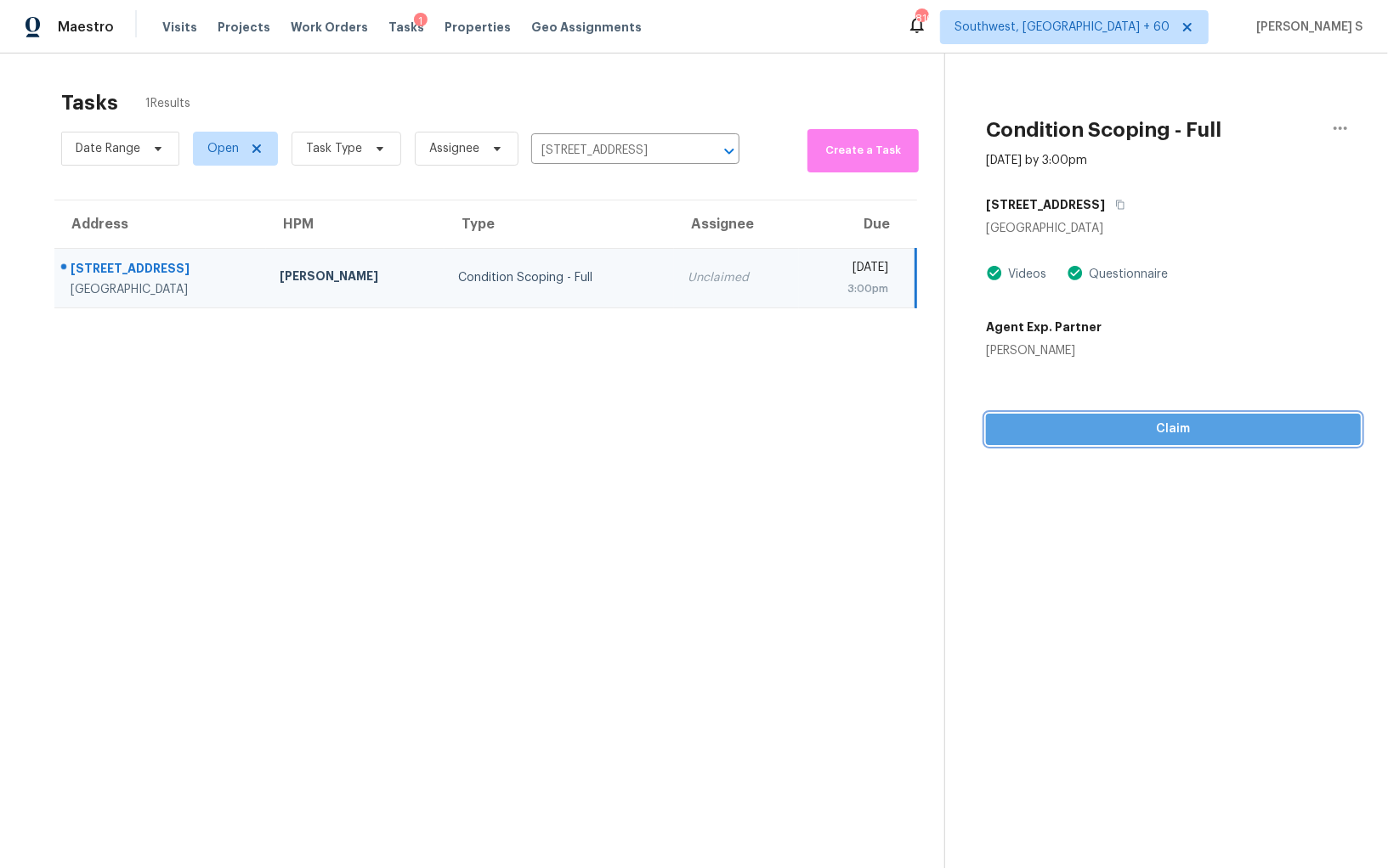
click at [1229, 434] on span "Claim" at bounding box center [1173, 429] width 347 height 21
click at [784, 543] on section "Tasks 1 Results Date Range Open Task Type Assignee [STREET_ADDRESS] ​ Create a …" at bounding box center [486, 501] width 917 height 841
click at [1108, 438] on span "Start Assessment" at bounding box center [1173, 429] width 347 height 21
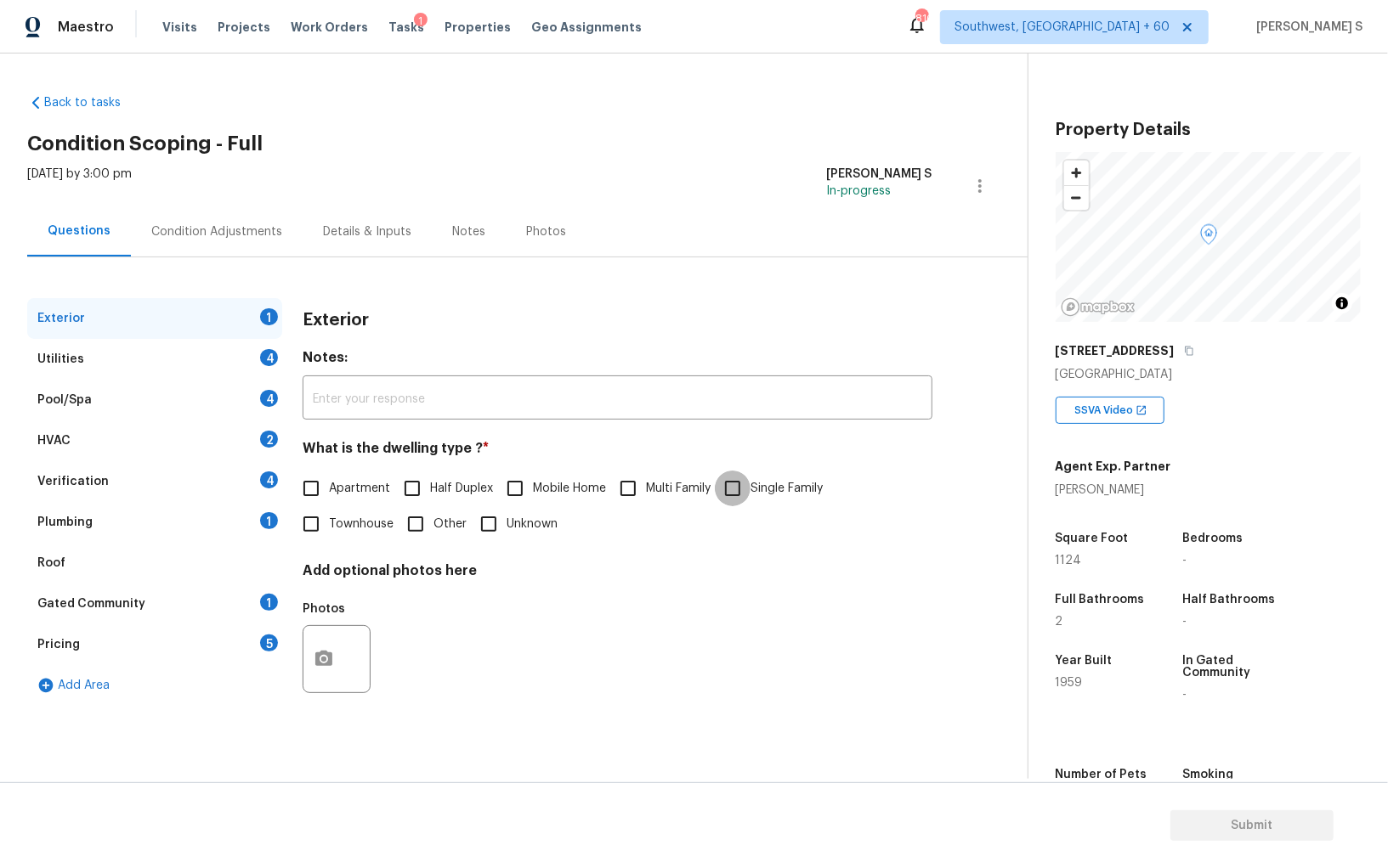
click at [742, 491] on input "Single Family" at bounding box center [732, 488] width 36 height 36
checkbox input "true"
click at [255, 351] on div "Utilities 4" at bounding box center [155, 359] width 255 height 41
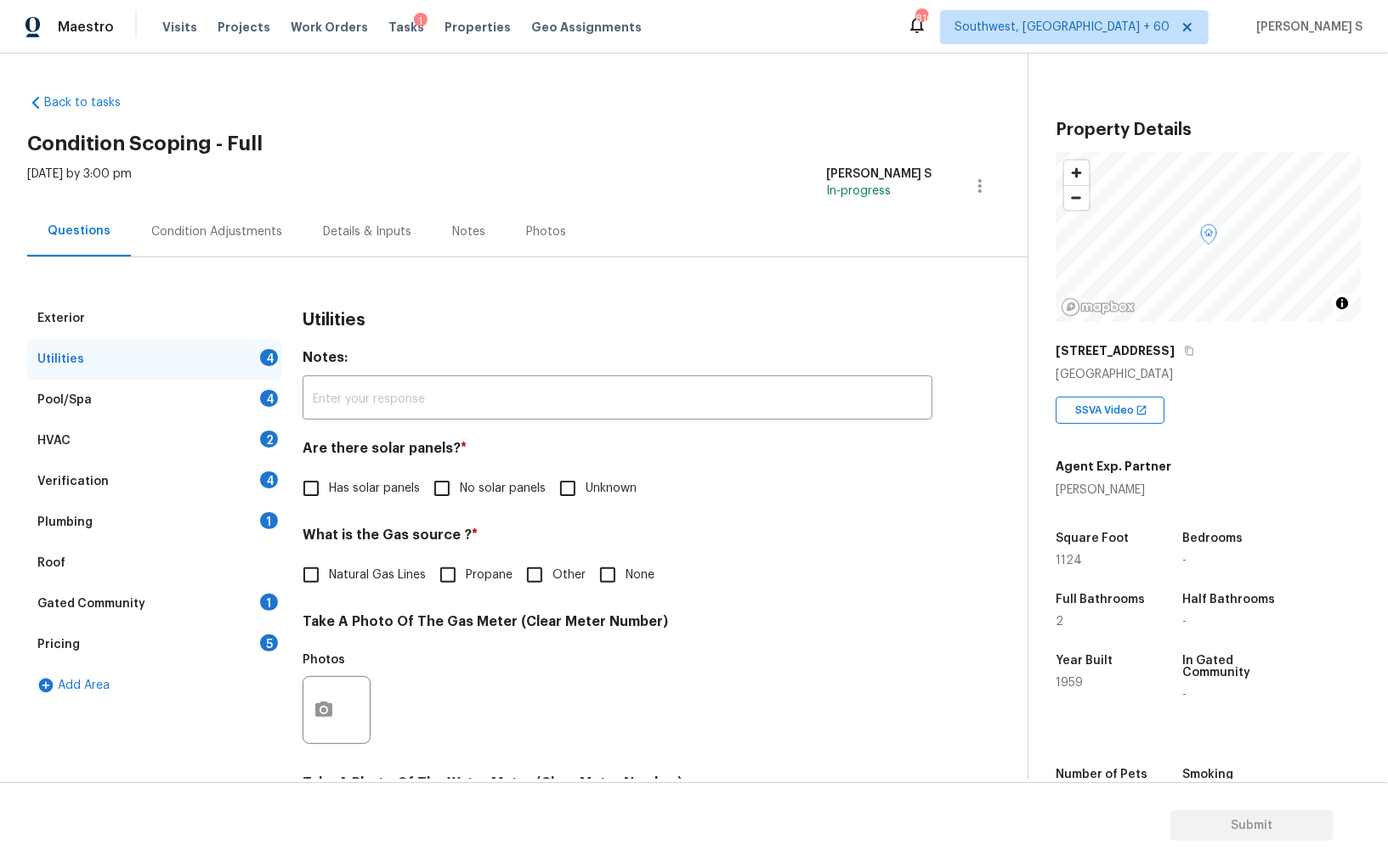
click at [462, 488] on span "No solar panels" at bounding box center [502, 488] width 86 height 18
click at [459, 488] on input "No solar panels" at bounding box center [442, 488] width 36 height 36
checkbox input "true"
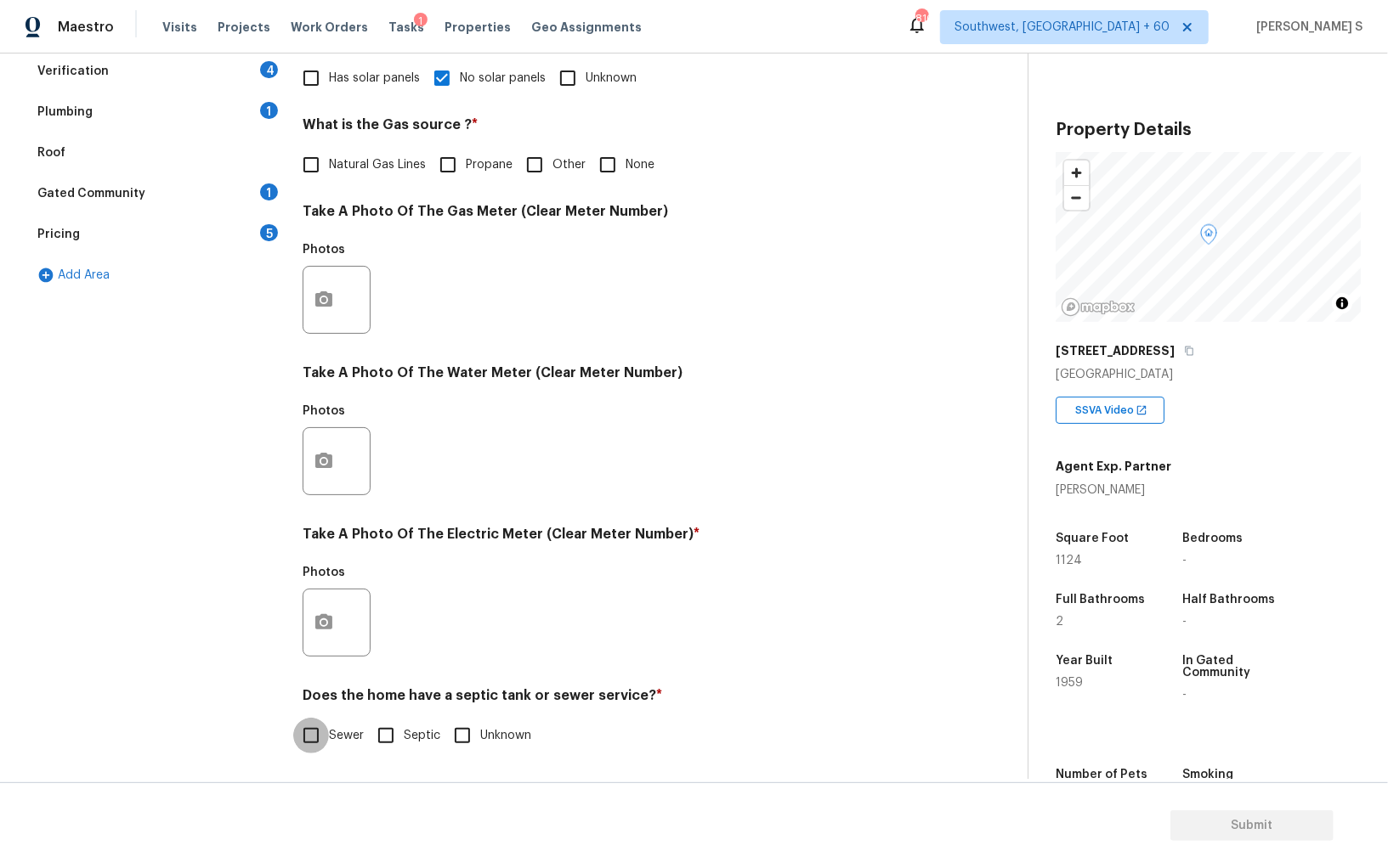
click at [311, 731] on input "Sewer" at bounding box center [310, 736] width 36 height 36
checkbox input "true"
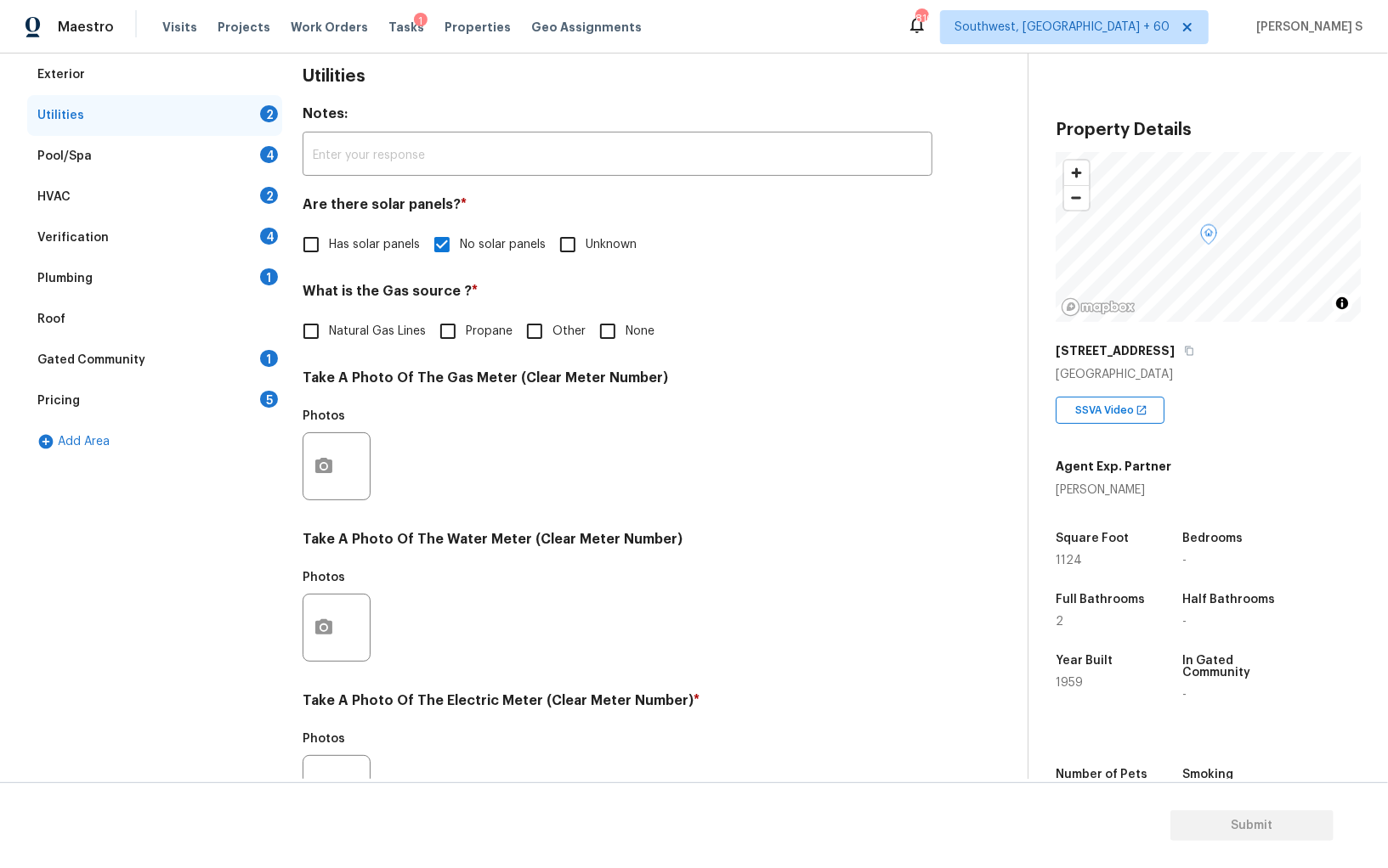
click at [324, 781] on div "Back to tasks Condition Scoping - Full [DATE] by 3:00 pm Anbu Jebakumar S In-pr…" at bounding box center [694, 460] width 1388 height 814
click at [324, 778] on button "button" at bounding box center [324, 789] width 41 height 66
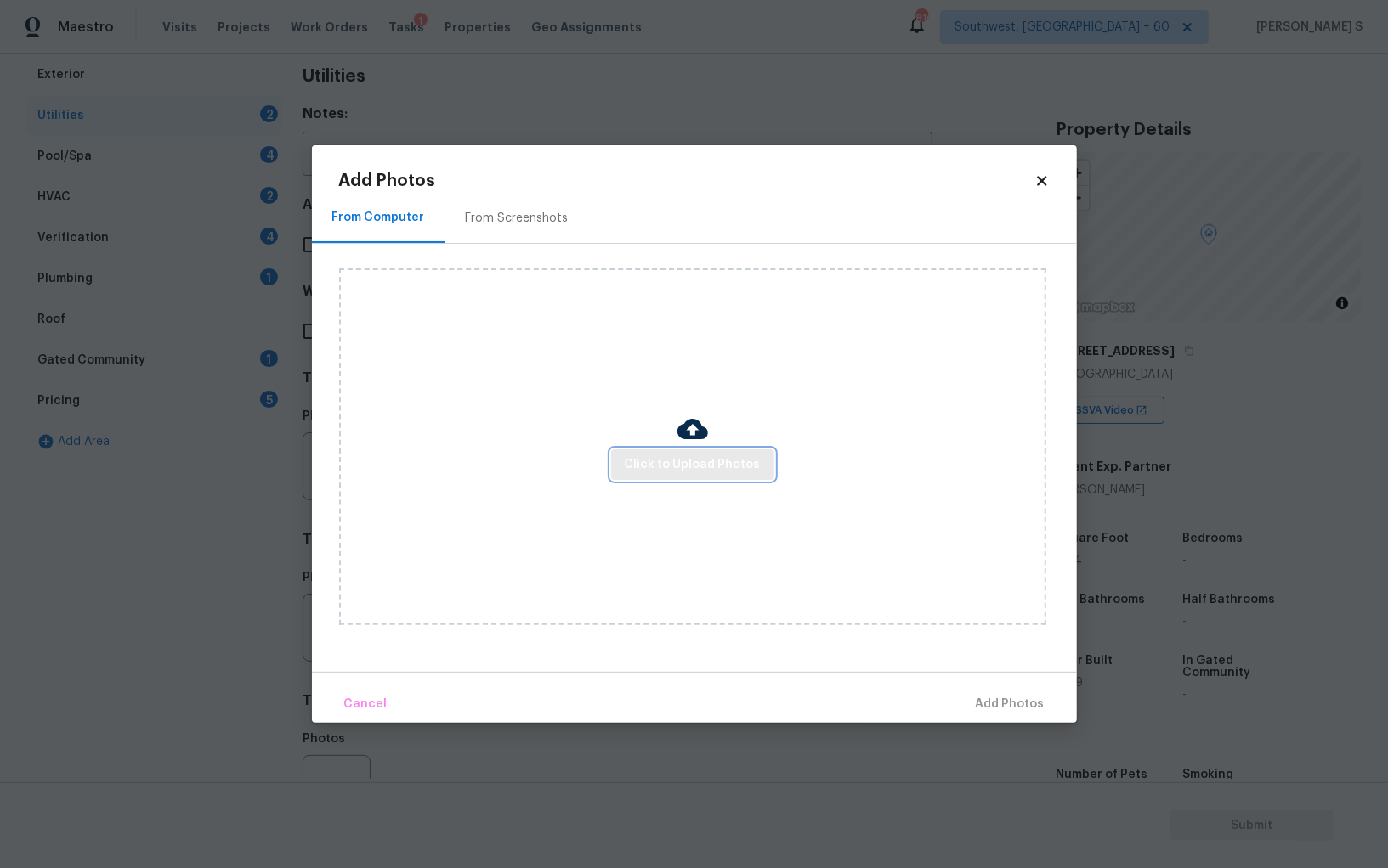
click at [697, 465] on span "Click to Upload Photos" at bounding box center [693, 465] width 136 height 21
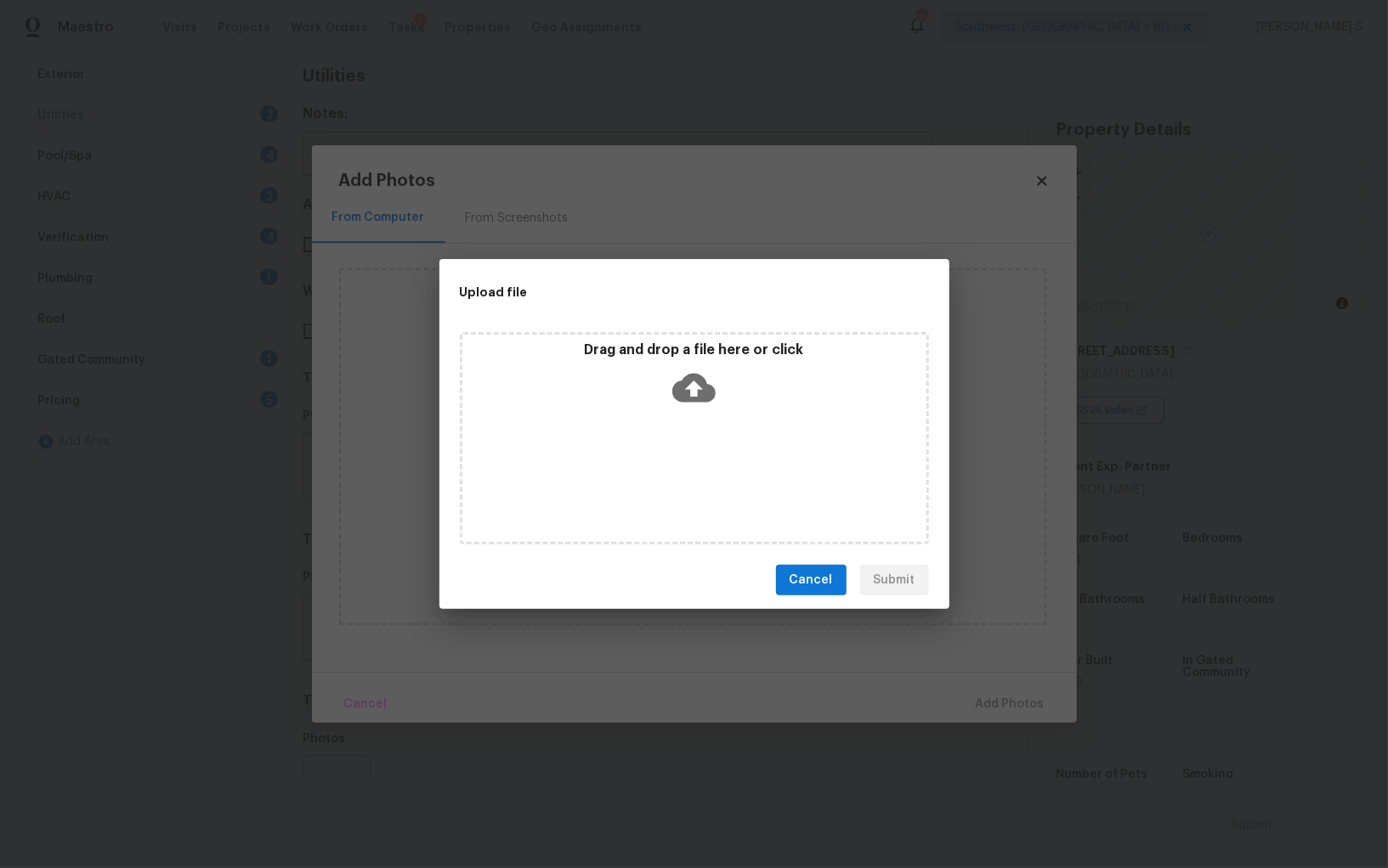
click at [697, 465] on div "Drag and drop a file here or click" at bounding box center [694, 438] width 469 height 212
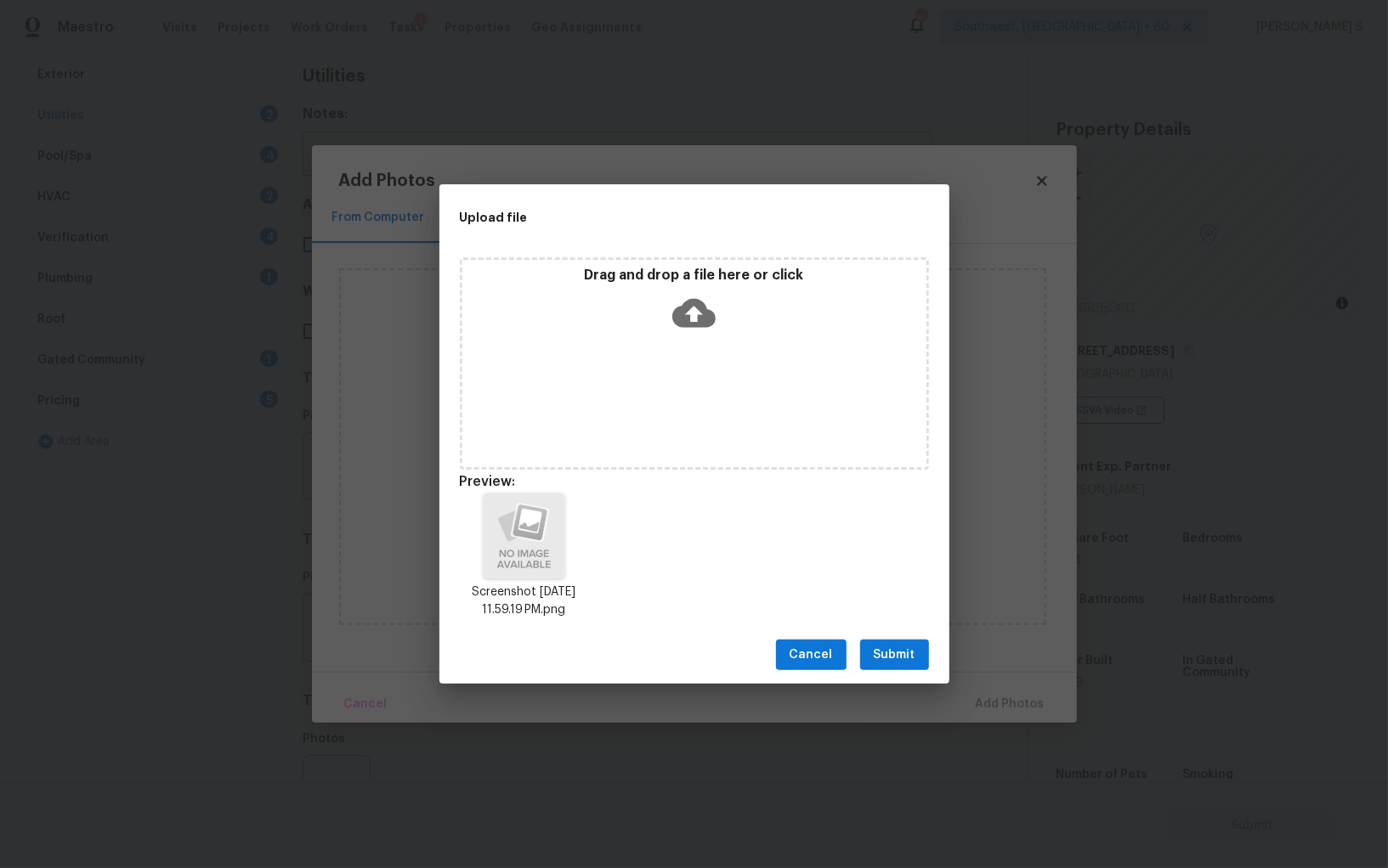
click at [889, 652] on span "Submit" at bounding box center [894, 656] width 42 height 21
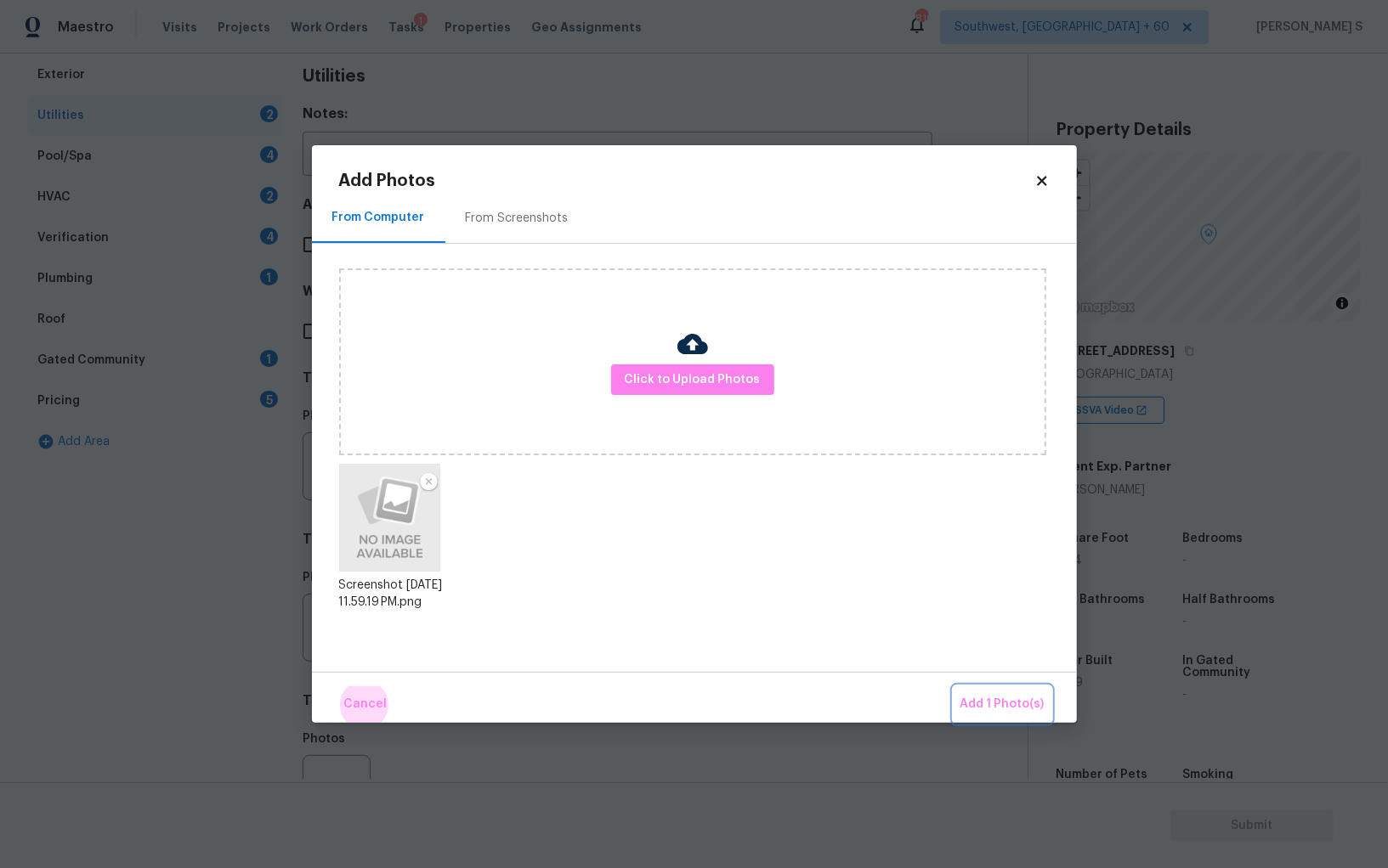
click at [953, 686] on button "Add 1 Photo(s)" at bounding box center [1002, 705] width 97 height 37
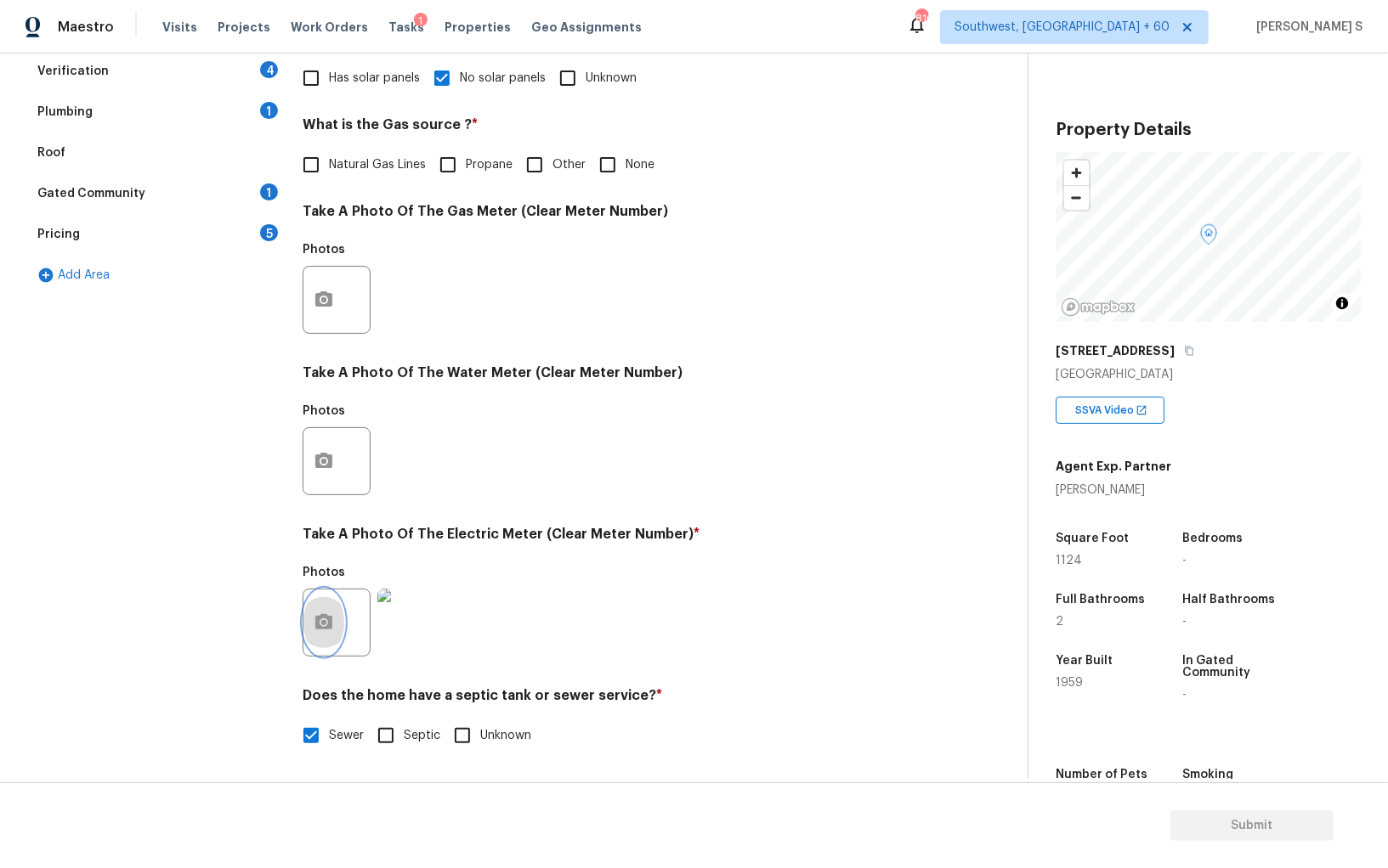
scroll to position [0, 0]
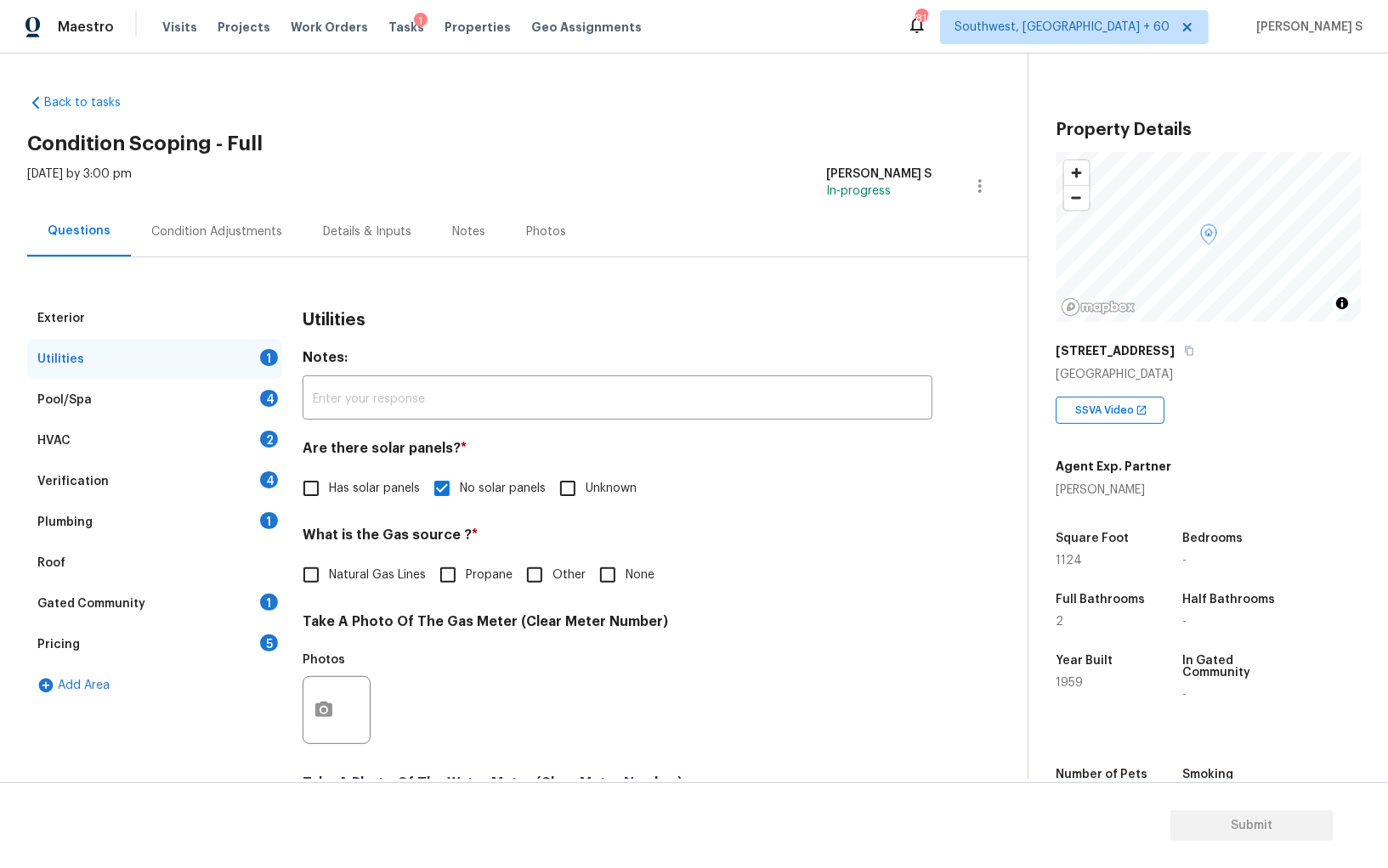
click at [270, 517] on div "1" at bounding box center [269, 520] width 18 height 17
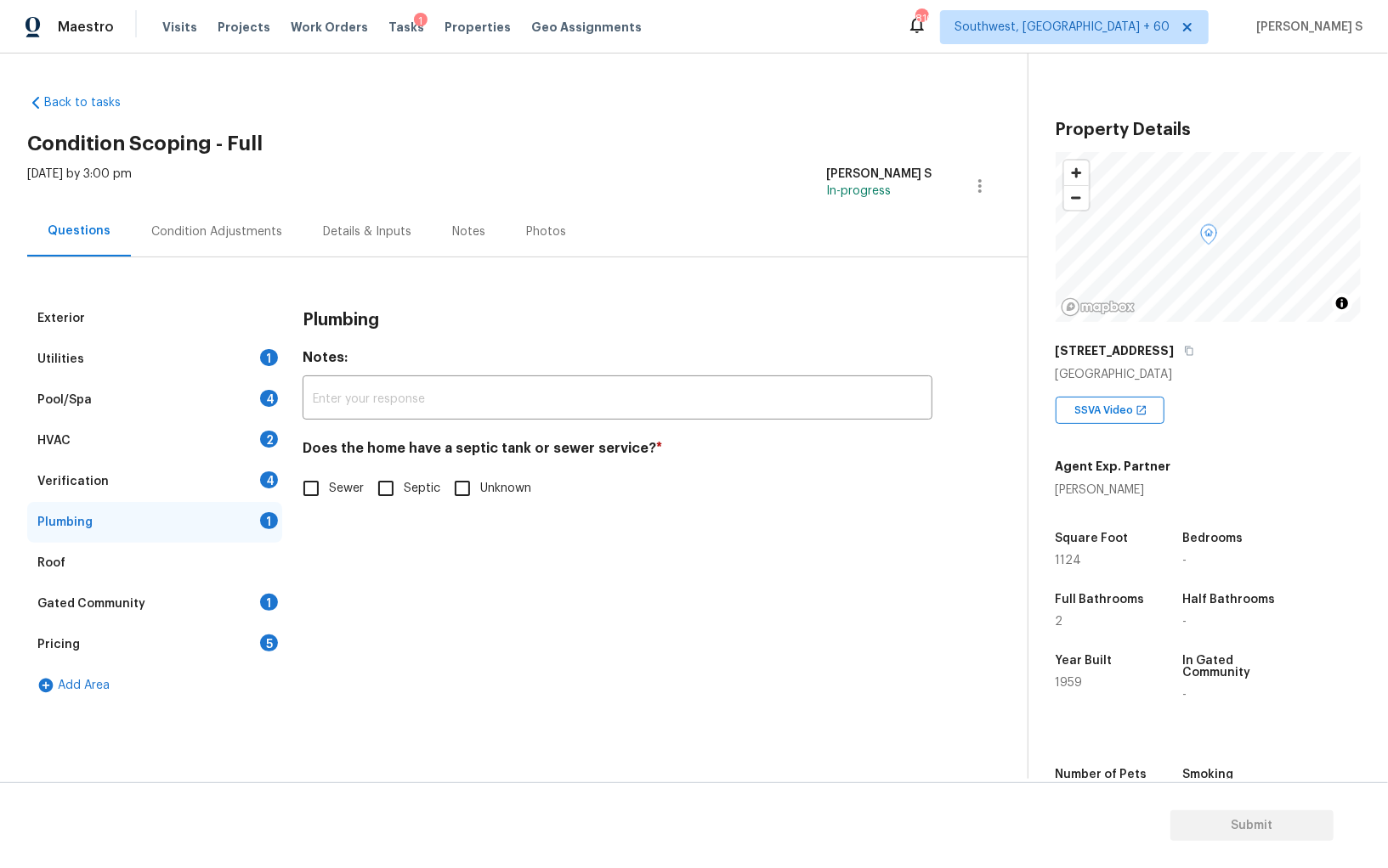
click at [318, 485] on input "Sewer" at bounding box center [310, 488] width 36 height 36
checkbox input "true"
click at [270, 588] on div "Gated Community 1" at bounding box center [155, 604] width 255 height 41
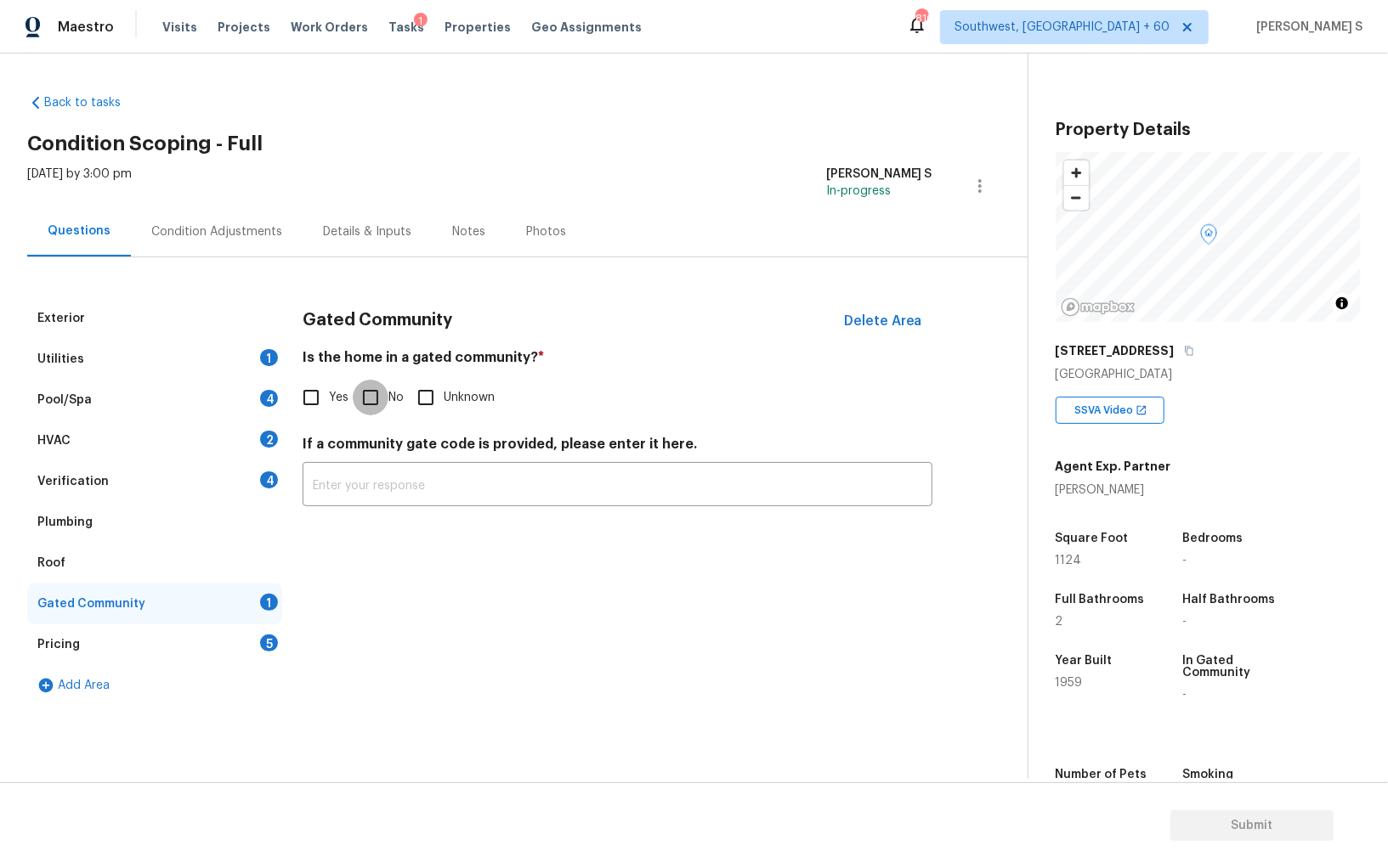
click at [370, 411] on input "No" at bounding box center [370, 397] width 36 height 36
checkbox input "true"
click at [222, 481] on div "Verification 4" at bounding box center [155, 482] width 255 height 41
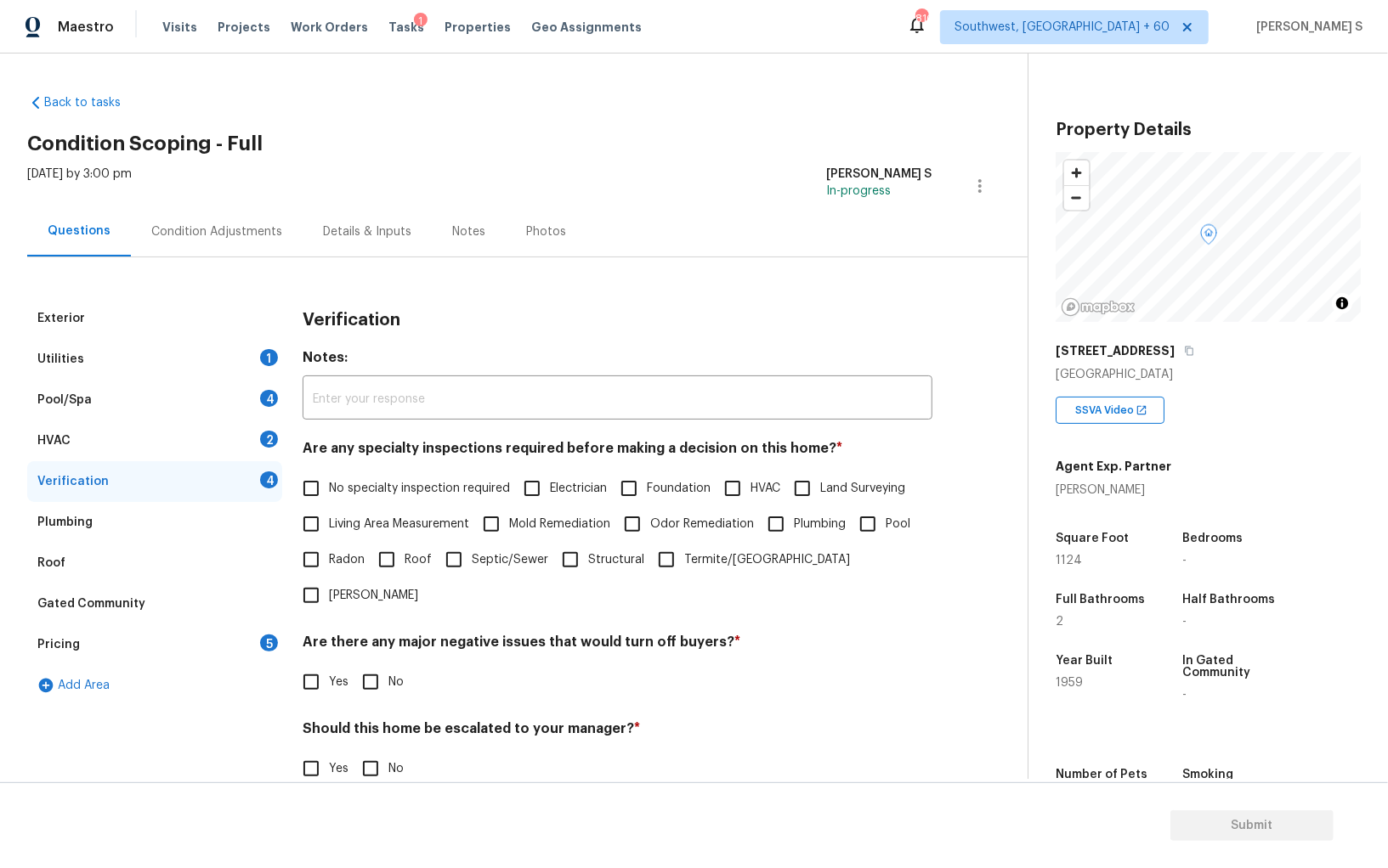
click at [319, 492] on input "No specialty inspection required" at bounding box center [310, 488] width 36 height 36
checkbox input "true"
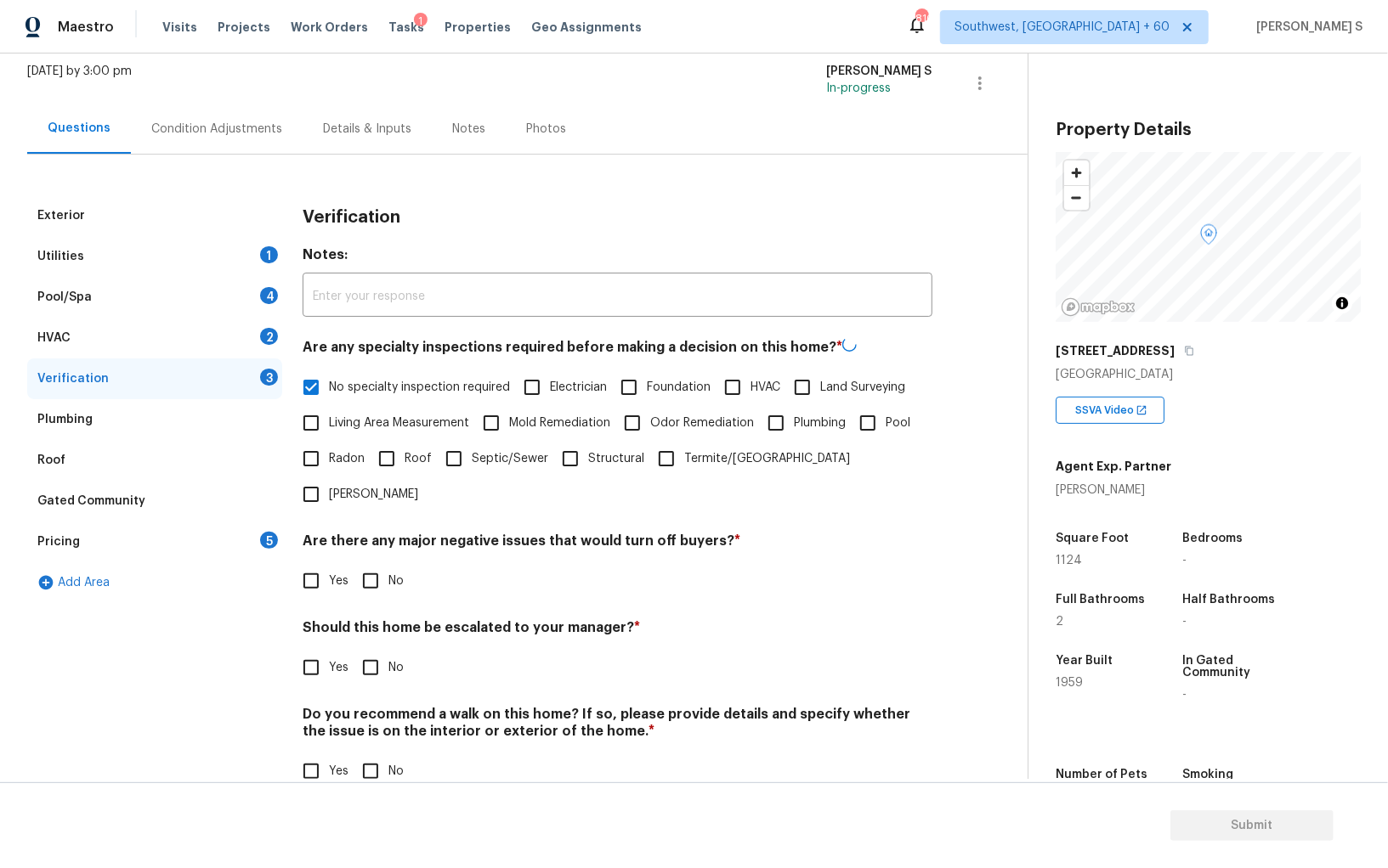
scroll to position [101, 0]
click at [378, 564] on div "Verification Notes: ​ Are any specialty inspections required before making a de…" at bounding box center [617, 503] width 630 height 612
click at [375, 563] on input "No" at bounding box center [370, 581] width 36 height 36
checkbox input "true"
click at [380, 755] on input "No" at bounding box center [370, 773] width 36 height 36
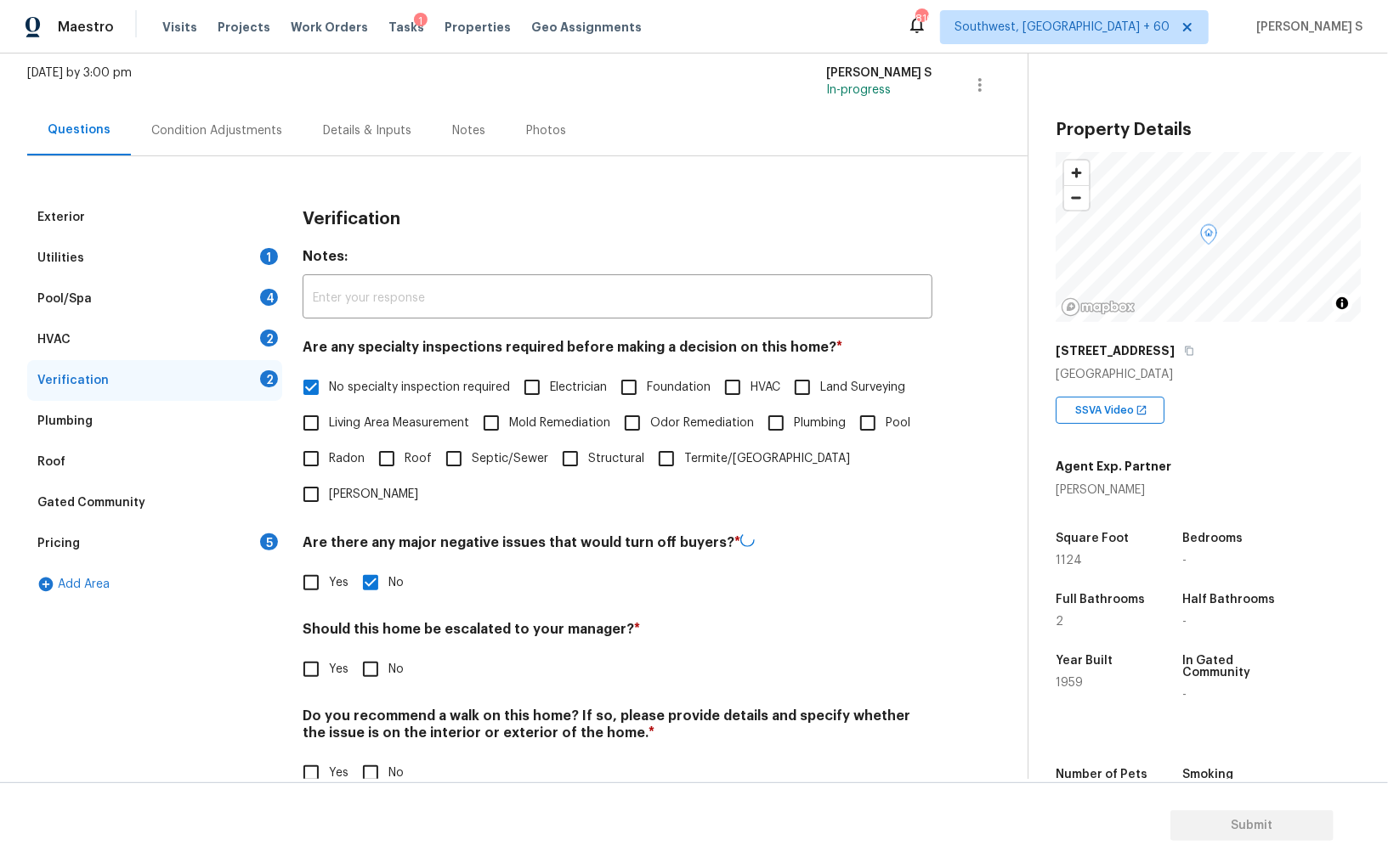
checkbox input "true"
click at [327, 650] on input "Yes" at bounding box center [310, 668] width 36 height 36
checkbox input "true"
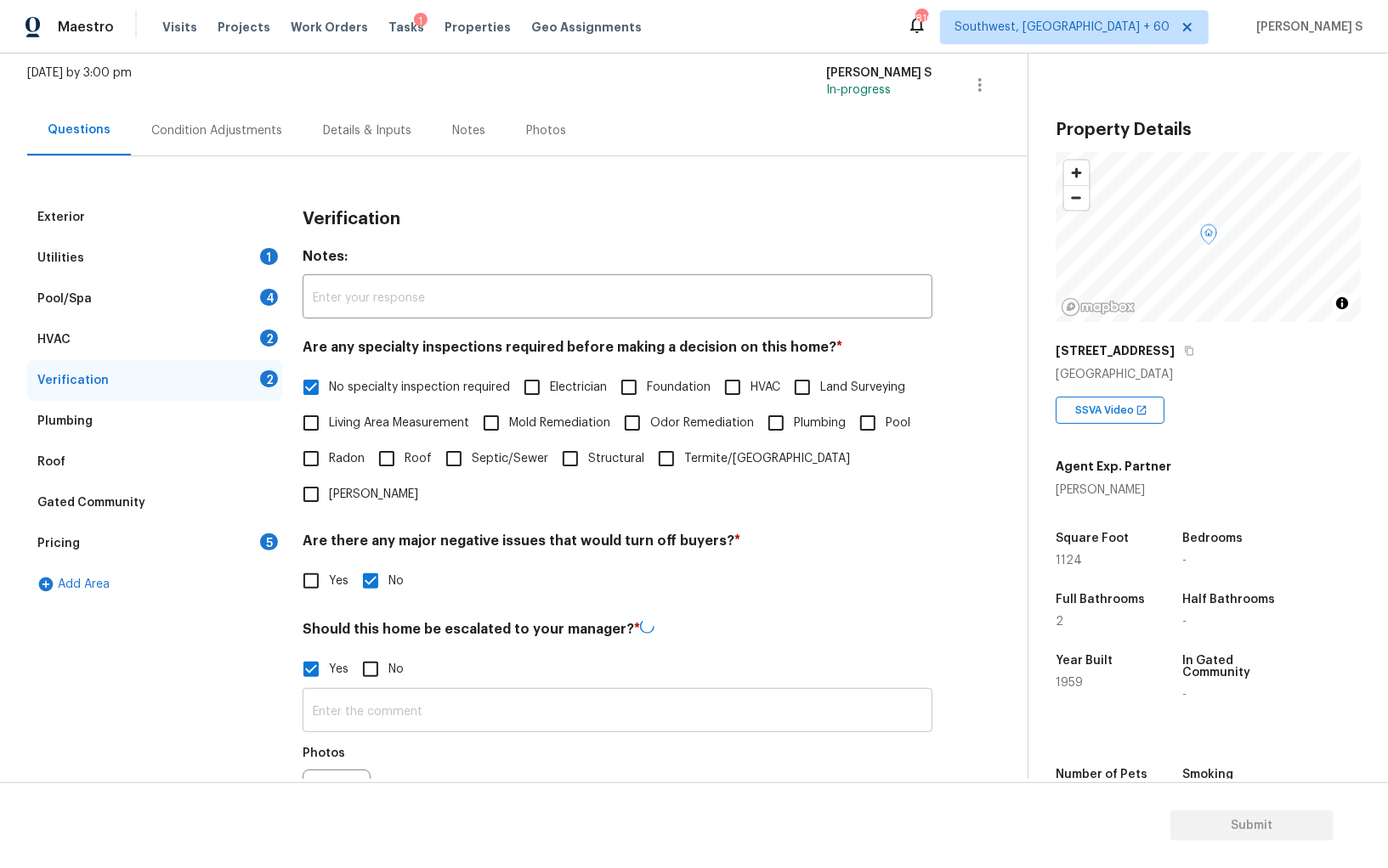
click at [445, 692] on input "text" at bounding box center [617, 711] width 630 height 40
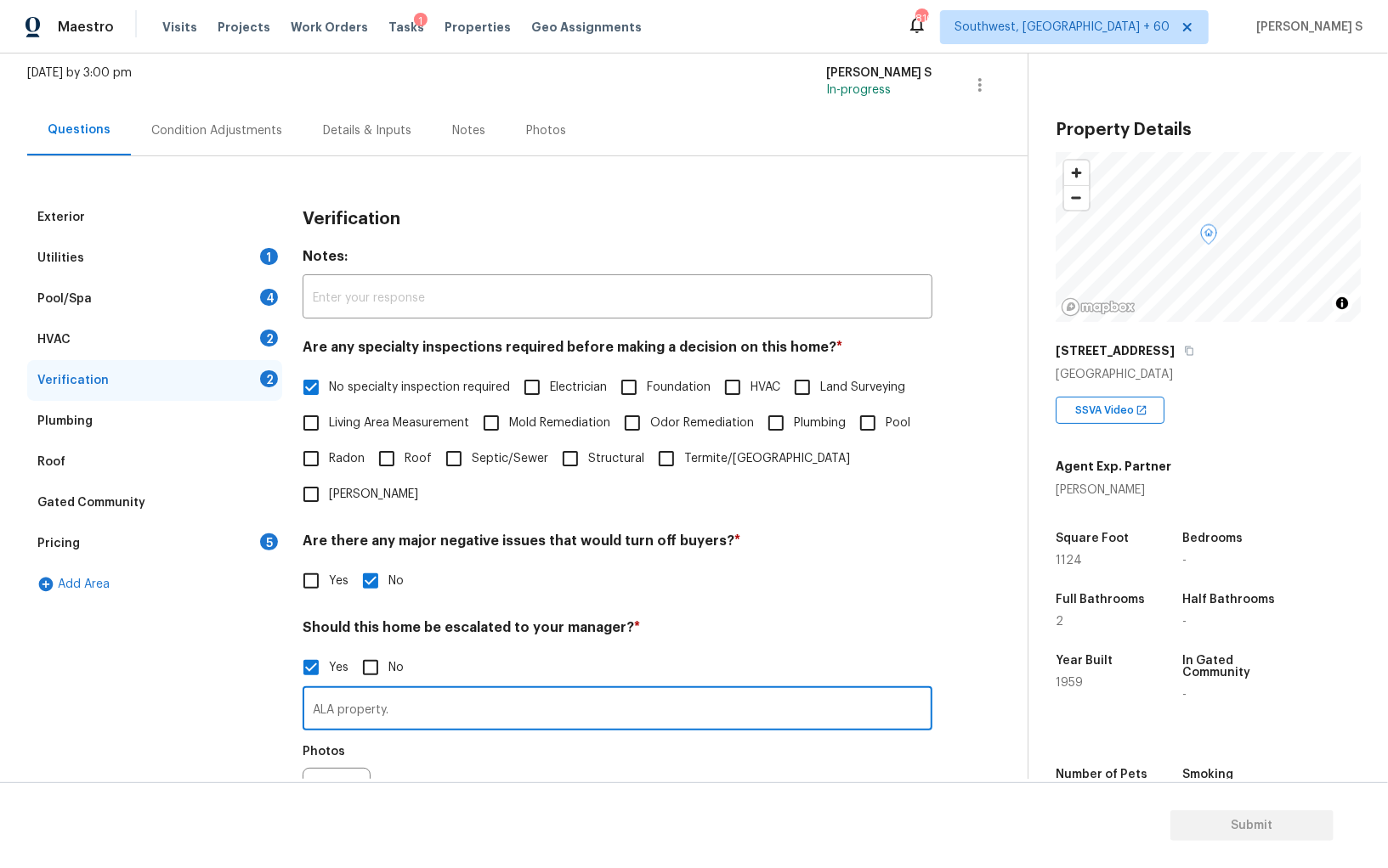
type input "ALA property."
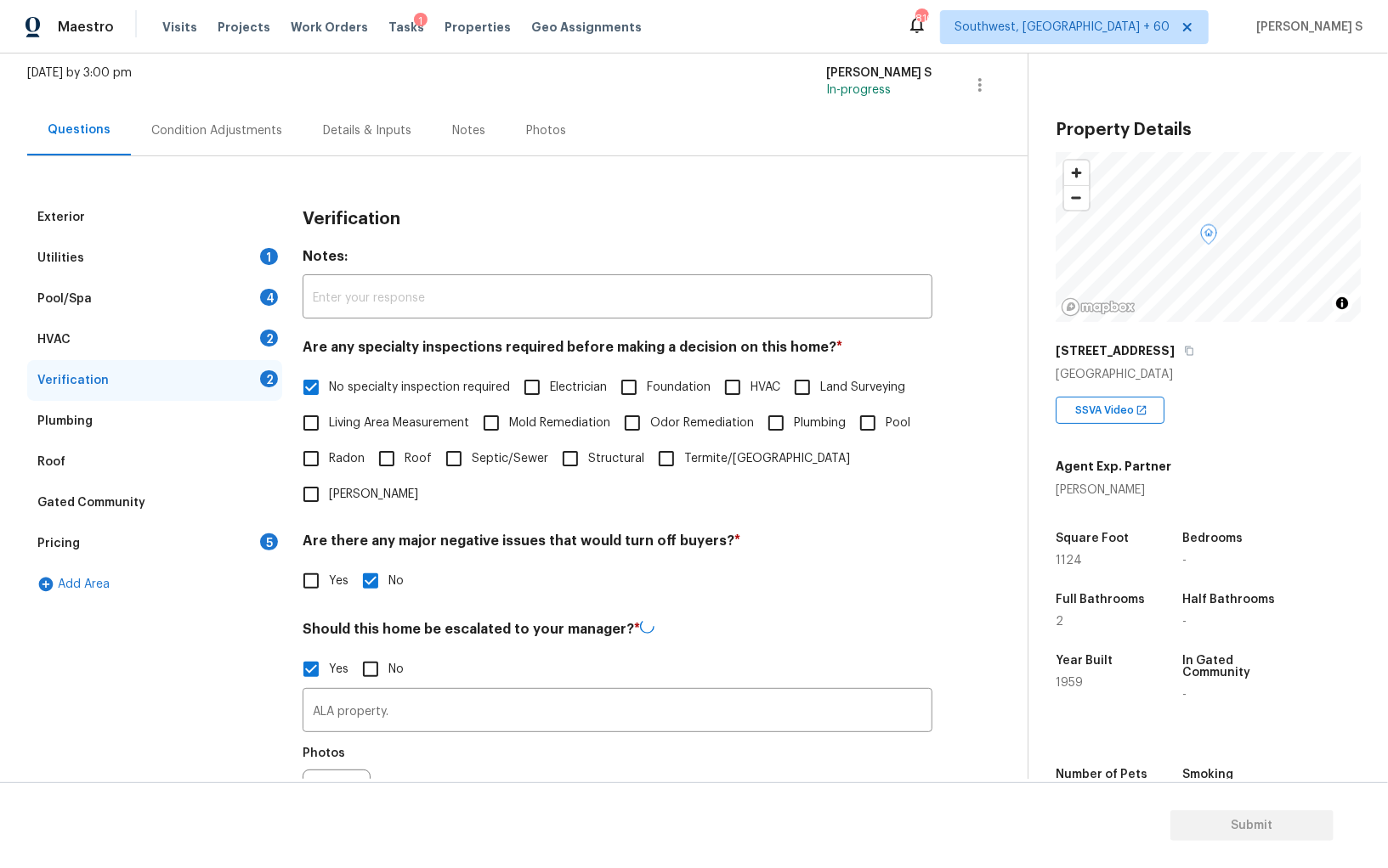
click at [428, 746] on div "Photos" at bounding box center [617, 792] width 630 height 110
click at [255, 340] on div "HVAC 2" at bounding box center [155, 340] width 255 height 41
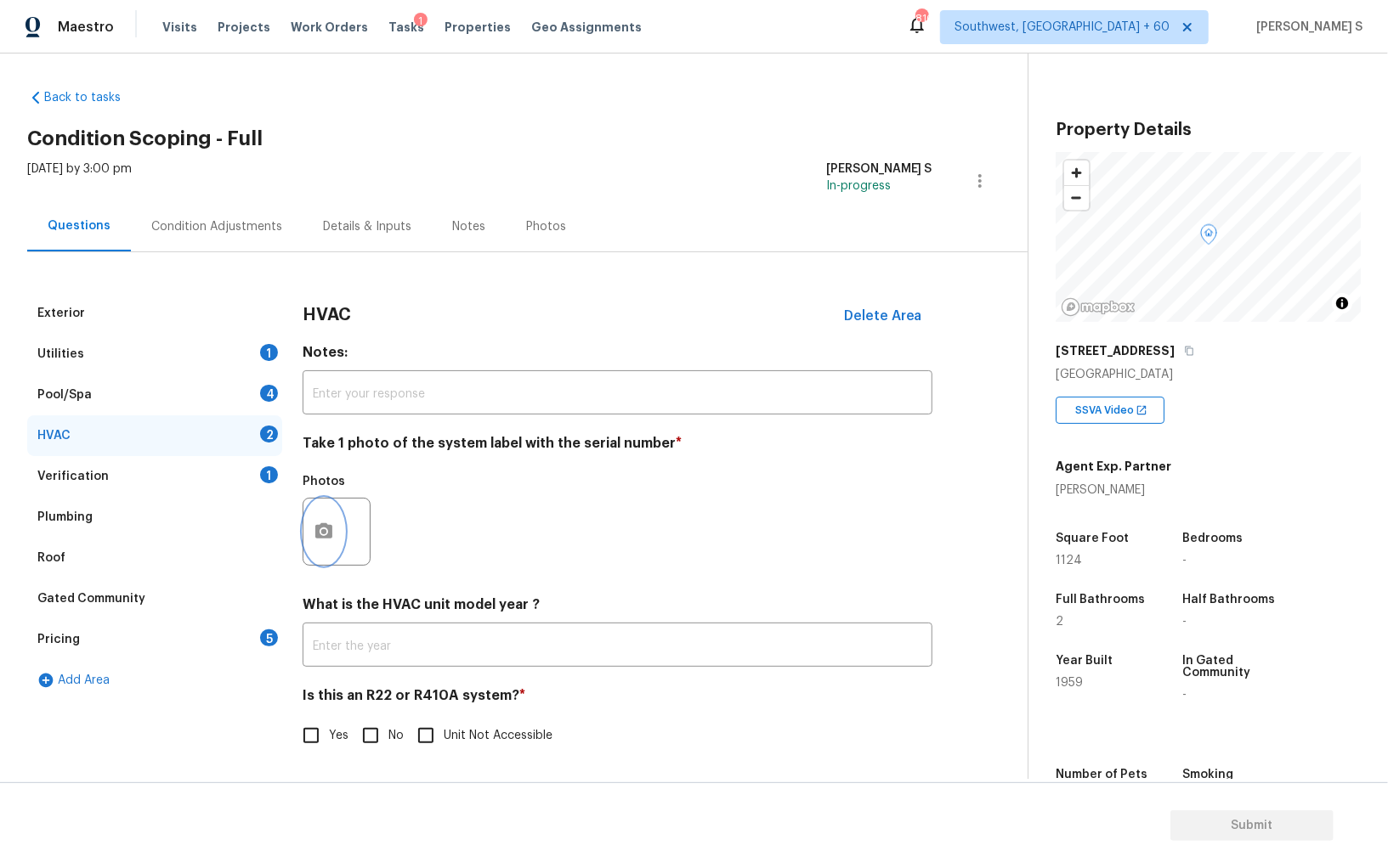
click at [330, 529] on icon "button" at bounding box center [323, 531] width 17 height 16
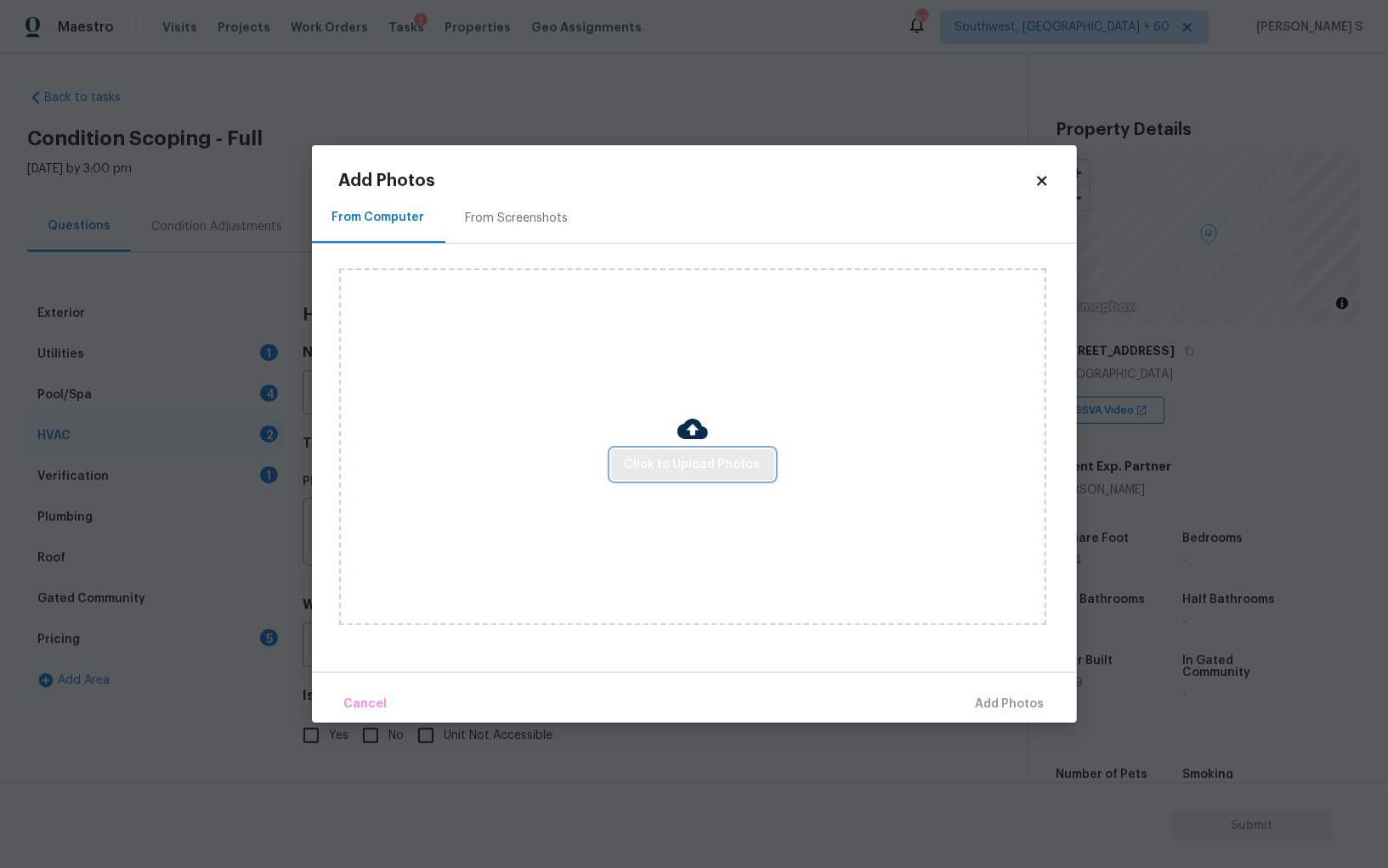
click at [710, 467] on span "Click to Upload Photos" at bounding box center [693, 465] width 136 height 21
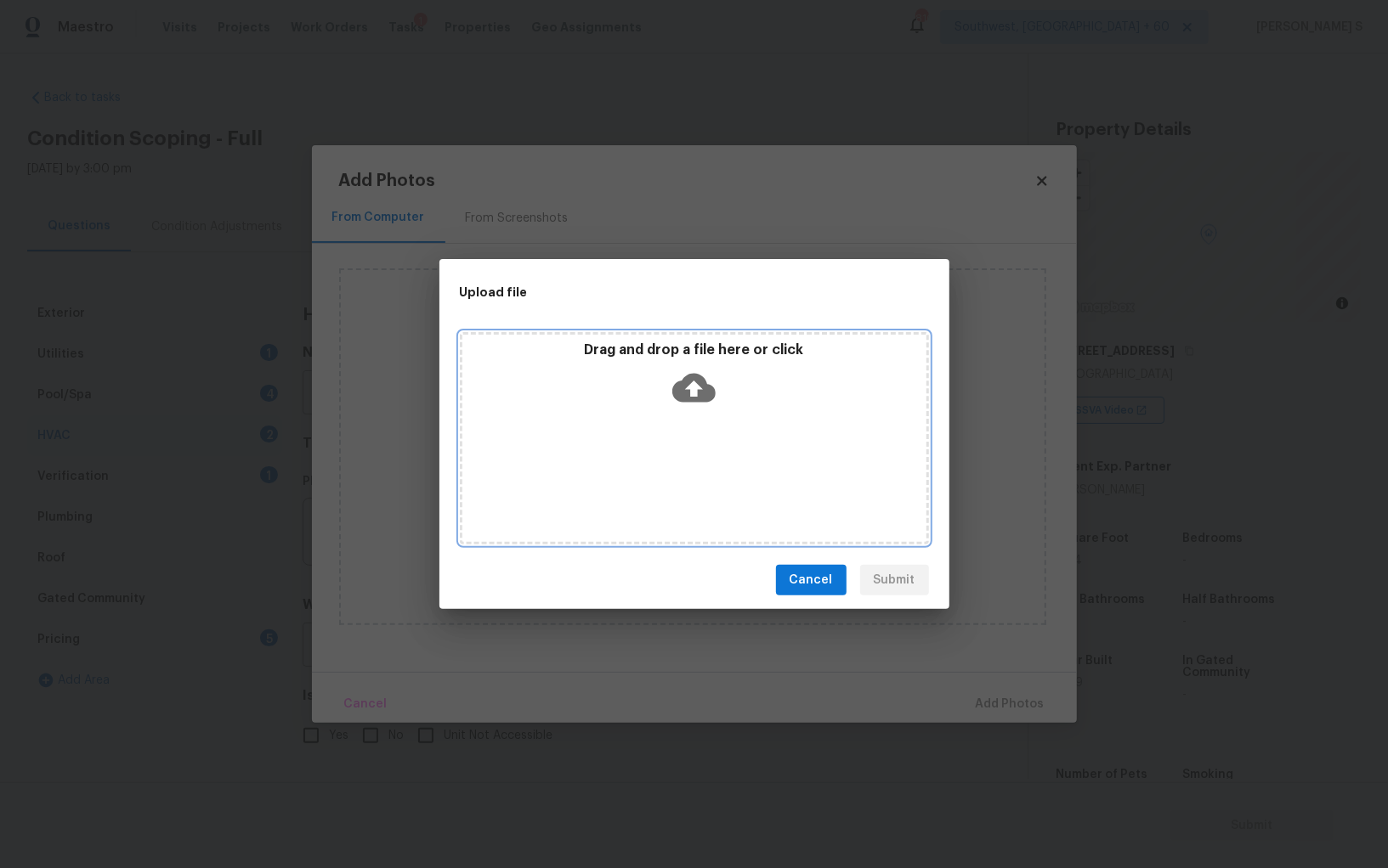
click at [710, 467] on div "Drag and drop a file here or click" at bounding box center [694, 438] width 469 height 212
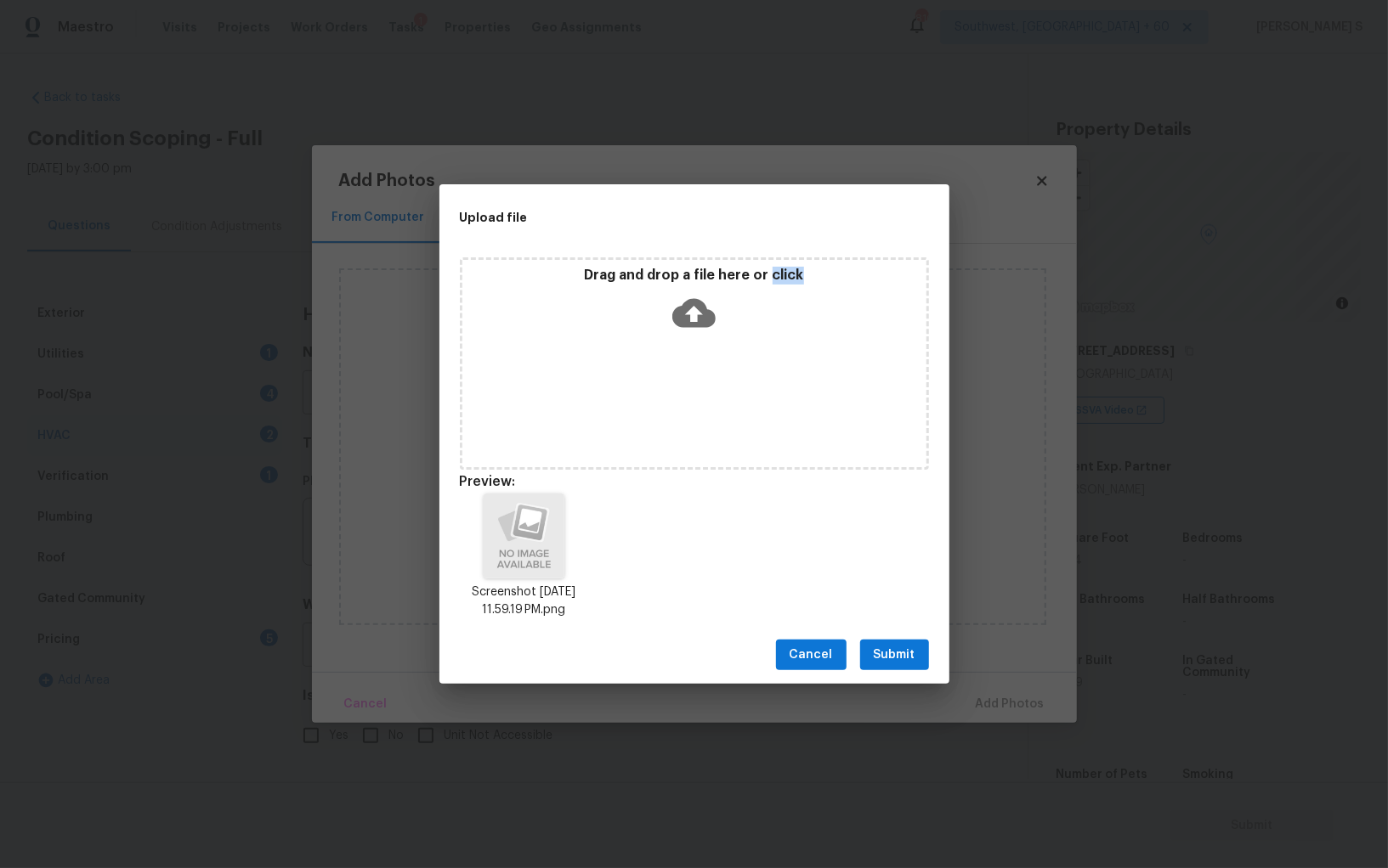
click at [880, 659] on span "Submit" at bounding box center [894, 656] width 42 height 21
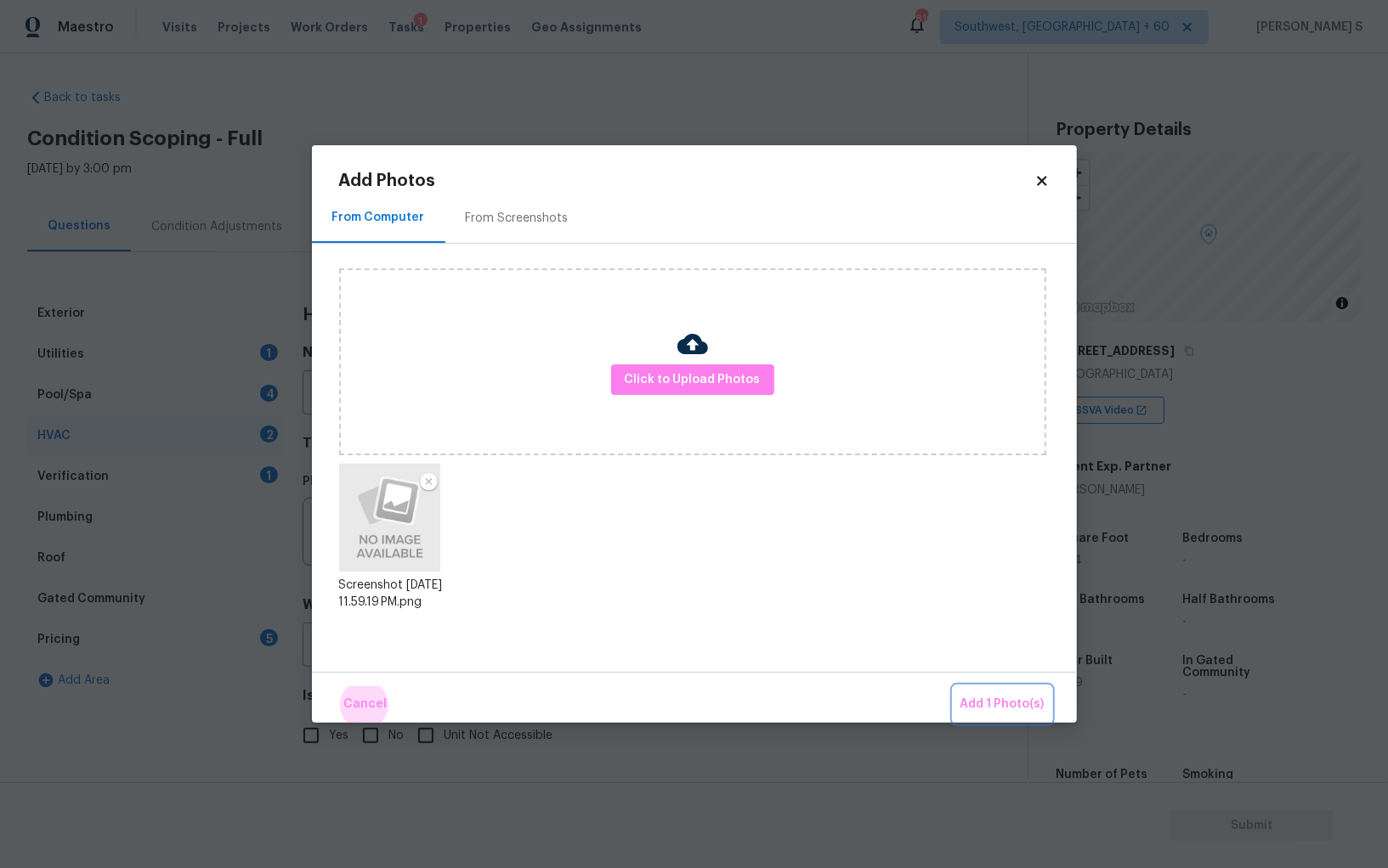
click at [953, 686] on button "Add 1 Photo(s)" at bounding box center [1002, 705] width 97 height 37
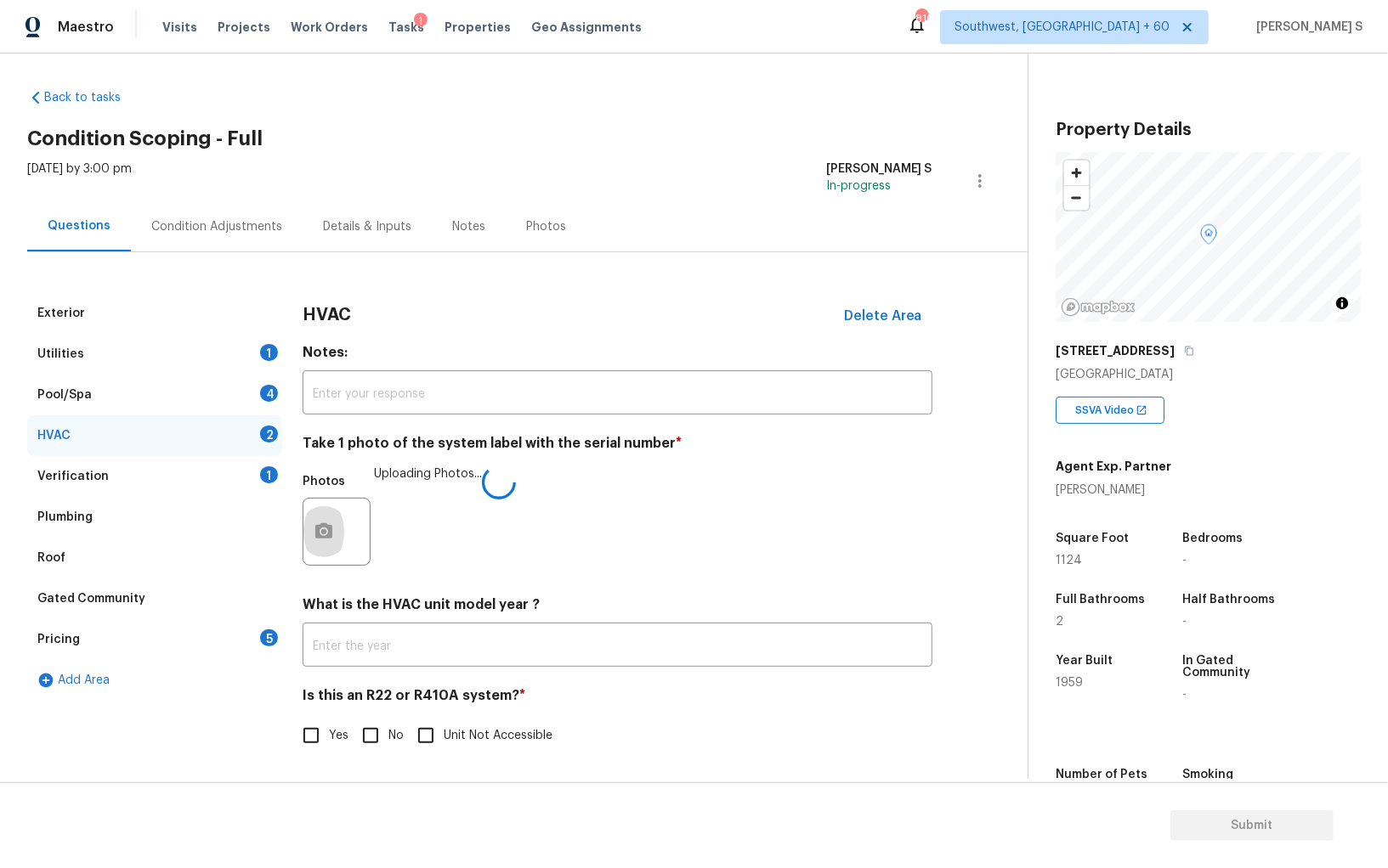
click at [371, 730] on input "No" at bounding box center [370, 736] width 36 height 36
checkbox input "true"
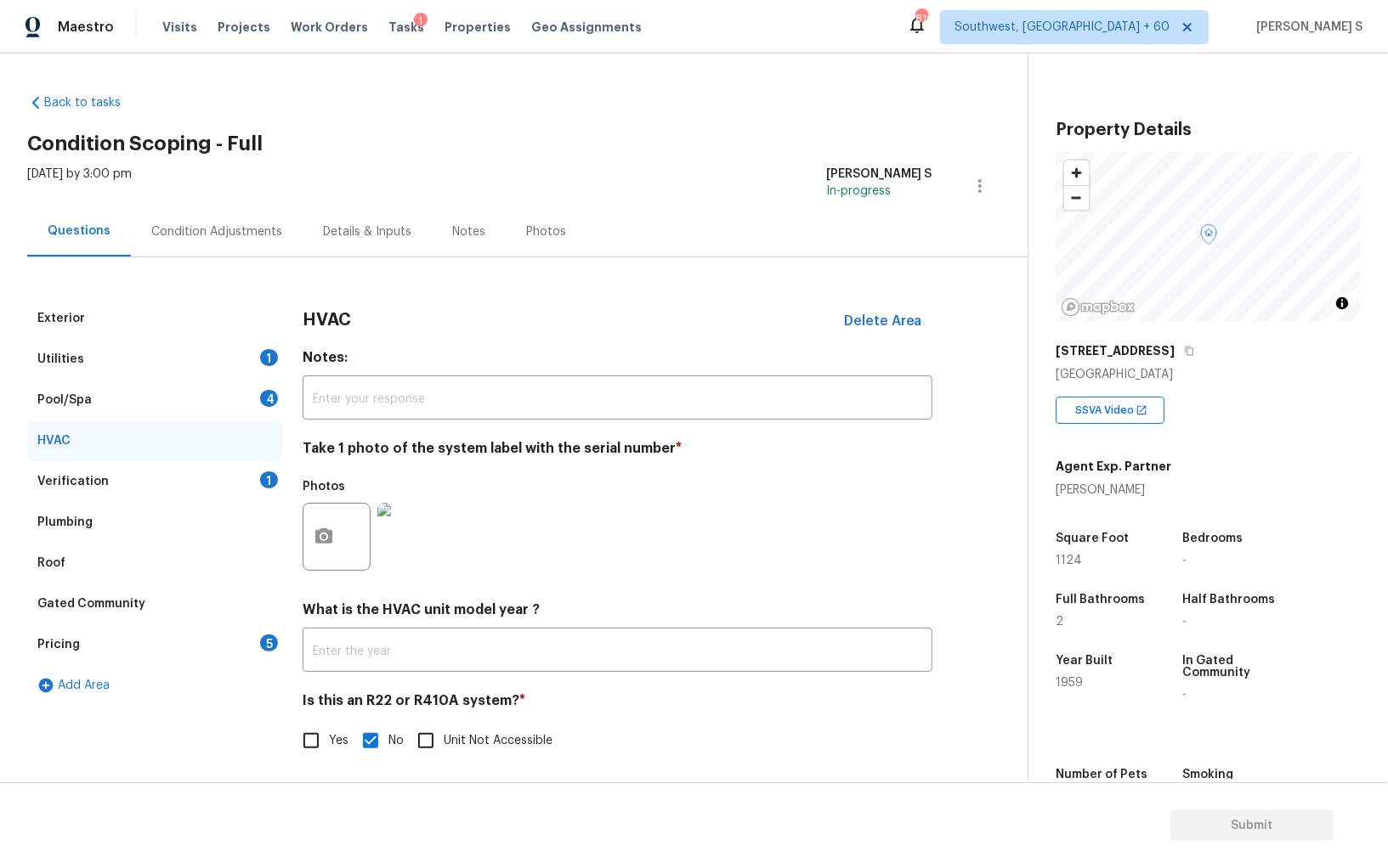
click at [237, 241] on div "Condition Adjustments" at bounding box center [216, 232] width 171 height 51
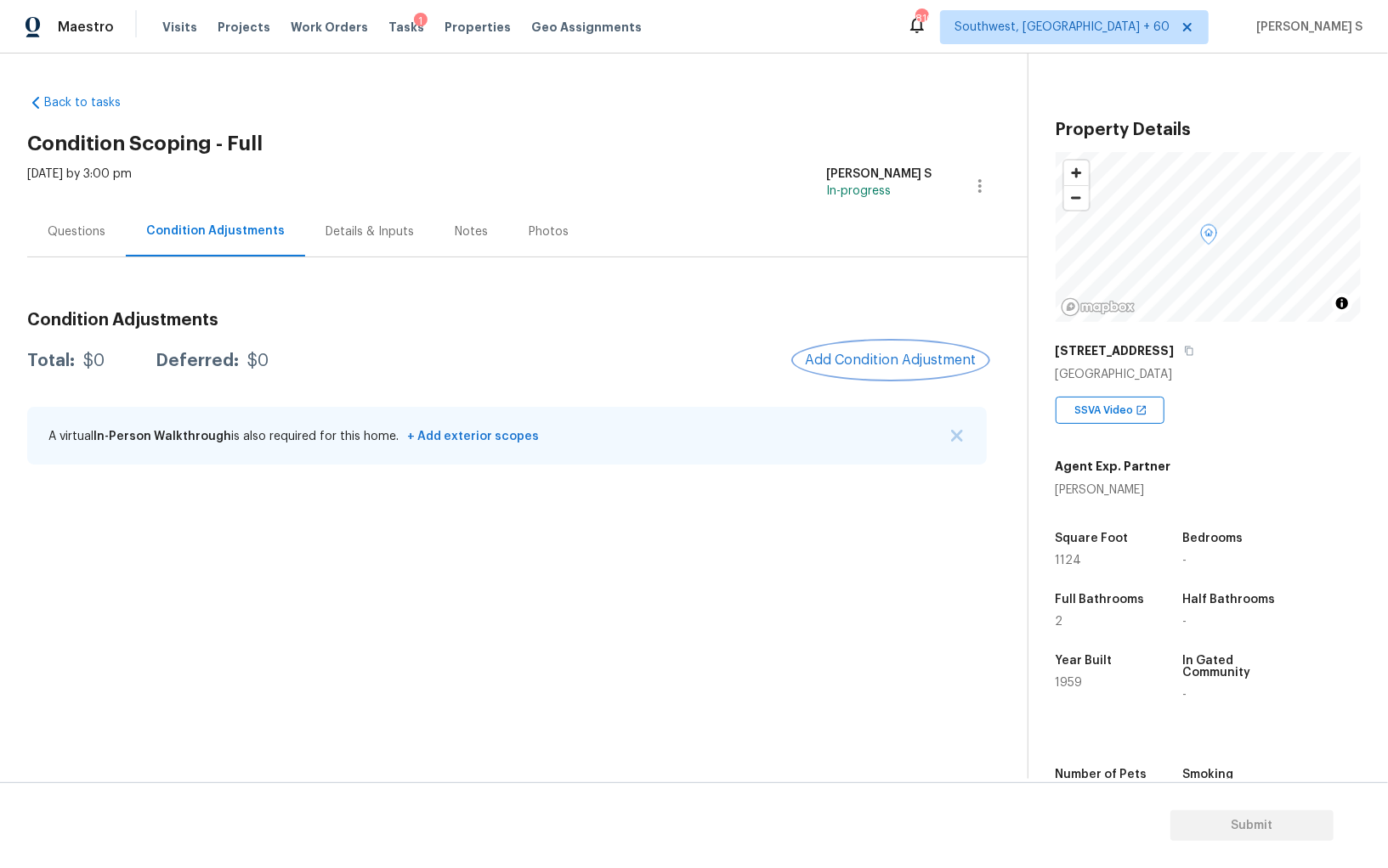
click at [836, 351] on button "Add Condition Adjustment" at bounding box center [890, 360] width 192 height 36
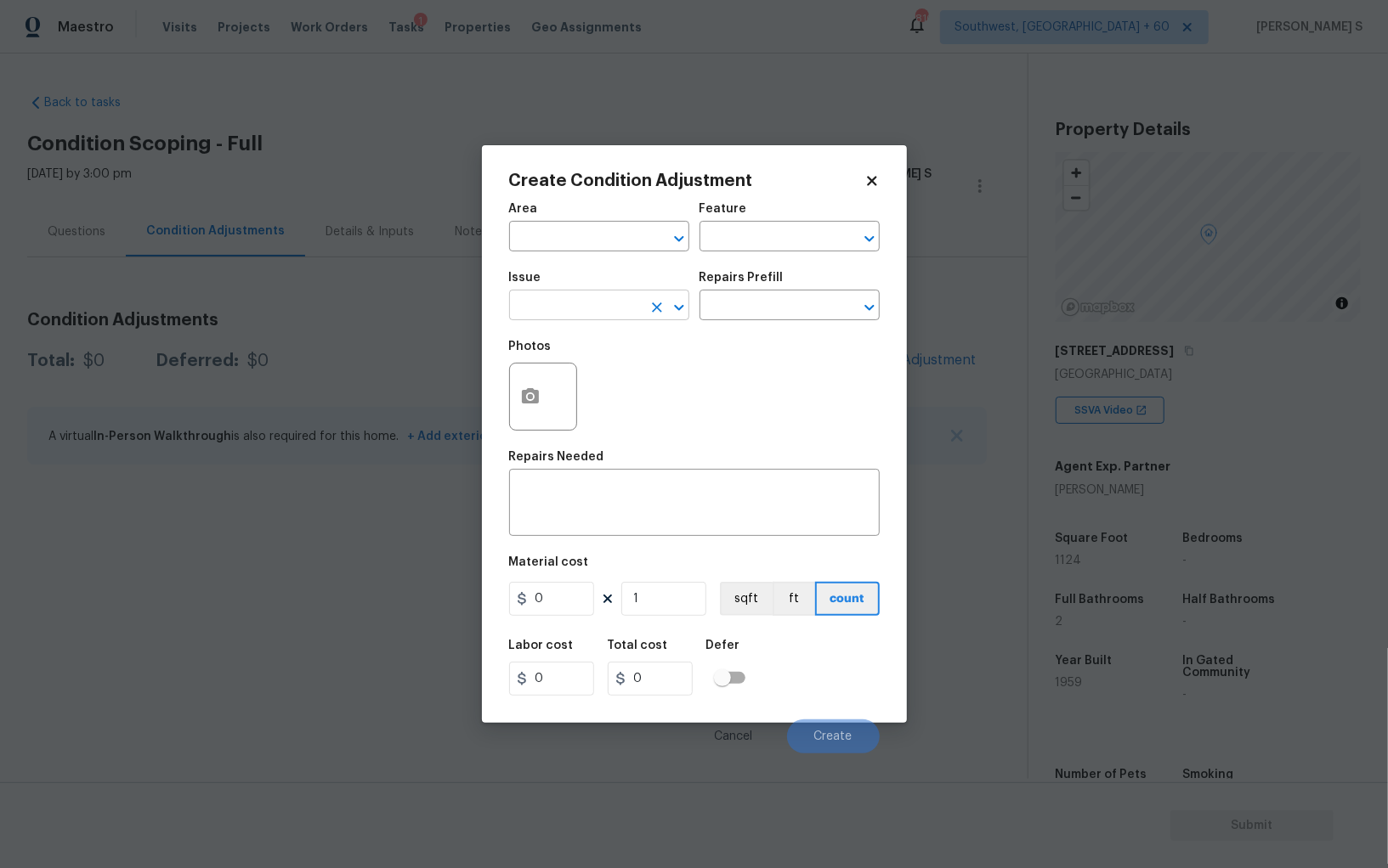
click at [575, 305] on input "text" at bounding box center [575, 307] width 132 height 26
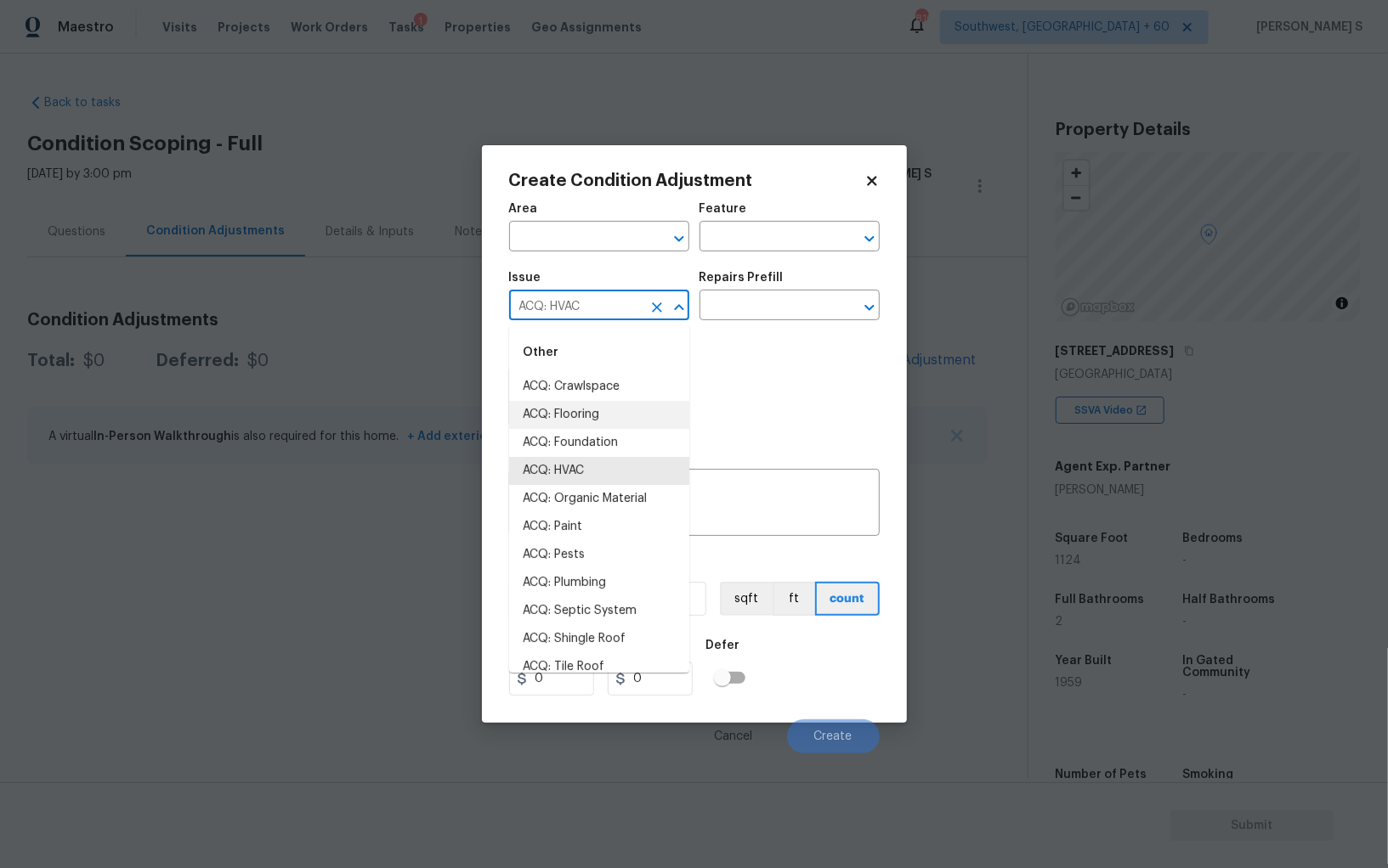
type input "ACQ: HVAC"
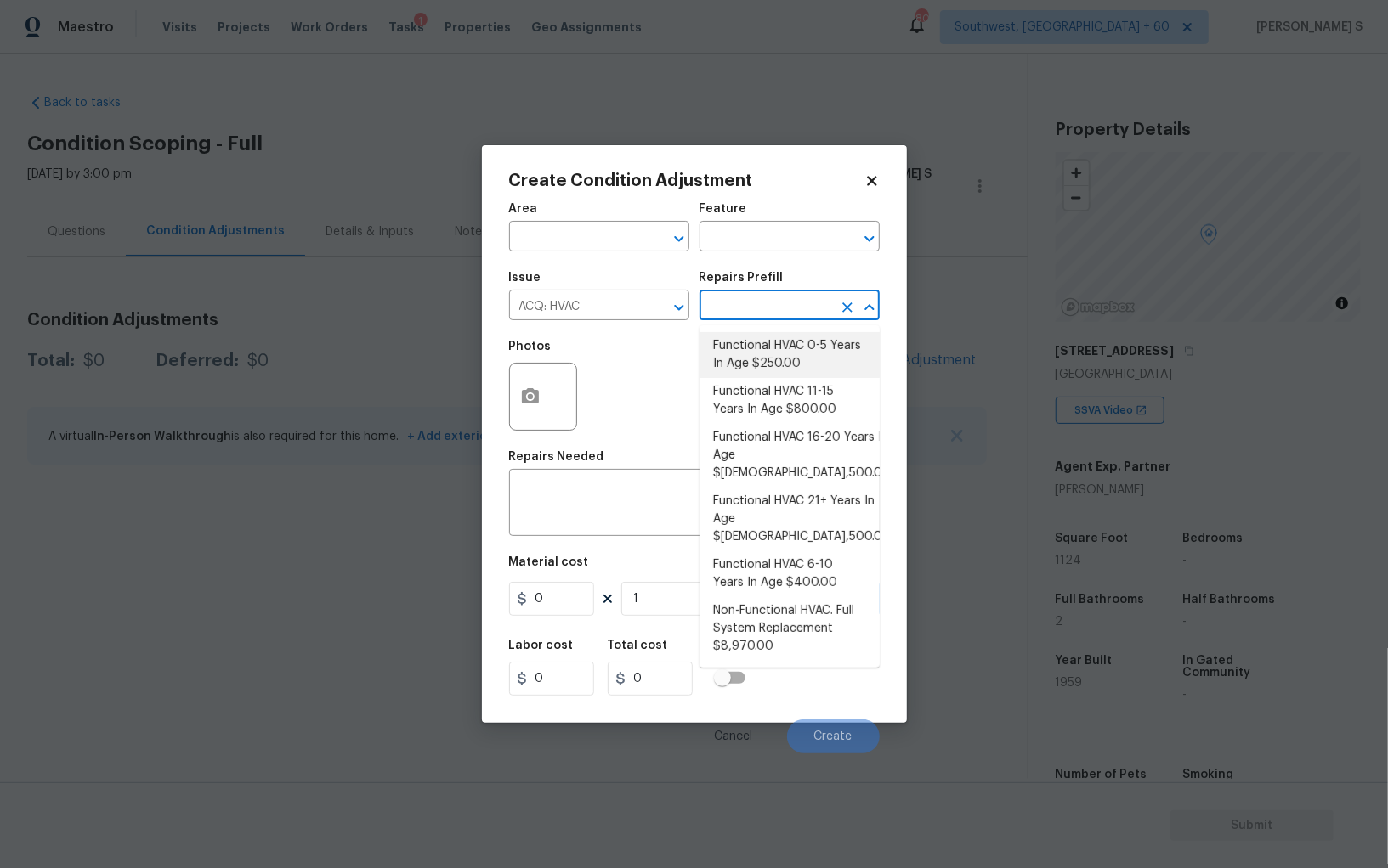
click at [800, 358] on li "Functional HVAC 0-5 Years In Age $250.00" at bounding box center [788, 354] width 180 height 46
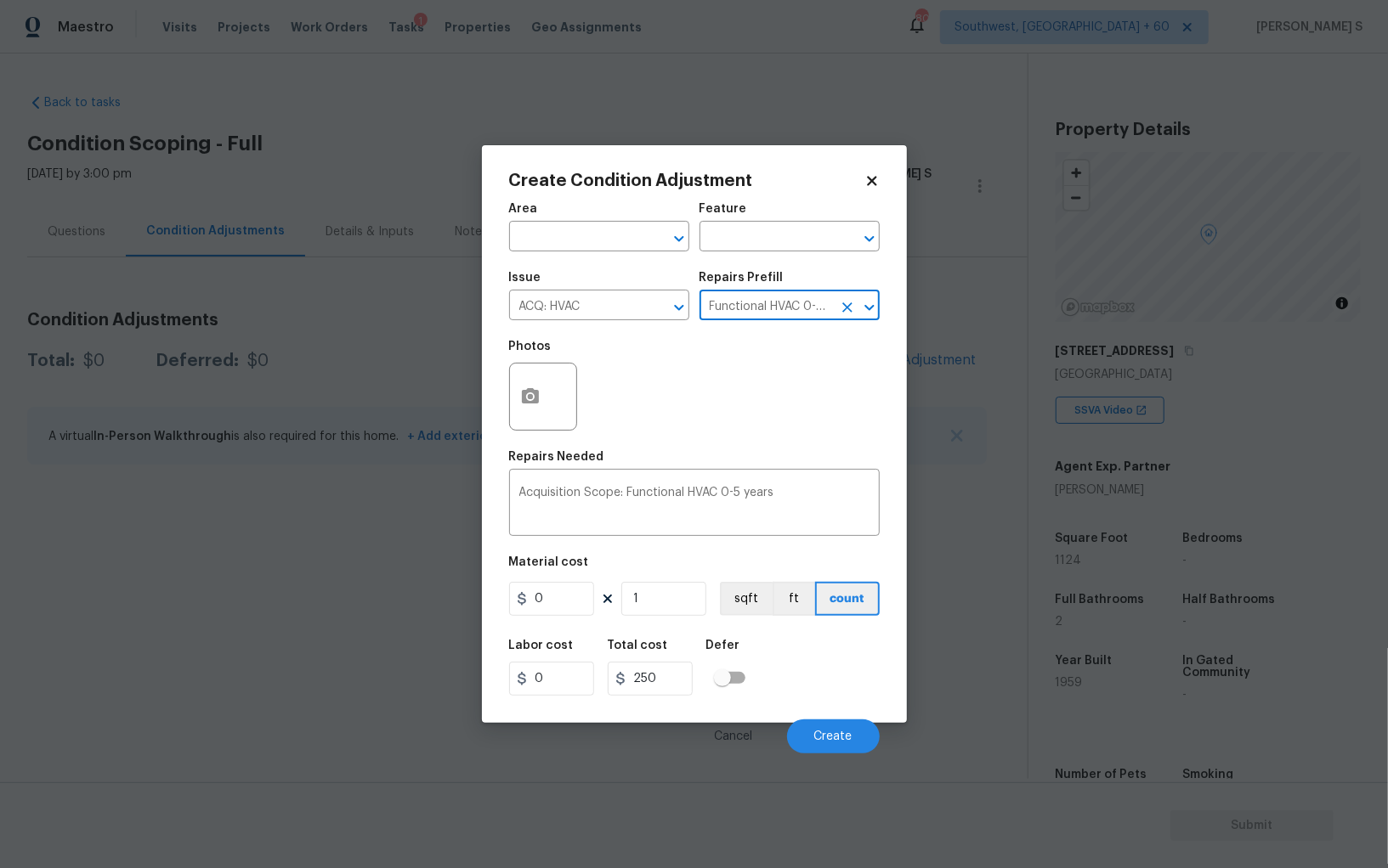
type input "Acquisition"
type textarea "Acquisition Scope: Functional HVAC 0-5 years"
type input "250"
click at [821, 736] on span "Create" at bounding box center [832, 737] width 38 height 13
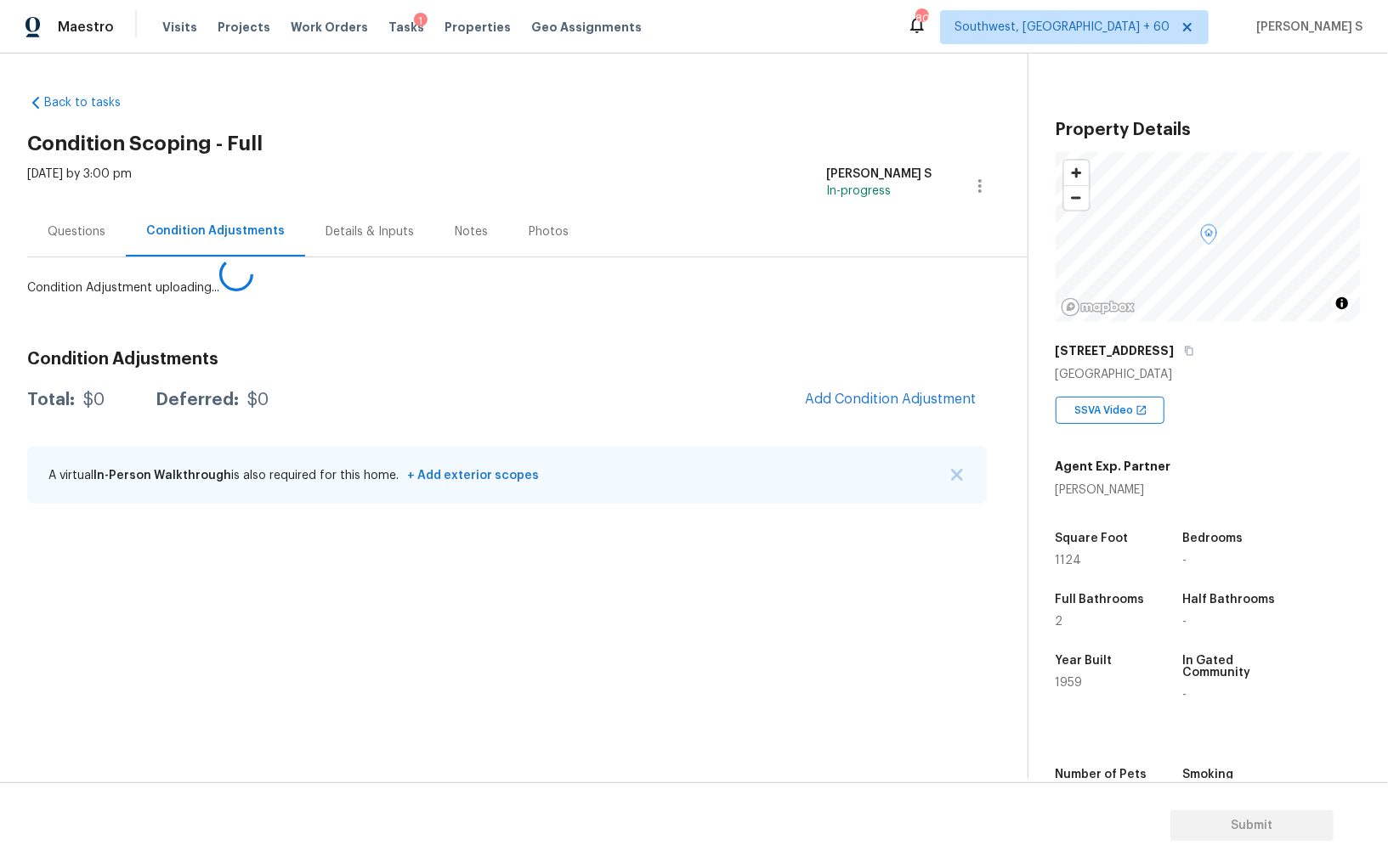
click at [297, 722] on body "Maestro Visits Projects Work Orders Tasks 1 Properties Geo Assignments [GEOGRAP…" at bounding box center [694, 434] width 1388 height 868
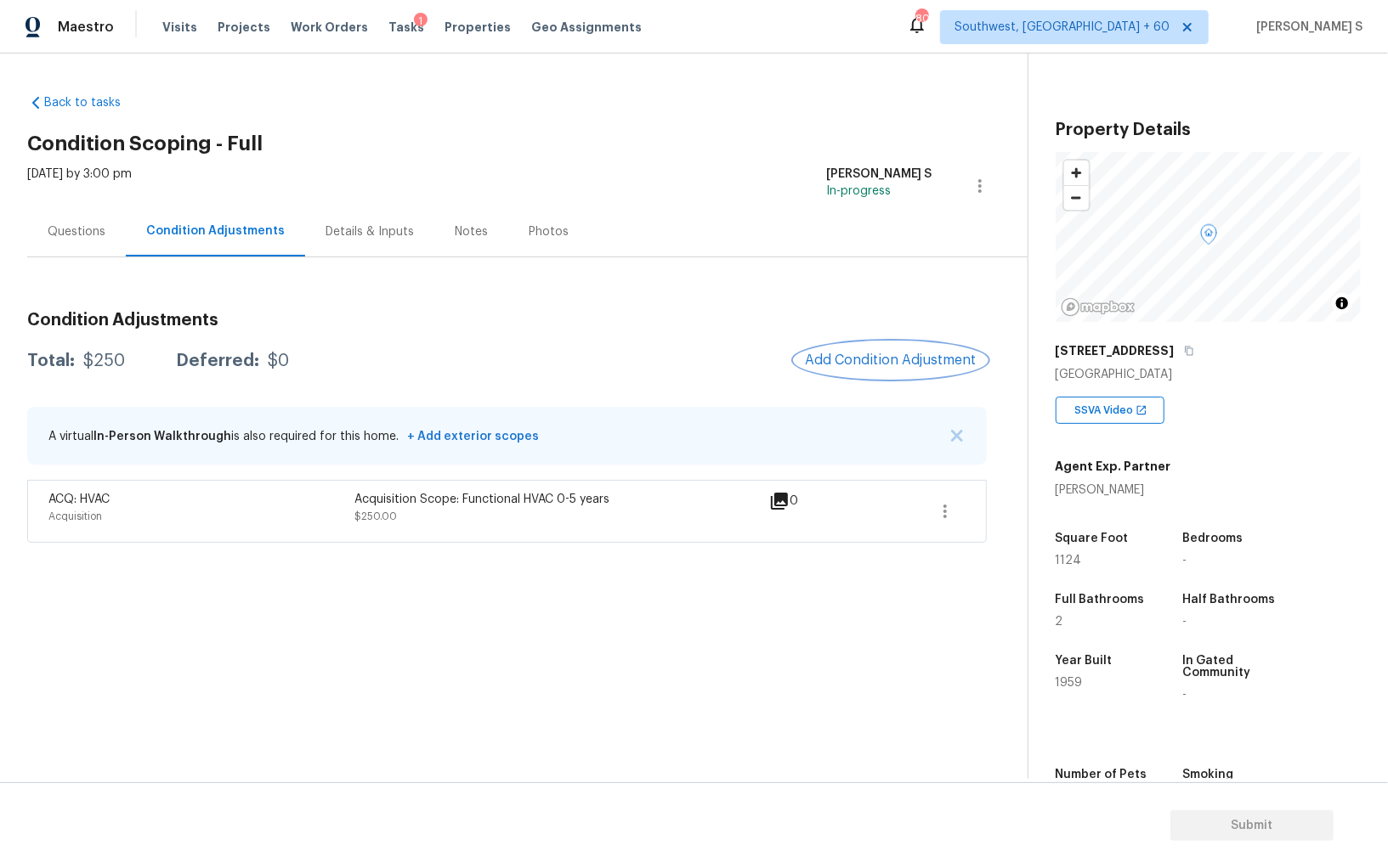
click at [894, 369] on button "Add Condition Adjustment" at bounding box center [890, 360] width 192 height 36
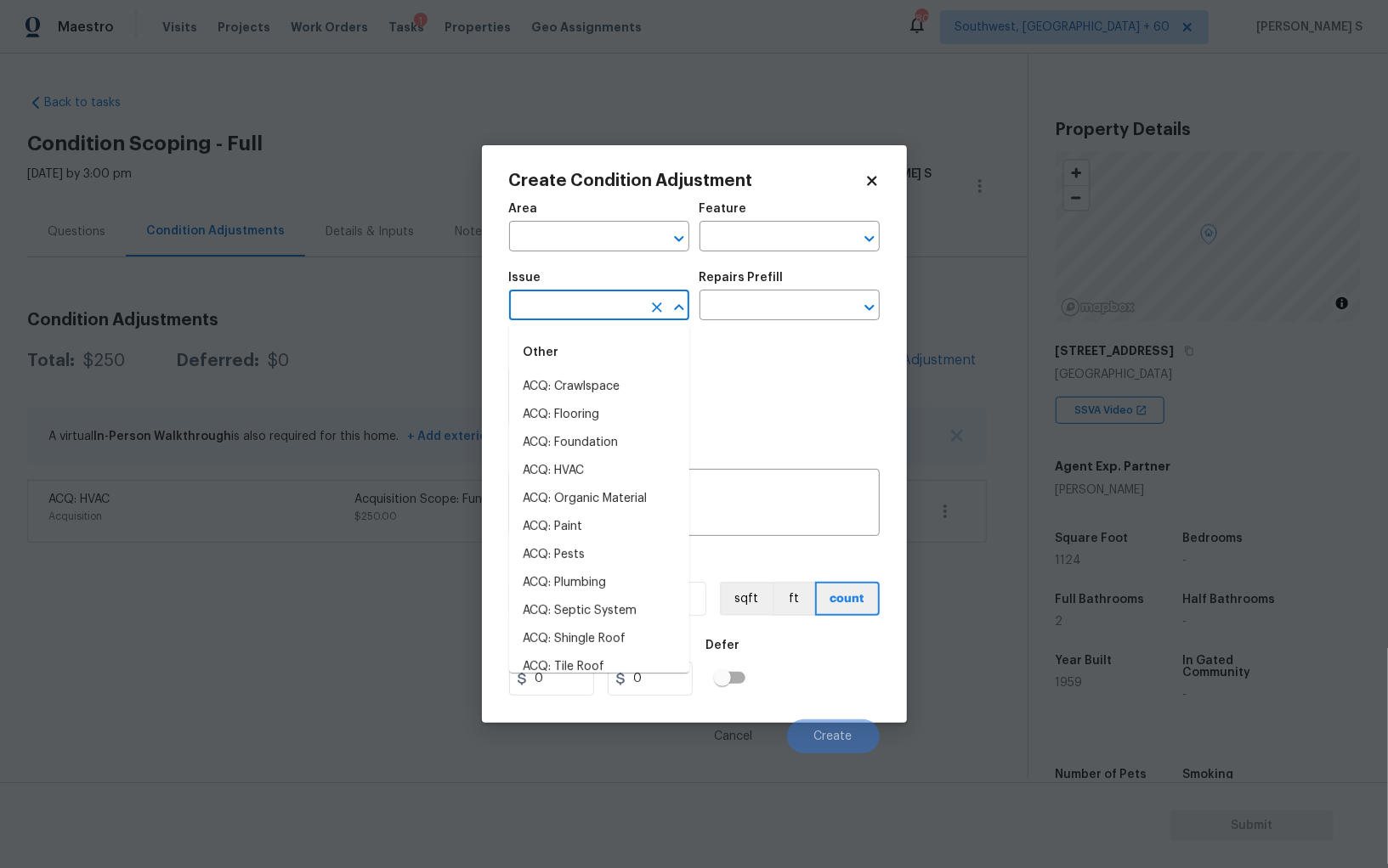
click at [559, 307] on input "text" at bounding box center [575, 307] width 132 height 26
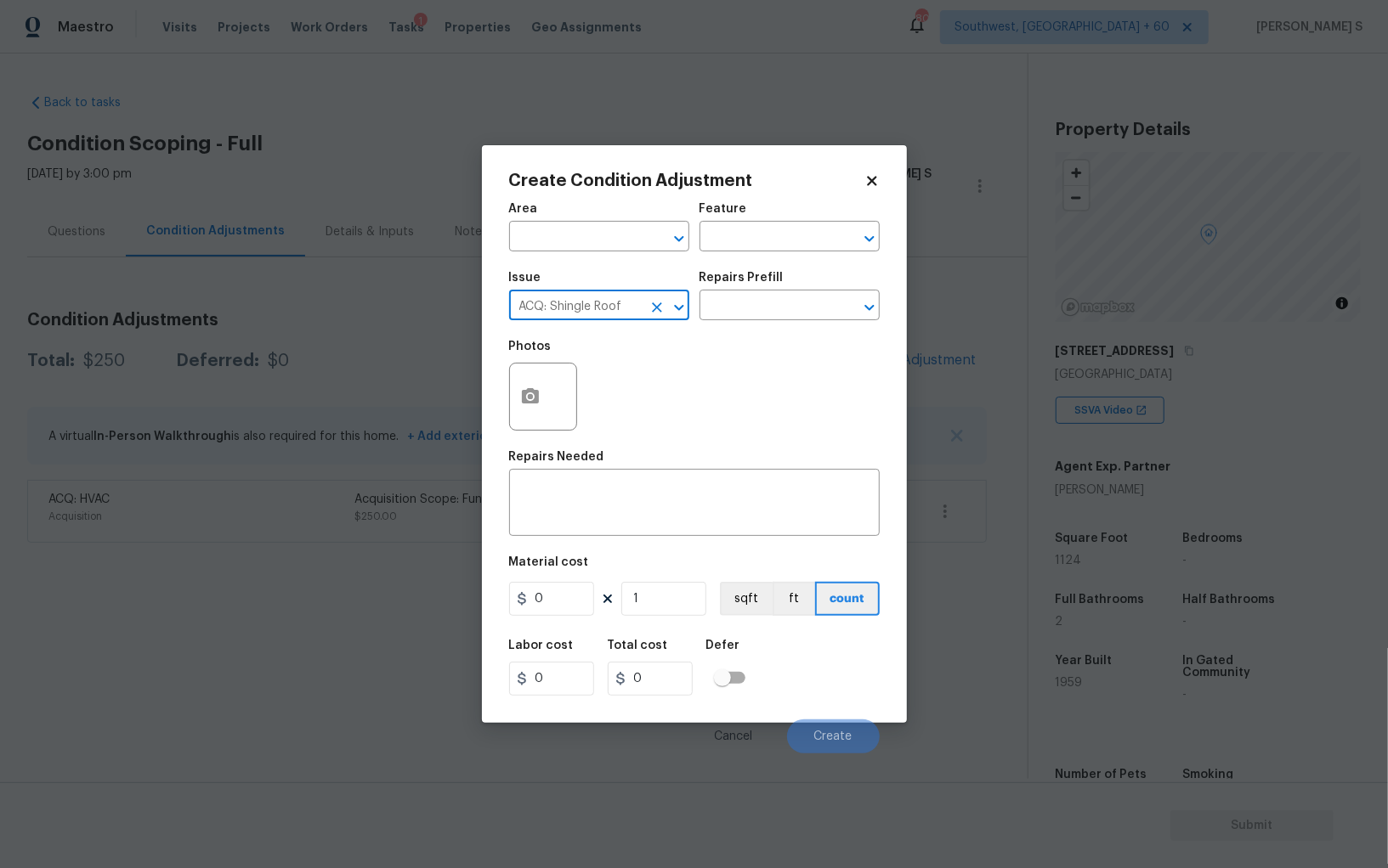
type input "ACQ: Shingle Roof"
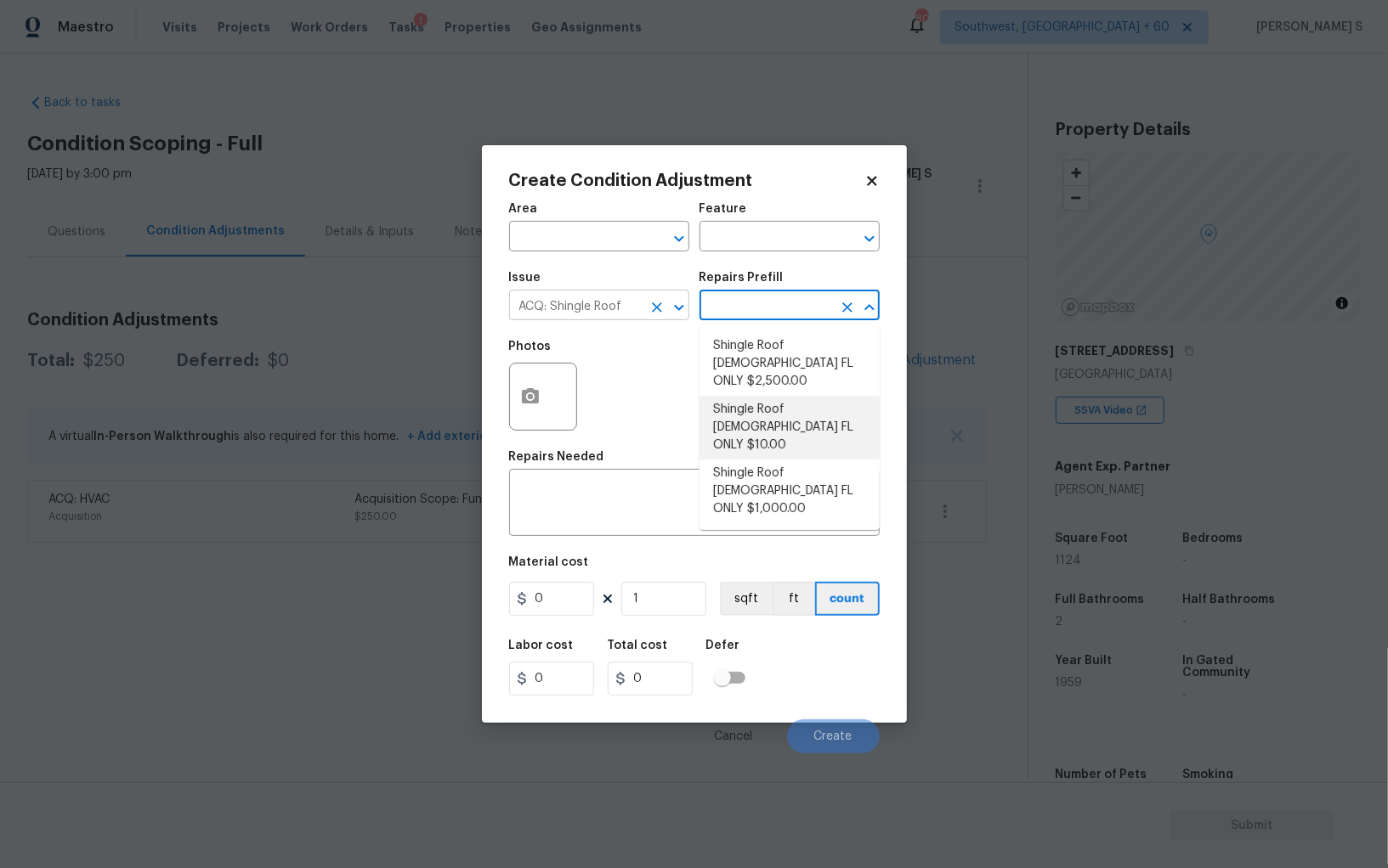
type input "Acquisition"
type textarea "Acquisition Scope ([US_STATE] Only): Shingle Roof 5-9 years in age maintenance."
type input "1000"
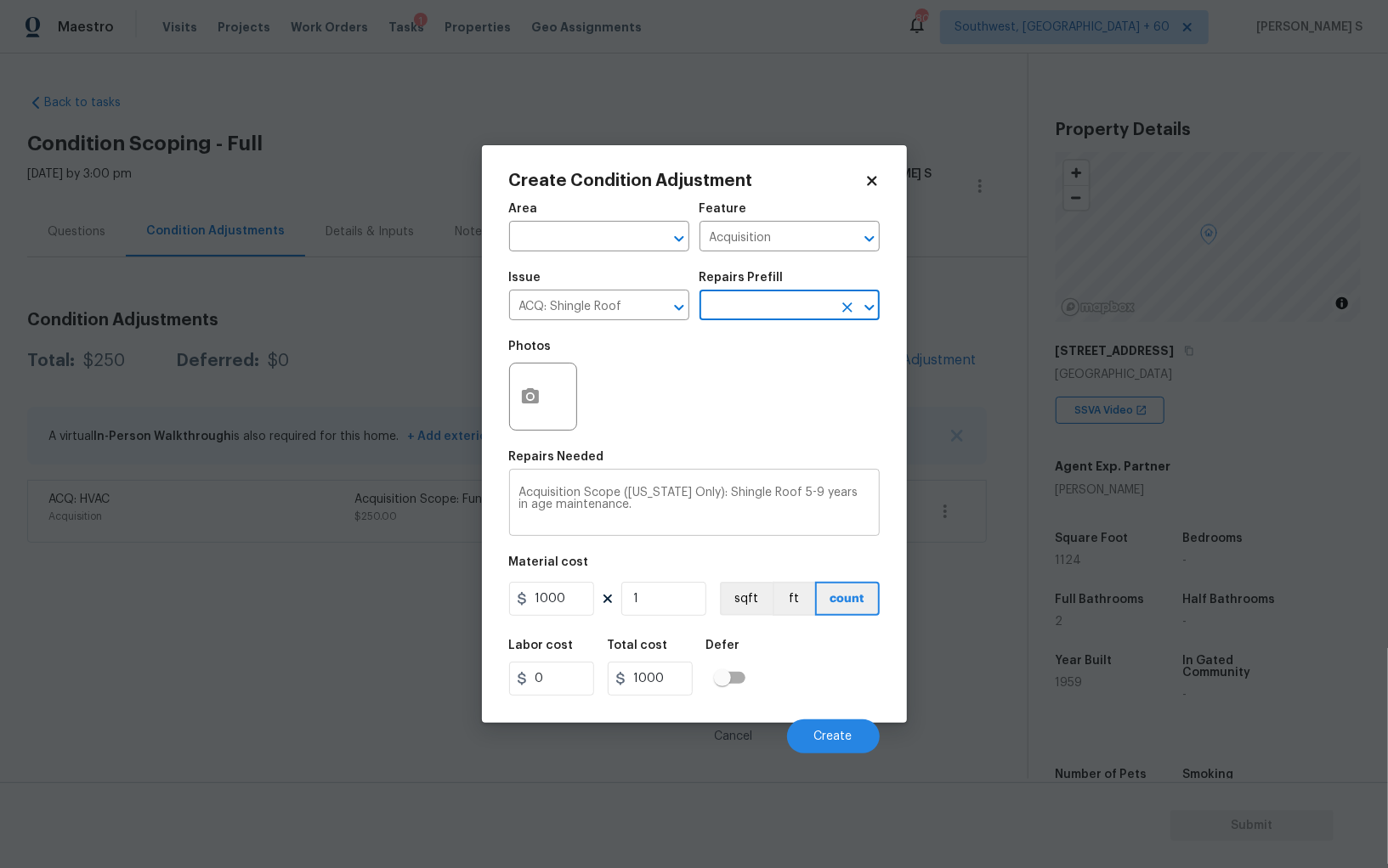
click at [780, 494] on textarea "Acquisition Scope ([US_STATE] Only): Shingle Roof 5-9 years in age maintenance." at bounding box center [694, 504] width 350 height 36
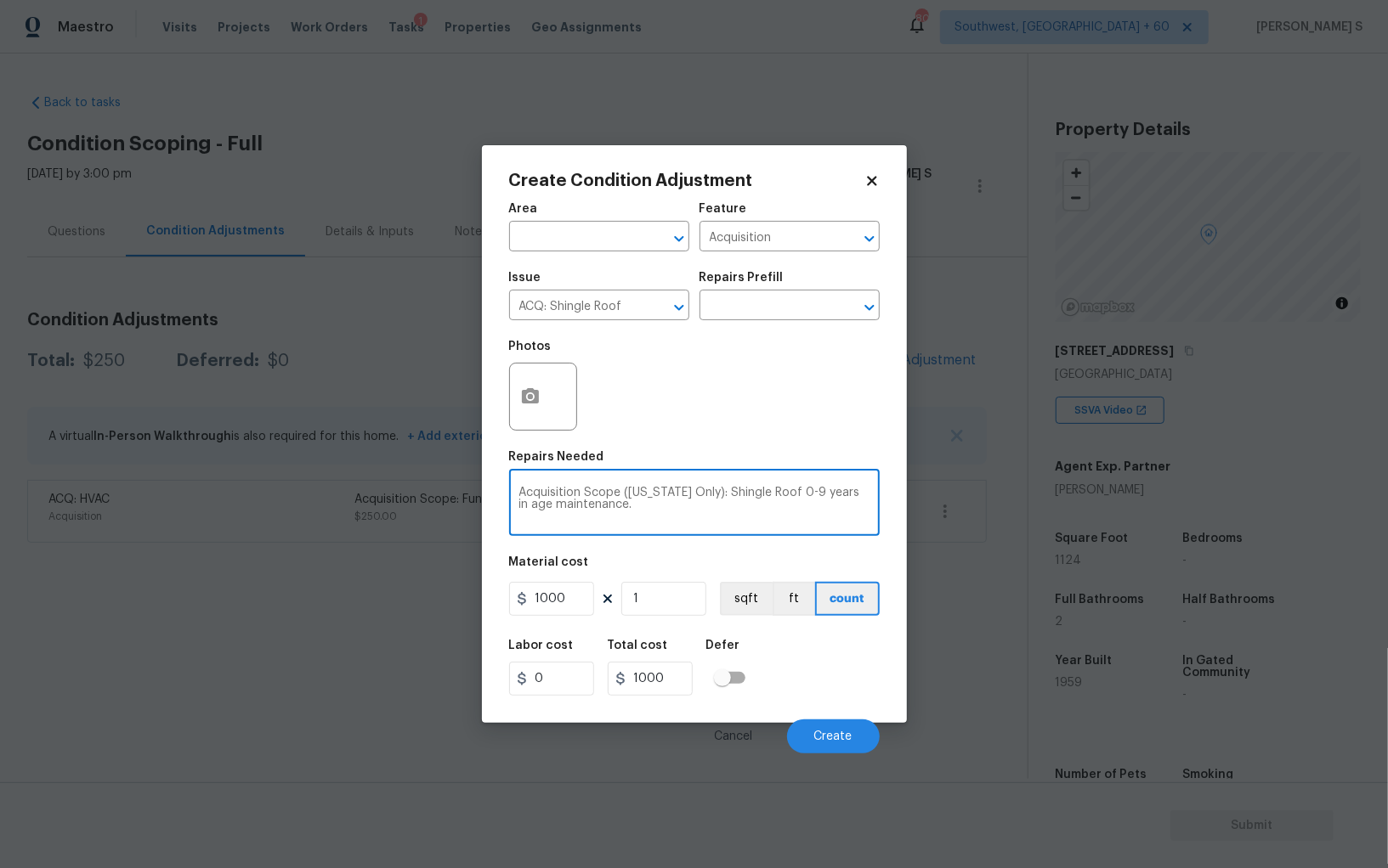
type textarea "Acquisition Scope ([US_STATE] Only): Shingle Roof 0-9 years in age maintenance."
click at [861, 656] on div "Labor cost 0 Total cost 1000 Defer" at bounding box center [694, 668] width 371 height 77
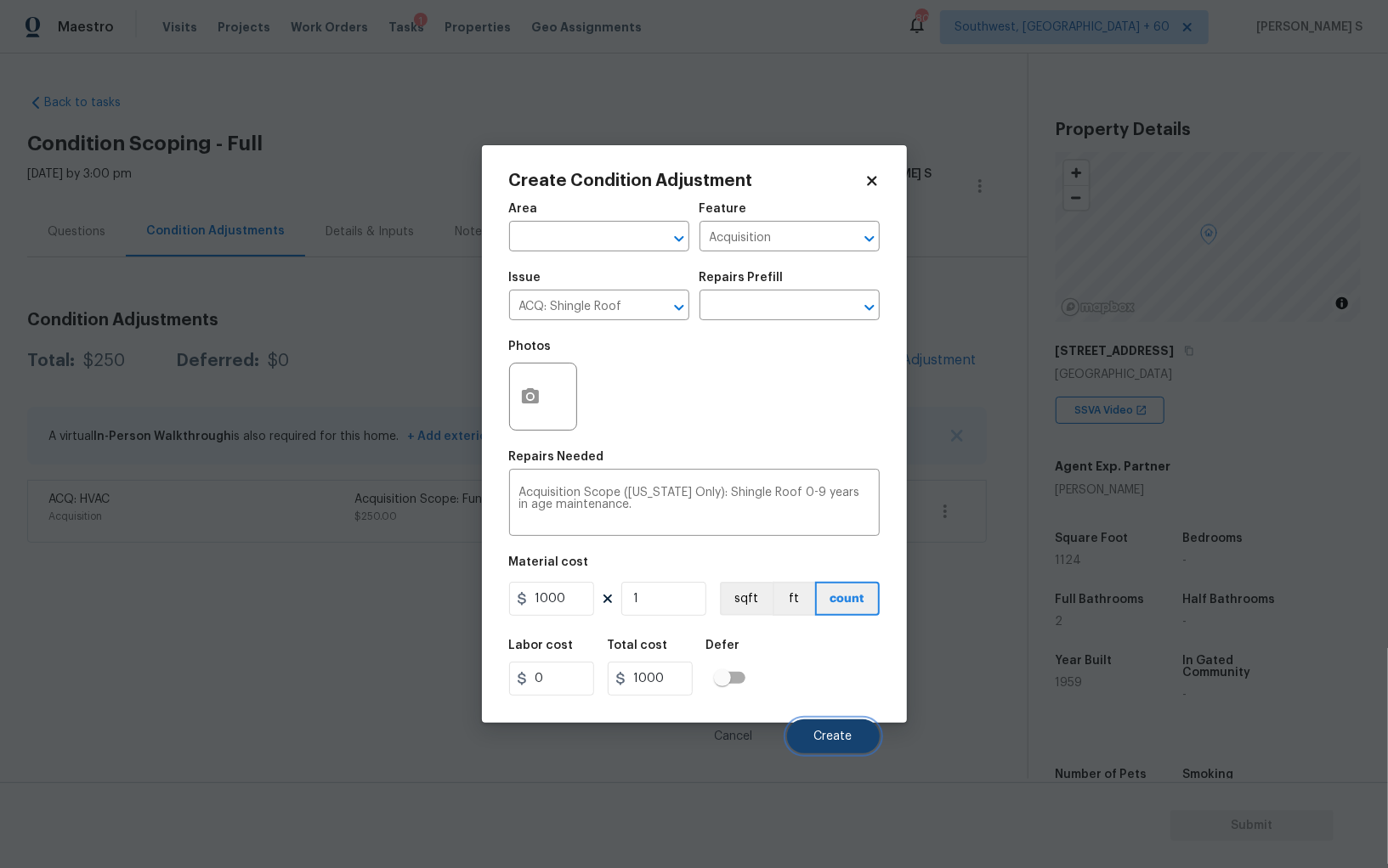
click at [853, 725] on button "Create" at bounding box center [832, 736] width 92 height 34
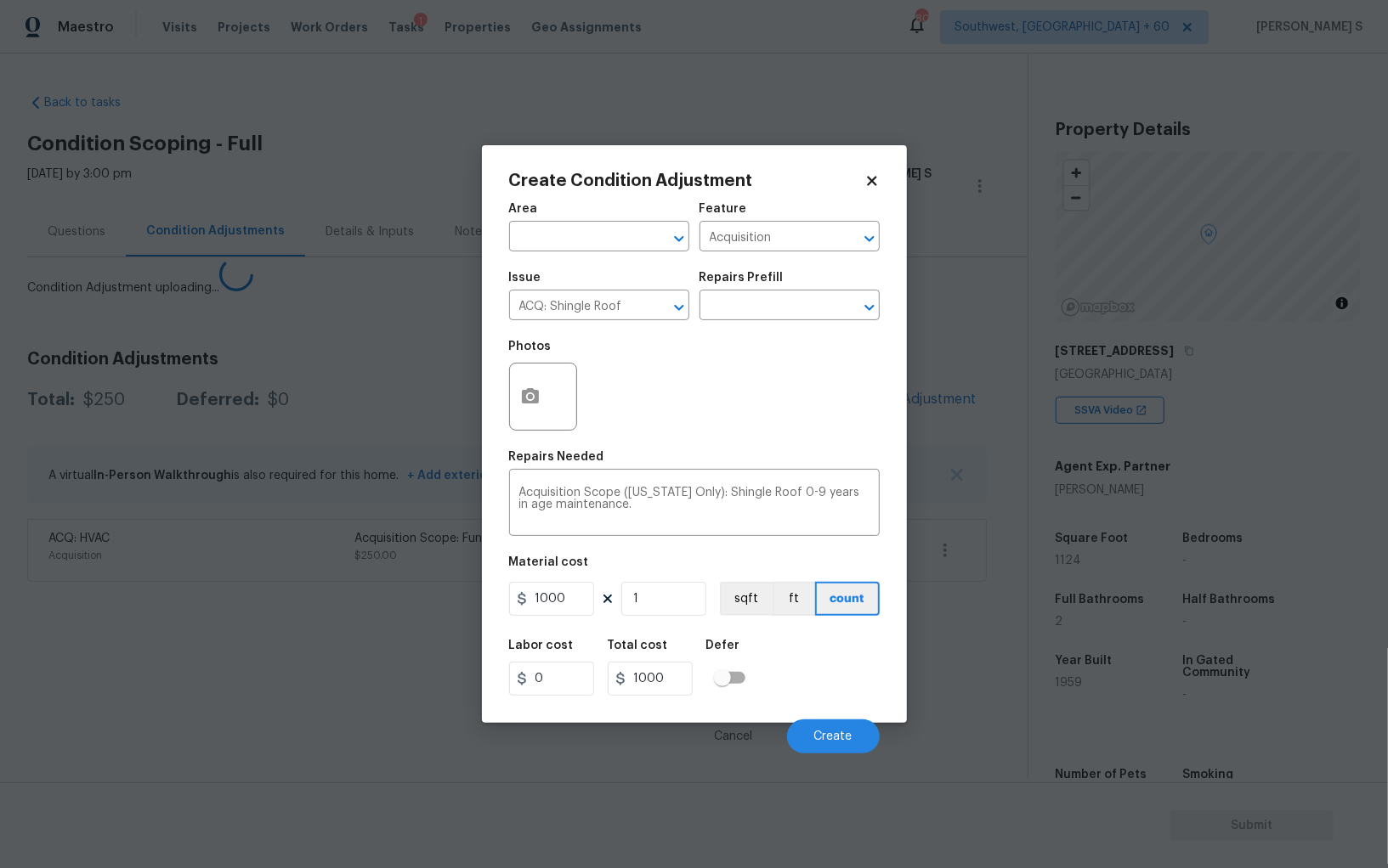
click at [131, 681] on body "Maestro Visits Projects Work Orders Tasks 1 Properties Geo Assignments [GEOGRAP…" at bounding box center [694, 434] width 1388 height 868
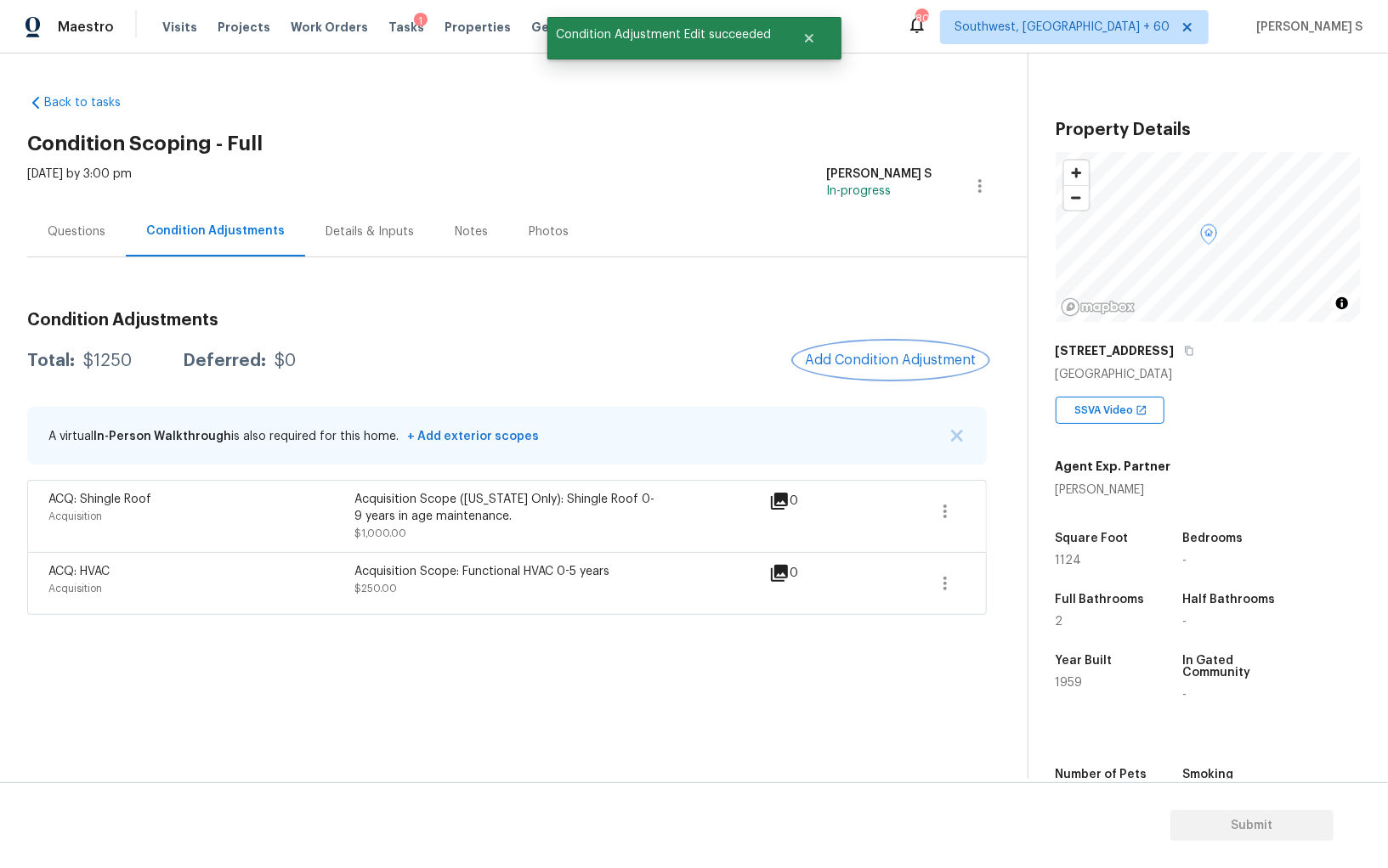
click at [880, 369] on button "Add Condition Adjustment" at bounding box center [890, 360] width 192 height 36
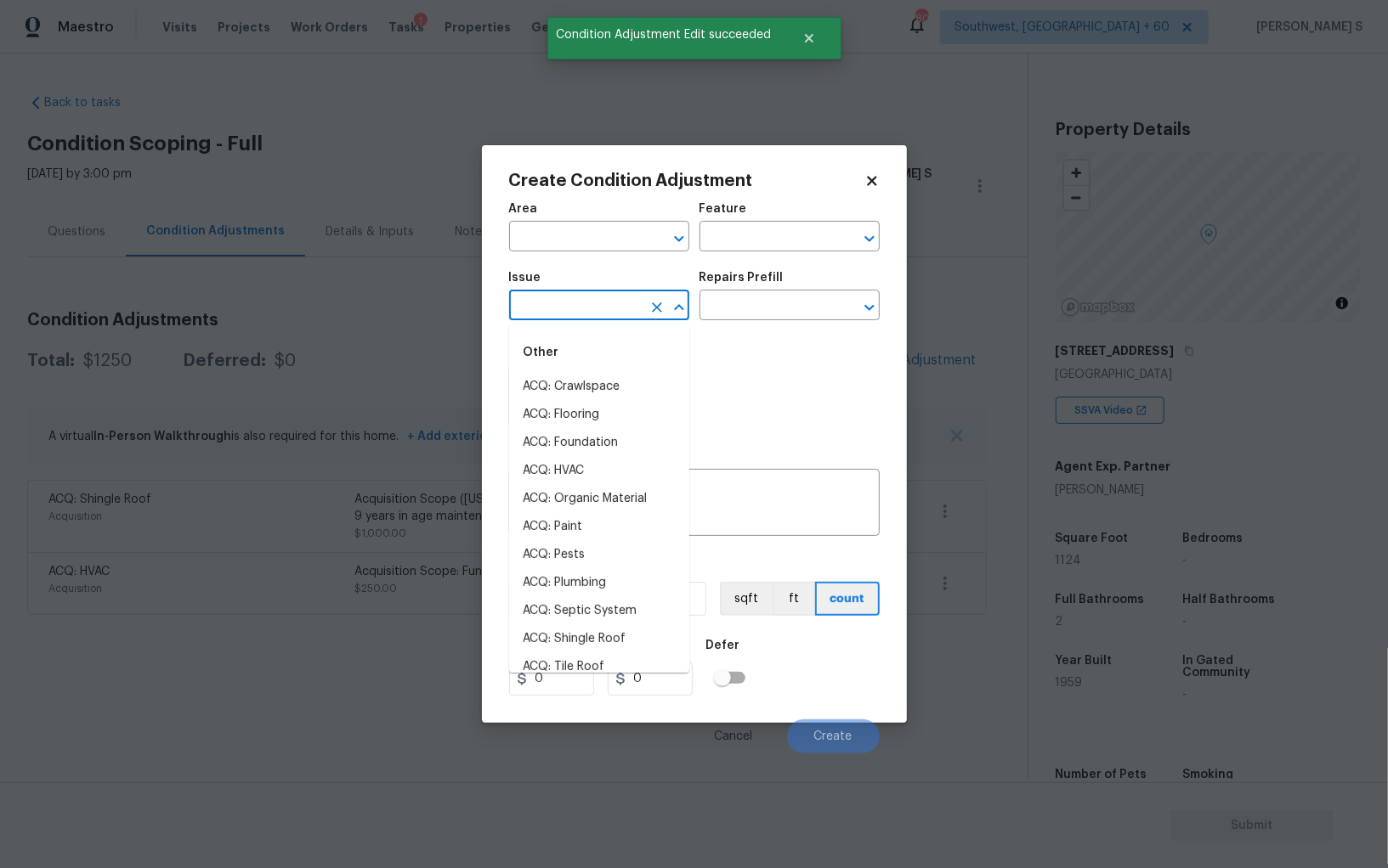
click at [601, 304] on input "text" at bounding box center [575, 307] width 132 height 26
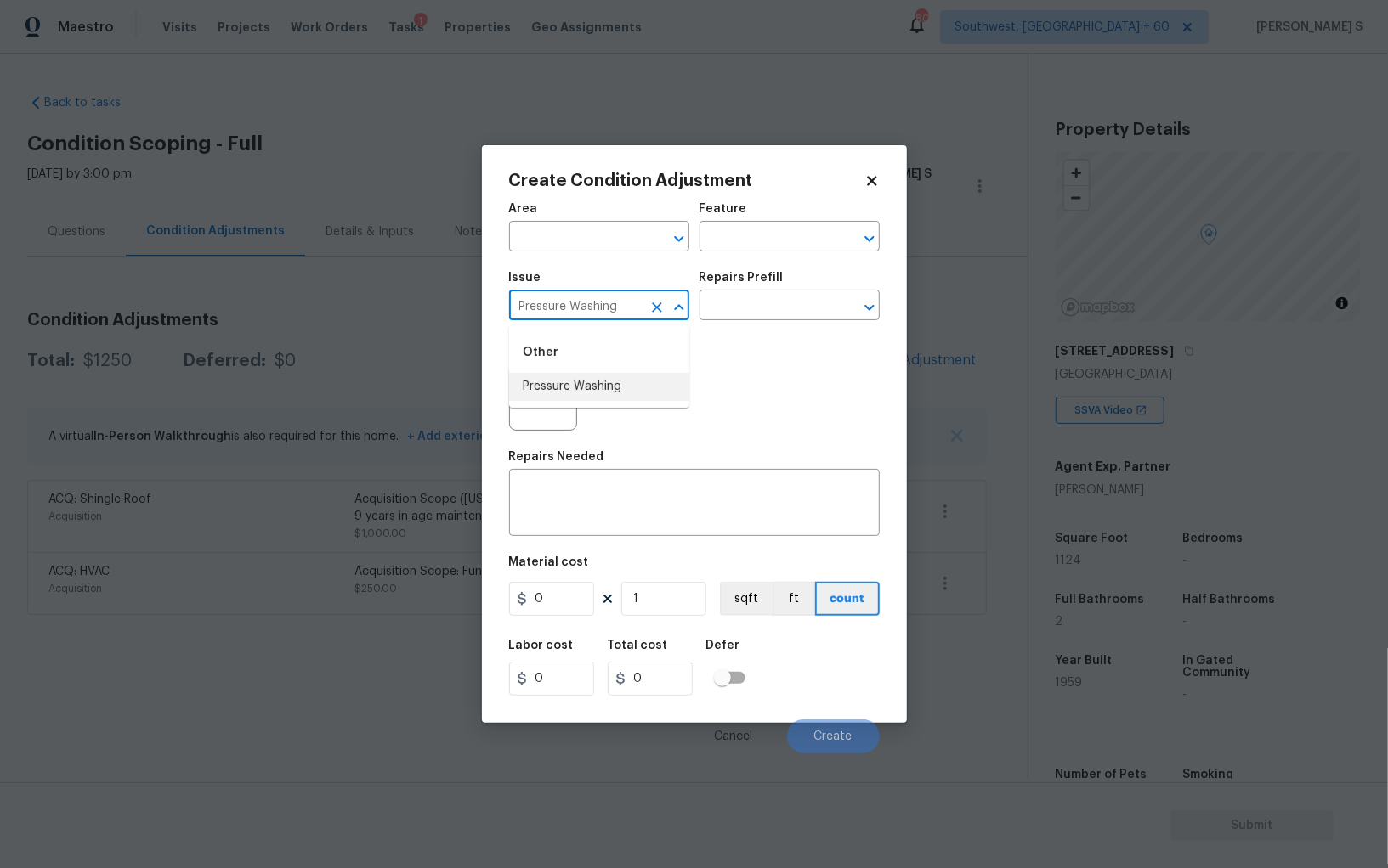
type input "Pressure Washing"
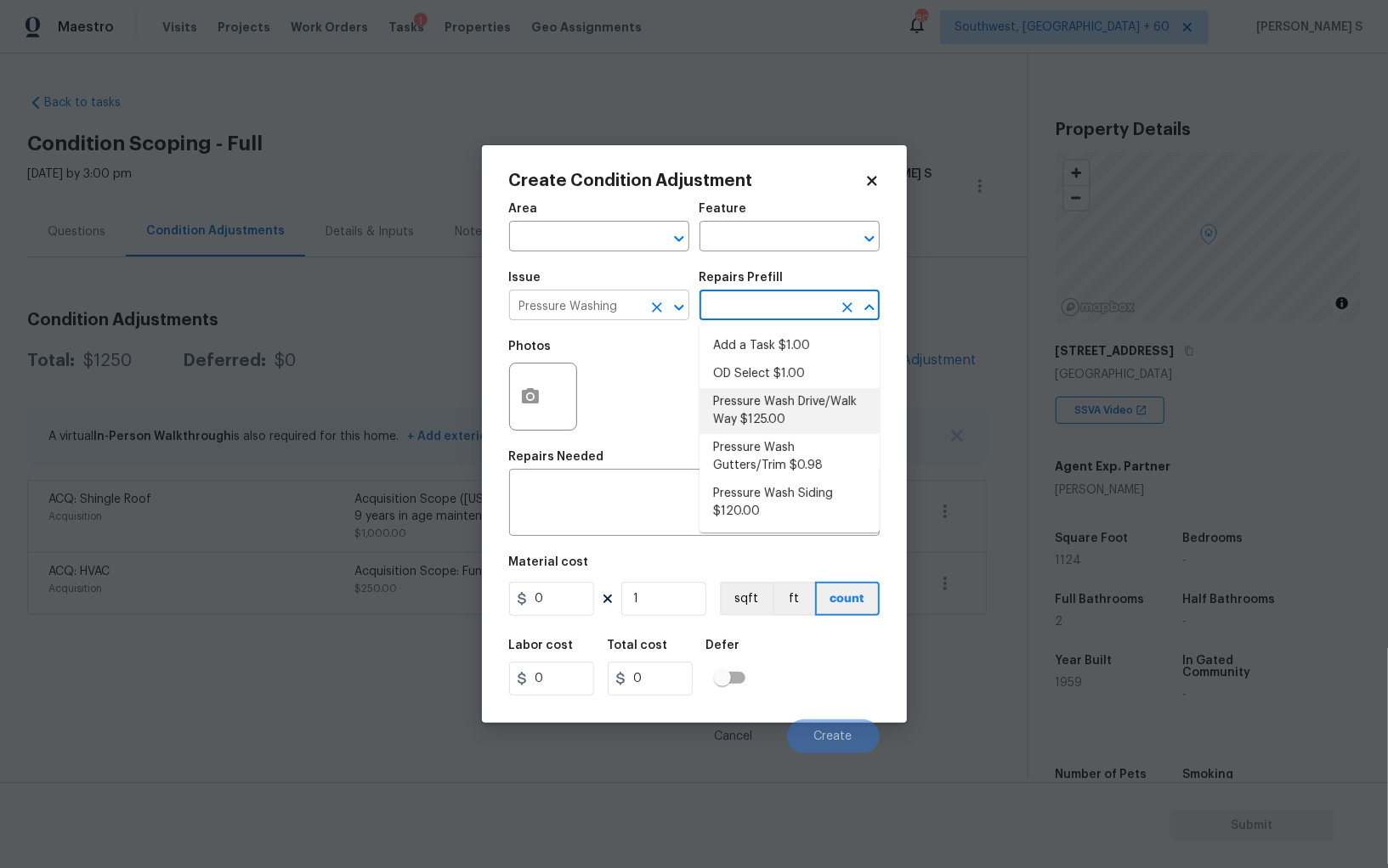
type input "Siding"
type textarea "Pressure wash the driveways/walkways as directed by the PM. Ensure that all deb…"
type input "125"
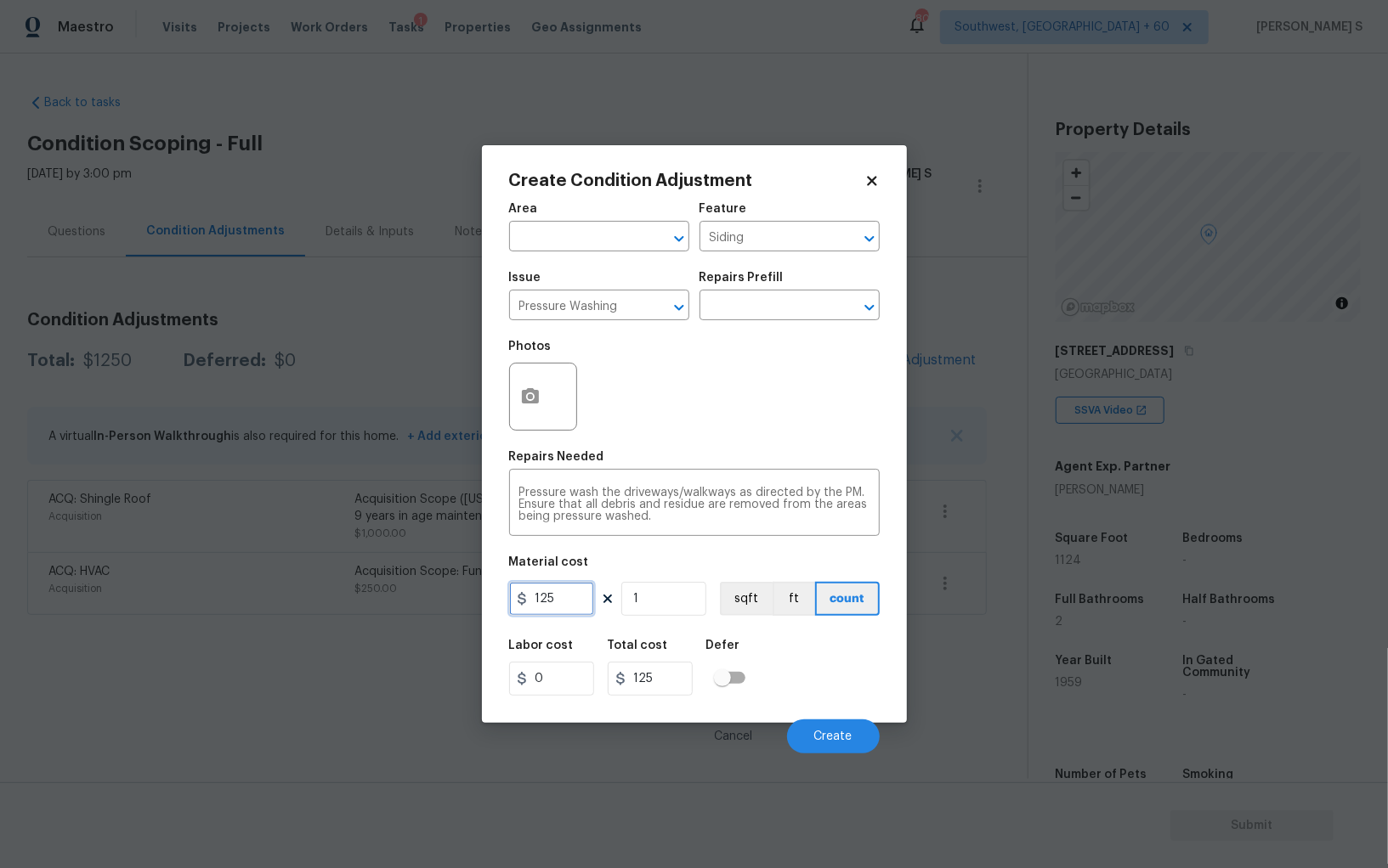
click at [574, 602] on input "125" at bounding box center [551, 598] width 85 height 34
type input "200"
click at [831, 670] on div "Labor cost 0 Total cost 200 Defer" at bounding box center [694, 668] width 371 height 77
click at [849, 725] on button "Create" at bounding box center [832, 736] width 92 height 34
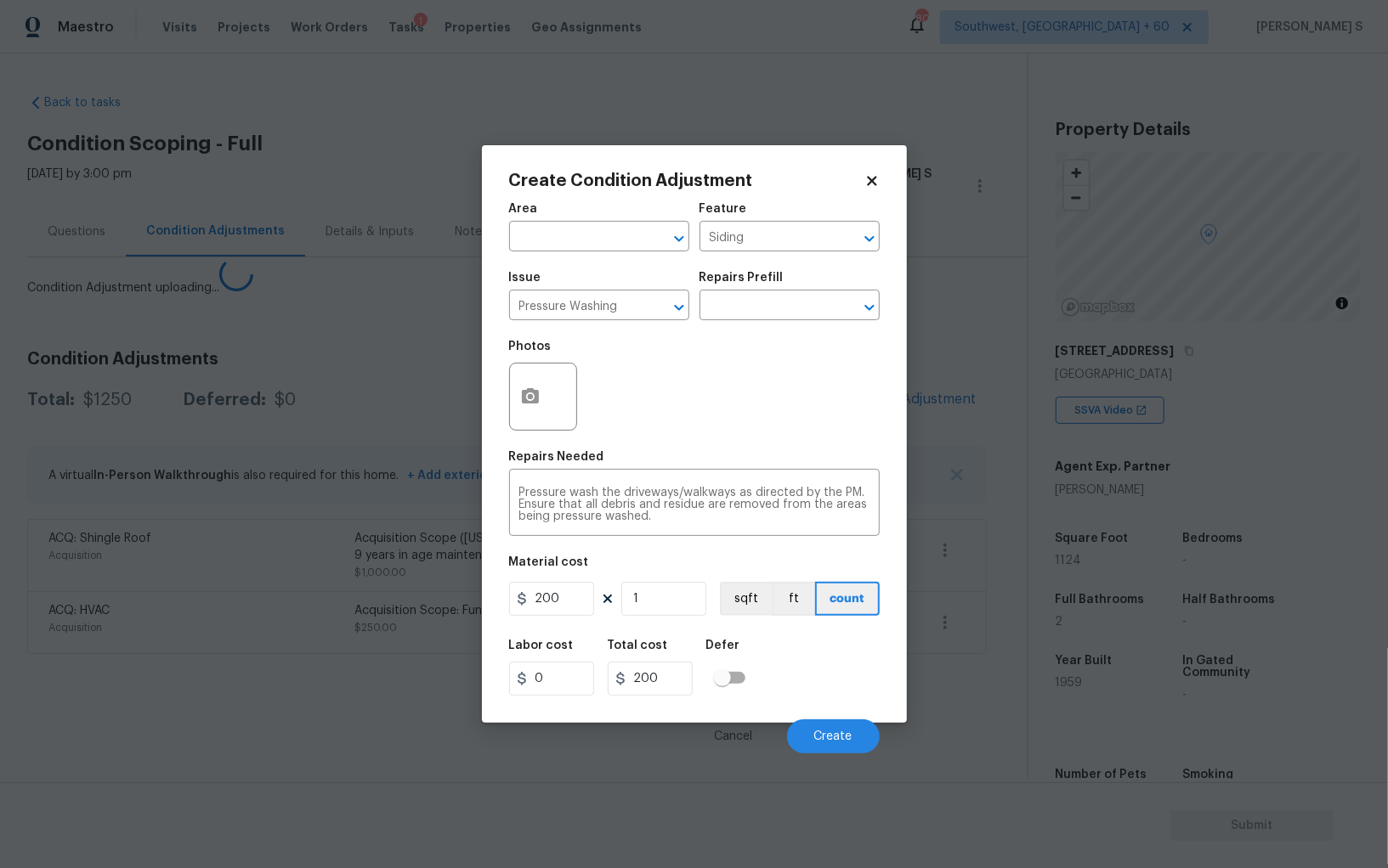
click at [222, 712] on body "Maestro Visits Projects Work Orders Tasks 1 Properties Geo Assignments [GEOGRAP…" at bounding box center [694, 434] width 1388 height 868
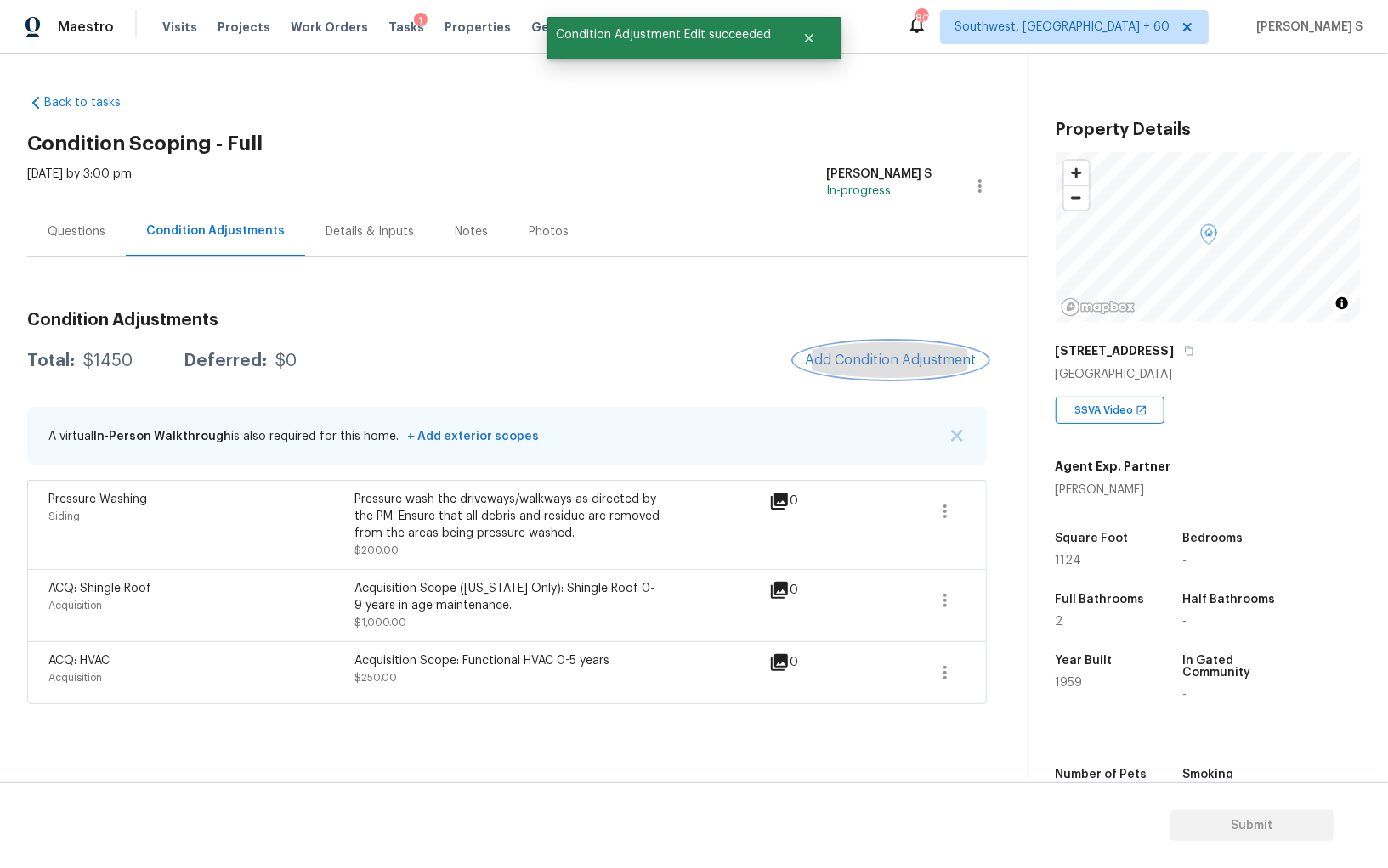
click at [902, 352] on span "Add Condition Adjustment" at bounding box center [891, 360] width 171 height 16
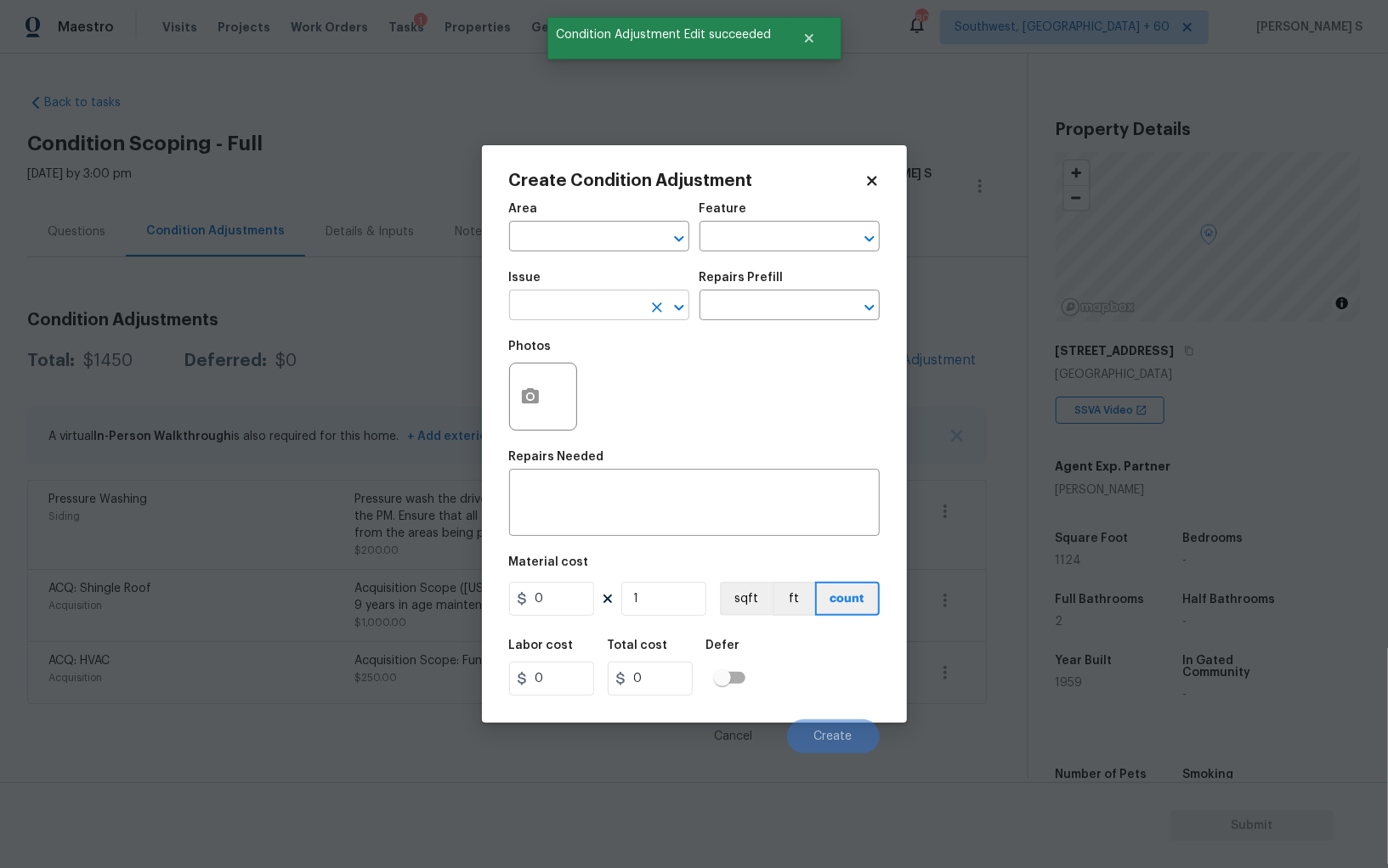
click at [593, 312] on input "text" at bounding box center [575, 307] width 132 height 26
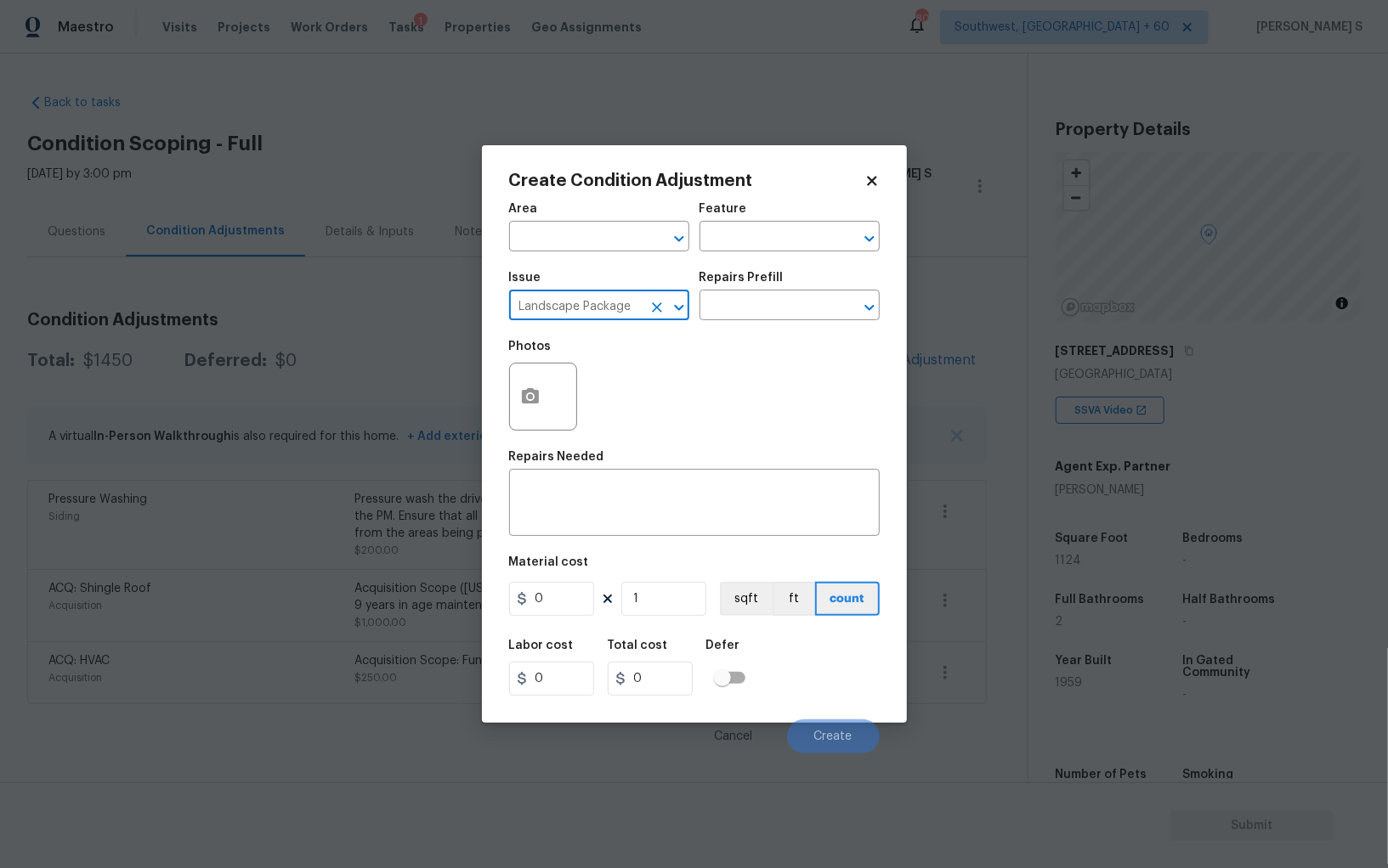
type input "Landscape Package"
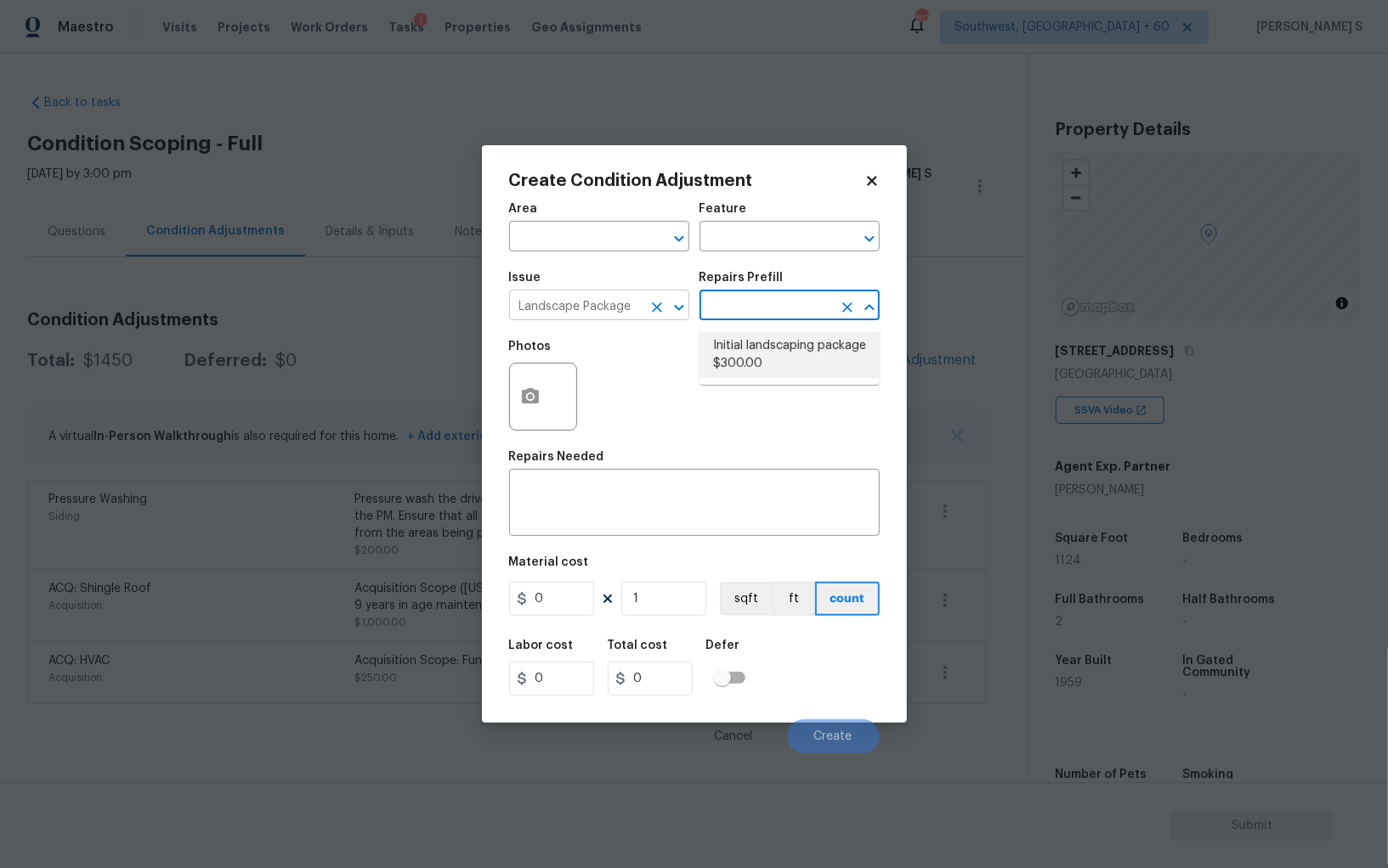
type input "Home Readiness Packages"
type textarea "Mowing of grass up to 6" in height. Mow, edge along driveways & sidewalks, trim…"
type input "300"
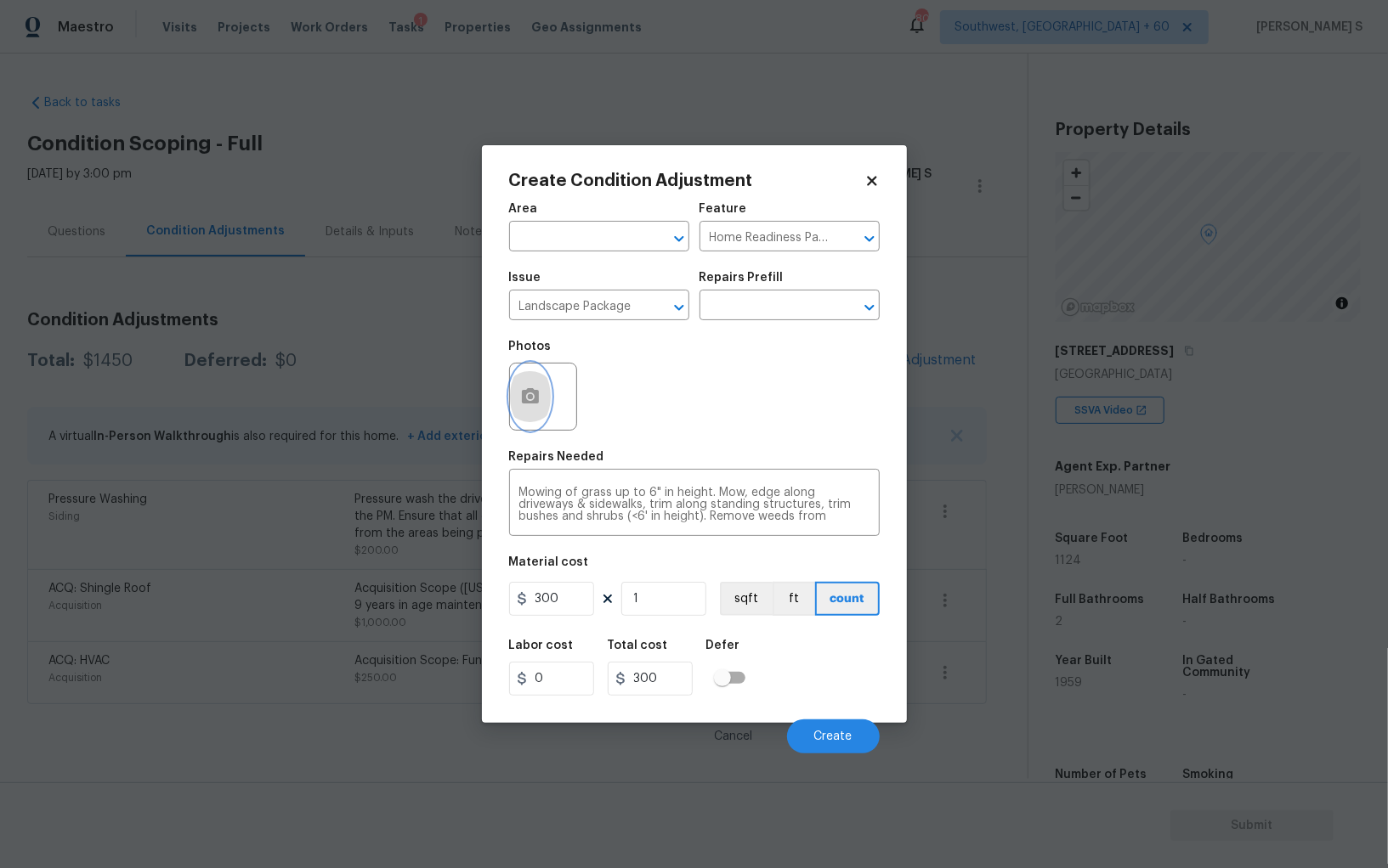
click at [523, 404] on icon "button" at bounding box center [530, 396] width 17 height 16
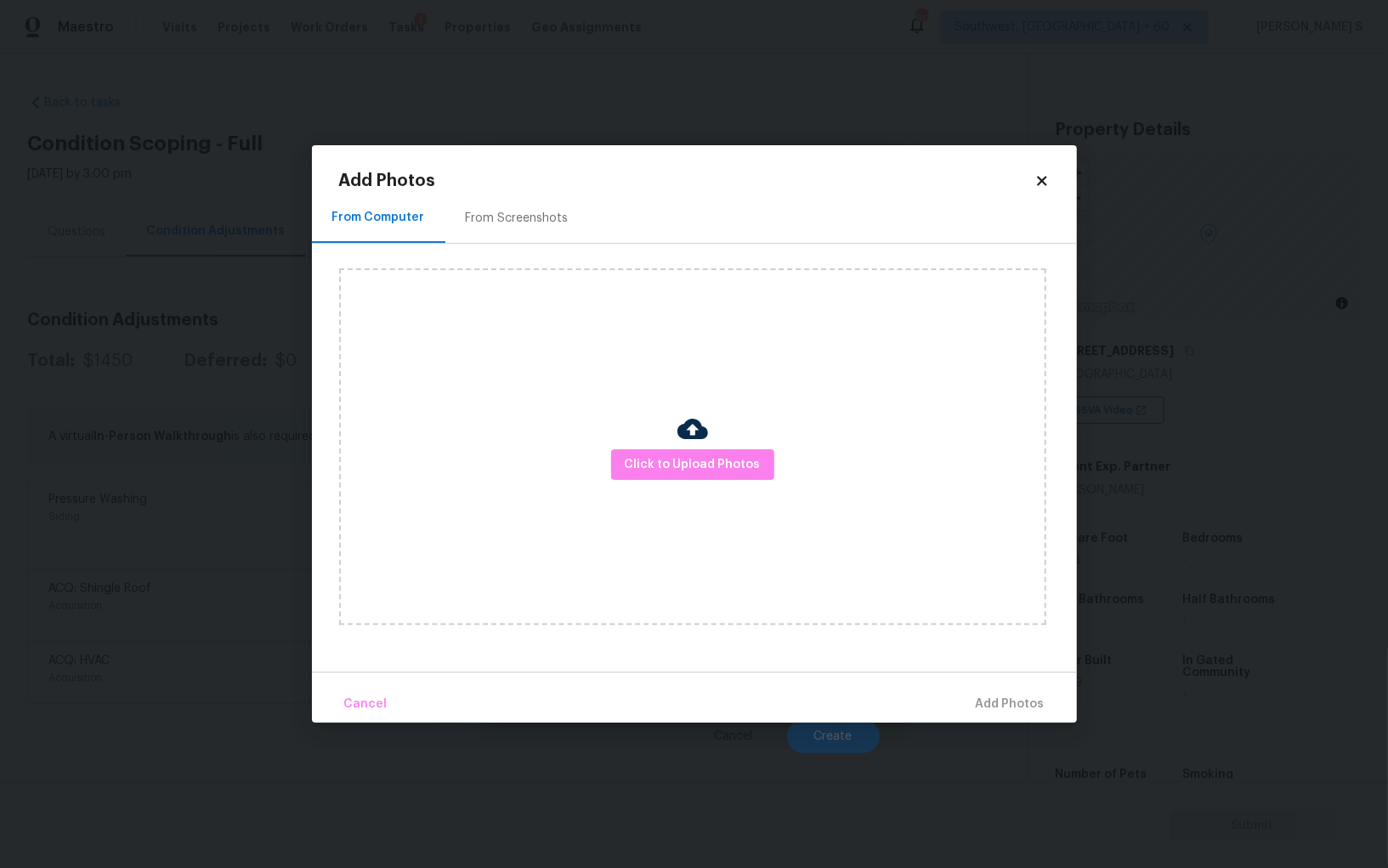
click at [538, 220] on div "From Screenshots" at bounding box center [517, 218] width 103 height 17
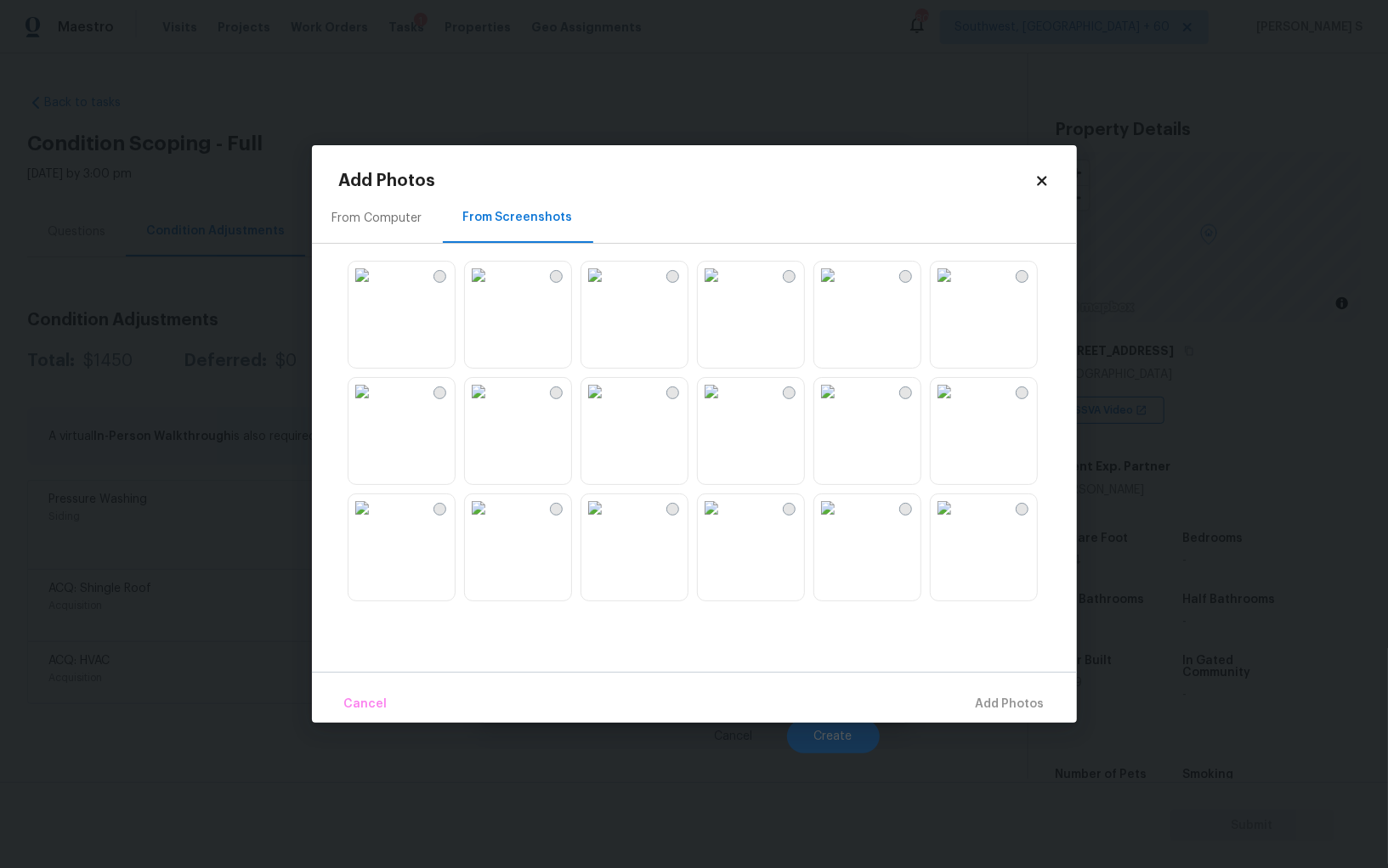
click at [725, 289] on img at bounding box center [712, 275] width 27 height 27
click at [591, 289] on img at bounding box center [595, 275] width 27 height 27
click at [833, 405] on img at bounding box center [827, 391] width 27 height 27
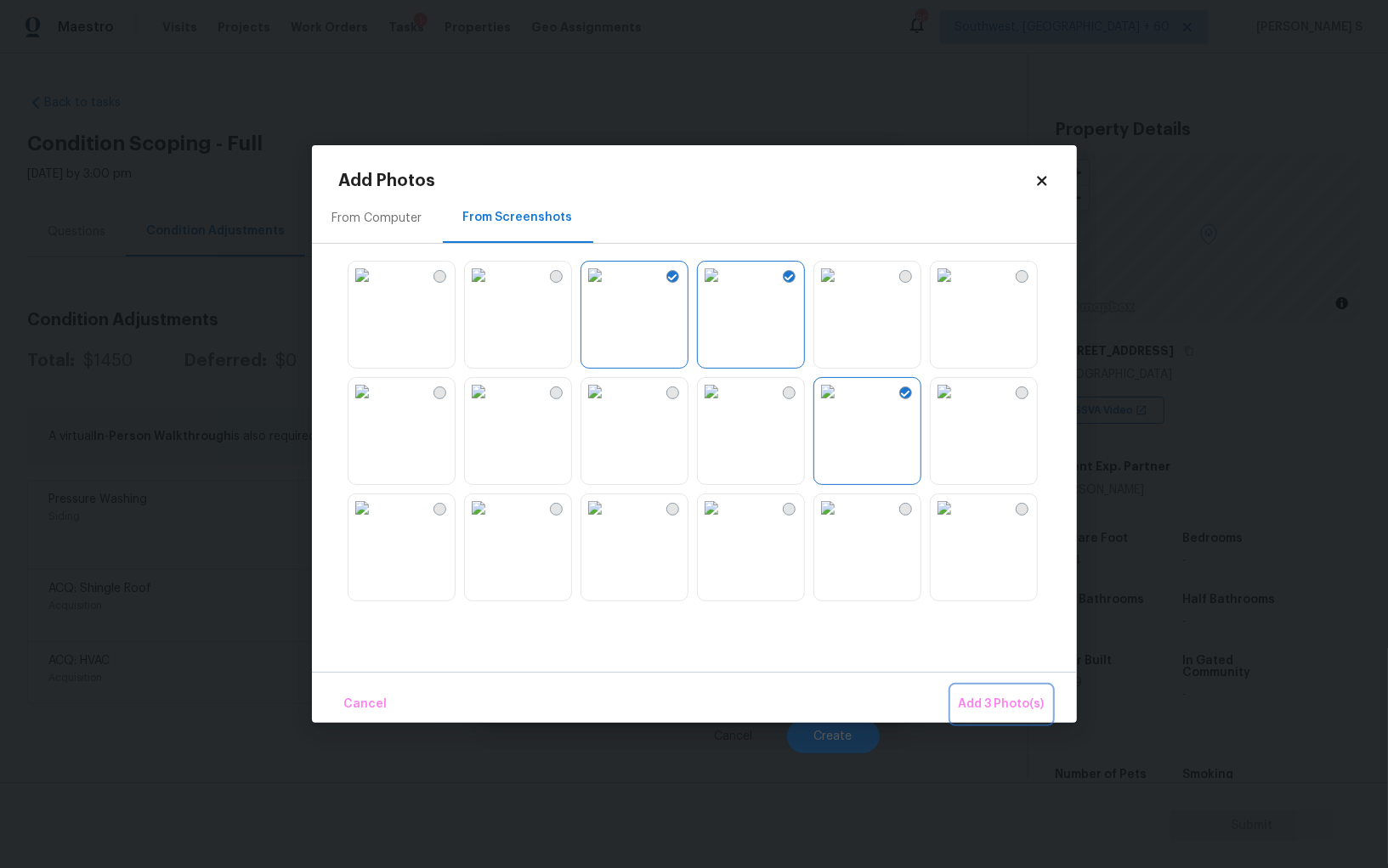
click at [1012, 708] on span "Add 3 Photo(s)" at bounding box center [1002, 705] width 86 height 21
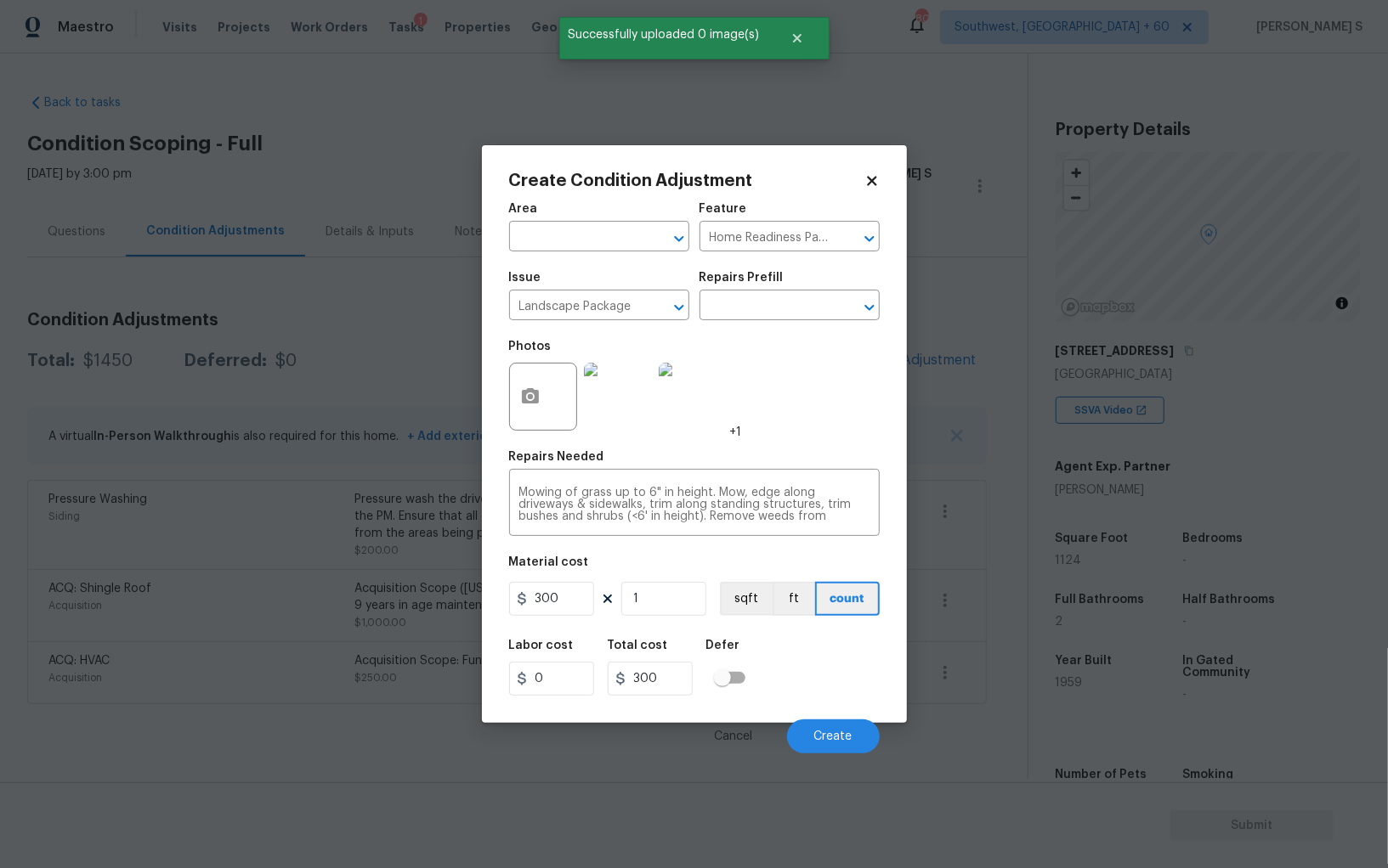
click at [834, 638] on div "Labor cost 0 Total cost 300 Defer" at bounding box center [694, 668] width 371 height 77
click at [841, 741] on span "Create" at bounding box center [832, 737] width 38 height 13
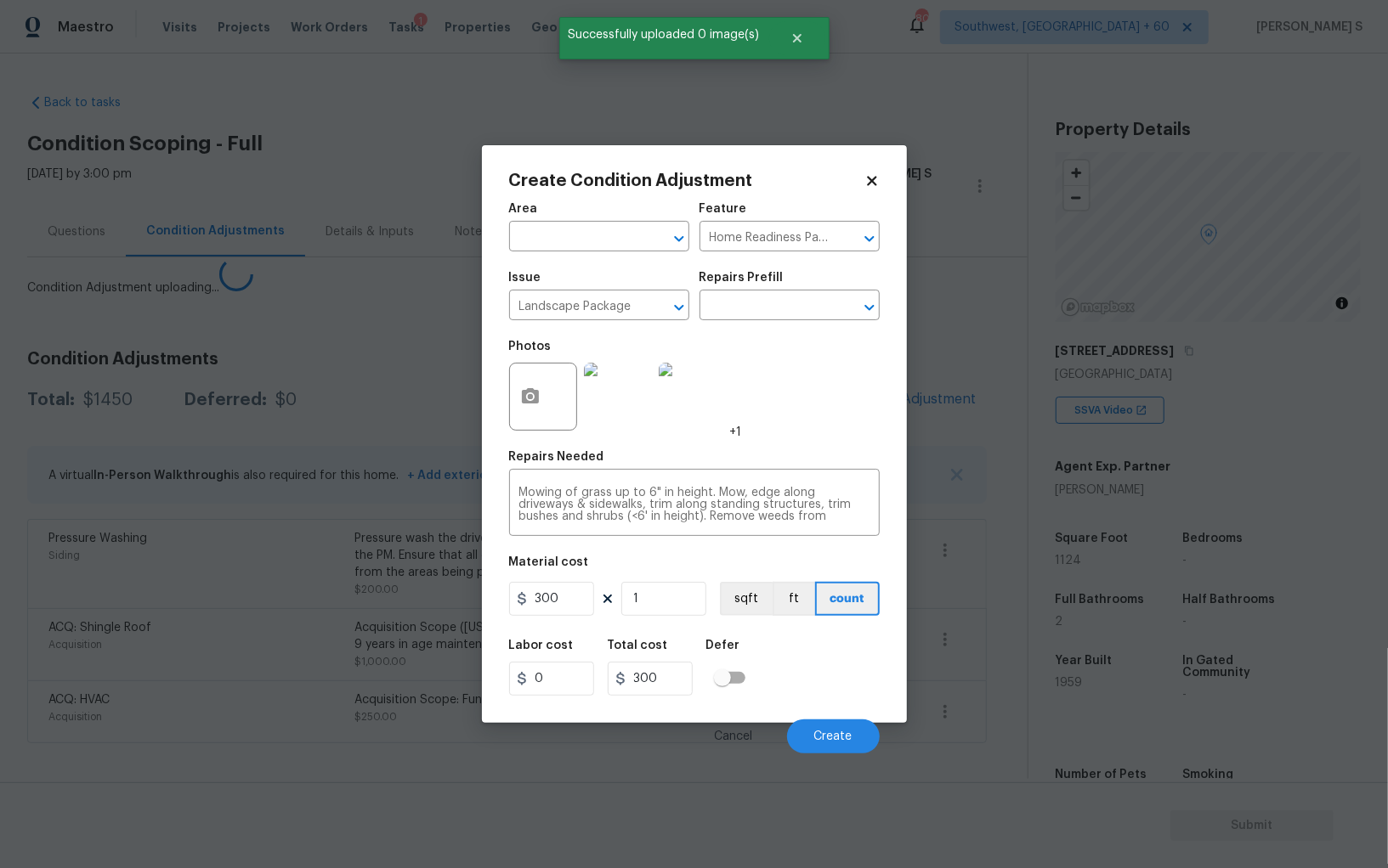
click at [486, 621] on div "Create Condition Adjustment Area ​ Feature Home Readiness Packages ​ Issue Land…" at bounding box center [694, 434] width 424 height 578
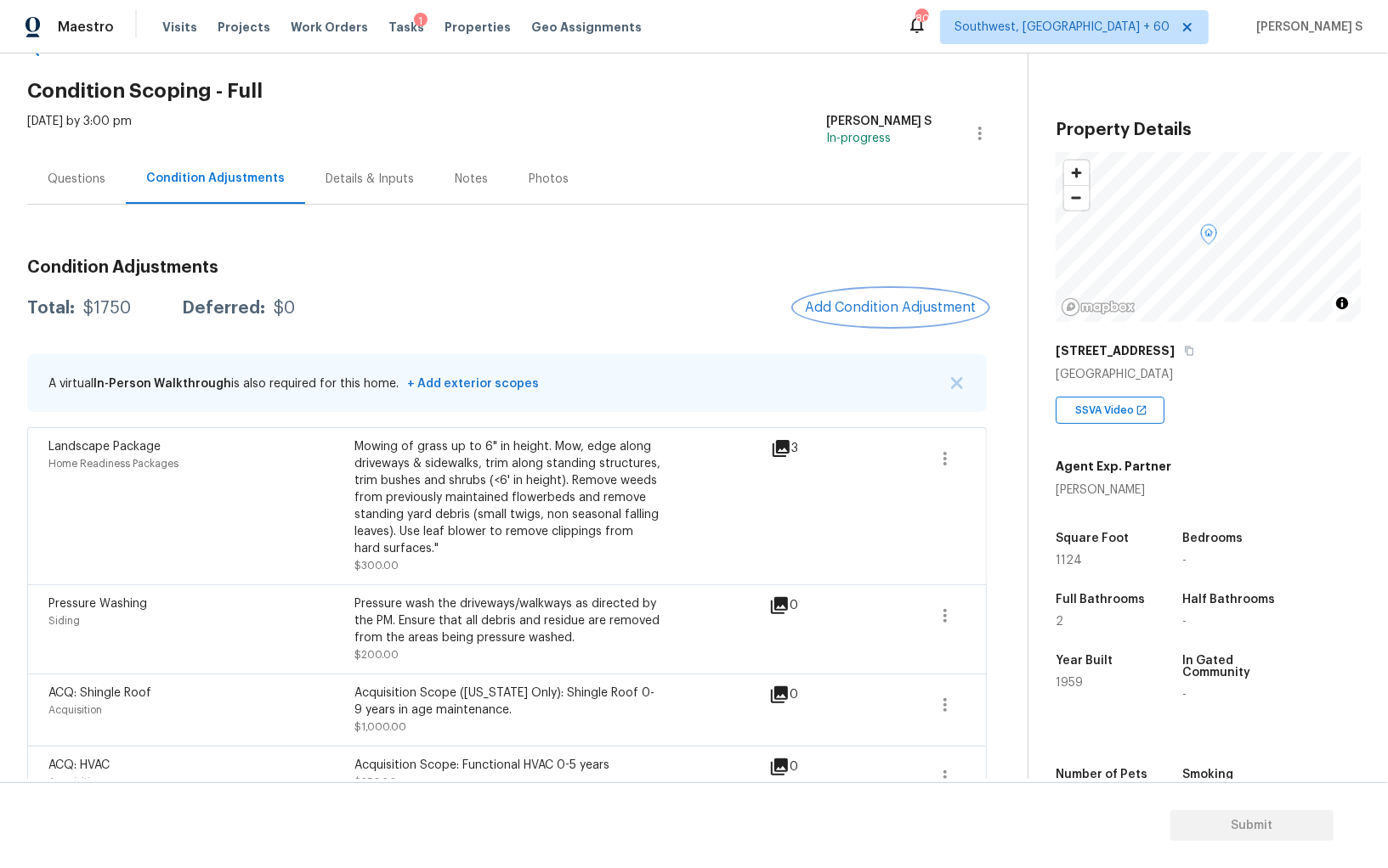
scroll to position [56, 0]
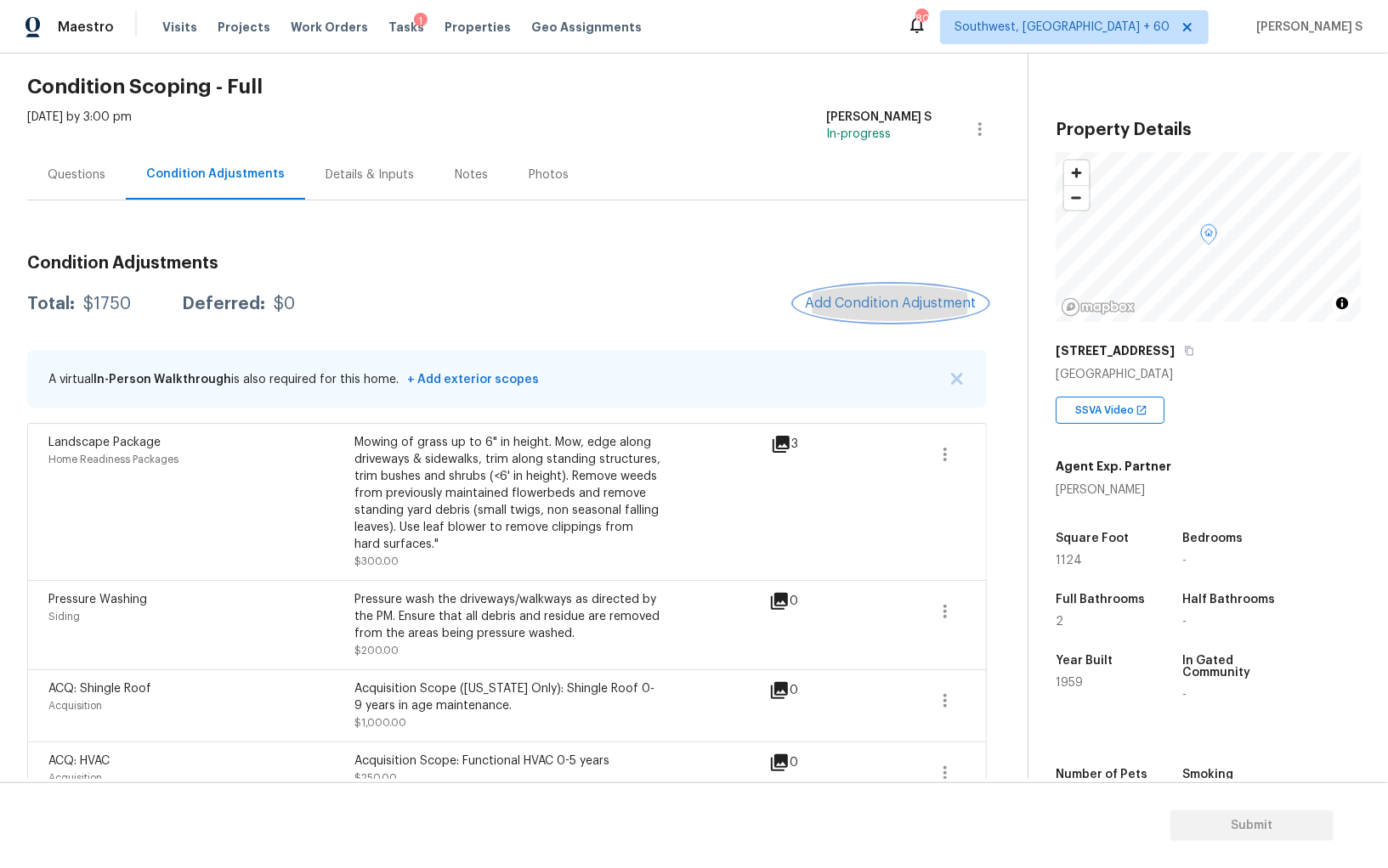
click at [888, 292] on button "Add Condition Adjustment" at bounding box center [890, 303] width 192 height 36
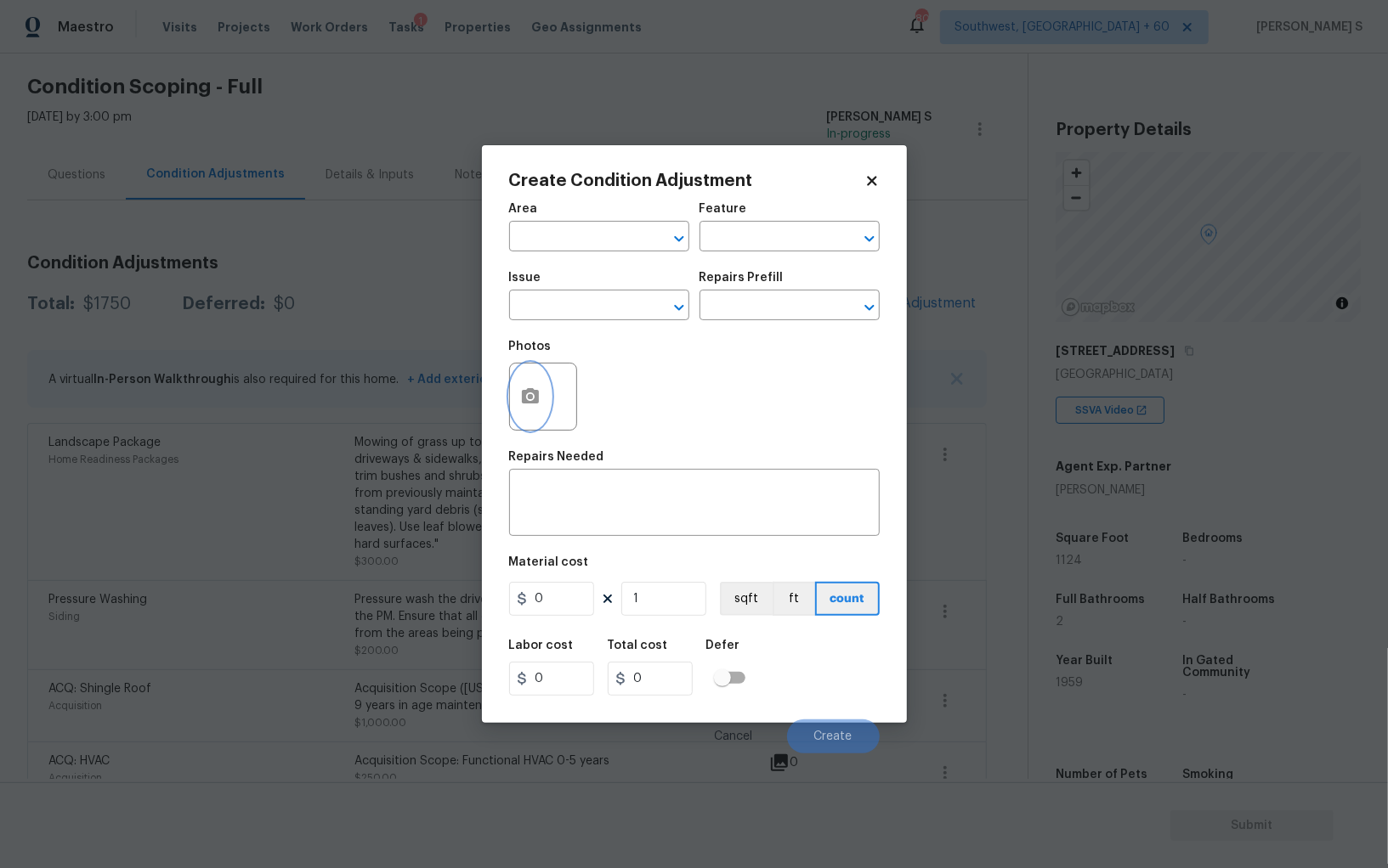
click at [548, 394] on button "button" at bounding box center [530, 397] width 41 height 66
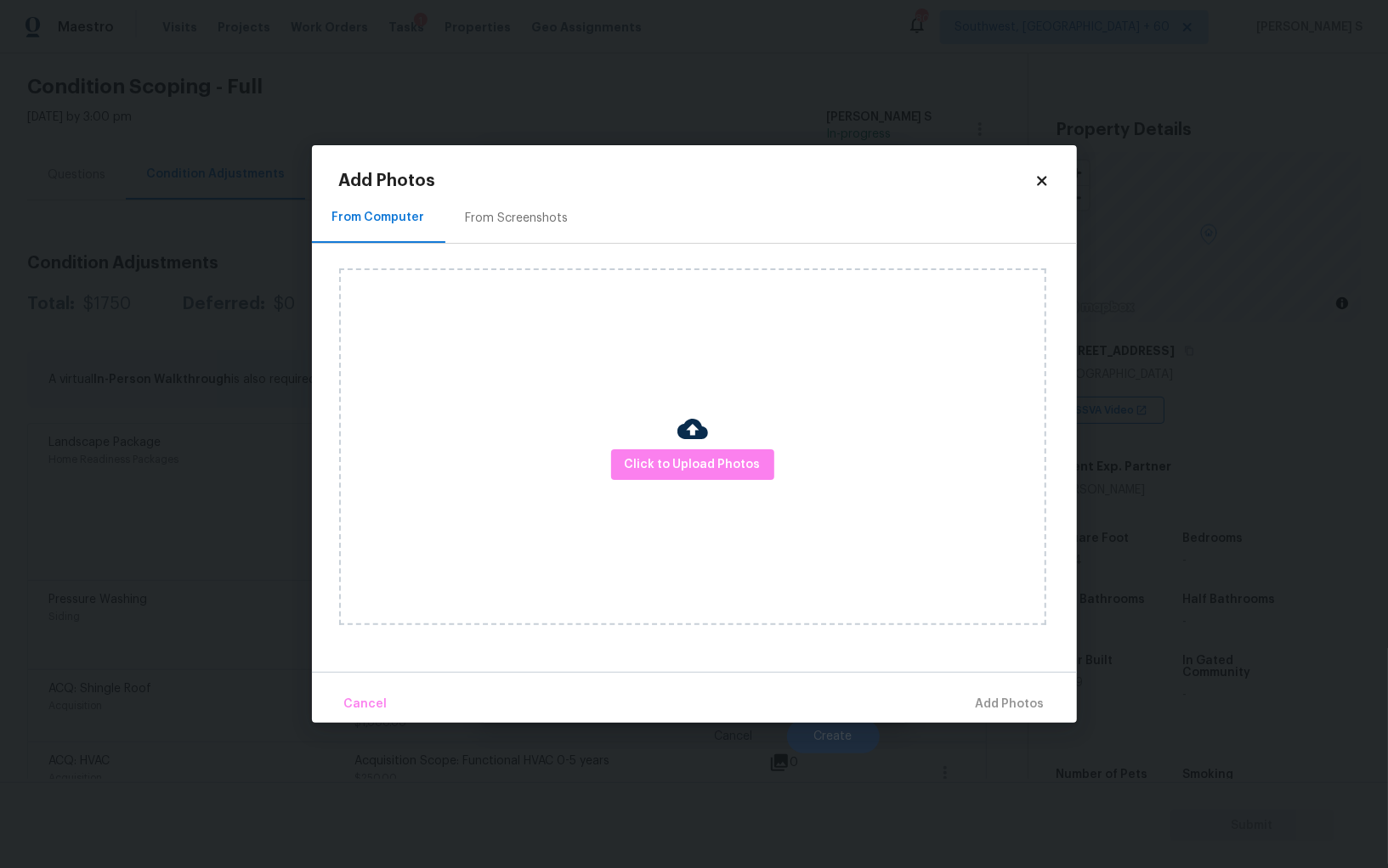
click at [505, 229] on div "From Screenshots" at bounding box center [517, 218] width 144 height 51
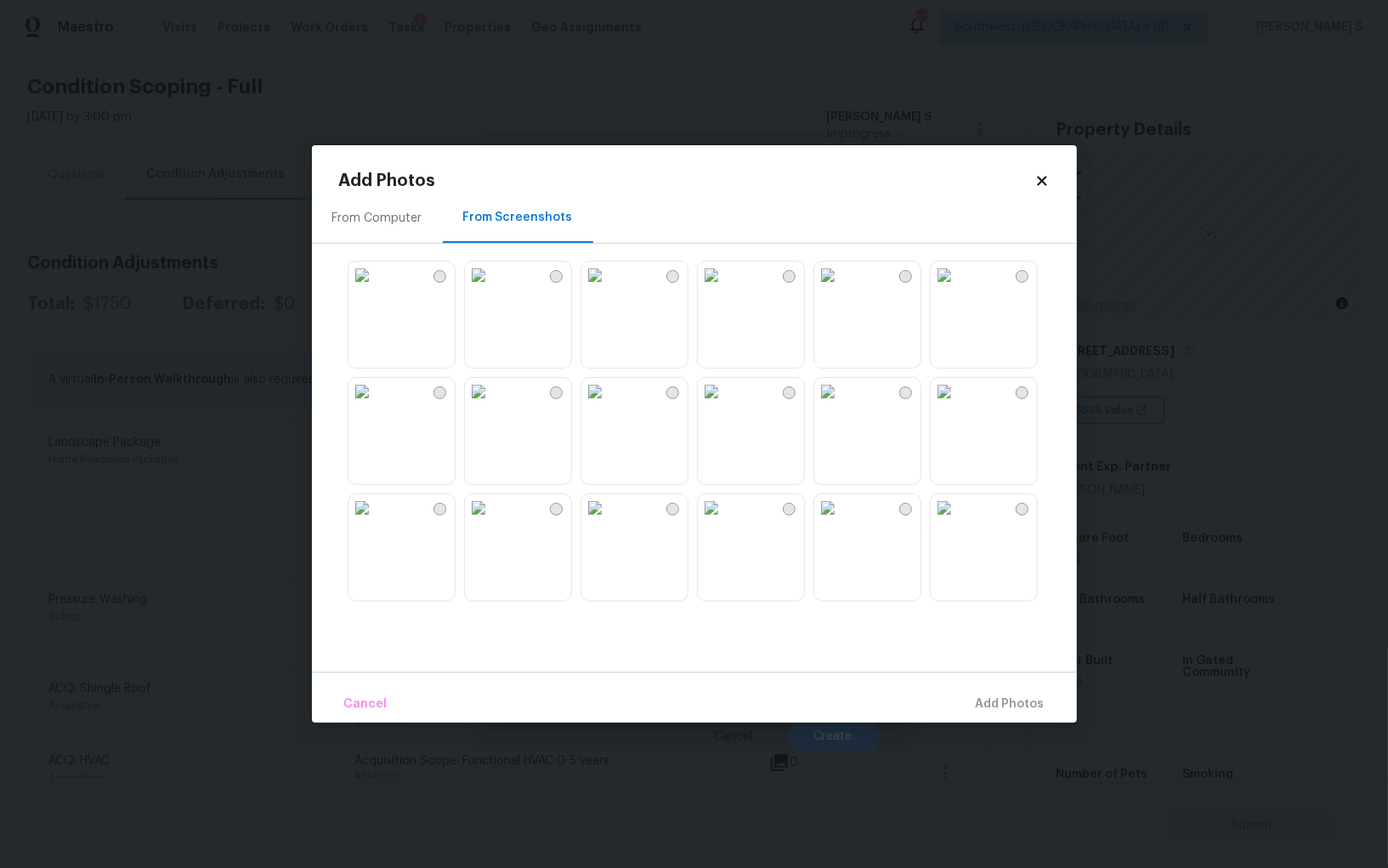
drag, startPoint x: 763, startPoint y: 436, endPoint x: 724, endPoint y: 436, distance: 39.0
click at [725, 405] on img at bounding box center [712, 391] width 27 height 27
click at [608, 405] on img at bounding box center [595, 391] width 27 height 27
click at [698, 522] on img at bounding box center [712, 508] width 27 height 27
click at [725, 522] on img at bounding box center [712, 508] width 27 height 27
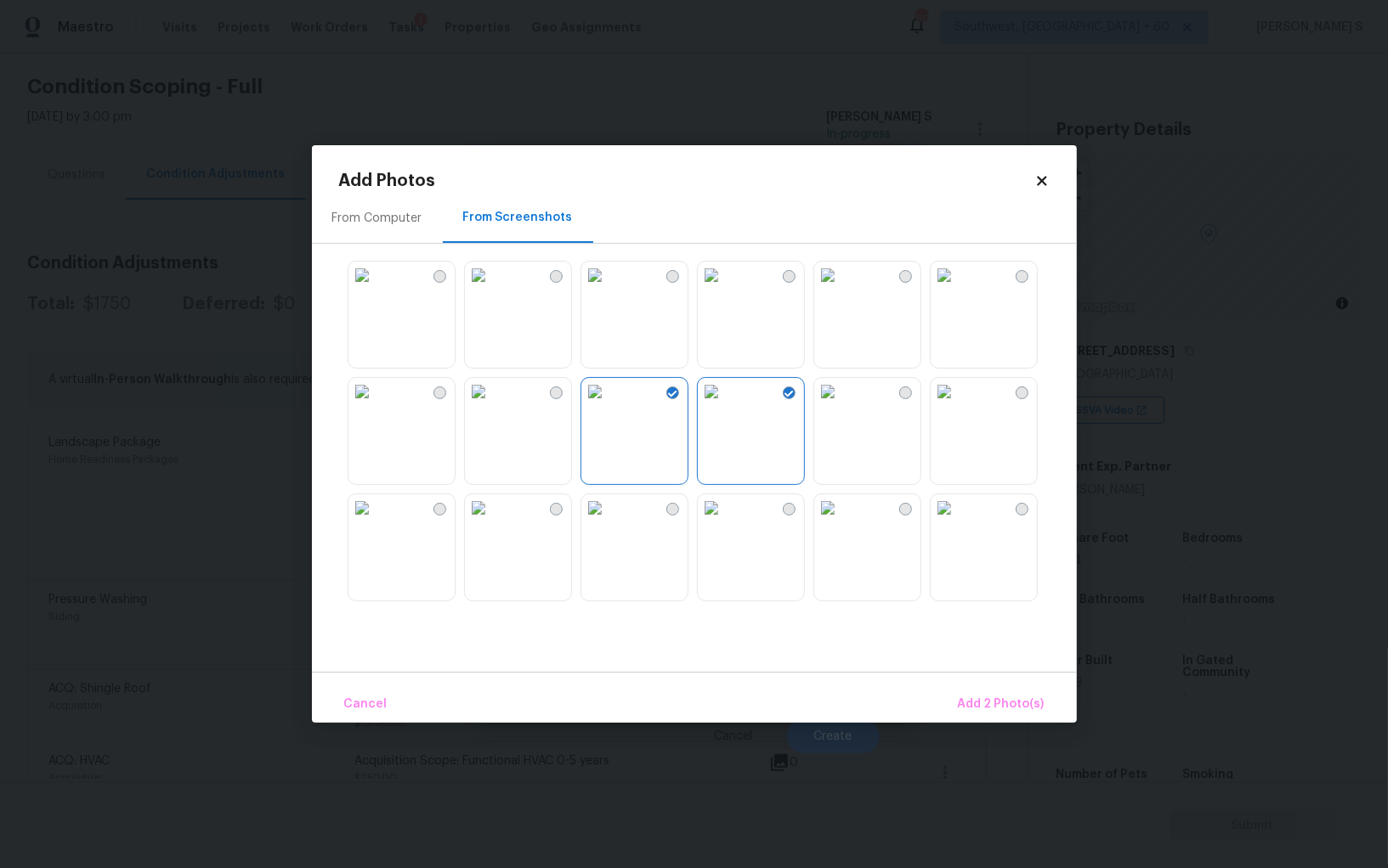
click at [841, 522] on img at bounding box center [827, 508] width 27 height 27
click at [725, 522] on img at bounding box center [712, 508] width 27 height 27
click at [608, 522] on img at bounding box center [595, 508] width 27 height 27
click at [492, 405] on img at bounding box center [479, 391] width 27 height 27
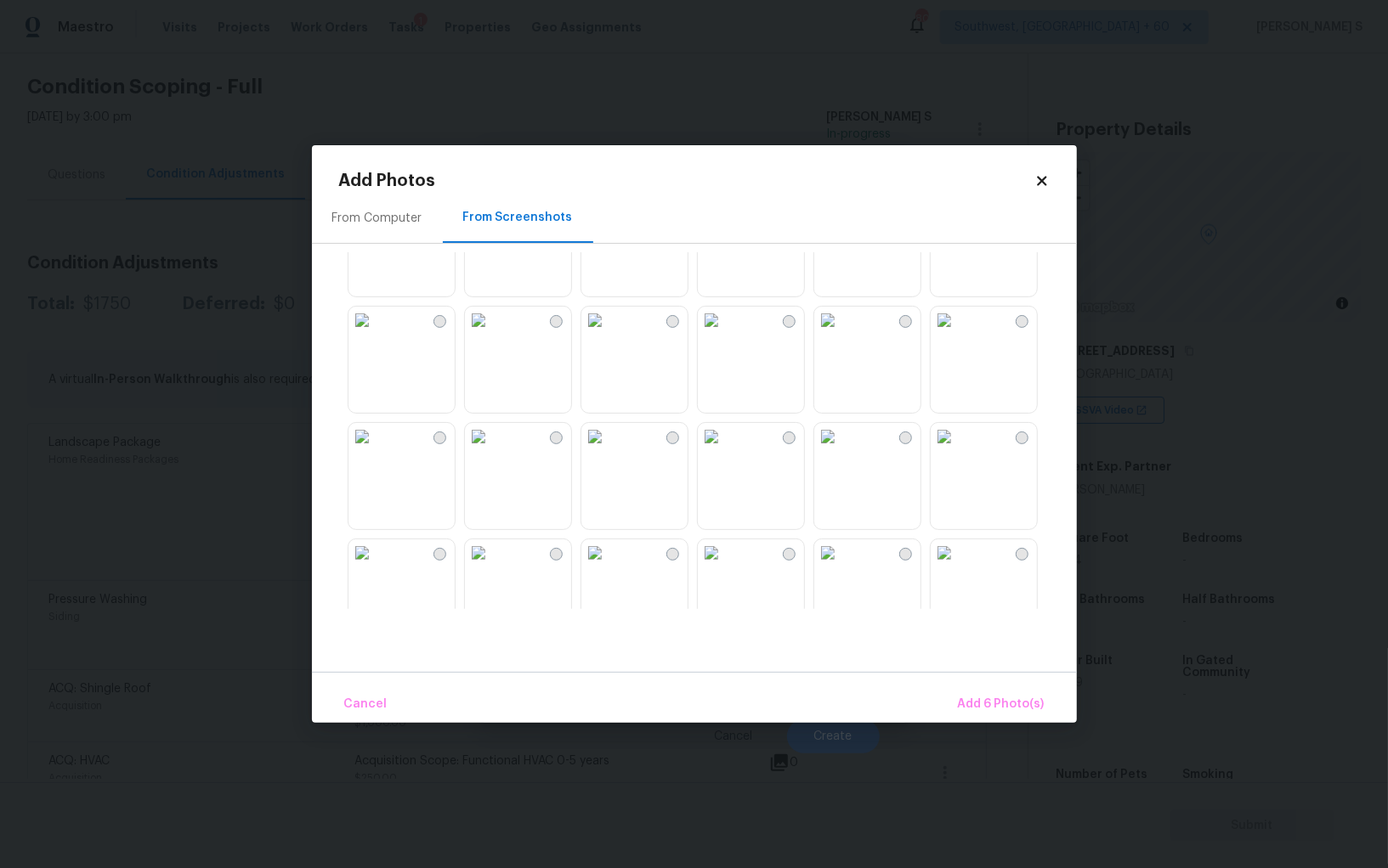
scroll to position [487, 0]
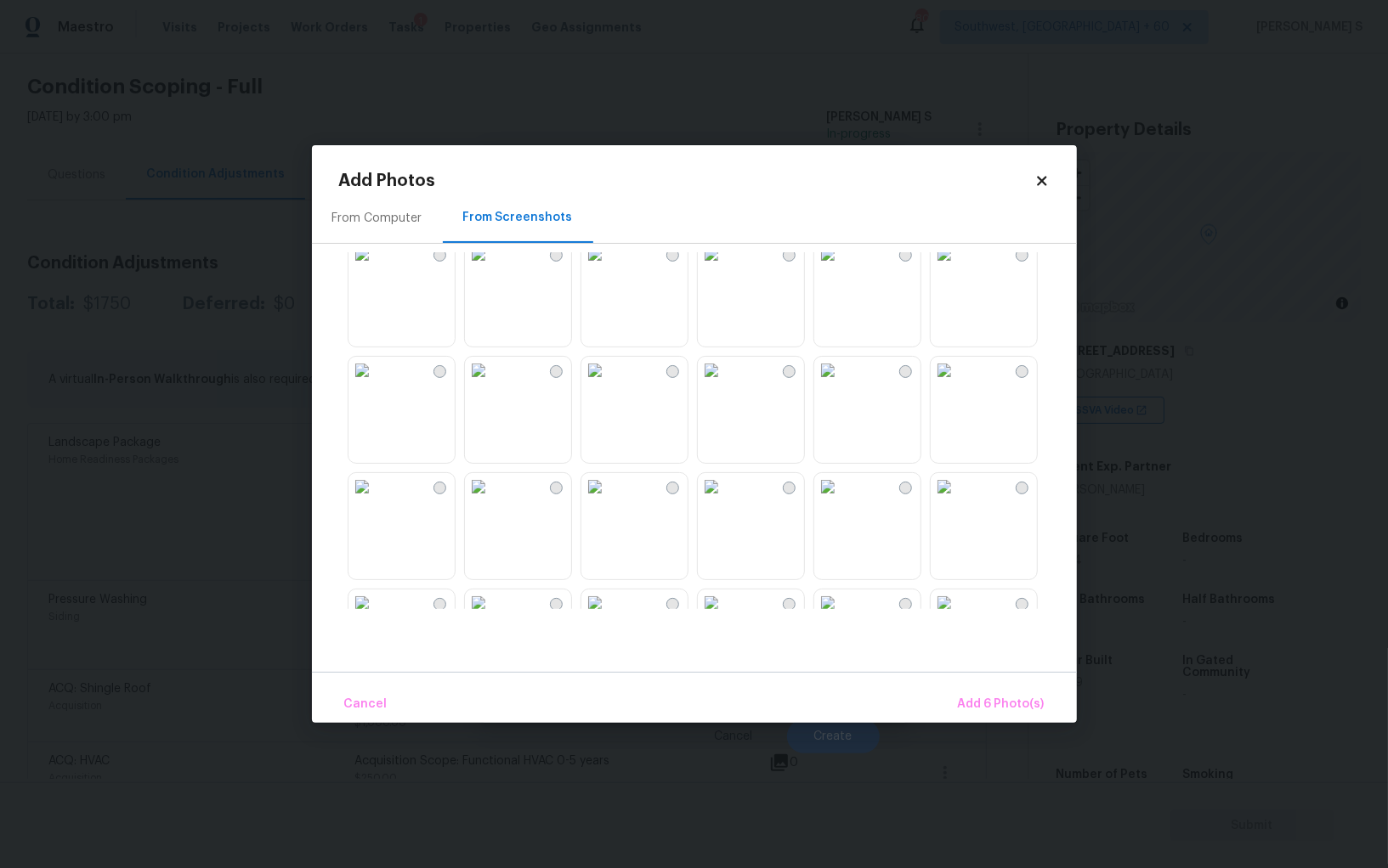
click at [725, 500] on img at bounding box center [712, 487] width 27 height 27
click at [841, 500] on img at bounding box center [827, 487] width 27 height 27
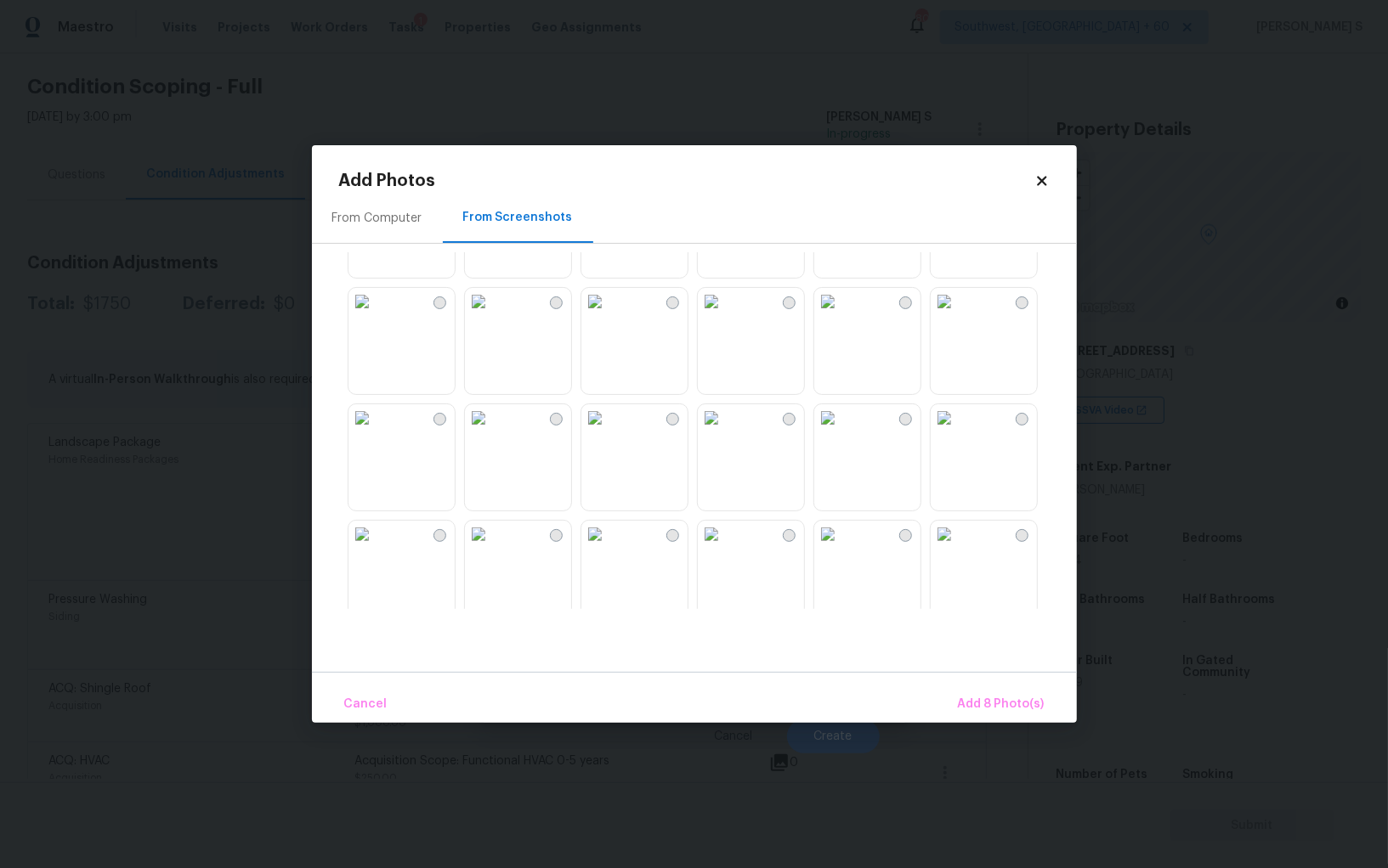
click at [599, 548] on img at bounding box center [595, 534] width 27 height 27
click at [492, 548] on img at bounding box center [479, 534] width 27 height 27
click at [376, 548] on img at bounding box center [362, 534] width 27 height 27
click at [725, 548] on img at bounding box center [712, 534] width 27 height 27
click at [923, 555] on div at bounding box center [708, 430] width 738 height 357
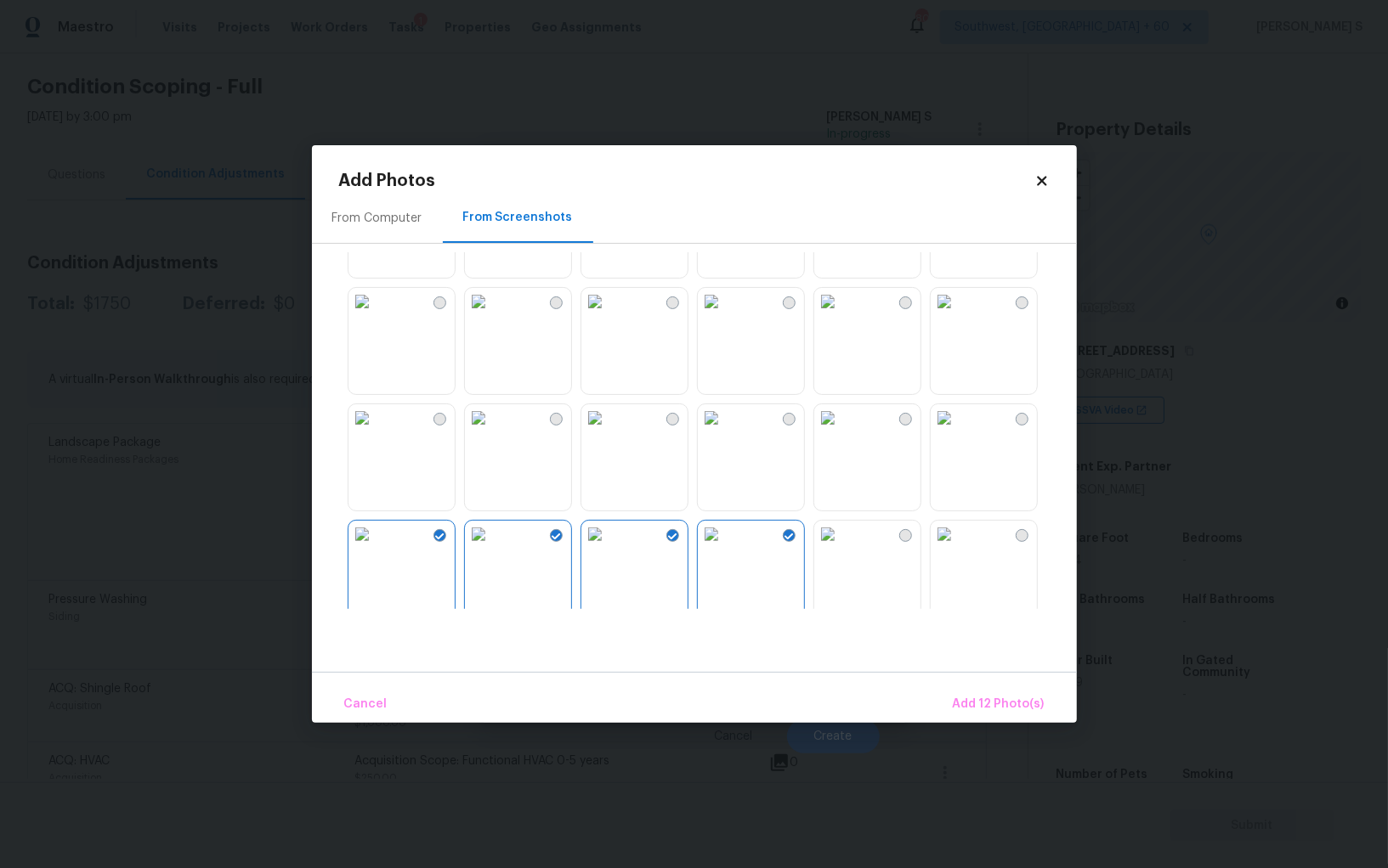
click at [841, 548] on img at bounding box center [827, 534] width 27 height 27
click at [1013, 707] on span "Add 13 Photo(s)" at bounding box center [998, 705] width 91 height 21
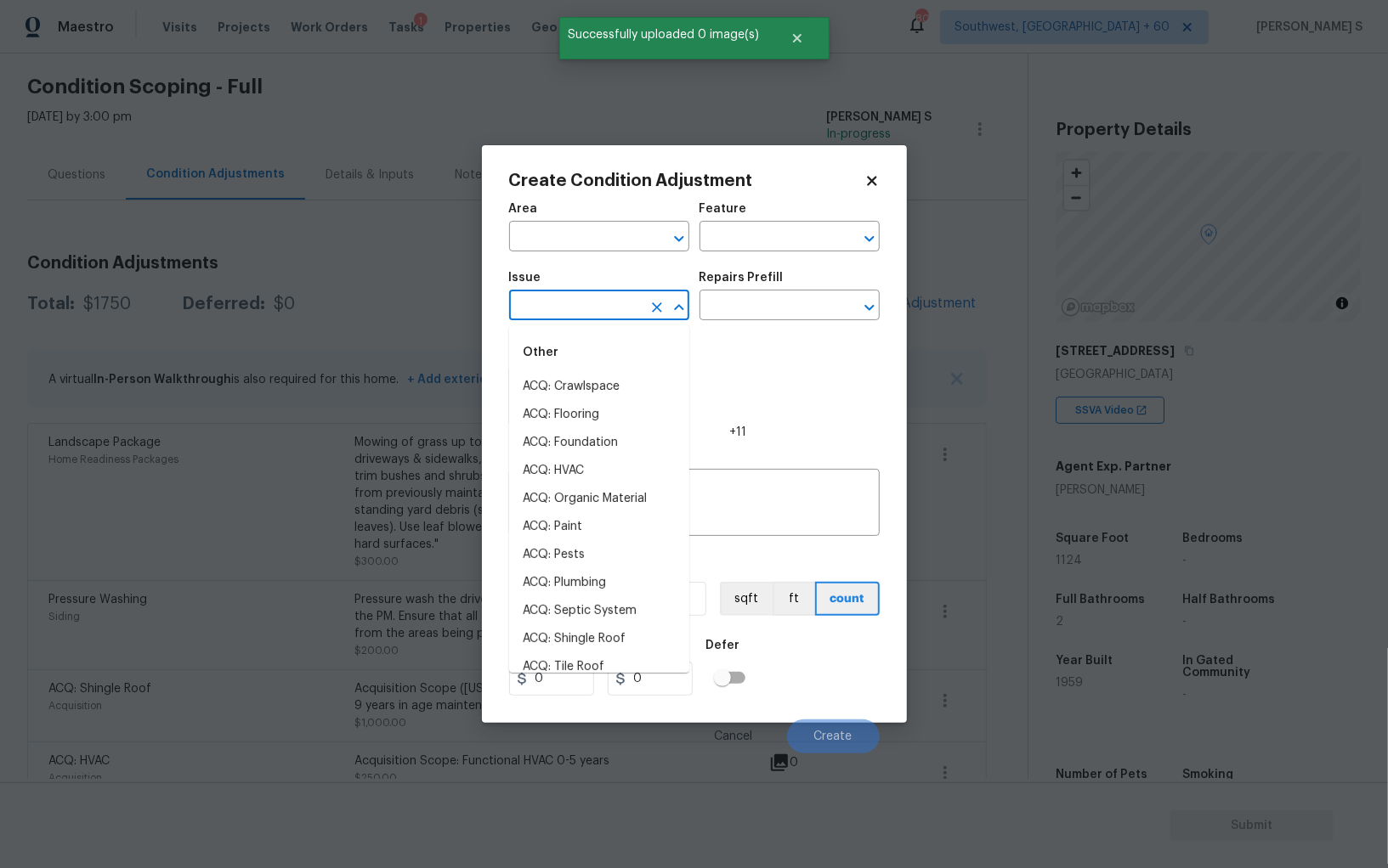
click at [581, 303] on input "text" at bounding box center [575, 307] width 132 height 26
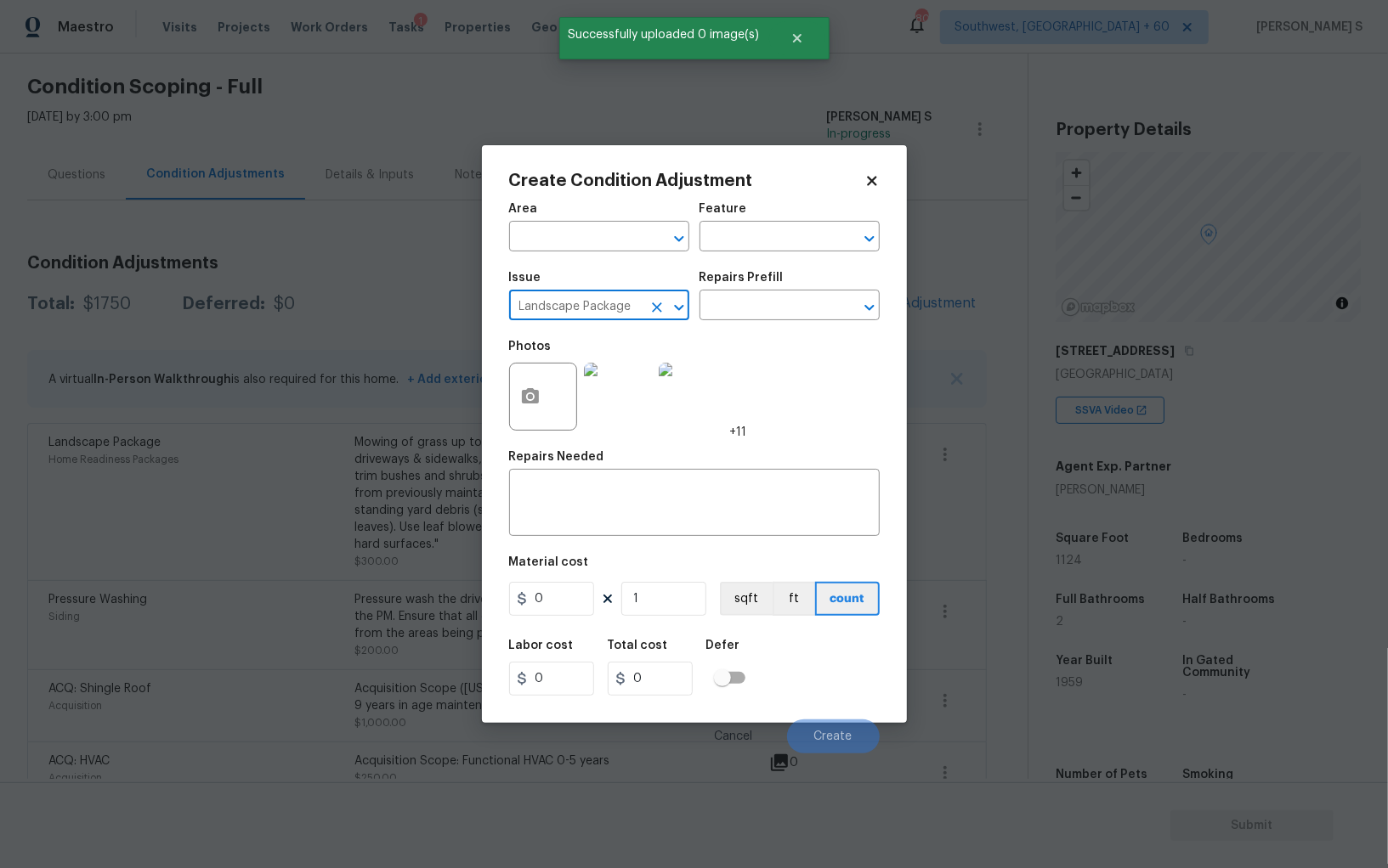
type input "Landscape Package"
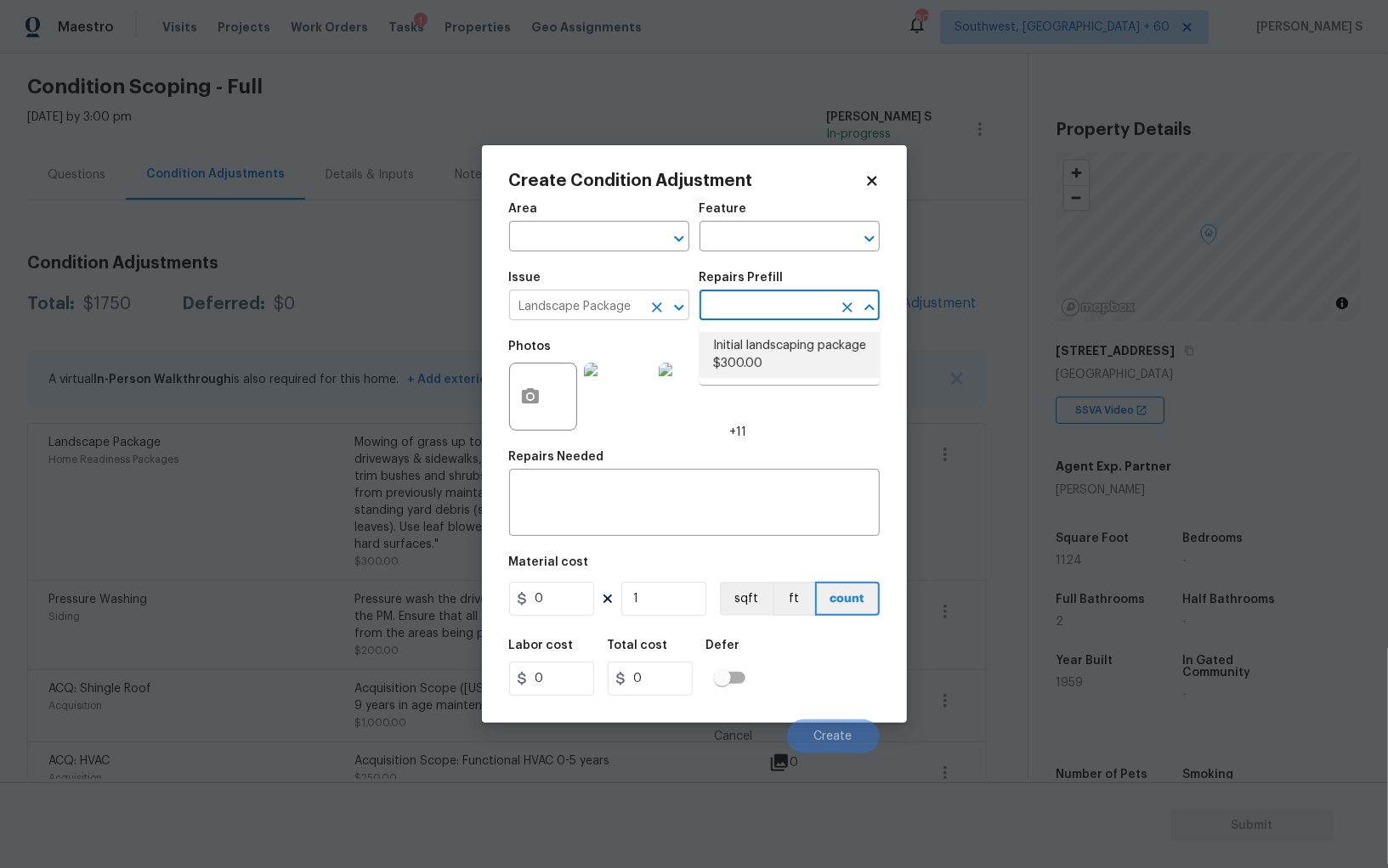
type input "Home Readiness Packages"
type textarea "Mowing of grass up to 6" in height. Mow, edge along driveways & sidewalks, trim…"
type input "300"
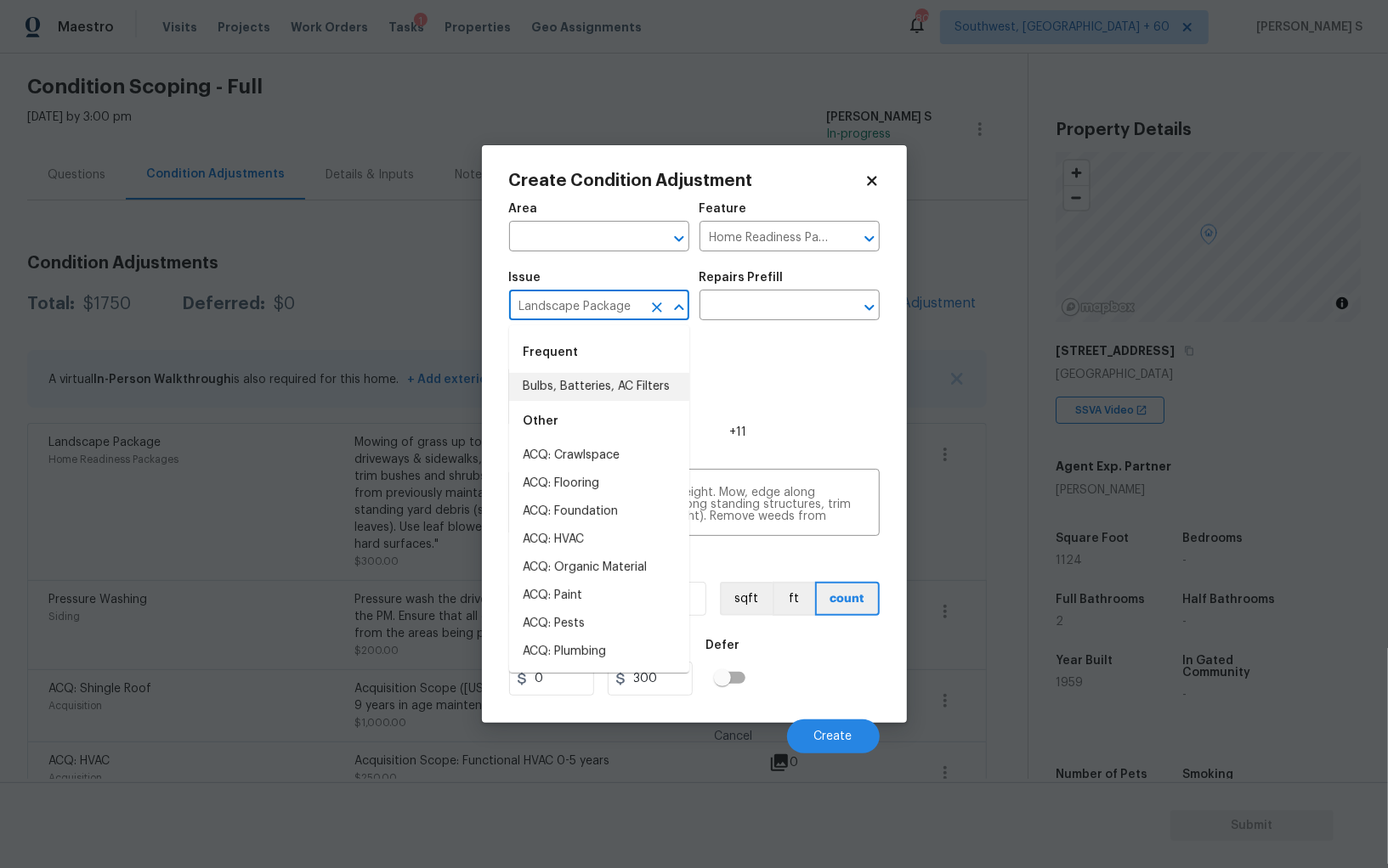
click at [637, 298] on input "Landscape Package" at bounding box center [575, 307] width 132 height 26
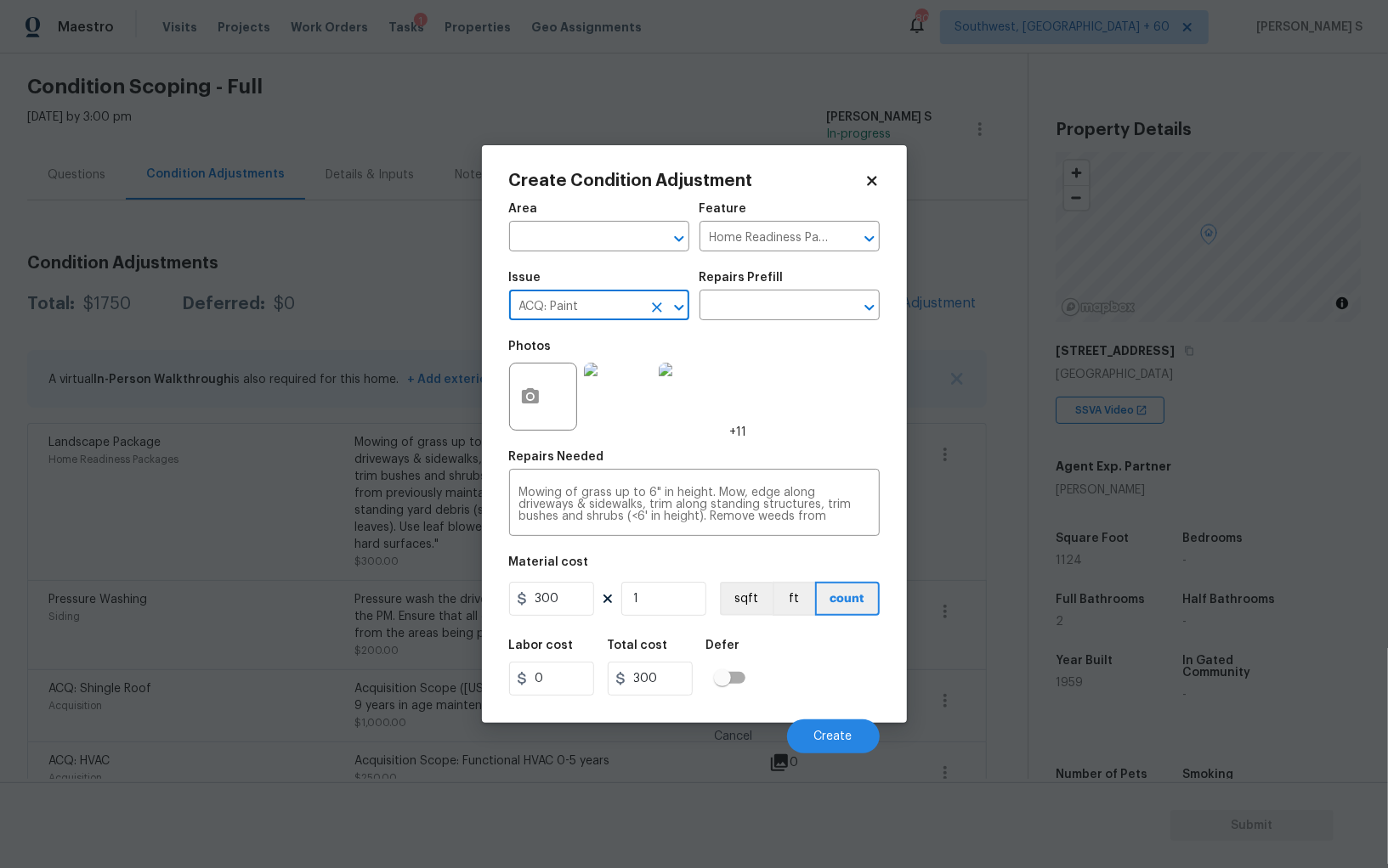
type input "ACQ: Paint"
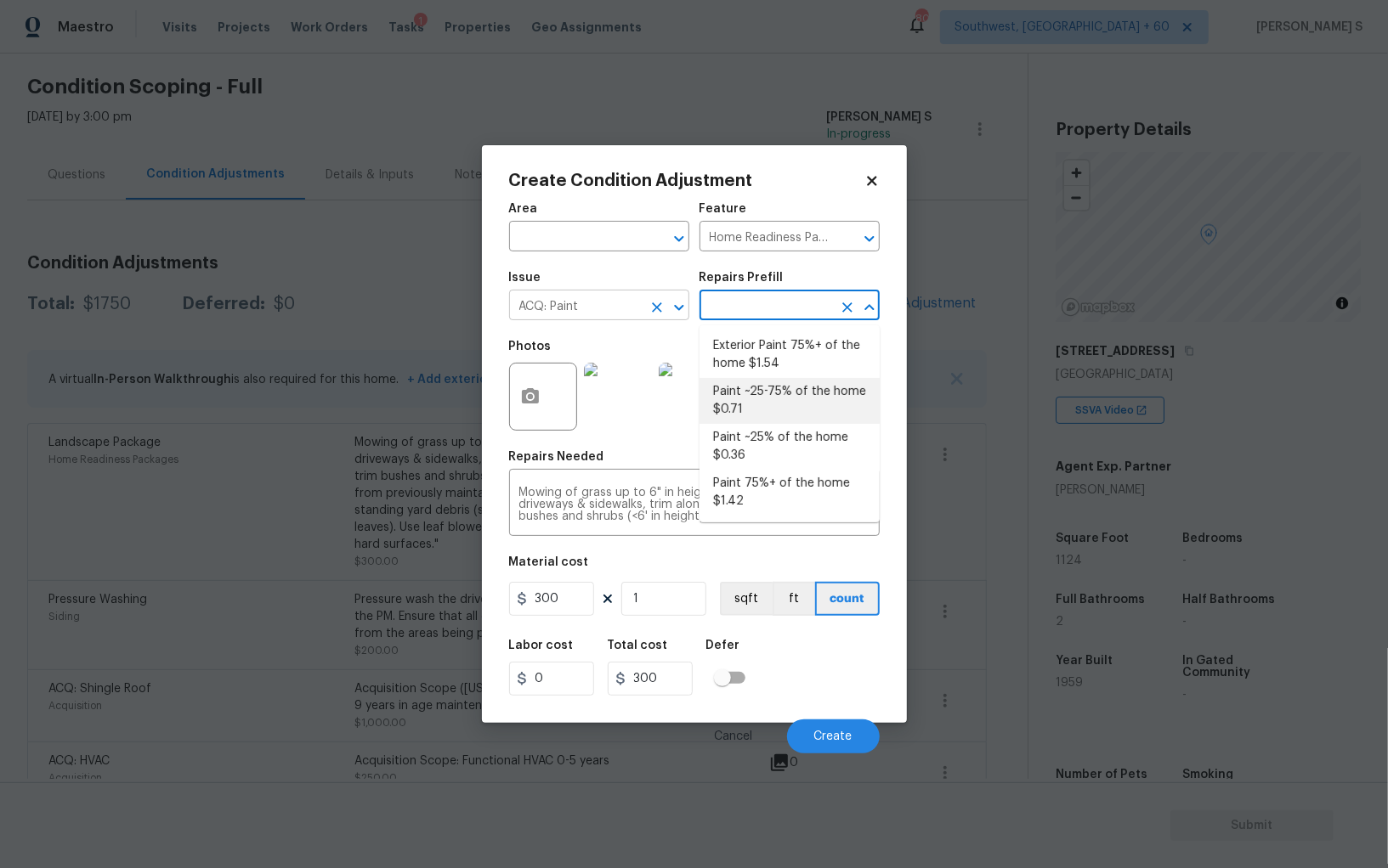
type input "Acquisition"
type textarea "Acquisition Scope: ~25 - 75% of the home needs interior paint"
type input "0.71"
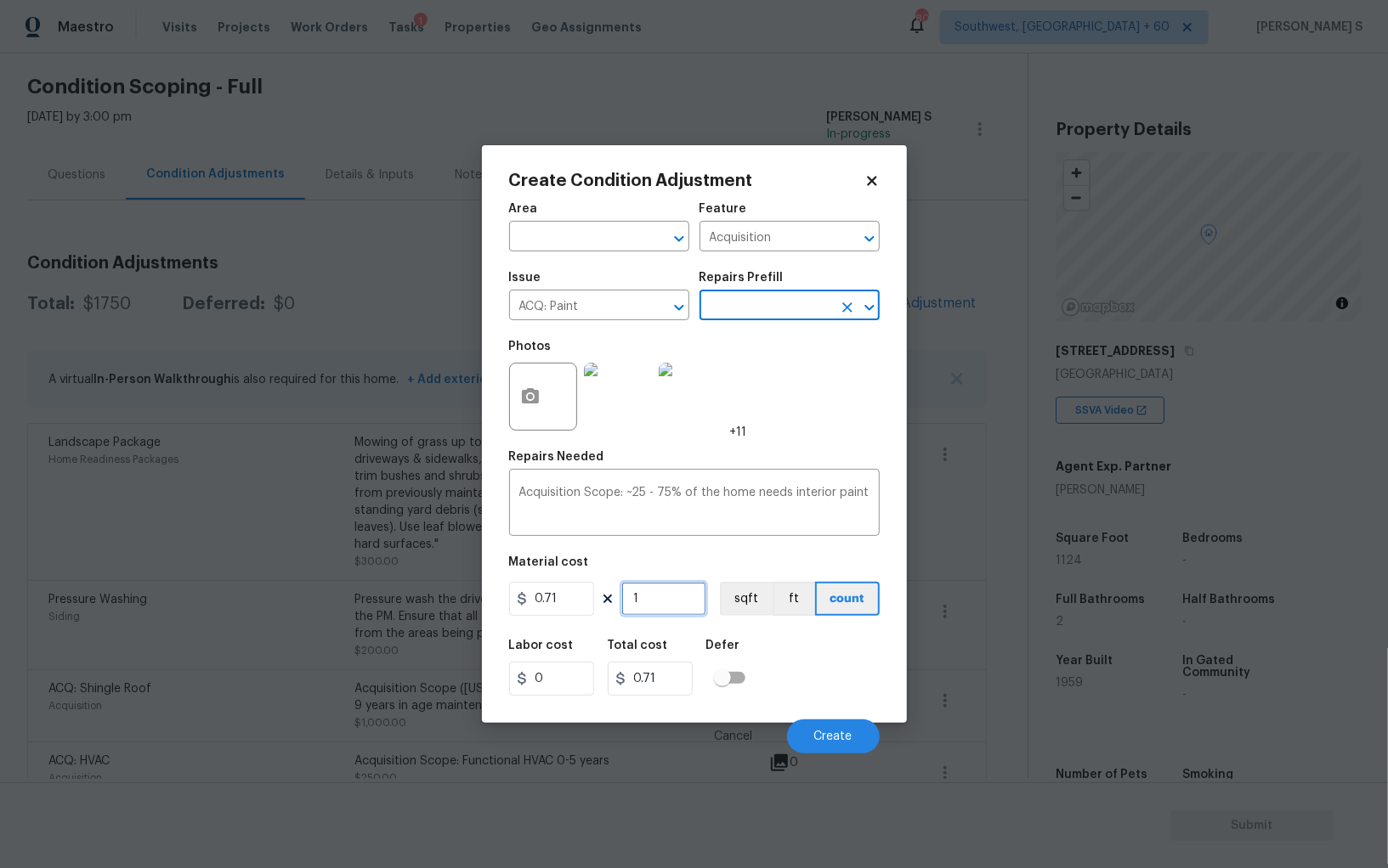
click at [676, 598] on input "1" at bounding box center [663, 598] width 85 height 34
type input "11"
type input "7.81"
type input "112"
type input "79.52"
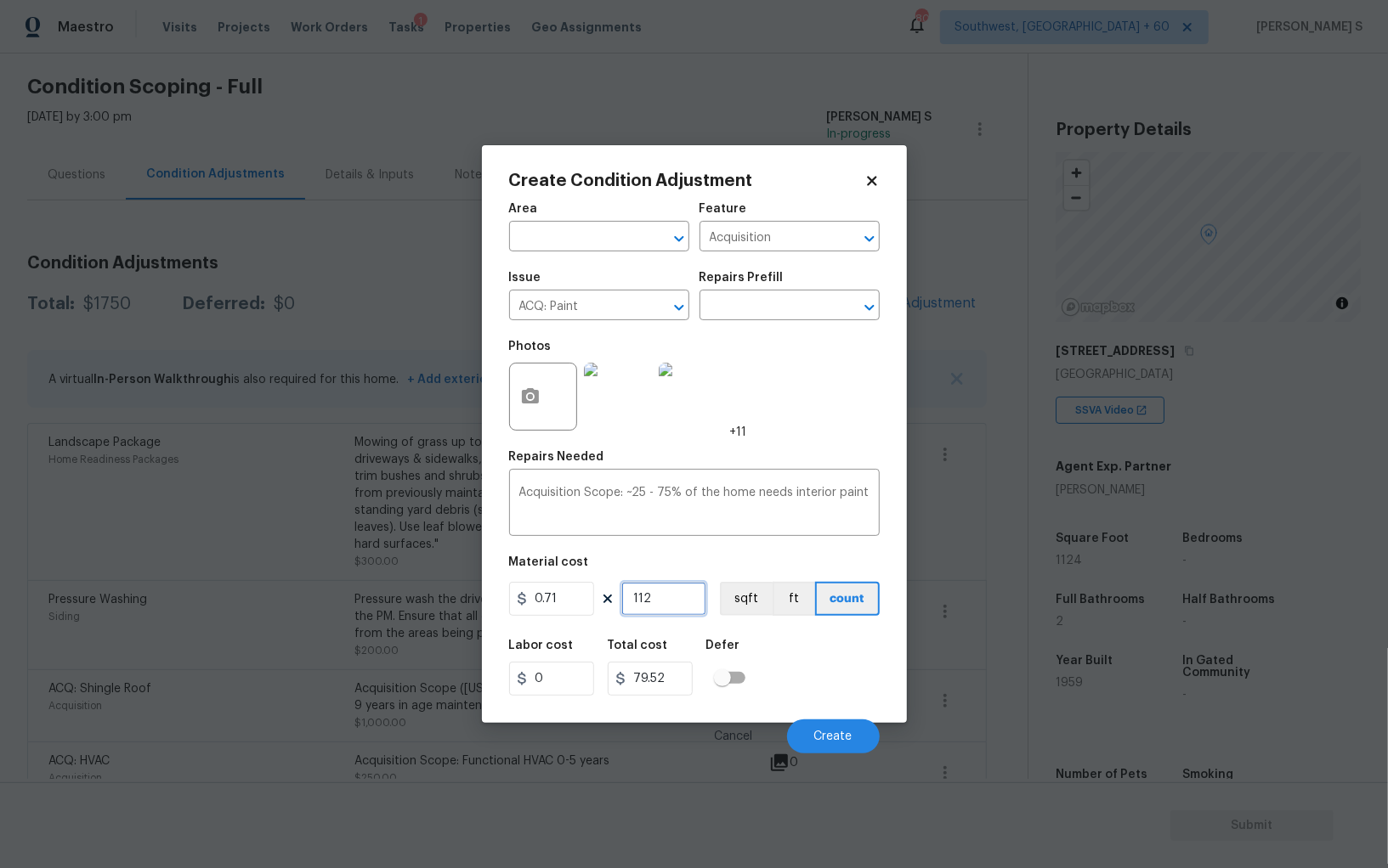
type input "1124"
type input "798.04"
type input "1124"
click at [752, 595] on button "sqft" at bounding box center [746, 598] width 53 height 34
click at [795, 638] on div "Labor cost 0 Total cost 798.04 Defer" at bounding box center [694, 668] width 371 height 77
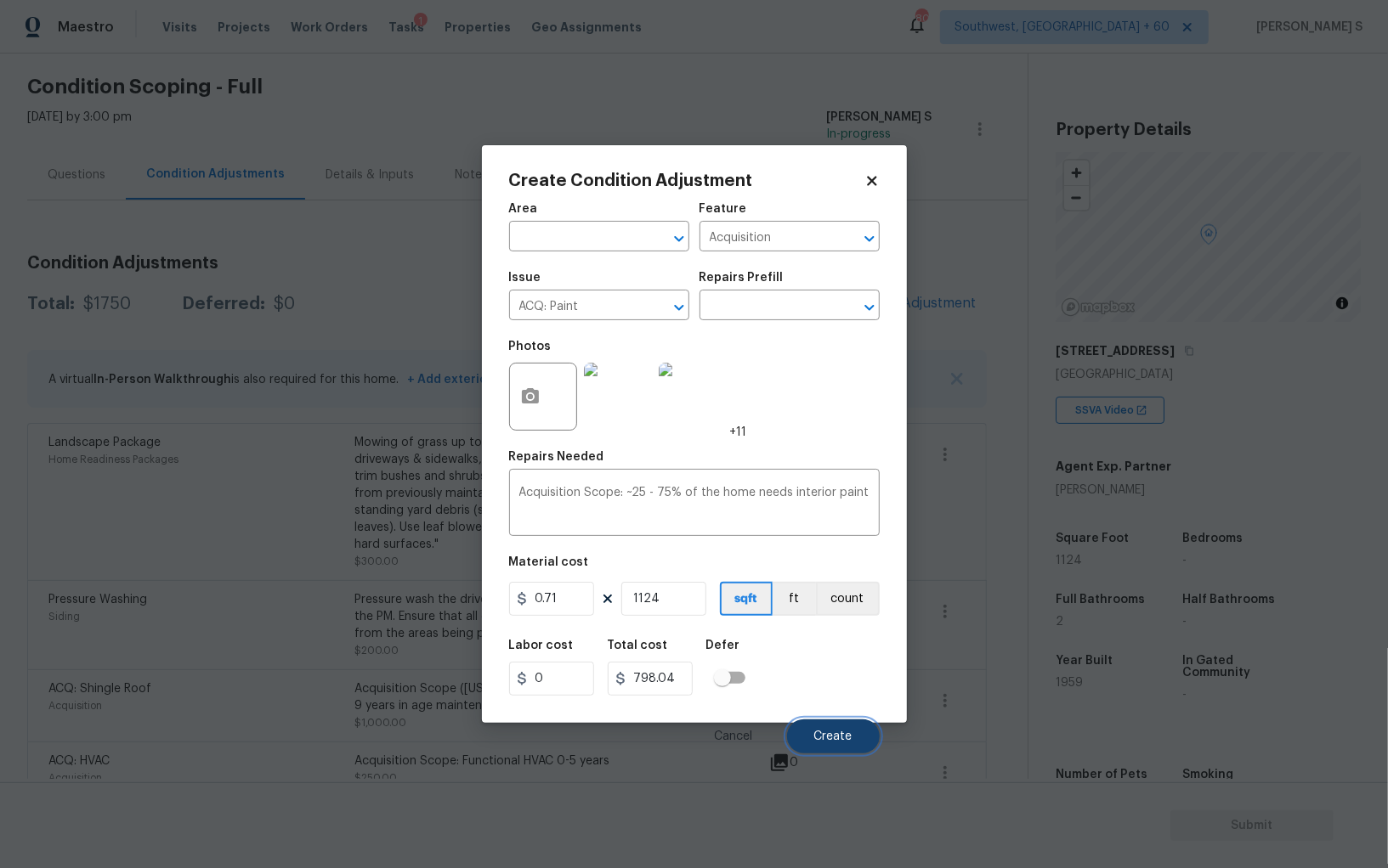
click at [843, 734] on span "Create" at bounding box center [832, 737] width 38 height 13
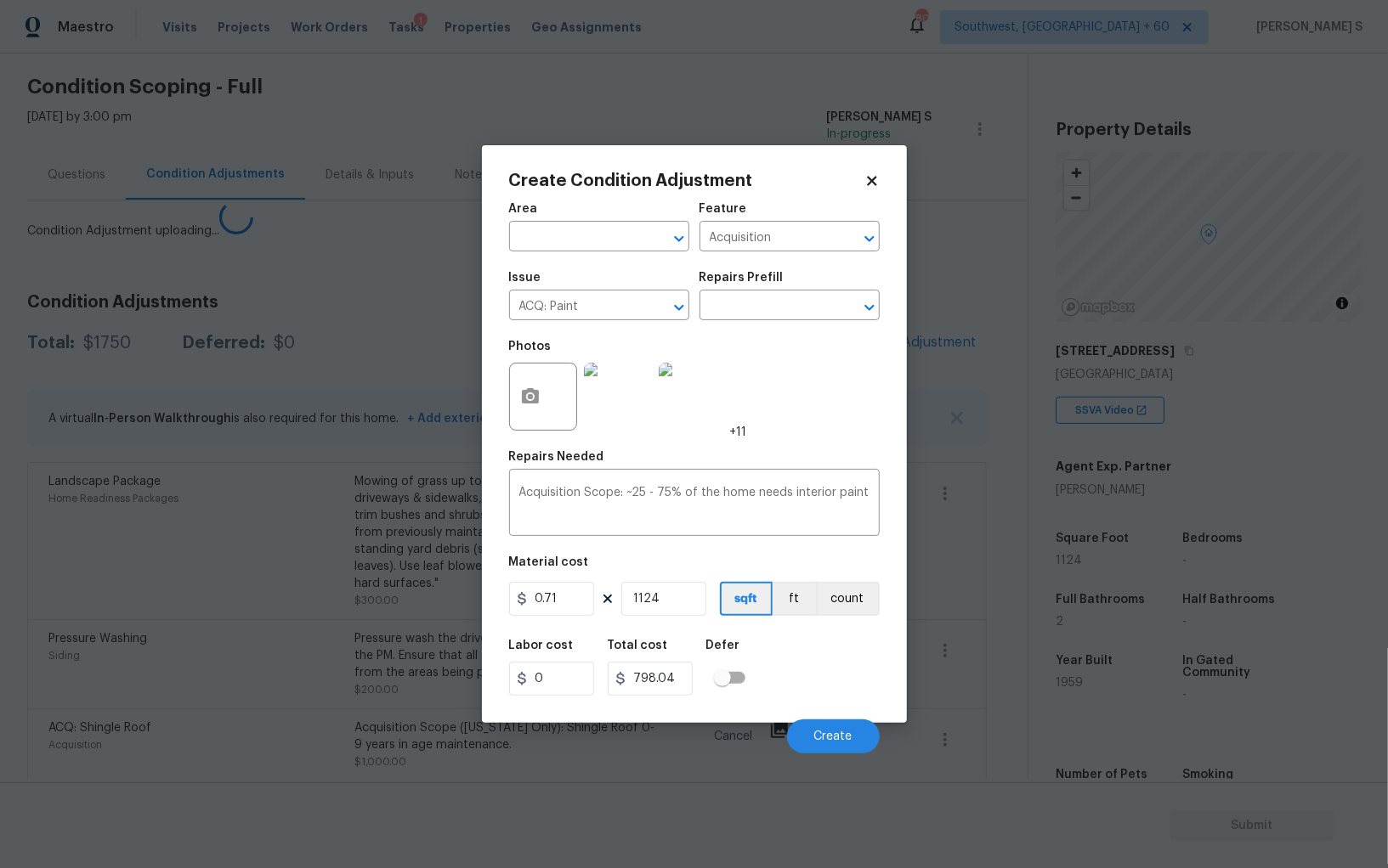
click at [204, 683] on body "Maestro Visits Projects Work Orders Tasks 1 Properties Geo Assignments [GEOGRAP…" at bounding box center [694, 434] width 1388 height 868
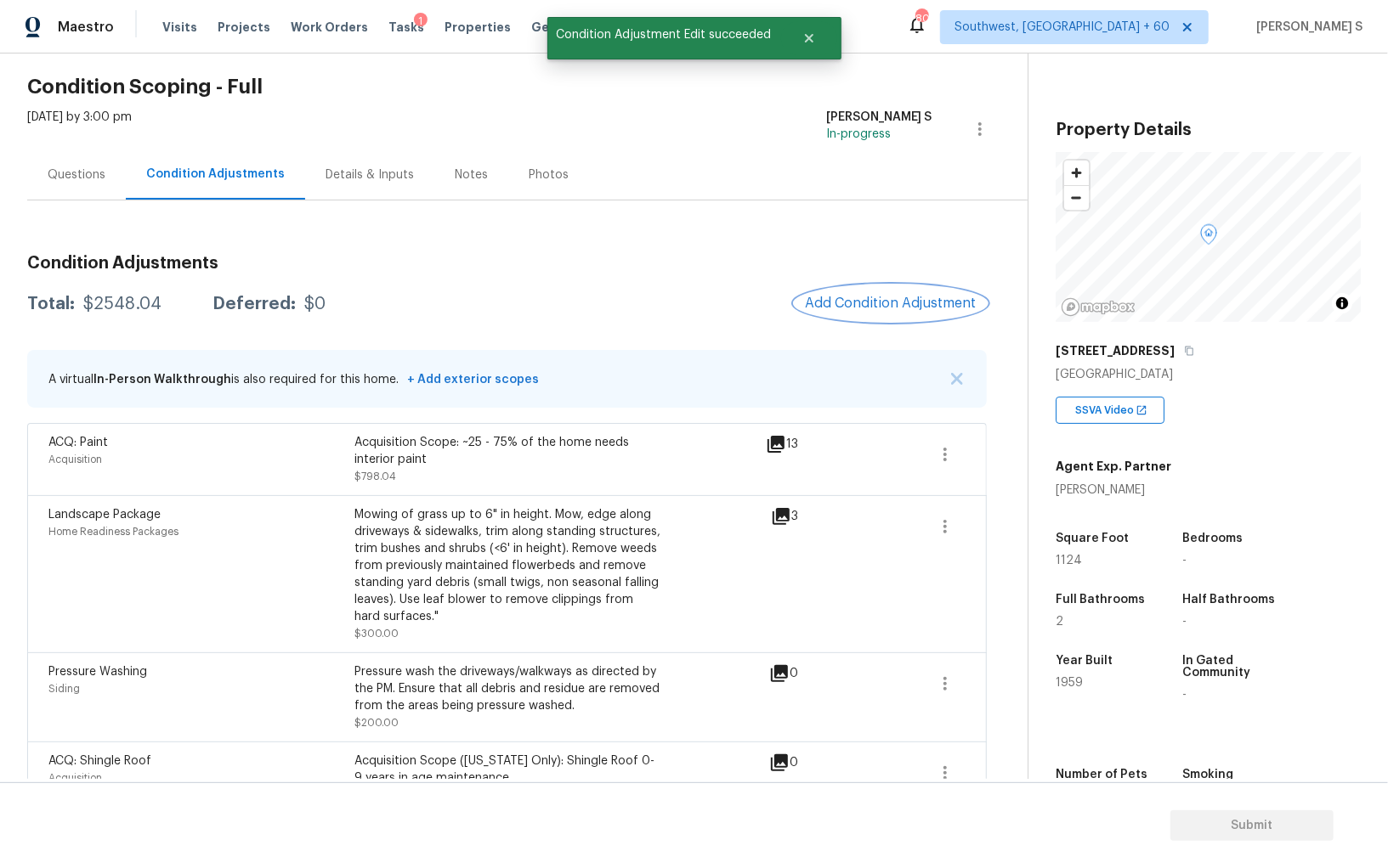
click at [877, 301] on span "Add Condition Adjustment" at bounding box center [891, 304] width 171 height 16
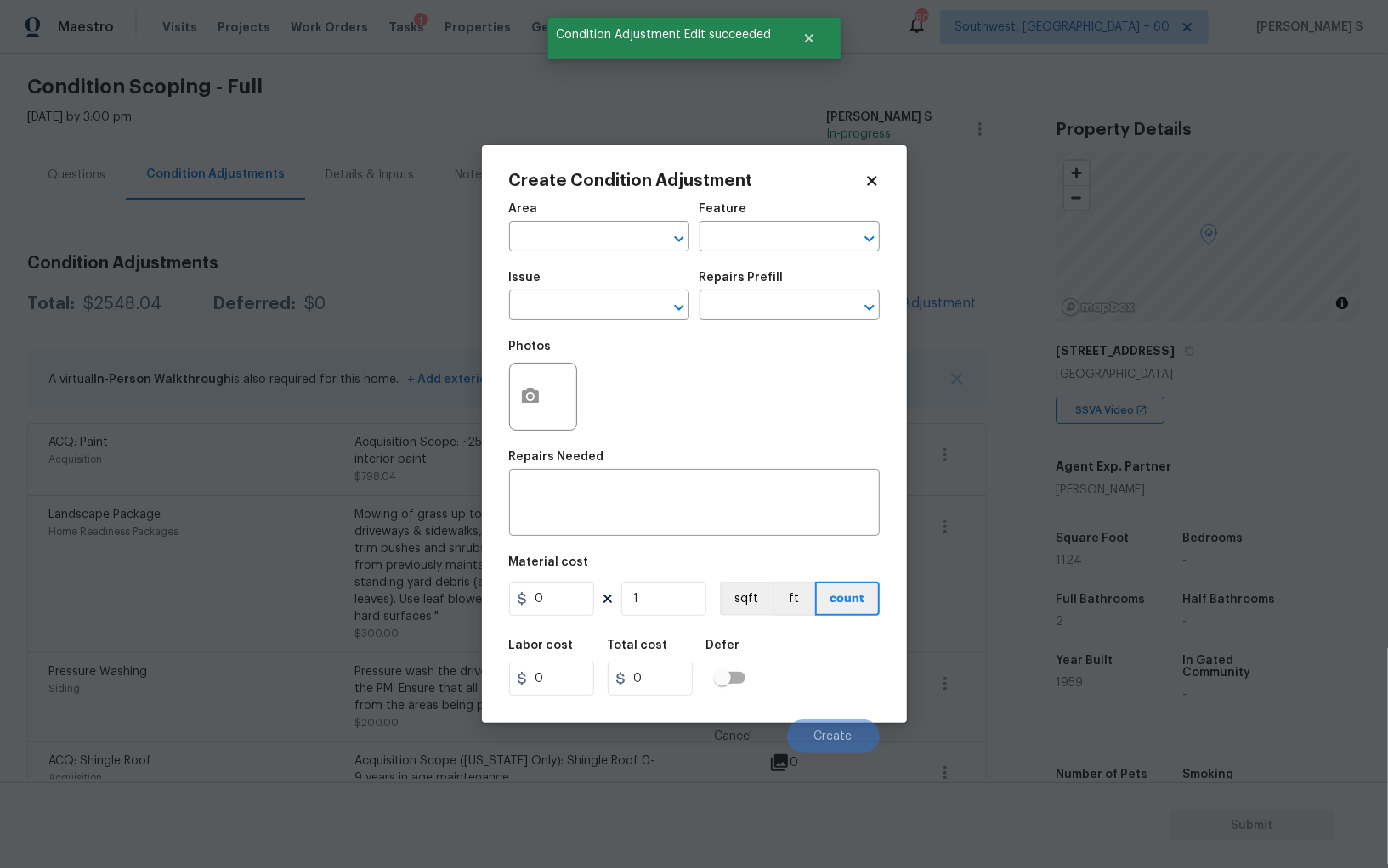
click at [498, 403] on div "Create Condition Adjustment Area ​ Feature ​ Issue ​ Repairs Prefill ​ Photos R…" at bounding box center [694, 434] width 424 height 578
click at [542, 403] on button "button" at bounding box center [530, 397] width 41 height 66
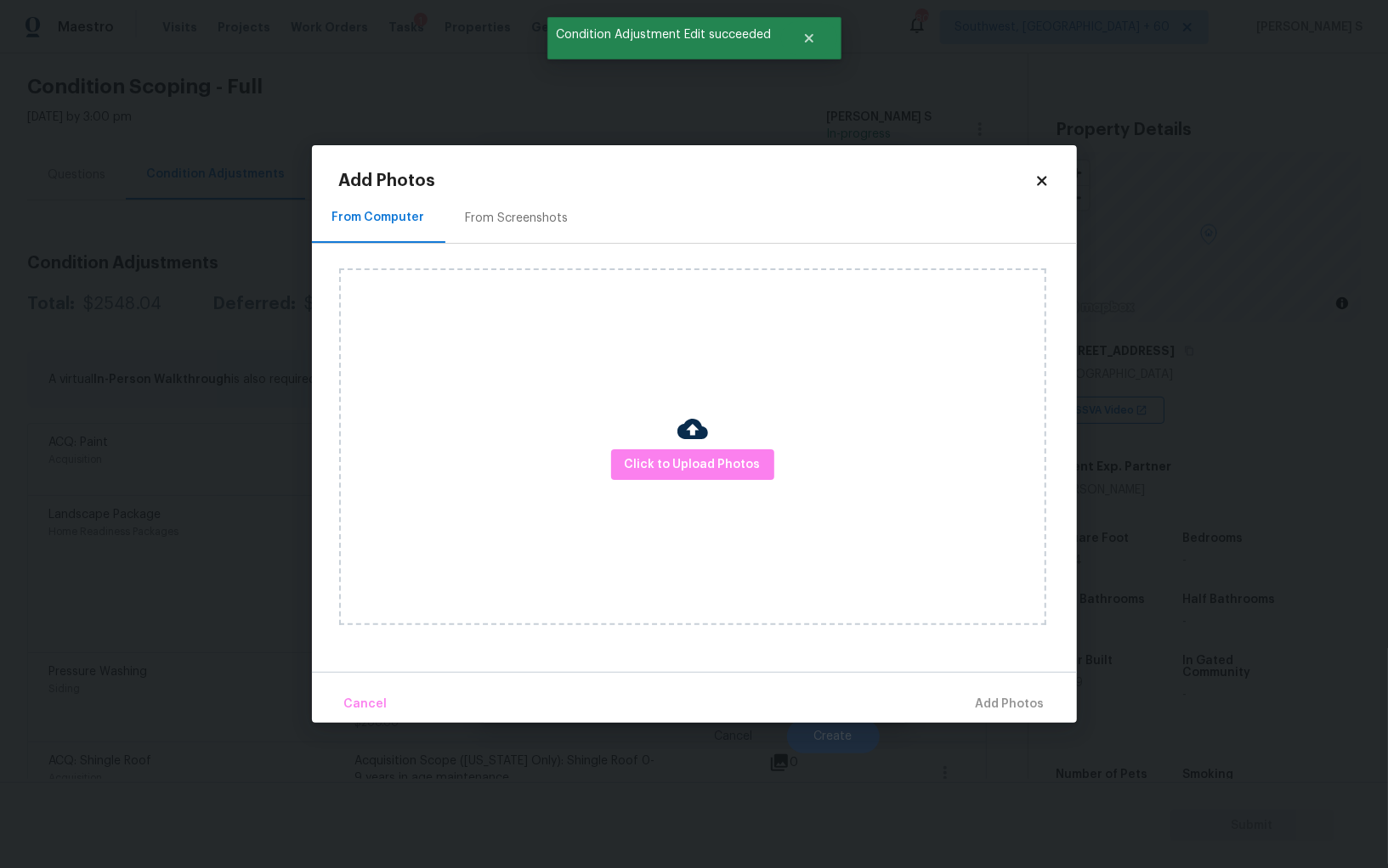
click at [543, 210] on div "From Screenshots" at bounding box center [517, 218] width 103 height 17
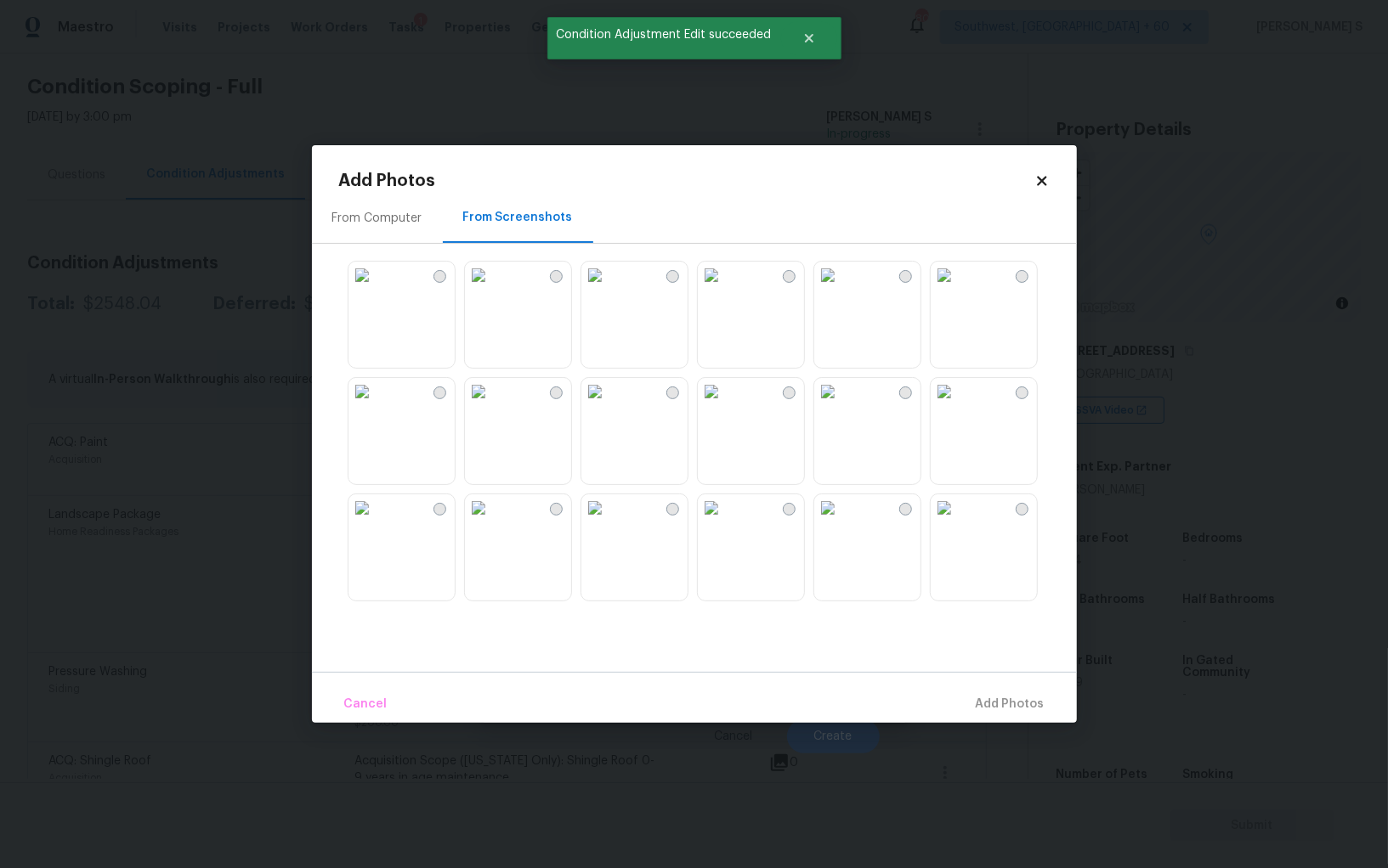
click at [725, 522] on img at bounding box center [712, 508] width 27 height 27
click at [841, 522] on img at bounding box center [827, 508] width 27 height 27
click at [725, 398] on img at bounding box center [712, 391] width 27 height 27
click at [608, 398] on img at bounding box center [595, 391] width 27 height 27
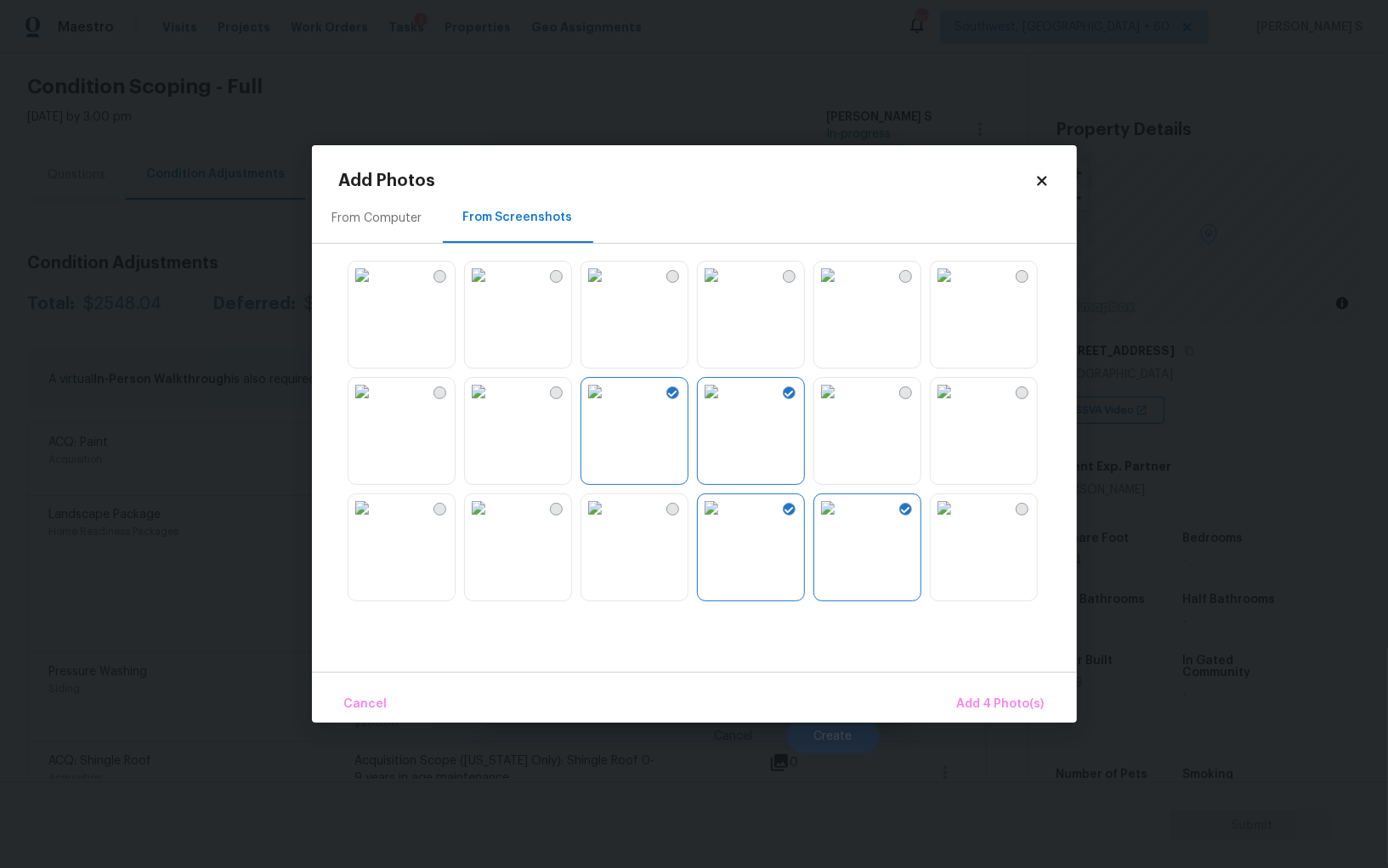
click at [608, 522] on img at bounding box center [595, 508] width 27 height 27
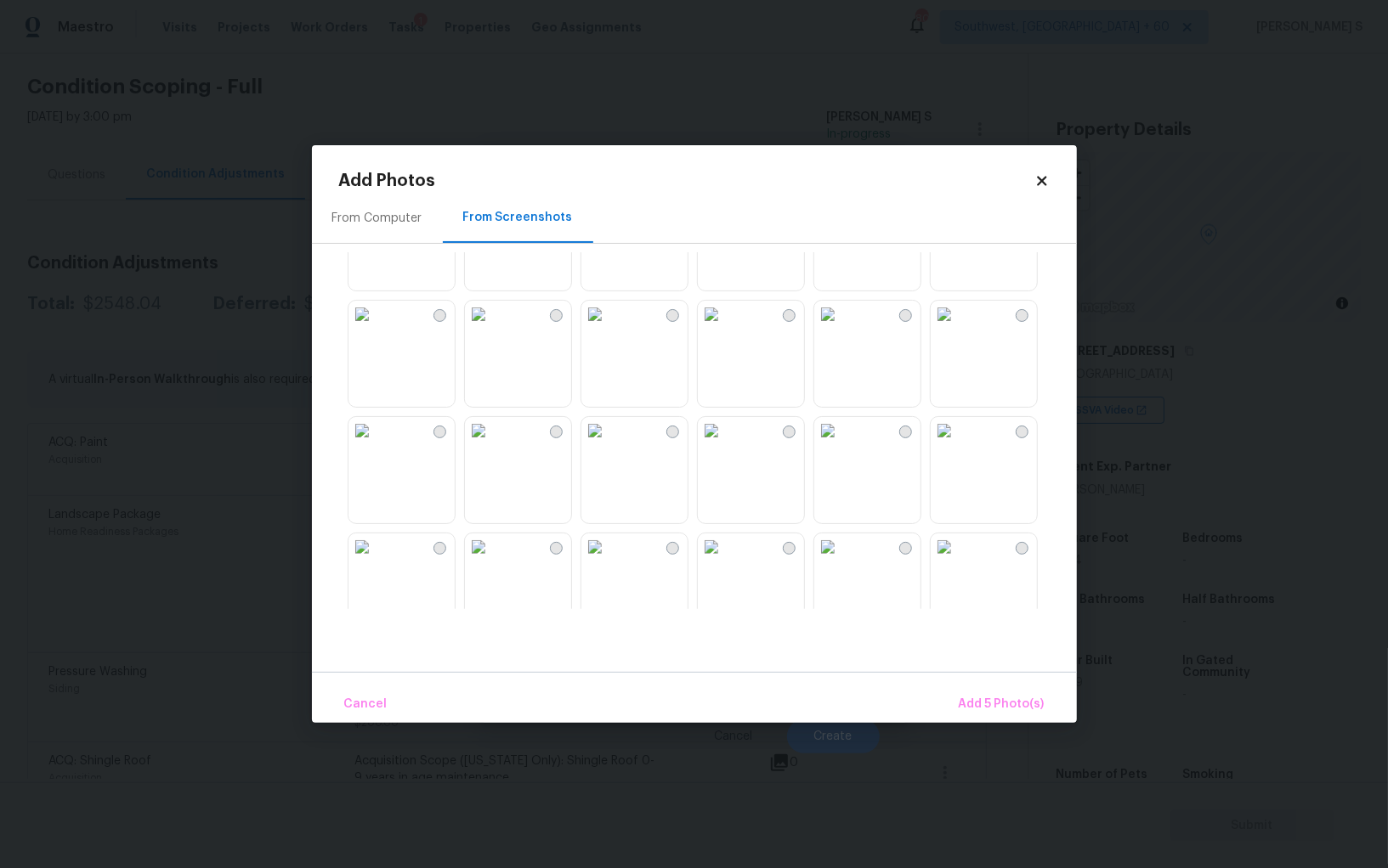
click at [608, 328] on img at bounding box center [595, 314] width 27 height 27
click at [492, 328] on img at bounding box center [479, 314] width 27 height 27
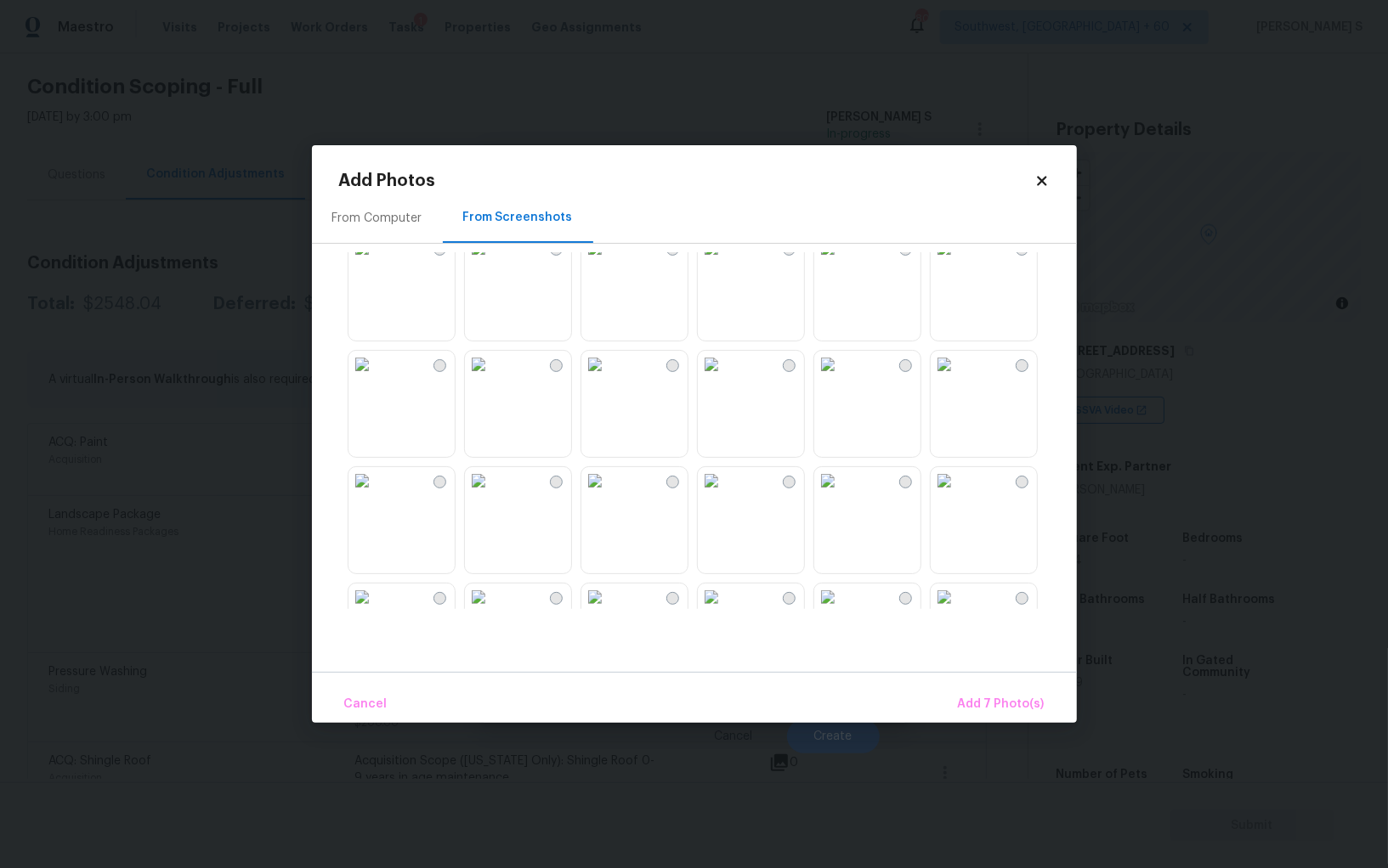
click at [608, 378] on img at bounding box center [595, 365] width 27 height 27
click at [492, 378] on img at bounding box center [479, 365] width 27 height 27
click at [492, 478] on img at bounding box center [479, 481] width 27 height 27
click at [376, 479] on img at bounding box center [362, 481] width 27 height 27
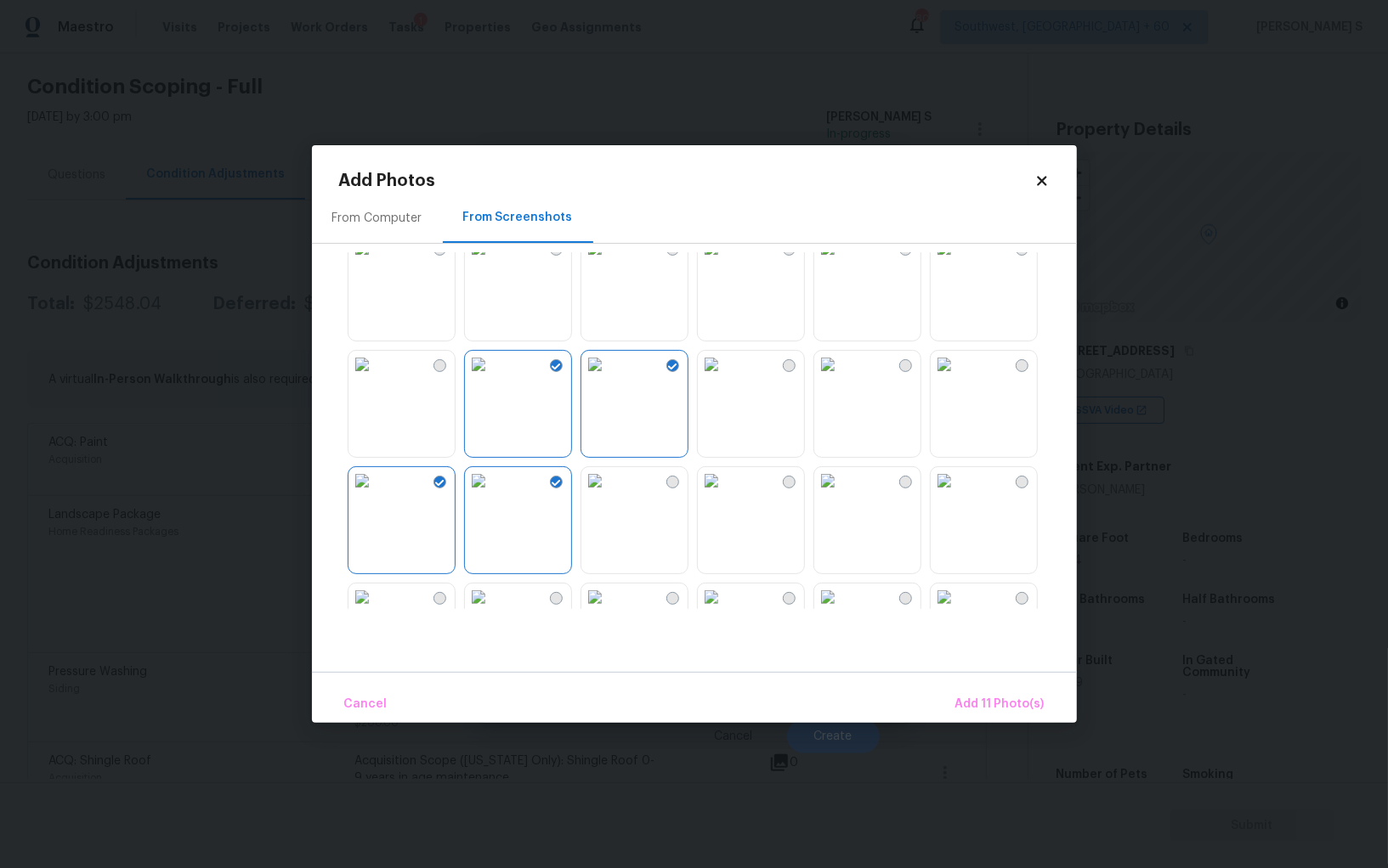
click at [608, 494] on img at bounding box center [595, 481] width 27 height 27
drag, startPoint x: 649, startPoint y: 518, endPoint x: 873, endPoint y: 522, distance: 224.0
click at [608, 494] on img at bounding box center [595, 481] width 27 height 27
click at [841, 494] on img at bounding box center [827, 481] width 27 height 27
click at [992, 694] on span "Add 12 Photo(s)" at bounding box center [999, 705] width 91 height 21
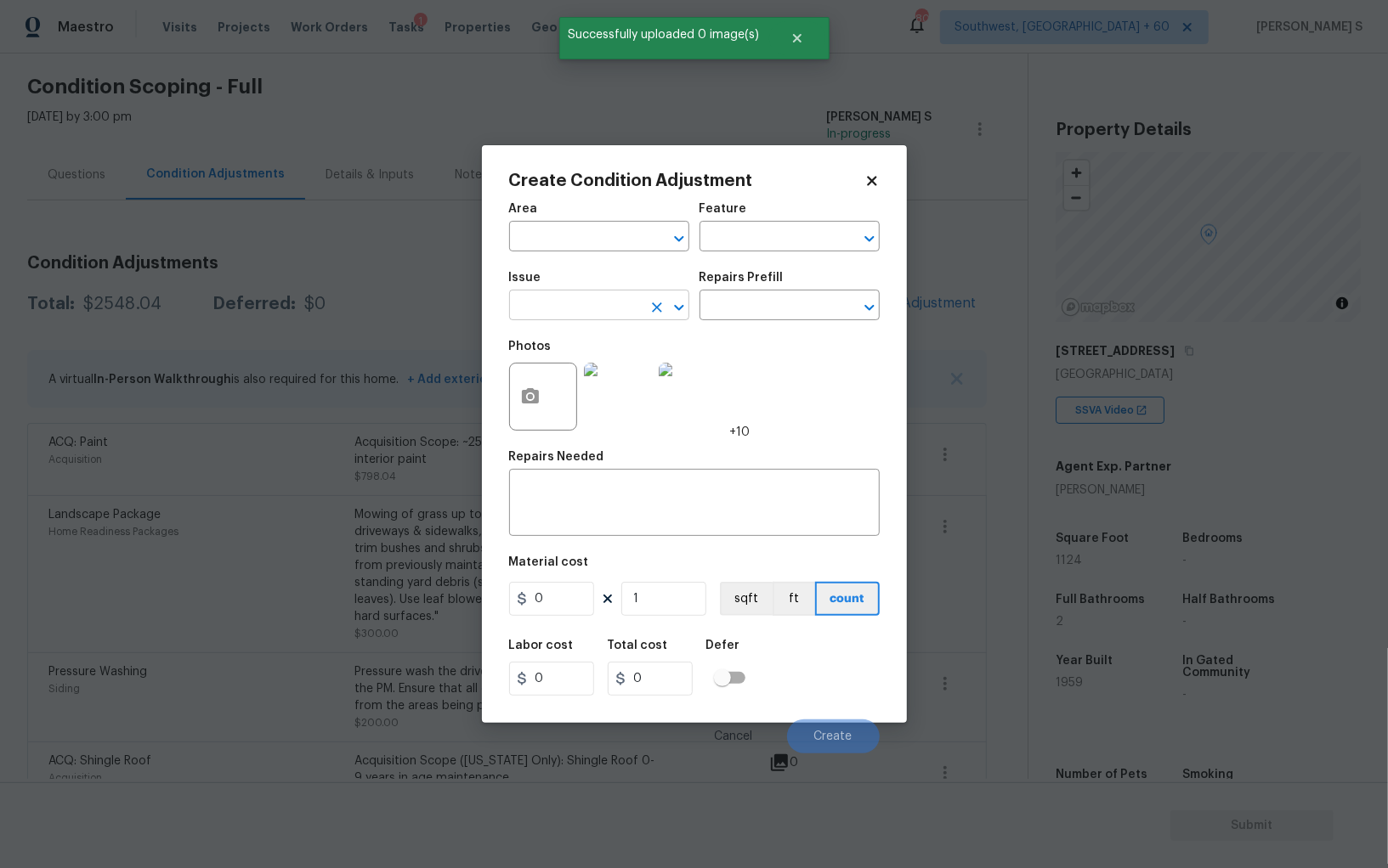
click at [566, 296] on input "text" at bounding box center [575, 307] width 132 height 26
type input "ACQ: Flooring"
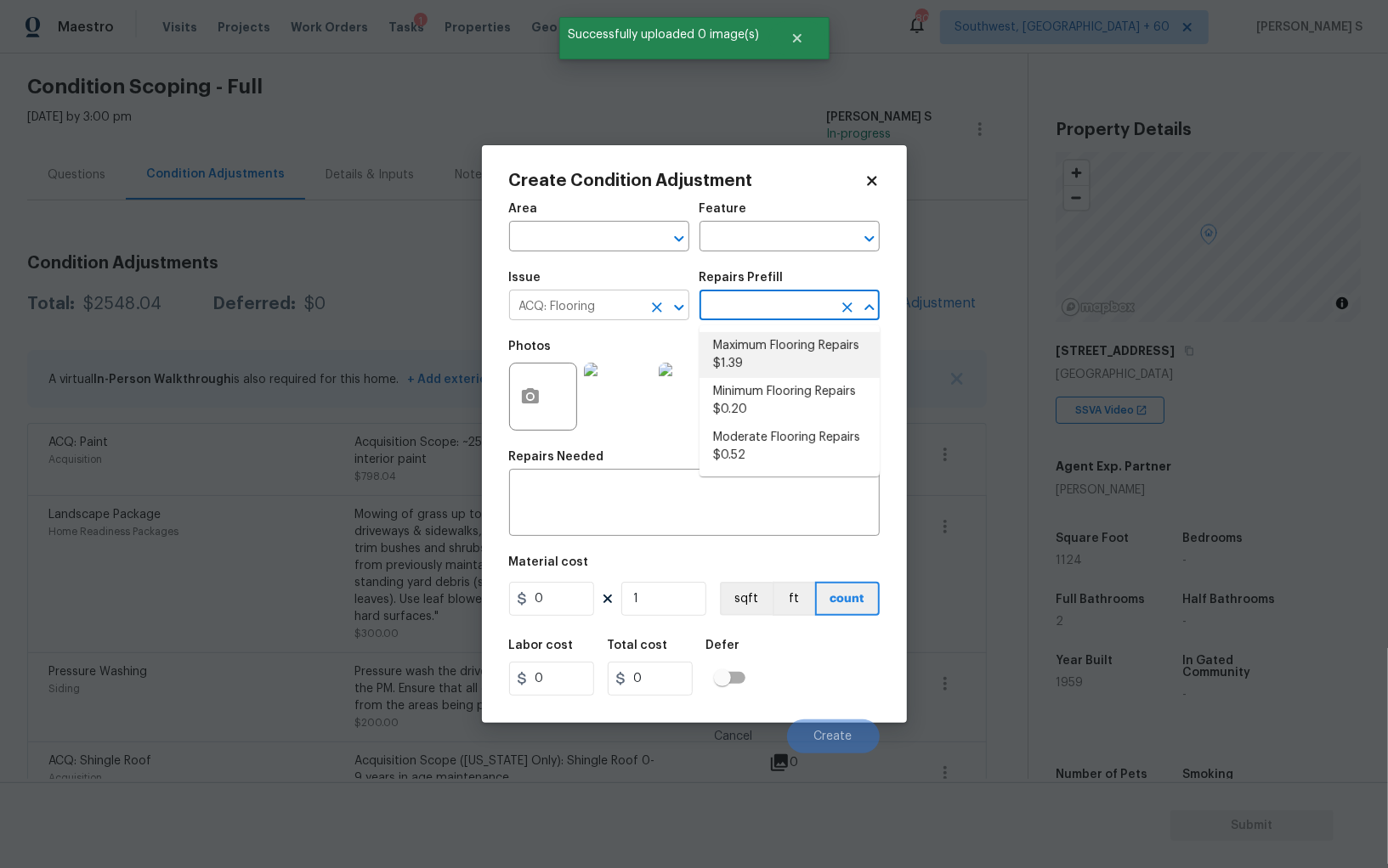
type input "Acquisition"
type textarea "Acquisition Scope: Maximum flooring repairs"
type input "1.39"
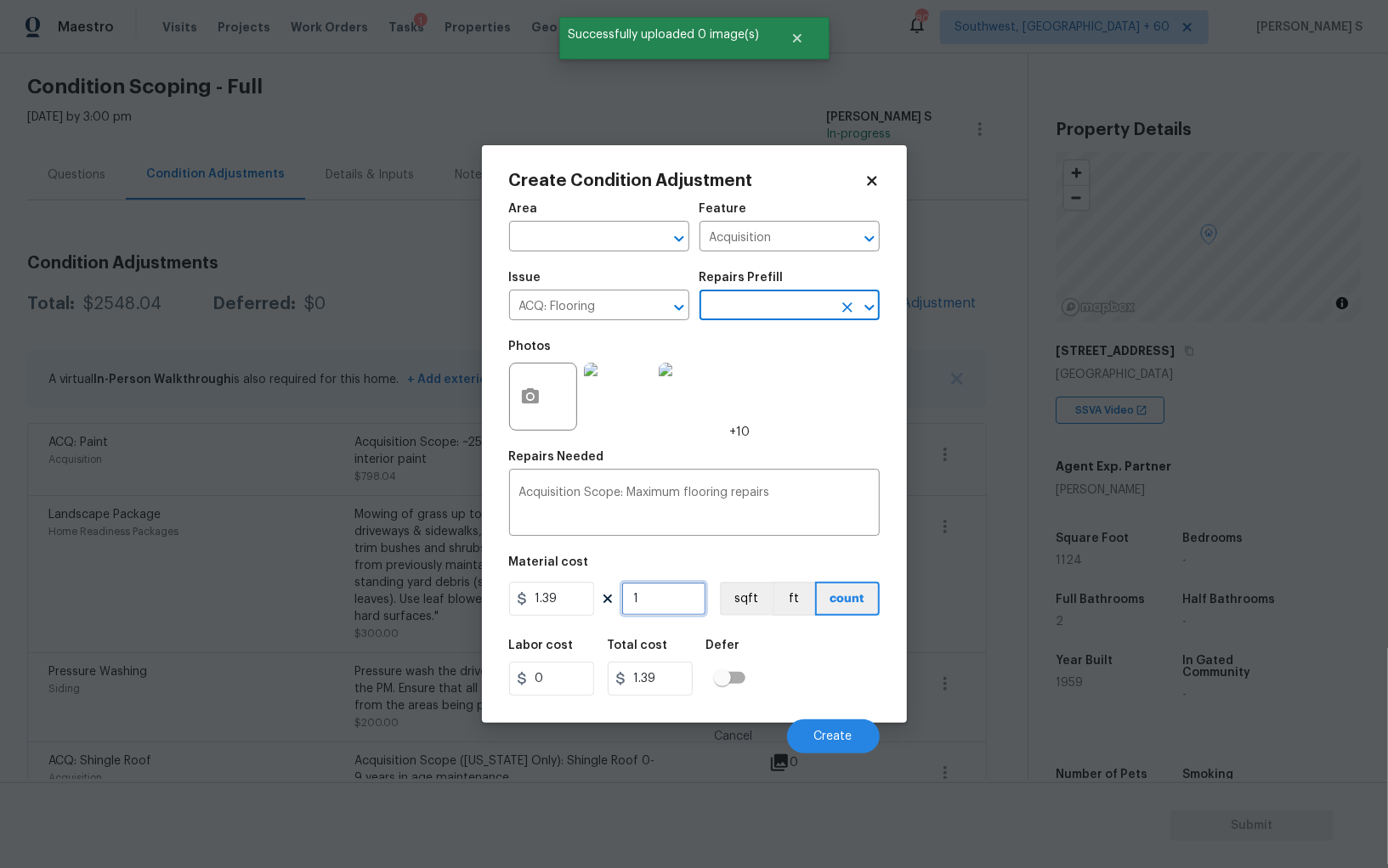
click at [679, 603] on input "1" at bounding box center [663, 598] width 85 height 34
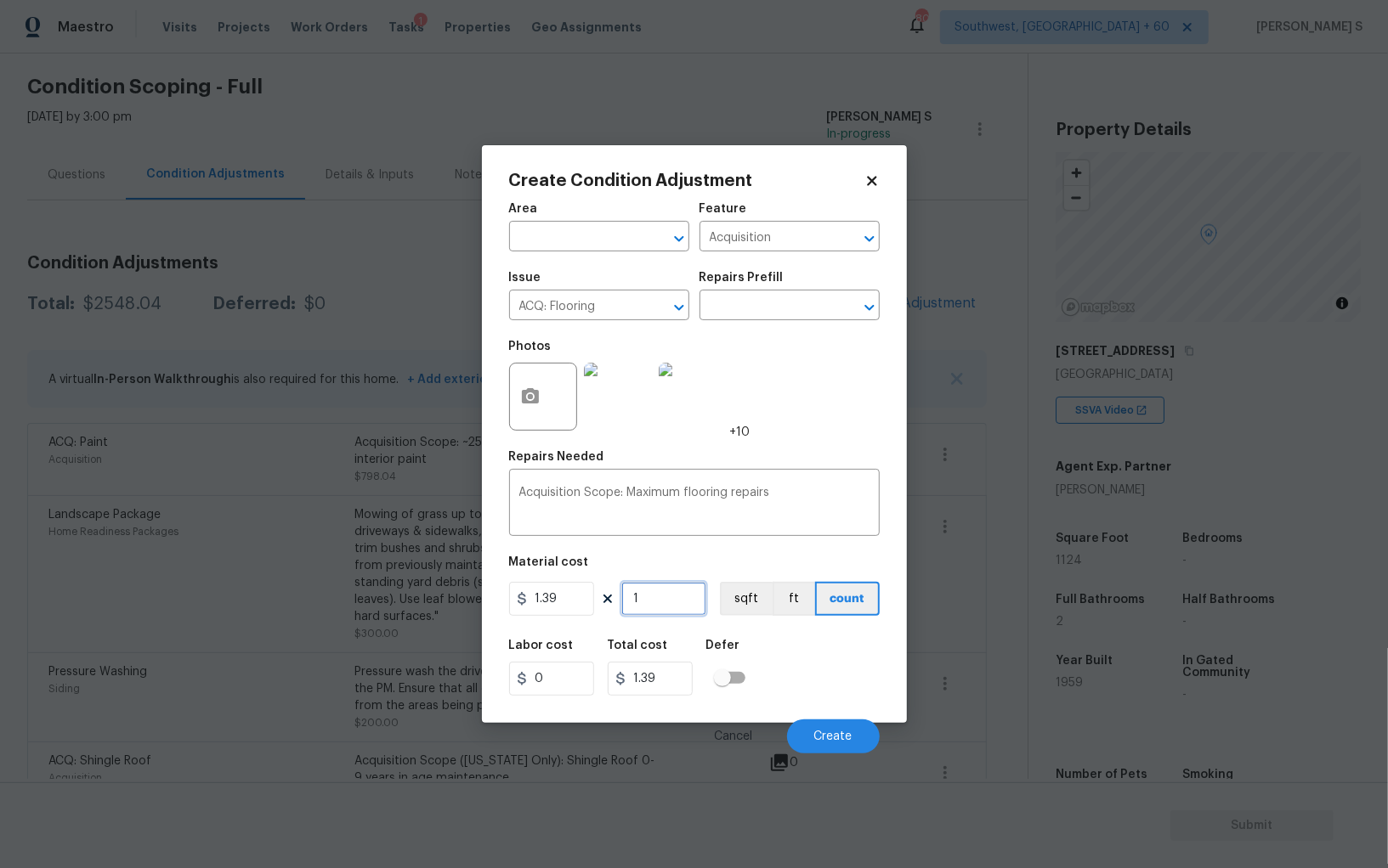
paste input "124"
type input "1124"
type input "1562.36"
type input "1124"
click at [746, 605] on button "sqft" at bounding box center [746, 598] width 53 height 34
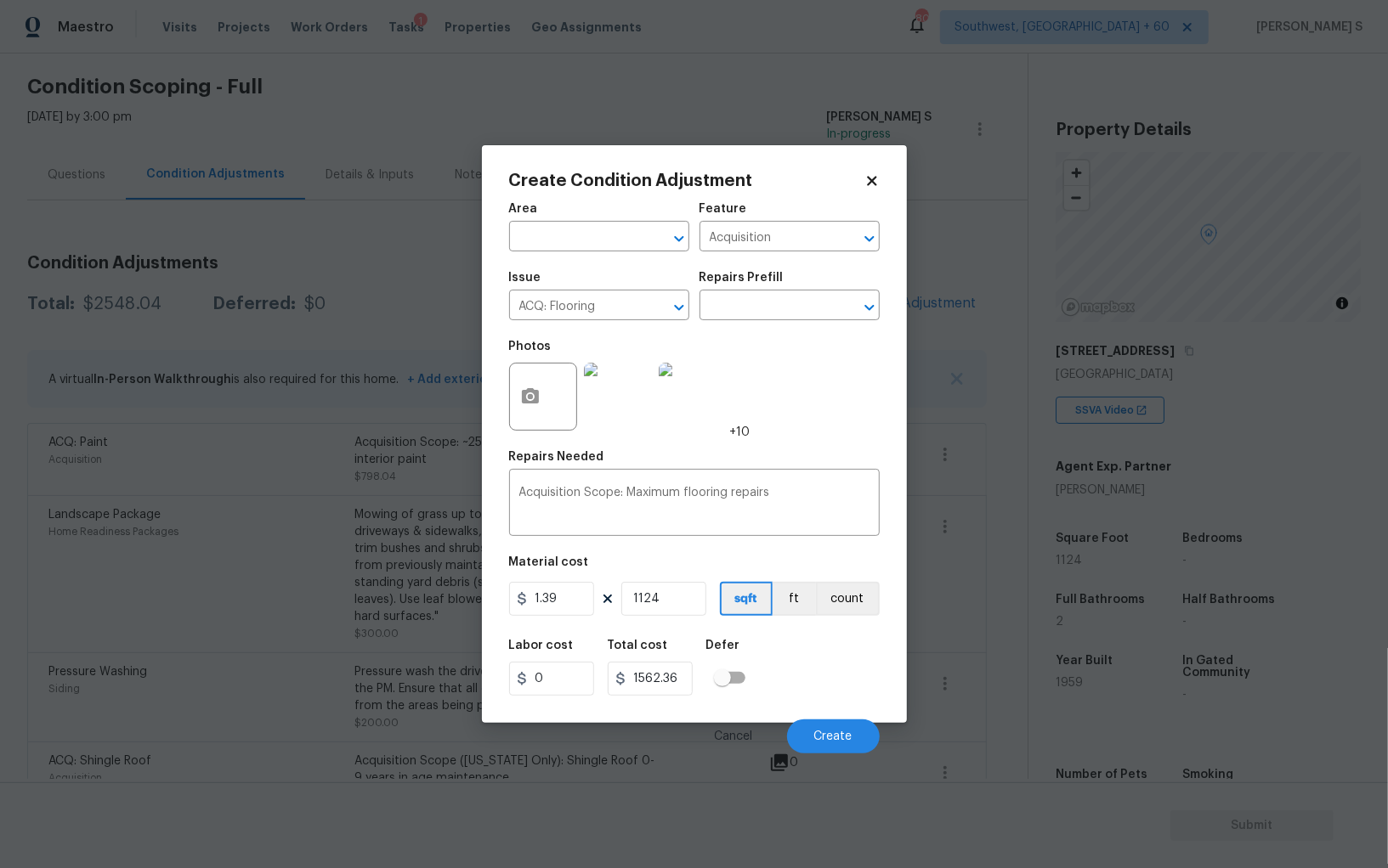
click at [796, 667] on div "Labor cost 0 Total cost 1562.36 Defer" at bounding box center [694, 668] width 371 height 77
click at [864, 737] on button "Create" at bounding box center [832, 736] width 92 height 34
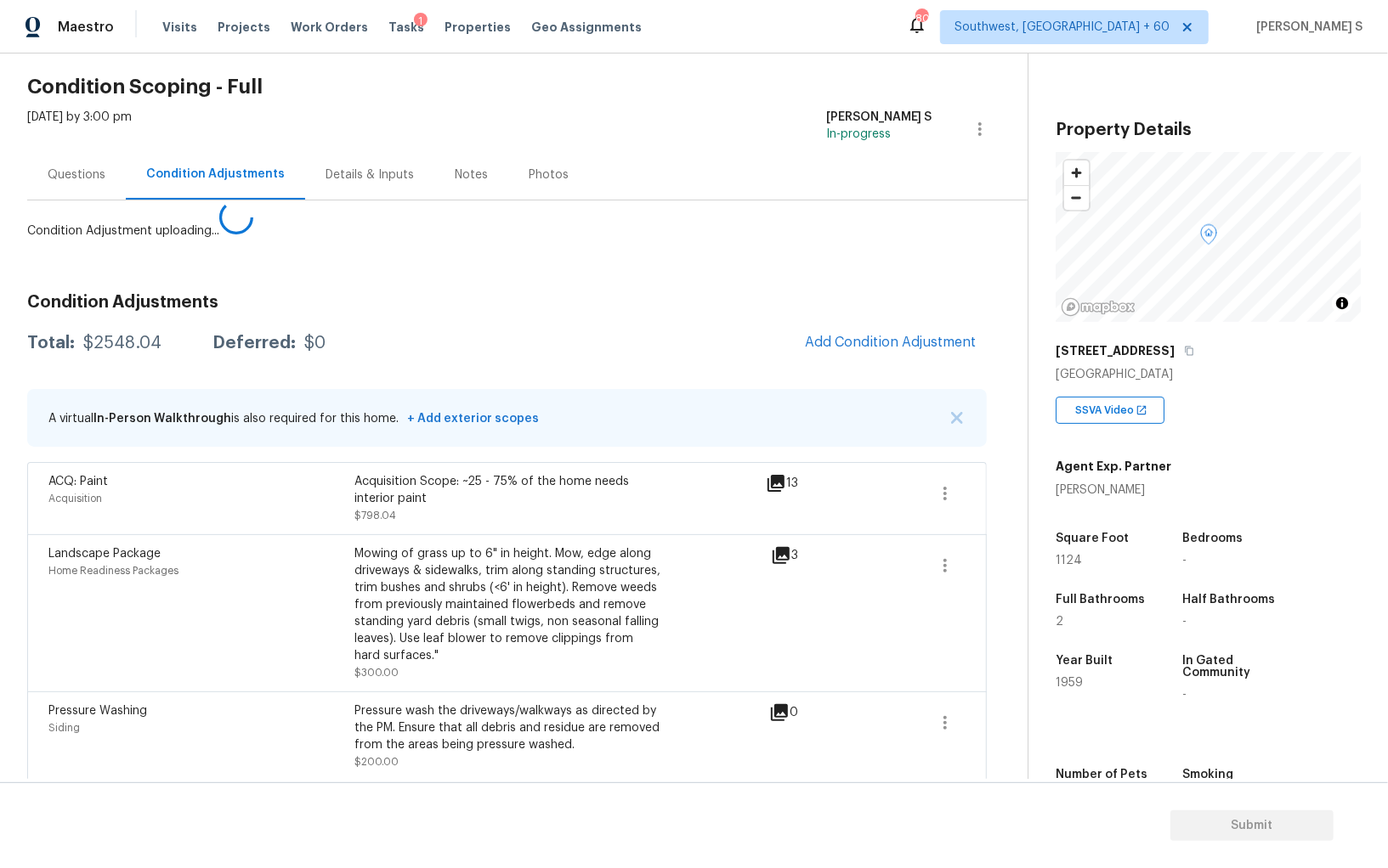
click at [416, 700] on body "Maestro Visits Projects Work Orders Tasks 1 Properties Geo Assignments [GEOGRAP…" at bounding box center [694, 434] width 1388 height 868
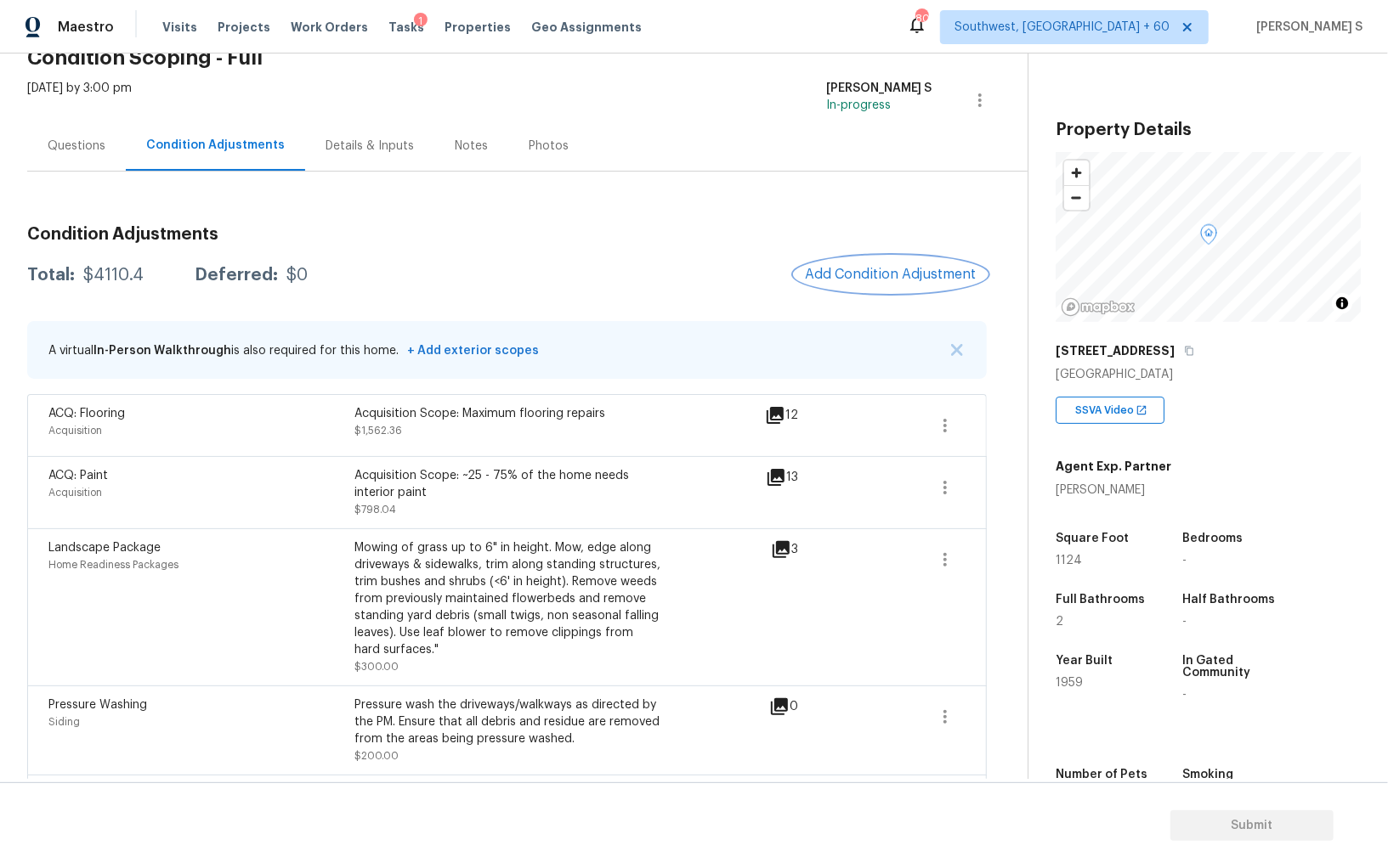
scroll to position [0, 0]
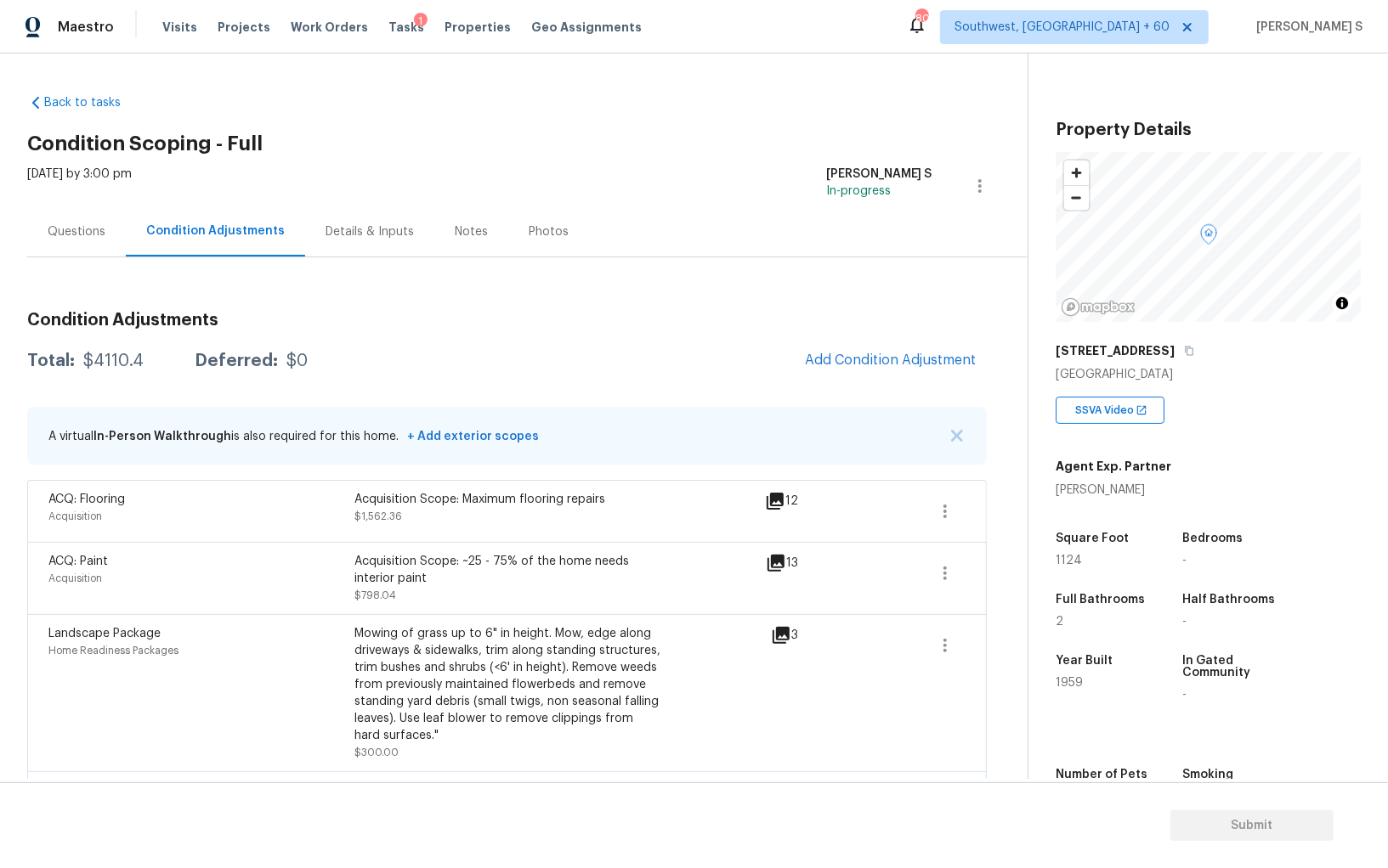
click at [72, 242] on div "Questions" at bounding box center [76, 232] width 98 height 51
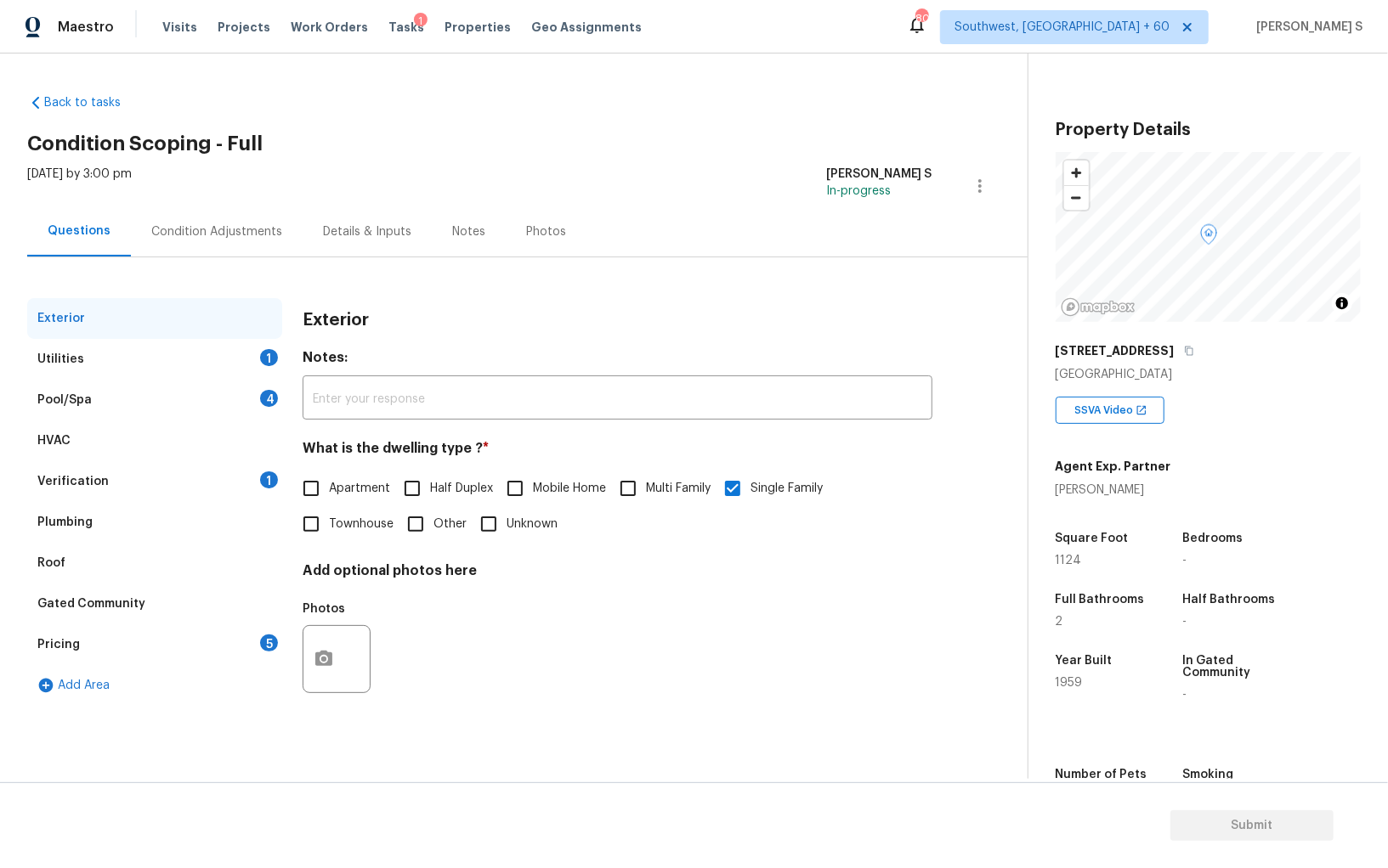
click at [247, 470] on div "Verification 1" at bounding box center [155, 482] width 255 height 41
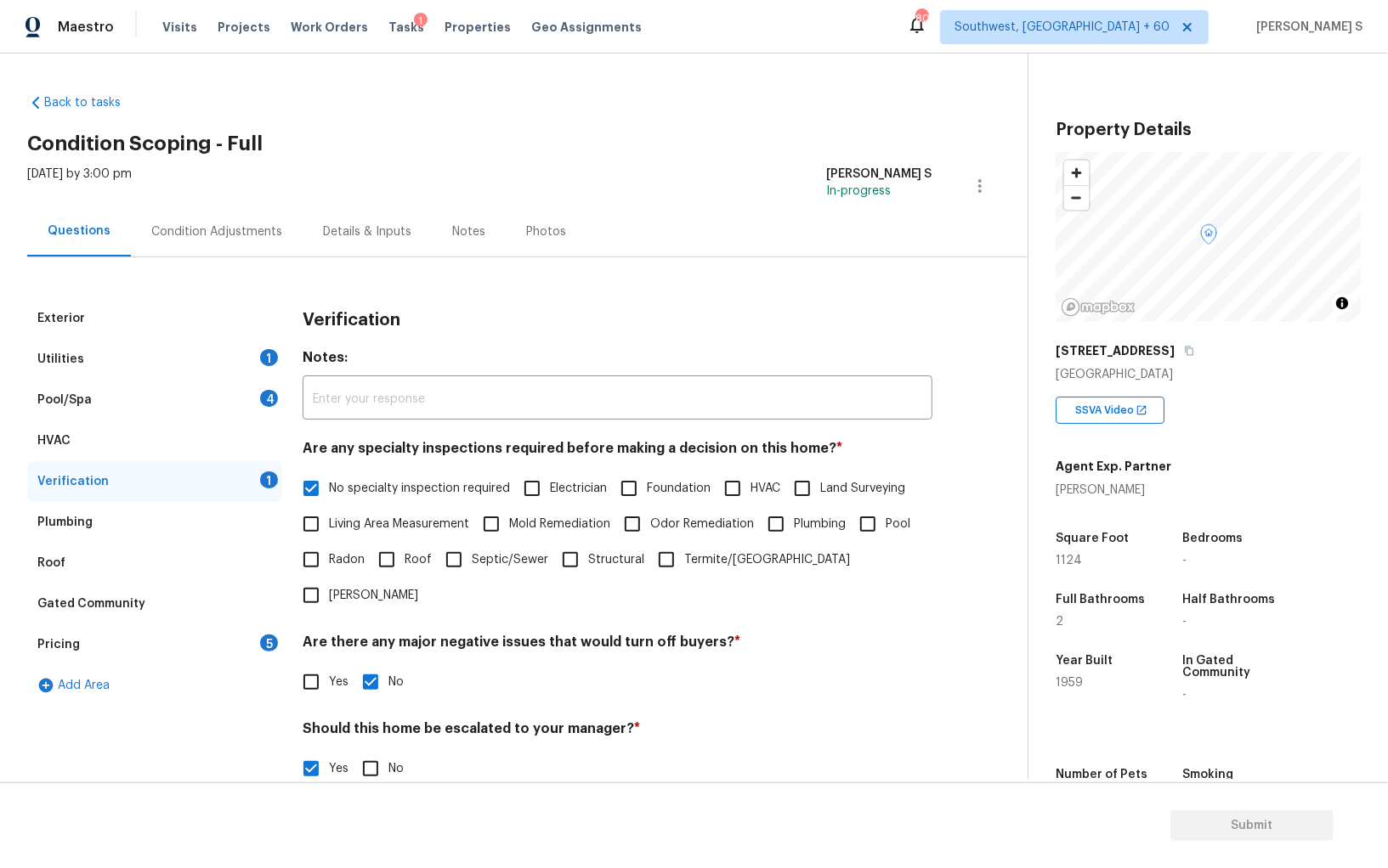
click at [211, 348] on div "Utilities 1" at bounding box center [155, 359] width 255 height 41
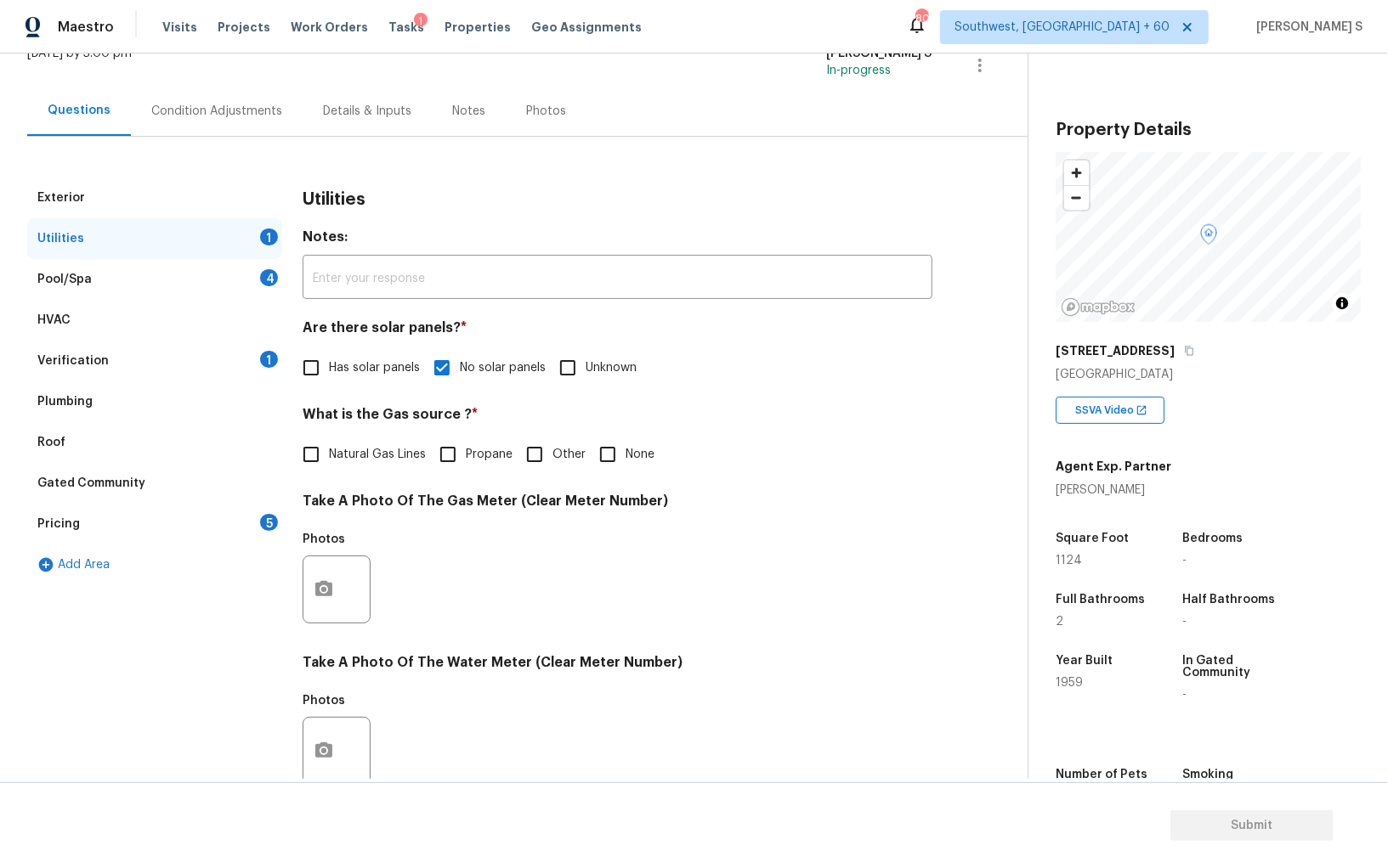
click at [274, 525] on div "5" at bounding box center [269, 522] width 18 height 17
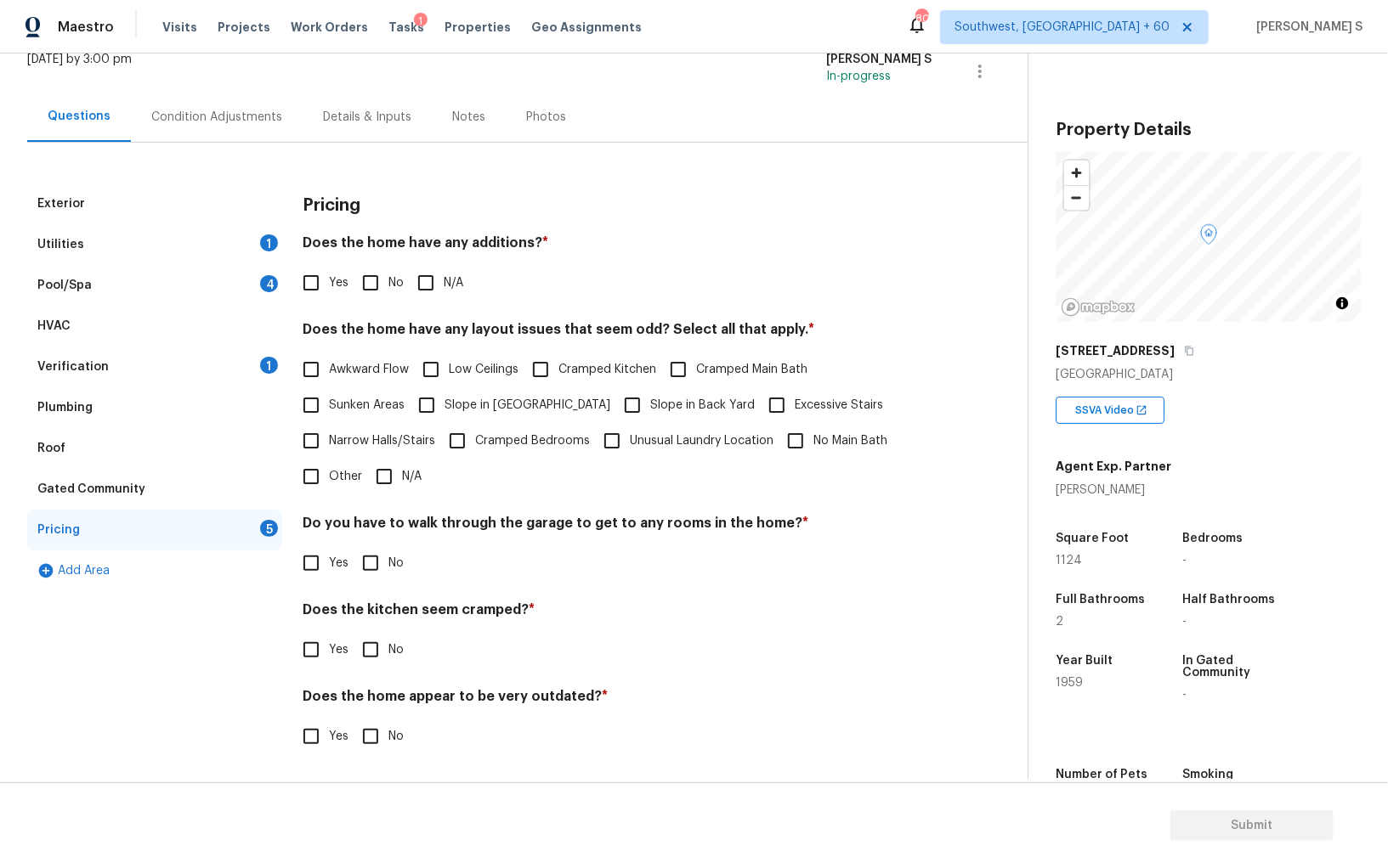
click at [460, 394] on label "Slope in [GEOGRAPHIC_DATA]" at bounding box center [509, 405] width 201 height 36
click at [445, 394] on input "Slope in [GEOGRAPHIC_DATA]" at bounding box center [426, 405] width 36 height 36
checkbox input "true"
click at [112, 366] on div "Verification 1" at bounding box center [155, 367] width 255 height 41
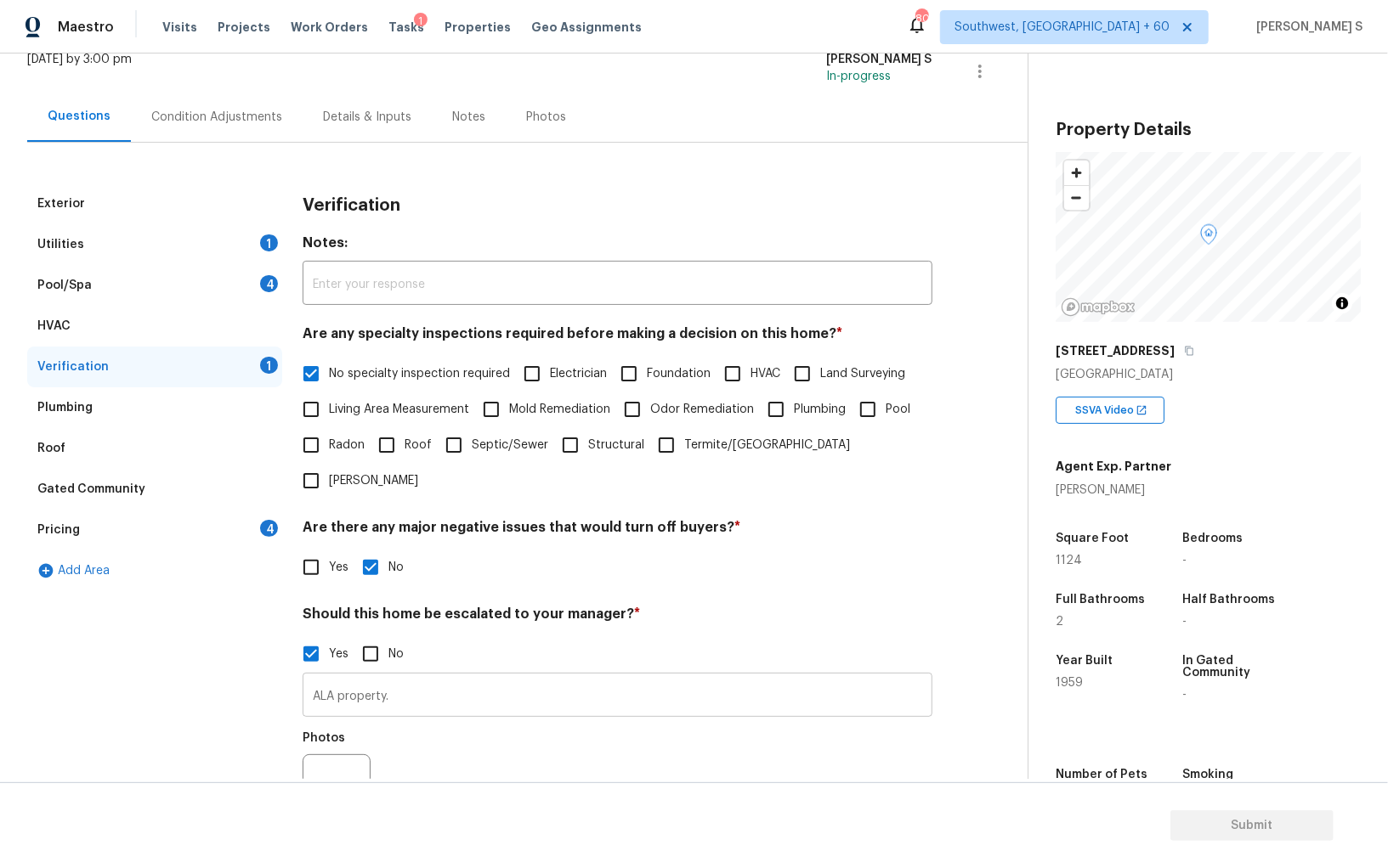
scroll to position [263, 0]
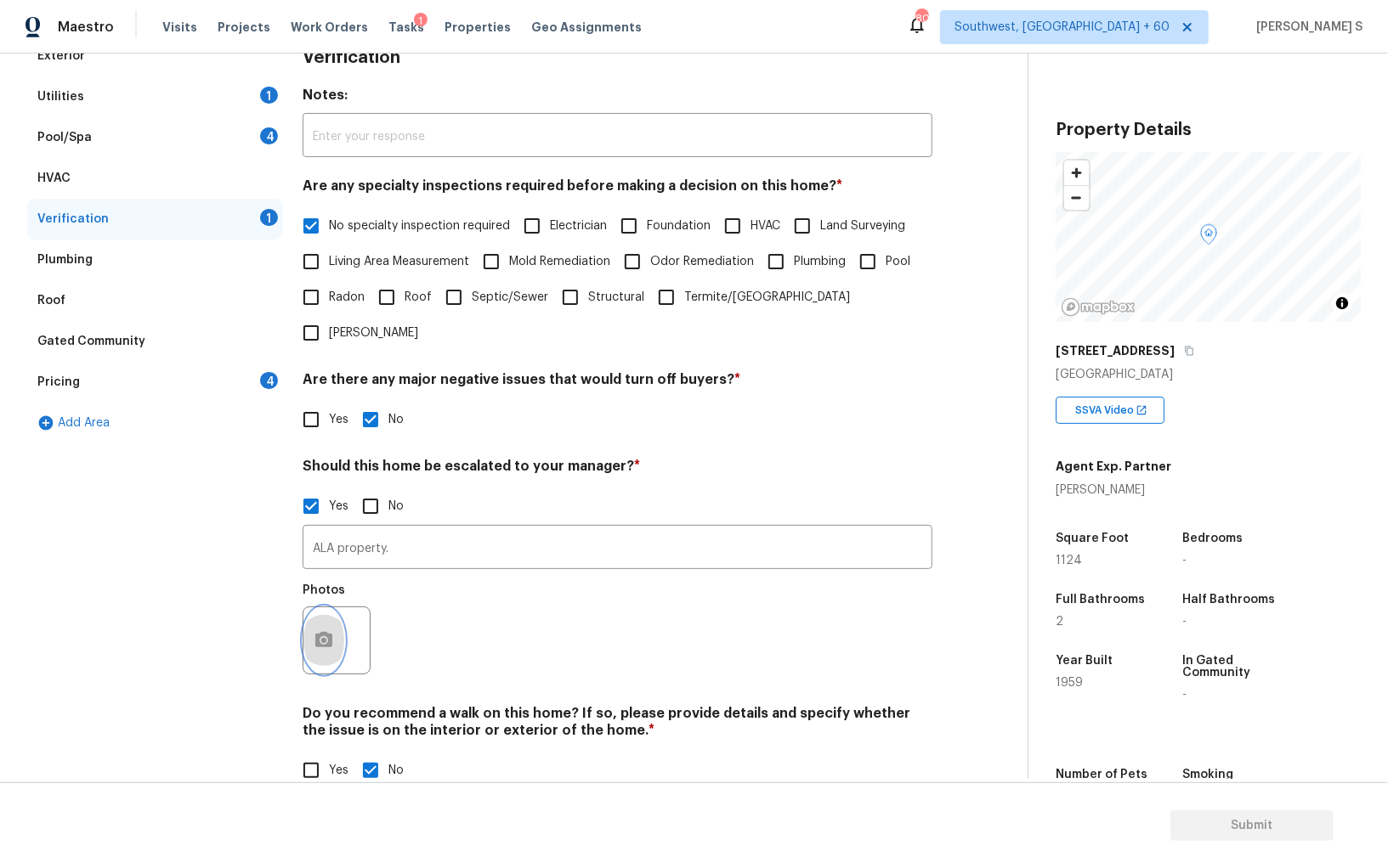
click at [317, 631] on icon "button" at bounding box center [323, 640] width 20 height 20
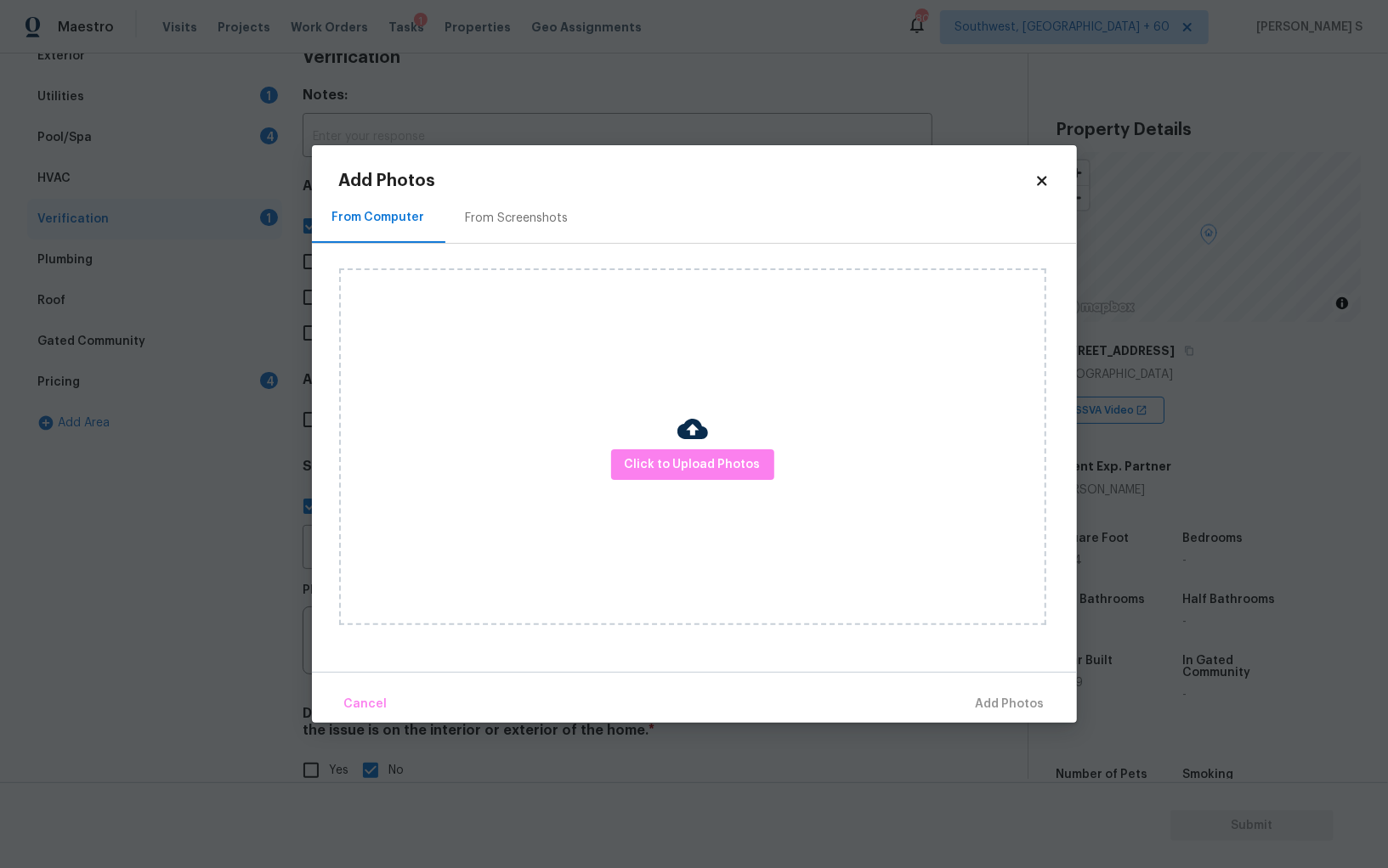
click at [719, 443] on div "Click to Upload Photos" at bounding box center [692, 447] width 707 height 357
click at [719, 451] on button "Click to Upload Photos" at bounding box center [693, 465] width 164 height 31
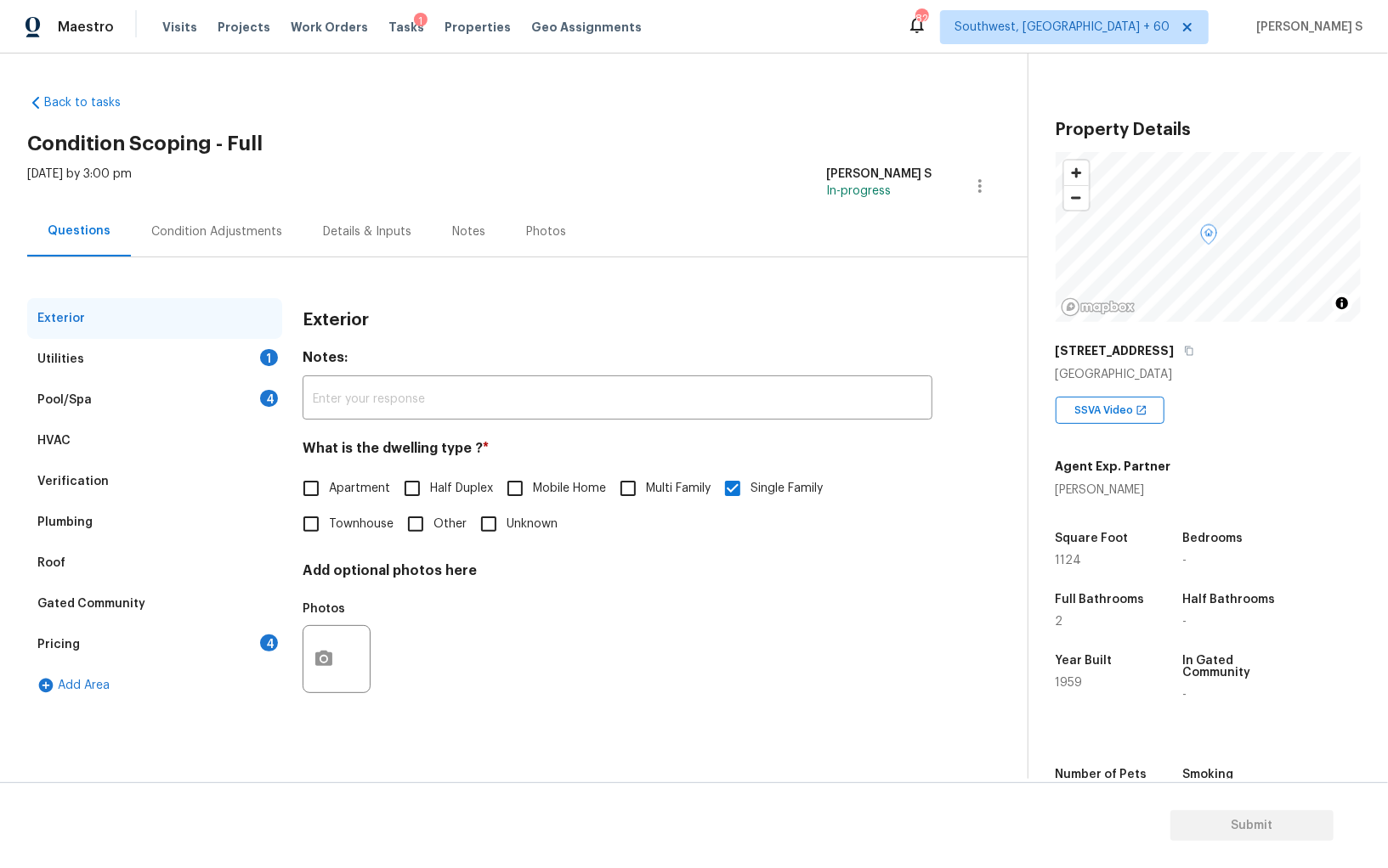
click at [177, 466] on div "Verification" at bounding box center [155, 482] width 255 height 41
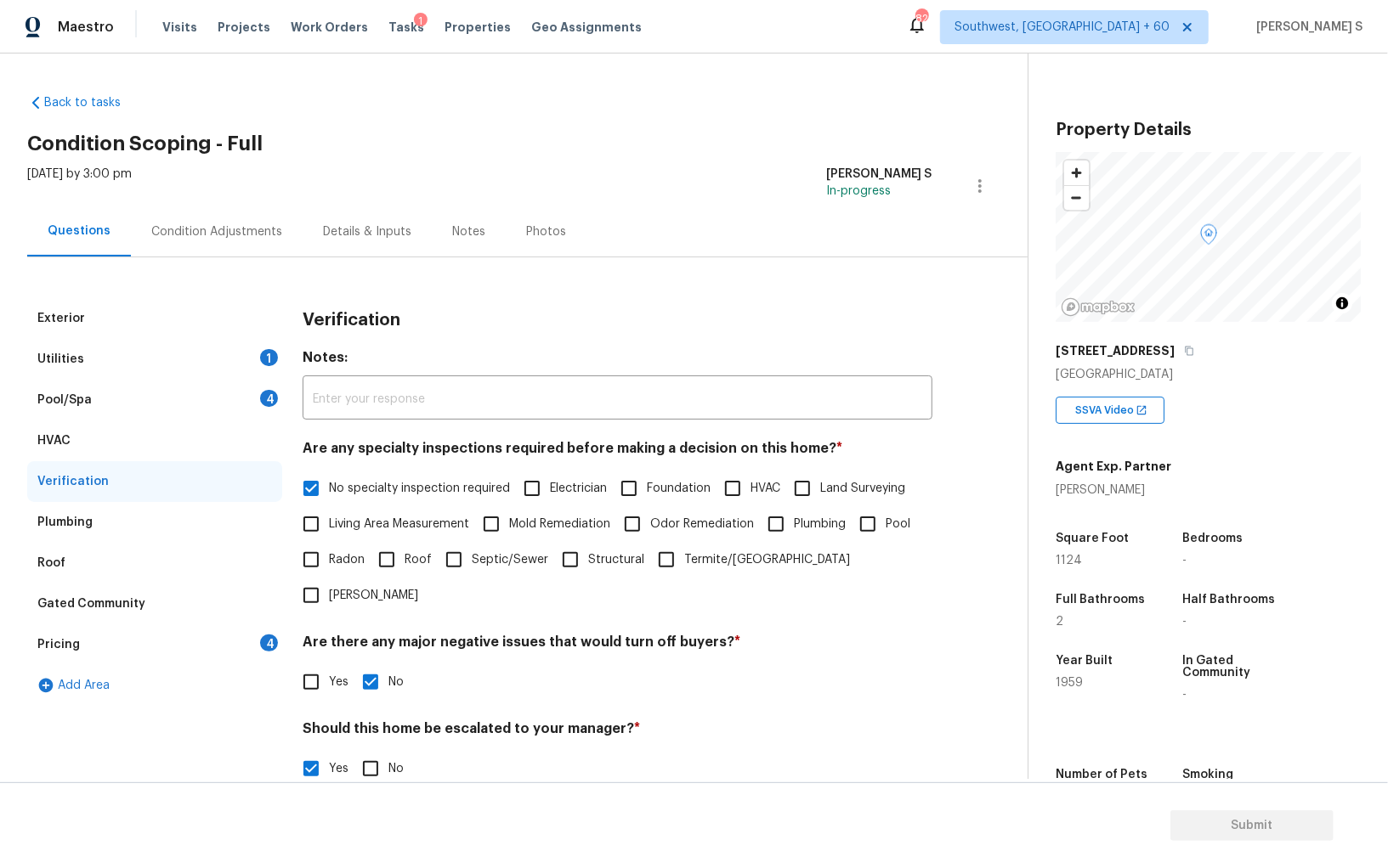
scroll to position [263, 0]
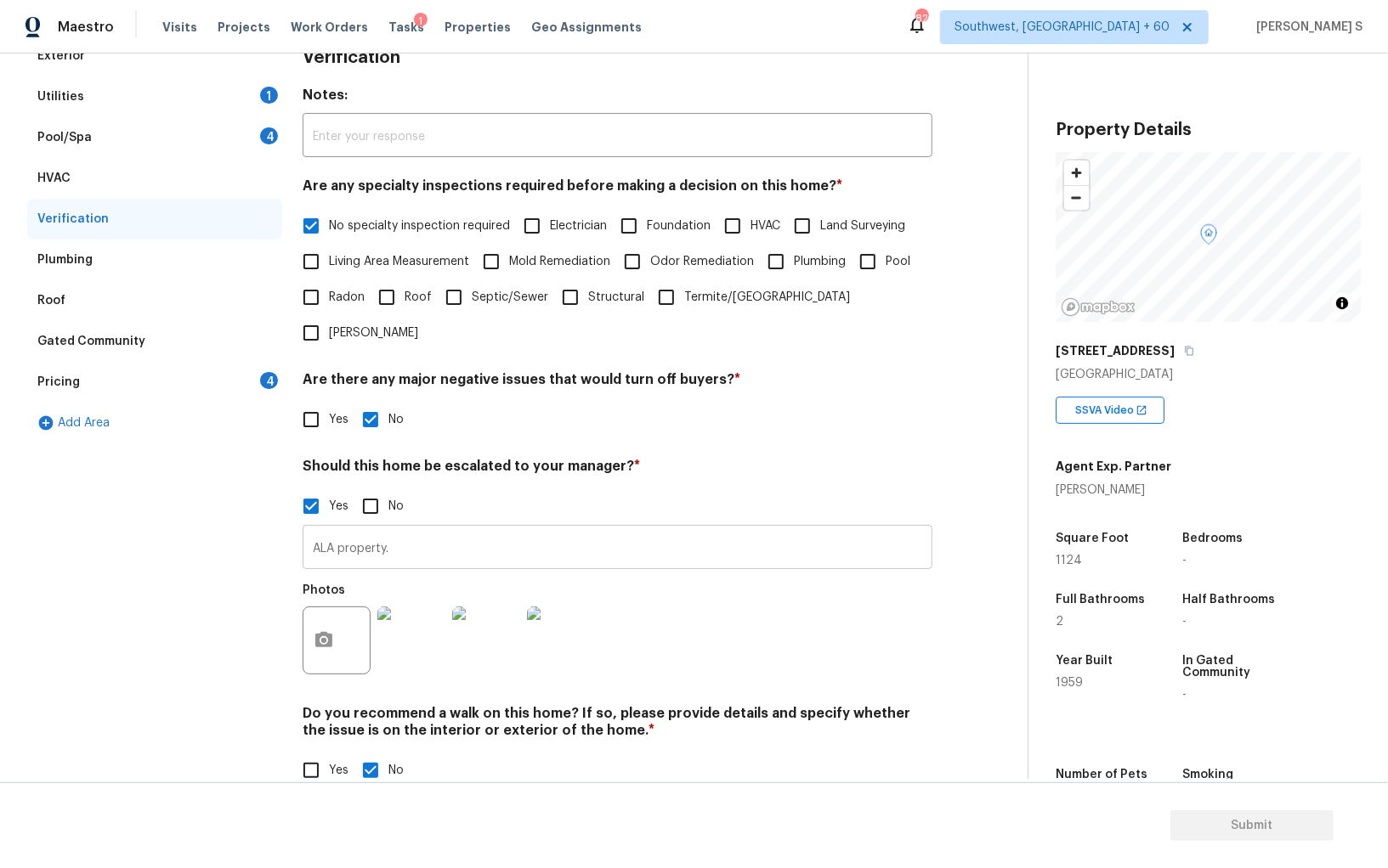
click at [478, 529] on input "ALA property." at bounding box center [617, 549] width 630 height 40
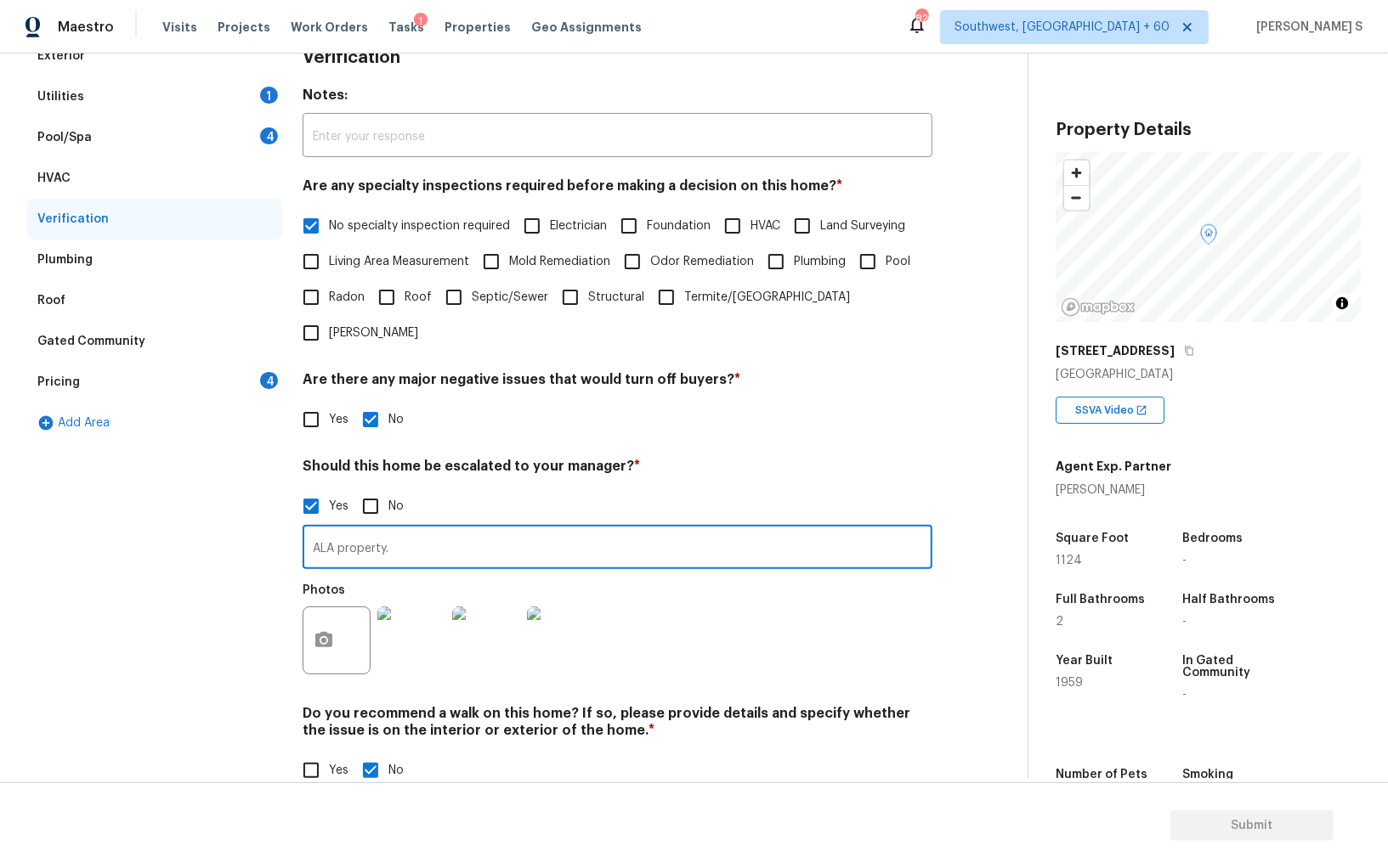
click at [483, 529] on input "ALA property." at bounding box center [617, 549] width 630 height 40
type input "ALA property. Pest issue on the exterior wall @1:33."
click at [699, 605] on div "Photos" at bounding box center [617, 629] width 630 height 110
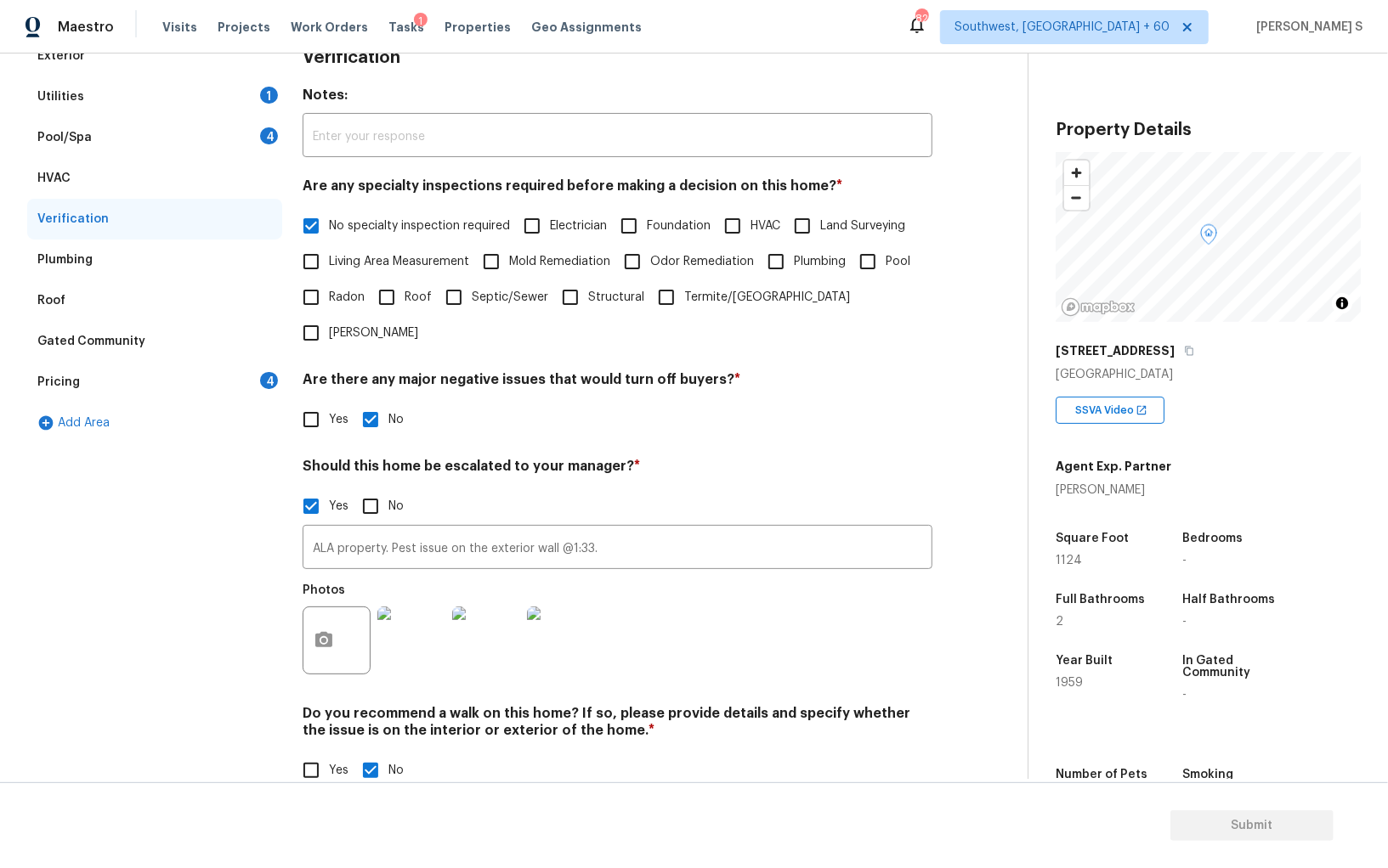
scroll to position [0, 0]
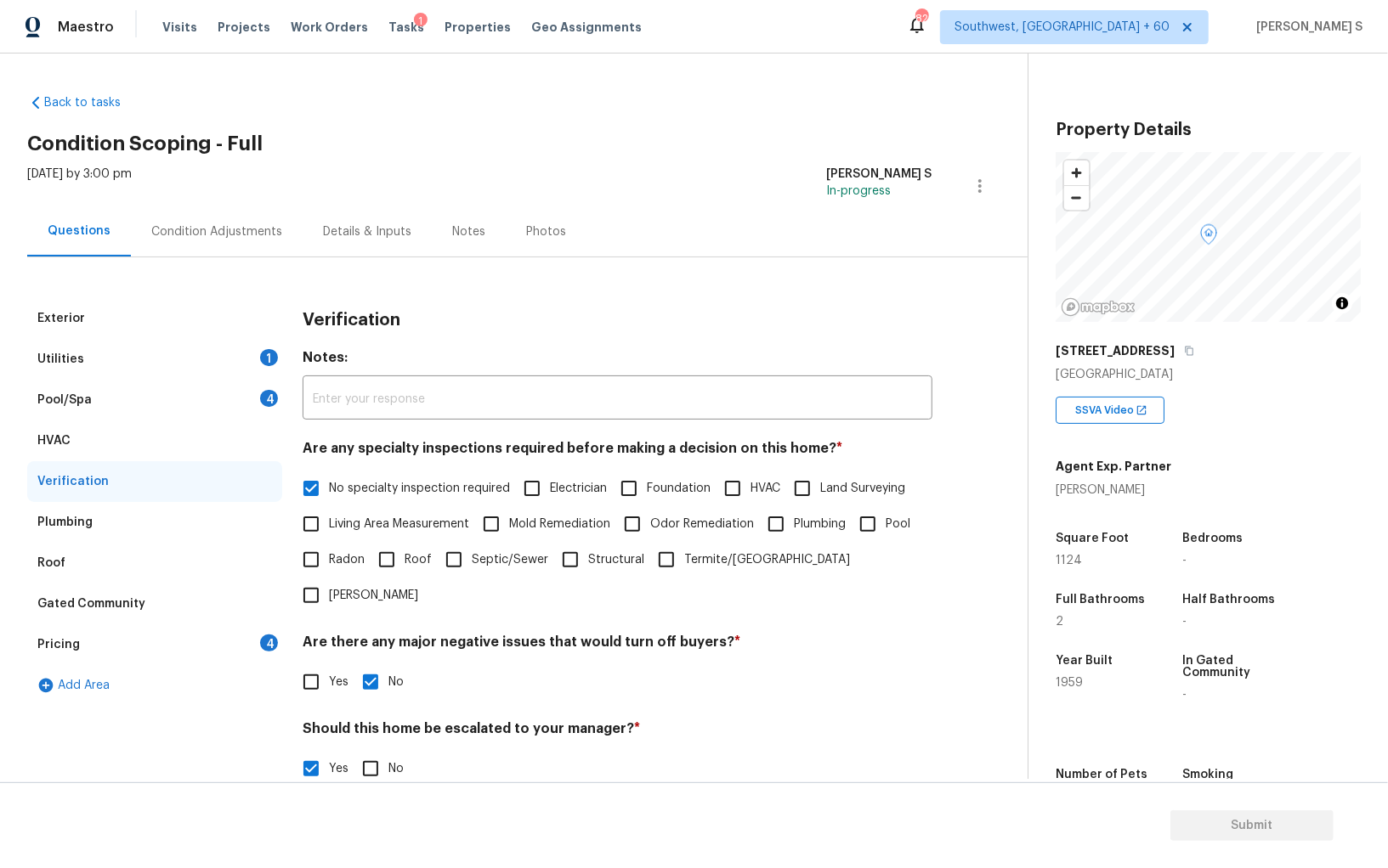
click at [244, 230] on div "Condition Adjustments" at bounding box center [216, 232] width 130 height 17
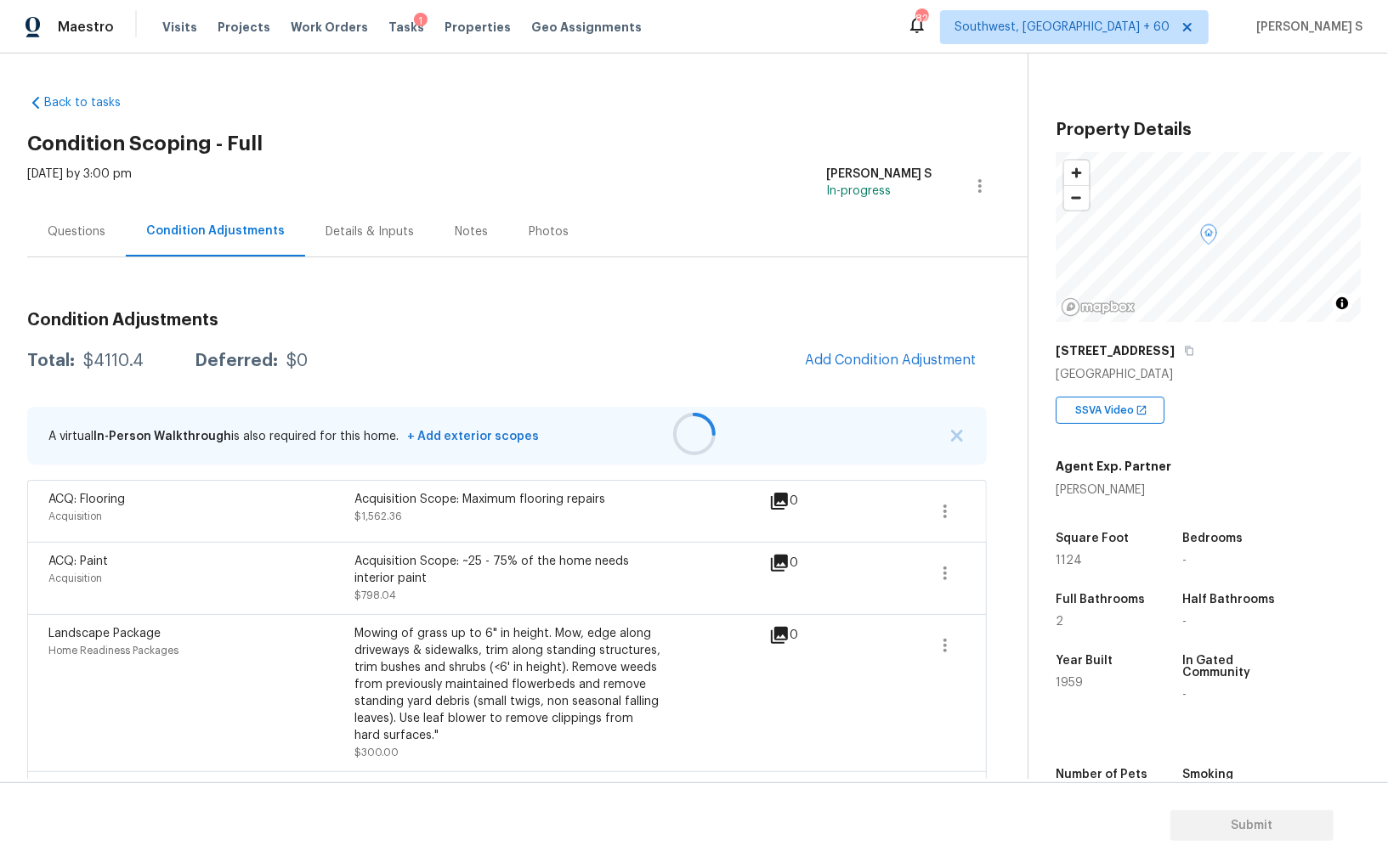
click at [873, 359] on div at bounding box center [694, 434] width 1388 height 868
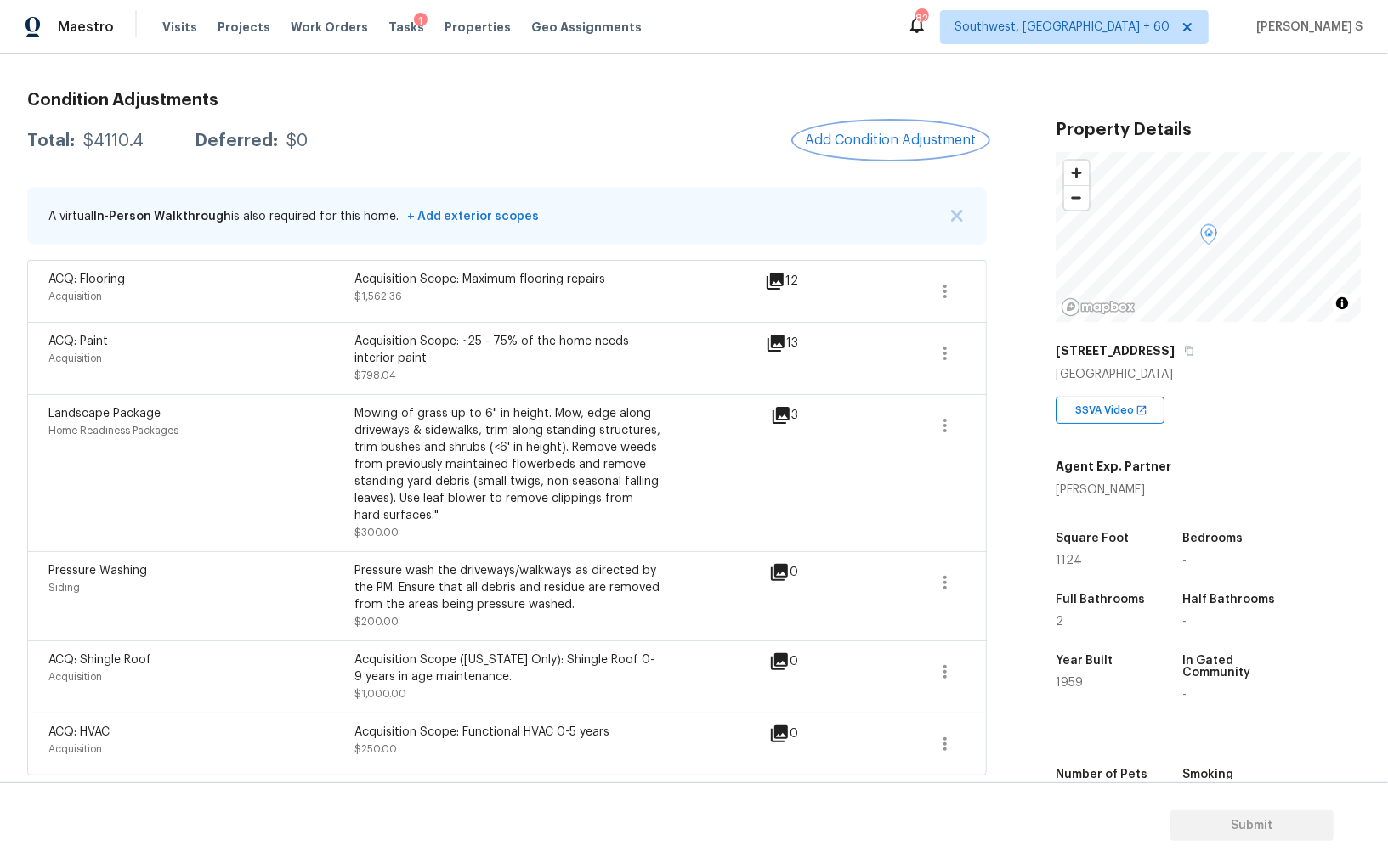
click at [894, 144] on span "Add Condition Adjustment" at bounding box center [891, 140] width 171 height 16
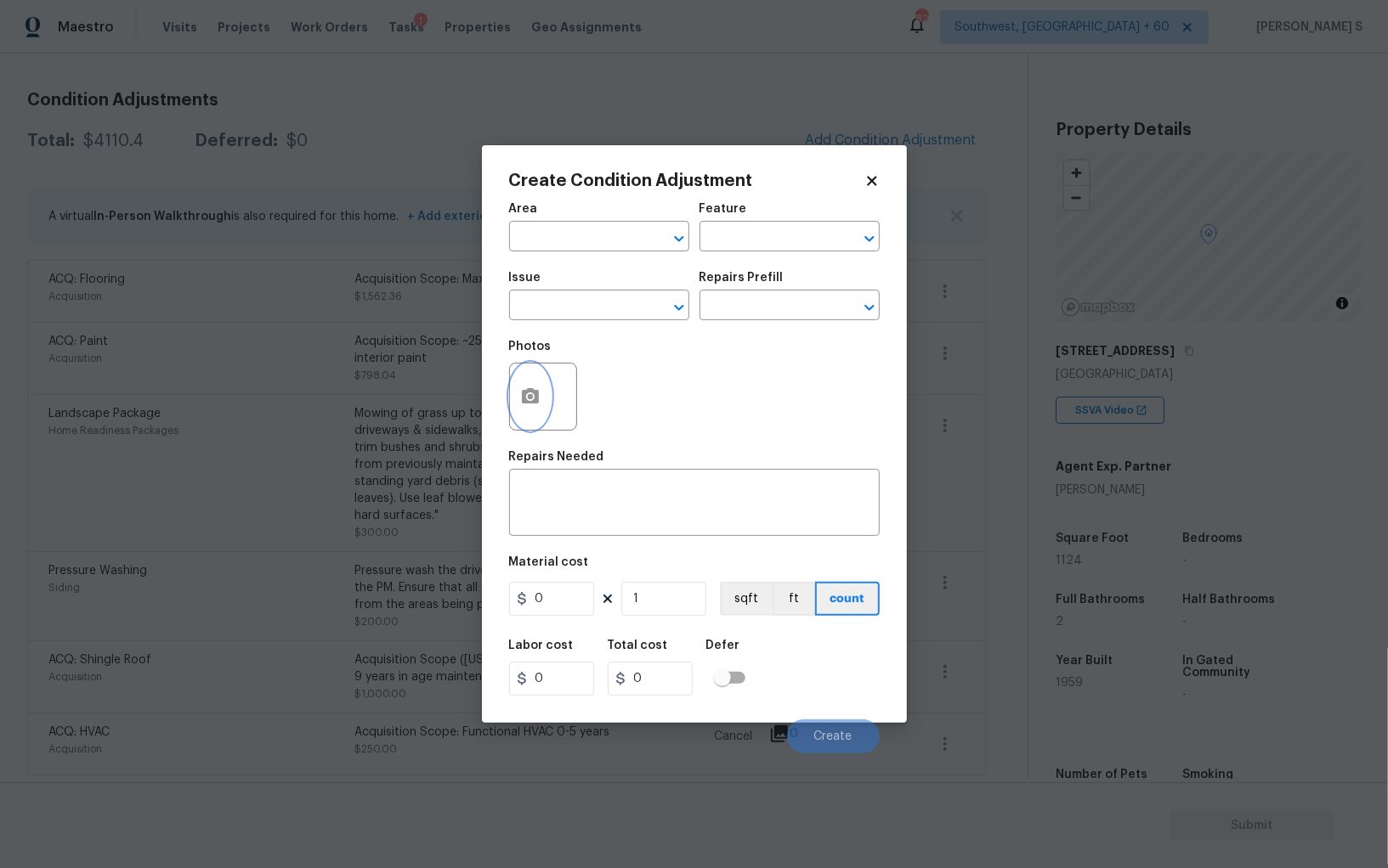
click at [534, 390] on icon "button" at bounding box center [530, 396] width 20 height 20
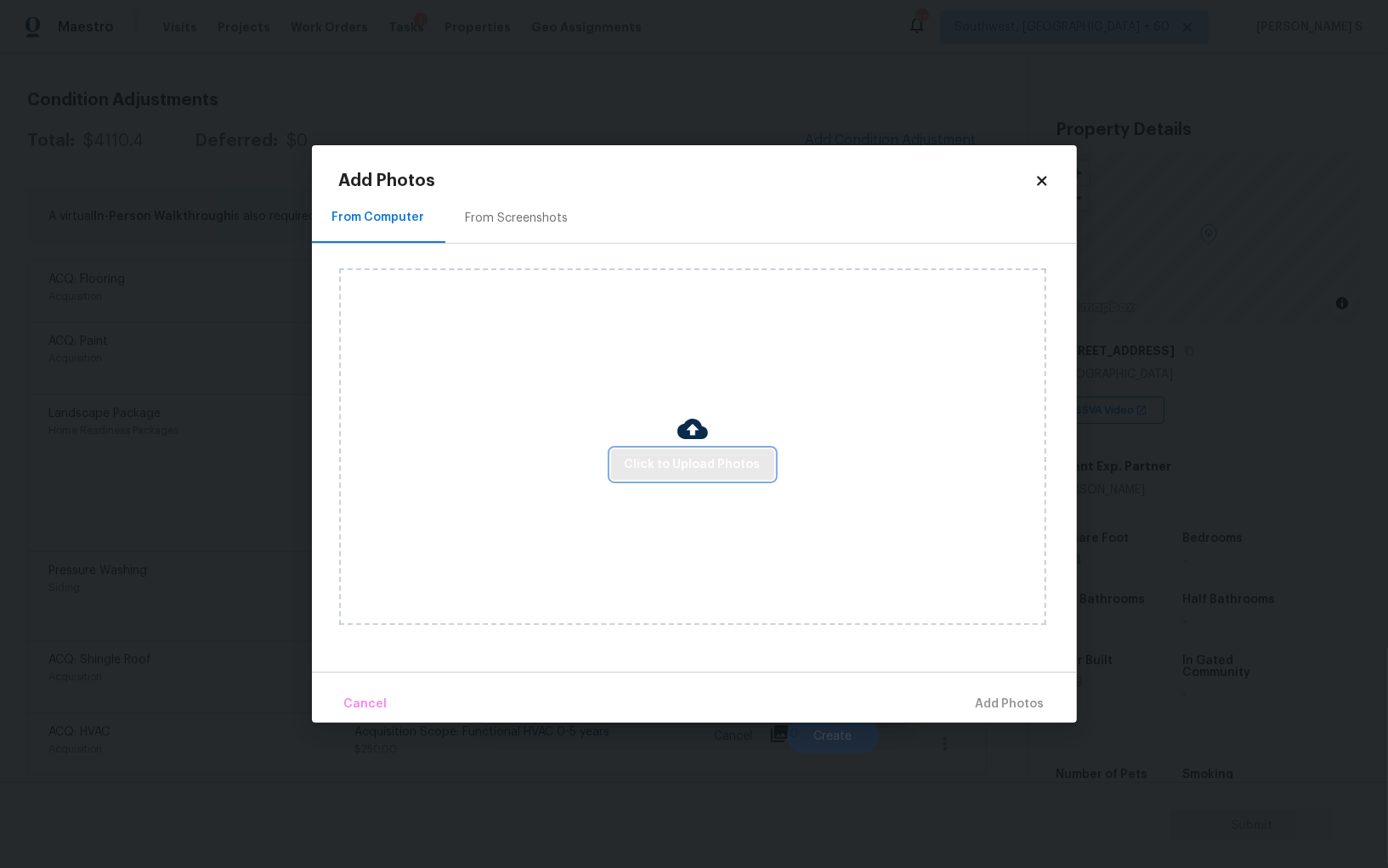
click at [733, 473] on span "Click to Upload Photos" at bounding box center [693, 465] width 136 height 21
